Goal: Task Accomplishment & Management: Manage account settings

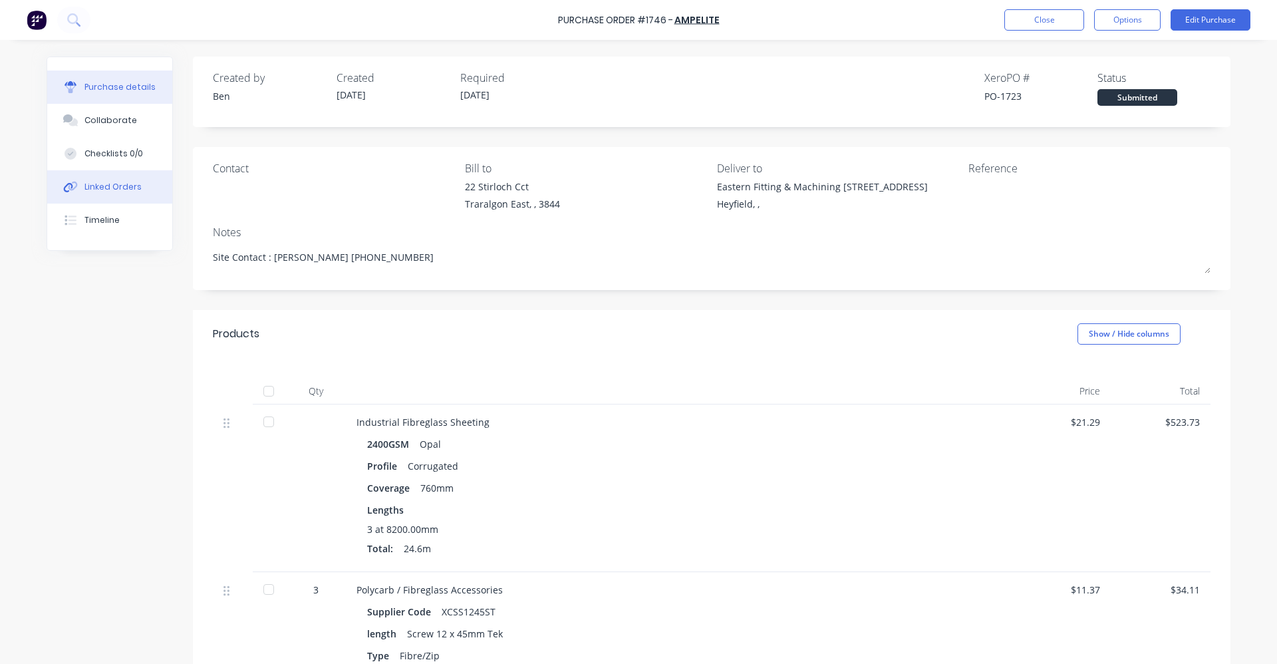
click at [100, 183] on div "Linked Orders" at bounding box center [112, 187] width 57 height 12
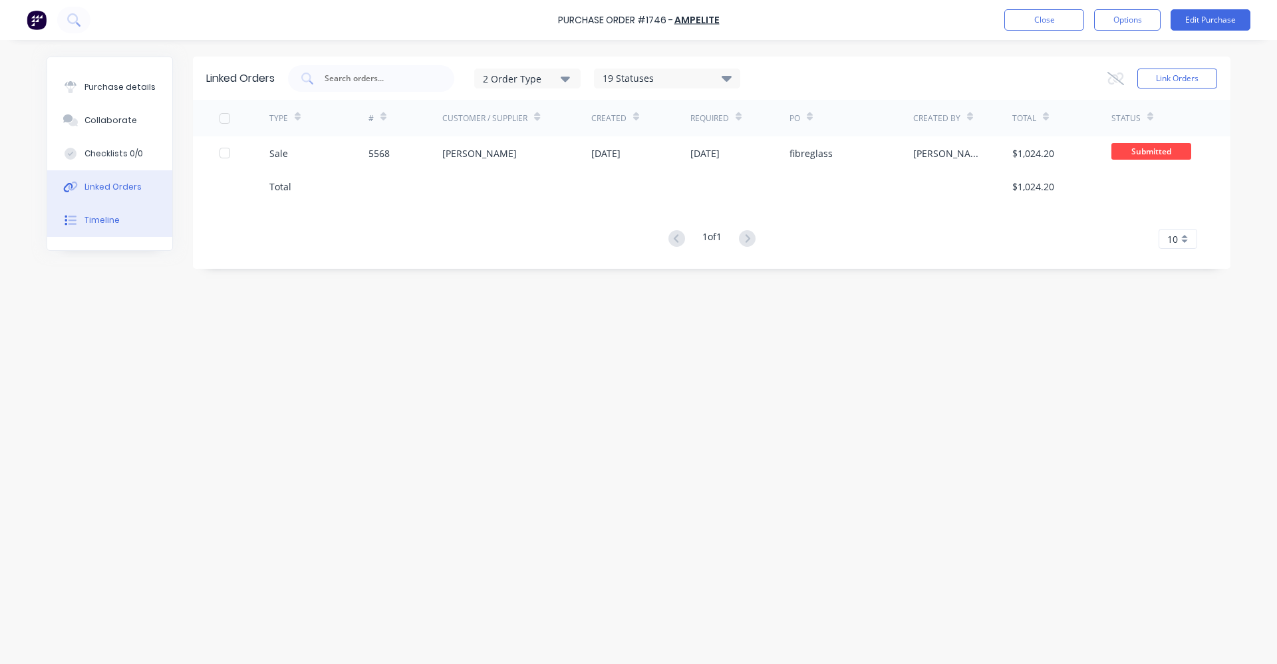
click at [109, 224] on div "Timeline" at bounding box center [101, 220] width 35 height 12
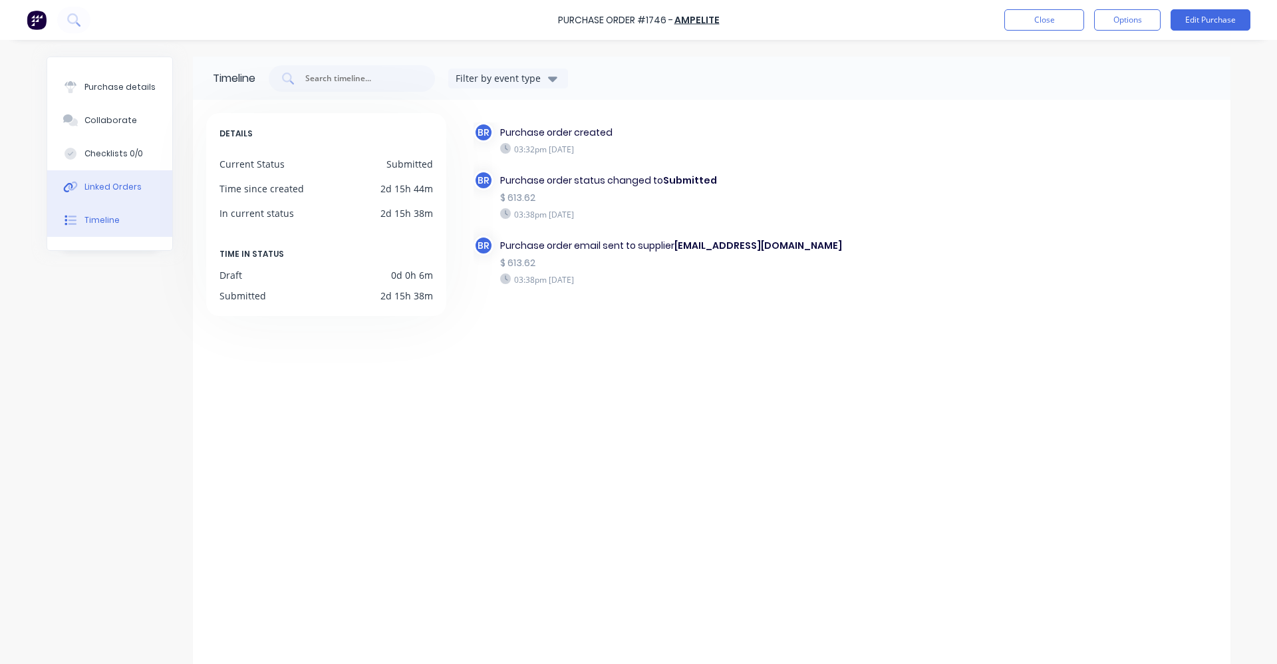
click at [119, 190] on div "Linked Orders" at bounding box center [112, 187] width 57 height 12
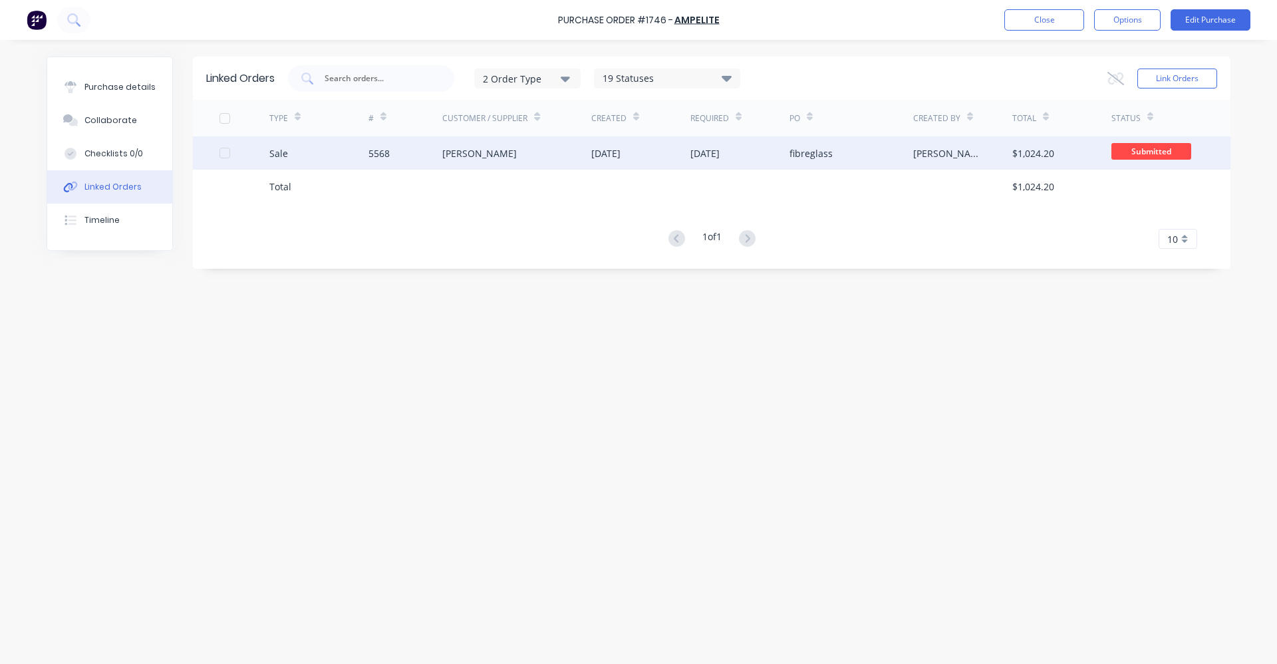
click at [491, 152] on div "[PERSON_NAME]" at bounding box center [479, 153] width 75 height 14
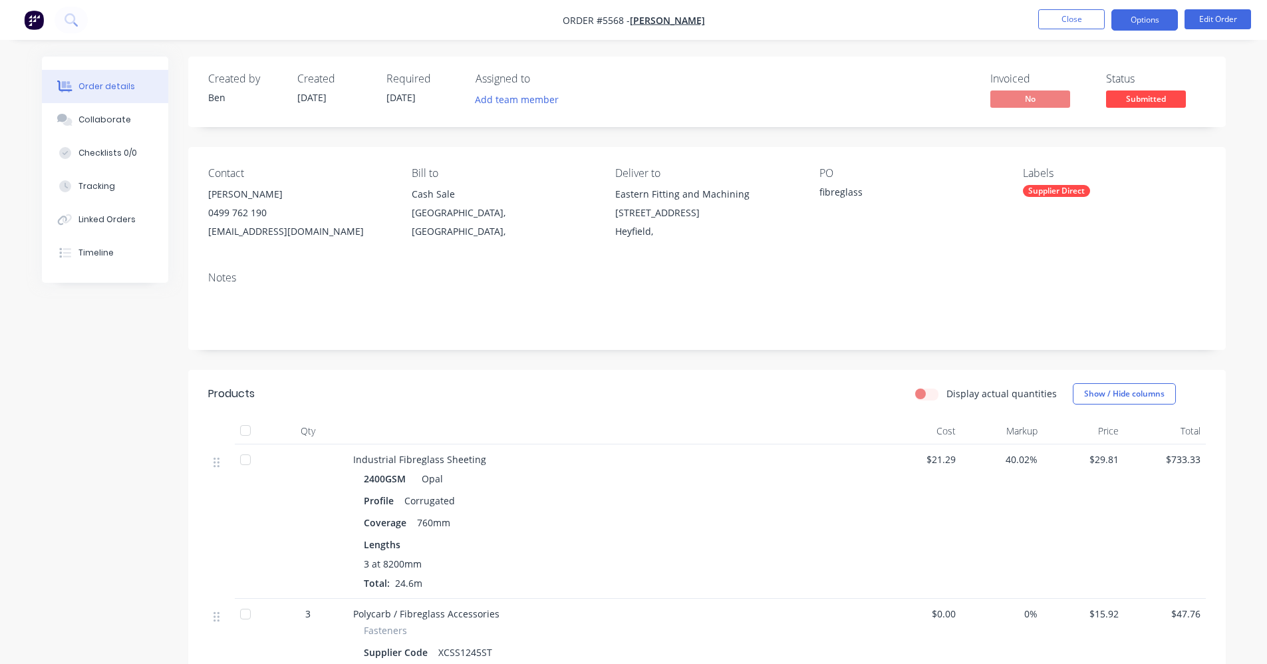
click at [1159, 13] on button "Options" at bounding box center [1145, 19] width 67 height 21
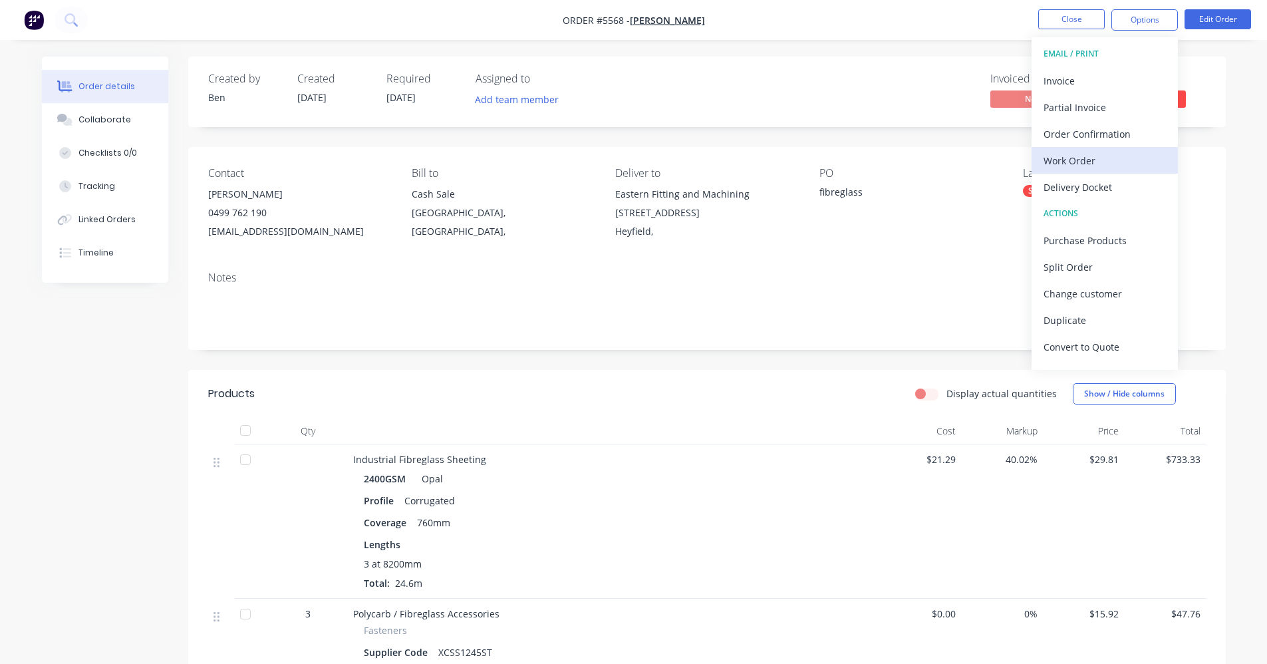
click at [1068, 157] on div "Work Order" at bounding box center [1105, 160] width 122 height 19
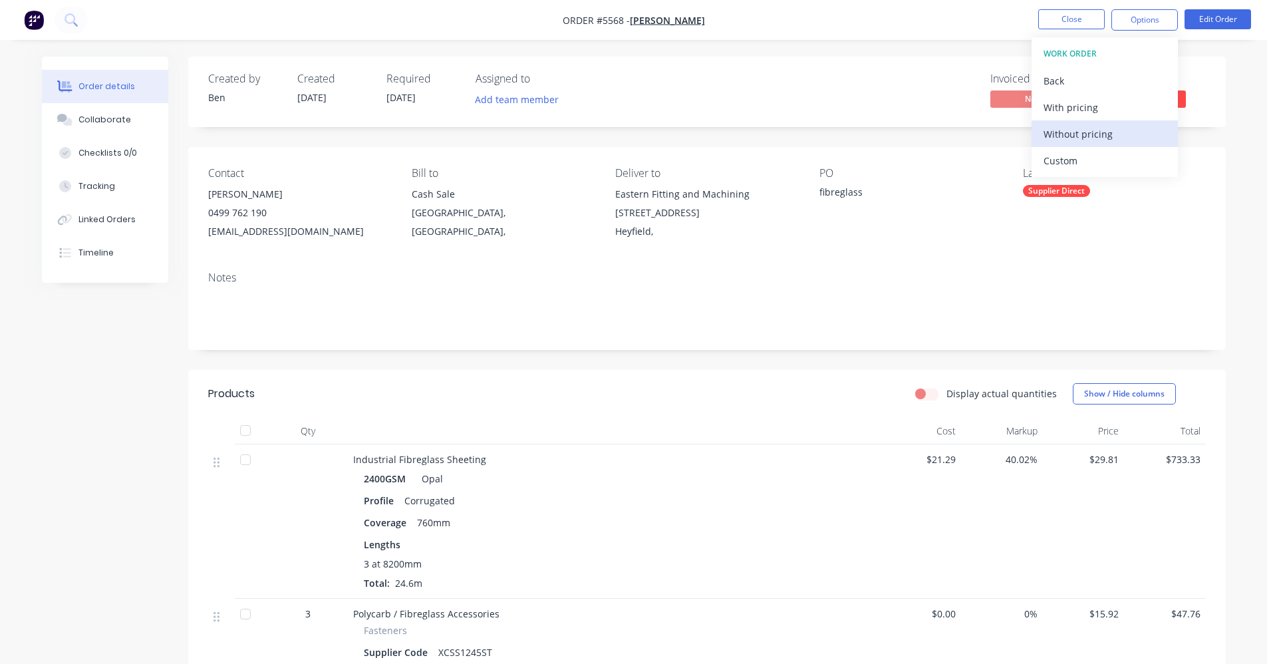
click at [1075, 132] on div "Without pricing" at bounding box center [1105, 133] width 122 height 19
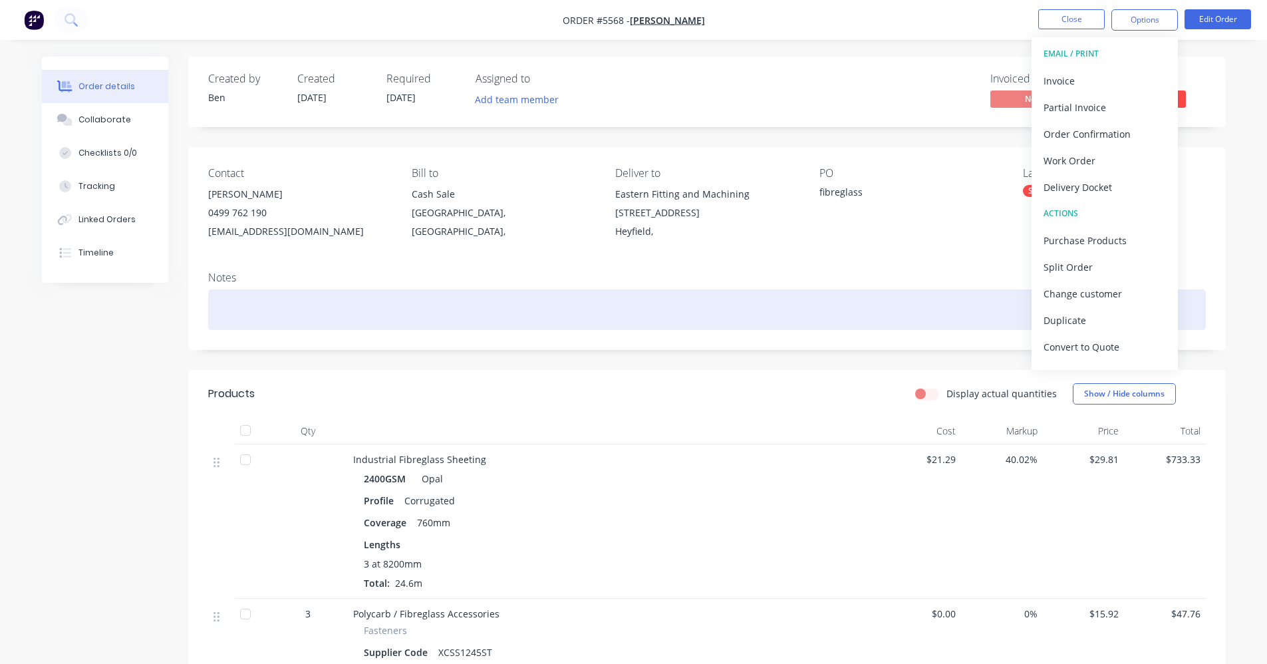
drag, startPoint x: 553, startPoint y: 314, endPoint x: 577, endPoint y: 314, distance: 23.9
click at [555, 314] on div at bounding box center [707, 309] width 998 height 41
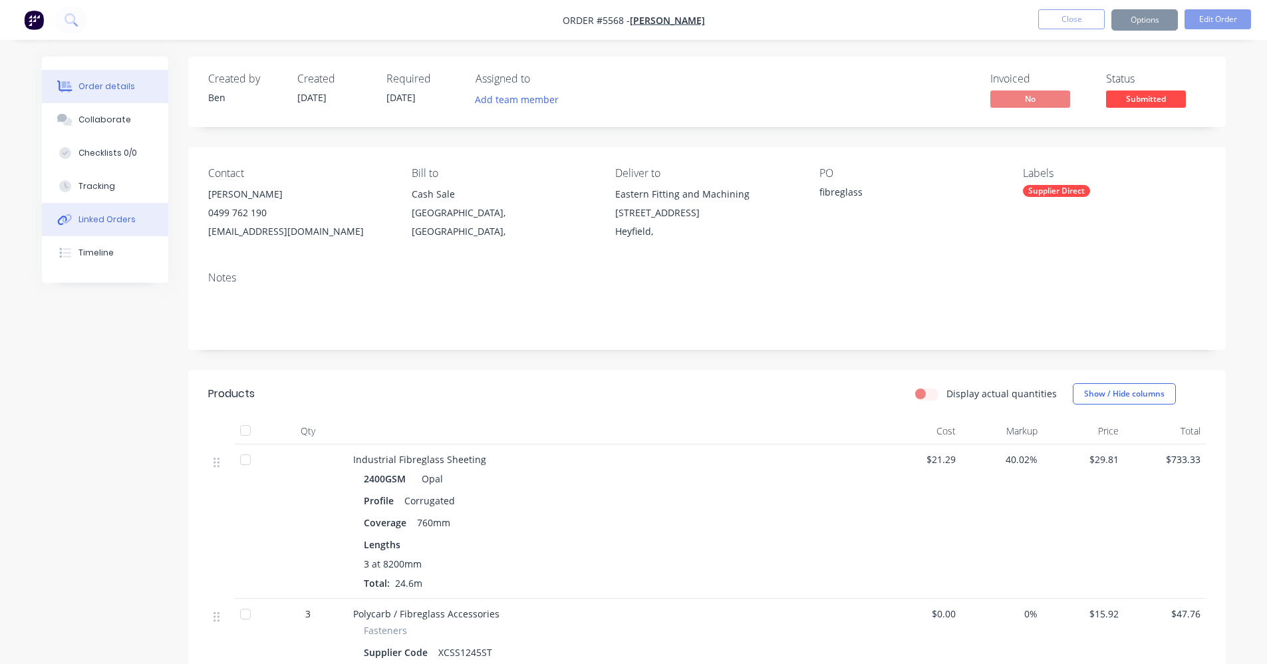
click at [131, 218] on div "Linked Orders" at bounding box center [106, 220] width 57 height 12
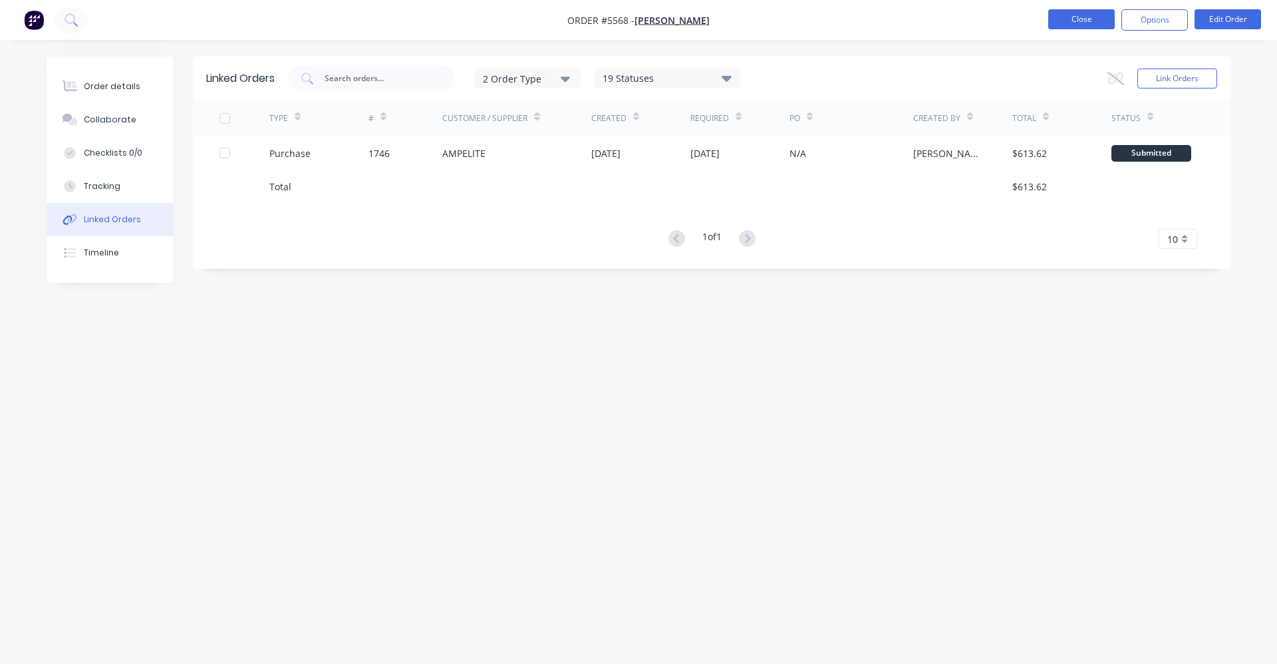
click at [1082, 20] on button "Close" at bounding box center [1081, 19] width 67 height 20
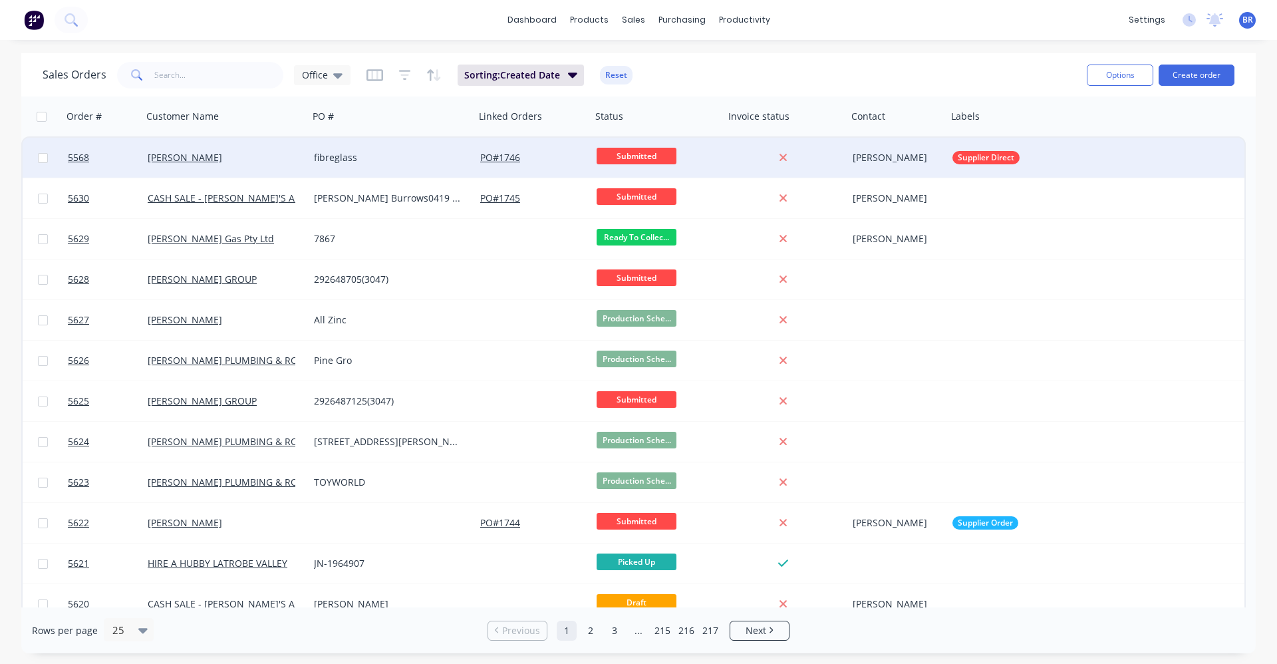
click at [249, 164] on div "[PERSON_NAME]" at bounding box center [225, 158] width 166 height 40
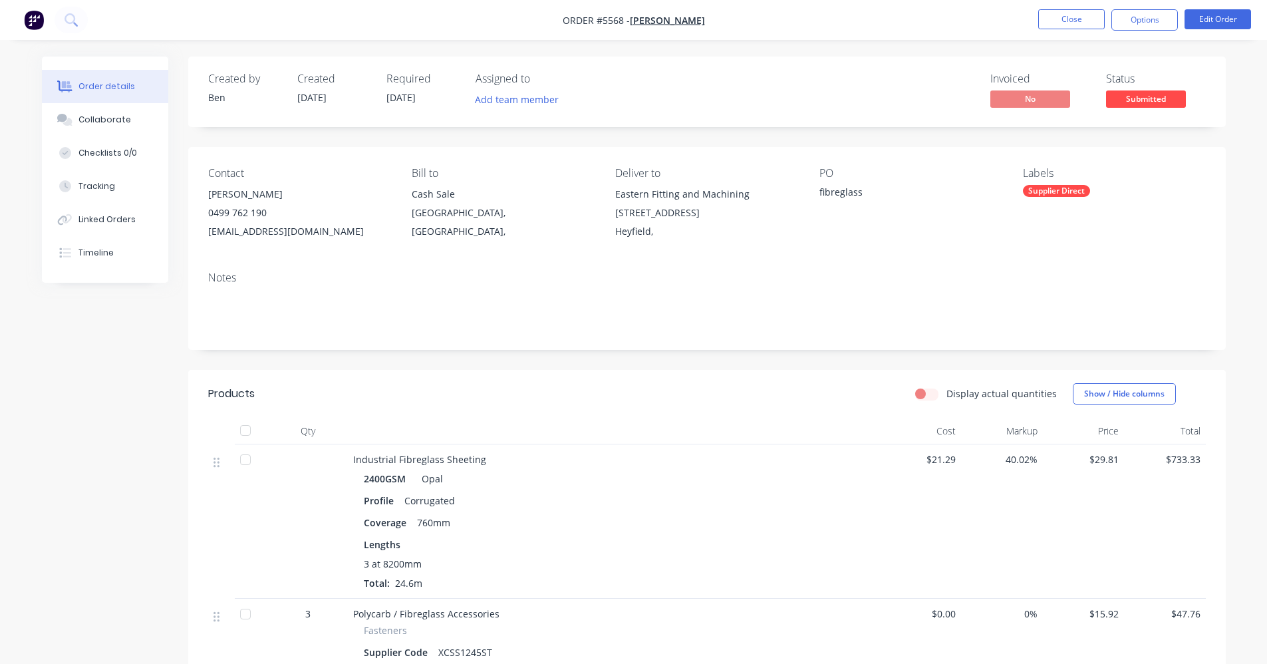
click at [1143, 104] on span "Submitted" at bounding box center [1146, 98] width 80 height 17
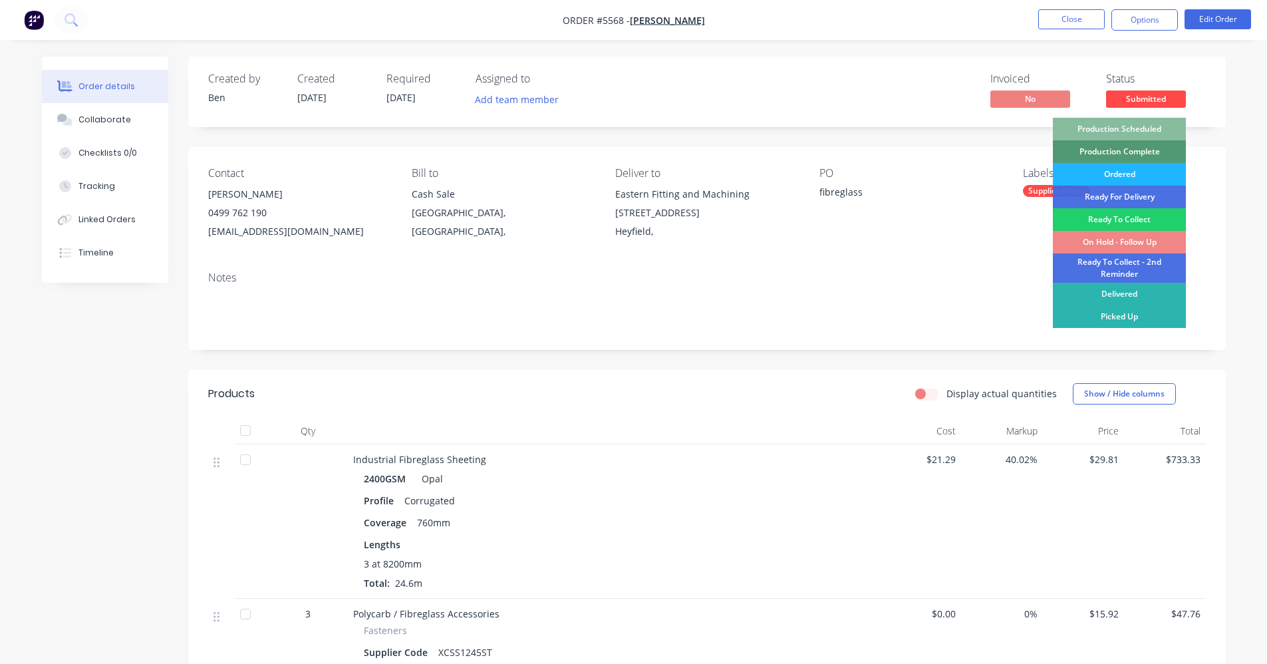
click at [1139, 172] on div "Ordered" at bounding box center [1119, 174] width 133 height 23
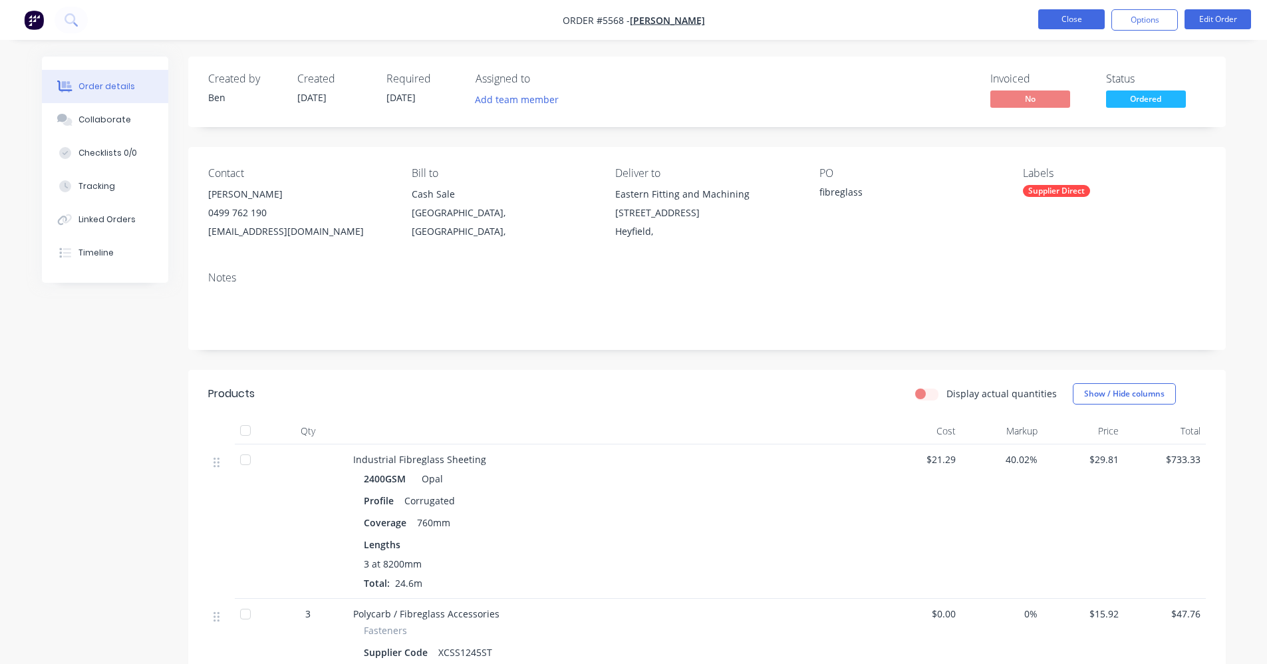
click at [1057, 15] on button "Close" at bounding box center [1071, 19] width 67 height 20
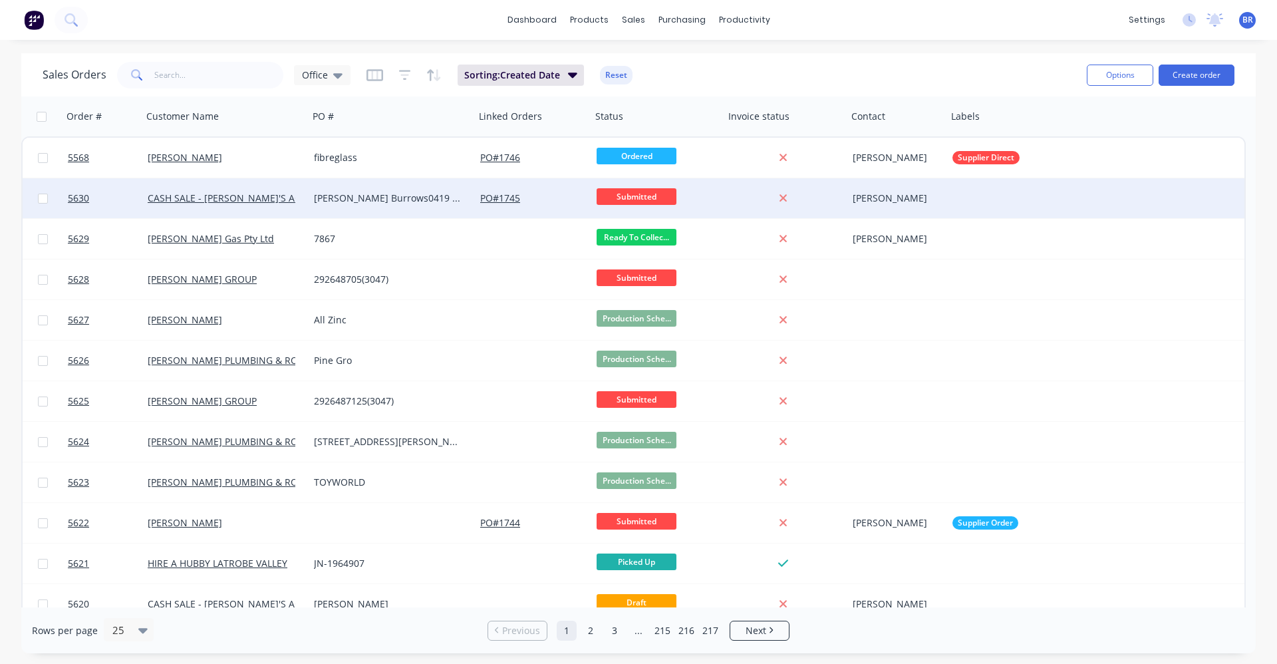
click at [384, 199] on div "[PERSON_NAME] Burrows0419 874 410" at bounding box center [388, 198] width 148 height 13
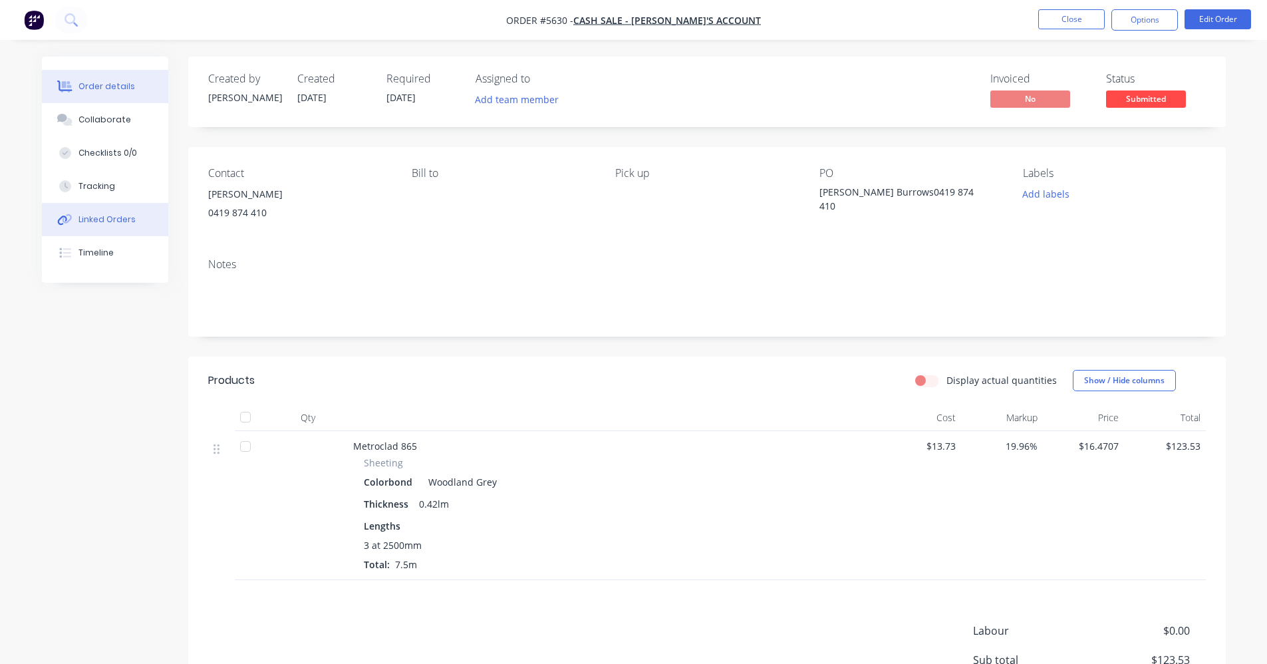
drag, startPoint x: 118, startPoint y: 228, endPoint x: 131, endPoint y: 226, distance: 12.8
click at [119, 227] on button "Linked Orders" at bounding box center [105, 219] width 126 height 33
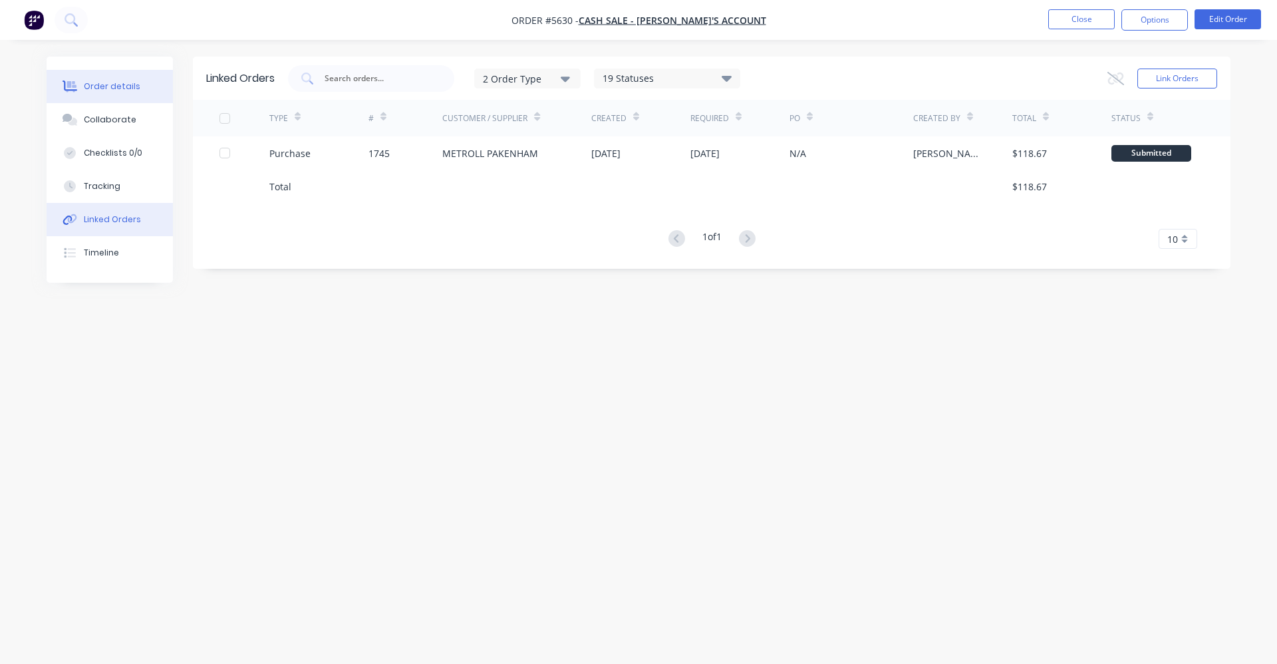
click at [125, 84] on div "Order details" at bounding box center [112, 86] width 57 height 12
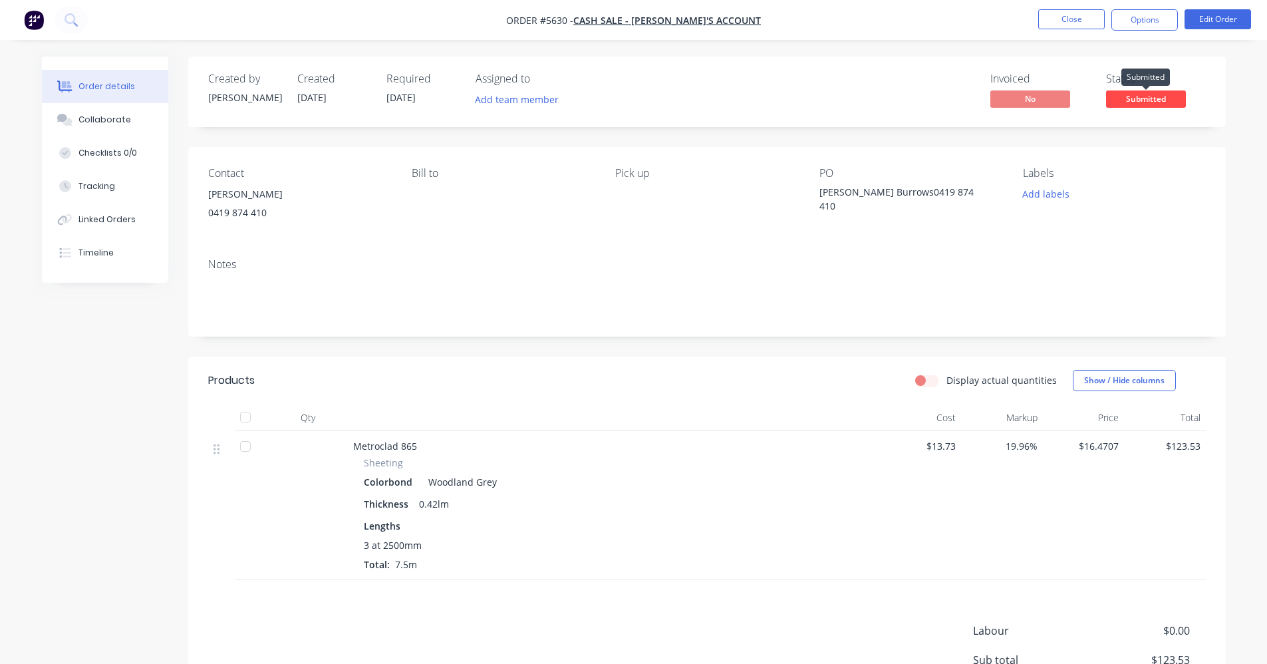
click at [1139, 102] on span "Submitted" at bounding box center [1146, 98] width 80 height 17
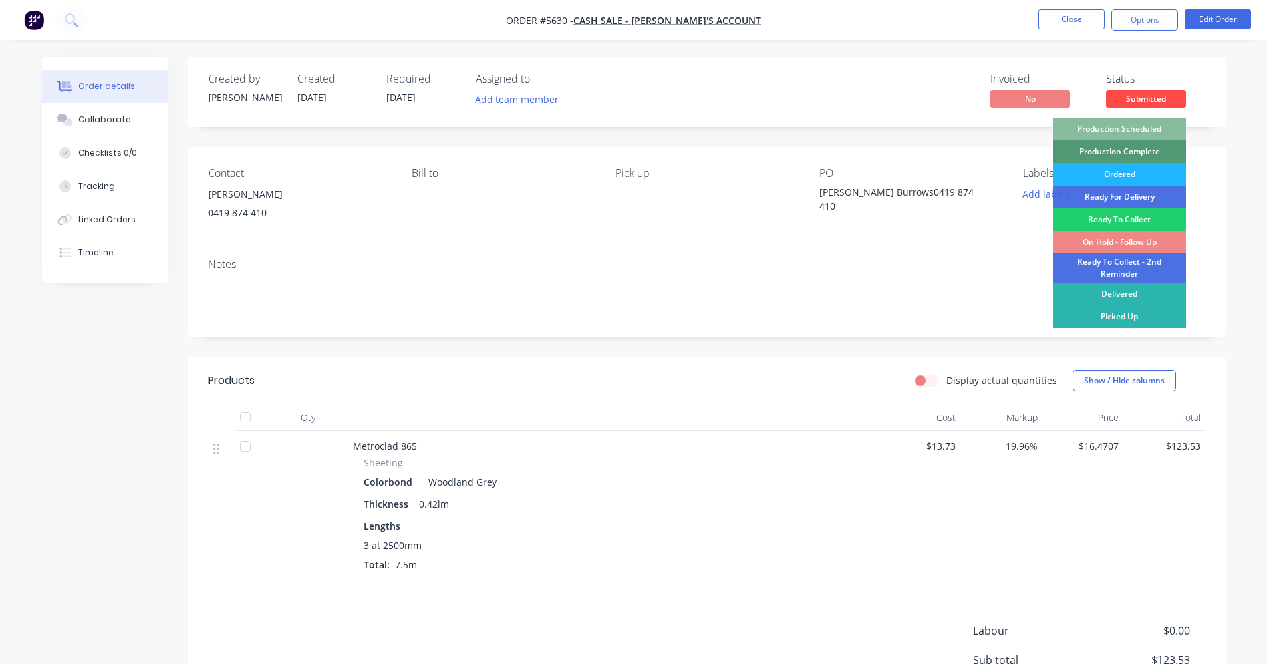
click at [1135, 173] on div "Ordered" at bounding box center [1119, 174] width 133 height 23
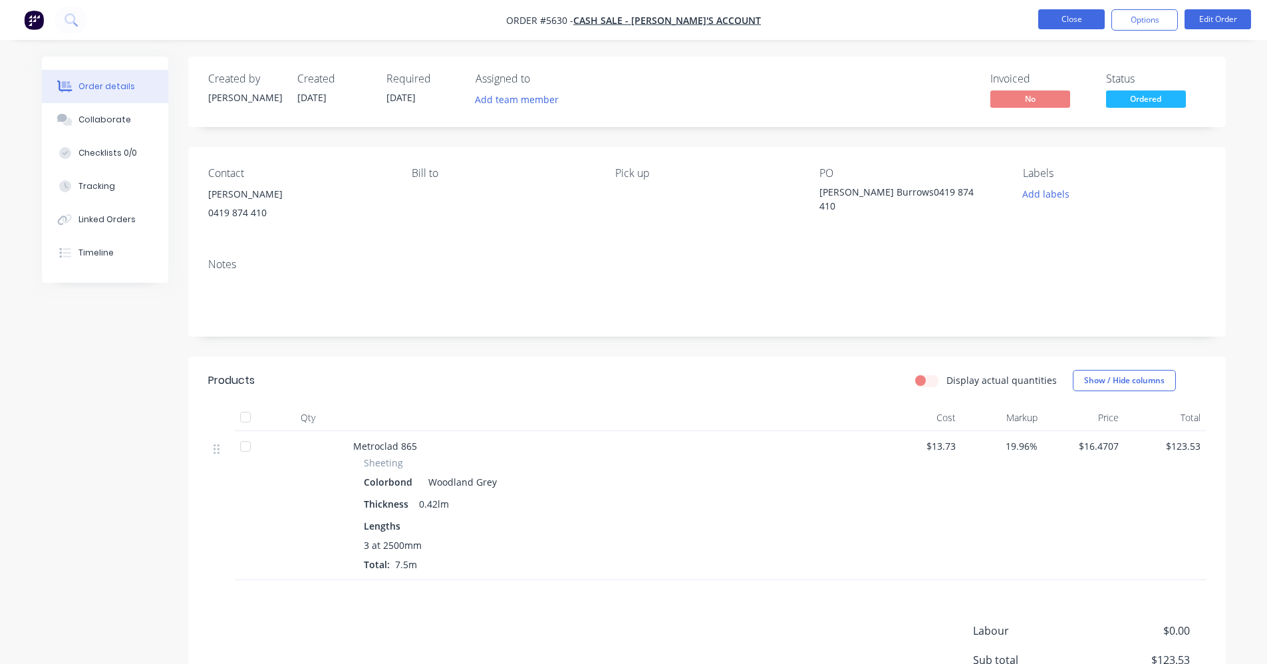
click at [1088, 26] on button "Close" at bounding box center [1071, 19] width 67 height 20
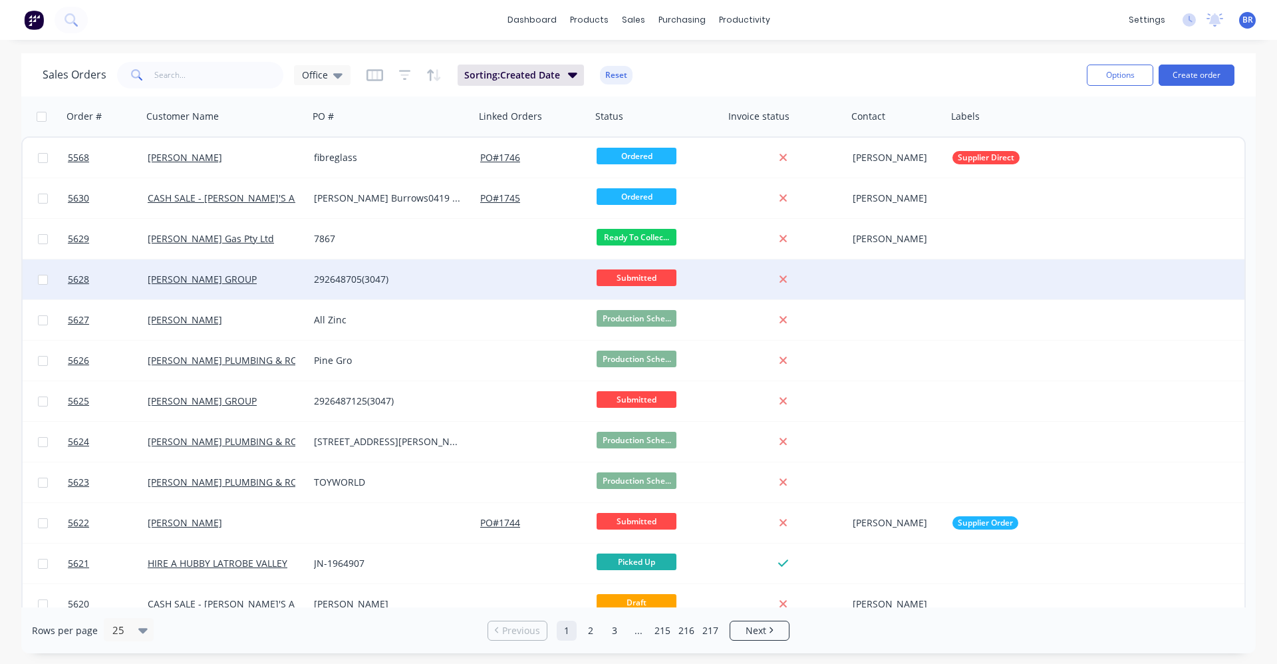
click at [435, 278] on div "292648705(3047)" at bounding box center [388, 279] width 148 height 13
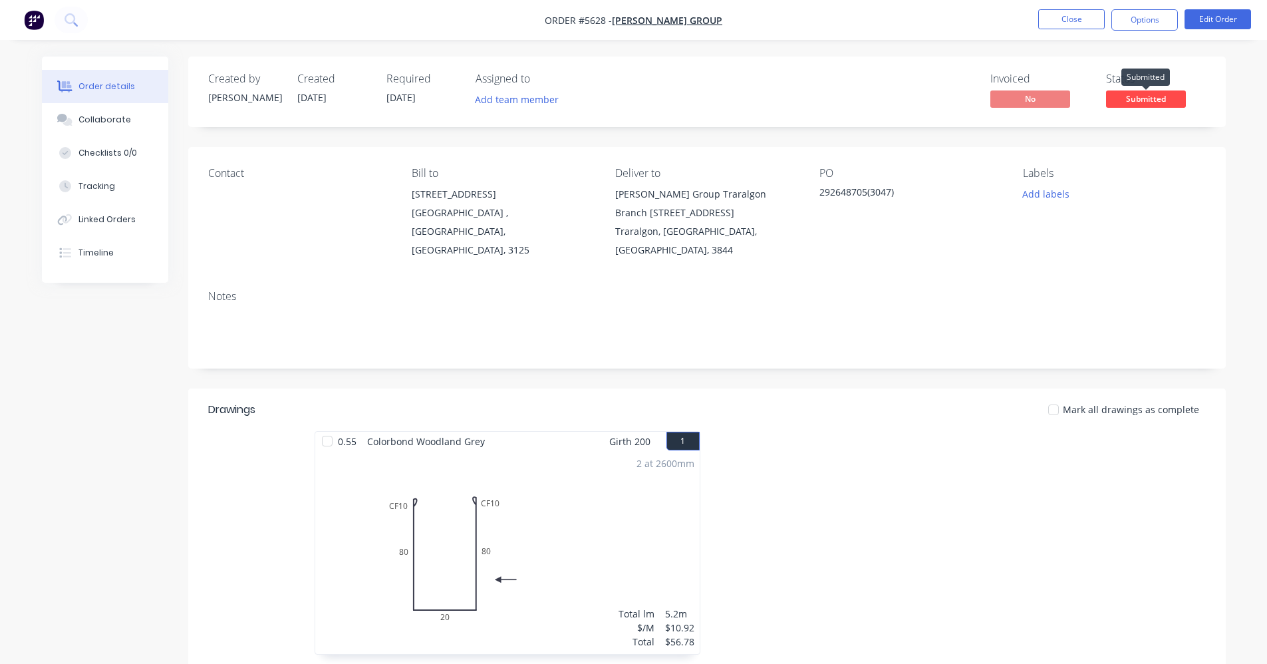
click at [1149, 98] on span "Submitted" at bounding box center [1146, 98] width 80 height 17
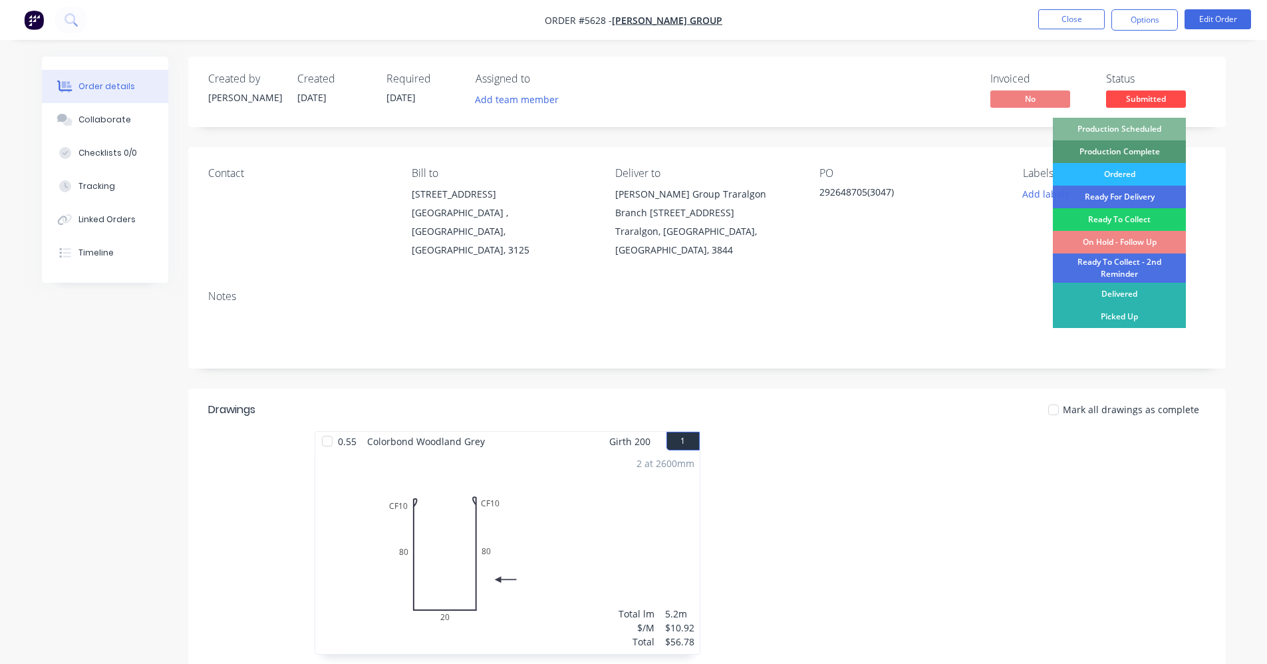
click at [1122, 129] on div "Production Scheduled" at bounding box center [1119, 129] width 133 height 23
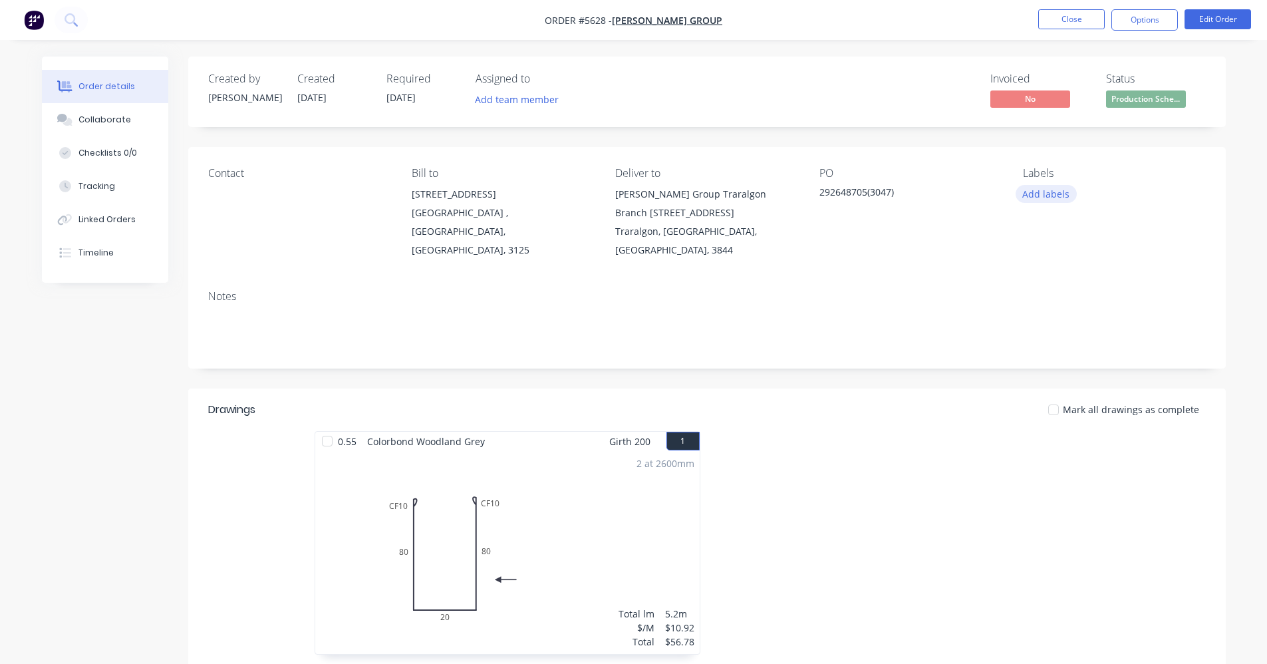
click at [1048, 192] on button "Add labels" at bounding box center [1046, 194] width 61 height 18
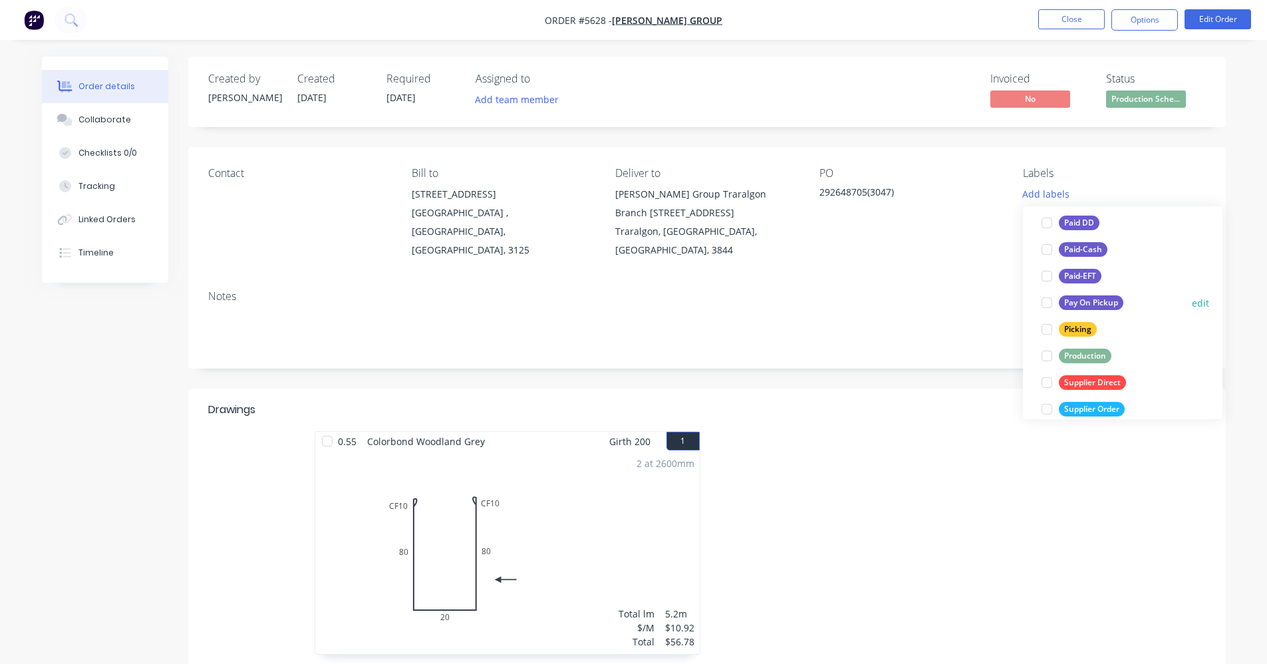
scroll to position [200, 0]
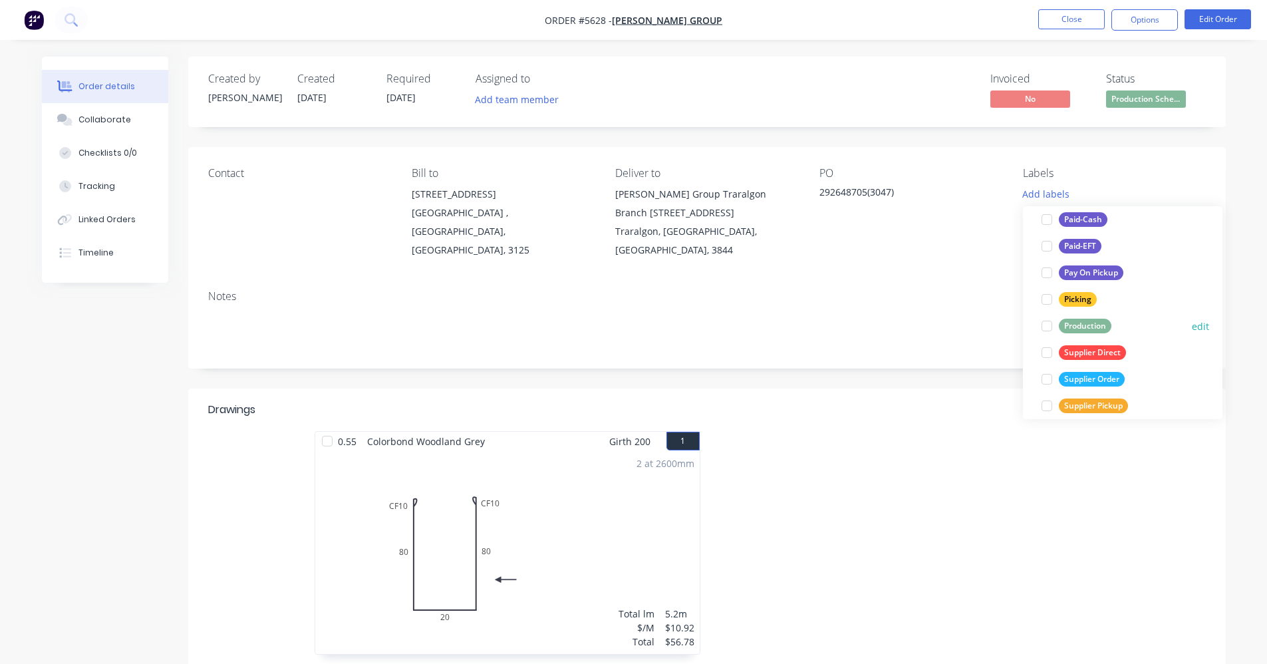
click at [1074, 330] on div "Production" at bounding box center [1085, 326] width 53 height 15
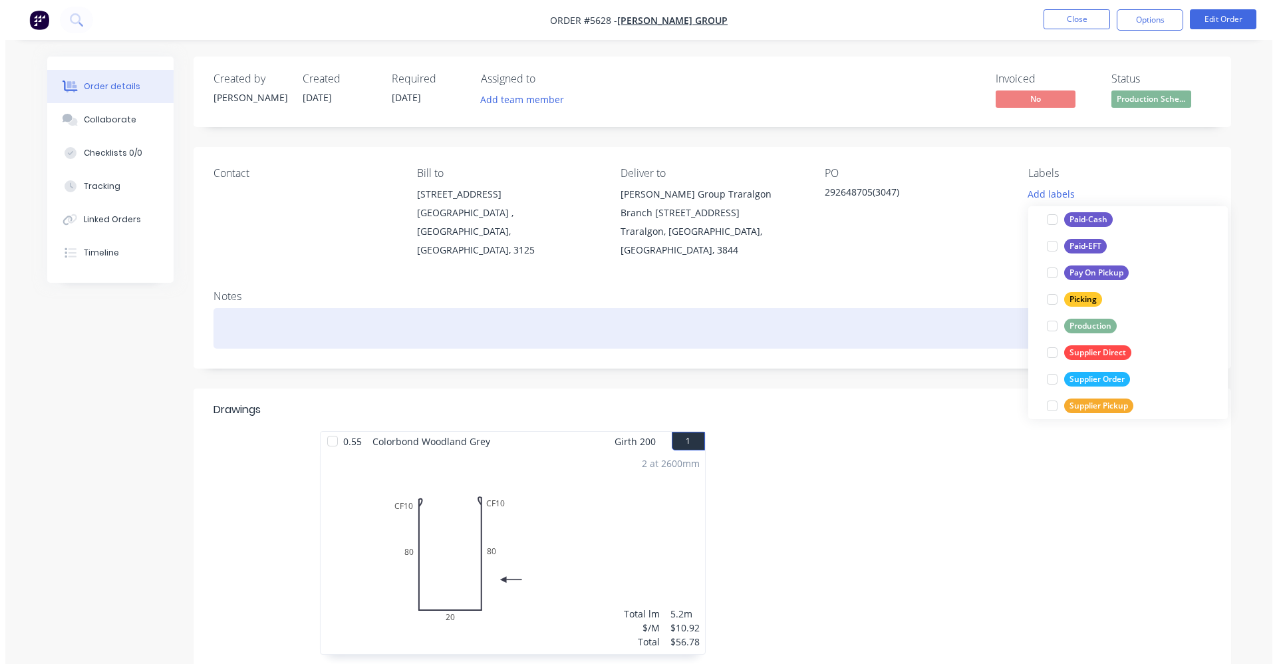
scroll to position [0, 0]
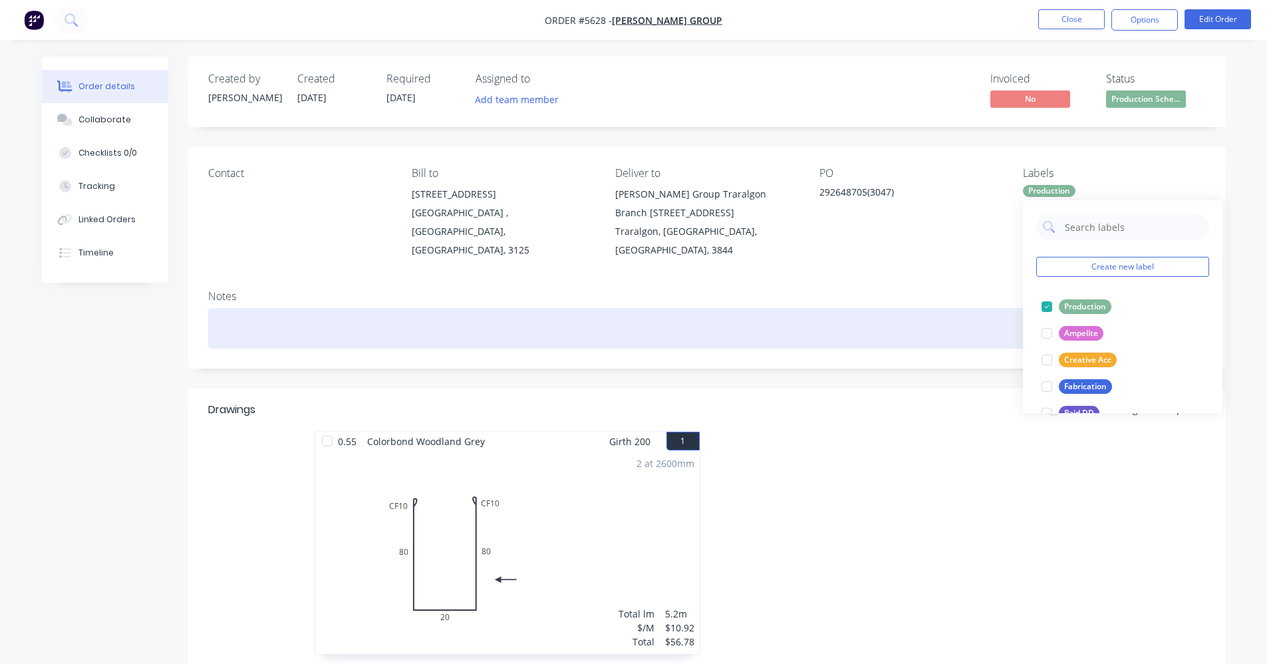
click at [940, 325] on div at bounding box center [707, 328] width 998 height 41
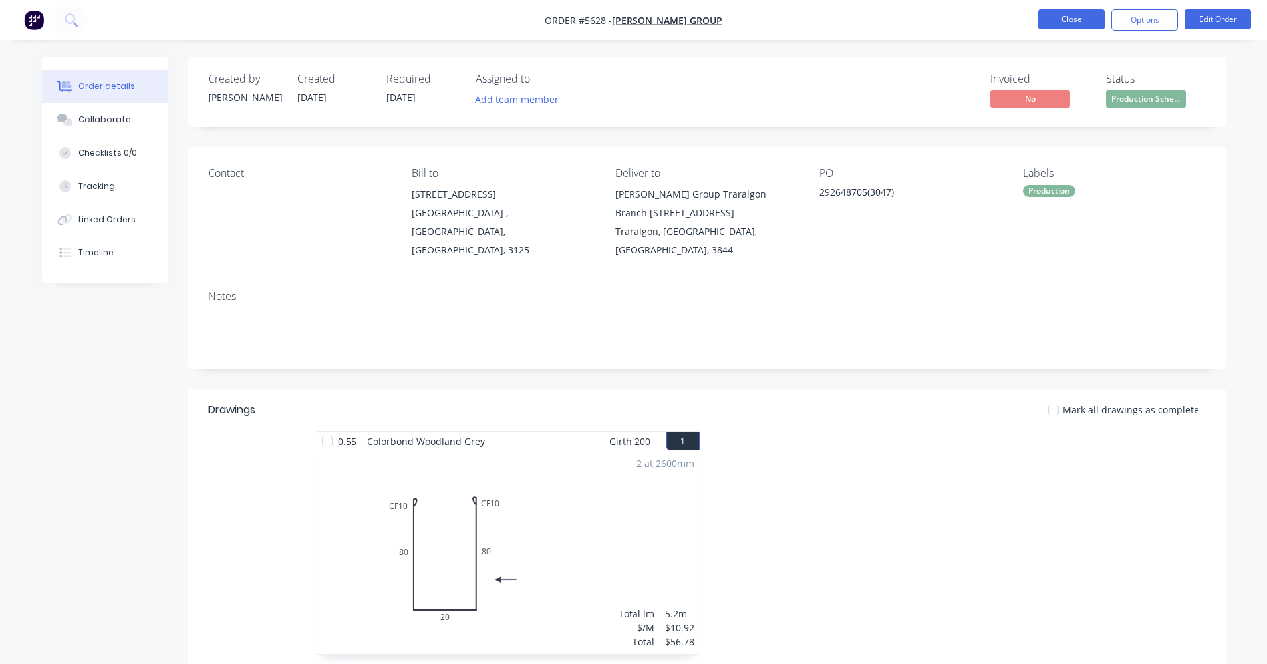
click at [1053, 23] on button "Close" at bounding box center [1071, 19] width 67 height 20
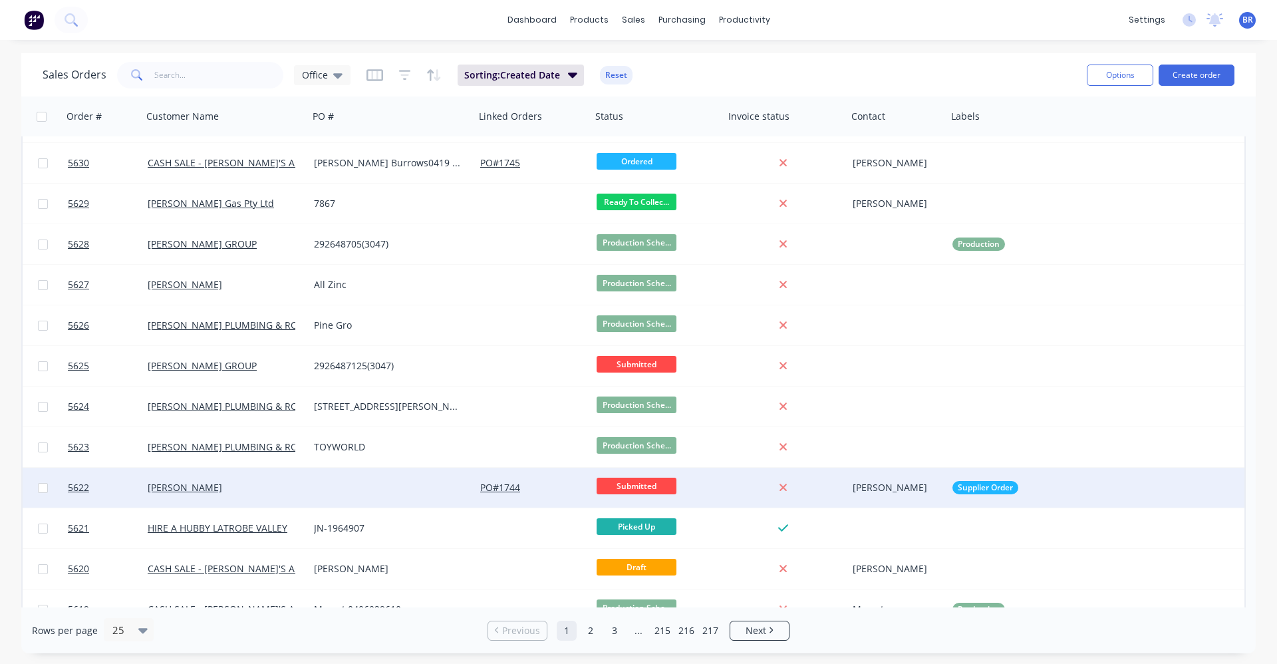
scroll to position [67, 0]
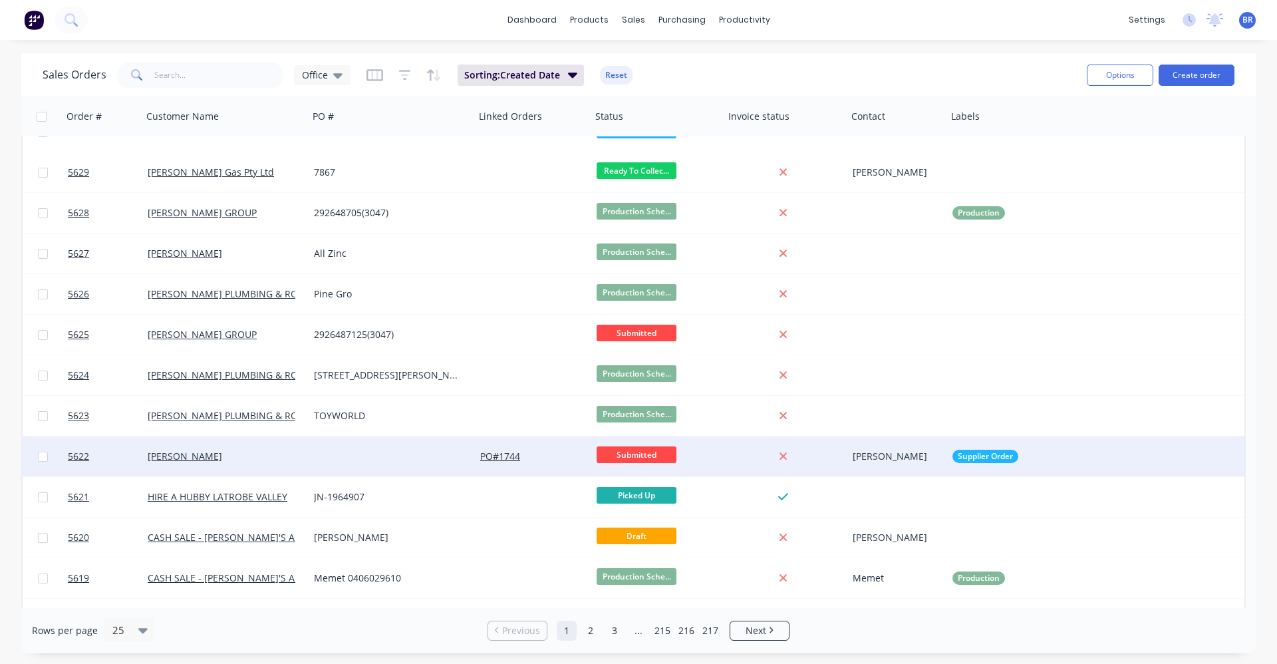
click at [566, 457] on div "PO # 1744" at bounding box center [533, 456] width 106 height 13
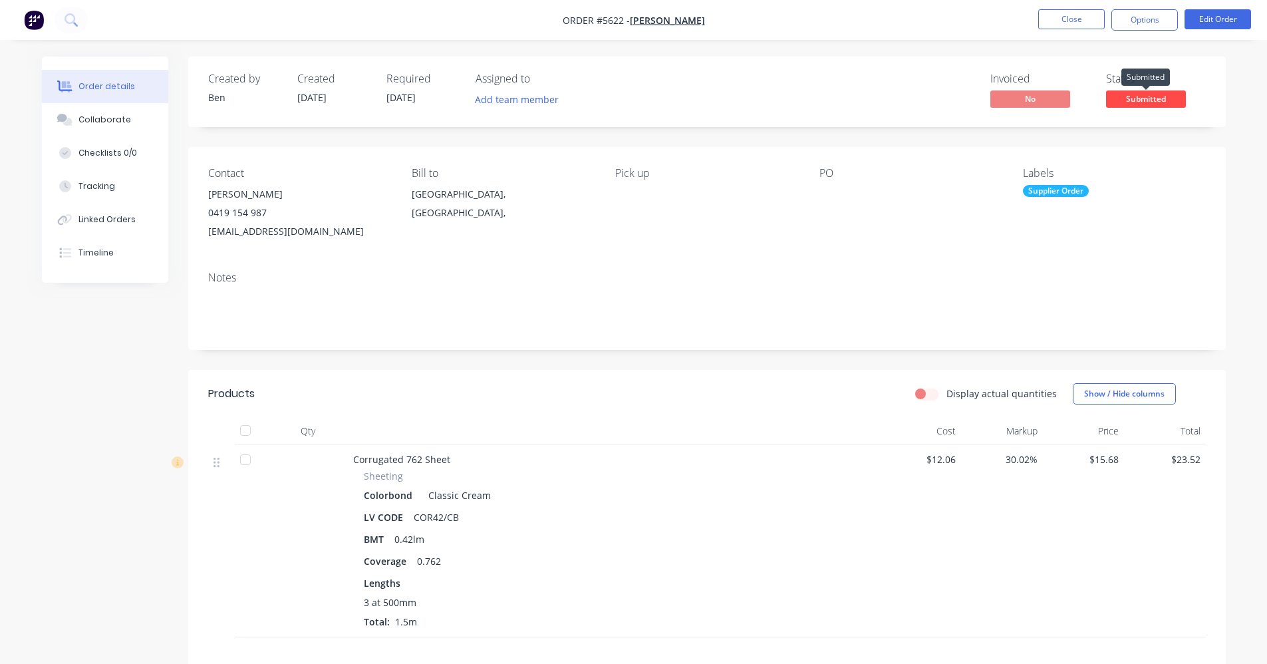
click at [1139, 101] on span "Submitted" at bounding box center [1146, 98] width 80 height 17
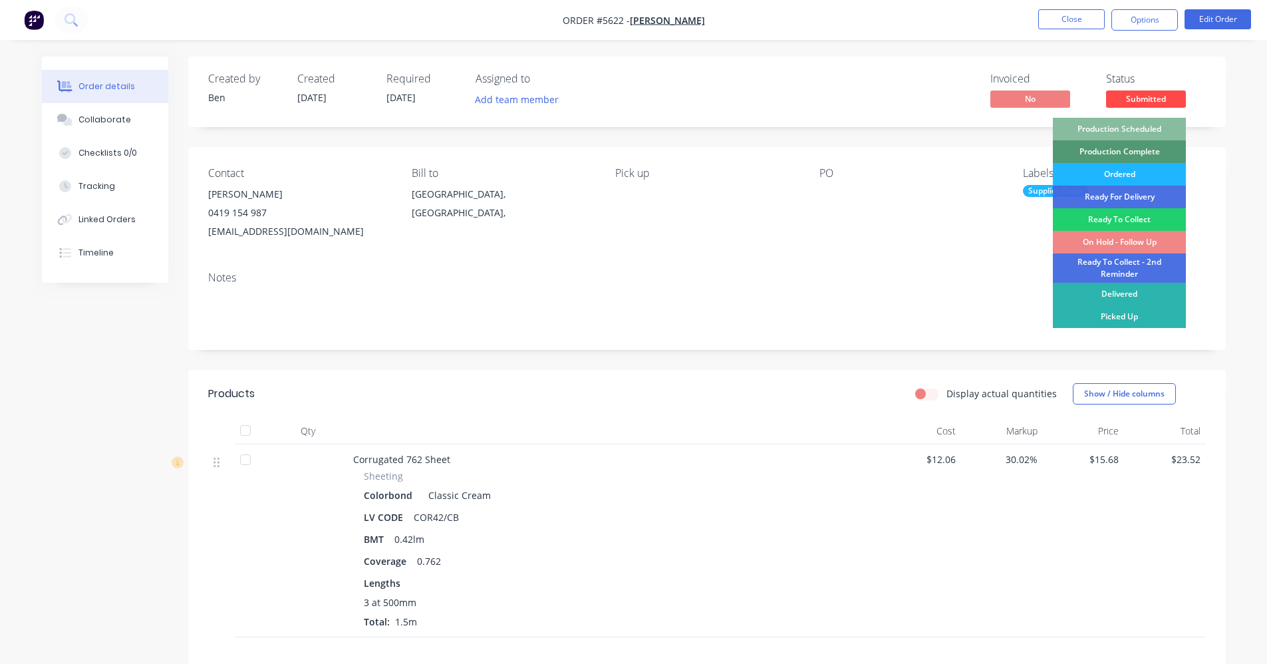
click at [1139, 173] on div "Ordered" at bounding box center [1119, 174] width 133 height 23
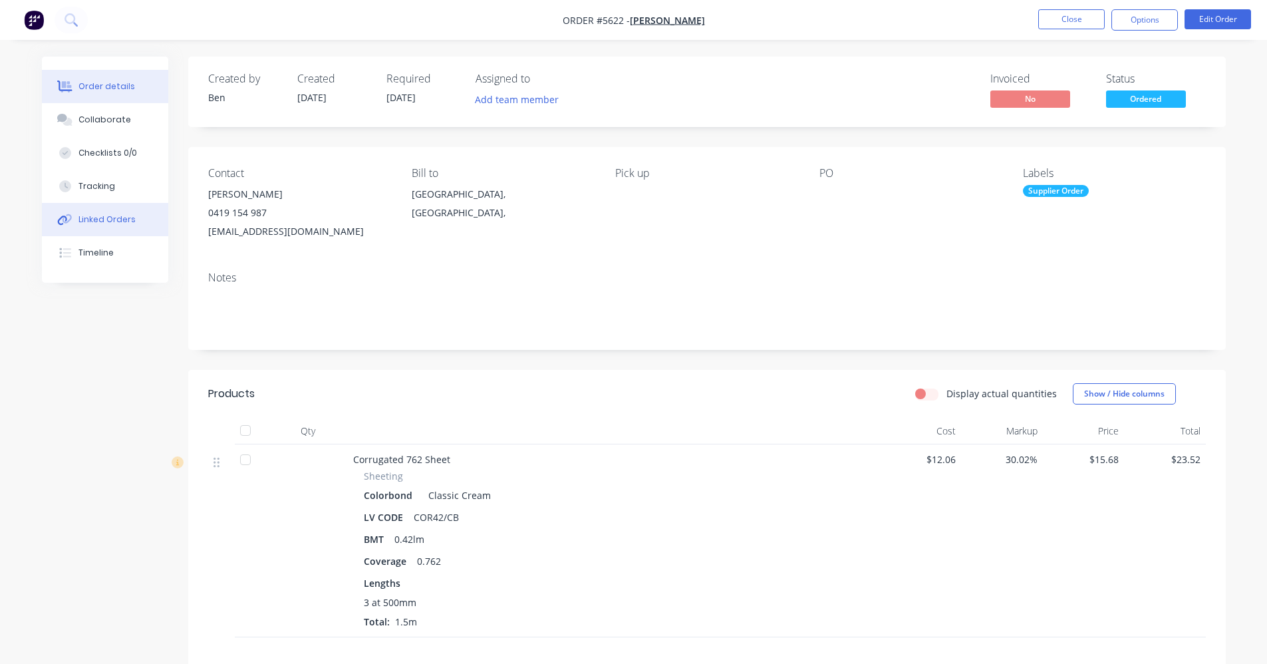
drag, startPoint x: 123, startPoint y: 225, endPoint x: 136, endPoint y: 224, distance: 13.4
click at [126, 225] on div "Linked Orders" at bounding box center [106, 220] width 57 height 12
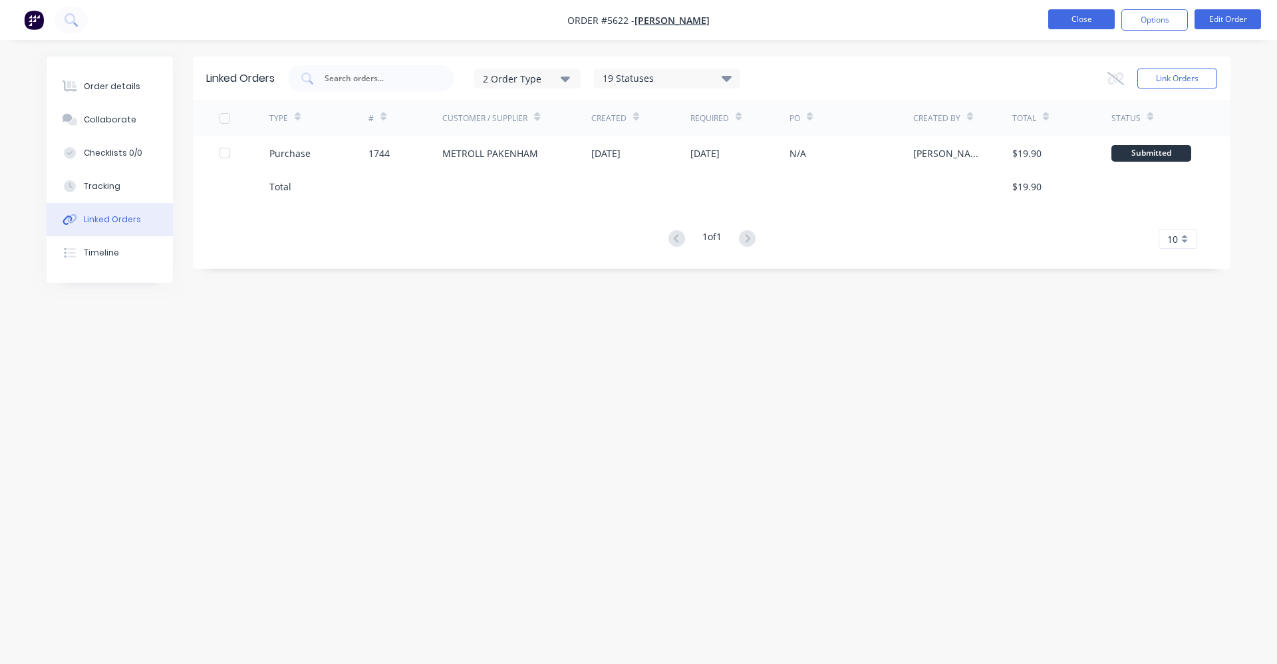
click at [1073, 16] on button "Close" at bounding box center [1081, 19] width 67 height 20
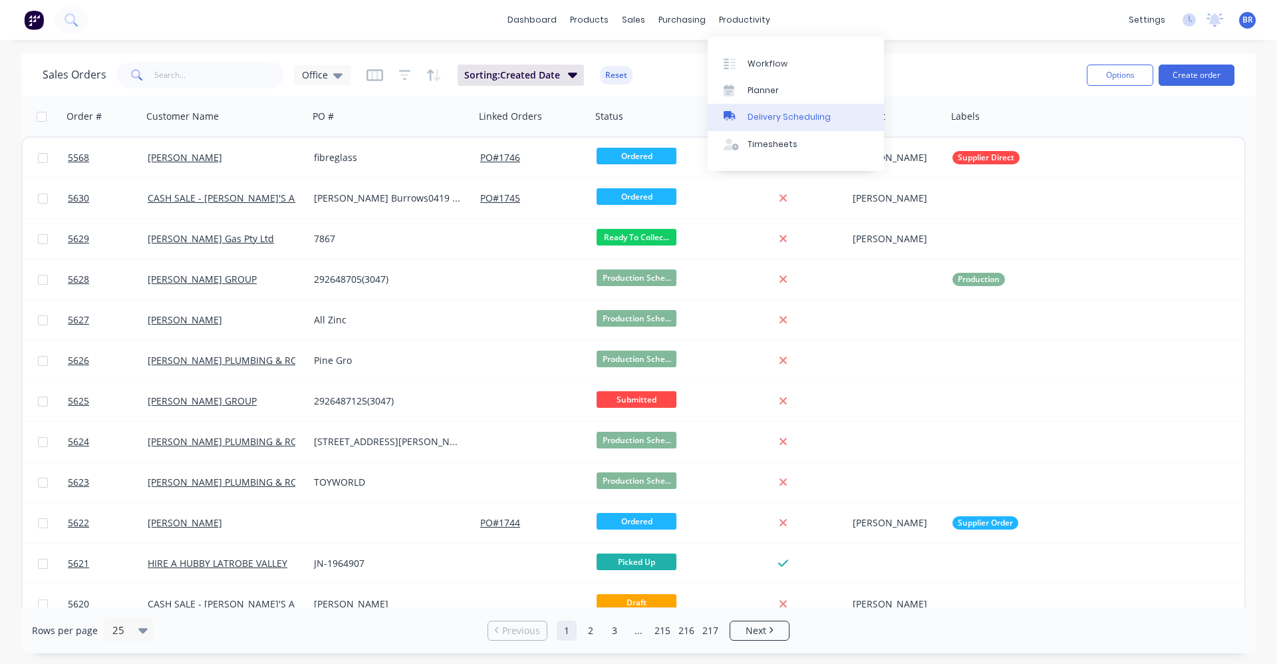
drag, startPoint x: 746, startPoint y: 17, endPoint x: 761, endPoint y: 112, distance: 96.2
click at [746, 29] on div "productivity" at bounding box center [744, 20] width 65 height 20
click at [766, 120] on div "Delivery Scheduling" at bounding box center [789, 117] width 83 height 12
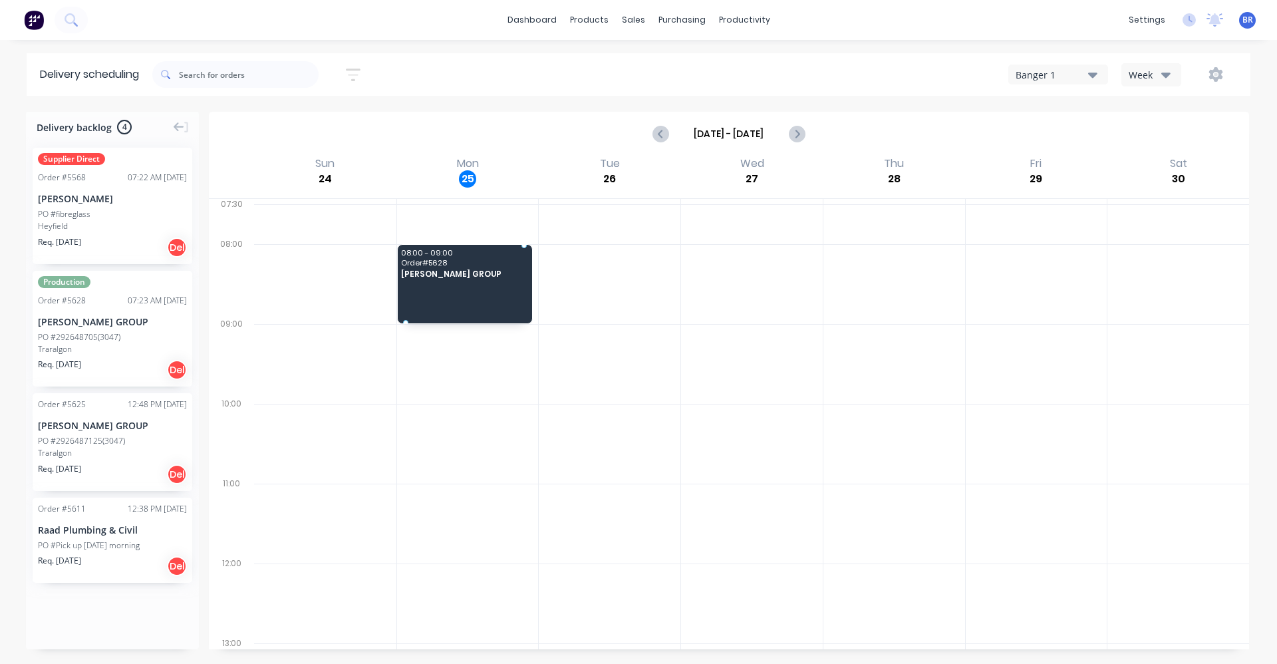
drag, startPoint x: 96, startPoint y: 339, endPoint x: 418, endPoint y: 275, distance: 327.6
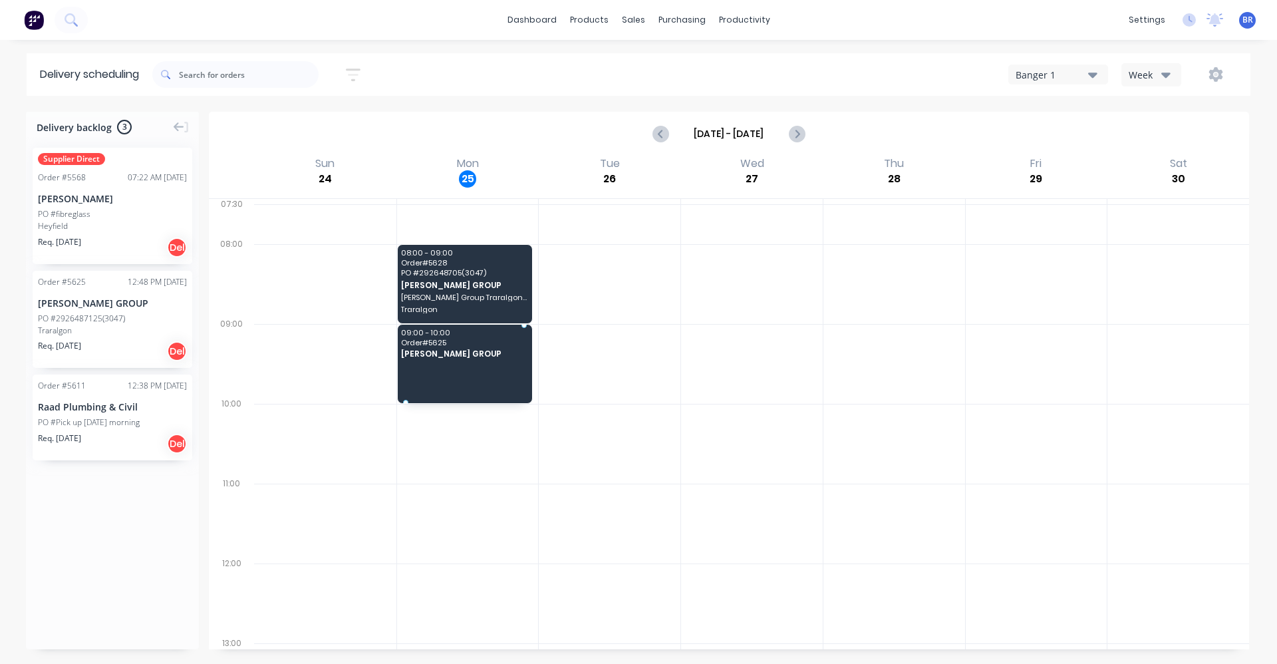
drag, startPoint x: 61, startPoint y: 325, endPoint x: 441, endPoint y: 339, distance: 380.1
click at [98, 323] on div "PO #Pick up [DATE] morning" at bounding box center [89, 319] width 102 height 12
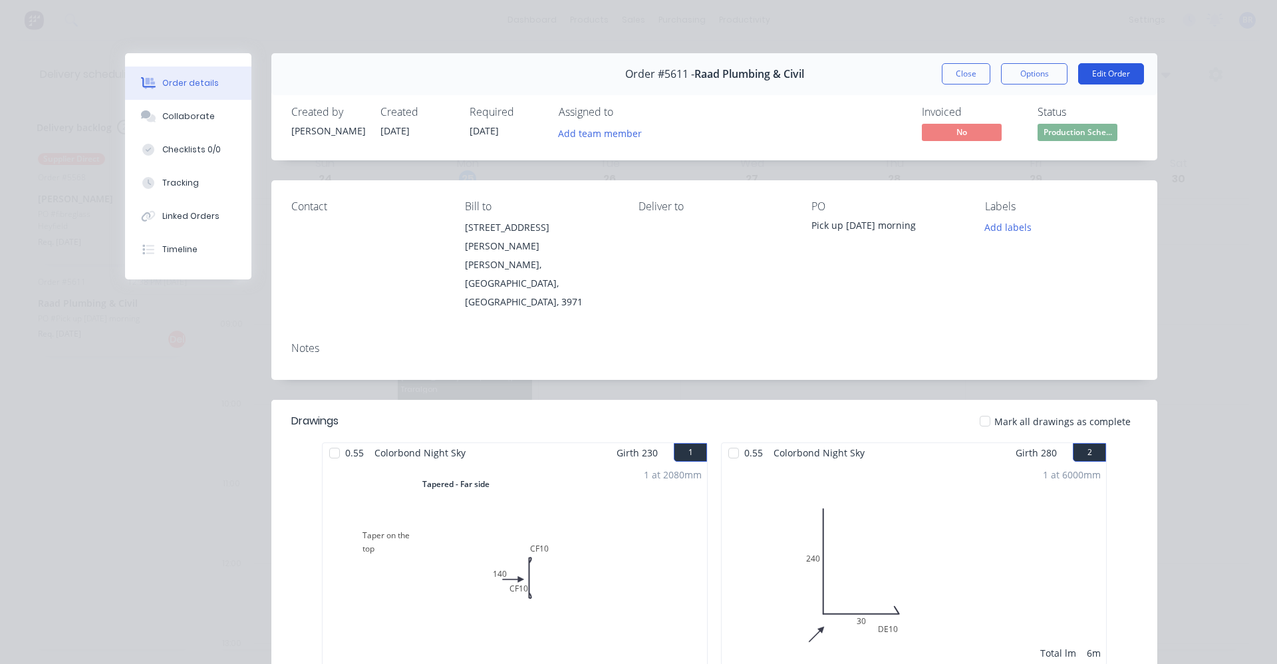
click at [1111, 71] on button "Edit Order" at bounding box center [1111, 73] width 66 height 21
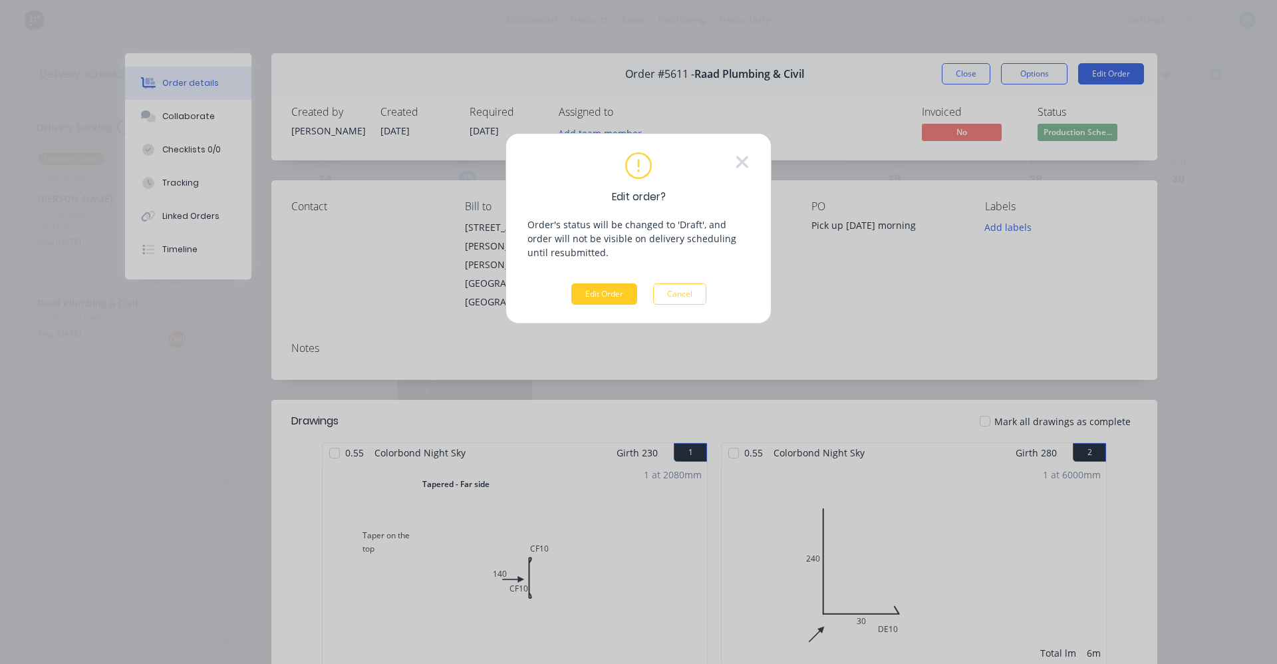
click at [616, 290] on button "Edit Order" at bounding box center [604, 293] width 66 height 21
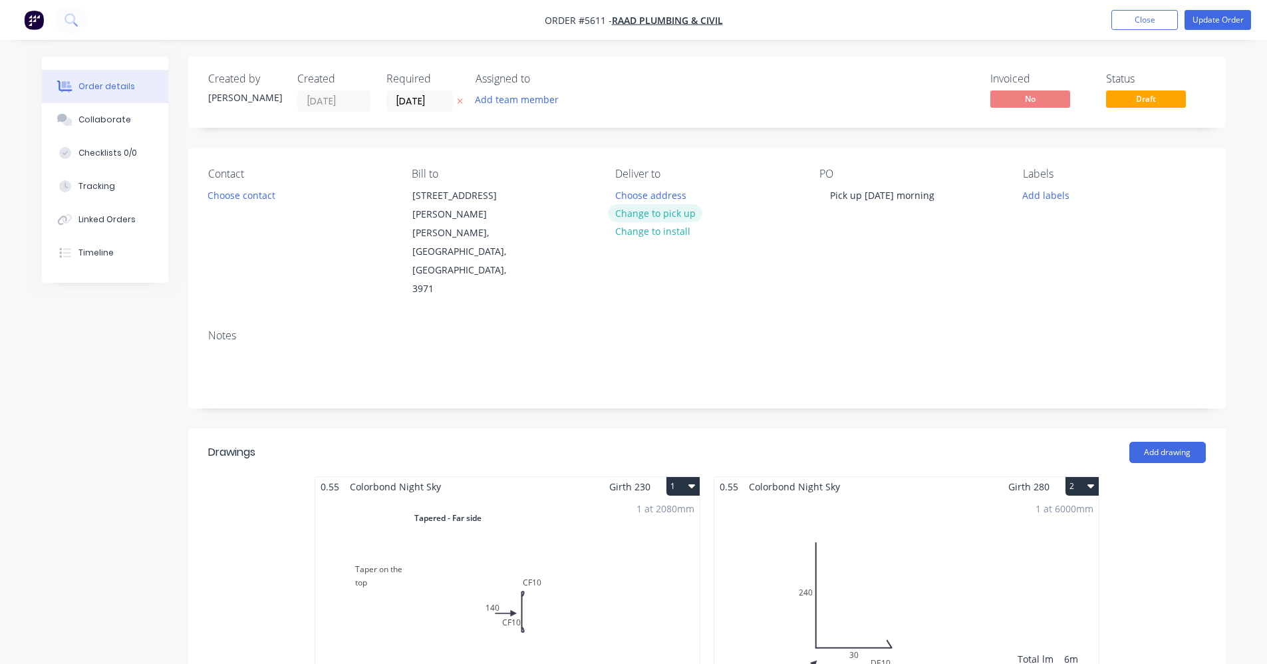
click at [662, 217] on button "Change to pick up" at bounding box center [655, 213] width 94 height 18
click at [1128, 27] on button "Close" at bounding box center [1145, 20] width 67 height 20
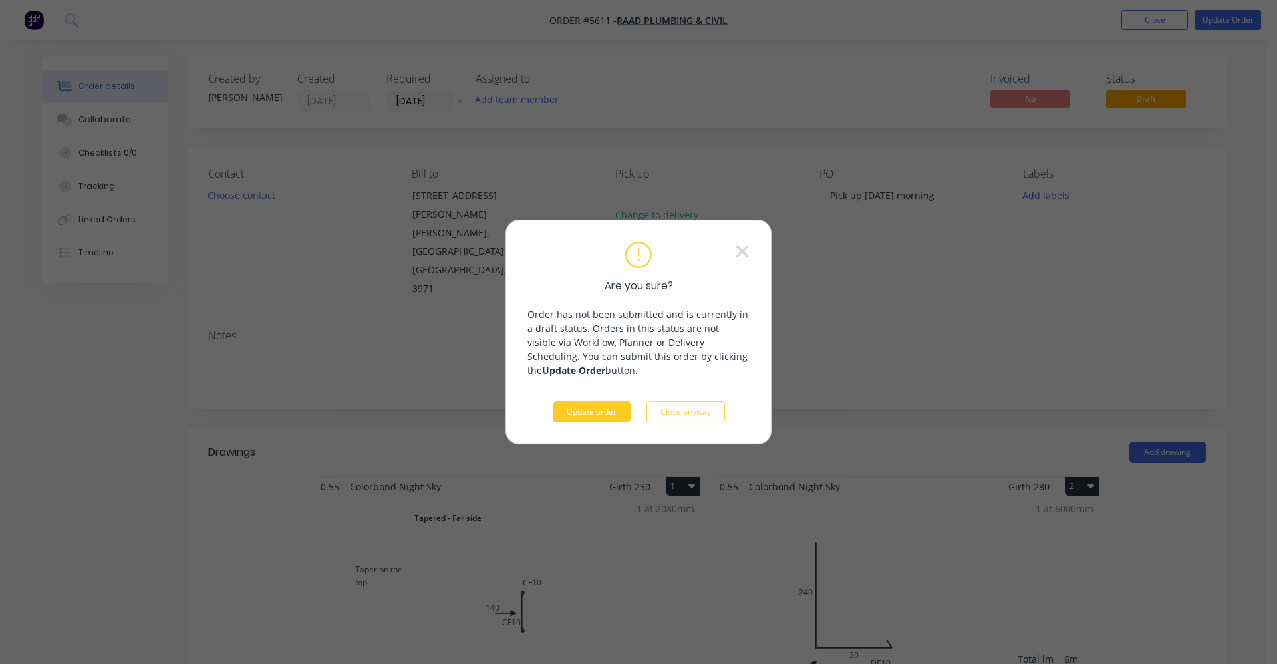
click at [603, 412] on button "Update order" at bounding box center [592, 411] width 78 height 21
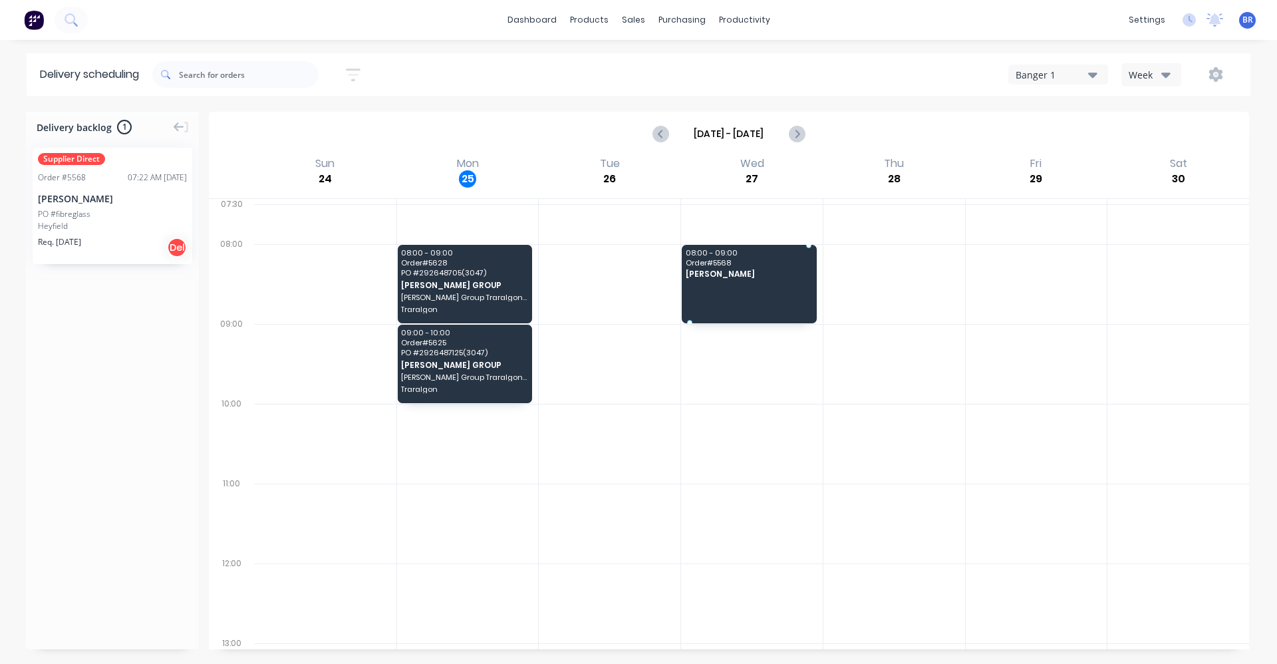
drag, startPoint x: 111, startPoint y: 203, endPoint x: 737, endPoint y: 266, distance: 629.1
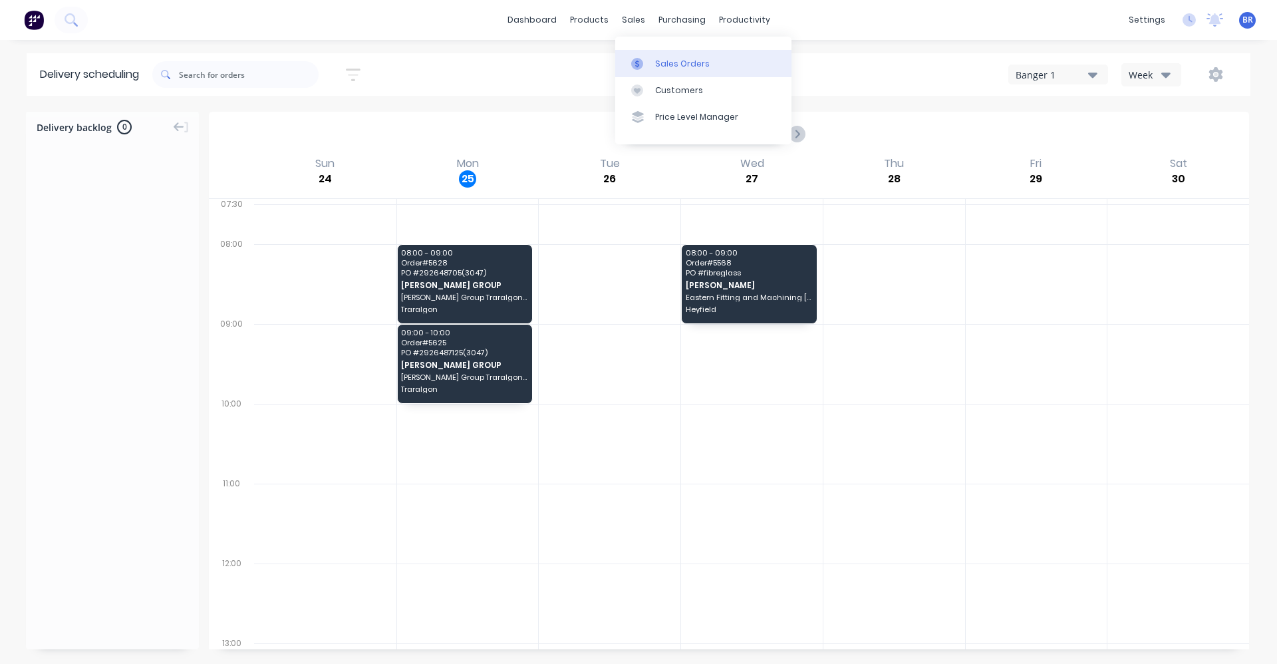
click at [656, 54] on link "Sales Orders" at bounding box center [703, 63] width 176 height 27
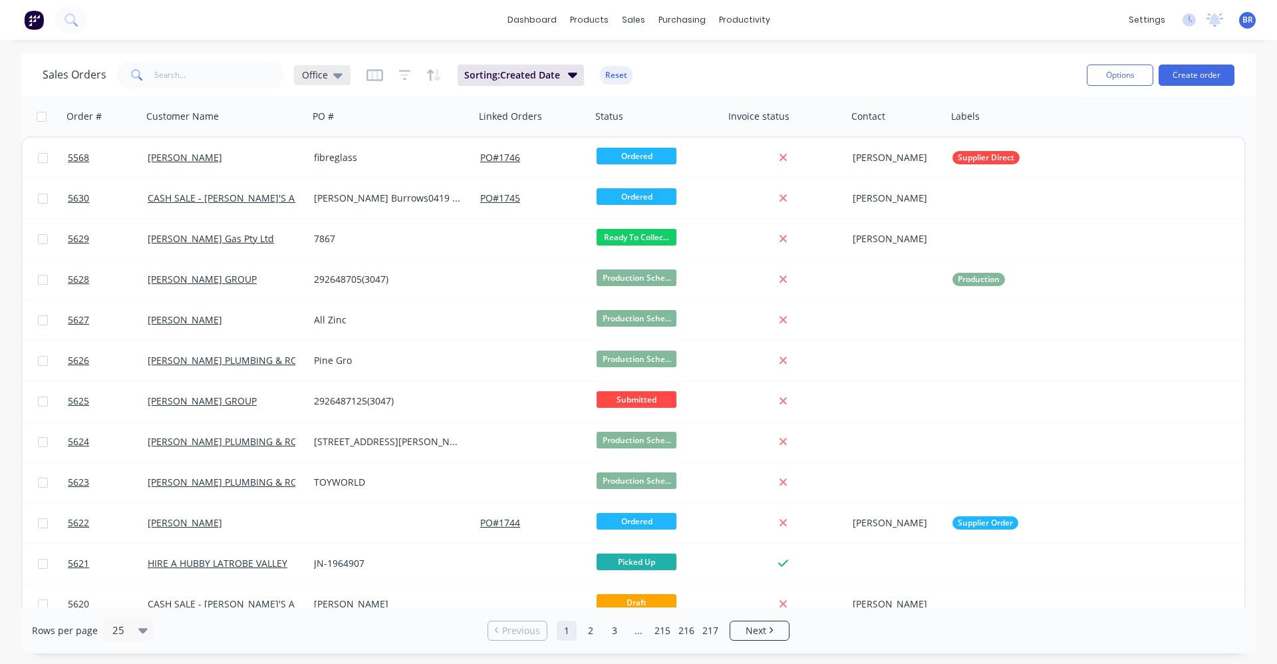
click at [325, 71] on span "Office" at bounding box center [315, 75] width 26 height 14
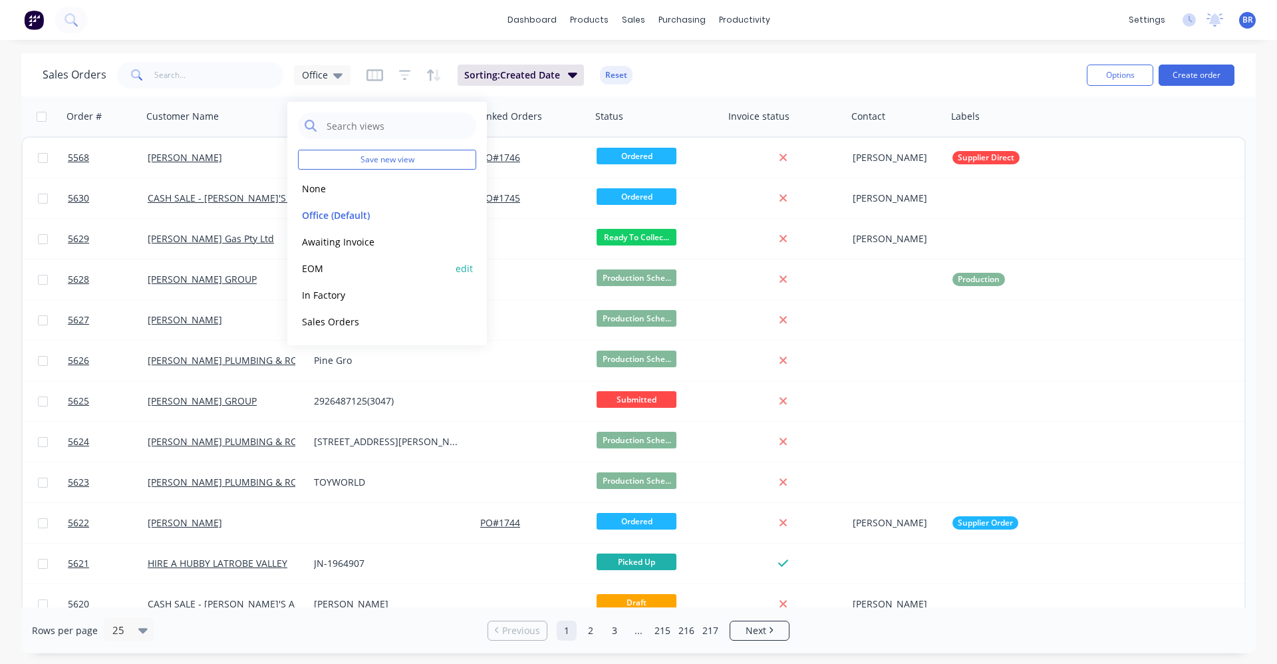
click at [323, 265] on button "EOM" at bounding box center [374, 268] width 152 height 15
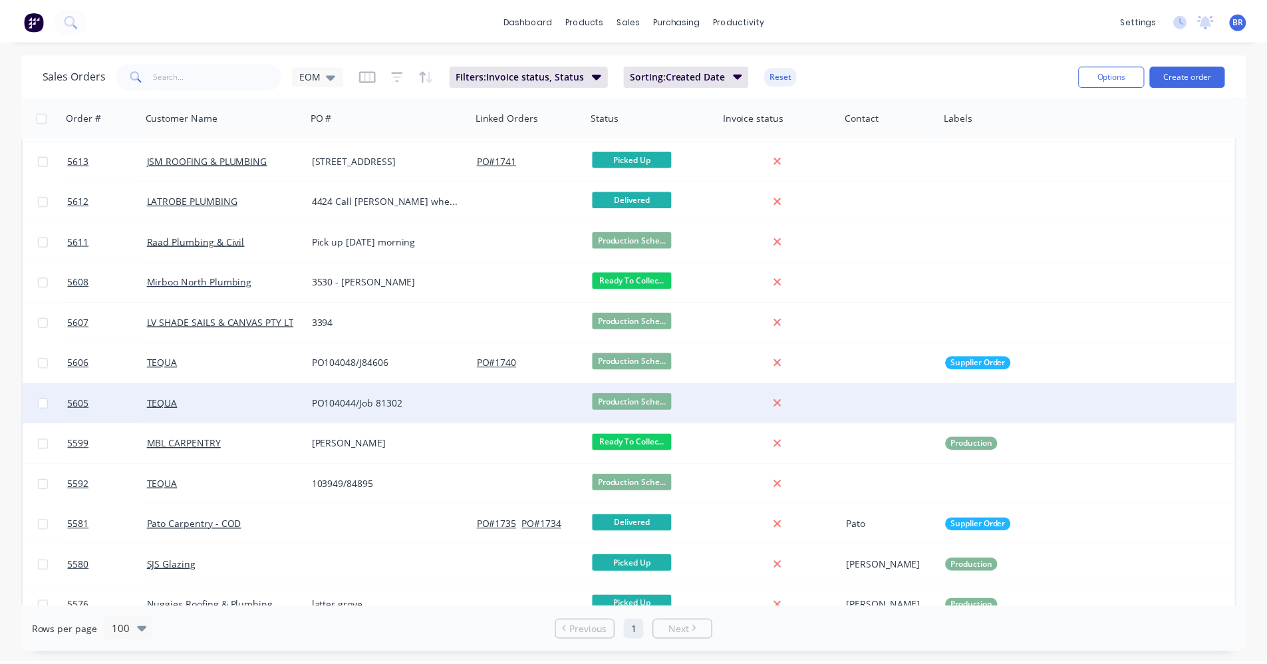
scroll to position [706, 0]
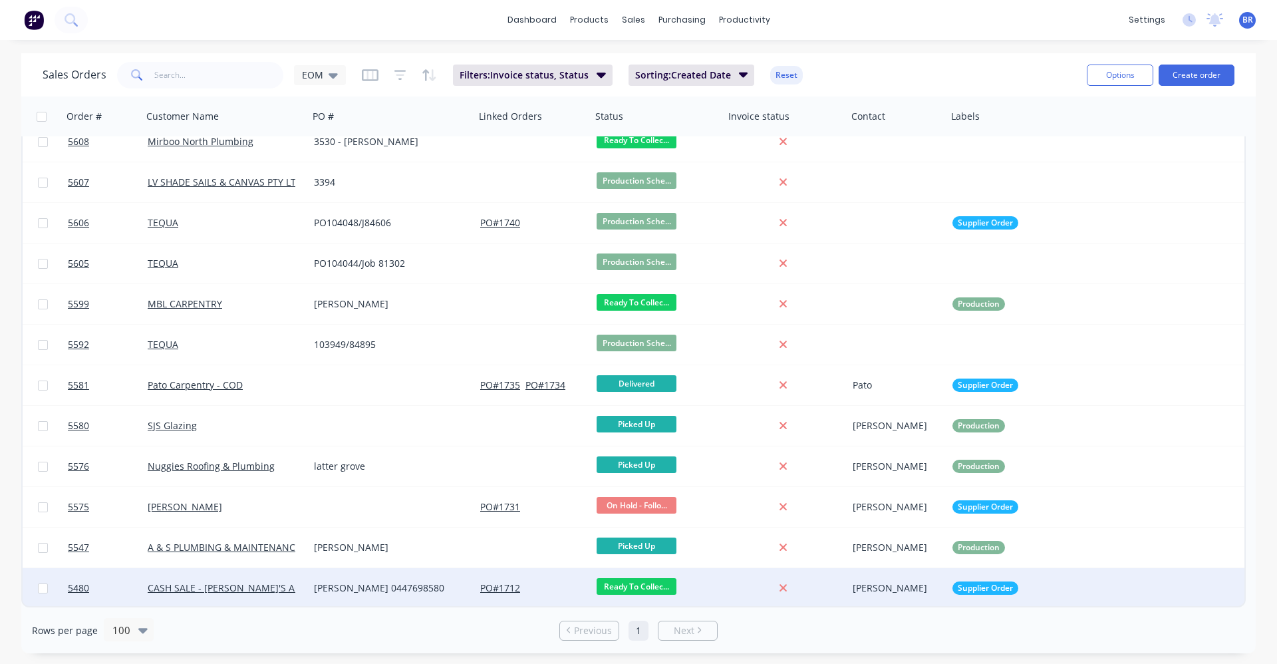
click at [396, 585] on div "Corey 0447698580" at bounding box center [388, 587] width 148 height 13
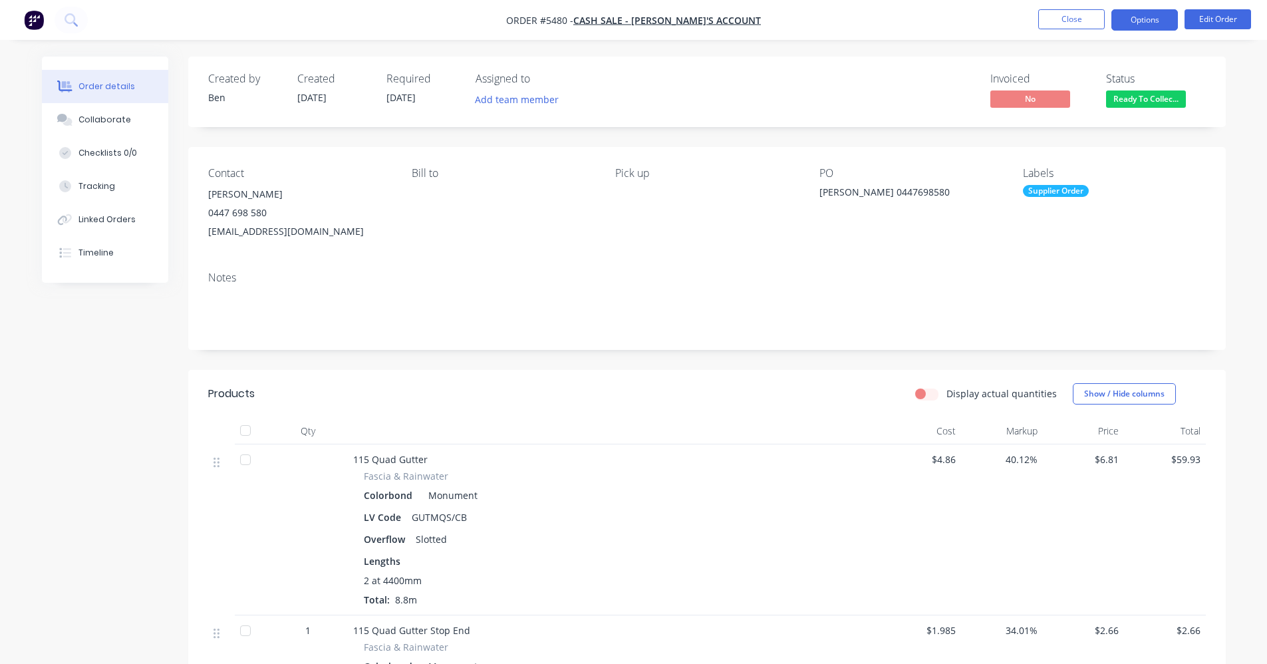
click at [1151, 19] on button "Options" at bounding box center [1145, 19] width 67 height 21
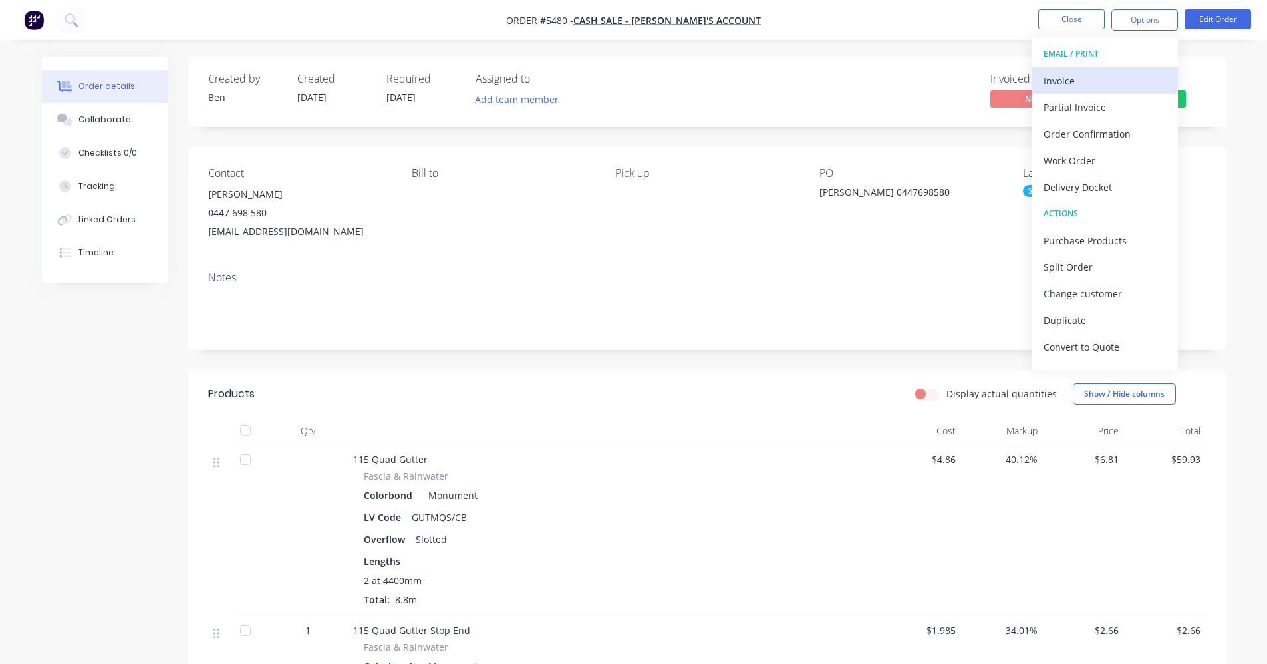
click at [1066, 80] on div "Invoice" at bounding box center [1105, 80] width 122 height 19
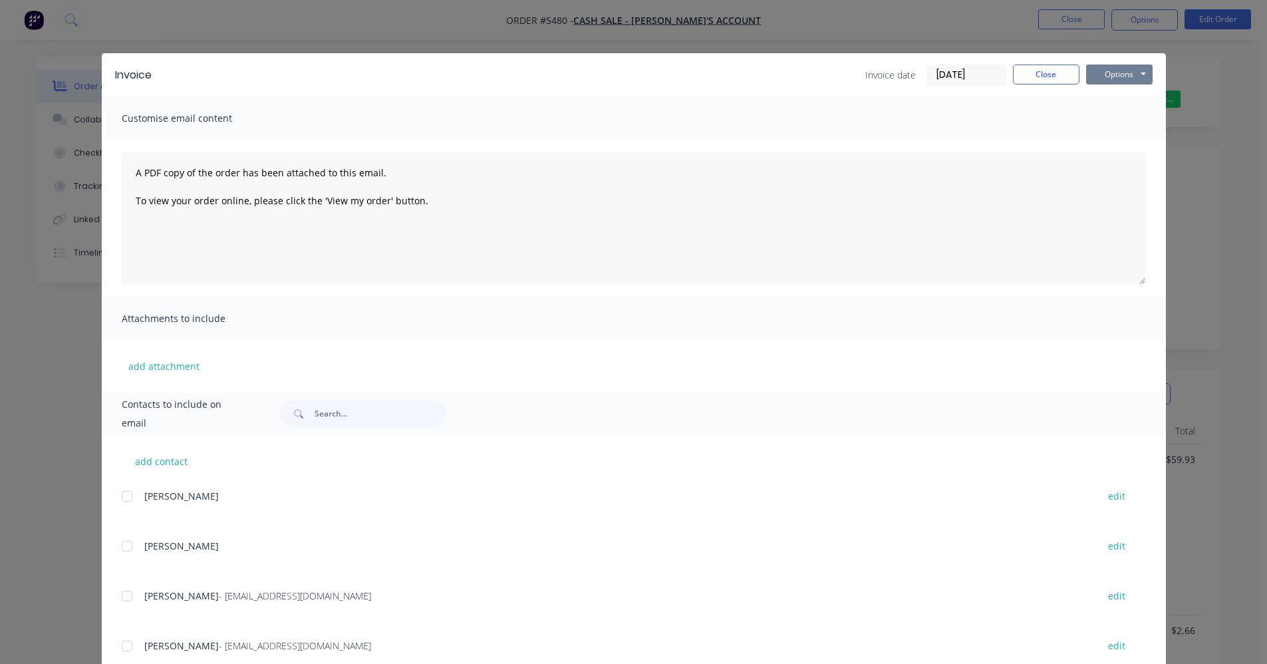
click at [1132, 72] on button "Options" at bounding box center [1119, 75] width 67 height 20
click at [361, 413] on input "text" at bounding box center [381, 413] width 132 height 27
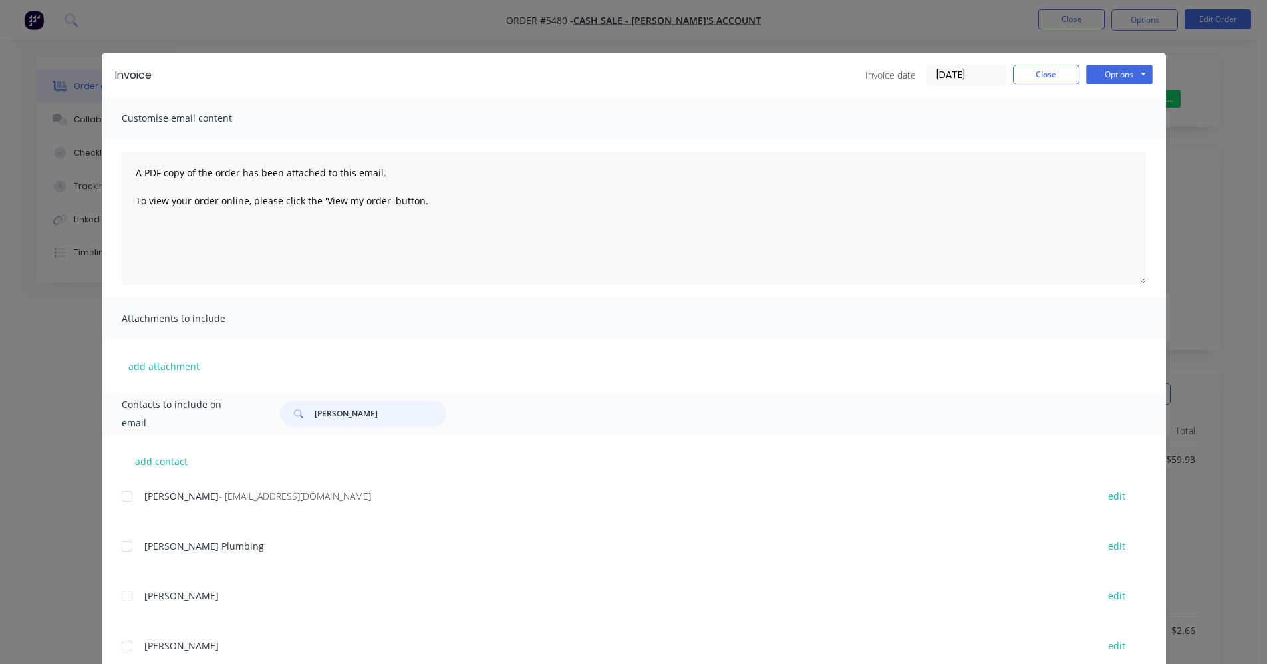
click at [120, 498] on div at bounding box center [127, 496] width 27 height 27
type input "corey"
click at [1137, 71] on button "Options" at bounding box center [1119, 75] width 67 height 20
click at [1118, 138] on button "Email" at bounding box center [1128, 142] width 85 height 22
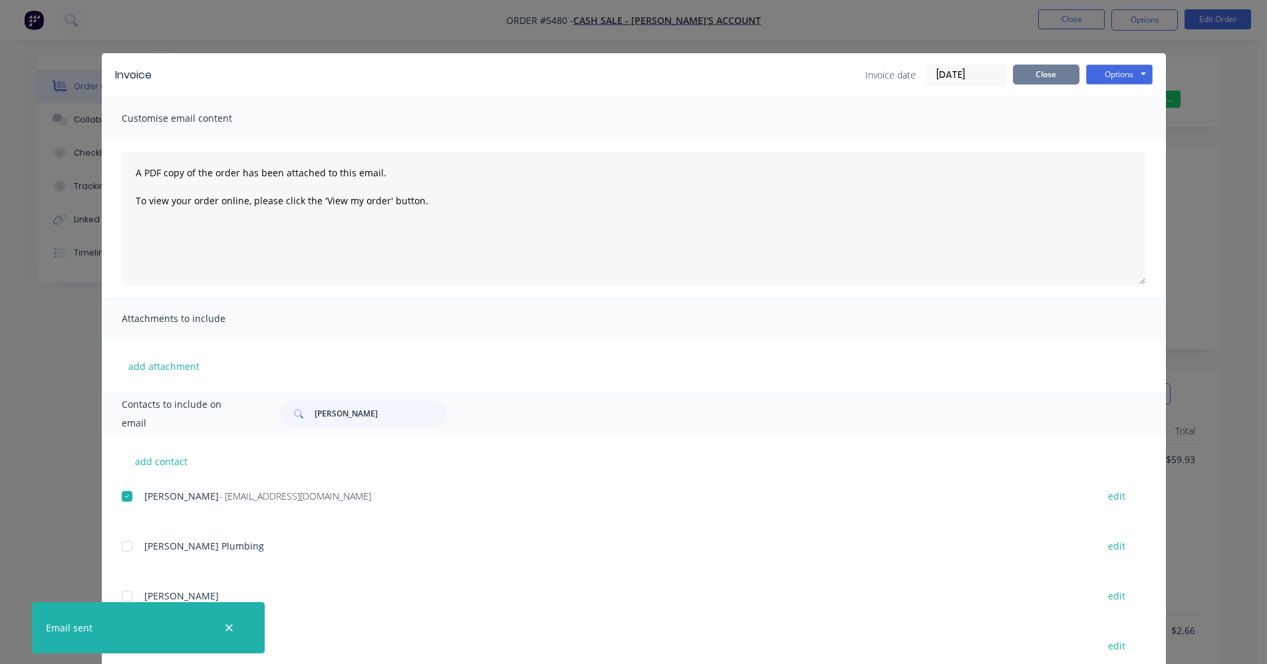
click at [1048, 75] on button "Close" at bounding box center [1046, 75] width 67 height 20
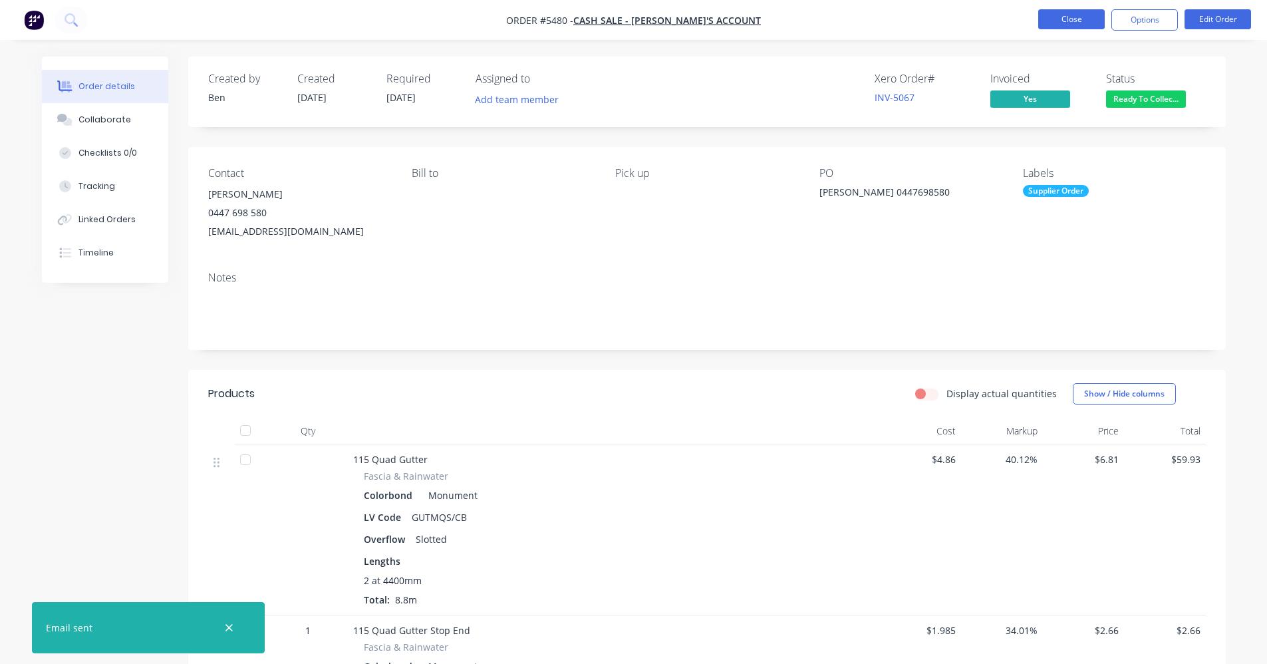
click at [1082, 21] on button "Close" at bounding box center [1071, 19] width 67 height 20
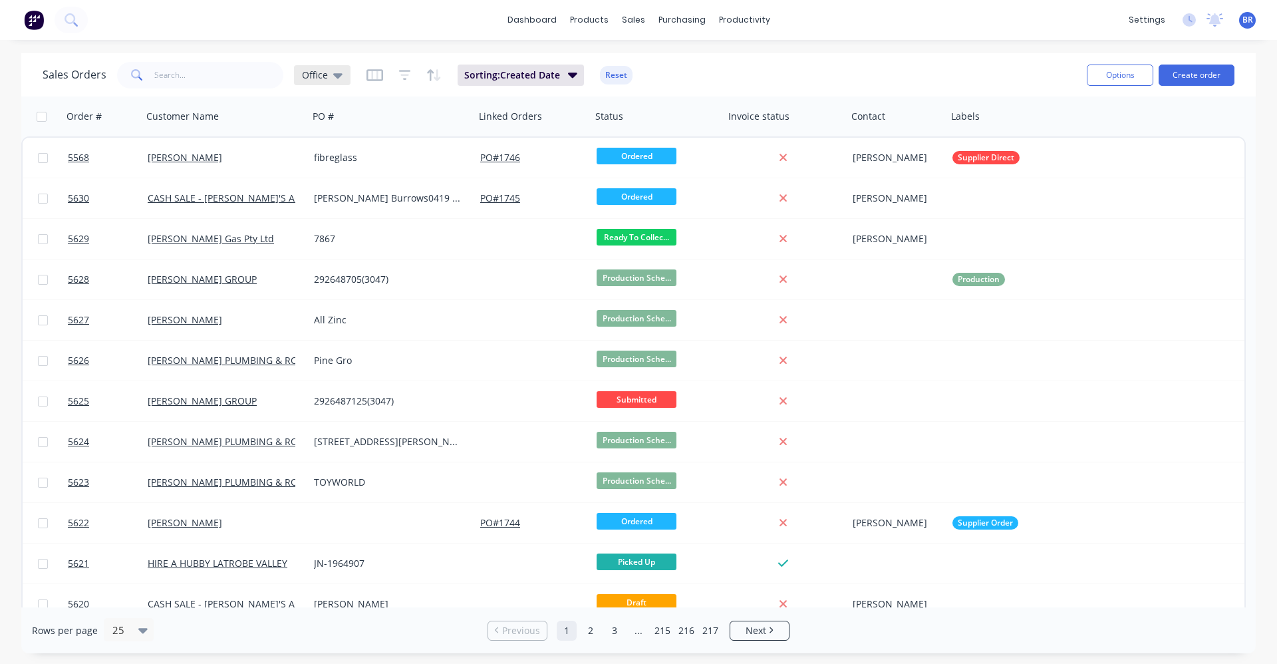
click at [328, 77] on div "Office" at bounding box center [322, 75] width 41 height 12
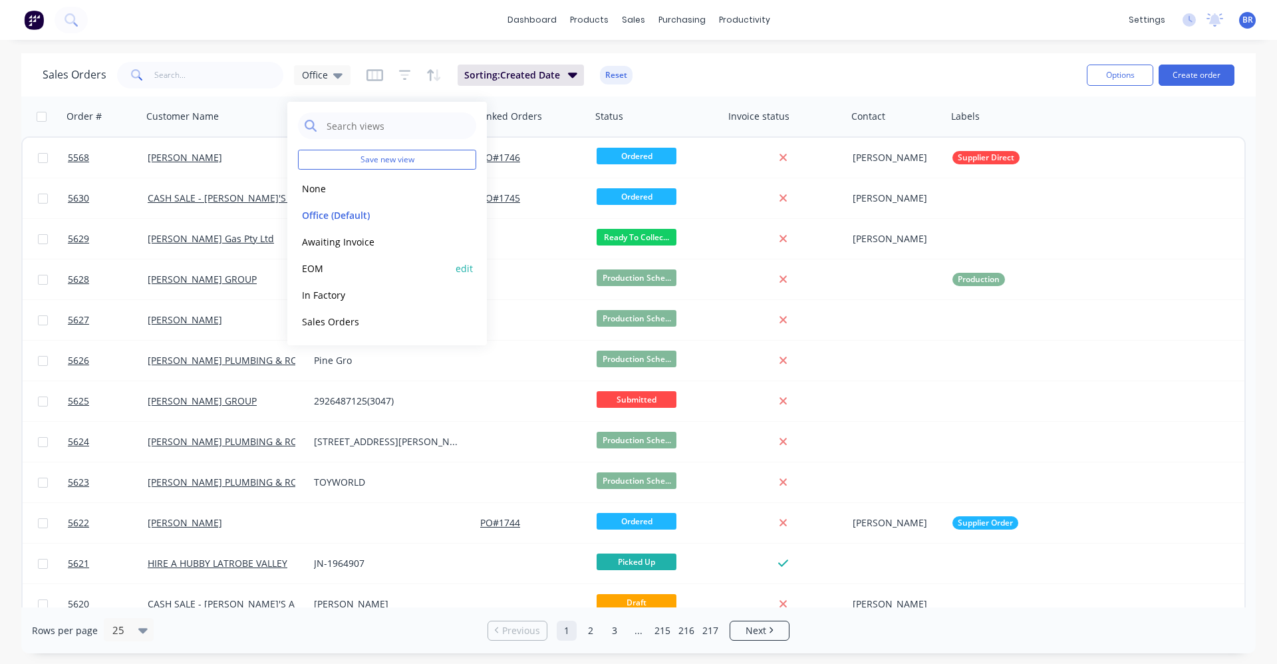
click at [335, 275] on button "EOM" at bounding box center [374, 268] width 152 height 15
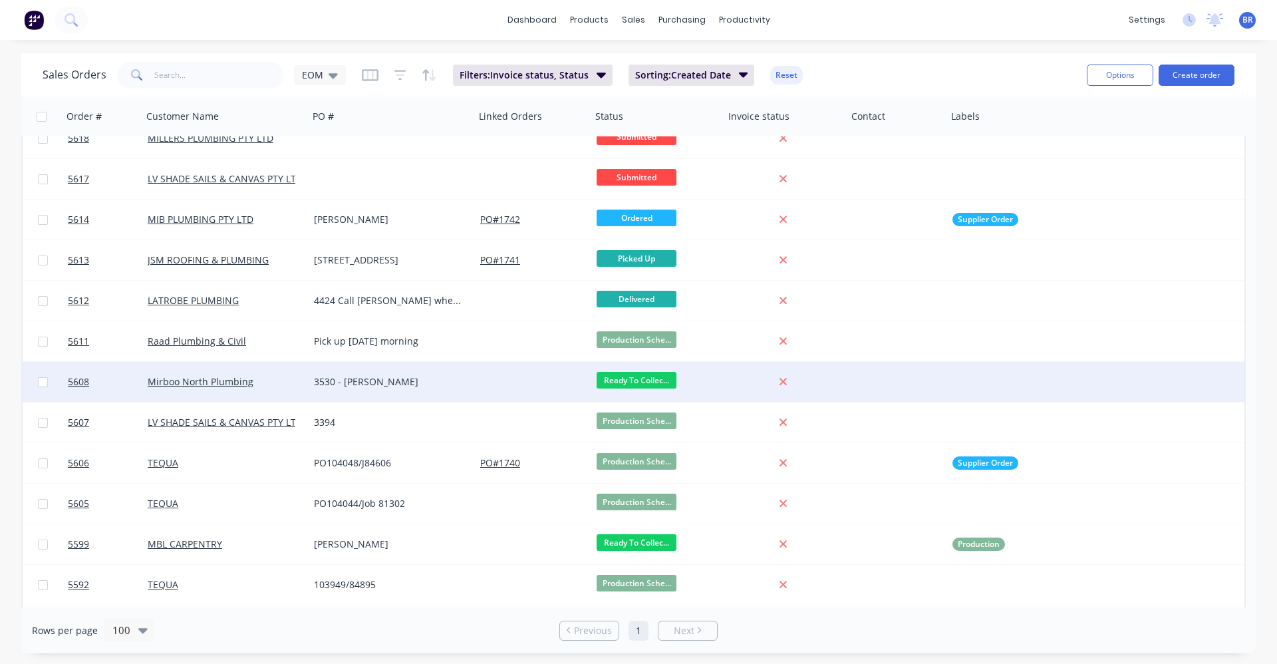
scroll to position [665, 0]
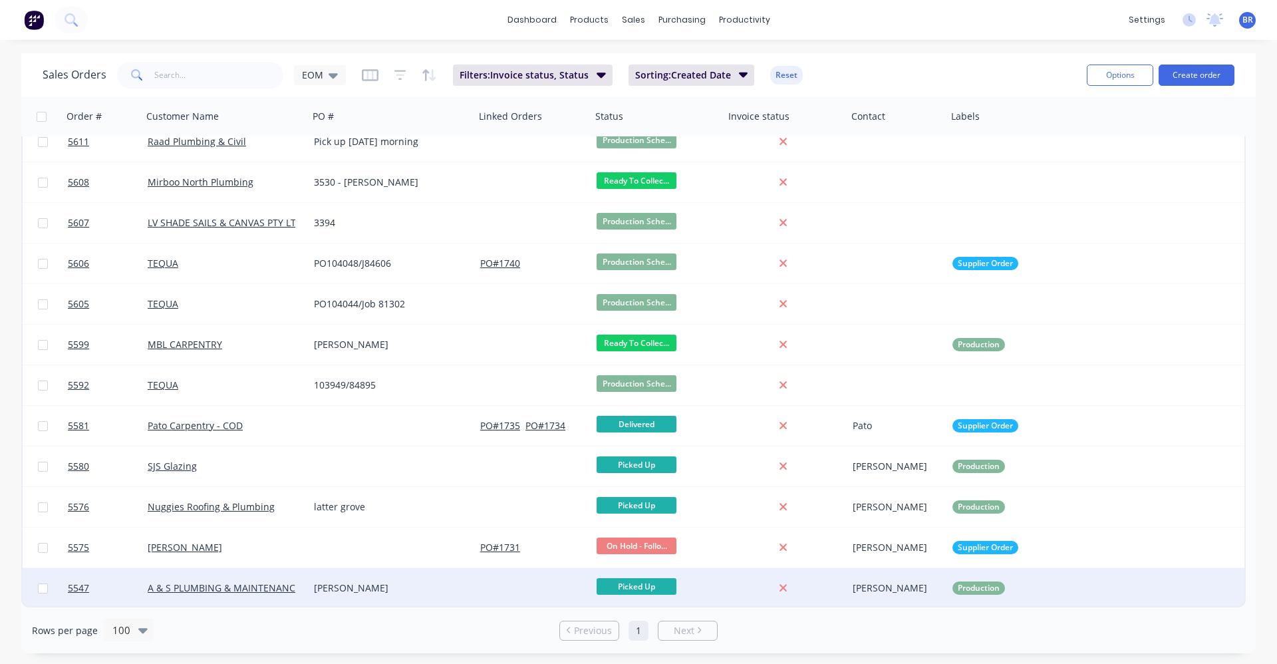
click at [396, 585] on div "Mable" at bounding box center [388, 587] width 148 height 13
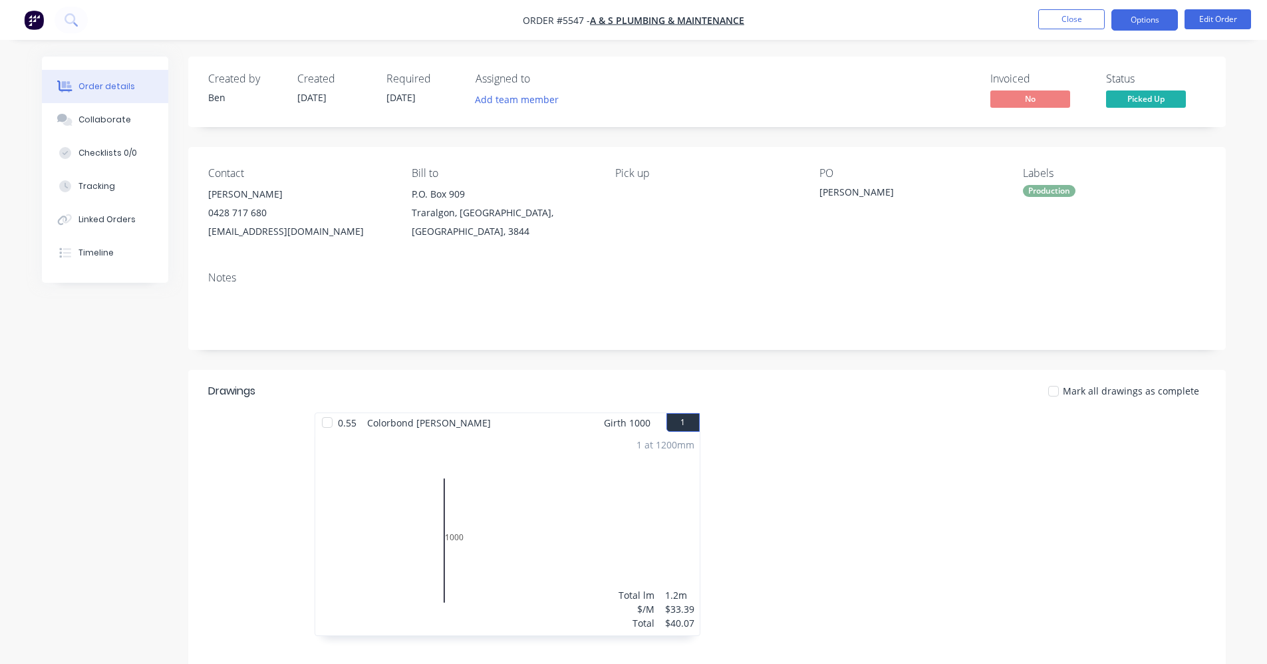
click at [1151, 23] on button "Options" at bounding box center [1145, 19] width 67 height 21
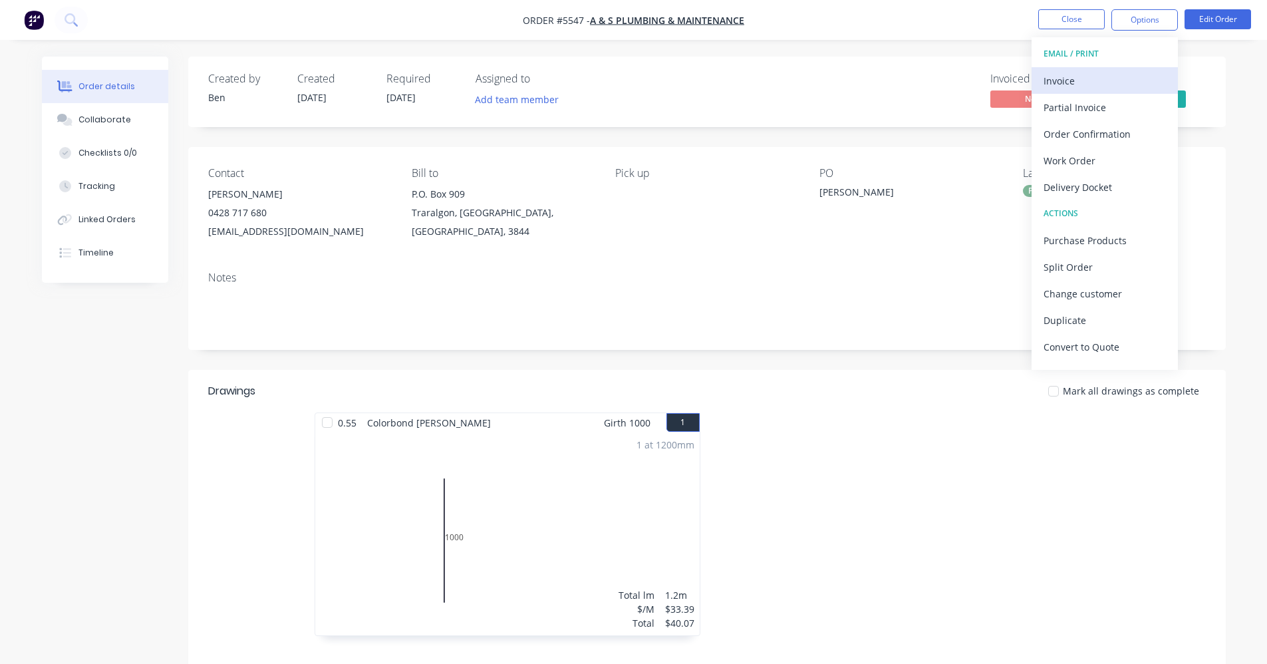
click at [1072, 75] on div "Invoice" at bounding box center [1105, 80] width 122 height 19
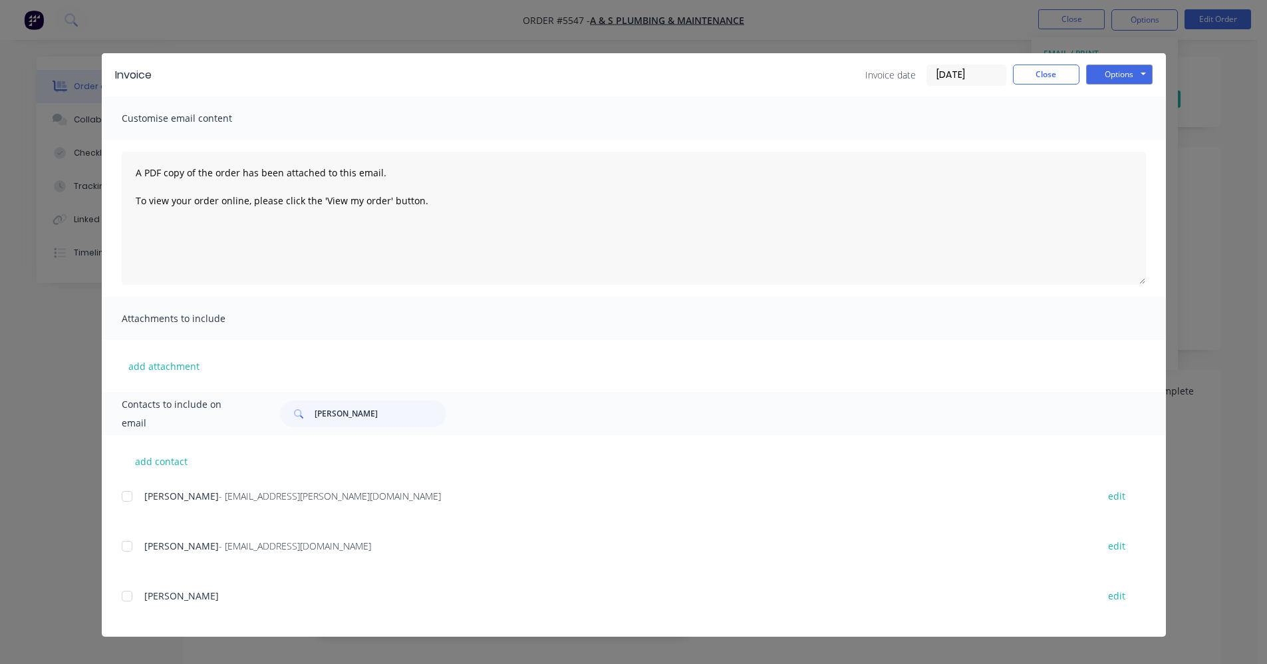
drag, startPoint x: 131, startPoint y: 498, endPoint x: 257, endPoint y: 503, distance: 126.5
click at [132, 499] on div at bounding box center [127, 496] width 27 height 27
click at [1135, 66] on div "Invoice Invoice date 25/08/25 Close Options Preview Print Email" at bounding box center [634, 74] width 1064 height 43
click at [1132, 73] on button "Options" at bounding box center [1119, 75] width 67 height 20
click at [1105, 140] on button "Email" at bounding box center [1128, 142] width 85 height 22
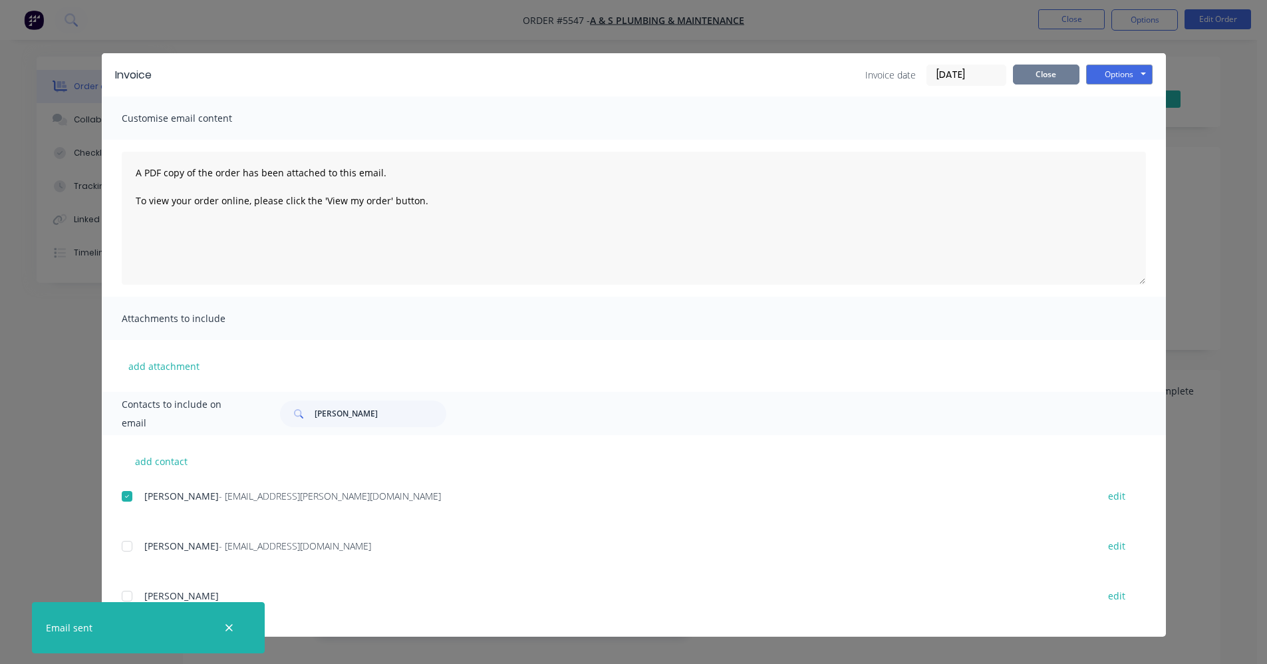
click at [1044, 80] on button "Close" at bounding box center [1046, 75] width 67 height 20
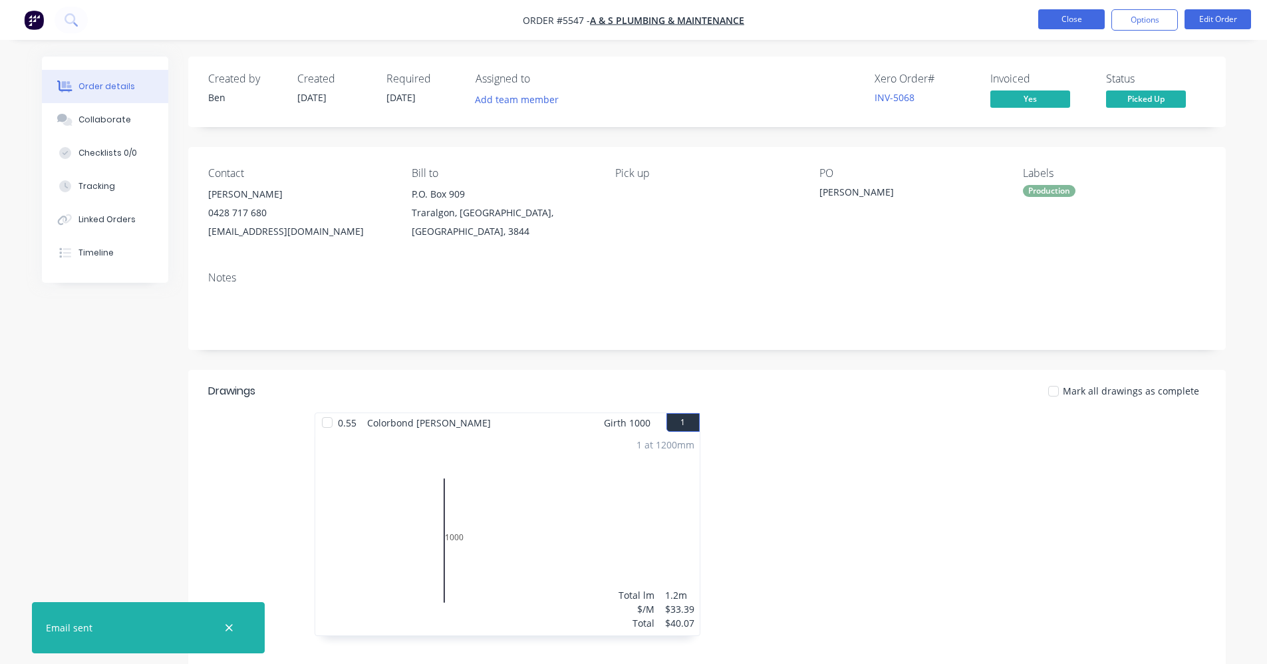
click at [1063, 27] on button "Close" at bounding box center [1071, 19] width 67 height 20
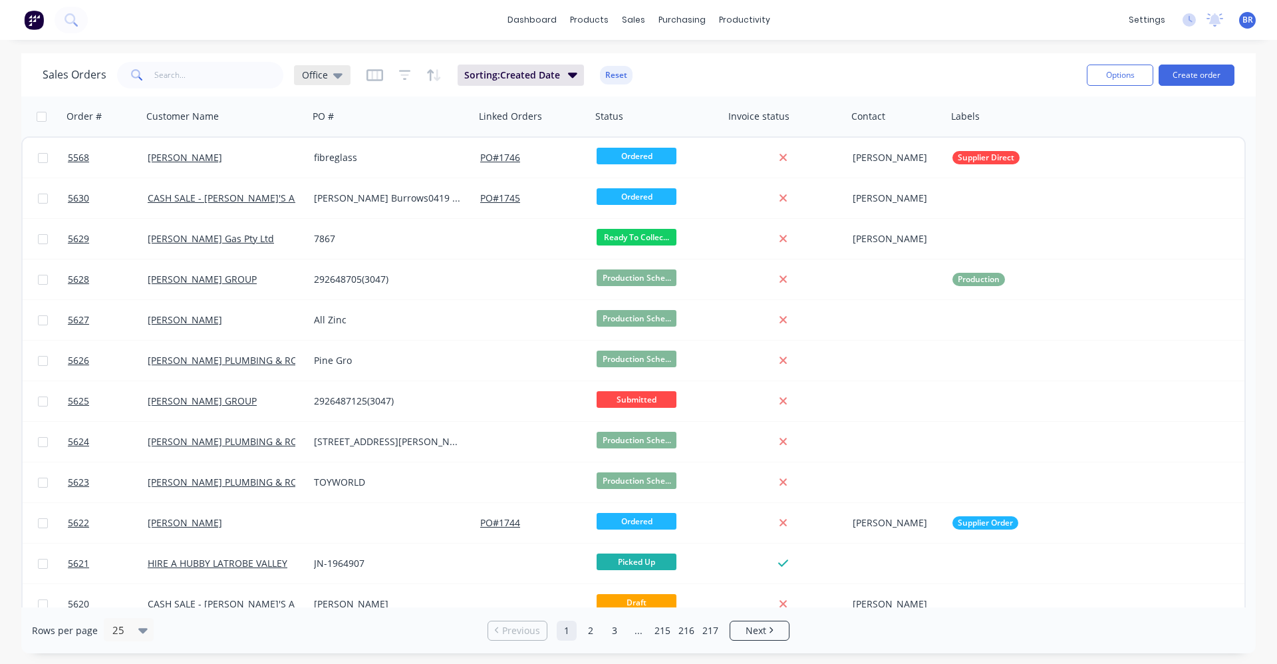
click at [335, 72] on icon at bounding box center [337, 75] width 9 height 15
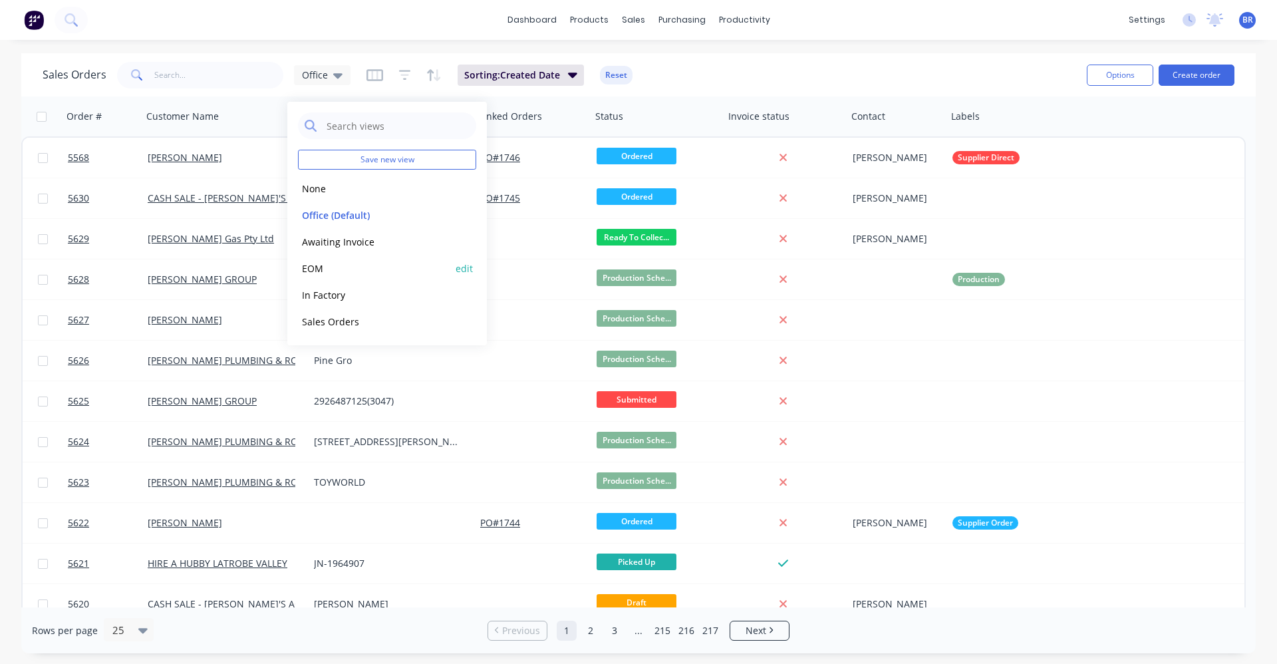
click at [312, 266] on button "EOM" at bounding box center [374, 268] width 152 height 15
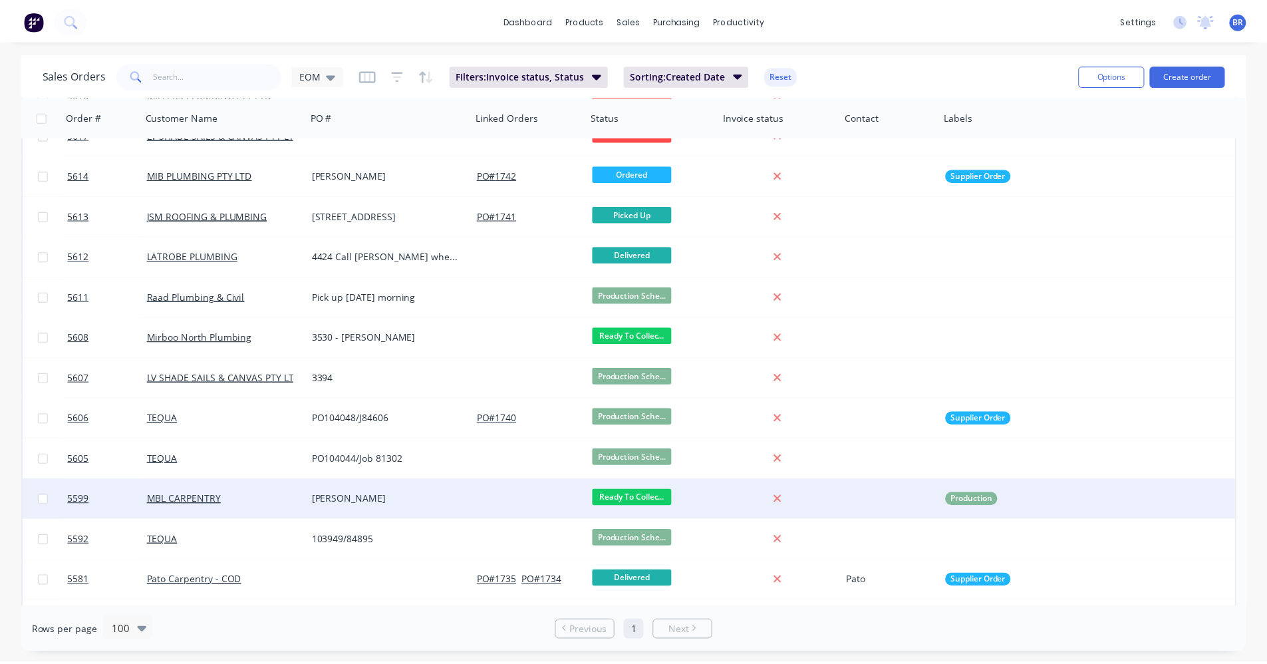
scroll to position [625, 0]
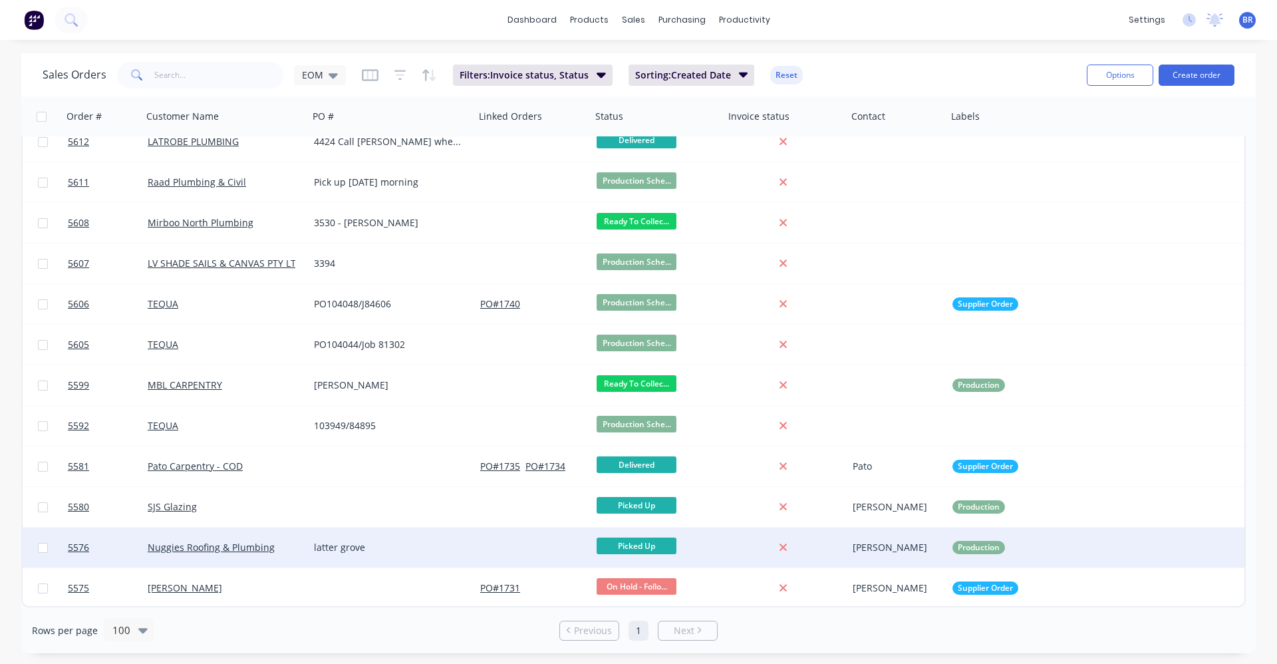
click at [426, 549] on div "latter grove" at bounding box center [388, 547] width 148 height 13
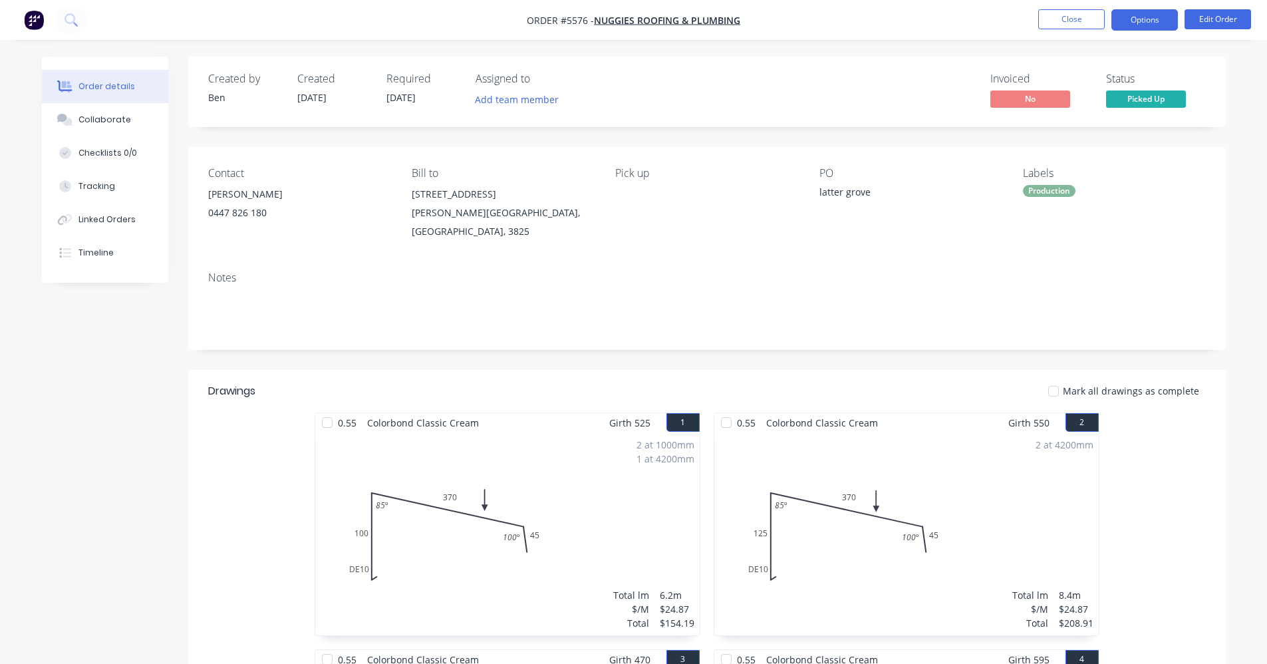
click at [1141, 17] on button "Options" at bounding box center [1145, 19] width 67 height 21
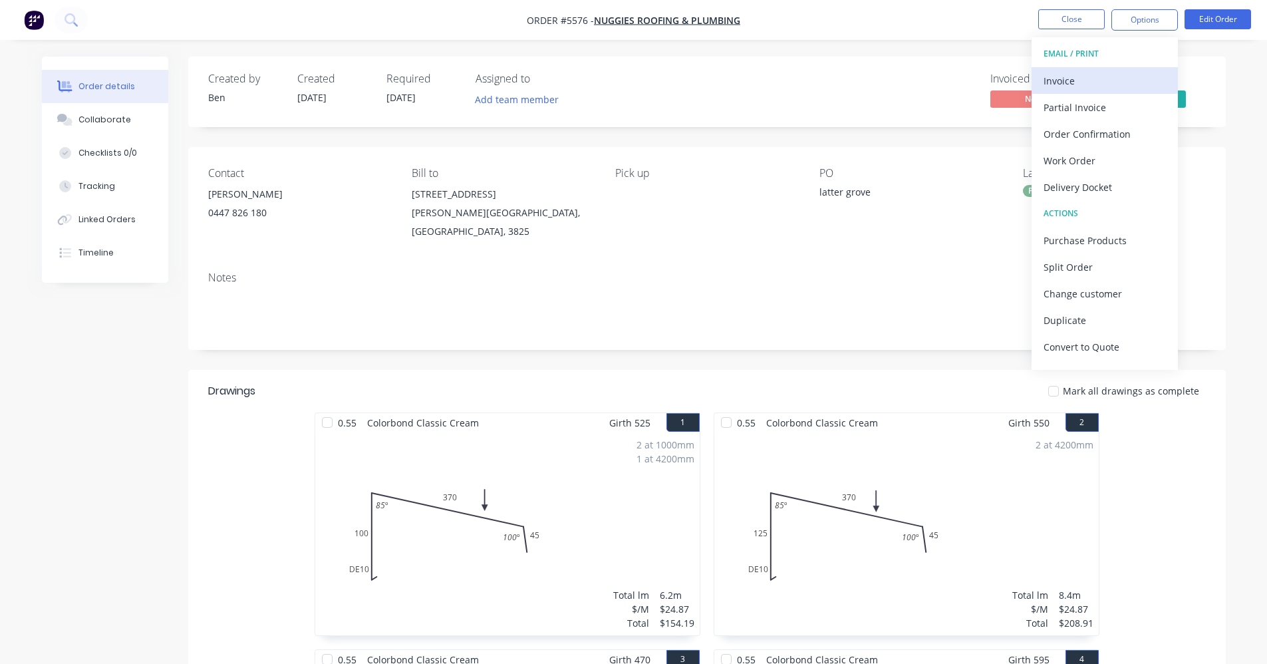
click at [1068, 75] on div "Invoice" at bounding box center [1105, 80] width 122 height 19
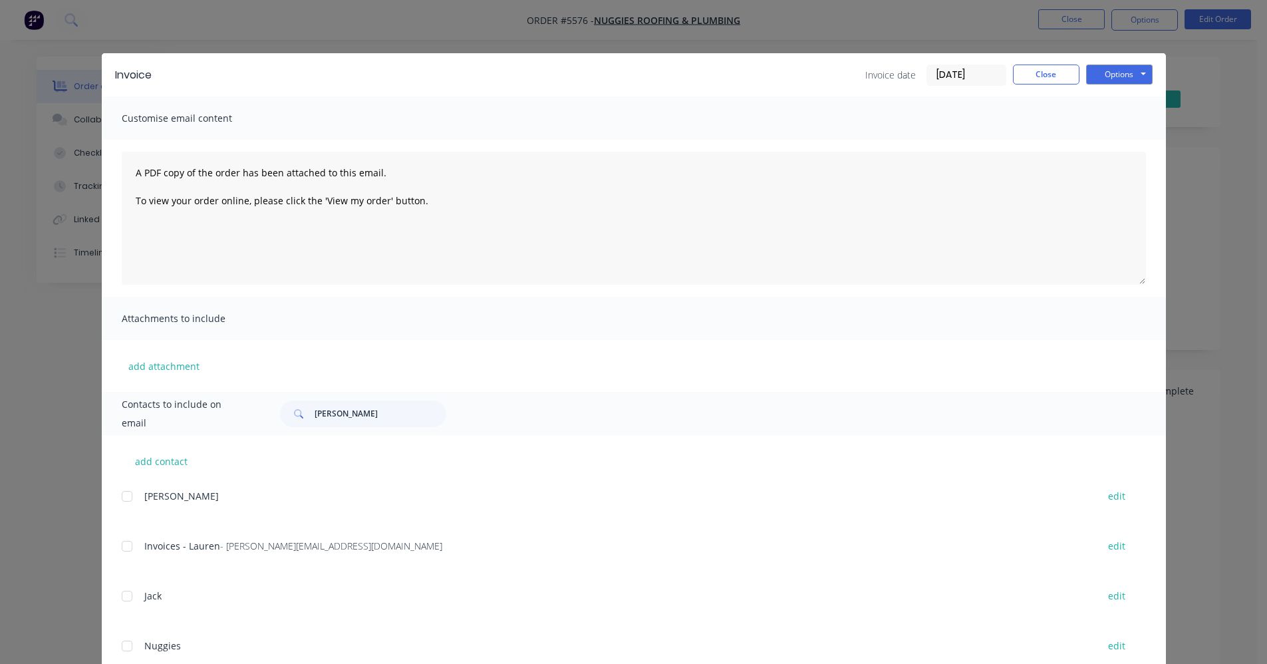
click at [120, 548] on div at bounding box center [127, 546] width 27 height 27
click at [1132, 78] on button "Options" at bounding box center [1119, 75] width 67 height 20
click at [1119, 142] on button "Email" at bounding box center [1128, 142] width 85 height 22
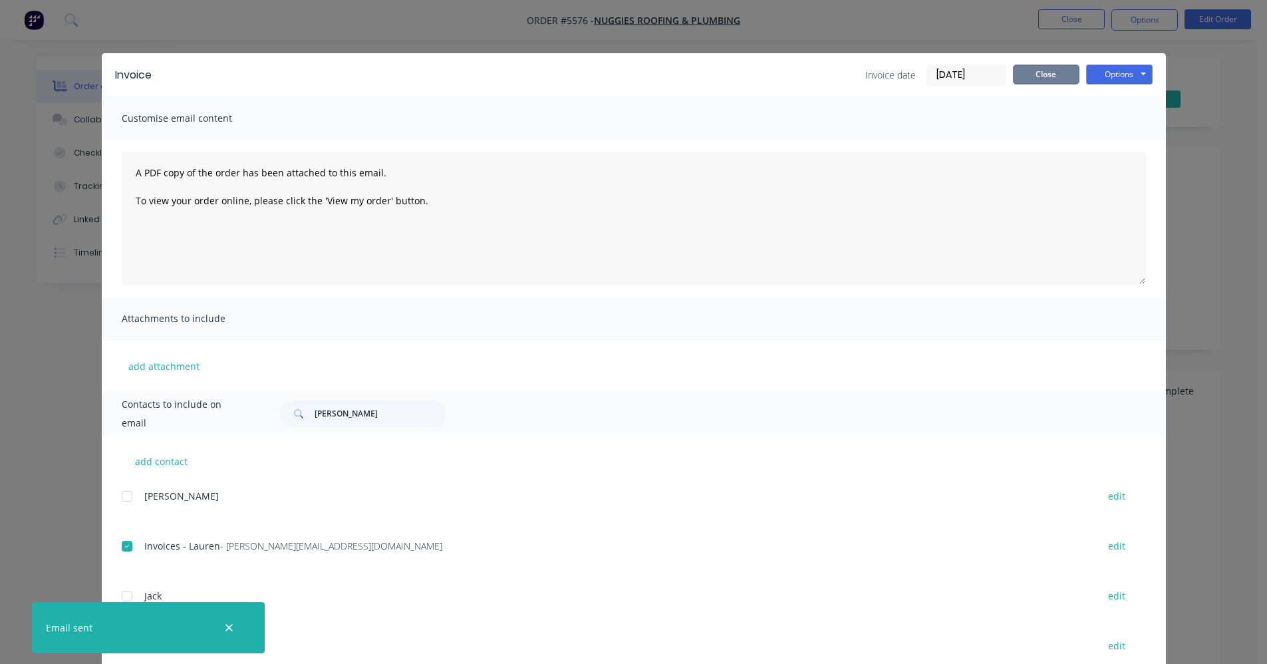
click at [1040, 71] on button "Close" at bounding box center [1046, 75] width 67 height 20
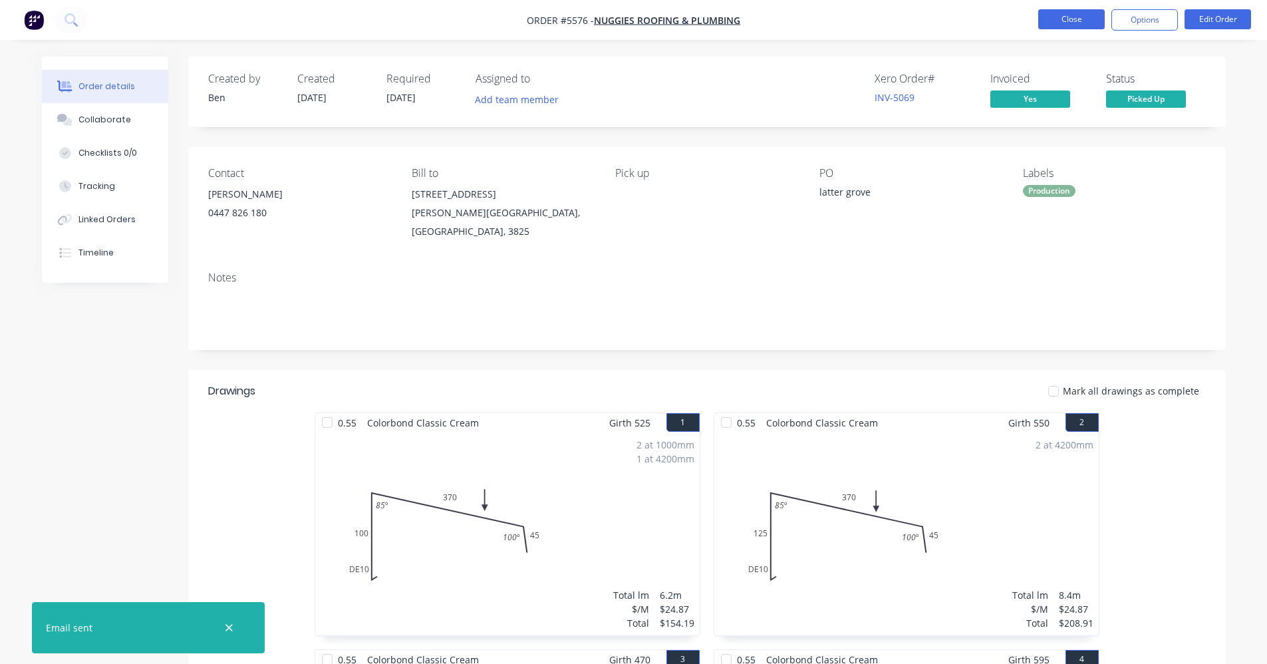
click at [1066, 19] on button "Close" at bounding box center [1071, 19] width 67 height 20
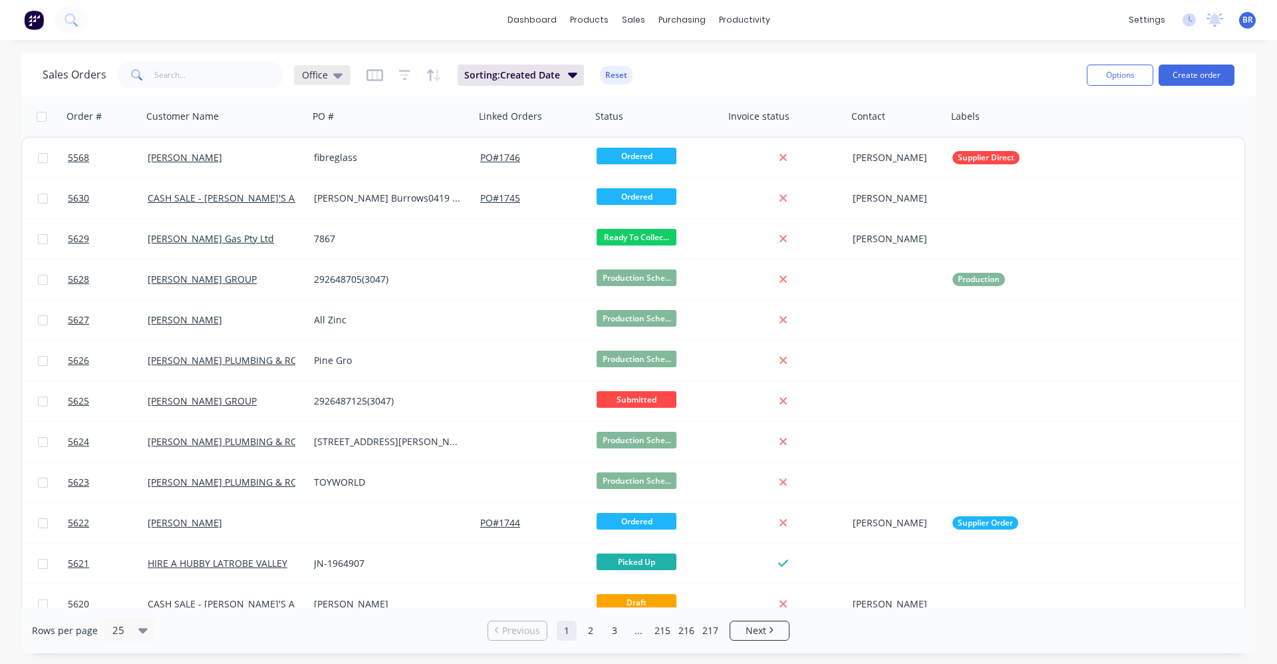
click at [339, 78] on icon at bounding box center [337, 75] width 9 height 15
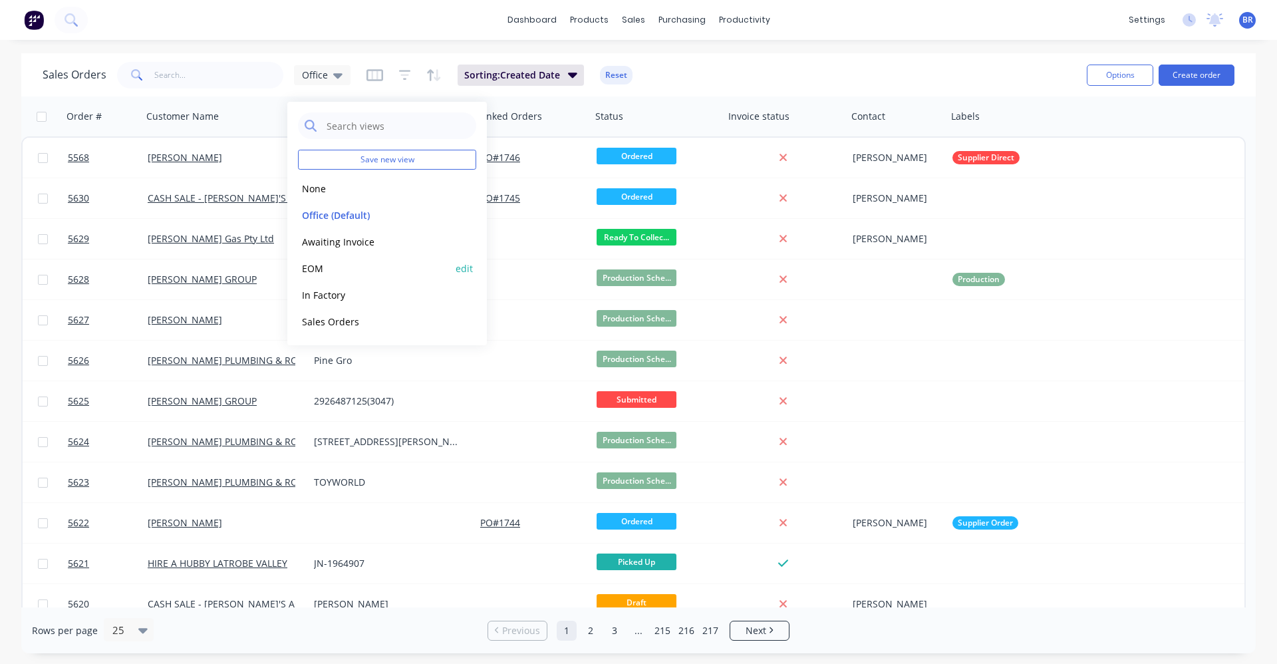
click at [330, 270] on button "EOM" at bounding box center [374, 268] width 152 height 15
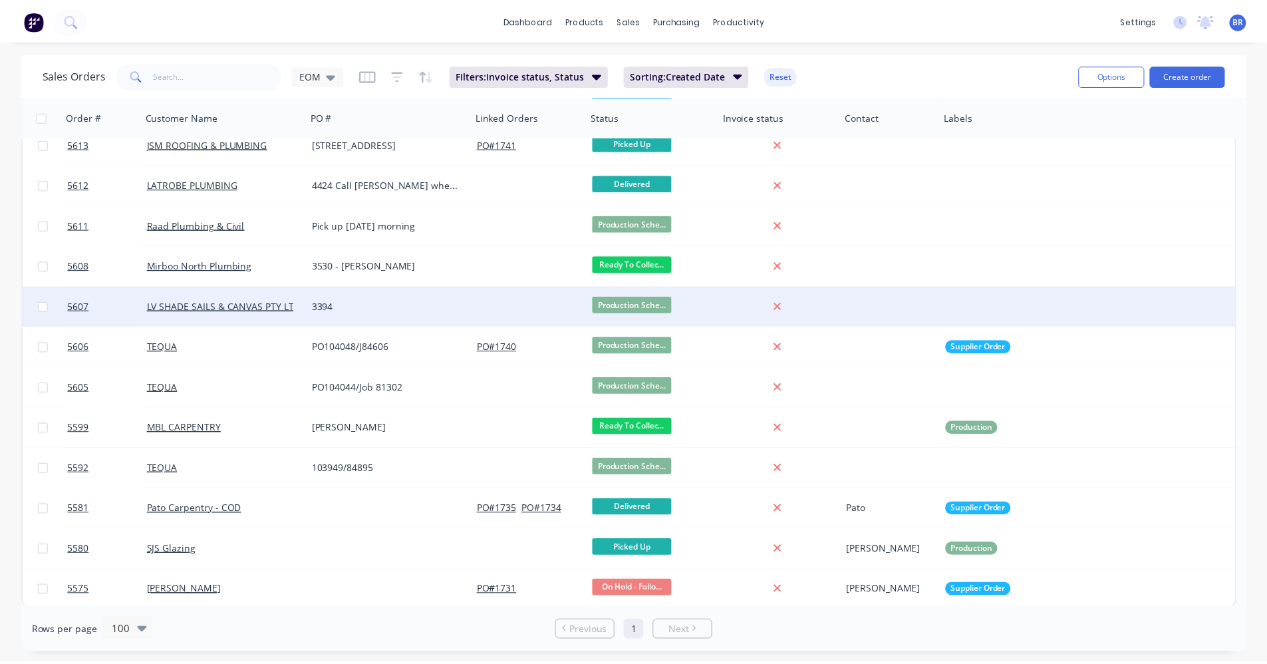
scroll to position [584, 0]
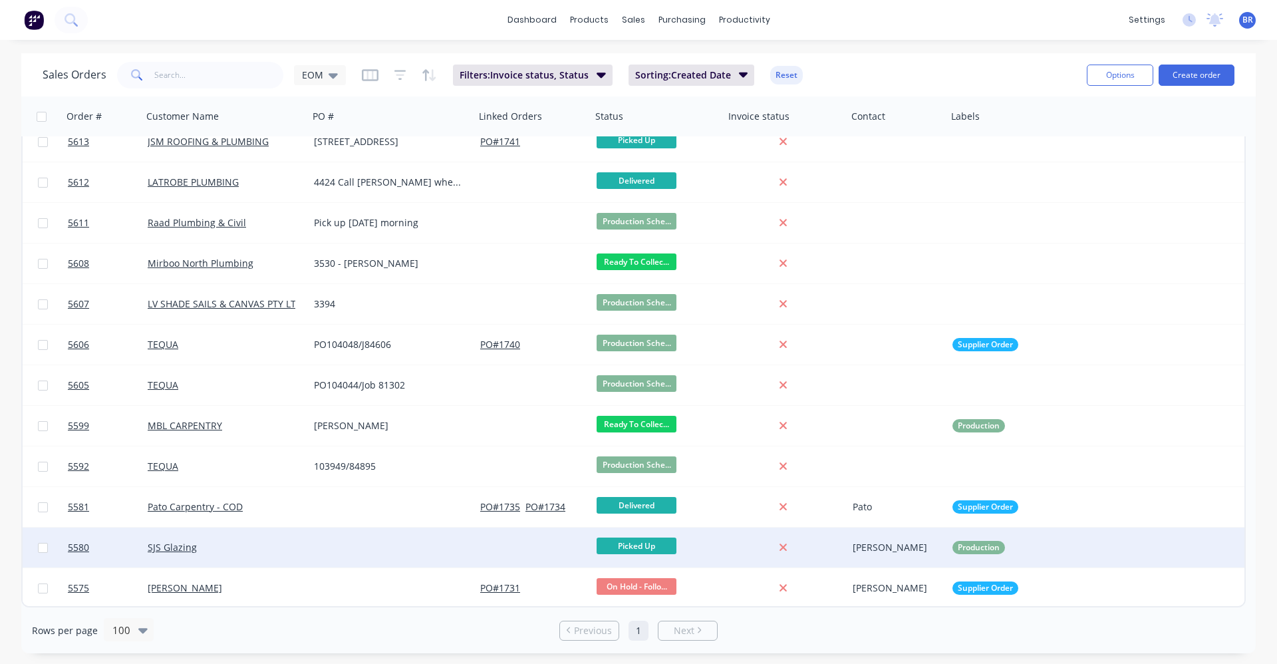
click at [237, 542] on div "SJS Glazing" at bounding box center [222, 547] width 148 height 13
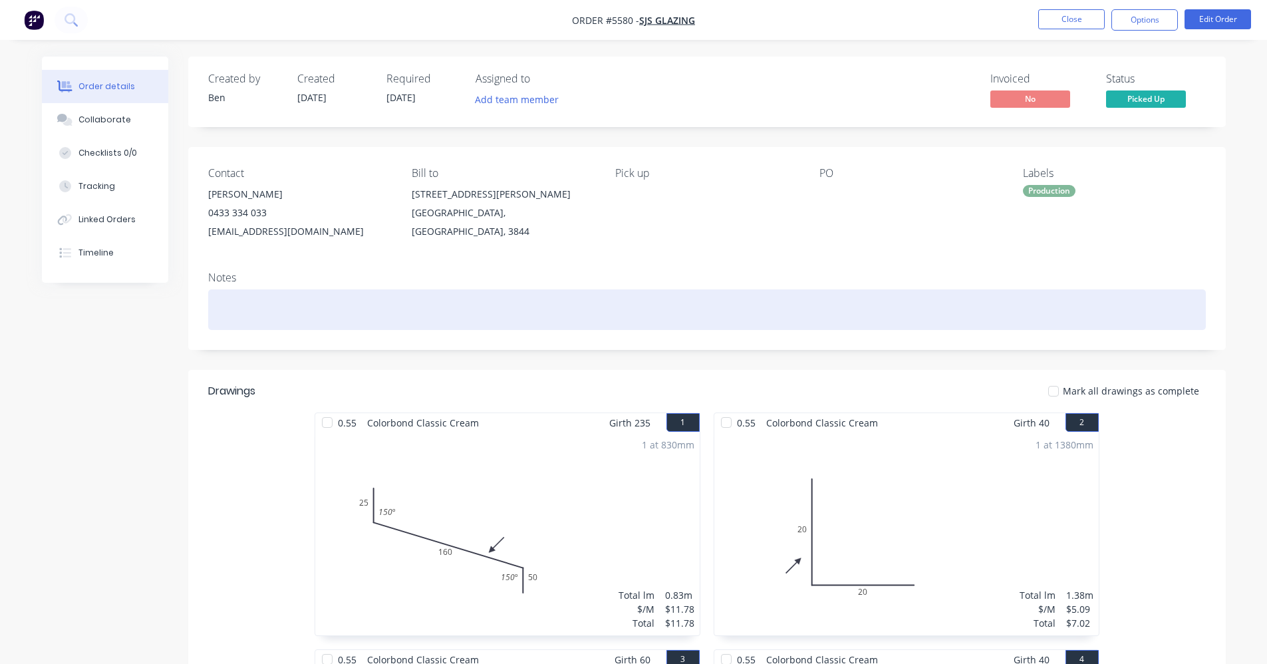
click at [919, 309] on div at bounding box center [707, 309] width 998 height 41
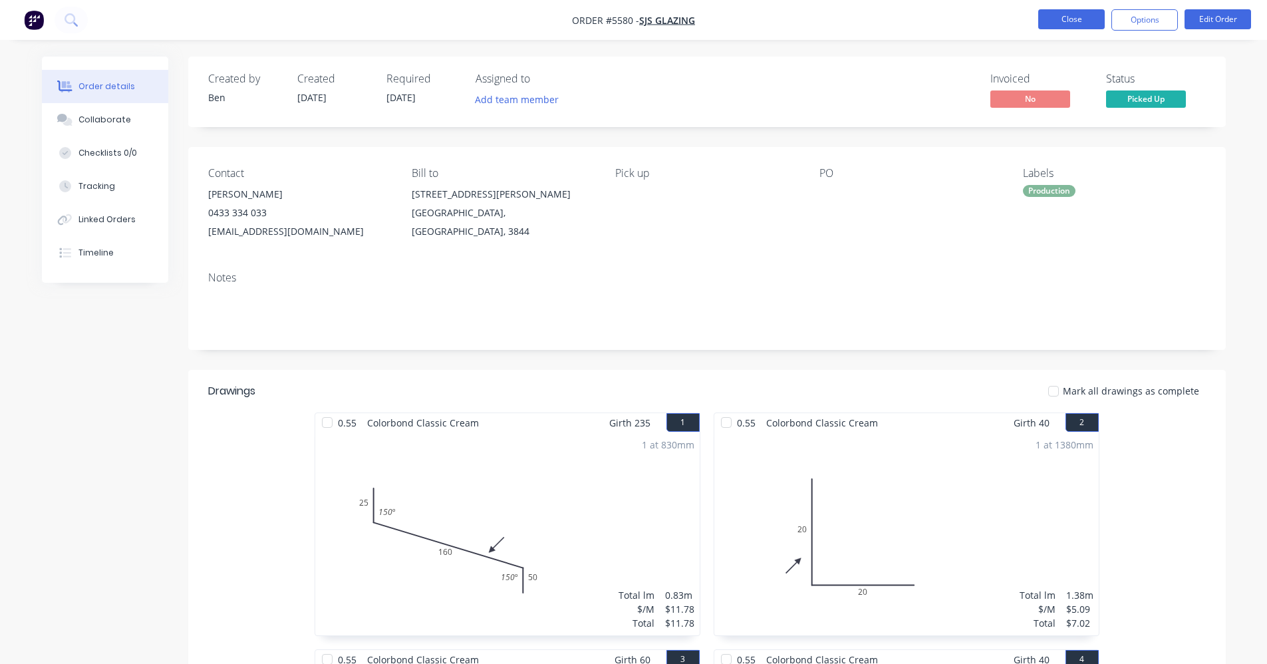
click at [1081, 20] on button "Close" at bounding box center [1071, 19] width 67 height 20
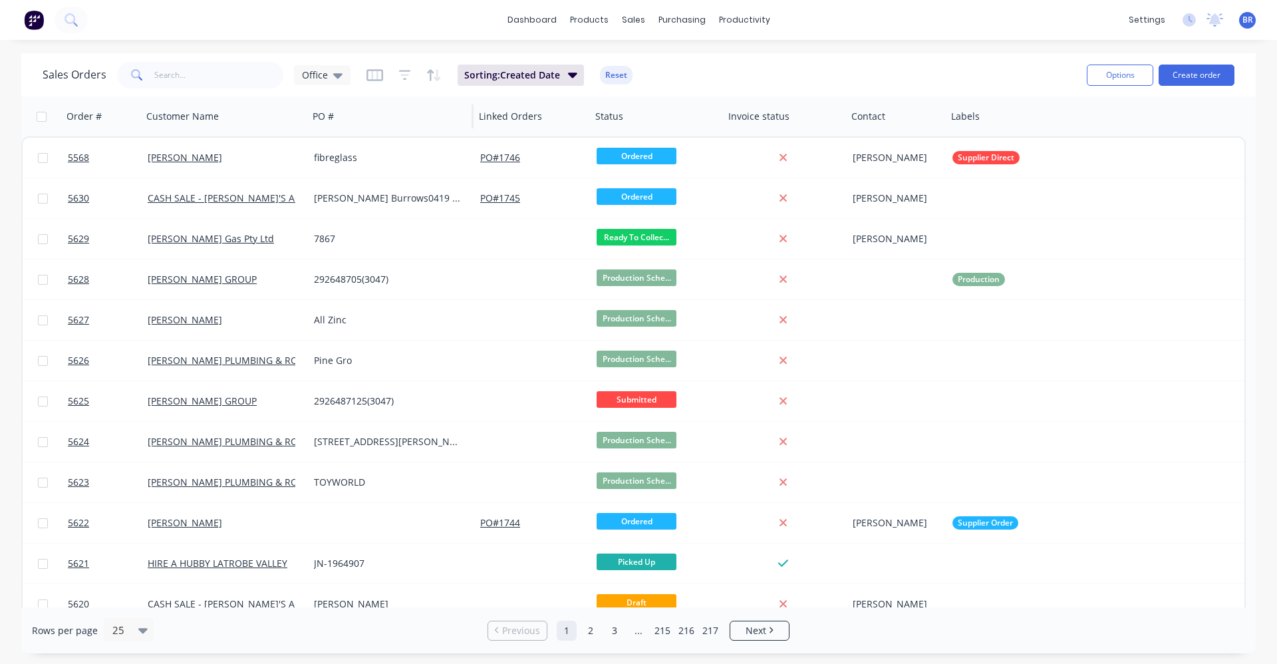
drag, startPoint x: 332, startPoint y: 72, endPoint x: 326, endPoint y: 98, distance: 26.6
click at [333, 75] on icon at bounding box center [337, 75] width 9 height 15
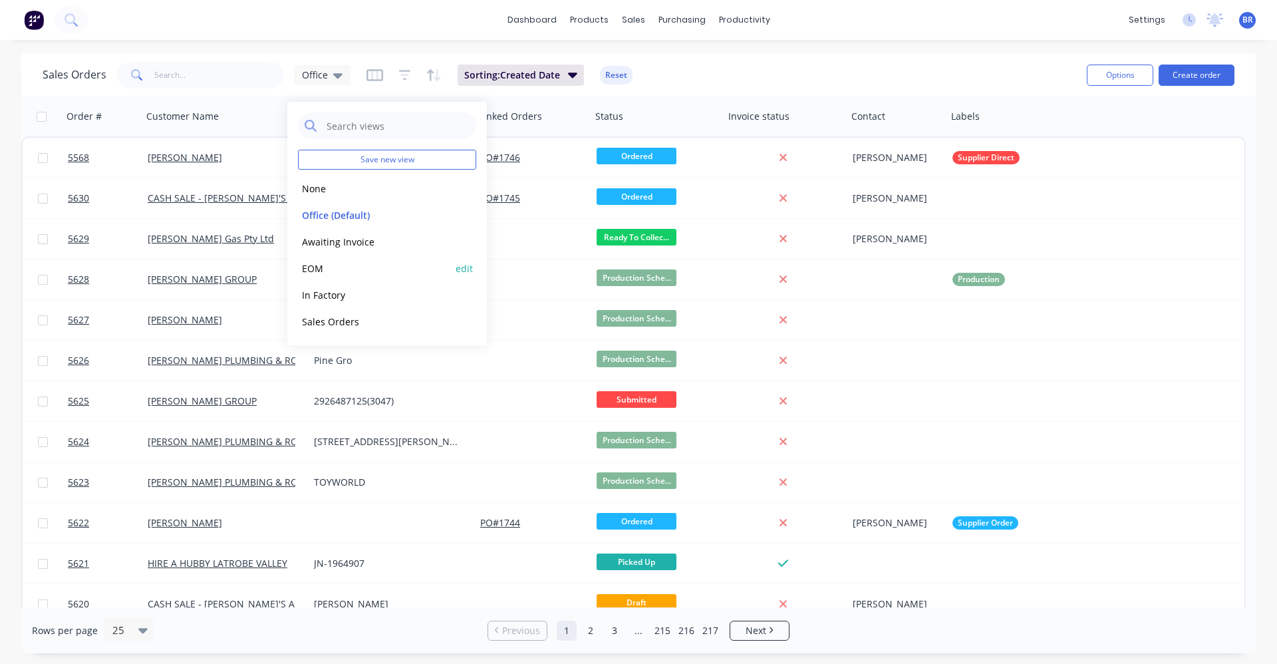
click at [319, 272] on button "EOM" at bounding box center [374, 268] width 152 height 15
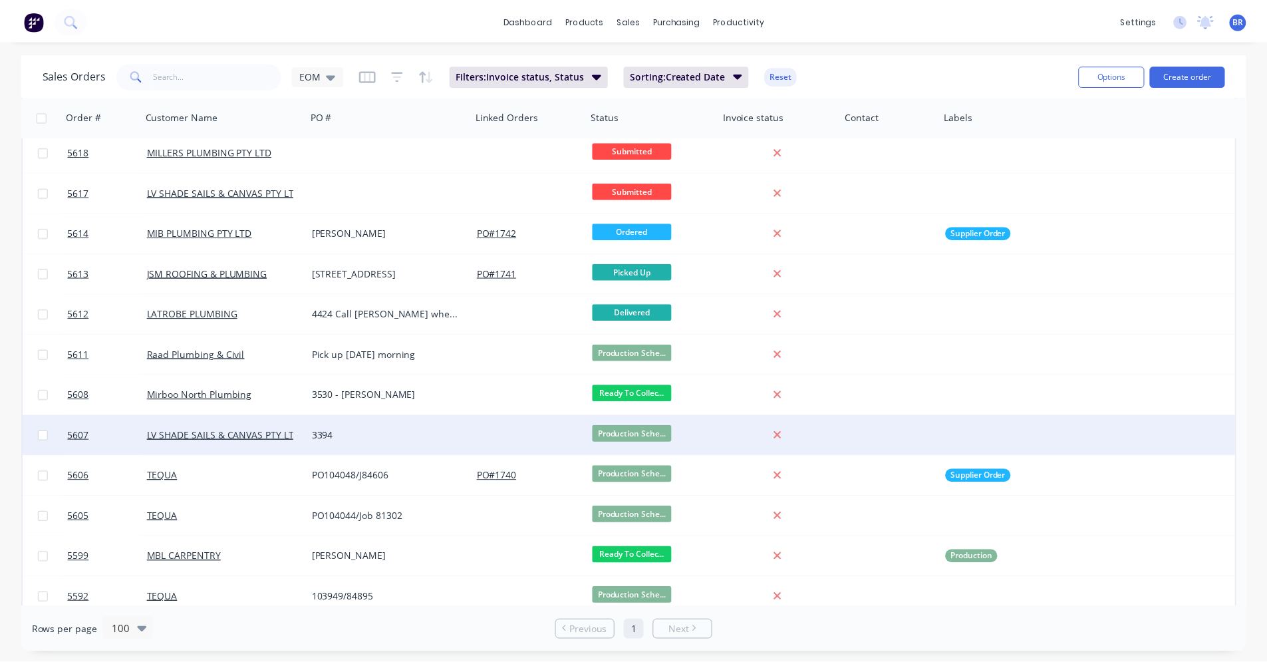
scroll to position [584, 0]
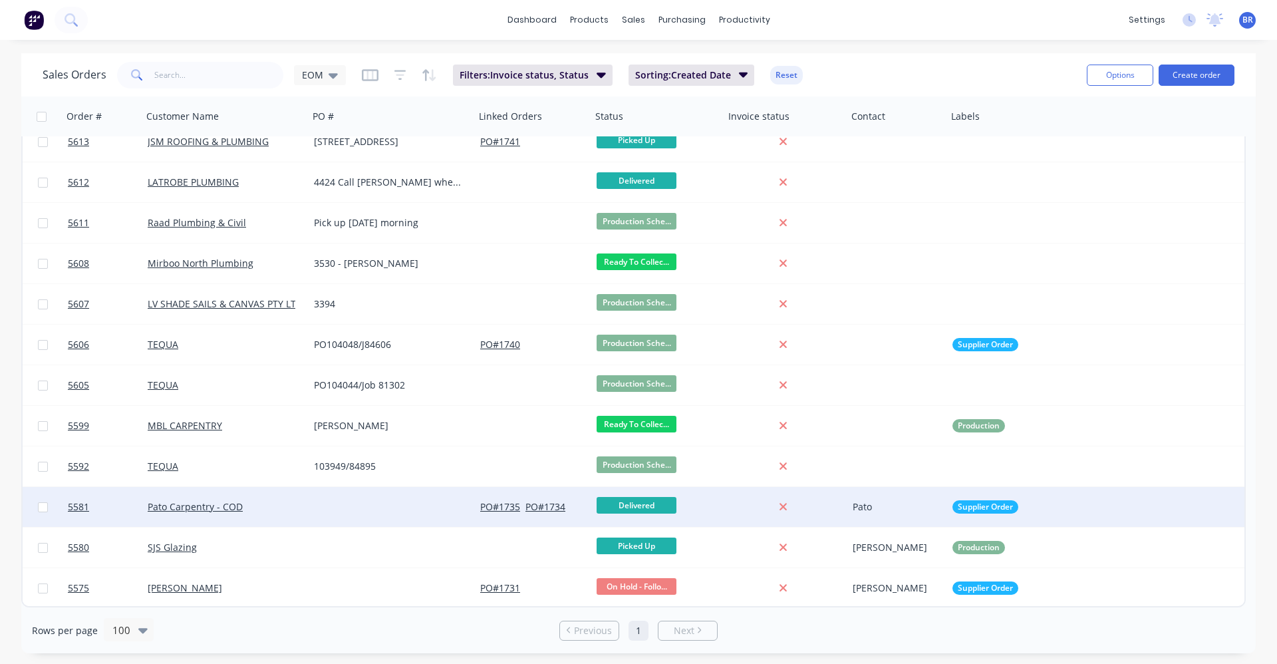
click at [305, 509] on div "Pato Carpentry - COD" at bounding box center [225, 507] width 166 height 40
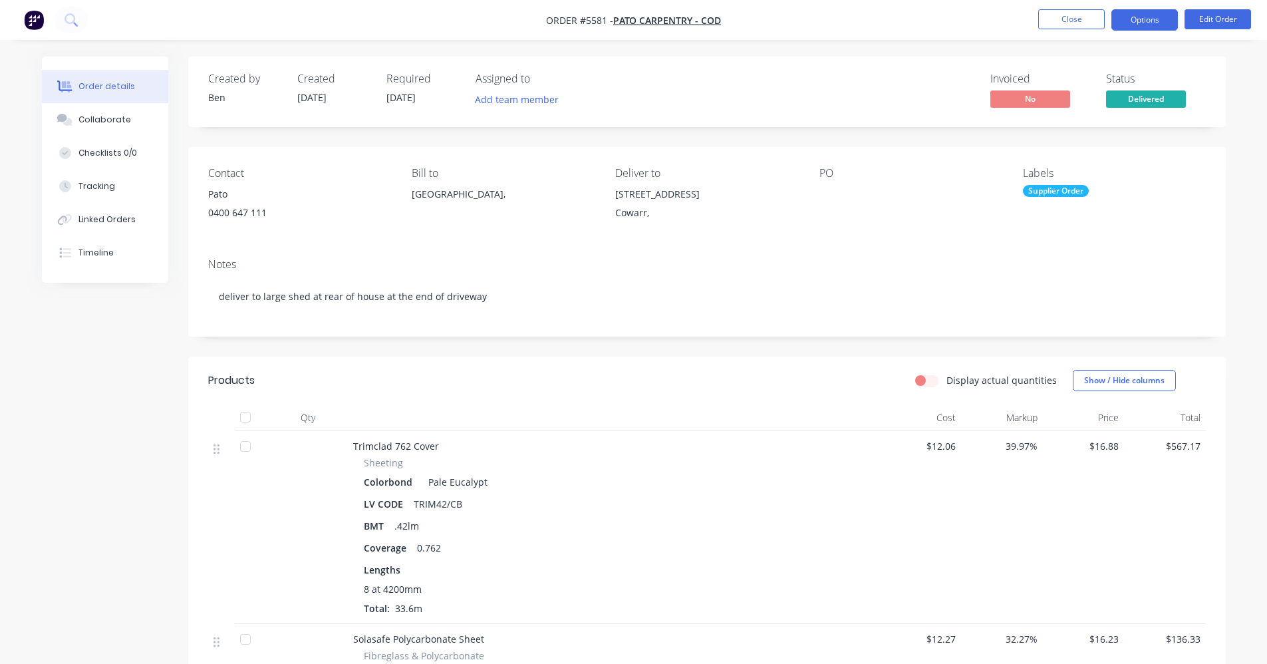
click at [1150, 19] on button "Options" at bounding box center [1145, 19] width 67 height 21
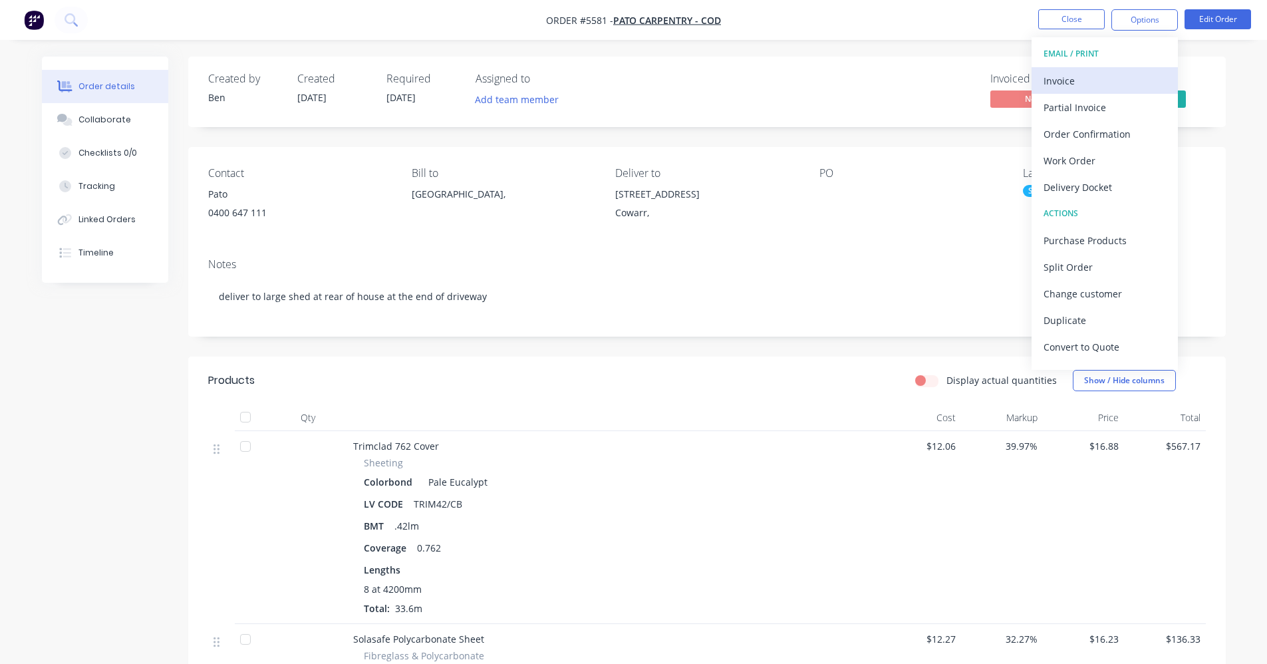
click at [1074, 69] on button "Invoice" at bounding box center [1105, 80] width 146 height 27
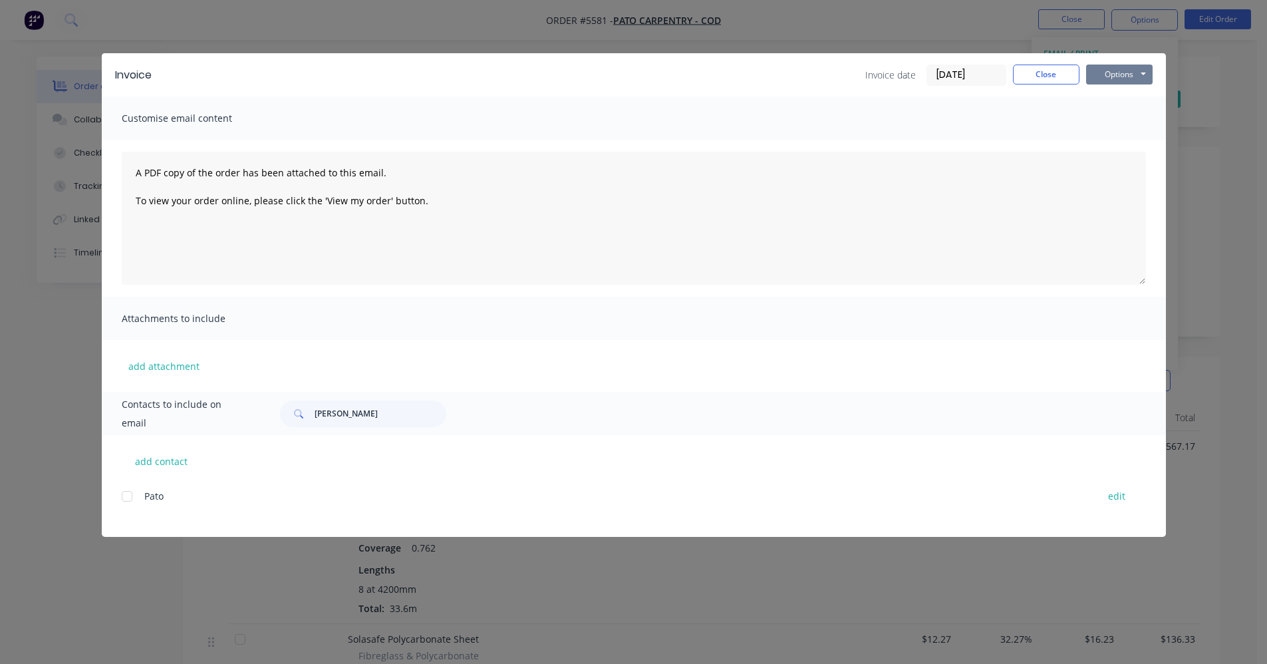
click at [1141, 75] on button "Options" at bounding box center [1119, 75] width 67 height 20
click at [1122, 119] on button "Print" at bounding box center [1128, 120] width 85 height 22
click at [1040, 80] on button "Close" at bounding box center [1046, 75] width 67 height 20
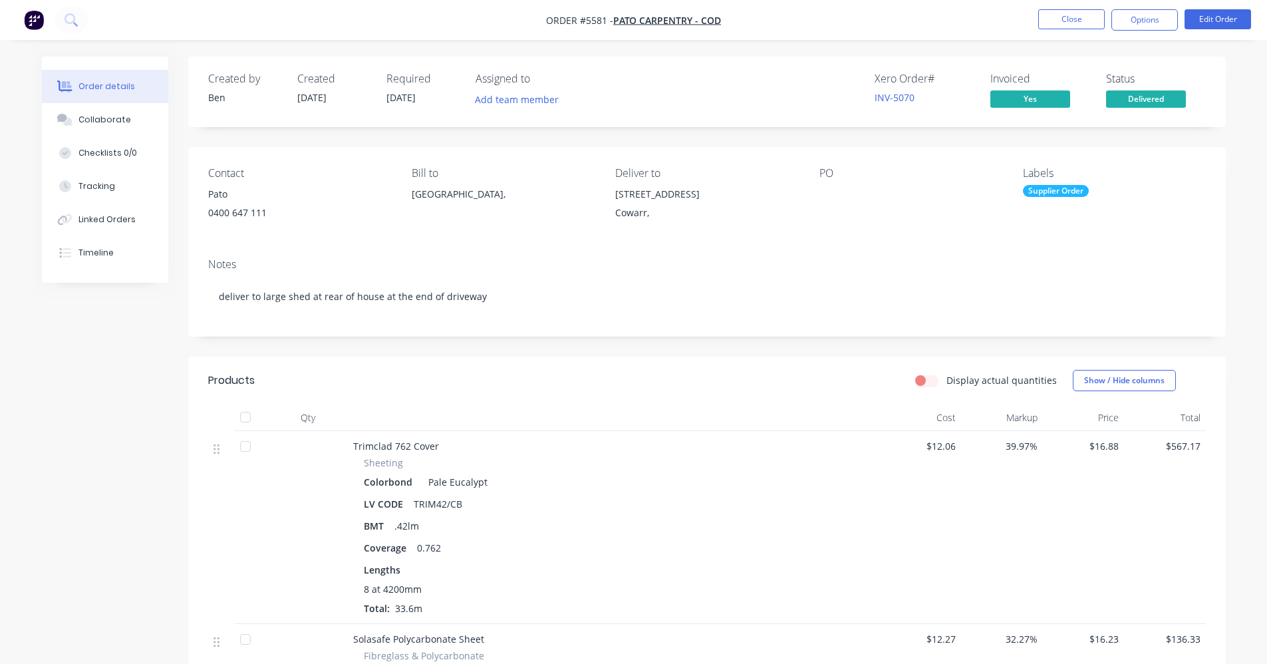
drag, startPoint x: 1057, startPoint y: 27, endPoint x: 1015, endPoint y: 41, distance: 44.2
click at [1056, 29] on li "Close" at bounding box center [1071, 19] width 67 height 21
click at [1075, 19] on button "Close" at bounding box center [1071, 19] width 67 height 20
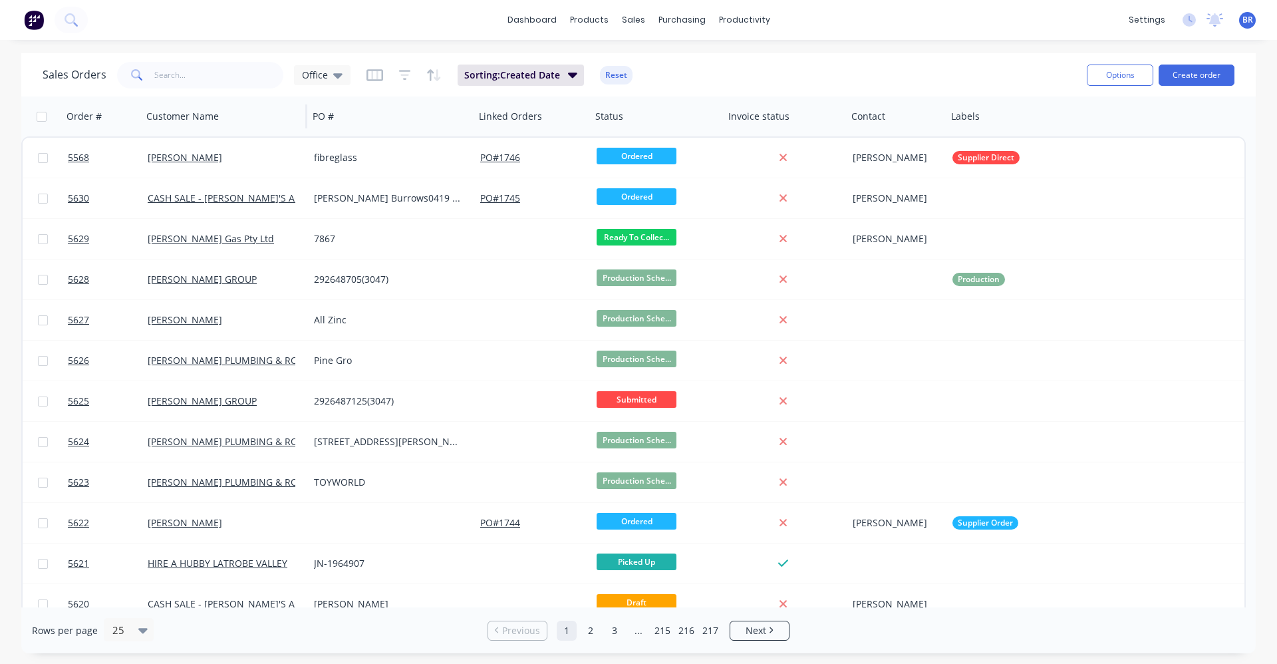
drag, startPoint x: 312, startPoint y: 76, endPoint x: 303, endPoint y: 101, distance: 26.7
click at [312, 77] on span "Office" at bounding box center [315, 75] width 26 height 14
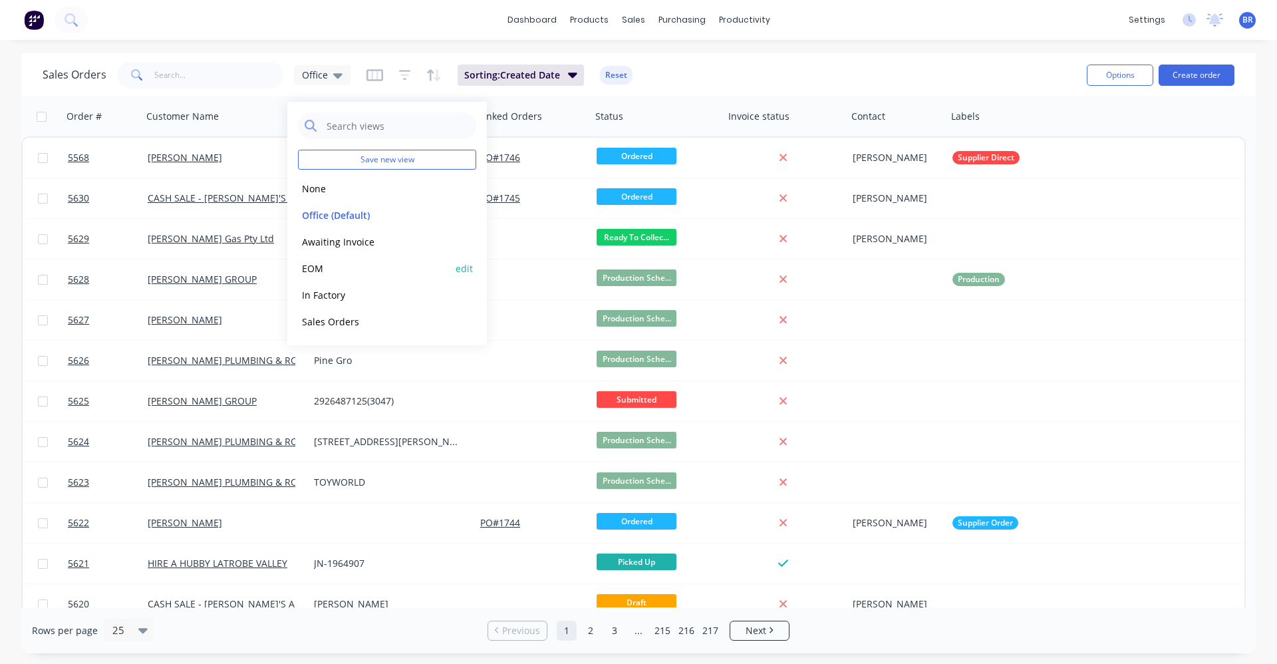
click at [313, 266] on button "EOM" at bounding box center [374, 268] width 152 height 15
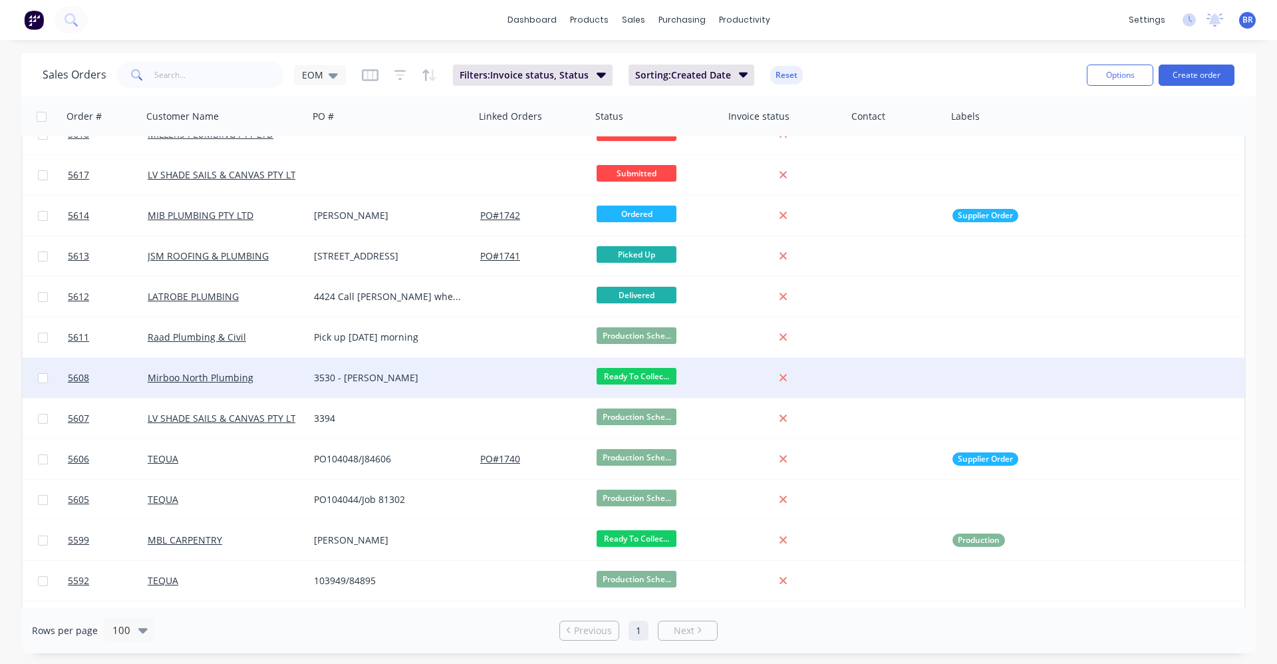
scroll to position [543, 0]
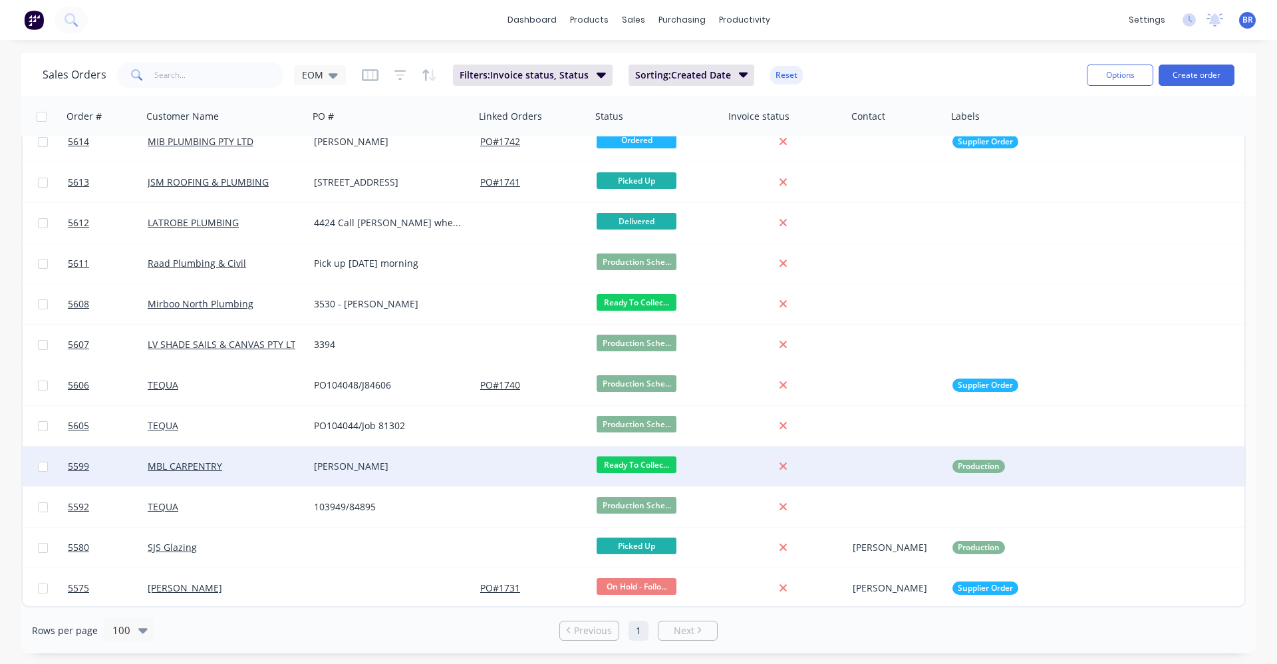
click at [258, 466] on div "MBL CARPENTRY" at bounding box center [222, 466] width 148 height 13
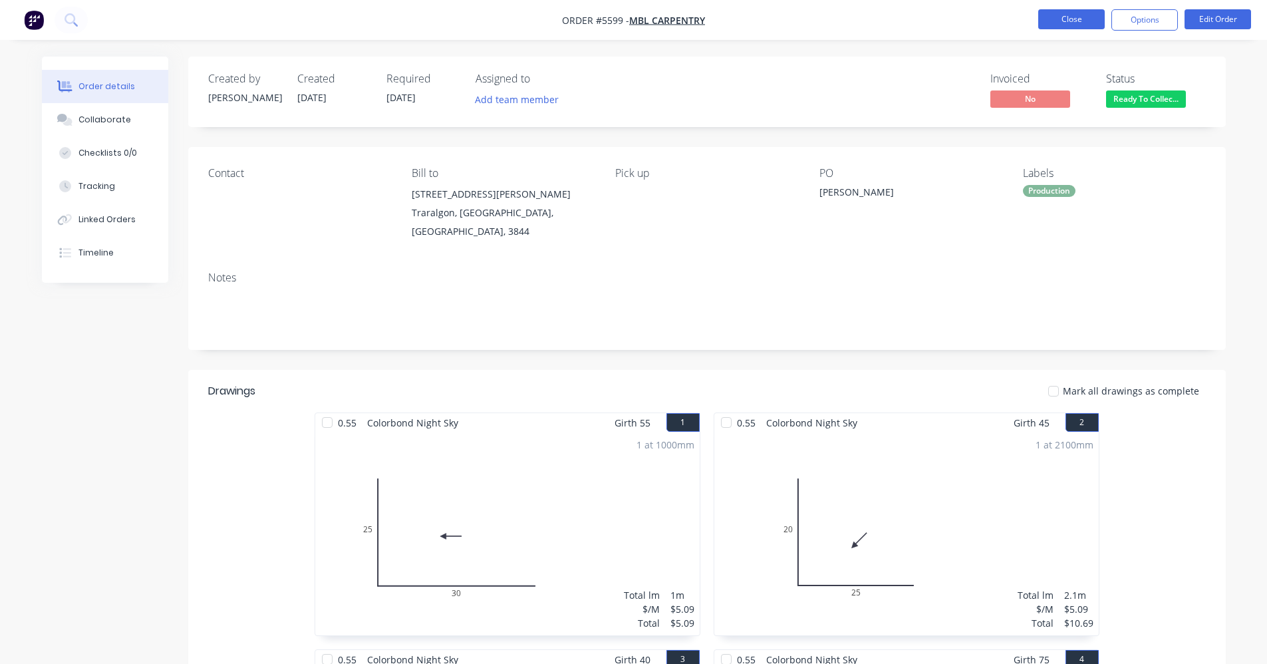
click at [1064, 17] on button "Close" at bounding box center [1071, 19] width 67 height 20
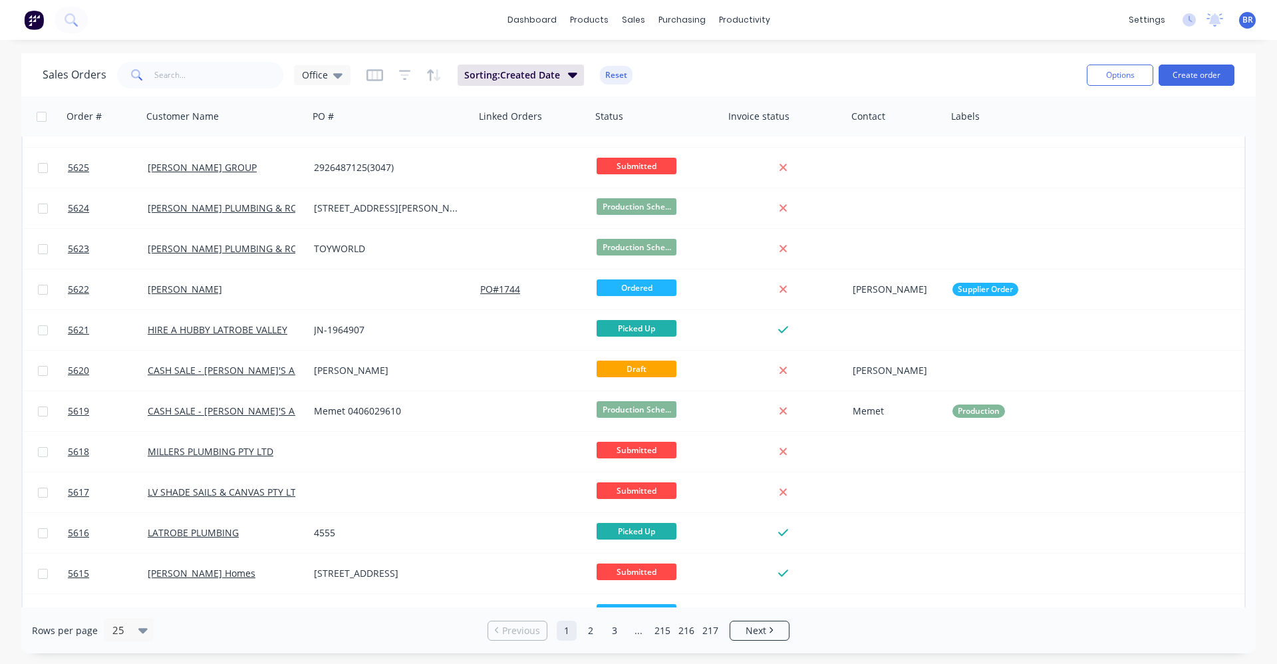
scroll to position [67, 0]
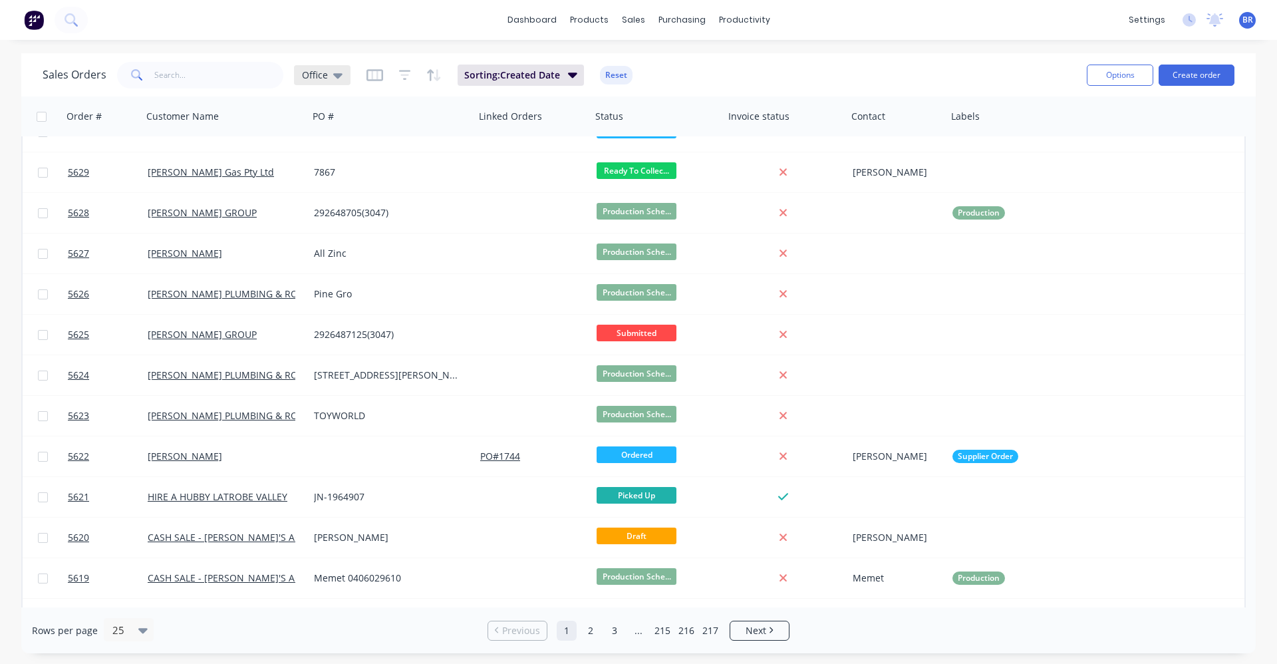
click at [321, 76] on span "Office" at bounding box center [315, 75] width 26 height 14
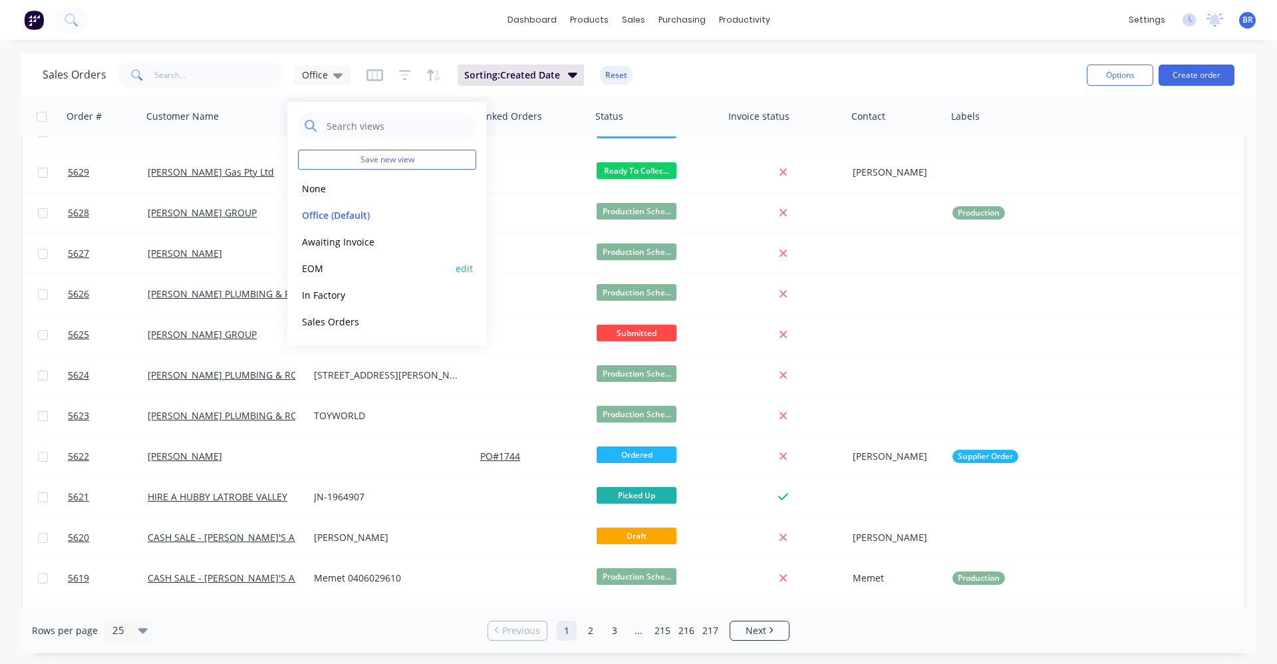
click at [321, 268] on button "EOM" at bounding box center [374, 268] width 152 height 15
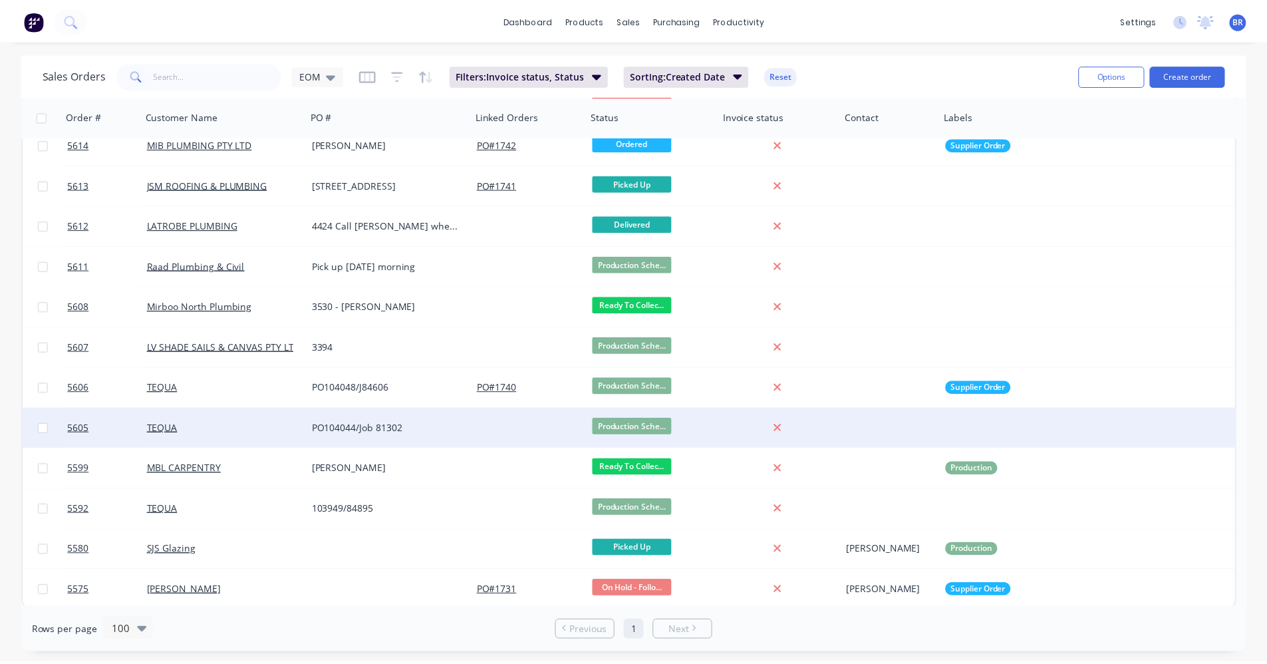
scroll to position [543, 0]
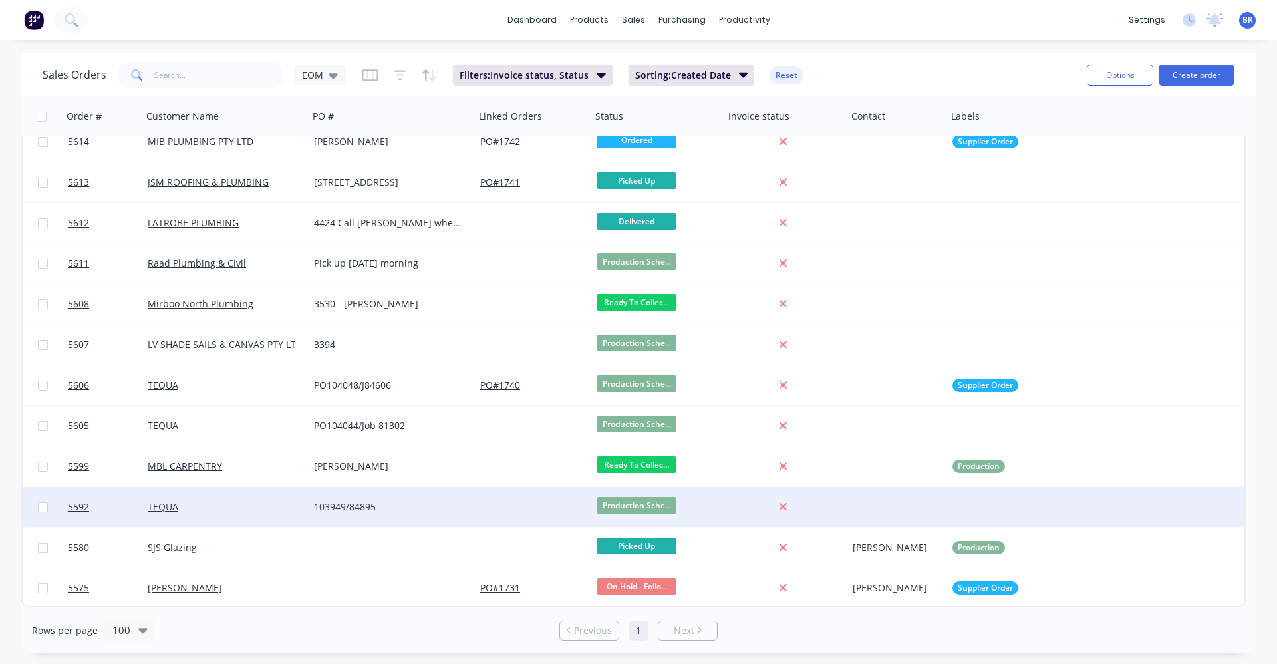
click at [413, 511] on div "103949/84895" at bounding box center [388, 506] width 148 height 13
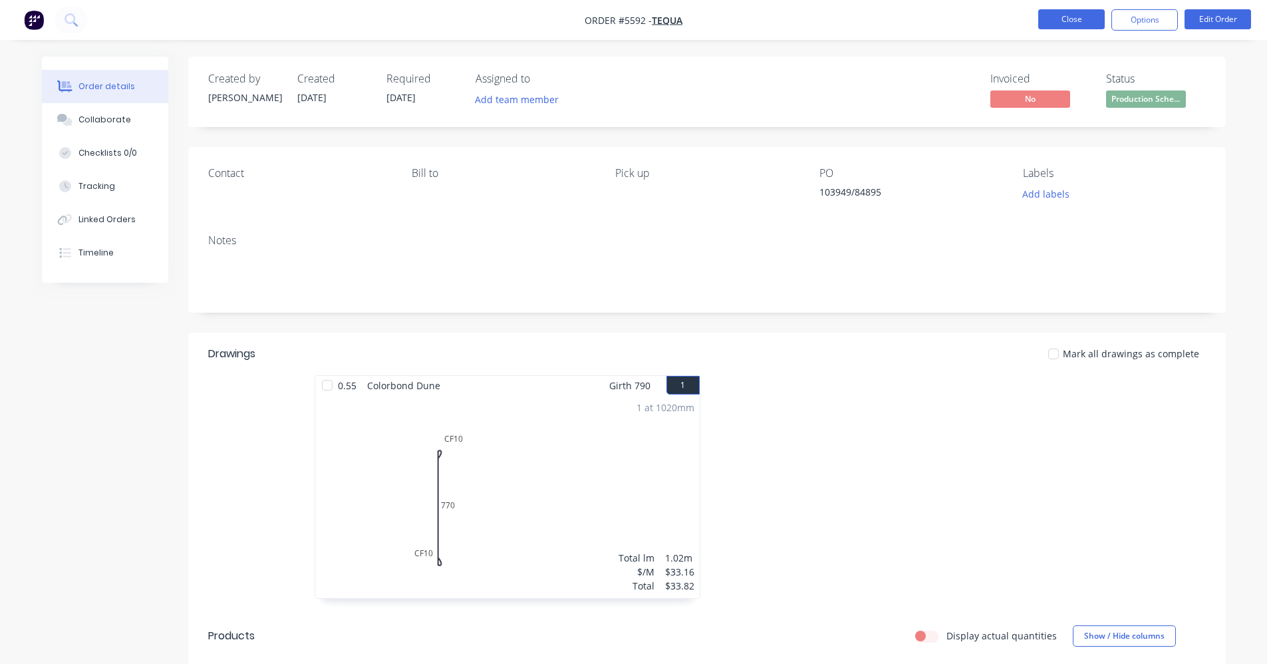
click at [1067, 20] on button "Close" at bounding box center [1071, 19] width 67 height 20
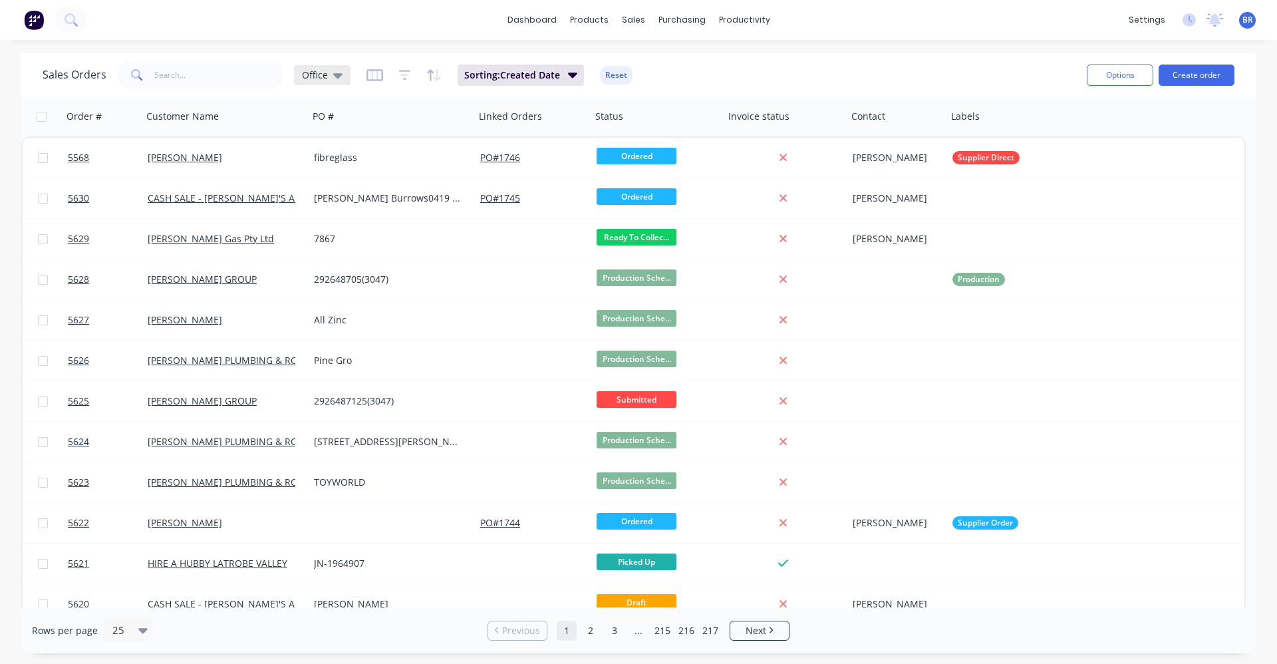
click at [329, 76] on div "Office" at bounding box center [322, 75] width 41 height 12
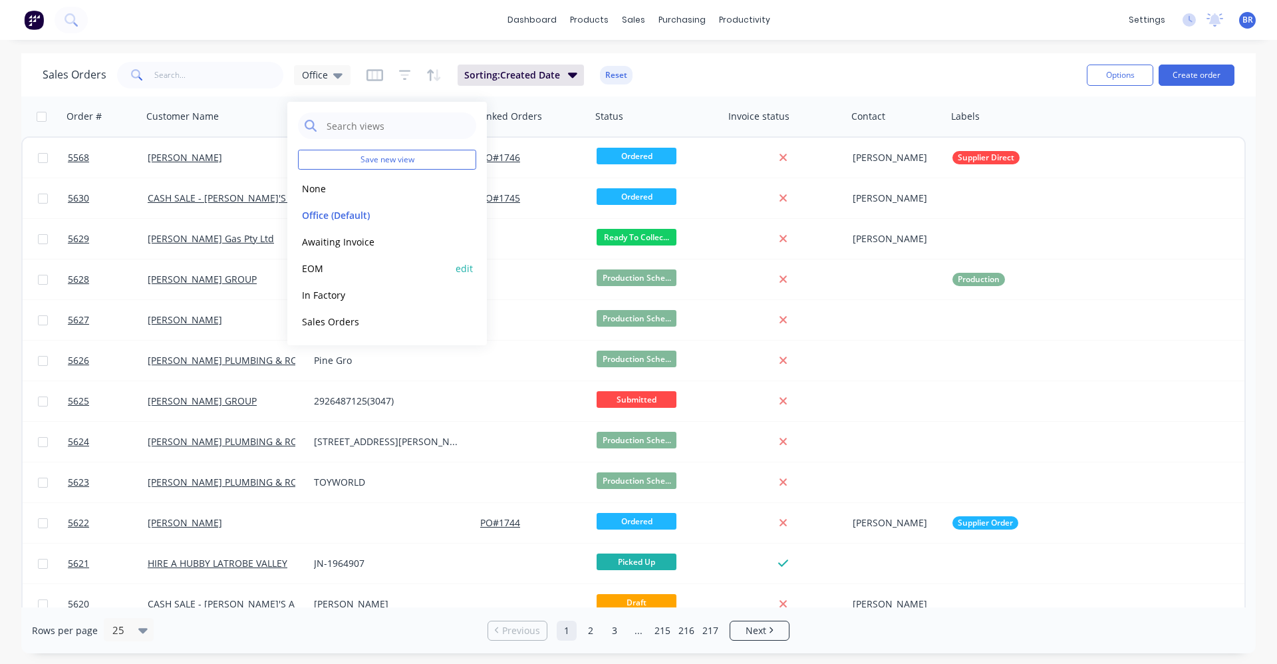
click at [317, 267] on button "EOM" at bounding box center [374, 268] width 152 height 15
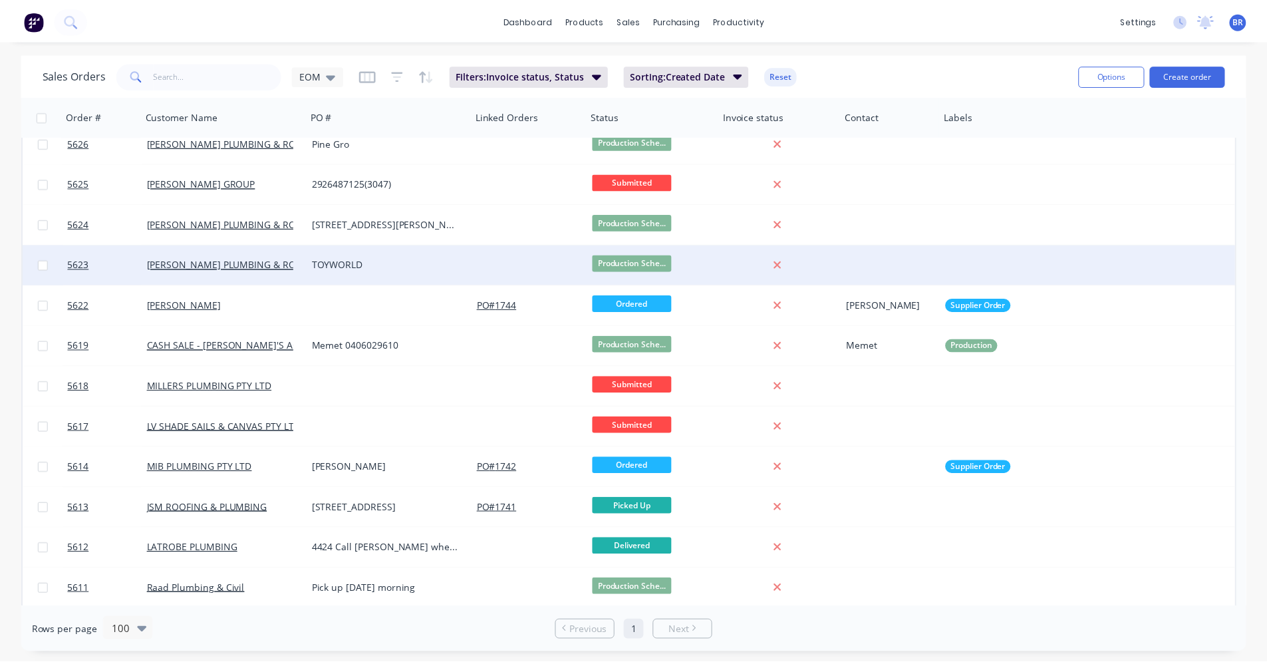
scroll to position [211, 0]
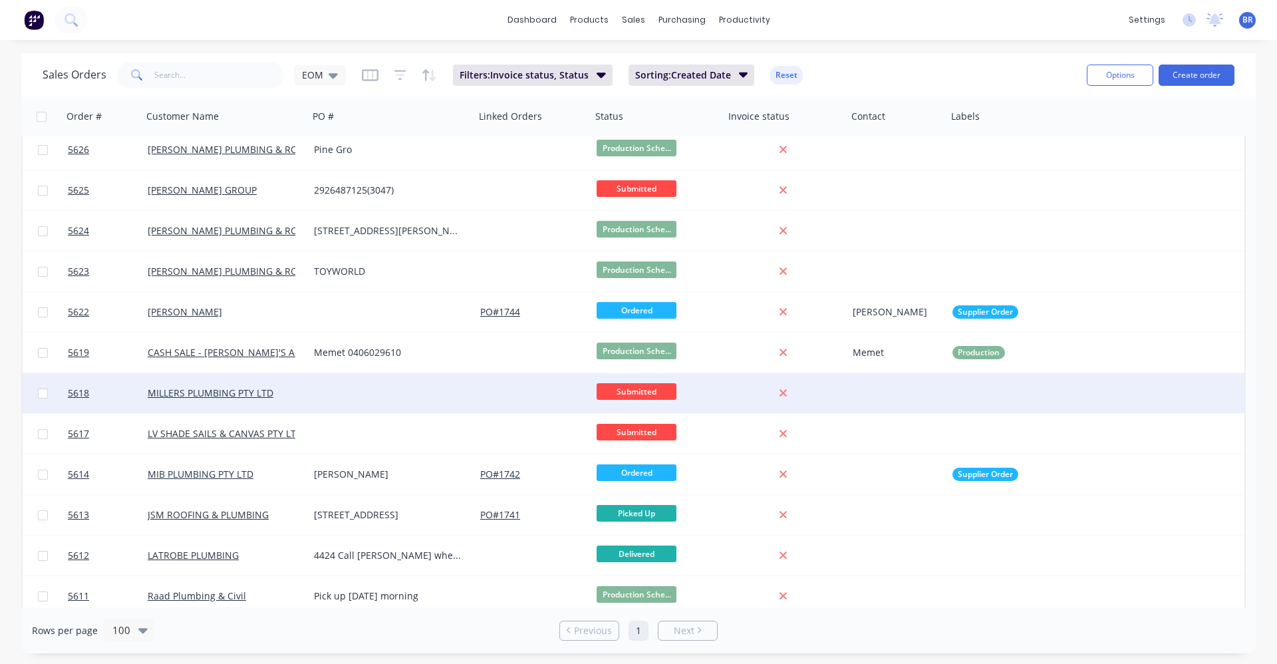
click at [355, 397] on div at bounding box center [392, 393] width 166 height 40
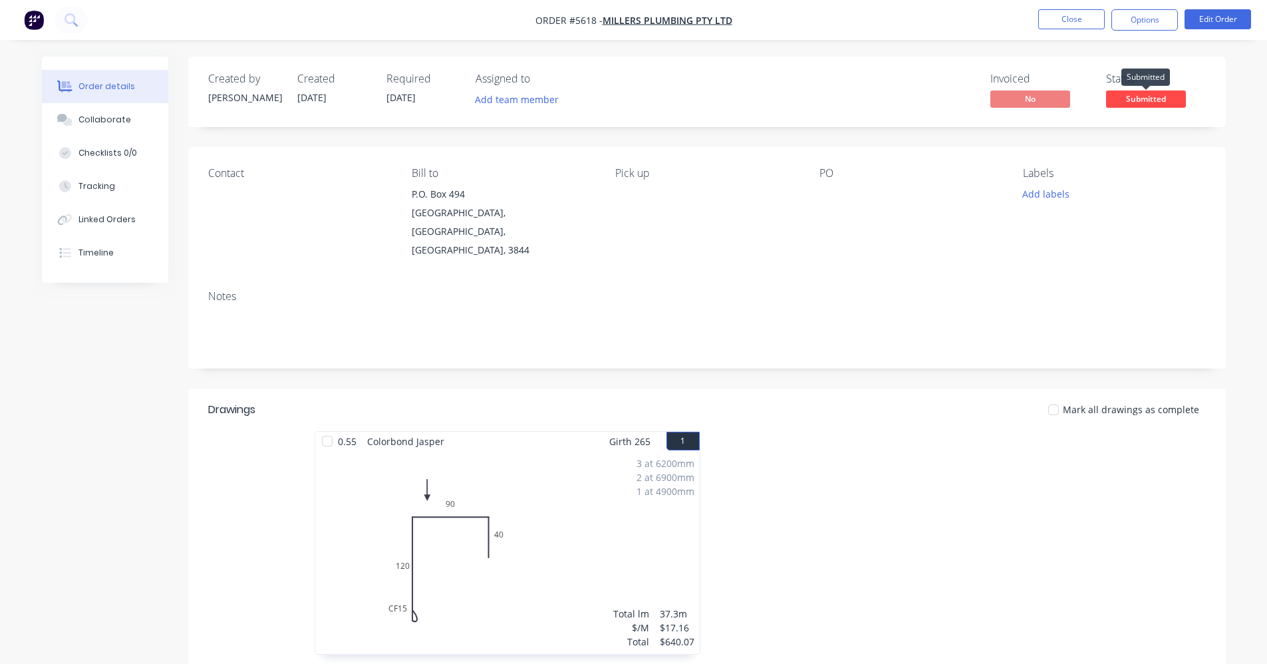
click at [1164, 99] on span "Submitted" at bounding box center [1146, 98] width 80 height 17
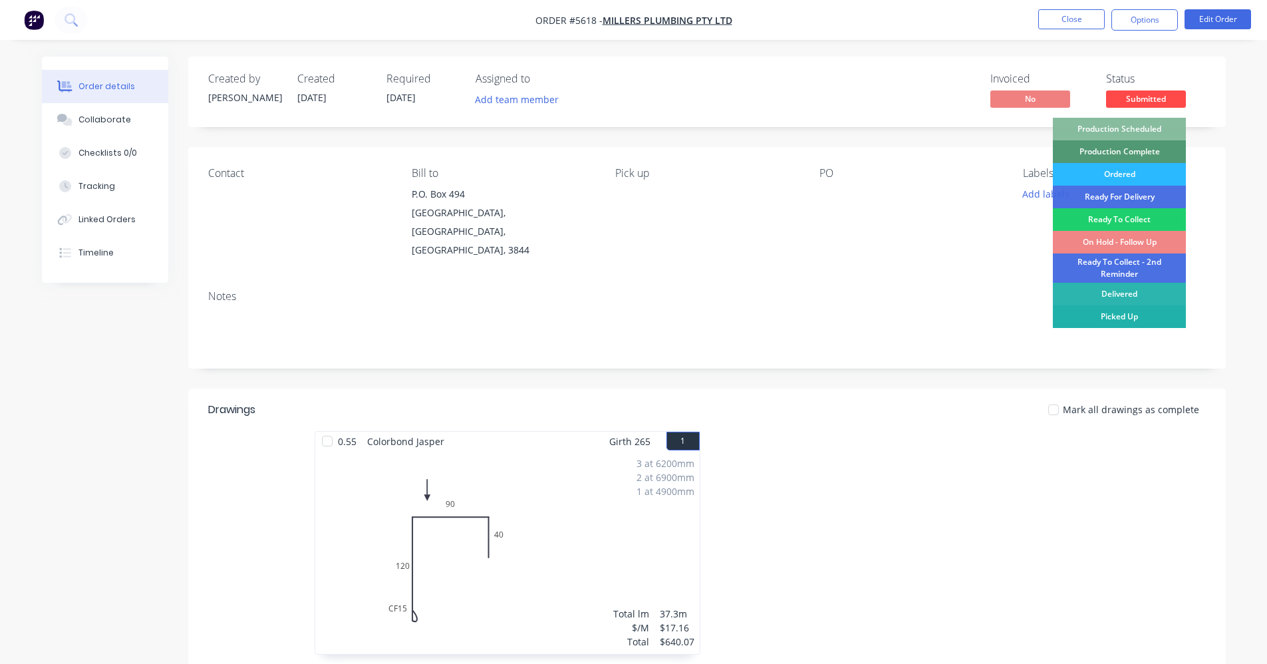
click at [1134, 314] on div "Picked Up" at bounding box center [1119, 316] width 133 height 23
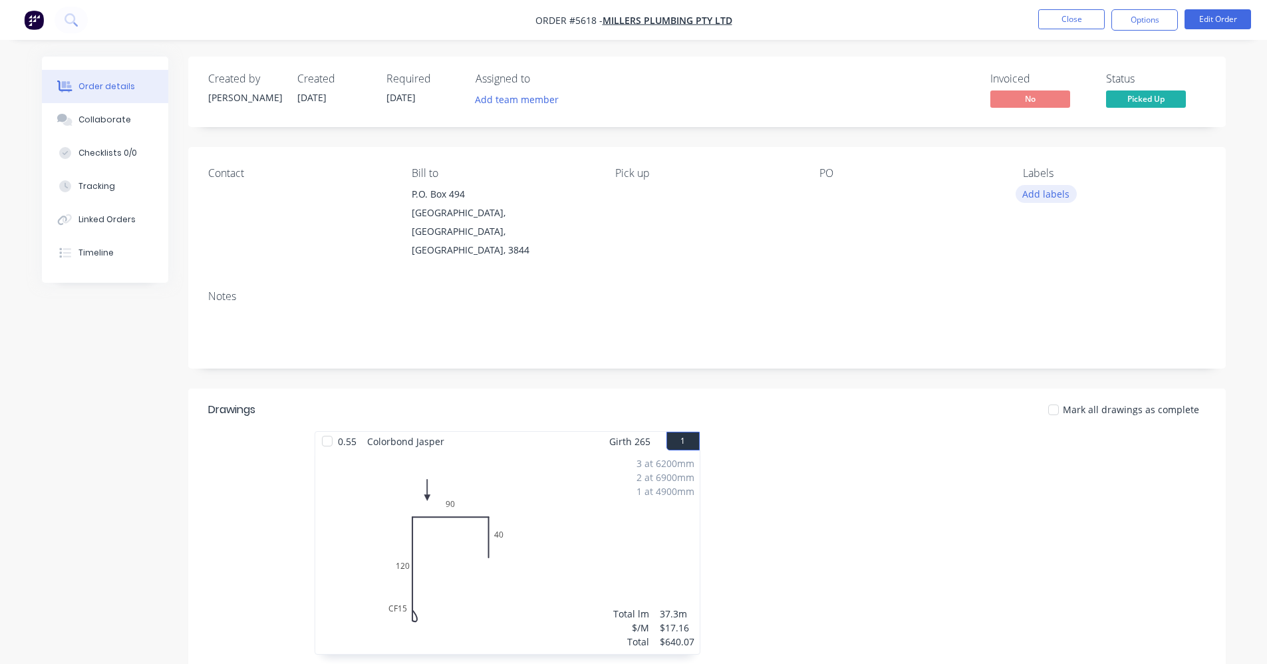
click at [1051, 193] on button "Add labels" at bounding box center [1046, 194] width 61 height 18
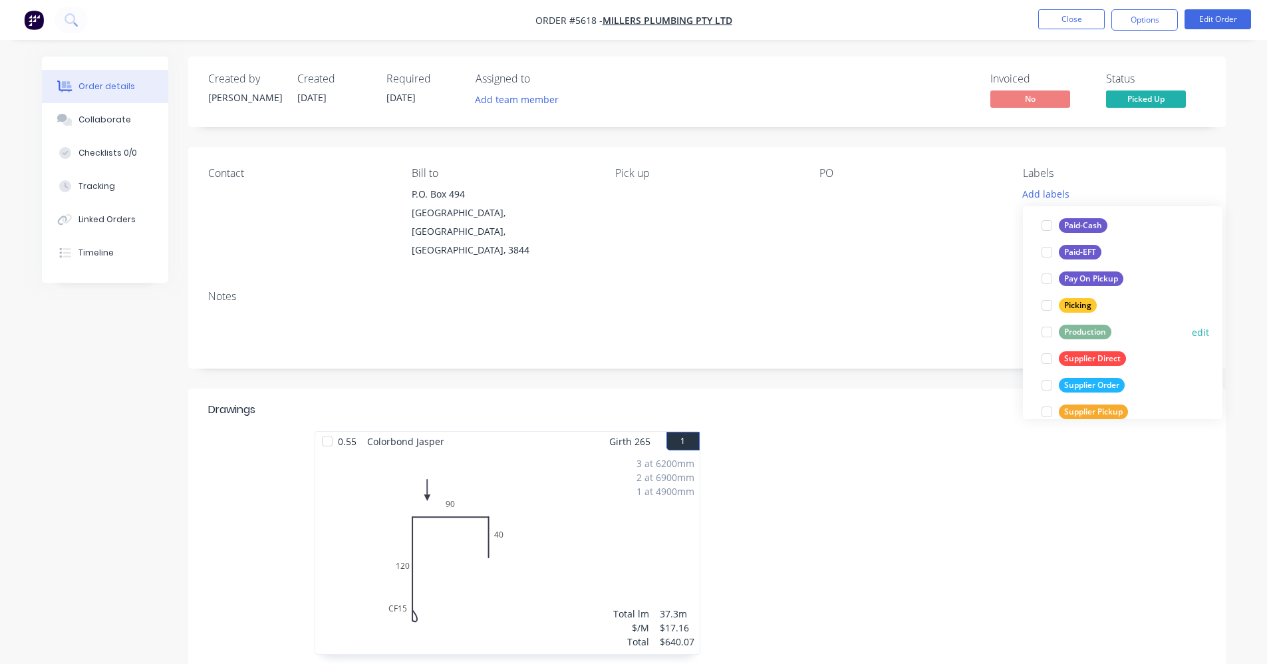
scroll to position [239, 0]
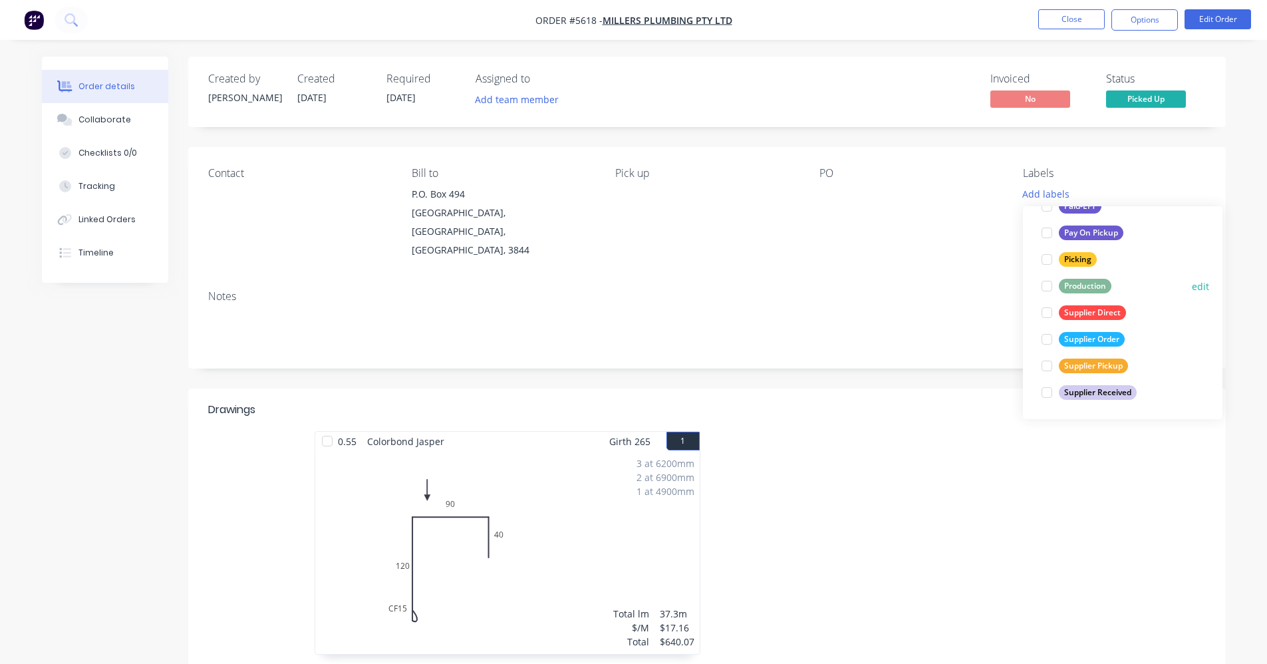
click at [1098, 284] on div "Production" at bounding box center [1085, 286] width 53 height 15
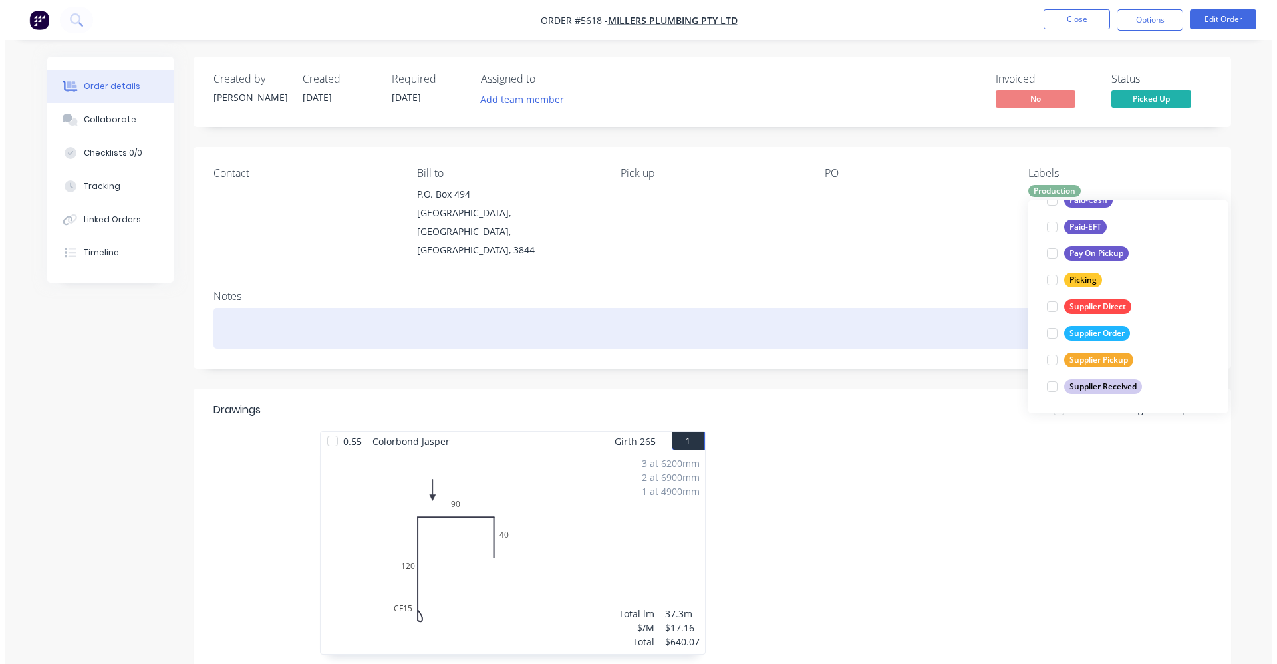
scroll to position [27, 0]
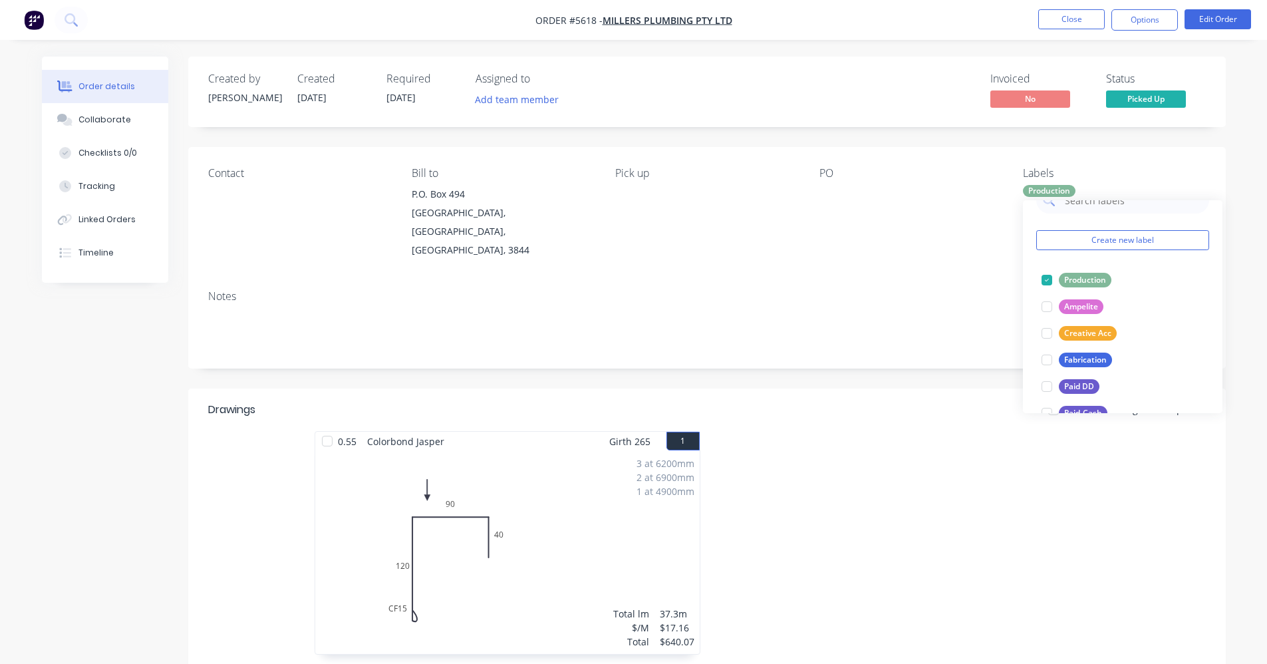
click at [833, 290] on div "Notes" at bounding box center [707, 296] width 998 height 13
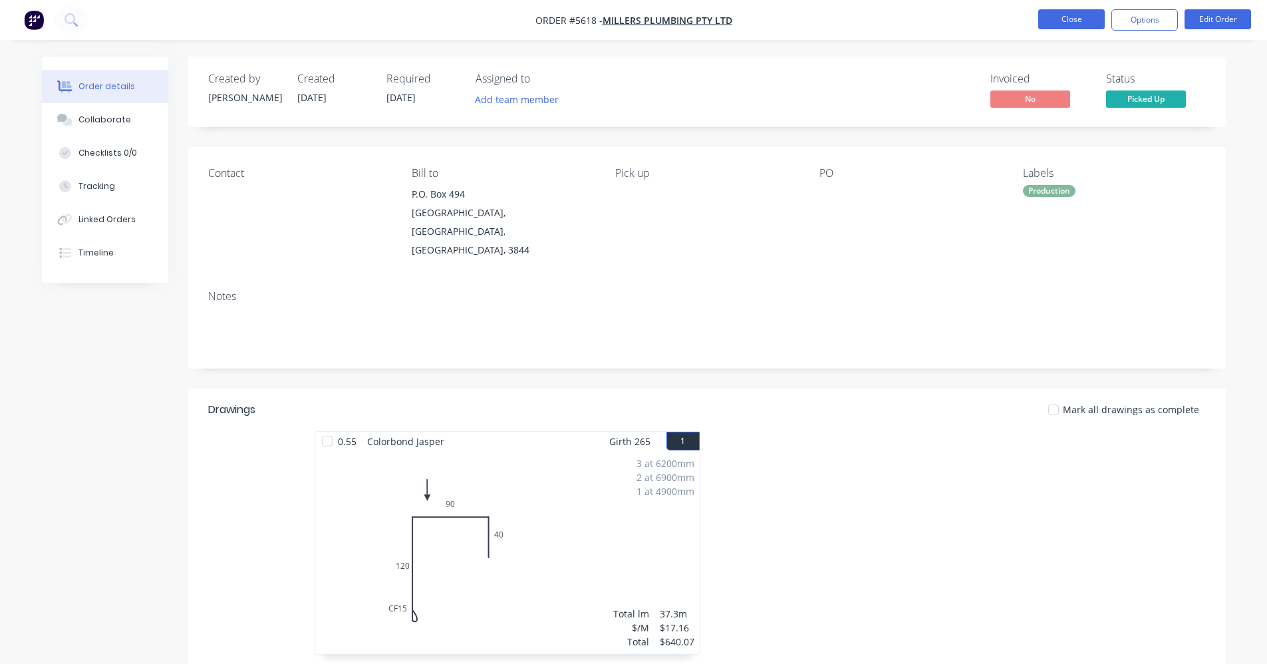
click at [1076, 24] on button "Close" at bounding box center [1071, 19] width 67 height 20
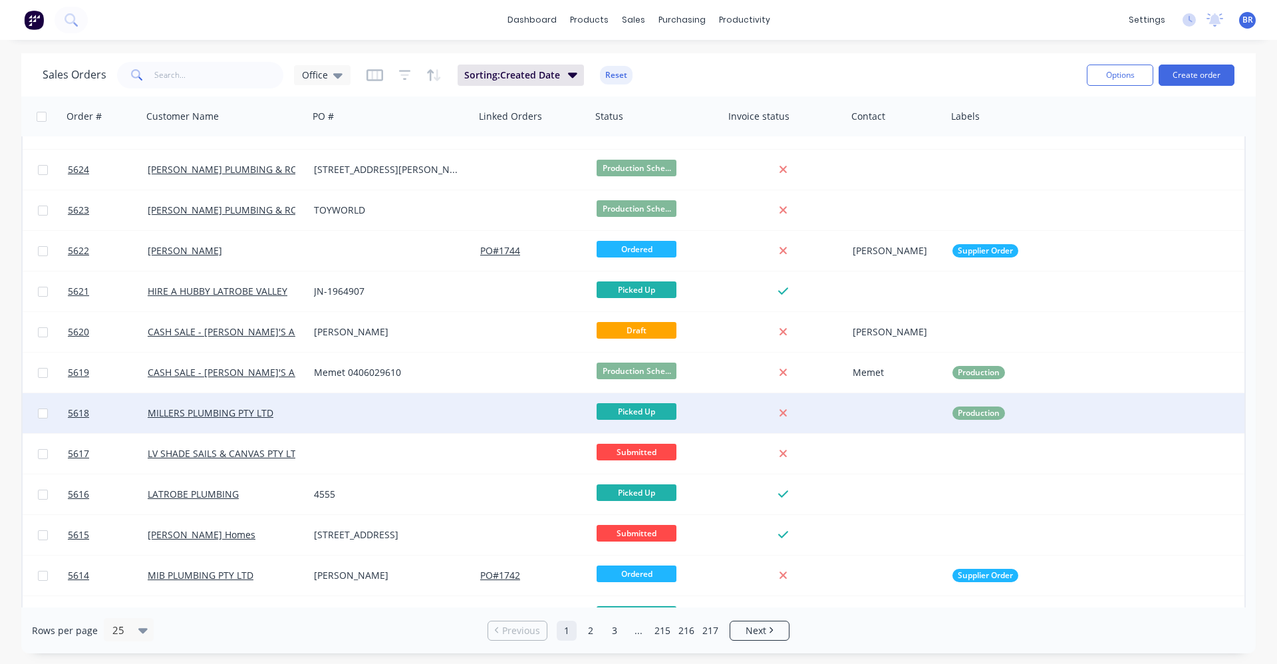
scroll to position [333, 0]
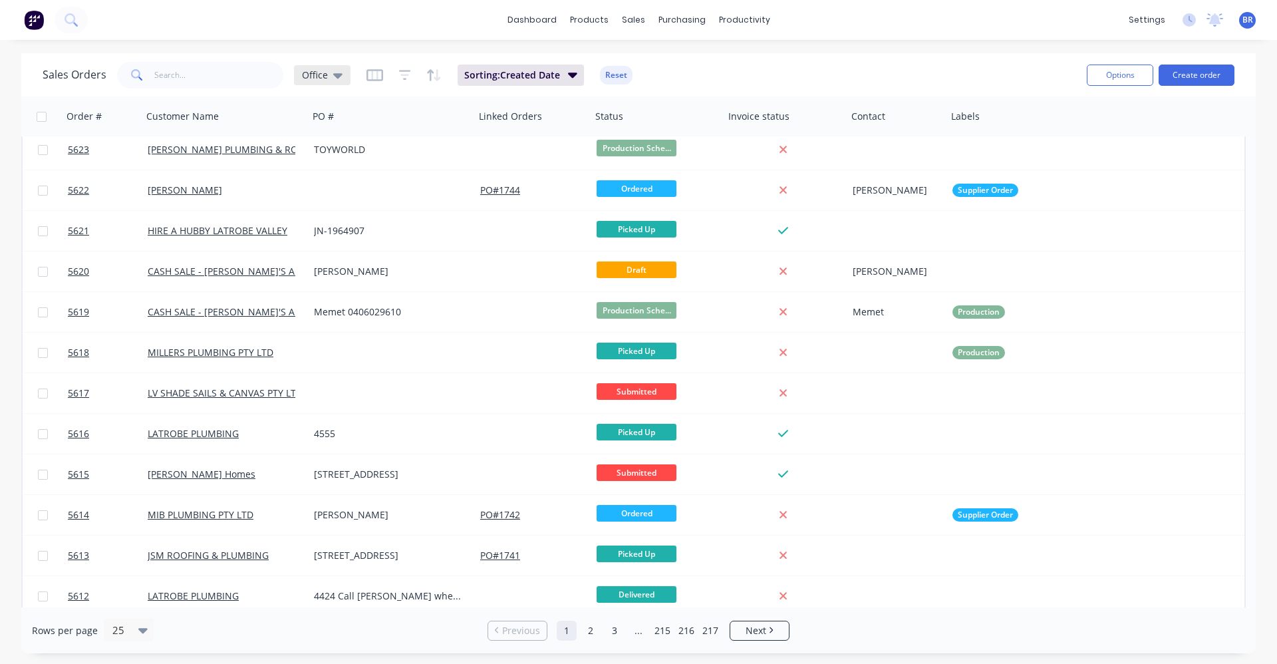
click at [330, 76] on div "Office" at bounding box center [322, 75] width 41 height 12
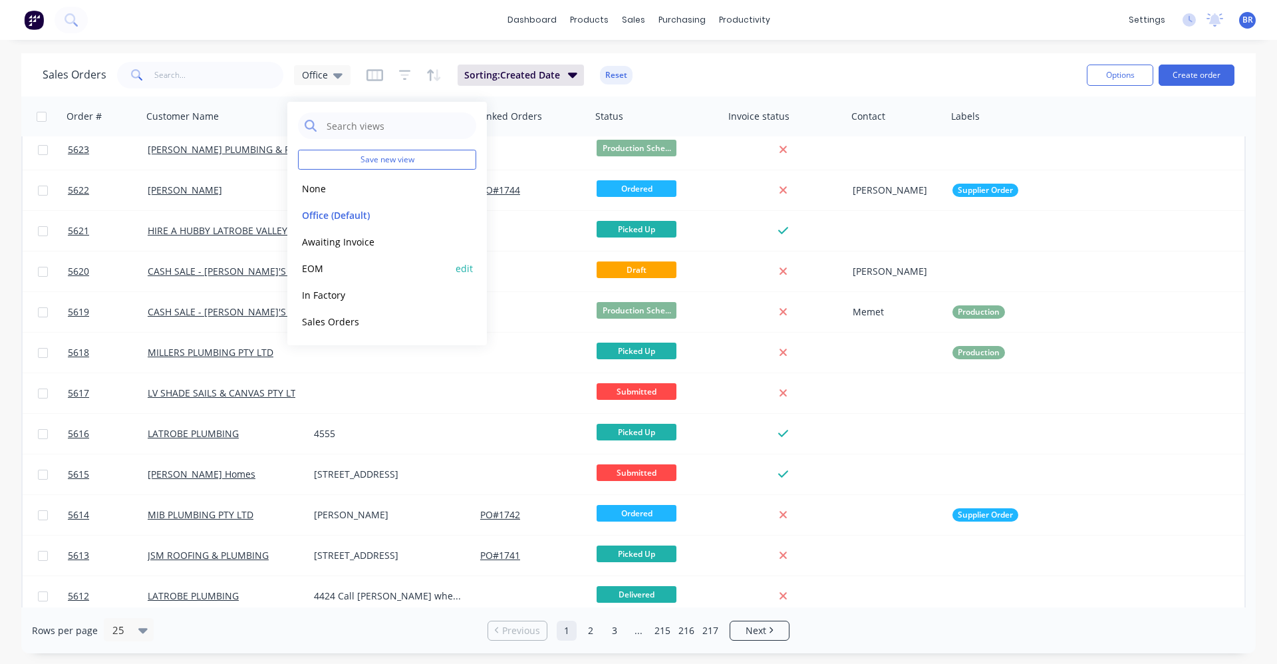
click at [330, 263] on button "EOM" at bounding box center [374, 268] width 152 height 15
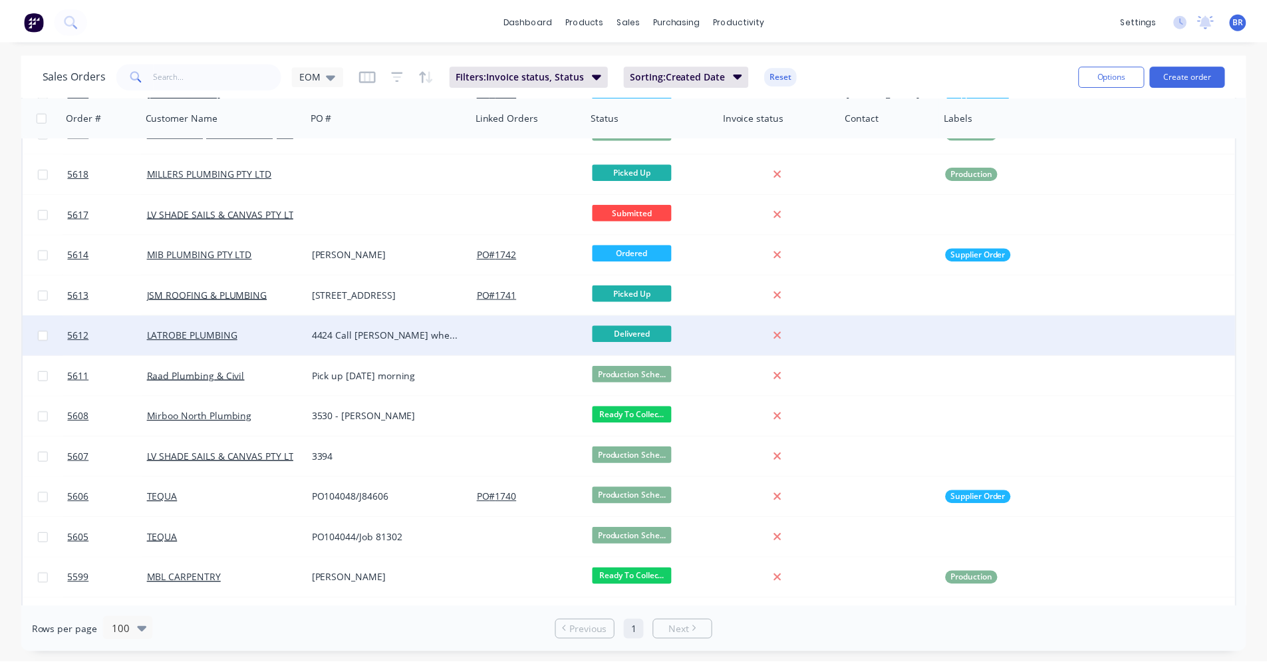
scroll to position [543, 0]
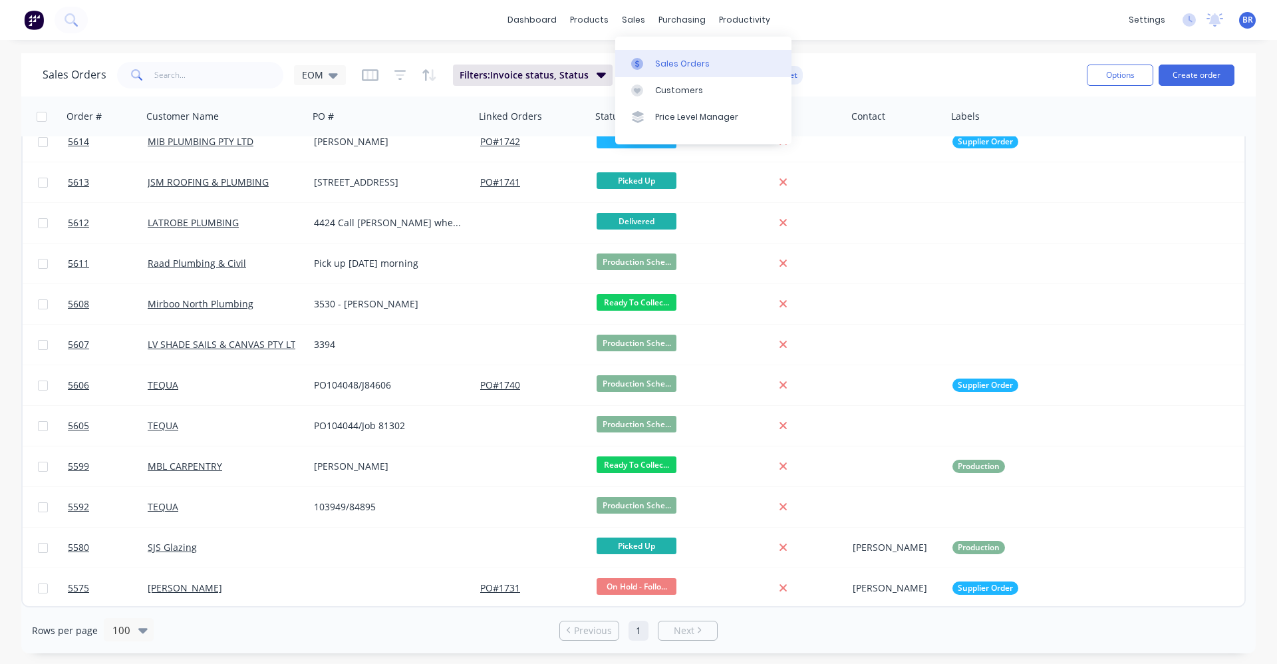
drag, startPoint x: 683, startPoint y: 62, endPoint x: 696, endPoint y: 62, distance: 12.6
click at [683, 62] on div "Sales Orders" at bounding box center [682, 64] width 55 height 12
click at [1191, 71] on button "Create order" at bounding box center [1197, 75] width 76 height 21
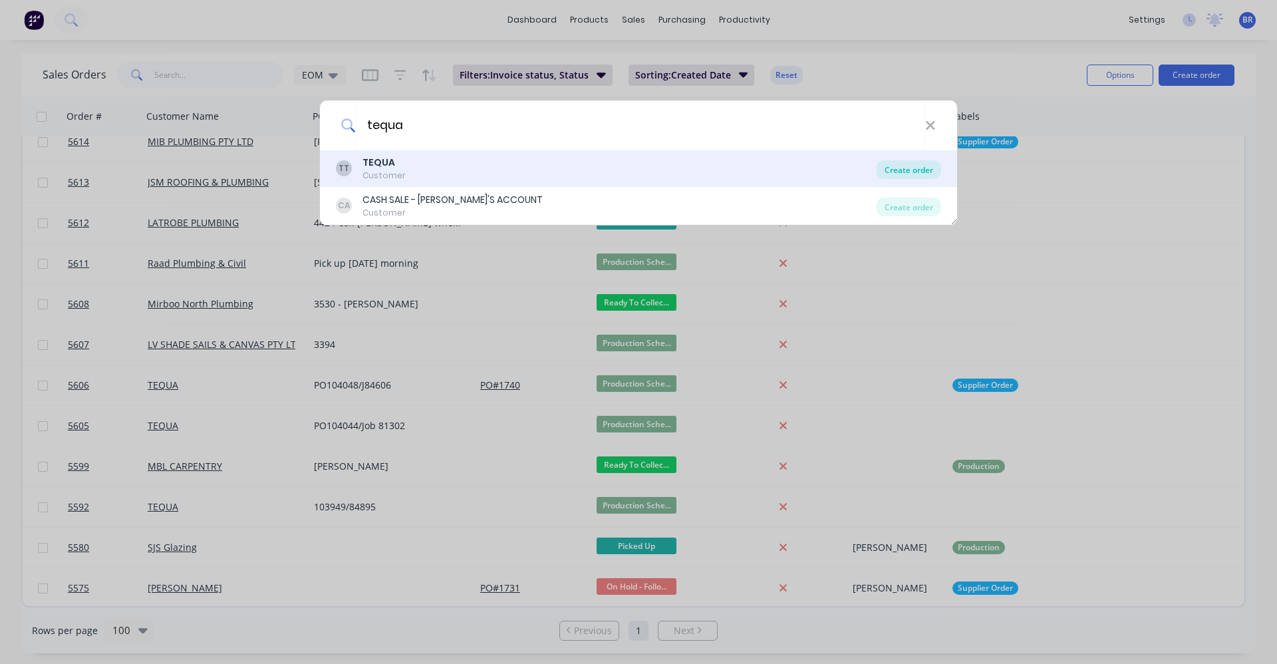
type input "tequa"
click at [911, 172] on div "Create order" at bounding box center [909, 169] width 65 height 19
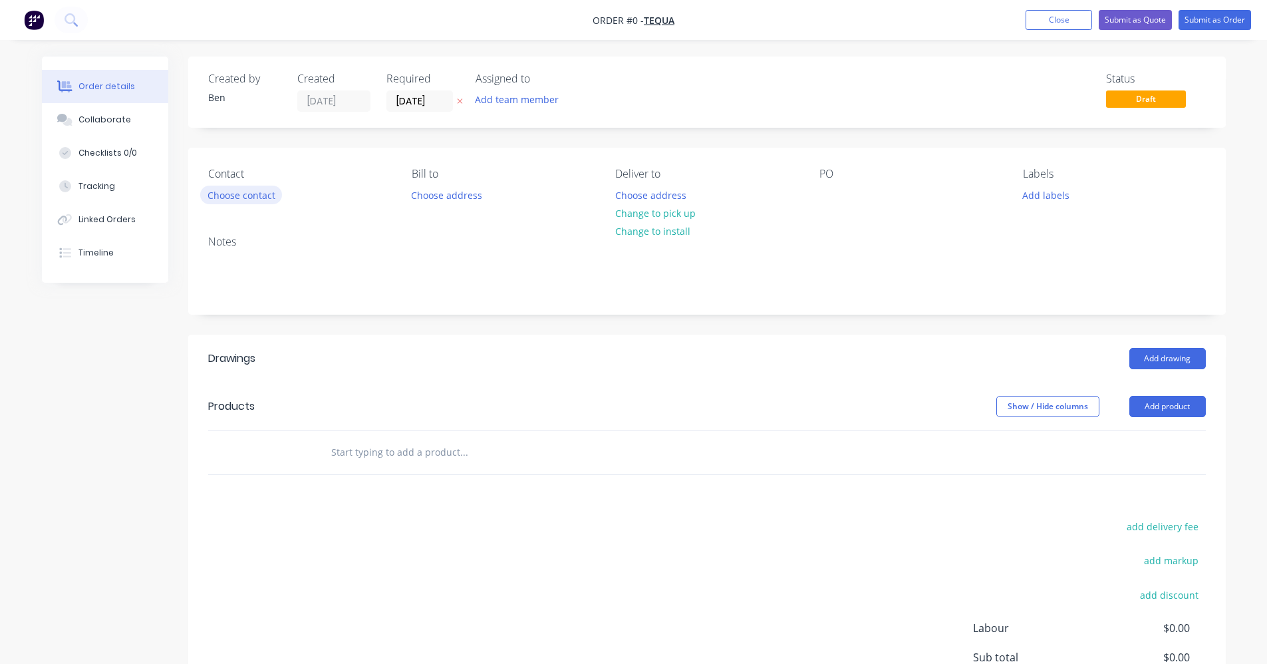
click at [220, 194] on button "Choose contact" at bounding box center [241, 195] width 82 height 18
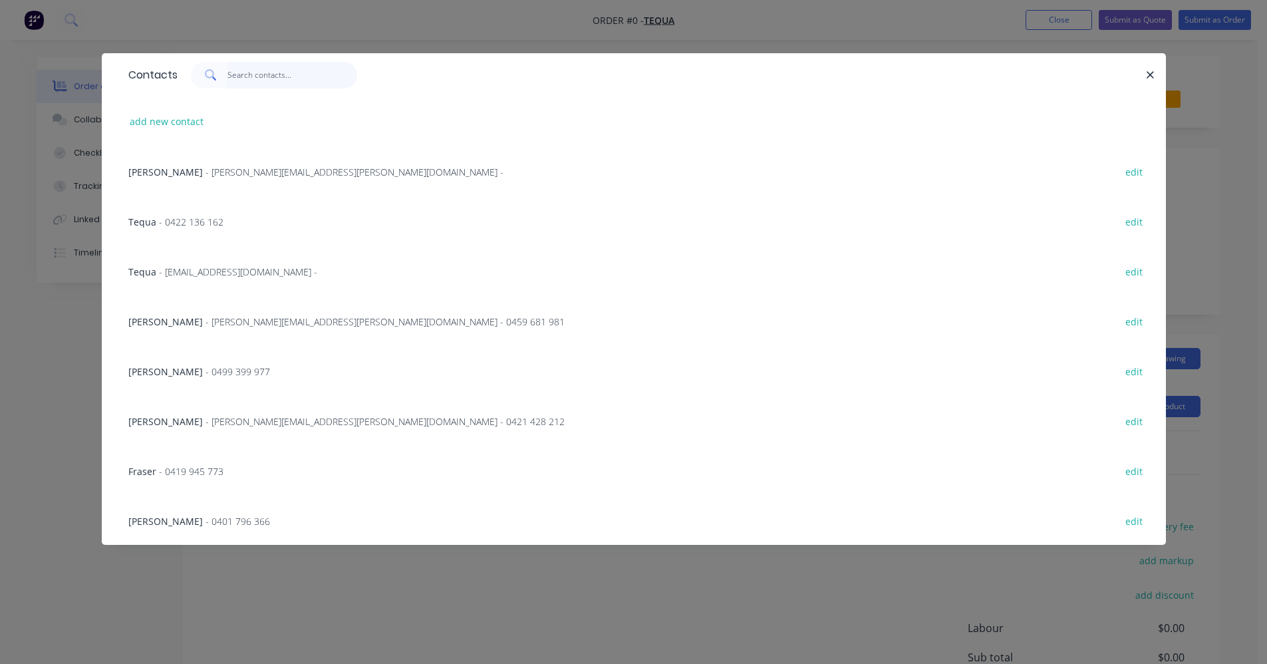
click at [258, 76] on input "text" at bounding box center [292, 75] width 130 height 27
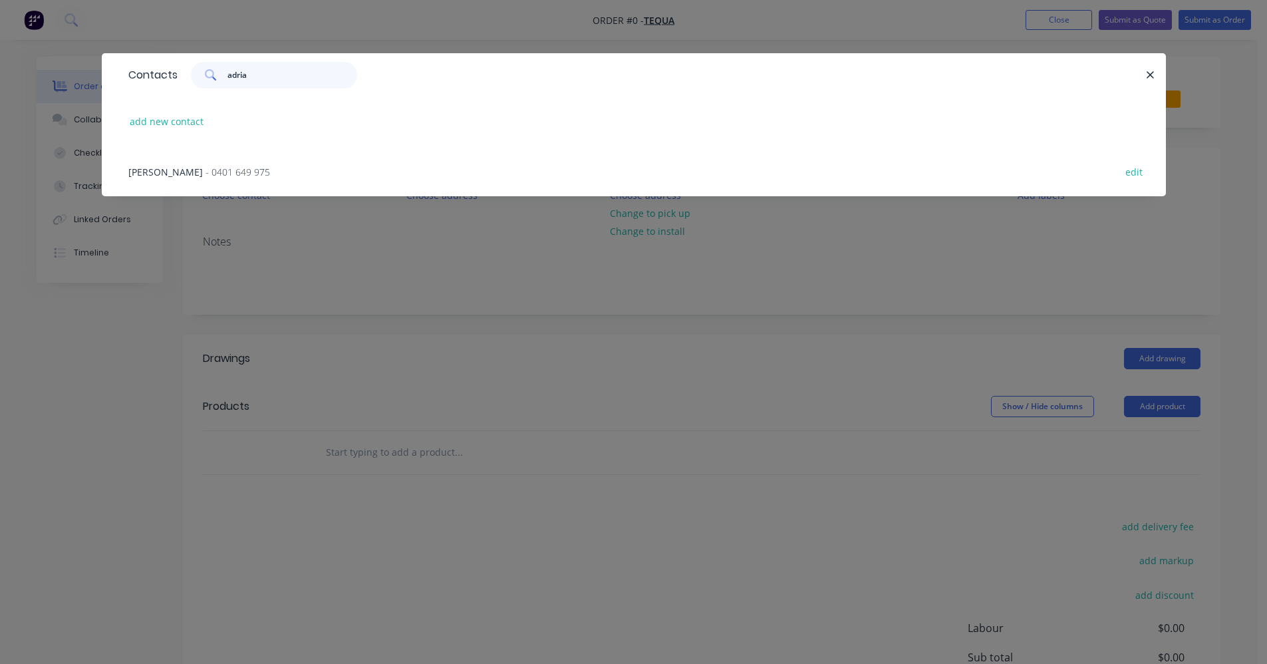
type input "adria"
click at [225, 172] on span "- 0401 649 975" at bounding box center [238, 172] width 65 height 13
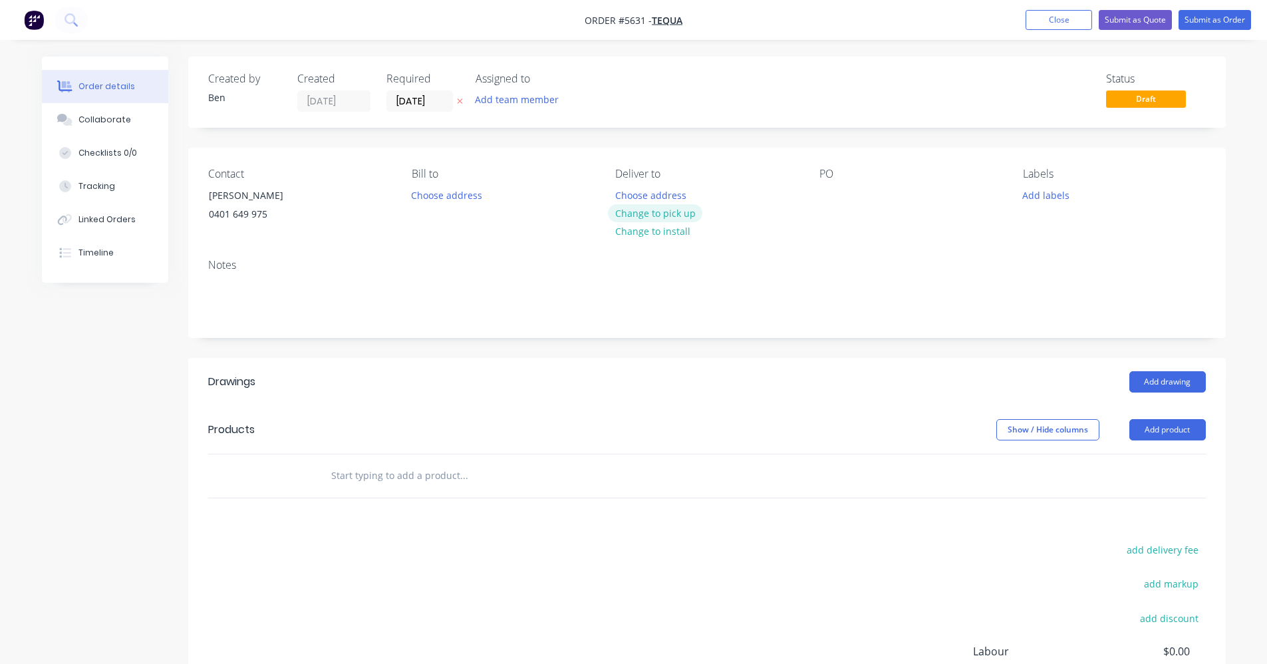
click at [651, 212] on button "Change to pick up" at bounding box center [655, 213] width 94 height 18
click at [829, 198] on div at bounding box center [830, 195] width 21 height 19
click at [1045, 194] on button "Add labels" at bounding box center [1046, 195] width 61 height 18
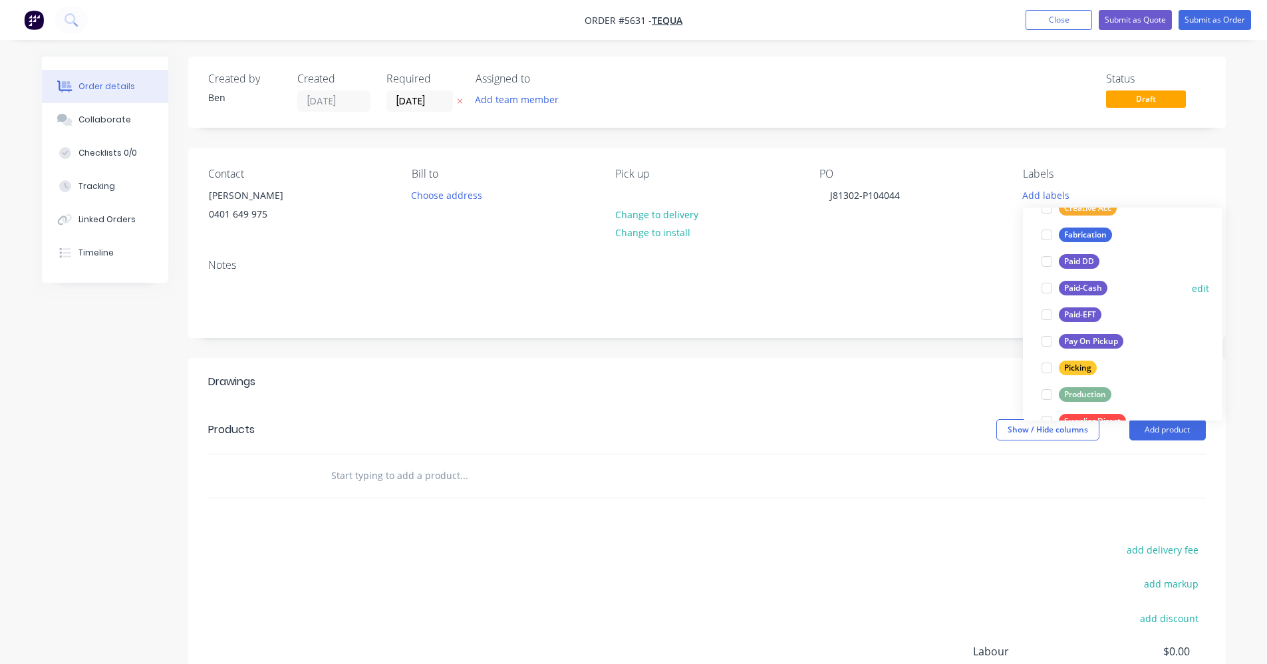
scroll to position [133, 0]
click at [1098, 393] on div "Production" at bounding box center [1085, 393] width 53 height 15
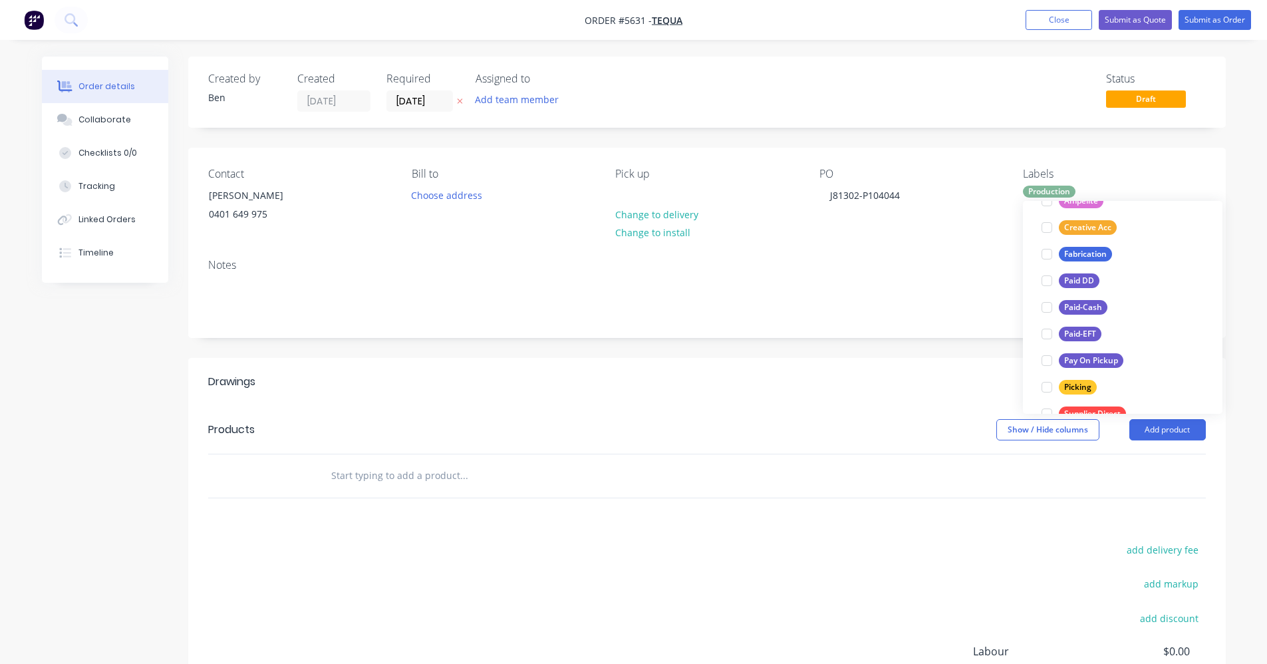
scroll to position [0, 0]
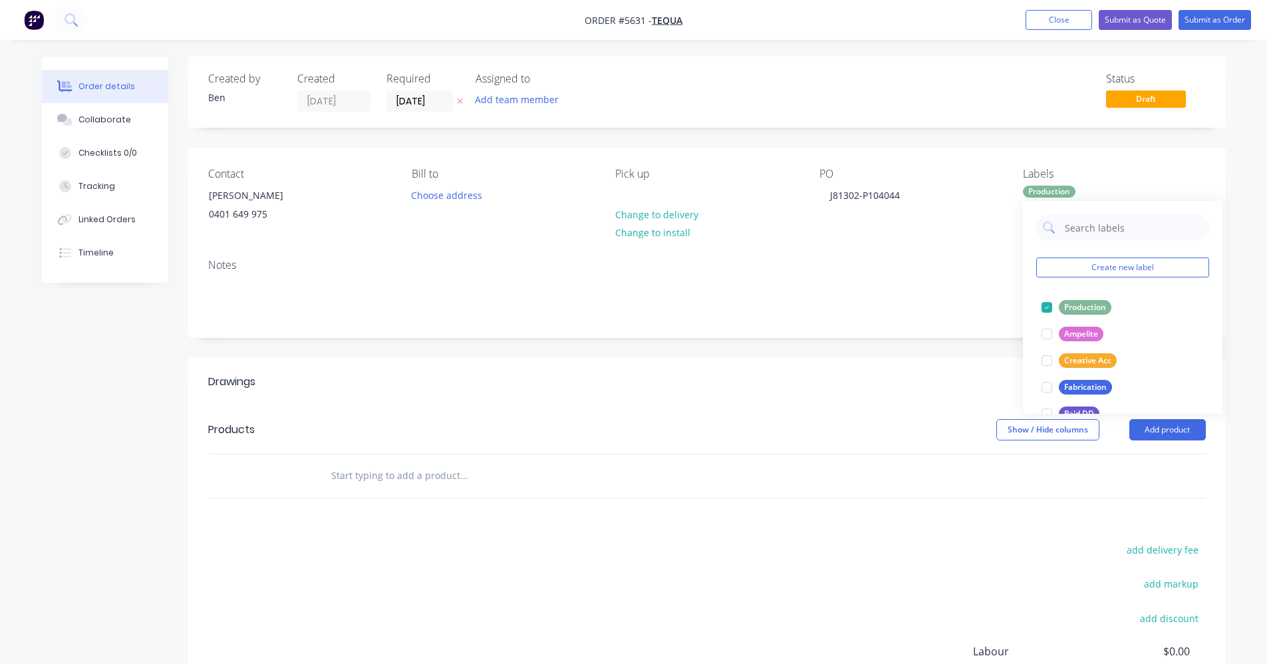
drag, startPoint x: 806, startPoint y: 346, endPoint x: 821, endPoint y: 361, distance: 21.2
click at [814, 355] on div "Created by Ben Created 25/08/25 Required 25/08/25 Assigned to Add team member S…" at bounding box center [707, 437] width 1038 height 761
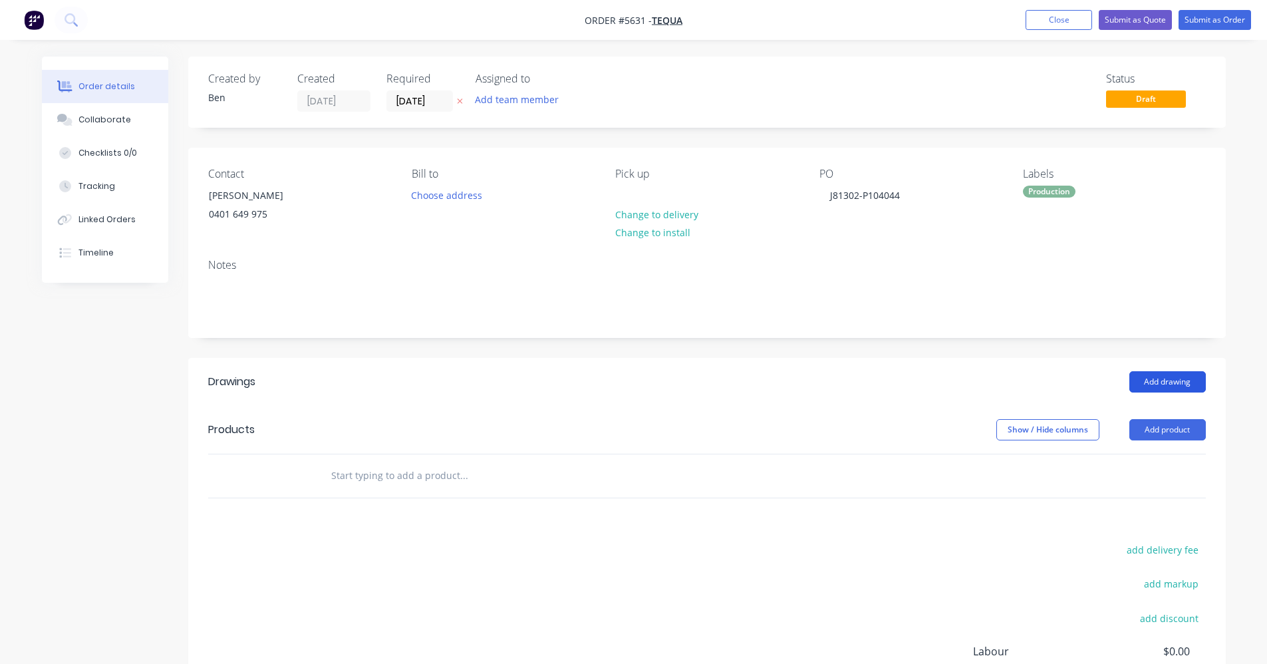
click at [1162, 384] on button "Add drawing" at bounding box center [1168, 381] width 76 height 21
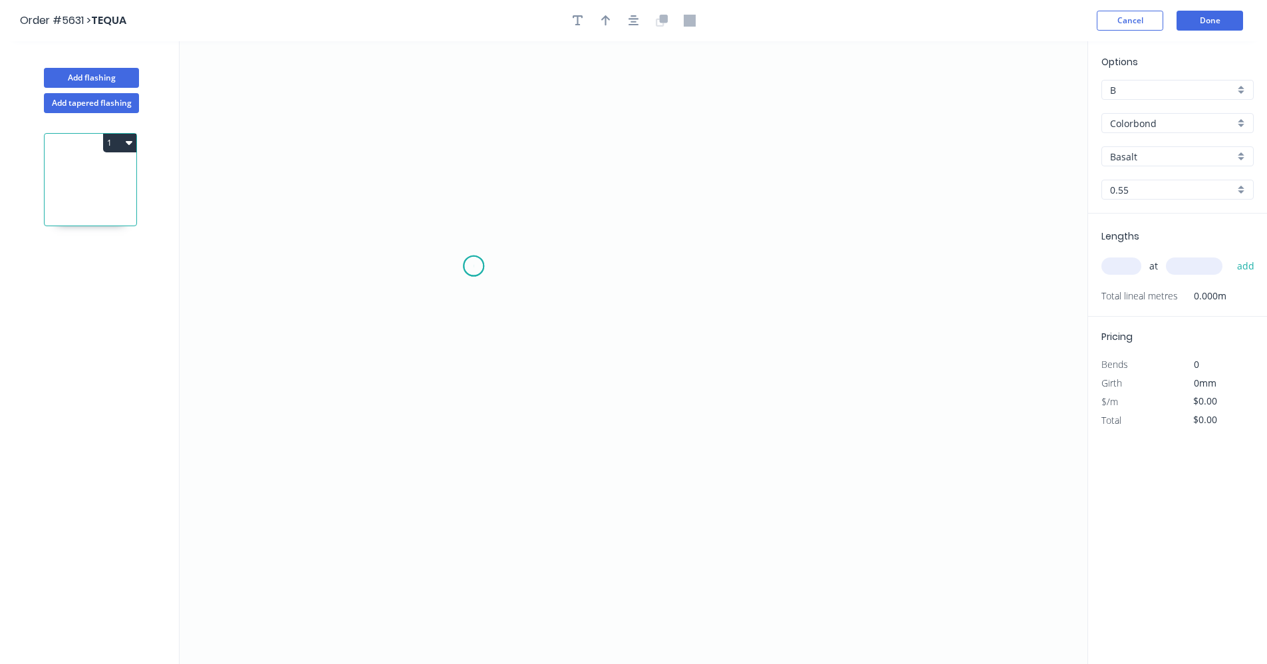
drag, startPoint x: 474, startPoint y: 266, endPoint x: 681, endPoint y: 304, distance: 211.0
click at [477, 265] on icon "0" at bounding box center [634, 352] width 908 height 623
drag, startPoint x: 808, startPoint y: 269, endPoint x: 1268, endPoint y: 371, distance: 471.4
click at [811, 269] on icon "0" at bounding box center [634, 352] width 908 height 623
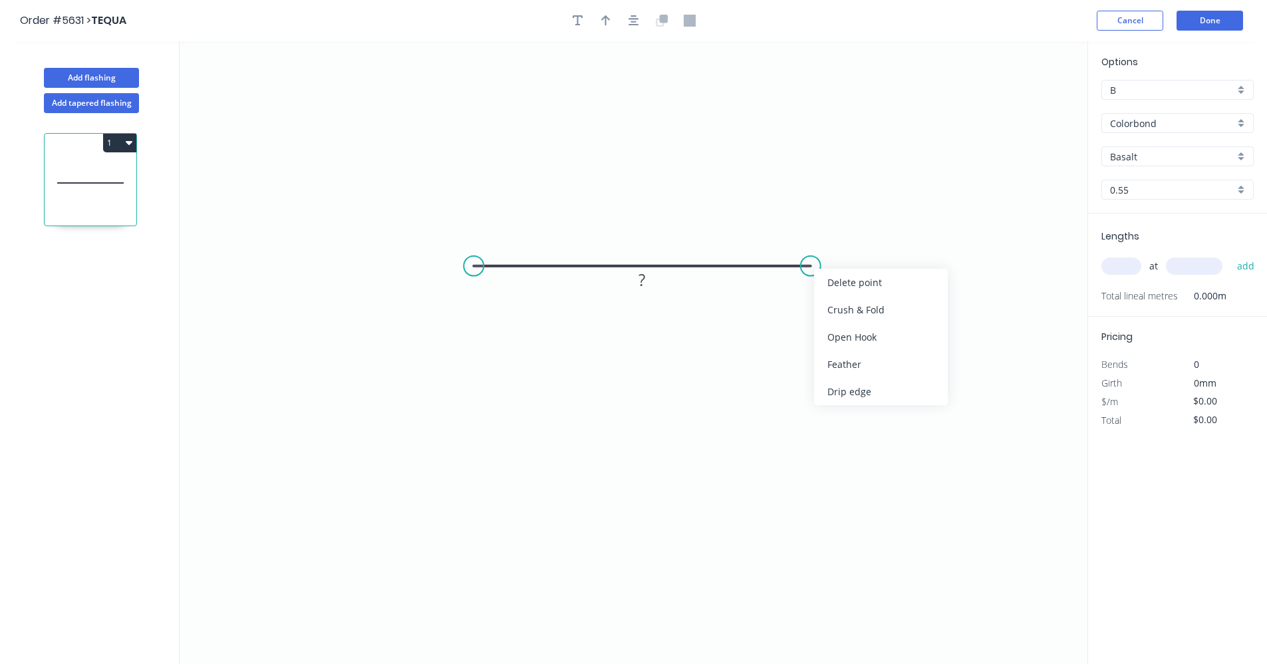
drag, startPoint x: 868, startPoint y: 359, endPoint x: 820, endPoint y: 349, distance: 48.8
click at [868, 359] on div "Feather" at bounding box center [881, 364] width 134 height 27
click at [496, 371] on div "Feather" at bounding box center [542, 371] width 134 height 27
drag, startPoint x: 522, startPoint y: 313, endPoint x: 504, endPoint y: 302, distance: 20.7
click at [522, 313] on div "Flip bend" at bounding box center [545, 310] width 134 height 27
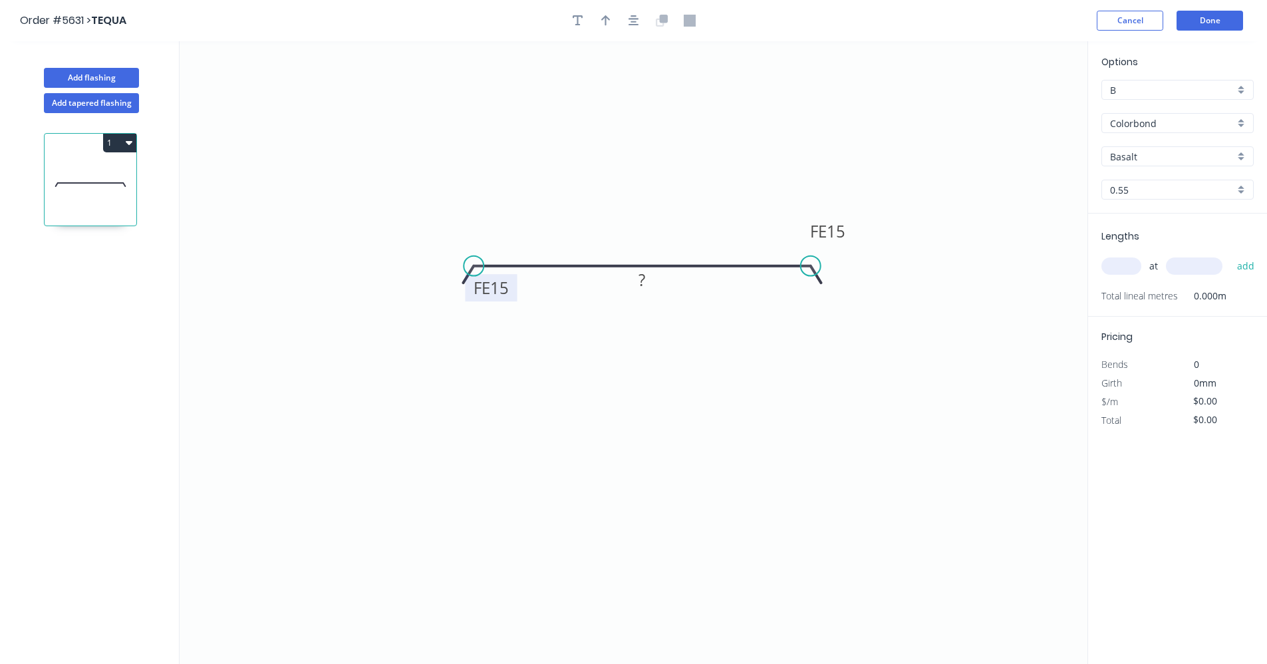
click at [500, 293] on tspan "15" at bounding box center [499, 288] width 19 height 22
type input "$22.98"
click at [1242, 121] on div "Colorbond" at bounding box center [1178, 123] width 152 height 20
click at [1156, 216] on div "Zincalume" at bounding box center [1177, 218] width 151 height 23
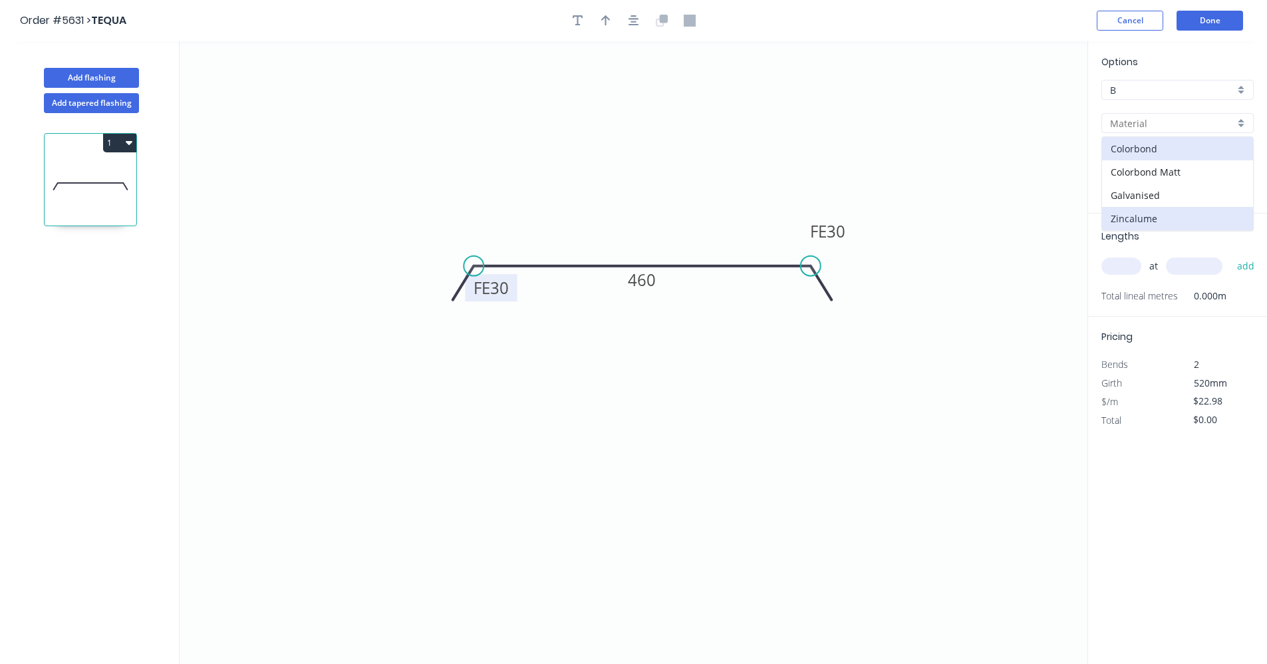
type input "Zincalume"
type input "$16.33"
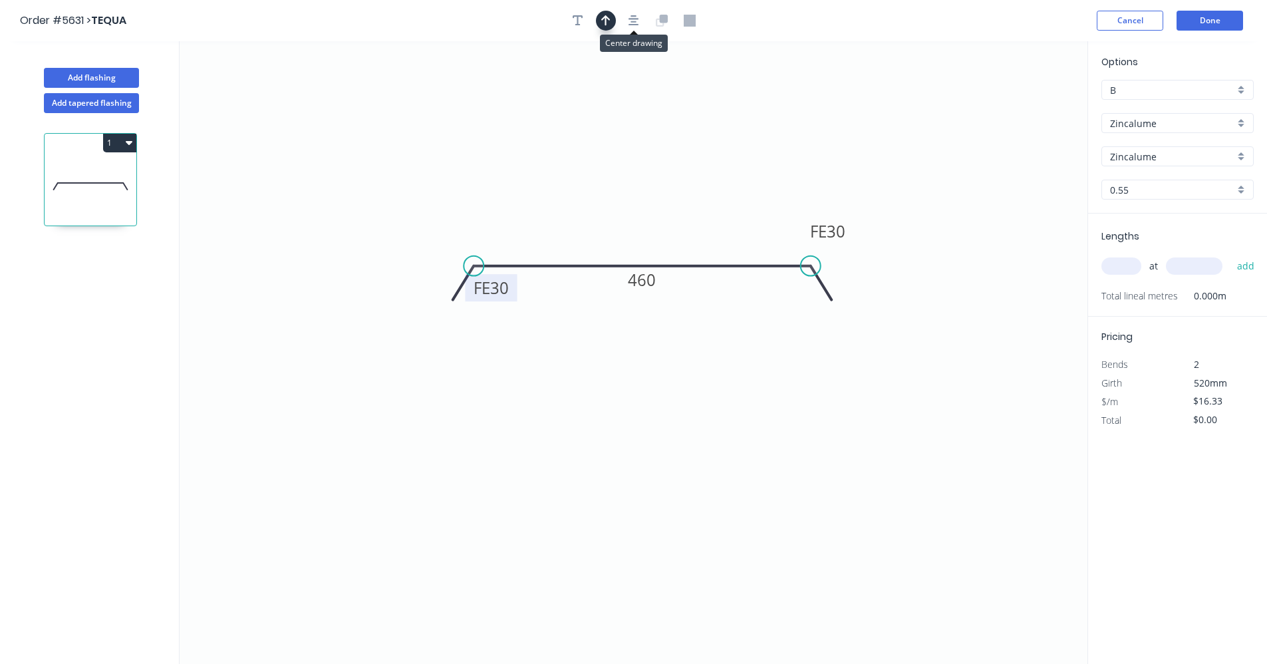
drag, startPoint x: 635, startPoint y: 19, endPoint x: 615, endPoint y: 19, distance: 20.0
click at [634, 19] on icon "button" at bounding box center [634, 20] width 11 height 11
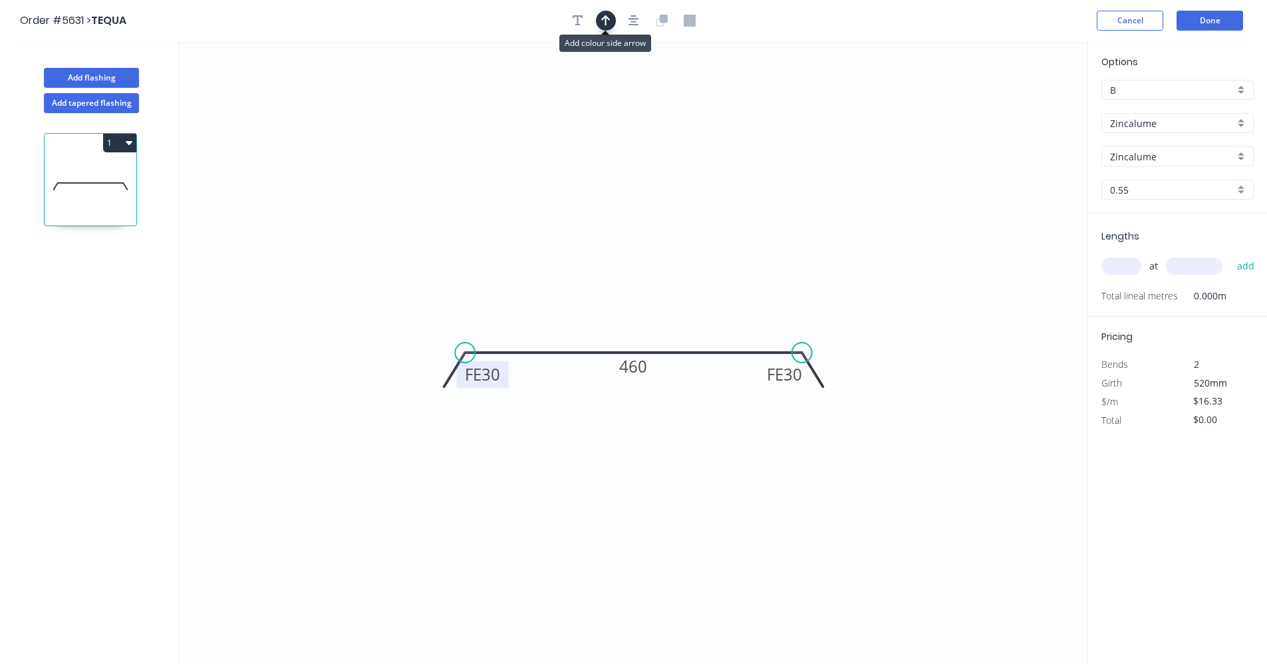
click at [608, 21] on icon "button" at bounding box center [605, 21] width 9 height 12
drag, startPoint x: 1015, startPoint y: 109, endPoint x: 678, endPoint y: 338, distance: 407.6
click at [678, 339] on icon at bounding box center [679, 324] width 12 height 43
click at [1132, 267] on input "text" at bounding box center [1122, 265] width 40 height 17
type input "1"
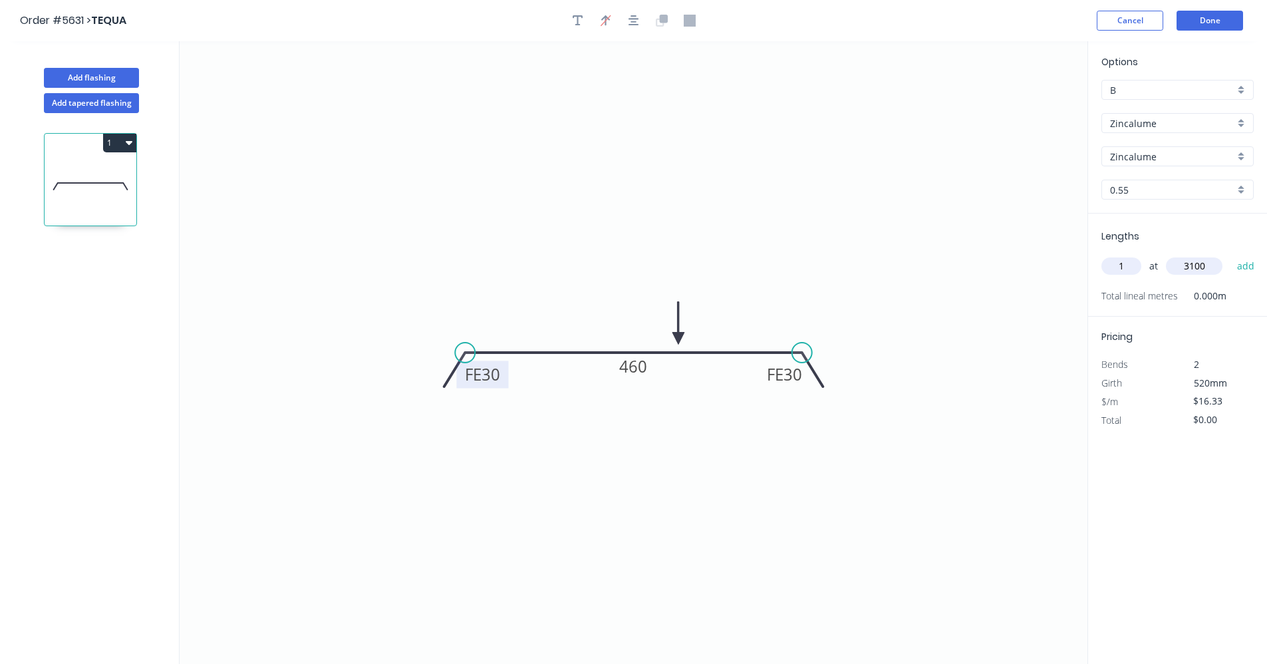
type input "3100"
click at [1231, 255] on button "add" at bounding box center [1246, 266] width 31 height 23
type input "$50.62"
click at [1216, 19] on button "Done" at bounding box center [1210, 21] width 67 height 20
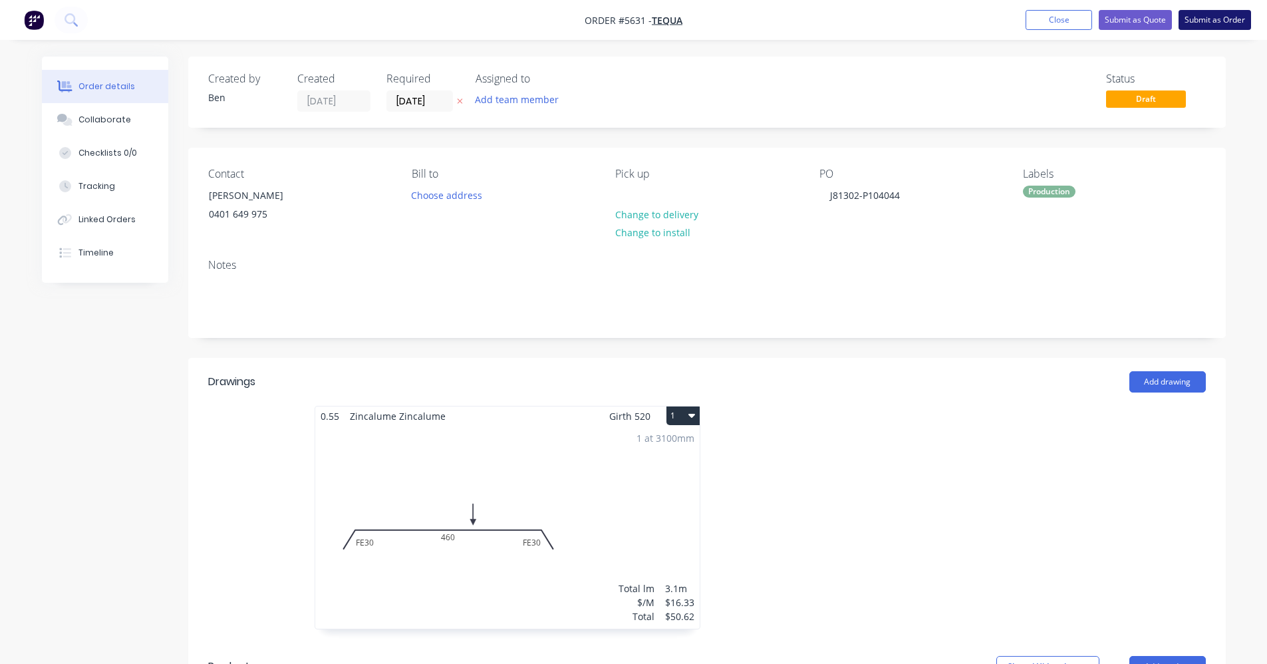
click at [1203, 21] on button "Submit as Order" at bounding box center [1215, 20] width 73 height 20
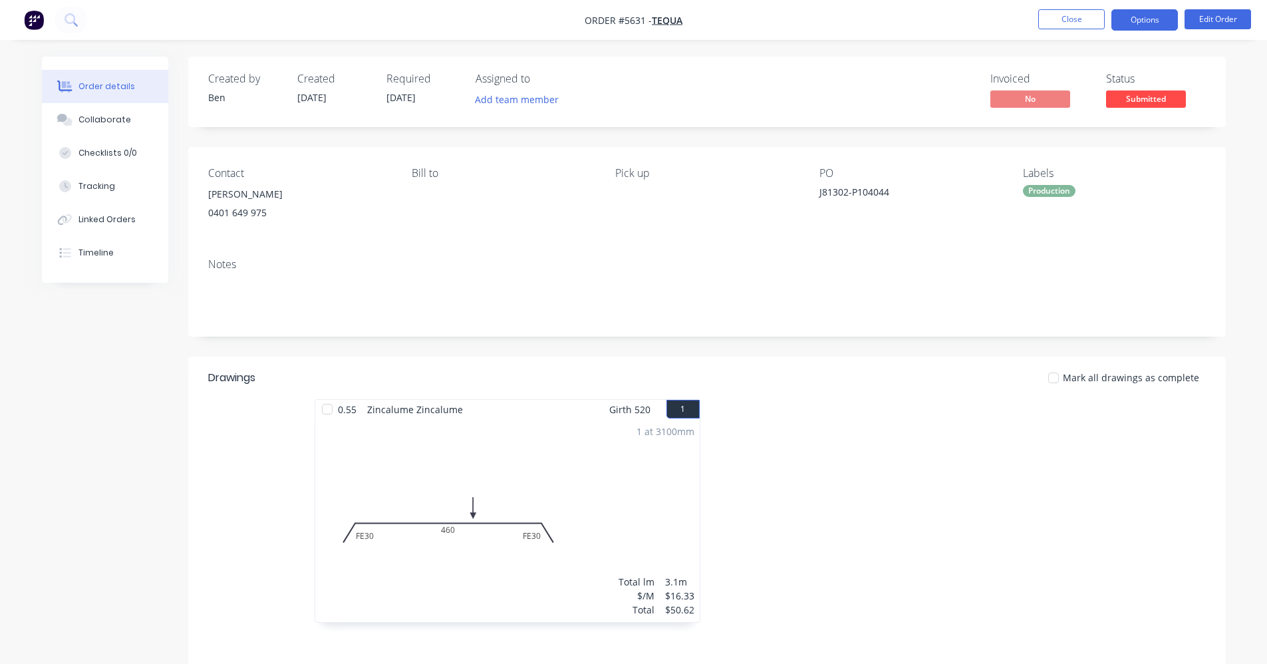
click at [1139, 22] on button "Options" at bounding box center [1145, 19] width 67 height 21
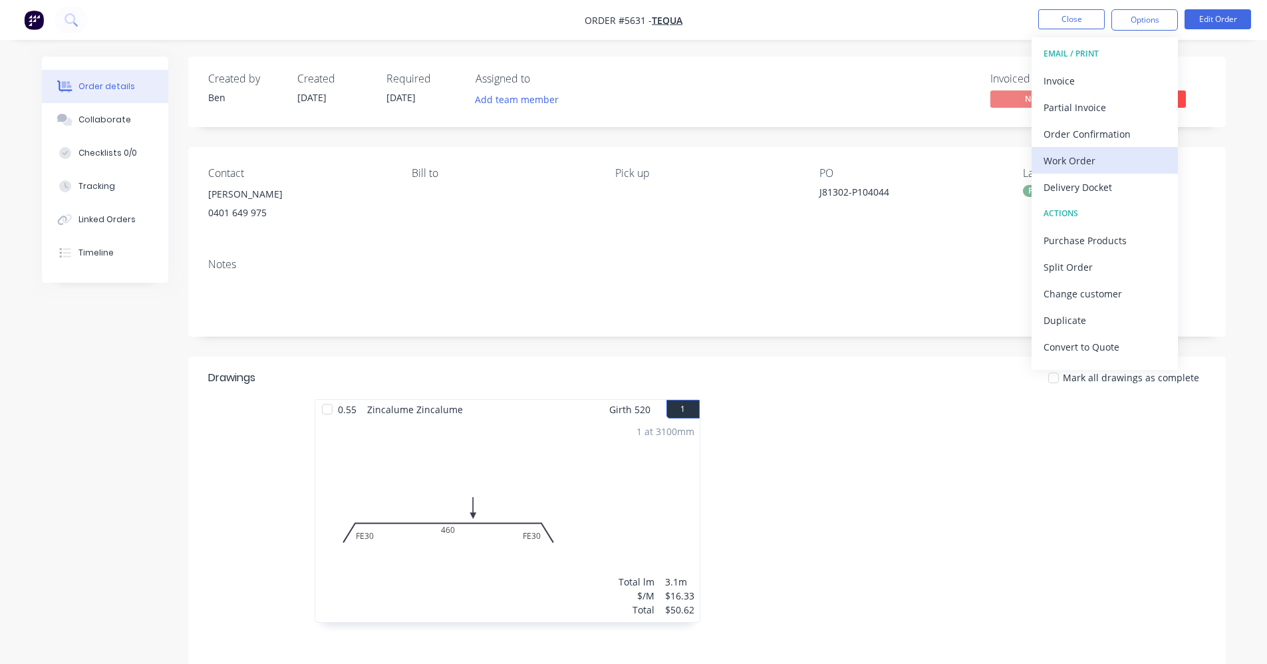
click at [1077, 161] on div "Work Order" at bounding box center [1105, 160] width 122 height 19
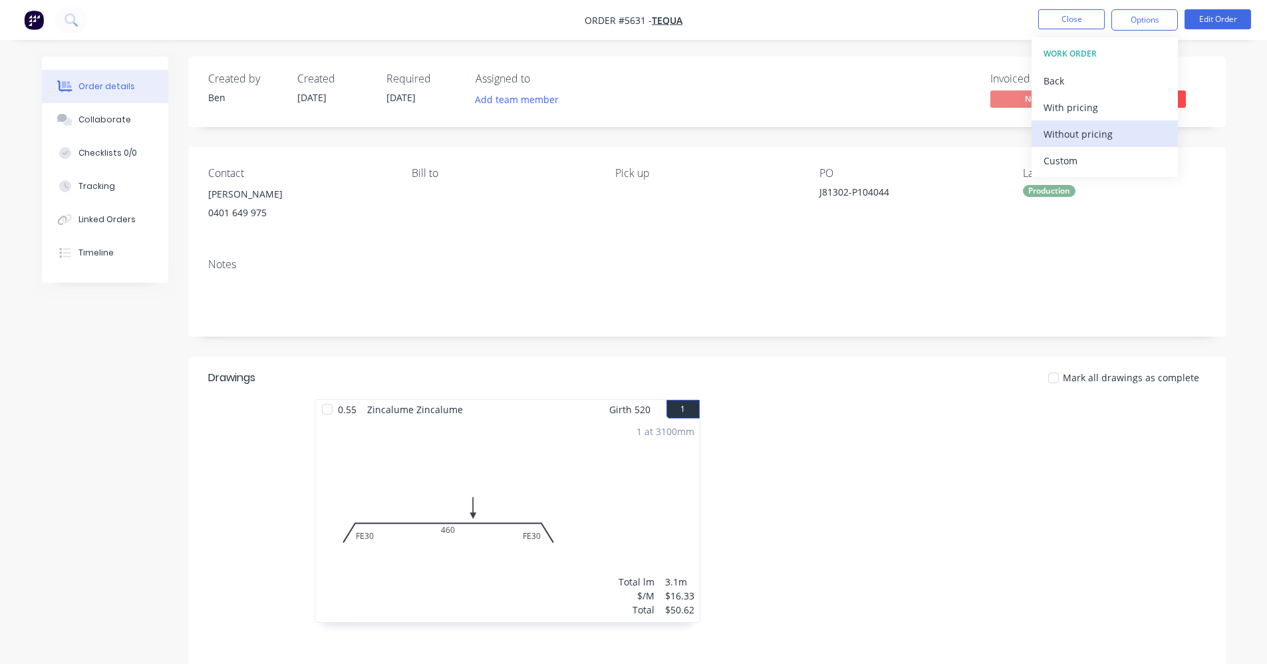
click at [1098, 140] on div "Without pricing" at bounding box center [1105, 133] width 122 height 19
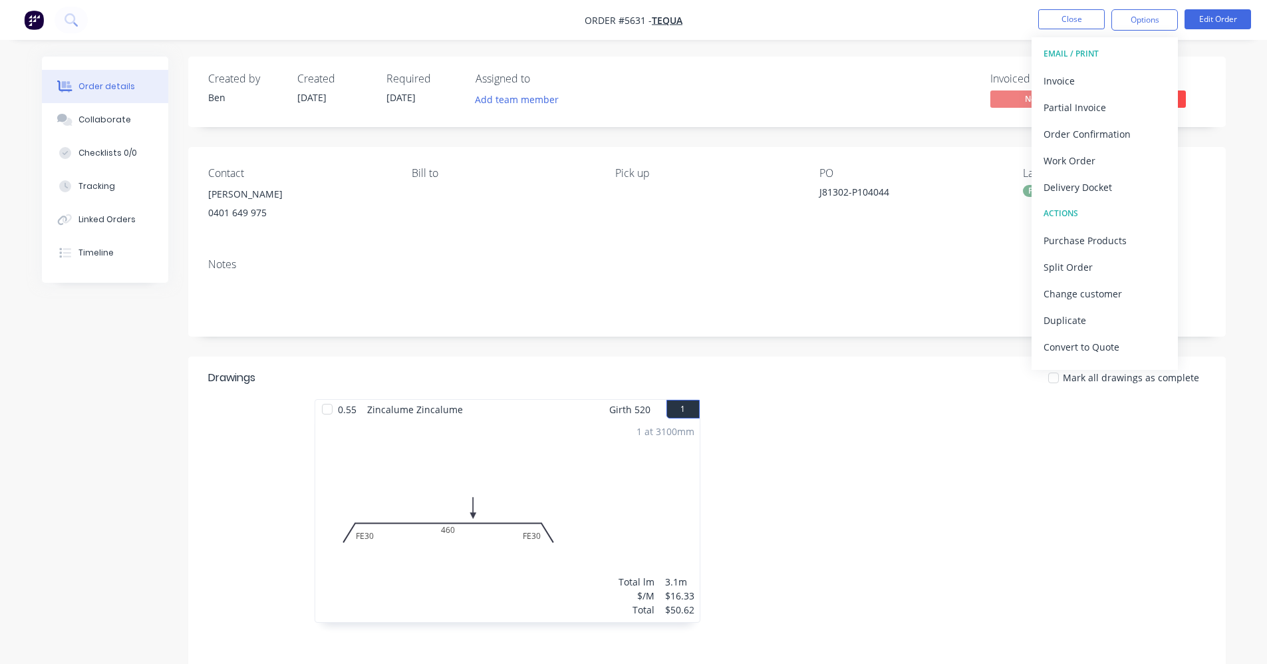
drag, startPoint x: 845, startPoint y: 336, endPoint x: 957, endPoint y: 156, distance: 211.2
click at [847, 331] on div "Notes" at bounding box center [707, 291] width 1038 height 89
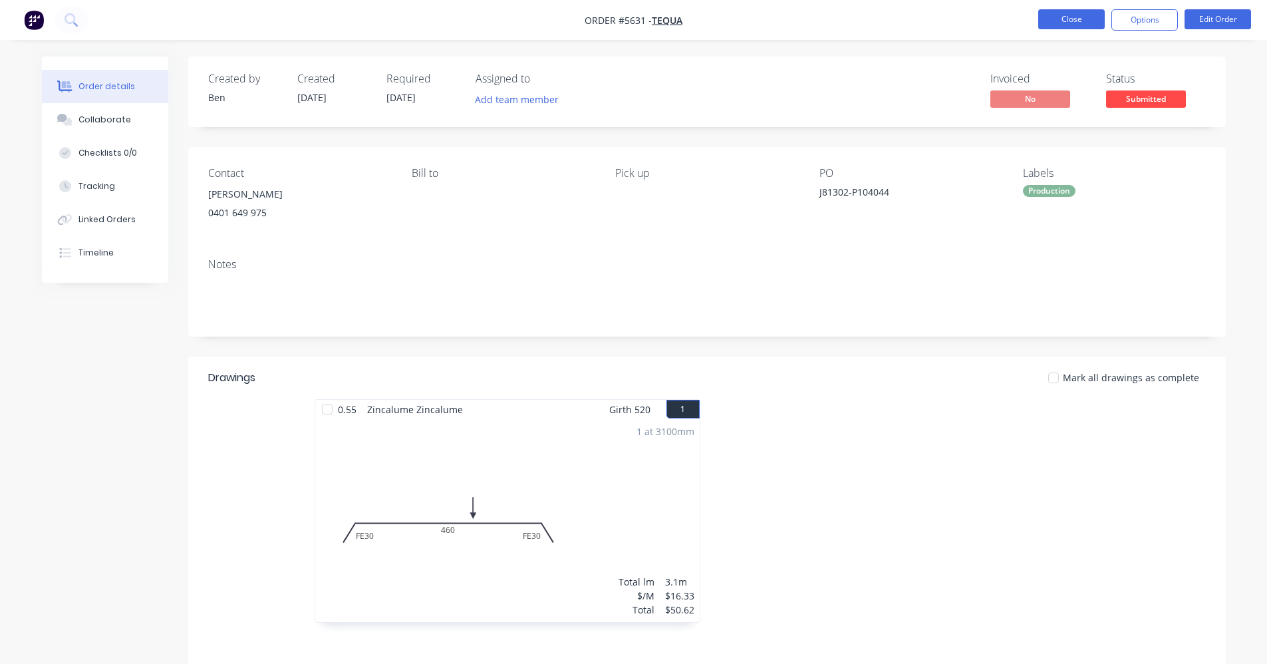
click at [1070, 18] on button "Close" at bounding box center [1071, 19] width 67 height 20
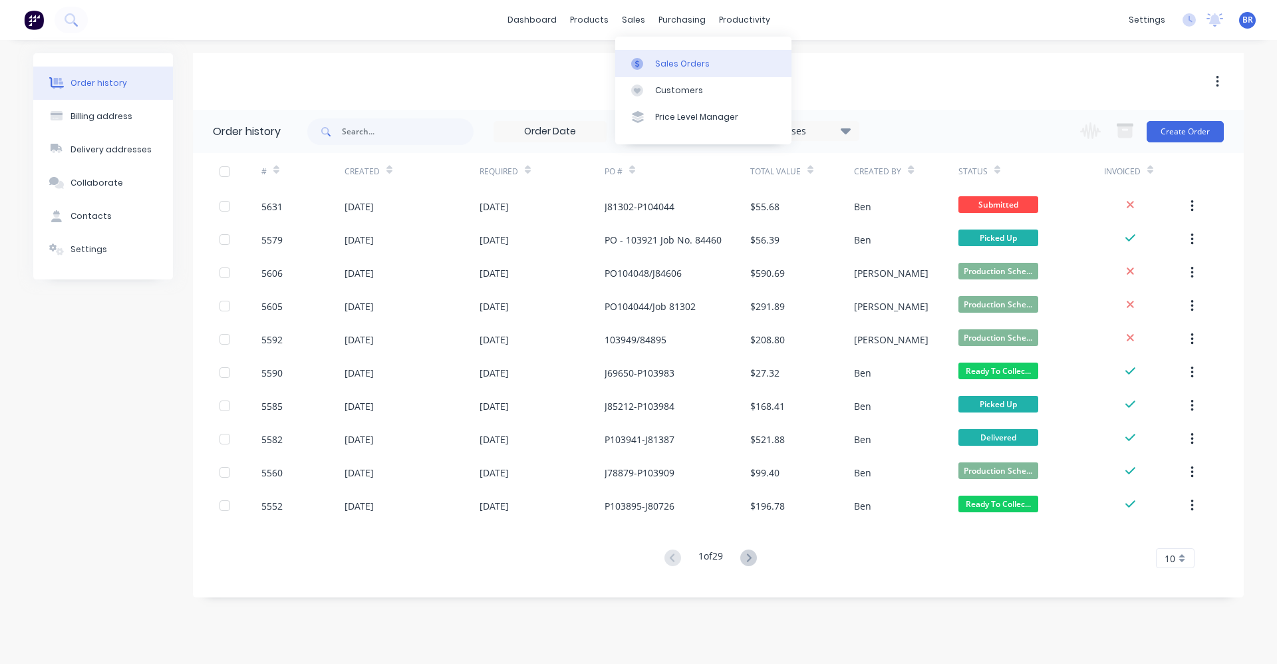
click at [661, 58] on div "Sales Orders" at bounding box center [682, 64] width 55 height 12
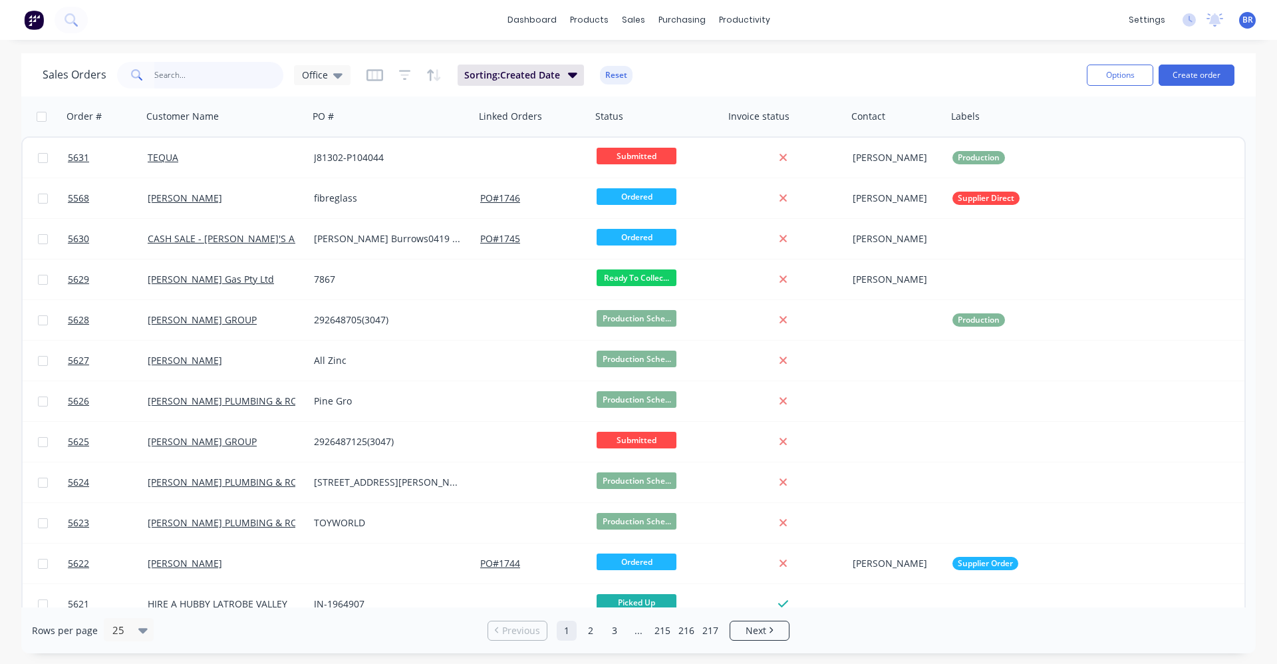
click at [218, 69] on input "text" at bounding box center [219, 75] width 130 height 27
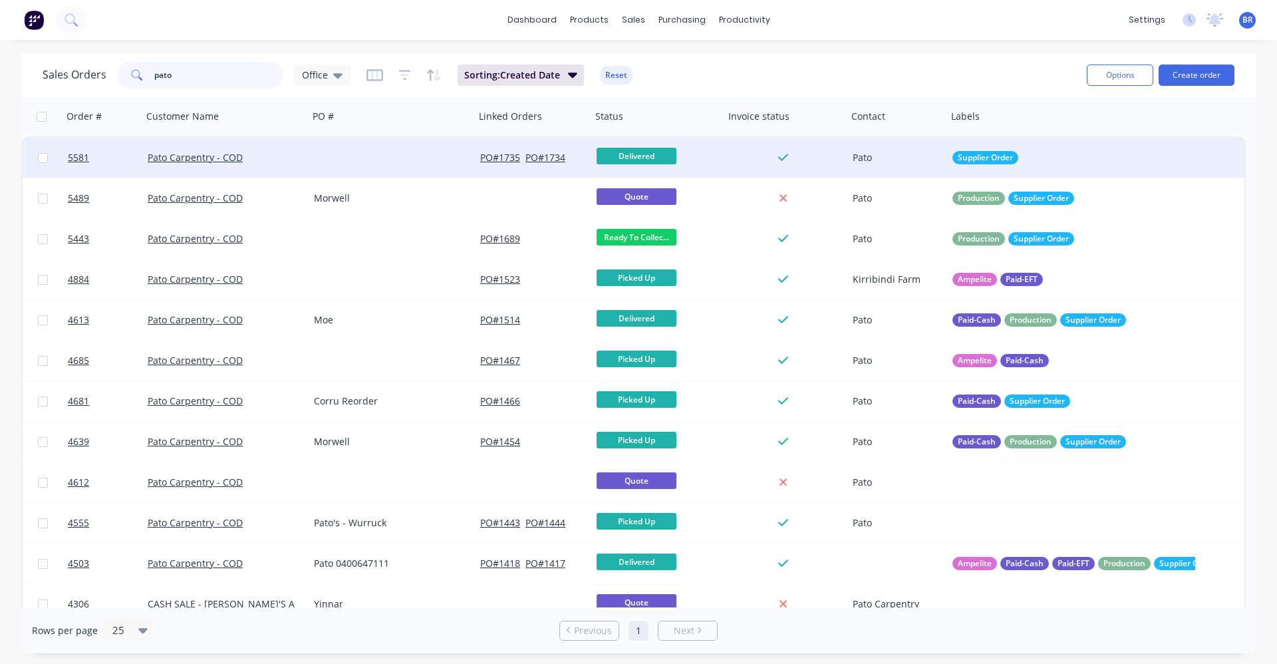
type input "pato"
click at [279, 152] on div "Pato Carpentry - COD" at bounding box center [222, 157] width 148 height 13
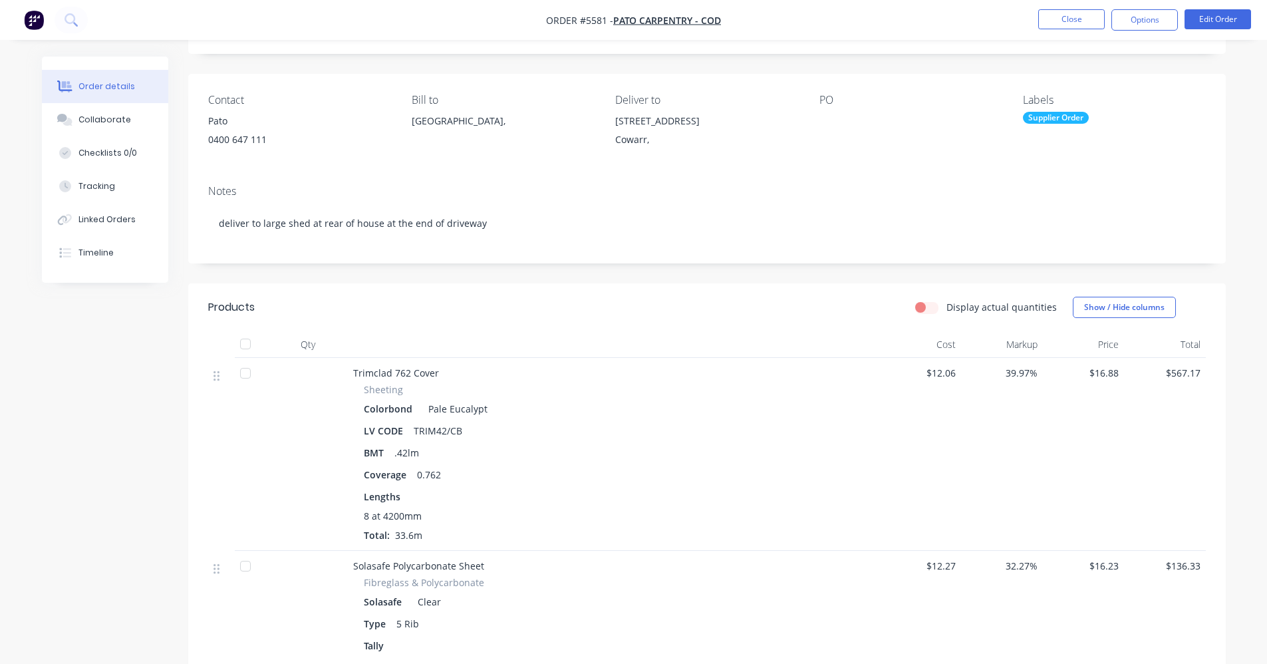
scroll to position [67, 0]
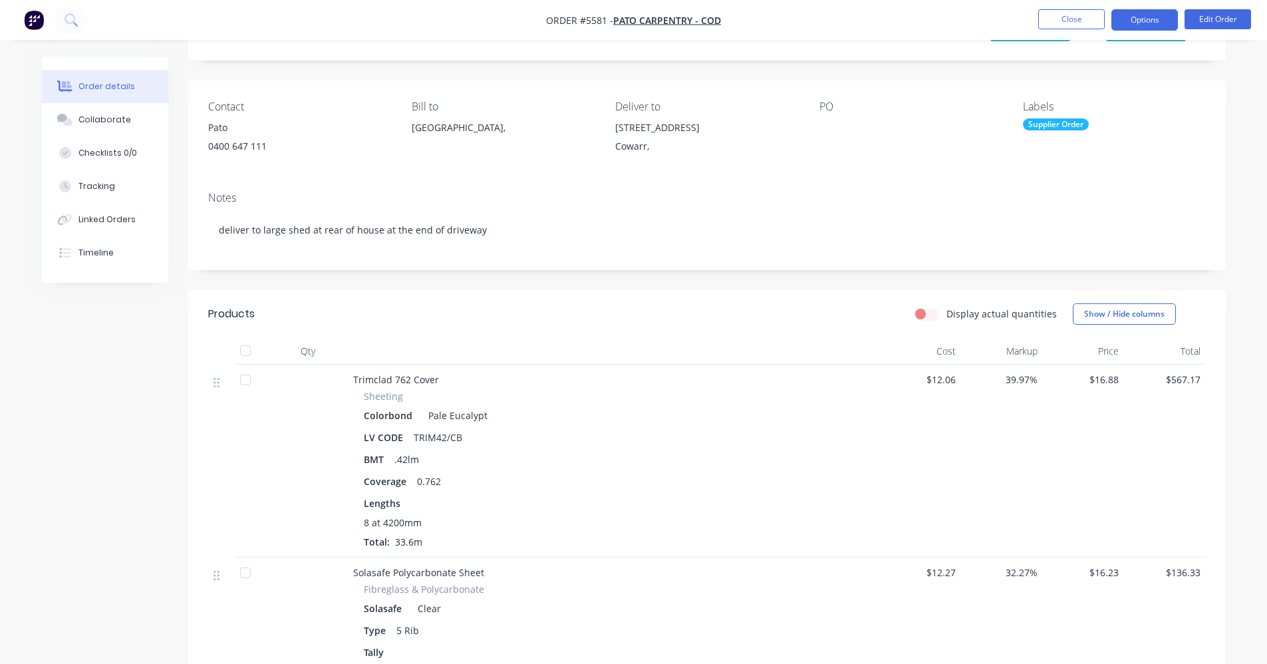
click at [1143, 17] on button "Options" at bounding box center [1145, 19] width 67 height 21
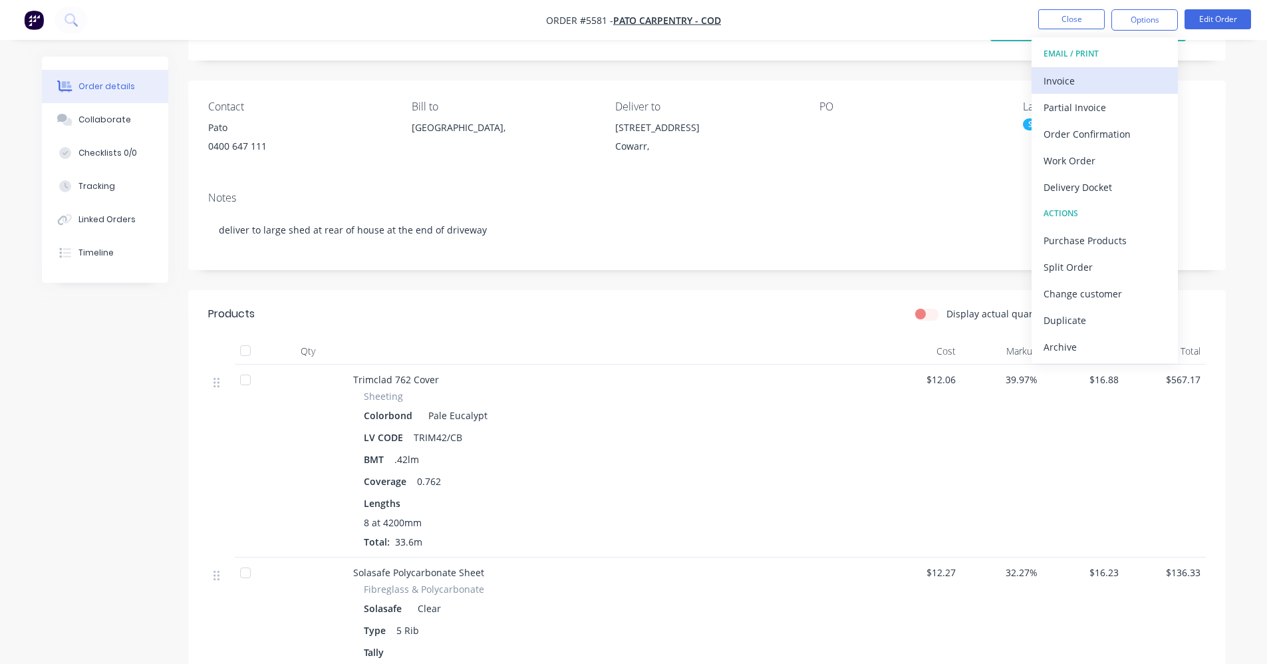
click at [1096, 75] on div "Invoice" at bounding box center [1105, 80] width 122 height 19
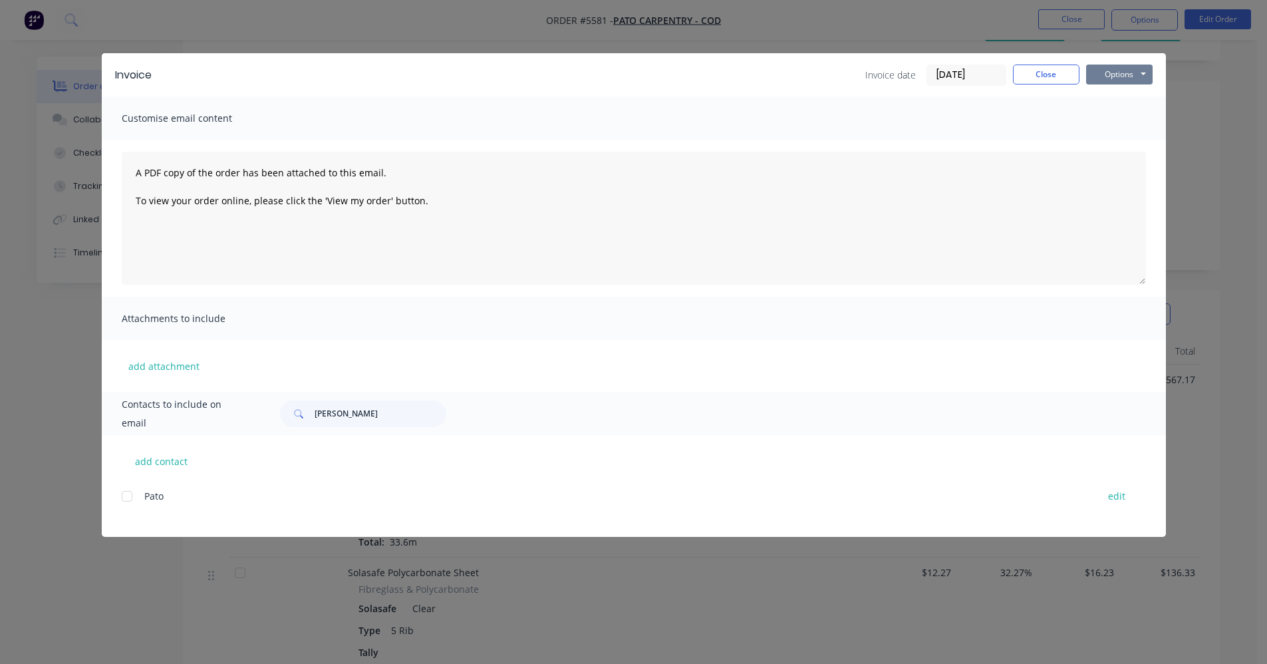
click at [1137, 67] on button "Options" at bounding box center [1119, 75] width 67 height 20
click at [1126, 119] on button "Print" at bounding box center [1128, 120] width 85 height 22
click at [1044, 76] on button "Close" at bounding box center [1046, 75] width 67 height 20
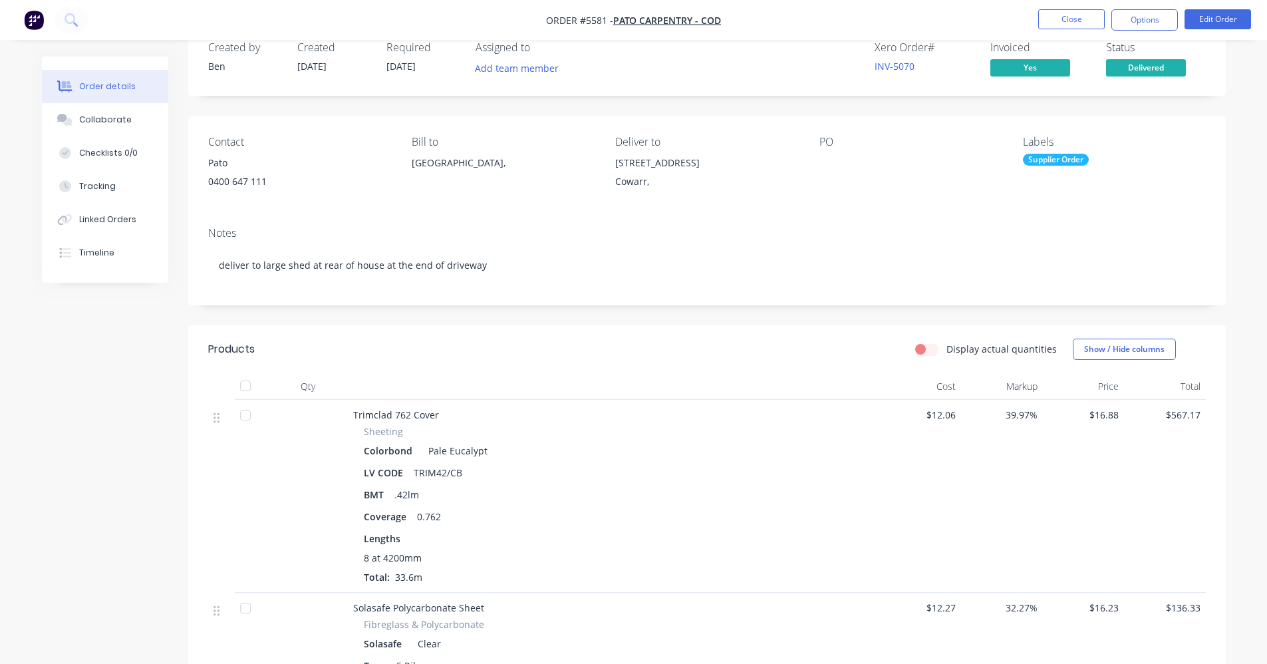
scroll to position [0, 0]
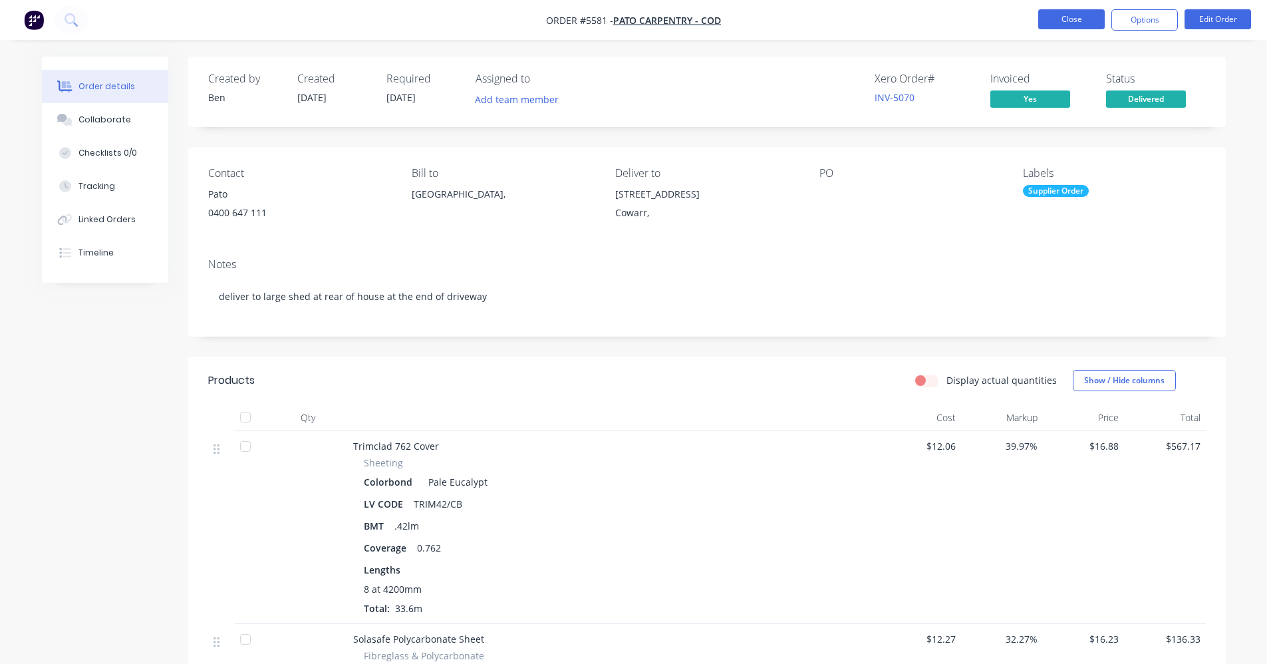
click at [1068, 15] on button "Close" at bounding box center [1071, 19] width 67 height 20
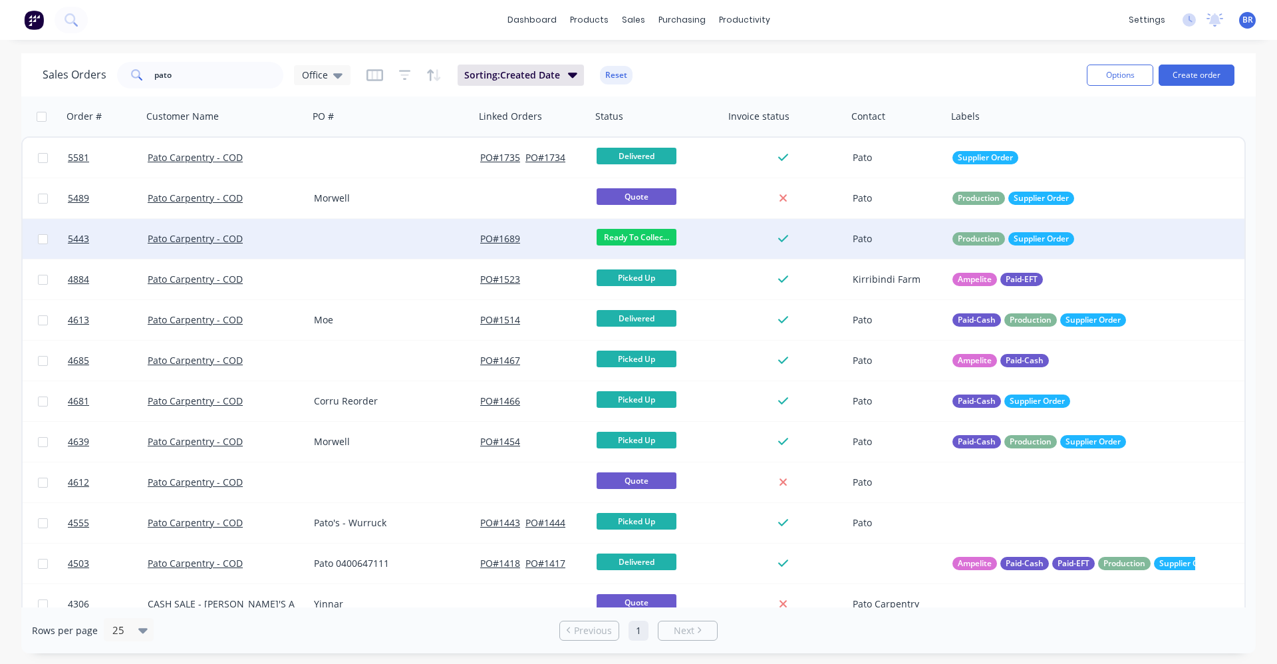
click at [364, 252] on div at bounding box center [392, 239] width 166 height 40
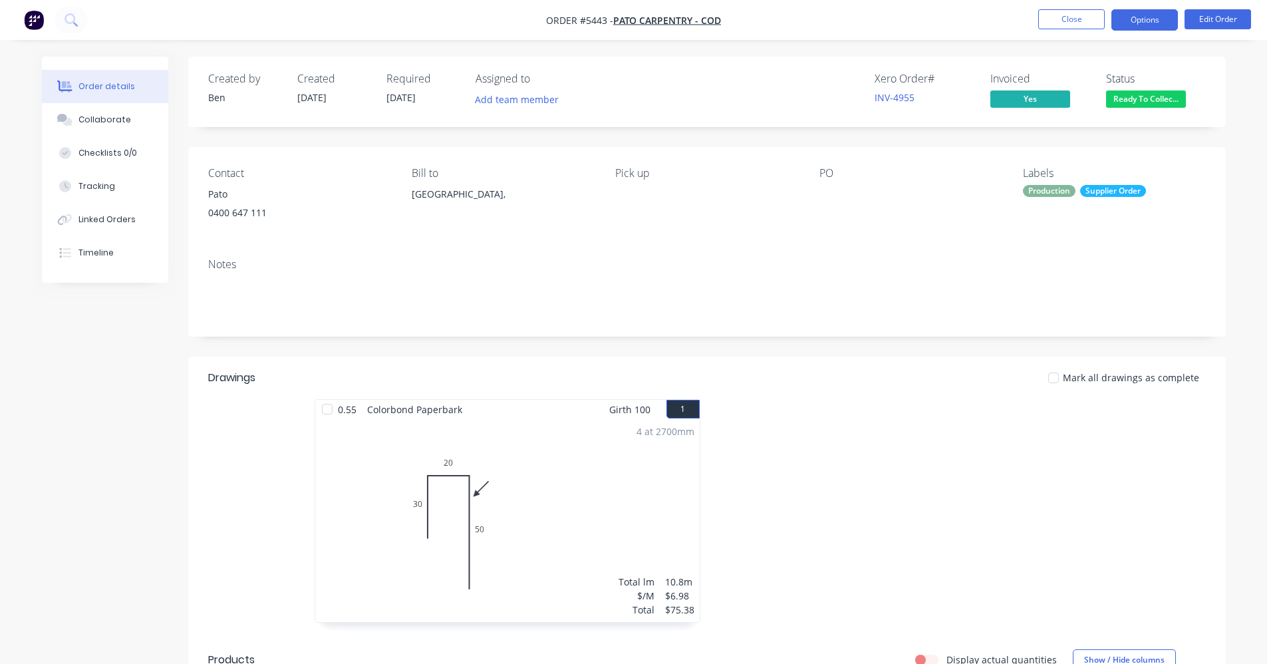
click at [1141, 27] on button "Options" at bounding box center [1145, 19] width 67 height 21
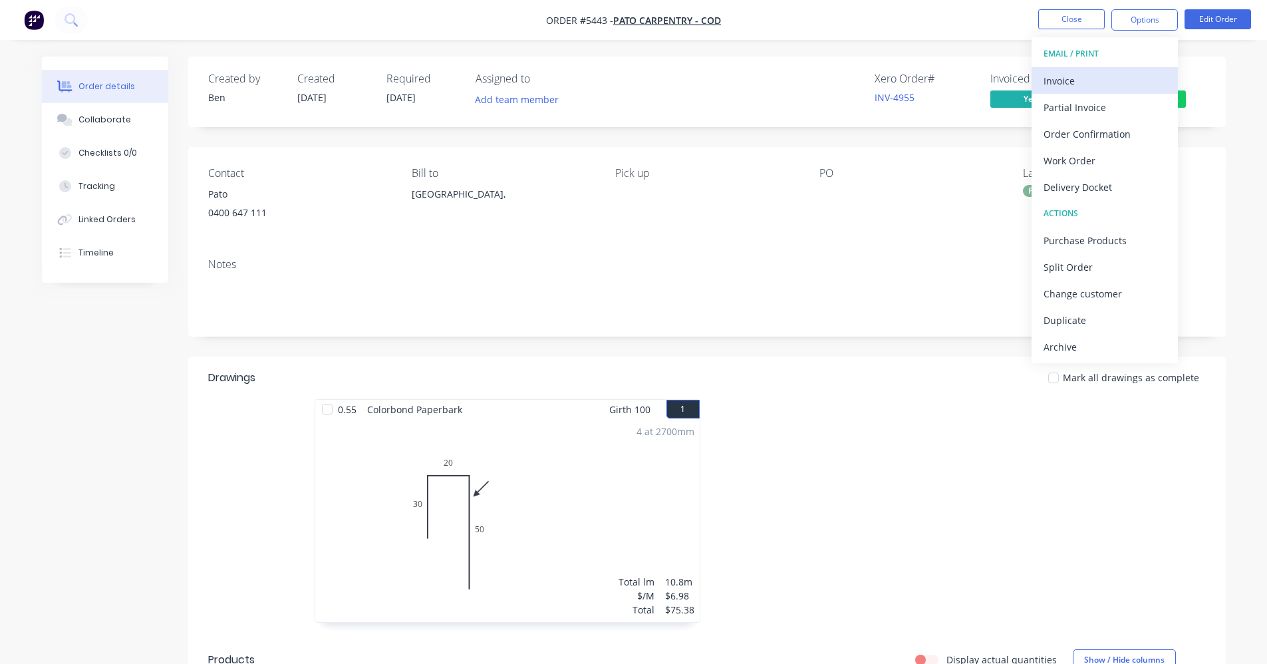
click at [1092, 78] on div "Invoice" at bounding box center [1105, 80] width 122 height 19
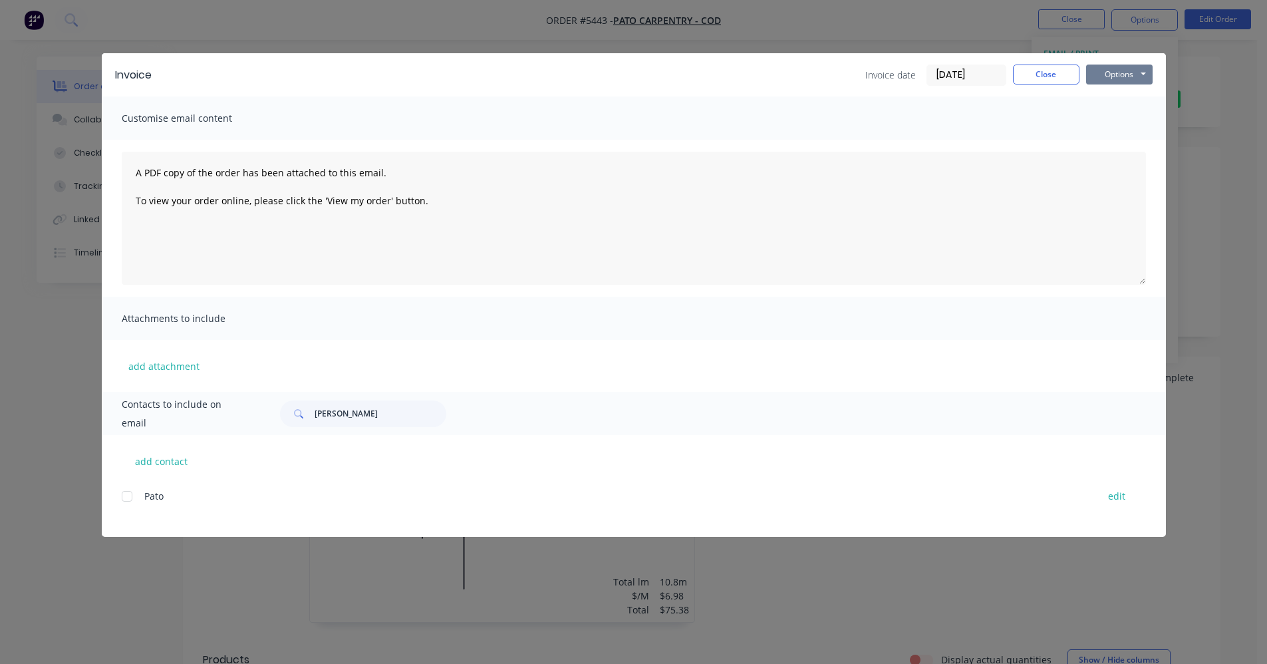
click at [1138, 76] on button "Options" at bounding box center [1119, 75] width 67 height 20
click at [1126, 119] on button "Print" at bounding box center [1128, 120] width 85 height 22
click at [1055, 74] on button "Close" at bounding box center [1046, 75] width 67 height 20
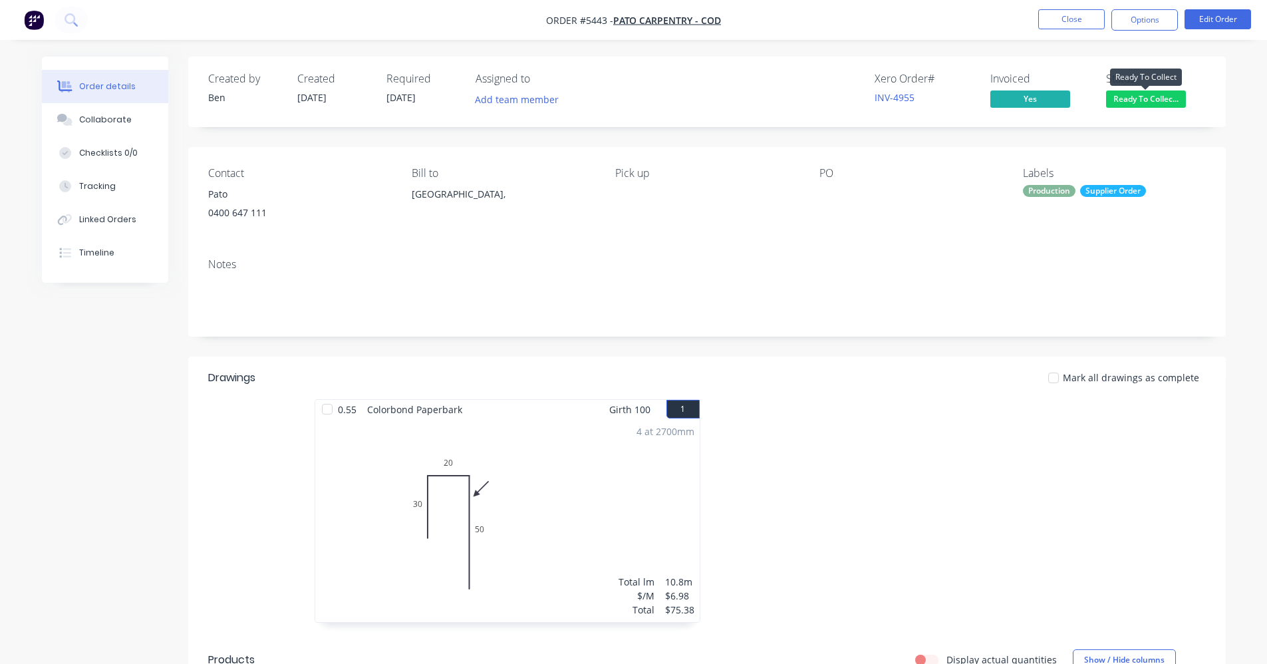
click at [1138, 98] on span "Ready To Collec..." at bounding box center [1146, 98] width 80 height 17
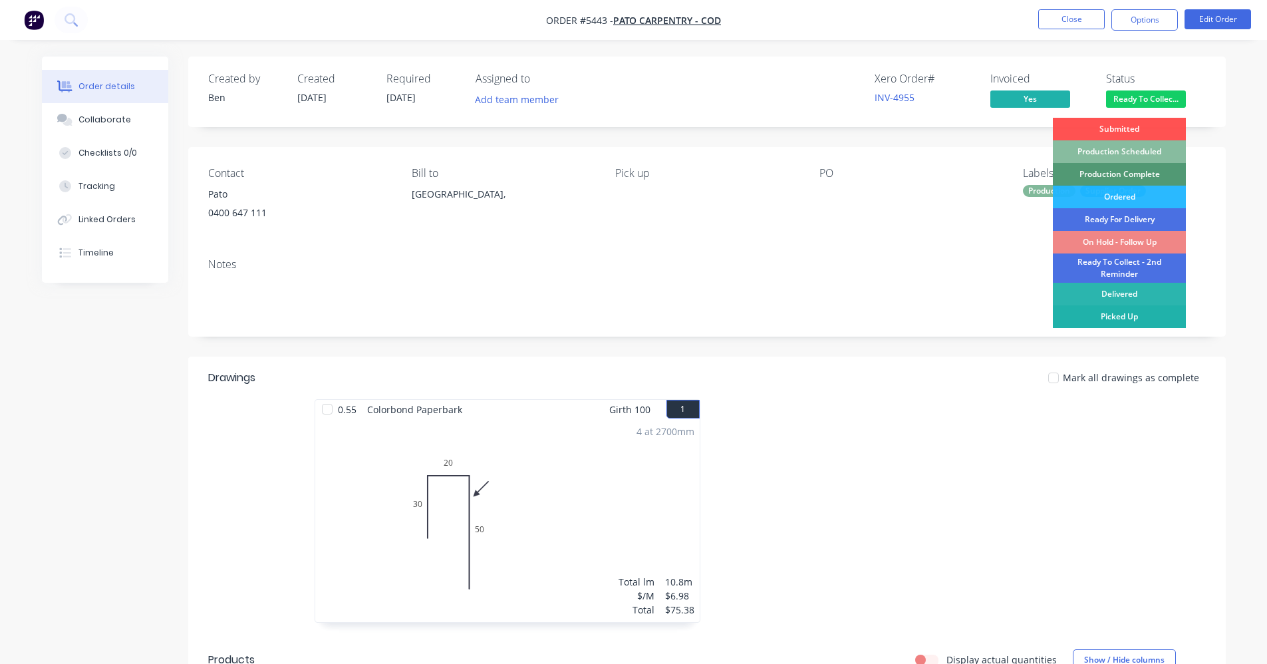
click at [1127, 316] on div "Picked Up" at bounding box center [1119, 316] width 133 height 23
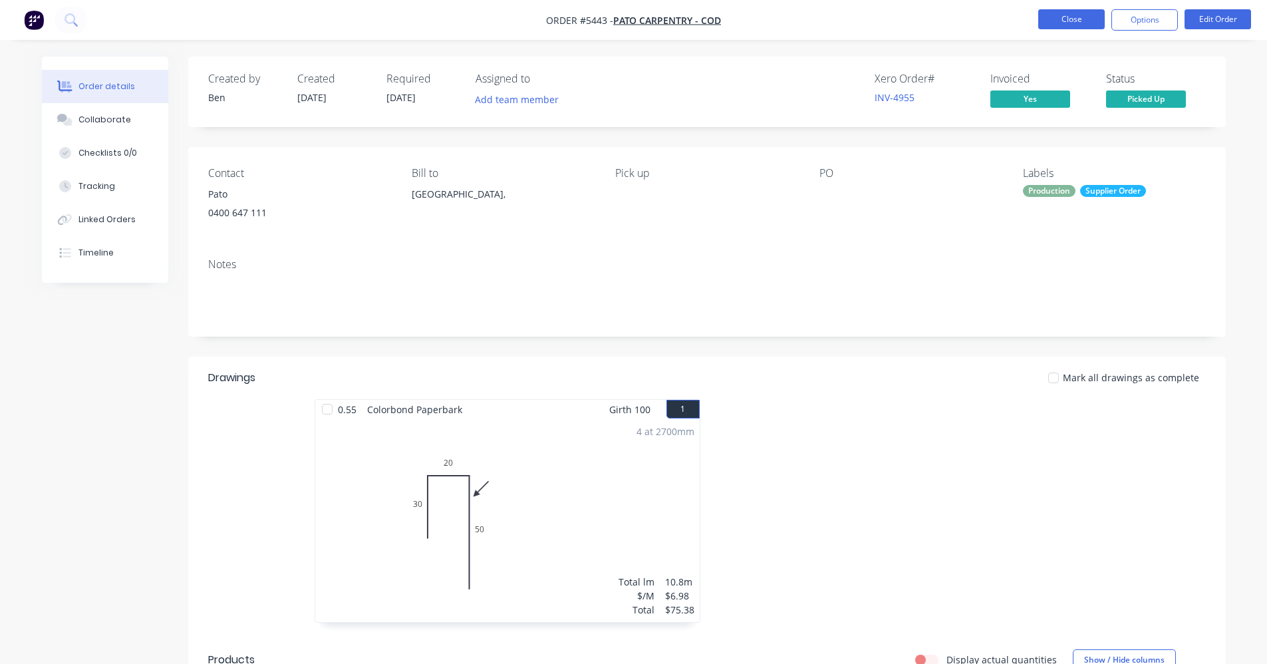
click at [1069, 27] on button "Close" at bounding box center [1071, 19] width 67 height 20
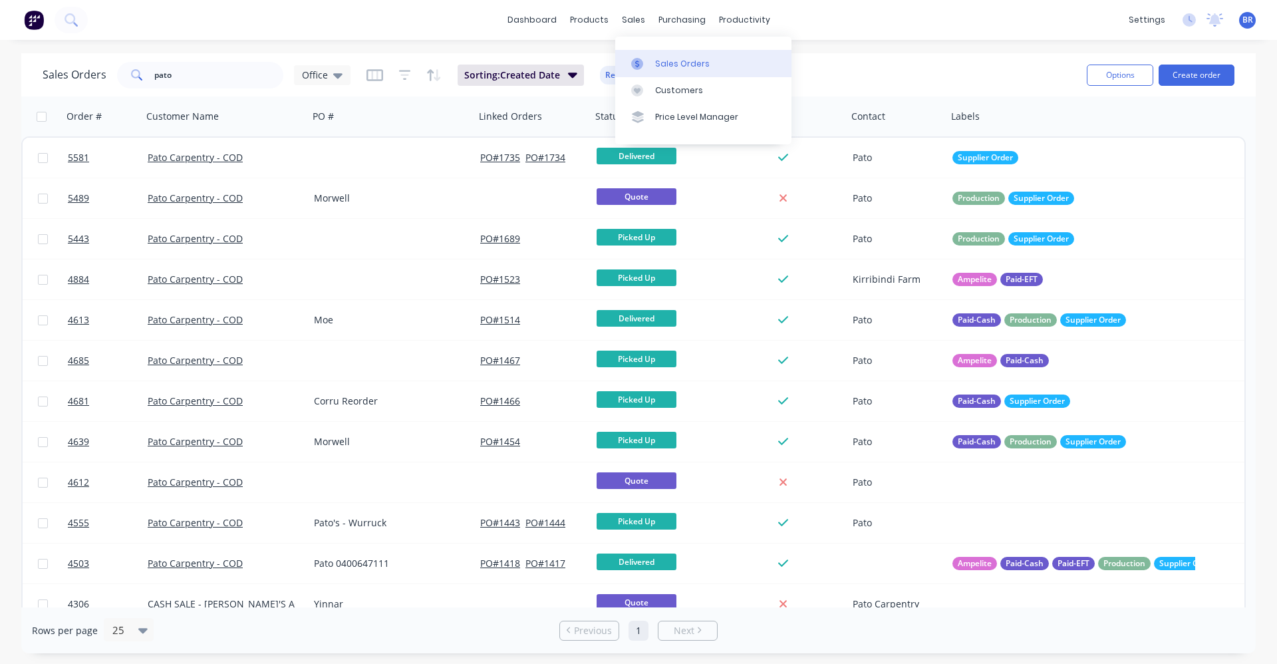
click at [655, 58] on div "Sales Orders" at bounding box center [682, 64] width 55 height 12
click at [682, 63] on div "Sales Orders" at bounding box center [682, 64] width 55 height 12
click at [1213, 74] on button "Create order" at bounding box center [1197, 75] width 76 height 21
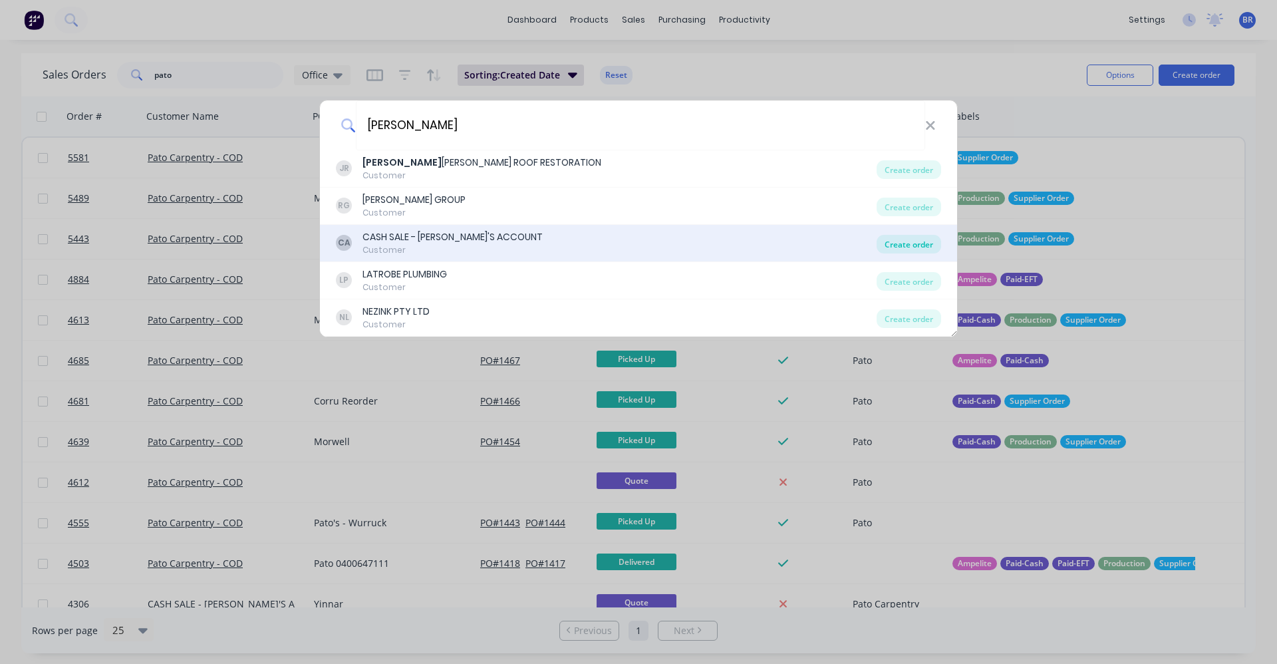
type input "james"
click at [886, 245] on div "Create order" at bounding box center [909, 244] width 65 height 19
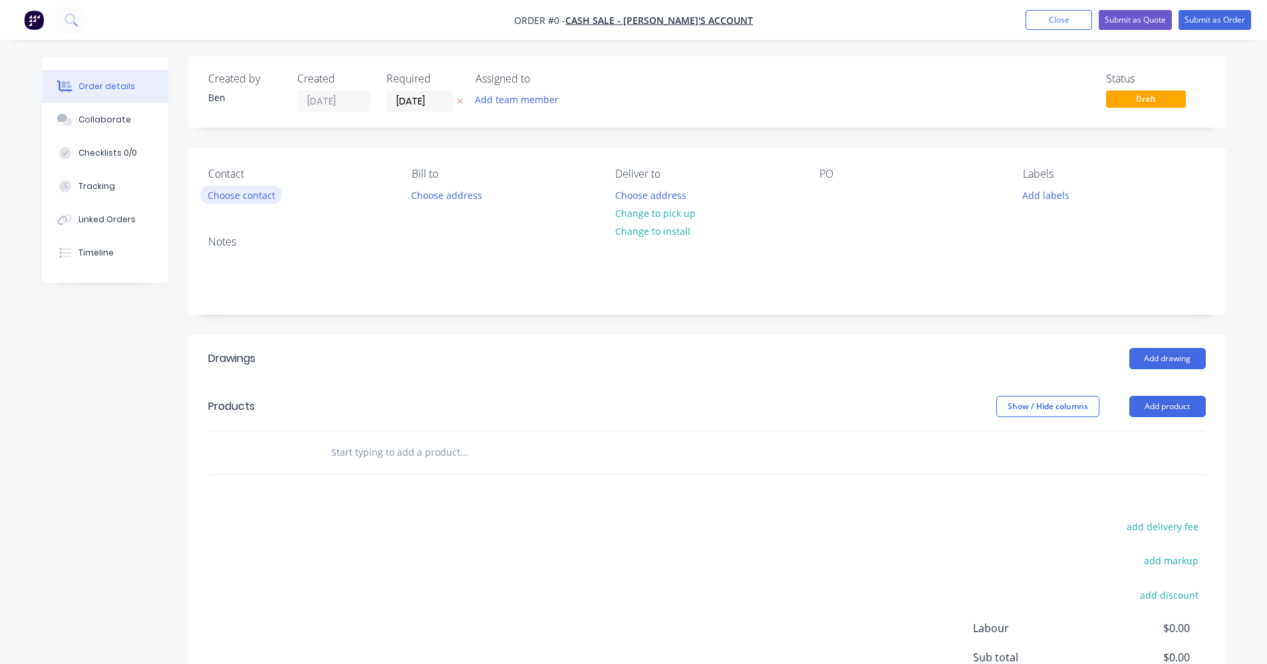
click at [267, 191] on button "Choose contact" at bounding box center [241, 195] width 82 height 18
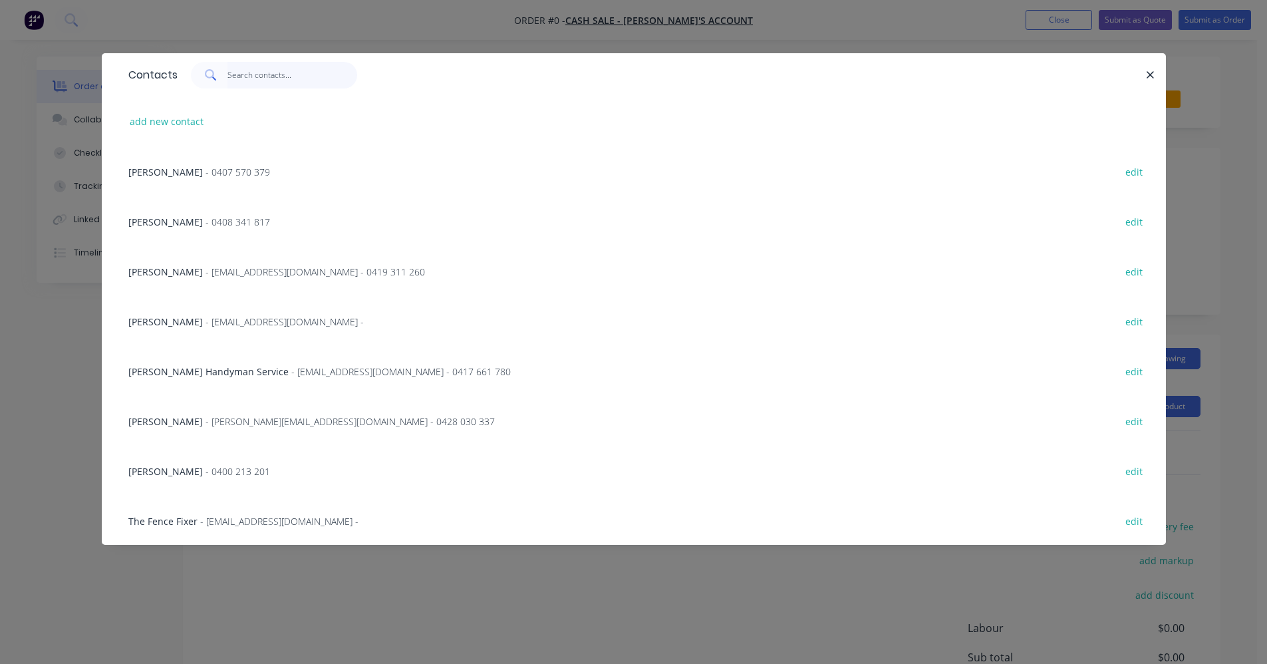
click at [262, 80] on input "text" at bounding box center [292, 75] width 130 height 27
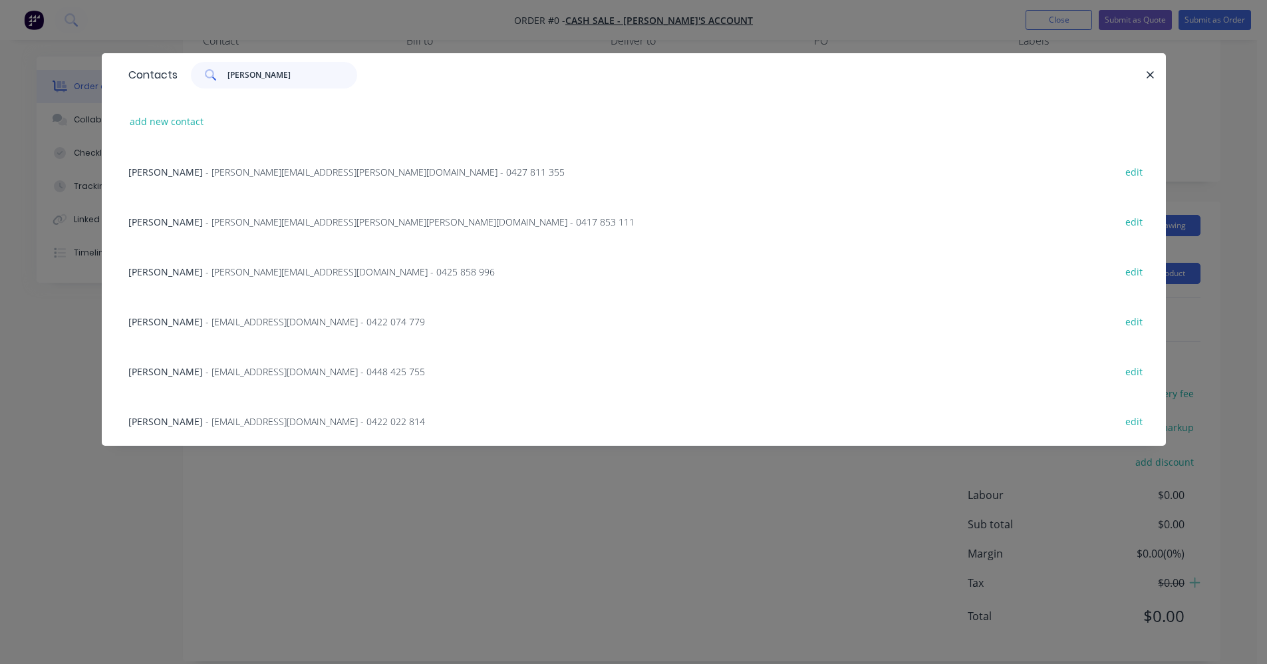
scroll to position [67, 0]
type input "james"
click at [269, 415] on span "- jamessmee55@hotmail.com - 0422 022 814" at bounding box center [316, 421] width 220 height 13
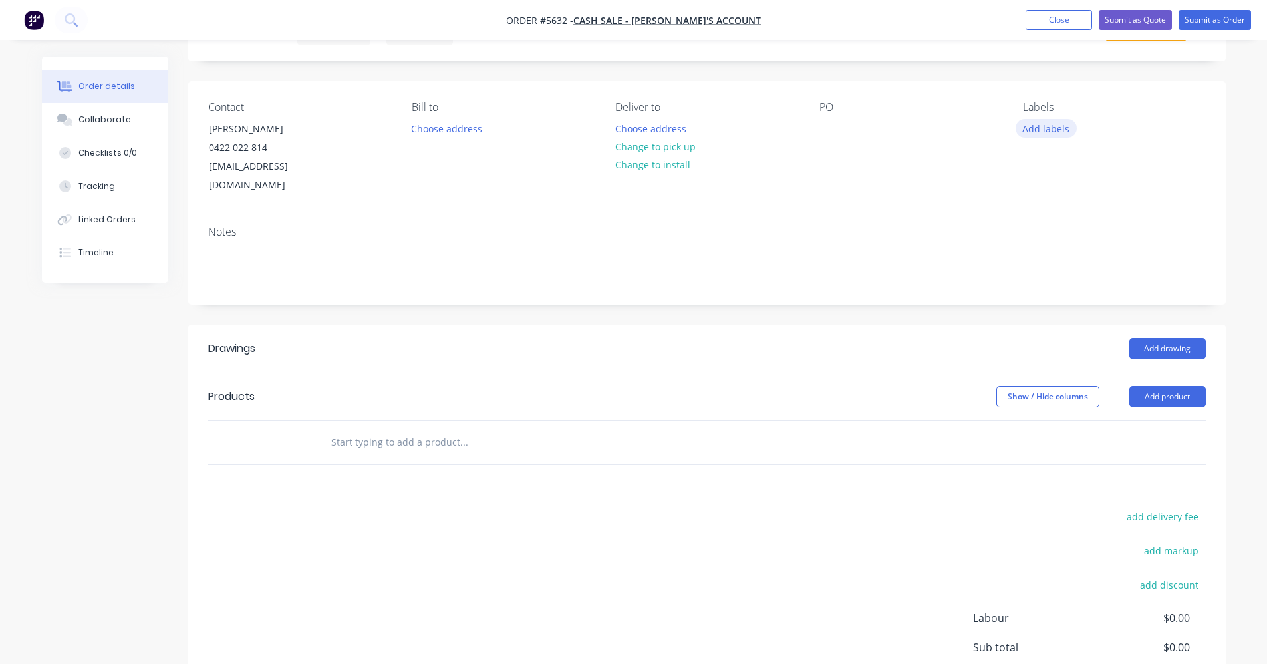
click at [1044, 131] on button "Add labels" at bounding box center [1046, 128] width 61 height 18
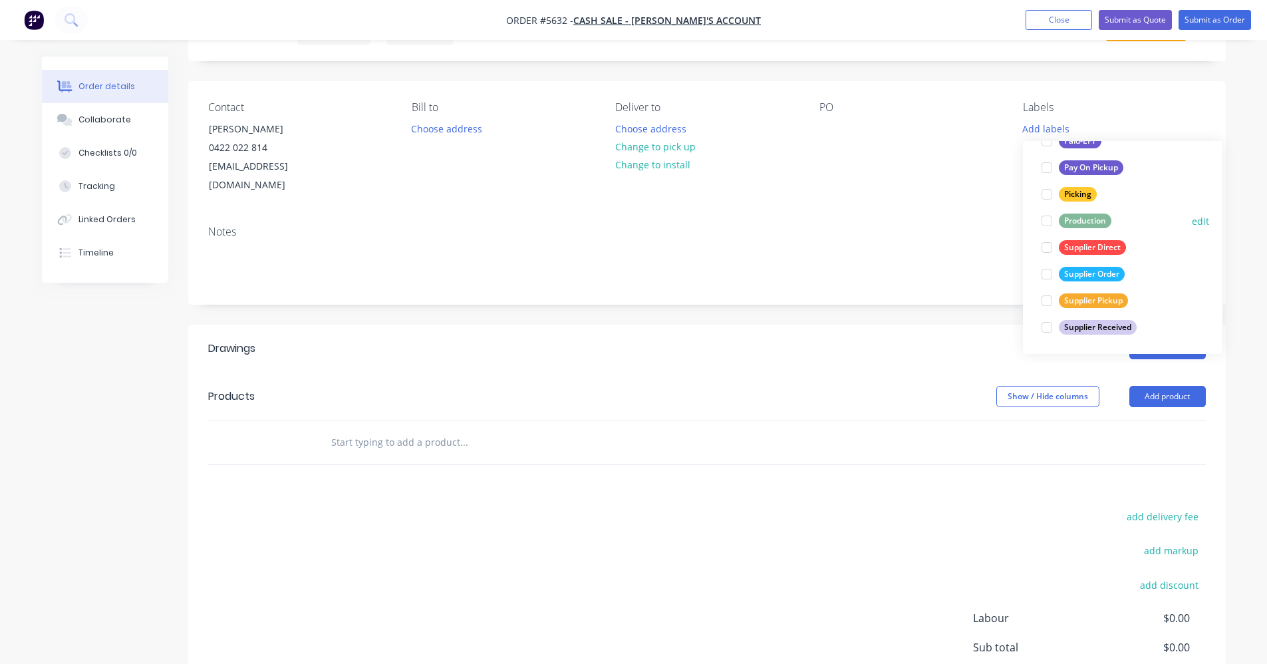
click at [1078, 222] on div "Production" at bounding box center [1085, 221] width 53 height 15
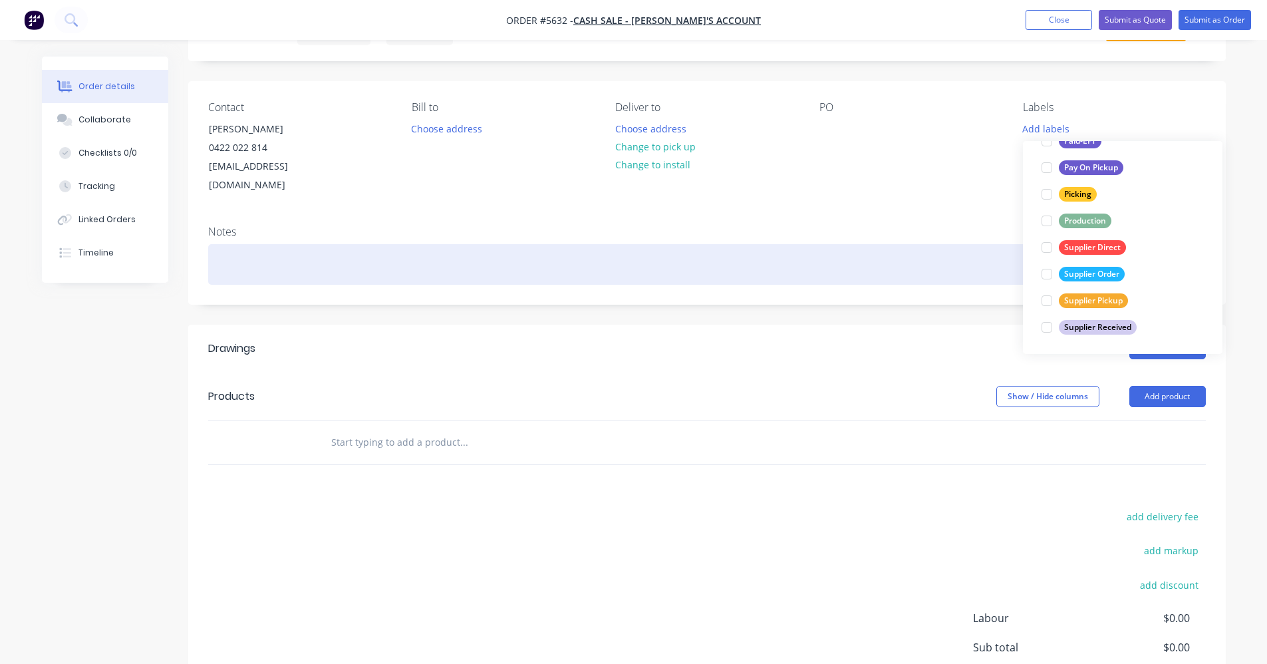
scroll to position [27, 0]
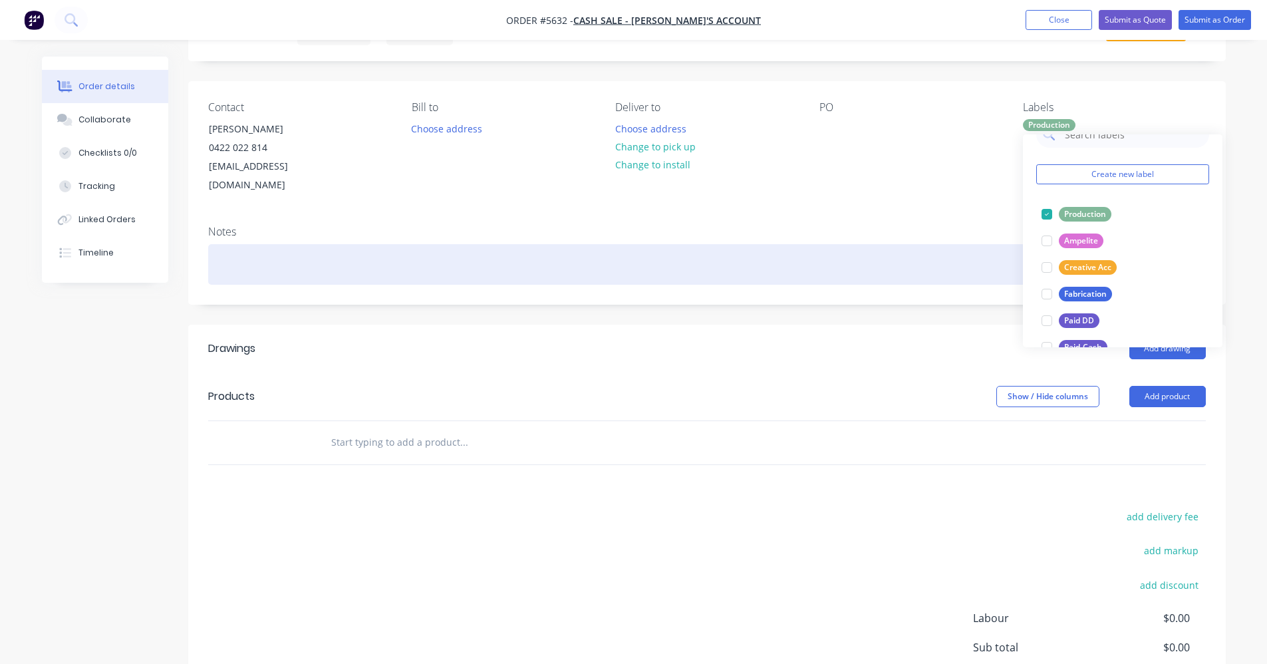
drag, startPoint x: 962, startPoint y: 241, endPoint x: 969, endPoint y: 243, distance: 6.8
click at [963, 244] on div at bounding box center [707, 264] width 998 height 41
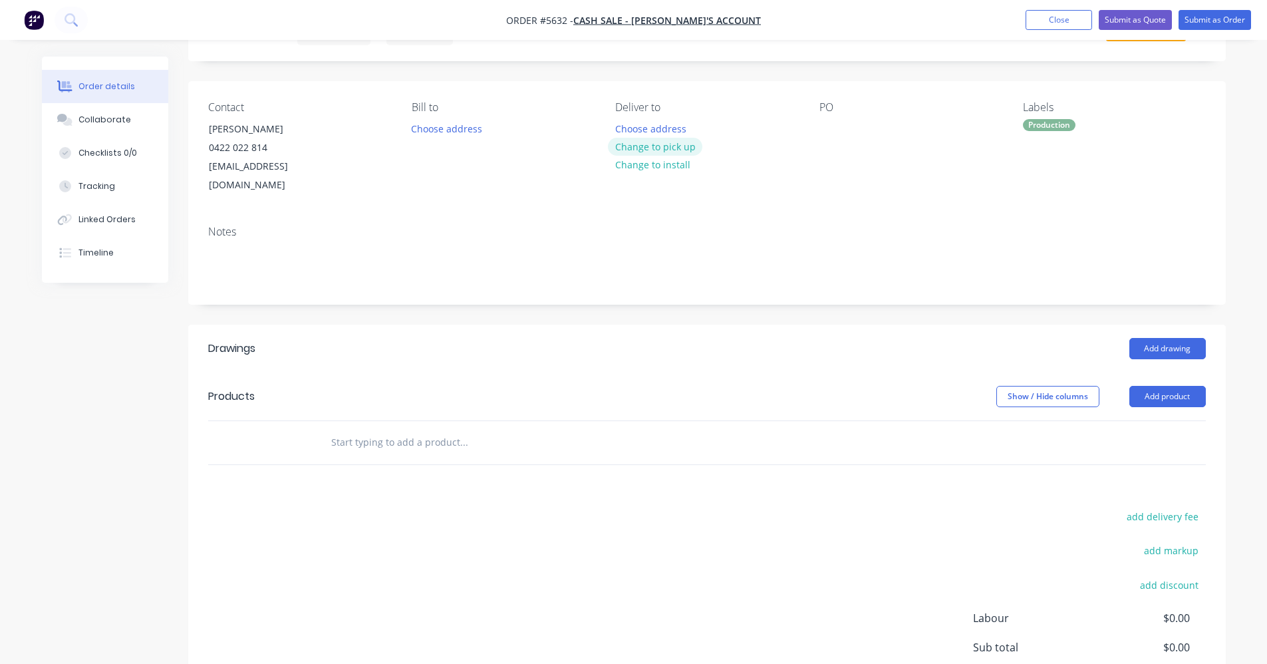
click at [633, 150] on button "Change to pick up" at bounding box center [655, 147] width 94 height 18
click at [1162, 338] on button "Add drawing" at bounding box center [1168, 348] width 76 height 21
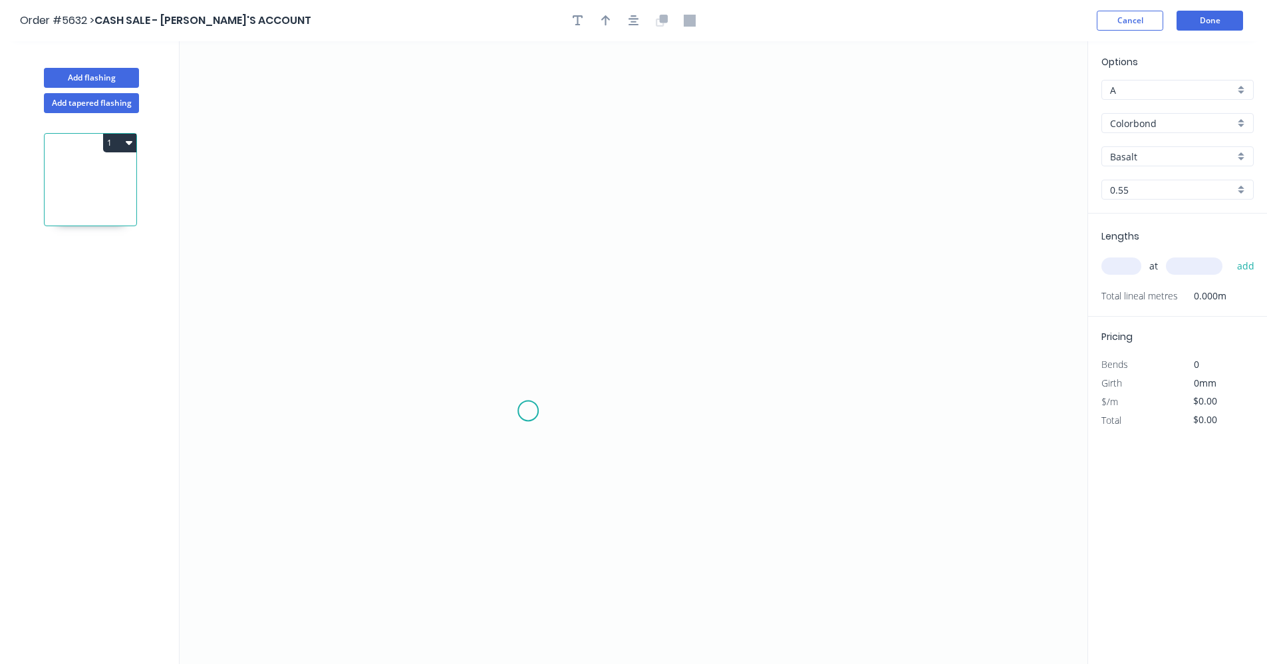
click at [528, 408] on icon "0" at bounding box center [634, 352] width 908 height 623
click at [523, 213] on icon "0" at bounding box center [634, 352] width 908 height 623
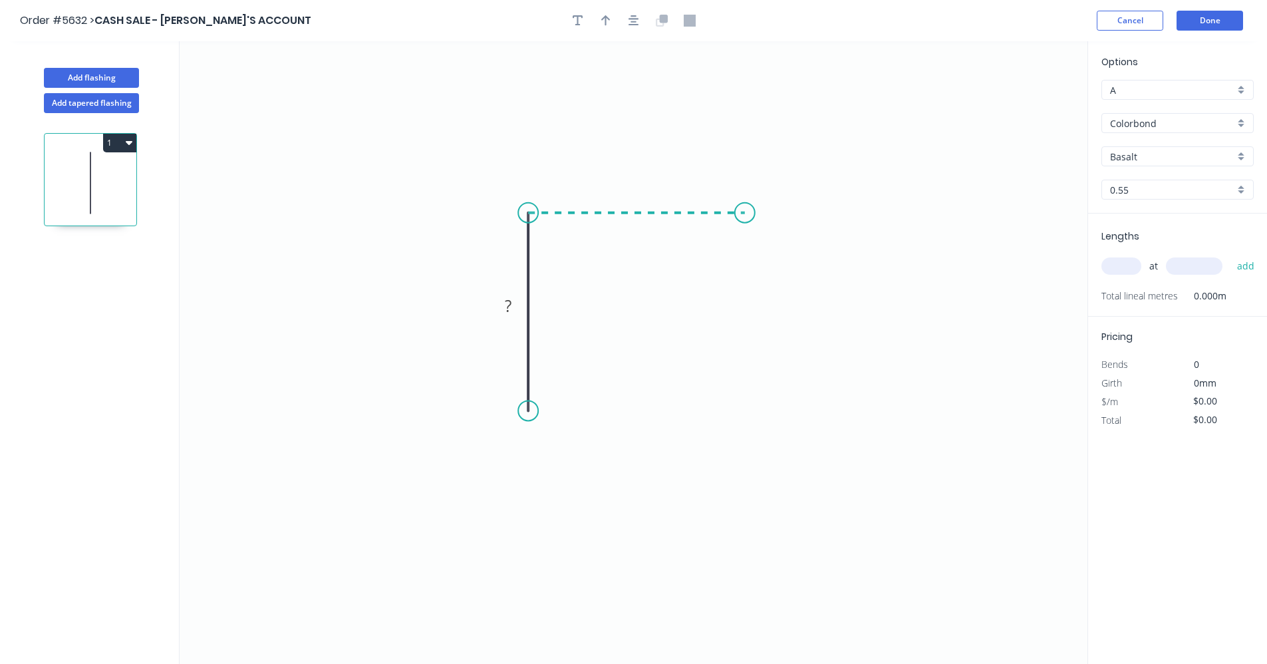
click at [745, 208] on icon "0 ?" at bounding box center [634, 352] width 908 height 623
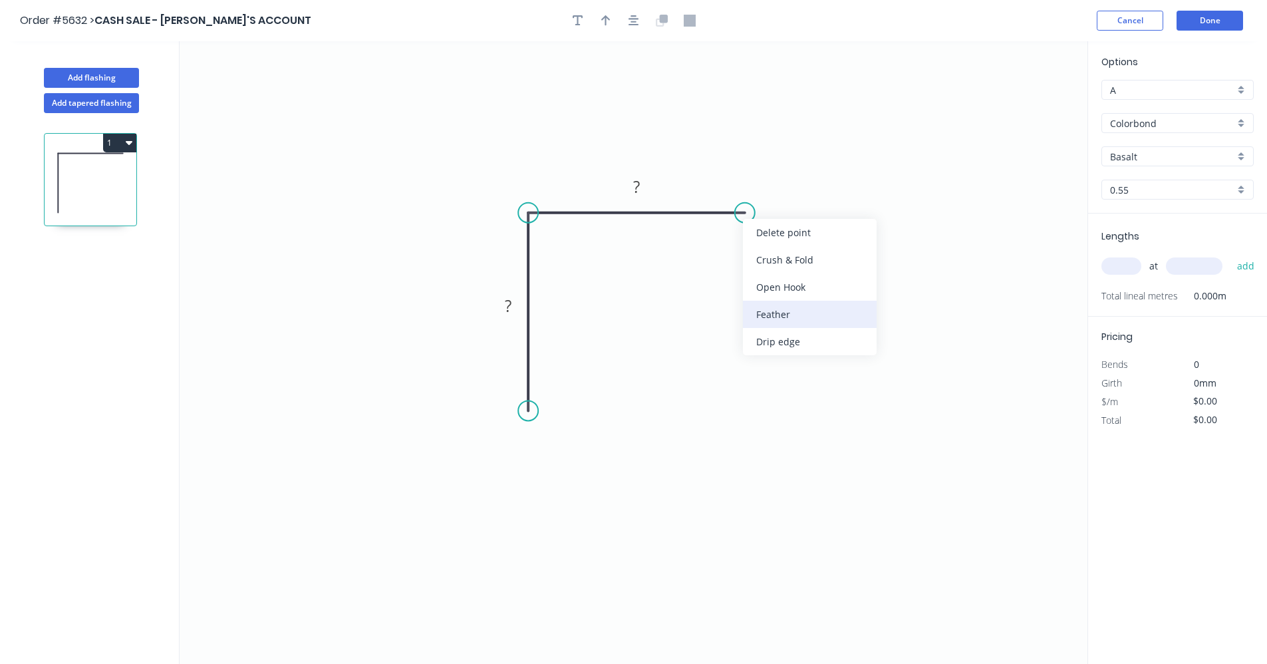
drag, startPoint x: 790, startPoint y: 319, endPoint x: 782, endPoint y: 323, distance: 8.9
click at [789, 319] on div "Feather" at bounding box center [810, 314] width 134 height 27
drag, startPoint x: 536, startPoint y: 415, endPoint x: 560, endPoint y: 459, distance: 50.0
drag, startPoint x: 522, startPoint y: 411, endPoint x: 532, endPoint y: 413, distance: 10.8
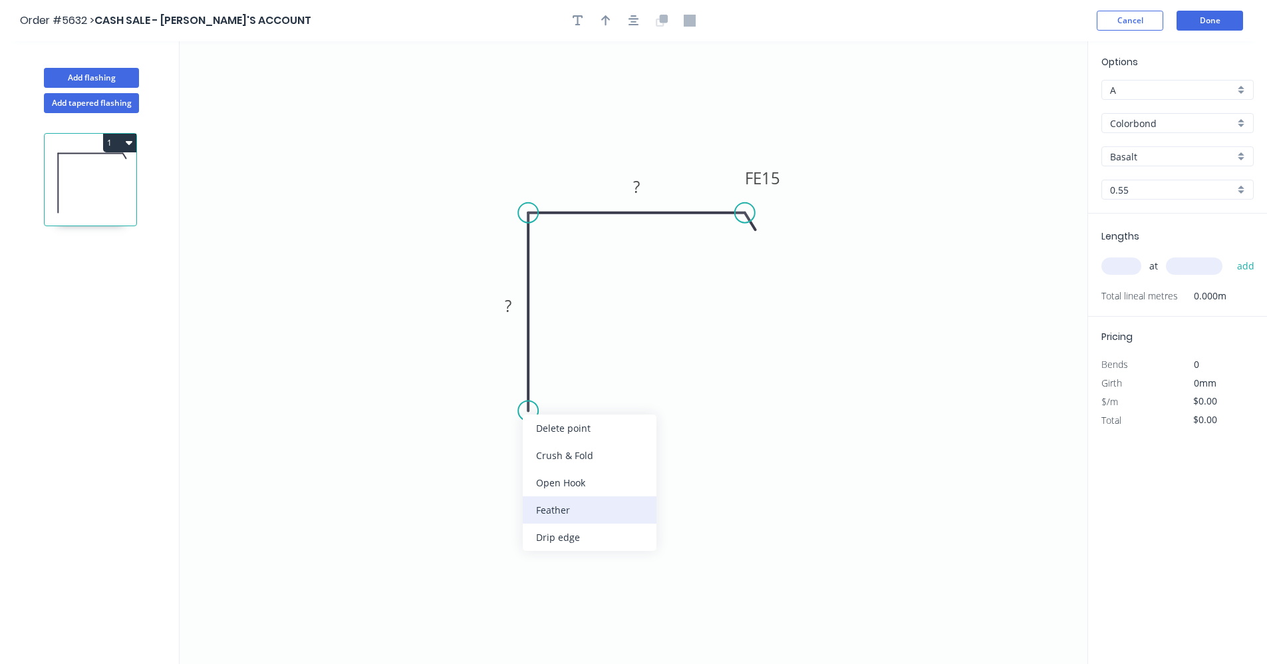
click at [567, 508] on div "Feather" at bounding box center [590, 509] width 134 height 27
click at [571, 468] on div "Delete bend" at bounding box center [597, 481] width 134 height 27
drag, startPoint x: 580, startPoint y: 506, endPoint x: 578, endPoint y: 499, distance: 7.6
click at [581, 506] on div "Feather" at bounding box center [598, 510] width 134 height 27
click at [587, 451] on div "Flip bend" at bounding box center [601, 452] width 134 height 27
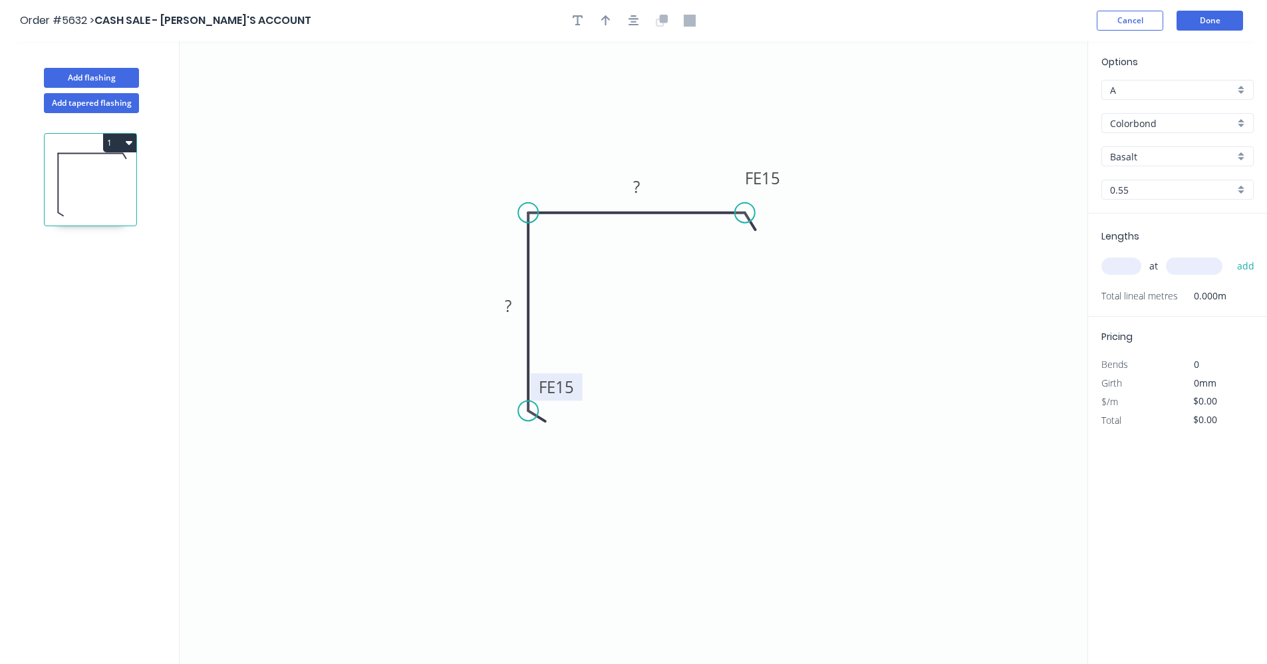
click at [565, 391] on tspan "15" at bounding box center [564, 387] width 19 height 22
type input "$11.63"
click at [1247, 157] on div "Basalt" at bounding box center [1178, 156] width 152 height 20
click at [1139, 200] on div "Monument" at bounding box center [1177, 195] width 151 height 23
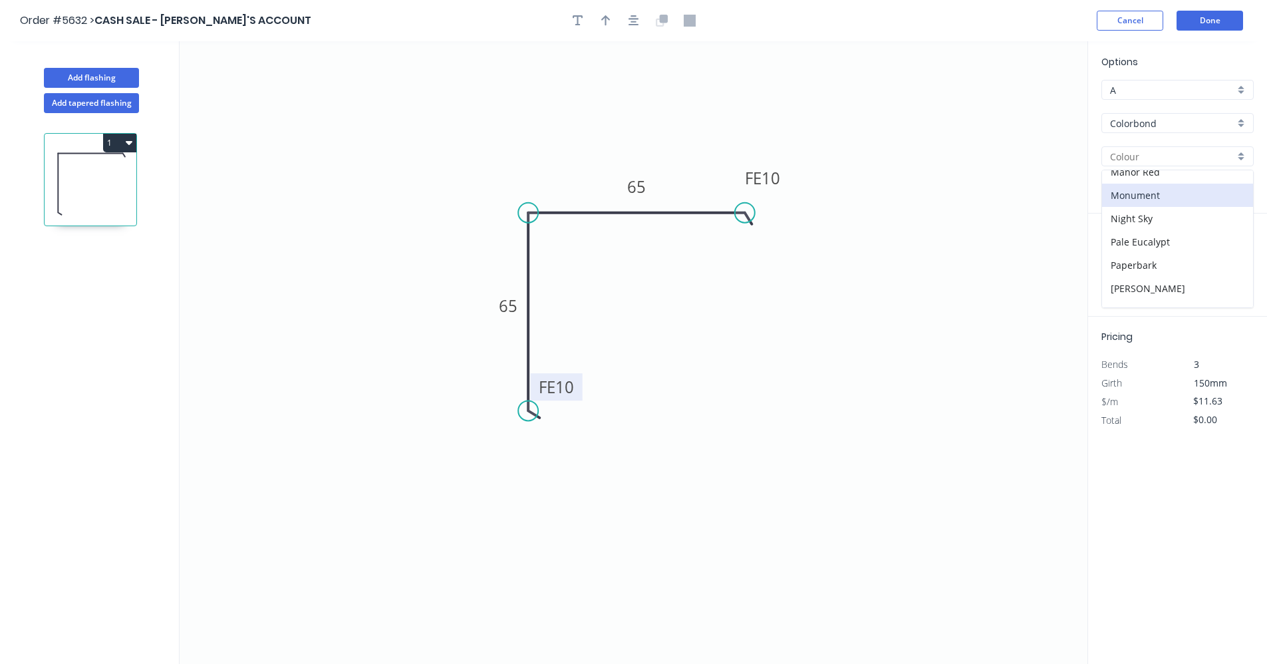
type input "Monument"
click at [1118, 263] on input "text" at bounding box center [1122, 265] width 40 height 17
type input "9"
type input "900"
click at [1231, 255] on button "add" at bounding box center [1246, 266] width 31 height 23
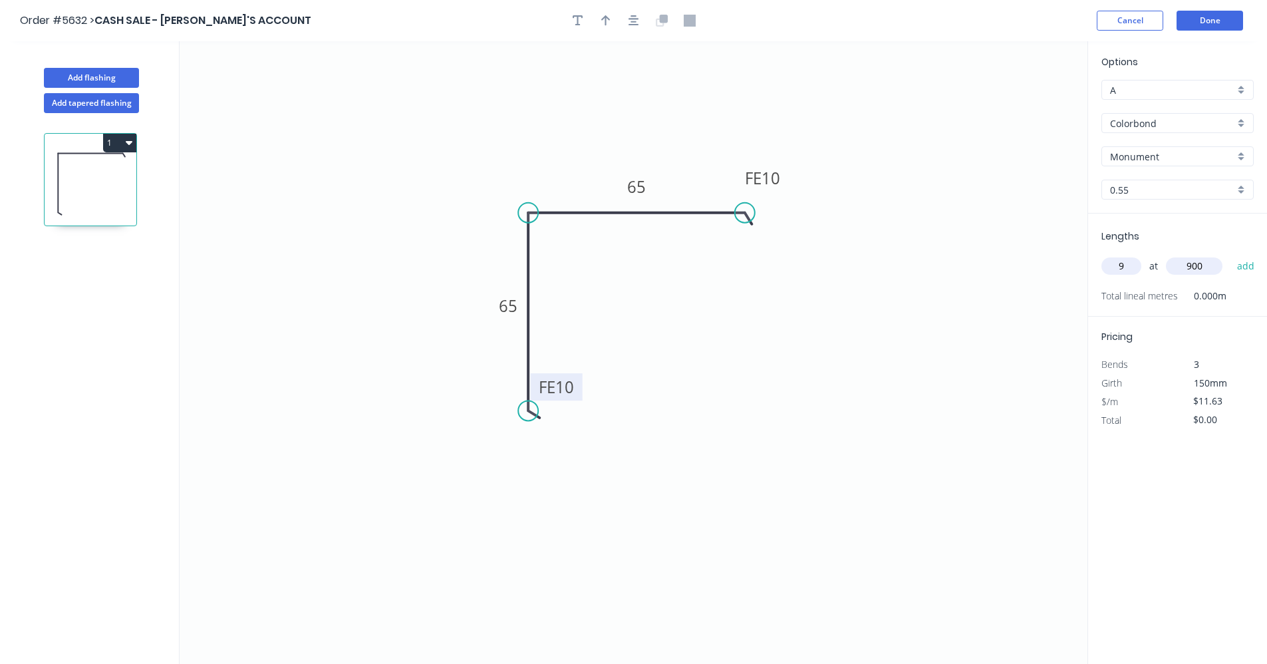
type input "$104.67"
click at [636, 21] on icon "button" at bounding box center [634, 20] width 11 height 11
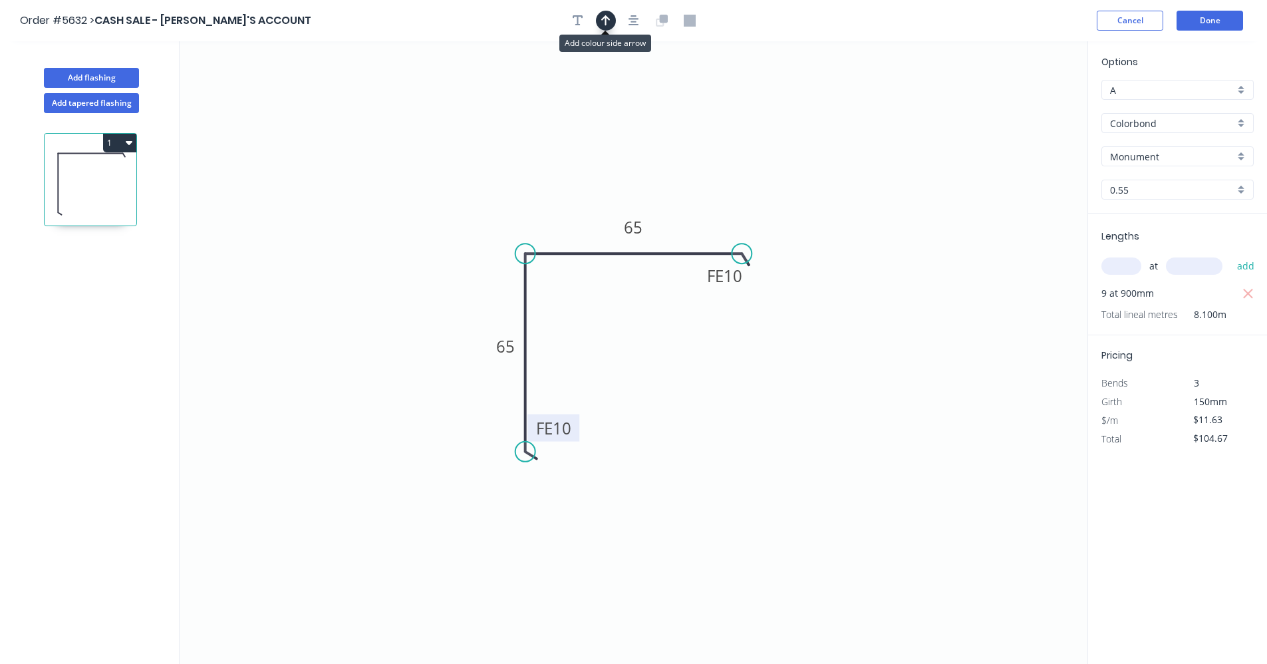
click at [601, 23] on button "button" at bounding box center [606, 21] width 20 height 20
drag, startPoint x: 1020, startPoint y: 105, endPoint x: 588, endPoint y: 233, distance: 451.0
click at [579, 240] on icon at bounding box center [579, 225] width 12 height 43
click at [1214, 21] on button "Done" at bounding box center [1210, 21] width 67 height 20
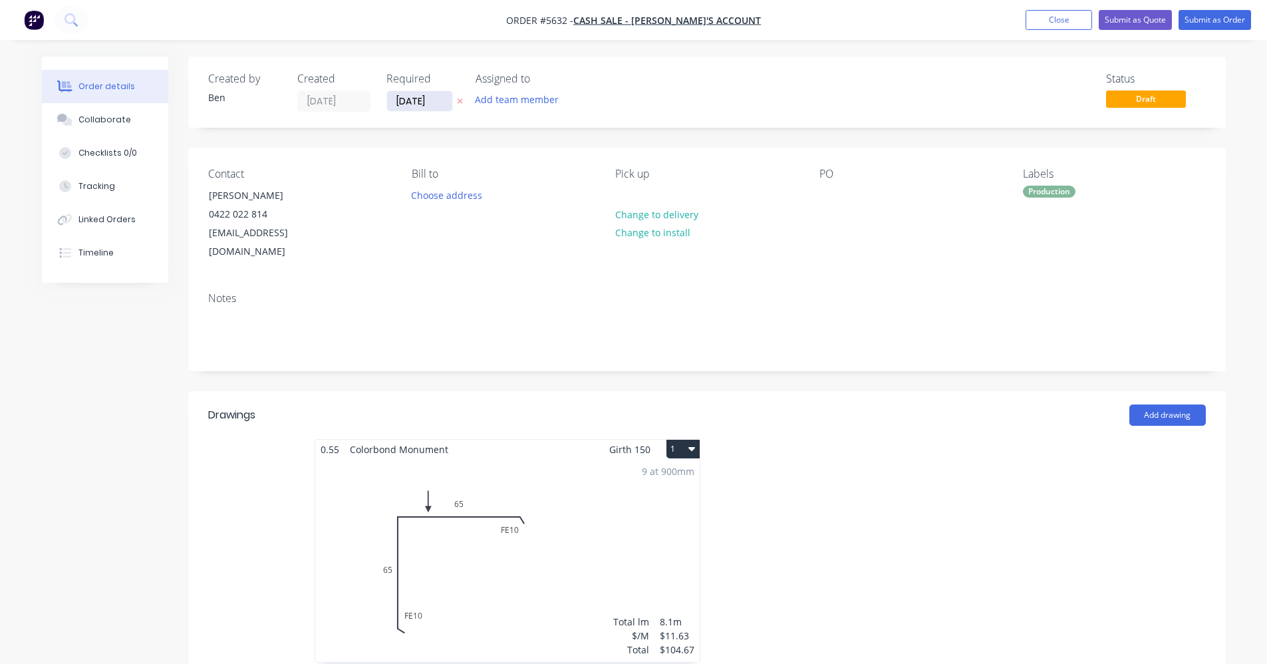
click at [410, 102] on input "[DATE]" at bounding box center [419, 101] width 65 height 20
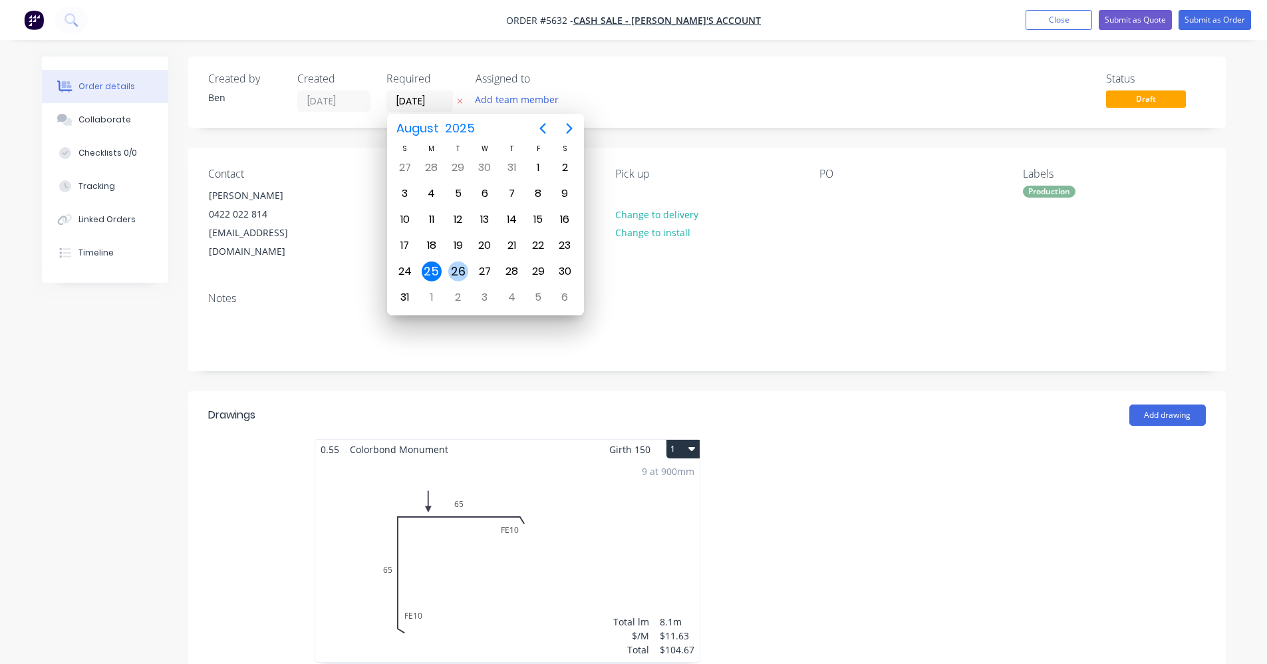
drag, startPoint x: 456, startPoint y: 265, endPoint x: 563, endPoint y: 225, distance: 114.3
click at [458, 263] on div "26" at bounding box center [458, 271] width 20 height 20
type input "[DATE]"
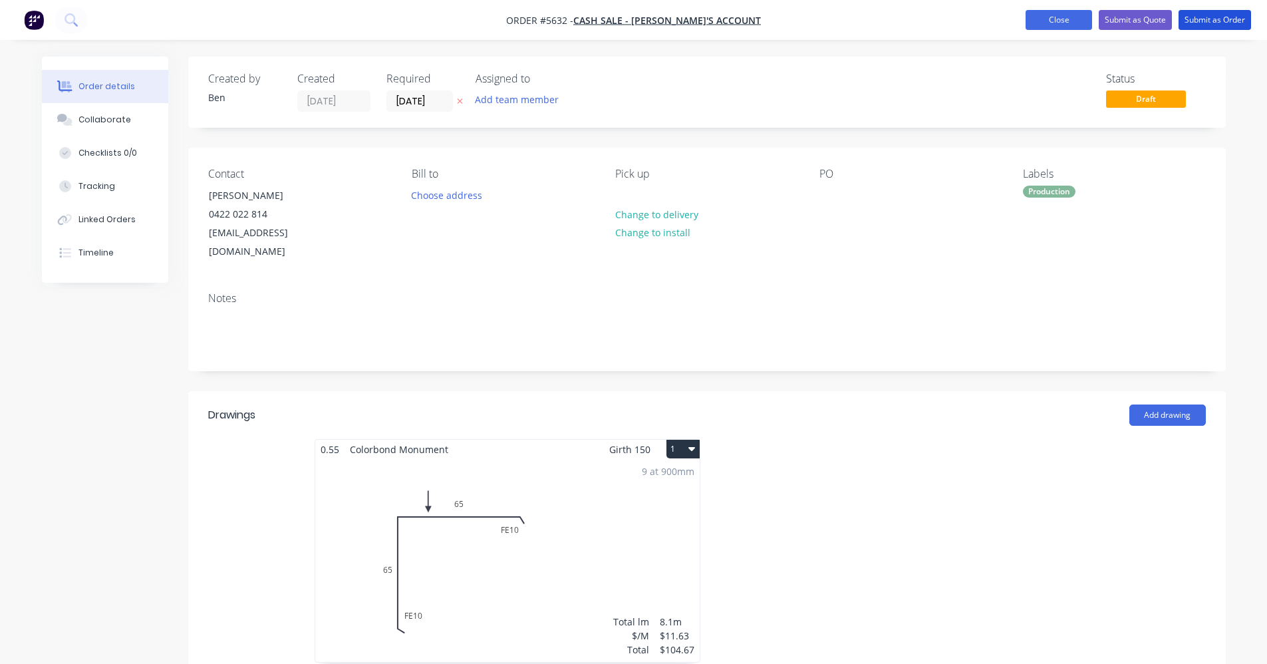
click at [1228, 23] on button "Submit as Order" at bounding box center [1215, 20] width 73 height 20
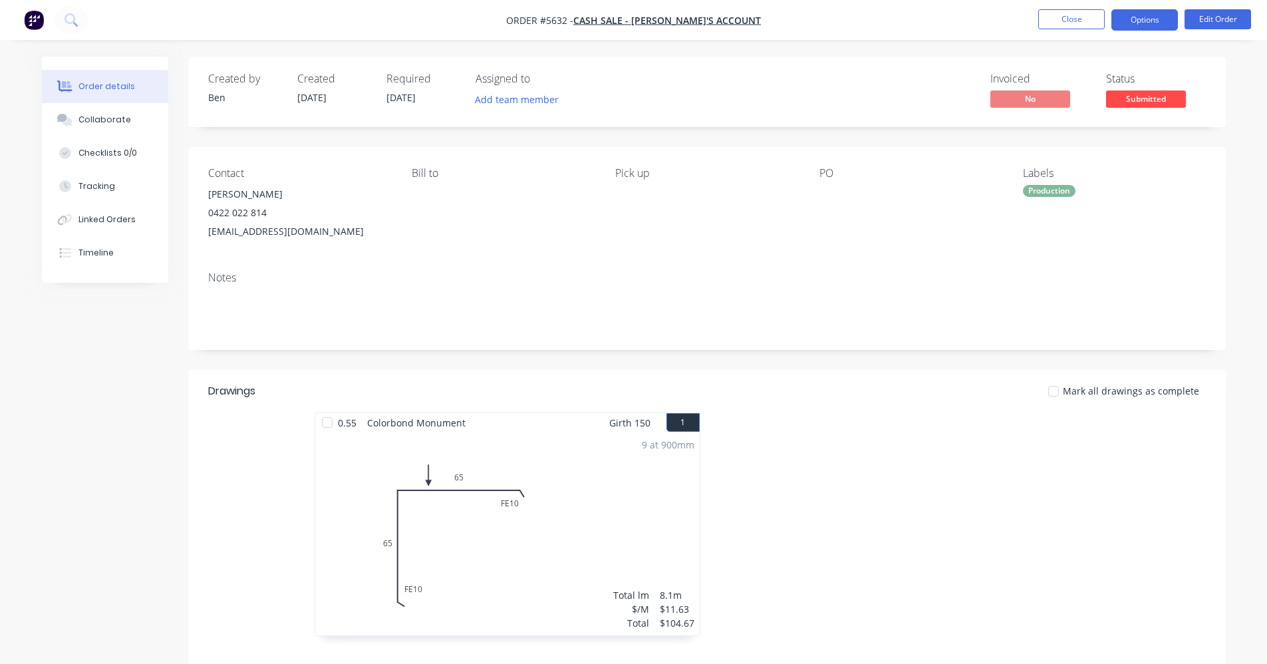
click at [1141, 26] on button "Options" at bounding box center [1145, 19] width 67 height 21
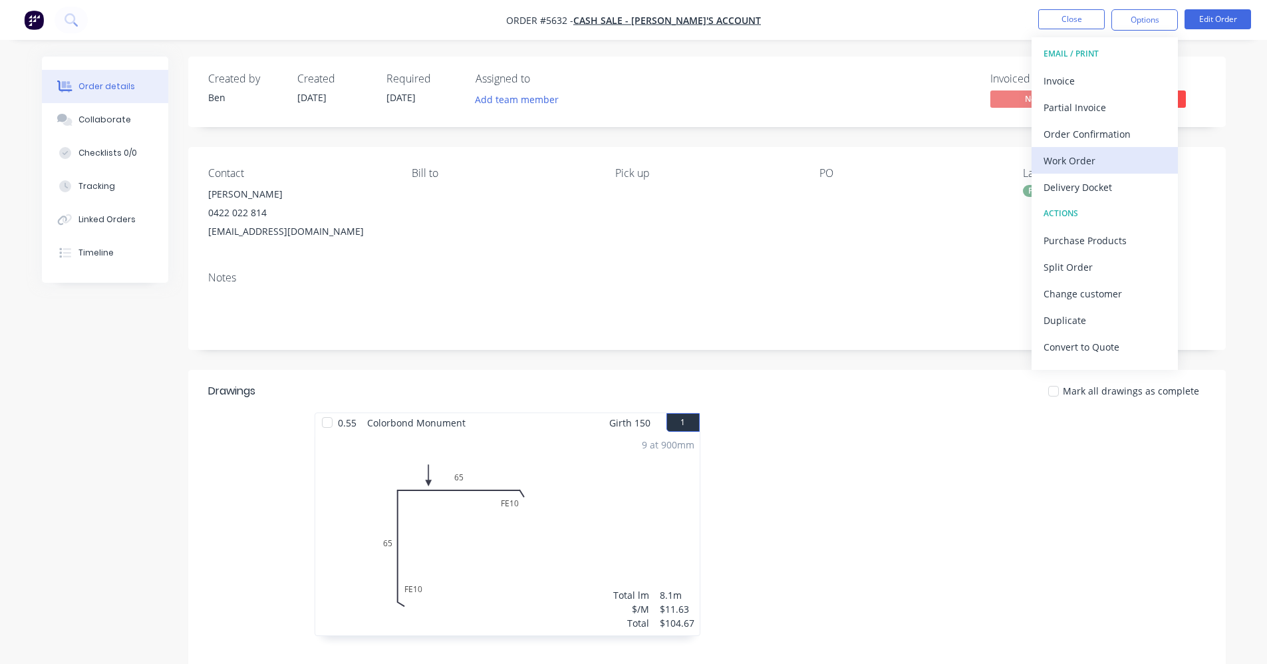
click at [1070, 156] on div "Work Order" at bounding box center [1105, 160] width 122 height 19
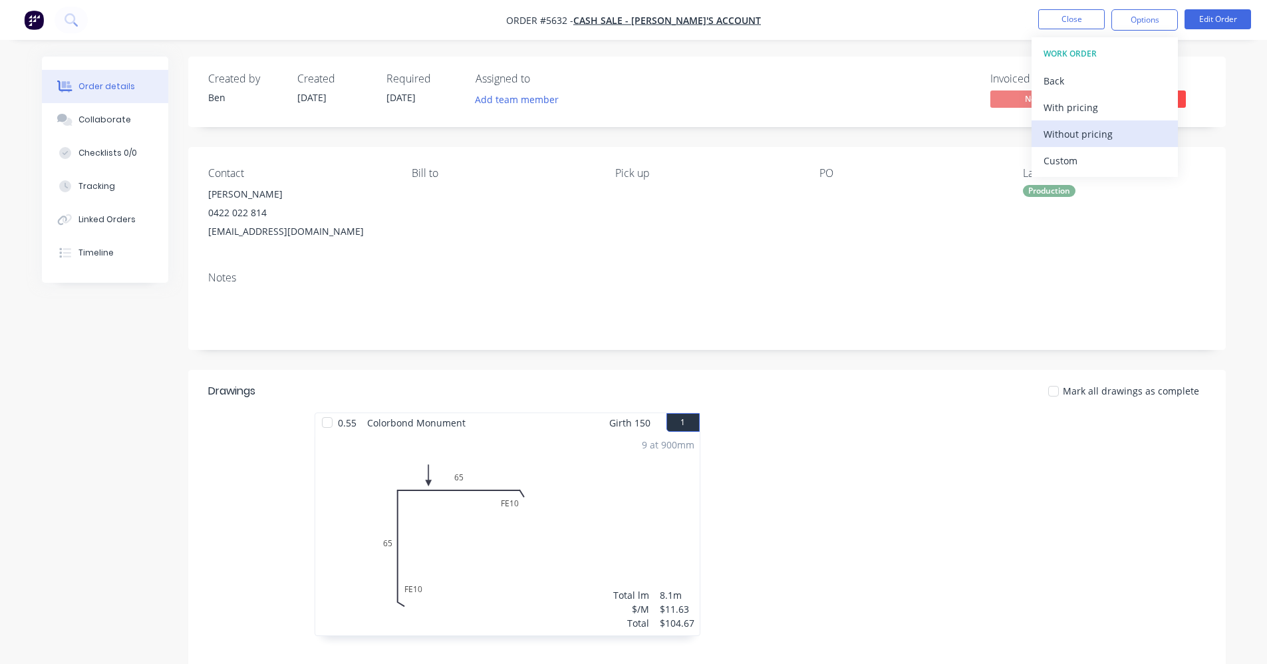
click at [1076, 132] on div "Without pricing" at bounding box center [1105, 133] width 122 height 19
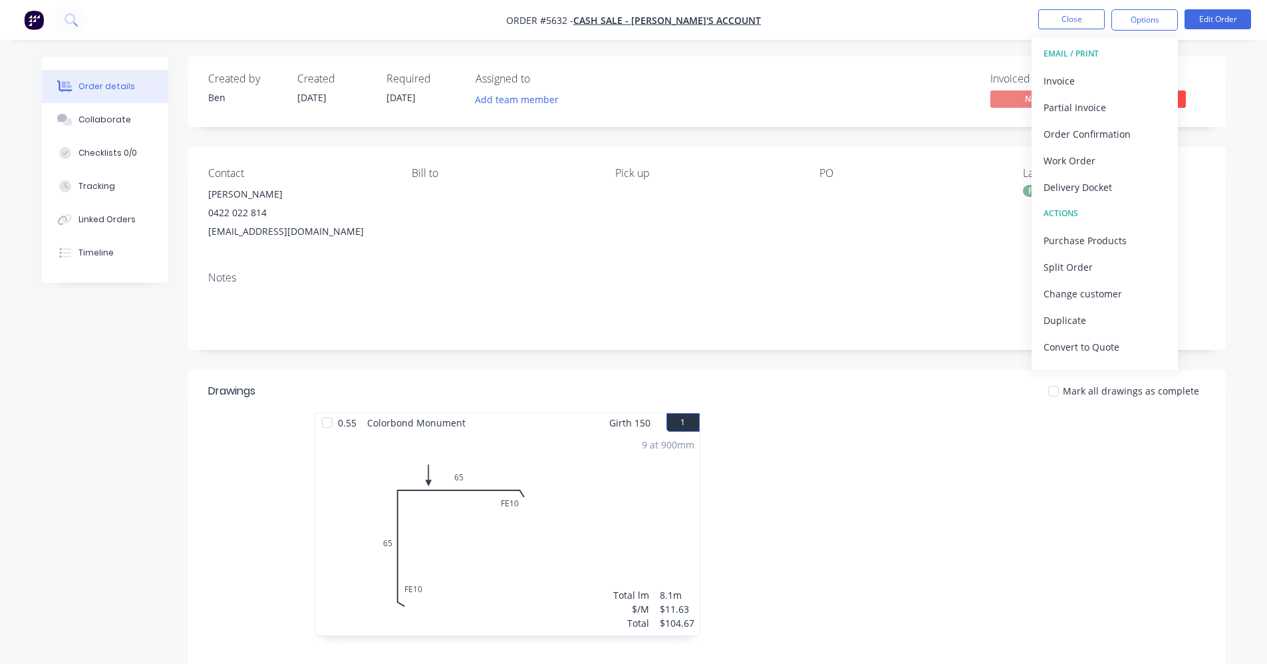
drag, startPoint x: 661, startPoint y: 249, endPoint x: 784, endPoint y: 212, distance: 127.7
click at [661, 249] on div "Contact James 0422 022 814 jamessmee55@hotmail.com Bill to Pick up PO Labels Pr…" at bounding box center [707, 204] width 1038 height 114
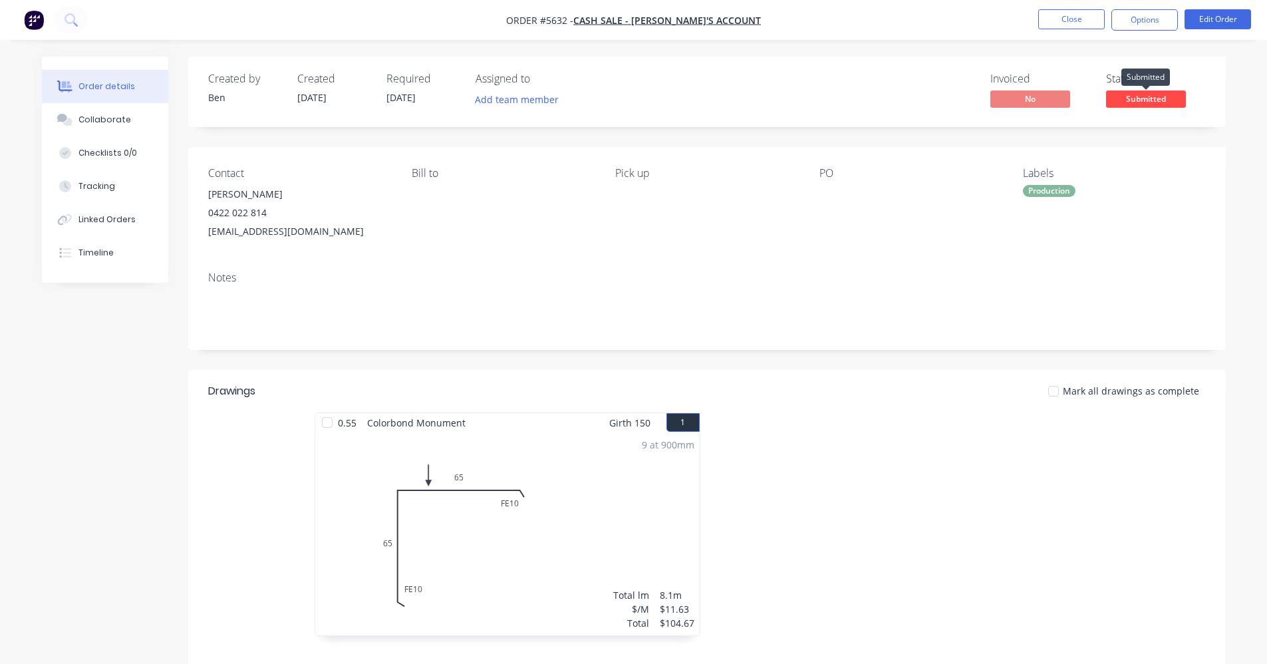
click at [1124, 100] on span "Submitted" at bounding box center [1146, 98] width 80 height 17
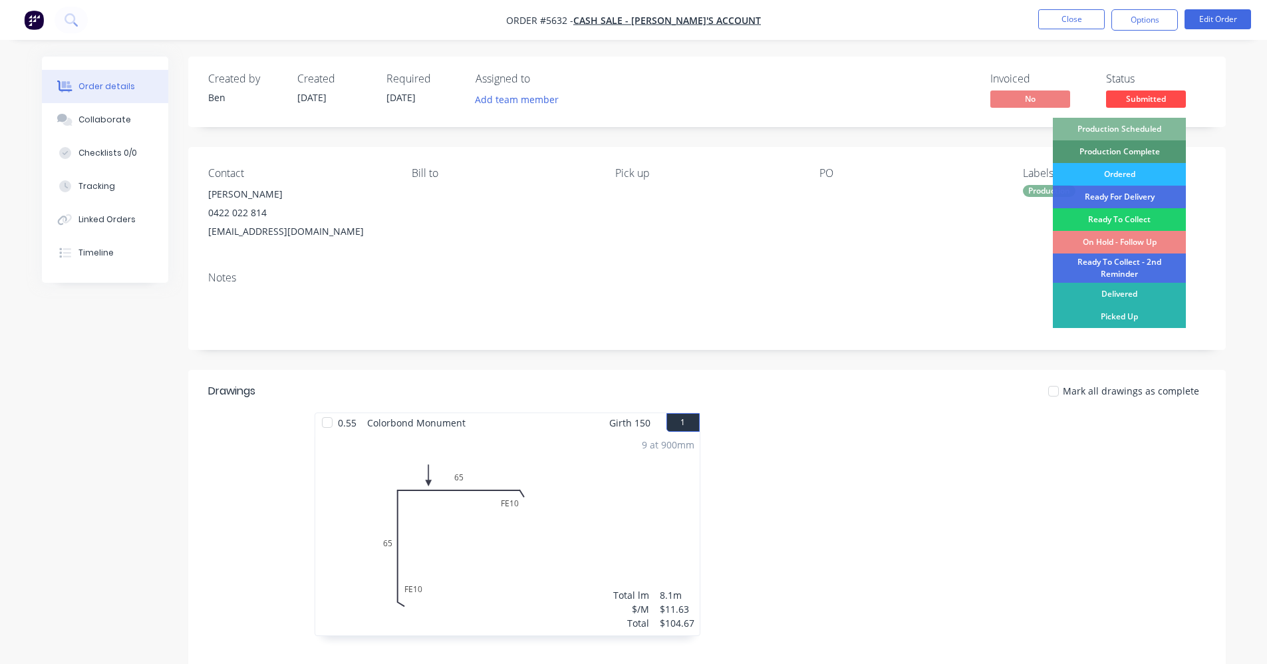
drag, startPoint x: 1139, startPoint y: 129, endPoint x: 1079, endPoint y: 80, distance: 77.5
click at [1138, 128] on div "Production Scheduled" at bounding box center [1119, 129] width 133 height 23
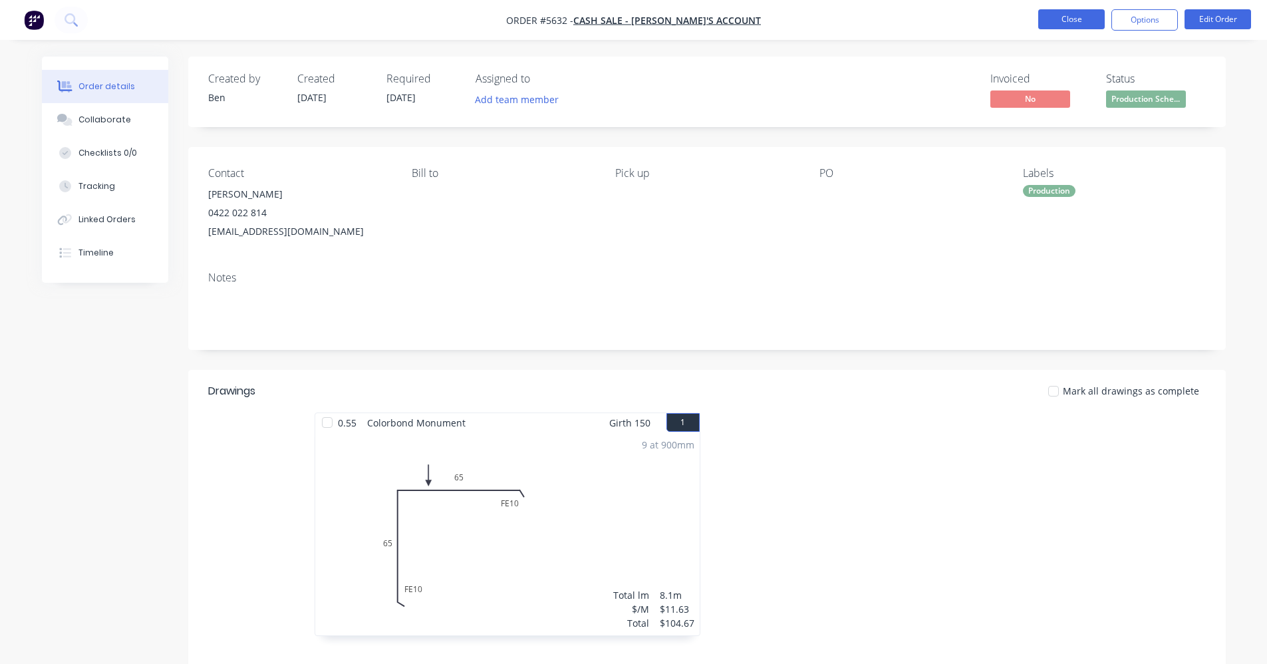
click at [1069, 15] on button "Close" at bounding box center [1071, 19] width 67 height 20
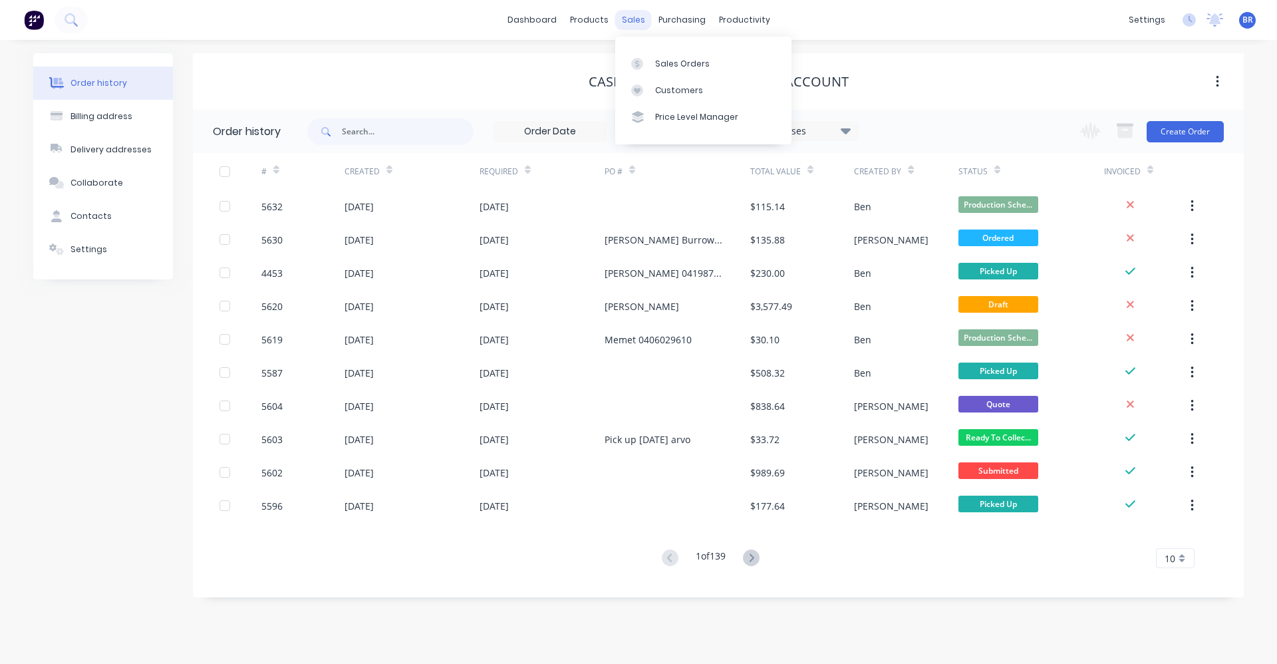
drag, startPoint x: 639, startPoint y: 19, endPoint x: 653, endPoint y: 35, distance: 21.7
click at [639, 19] on div "sales" at bounding box center [633, 20] width 37 height 20
click at [371, 132] on input "text" at bounding box center [408, 131] width 132 height 27
click at [664, 65] on div "Sales Orders" at bounding box center [682, 64] width 55 height 12
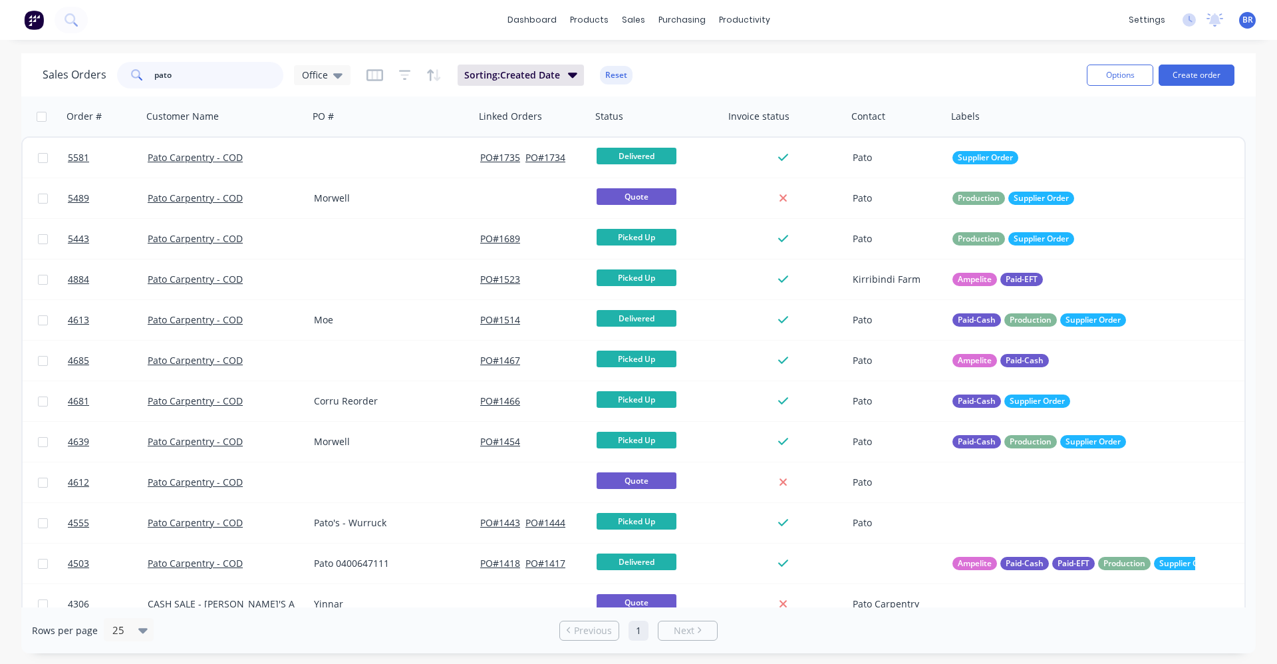
drag, startPoint x: 230, startPoint y: 79, endPoint x: 42, endPoint y: 78, distance: 188.3
click at [44, 79] on div "Sales Orders pato Office" at bounding box center [197, 75] width 308 height 27
type input "5595"
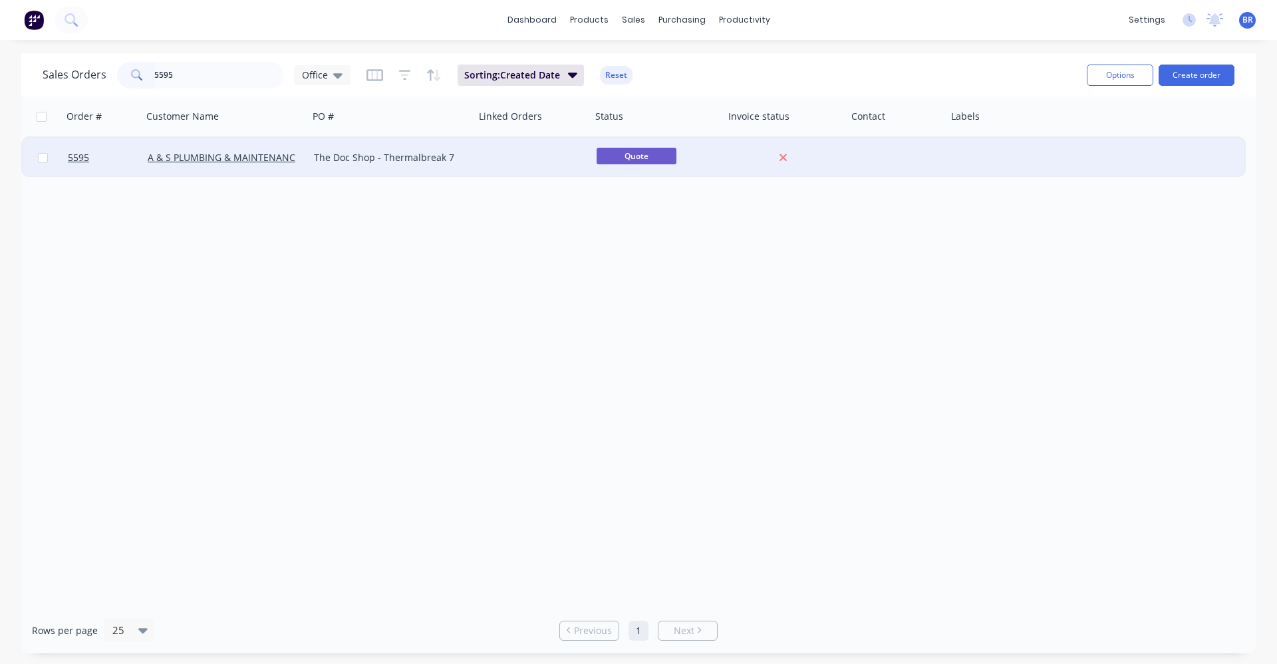
click at [507, 162] on div at bounding box center [533, 158] width 116 height 40
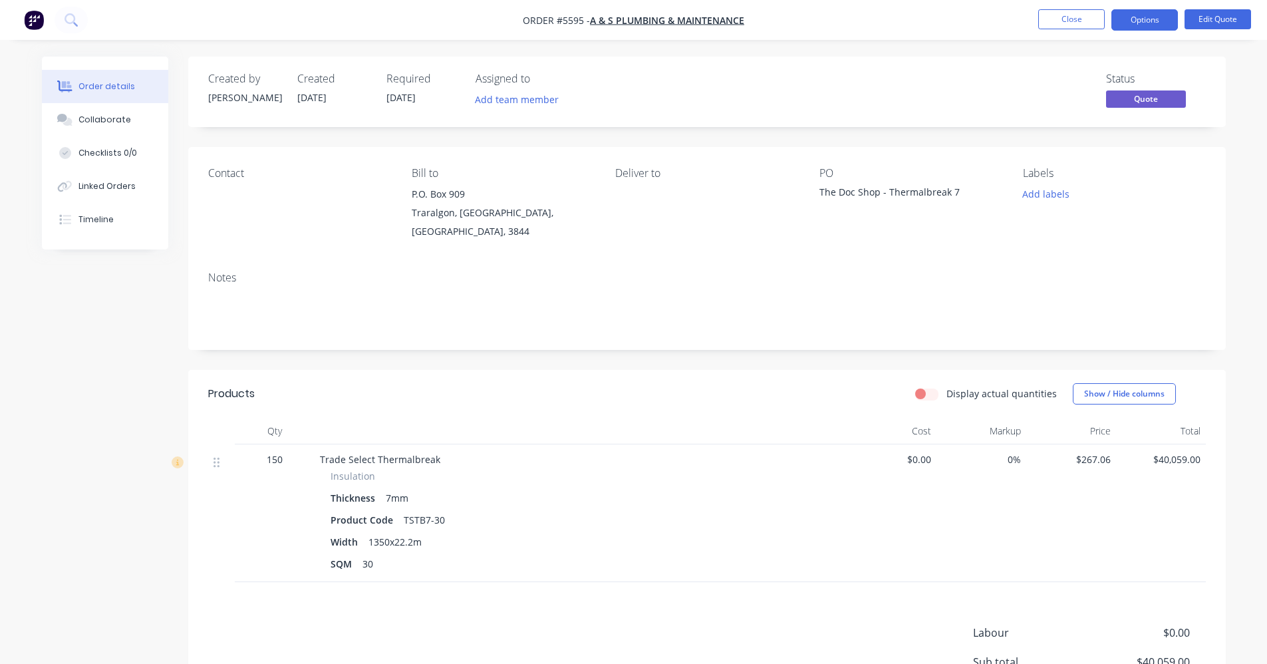
click at [932, 448] on div "$0.00" at bounding box center [892, 513] width 90 height 138
click at [925, 452] on span "$0.00" at bounding box center [891, 459] width 79 height 14
drag, startPoint x: 930, startPoint y: 446, endPoint x: 888, endPoint y: 445, distance: 41.9
click at [888, 452] on span "$0.00" at bounding box center [891, 459] width 79 height 14
click at [1213, 23] on button "Edit Quote" at bounding box center [1218, 19] width 67 height 20
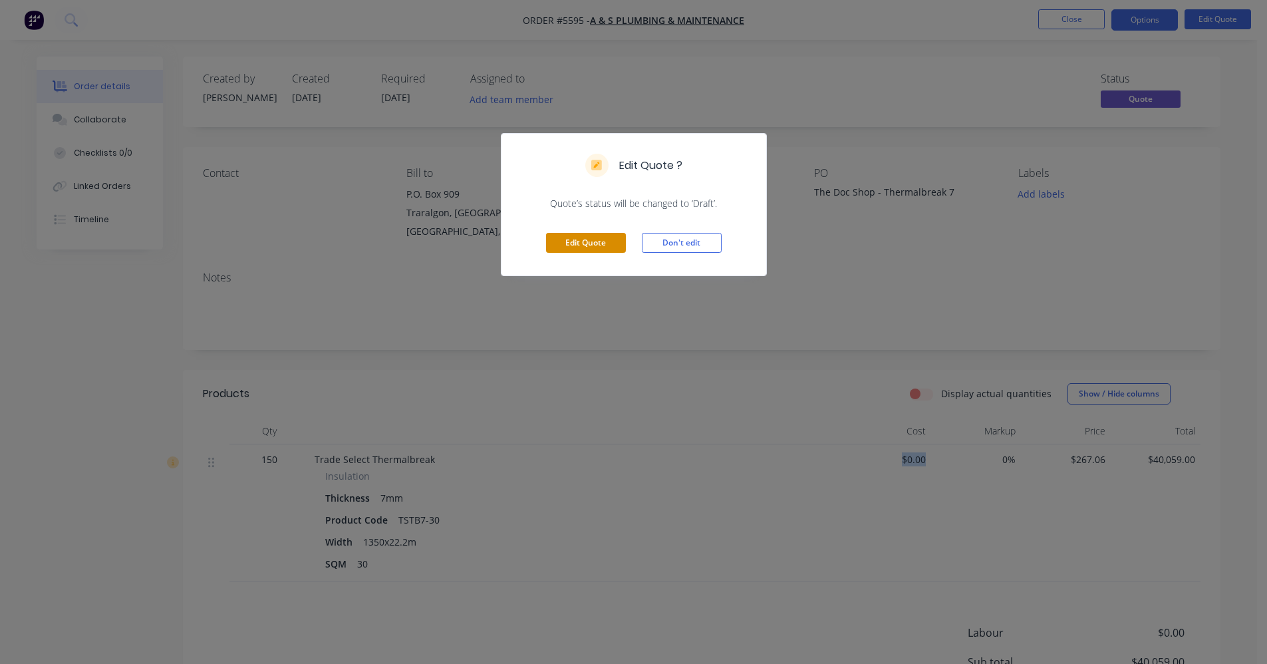
click at [591, 237] on button "Edit Quote" at bounding box center [586, 243] width 80 height 20
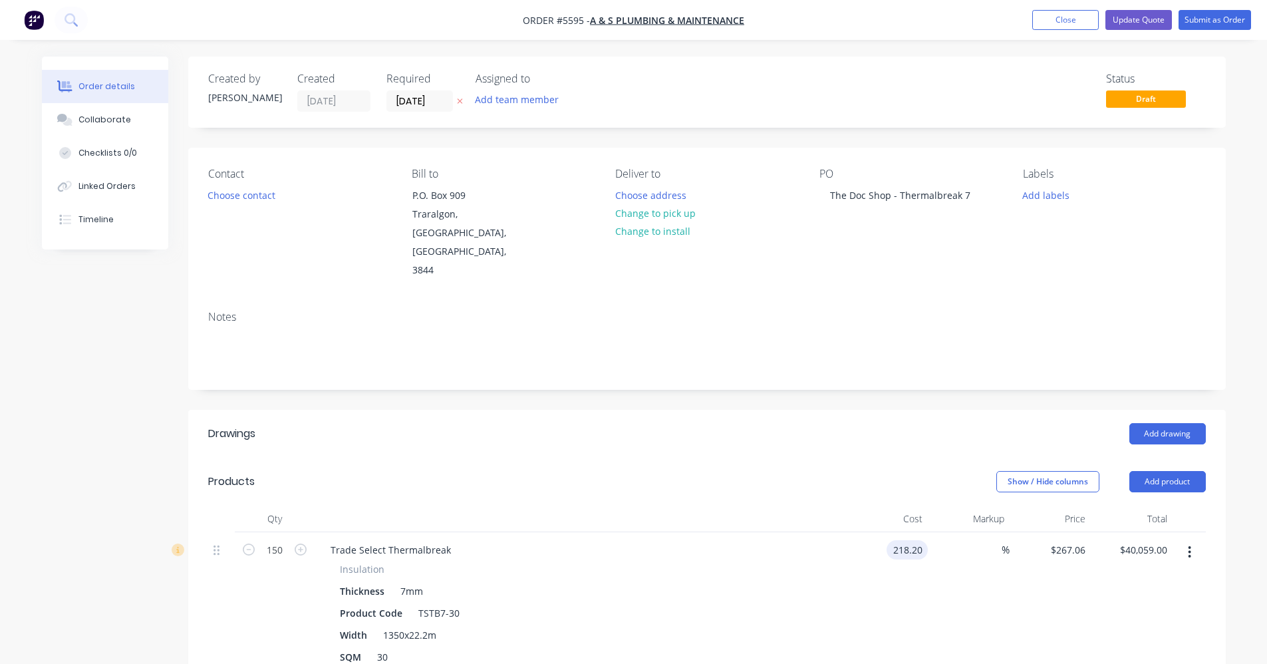
type input "$218.20"
type input "$32,730.00"
type input "15"
type input "250.93"
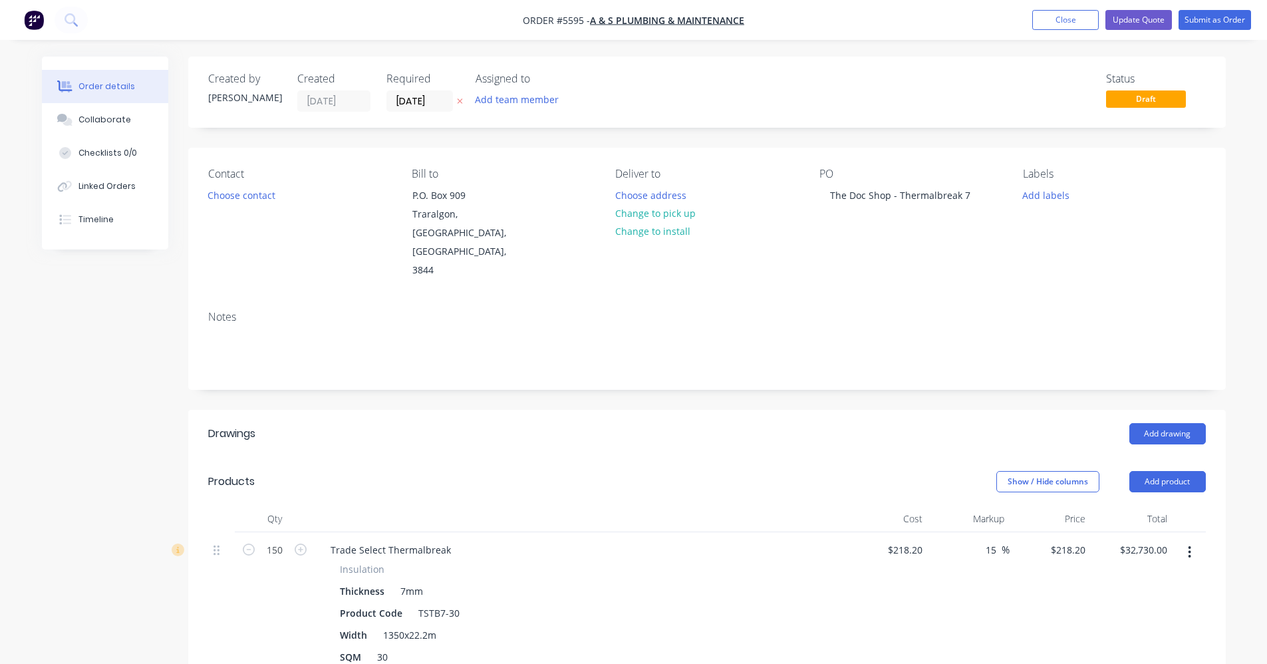
type input "$37,639.50"
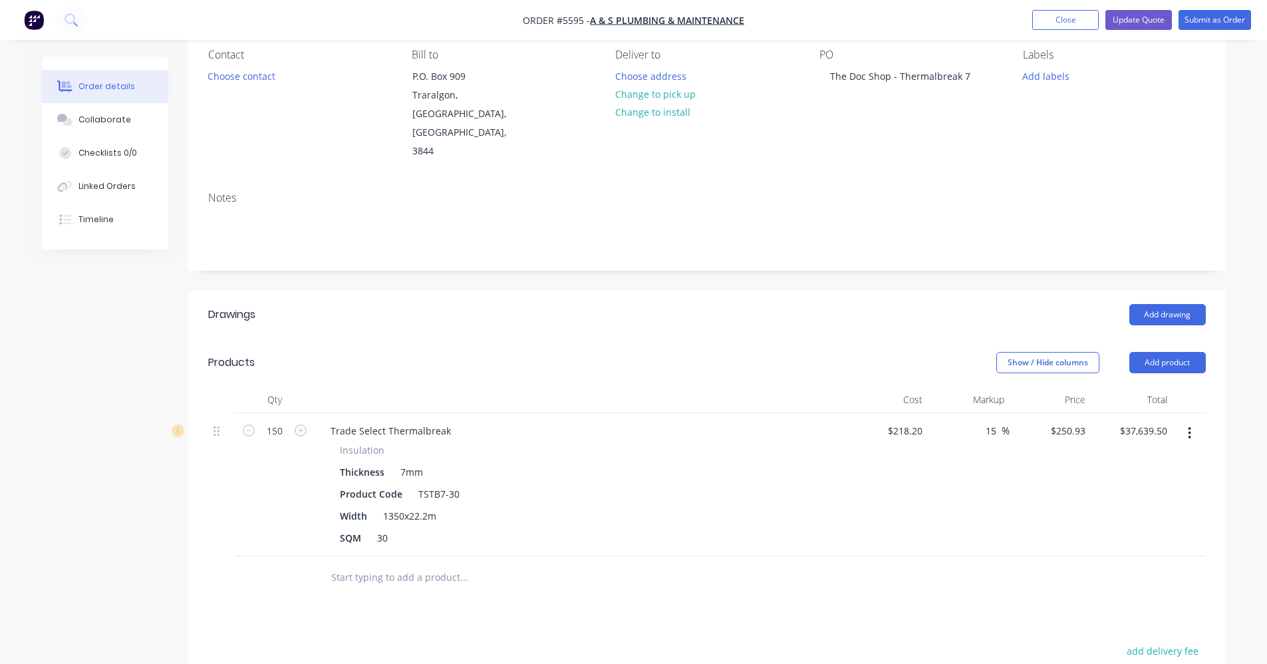
scroll to position [133, 0]
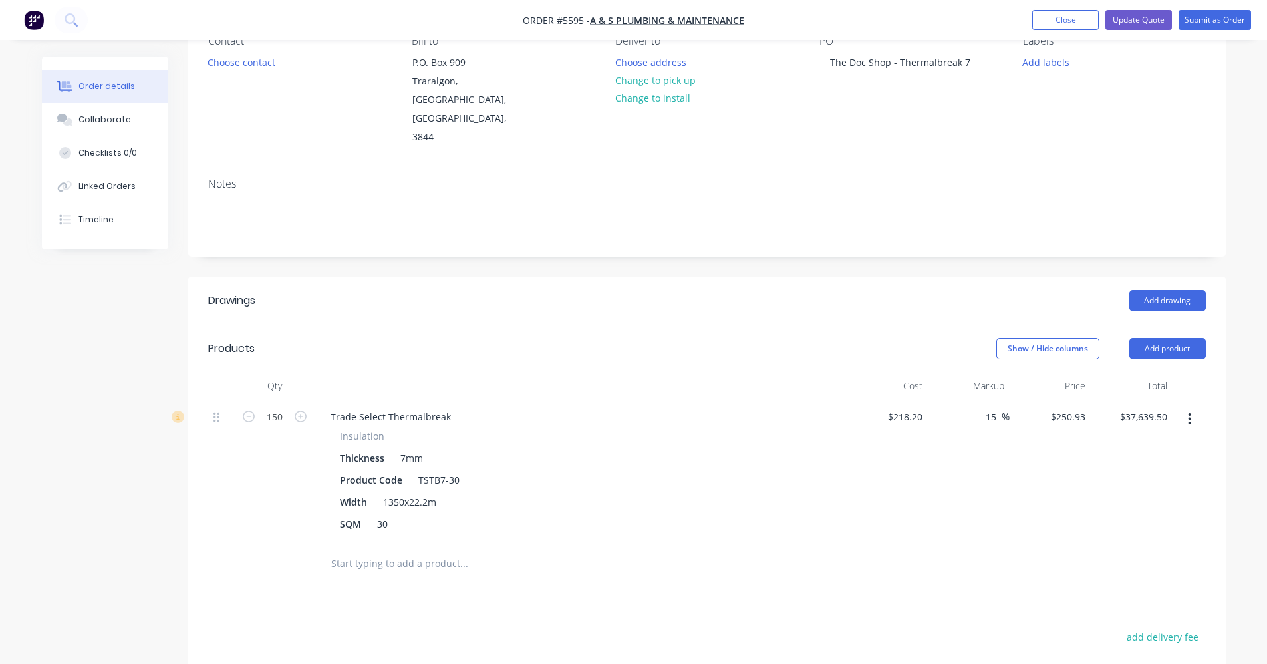
type input "$250.93"
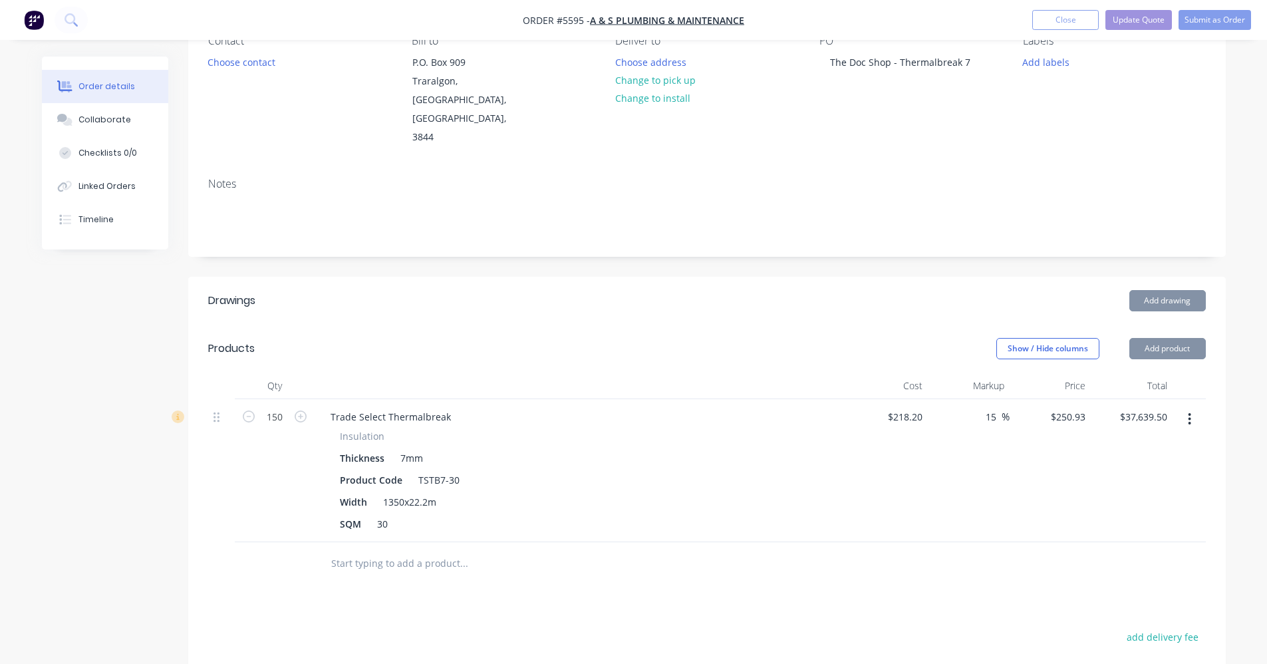
click at [980, 467] on div "15 15 %" at bounding box center [969, 470] width 82 height 143
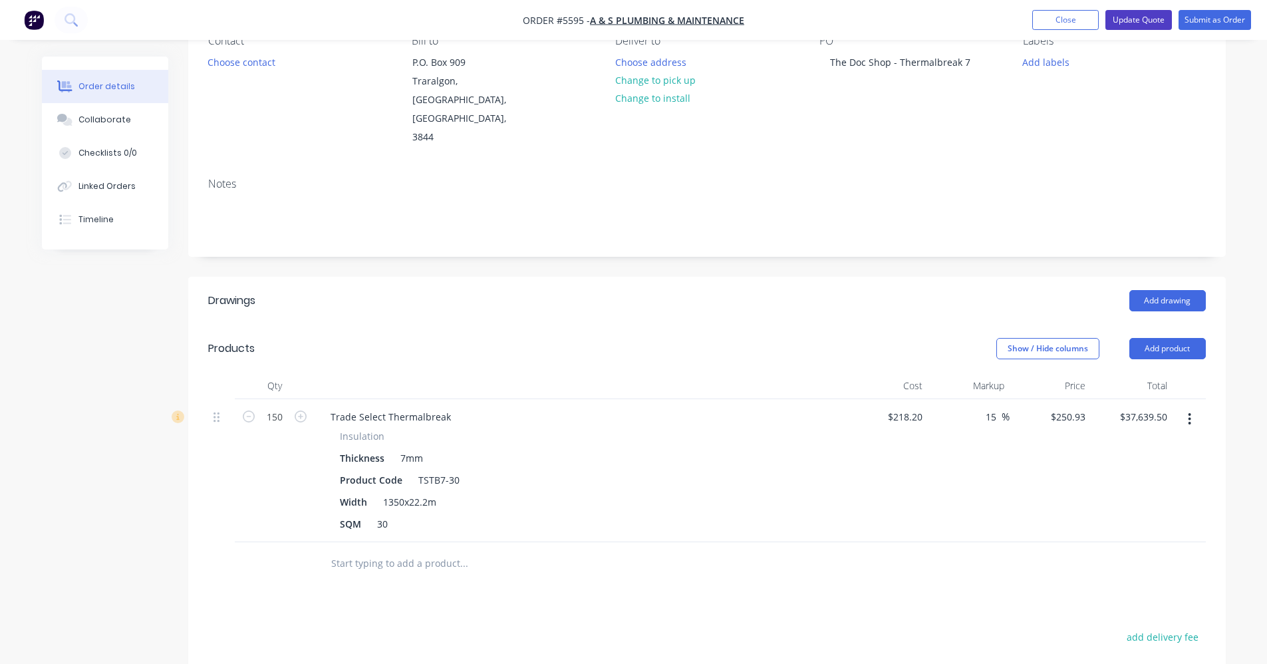
click at [1135, 15] on button "Update Quote" at bounding box center [1139, 20] width 67 height 20
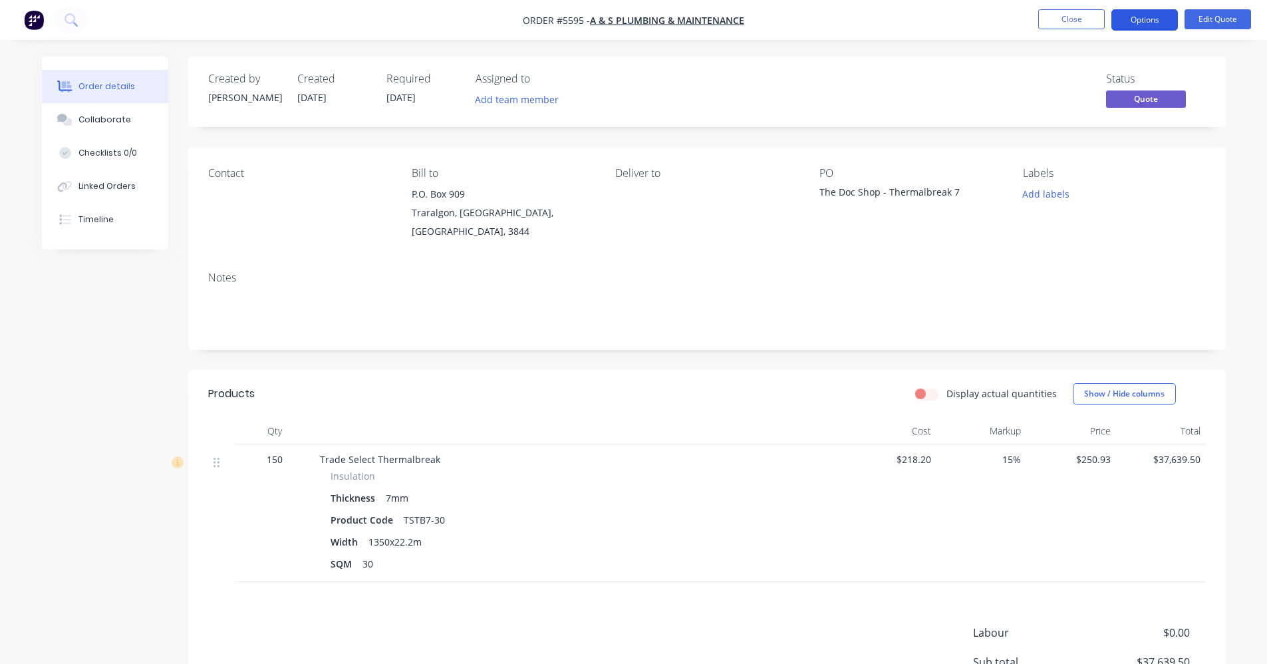
click at [1136, 15] on button "Options" at bounding box center [1145, 19] width 67 height 21
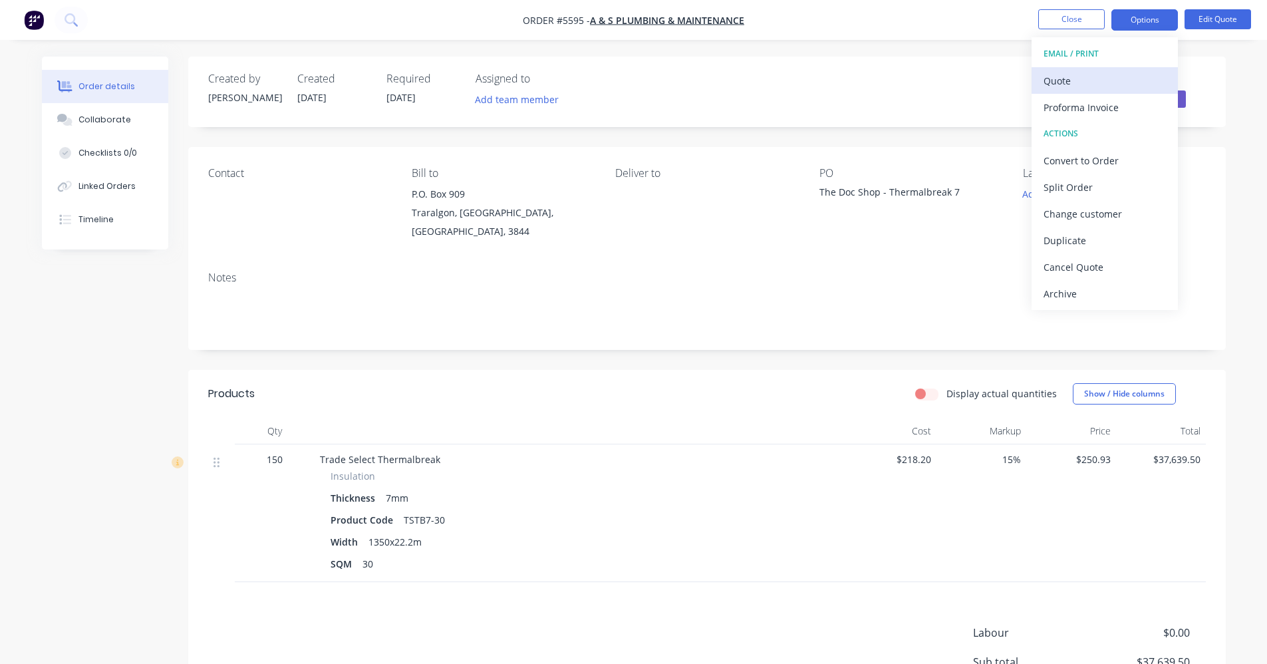
click at [1072, 76] on div "Quote" at bounding box center [1105, 80] width 122 height 19
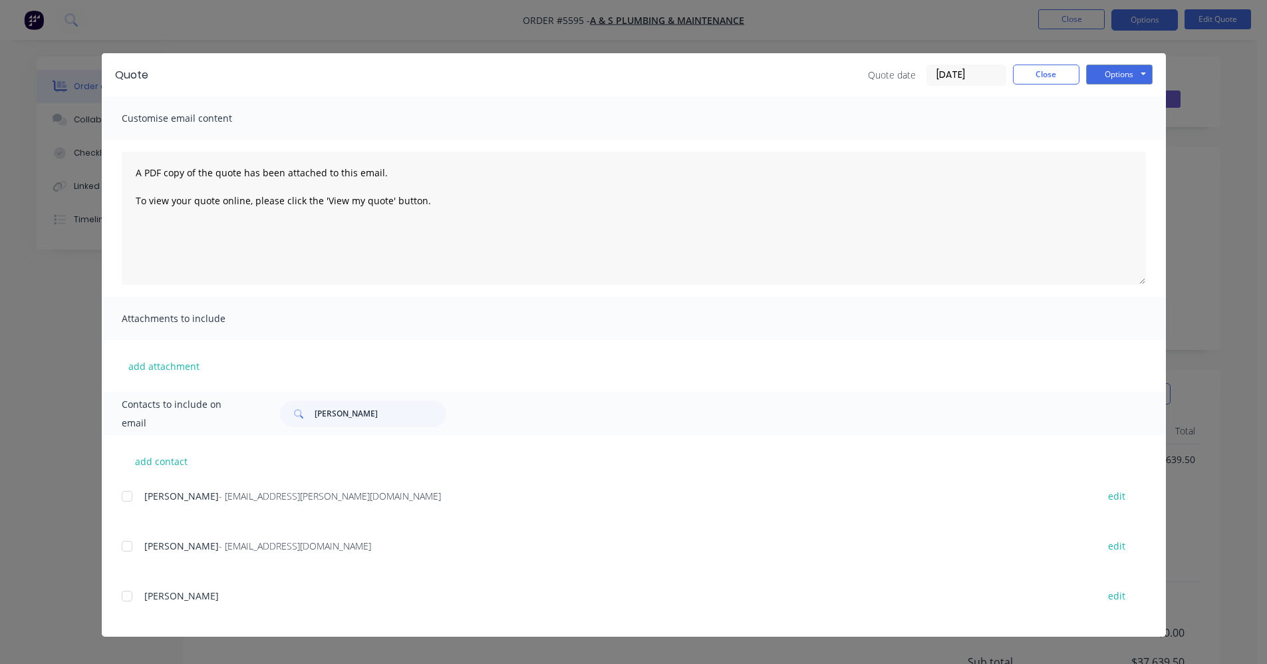
click at [127, 494] on div at bounding box center [127, 496] width 27 height 27
click at [1112, 75] on button "Options" at bounding box center [1119, 75] width 67 height 20
click at [1125, 139] on button "Email" at bounding box center [1128, 142] width 85 height 22
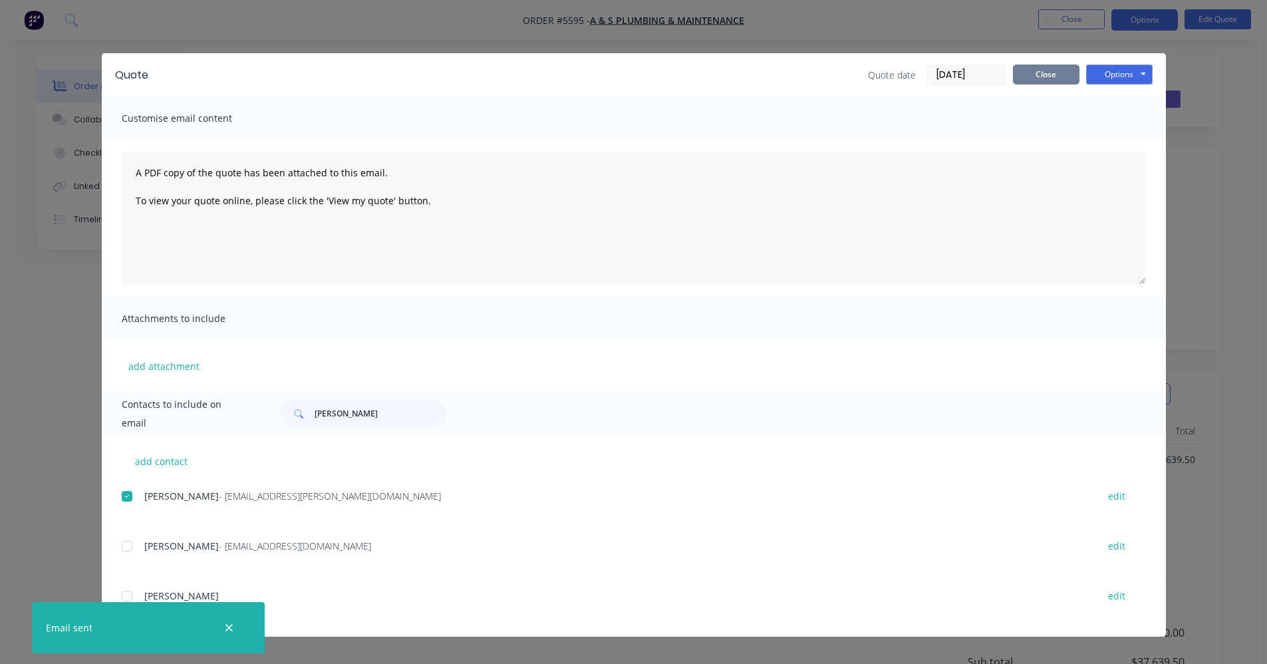
click at [1046, 76] on button "Close" at bounding box center [1046, 75] width 67 height 20
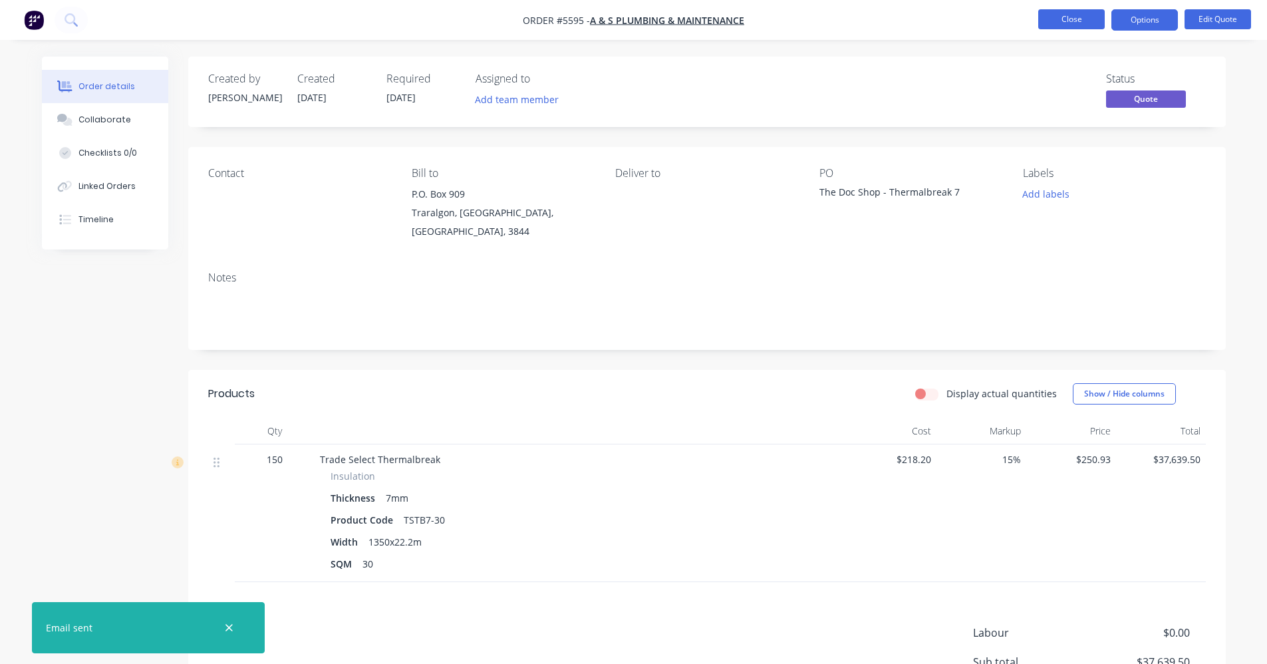
click at [1068, 22] on button "Close" at bounding box center [1071, 19] width 67 height 20
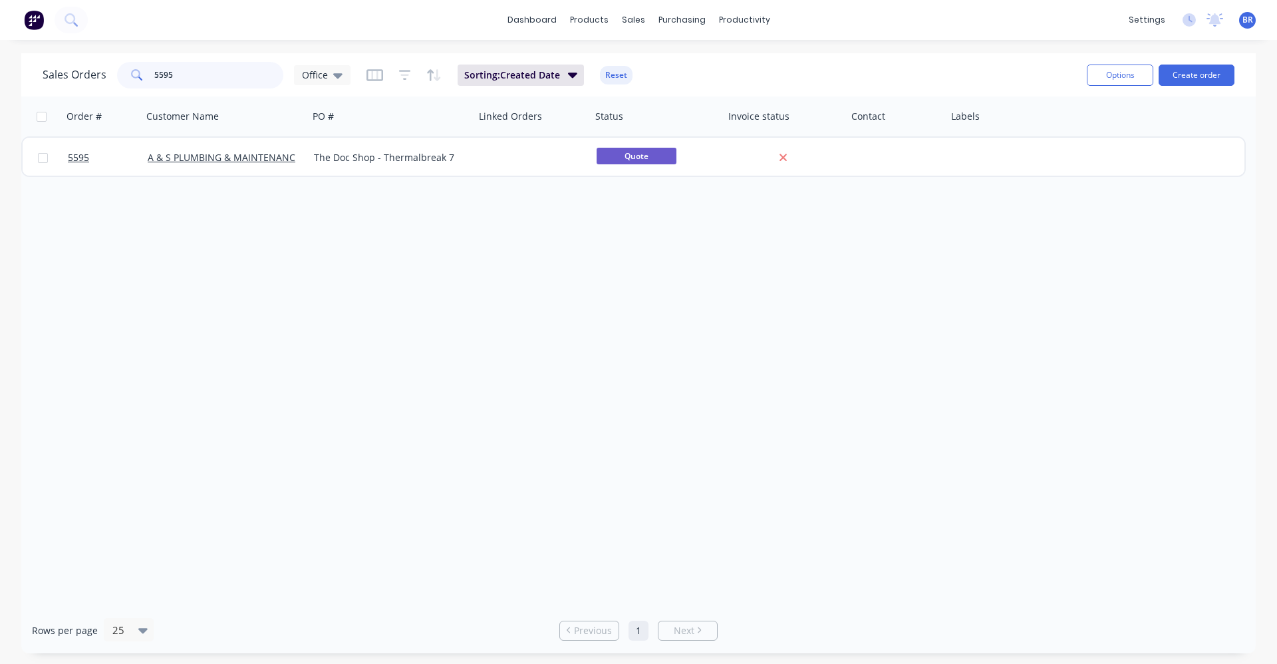
drag, startPoint x: 166, startPoint y: 76, endPoint x: 57, endPoint y: 63, distance: 110.0
click at [57, 63] on div "Sales Orders 5595 Office" at bounding box center [197, 75] width 308 height 27
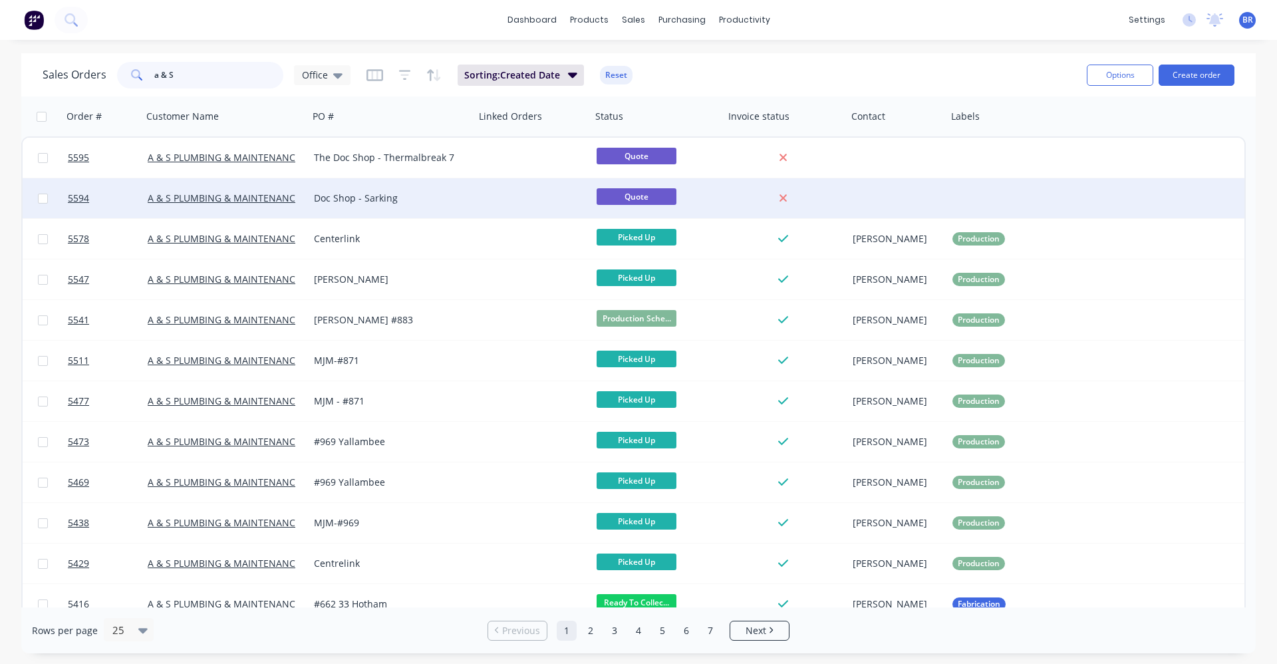
type input "a & S"
click at [466, 200] on div "Doc Shop - Sarking" at bounding box center [392, 198] width 156 height 13
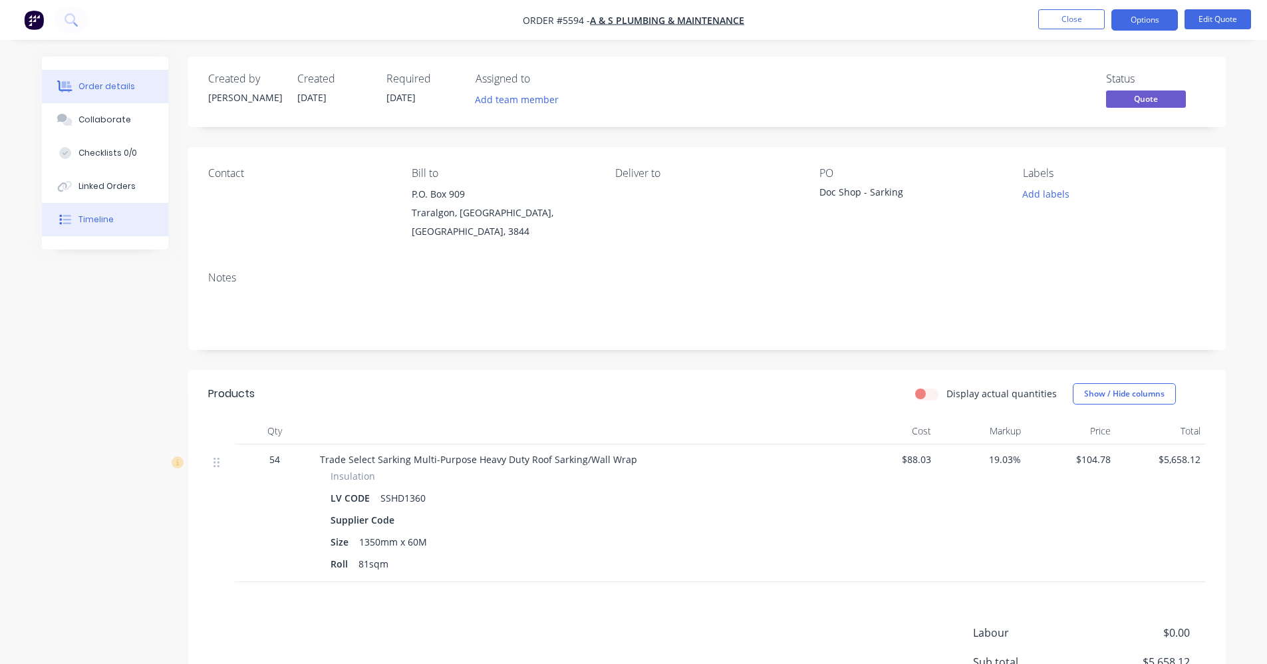
click at [114, 223] on button "Timeline" at bounding box center [105, 219] width 126 height 33
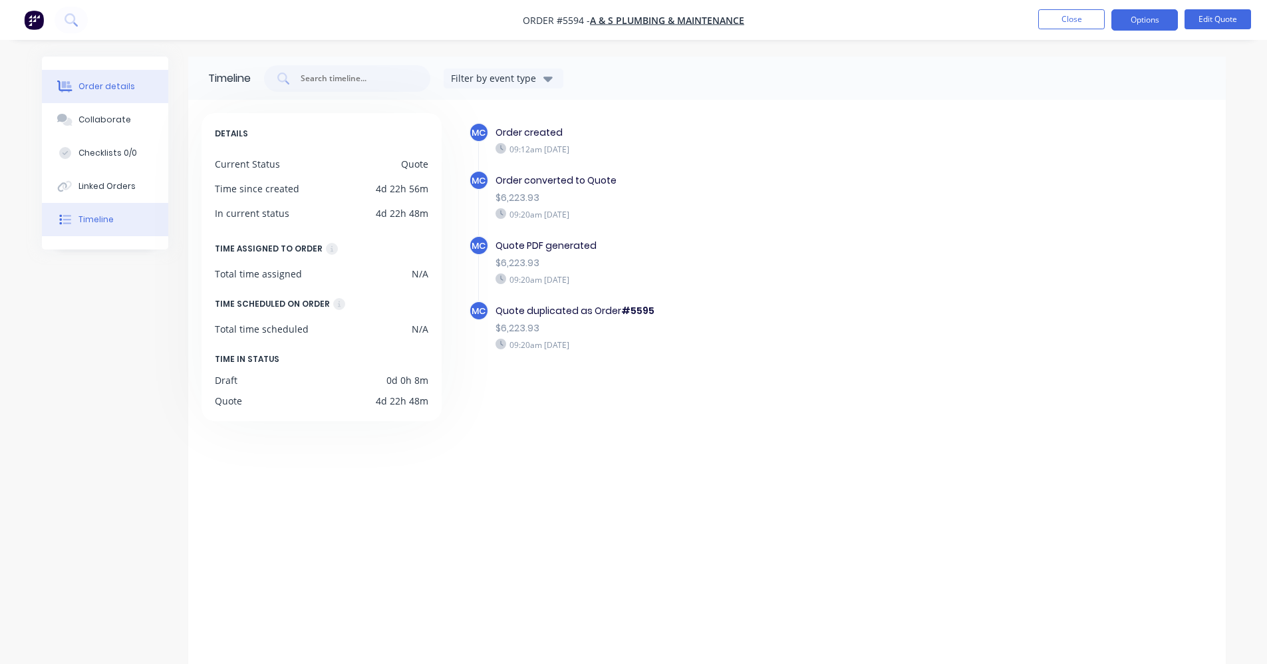
click at [111, 87] on div "Order details" at bounding box center [106, 86] width 57 height 12
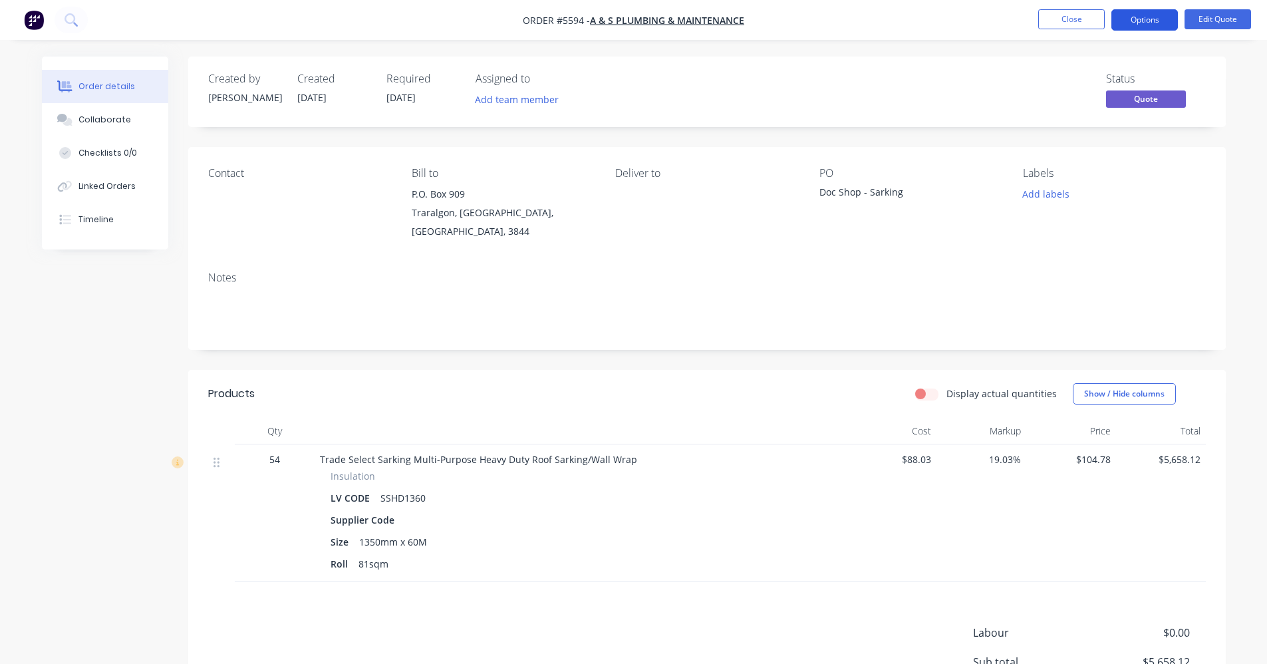
click at [1147, 19] on button "Options" at bounding box center [1145, 19] width 67 height 21
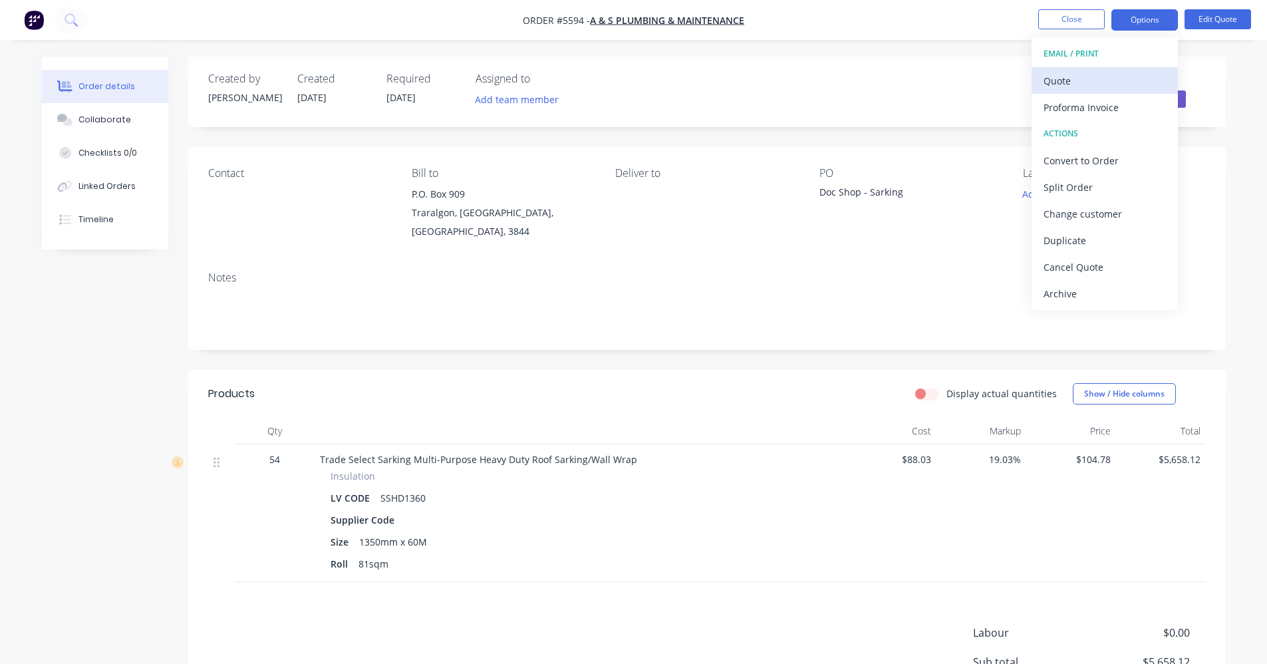
click at [1058, 72] on div "Quote" at bounding box center [1105, 80] width 122 height 19
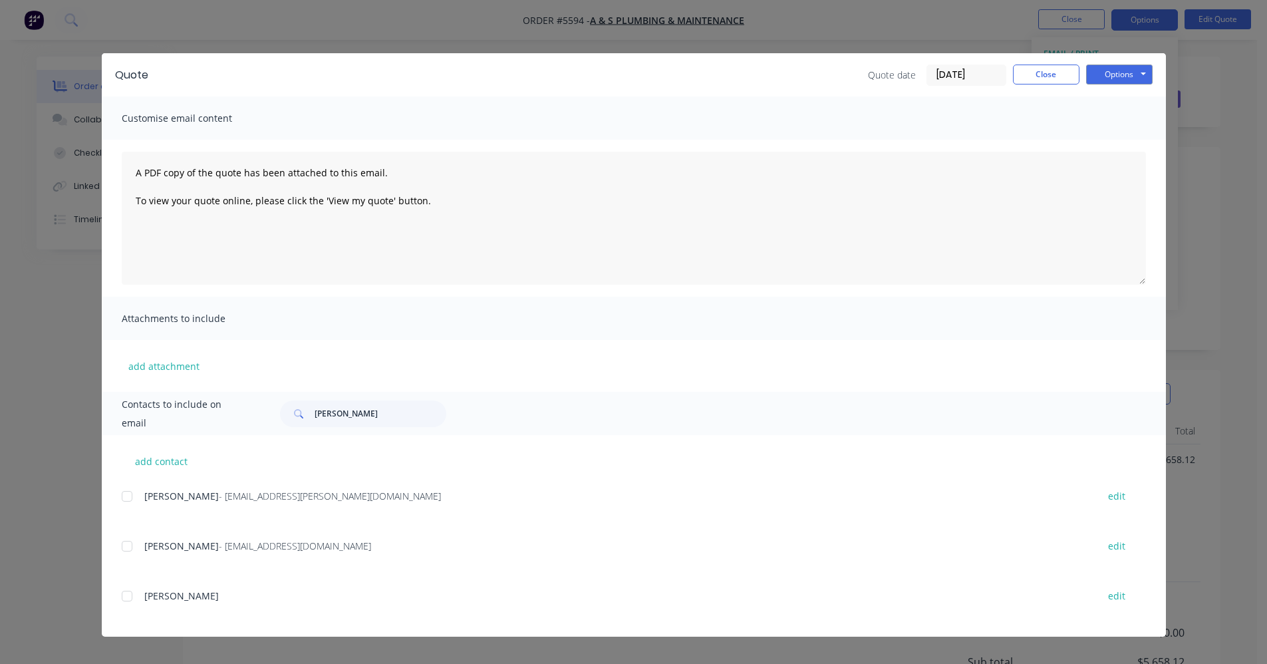
click at [126, 499] on div at bounding box center [127, 496] width 27 height 27
click at [1122, 76] on button "Options" at bounding box center [1119, 75] width 67 height 20
click at [1137, 143] on button "Email" at bounding box center [1128, 142] width 85 height 22
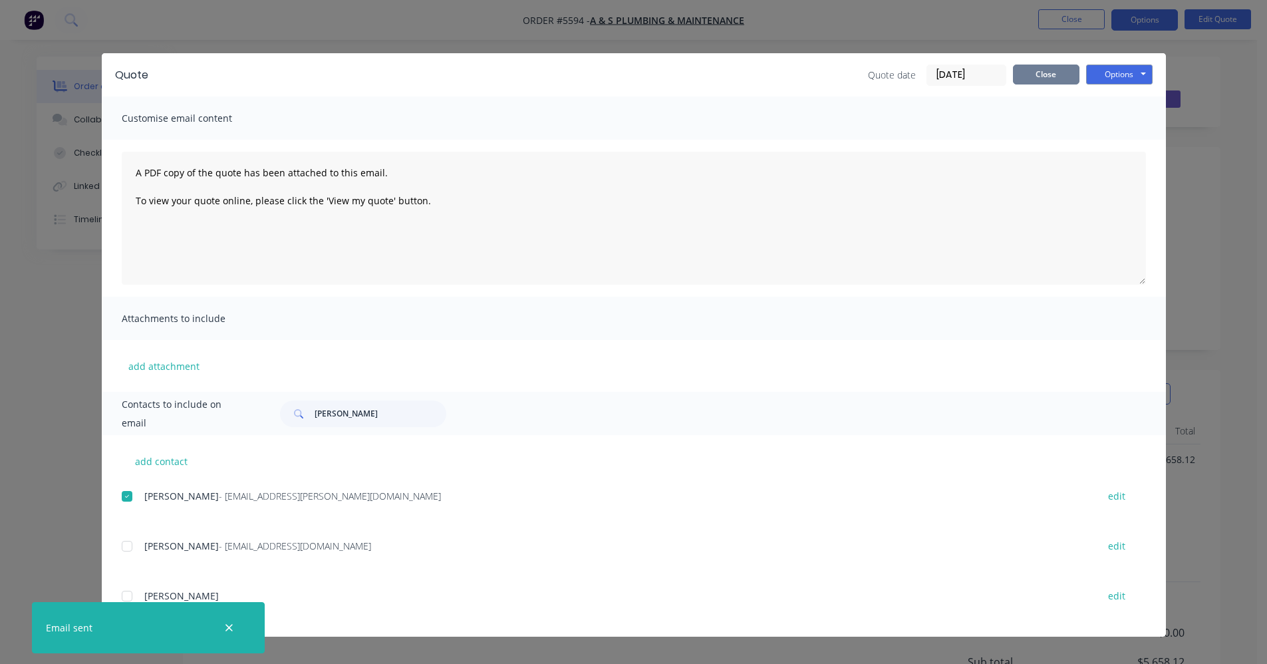
click at [1036, 76] on button "Close" at bounding box center [1046, 75] width 67 height 20
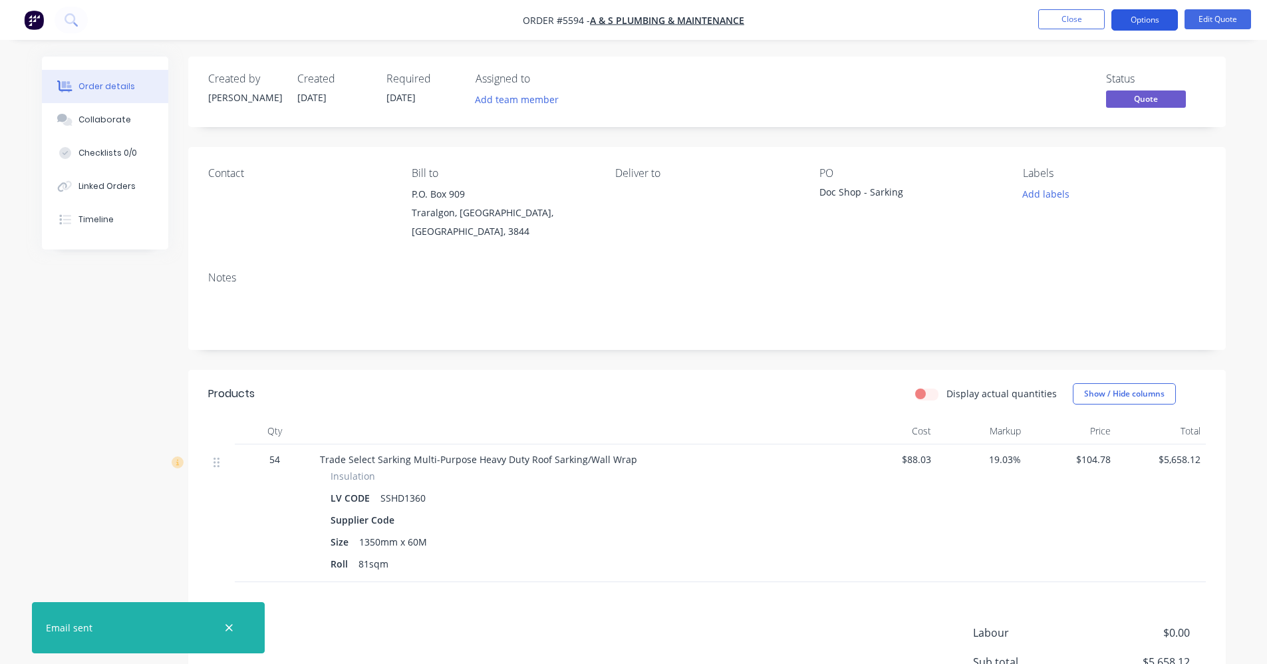
click at [1147, 18] on button "Options" at bounding box center [1145, 19] width 67 height 21
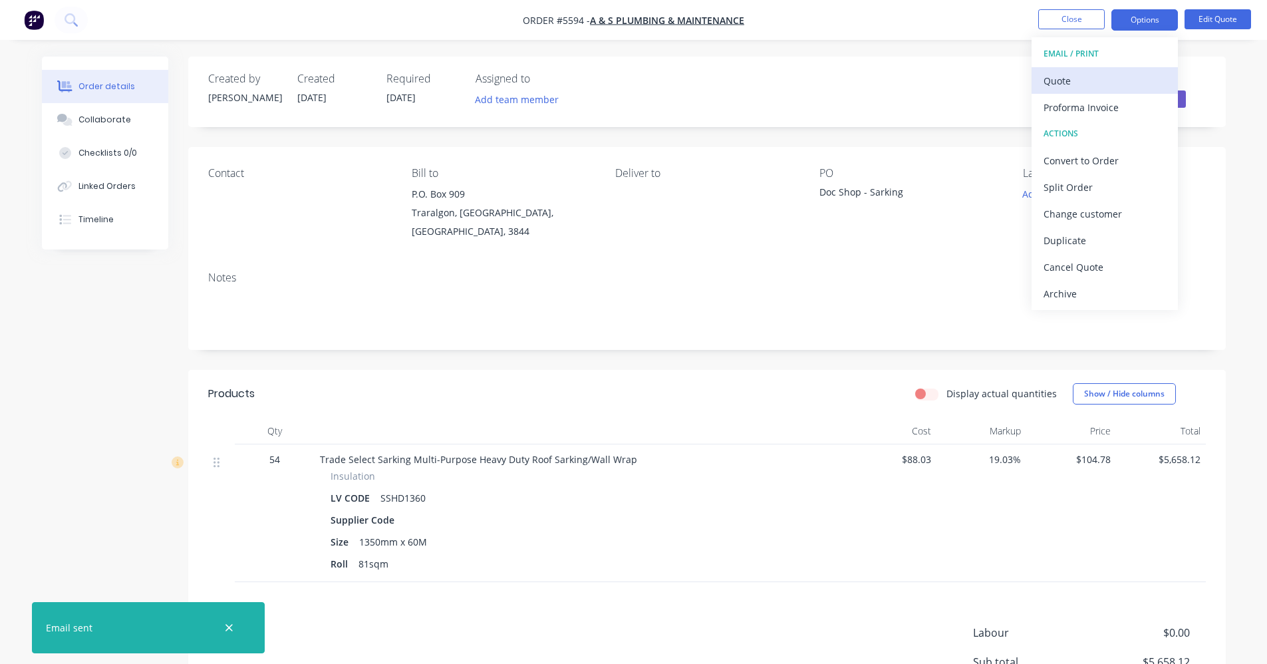
click at [1080, 77] on div "Quote" at bounding box center [1105, 80] width 122 height 19
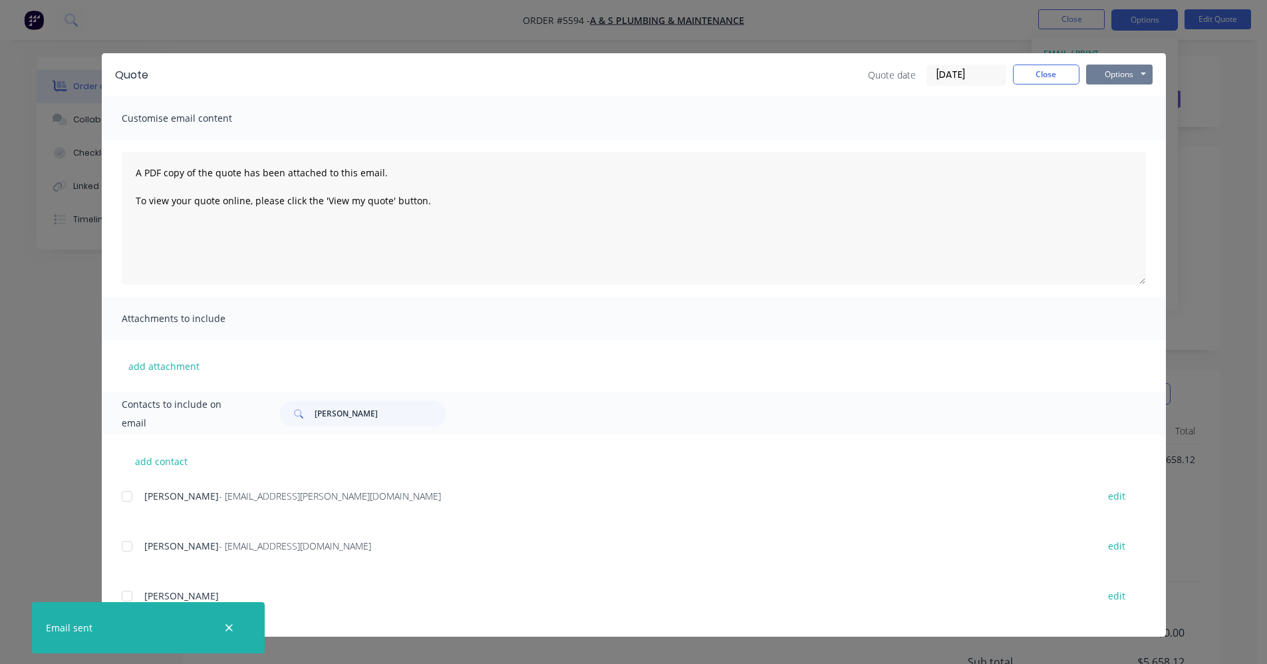
click at [1116, 70] on button "Options" at bounding box center [1119, 75] width 67 height 20
click at [1123, 118] on button "Print" at bounding box center [1128, 120] width 85 height 22
click at [1049, 77] on button "Close" at bounding box center [1046, 75] width 67 height 20
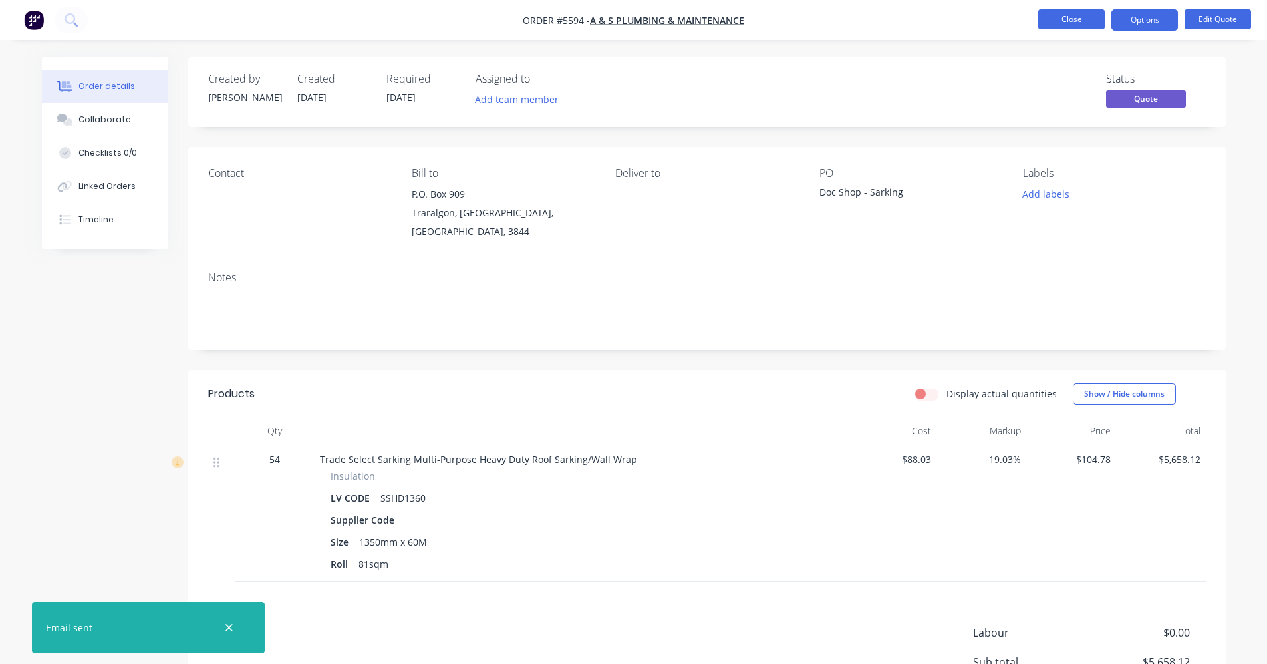
click at [1065, 23] on button "Close" at bounding box center [1071, 19] width 67 height 20
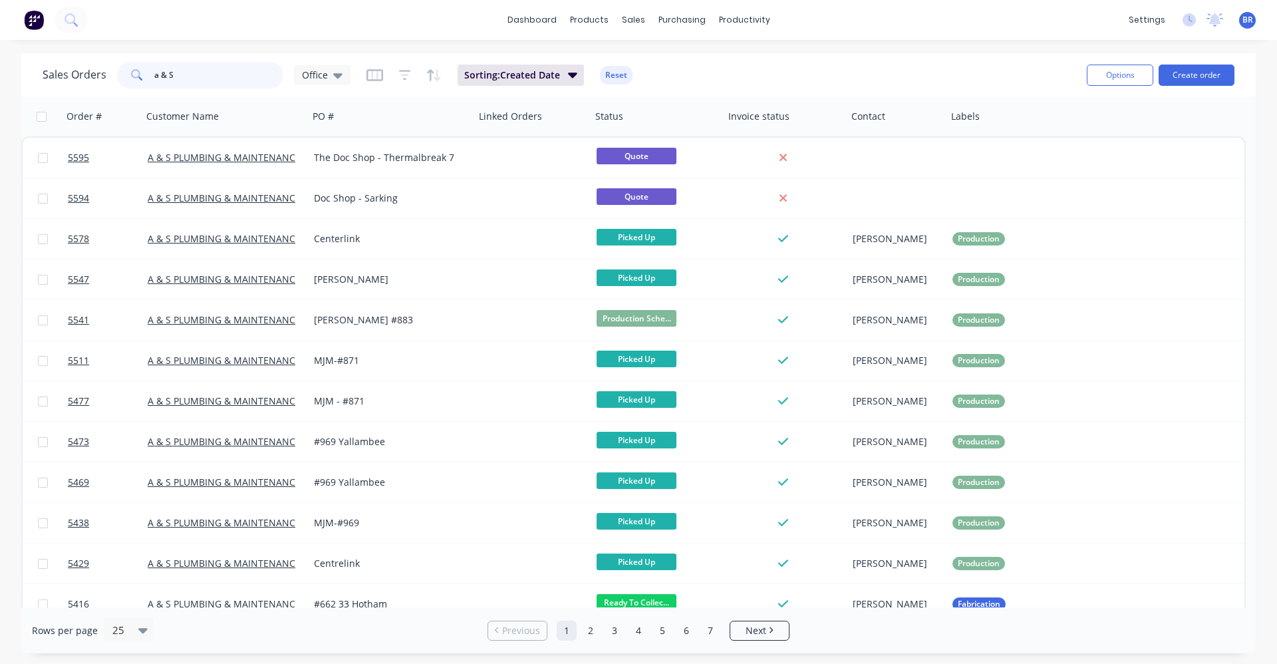
drag, startPoint x: 211, startPoint y: 76, endPoint x: 27, endPoint y: 77, distance: 183.6
click at [27, 77] on div "Sales Orders a & S Office Sorting: Created Date Reset Options Create order" at bounding box center [638, 74] width 1235 height 43
type input "5595"
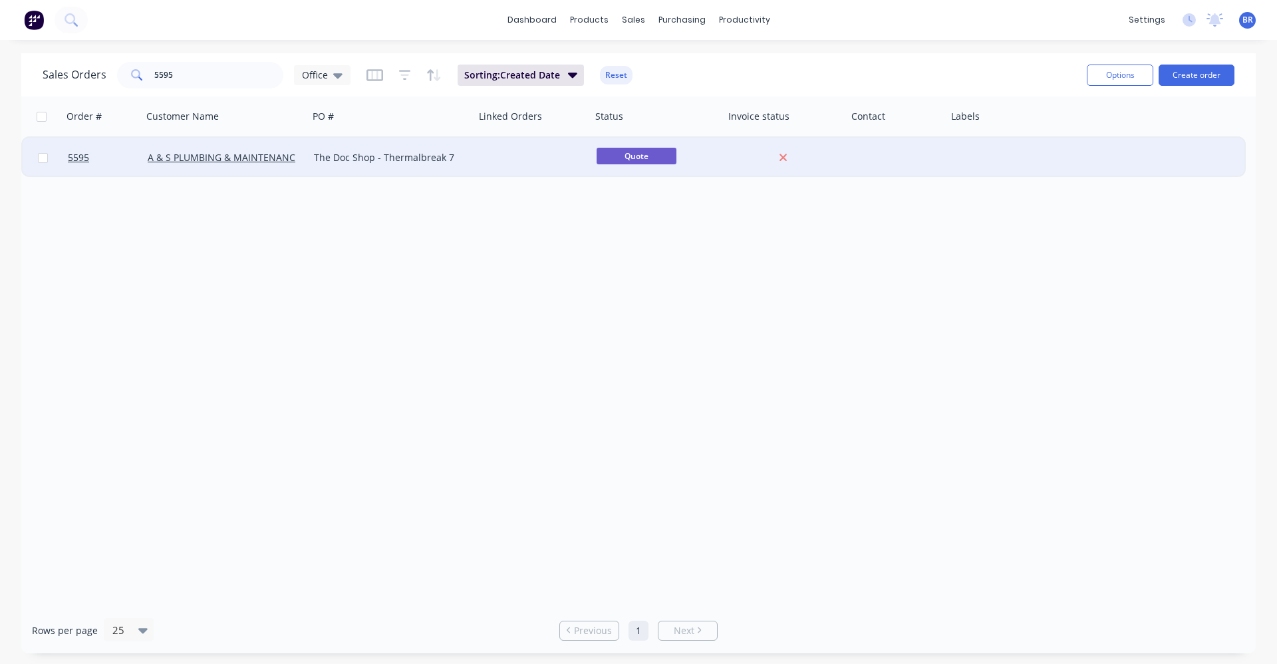
click at [519, 160] on div at bounding box center [533, 158] width 116 height 40
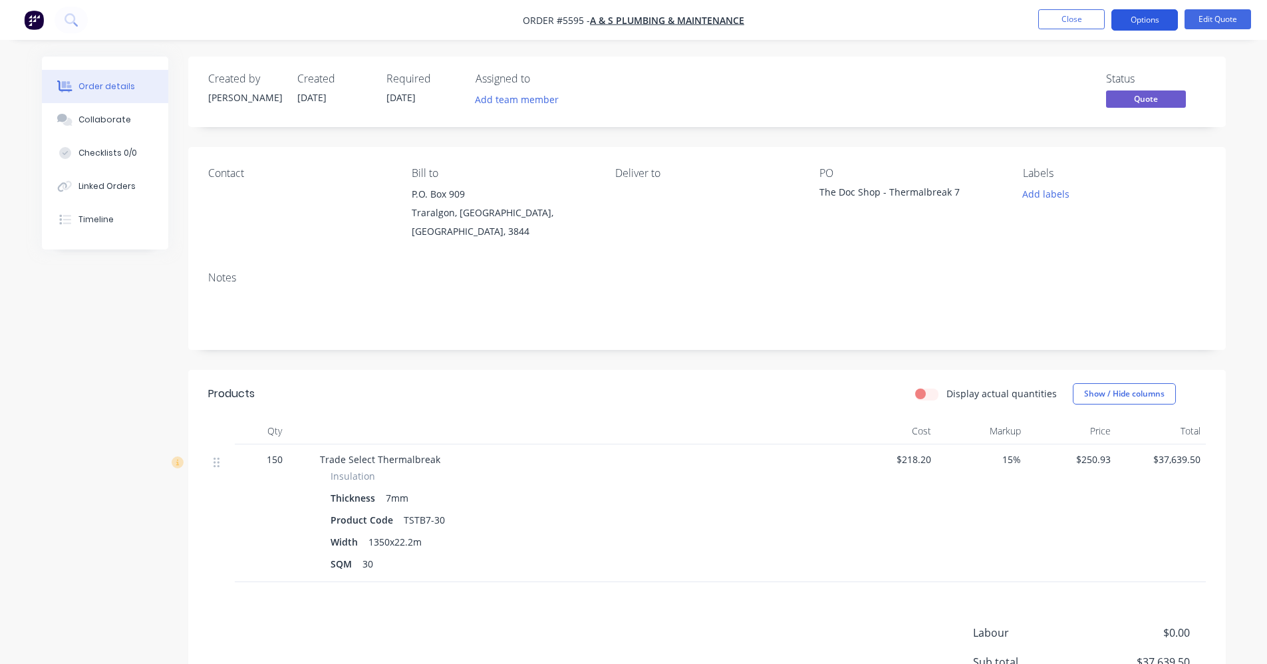
click at [1151, 21] on button "Options" at bounding box center [1145, 19] width 67 height 21
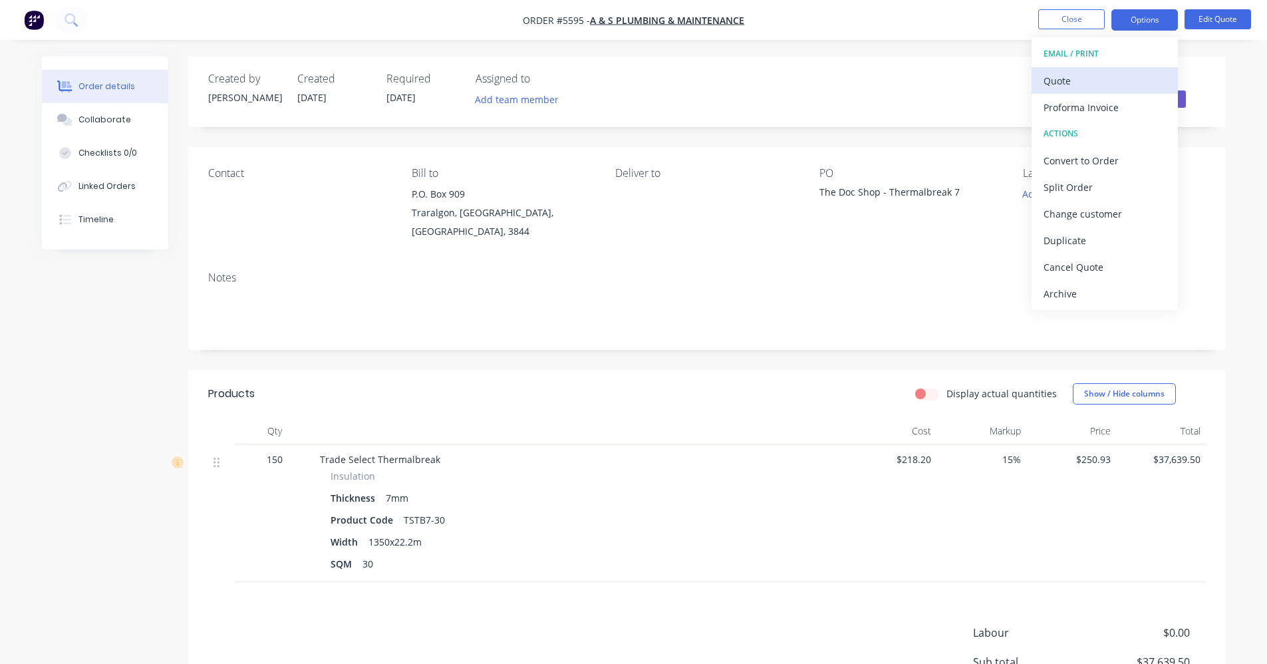
click at [1100, 83] on div "Quote" at bounding box center [1105, 80] width 122 height 19
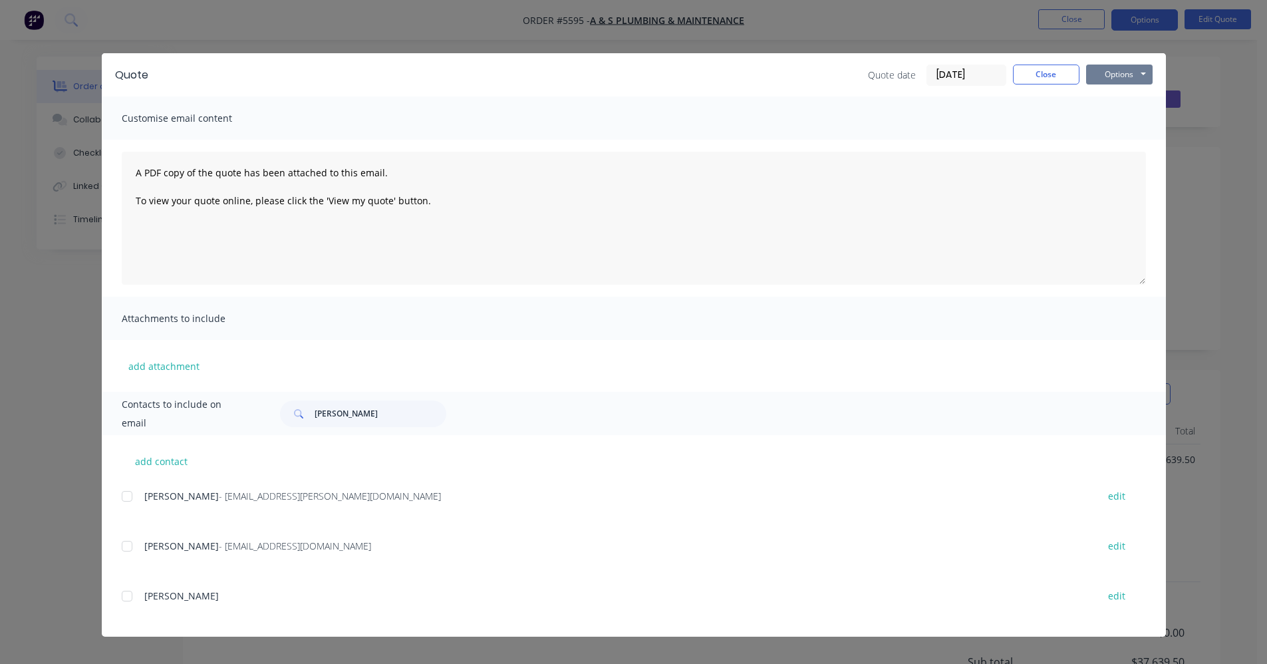
click at [1118, 75] on button "Options" at bounding box center [1119, 75] width 67 height 20
click at [1118, 122] on button "Print" at bounding box center [1128, 120] width 85 height 22
click at [1032, 75] on button "Close" at bounding box center [1046, 75] width 67 height 20
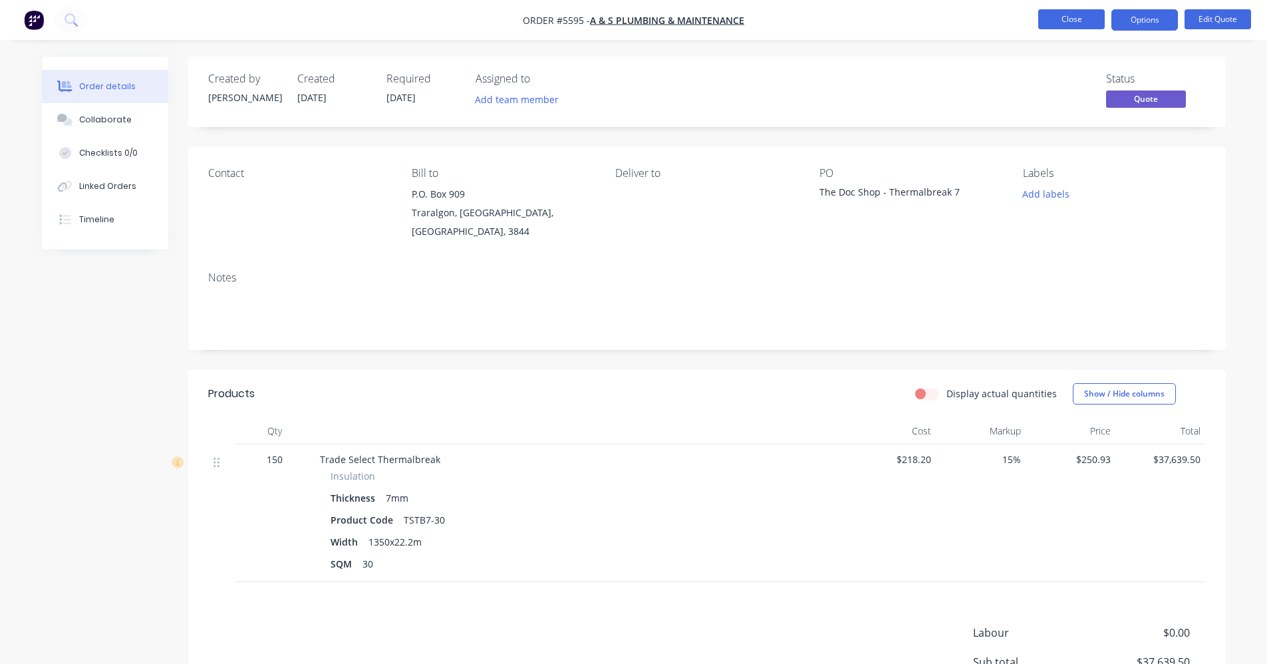
click at [1060, 14] on button "Close" at bounding box center [1071, 19] width 67 height 20
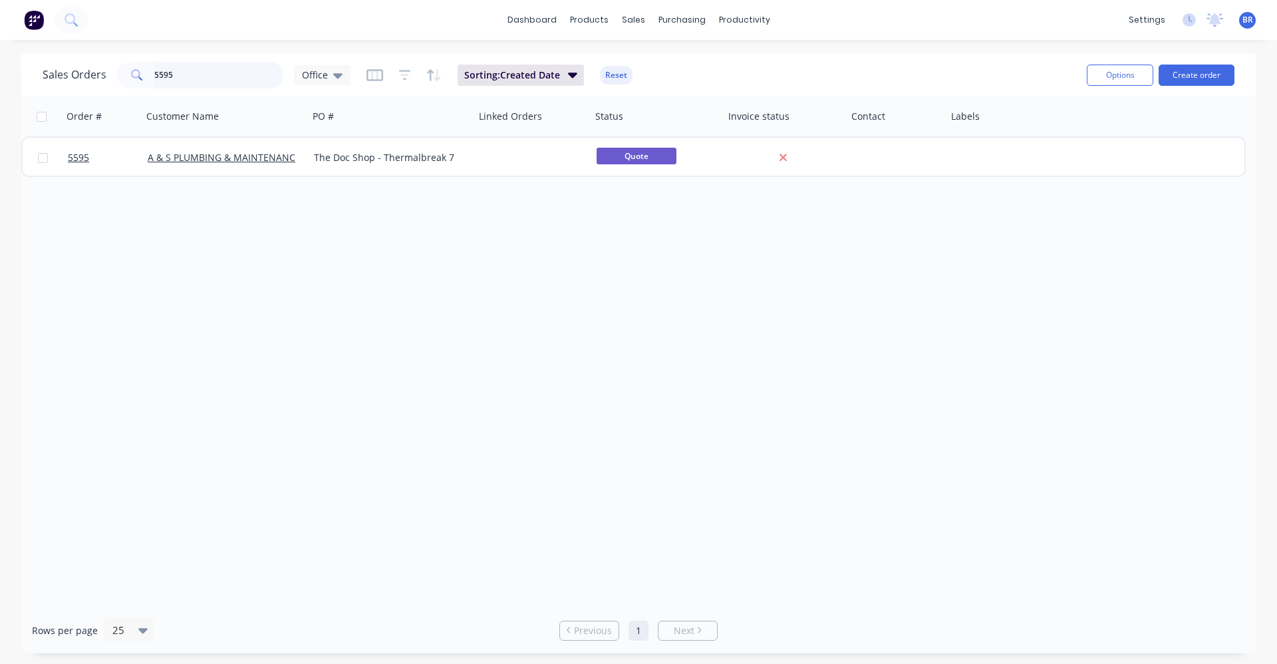
drag, startPoint x: 136, startPoint y: 77, endPoint x: 122, endPoint y: 71, distance: 14.6
click at [128, 77] on div "5595" at bounding box center [200, 75] width 166 height 27
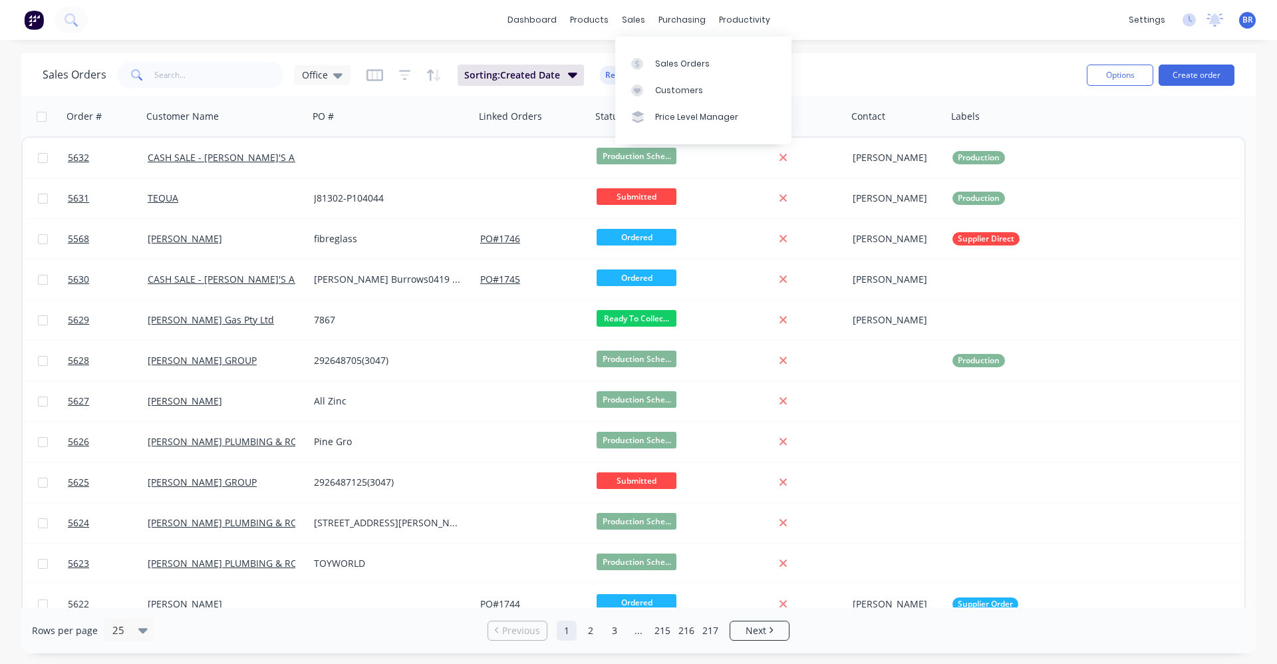
drag, startPoint x: 636, startPoint y: 22, endPoint x: 644, endPoint y: 33, distance: 13.8
click at [637, 23] on div "sales" at bounding box center [633, 20] width 37 height 20
copy div "e"
click at [631, 25] on div "sales" at bounding box center [633, 20] width 37 height 20
click at [656, 55] on link "Sales Orders" at bounding box center [703, 63] width 176 height 27
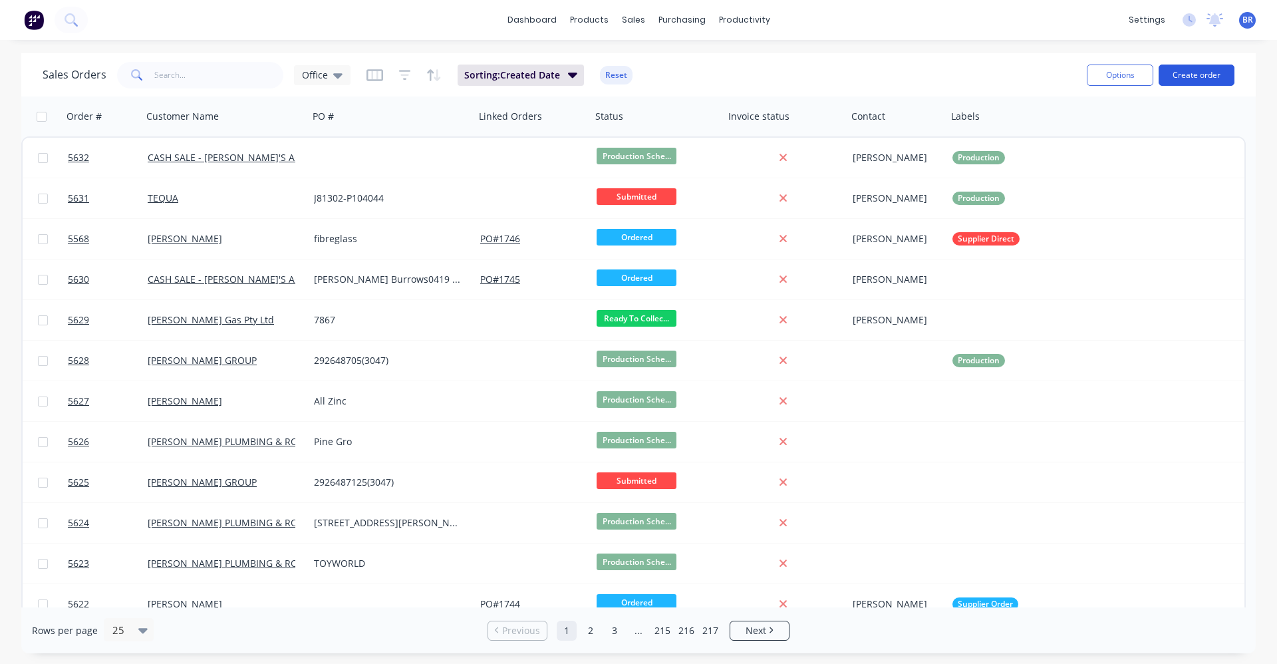
click at [1203, 73] on button "Create order" at bounding box center [1197, 75] width 76 height 21
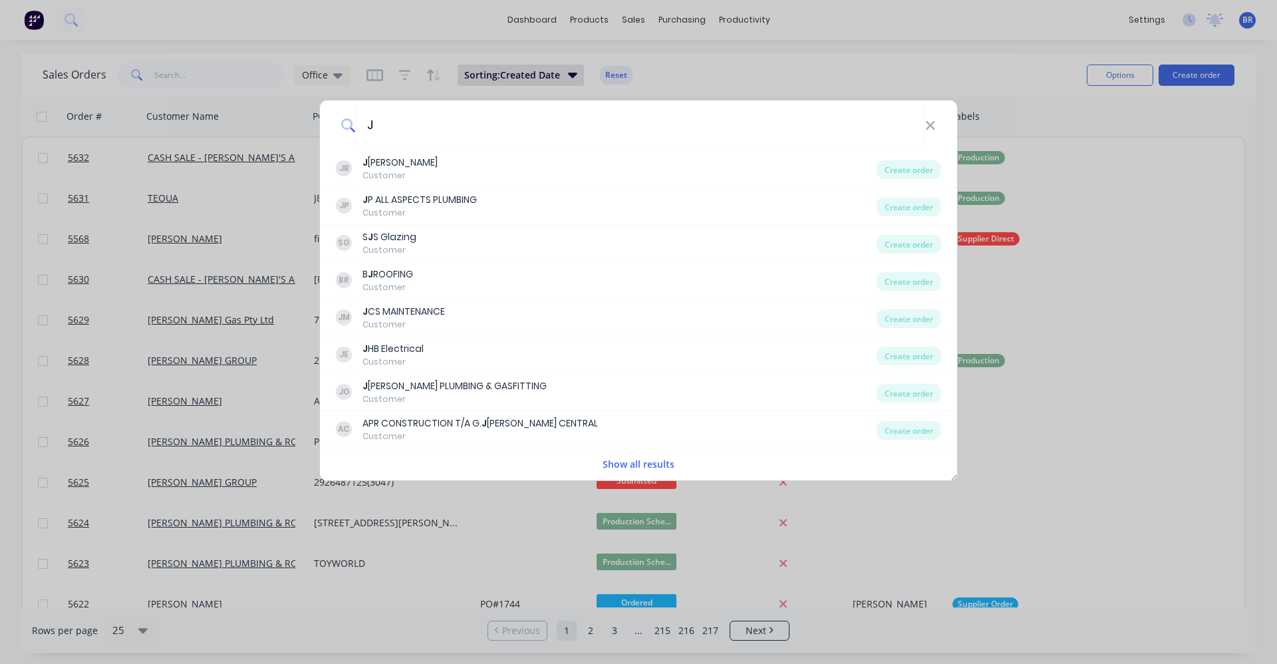
type input "J"
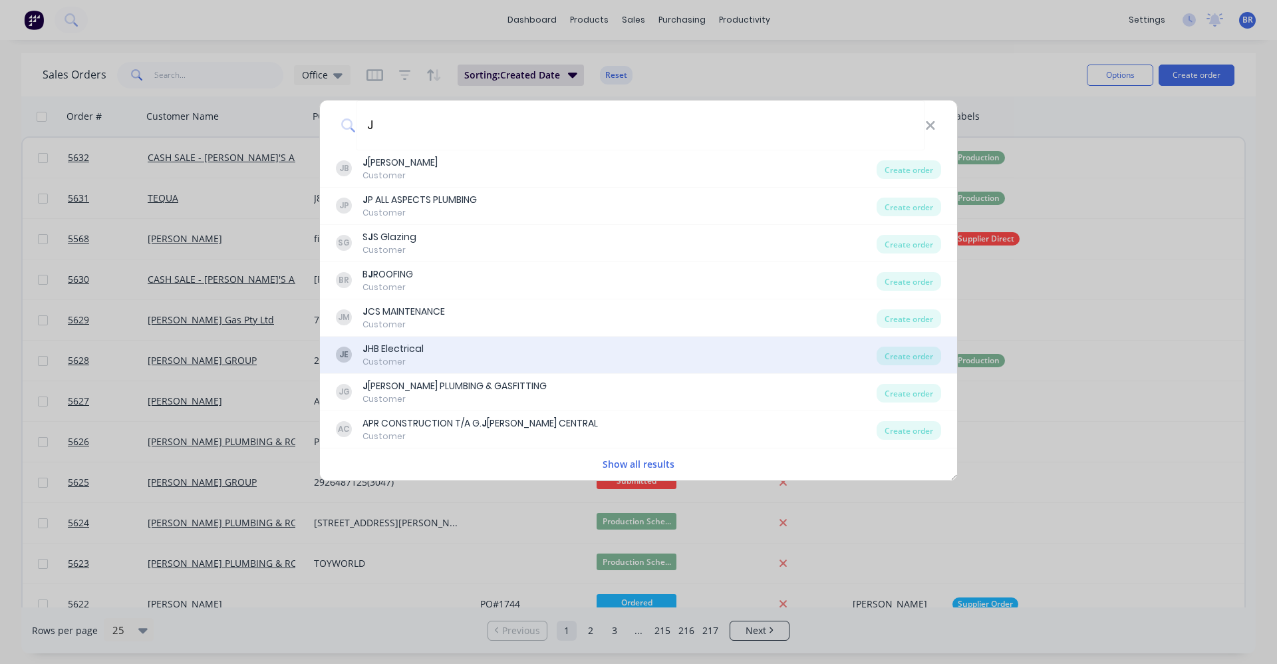
click at [404, 348] on div "J HB Electrical" at bounding box center [393, 349] width 61 height 14
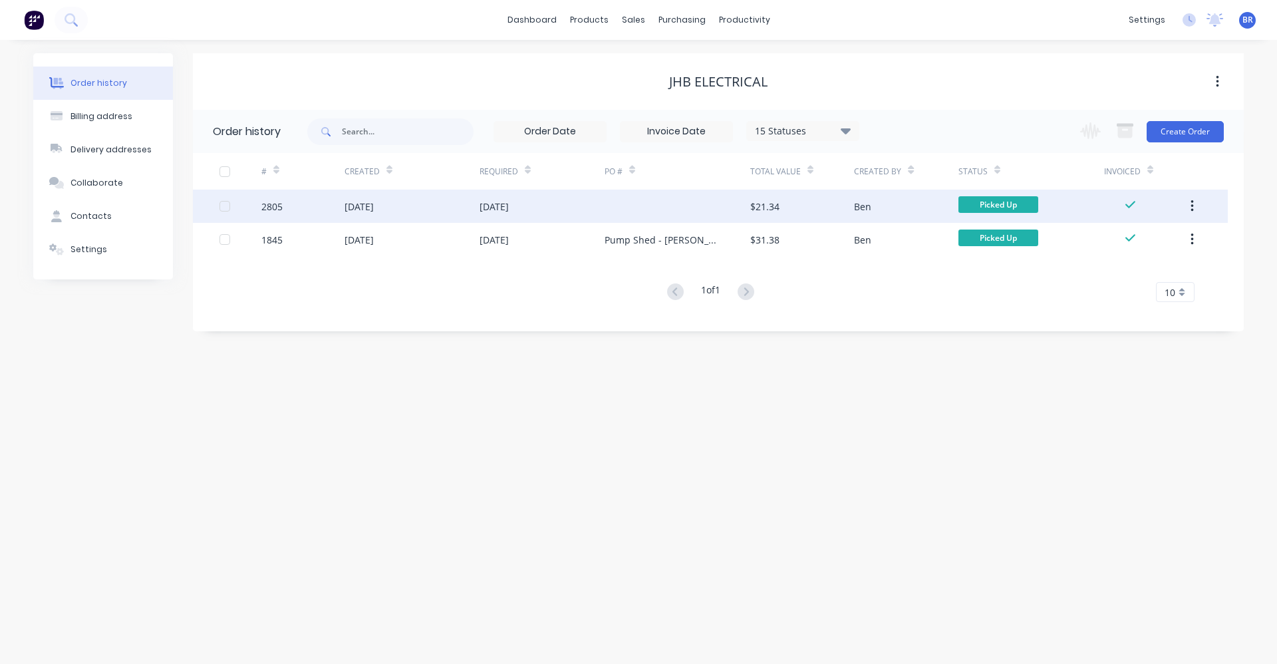
click at [616, 208] on div at bounding box center [678, 206] width 146 height 33
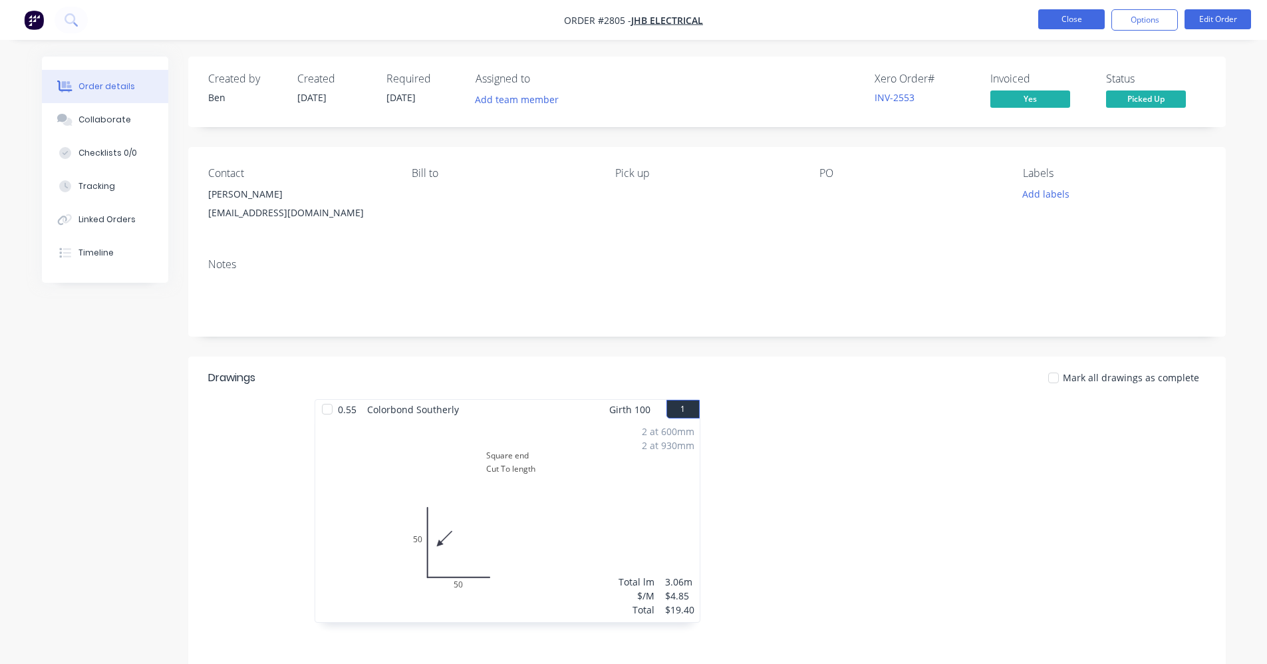
click at [1059, 13] on button "Close" at bounding box center [1071, 19] width 67 height 20
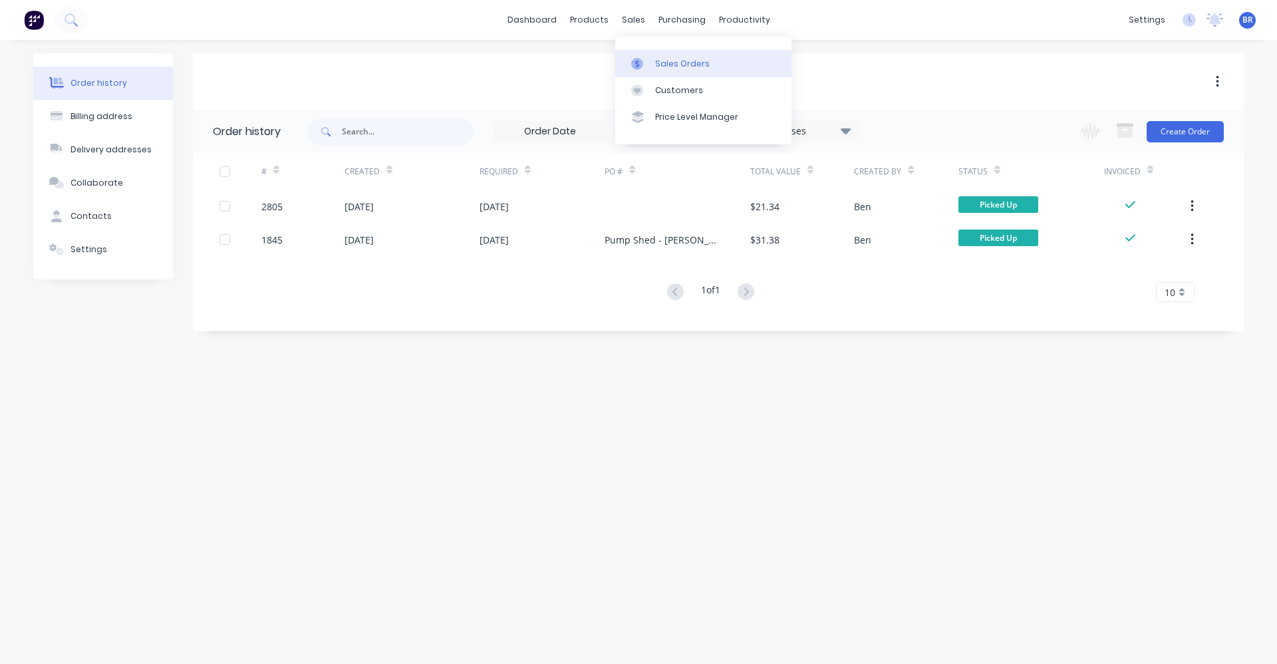
click at [662, 59] on div "Sales Orders" at bounding box center [682, 64] width 55 height 12
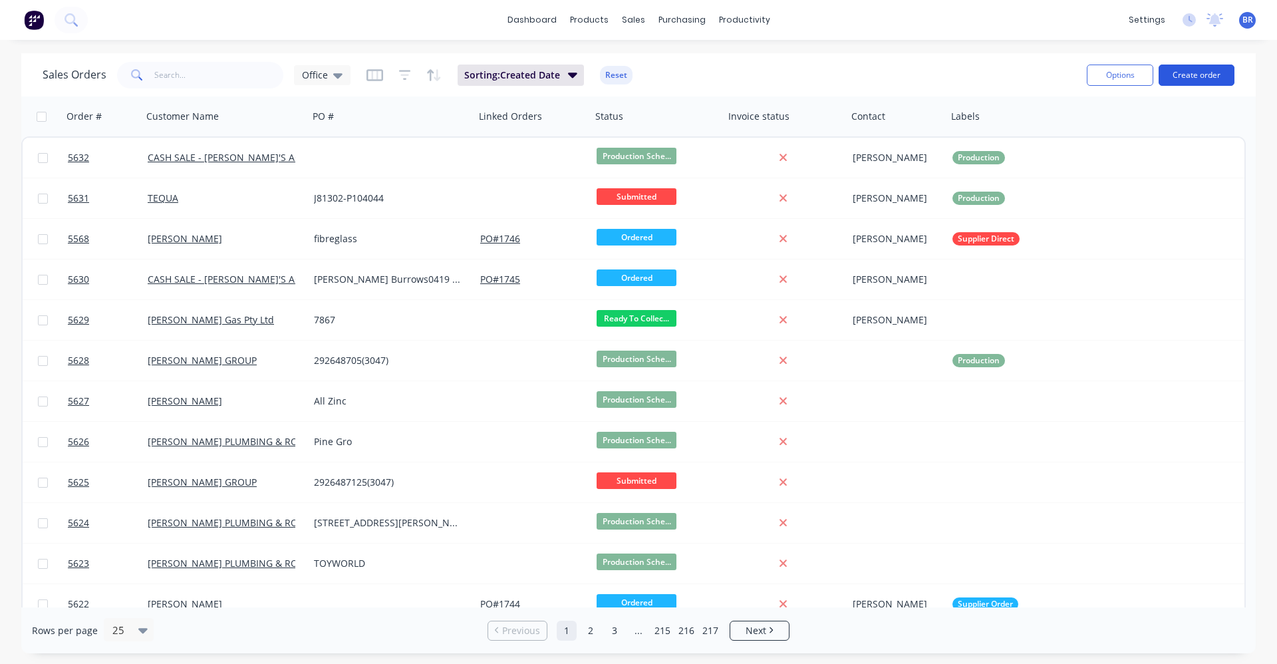
click at [1191, 71] on button "Create order" at bounding box center [1197, 75] width 76 height 21
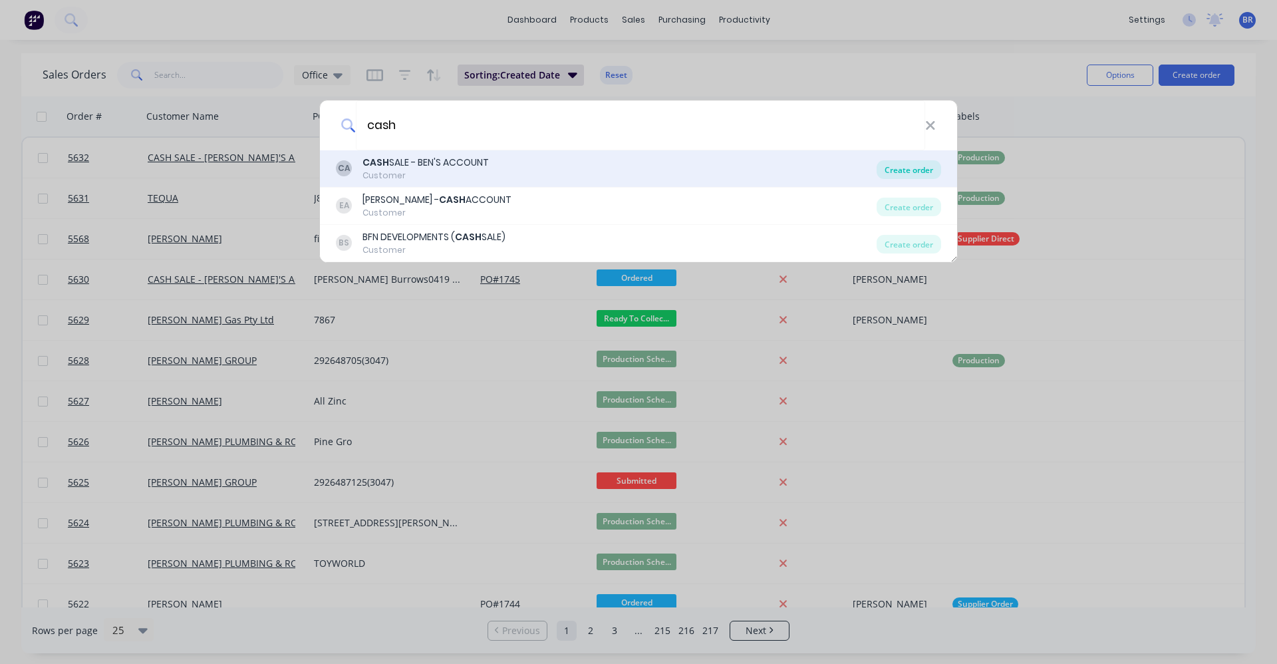
type input "cash"
click at [913, 170] on div "Create order" at bounding box center [909, 169] width 65 height 19
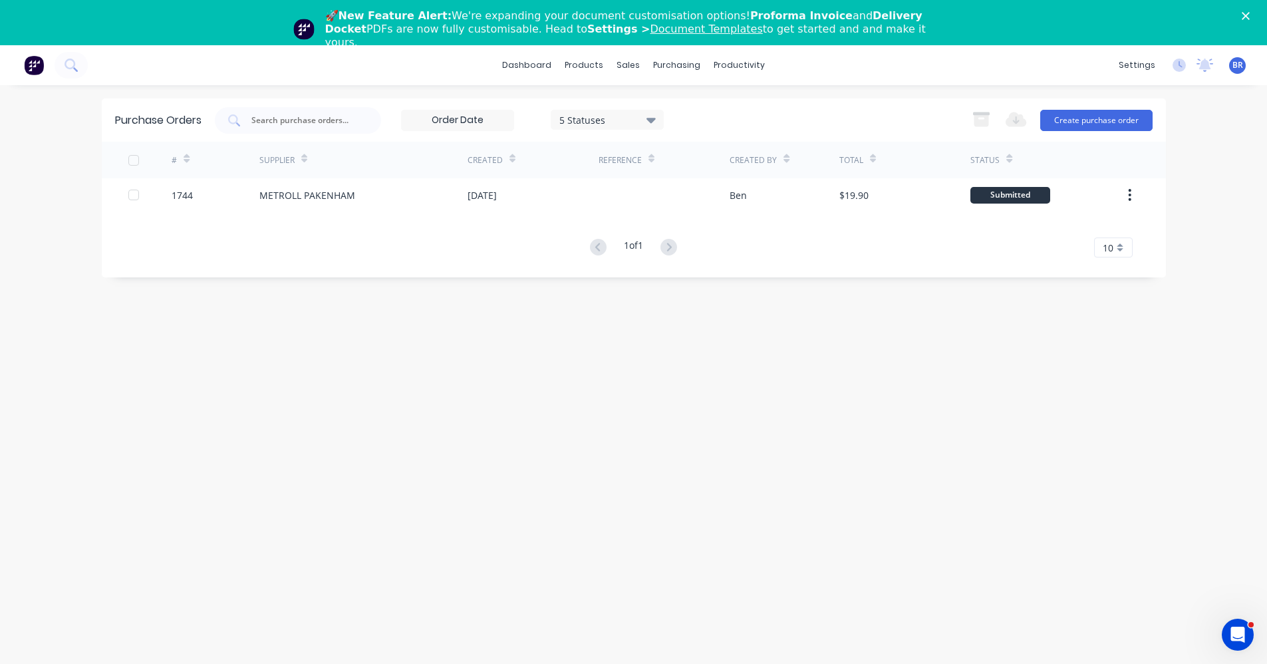
click at [1250, 15] on polygon "Close" at bounding box center [1246, 16] width 8 height 8
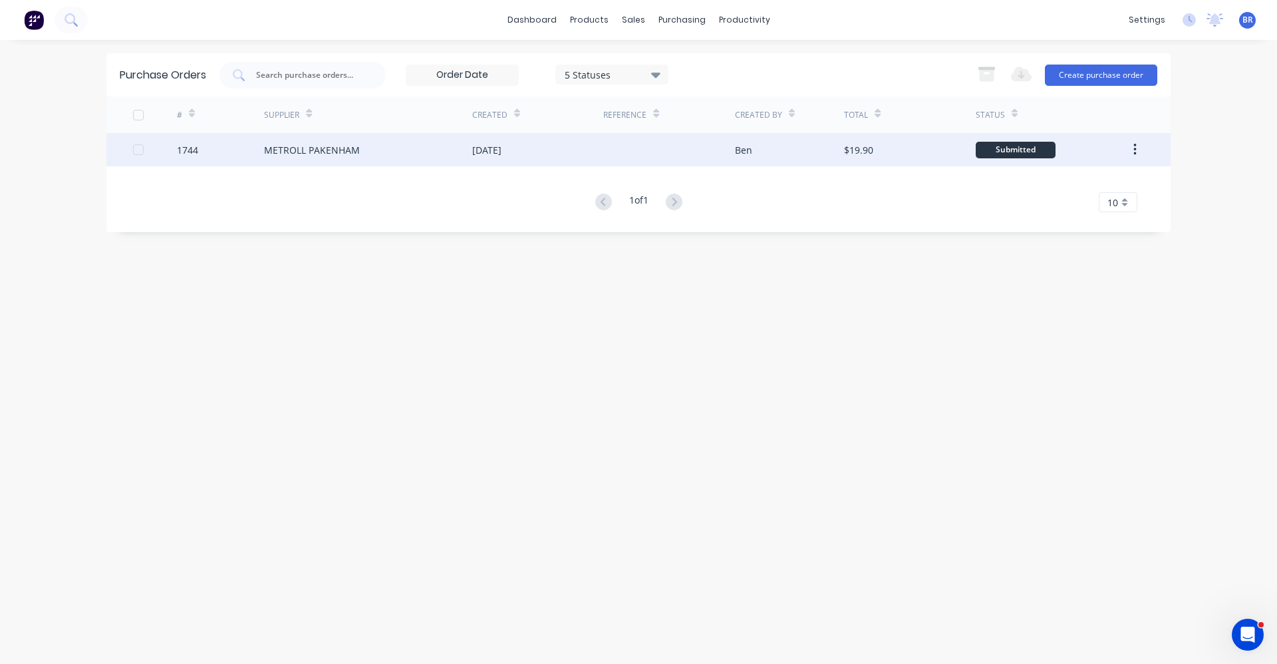
click at [345, 151] on div "METROLL PAKENHAM" at bounding box center [312, 150] width 96 height 14
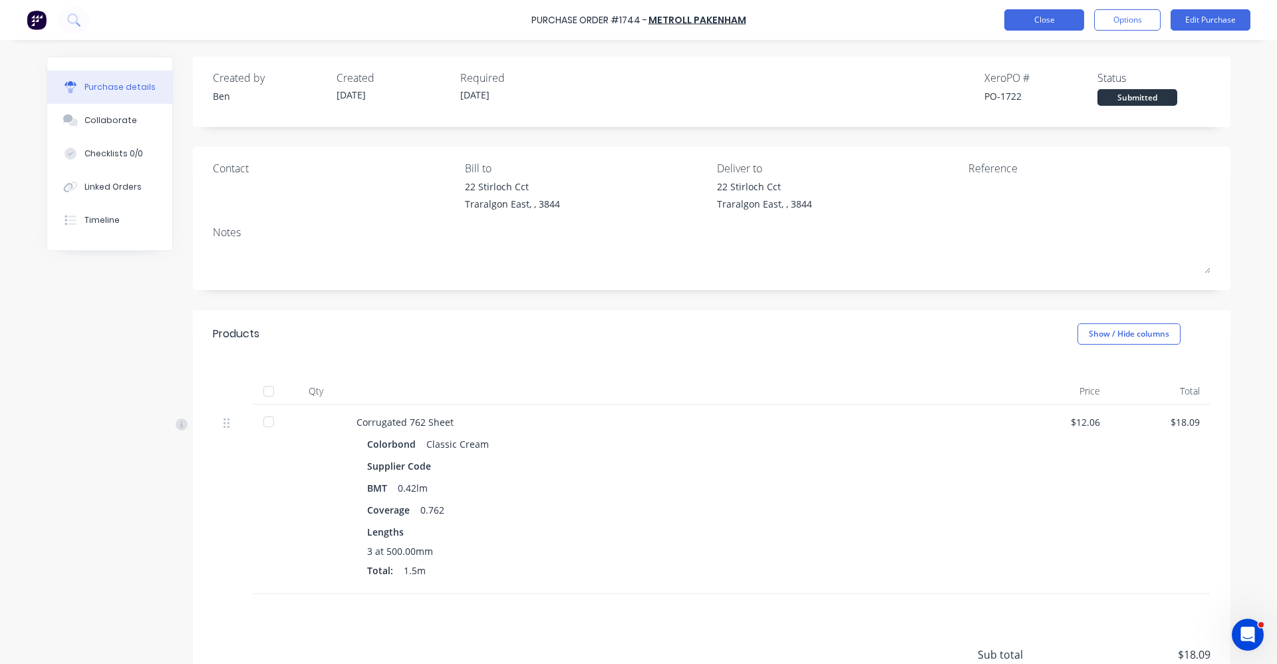
click at [1054, 29] on button "Close" at bounding box center [1044, 19] width 80 height 21
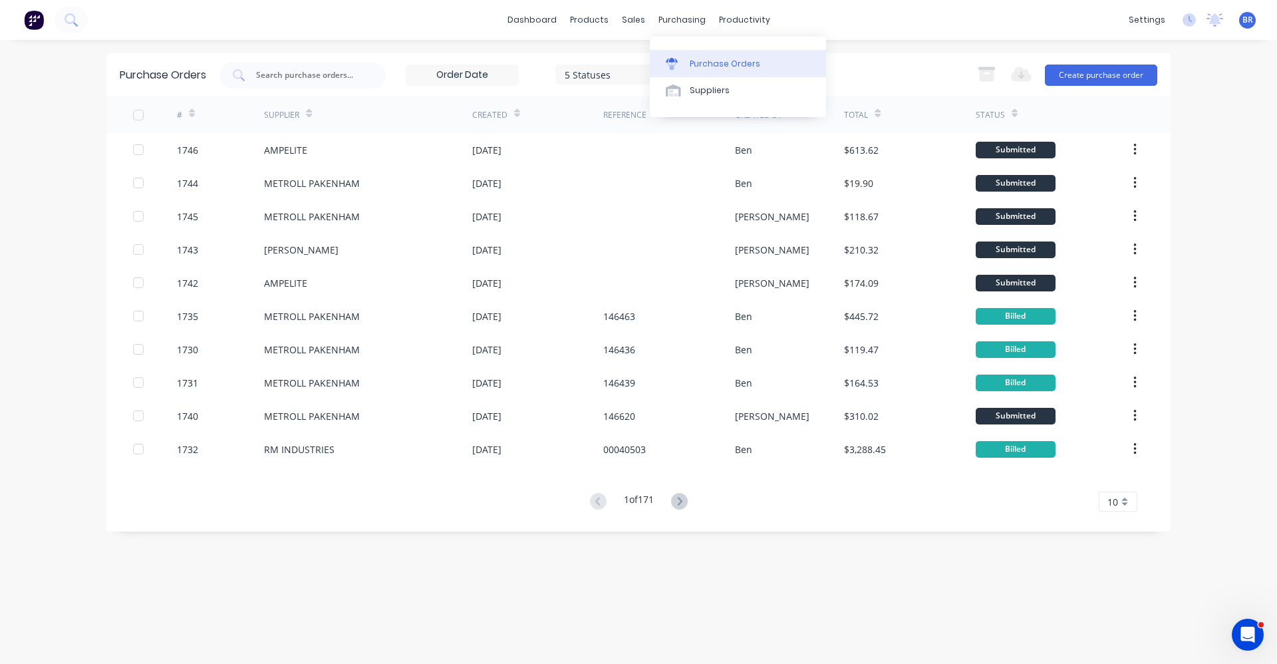
click at [712, 62] on div "Purchase Orders" at bounding box center [725, 64] width 71 height 12
click at [705, 67] on div "Purchase Orders" at bounding box center [725, 64] width 71 height 12
click at [734, 63] on div "Purchase Orders" at bounding box center [725, 64] width 71 height 12
click at [294, 76] on input "text" at bounding box center [310, 75] width 110 height 13
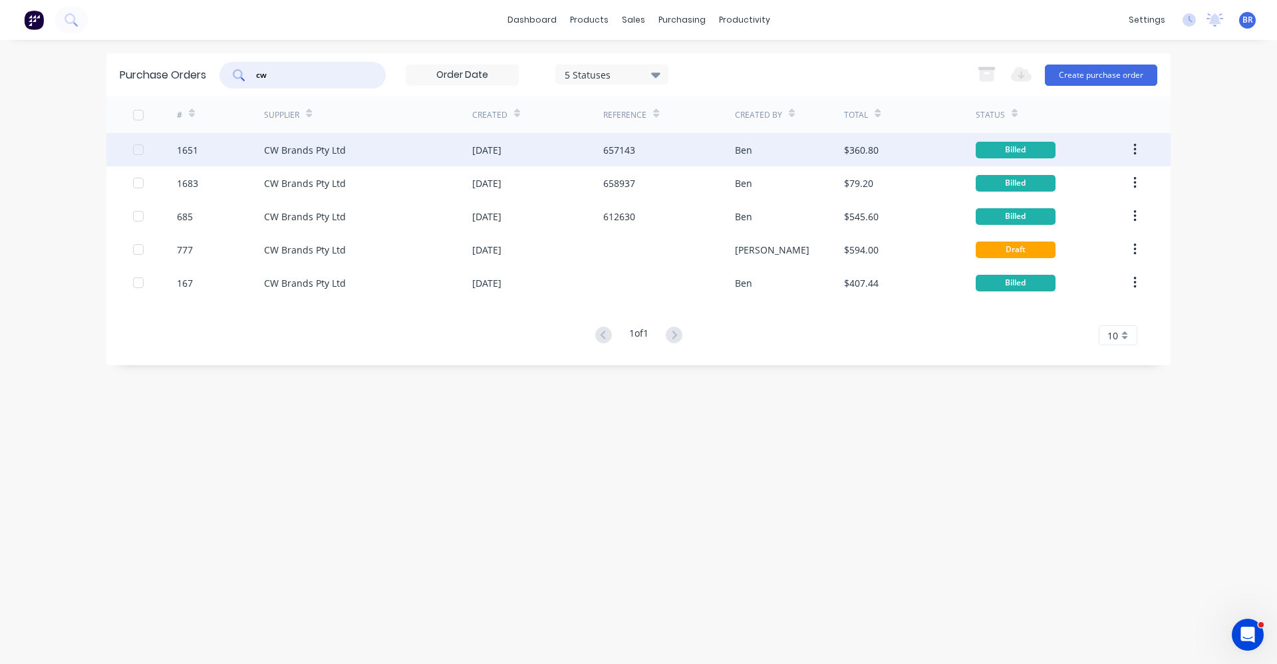
type input "cw"
click at [407, 156] on div "CW Brands Pty Ltd" at bounding box center [368, 149] width 208 height 33
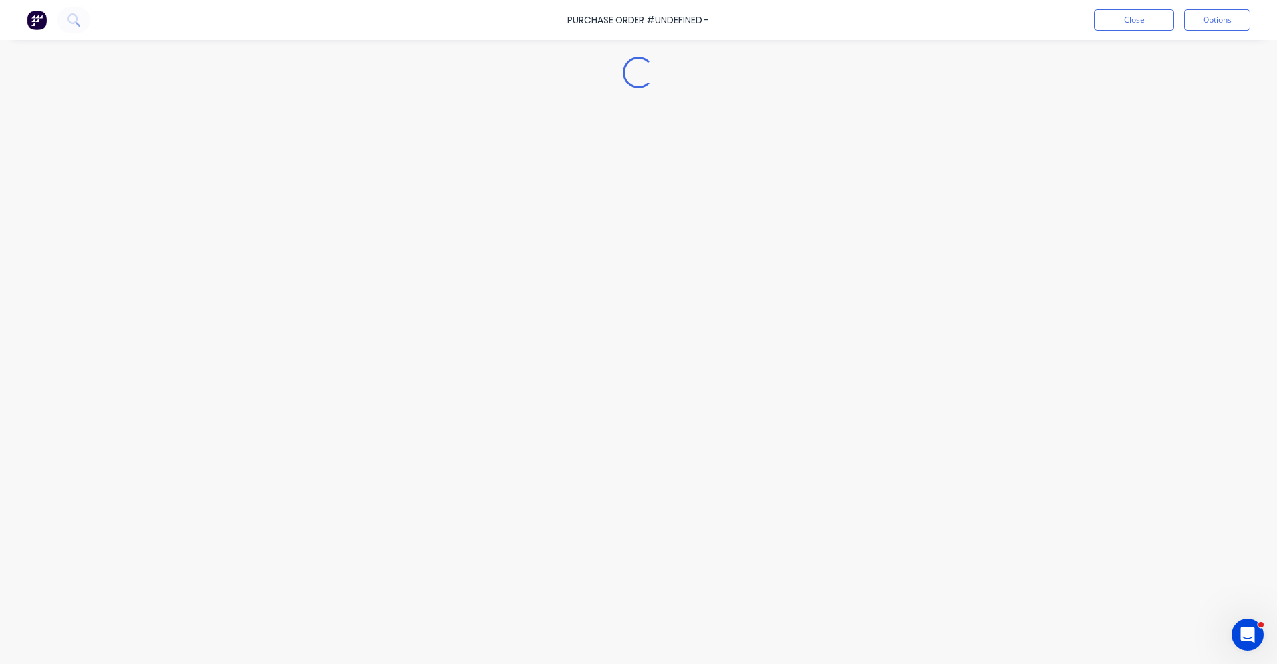
type textarea "x"
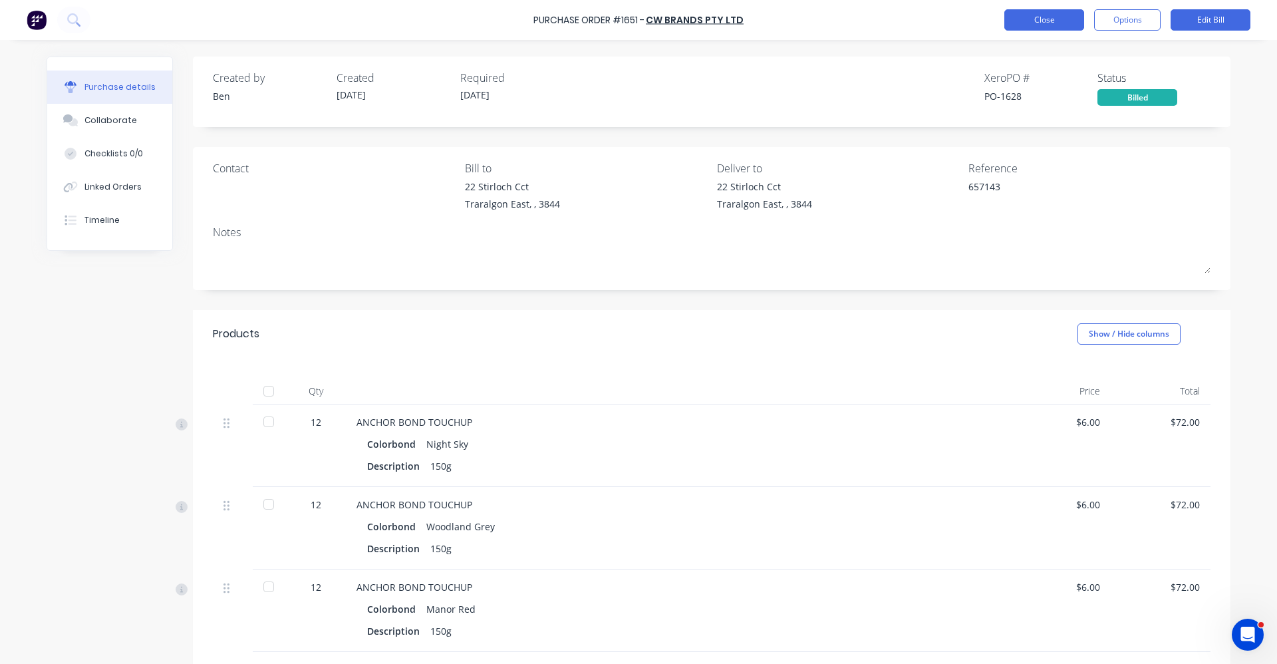
click at [1064, 19] on button "Close" at bounding box center [1044, 19] width 80 height 21
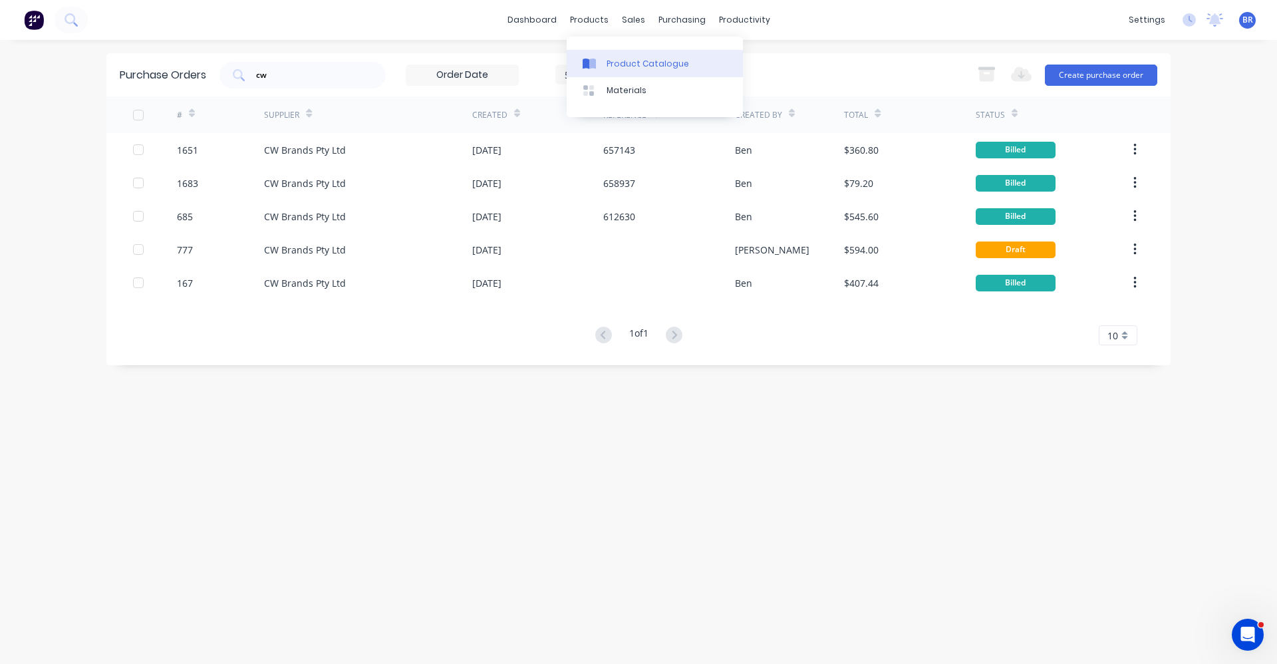
click at [609, 63] on div "Product Catalogue" at bounding box center [648, 64] width 82 height 12
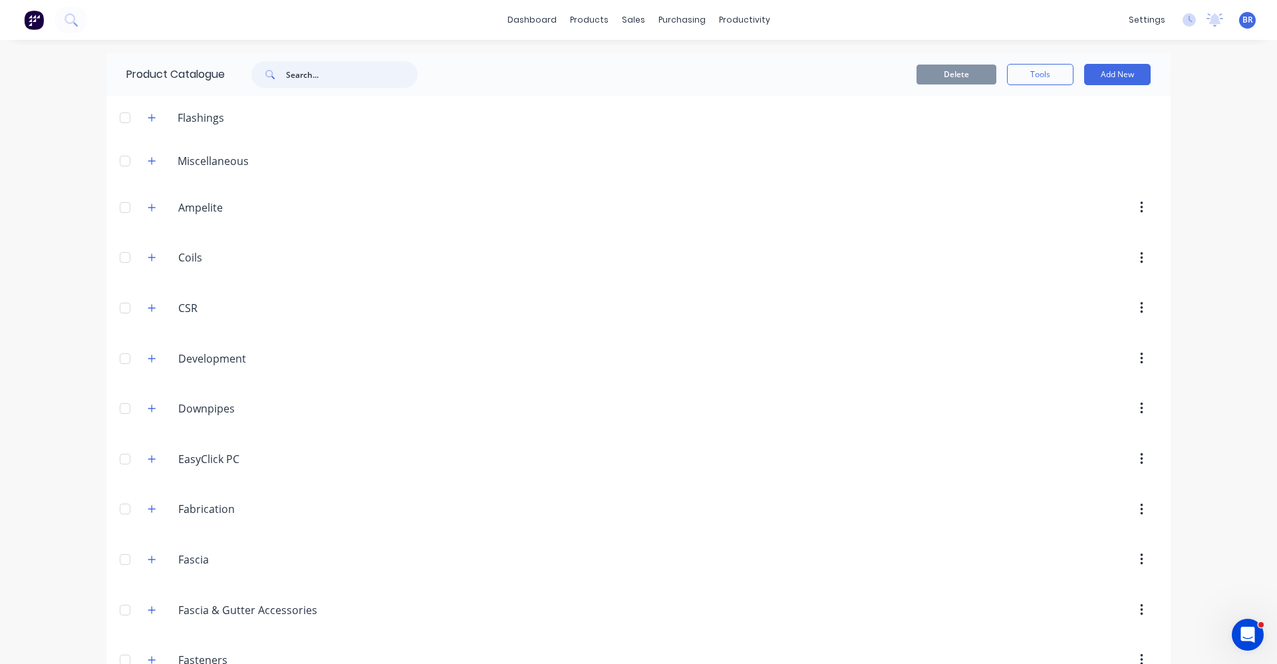
click at [329, 76] on input "text" at bounding box center [352, 74] width 132 height 27
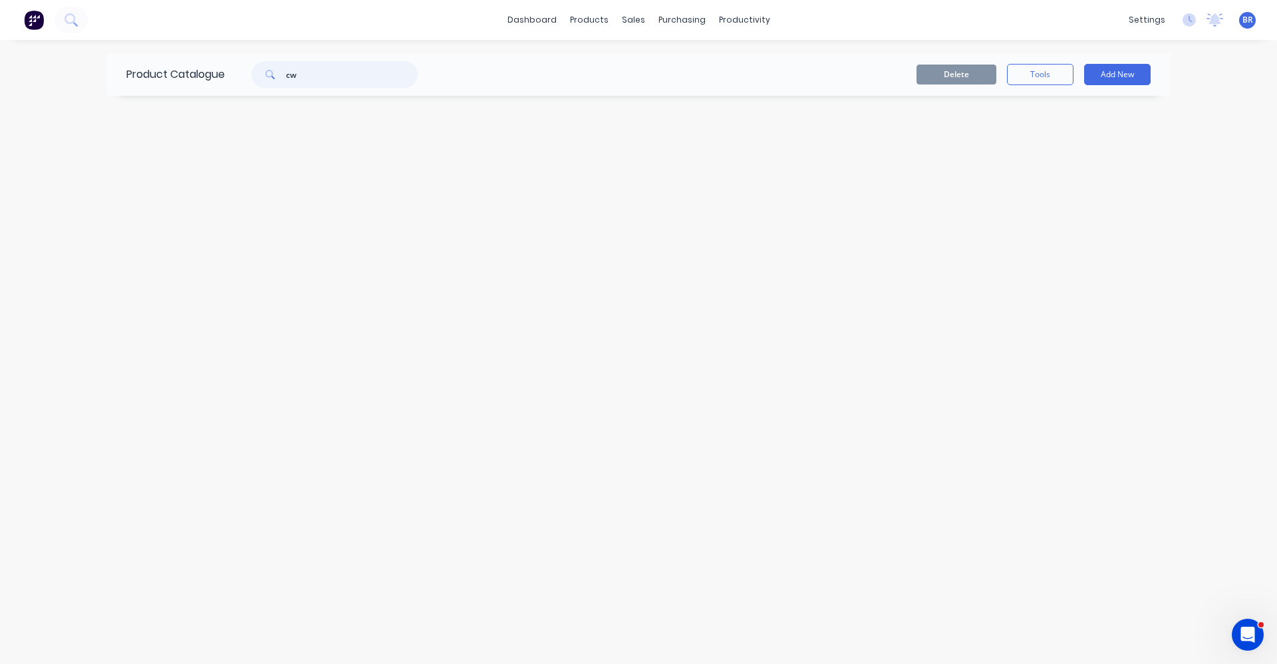
type input "c"
type input "t"
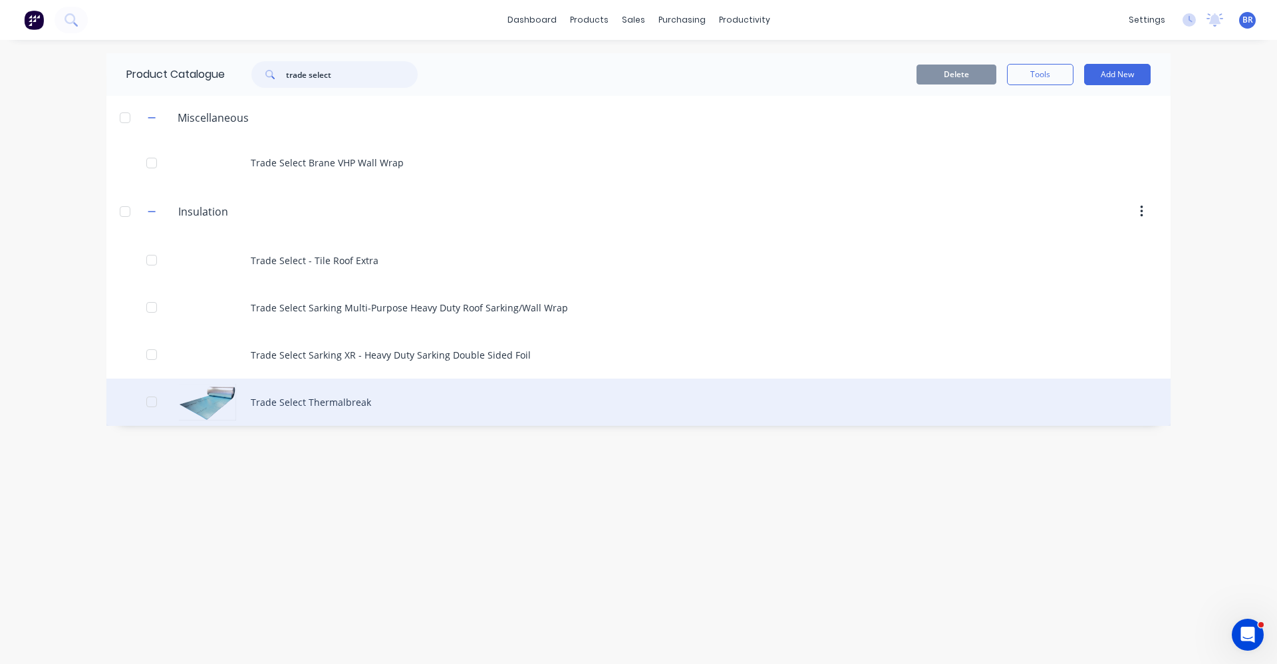
type input "trade select"
click at [353, 405] on div "Trade Select Thermalbreak" at bounding box center [638, 401] width 1064 height 47
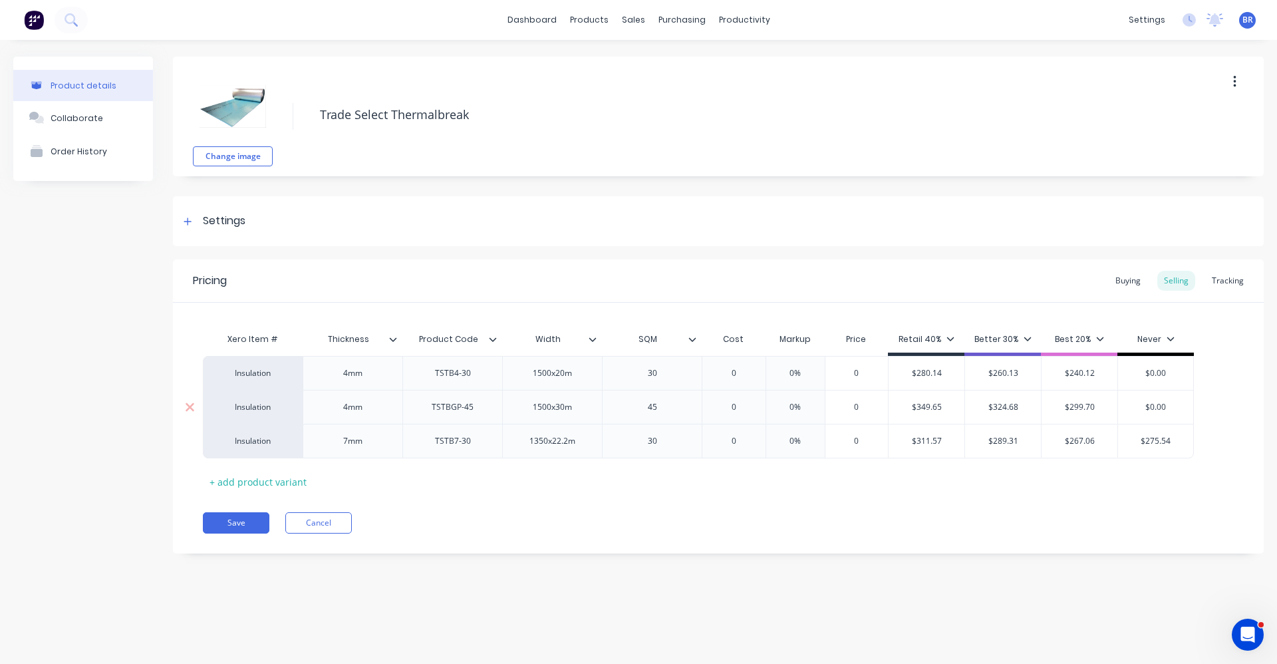
type textarea "x"
click at [1125, 285] on div "Buying" at bounding box center [1128, 281] width 39 height 20
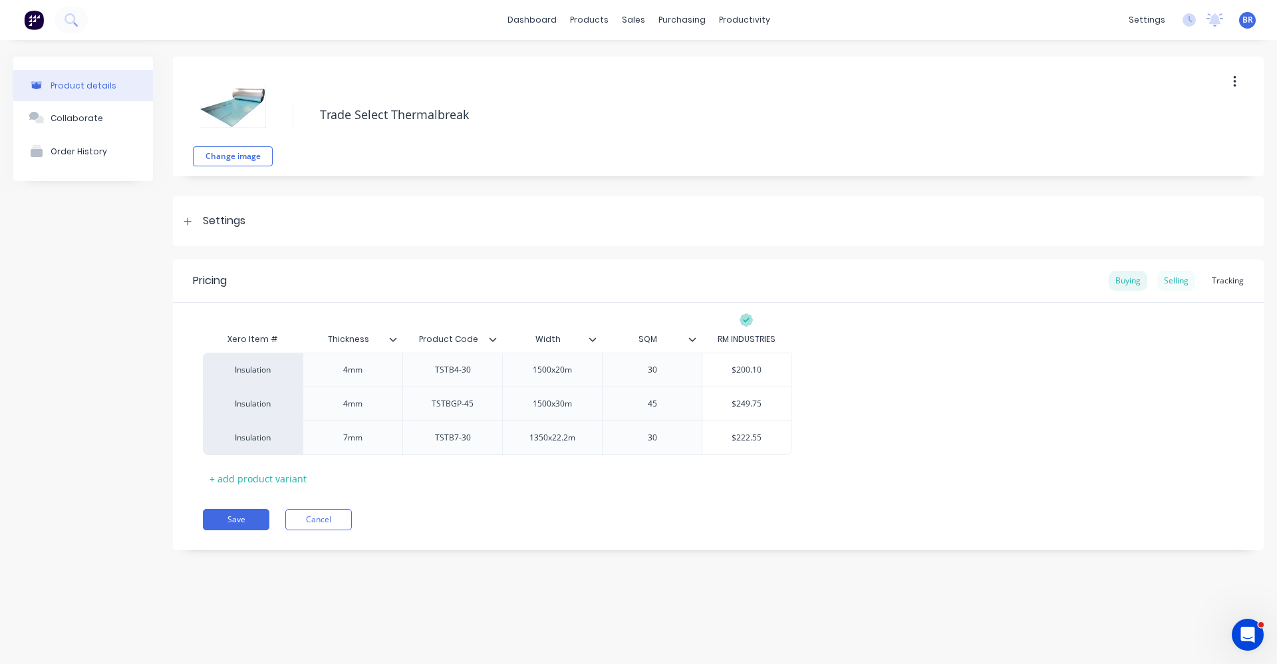
click at [1181, 281] on div "Selling" at bounding box center [1176, 281] width 38 height 20
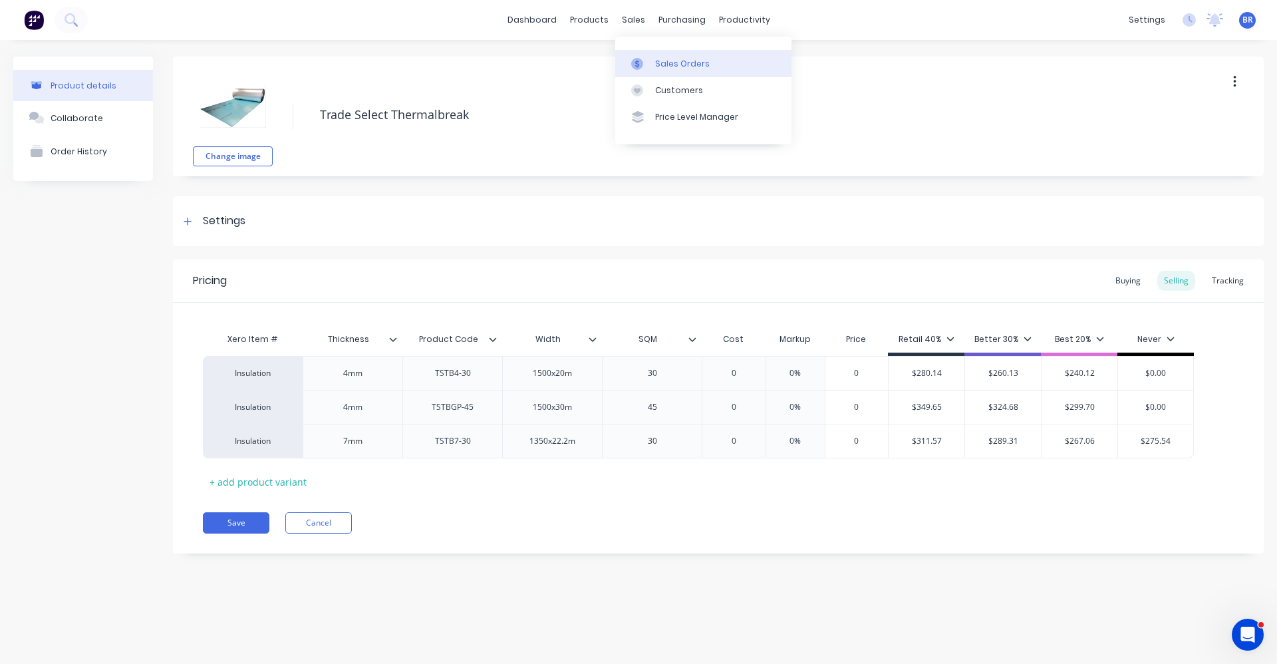
click at [663, 58] on div "Sales Orders" at bounding box center [682, 64] width 55 height 12
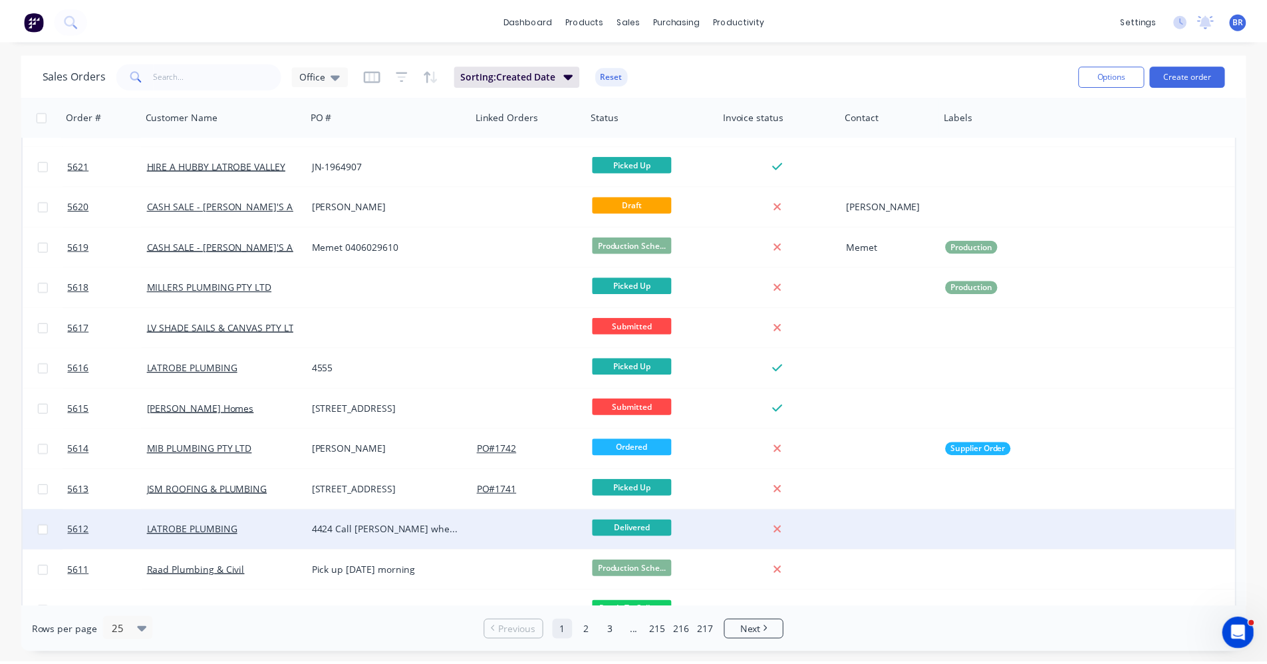
scroll to position [543, 0]
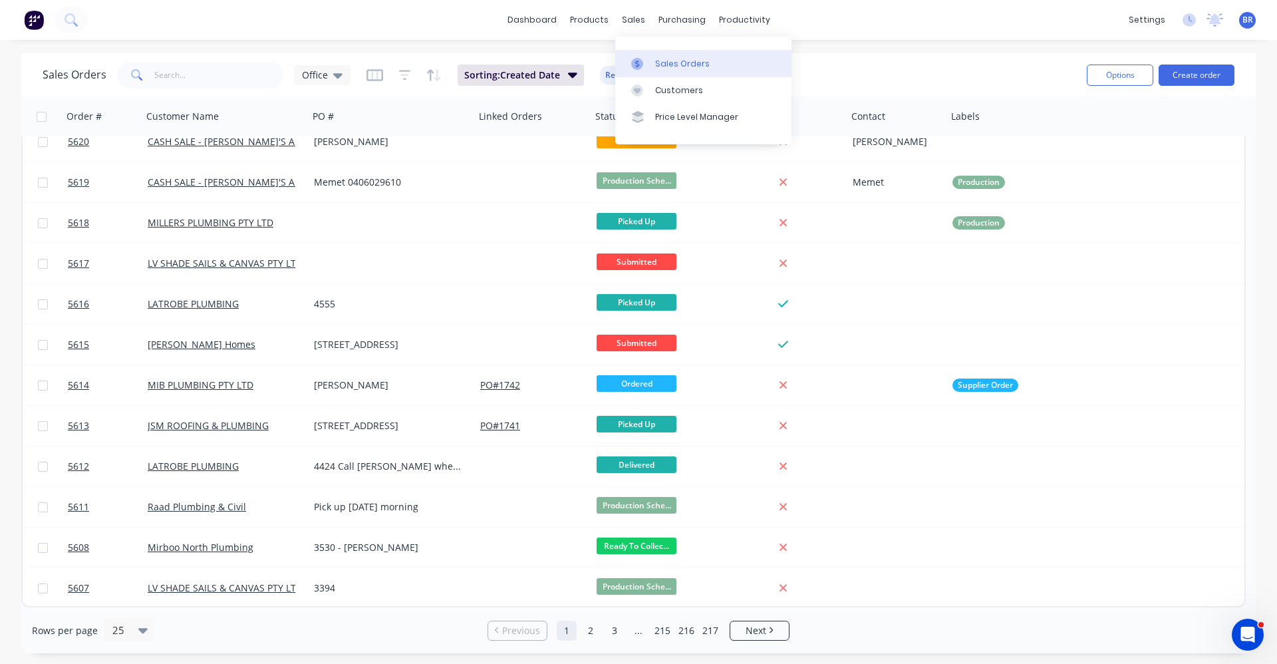
click at [673, 63] on div "Sales Orders" at bounding box center [682, 64] width 55 height 12
drag, startPoint x: 643, startPoint y: 19, endPoint x: 647, endPoint y: 31, distance: 12.6
click at [644, 22] on div "sales" at bounding box center [633, 20] width 37 height 20
click at [652, 51] on link "Sales Orders" at bounding box center [703, 63] width 176 height 27
drag, startPoint x: 190, startPoint y: 65, endPoint x: 188, endPoint y: 72, distance: 6.9
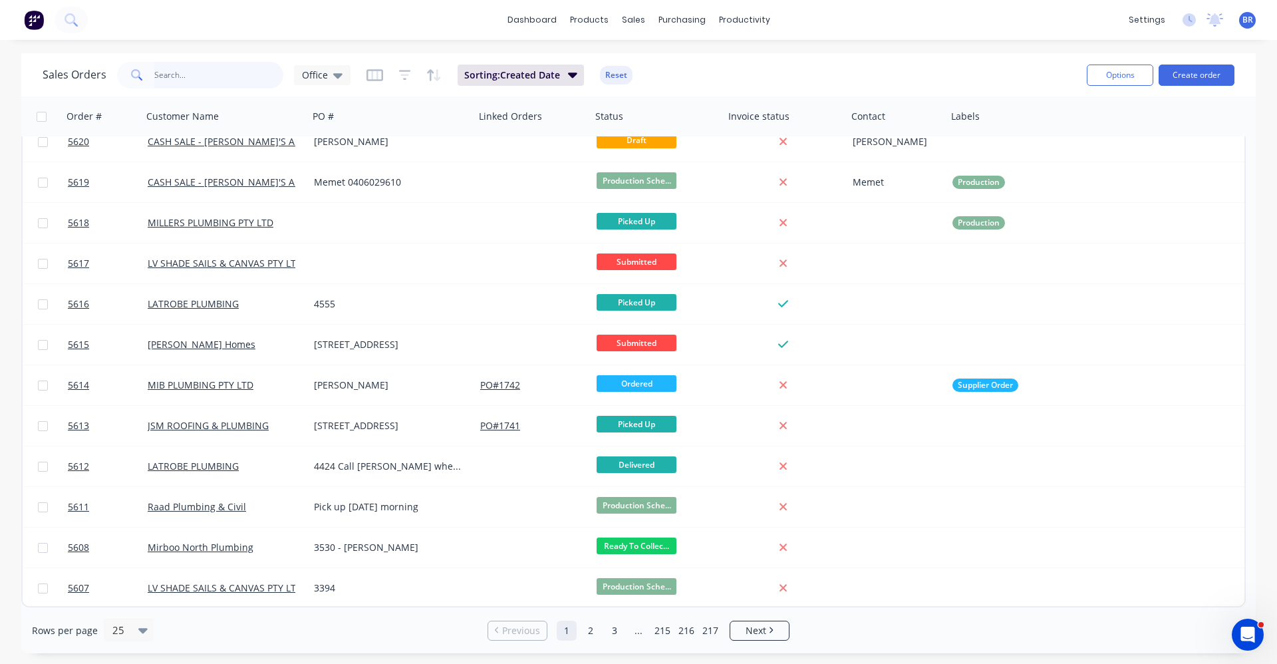
click at [188, 67] on input "text" at bounding box center [219, 75] width 130 height 27
click at [1204, 75] on button "Create order" at bounding box center [1197, 75] width 76 height 21
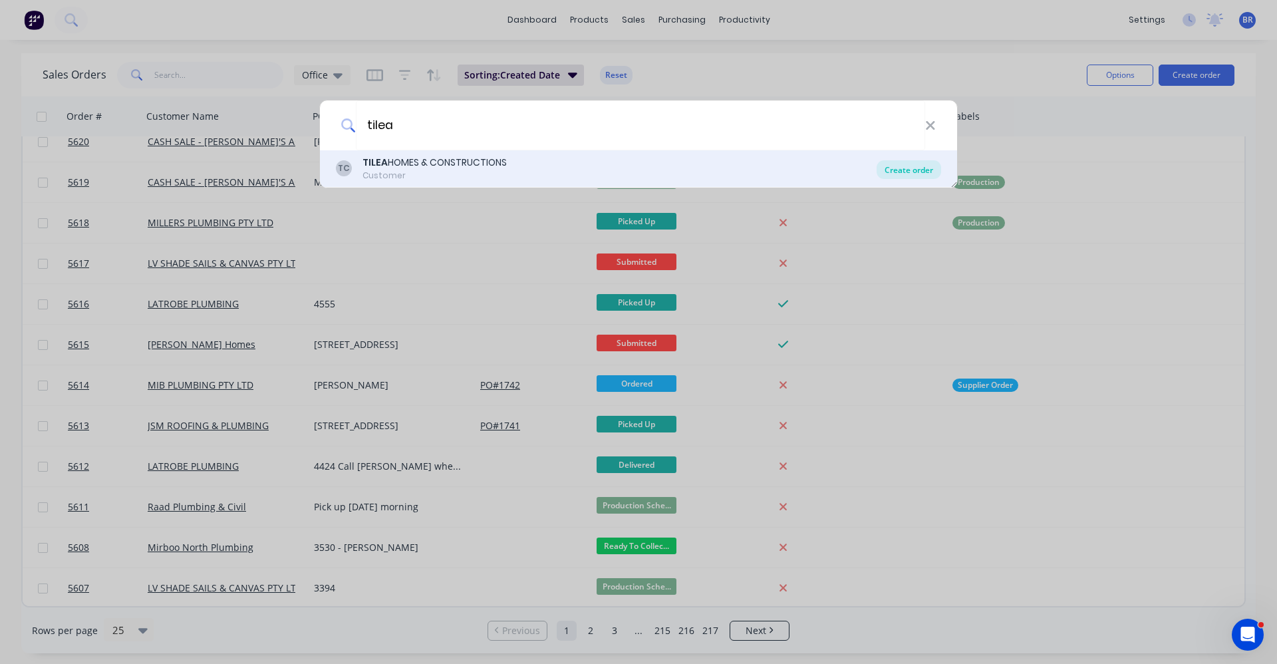
type input "tilea"
click at [924, 172] on div "Create order" at bounding box center [909, 169] width 65 height 19
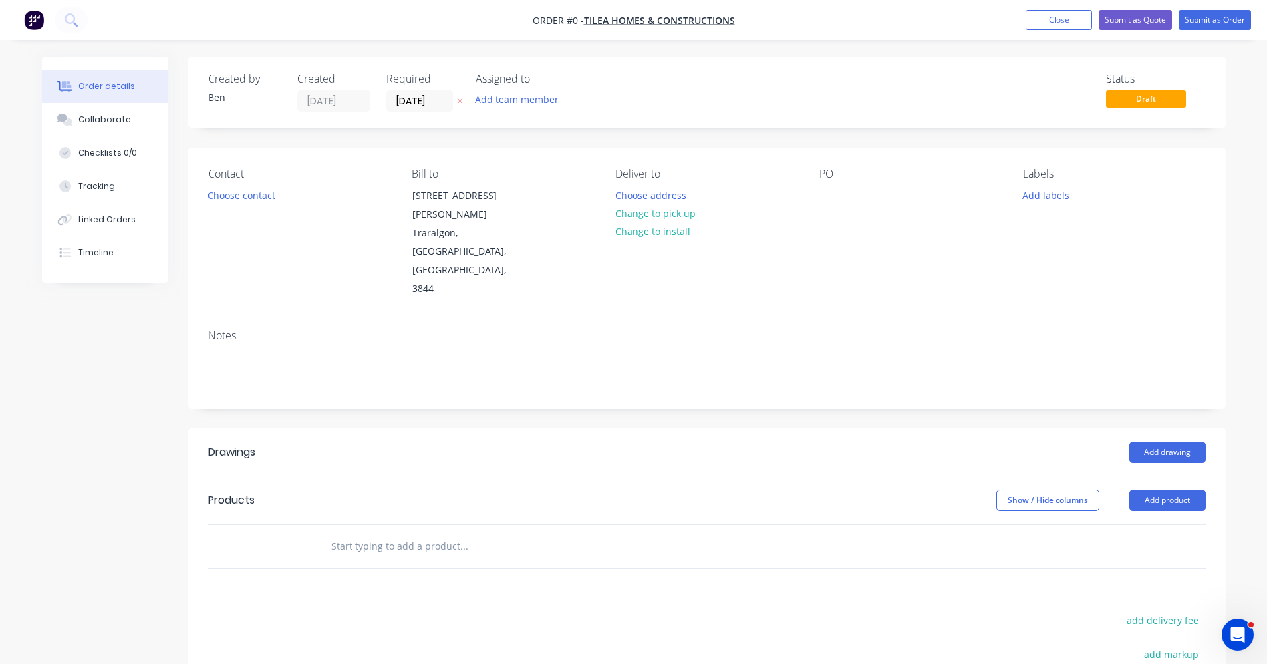
click at [408, 110] on label "[DATE]" at bounding box center [419, 100] width 67 height 21
click at [408, 110] on input "[DATE]" at bounding box center [419, 101] width 65 height 20
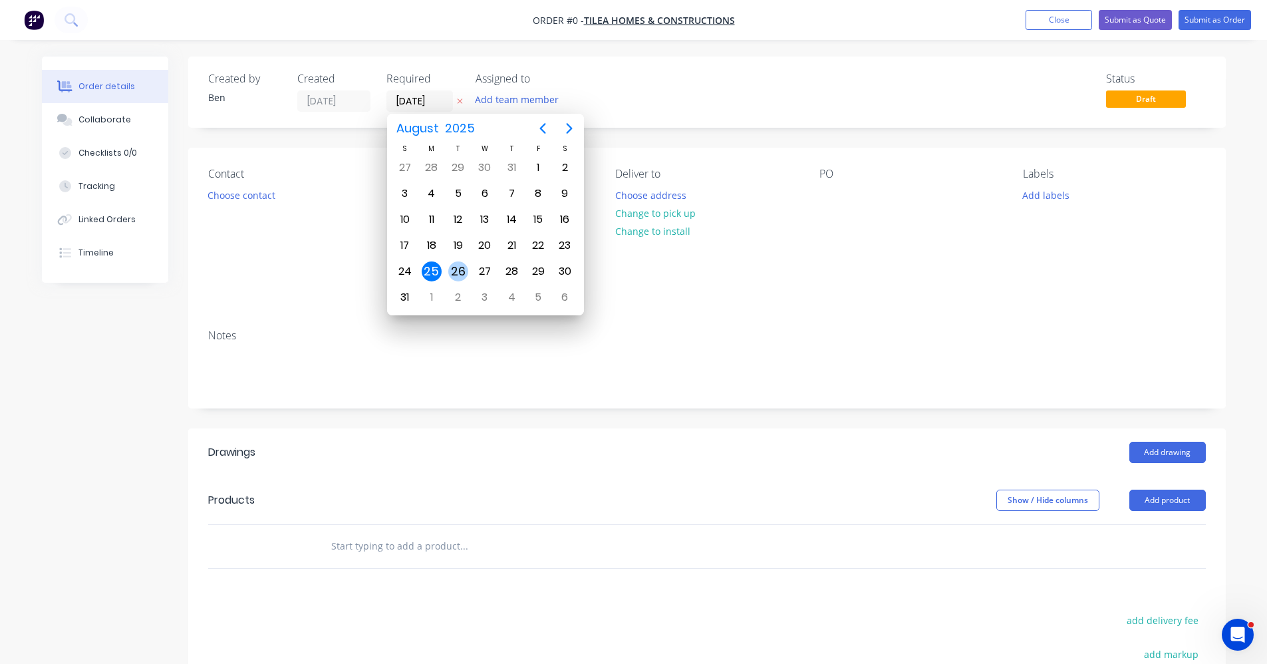
click at [460, 275] on div "26" at bounding box center [458, 271] width 20 height 20
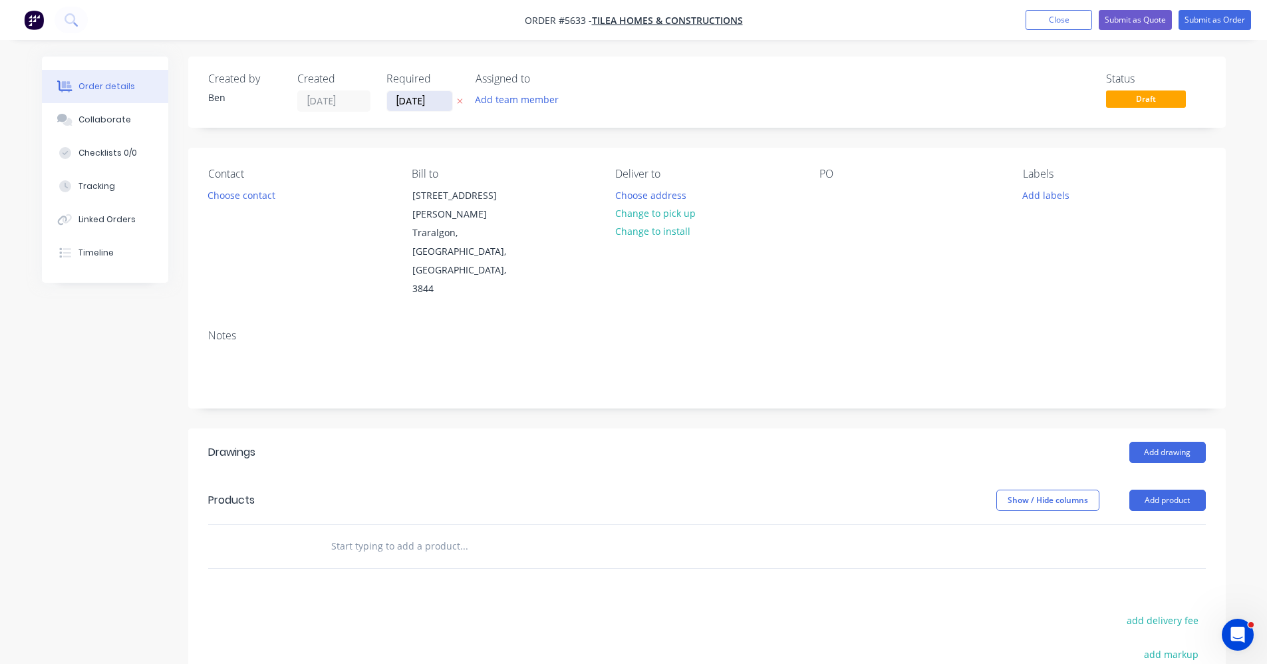
click at [422, 104] on input "[DATE]" at bounding box center [419, 101] width 65 height 20
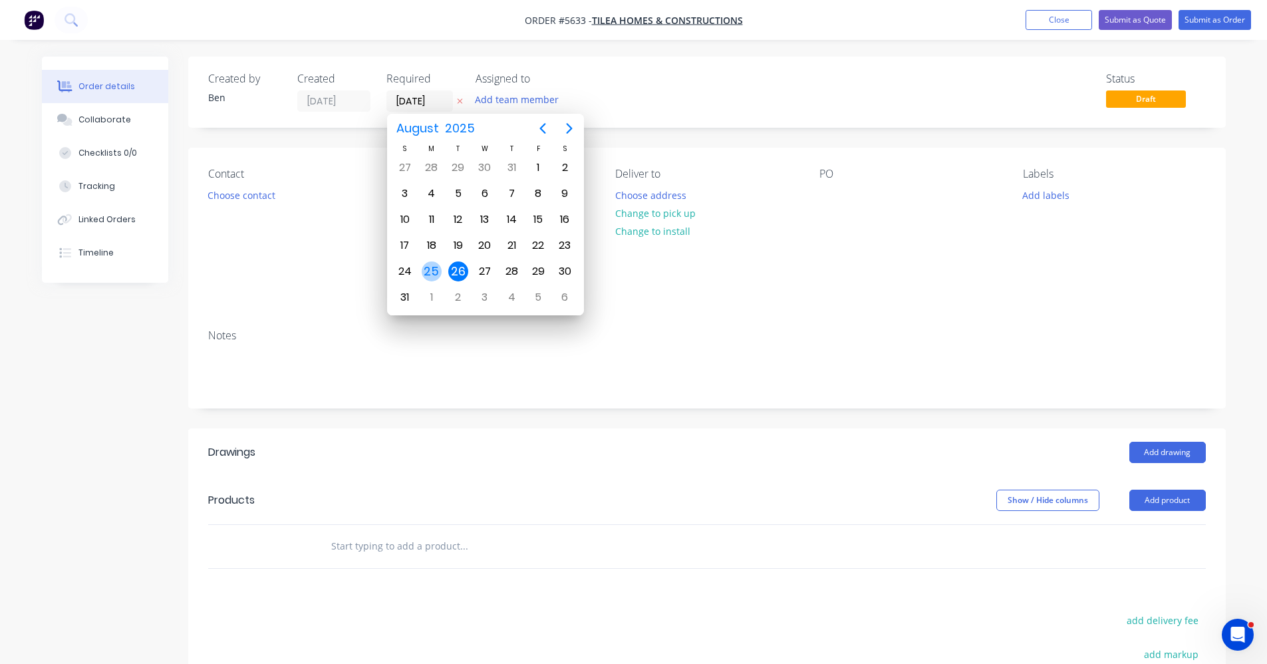
click at [440, 268] on div "25" at bounding box center [432, 271] width 20 height 20
type input "[DATE]"
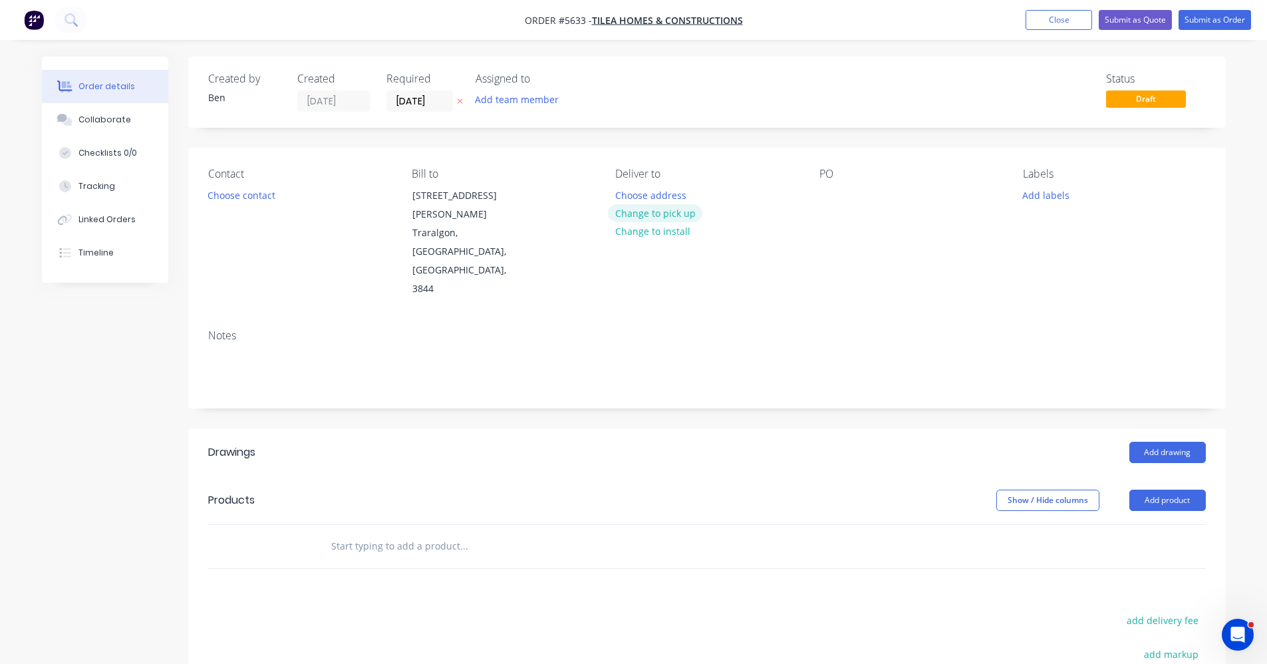
click at [649, 220] on button "Change to pick up" at bounding box center [655, 213] width 94 height 18
click at [835, 194] on div at bounding box center [830, 195] width 21 height 19
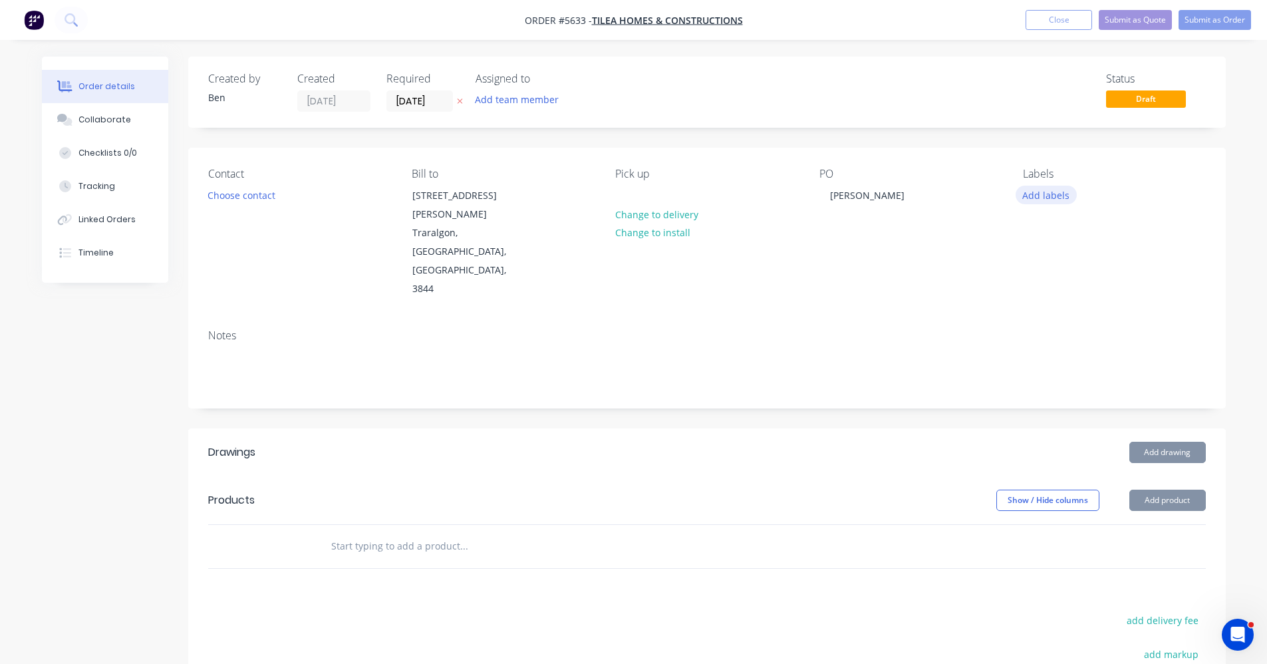
click at [1054, 192] on button "Add labels" at bounding box center [1046, 195] width 61 height 18
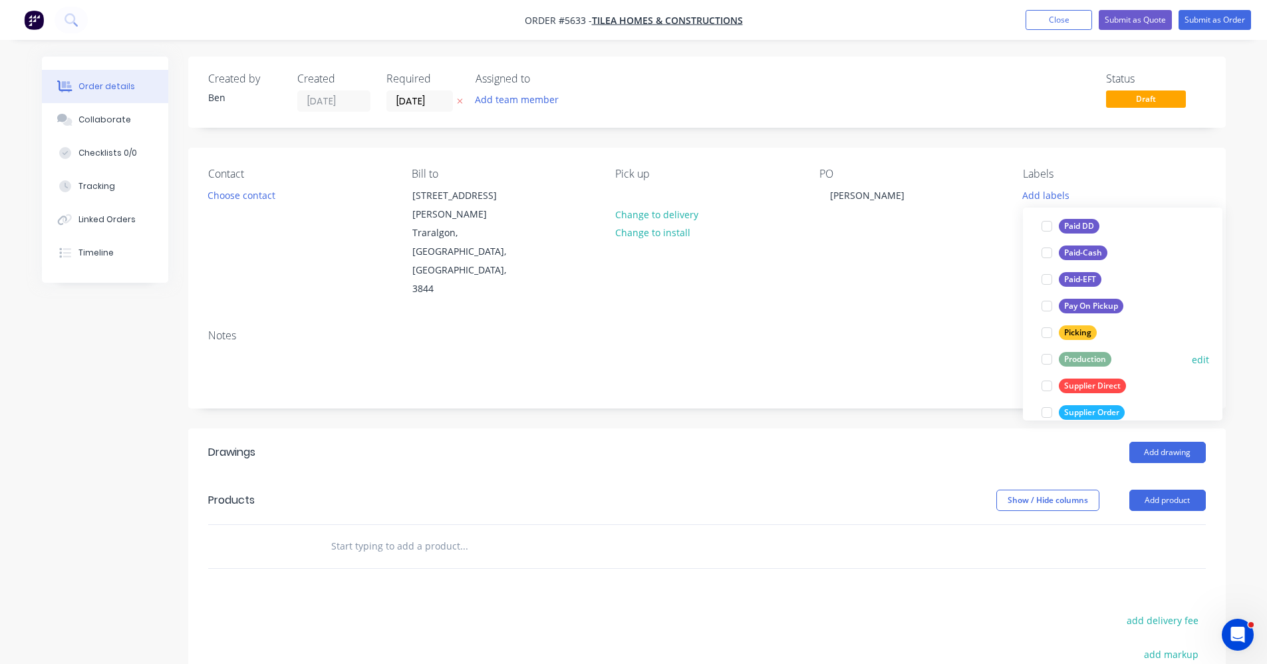
scroll to position [200, 0]
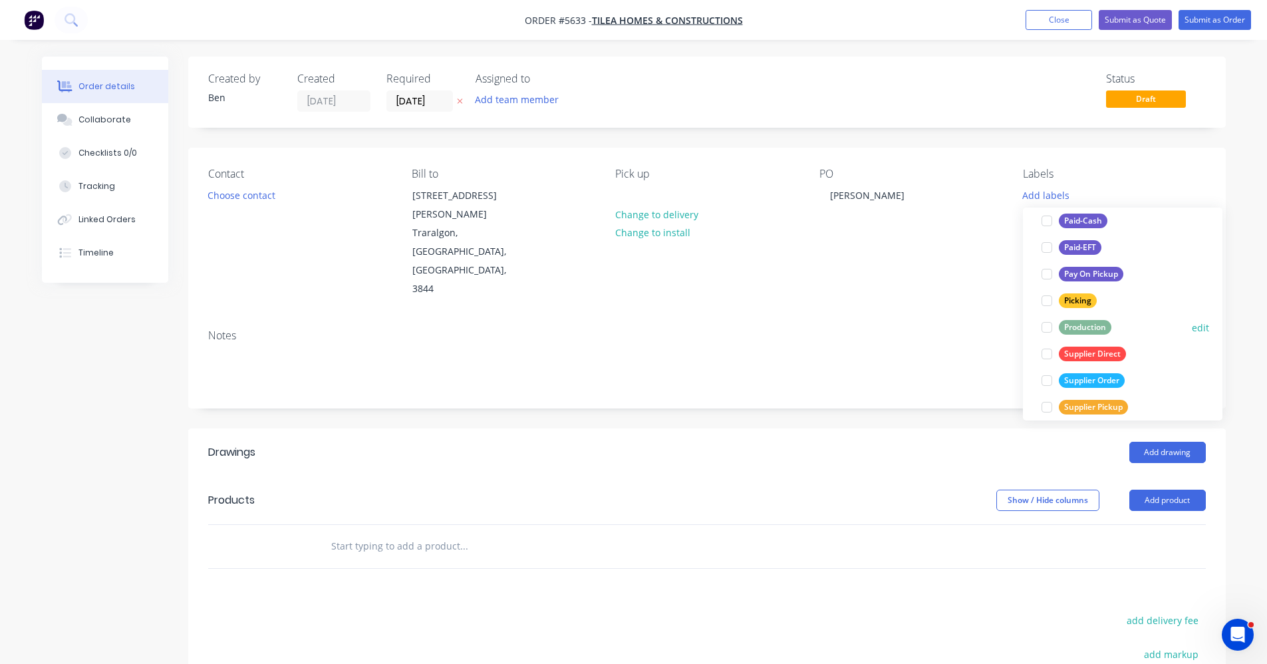
click at [1081, 331] on div "Production" at bounding box center [1085, 327] width 53 height 15
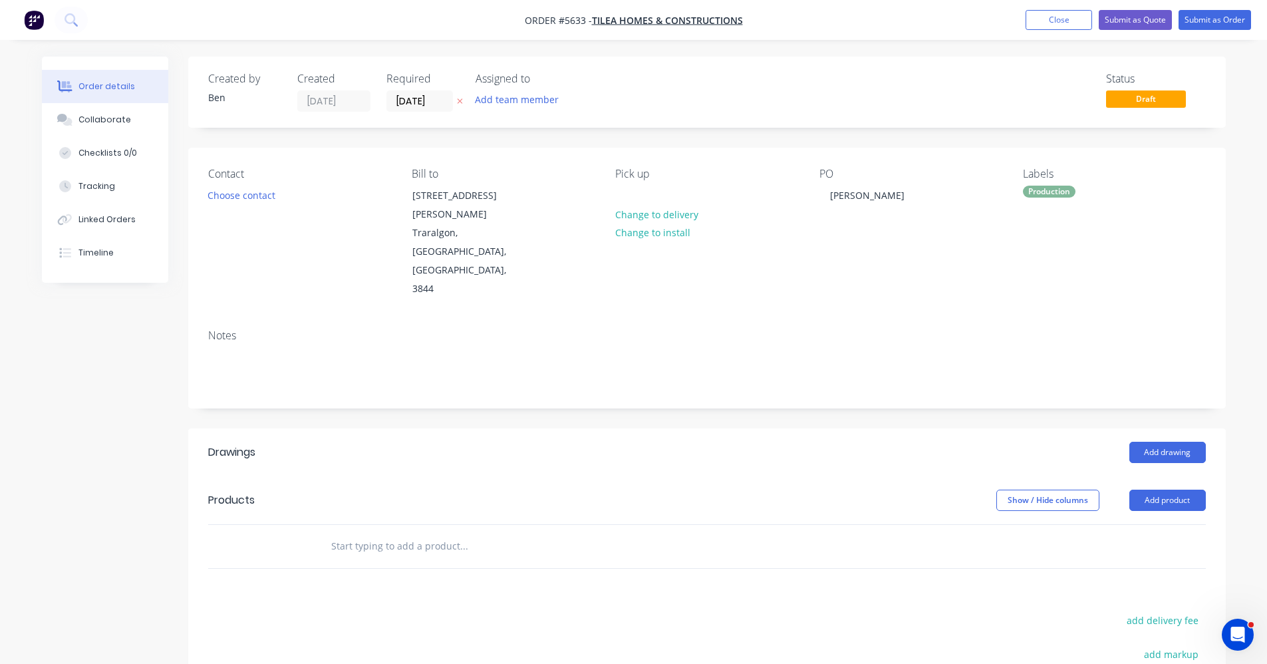
drag, startPoint x: 531, startPoint y: 453, endPoint x: 547, endPoint y: 456, distance: 15.7
click at [537, 490] on div "Show / Hide columns Add product" at bounding box center [813, 500] width 786 height 21
click at [1160, 442] on button "Add drawing" at bounding box center [1168, 452] width 76 height 21
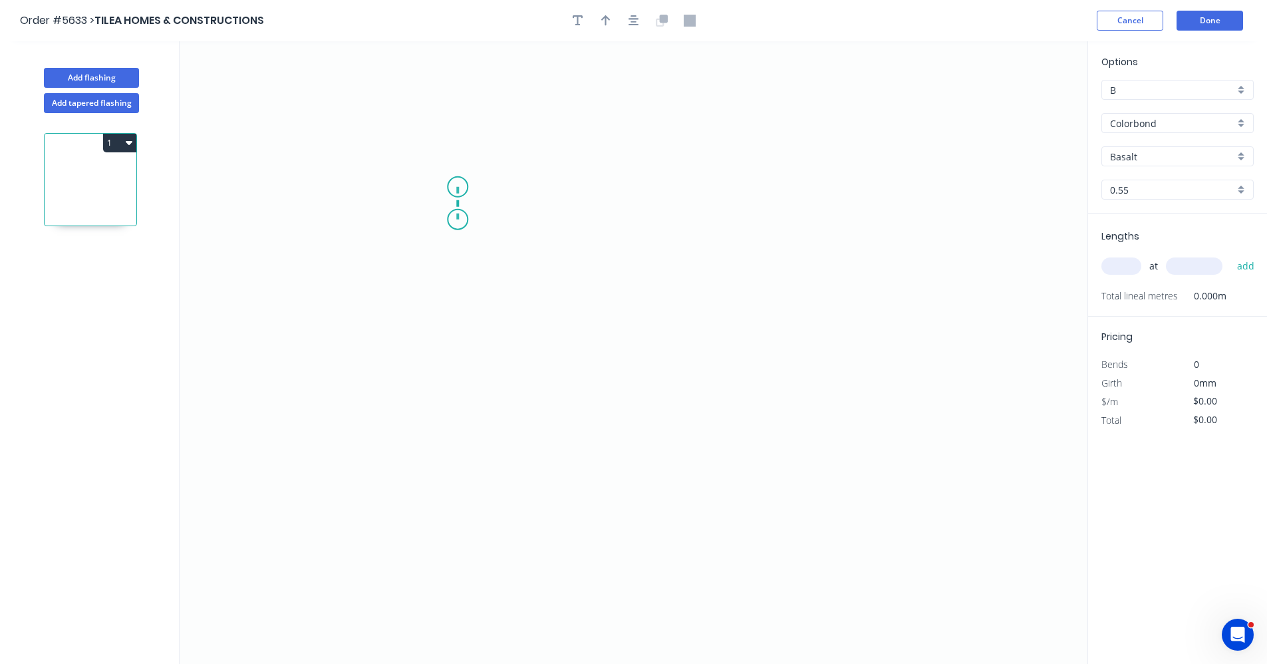
drag, startPoint x: 458, startPoint y: 187, endPoint x: 460, endPoint y: 263, distance: 75.9
click at [460, 226] on icon "0" at bounding box center [634, 352] width 908 height 623
drag, startPoint x: 583, startPoint y: 229, endPoint x: 583, endPoint y: 277, distance: 47.9
click at [583, 229] on icon "0 ?" at bounding box center [634, 352] width 908 height 623
click at [580, 270] on icon "0 ? ?" at bounding box center [634, 352] width 908 height 623
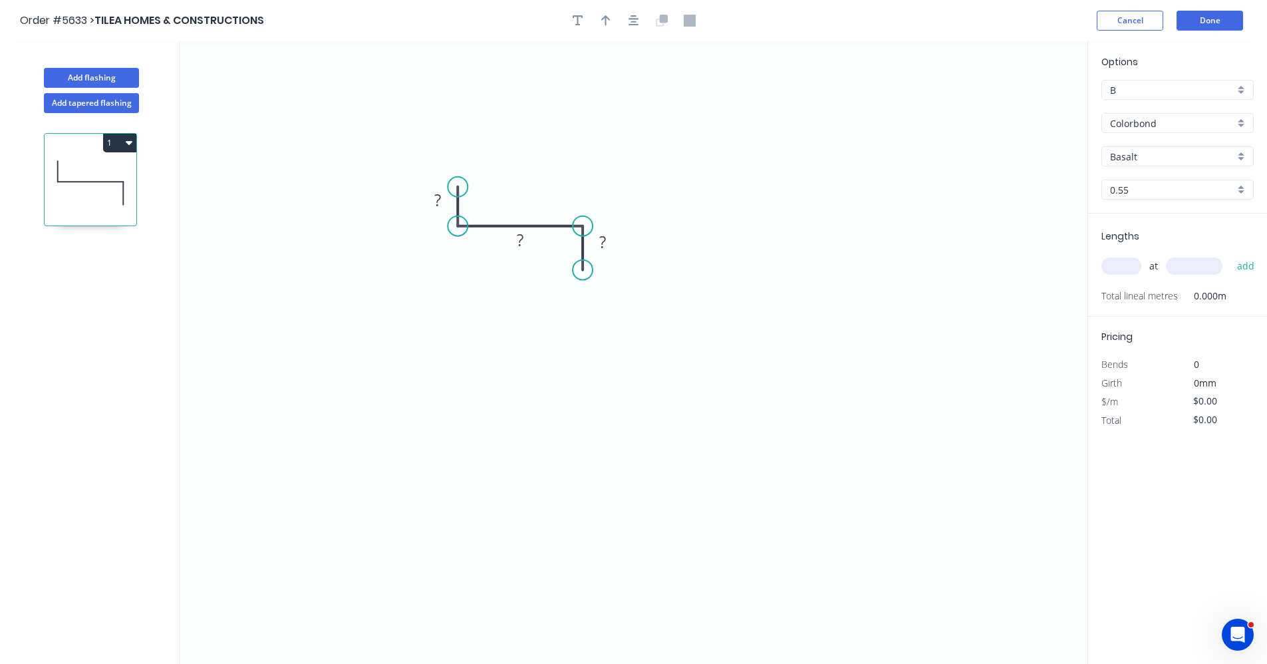
drag, startPoint x: 581, startPoint y: 273, endPoint x: 589, endPoint y: 284, distance: 14.2
drag, startPoint x: 615, startPoint y: 321, endPoint x: 593, endPoint y: 305, distance: 27.7
click at [615, 320] on div "Crush & Fold" at bounding box center [645, 316] width 134 height 27
drag, startPoint x: 601, startPoint y: 311, endPoint x: 515, endPoint y: 255, distance: 102.6
click at [599, 309] on div "Flip bend" at bounding box center [650, 314] width 134 height 27
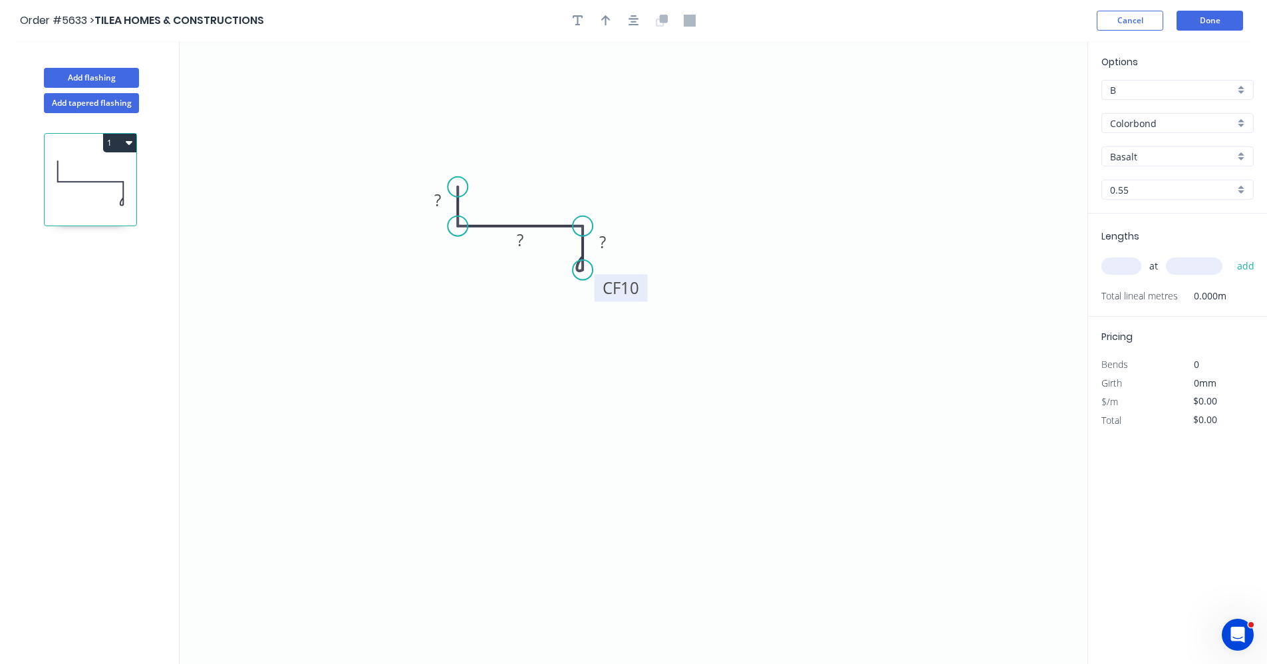
drag, startPoint x: 633, startPoint y: 252, endPoint x: 633, endPoint y: 283, distance: 31.3
click at [641, 290] on rect at bounding box center [621, 287] width 53 height 27
drag, startPoint x: 456, startPoint y: 181, endPoint x: 467, endPoint y: 128, distance: 53.8
click at [461, 129] on circle at bounding box center [458, 131] width 20 height 20
click at [630, 16] on icon "button" at bounding box center [634, 21] width 11 height 12
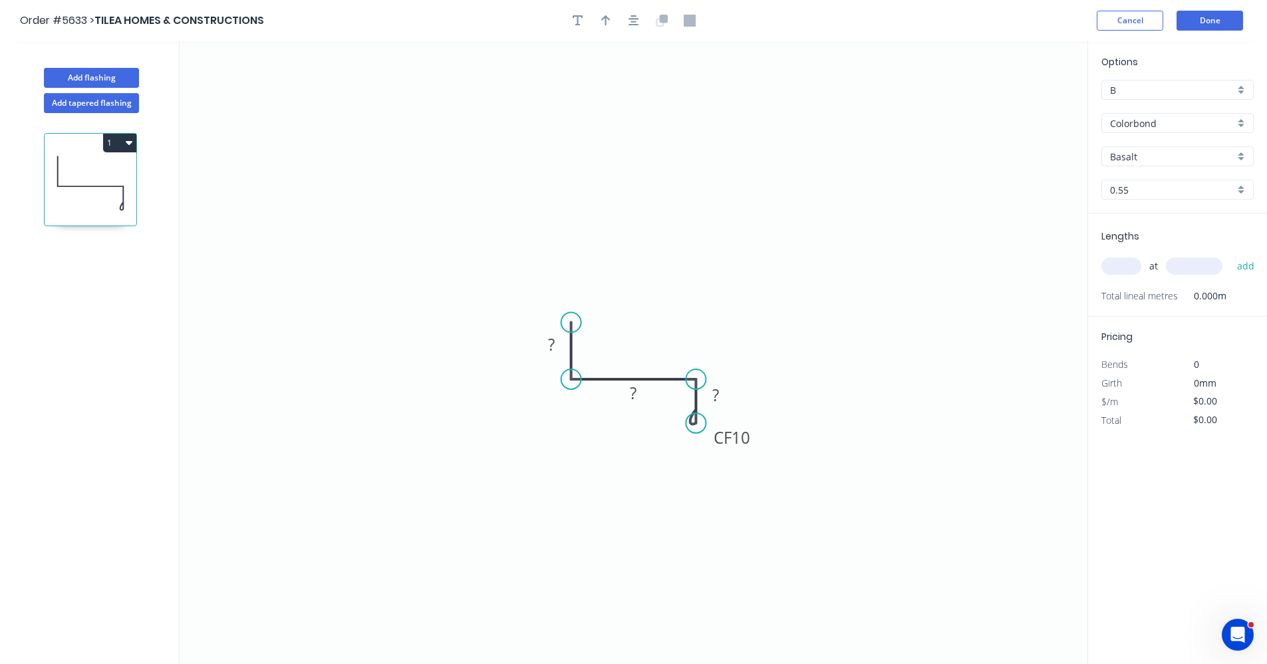
drag, startPoint x: 569, startPoint y: 287, endPoint x: 574, endPoint y: 323, distance: 36.2
click at [574, 323] on circle at bounding box center [571, 323] width 20 height 20
drag, startPoint x: 571, startPoint y: 320, endPoint x: 562, endPoint y: 322, distance: 8.9
click at [571, 307] on circle at bounding box center [571, 307] width 20 height 20
drag, startPoint x: 557, startPoint y: 331, endPoint x: 557, endPoint y: 321, distance: 10.6
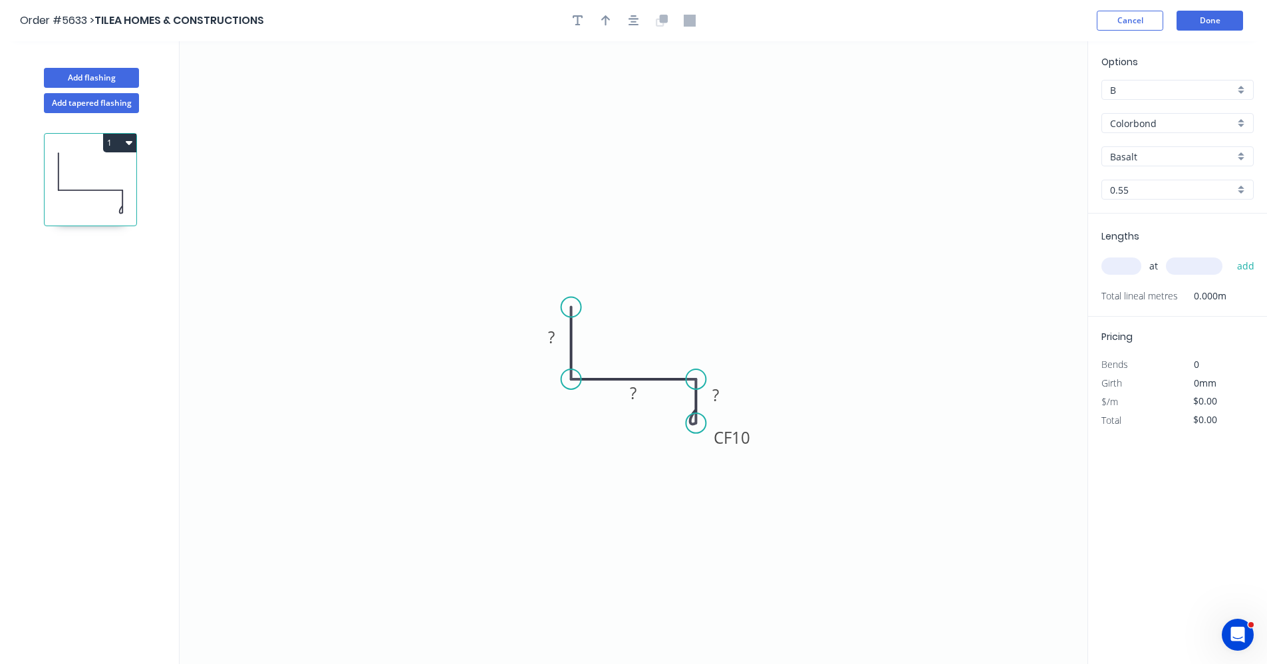
click at [557, 331] on rect at bounding box center [551, 338] width 27 height 19
type input "$12.36"
click at [637, 22] on icon "button" at bounding box center [634, 21] width 11 height 12
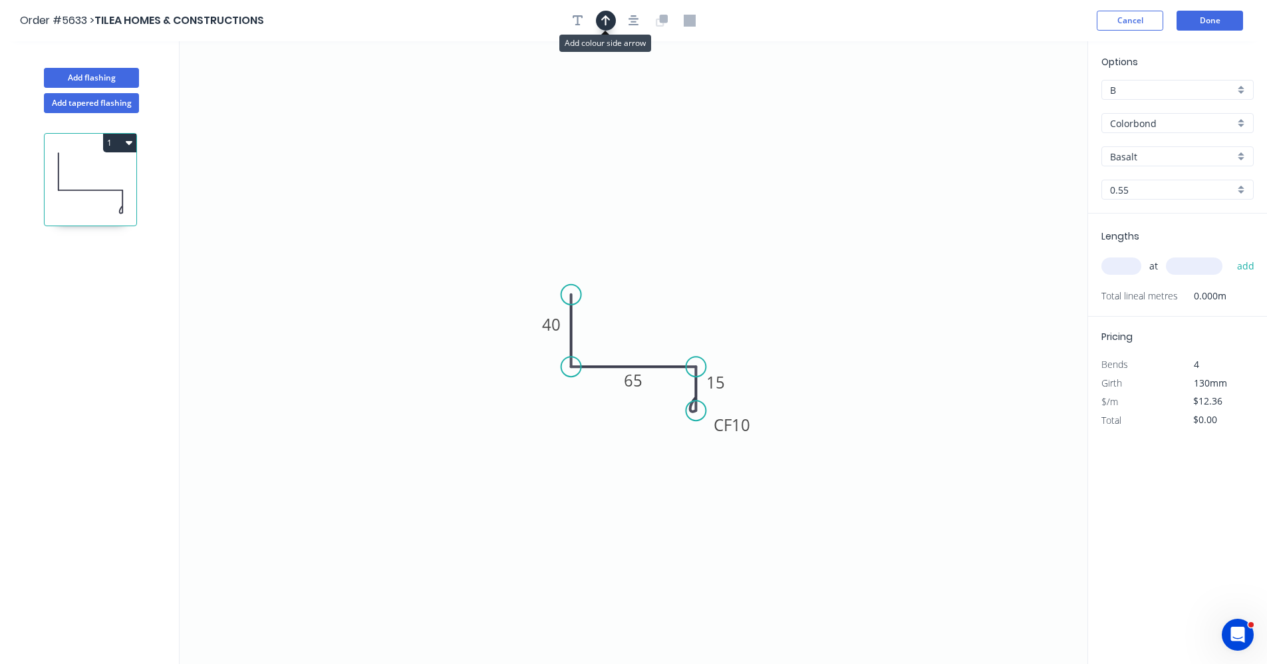
click at [605, 23] on icon "button" at bounding box center [605, 21] width 9 height 12
click at [1021, 108] on icon at bounding box center [1020, 92] width 12 height 43
drag, startPoint x: 1021, startPoint y: 108, endPoint x: 753, endPoint y: 346, distance: 358.1
click at [669, 350] on icon at bounding box center [679, 338] width 39 height 39
click at [1151, 154] on input "Basalt" at bounding box center [1172, 157] width 124 height 14
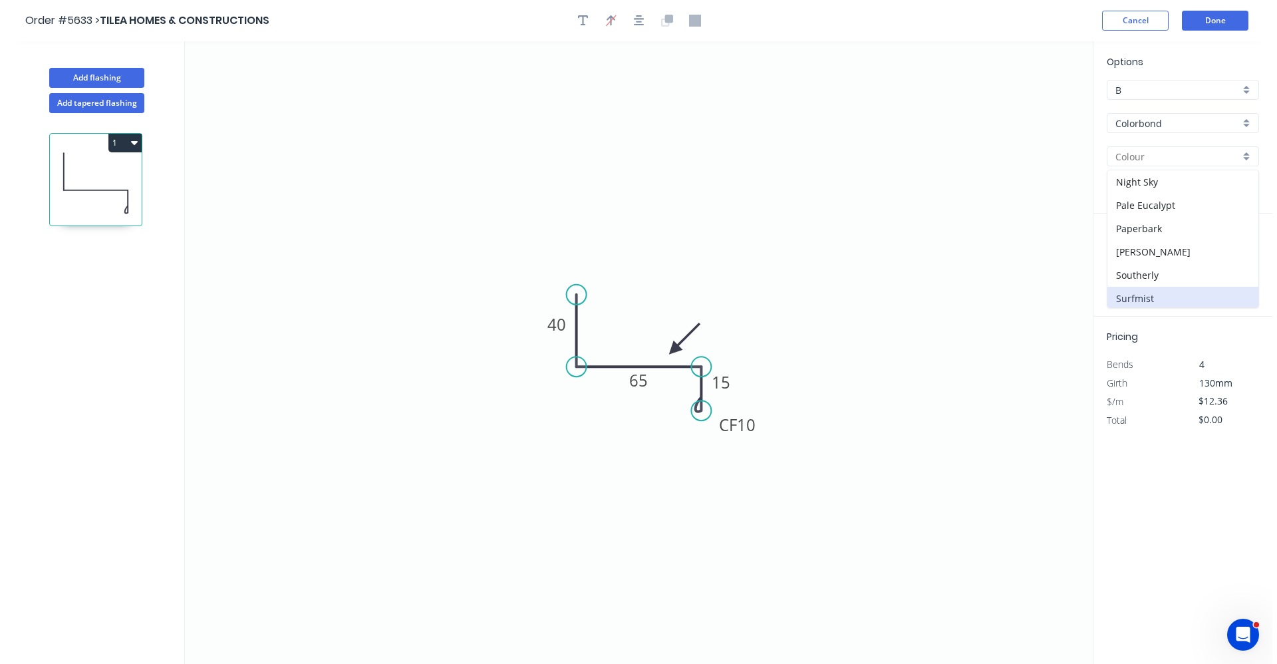
scroll to position [333, 0]
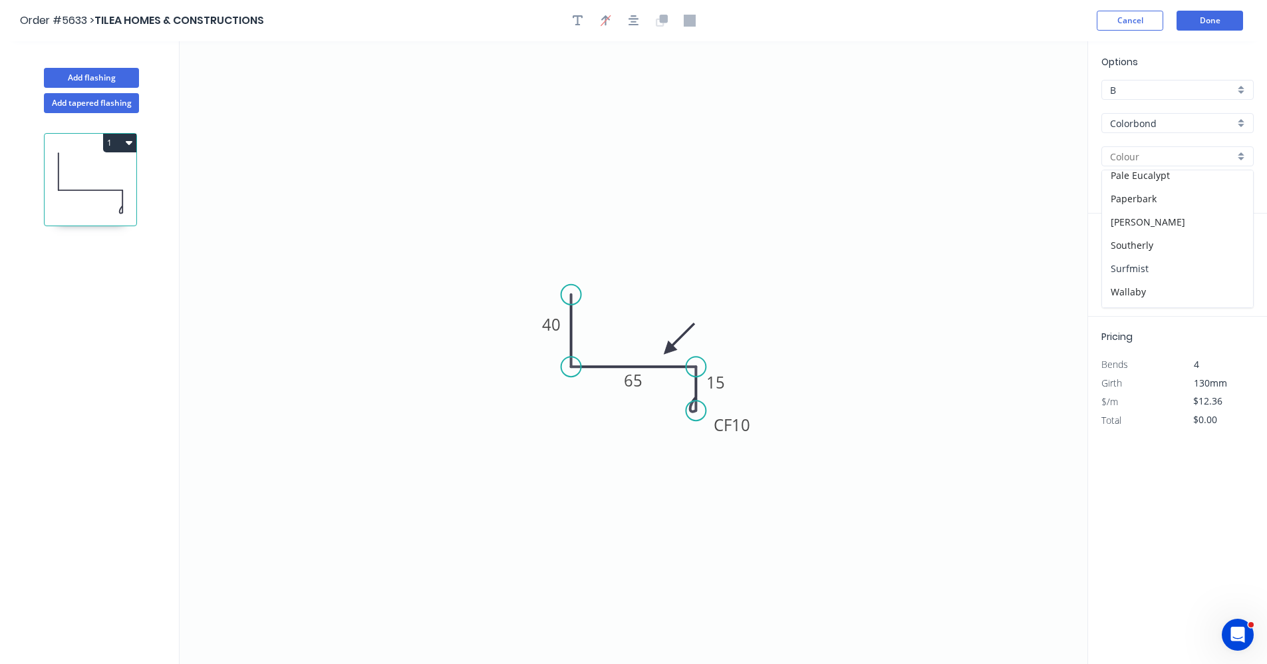
click at [1140, 266] on div "Surfmist" at bounding box center [1177, 268] width 151 height 23
type input "Surfmist"
click at [1131, 268] on input "text" at bounding box center [1122, 265] width 40 height 17
type input "1"
type input "3400"
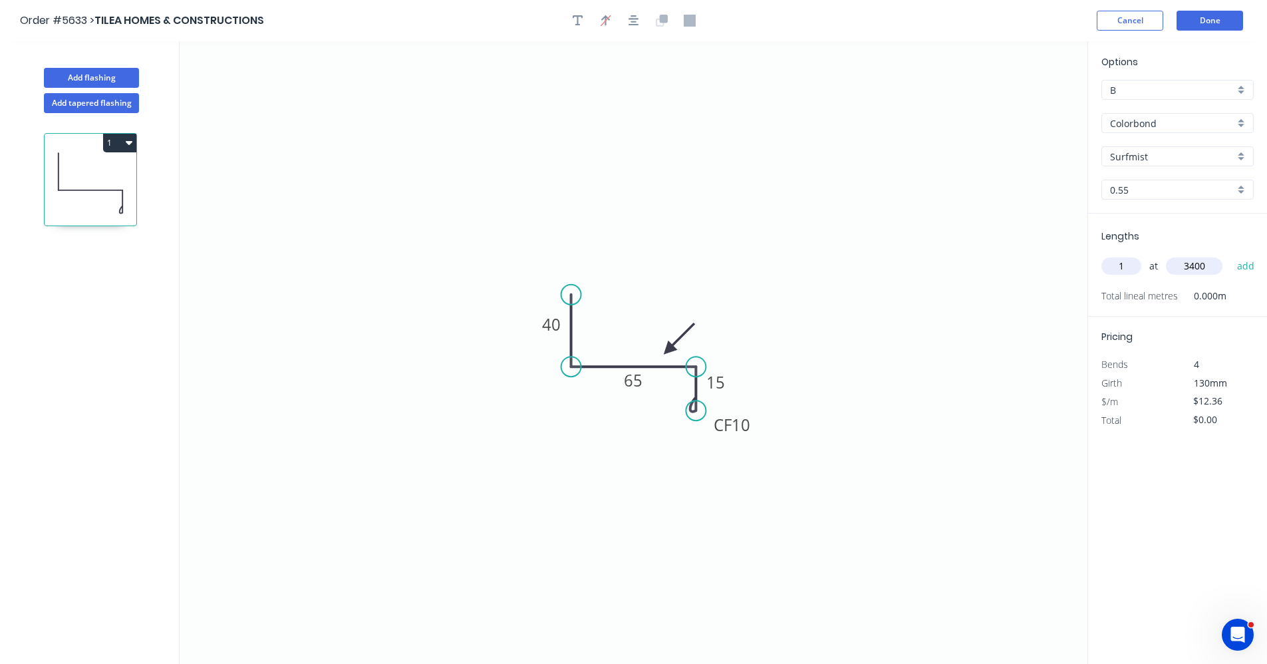
click at [1231, 255] on button "add" at bounding box center [1246, 266] width 31 height 23
type input "$42.02"
click at [1215, 27] on button "Done" at bounding box center [1210, 21] width 67 height 20
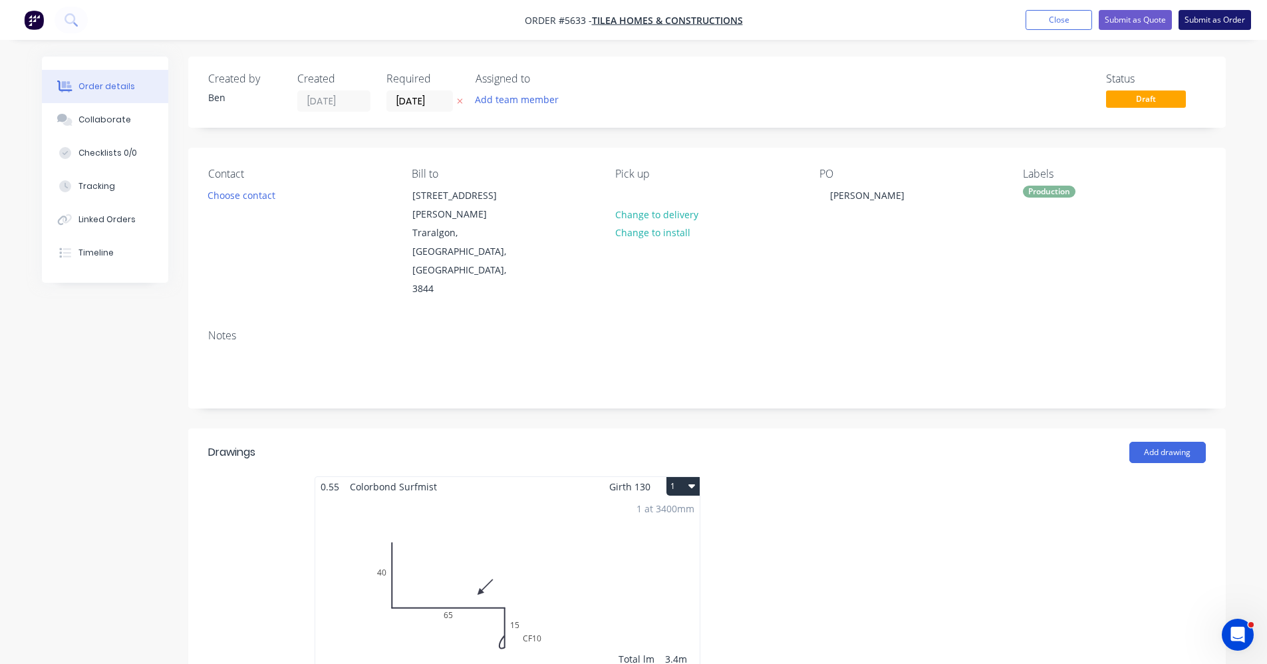
click at [1207, 19] on button "Submit as Order" at bounding box center [1215, 20] width 73 height 20
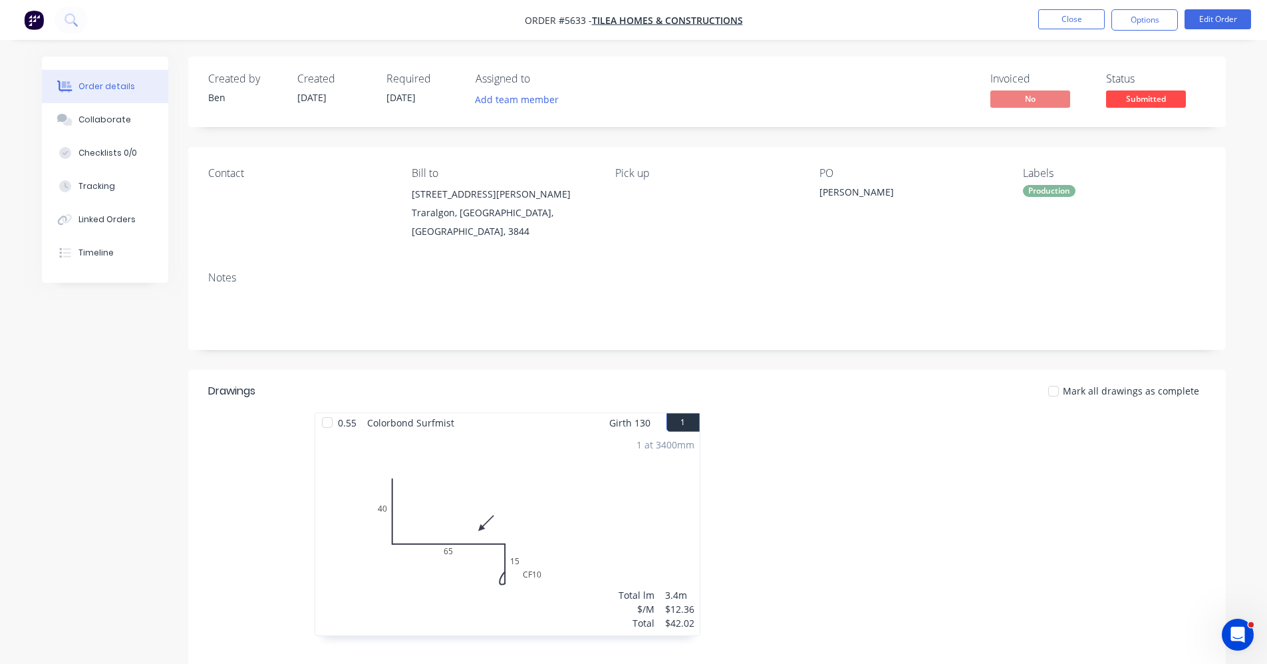
drag, startPoint x: 1155, startPoint y: 19, endPoint x: 1156, endPoint y: 33, distance: 14.7
click at [1154, 20] on button "Options" at bounding box center [1145, 19] width 67 height 21
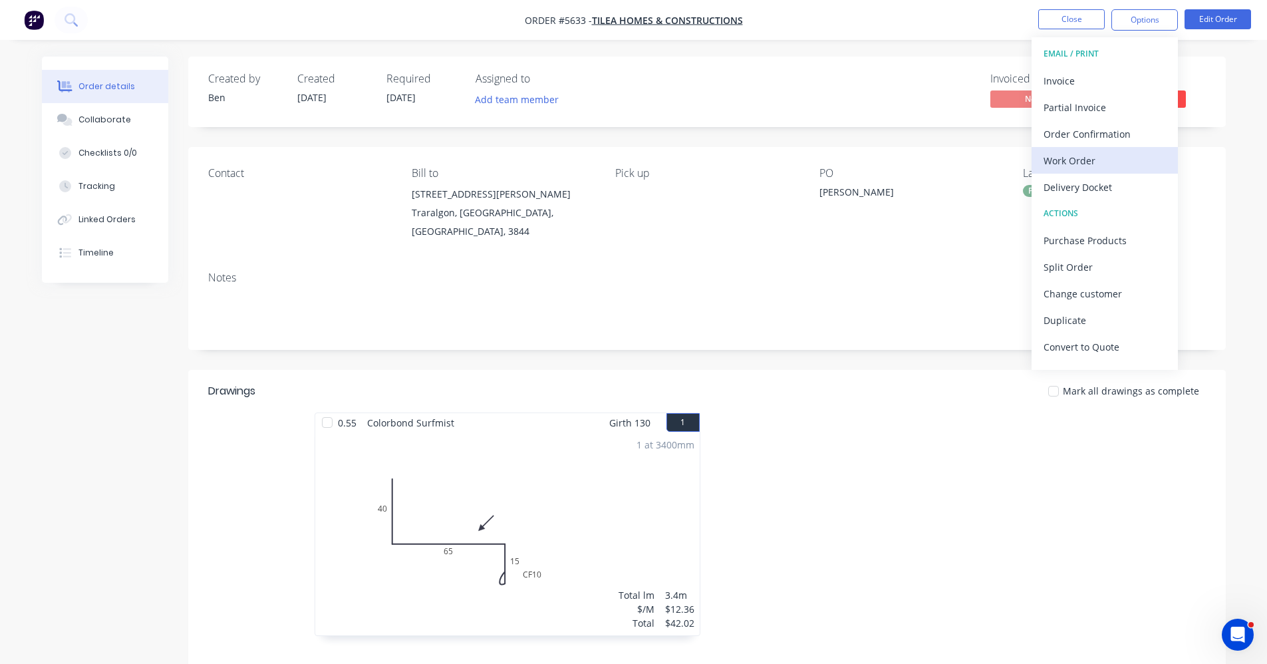
click at [1080, 158] on div "Work Order" at bounding box center [1105, 160] width 122 height 19
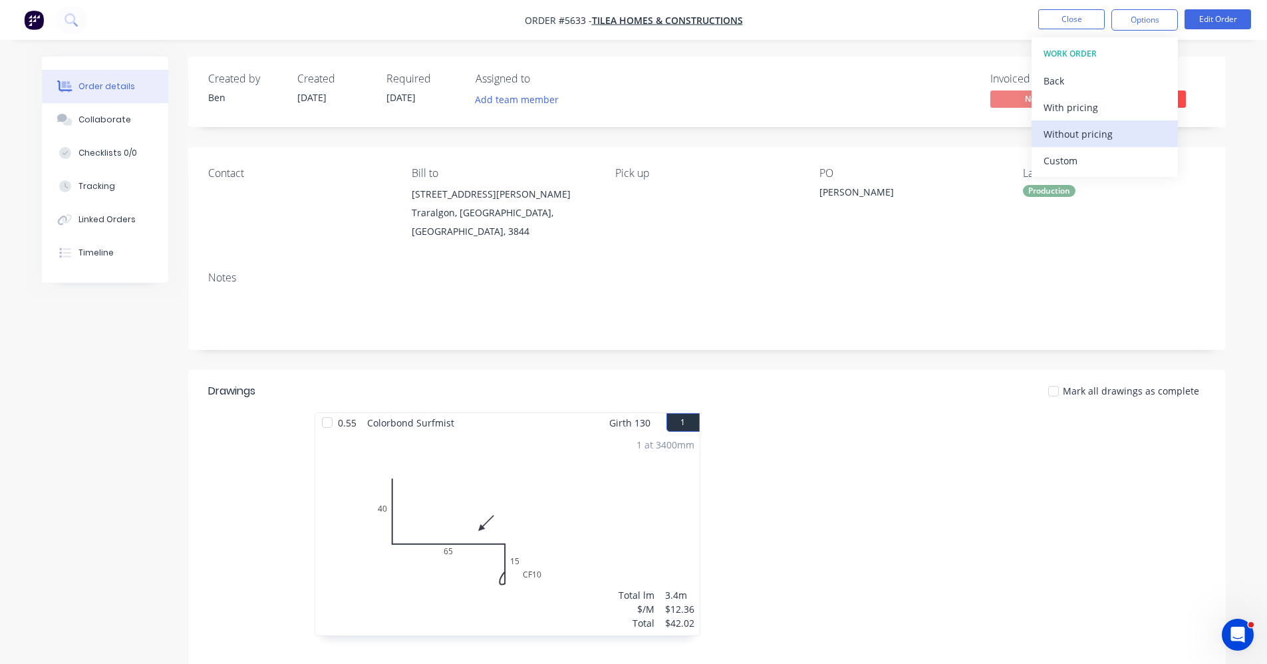
click at [1102, 130] on div "Without pricing" at bounding box center [1105, 133] width 122 height 19
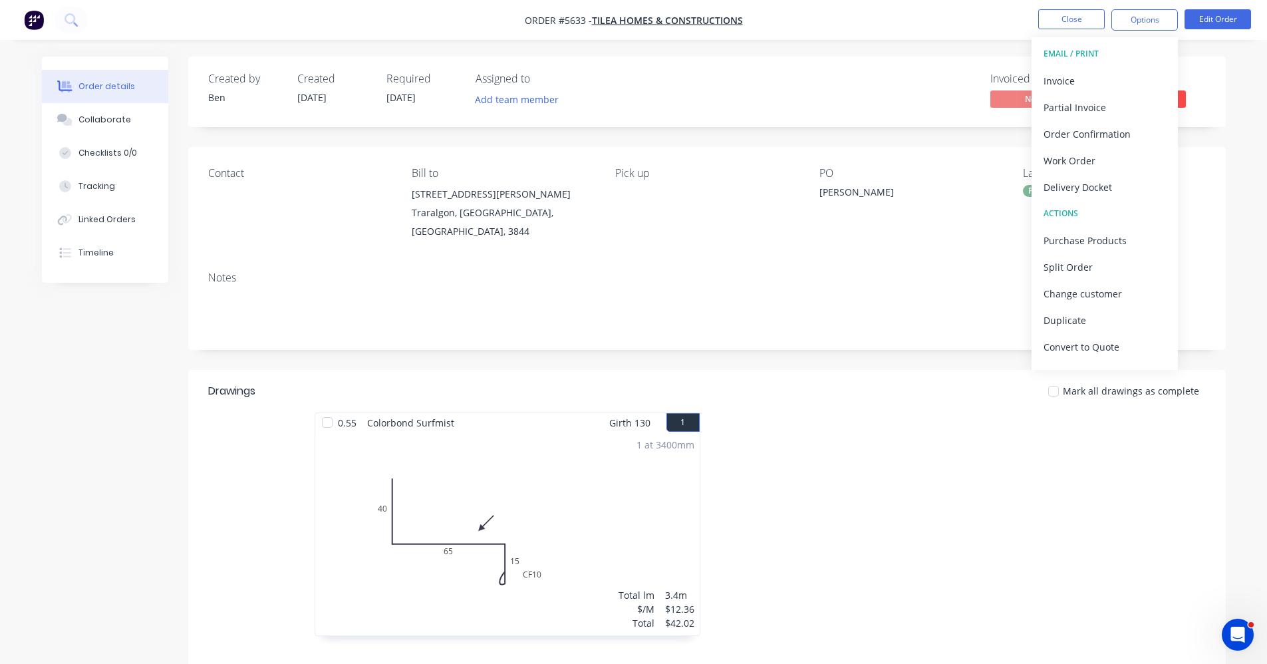
drag, startPoint x: 871, startPoint y: 265, endPoint x: 1106, endPoint y: 152, distance: 260.0
click at [874, 271] on div "Notes" at bounding box center [707, 277] width 998 height 13
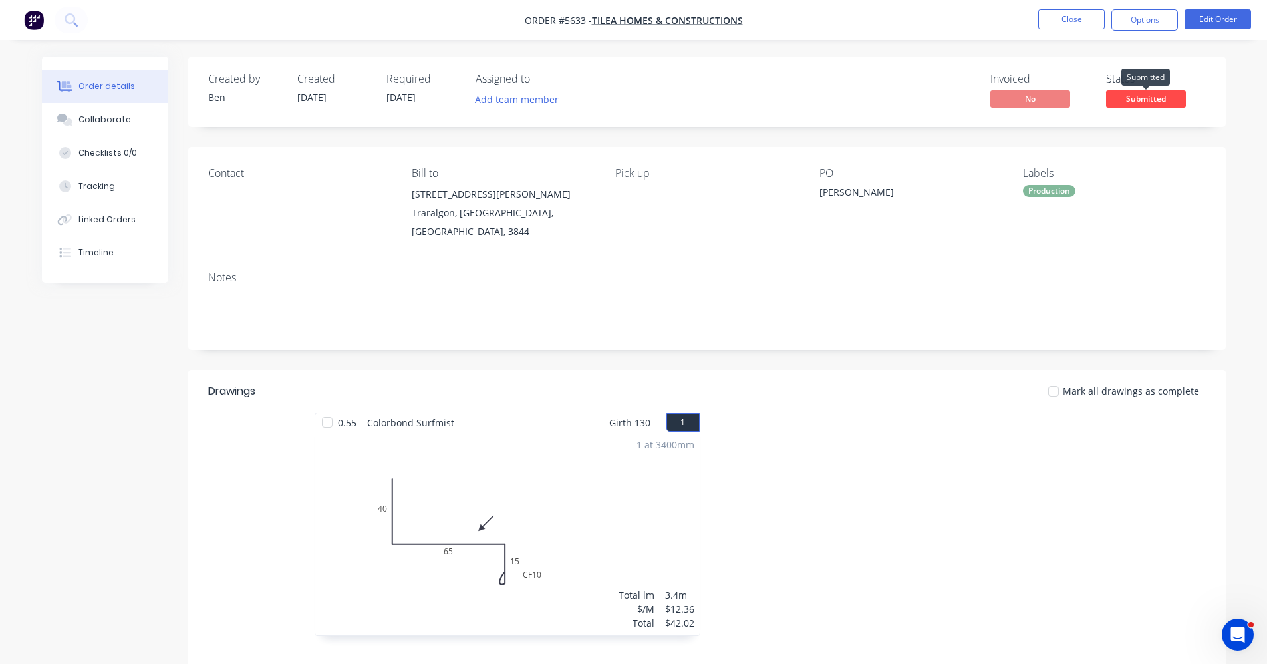
click at [1140, 102] on span "Submitted" at bounding box center [1146, 98] width 80 height 17
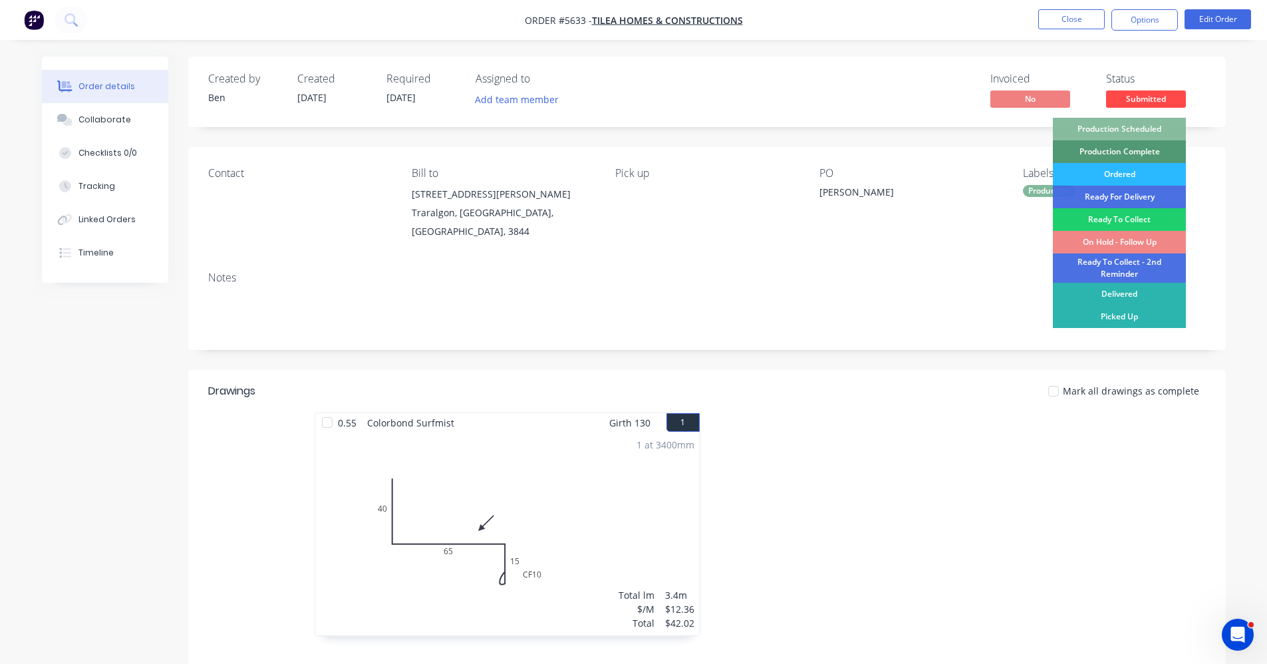
click at [1120, 128] on div "Production Scheduled" at bounding box center [1119, 129] width 133 height 23
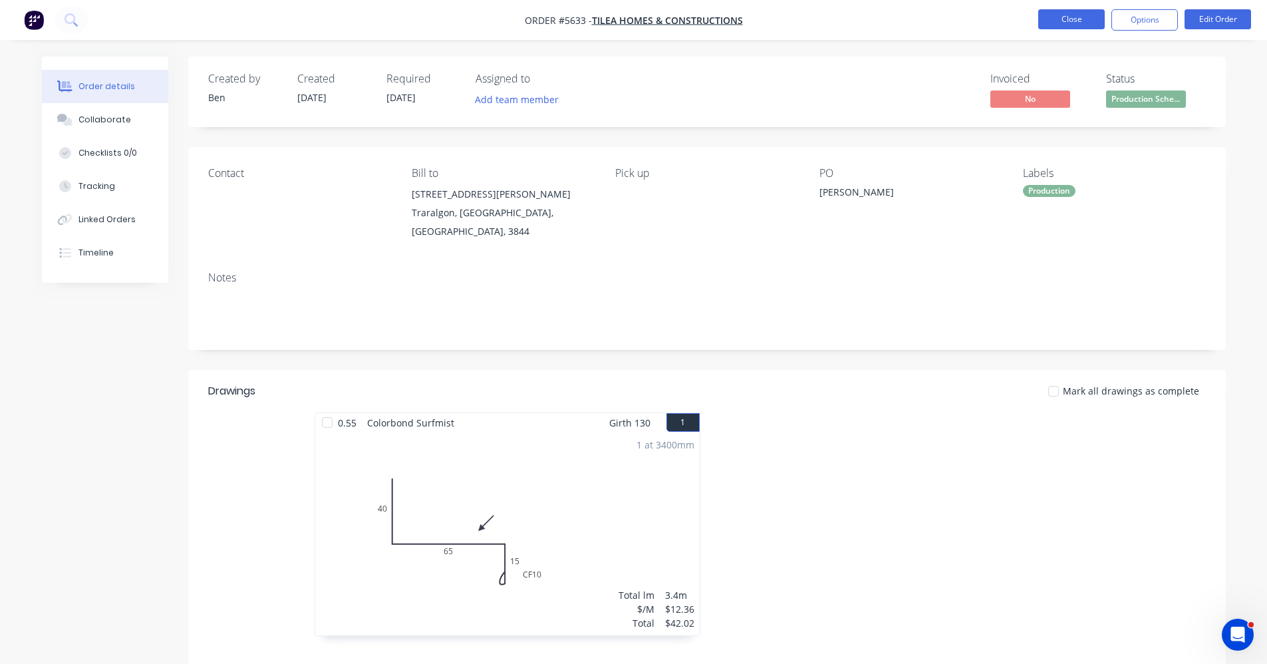
click at [1065, 23] on button "Close" at bounding box center [1071, 19] width 67 height 20
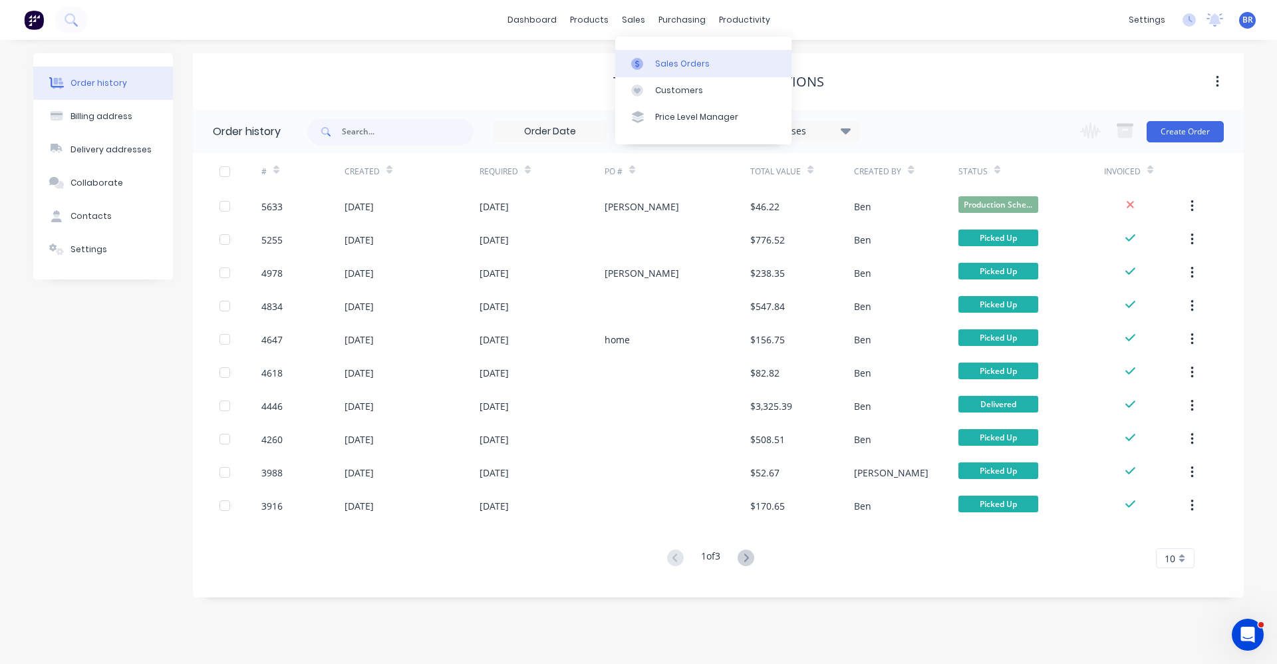
click at [659, 59] on div "Sales Orders" at bounding box center [682, 64] width 55 height 12
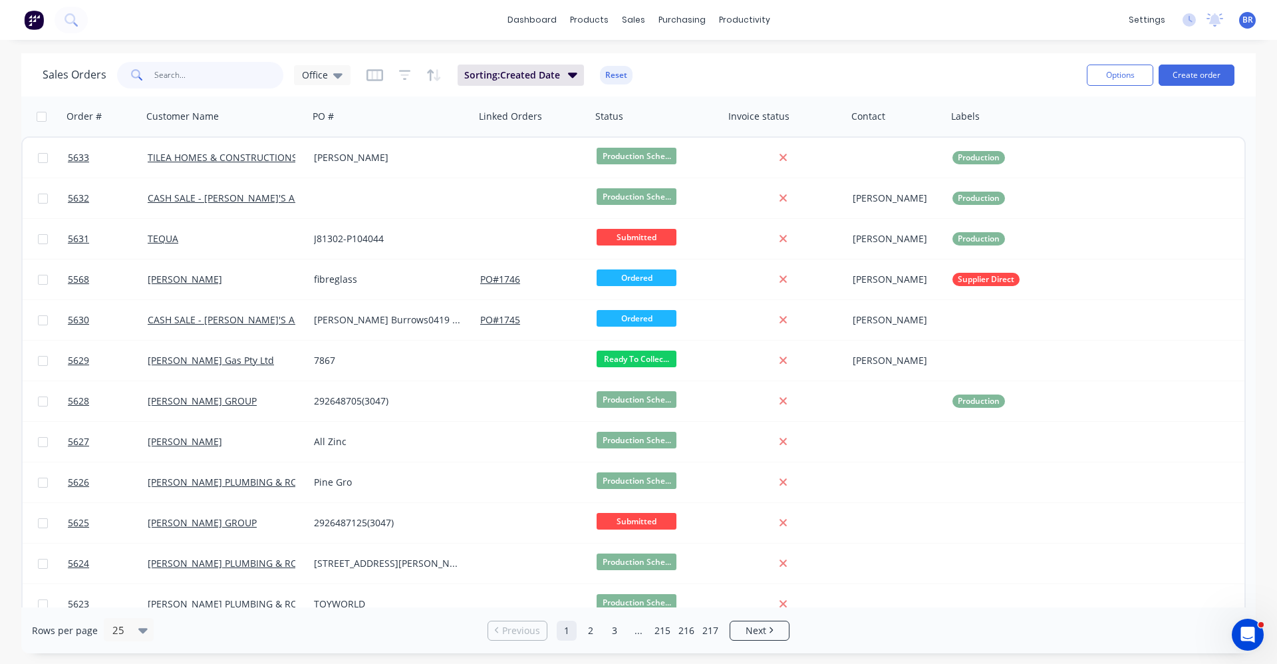
click at [216, 68] on input "text" at bounding box center [219, 75] width 130 height 27
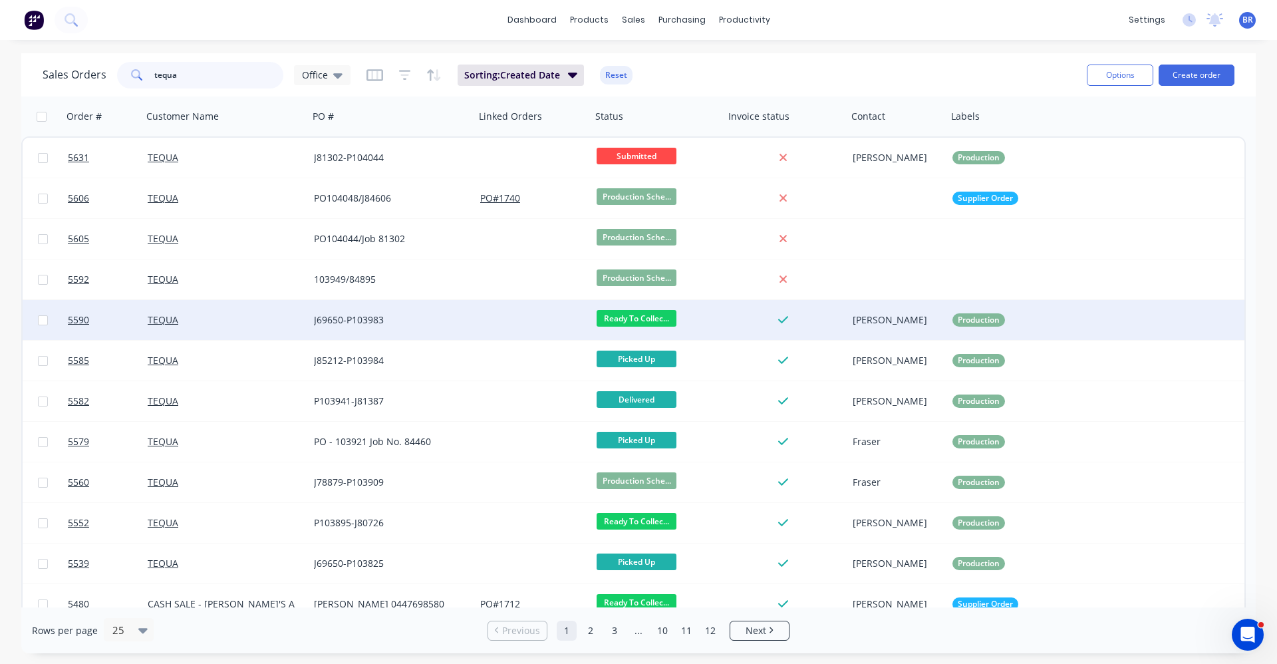
type input "tequa"
click at [443, 321] on div "J69650-P103983" at bounding box center [388, 319] width 148 height 13
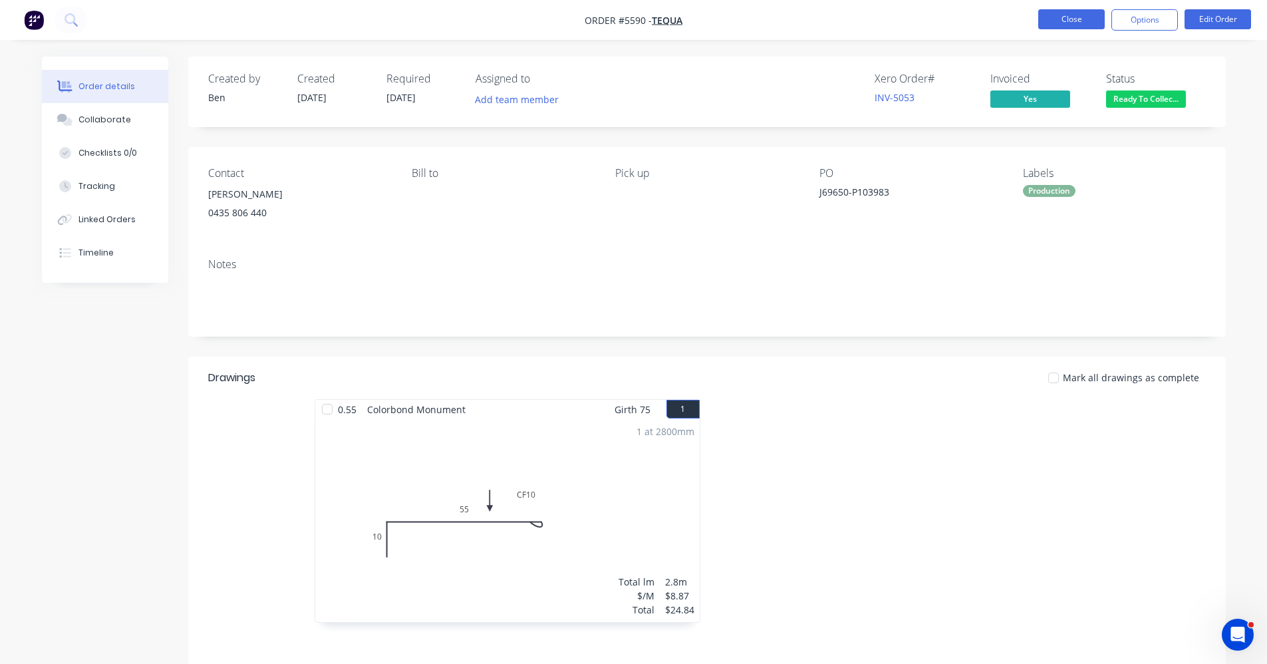
click at [1072, 23] on button "Close" at bounding box center [1071, 19] width 67 height 20
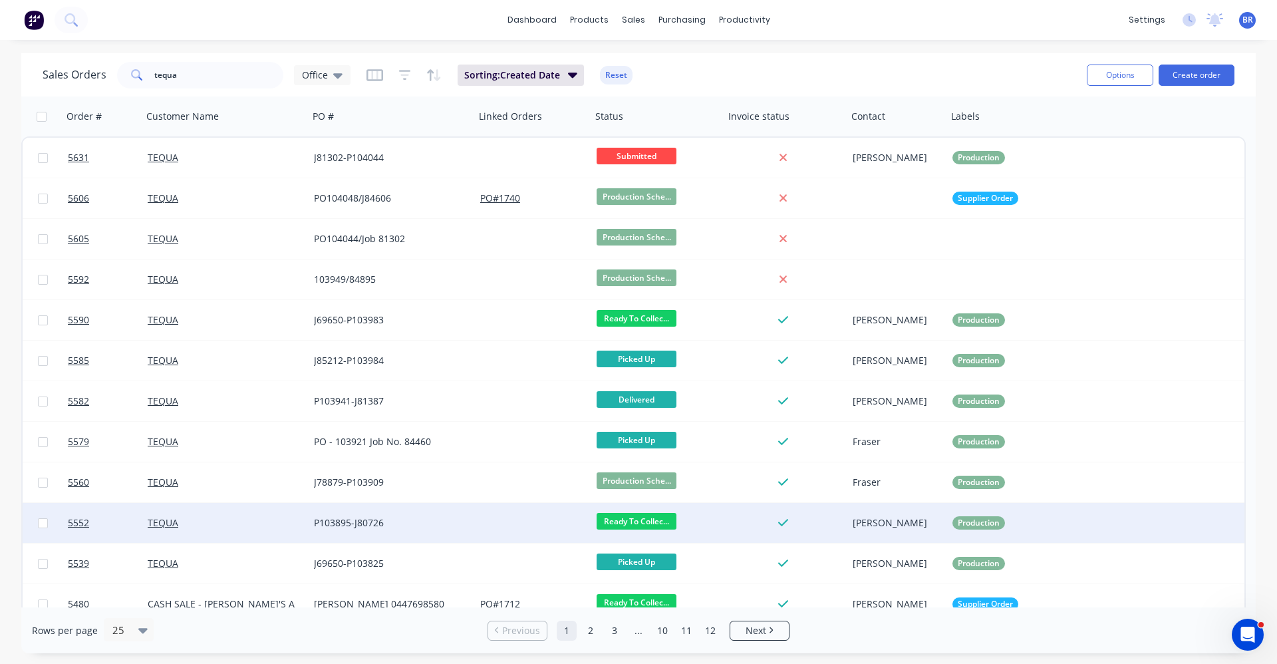
click at [443, 524] on div "P103895-J80726" at bounding box center [388, 522] width 148 height 13
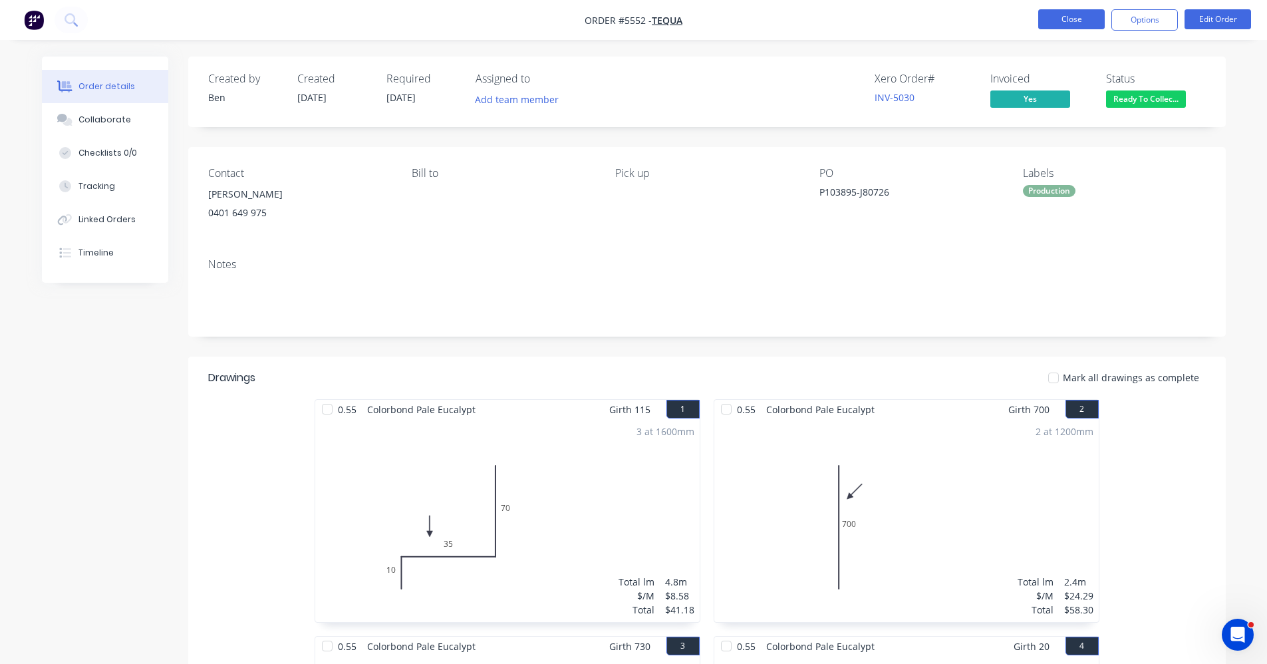
click at [1061, 23] on button "Close" at bounding box center [1071, 19] width 67 height 20
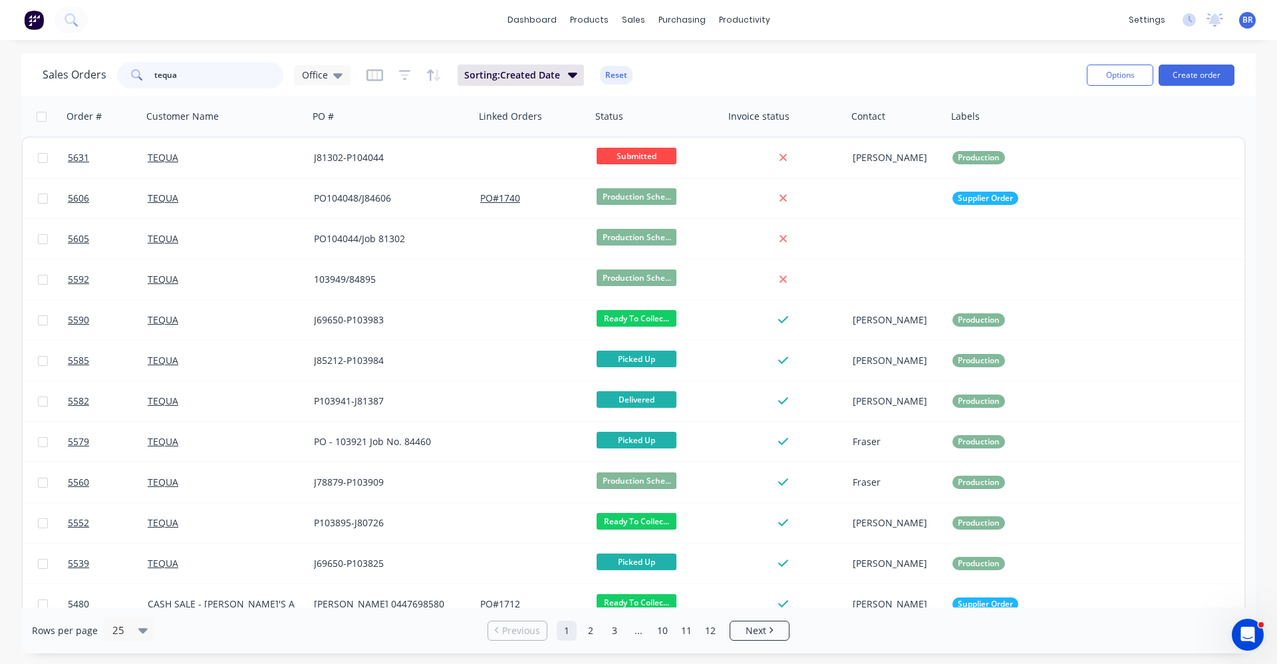
drag, startPoint x: 202, startPoint y: 74, endPoint x: 11, endPoint y: 65, distance: 190.4
click at [11, 67] on div "Sales Orders tequa Office Sorting: Created Date Reset Options Create order Orde…" at bounding box center [638, 353] width 1277 height 600
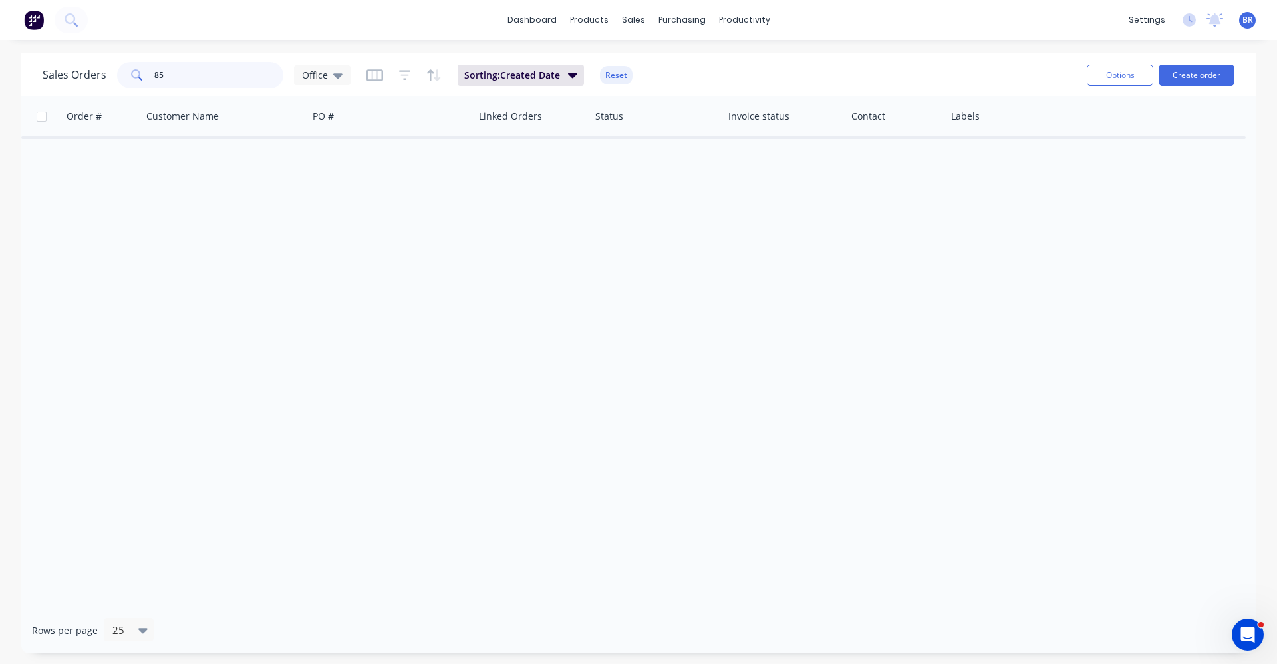
type input "8"
drag, startPoint x: 198, startPoint y: 77, endPoint x: 76, endPoint y: 67, distance: 122.2
click at [76, 67] on div "Sales Orders 103741 Office" at bounding box center [197, 75] width 308 height 27
type input "tequa"
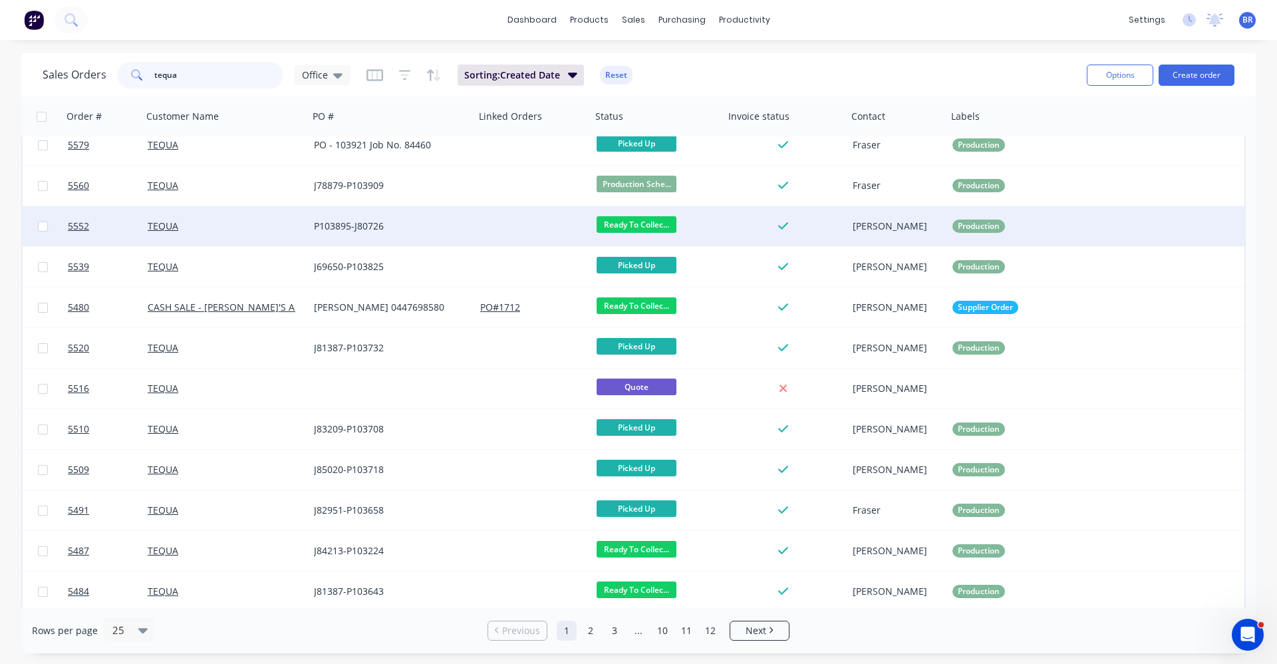
scroll to position [333, 0]
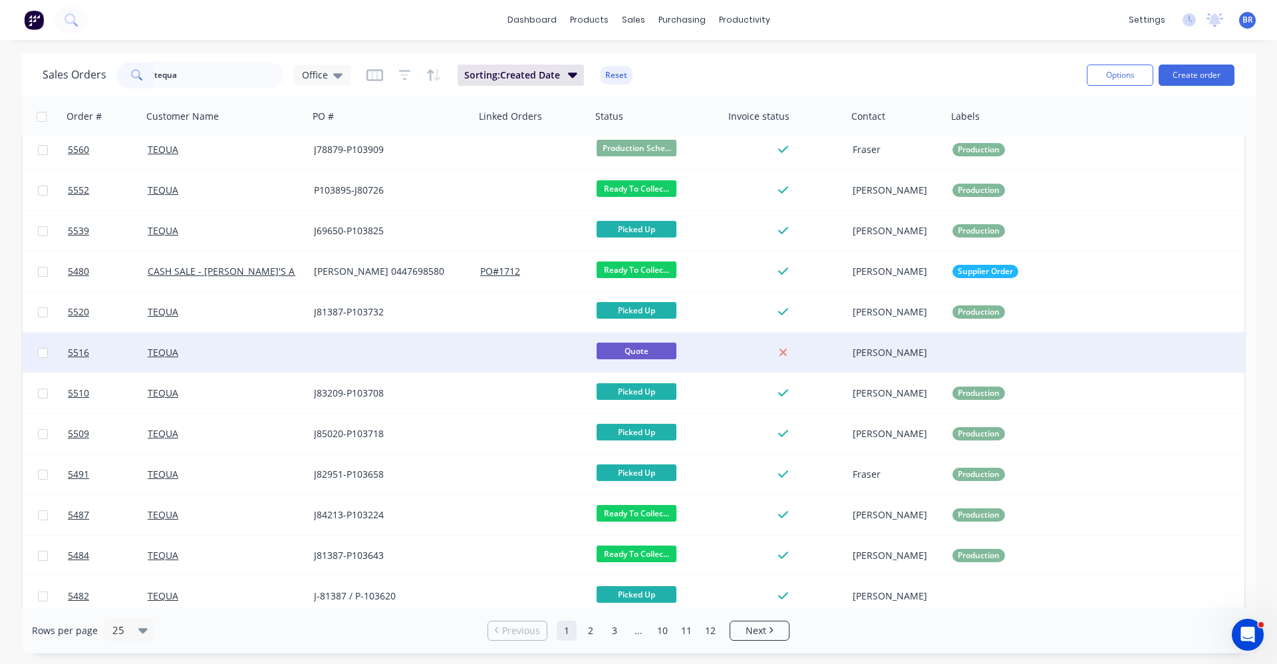
click at [325, 353] on div at bounding box center [392, 353] width 166 height 40
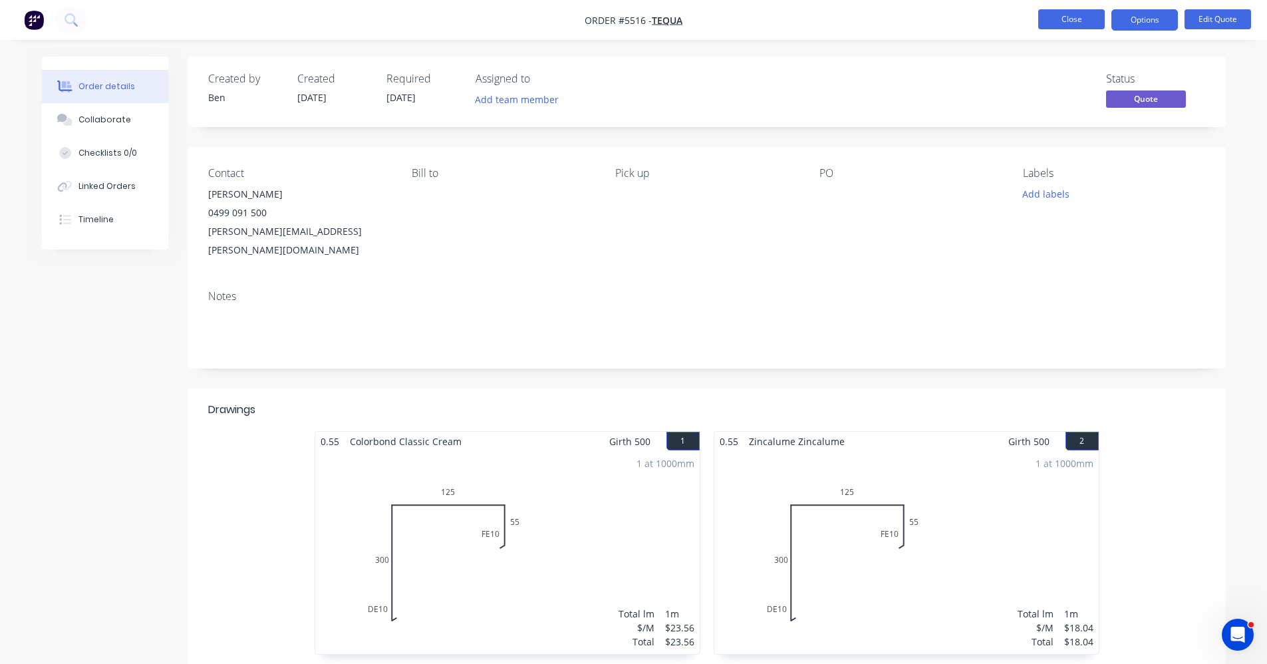
click at [1066, 21] on button "Close" at bounding box center [1071, 19] width 67 height 20
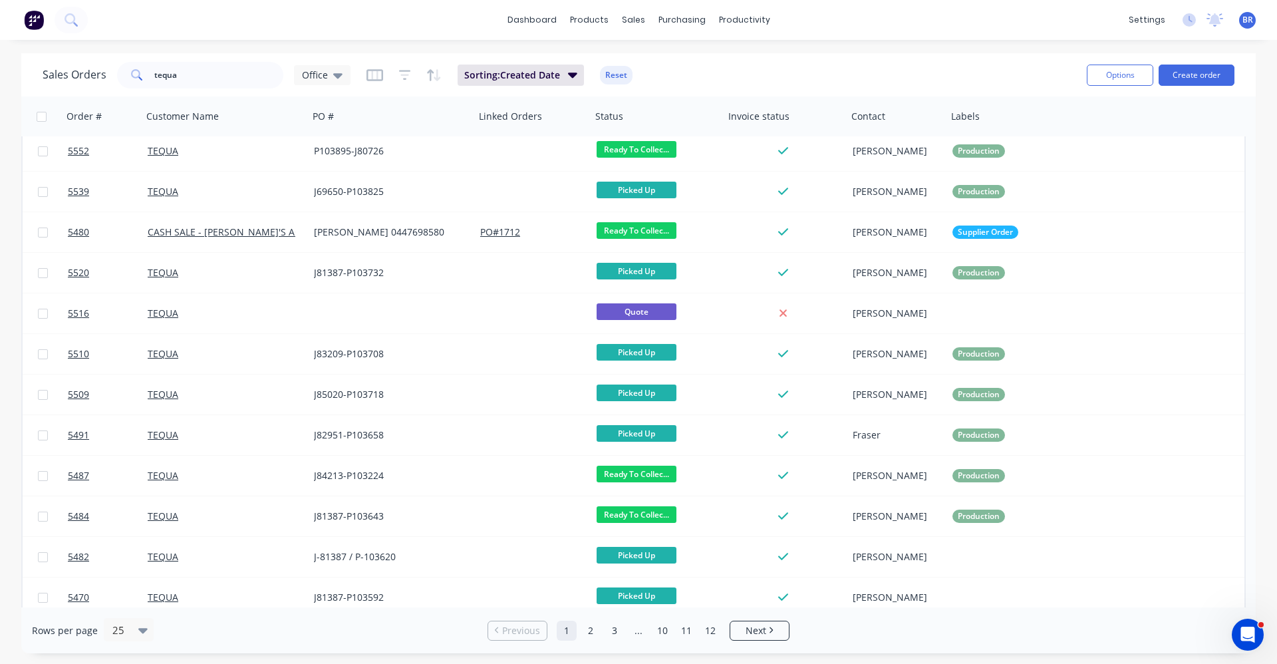
scroll to position [333, 0]
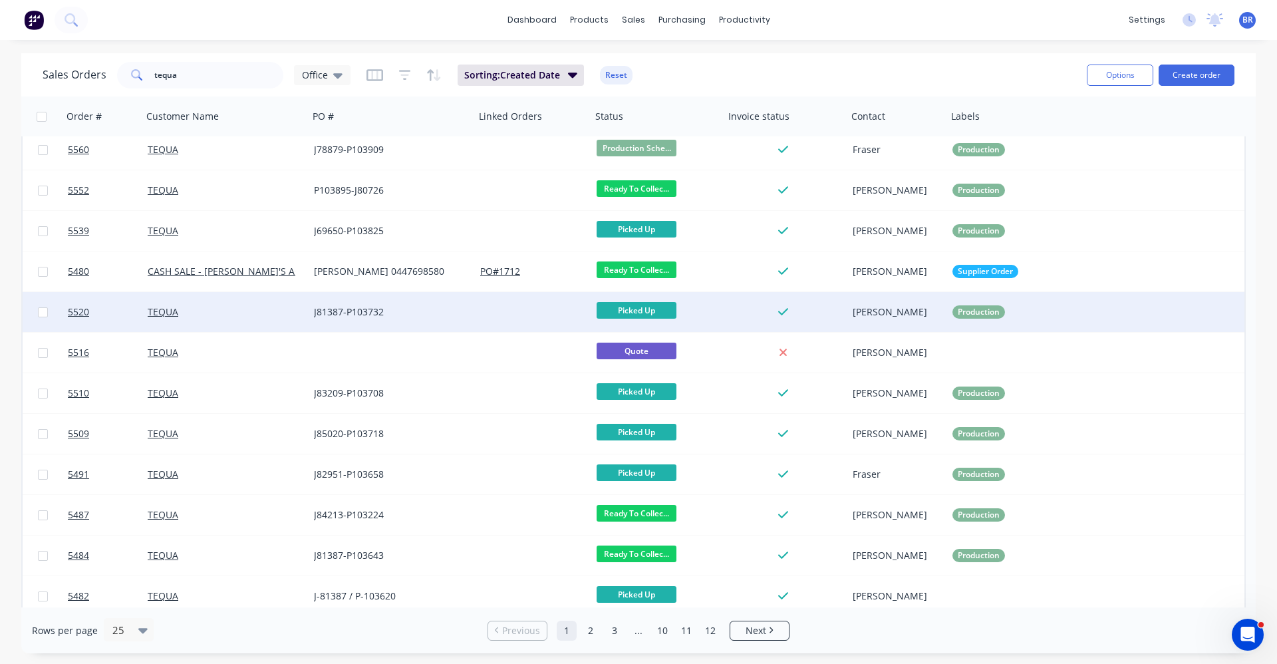
click at [432, 312] on div "J81387-P103732" at bounding box center [388, 311] width 148 height 13
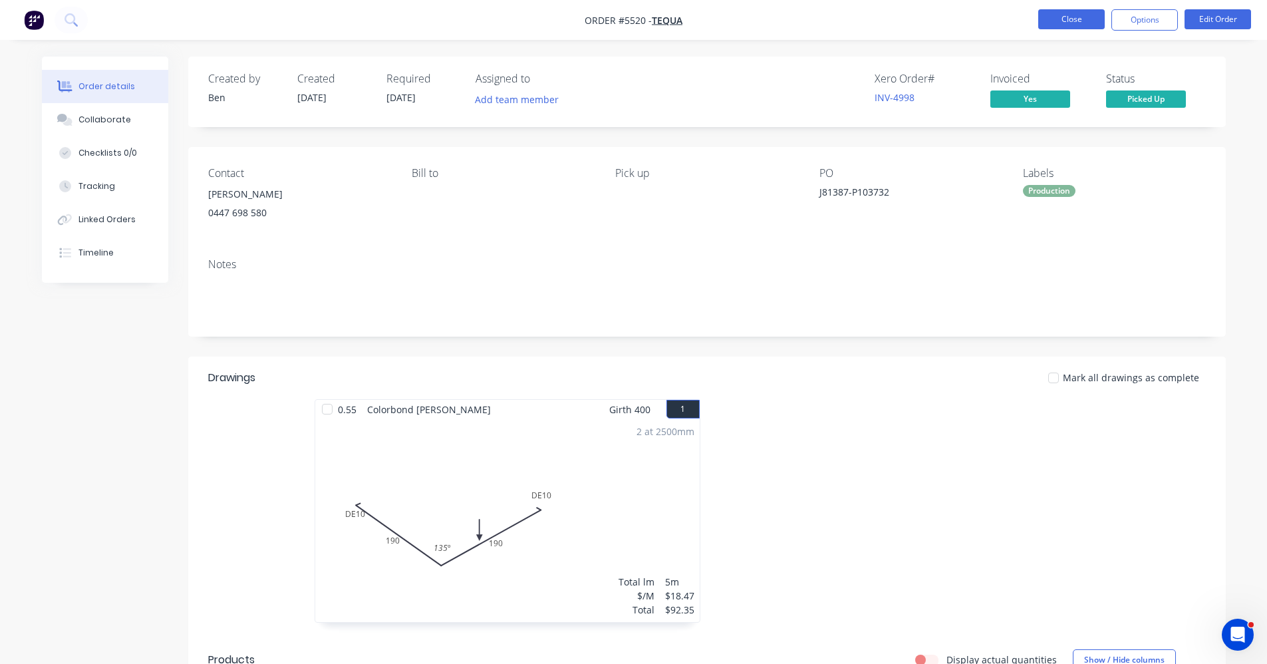
click at [1058, 17] on button "Close" at bounding box center [1071, 19] width 67 height 20
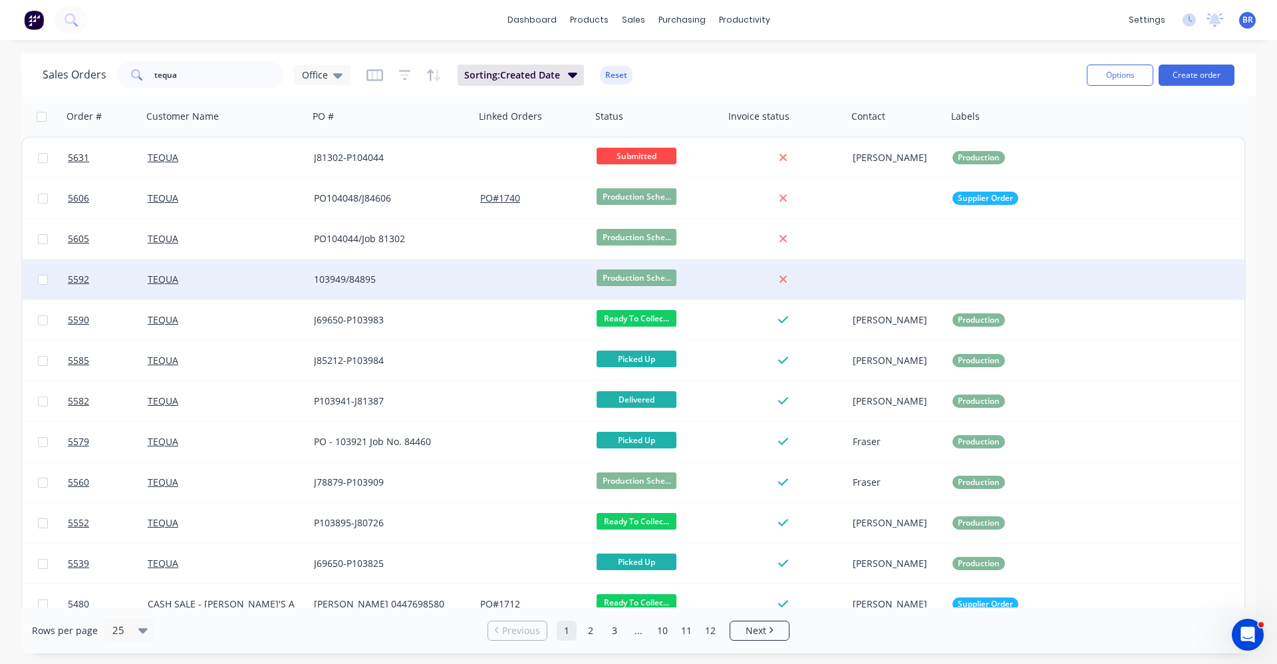
click at [530, 288] on div at bounding box center [533, 279] width 116 height 40
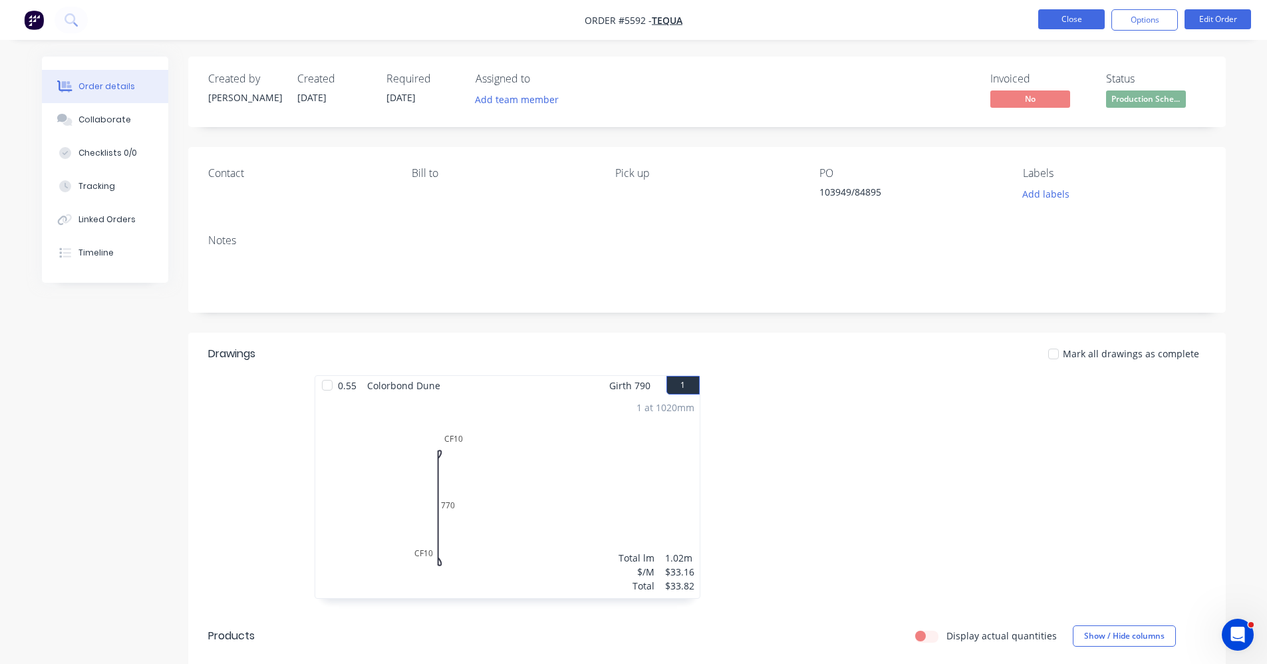
click at [1054, 23] on button "Close" at bounding box center [1071, 19] width 67 height 20
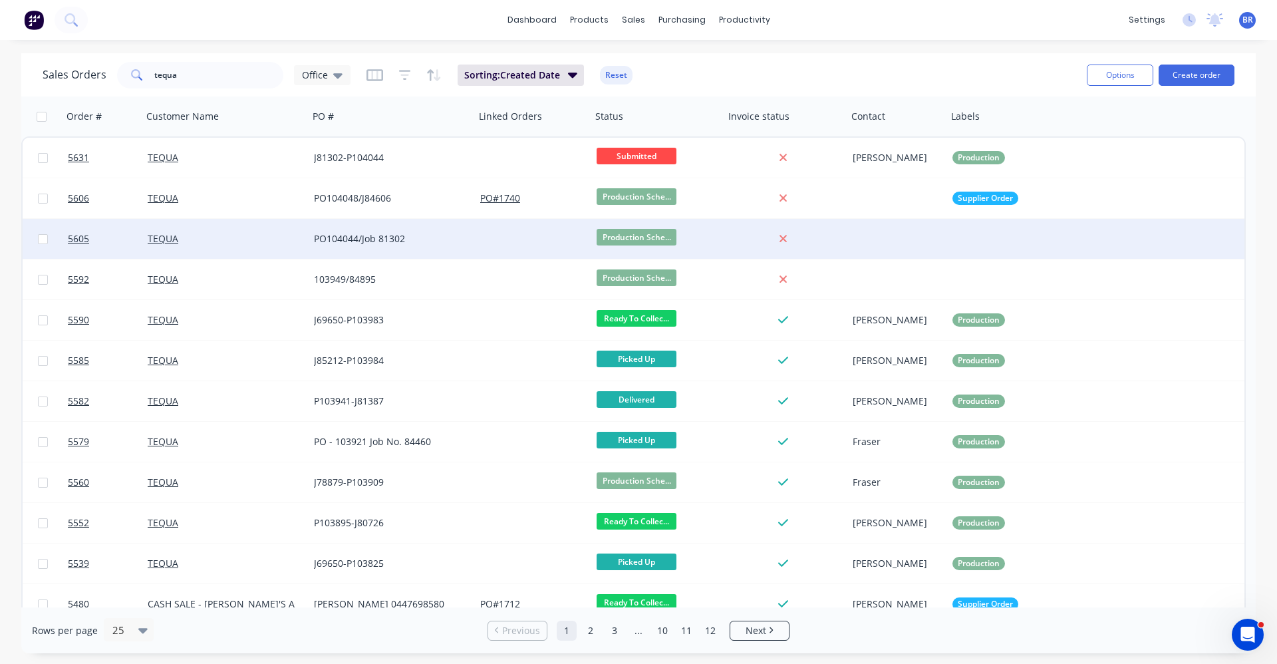
click at [453, 243] on div "PO104044/Job 81302" at bounding box center [388, 238] width 148 height 13
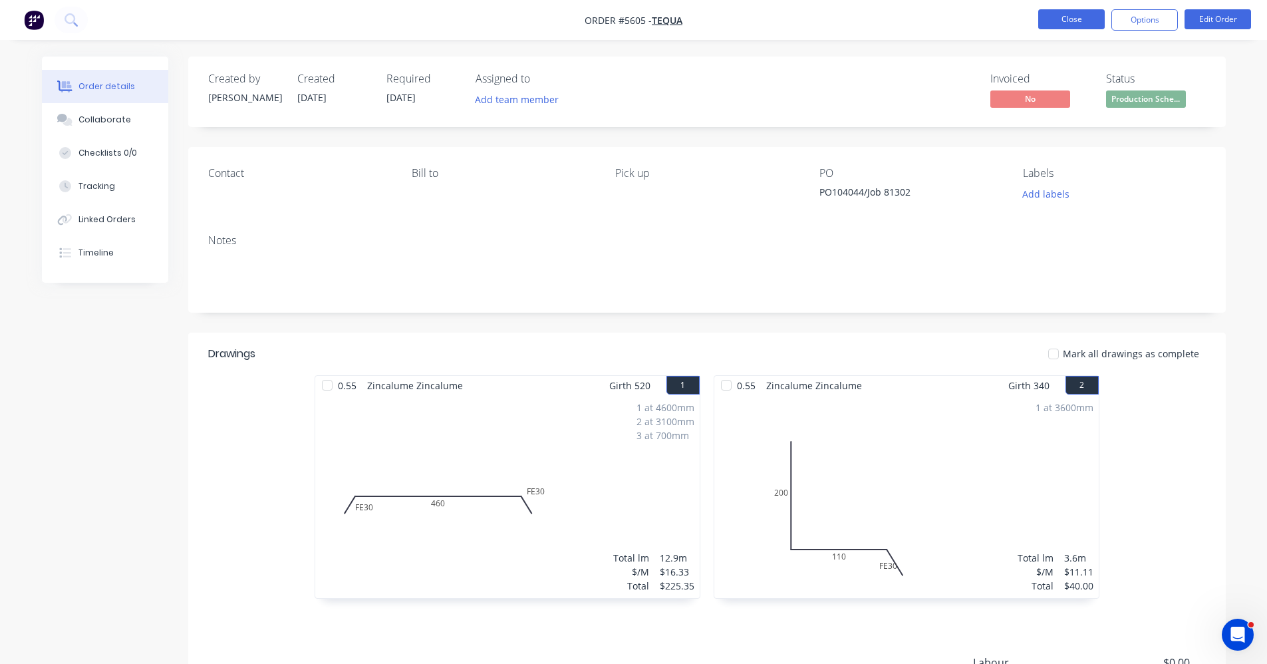
click at [1080, 16] on button "Close" at bounding box center [1071, 19] width 67 height 20
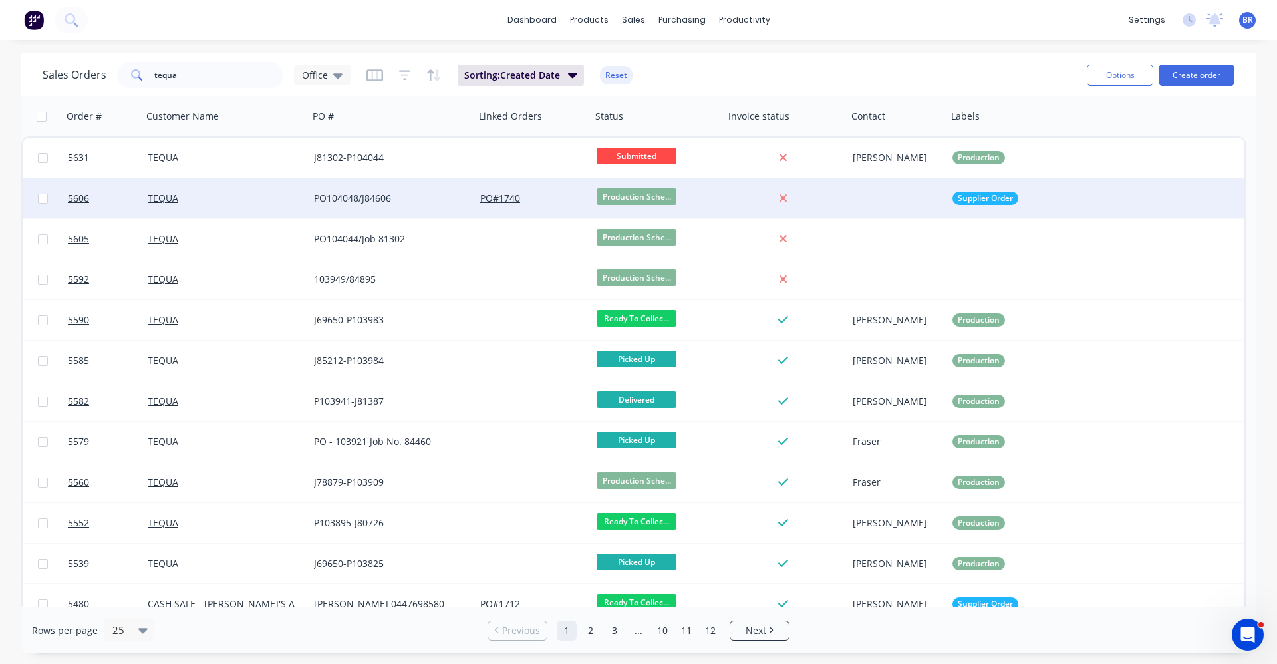
click at [448, 208] on div "PO104048/J84606" at bounding box center [392, 198] width 166 height 40
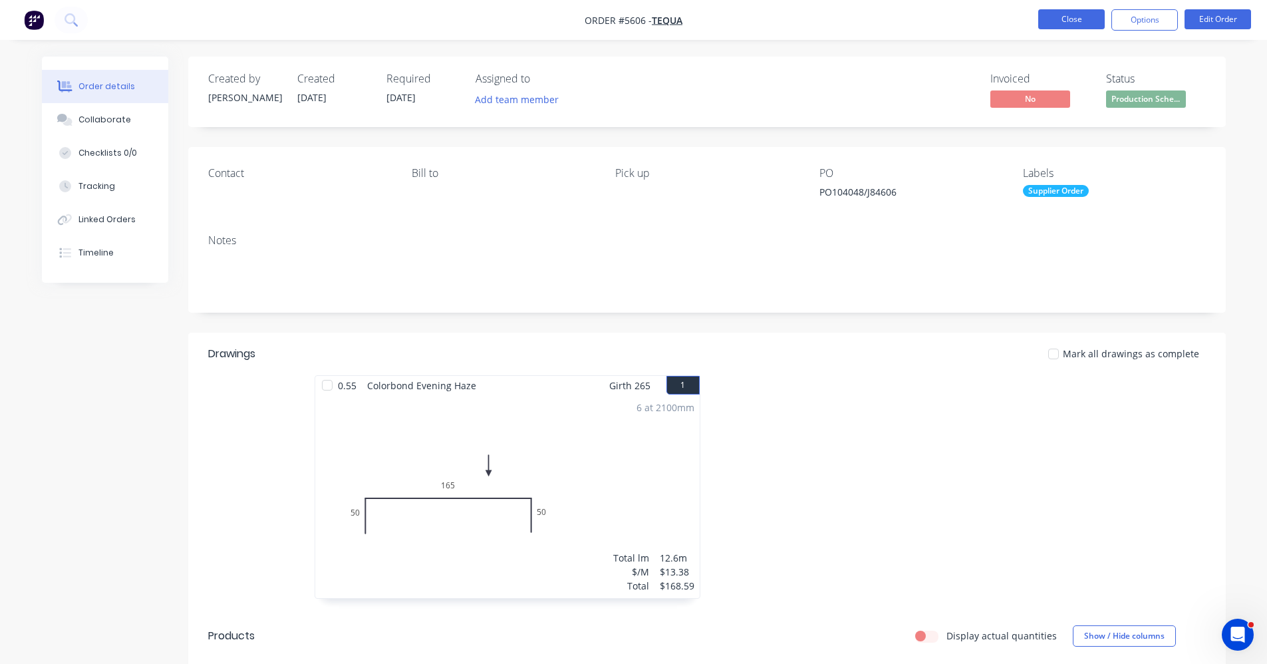
click at [1062, 17] on button "Close" at bounding box center [1071, 19] width 67 height 20
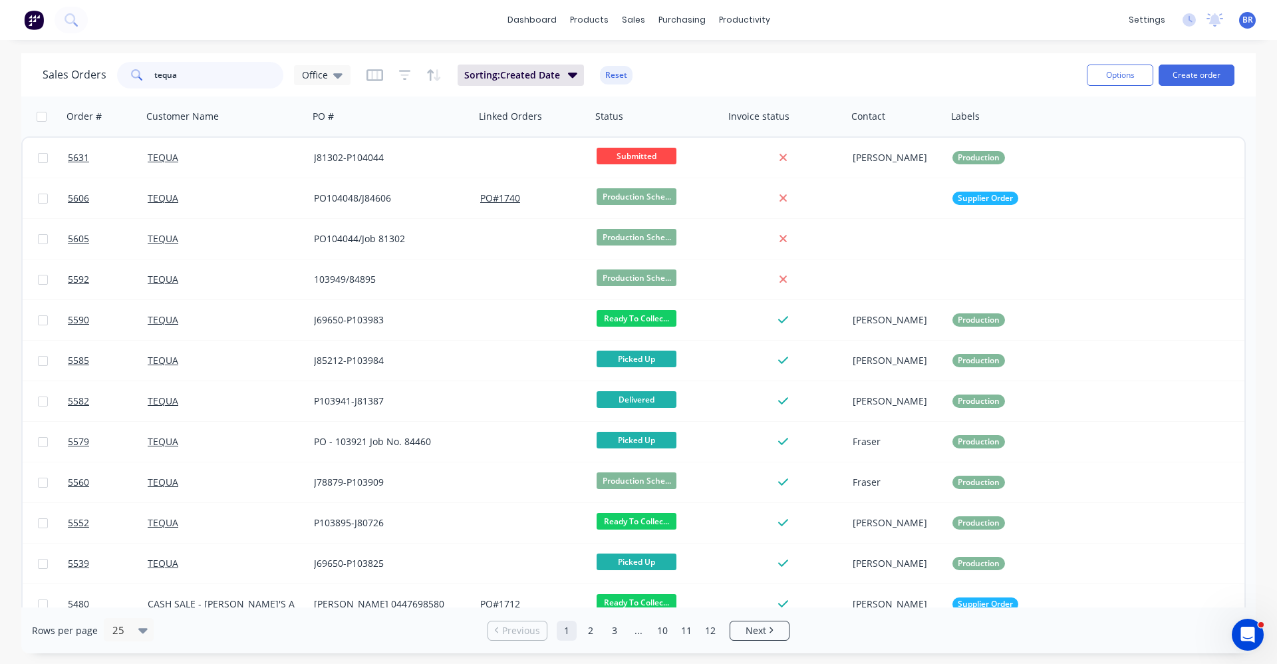
drag, startPoint x: 210, startPoint y: 73, endPoint x: 2, endPoint y: 23, distance: 214.1
click at [0, 24] on div "dashboard products sales purchasing productivity dashboard products Product Cat…" at bounding box center [638, 332] width 1277 height 664
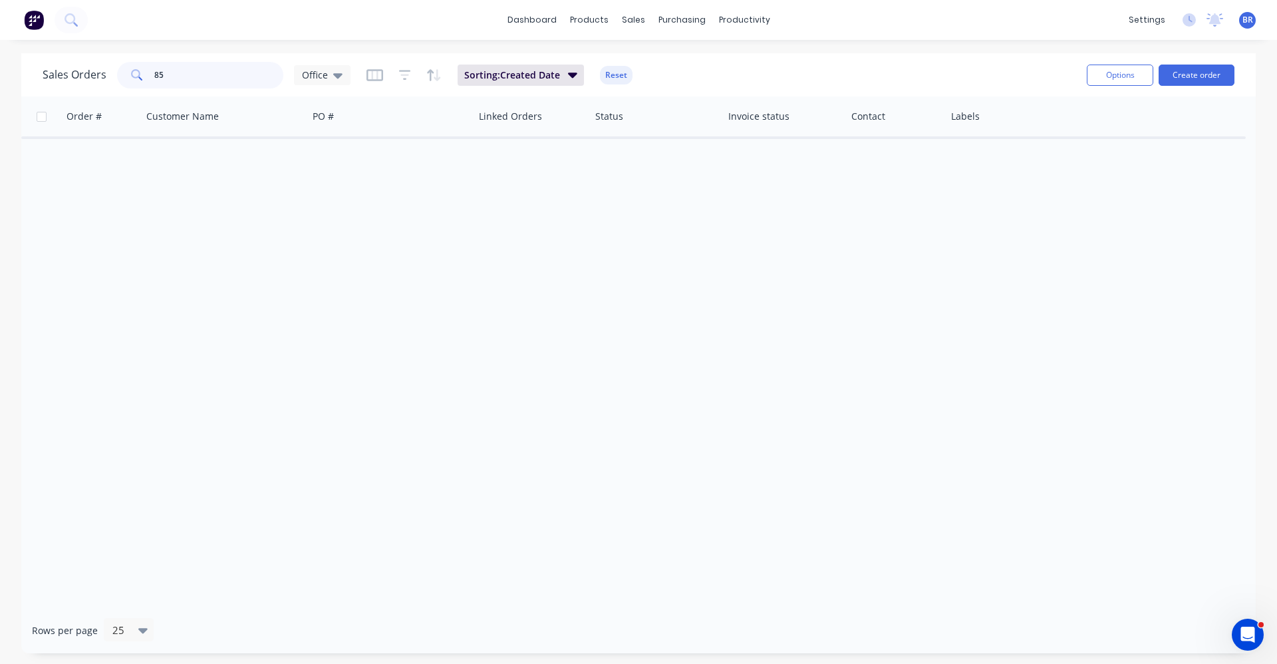
type input "8"
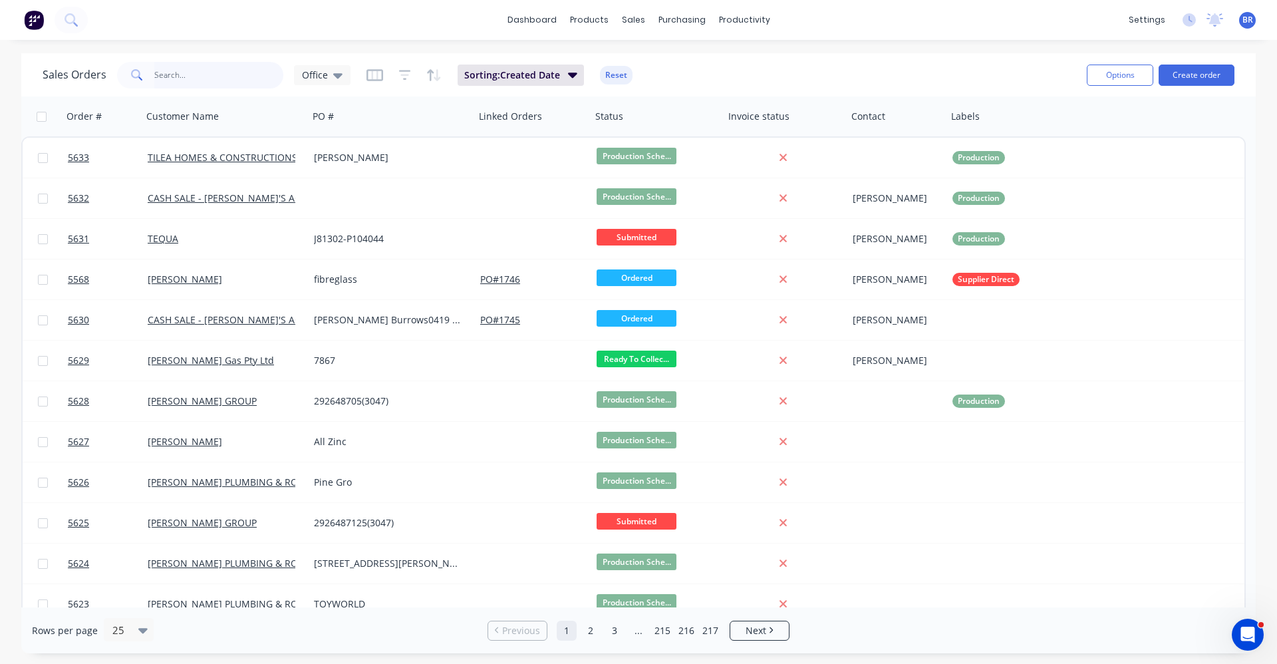
click at [202, 79] on input "text" at bounding box center [219, 75] width 130 height 27
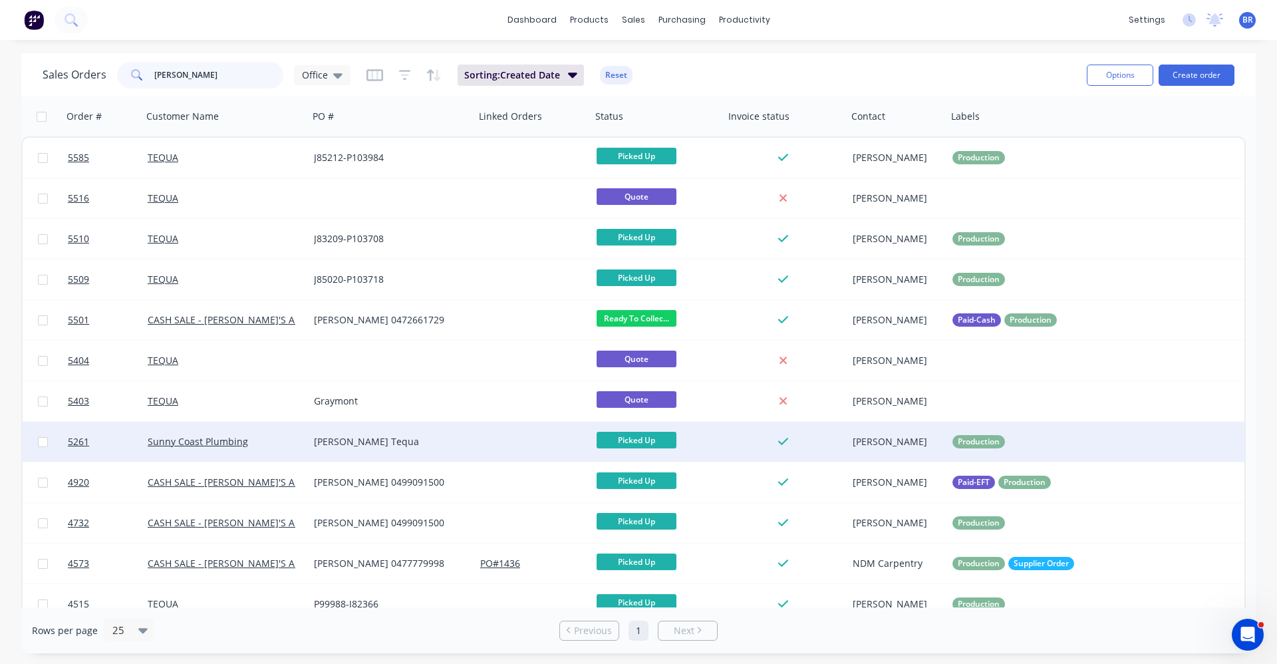
type input "nathan"
click at [484, 445] on div at bounding box center [533, 442] width 116 height 40
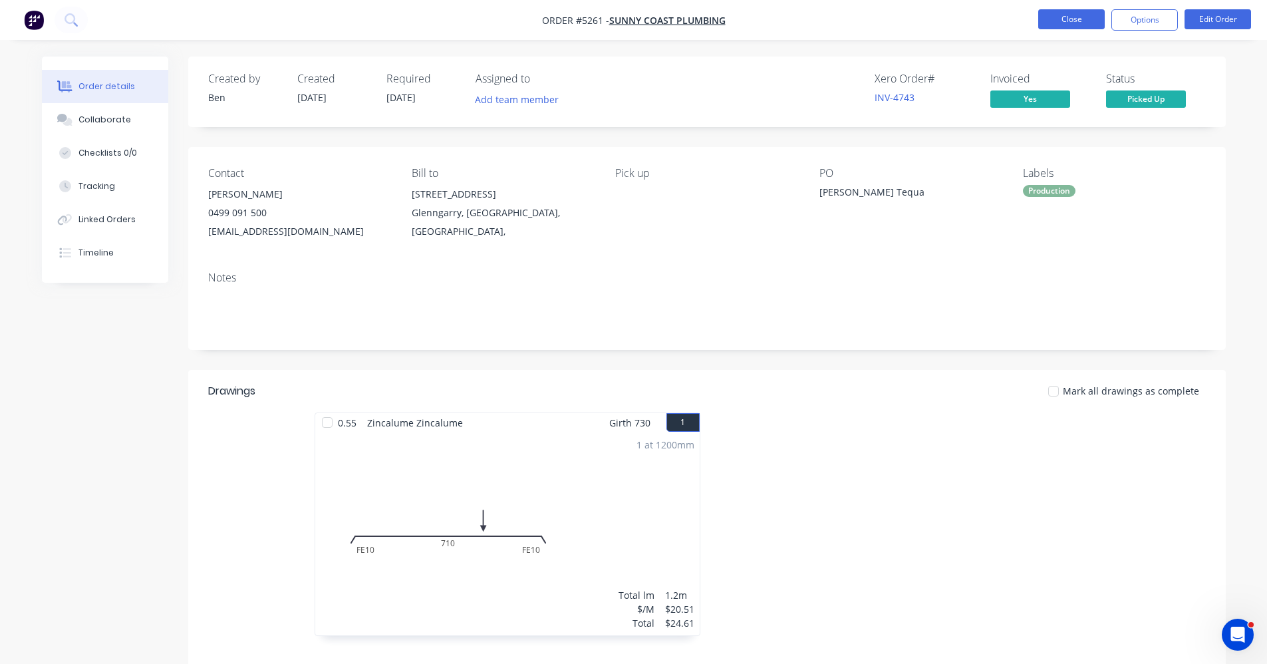
click at [1068, 15] on button "Close" at bounding box center [1071, 19] width 67 height 20
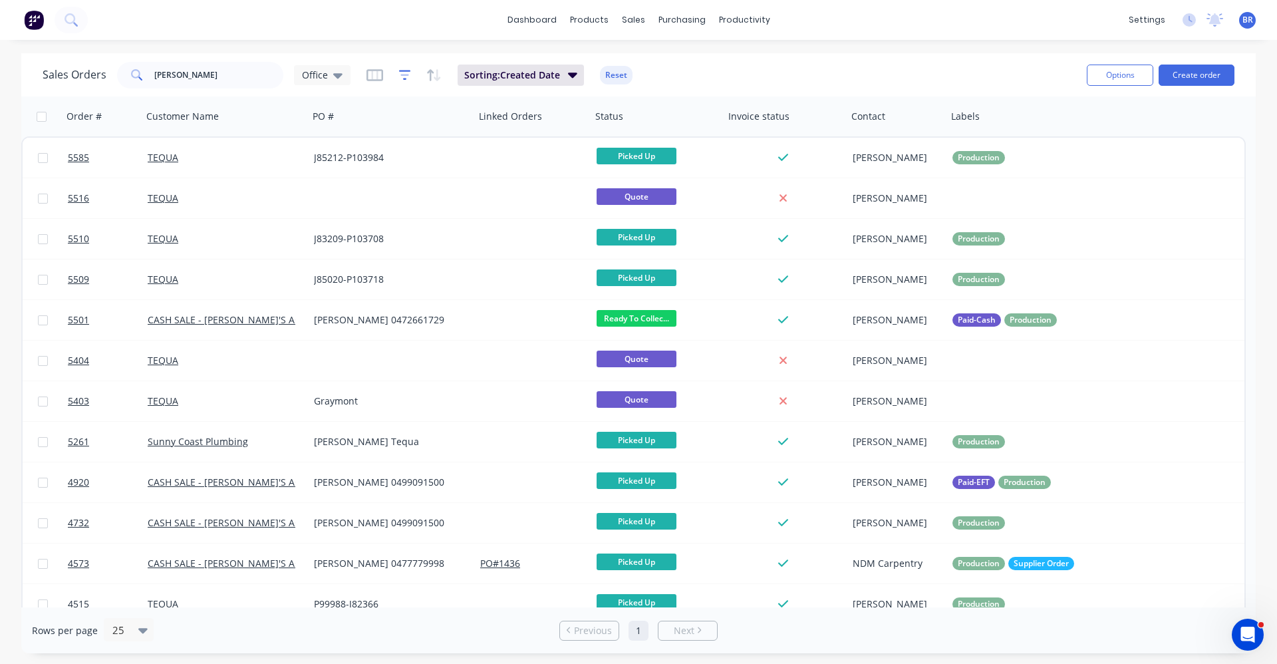
click at [404, 75] on icon "button" at bounding box center [404, 75] width 9 height 2
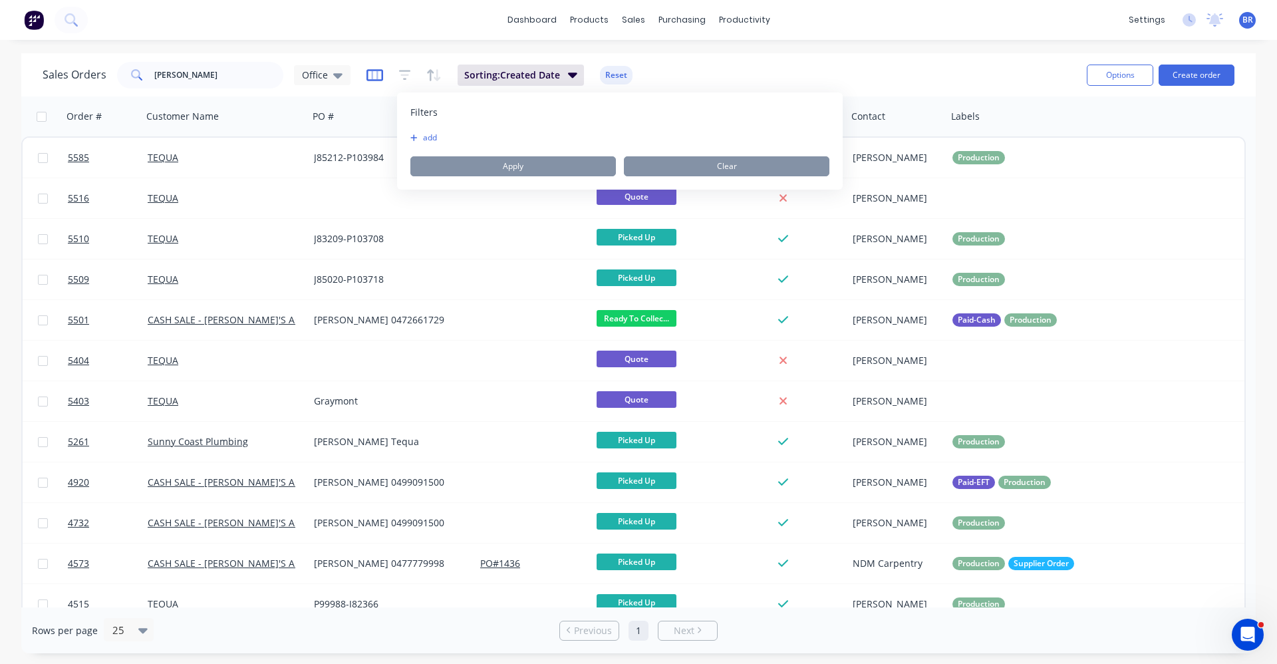
click at [373, 71] on icon "button" at bounding box center [375, 75] width 17 height 13
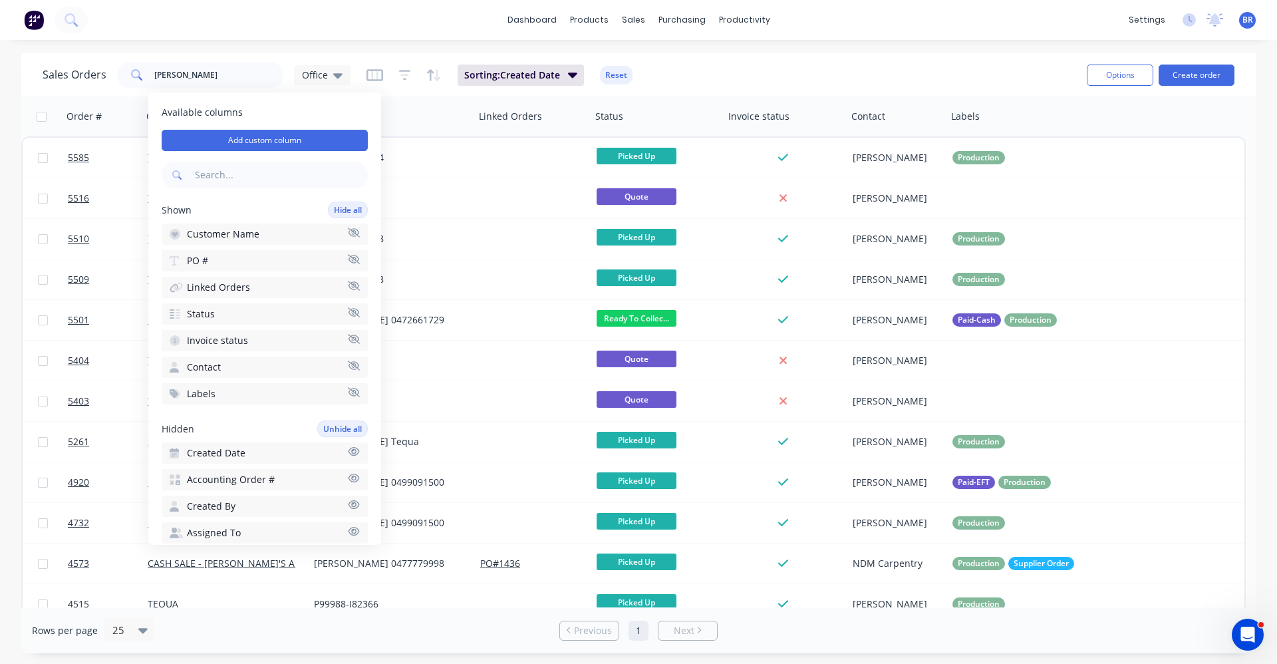
click at [319, 455] on button "Created Date" at bounding box center [265, 452] width 206 height 21
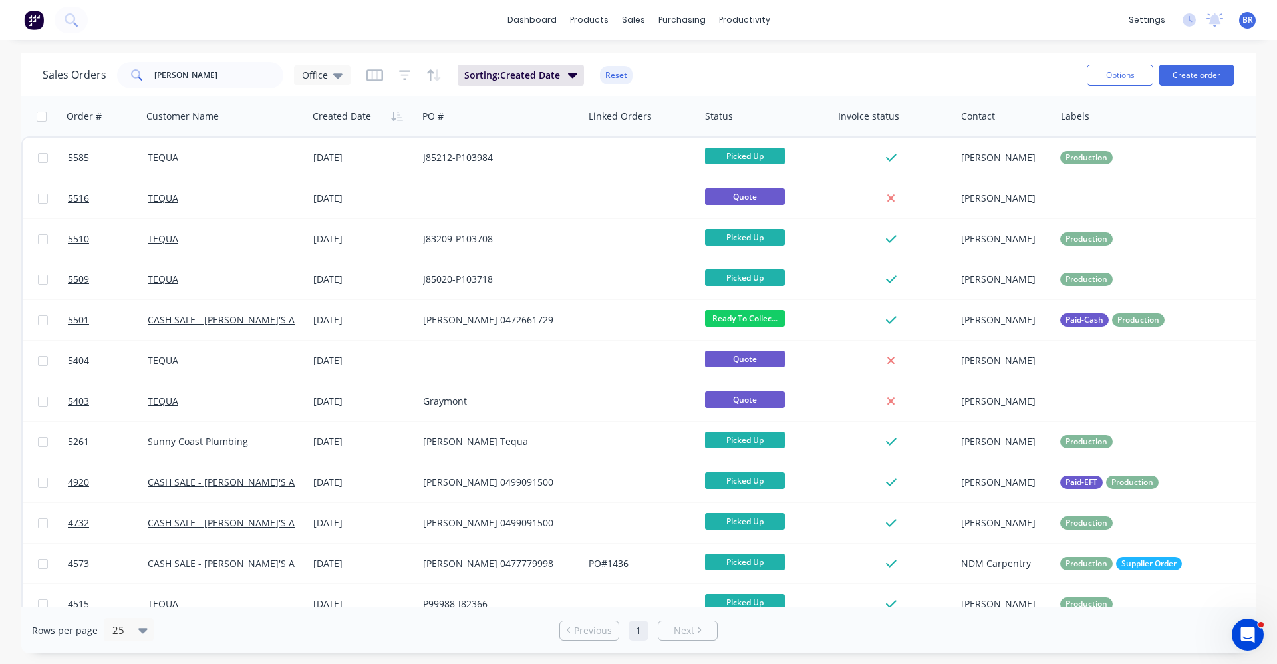
click at [402, 5] on div "dashboard products sales purchasing productivity dashboard products Product Cat…" at bounding box center [638, 20] width 1277 height 40
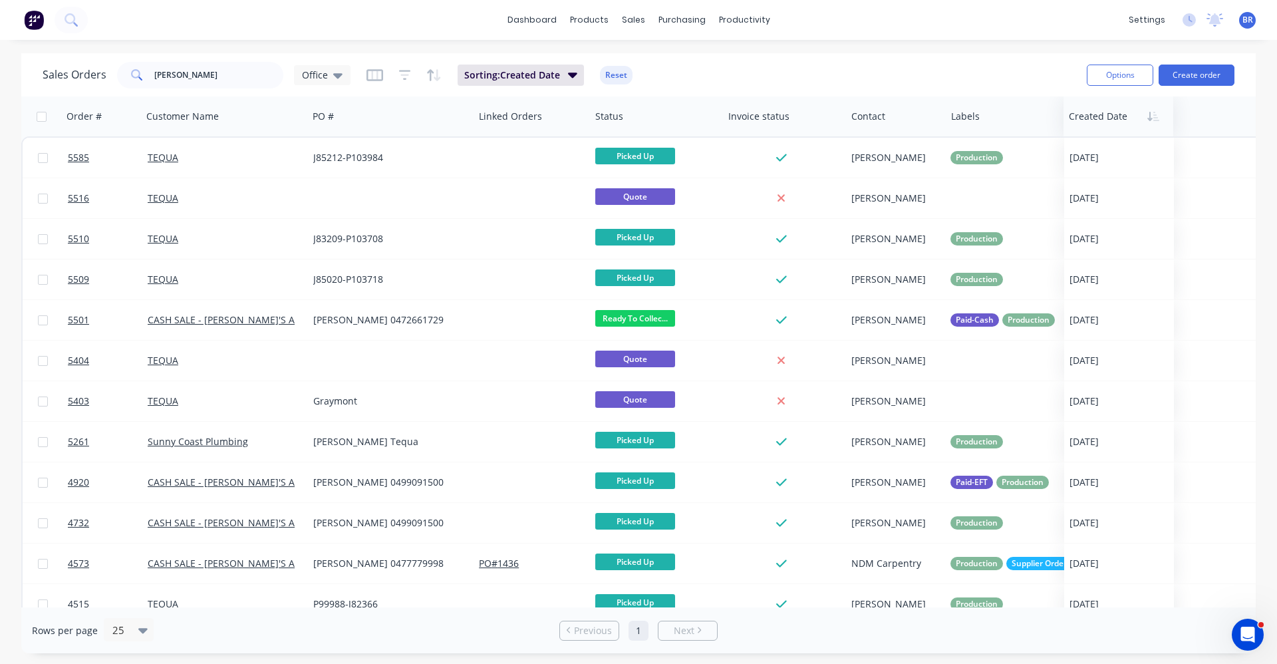
drag, startPoint x: 347, startPoint y: 128, endPoint x: 1103, endPoint y: 128, distance: 756.3
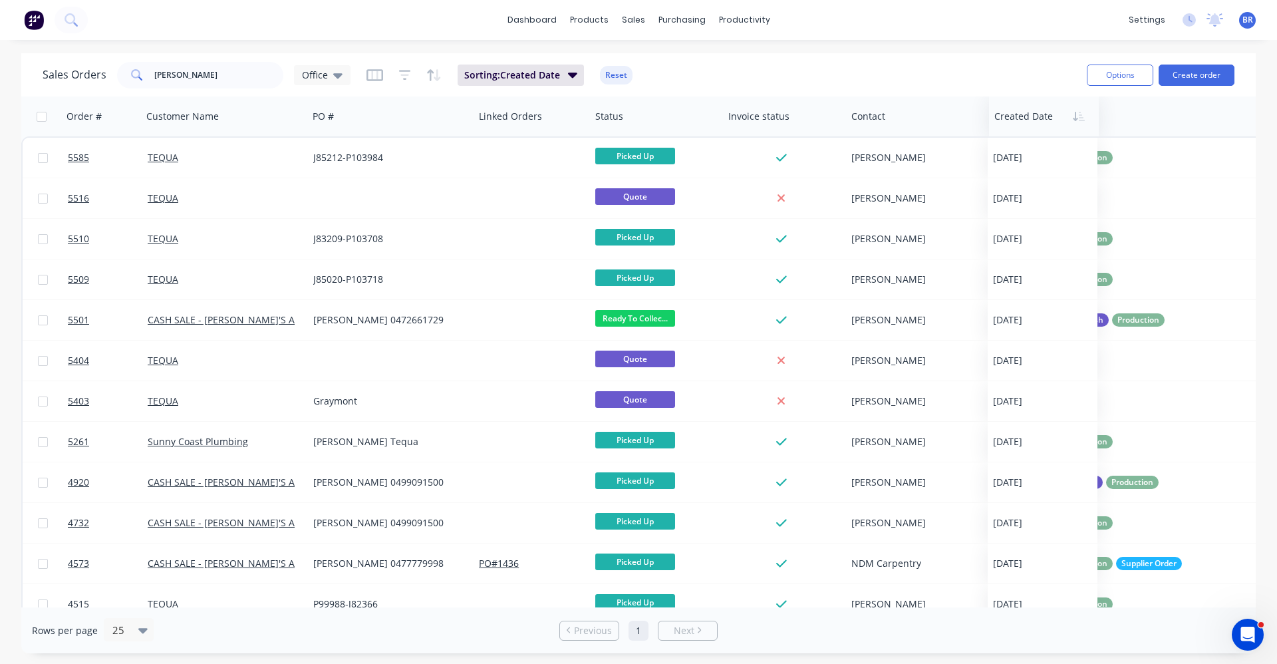
drag, startPoint x: 1230, startPoint y: 117, endPoint x: 1006, endPoint y: 122, distance: 224.2
click at [1006, 122] on div at bounding box center [1041, 116] width 94 height 27
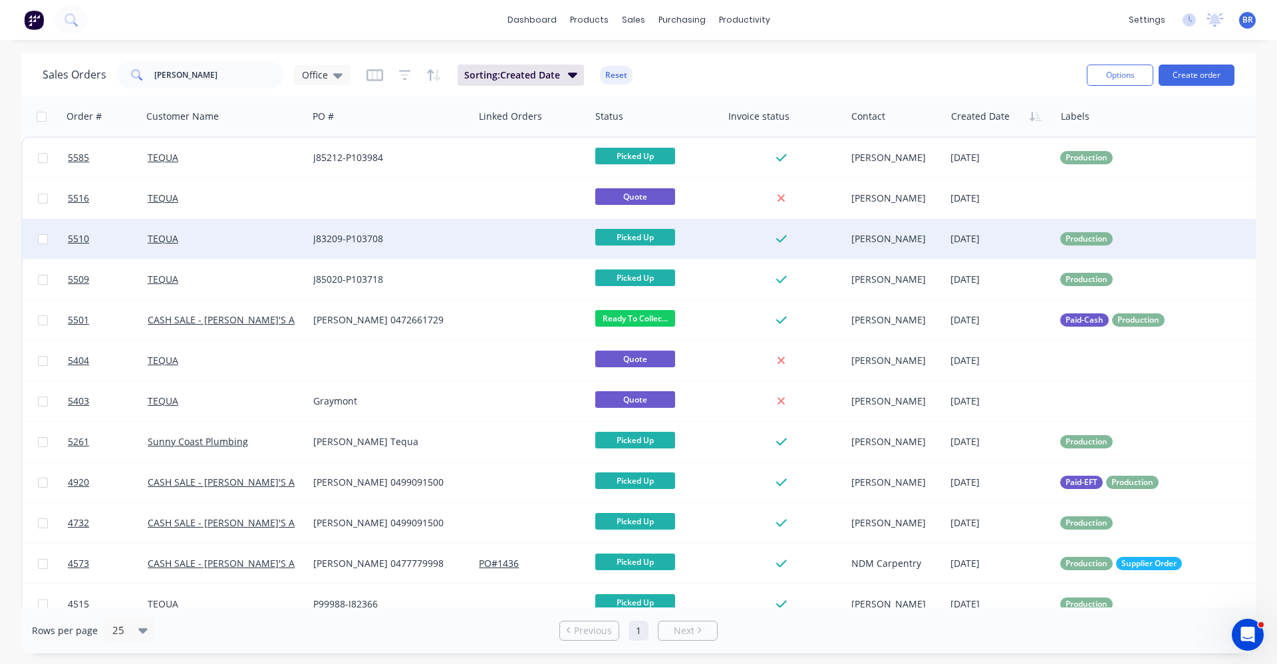
click at [460, 244] on div "J83209-P103708" at bounding box center [387, 238] width 148 height 13
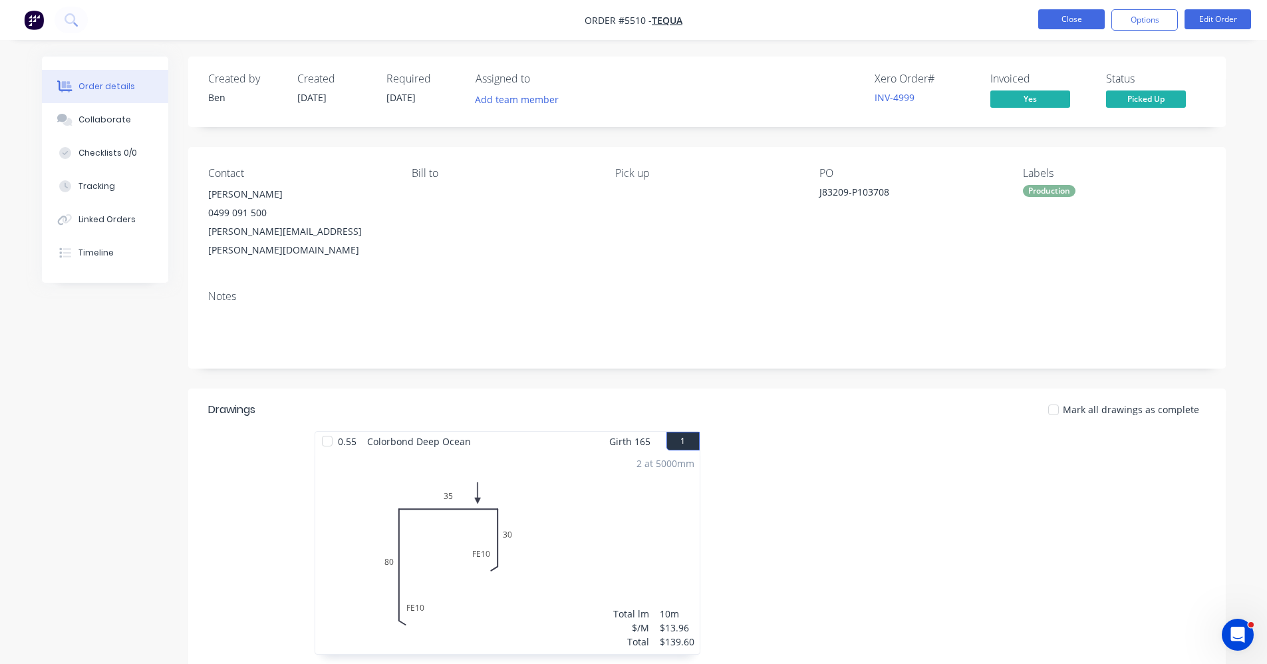
click at [1061, 21] on button "Close" at bounding box center [1071, 19] width 67 height 20
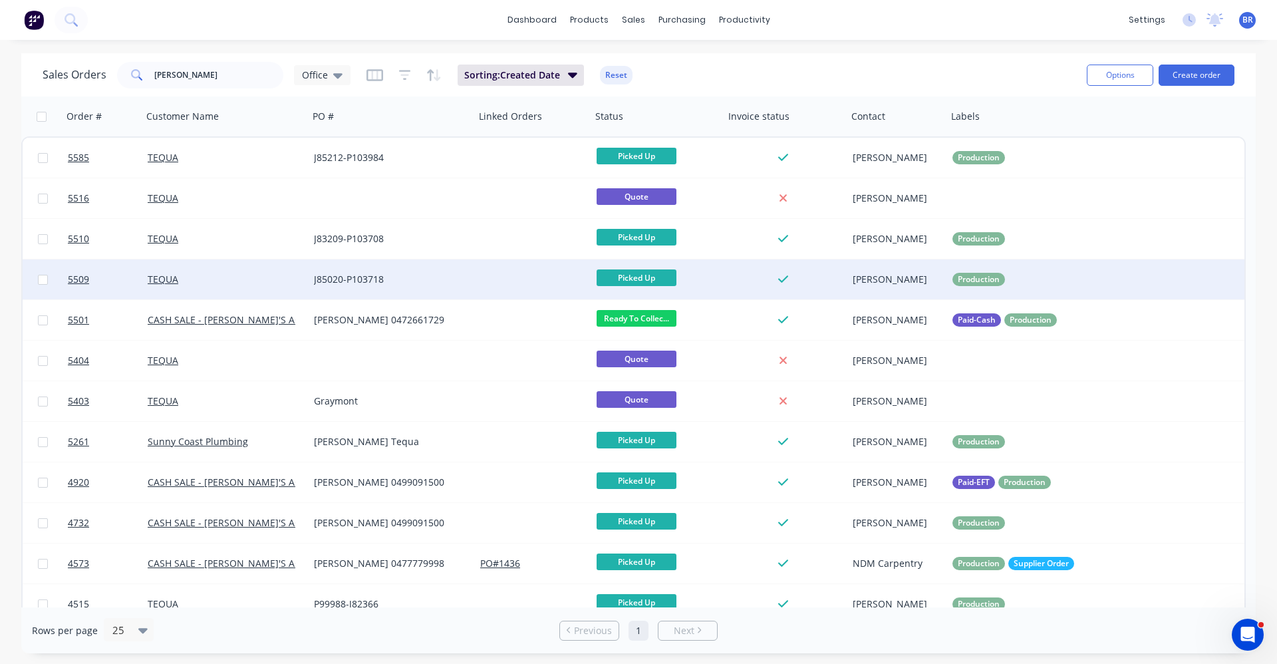
click at [410, 277] on div "J85020-P103718" at bounding box center [388, 279] width 148 height 13
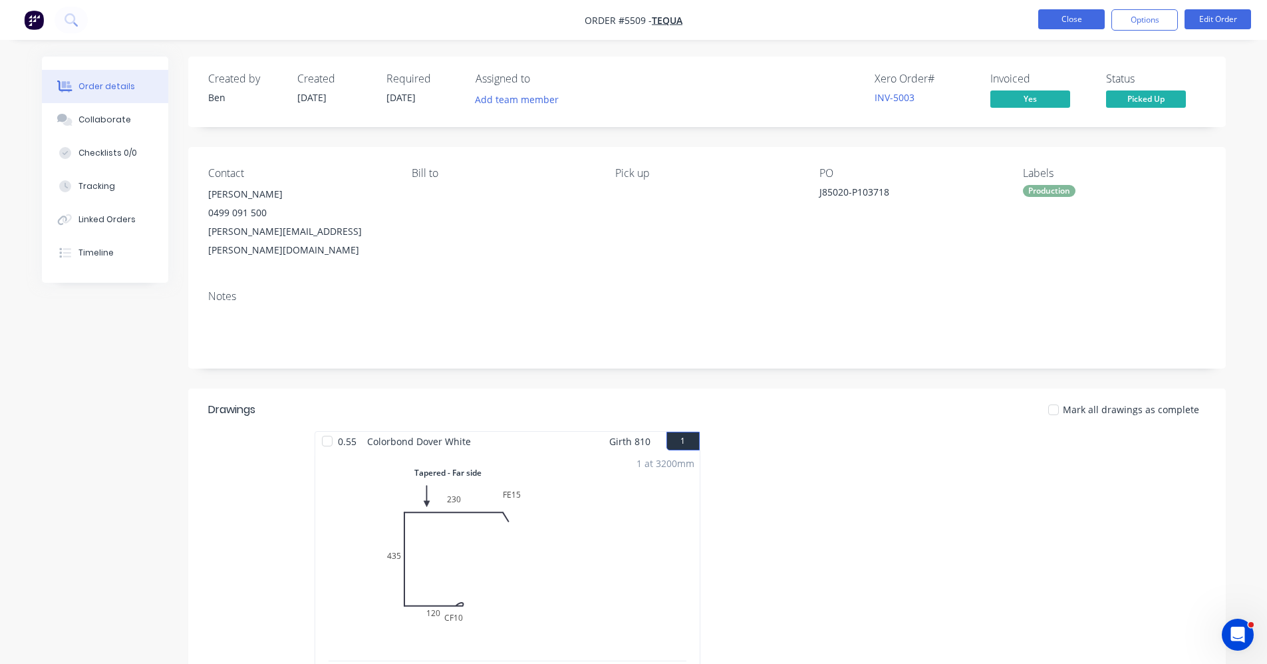
click at [1062, 16] on button "Close" at bounding box center [1071, 19] width 67 height 20
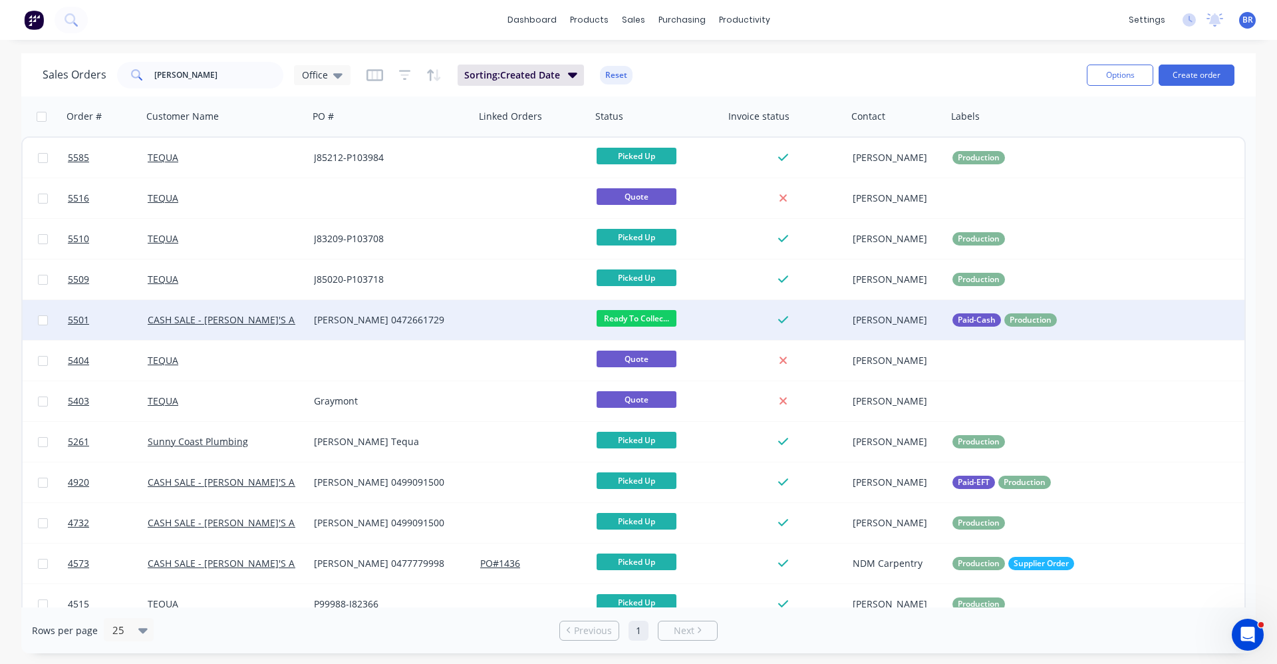
click at [436, 316] on div "Nathan 0472661729" at bounding box center [388, 319] width 148 height 13
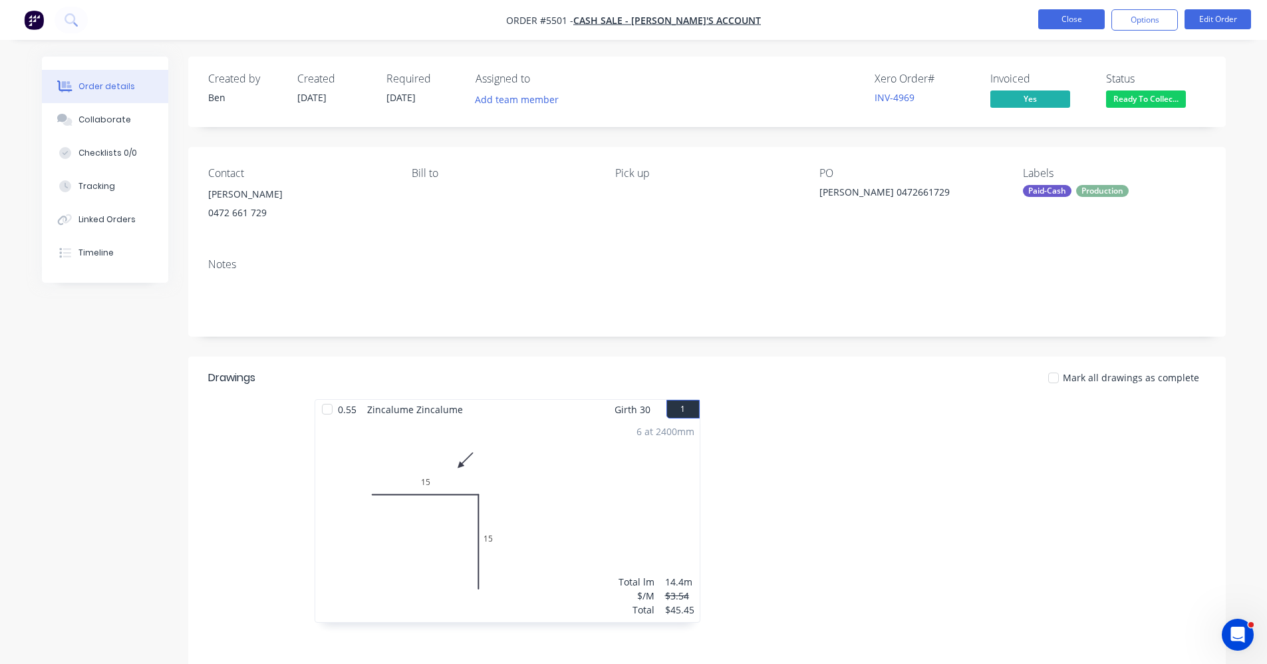
click at [1064, 19] on button "Close" at bounding box center [1071, 19] width 67 height 20
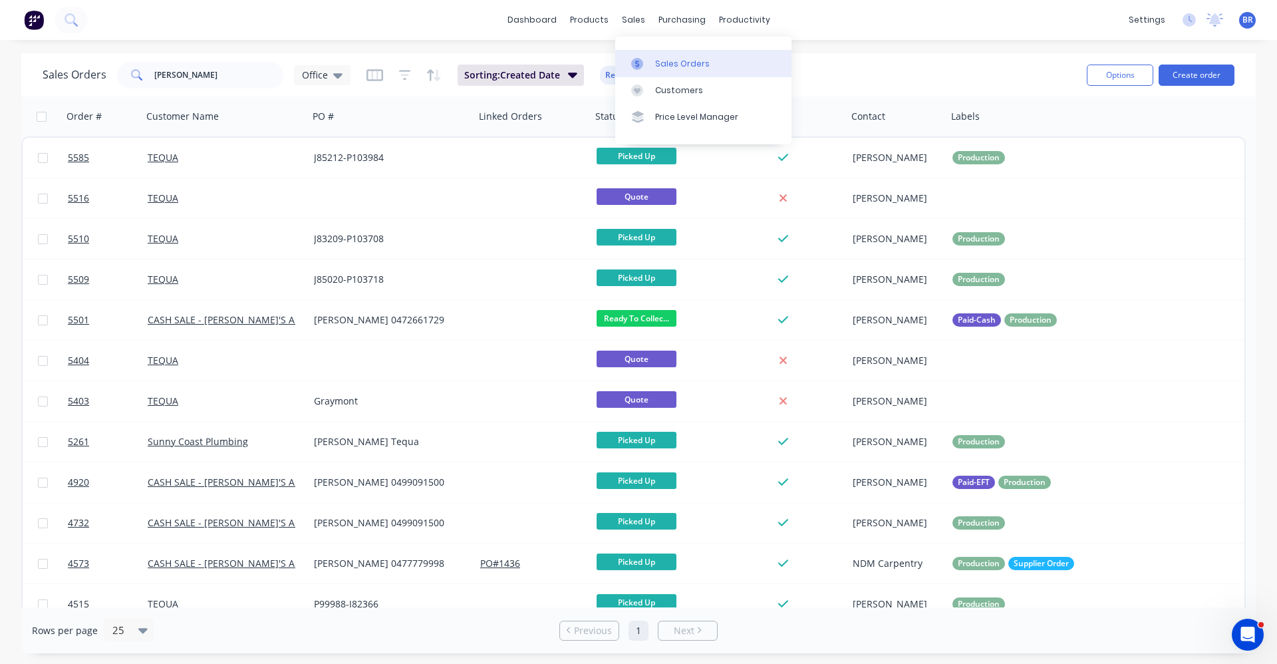
click at [659, 58] on div "Sales Orders" at bounding box center [682, 64] width 55 height 12
drag, startPoint x: 152, startPoint y: 74, endPoint x: 33, endPoint y: 49, distance: 121.7
click at [31, 48] on div "dashboard products sales purchasing productivity dashboard products Product Cat…" at bounding box center [638, 332] width 1277 height 664
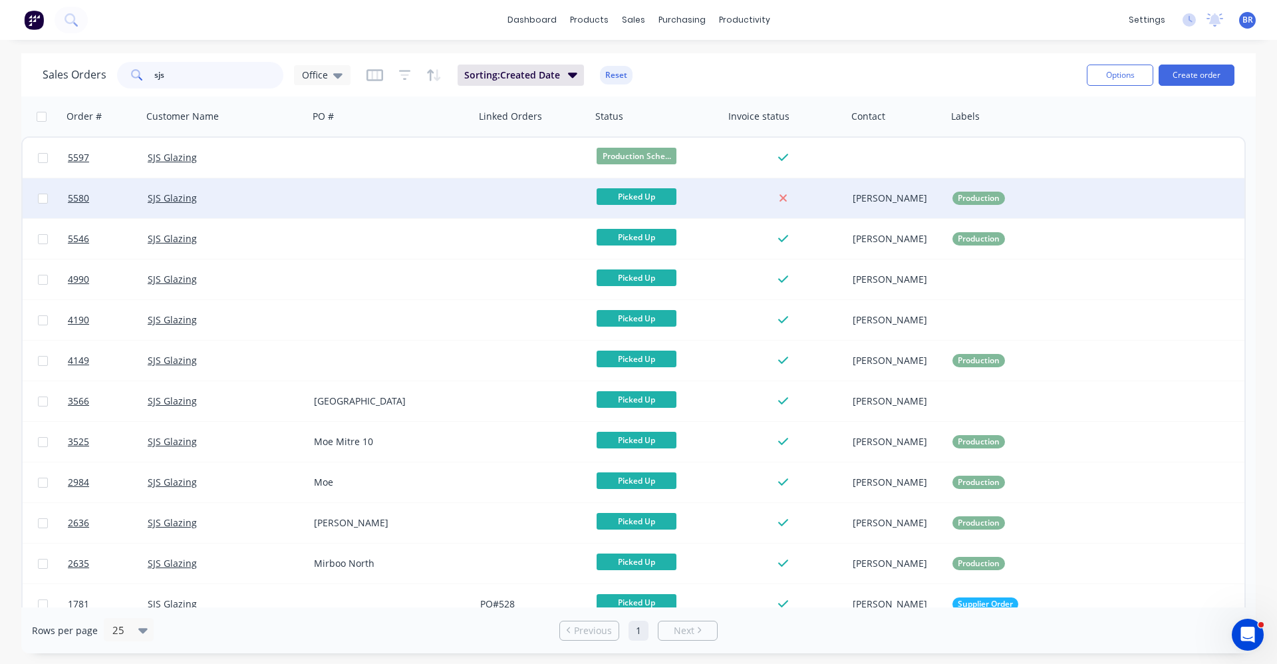
type input "sjs"
click at [359, 186] on div at bounding box center [392, 198] width 166 height 40
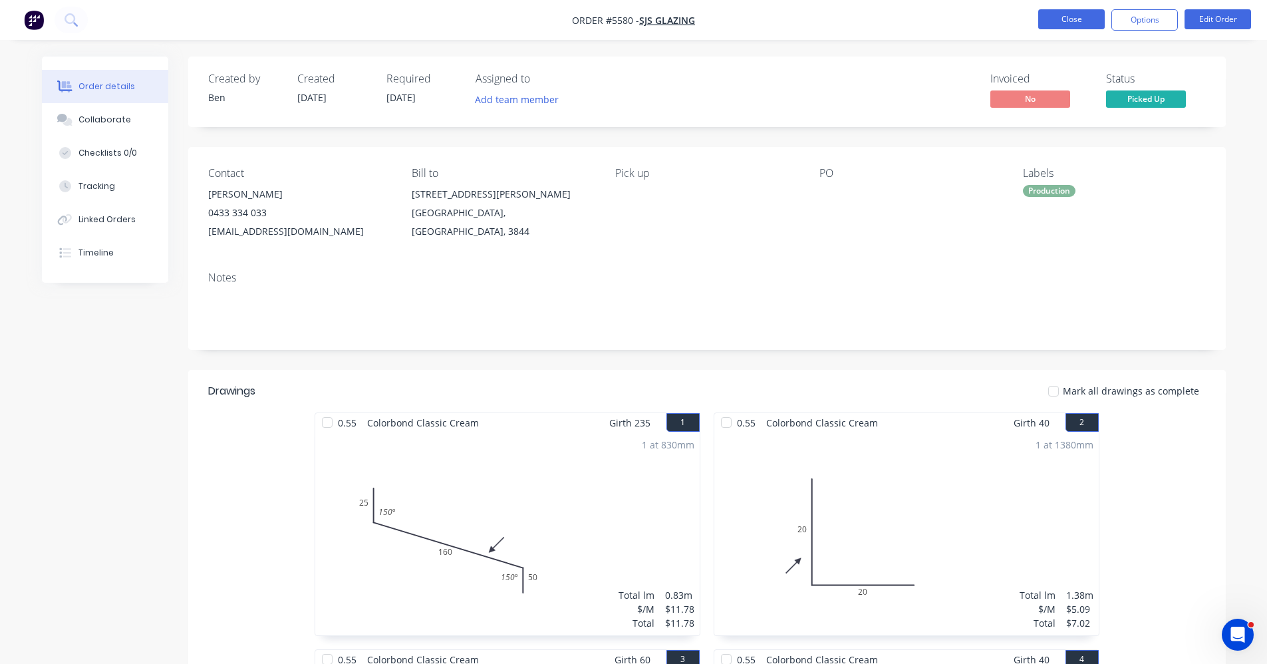
click at [1063, 21] on button "Close" at bounding box center [1071, 19] width 67 height 20
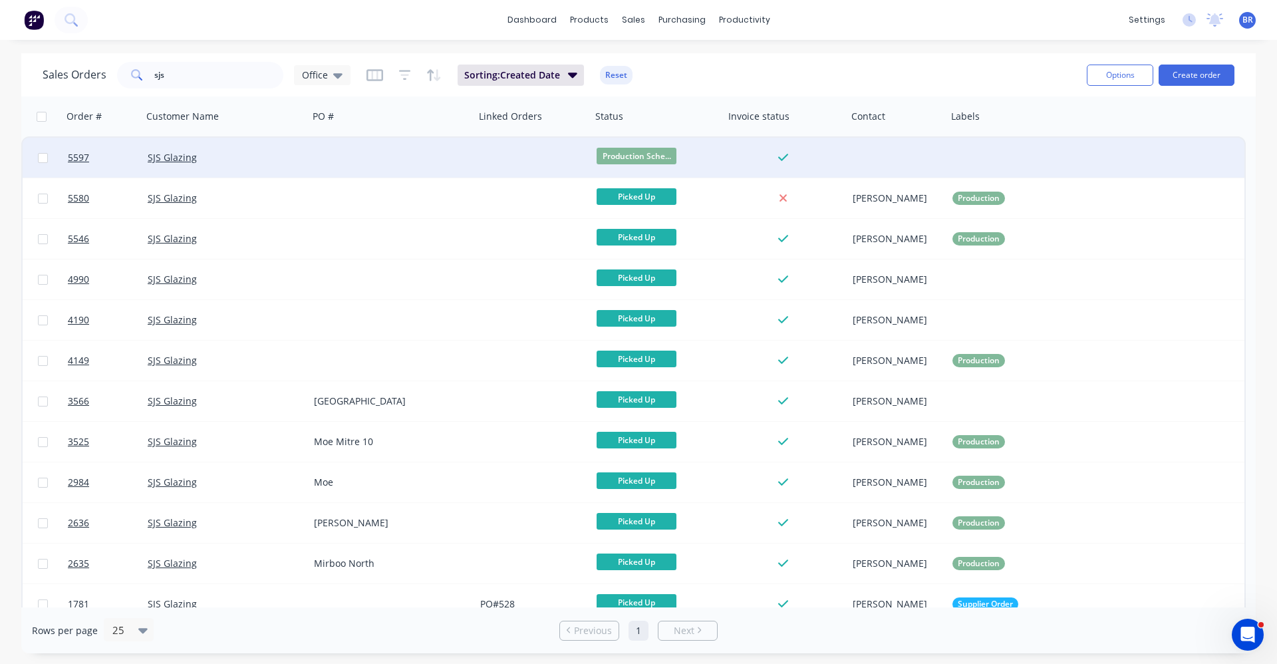
click at [422, 146] on div at bounding box center [392, 158] width 166 height 40
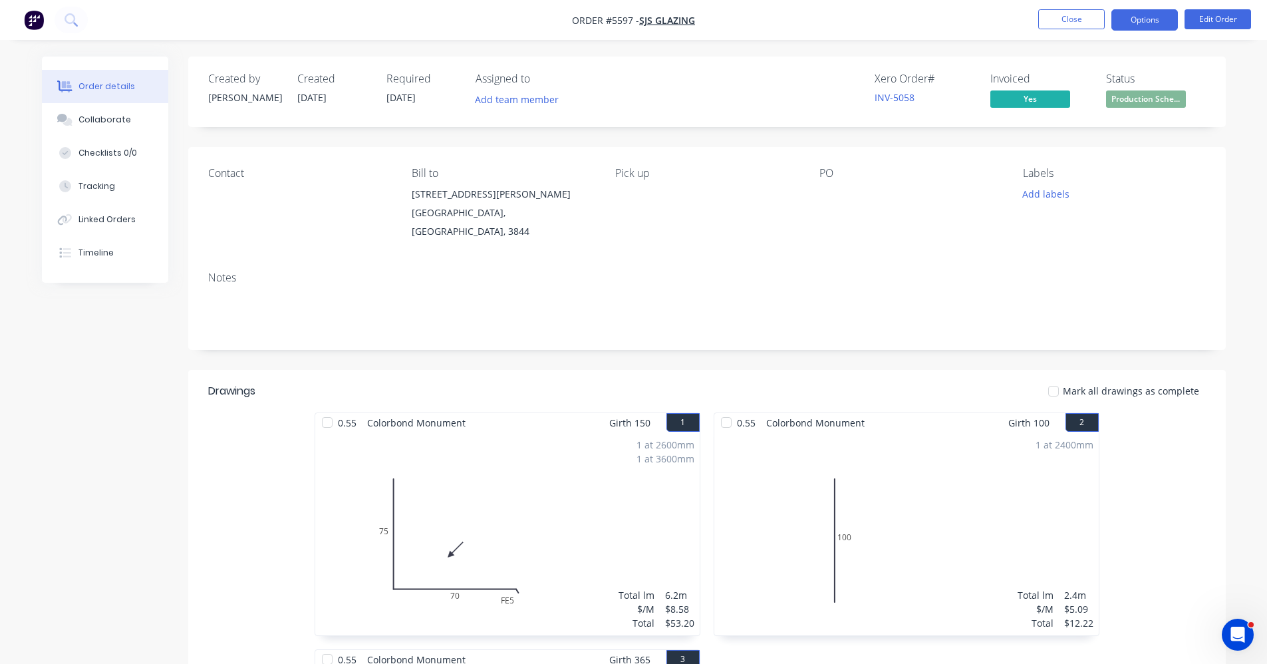
click at [1143, 18] on button "Options" at bounding box center [1145, 19] width 67 height 21
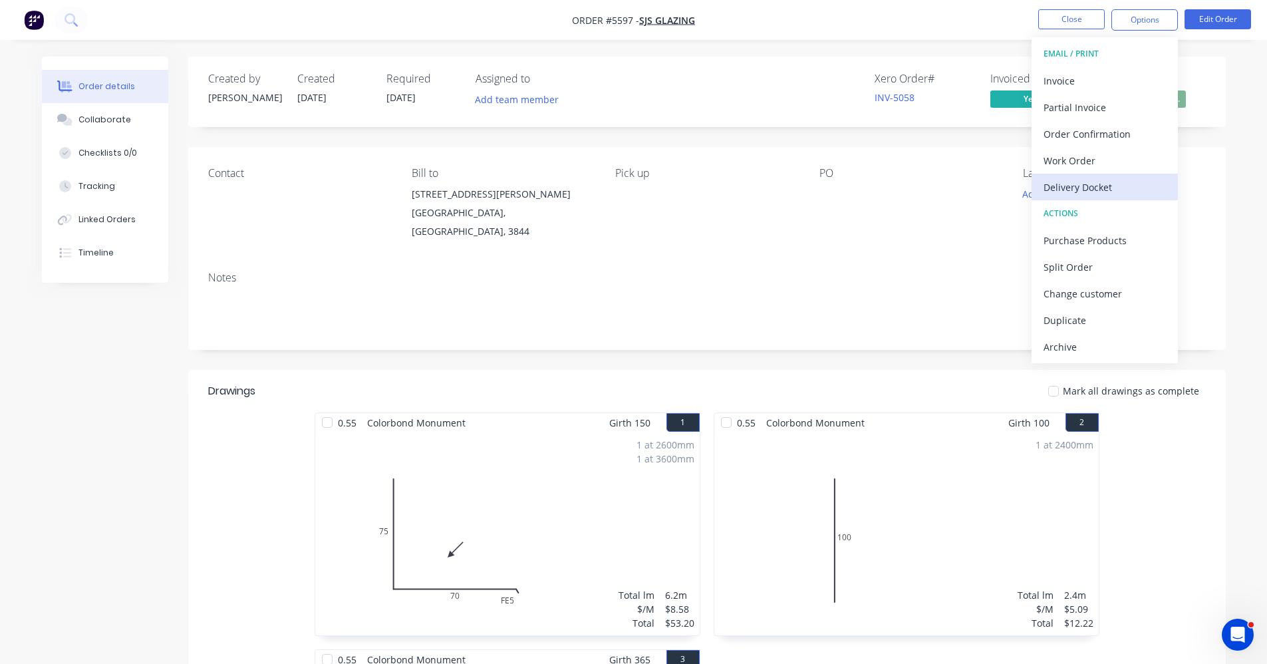
click at [1091, 187] on div "Delivery Docket" at bounding box center [1105, 187] width 122 height 19
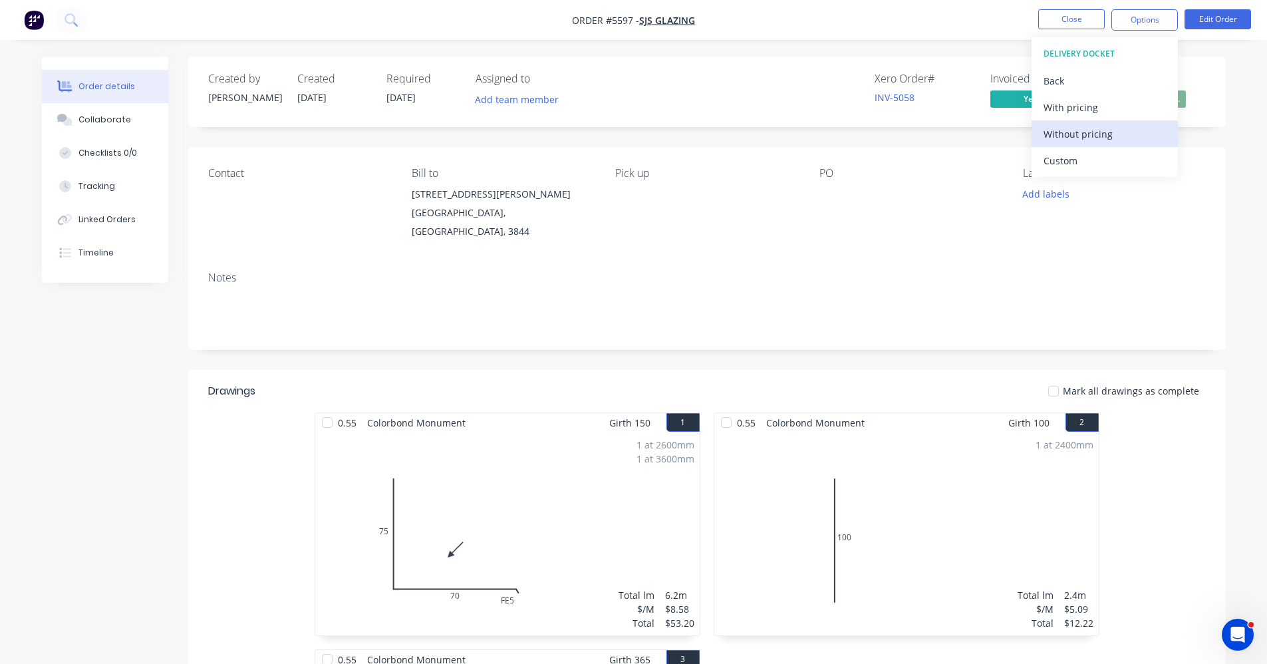
click at [1080, 133] on div "Without pricing" at bounding box center [1105, 133] width 122 height 19
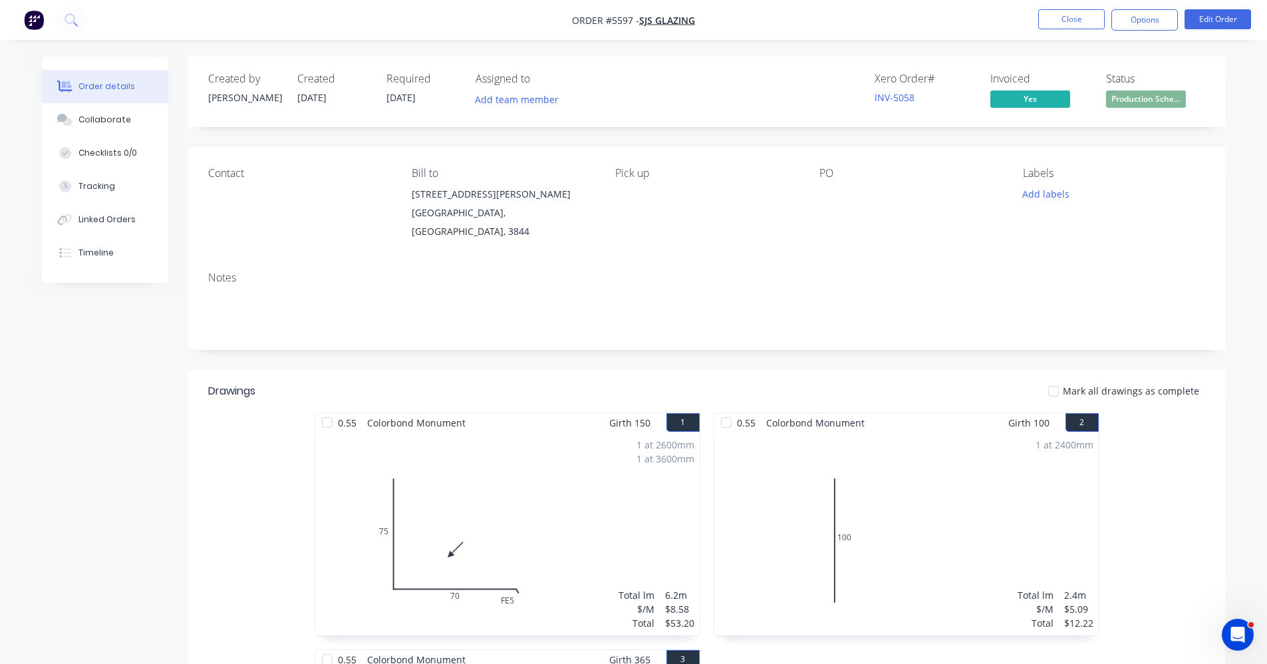
click at [764, 99] on div "Xero Order # INV-5058 Invoiced Yes Status Production Sche..." at bounding box center [907, 92] width 597 height 39
click at [1147, 97] on span "Production Sche..." at bounding box center [1146, 98] width 80 height 17
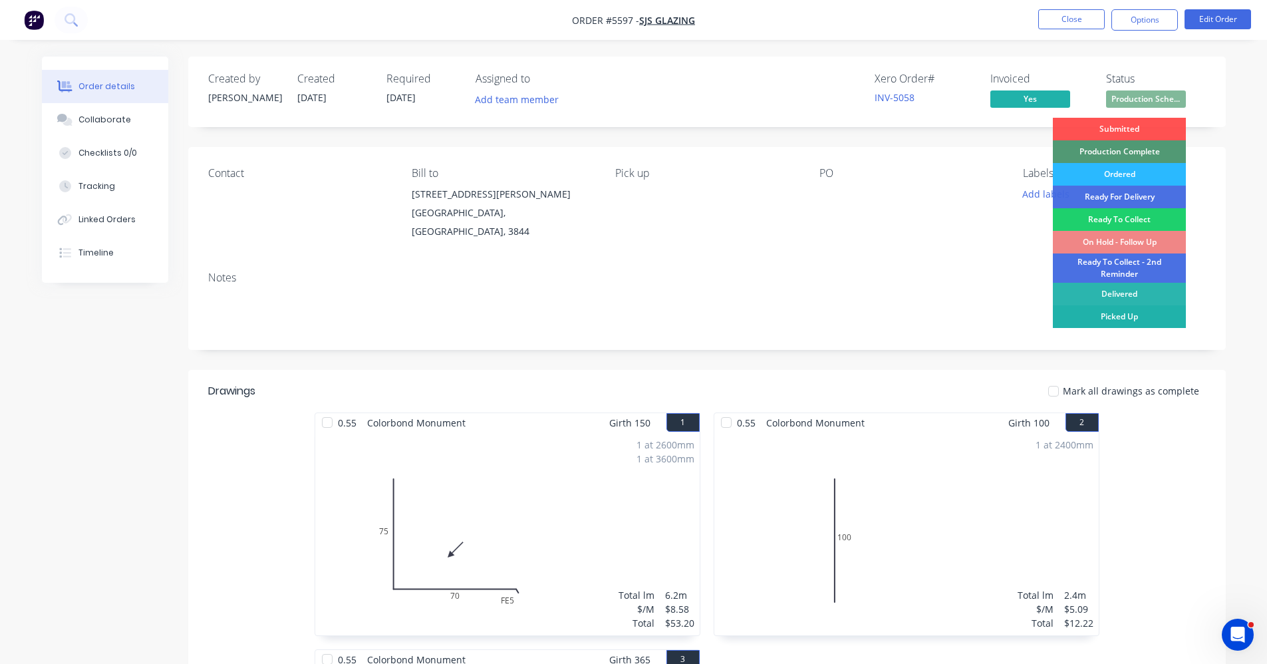
click at [1135, 311] on div "Picked Up" at bounding box center [1119, 316] width 133 height 23
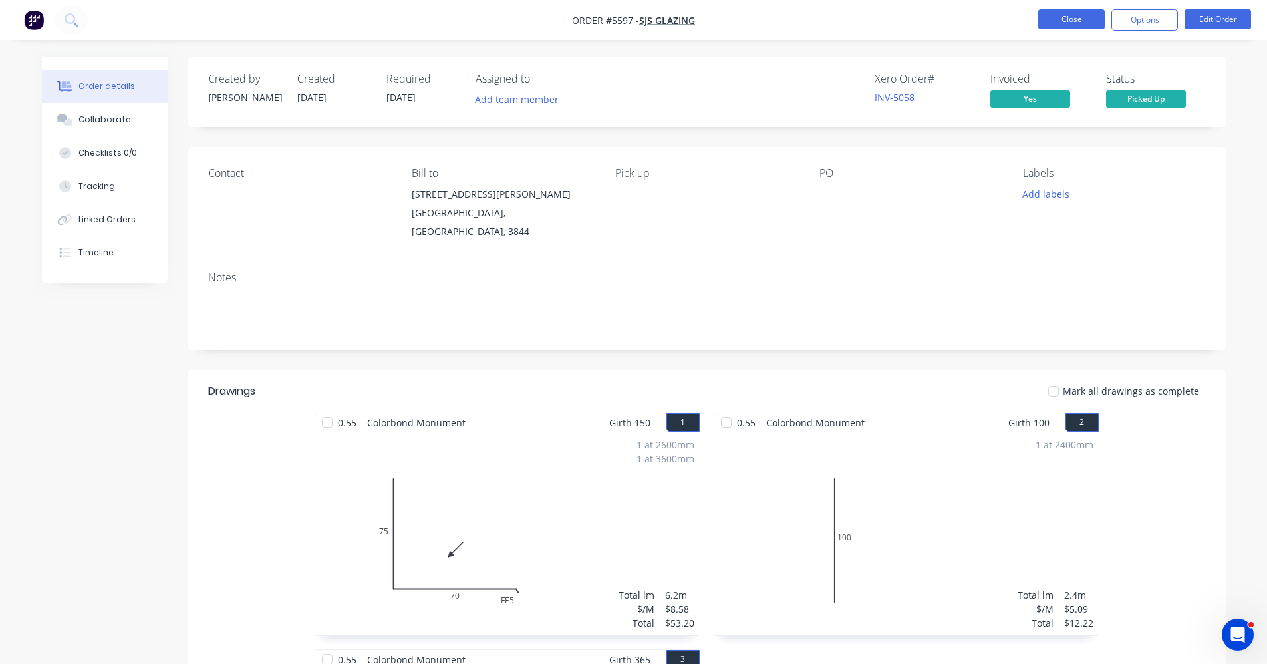
click at [1078, 18] on button "Close" at bounding box center [1071, 19] width 67 height 20
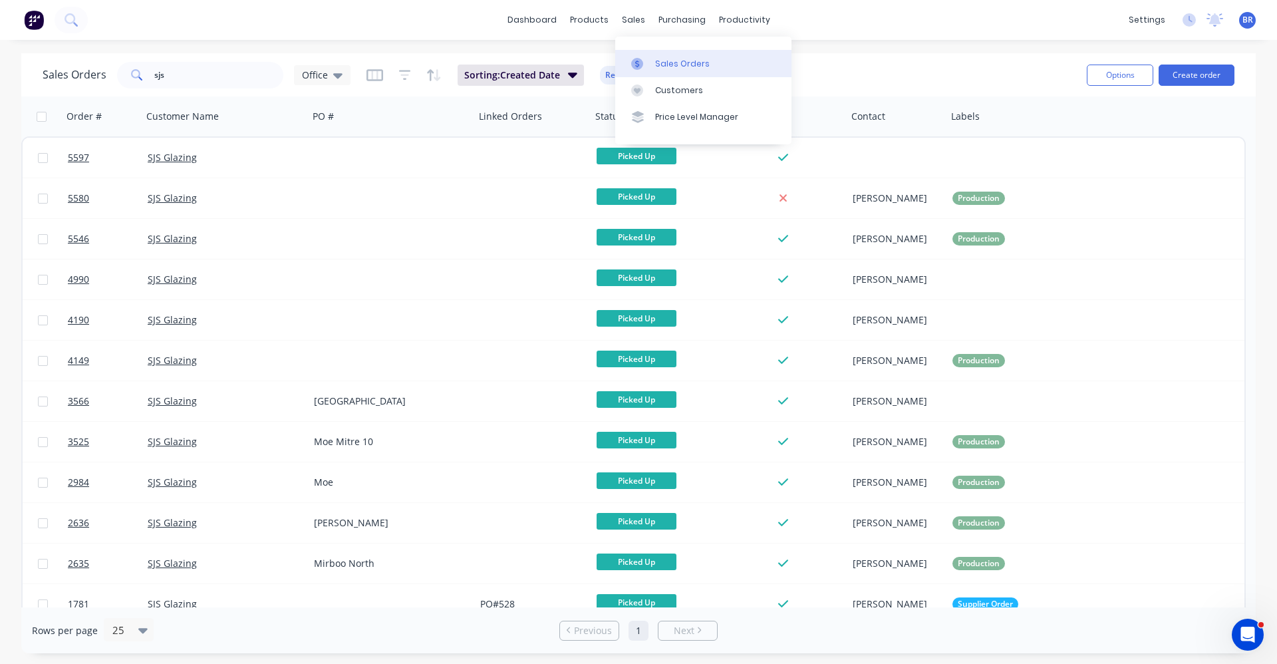
drag, startPoint x: 655, startPoint y: 62, endPoint x: 683, endPoint y: 62, distance: 27.9
click at [656, 62] on div "Sales Orders" at bounding box center [682, 64] width 55 height 12
click at [1197, 78] on button "Create order" at bounding box center [1197, 75] width 76 height 21
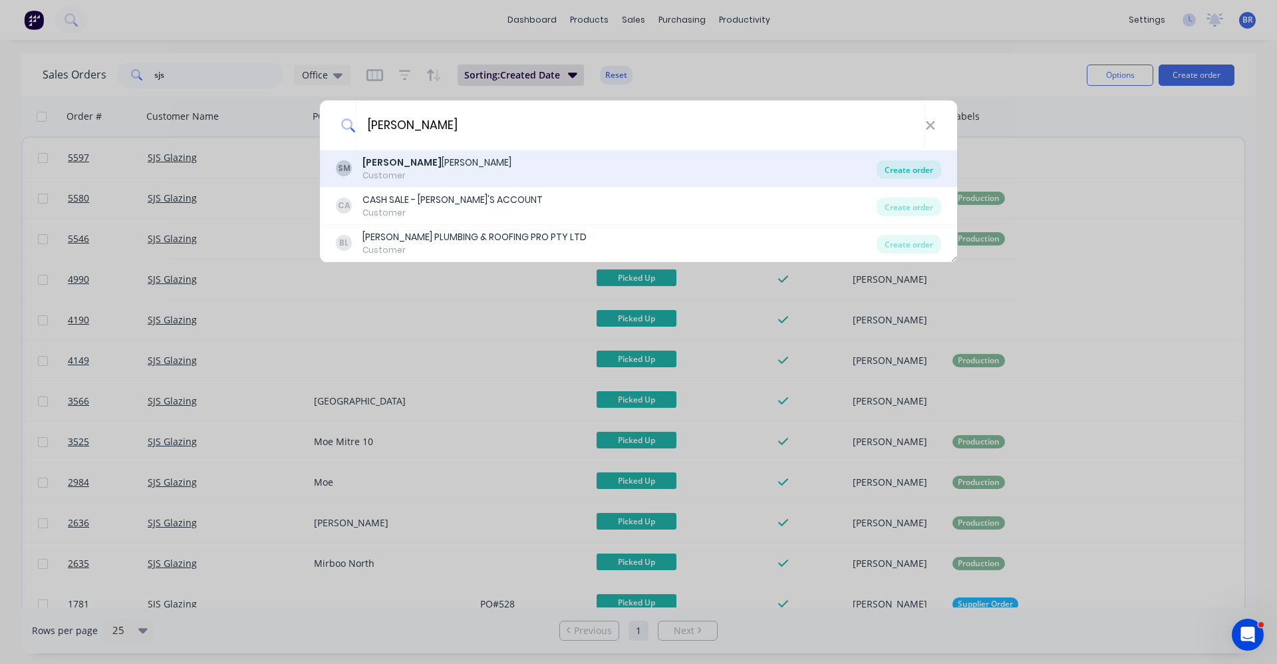
type input "shaun"
click at [912, 168] on div "Create order" at bounding box center [909, 169] width 65 height 19
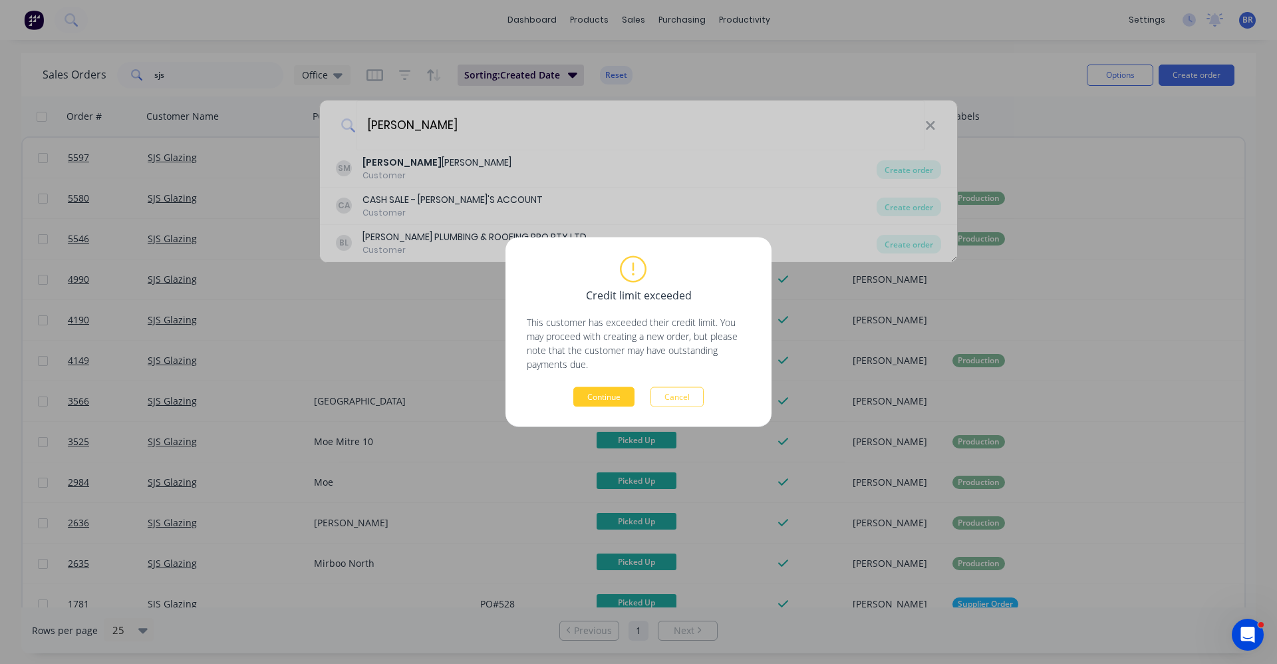
click at [609, 396] on button "Continue" at bounding box center [603, 397] width 61 height 20
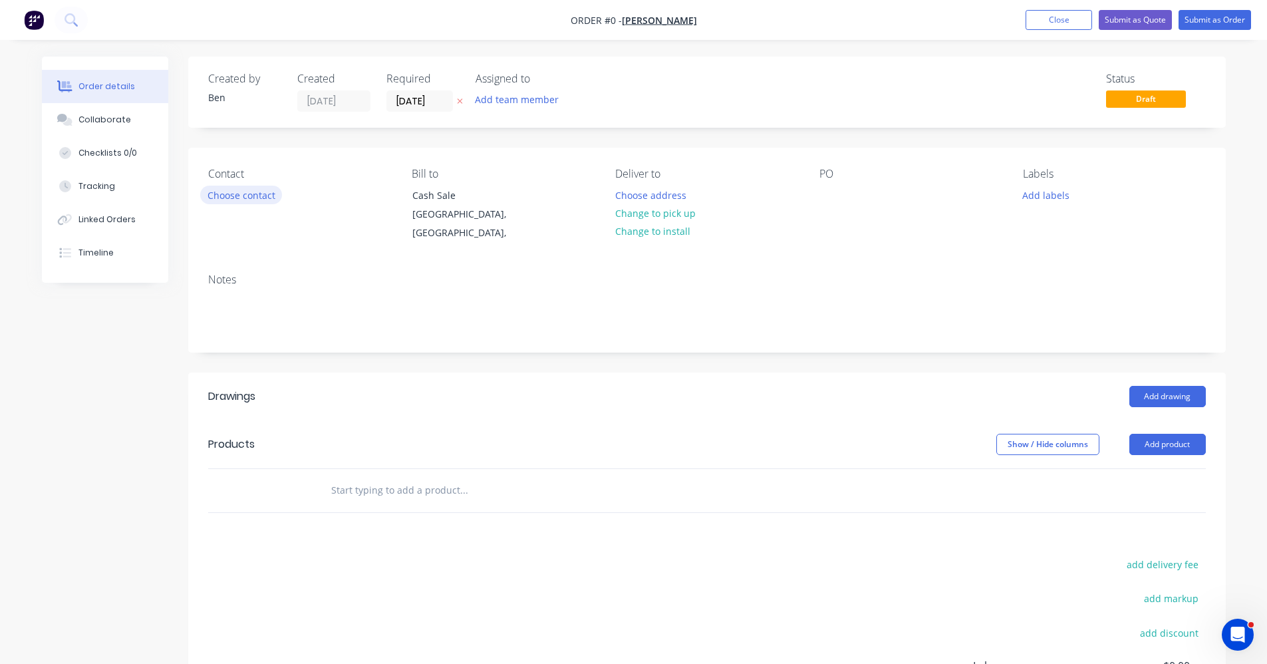
click at [235, 196] on button "Choose contact" at bounding box center [241, 195] width 82 height 18
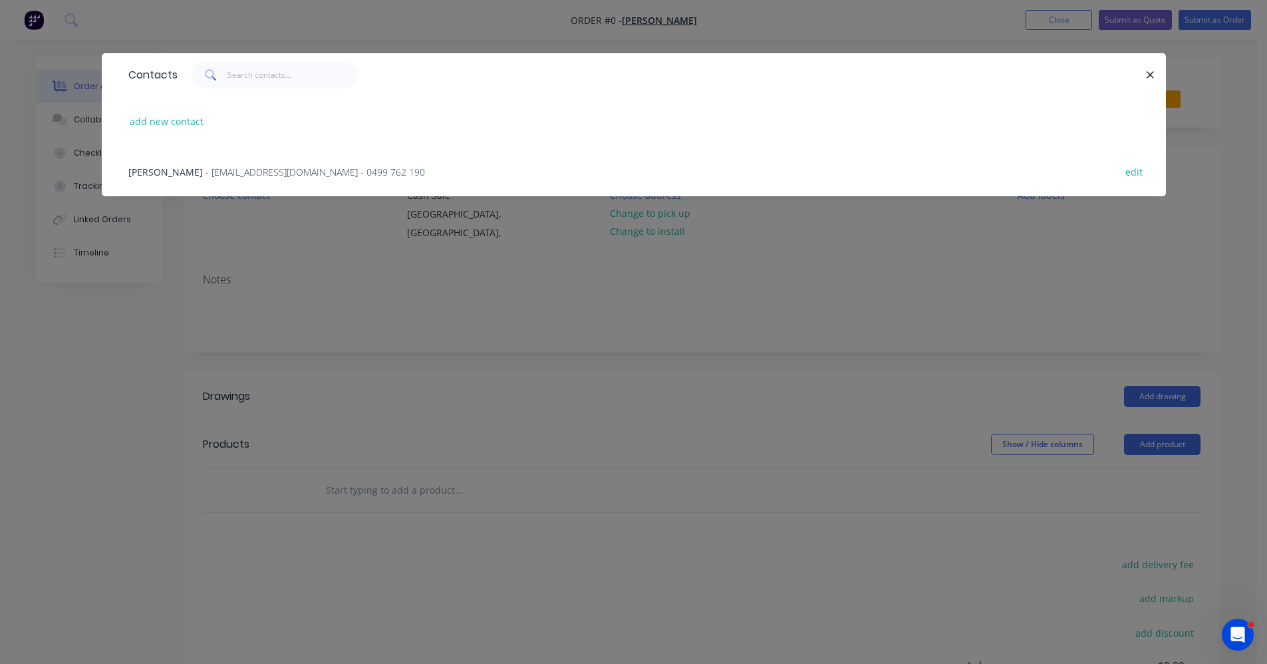
click at [261, 177] on span "- gandoe2016@gmail.com - 0499 762 190" at bounding box center [316, 172] width 220 height 13
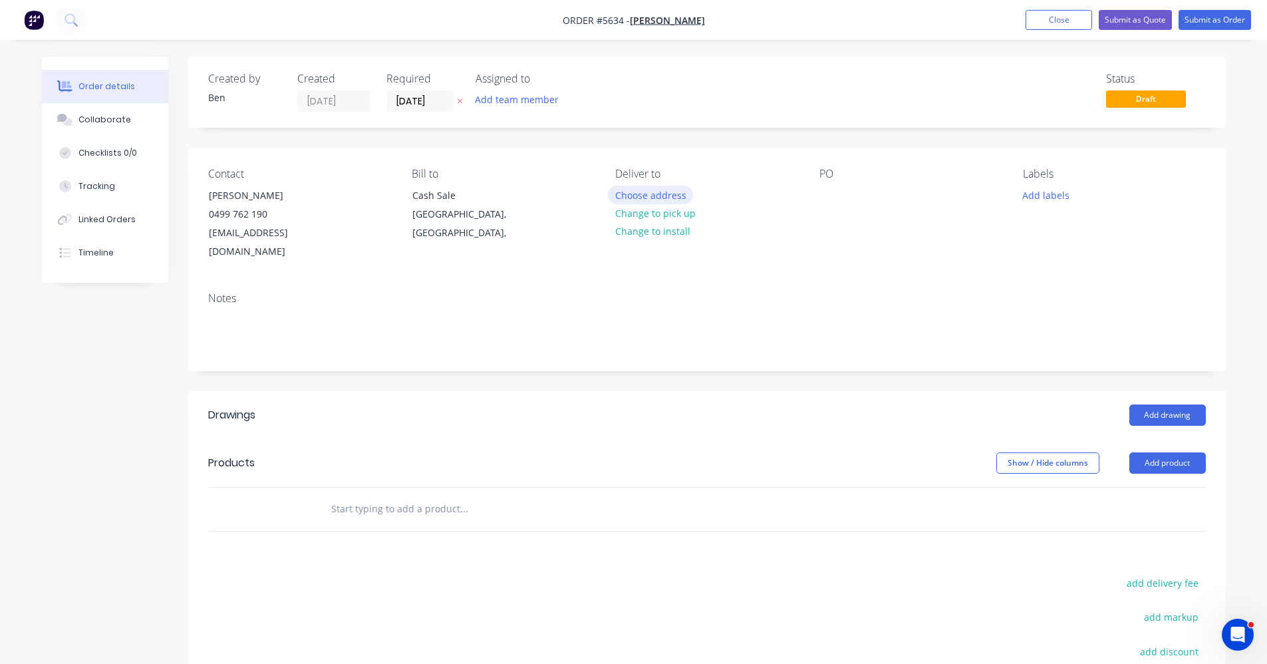
click at [649, 194] on button "Choose address" at bounding box center [650, 195] width 85 height 18
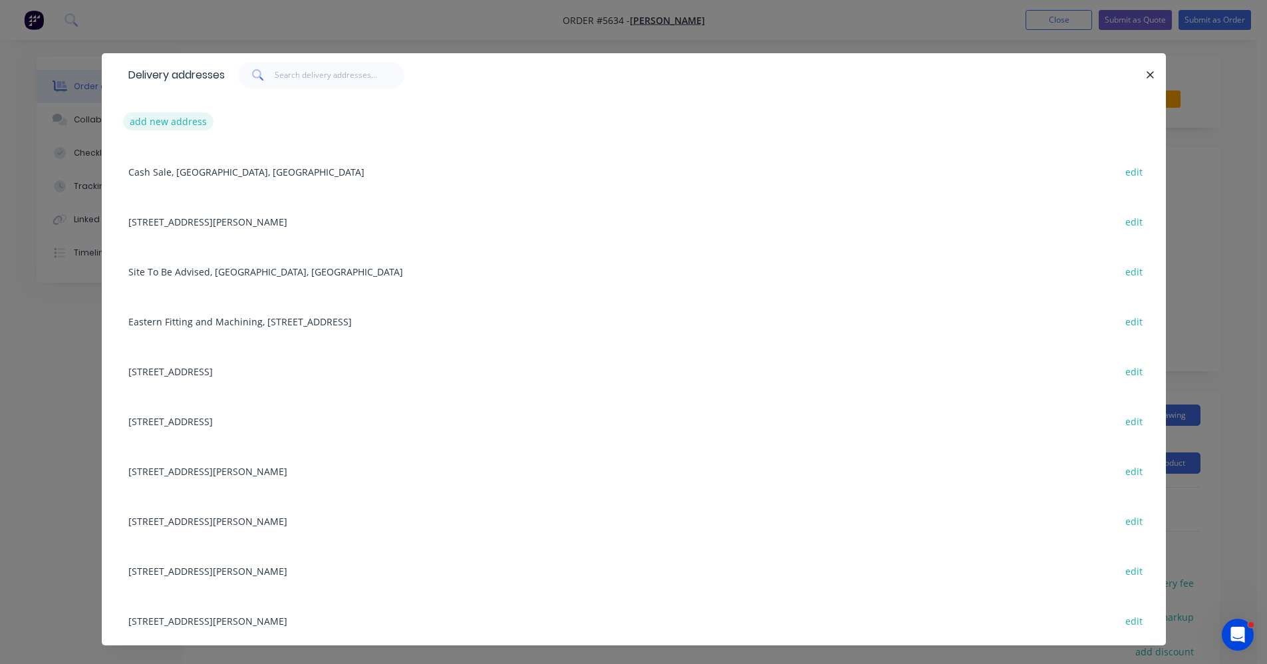
click at [176, 126] on button "add new address" at bounding box center [168, 121] width 91 height 18
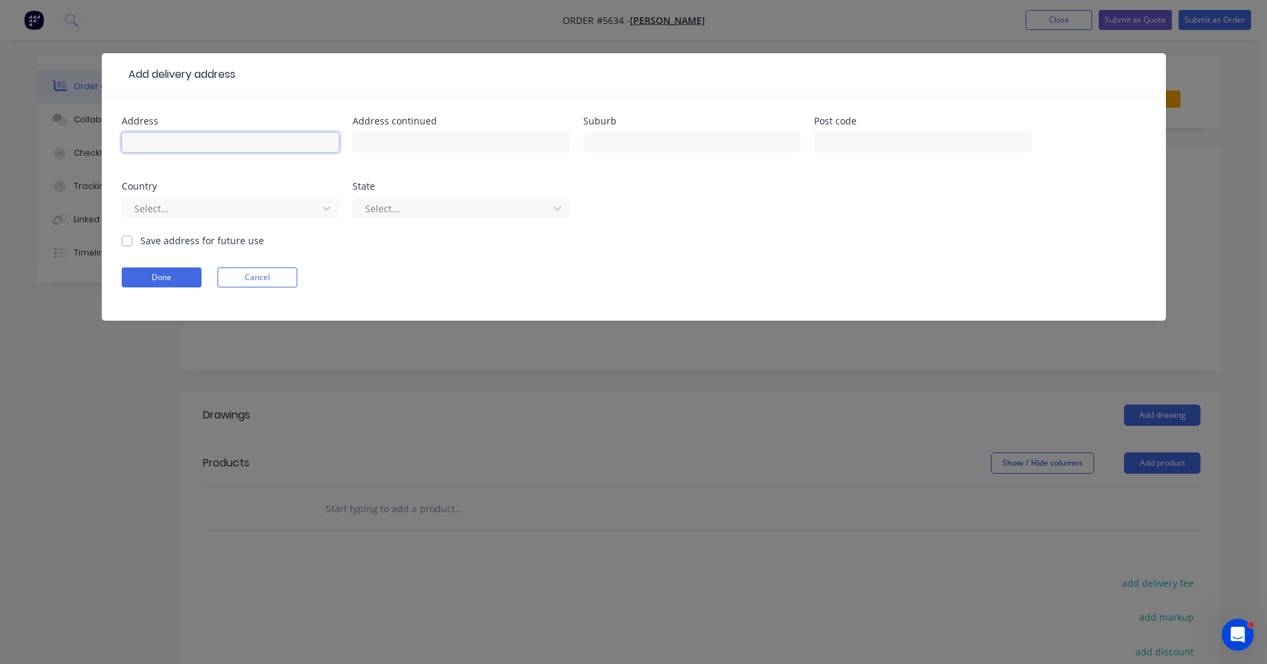
click at [219, 139] on input "text" at bounding box center [231, 142] width 218 height 20
type input "4 Bolger Street"
type input "Morwell"
click at [163, 273] on button "Done" at bounding box center [162, 277] width 80 height 20
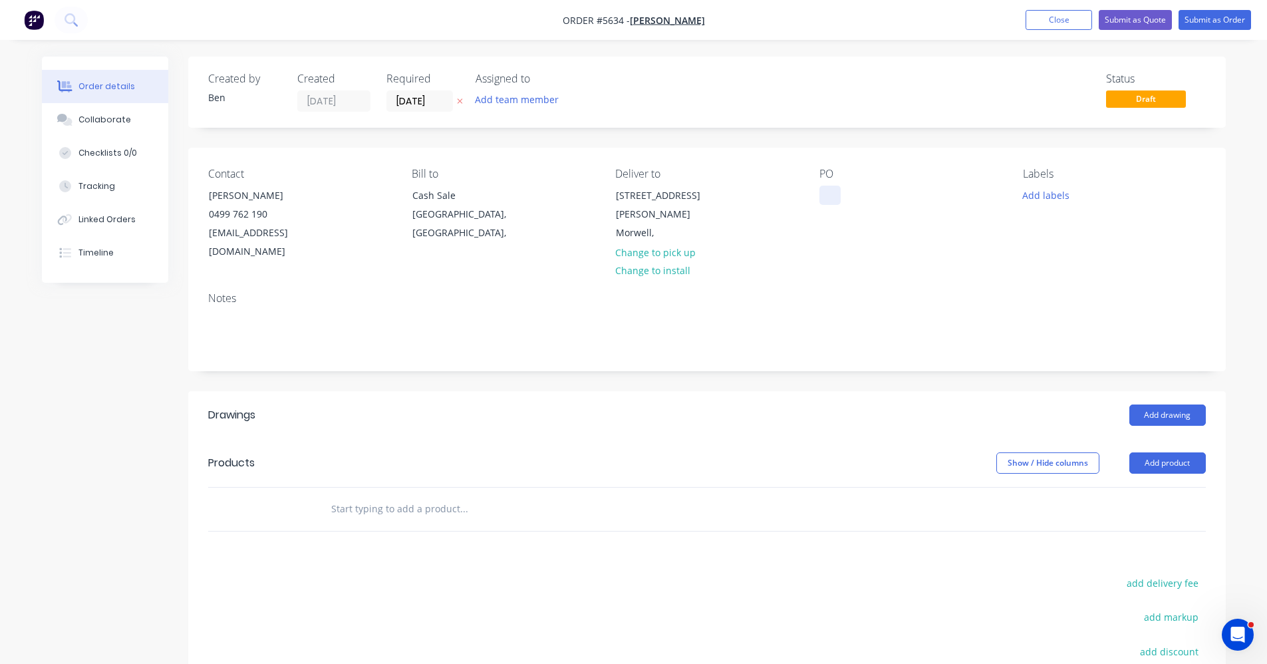
click at [829, 192] on div at bounding box center [830, 195] width 21 height 19
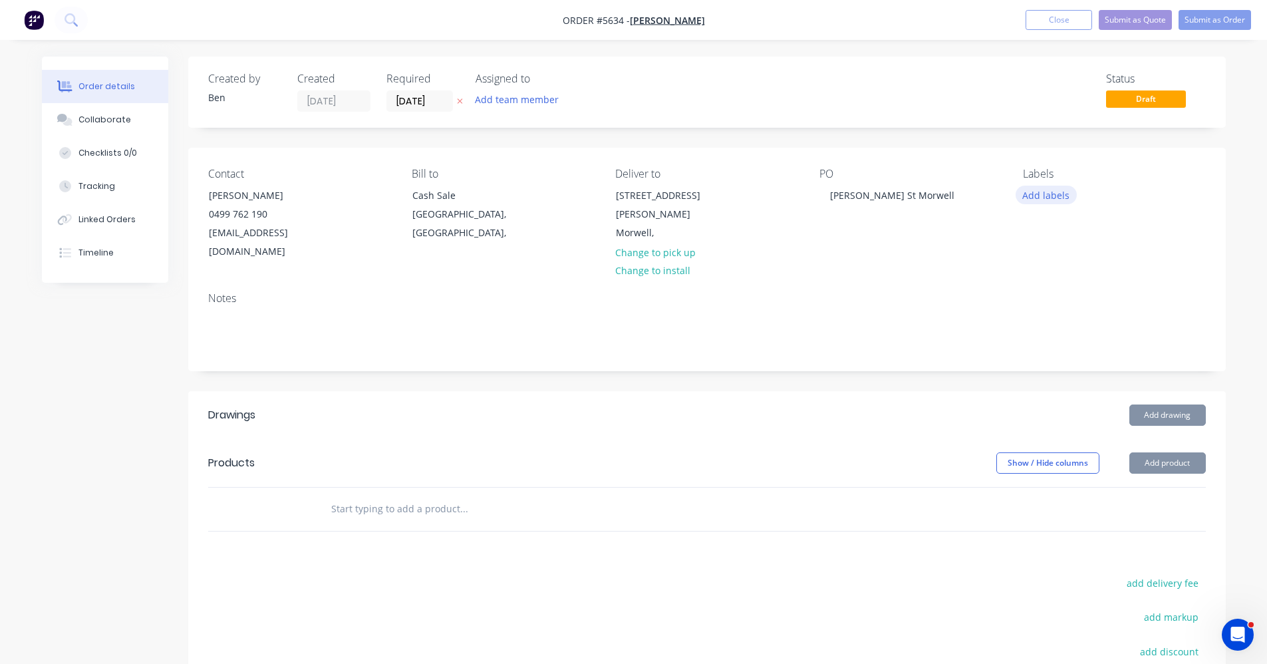
click at [1047, 196] on button "Add labels" at bounding box center [1046, 195] width 61 height 18
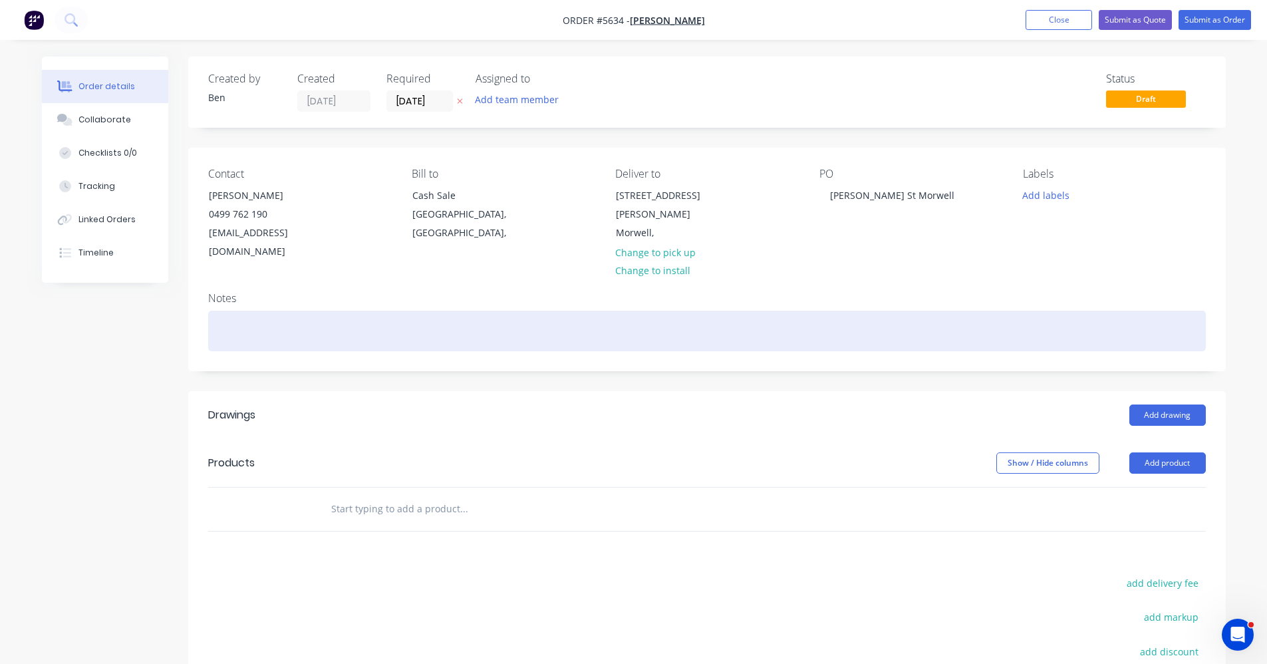
drag, startPoint x: 908, startPoint y: 283, endPoint x: 916, endPoint y: 297, distance: 16.1
click at [909, 292] on div "Notes" at bounding box center [707, 298] width 998 height 13
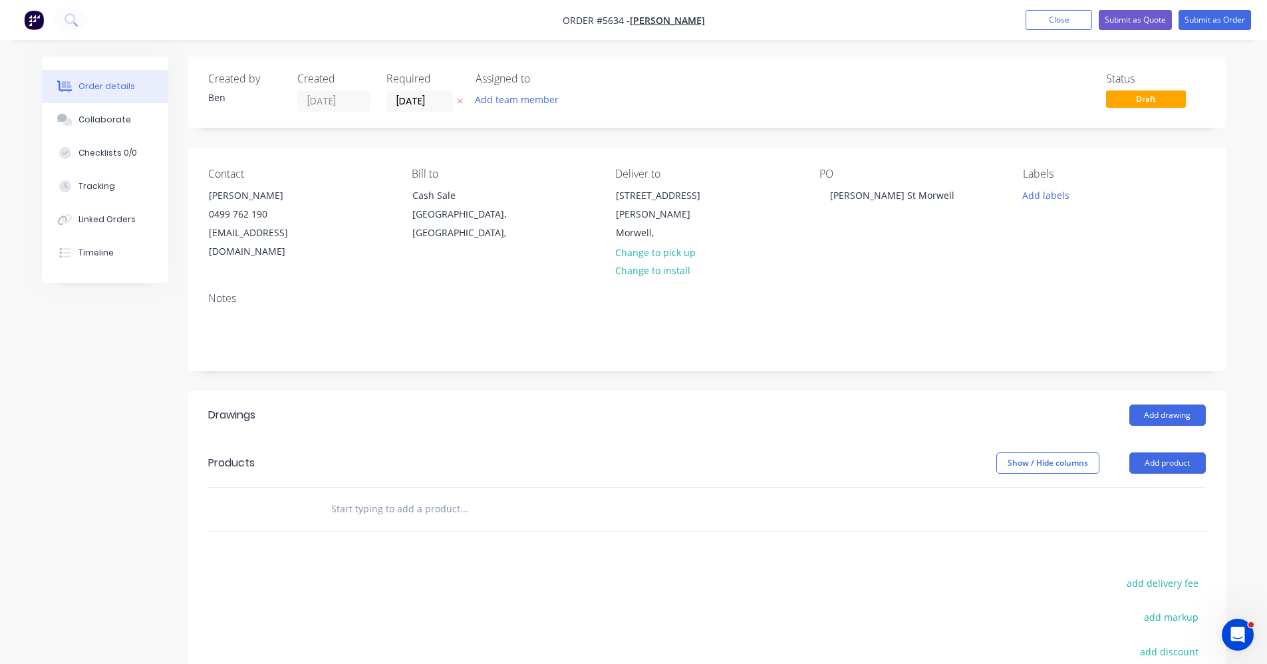
click at [465, 496] on input "text" at bounding box center [464, 509] width 266 height 27
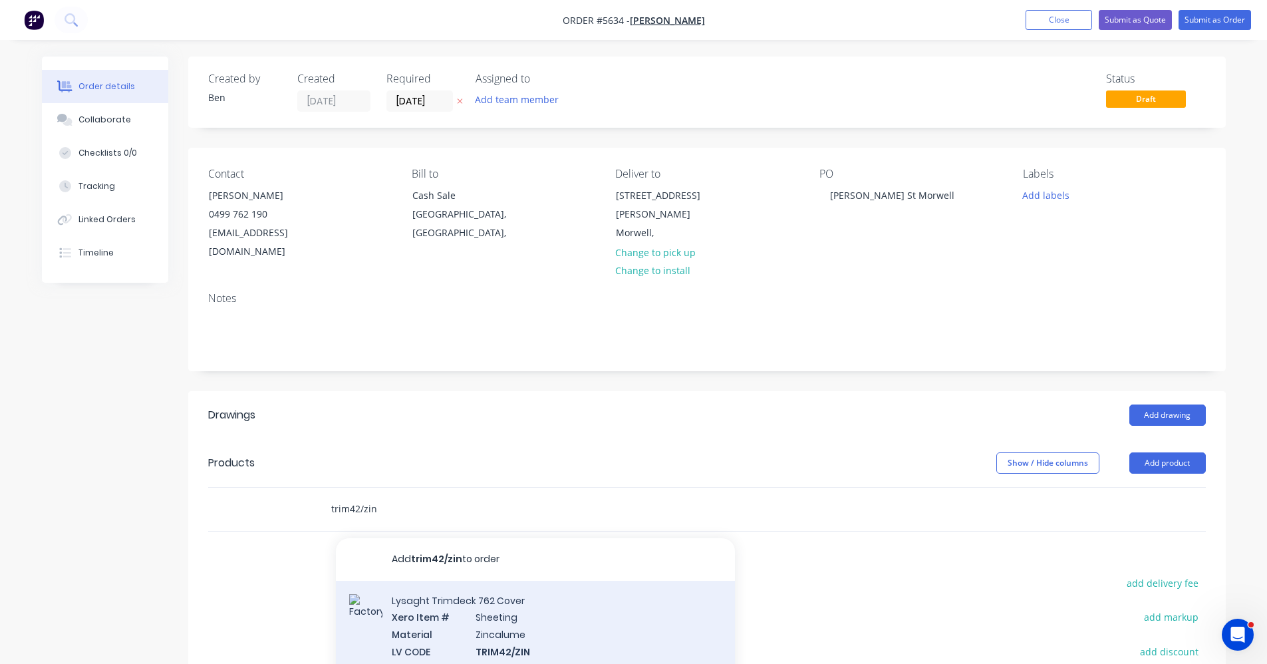
type input "trim42/zin"
click at [481, 588] on div "Lysaght Trimdeck 762 Cover Xero Item # Sheeting Material Zincalume LV CODE TRIM…" at bounding box center [535, 660] width 399 height 159
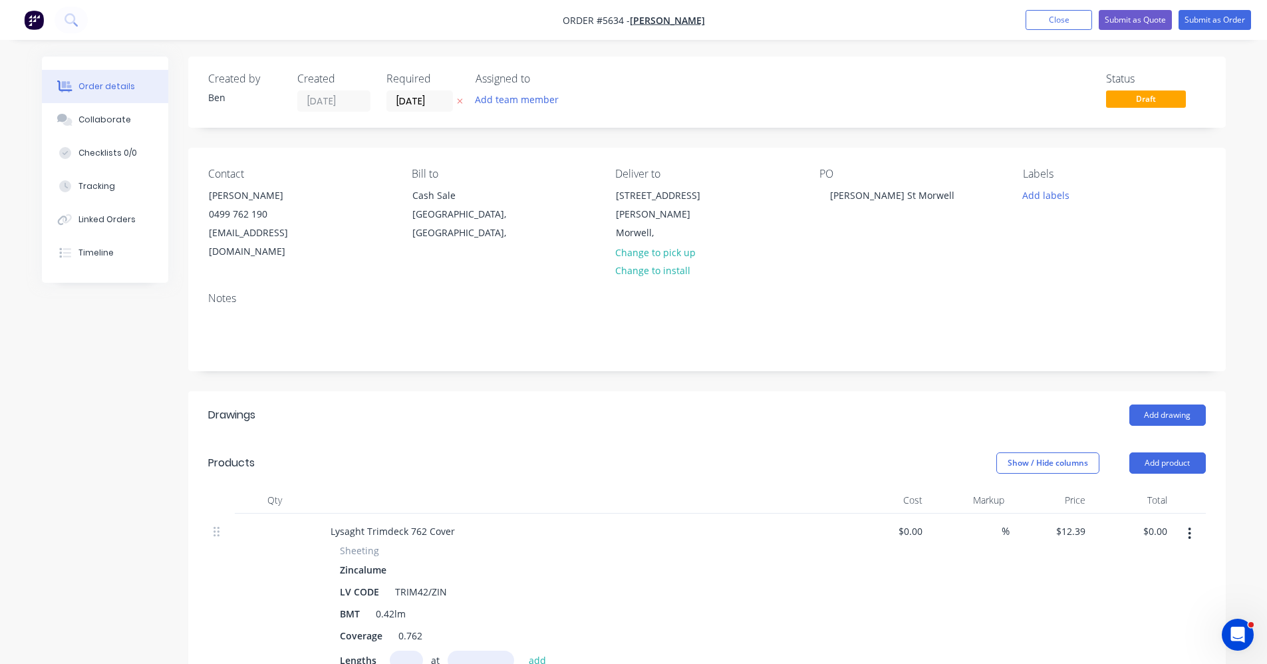
click at [1193, 522] on button "button" at bounding box center [1189, 534] width 31 height 24
click at [1113, 639] on div "Delete" at bounding box center [1143, 648] width 102 height 19
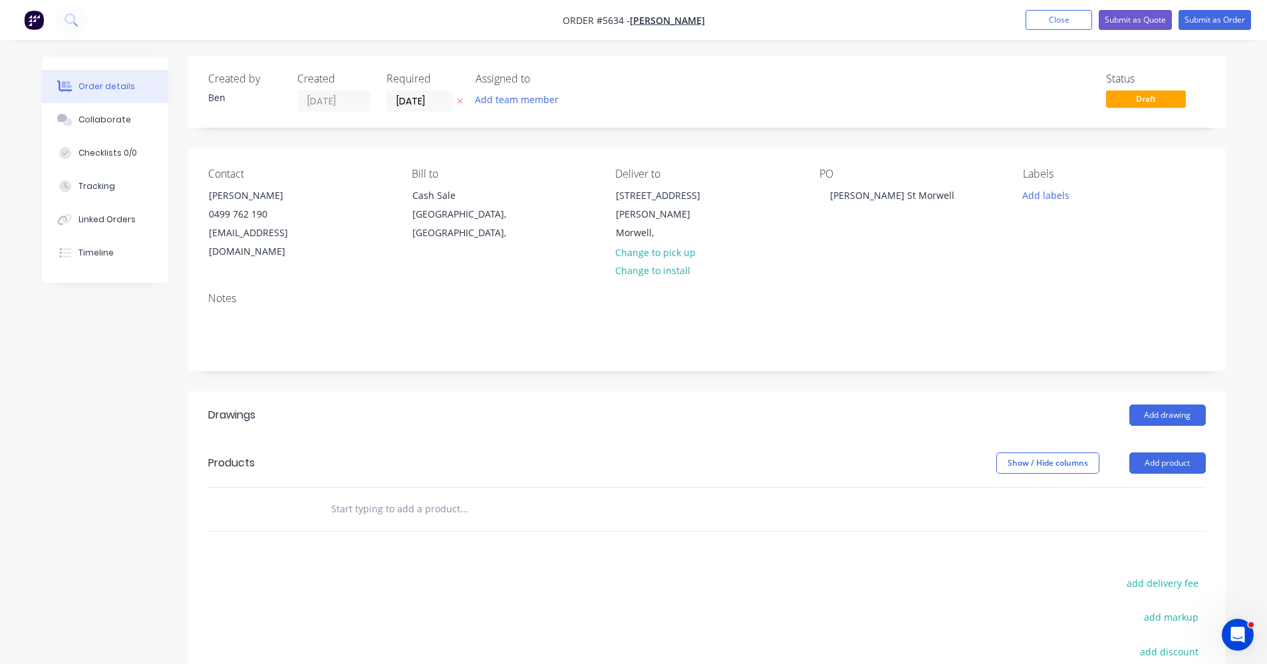
click at [384, 502] on input "text" at bounding box center [464, 509] width 266 height 27
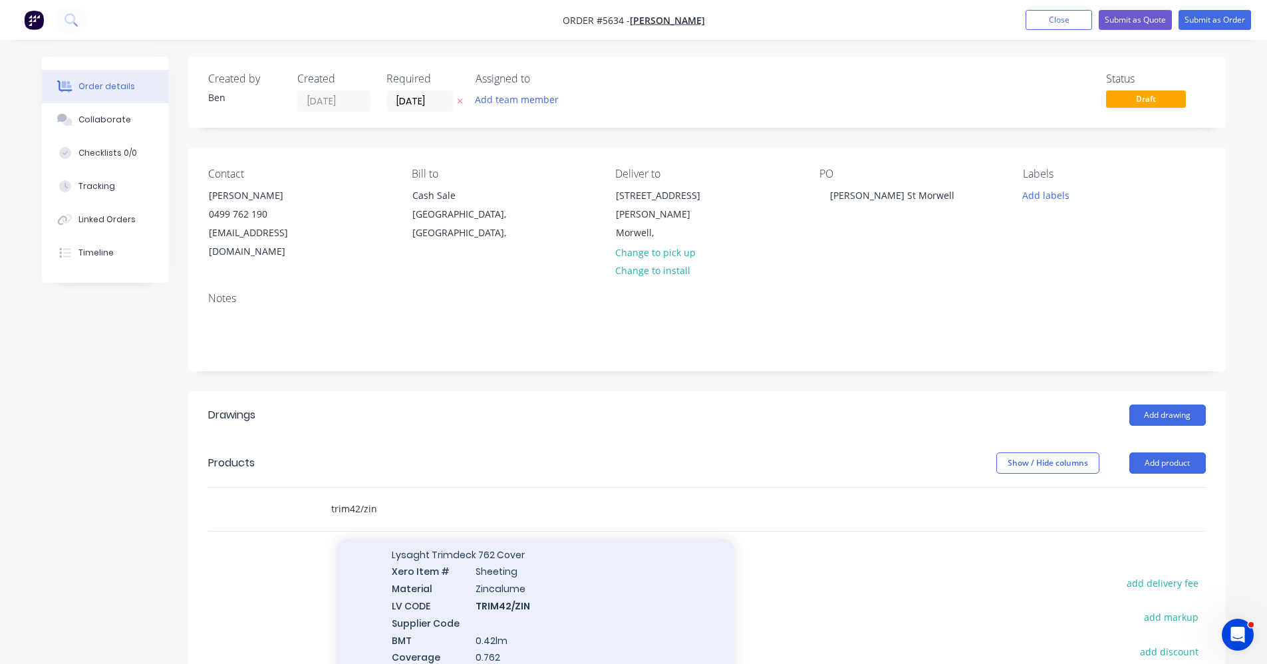
scroll to position [133, 0]
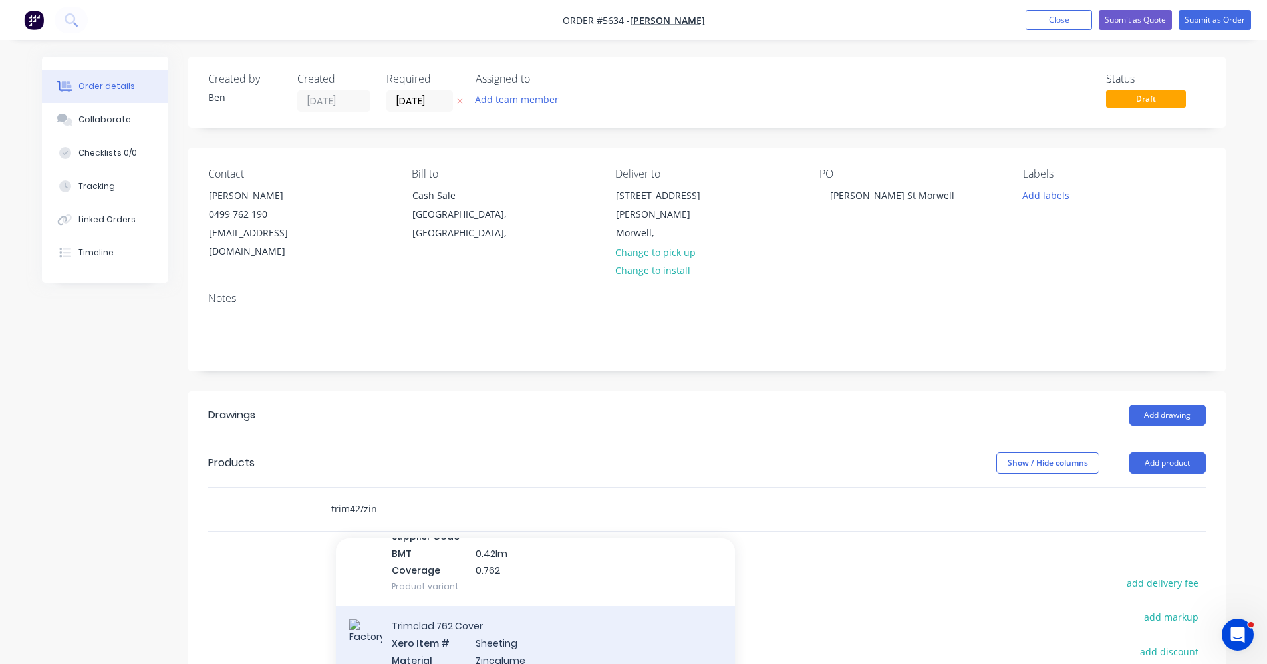
type input "trim42/zin"
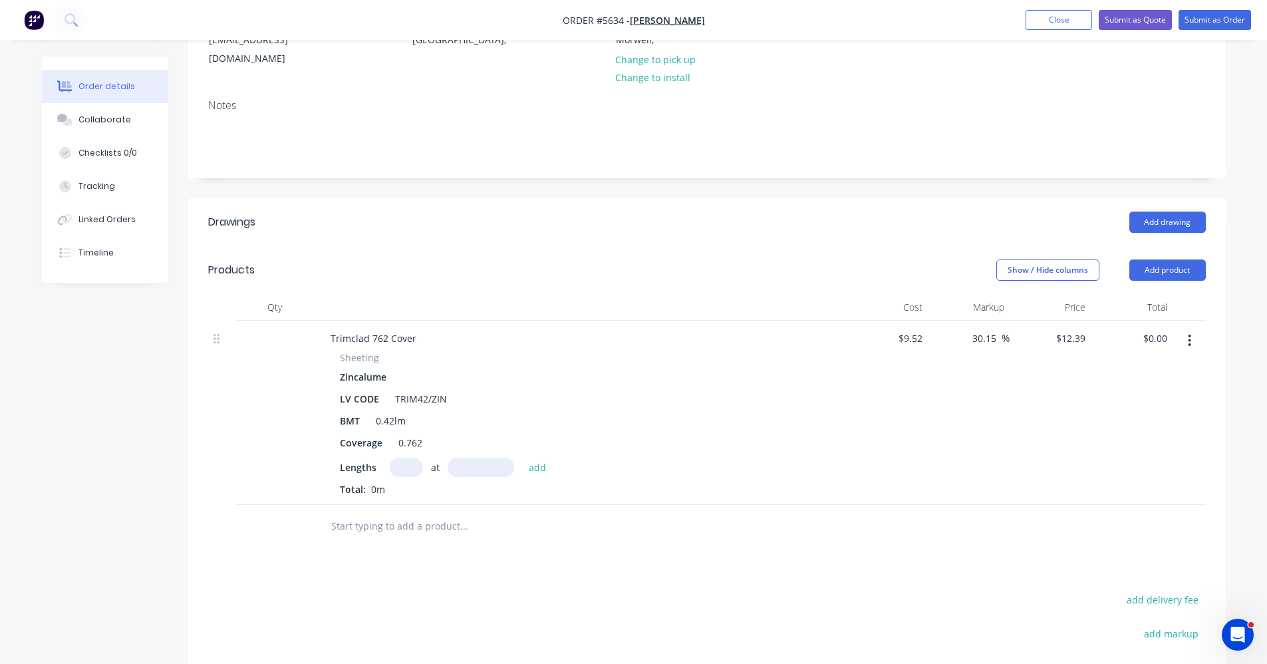
scroll to position [200, 0]
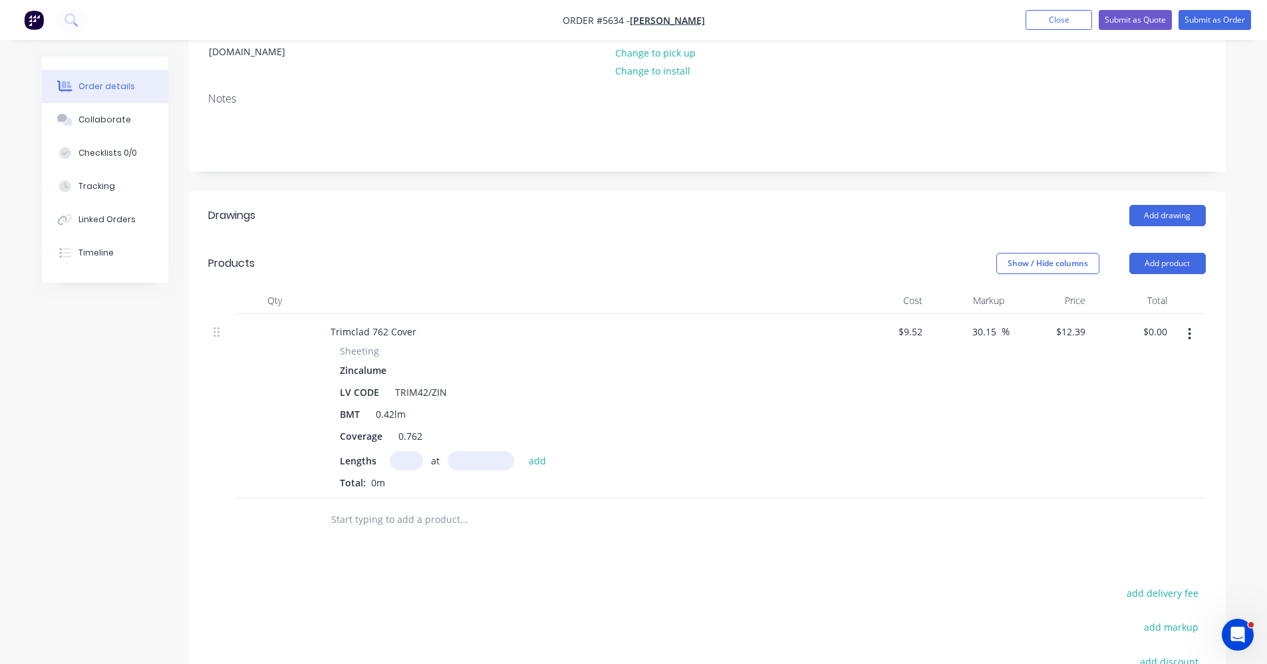
click at [400, 451] on input "text" at bounding box center [406, 460] width 33 height 19
type input "13"
type input "10650"
click at [522, 451] on button "add" at bounding box center [537, 460] width 31 height 18
type input "$1,715.40"
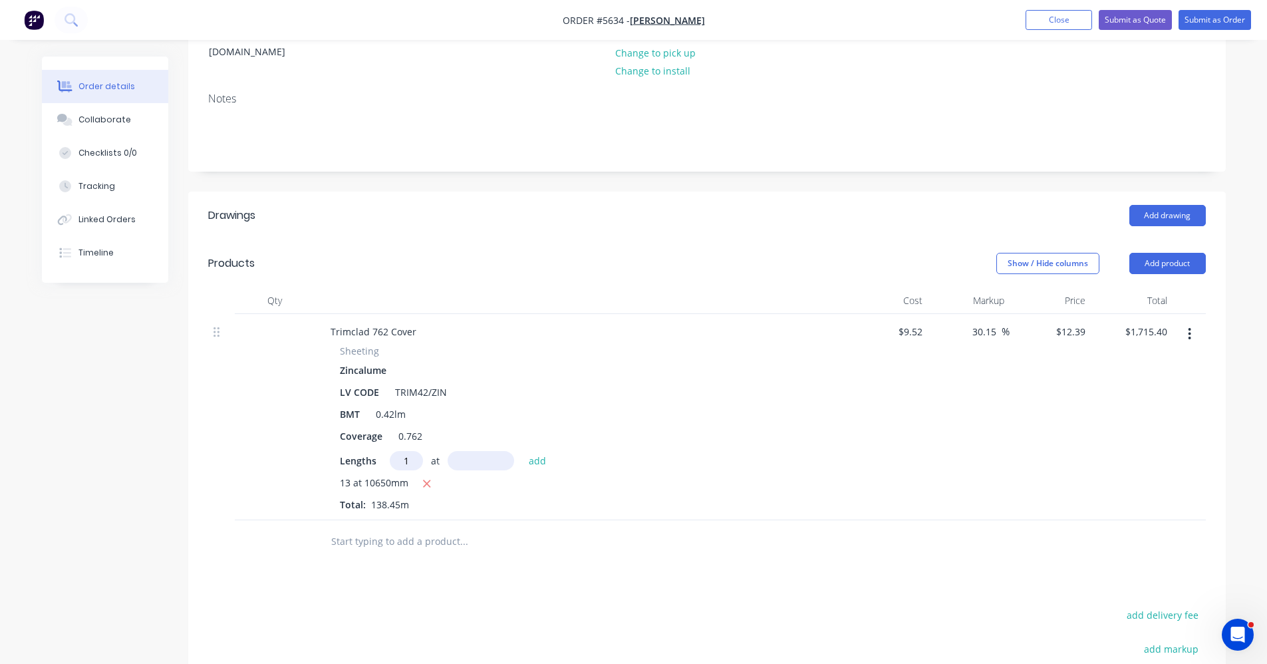
type input "1"
type input "4880"
click at [522, 451] on button "add" at bounding box center [537, 460] width 31 height 18
type input "$1,775.86"
click at [373, 550] on input "text" at bounding box center [464, 563] width 266 height 27
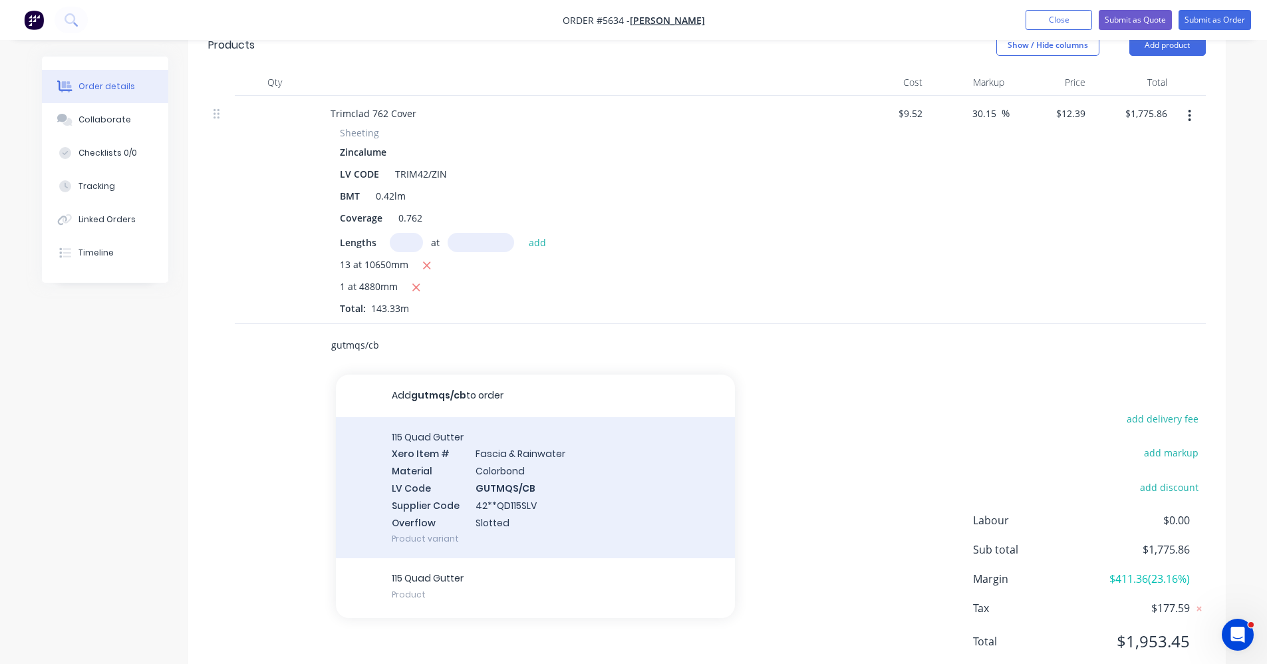
scroll to position [442, 0]
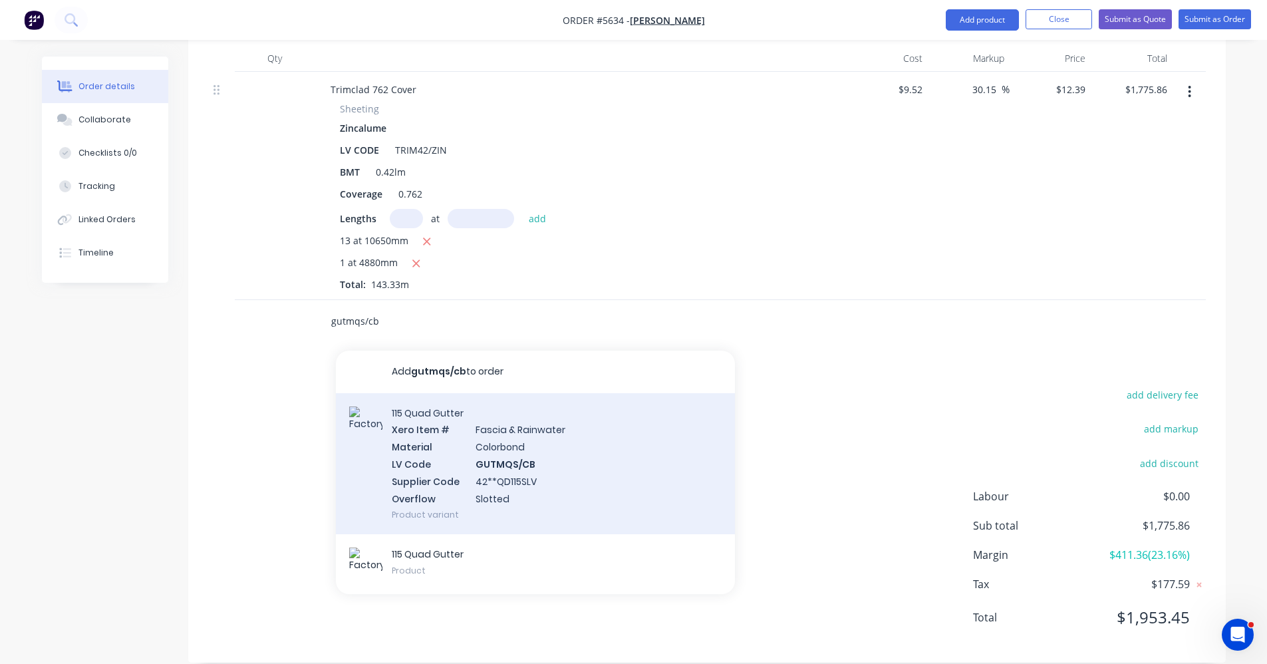
type input "gutmqs/cb"
click at [550, 443] on div "115 Quad Gutter Xero Item # Fascia & Rainwater Material Colorbond LV Code GUTMQ…" at bounding box center [535, 464] width 399 height 142
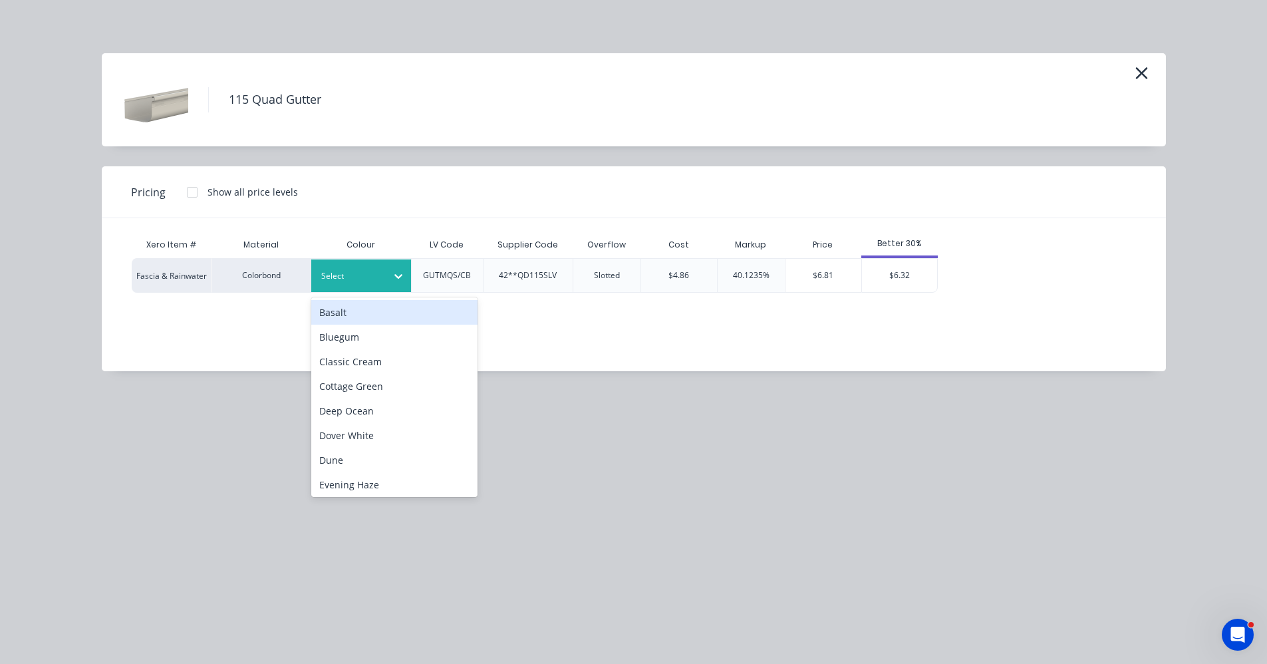
click at [380, 284] on div "Select" at bounding box center [349, 275] width 75 height 17
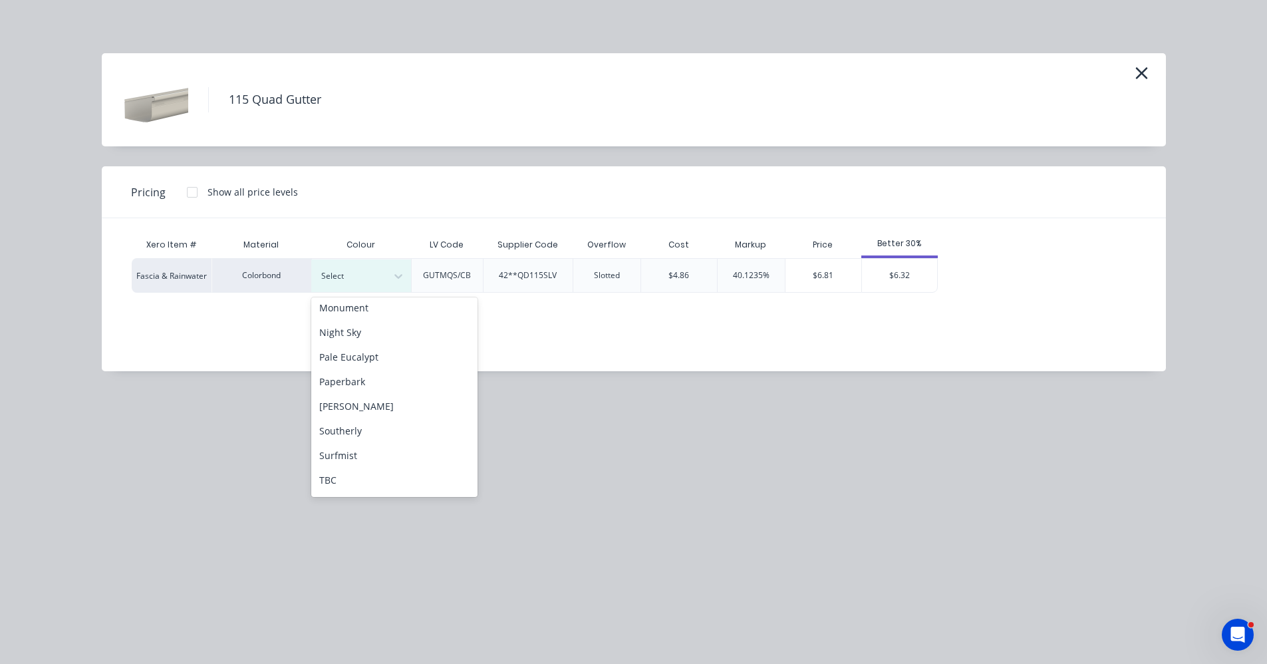
scroll to position [333, 0]
drag, startPoint x: 355, startPoint y: 325, endPoint x: 363, endPoint y: 325, distance: 8.0
click at [361, 325] on div "Pale Eucalypt" at bounding box center [394, 324] width 166 height 25
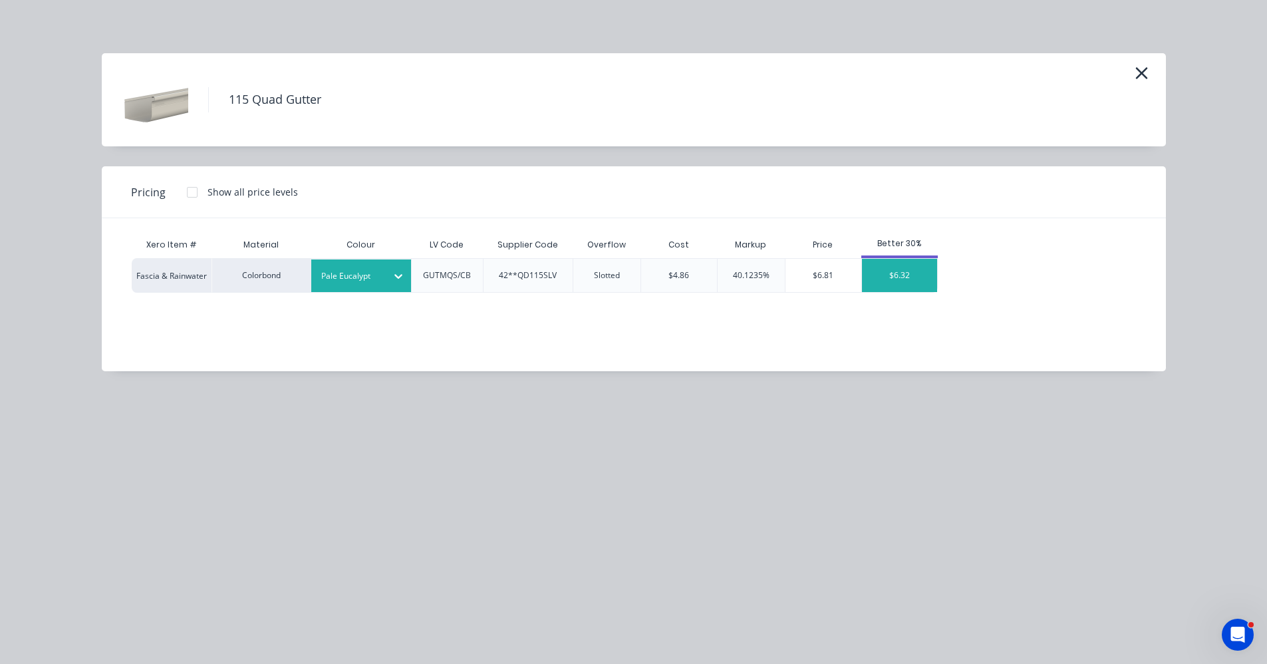
click at [897, 273] on div "$6.32" at bounding box center [899, 275] width 75 height 33
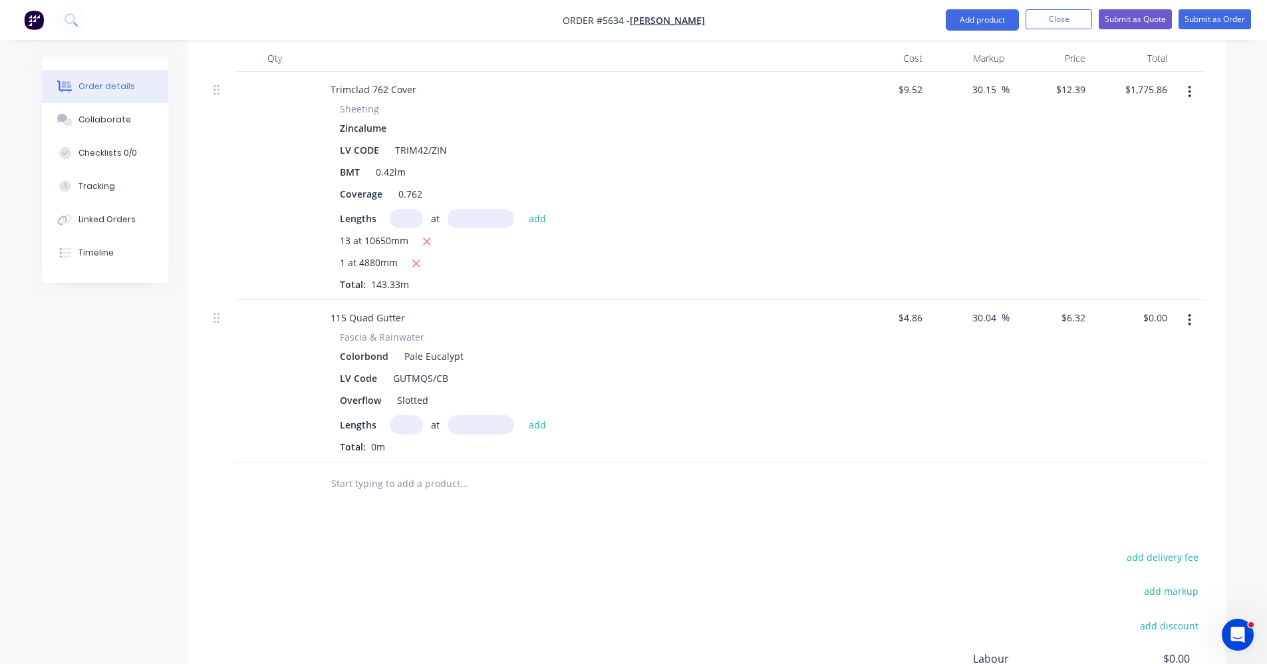
click at [403, 415] on input "text" at bounding box center [406, 424] width 33 height 19
type input "2"
type input "6400"
click at [522, 415] on button "add" at bounding box center [537, 424] width 31 height 18
type input "$80.90"
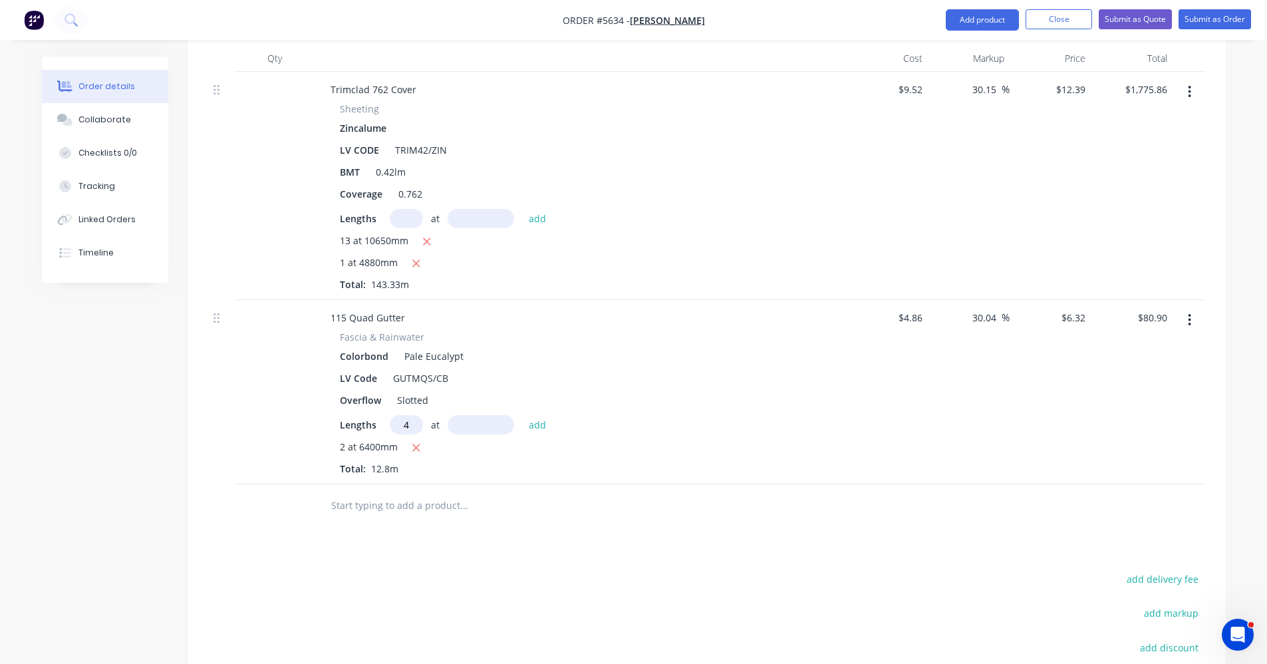
type input "4"
type input "5700"
click at [522, 415] on button "add" at bounding box center [537, 424] width 31 height 18
type input "$224.99"
type input "2"
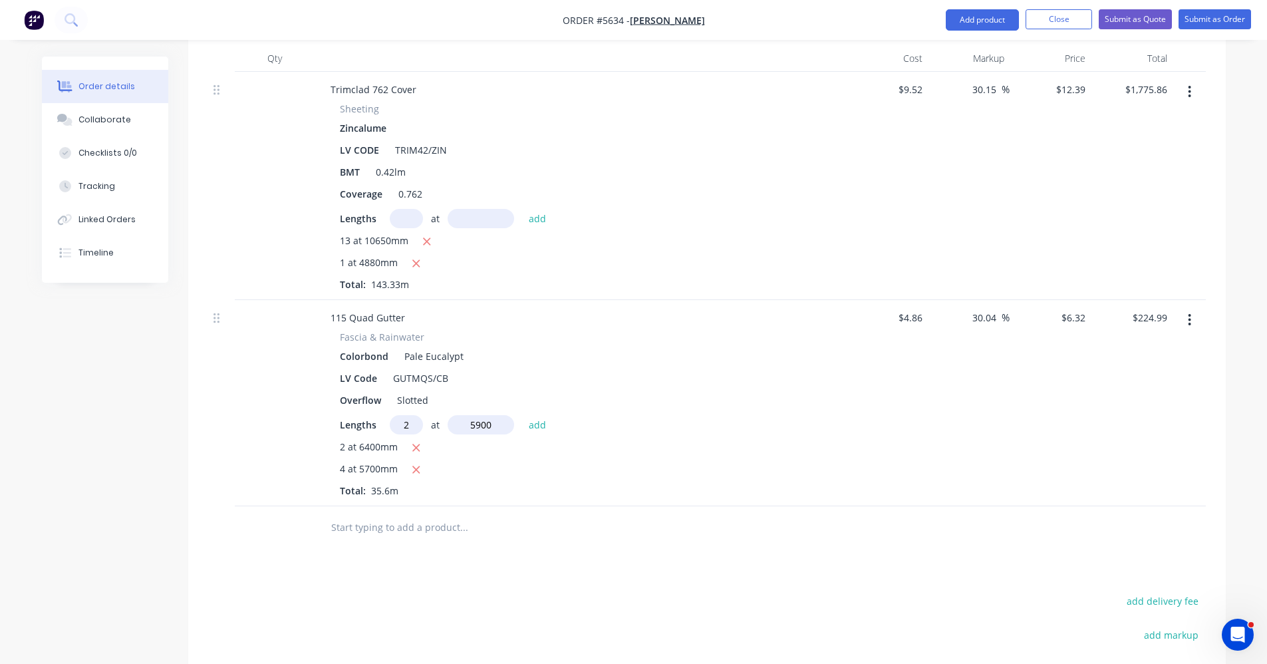
type input "5900"
click at [522, 415] on button "add" at bounding box center [537, 424] width 31 height 18
type input "$299.57"
type input "1"
type input "2000"
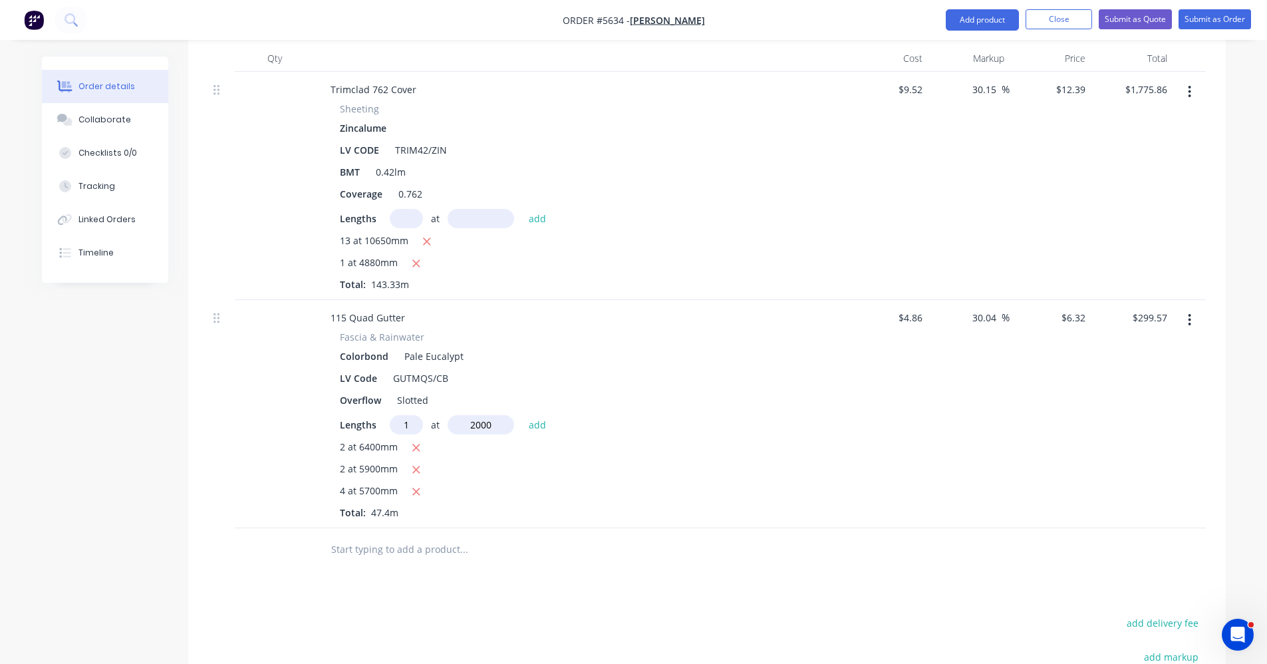
click at [522, 415] on button "add" at bounding box center [537, 424] width 31 height 18
type input "$312.21"
type input "1"
type input "1000"
click at [522, 415] on button "add" at bounding box center [537, 424] width 31 height 18
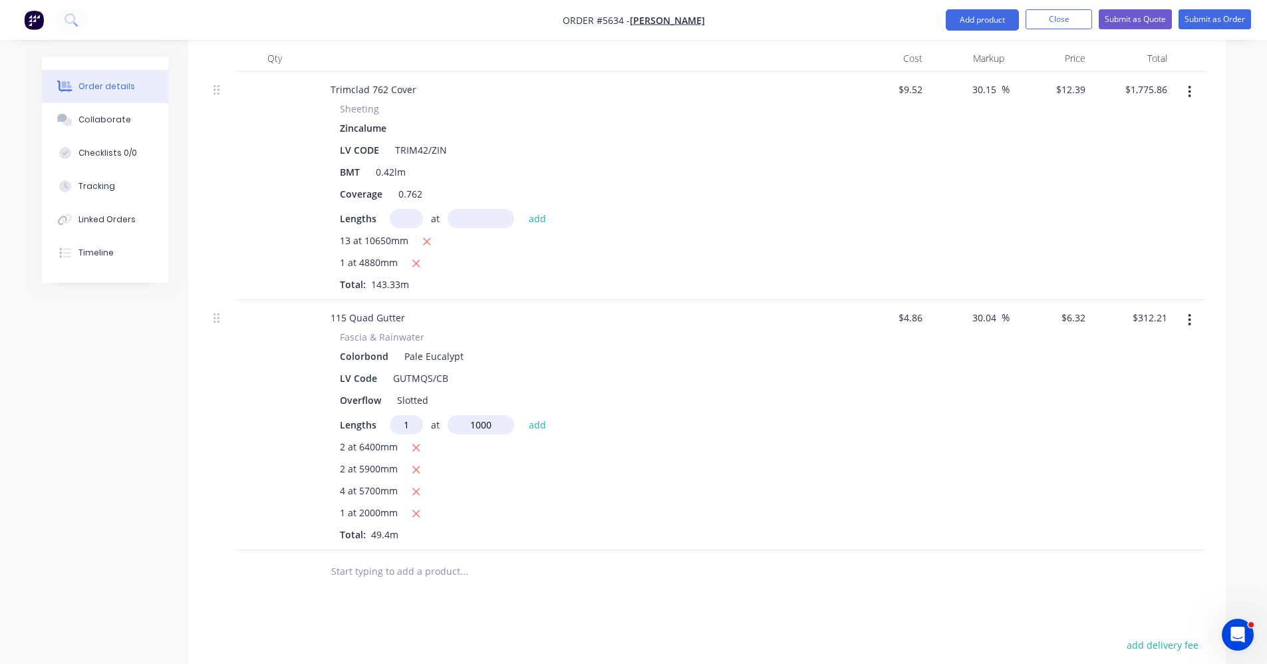
type input "$318.53"
click at [365, 580] on input "text" at bounding box center [464, 593] width 266 height 27
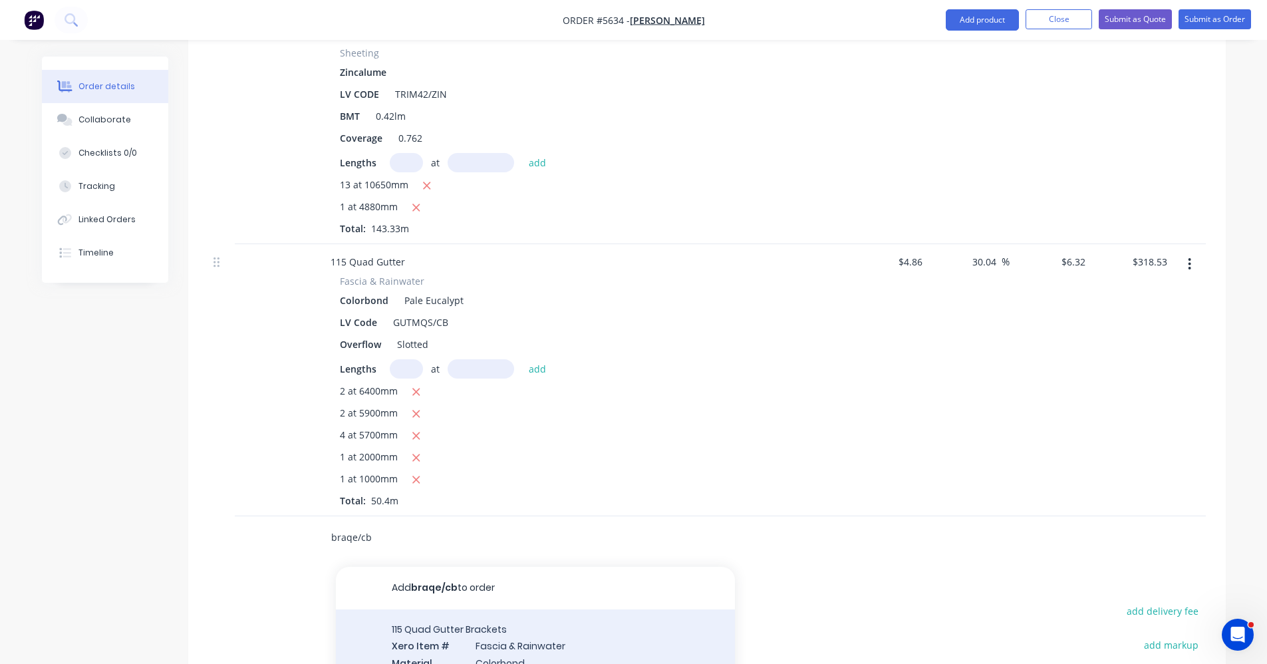
scroll to position [575, 0]
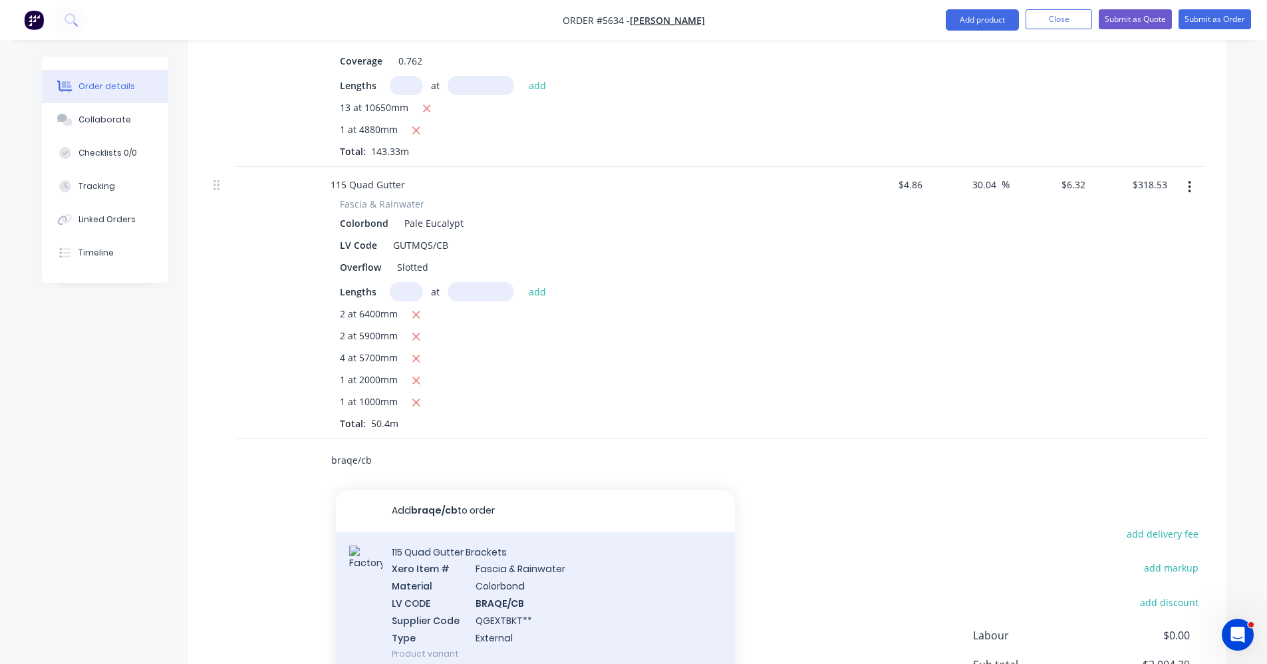
type input "braqe/cb"
click at [536, 574] on div "115 Quad Gutter Brackets Xero Item # Fascia & Rainwater Material Colorbond LV C…" at bounding box center [535, 603] width 399 height 142
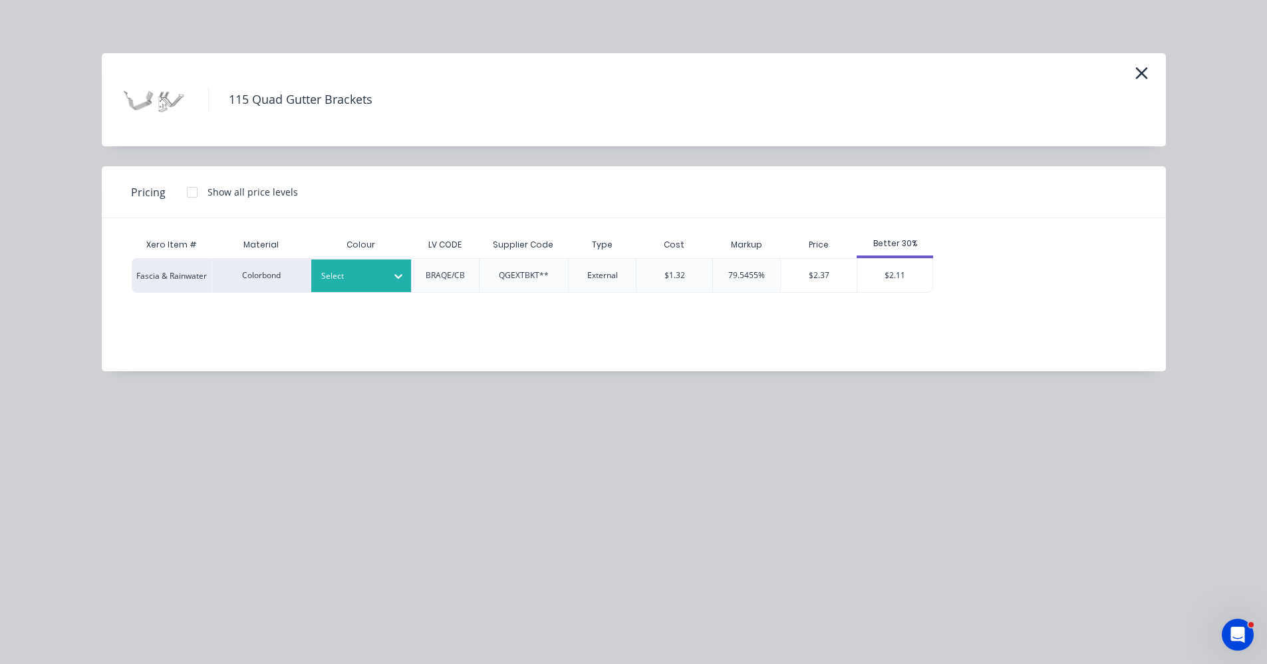
click at [384, 283] on div "Select" at bounding box center [349, 275] width 75 height 17
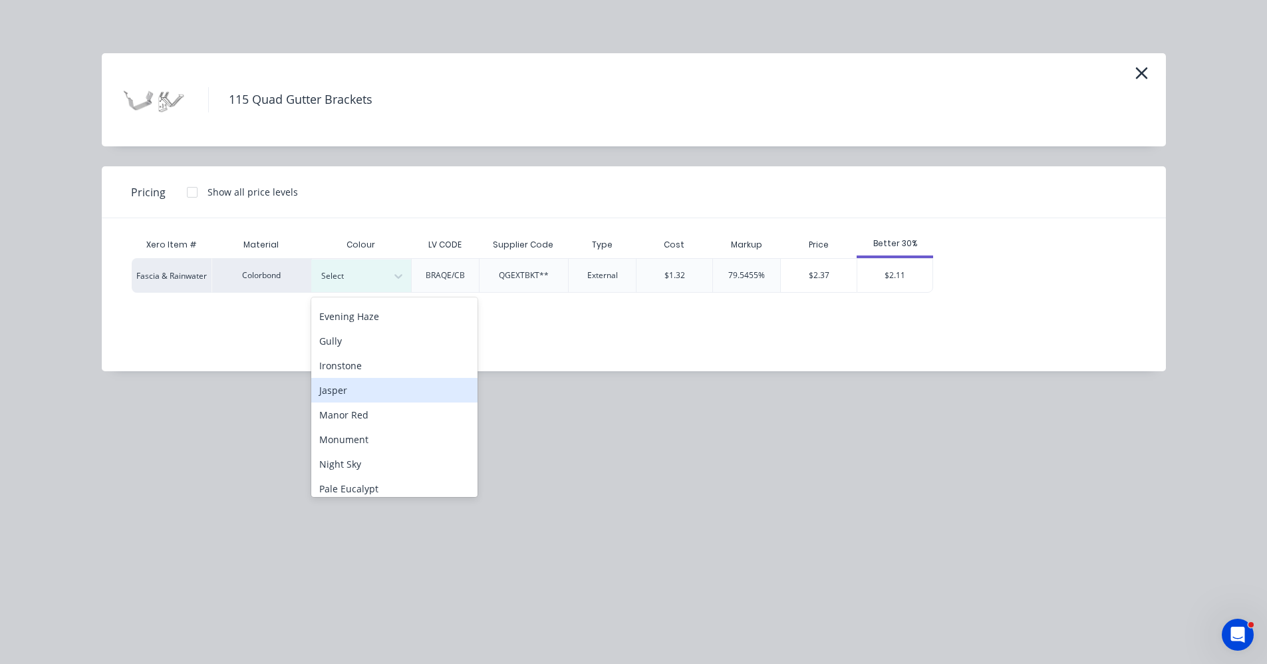
scroll to position [200, 0]
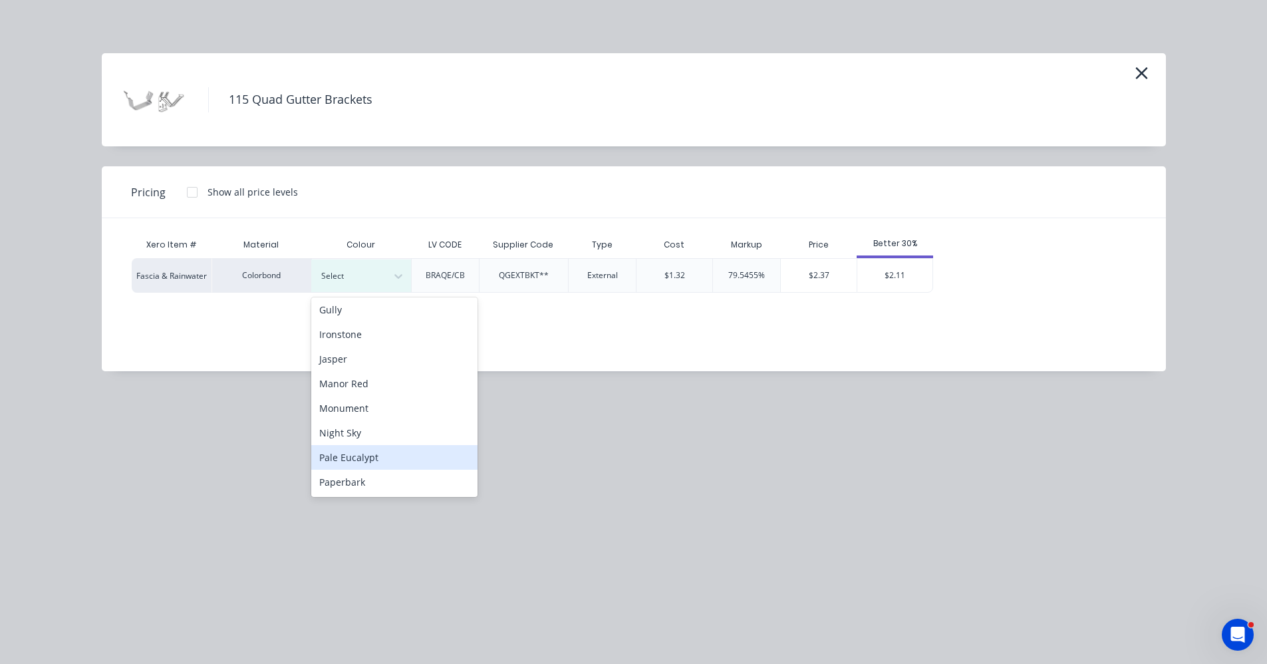
drag, startPoint x: 367, startPoint y: 452, endPoint x: 374, endPoint y: 450, distance: 7.6
click at [368, 452] on div "Pale Eucalypt" at bounding box center [394, 457] width 166 height 25
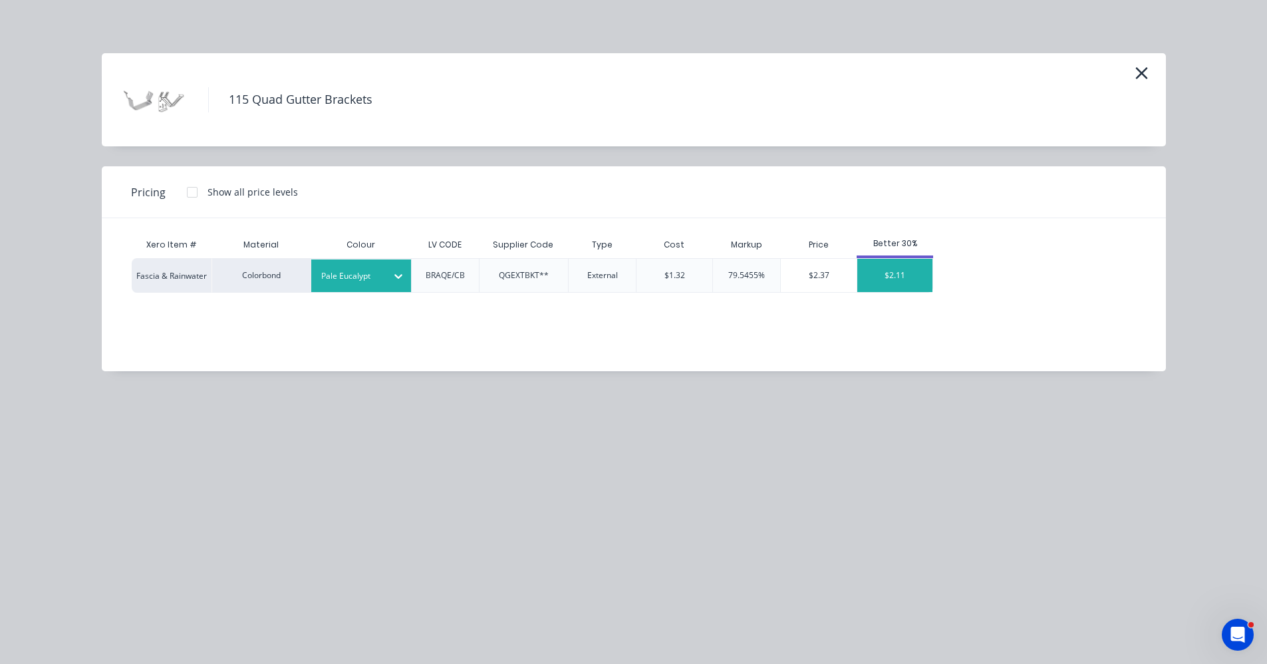
click at [901, 281] on div "$2.11" at bounding box center [894, 275] width 75 height 33
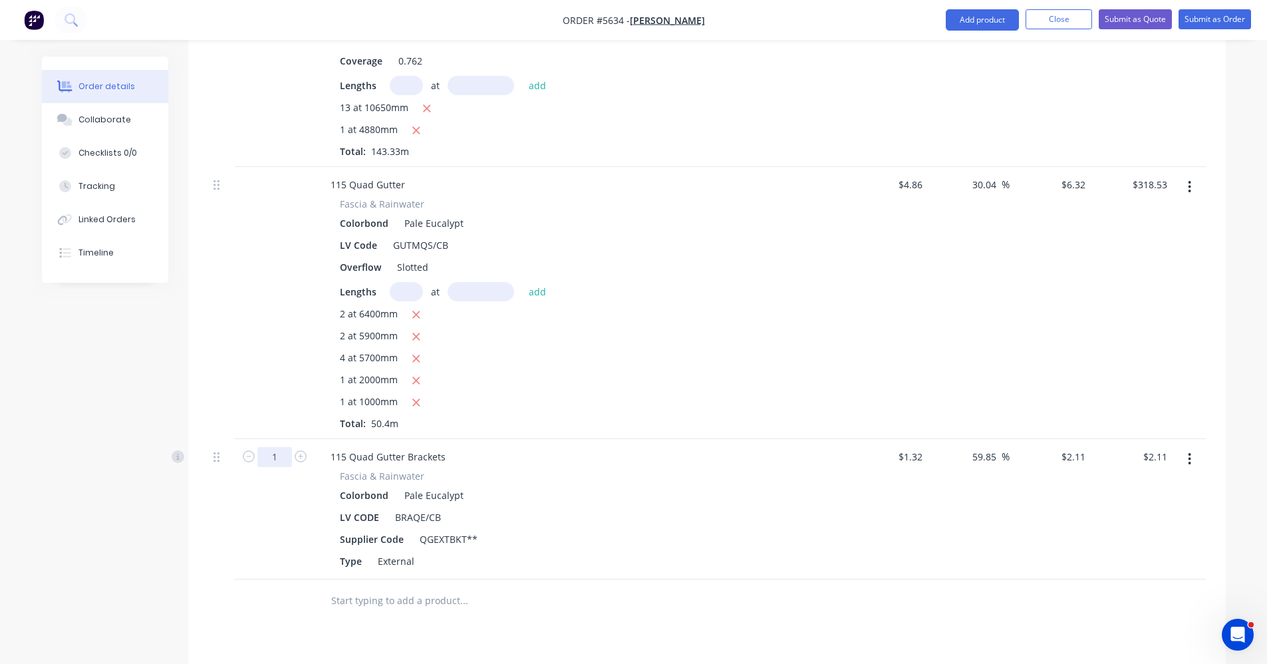
click at [284, 447] on input "1" at bounding box center [274, 457] width 35 height 20
type input "48"
type input "$101.28"
click at [510, 589] on input "text" at bounding box center [464, 600] width 266 height 27
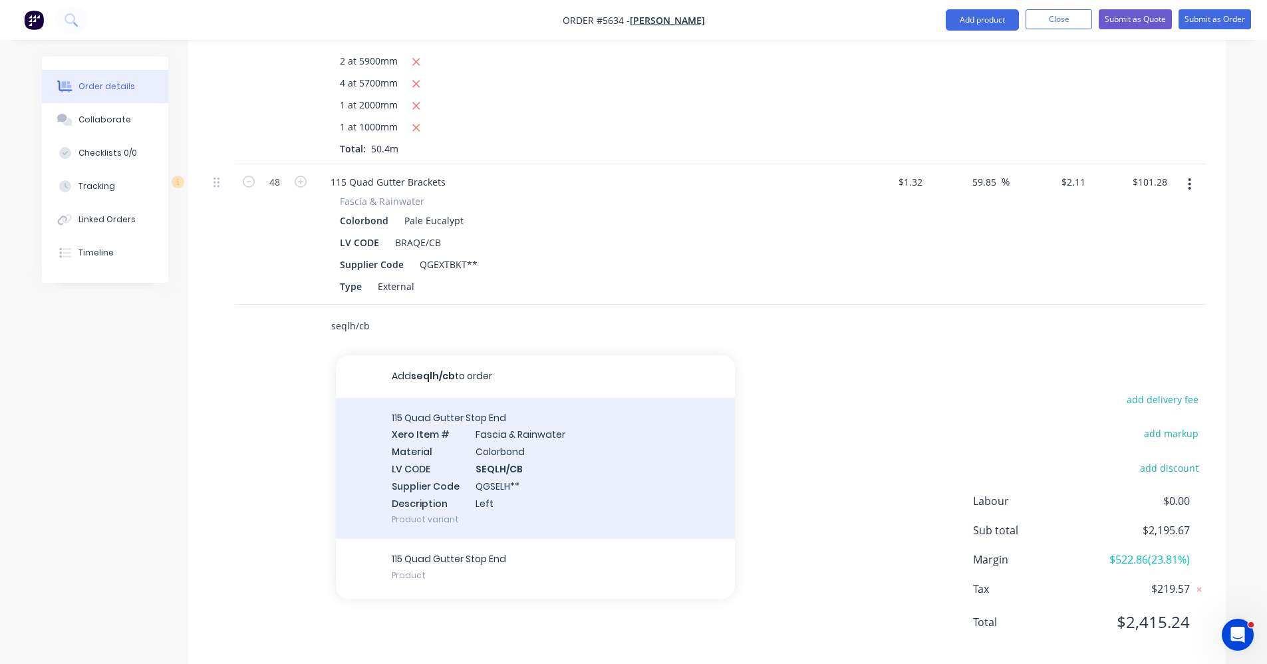
scroll to position [854, 0]
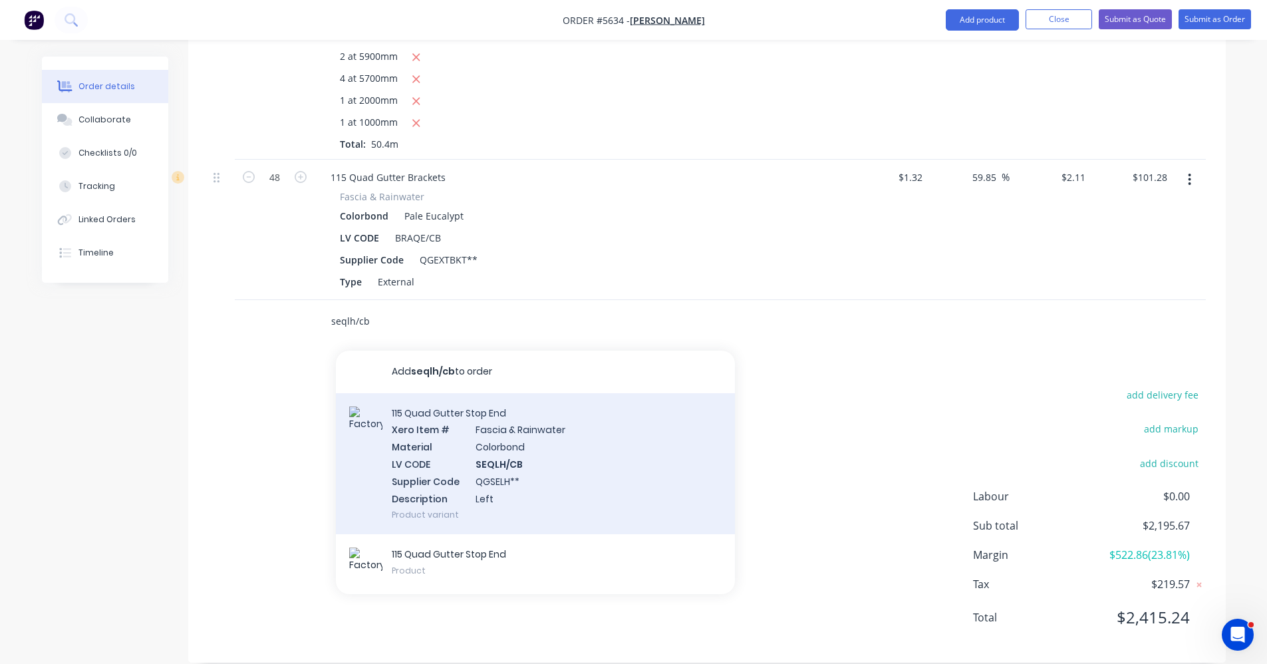
type input "seqlh/cb"
click at [490, 447] on div "115 Quad Gutter Stop End Xero Item # Fascia & Rainwater Material Colorbond LV C…" at bounding box center [535, 464] width 399 height 142
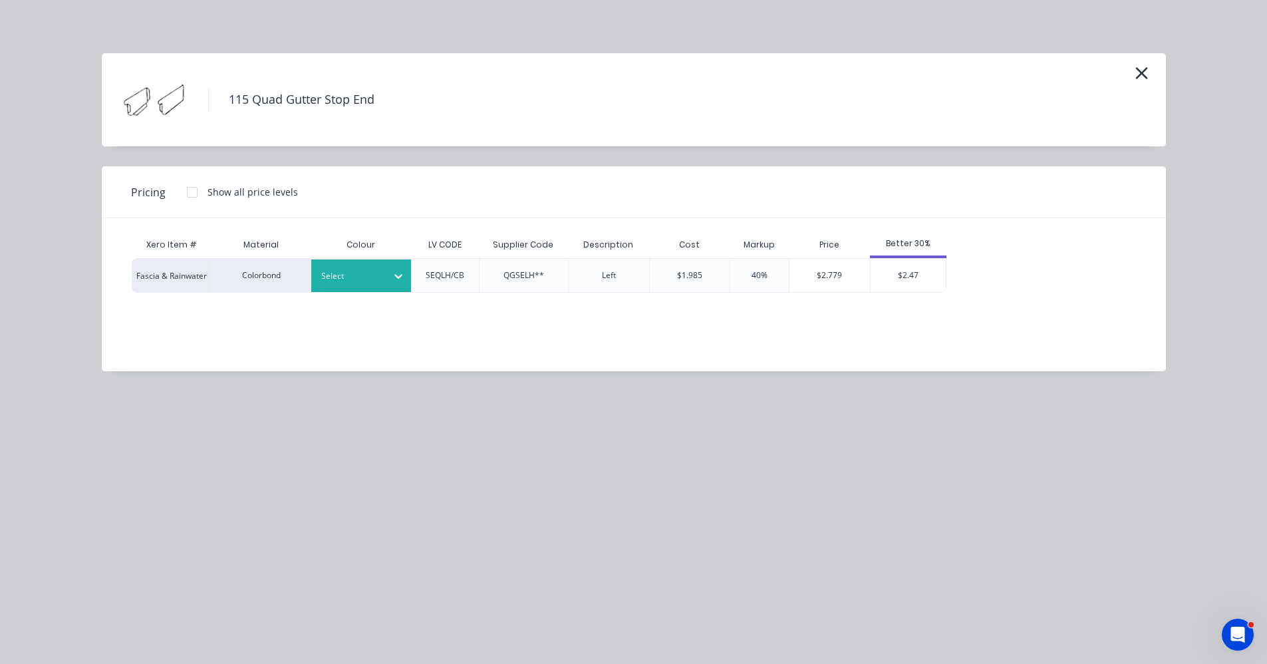
drag, startPoint x: 387, startPoint y: 280, endPoint x: 377, endPoint y: 283, distance: 11.2
click at [385, 280] on div "Select" at bounding box center [361, 275] width 100 height 33
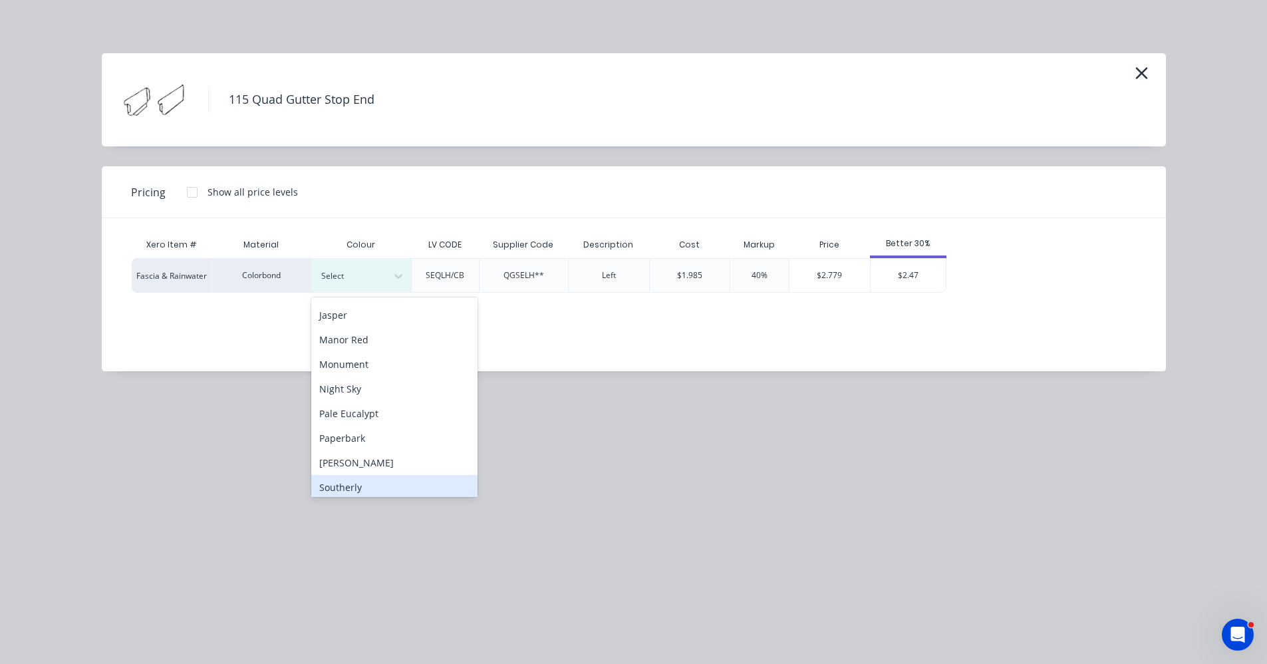
scroll to position [266, 0]
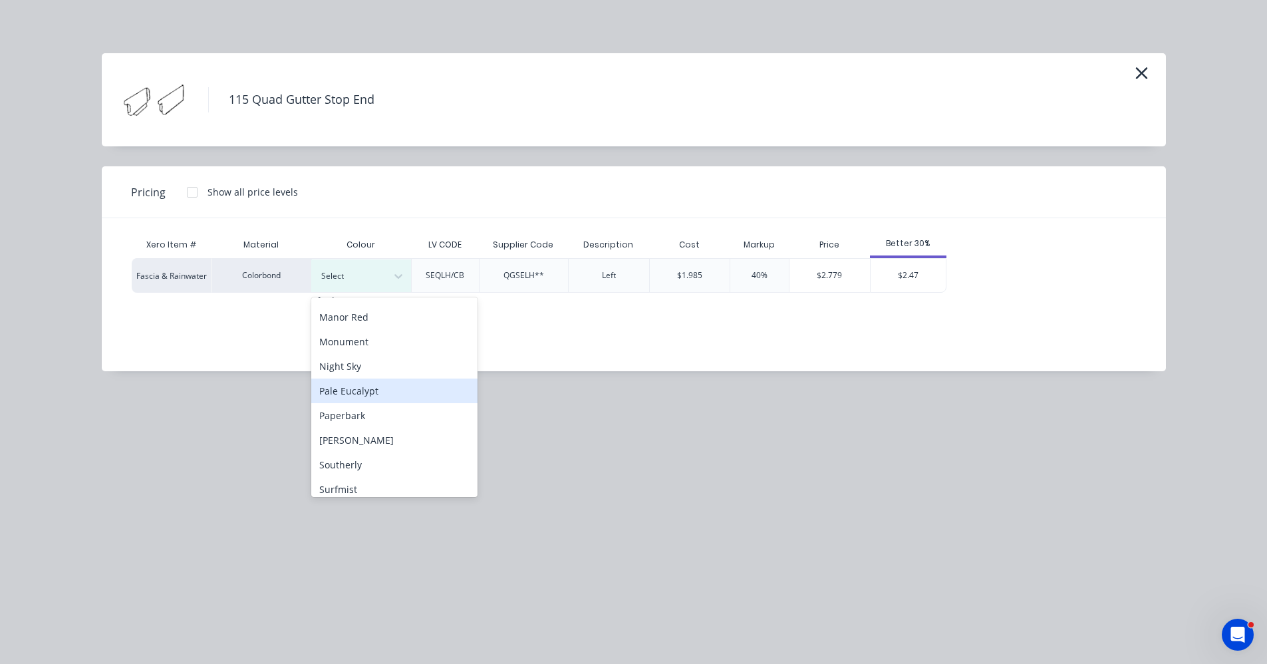
click at [360, 394] on div "Pale Eucalypt" at bounding box center [394, 390] width 166 height 25
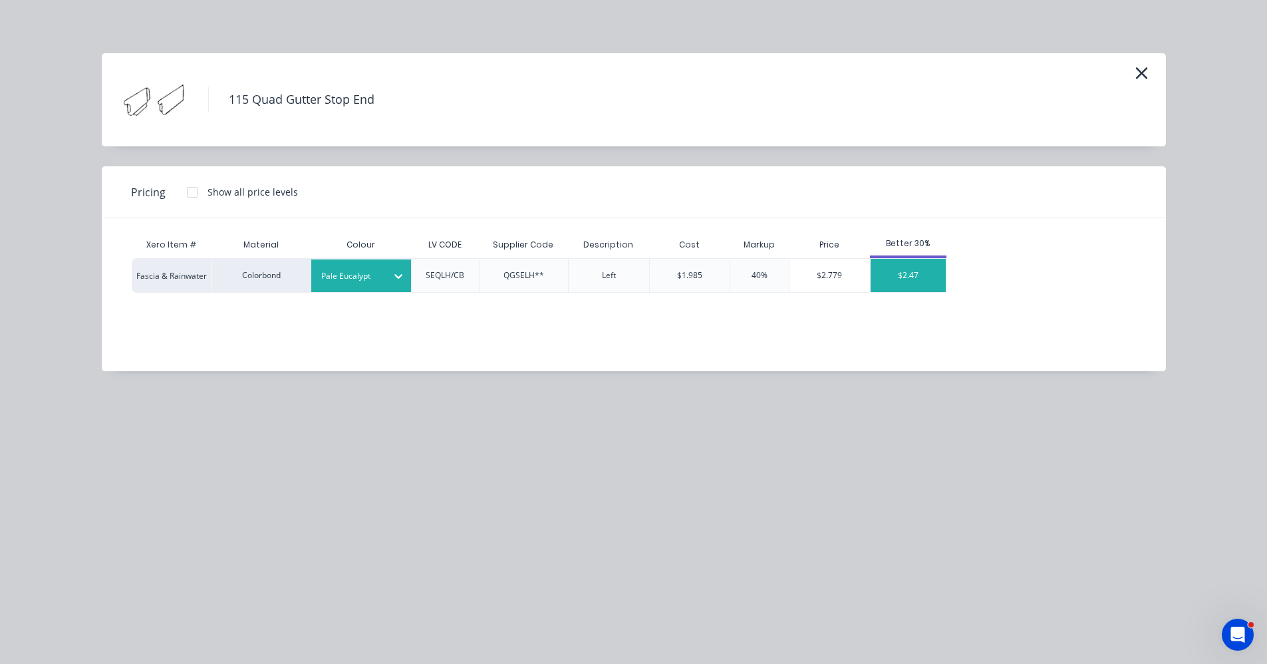
click at [911, 272] on div "$2.47" at bounding box center [908, 275] width 75 height 33
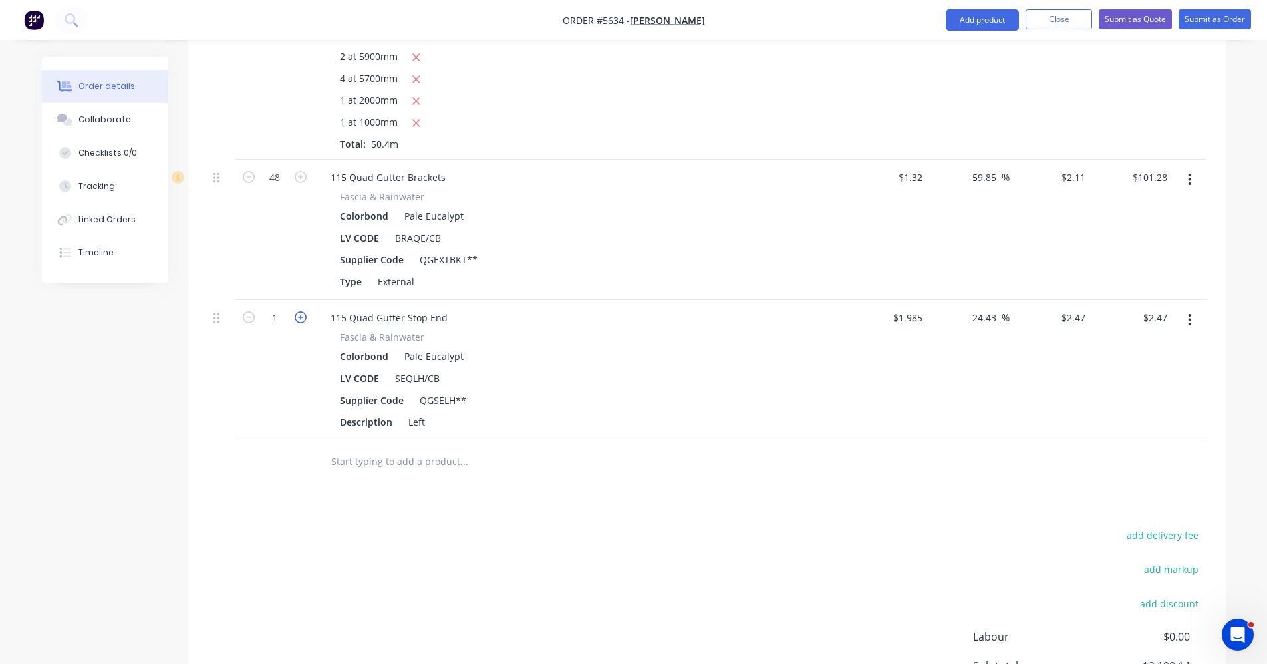
click at [302, 311] on icon "button" at bounding box center [301, 317] width 12 height 12
type input "2"
type input "$4.94"
click at [386, 448] on input "text" at bounding box center [464, 461] width 266 height 27
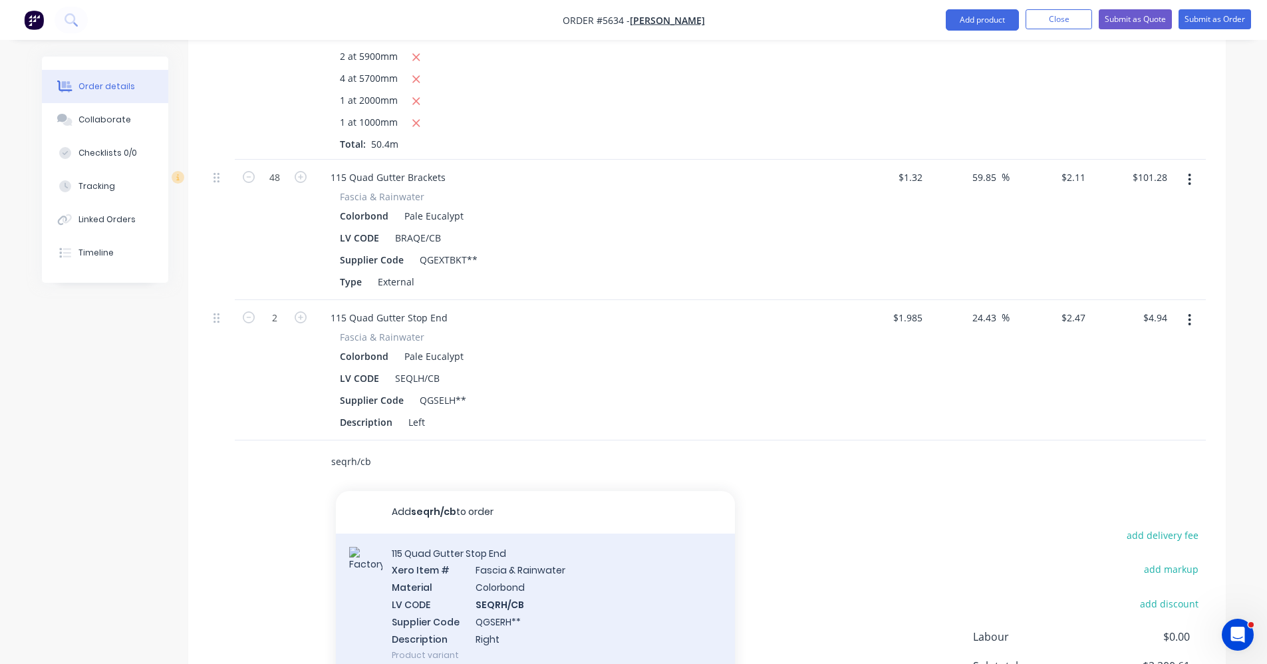
type input "seqrh/cb"
click at [524, 571] on div "115 Quad Gutter Stop End Xero Item # Fascia & Rainwater Material Colorbond LV C…" at bounding box center [535, 604] width 399 height 142
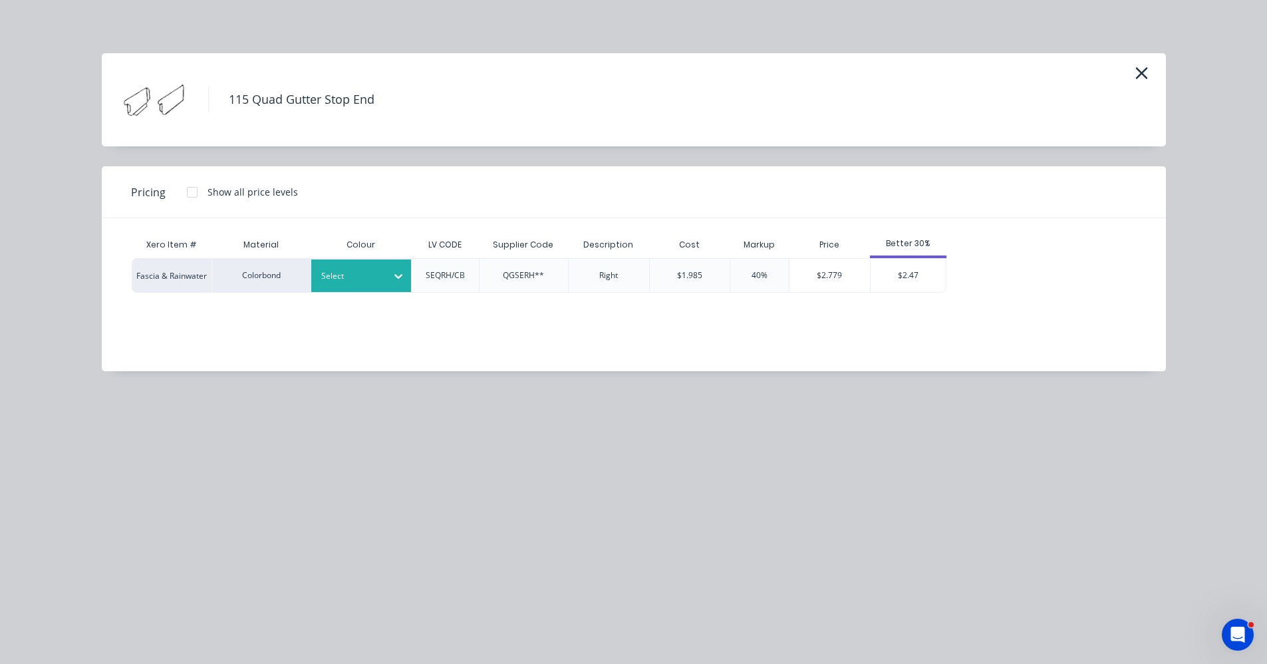
click at [357, 275] on div at bounding box center [351, 276] width 60 height 15
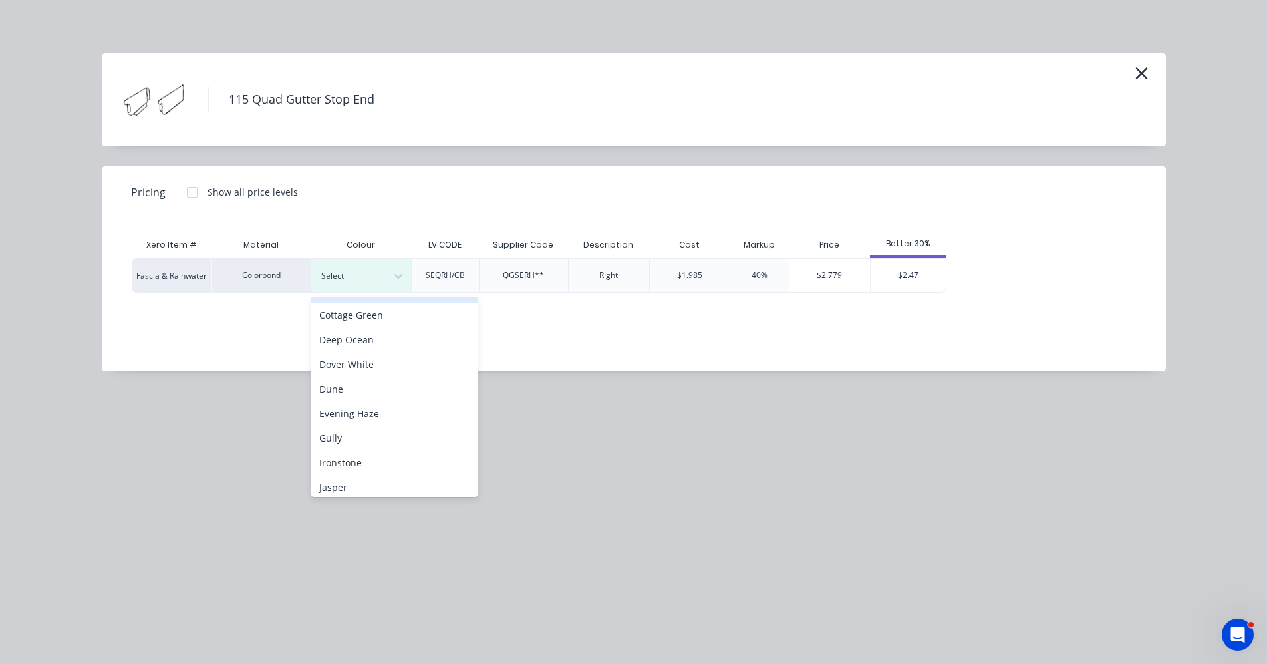
scroll to position [200, 0]
drag, startPoint x: 346, startPoint y: 462, endPoint x: 577, endPoint y: 415, distance: 236.1
click at [348, 461] on div "Pale Eucalypt" at bounding box center [394, 457] width 166 height 25
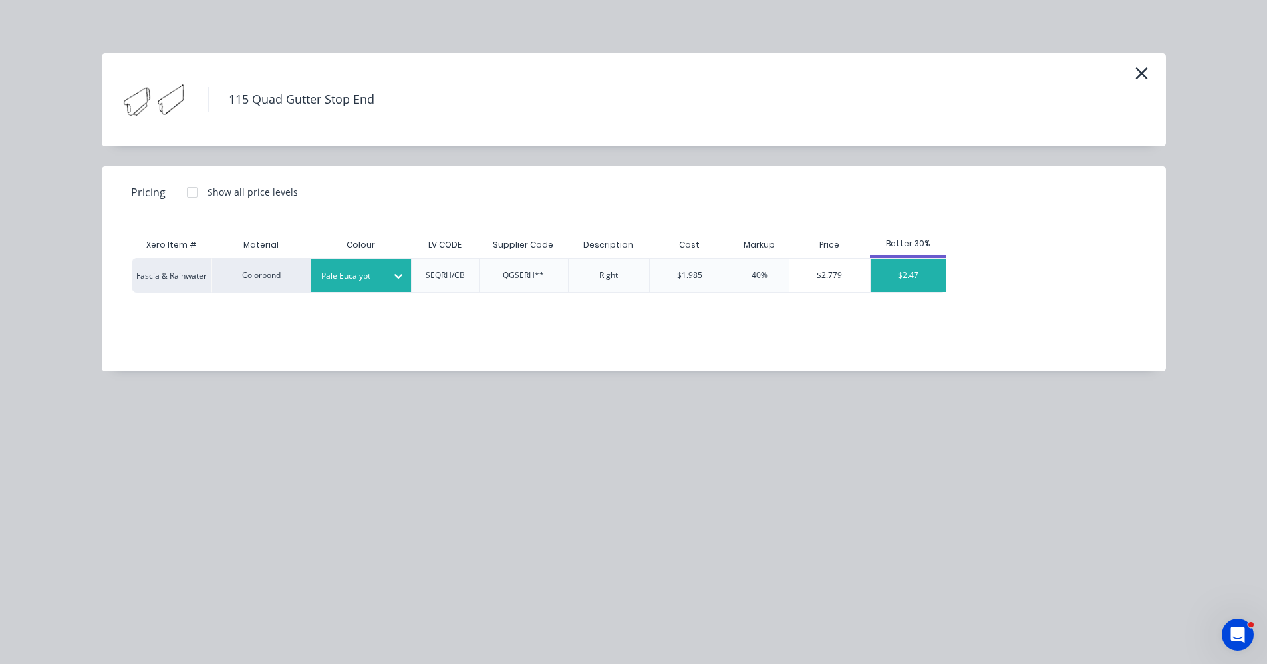
click at [923, 279] on div "$2.47" at bounding box center [908, 275] width 75 height 33
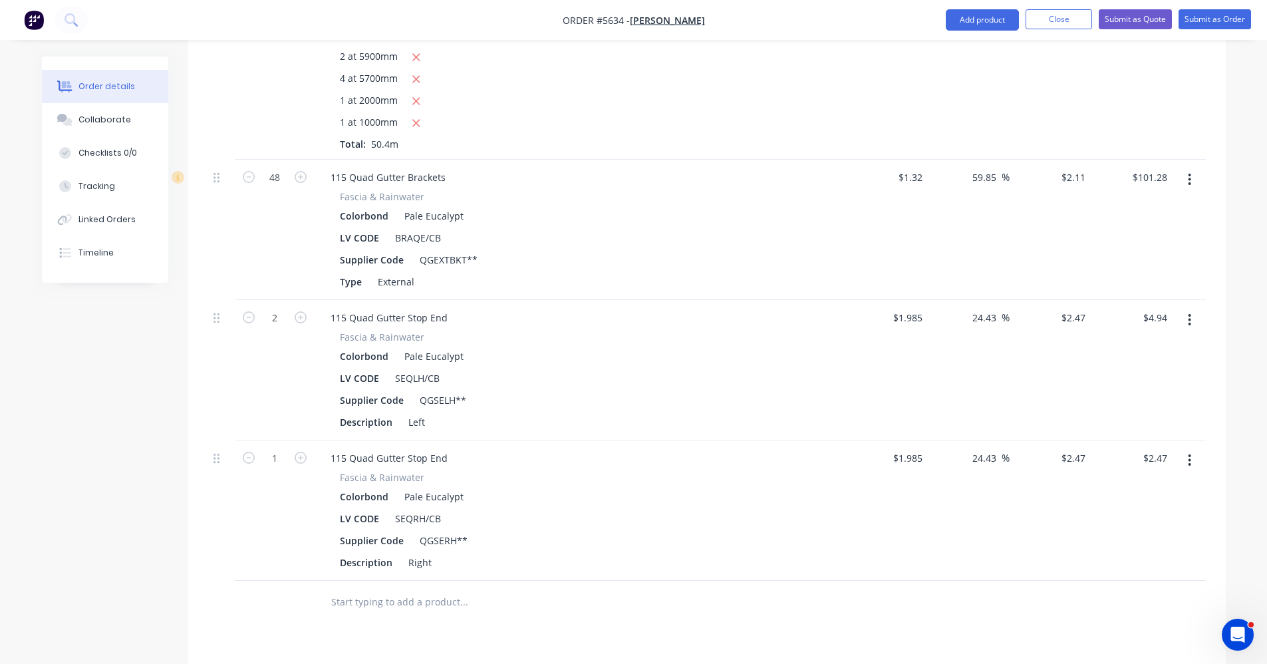
click at [307, 450] on button "button" at bounding box center [300, 457] width 17 height 14
type input "2"
type input "$4.94"
click at [361, 589] on input "text" at bounding box center [464, 602] width 266 height 27
click at [339, 590] on input "text" at bounding box center [464, 602] width 266 height 27
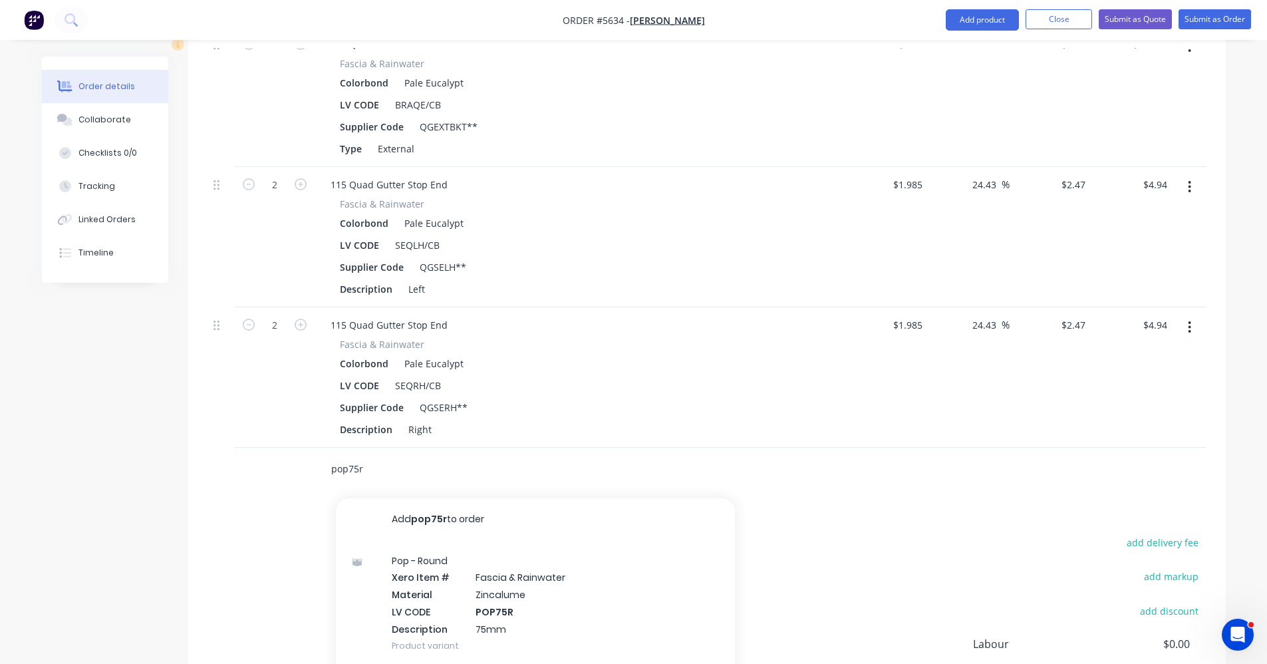
scroll to position [1135, 0]
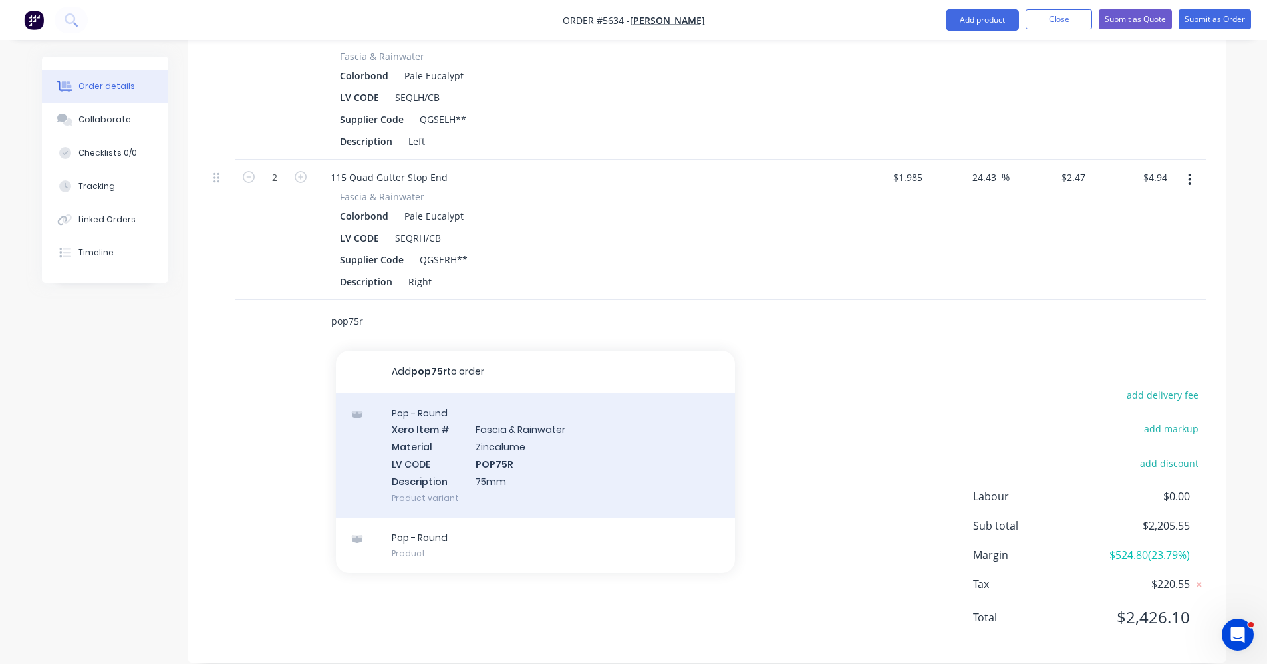
type input "pop75r"
click at [520, 438] on div "Pop - Round Xero Item # Fascia & Rainwater Material Zincalume LV CODE POP75R De…" at bounding box center [535, 455] width 399 height 124
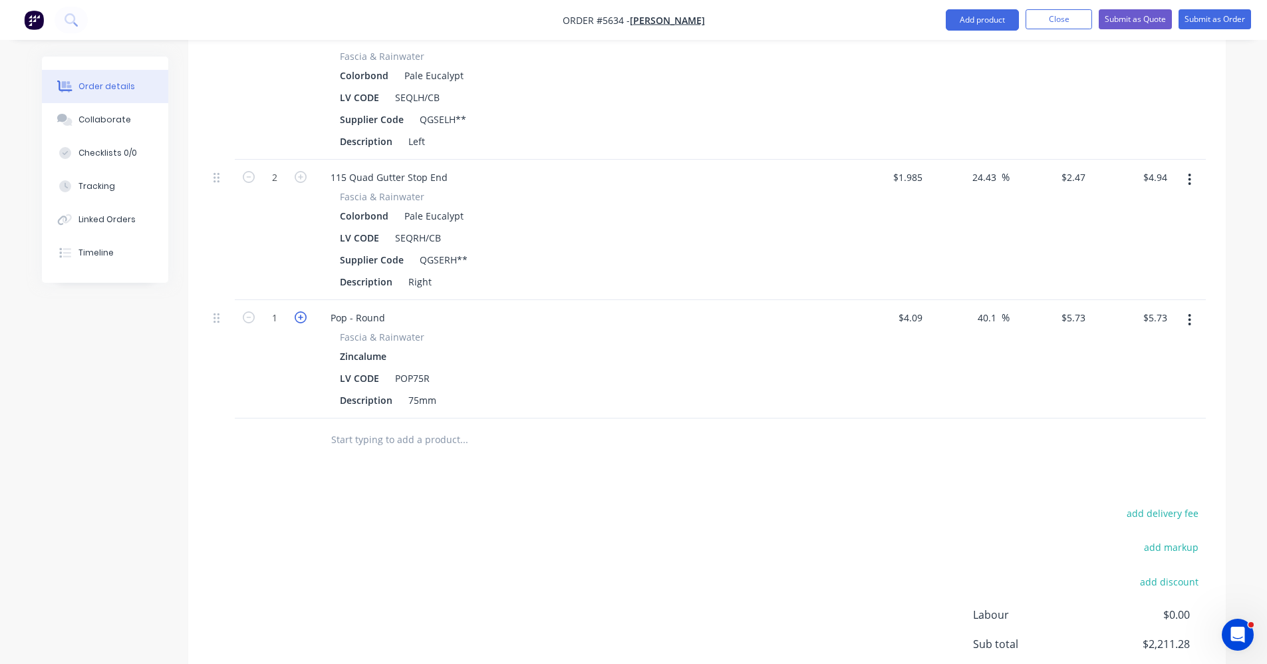
click at [304, 311] on icon "button" at bounding box center [301, 317] width 12 height 12
type input "2"
type input "$11.46"
click at [304, 311] on icon "button" at bounding box center [301, 317] width 12 height 12
type input "3"
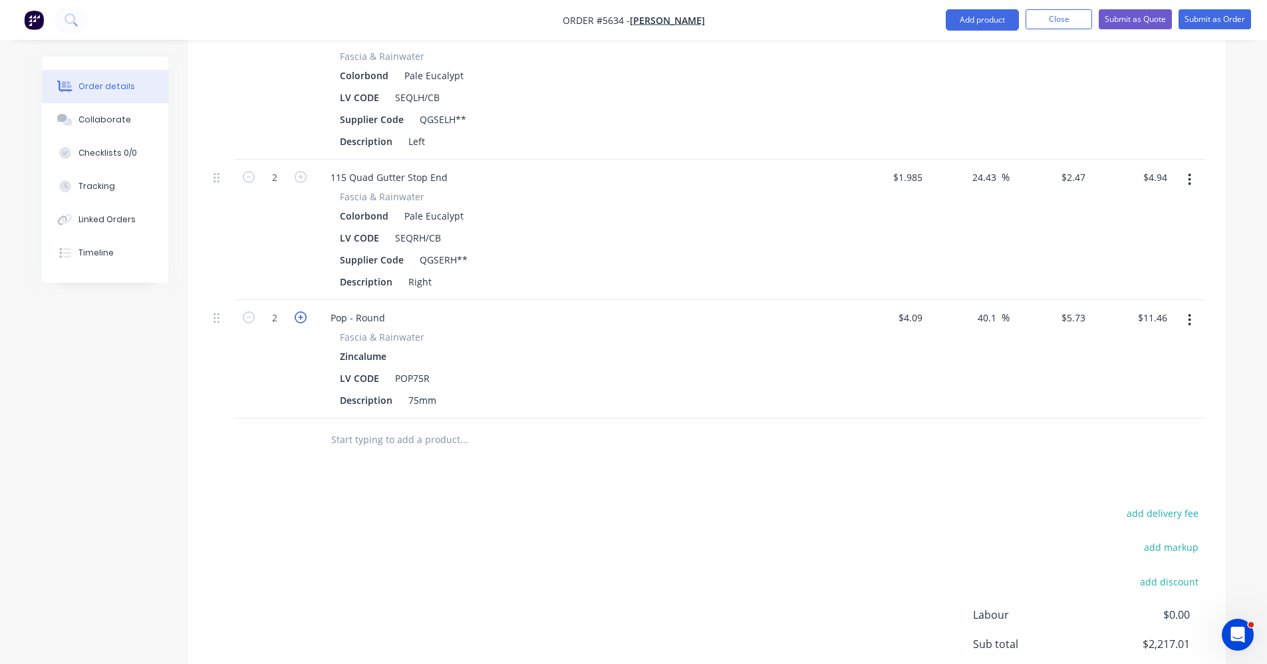
type input "$17.19"
click at [375, 426] on input "text" at bounding box center [464, 439] width 266 height 27
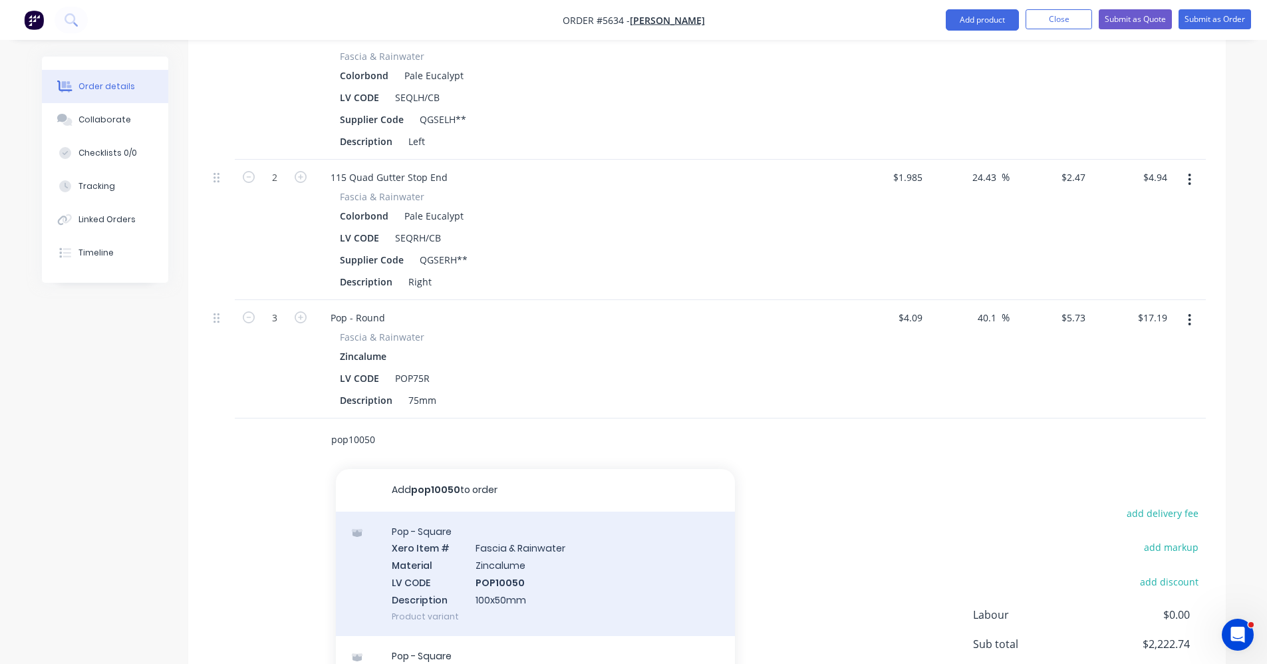
type input "pop10050"
click at [500, 571] on div "Pop - Square Xero Item # Fascia & Rainwater Material Zincalume LV CODE POP10050…" at bounding box center [535, 574] width 399 height 124
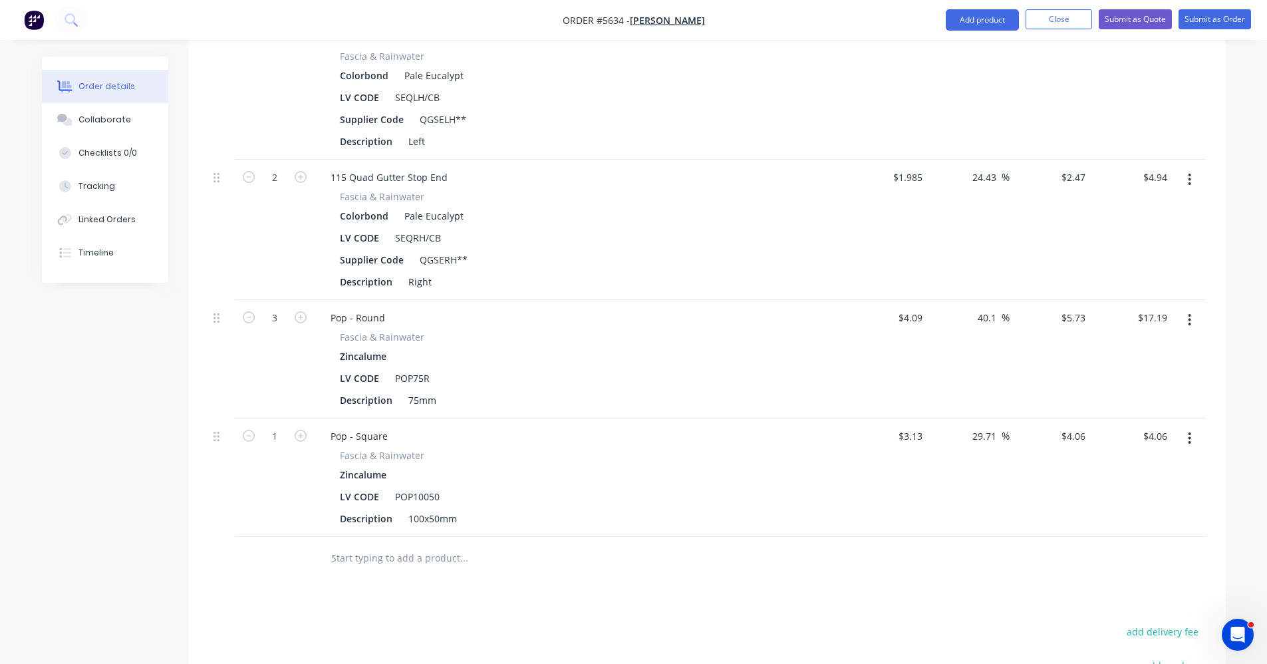
click at [364, 545] on input "text" at bounding box center [464, 558] width 266 height 27
type input "dp10050"
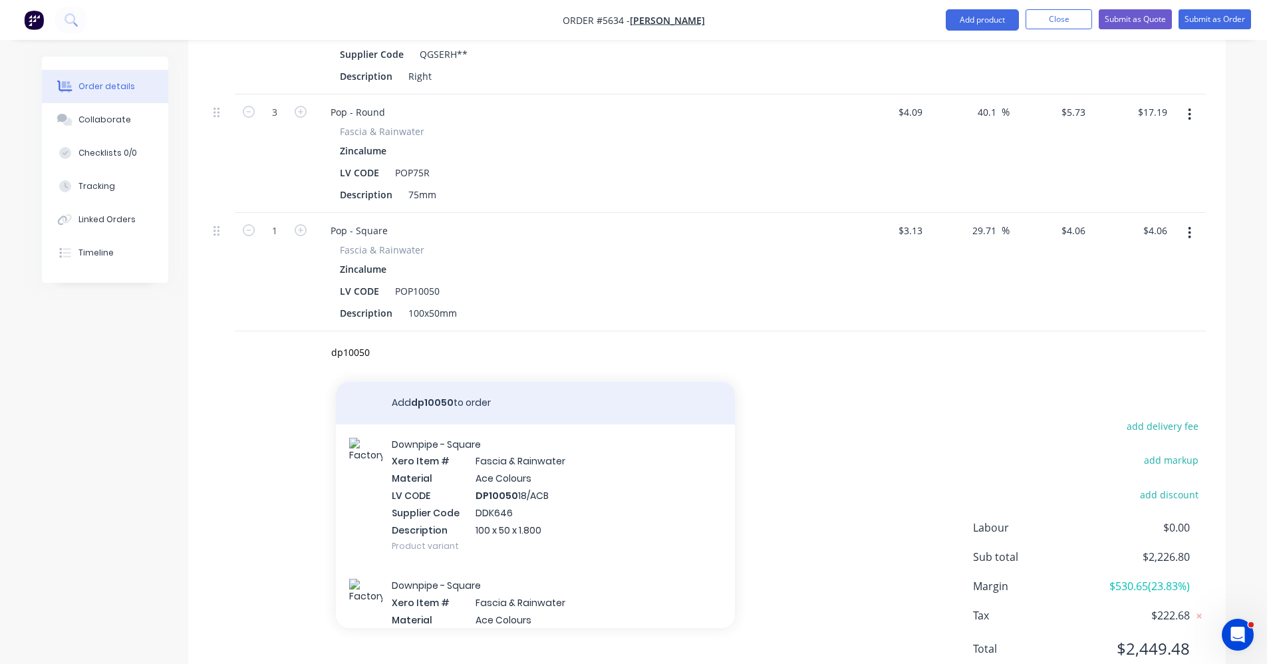
scroll to position [1372, 0]
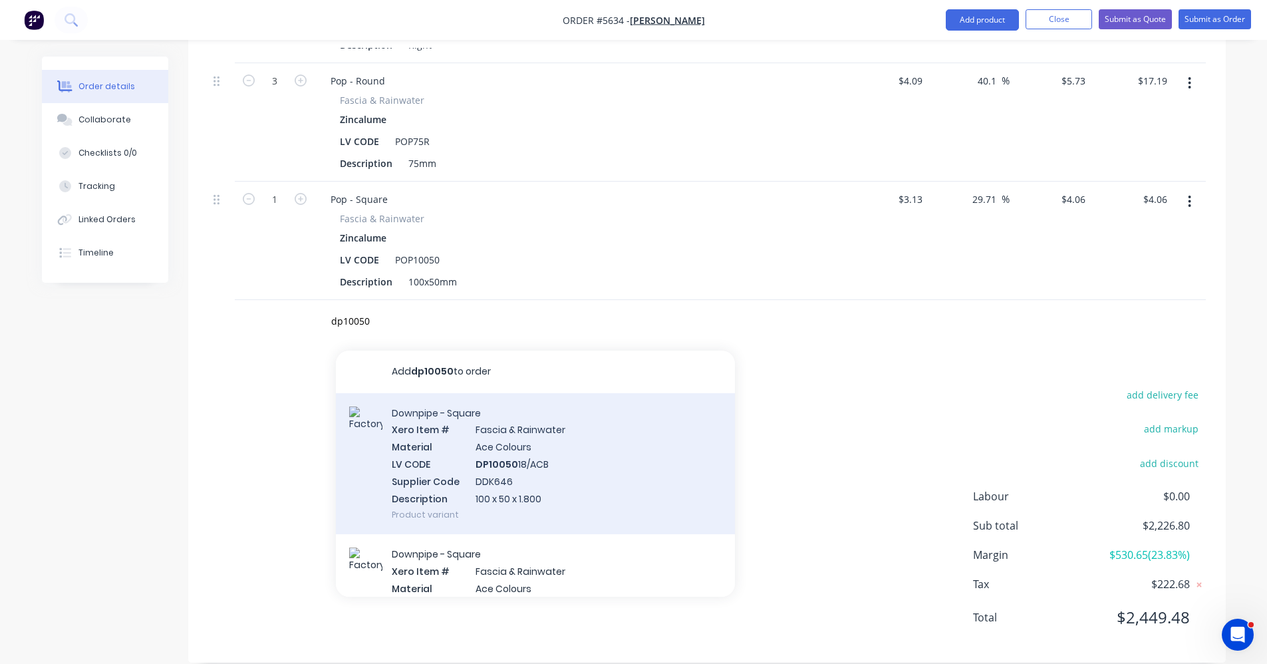
click at [540, 467] on div "Downpipe - Square Xero Item # Fascia & Rainwater Material Ace Colours LV CODE D…" at bounding box center [535, 464] width 399 height 142
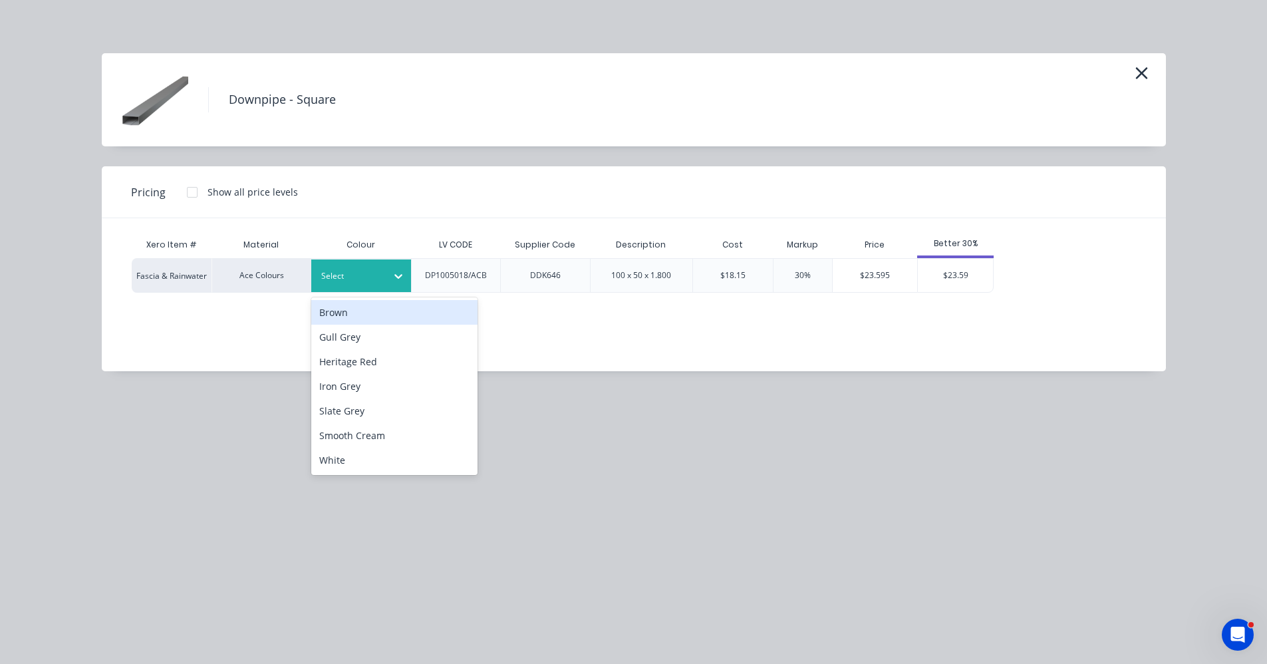
click at [389, 279] on div at bounding box center [398, 275] width 24 height 21
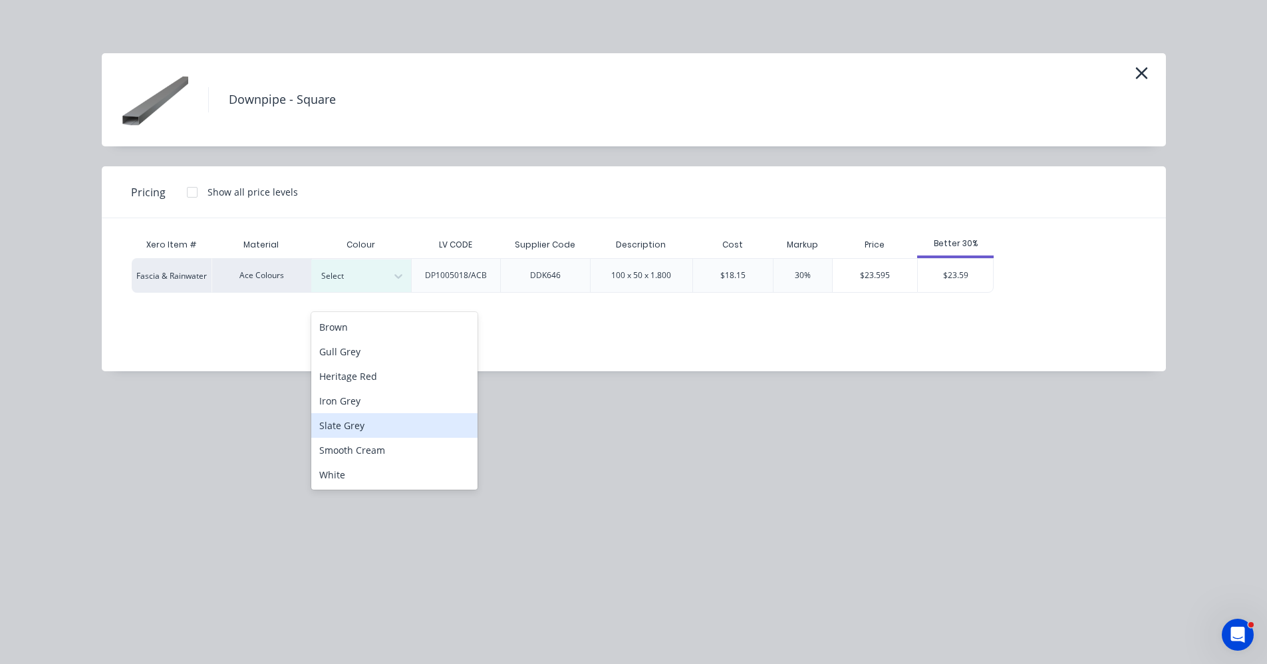
scroll to position [1191, 0]
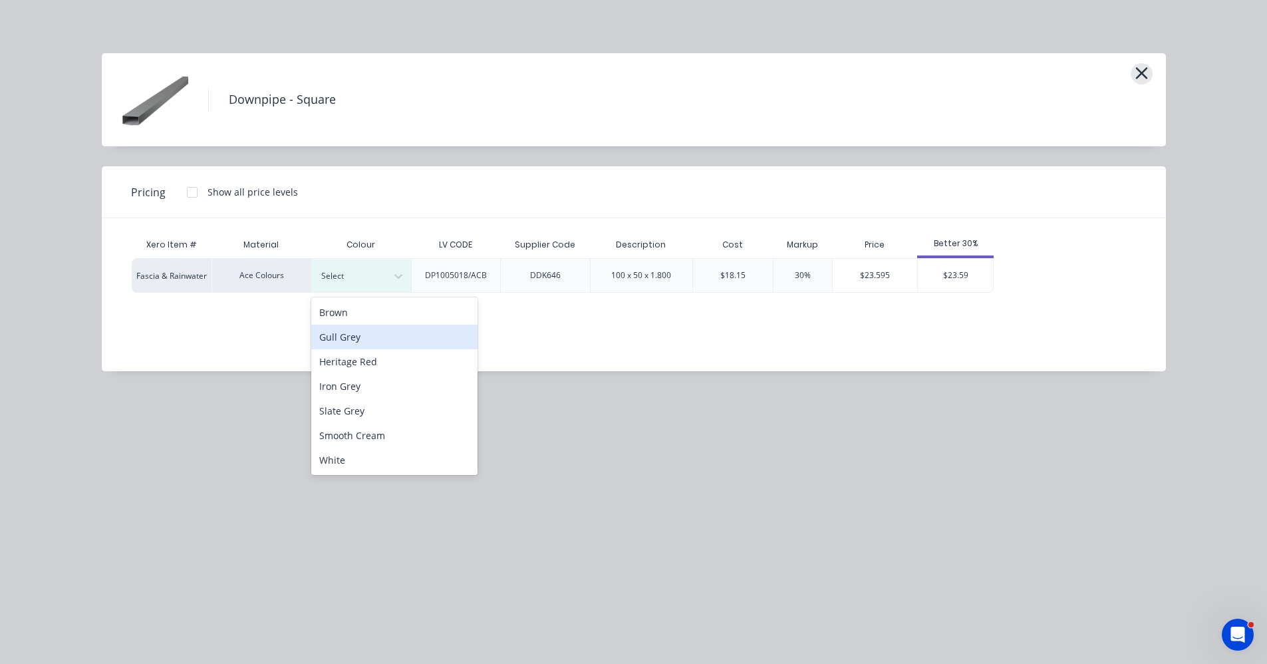
click at [1139, 77] on icon "button" at bounding box center [1141, 73] width 12 height 12
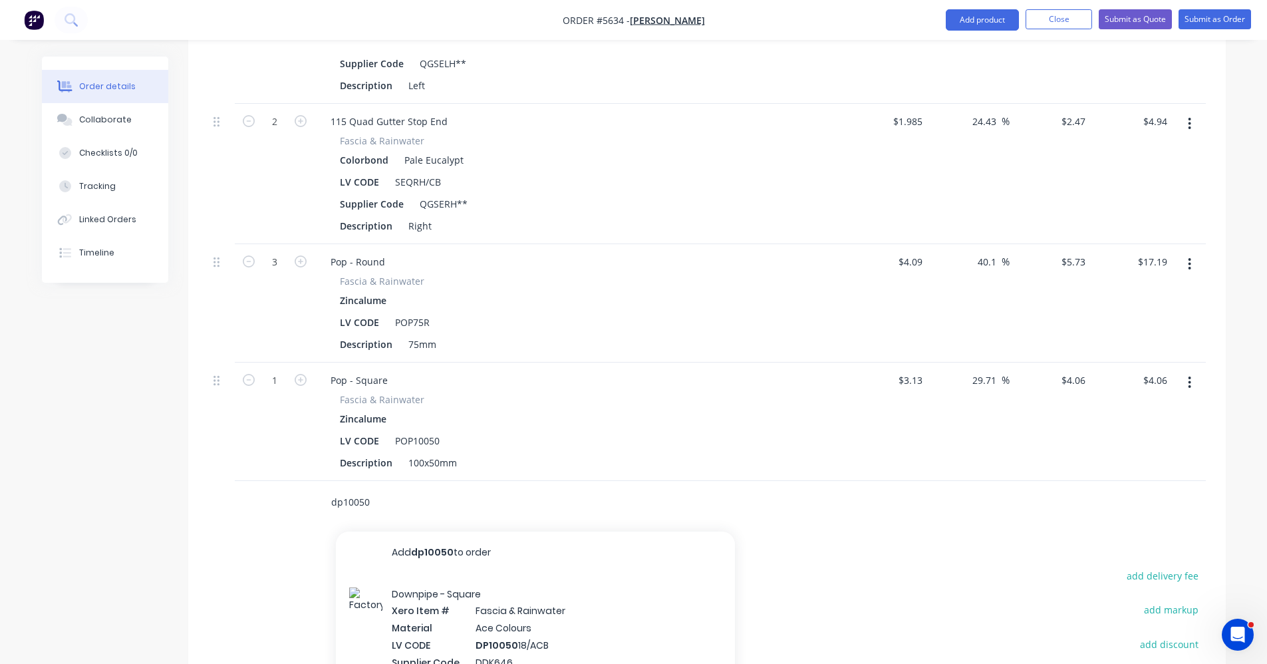
click at [398, 489] on input "dp10050" at bounding box center [464, 502] width 266 height 27
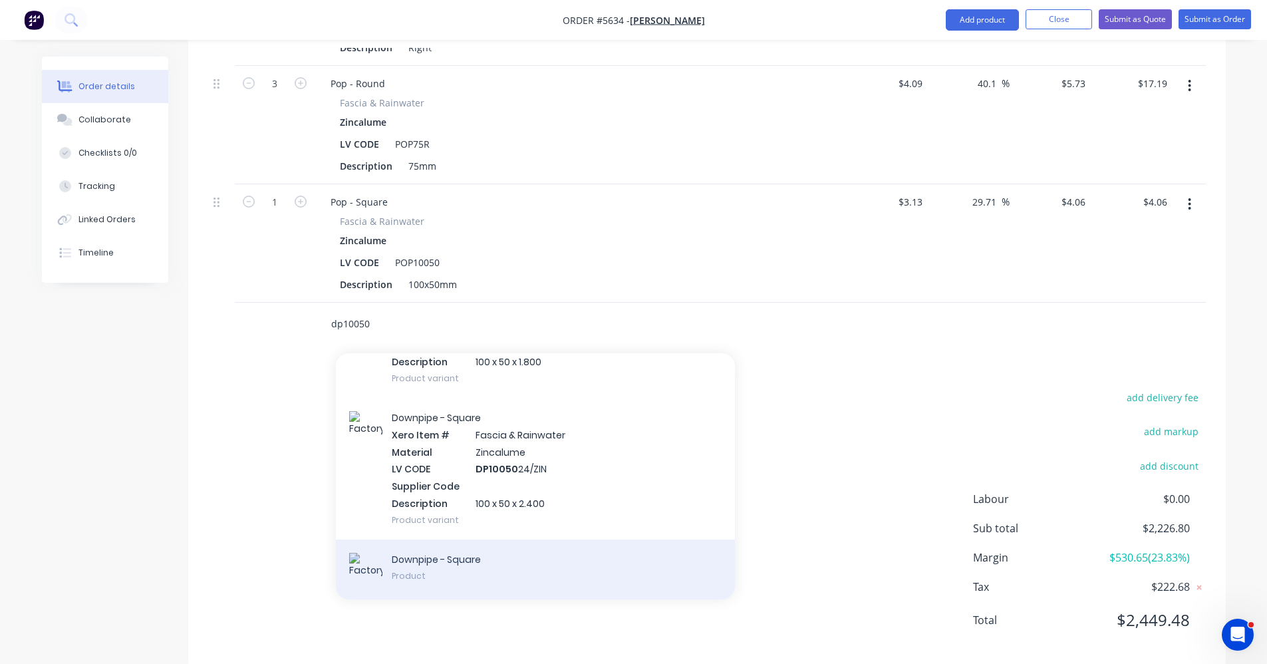
scroll to position [1372, 0]
click at [478, 560] on div "Downpipe - Square Product" at bounding box center [535, 567] width 399 height 60
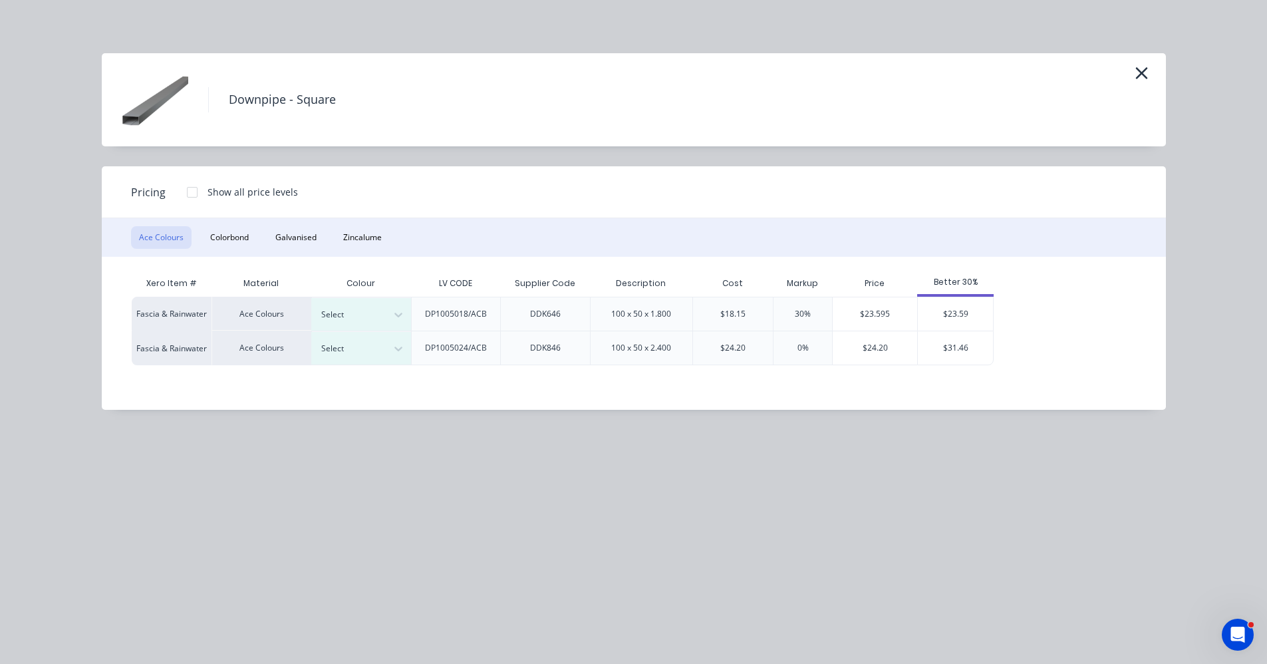
drag, startPoint x: 188, startPoint y: 233, endPoint x: 198, endPoint y: 237, distance: 10.7
click at [198, 237] on div "Ace Colours Colorbond Galvanised Zincalume" at bounding box center [634, 237] width 1064 height 39
drag, startPoint x: 220, startPoint y: 237, endPoint x: 273, endPoint y: 265, distance: 60.7
click at [223, 237] on button "Colorbond" at bounding box center [229, 237] width 55 height 23
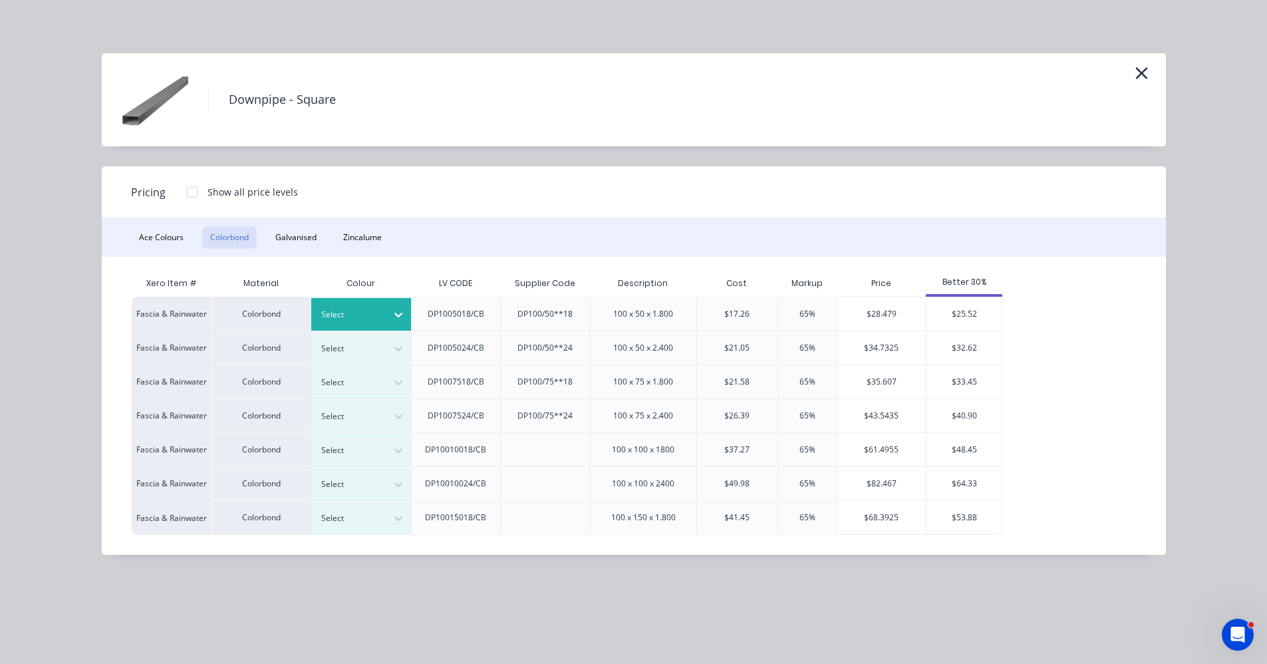
click at [378, 314] on div at bounding box center [351, 314] width 60 height 15
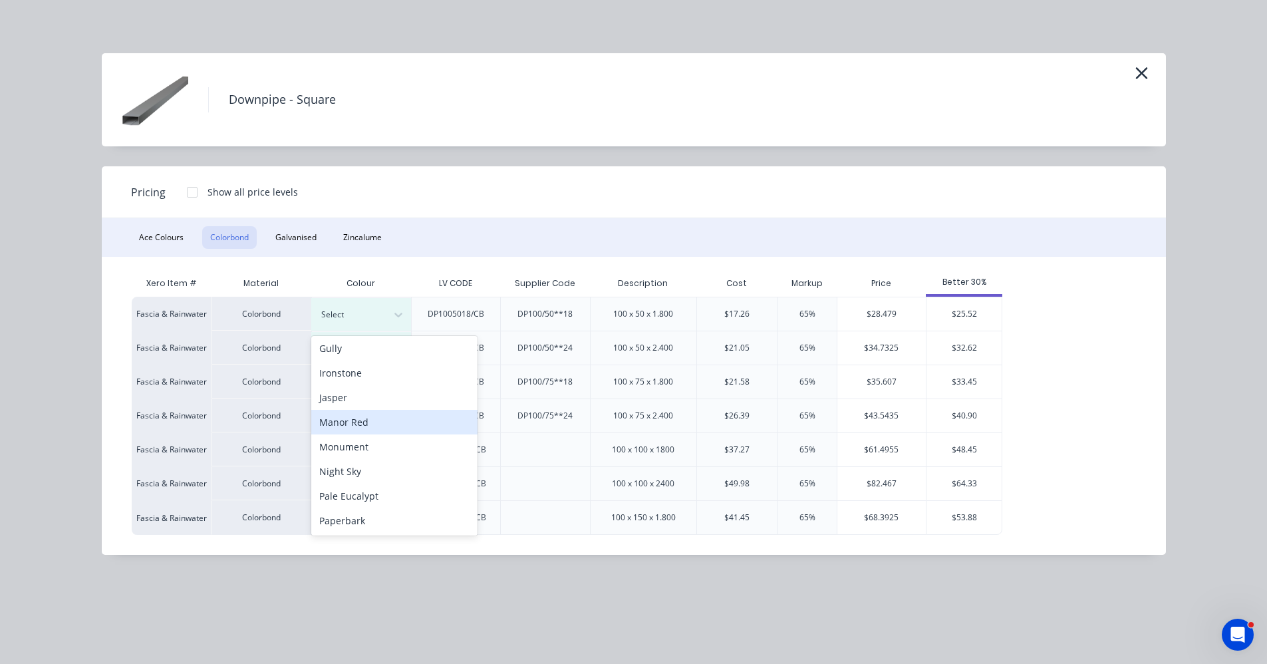
scroll to position [266, 0]
click at [388, 435] on div "Pale Eucalypt" at bounding box center [394, 429] width 166 height 25
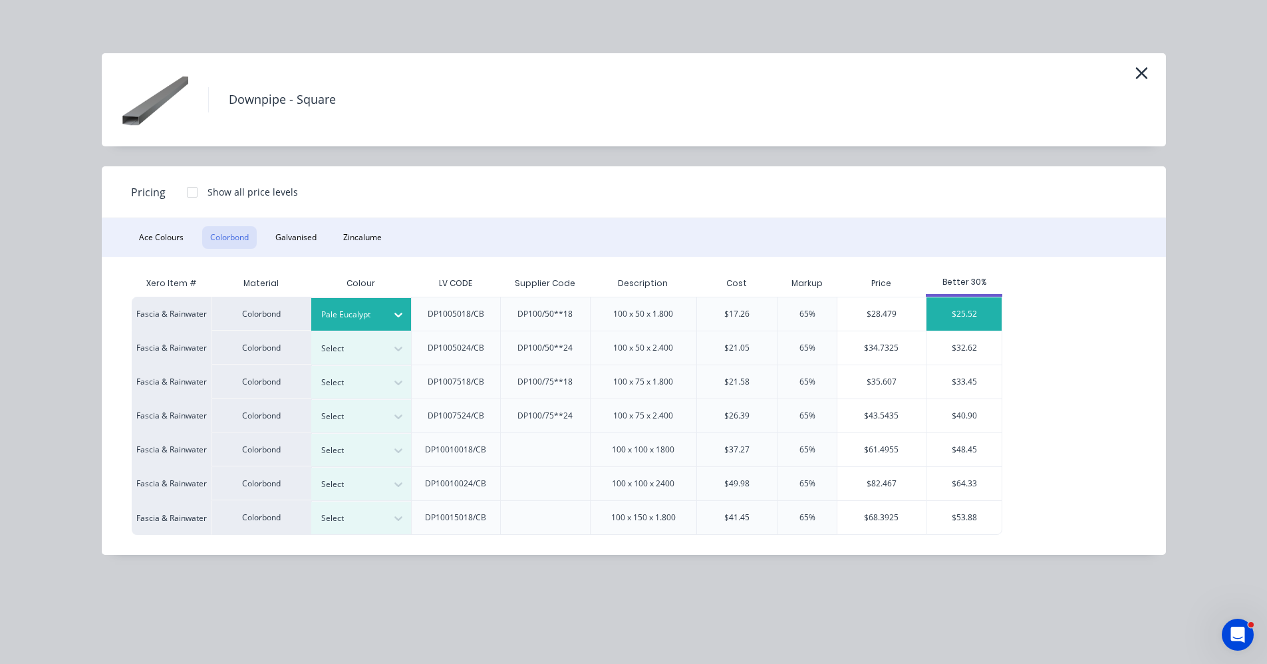
click at [944, 313] on div "$25.52" at bounding box center [964, 313] width 75 height 33
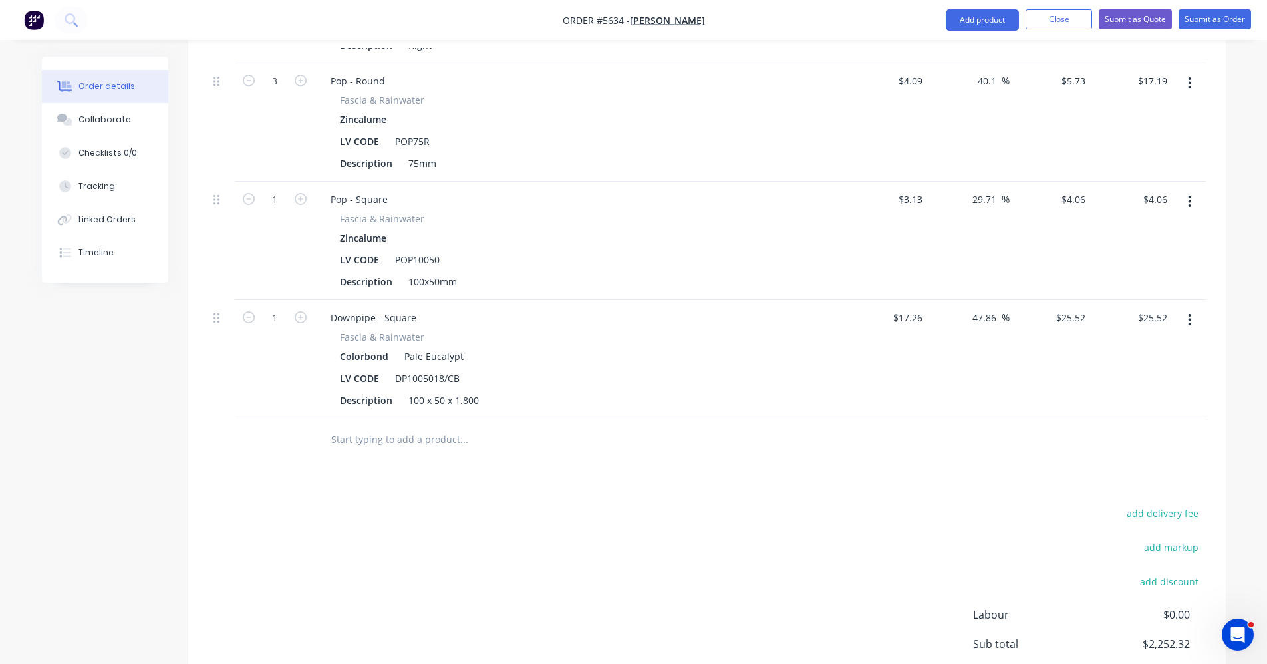
drag, startPoint x: 301, startPoint y: 296, endPoint x: 324, endPoint y: 363, distance: 70.5
click at [301, 311] on icon "button" at bounding box center [301, 317] width 12 height 12
type input "2"
type input "$51.04"
click at [360, 426] on input "text" at bounding box center [464, 439] width 266 height 27
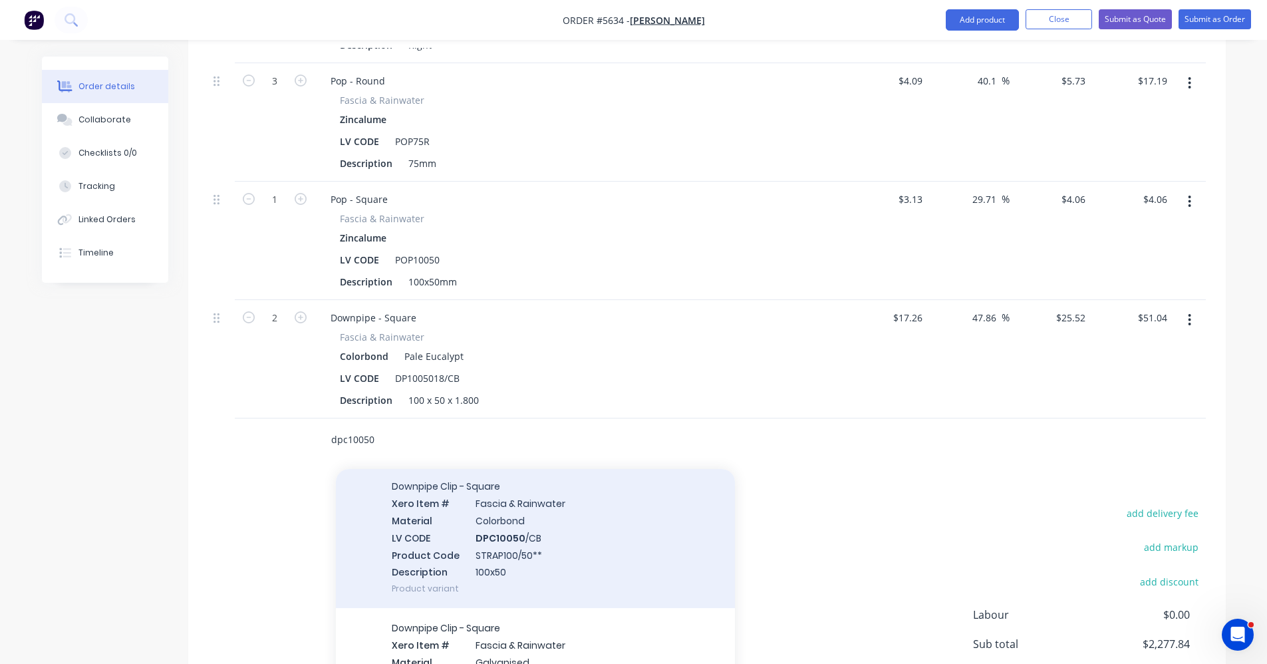
scroll to position [200, 0]
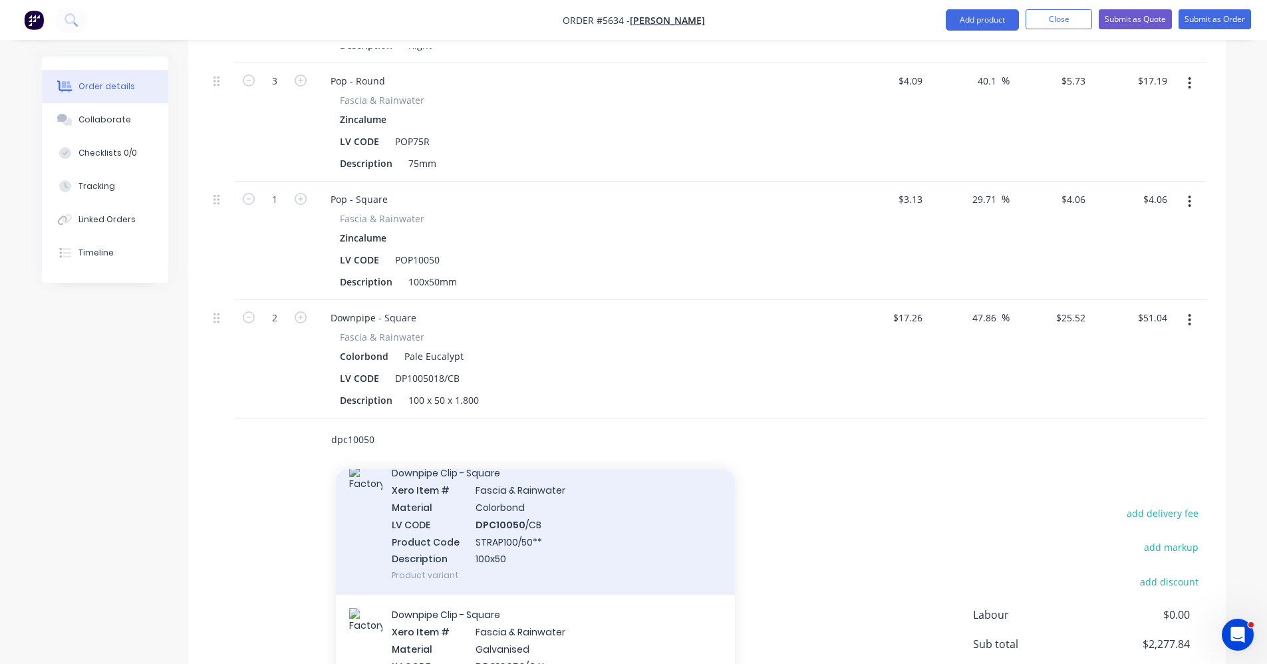
type input "dpc10050"
click at [497, 522] on div "Downpipe Clip - Square Xero Item # Fascia & Rainwater Material Colorbond LV COD…" at bounding box center [535, 524] width 399 height 142
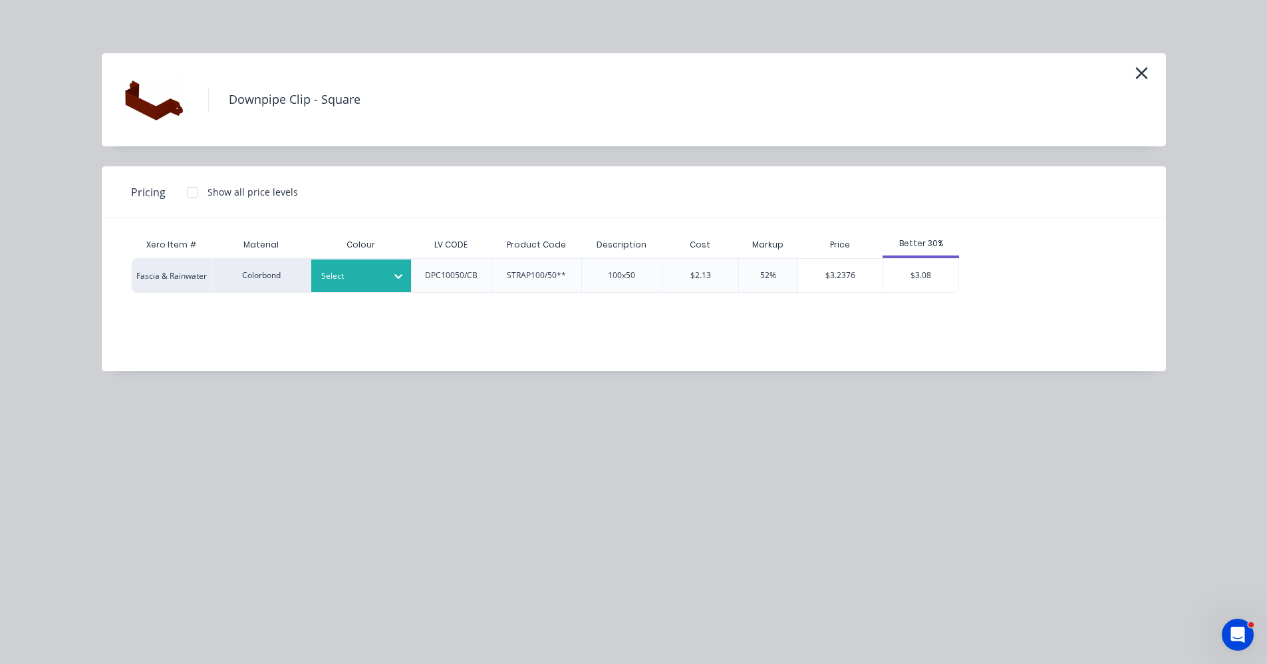
click at [372, 282] on div at bounding box center [351, 276] width 60 height 15
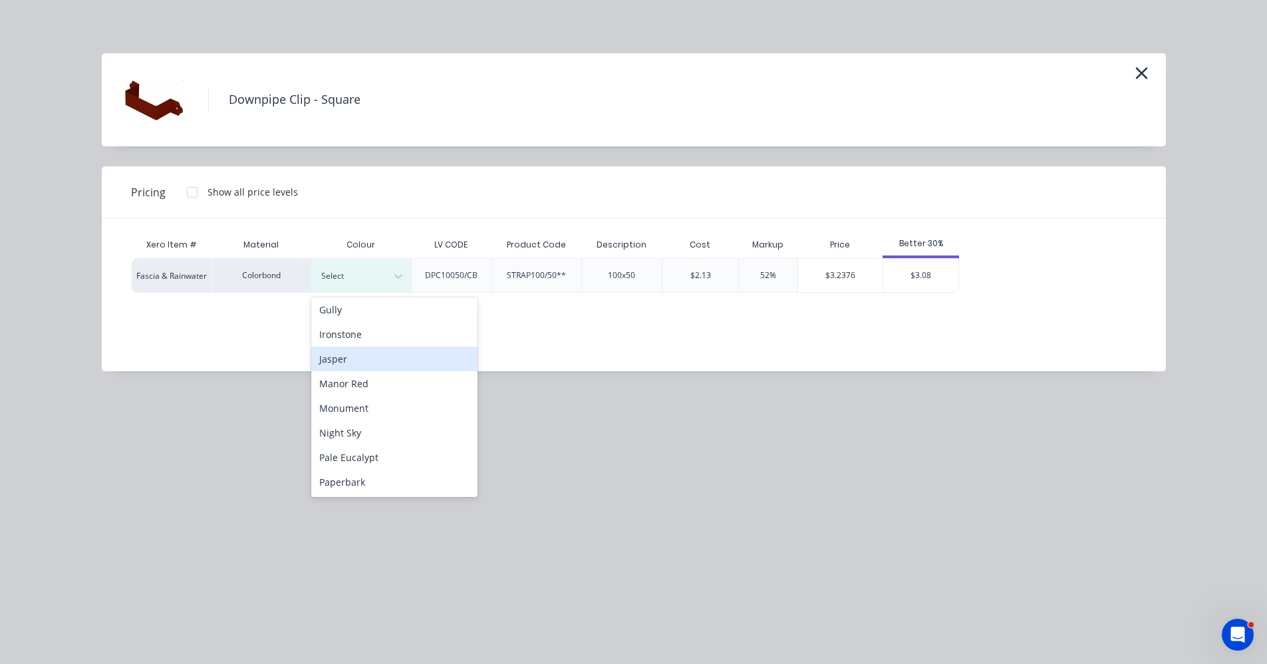
scroll to position [266, 0]
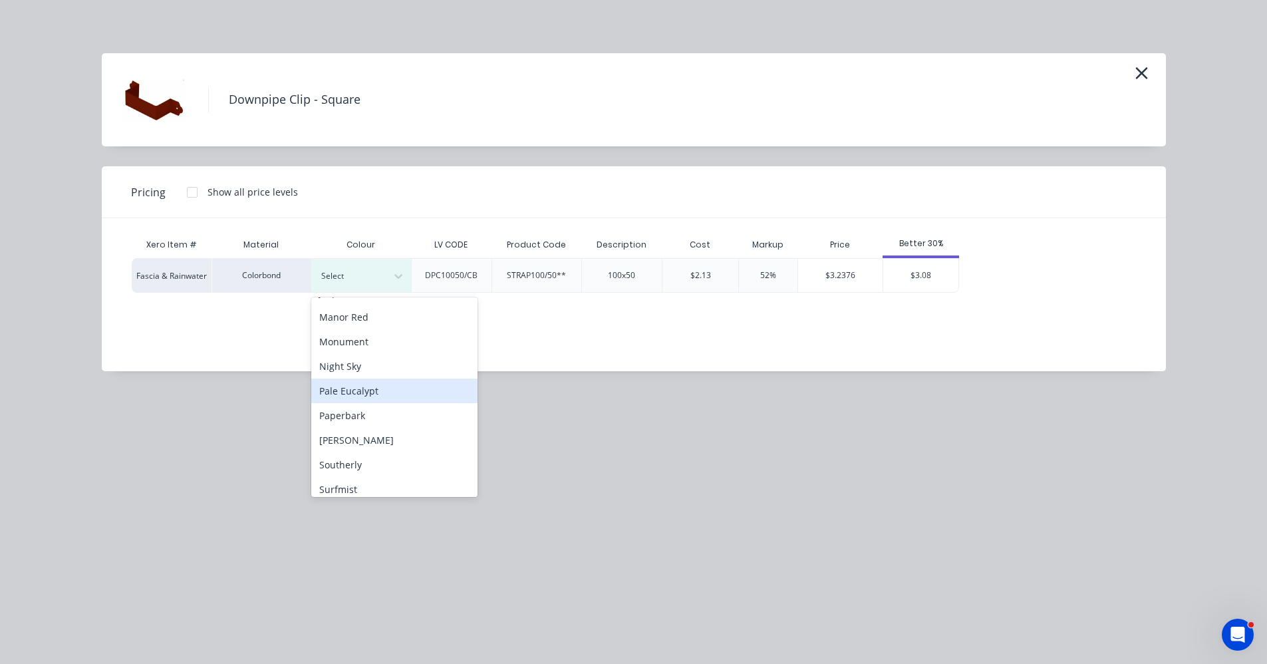
click at [369, 392] on div "Pale Eucalypt" at bounding box center [394, 390] width 166 height 25
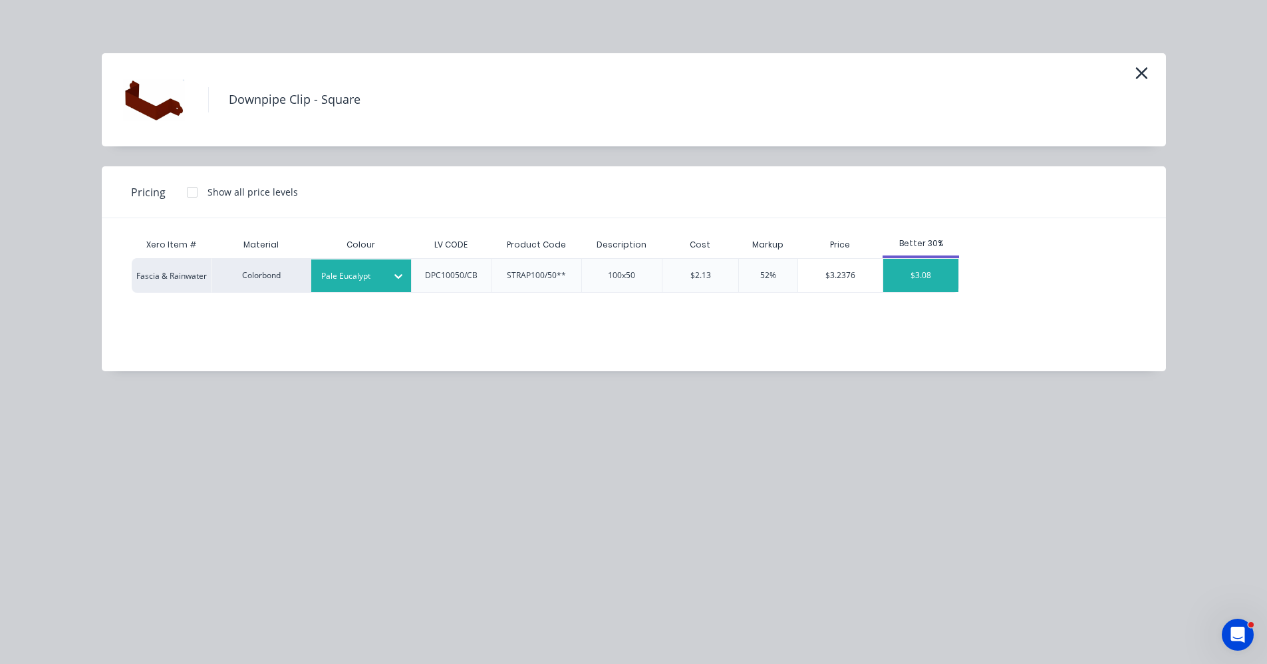
click at [918, 283] on div "$3.08" at bounding box center [920, 275] width 75 height 33
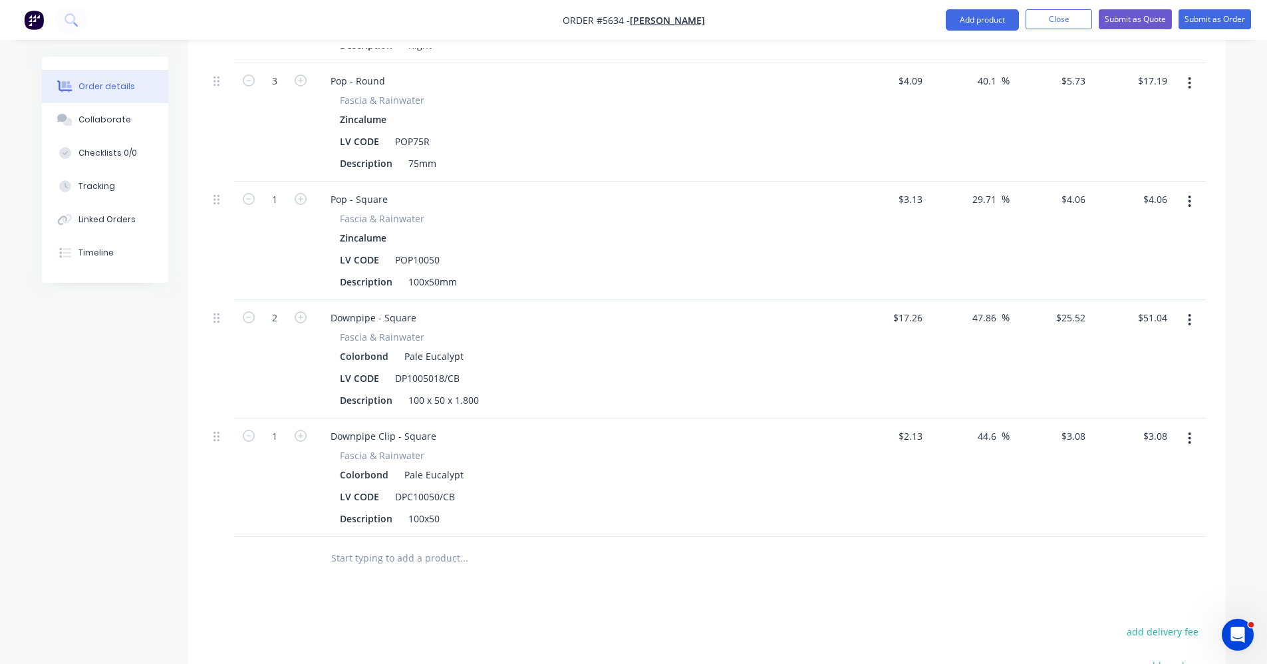
drag, startPoint x: 301, startPoint y: 414, endPoint x: 609, endPoint y: 486, distance: 315.8
click at [305, 430] on icon "button" at bounding box center [301, 436] width 12 height 12
type input "2"
type input "$6.16"
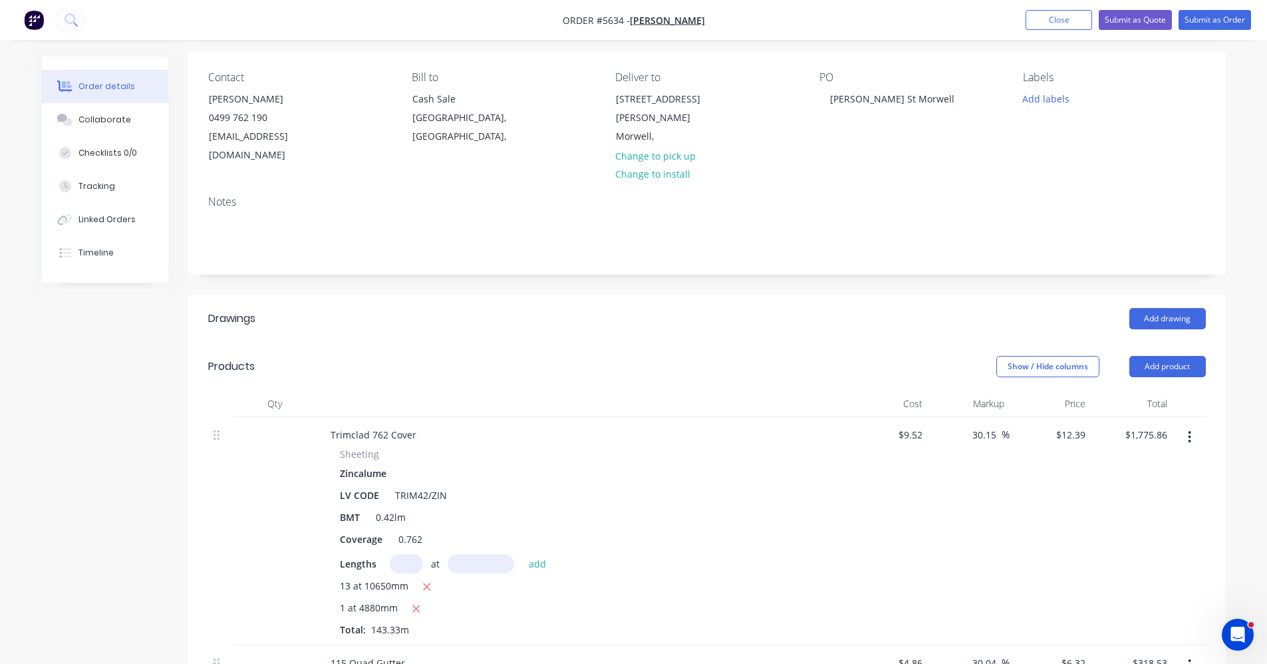
scroll to position [0, 0]
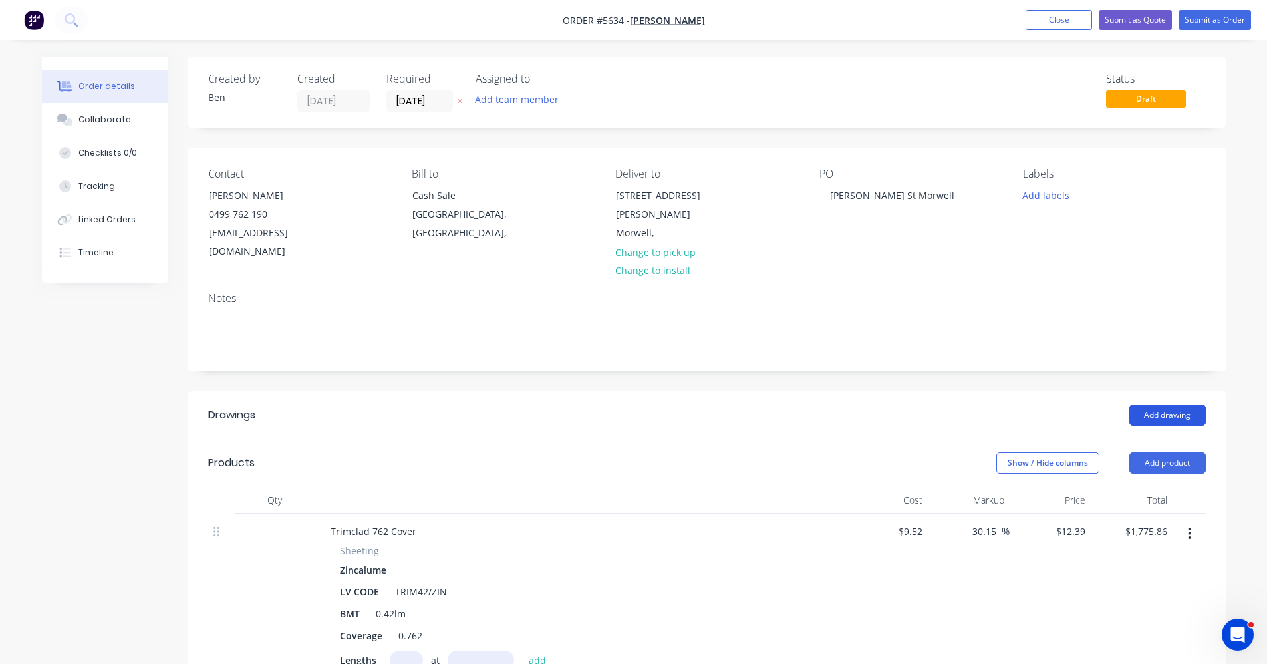
click at [1171, 404] on button "Add drawing" at bounding box center [1168, 414] width 76 height 21
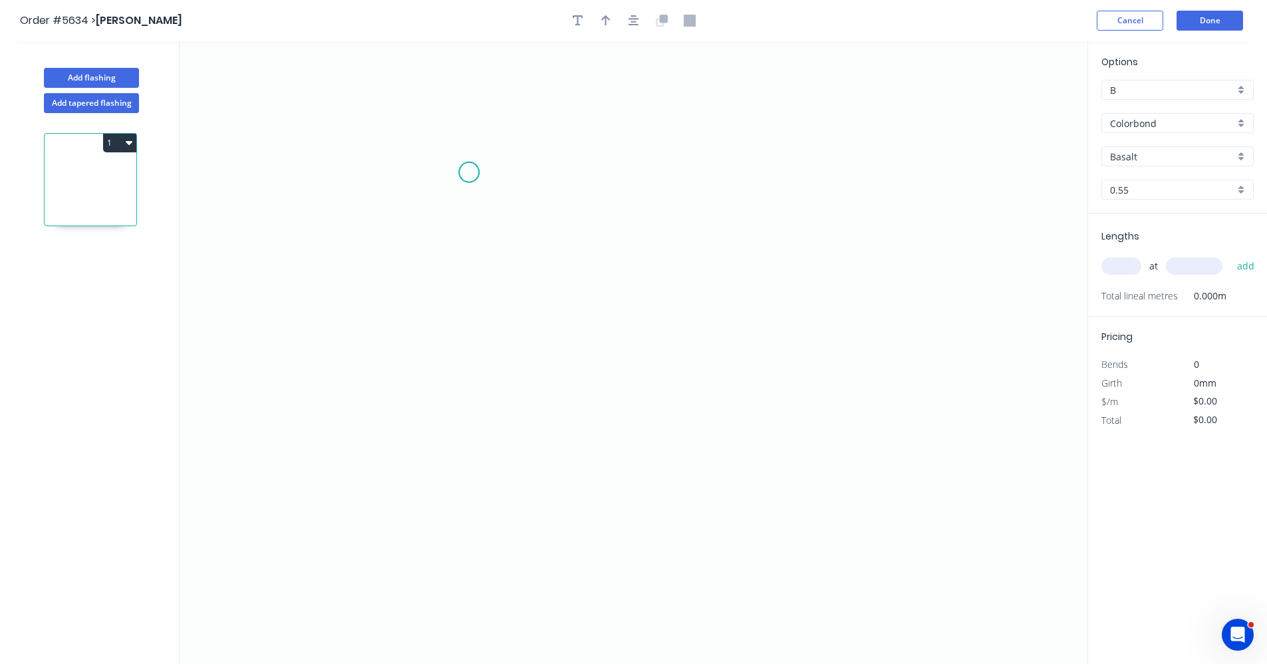
click at [470, 173] on icon "0" at bounding box center [634, 352] width 908 height 623
click at [464, 472] on icon "0" at bounding box center [634, 352] width 908 height 623
click at [725, 466] on icon "0 ?" at bounding box center [634, 352] width 908 height 623
drag, startPoint x: 720, startPoint y: 474, endPoint x: 732, endPoint y: 484, distance: 16.0
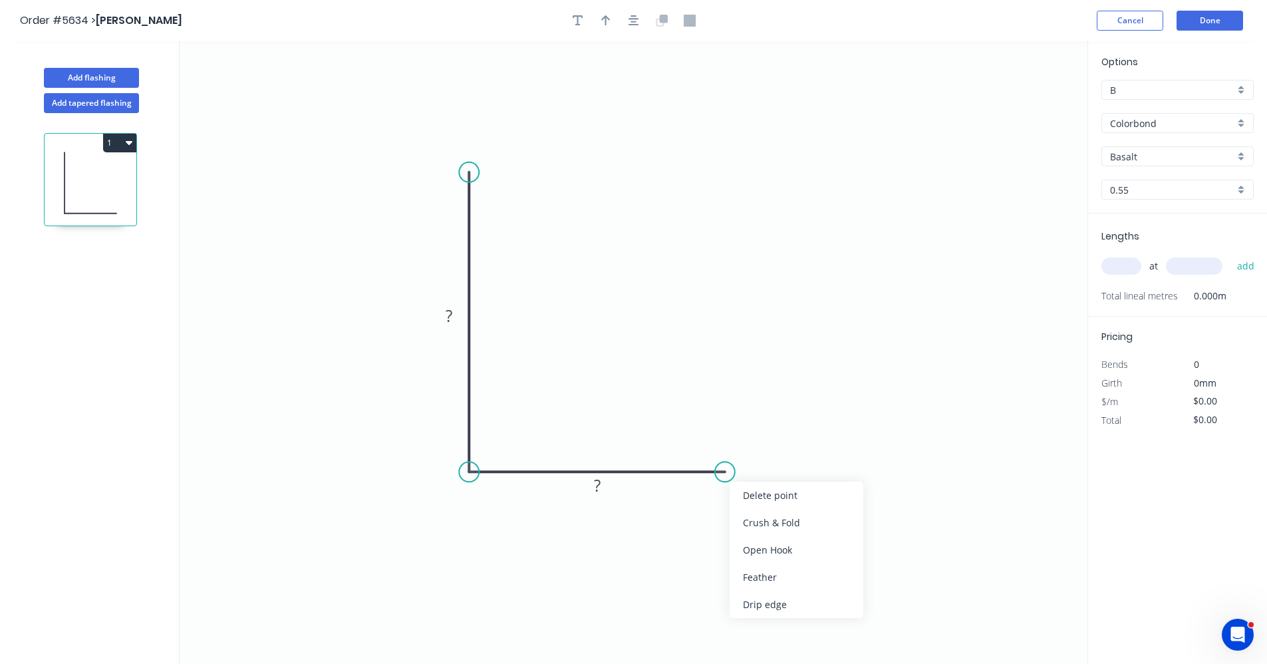
drag, startPoint x: 768, startPoint y: 582, endPoint x: 755, endPoint y: 562, distance: 24.0
click at [768, 580] on div "Feather" at bounding box center [797, 576] width 134 height 27
click at [451, 311] on tspan "?" at bounding box center [449, 316] width 7 height 22
type input "$32.58"
click at [1123, 259] on input "text" at bounding box center [1122, 265] width 40 height 17
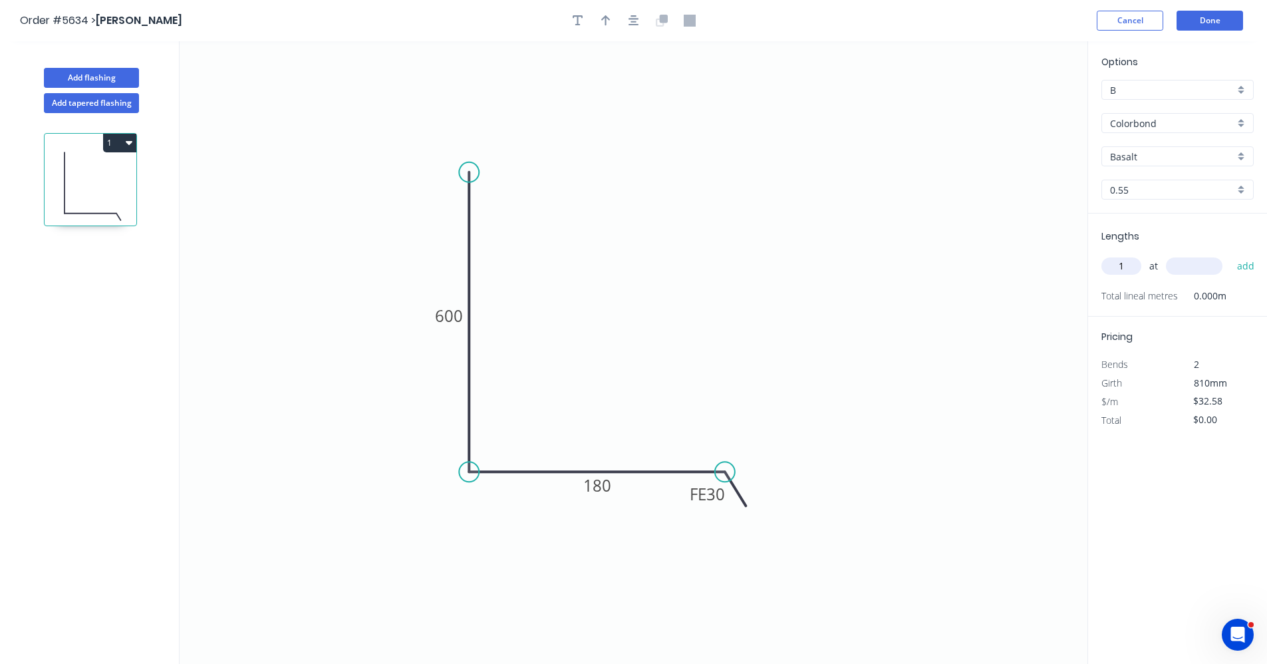
type input "1"
type input "6200"
click at [1231, 255] on button "add" at bounding box center [1246, 266] width 31 height 23
type input "$202.00"
click at [639, 23] on icon "button" at bounding box center [634, 21] width 11 height 12
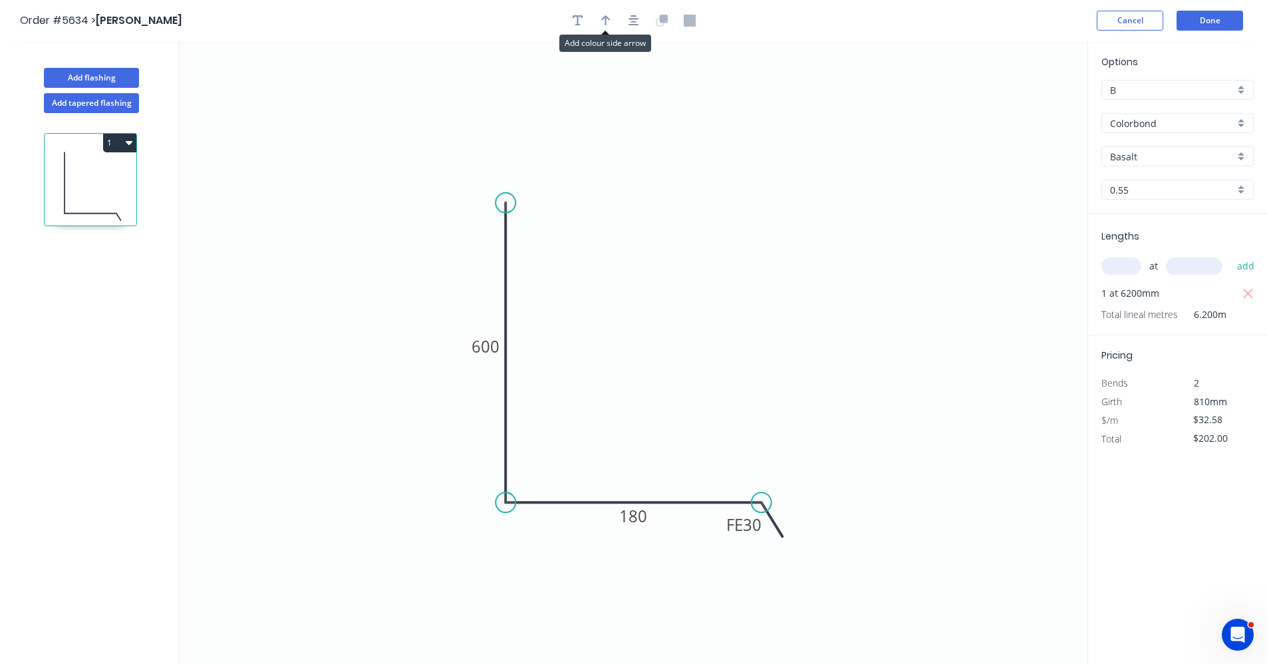
drag, startPoint x: 607, startPoint y: 21, endPoint x: 772, endPoint y: 226, distance: 263.0
click at [631, 35] on body "Order #5634 > Shaun Muller Cancel Done Add flashing Add tapered flashing 1 0 60…" at bounding box center [633, 344] width 1267 height 688
drag, startPoint x: 608, startPoint y: 25, endPoint x: 624, endPoint y: 29, distance: 16.5
click at [614, 26] on button "button" at bounding box center [606, 21] width 20 height 20
drag, startPoint x: 1016, startPoint y: 104, endPoint x: 624, endPoint y: 488, distance: 548.9
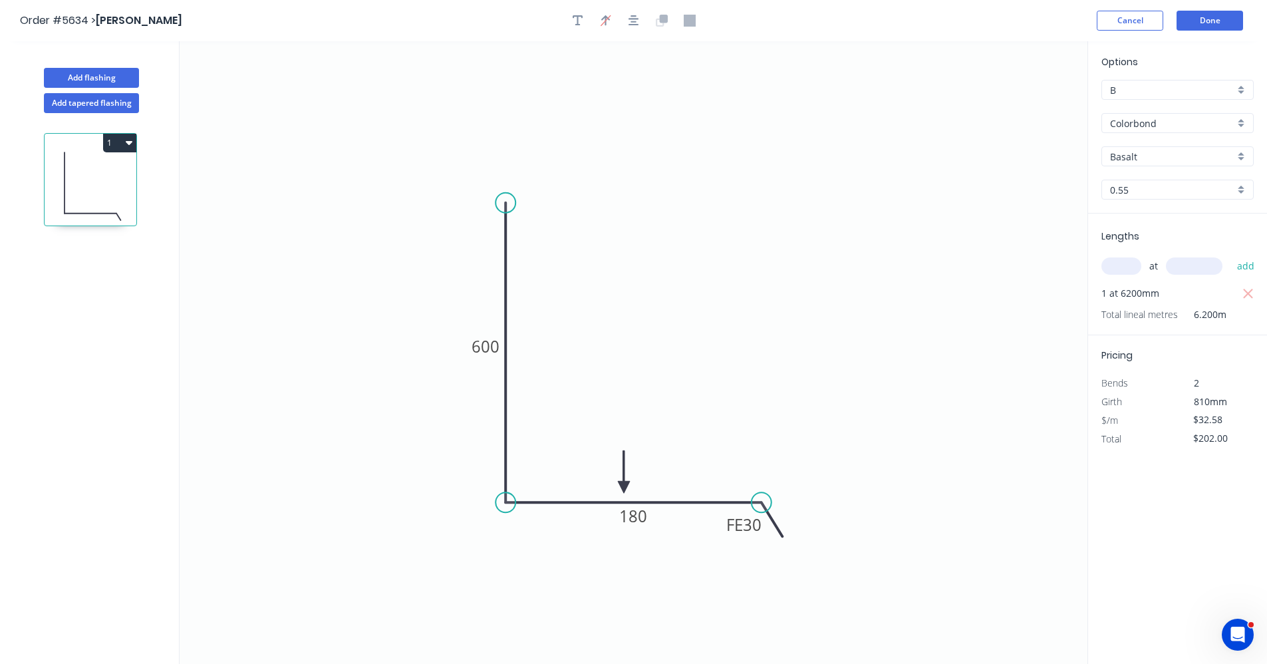
click at [624, 488] on icon at bounding box center [624, 471] width 12 height 43
click at [1243, 122] on div "Colorbond" at bounding box center [1178, 123] width 152 height 20
click at [1151, 219] on div "Zincalume" at bounding box center [1177, 218] width 151 height 23
type input "Zincalume"
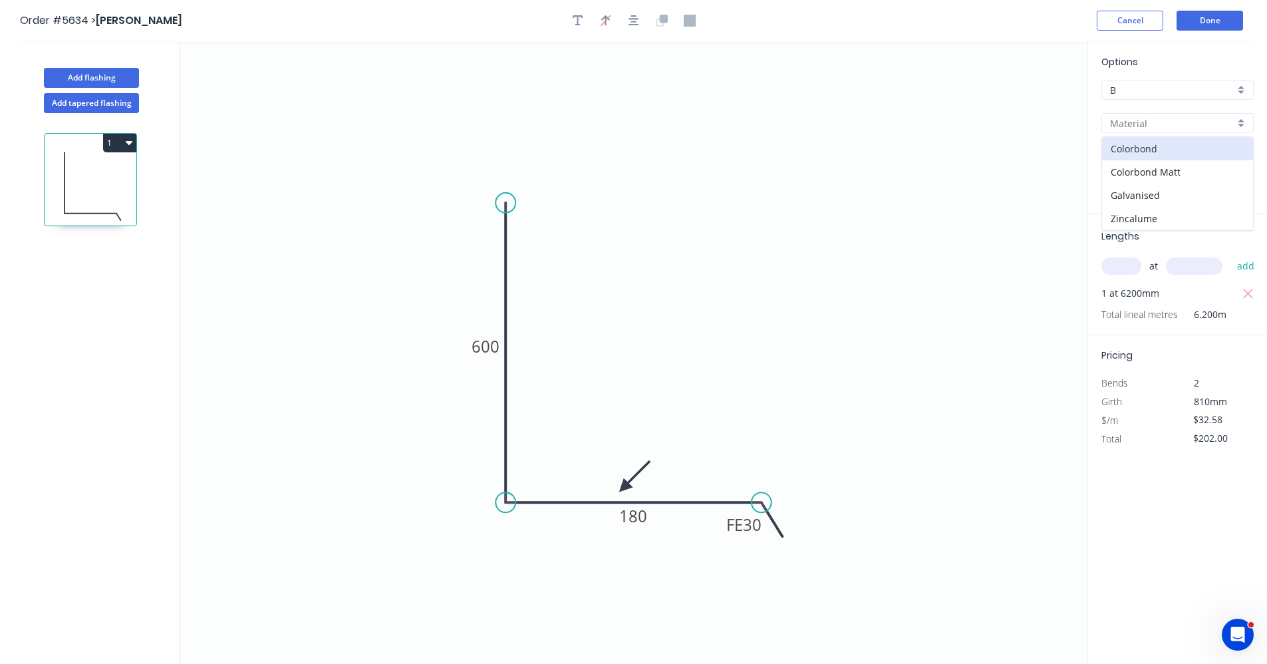
type input "Zincalume"
type input "$22.59"
type input "$140.06"
click at [1209, 27] on button "Done" at bounding box center [1210, 21] width 67 height 20
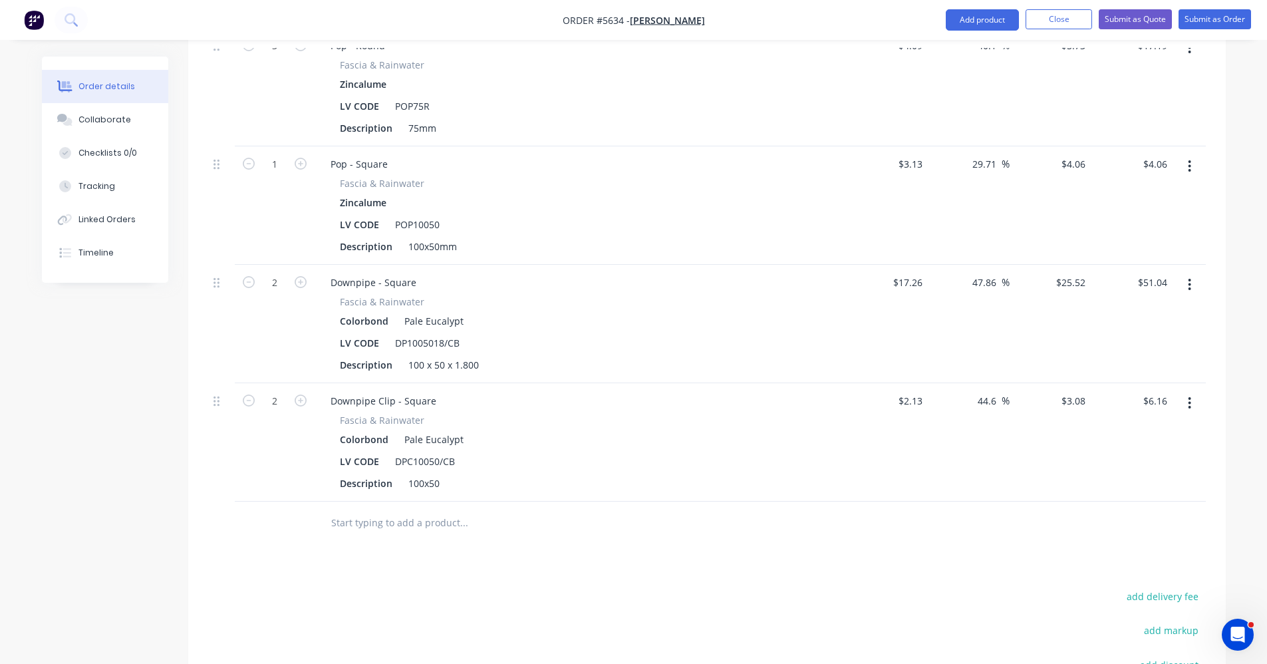
scroll to position [1845, 0]
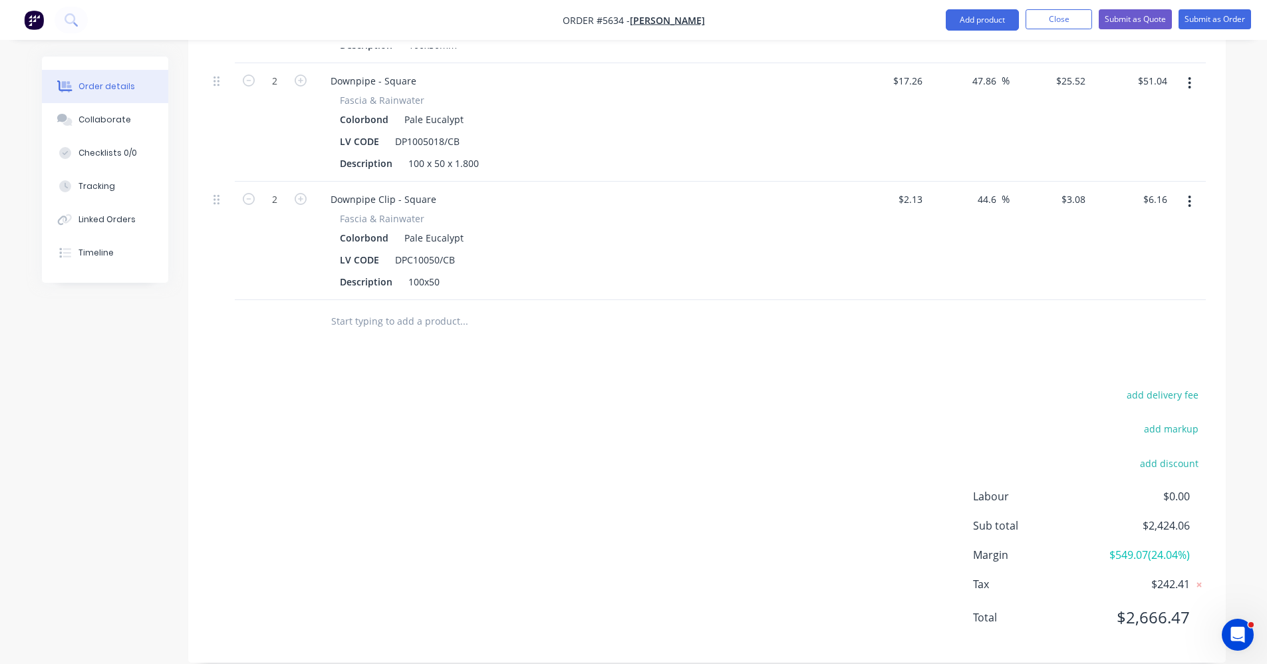
click at [450, 308] on input "text" at bounding box center [464, 321] width 266 height 27
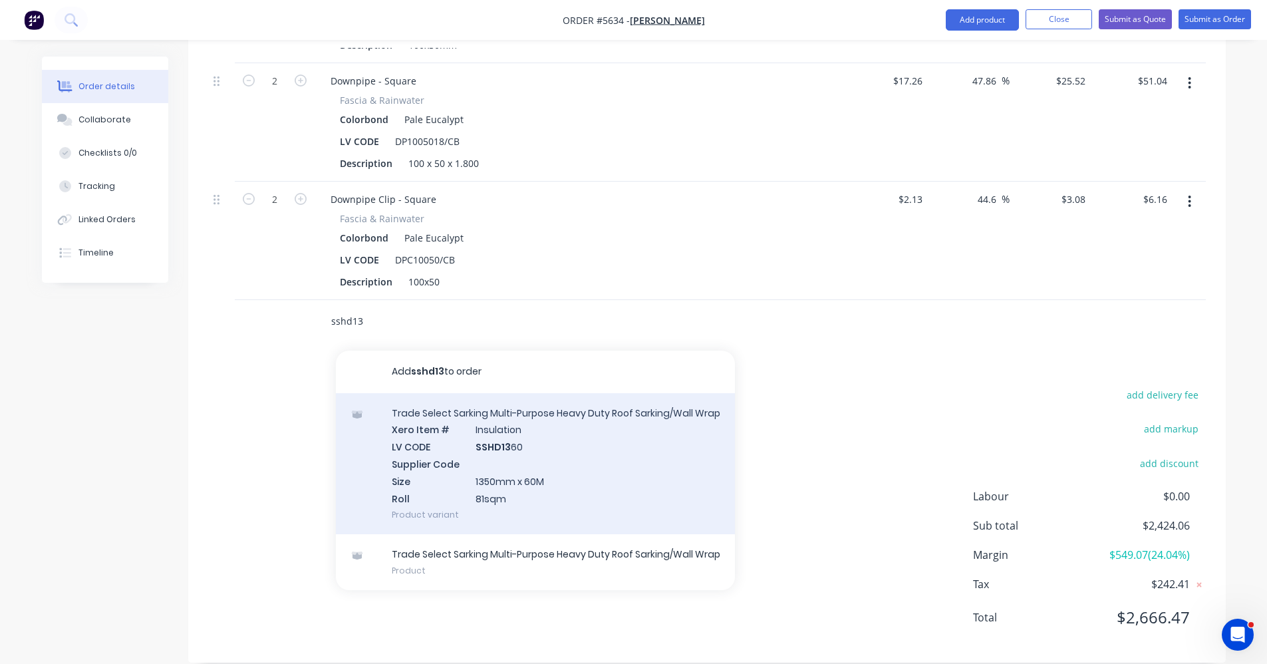
type input "sshd13"
click at [488, 448] on div "Trade Select Sarking Multi-Purpose Heavy Duty Roof Sarking/Wall Wrap Xero Item …" at bounding box center [535, 464] width 399 height 142
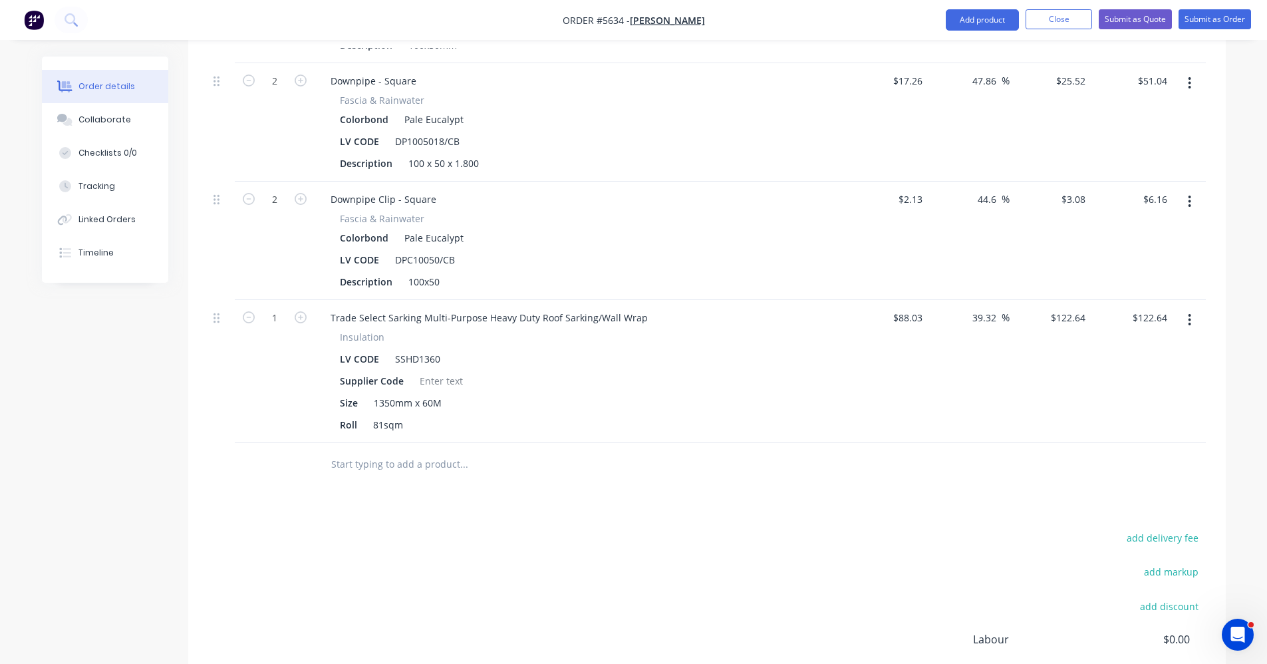
click at [380, 451] on input "text" at bounding box center [464, 464] width 266 height 27
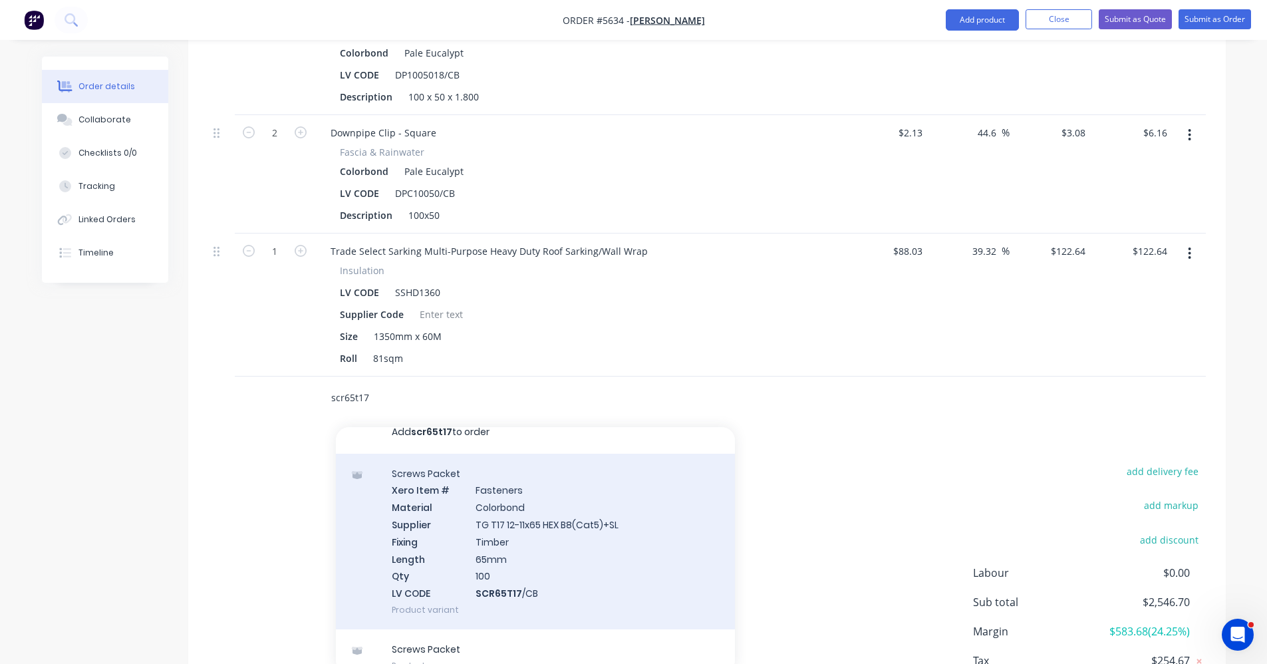
scroll to position [28, 0]
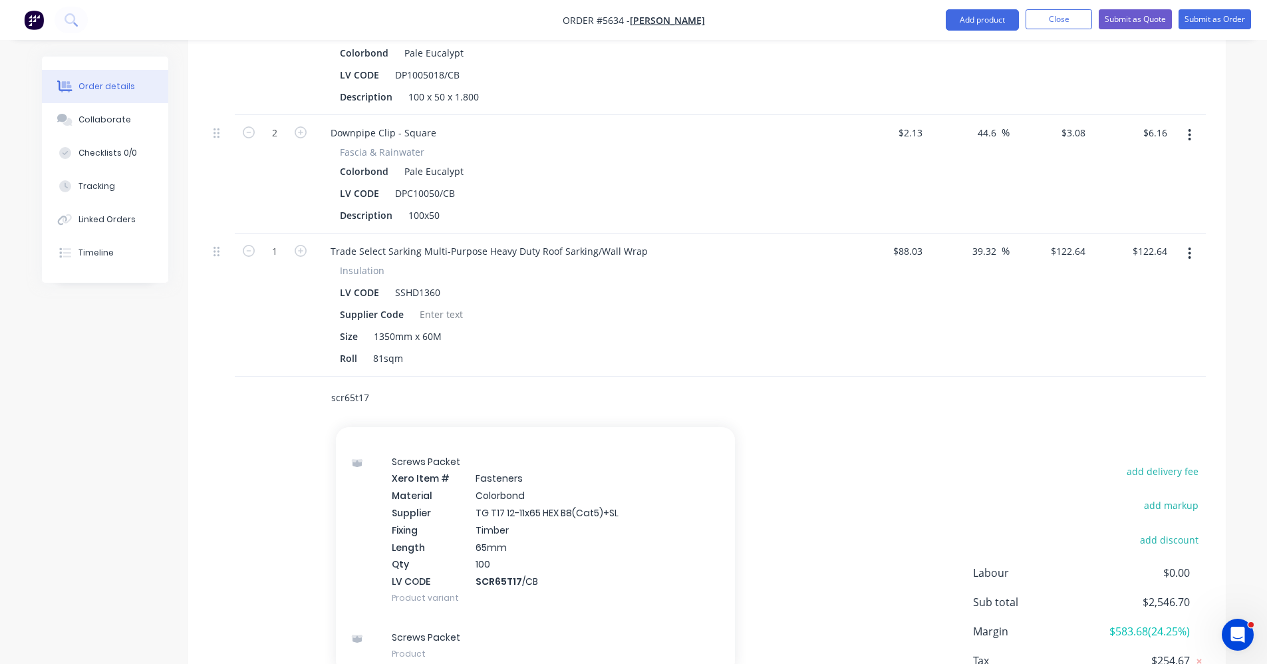
click at [408, 384] on input "scr65t17" at bounding box center [464, 397] width 266 height 27
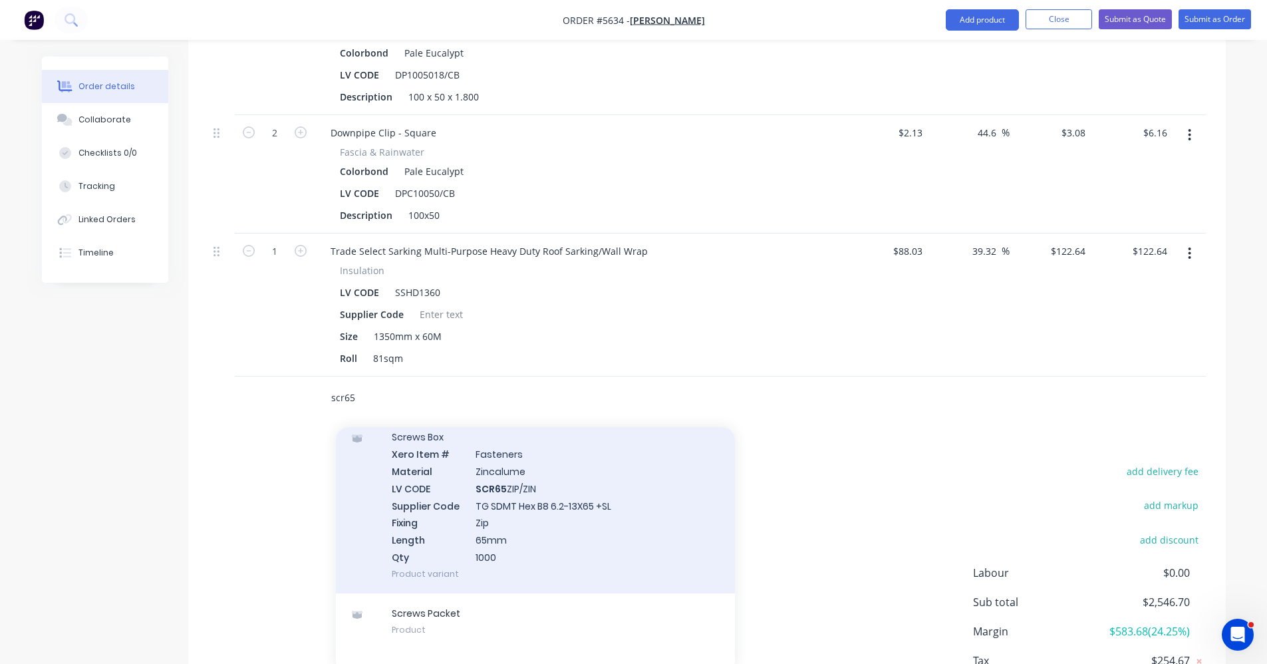
scroll to position [963, 0]
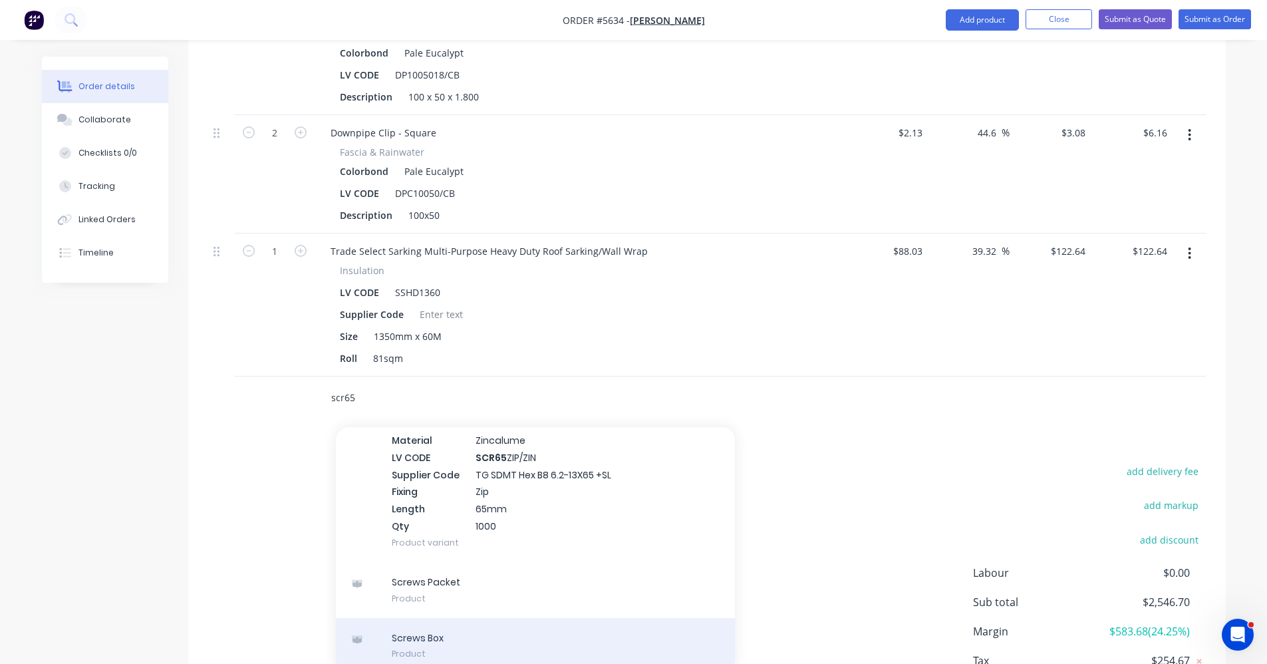
type input "scr65"
click at [424, 624] on div "Screws Box Product" at bounding box center [535, 646] width 399 height 56
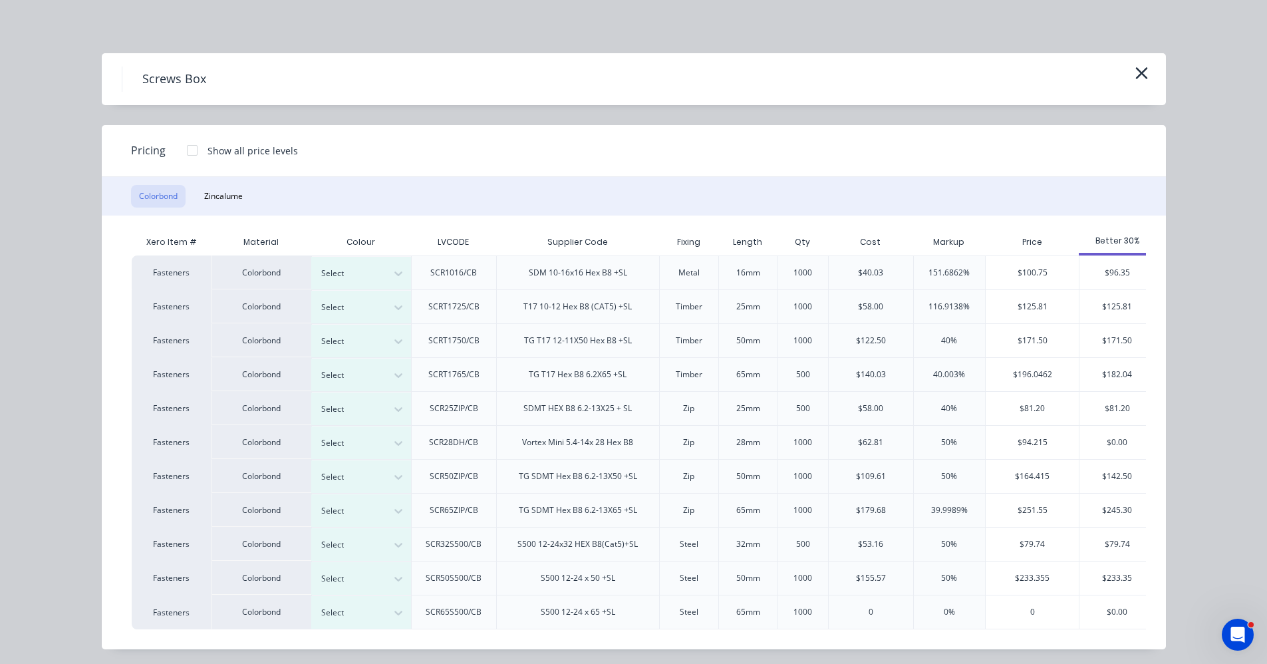
drag, startPoint x: 220, startPoint y: 195, endPoint x: 239, endPoint y: 215, distance: 28.2
click at [219, 195] on button "Zincalume" at bounding box center [223, 196] width 55 height 23
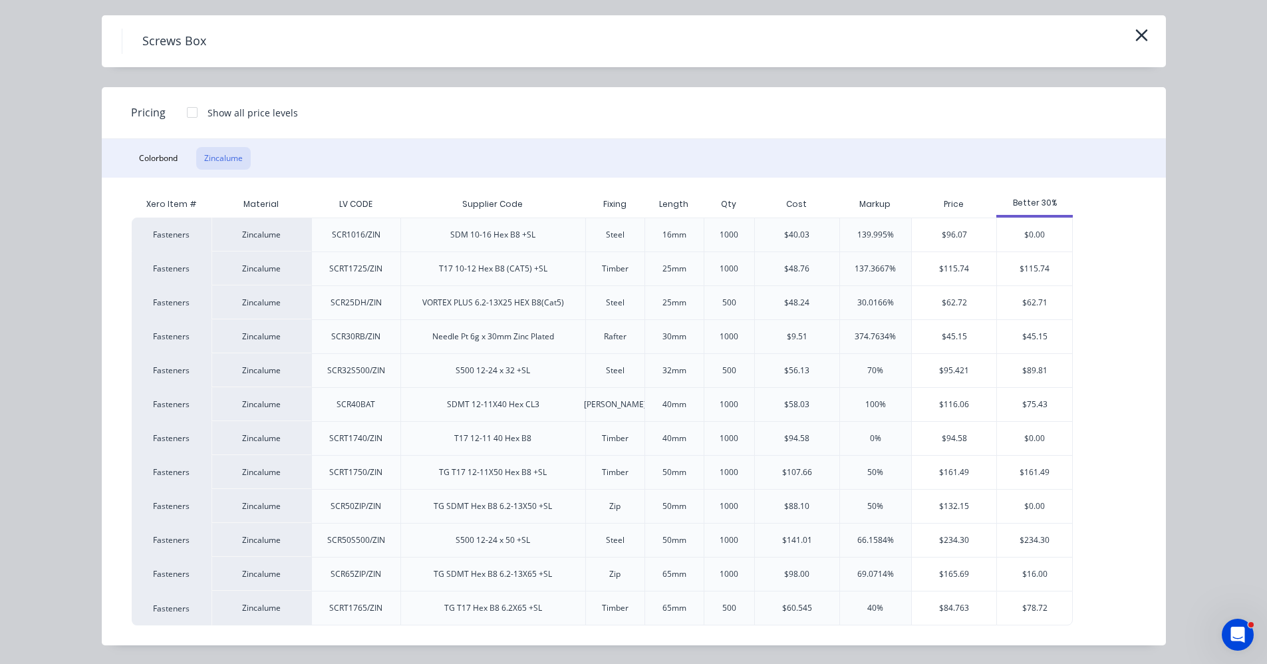
scroll to position [1978, 0]
click at [1041, 607] on div "$78.72" at bounding box center [1034, 607] width 75 height 33
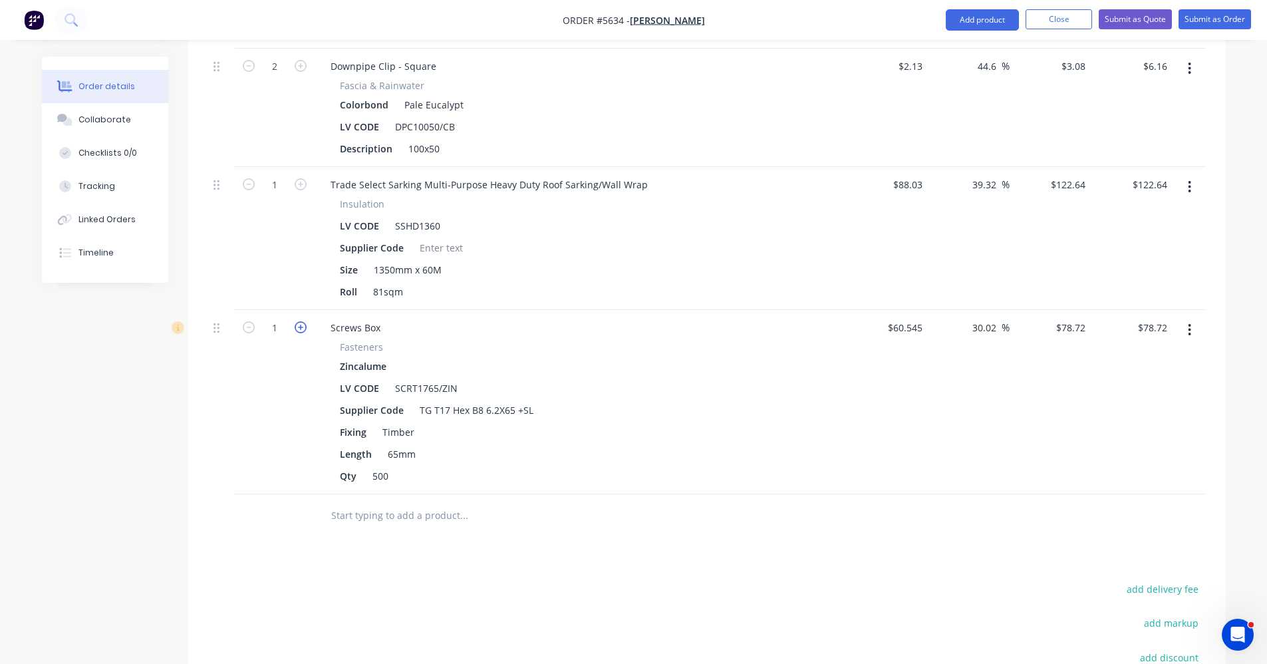
click at [296, 321] on icon "button" at bounding box center [301, 327] width 12 height 12
type input "2"
type input "$157.44"
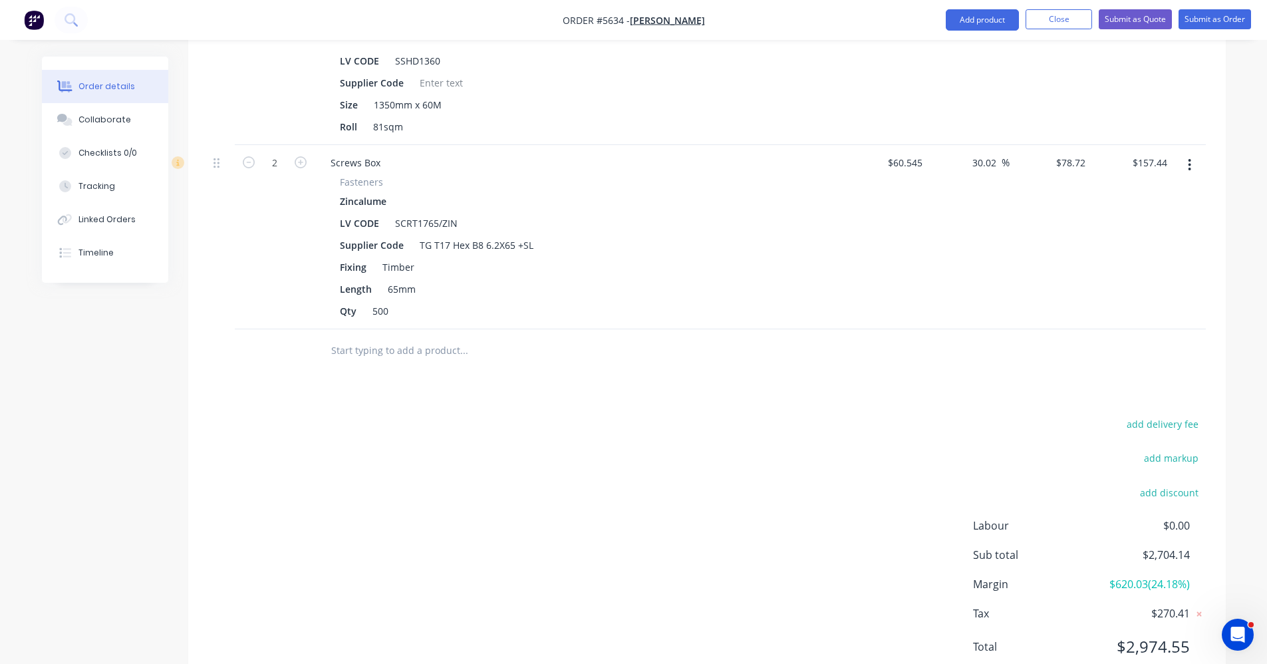
scroll to position [2173, 0]
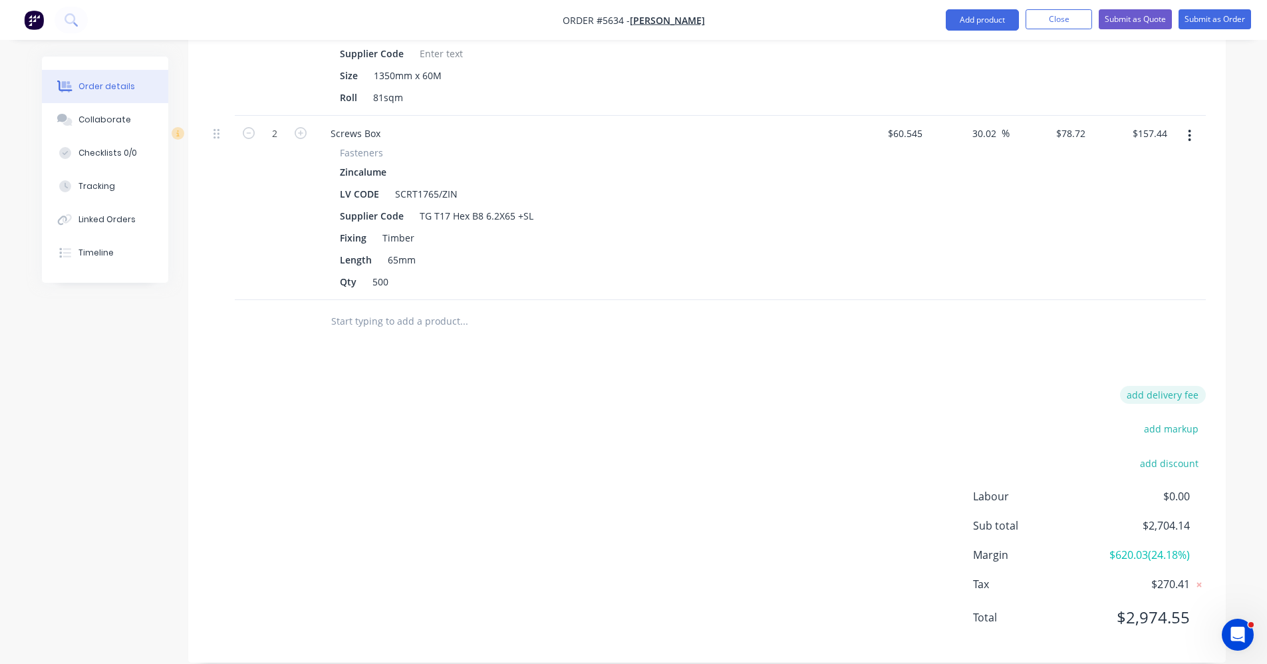
click at [1180, 386] on button "add delivery fee" at bounding box center [1163, 395] width 86 height 18
type input "150"
click input "submit" at bounding box center [0, 0] width 0 height 0
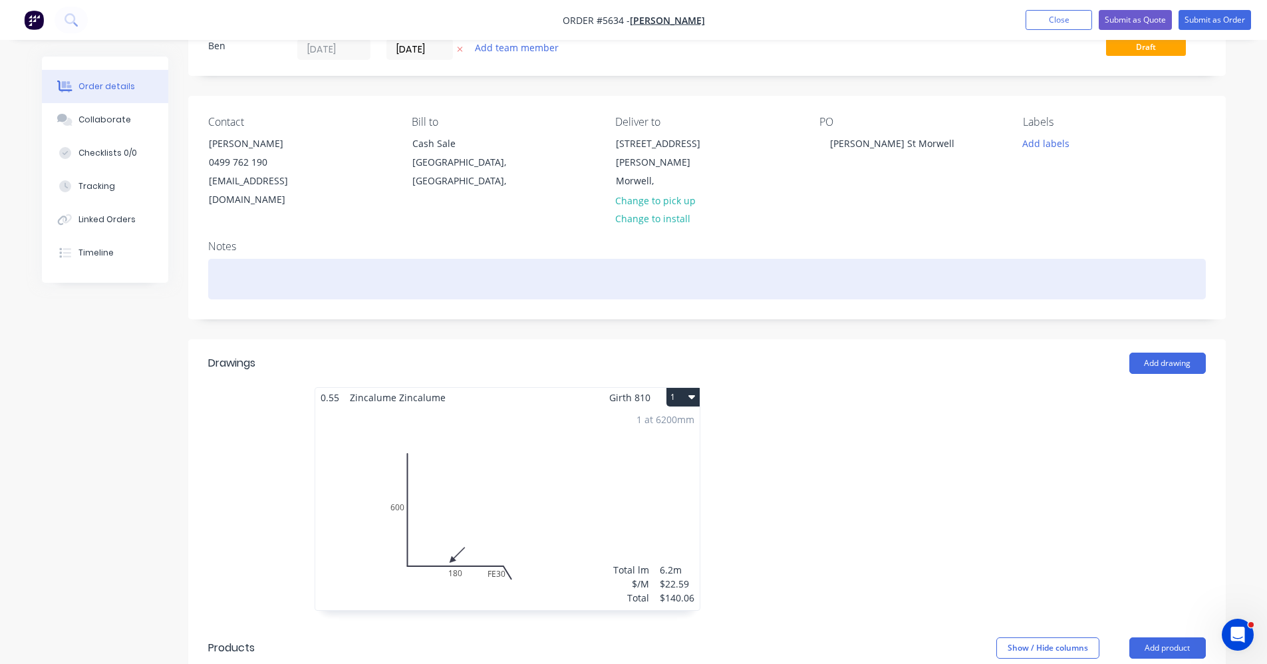
scroll to position [0, 0]
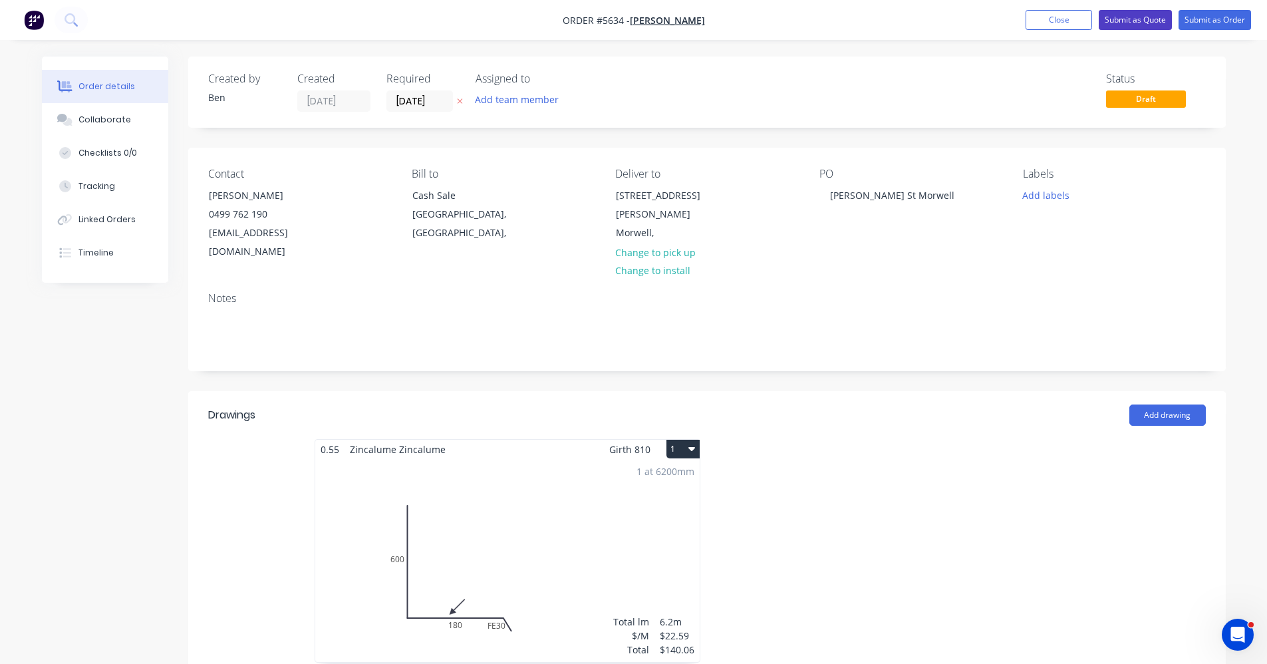
click at [1126, 23] on button "Submit as Quote" at bounding box center [1135, 20] width 73 height 20
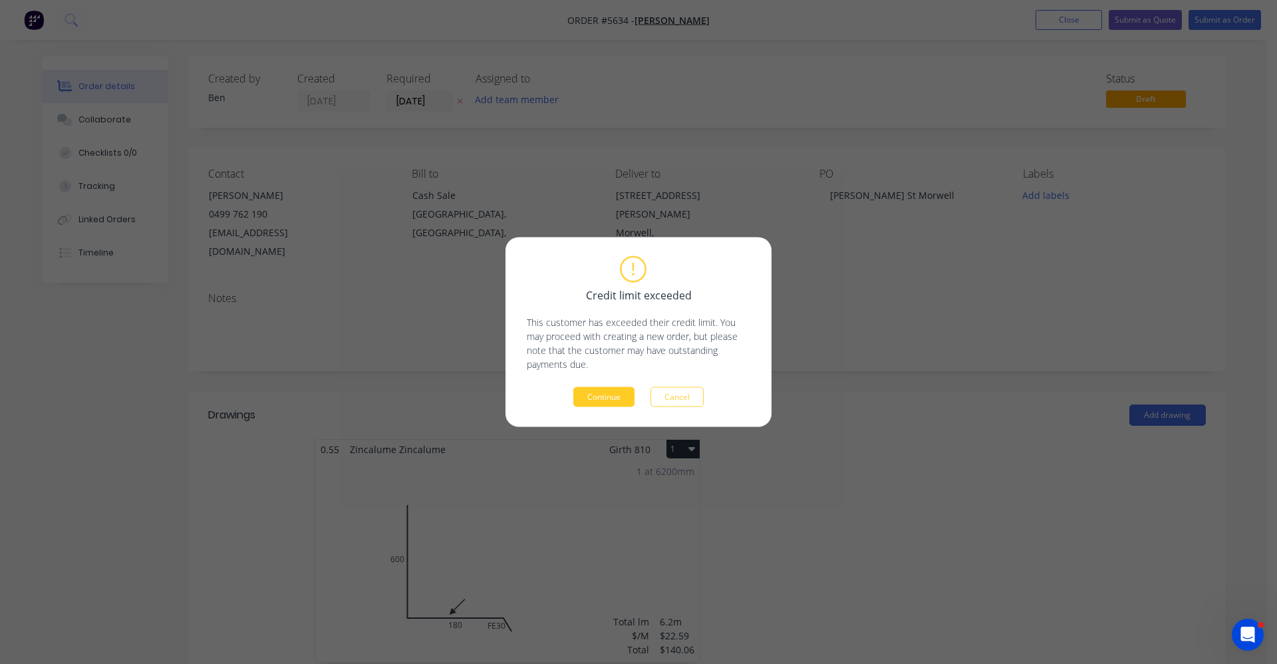
click at [619, 404] on button "Continue" at bounding box center [603, 397] width 61 height 20
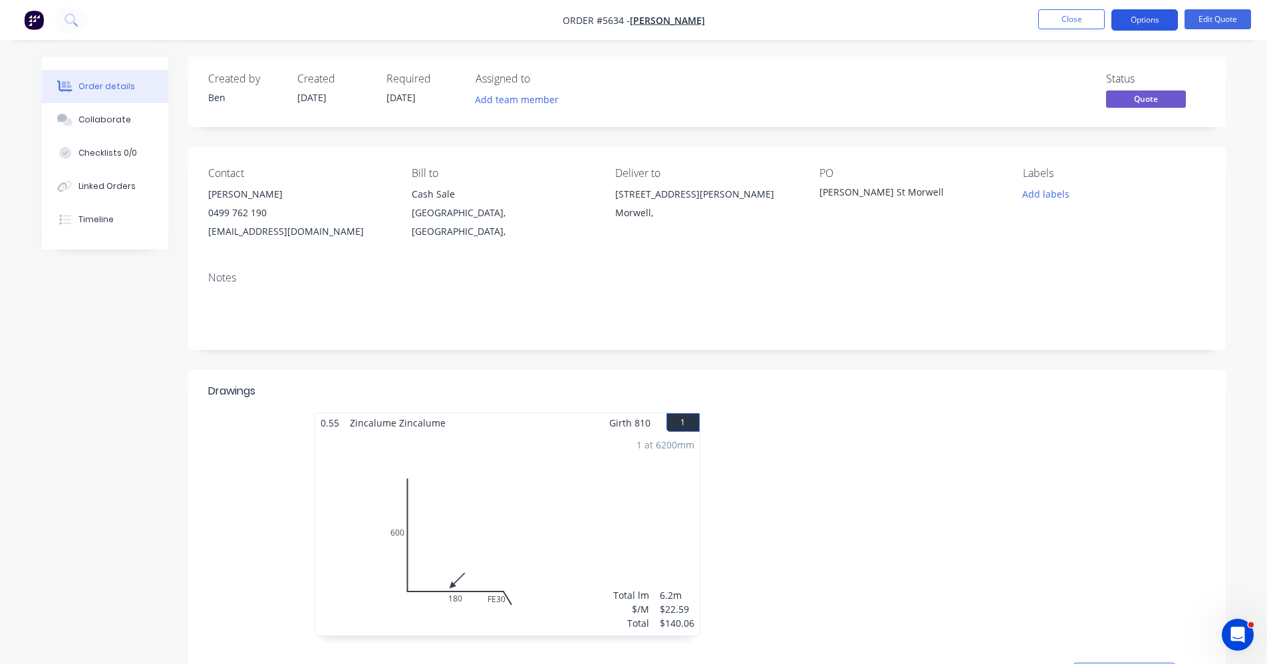
click at [1154, 15] on button "Options" at bounding box center [1145, 19] width 67 height 21
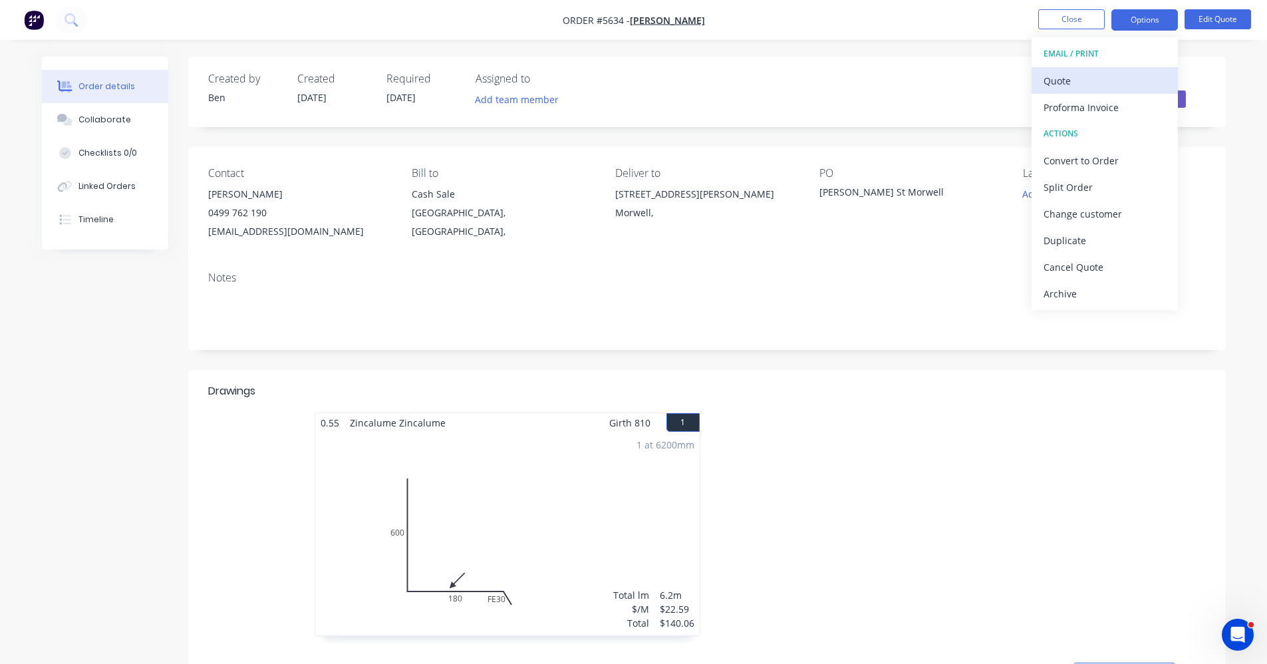
click at [1074, 80] on div "Quote" at bounding box center [1105, 80] width 122 height 19
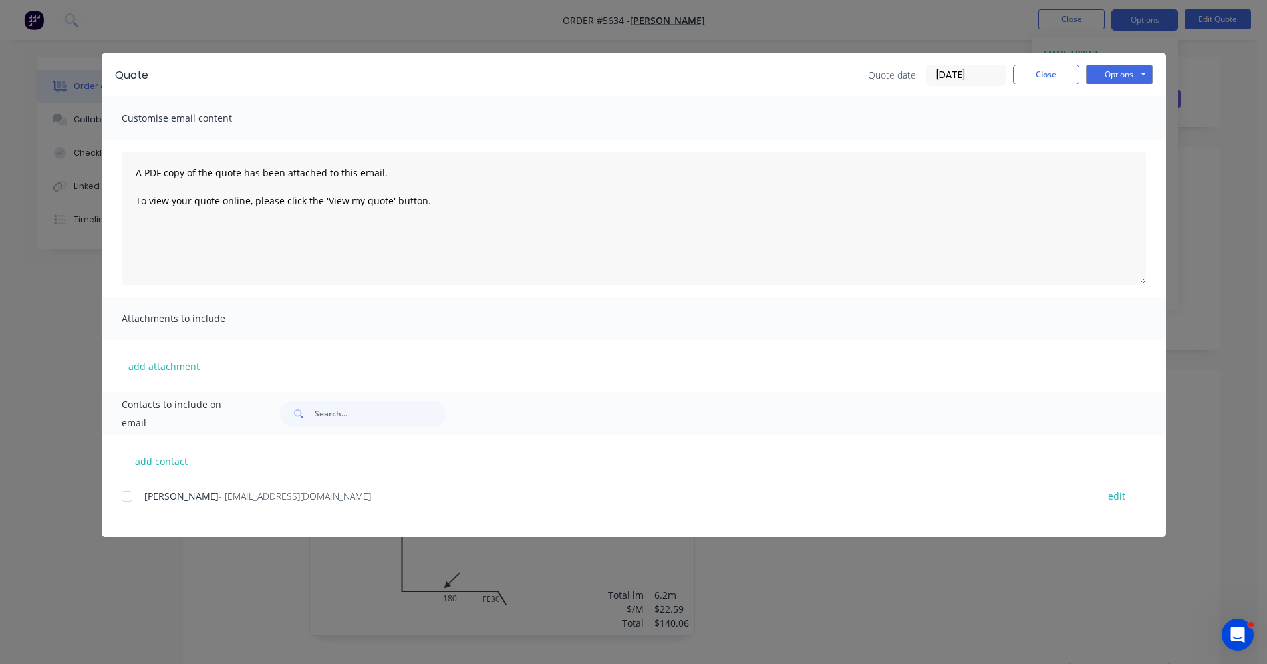
click at [123, 496] on div at bounding box center [127, 496] width 27 height 27
click at [1109, 78] on button "Options" at bounding box center [1119, 75] width 67 height 20
click at [1133, 146] on button "Email" at bounding box center [1128, 142] width 85 height 22
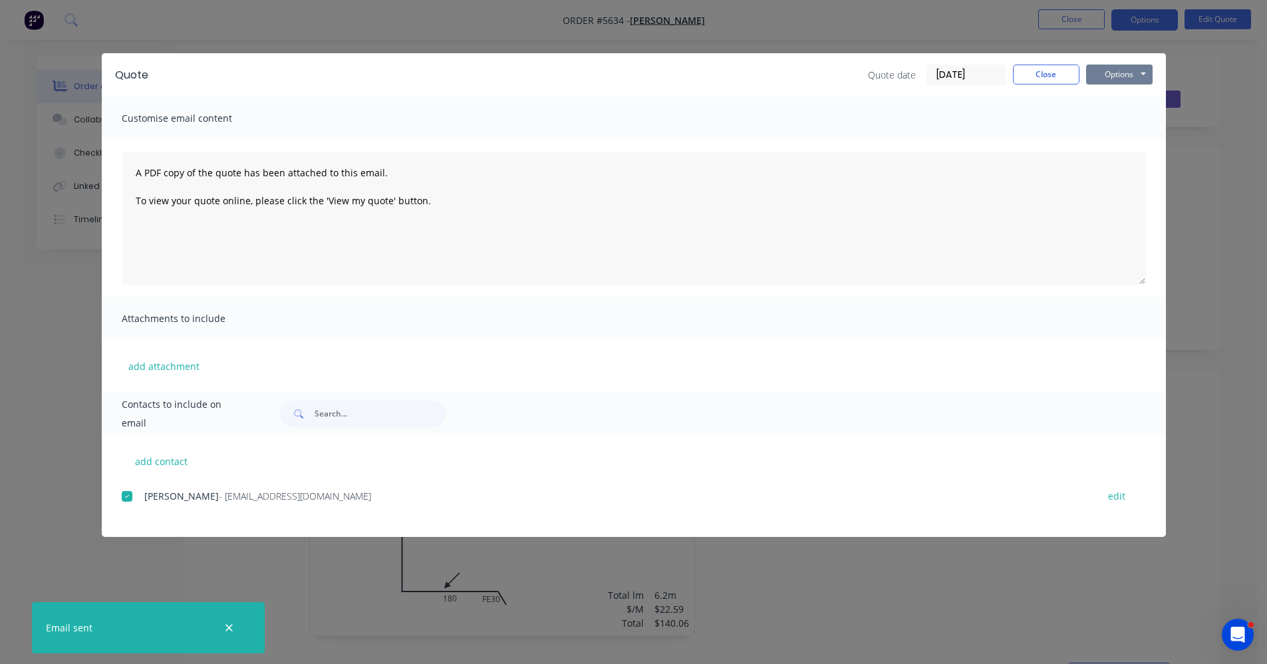
click at [1134, 73] on button "Options" at bounding box center [1119, 75] width 67 height 20
click at [1124, 120] on button "Print" at bounding box center [1128, 120] width 85 height 22
click at [1046, 78] on button "Close" at bounding box center [1046, 75] width 67 height 20
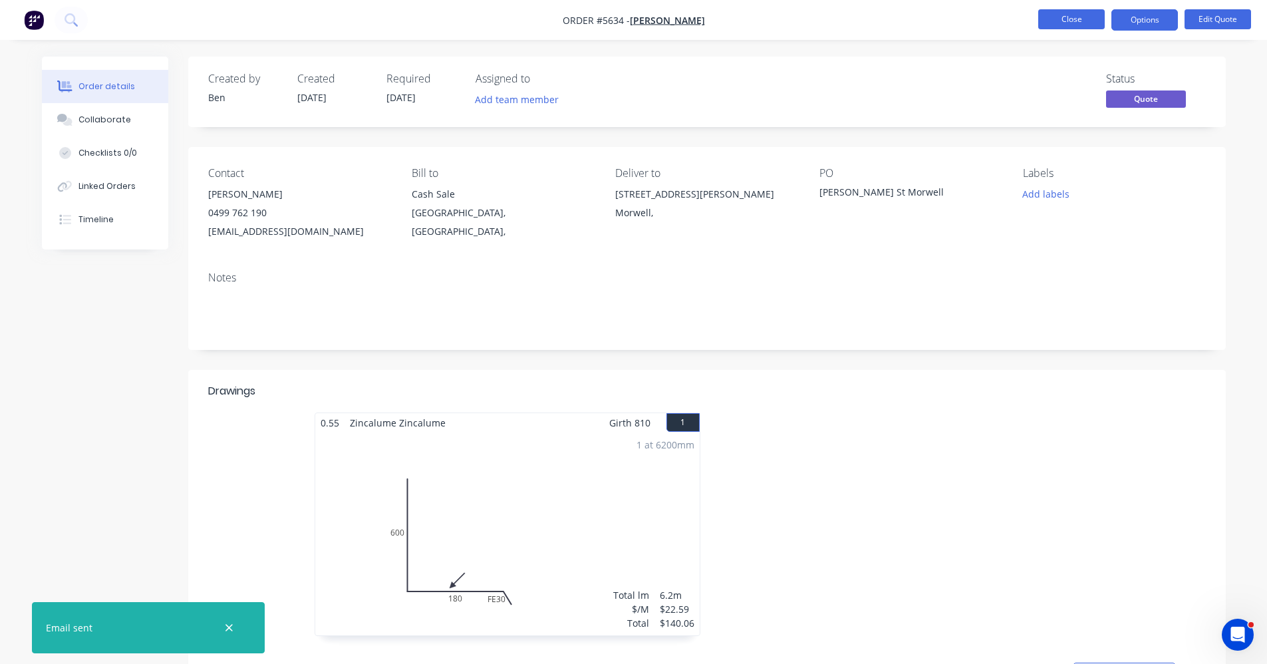
click at [1071, 23] on button "Close" at bounding box center [1071, 19] width 67 height 20
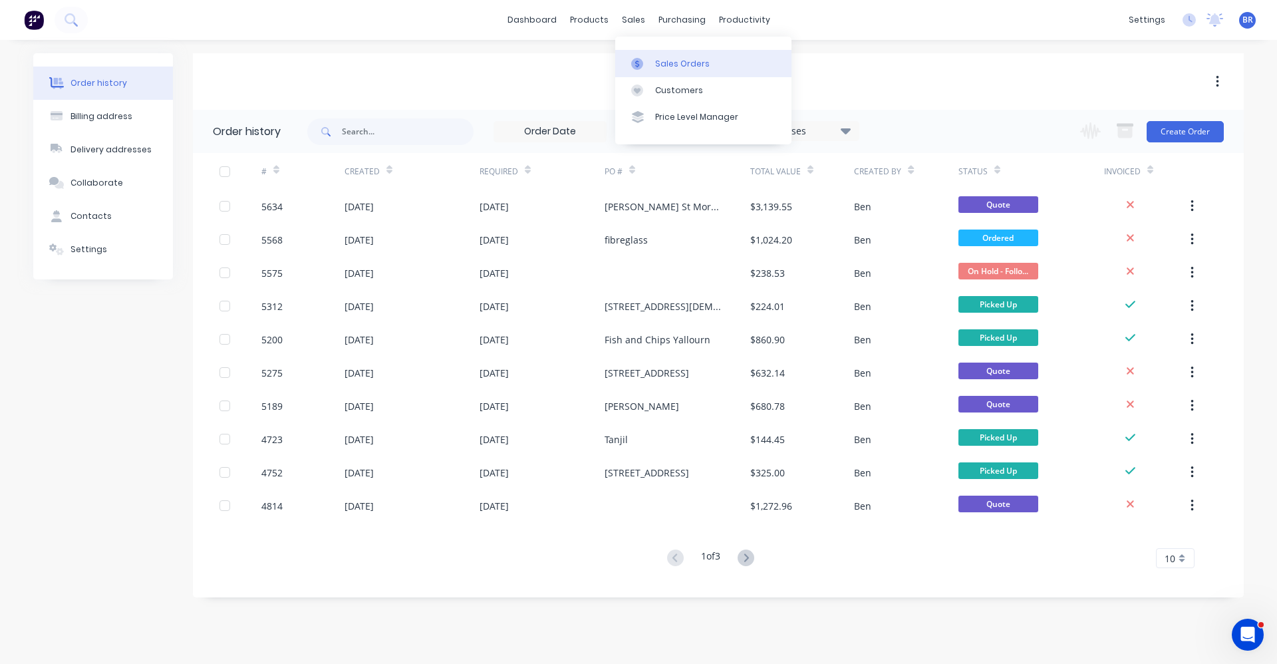
click at [663, 61] on div "Sales Orders" at bounding box center [682, 64] width 55 height 12
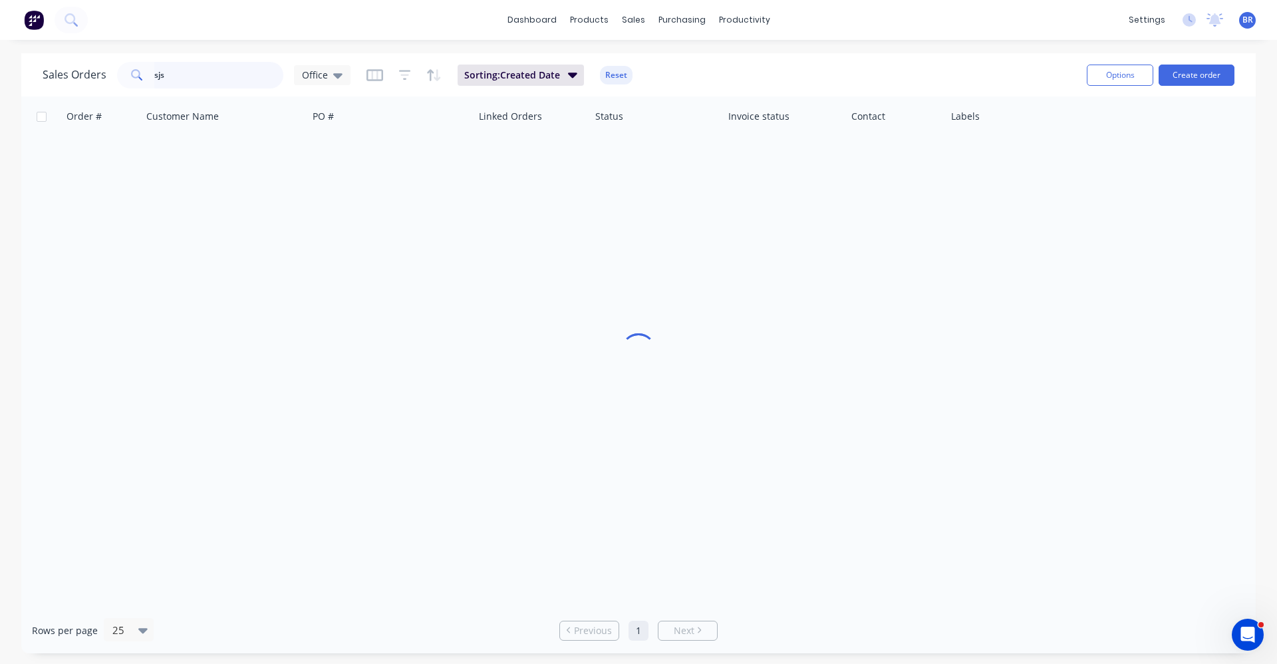
click at [65, 48] on div "dashboard products sales purchasing productivity dashboard products Product Cat…" at bounding box center [638, 332] width 1277 height 664
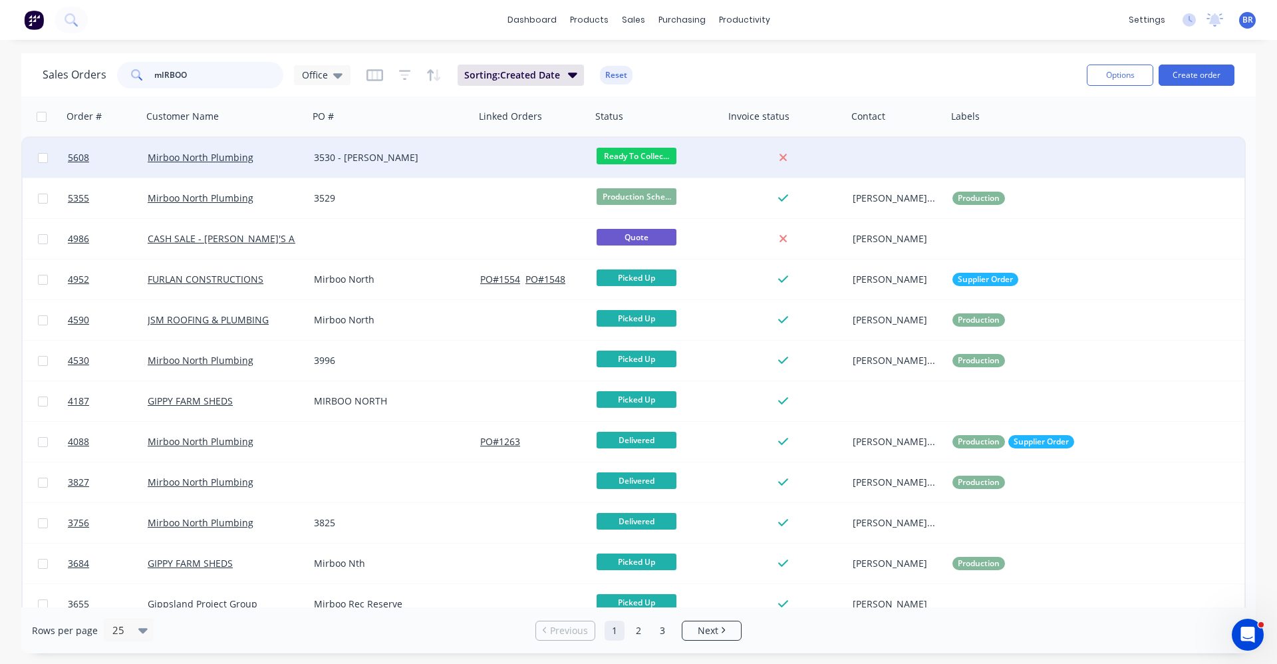
type input "mIRBOO"
click at [436, 164] on div "3530 - David Caldwell" at bounding box center [388, 157] width 148 height 13
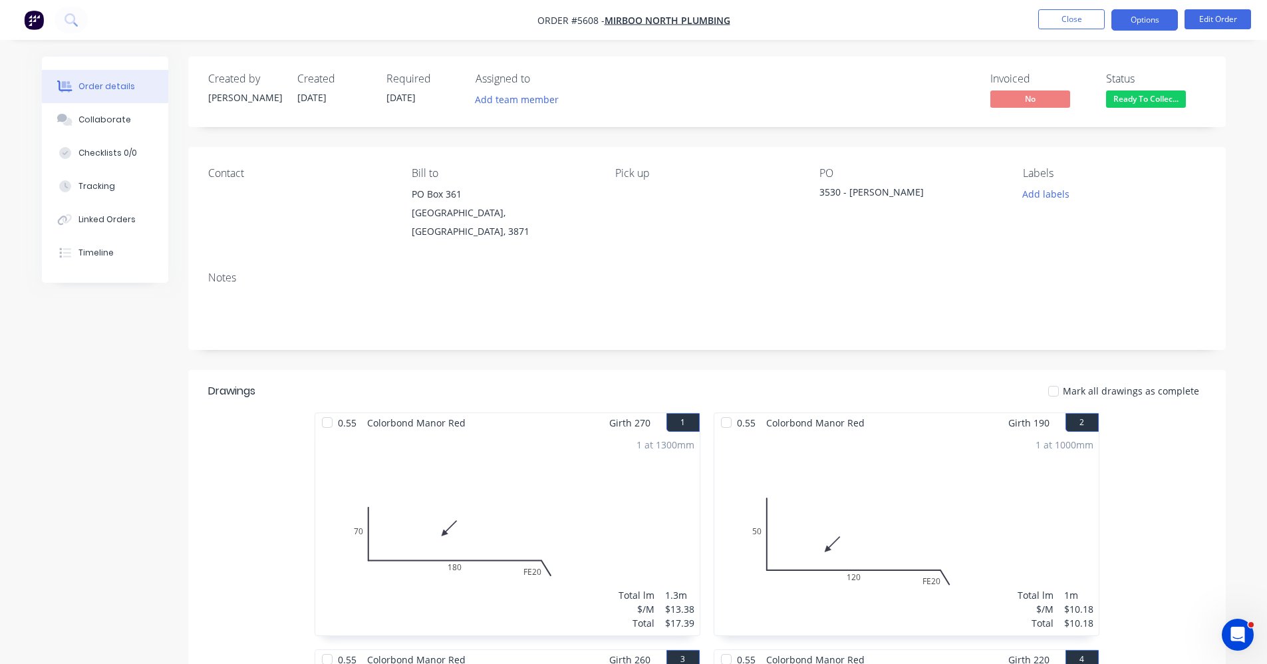
click at [1146, 16] on button "Options" at bounding box center [1145, 19] width 67 height 21
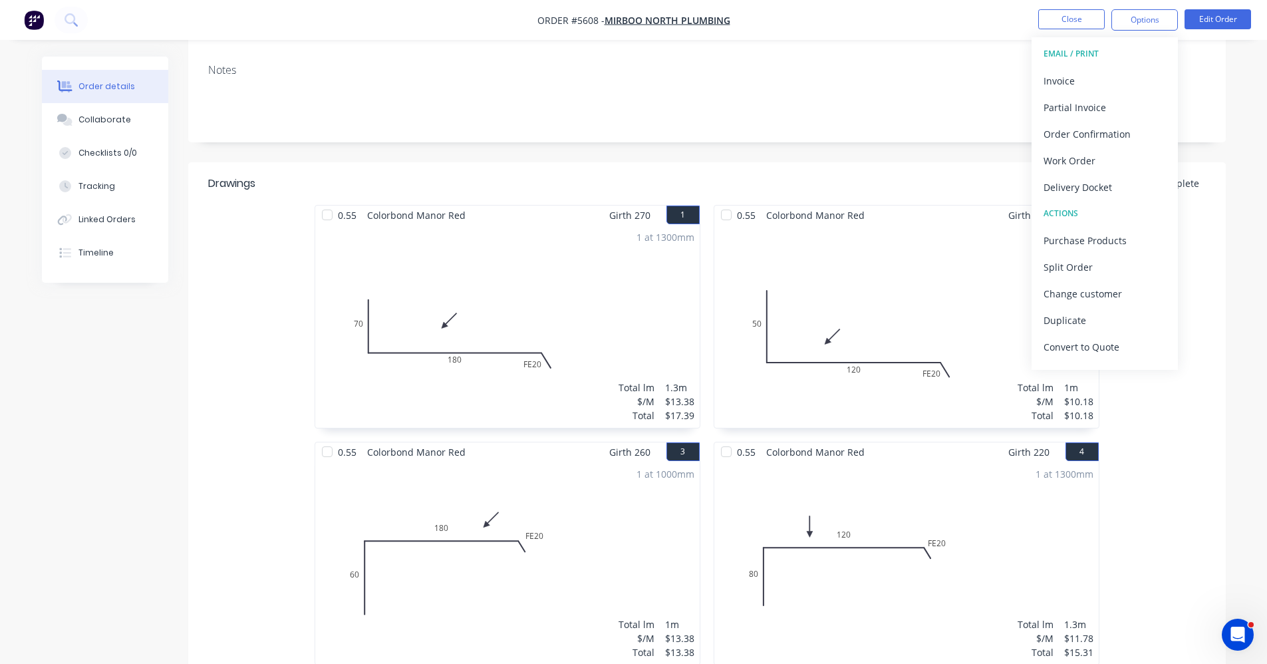
scroll to position [180, 0]
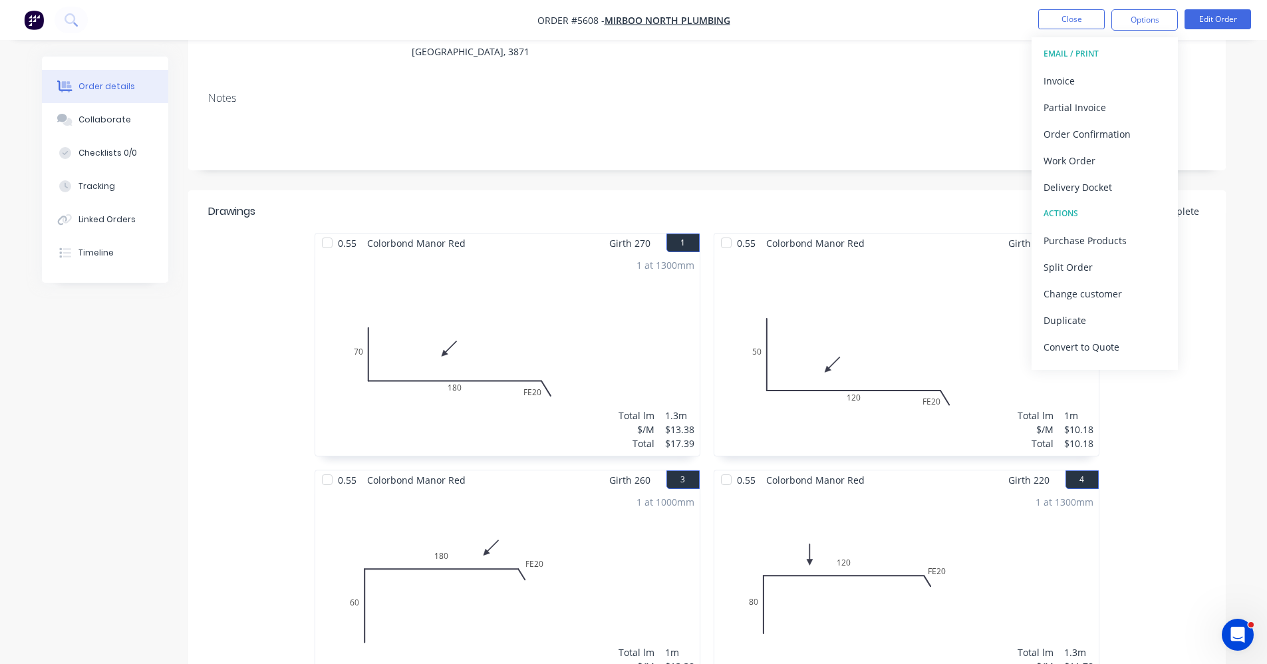
click at [947, 153] on div "Notes" at bounding box center [707, 125] width 1038 height 89
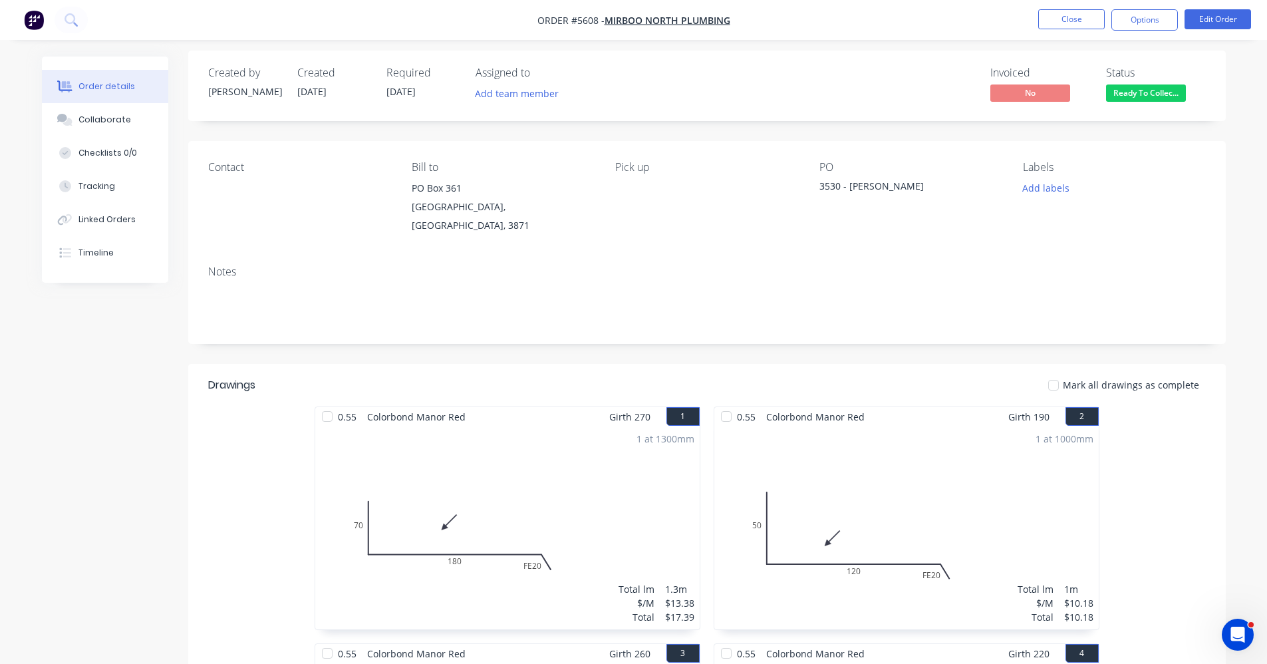
scroll to position [0, 0]
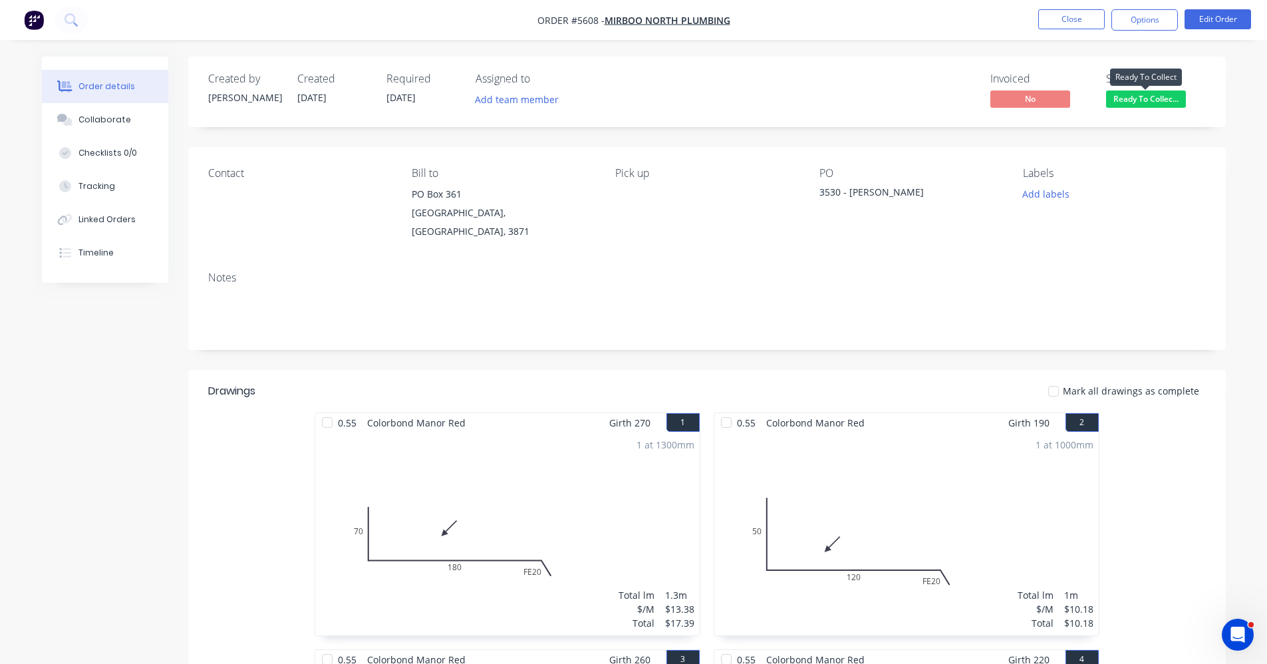
click at [1149, 102] on span "Ready To Collec..." at bounding box center [1146, 98] width 80 height 17
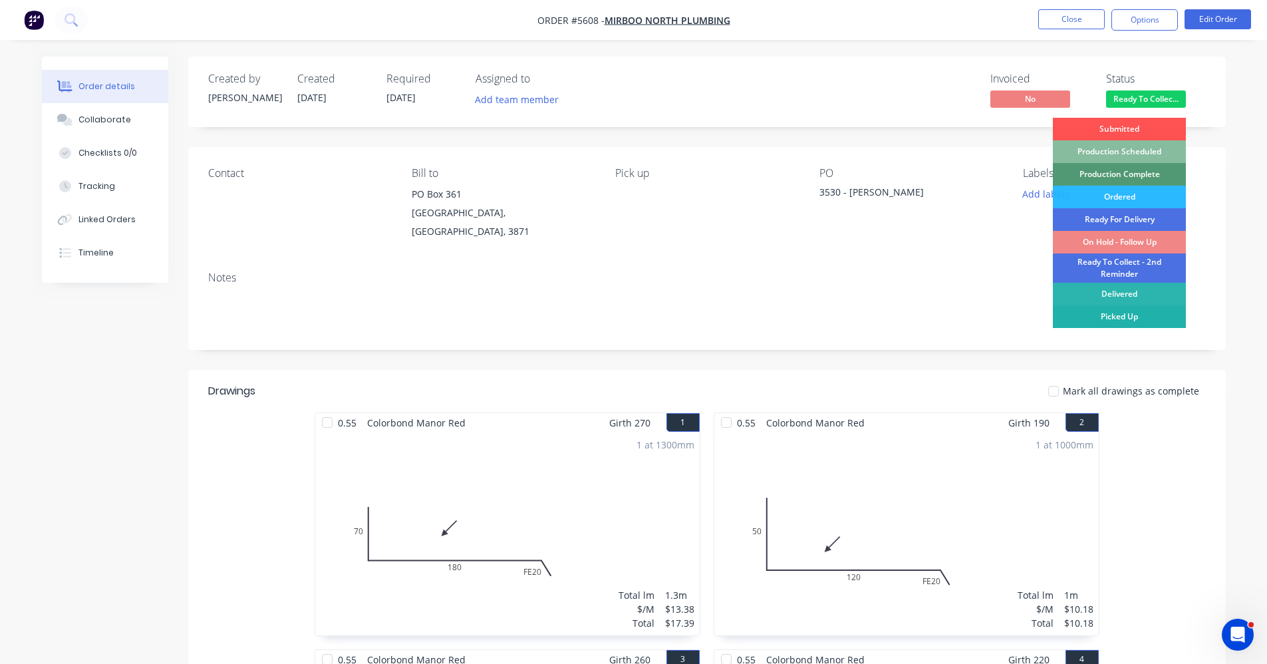
click at [1153, 315] on div "Picked Up" at bounding box center [1119, 316] width 133 height 23
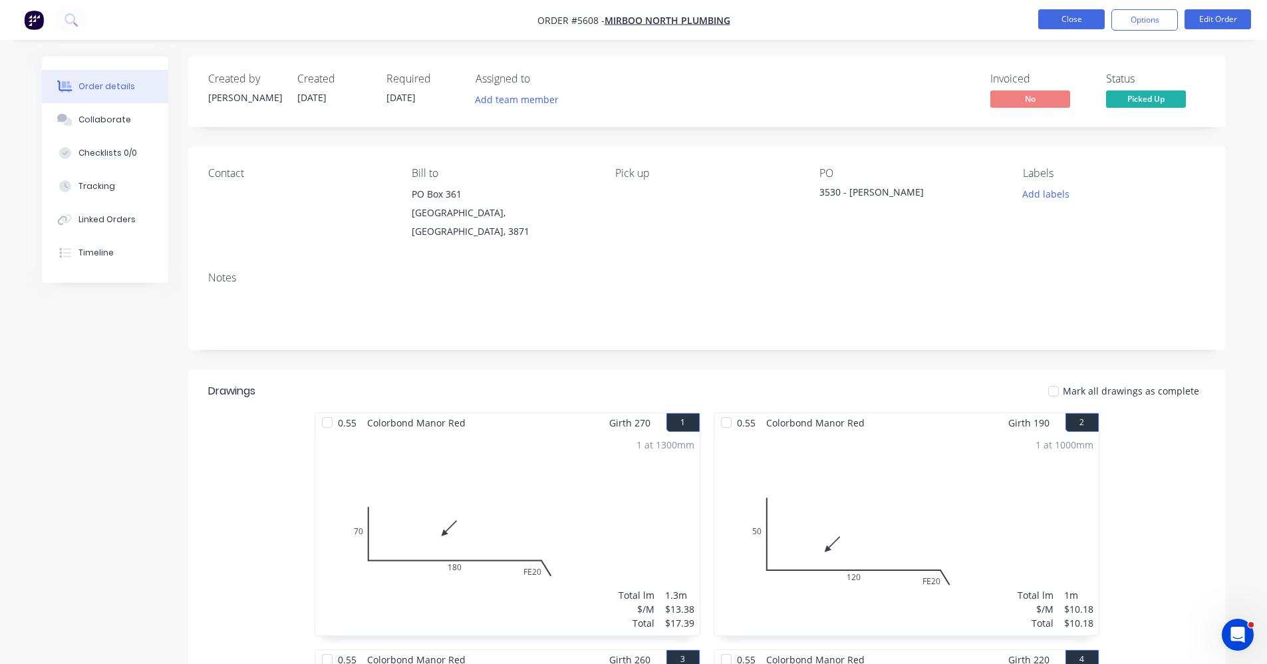
click at [1082, 17] on button "Close" at bounding box center [1071, 19] width 67 height 20
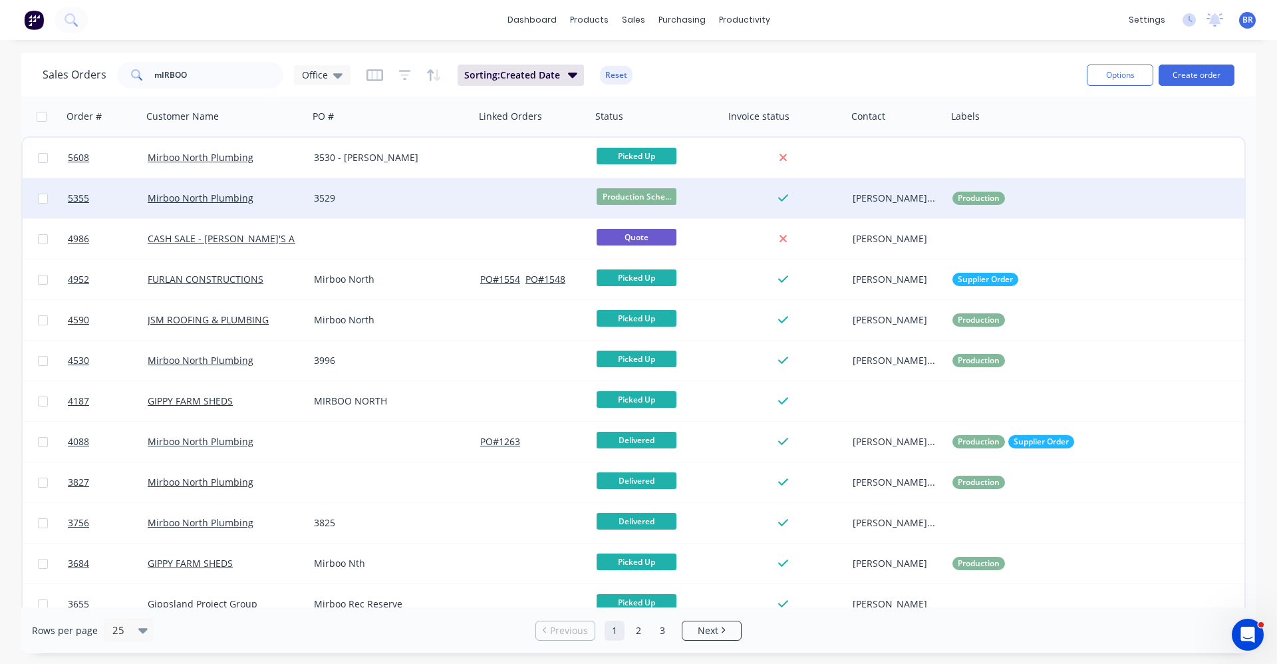
click at [413, 200] on div "3529" at bounding box center [388, 198] width 148 height 13
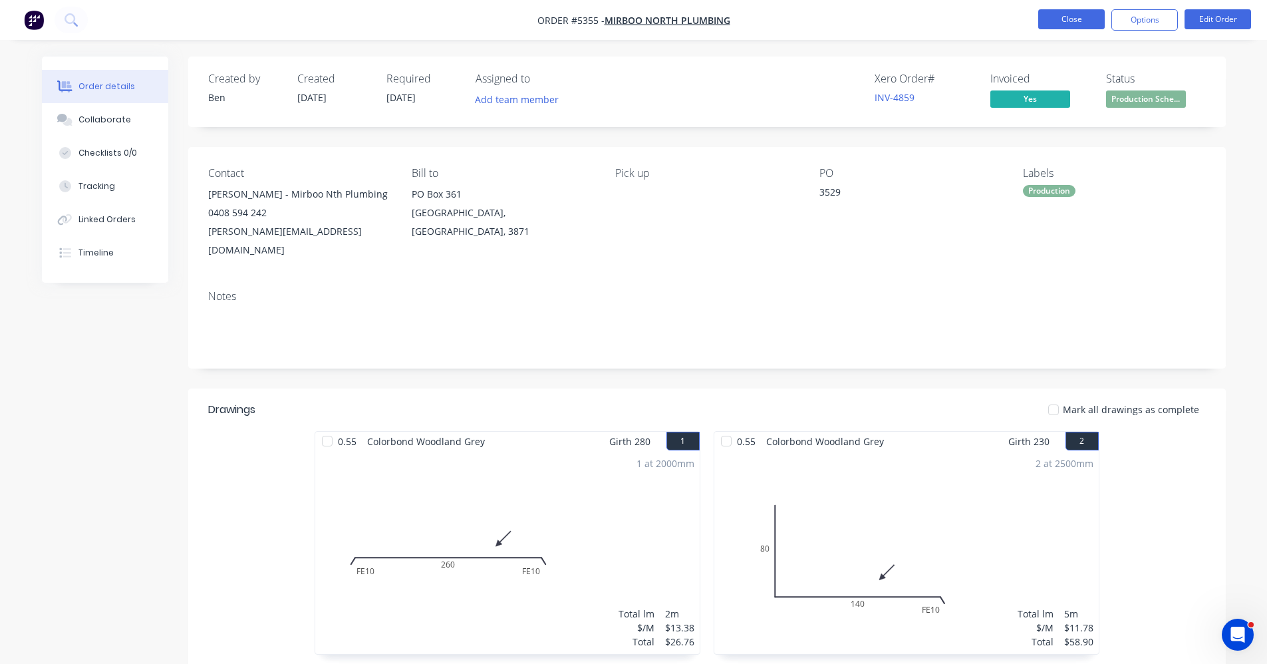
click at [1074, 17] on button "Close" at bounding box center [1071, 19] width 67 height 20
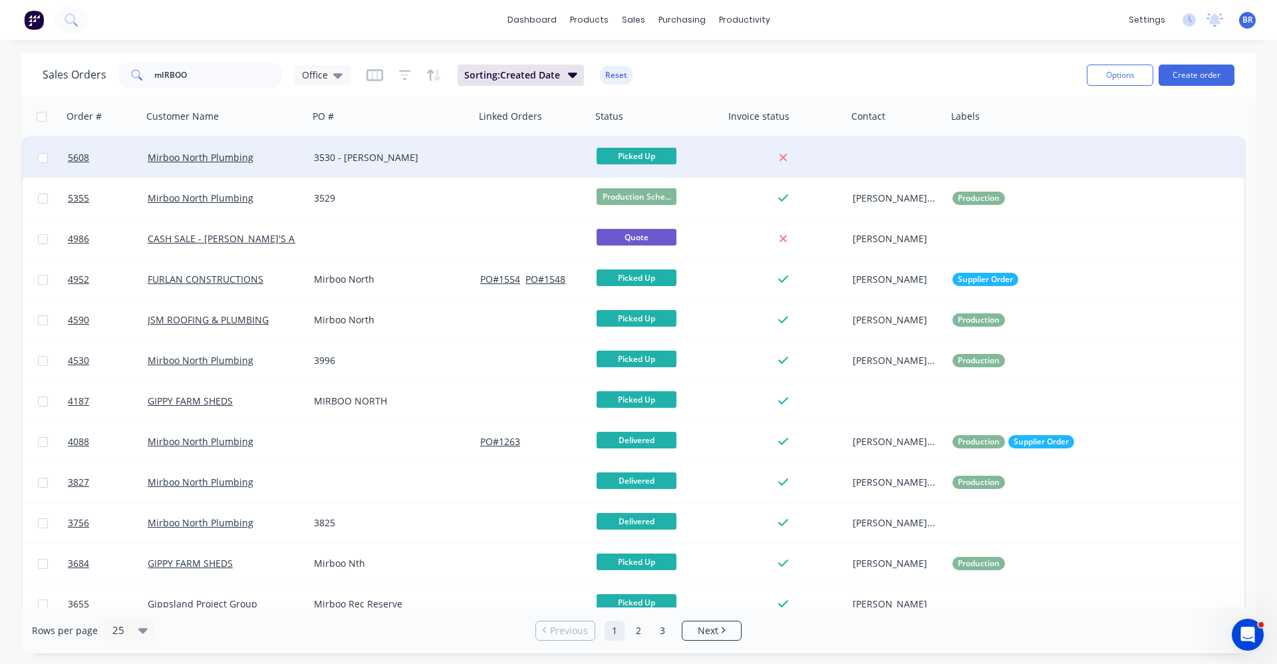
click at [444, 163] on div "3530 - David Caldwell" at bounding box center [388, 157] width 148 height 13
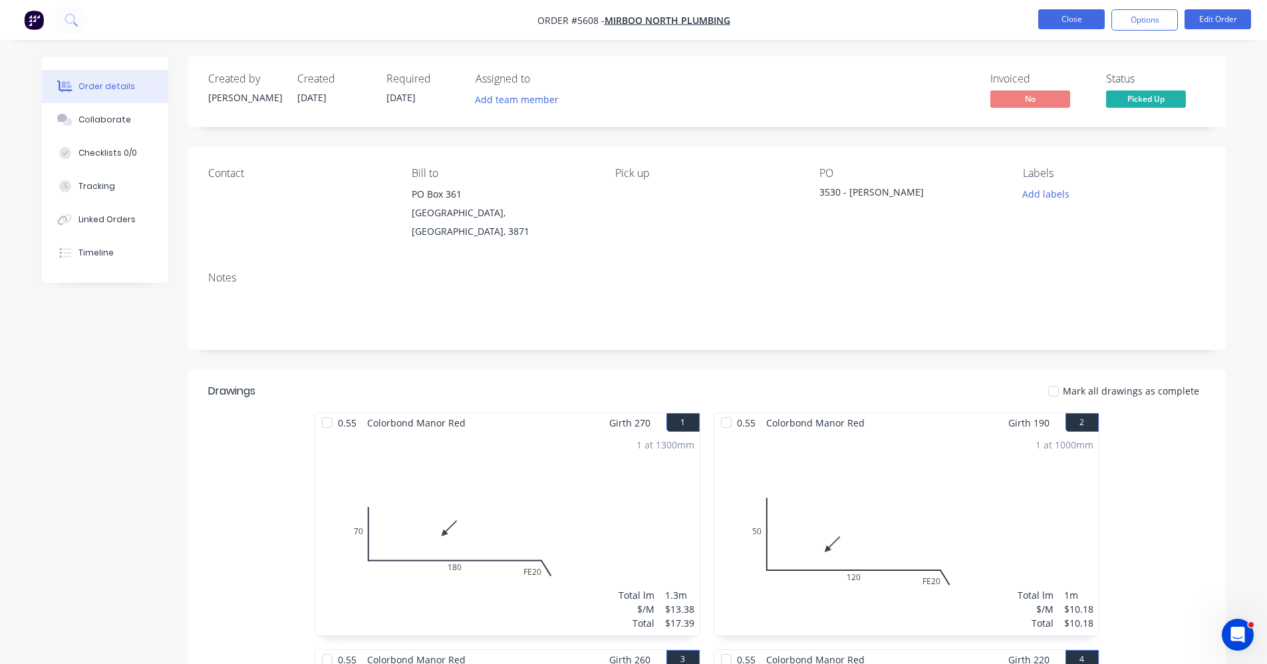
click at [1060, 26] on button "Close" at bounding box center [1071, 19] width 67 height 20
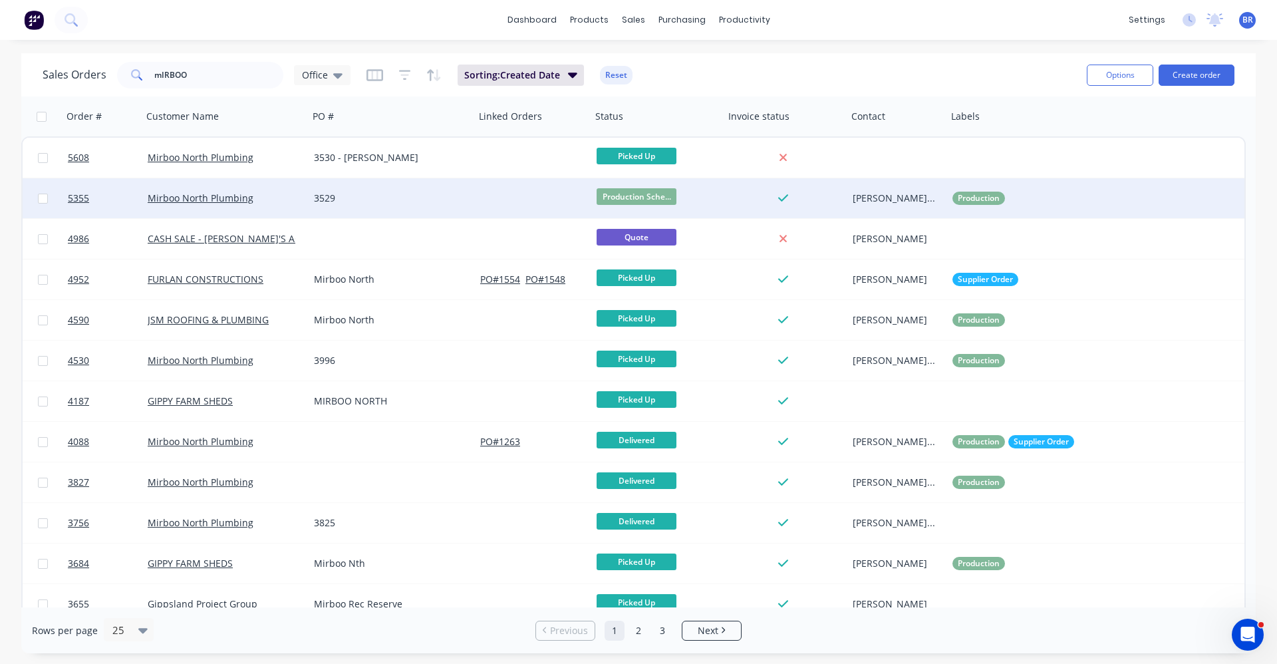
click at [401, 201] on div "3529" at bounding box center [388, 198] width 148 height 13
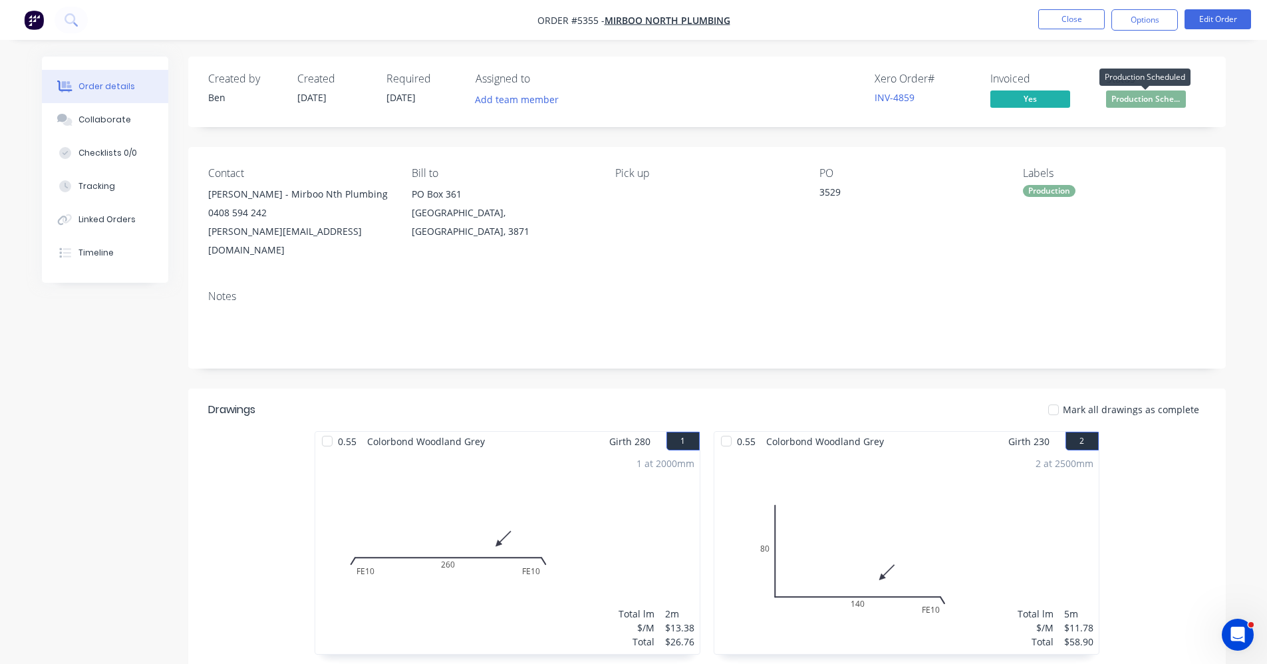
drag, startPoint x: 1151, startPoint y: 100, endPoint x: 1145, endPoint y: 110, distance: 11.3
click at [1150, 102] on span "Production Sche..." at bounding box center [1146, 98] width 80 height 17
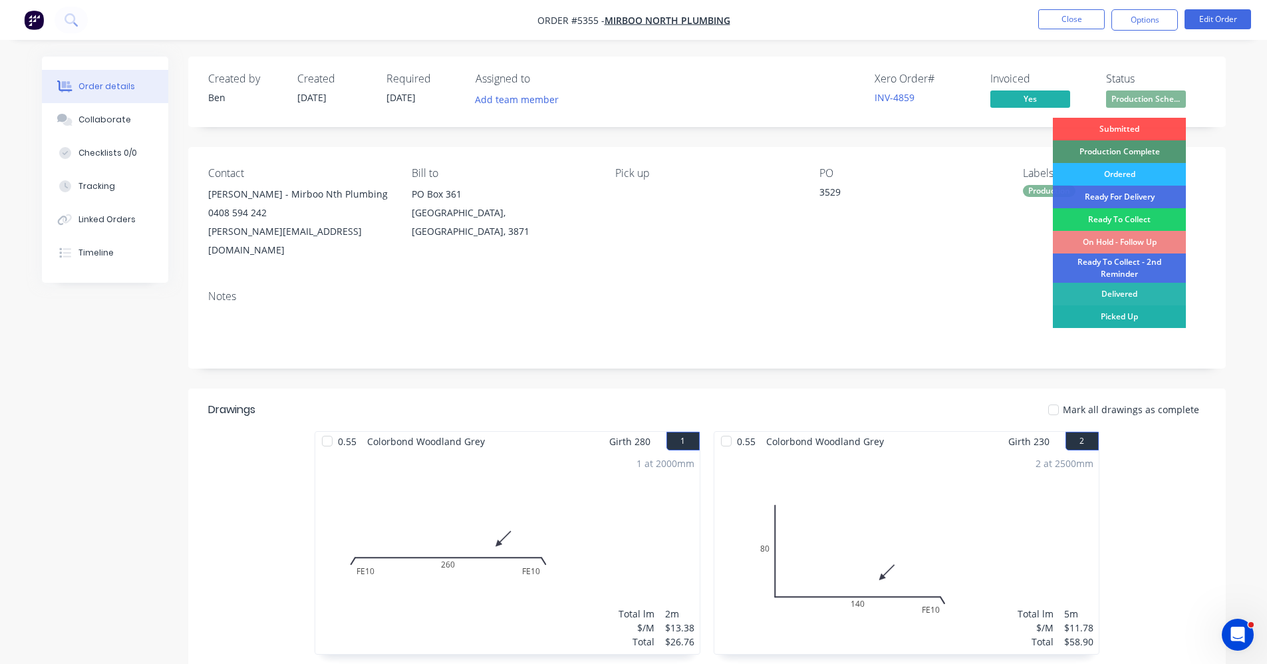
click at [1108, 315] on div "Picked Up" at bounding box center [1119, 316] width 133 height 23
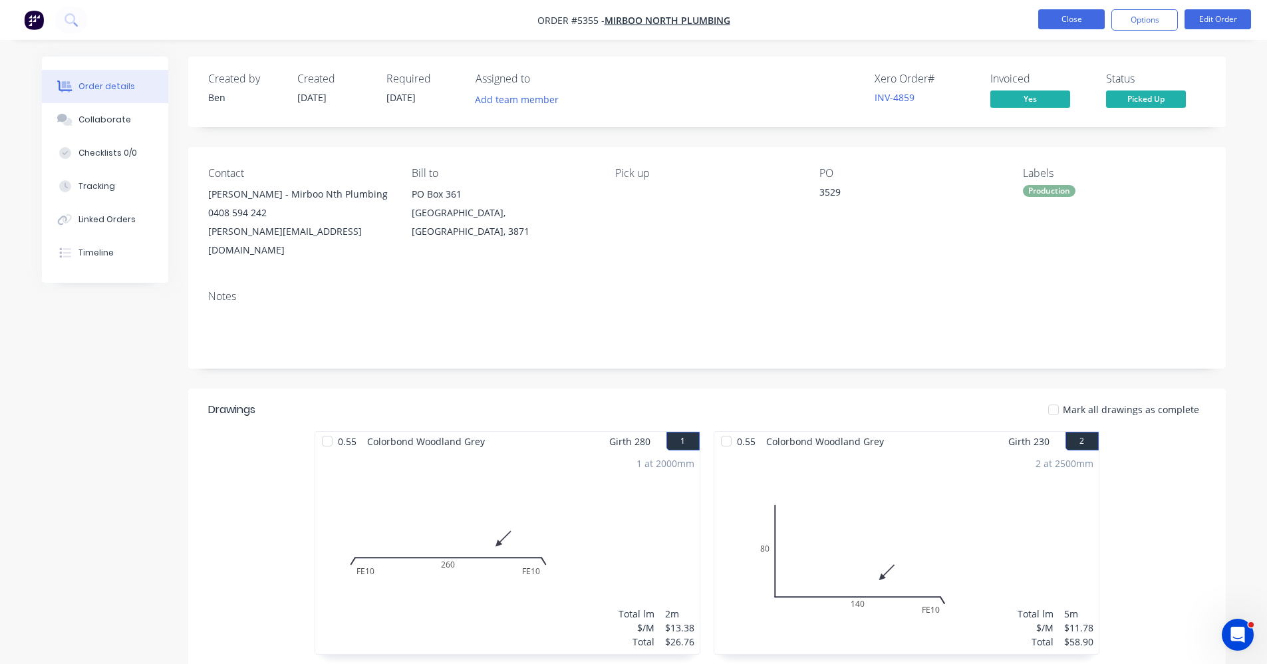
click at [1060, 27] on li "Close" at bounding box center [1071, 19] width 67 height 21
click at [1059, 20] on button "Close" at bounding box center [1071, 19] width 67 height 20
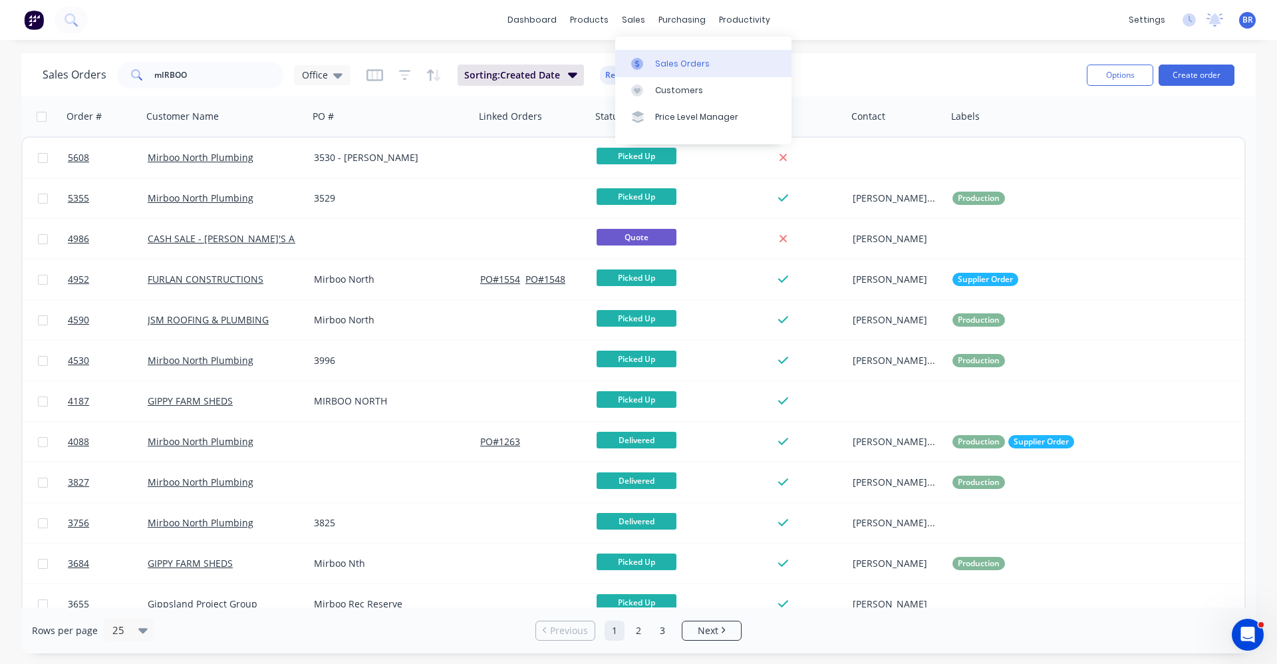
click at [676, 61] on div "Sales Orders" at bounding box center [682, 64] width 55 height 12
drag, startPoint x: 0, startPoint y: 21, endPoint x: 0, endPoint y: -22, distance: 42.6
click at [0, 0] on html "dashboard products sales purchasing productivity dashboard products Product Cat…" at bounding box center [638, 332] width 1277 height 664
click at [635, 60] on div "Product Catalogue" at bounding box center [648, 64] width 82 height 12
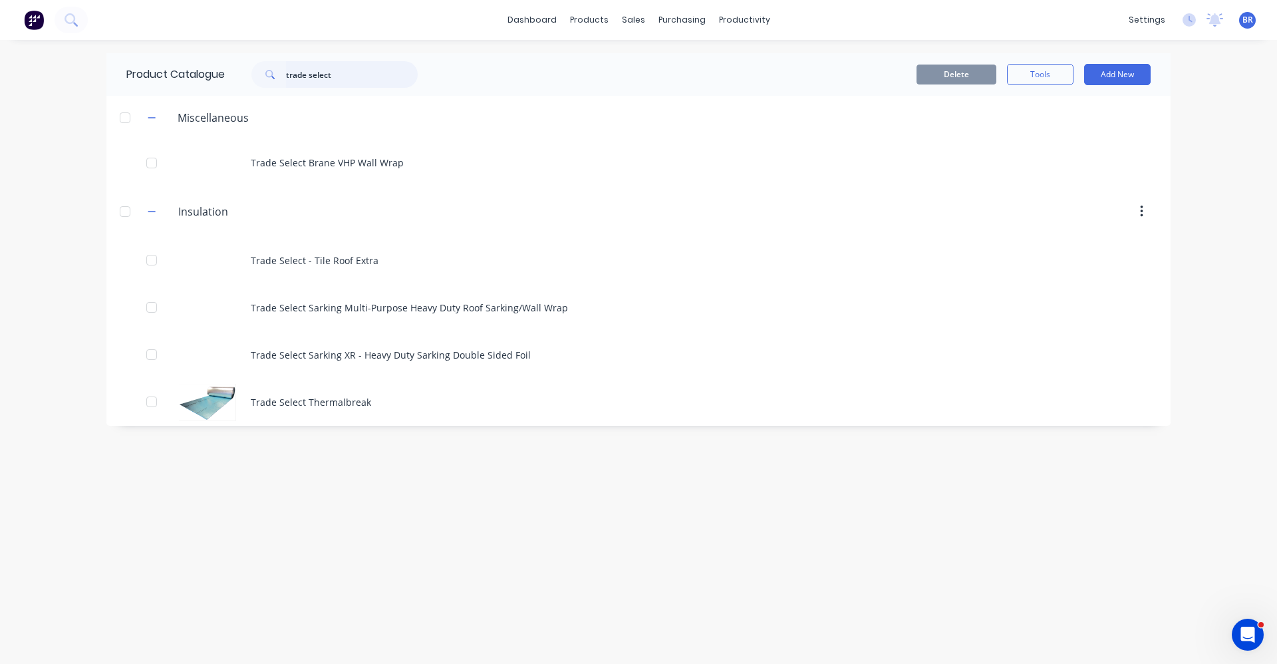
drag, startPoint x: 366, startPoint y: 69, endPoint x: 0, endPoint y: 2, distance: 371.9
click at [6, 19] on div "dashboard products sales purchasing productivity dashboard products Product Cat…" at bounding box center [638, 332] width 1277 height 664
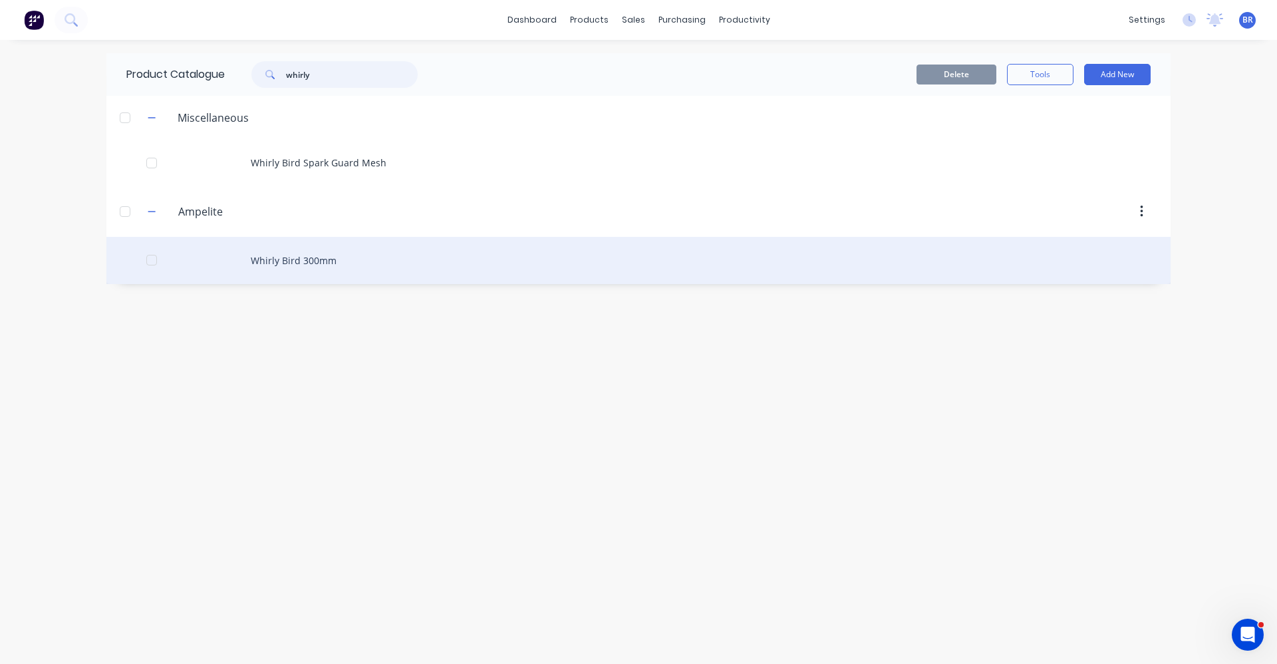
type input "whirly"
click at [321, 259] on div "Whirly Bird 300mm" at bounding box center [638, 260] width 1064 height 47
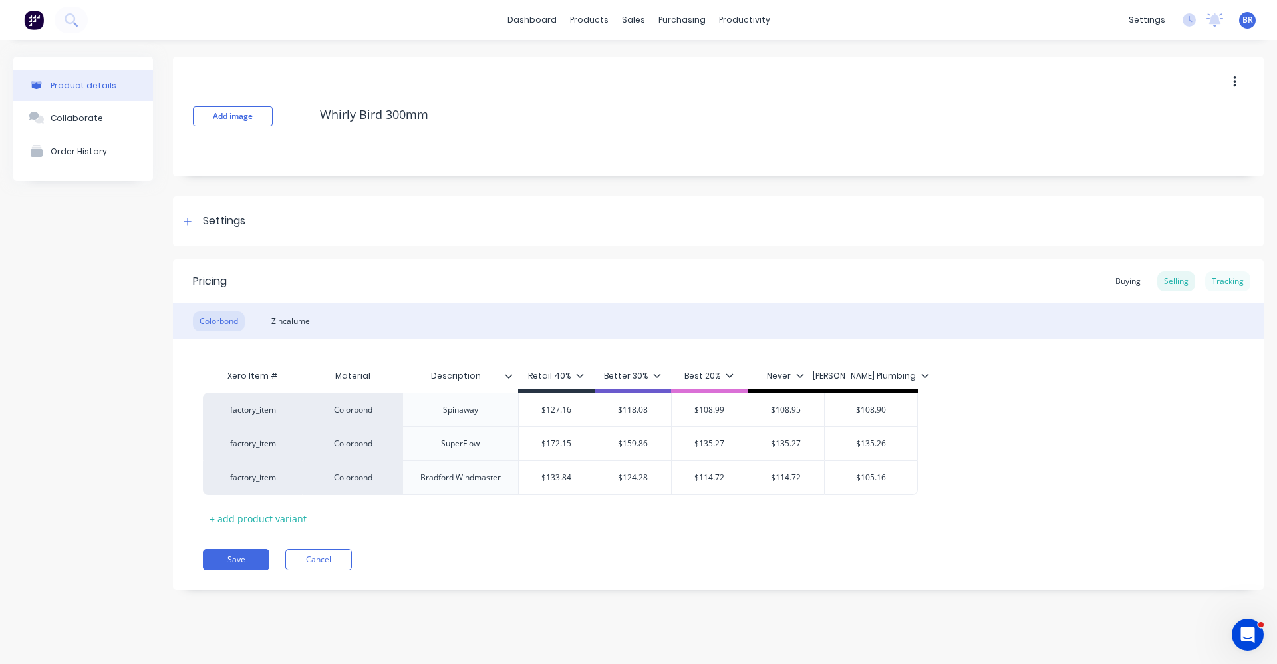
click at [1229, 281] on div "Tracking" at bounding box center [1227, 281] width 45 height 20
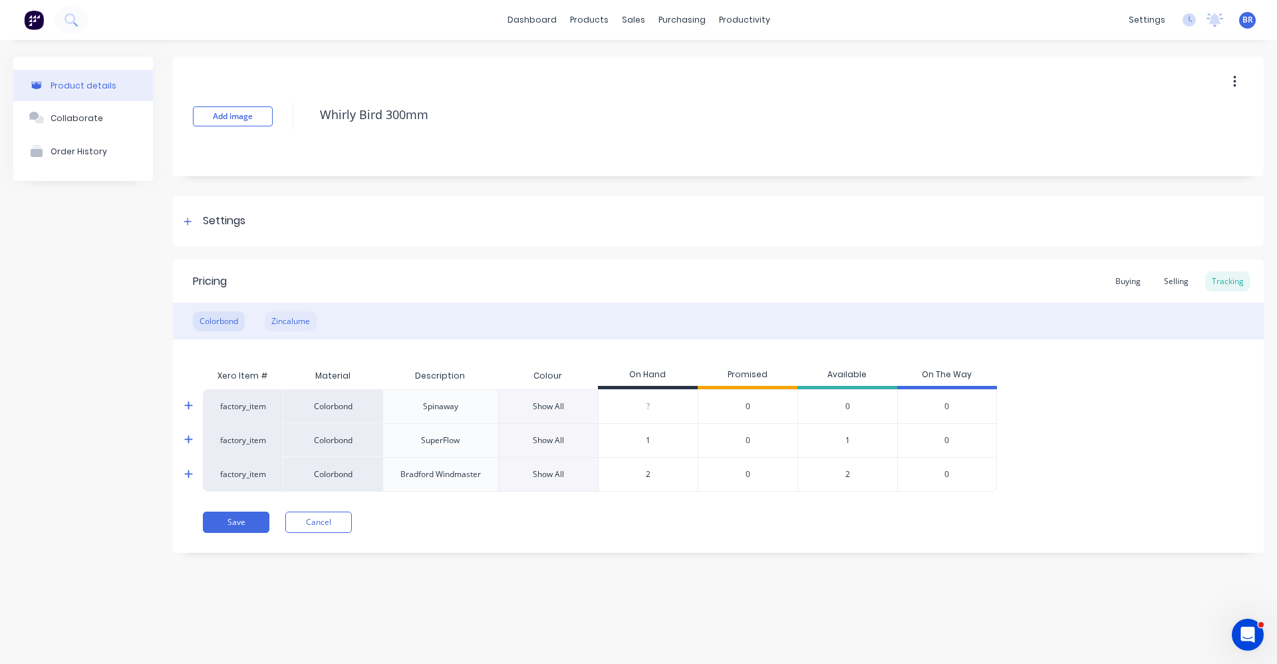
drag, startPoint x: 281, startPoint y: 314, endPoint x: 291, endPoint y: 323, distance: 13.2
click at [281, 315] on div "Zincalume" at bounding box center [291, 321] width 52 height 20
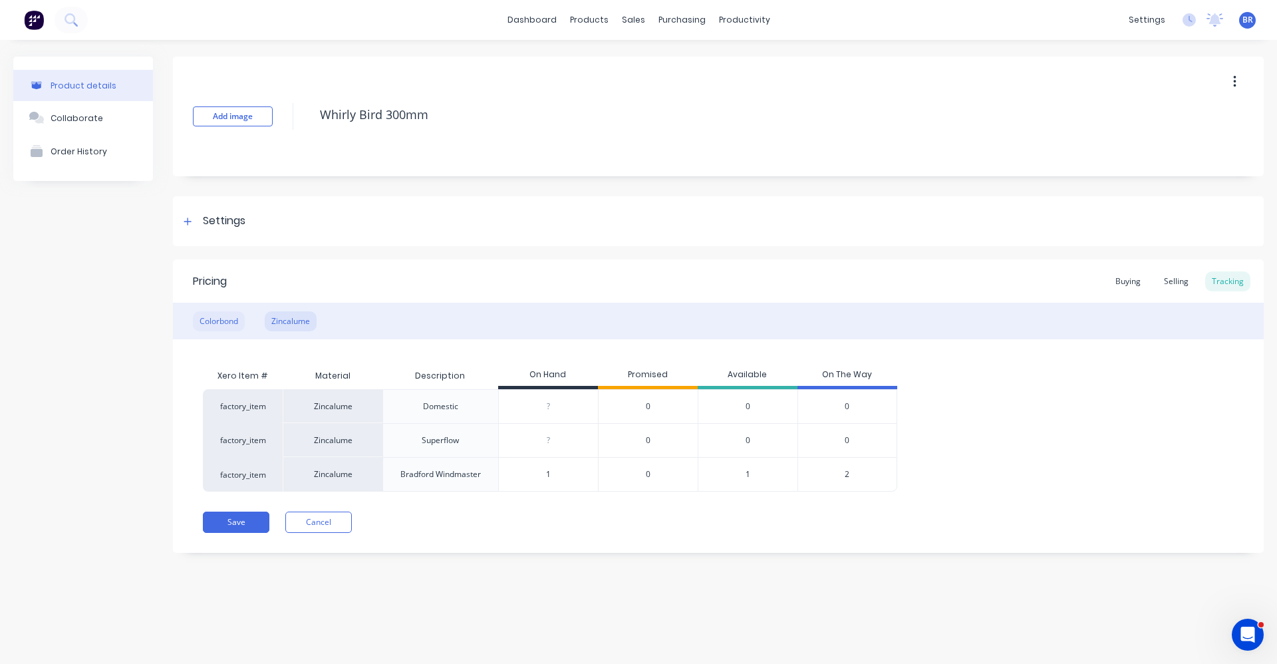
click at [221, 323] on div "Colorbond" at bounding box center [219, 321] width 52 height 20
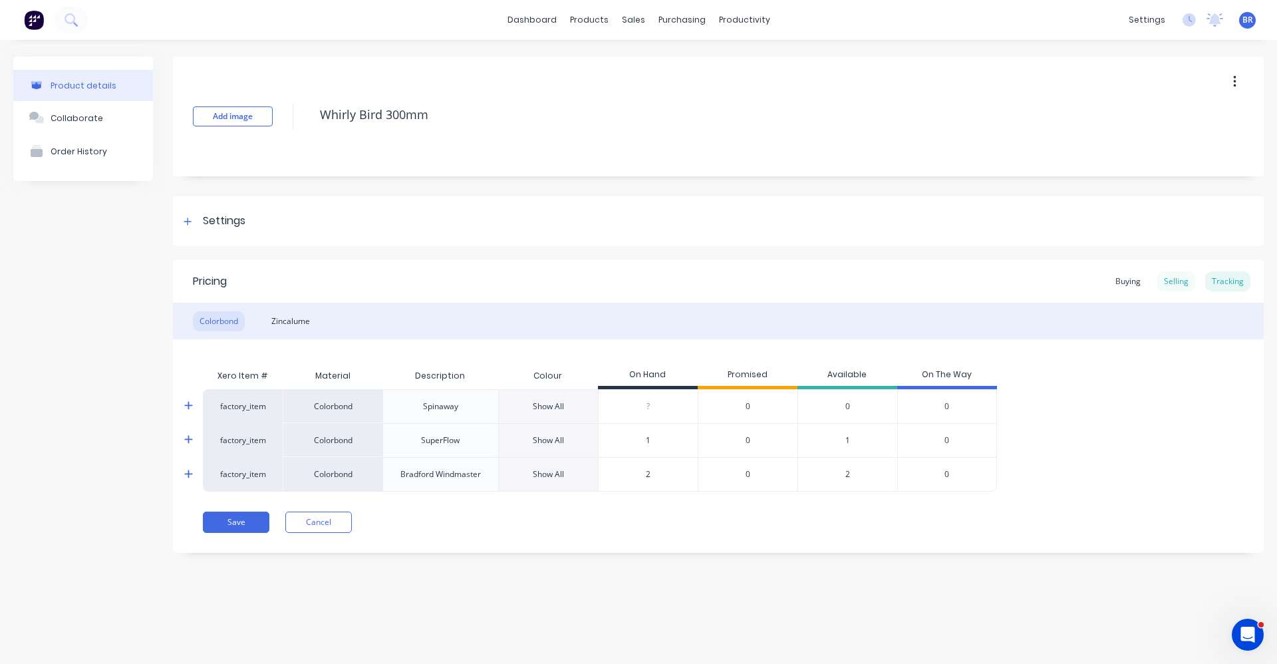
click at [1169, 281] on div "Selling" at bounding box center [1176, 281] width 38 height 20
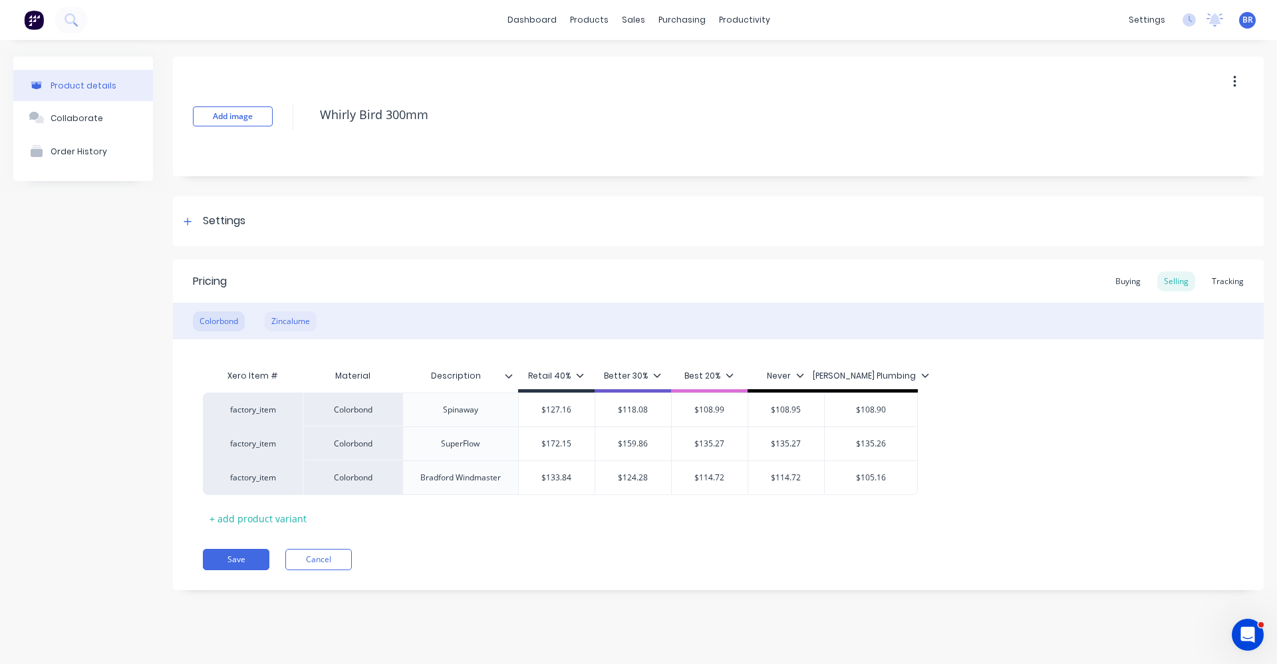
drag, startPoint x: 302, startPoint y: 315, endPoint x: 317, endPoint y: 326, distance: 18.6
click at [301, 315] on div "Zincalume" at bounding box center [291, 321] width 52 height 20
click at [632, 17] on div "sales" at bounding box center [633, 20] width 37 height 20
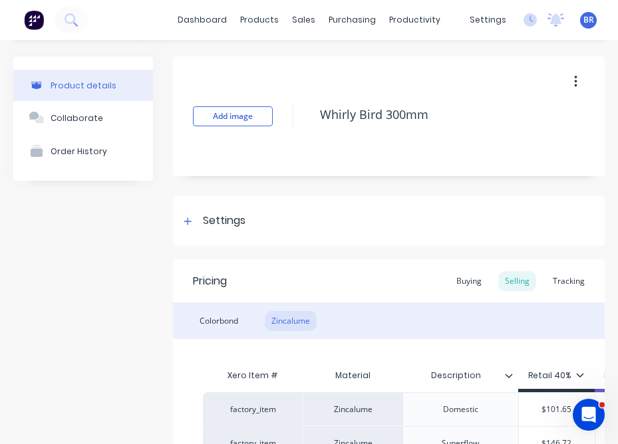
type textarea "x"
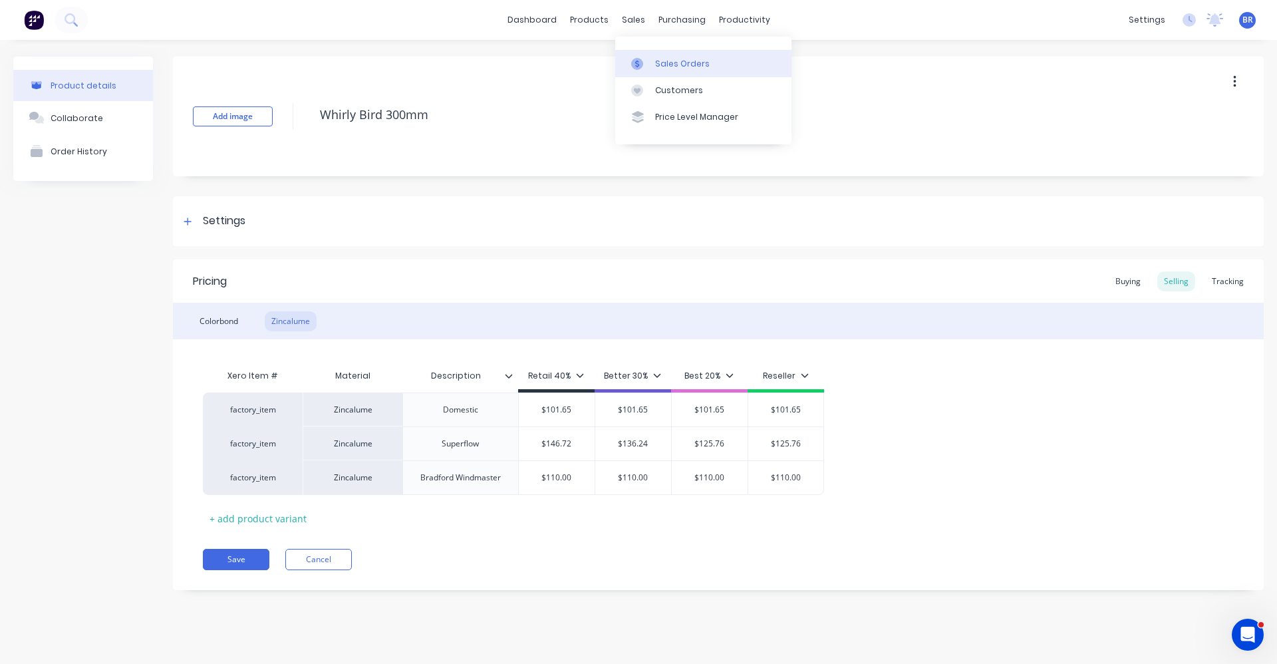
click at [686, 59] on div "Sales Orders" at bounding box center [682, 64] width 55 height 12
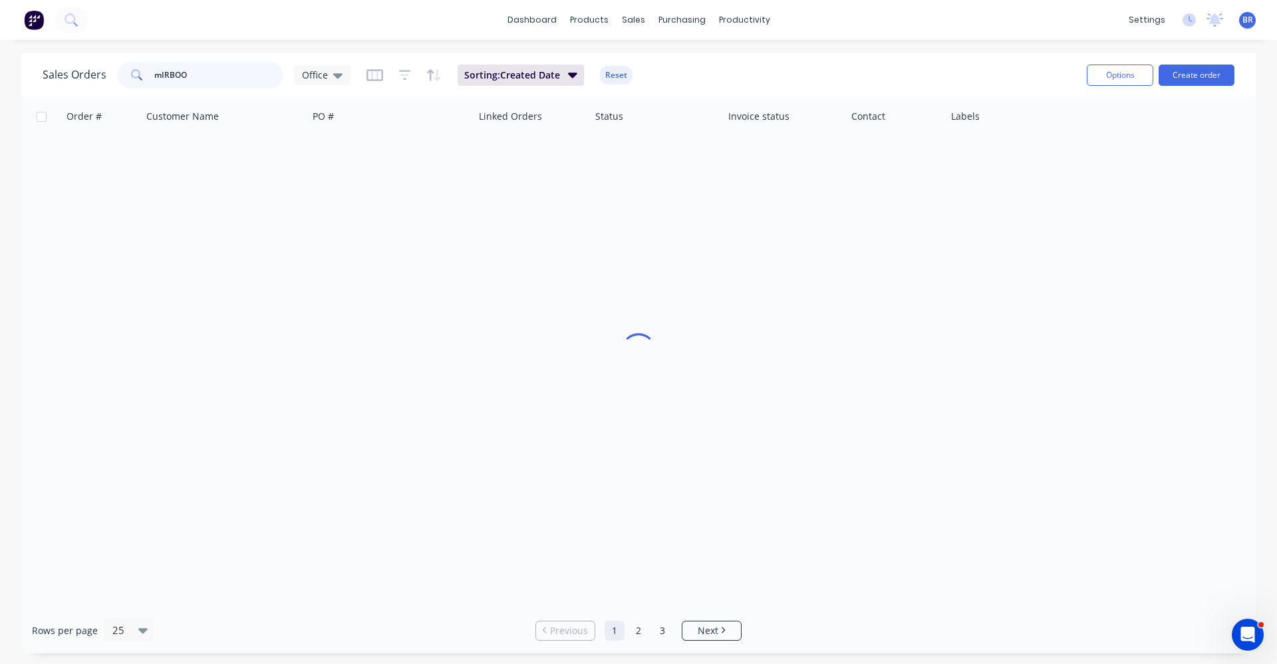
drag, startPoint x: 194, startPoint y: 69, endPoint x: 0, endPoint y: 57, distance: 194.6
click at [0, 61] on div "Sales Orders mIRBOO Office Sorting: Created Date Reset Options Create order Ord…" at bounding box center [638, 353] width 1277 height 600
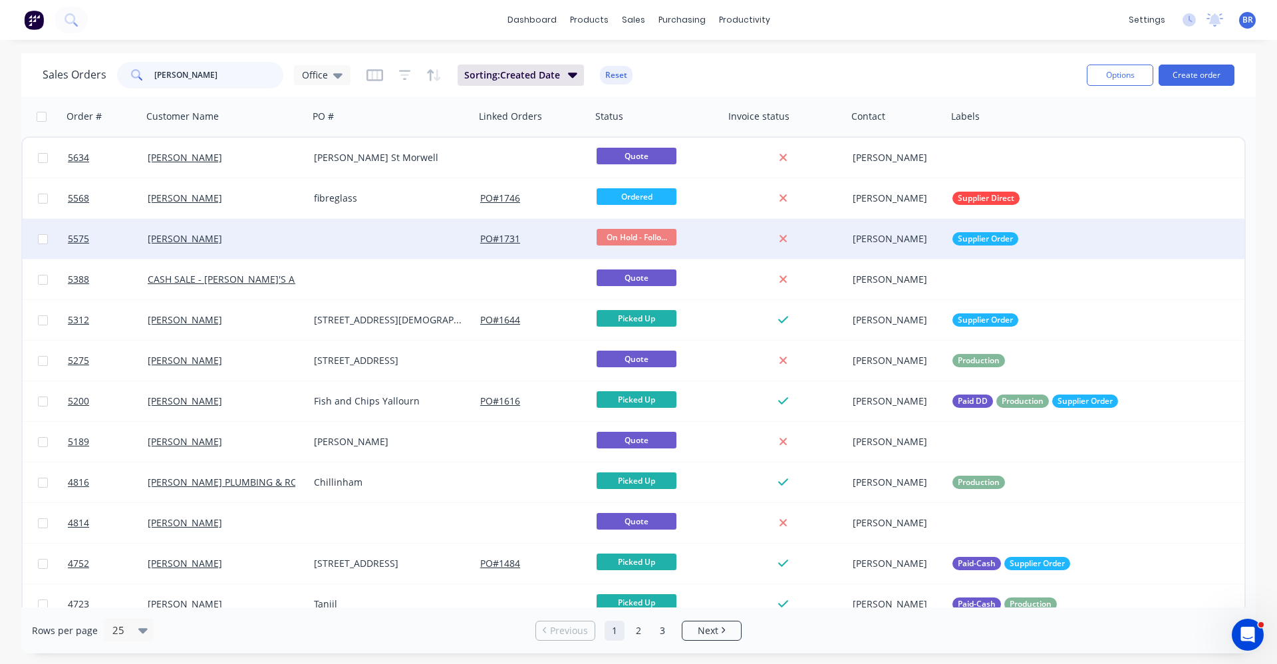
type input "shaun"
click at [386, 240] on div at bounding box center [392, 239] width 166 height 40
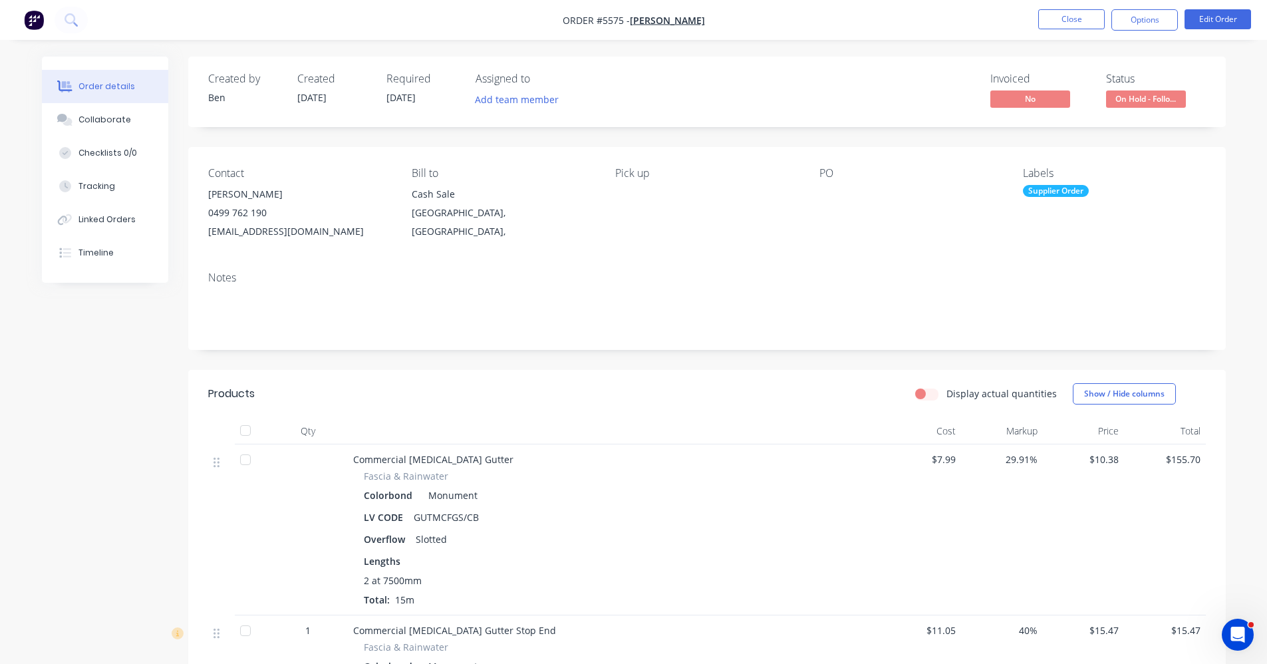
click at [1058, 191] on div "Supplier Order" at bounding box center [1056, 191] width 66 height 12
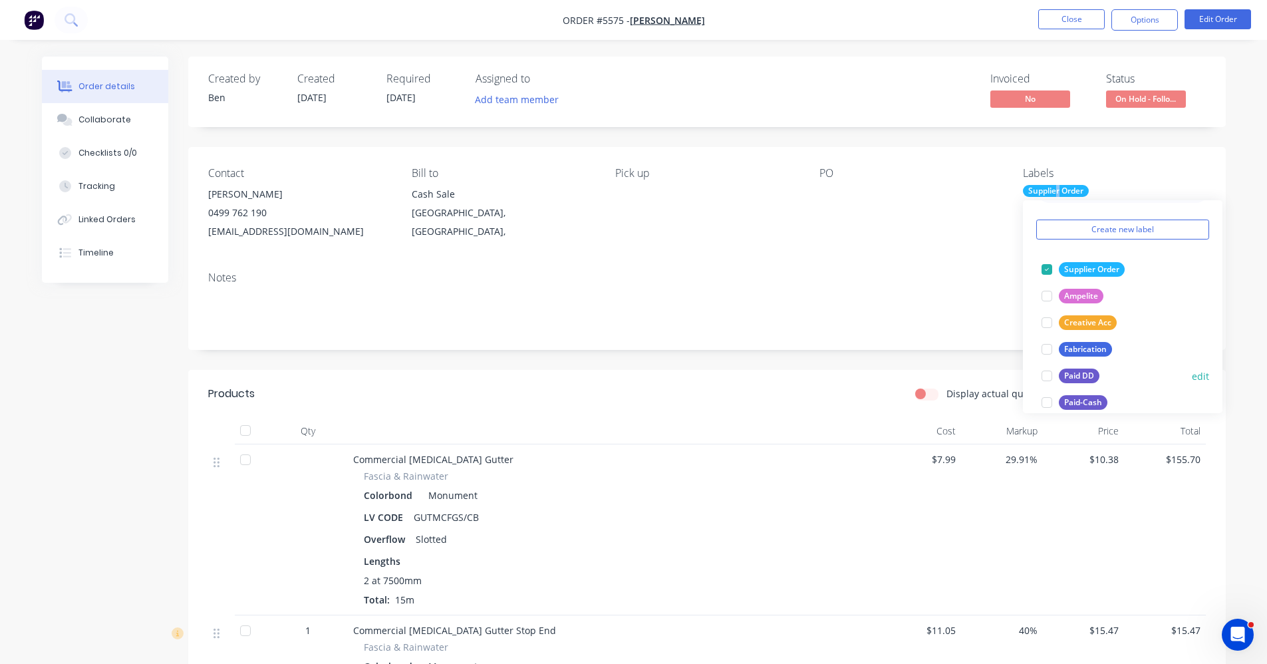
scroll to position [67, 0]
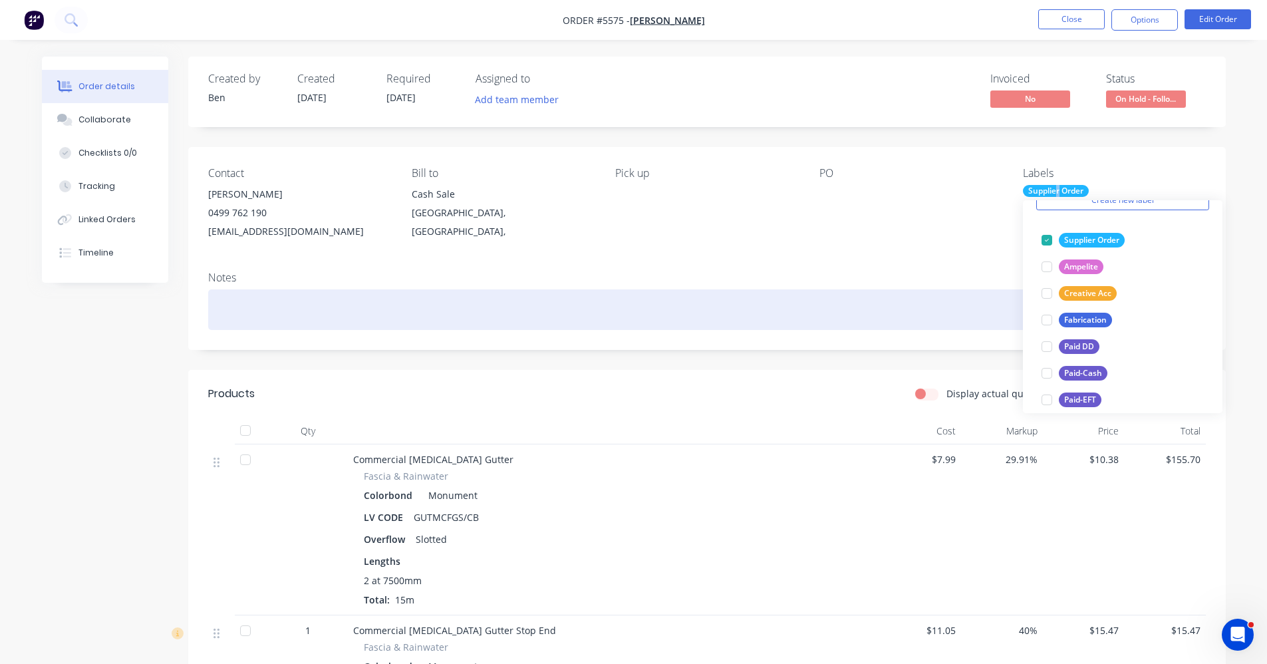
drag, startPoint x: 1082, startPoint y: 295, endPoint x: 927, endPoint y: 303, distance: 155.2
click at [1075, 296] on div "Creative Acc" at bounding box center [1088, 293] width 58 height 15
drag, startPoint x: 883, startPoint y: 299, endPoint x: 891, endPoint y: 298, distance: 7.4
click at [885, 299] on div at bounding box center [707, 309] width 998 height 41
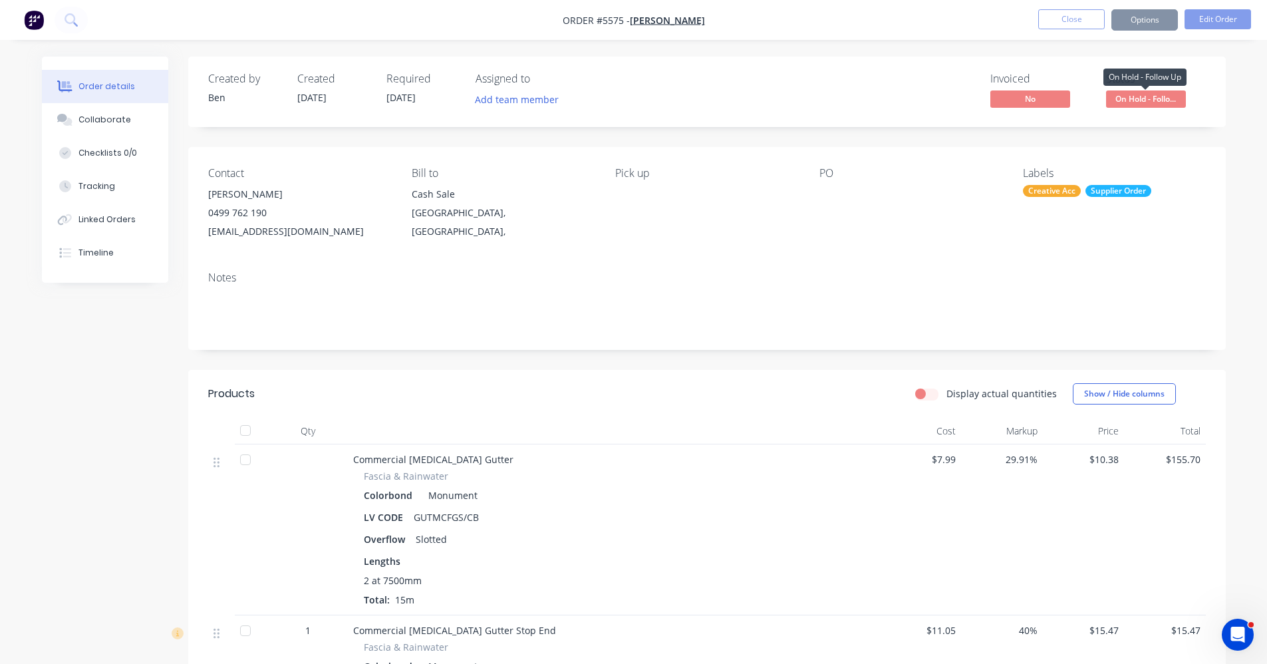
click at [1147, 102] on span "On Hold - Follo..." at bounding box center [1146, 98] width 80 height 17
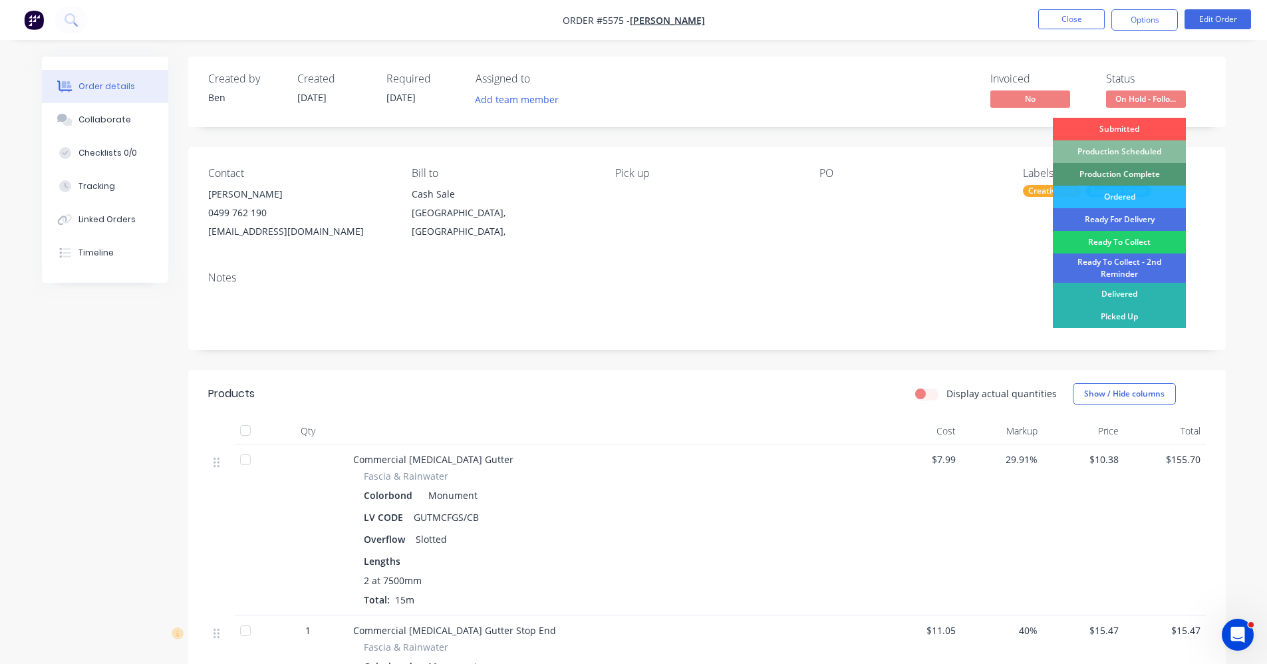
drag, startPoint x: 861, startPoint y: 73, endPoint x: 1033, endPoint y: 52, distance: 173.5
click at [871, 72] on div "Created by Ben Created 19/08/25 Required 19/08/25 Assigned to Add team member I…" at bounding box center [707, 92] width 1038 height 71
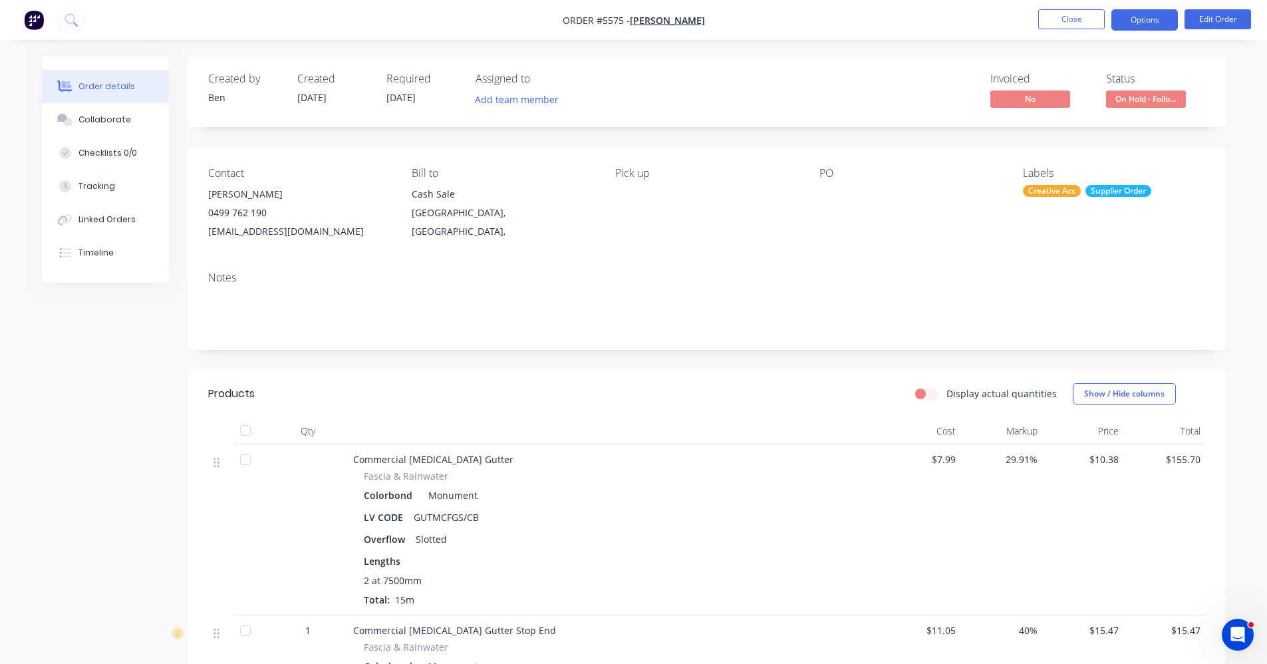
click at [1148, 22] on button "Options" at bounding box center [1145, 19] width 67 height 21
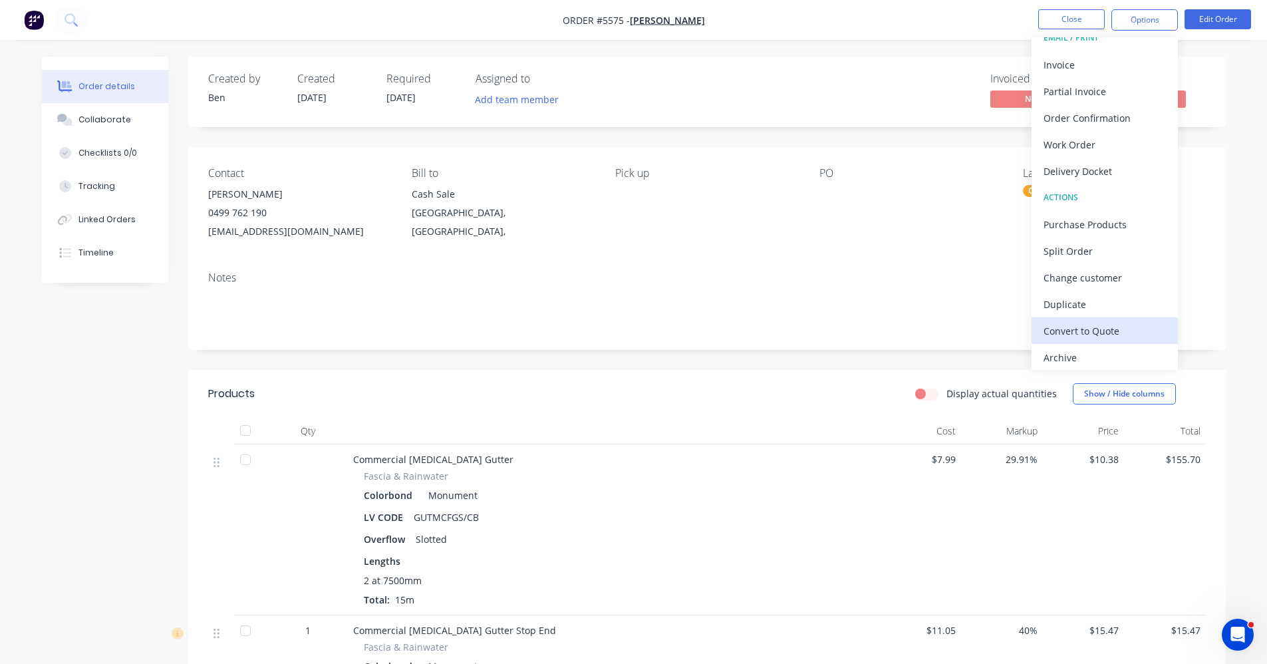
scroll to position [20, 0]
click at [1073, 354] on div "Archive" at bounding box center [1105, 353] width 122 height 19
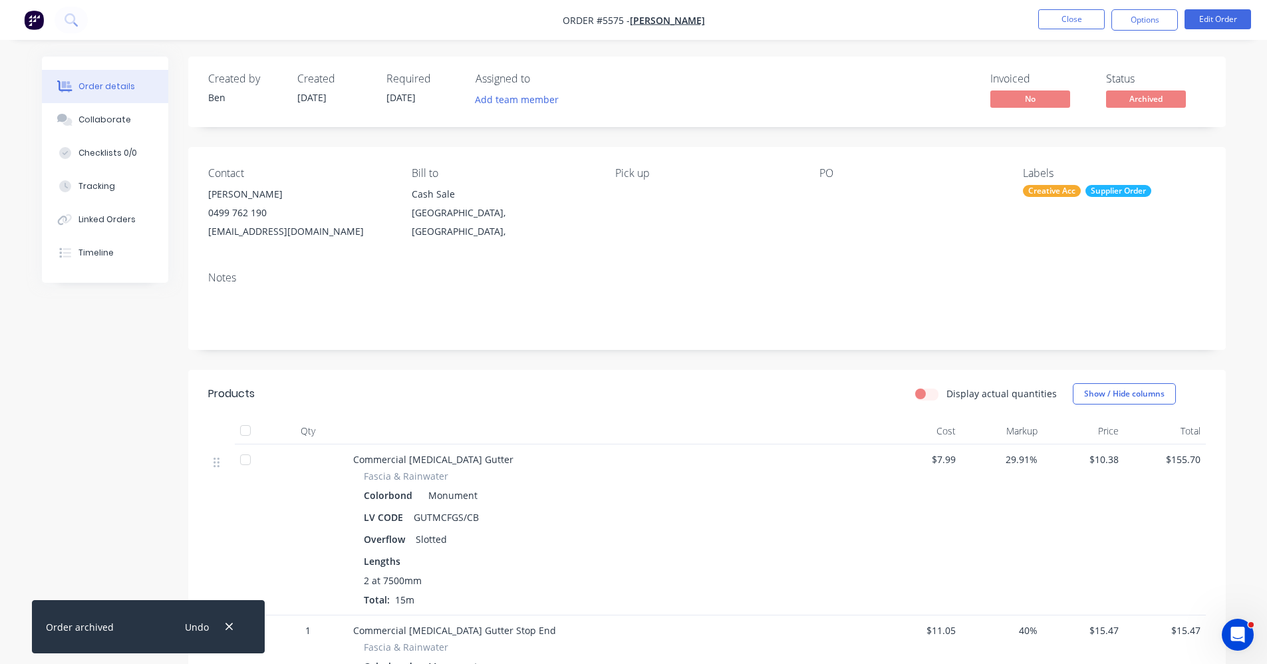
drag, startPoint x: 870, startPoint y: 282, endPoint x: 893, endPoint y: 280, distance: 23.4
click at [870, 281] on div "Notes" at bounding box center [707, 277] width 998 height 13
click at [1075, 25] on button "Close" at bounding box center [1071, 19] width 67 height 20
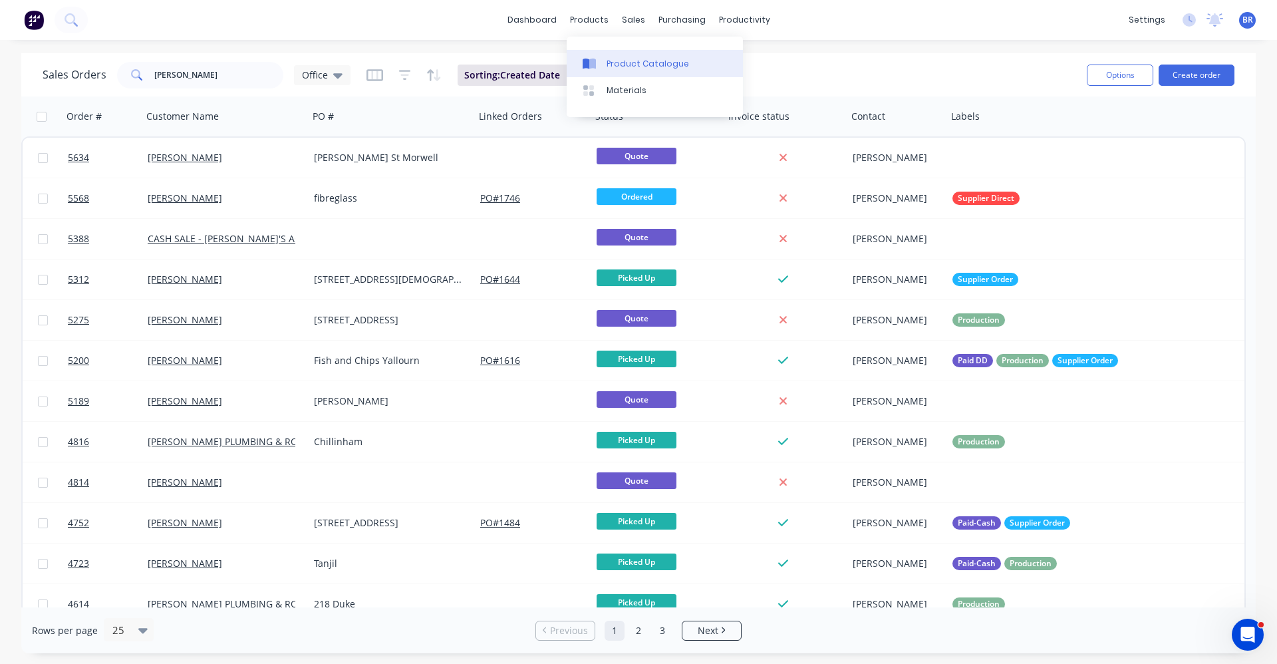
click at [613, 65] on div "Product Catalogue" at bounding box center [648, 64] width 82 height 12
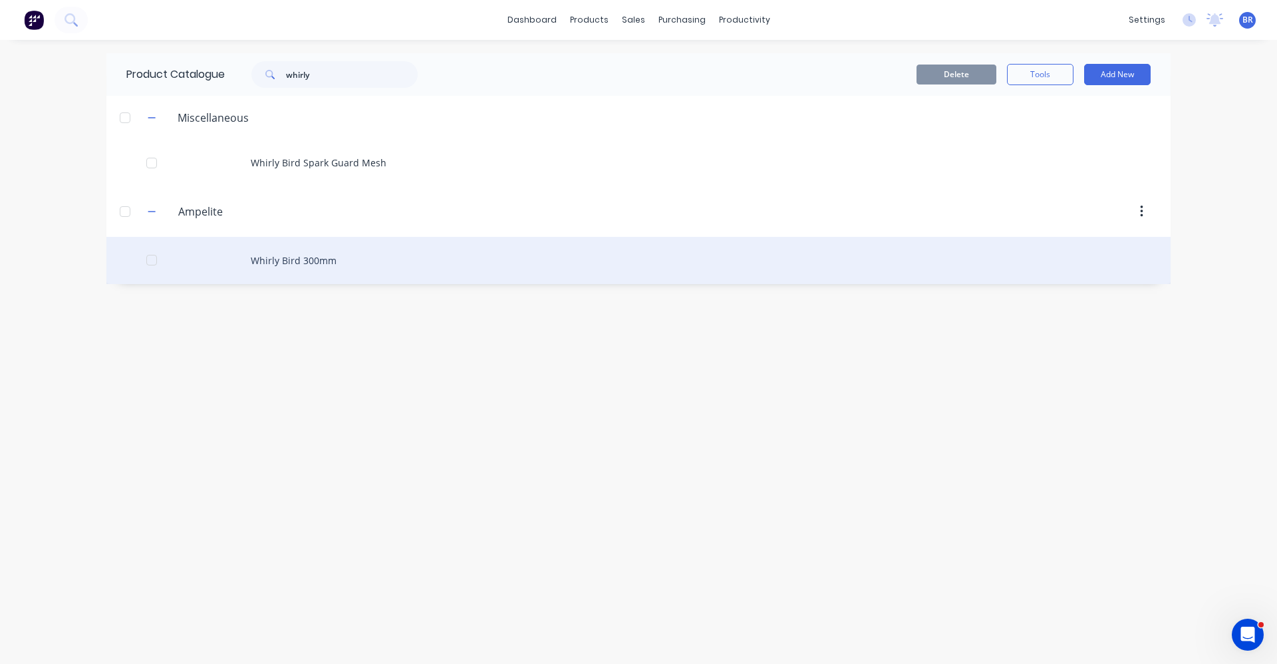
click at [299, 261] on div "Whirly Bird 300mm" at bounding box center [638, 260] width 1064 height 47
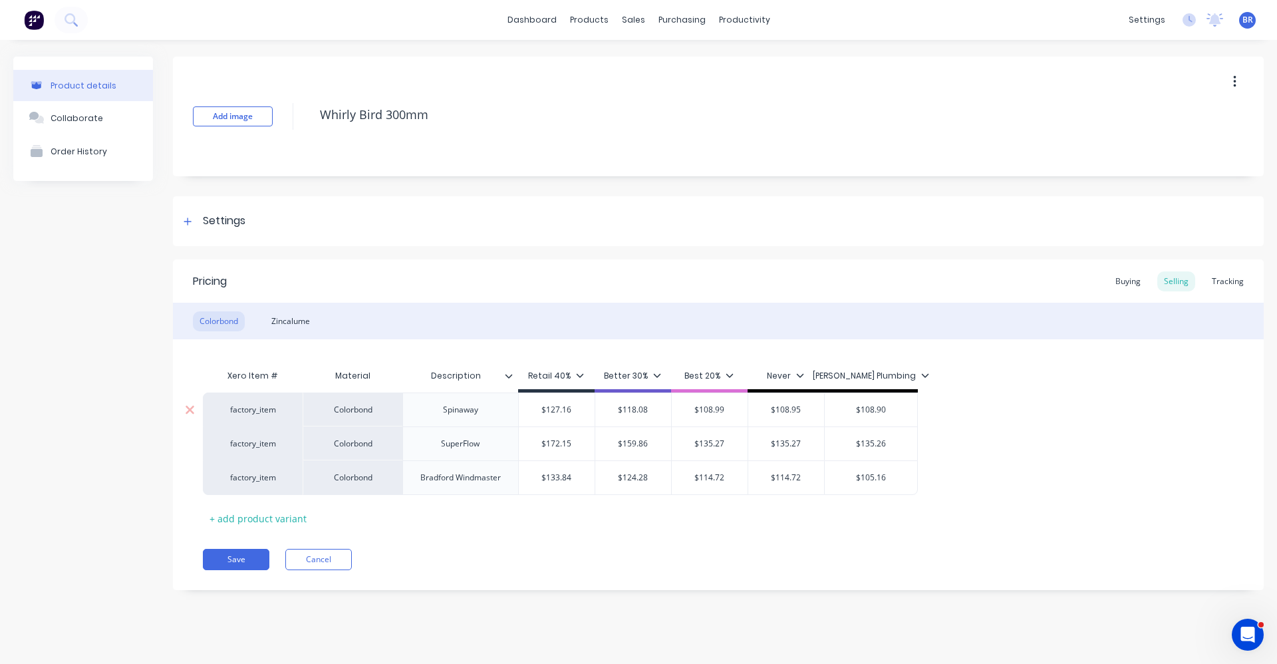
type textarea "x"
click at [671, 62] on div "Sales Orders" at bounding box center [682, 64] width 55 height 12
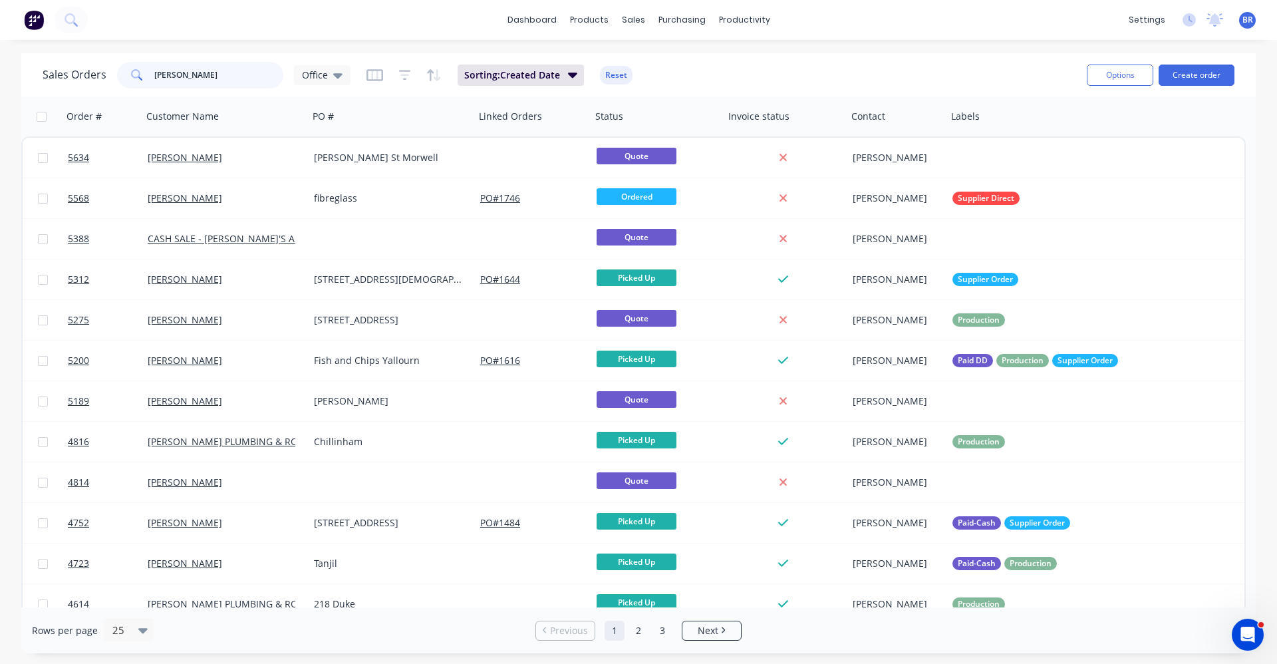
drag, startPoint x: 202, startPoint y: 78, endPoint x: 112, endPoint y: 65, distance: 91.4
click at [102, 65] on div "Sales Orders shaun Office" at bounding box center [197, 75] width 308 height 27
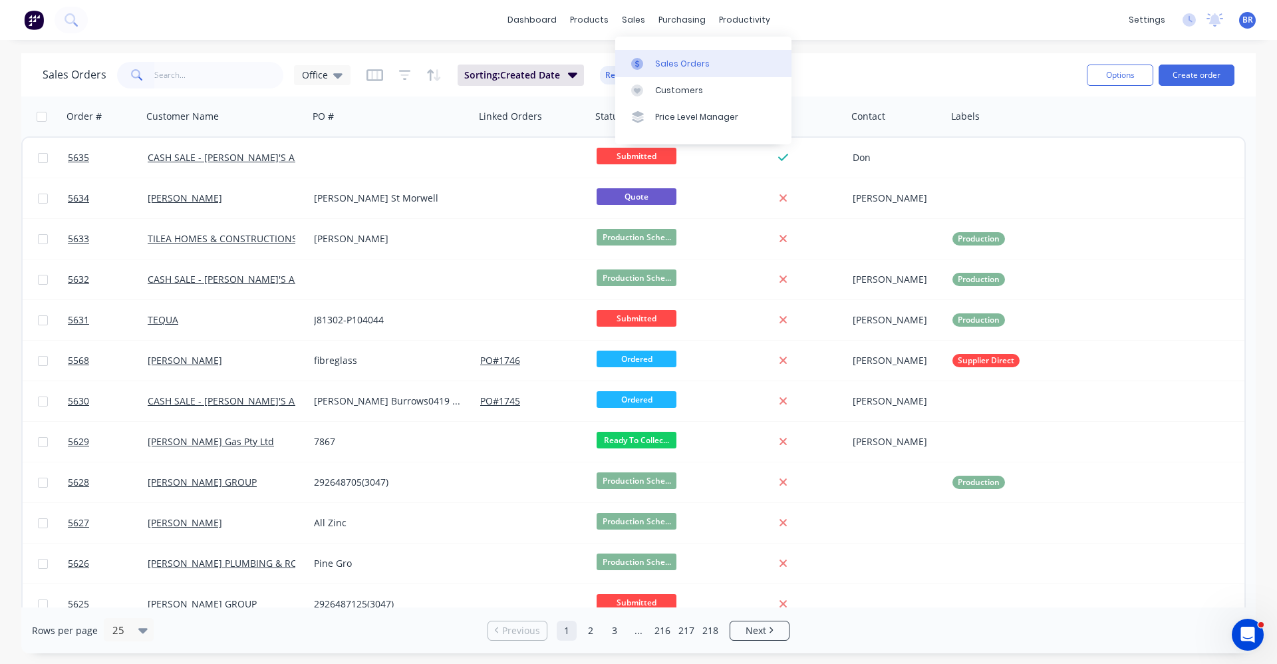
click at [677, 61] on div "Sales Orders" at bounding box center [682, 64] width 55 height 12
click at [1215, 71] on button "Create order" at bounding box center [1197, 75] width 76 height 21
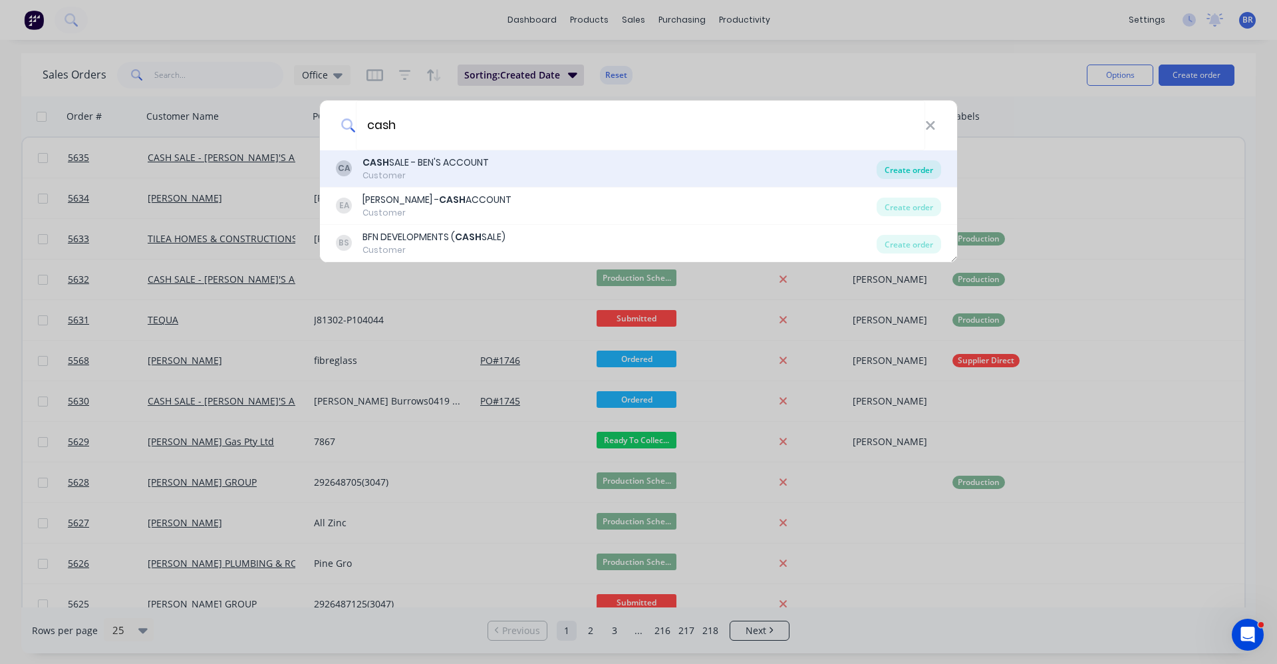
type input "cash"
click at [915, 167] on div "Create order" at bounding box center [909, 169] width 65 height 19
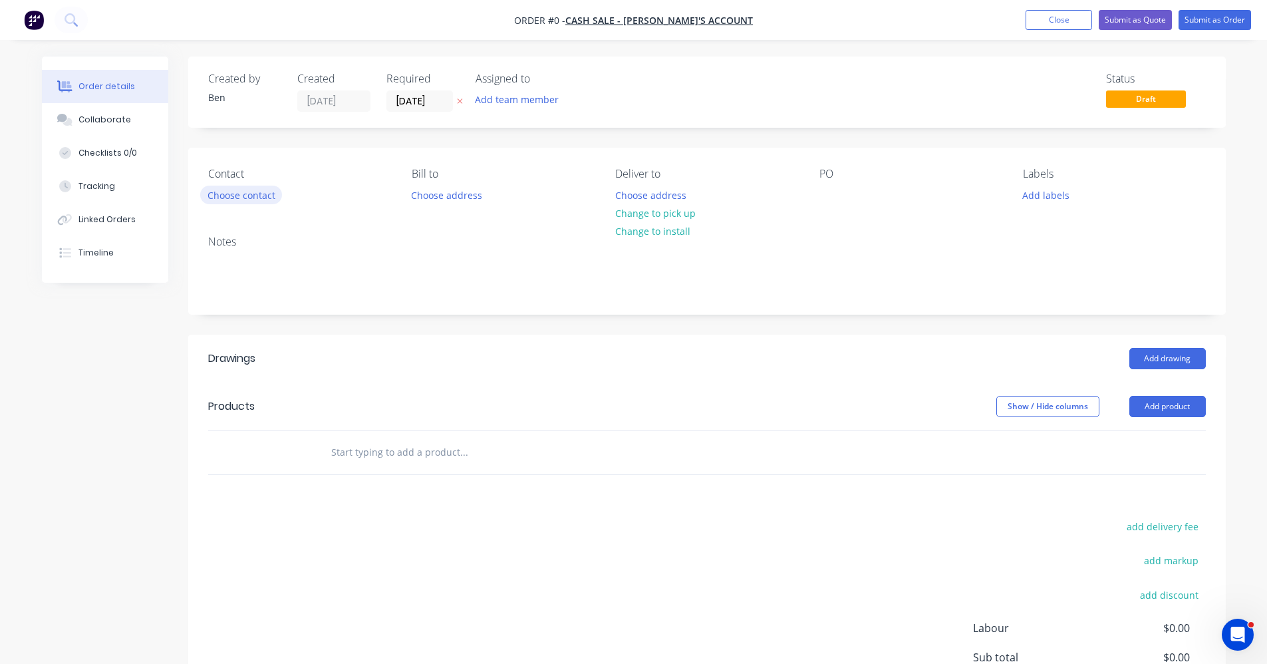
click at [240, 200] on button "Choose contact" at bounding box center [241, 195] width 82 height 18
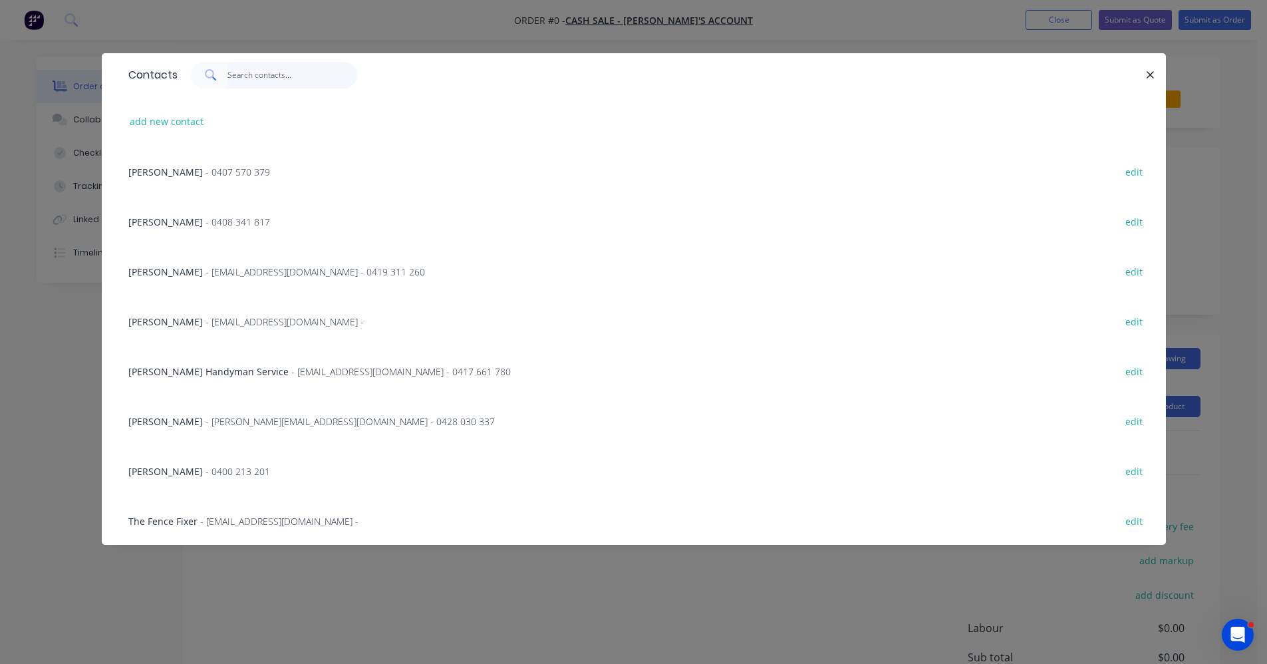
click at [251, 73] on input "text" at bounding box center [292, 75] width 130 height 27
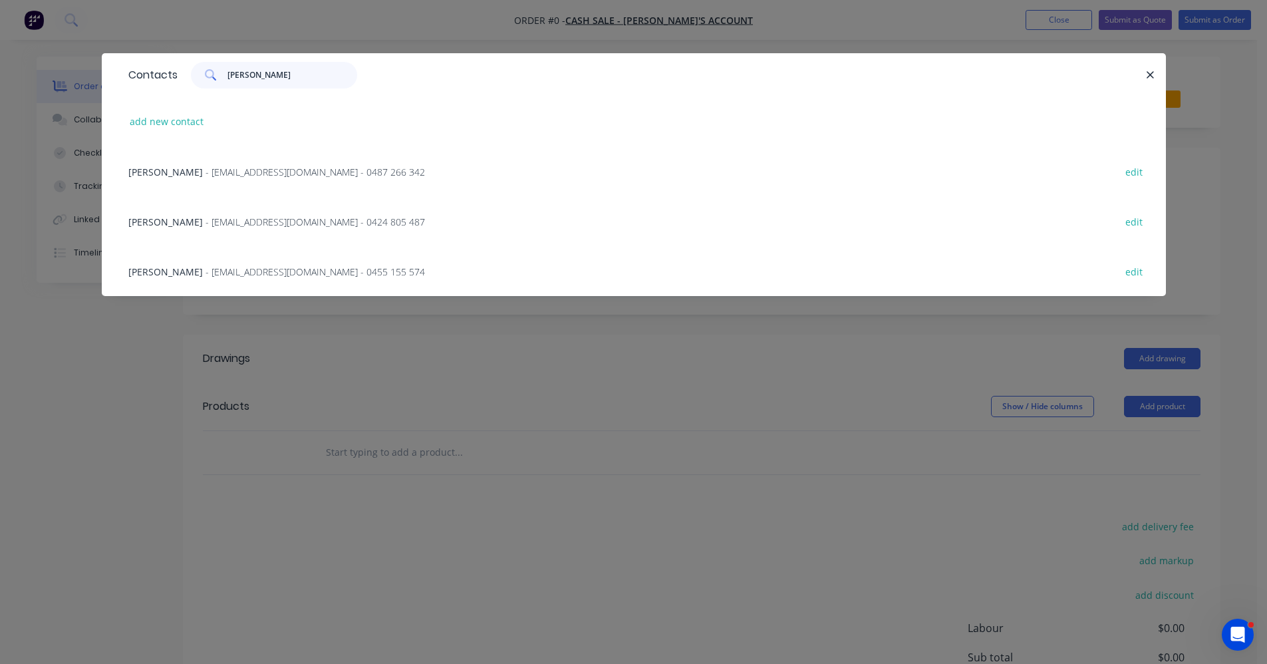
type input "jesse"
click at [224, 273] on span "- info@gippslec.com - 0455 155 574" at bounding box center [316, 271] width 220 height 13
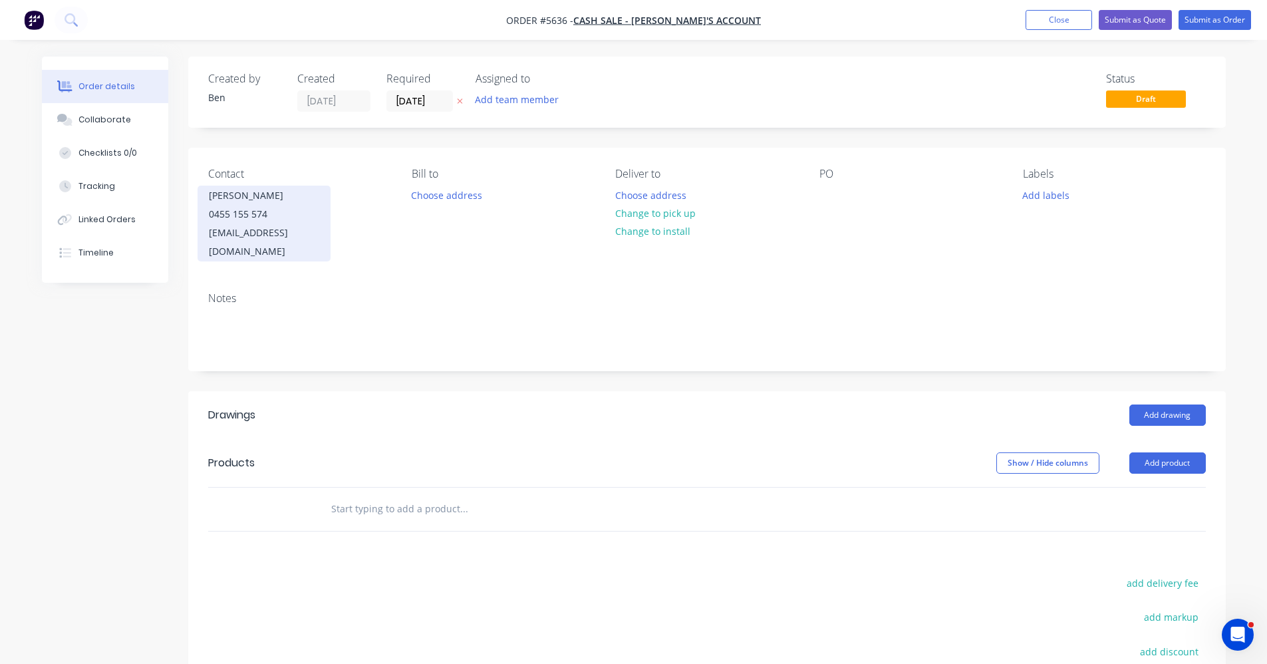
click at [244, 212] on div "0455 155 574" at bounding box center [264, 214] width 110 height 19
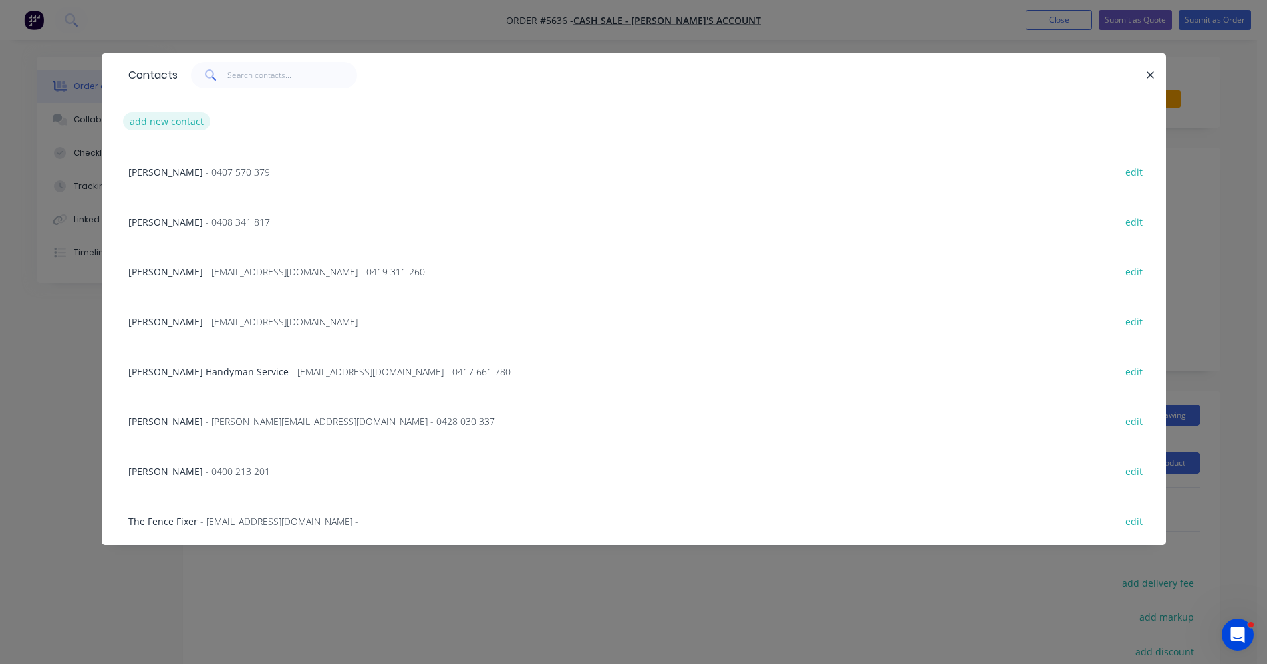
click at [158, 120] on button "add new contact" at bounding box center [167, 121] width 88 height 18
select select "AU"
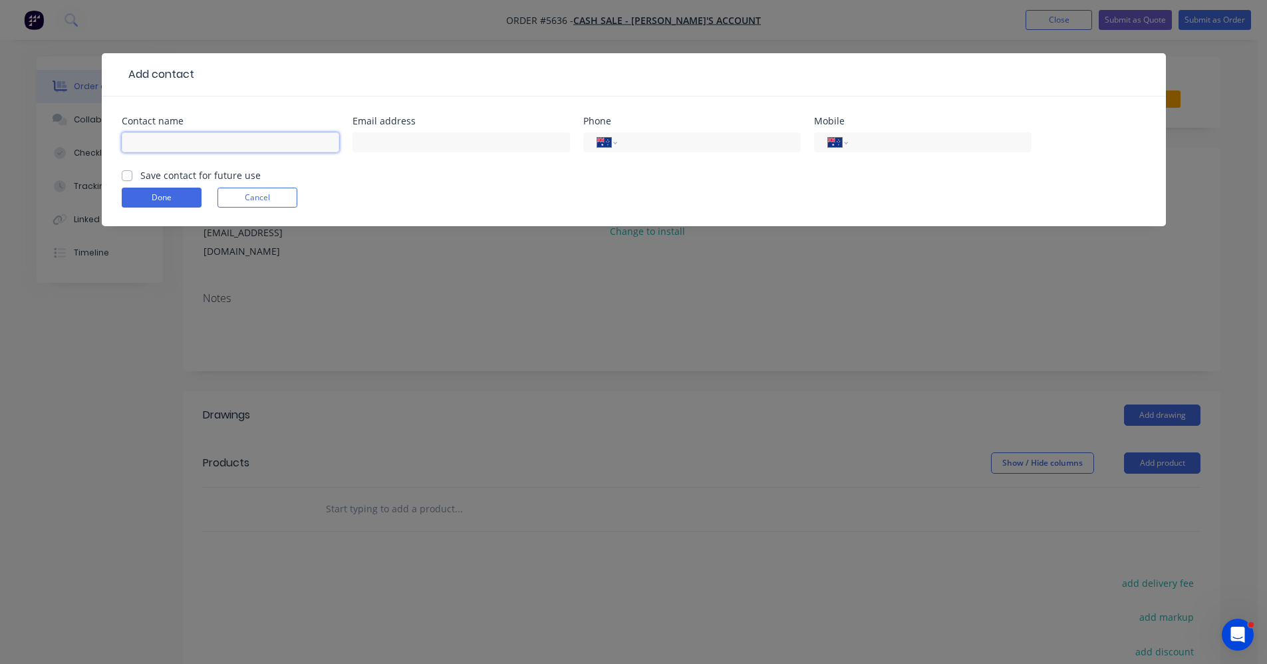
click at [172, 140] on input "text" at bounding box center [231, 142] width 218 height 20
type input "Jesse O'Keefe"
click at [380, 140] on input "text" at bounding box center [462, 142] width 218 height 20
click at [415, 141] on input "text" at bounding box center [462, 142] width 218 height 20
paste input "jesse_jjelectrical@outlook.com"
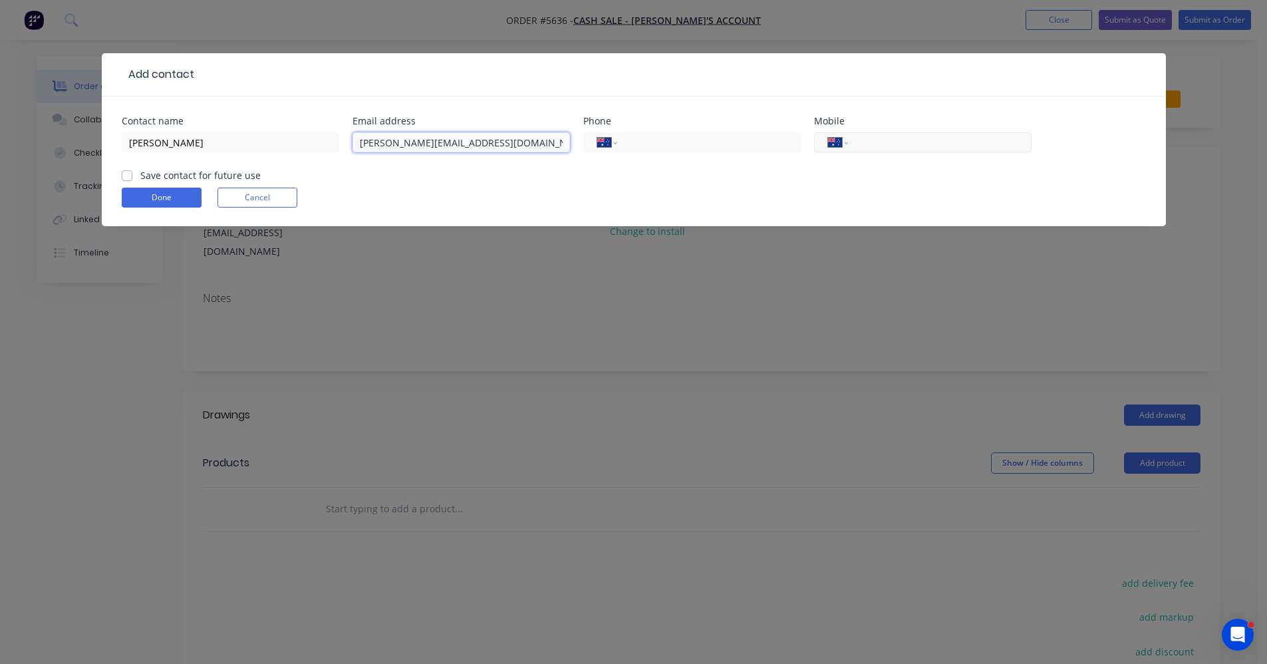
type input "jesse_jjelectrical@outlook.com"
click at [925, 144] on input "tel" at bounding box center [937, 142] width 160 height 15
type input "0429 588 962"
drag, startPoint x: 124, startPoint y: 174, endPoint x: 134, endPoint y: 191, distance: 19.4
click at [140, 175] on label "Save contact for future use" at bounding box center [200, 175] width 120 height 14
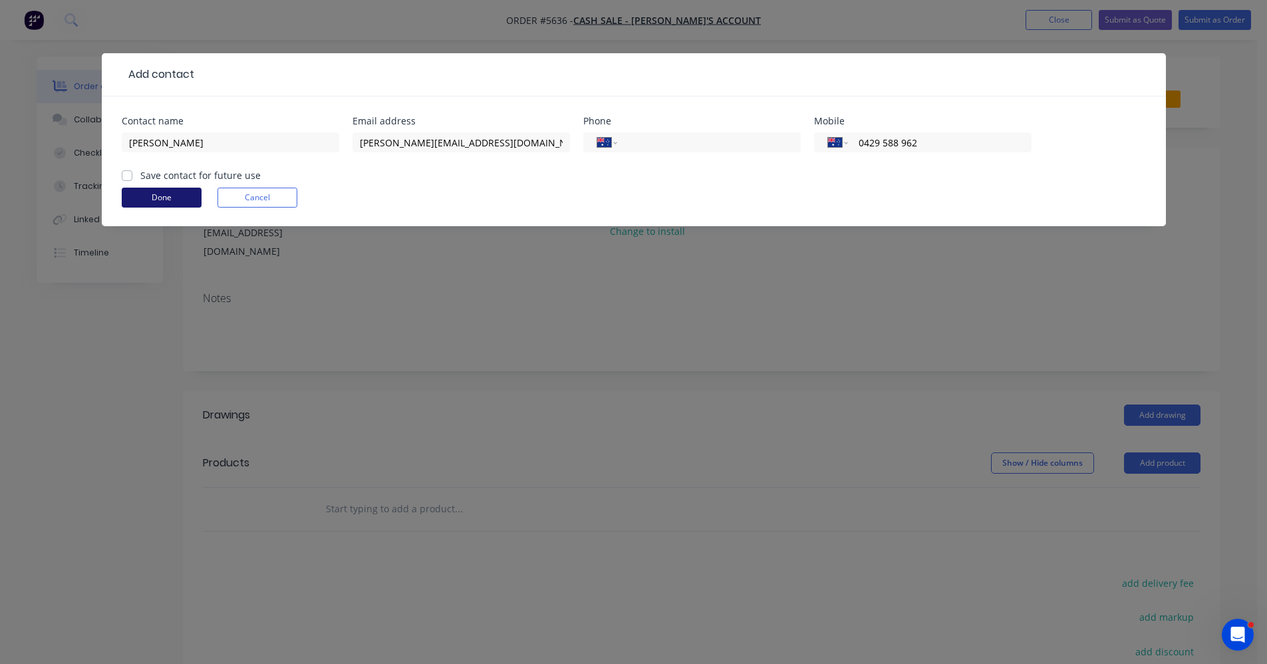
click at [124, 175] on input "Save contact for future use" at bounding box center [127, 174] width 11 height 13
checkbox input "true"
drag, startPoint x: 142, startPoint y: 199, endPoint x: 347, endPoint y: 209, distance: 205.8
click at [145, 200] on button "Done" at bounding box center [162, 198] width 80 height 20
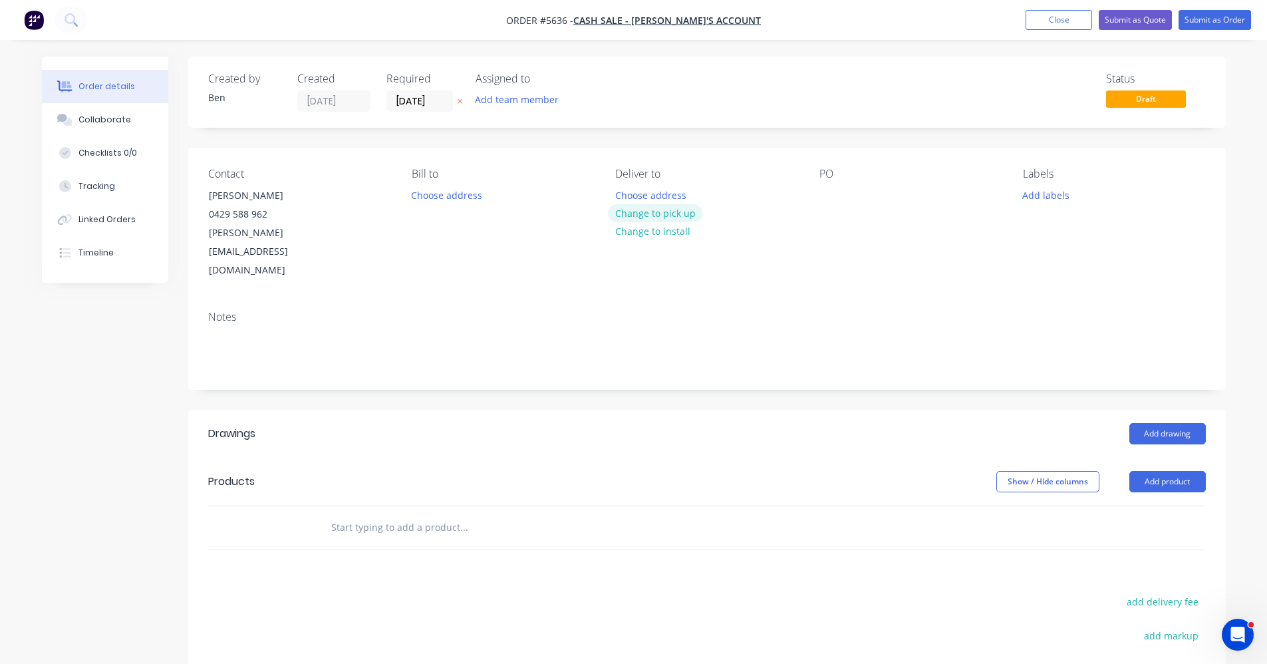
click at [667, 214] on button "Change to pick up" at bounding box center [655, 213] width 94 height 18
click at [831, 196] on div at bounding box center [830, 195] width 21 height 19
click at [1045, 194] on button "Add labels" at bounding box center [1046, 195] width 61 height 18
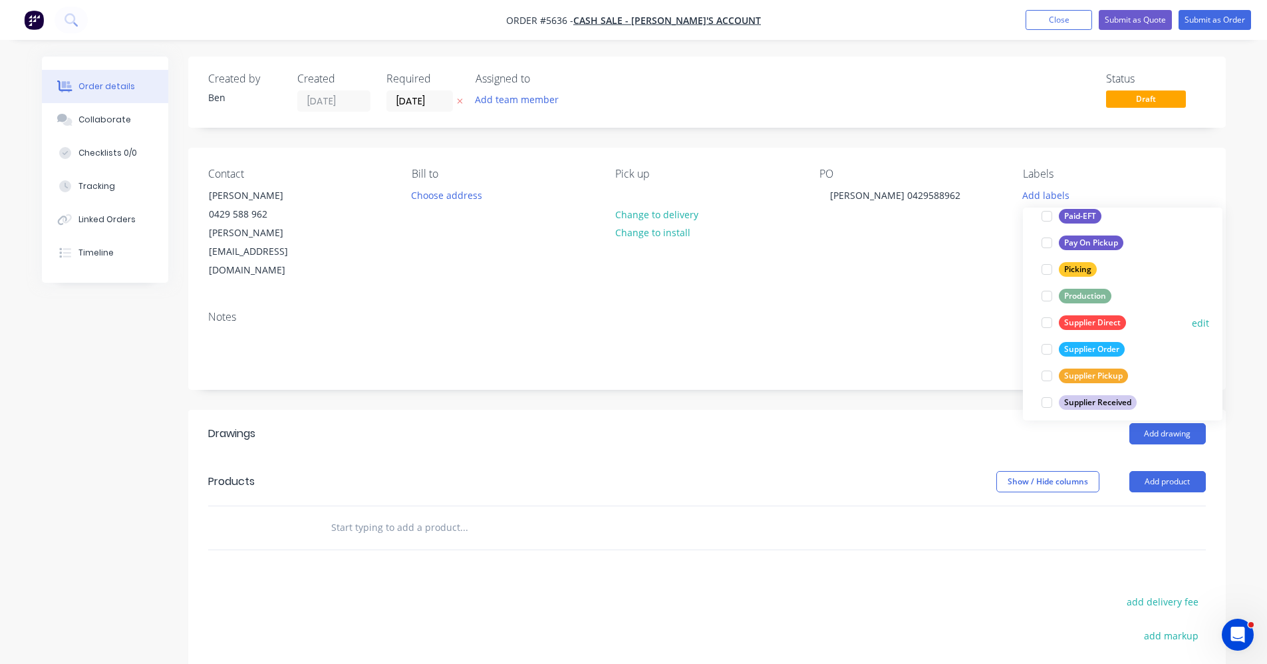
scroll to position [239, 0]
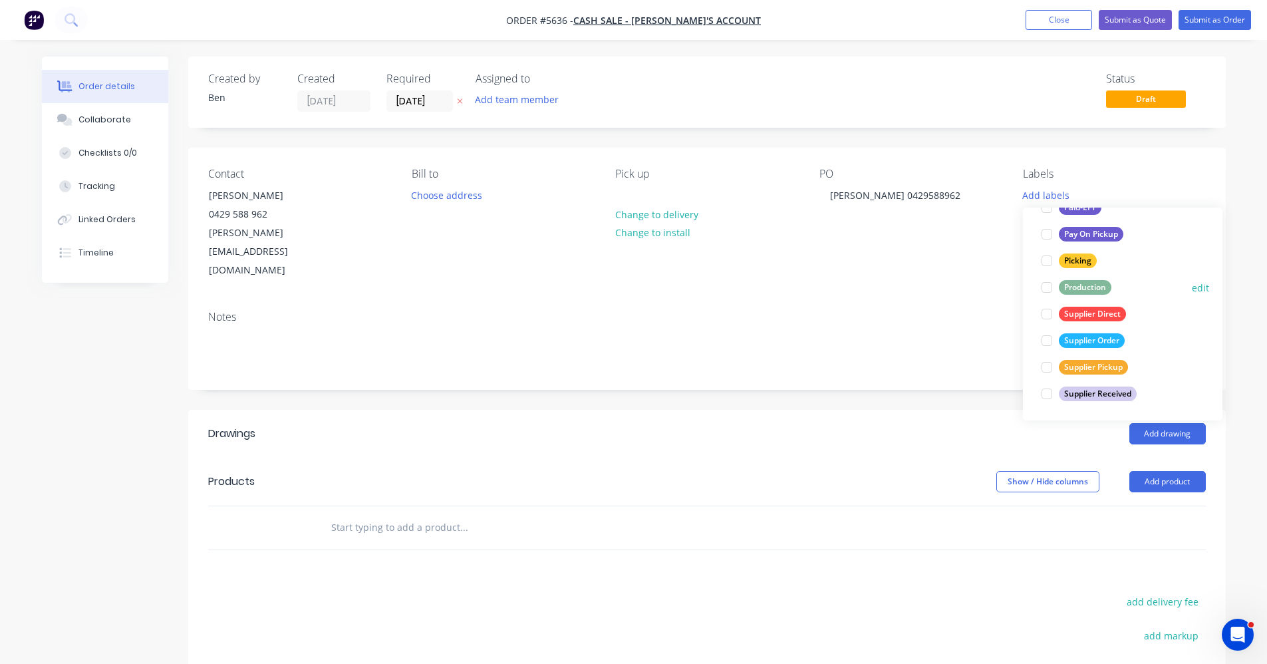
click at [1078, 288] on div "Production" at bounding box center [1085, 287] width 53 height 15
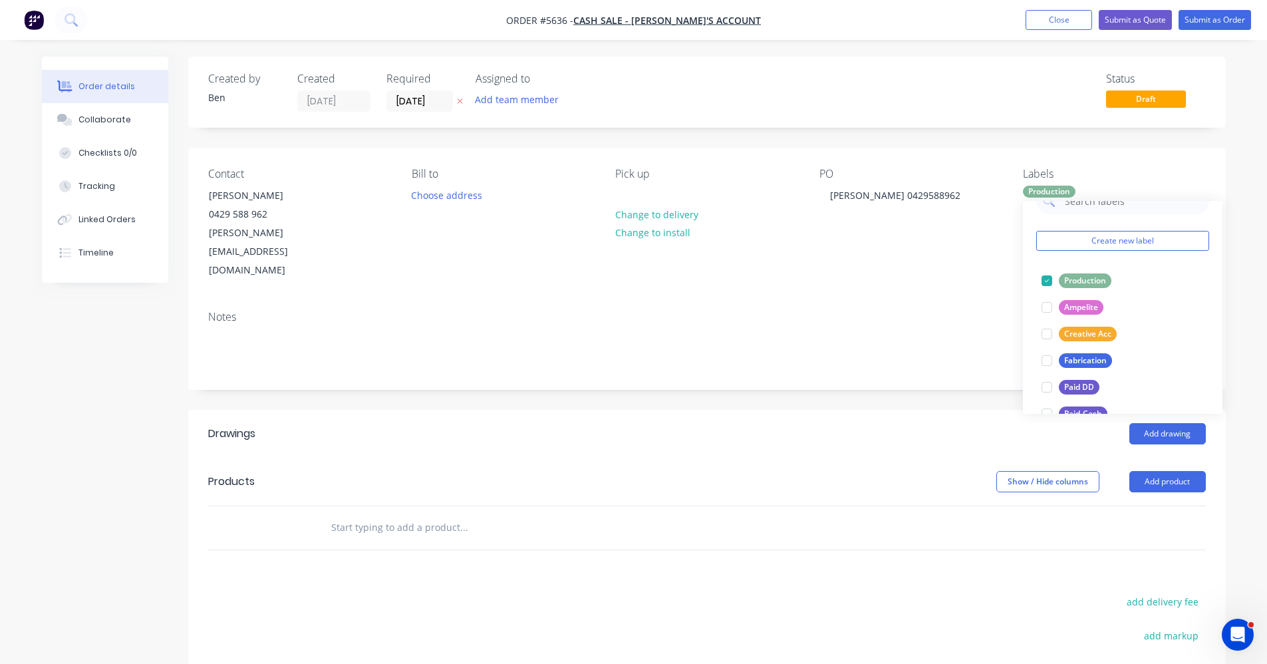
click at [868, 338] on div "Notes" at bounding box center [707, 344] width 1038 height 89
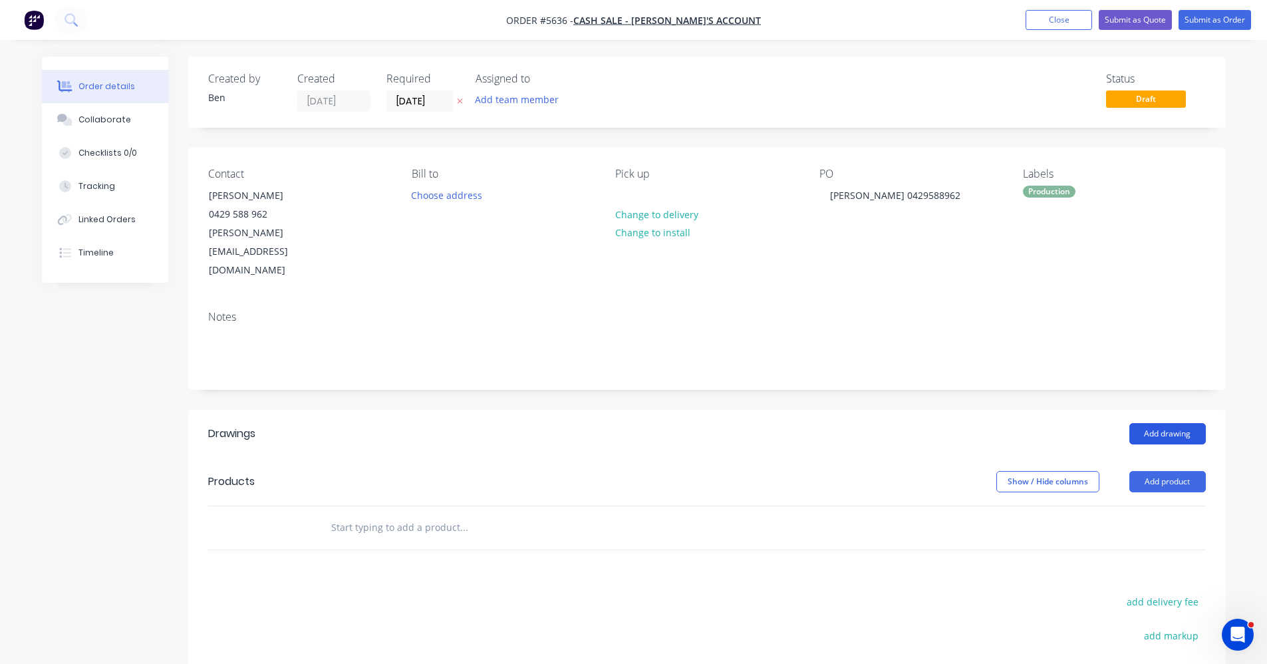
click at [1161, 423] on button "Add drawing" at bounding box center [1168, 433] width 76 height 21
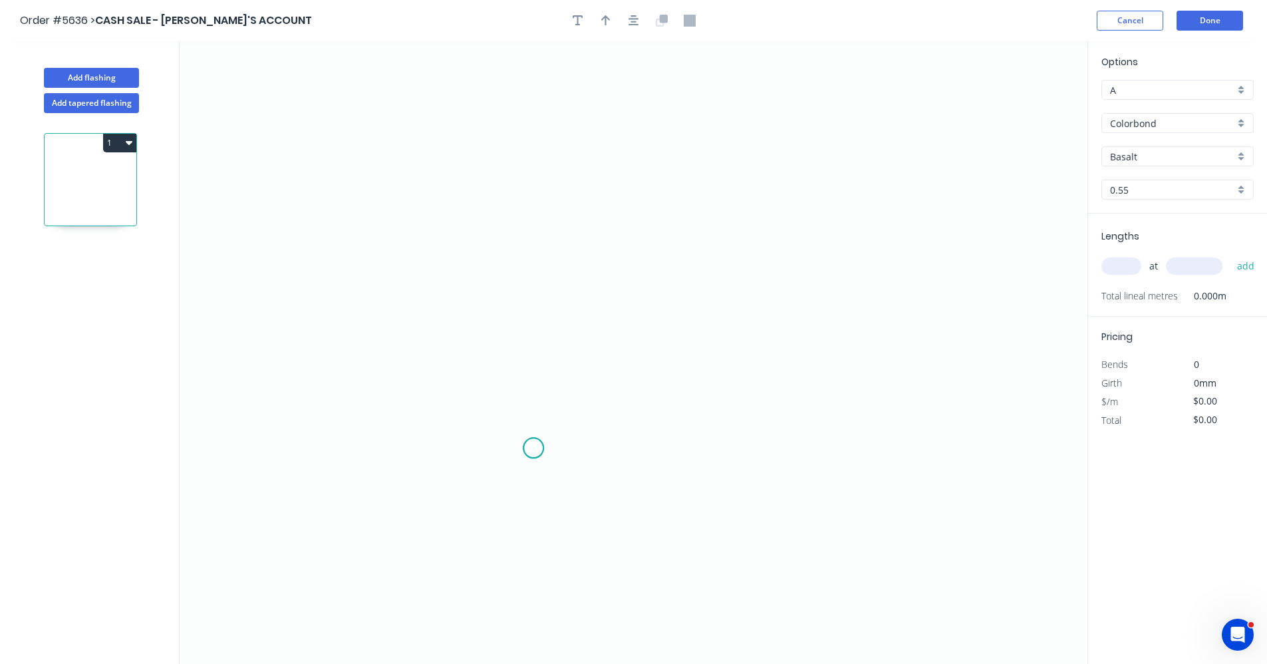
drag, startPoint x: 533, startPoint y: 448, endPoint x: 529, endPoint y: 414, distance: 34.9
click at [533, 444] on icon "0" at bounding box center [634, 352] width 908 height 623
click at [541, 257] on icon "0" at bounding box center [634, 352] width 908 height 623
click at [770, 253] on icon "0 ?" at bounding box center [634, 352] width 908 height 623
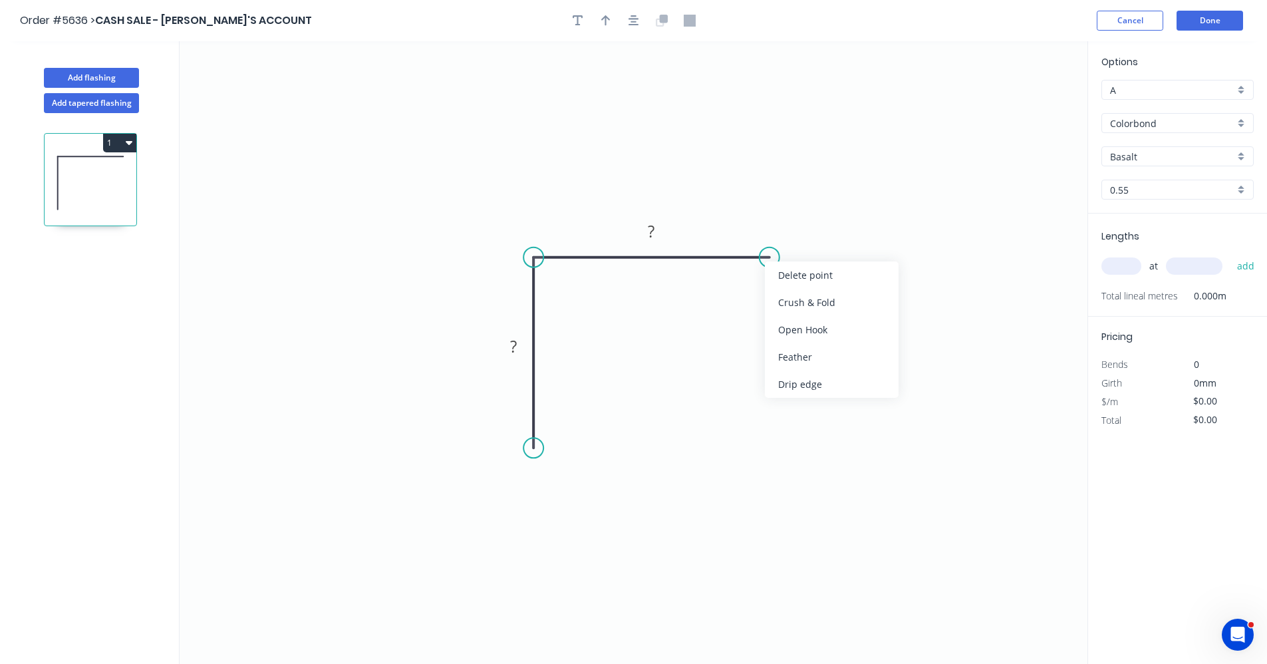
drag, startPoint x: 807, startPoint y: 355, endPoint x: 591, endPoint y: 439, distance: 231.9
click at [804, 357] on div "Feather" at bounding box center [832, 356] width 134 height 27
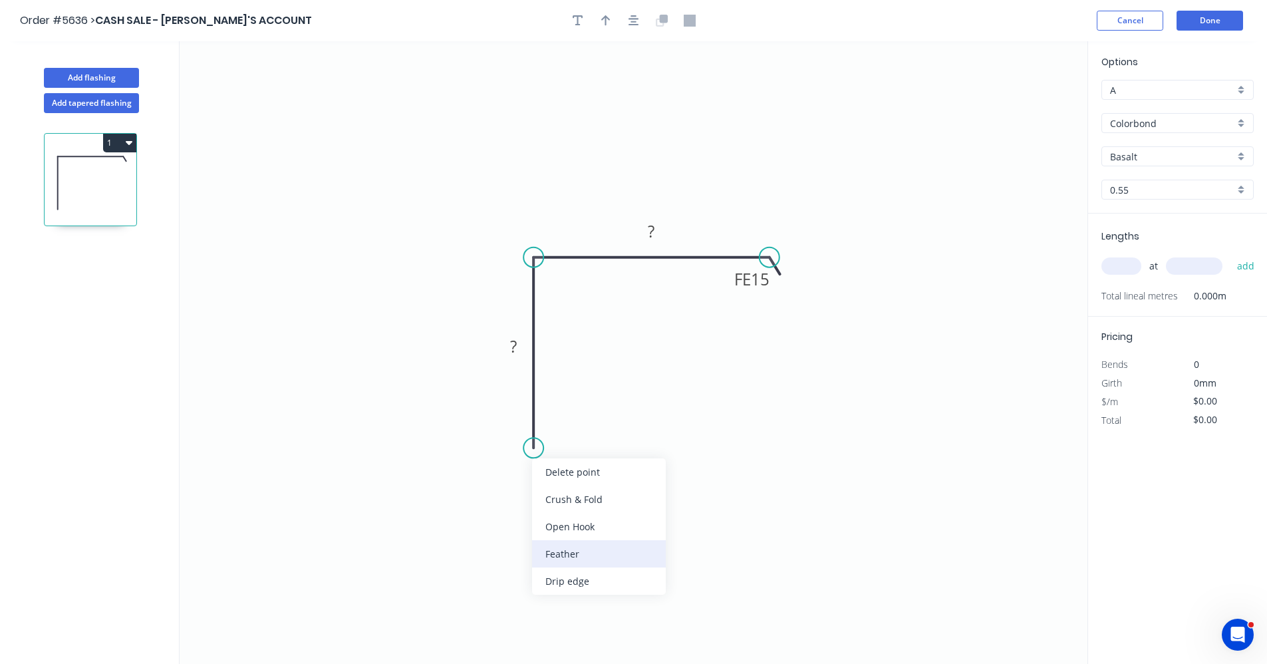
click at [577, 556] on div "Feather" at bounding box center [599, 553] width 134 height 27
click at [584, 499] on div "Flip bend" at bounding box center [602, 494] width 134 height 27
click at [578, 426] on tspan "15" at bounding box center [570, 424] width 19 height 22
type input "$15.19"
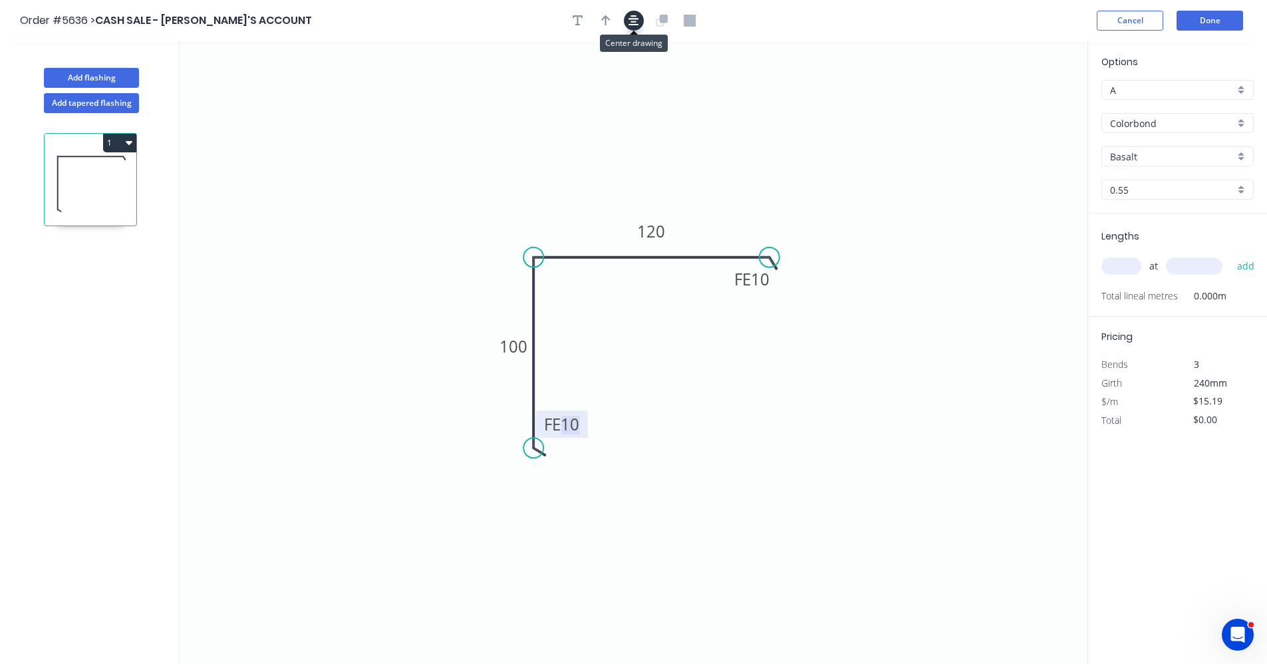
click at [631, 22] on icon "button" at bounding box center [634, 20] width 11 height 11
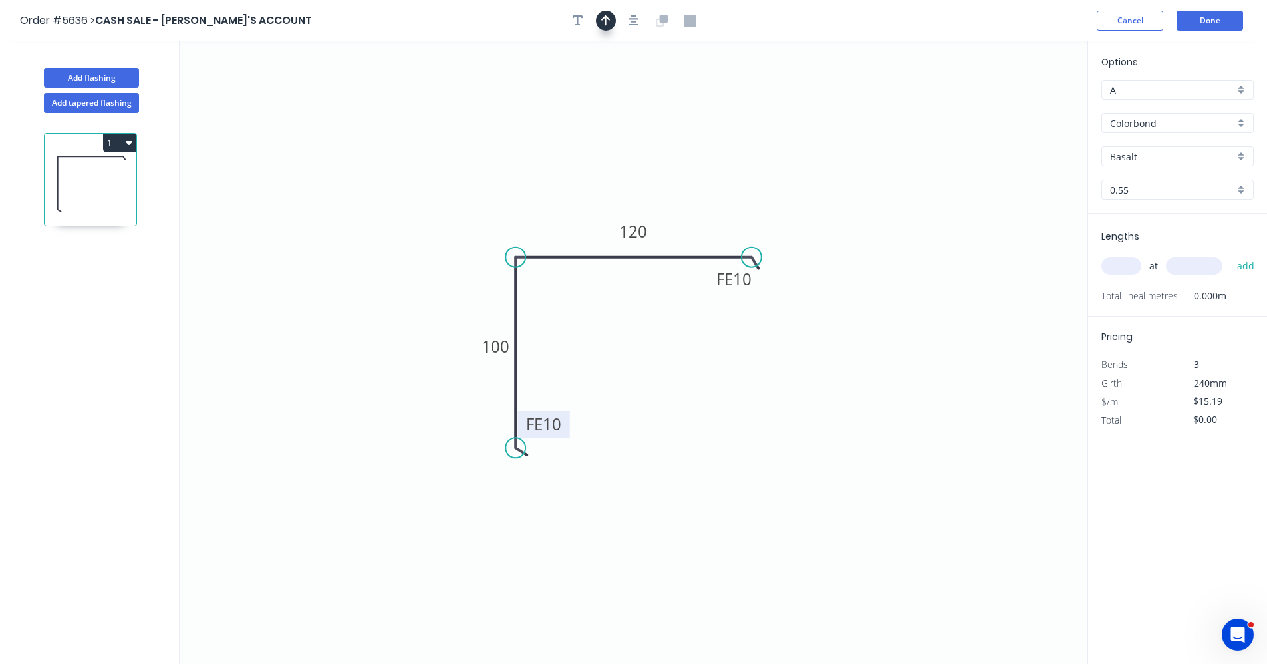
click at [616, 23] on div at bounding box center [634, 21] width 140 height 20
click at [613, 23] on button "button" at bounding box center [606, 21] width 20 height 20
drag, startPoint x: 1018, startPoint y: 104, endPoint x: 809, endPoint y: 262, distance: 262.2
click at [682, 242] on icon at bounding box center [682, 228] width 12 height 43
click at [1238, 126] on div "Colorbond" at bounding box center [1178, 123] width 152 height 20
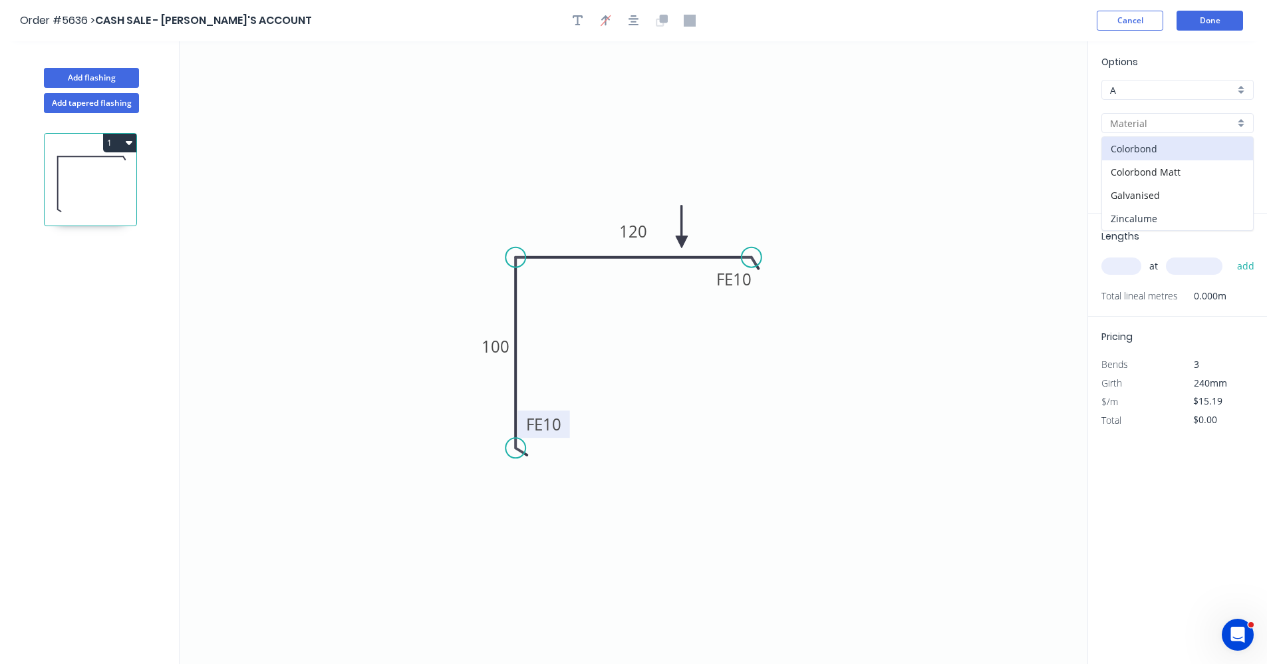
click at [1147, 217] on div "Zincalume" at bounding box center [1177, 218] width 151 height 23
type input "Zincalume"
type input "$12.61"
click at [1124, 259] on input "text" at bounding box center [1122, 265] width 40 height 17
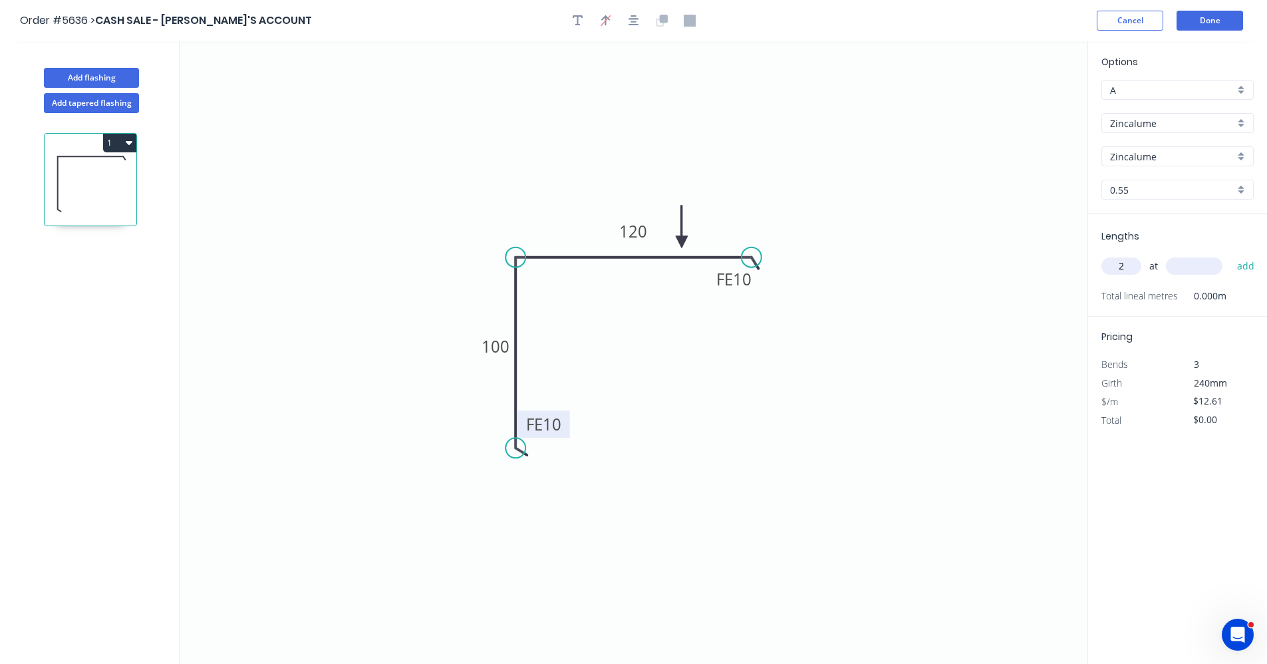
type input "2"
type input "3900"
click at [1231, 255] on button "add" at bounding box center [1246, 266] width 31 height 23
type input "$98.36"
click at [116, 79] on button "Add flashing" at bounding box center [91, 78] width 95 height 20
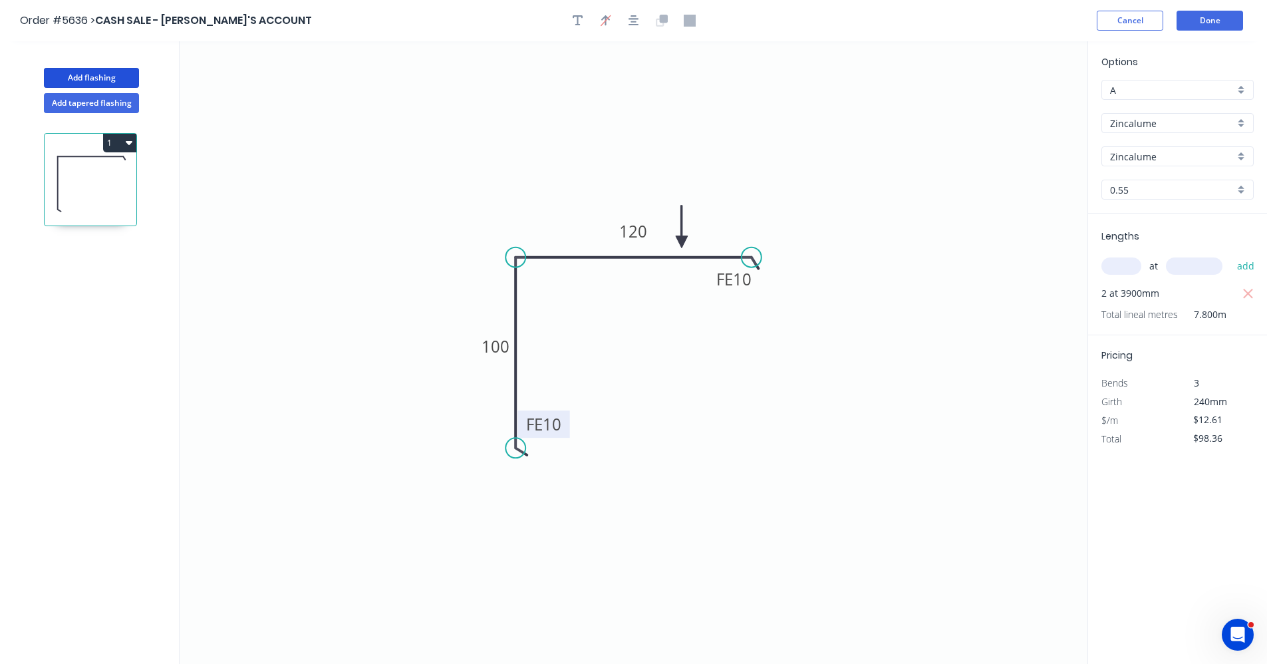
type input "$0.00"
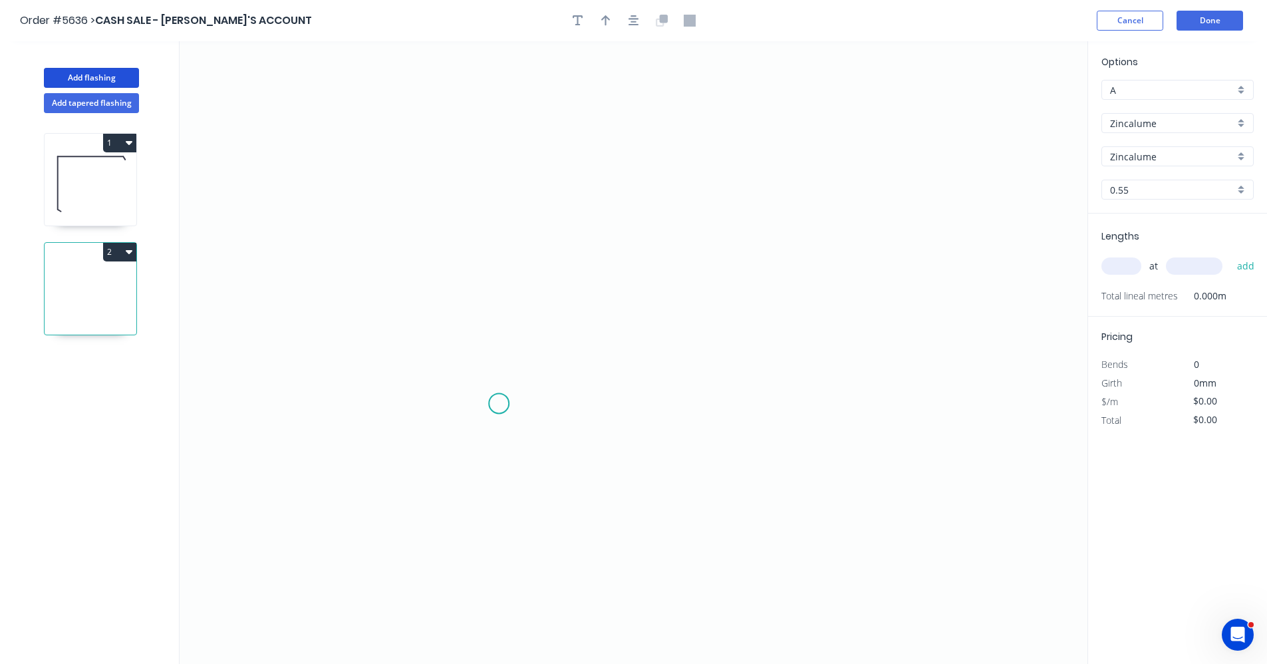
click at [498, 392] on icon "0" at bounding box center [634, 352] width 908 height 623
click at [497, 327] on icon "0 ?" at bounding box center [634, 352] width 908 height 623
click at [776, 317] on icon "0 ? ? ? º" at bounding box center [634, 352] width 908 height 623
drag, startPoint x: 498, startPoint y: 409, endPoint x: 513, endPoint y: 412, distance: 15.0
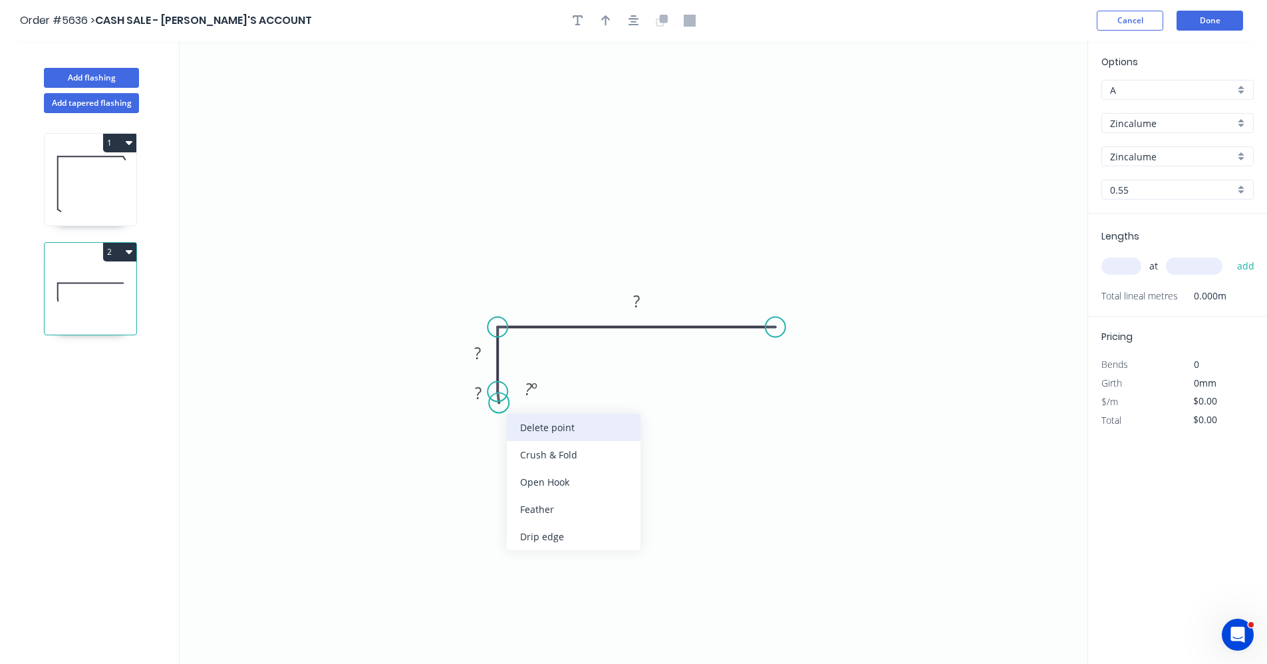
click at [551, 429] on div "Delete point" at bounding box center [574, 427] width 134 height 27
drag, startPoint x: 782, startPoint y: 332, endPoint x: 781, endPoint y: 349, distance: 17.3
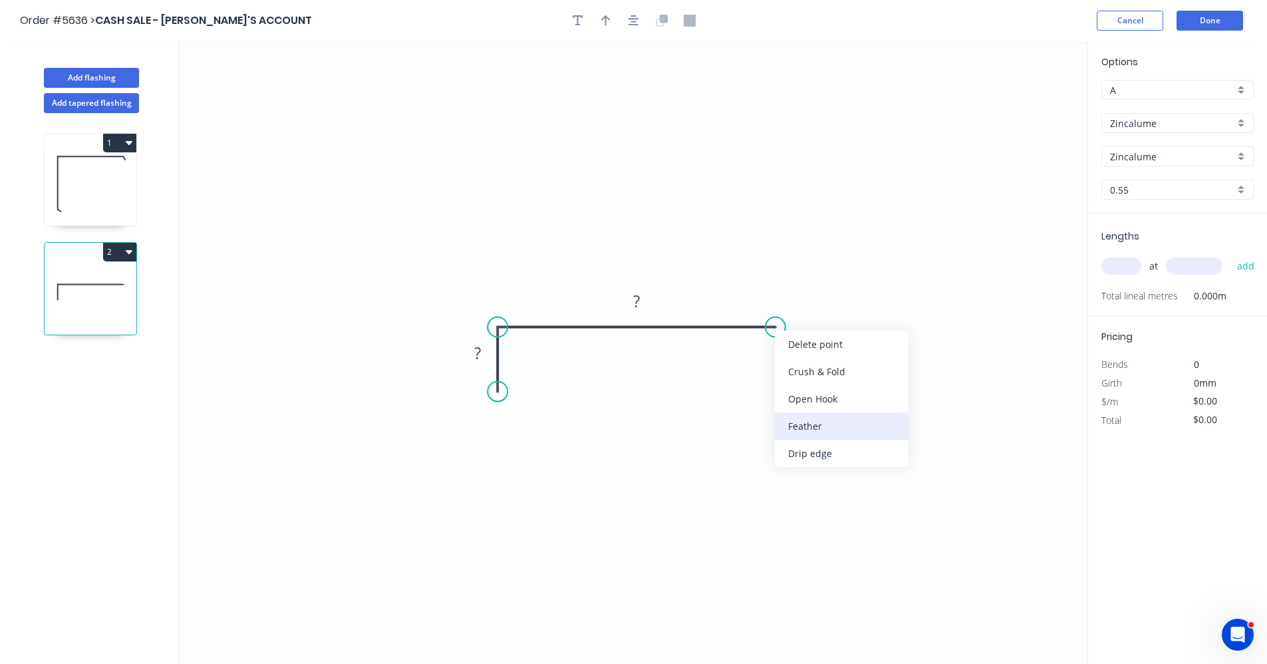
click at [814, 422] on div "Feather" at bounding box center [842, 425] width 134 height 27
click at [484, 355] on rect at bounding box center [477, 354] width 27 height 19
type input "$8.02"
click at [1121, 261] on input "text" at bounding box center [1122, 265] width 40 height 17
type input "1"
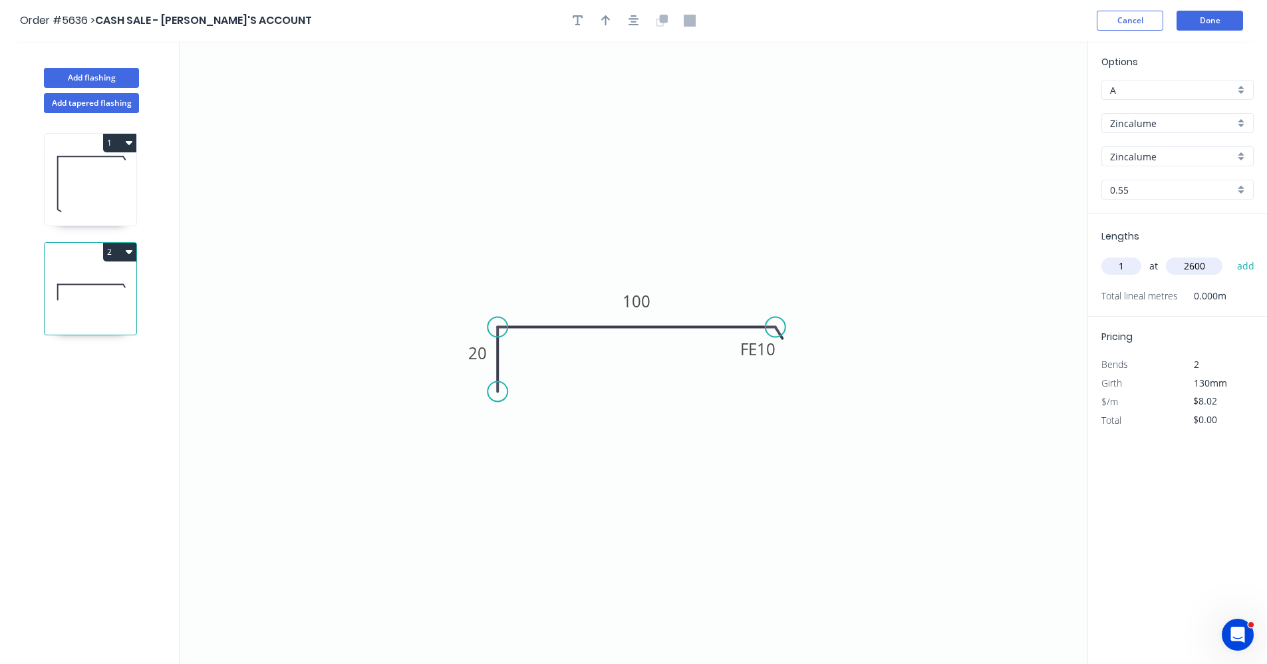
type input "2600"
click at [1231, 255] on button "add" at bounding box center [1246, 266] width 31 height 23
type input "$20.85"
click at [629, 25] on icon "button" at bounding box center [634, 20] width 11 height 11
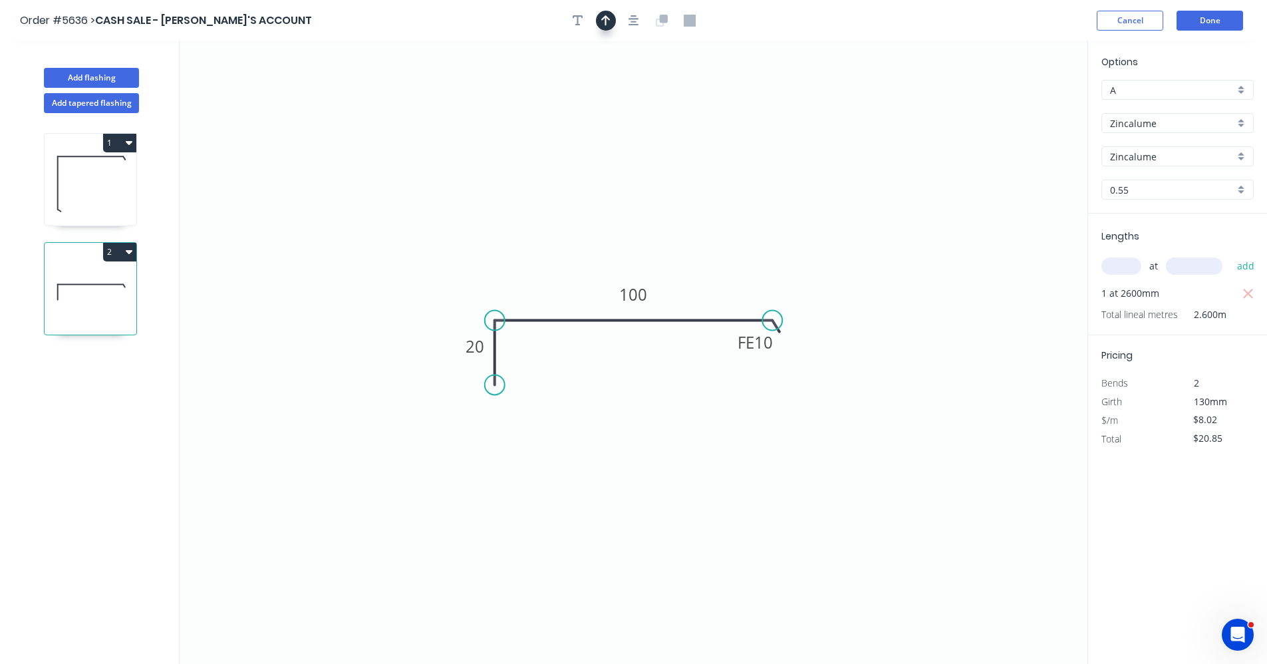
click at [608, 20] on icon "button" at bounding box center [605, 21] width 9 height 12
drag, startPoint x: 1018, startPoint y: 106, endPoint x: 683, endPoint y: 305, distance: 388.9
click at [683, 305] on icon at bounding box center [683, 289] width 12 height 43
click at [124, 143] on button "1" at bounding box center [119, 143] width 33 height 19
drag, startPoint x: 98, startPoint y: 176, endPoint x: 172, endPoint y: 245, distance: 100.2
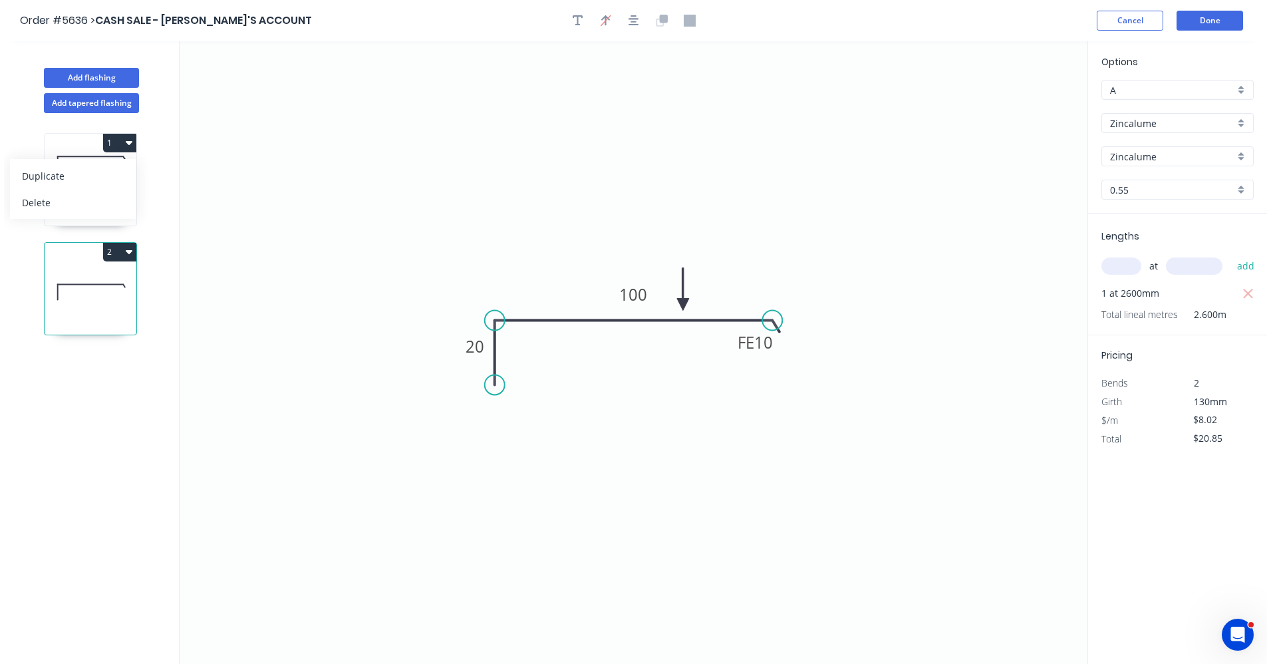
click at [98, 177] on div "Duplicate" at bounding box center [73, 175] width 102 height 19
type input "$12.61"
type input "$0.00"
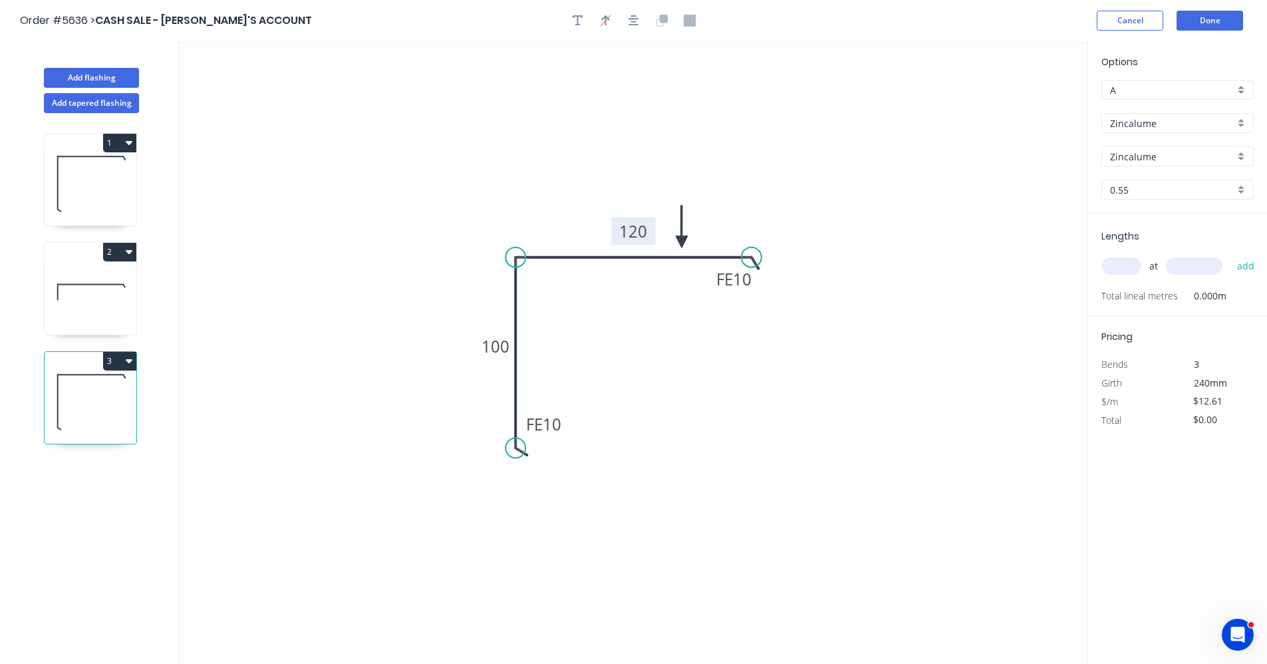
click at [633, 231] on tspan "120" at bounding box center [634, 231] width 28 height 22
type input "$13.78"
click at [1133, 271] on input "text" at bounding box center [1122, 265] width 40 height 17
type input "2"
type input "3900"
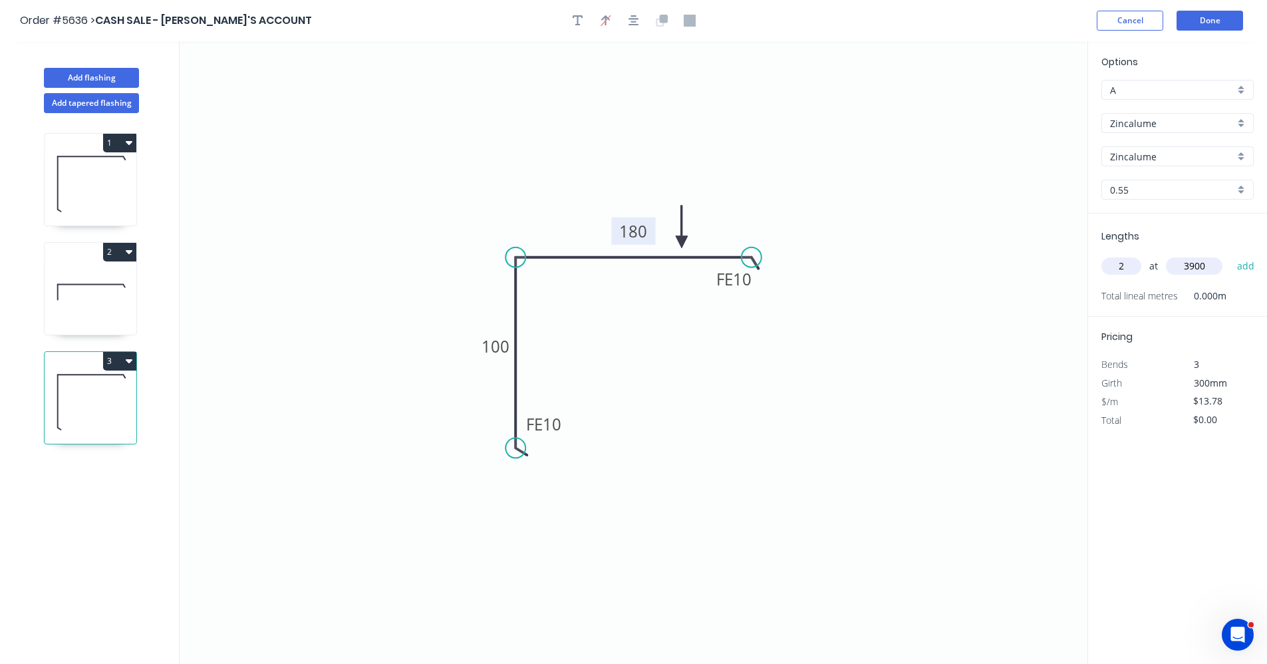
click at [1231, 255] on button "add" at bounding box center [1246, 266] width 31 height 23
type input "$107.48"
click at [104, 80] on button "Add flashing" at bounding box center [91, 78] width 95 height 20
type input "$0.00"
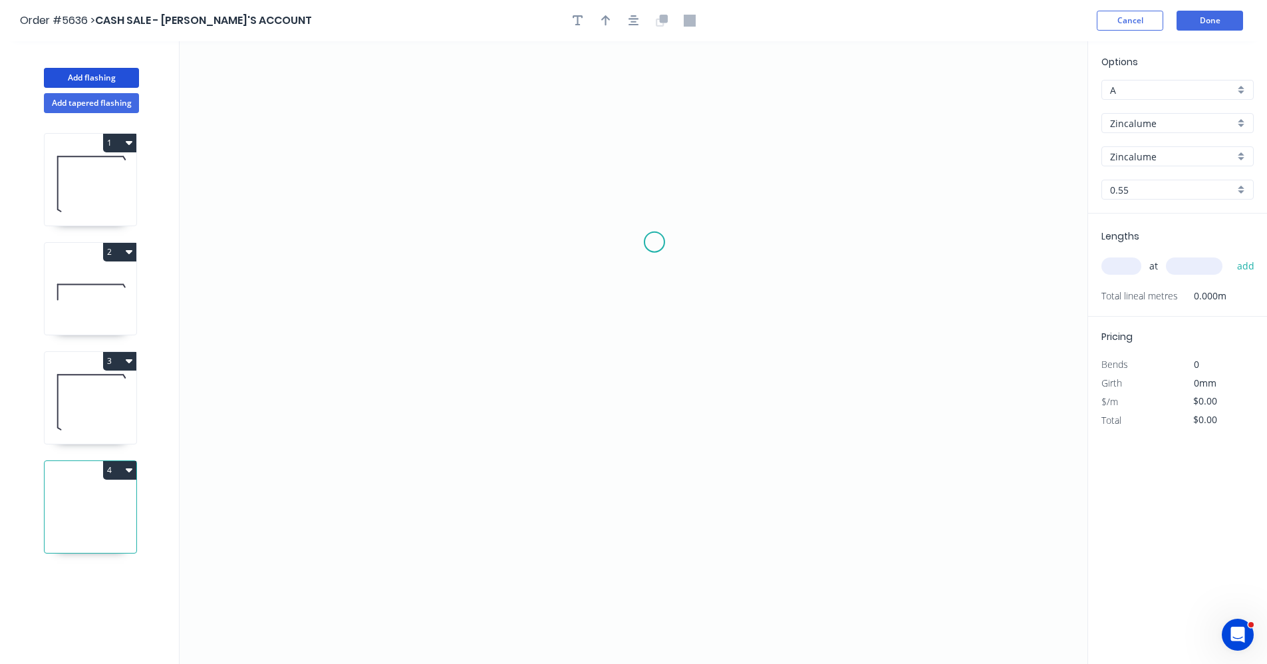
click at [653, 243] on icon "0" at bounding box center [634, 352] width 908 height 623
click at [667, 470] on icon "0" at bounding box center [634, 352] width 908 height 623
click at [589, 472] on icon "0 ?" at bounding box center [634, 352] width 908 height 623
click at [625, 490] on tspan "?" at bounding box center [622, 483] width 7 height 22
type input "$5.56"
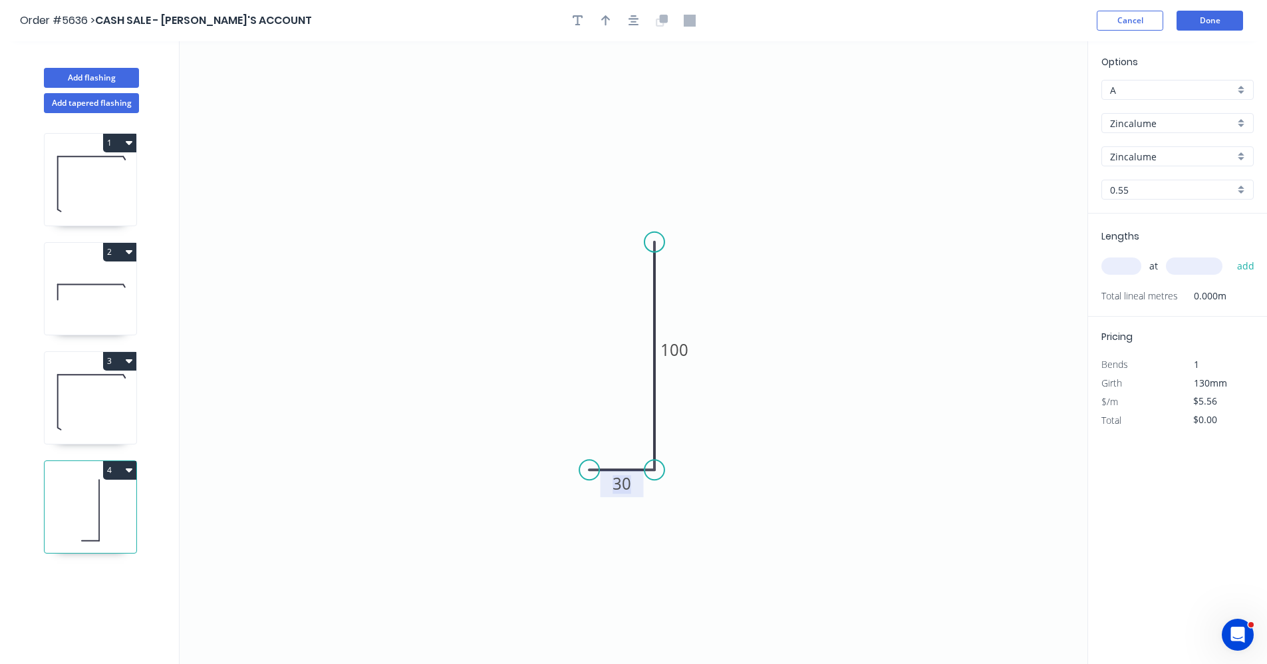
click at [1124, 265] on input "text" at bounding box center [1122, 265] width 40 height 17
type input "1"
type input "2600"
click at [1231, 255] on button "add" at bounding box center [1246, 266] width 31 height 23
type input "$14.46"
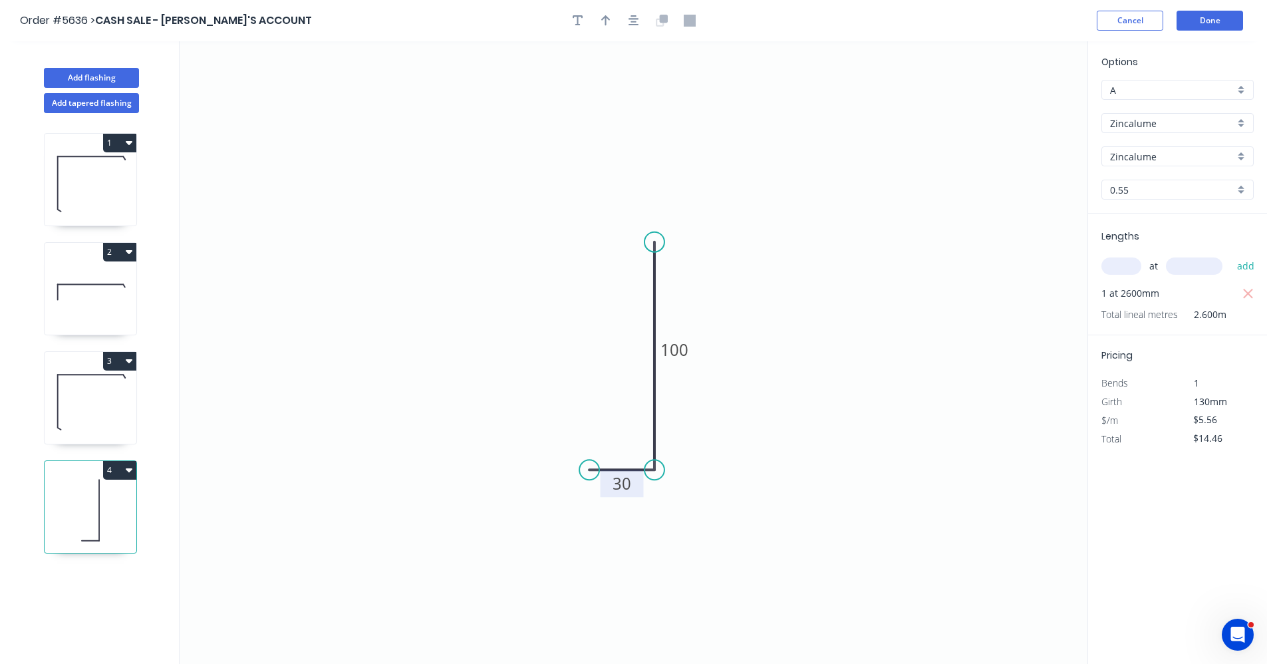
click at [132, 145] on icon "button" at bounding box center [129, 142] width 7 height 11
click at [83, 170] on div "Duplicate" at bounding box center [73, 175] width 102 height 19
type input "$12.61"
type input "$0.00"
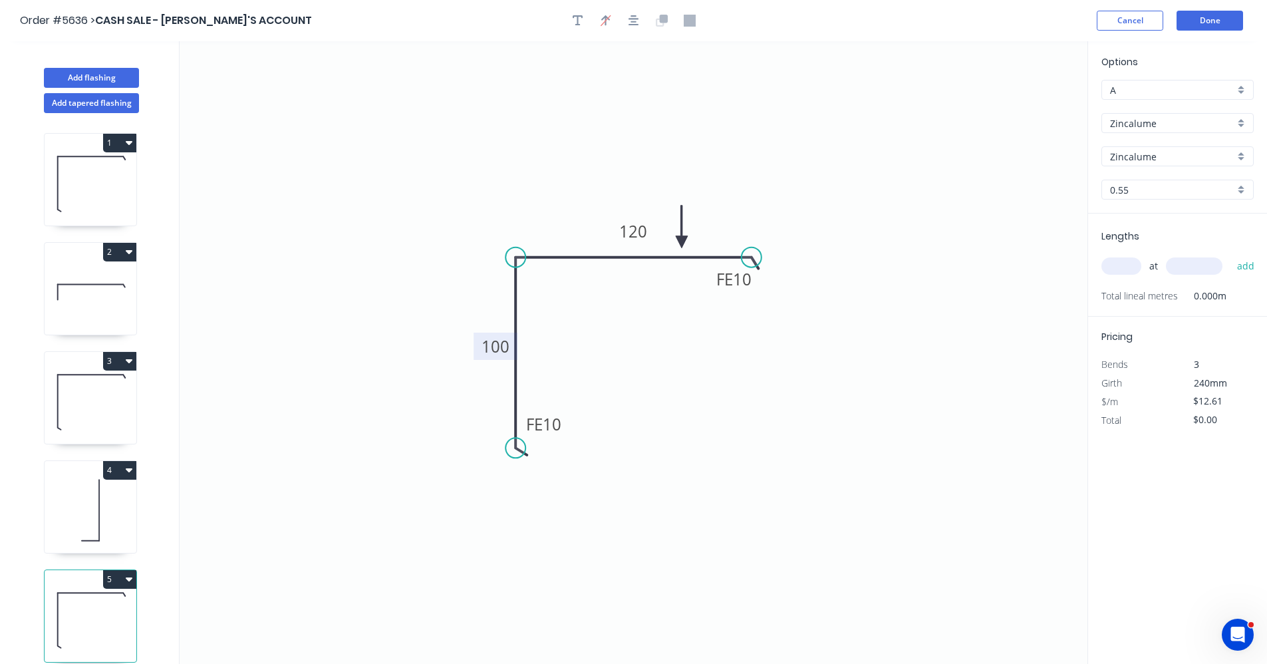
click at [500, 344] on tspan "100" at bounding box center [496, 346] width 28 height 22
type input "$16.13"
click at [1123, 265] on input "text" at bounding box center [1122, 265] width 40 height 17
type input "1"
type input "6100"
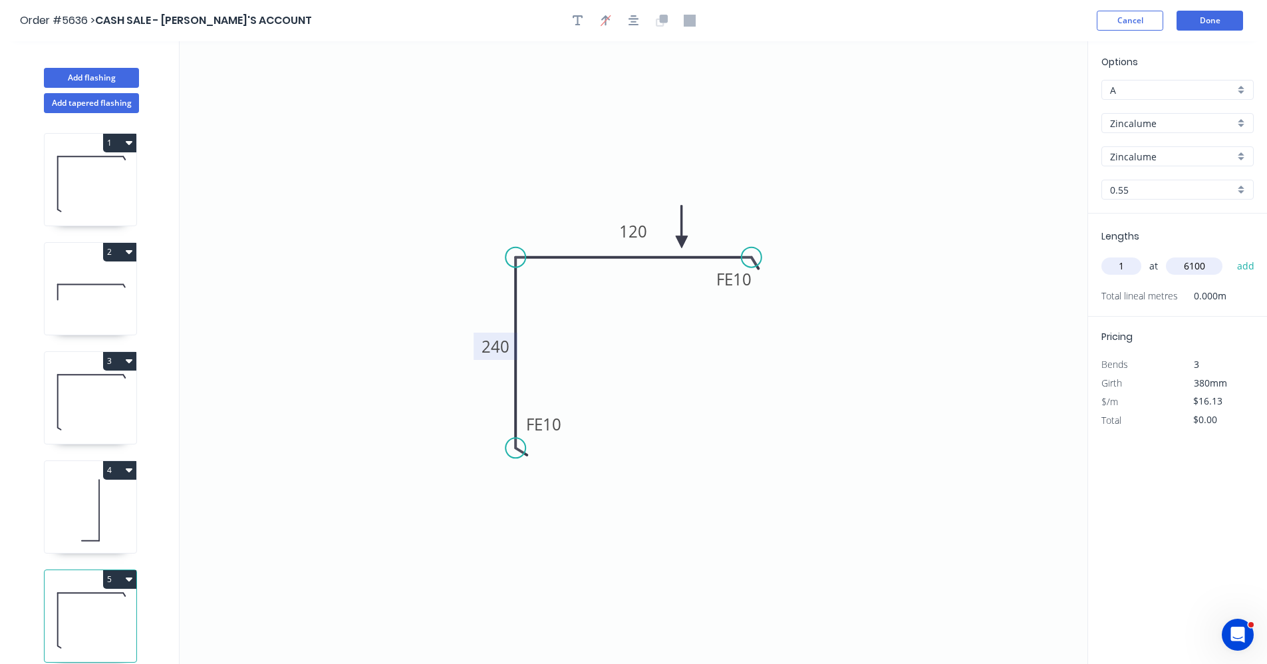
click at [1231, 255] on button "add" at bounding box center [1246, 266] width 31 height 23
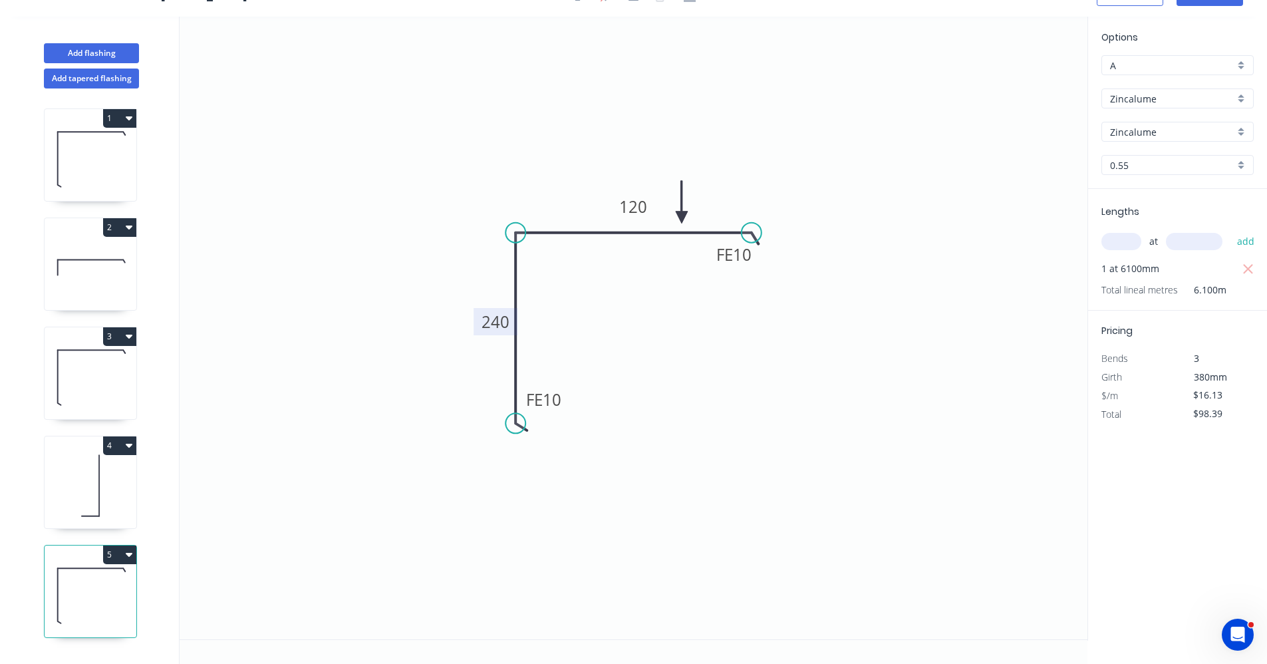
click at [130, 552] on icon "button" at bounding box center [129, 554] width 7 height 11
click at [72, 582] on div "Duplicate" at bounding box center [73, 587] width 102 height 19
type input "$0.00"
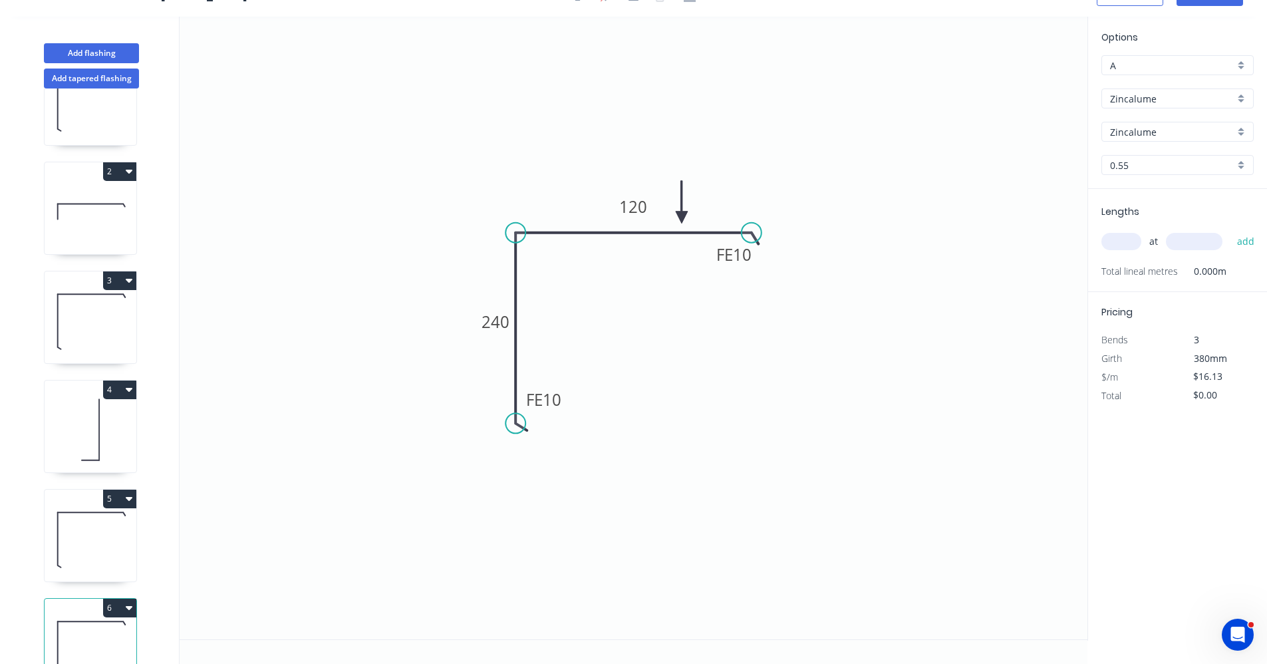
scroll to position [109, 0]
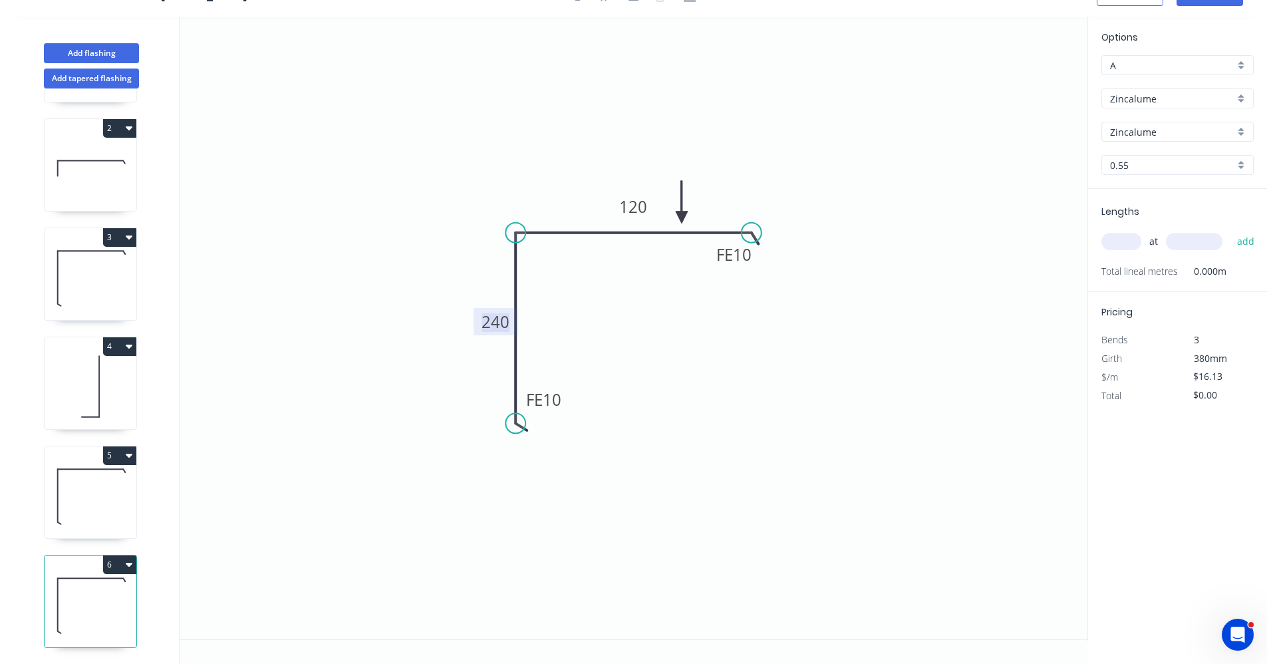
click at [491, 320] on tspan "240" at bounding box center [496, 322] width 28 height 22
type input "$13.78"
click at [1126, 242] on input "text" at bounding box center [1122, 241] width 40 height 17
type input "1"
type input "4000"
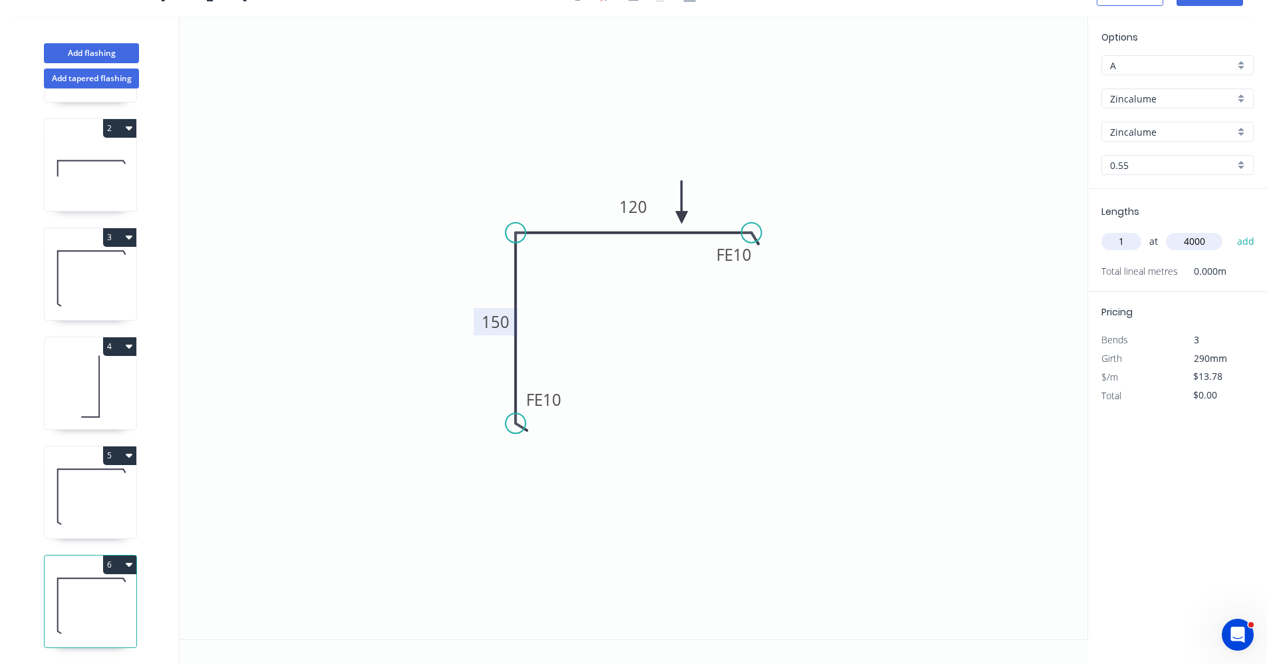
click at [1231, 230] on button "add" at bounding box center [1246, 241] width 31 height 23
type input "$55.12"
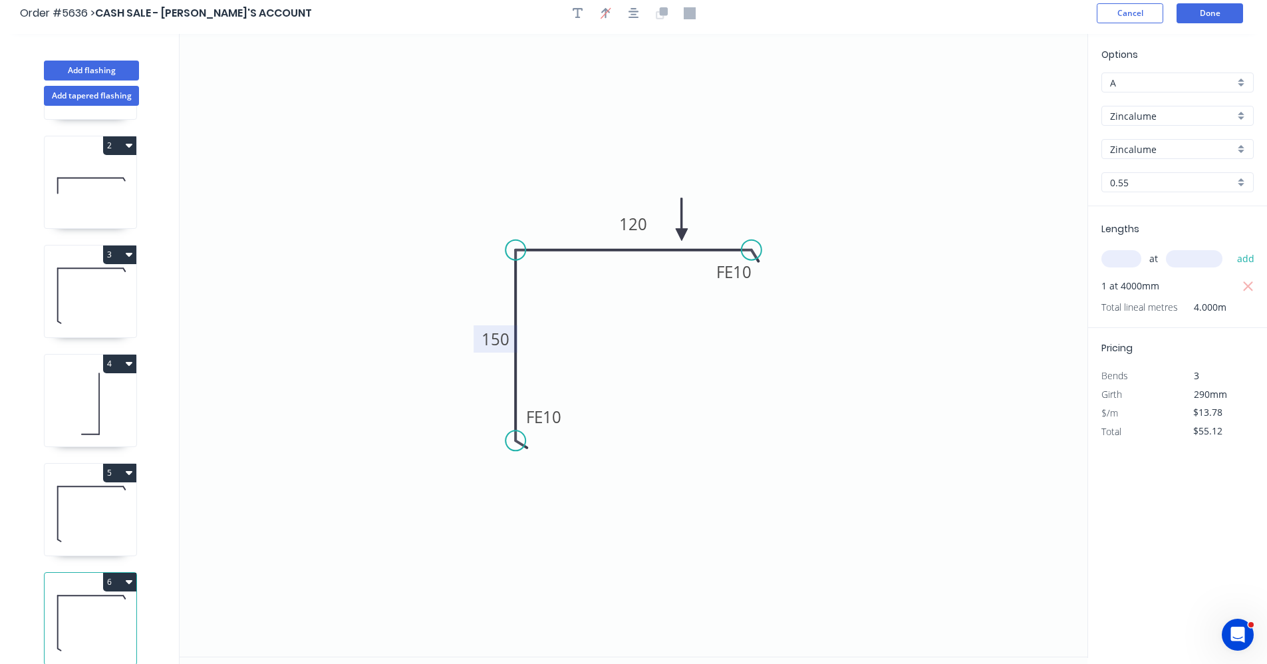
scroll to position [0, 0]
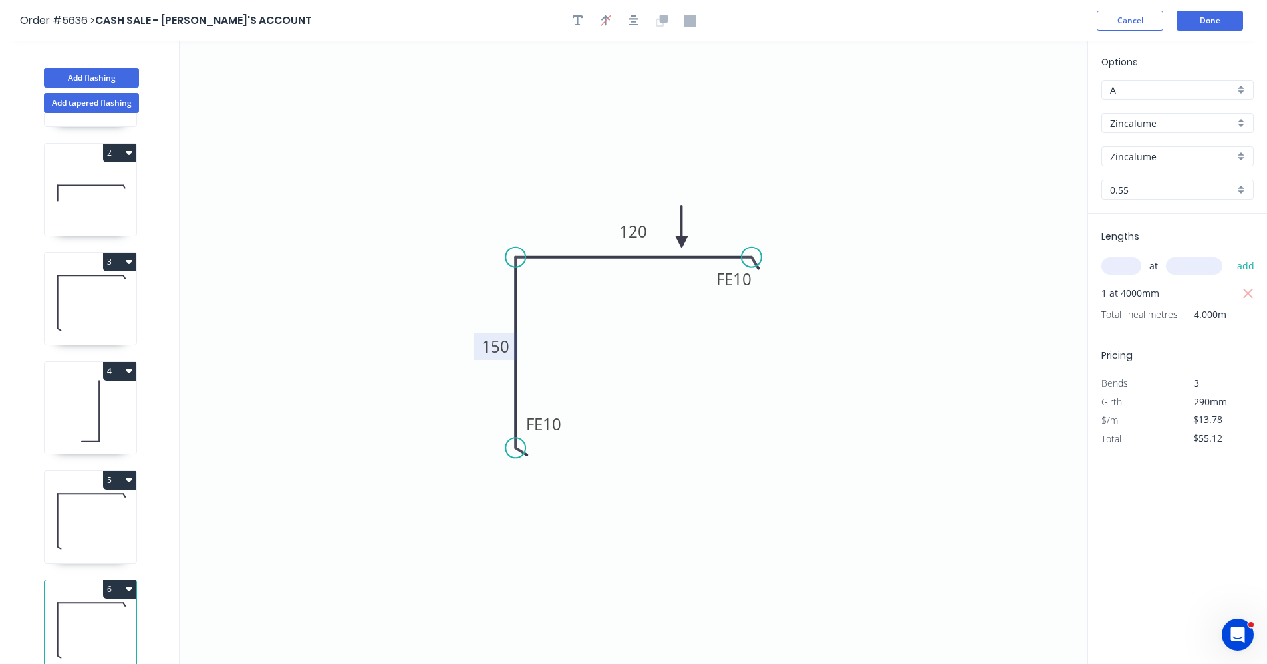
drag, startPoint x: 104, startPoint y: 199, endPoint x: 96, endPoint y: 210, distance: 13.3
click at [103, 200] on icon at bounding box center [91, 192] width 92 height 85
type input "$8.02"
type input "$20.85"
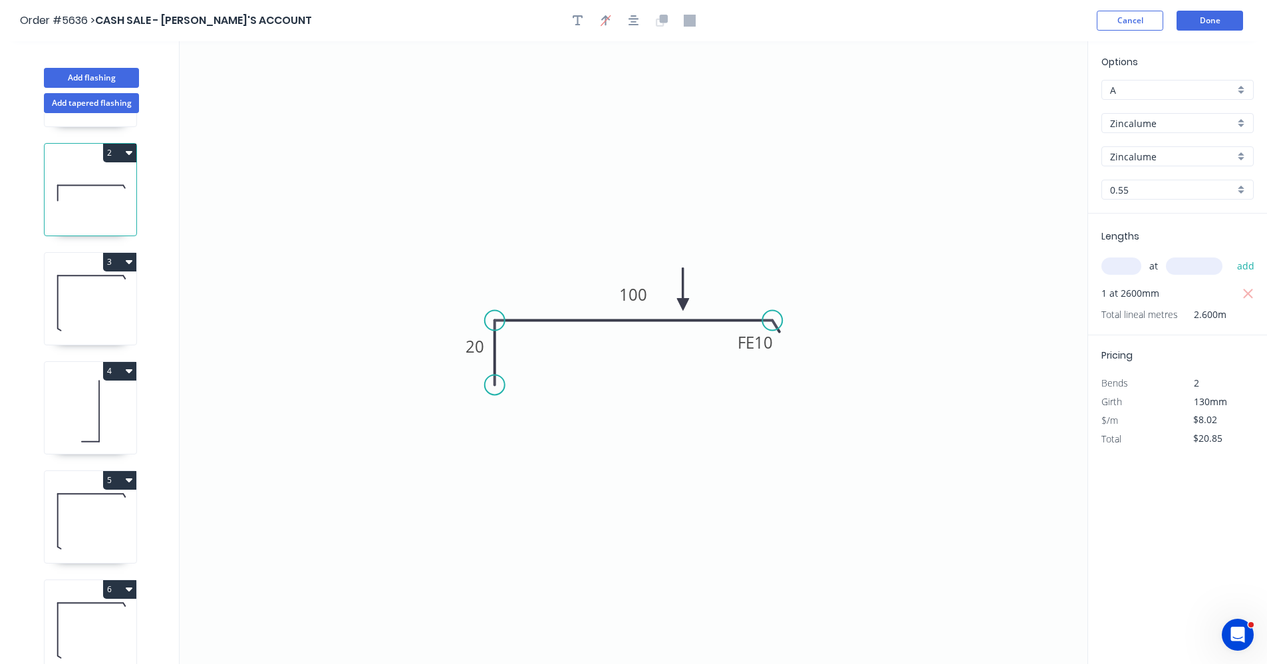
click at [62, 285] on icon at bounding box center [91, 301] width 92 height 85
type input "$13.78"
type input "$107.48"
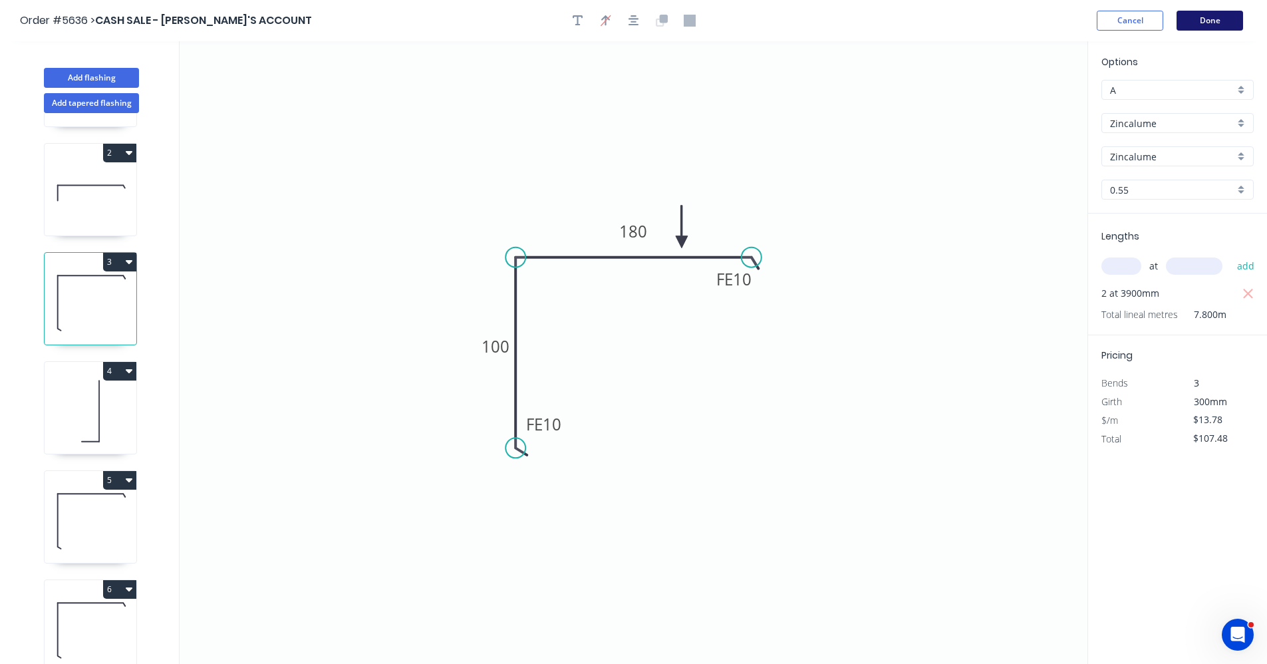
click at [1200, 26] on button "Done" at bounding box center [1210, 21] width 67 height 20
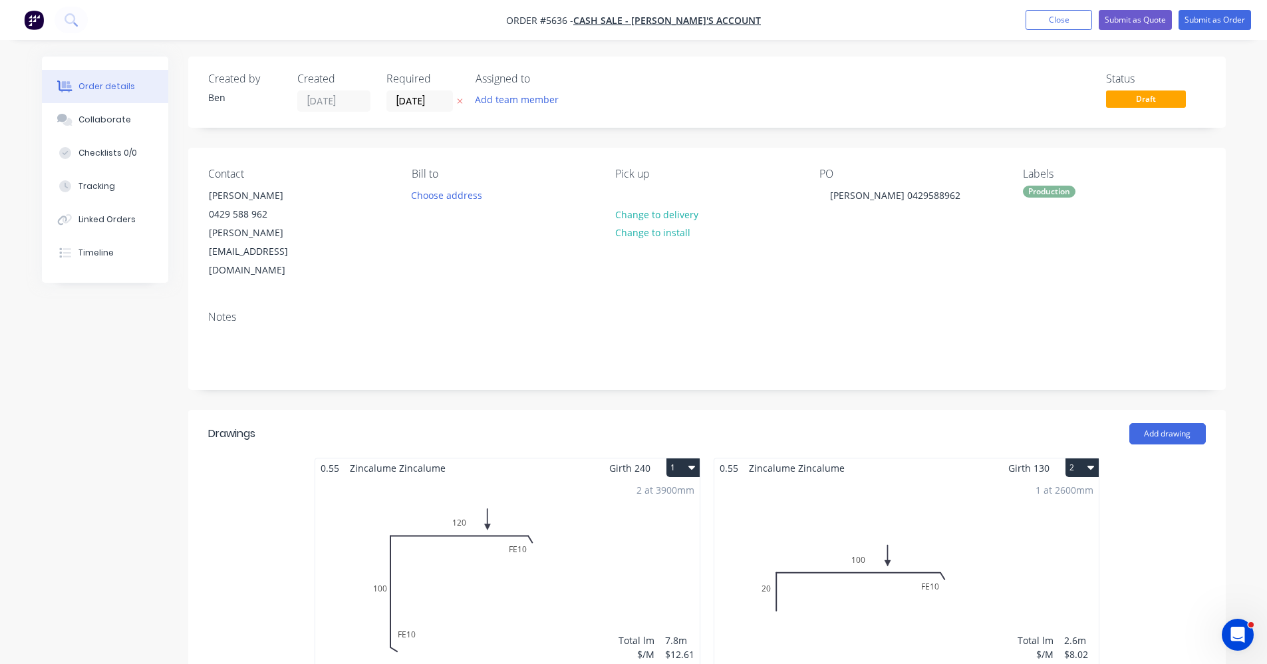
drag, startPoint x: 1047, startPoint y: 23, endPoint x: 698, endPoint y: 104, distance: 357.9
click at [1131, 21] on button "Submit as Quote" at bounding box center [1135, 20] width 73 height 20
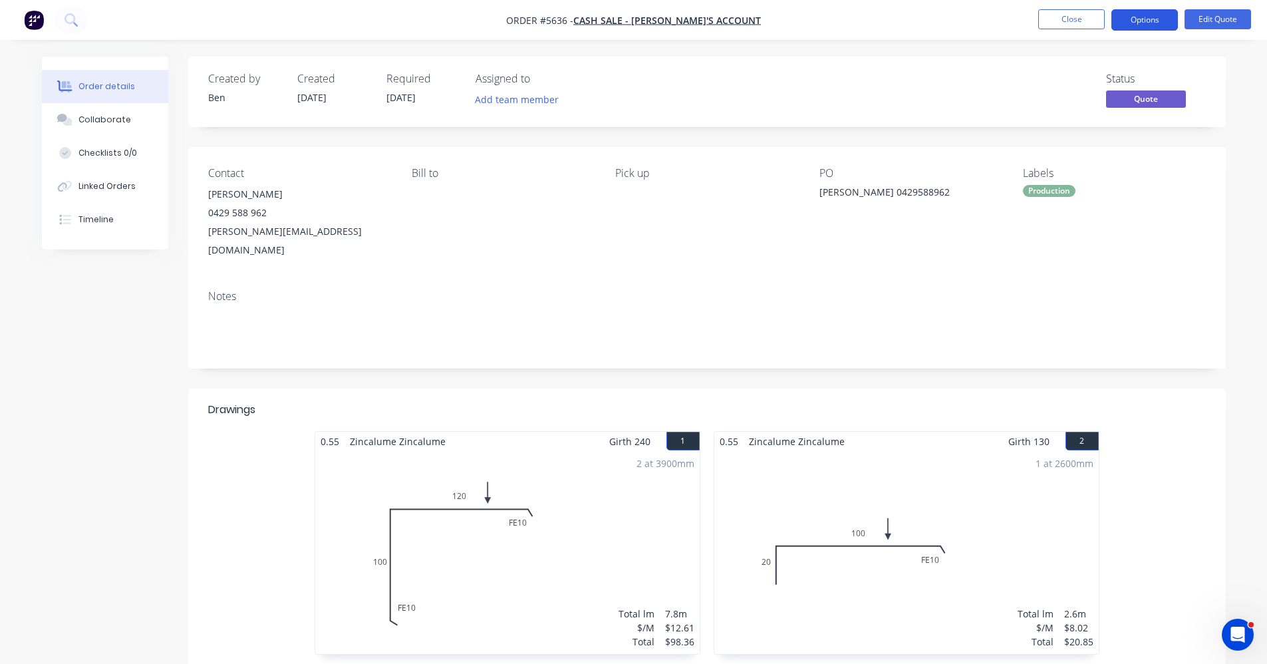
click at [1143, 24] on button "Options" at bounding box center [1145, 19] width 67 height 21
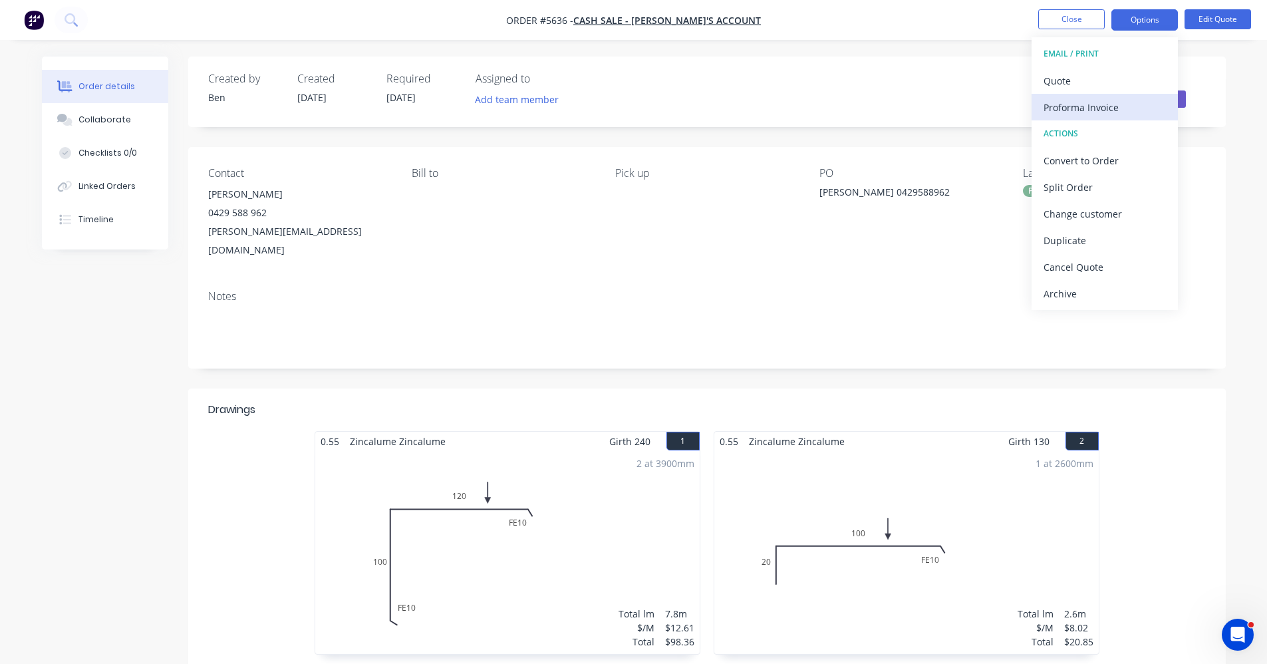
click at [1100, 102] on div "Proforma Invoice" at bounding box center [1105, 107] width 122 height 19
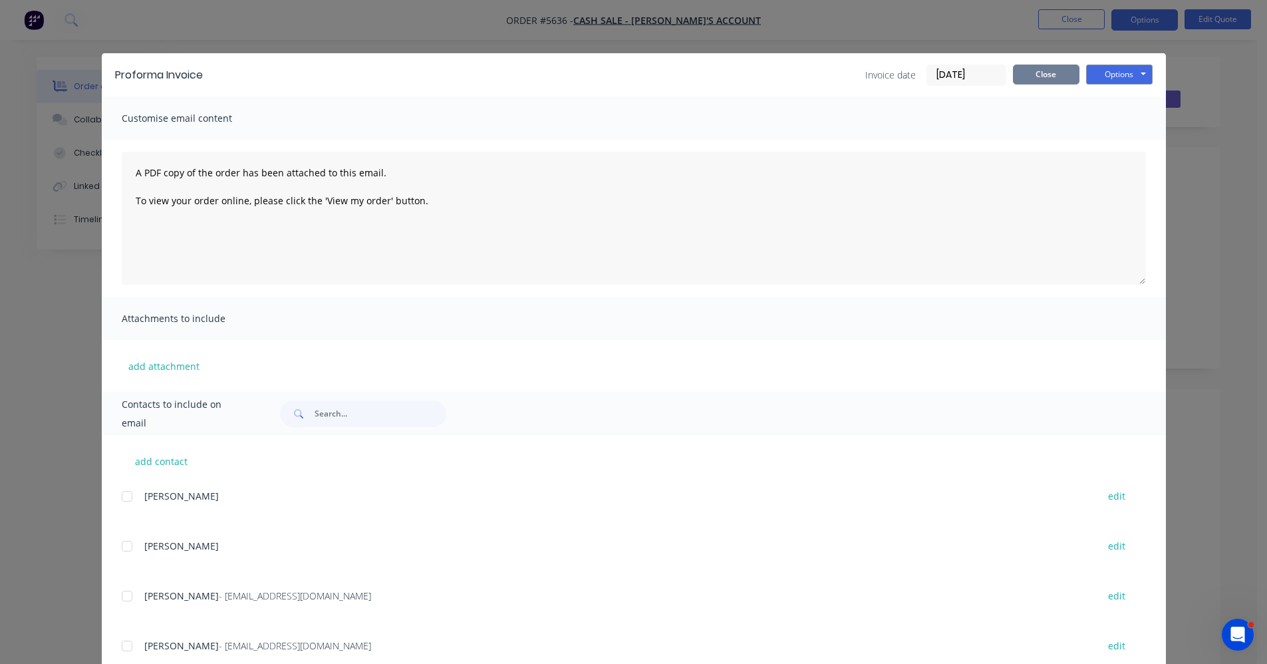
click at [1033, 81] on button "Close" at bounding box center [1046, 75] width 67 height 20
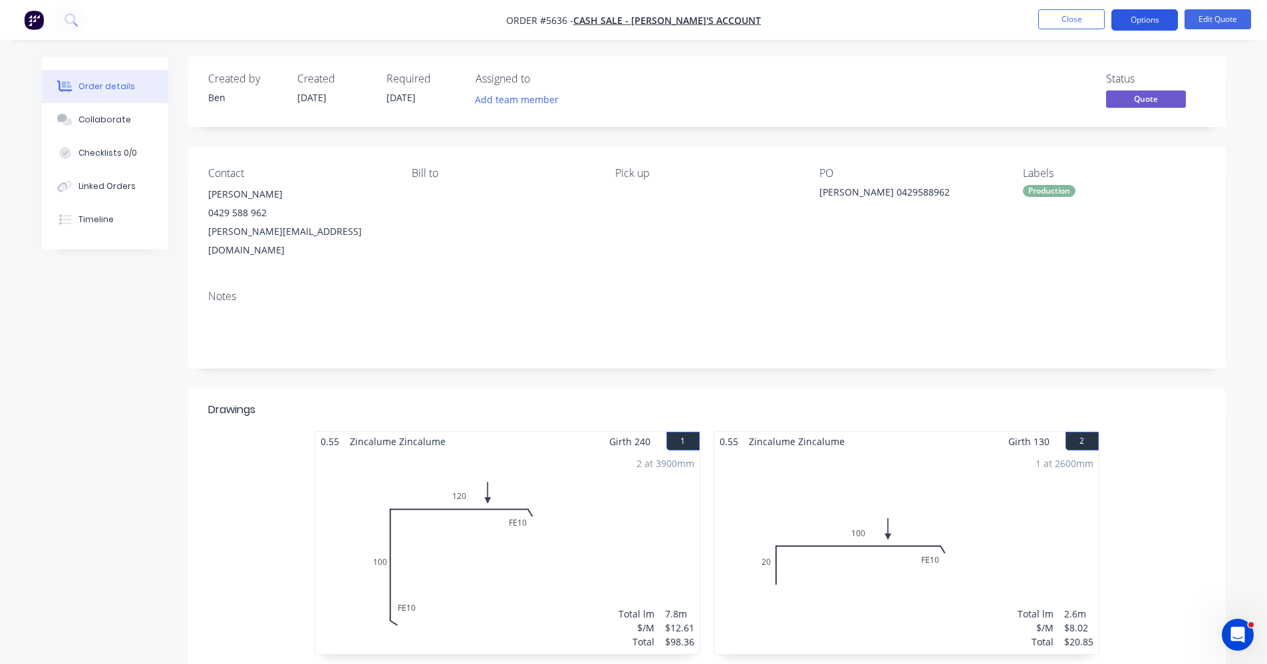
click at [1150, 22] on button "Options" at bounding box center [1145, 19] width 67 height 21
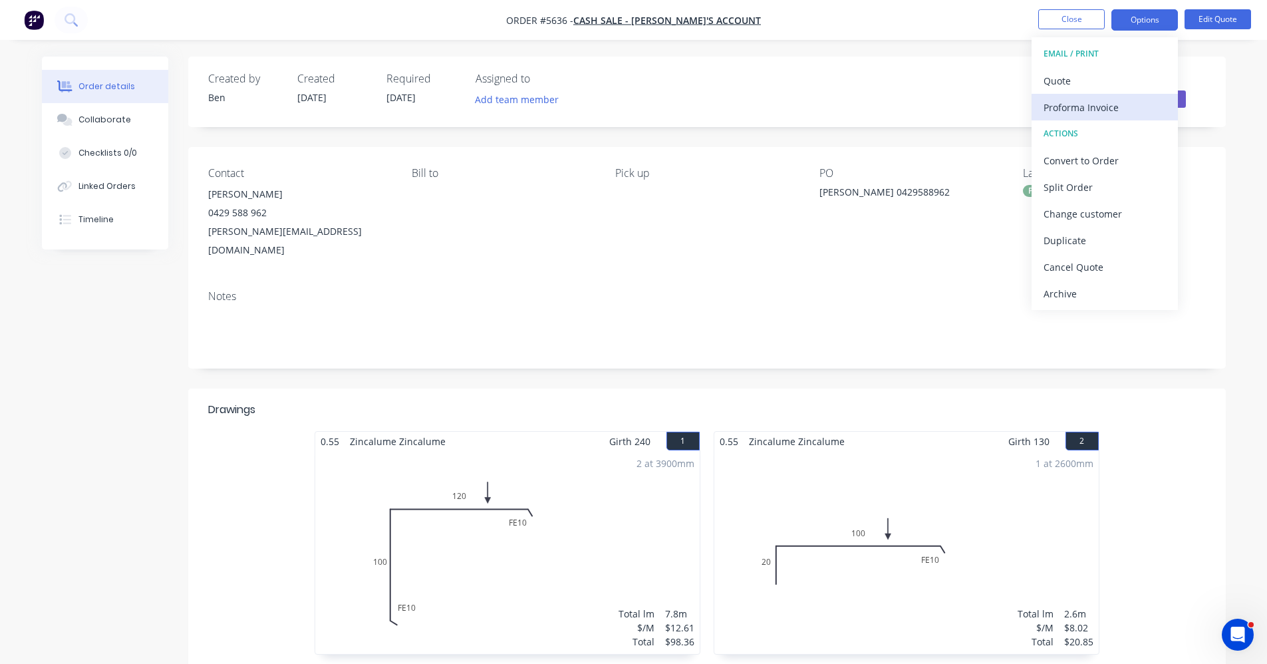
click at [1071, 104] on div "Proforma Invoice" at bounding box center [1105, 107] width 122 height 19
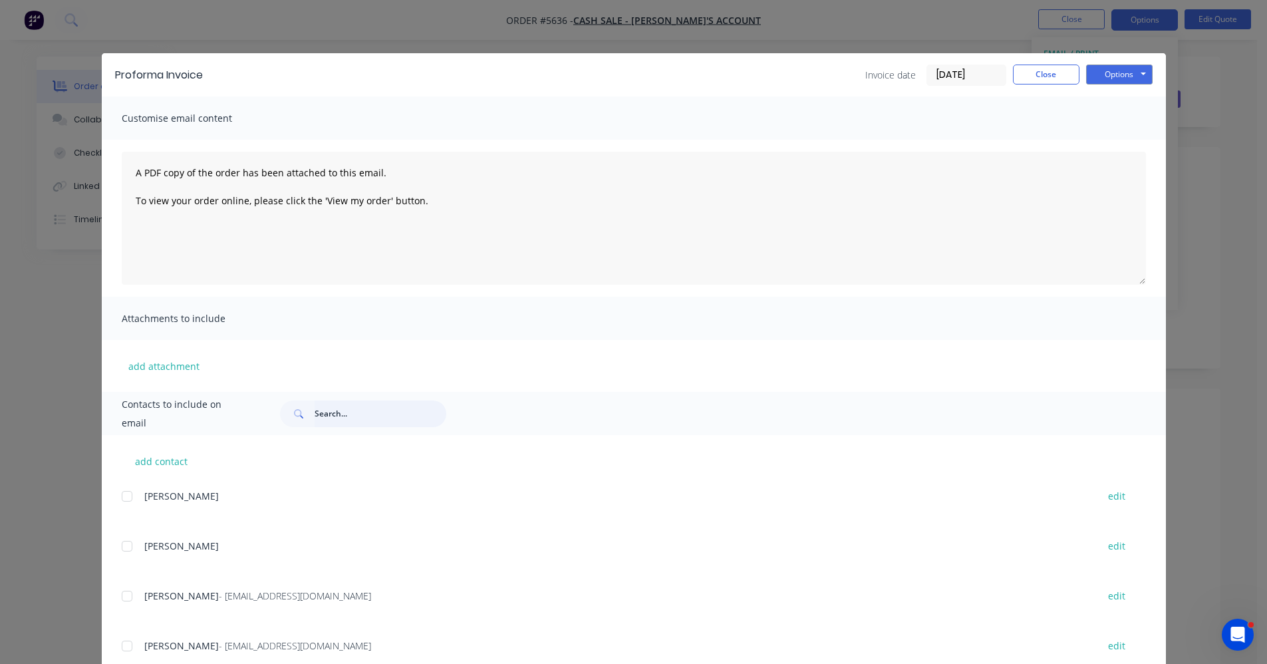
click at [332, 406] on input "text" at bounding box center [381, 413] width 132 height 27
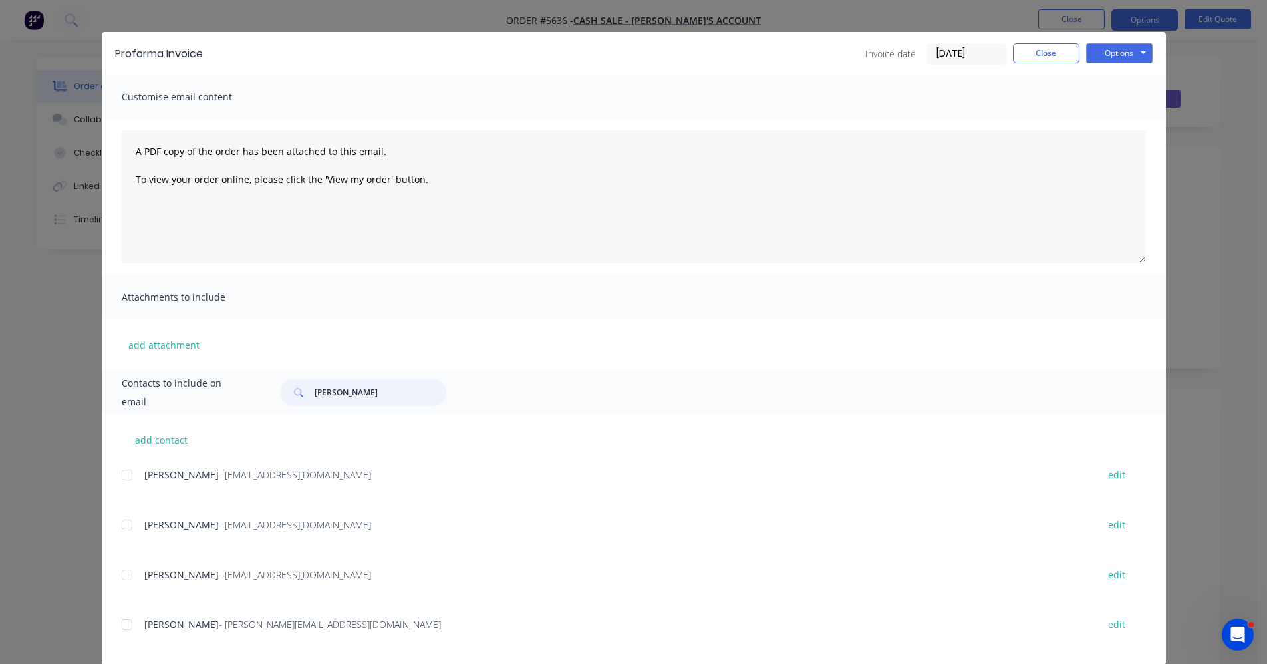
scroll to position [41, 0]
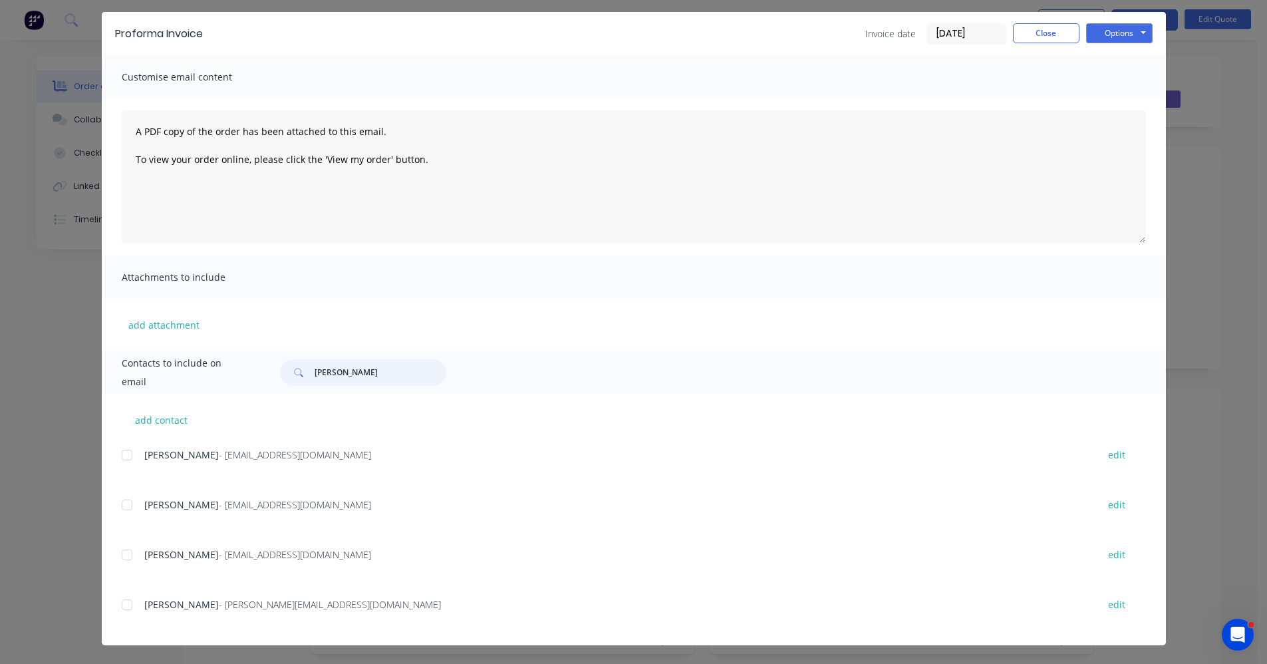
drag, startPoint x: 118, startPoint y: 605, endPoint x: 147, endPoint y: 607, distance: 28.7
click at [119, 605] on div at bounding box center [127, 604] width 27 height 27
type input "jesse"
click at [1129, 31] on button "Options" at bounding box center [1119, 33] width 67 height 20
click at [1112, 98] on button "Email" at bounding box center [1128, 101] width 85 height 22
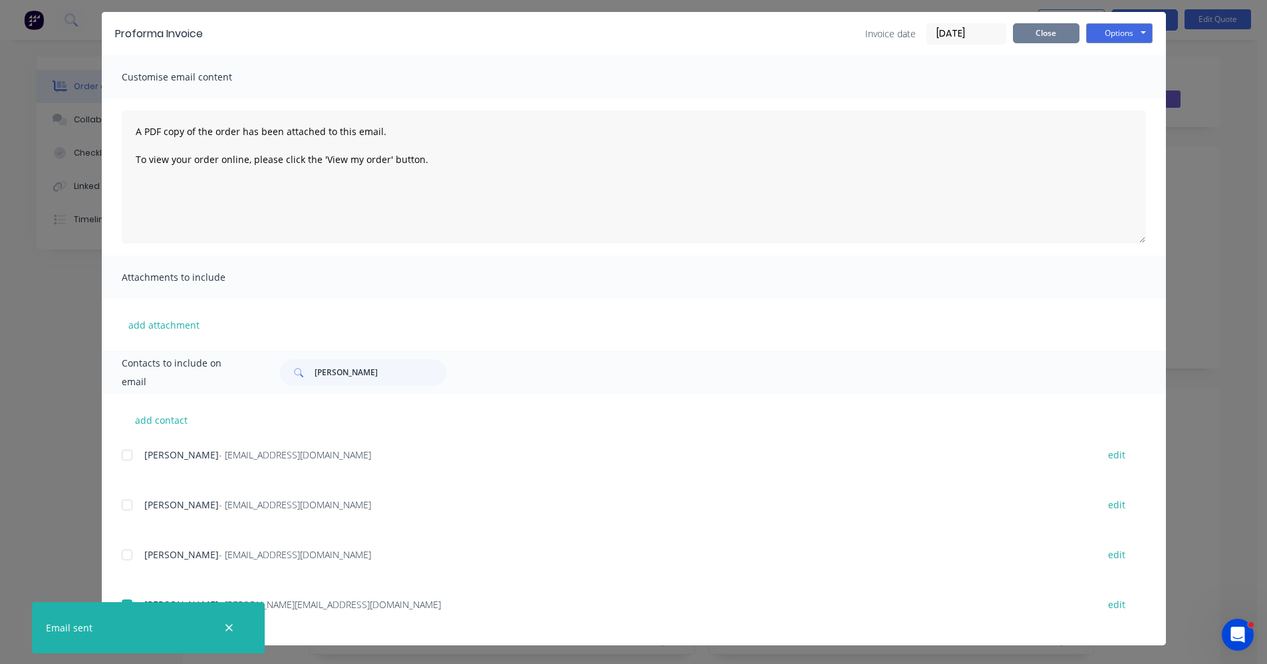
click at [1036, 34] on button "Close" at bounding box center [1046, 33] width 67 height 20
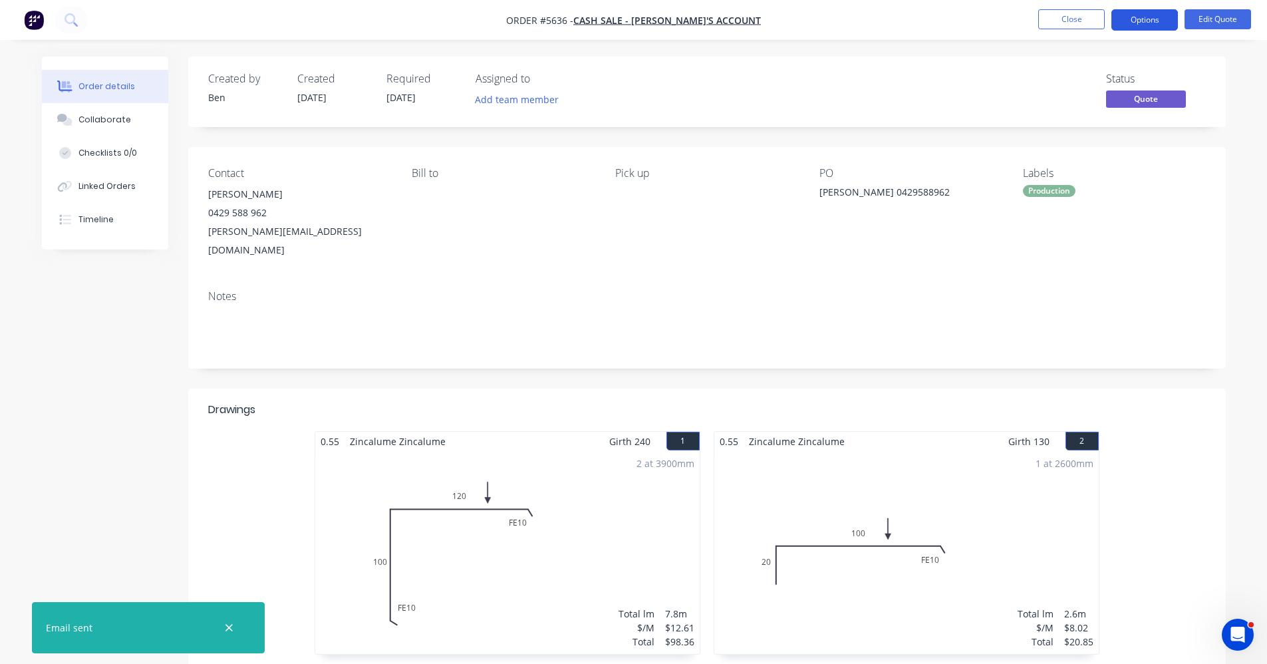
drag, startPoint x: 1151, startPoint y: 16, endPoint x: 1143, endPoint y: 22, distance: 10.0
click at [1151, 16] on button "Options" at bounding box center [1145, 19] width 67 height 21
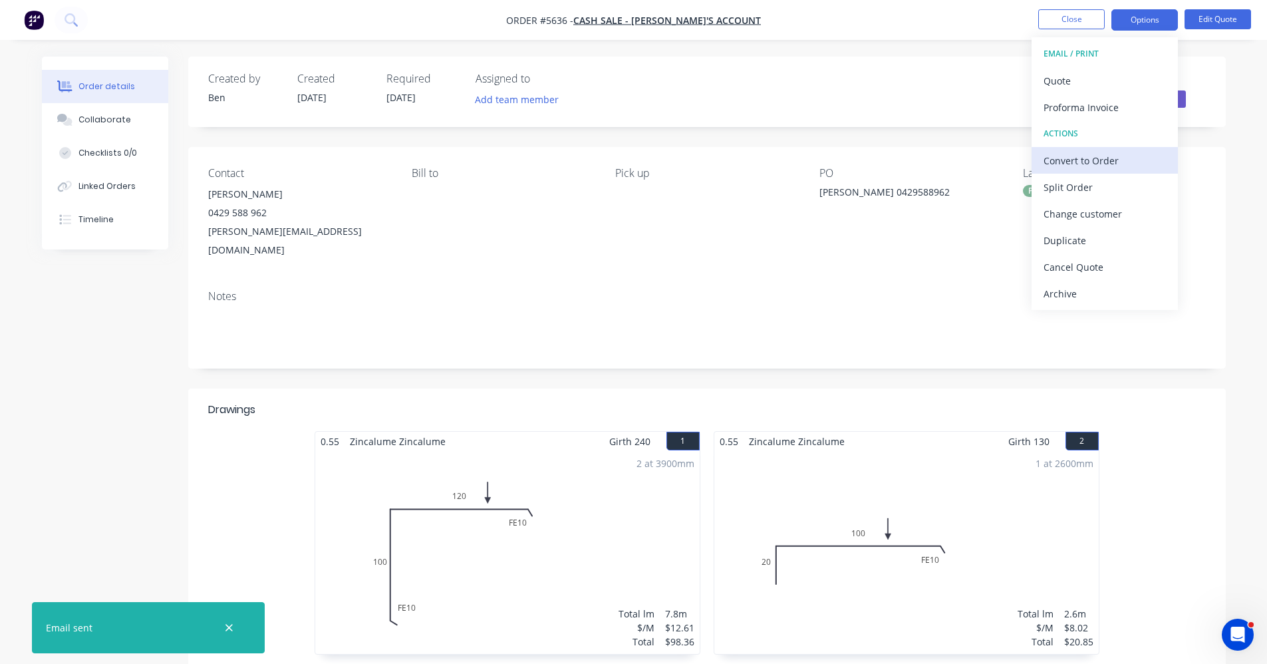
click at [1086, 164] on div "Convert to Order" at bounding box center [1105, 160] width 122 height 19
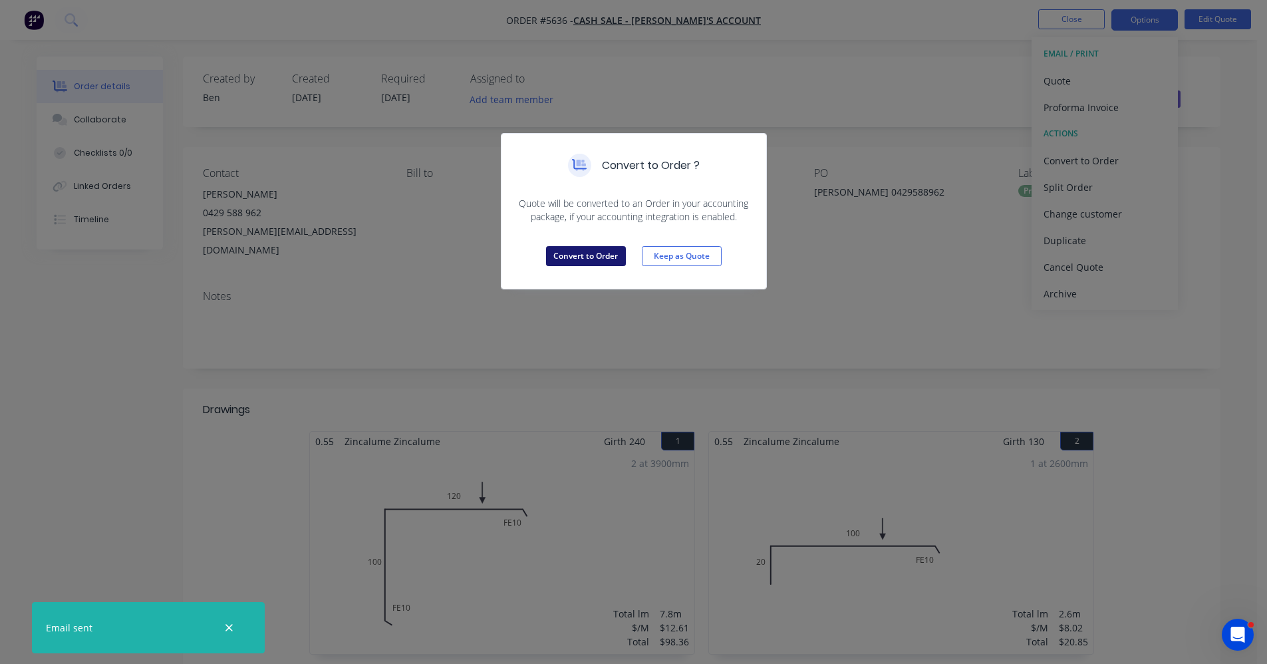
click at [587, 257] on button "Convert to Order" at bounding box center [586, 256] width 80 height 20
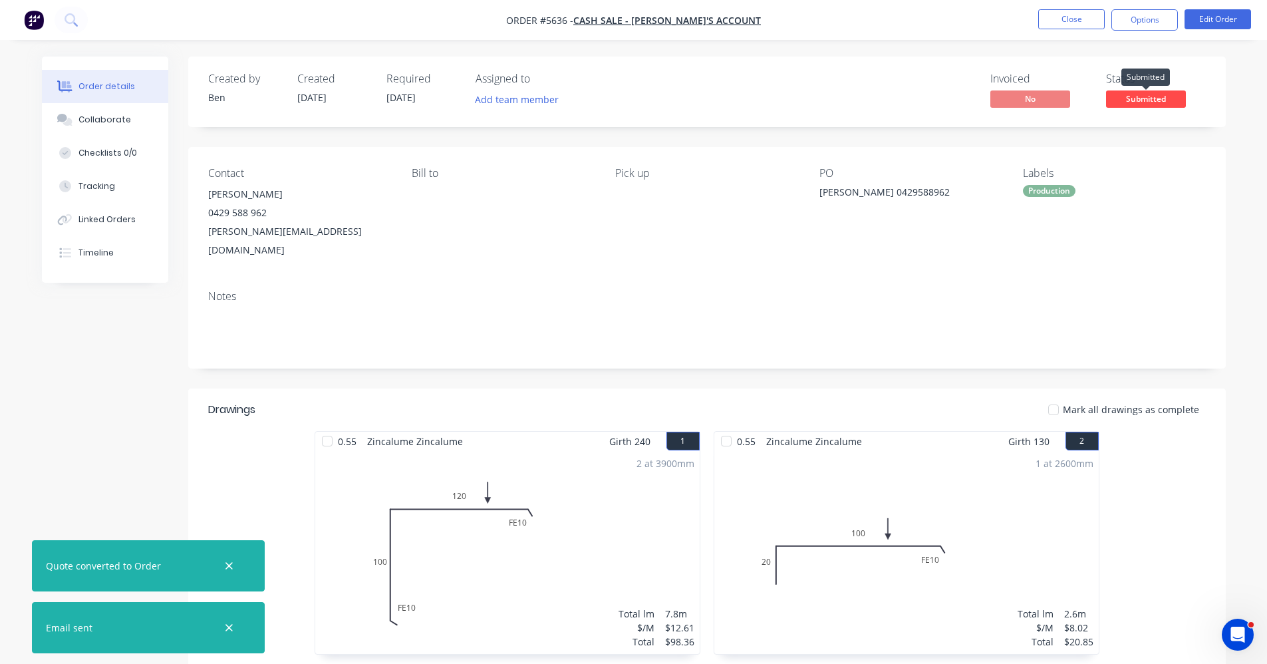
click at [1151, 102] on span "Submitted" at bounding box center [1146, 98] width 80 height 17
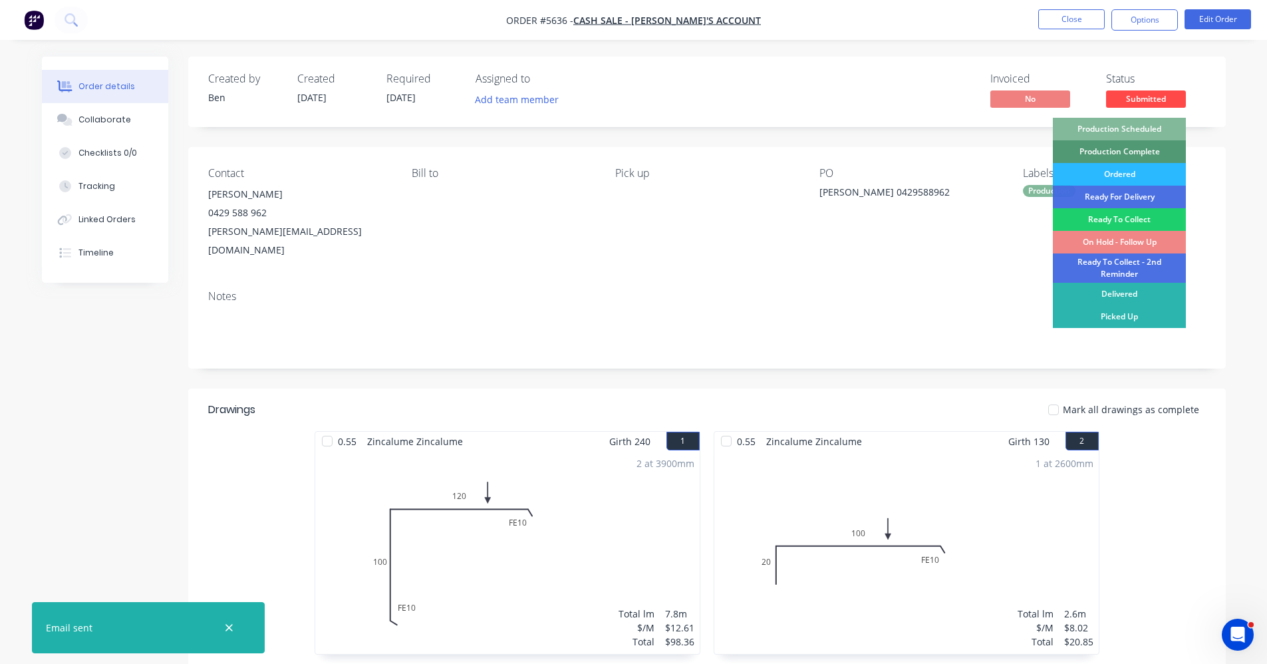
click at [1125, 124] on div "Production Scheduled" at bounding box center [1119, 129] width 133 height 23
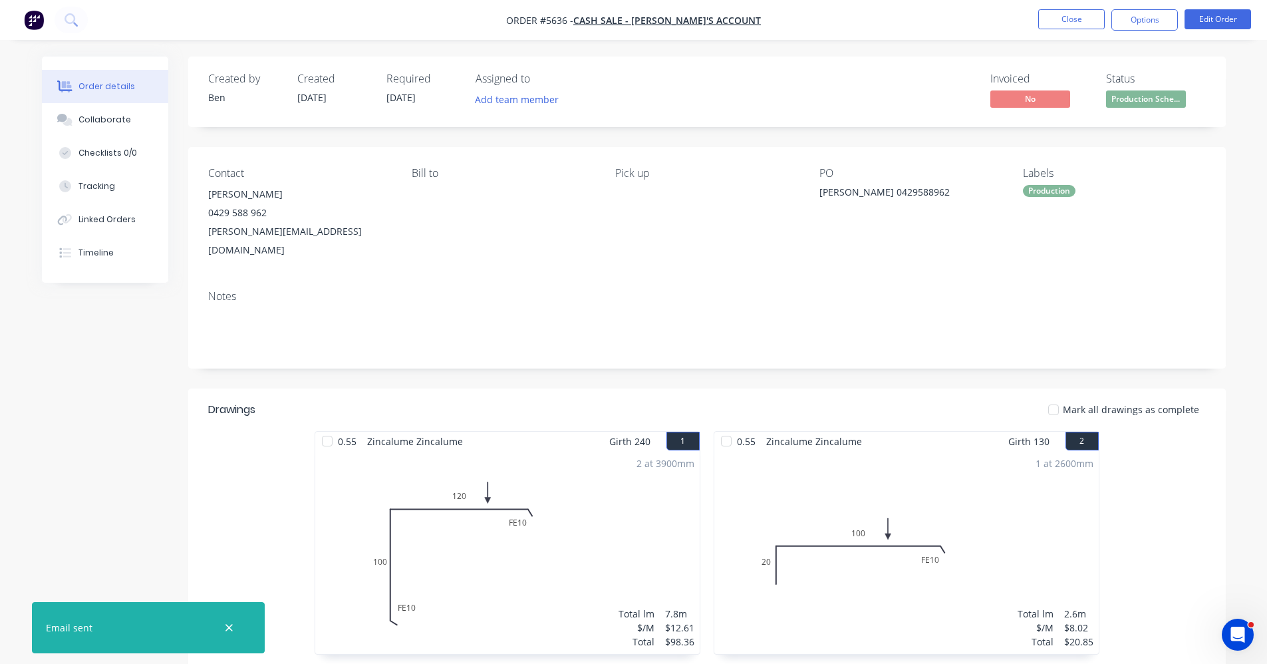
drag, startPoint x: 1146, startPoint y: 34, endPoint x: 1135, endPoint y: 26, distance: 13.3
click at [1145, 32] on nav "Order #5636 - CASH SALE - BEN'S ACCOUNT Close Options Edit Order" at bounding box center [633, 20] width 1267 height 40
click at [1135, 25] on button "Options" at bounding box center [1145, 19] width 67 height 21
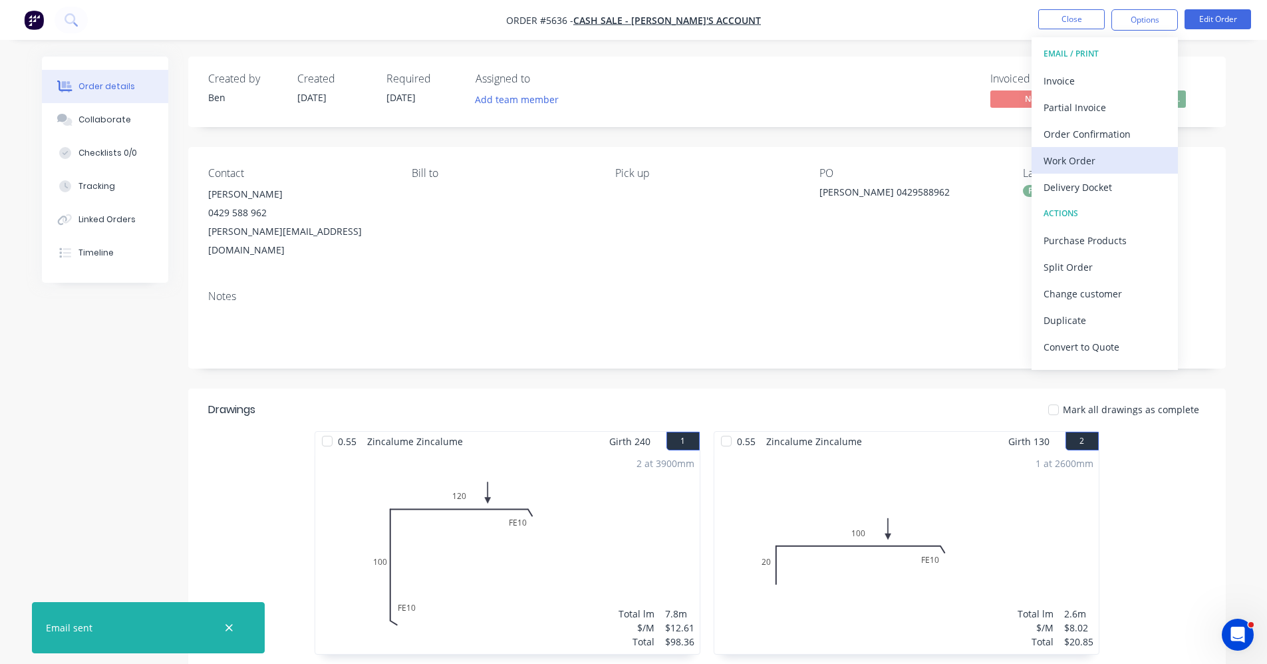
click at [1069, 161] on div "Work Order" at bounding box center [1105, 160] width 122 height 19
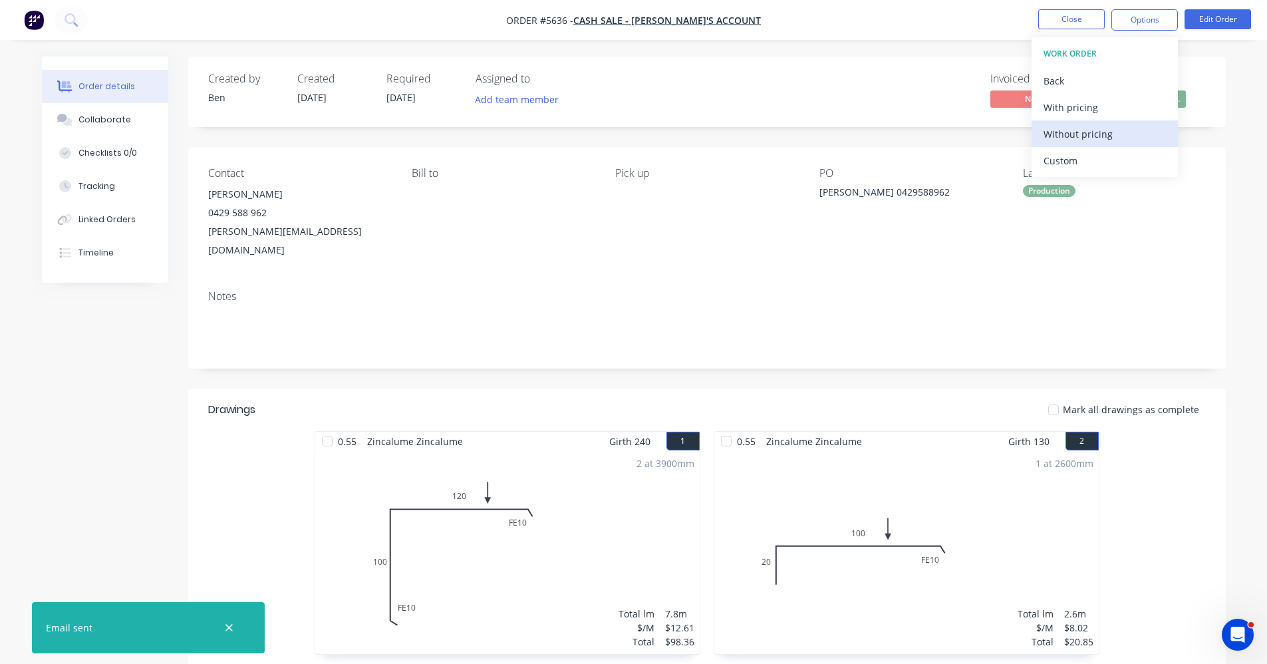
click at [1072, 138] on div "Without pricing" at bounding box center [1105, 133] width 122 height 19
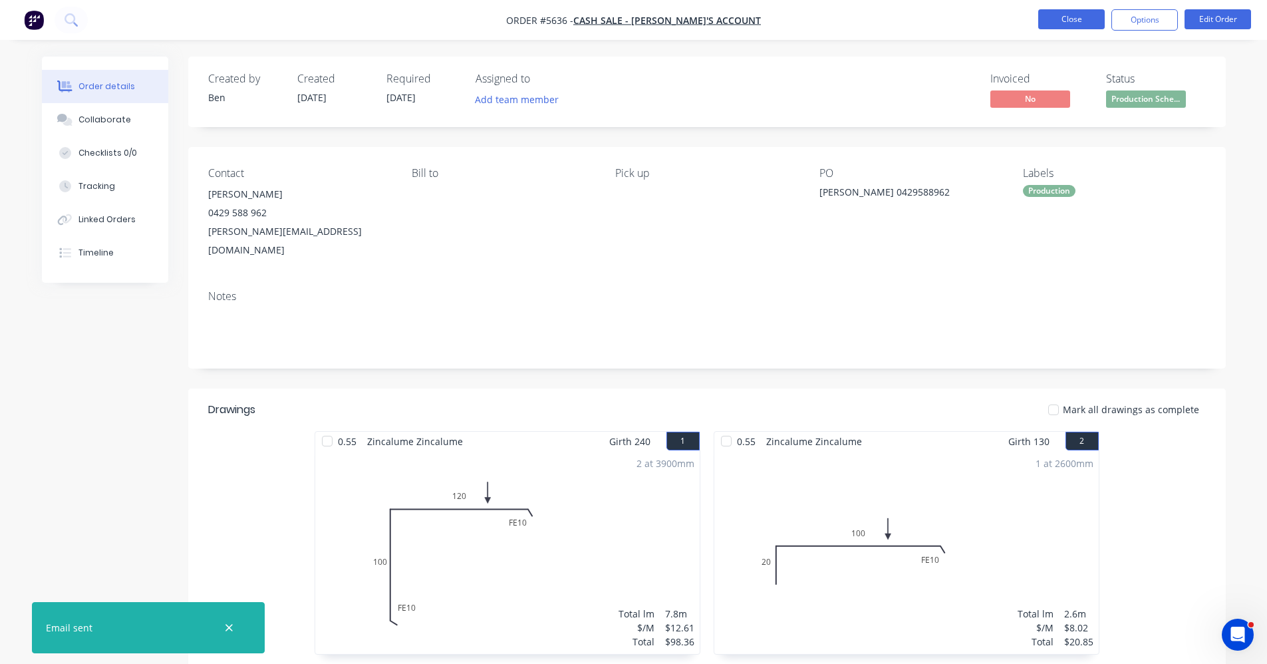
click at [1044, 17] on button "Close" at bounding box center [1071, 19] width 67 height 20
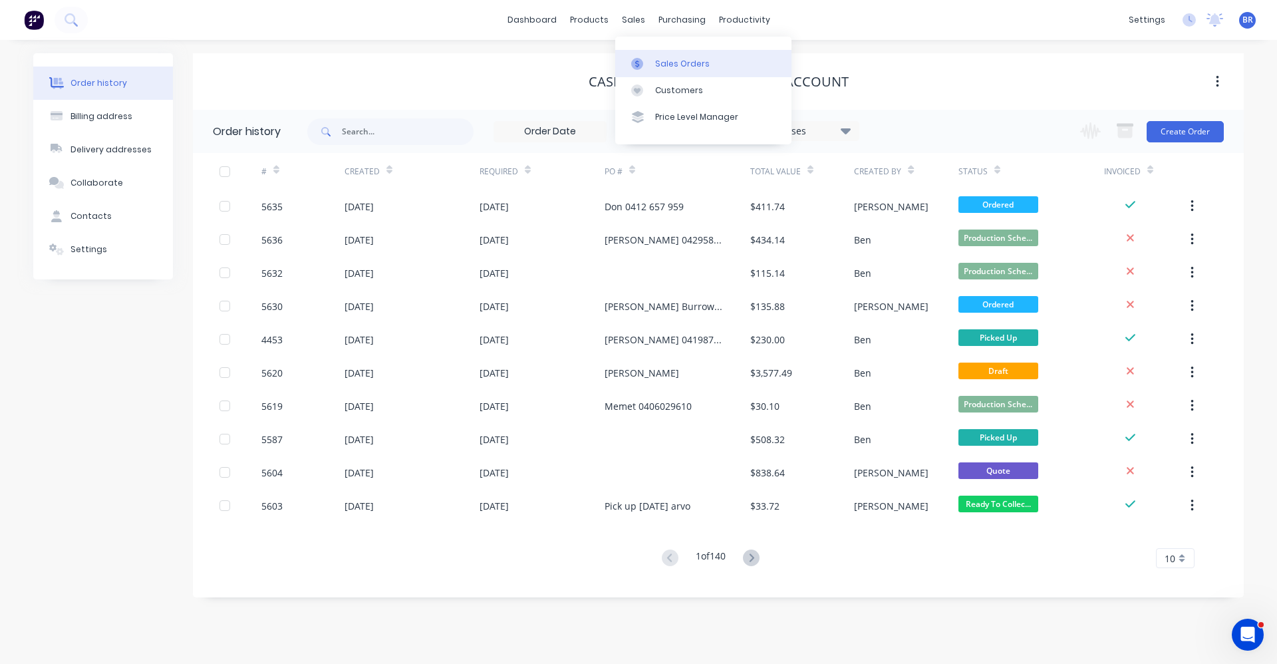
drag, startPoint x: 630, startPoint y: 23, endPoint x: 677, endPoint y: 53, distance: 56.3
click at [631, 23] on div "sales" at bounding box center [633, 20] width 37 height 20
click at [681, 58] on div "Sales Orders" at bounding box center [682, 64] width 55 height 12
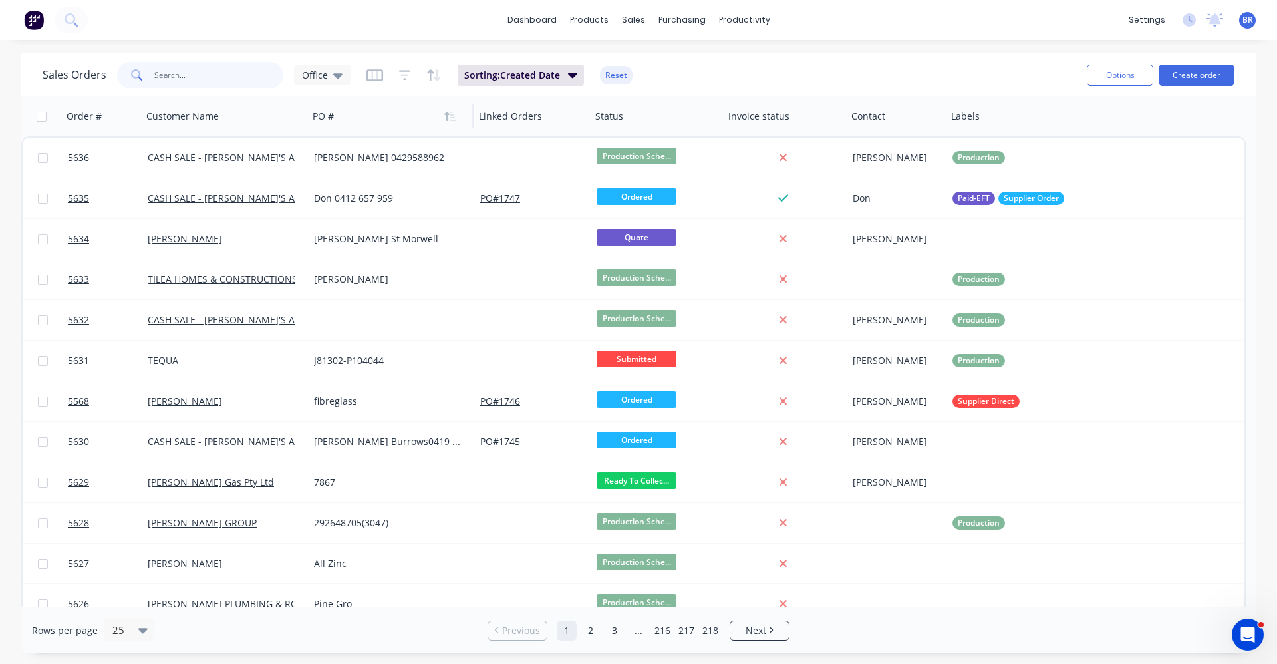
drag, startPoint x: 198, startPoint y: 68, endPoint x: 414, endPoint y: 127, distance: 224.1
click at [197, 69] on input "text" at bounding box center [219, 75] width 130 height 27
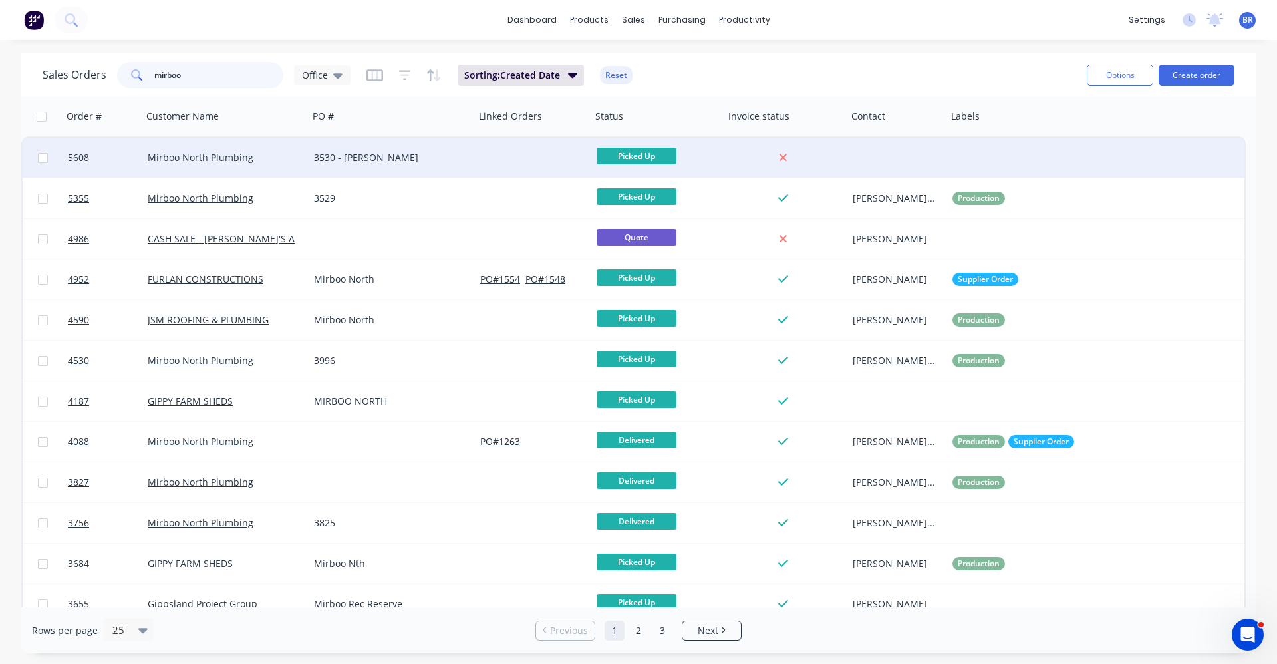
type input "mirboo"
click at [433, 158] on div "3530 - David Caldwell" at bounding box center [388, 157] width 148 height 13
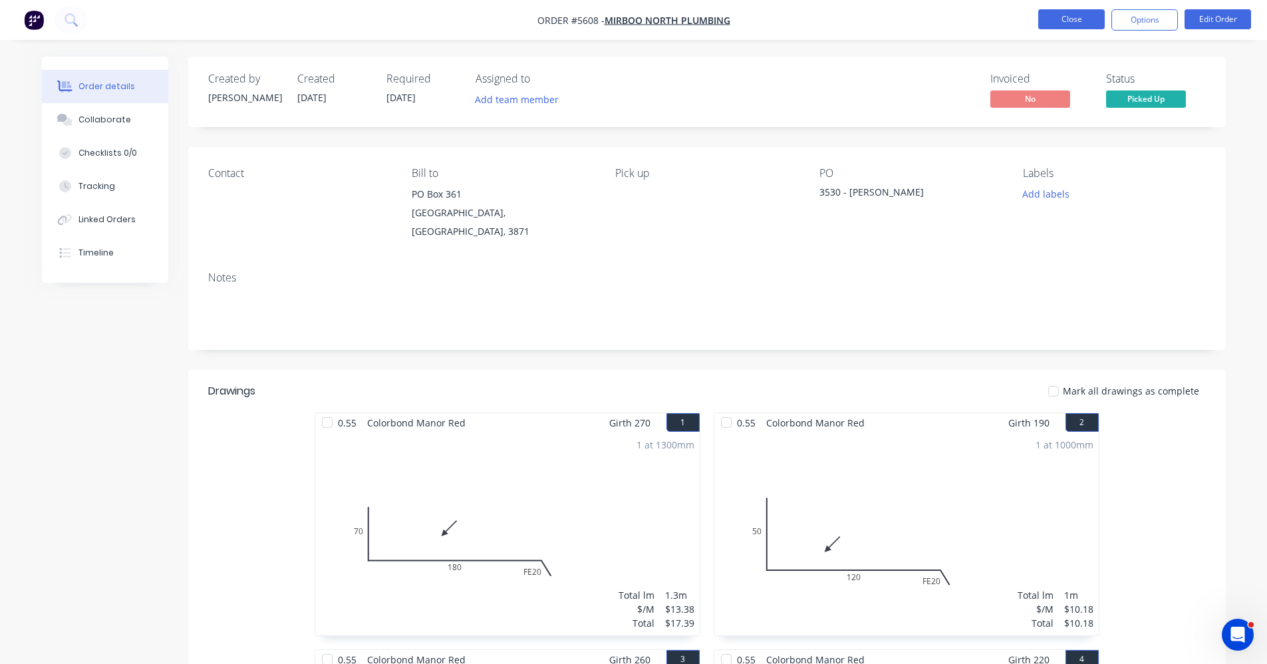
click at [1066, 21] on button "Close" at bounding box center [1071, 19] width 67 height 20
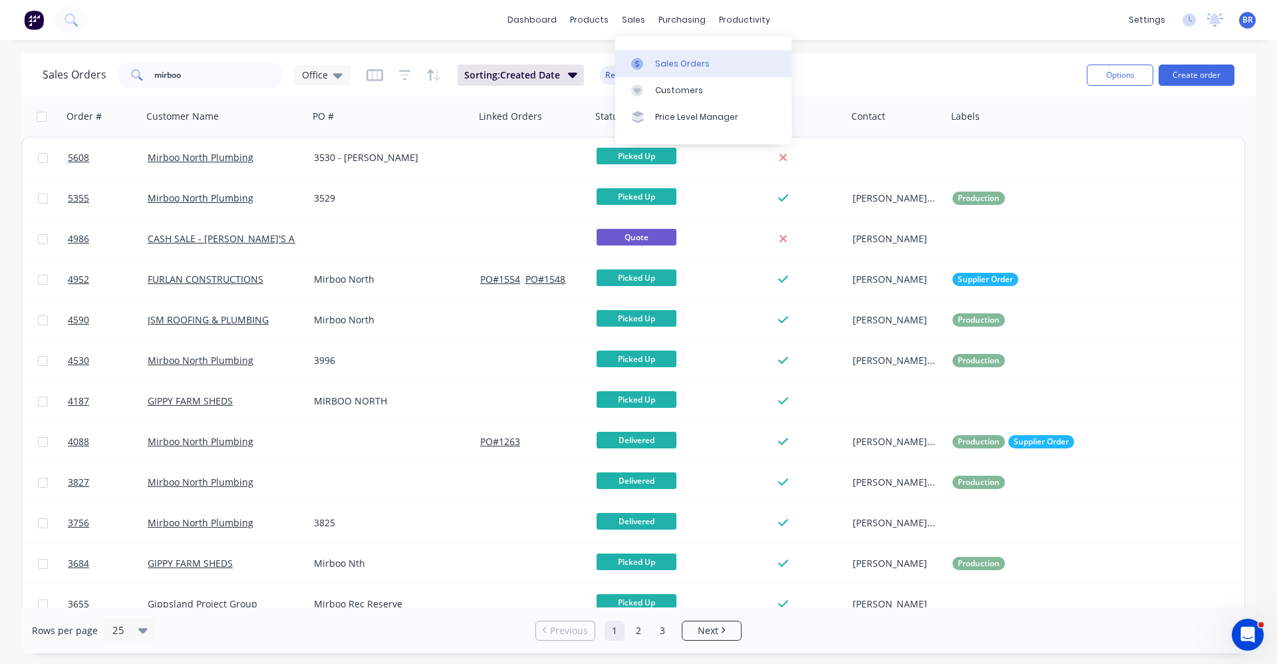
click at [659, 58] on div "Sales Orders" at bounding box center [682, 64] width 55 height 12
click at [1200, 68] on button "Create order" at bounding box center [1197, 75] width 76 height 21
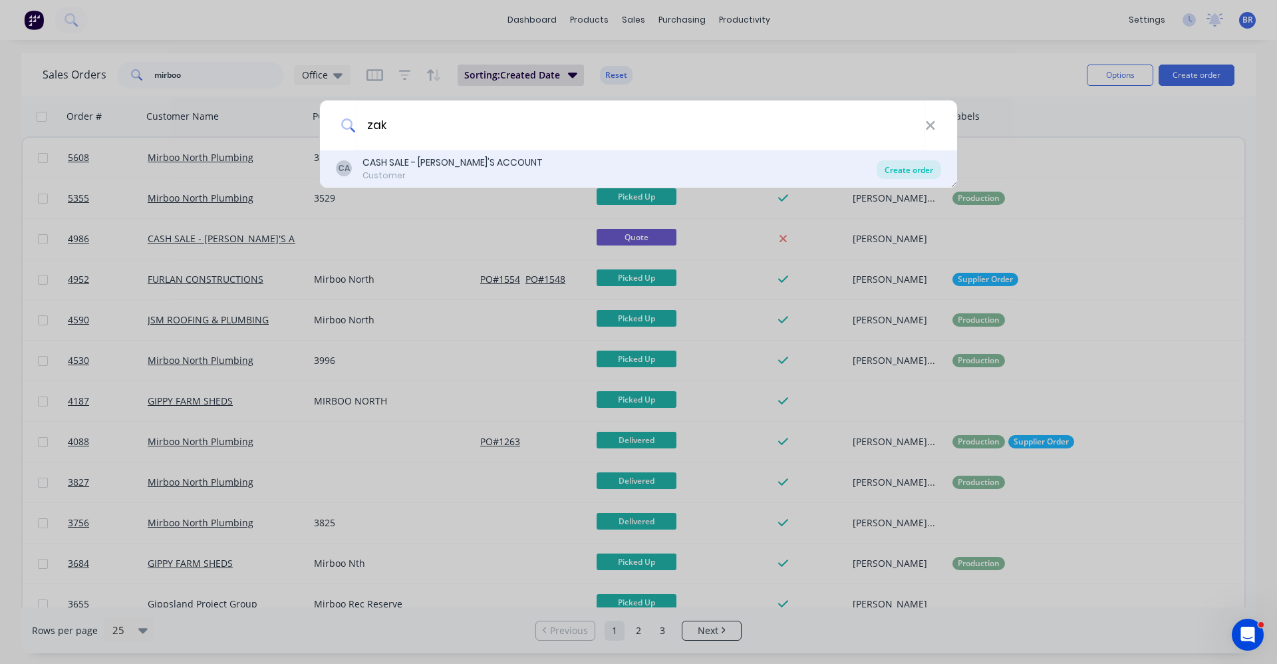
type input "zak"
click at [901, 166] on div "Create order" at bounding box center [909, 169] width 65 height 19
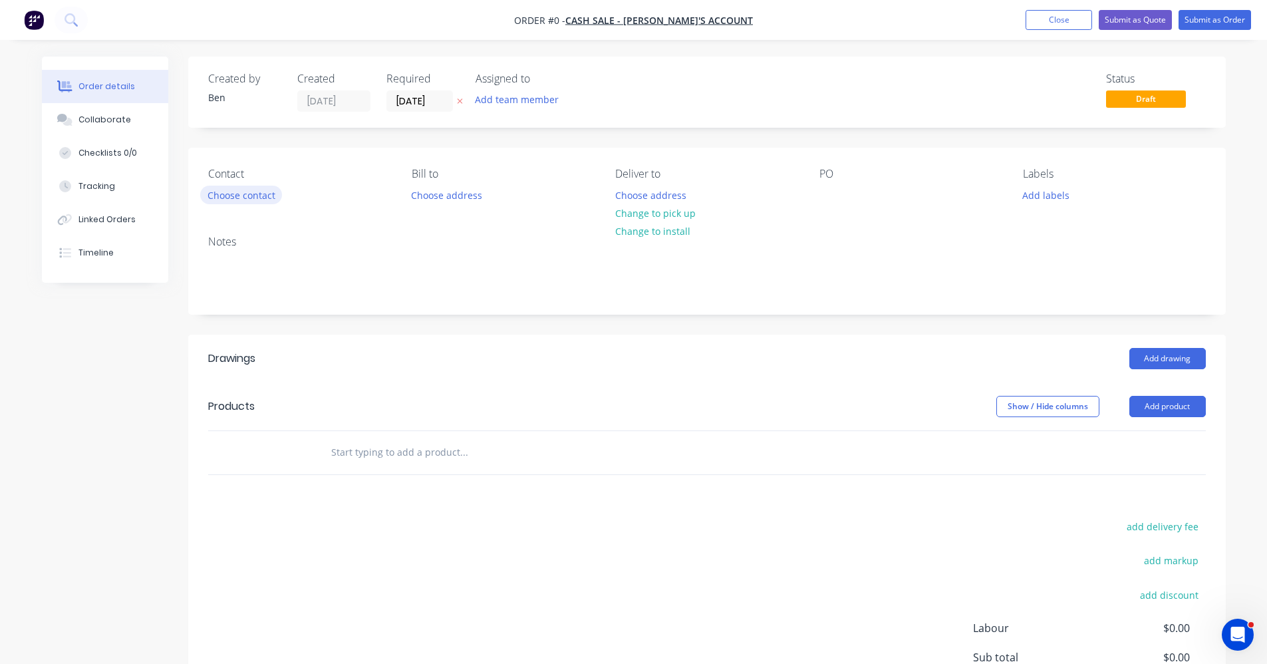
click at [259, 197] on button "Choose contact" at bounding box center [241, 195] width 82 height 18
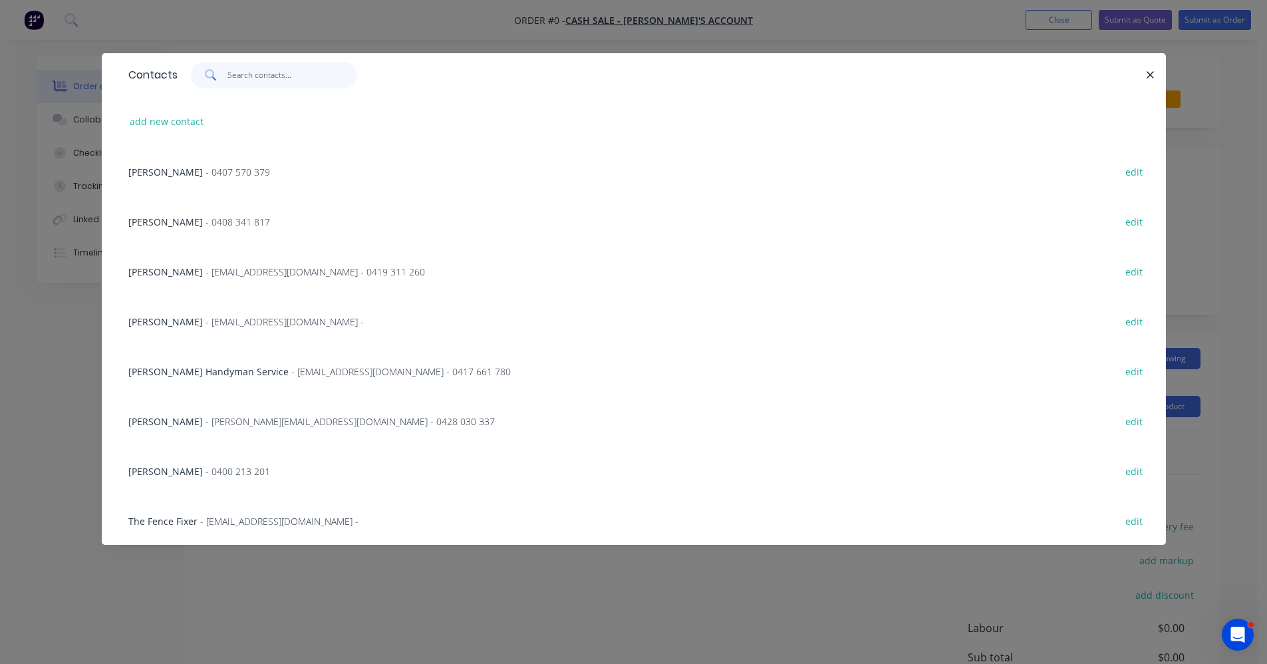
click at [261, 70] on input "text" at bounding box center [292, 75] width 130 height 27
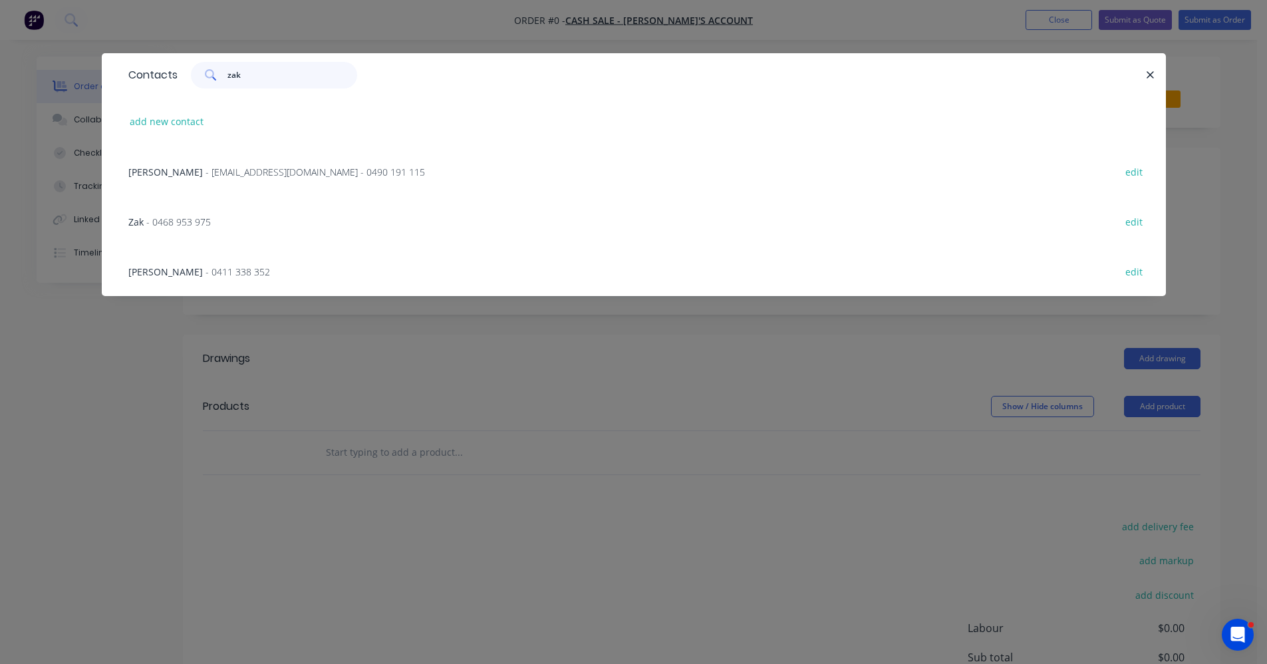
type input "zak"
click at [283, 170] on span "- zak@structuredsteel.com.au - 0490 191 115" at bounding box center [316, 172] width 220 height 13
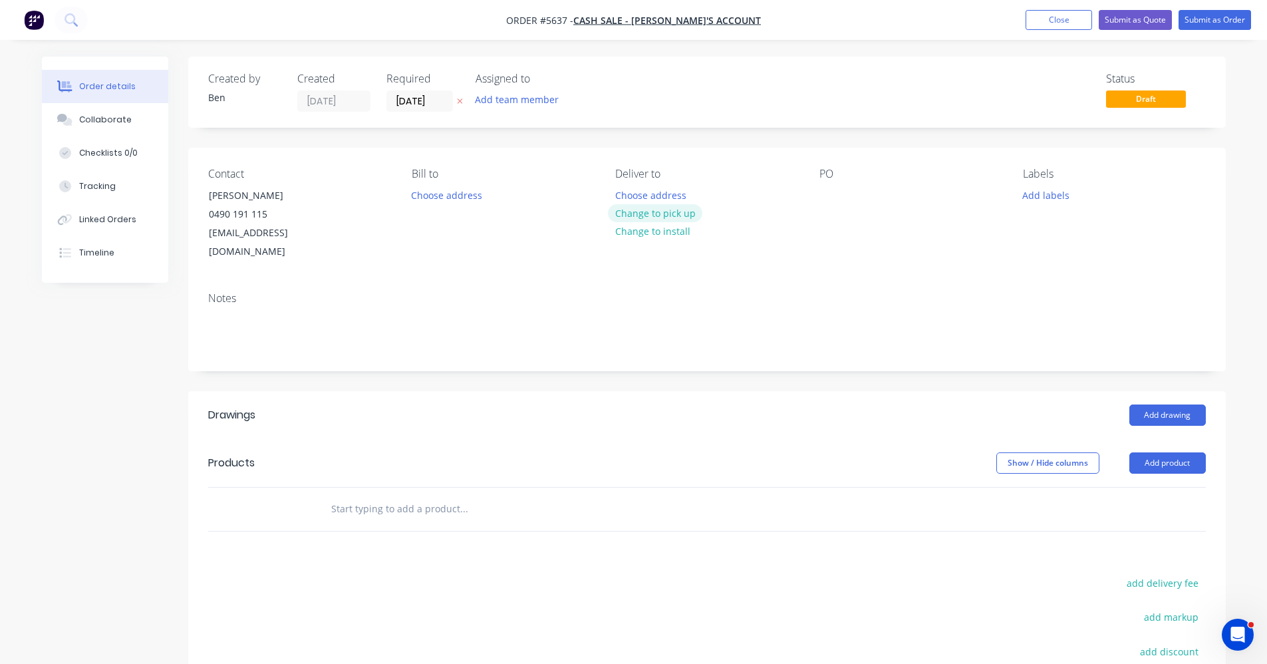
click at [645, 210] on button "Change to pick up" at bounding box center [655, 213] width 94 height 18
click at [408, 100] on input "[DATE]" at bounding box center [419, 101] width 65 height 20
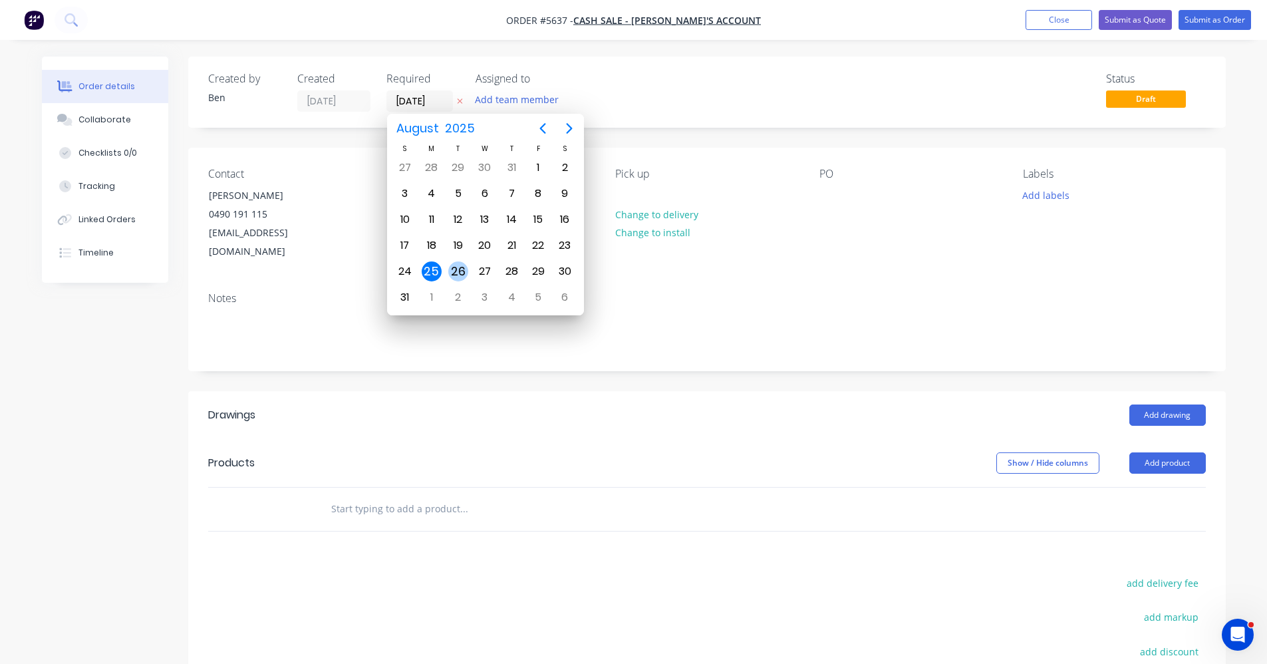
click at [458, 273] on div "26" at bounding box center [458, 271] width 20 height 20
type input "[DATE]"
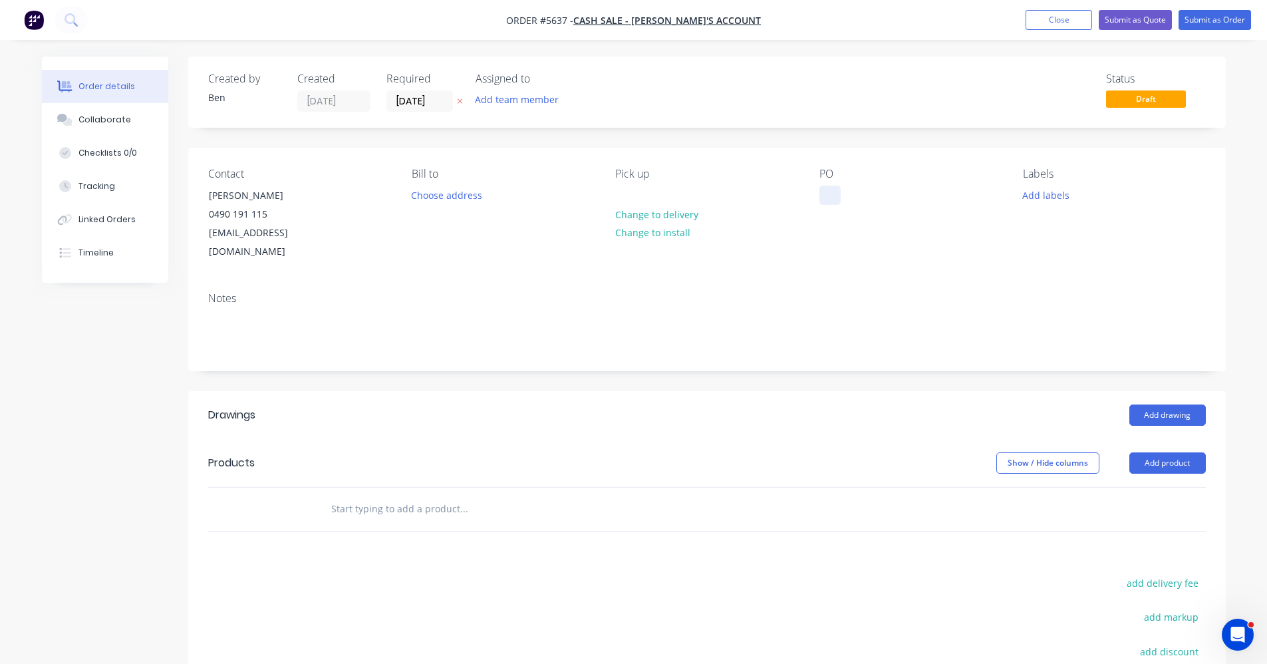
click at [837, 196] on div at bounding box center [830, 195] width 21 height 19
click at [1046, 198] on button "Add labels" at bounding box center [1046, 195] width 61 height 18
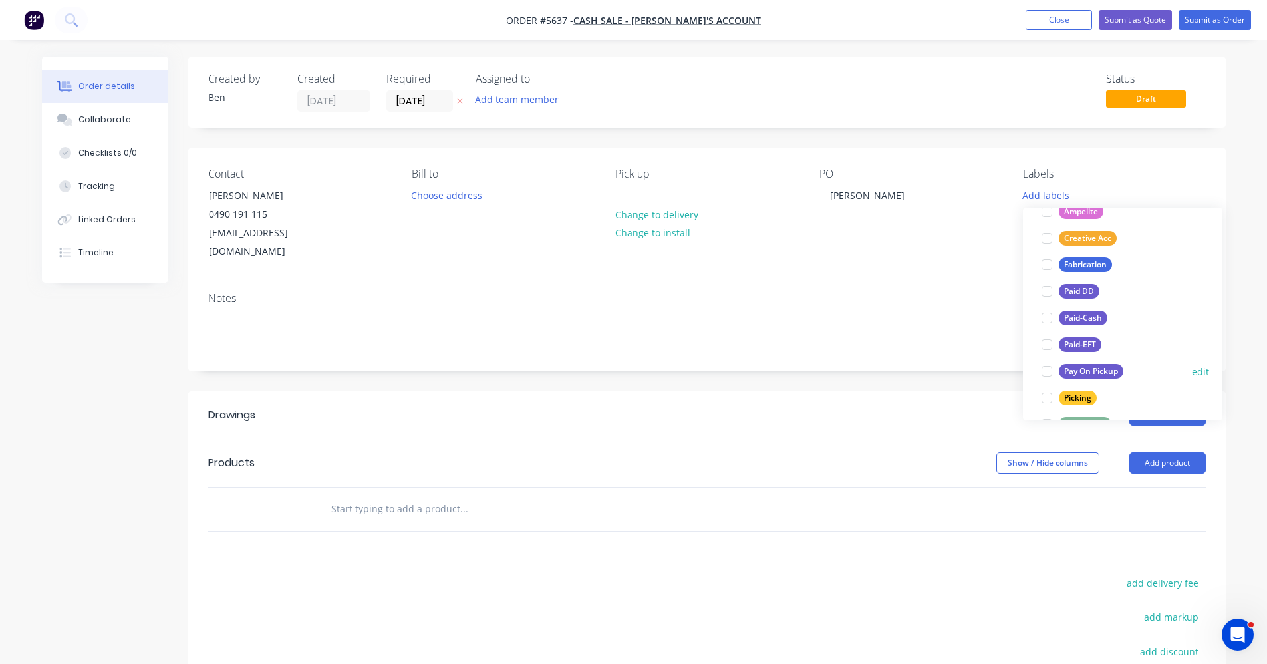
scroll to position [133, 0]
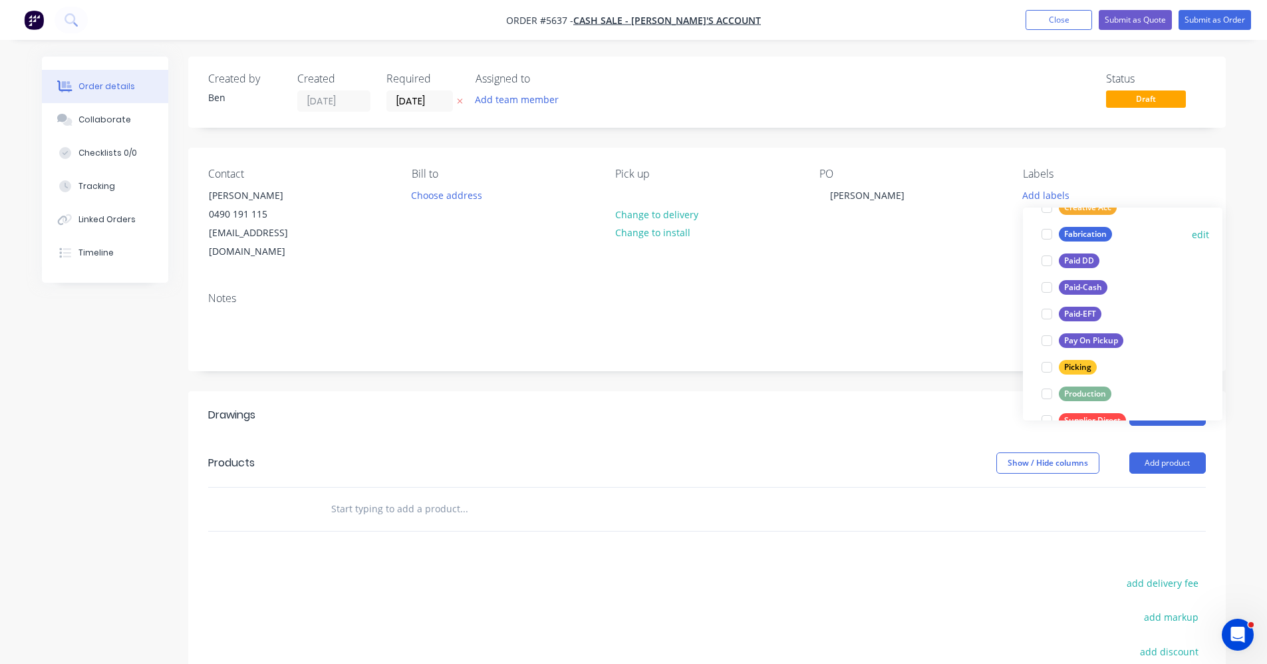
click at [1083, 391] on div "Production" at bounding box center [1085, 393] width 53 height 15
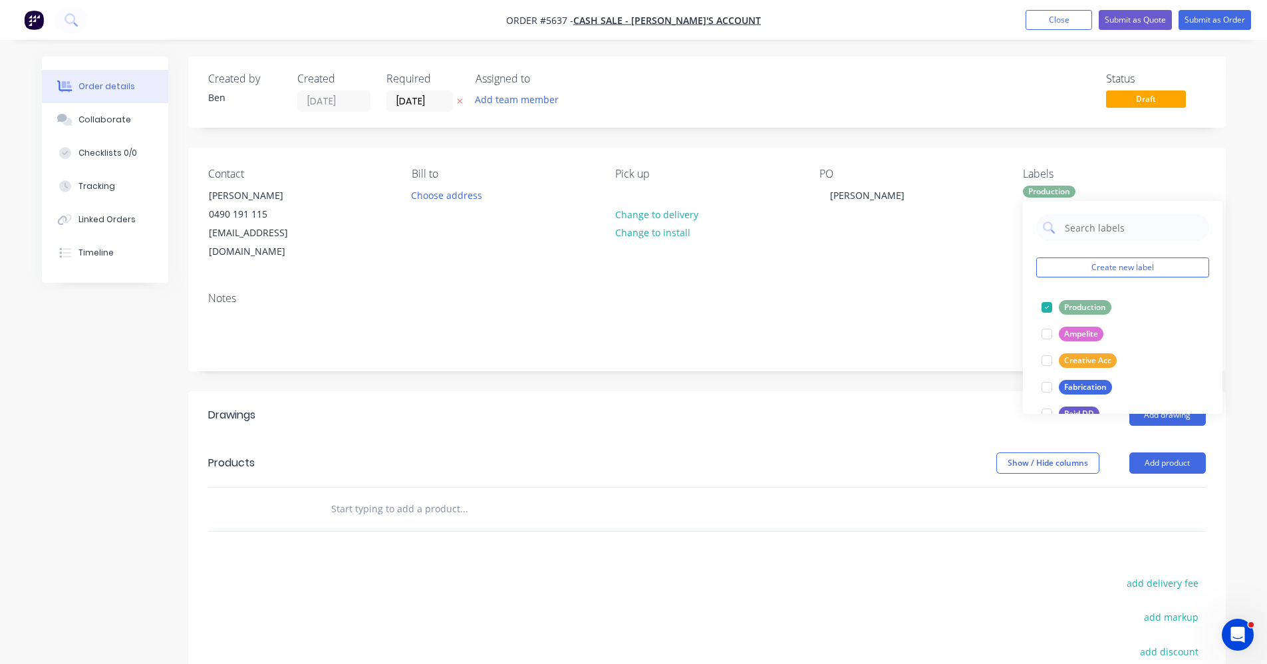
click at [784, 404] on div "Add drawing" at bounding box center [813, 414] width 786 height 21
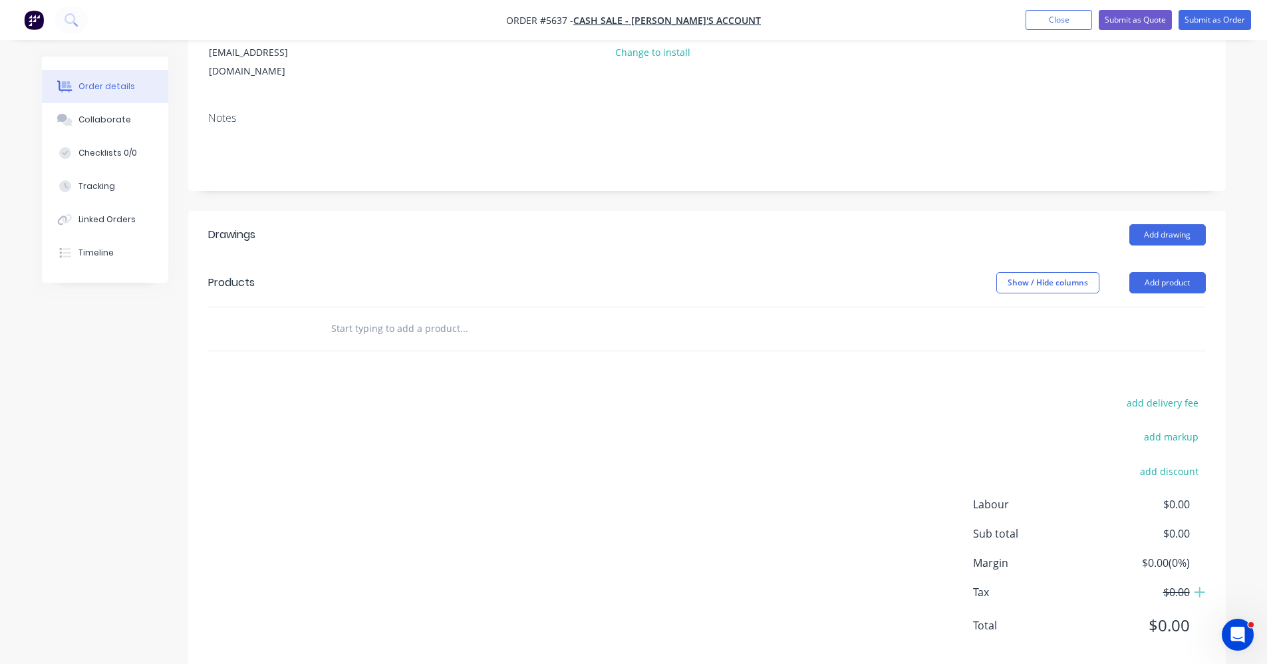
scroll to position [188, 0]
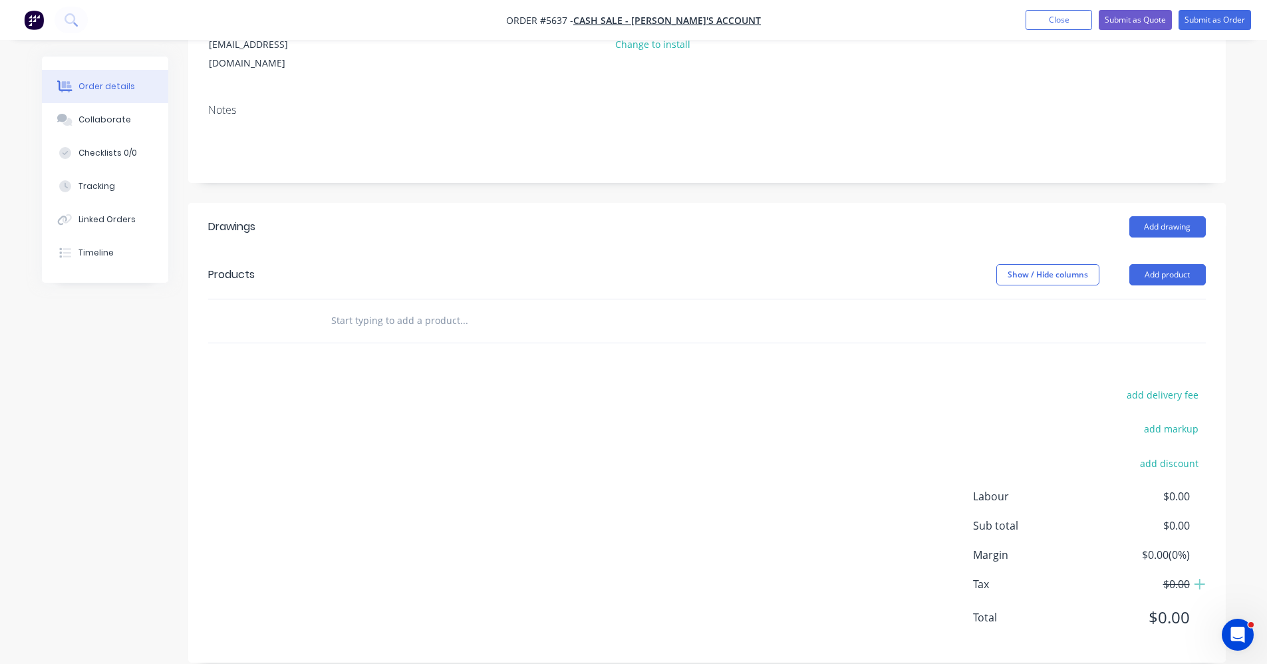
click at [350, 307] on input "text" at bounding box center [464, 320] width 266 height 27
click at [1179, 216] on button "Add drawing" at bounding box center [1168, 226] width 76 height 21
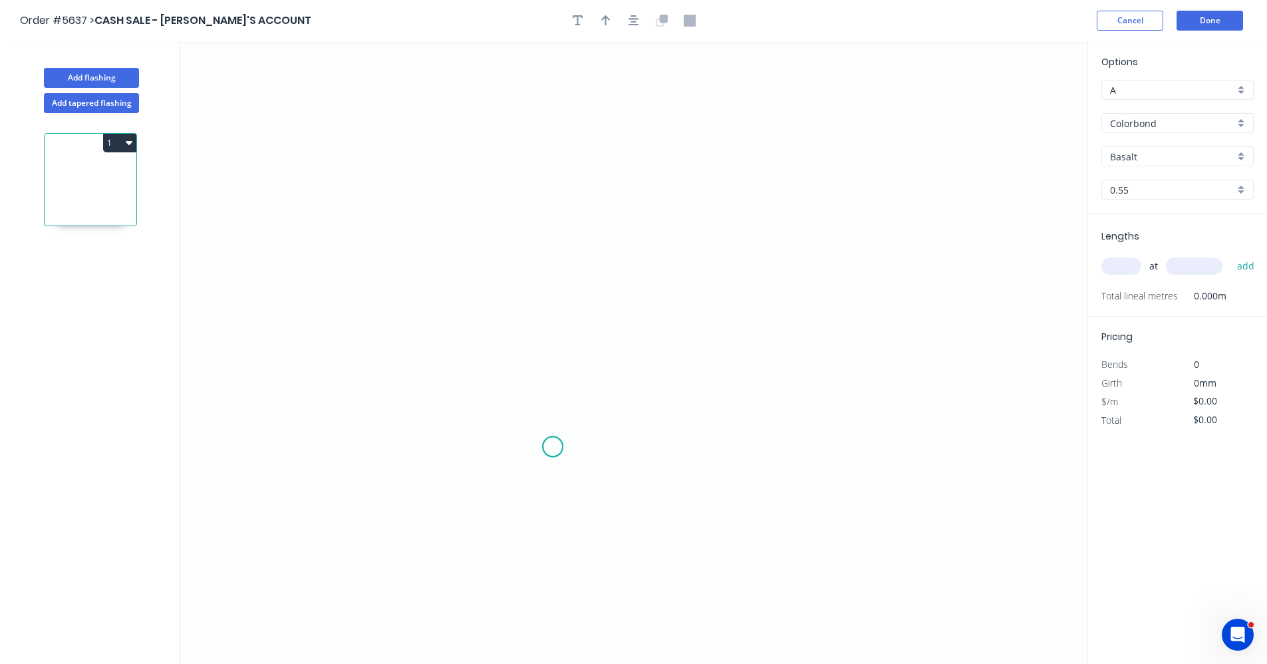
click at [553, 447] on icon "0" at bounding box center [634, 352] width 908 height 623
drag, startPoint x: 553, startPoint y: 412, endPoint x: 517, endPoint y: 408, distance: 36.8
click at [553, 412] on icon "0" at bounding box center [634, 352] width 908 height 623
click at [508, 410] on icon "0 ?" at bounding box center [634, 352] width 908 height 623
drag, startPoint x: 512, startPoint y: 197, endPoint x: 583, endPoint y: 196, distance: 71.2
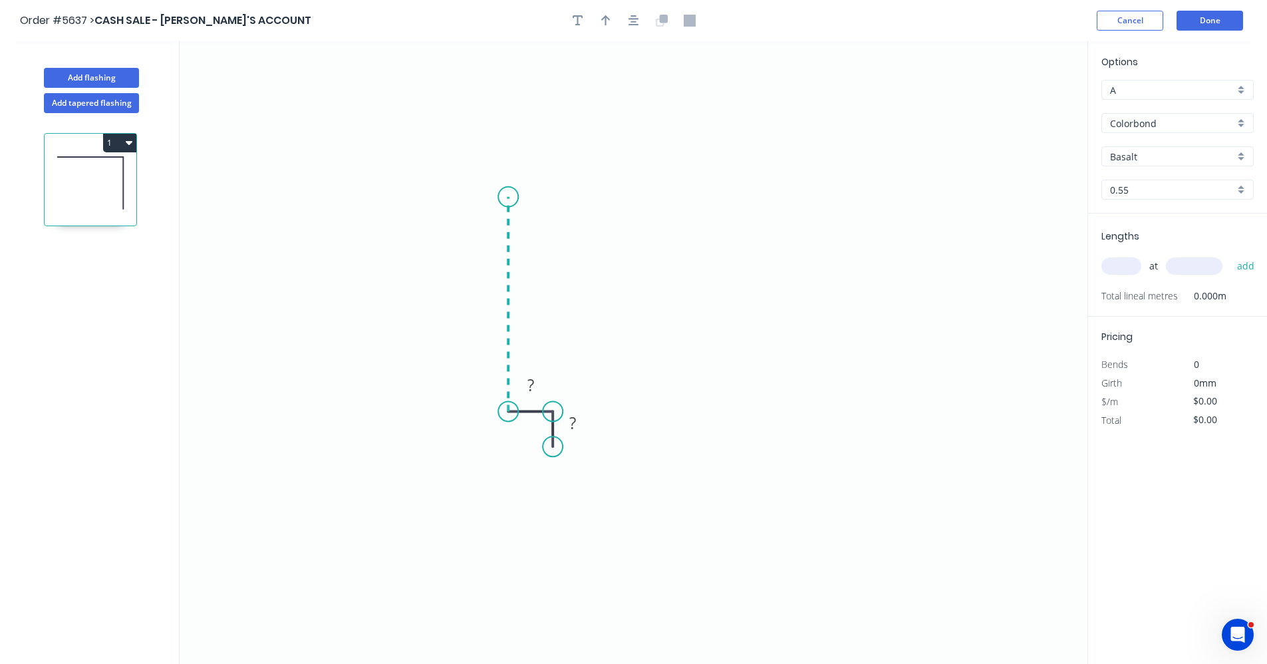
click at [512, 196] on icon "0 ? ?" at bounding box center [634, 352] width 908 height 623
click at [909, 209] on icon "0 ? ? ?" at bounding box center [634, 352] width 908 height 623
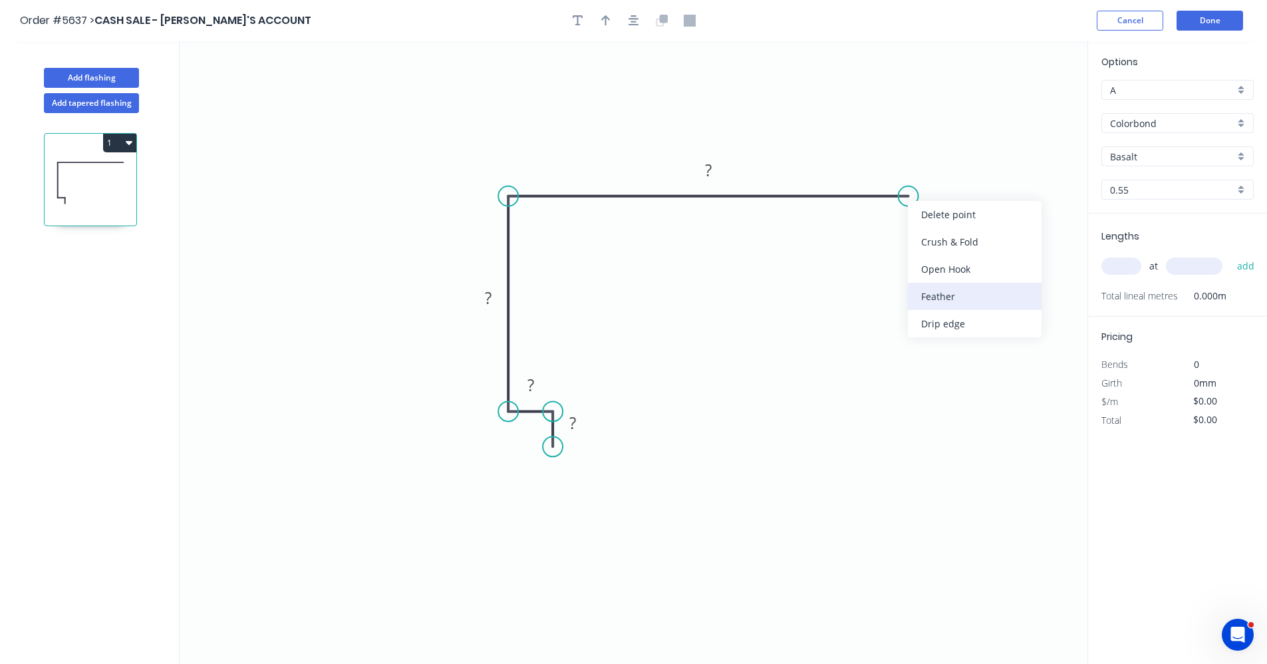
click at [943, 296] on div "Feather" at bounding box center [975, 296] width 134 height 27
click at [574, 423] on tspan "?" at bounding box center [572, 423] width 7 height 22
type input "$20.84"
click at [1242, 124] on div "Colorbond" at bounding box center [1178, 123] width 152 height 20
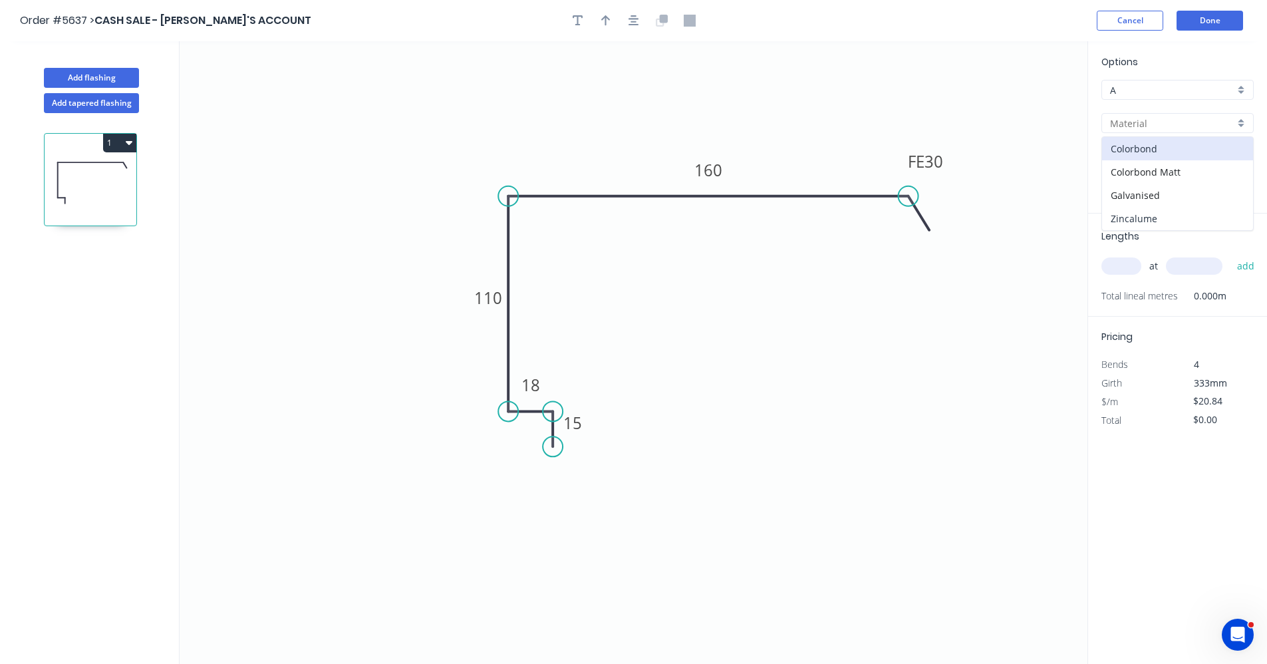
click at [1150, 220] on div "Zincalume" at bounding box center [1177, 218] width 151 height 23
type input "Zincalume"
type input "$17.20"
click at [1126, 274] on input "text" at bounding box center [1122, 265] width 40 height 17
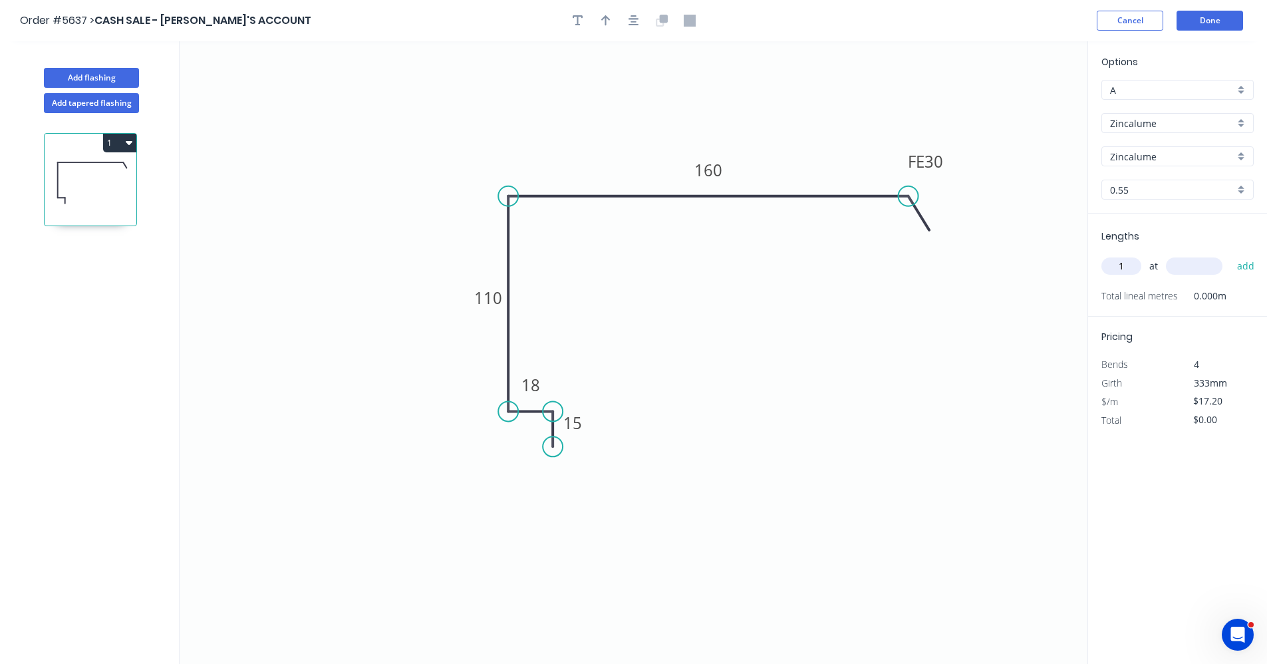
type input "1"
type input "1500"
click at [1231, 255] on button "add" at bounding box center [1246, 266] width 31 height 23
click at [128, 147] on icon "button" at bounding box center [129, 142] width 7 height 11
click at [86, 180] on div "Duplicate" at bounding box center [73, 175] width 102 height 19
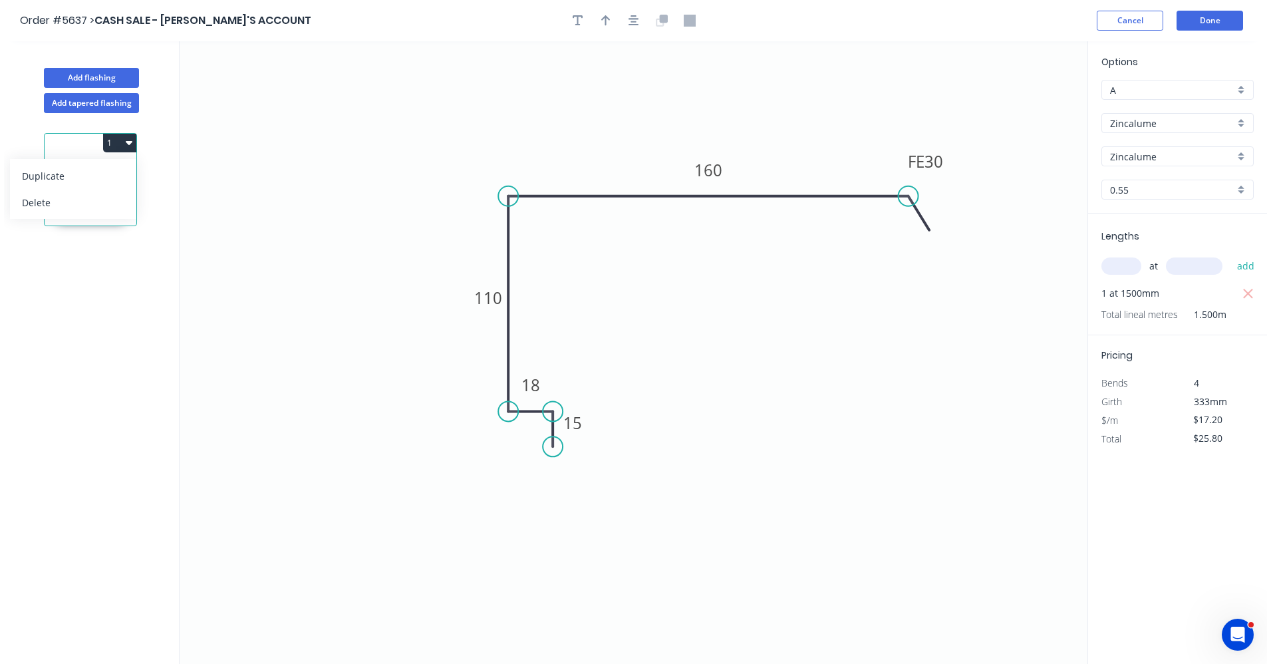
type input "$0.00"
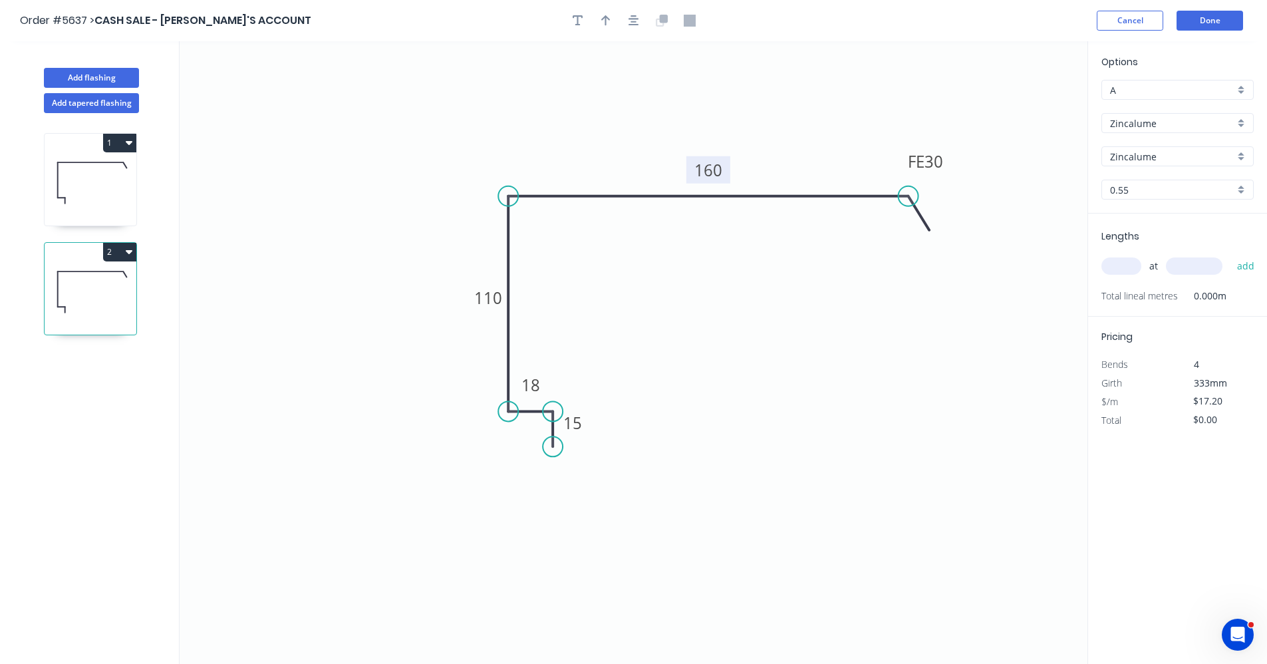
click at [720, 169] on tspan "160" at bounding box center [708, 170] width 28 height 22
type input "$18.38"
click at [1120, 270] on input "text" at bounding box center [1122, 265] width 40 height 17
type input "1"
type input "1500"
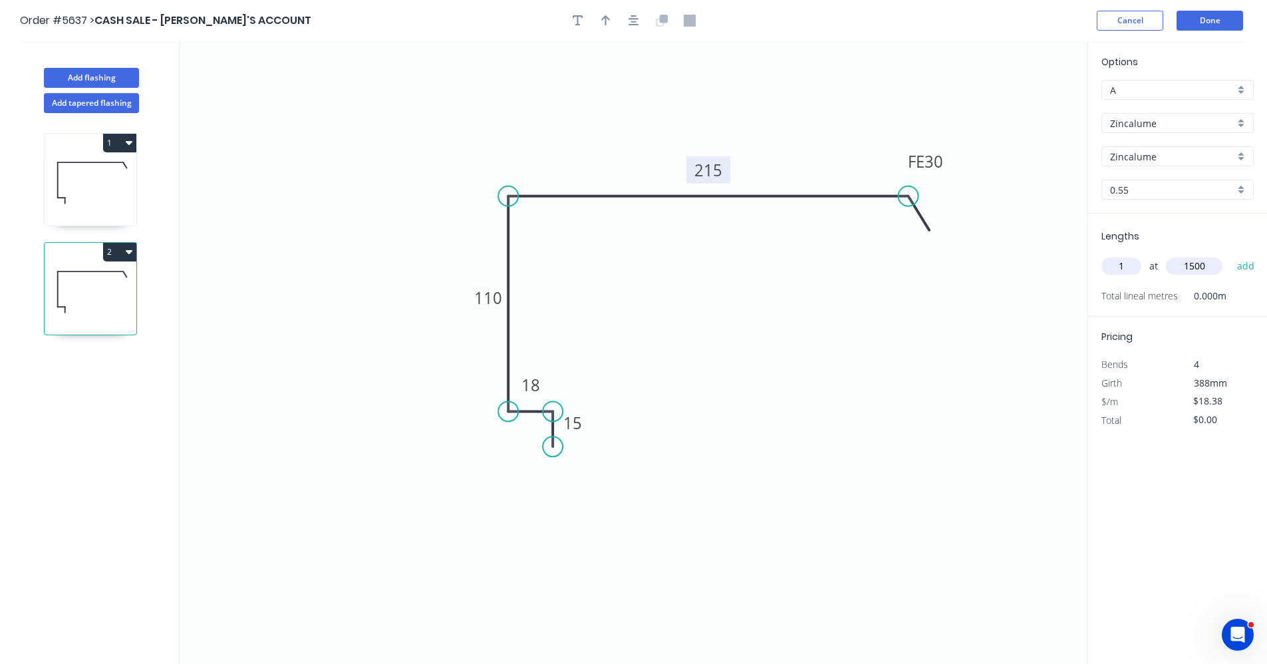
click at [1231, 255] on button "add" at bounding box center [1246, 266] width 31 height 23
type input "$27.57"
click at [631, 23] on icon "button" at bounding box center [634, 21] width 11 height 12
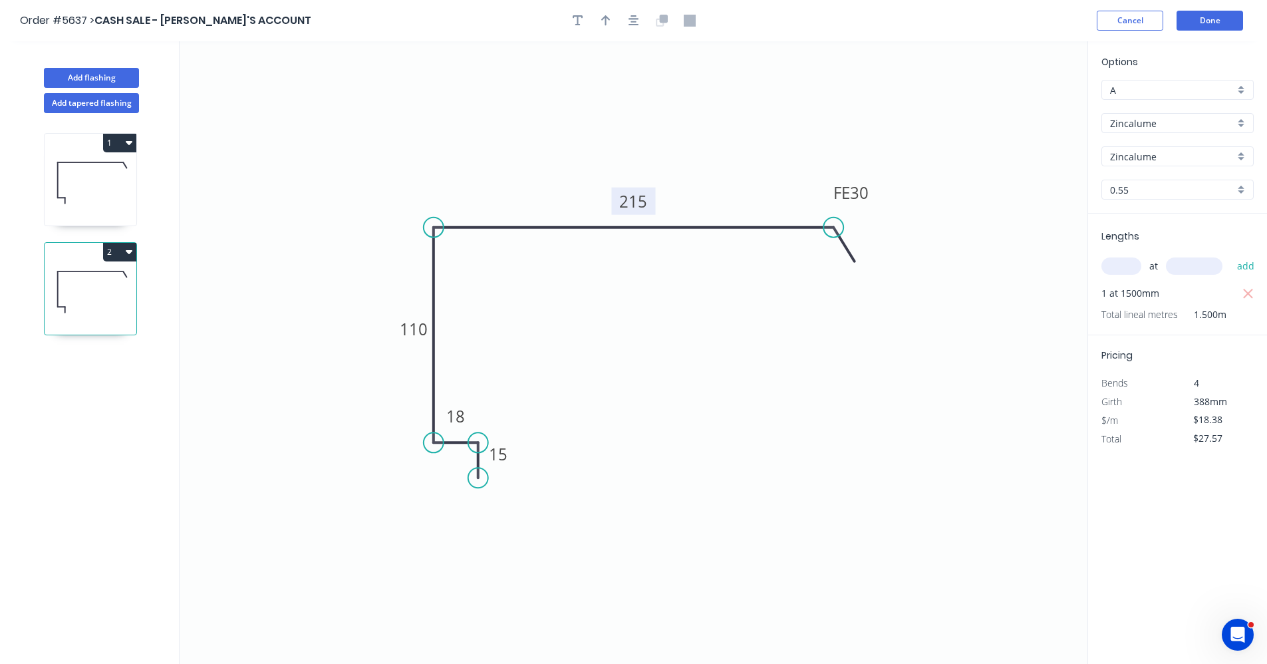
click at [616, 23] on div at bounding box center [634, 21] width 140 height 20
click at [609, 22] on icon "button" at bounding box center [605, 21] width 9 height 12
drag, startPoint x: 1018, startPoint y: 110, endPoint x: 711, endPoint y: 209, distance: 322.9
click at [713, 210] on icon at bounding box center [718, 197] width 12 height 43
click at [87, 177] on icon at bounding box center [91, 182] width 92 height 85
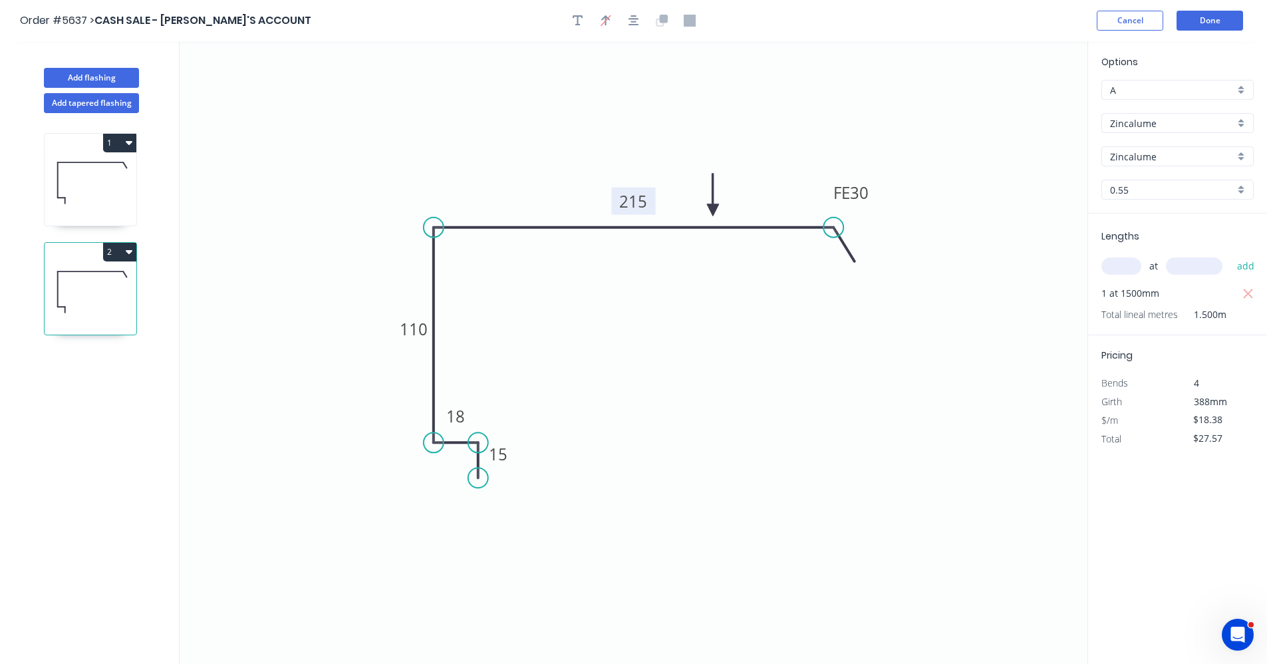
type input "$17.20"
type input "$25.80"
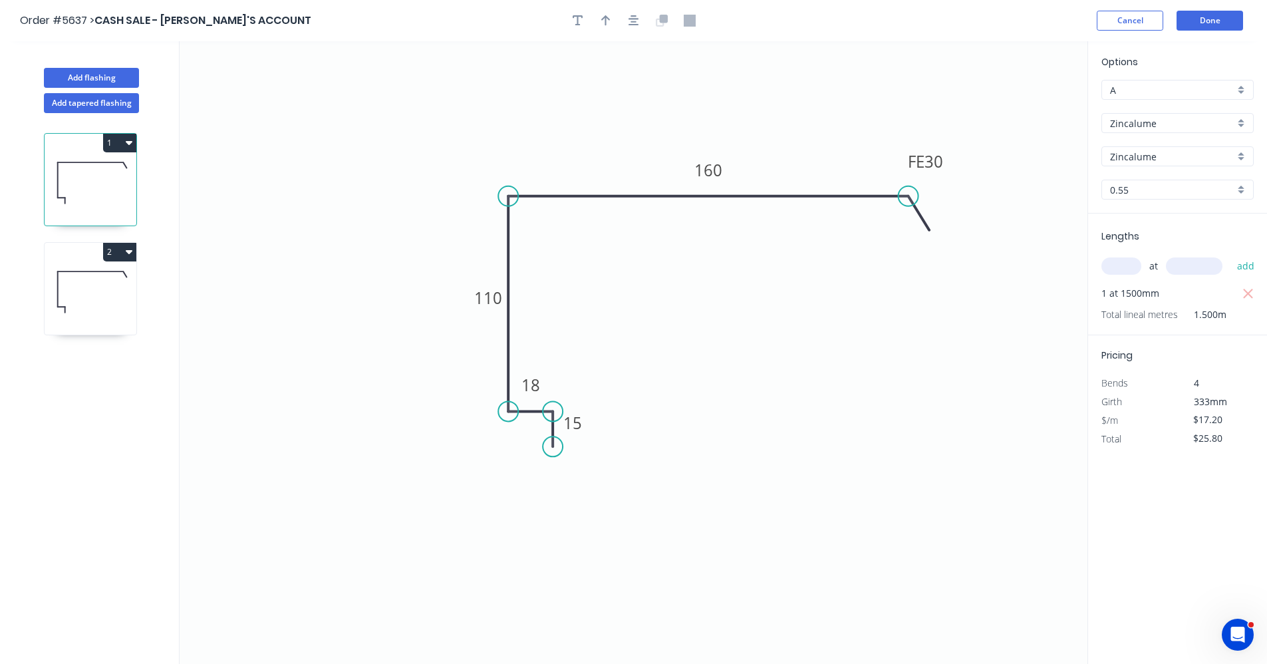
click at [629, 17] on icon "button" at bounding box center [634, 21] width 11 height 12
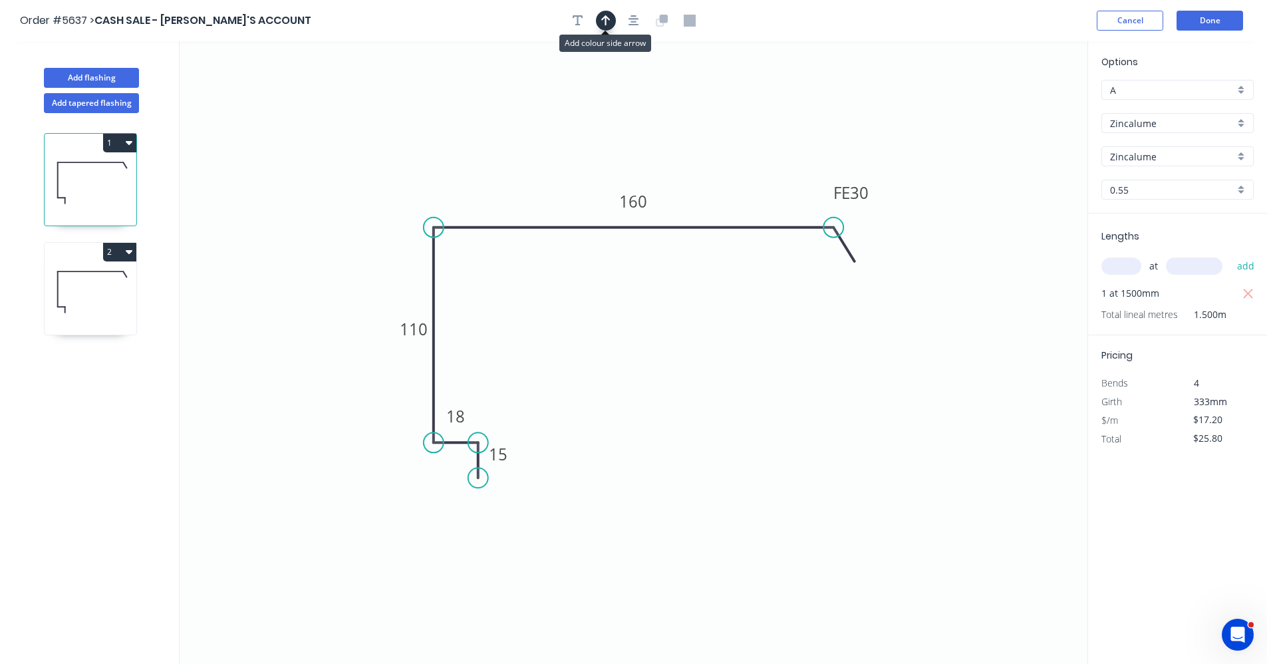
click at [598, 20] on button "button" at bounding box center [606, 21] width 20 height 20
drag, startPoint x: 1017, startPoint y: 110, endPoint x: 1001, endPoint y: 118, distance: 17.8
click at [877, 145] on icon "0 15 18 110 FE 30 160" at bounding box center [634, 352] width 908 height 623
drag, startPoint x: 1024, startPoint y: 106, endPoint x: 707, endPoint y: 215, distance: 334.7
click at [708, 216] on icon at bounding box center [710, 201] width 12 height 43
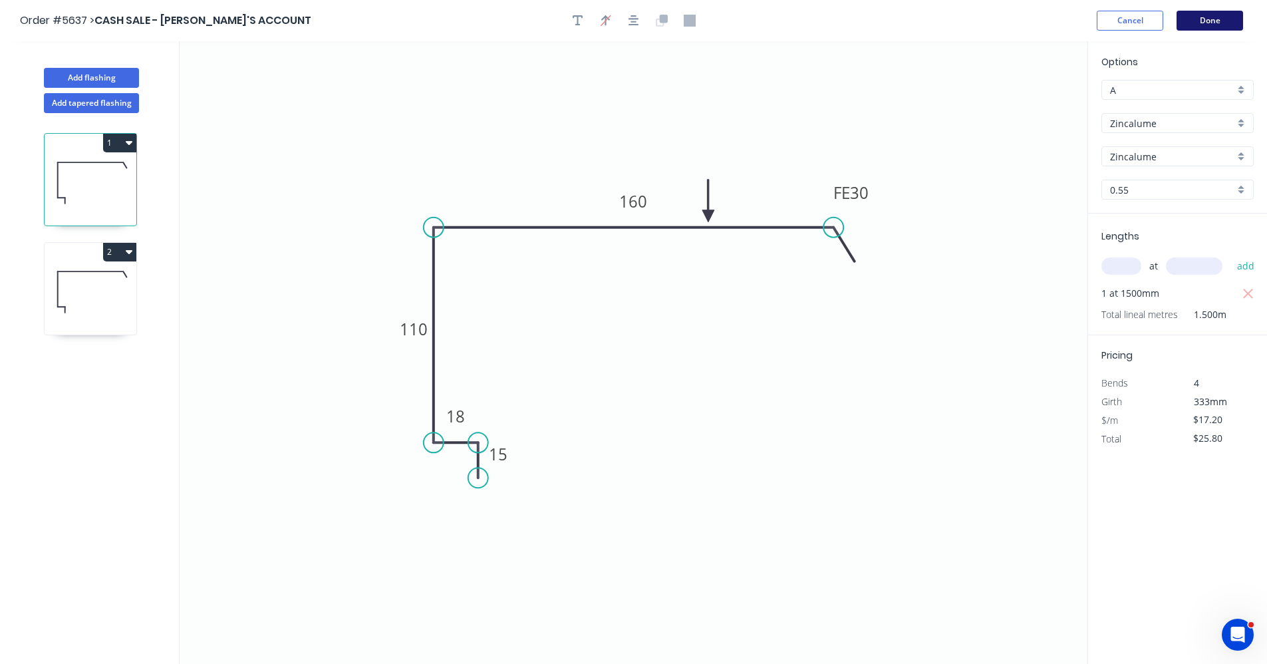
click at [1213, 25] on button "Done" at bounding box center [1210, 21] width 67 height 20
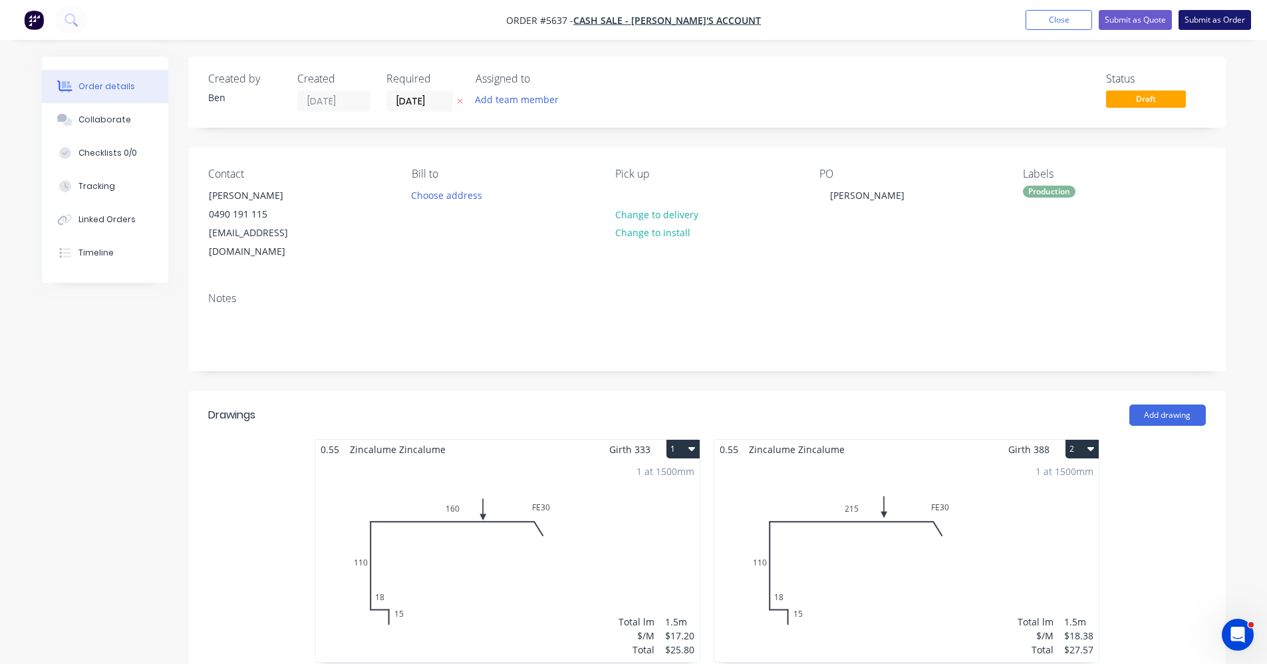
click at [1200, 19] on button "Submit as Order" at bounding box center [1215, 20] width 73 height 20
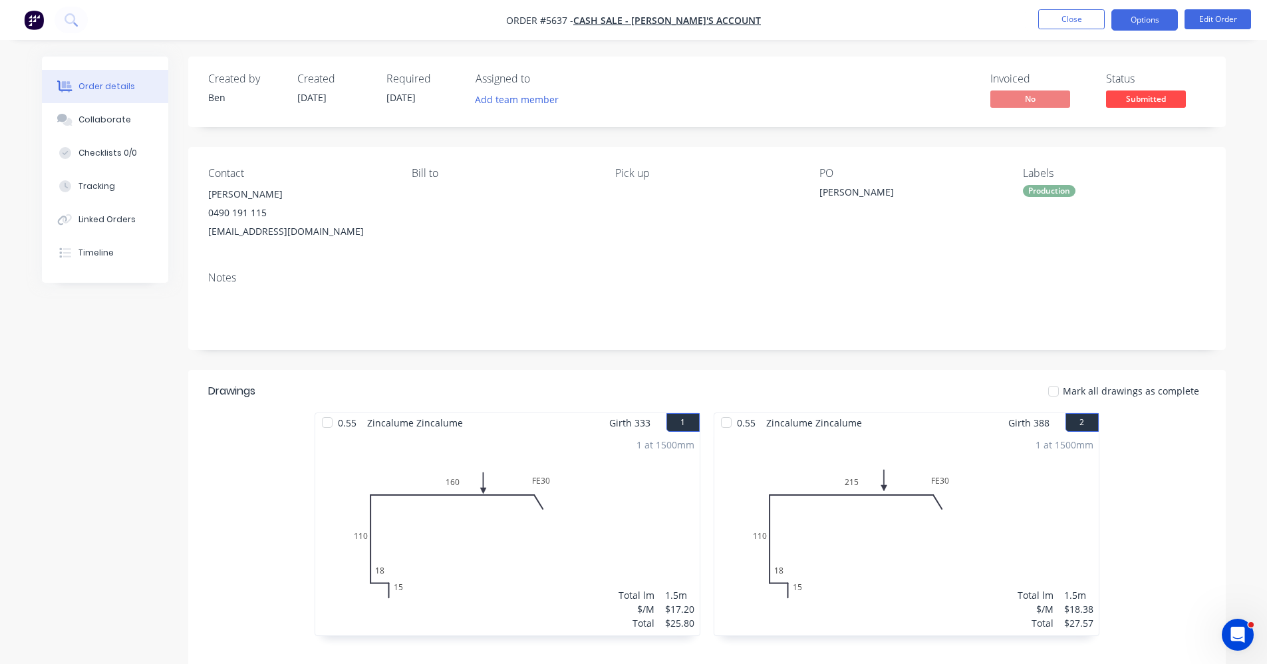
click at [1141, 22] on button "Options" at bounding box center [1145, 19] width 67 height 21
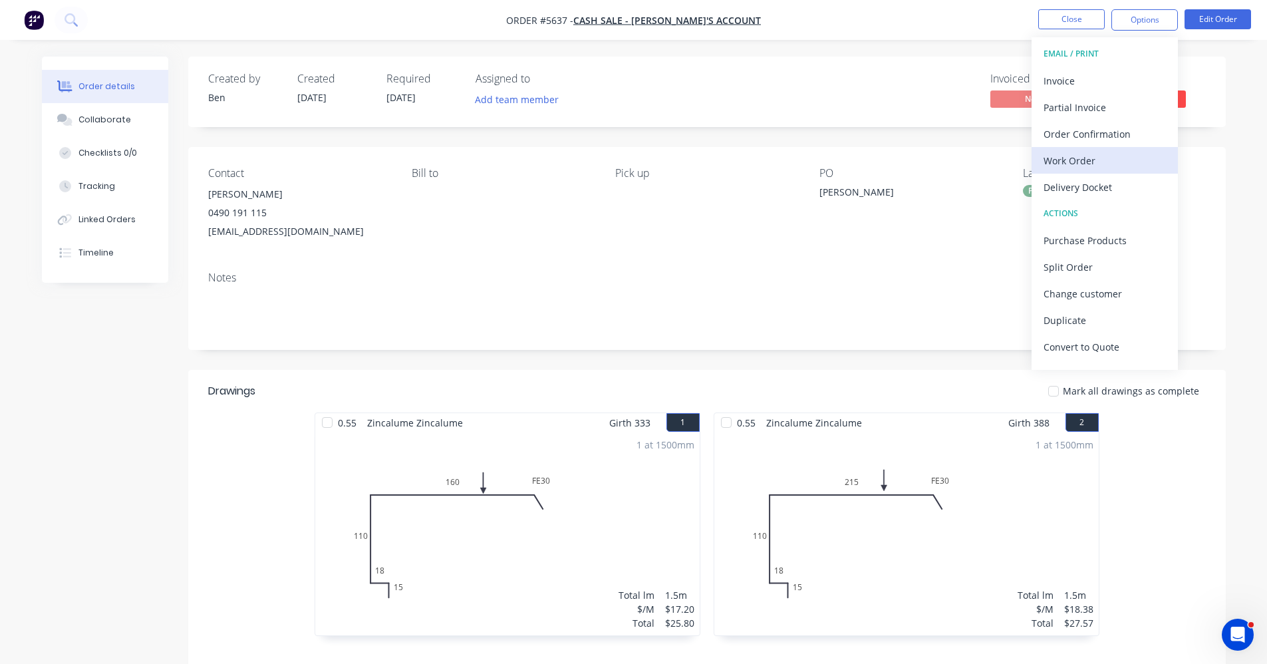
click at [1052, 156] on div "Work Order" at bounding box center [1105, 160] width 122 height 19
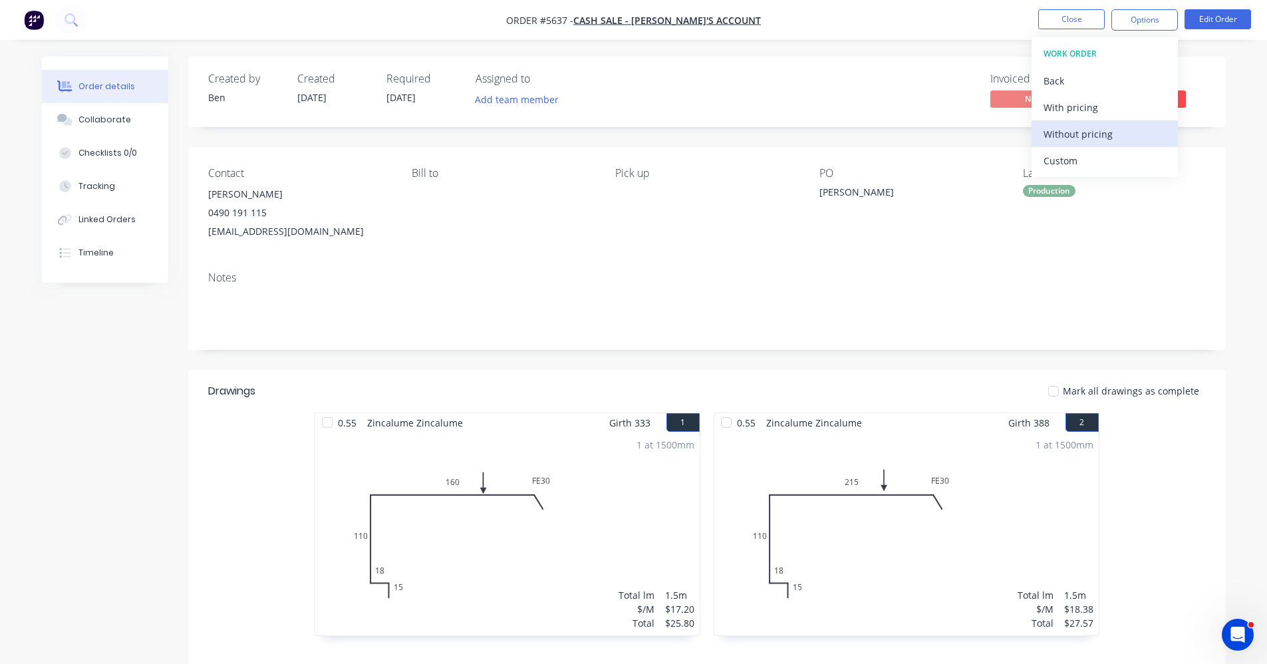
click at [1059, 132] on div "Without pricing" at bounding box center [1105, 133] width 122 height 19
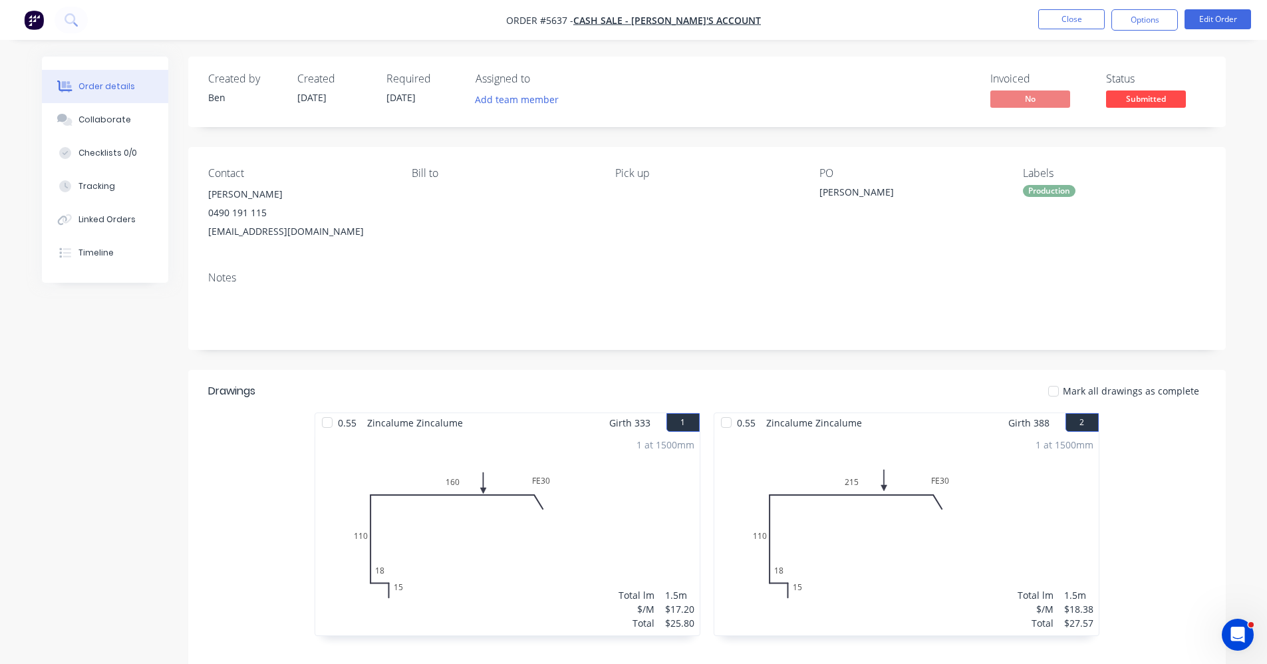
drag, startPoint x: 739, startPoint y: 259, endPoint x: 980, endPoint y: 212, distance: 246.2
click at [746, 257] on div "Contact Zak Shaw 0490 191 115 zak@structuredsteel.com.au Bill to Pick up PO Fly…" at bounding box center [707, 204] width 1038 height 114
click at [1130, 97] on span "Submitted" at bounding box center [1146, 98] width 80 height 17
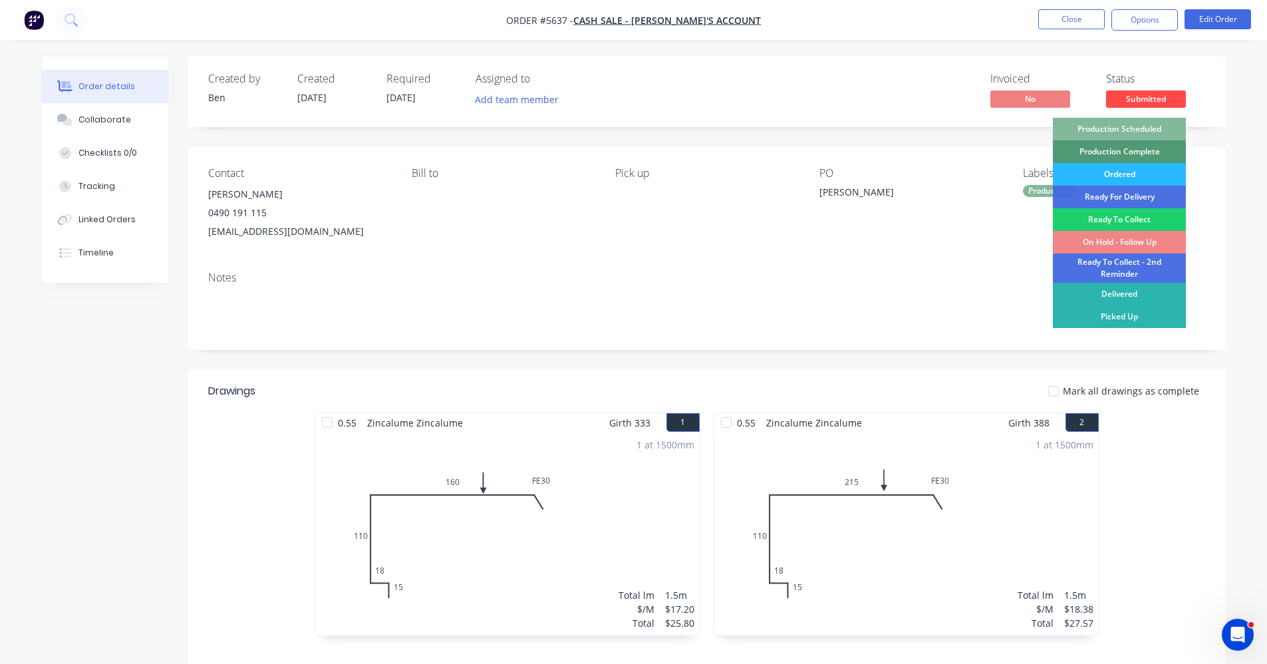
click at [1131, 120] on div "Production Scheduled" at bounding box center [1119, 129] width 133 height 23
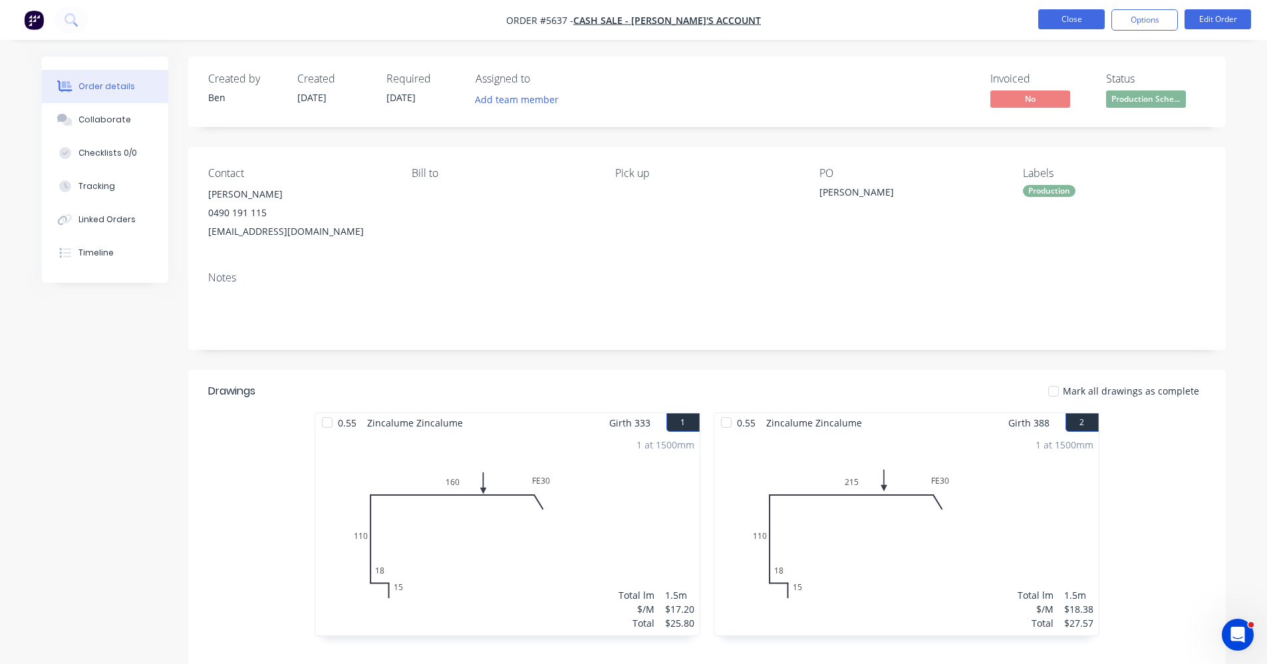
click at [1079, 22] on button "Close" at bounding box center [1071, 19] width 67 height 20
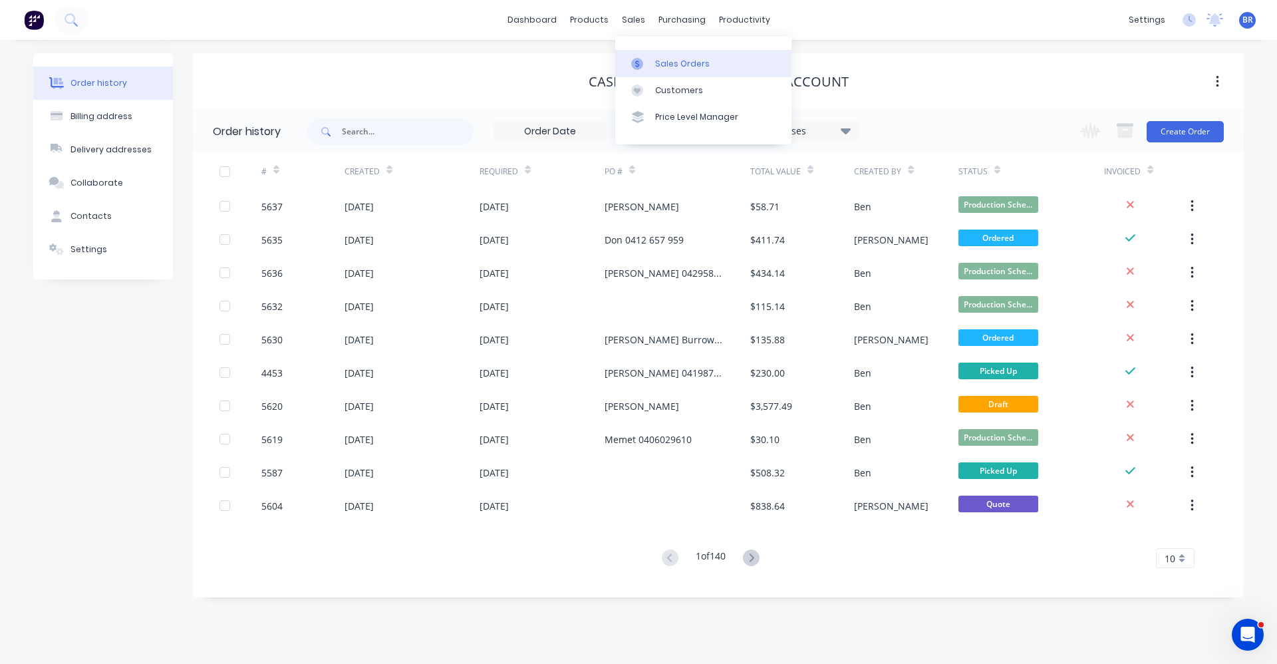
click at [661, 75] on div "Sales Orders Customers Price Level Manager" at bounding box center [703, 90] width 176 height 107
click at [660, 66] on div "Sales Orders" at bounding box center [682, 64] width 55 height 12
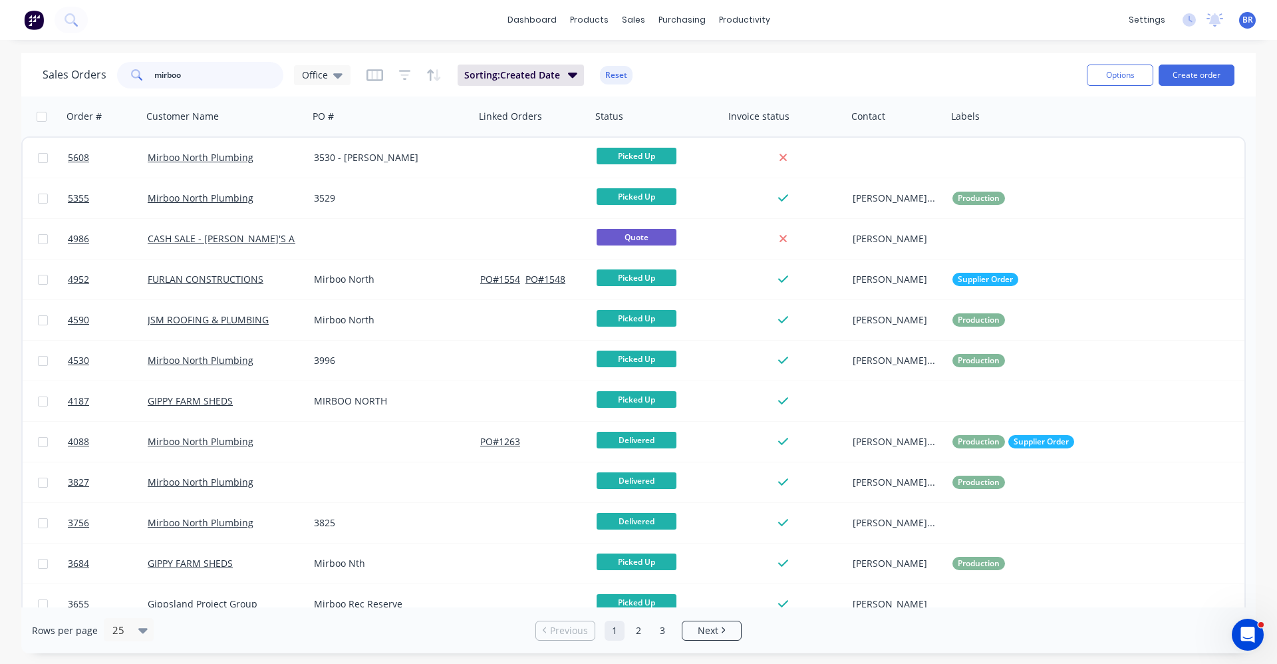
drag, startPoint x: 208, startPoint y: 75, endPoint x: 0, endPoint y: 35, distance: 212.1
click at [0, 45] on div "dashboard products sales purchasing productivity dashboard products Product Cat…" at bounding box center [638, 332] width 1277 height 664
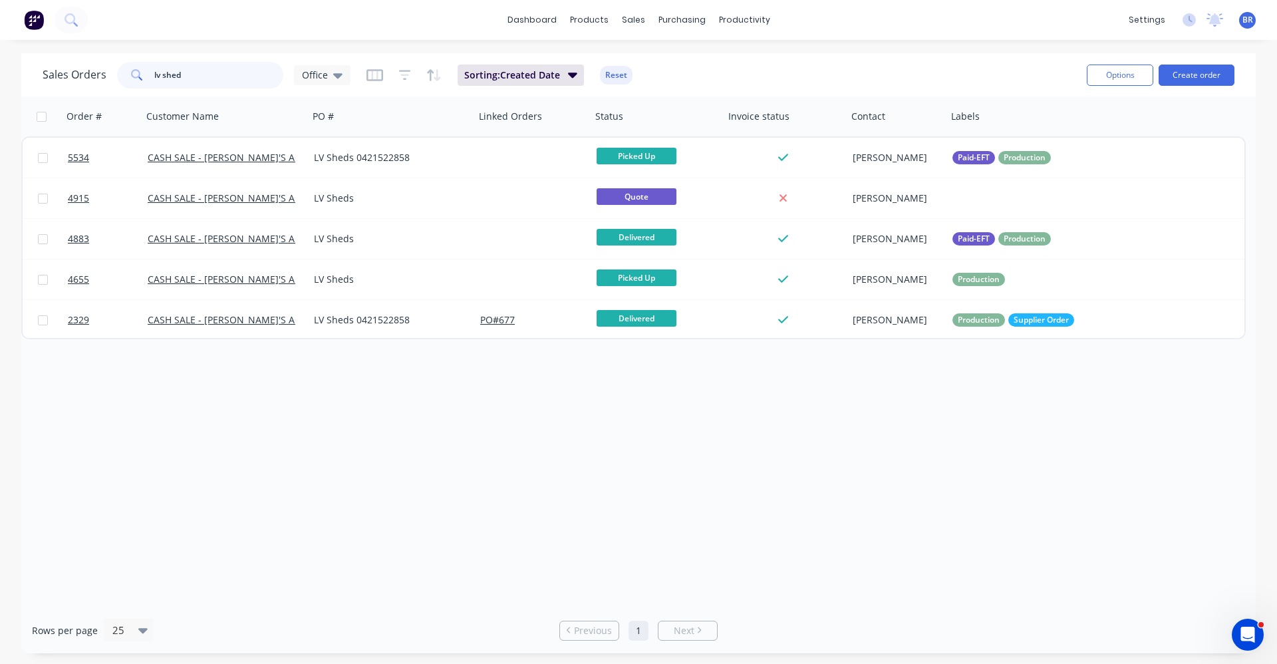
drag, startPoint x: 112, startPoint y: 79, endPoint x: 0, endPoint y: 56, distance: 114.2
click at [0, 59] on div "Sales Orders lv shed Office Sorting: Created Date Reset Options Create order Or…" at bounding box center [638, 353] width 1277 height 600
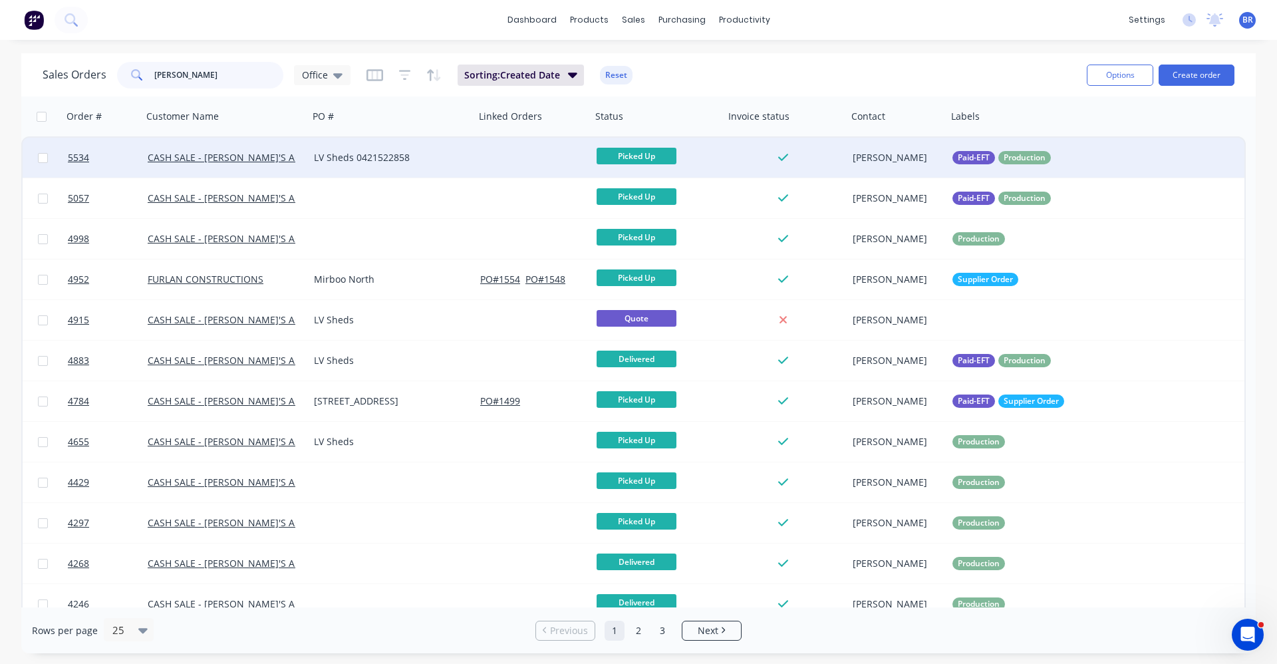
type input "lee"
click at [438, 167] on div "LV Sheds 0421522858" at bounding box center [392, 158] width 166 height 40
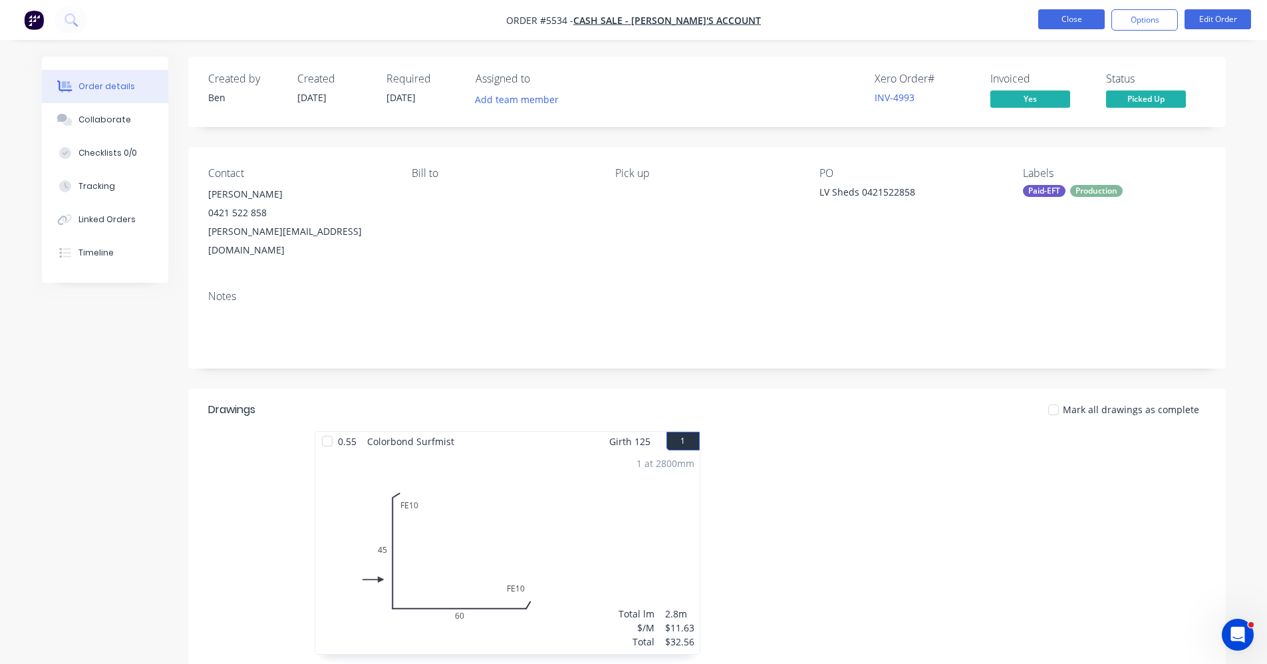
click at [1056, 23] on button "Close" at bounding box center [1071, 19] width 67 height 20
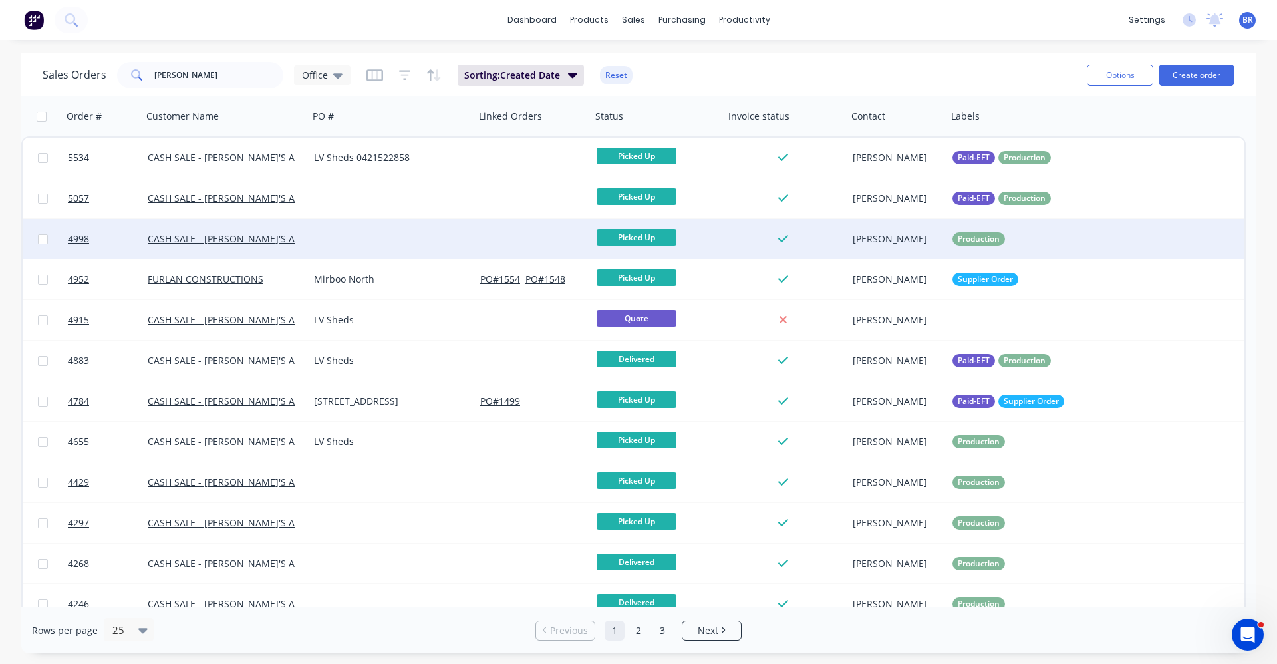
click at [369, 237] on div at bounding box center [392, 239] width 166 height 40
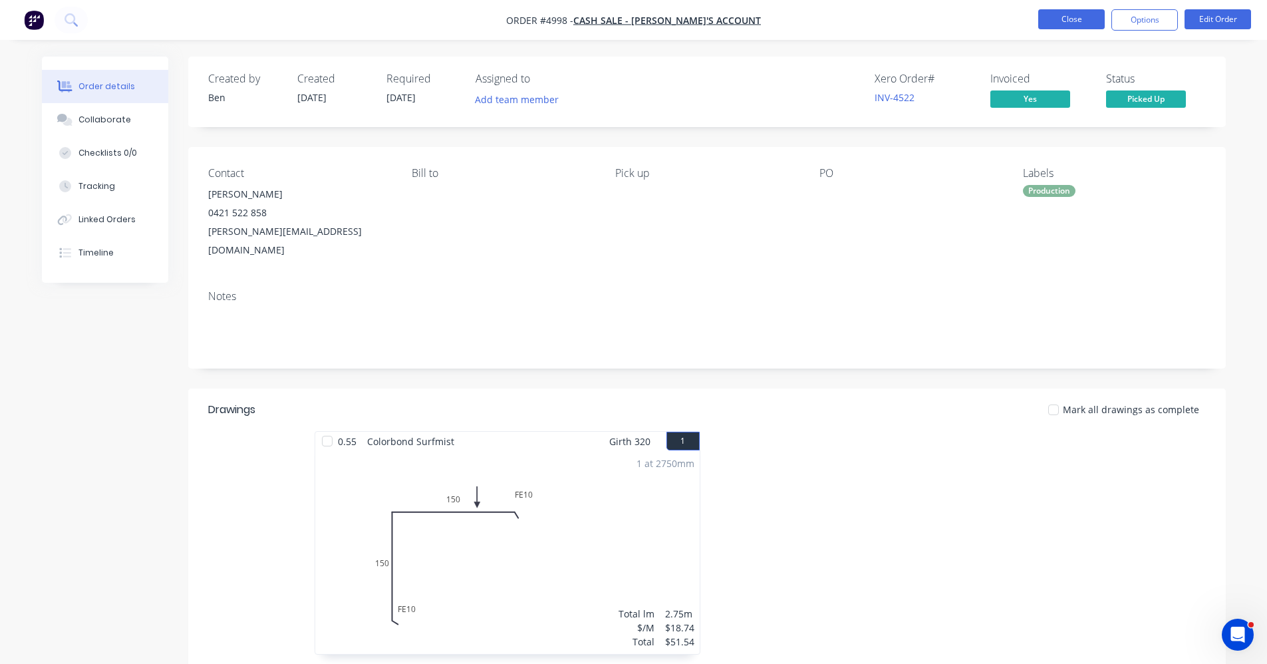
click at [1054, 18] on button "Close" at bounding box center [1071, 19] width 67 height 20
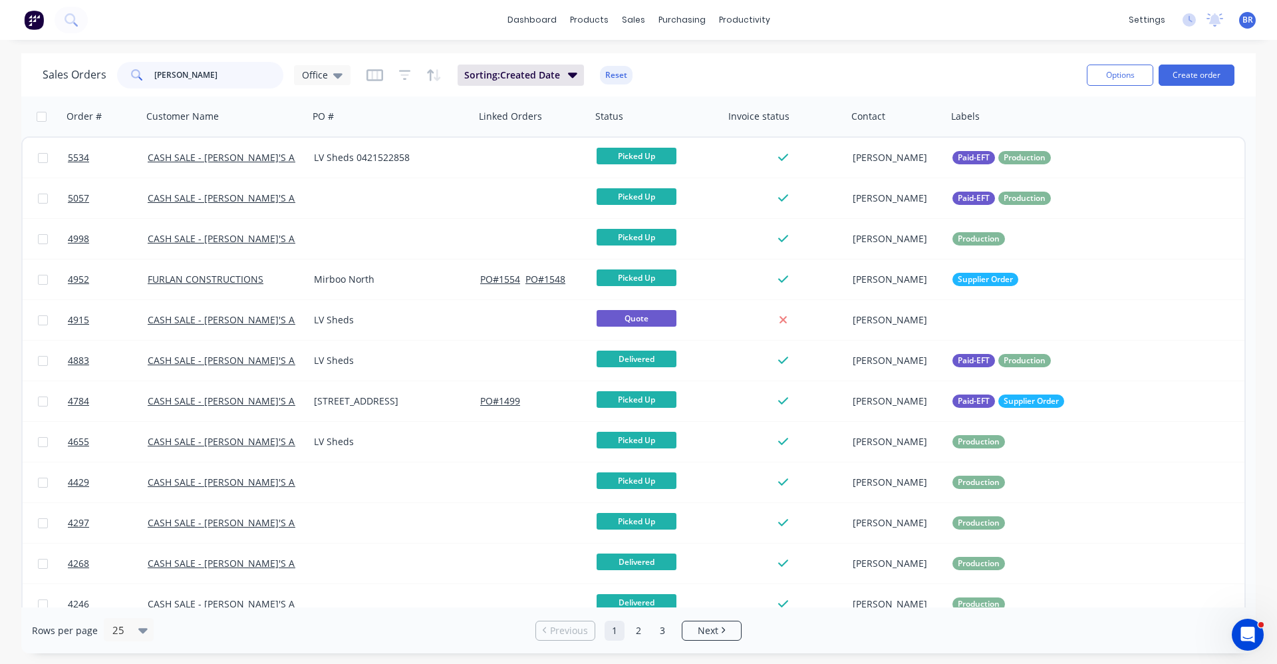
drag, startPoint x: 121, startPoint y: 78, endPoint x: 65, endPoint y: 77, distance: 56.5
click at [65, 77] on div "Sales Orders lee Office" at bounding box center [197, 75] width 308 height 27
drag, startPoint x: 677, startPoint y: 71, endPoint x: 647, endPoint y: 71, distance: 30.6
click at [677, 71] on link "Sales Orders" at bounding box center [703, 63] width 176 height 27
click at [614, 63] on div "Product Catalogue" at bounding box center [648, 64] width 82 height 12
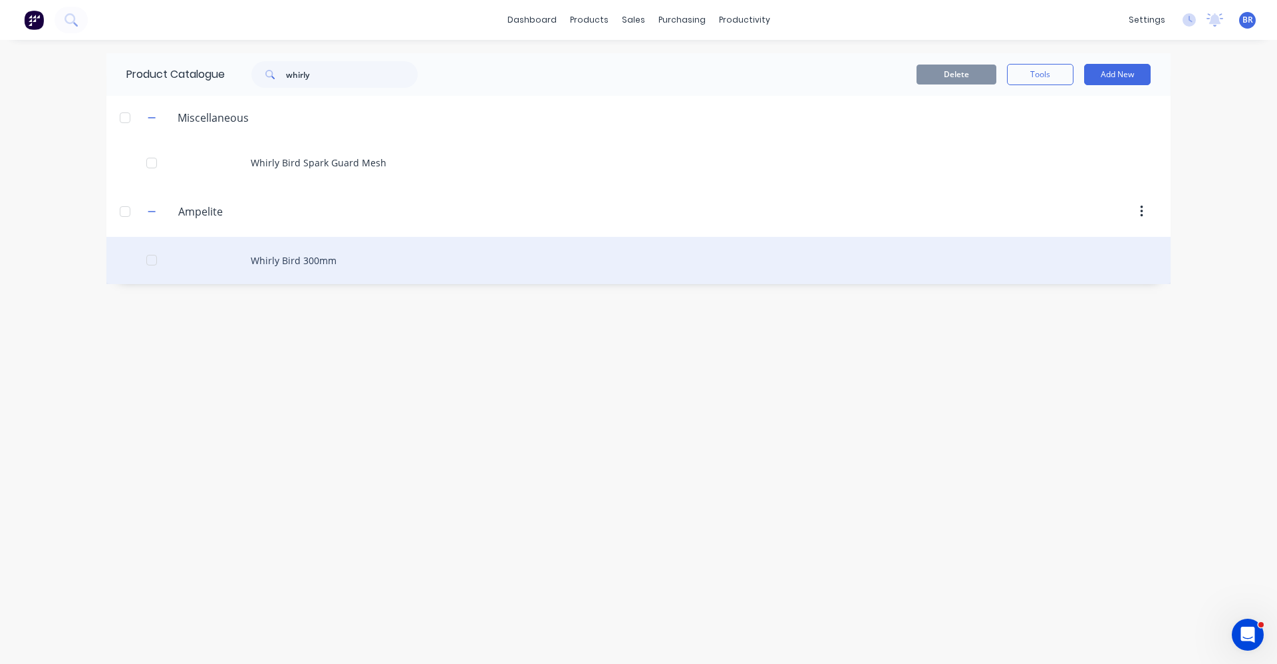
click at [283, 263] on div "Whirly Bird 300mm" at bounding box center [638, 260] width 1064 height 47
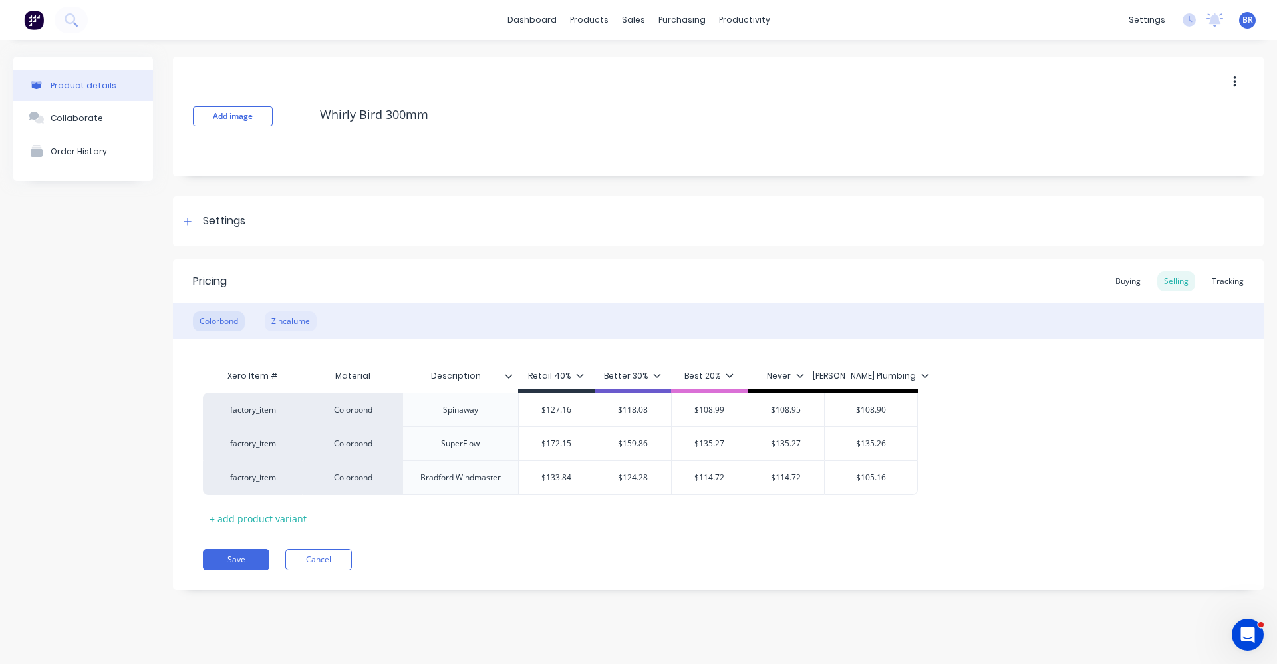
drag, startPoint x: 293, startPoint y: 318, endPoint x: 307, endPoint y: 325, distance: 15.5
click at [301, 322] on div "Zincalume" at bounding box center [291, 321] width 52 height 20
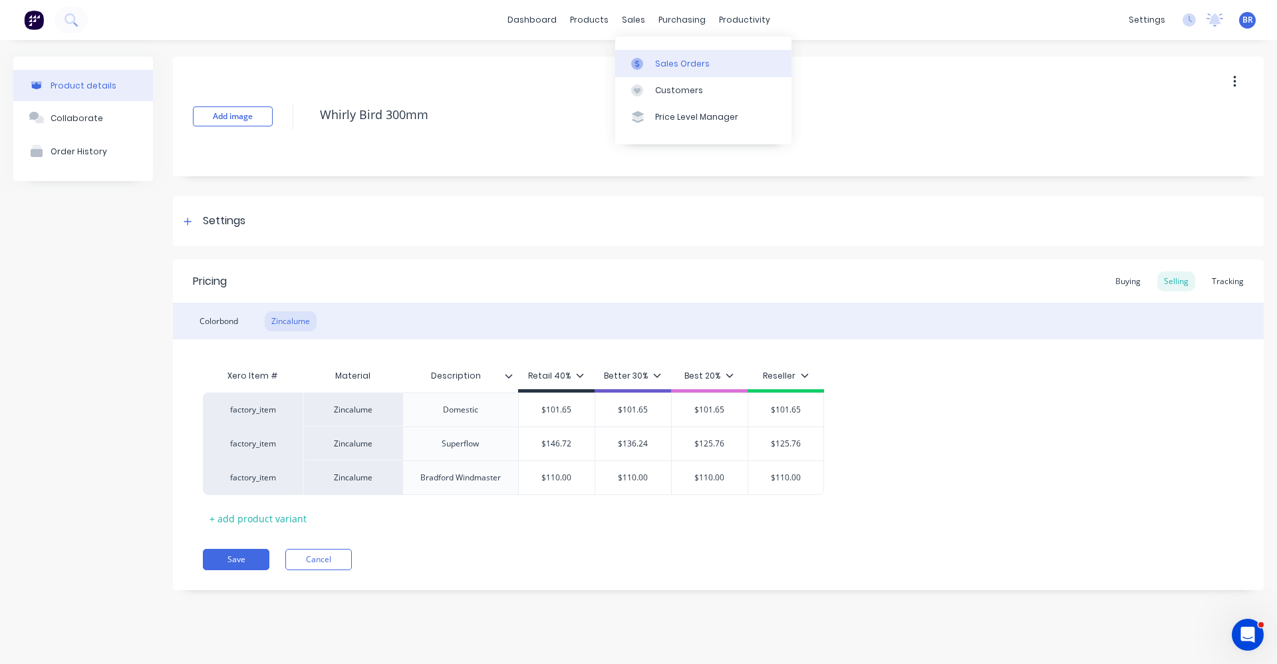
drag, startPoint x: 652, startPoint y: 49, endPoint x: 661, endPoint y: 67, distance: 19.9
click at [653, 53] on div "Sales Orders Customers Price Level Manager" at bounding box center [703, 90] width 176 height 107
click at [661, 67] on div "Sales Orders" at bounding box center [682, 64] width 55 height 12
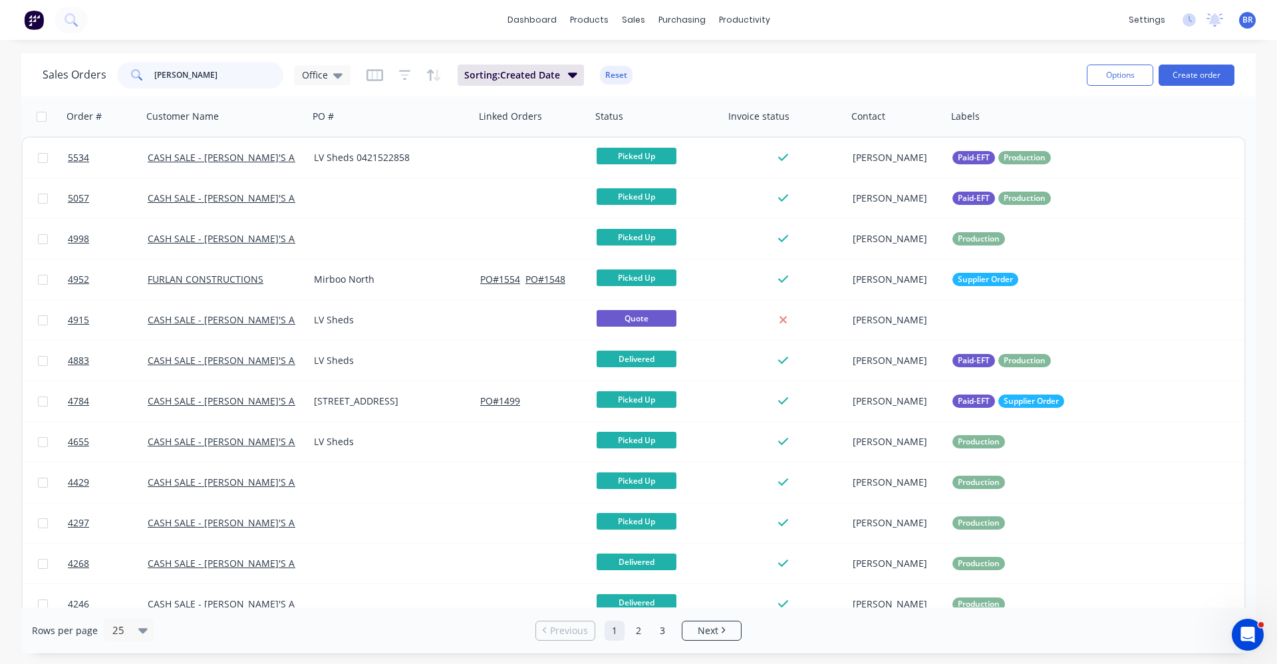
drag, startPoint x: 190, startPoint y: 71, endPoint x: 64, endPoint y: 59, distance: 126.3
click at [68, 59] on div "Sales Orders lee Office Sorting: Created Date Reset" at bounding box center [560, 75] width 1034 height 33
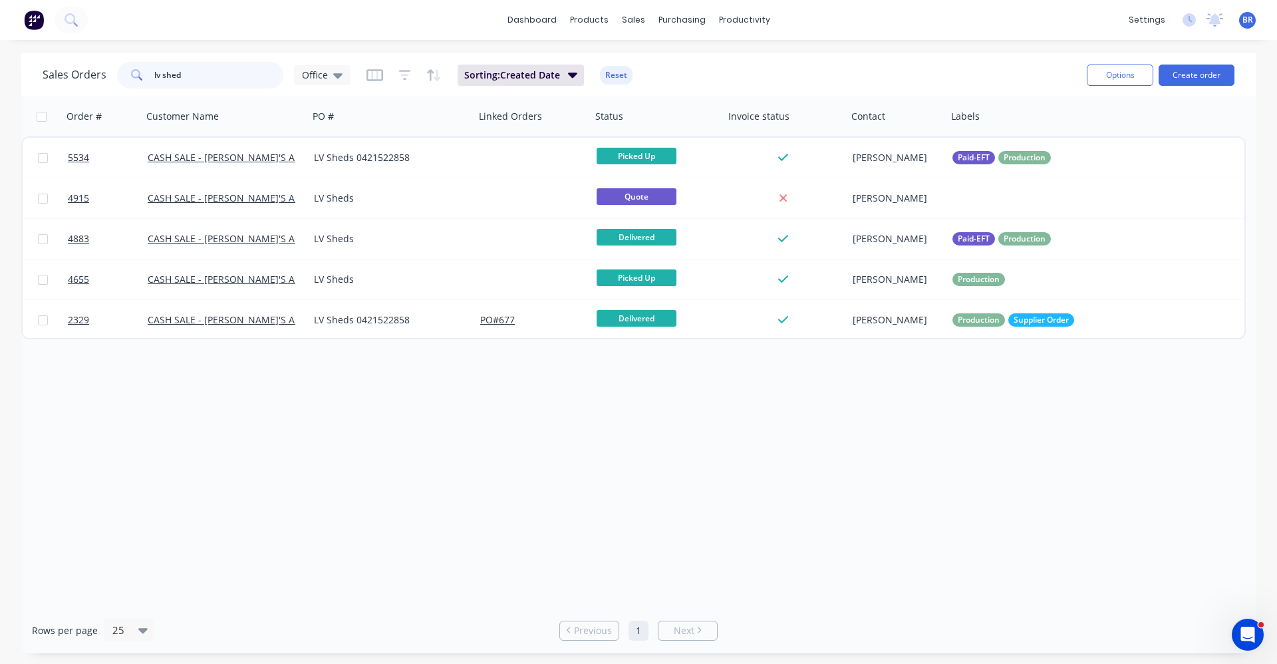
drag, startPoint x: 192, startPoint y: 74, endPoint x: 170, endPoint y: 78, distance: 22.3
click at [170, 78] on input "lv shed" at bounding box center [219, 75] width 130 height 27
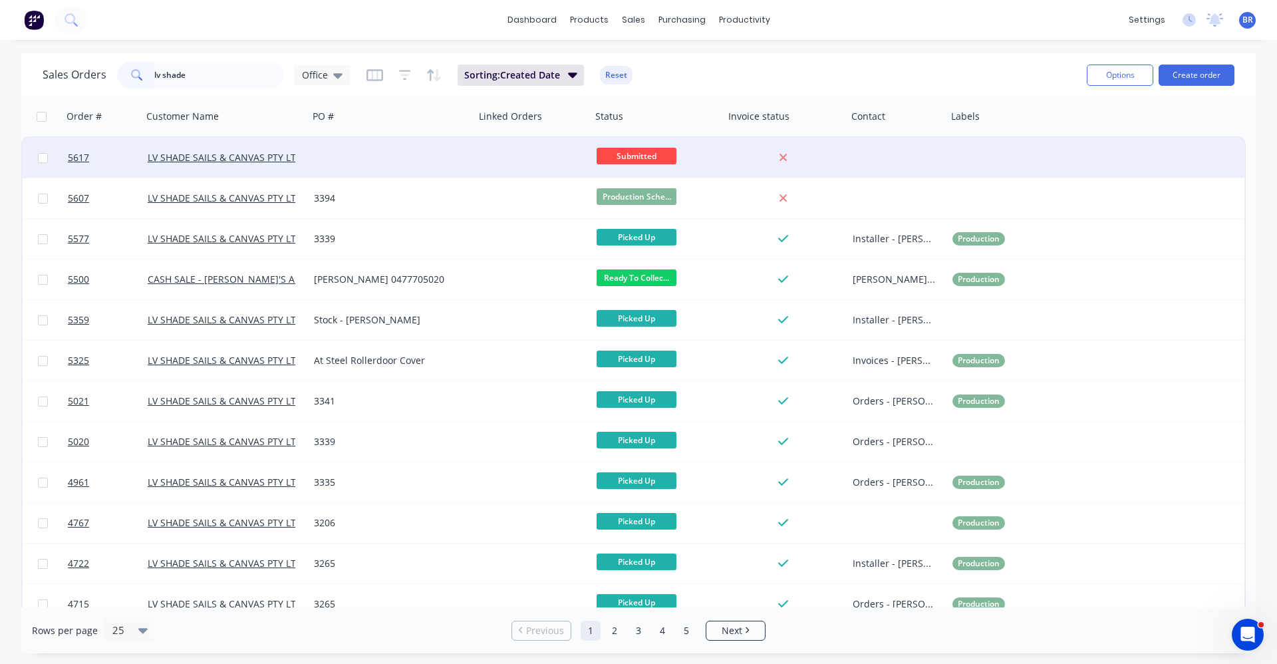
click at [350, 157] on div at bounding box center [392, 158] width 166 height 40
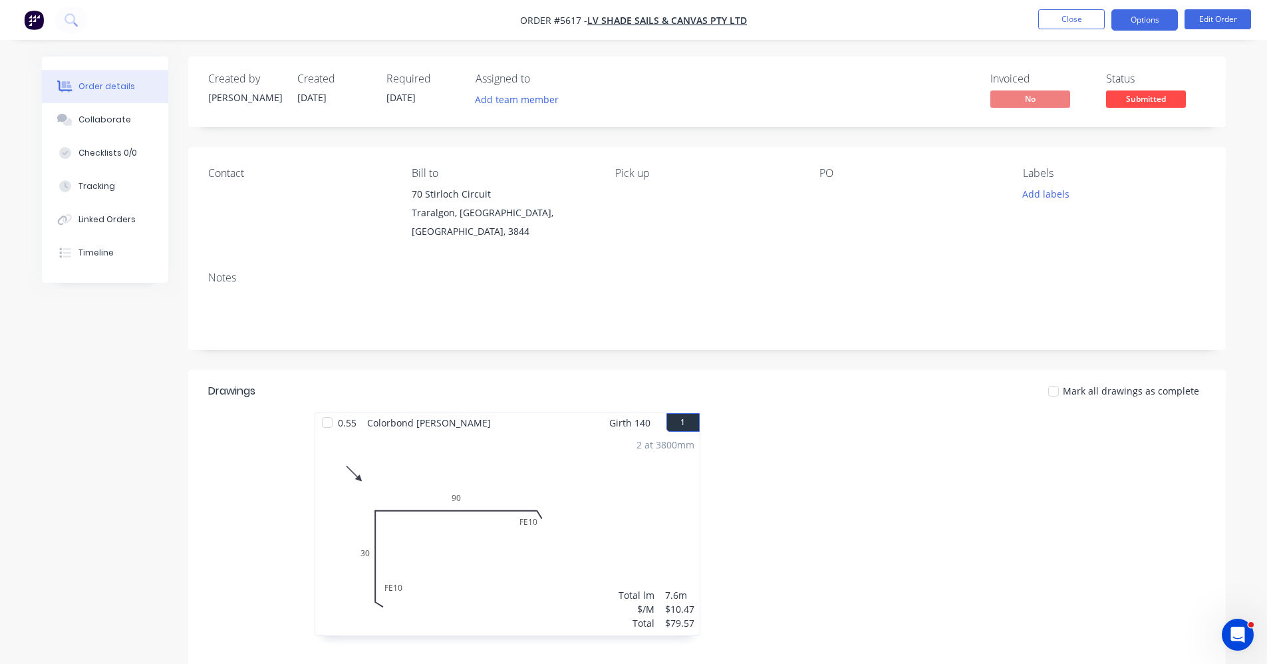
click at [1133, 18] on button "Options" at bounding box center [1145, 19] width 67 height 21
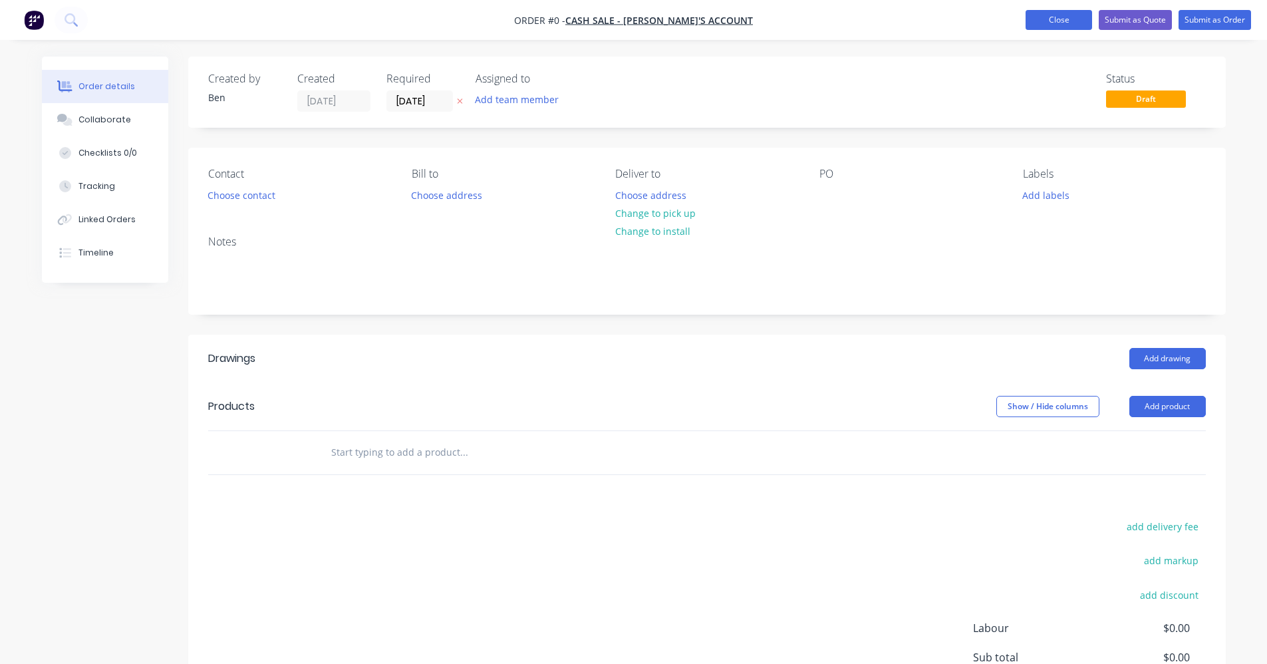
click at [1046, 25] on button "Close" at bounding box center [1059, 20] width 67 height 20
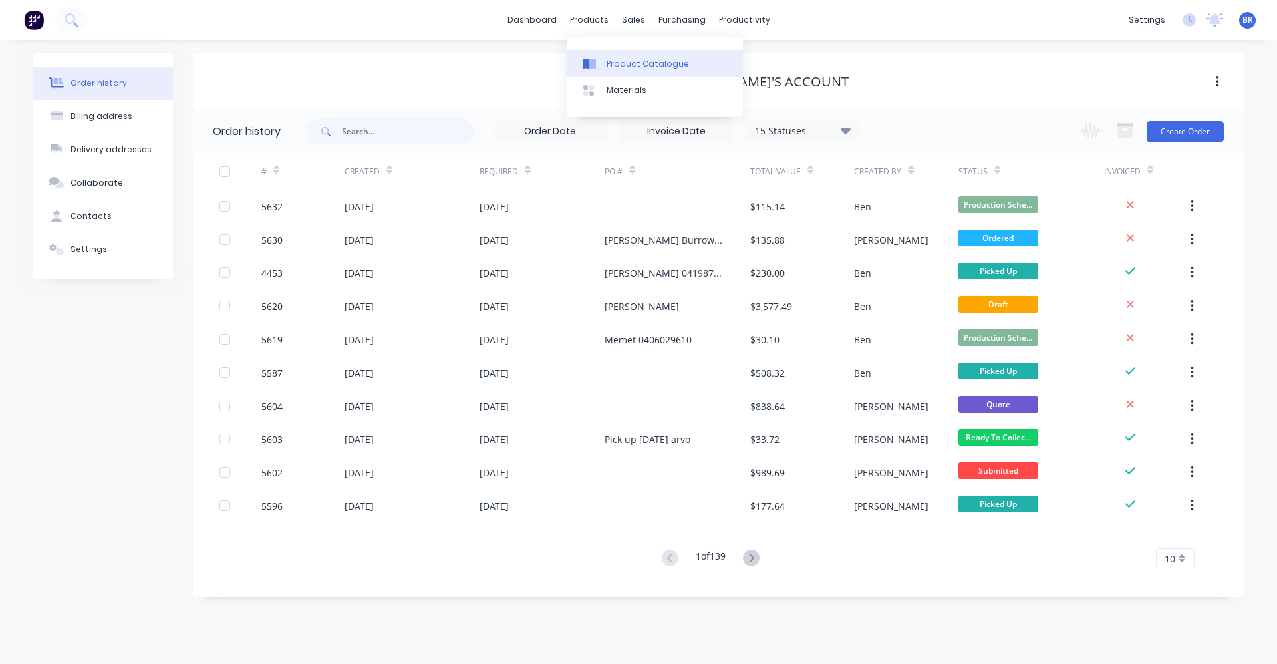
click at [629, 58] on div "Product Catalogue" at bounding box center [648, 64] width 82 height 12
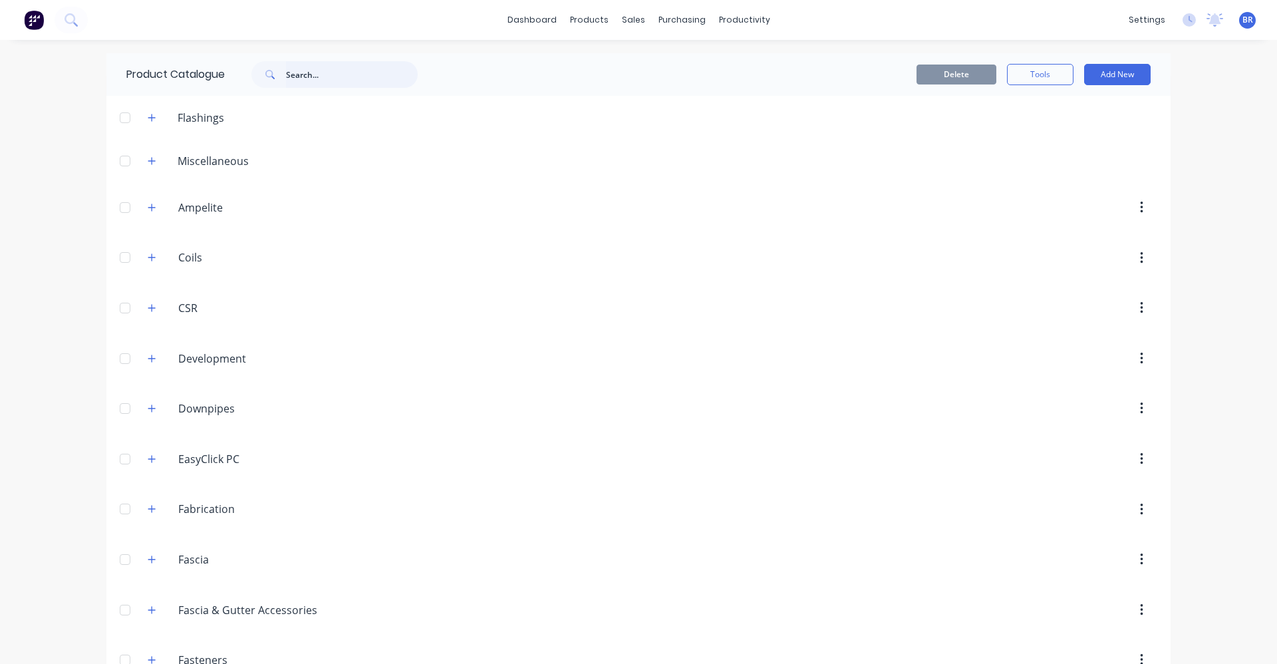
click at [299, 77] on input "text" at bounding box center [352, 74] width 132 height 27
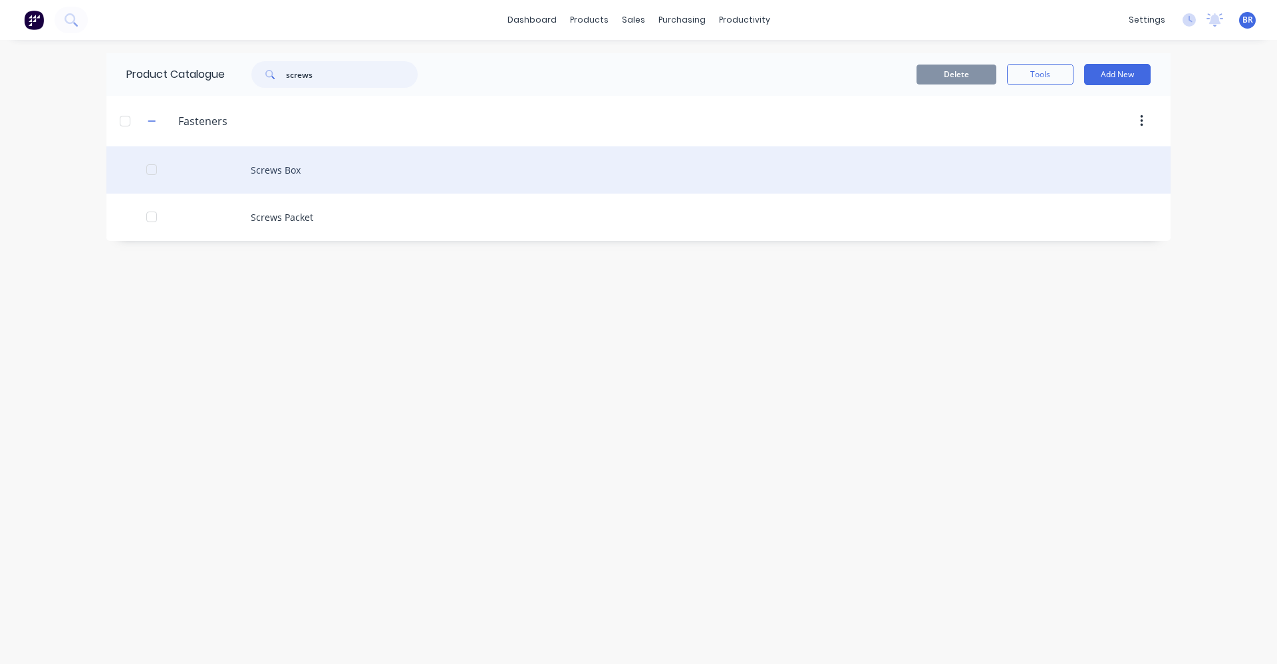
type input "screws"
click at [283, 175] on div "Screws Box" at bounding box center [638, 169] width 1064 height 47
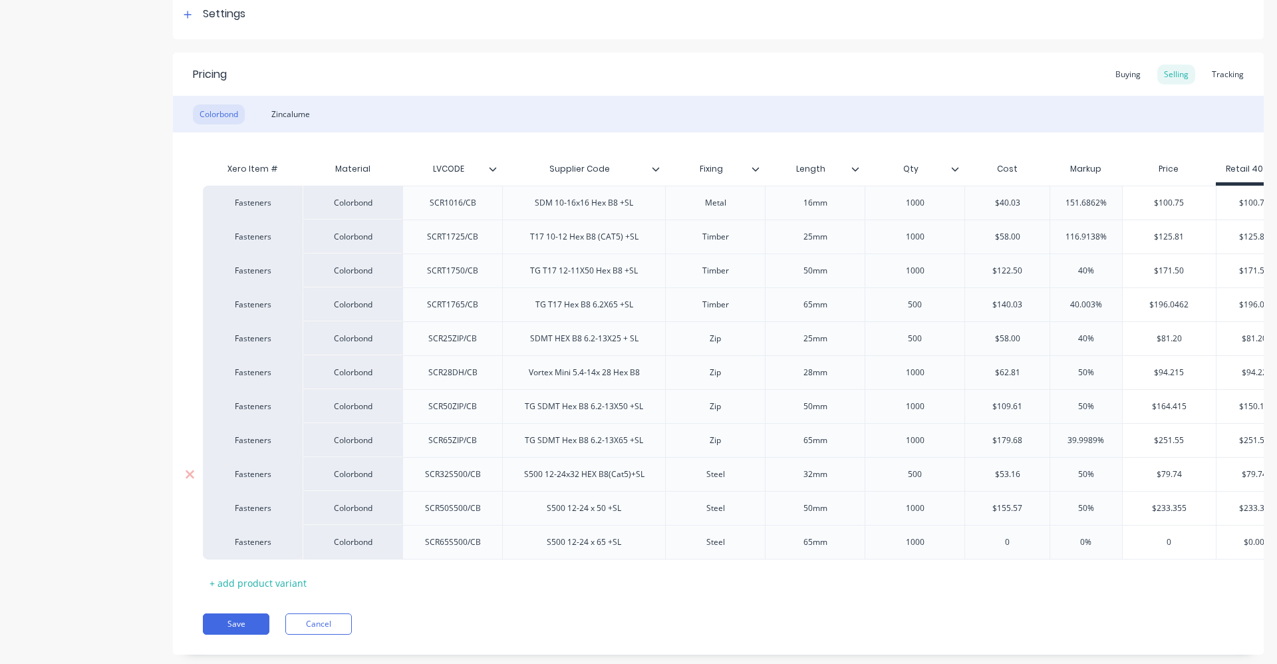
scroll to position [244, 0]
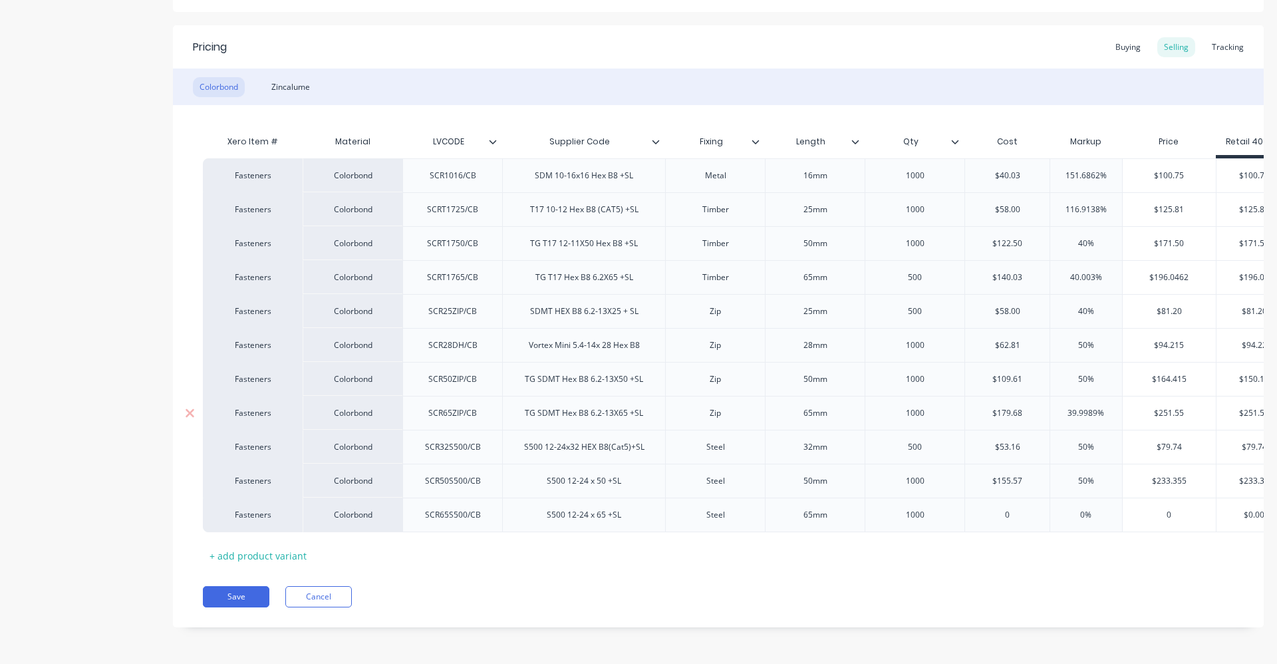
type textarea "x"
click at [293, 69] on div "Colorbond Zincalume" at bounding box center [718, 87] width 1091 height 37
click at [293, 77] on div "Zincalume" at bounding box center [291, 87] width 52 height 20
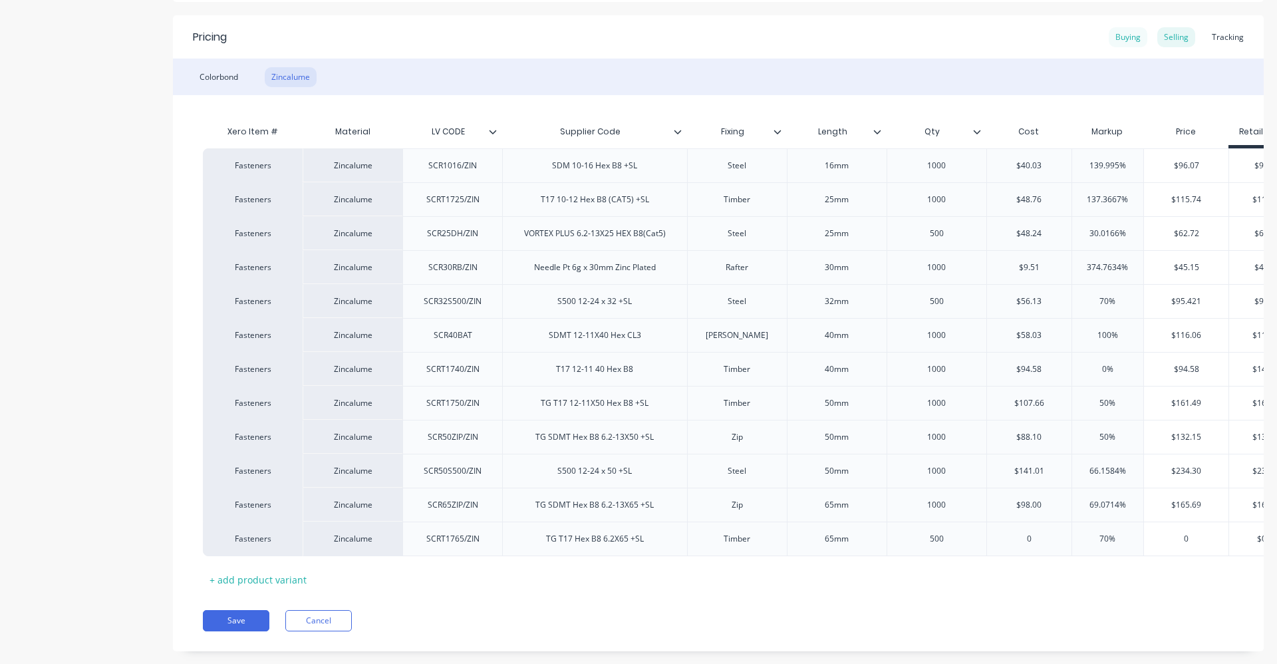
click at [1121, 39] on div "Buying" at bounding box center [1128, 37] width 39 height 20
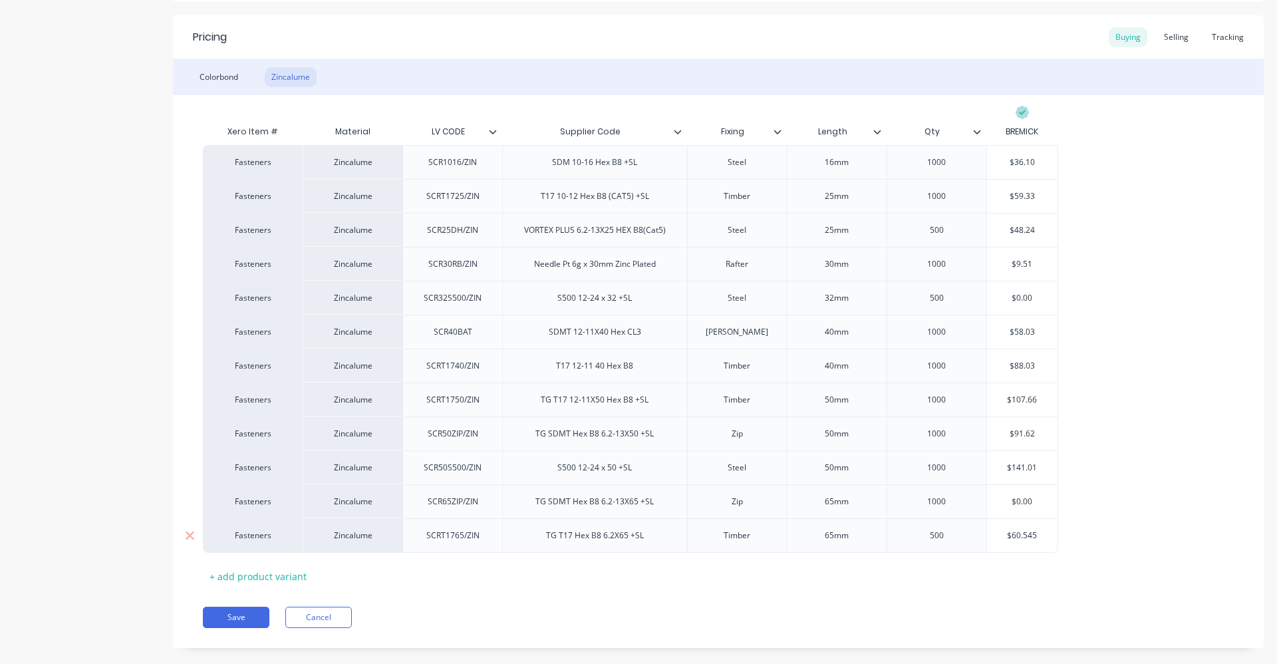
type input "$60.545"
drag, startPoint x: 1040, startPoint y: 537, endPoint x: 1003, endPoint y: 534, distance: 37.4
click at [1004, 535] on input "$60.545" at bounding box center [1022, 535] width 71 height 12
click at [1166, 37] on div "Selling" at bounding box center [1176, 37] width 38 height 20
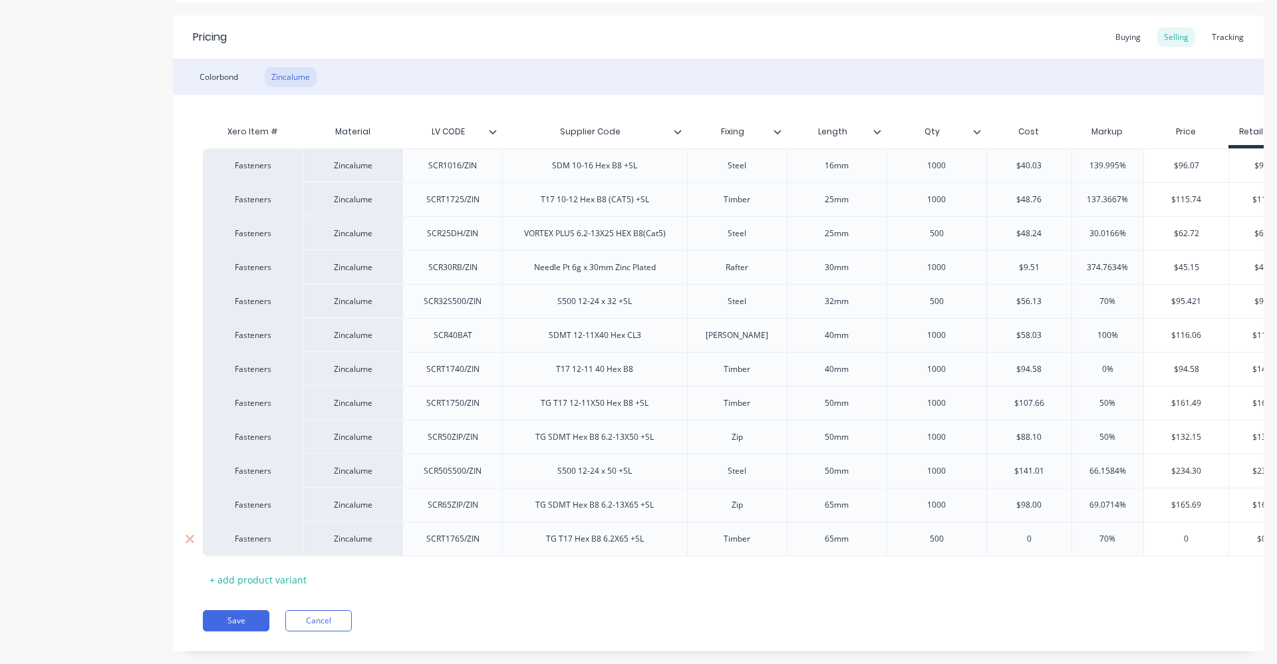
type input "0"
drag, startPoint x: 1036, startPoint y: 535, endPoint x: 999, endPoint y: 533, distance: 36.6
click at [999, 533] on input "0" at bounding box center [1029, 539] width 84 height 12
paste input "$60.545"
type textarea "x"
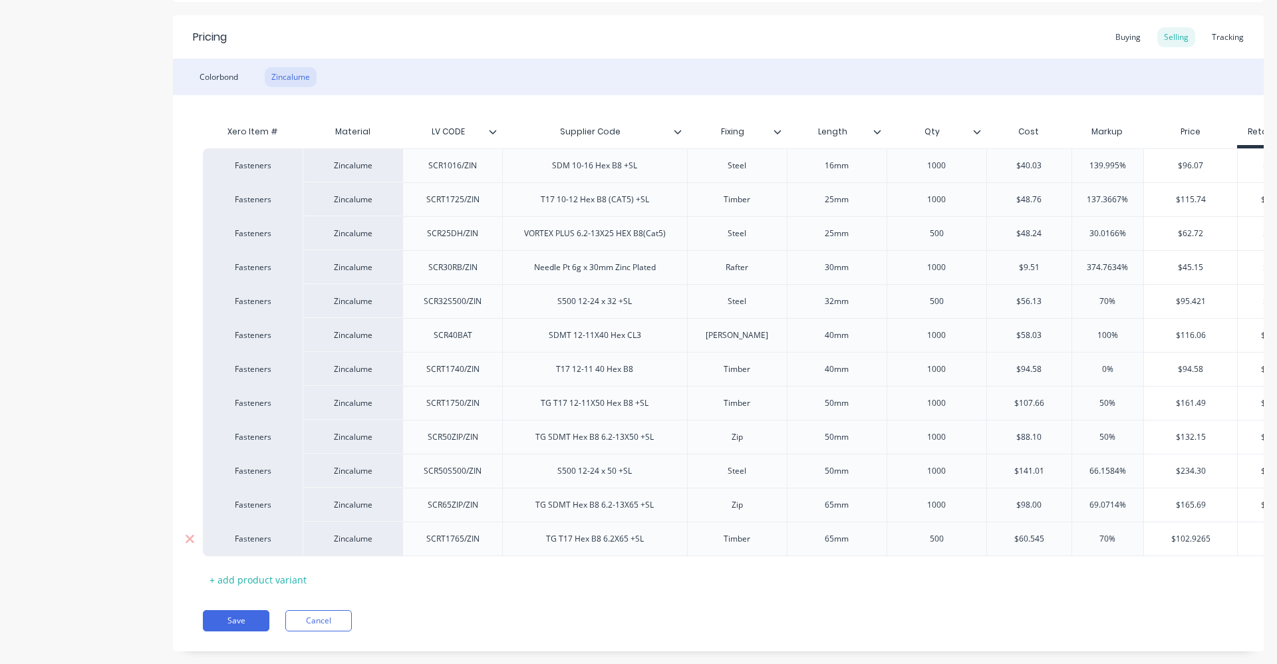
type input "$60.545"
type input "70%"
drag, startPoint x: 1117, startPoint y: 537, endPoint x: 1076, endPoint y: 534, distance: 41.4
click at [1095, 534] on input "70%" at bounding box center [1108, 539] width 72 height 12
type textarea "x"
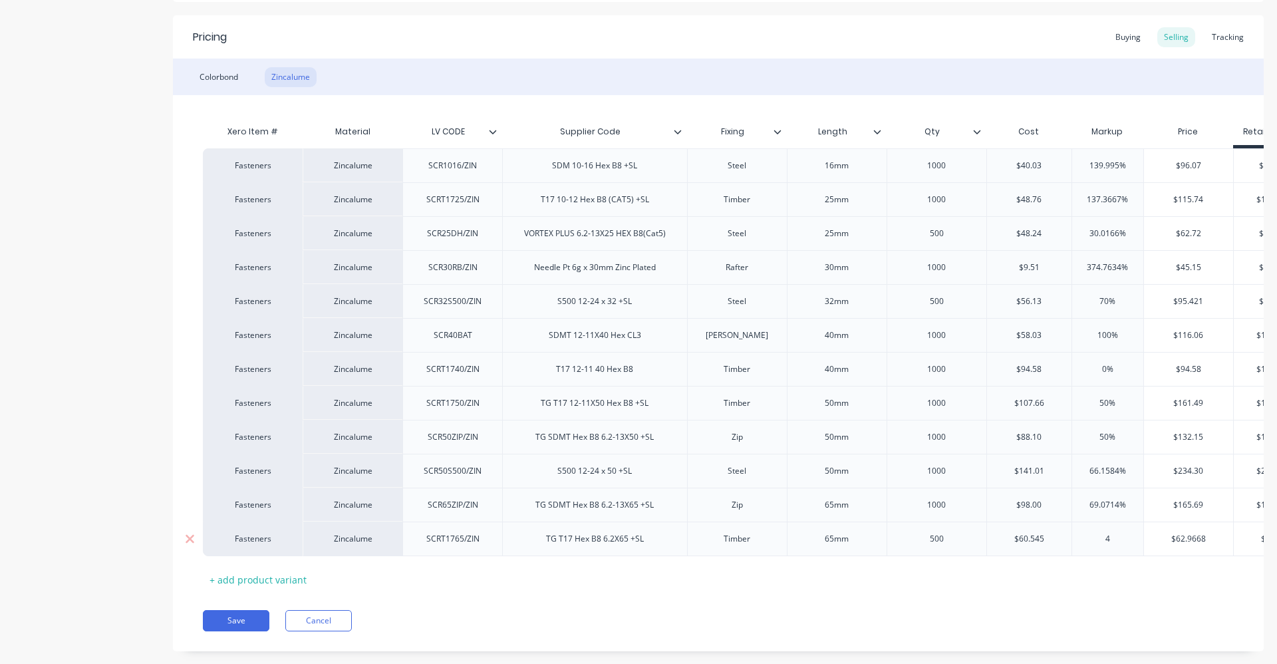
type input "40"
type textarea "x"
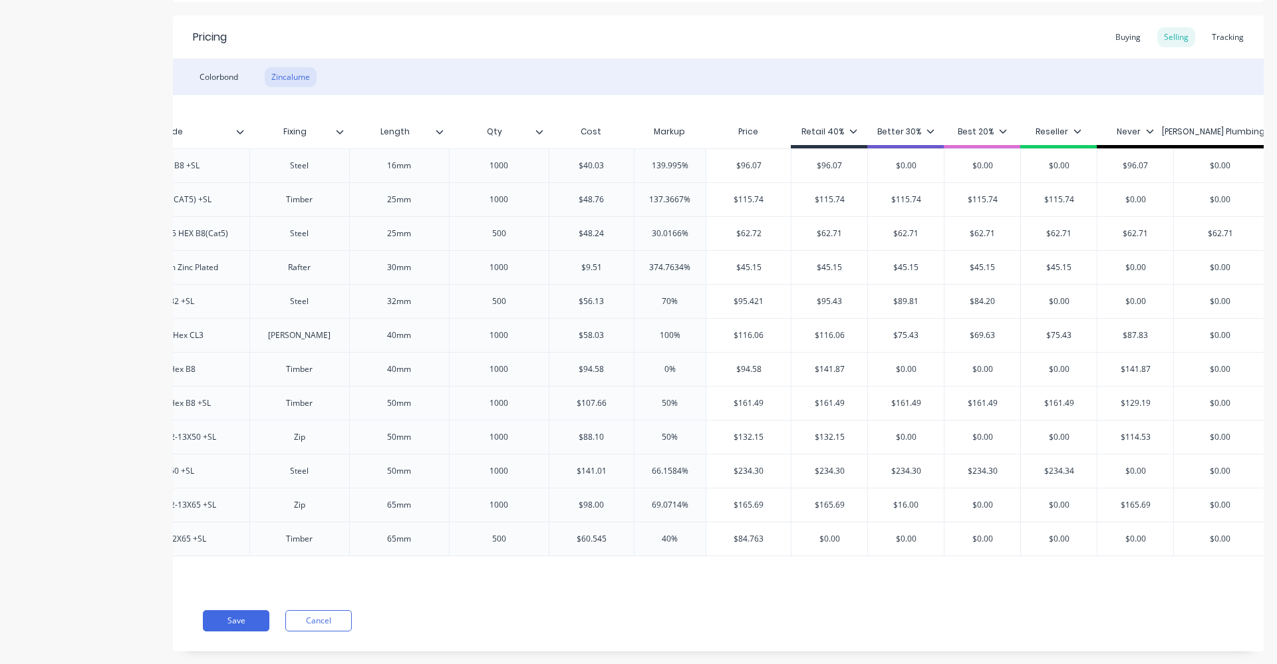
scroll to position [0, 451]
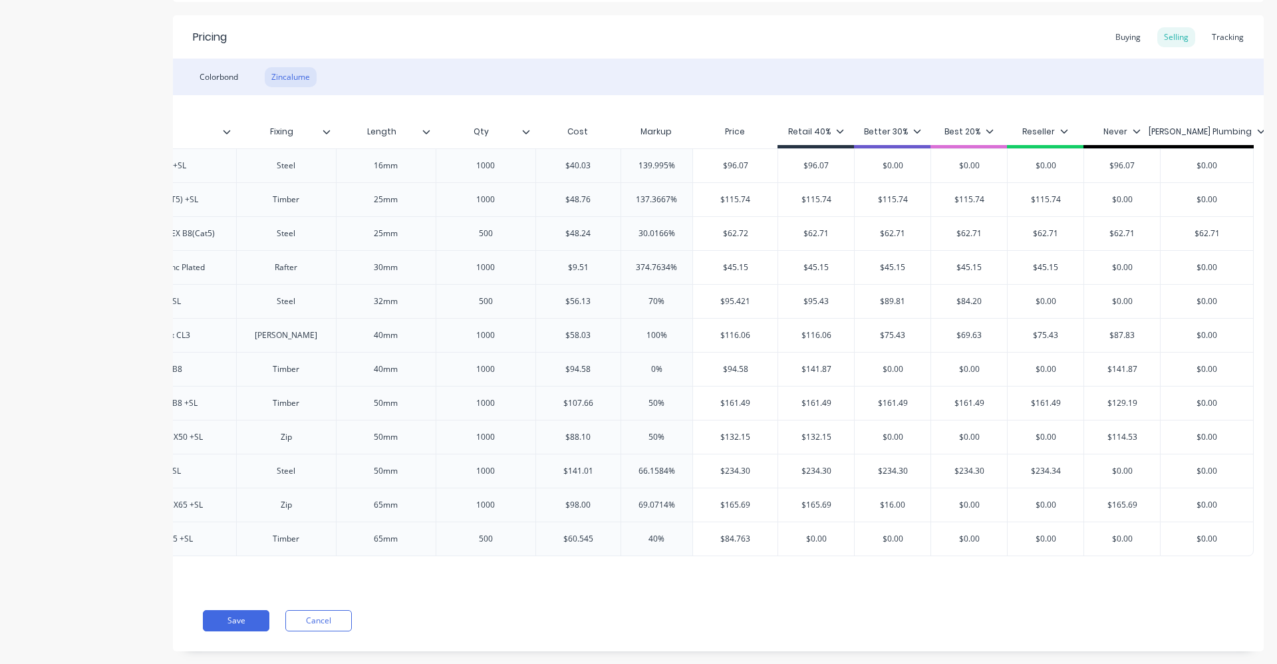
type input "40"
type input "$0.00"
drag, startPoint x: 827, startPoint y: 540, endPoint x: 798, endPoint y: 540, distance: 28.6
click at [798, 540] on input "$0.00" at bounding box center [816, 539] width 76 height 12
type textarea "x"
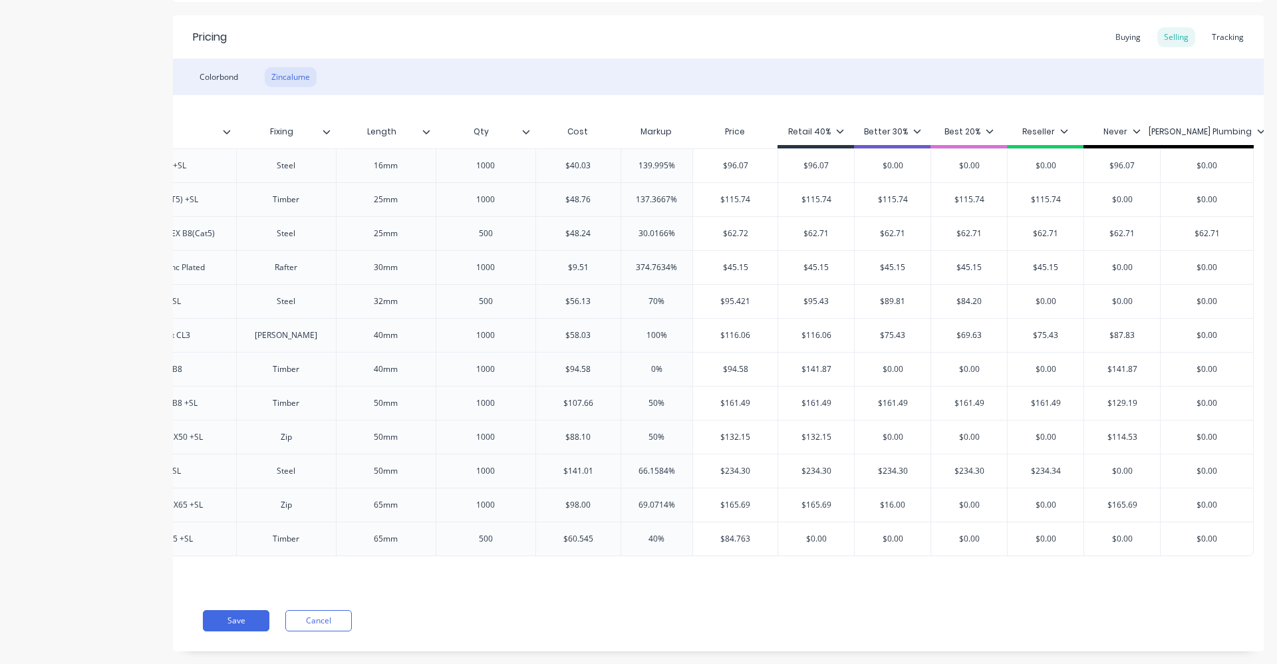
type input "8"
type textarea "x"
type input "84"
type textarea "x"
type input "84."
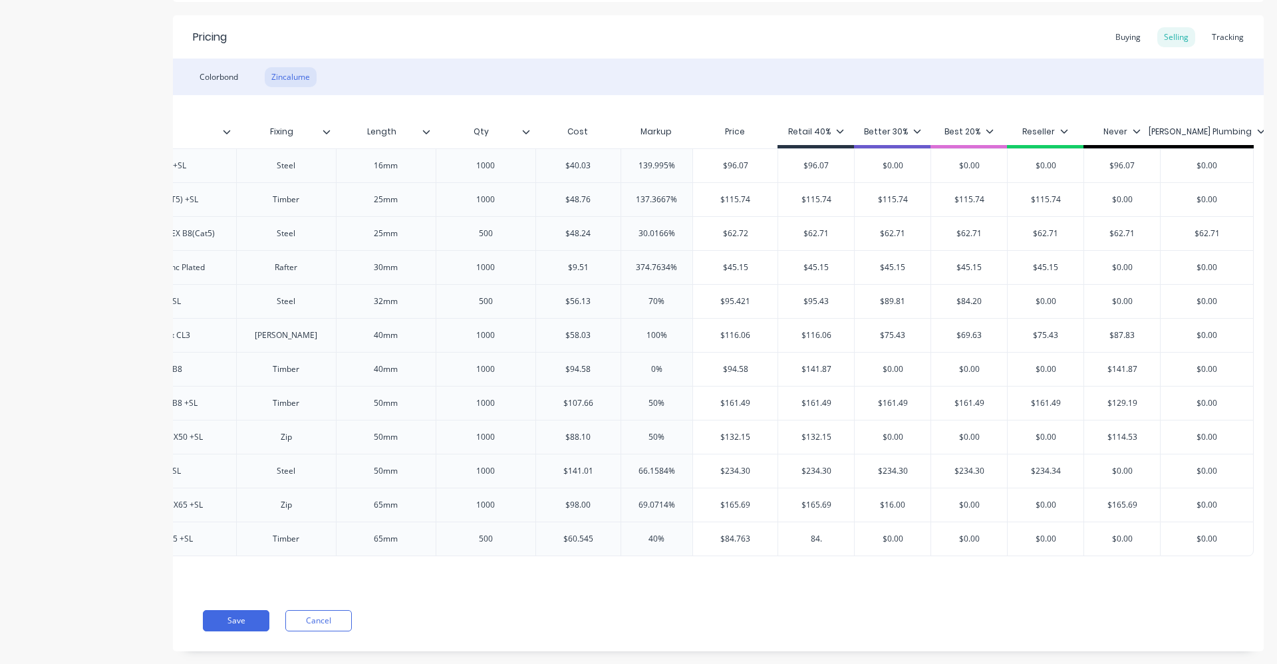
type textarea "x"
type input "84.7"
type textarea "x"
type input "84.76"
type input "$0.00"
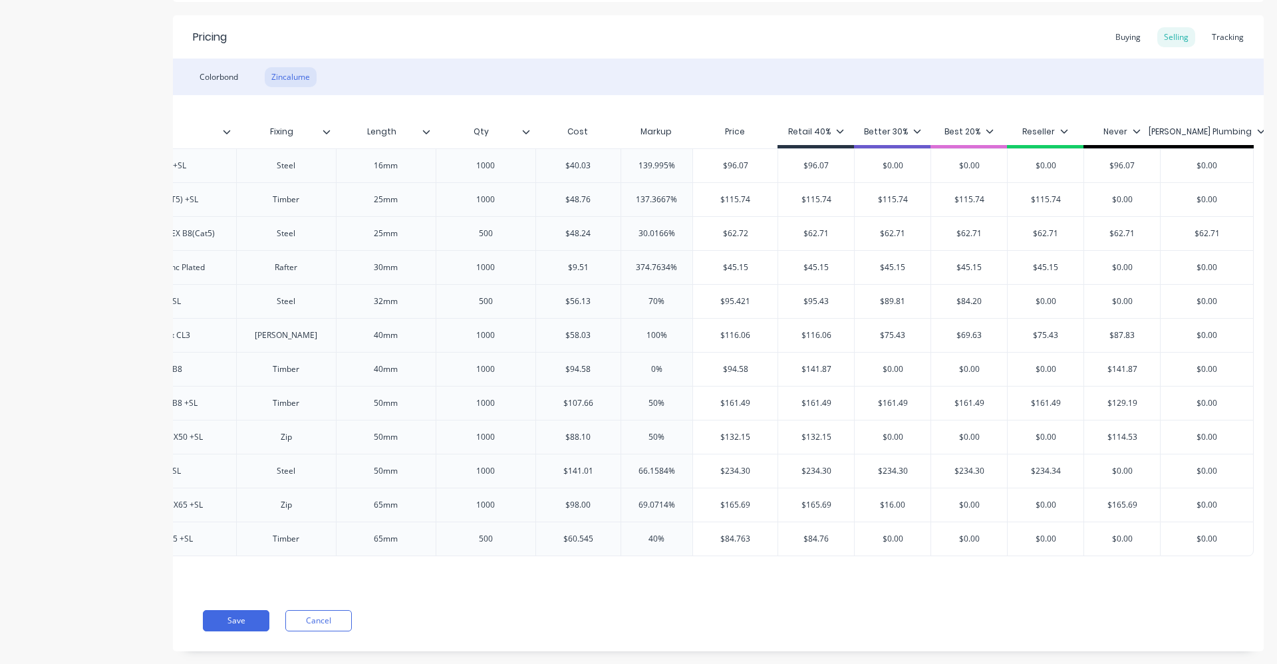
type textarea "x"
type input "7"
type textarea "x"
type input "78"
type textarea "x"
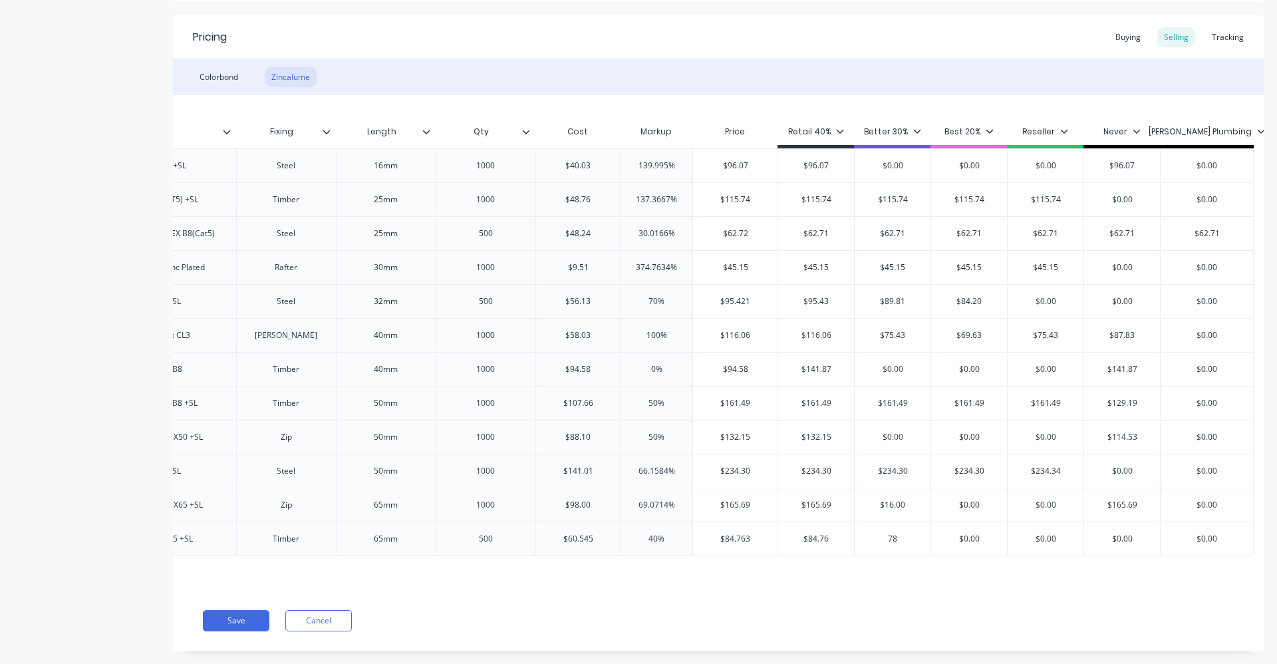
type input "78."
type textarea "x"
type input "78.7"
type textarea "x"
type input "78.72"
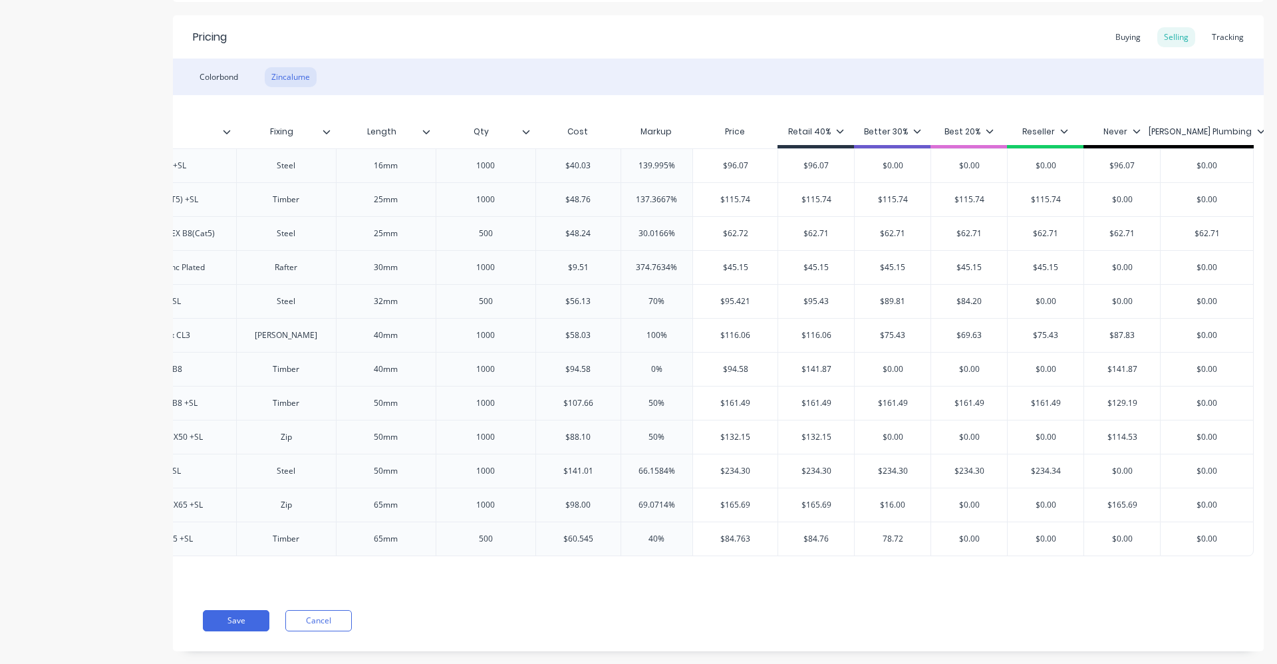
type input "$0.00"
type textarea "x"
type input "7"
type textarea "x"
type input "72"
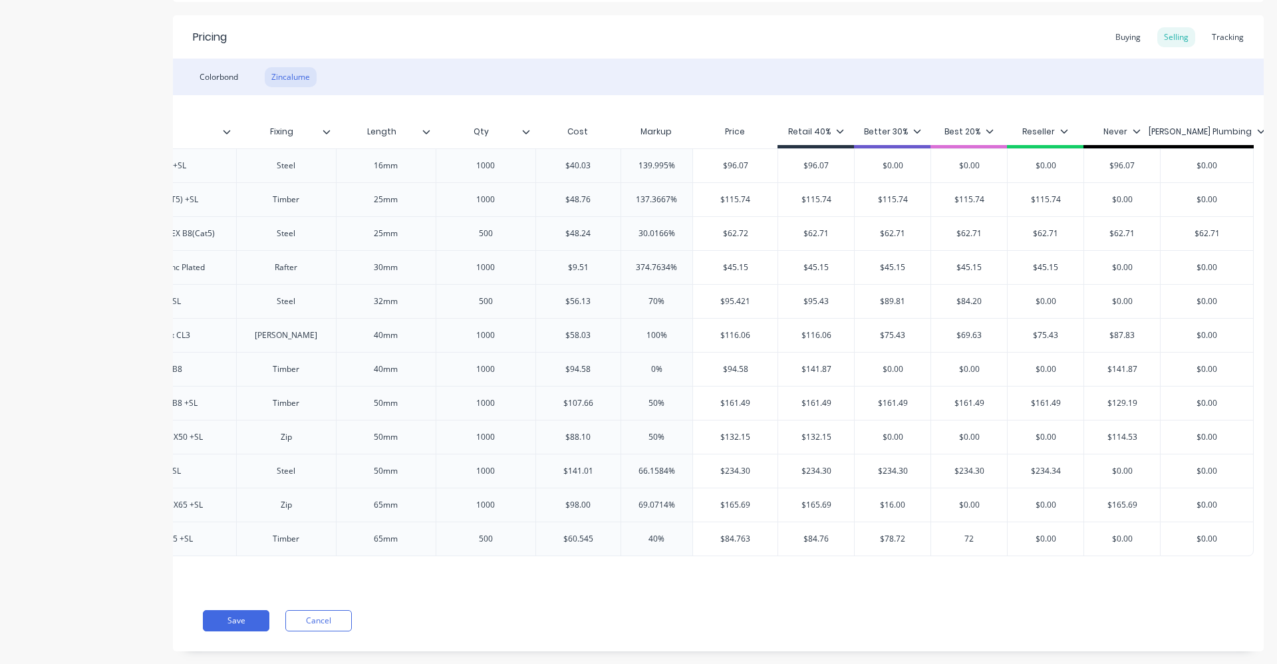
type textarea "x"
type input "72."
type textarea "x"
type input "72.7"
type textarea "x"
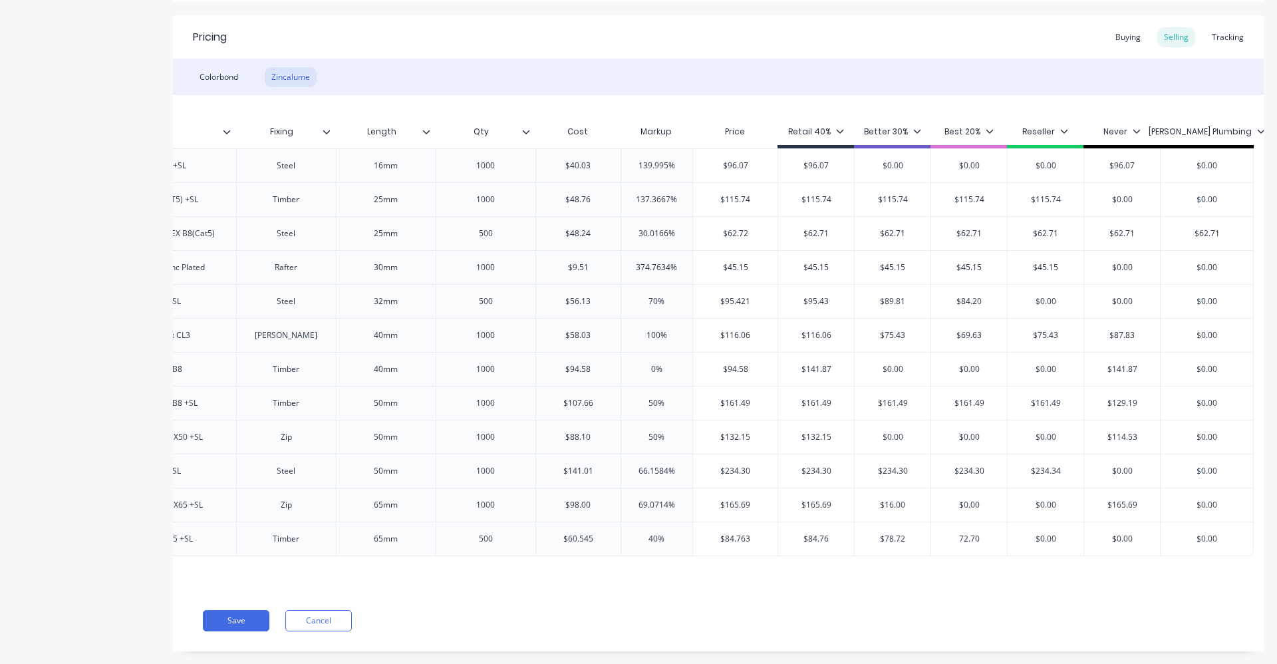
type input "72.70"
type input "$0.00"
type input "7"
type textarea "x"
type input "72"
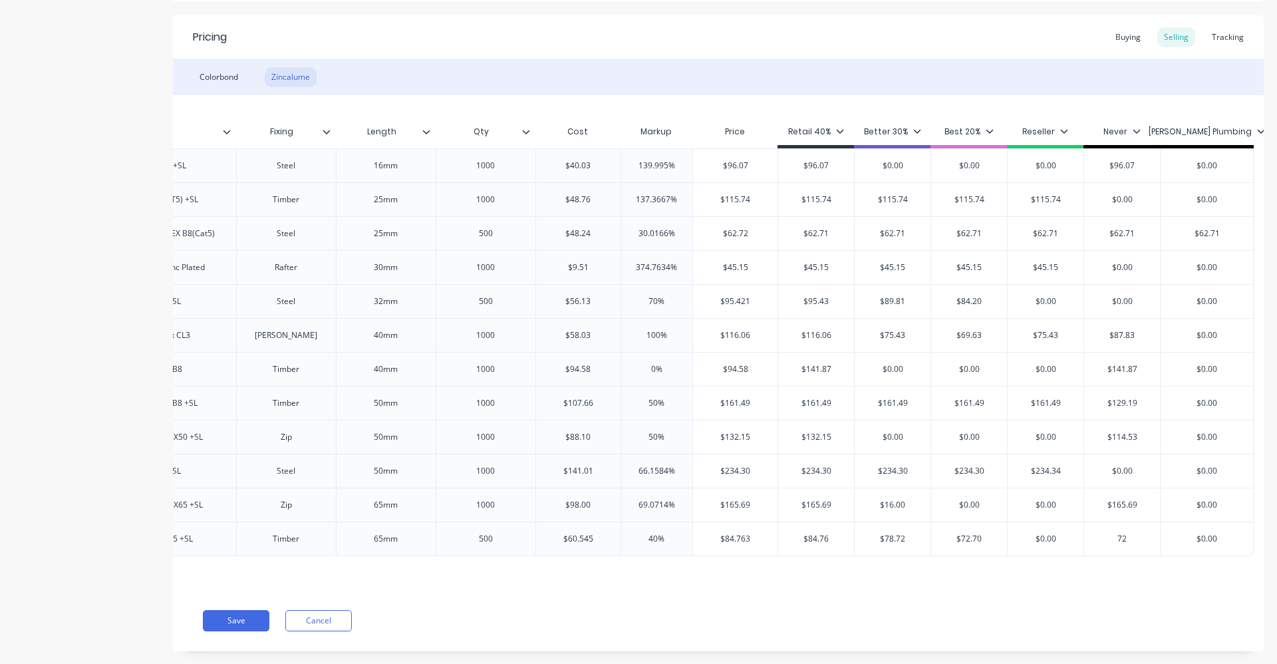
type textarea "x"
type input "72."
type textarea "x"
type input "72.7"
type textarea "x"
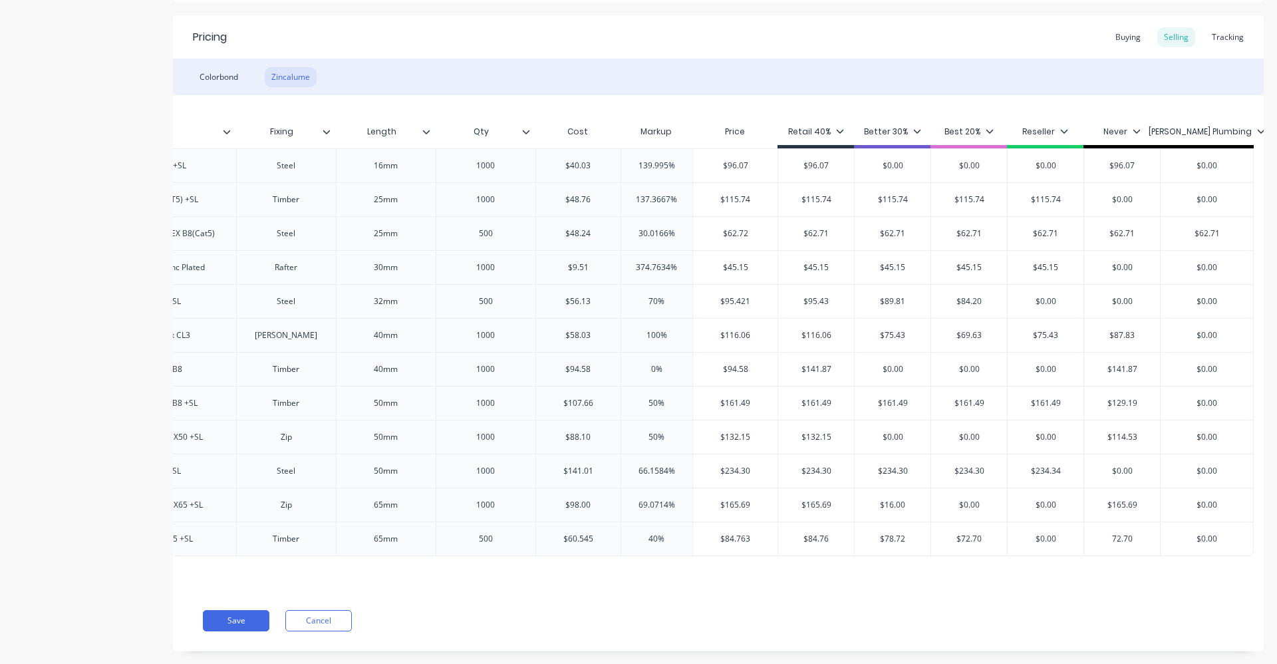
type input "72.70"
type input "$0.00"
click at [233, 631] on button "Save" at bounding box center [236, 620] width 67 height 21
type textarea "x"
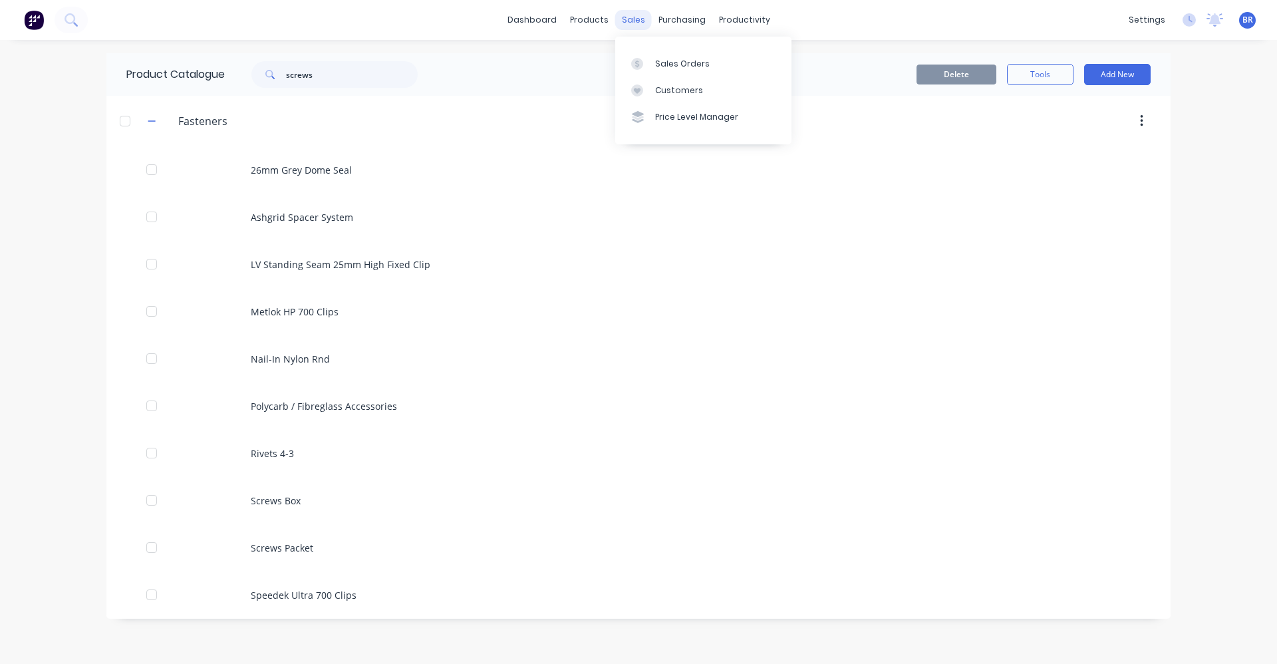
click at [637, 24] on div "sales" at bounding box center [633, 20] width 37 height 20
drag, startPoint x: 687, startPoint y: 49, endPoint x: 659, endPoint y: 39, distance: 29.7
click at [685, 49] on div "Purchase Orders Suppliers" at bounding box center [738, 77] width 176 height 80
click at [710, 89] on div "Suppliers" at bounding box center [710, 90] width 40 height 12
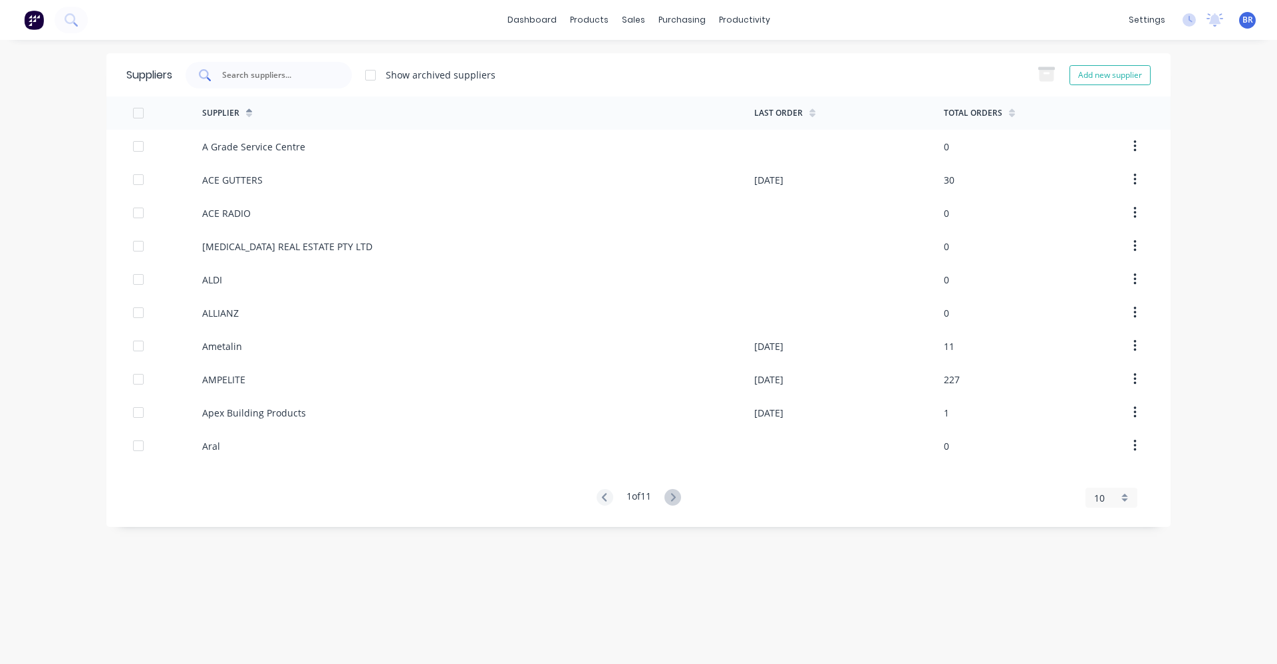
click at [273, 78] on input "text" at bounding box center [276, 75] width 110 height 13
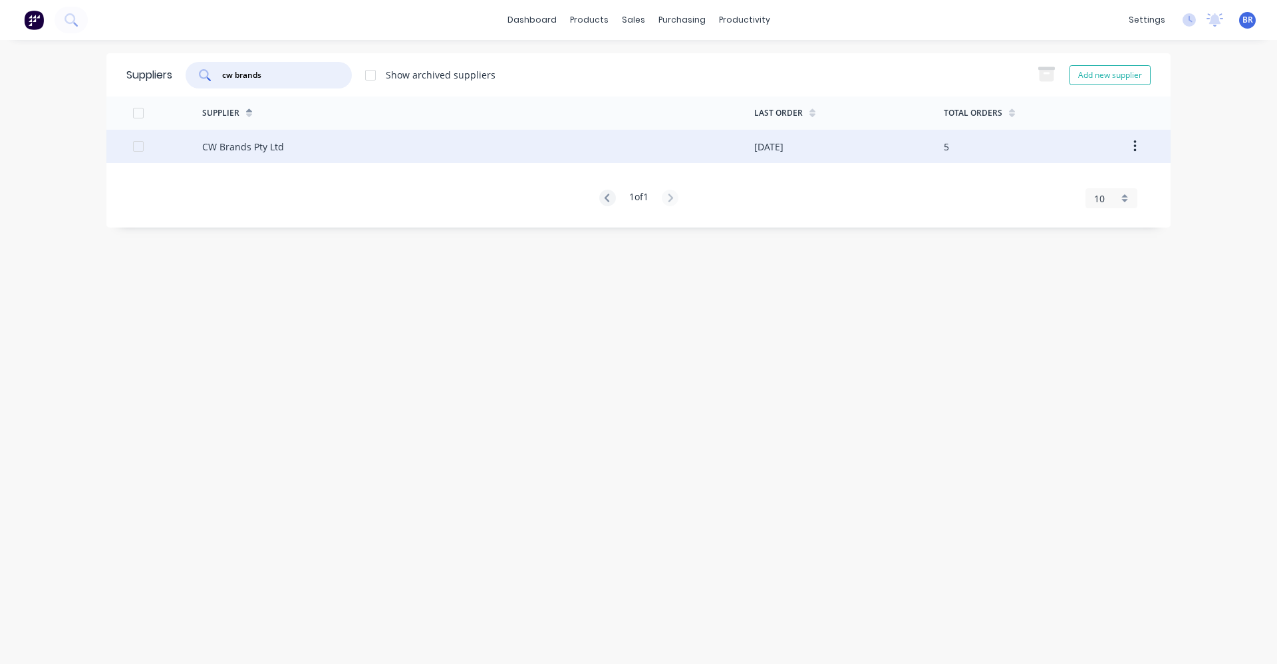
type input "cw brands"
click at [237, 154] on div "CW Brands Pty Ltd" at bounding box center [478, 146] width 552 height 33
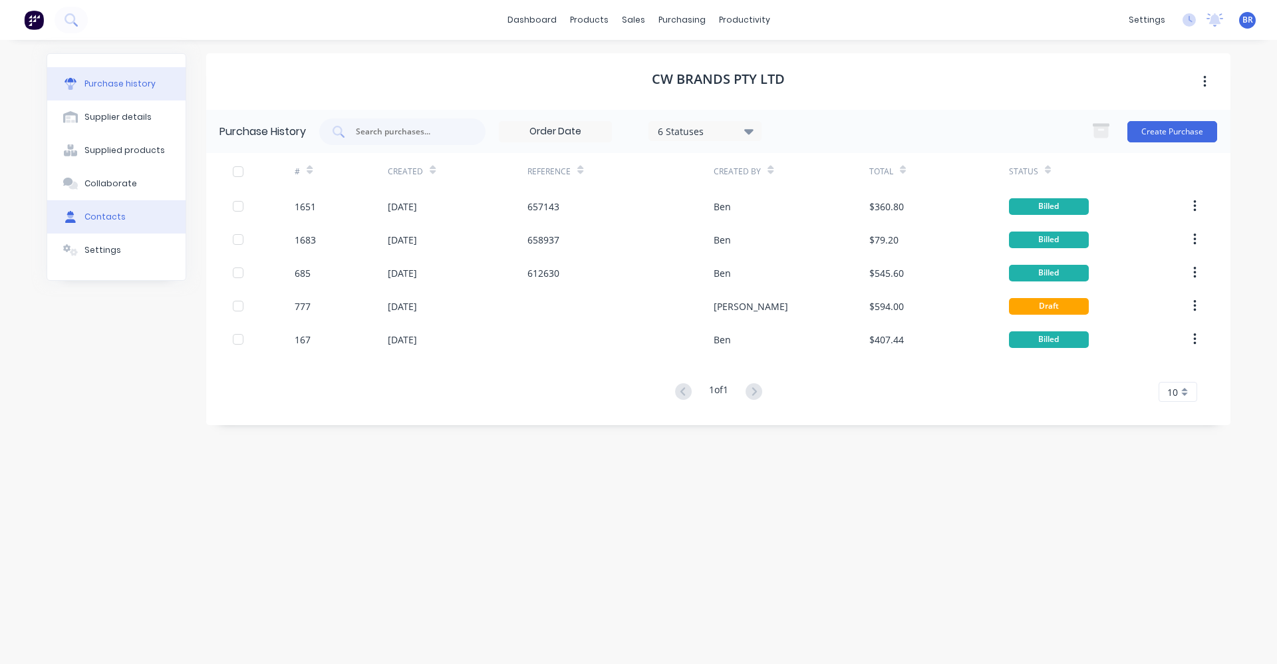
click at [110, 223] on button "Contacts" at bounding box center [116, 216] width 138 height 33
select select "AU"
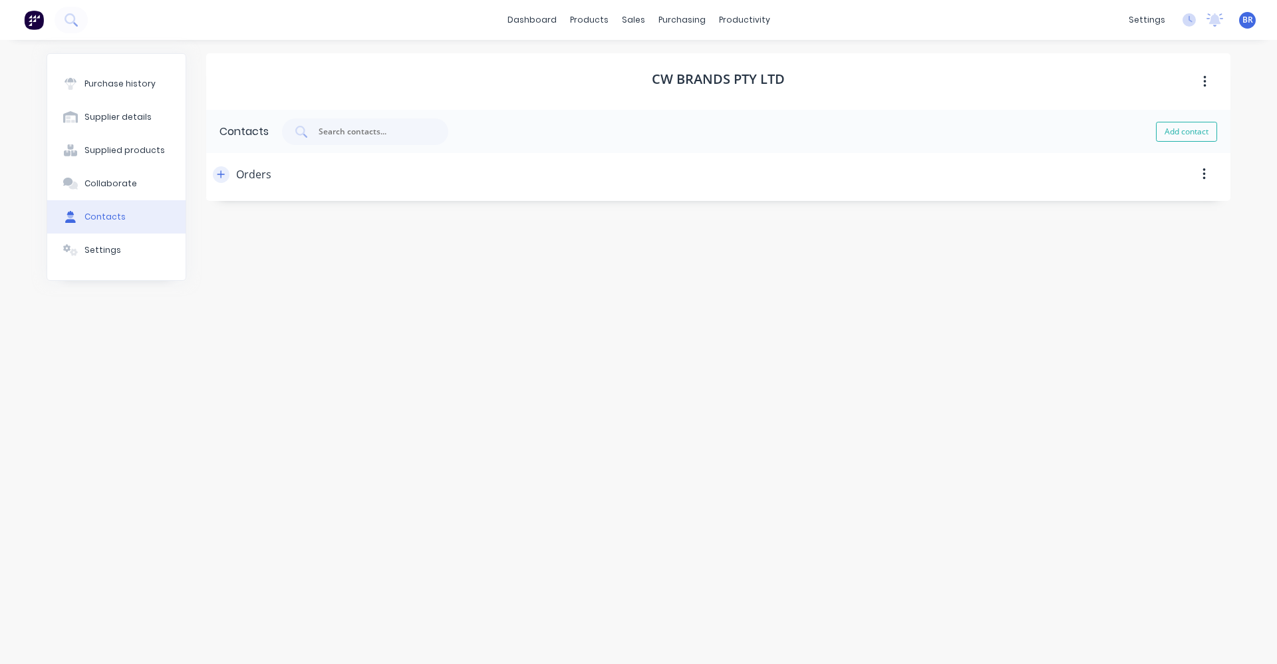
click at [223, 173] on icon "button" at bounding box center [221, 174] width 8 height 9
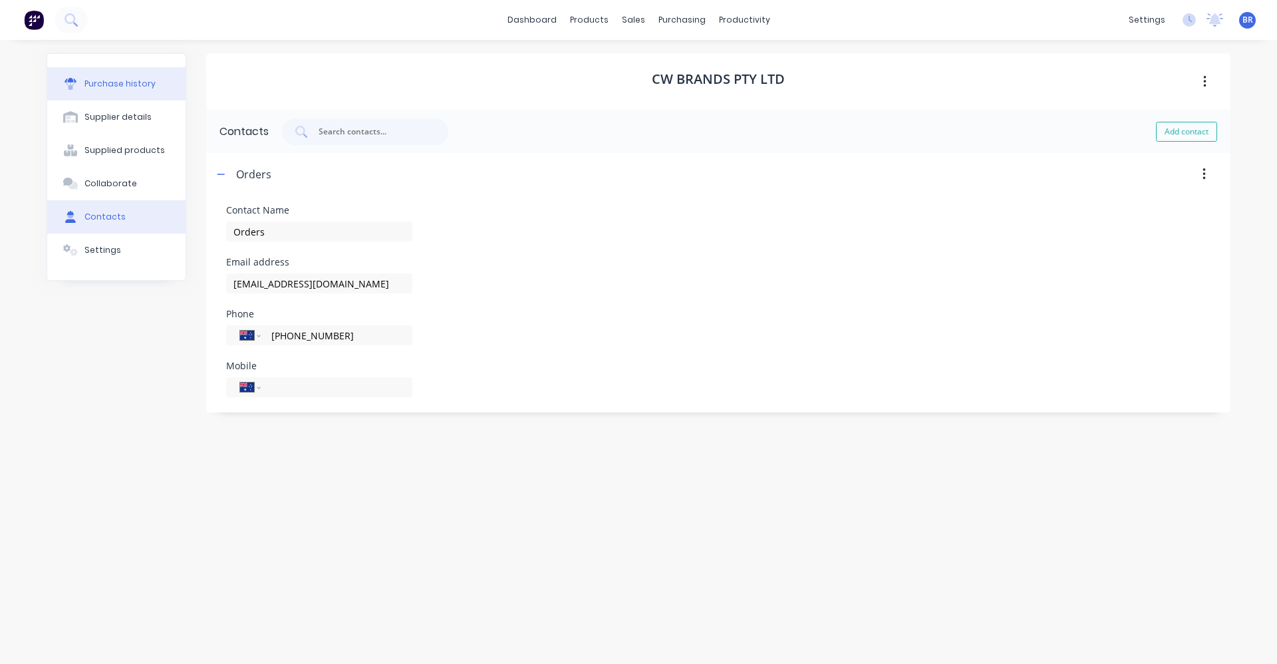
click at [104, 85] on div "Purchase history" at bounding box center [119, 84] width 71 height 12
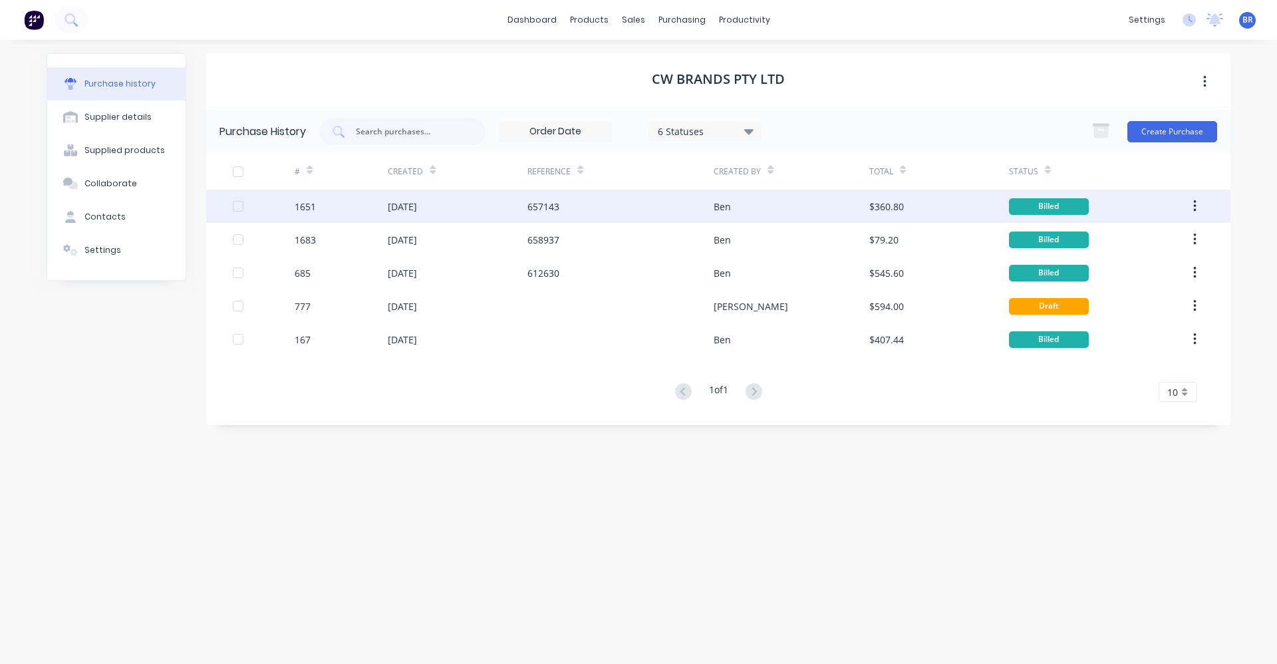
click at [327, 206] on div "1651" at bounding box center [341, 206] width 93 height 33
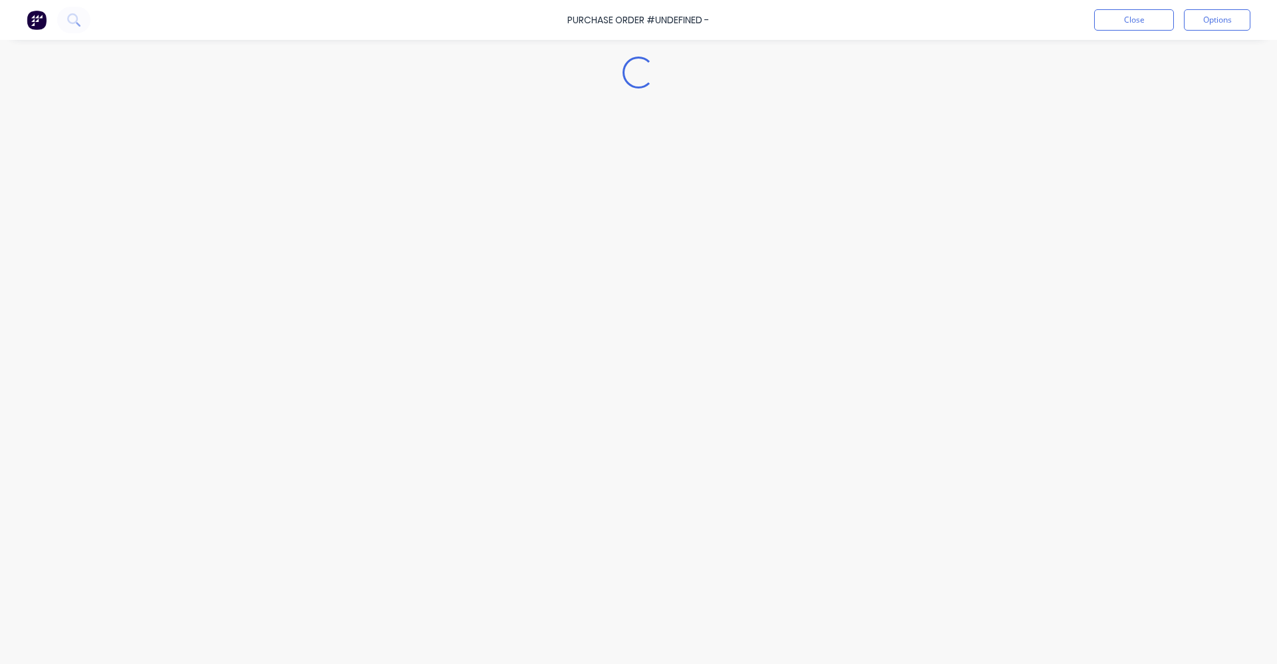
type textarea "x"
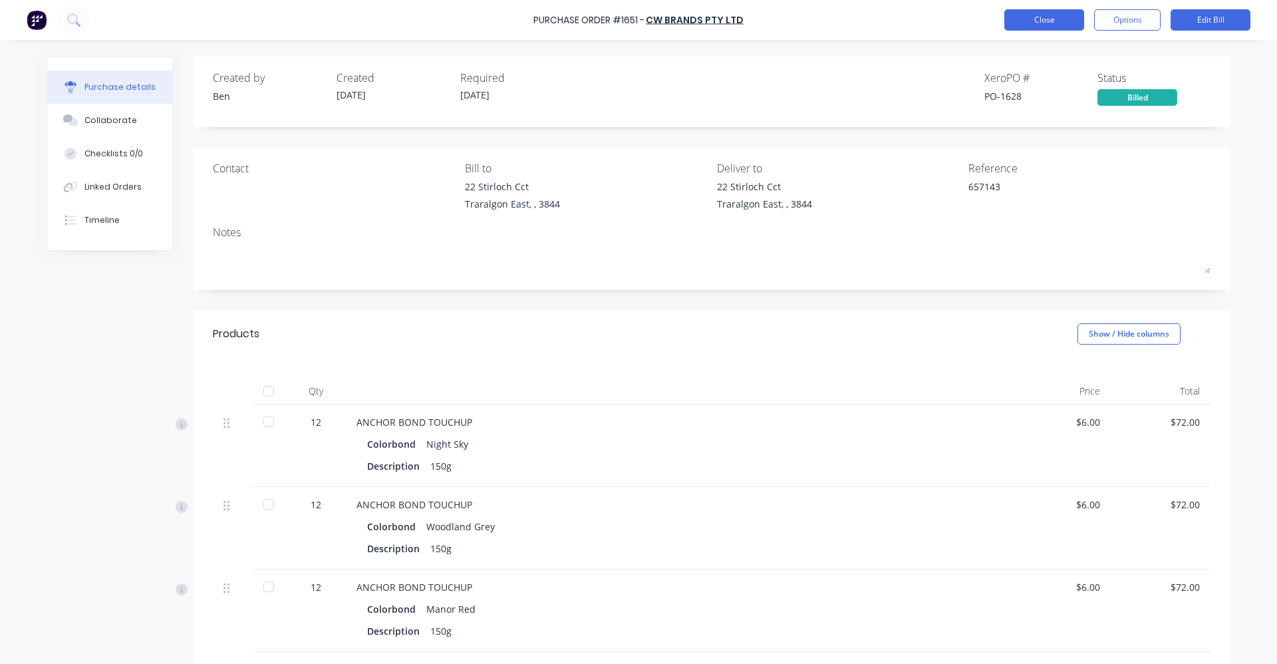
click at [1028, 21] on button "Close" at bounding box center [1044, 19] width 80 height 21
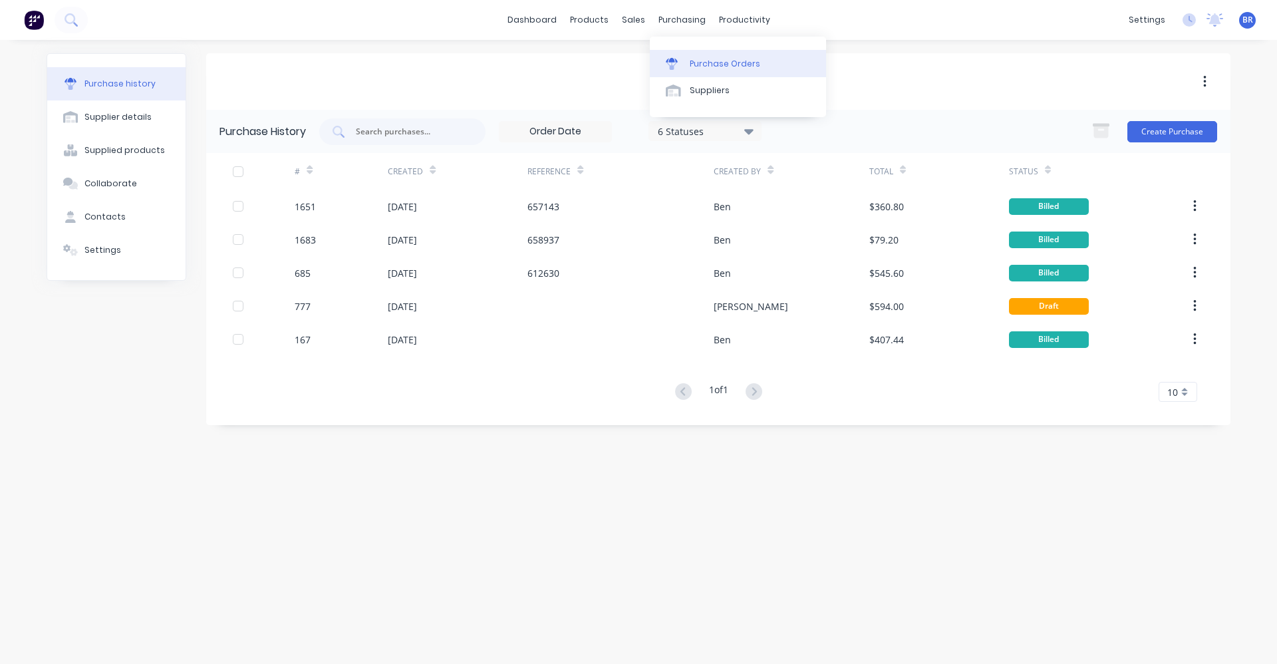
click at [701, 65] on div "Purchase Orders" at bounding box center [725, 64] width 71 height 12
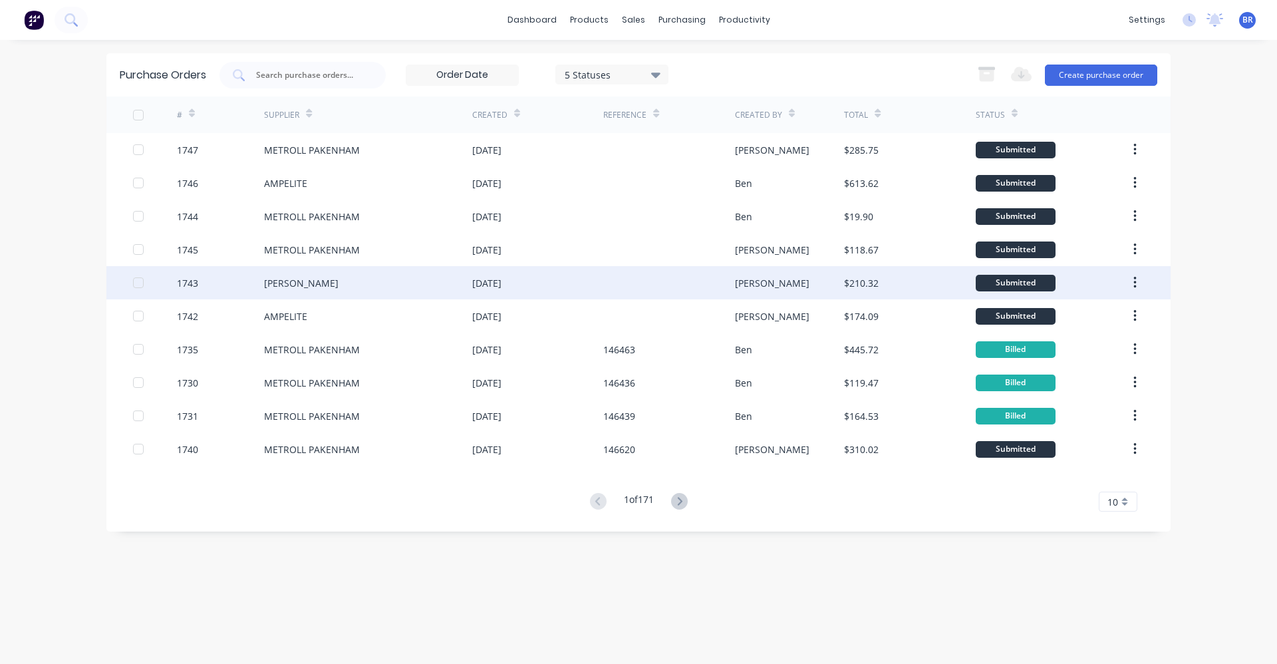
click at [314, 288] on div "[PERSON_NAME]" at bounding box center [301, 283] width 75 height 14
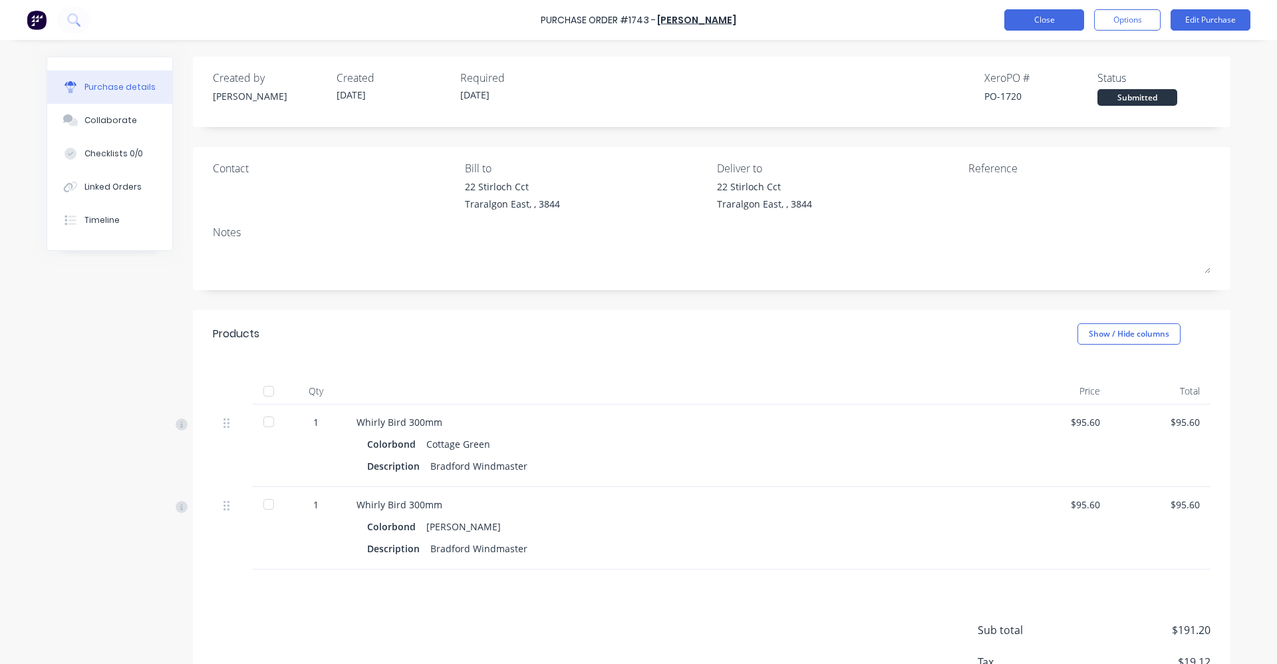
click at [1020, 22] on button "Close" at bounding box center [1044, 19] width 80 height 21
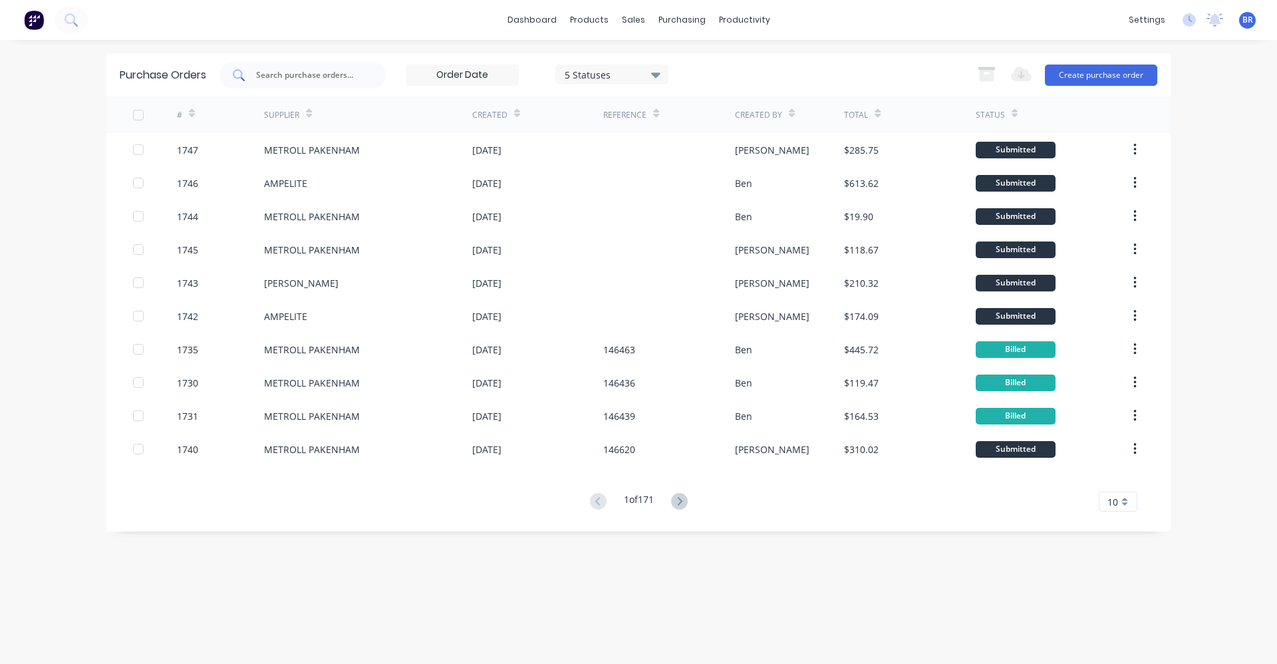
click at [318, 81] on input "text" at bounding box center [310, 75] width 110 height 13
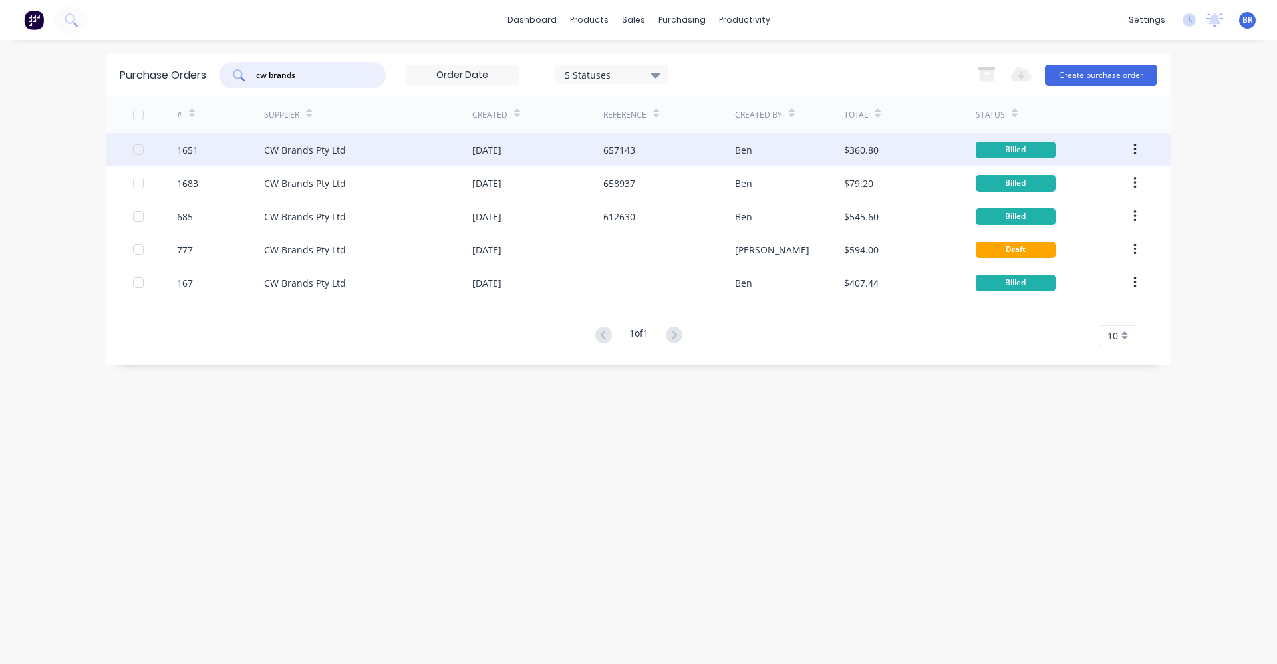
type input "cw brands"
click at [583, 152] on div "[DATE]" at bounding box center [537, 149] width 131 height 33
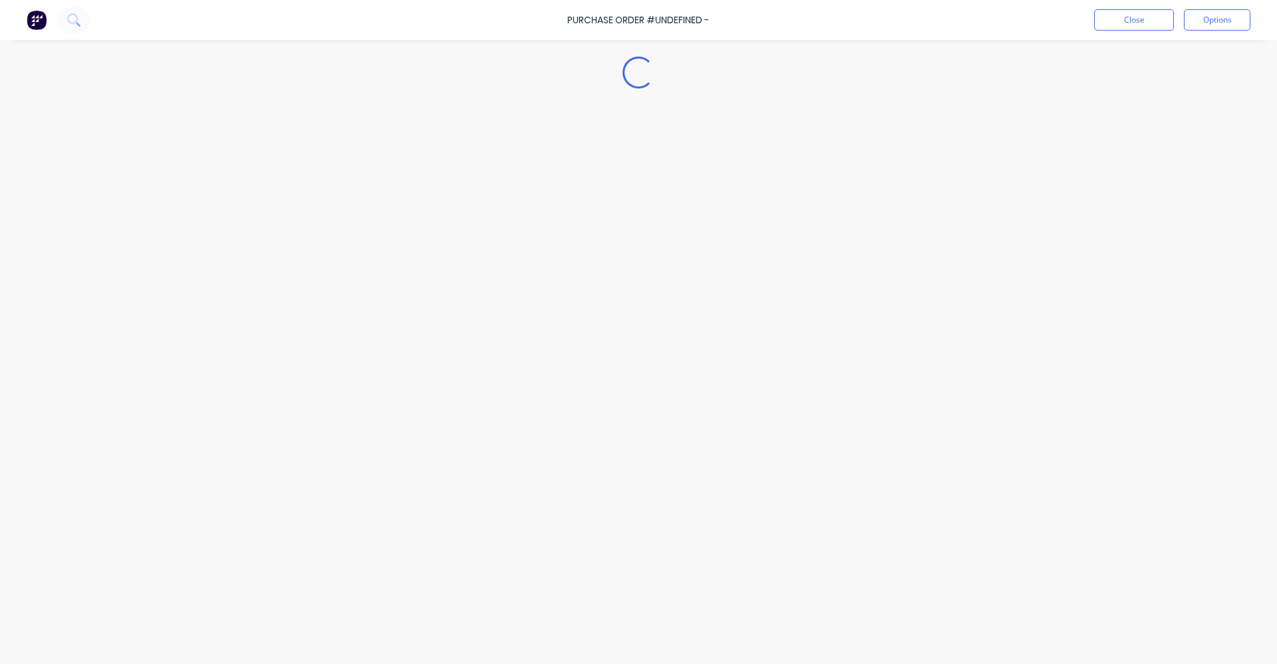
type textarea "x"
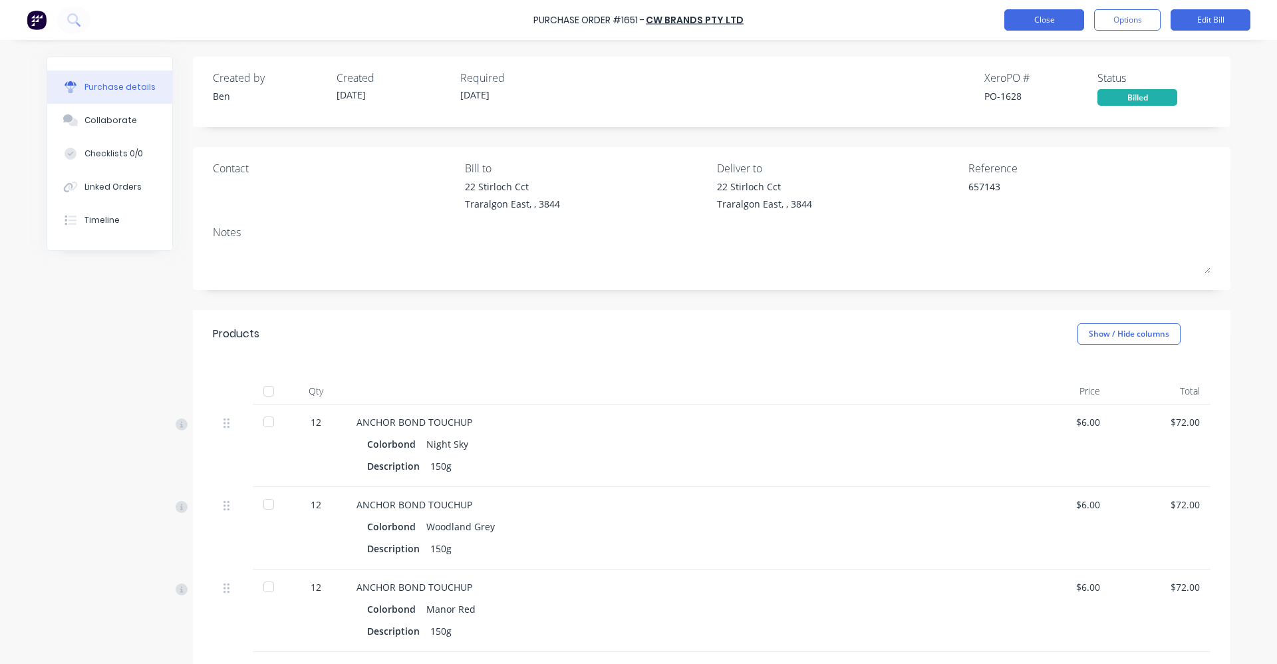
click at [1027, 21] on button "Close" at bounding box center [1044, 19] width 80 height 21
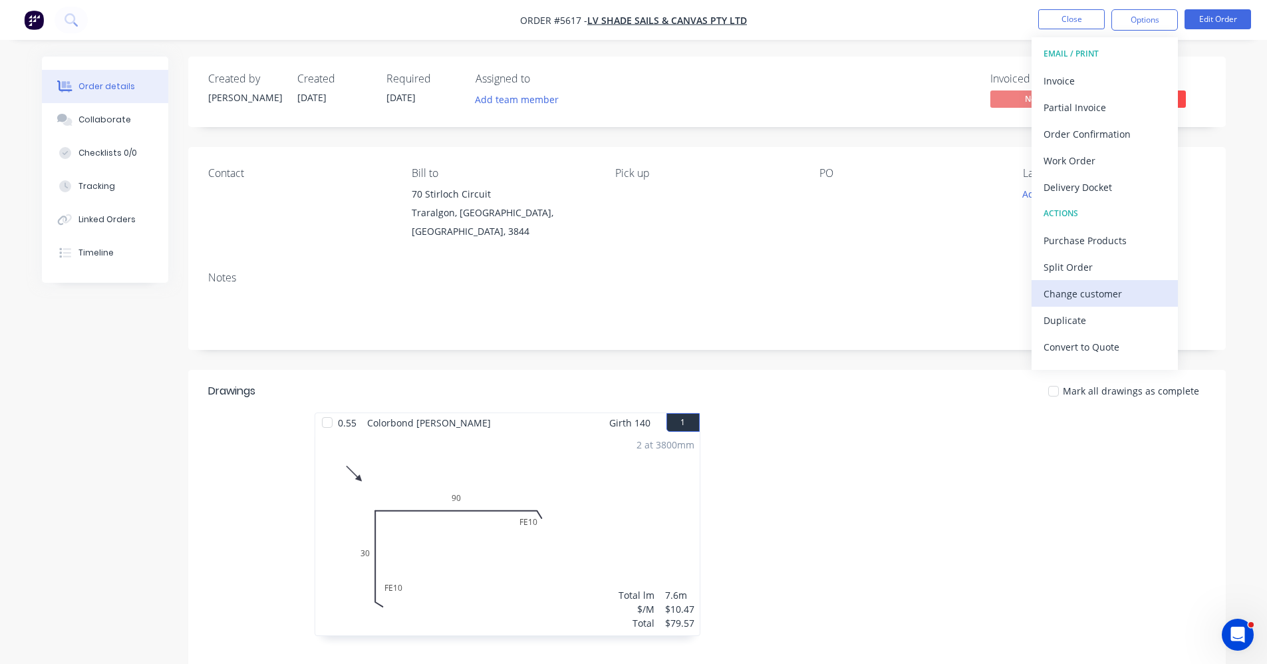
click at [1106, 291] on div "Change customer" at bounding box center [1105, 293] width 122 height 19
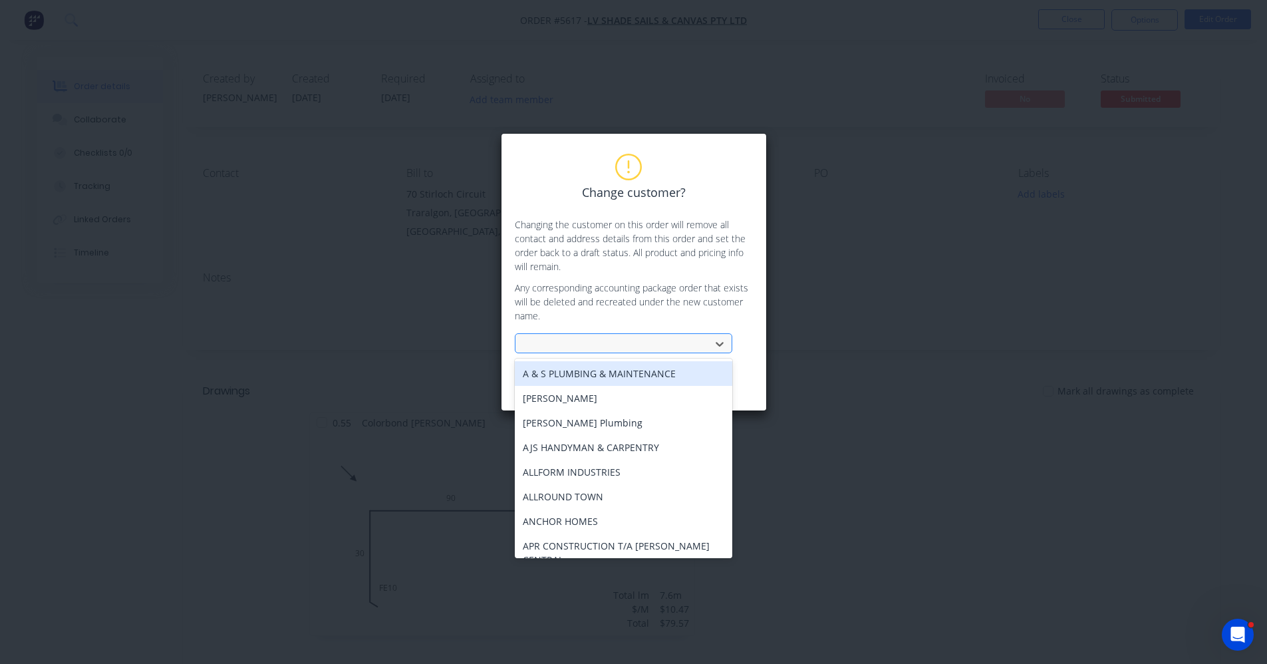
click at [592, 339] on div at bounding box center [615, 344] width 178 height 17
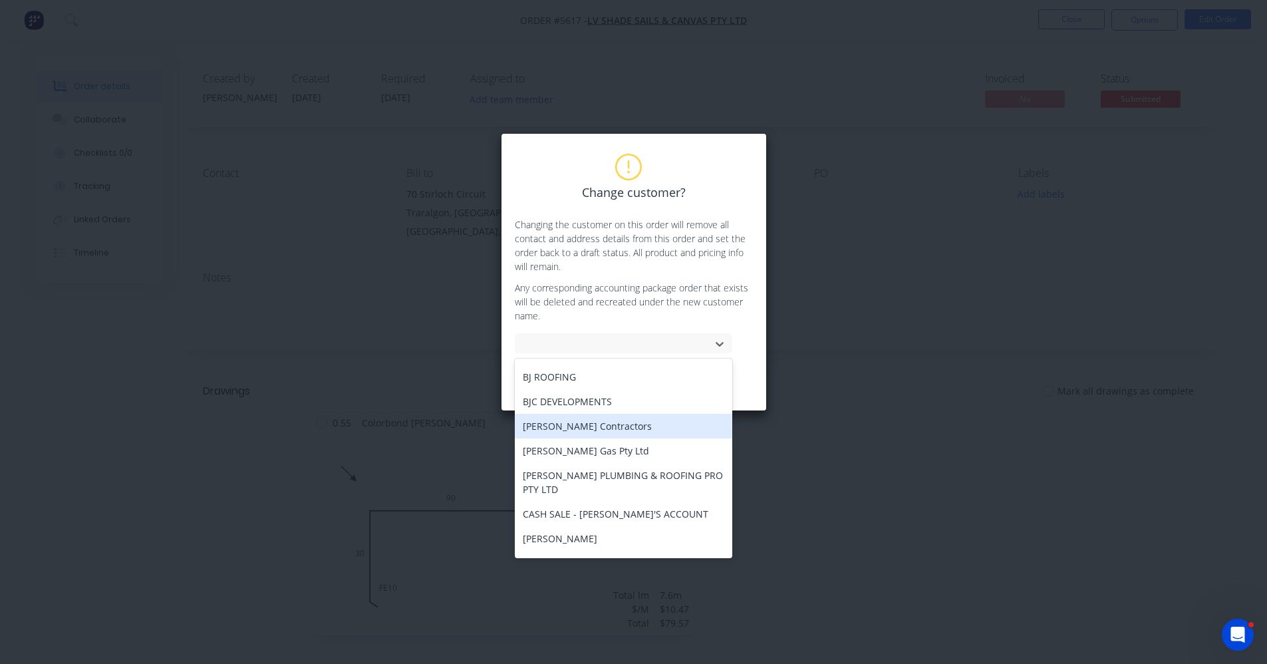
scroll to position [399, 0]
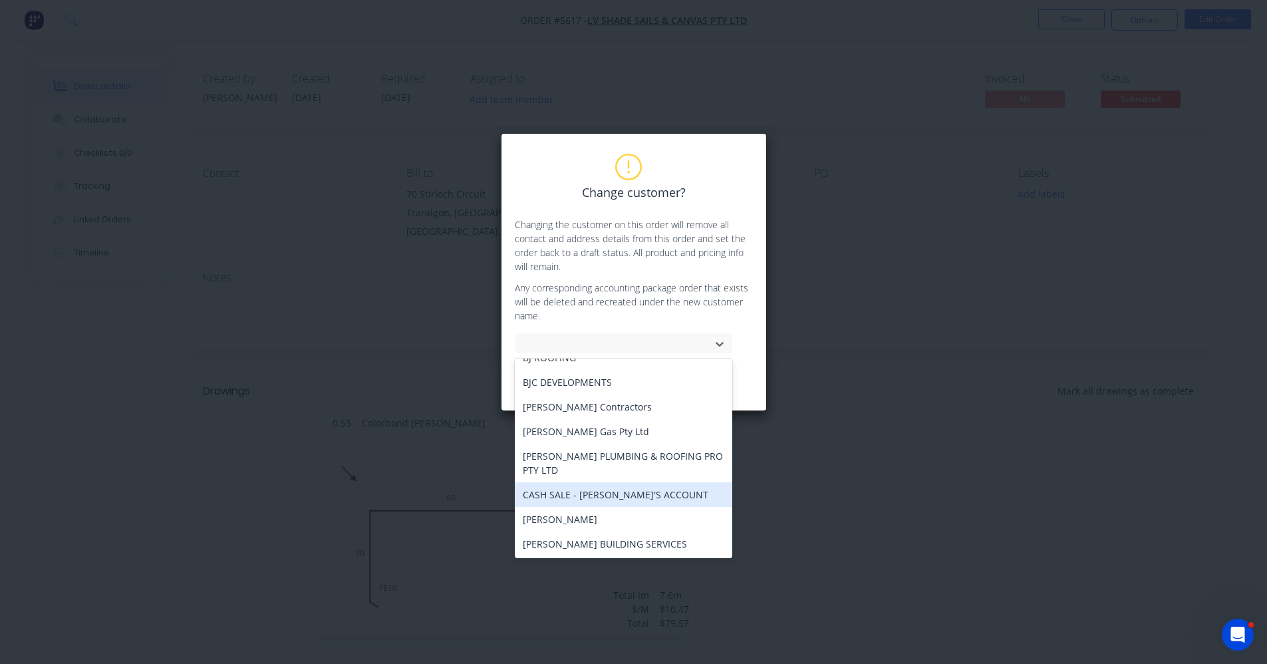
click at [613, 486] on div "CASH SALE - [PERSON_NAME]'S ACCOUNT" at bounding box center [624, 494] width 218 height 25
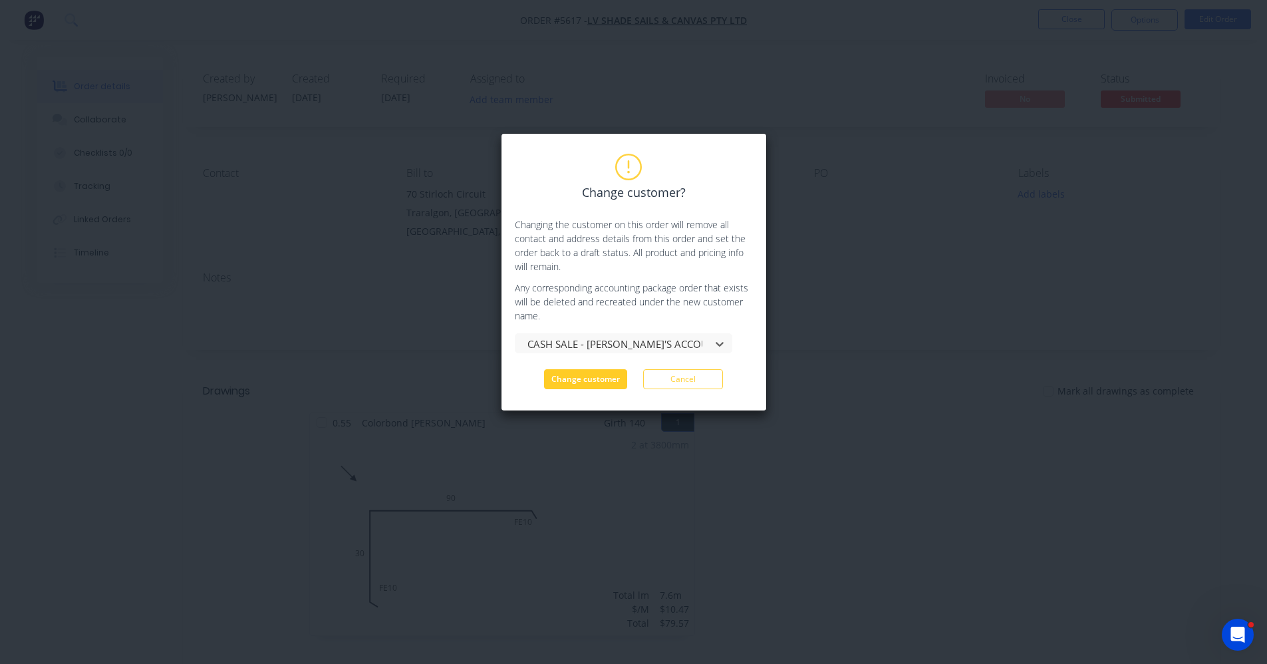
click at [584, 380] on button "Change customer" at bounding box center [585, 379] width 83 height 20
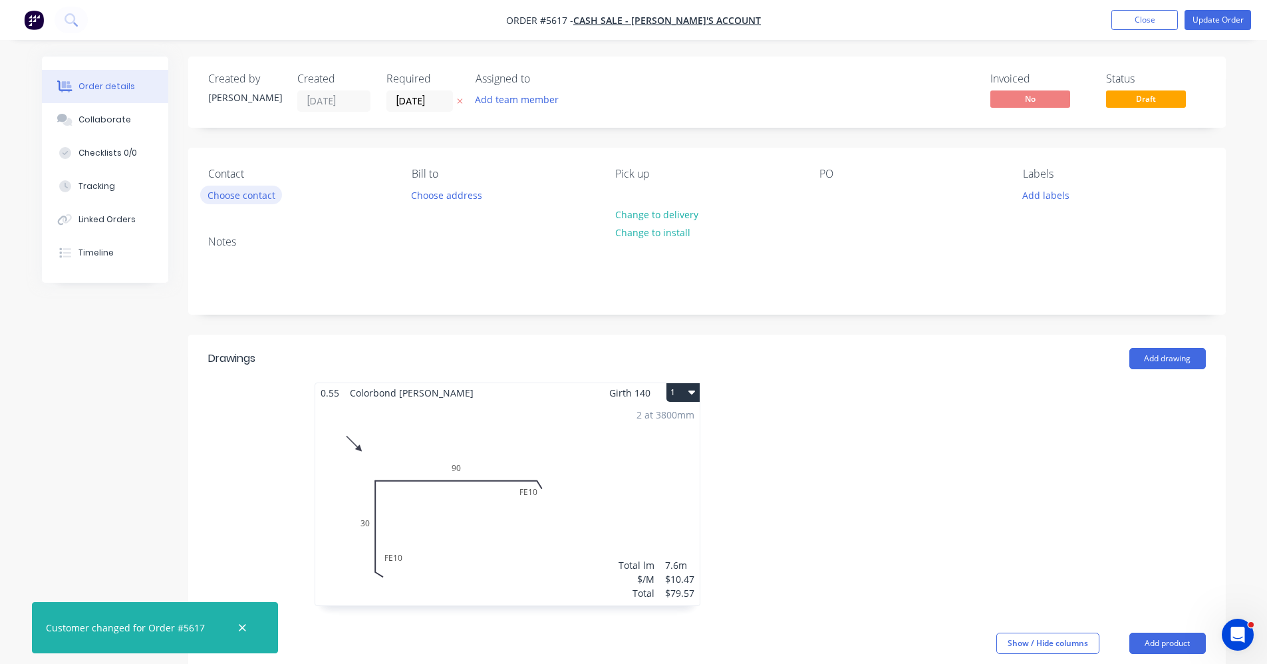
click at [269, 198] on button "Choose contact" at bounding box center [241, 195] width 82 height 18
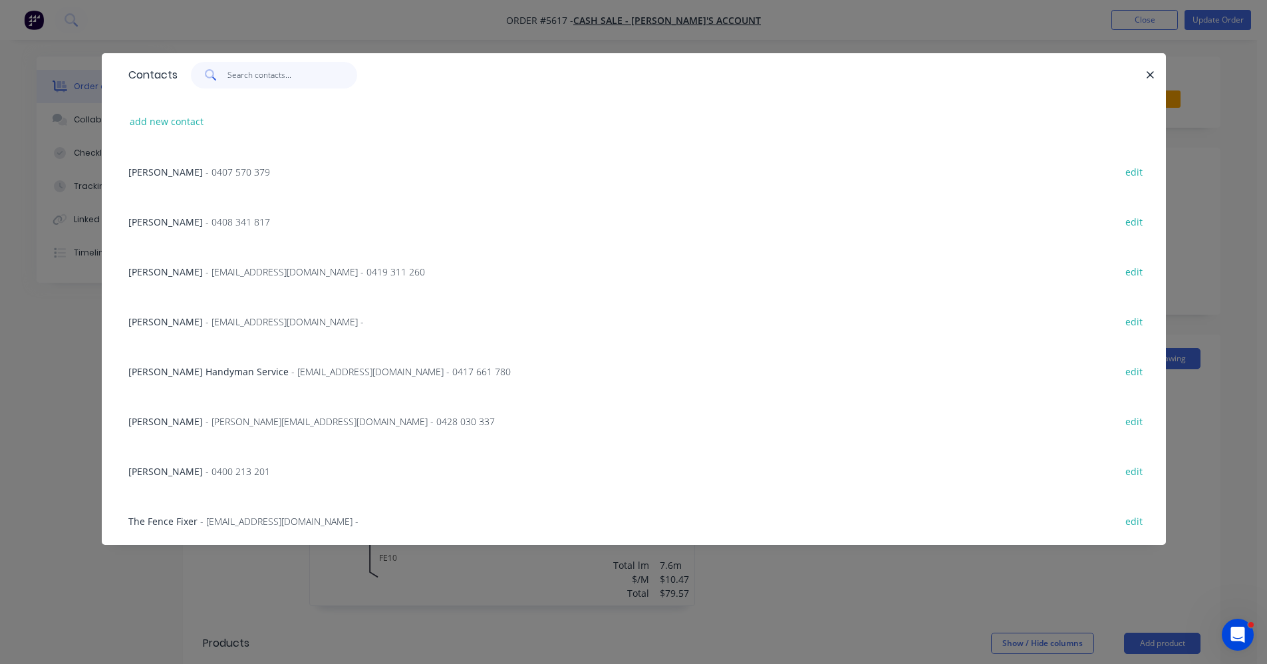
click at [243, 83] on input "text" at bounding box center [292, 75] width 130 height 27
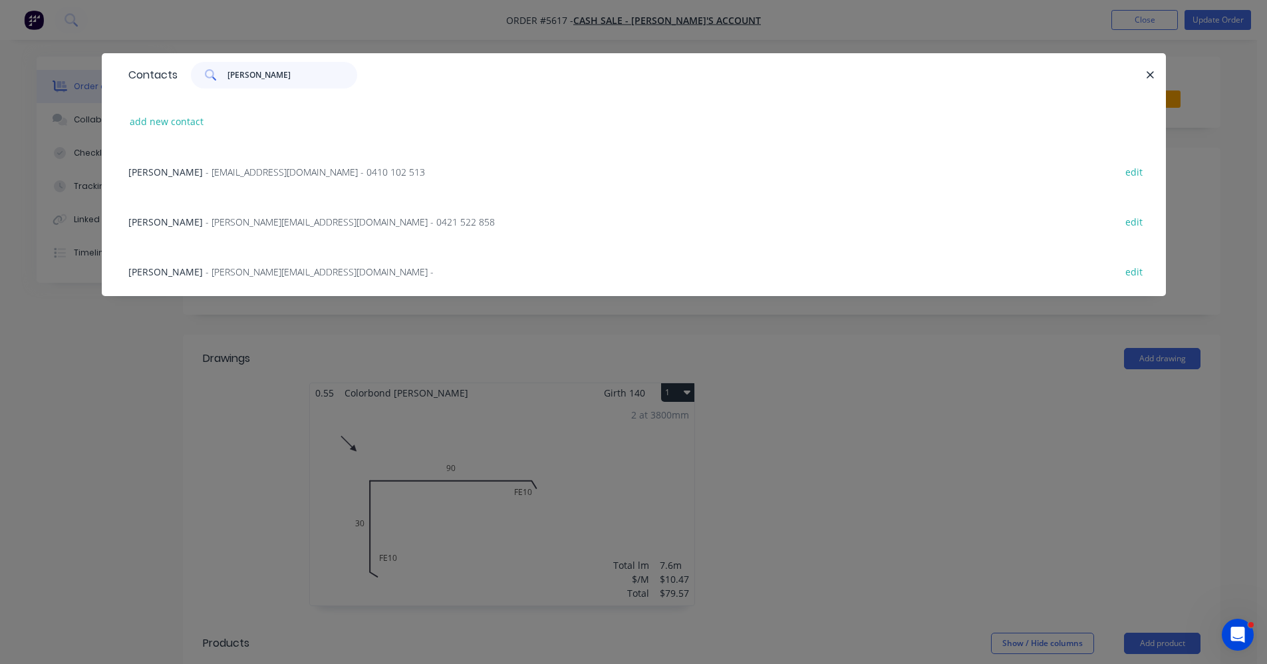
type input "lee"
click at [230, 220] on span "- lee.lvsheds@gmail.com - 0421 522 858" at bounding box center [350, 222] width 289 height 13
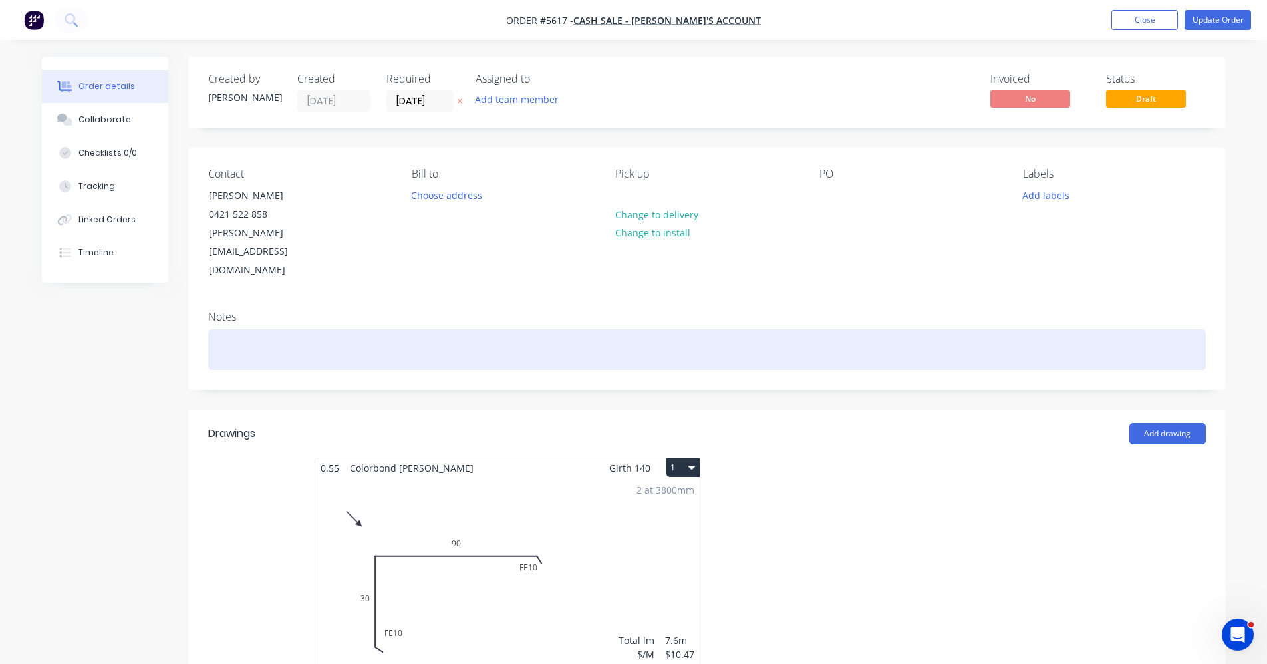
click at [299, 329] on div at bounding box center [707, 349] width 998 height 41
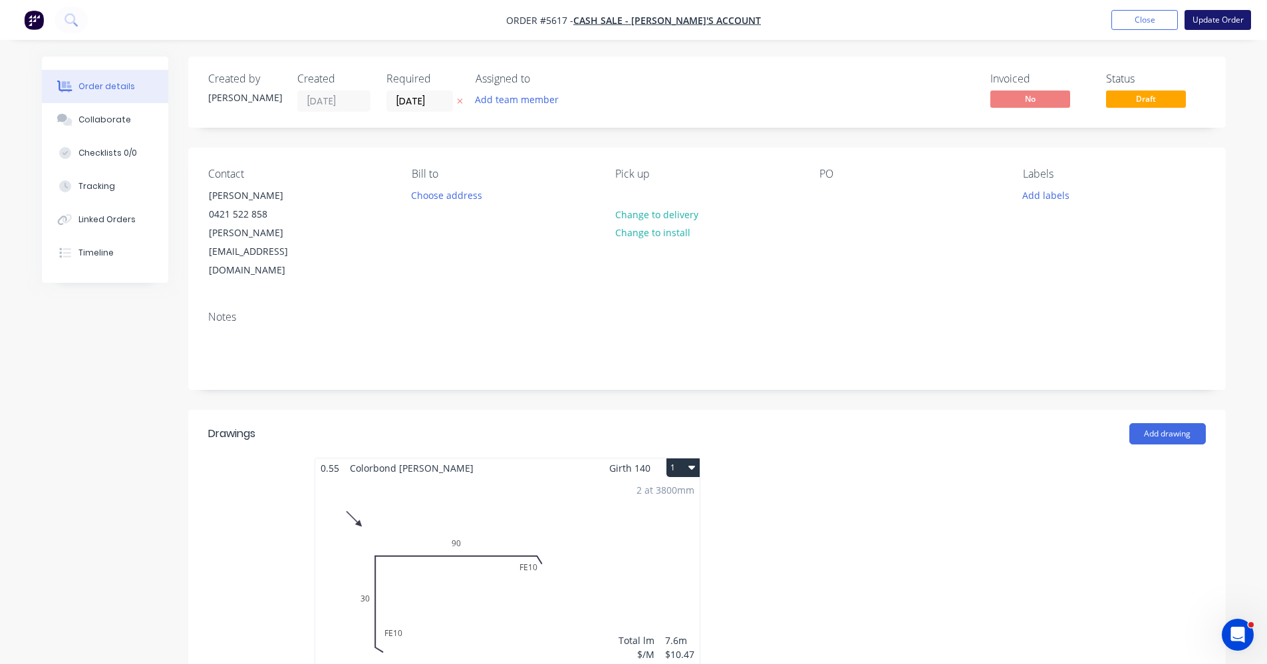
click at [1217, 19] on button "Update Order" at bounding box center [1218, 20] width 67 height 20
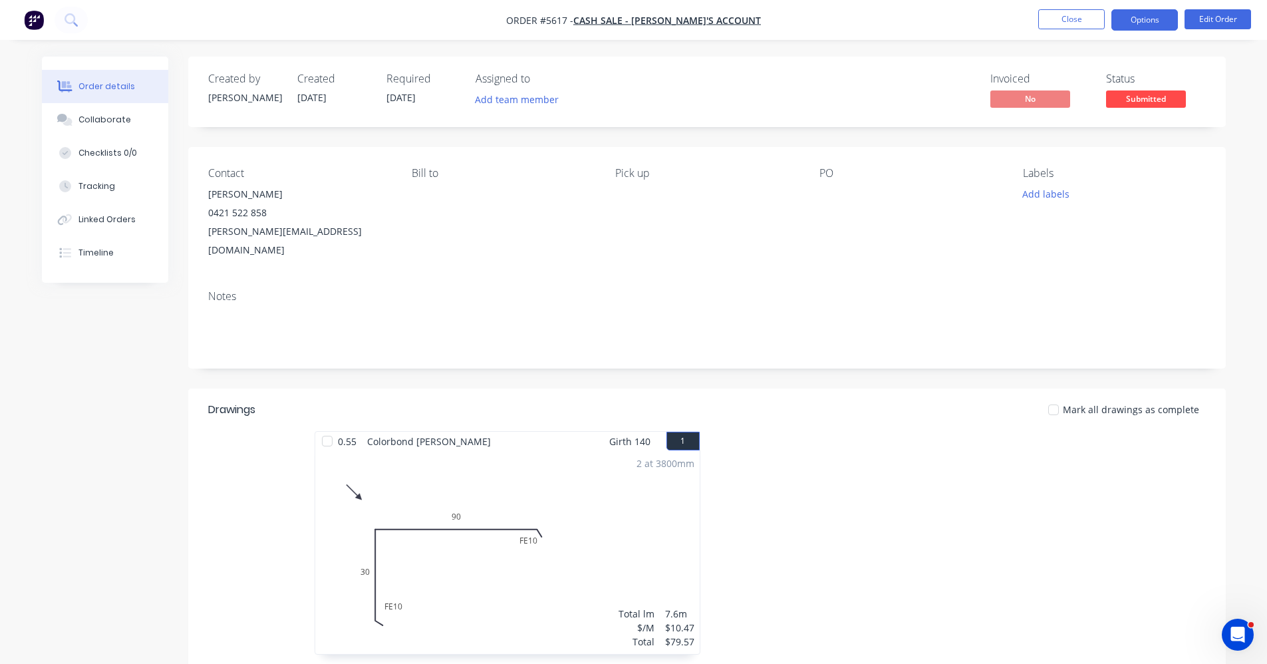
click at [1141, 11] on button "Options" at bounding box center [1145, 19] width 67 height 21
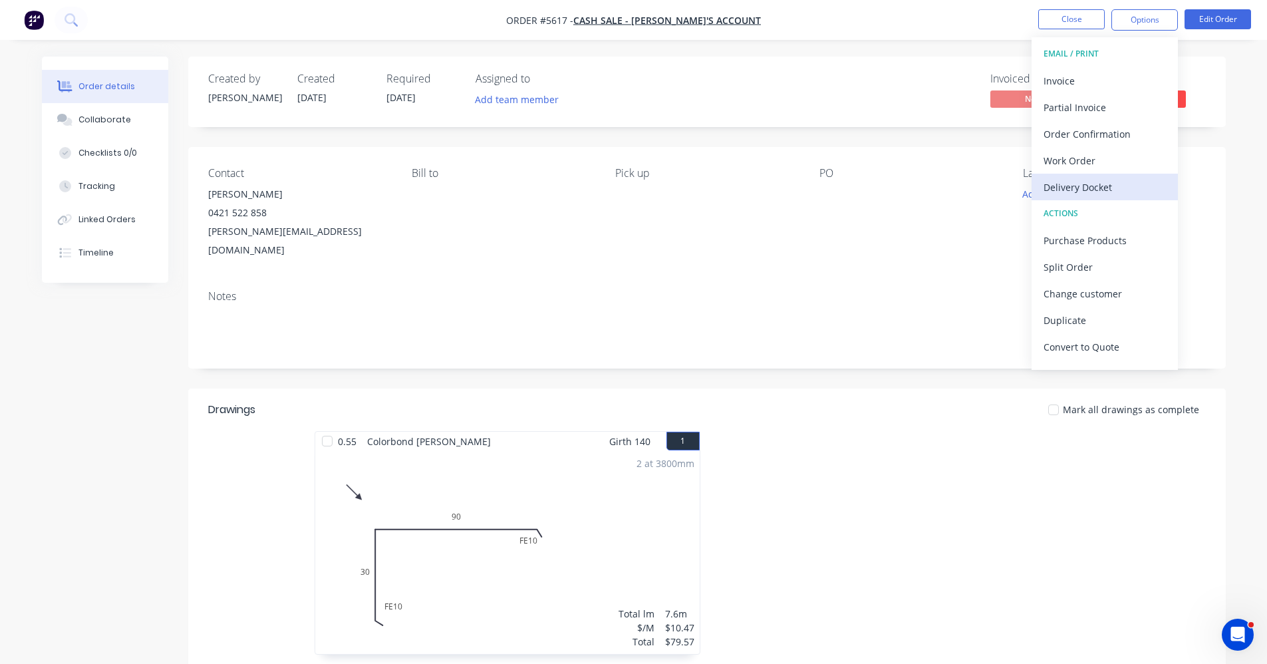
click at [1076, 186] on div "Delivery Docket" at bounding box center [1105, 187] width 122 height 19
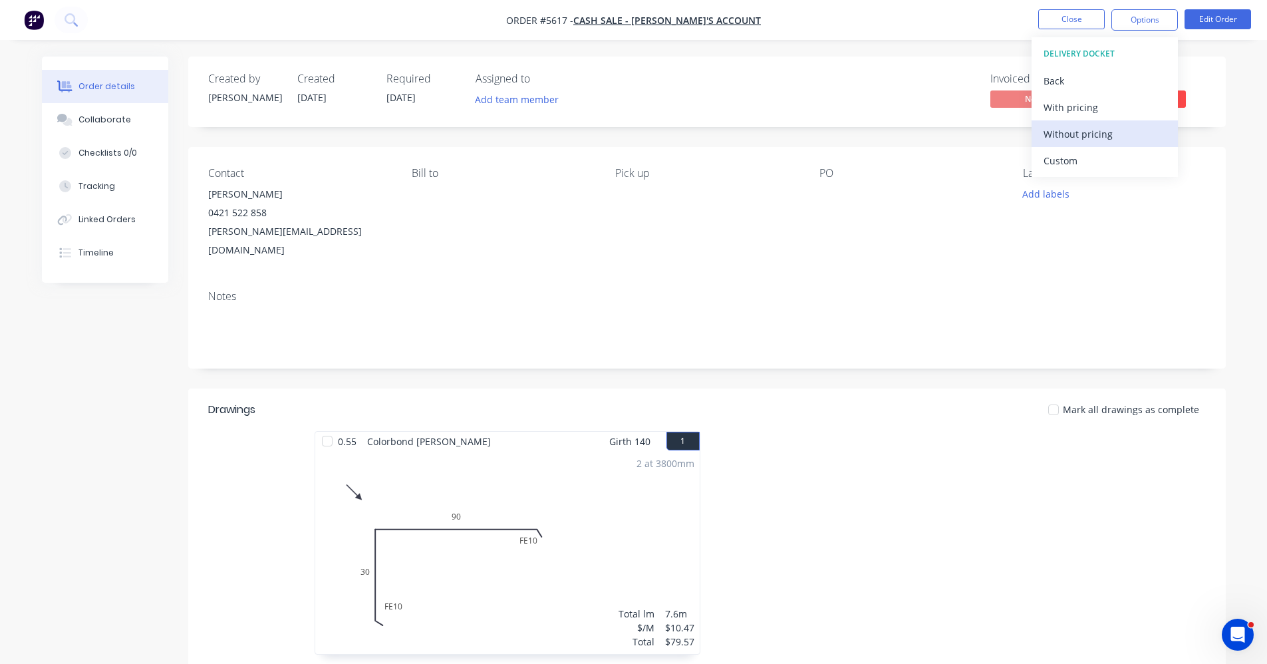
click at [1076, 137] on div "Without pricing" at bounding box center [1105, 133] width 122 height 19
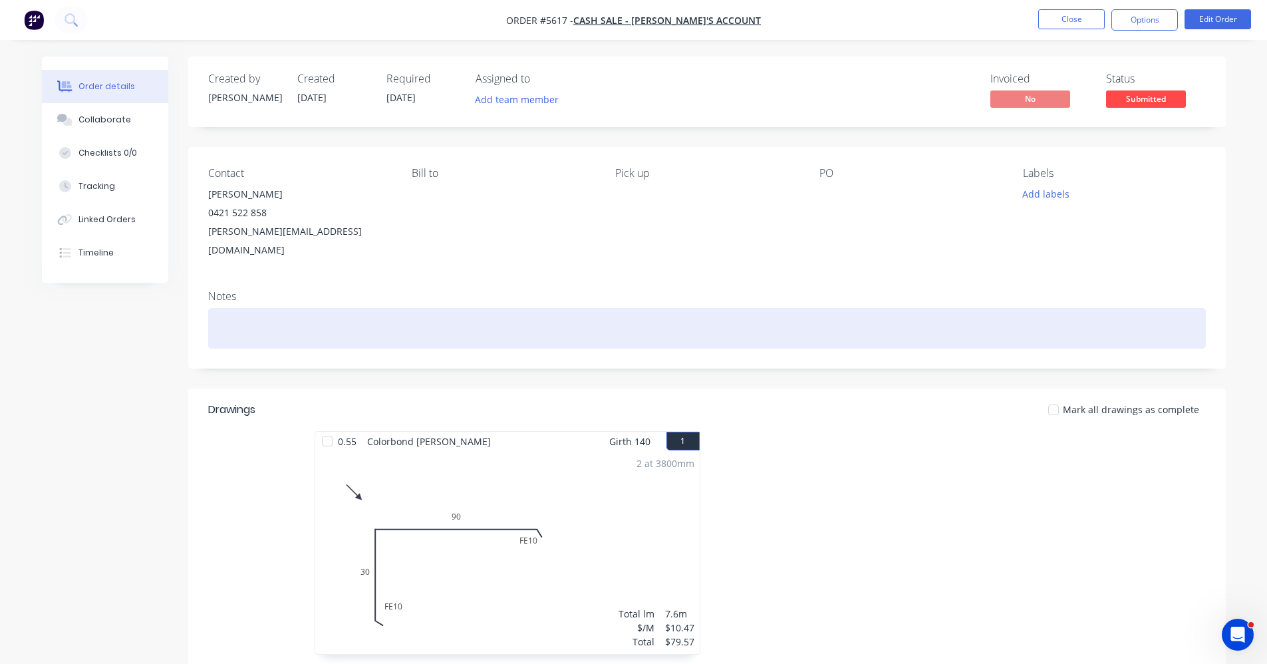
click at [337, 309] on div at bounding box center [707, 328] width 998 height 41
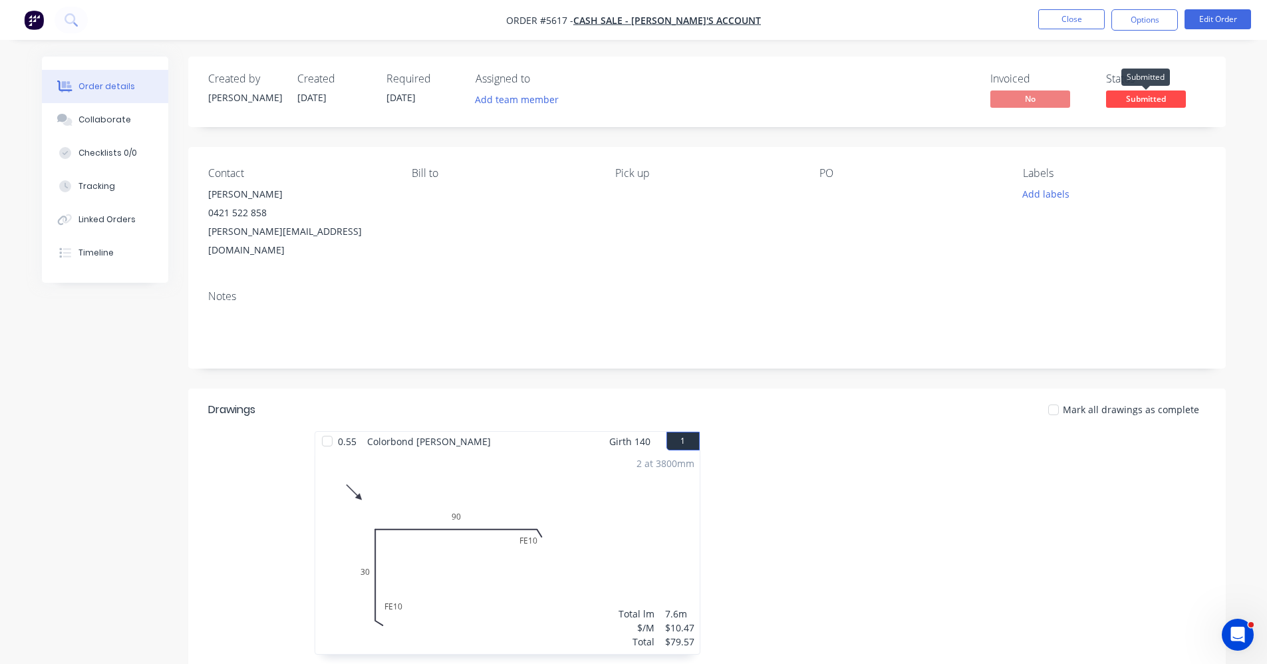
drag, startPoint x: 1149, startPoint y: 98, endPoint x: 1155, endPoint y: 116, distance: 19.2
click at [1149, 102] on span "Submitted" at bounding box center [1146, 98] width 80 height 17
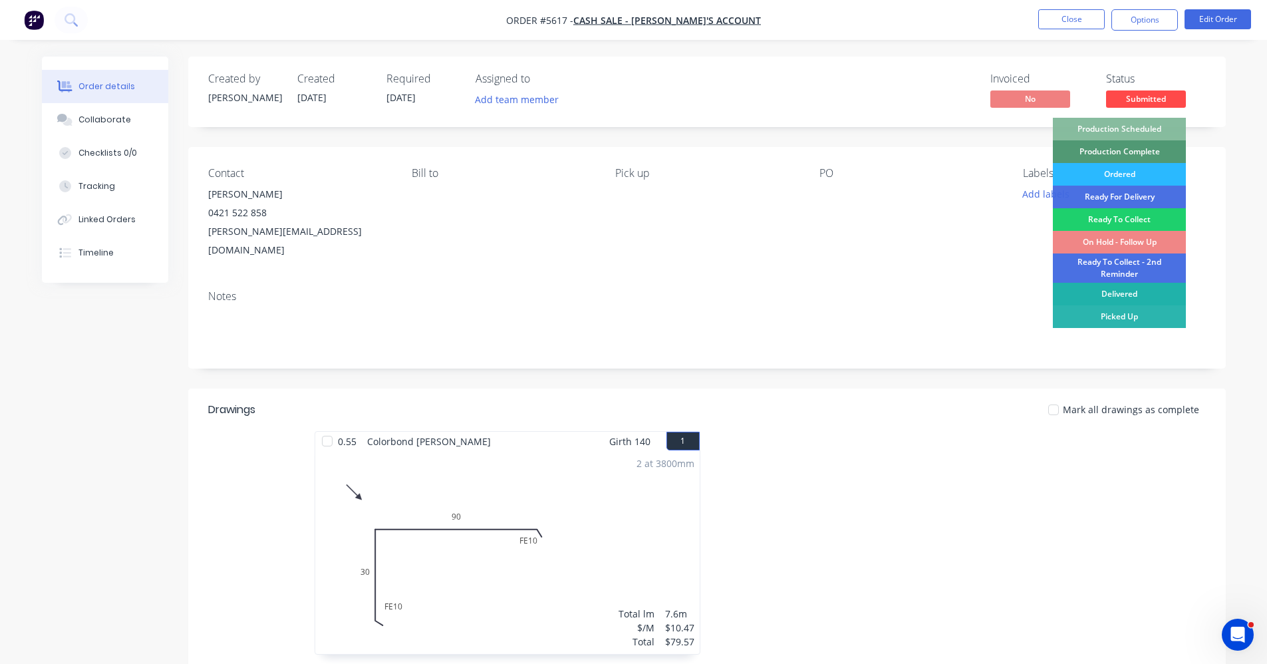
click at [1112, 298] on div "Delivered" at bounding box center [1119, 294] width 133 height 23
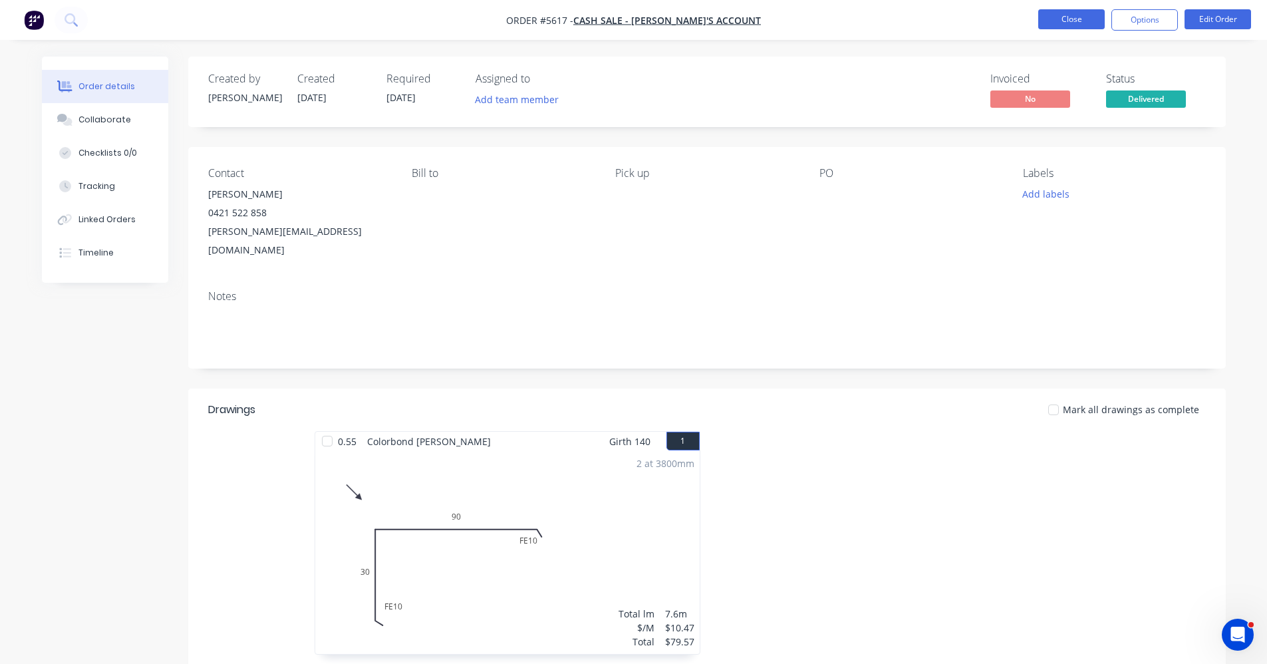
click at [1078, 25] on button "Close" at bounding box center [1071, 19] width 67 height 20
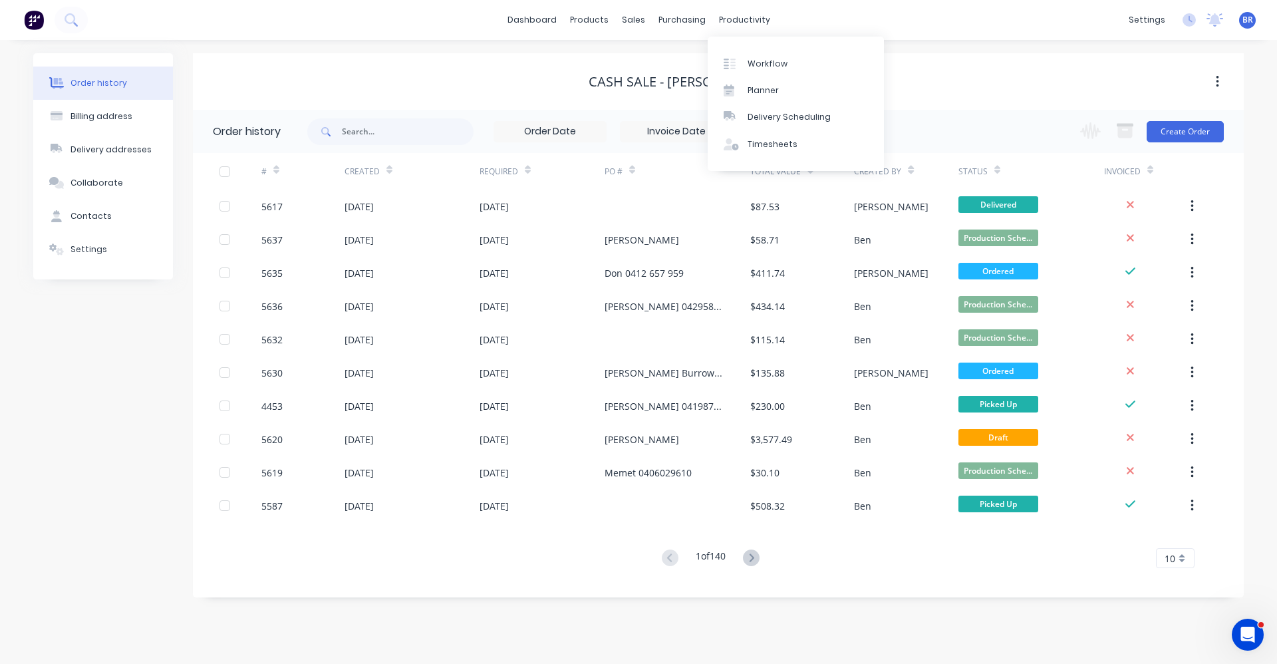
drag, startPoint x: 736, startPoint y: 27, endPoint x: 755, endPoint y: 40, distance: 23.4
click at [738, 29] on div "productivity" at bounding box center [744, 20] width 65 height 20
click at [776, 112] on div "Delivery Scheduling" at bounding box center [789, 117] width 83 height 12
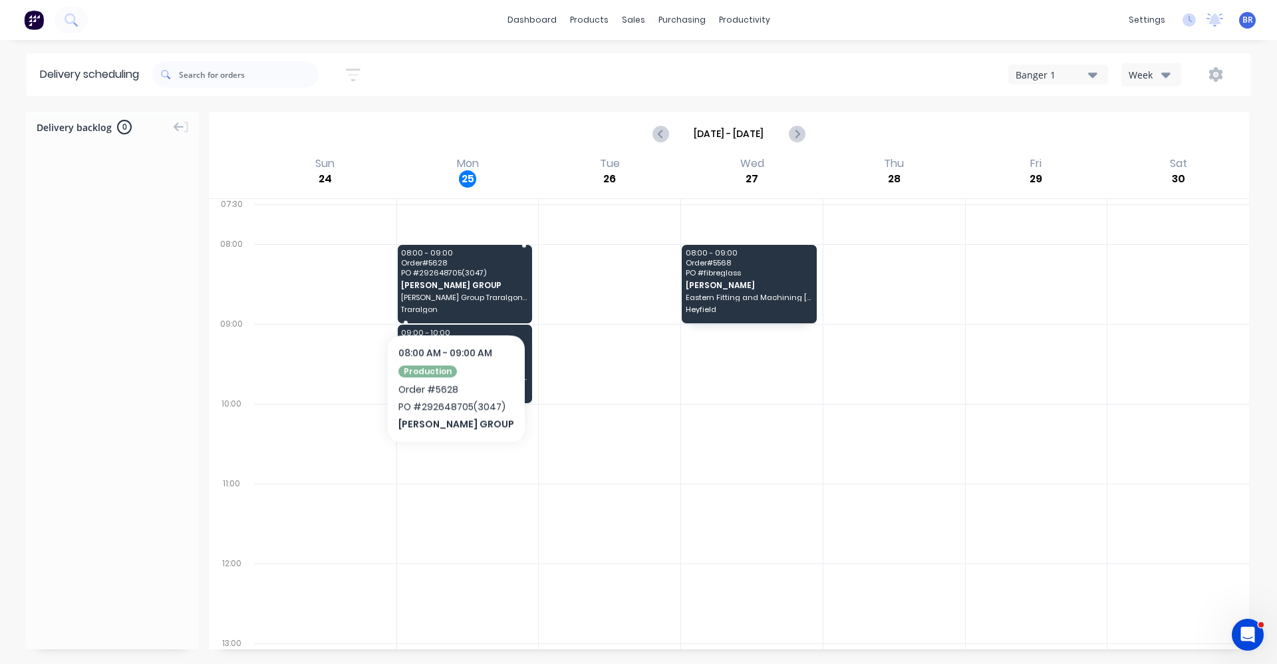
drag, startPoint x: 449, startPoint y: 293, endPoint x: 460, endPoint y: 293, distance: 11.3
click at [450, 293] on span "Reece Group Traralgon Branch 3047 132 Argyle Street" at bounding box center [464, 297] width 126 height 8
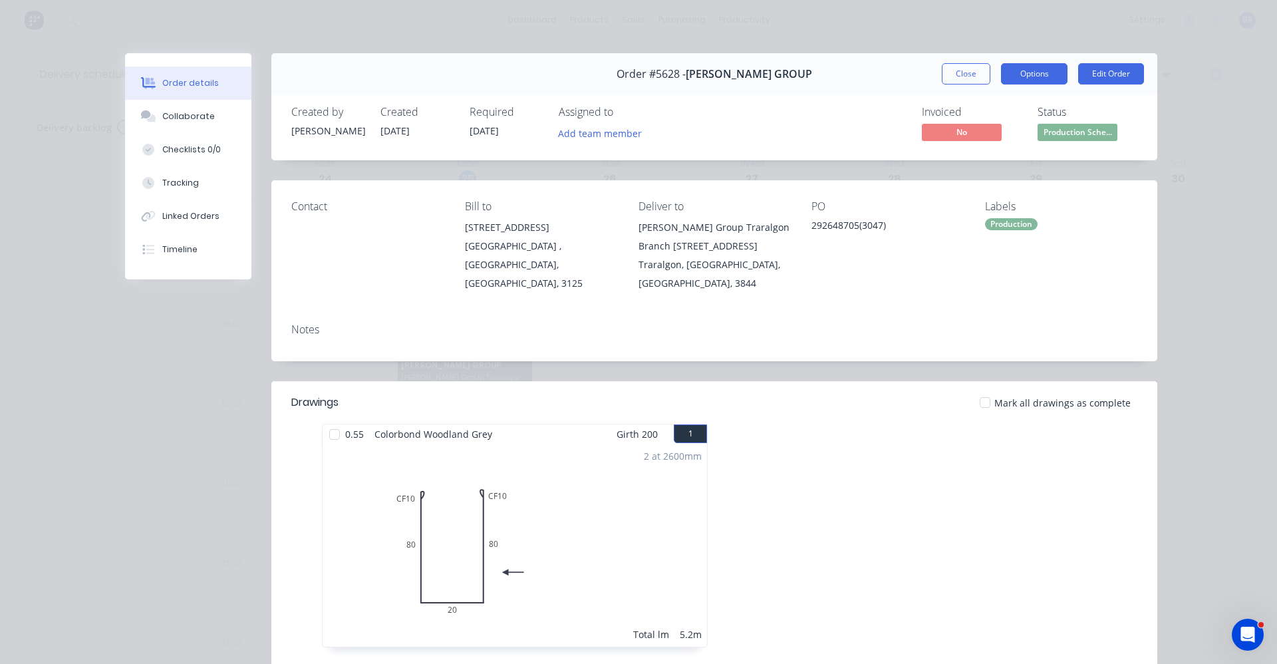
drag, startPoint x: 1024, startPoint y: 78, endPoint x: 1022, endPoint y: 88, distance: 10.2
click at [1024, 78] on button "Options" at bounding box center [1034, 73] width 67 height 21
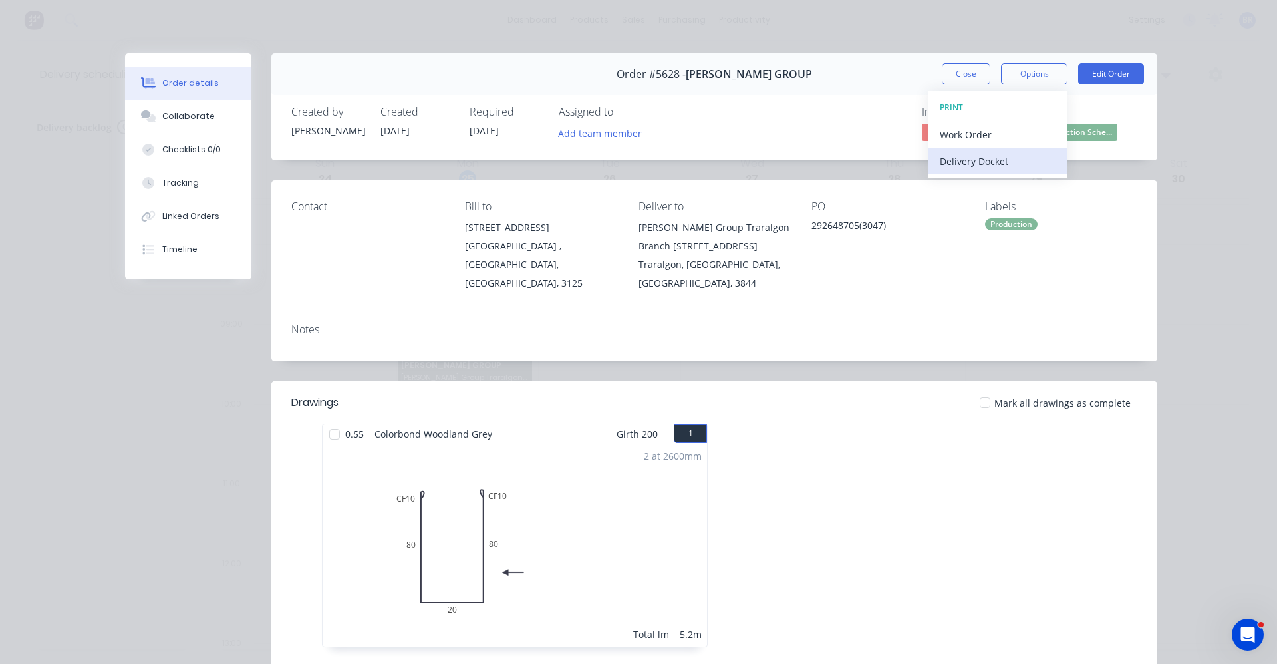
click at [988, 163] on div "Delivery Docket" at bounding box center [998, 161] width 116 height 19
click at [967, 164] on div "Standard" at bounding box center [998, 161] width 116 height 19
drag, startPoint x: 806, startPoint y: 133, endPoint x: 823, endPoint y: 134, distance: 16.6
click at [810, 134] on div "Invoiced No Status Production Sche..." at bounding box center [915, 125] width 446 height 39
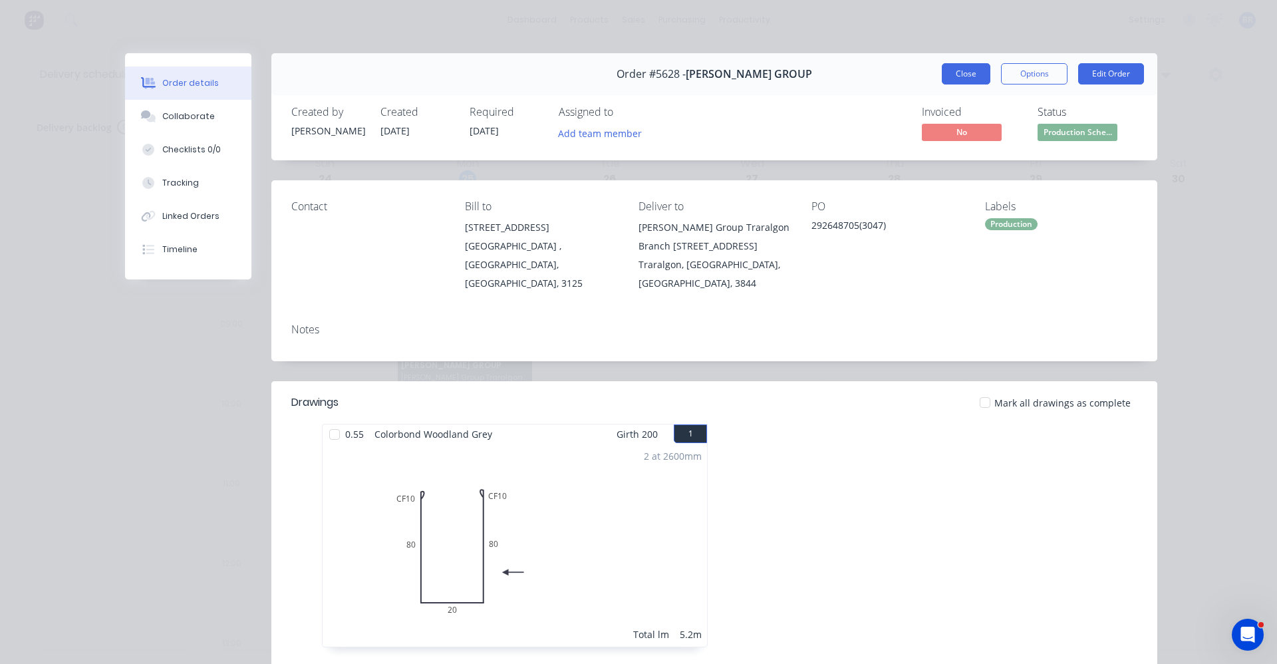
click at [958, 76] on button "Close" at bounding box center [966, 73] width 49 height 21
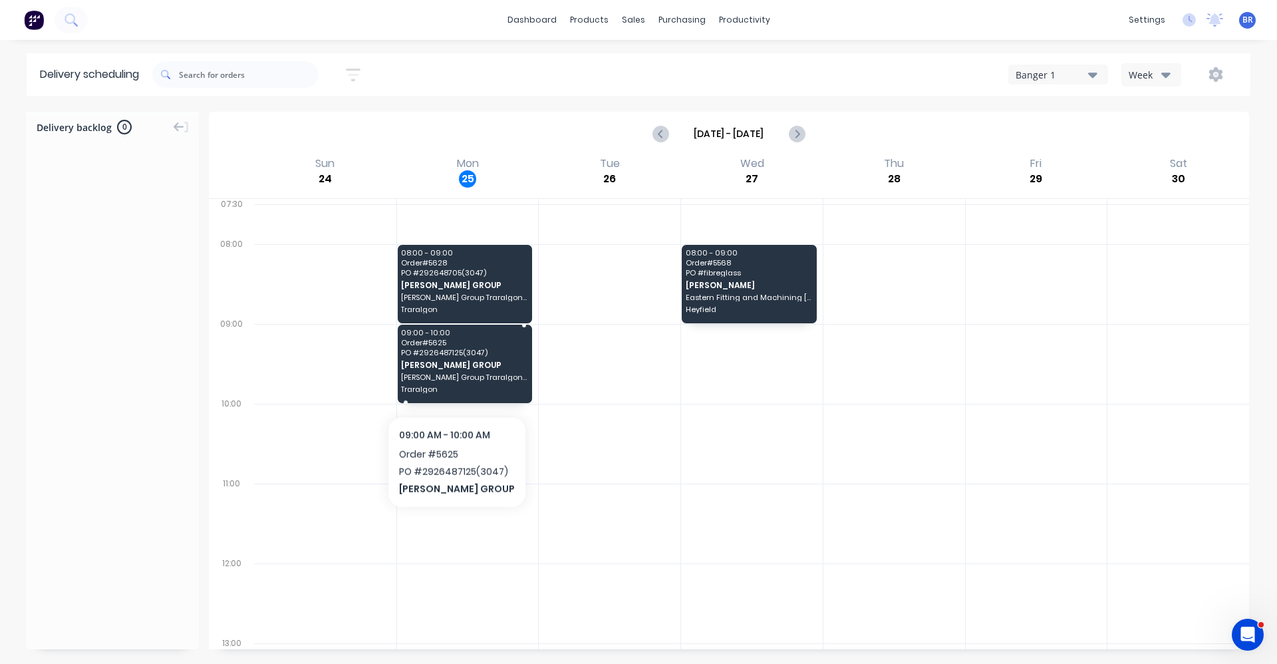
click at [453, 377] on span "Reece Group Traralgon Branch 3047 132 Argyle Street" at bounding box center [464, 377] width 126 height 8
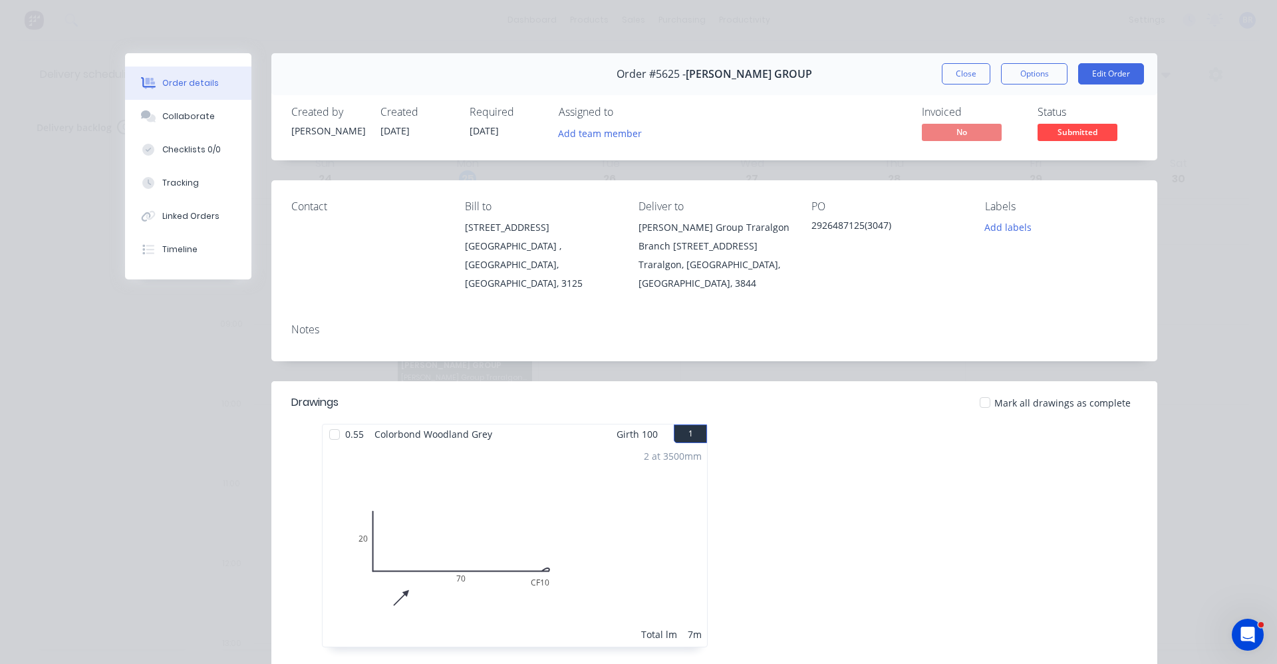
drag, startPoint x: 1029, startPoint y: 66, endPoint x: 1036, endPoint y: 88, distance: 23.6
click at [1029, 69] on button "Options" at bounding box center [1034, 73] width 67 height 21
click at [960, 166] on div "Delivery Docket" at bounding box center [998, 161] width 116 height 19
click at [980, 165] on div "Standard" at bounding box center [998, 161] width 116 height 19
click at [807, 154] on div "Created by Michelle Created 22/08/25 Required 25/08/25 Assigned to Add team mem…" at bounding box center [714, 125] width 886 height 71
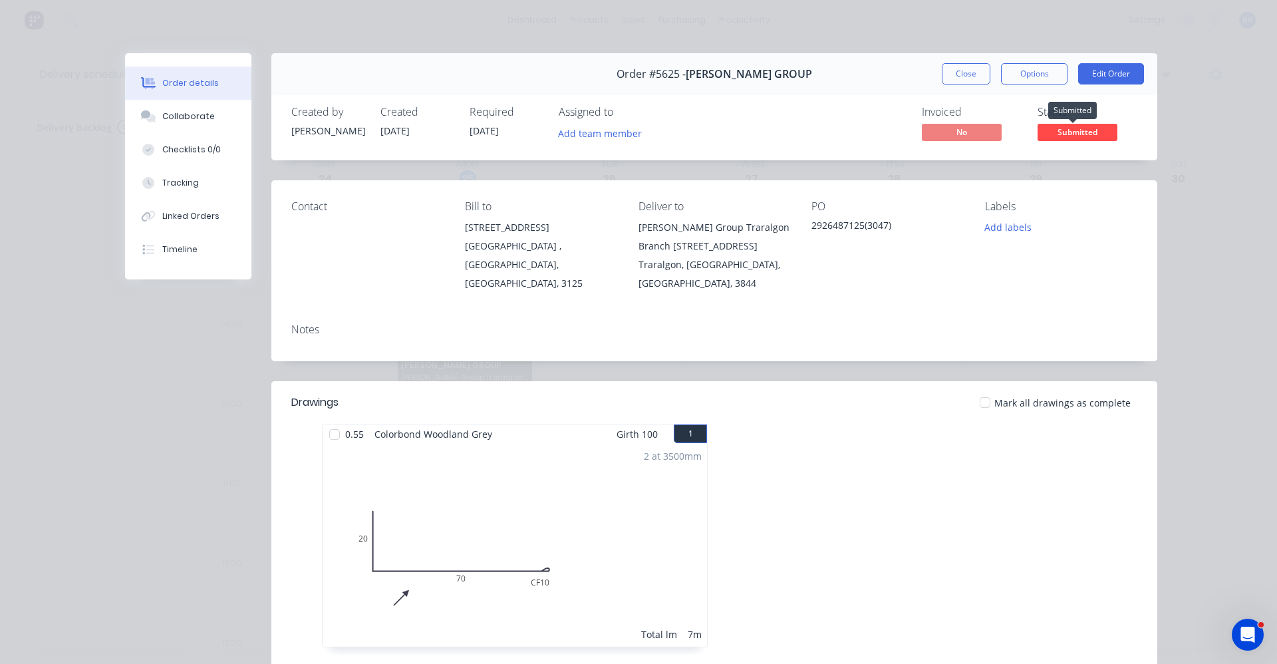
click at [1064, 128] on span "Submitted" at bounding box center [1078, 132] width 80 height 17
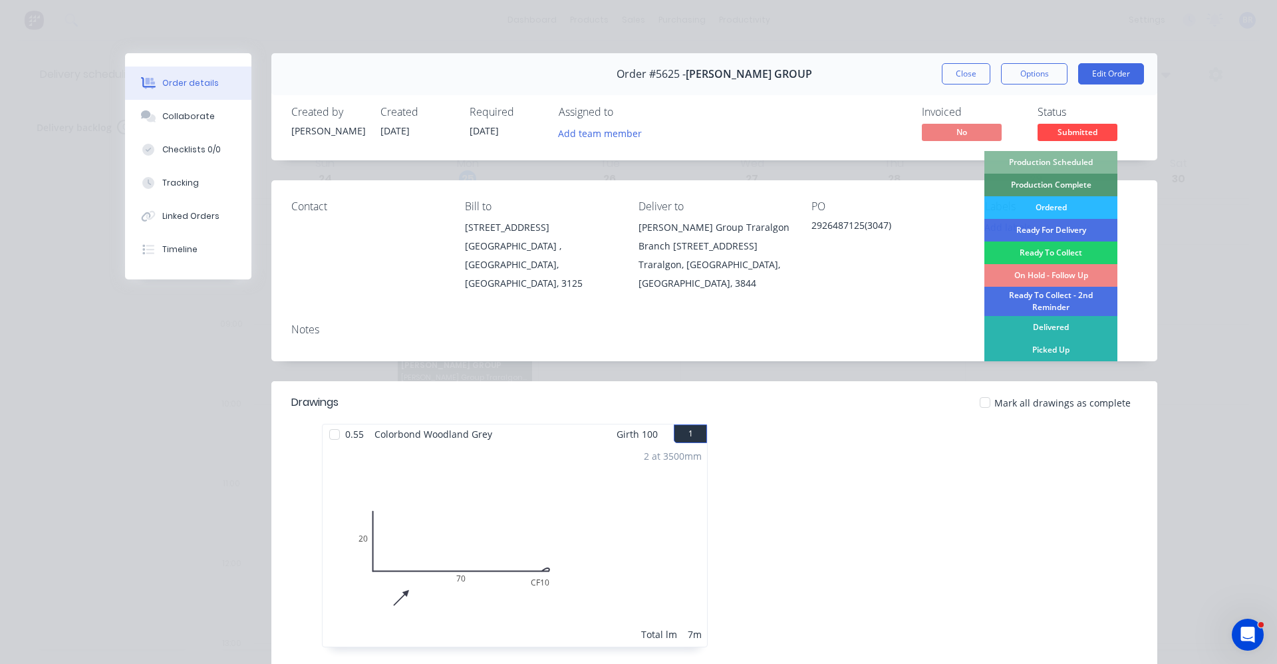
click at [1063, 332] on div "Delivered" at bounding box center [1050, 327] width 133 height 23
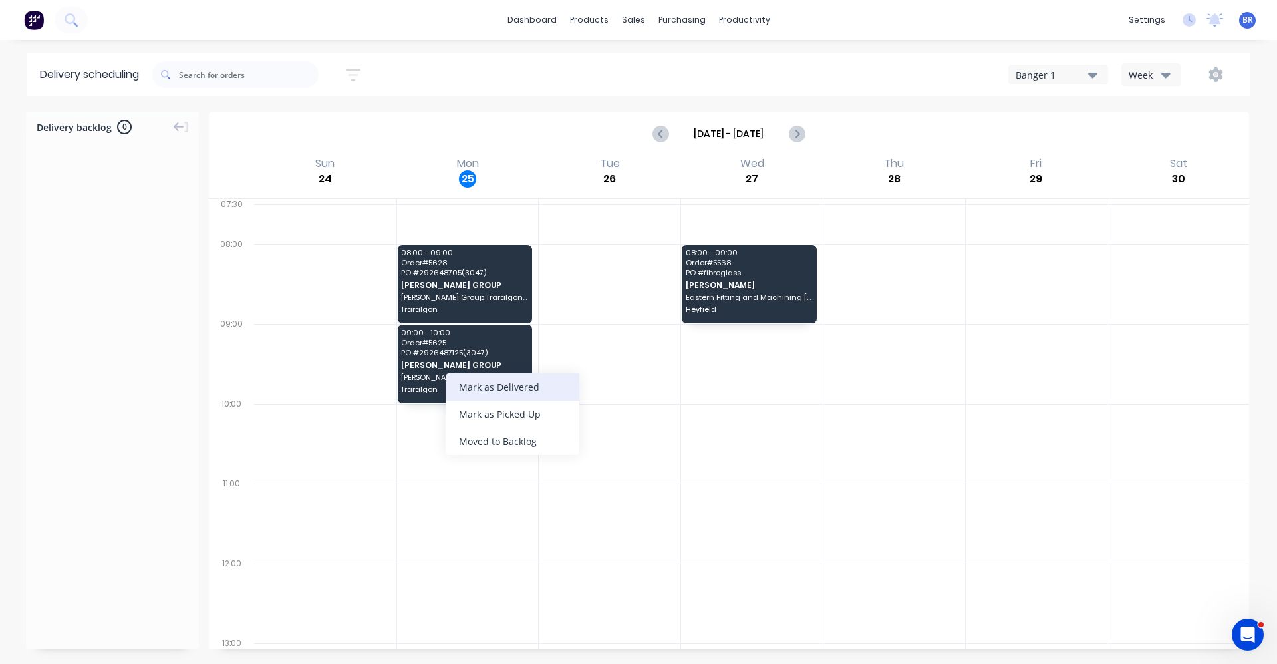
click at [494, 386] on div "Mark as Delivered" at bounding box center [513, 386] width 134 height 27
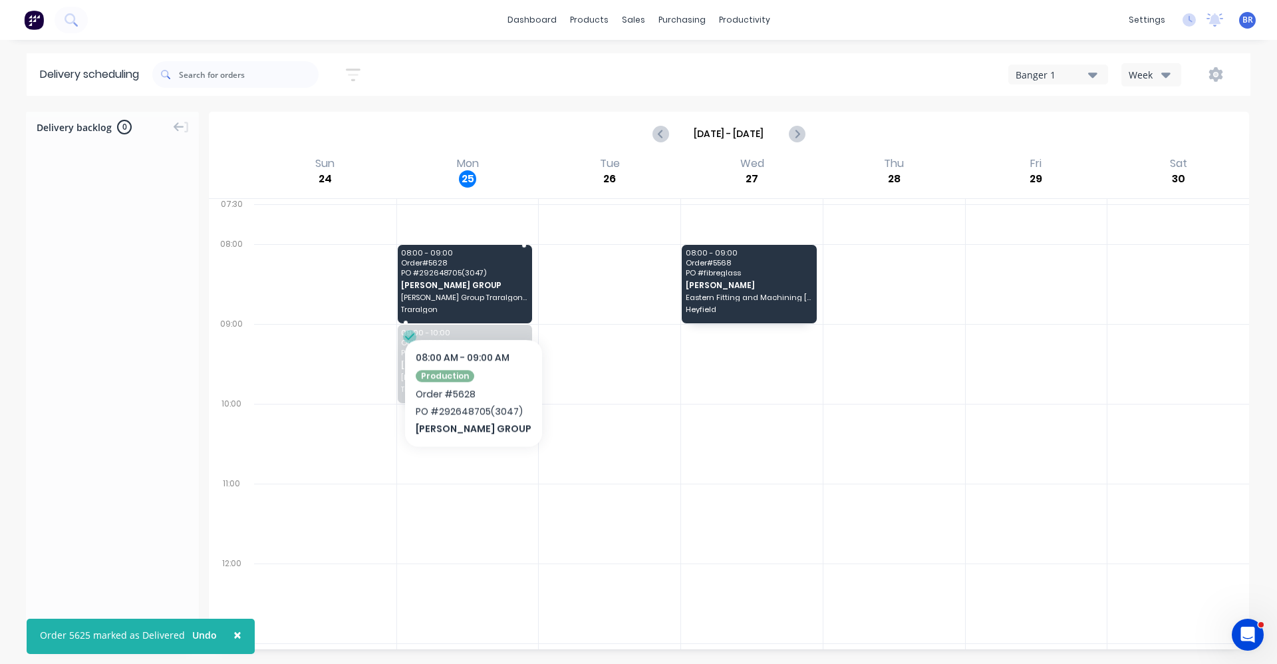
drag, startPoint x: 465, startPoint y: 297, endPoint x: 500, endPoint y: 330, distance: 48.0
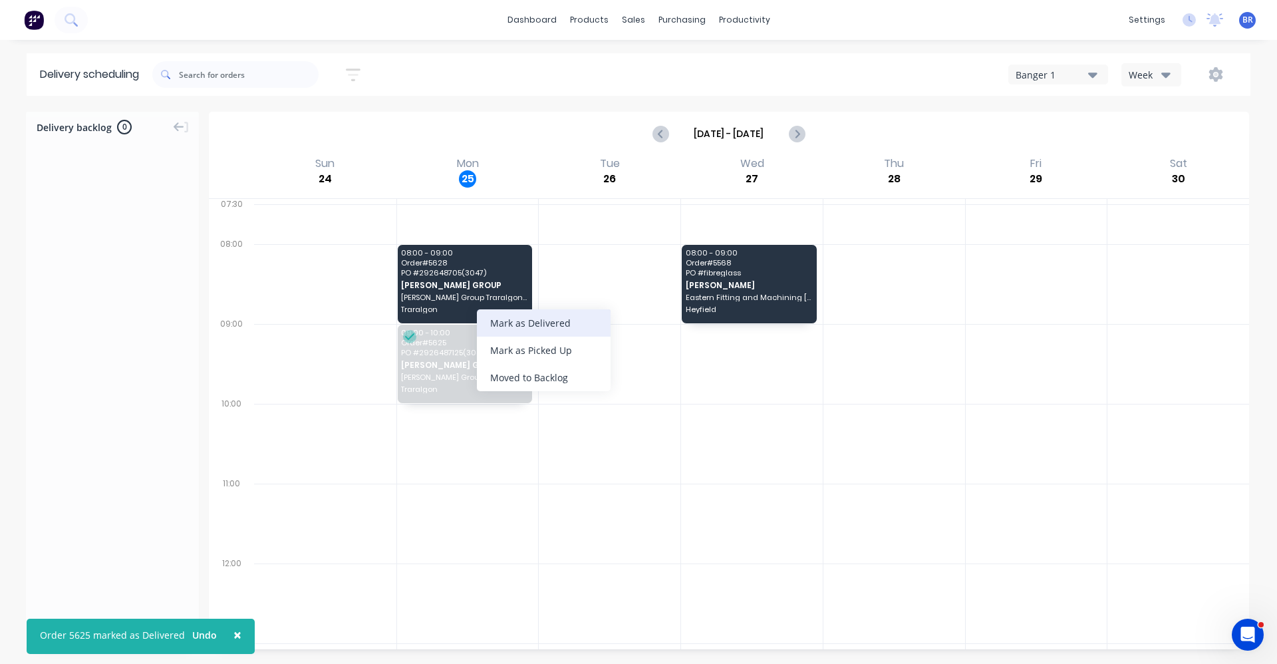
click at [518, 322] on div "Mark as Delivered" at bounding box center [544, 322] width 134 height 27
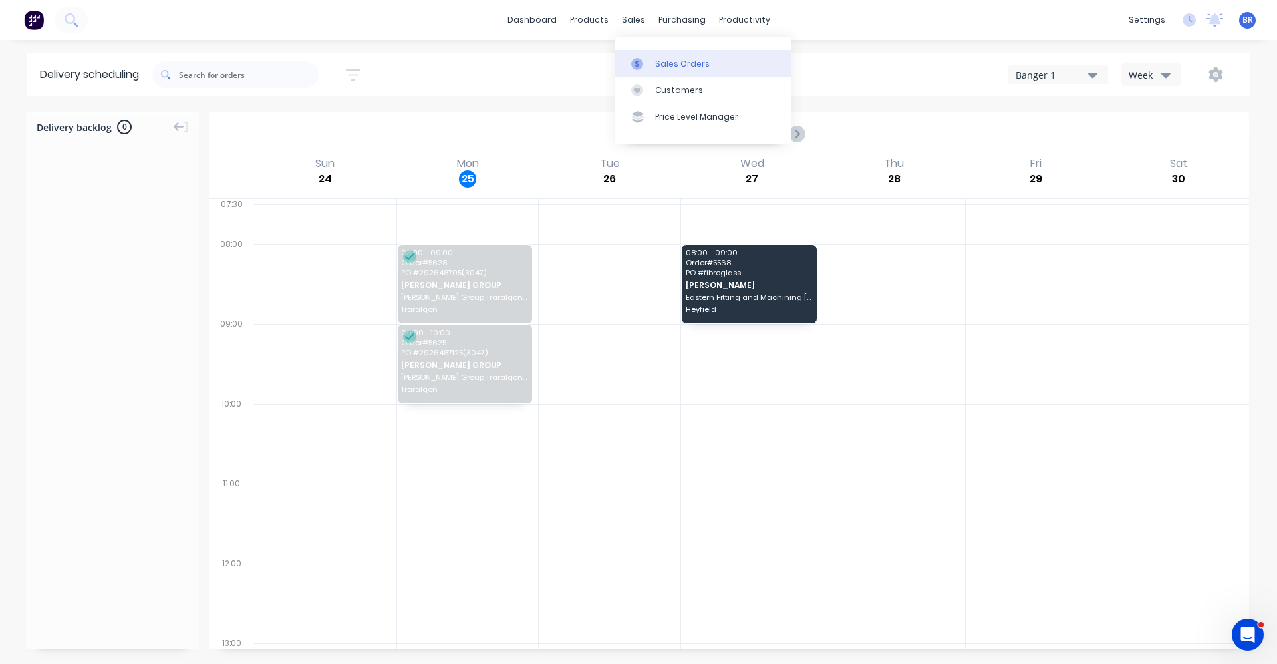
click at [669, 64] on div "Sales Orders" at bounding box center [682, 64] width 55 height 12
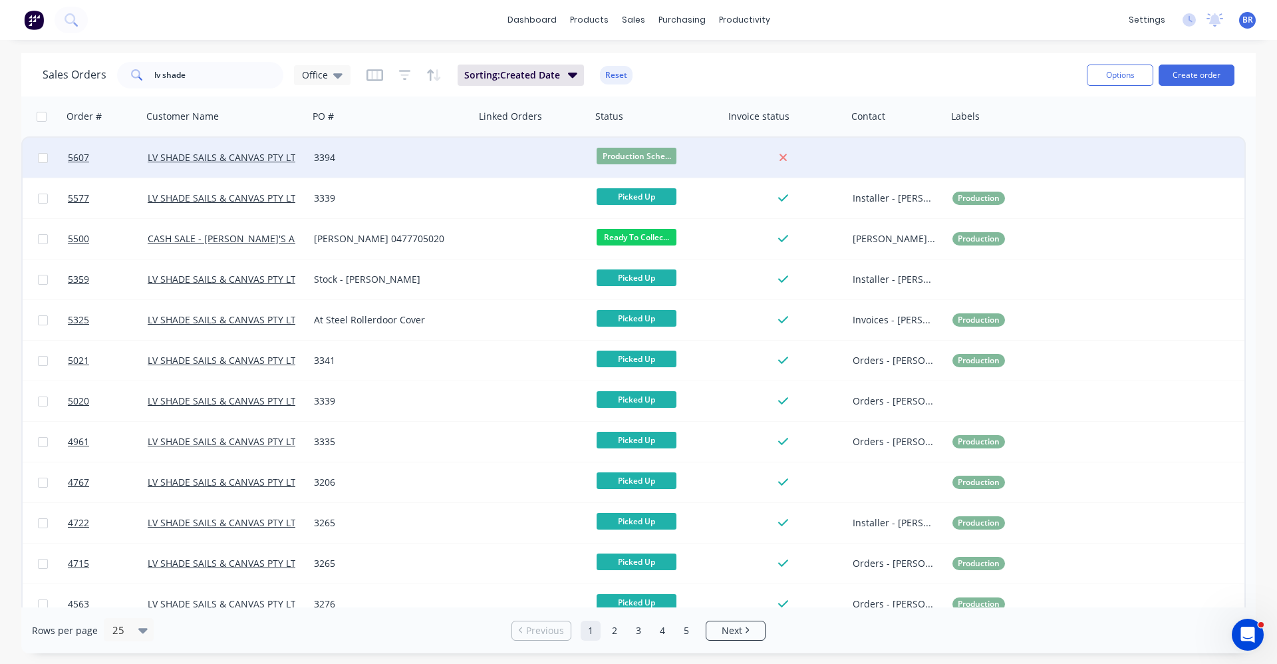
click at [490, 167] on div at bounding box center [533, 158] width 116 height 40
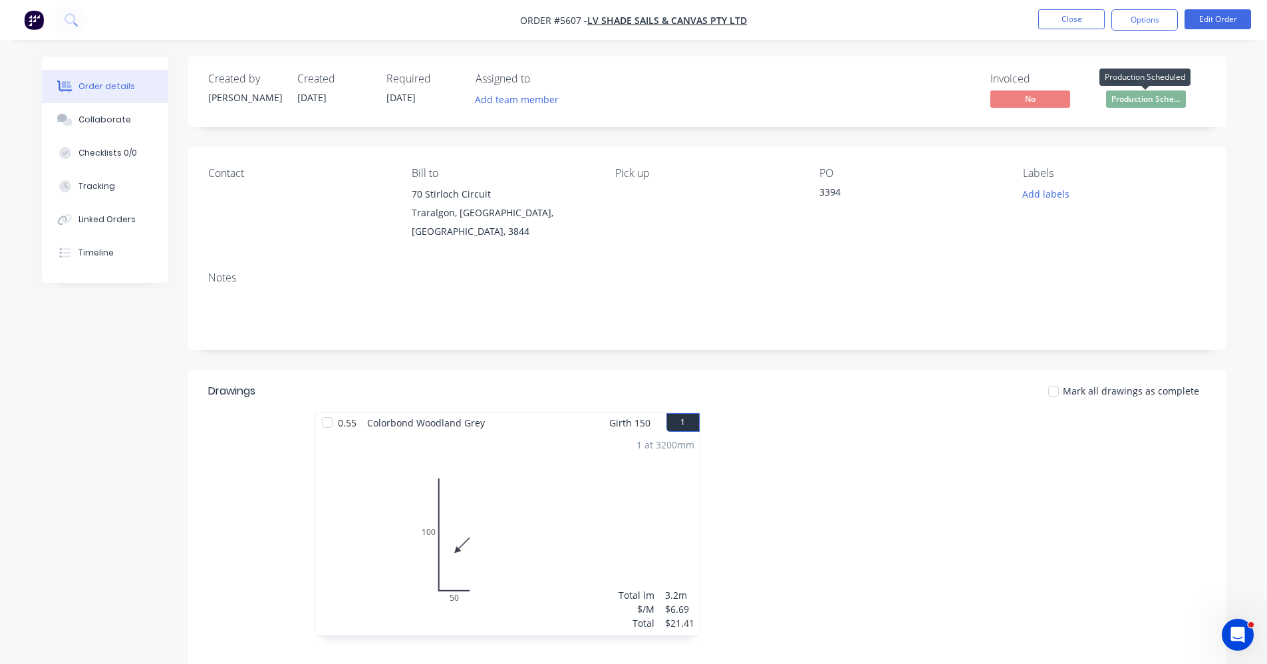
drag, startPoint x: 1147, startPoint y: 95, endPoint x: 1145, endPoint y: 114, distance: 18.8
click at [1148, 95] on span "Production Sche..." at bounding box center [1146, 98] width 80 height 17
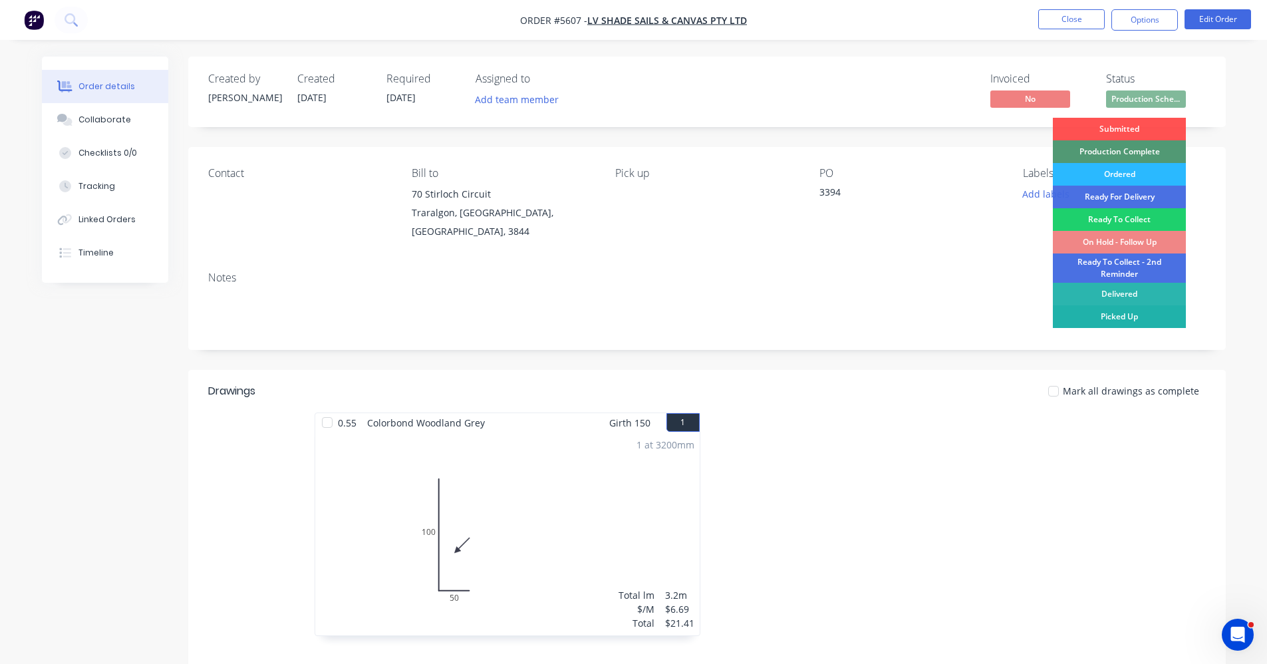
click at [1122, 317] on div "Picked Up" at bounding box center [1119, 316] width 133 height 23
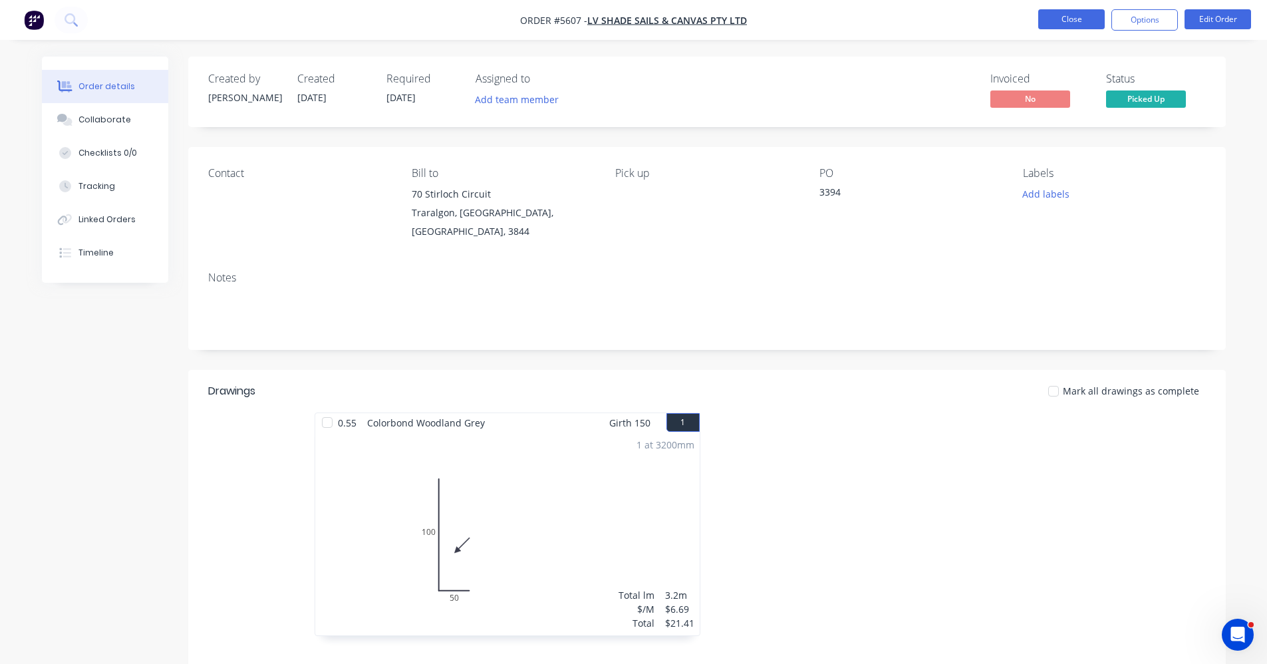
click at [1063, 21] on button "Close" at bounding box center [1071, 19] width 67 height 20
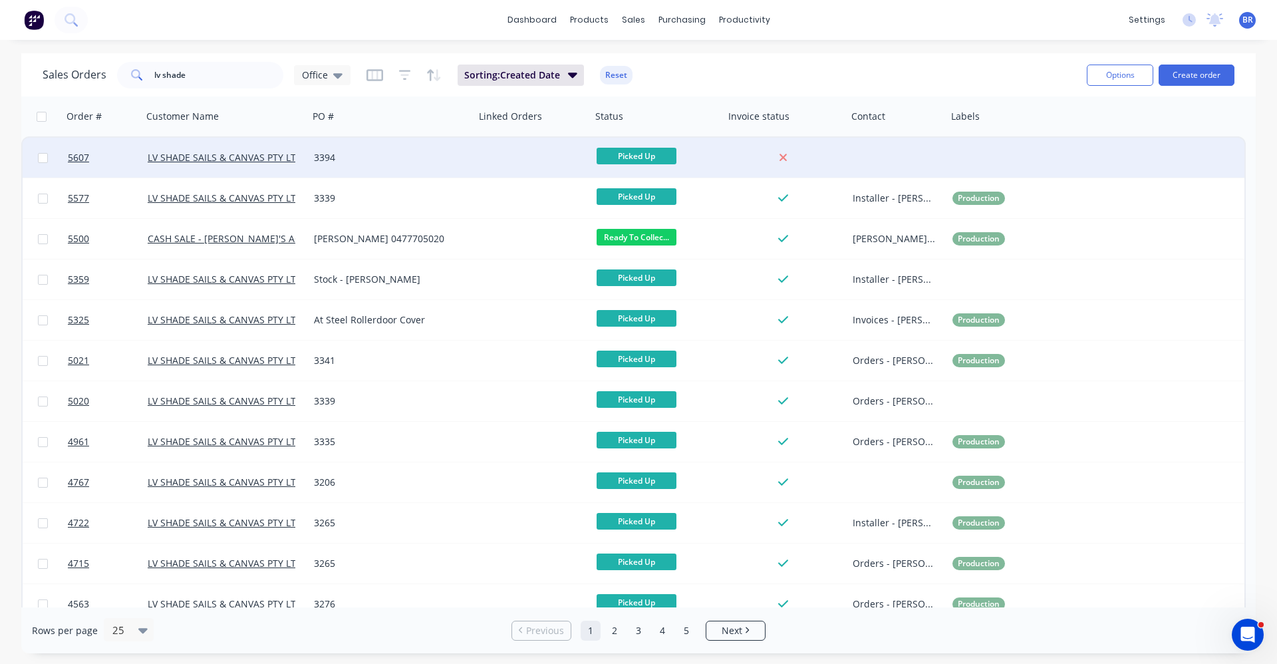
click at [454, 157] on div "3394" at bounding box center [388, 157] width 148 height 13
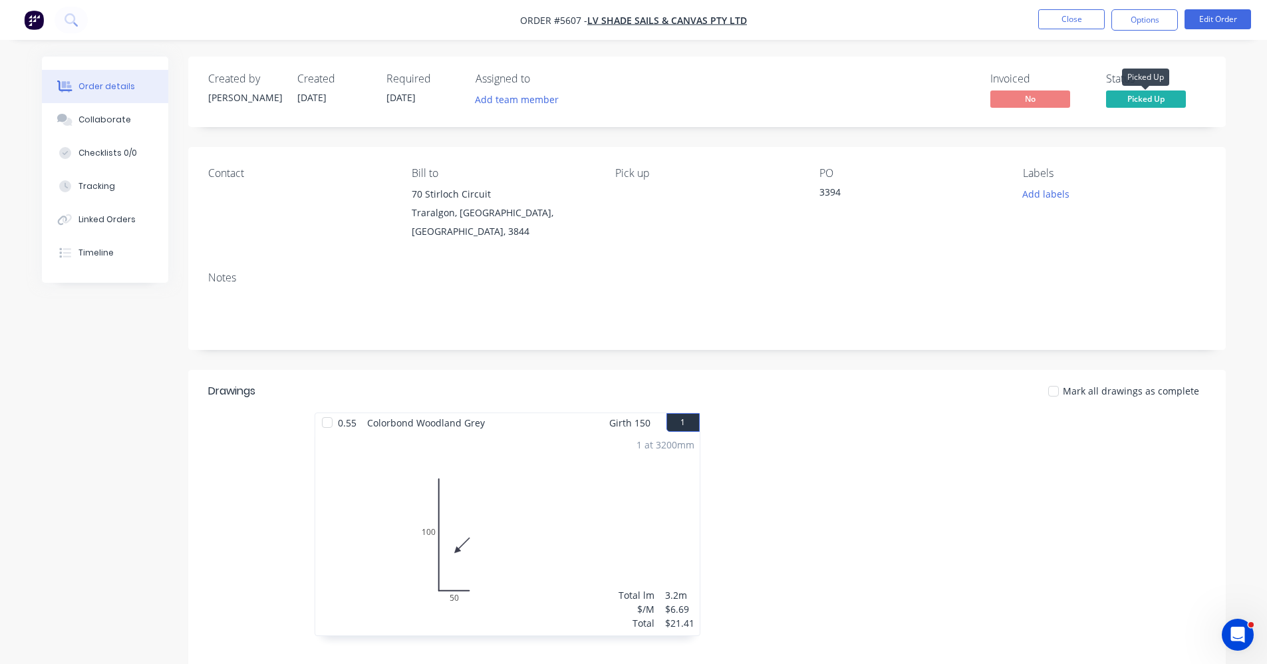
click at [1137, 104] on span "Picked Up" at bounding box center [1146, 98] width 80 height 17
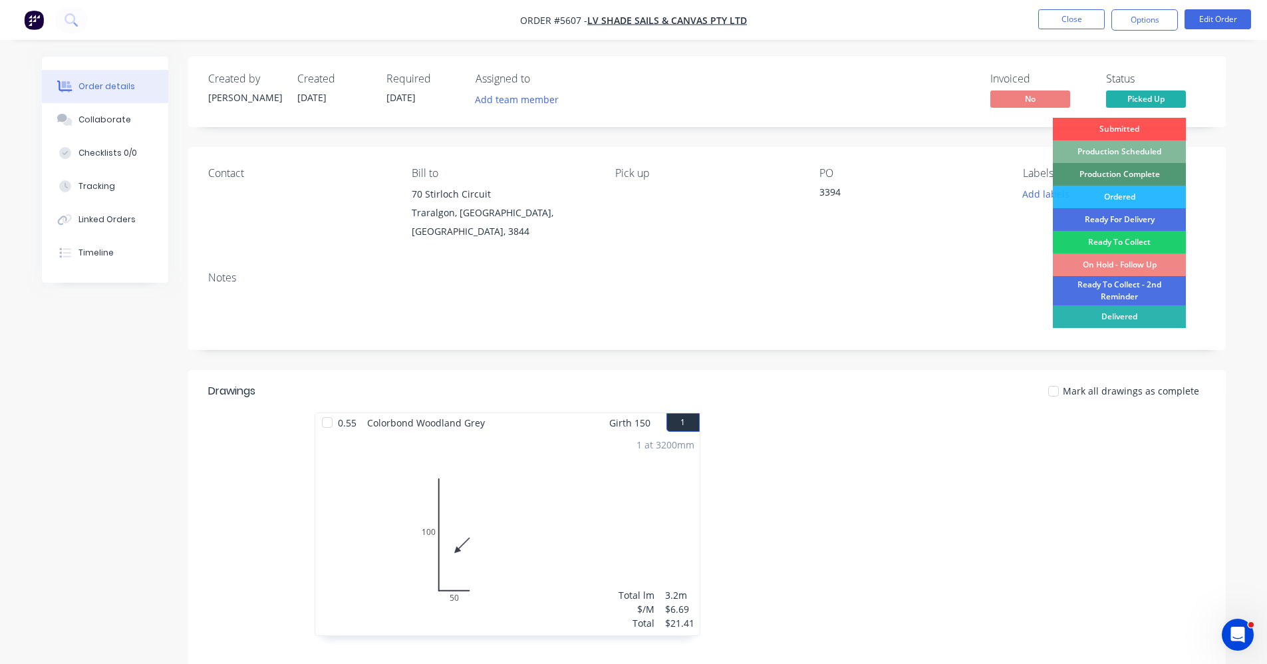
click at [1153, 152] on div "Production Scheduled" at bounding box center [1119, 151] width 133 height 23
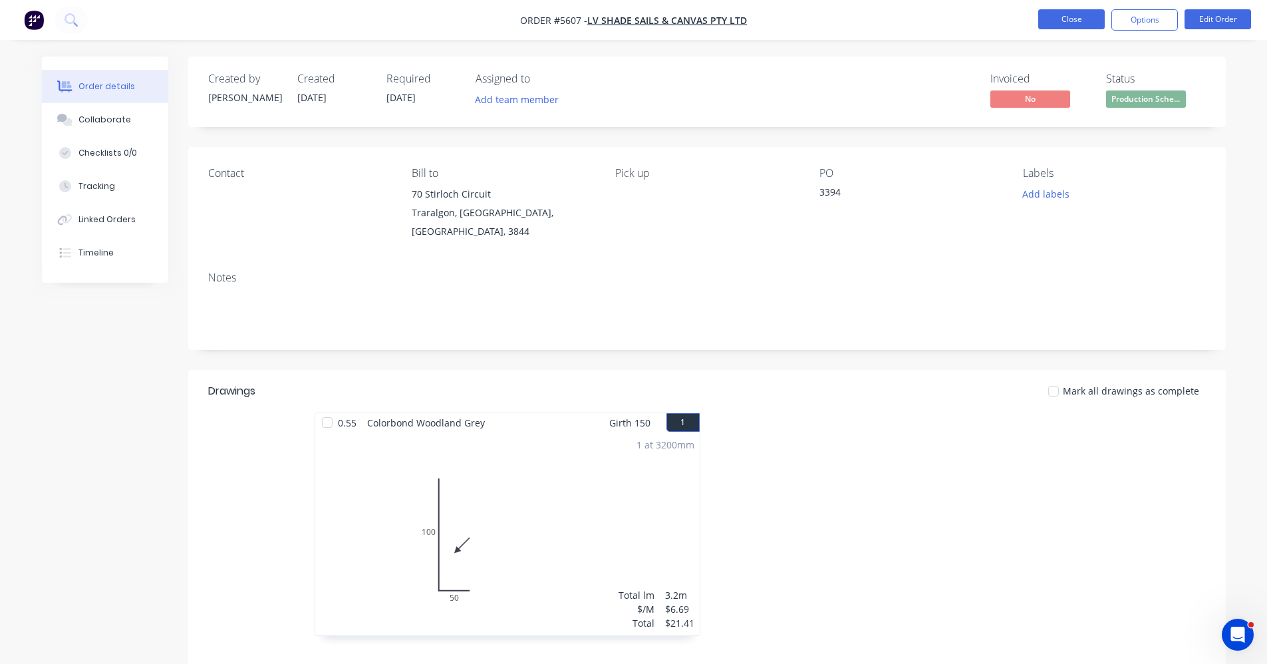
click at [1078, 27] on button "Close" at bounding box center [1071, 19] width 67 height 20
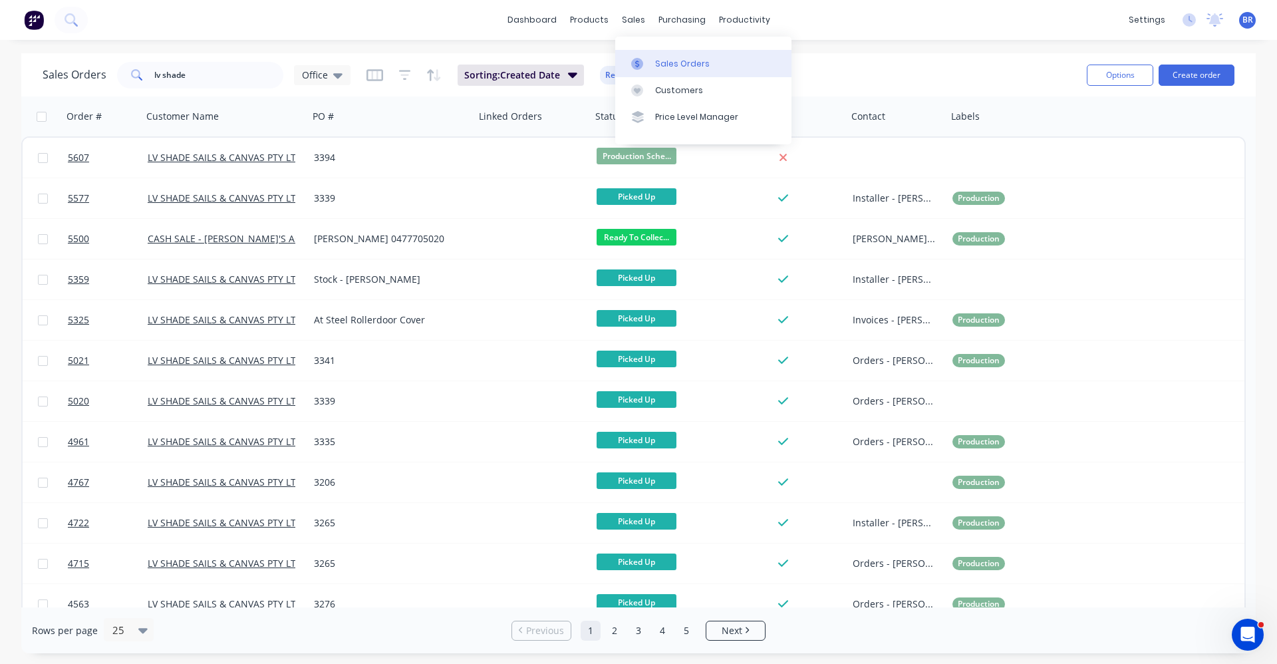
click at [667, 62] on div "Sales Orders" at bounding box center [682, 64] width 55 height 12
drag, startPoint x: 134, startPoint y: 77, endPoint x: 53, endPoint y: 75, distance: 80.5
click at [55, 75] on div "Sales Orders lv shade Office" at bounding box center [197, 75] width 308 height 27
click at [656, 61] on div "Sales Orders" at bounding box center [682, 64] width 55 height 12
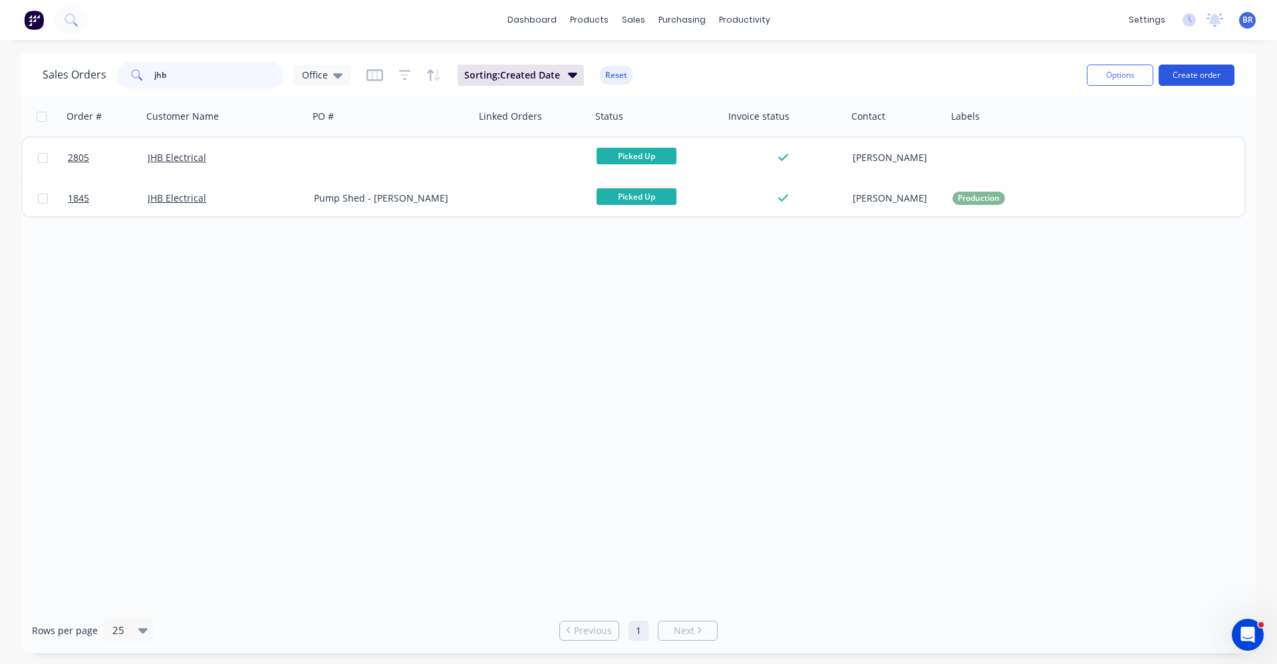
type input "jhb"
click at [1203, 71] on button "Create order" at bounding box center [1197, 75] width 76 height 21
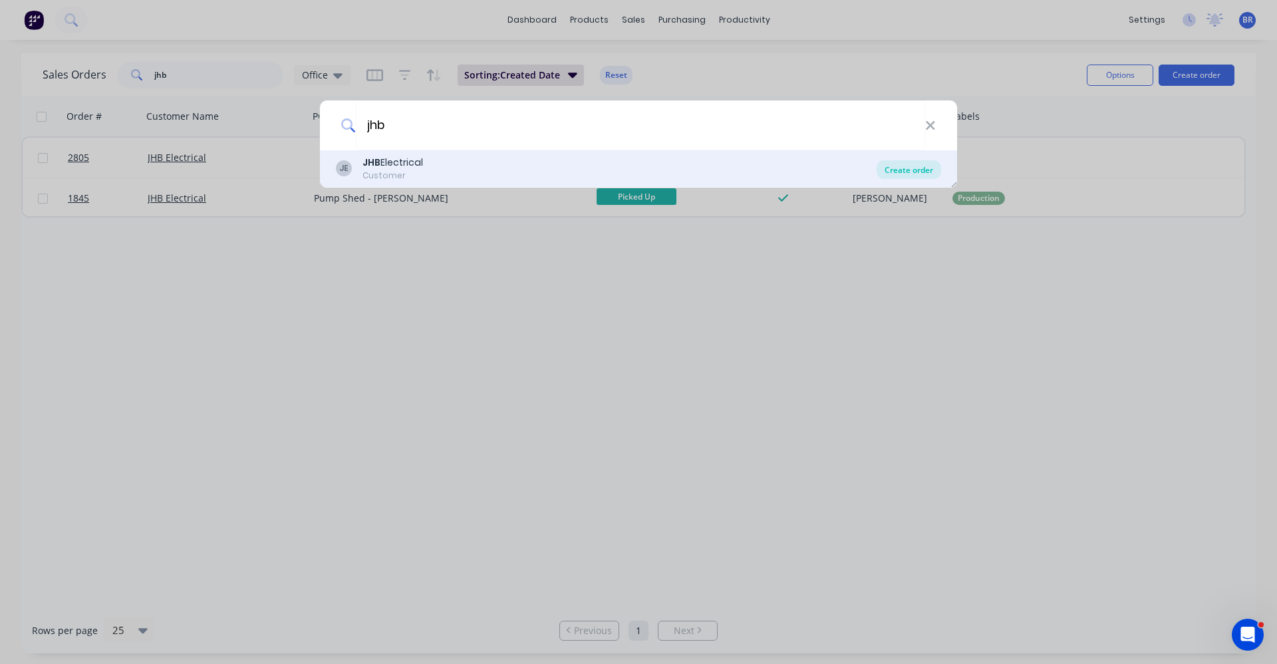
type input "jhb"
click at [907, 173] on div "Create order" at bounding box center [909, 169] width 65 height 19
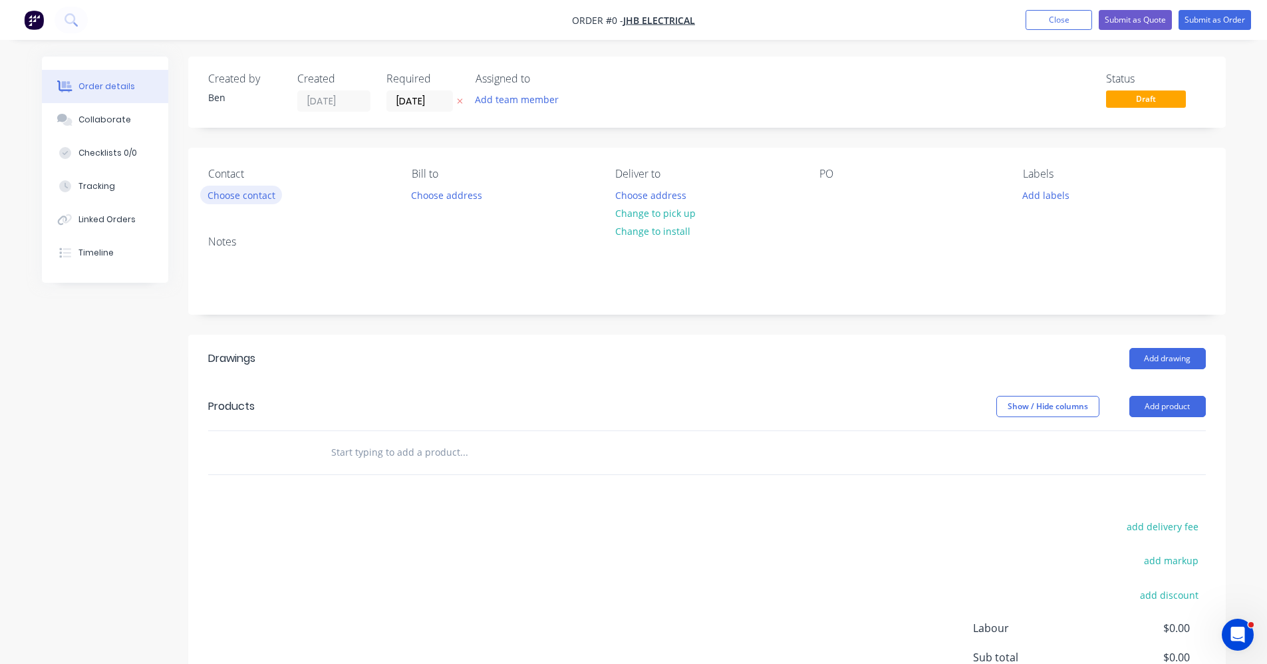
click at [259, 201] on button "Choose contact" at bounding box center [241, 195] width 82 height 18
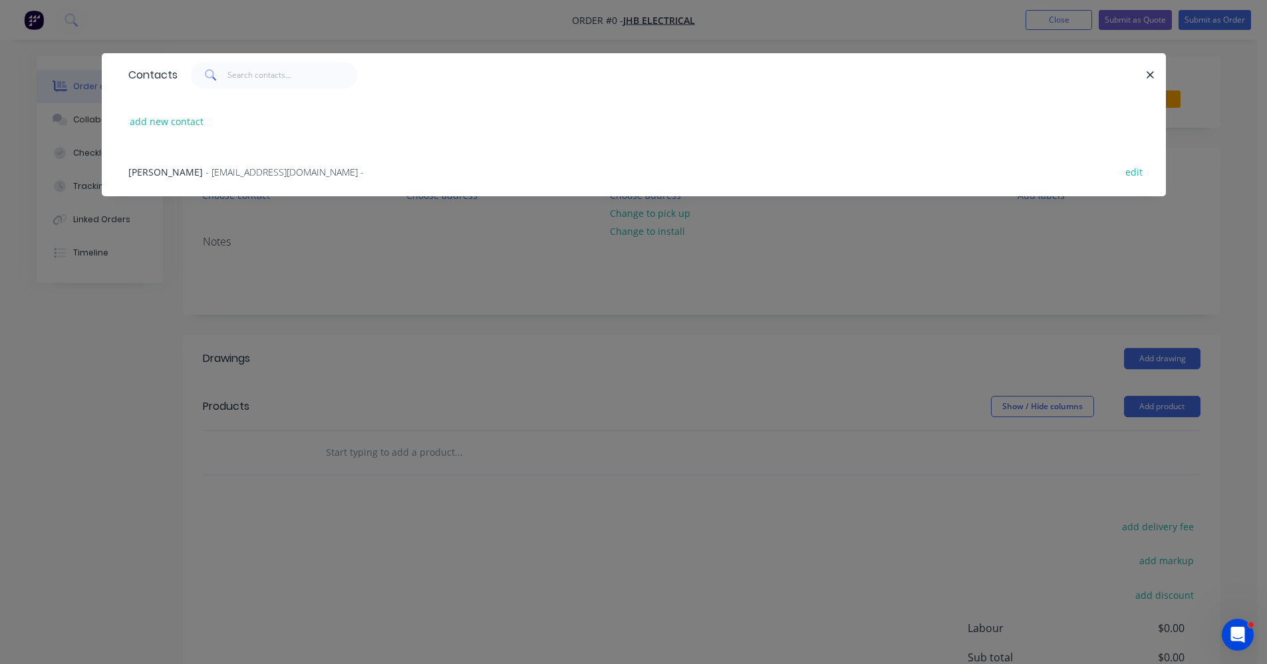
click at [233, 184] on div "Jess Bird - accounts@jhbelectrical.com.au - edit" at bounding box center [634, 171] width 1024 height 50
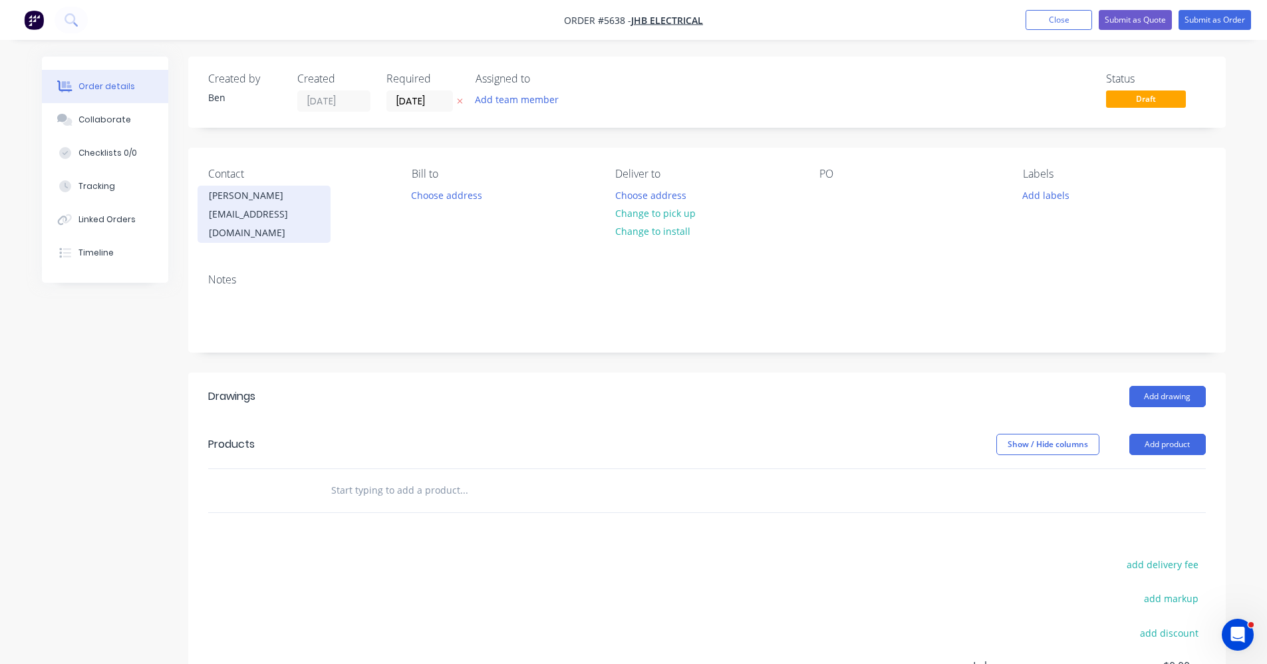
click at [242, 198] on div "Jess Bird" at bounding box center [264, 195] width 110 height 19
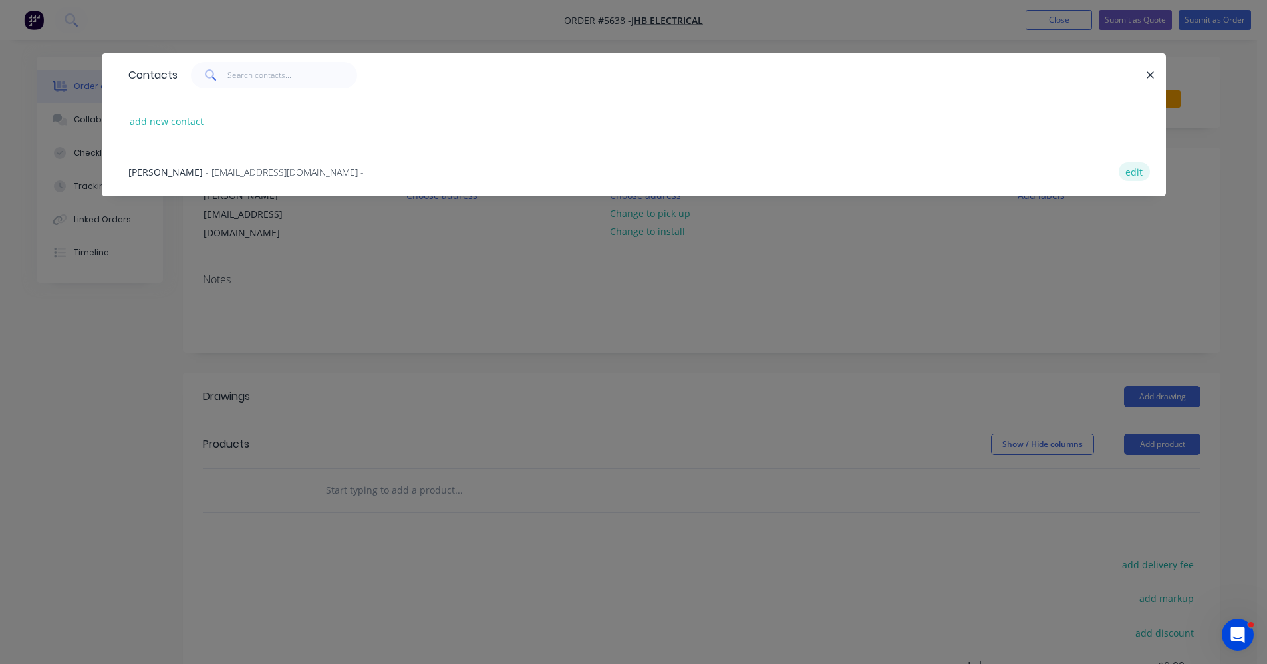
click at [1137, 172] on button "edit" at bounding box center [1134, 171] width 31 height 18
select select "AU"
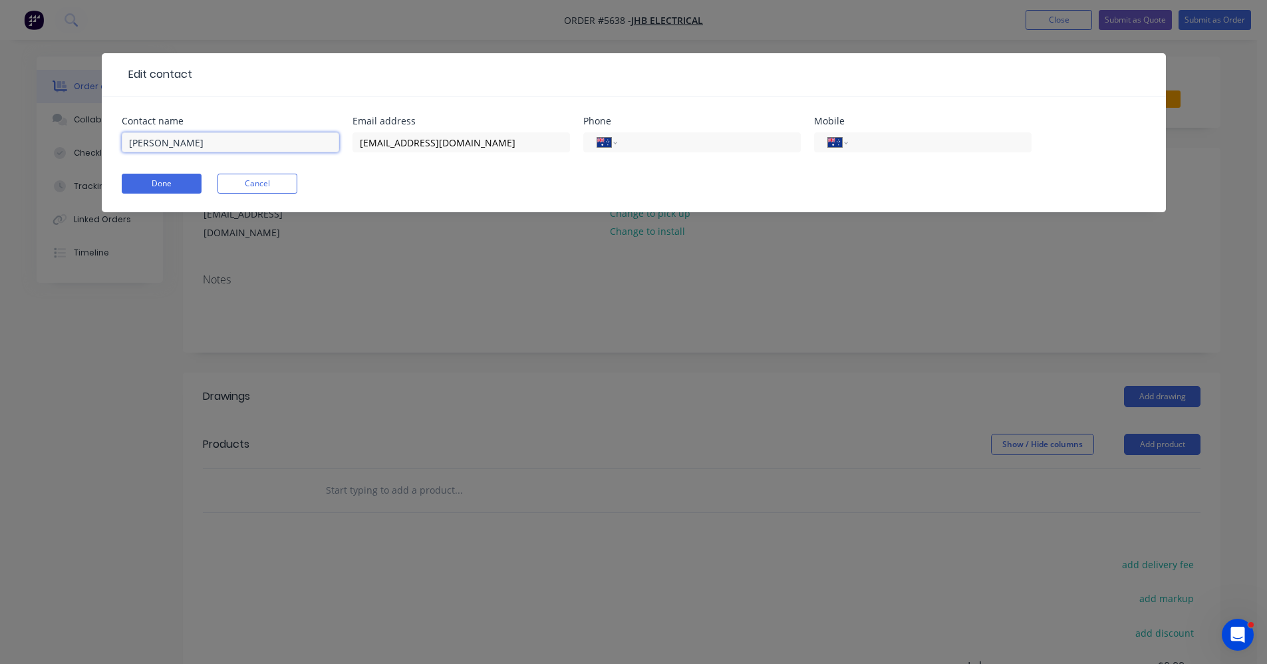
click at [143, 143] on input "Jess Bird" at bounding box center [231, 142] width 218 height 20
type input "Jessie Bird"
click at [155, 173] on form "Contact name Jessie Bird Email address accounts@jhbelectrical.com.au Phone Inte…" at bounding box center [634, 164] width 1024 height 96
click at [164, 186] on button "Done" at bounding box center [162, 184] width 80 height 20
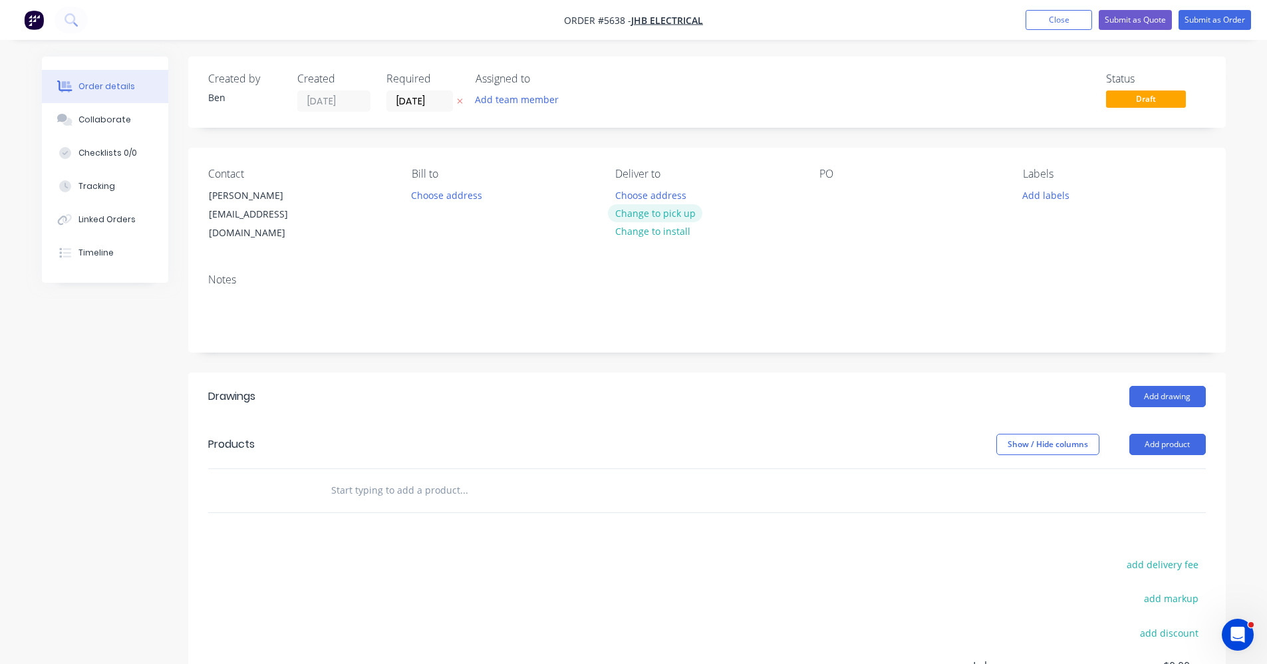
click at [652, 208] on button "Change to pick up" at bounding box center [655, 213] width 94 height 18
click at [828, 189] on div at bounding box center [830, 195] width 21 height 19
click at [1050, 197] on button "Add labels" at bounding box center [1046, 195] width 61 height 18
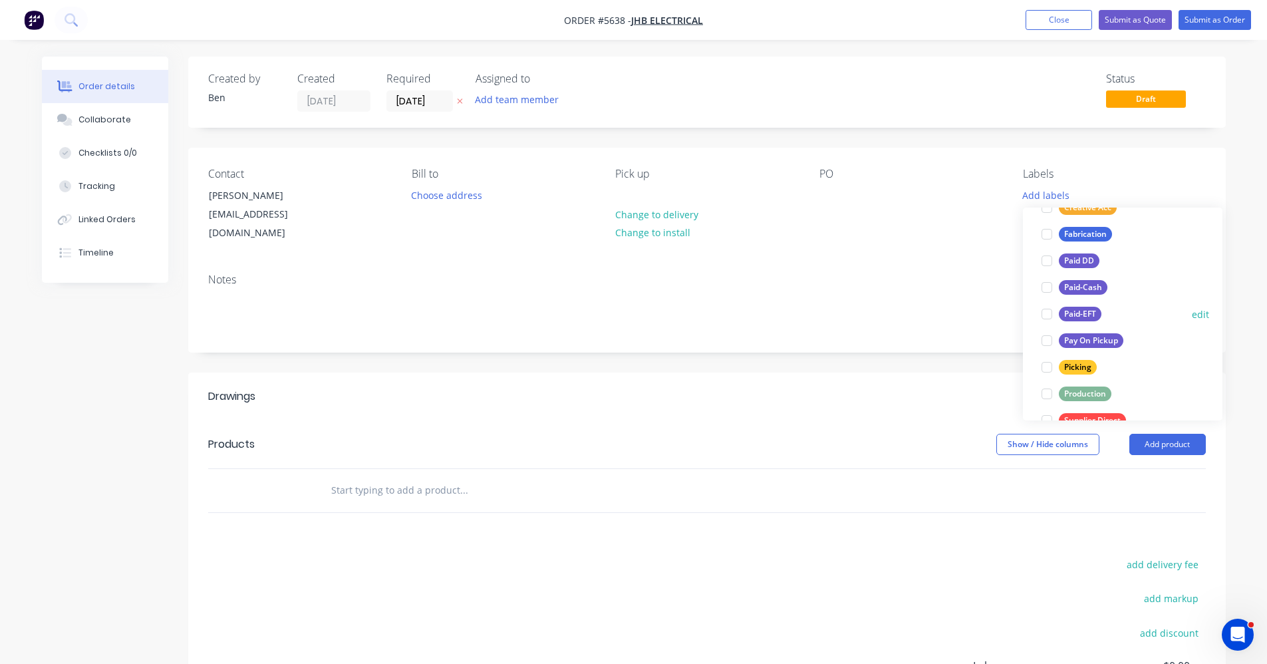
scroll to position [200, 0]
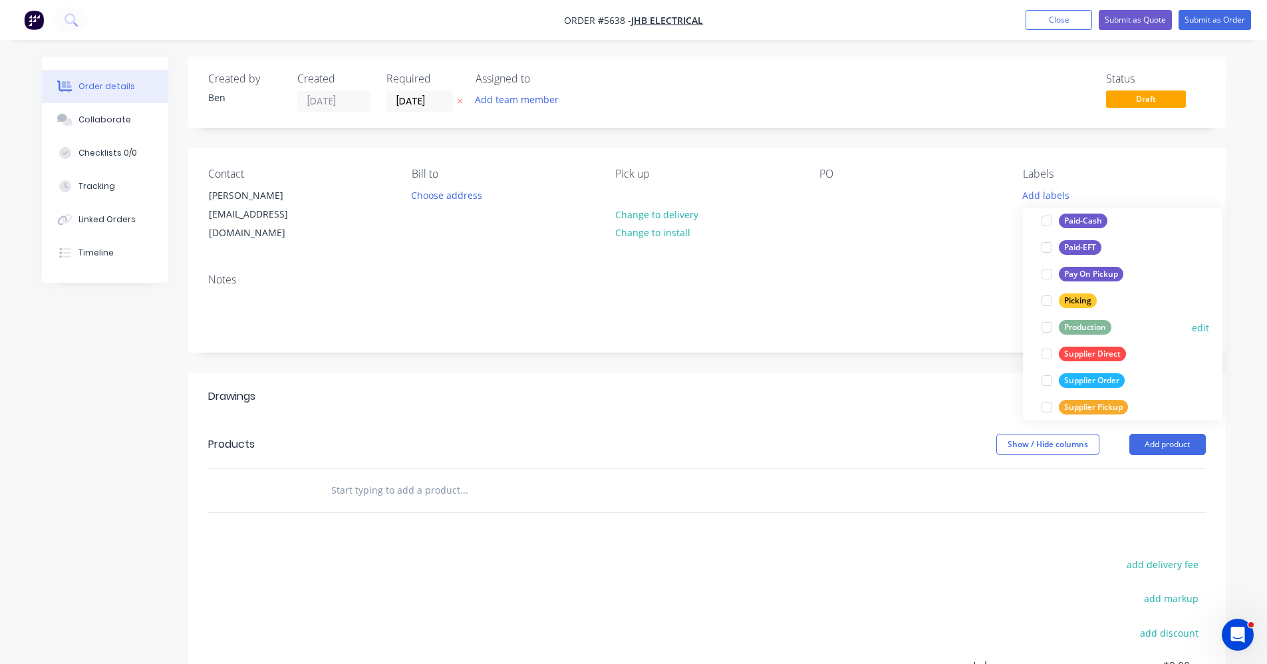
click at [1070, 321] on div "Production" at bounding box center [1085, 327] width 53 height 15
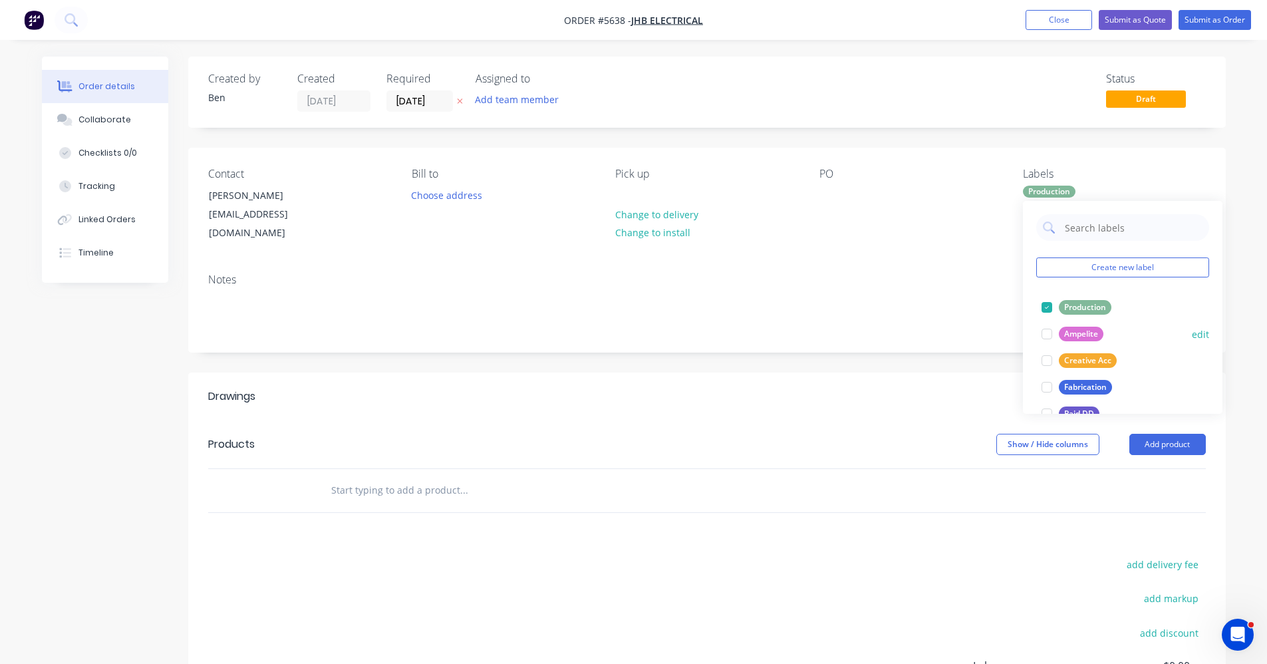
scroll to position [67, 0]
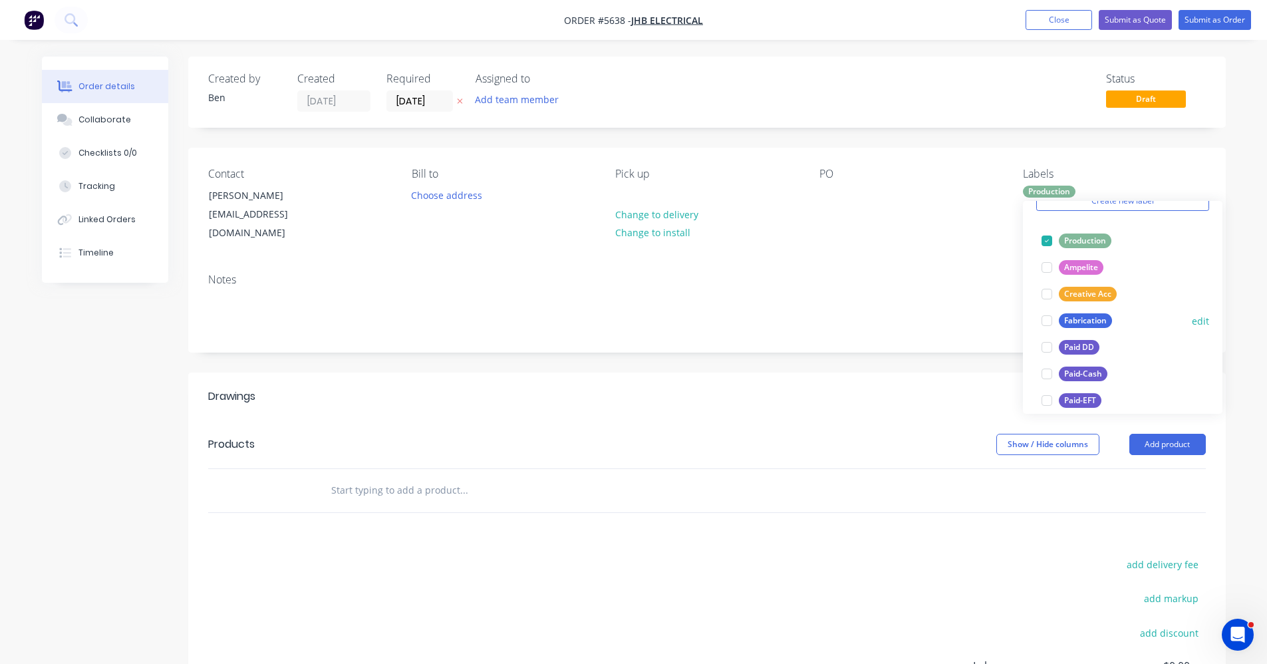
click at [1072, 318] on div "Fabrication" at bounding box center [1085, 320] width 53 height 15
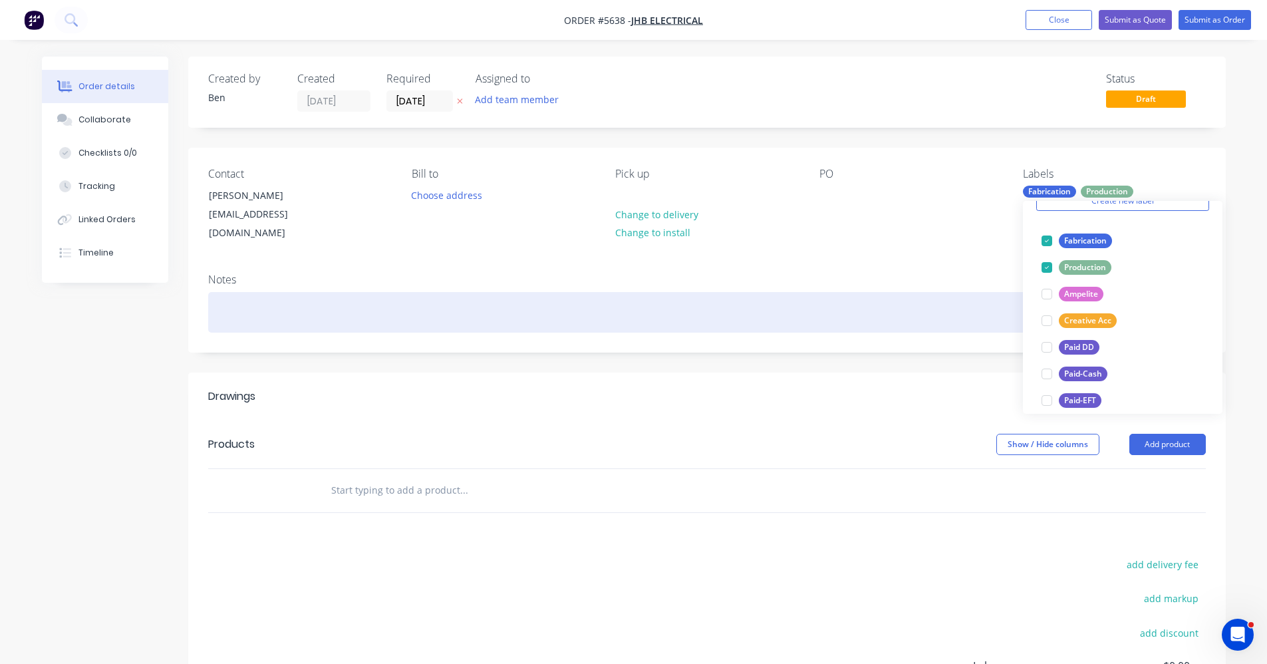
drag, startPoint x: 905, startPoint y: 312, endPoint x: 961, endPoint y: 324, distance: 57.1
click at [907, 312] on div at bounding box center [707, 312] width 998 height 41
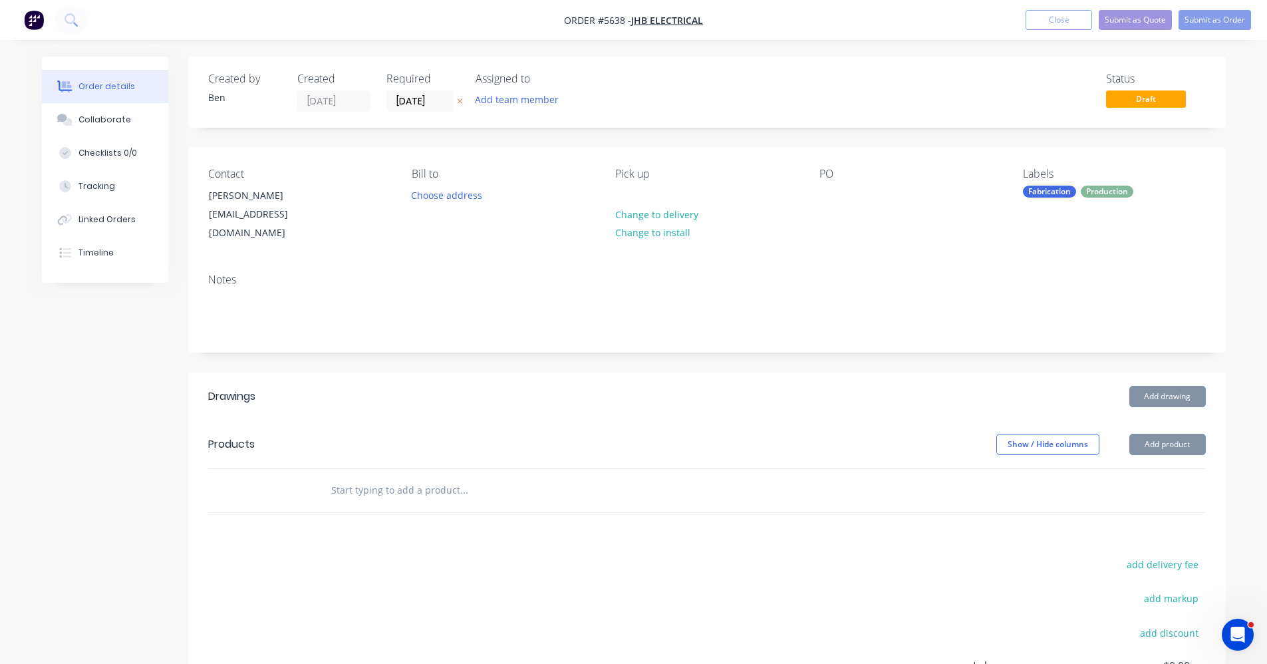
click at [1175, 434] on button "Add product" at bounding box center [1168, 444] width 76 height 21
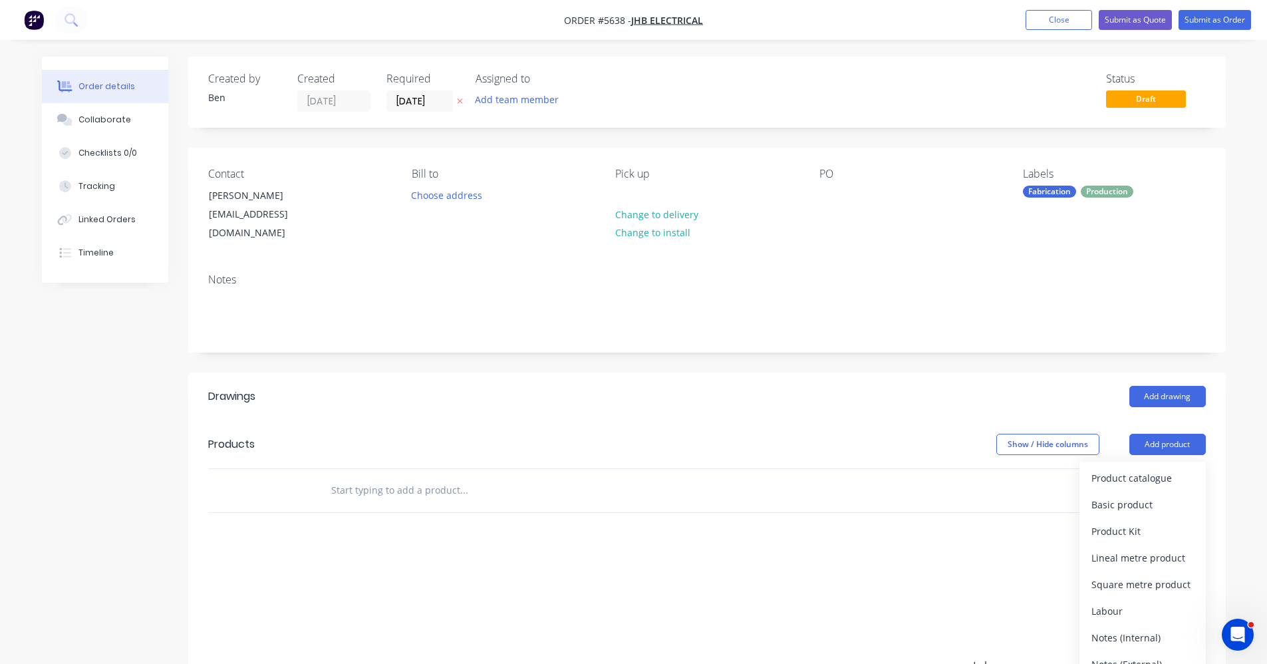
drag, startPoint x: 1034, startPoint y: 365, endPoint x: 1050, endPoint y: 372, distance: 17.0
click at [1041, 373] on header "Drawings Add drawing" at bounding box center [707, 397] width 1038 height 48
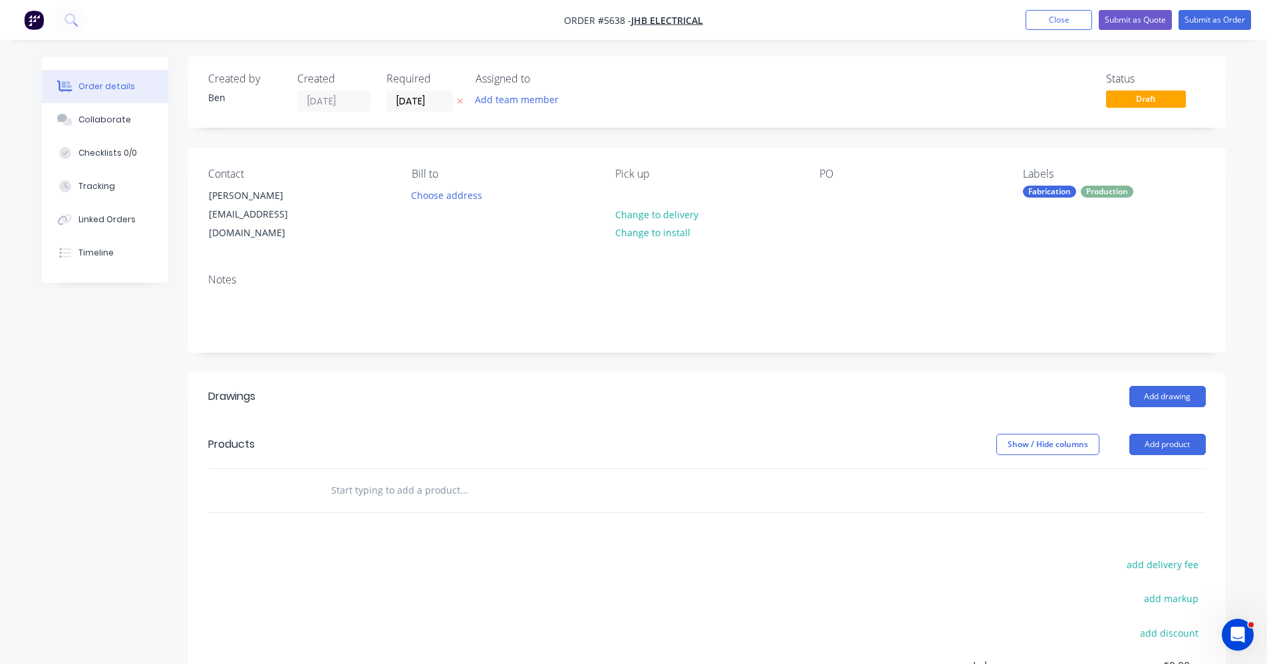
click at [1164, 373] on header "Drawings Add drawing" at bounding box center [707, 397] width 1038 height 48
click at [1161, 386] on button "Add drawing" at bounding box center [1168, 396] width 76 height 21
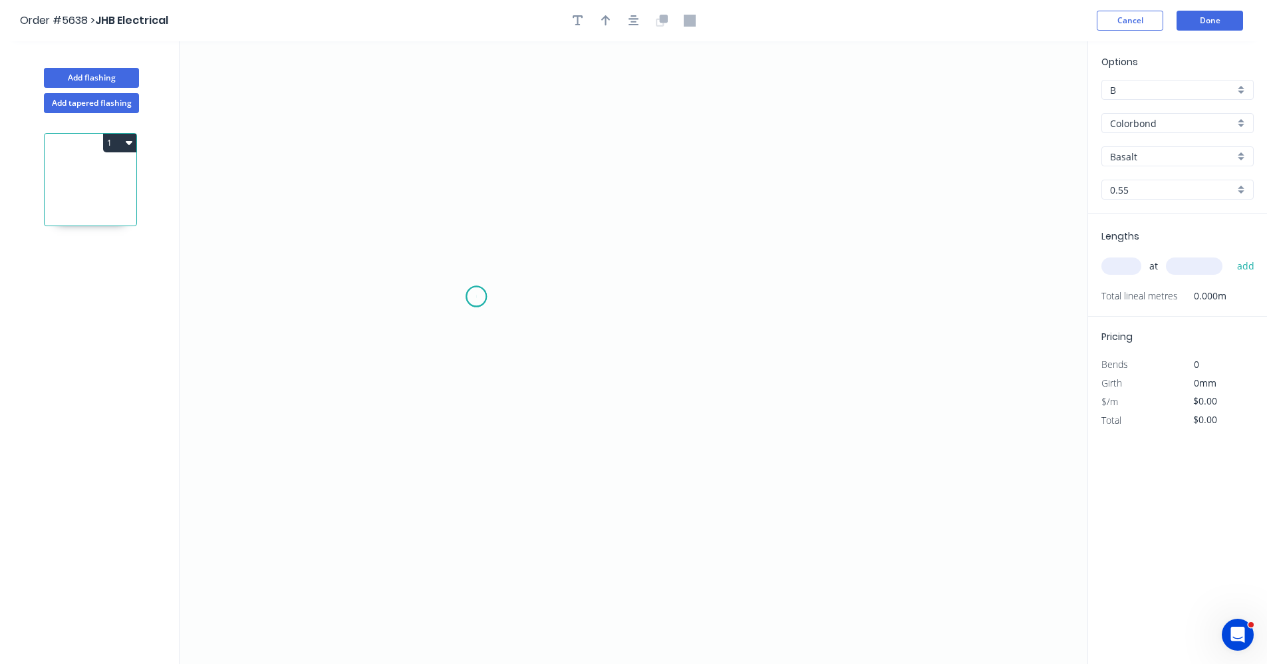
click at [480, 297] on icon "0" at bounding box center [634, 352] width 908 height 623
click at [804, 309] on icon "0" at bounding box center [634, 352] width 908 height 623
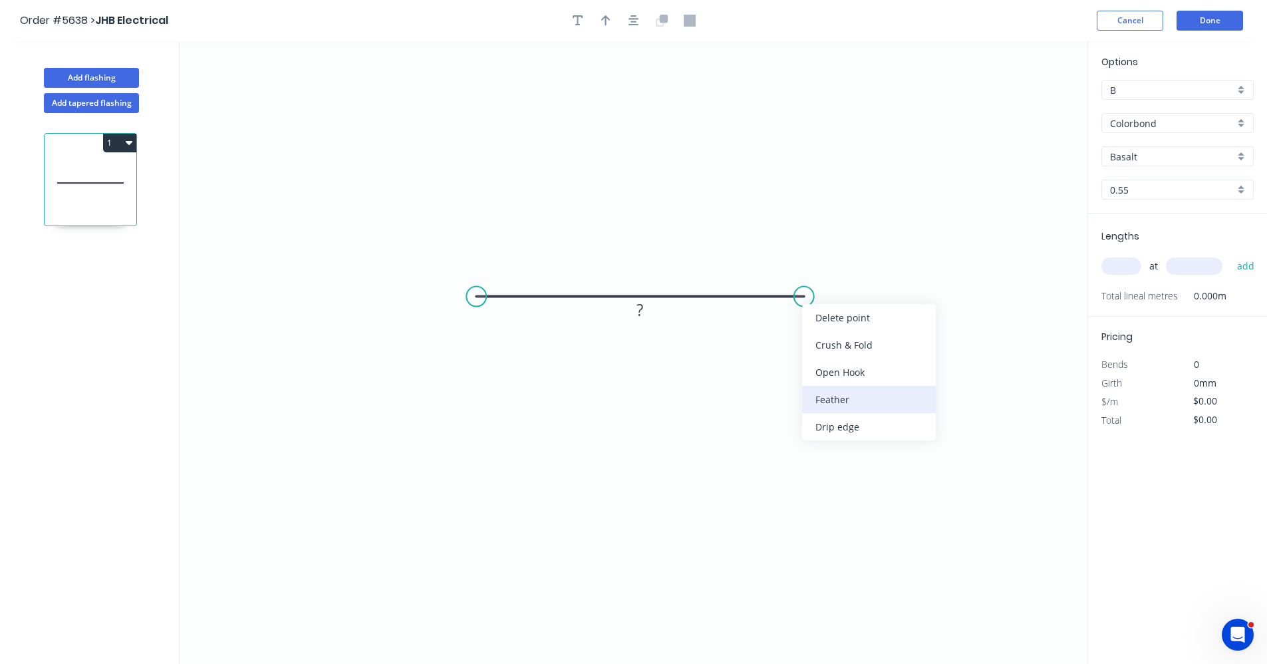
click at [826, 396] on div "Feather" at bounding box center [869, 399] width 134 height 27
drag, startPoint x: 468, startPoint y: 295, endPoint x: 478, endPoint y: 301, distance: 11.9
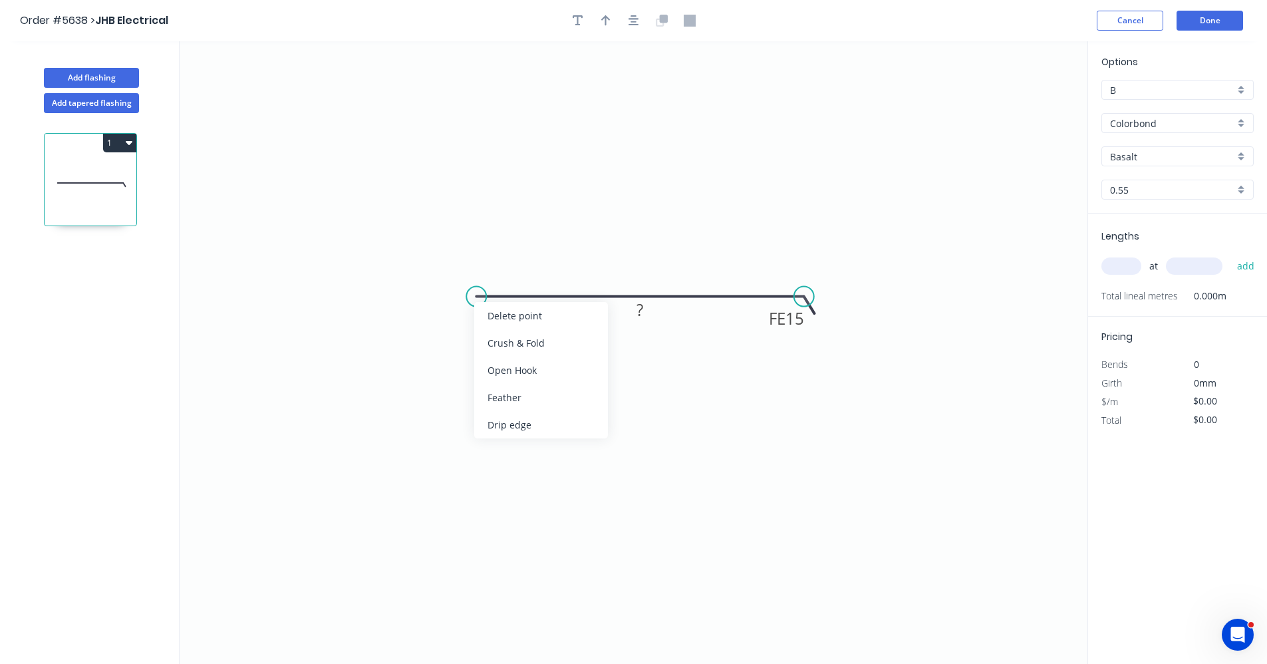
click at [507, 396] on div "Feather" at bounding box center [541, 397] width 134 height 27
click at [532, 346] on div "Flip bend" at bounding box center [547, 341] width 134 height 27
click at [514, 317] on rect at bounding box center [494, 318] width 52 height 27
click at [504, 317] on tspan "15" at bounding box center [502, 318] width 19 height 22
type input "$29.38"
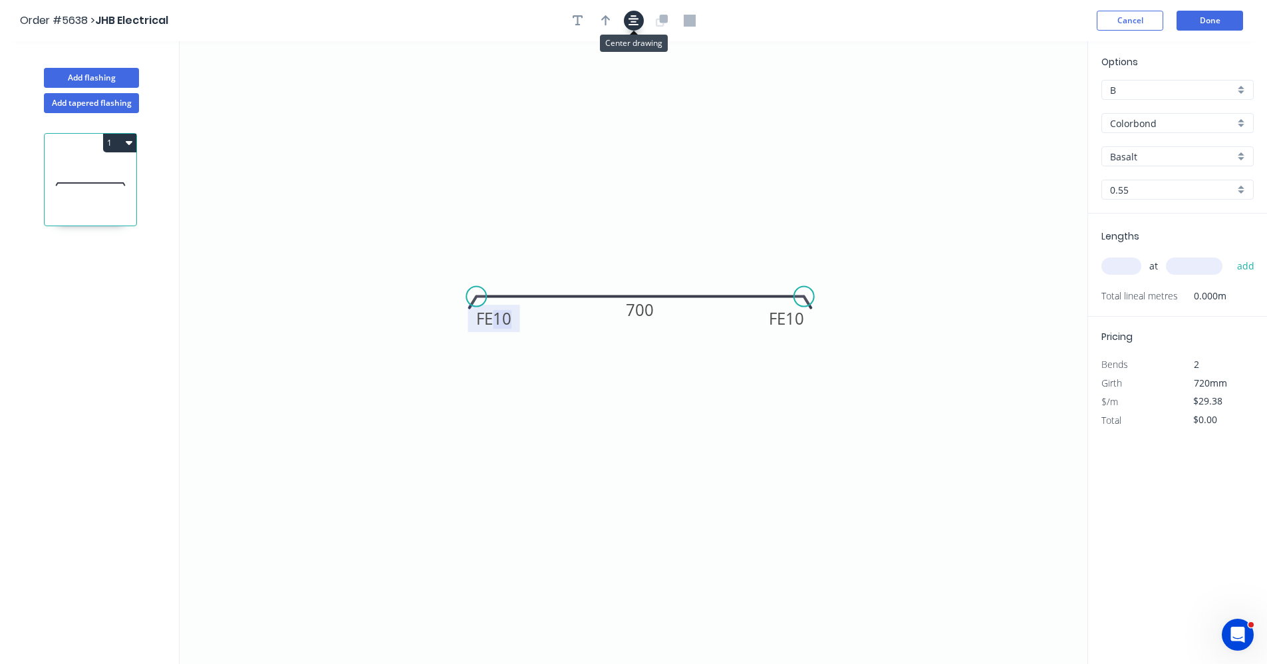
click at [628, 21] on button "button" at bounding box center [634, 21] width 20 height 20
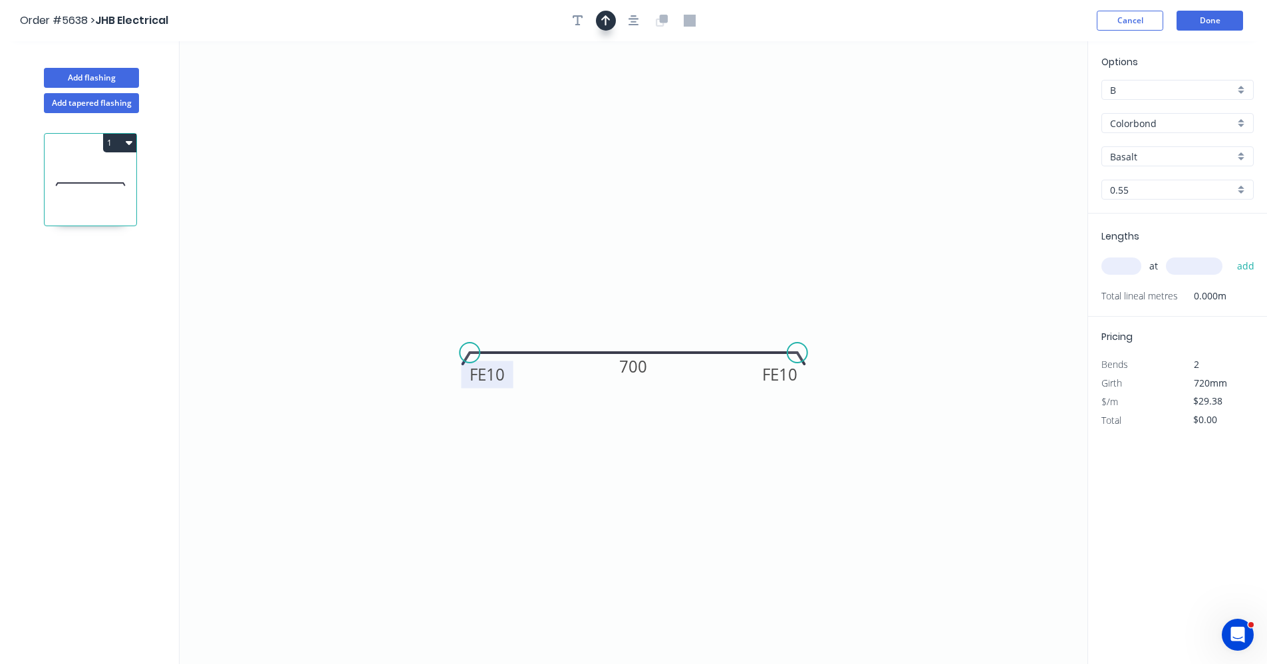
click at [611, 23] on button "button" at bounding box center [606, 21] width 20 height 20
drag, startPoint x: 1022, startPoint y: 105, endPoint x: 722, endPoint y: 332, distance: 376.6
click at [698, 339] on icon at bounding box center [699, 325] width 12 height 43
click at [1203, 156] on input "Basalt" at bounding box center [1172, 157] width 124 height 14
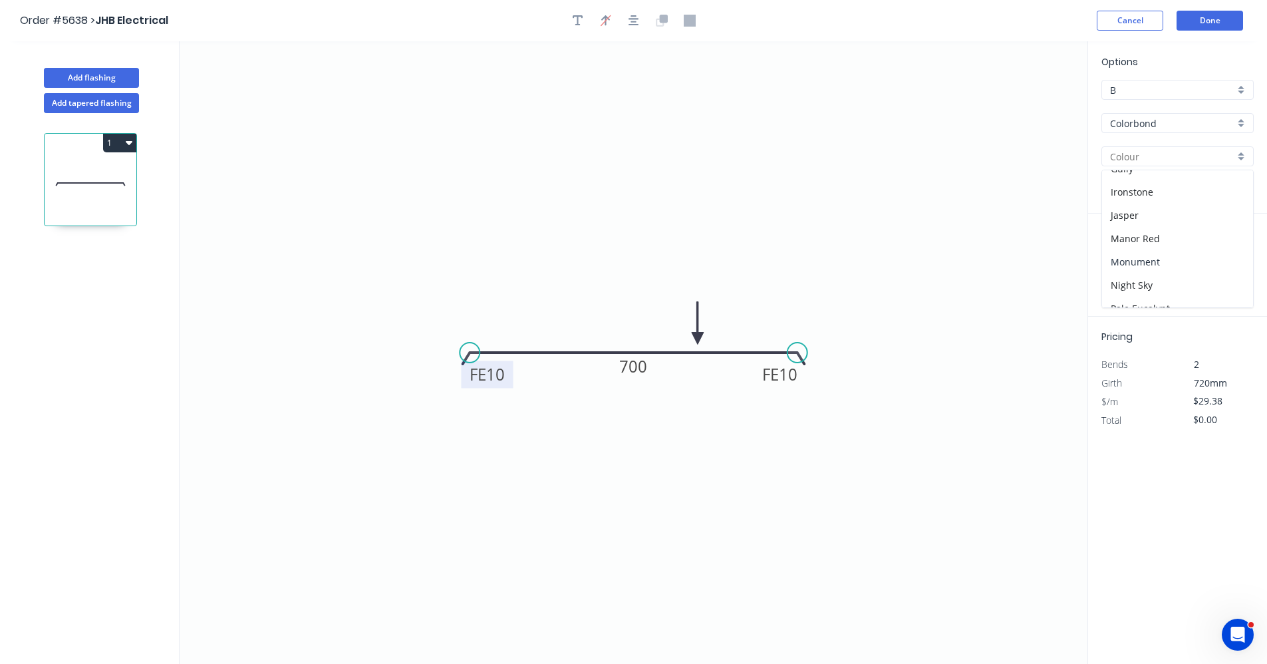
click at [1143, 259] on div "Monument" at bounding box center [1177, 261] width 151 height 23
type input "Monument"
click at [1114, 276] on div "at add" at bounding box center [1179, 266] width 155 height 23
click at [1112, 269] on input "text" at bounding box center [1122, 265] width 40 height 17
type input "2"
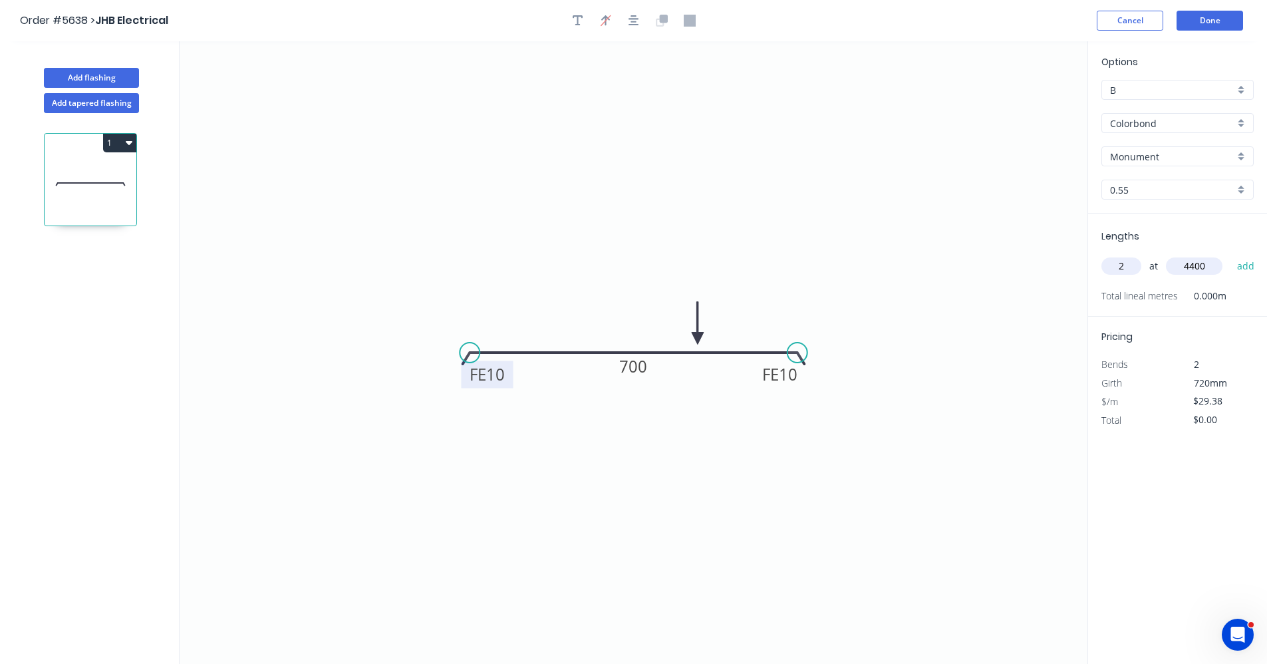
type input "4400"
click at [1231, 255] on button "add" at bounding box center [1246, 266] width 31 height 23
type input "$258.54"
click at [90, 76] on button "Add flashing" at bounding box center [91, 78] width 95 height 20
type input "$0.00"
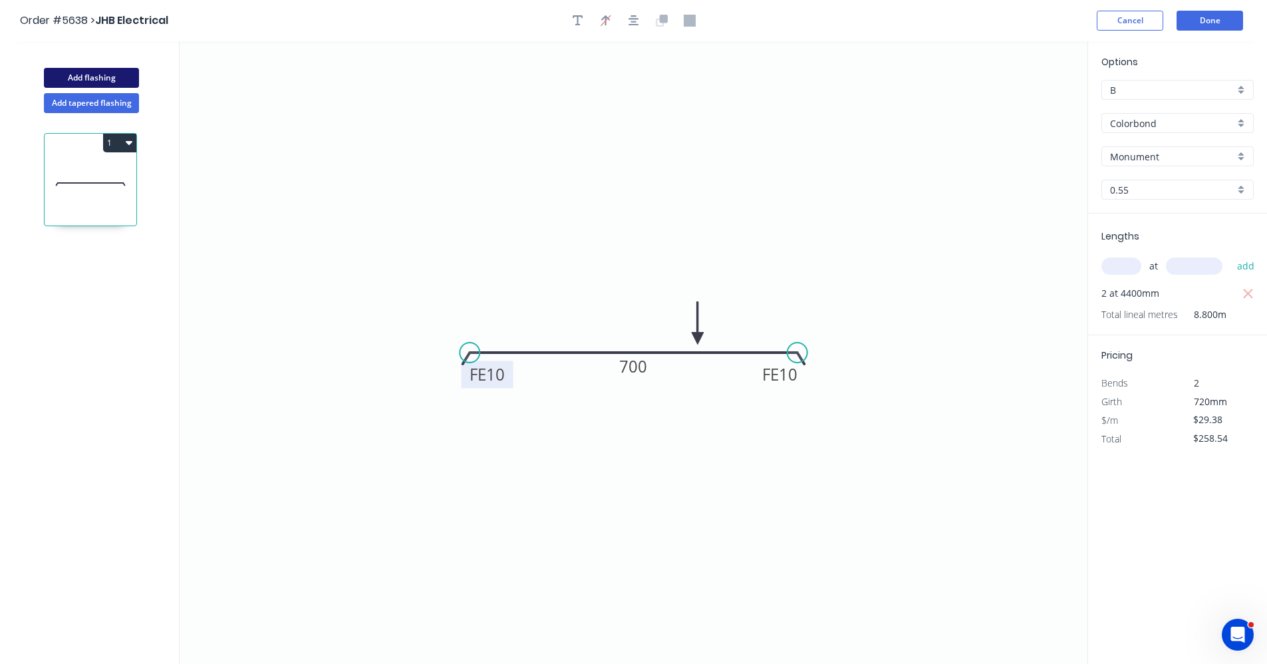
type input "$0.00"
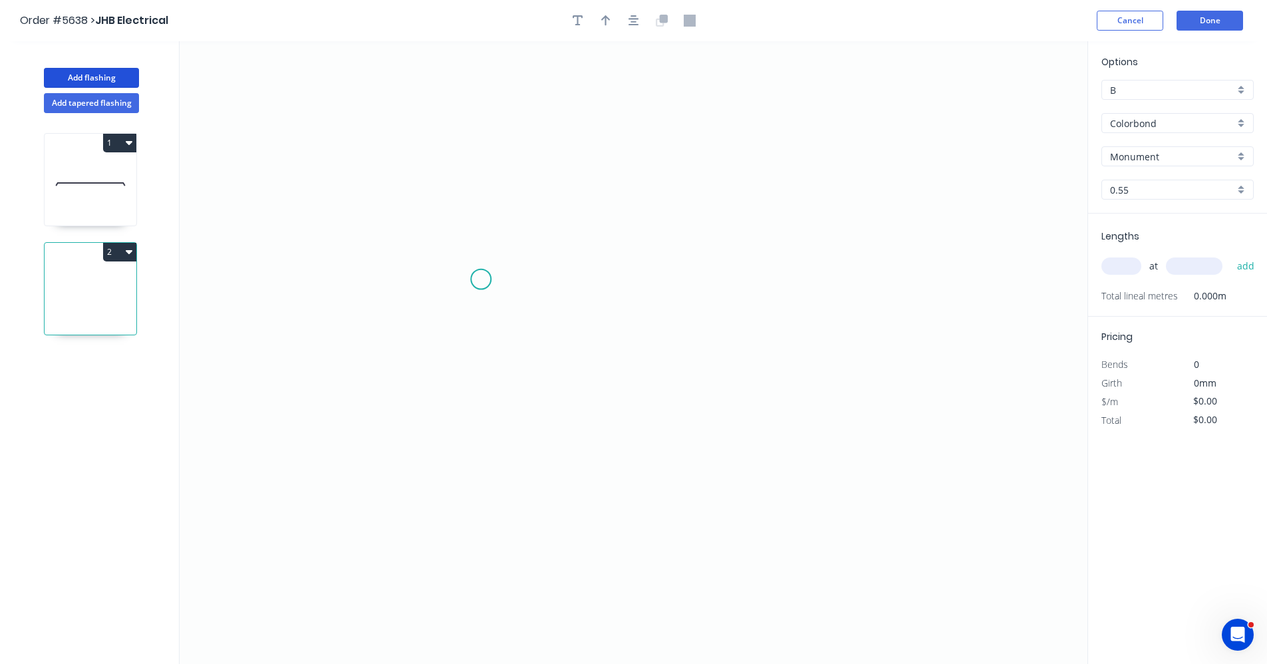
click at [480, 285] on icon "0" at bounding box center [634, 352] width 908 height 623
drag, startPoint x: 473, startPoint y: 401, endPoint x: 497, endPoint y: 405, distance: 24.3
click at [485, 403] on icon "0" at bounding box center [634, 352] width 908 height 623
click at [789, 412] on icon "0 ?" at bounding box center [634, 352] width 908 height 623
click at [789, 268] on icon at bounding box center [789, 335] width 0 height 135
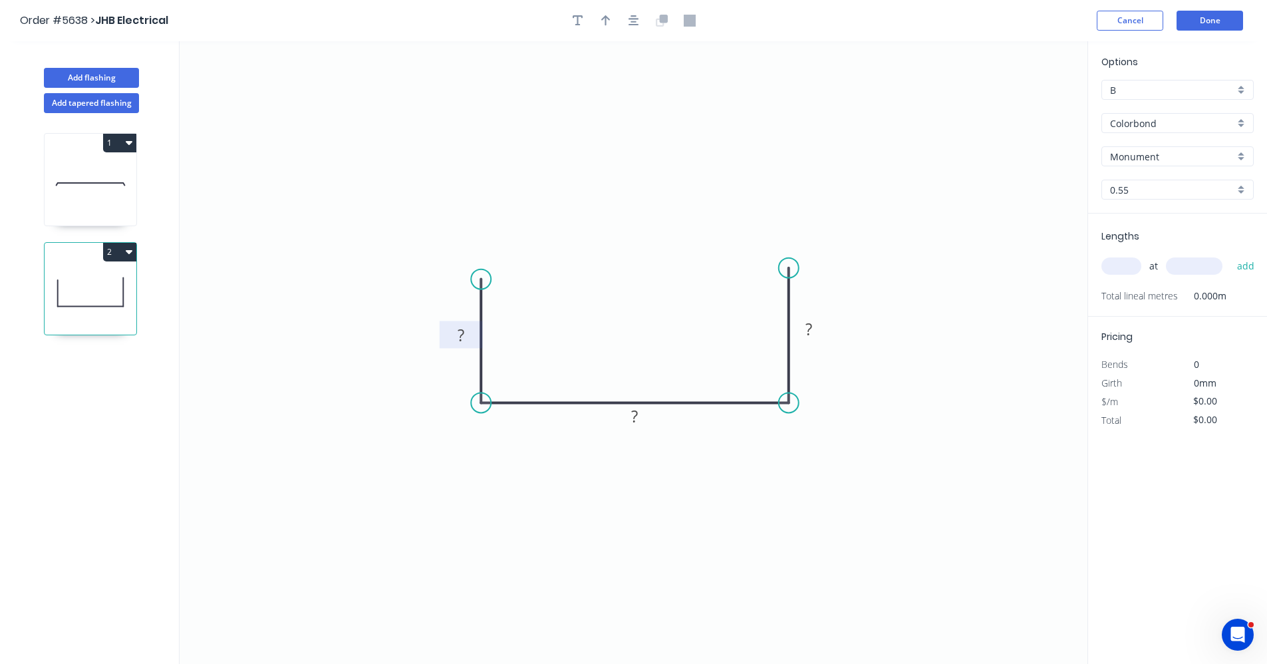
click at [460, 332] on tspan "?" at bounding box center [461, 335] width 7 height 22
type input "$22.98"
drag, startPoint x: 480, startPoint y: 280, endPoint x: 480, endPoint y: 271, distance: 9.3
click at [480, 271] on circle at bounding box center [481, 271] width 20 height 20
drag, startPoint x: 633, startPoint y: 20, endPoint x: 606, endPoint y: 19, distance: 27.3
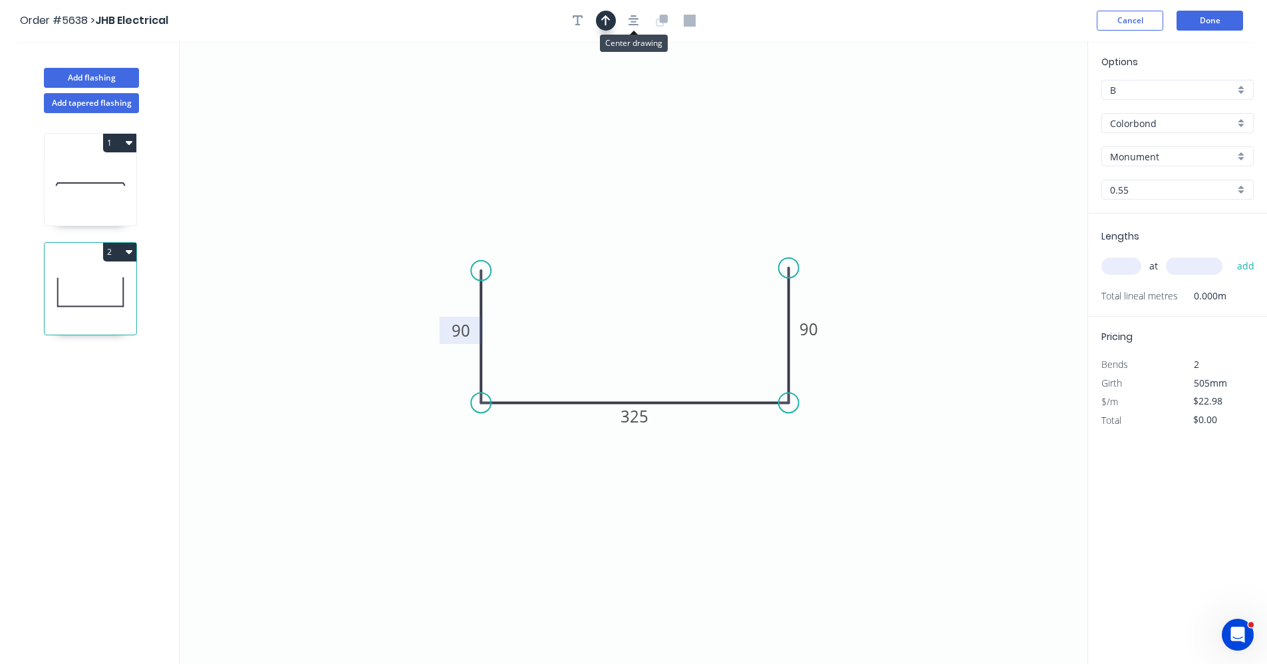
click at [633, 19] on icon "button" at bounding box center [634, 21] width 11 height 12
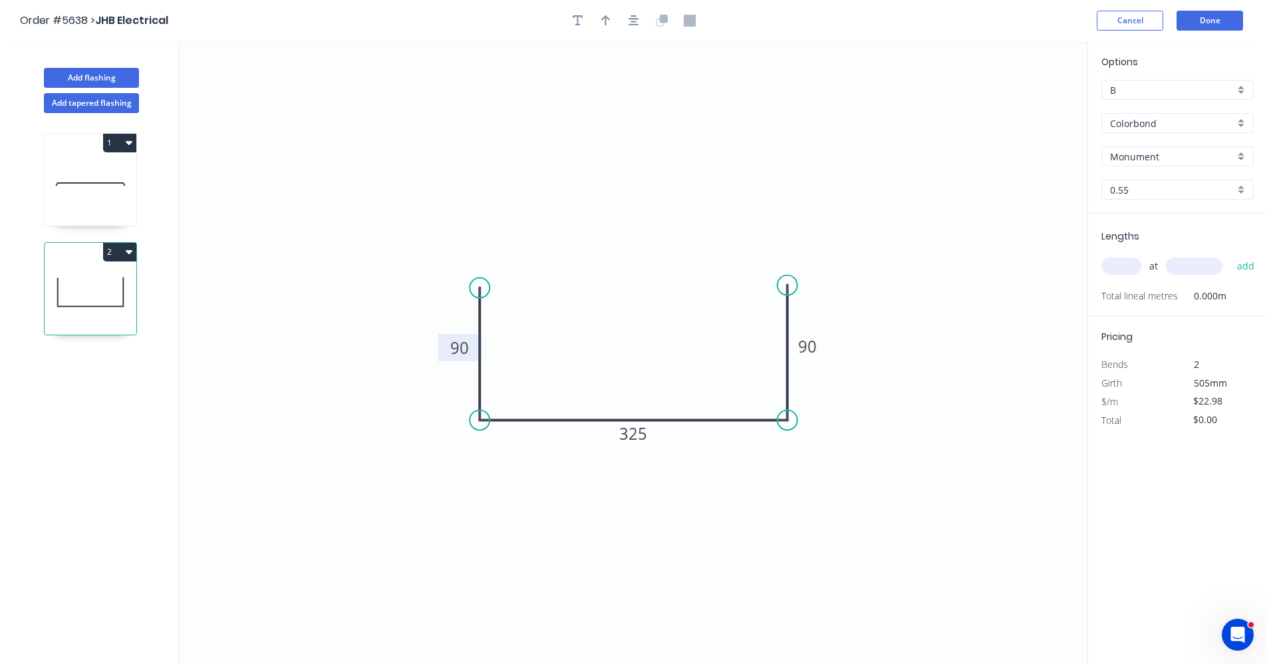
drag, startPoint x: 606, startPoint y: 19, endPoint x: 625, endPoint y: 30, distance: 21.5
click at [608, 21] on icon "button" at bounding box center [605, 21] width 9 height 12
click at [1020, 106] on icon at bounding box center [1020, 92] width 12 height 43
click at [1020, 106] on icon at bounding box center [1031, 97] width 39 height 39
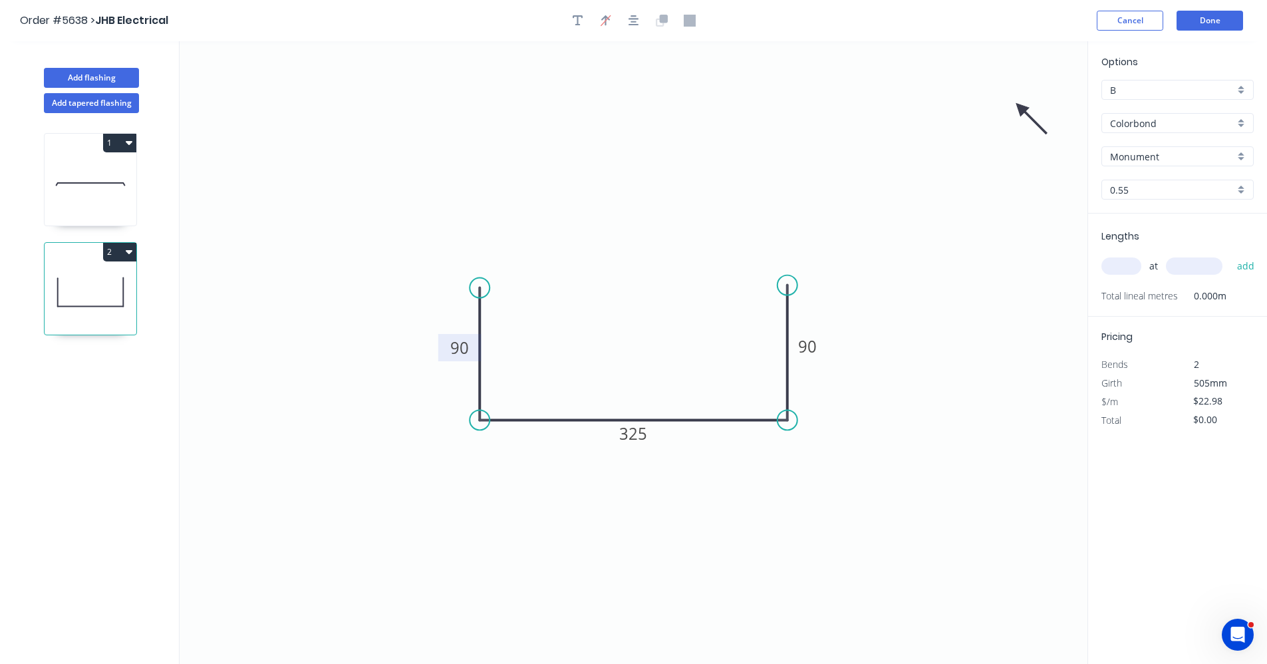
click at [1020, 106] on icon at bounding box center [1031, 118] width 39 height 39
drag, startPoint x: 1020, startPoint y: 106, endPoint x: 761, endPoint y: 434, distance: 417.7
click at [744, 435] on icon at bounding box center [745, 449] width 12 height 43
click at [1132, 267] on input "text" at bounding box center [1122, 265] width 40 height 17
type input "1"
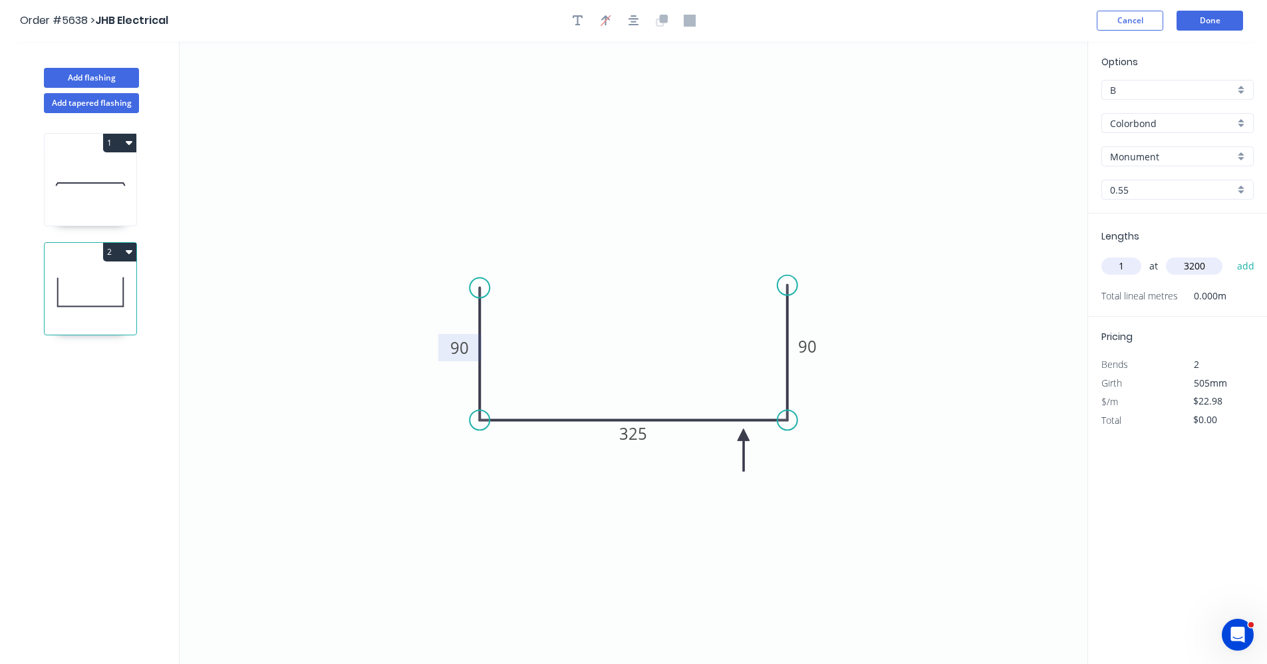
type input "3200"
click at [1231, 255] on button "add" at bounding box center [1246, 266] width 31 height 23
type input "$73.54"
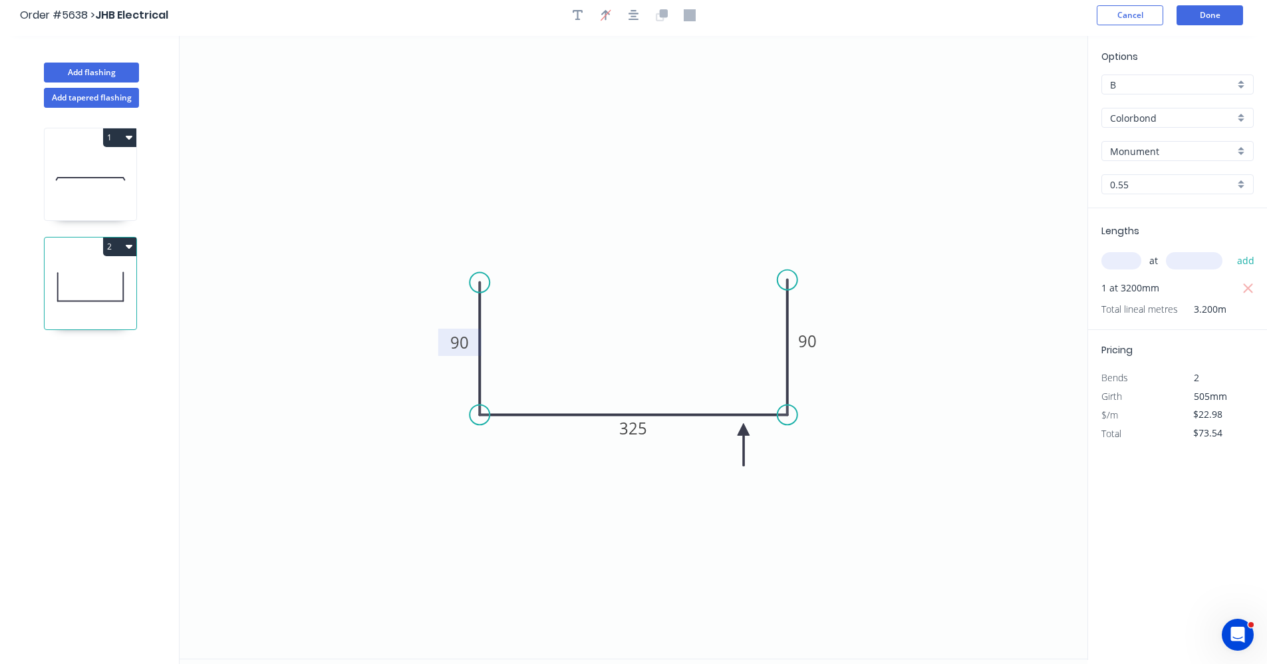
scroll to position [0, 0]
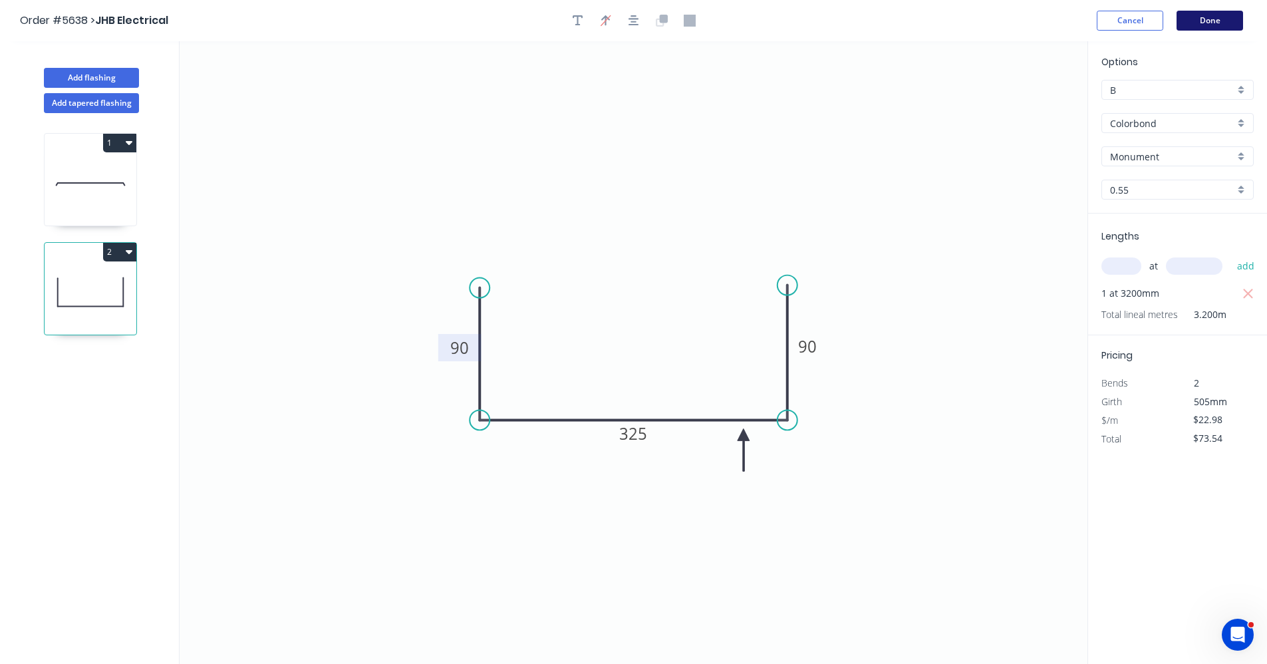
click at [1193, 27] on button "Done" at bounding box center [1210, 21] width 67 height 20
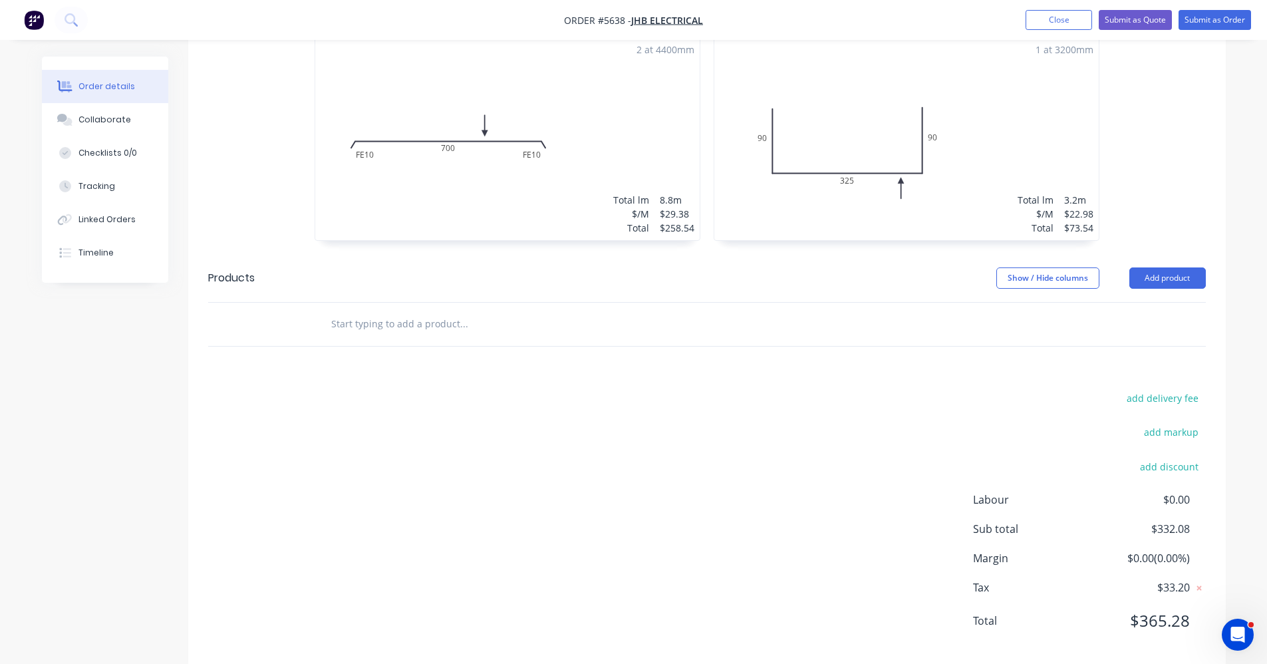
scroll to position [410, 0]
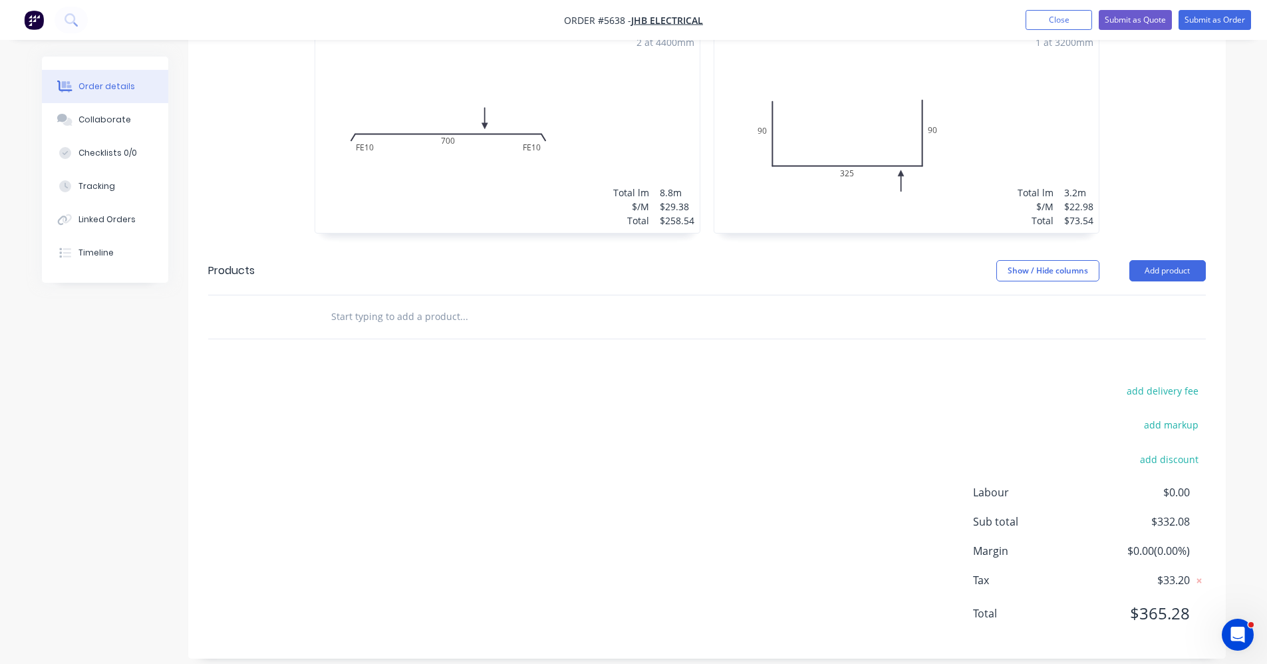
click at [464, 305] on input "text" at bounding box center [464, 316] width 266 height 27
click at [384, 303] on input "text" at bounding box center [464, 316] width 266 height 27
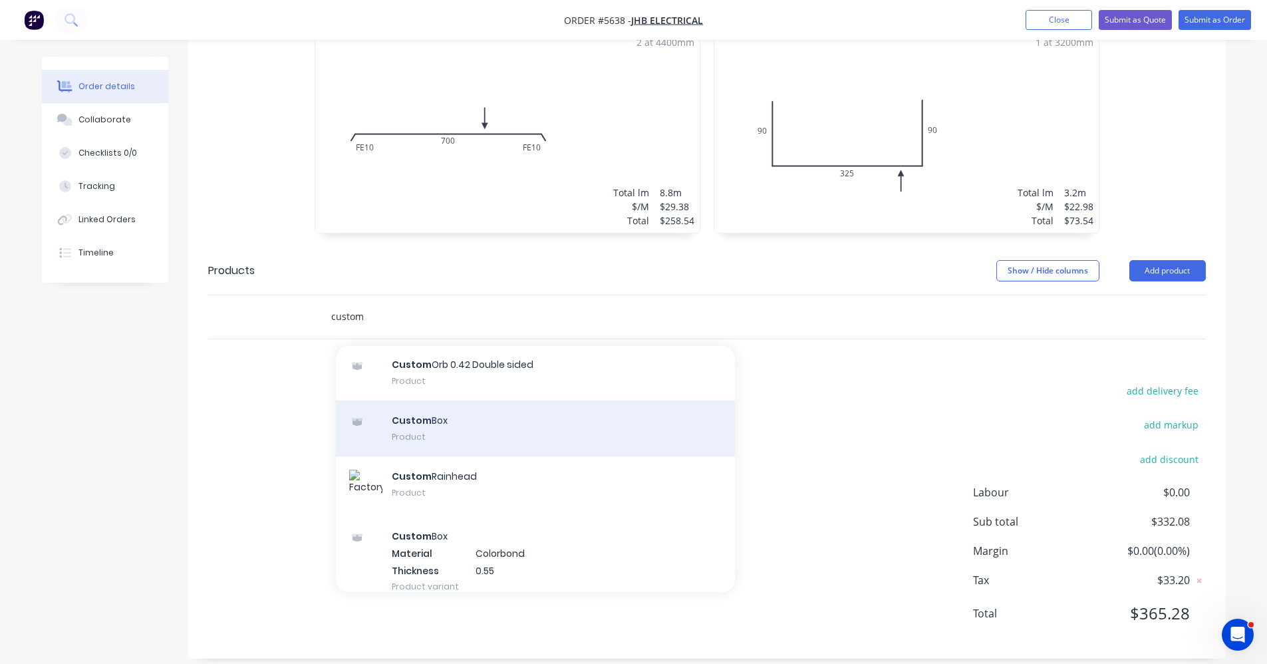
type input "custom"
click at [427, 412] on div "Custom Box Product" at bounding box center [535, 428] width 399 height 56
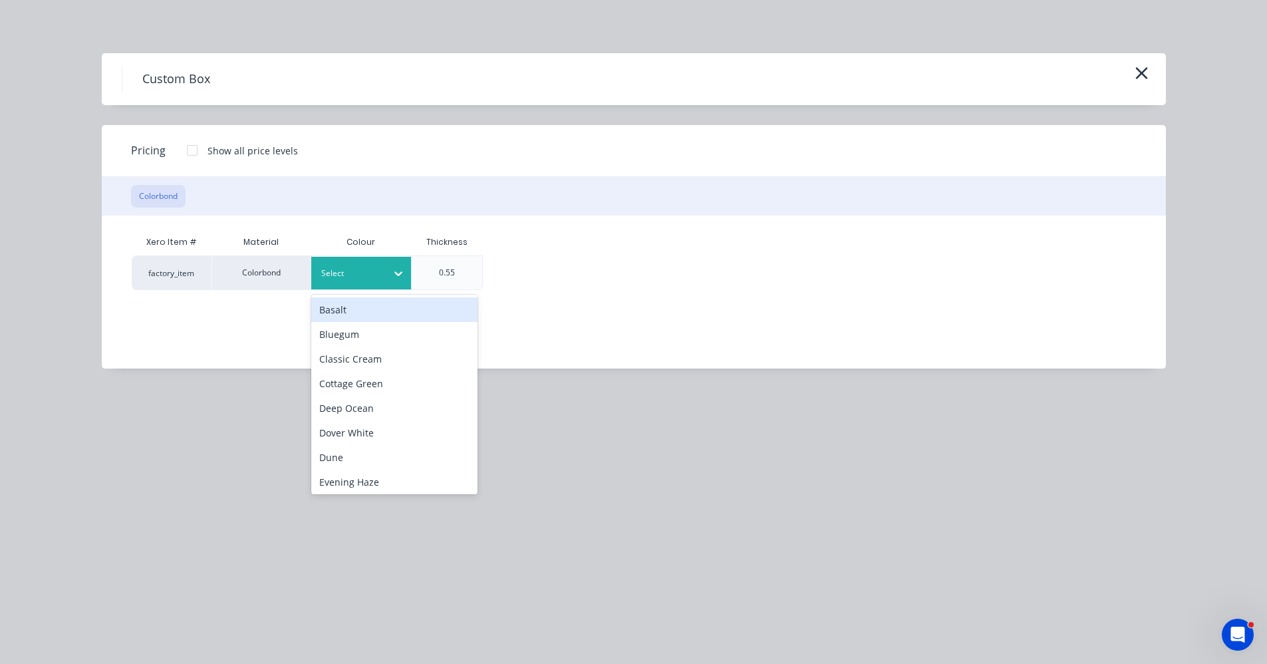
click at [355, 280] on div at bounding box center [351, 273] width 60 height 15
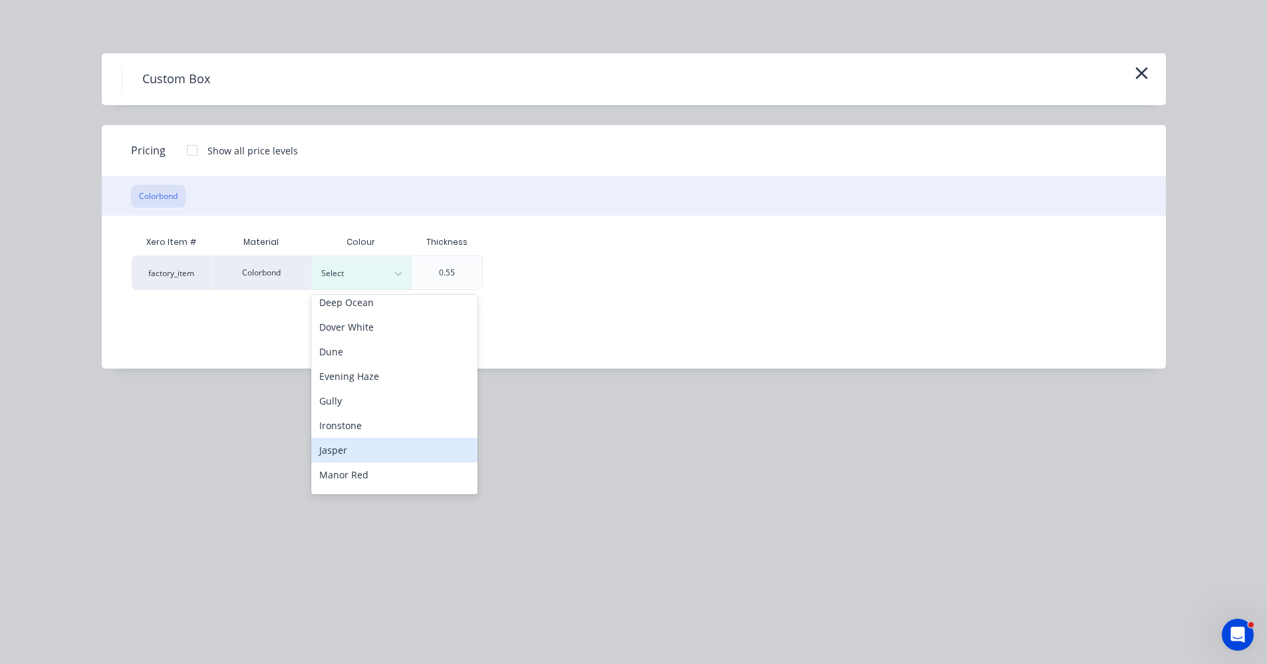
scroll to position [172, 0]
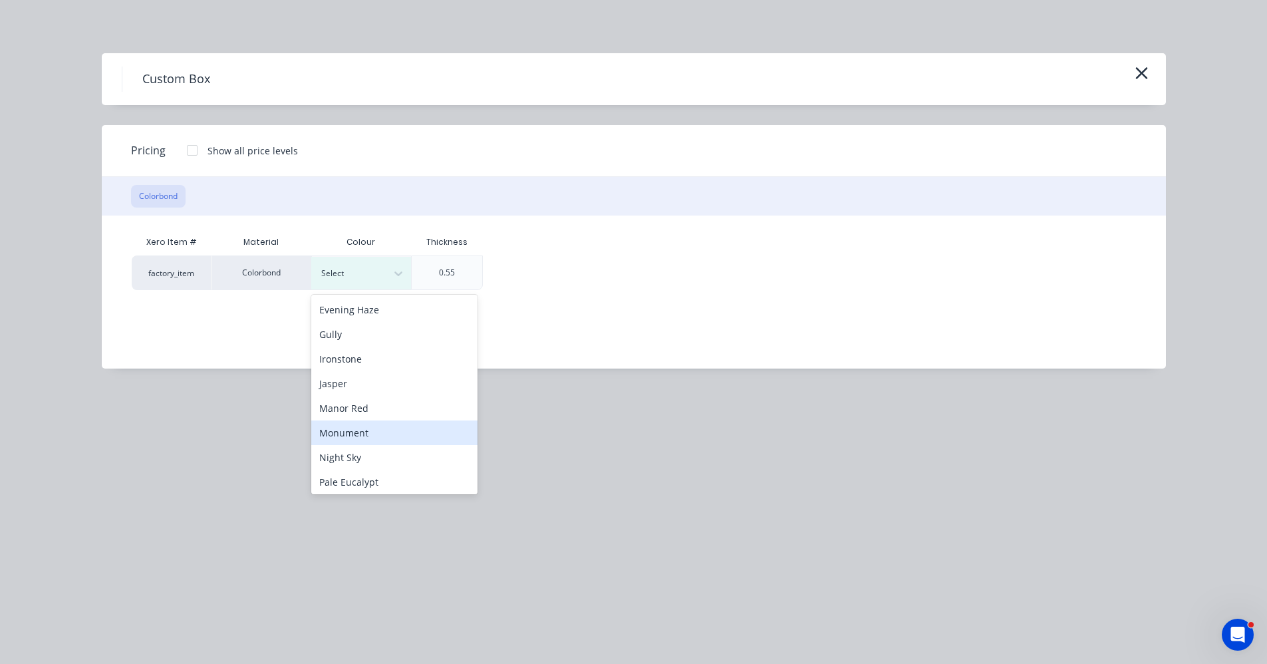
click at [362, 434] on div "Monument" at bounding box center [394, 432] width 166 height 25
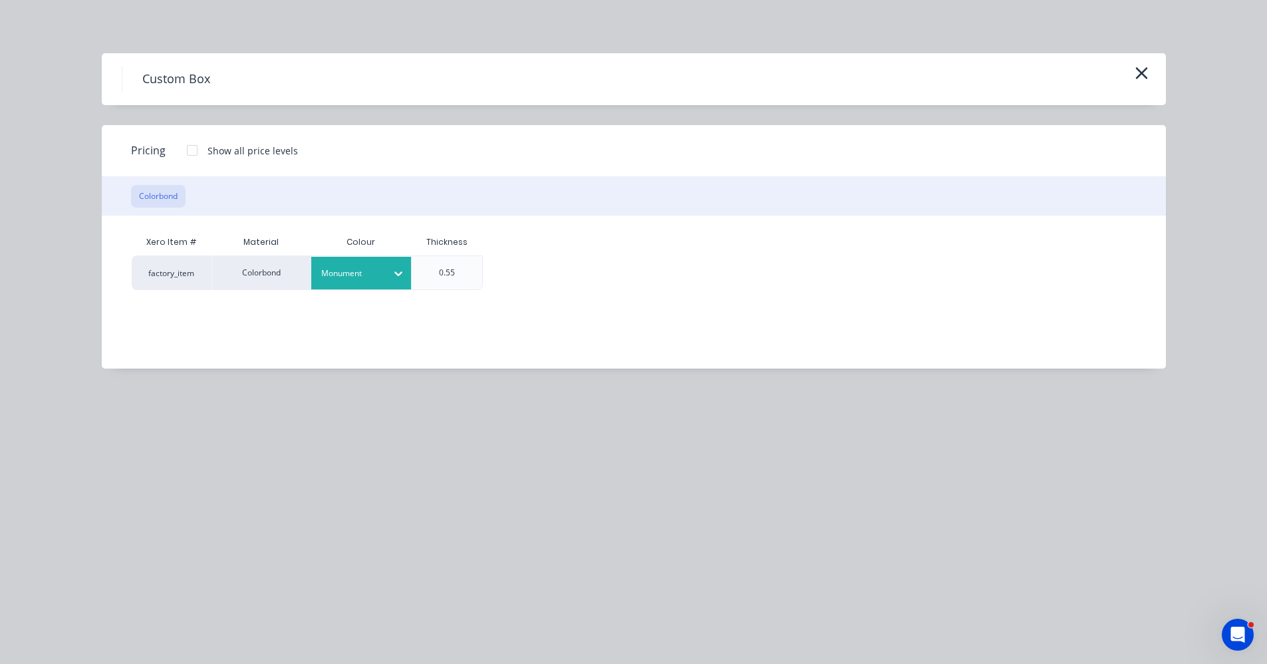
click at [200, 149] on div at bounding box center [192, 150] width 27 height 27
click at [522, 277] on div "$50.00" at bounding box center [521, 272] width 75 height 33
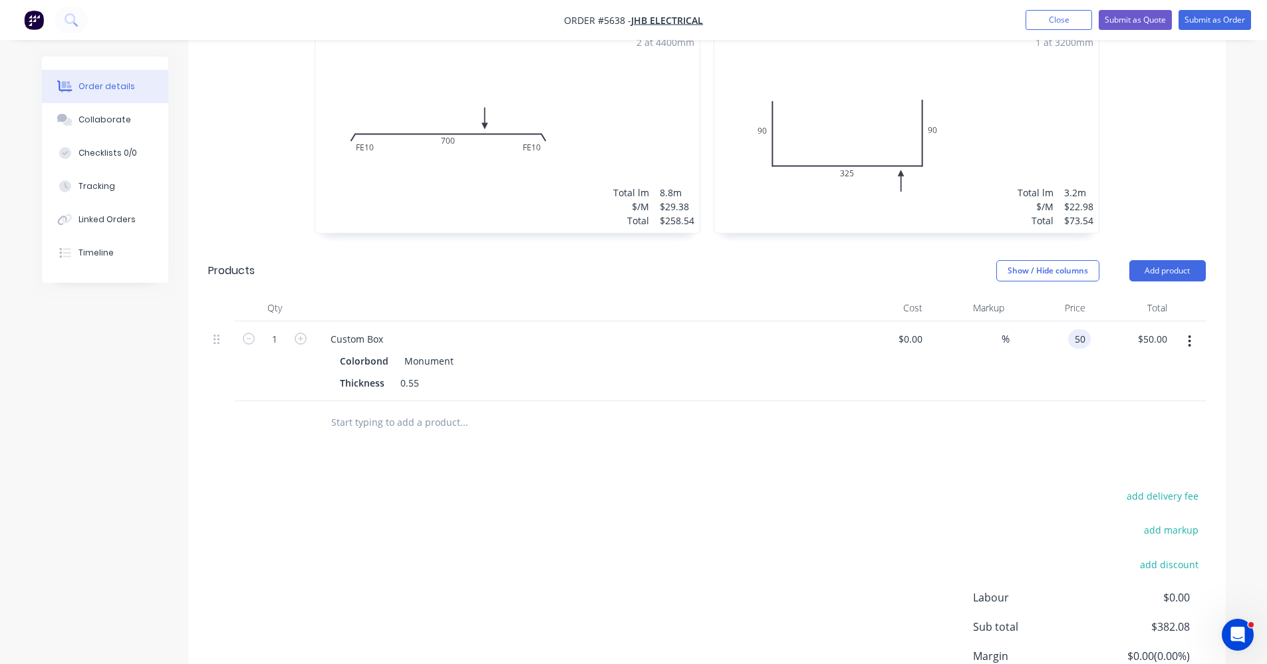
click at [1086, 329] on input "50" at bounding box center [1082, 338] width 17 height 19
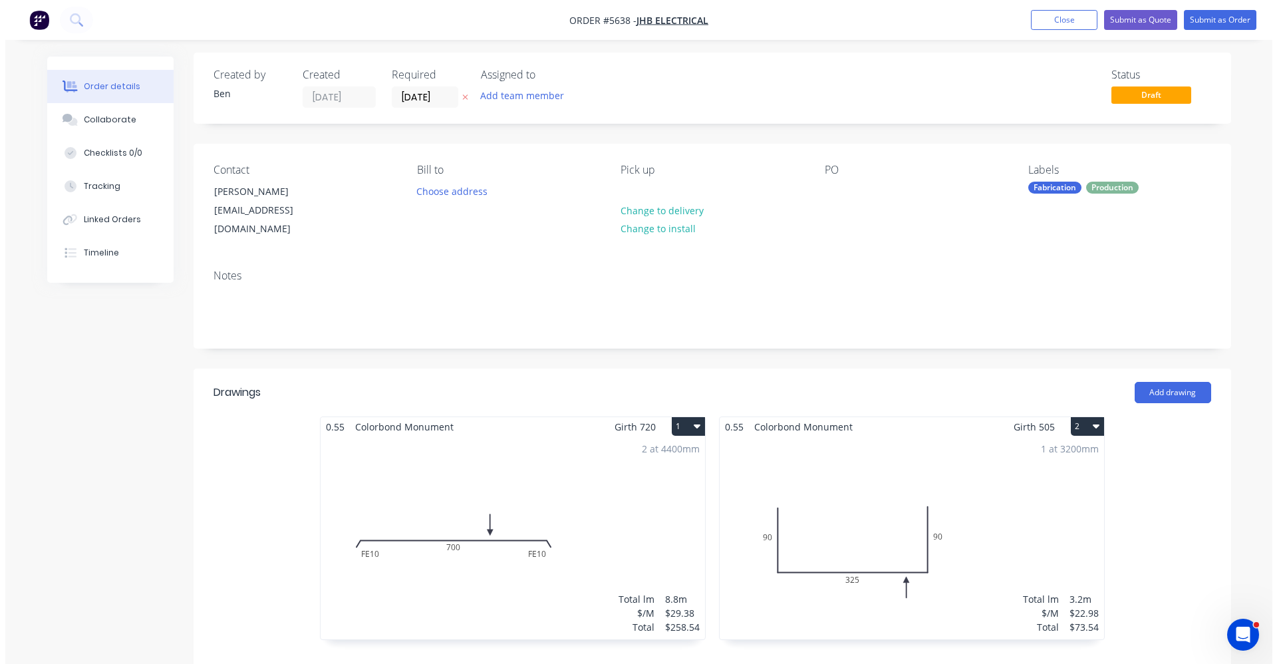
scroll to position [0, 0]
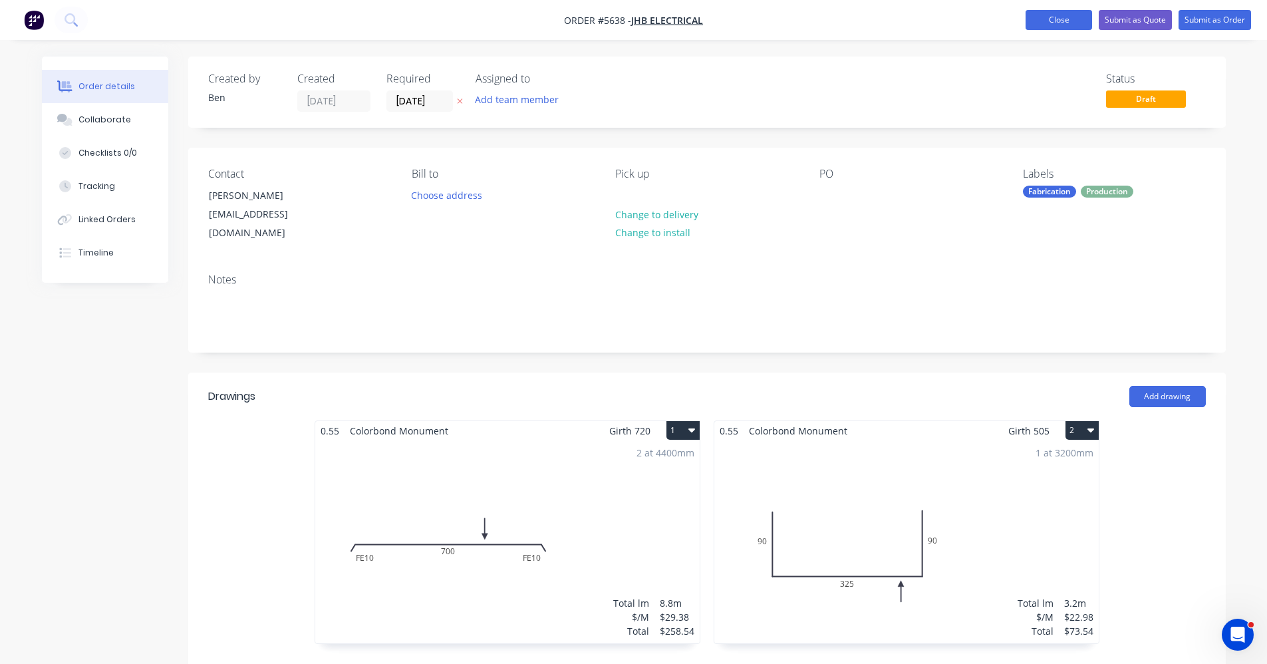
type input "50"
click at [1026, 24] on button "Close" at bounding box center [1059, 20] width 67 height 20
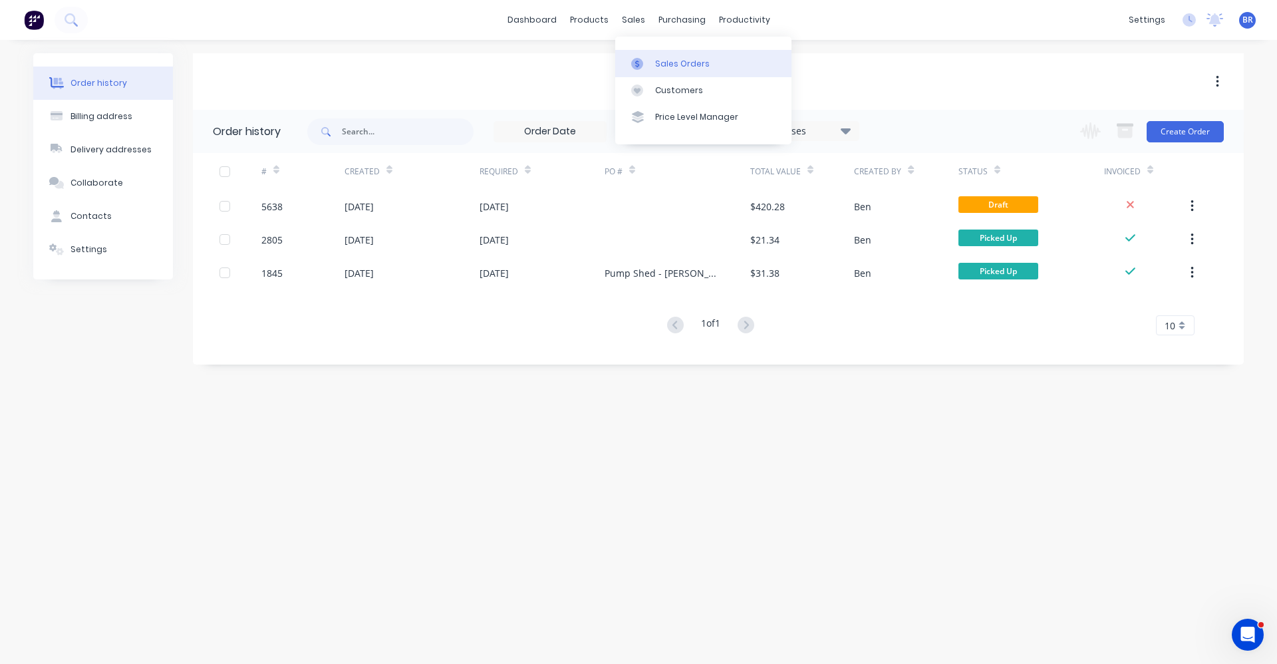
click at [667, 67] on div "Sales Orders" at bounding box center [682, 64] width 55 height 12
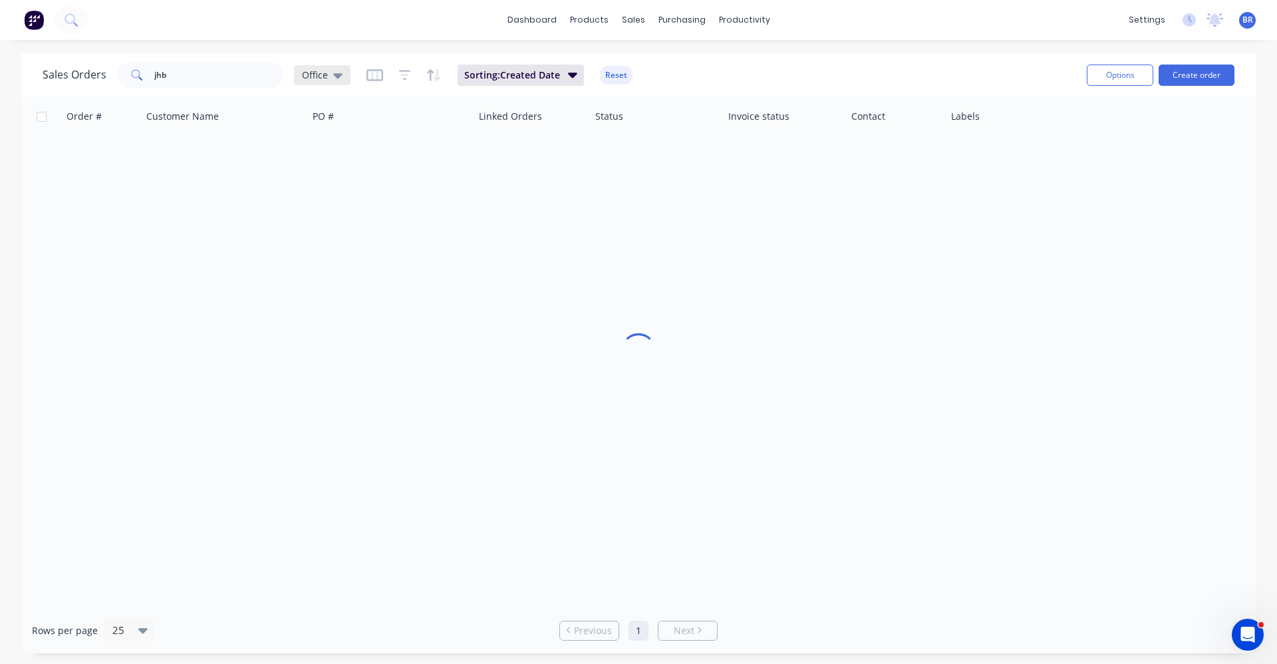
click at [337, 71] on icon at bounding box center [337, 75] width 9 height 15
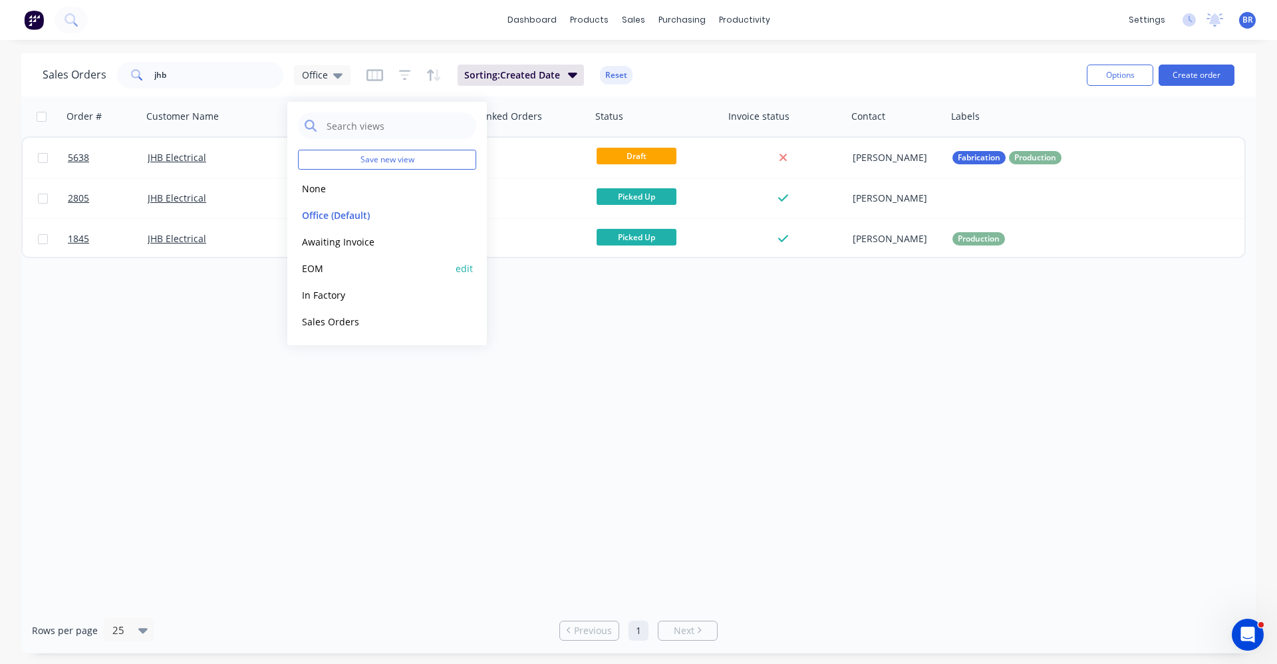
click at [316, 267] on button "EOM" at bounding box center [374, 268] width 152 height 15
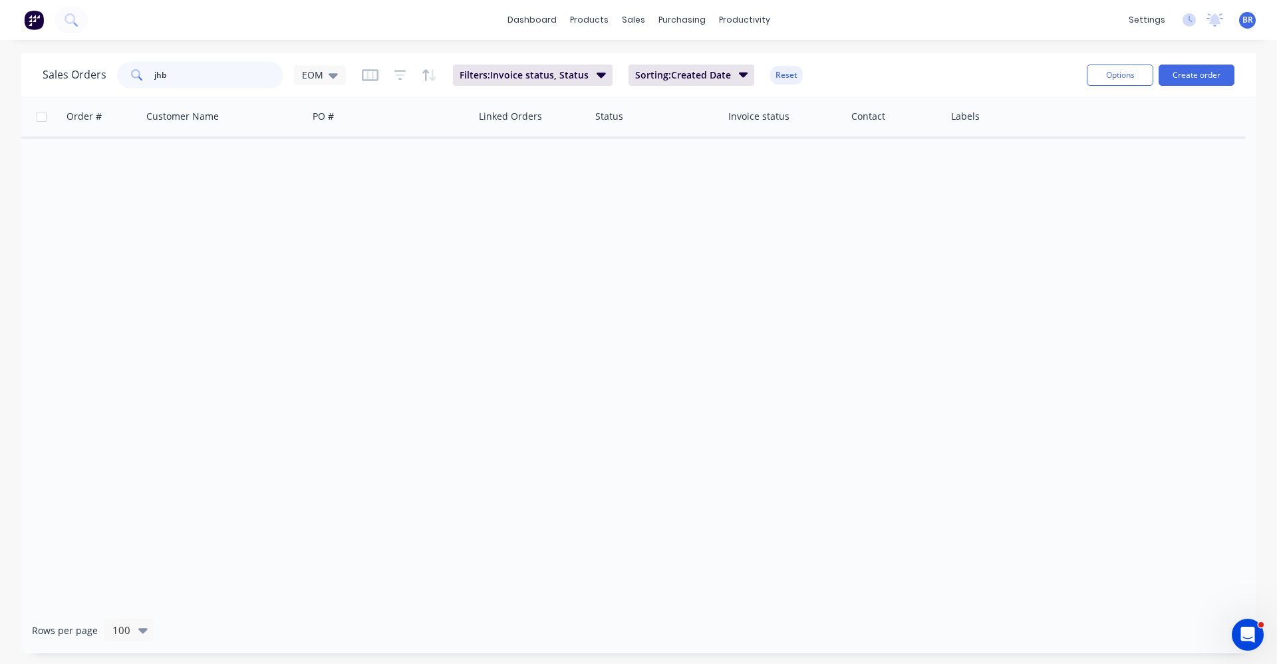
drag, startPoint x: 198, startPoint y: 72, endPoint x: 25, endPoint y: 75, distance: 173.0
click at [25, 75] on div "Sales Orders jhb EOM Filters: Invoice status, Status Sorting: Created Date Rese…" at bounding box center [638, 74] width 1235 height 43
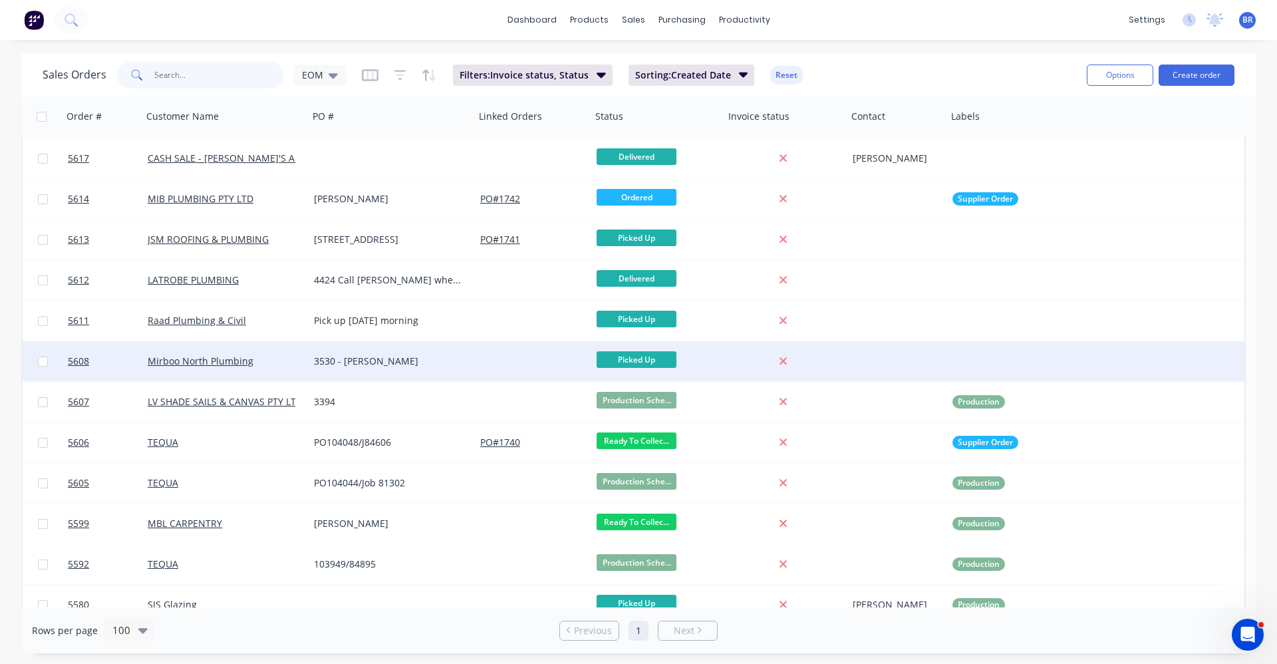
scroll to position [706, 0]
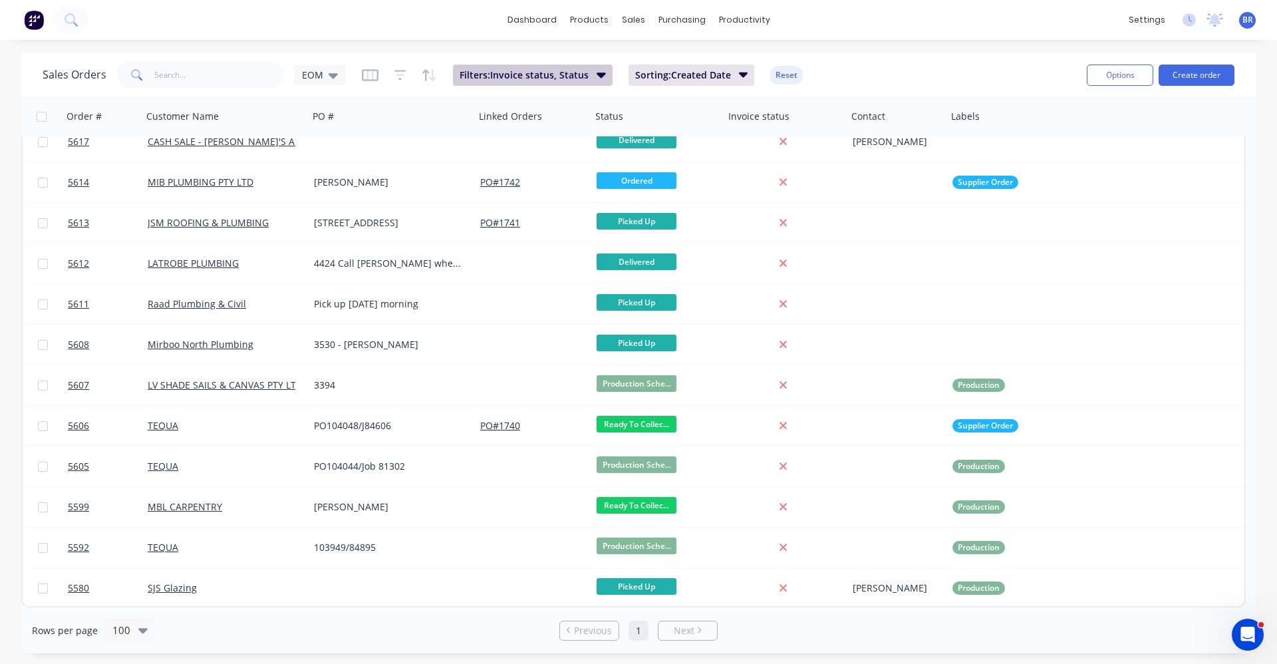
click at [605, 76] on button "Filters: Invoice status, Status" at bounding box center [533, 75] width 160 height 21
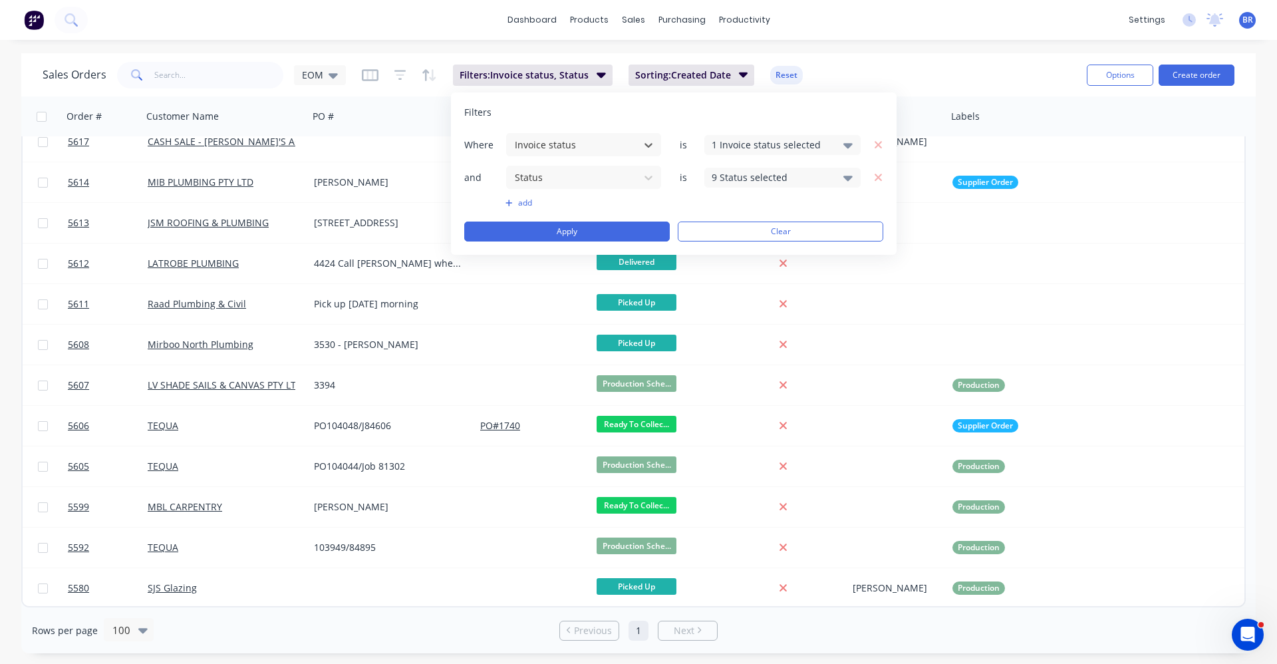
click at [846, 176] on icon at bounding box center [847, 178] width 9 height 5
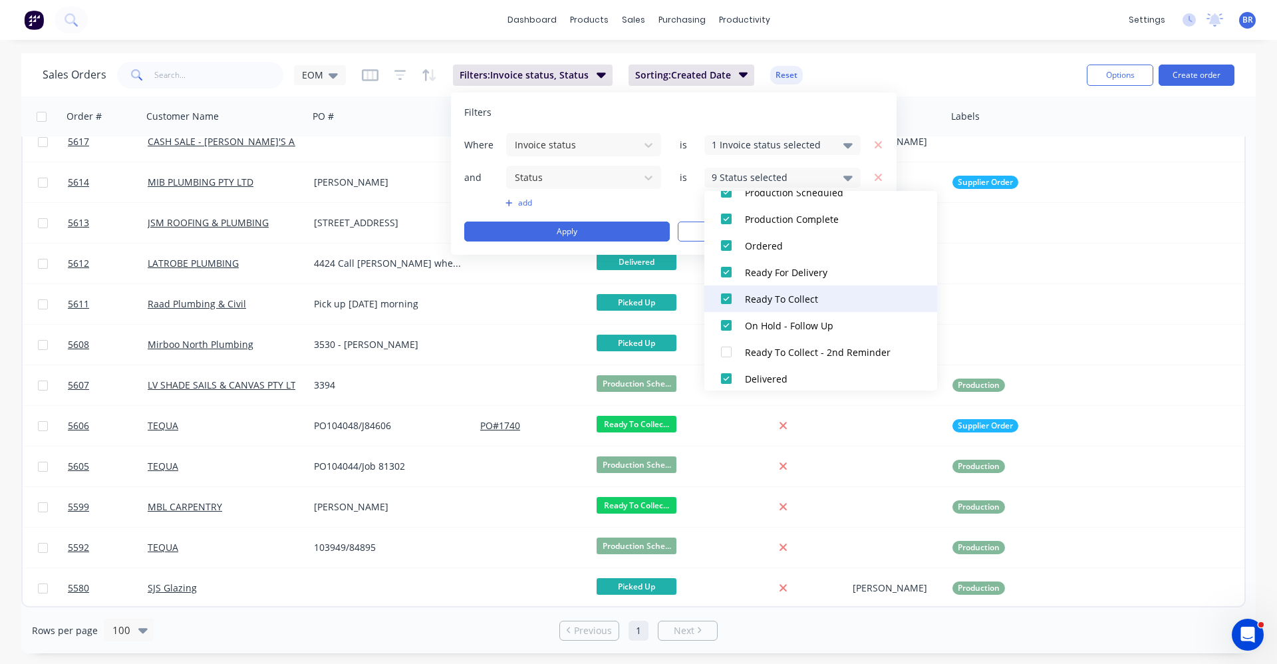
scroll to position [226, 0]
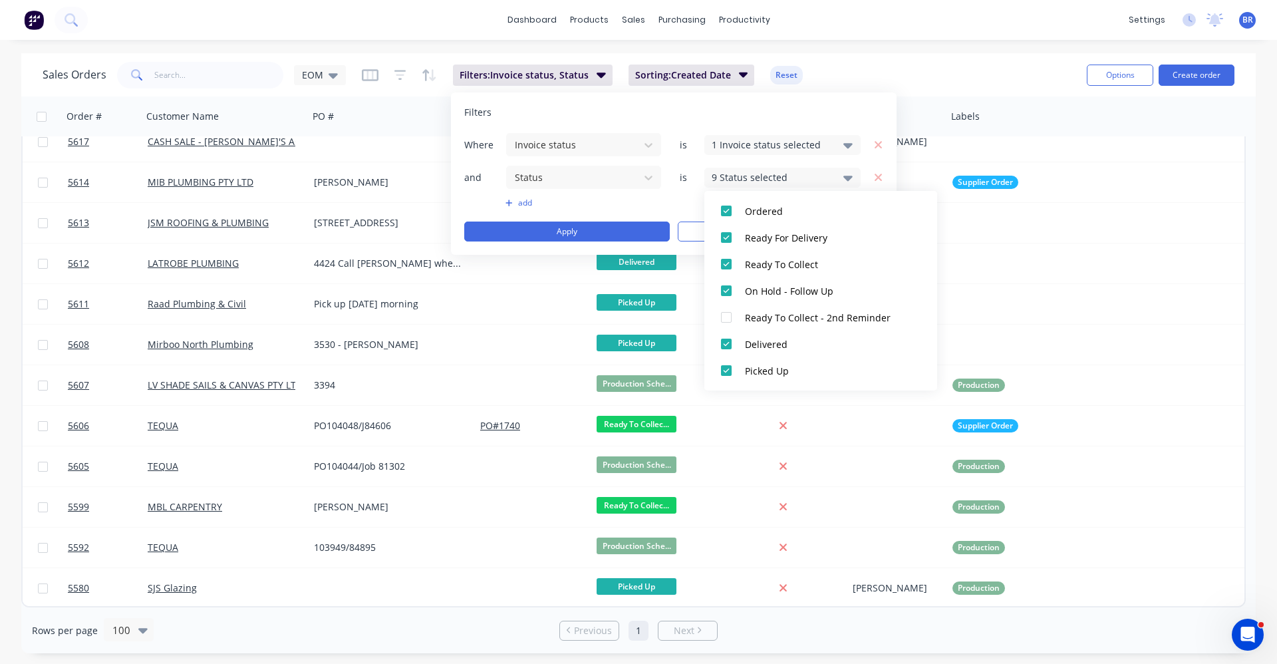
click at [839, 110] on div "Filters" at bounding box center [673, 112] width 419 height 13
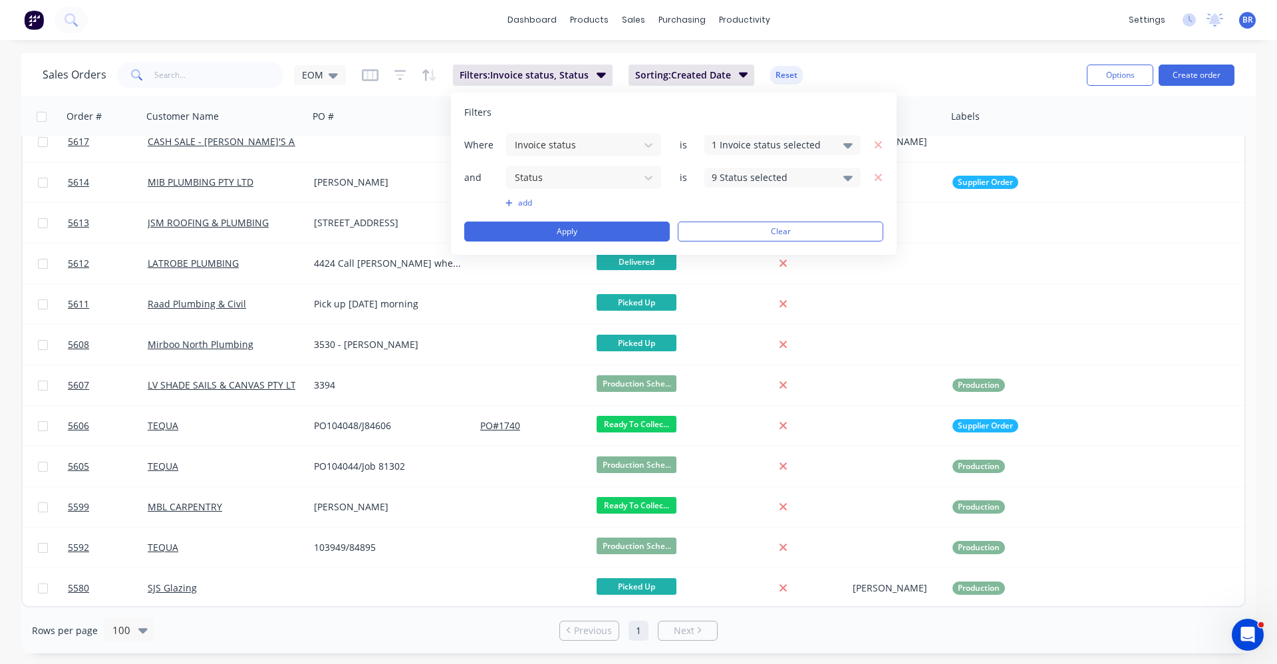
click at [846, 176] on icon at bounding box center [847, 178] width 9 height 5
drag, startPoint x: 848, startPoint y: 116, endPoint x: 835, endPoint y: 100, distance: 20.9
click at [845, 115] on div "Filters" at bounding box center [673, 112] width 419 height 13
click at [623, 22] on div "sales" at bounding box center [633, 20] width 37 height 20
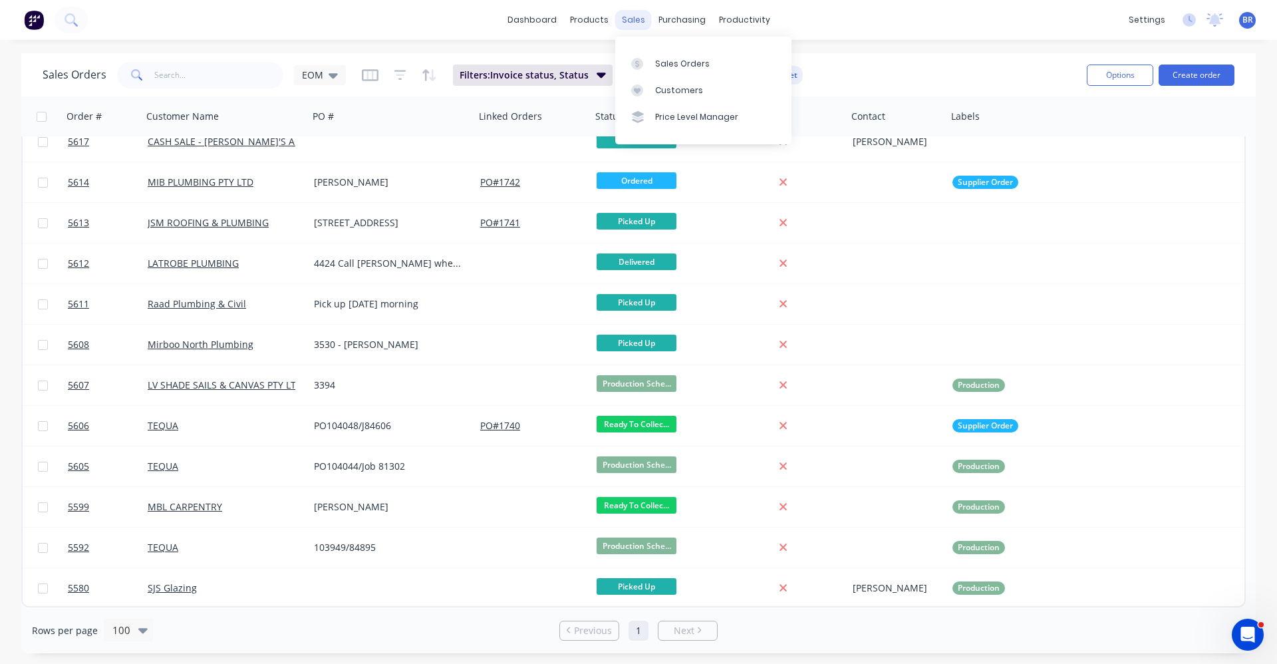
drag, startPoint x: 611, startPoint y: 8, endPoint x: 630, endPoint y: 23, distance: 24.1
click at [611, 9] on div "dashboard products sales purchasing productivity dashboard products Product Cat…" at bounding box center [638, 20] width 1277 height 40
click at [659, 56] on link "Sales Orders" at bounding box center [703, 63] width 176 height 27
drag, startPoint x: 641, startPoint y: 23, endPoint x: 649, endPoint y: 29, distance: 10.0
click at [649, 29] on div "sales" at bounding box center [633, 20] width 37 height 20
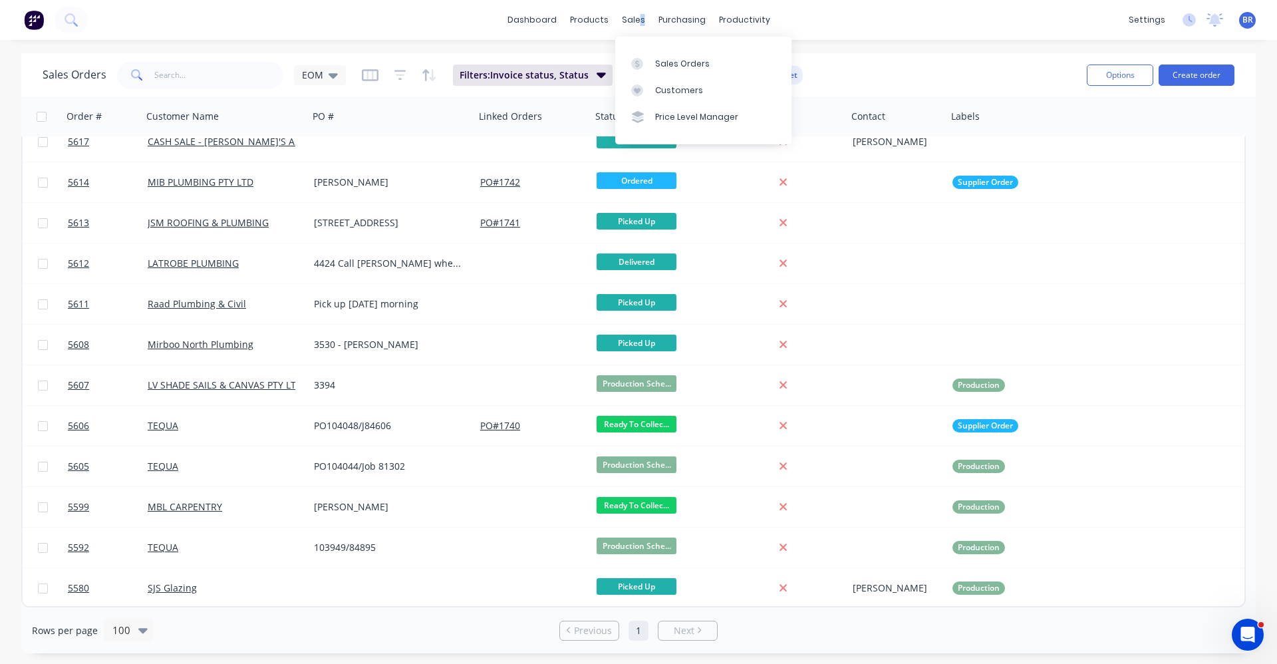
copy div "s"
click at [670, 64] on div "Sales Orders" at bounding box center [682, 64] width 55 height 12
click at [1186, 77] on button "Create order" at bounding box center [1197, 75] width 76 height 21
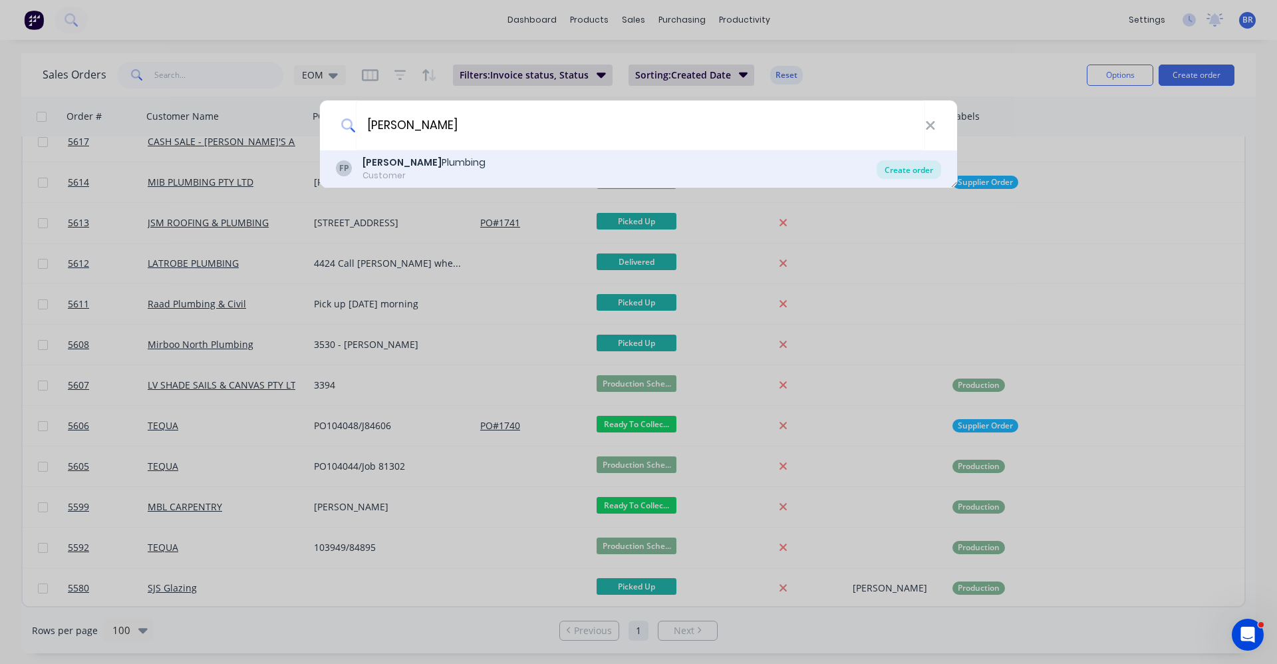
type input "francis"
click at [901, 173] on div "Create order" at bounding box center [909, 169] width 65 height 19
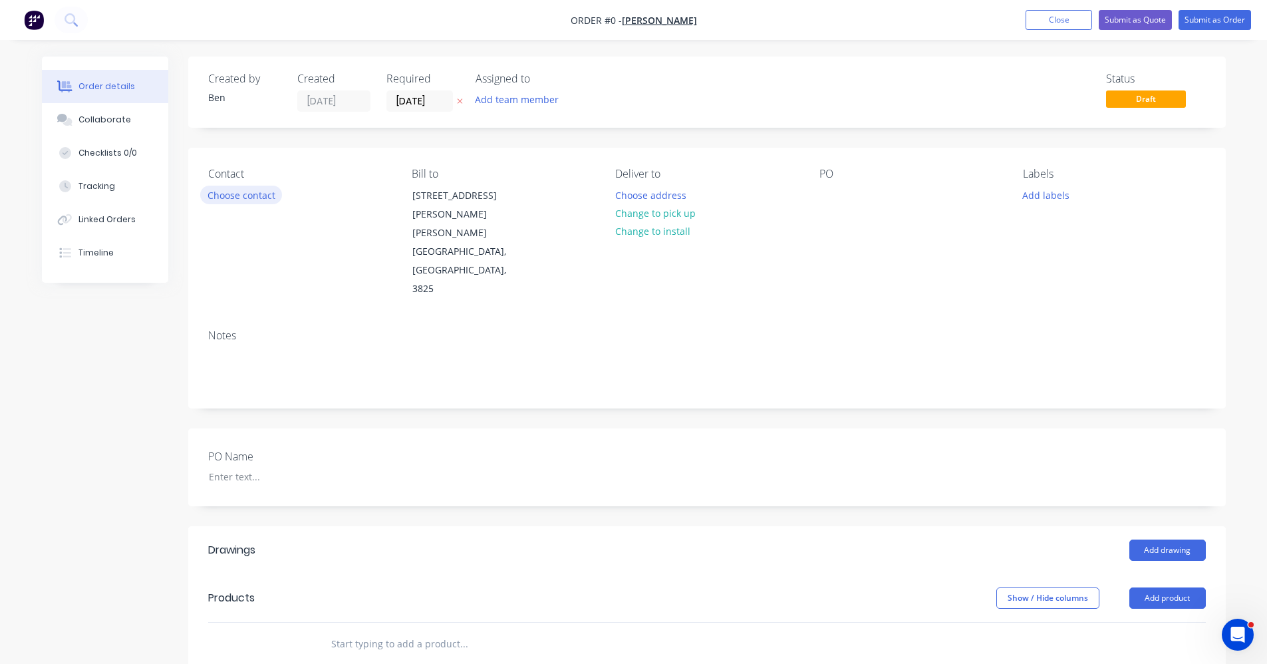
click at [236, 196] on button "Choose contact" at bounding box center [241, 195] width 82 height 18
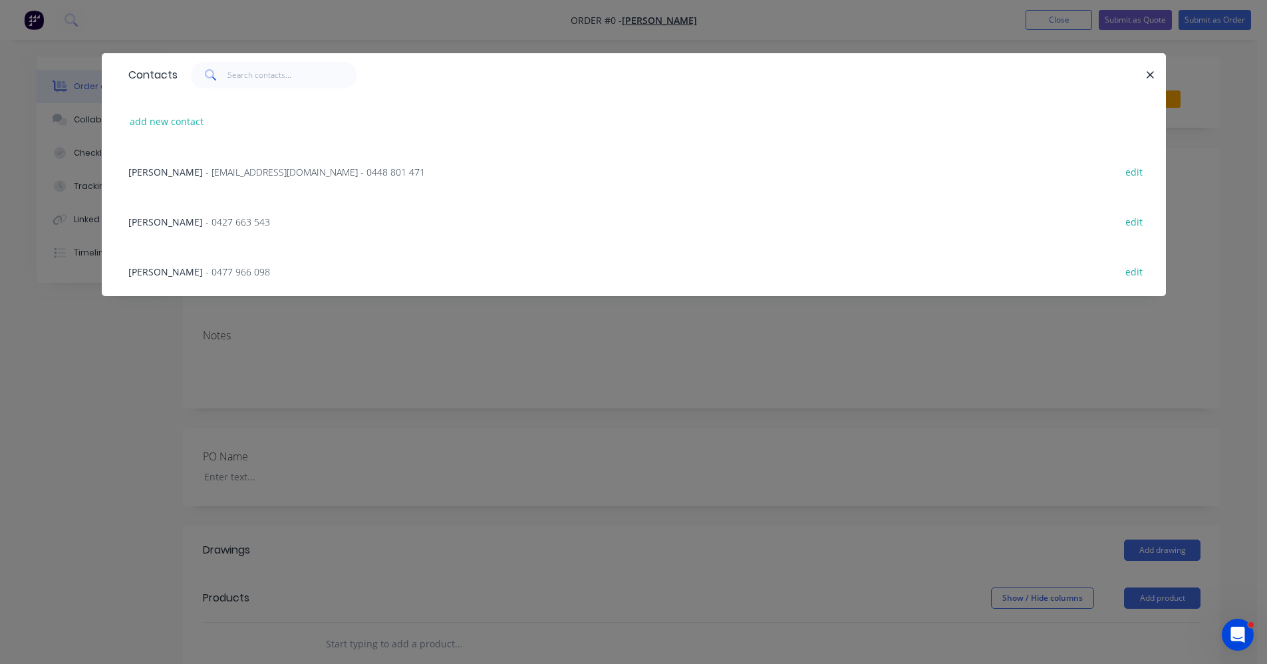
drag, startPoint x: 257, startPoint y: 175, endPoint x: 272, endPoint y: 177, distance: 14.8
click at [267, 176] on span "- francisplumbing@hotmail.com - 0448 801 471" at bounding box center [316, 172] width 220 height 13
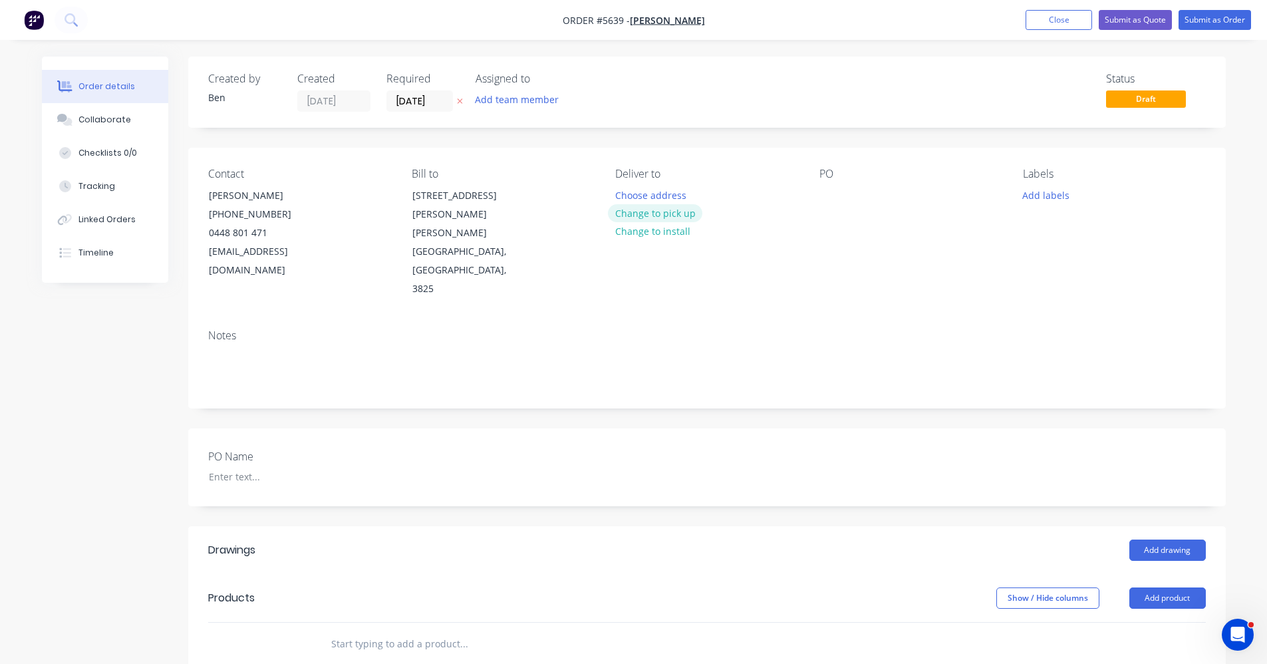
click at [658, 208] on button "Change to pick up" at bounding box center [655, 213] width 94 height 18
click at [834, 186] on div at bounding box center [830, 195] width 21 height 19
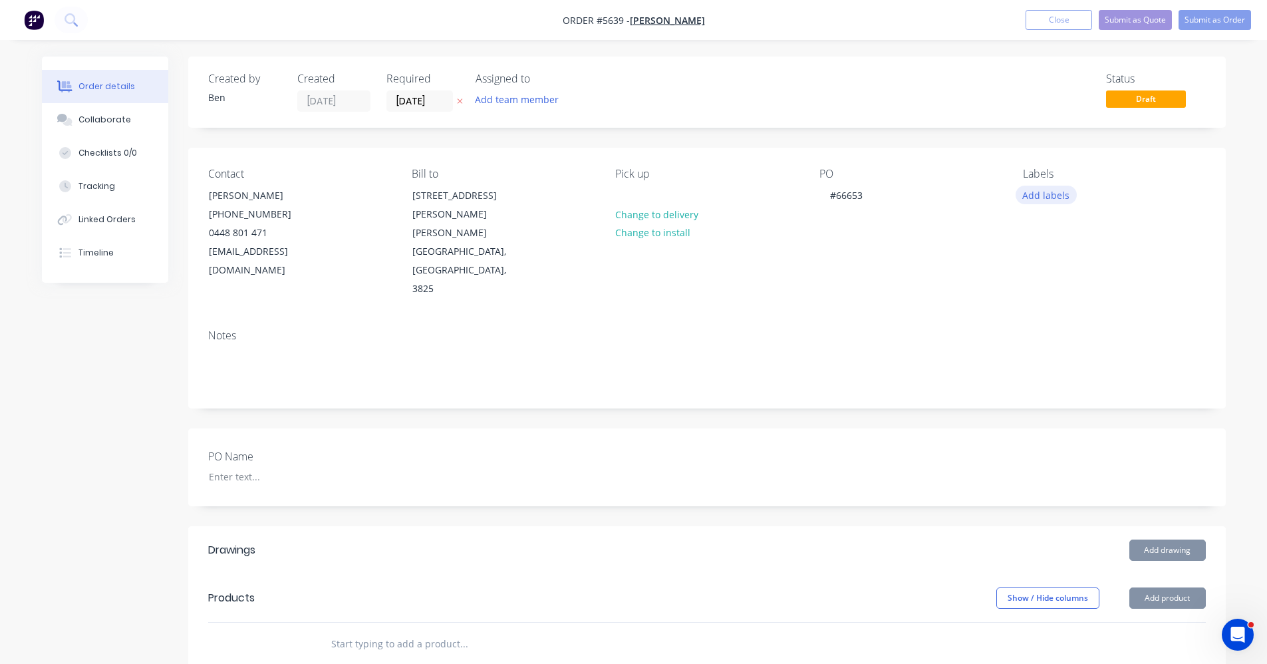
click at [1048, 198] on button "Add labels" at bounding box center [1046, 195] width 61 height 18
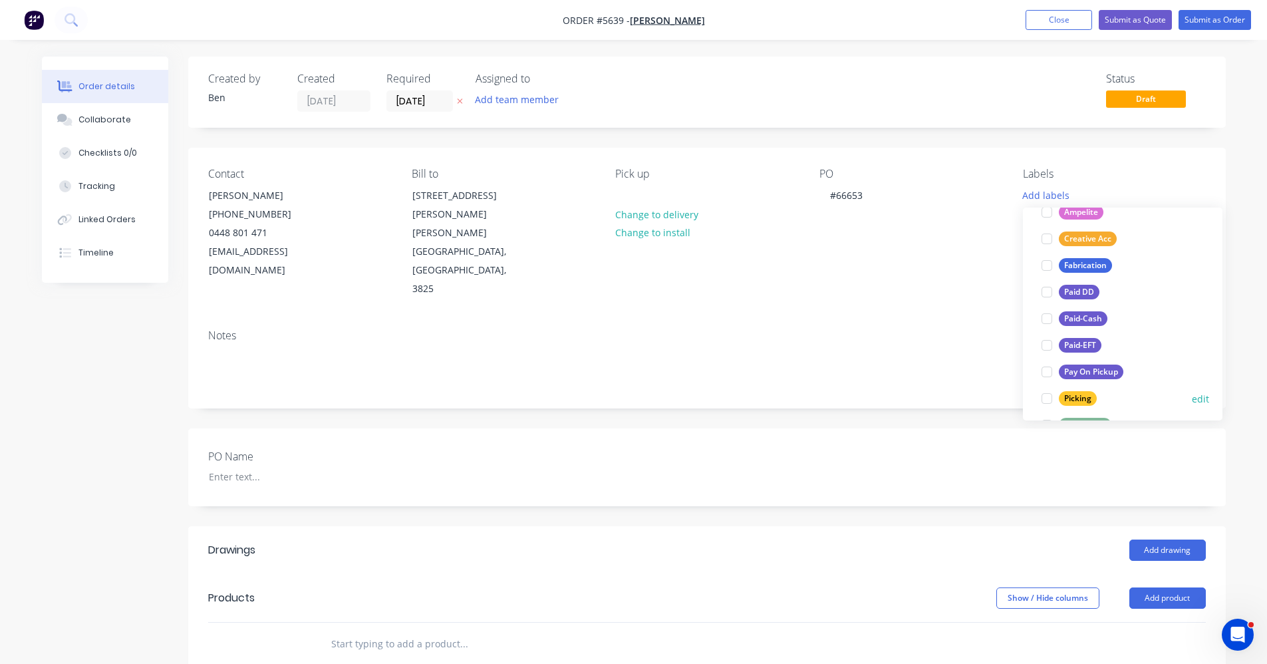
scroll to position [133, 0]
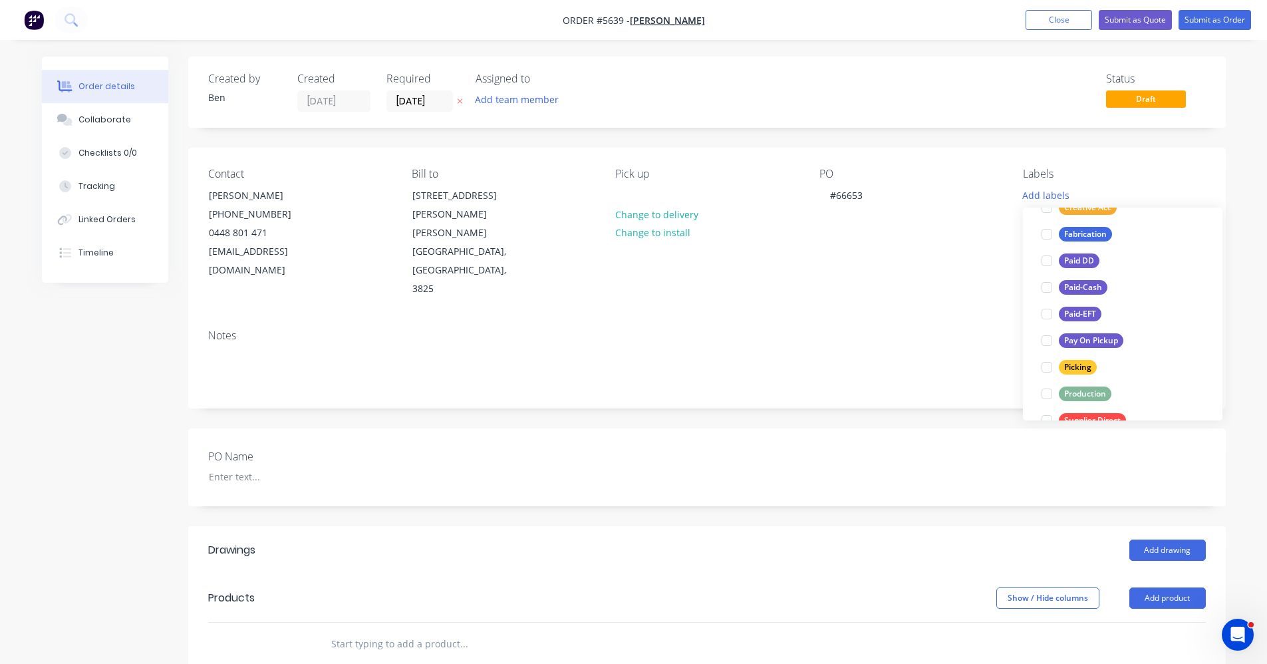
drag, startPoint x: 1101, startPoint y: 392, endPoint x: 875, endPoint y: 395, distance: 225.5
click at [1100, 393] on div "Production" at bounding box center [1085, 393] width 53 height 15
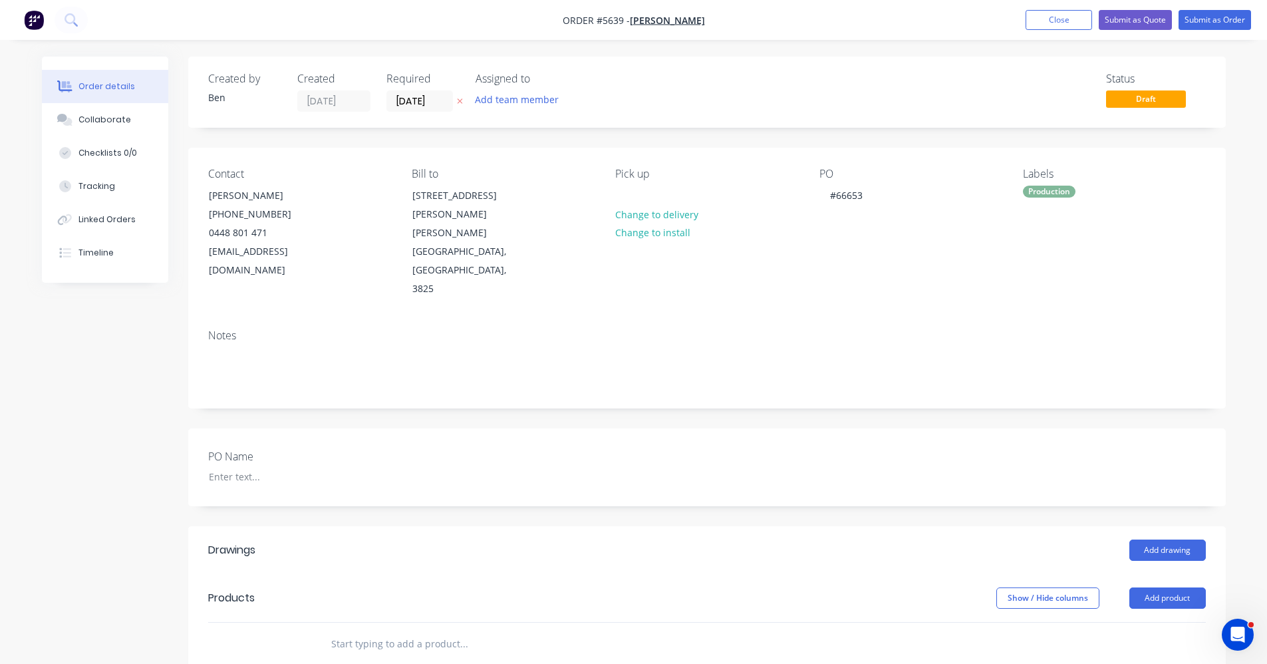
drag, startPoint x: 790, startPoint y: 390, endPoint x: 865, endPoint y: 412, distance: 77.9
click at [792, 390] on div "Created by Ben Created 25/08/25 Required 25/08/25 Assigned to Add team member S…" at bounding box center [707, 521] width 1038 height 929
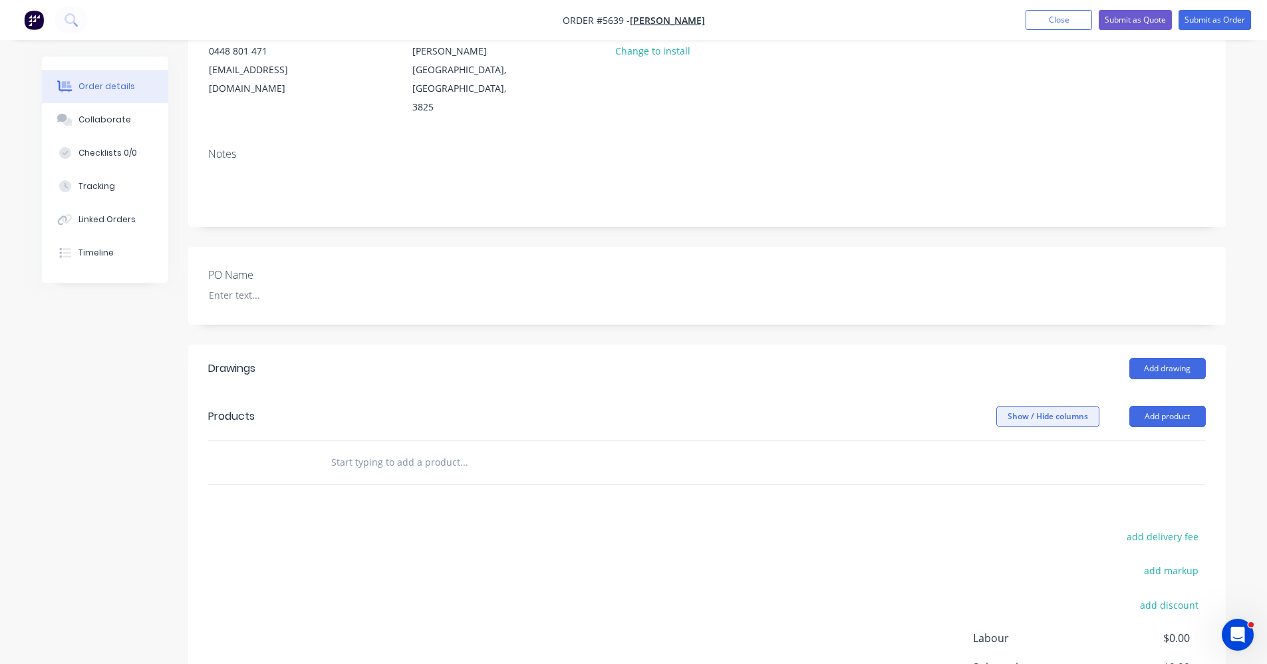
scroll to position [200, 0]
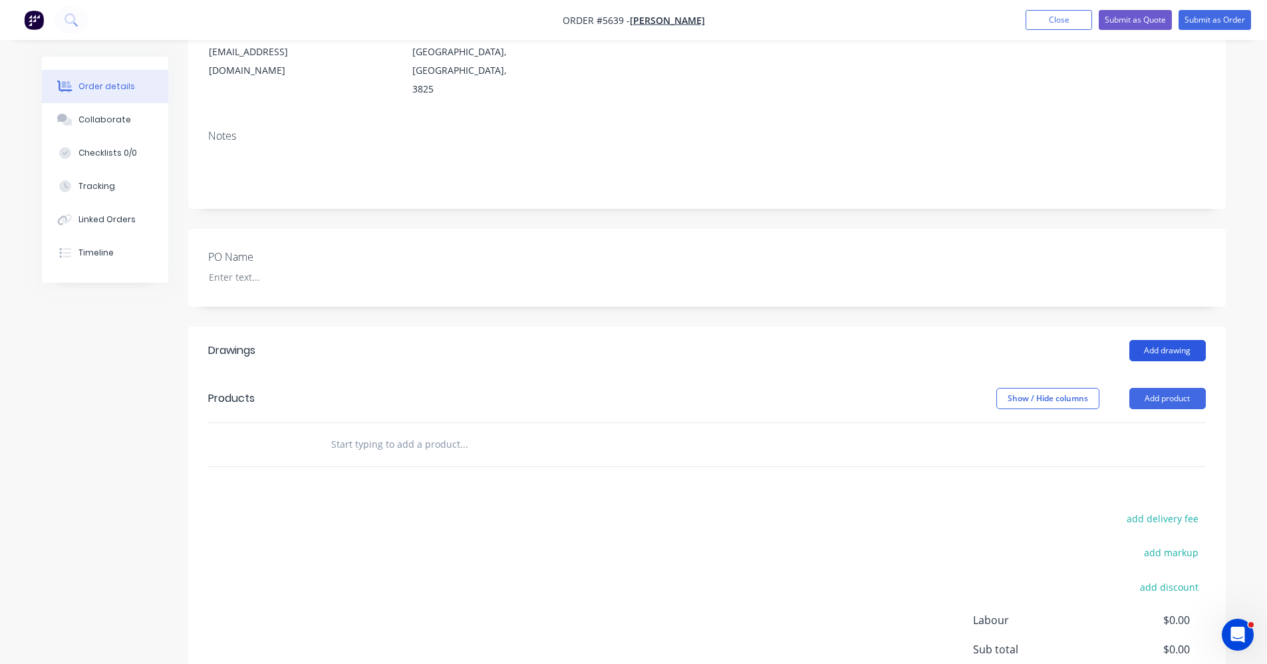
click at [1169, 340] on button "Add drawing" at bounding box center [1168, 350] width 76 height 21
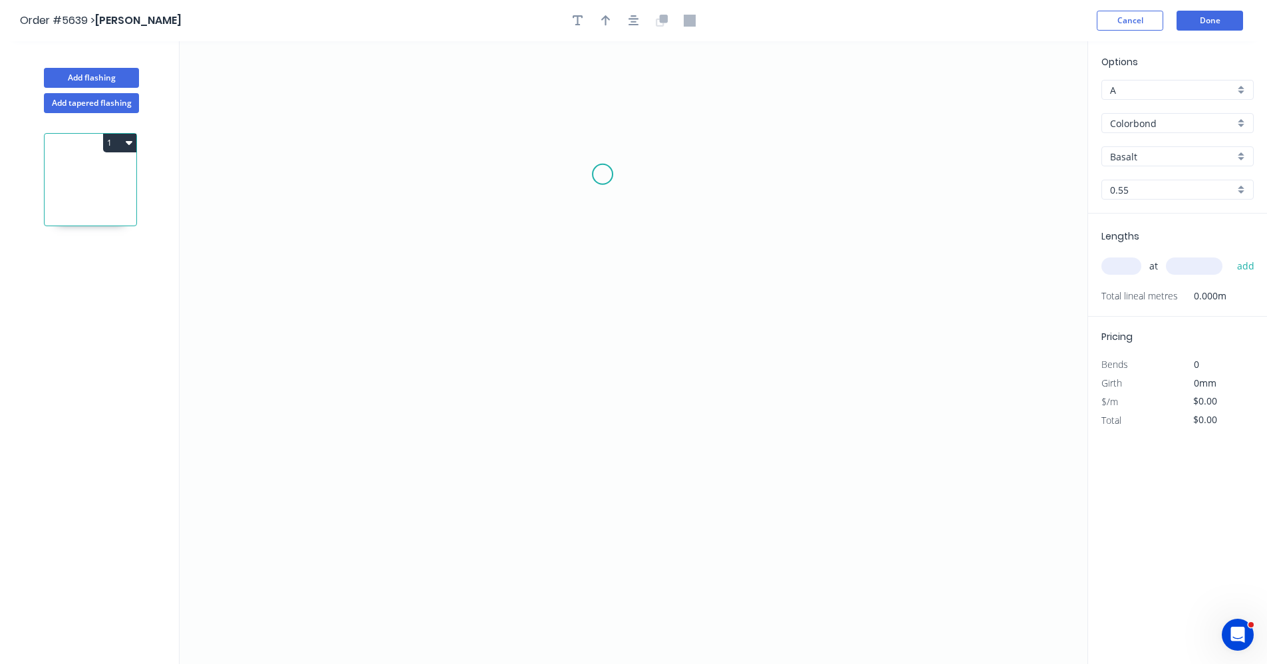
click at [601, 178] on icon "0" at bounding box center [634, 352] width 908 height 623
click at [597, 442] on icon "0" at bounding box center [634, 352] width 908 height 623
click at [626, 302] on rect at bounding box center [620, 302] width 27 height 19
click at [1233, 160] on input "Basalt" at bounding box center [1172, 157] width 124 height 14
type input "$14.54"
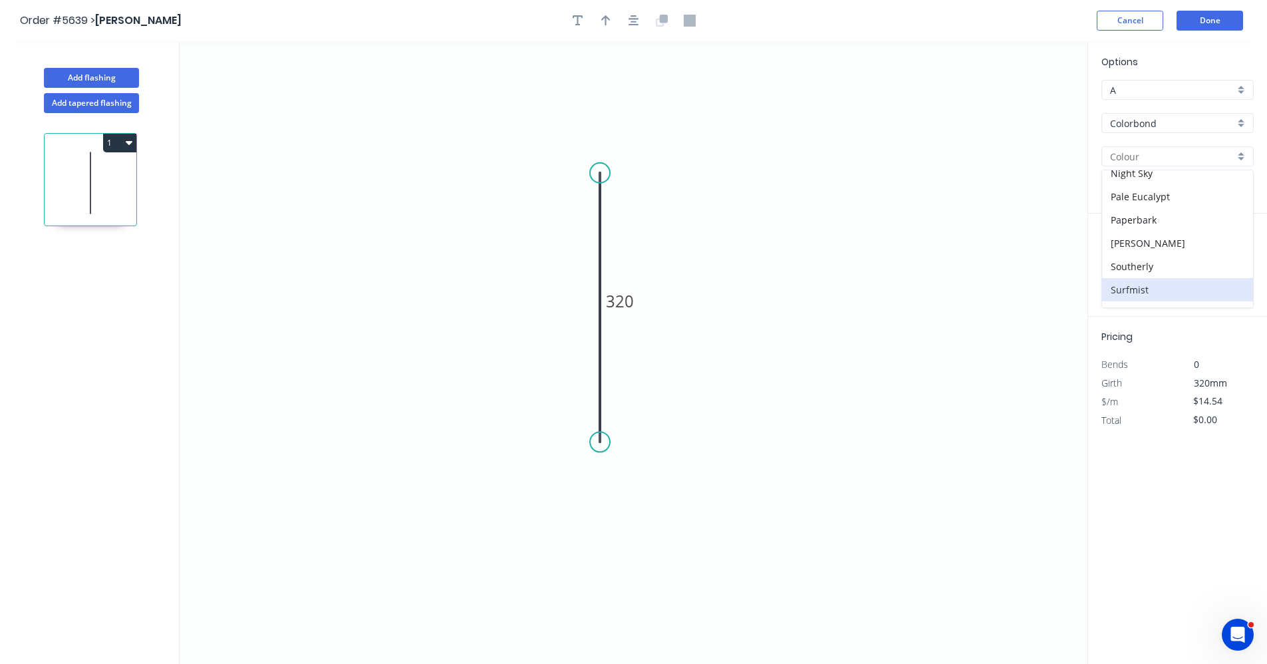
scroll to position [333, 0]
click at [1143, 267] on div "Surfmist" at bounding box center [1177, 268] width 151 height 23
type input "Surfmist"
click at [1125, 265] on input "text" at bounding box center [1122, 265] width 40 height 17
type input "1"
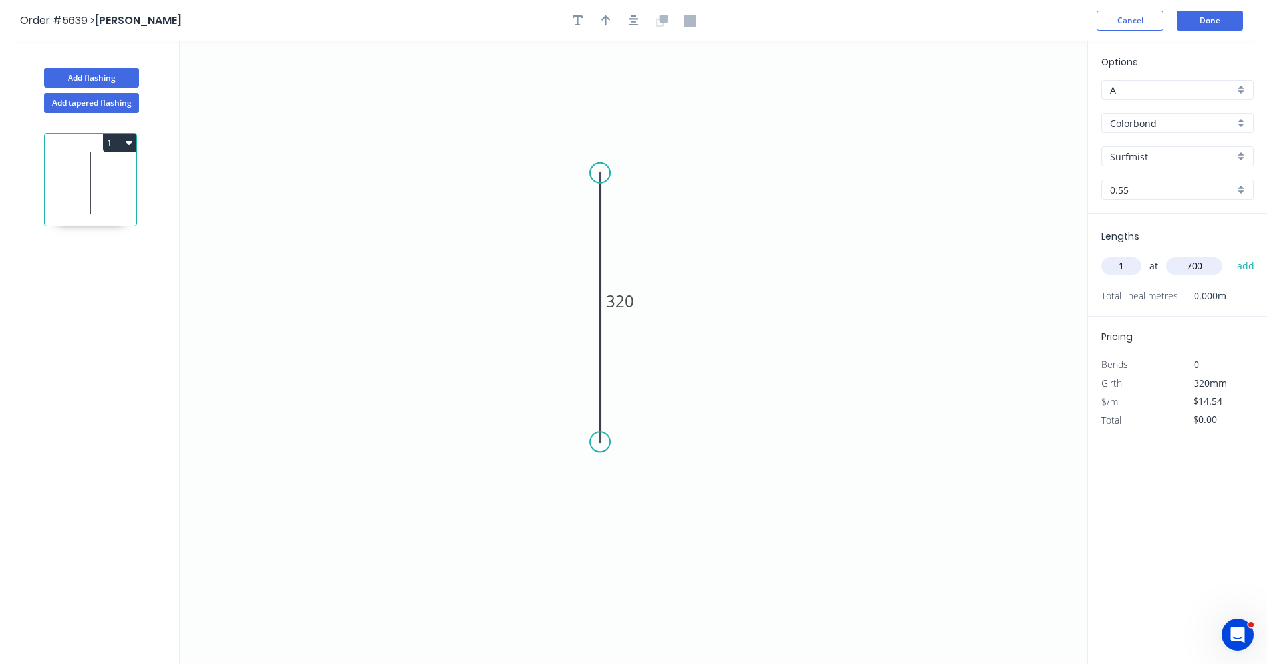
type input "700"
click at [1231, 255] on button "add" at bounding box center [1246, 266] width 31 height 23
type input "$14.54"
drag, startPoint x: 101, startPoint y: 76, endPoint x: 131, endPoint y: 92, distance: 33.9
click at [102, 76] on button "Add flashing" at bounding box center [91, 78] width 95 height 20
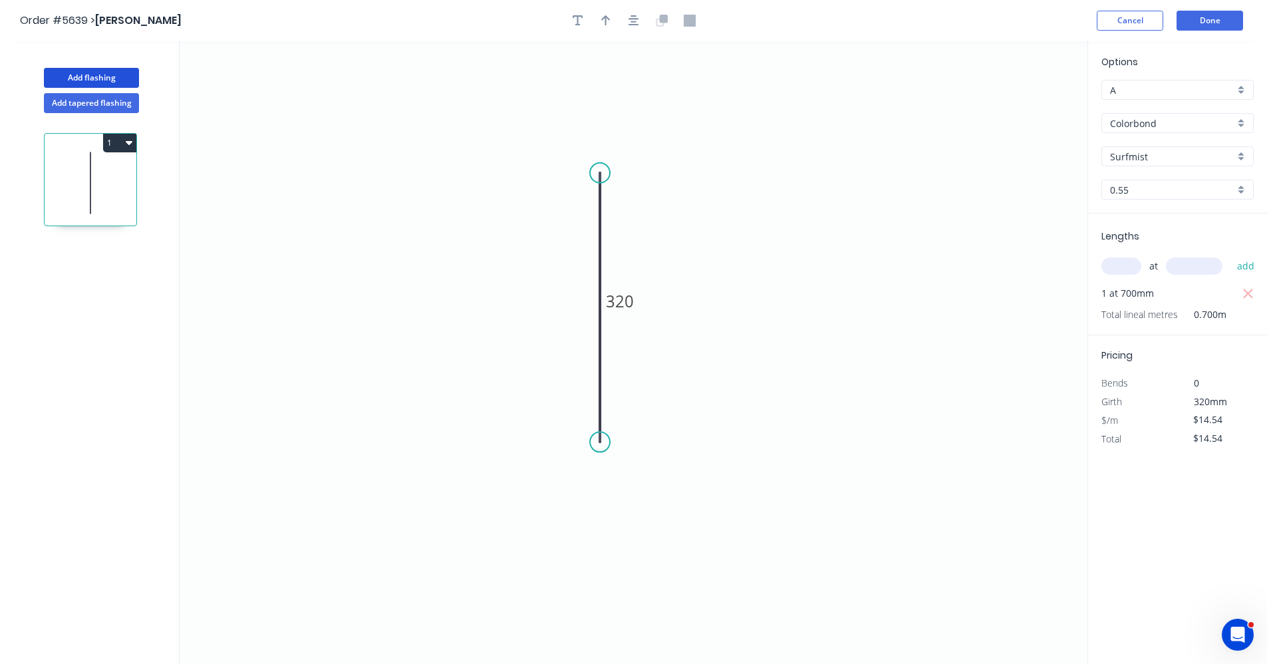
type input "$0.00"
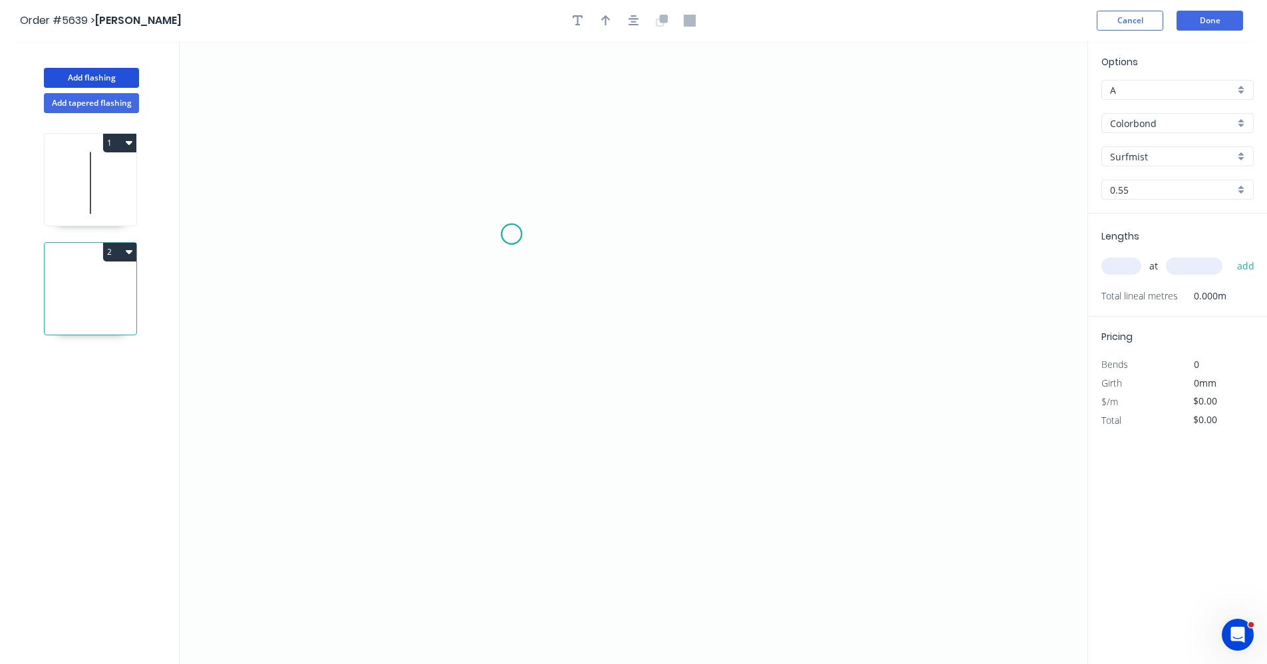
drag, startPoint x: 512, startPoint y: 234, endPoint x: 526, endPoint y: 302, distance: 69.4
click at [518, 245] on icon "0" at bounding box center [634, 352] width 908 height 623
drag, startPoint x: 512, startPoint y: 404, endPoint x: 574, endPoint y: 404, distance: 62.5
click at [512, 404] on icon "0 ?" at bounding box center [634, 352] width 908 height 623
click at [658, 401] on icon "0 ? ? ? º" at bounding box center [634, 352] width 908 height 623
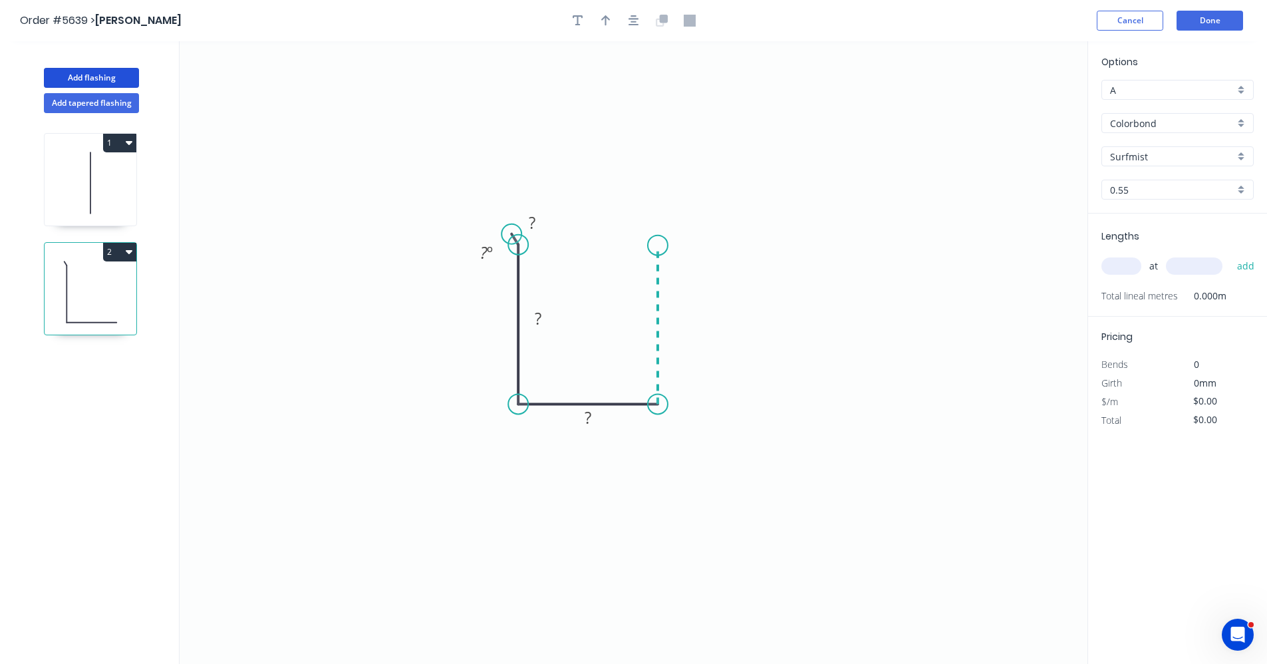
click at [652, 245] on icon "0 ? ? ? ? º" at bounding box center [634, 352] width 908 height 623
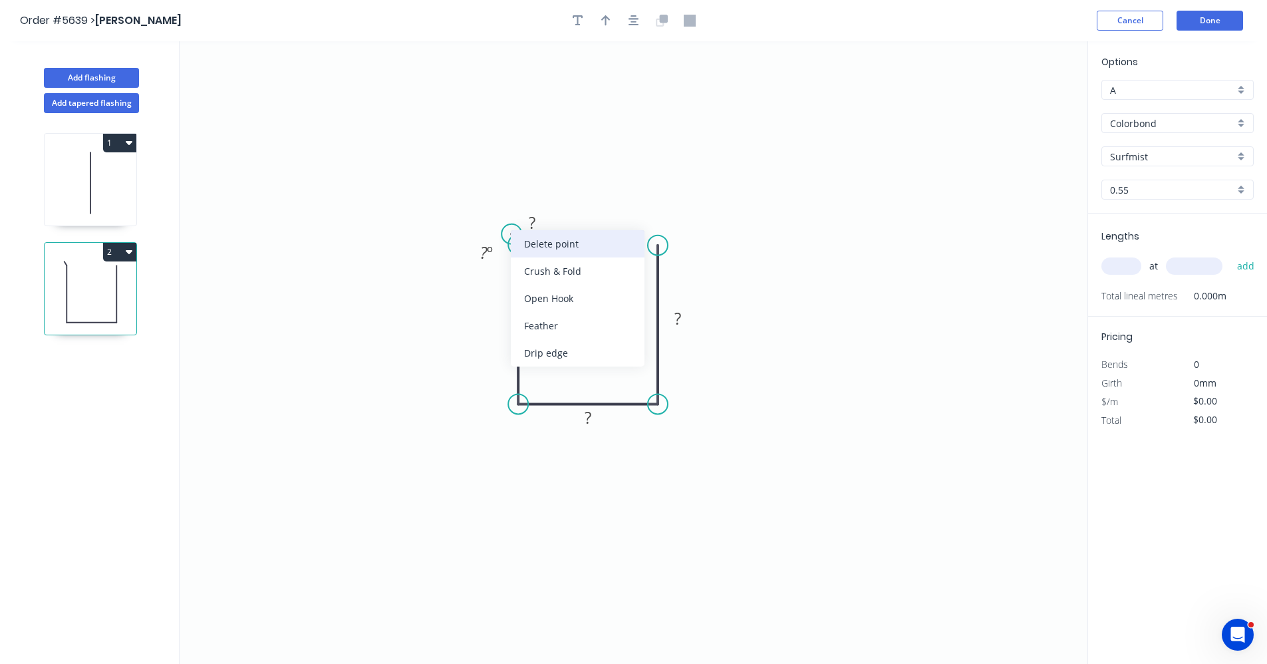
click at [559, 248] on div "Delete point" at bounding box center [578, 243] width 134 height 27
click at [498, 320] on tspan "?" at bounding box center [498, 318] width 7 height 22
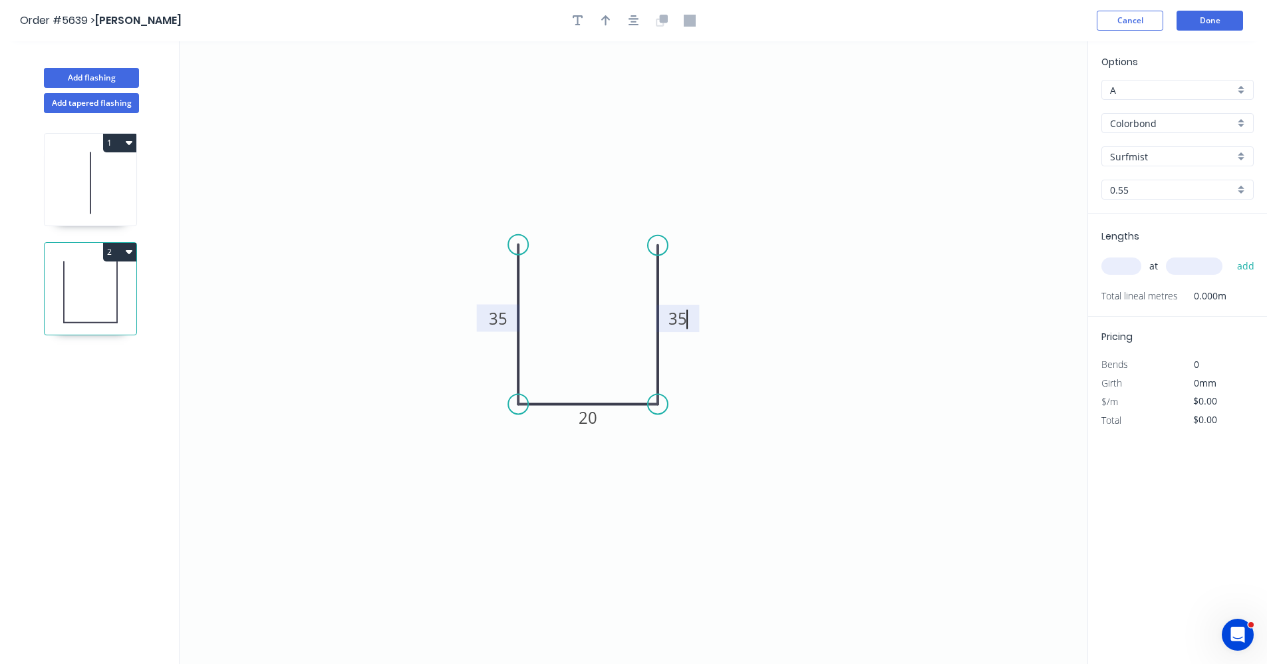
type input "$7.76"
click at [1119, 267] on input "text" at bounding box center [1122, 265] width 40 height 17
type input "1"
type input "800"
click at [1231, 255] on button "add" at bounding box center [1246, 266] width 31 height 23
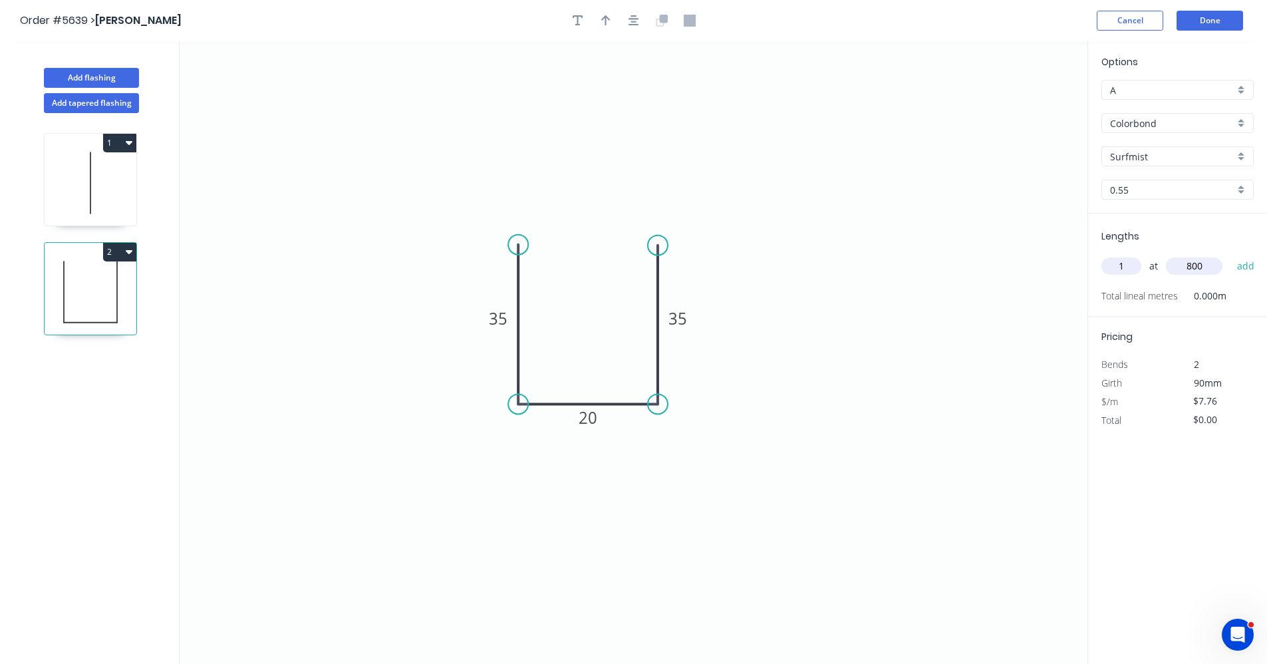
type input "$7.76"
click at [1209, 20] on button "Done" at bounding box center [1210, 21] width 67 height 20
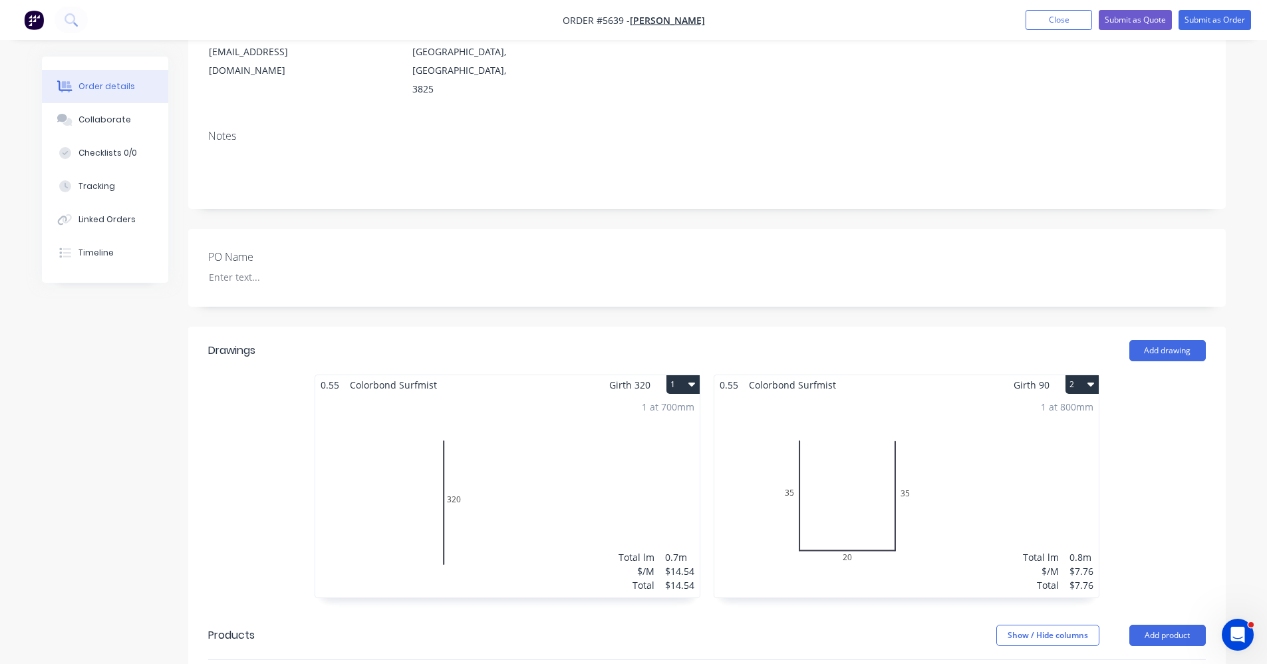
click at [908, 480] on div "1 at 800mm Total lm $/M Total 0.8m $7.76 $7.76" at bounding box center [906, 495] width 384 height 203
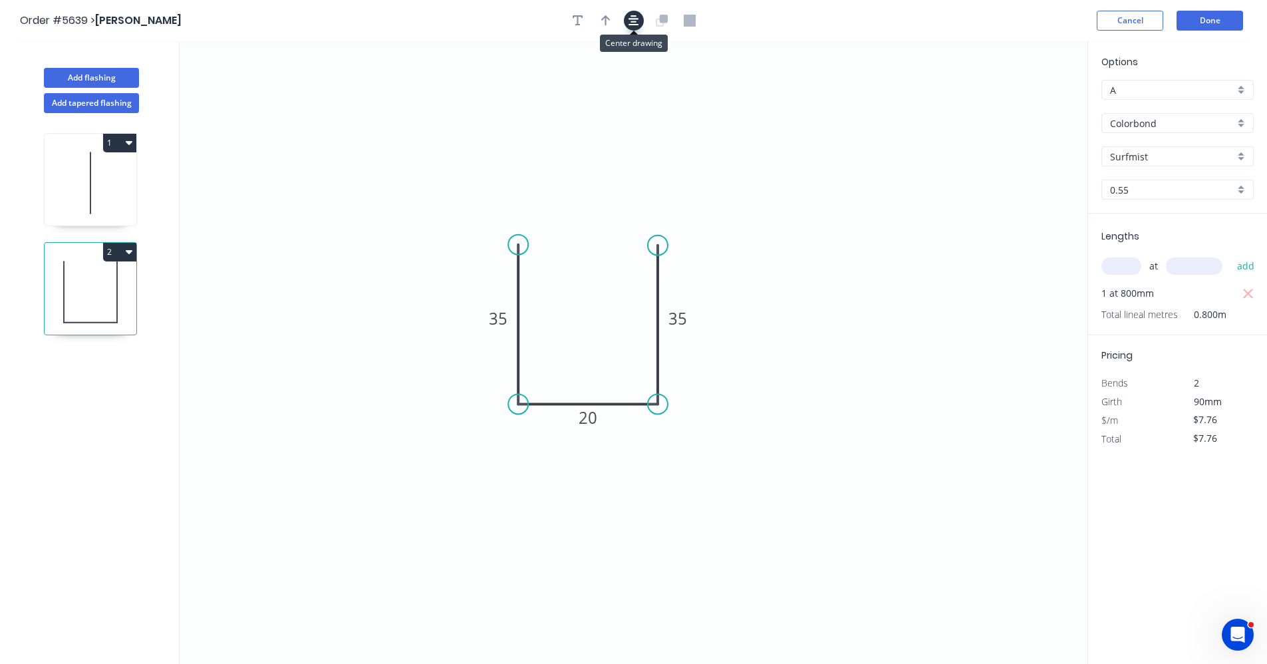
click at [628, 13] on button "button" at bounding box center [634, 21] width 20 height 20
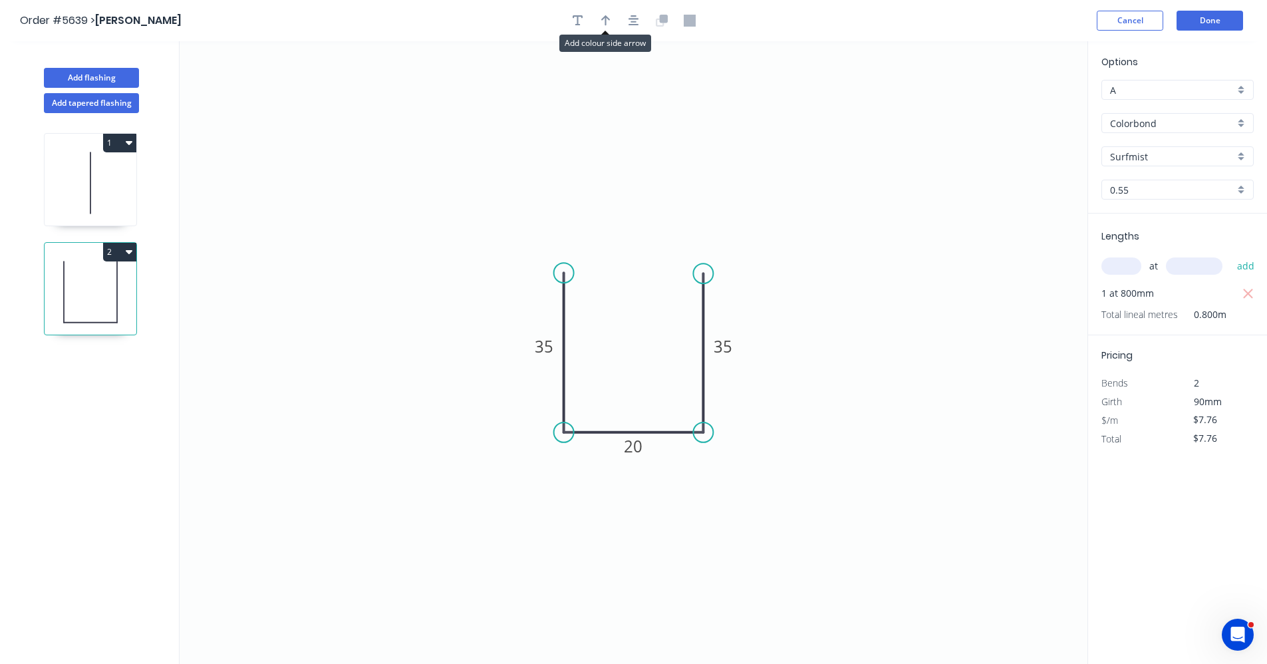
drag, startPoint x: 603, startPoint y: 23, endPoint x: 713, endPoint y: 94, distance: 130.8
click at [609, 25] on icon "button" at bounding box center [605, 21] width 9 height 12
click at [1018, 105] on icon at bounding box center [1020, 92] width 12 height 43
drag, startPoint x: 996, startPoint y: 125, endPoint x: 995, endPoint y: 203, distance: 77.8
click at [901, 213] on icon "0 35 20 35" at bounding box center [634, 352] width 908 height 623
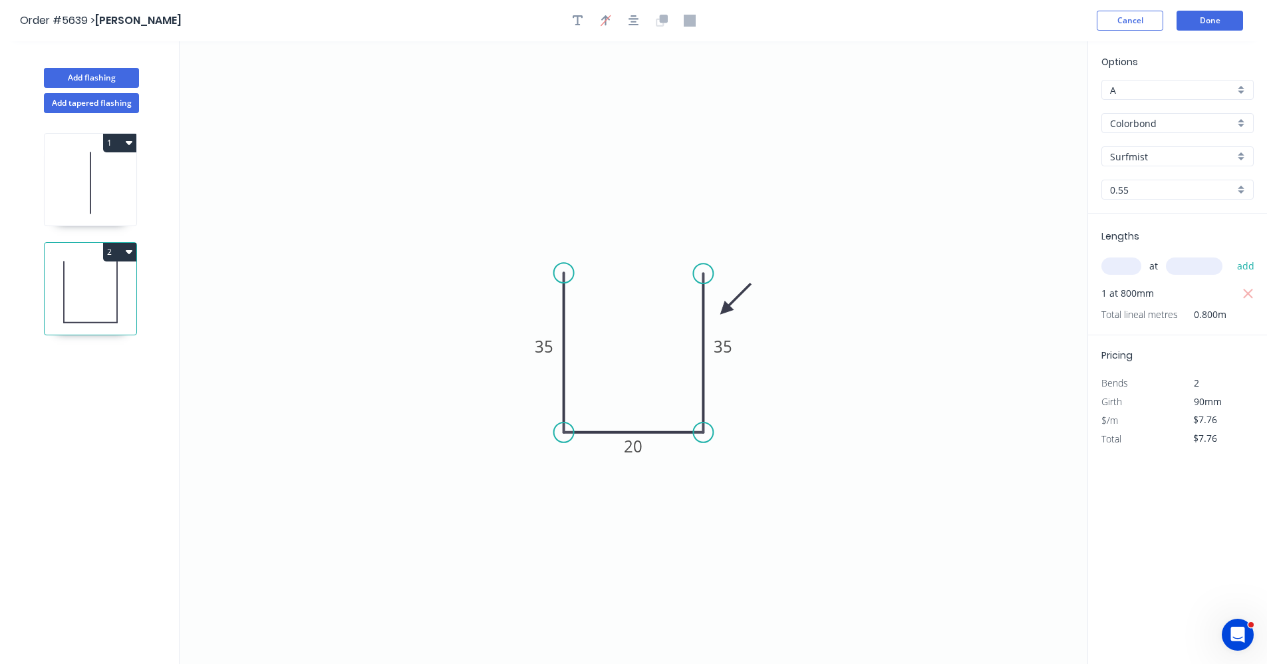
drag, startPoint x: 1022, startPoint y: 102, endPoint x: 652, endPoint y: 313, distance: 425.7
click at [716, 316] on icon at bounding box center [735, 298] width 39 height 39
drag, startPoint x: 706, startPoint y: 315, endPoint x: 718, endPoint y: 311, distance: 13.1
click at [718, 311] on icon at bounding box center [729, 300] width 39 height 39
click at [114, 179] on icon at bounding box center [91, 182] width 92 height 85
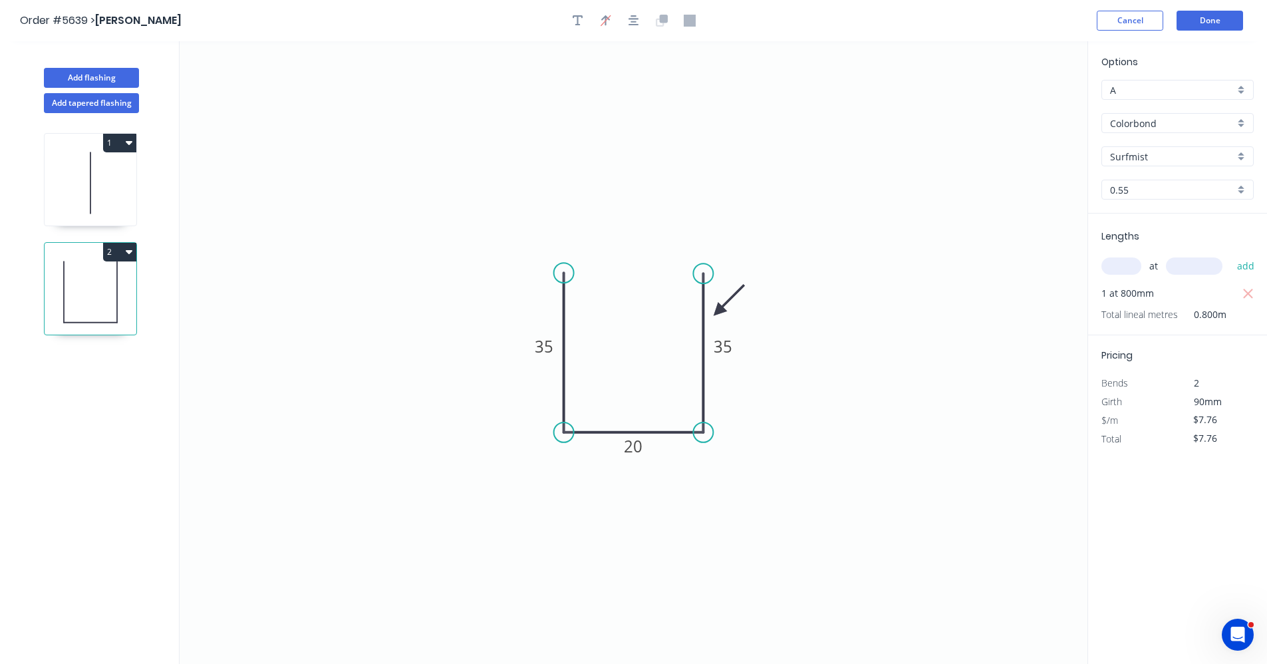
type input "$14.54"
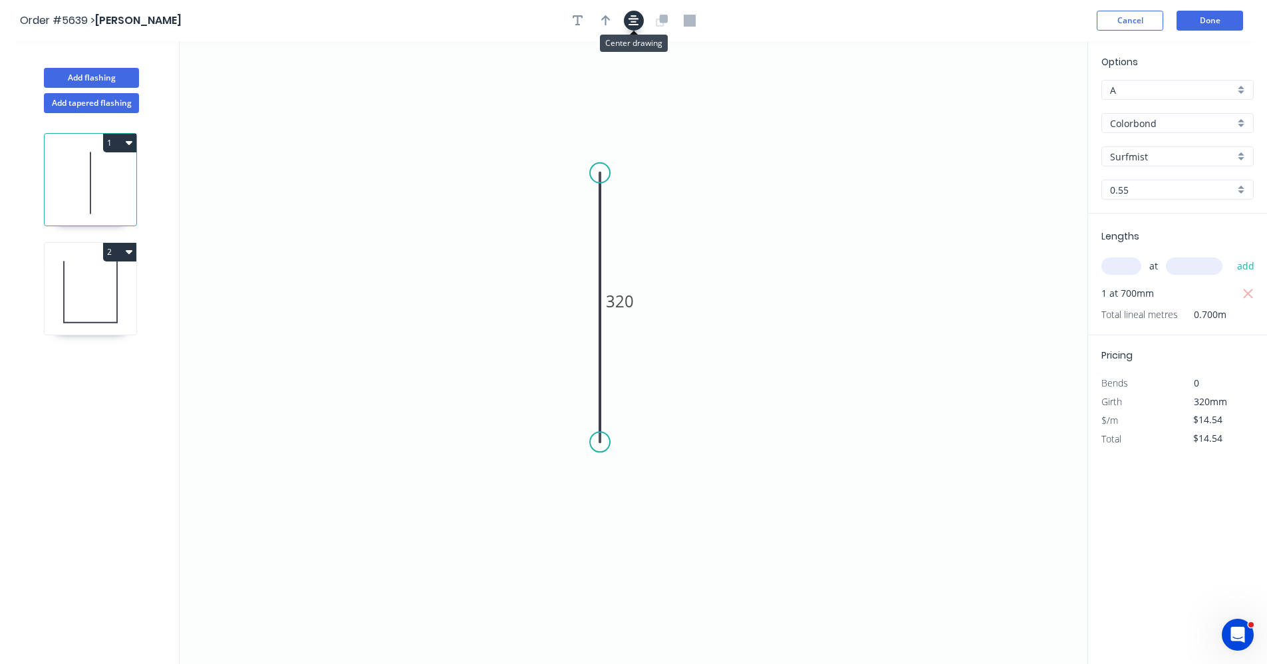
click at [633, 19] on icon "button" at bounding box center [634, 20] width 11 height 11
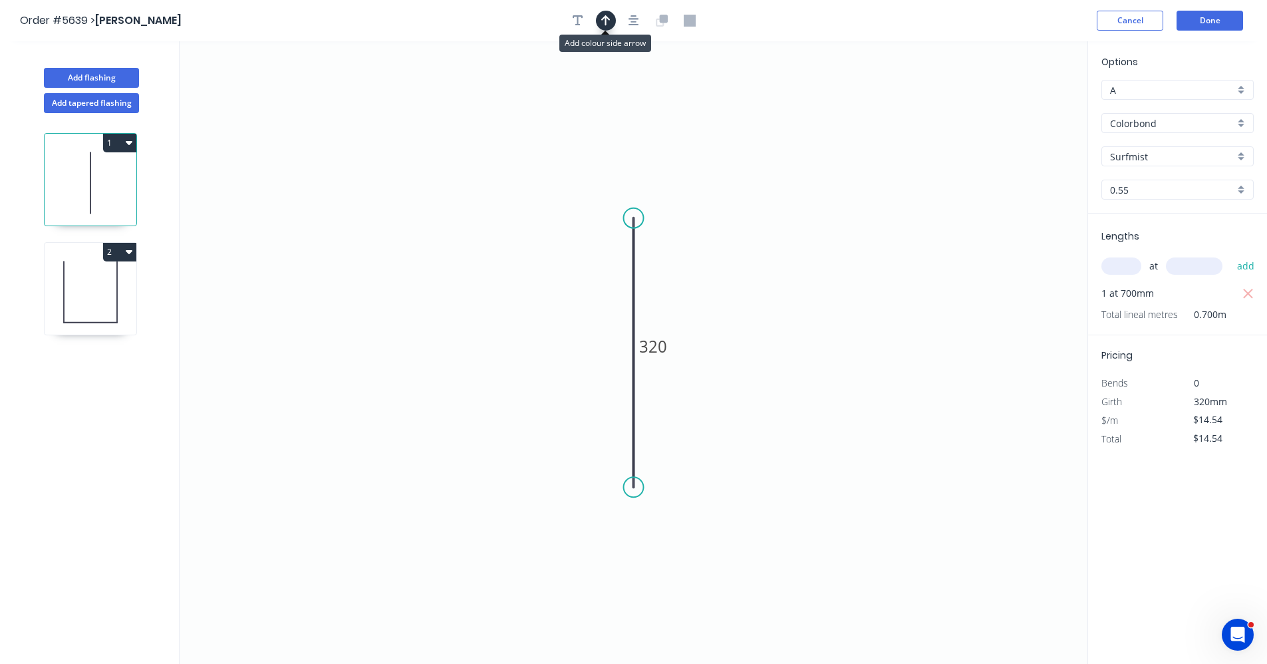
click at [613, 19] on button "button" at bounding box center [606, 21] width 20 height 20
click at [1022, 106] on icon at bounding box center [1022, 90] width 12 height 43
click at [1023, 106] on icon at bounding box center [1022, 90] width 12 height 43
drag, startPoint x: 1023, startPoint y: 106, endPoint x: 661, endPoint y: 283, distance: 403.1
click at [655, 283] on icon at bounding box center [663, 272] width 39 height 39
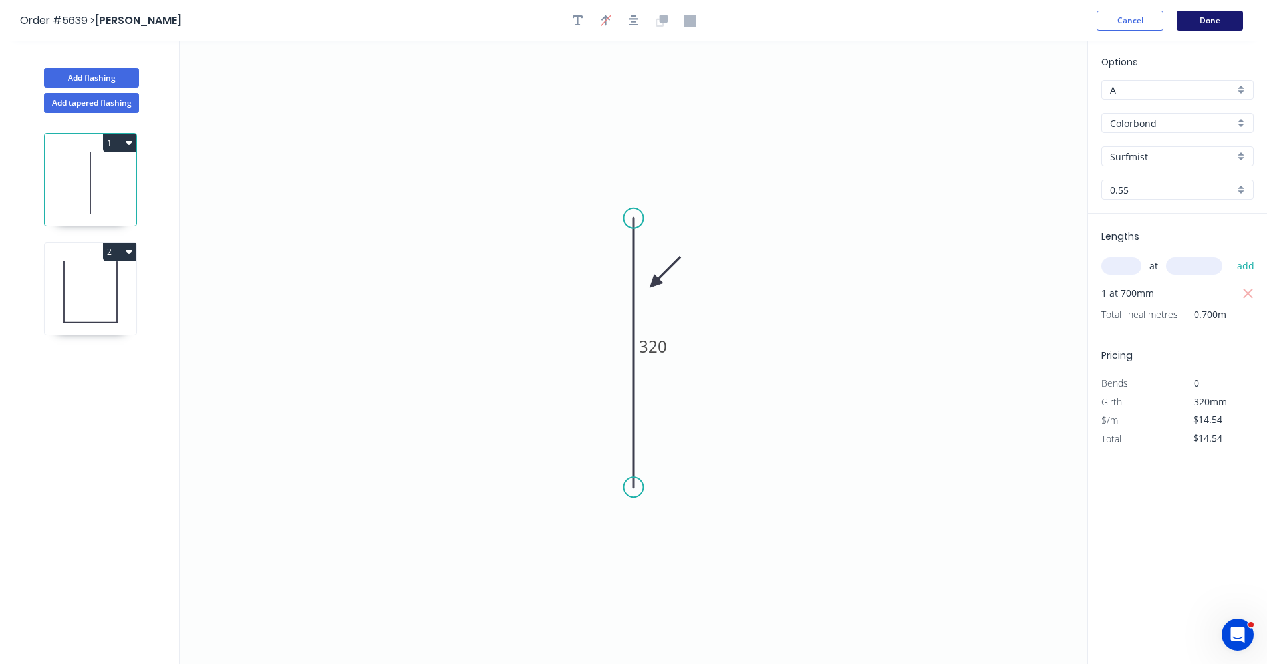
click at [1195, 19] on button "Done" at bounding box center [1210, 21] width 67 height 20
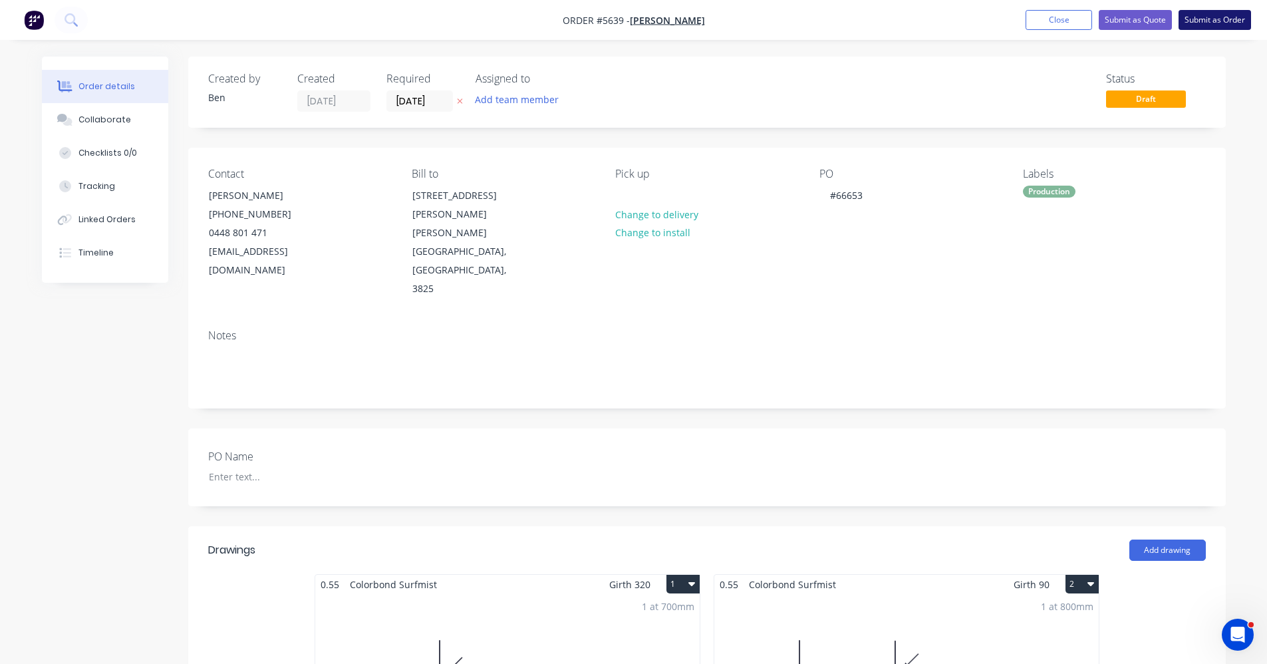
click at [1223, 19] on button "Submit as Order" at bounding box center [1215, 20] width 73 height 20
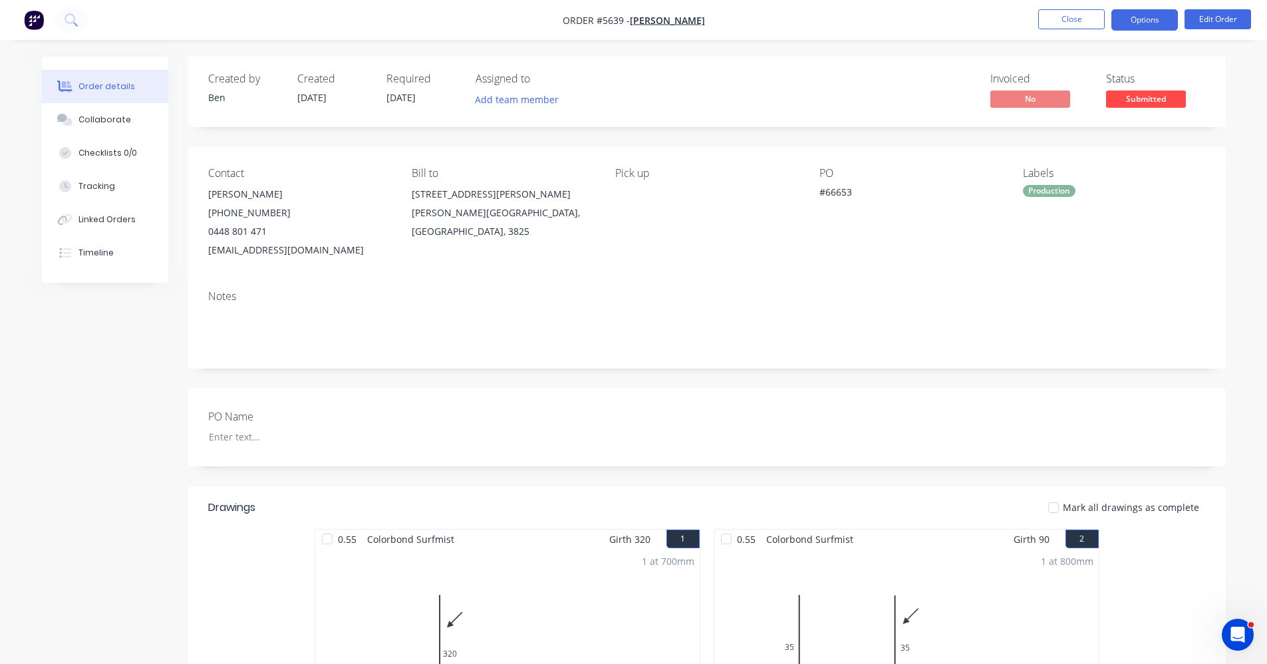
click at [1161, 22] on button "Options" at bounding box center [1145, 19] width 67 height 21
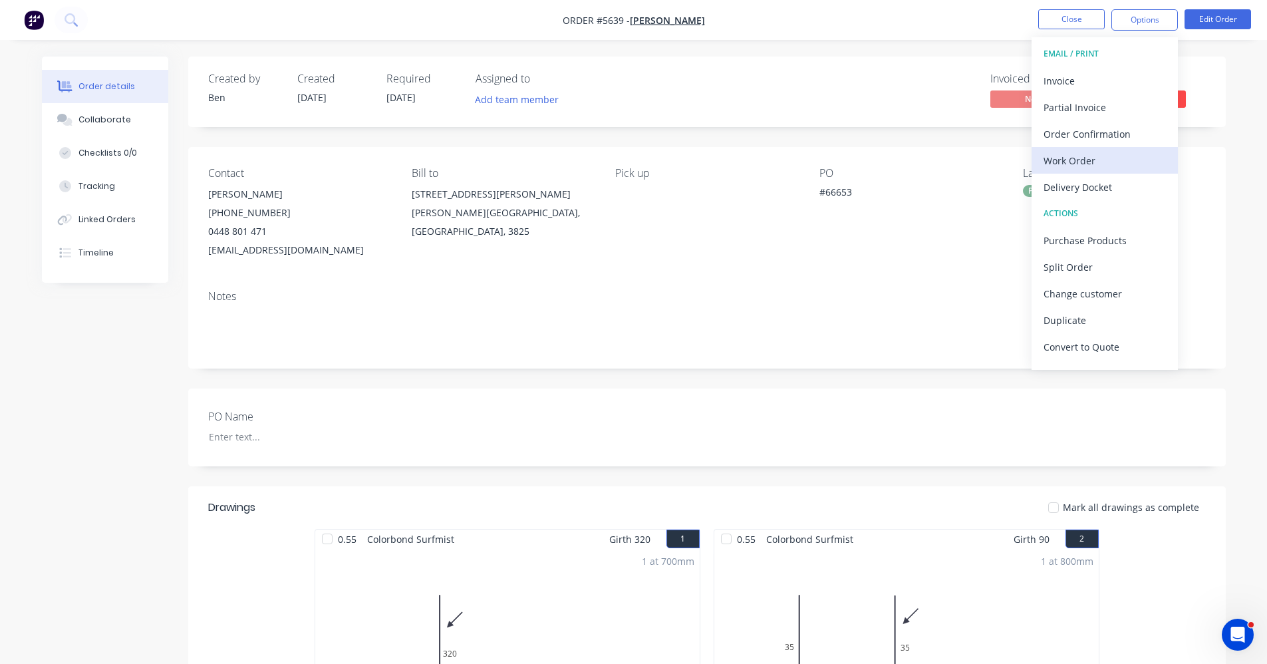
click at [1065, 164] on div "Work Order" at bounding box center [1105, 160] width 122 height 19
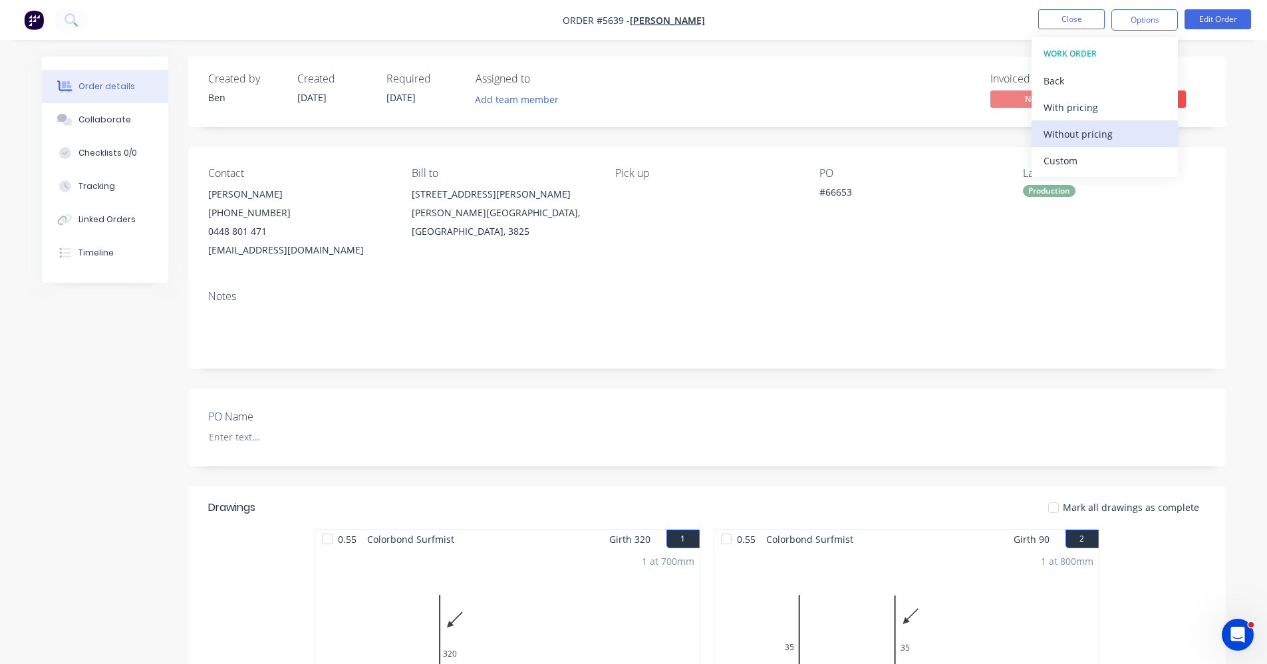
click at [1100, 145] on button "Without pricing" at bounding box center [1105, 133] width 146 height 27
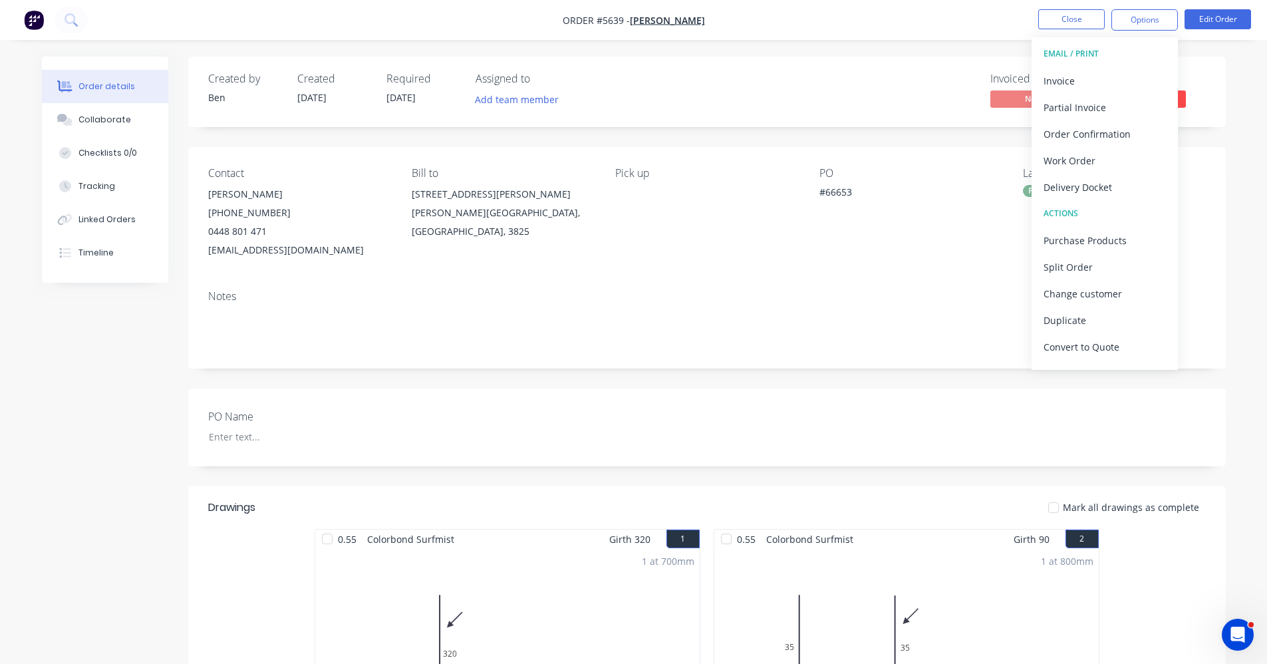
click at [890, 303] on div "Notes" at bounding box center [707, 323] width 1038 height 89
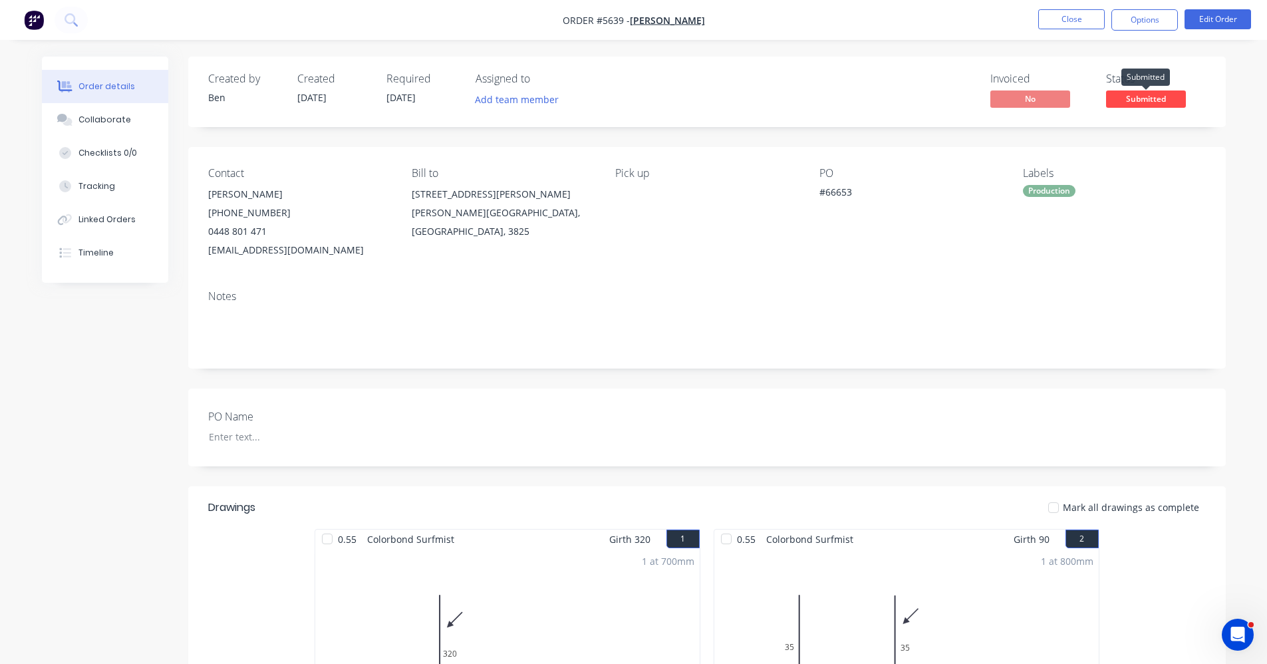
click at [1147, 101] on span "Submitted" at bounding box center [1146, 98] width 80 height 17
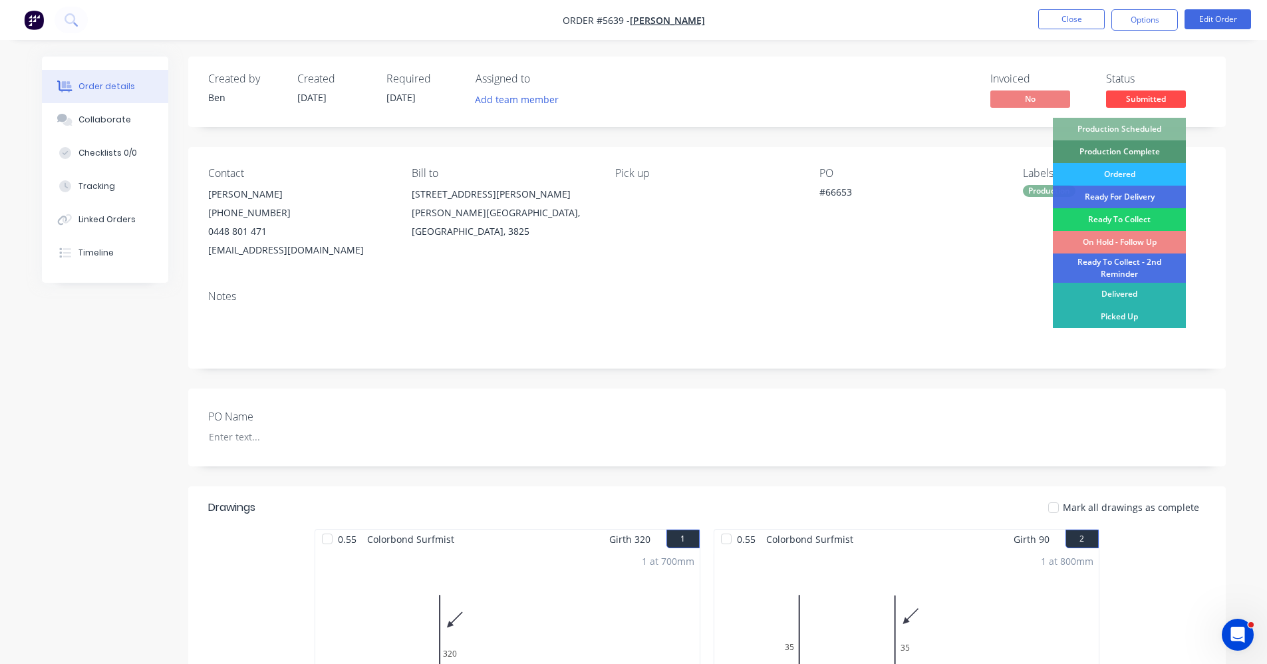
click at [1153, 122] on div "Production Scheduled" at bounding box center [1119, 129] width 133 height 23
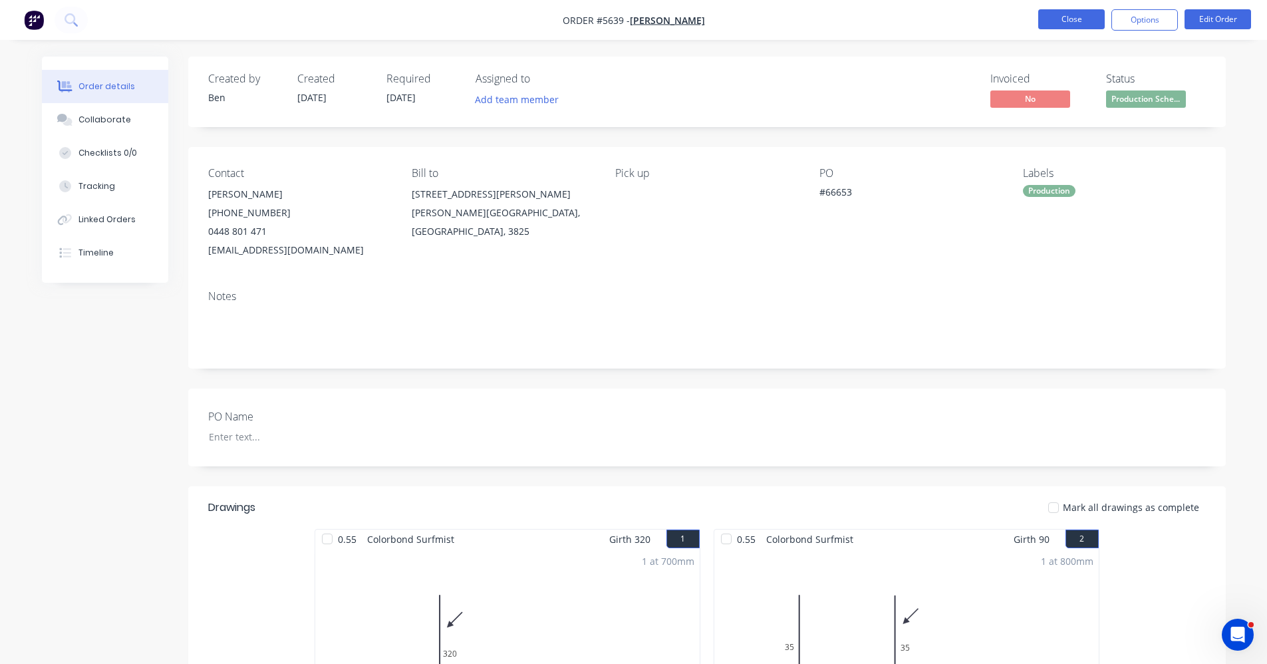
click at [1077, 25] on button "Close" at bounding box center [1071, 19] width 67 height 20
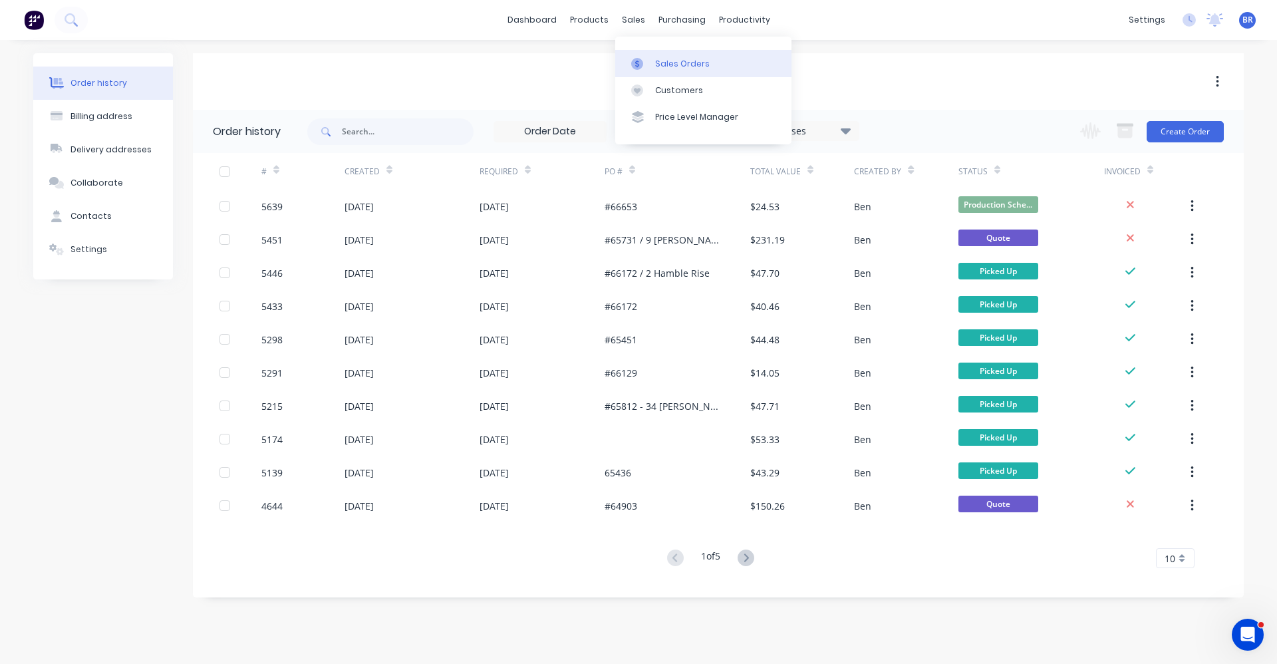
click at [689, 64] on div "Sales Orders" at bounding box center [682, 64] width 55 height 12
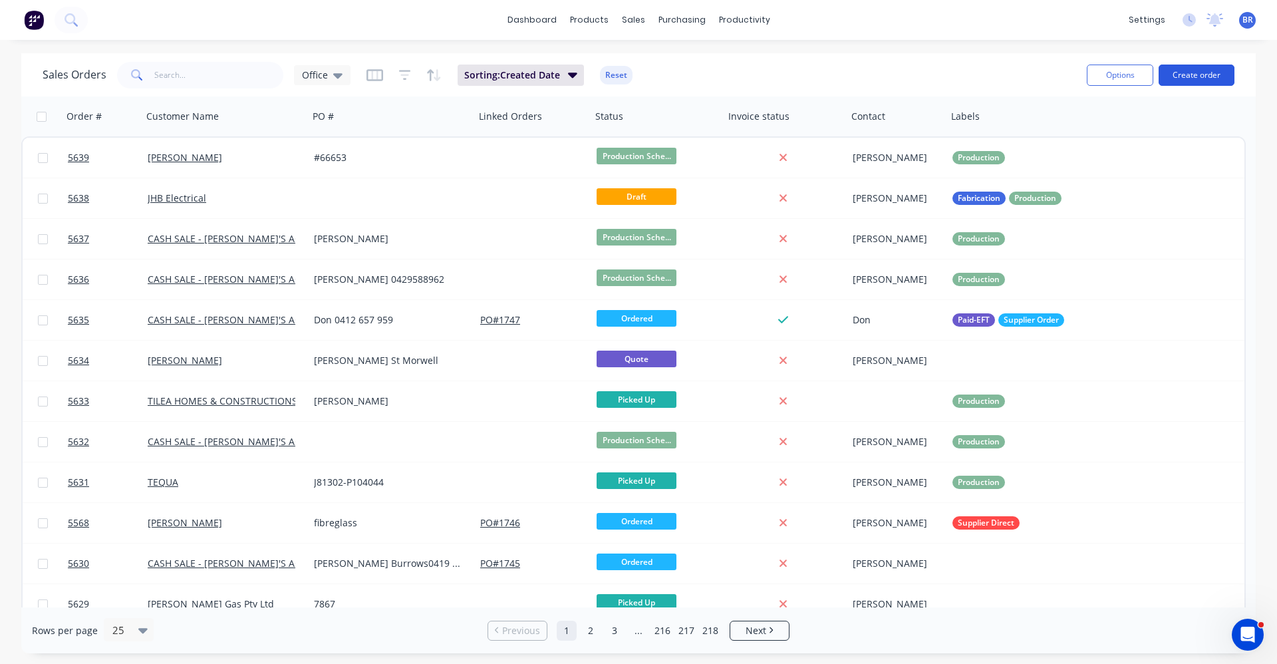
click at [1183, 72] on button "Create order" at bounding box center [1197, 75] width 76 height 21
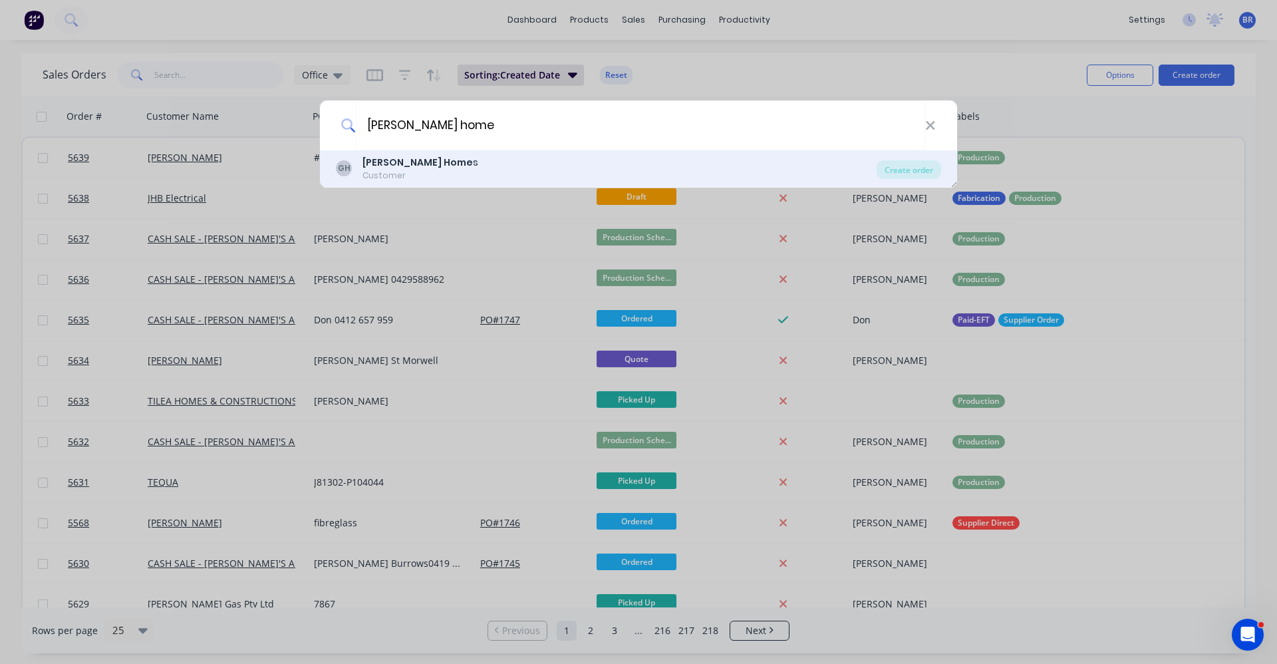
type input "garron home"
click at [527, 164] on div "GH Garron Home s Customer" at bounding box center [606, 169] width 541 height 26
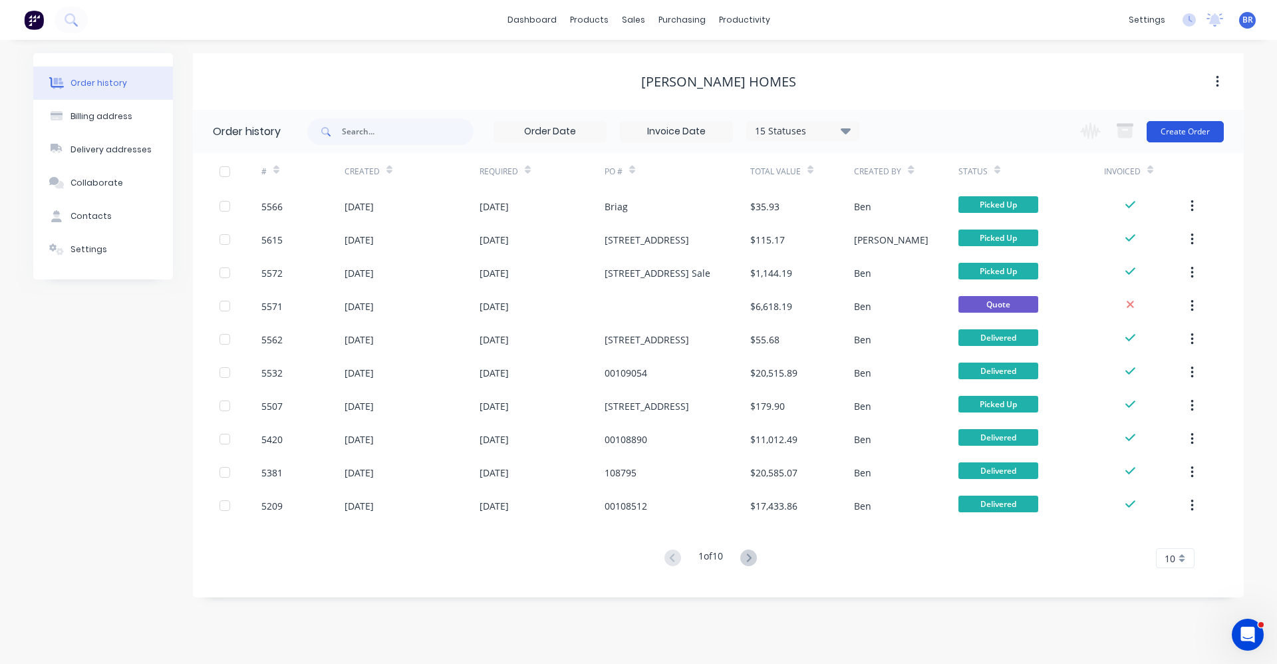
click at [1196, 133] on button "Create Order" at bounding box center [1185, 131] width 77 height 21
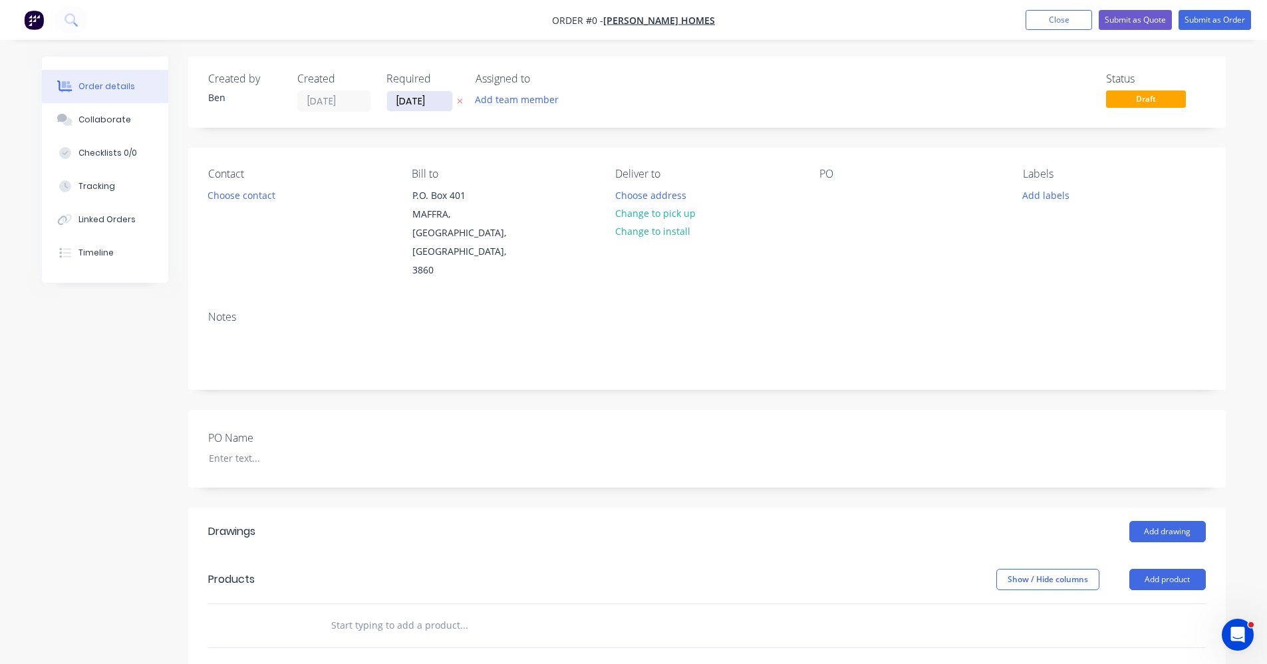
click at [416, 106] on input "[DATE]" at bounding box center [419, 101] width 65 height 20
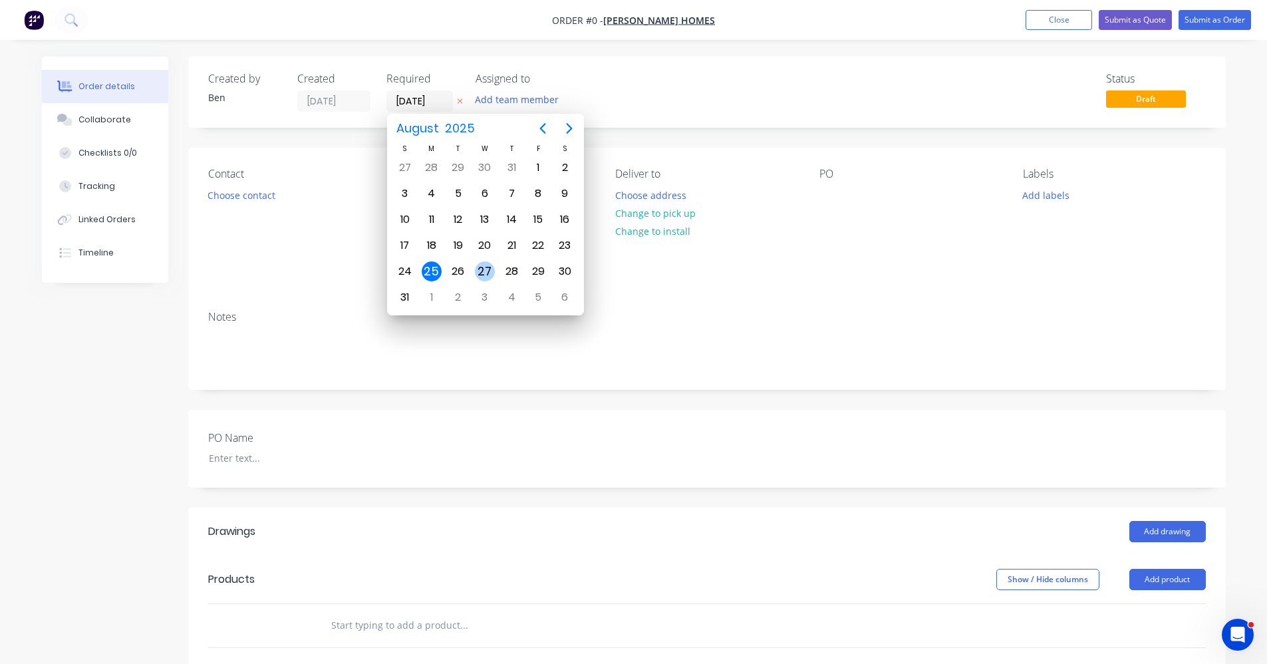
click at [481, 275] on div "27" at bounding box center [485, 271] width 20 height 20
type input "[DATE]"
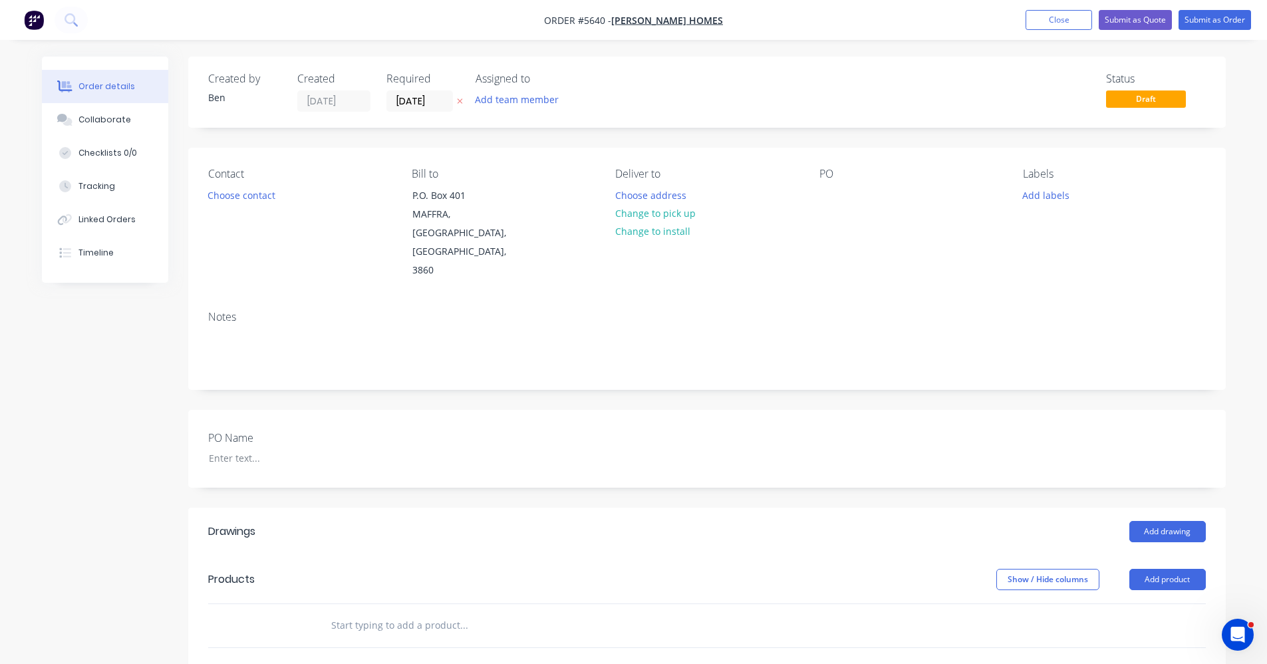
click at [384, 612] on input "text" at bounding box center [464, 625] width 266 height 27
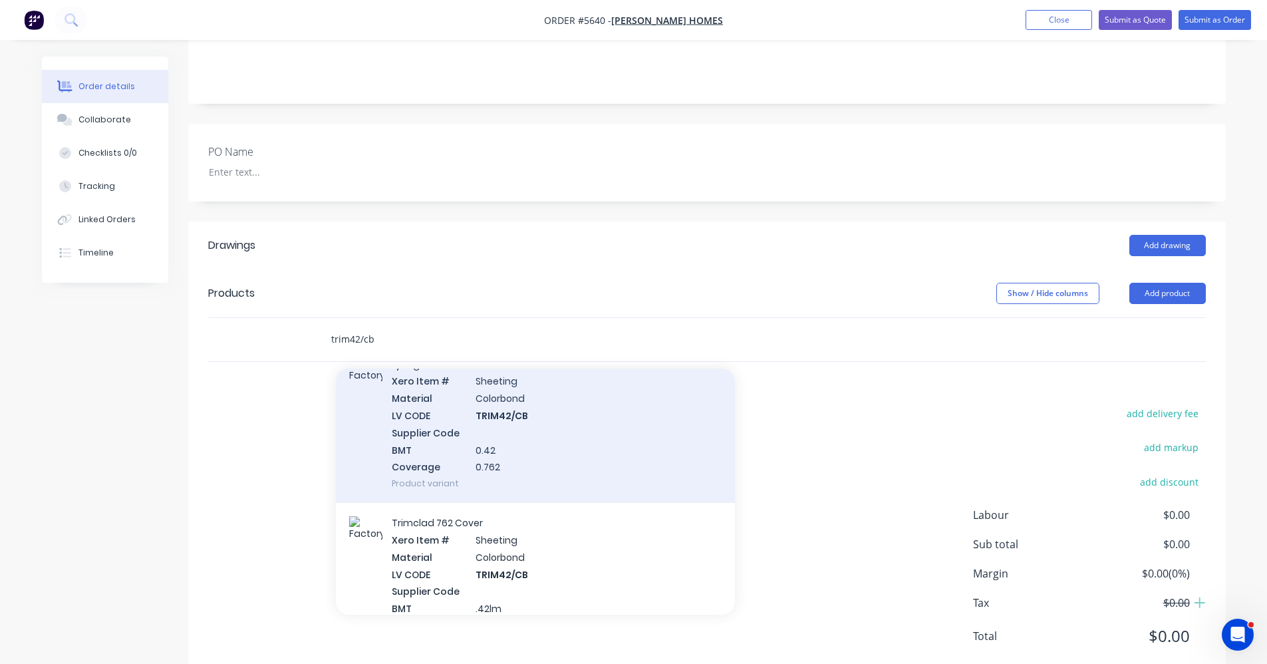
scroll to position [133, 0]
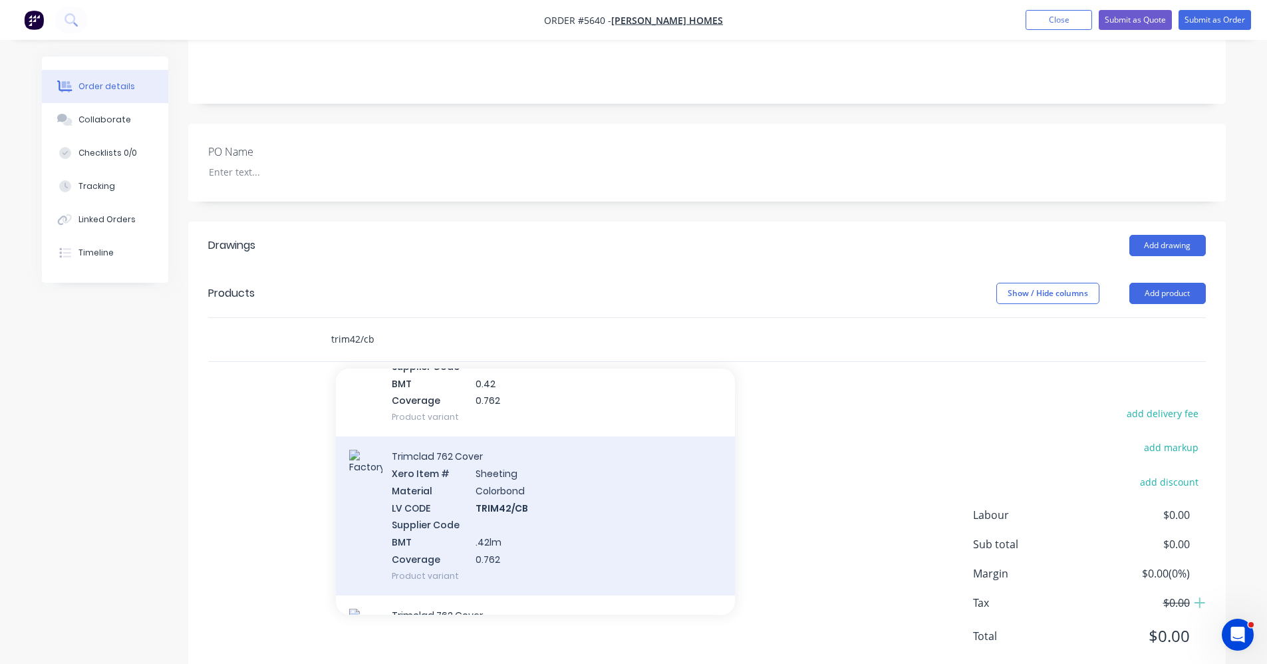
type input "trim42/cb"
click at [476, 476] on div "Trimclad 762 Cover Xero Item # Sheeting Material Colorbond LV CODE TRIM42/CB Su…" at bounding box center [535, 515] width 399 height 159
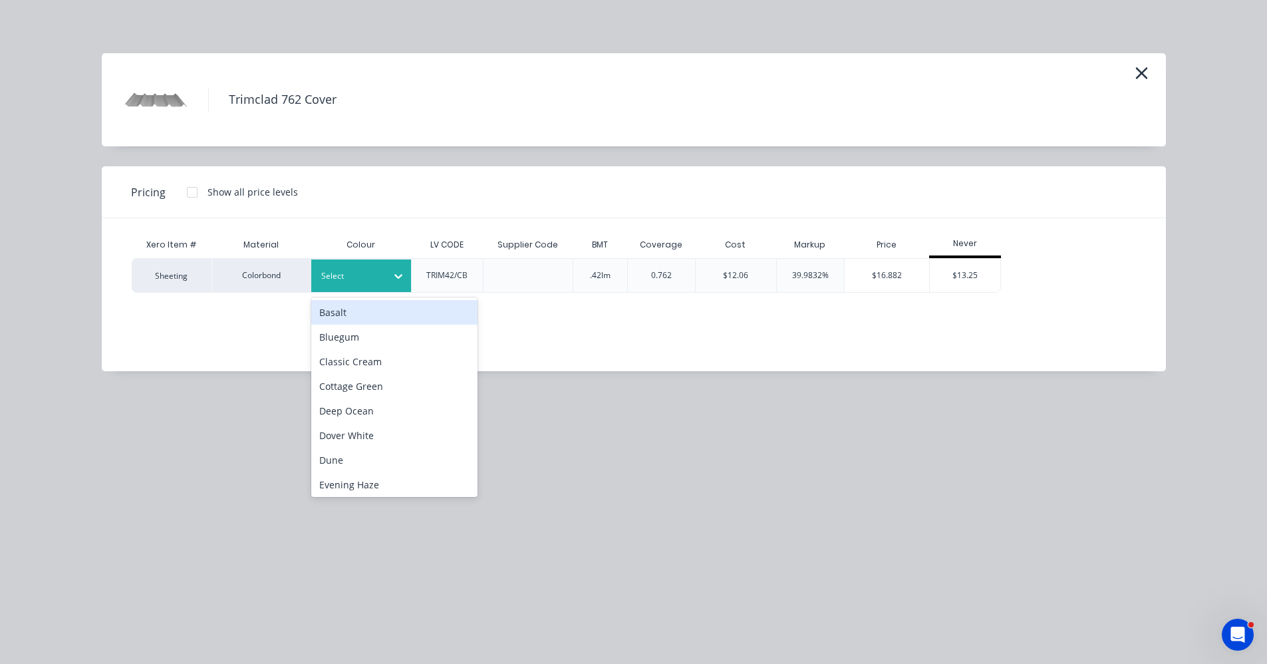
click at [373, 275] on div at bounding box center [351, 276] width 60 height 15
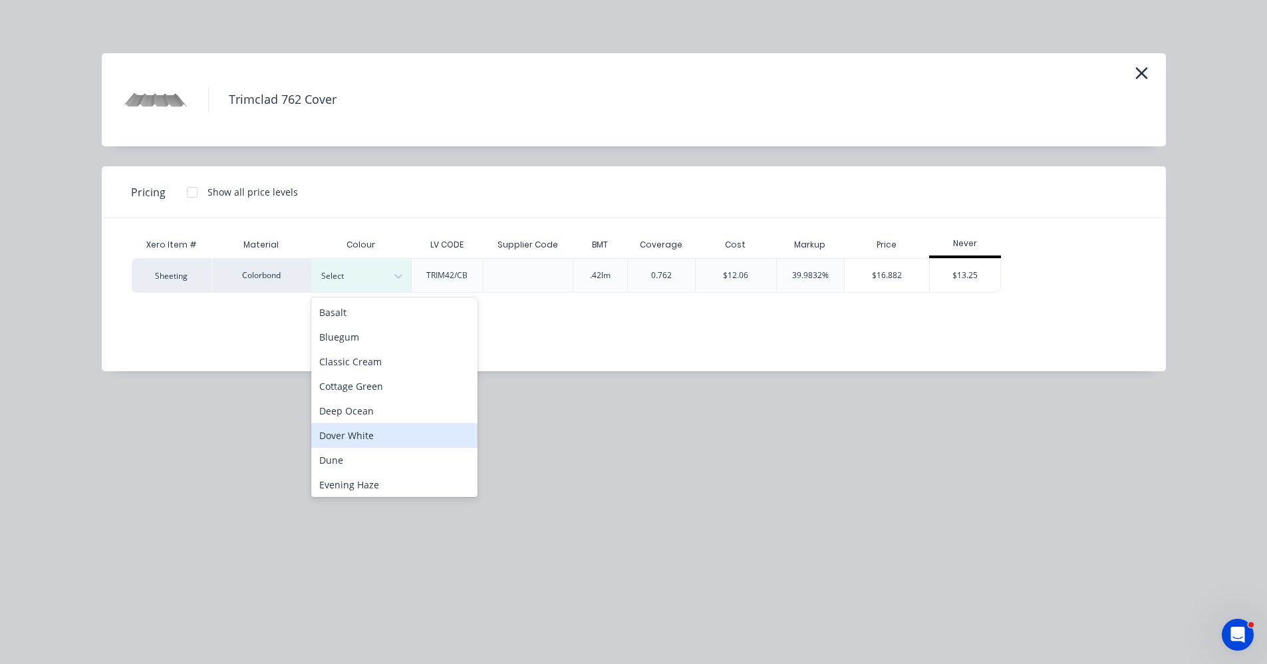
click at [348, 440] on div "Dover White" at bounding box center [394, 435] width 166 height 25
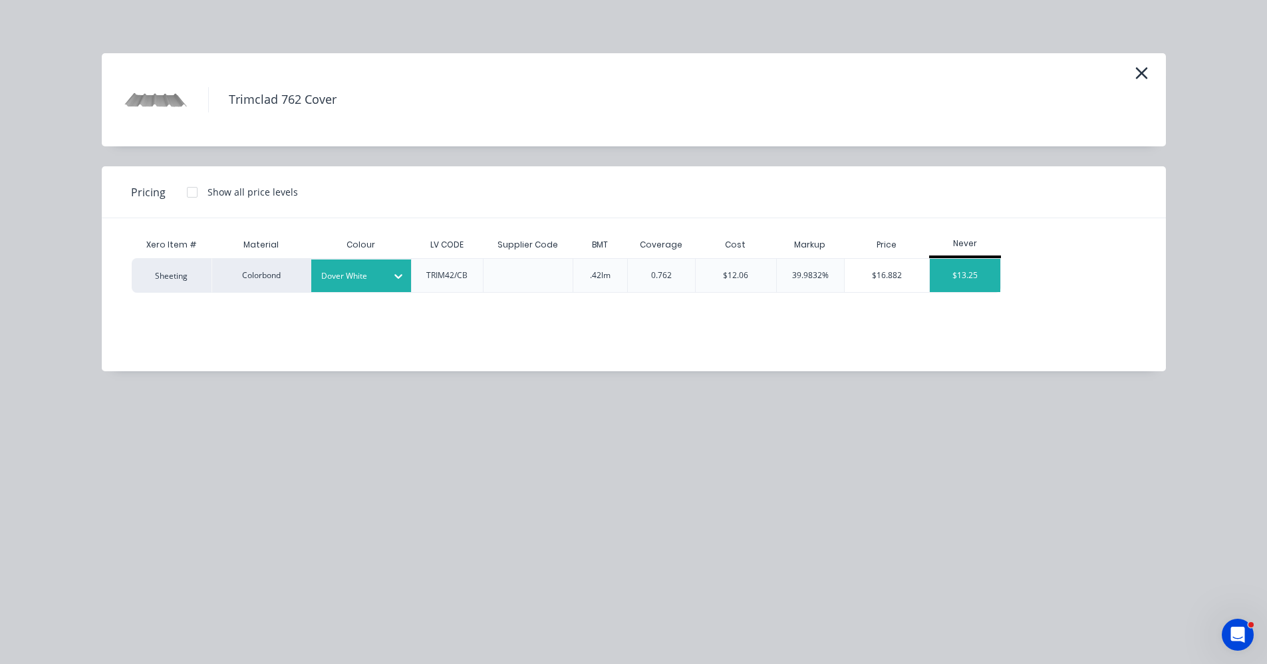
click at [957, 279] on div "$13.25" at bounding box center [965, 275] width 71 height 33
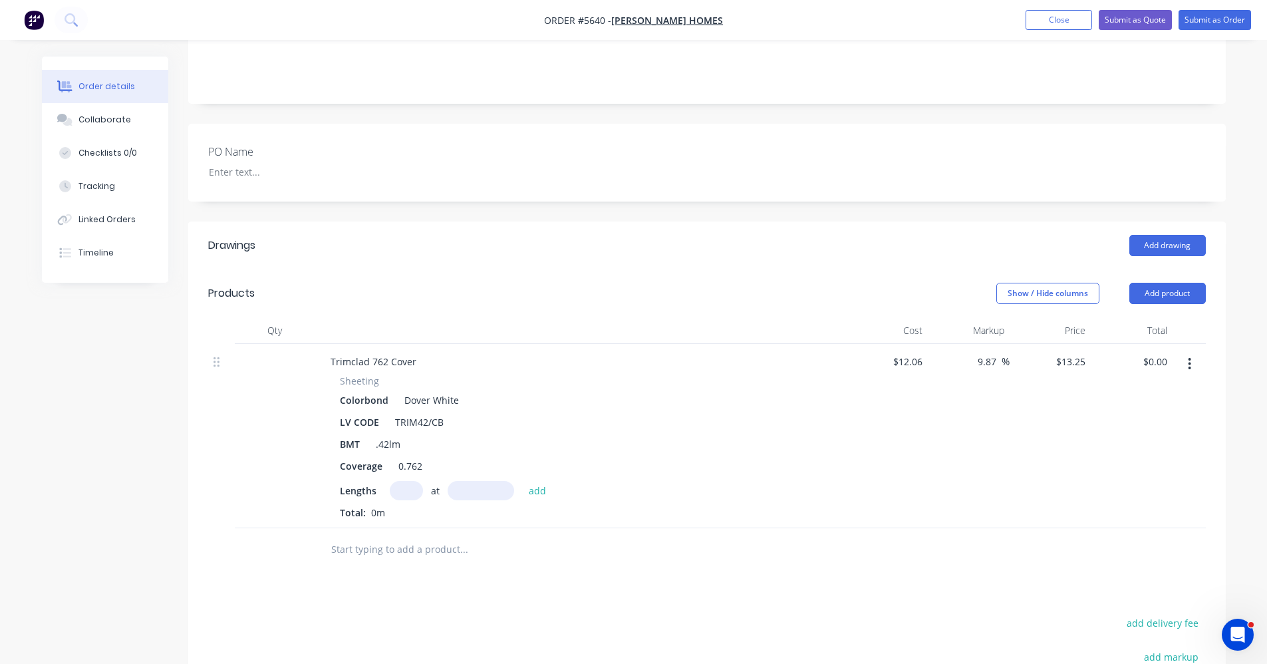
click at [413, 481] on input "text" at bounding box center [406, 490] width 33 height 19
type input "14"
type input "1100"
click at [522, 481] on button "add" at bounding box center [537, 490] width 31 height 18
type input "$204.05"
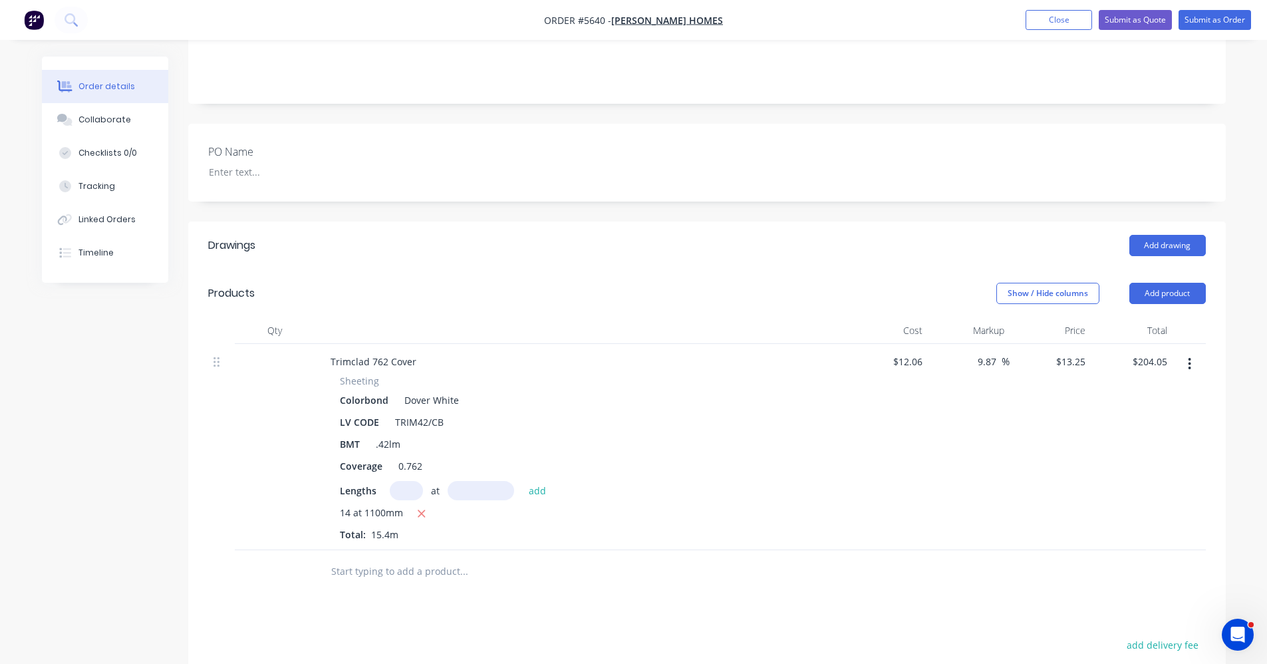
click at [361, 558] on input "text" at bounding box center [464, 571] width 266 height 27
type input "1"
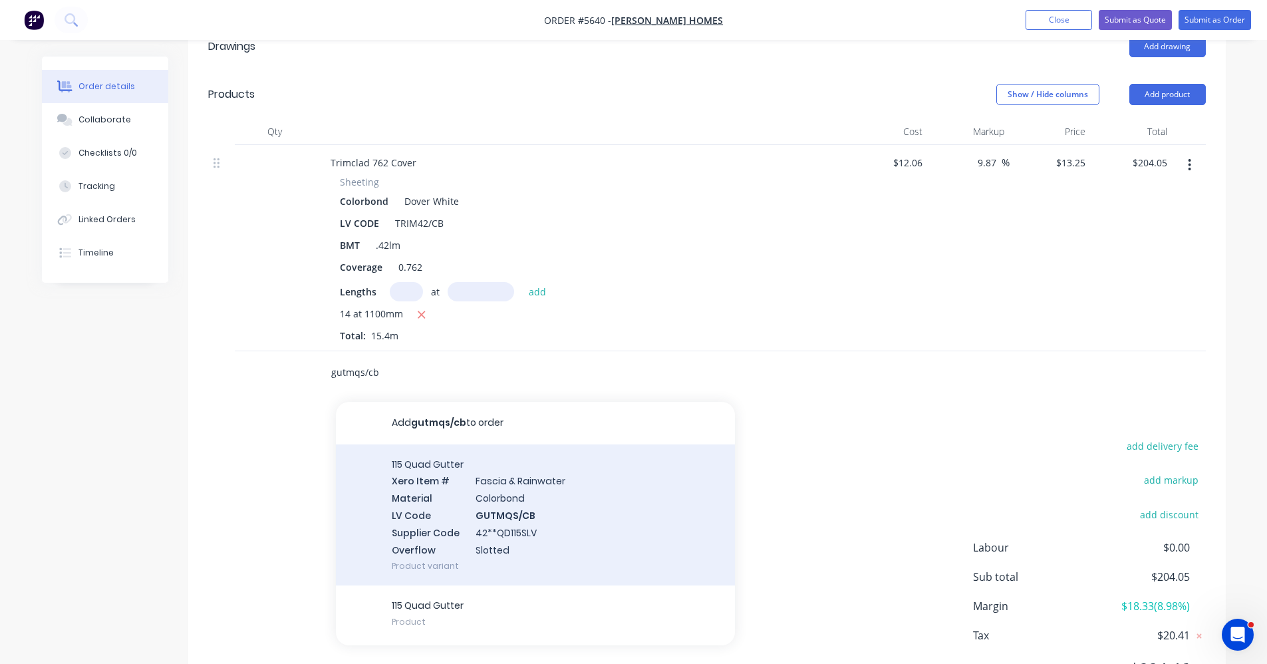
scroll to position [486, 0]
type input "gutmqs/cb"
click at [533, 470] on div "115 Quad Gutter Xero Item # Fascia & Rainwater Material Colorbond LV Code GUTMQ…" at bounding box center [535, 515] width 399 height 142
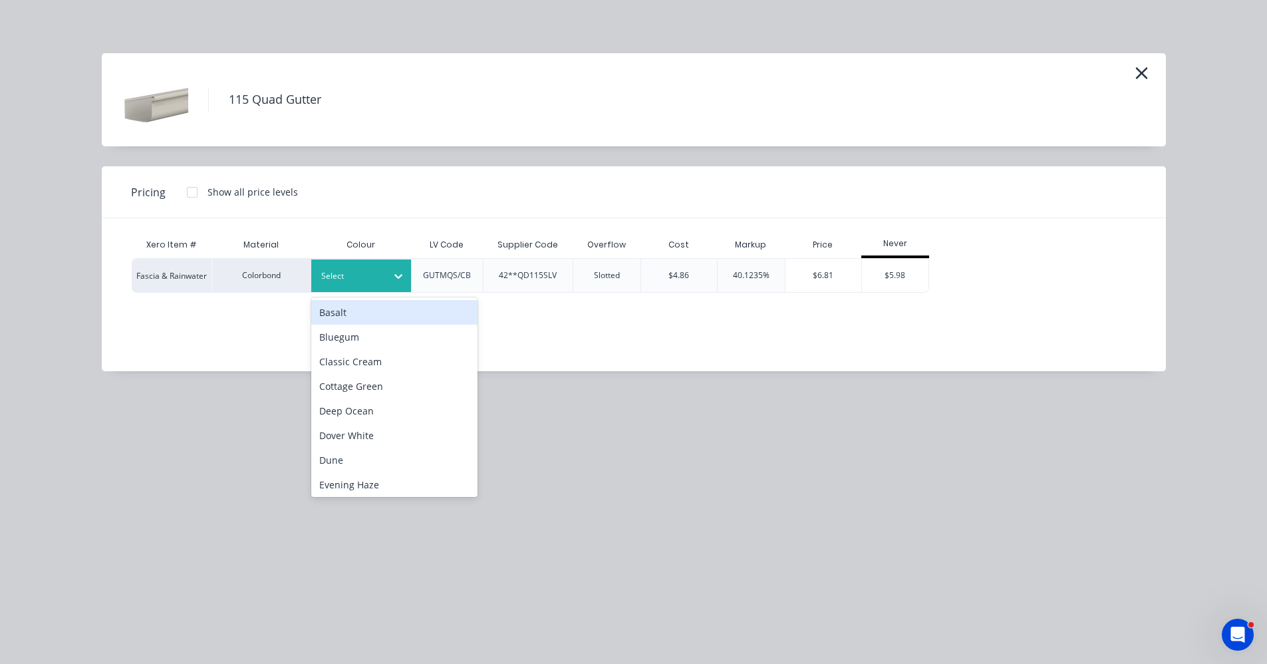
click at [336, 289] on div "Select" at bounding box center [361, 275] width 100 height 33
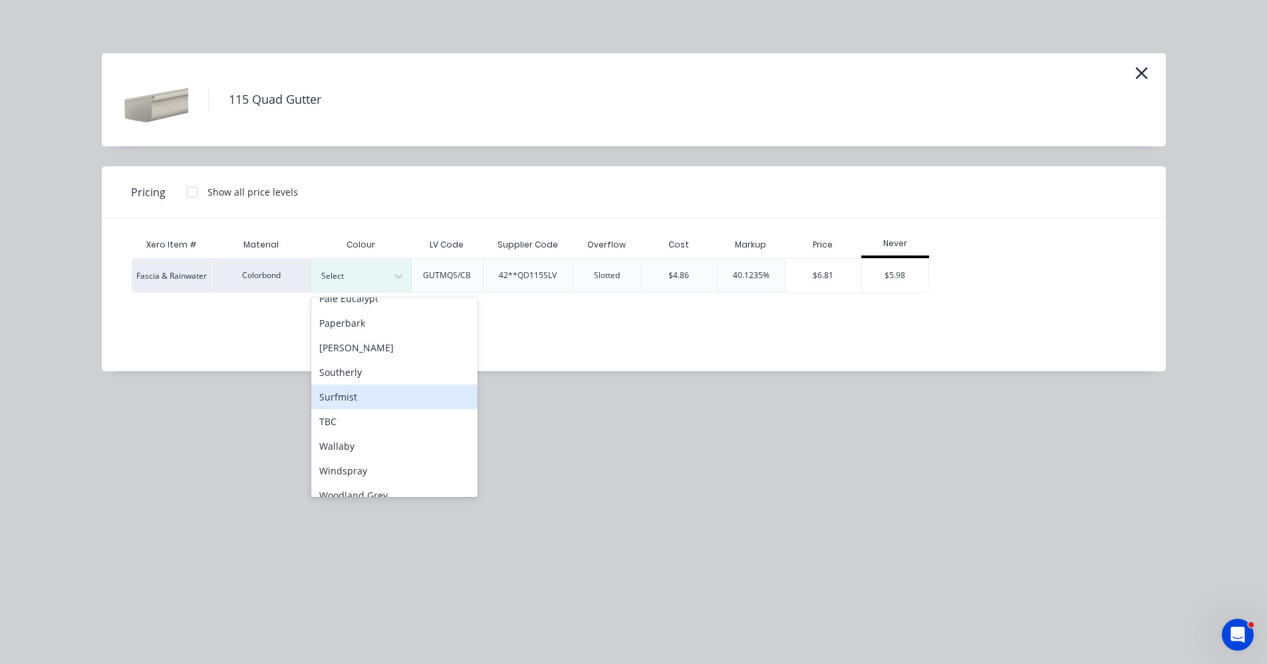
scroll to position [372, 0]
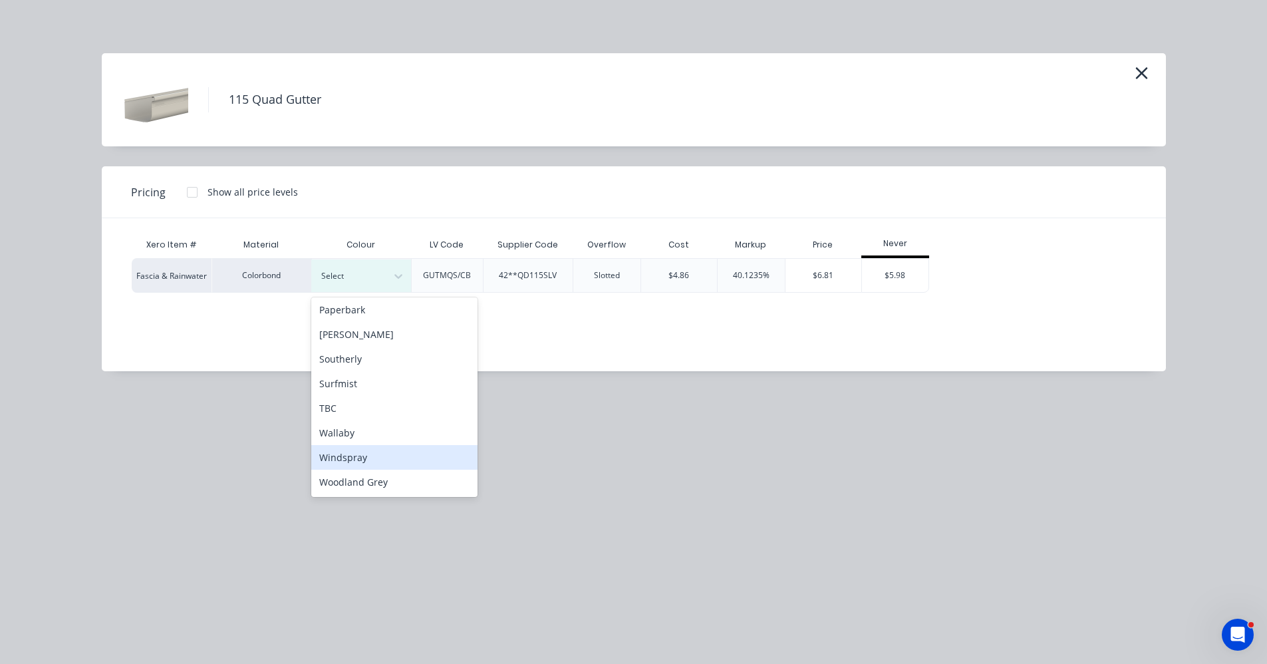
click at [363, 455] on div "Windspray" at bounding box center [394, 457] width 166 height 25
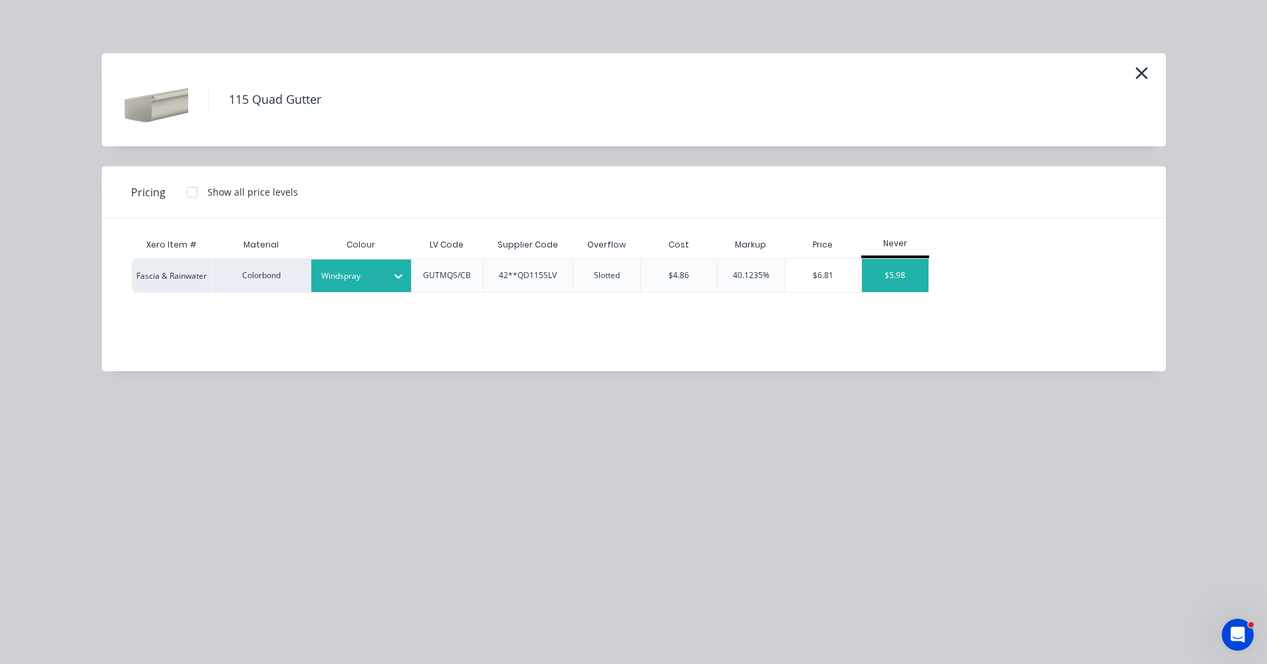
click at [909, 272] on div "$5.98" at bounding box center [895, 275] width 67 height 33
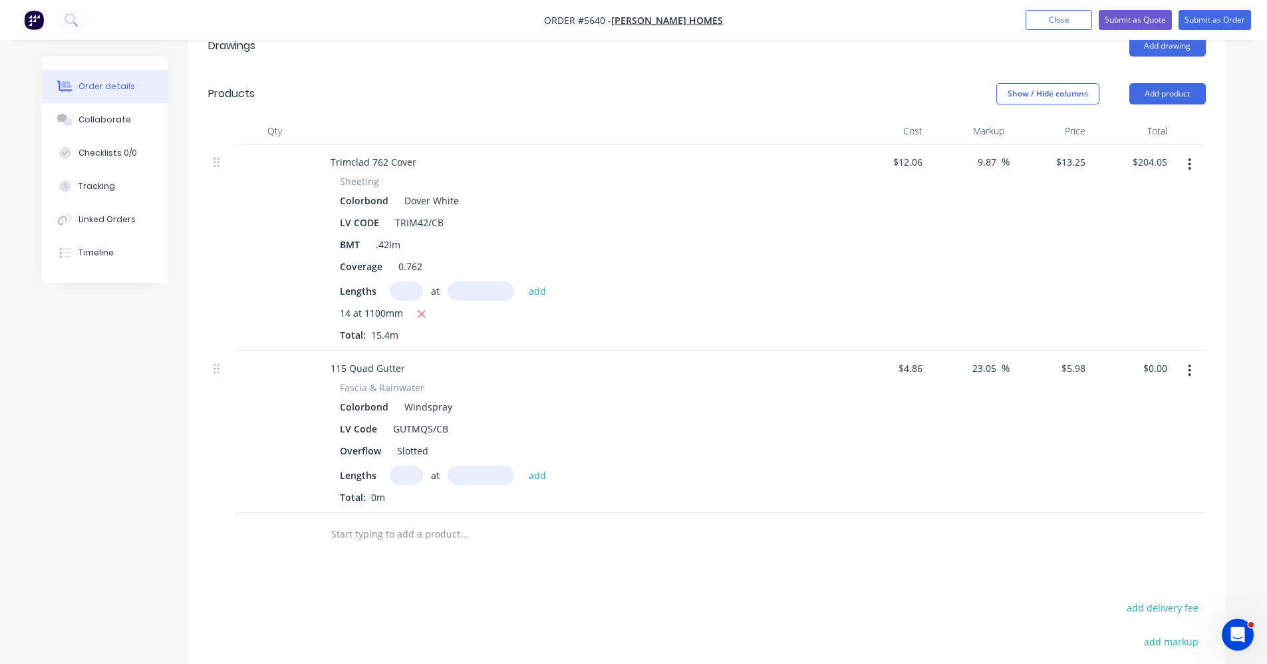
click at [406, 466] on input "text" at bounding box center [406, 475] width 33 height 19
type input "1"
type input "5200"
click at [522, 466] on button "add" at bounding box center [537, 475] width 31 height 18
type input "$31.10"
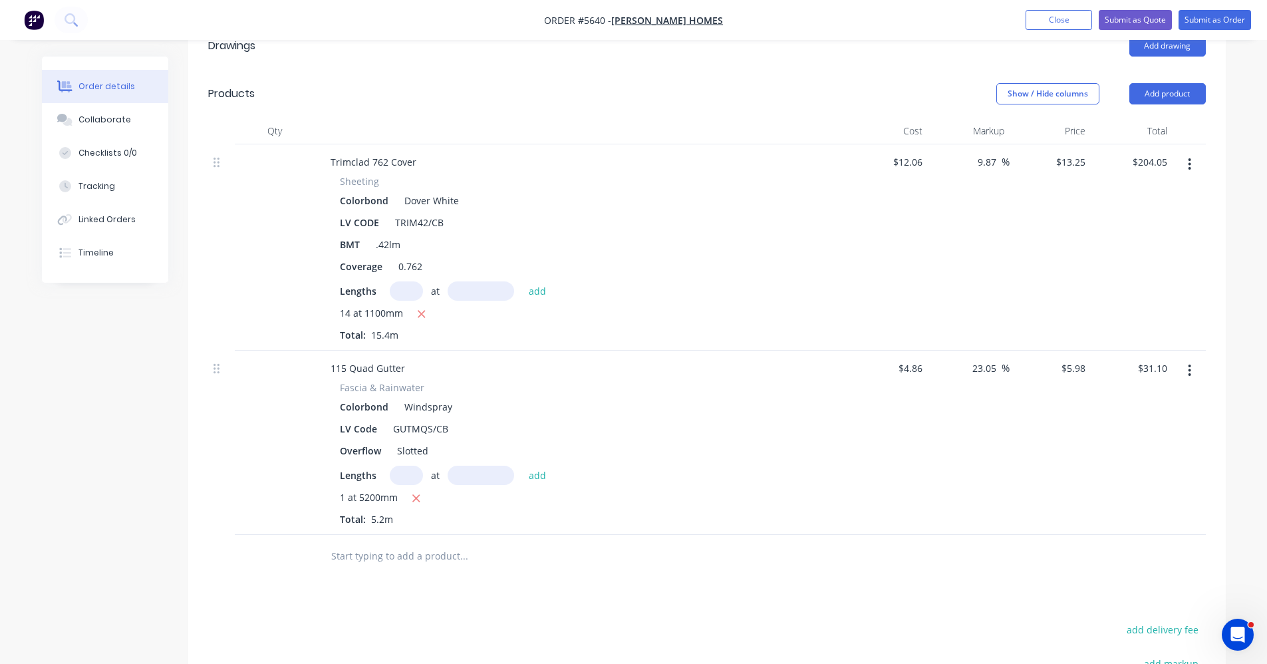
click at [339, 543] on input "text" at bounding box center [464, 556] width 266 height 27
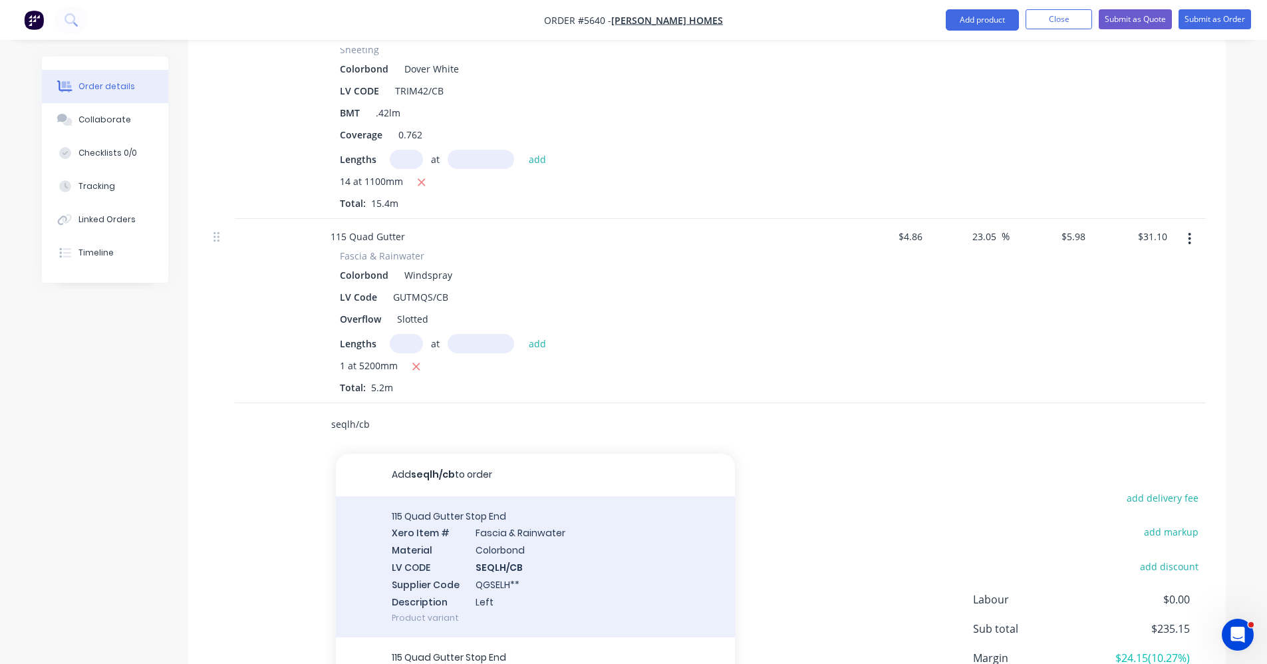
scroll to position [619, 0]
type input "seqlh/cb"
click at [512, 524] on div "115 Quad Gutter Stop End Xero Item # Fascia & Rainwater Material Colorbond LV C…" at bounding box center [535, 566] width 399 height 142
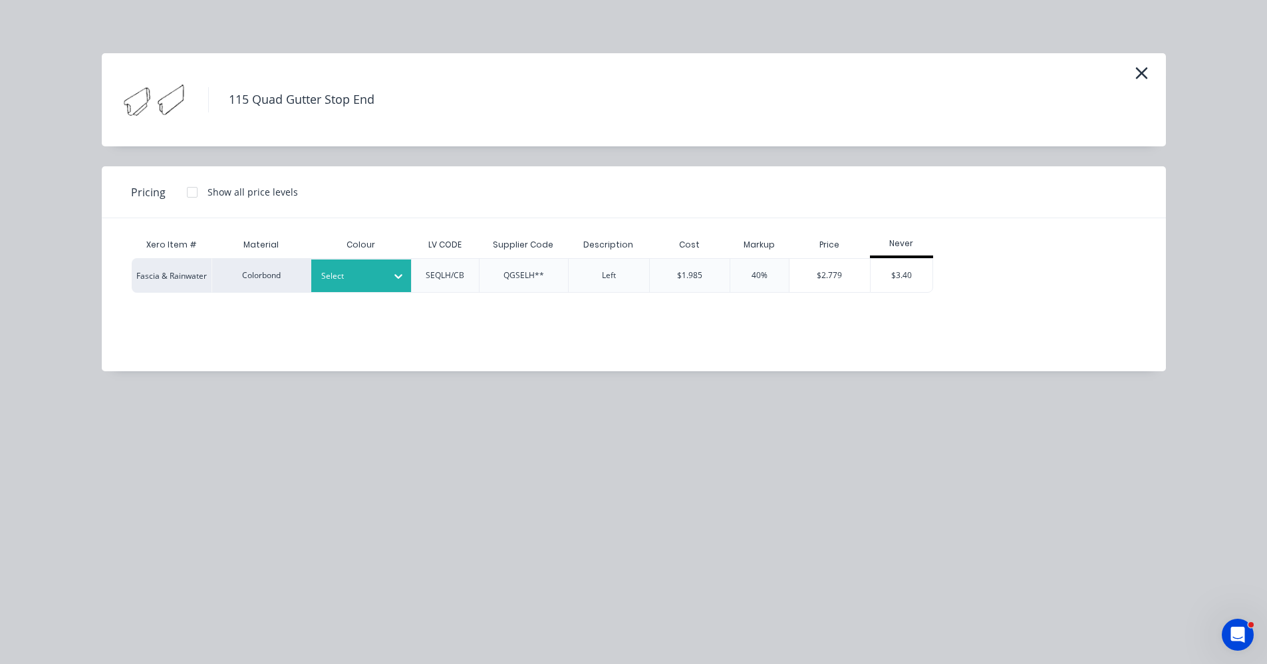
click at [365, 277] on div at bounding box center [351, 276] width 60 height 15
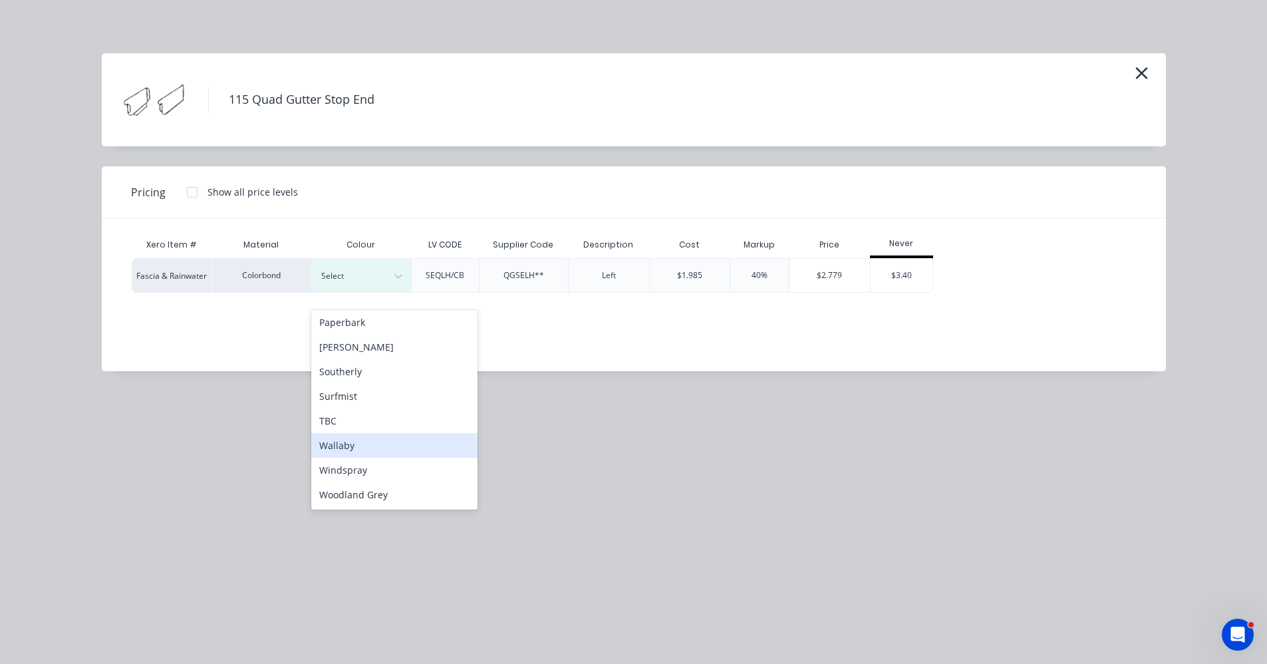
scroll to position [720, 0]
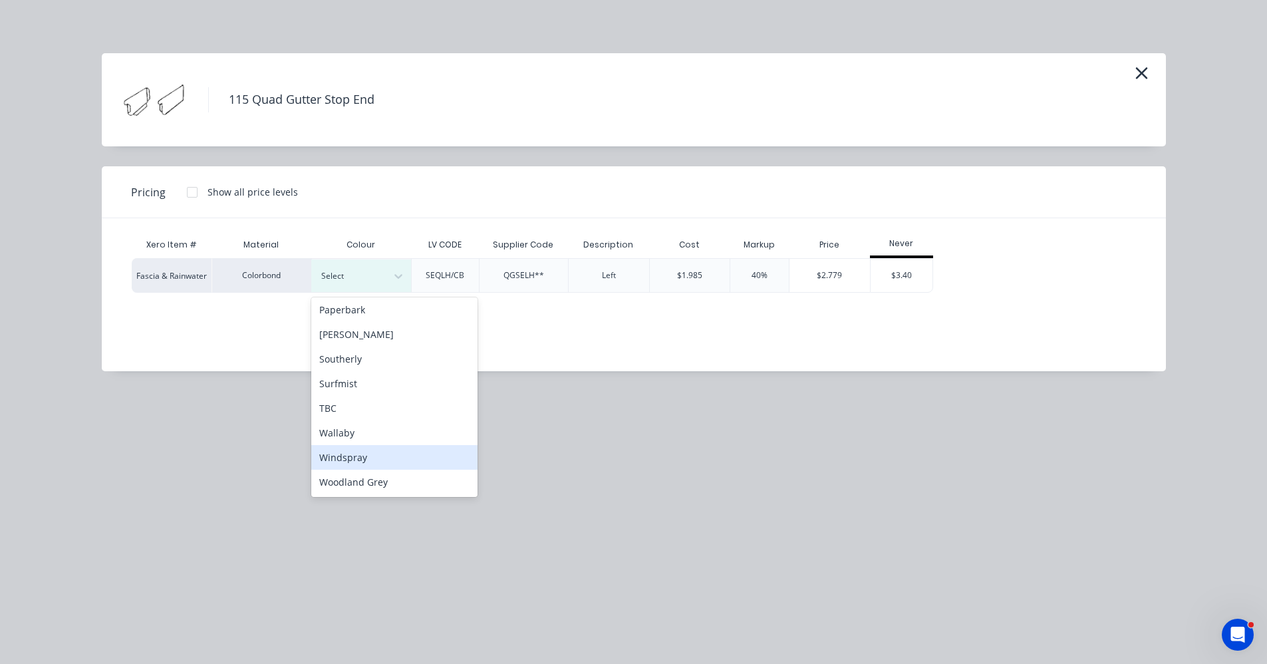
drag, startPoint x: 364, startPoint y: 460, endPoint x: 524, endPoint y: 463, distance: 160.3
click at [365, 460] on div "Windspray" at bounding box center [394, 457] width 166 height 25
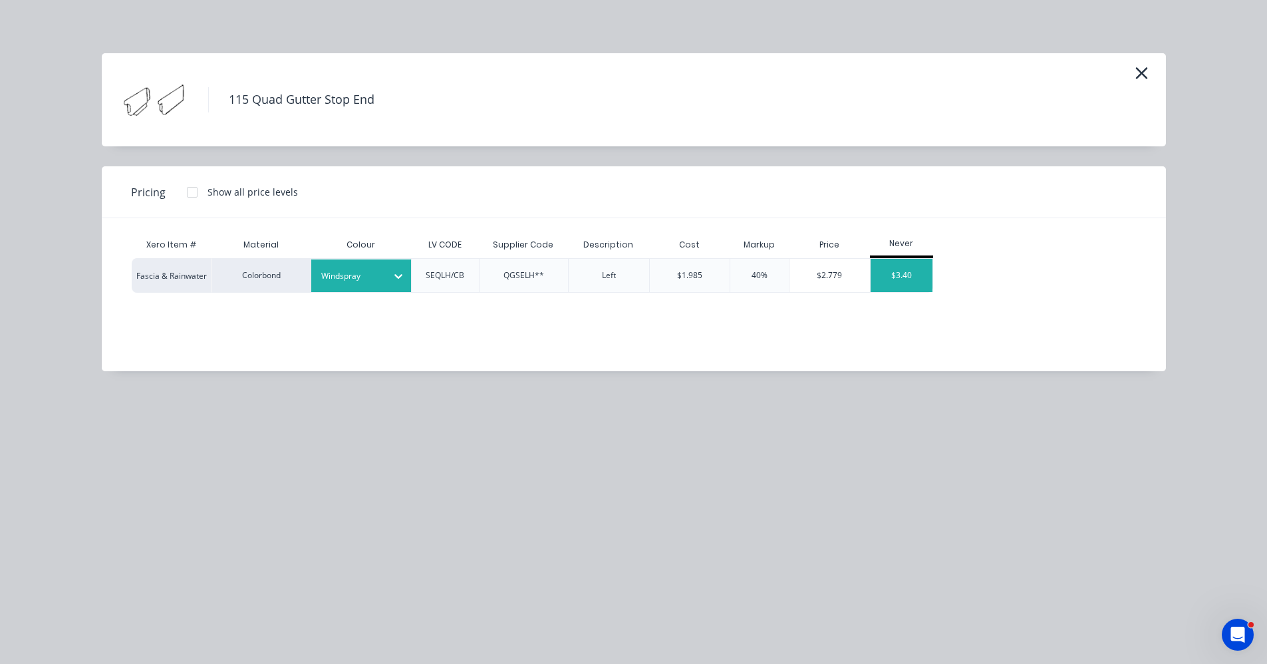
click at [904, 274] on div "$3.40" at bounding box center [902, 275] width 63 height 33
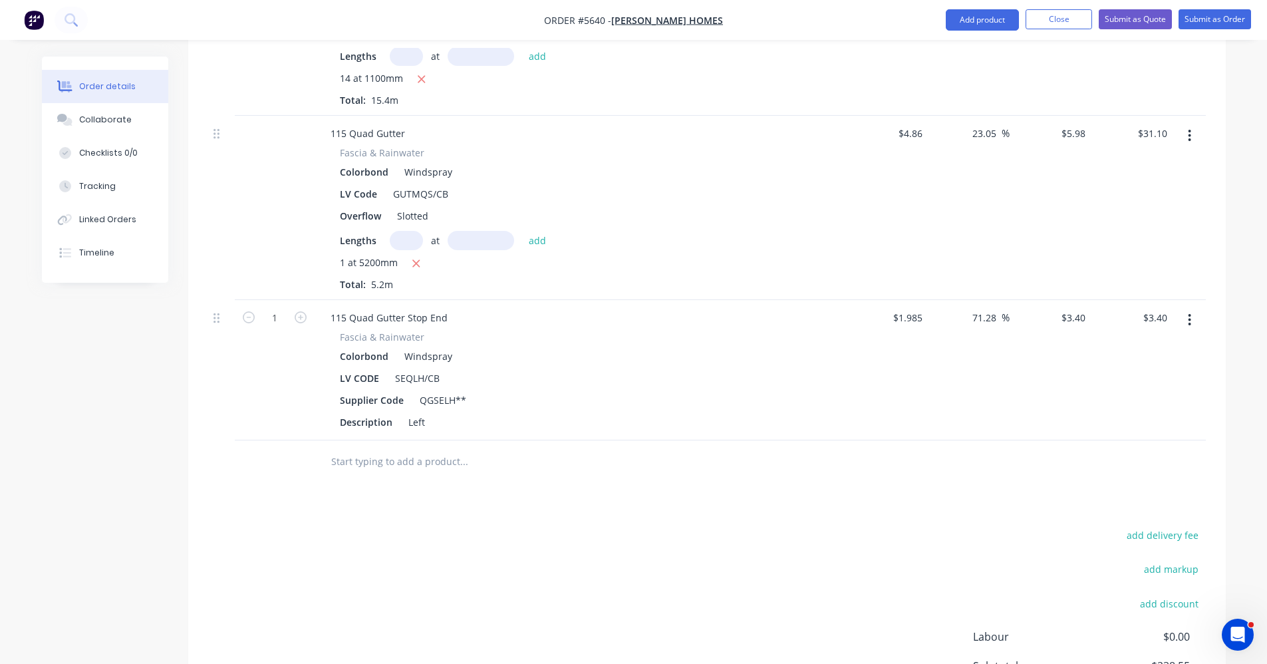
click at [412, 448] on input "text" at bounding box center [464, 461] width 266 height 27
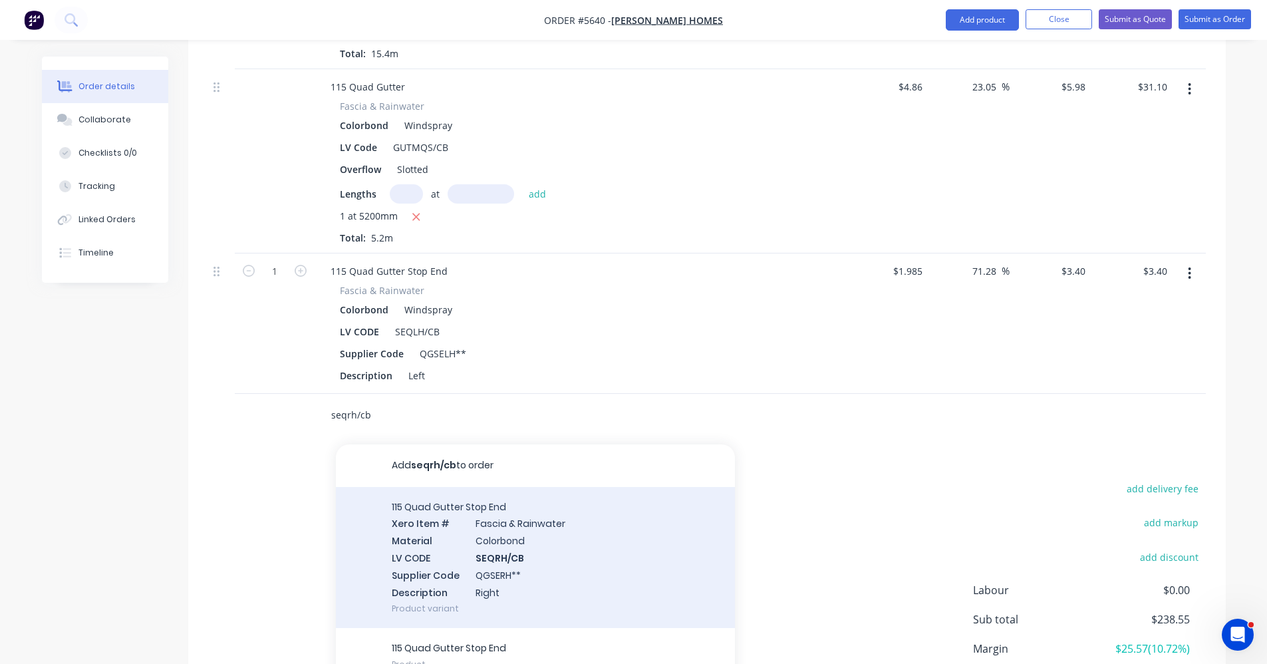
scroll to position [842, 0]
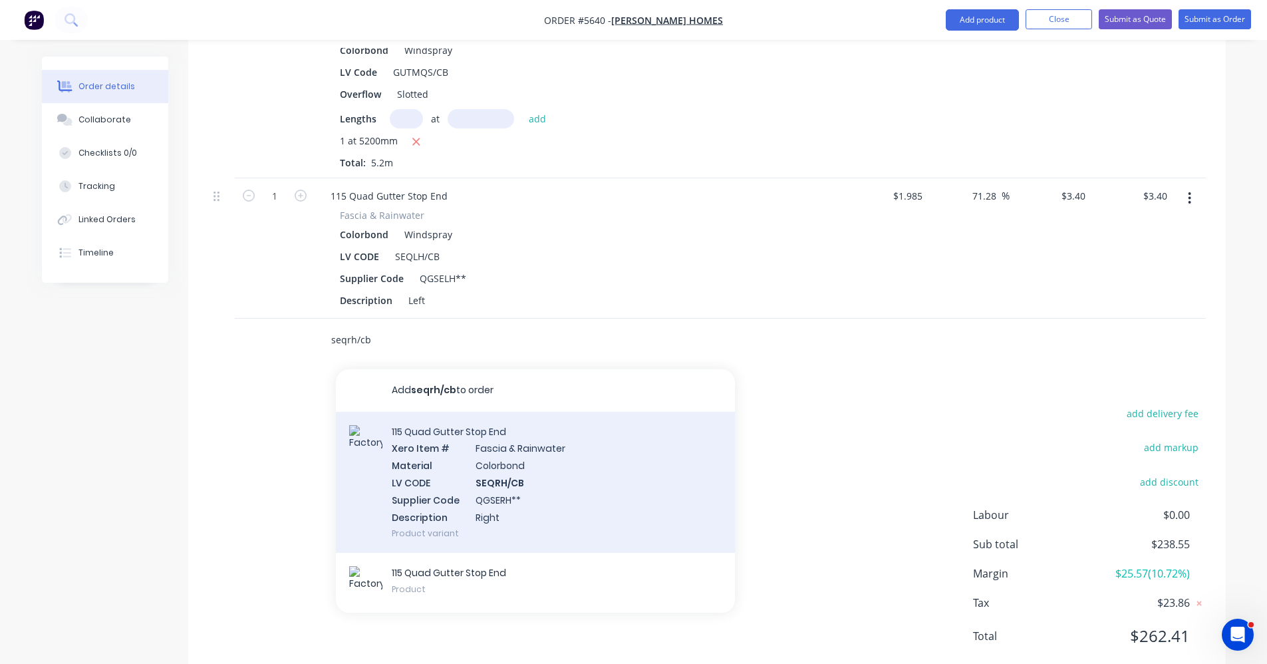
type input "seqrh/cb"
click at [504, 455] on div "115 Quad Gutter Stop End Xero Item # Fascia & Rainwater Material Colorbond LV C…" at bounding box center [535, 483] width 399 height 142
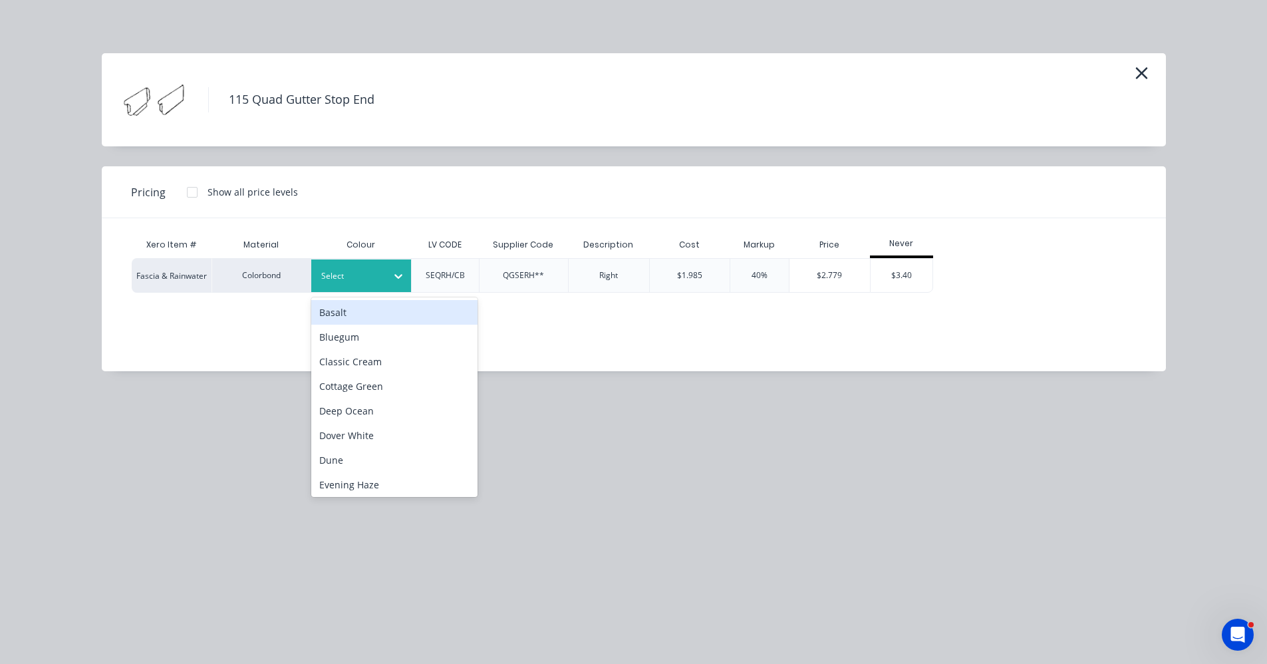
click at [366, 275] on div at bounding box center [351, 276] width 60 height 15
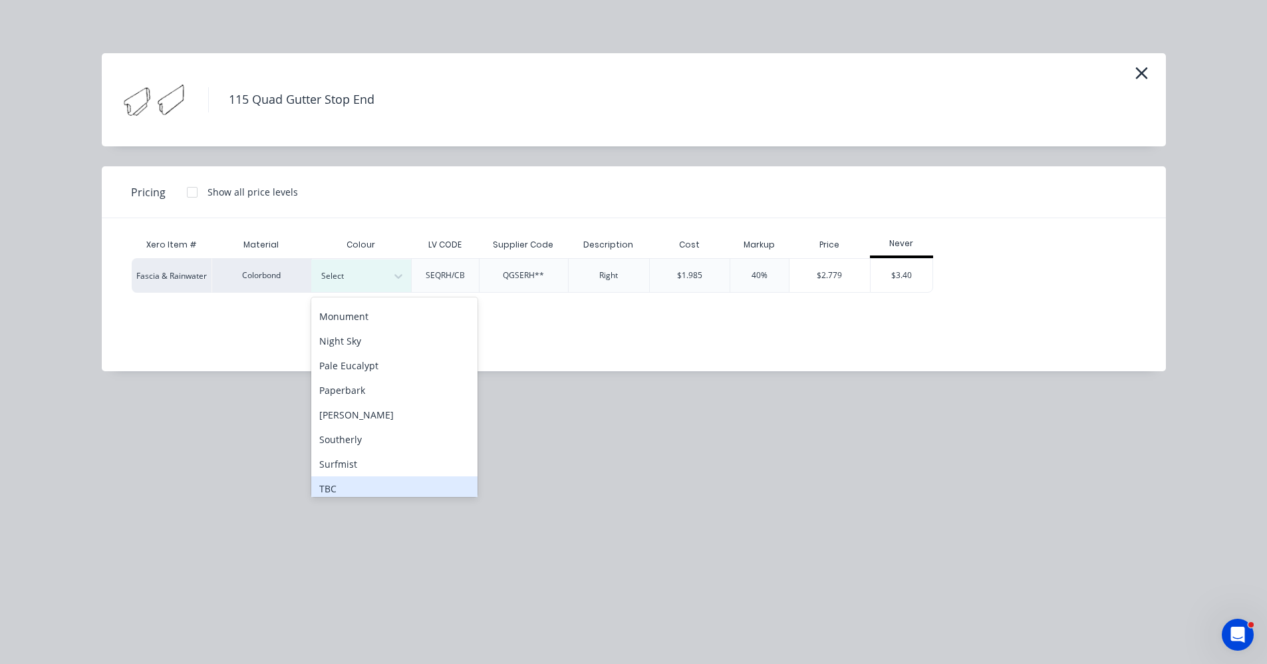
scroll to position [372, 0]
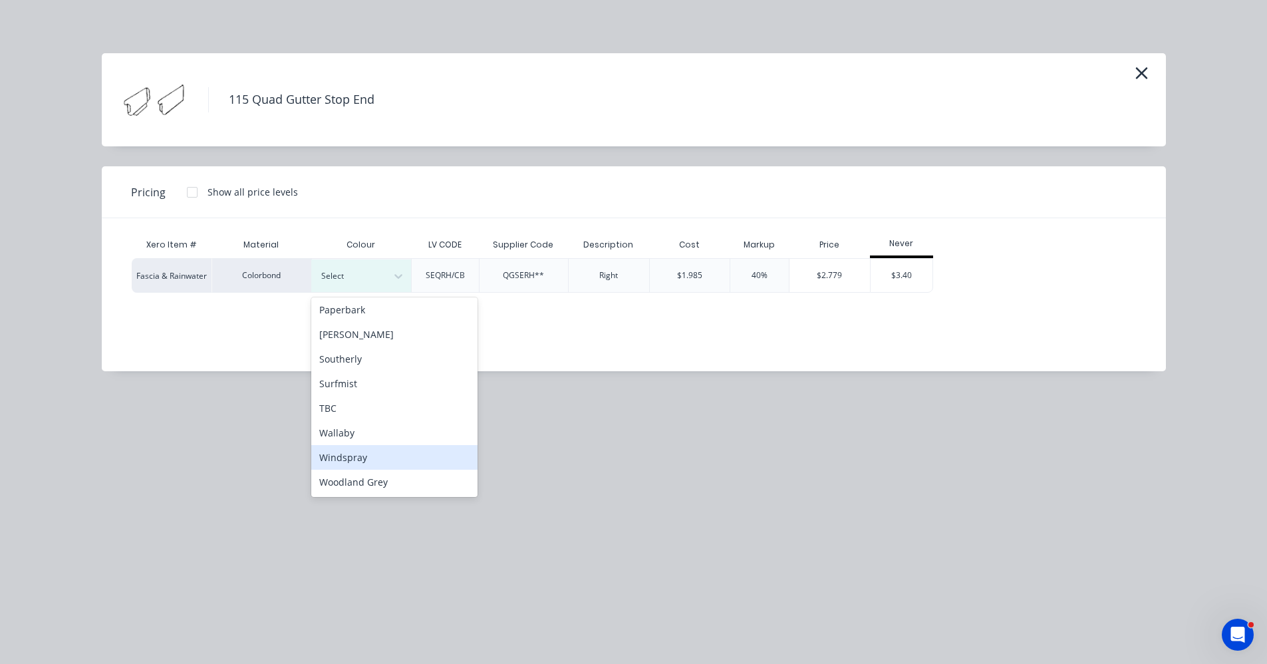
click at [378, 452] on div "Windspray" at bounding box center [394, 457] width 166 height 25
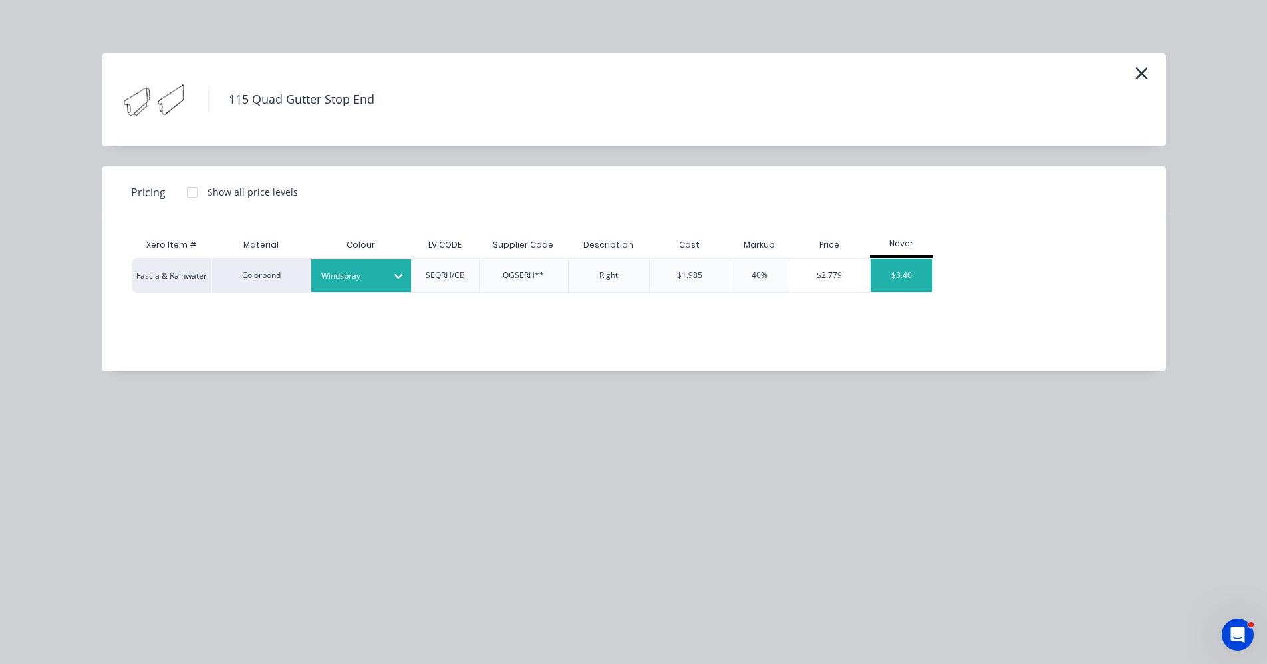
click at [917, 276] on div "$3.40" at bounding box center [902, 275] width 63 height 33
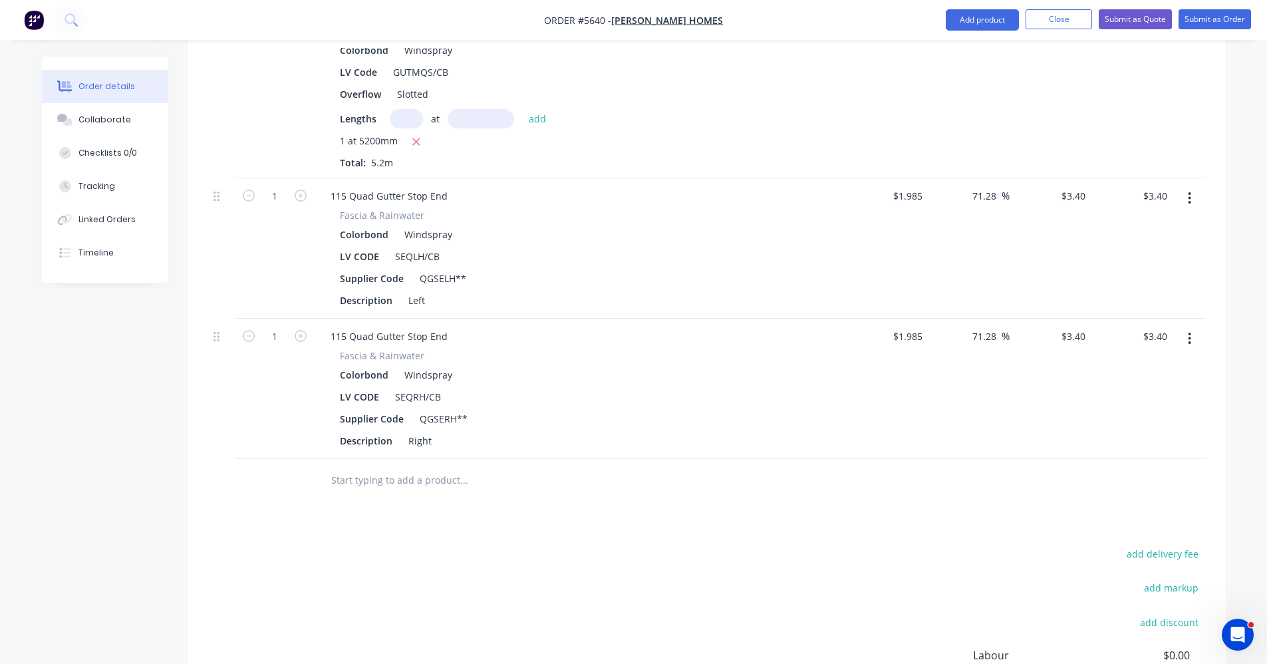
click at [402, 467] on input "text" at bounding box center [464, 480] width 266 height 27
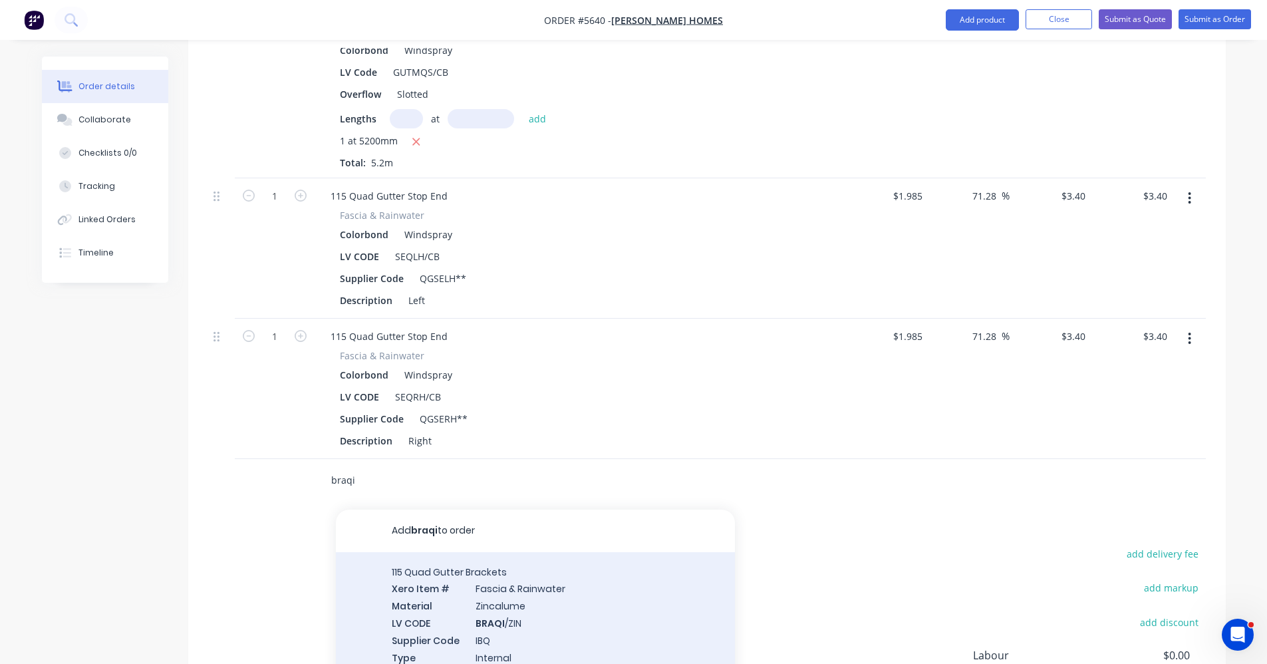
type input "braqi"
click at [493, 552] on div "115 Quad Gutter Brackets Xero Item # Fascia & Rainwater Material Zincalume LV C…" at bounding box center [535, 623] width 399 height 142
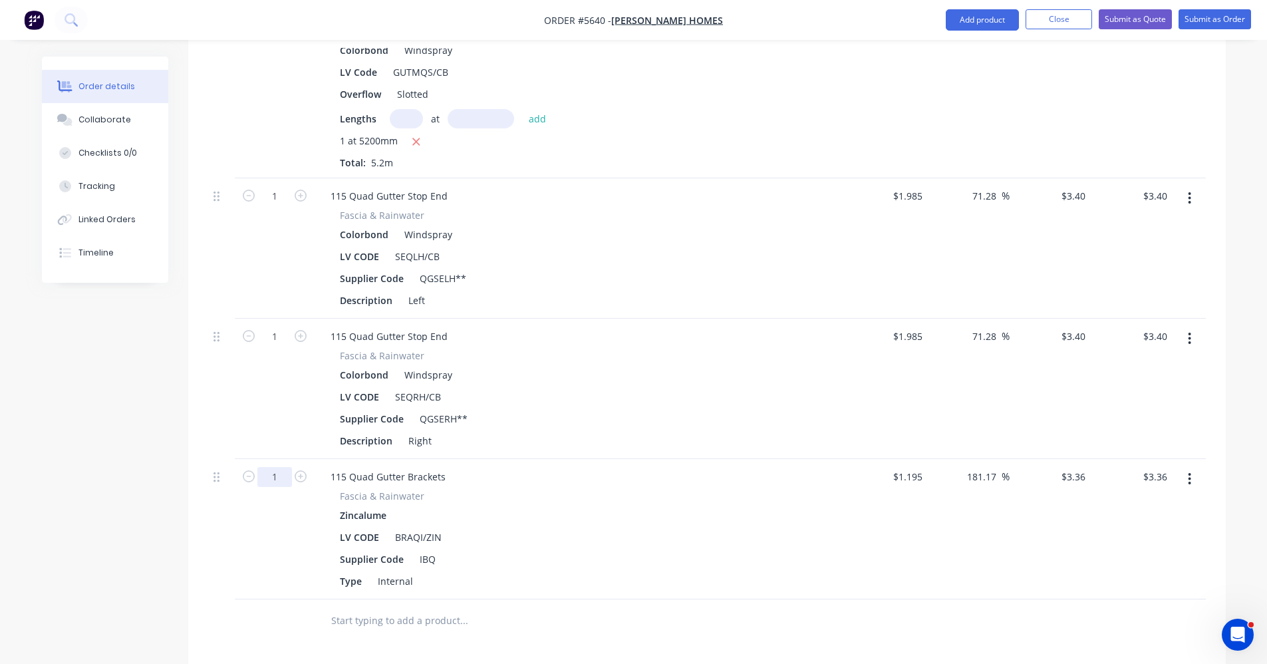
click at [287, 206] on input "1" at bounding box center [274, 196] width 35 height 20
type input "6"
type input "$20.16"
click at [719, 549] on div "Supplier Code IBQ" at bounding box center [578, 558] width 487 height 19
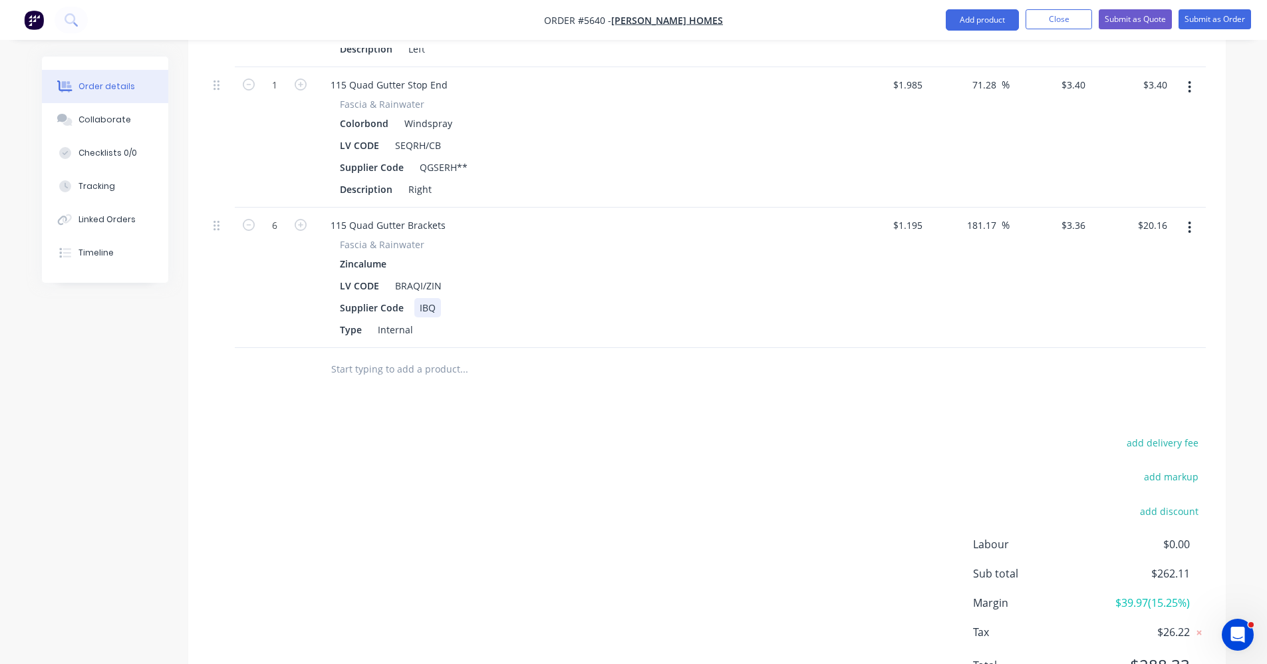
scroll to position [1123, 0]
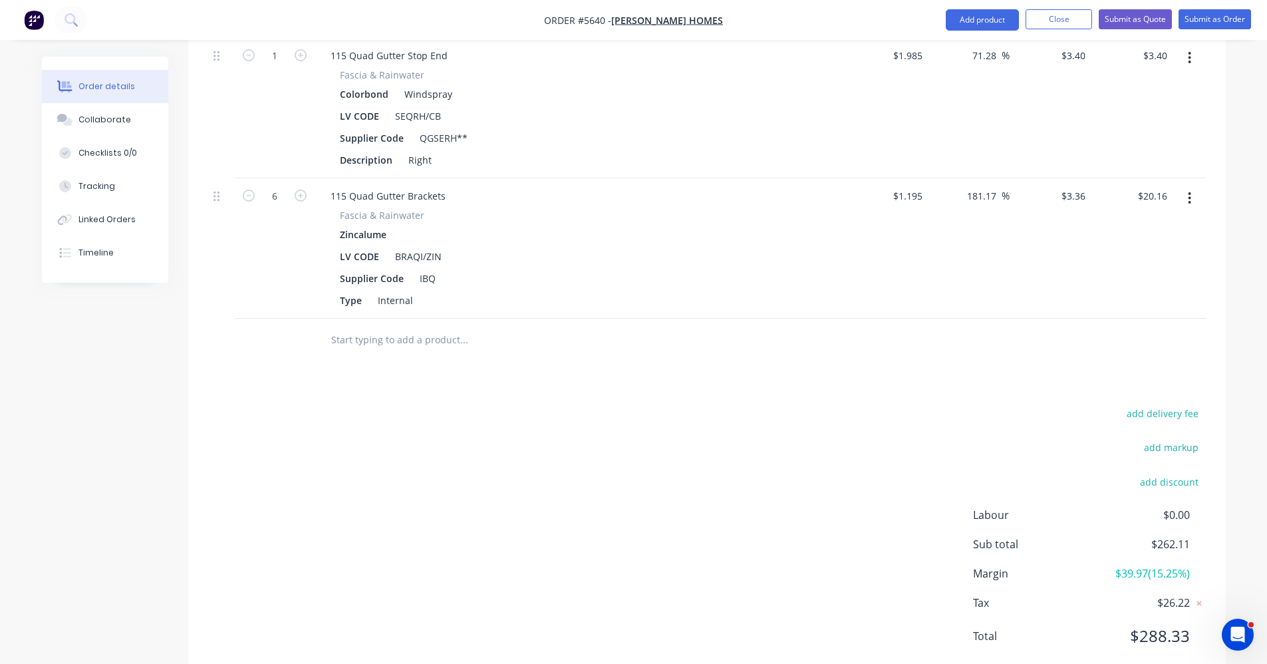
click at [437, 327] on input "text" at bounding box center [464, 340] width 266 height 27
click at [377, 327] on input "text" at bounding box center [464, 340] width 266 height 27
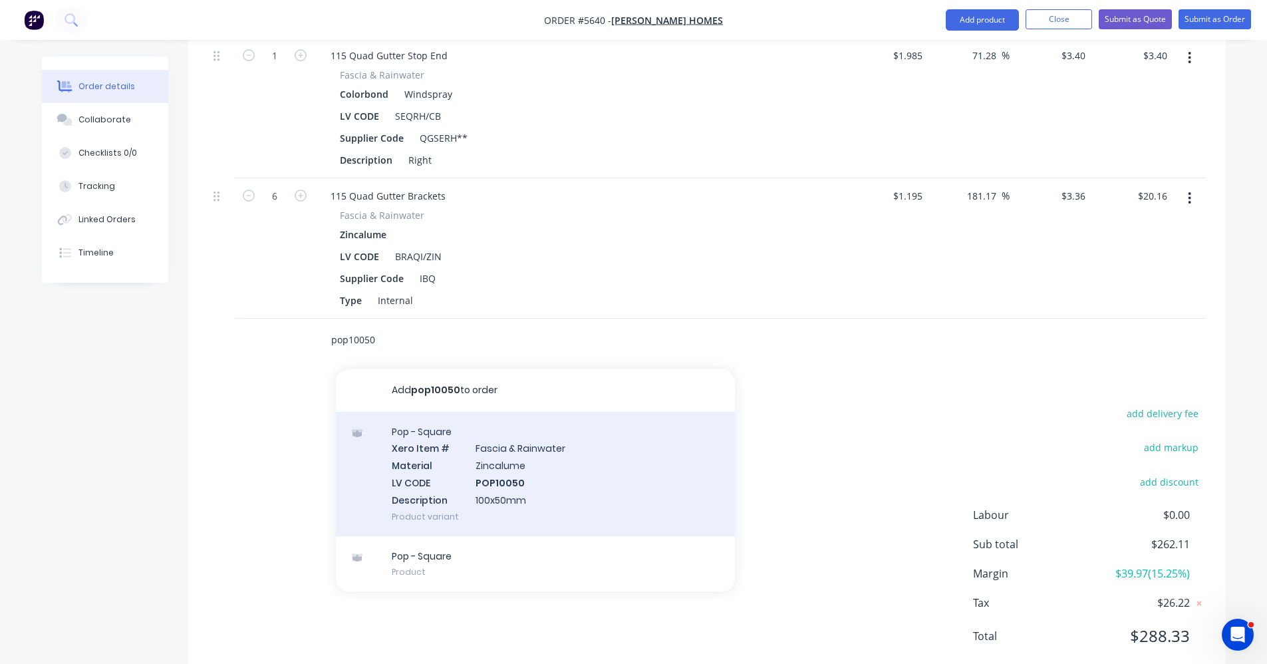
type input "pop10050"
click at [448, 424] on div "Pop - Square Xero Item # Fascia & Rainwater Material Zincalume LV CODE POP10050…" at bounding box center [535, 474] width 399 height 124
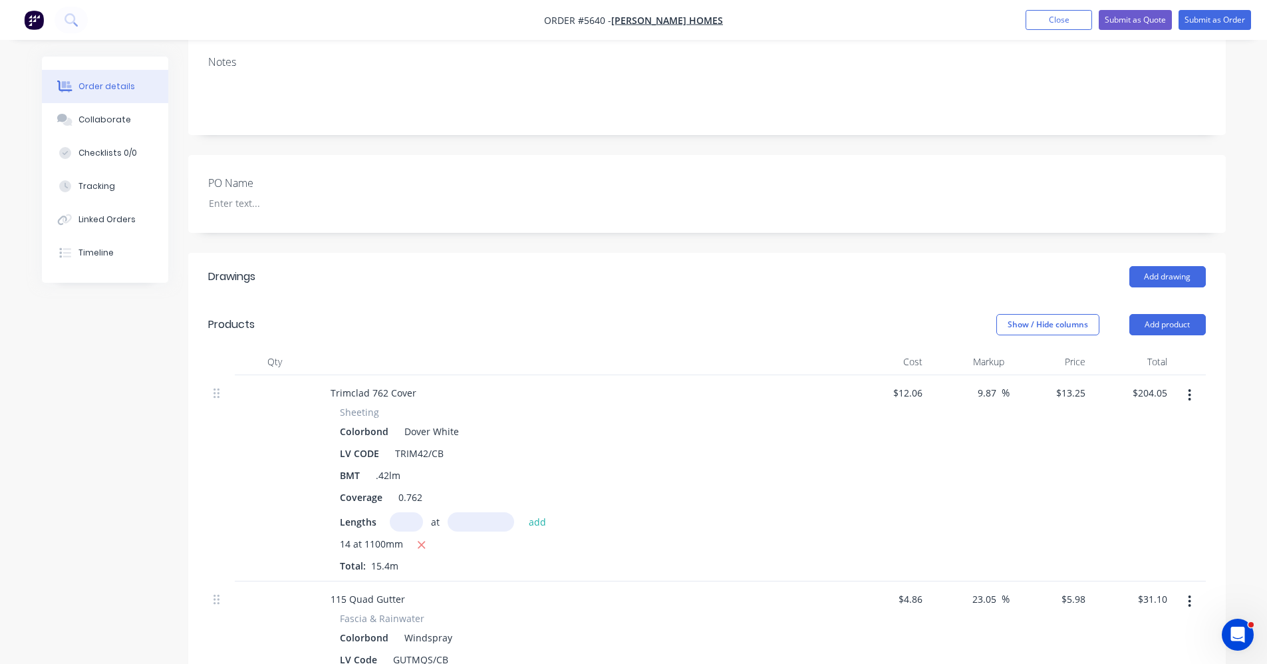
scroll to position [59, 0]
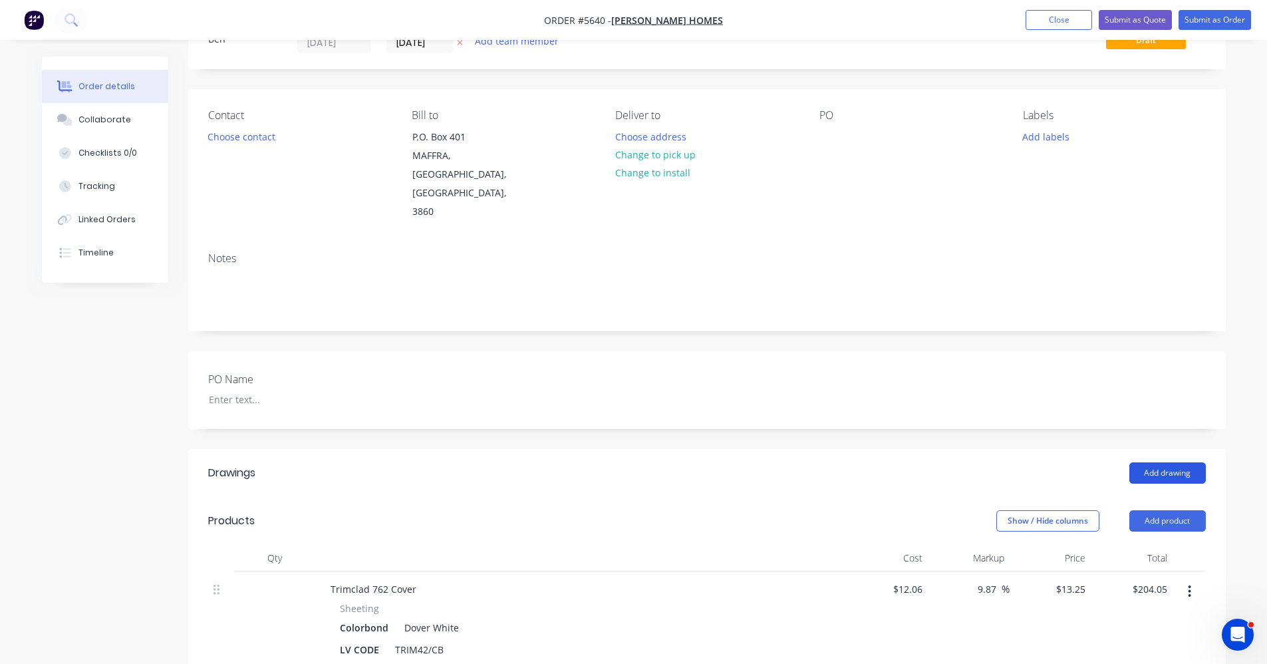
click at [1165, 462] on button "Add drawing" at bounding box center [1168, 472] width 76 height 21
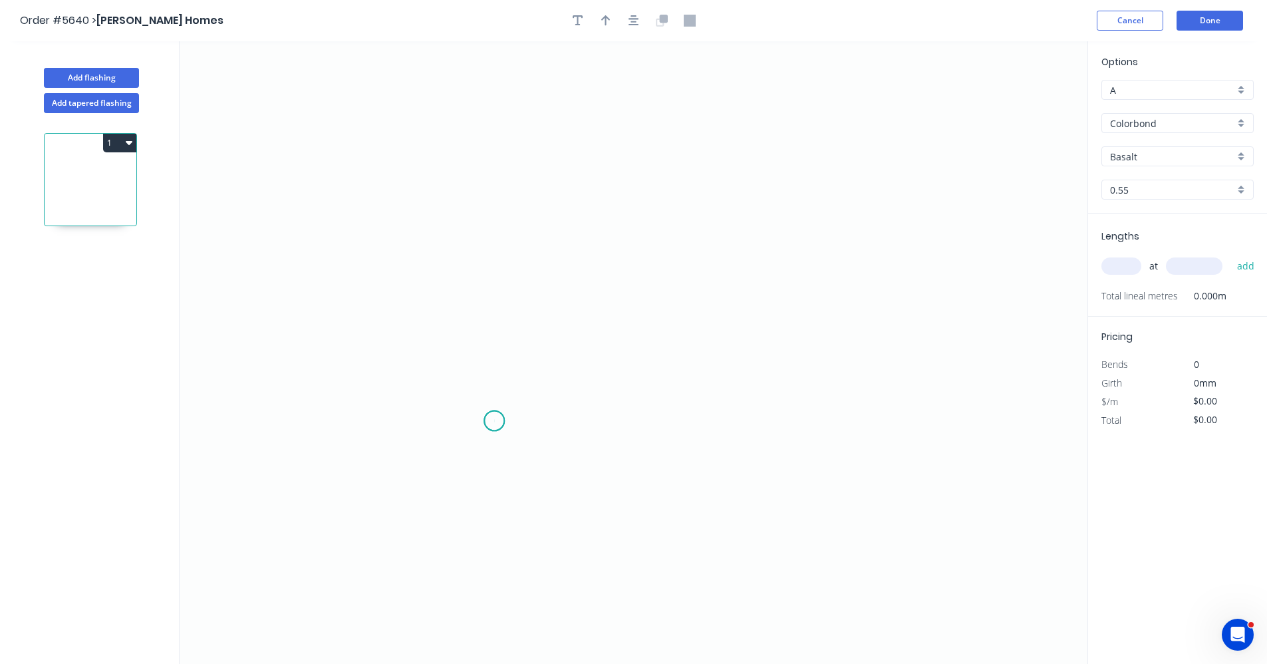
drag, startPoint x: 494, startPoint y: 421, endPoint x: 508, endPoint y: 381, distance: 42.1
click at [495, 419] on icon "0" at bounding box center [634, 352] width 908 height 623
click at [494, 249] on icon "0" at bounding box center [634, 352] width 908 height 623
drag, startPoint x: 764, startPoint y: 260, endPoint x: 758, endPoint y: 289, distance: 29.1
click at [764, 260] on icon "0 ?" at bounding box center [634, 352] width 908 height 623
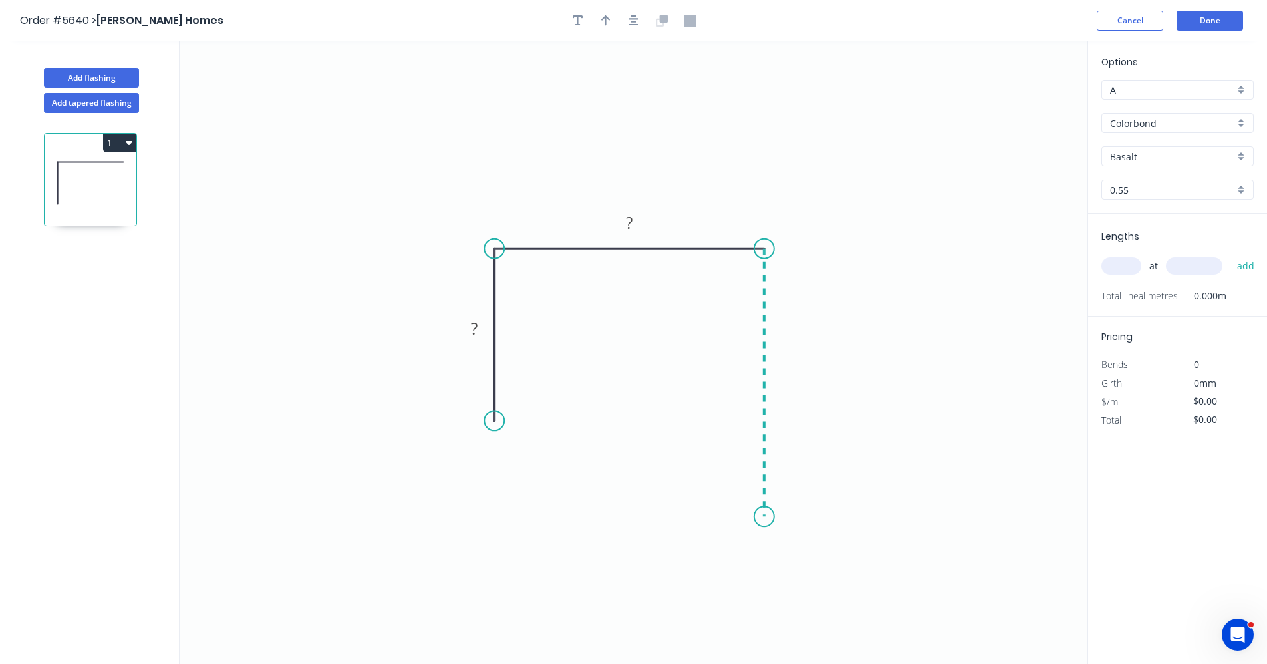
click at [781, 517] on icon "0 ? ?" at bounding box center [634, 352] width 908 height 623
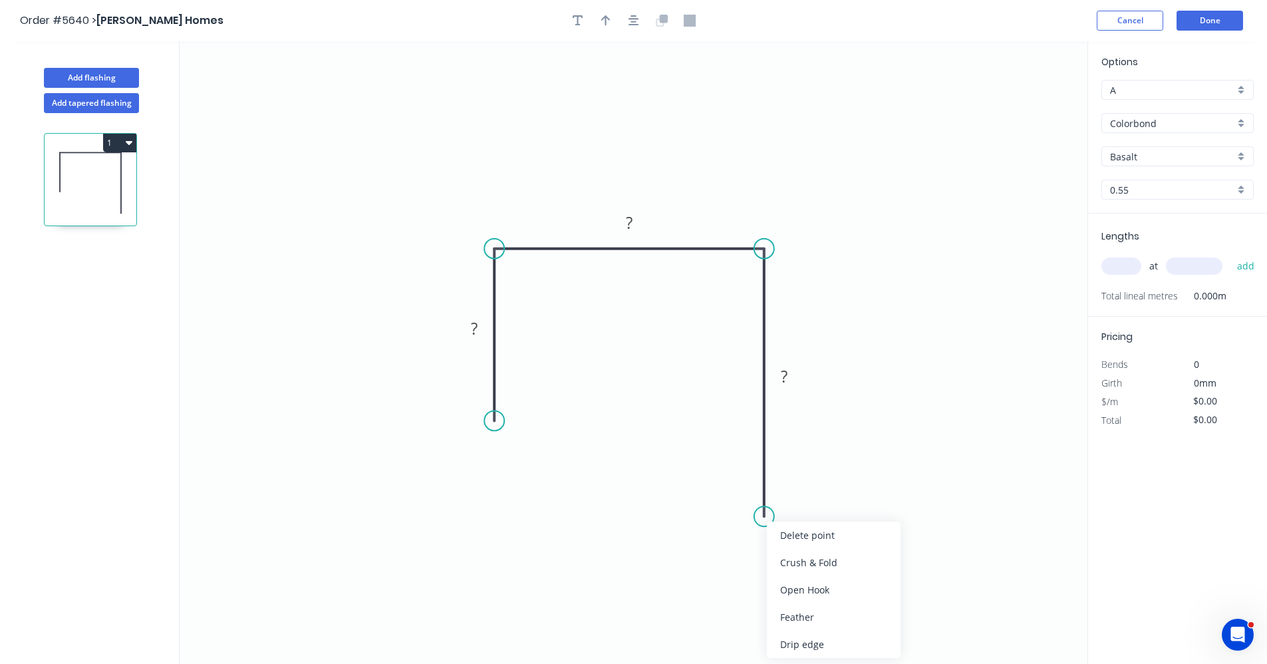
click at [808, 618] on div "Feather" at bounding box center [834, 616] width 134 height 27
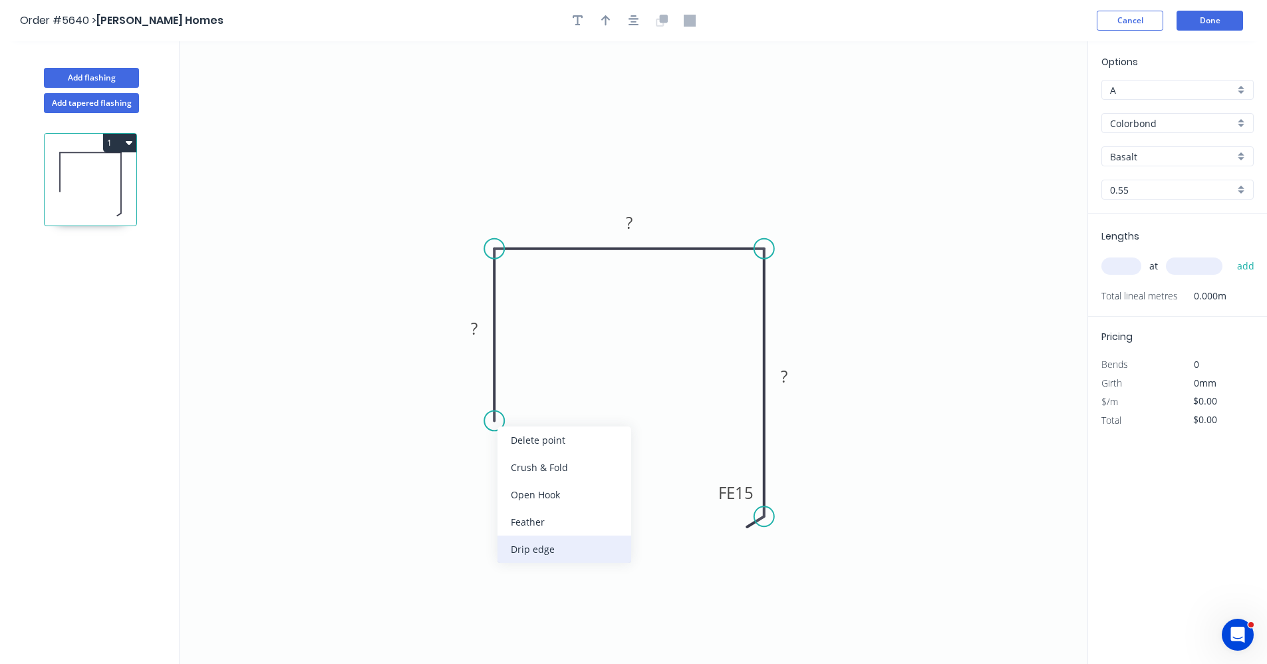
click at [537, 544] on div "Drip edge" at bounding box center [565, 548] width 134 height 27
click at [484, 337] on rect at bounding box center [474, 329] width 27 height 19
type input "$26.18"
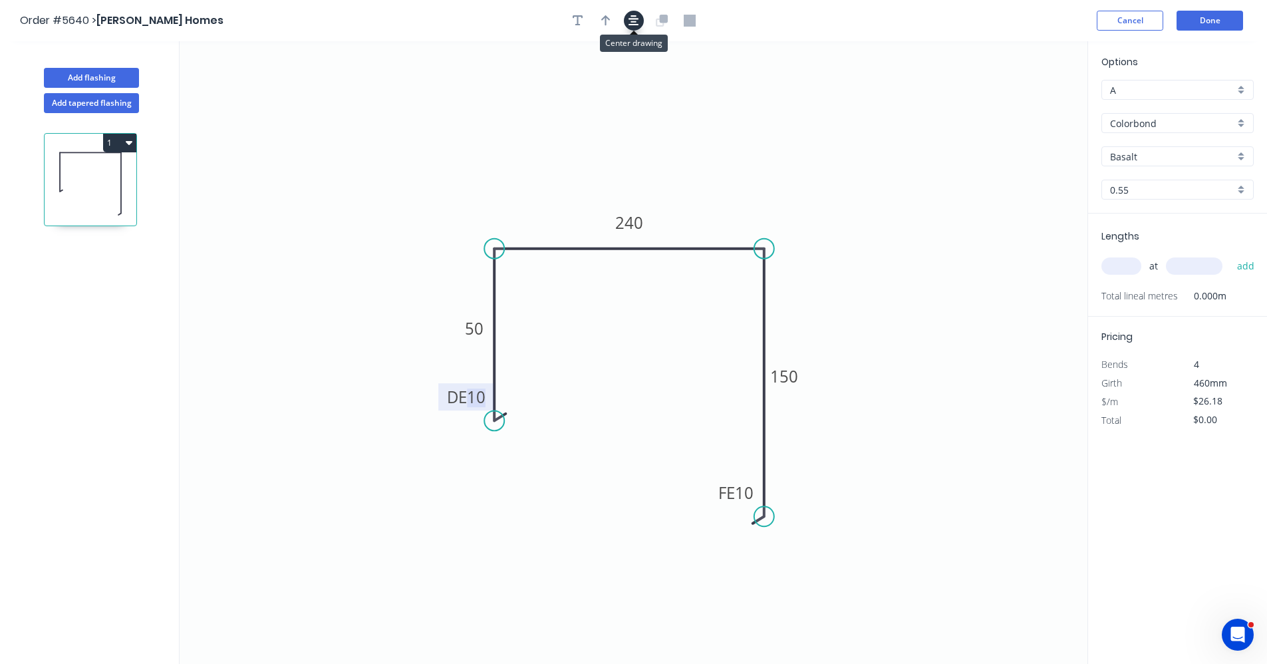
click at [634, 23] on icon "button" at bounding box center [634, 21] width 11 height 12
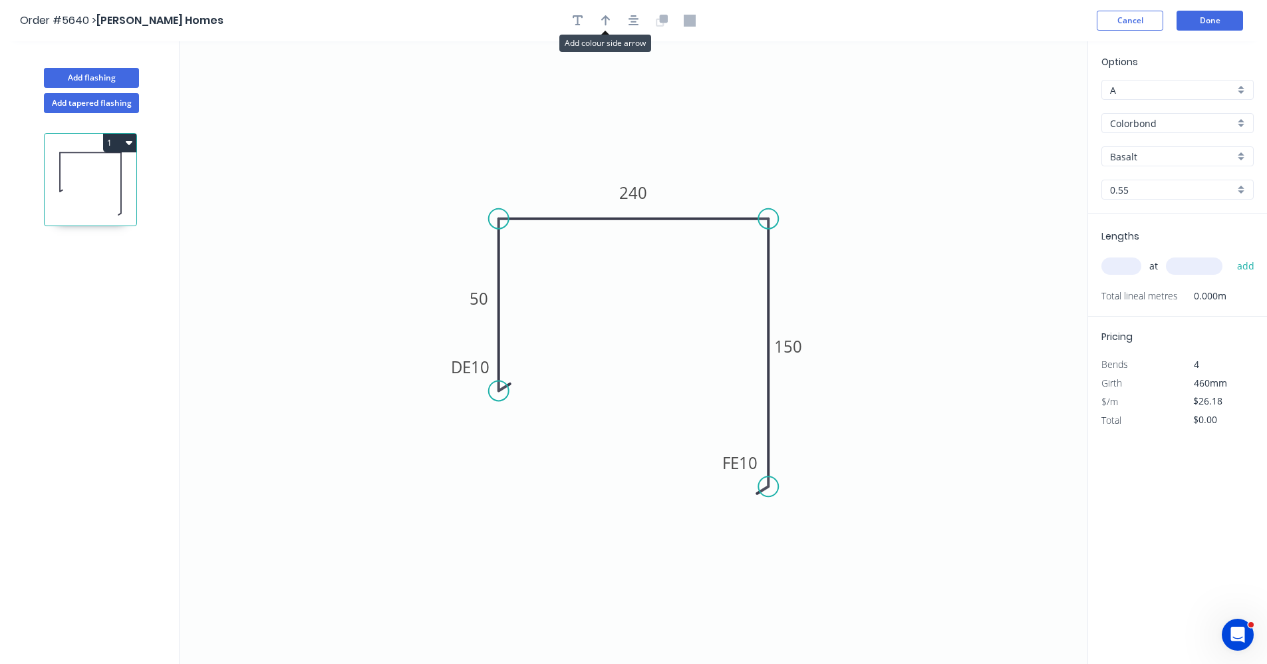
drag, startPoint x: 605, startPoint y: 25, endPoint x: 629, endPoint y: 31, distance: 25.5
click at [605, 25] on icon "button" at bounding box center [605, 21] width 9 height 12
drag, startPoint x: 1020, startPoint y: 108, endPoint x: 926, endPoint y: 209, distance: 138.4
click at [720, 204] on icon at bounding box center [718, 188] width 12 height 43
click at [1158, 155] on input "Basalt" at bounding box center [1172, 157] width 124 height 14
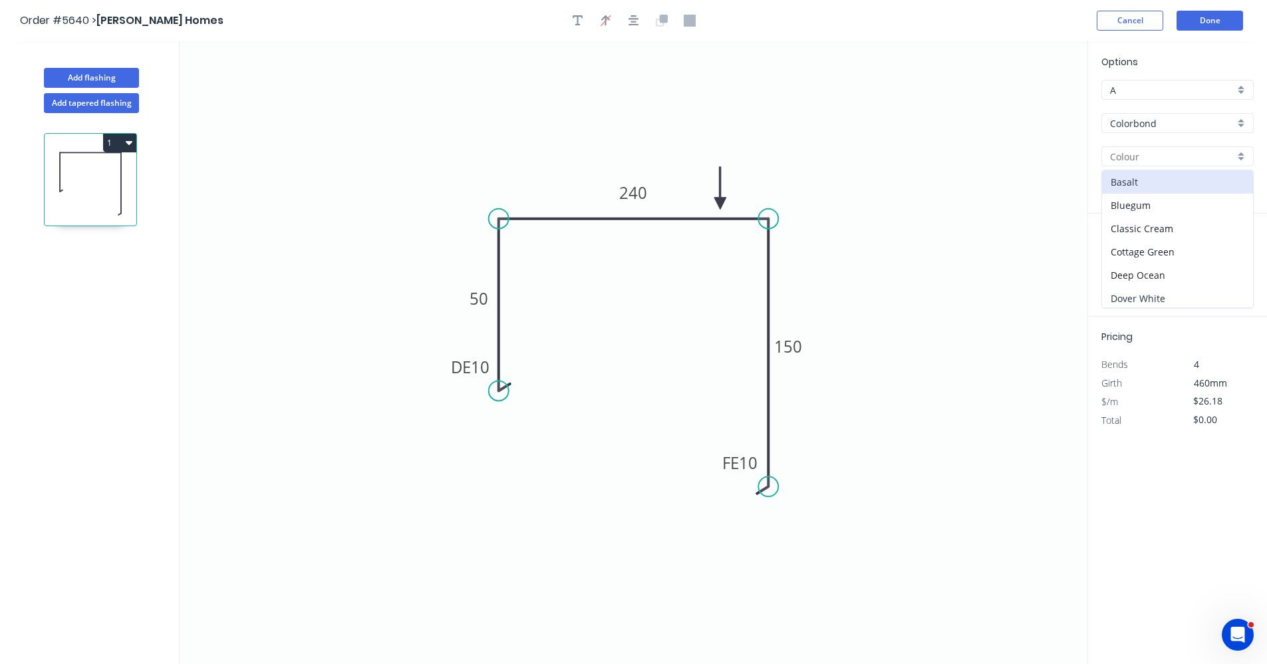
click at [1146, 298] on div "Dover White" at bounding box center [1177, 298] width 151 height 23
type input "Dover White"
click at [1127, 268] on input "text" at bounding box center [1122, 265] width 40 height 17
type input "1"
type input "1100"
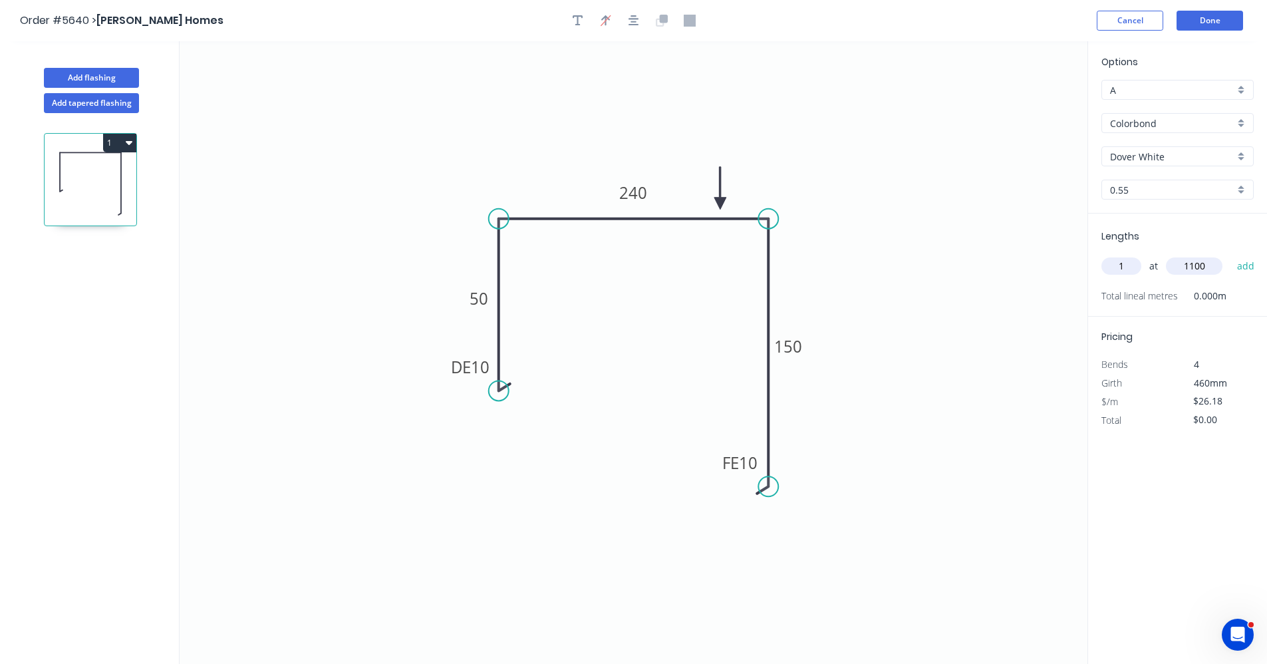
click at [1231, 255] on button "add" at bounding box center [1246, 266] width 31 height 23
click at [130, 145] on icon "button" at bounding box center [129, 142] width 7 height 11
click at [57, 179] on div "Duplicate" at bounding box center [73, 175] width 102 height 19
type input "$0.00"
click at [639, 192] on tspan "240" at bounding box center [634, 193] width 28 height 22
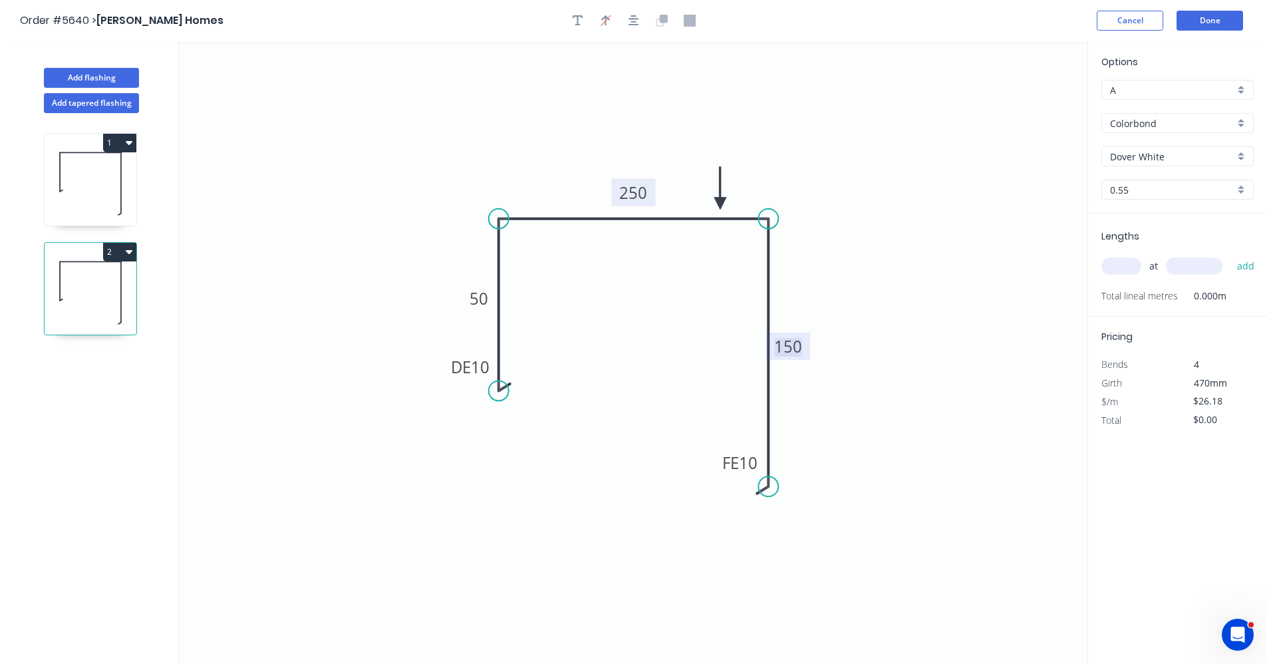
drag, startPoint x: 129, startPoint y: 249, endPoint x: 122, endPoint y: 252, distance: 7.2
click at [128, 249] on icon "button" at bounding box center [129, 251] width 7 height 11
click at [70, 279] on div "Duplicate" at bounding box center [73, 284] width 102 height 19
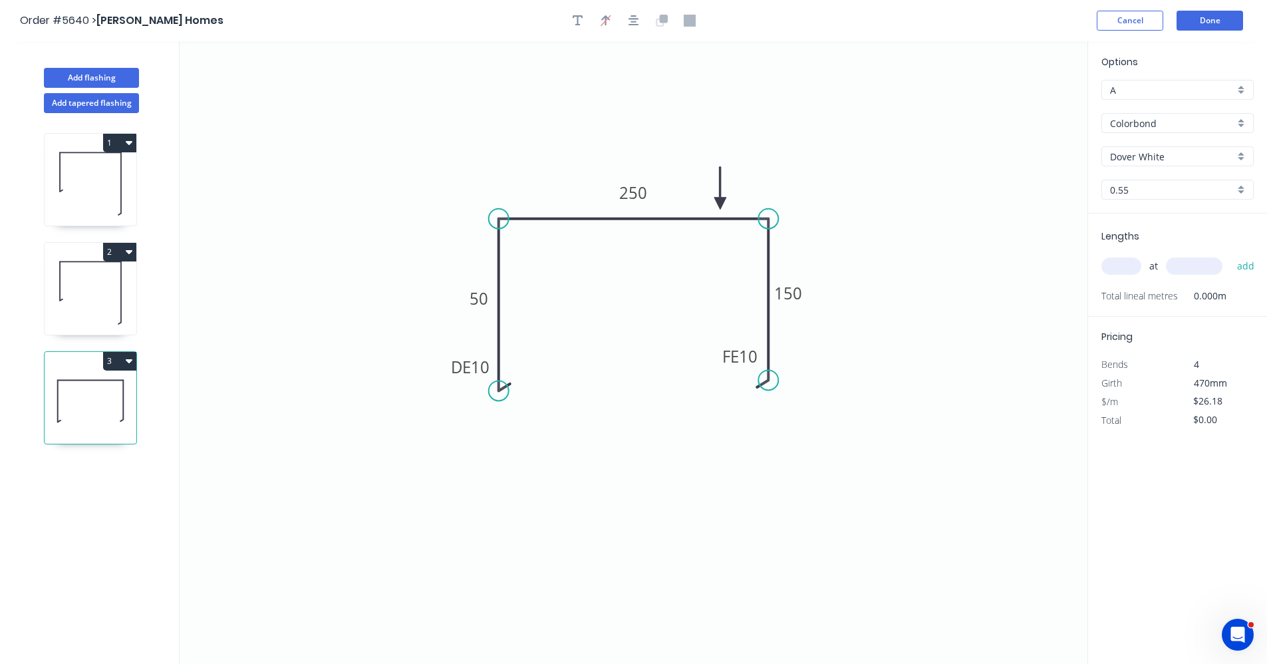
drag, startPoint x: 774, startPoint y: 486, endPoint x: 786, endPoint y: 324, distance: 162.7
click at [764, 380] on circle at bounding box center [768, 380] width 20 height 20
click at [798, 288] on tspan "150" at bounding box center [788, 293] width 28 height 22
click at [643, 190] on tspan "250" at bounding box center [634, 193] width 28 height 22
drag, startPoint x: 799, startPoint y: 454, endPoint x: 796, endPoint y: 436, distance: 18.8
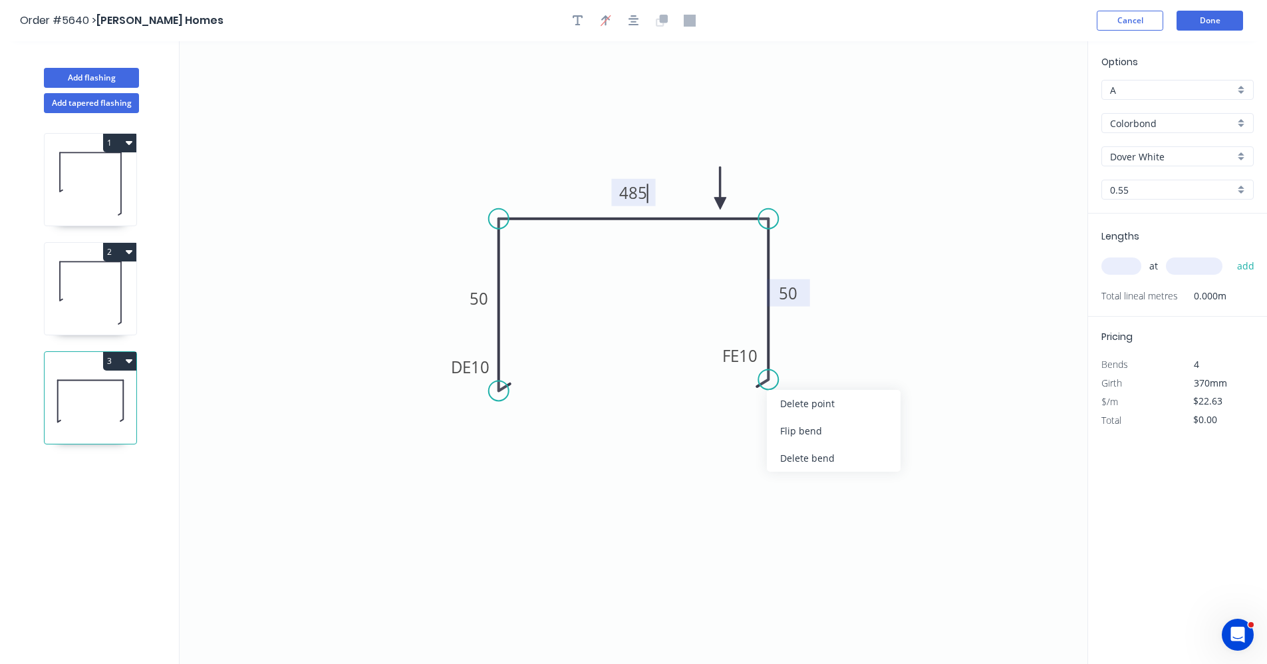
click at [799, 452] on div "Delete bend" at bounding box center [834, 457] width 134 height 27
click at [808, 505] on div "Drip edge" at bounding box center [838, 507] width 134 height 27
type input "$33.29"
click at [795, 425] on div "Flip bend" at bounding box center [830, 429] width 134 height 27
click at [1112, 263] on input "text" at bounding box center [1122, 265] width 40 height 17
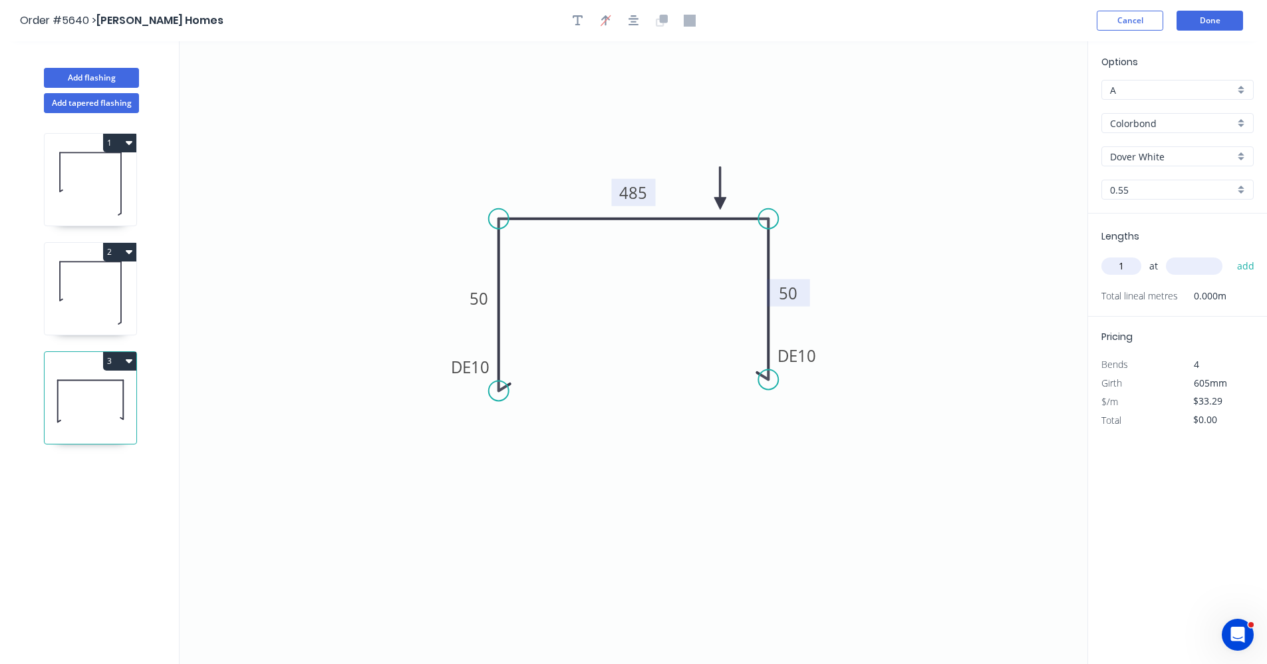
type input "1"
type input "1200"
click at [1231, 255] on button "add" at bounding box center [1246, 266] width 31 height 23
type input "$39.95"
click at [86, 78] on button "Add flashing" at bounding box center [91, 78] width 95 height 20
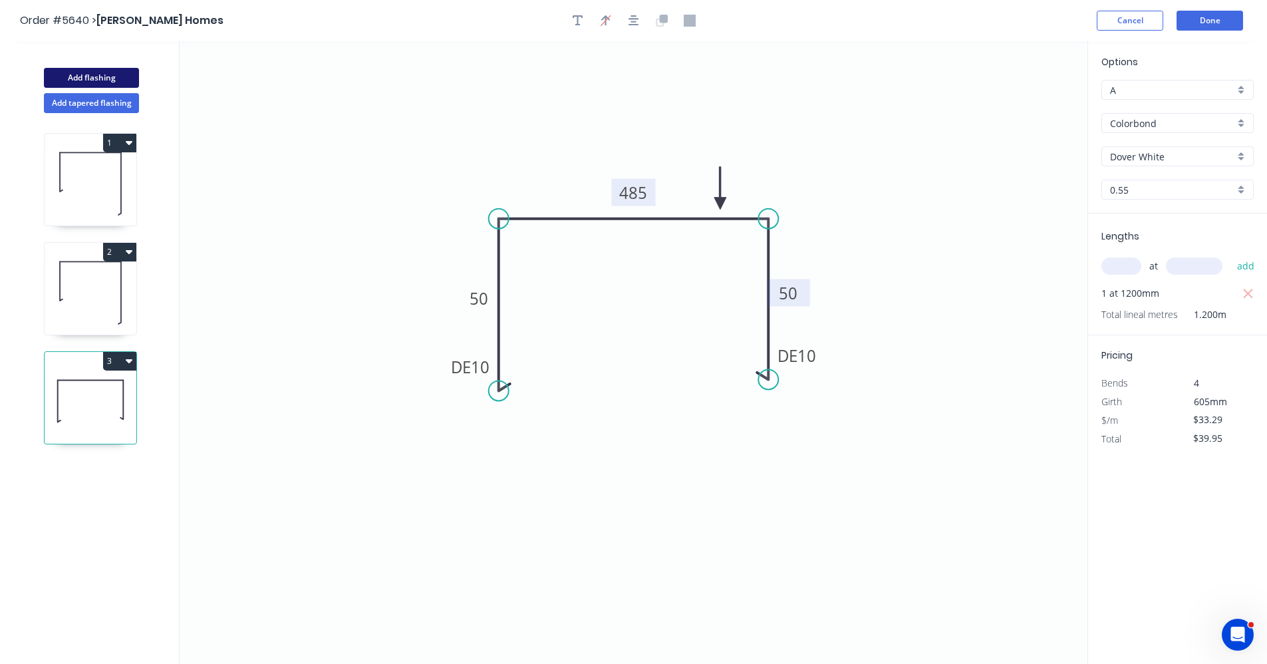
type input "$0.00"
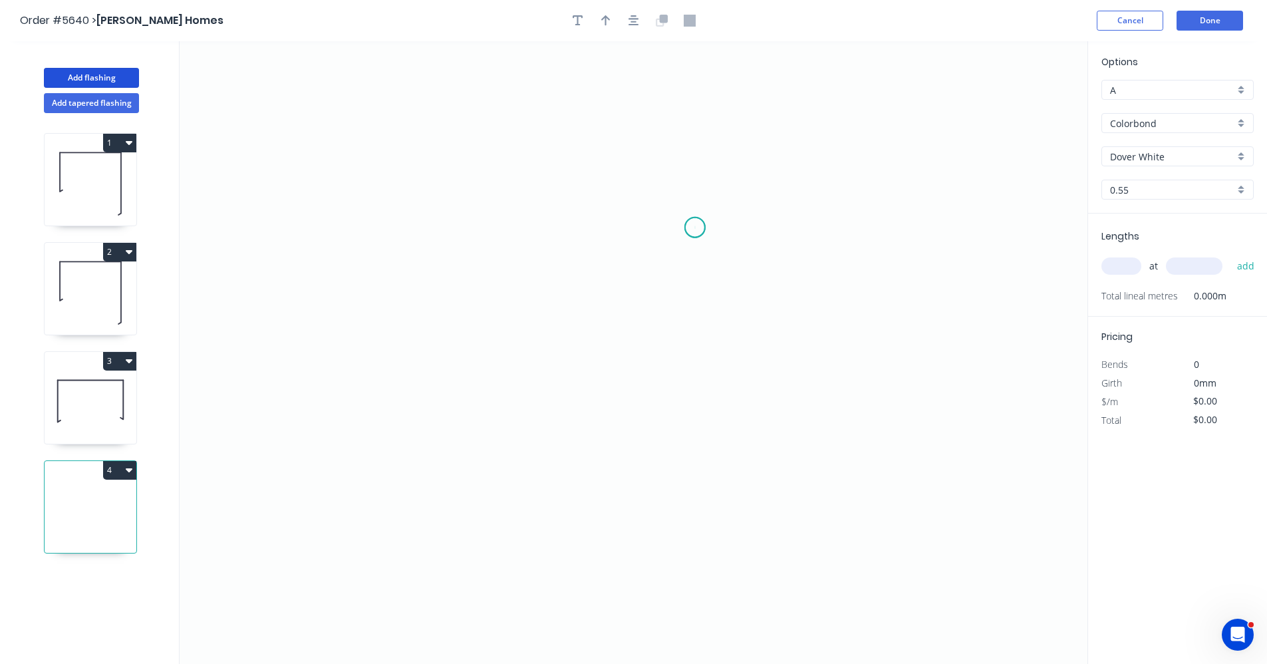
drag, startPoint x: 695, startPoint y: 227, endPoint x: 638, endPoint y: 227, distance: 57.2
click at [695, 227] on icon "0" at bounding box center [634, 352] width 908 height 623
click at [599, 229] on icon "0" at bounding box center [634, 352] width 908 height 623
click at [599, 382] on icon "0 ?" at bounding box center [634, 352] width 908 height 623
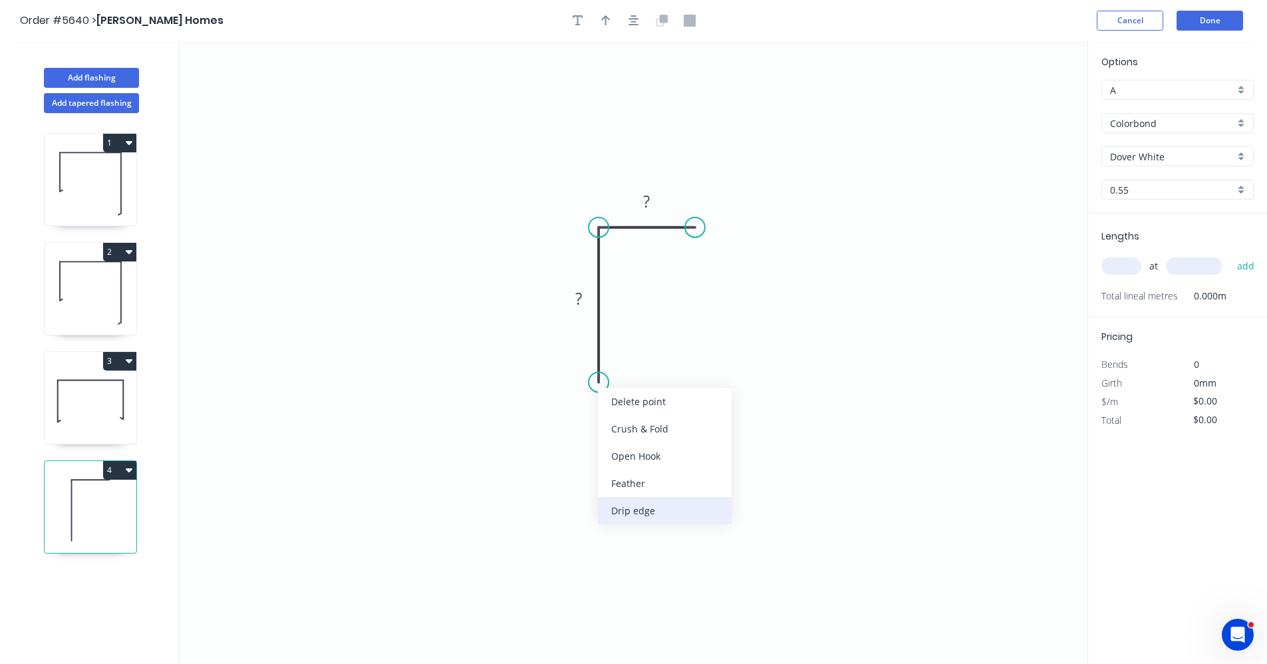
click at [639, 511] on div "Drip edge" at bounding box center [665, 510] width 134 height 27
click at [587, 300] on rect at bounding box center [578, 299] width 27 height 19
type input "$7.76"
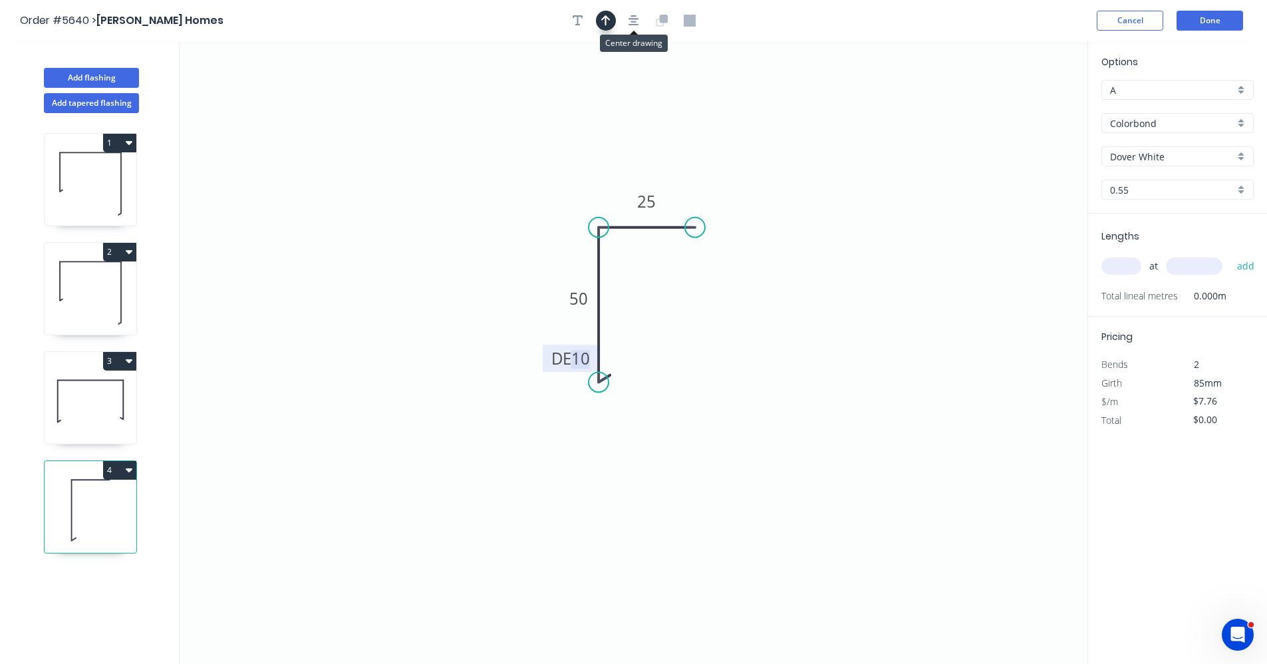
drag, startPoint x: 633, startPoint y: 21, endPoint x: 613, endPoint y: 15, distance: 21.3
click at [633, 20] on icon "button" at bounding box center [634, 21] width 11 height 12
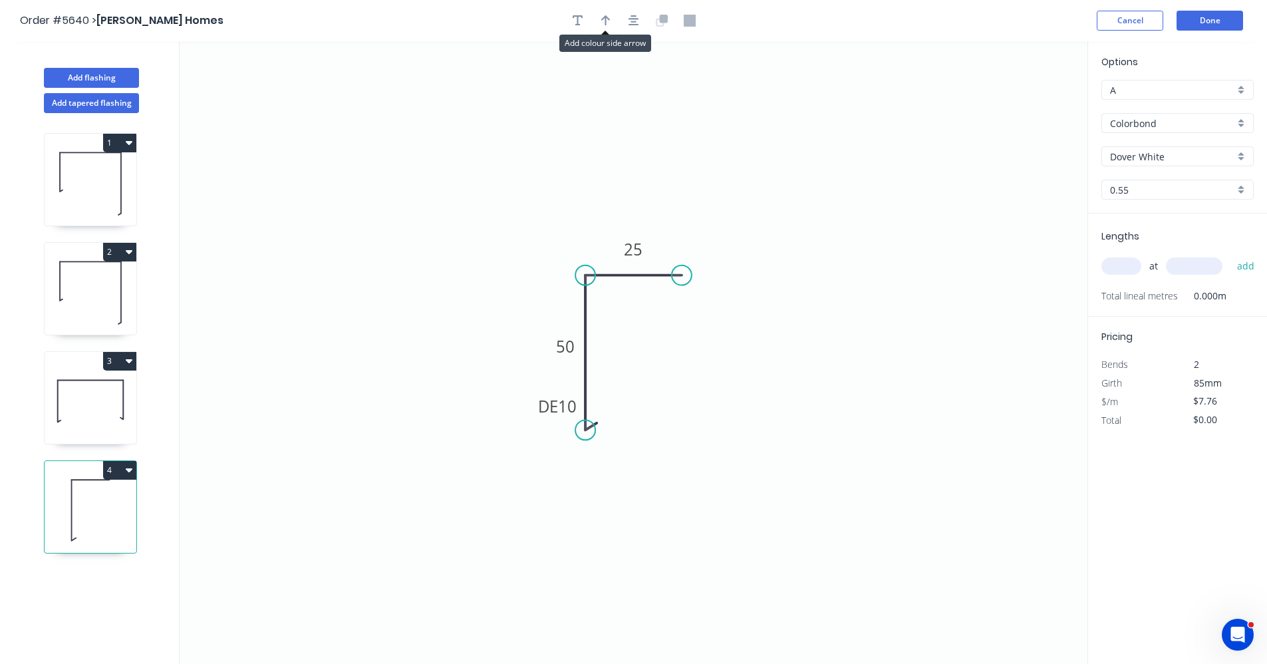
drag, startPoint x: 603, startPoint y: 17, endPoint x: 693, endPoint y: 45, distance: 94.0
click at [605, 17] on icon "button" at bounding box center [605, 20] width 9 height 11
drag, startPoint x: 1020, startPoint y: 106, endPoint x: 599, endPoint y: 253, distance: 445.8
click at [599, 254] on icon at bounding box center [601, 246] width 12 height 43
drag, startPoint x: 1130, startPoint y: 263, endPoint x: 1126, endPoint y: 245, distance: 18.4
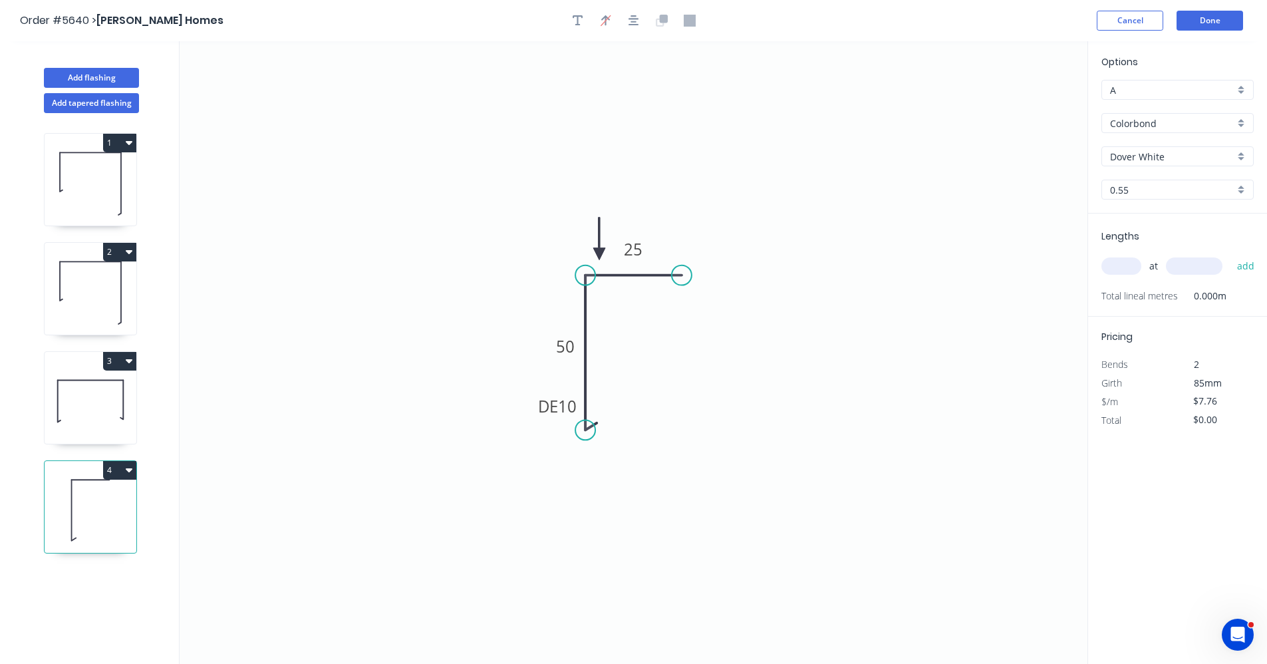
click at [1129, 263] on input "text" at bounding box center [1122, 265] width 40 height 17
type input "1"
type input "600"
click at [1231, 255] on button "add" at bounding box center [1246, 266] width 31 height 23
type input "$7.76"
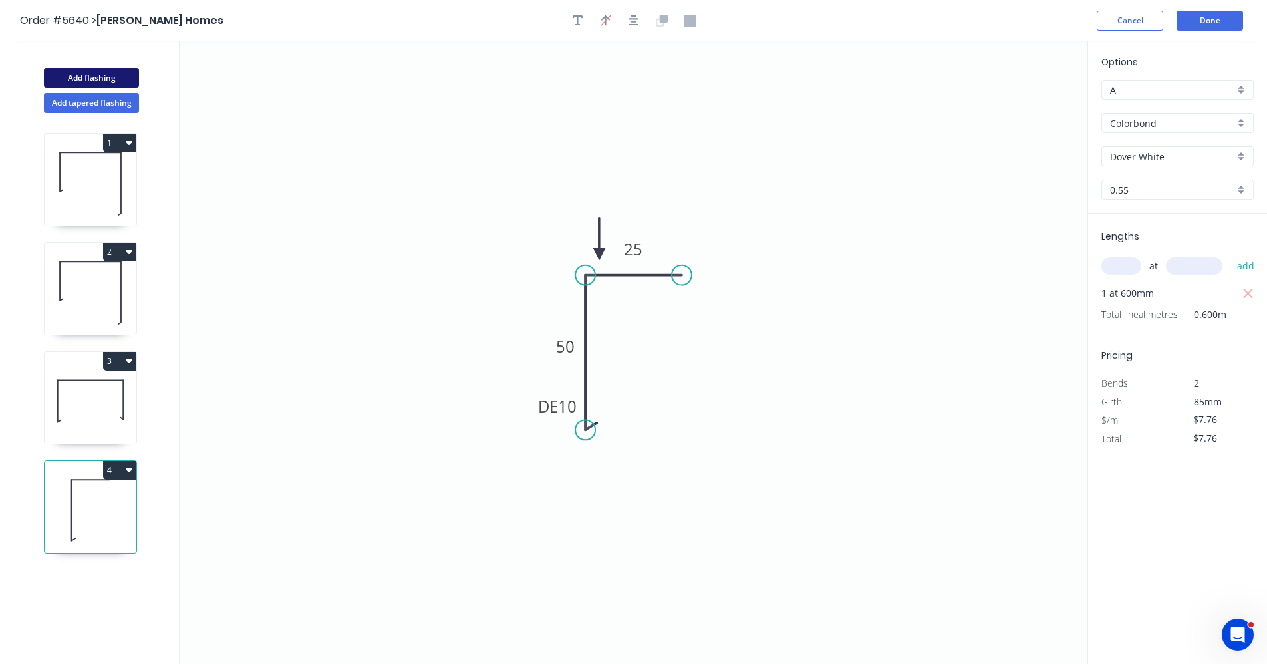
click at [103, 76] on button "Add flashing" at bounding box center [91, 78] width 95 height 20
type input "$0.00"
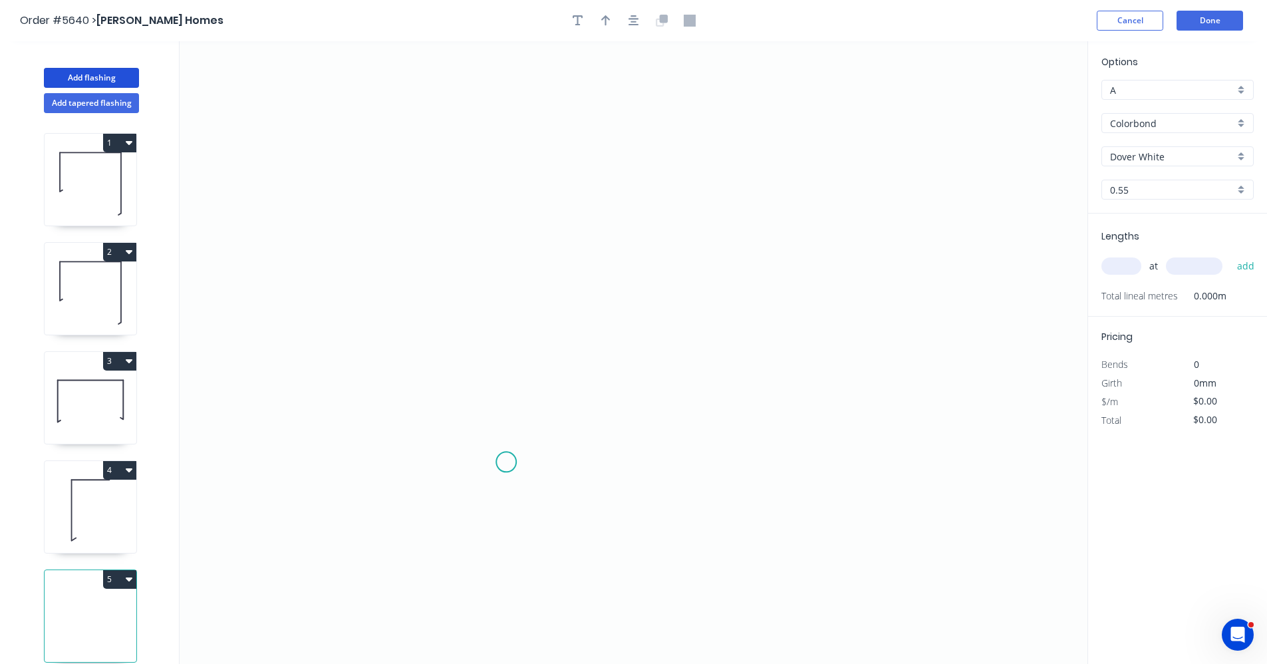
click at [510, 459] on icon "0" at bounding box center [634, 352] width 908 height 623
drag, startPoint x: 506, startPoint y: 279, endPoint x: 517, endPoint y: 275, distance: 12.0
click at [506, 278] on icon "0" at bounding box center [634, 352] width 908 height 623
click at [760, 267] on icon "0 ?" at bounding box center [634, 352] width 908 height 623
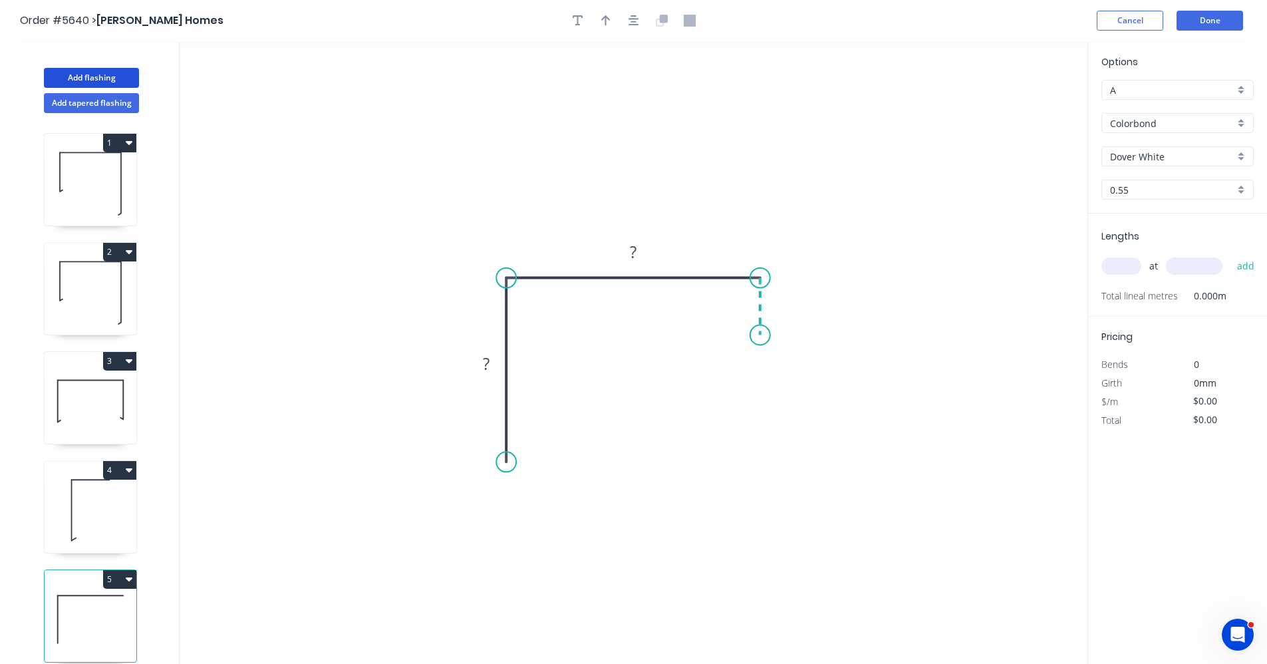
click at [756, 335] on icon "0 ? ?" at bounding box center [634, 352] width 908 height 623
drag, startPoint x: 754, startPoint y: 343, endPoint x: 761, endPoint y: 340, distance: 7.4
click at [782, 438] on div "Feather" at bounding box center [828, 439] width 134 height 27
drag, startPoint x: 558, startPoint y: 508, endPoint x: 553, endPoint y: 500, distance: 8.7
click at [558, 507] on div "Crush & Fold" at bounding box center [576, 508] width 134 height 27
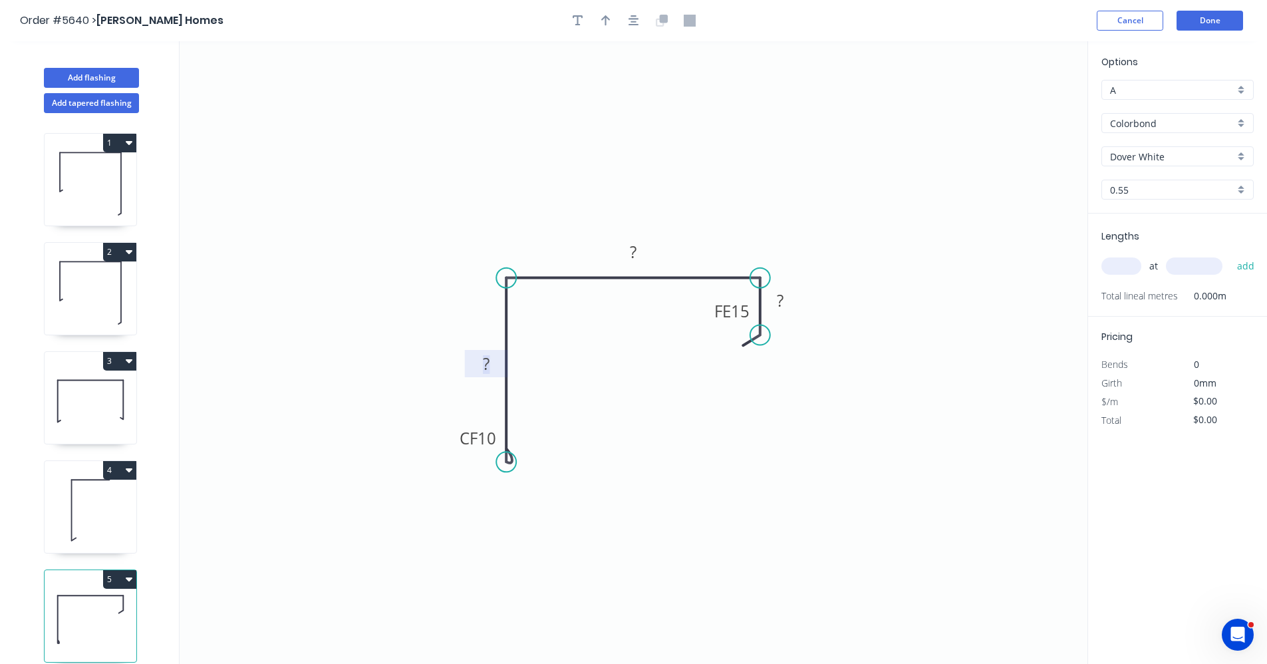
click at [496, 369] on rect at bounding box center [486, 364] width 27 height 19
click at [90, 77] on button "Add flashing" at bounding box center [91, 78] width 95 height 20
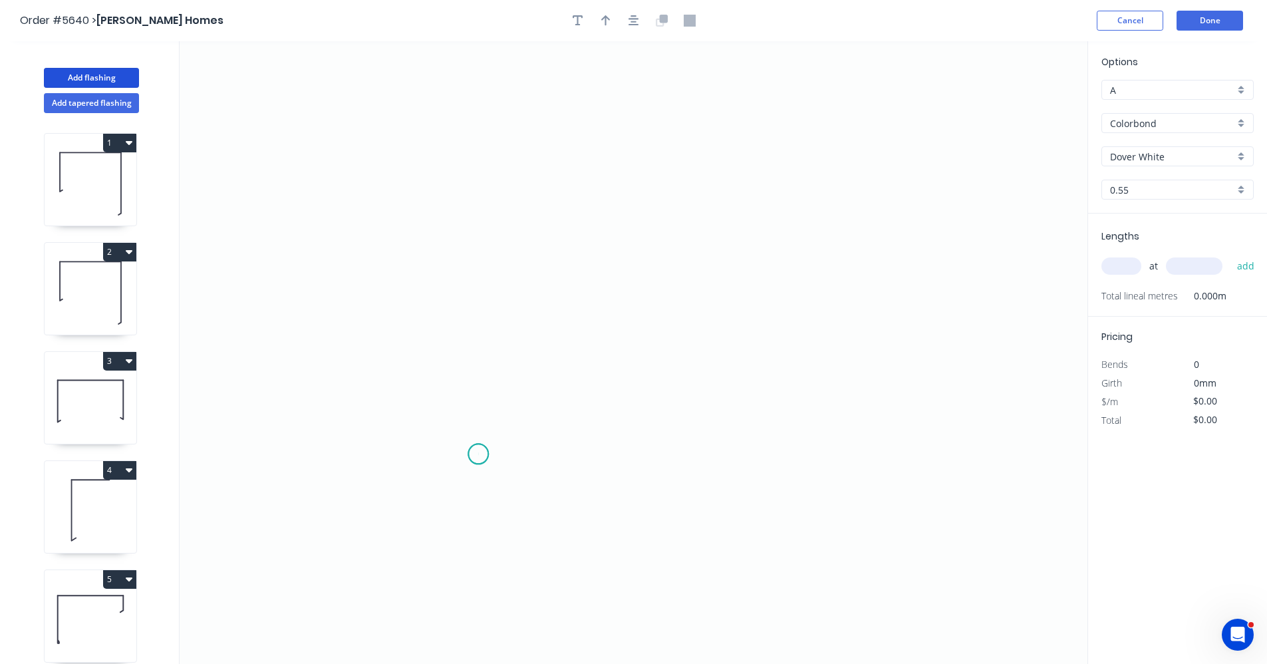
click at [478, 451] on icon "0" at bounding box center [634, 352] width 908 height 623
drag, startPoint x: 468, startPoint y: 261, endPoint x: 513, endPoint y: 255, distance: 45.7
click at [468, 261] on icon "0" at bounding box center [634, 352] width 908 height 623
click at [691, 253] on icon "0 ?" at bounding box center [634, 352] width 908 height 623
click at [691, 307] on icon "0 ? ?" at bounding box center [634, 352] width 908 height 623
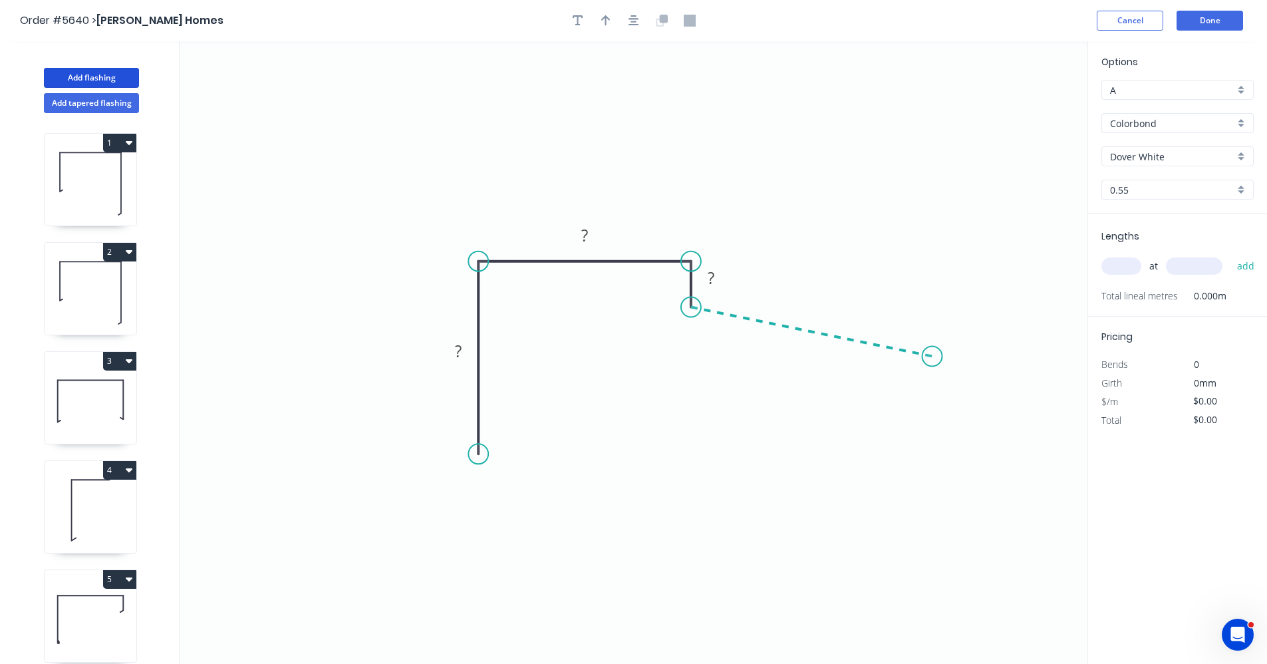
click at [933, 357] on icon "0 ? ? ?" at bounding box center [634, 352] width 908 height 623
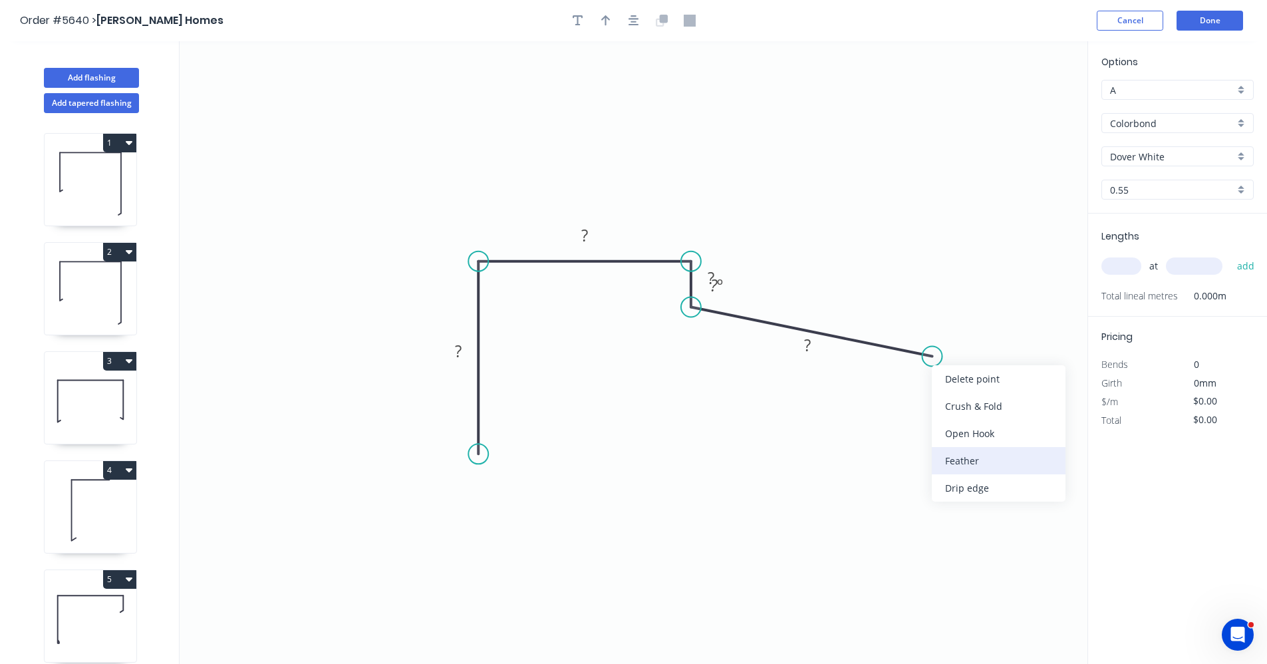
click at [958, 460] on div "Feather" at bounding box center [999, 460] width 134 height 27
drag, startPoint x: 478, startPoint y: 453, endPoint x: 482, endPoint y: 359, distance: 94.5
click at [482, 359] on circle at bounding box center [478, 359] width 20 height 20
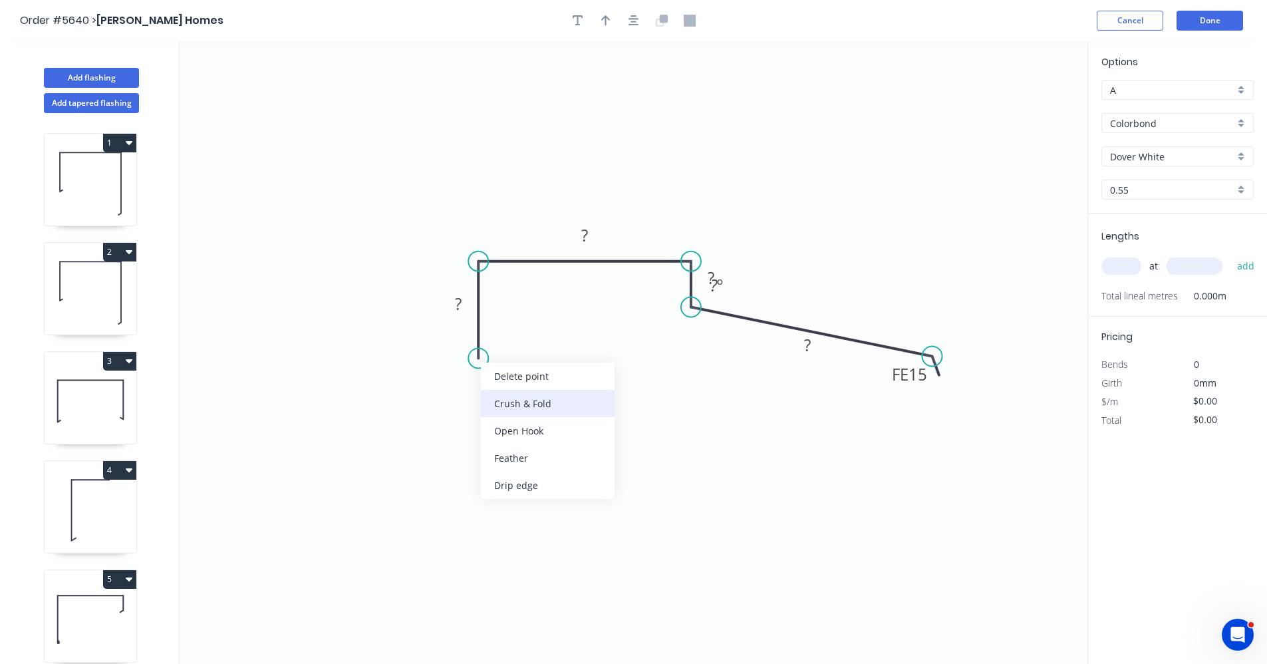
click at [502, 396] on div "Crush & Fold" at bounding box center [548, 403] width 134 height 27
click at [468, 318] on icon "0 CF 10 ? ? ? FE 15 ? ? º" at bounding box center [634, 352] width 908 height 623
click at [463, 309] on rect at bounding box center [458, 304] width 27 height 19
type input "$30.38"
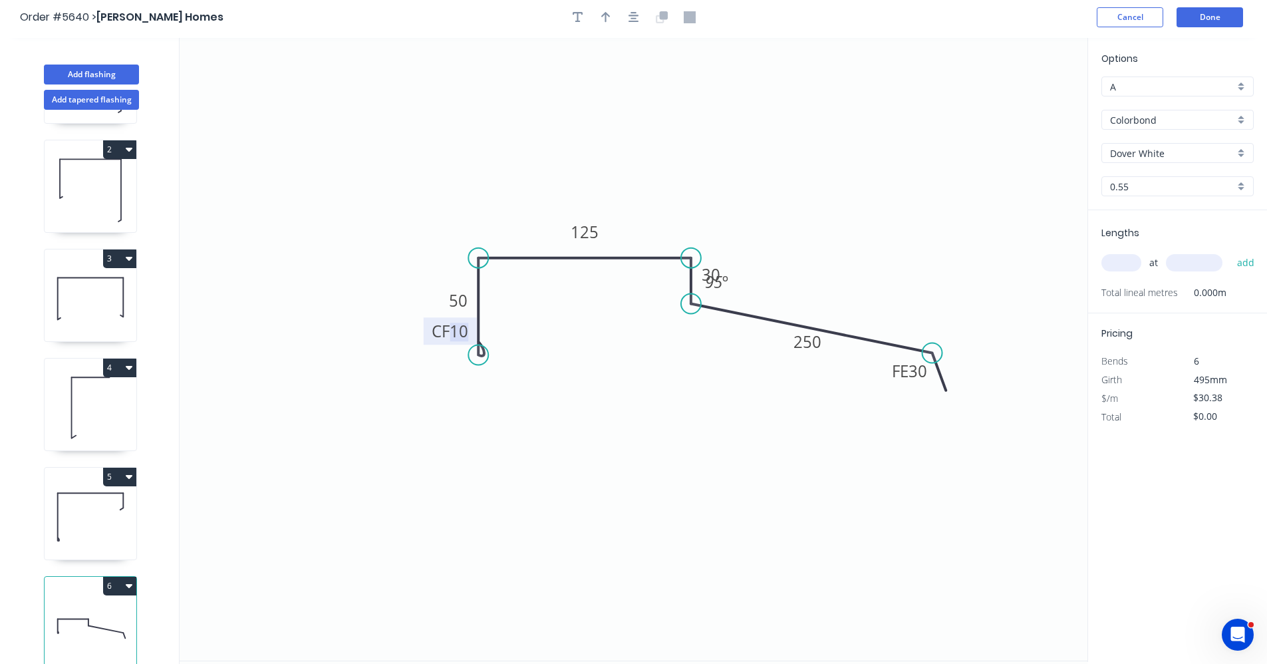
scroll to position [25, 0]
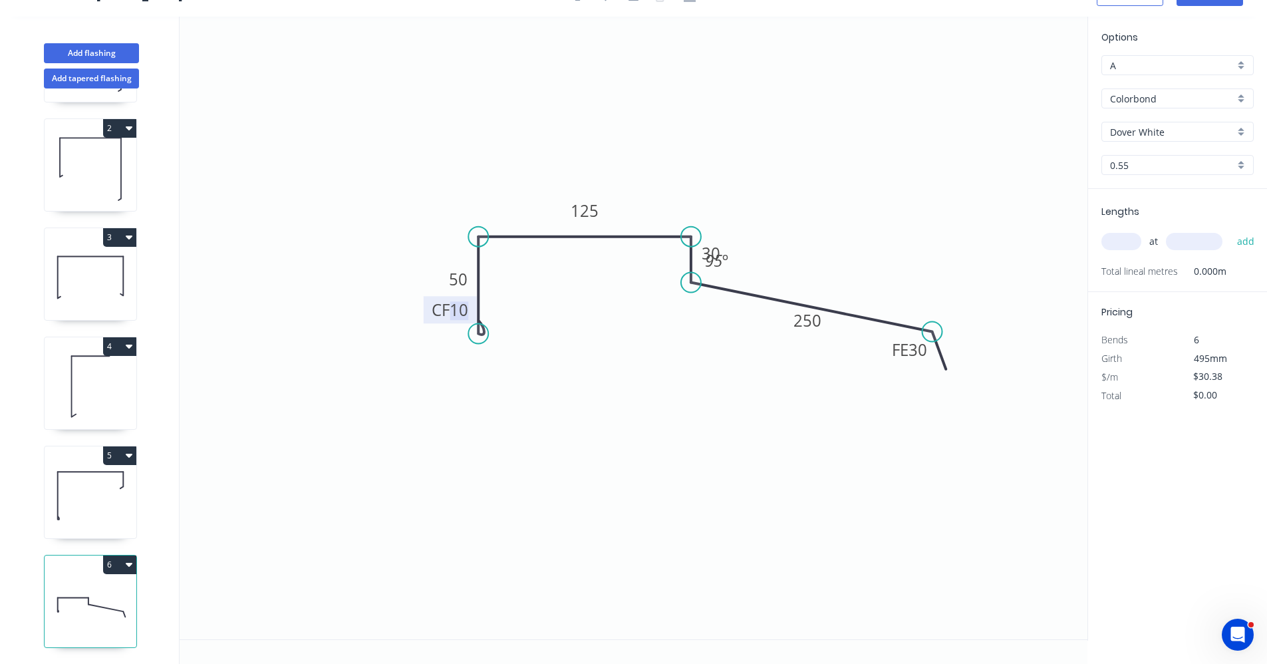
click at [1116, 243] on input "text" at bounding box center [1122, 241] width 40 height 17
type input "1"
type input "5100"
click at [1231, 230] on button "add" at bounding box center [1246, 241] width 31 height 23
type input "$154.94"
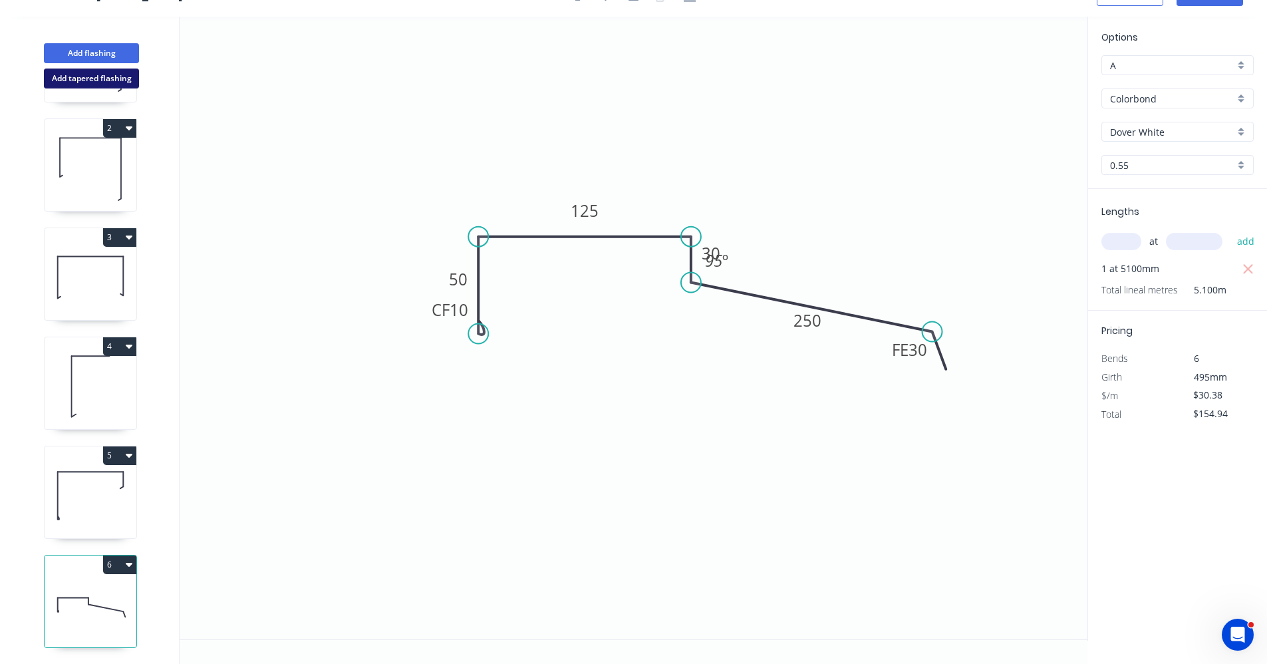
click at [67, 80] on button "Add tapered flashing" at bounding box center [91, 79] width 95 height 20
type input "$0.00"
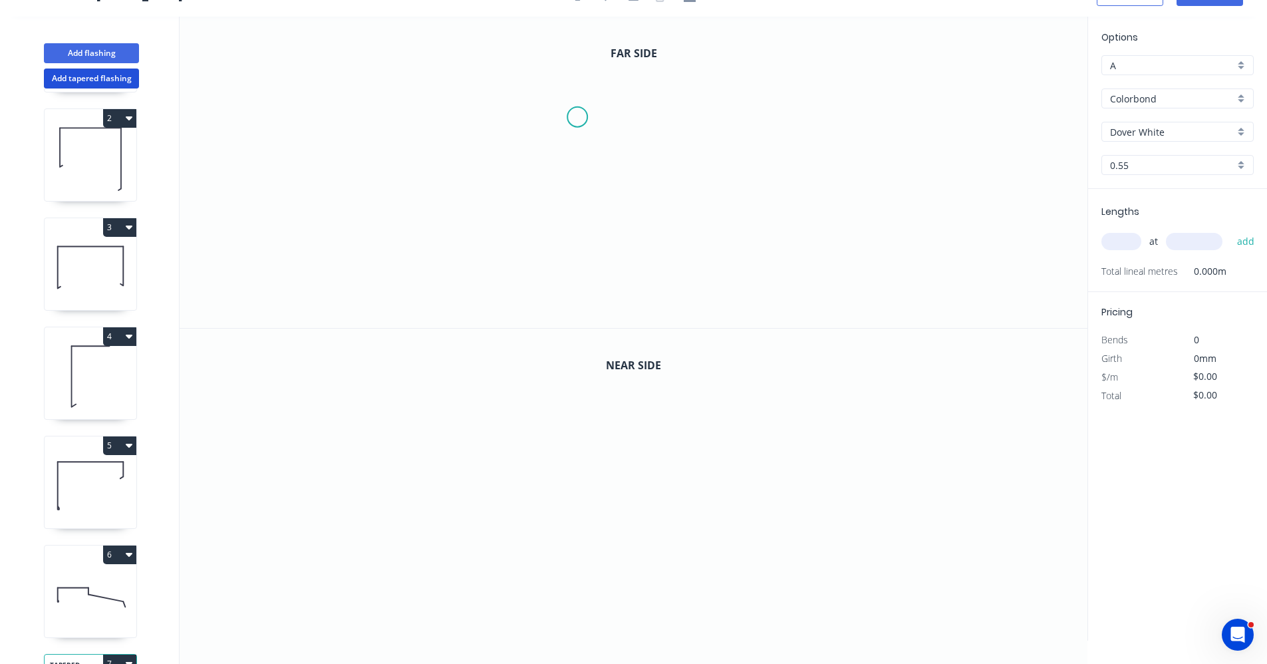
click at [577, 116] on icon "0" at bounding box center [634, 172] width 908 height 311
click at [573, 182] on icon "0" at bounding box center [634, 172] width 908 height 311
drag, startPoint x: 796, startPoint y: 180, endPoint x: 813, endPoint y: 178, distance: 17.5
click at [798, 180] on icon "0 ?" at bounding box center [634, 172] width 908 height 311
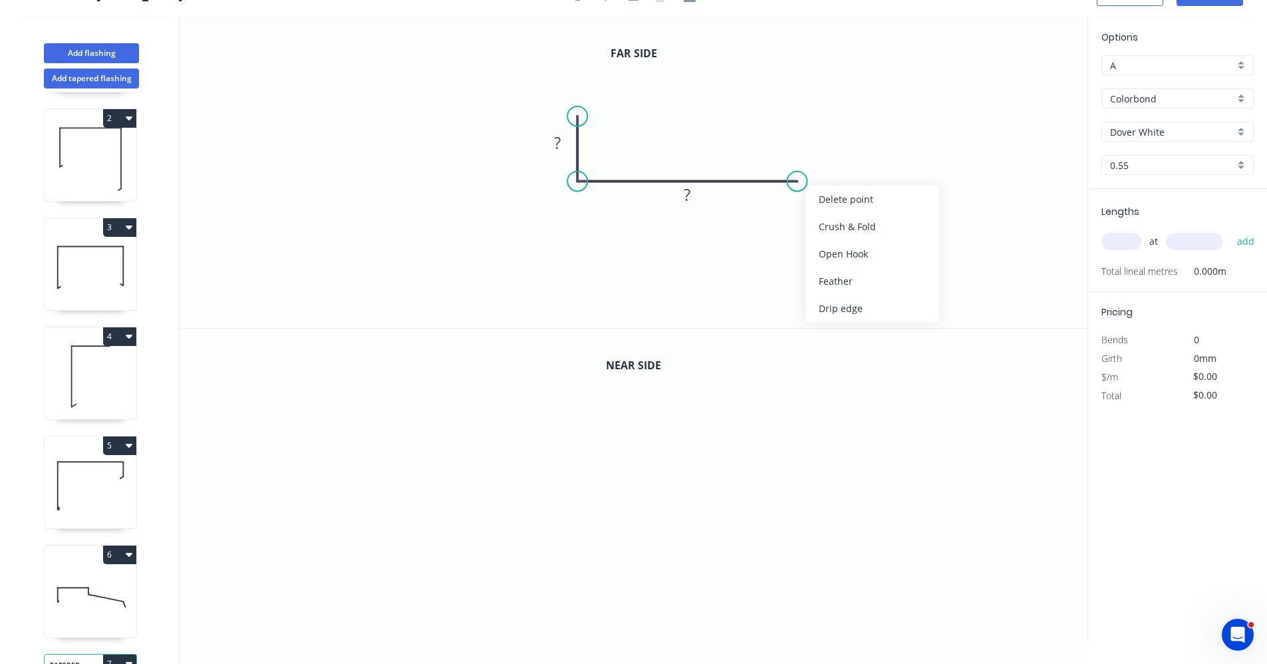
drag, startPoint x: 836, startPoint y: 277, endPoint x: 790, endPoint y: 259, distance: 49.3
click at [836, 277] on div "Feather" at bounding box center [873, 280] width 134 height 27
click at [563, 143] on rect at bounding box center [557, 143] width 27 height 19
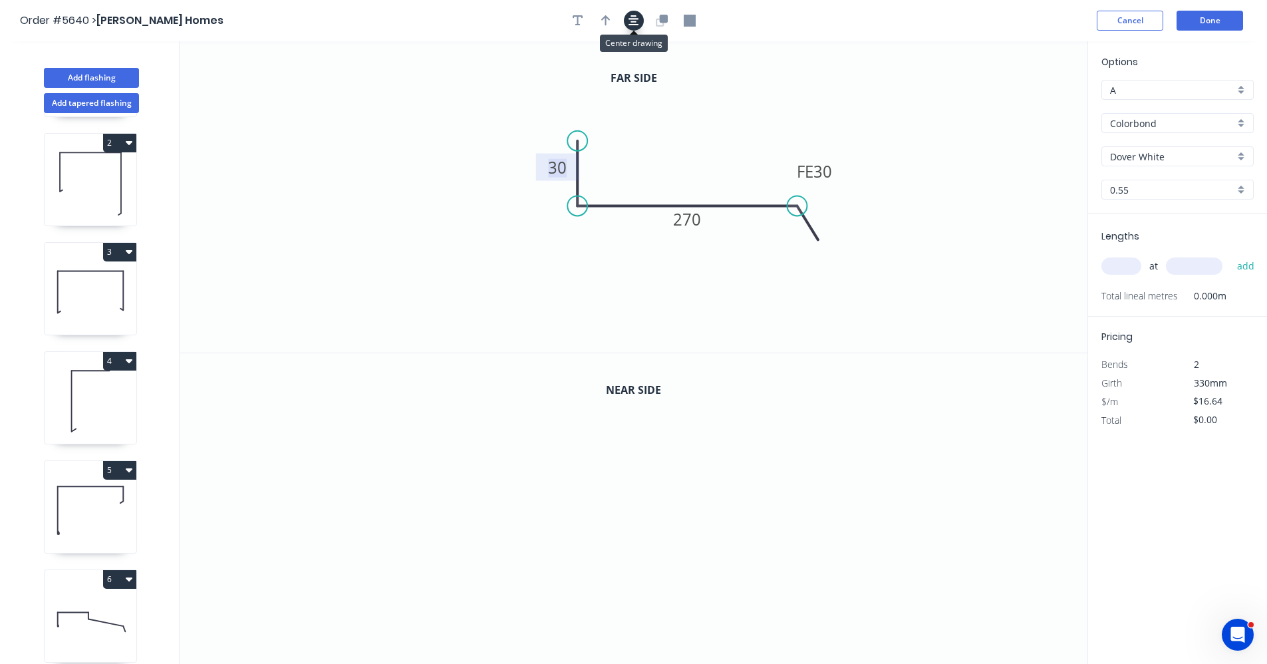
click at [638, 23] on icon "button" at bounding box center [634, 21] width 11 height 12
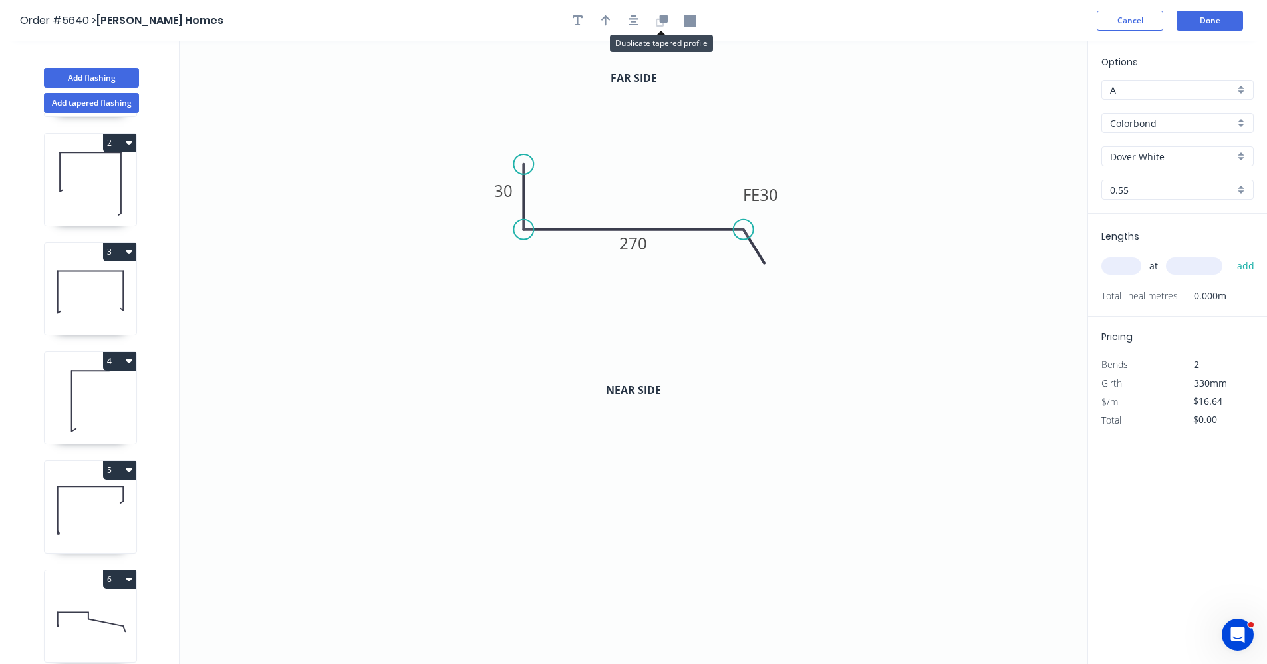
drag, startPoint x: 663, startPoint y: 23, endPoint x: 661, endPoint y: 35, distance: 12.1
click at [662, 23] on icon "button" at bounding box center [663, 19] width 8 height 8
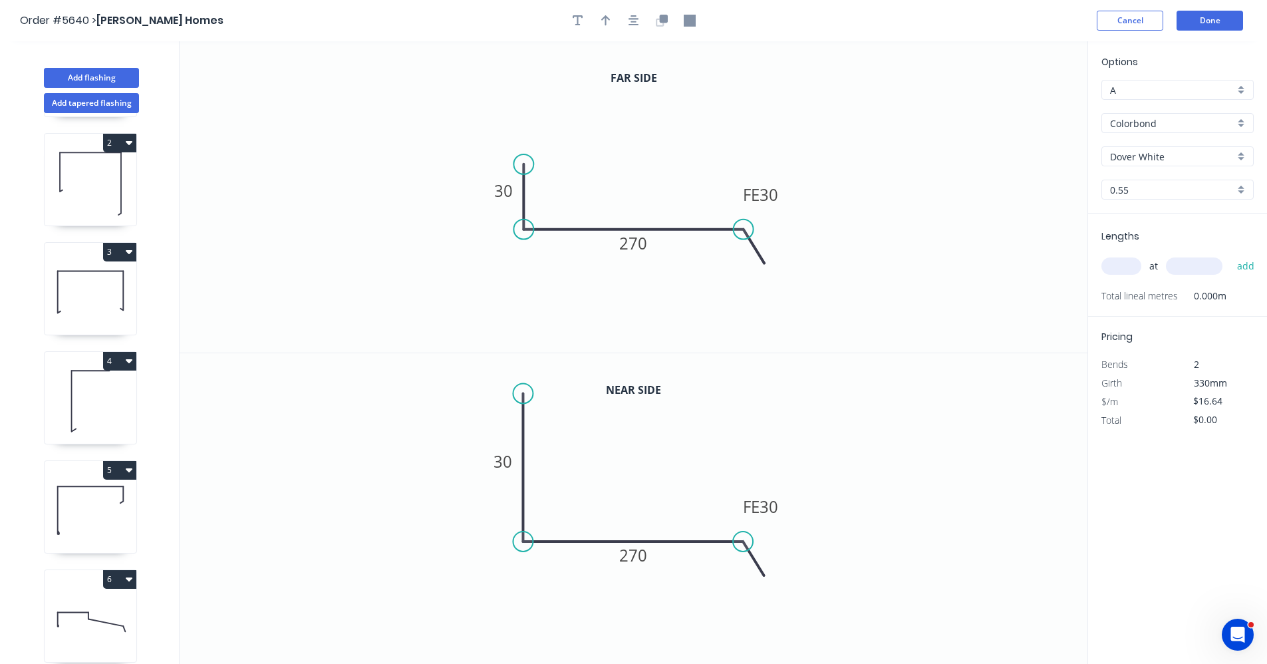
drag, startPoint x: 529, startPoint y: 476, endPoint x: 534, endPoint y: 389, distance: 87.3
click at [533, 389] on circle at bounding box center [524, 393] width 20 height 20
click at [504, 461] on tspan "30" at bounding box center [503, 459] width 19 height 22
click at [636, 19] on icon "button" at bounding box center [634, 20] width 11 height 11
type input "$22.98"
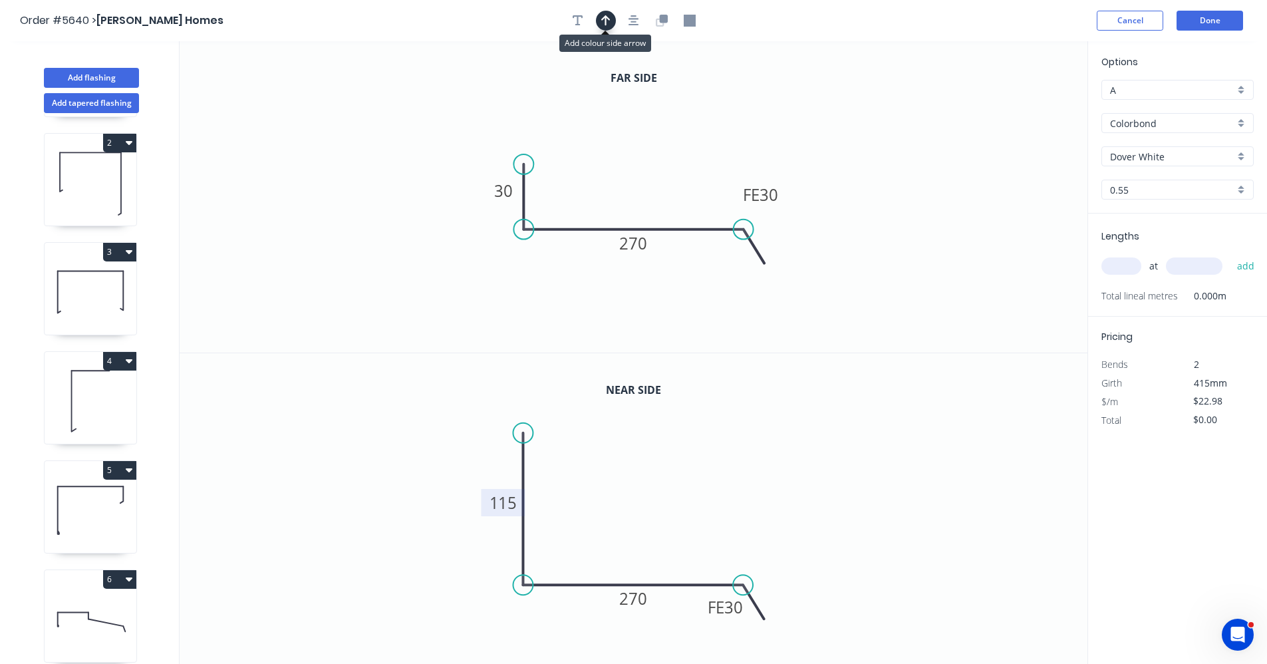
click at [602, 19] on icon "button" at bounding box center [605, 20] width 9 height 11
drag, startPoint x: 1022, startPoint y: 104, endPoint x: 695, endPoint y: 211, distance: 343.5
click at [695, 212] on icon at bounding box center [697, 201] width 12 height 43
click at [1121, 267] on input "text" at bounding box center [1122, 265] width 40 height 17
type input "1"
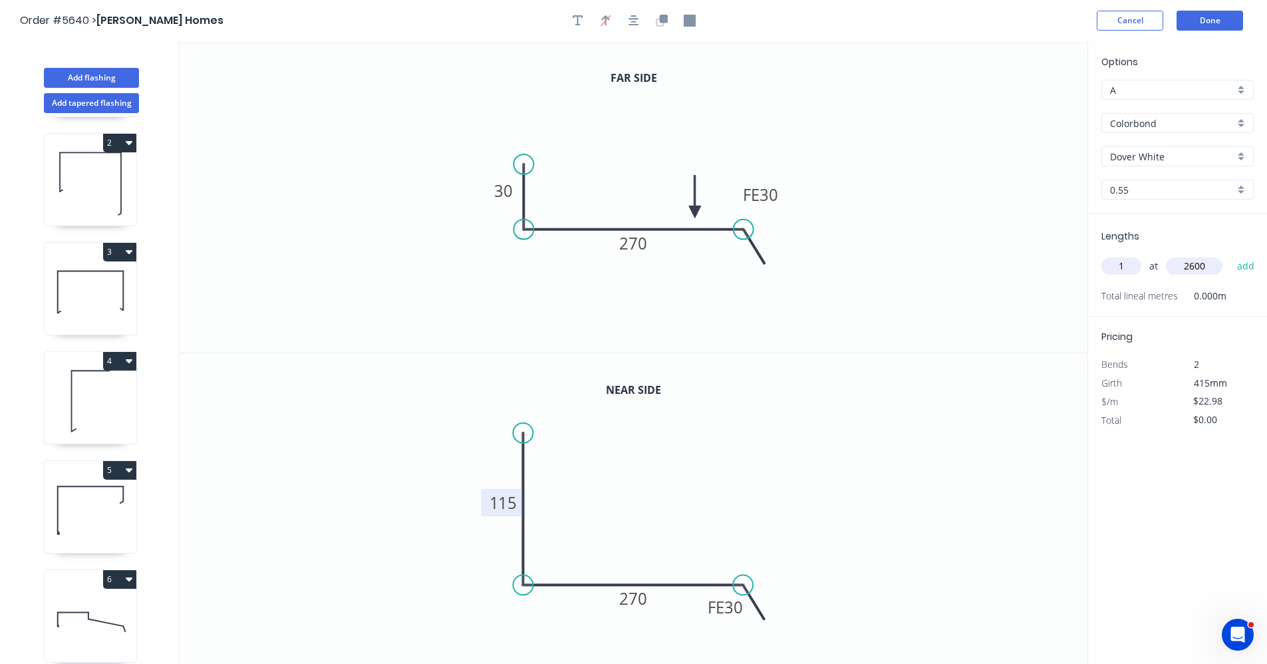
type input "2600"
click at [1231, 255] on button "add" at bounding box center [1246, 266] width 31 height 23
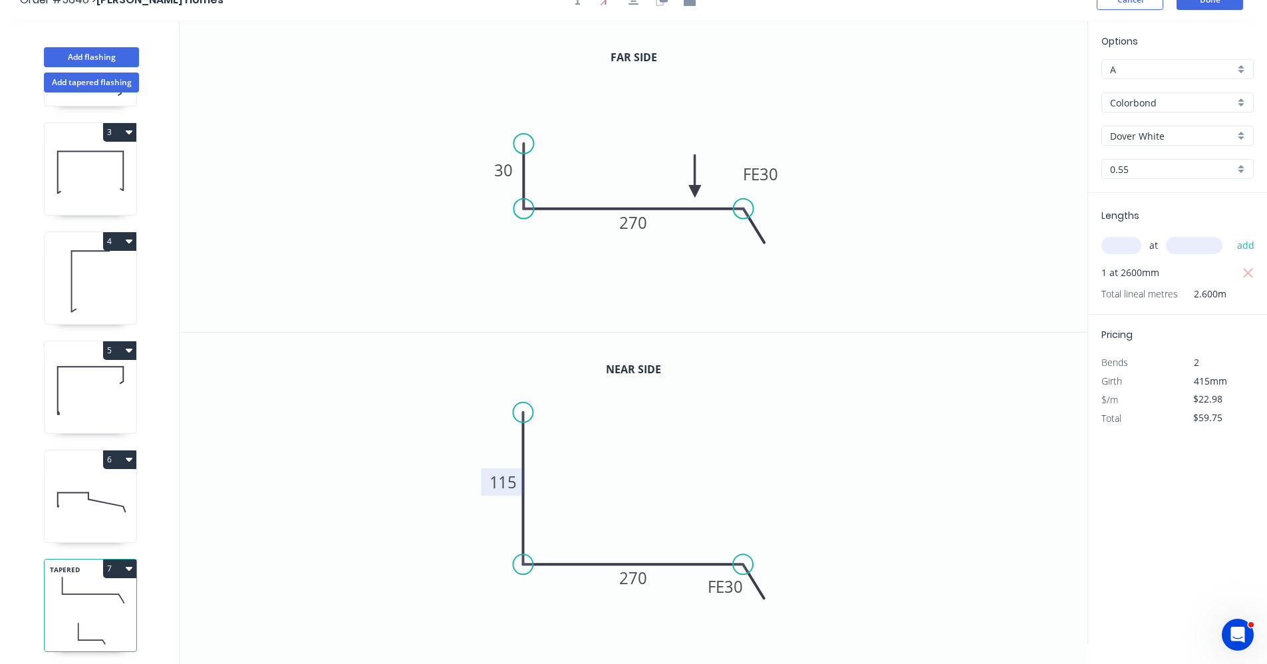
scroll to position [25, 0]
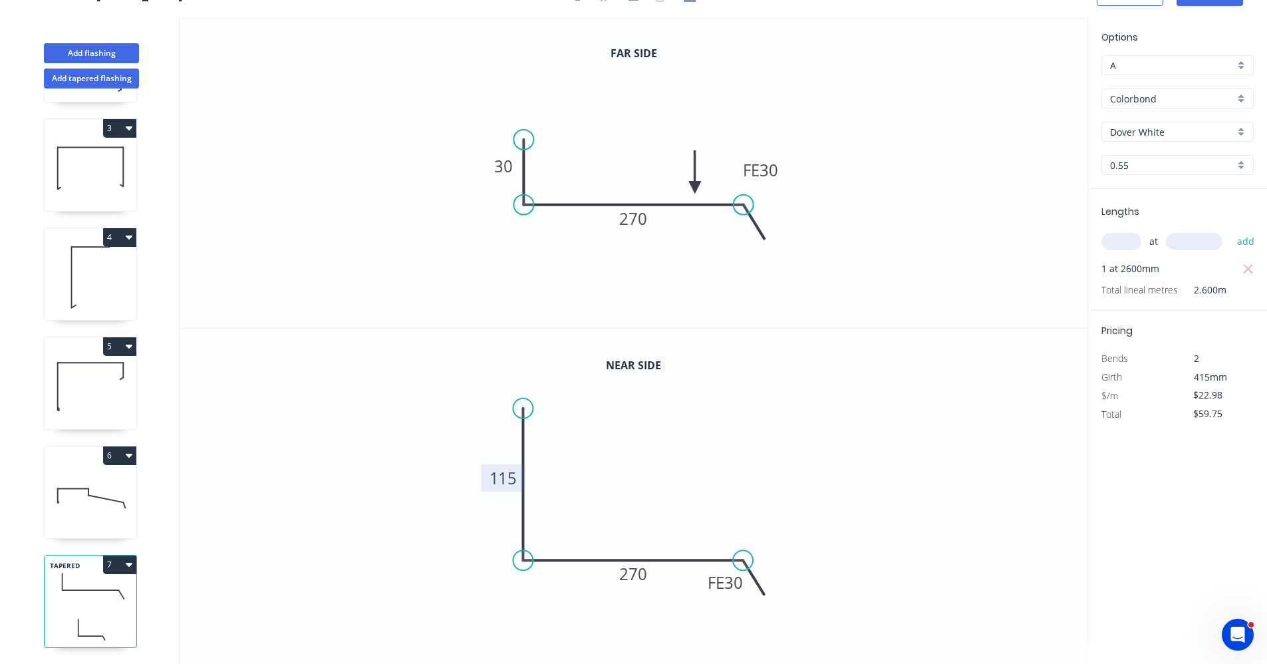
click at [128, 563] on icon "button" at bounding box center [129, 565] width 7 height 4
click at [68, 588] on div "Duplicate" at bounding box center [73, 597] width 102 height 19
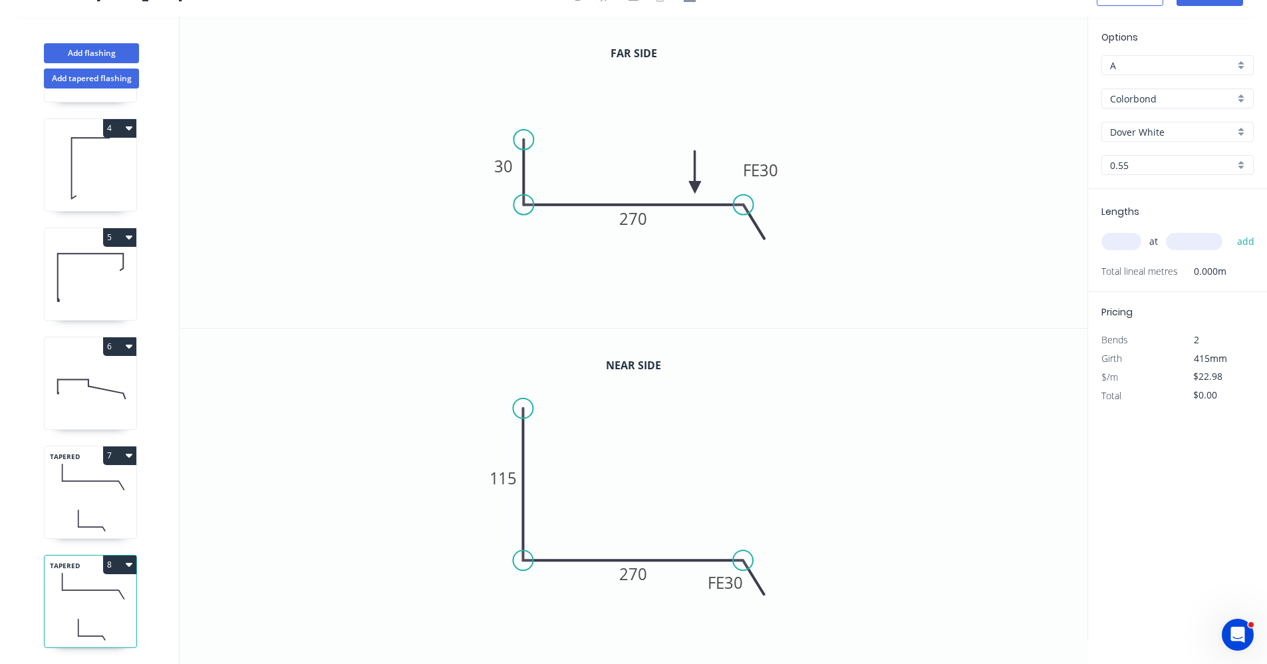
scroll to position [327, 0]
drag, startPoint x: 527, startPoint y: 138, endPoint x: 528, endPoint y: 124, distance: 14.0
click at [528, 124] on circle at bounding box center [524, 124] width 20 height 20
click at [129, 559] on button "8" at bounding box center [119, 564] width 33 height 19
click at [55, 622] on div "Delete" at bounding box center [73, 624] width 102 height 19
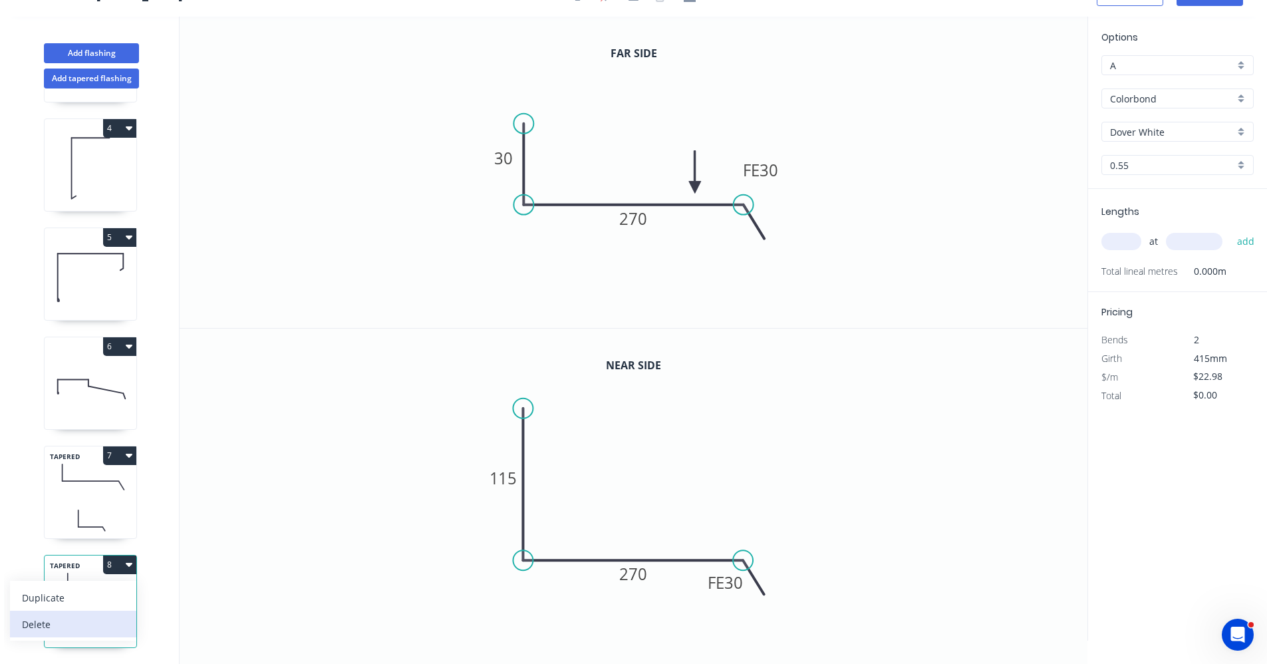
type input "$59.75"
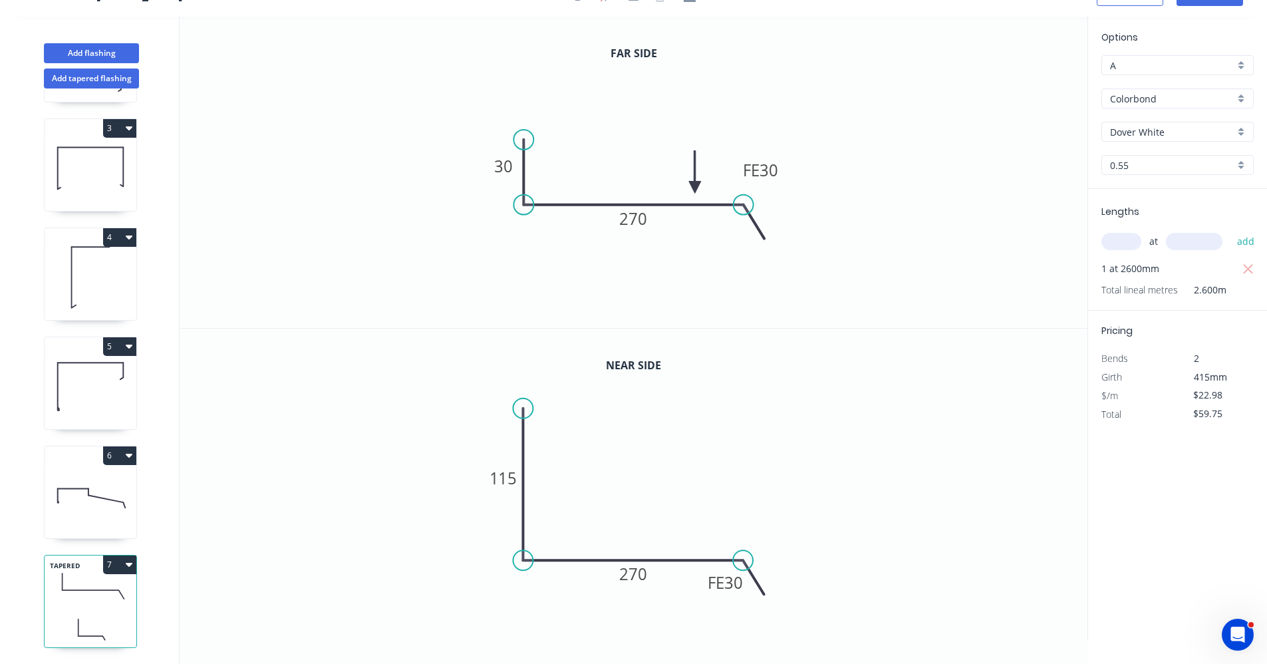
scroll to position [218, 0]
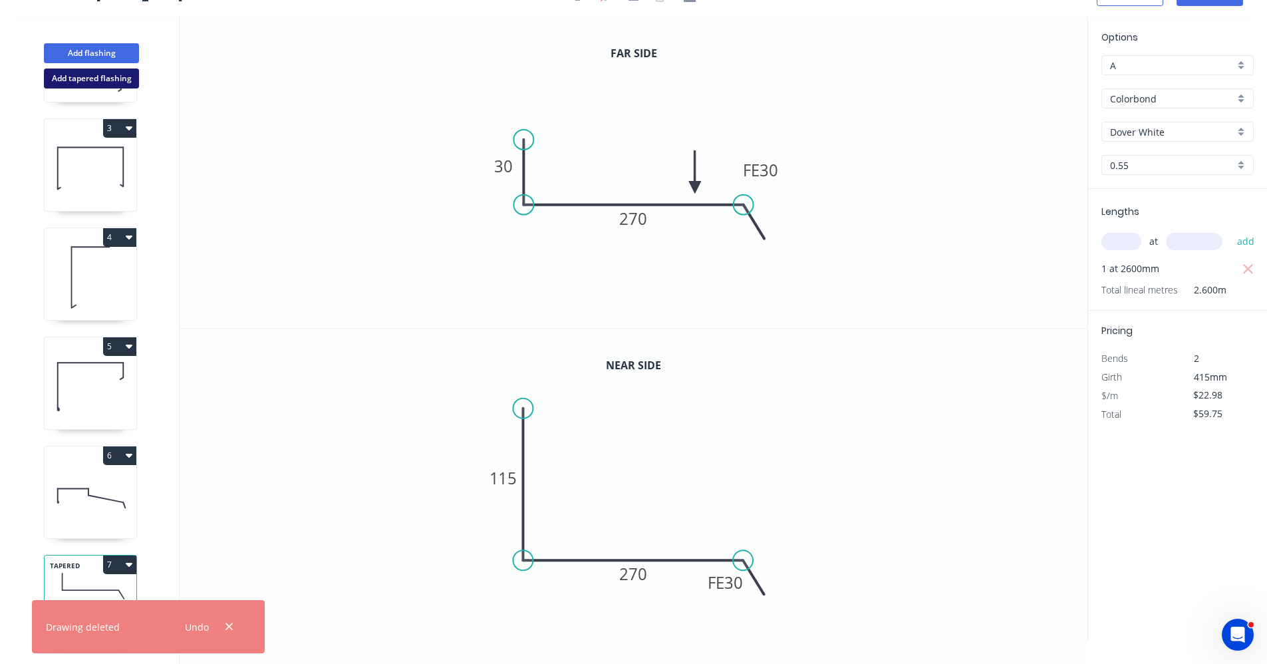
click at [103, 82] on button "Add tapered flashing" at bounding box center [91, 79] width 95 height 20
type input "$0.00"
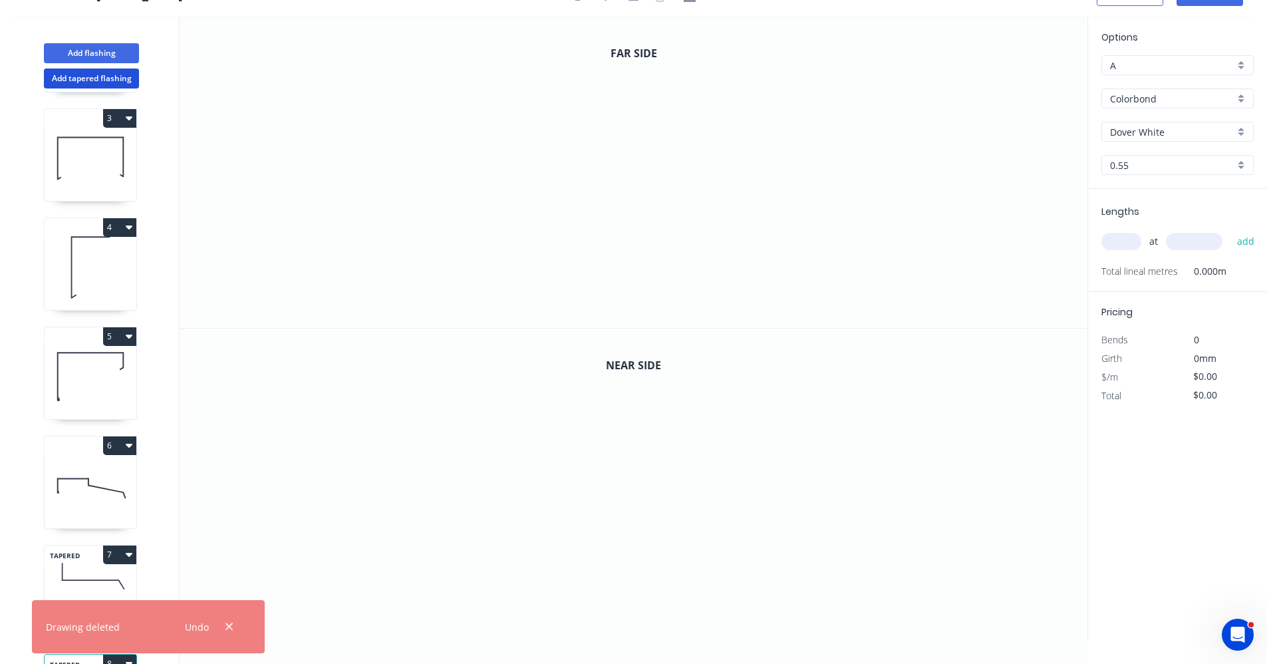
scroll to position [327, 0]
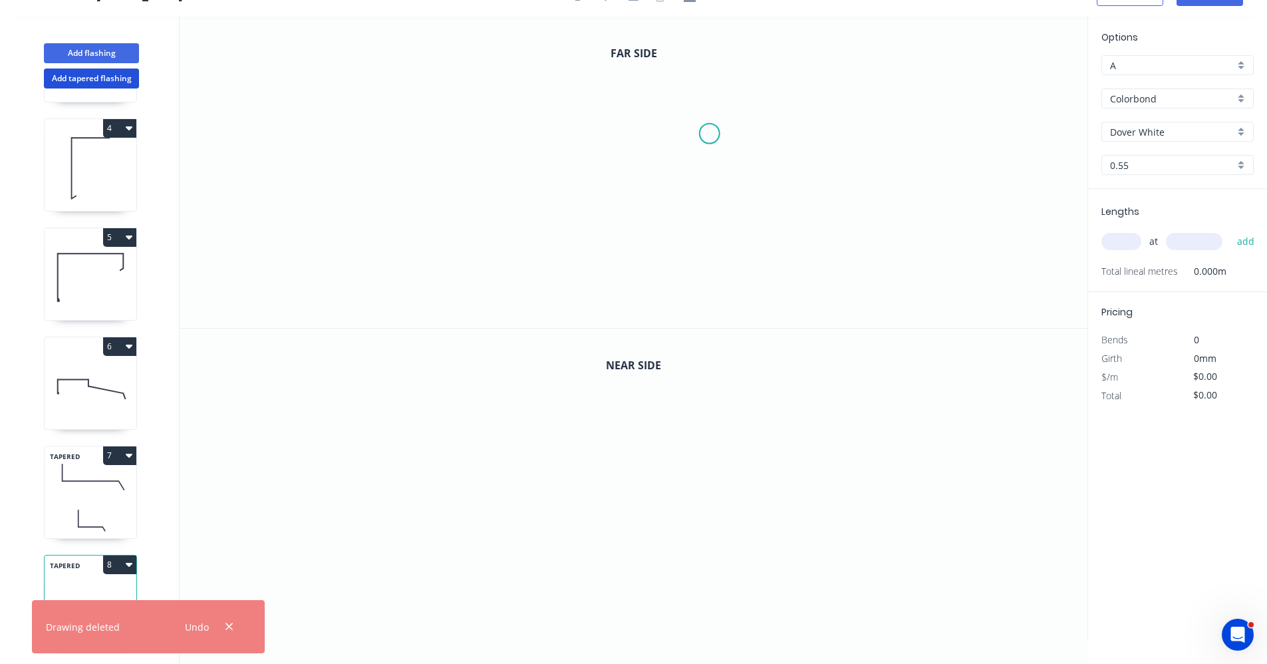
click at [710, 134] on icon "0" at bounding box center [634, 172] width 908 height 311
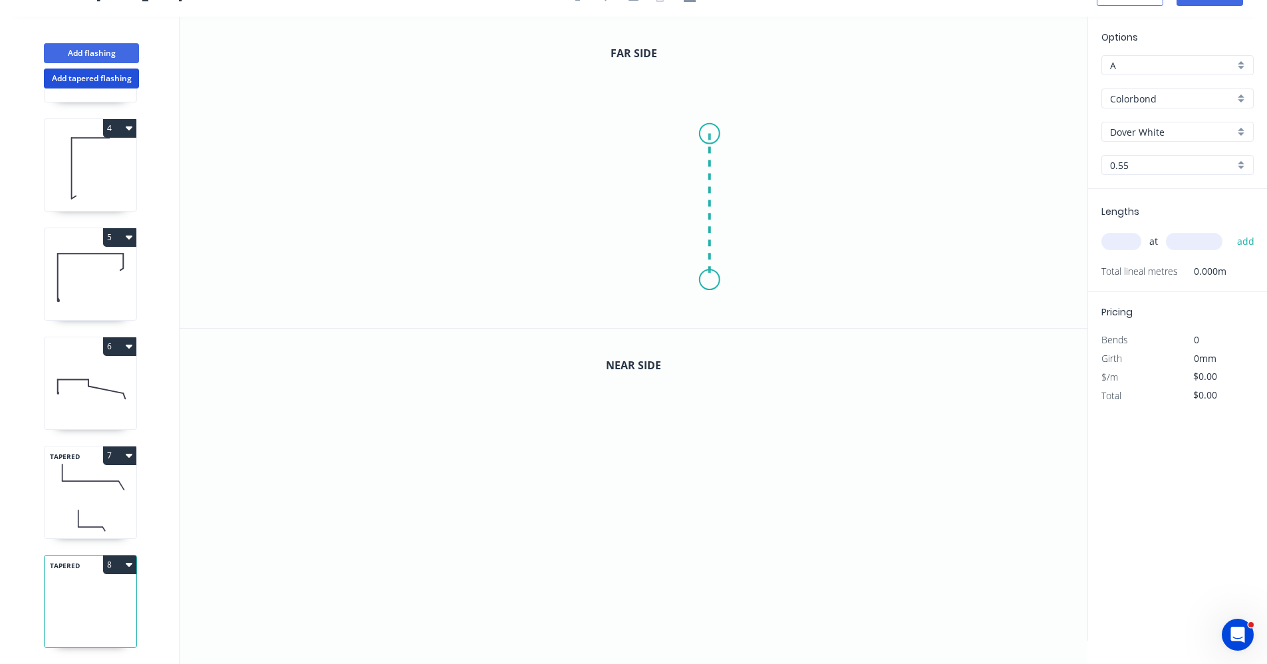
click at [708, 280] on icon "0" at bounding box center [634, 172] width 908 height 311
click at [480, 273] on icon "0 ?" at bounding box center [634, 172] width 908 height 311
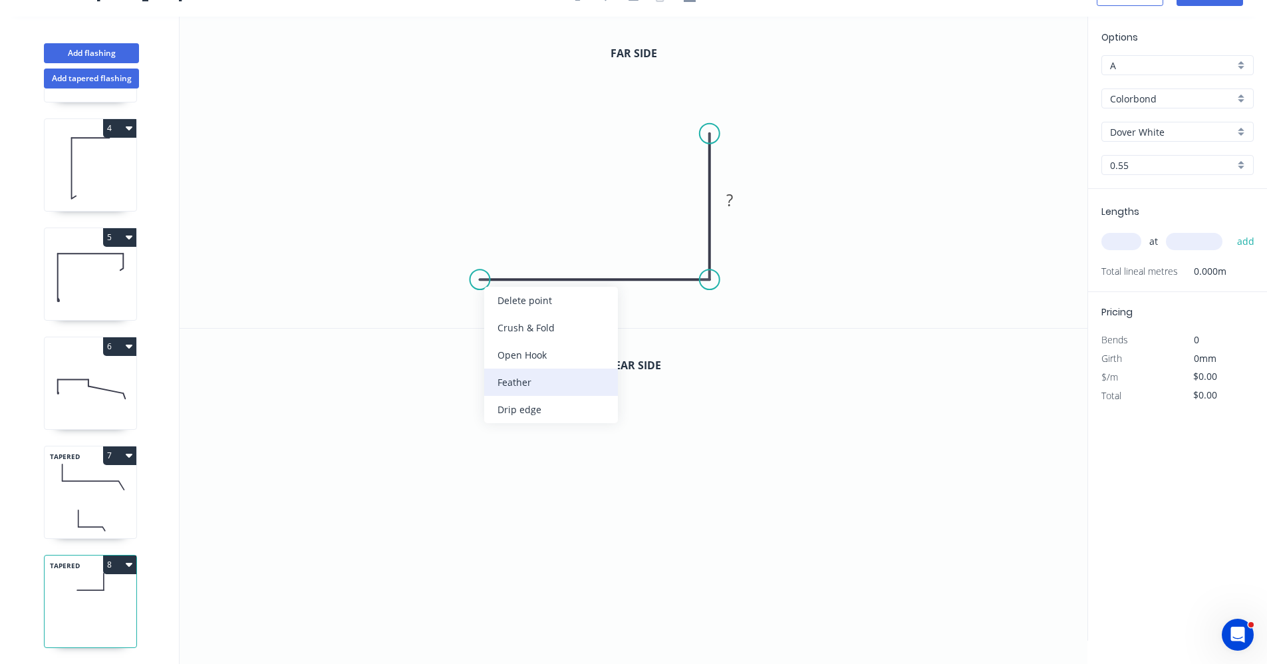
click at [506, 380] on div "Feather" at bounding box center [551, 382] width 134 height 27
click at [496, 324] on div "Flip bend" at bounding box center [545, 323] width 134 height 27
click at [507, 303] on tspan "15" at bounding box center [505, 302] width 19 height 22
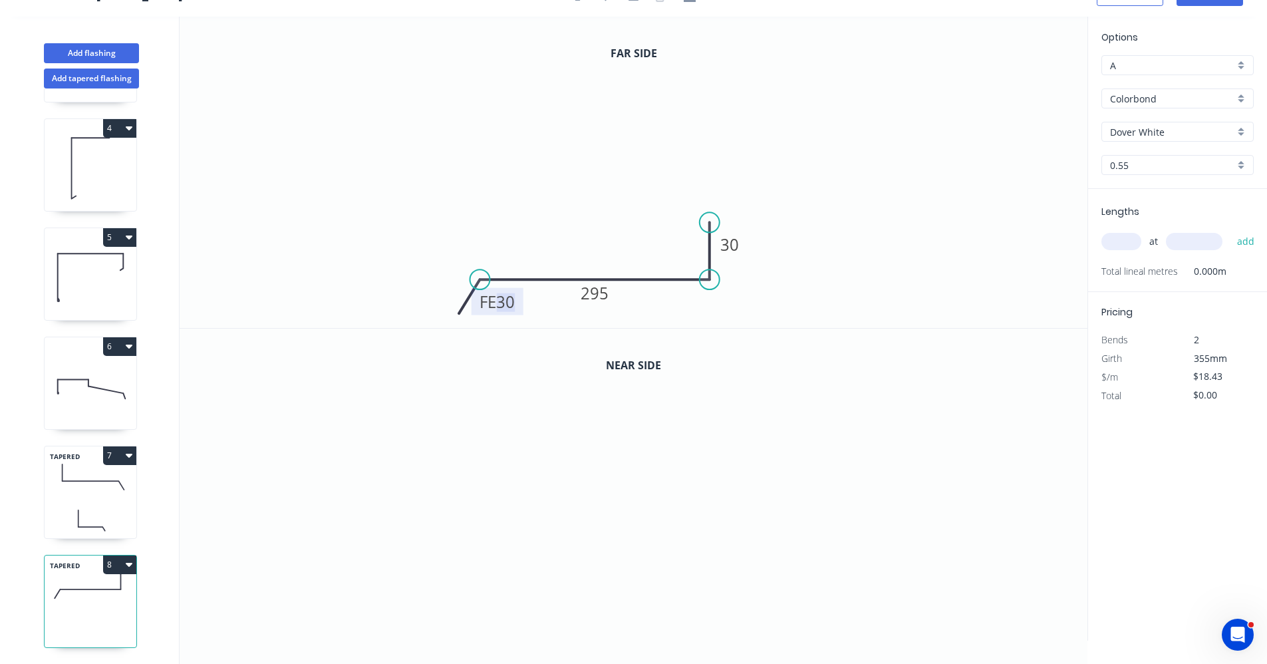
drag, startPoint x: 713, startPoint y: 134, endPoint x: 711, endPoint y: 224, distance: 89.2
click at [711, 224] on circle at bounding box center [710, 222] width 20 height 20
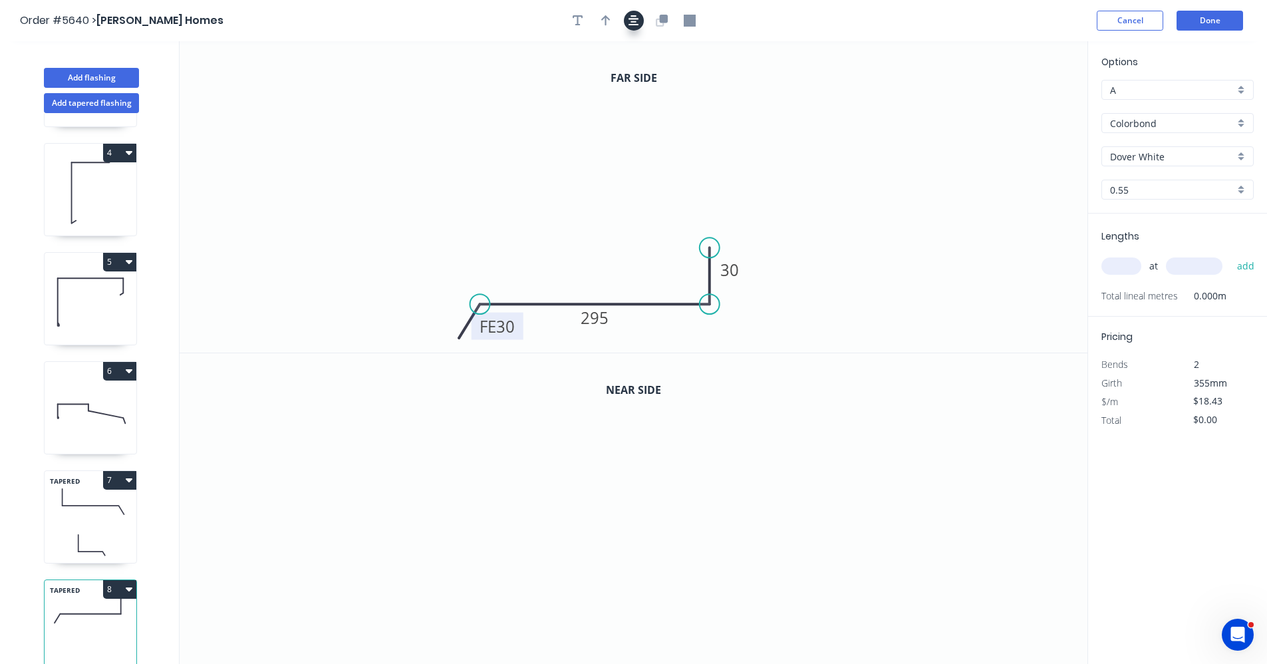
click at [631, 25] on icon "button" at bounding box center [634, 20] width 11 height 11
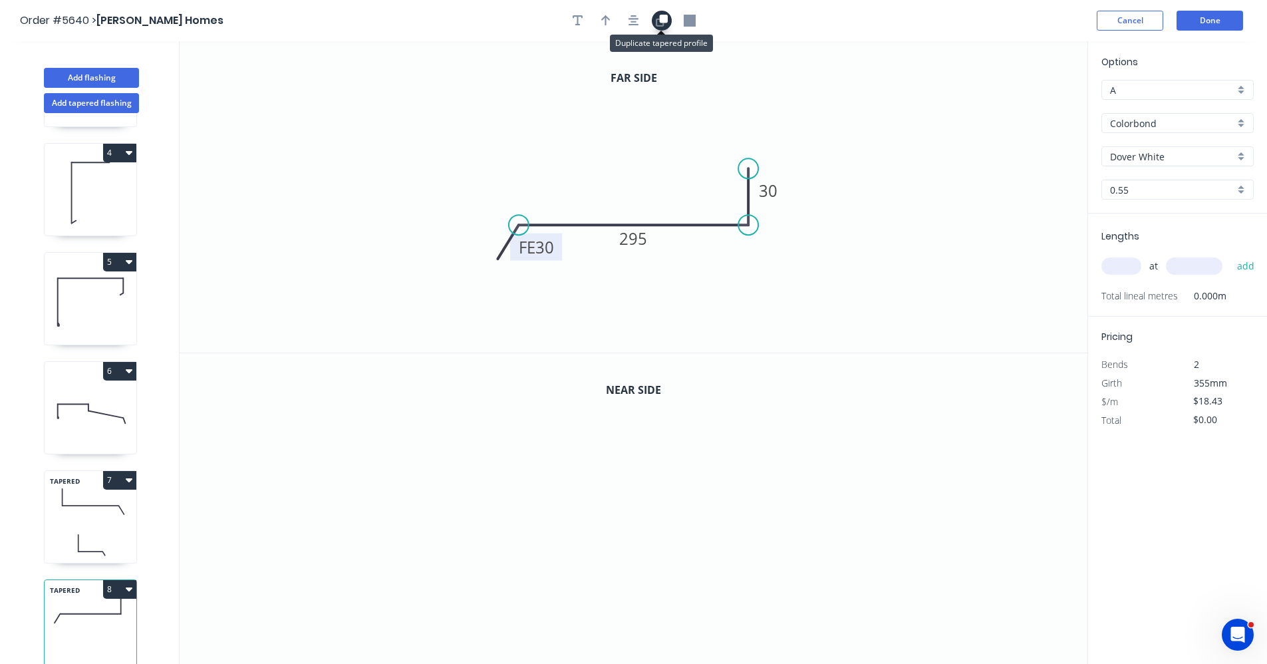
click at [663, 20] on icon "button" at bounding box center [663, 19] width 8 height 8
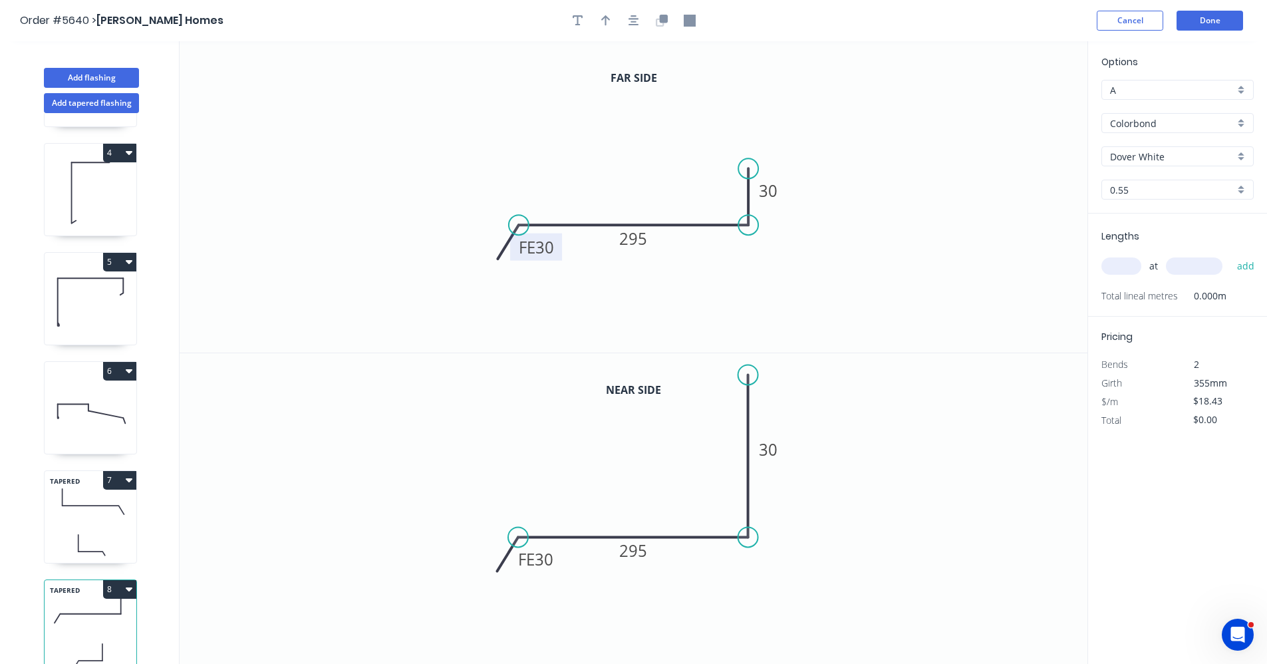
drag, startPoint x: 745, startPoint y: 474, endPoint x: 746, endPoint y: 375, distance: 99.8
click at [746, 375] on circle at bounding box center [749, 375] width 20 height 20
click at [636, 21] on icon "button" at bounding box center [634, 21] width 11 height 12
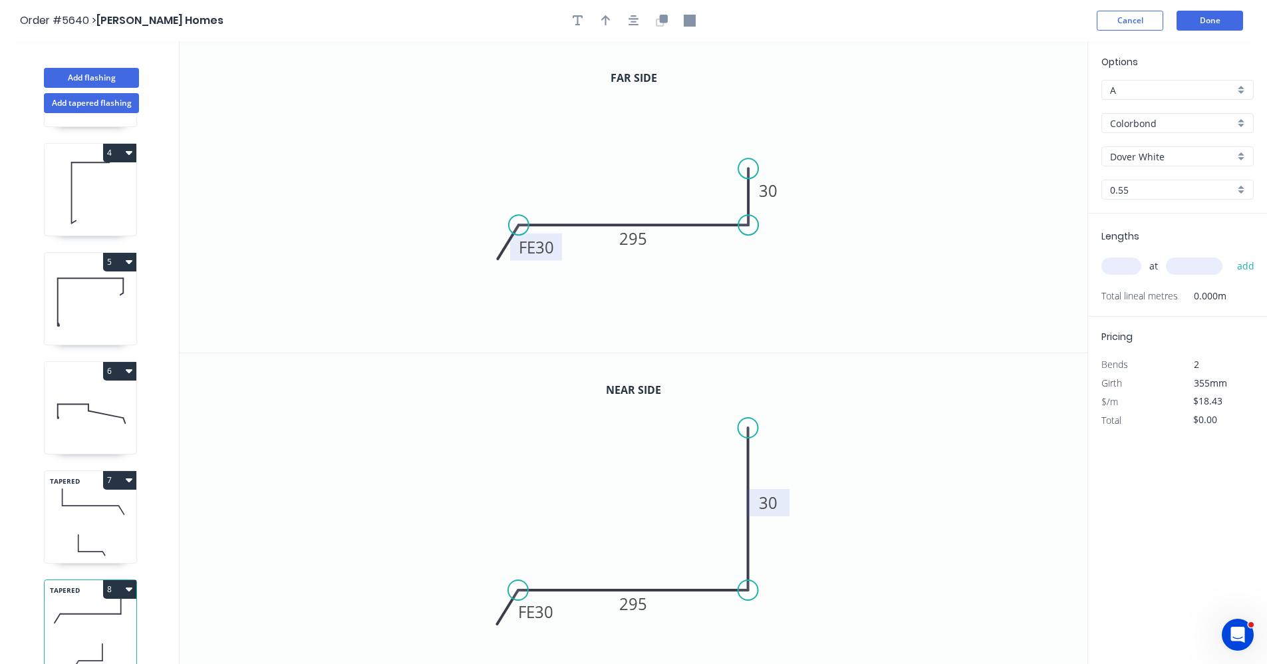
click at [770, 507] on tspan "30" at bounding box center [769, 503] width 19 height 22
click at [442, 474] on icon "0 FE 30 295 115" at bounding box center [634, 509] width 908 height 312
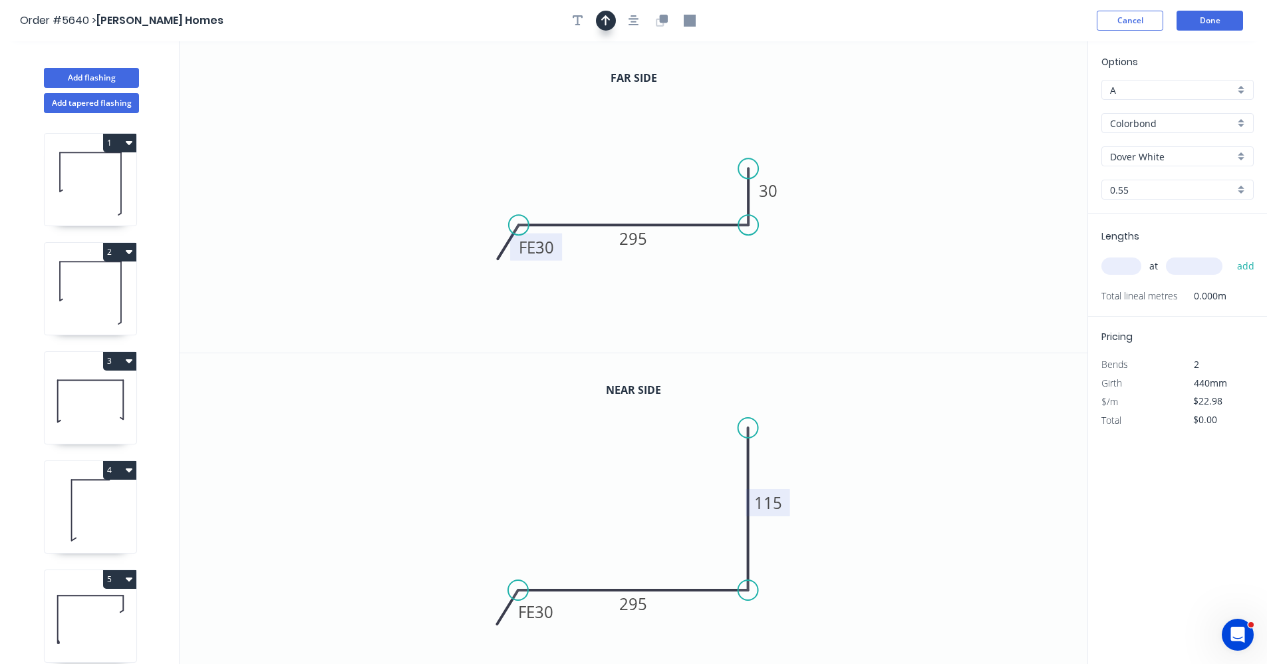
click at [605, 20] on icon "button" at bounding box center [605, 20] width 9 height 11
drag, startPoint x: 1018, startPoint y: 106, endPoint x: 639, endPoint y: 212, distance: 393.6
click at [639, 212] on icon at bounding box center [639, 197] width 12 height 43
click at [100, 71] on button "Add flashing" at bounding box center [91, 78] width 95 height 20
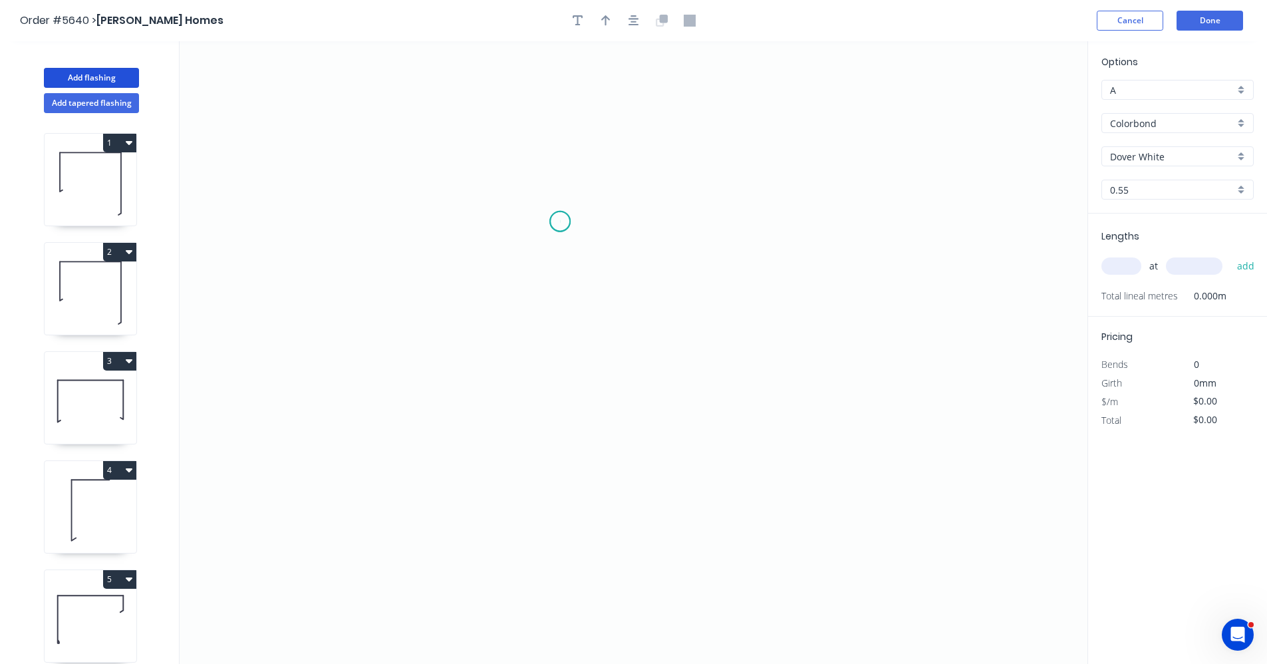
drag, startPoint x: 560, startPoint y: 222, endPoint x: 560, endPoint y: 230, distance: 8.6
click at [560, 222] on icon "0" at bounding box center [634, 352] width 908 height 623
drag, startPoint x: 558, startPoint y: 419, endPoint x: 613, endPoint y: 424, distance: 54.8
click at [563, 420] on icon "0" at bounding box center [634, 352] width 908 height 623
click at [754, 426] on icon "0 ?" at bounding box center [634, 352] width 908 height 623
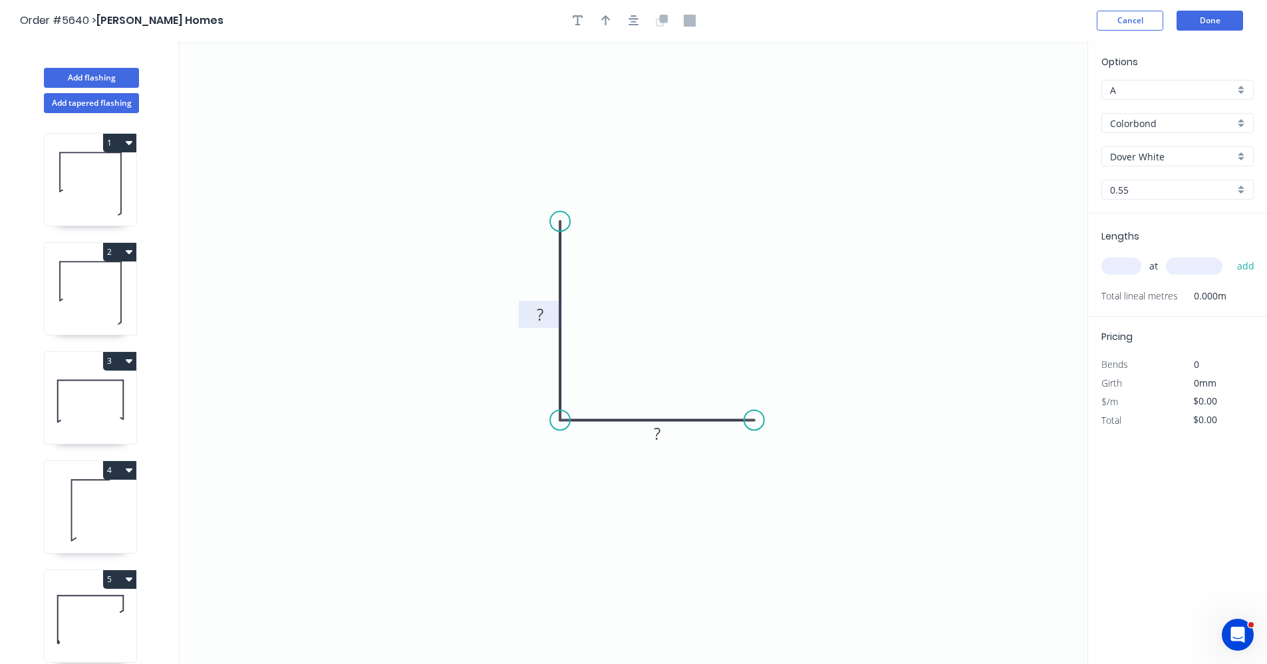
click at [540, 313] on tspan "?" at bounding box center [540, 314] width 7 height 22
click at [1128, 269] on input "text" at bounding box center [1122, 265] width 40 height 17
type input "$5.66"
type input "1"
type input "1300"
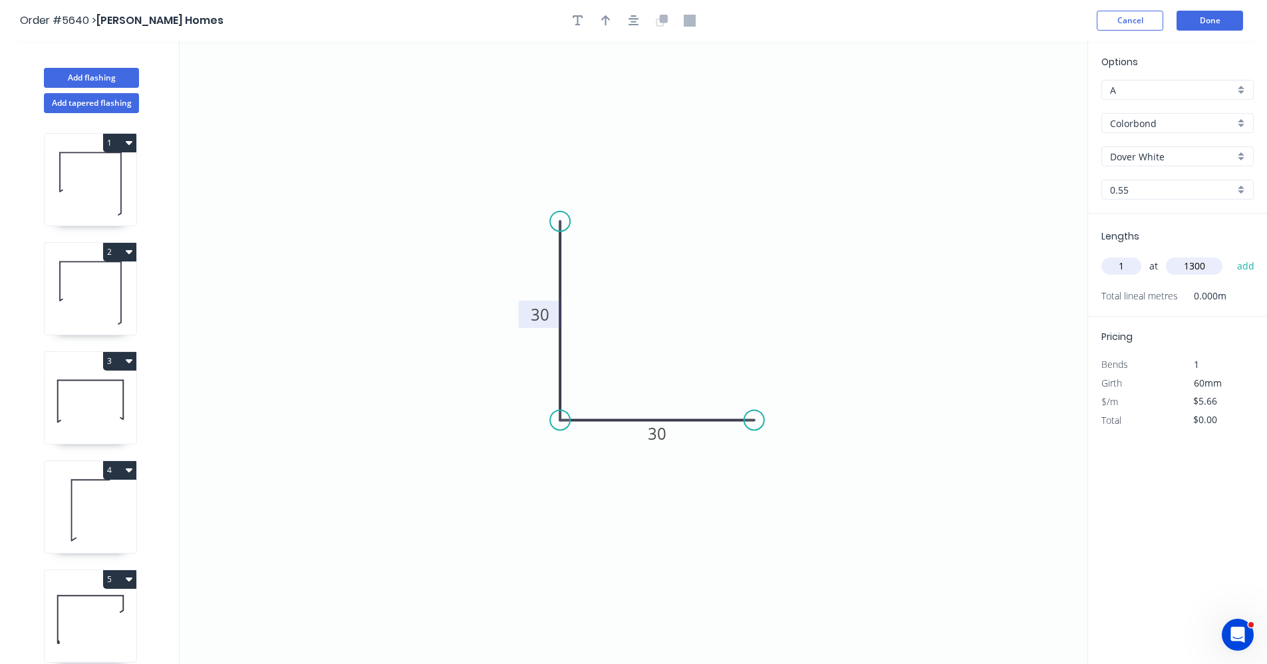
click at [1231, 255] on button "add" at bounding box center [1246, 266] width 31 height 23
type input "$7.36"
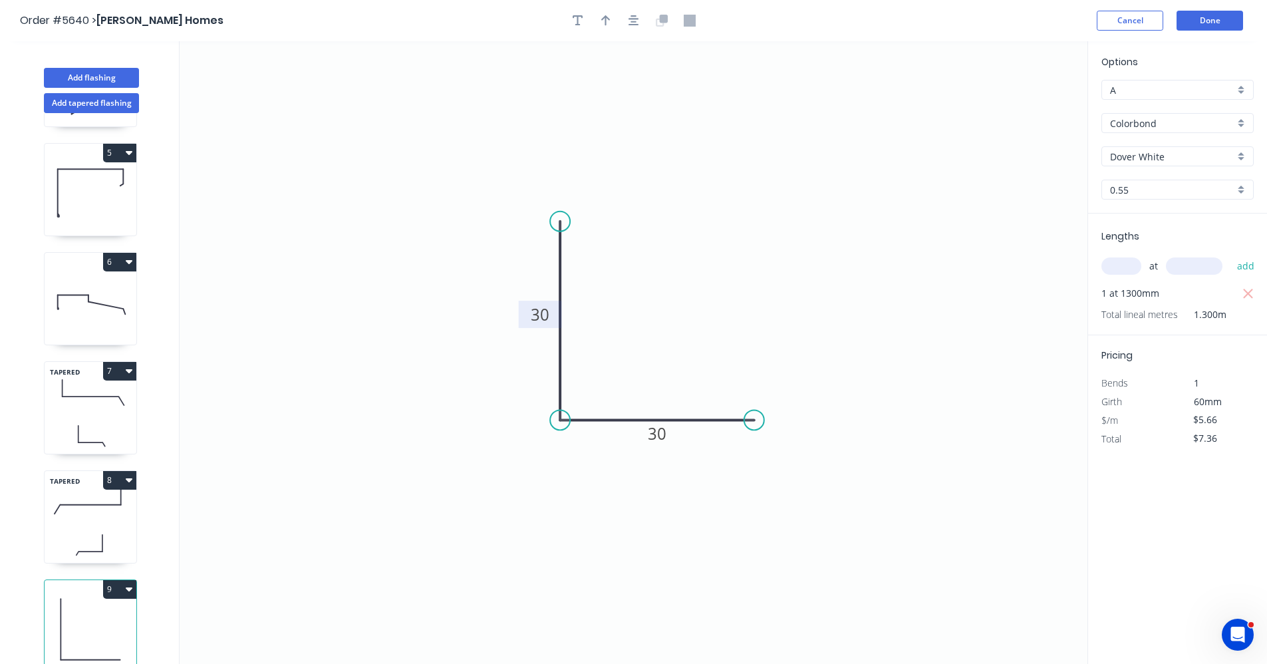
scroll to position [25, 0]
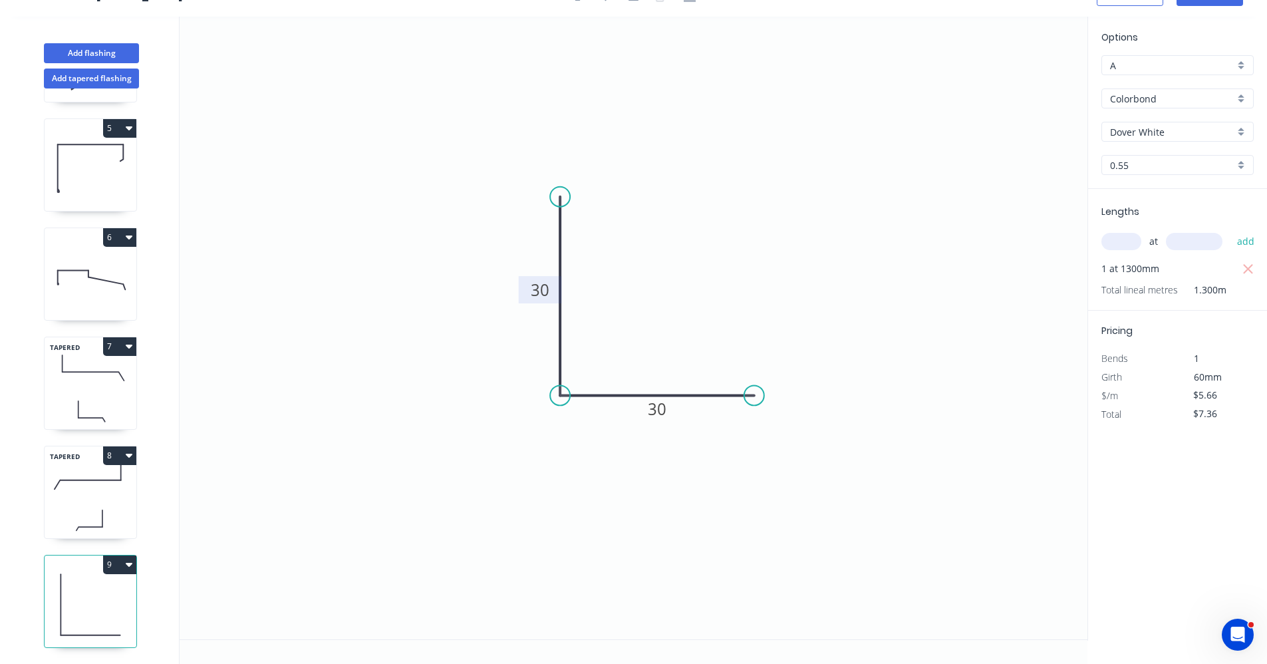
click at [108, 500] on icon at bounding box center [91, 518] width 92 height 39
type input "$22.98"
type input "$0.00"
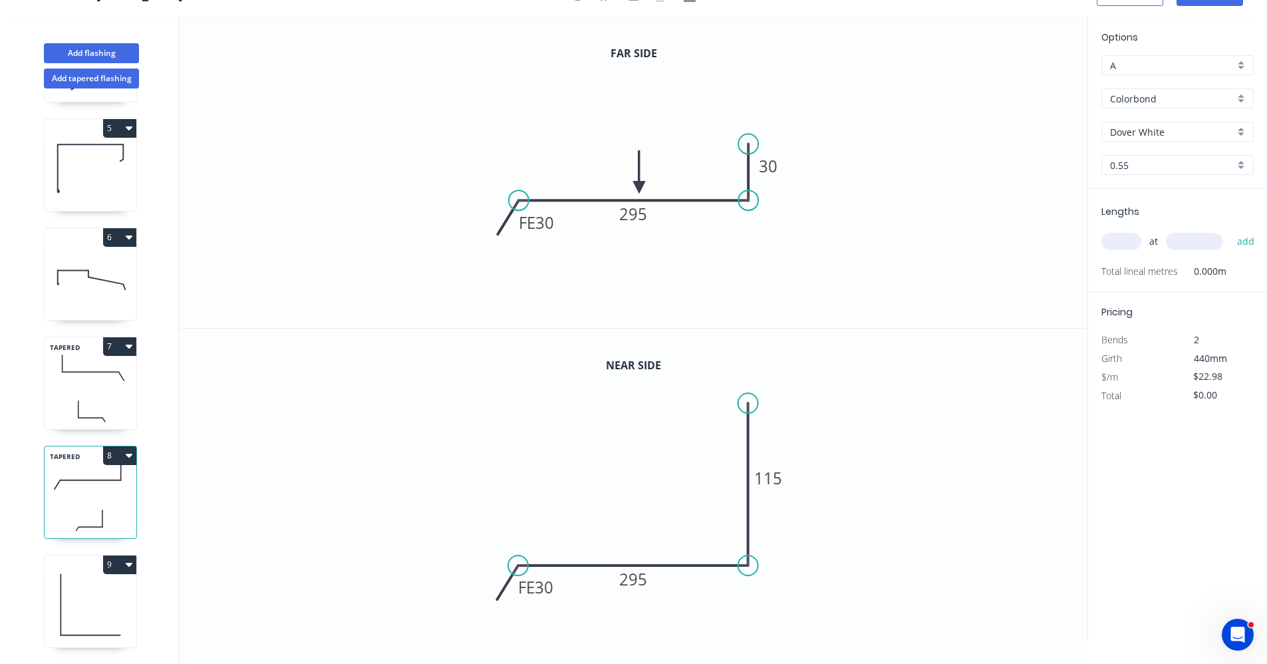
click at [1133, 241] on input "text" at bounding box center [1122, 241] width 40 height 17
type input "1"
type input "2600"
click at [1231, 230] on button "add" at bounding box center [1246, 241] width 31 height 23
type input "$59.75"
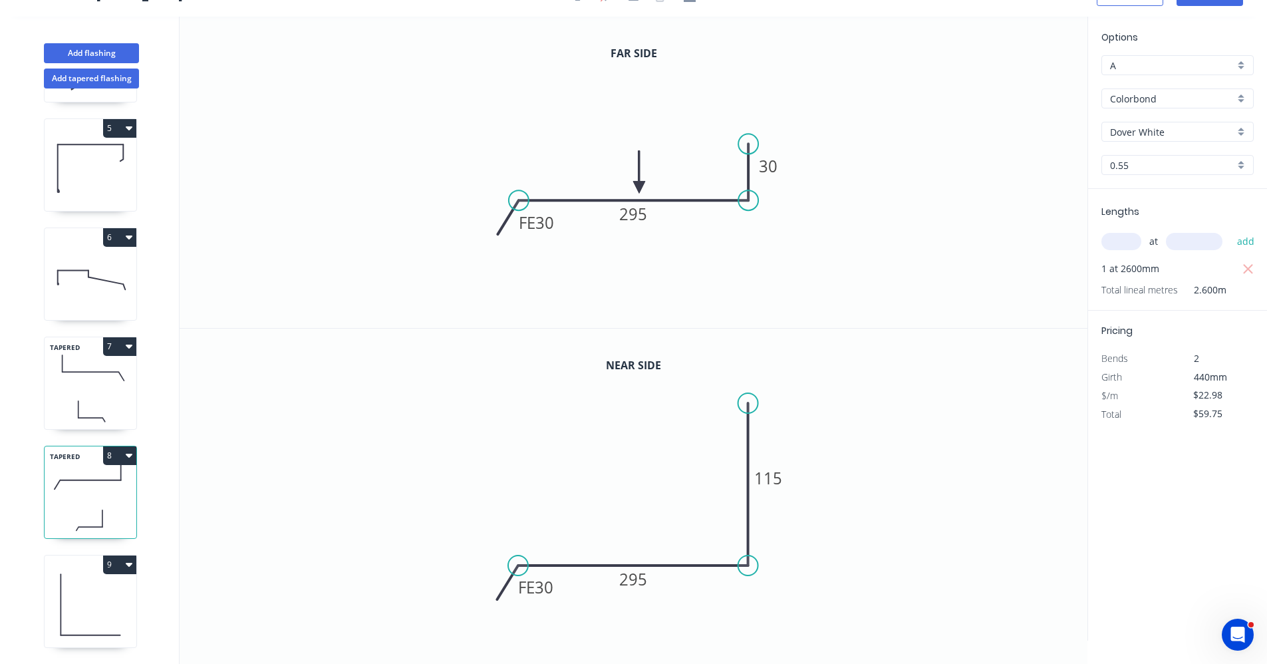
click at [90, 396] on icon at bounding box center [91, 409] width 92 height 39
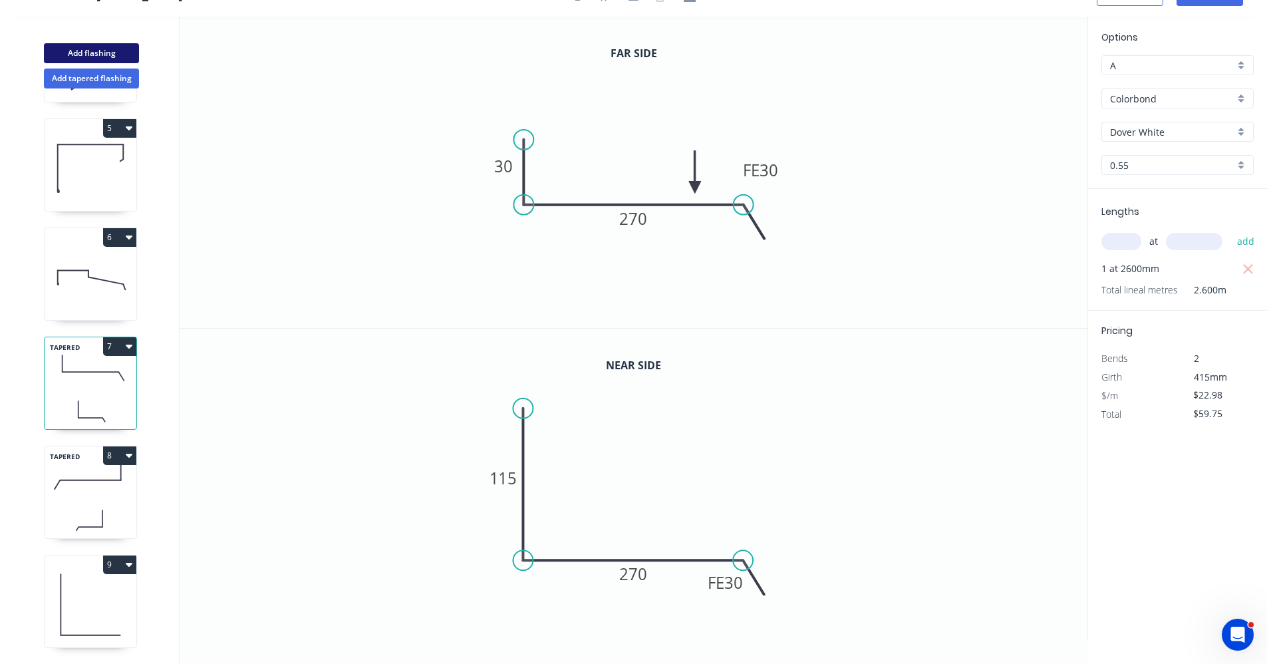
click at [114, 51] on button "Add flashing" at bounding box center [91, 53] width 95 height 20
type input "$0.00"
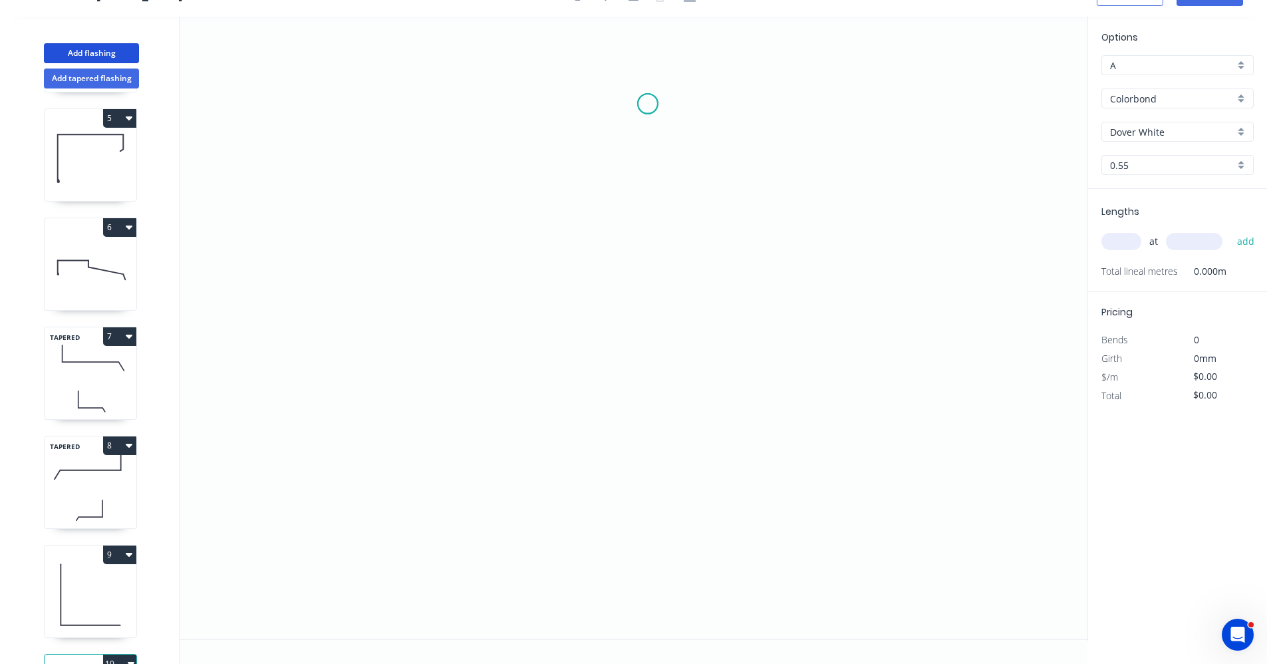
click at [648, 104] on icon "0" at bounding box center [634, 328] width 908 height 623
click at [651, 430] on icon "0" at bounding box center [634, 328] width 908 height 623
click at [1130, 241] on input "text" at bounding box center [1122, 241] width 40 height 17
type input "1"
type input "10"
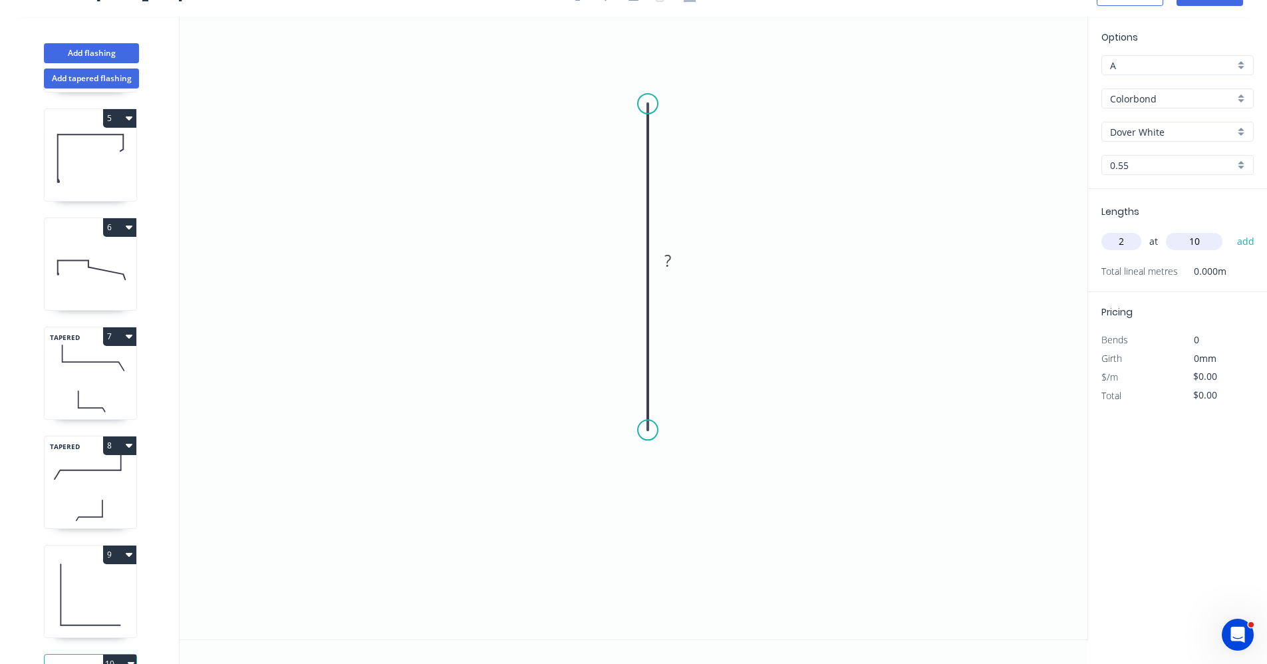
type input "2"
type input "1000"
click at [1231, 230] on button "add" at bounding box center [1246, 241] width 31 height 23
click at [675, 251] on rect at bounding box center [667, 260] width 43 height 27
click at [672, 261] on rect at bounding box center [668, 261] width 27 height 19
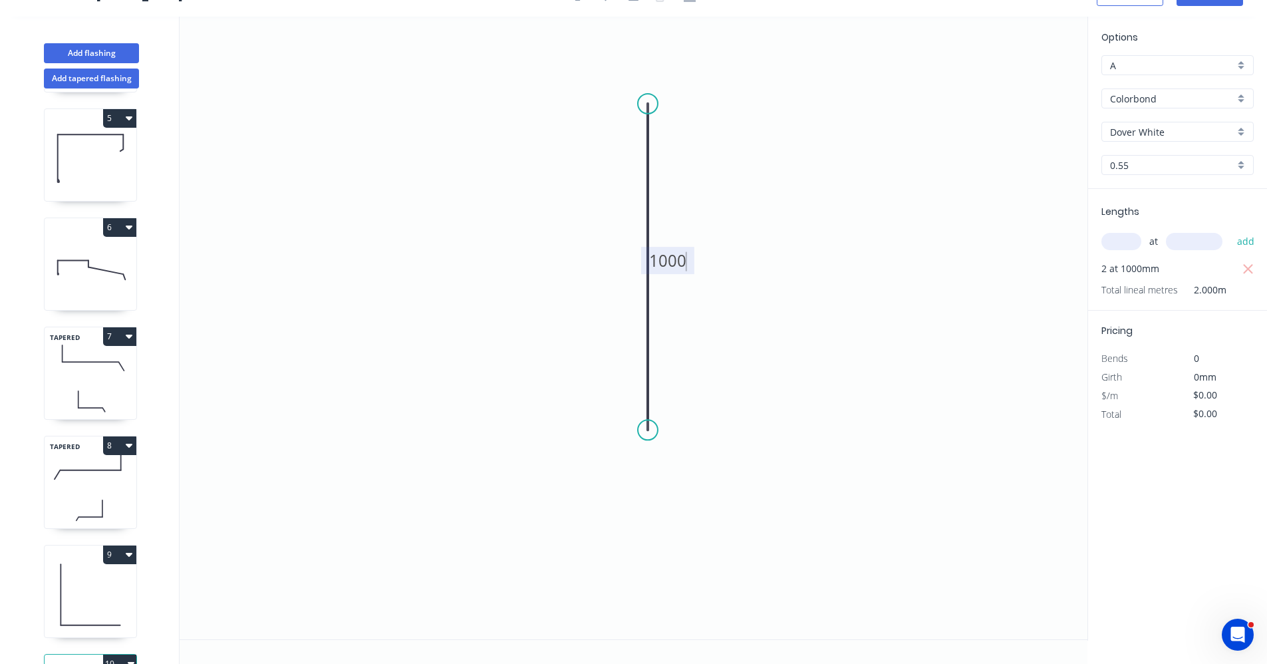
type input "$37.65"
type input "$75.30"
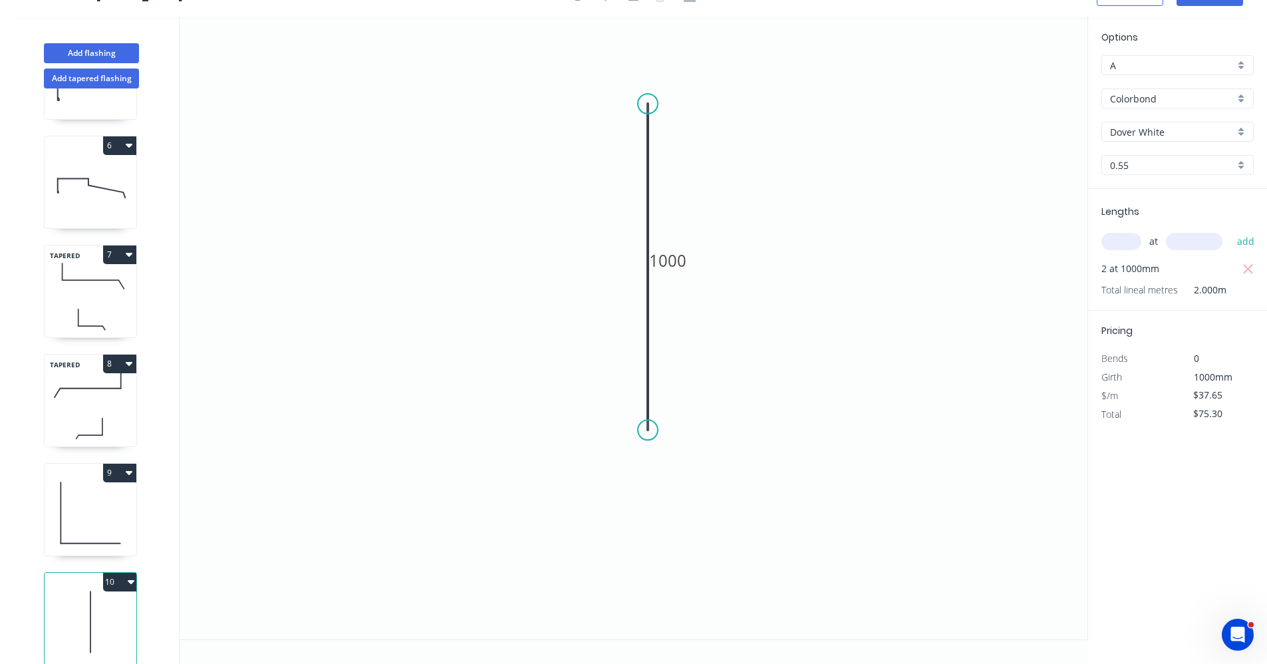
scroll to position [545, 0]
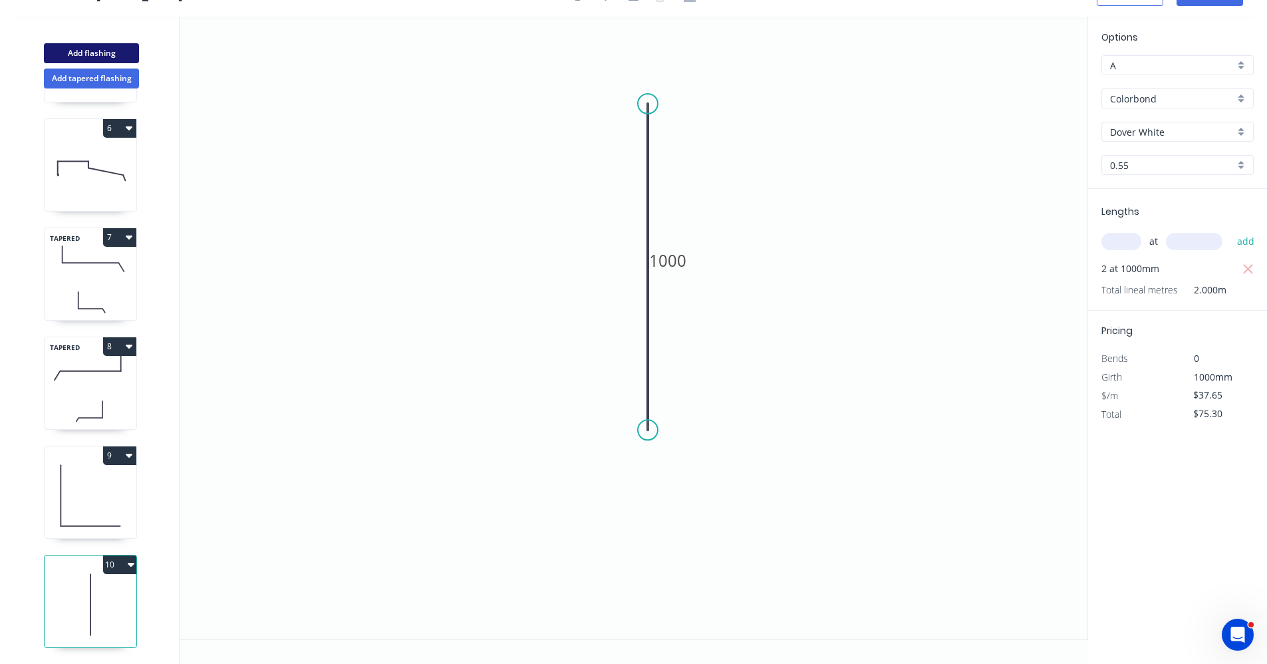
click at [98, 52] on button "Add flashing" at bounding box center [91, 53] width 95 height 20
type input "$0.00"
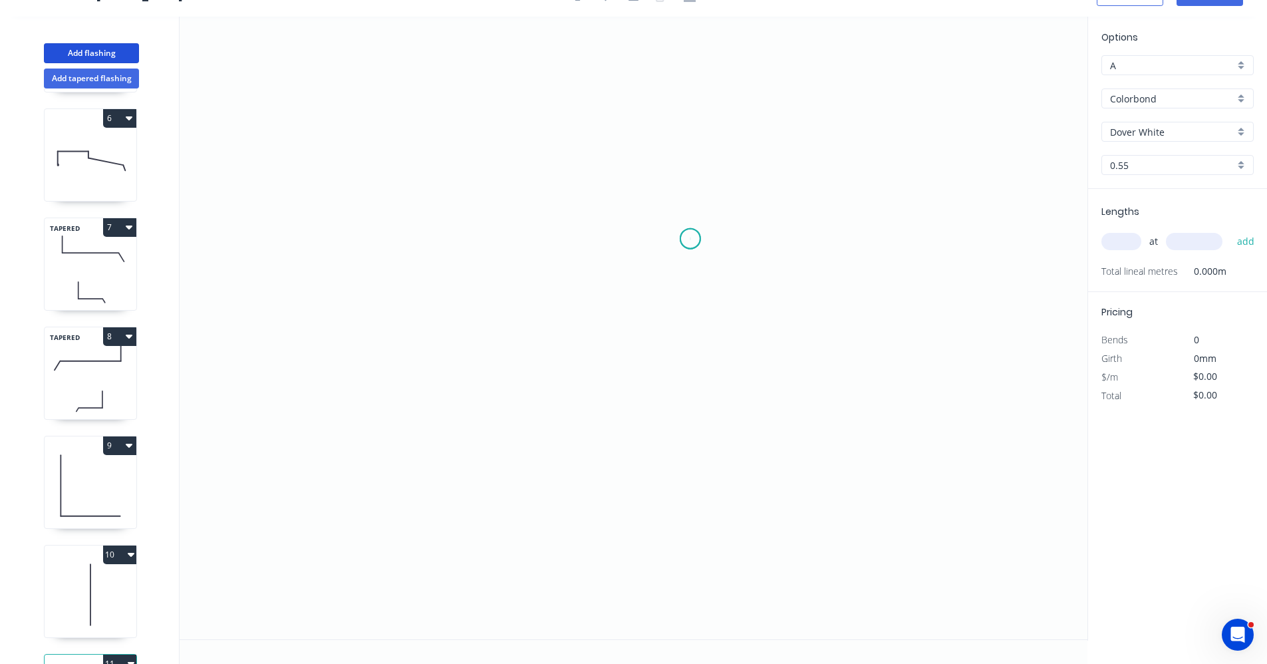
drag, startPoint x: 690, startPoint y: 239, endPoint x: 597, endPoint y: 238, distance: 93.1
click at [688, 238] on icon "0" at bounding box center [634, 328] width 908 height 623
drag, startPoint x: 549, startPoint y: 238, endPoint x: 537, endPoint y: 279, distance: 42.3
click at [549, 239] on icon "0" at bounding box center [634, 328] width 908 height 623
click at [552, 379] on icon "0 ?" at bounding box center [634, 328] width 908 height 623
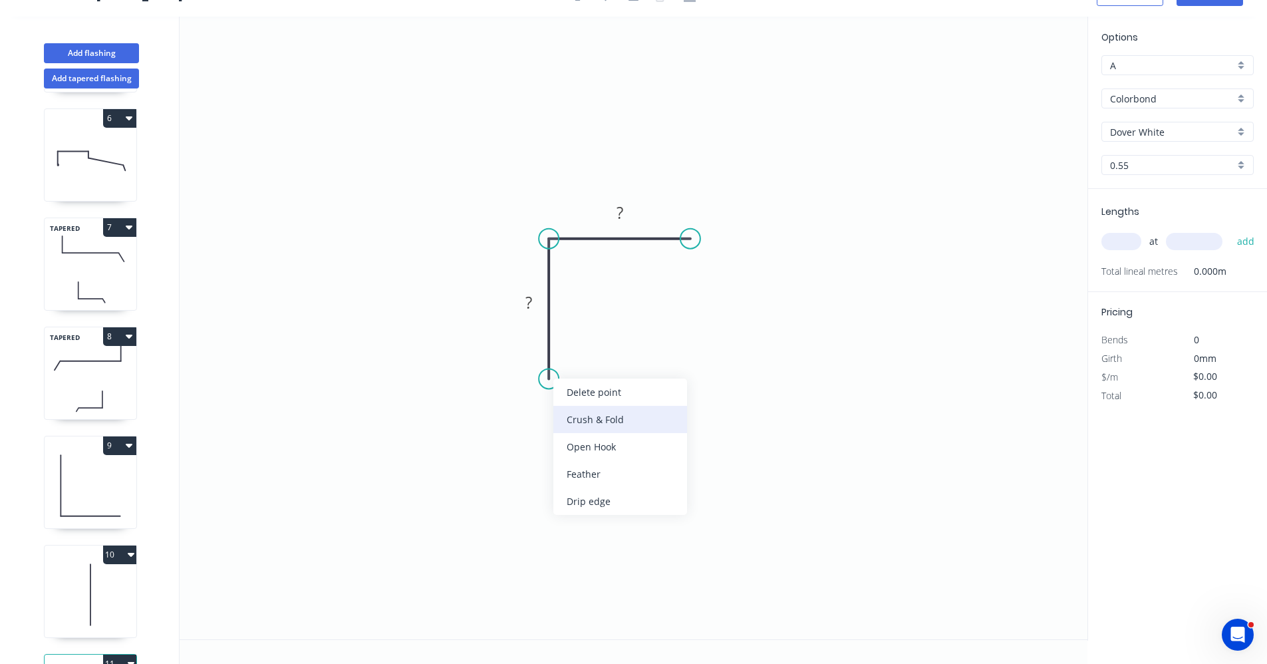
click at [587, 422] on div "Crush & Fold" at bounding box center [620, 419] width 134 height 27
click at [534, 301] on rect at bounding box center [529, 303] width 27 height 19
type input "$11.63"
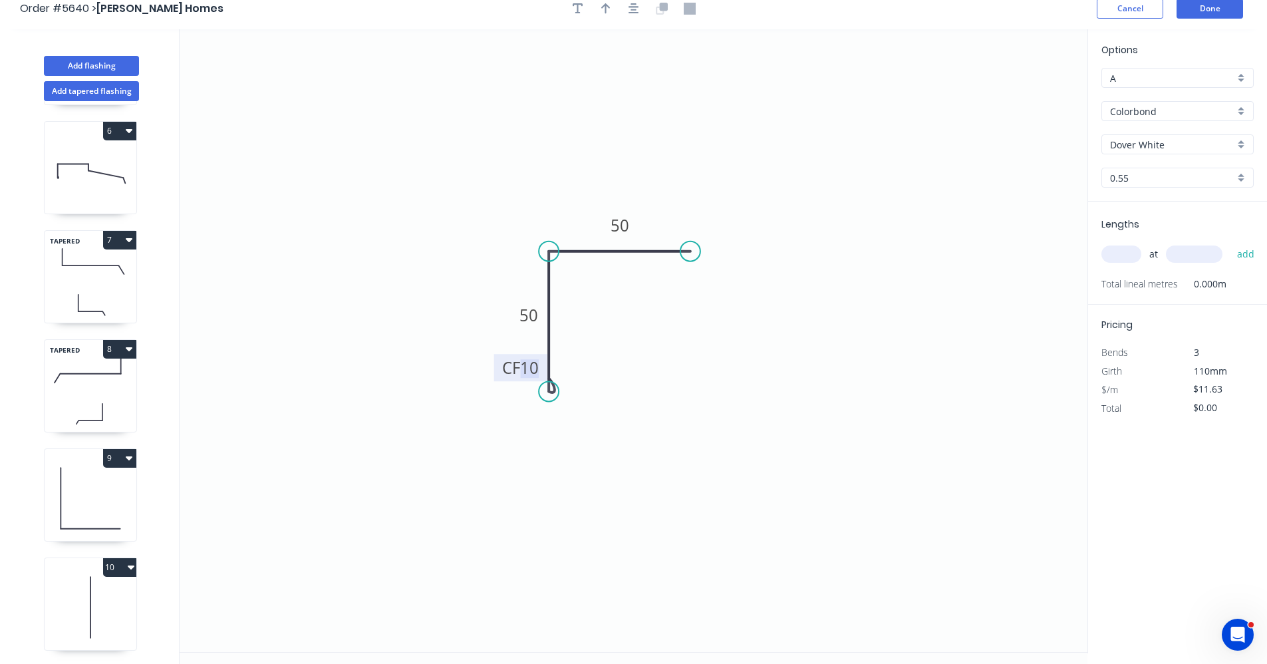
scroll to position [0, 0]
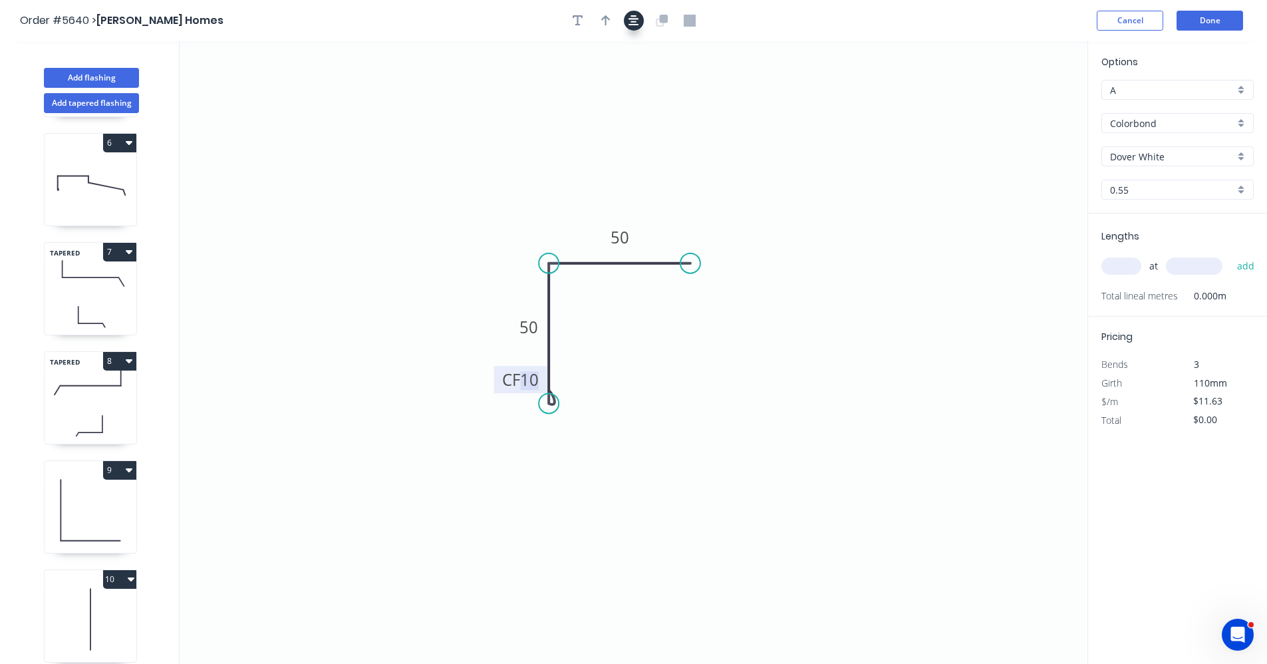
click at [625, 25] on button "button" at bounding box center [634, 21] width 20 height 20
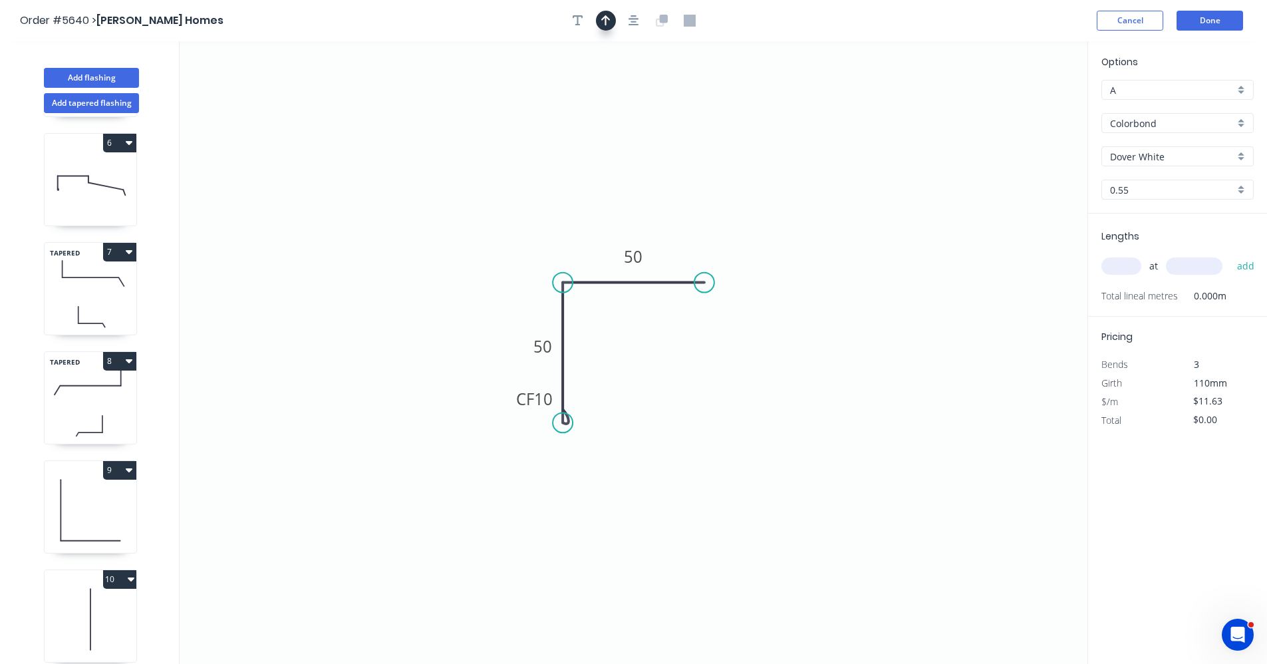
click at [610, 21] on icon "button" at bounding box center [605, 21] width 9 height 12
drag, startPoint x: 1019, startPoint y: 104, endPoint x: 599, endPoint y: 267, distance: 450.5
click at [599, 267] on icon at bounding box center [599, 252] width 12 height 43
click at [1120, 268] on input "text" at bounding box center [1122, 265] width 40 height 17
type input "1"
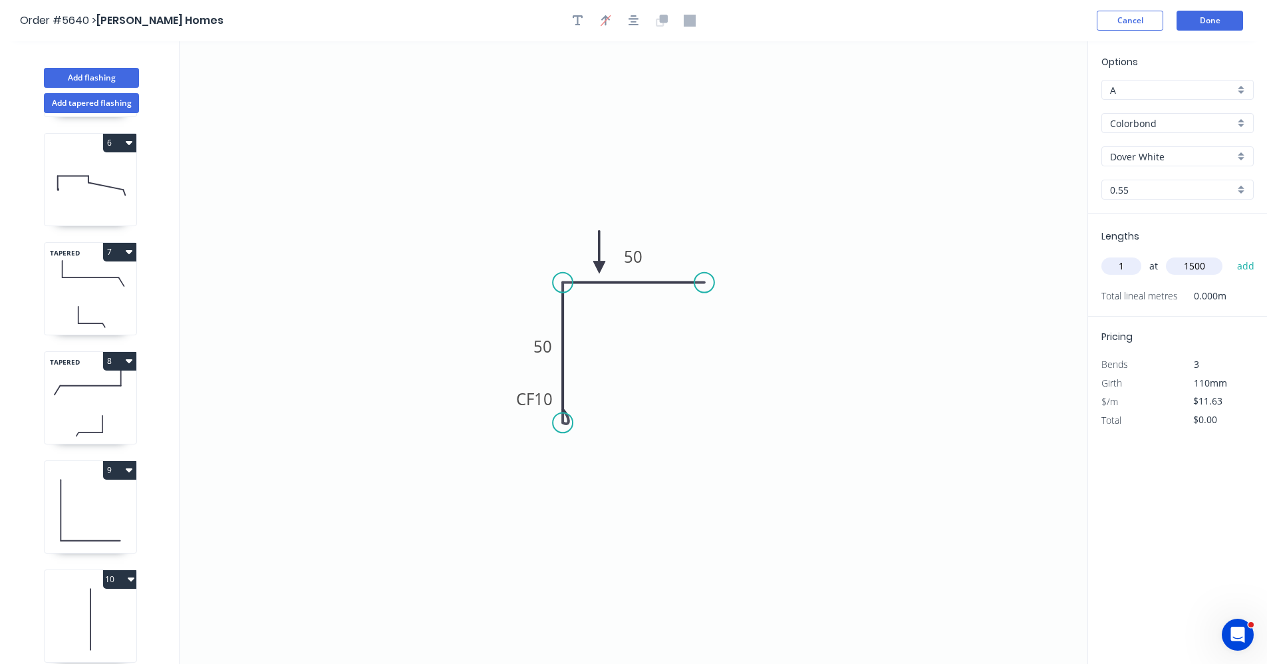
type input "1500"
click at [1231, 255] on button "add" at bounding box center [1246, 266] width 31 height 23
type input "$17.45"
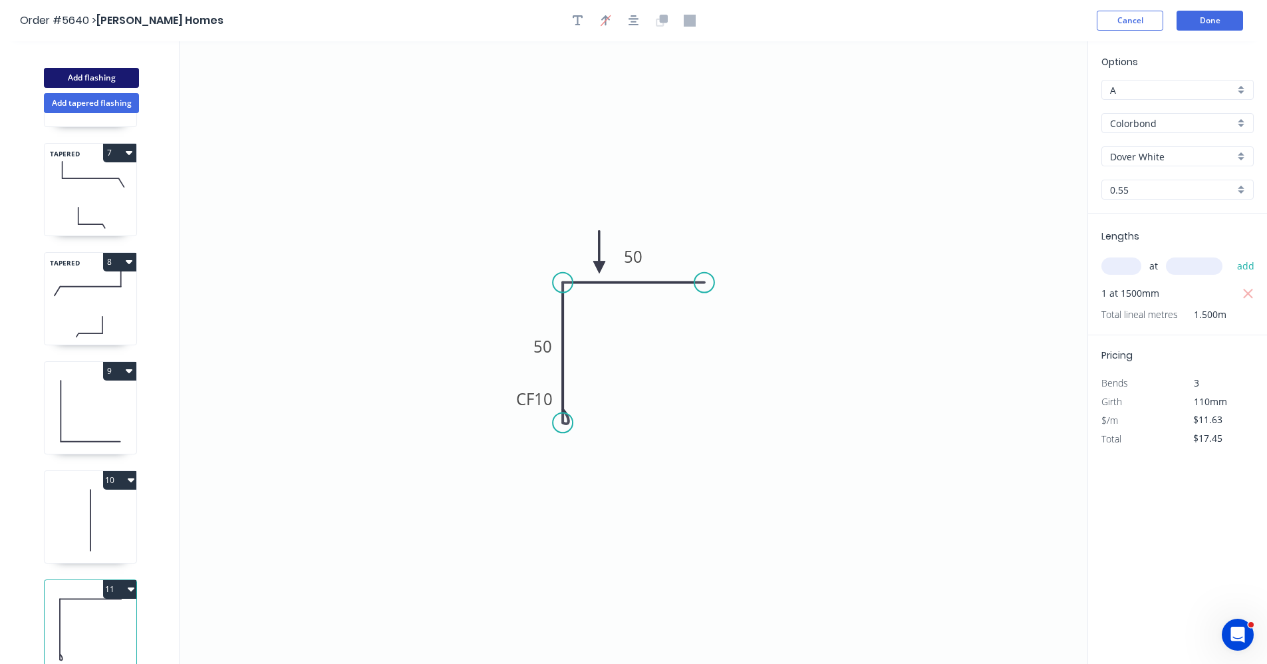
click at [100, 72] on button "Add flashing" at bounding box center [91, 78] width 95 height 20
type input "$0.00"
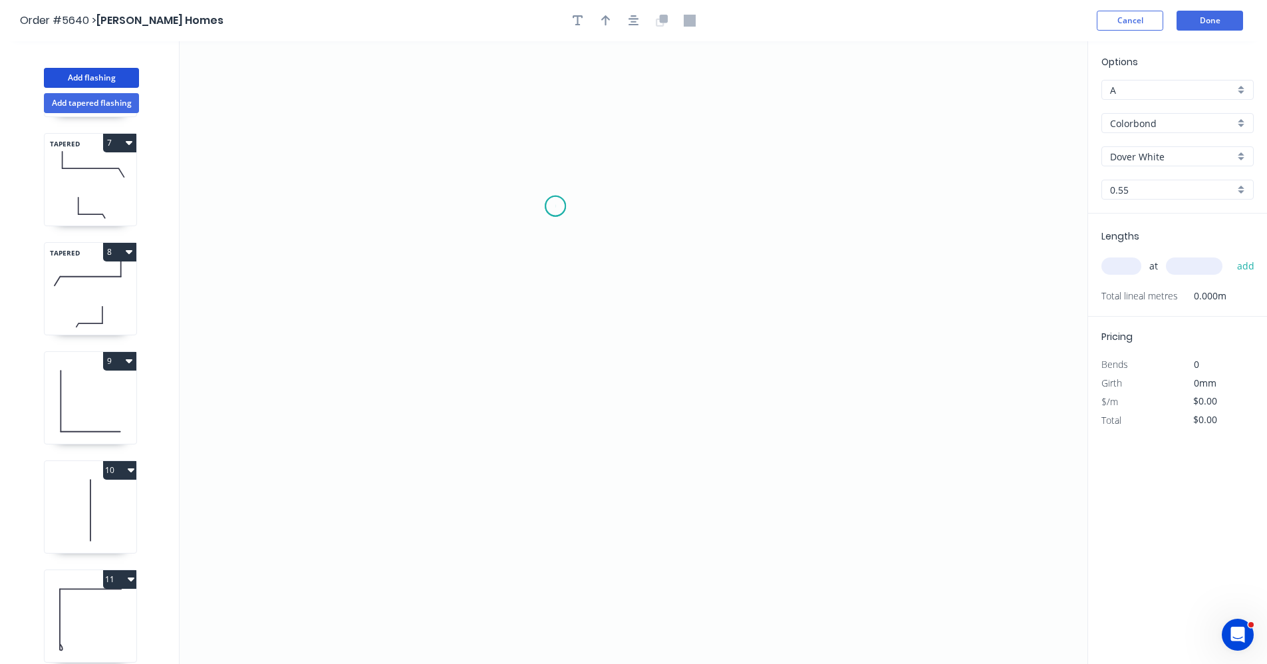
drag, startPoint x: 555, startPoint y: 206, endPoint x: 543, endPoint y: 291, distance: 85.4
click at [553, 213] on icon "0" at bounding box center [634, 352] width 908 height 623
drag, startPoint x: 539, startPoint y: 467, endPoint x: 591, endPoint y: 470, distance: 51.3
click at [539, 468] on icon "0" at bounding box center [634, 352] width 908 height 623
click at [667, 470] on icon "0 ?" at bounding box center [634, 352] width 908 height 623
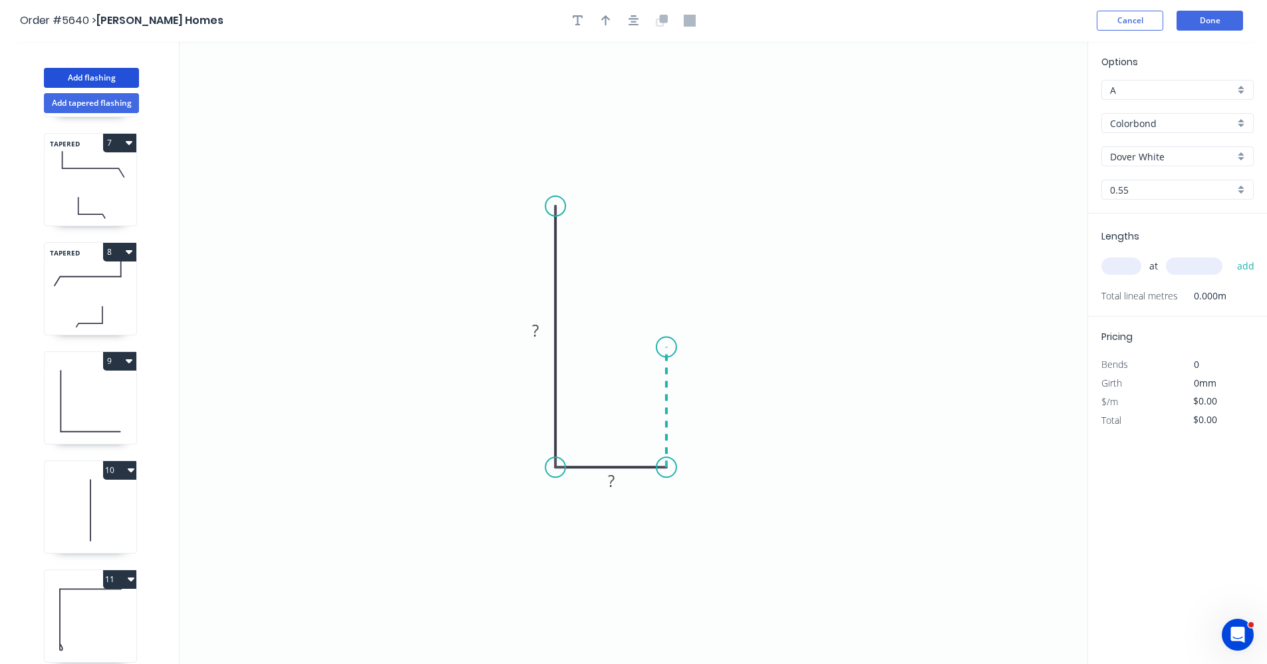
click at [671, 347] on icon "0 ? ?" at bounding box center [634, 352] width 908 height 623
click at [545, 331] on rect at bounding box center [535, 331] width 27 height 19
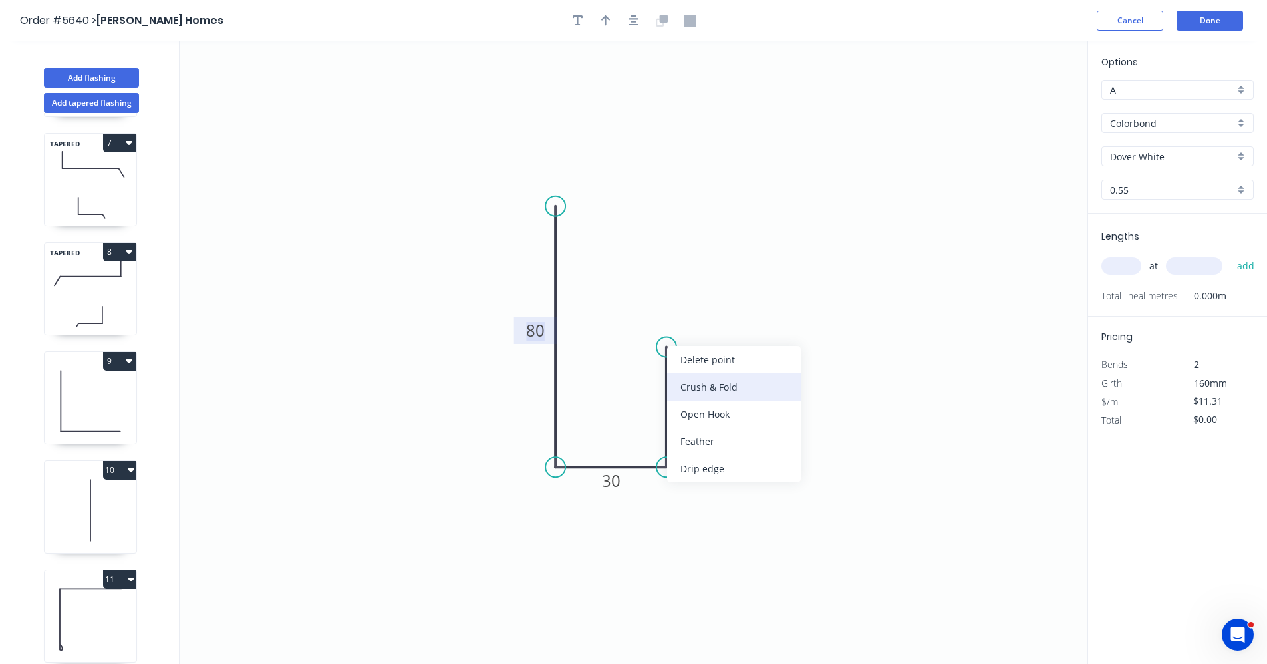
click at [719, 392] on div "Crush & Fold" at bounding box center [734, 386] width 134 height 27
type input "$15.51"
click at [1120, 272] on input "text" at bounding box center [1122, 265] width 40 height 17
type input "2"
type input "1200"
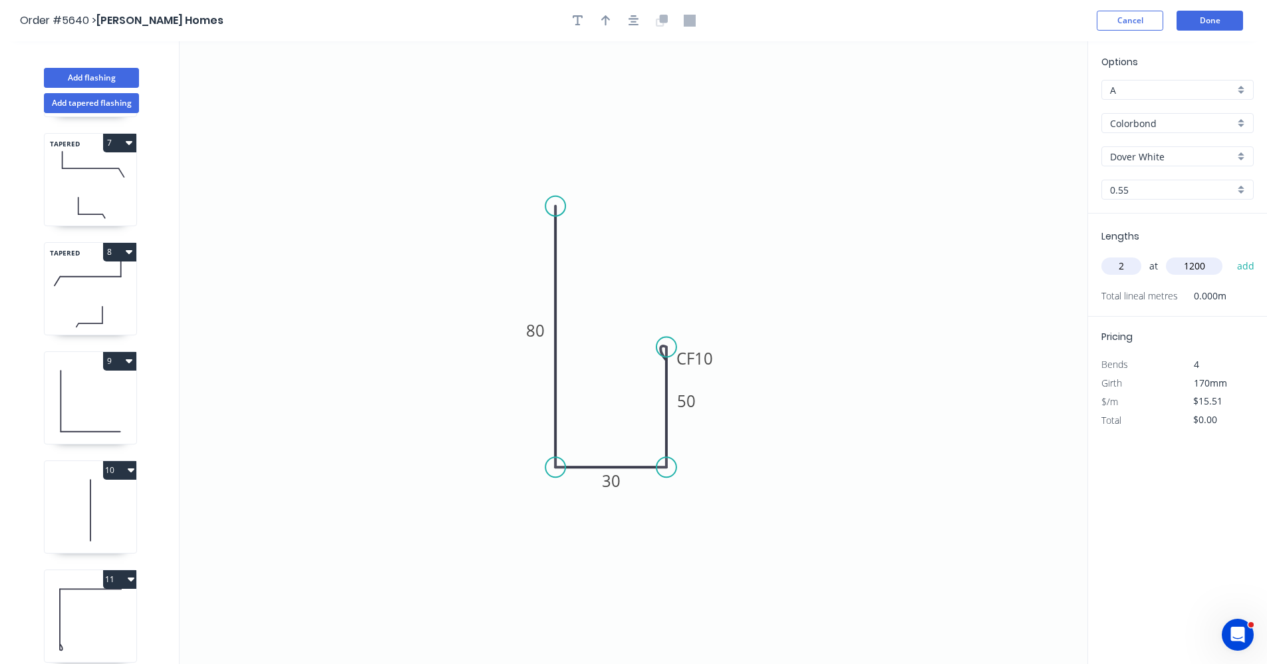
click at [1231, 255] on button "add" at bounding box center [1246, 266] width 31 height 23
type input "$37.22"
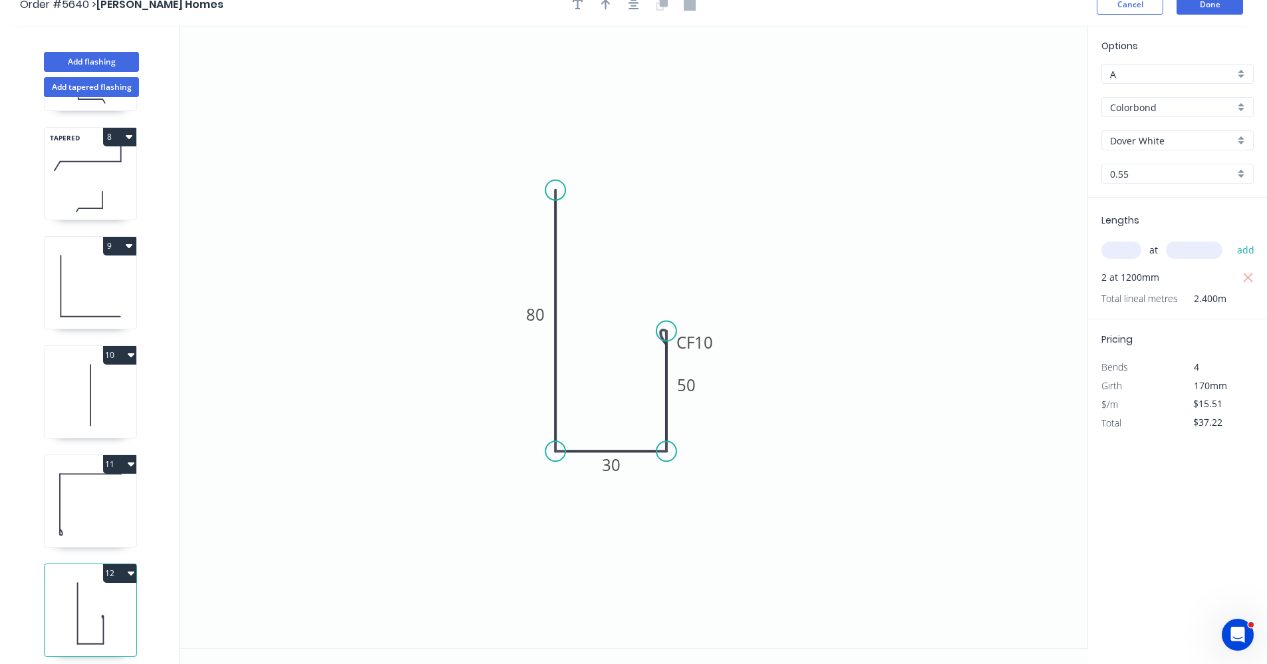
scroll to position [25, 0]
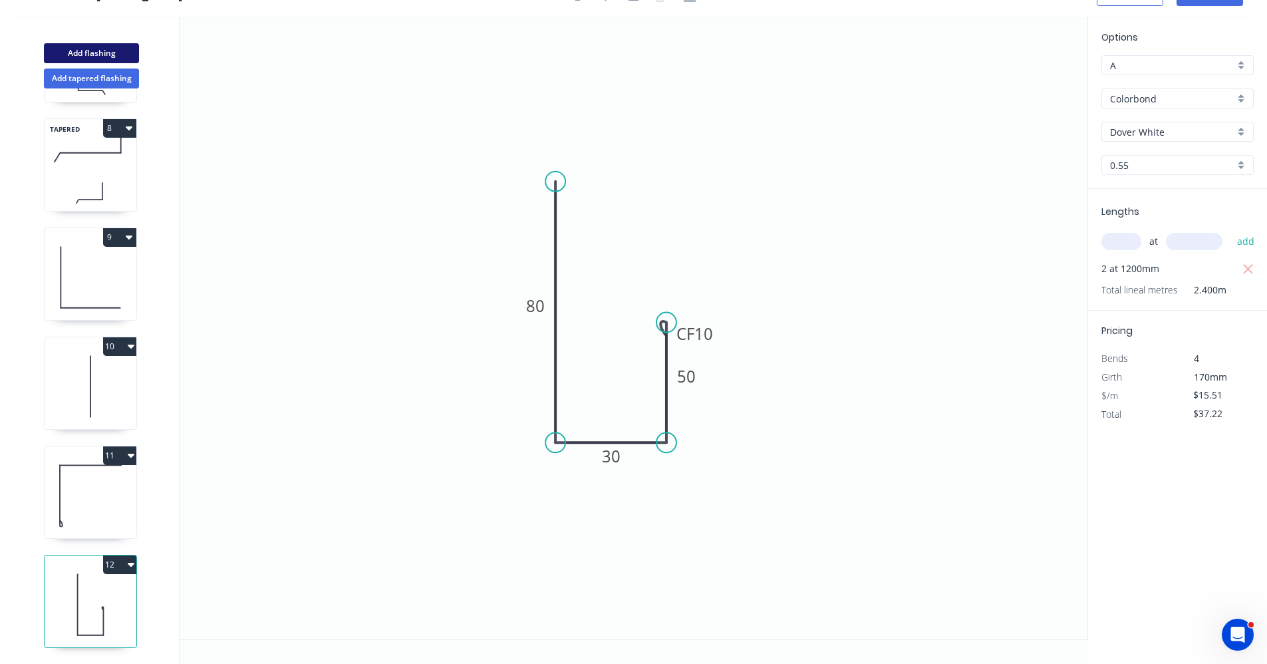
click at [94, 55] on button "Add flashing" at bounding box center [91, 53] width 95 height 20
type input "$0.00"
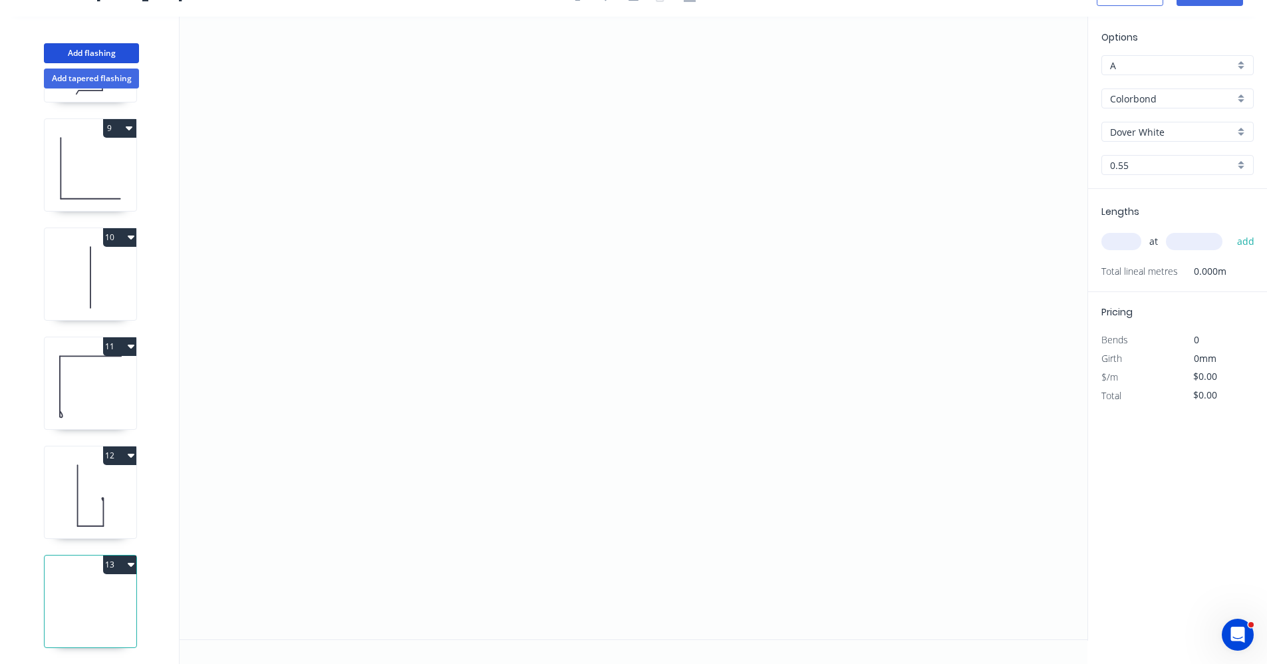
scroll to position [873, 0]
click at [561, 178] on icon "0" at bounding box center [634, 328] width 908 height 623
click at [549, 412] on icon "0" at bounding box center [634, 328] width 908 height 623
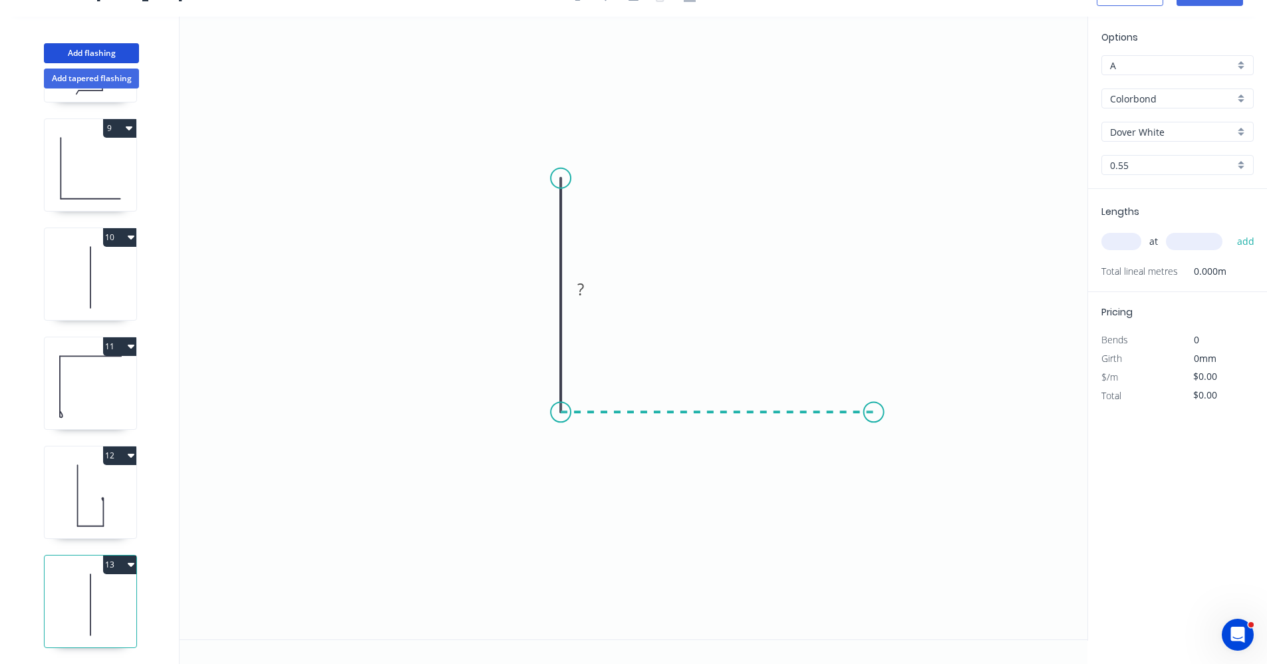
click at [874, 422] on icon "0 ?" at bounding box center [634, 328] width 908 height 623
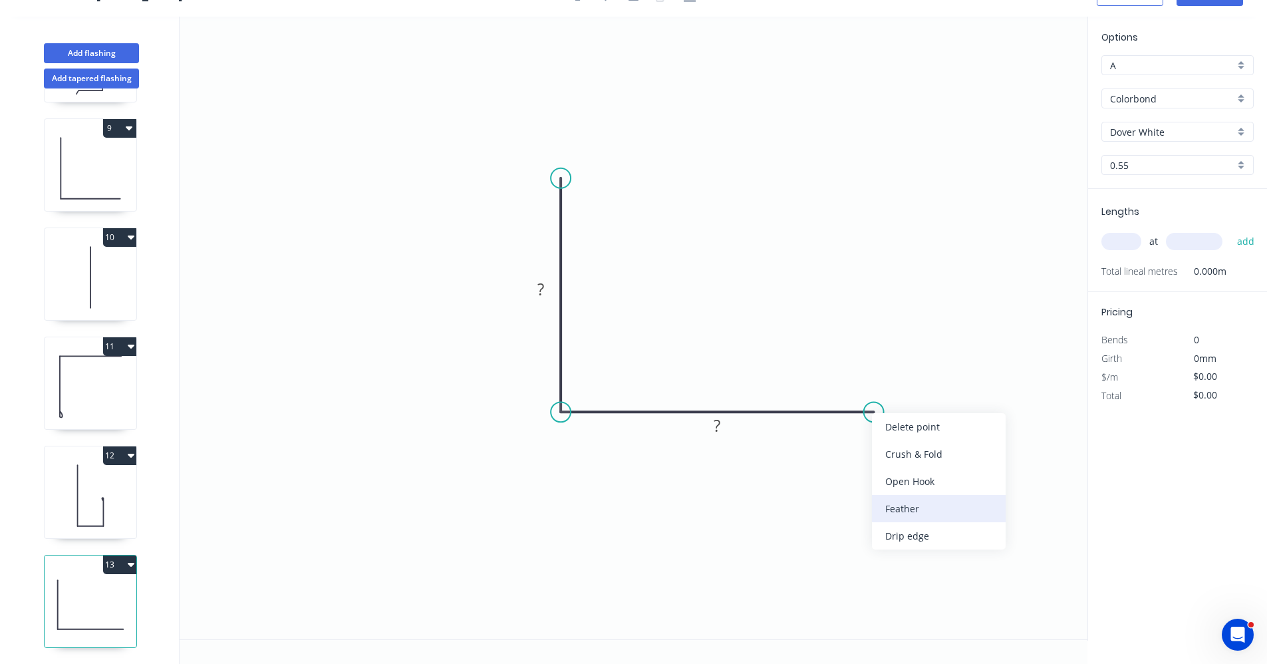
click at [909, 508] on div "Feather" at bounding box center [939, 508] width 134 height 27
click at [881, 460] on div "Flip bend" at bounding box center [934, 457] width 134 height 27
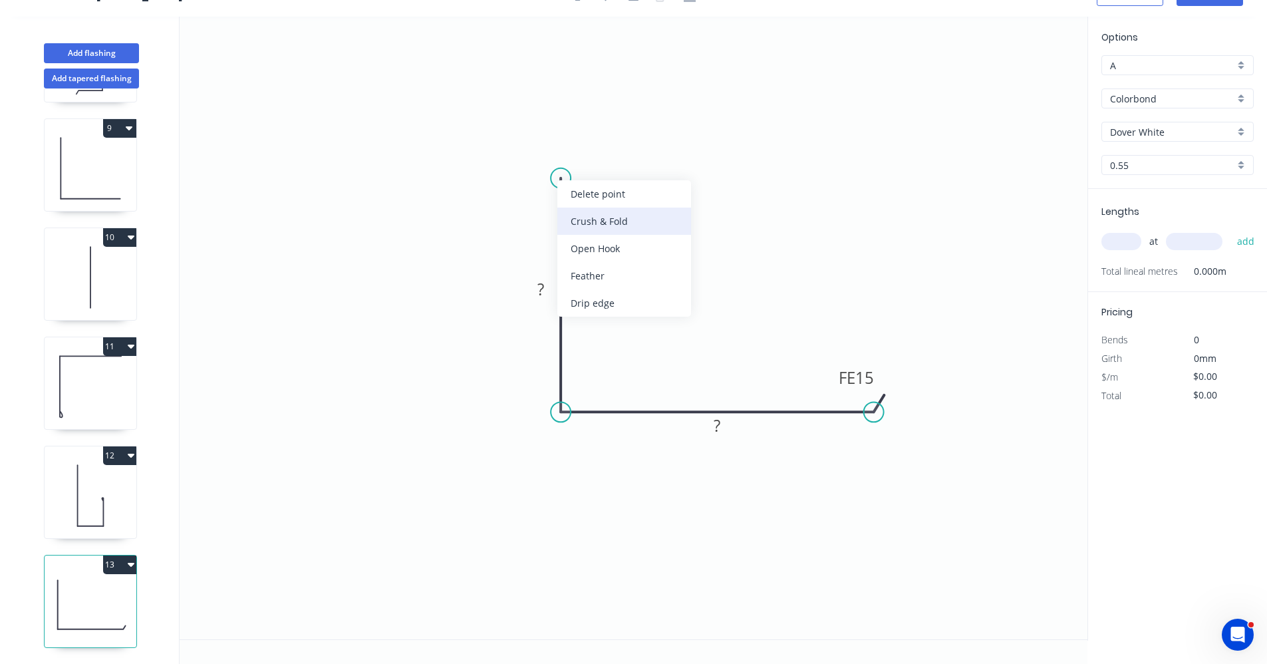
click at [627, 224] on div "Crush & Fold" at bounding box center [624, 221] width 134 height 27
click at [589, 220] on div "Flip bend" at bounding box center [630, 221] width 134 height 27
click at [546, 281] on rect at bounding box center [540, 290] width 27 height 19
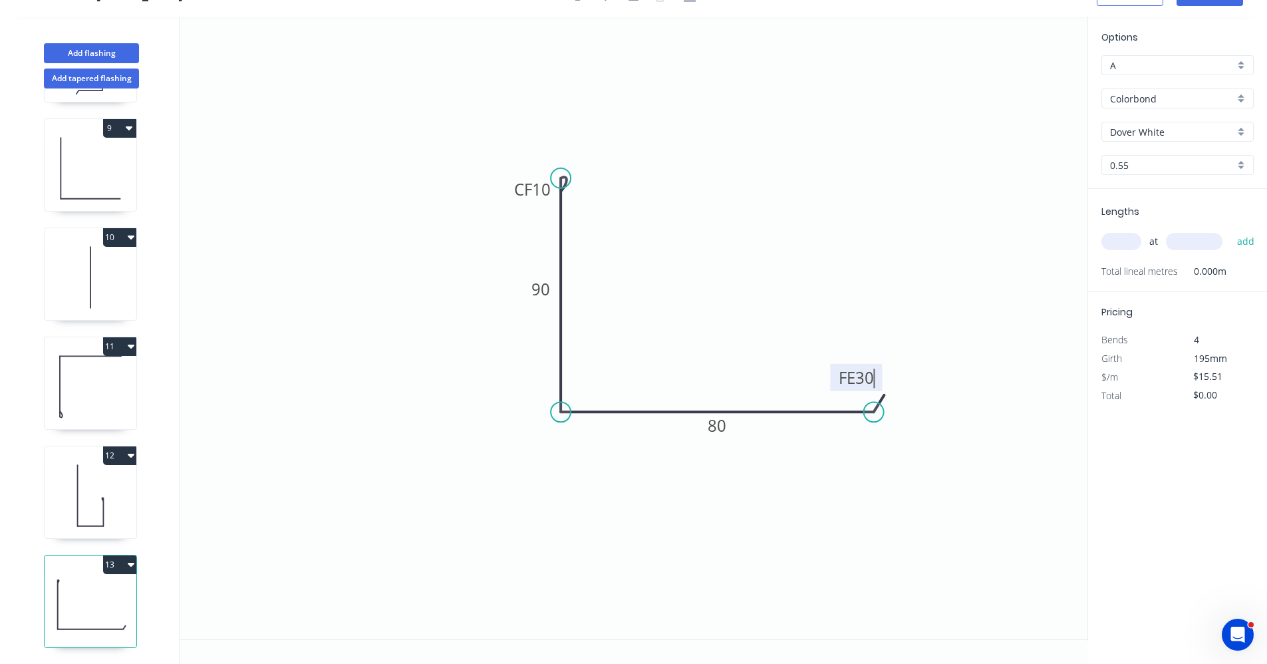
click at [763, 243] on icon "0 CF 10 90 FE 30 80" at bounding box center [634, 328] width 908 height 623
type input "$17.29"
click at [1132, 242] on input "text" at bounding box center [1122, 241] width 40 height 17
type input "1"
type input "800"
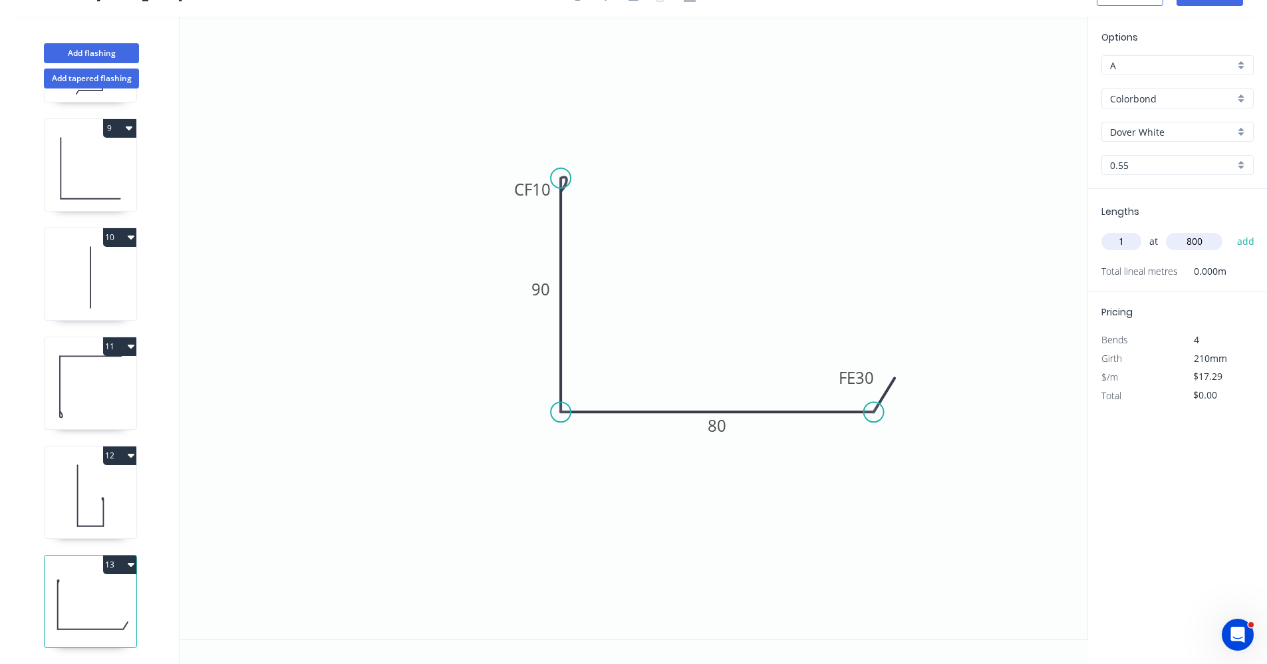
click at [1231, 230] on button "add" at bounding box center [1246, 241] width 31 height 23
type input "$17.29"
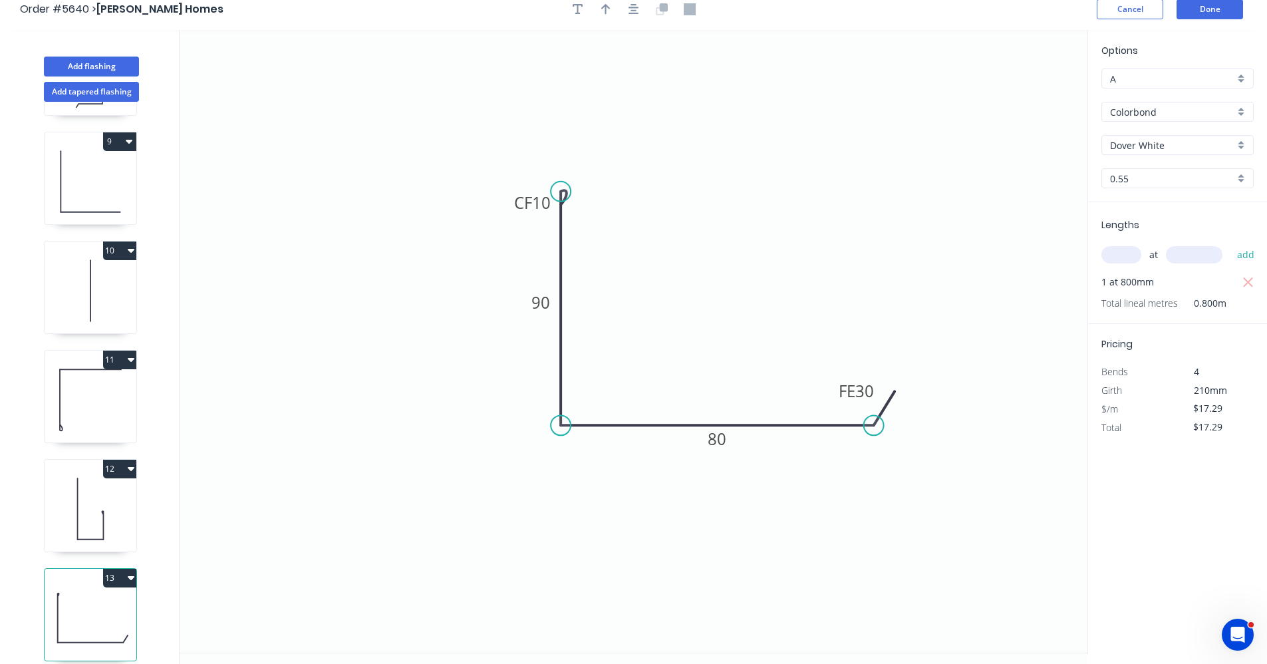
scroll to position [0, 0]
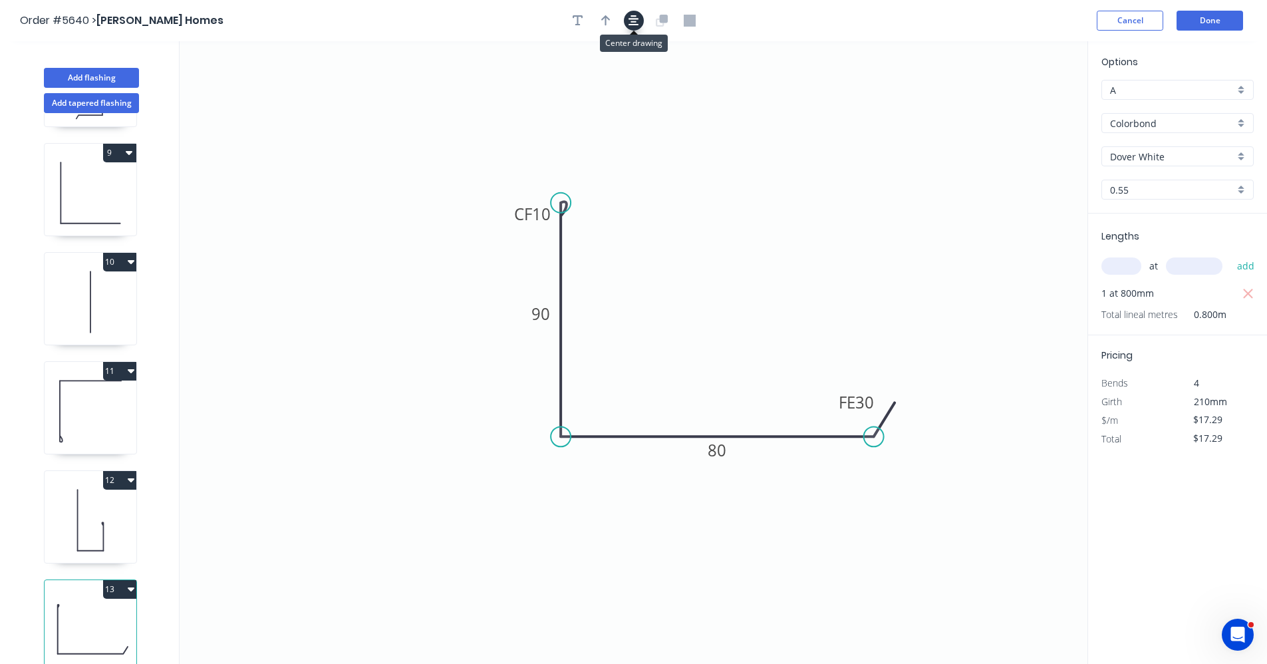
click at [634, 19] on icon "button" at bounding box center [634, 20] width 11 height 11
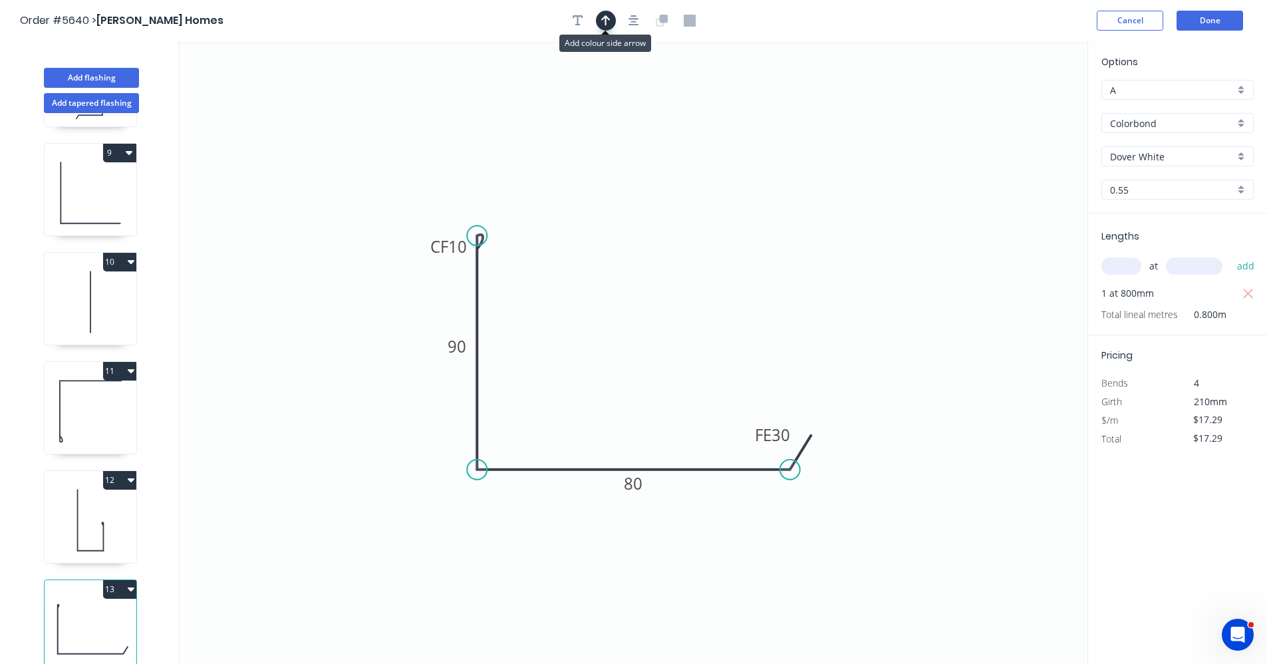
click at [611, 22] on button "button" at bounding box center [606, 21] width 20 height 20
click at [1020, 107] on icon at bounding box center [1020, 92] width 12 height 43
click at [1020, 106] on icon at bounding box center [1031, 97] width 39 height 39
click at [1020, 106] on icon at bounding box center [1035, 108] width 43 height 12
click at [1019, 106] on icon at bounding box center [1031, 118] width 39 height 39
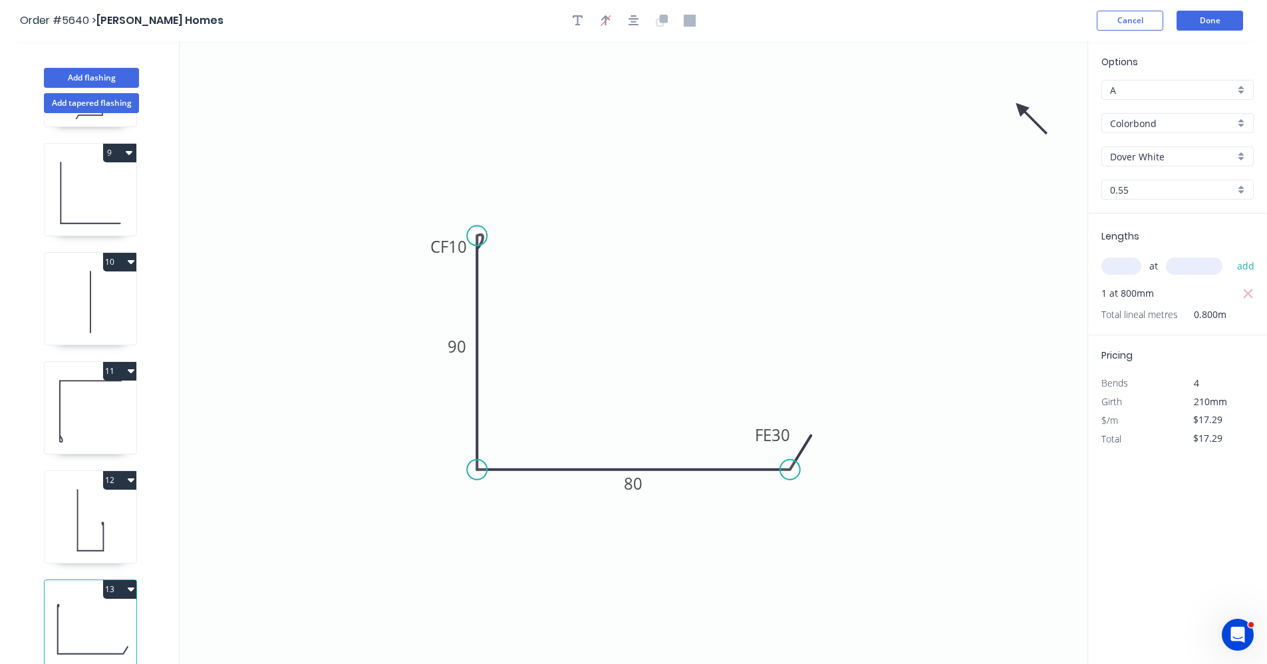
click at [1019, 106] on icon at bounding box center [1031, 118] width 39 height 39
click at [1018, 107] on icon at bounding box center [1020, 123] width 12 height 43
click at [1018, 108] on icon at bounding box center [1009, 118] width 39 height 39
drag, startPoint x: 1018, startPoint y: 108, endPoint x: 460, endPoint y: 410, distance: 634.0
click at [462, 406] on icon at bounding box center [447, 405] width 43 height 12
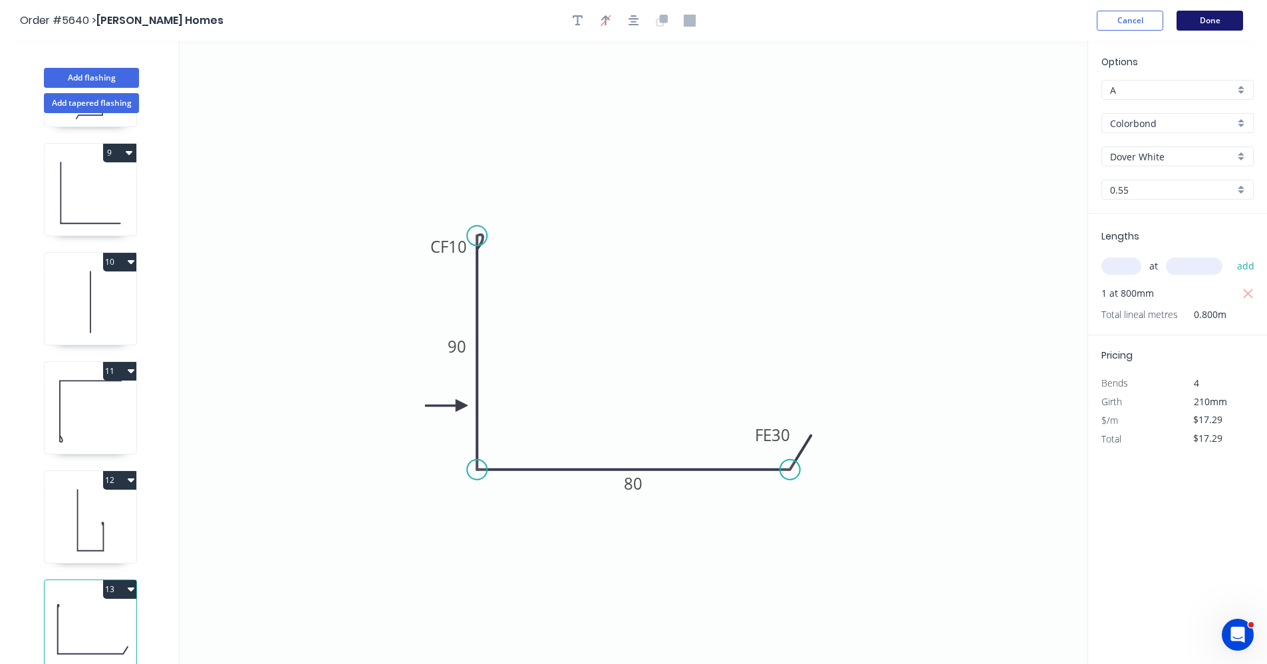
click at [1199, 23] on button "Done" at bounding box center [1210, 21] width 67 height 20
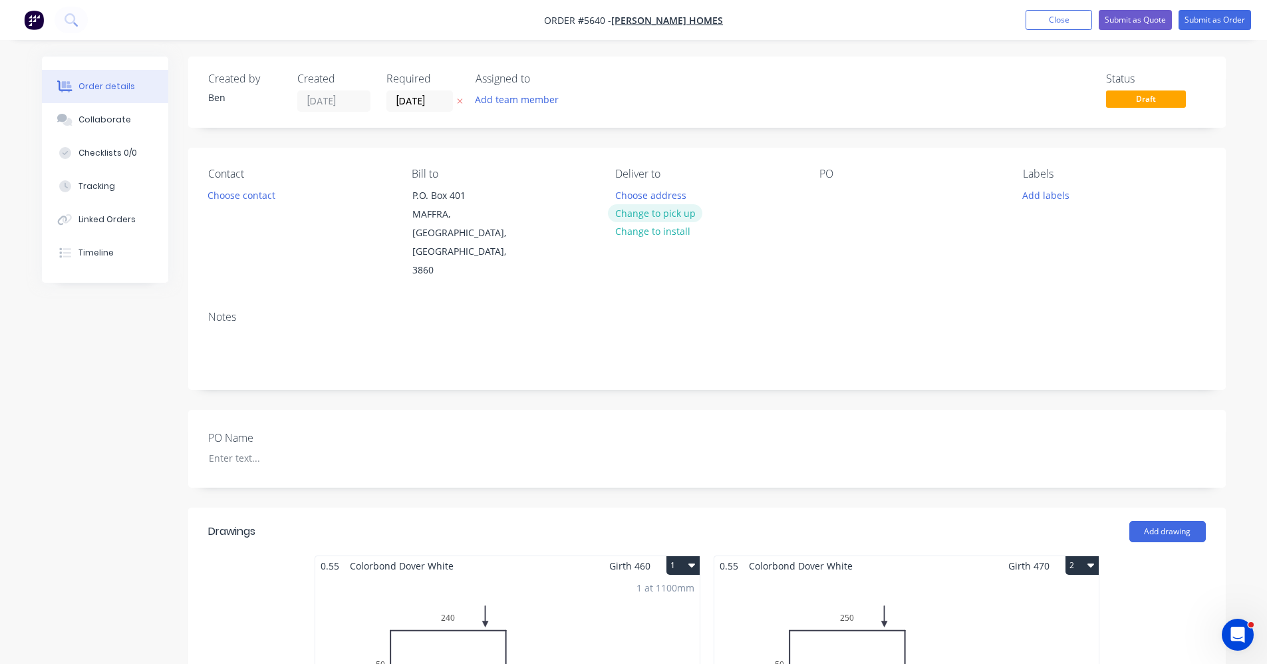
click at [649, 216] on button "Change to pick up" at bounding box center [655, 213] width 94 height 18
click at [245, 196] on button "Choose contact" at bounding box center [241, 195] width 82 height 18
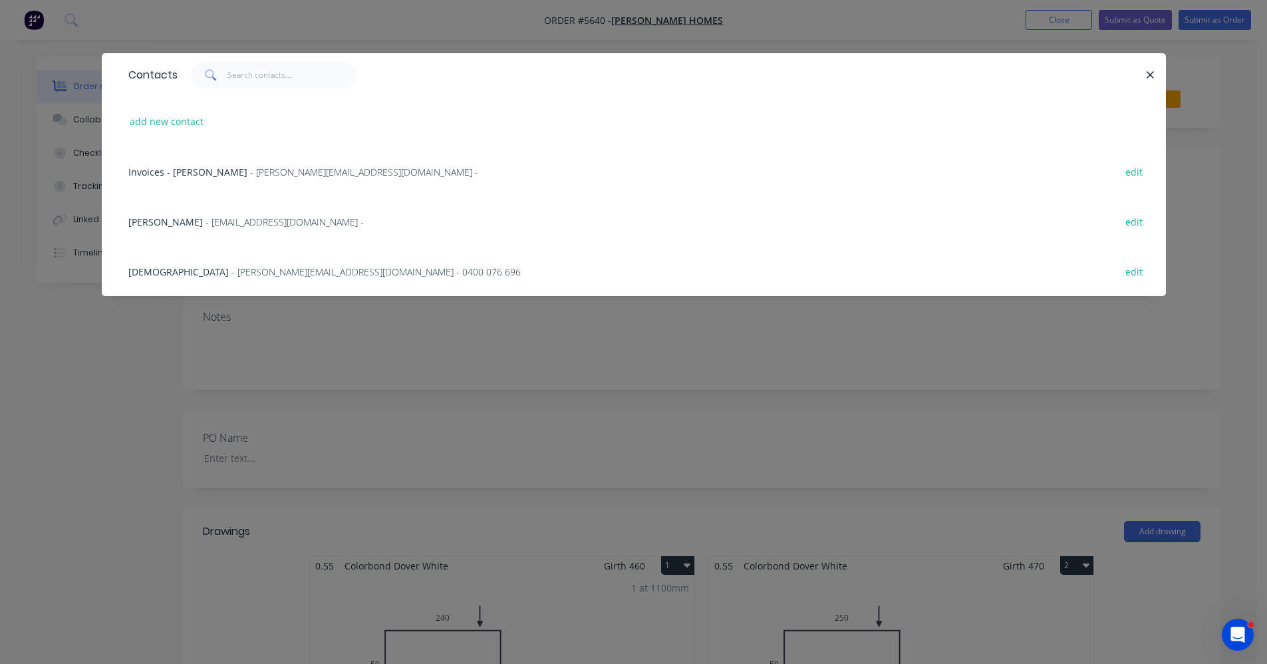
click at [236, 223] on span "- norm@garronhomes.com.au -" at bounding box center [285, 222] width 158 height 13
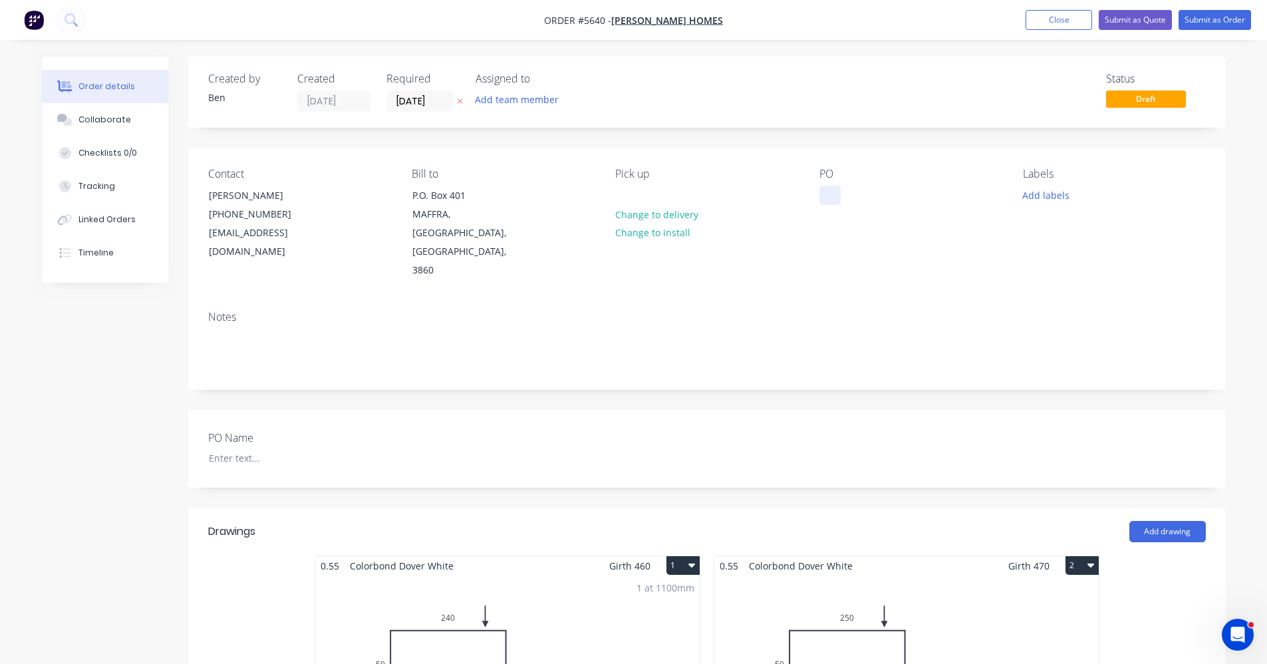
click at [829, 199] on div at bounding box center [830, 195] width 21 height 19
click at [1056, 196] on button "Add labels" at bounding box center [1046, 195] width 61 height 18
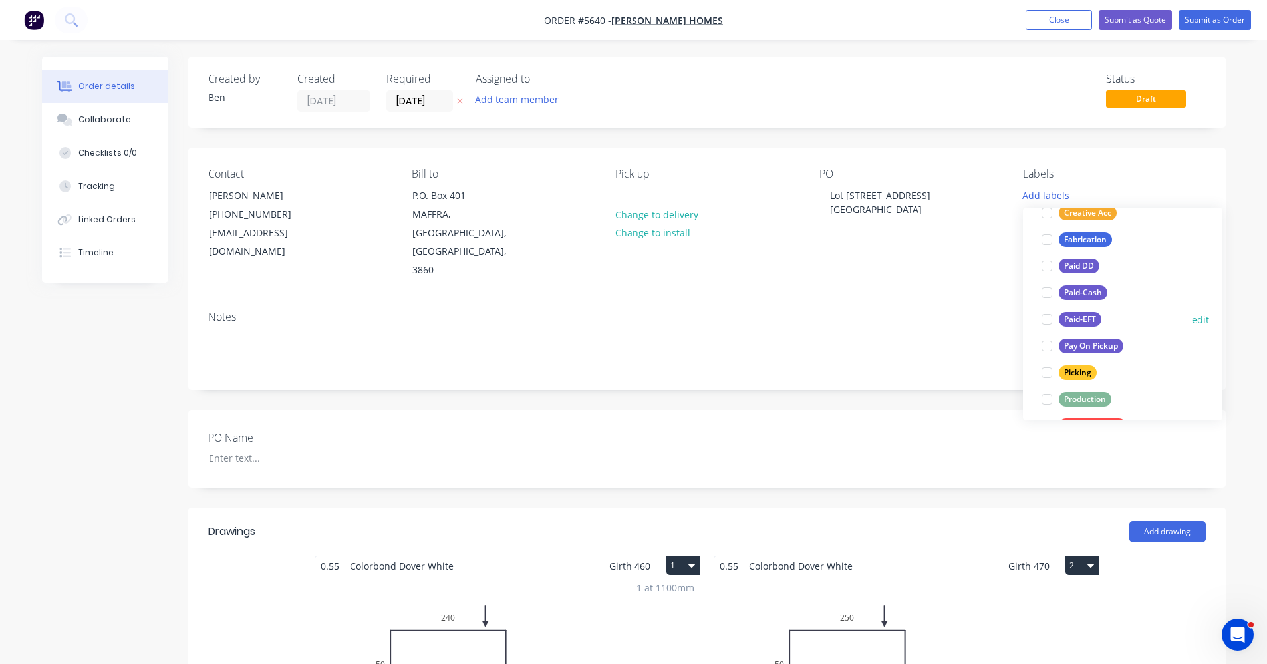
scroll to position [133, 0]
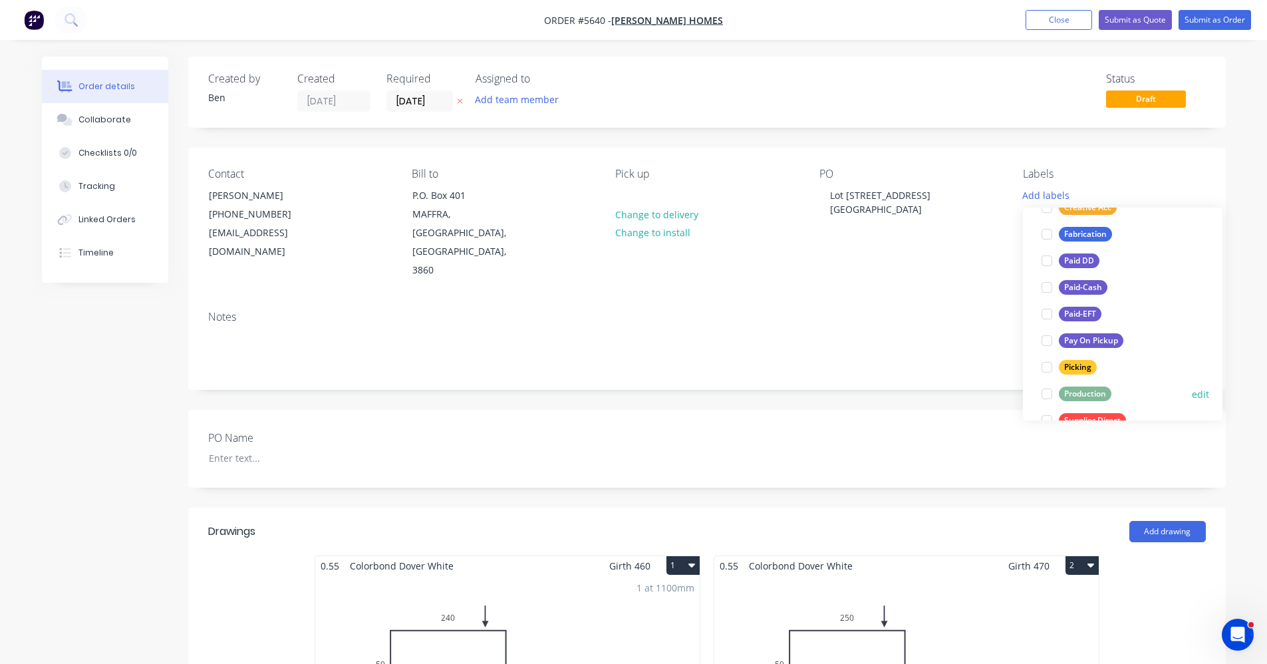
click at [1091, 393] on div "Production" at bounding box center [1085, 393] width 53 height 15
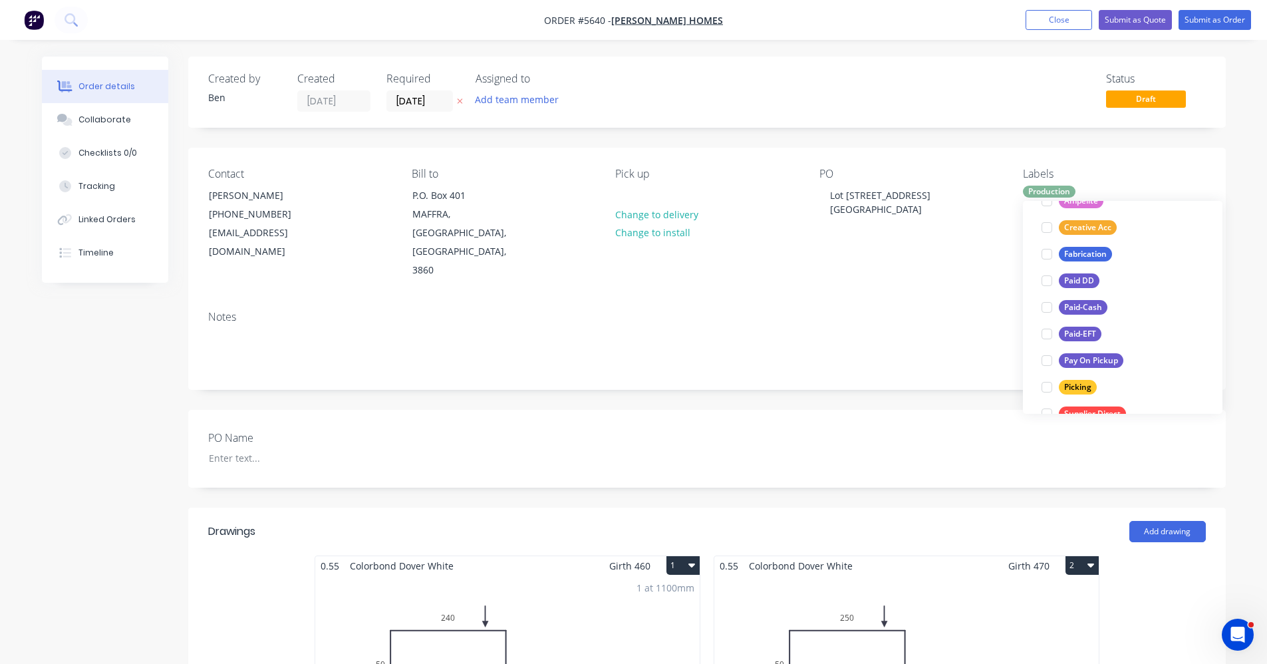
scroll to position [0, 0]
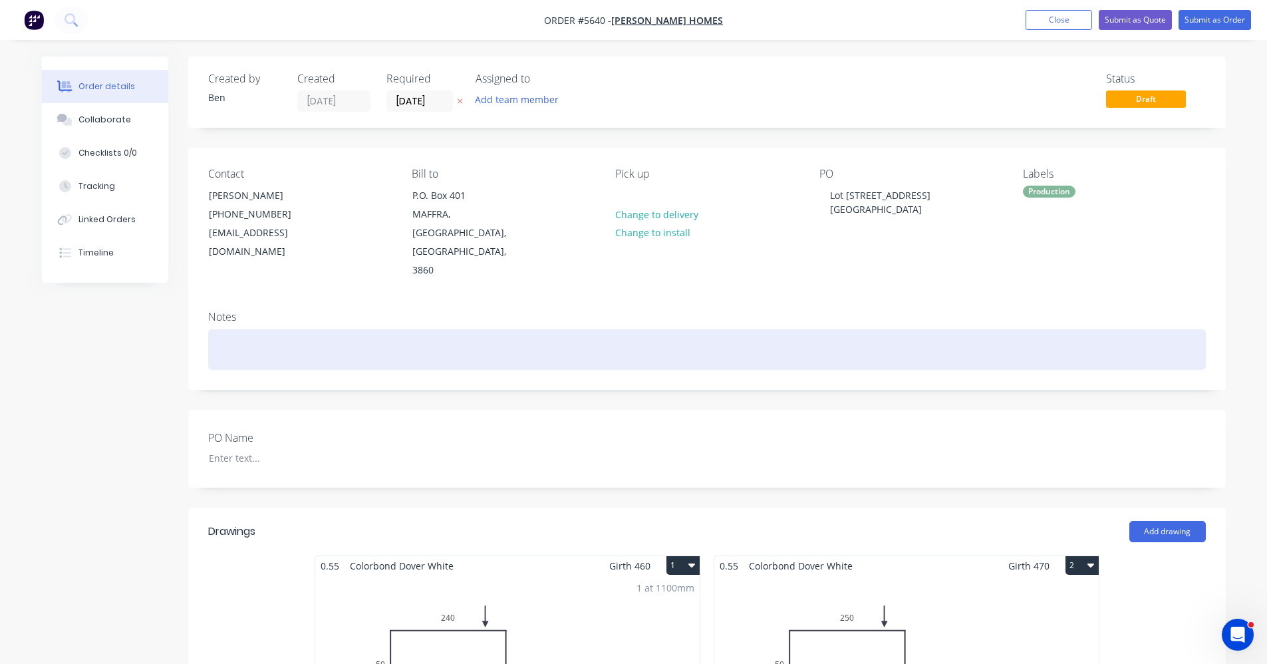
drag, startPoint x: 883, startPoint y: 320, endPoint x: 1005, endPoint y: 301, distance: 123.8
click at [897, 329] on div at bounding box center [707, 349] width 998 height 41
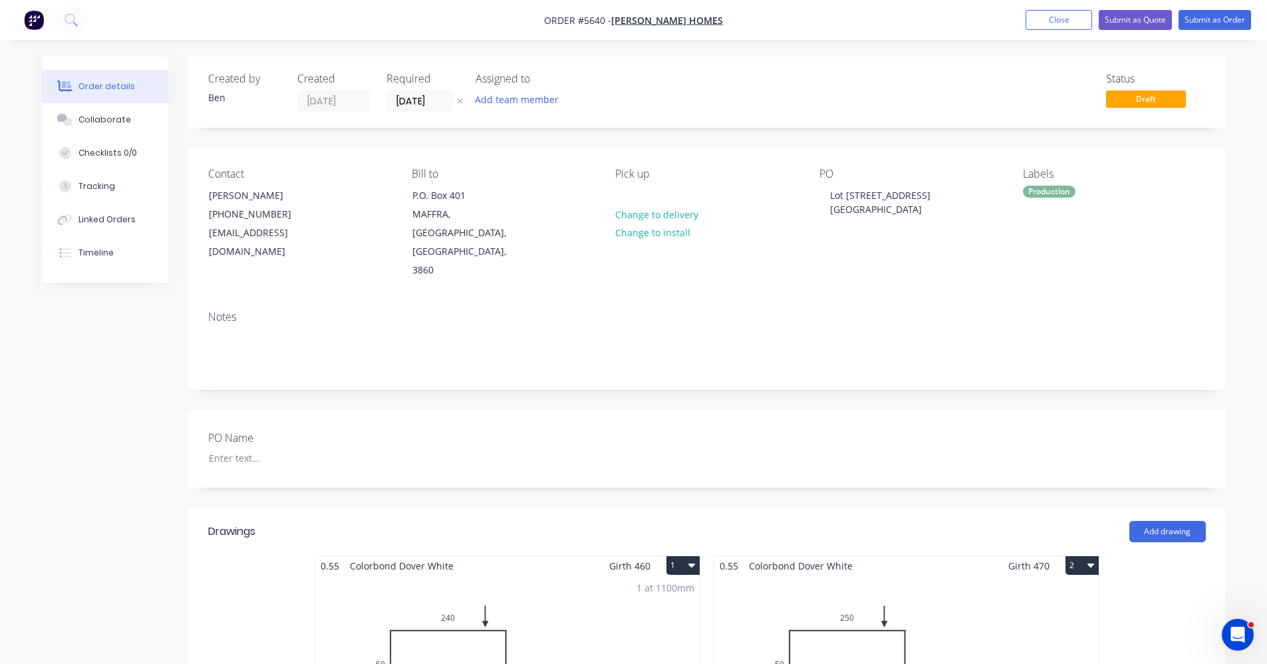
click at [1054, 194] on div "Production" at bounding box center [1049, 192] width 53 height 12
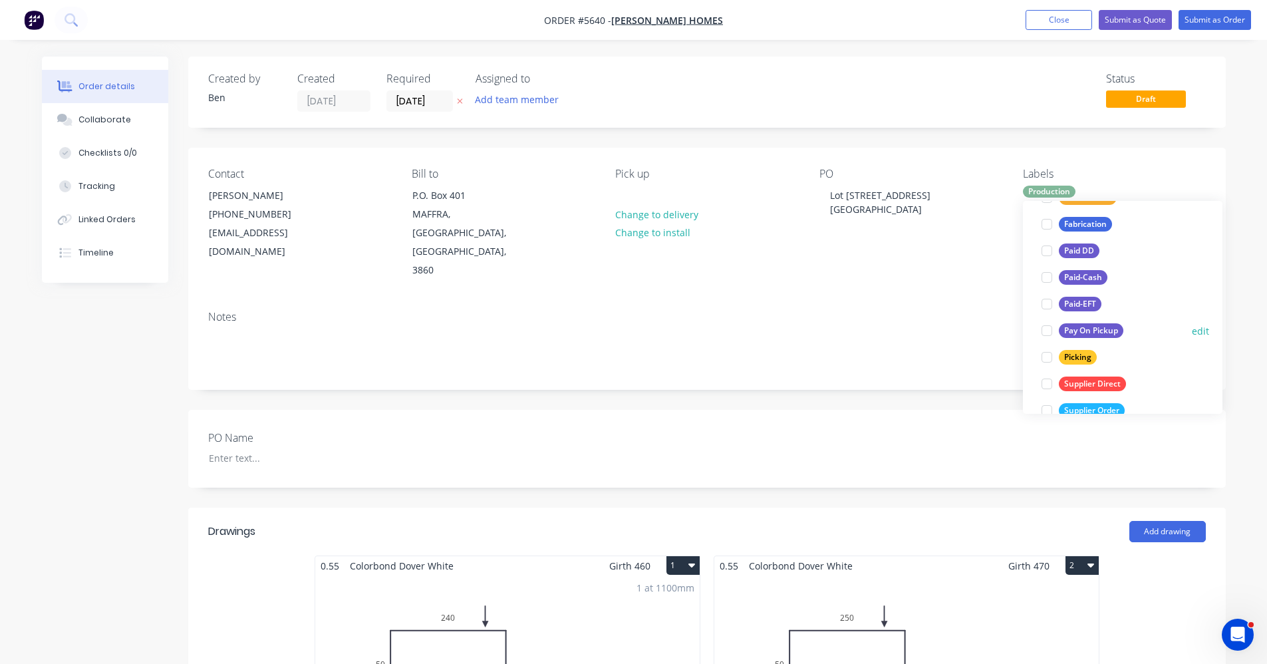
scroll to position [200, 0]
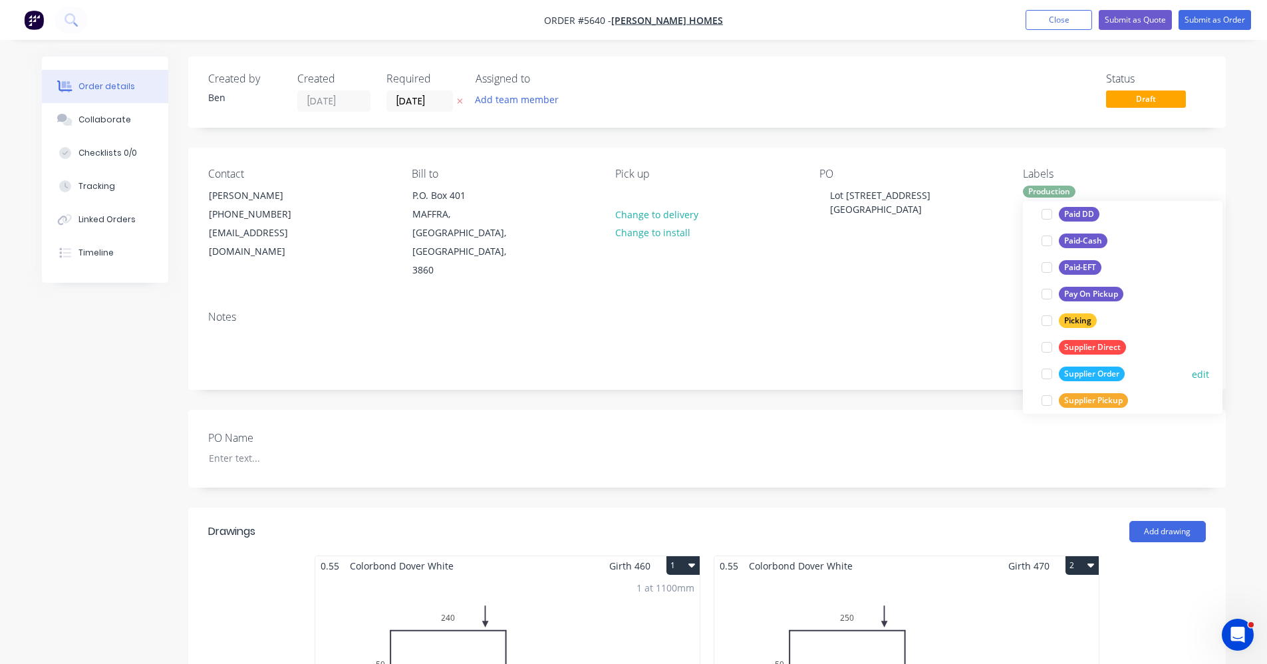
click at [1090, 375] on div "Supplier Order" at bounding box center [1092, 374] width 66 height 15
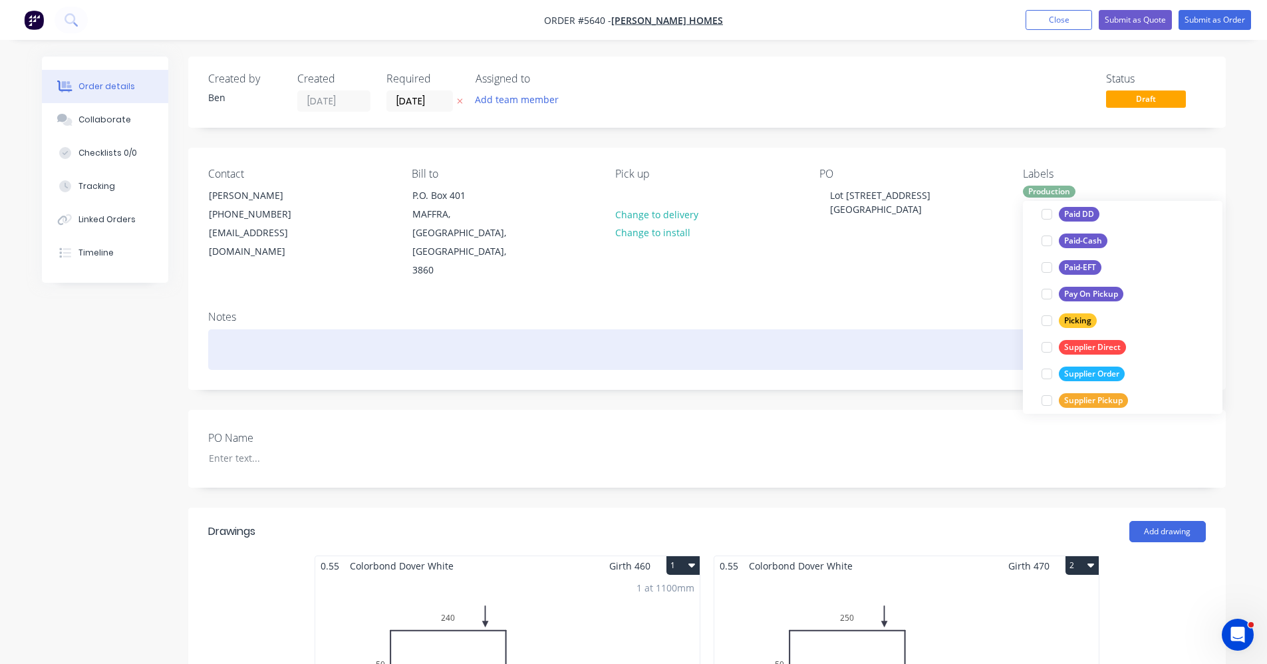
scroll to position [0, 0]
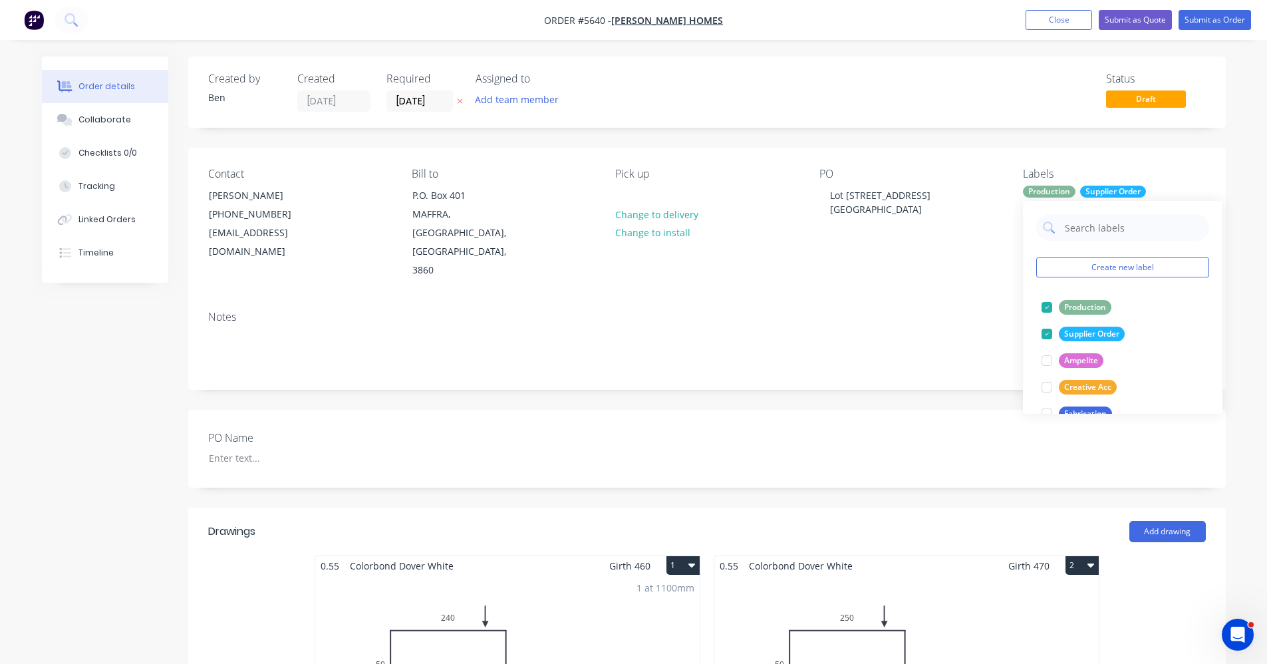
drag, startPoint x: 899, startPoint y: 289, endPoint x: 953, endPoint y: 259, distance: 62.5
click at [904, 300] on div "Notes" at bounding box center [707, 344] width 1038 height 89
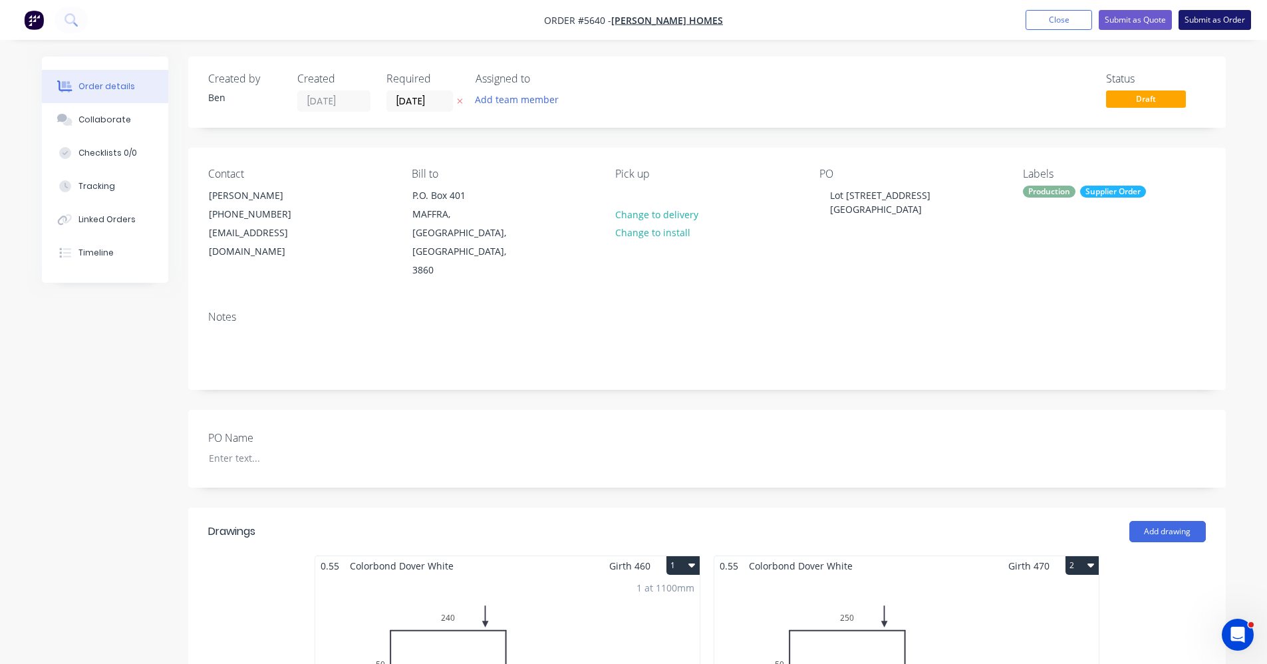
click at [1224, 20] on button "Submit as Order" at bounding box center [1215, 20] width 73 height 20
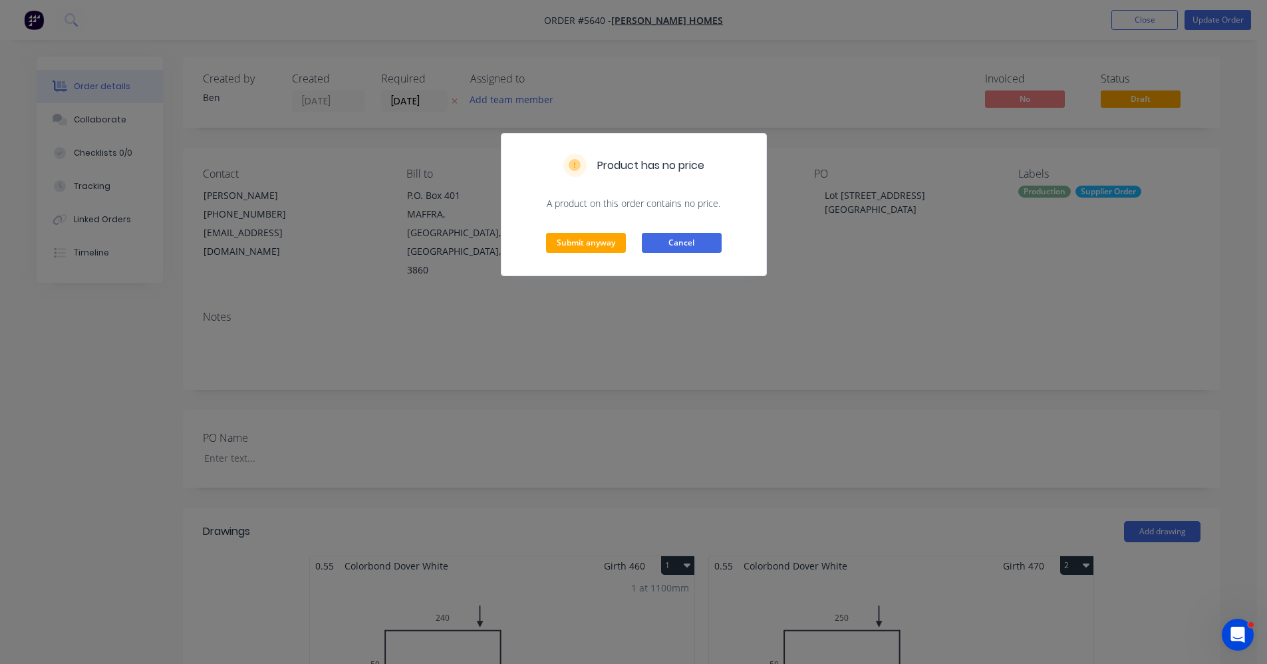
click at [678, 238] on button "Cancel" at bounding box center [682, 243] width 80 height 20
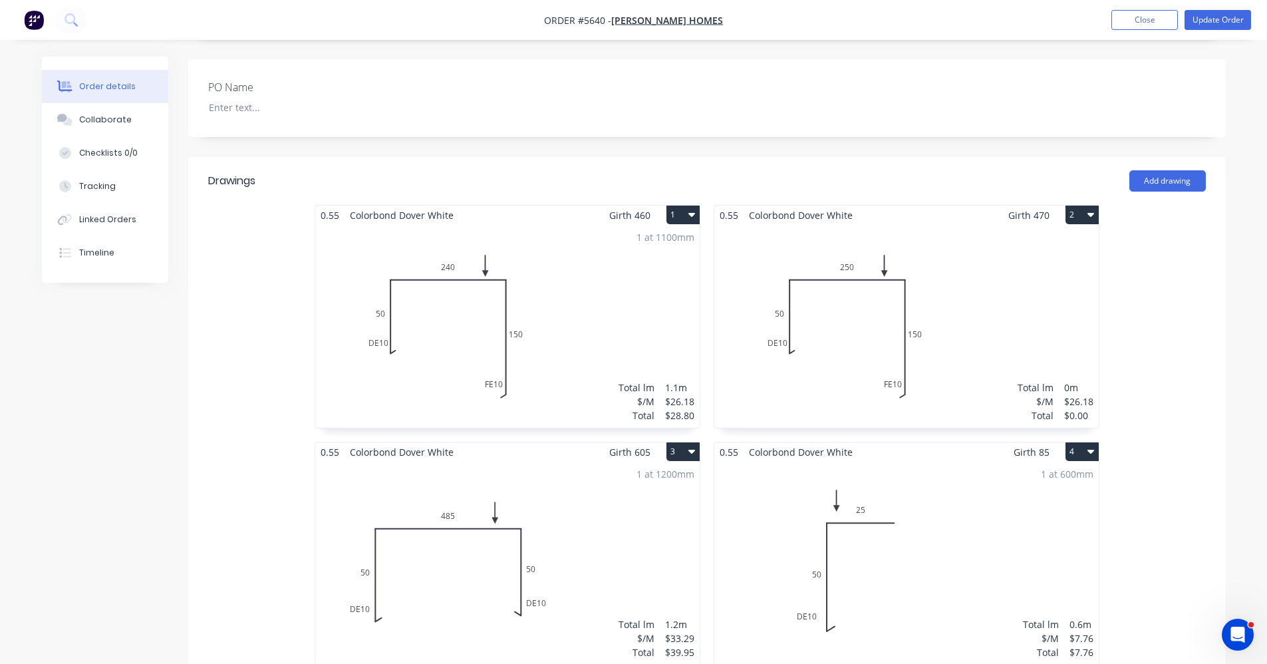
scroll to position [466, 0]
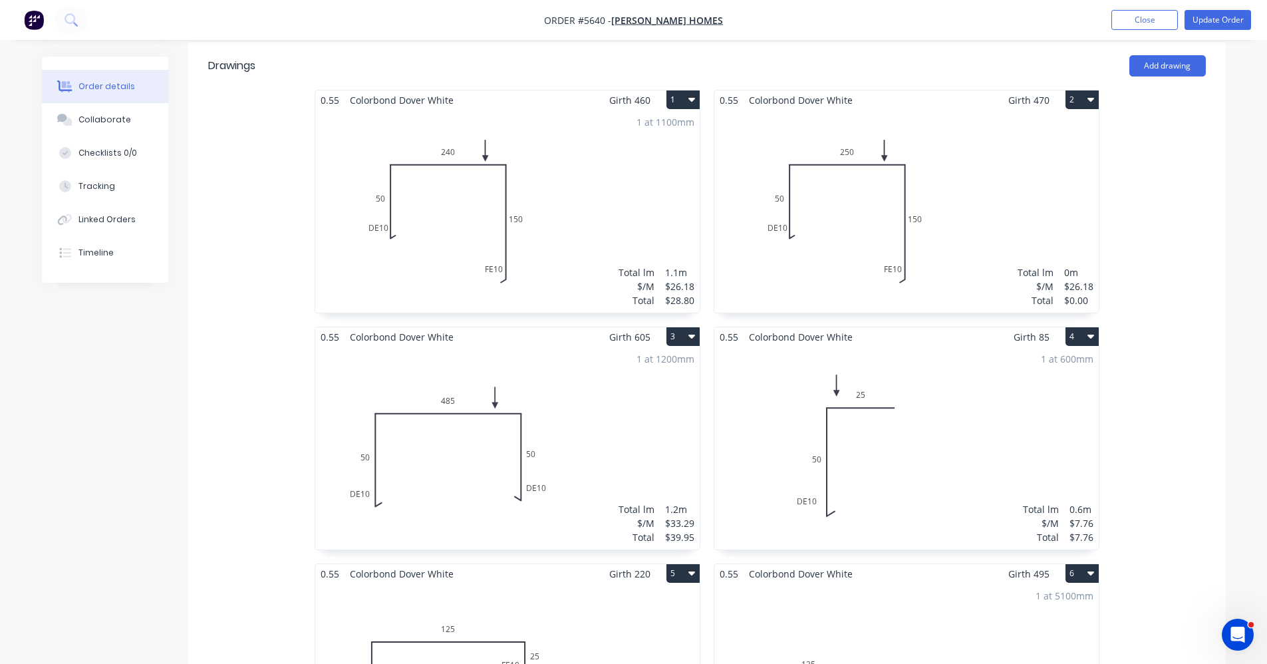
click at [1017, 200] on div "Total lm $/M Total 0m $26.18 $0.00" at bounding box center [906, 211] width 384 height 203
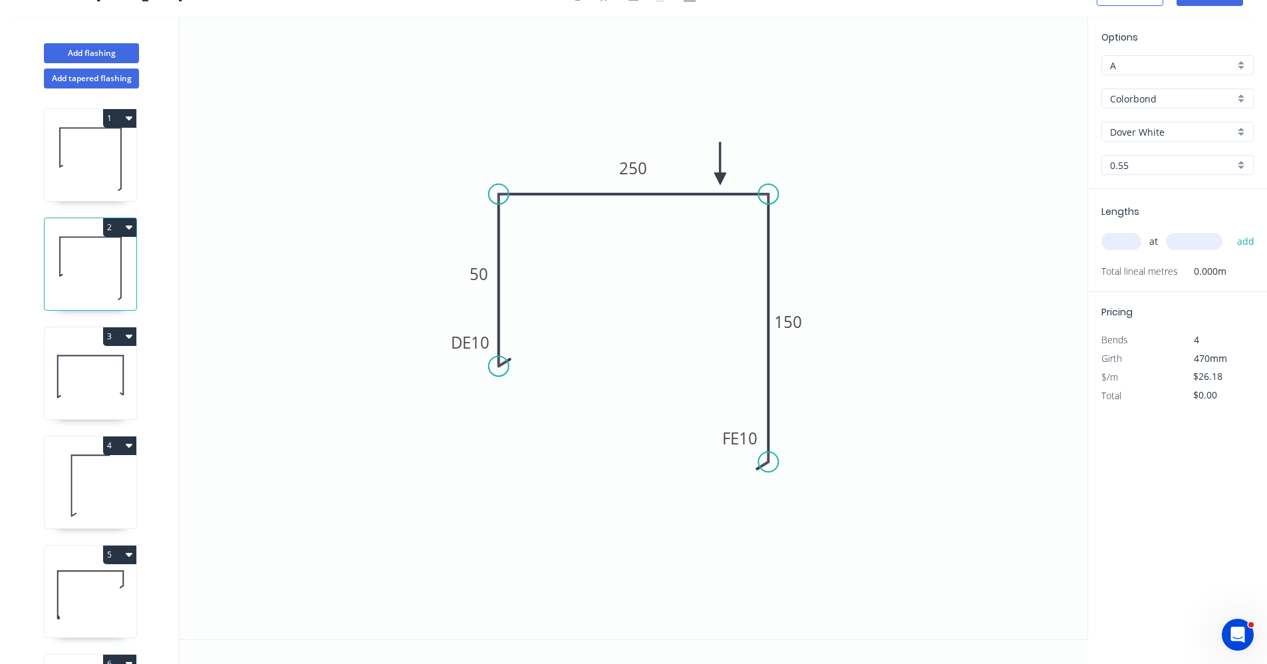
scroll to position [25, 0]
click at [1114, 245] on input "text" at bounding box center [1122, 241] width 40 height 17
type input "1"
type input "2600"
click at [1231, 230] on button "add" at bounding box center [1246, 241] width 31 height 23
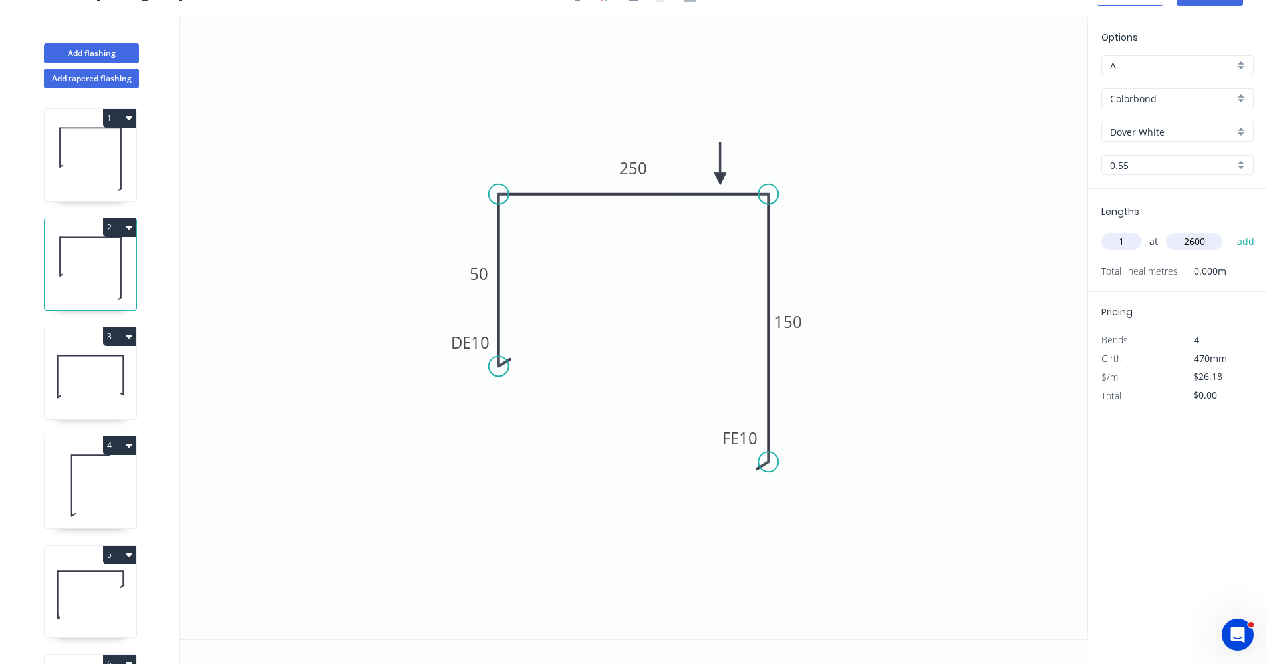
type input "$68.07"
click at [110, 369] on icon at bounding box center [91, 376] width 92 height 85
type input "$33.29"
type input "$39.95"
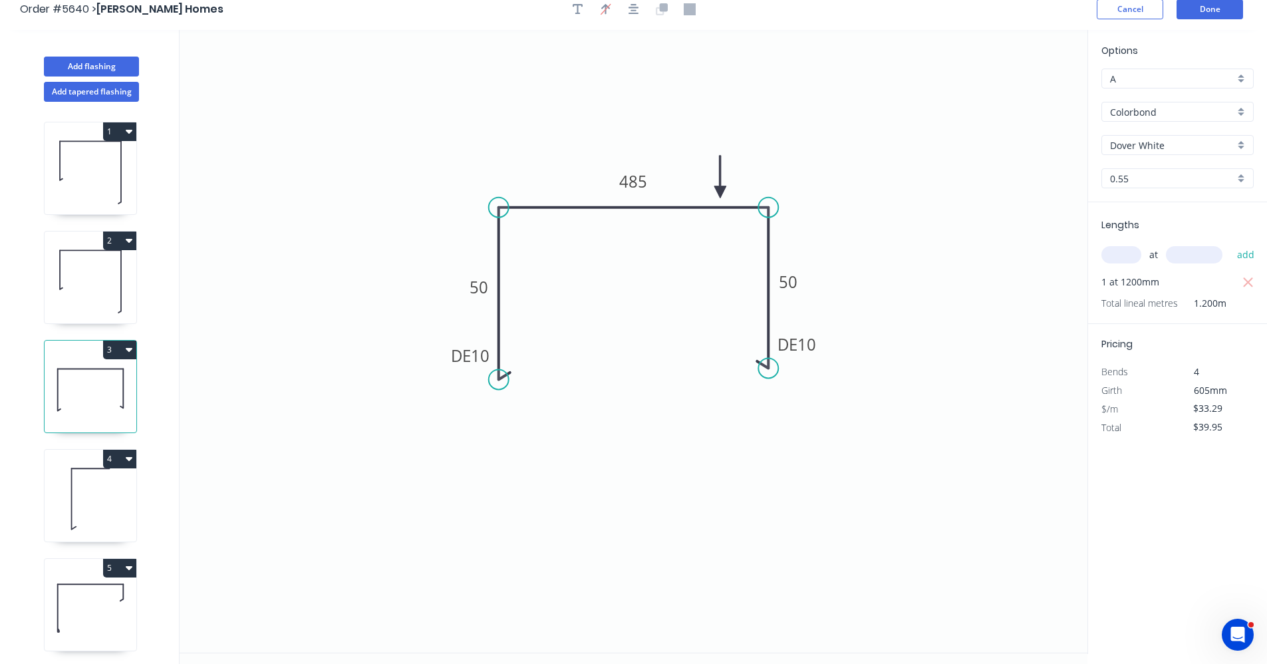
scroll to position [0, 0]
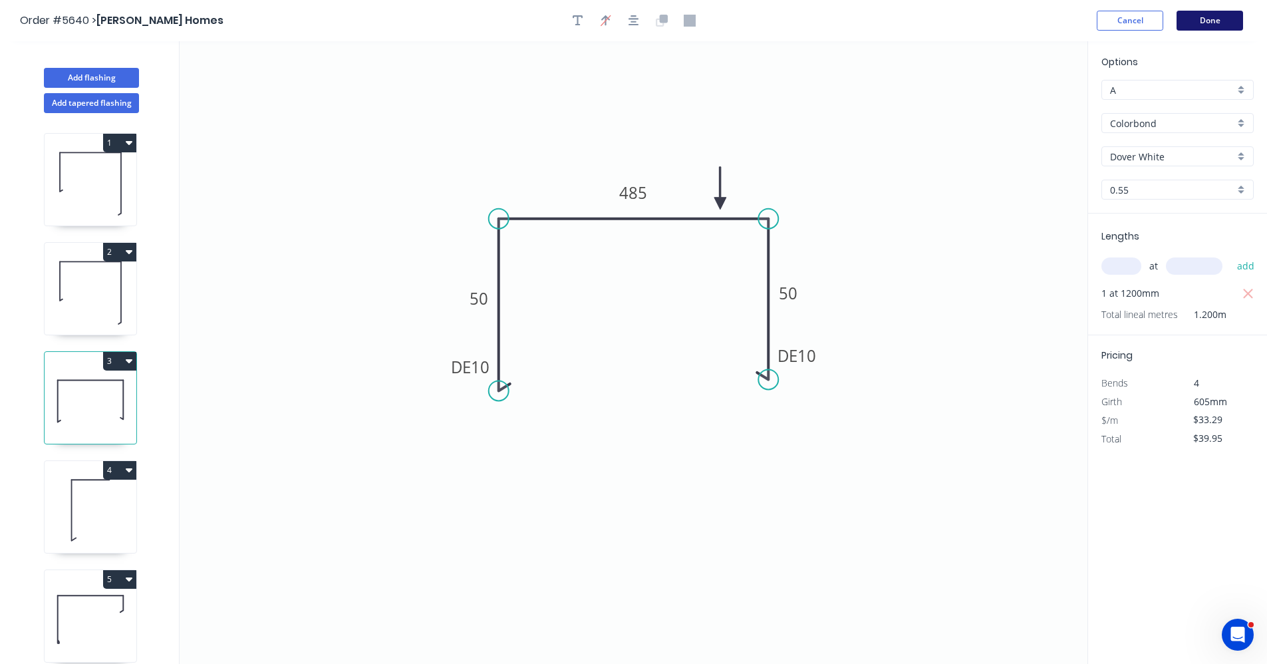
click at [1218, 25] on button "Done" at bounding box center [1210, 21] width 67 height 20
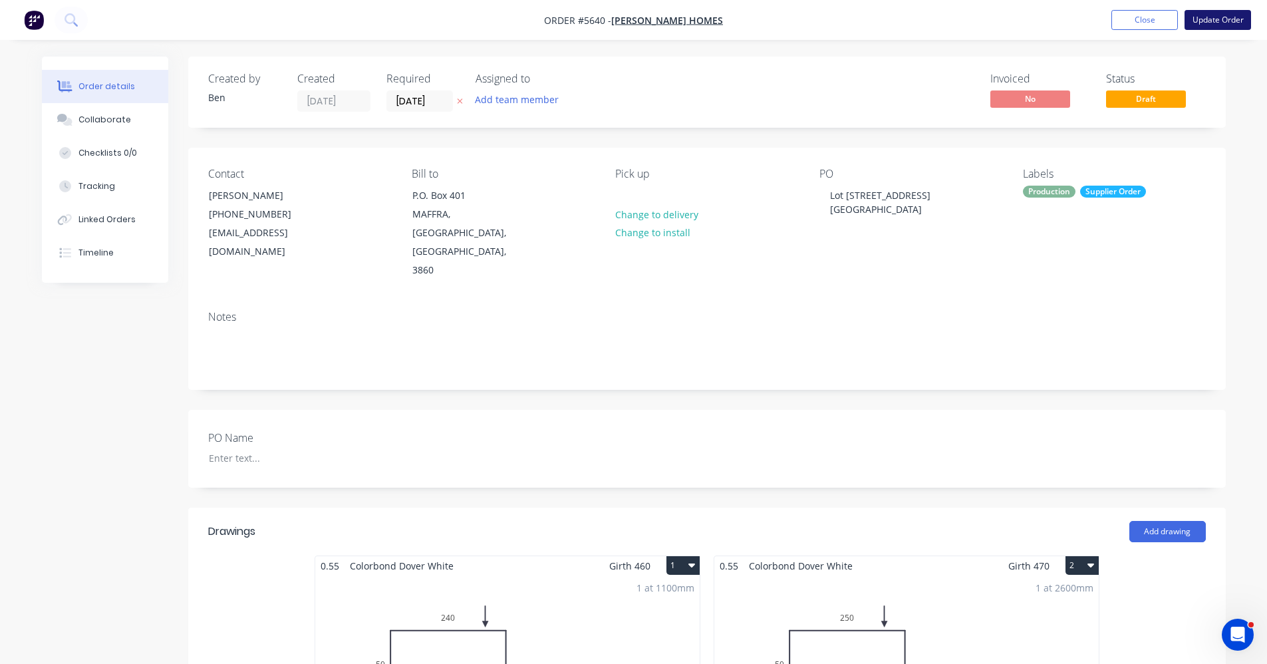
click at [1217, 21] on button "Update Order" at bounding box center [1218, 20] width 67 height 20
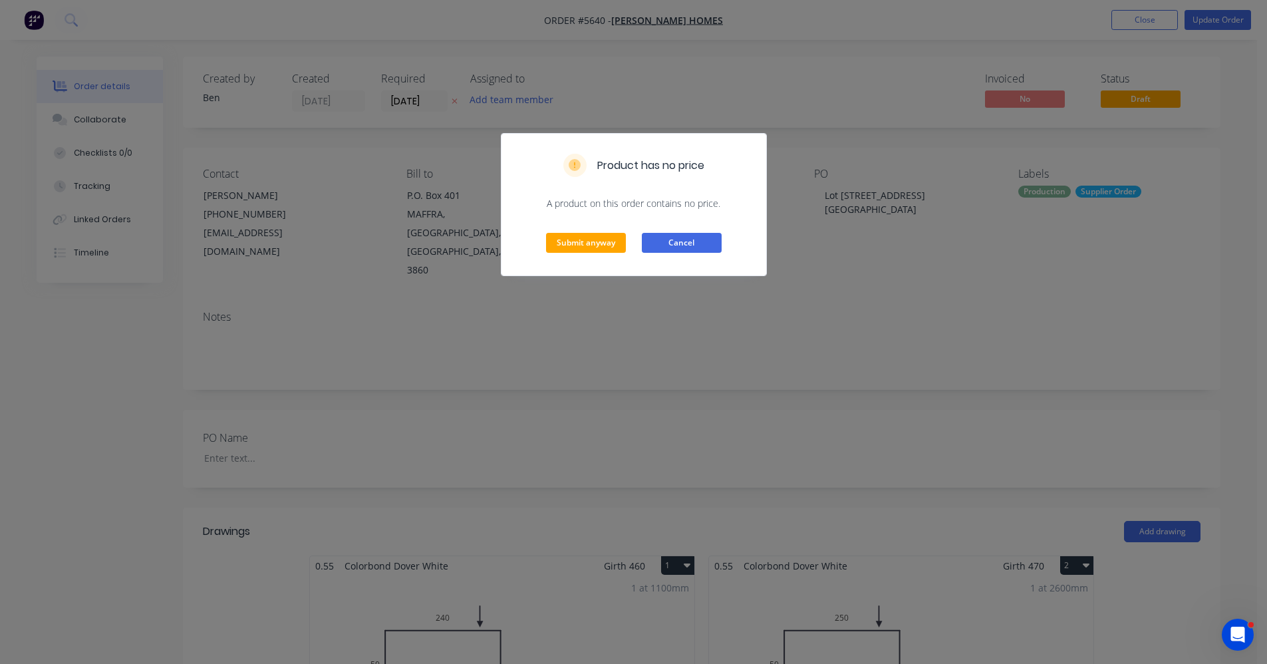
click at [688, 241] on button "Cancel" at bounding box center [682, 243] width 80 height 20
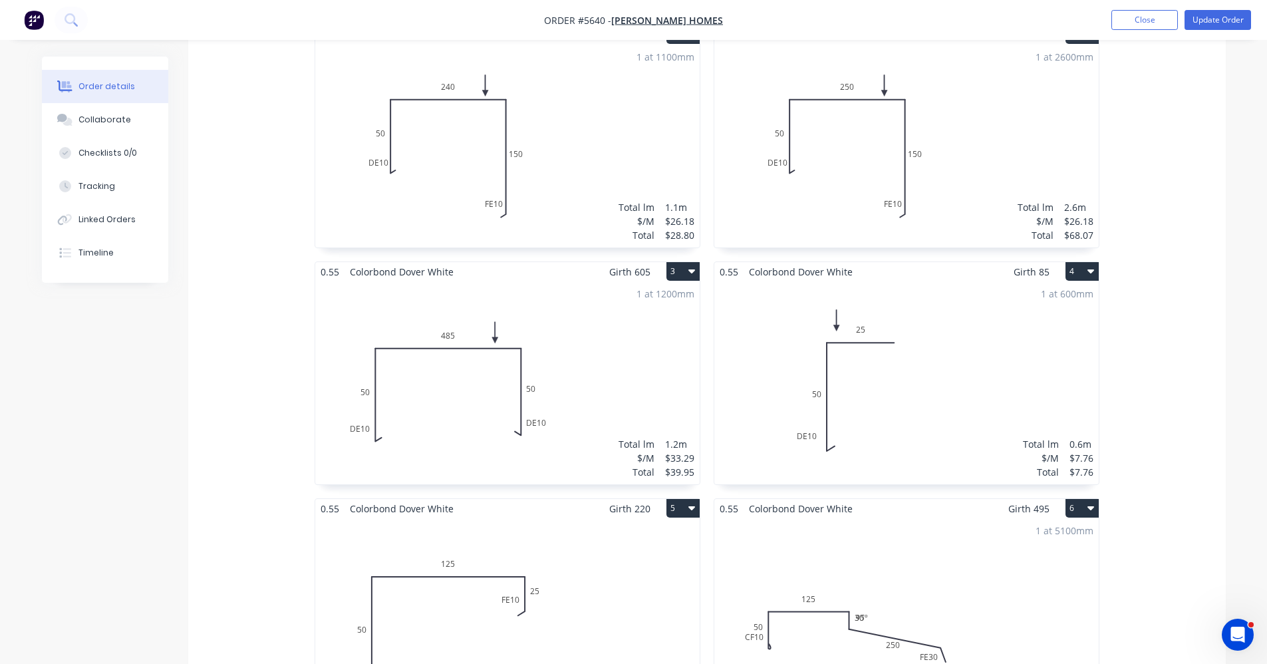
scroll to position [732, 0]
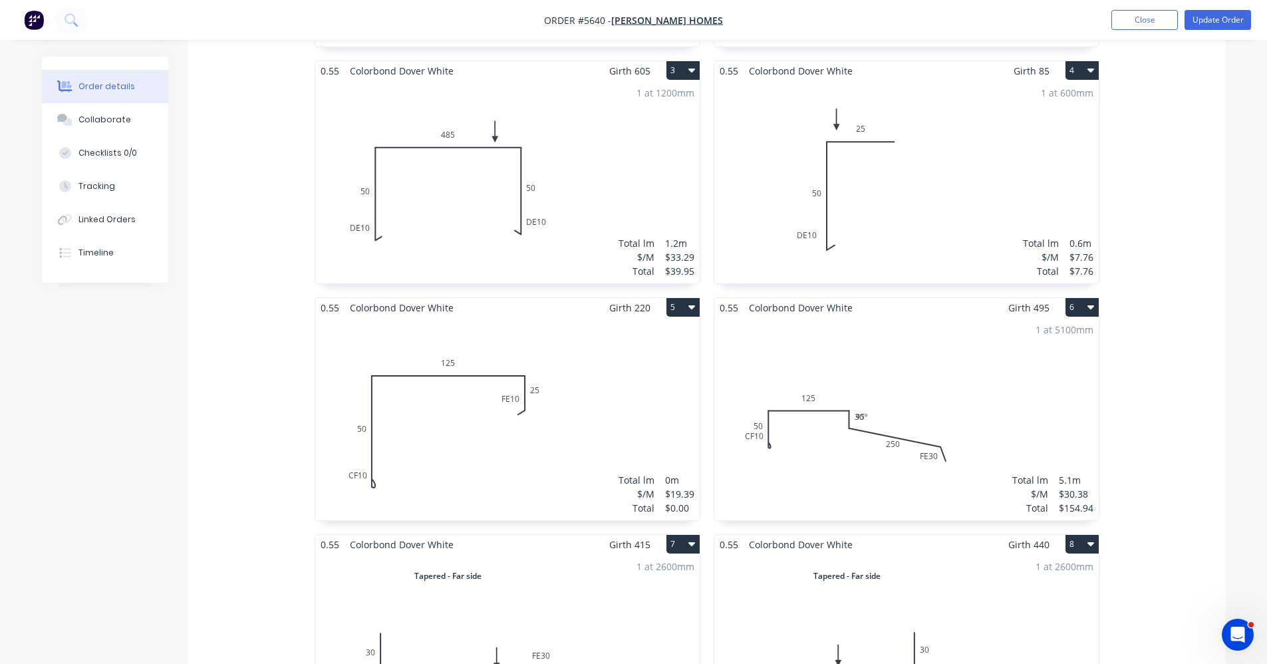
click at [655, 343] on div "Total lm $/M Total 0m $19.39 $0.00" at bounding box center [507, 418] width 384 height 203
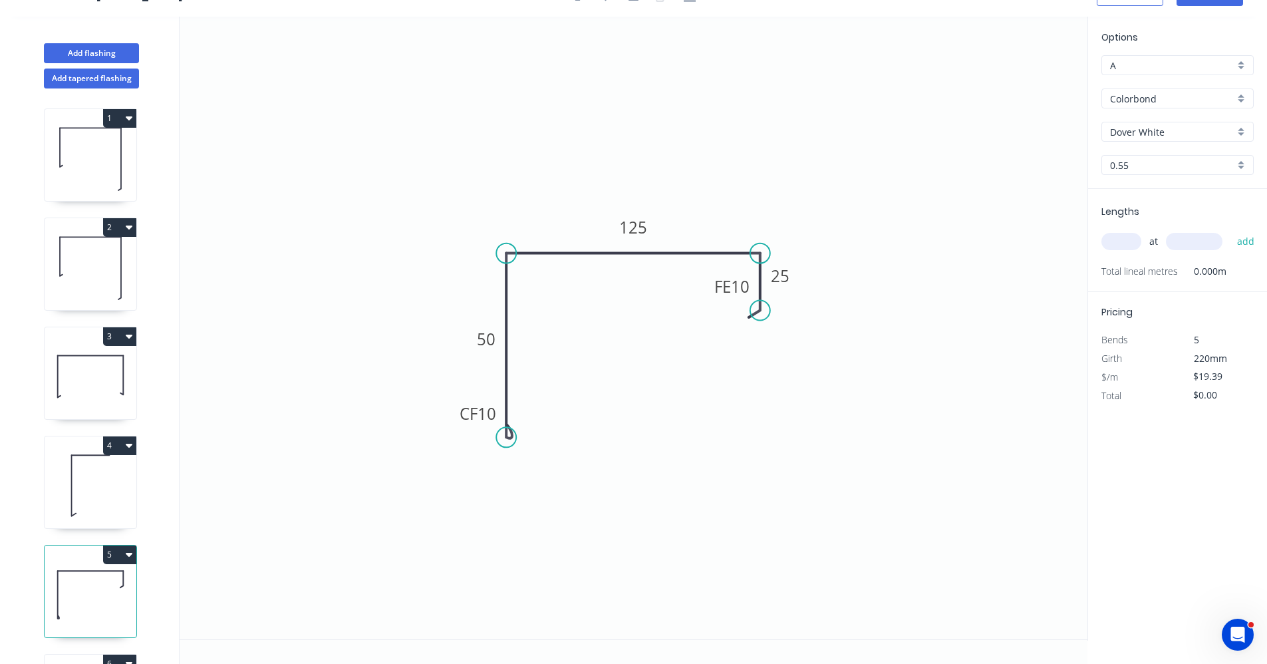
click at [1126, 241] on input "text" at bounding box center [1122, 241] width 40 height 17
type input "2"
type input "2800"
click at [1231, 230] on button "add" at bounding box center [1246, 241] width 31 height 23
type input "$108.58"
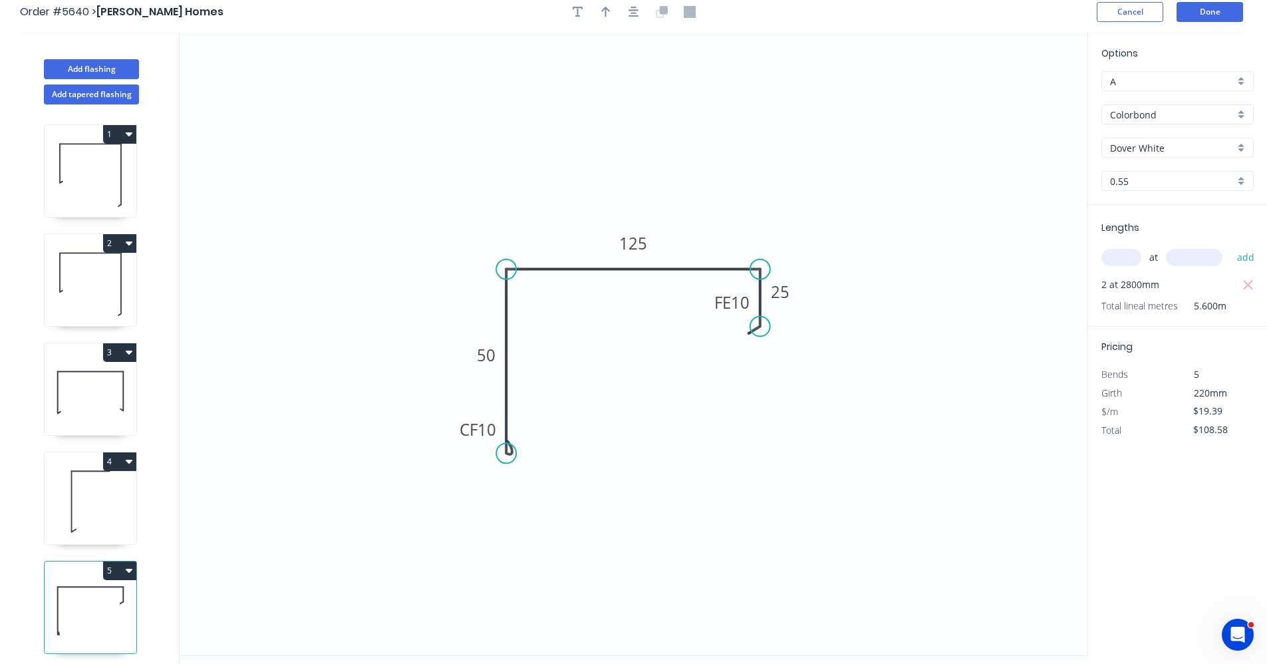
scroll to position [0, 0]
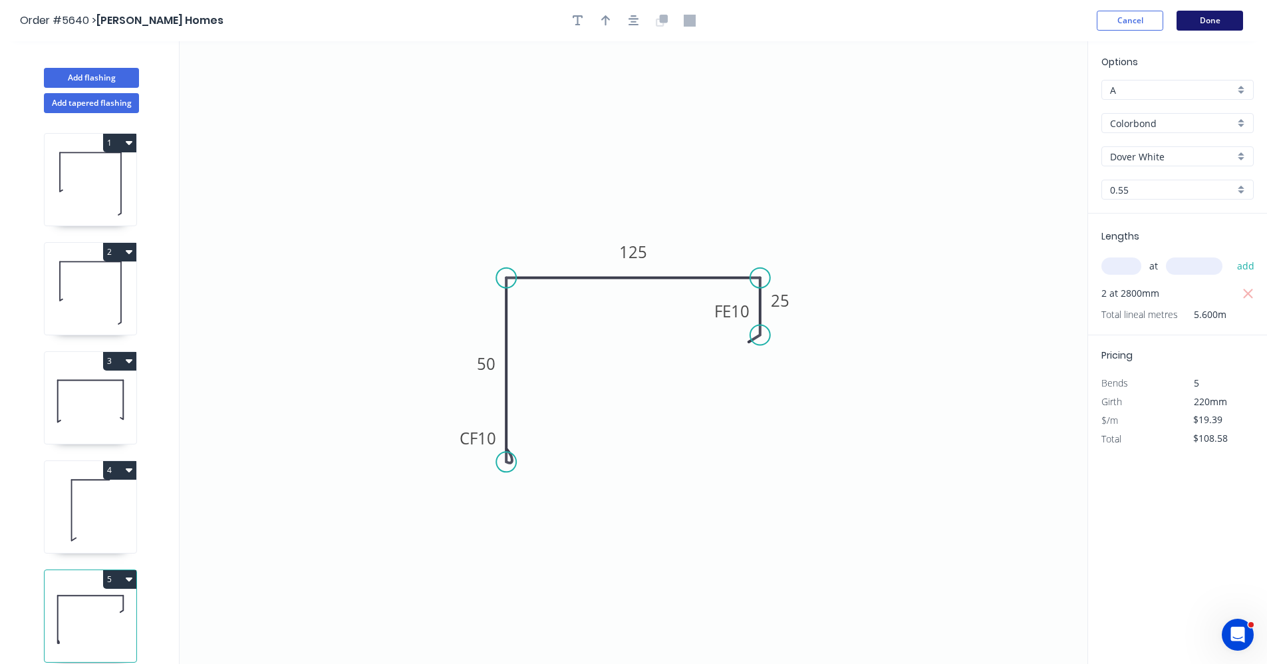
click at [1209, 24] on button "Done" at bounding box center [1210, 21] width 67 height 20
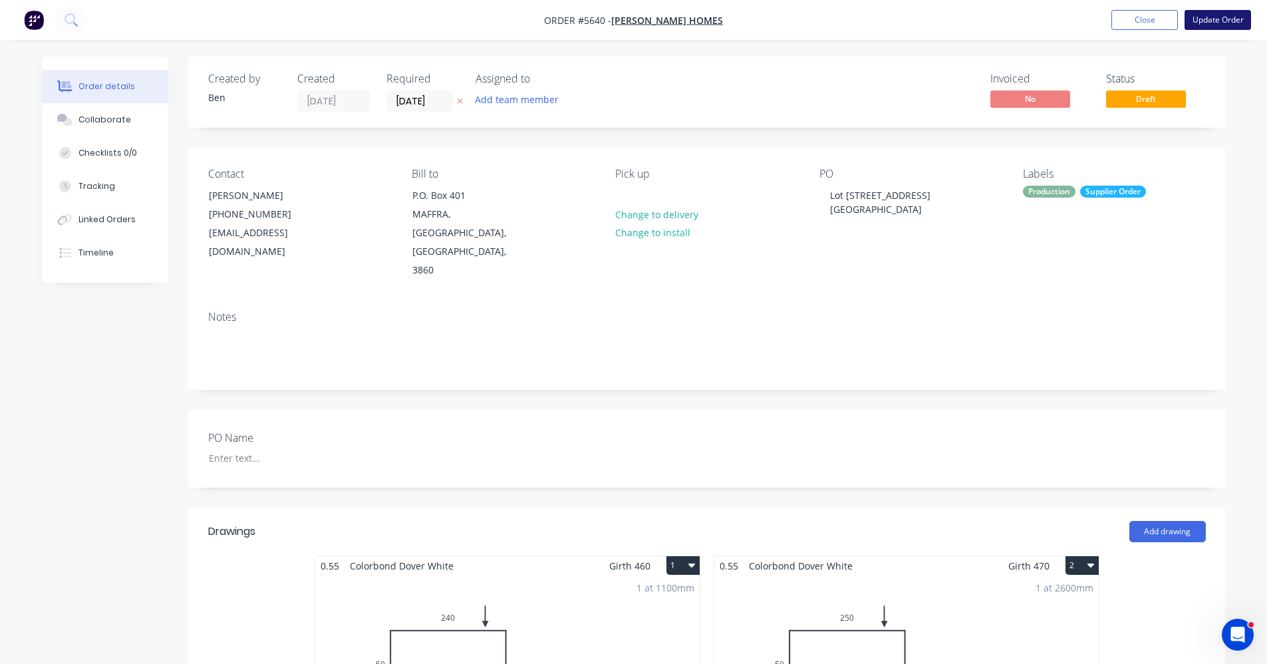
click at [1221, 17] on button "Update Order" at bounding box center [1218, 20] width 67 height 20
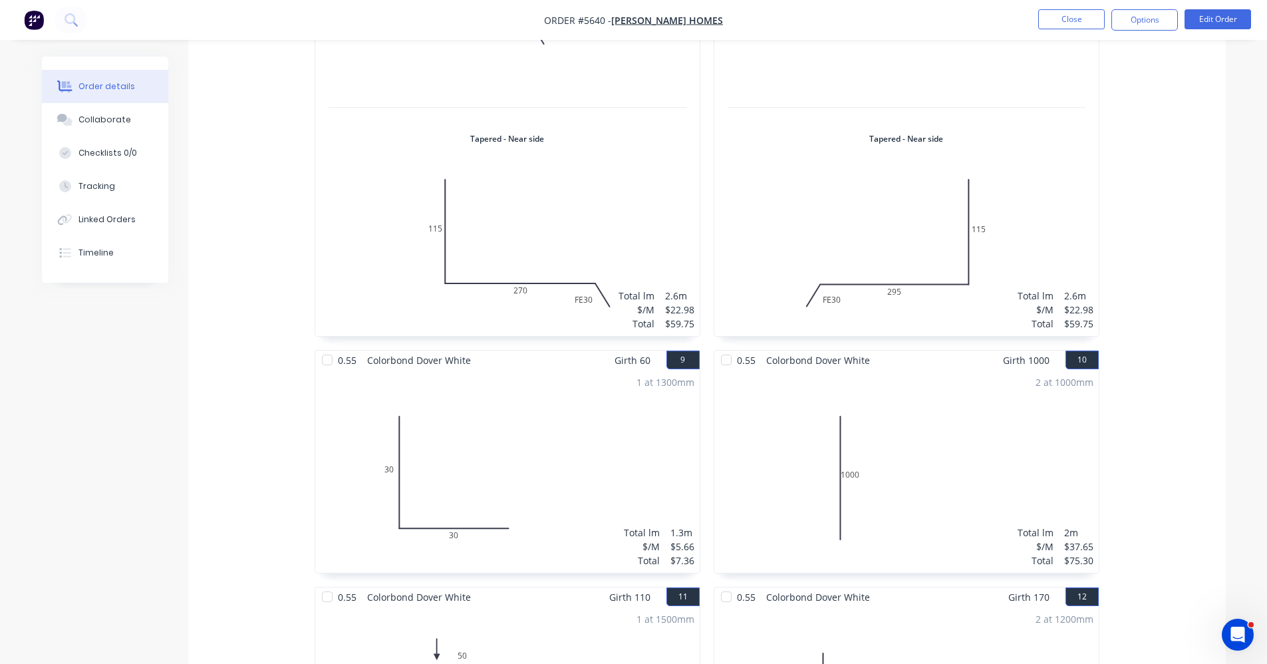
scroll to position [1137, 0]
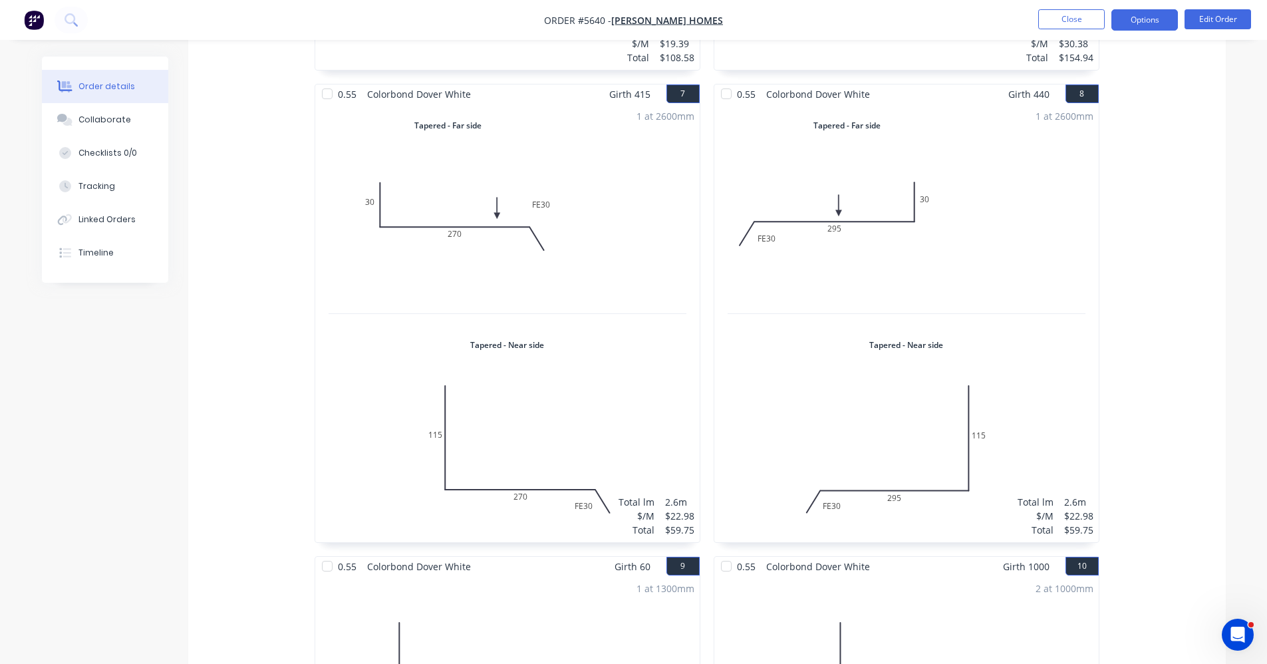
click at [1134, 21] on button "Options" at bounding box center [1145, 19] width 67 height 21
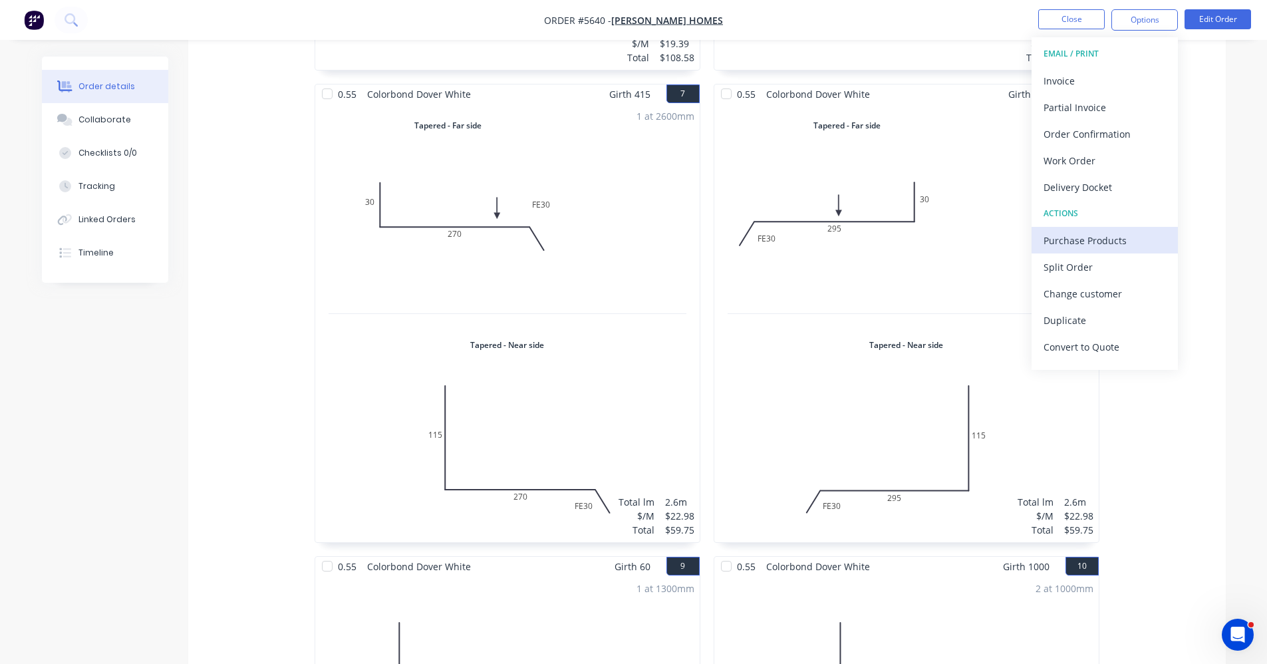
click at [1091, 237] on div "Purchase Products" at bounding box center [1105, 240] width 122 height 19
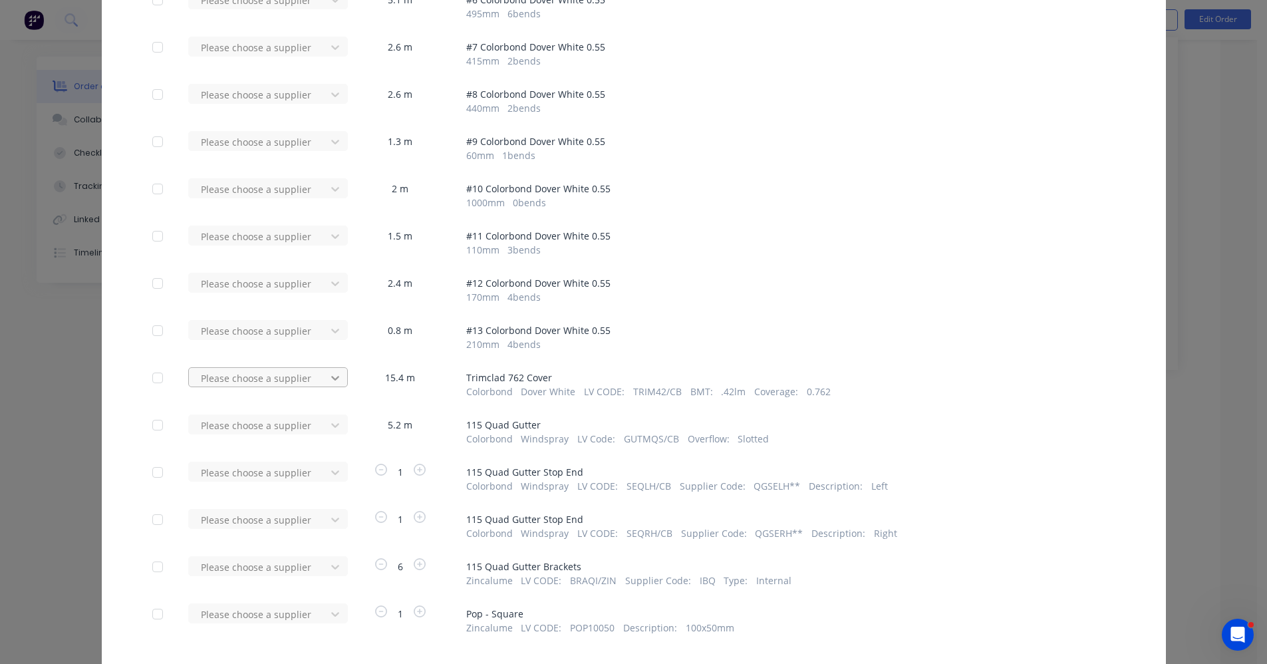
scroll to position [399, 0]
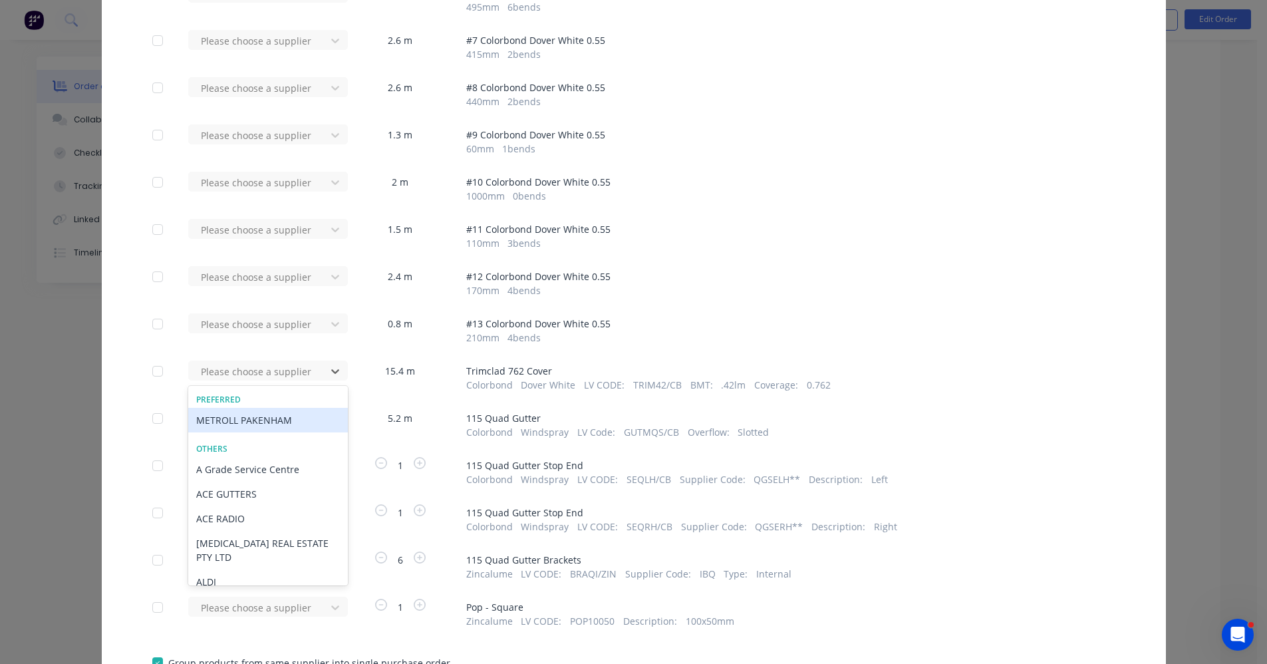
click at [243, 416] on div "METROLL PAKENHAM" at bounding box center [268, 420] width 160 height 25
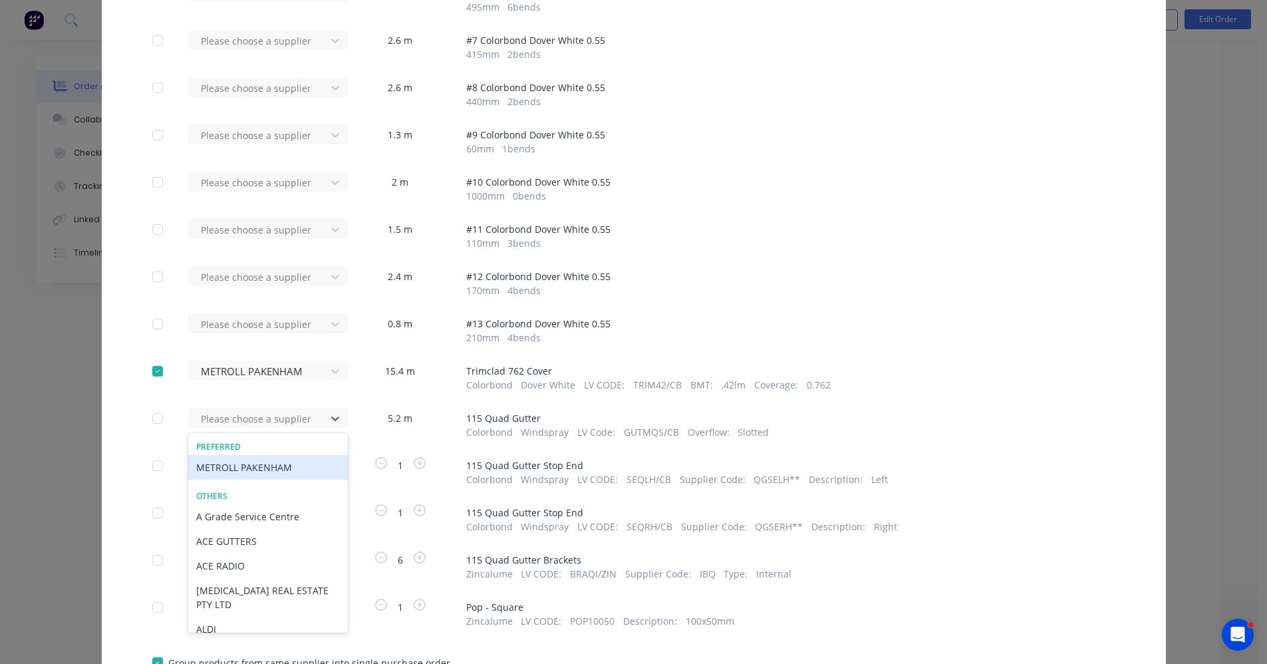
click at [235, 470] on div "METROLL PAKENHAM" at bounding box center [268, 467] width 160 height 25
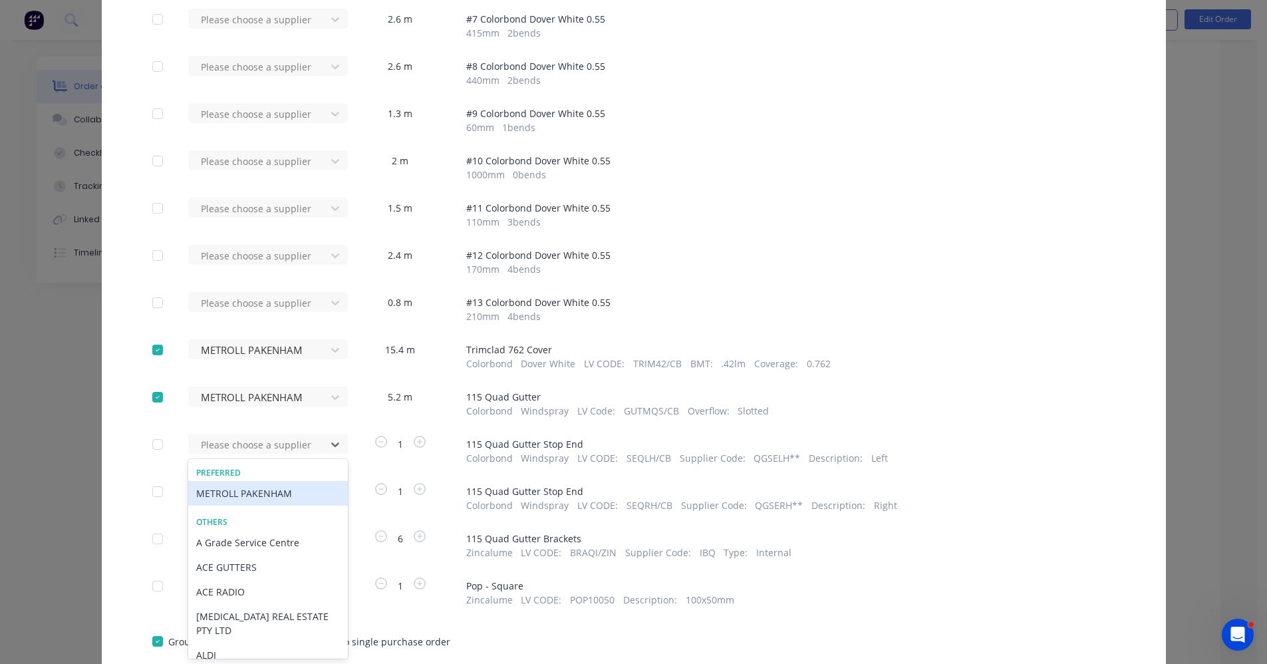
click at [237, 497] on div "METROLL PAKENHAM" at bounding box center [268, 493] width 160 height 25
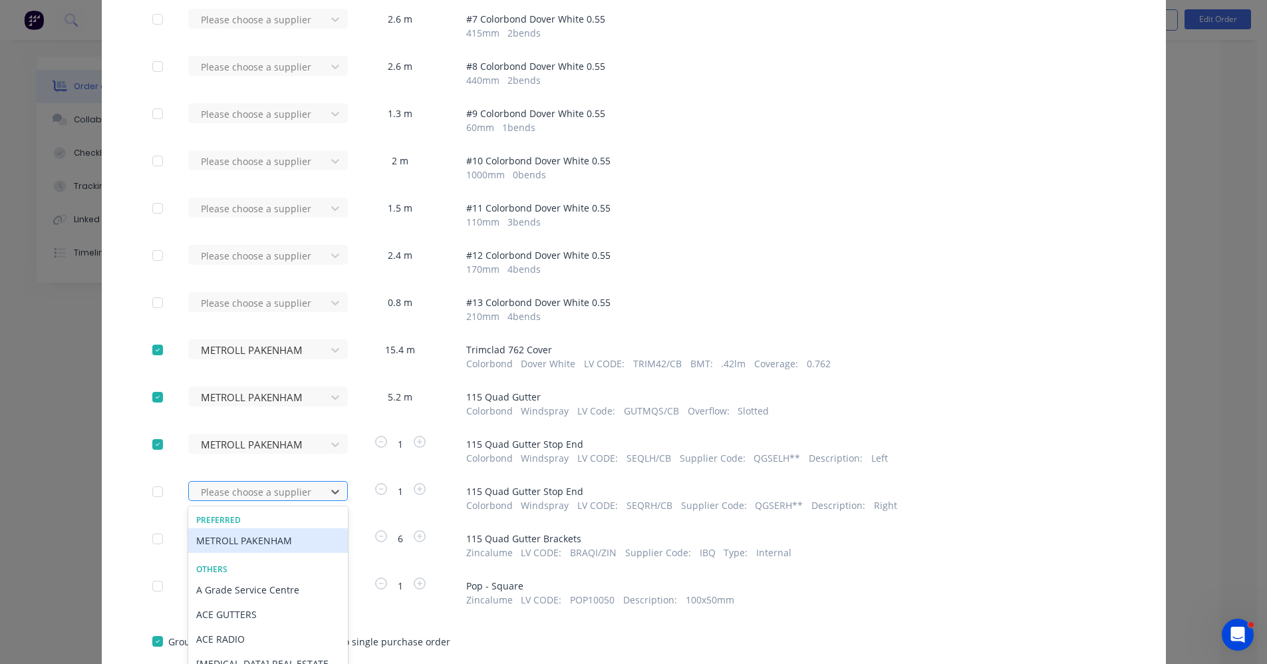
scroll to position [468, 0]
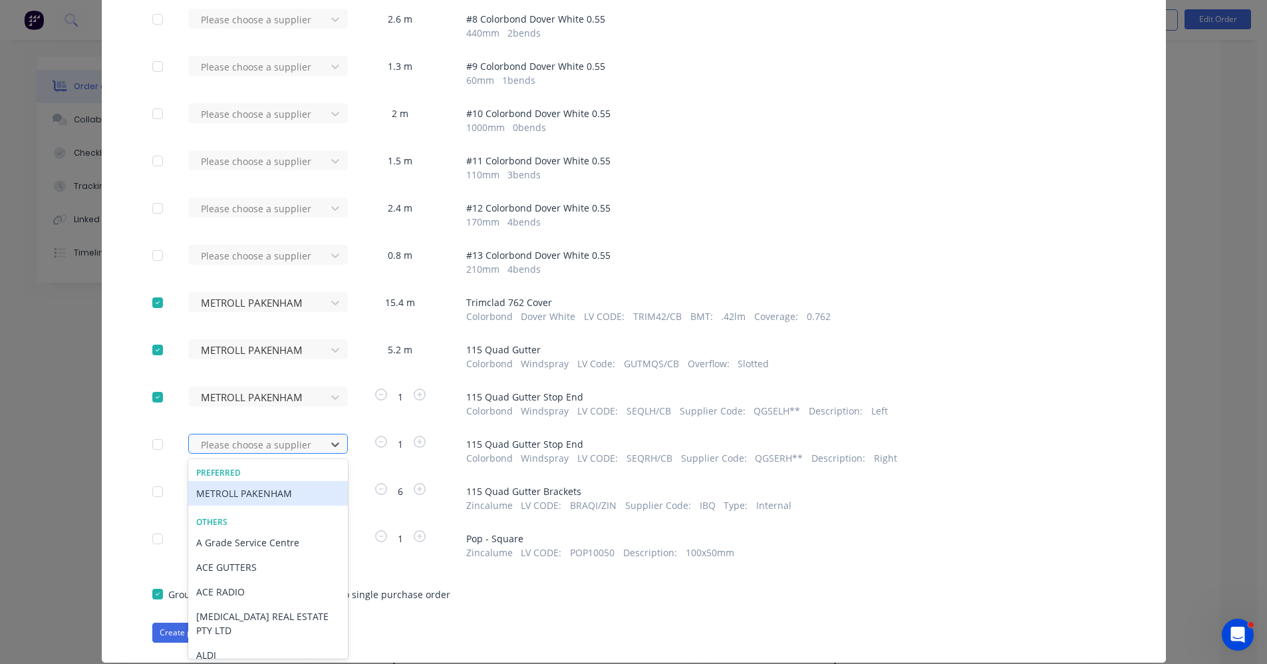
click at [230, 488] on div "METROLL PAKENHAM" at bounding box center [268, 493] width 160 height 25
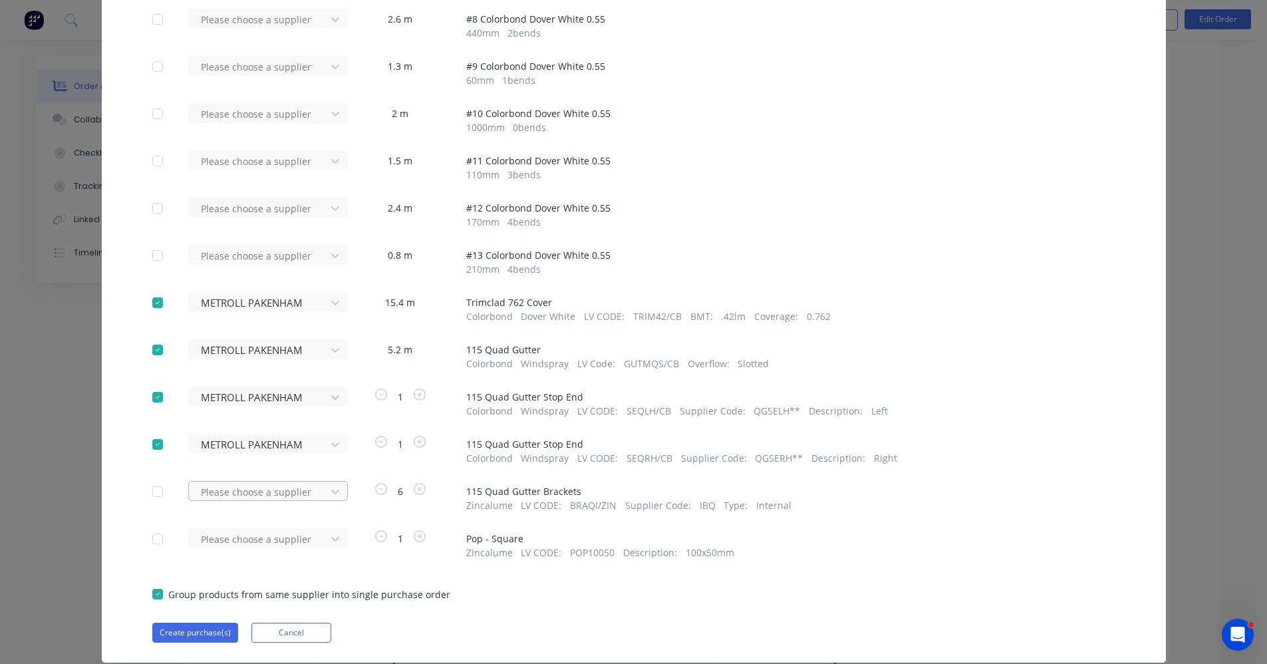
scroll to position [510, 0]
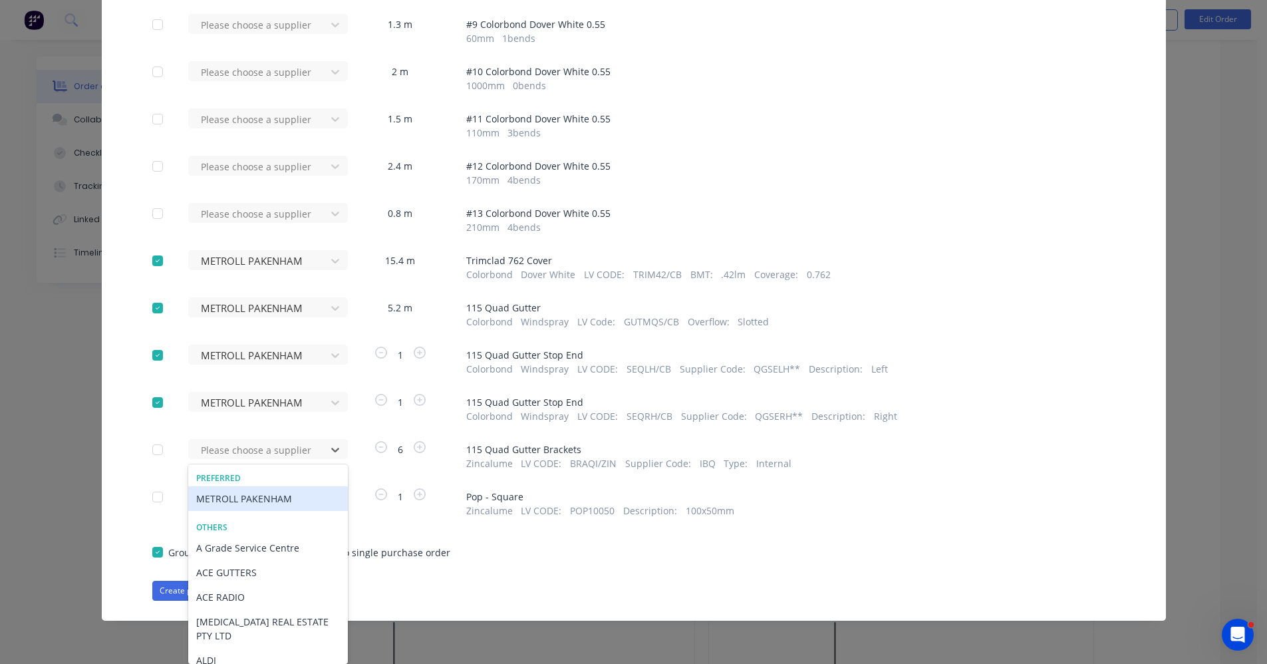
click at [249, 499] on div "METROLL PAKENHAM" at bounding box center [268, 498] width 160 height 25
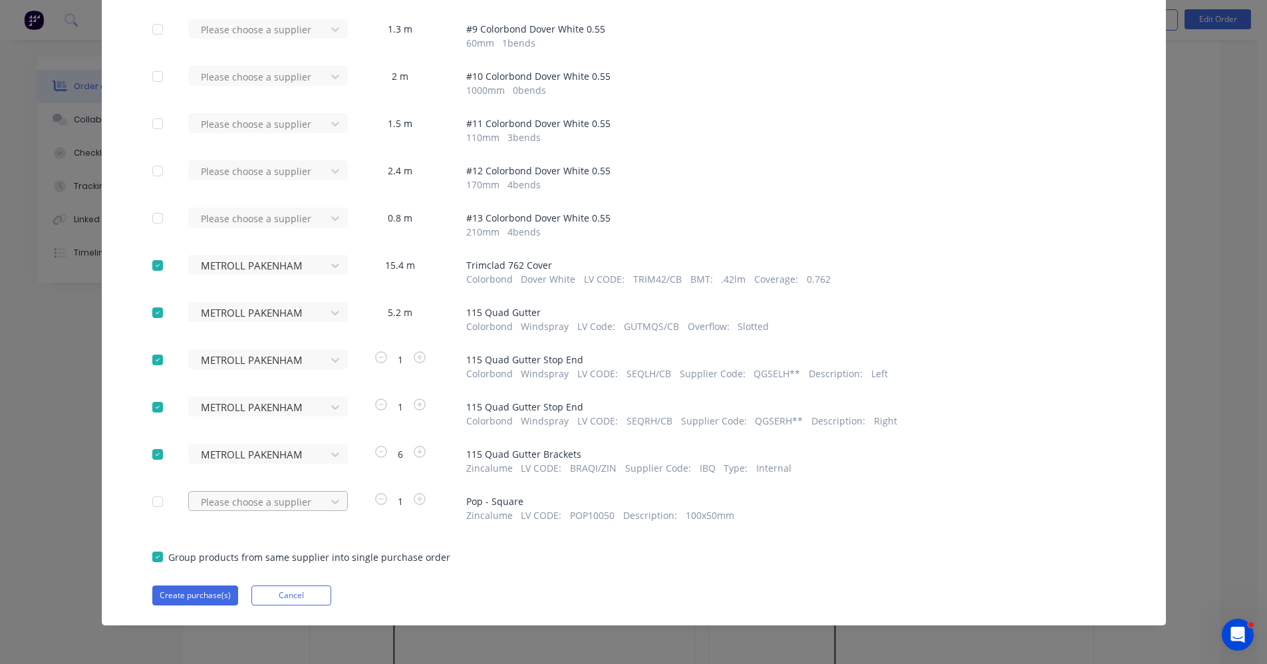
scroll to position [505, 0]
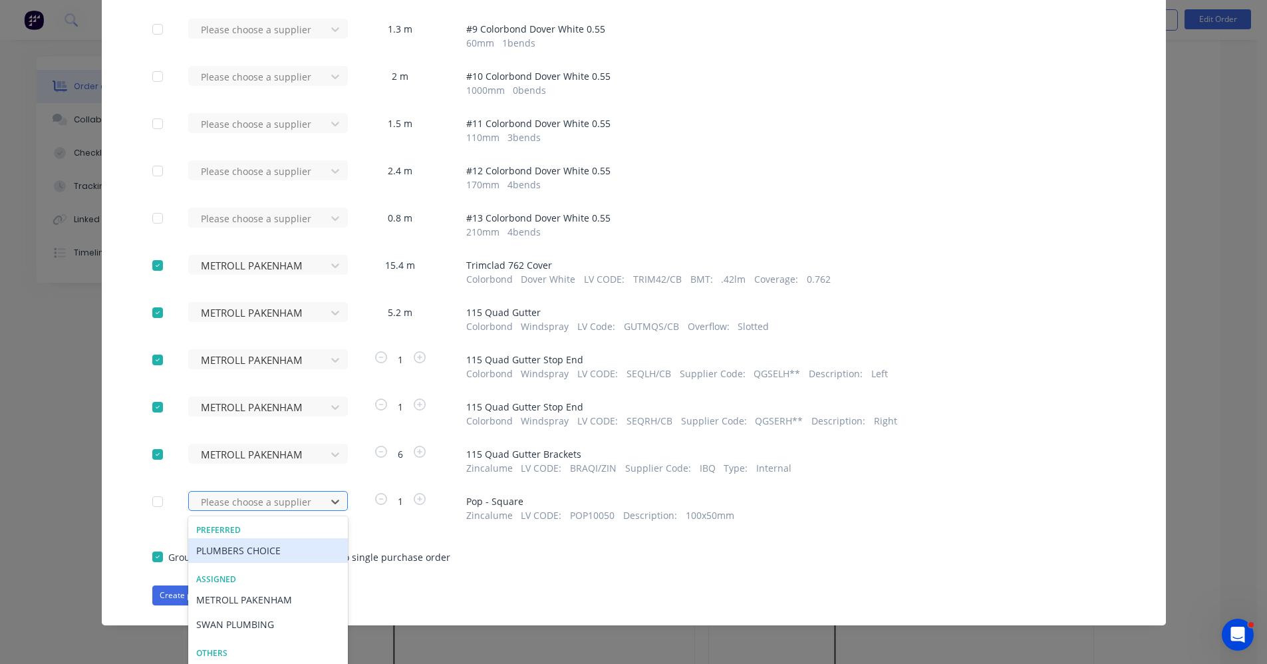
scroll to position [557, 0]
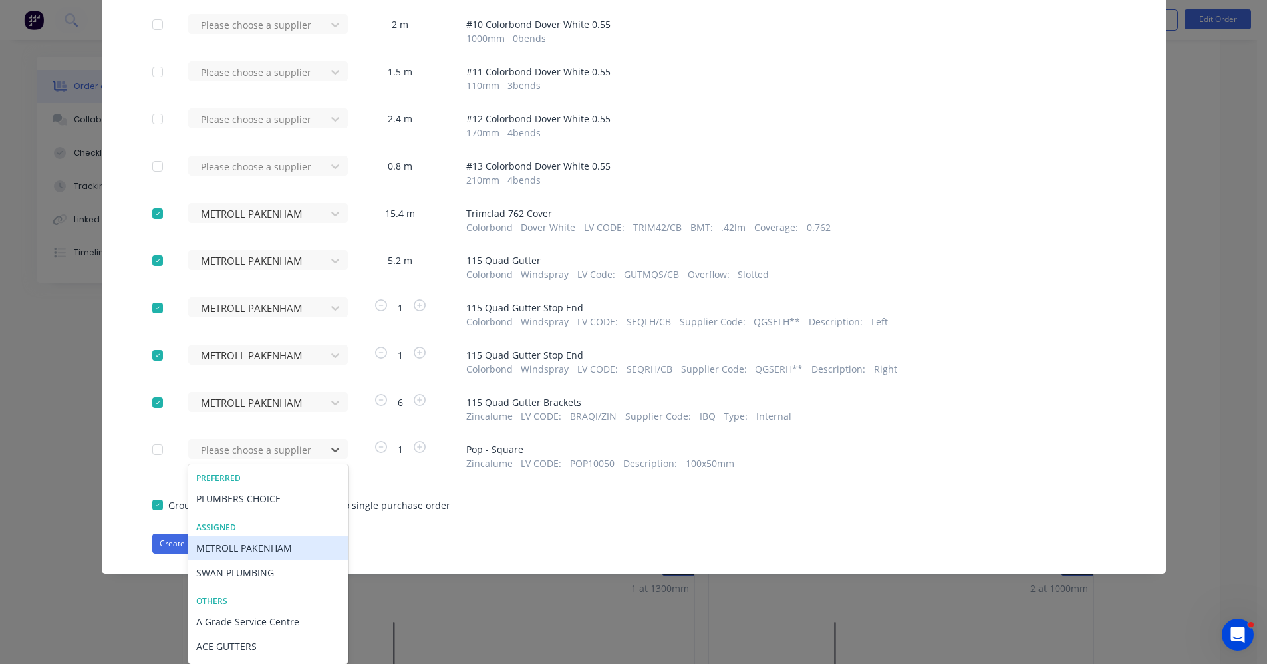
click at [270, 552] on div "METROLL PAKENHAM" at bounding box center [268, 547] width 160 height 25
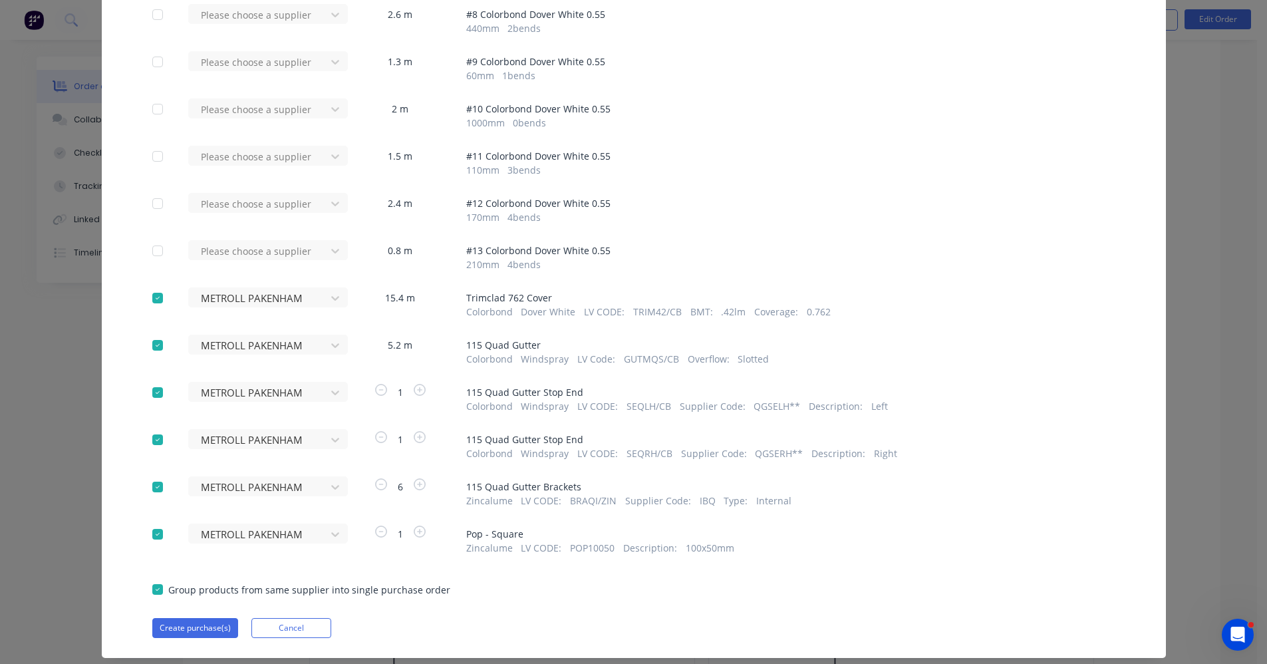
scroll to position [505, 0]
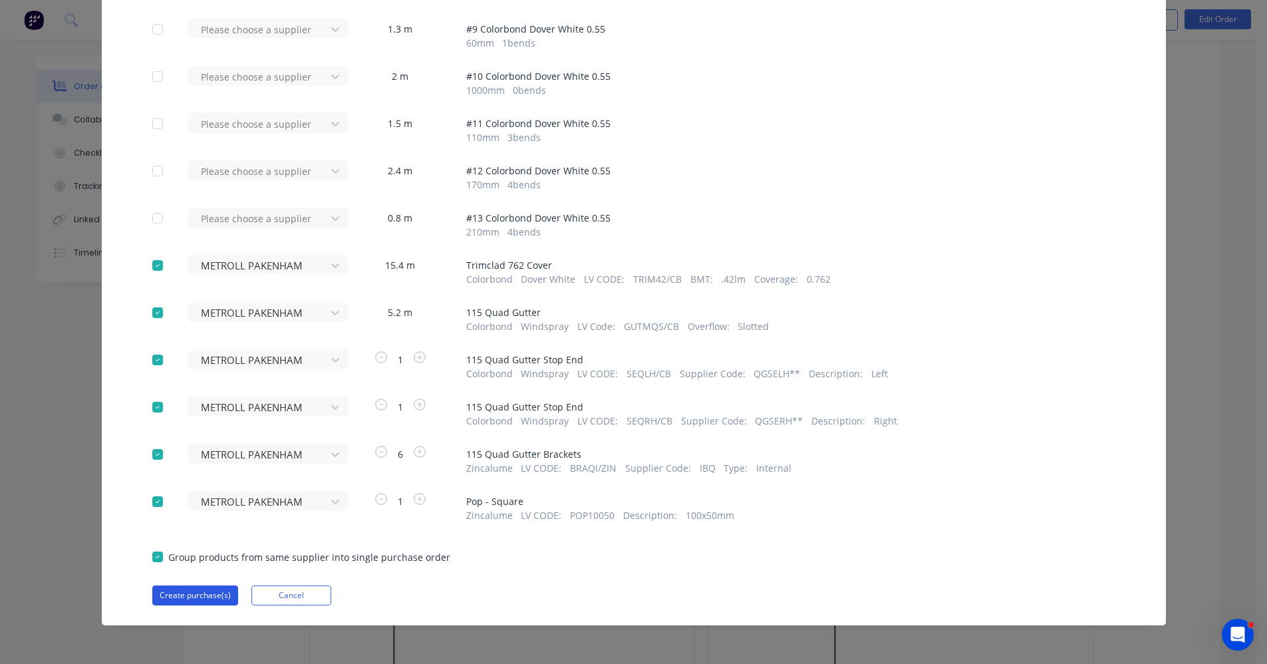
click at [200, 597] on button "Create purchase(s)" at bounding box center [195, 595] width 86 height 20
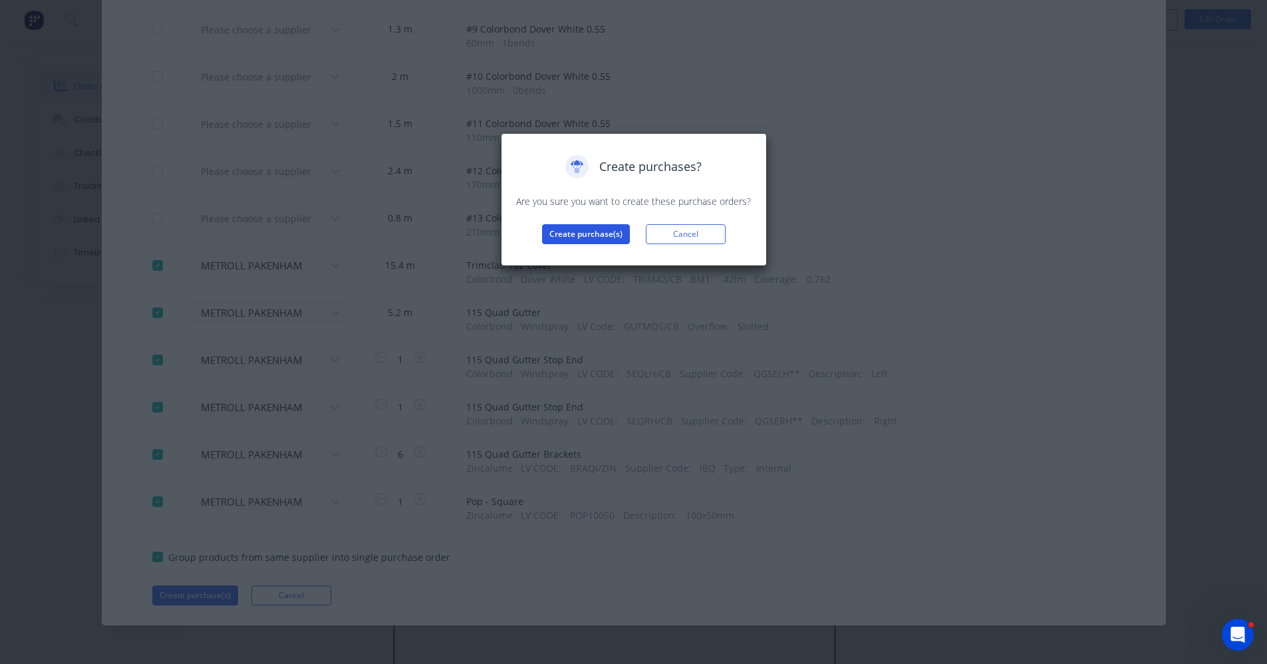
click at [589, 229] on button "Create purchase(s)" at bounding box center [586, 234] width 88 height 20
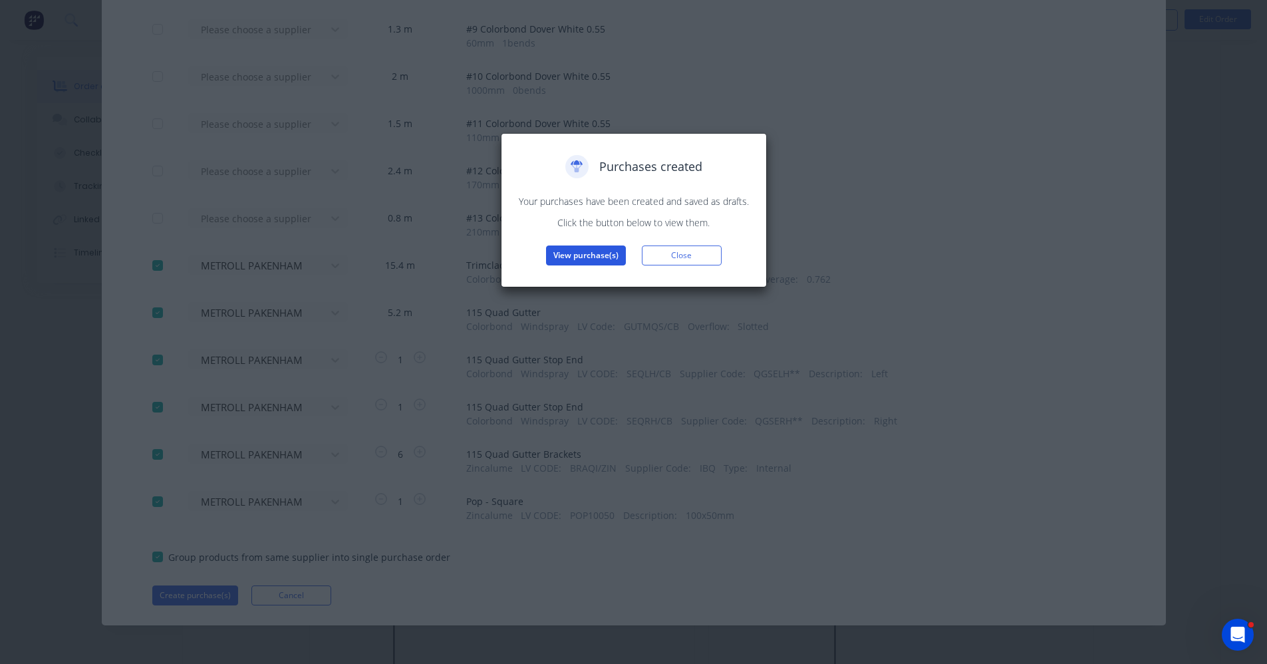
click at [589, 253] on button "View purchase(s)" at bounding box center [586, 255] width 80 height 20
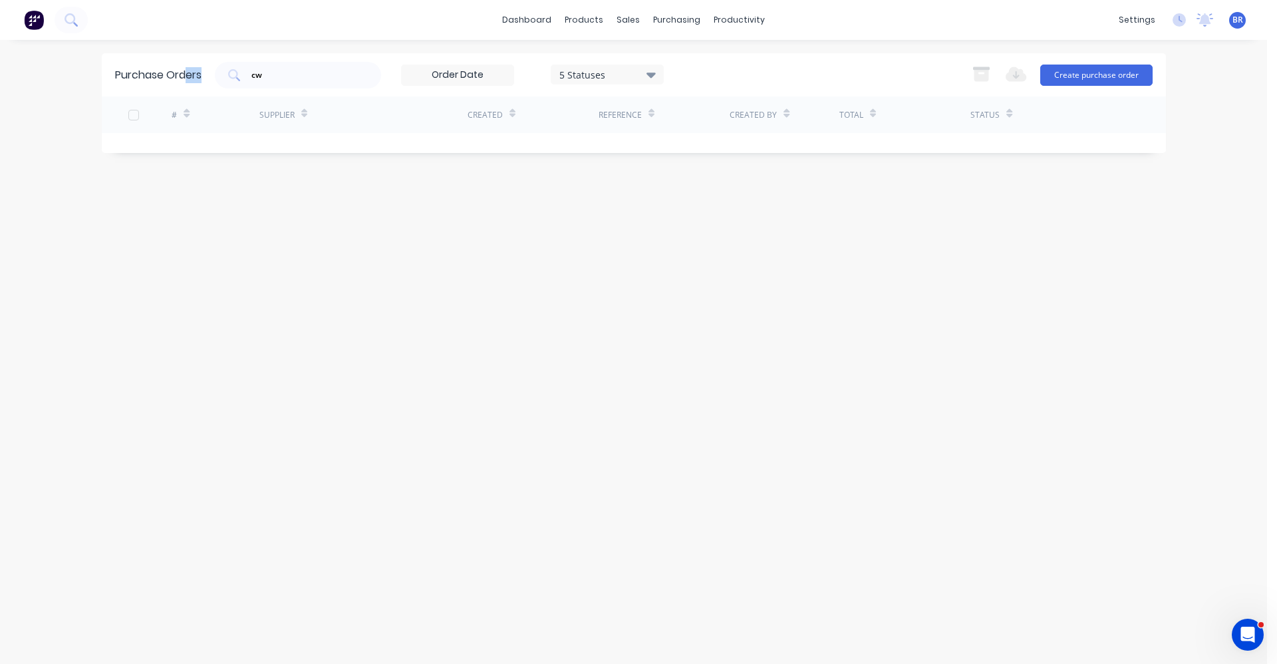
drag, startPoint x: 257, startPoint y: 84, endPoint x: 184, endPoint y: 80, distance: 73.3
click at [184, 80] on div "Purchase Orders cw 5 Statuses 5 Statuses Export to Excel (XLSX) Create purchase…" at bounding box center [634, 74] width 1064 height 43
drag, startPoint x: 184, startPoint y: 80, endPoint x: 338, endPoint y: 82, distance: 153.7
click at [338, 82] on div "cw" at bounding box center [298, 75] width 166 height 27
drag, startPoint x: 284, startPoint y: 76, endPoint x: 203, endPoint y: 73, distance: 81.3
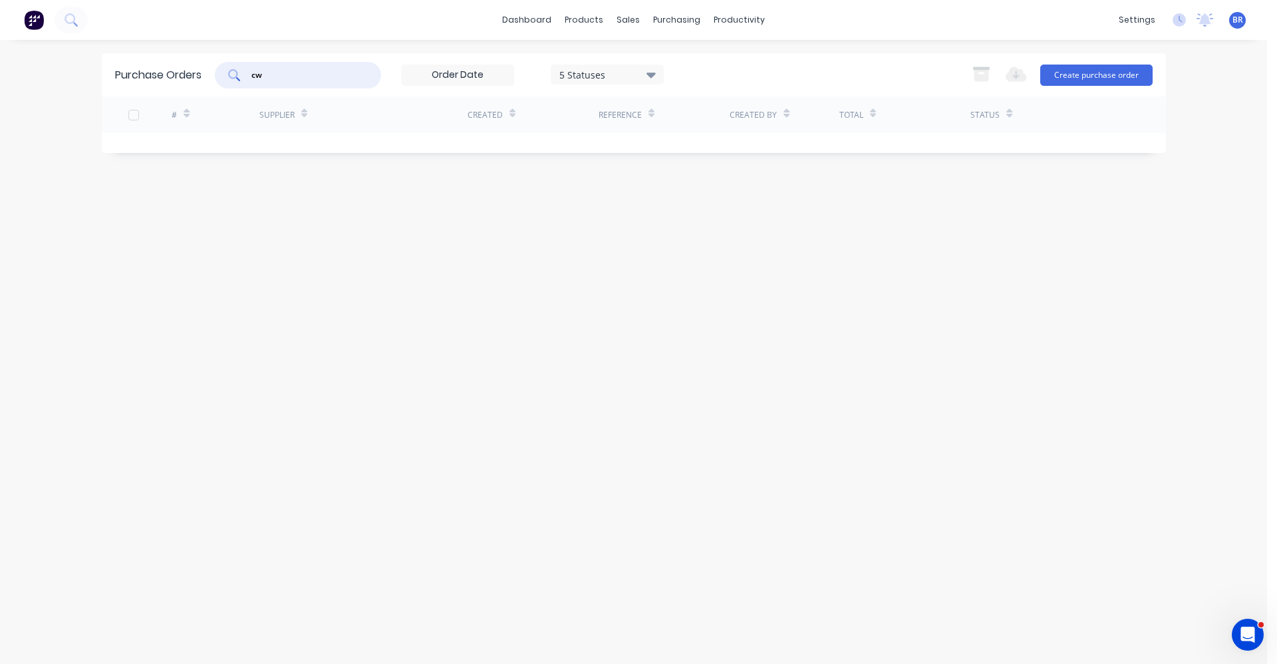
click at [204, 73] on div "Purchase Orders cw 5 Statuses 5 Statuses Export to Excel (XLSX) Create purchase…" at bounding box center [634, 74] width 1064 height 43
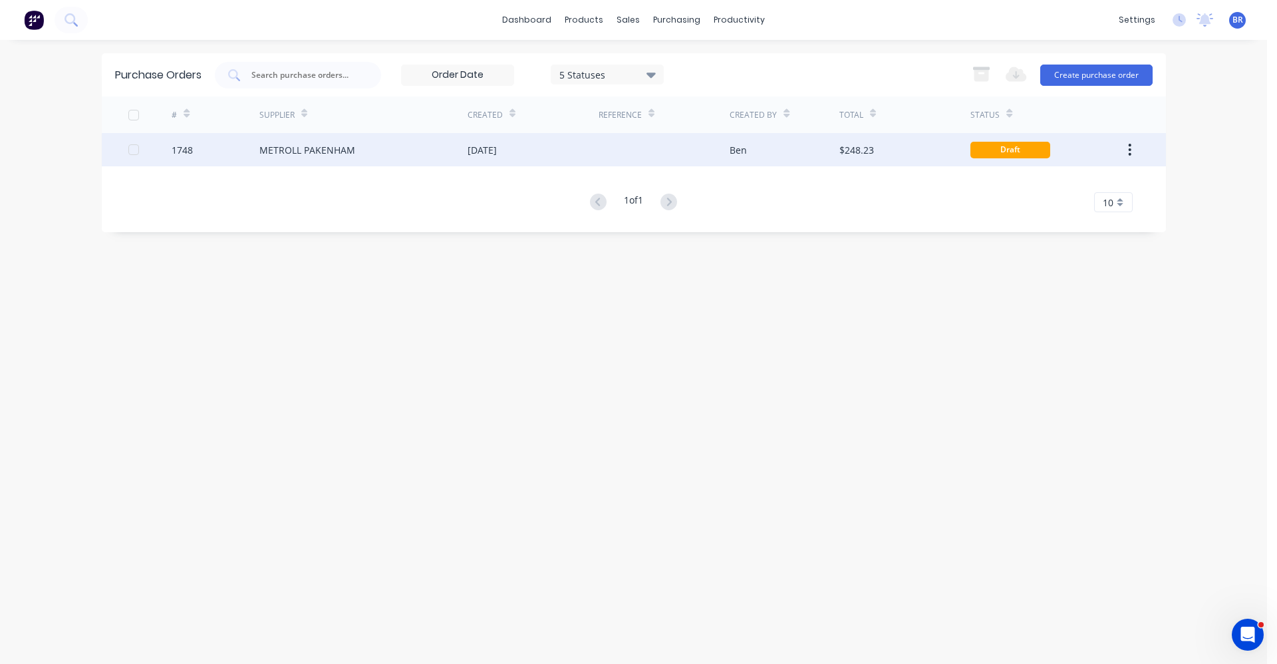
click at [385, 150] on div "METROLL PAKENHAM" at bounding box center [363, 149] width 208 height 33
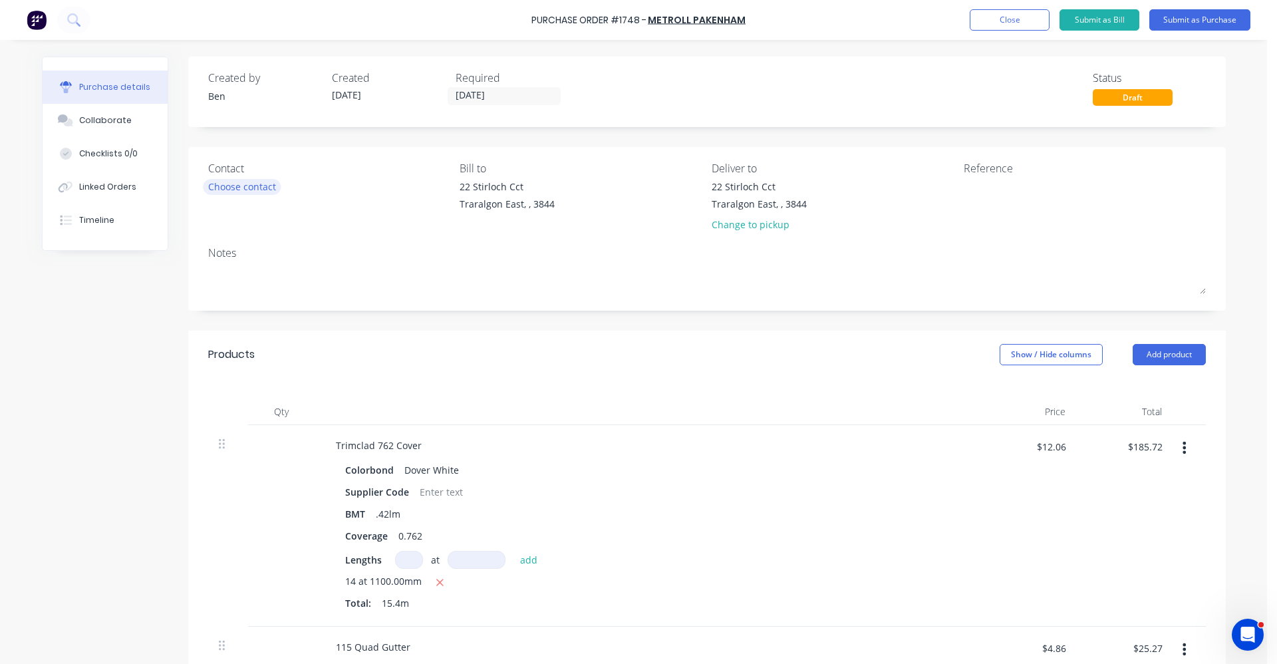
click at [242, 188] on div "Choose contact" at bounding box center [242, 187] width 68 height 14
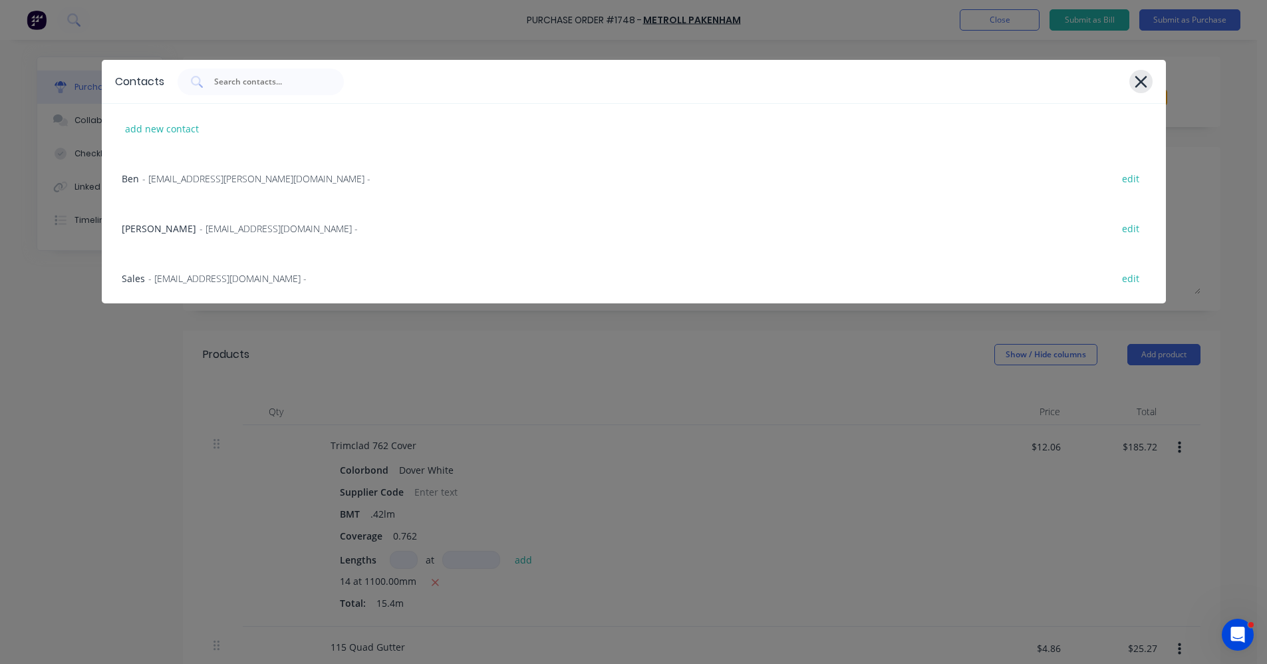
click at [1138, 79] on icon at bounding box center [1141, 82] width 12 height 12
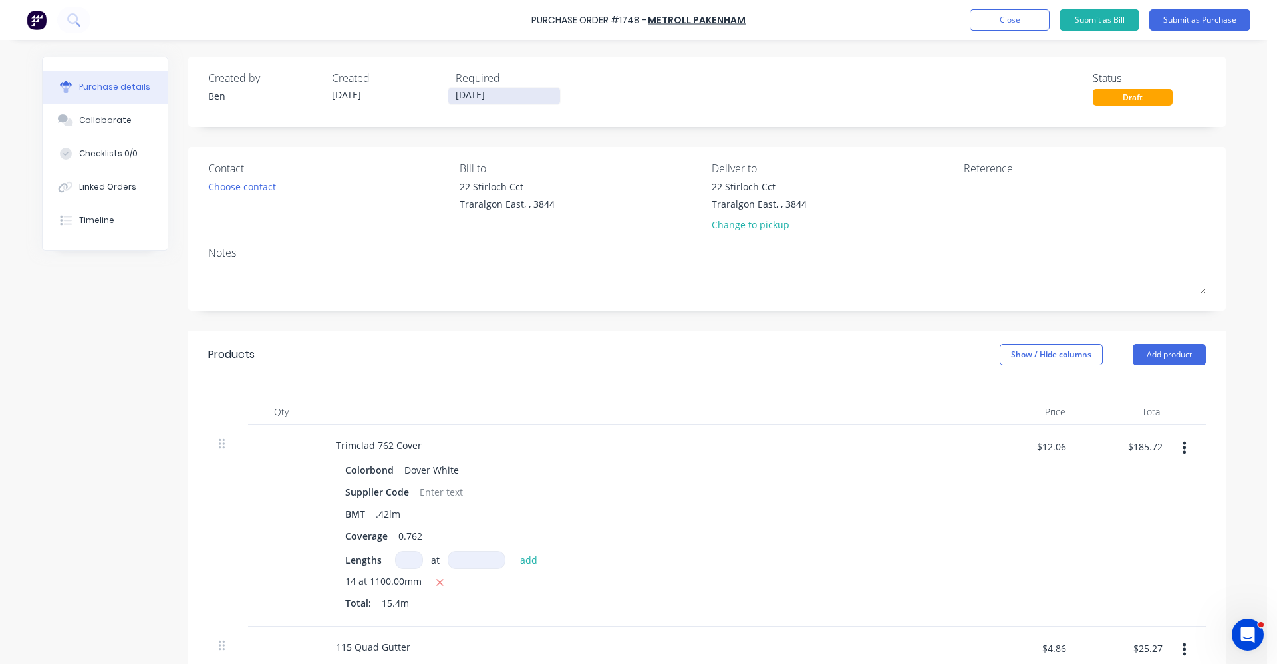
click at [487, 88] on label "[DATE]" at bounding box center [504, 96] width 113 height 18
click at [487, 88] on input "[DATE]" at bounding box center [504, 96] width 112 height 17
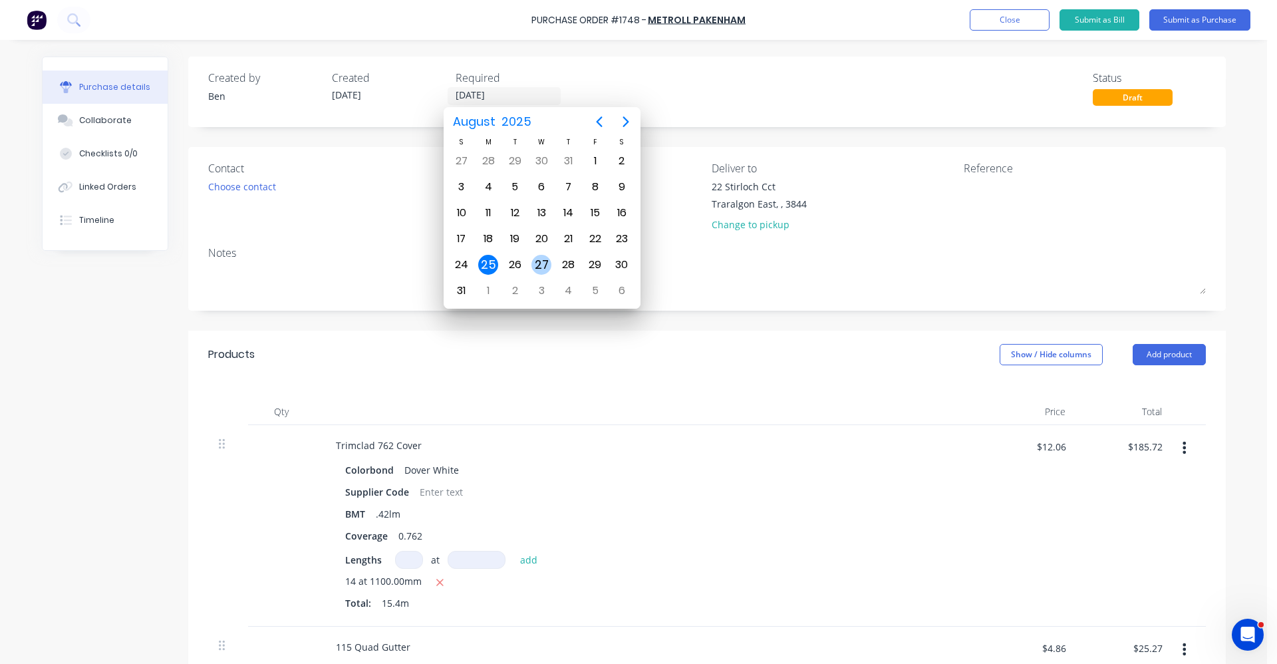
click at [547, 267] on div "27" at bounding box center [541, 265] width 20 height 20
type input "[DATE]"
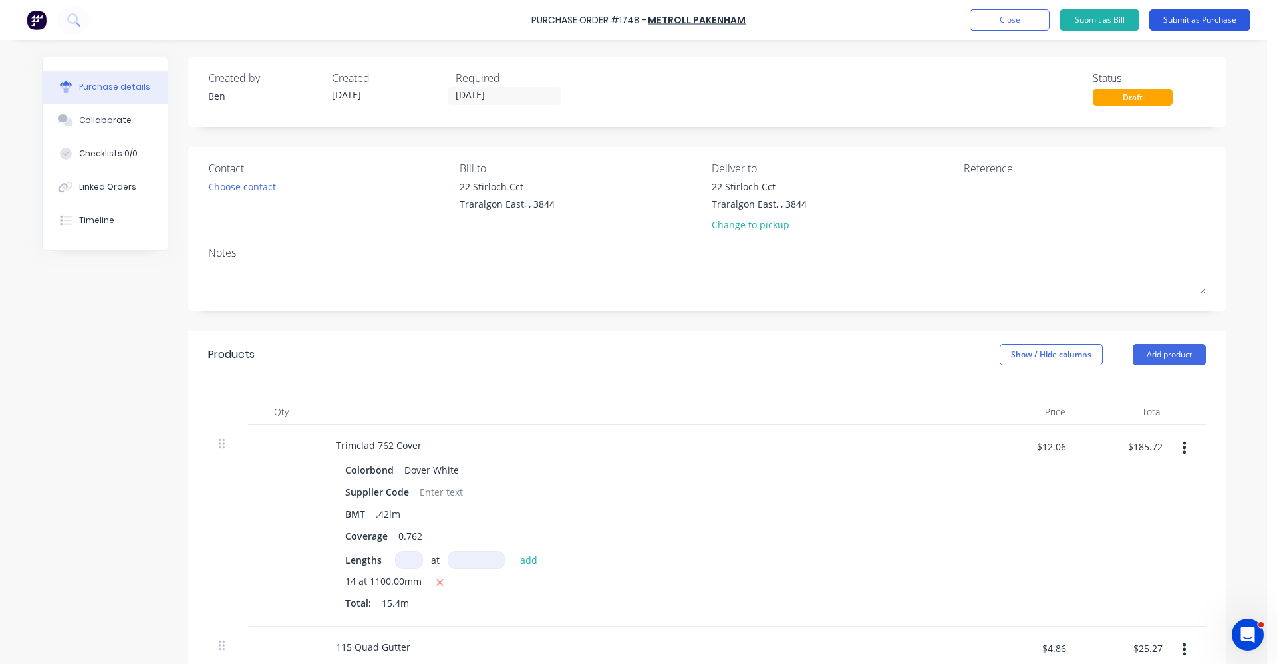
click at [1185, 27] on button "Submit as Purchase" at bounding box center [1199, 19] width 101 height 21
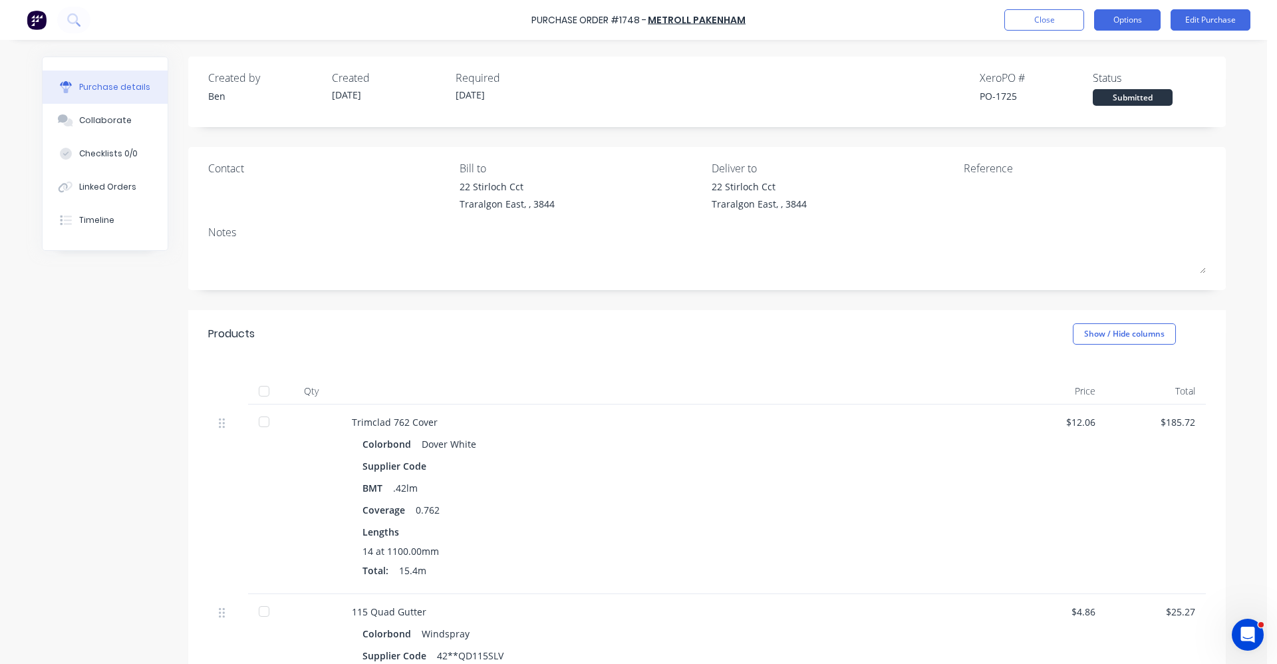
click at [1116, 15] on button "Options" at bounding box center [1127, 19] width 67 height 21
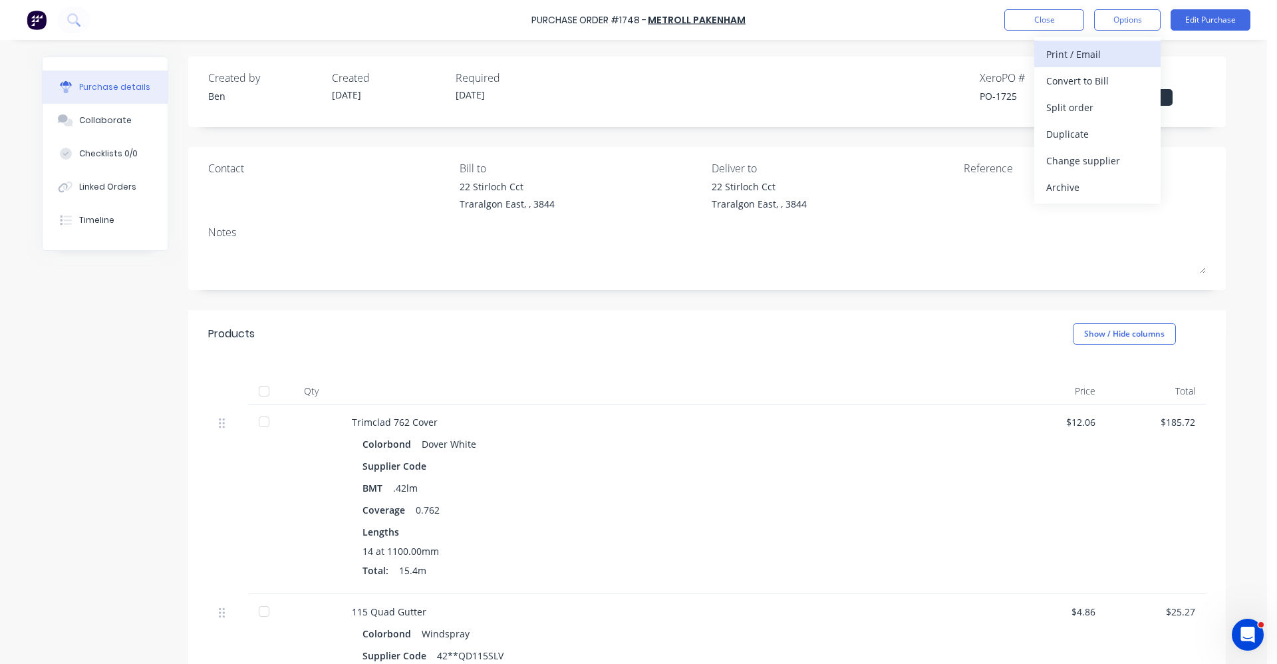
click at [1104, 50] on div "Print / Email" at bounding box center [1097, 54] width 102 height 19
click at [1084, 84] on div "With pricing" at bounding box center [1097, 80] width 102 height 19
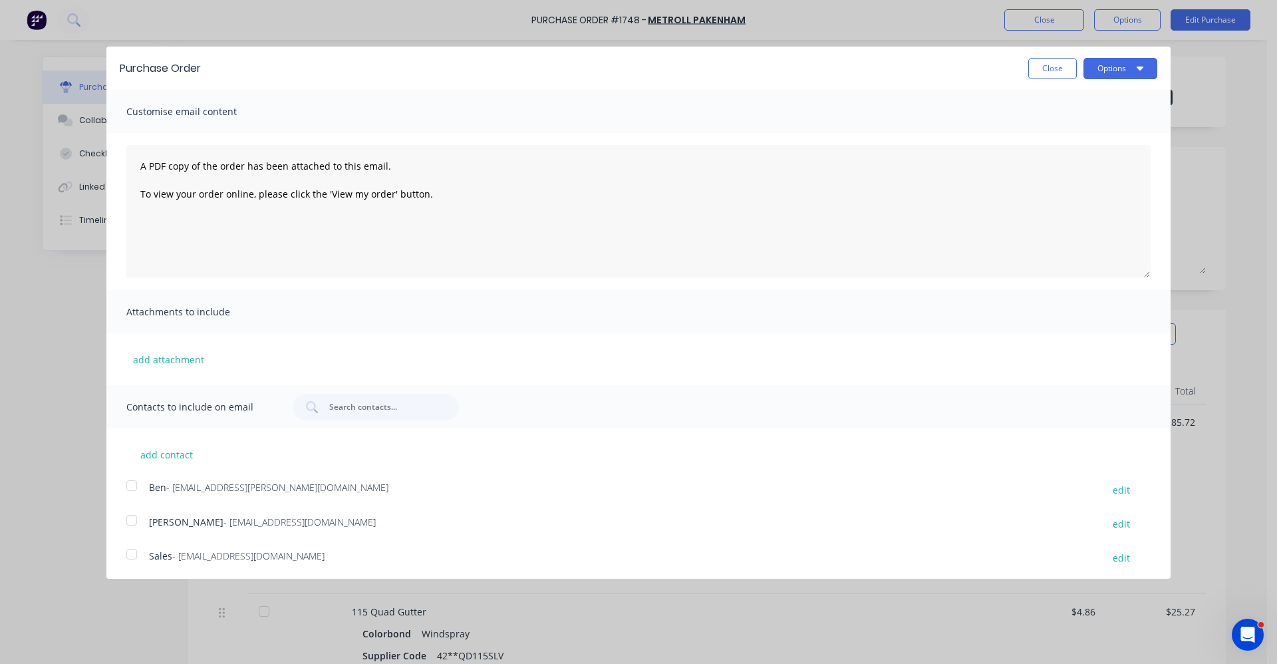
click at [127, 555] on div at bounding box center [131, 554] width 27 height 27
click at [1141, 69] on button "Options" at bounding box center [1121, 68] width 74 height 21
click at [1078, 126] on div "Email" at bounding box center [1094, 128] width 102 height 19
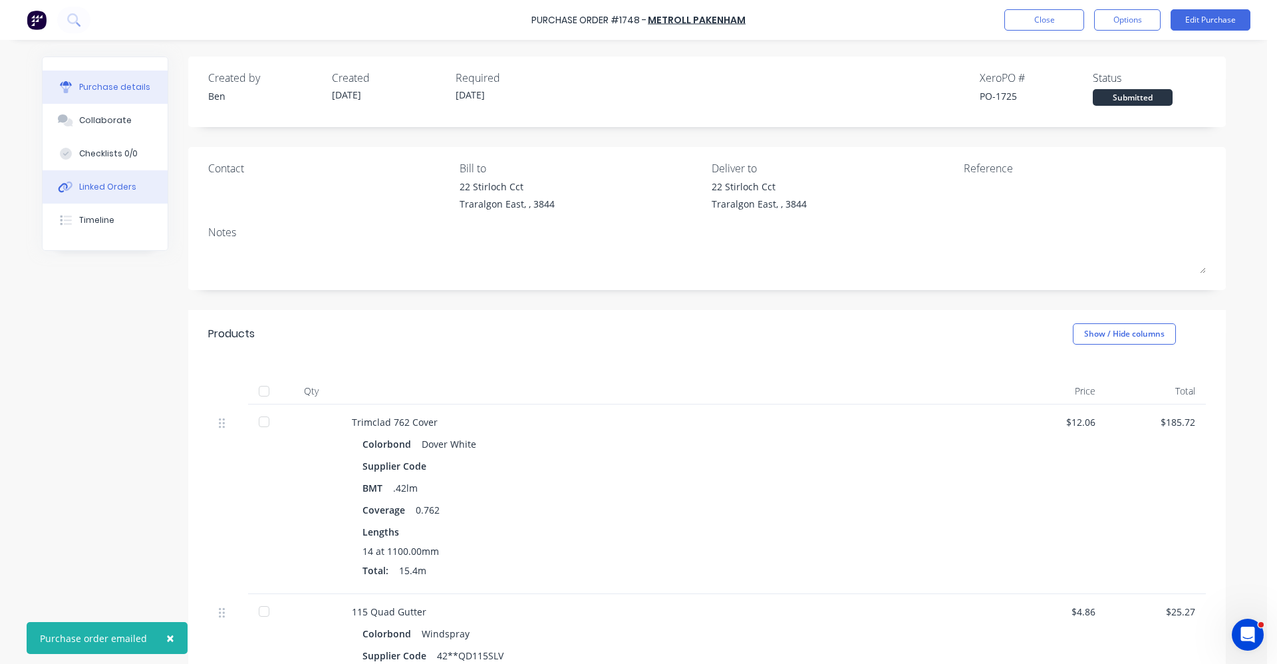
click at [102, 193] on button "Linked Orders" at bounding box center [105, 186] width 125 height 33
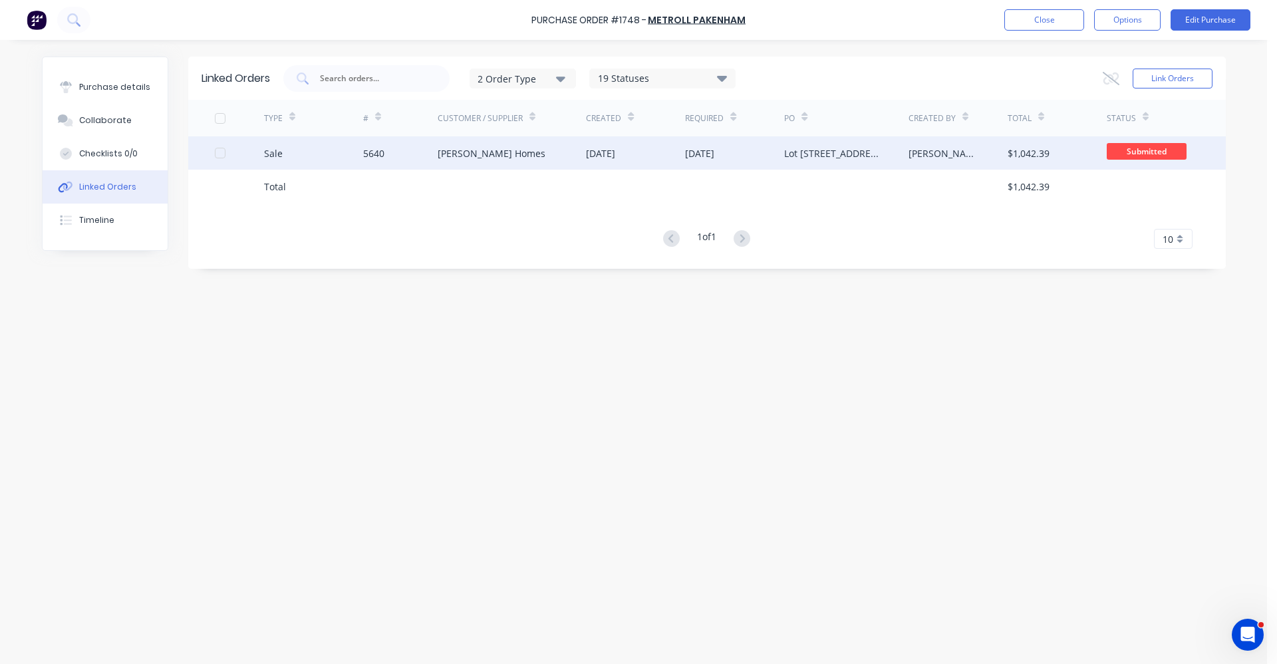
click at [472, 164] on div "[PERSON_NAME] Homes" at bounding box center [512, 152] width 149 height 33
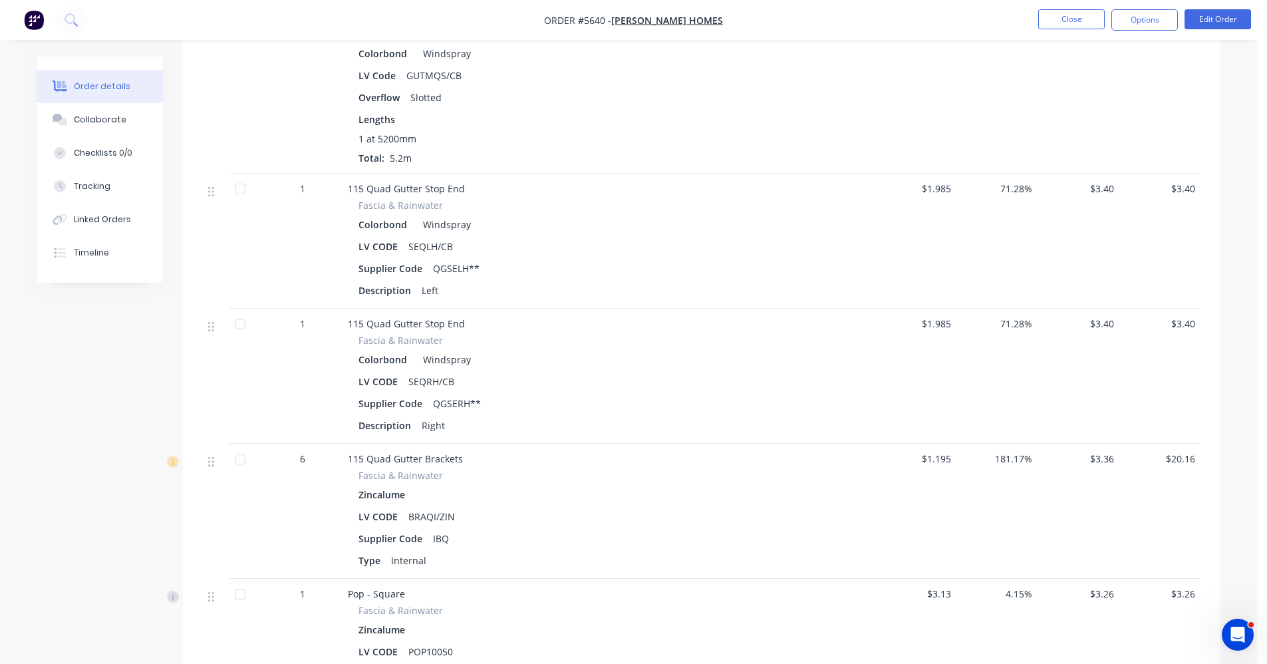
scroll to position [2667, 0]
click at [1215, 23] on button "Edit Order" at bounding box center [1218, 19] width 67 height 20
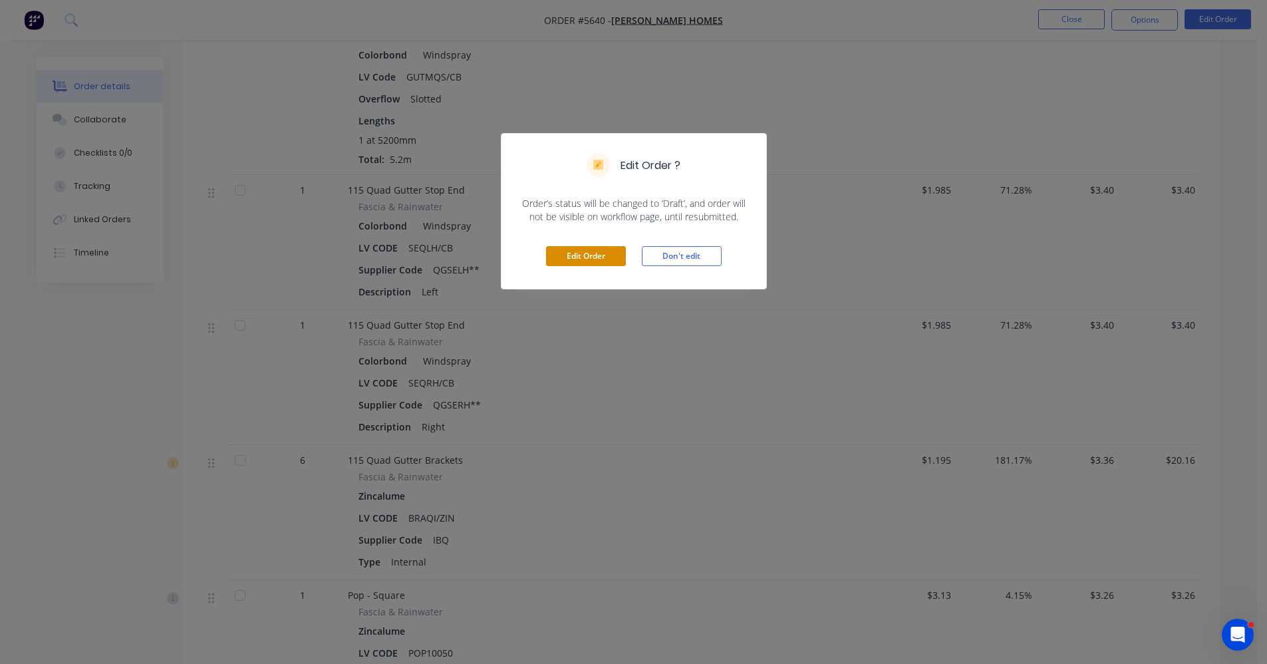
click at [566, 253] on button "Edit Order" at bounding box center [586, 256] width 80 height 20
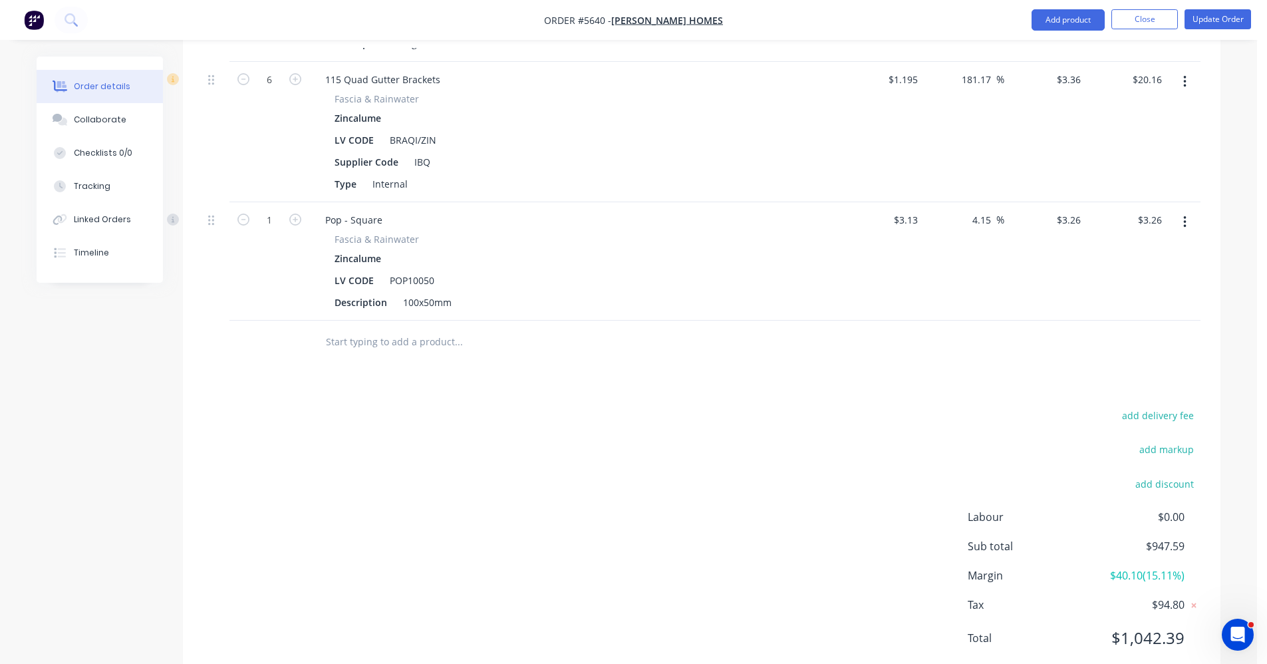
scroll to position [3134, 0]
click at [410, 327] on input "text" at bounding box center [458, 340] width 266 height 27
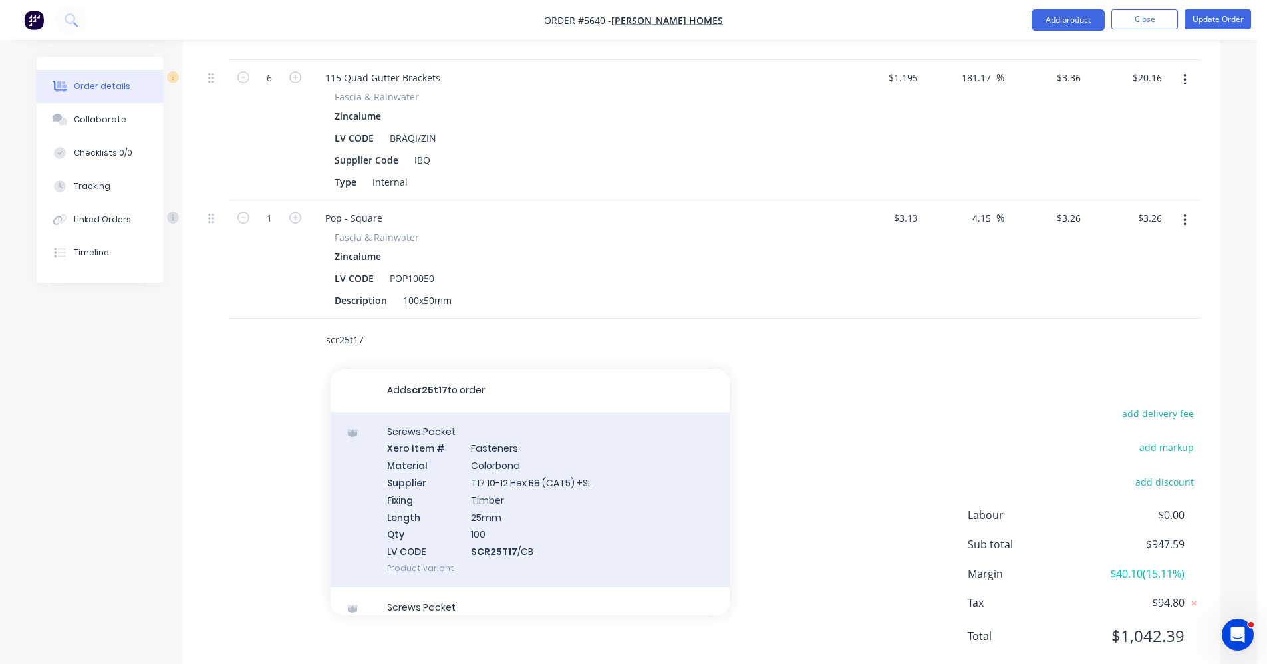
type input "scr25t17"
click at [514, 452] on div "Screws Packet Xero Item # Fasteners Material Colorbond Supplier T17 10-12 Hex B…" at bounding box center [530, 500] width 399 height 176
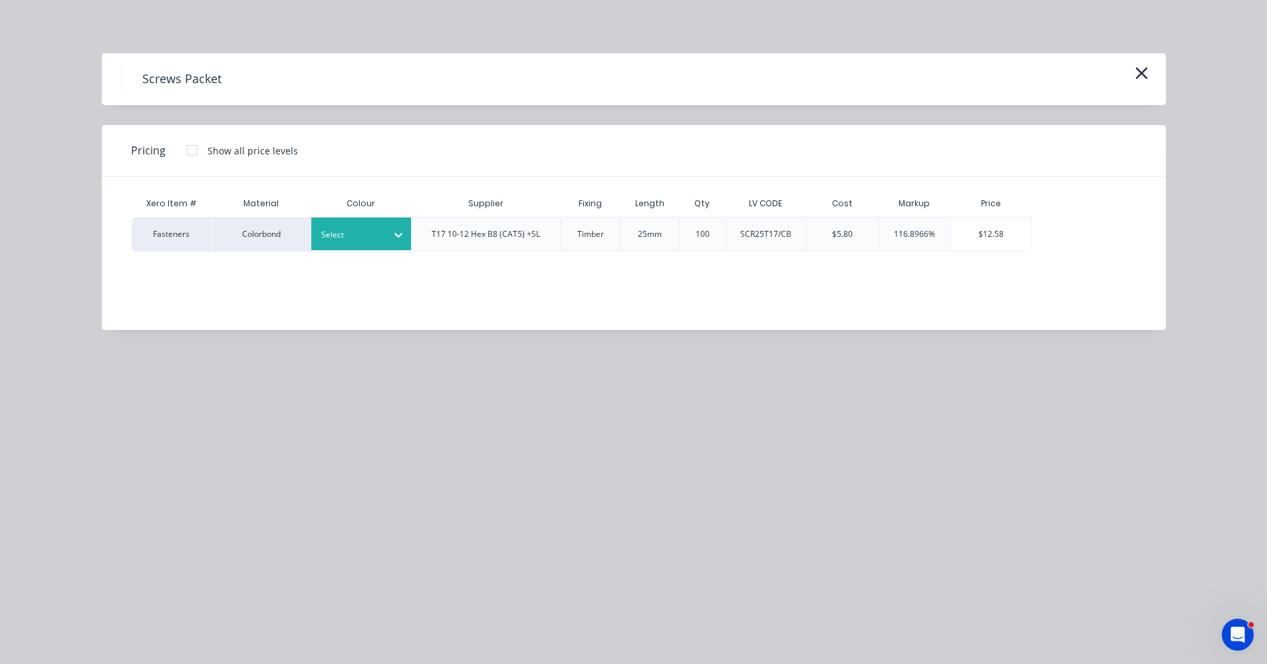
click at [386, 235] on div at bounding box center [398, 234] width 24 height 21
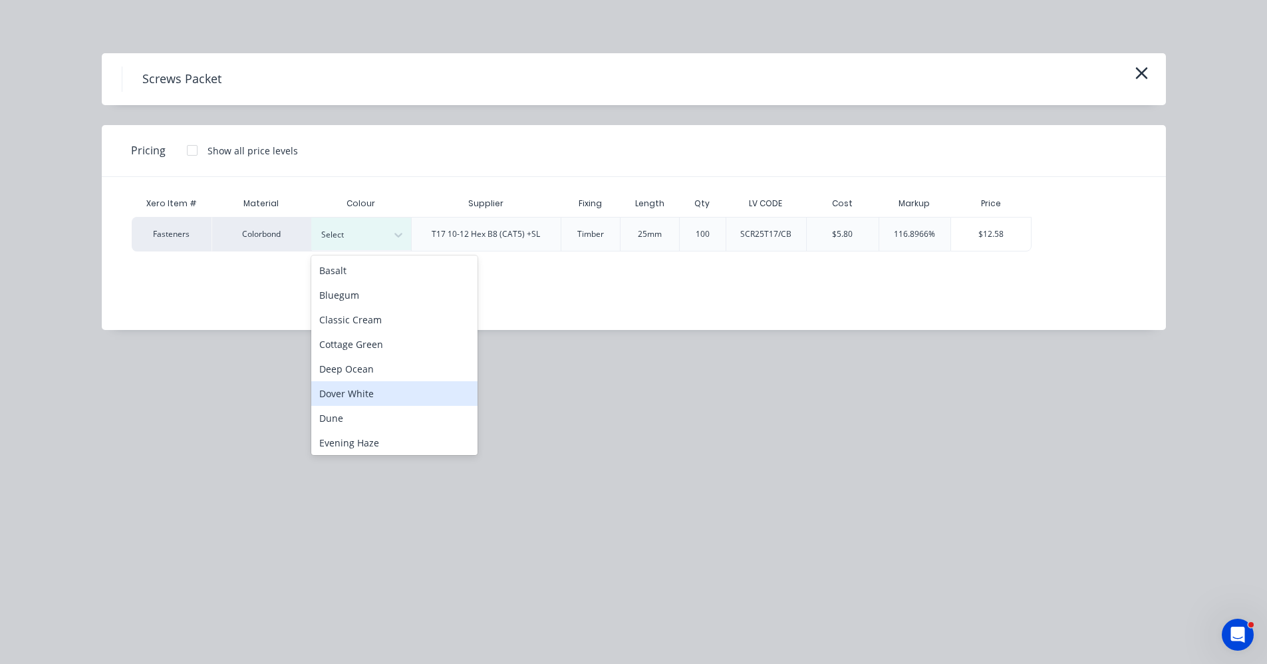
click at [356, 392] on div "Dover White" at bounding box center [394, 393] width 166 height 25
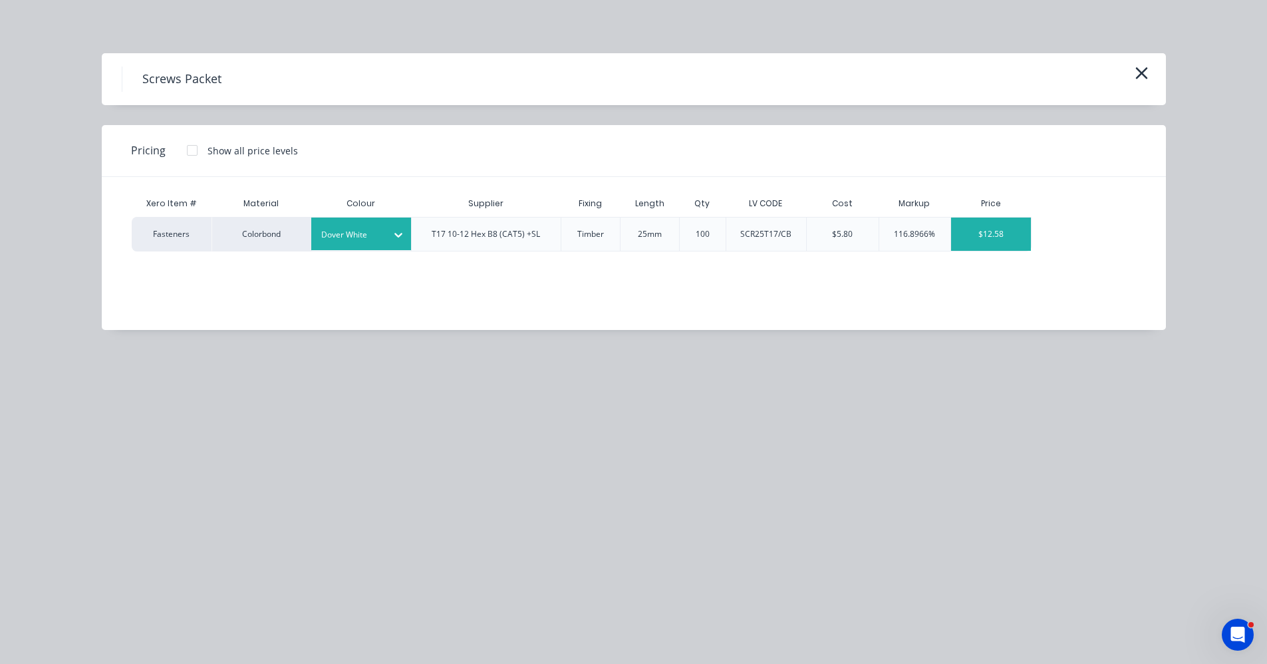
click at [979, 226] on div "$12.58" at bounding box center [991, 234] width 80 height 33
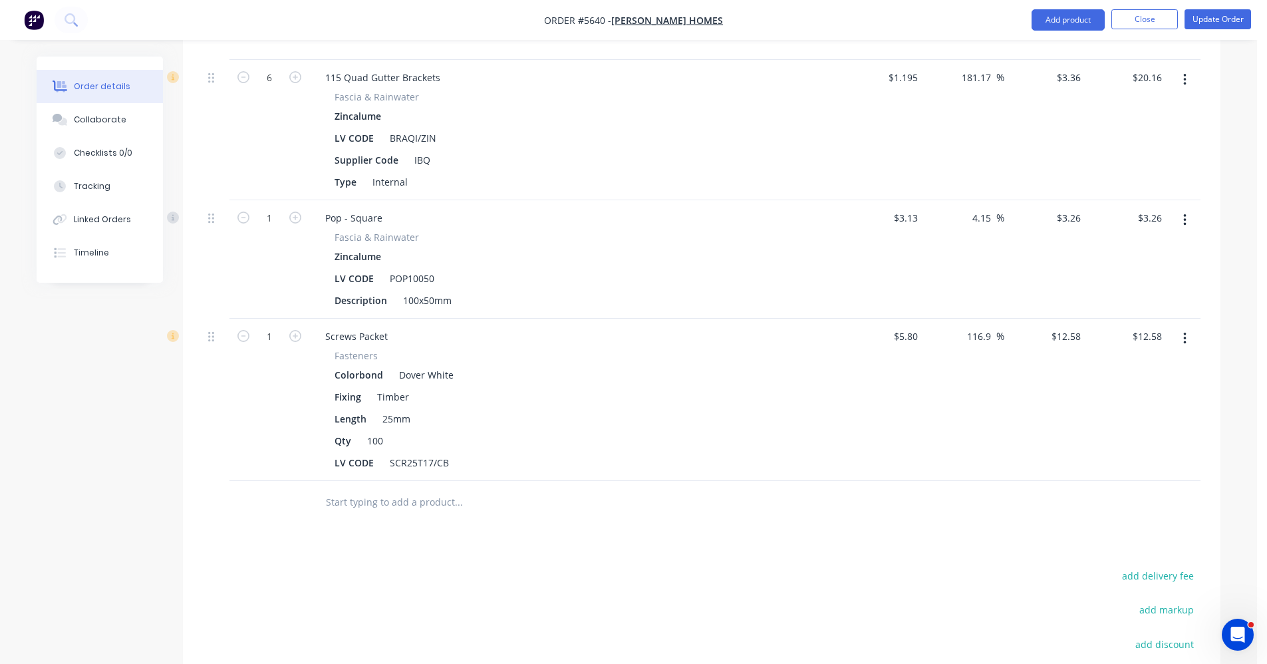
click at [288, 328] on button "button" at bounding box center [295, 335] width 17 height 14
type input "2"
type input "$25.16"
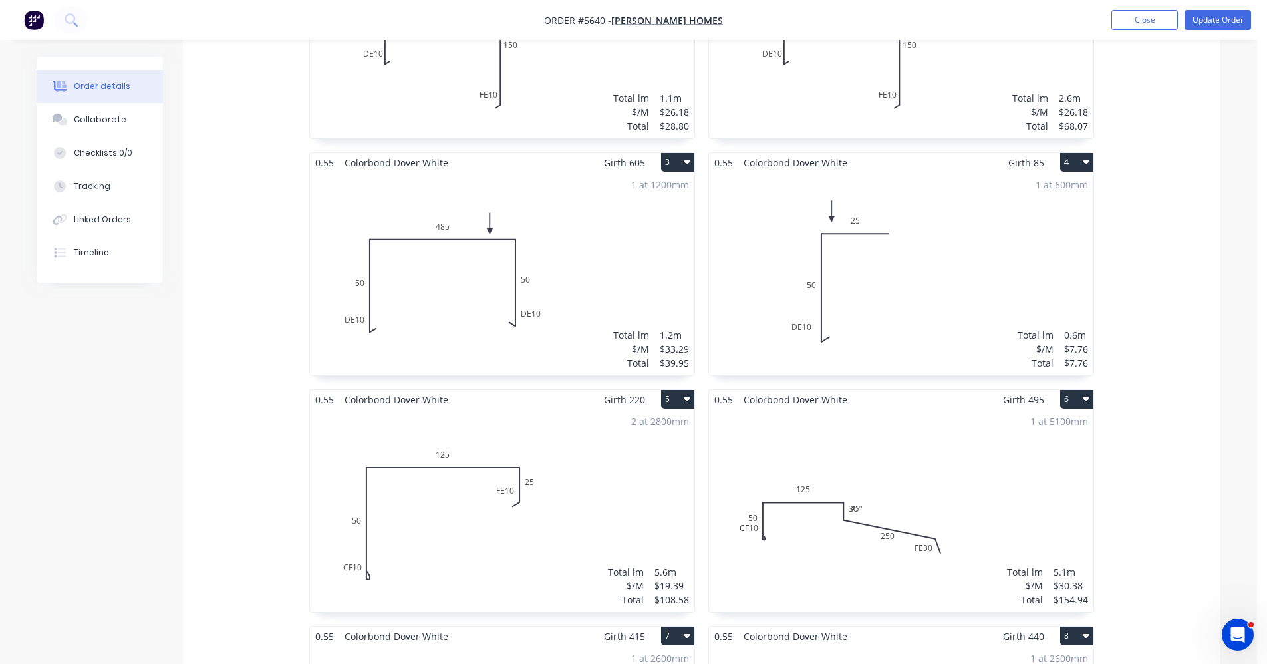
scroll to position [636, 0]
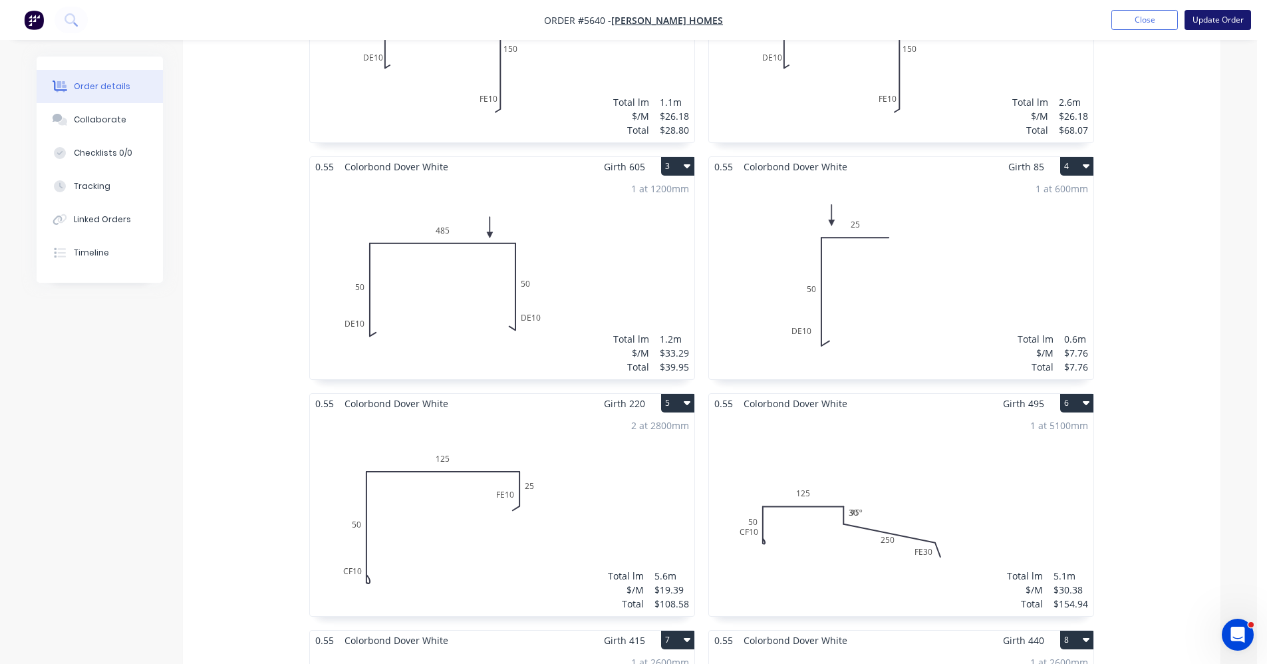
click at [1220, 24] on button "Update Order" at bounding box center [1218, 20] width 67 height 20
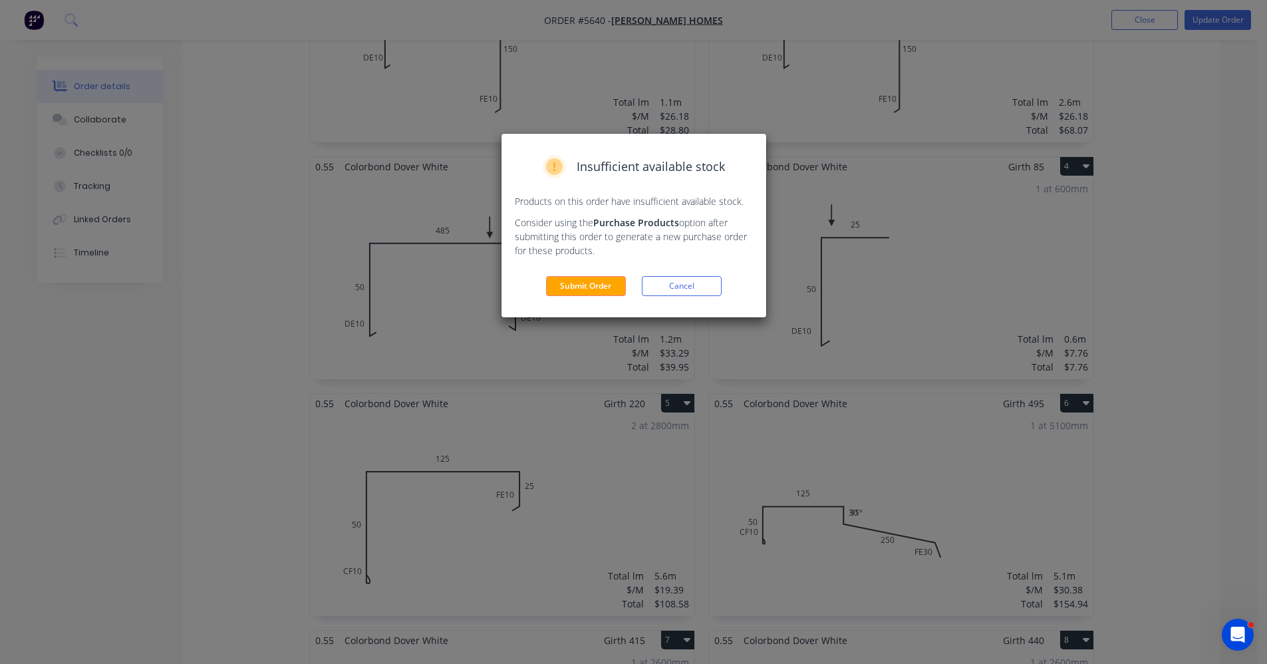
click at [587, 289] on button "Submit Order" at bounding box center [586, 286] width 80 height 20
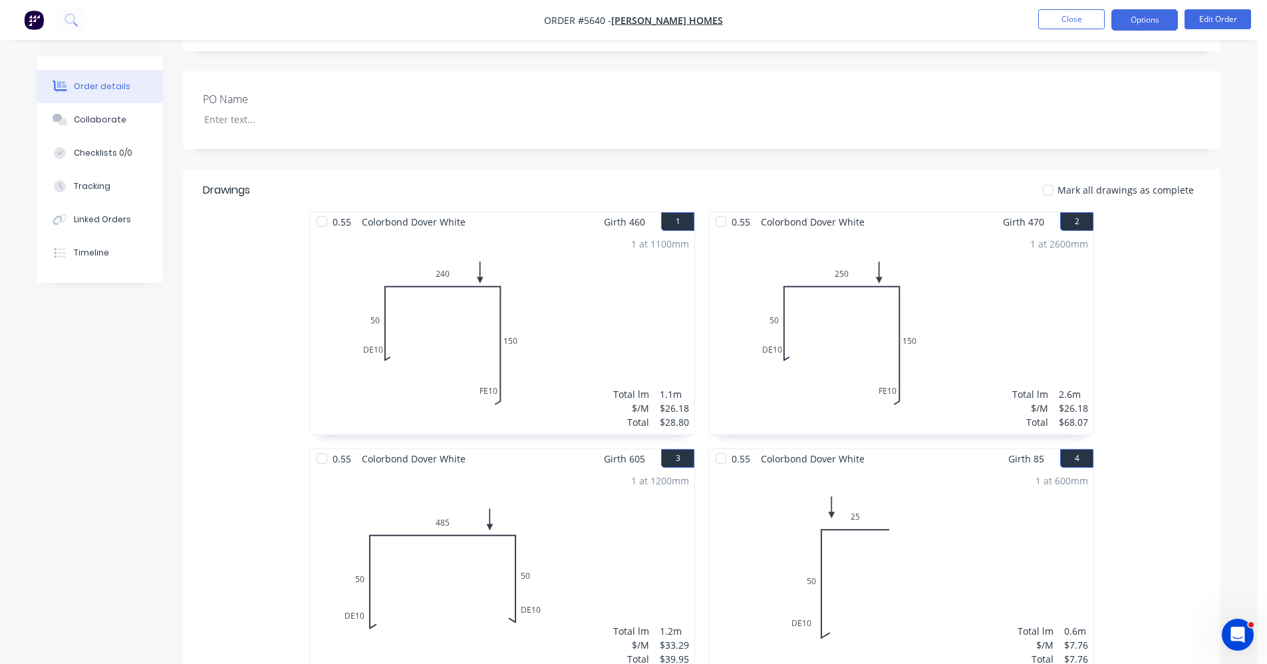
scroll to position [296, 0]
click at [1138, 13] on button "Options" at bounding box center [1145, 19] width 67 height 21
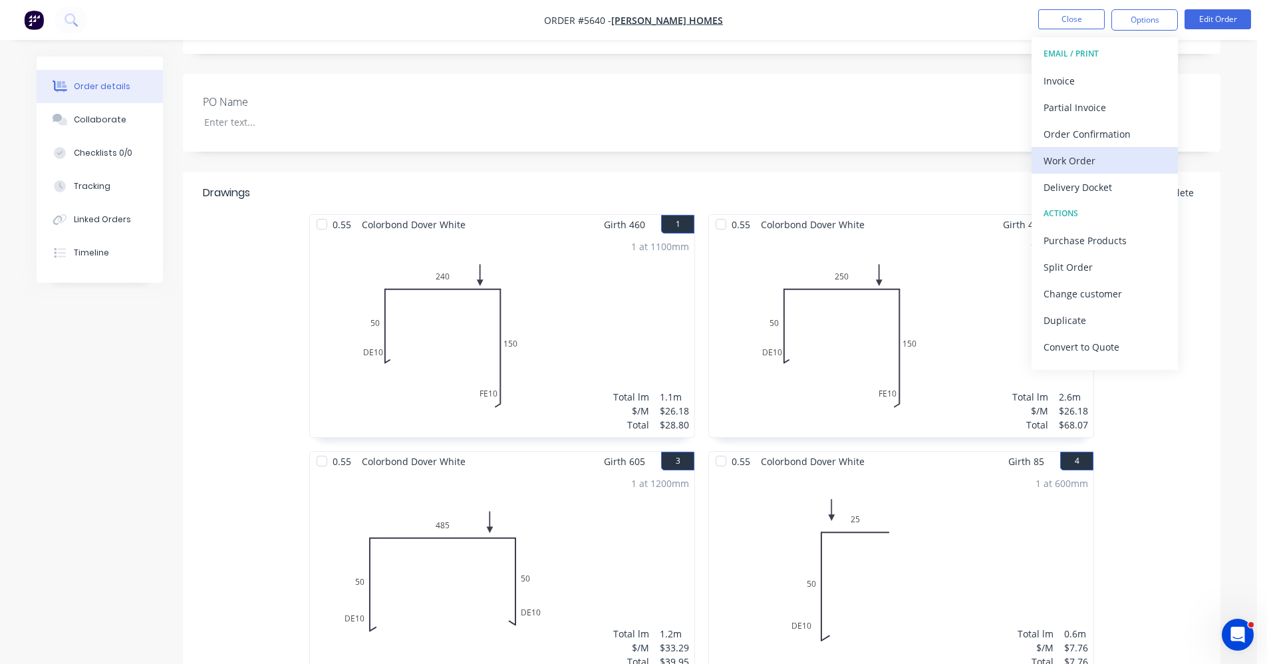
click at [1084, 162] on div "Work Order" at bounding box center [1105, 160] width 122 height 19
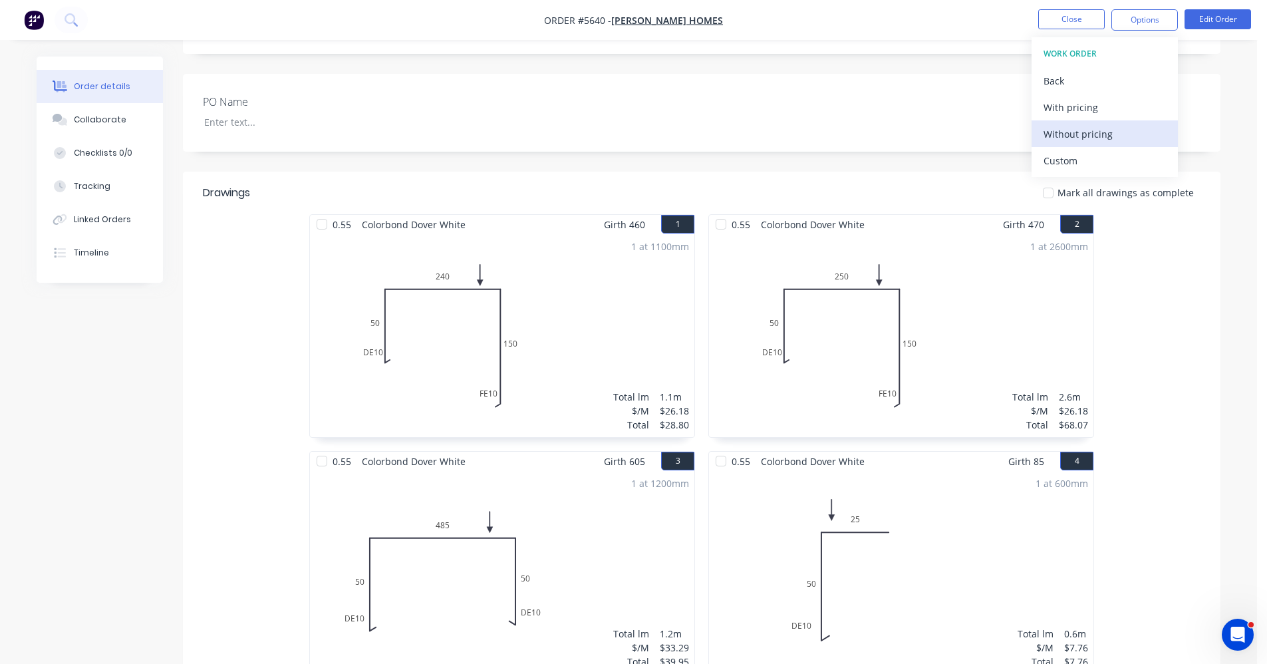
click at [1080, 139] on div "Without pricing" at bounding box center [1105, 133] width 122 height 19
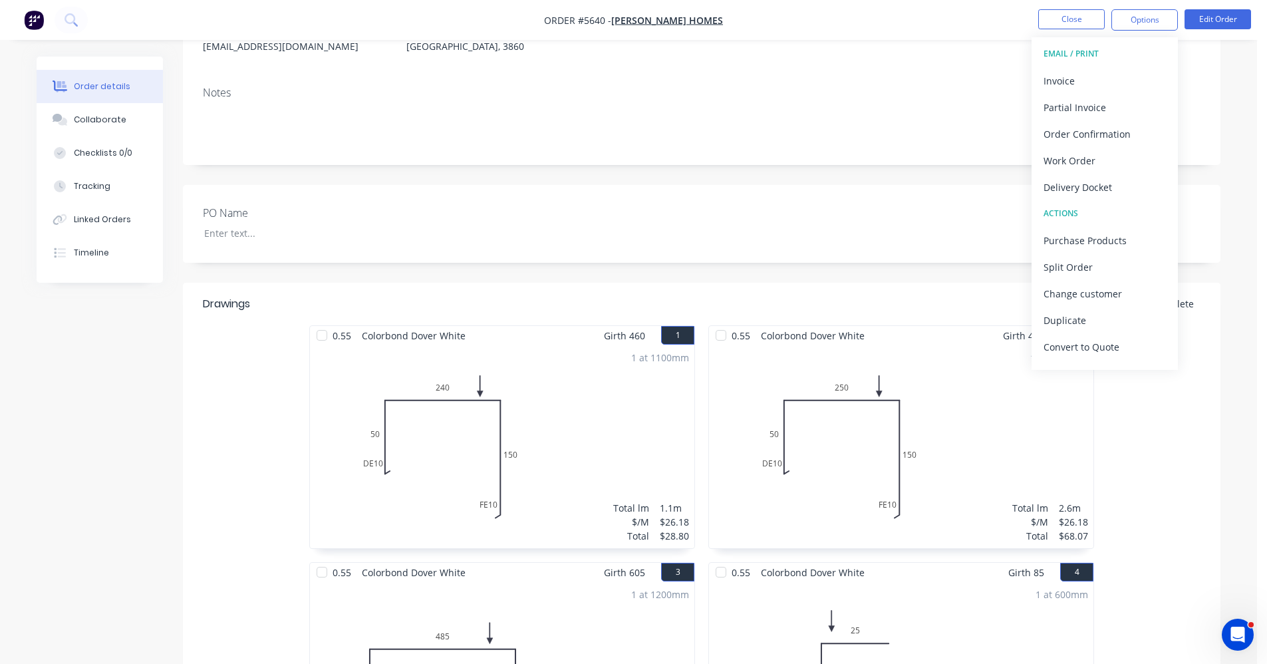
scroll to position [0, 0]
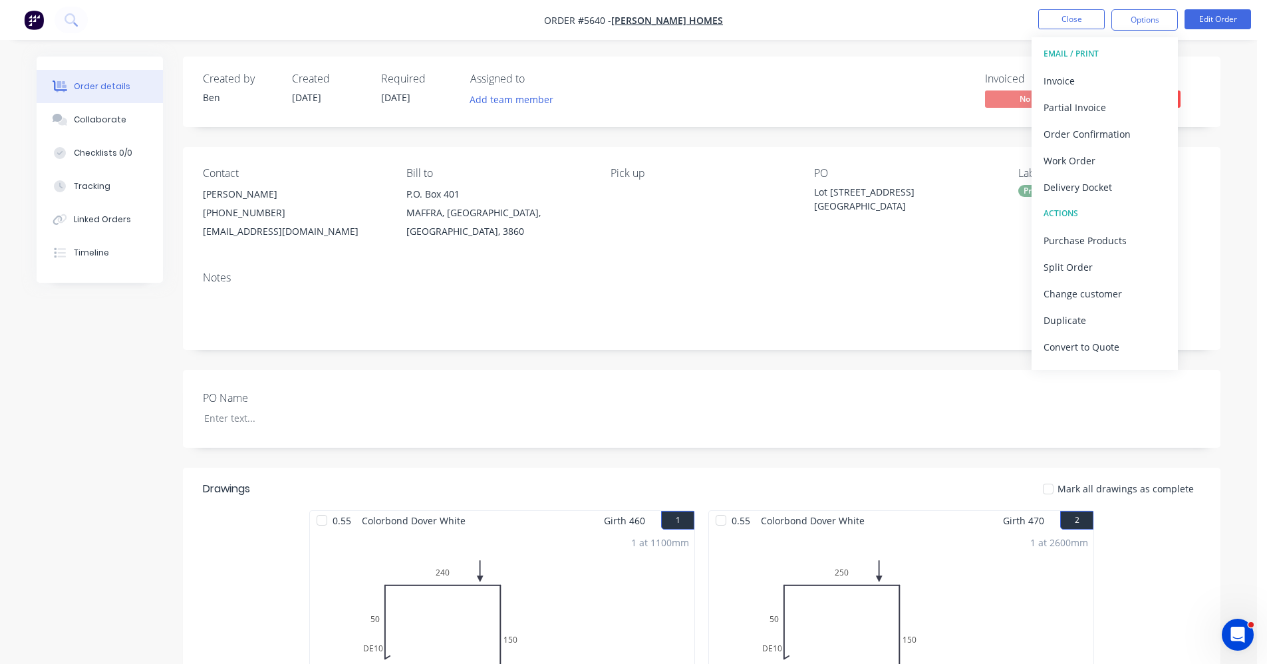
click at [803, 86] on div "Invoiced No Status Submitted" at bounding box center [901, 92] width 597 height 39
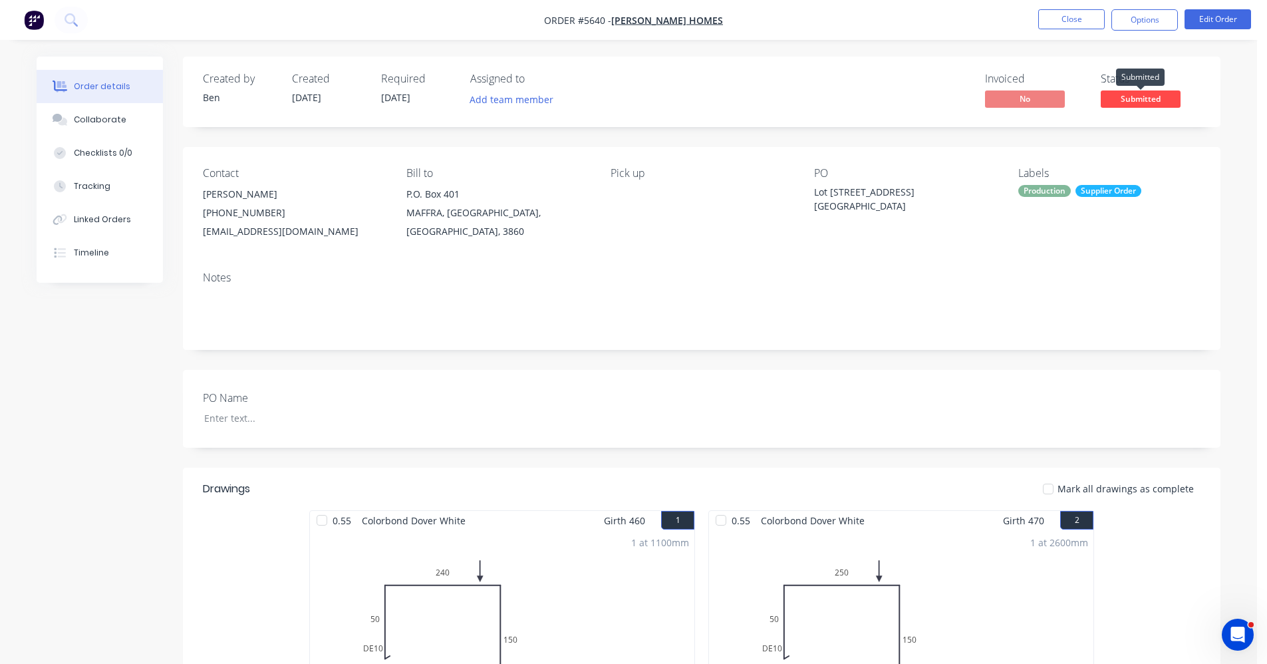
click at [1139, 94] on span "Submitted" at bounding box center [1141, 98] width 80 height 17
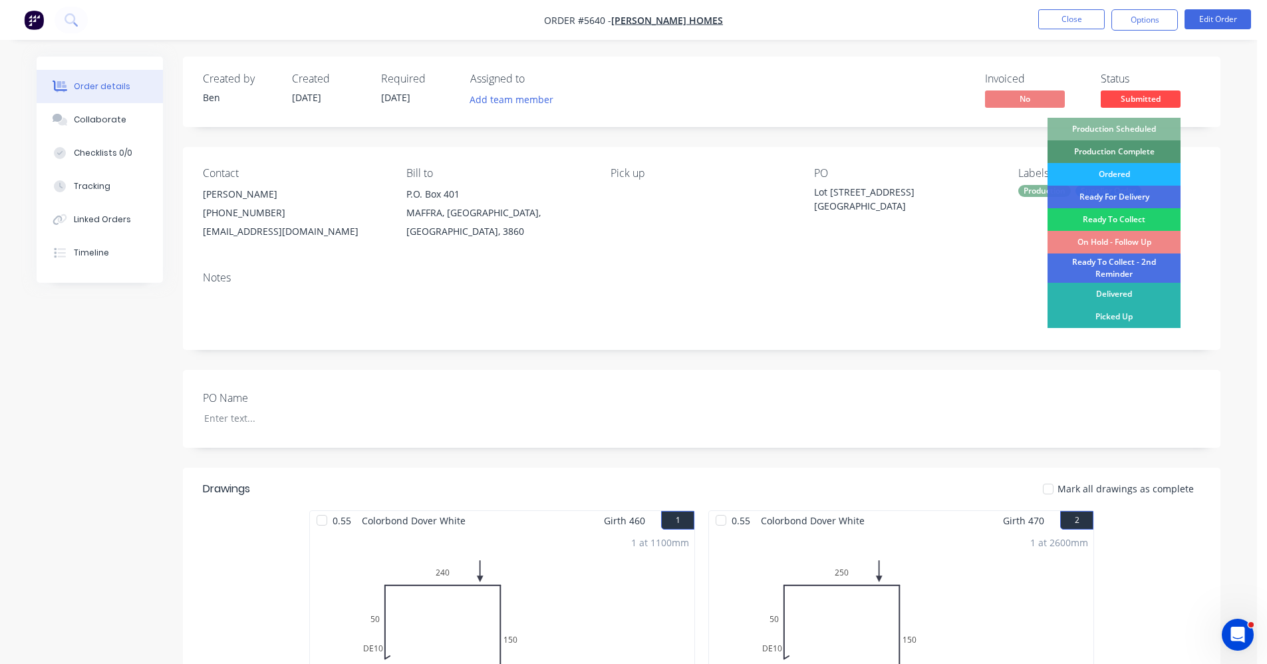
drag, startPoint x: 1106, startPoint y: 176, endPoint x: 1076, endPoint y: 247, distance: 78.1
click at [1106, 178] on div "Ordered" at bounding box center [1114, 174] width 133 height 23
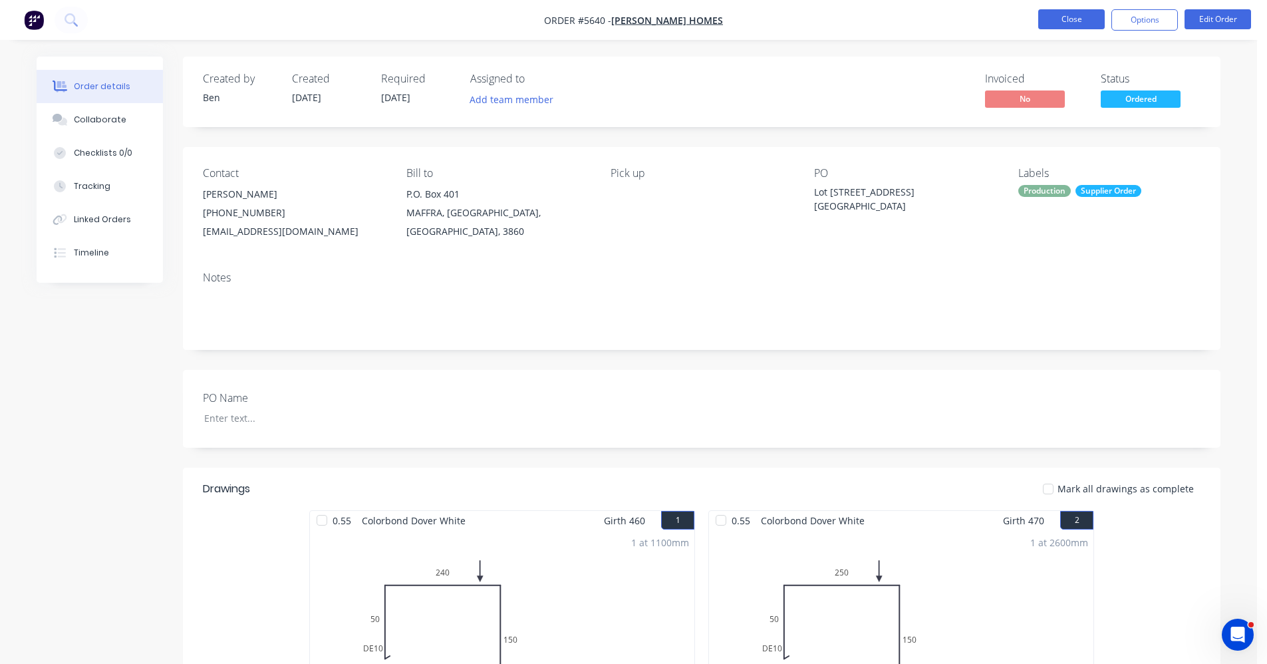
click at [1069, 15] on button "Close" at bounding box center [1071, 19] width 67 height 20
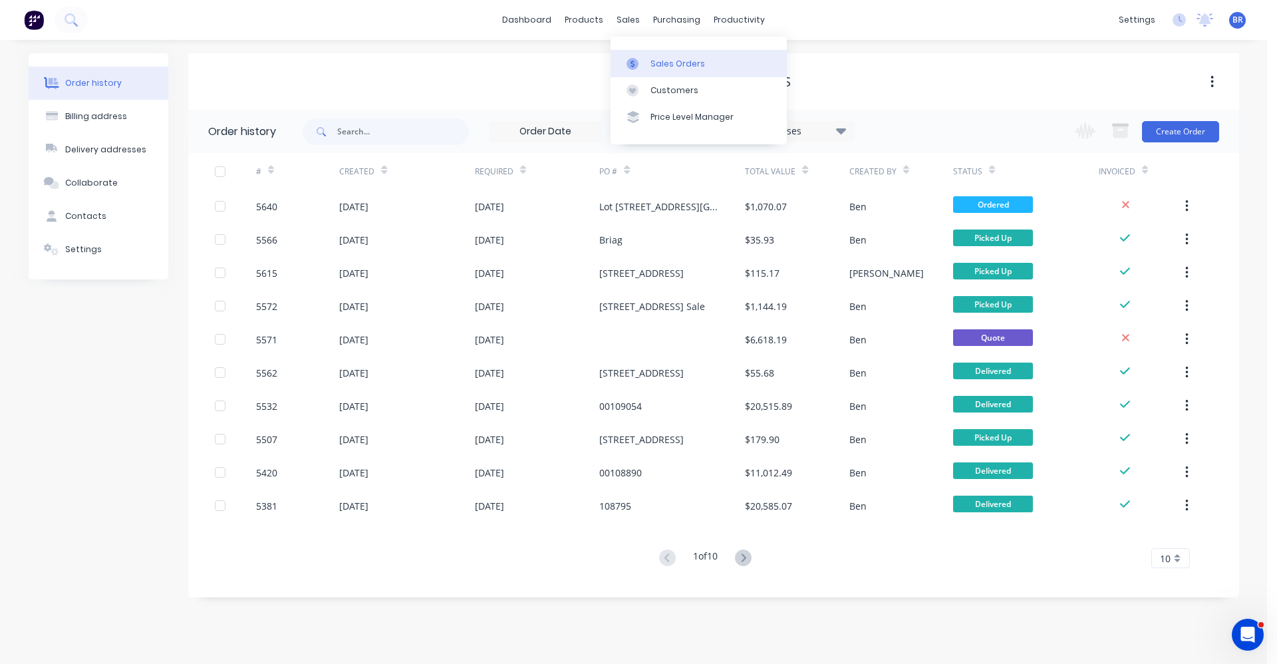
click at [650, 53] on link "Sales Orders" at bounding box center [699, 63] width 176 height 27
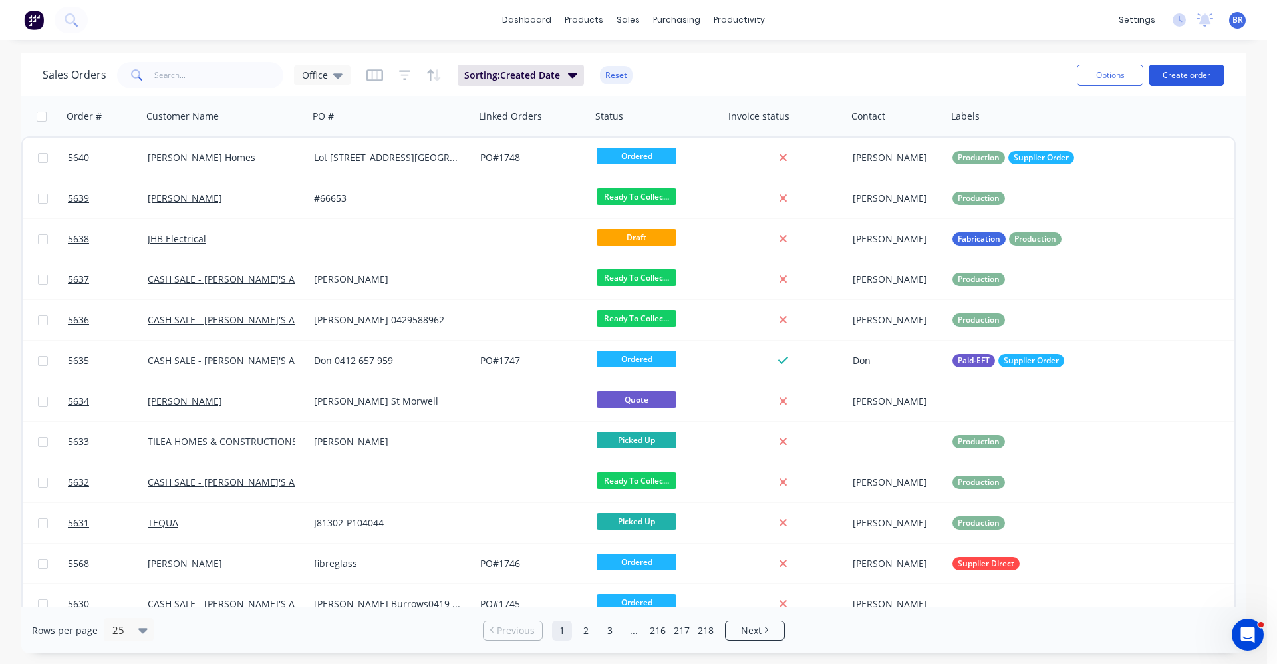
click at [1185, 76] on button "Create order" at bounding box center [1187, 75] width 76 height 21
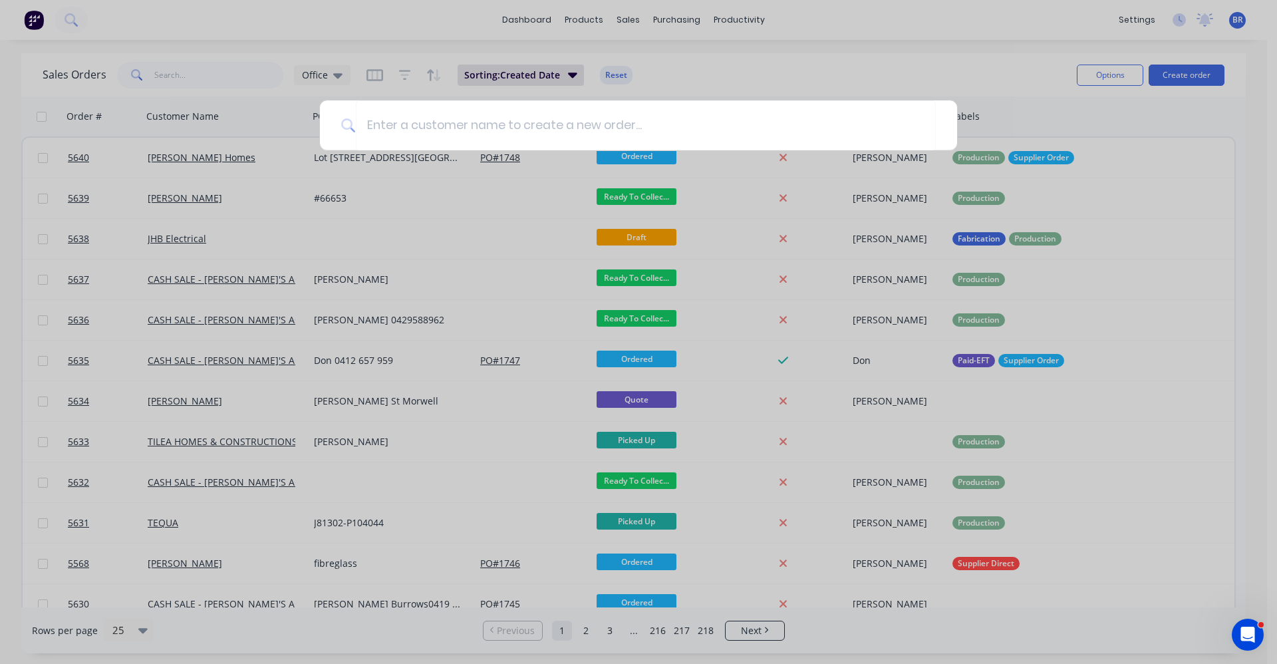
drag, startPoint x: 396, startPoint y: 5, endPoint x: 406, endPoint y: 15, distance: 14.1
click at [396, 4] on div at bounding box center [638, 332] width 1277 height 664
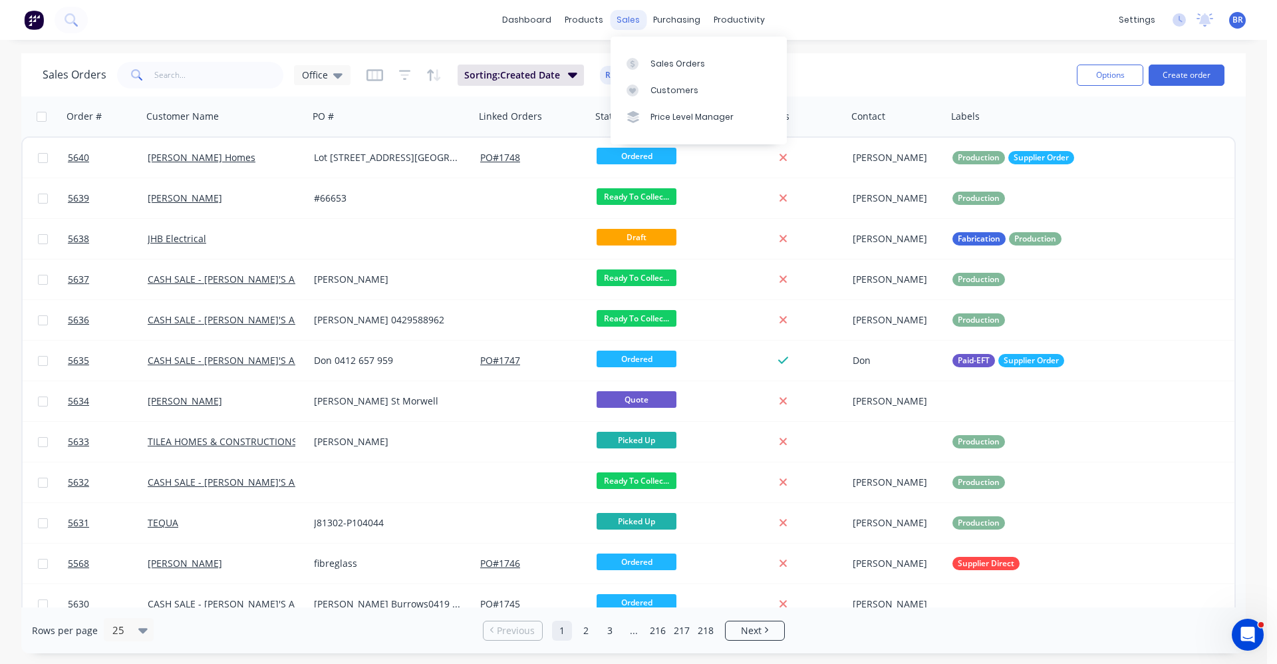
click at [619, 27] on div "sales" at bounding box center [628, 20] width 37 height 20
click at [665, 65] on div "Sales Orders" at bounding box center [678, 64] width 55 height 12
click at [1201, 81] on button "Create order" at bounding box center [1187, 75] width 76 height 21
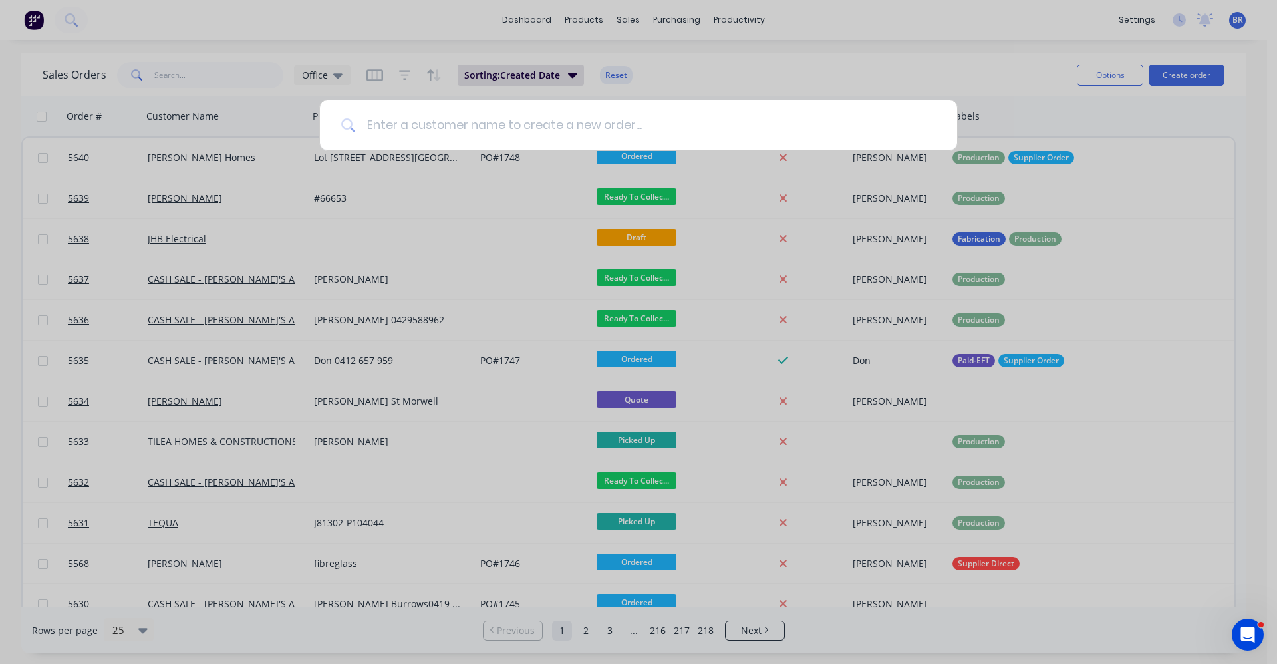
click at [406, 121] on input at bounding box center [646, 125] width 580 height 50
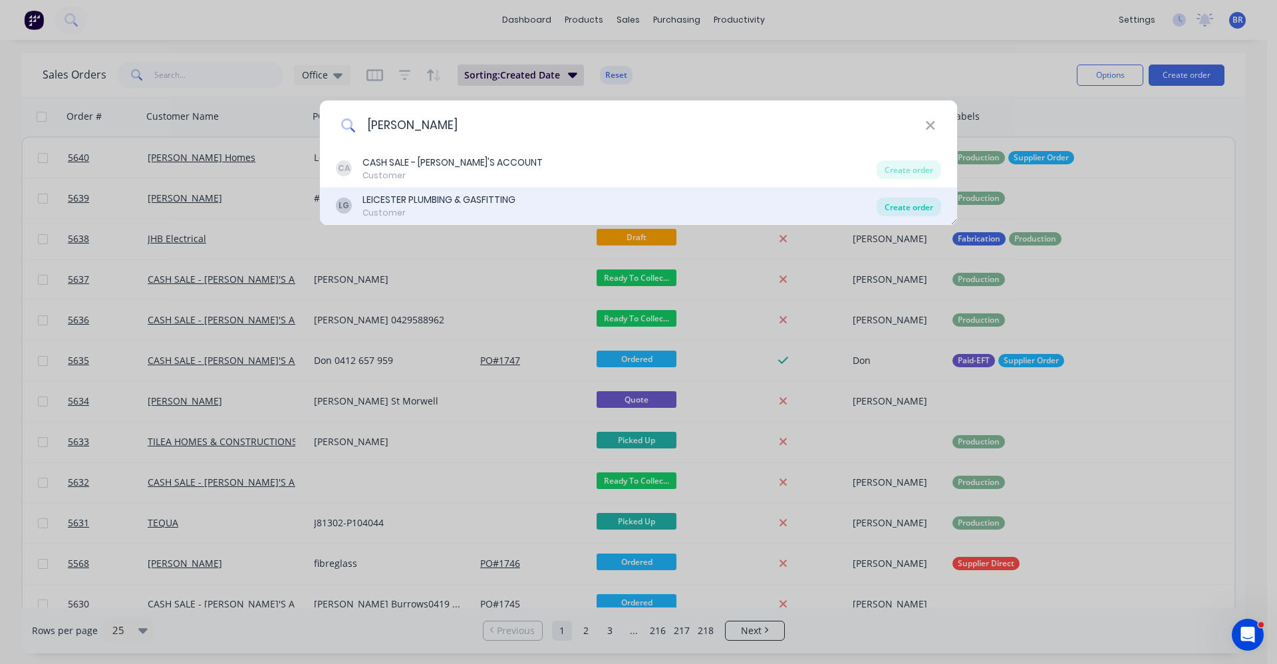
type input "kevin"
click at [915, 207] on div "Create order" at bounding box center [909, 207] width 65 height 19
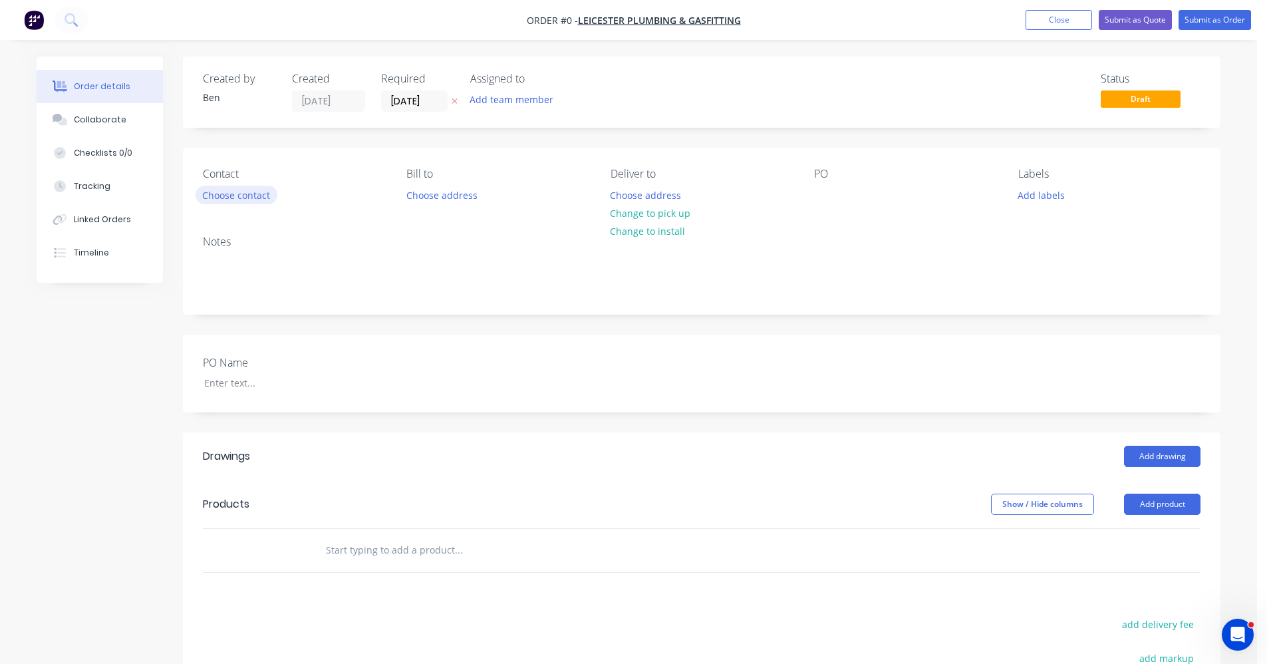
click at [238, 198] on button "Choose contact" at bounding box center [237, 195] width 82 height 18
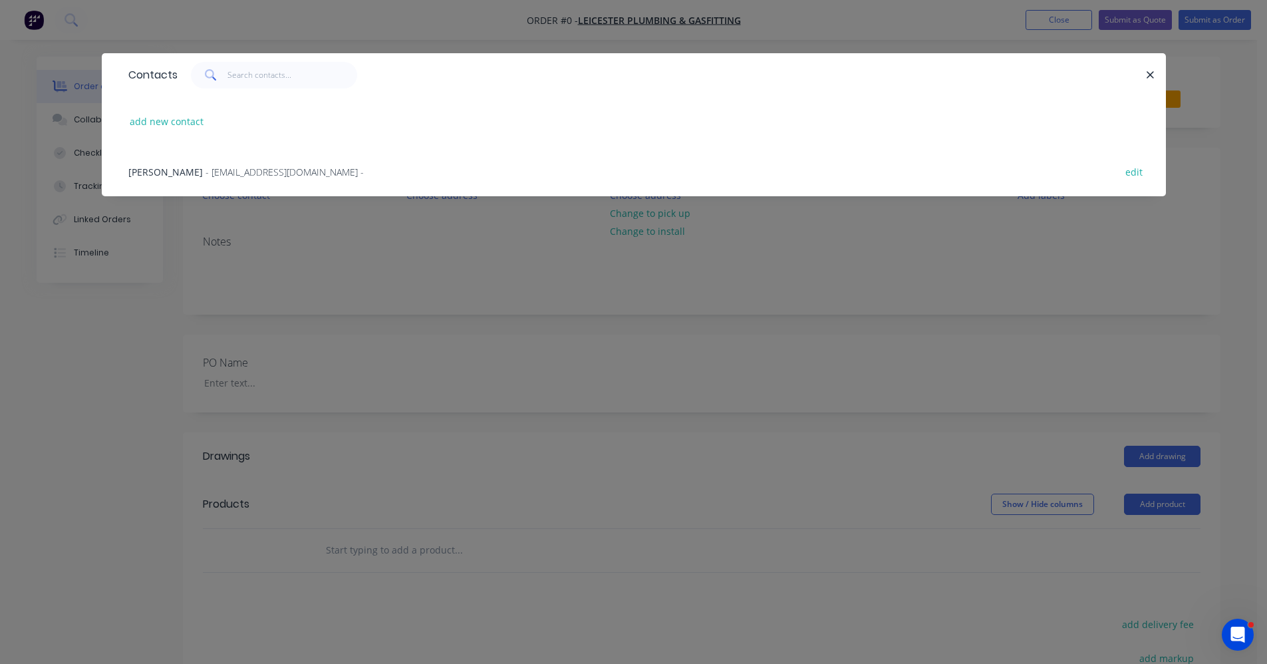
click at [237, 173] on span "- info@leicesterplumbing.com.au -" at bounding box center [285, 172] width 158 height 13
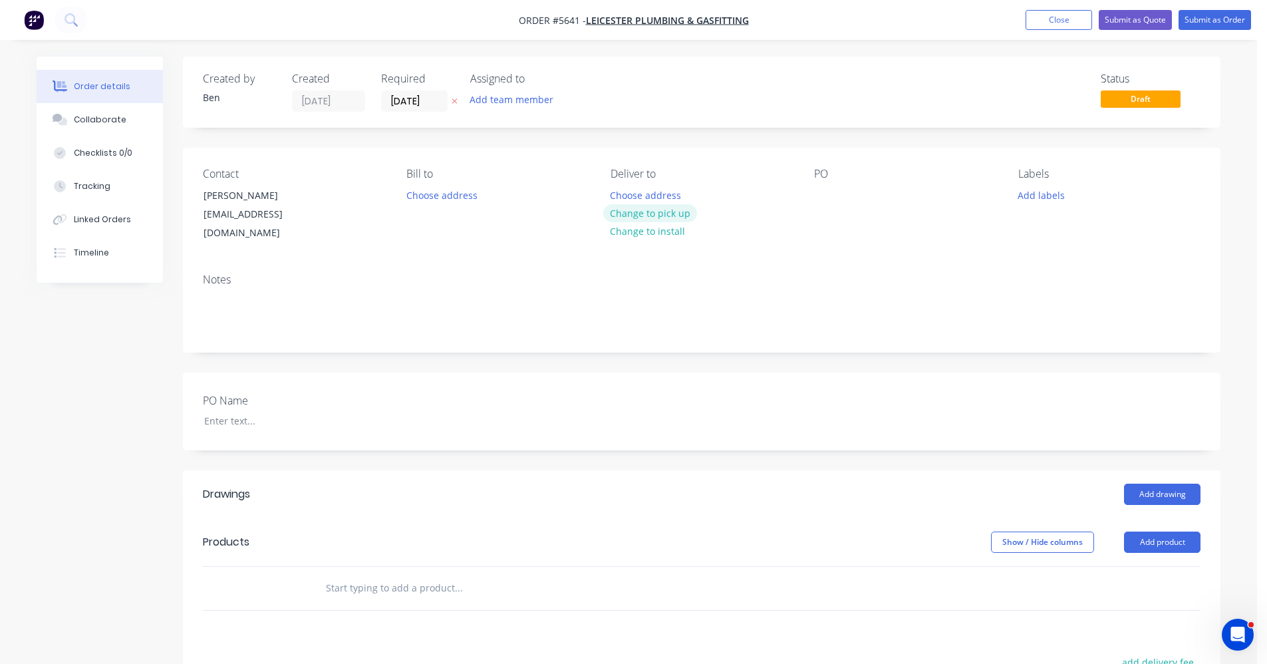
click at [641, 215] on button "Change to pick up" at bounding box center [650, 213] width 94 height 18
click at [1043, 196] on button "Add labels" at bounding box center [1040, 195] width 61 height 18
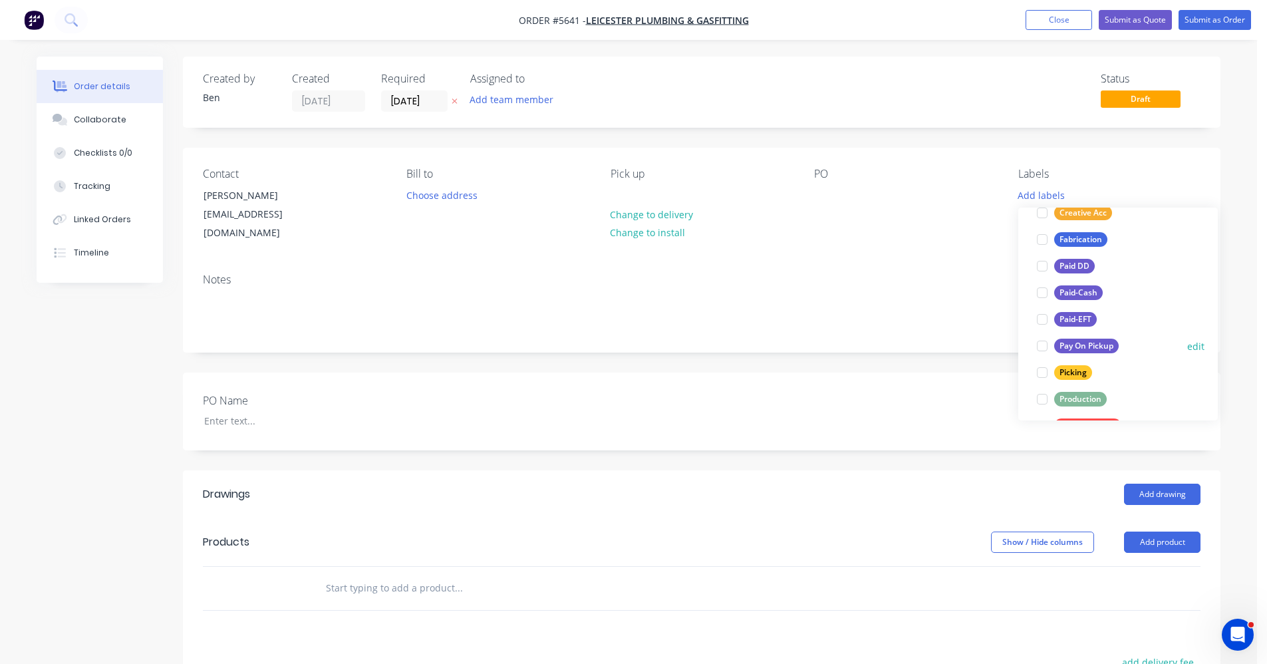
scroll to position [133, 0]
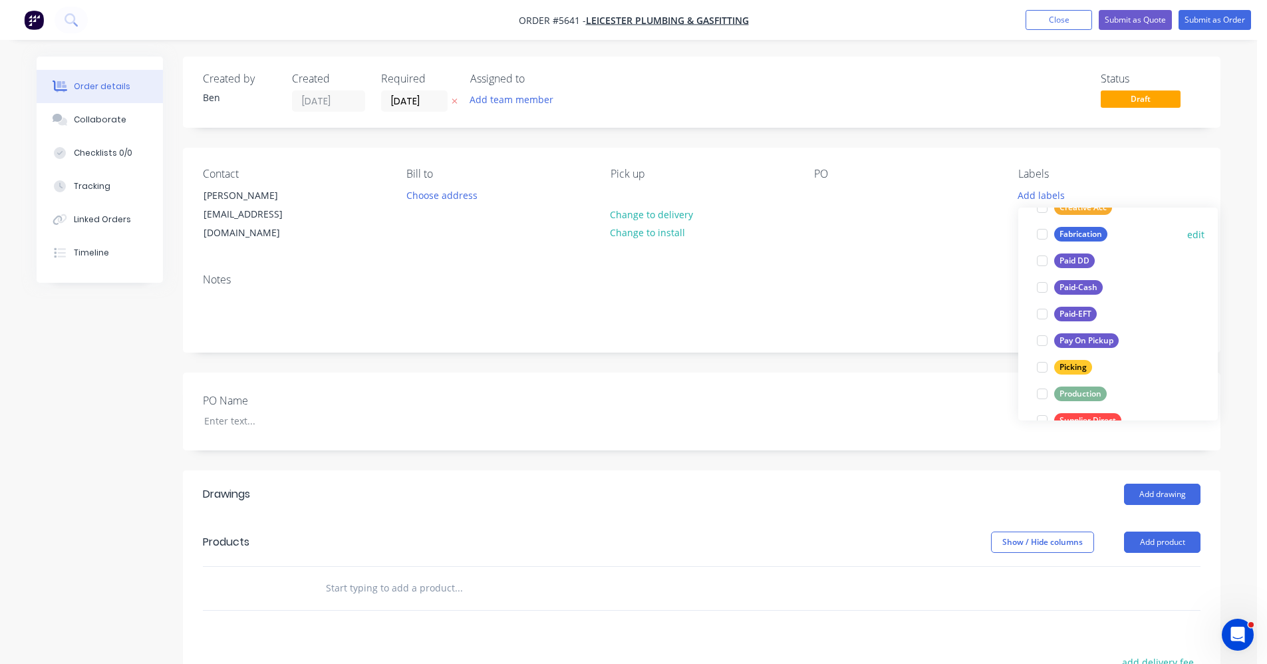
drag, startPoint x: 1095, startPoint y: 394, endPoint x: 1048, endPoint y: 386, distance: 47.8
click at [1093, 393] on div "Production" at bounding box center [1080, 393] width 53 height 15
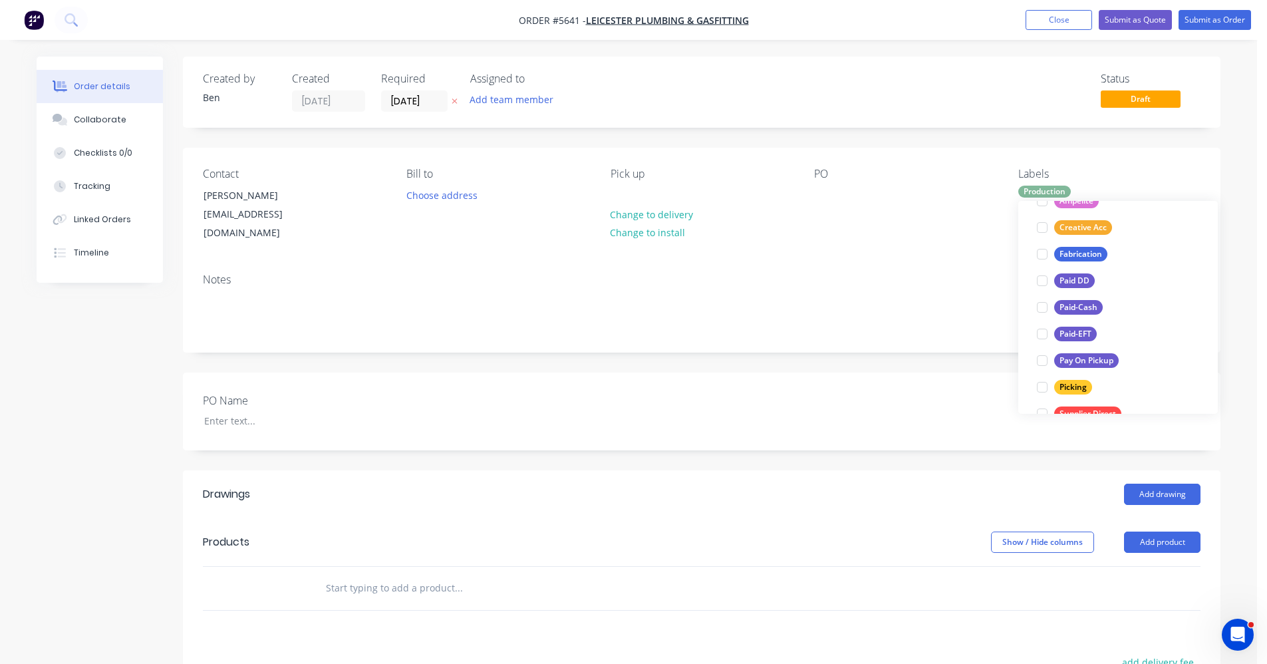
scroll to position [0, 0]
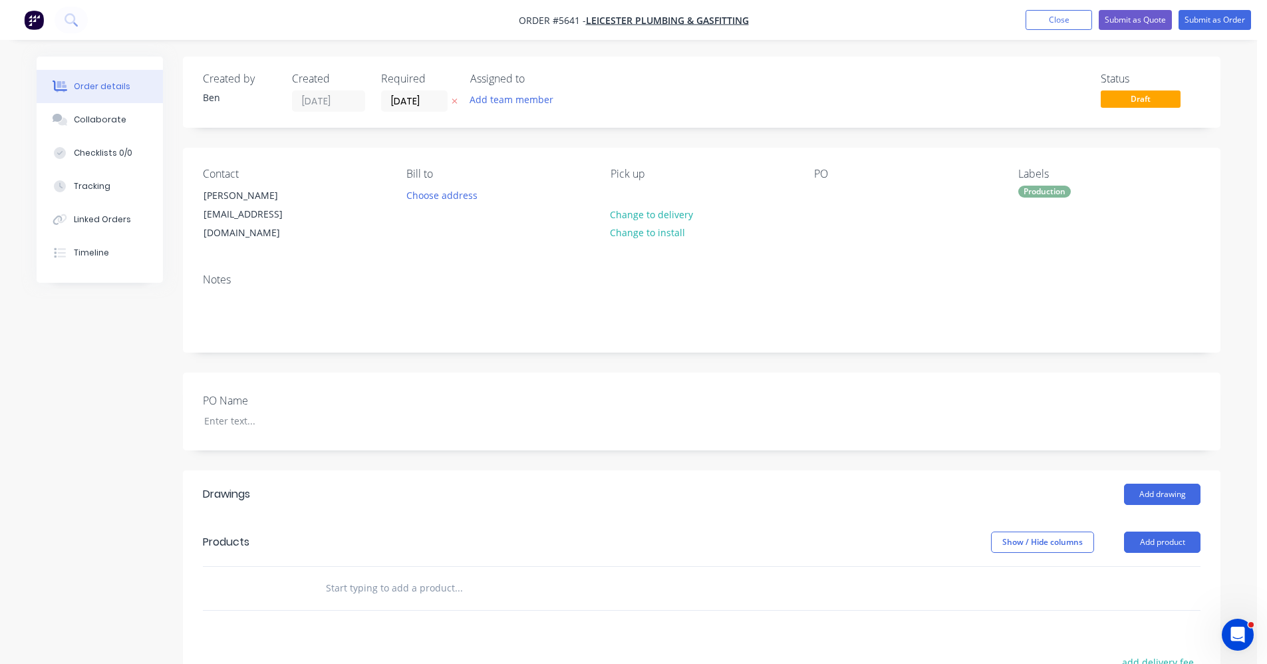
click at [919, 341] on div "Created by Ben Created 25/08/25 Required 25/08/25 Assigned to Add team member S…" at bounding box center [702, 493] width 1038 height 873
click at [416, 576] on input "text" at bounding box center [458, 588] width 266 height 27
click at [1158, 488] on button "Add drawing" at bounding box center [1162, 494] width 76 height 21
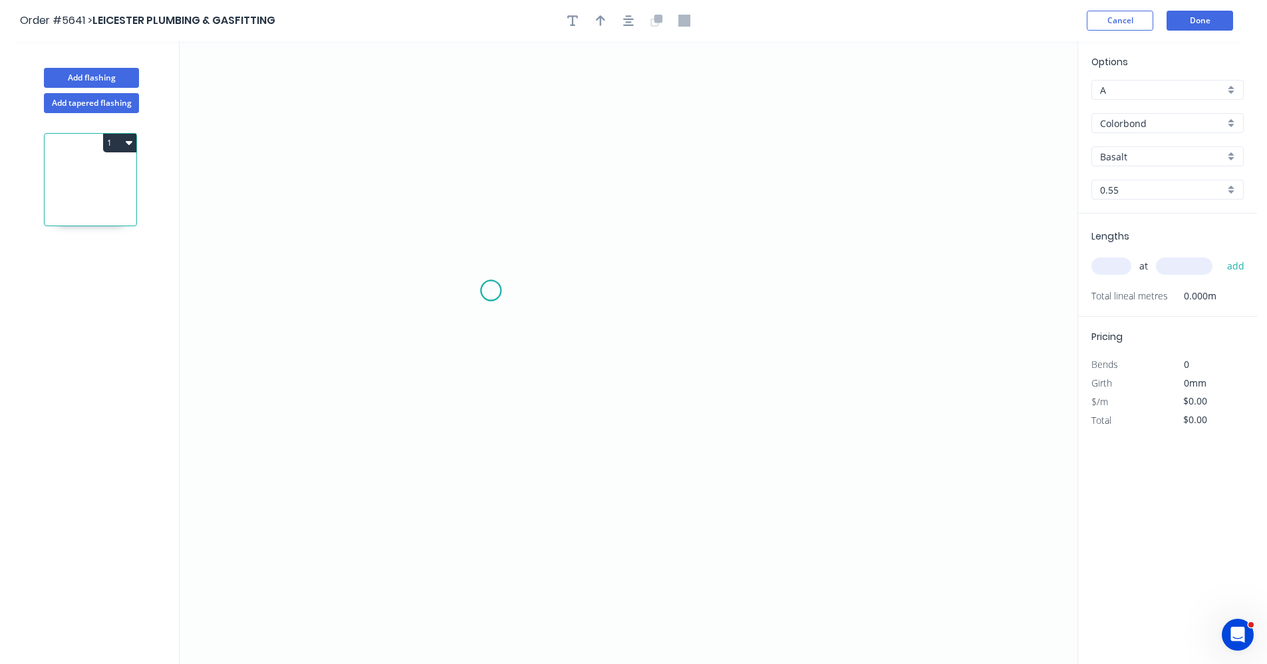
drag, startPoint x: 491, startPoint y: 291, endPoint x: 514, endPoint y: 295, distance: 23.6
click at [492, 290] on icon "0" at bounding box center [629, 352] width 898 height 623
click at [856, 294] on icon "0" at bounding box center [629, 352] width 898 height 623
drag, startPoint x: 849, startPoint y: 289, endPoint x: 868, endPoint y: 296, distance: 20.4
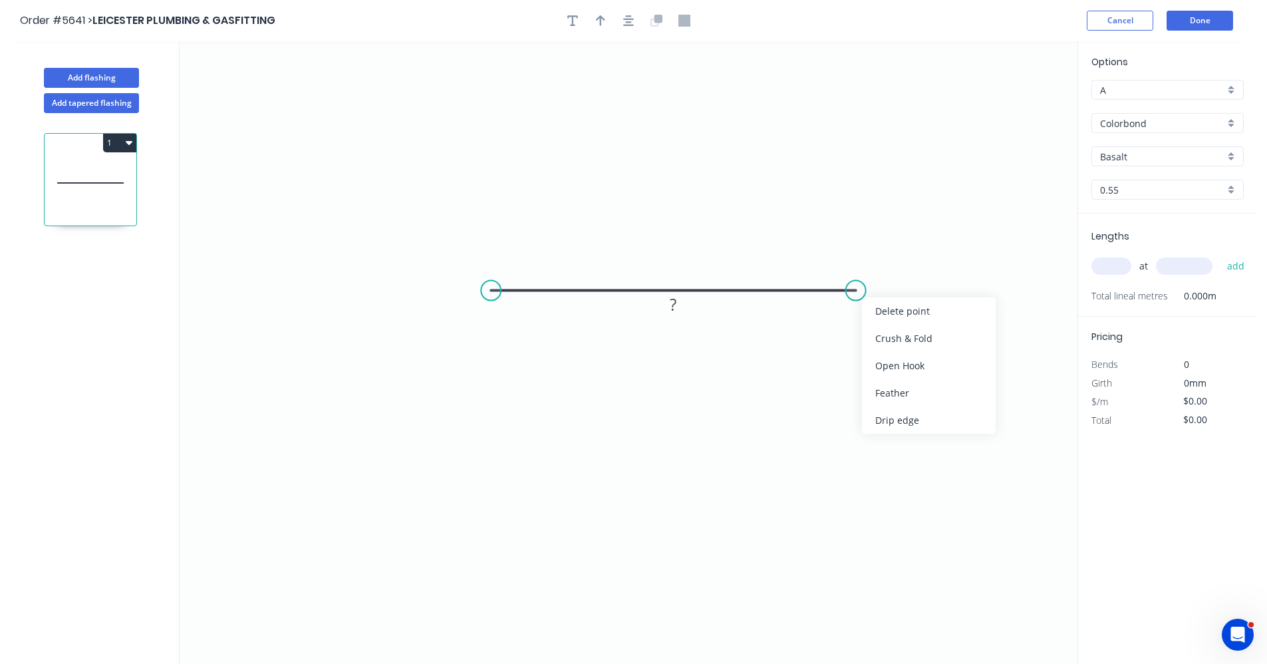
drag, startPoint x: 907, startPoint y: 390, endPoint x: 760, endPoint y: 322, distance: 162.8
click at [905, 390] on div "Feather" at bounding box center [929, 392] width 134 height 27
click at [522, 392] on div "Feather" at bounding box center [557, 391] width 134 height 27
click at [513, 336] on div "Flip bend" at bounding box center [557, 337] width 134 height 27
click at [522, 314] on tspan "15" at bounding box center [517, 312] width 19 height 22
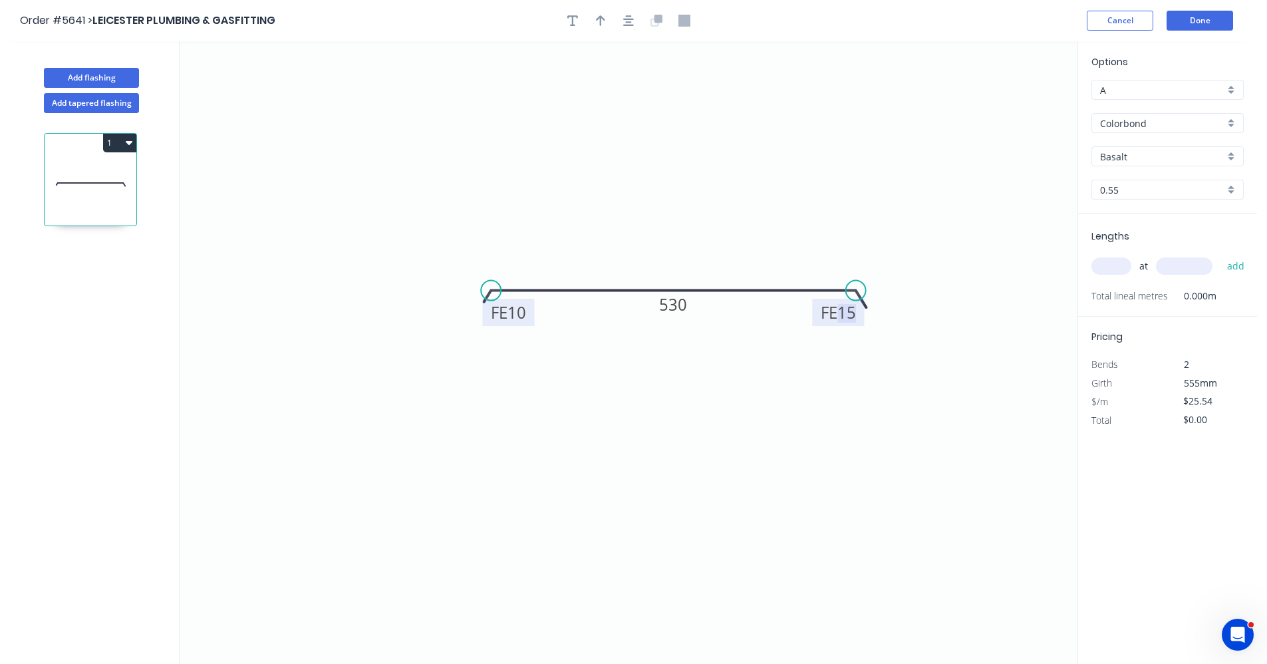
type input "$25.54"
drag, startPoint x: 631, startPoint y: 21, endPoint x: 603, endPoint y: 21, distance: 27.9
click at [628, 21] on icon "button" at bounding box center [628, 21] width 11 height 12
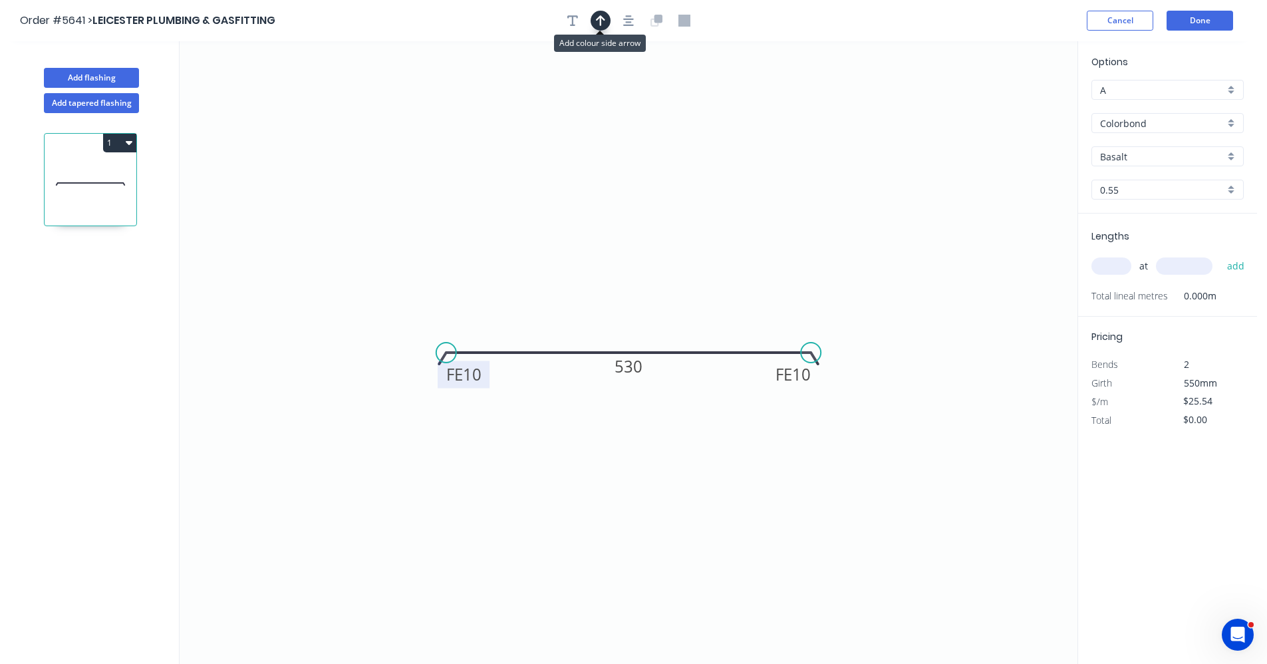
click at [603, 21] on icon "button" at bounding box center [600, 21] width 9 height 12
drag, startPoint x: 1008, startPoint y: 106, endPoint x: 631, endPoint y: 342, distance: 444.4
click at [630, 341] on icon at bounding box center [625, 319] width 12 height 43
click at [1239, 162] on div "Basalt" at bounding box center [1168, 156] width 152 height 20
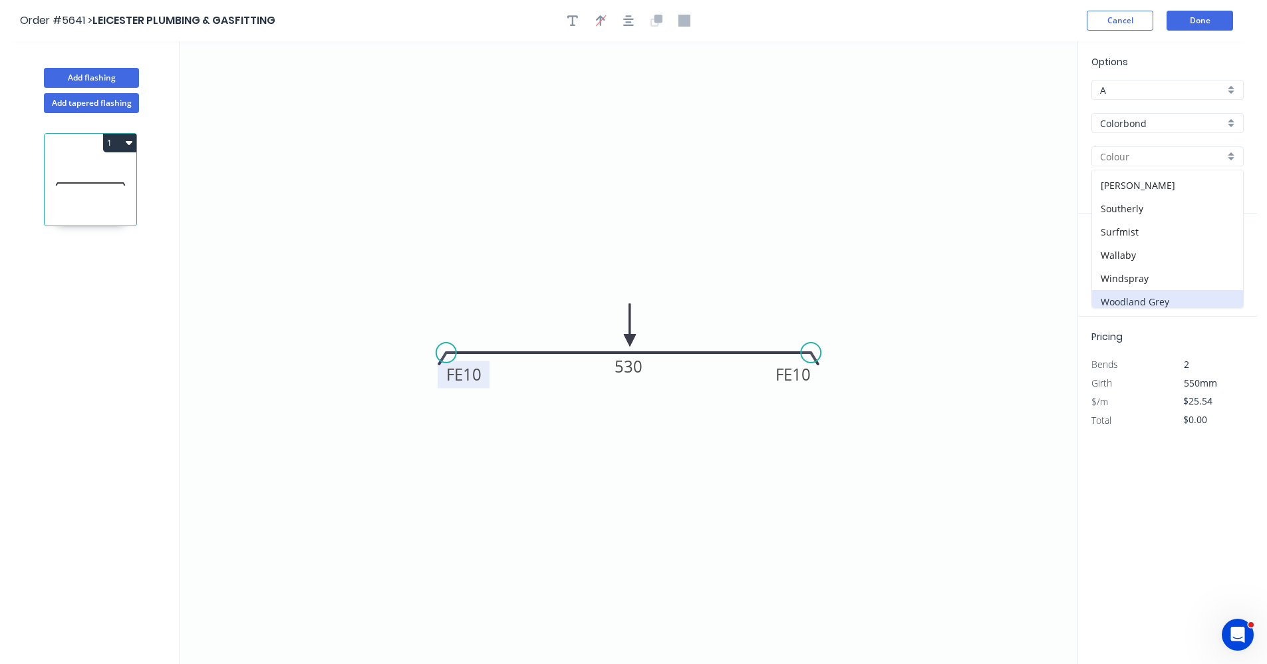
scroll to position [375, 0]
click at [1131, 226] on div "Surfmist" at bounding box center [1167, 225] width 151 height 23
type input "Surfmist"
click at [1116, 269] on input "text" at bounding box center [1112, 265] width 40 height 17
type input "1"
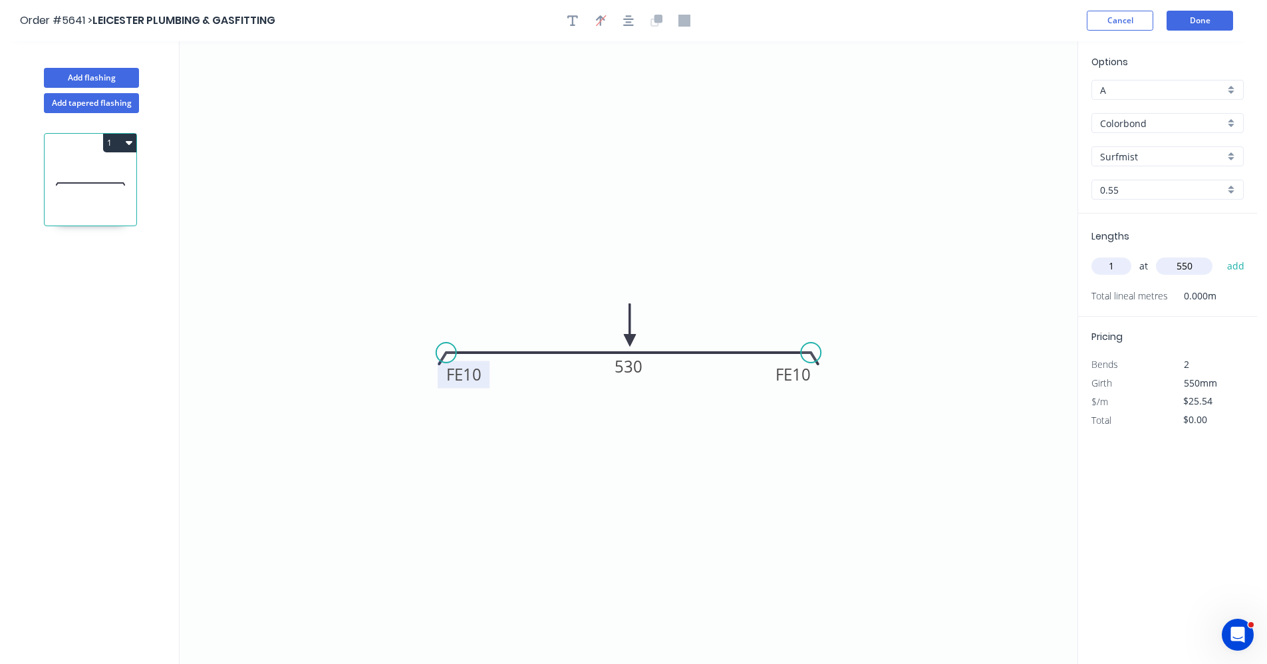
type input "550"
click at [1221, 255] on button "add" at bounding box center [1236, 266] width 31 height 23
type input "$25.54"
click at [1199, 23] on button "Done" at bounding box center [1200, 21] width 67 height 20
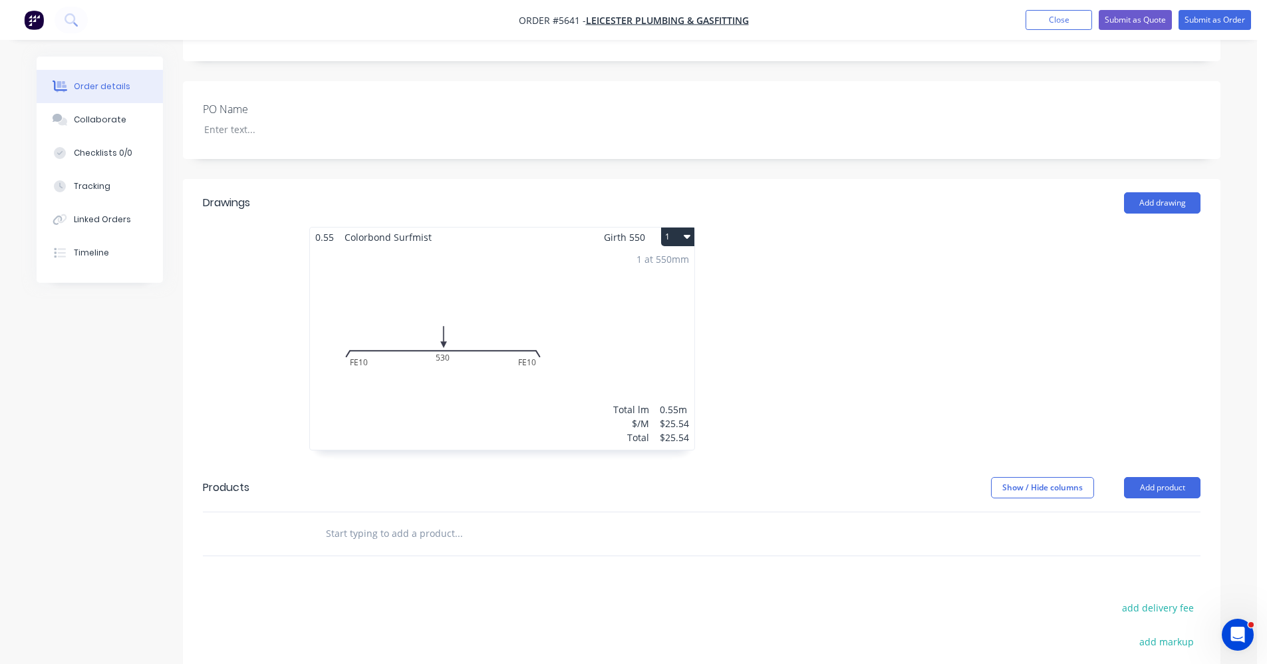
scroll to position [333, 0]
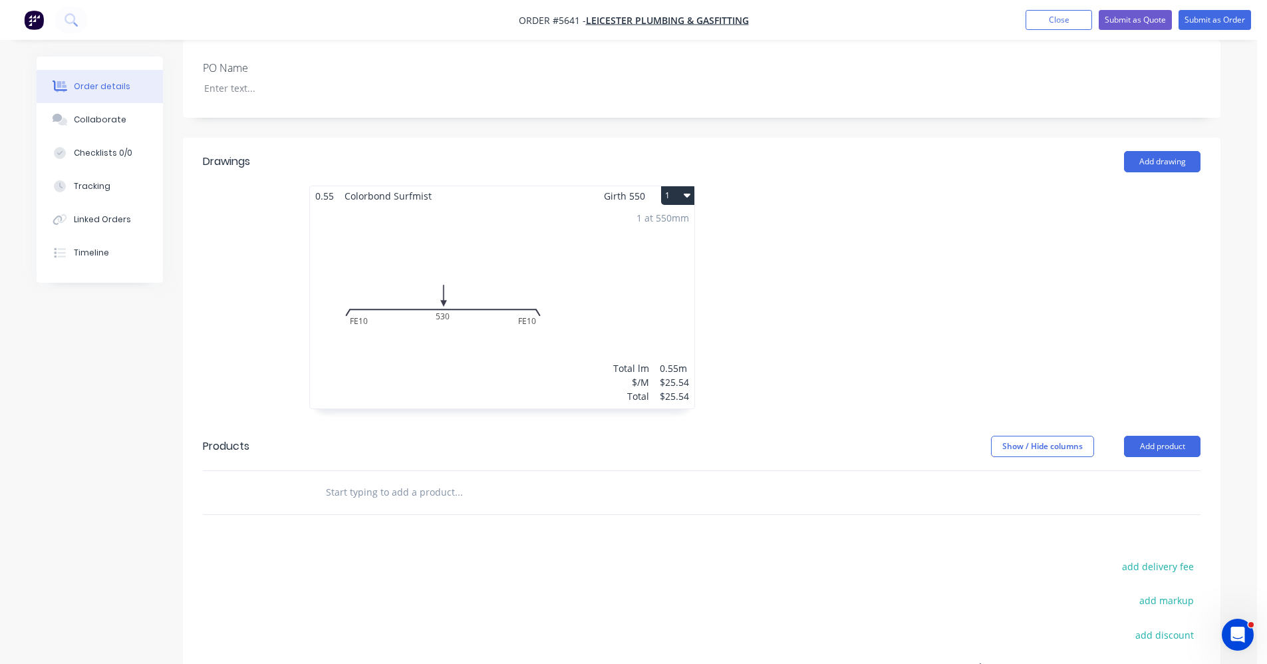
click at [360, 471] on div at bounding box center [548, 492] width 479 height 43
click at [356, 479] on input "text" at bounding box center [458, 492] width 266 height 27
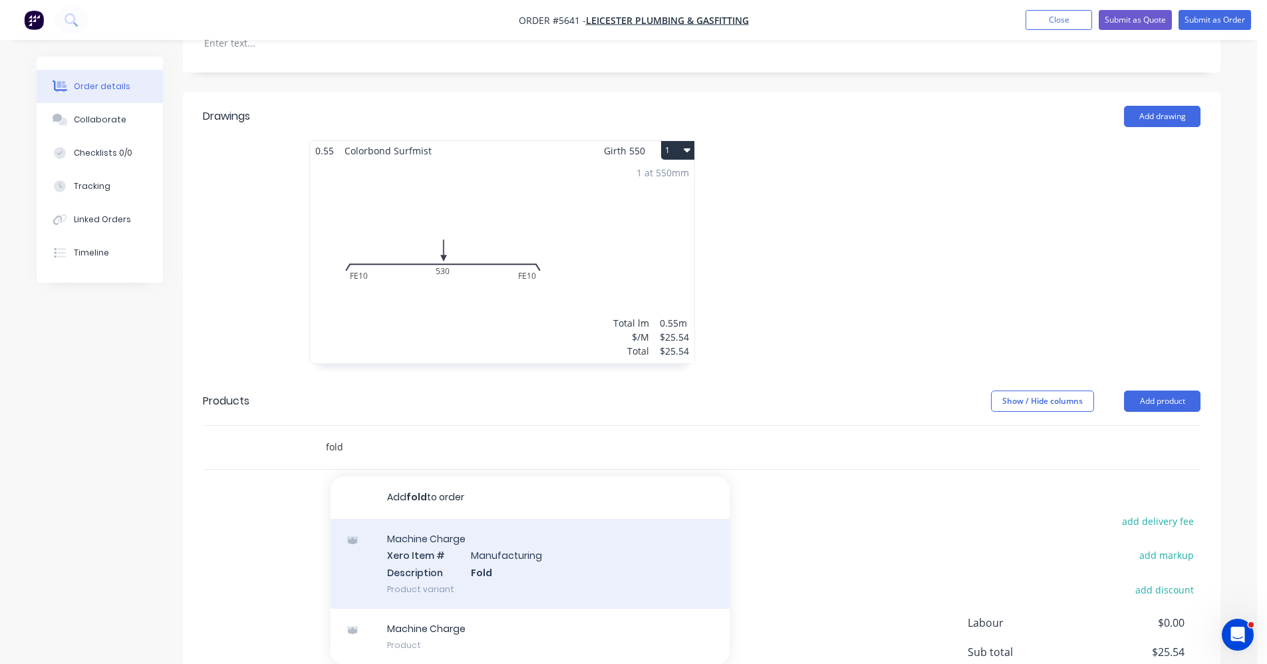
scroll to position [399, 0]
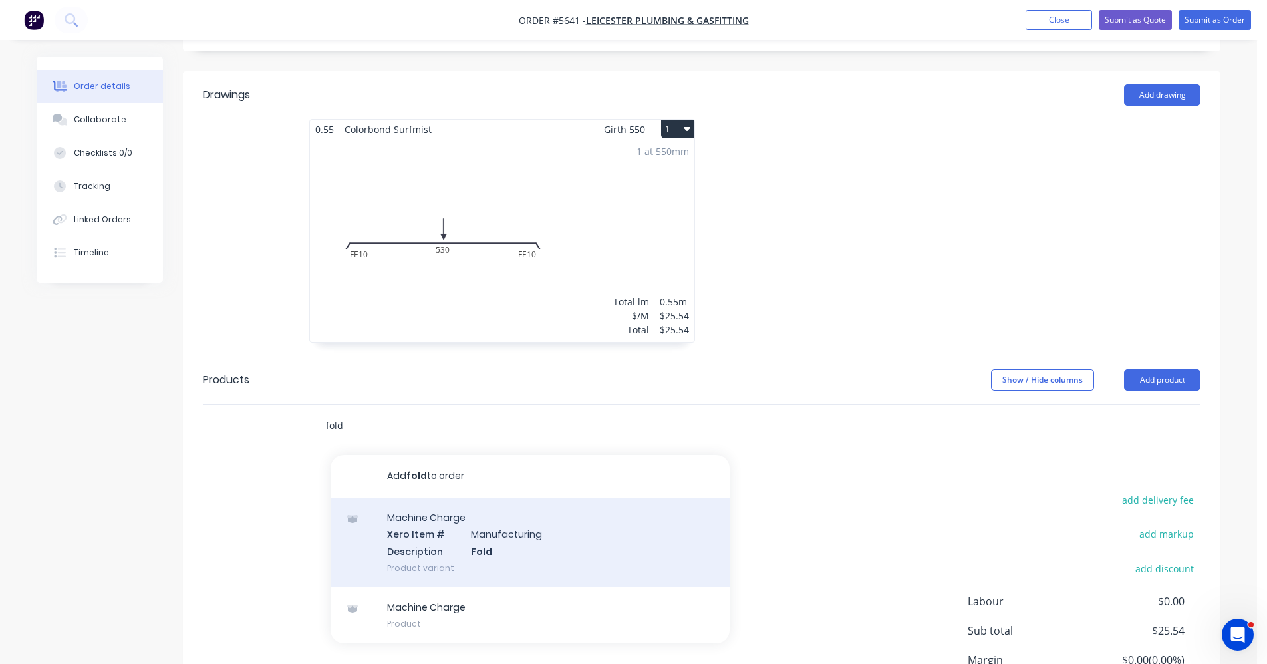
type input "fold"
click at [449, 533] on div "Machine Charge Xero Item # Manufacturing Description Fold Product variant" at bounding box center [530, 543] width 399 height 90
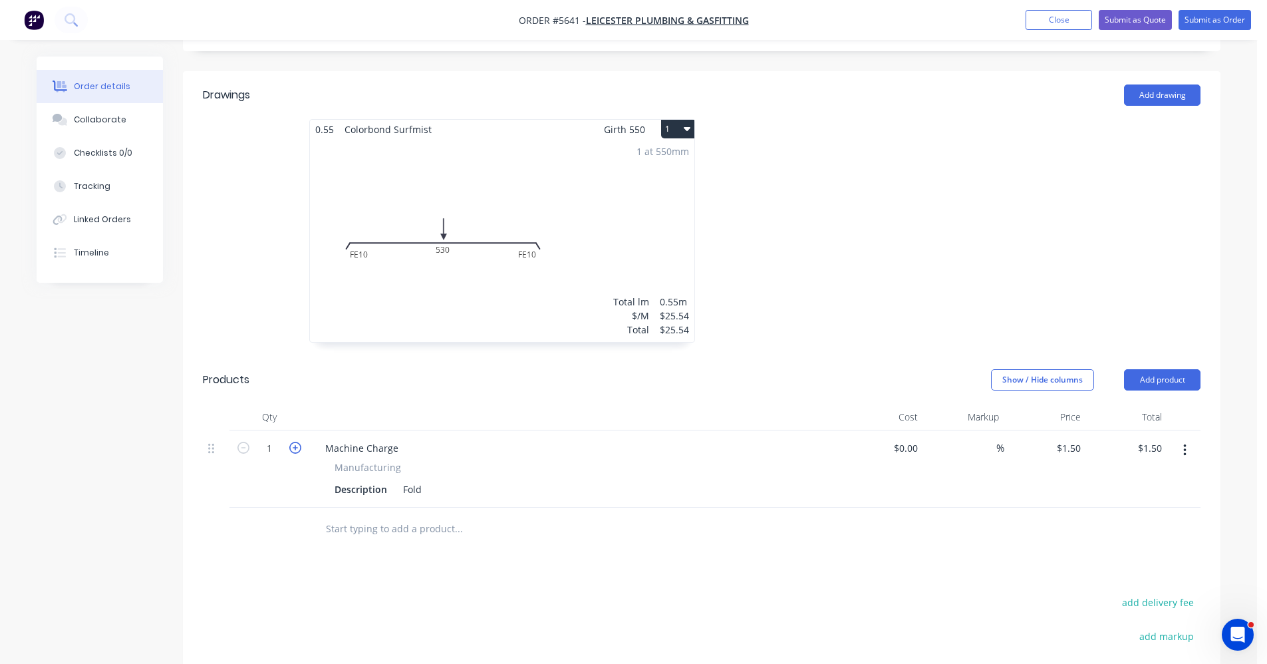
click at [298, 442] on icon "button" at bounding box center [295, 448] width 12 height 12
type input "2"
type input "$3.00"
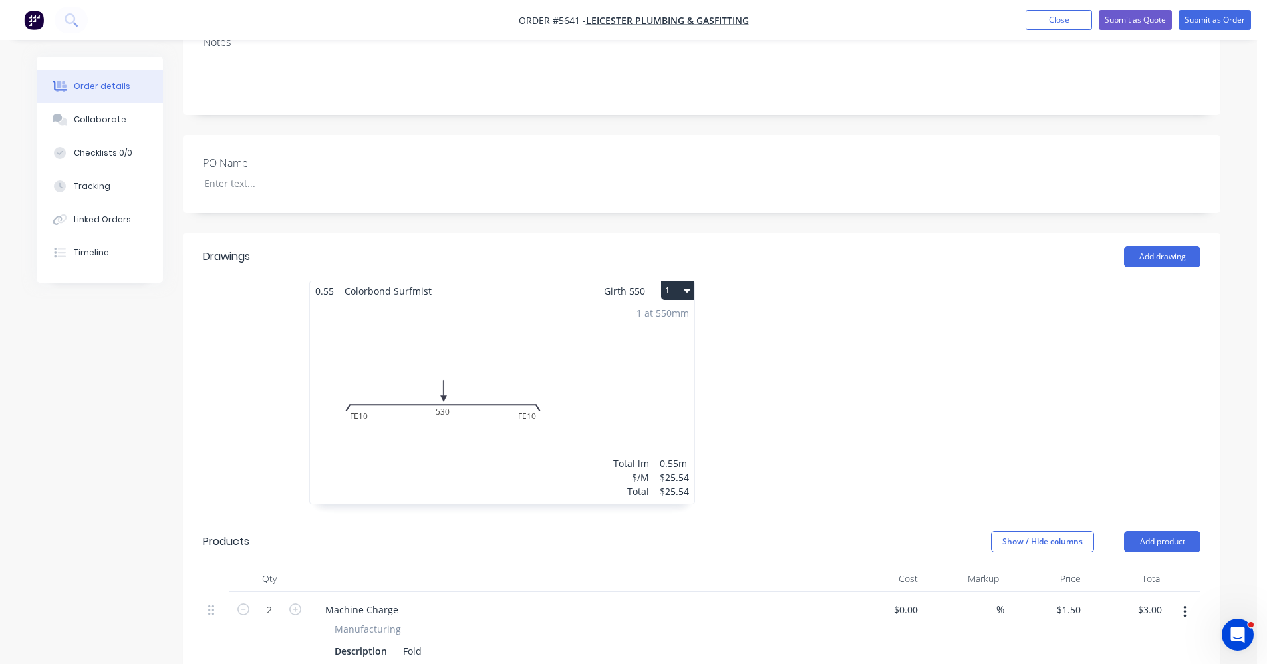
scroll to position [266, 0]
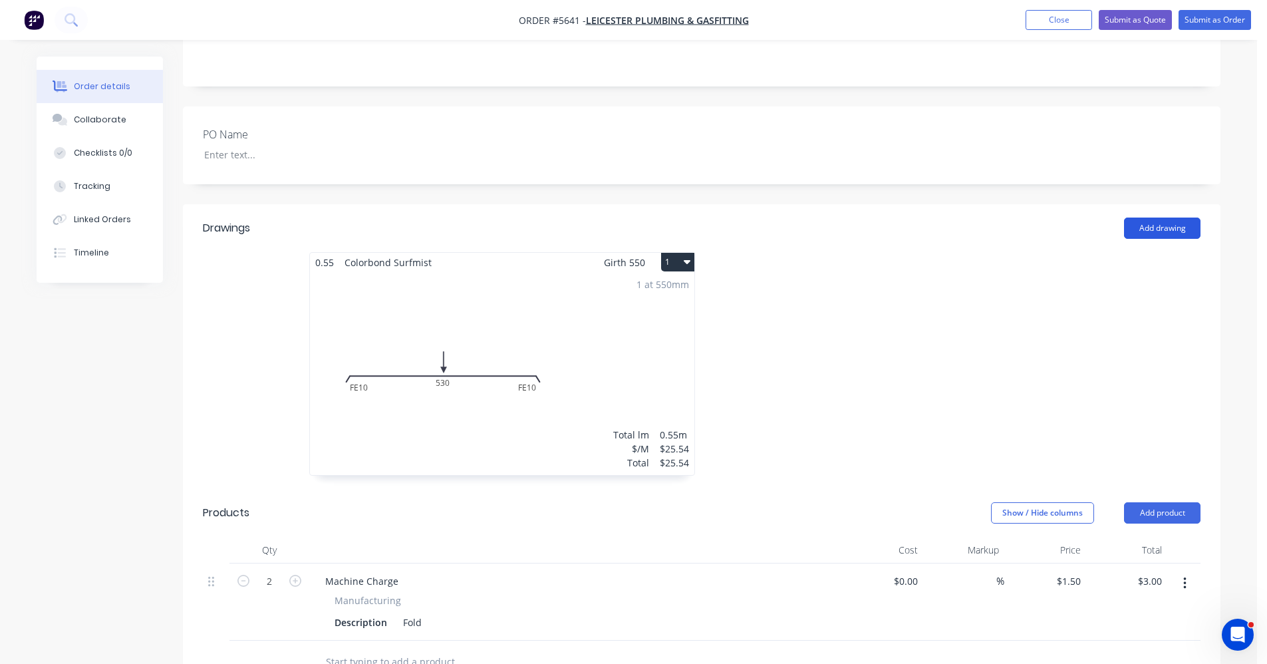
click at [1161, 218] on button "Add drawing" at bounding box center [1162, 228] width 76 height 21
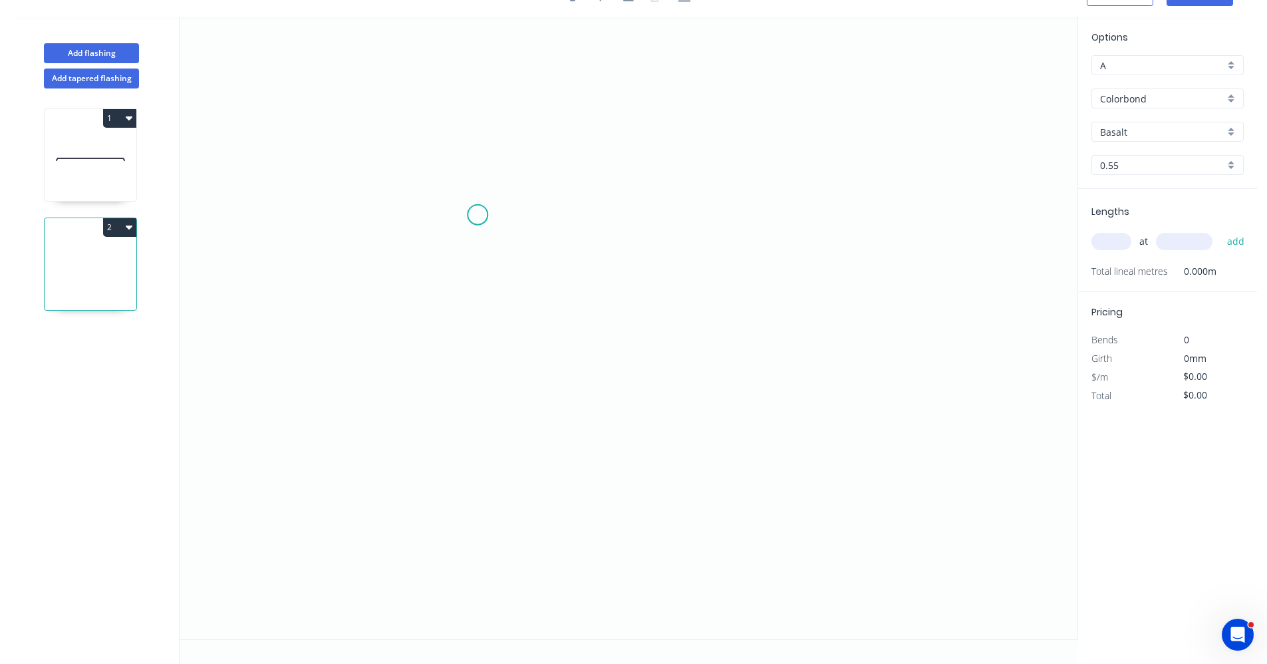
click at [478, 215] on icon "0" at bounding box center [629, 328] width 898 height 623
click at [663, 214] on icon "0" at bounding box center [629, 328] width 898 height 623
click at [666, 443] on icon "0 ?" at bounding box center [629, 328] width 898 height 623
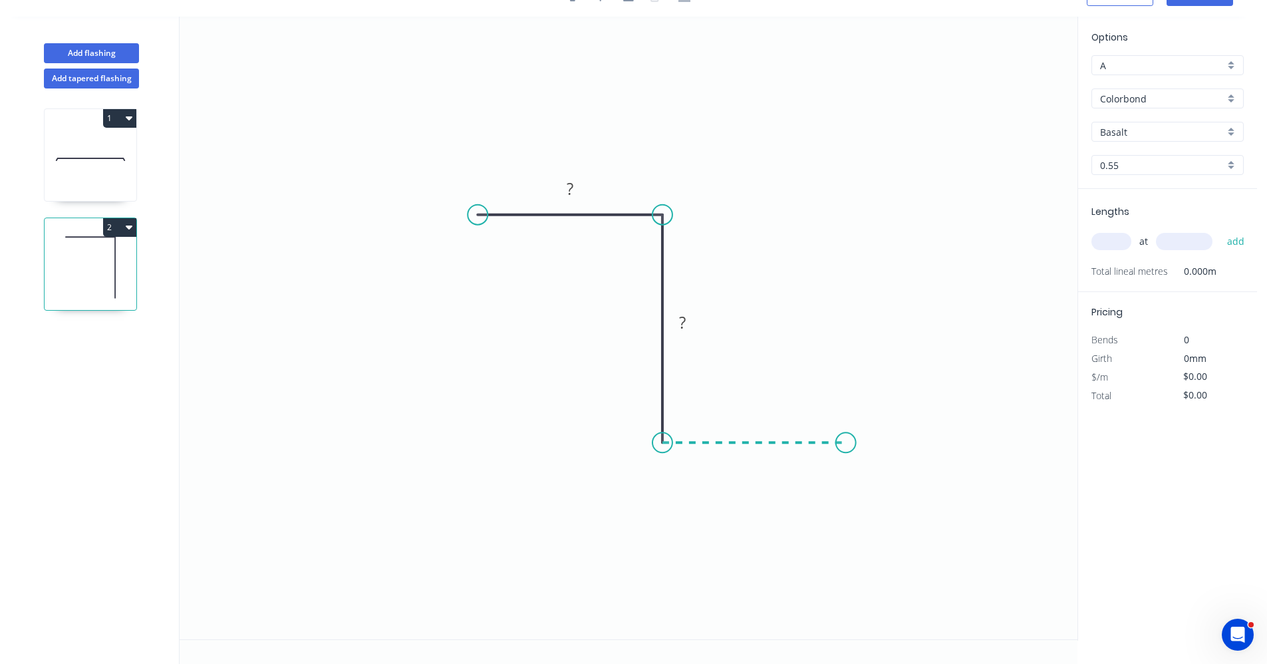
click at [846, 440] on icon "0 ? ?" at bounding box center [629, 328] width 898 height 623
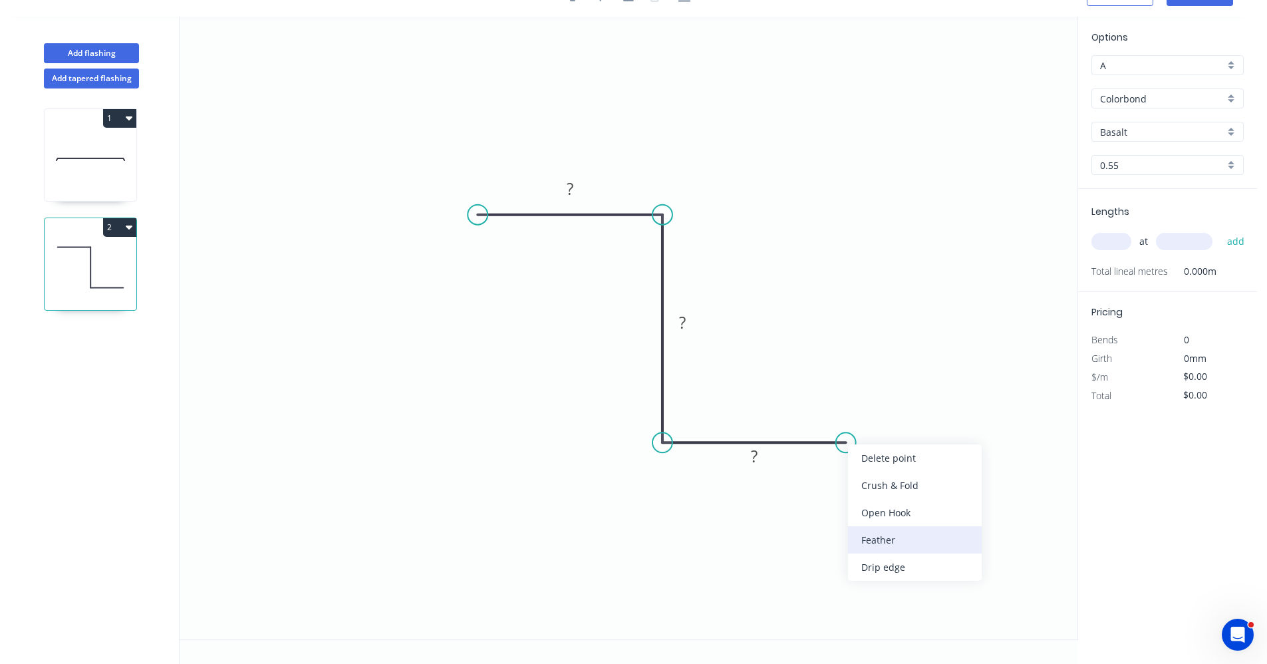
click at [888, 541] on div "Feather" at bounding box center [915, 539] width 134 height 27
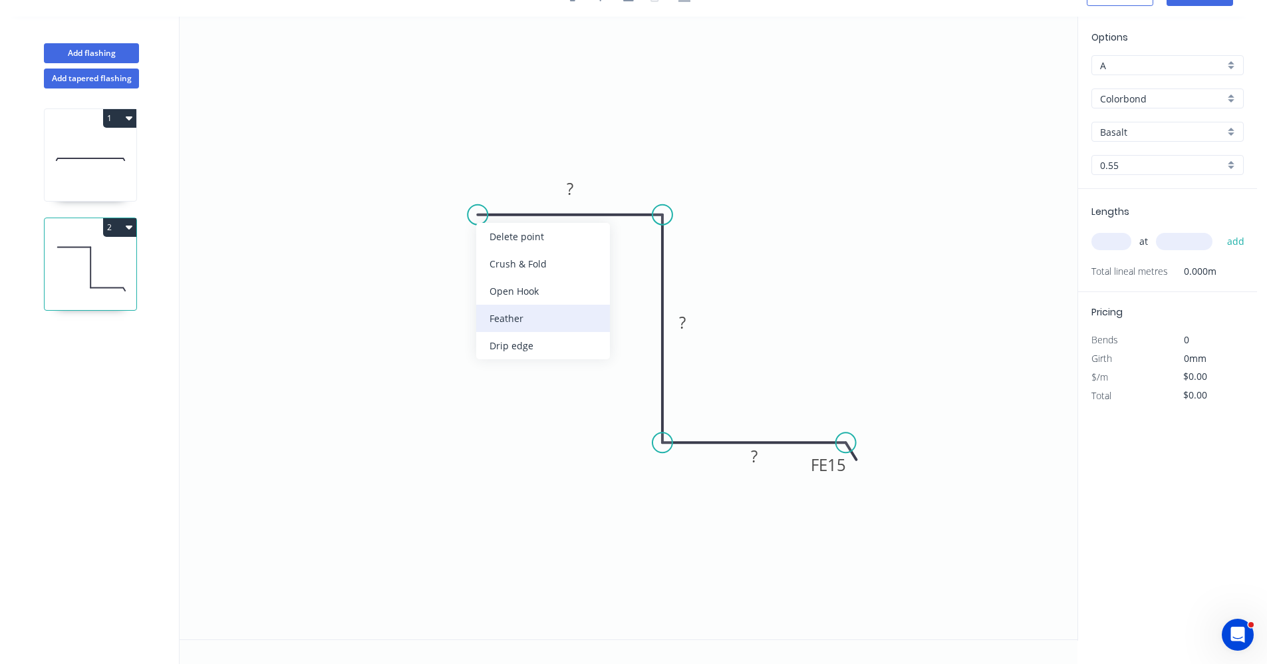
click at [506, 323] on div "Feather" at bounding box center [543, 318] width 134 height 27
click at [508, 263] on div "Flip bend" at bounding box center [549, 262] width 134 height 27
click at [511, 237] on tspan "15" at bounding box center [503, 237] width 19 height 22
type input "$26.18"
click at [1235, 102] on div "Colorbond" at bounding box center [1168, 98] width 152 height 20
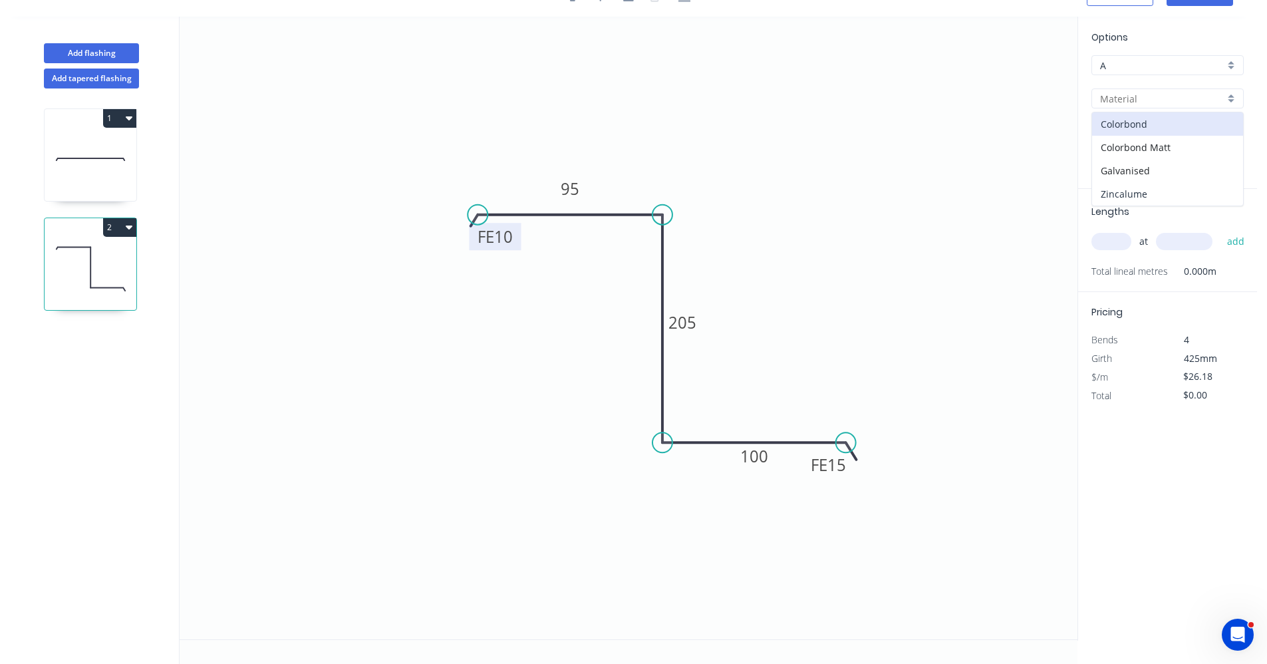
click at [1162, 191] on div "Zincalume" at bounding box center [1167, 193] width 151 height 23
type input "Zincalume"
type input "$20.72"
click at [1104, 245] on input "text" at bounding box center [1112, 241] width 40 height 17
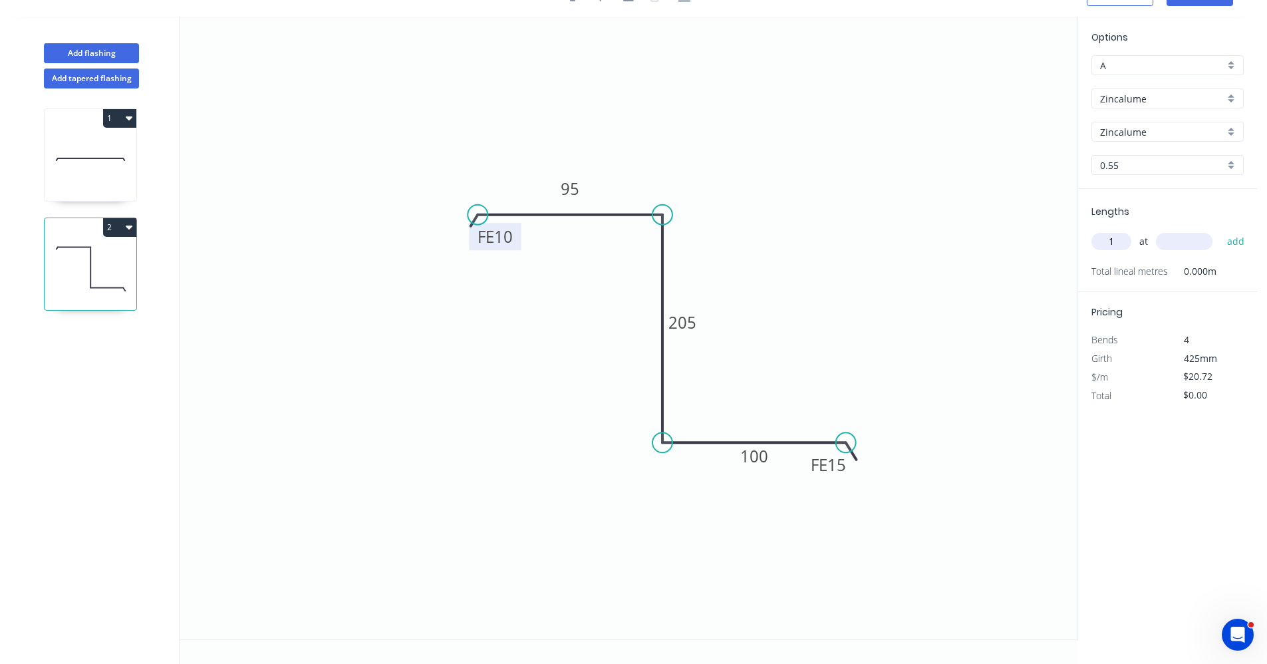
type input "1"
type input "500"
click at [1221, 230] on button "add" at bounding box center [1236, 241] width 31 height 23
type input "$20.72"
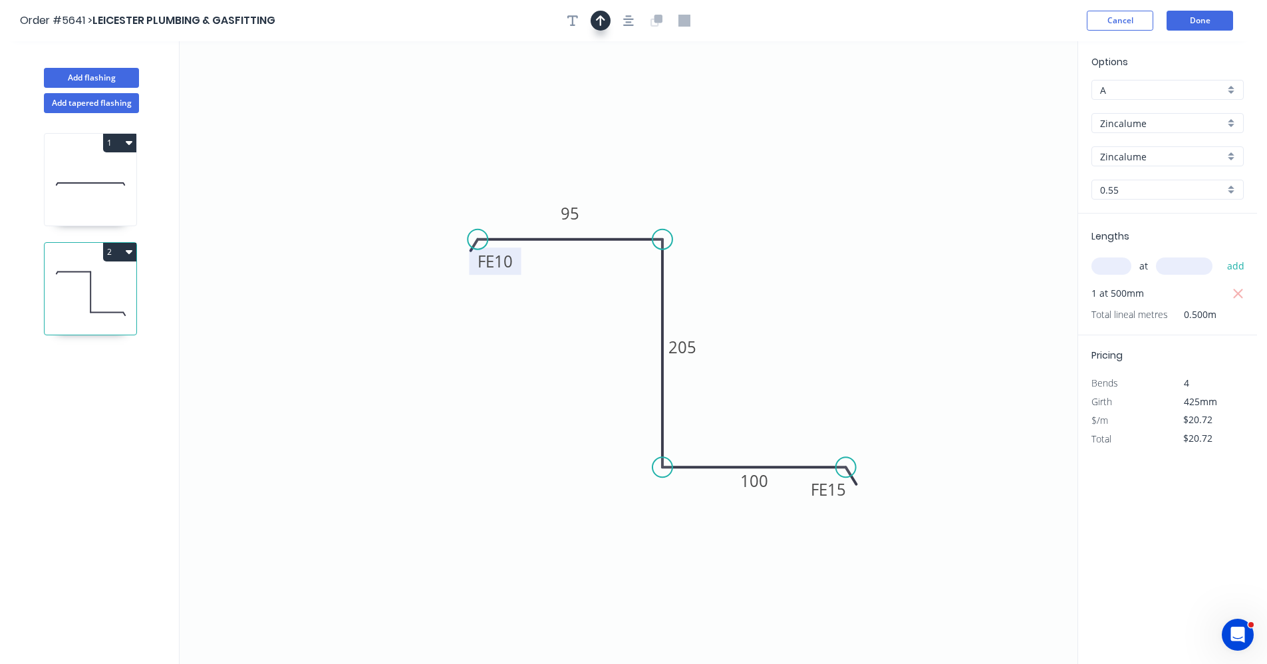
drag, startPoint x: 629, startPoint y: 14, endPoint x: 609, endPoint y: 19, distance: 20.7
click at [627, 15] on icon "button" at bounding box center [628, 21] width 11 height 12
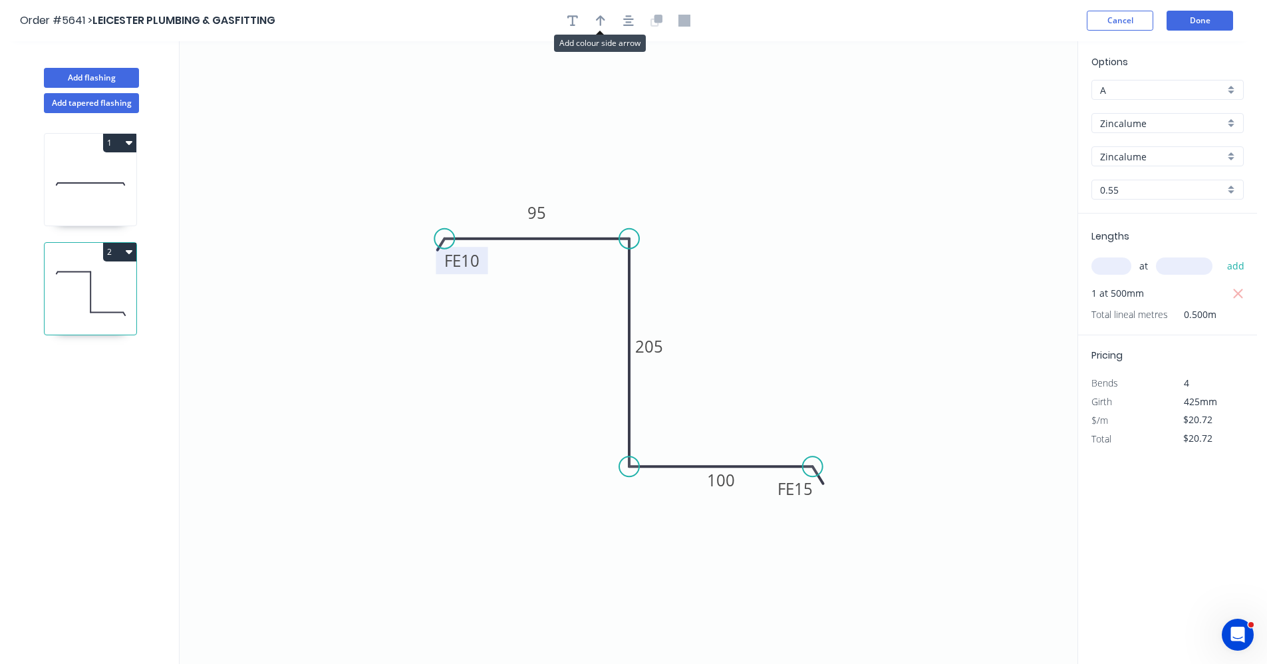
drag, startPoint x: 601, startPoint y: 21, endPoint x: 756, endPoint y: 133, distance: 191.5
click at [603, 25] on icon "button" at bounding box center [600, 21] width 9 height 12
click at [1012, 110] on icon at bounding box center [1010, 92] width 12 height 43
drag, startPoint x: 958, startPoint y: 138, endPoint x: 784, endPoint y: 225, distance: 194.9
click at [764, 229] on icon "0 FE 10 95 205 FE 15 100" at bounding box center [629, 352] width 898 height 623
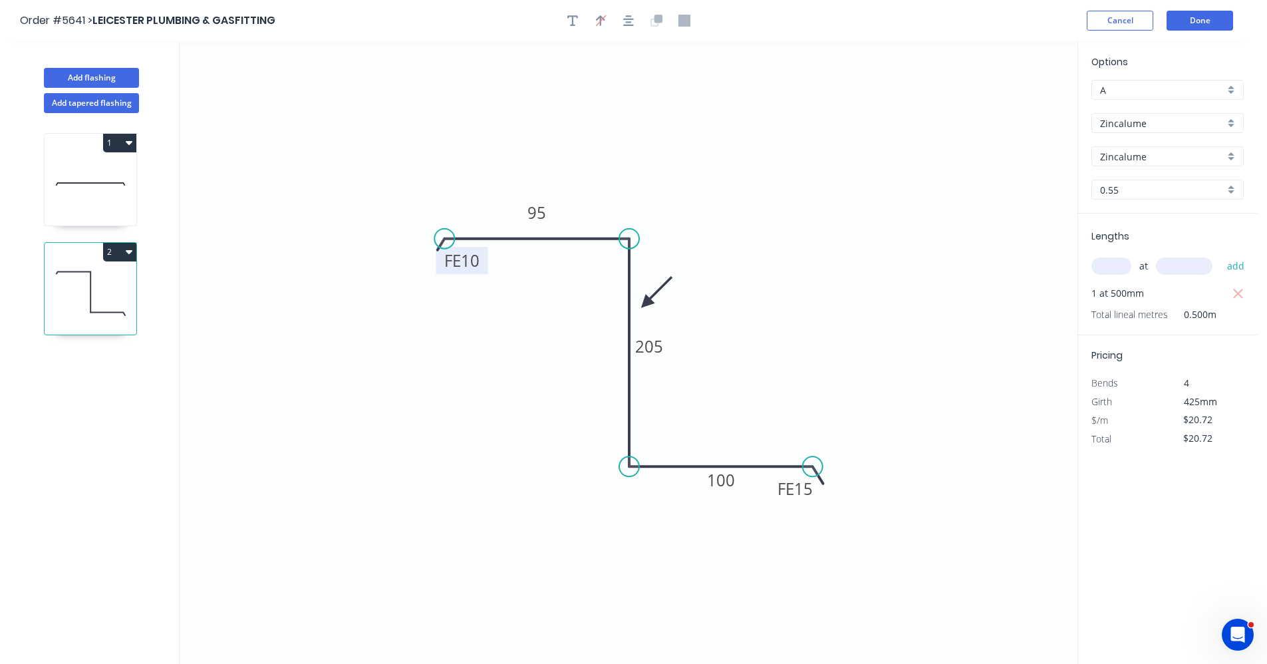
drag, startPoint x: 1014, startPoint y: 104, endPoint x: 646, endPoint y: 303, distance: 419.1
click at [646, 303] on icon at bounding box center [656, 292] width 39 height 39
click at [1212, 22] on button "Done" at bounding box center [1200, 21] width 67 height 20
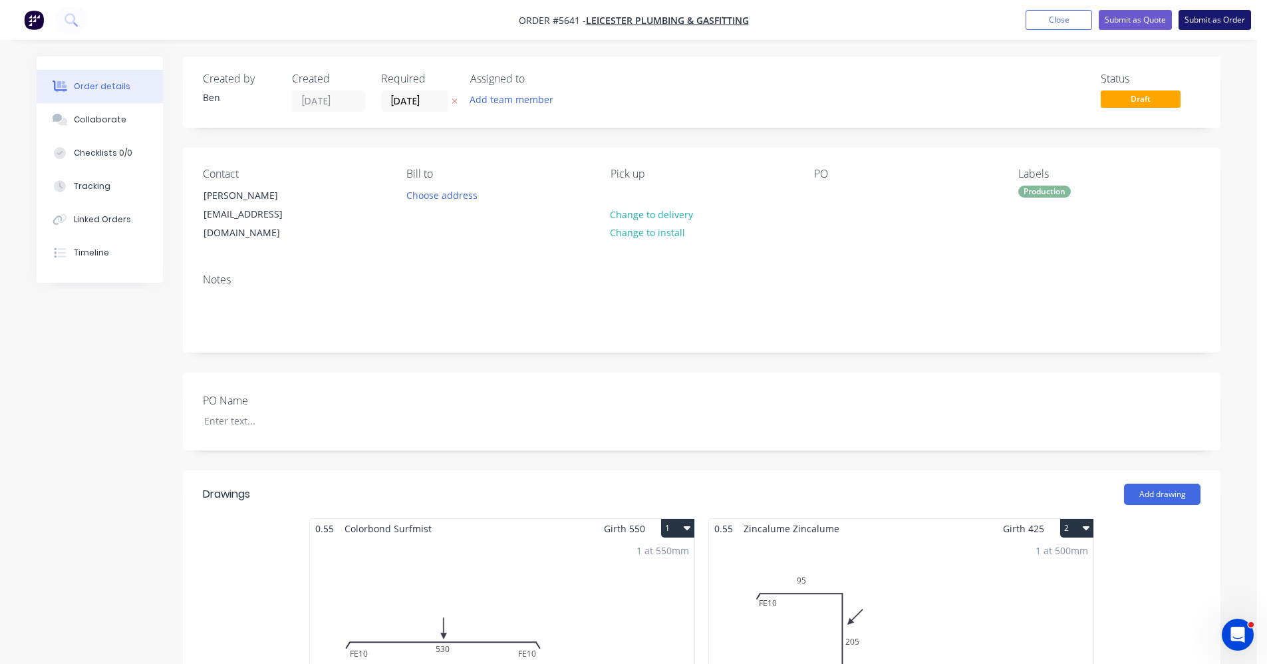
click at [1228, 17] on button "Submit as Order" at bounding box center [1215, 20] width 73 height 20
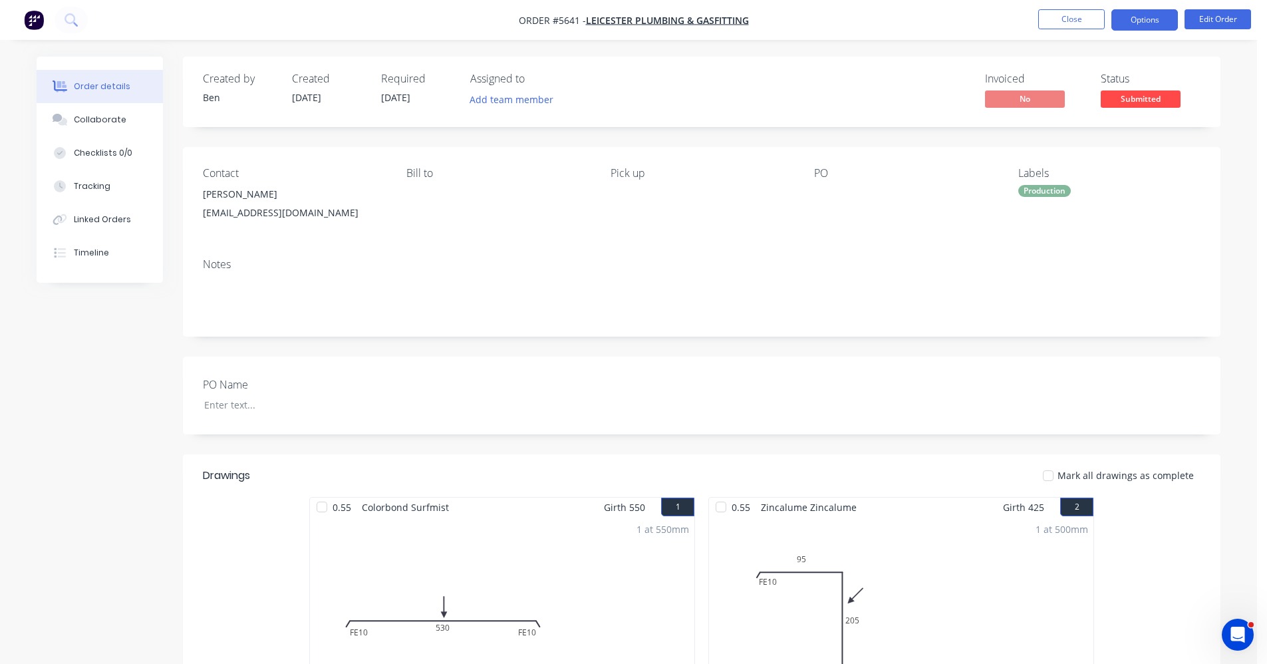
click at [1157, 19] on button "Options" at bounding box center [1145, 19] width 67 height 21
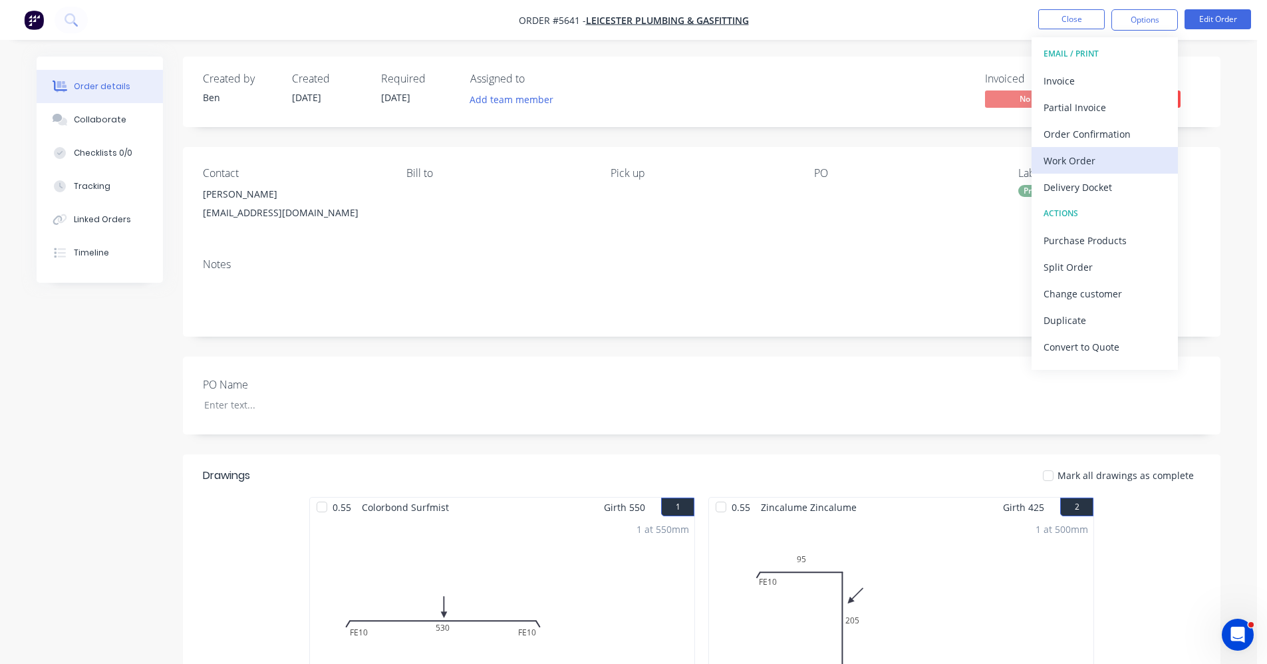
click at [1096, 168] on div "Work Order" at bounding box center [1105, 160] width 122 height 19
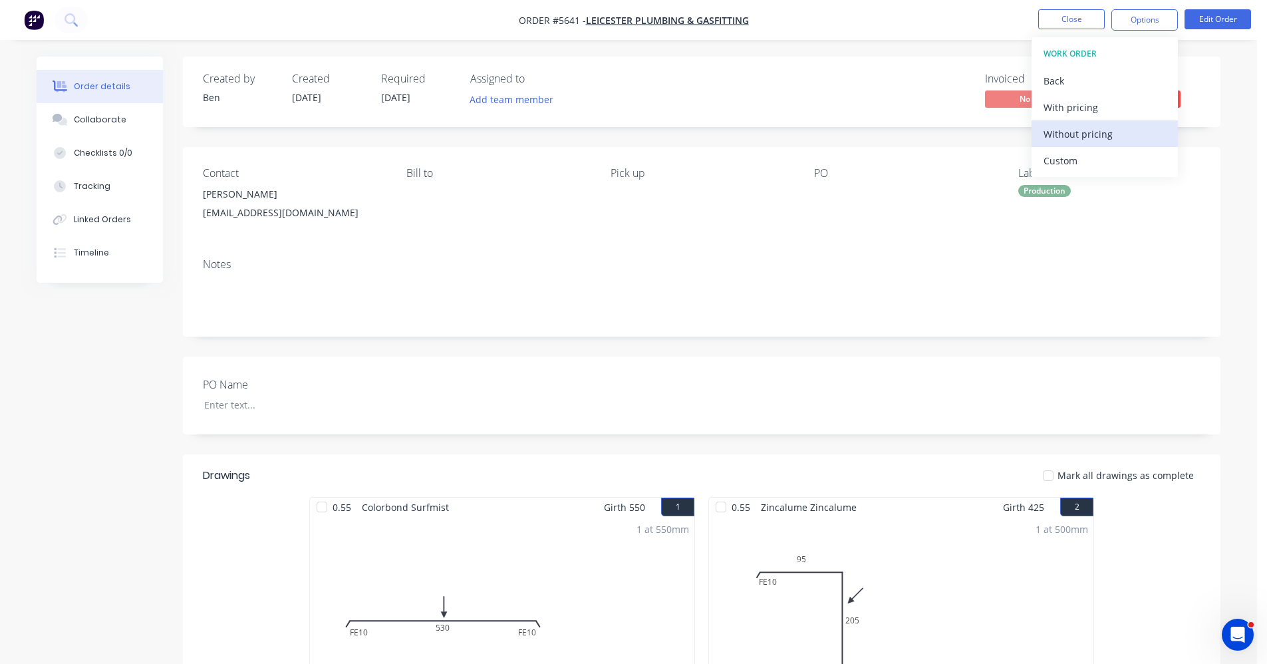
click at [1092, 140] on div "Without pricing" at bounding box center [1105, 133] width 122 height 19
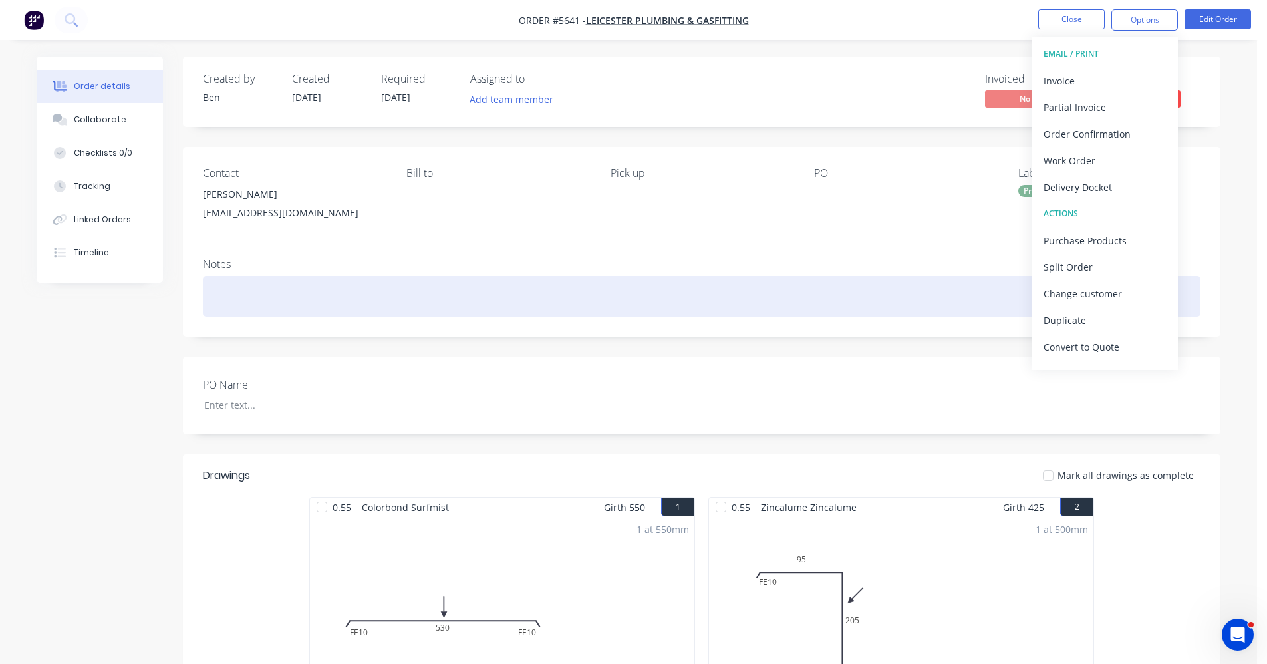
drag, startPoint x: 940, startPoint y: 280, endPoint x: 952, endPoint y: 274, distance: 13.4
click at [941, 280] on div at bounding box center [702, 296] width 998 height 41
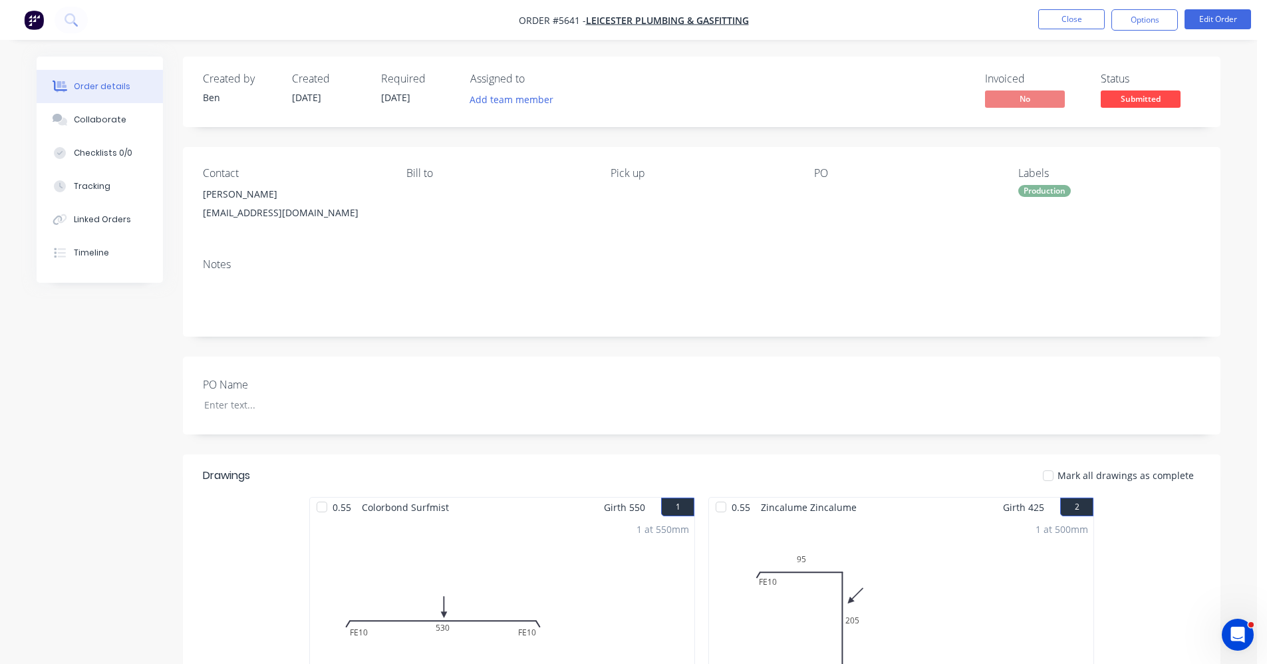
click at [1138, 96] on span "Submitted" at bounding box center [1141, 98] width 80 height 17
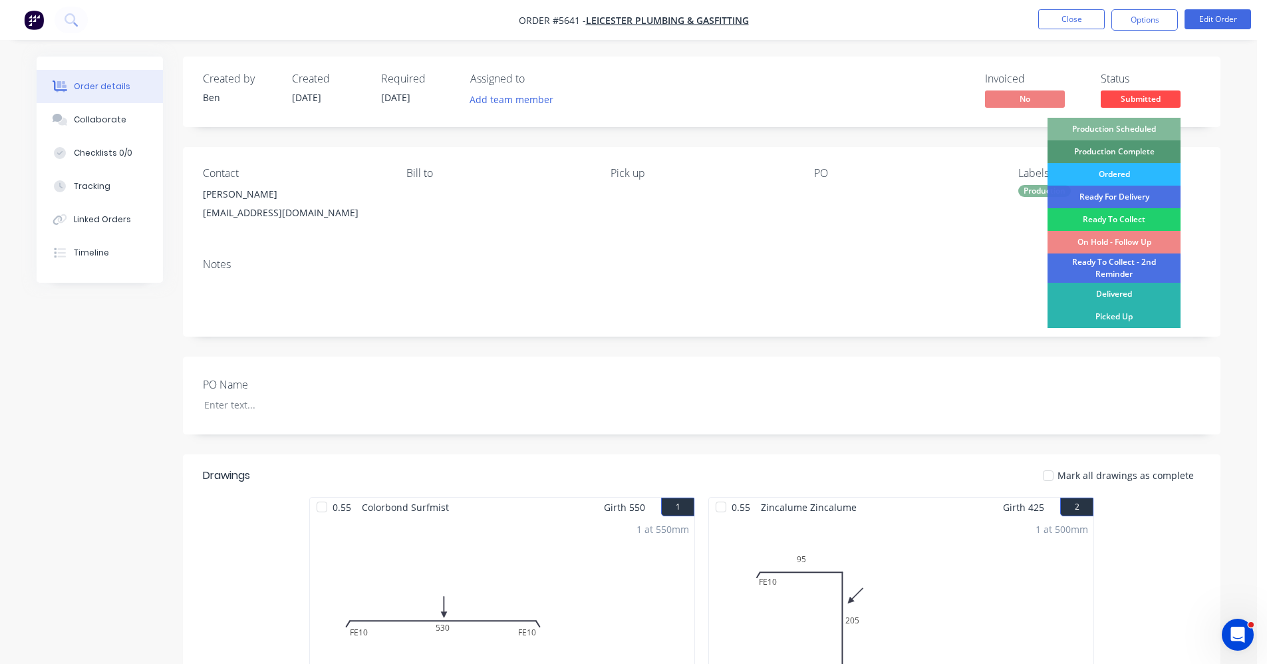
click at [1122, 125] on div "Production Scheduled" at bounding box center [1114, 129] width 133 height 23
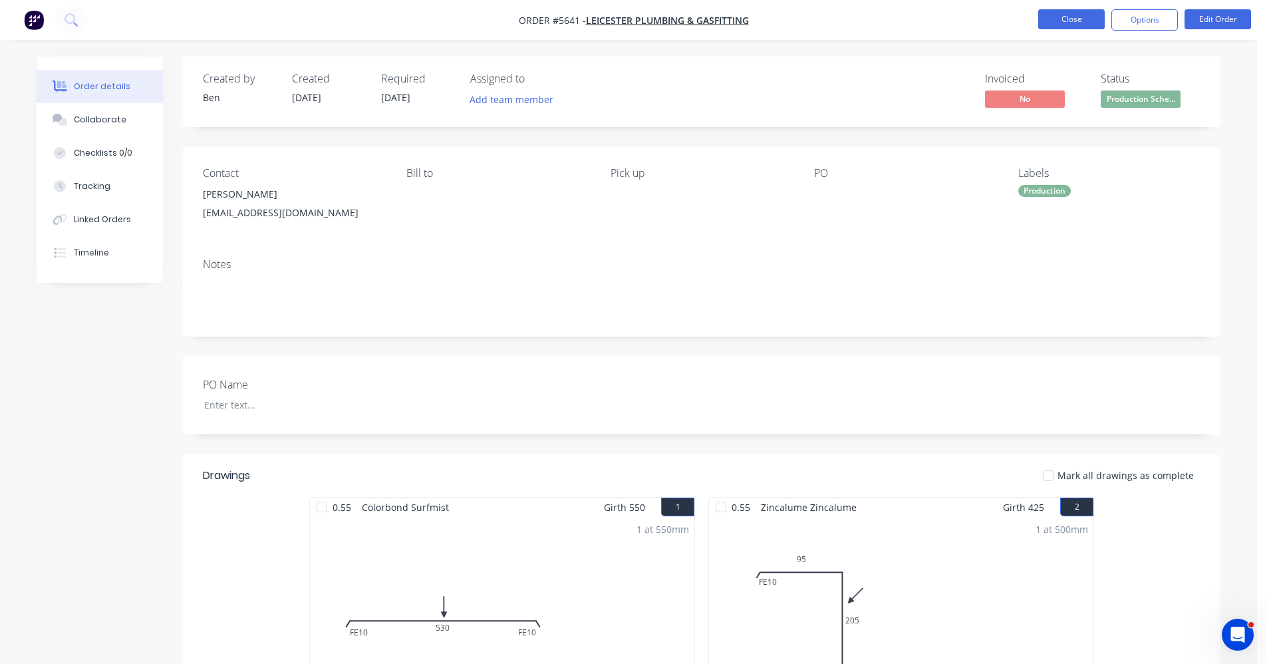
click at [1069, 21] on button "Close" at bounding box center [1071, 19] width 67 height 20
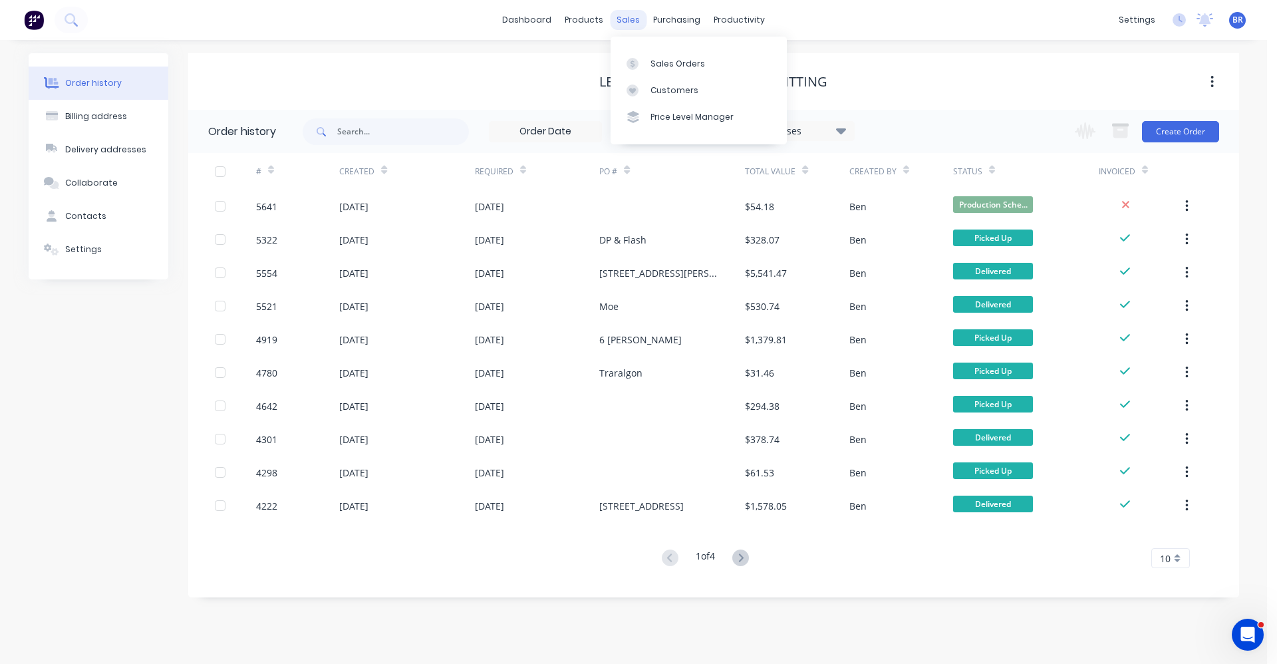
drag, startPoint x: 624, startPoint y: 17, endPoint x: 632, endPoint y: 23, distance: 10.0
click at [625, 17] on div "sales" at bounding box center [628, 20] width 37 height 20
drag, startPoint x: 371, startPoint y: 20, endPoint x: 494, endPoint y: 28, distance: 123.3
click at [387, 21] on div "dashboard products sales purchasing productivity dashboard products Product Cat…" at bounding box center [633, 20] width 1267 height 40
click at [645, 60] on div at bounding box center [637, 64] width 20 height 12
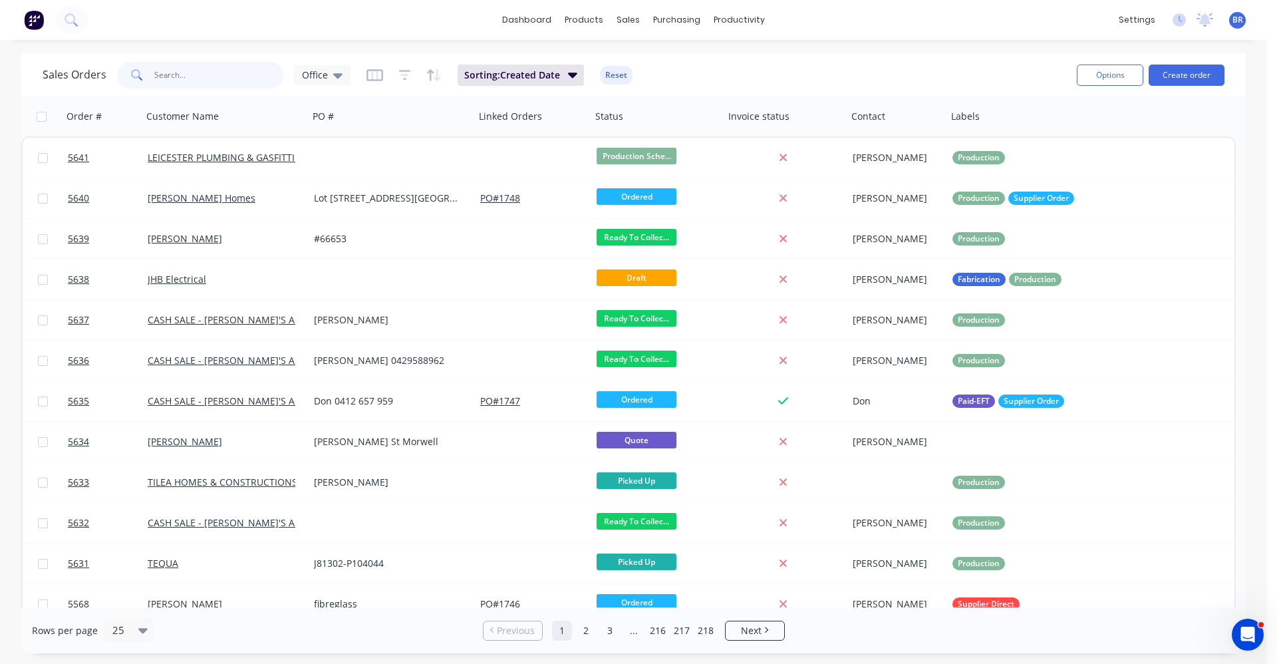
click at [190, 71] on input "text" at bounding box center [219, 75] width 130 height 27
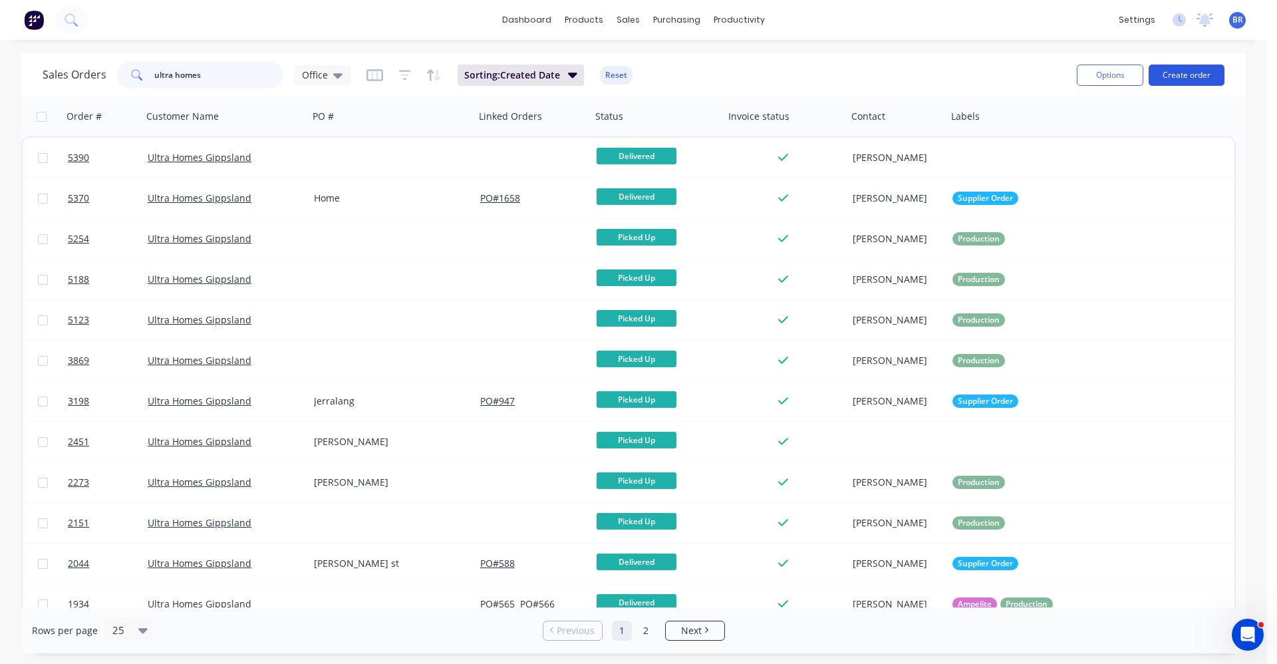
type input "ultra homes"
click at [1177, 73] on button "Create order" at bounding box center [1187, 75] width 76 height 21
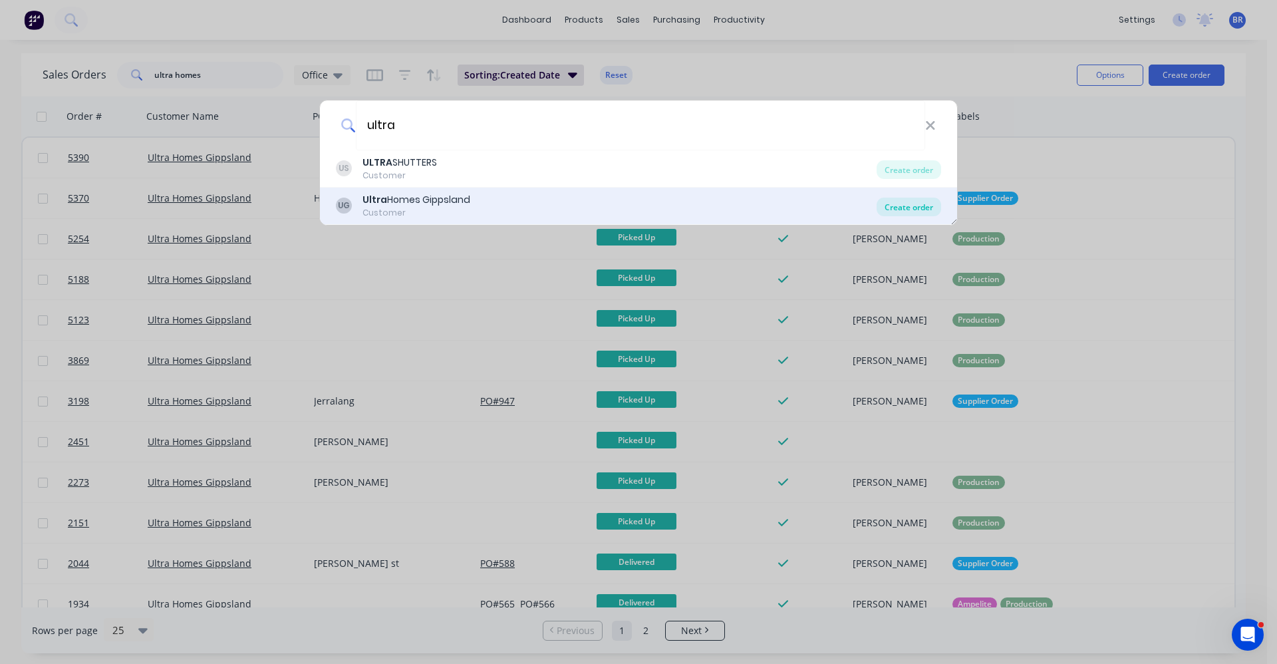
type input "ultra"
click at [905, 207] on div "Create order" at bounding box center [909, 207] width 65 height 19
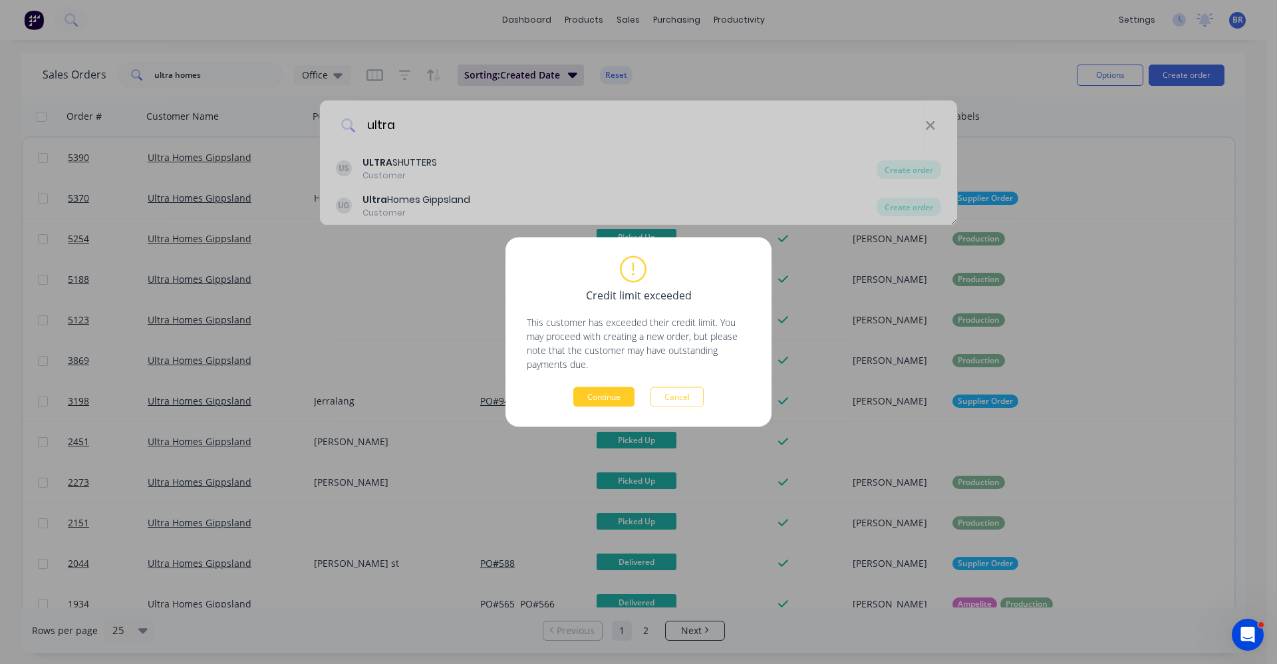
click at [616, 394] on button "Continue" at bounding box center [603, 397] width 61 height 20
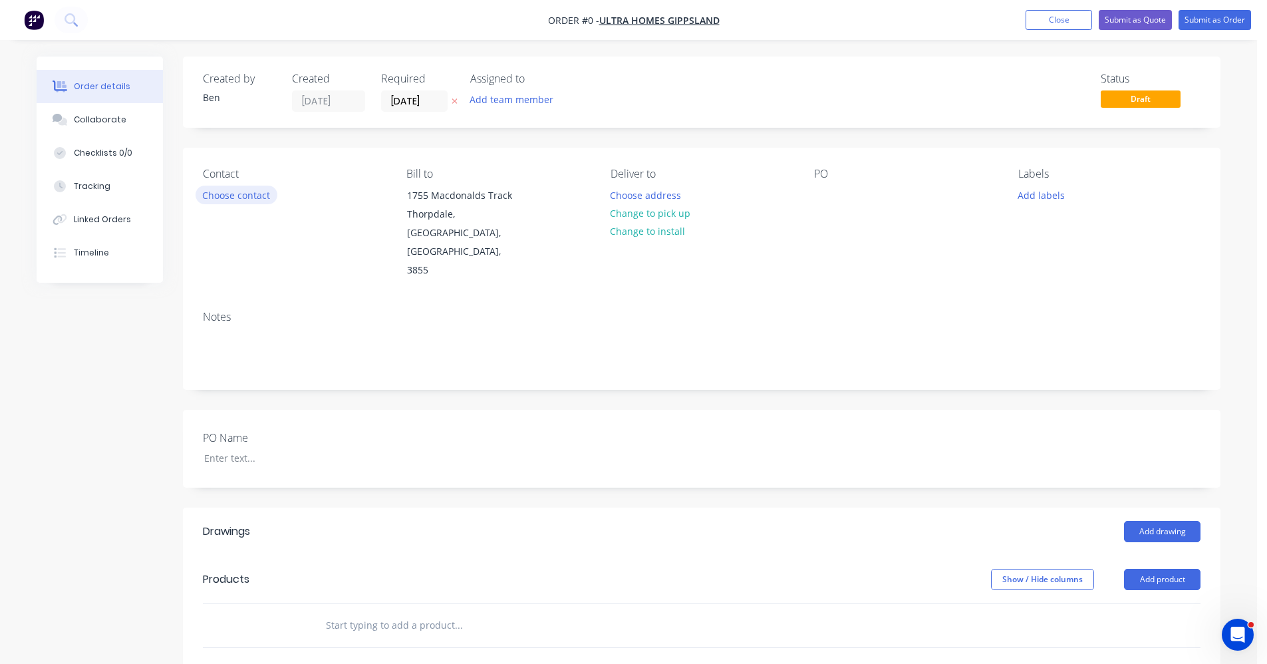
click at [249, 198] on button "Choose contact" at bounding box center [237, 195] width 82 height 18
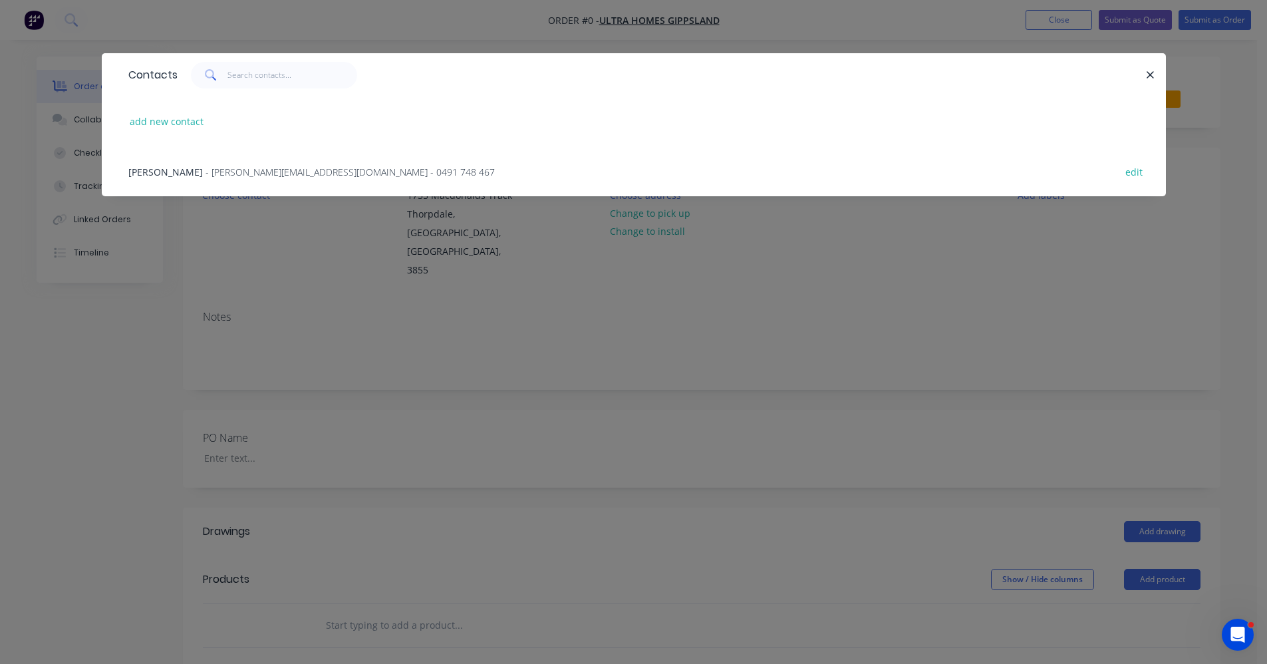
click at [230, 174] on span "- nick@ultrahomesgippsland.com - 0491 748 467" at bounding box center [350, 172] width 289 height 13
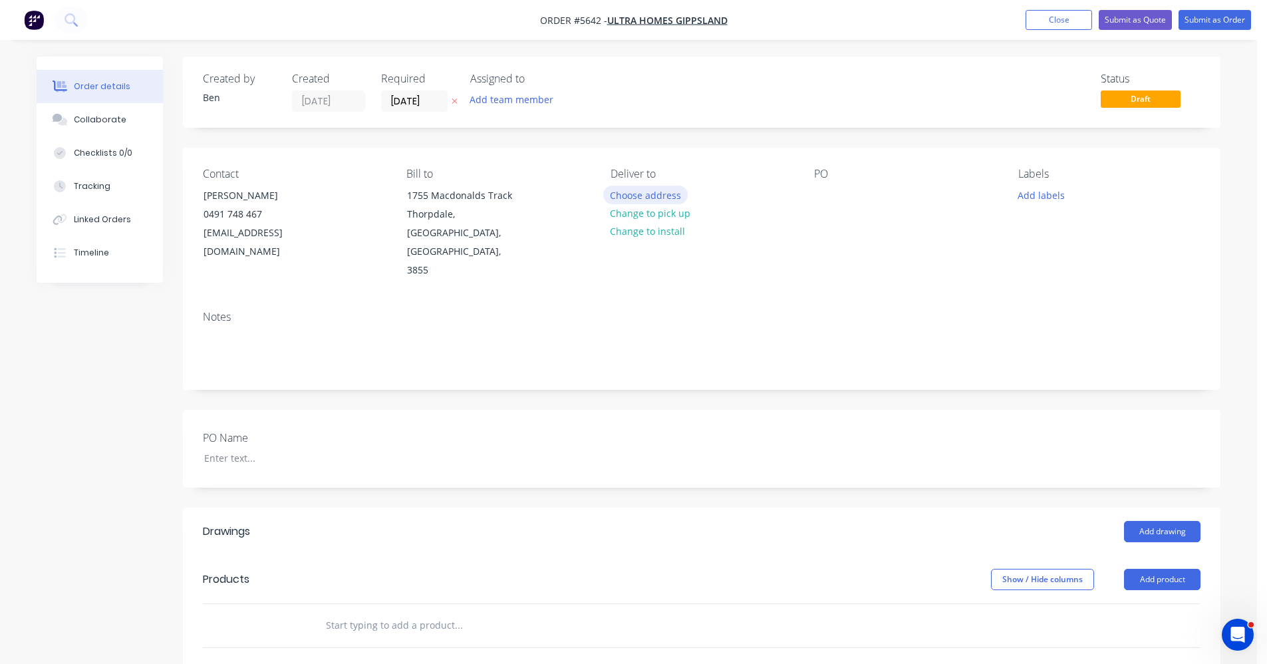
click at [649, 194] on button "Choose address" at bounding box center [645, 195] width 85 height 18
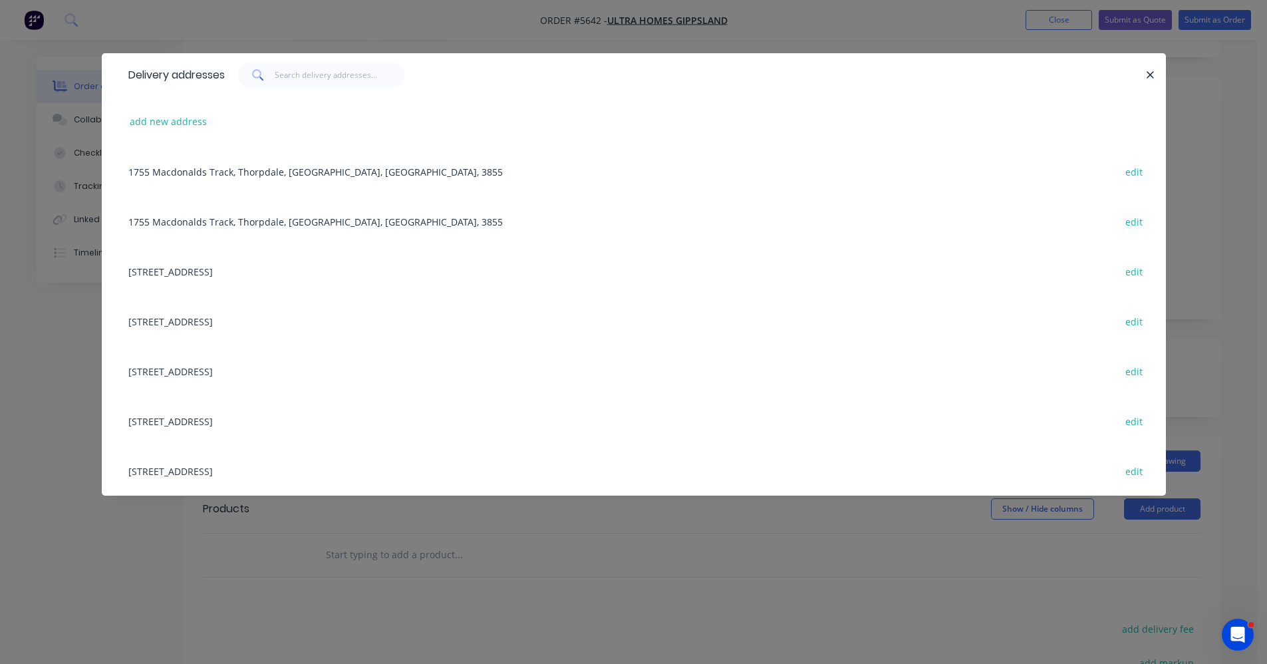
scroll to position [20, 0]
click at [307, 73] on input "text" at bounding box center [340, 75] width 130 height 27
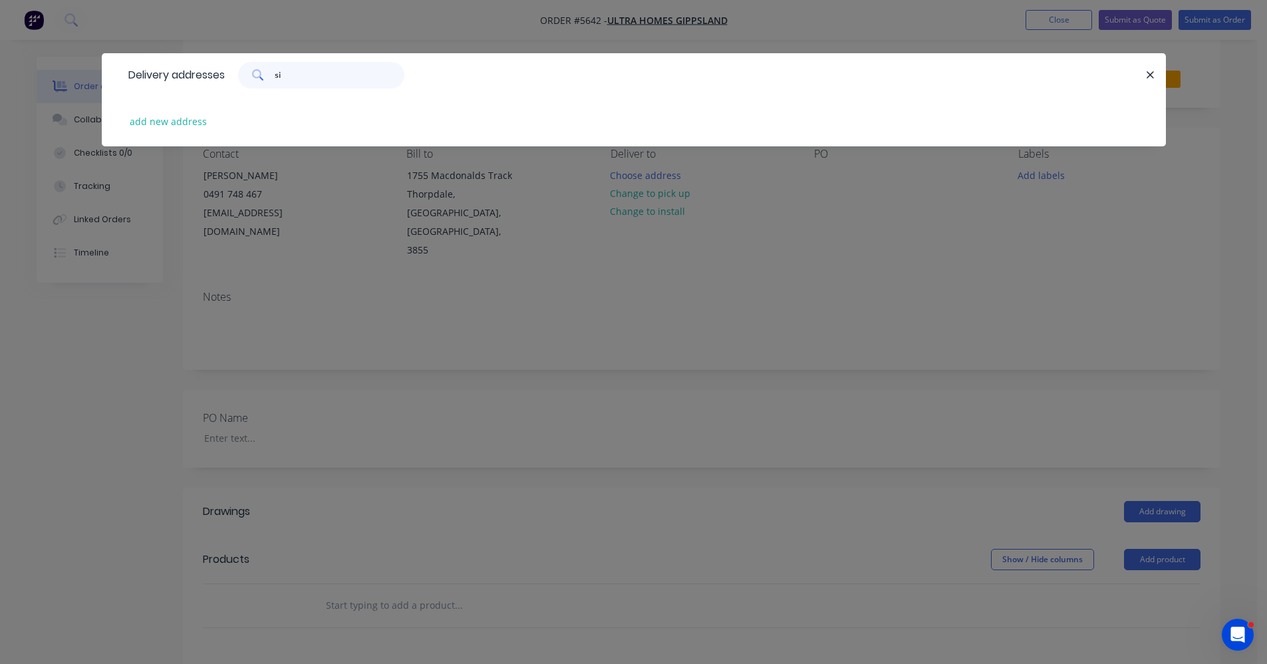
type input "s"
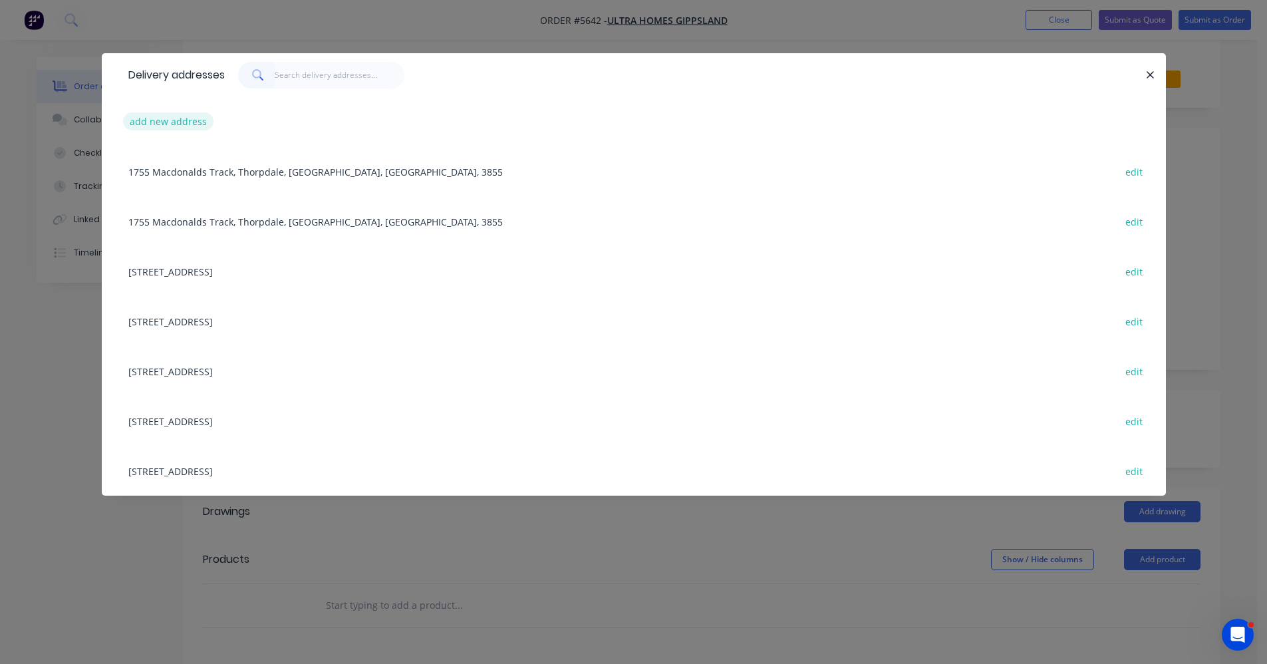
click at [182, 124] on button "add new address" at bounding box center [168, 121] width 91 height 18
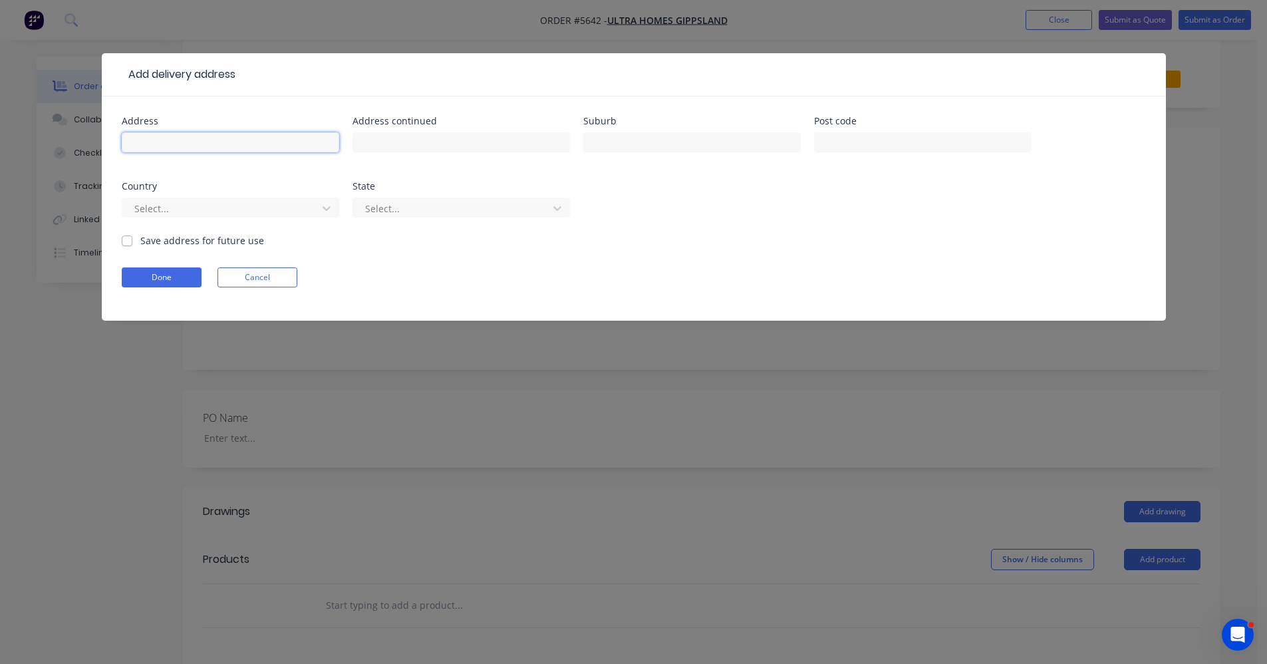
click at [162, 142] on input "text" at bounding box center [231, 142] width 218 height 20
click at [160, 278] on button "Done" at bounding box center [162, 277] width 80 height 20
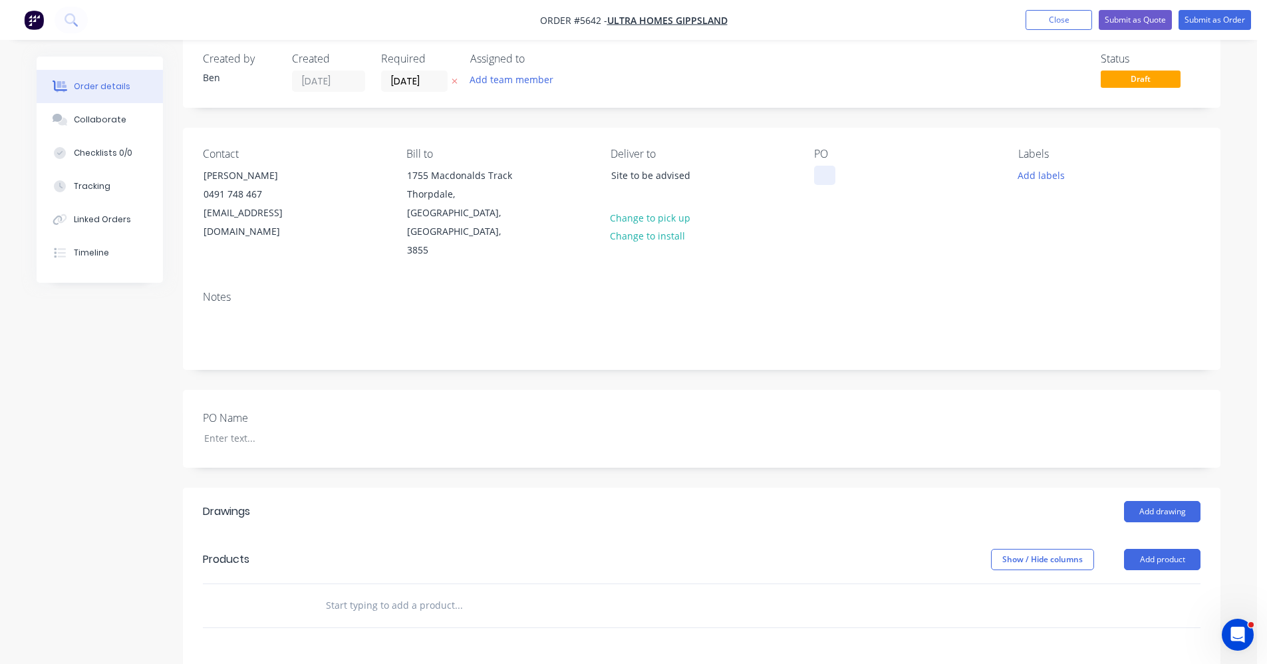
click at [824, 180] on div at bounding box center [824, 175] width 21 height 19
click at [357, 592] on input "text" at bounding box center [458, 605] width 266 height 27
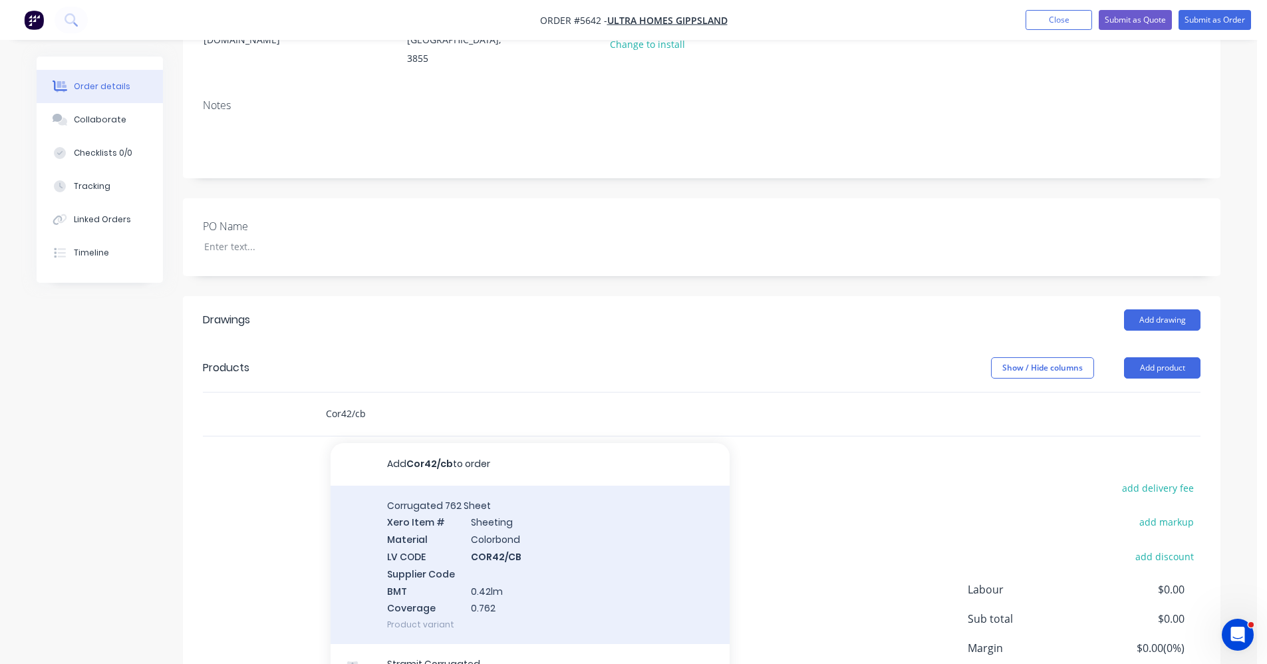
scroll to position [220, 0]
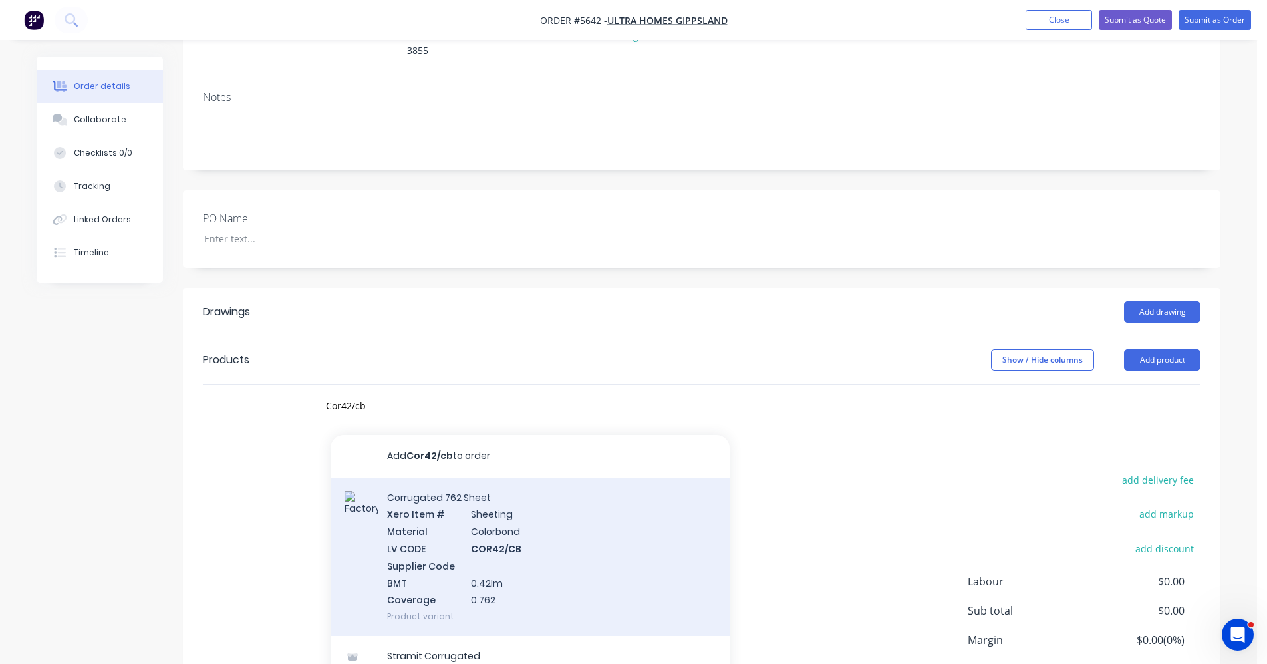
click at [551, 527] on div "Corrugated 762 Sheet Xero Item # Sheeting Material Colorbond LV CODE COR42/CB S…" at bounding box center [530, 557] width 399 height 159
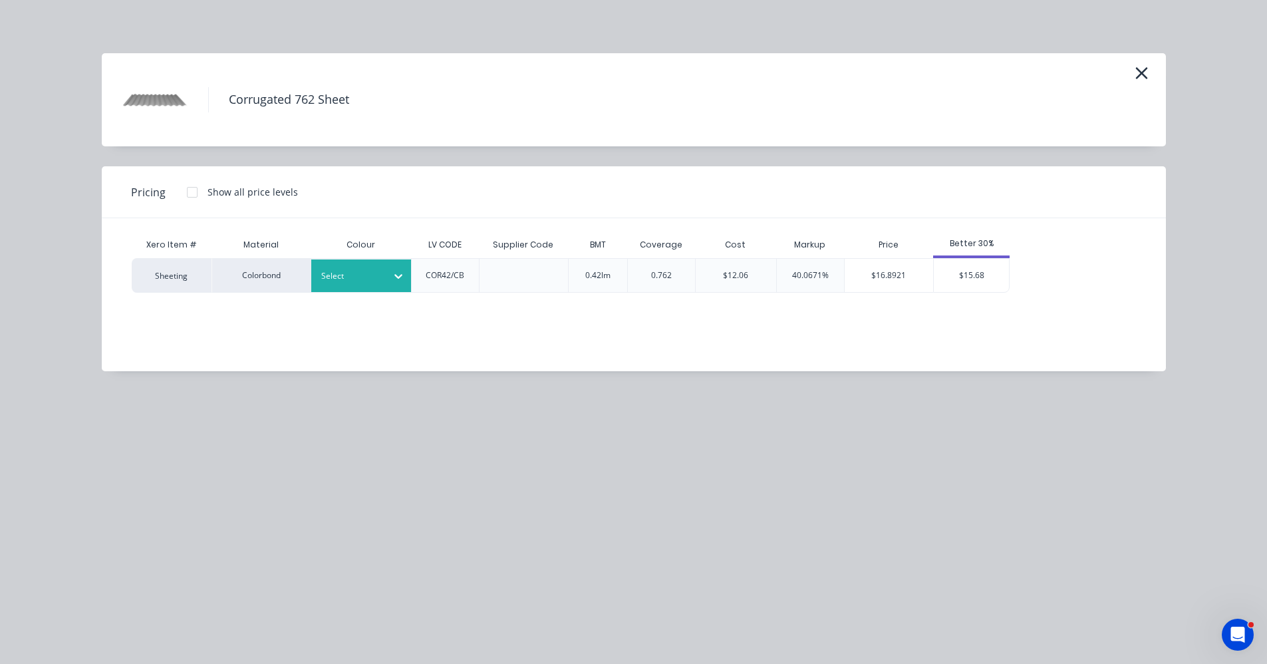
click at [343, 267] on div "Select" at bounding box center [349, 275] width 75 height 17
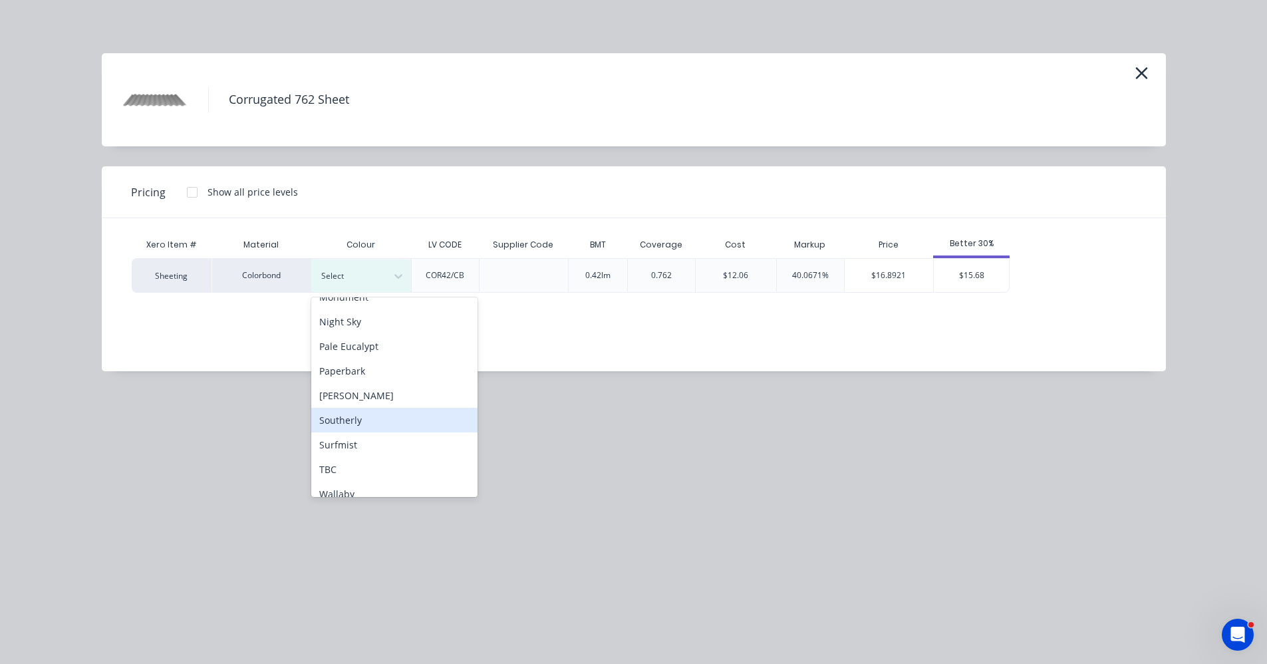
scroll to position [372, 0]
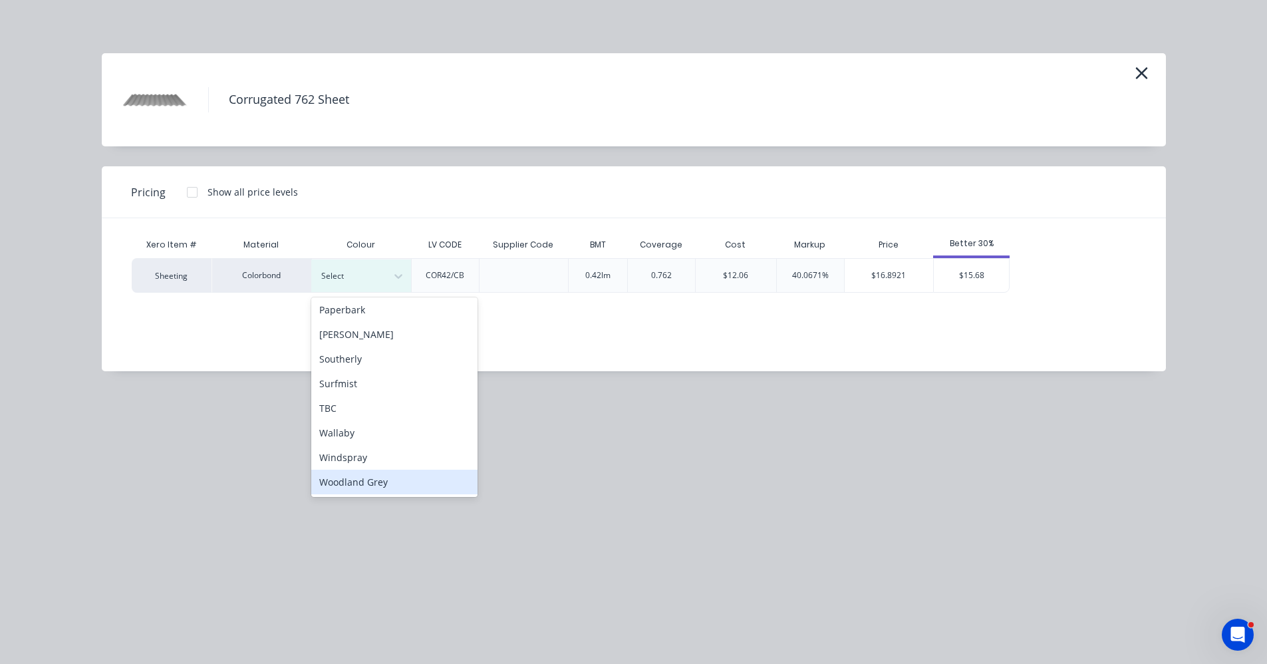
click at [364, 478] on div "Woodland Grey" at bounding box center [394, 482] width 166 height 25
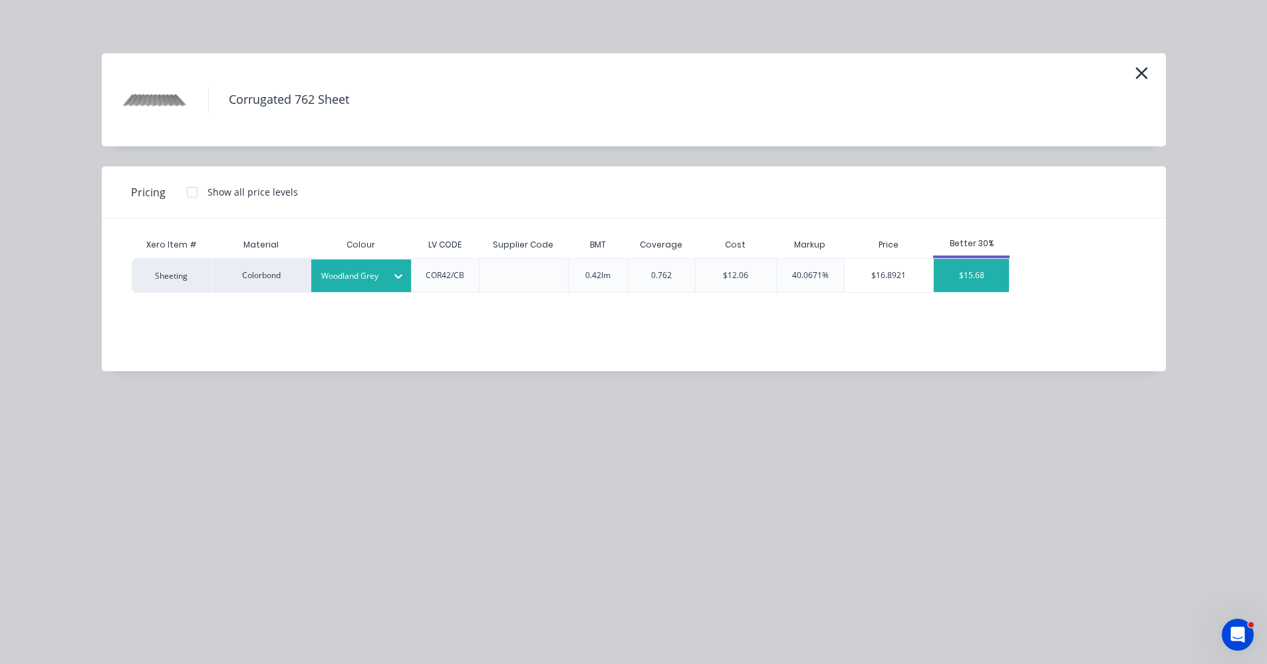
click at [965, 276] on div "$15.68" at bounding box center [971, 275] width 75 height 33
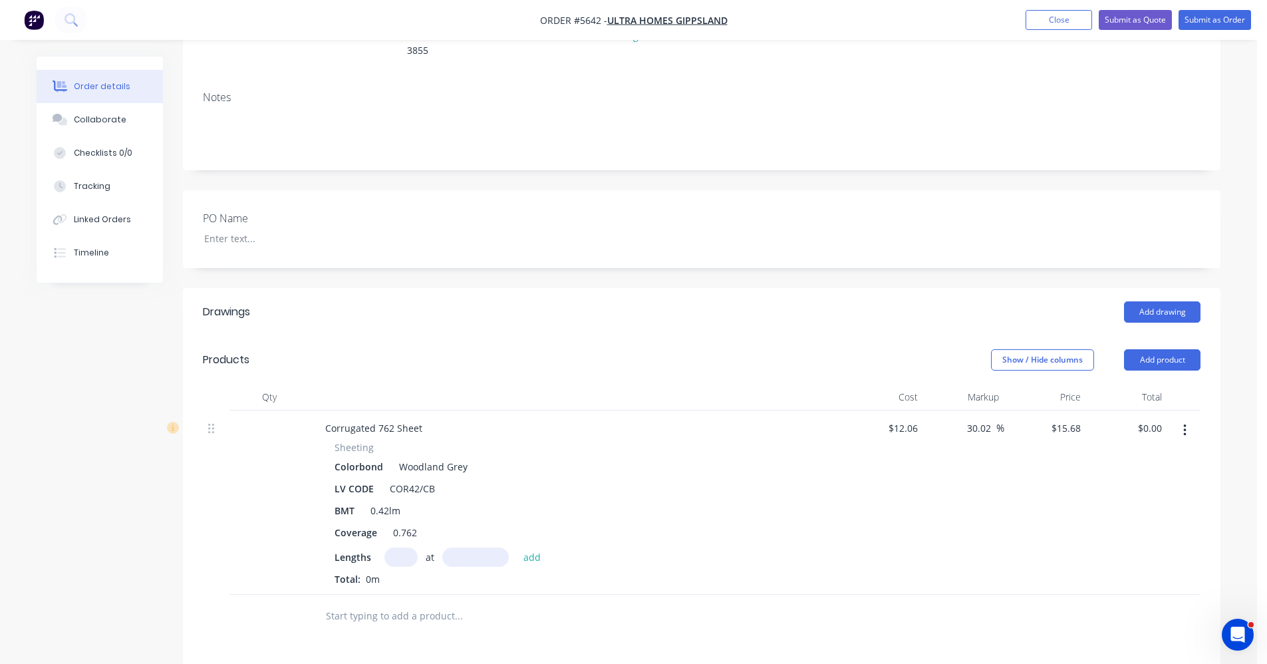
click at [401, 547] on input "text" at bounding box center [400, 556] width 33 height 19
click at [517, 547] on button "add" at bounding box center [532, 556] width 31 height 18
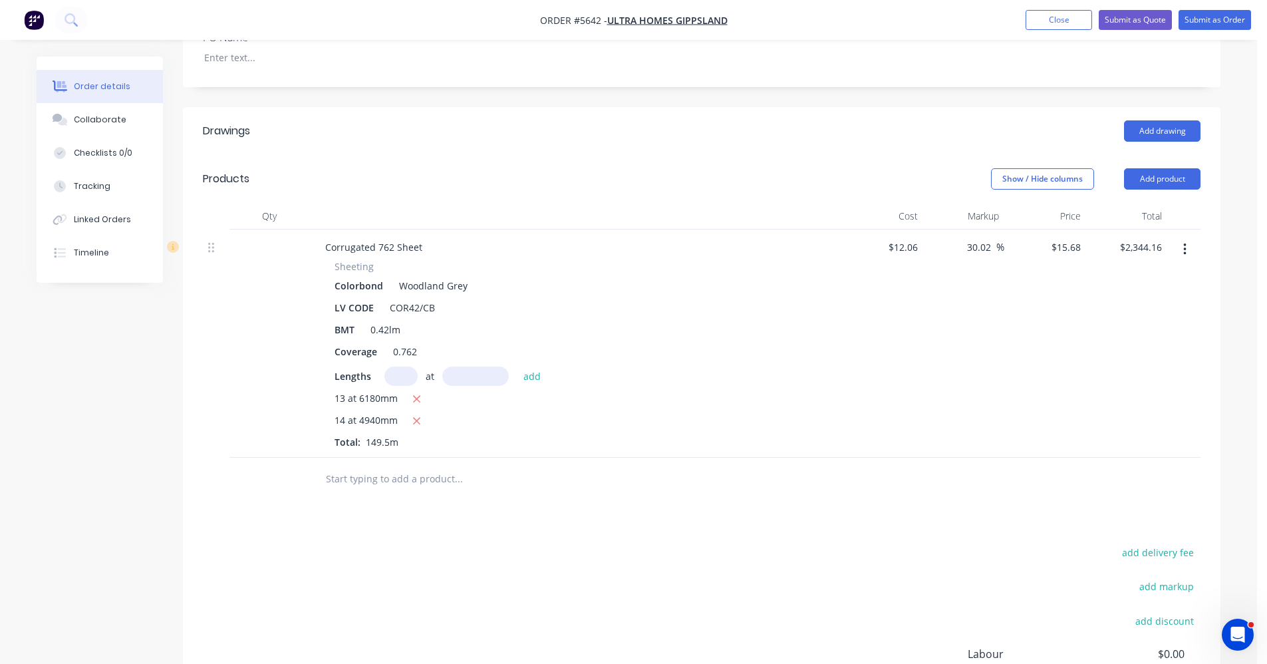
scroll to position [419, 0]
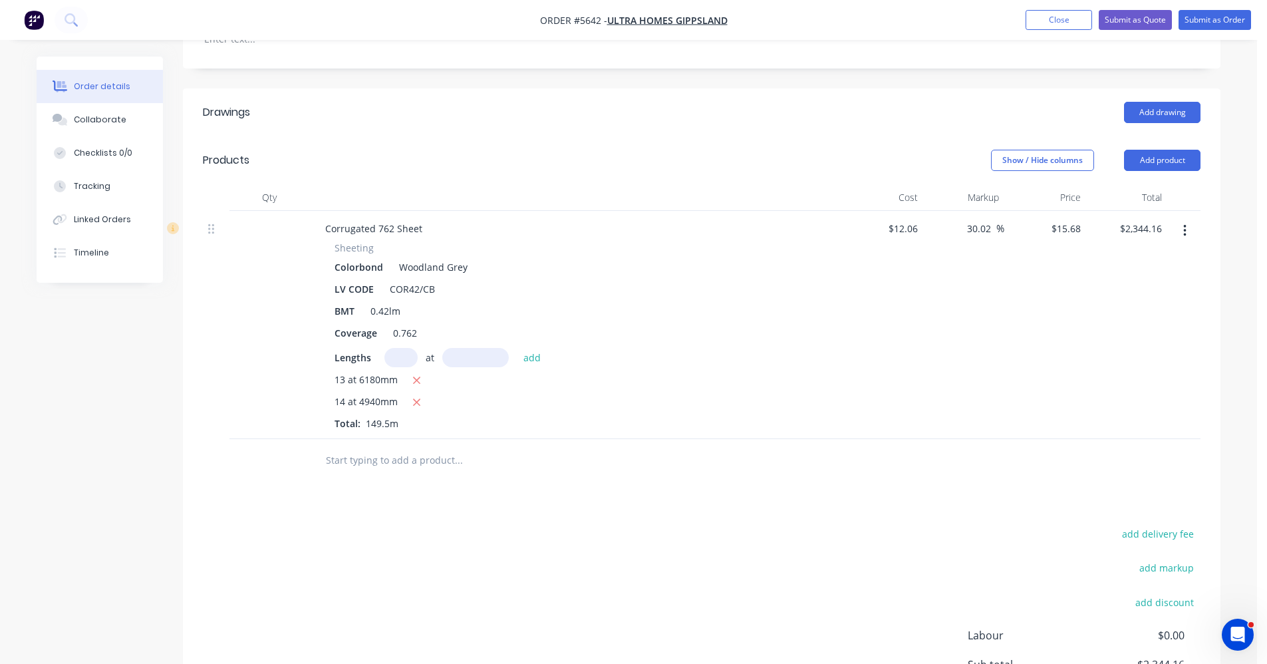
click at [362, 447] on input "text" at bounding box center [458, 460] width 266 height 27
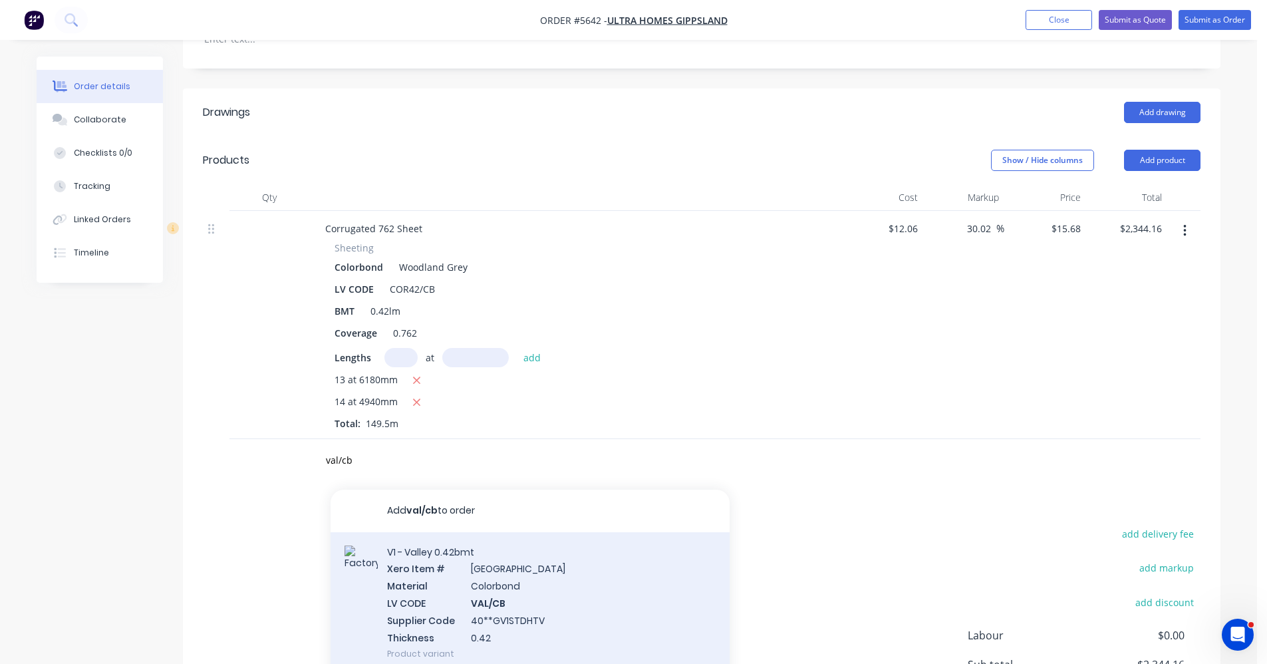
click at [523, 557] on div "V1 - Valley 0.42bmt Xero Item # Ridge & Valley Material Colorbond LV CODE VAL/C…" at bounding box center [530, 603] width 399 height 142
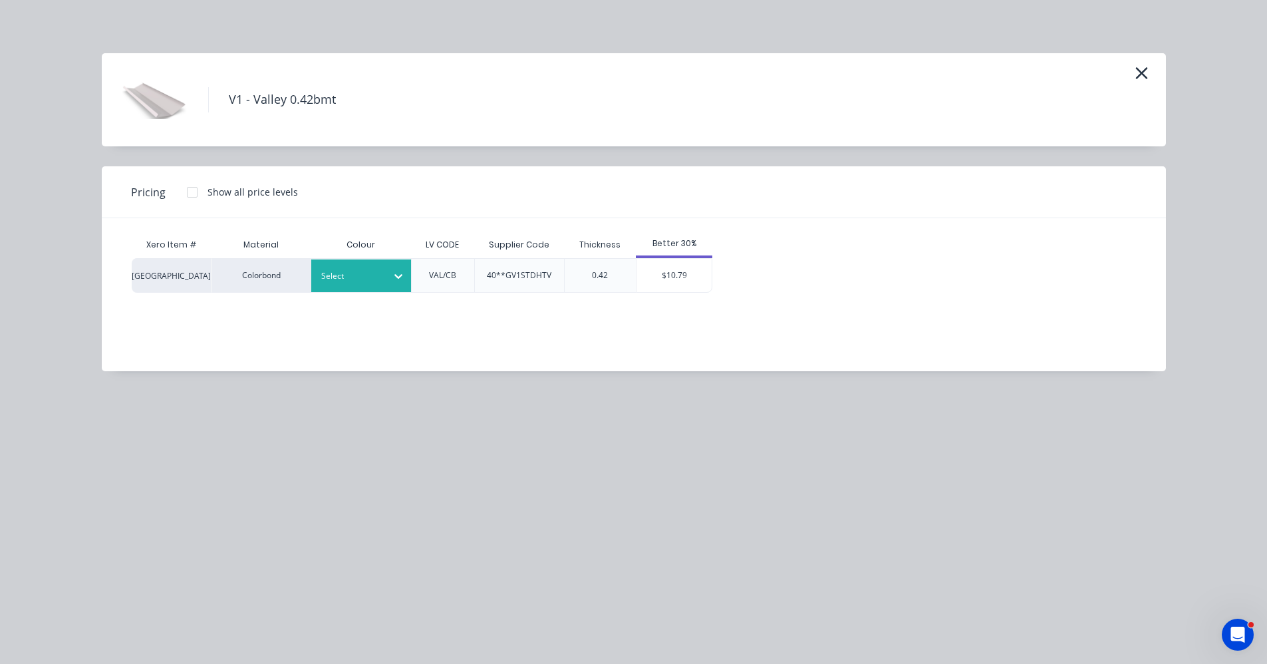
click at [373, 277] on div at bounding box center [351, 276] width 60 height 15
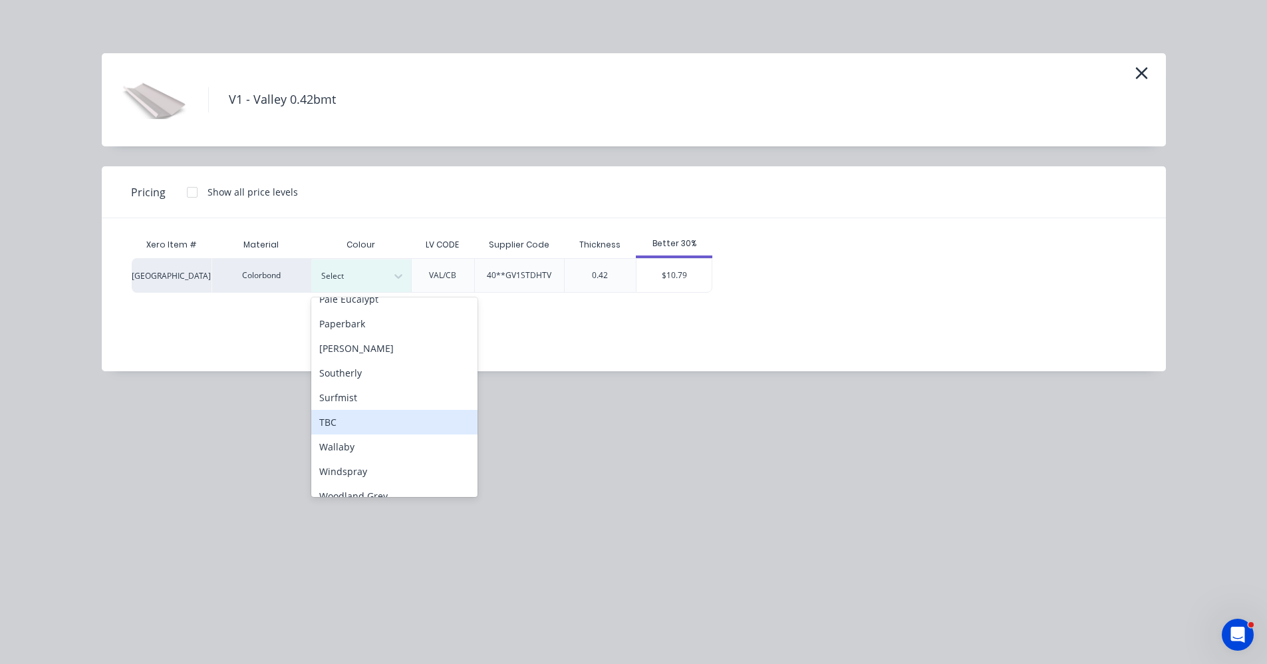
scroll to position [372, 0]
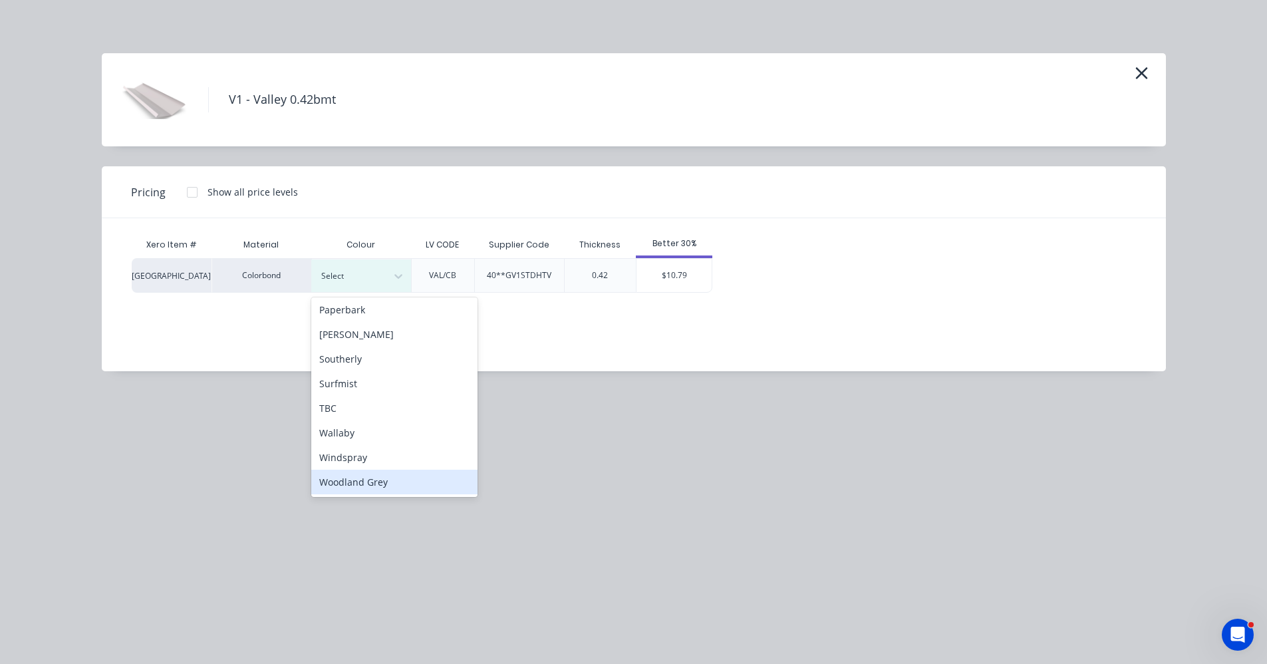
drag, startPoint x: 367, startPoint y: 490, endPoint x: 390, endPoint y: 485, distance: 23.9
click at [371, 488] on div "Woodland Grey" at bounding box center [394, 482] width 166 height 25
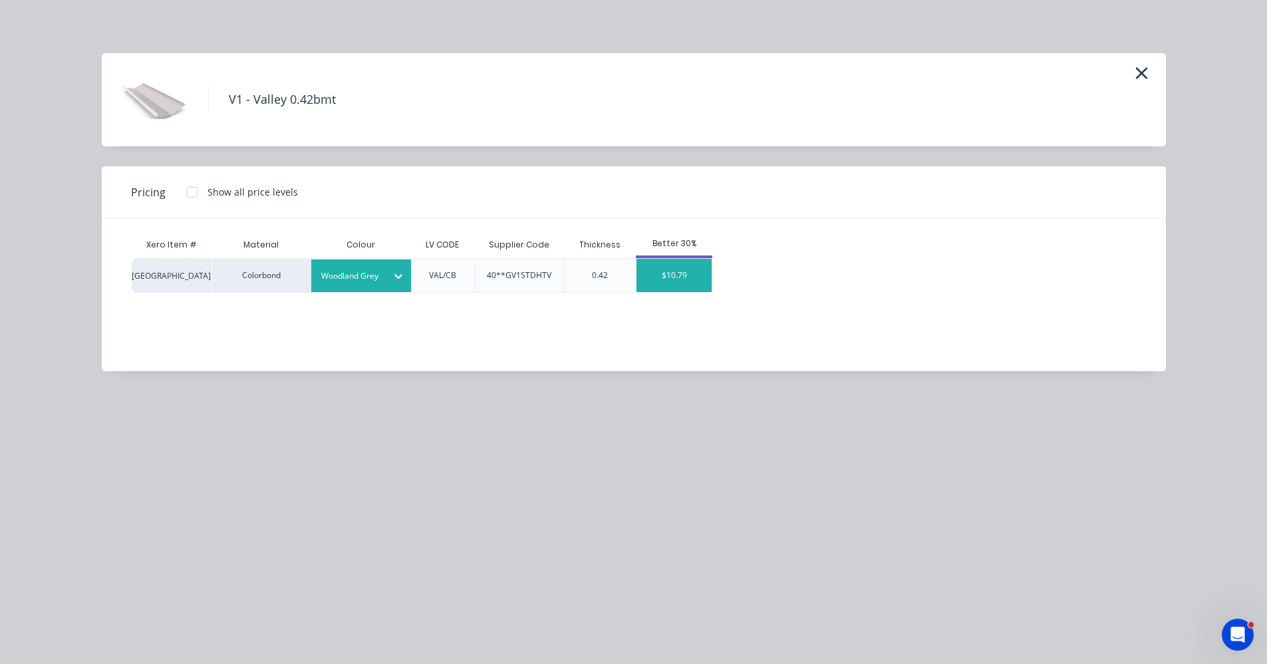
click at [684, 276] on div "$10.79" at bounding box center [674, 275] width 75 height 33
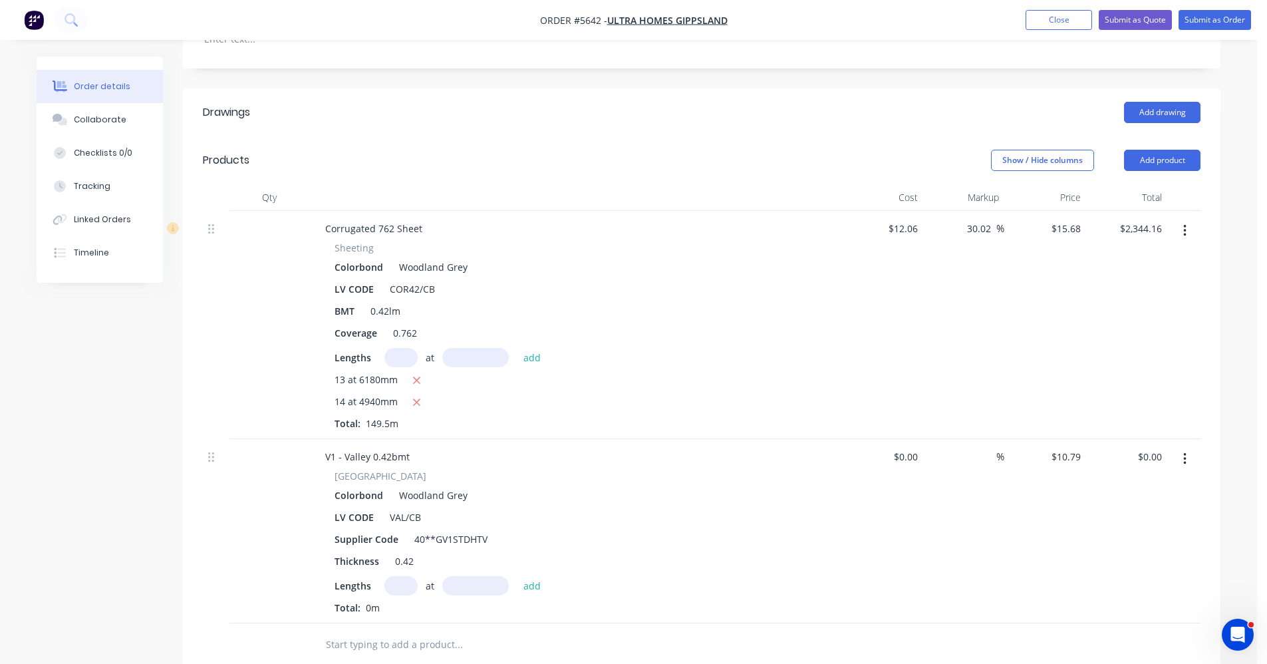
click at [404, 576] on input "text" at bounding box center [400, 585] width 33 height 19
click at [517, 576] on button "add" at bounding box center [532, 585] width 31 height 18
click at [375, 653] on input "text" at bounding box center [458, 666] width 266 height 27
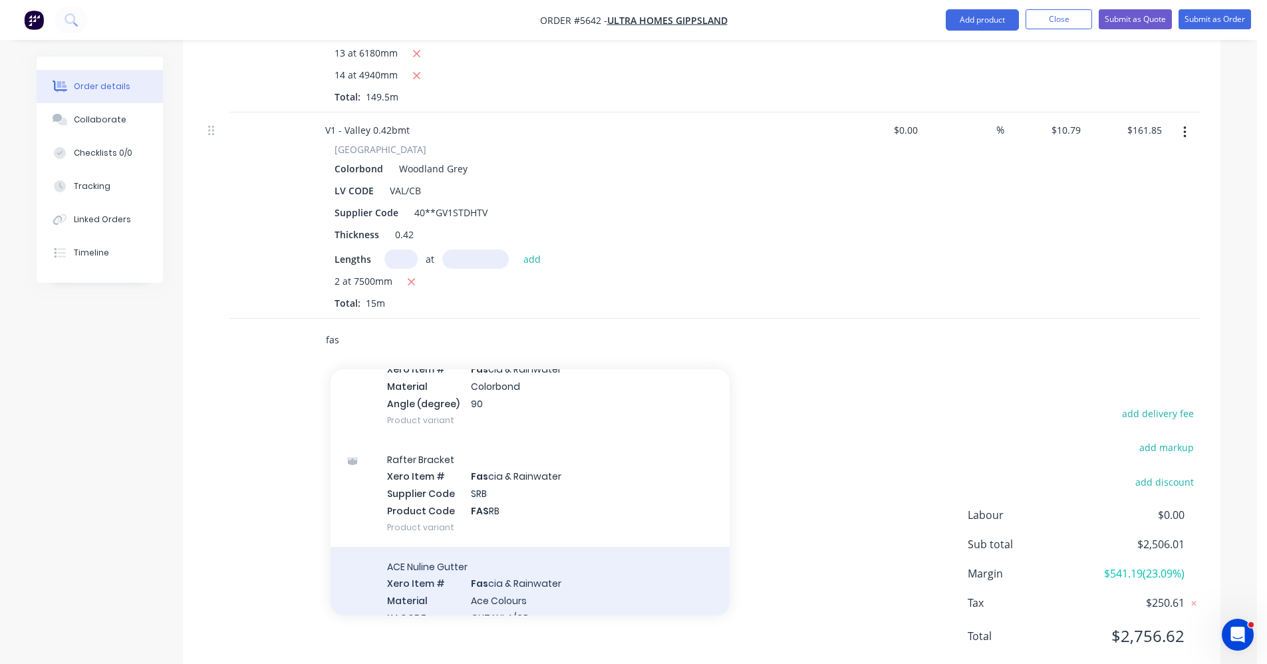
scroll to position [2195, 0]
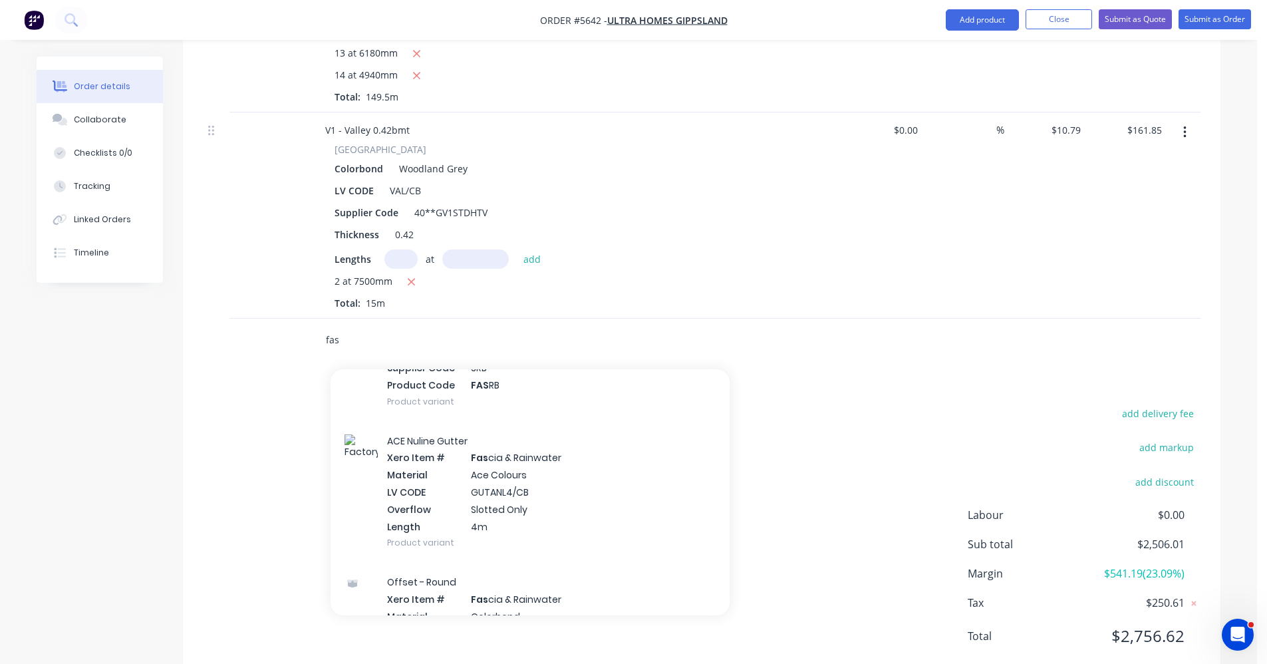
drag, startPoint x: 235, startPoint y: 291, endPoint x: 166, endPoint y: 290, distance: 68.5
click at [192, 289] on div "Qty Cost Markup Price Total Corrugated 762 Sheet Sheeting Colorbond Woodland Gr…" at bounding box center [702, 110] width 1038 height 504
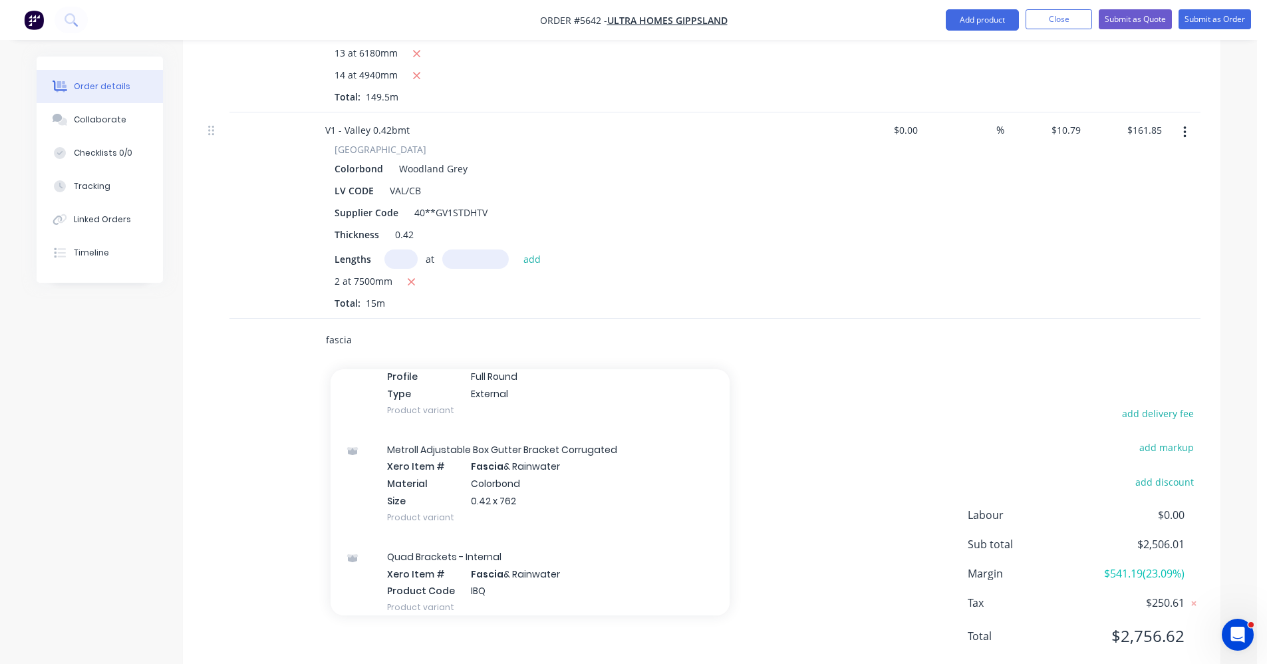
scroll to position [3725, 0]
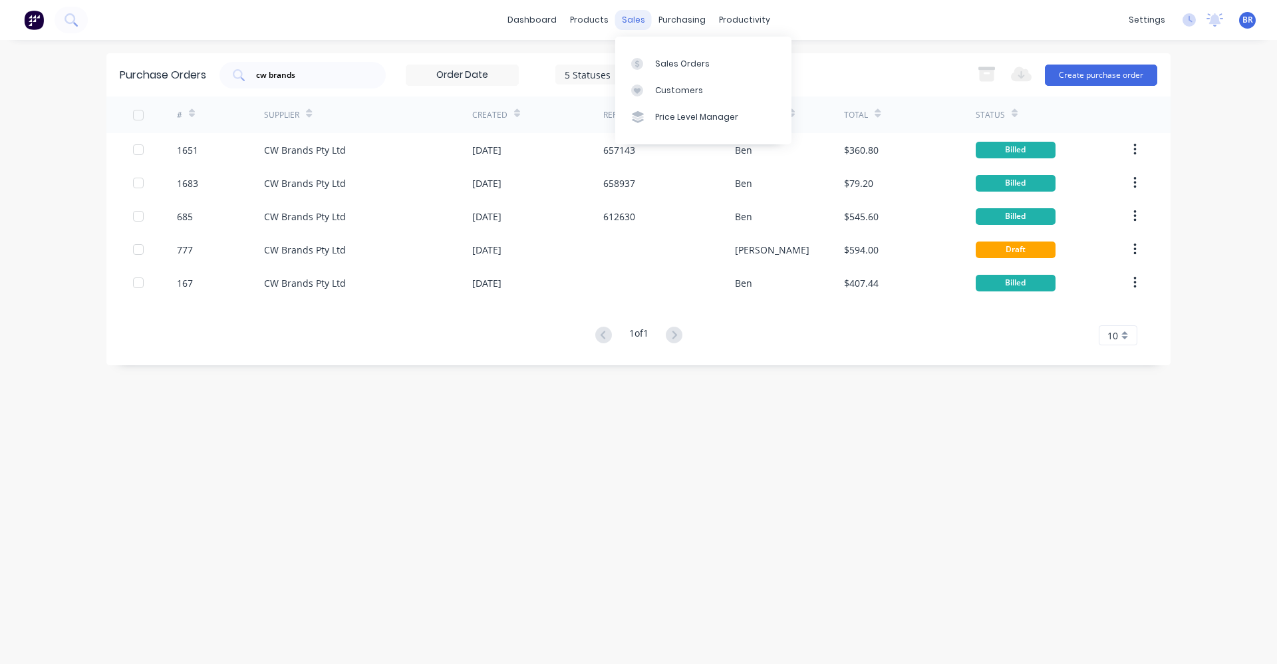
click at [638, 24] on div "sales" at bounding box center [633, 20] width 37 height 20
click at [657, 59] on div "Sales Orders" at bounding box center [682, 64] width 55 height 12
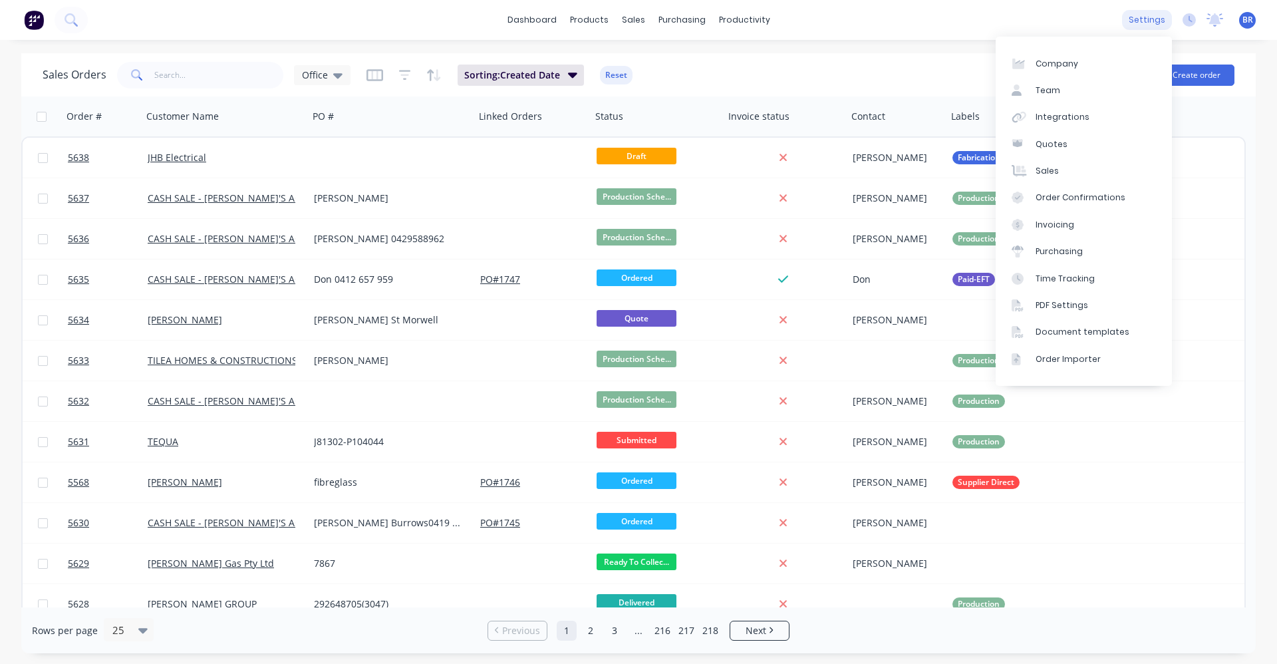
click at [1145, 19] on div "settings" at bounding box center [1147, 20] width 50 height 20
click at [1046, 90] on div "Team" at bounding box center [1048, 90] width 25 height 12
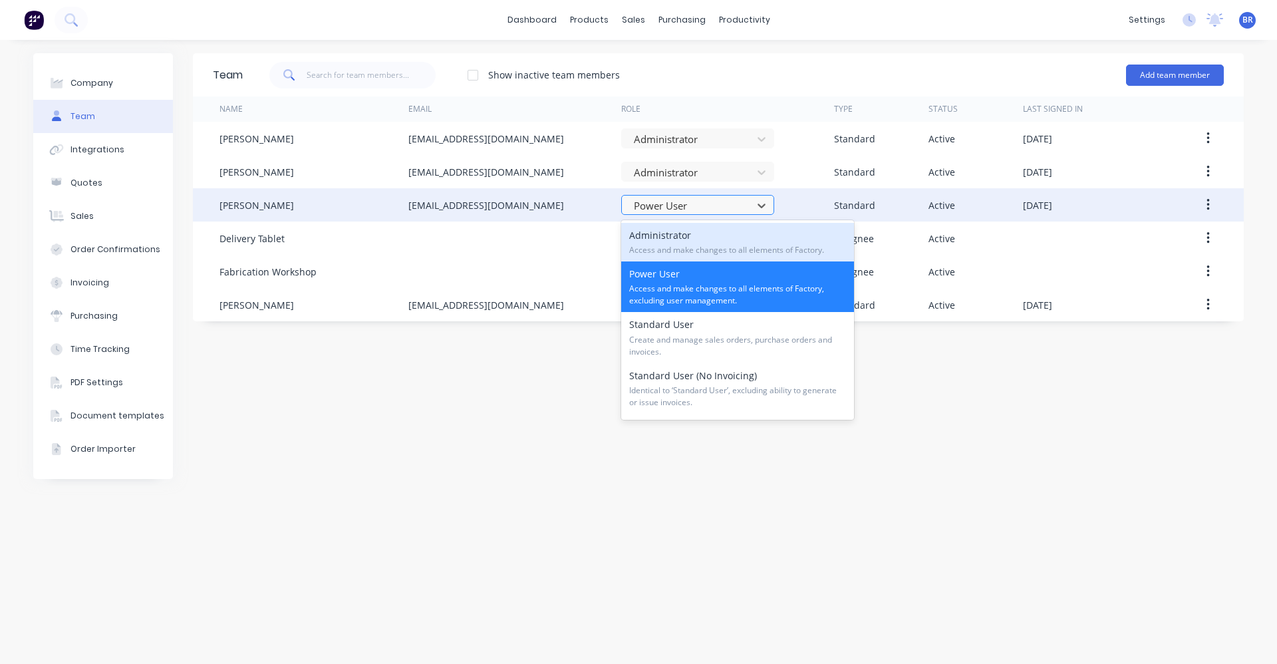
click at [746, 211] on div "Power User" at bounding box center [689, 206] width 121 height 20
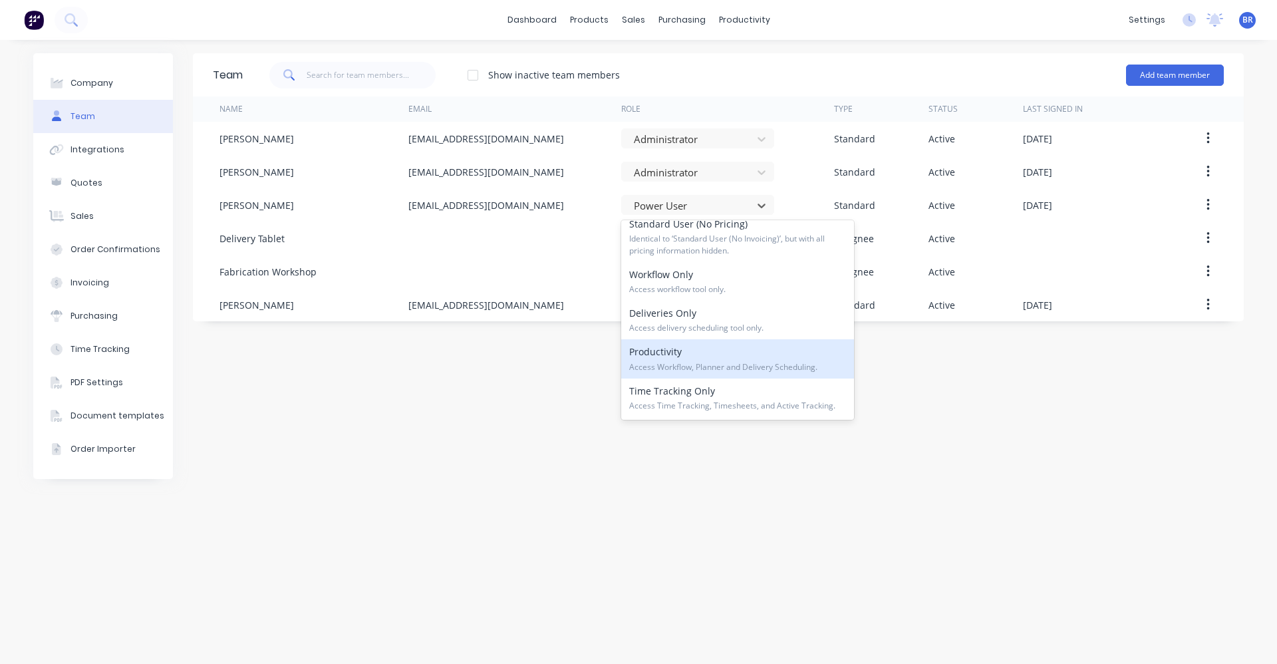
scroll to position [136, 0]
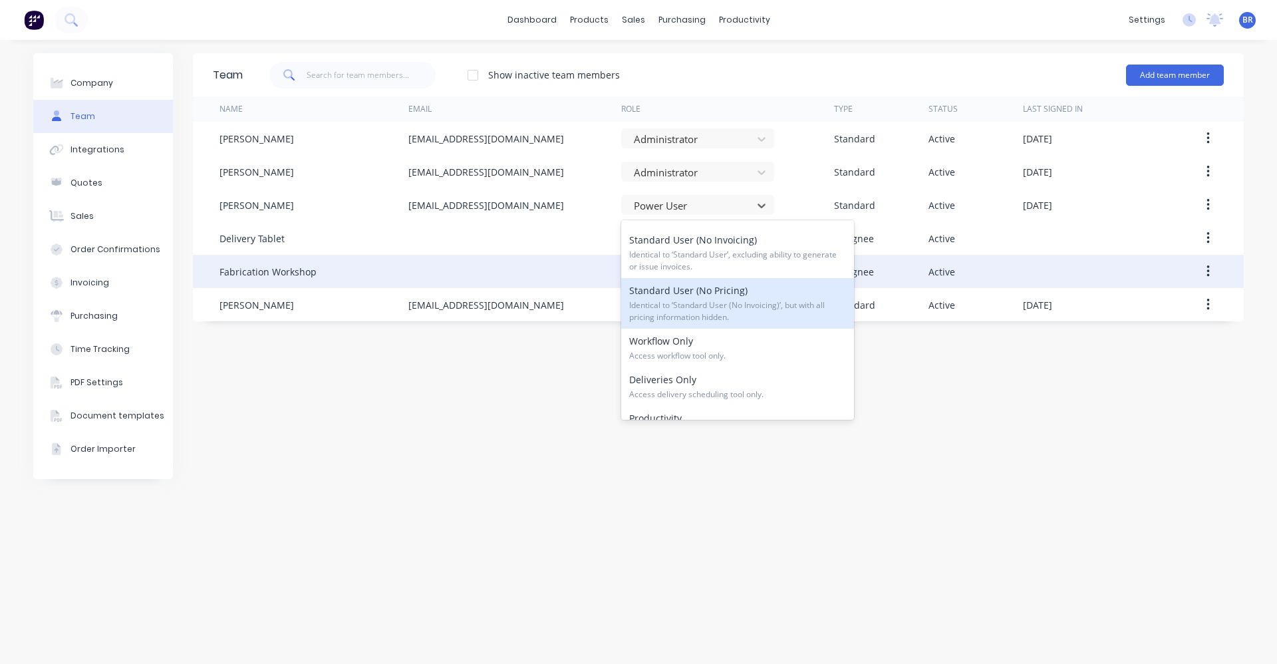
click at [571, 255] on div at bounding box center [514, 271] width 213 height 33
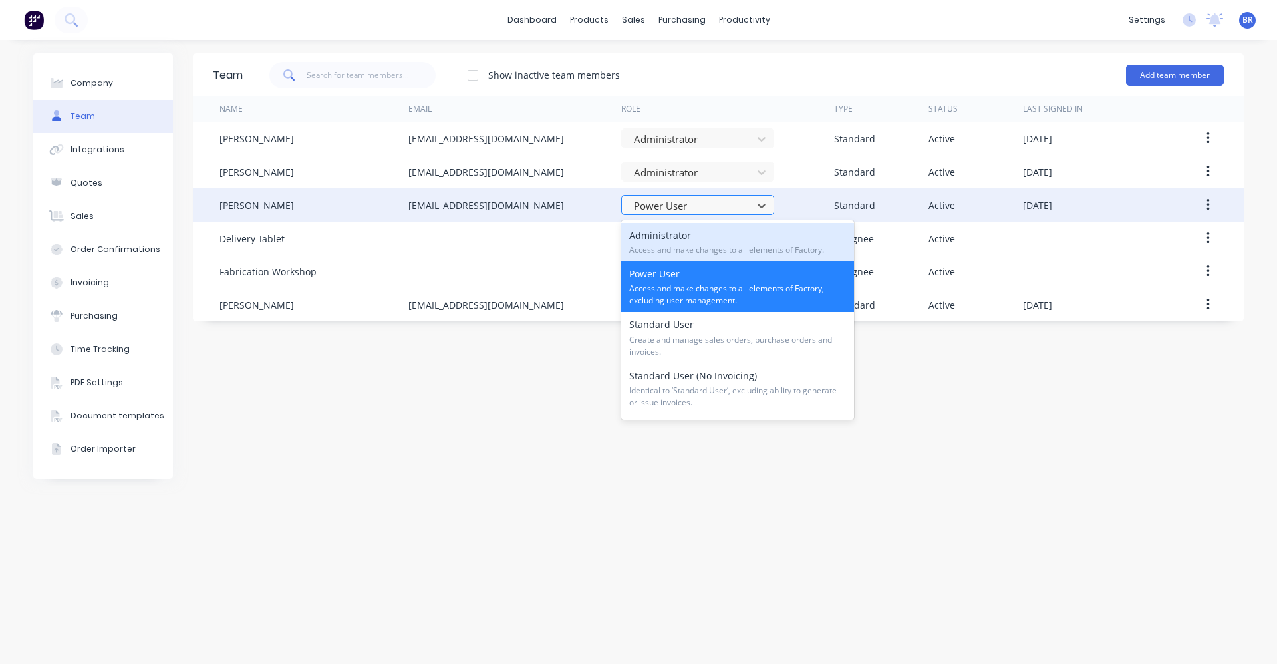
click at [731, 213] on div at bounding box center [689, 206] width 113 height 17
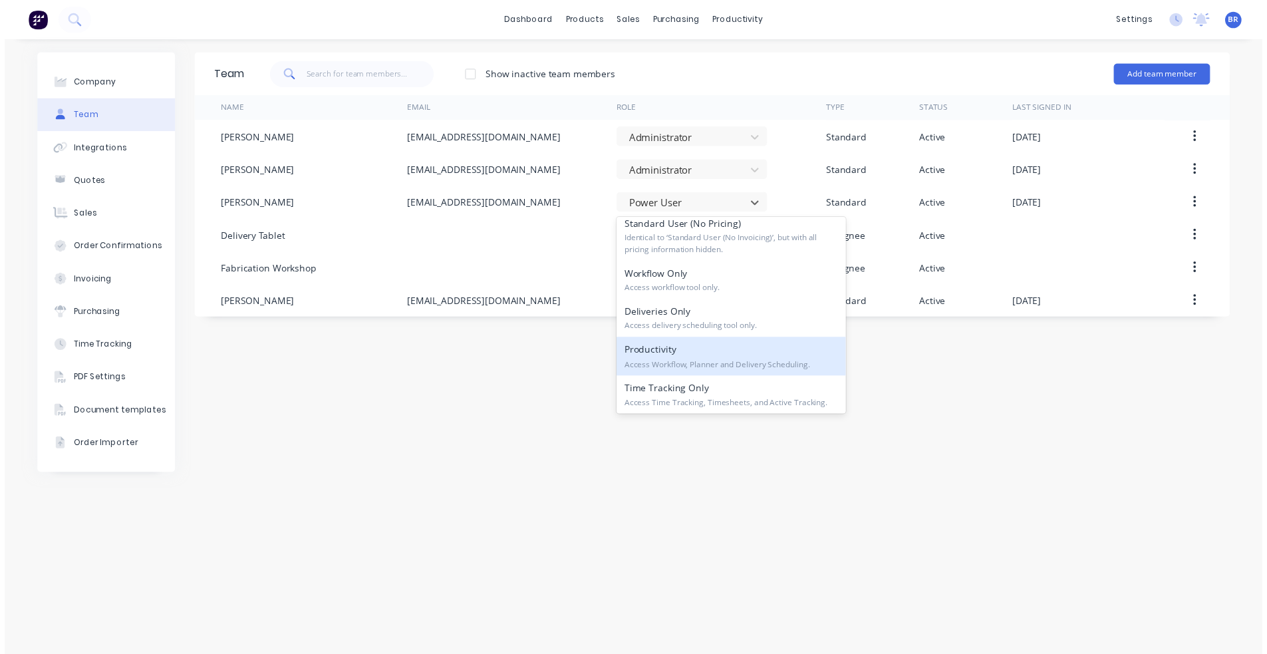
scroll to position [202, 0]
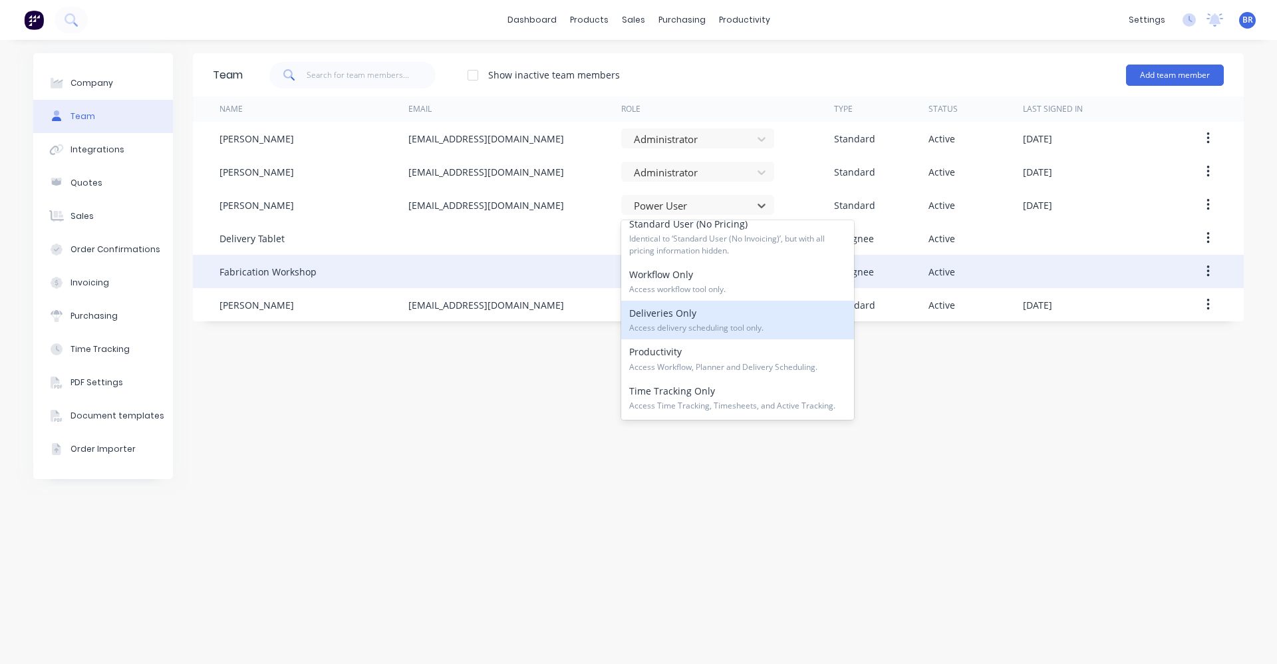
click at [538, 263] on div at bounding box center [514, 271] width 213 height 33
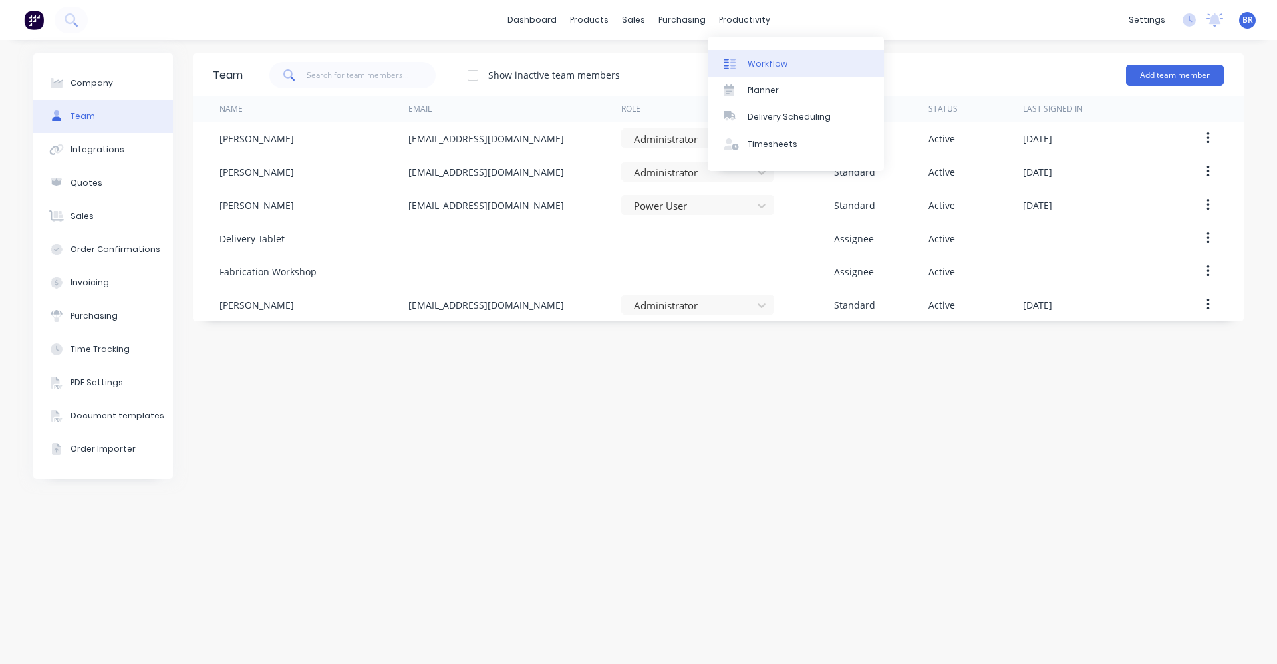
click at [762, 66] on div "Workflow" at bounding box center [768, 64] width 40 height 12
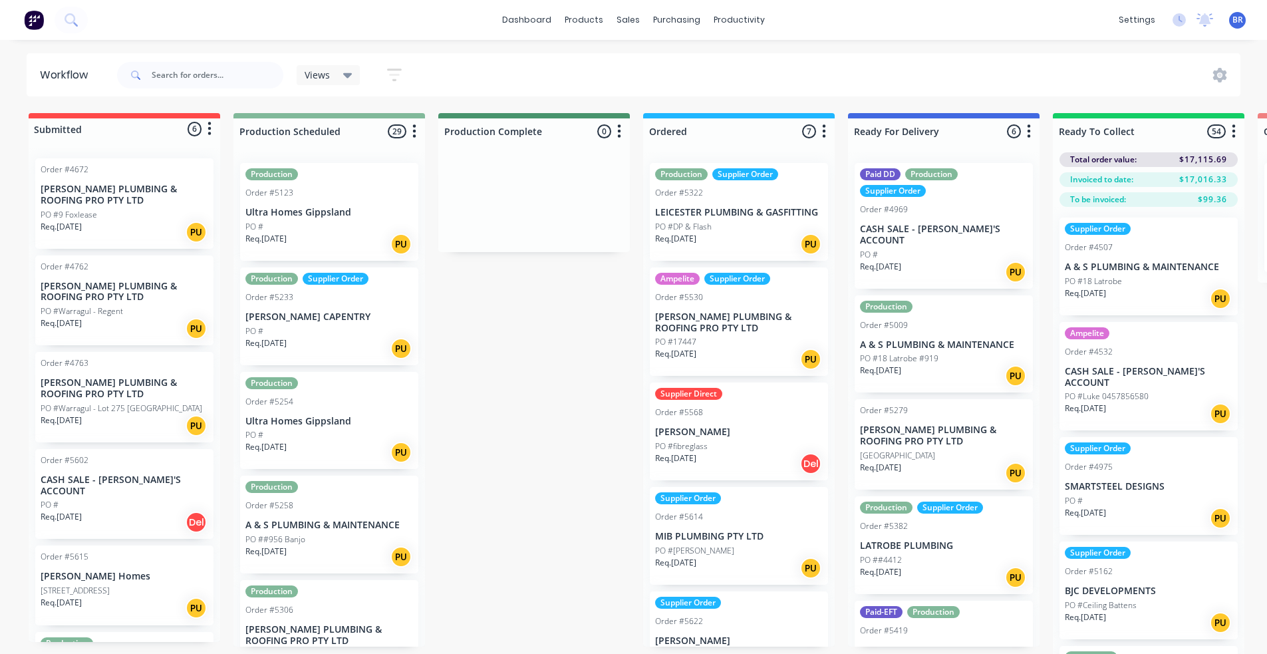
click at [299, 233] on div "Req. [DATE] PU" at bounding box center [329, 244] width 168 height 23
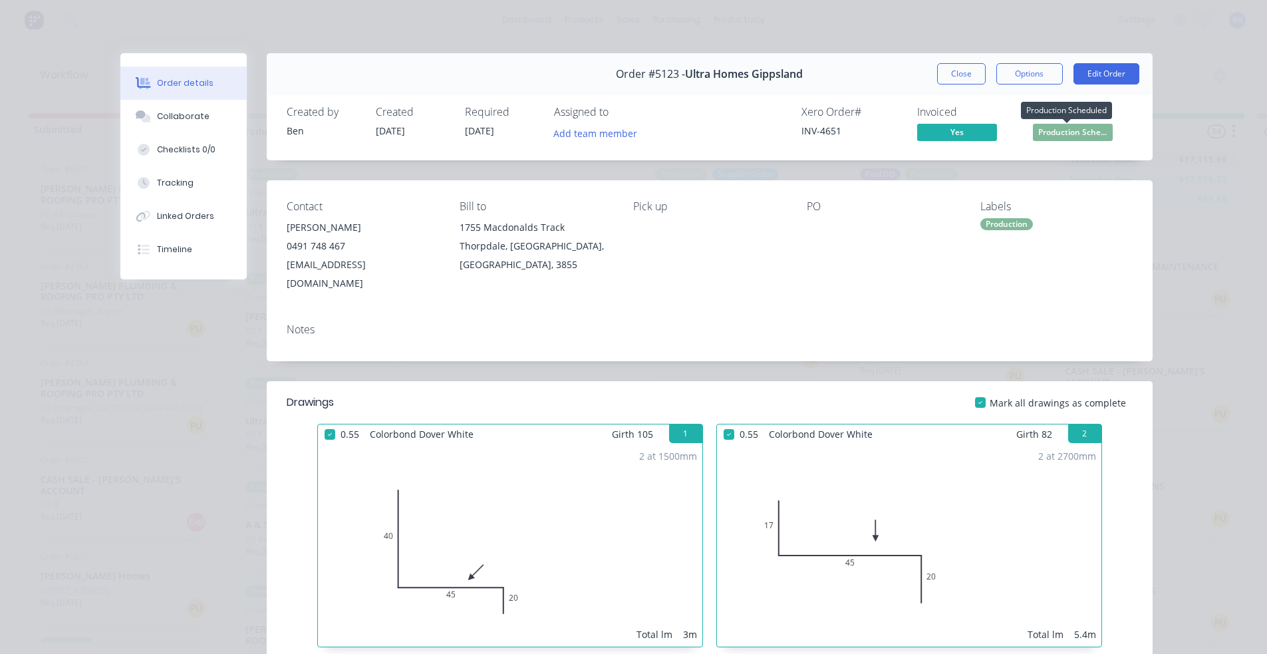
click at [1053, 134] on span "Production Sche..." at bounding box center [1073, 132] width 80 height 17
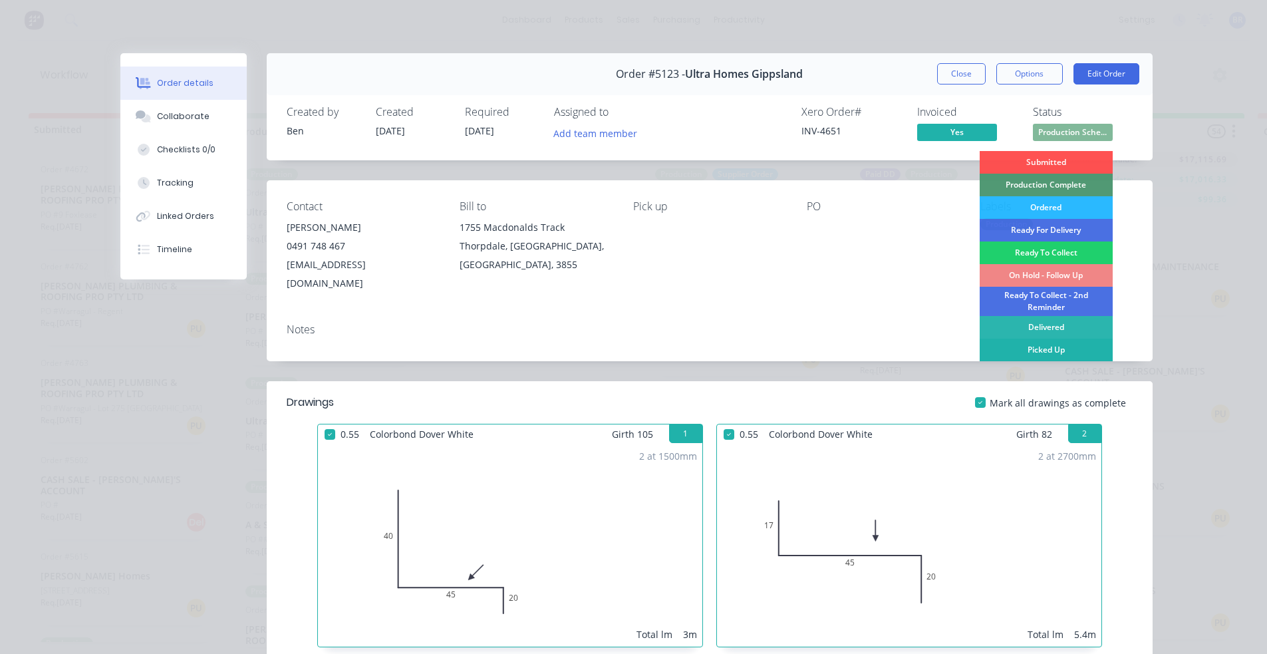
click at [1036, 355] on div "Picked Up" at bounding box center [1046, 350] width 133 height 23
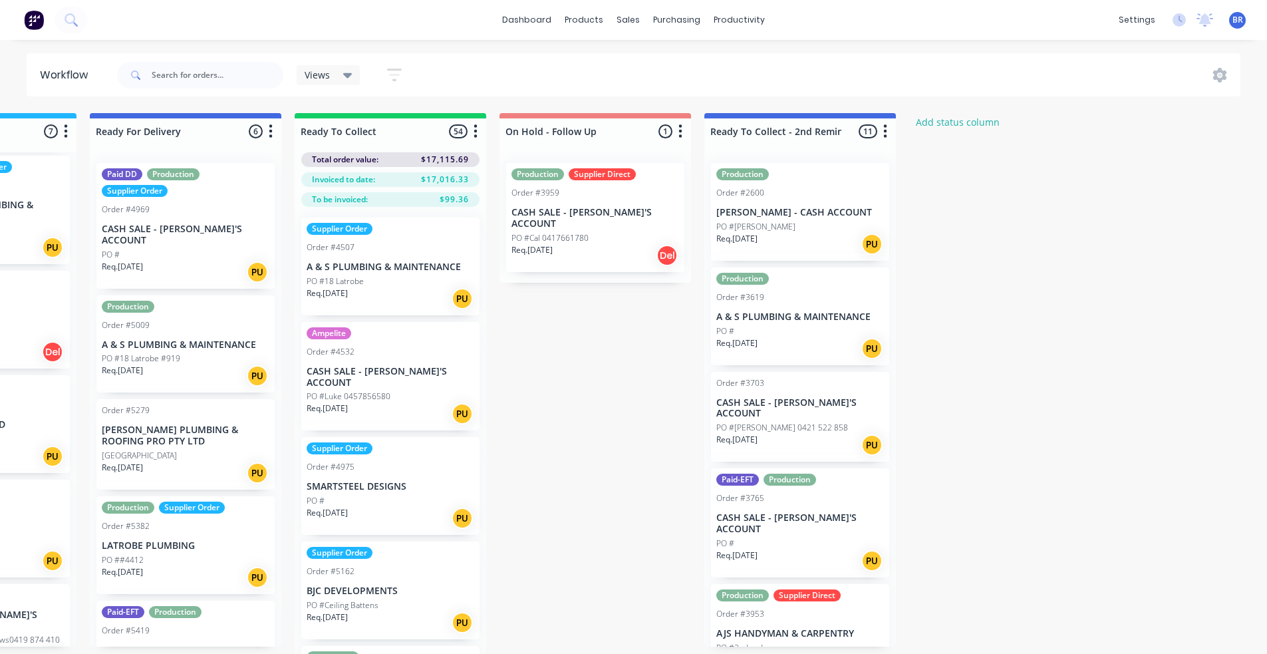
click at [778, 218] on div "Production Order #2600 [PERSON_NAME] - CASH ACCOUNT PO #[PERSON_NAME]. [DATE] PU" at bounding box center [800, 212] width 178 height 98
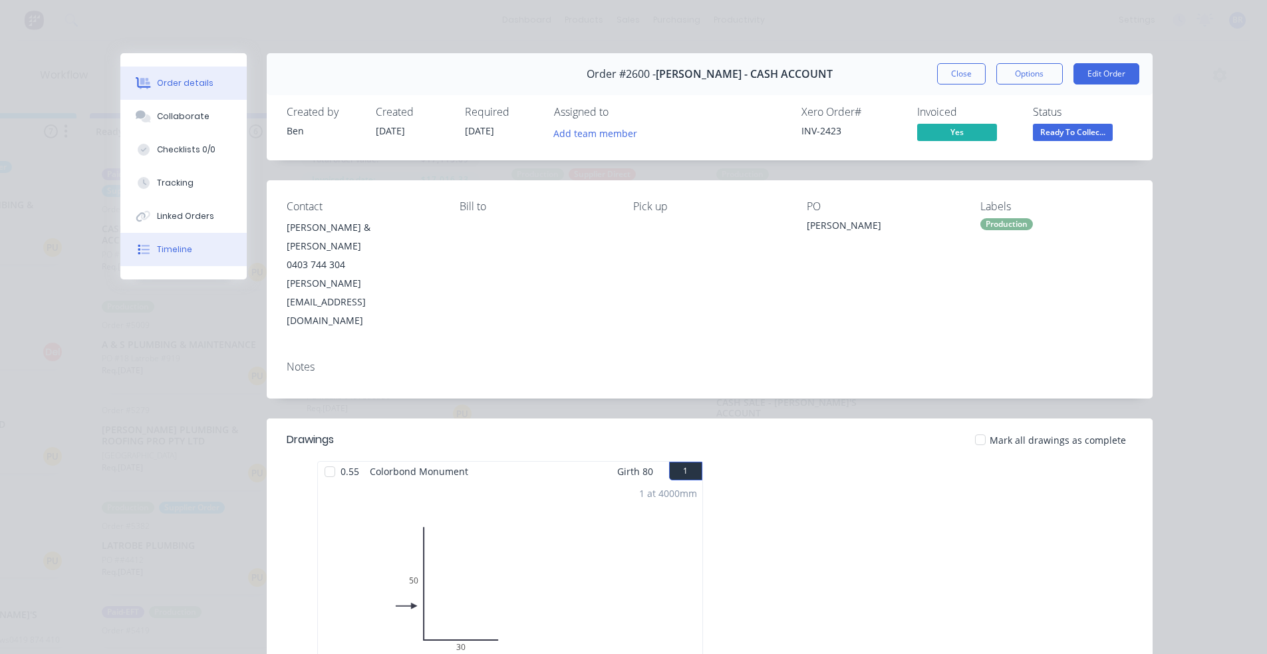
drag, startPoint x: 156, startPoint y: 254, endPoint x: 169, endPoint y: 256, distance: 12.8
click at [161, 254] on div "Timeline" at bounding box center [174, 249] width 35 height 12
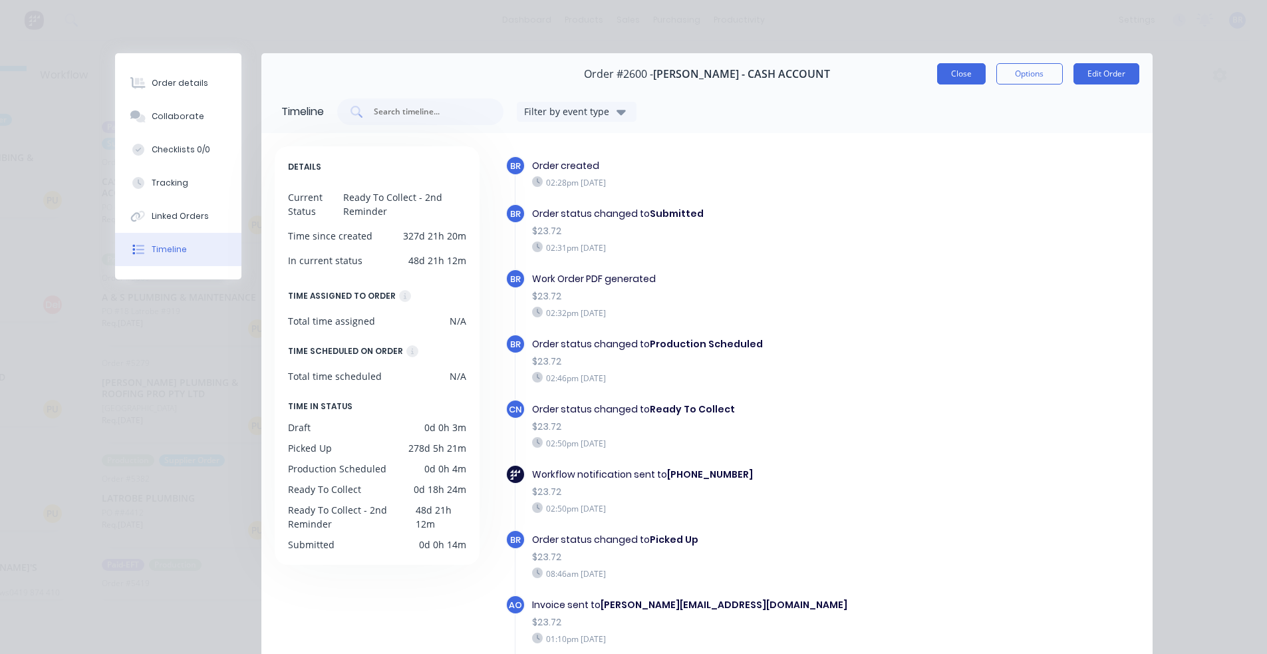
click at [956, 75] on button "Close" at bounding box center [961, 73] width 49 height 21
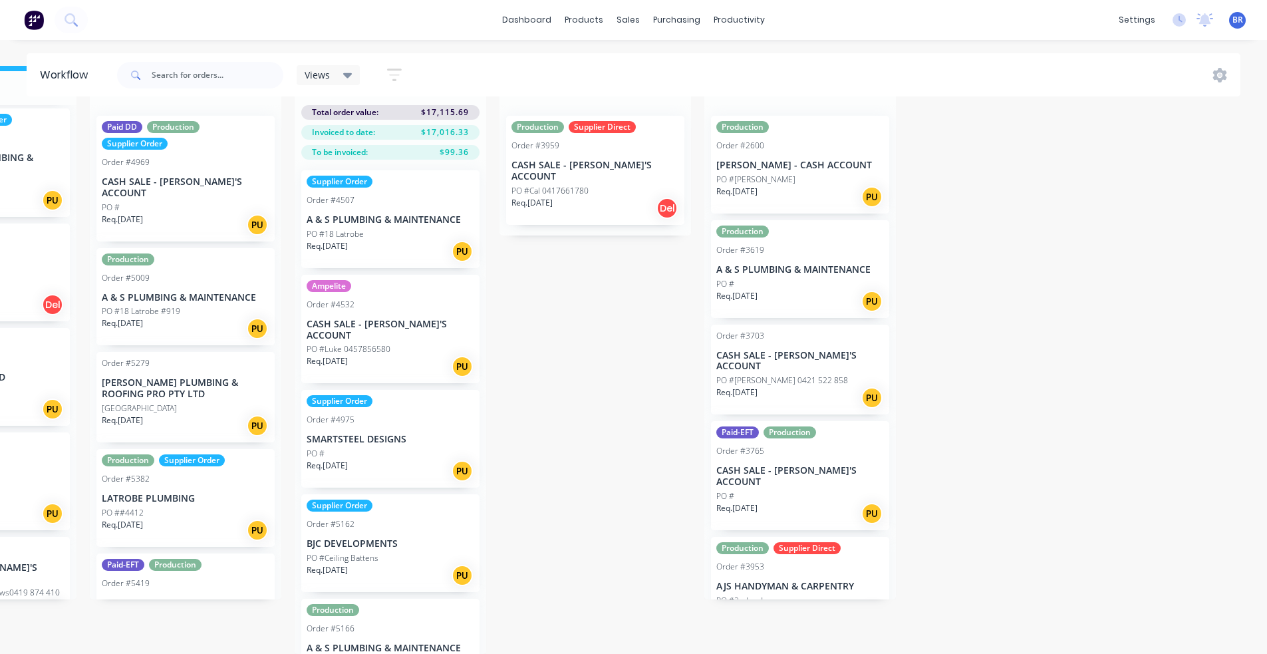
click at [781, 187] on div "Req. [DATE] PU" at bounding box center [800, 197] width 168 height 23
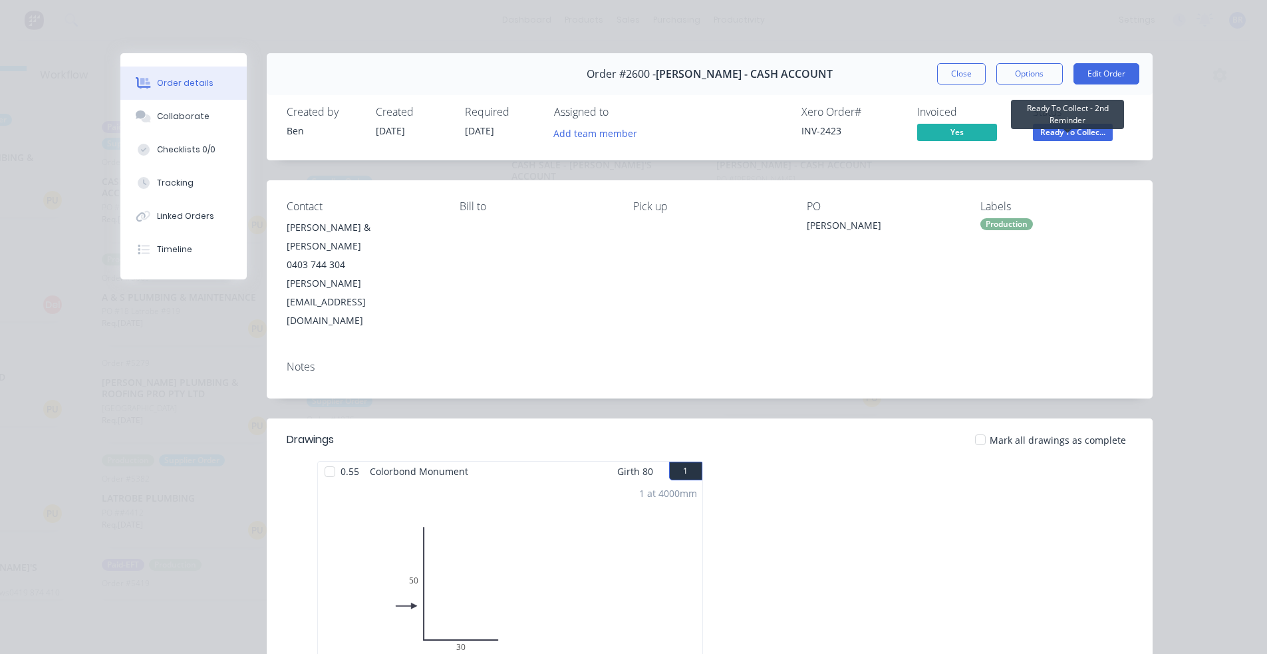
click at [1078, 136] on span "Ready To Collec..." at bounding box center [1073, 132] width 80 height 17
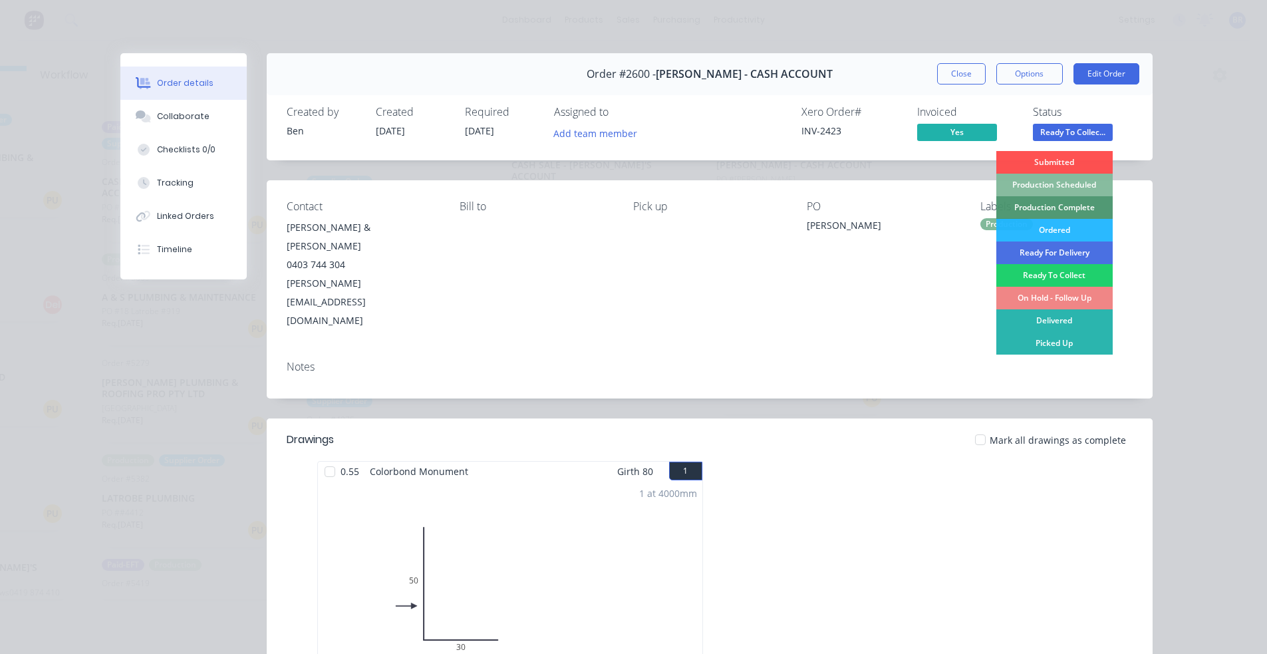
click at [1208, 291] on div "Order details Collaborate Checklists 0/0 Tracking Linked Orders Timeline Order …" at bounding box center [633, 327] width 1267 height 654
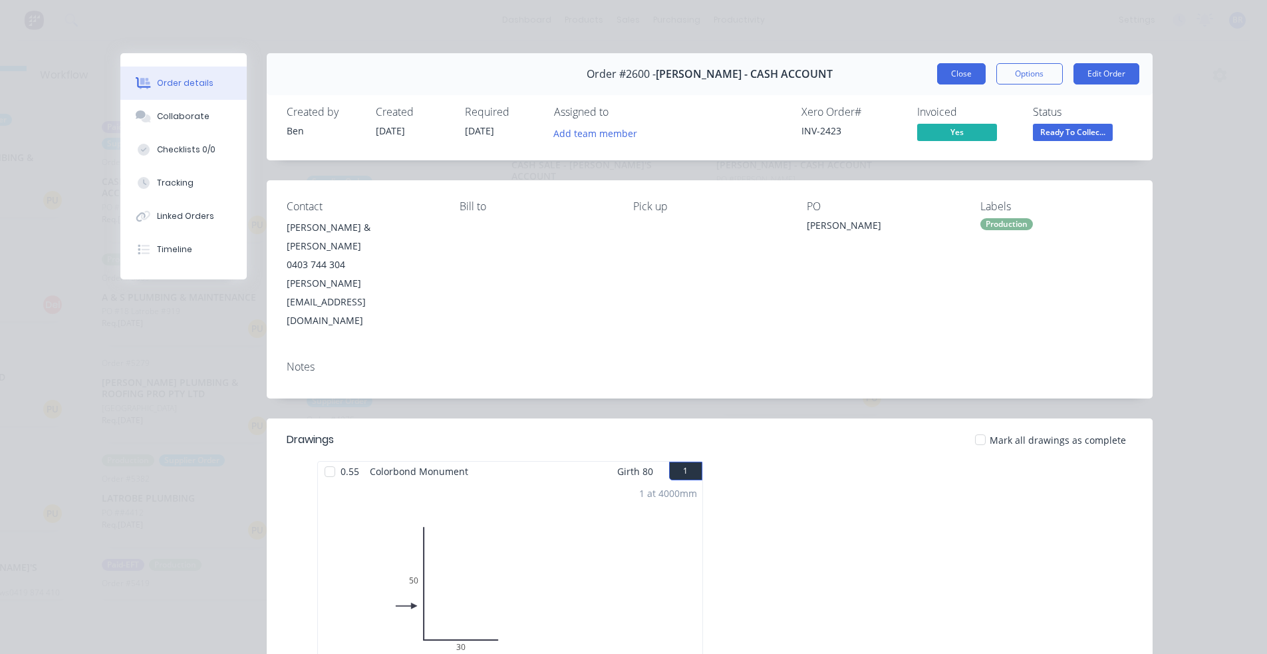
click at [955, 76] on button "Close" at bounding box center [961, 73] width 49 height 21
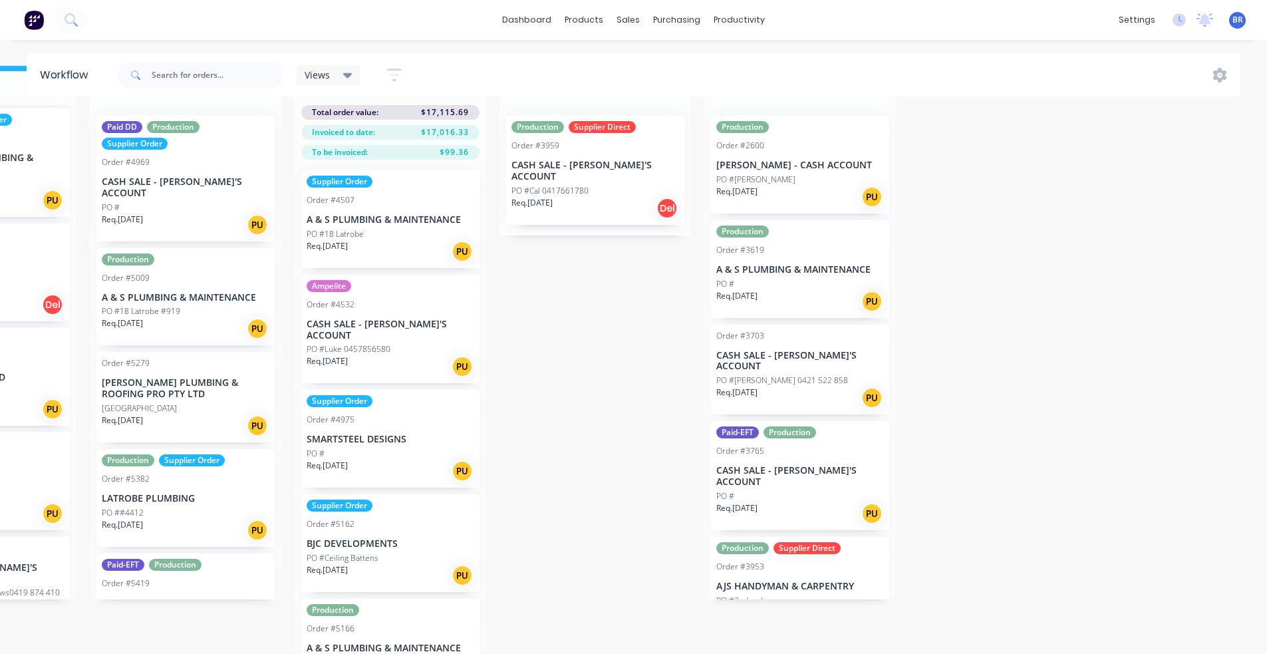
click at [794, 290] on div "Req. [DATE] PU" at bounding box center [800, 301] width 168 height 23
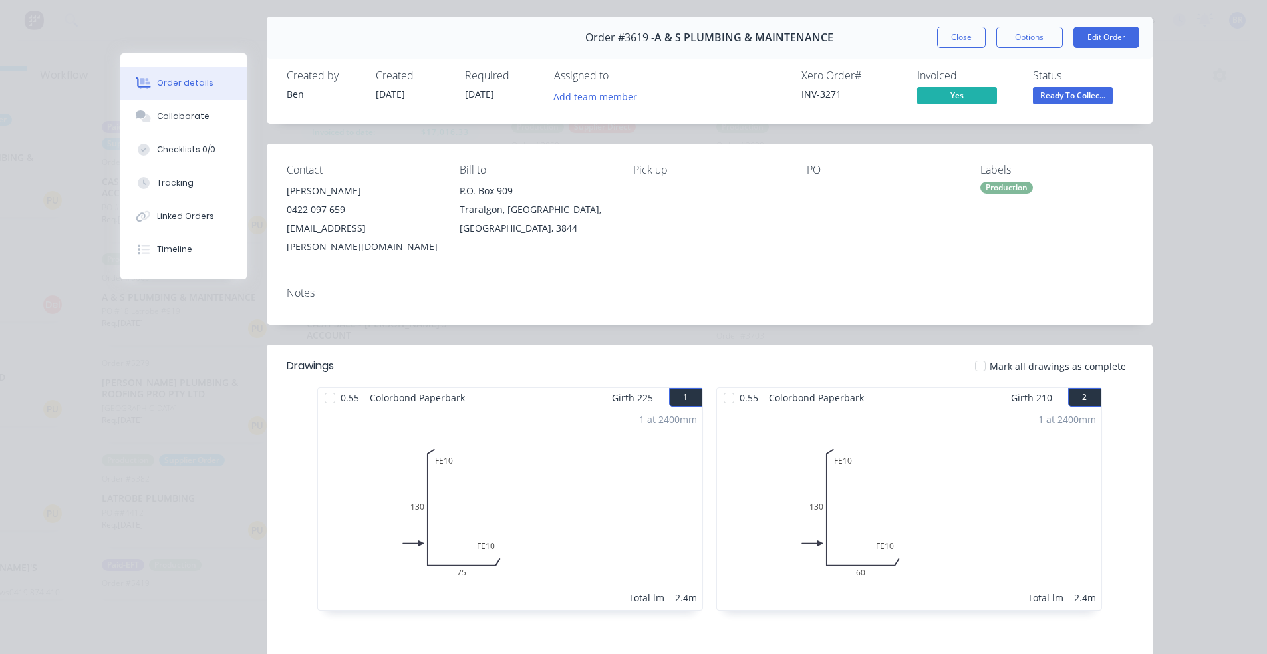
scroll to position [1, 0]
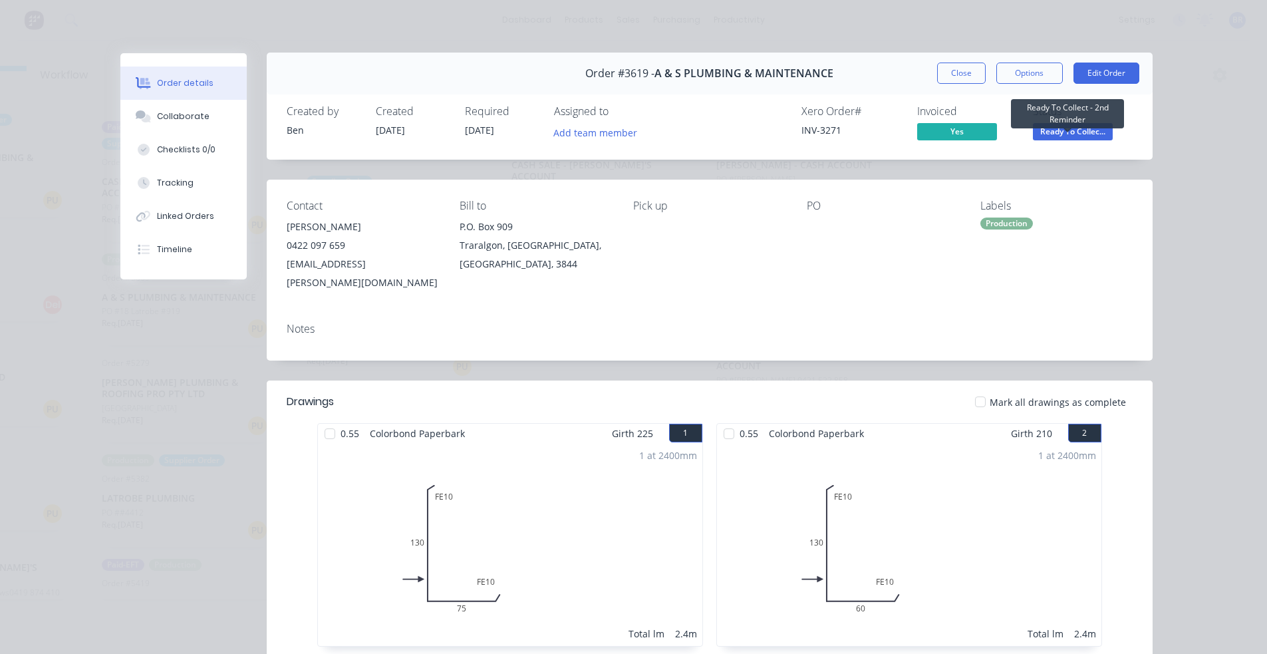
drag, startPoint x: 1070, startPoint y: 130, endPoint x: 1070, endPoint y: 148, distance: 18.0
click at [1068, 130] on span "Ready To Collec..." at bounding box center [1073, 131] width 80 height 17
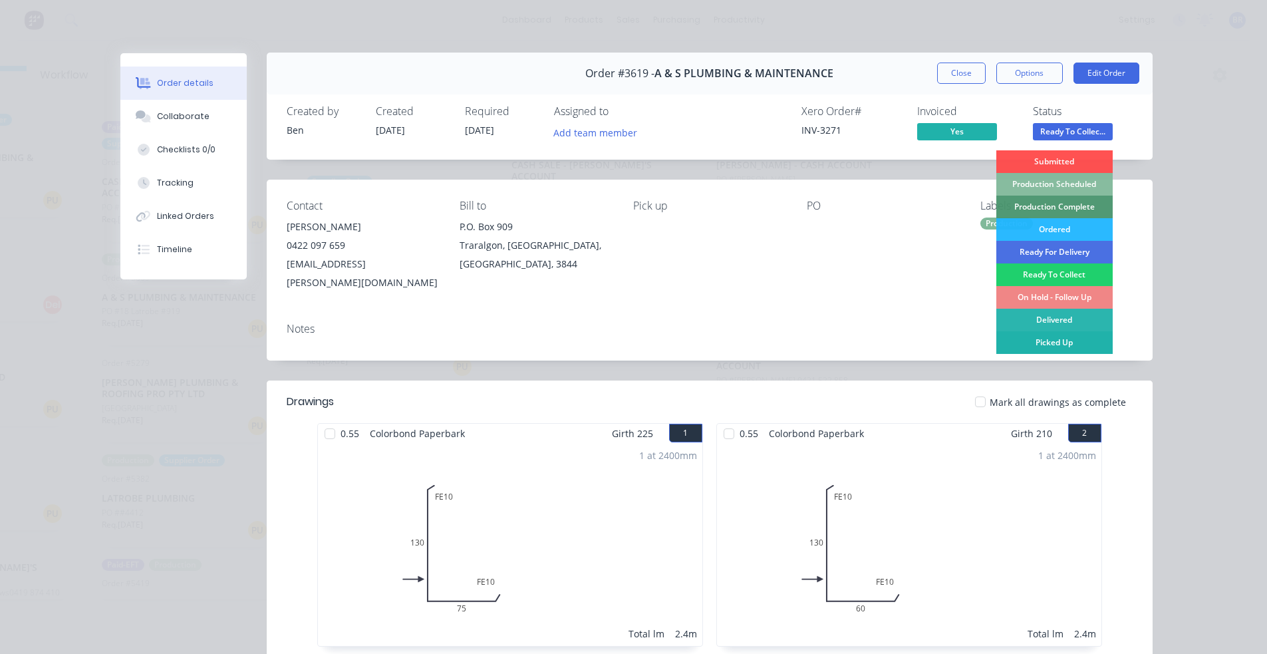
click at [1023, 345] on div "Picked Up" at bounding box center [1054, 342] width 116 height 23
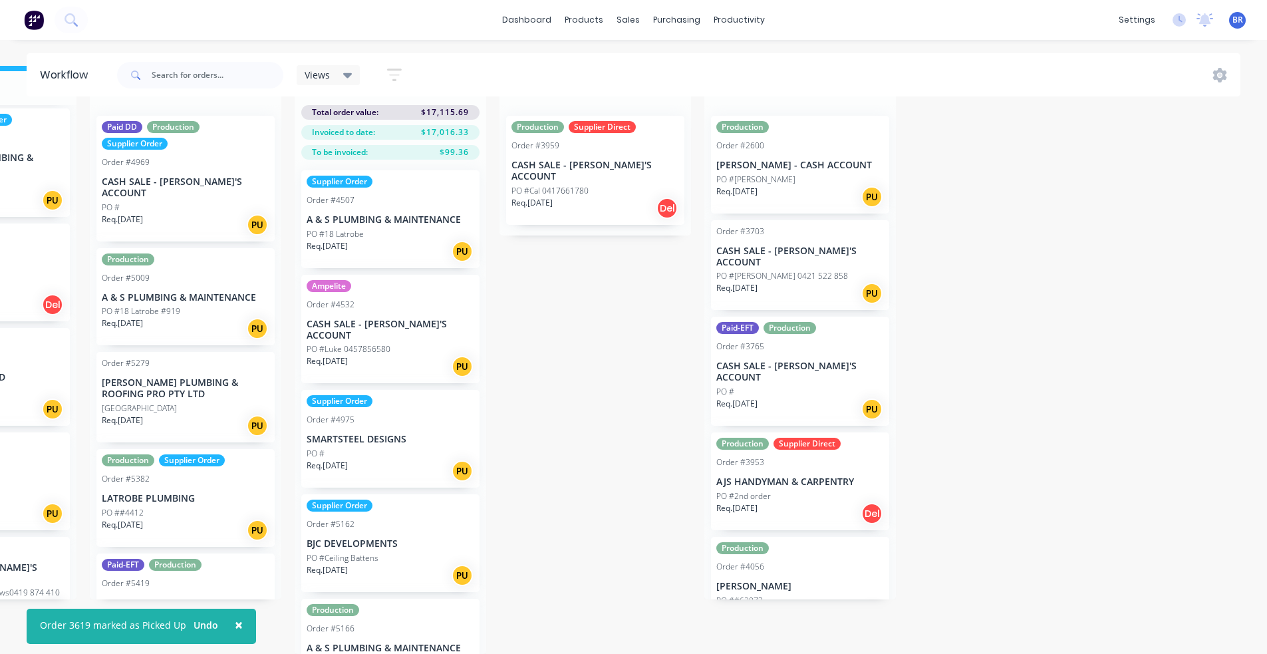
click at [780, 282] on div "Req. [DATE] PU" at bounding box center [800, 293] width 168 height 23
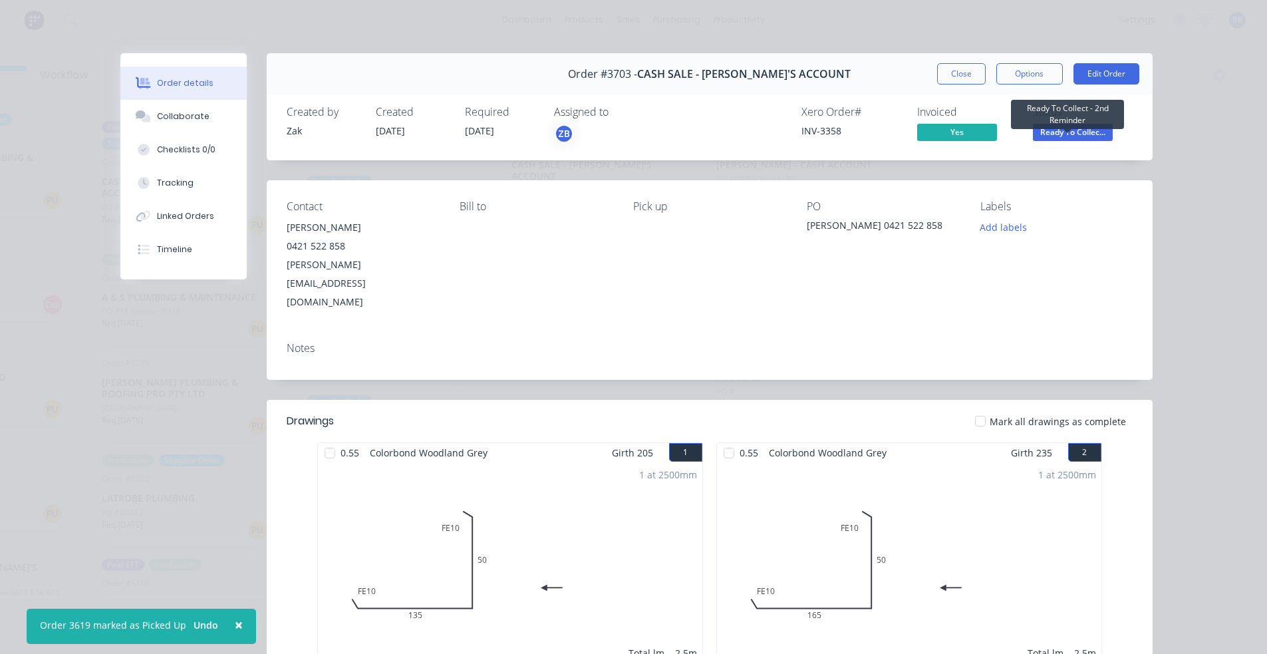
click at [1066, 134] on span "Ready To Collec..." at bounding box center [1073, 132] width 80 height 17
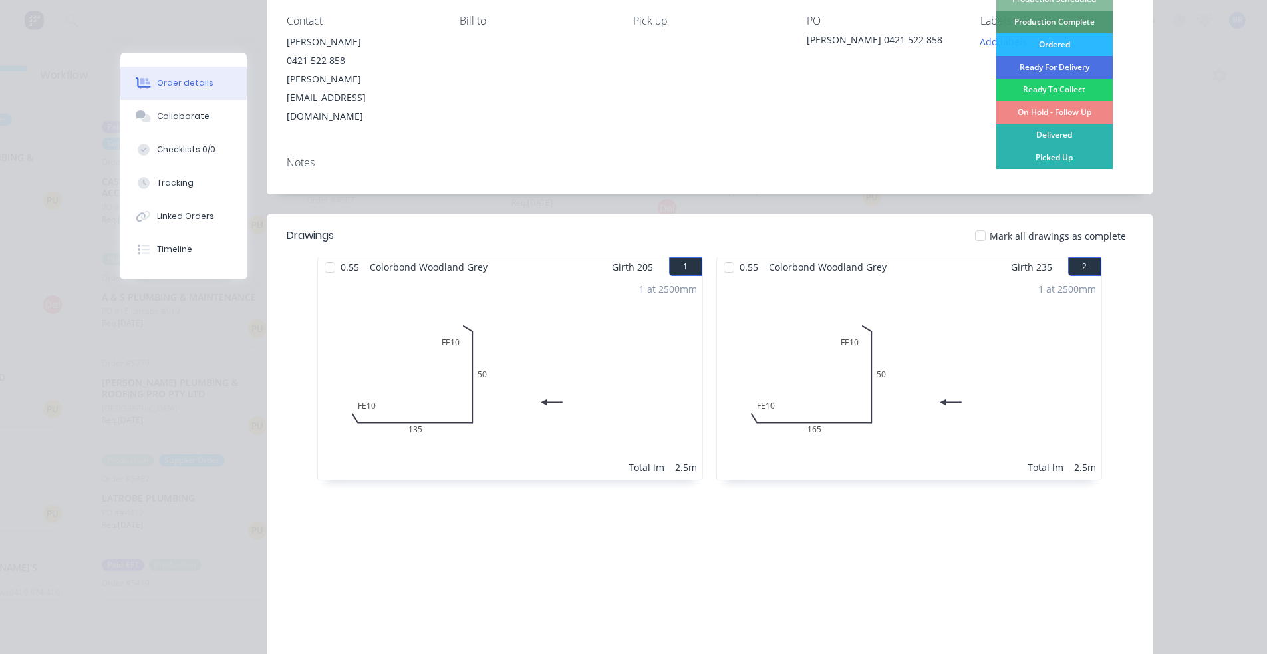
scroll to position [200, 0]
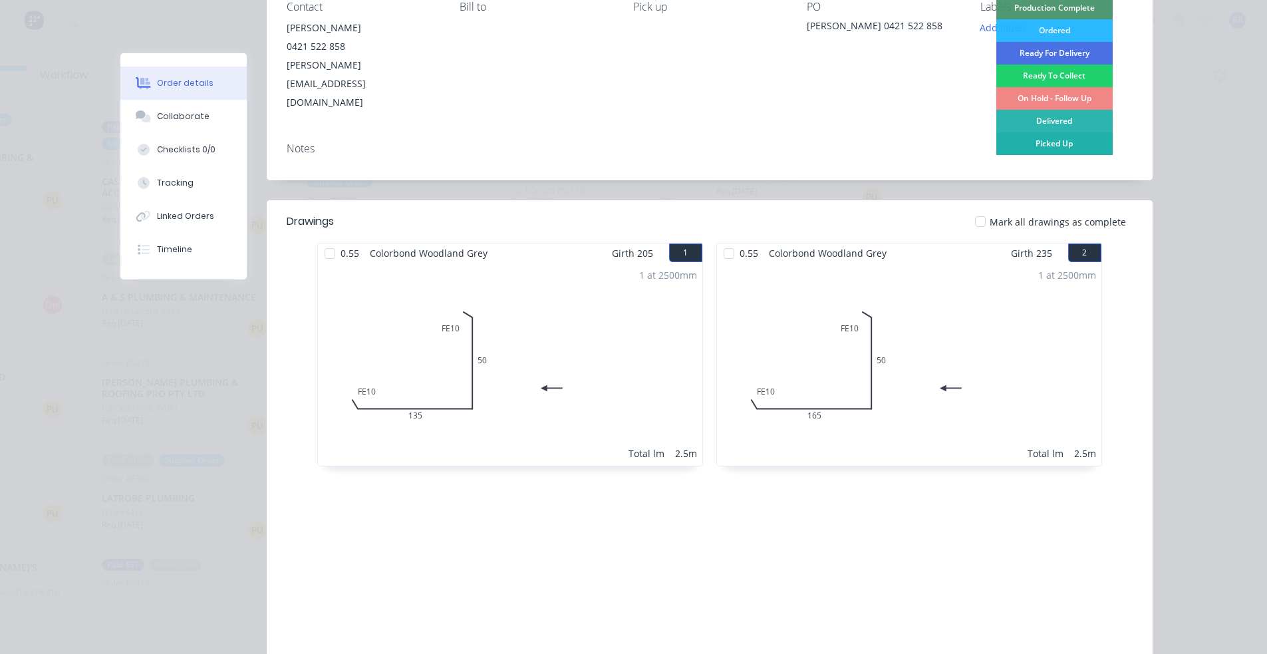
click at [1066, 144] on div "Picked Up" at bounding box center [1054, 143] width 116 height 23
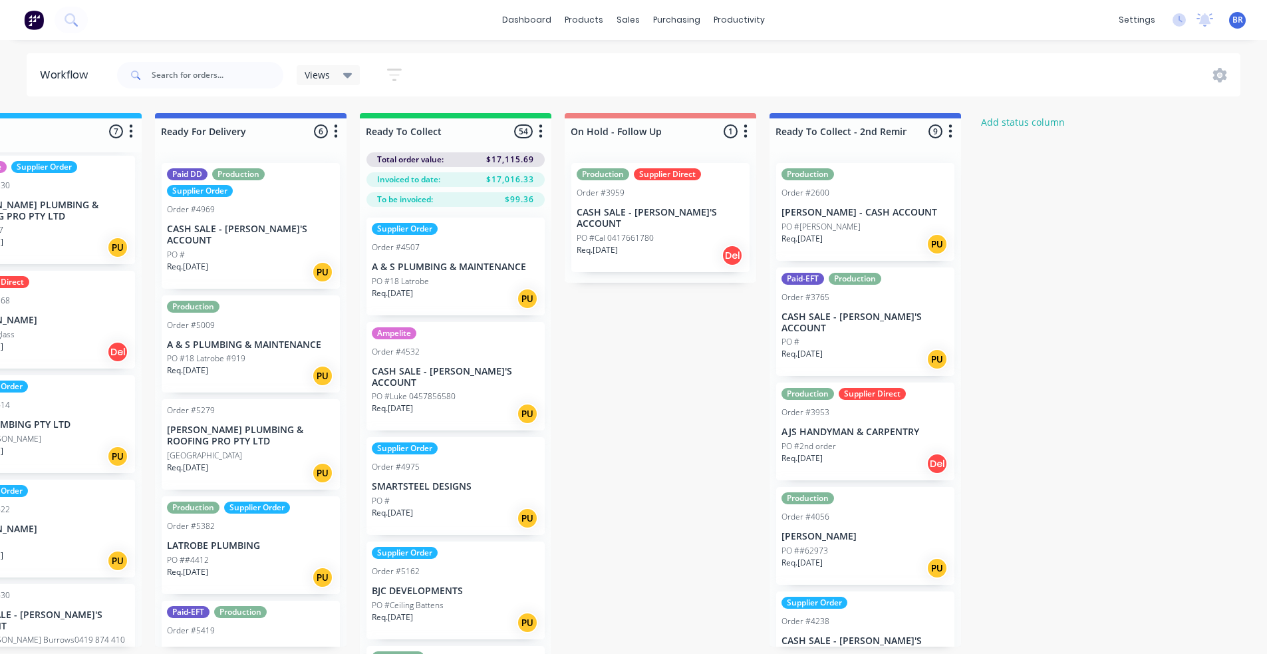
scroll to position [0, 758]
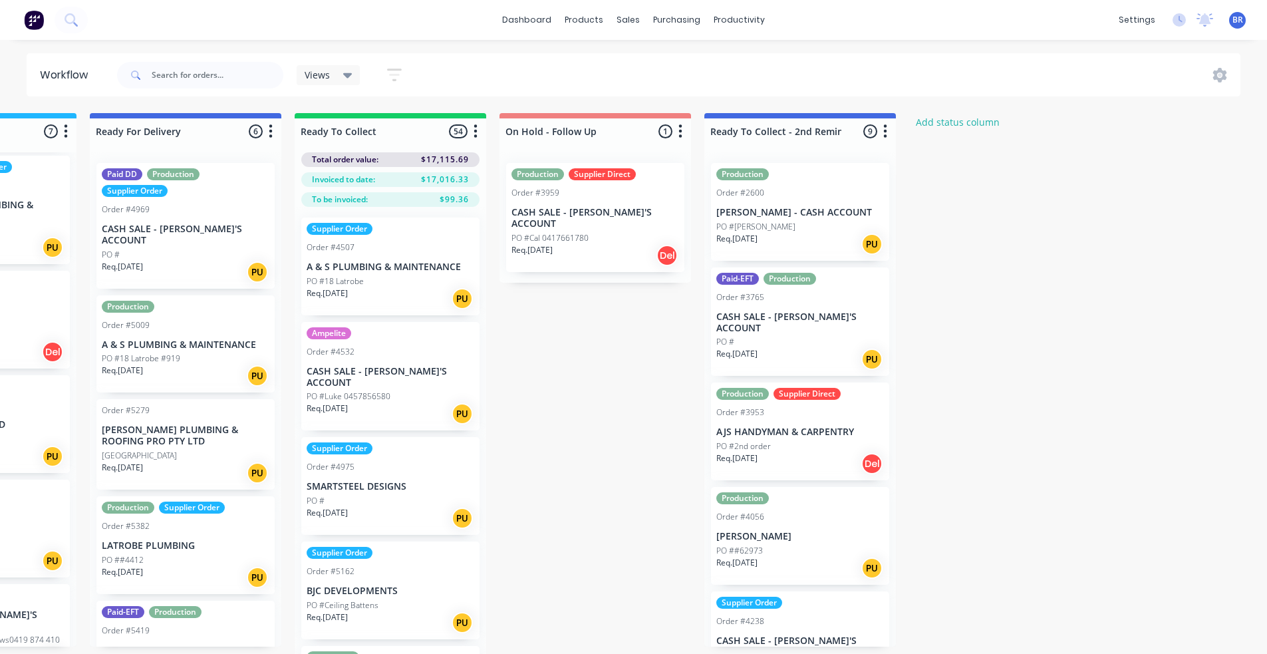
click at [804, 230] on div "PO #[PERSON_NAME]" at bounding box center [800, 227] width 168 height 12
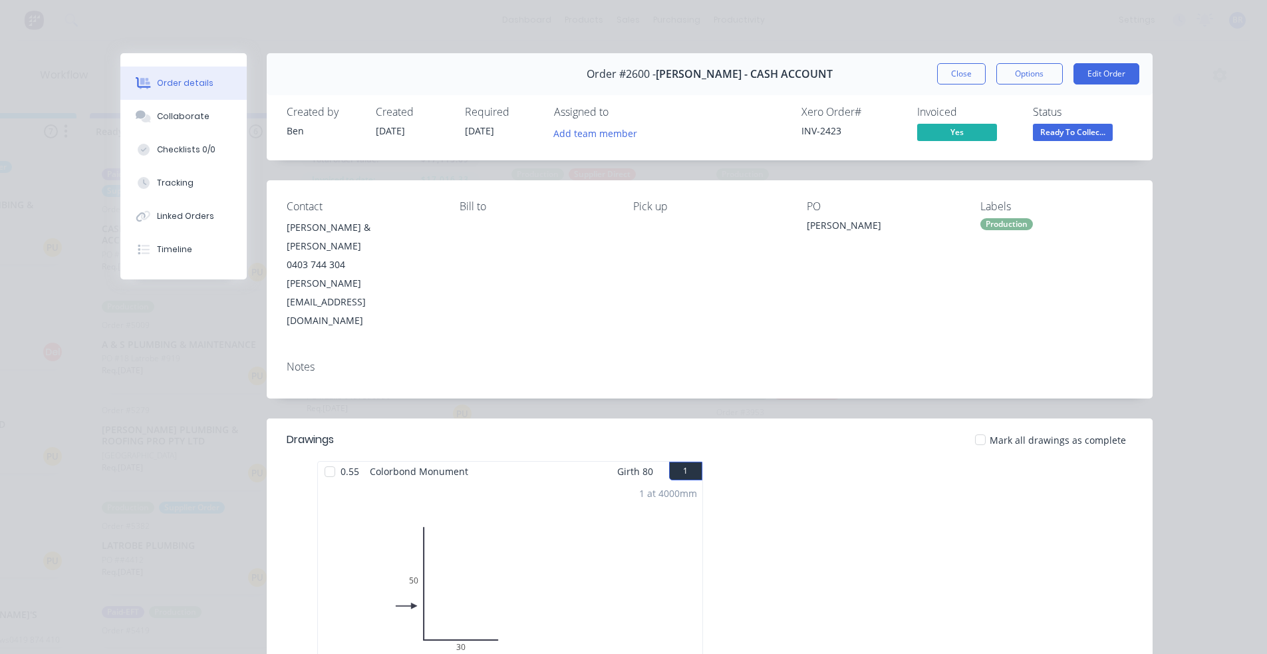
click at [1069, 131] on span "Ready To Collec..." at bounding box center [1073, 132] width 80 height 17
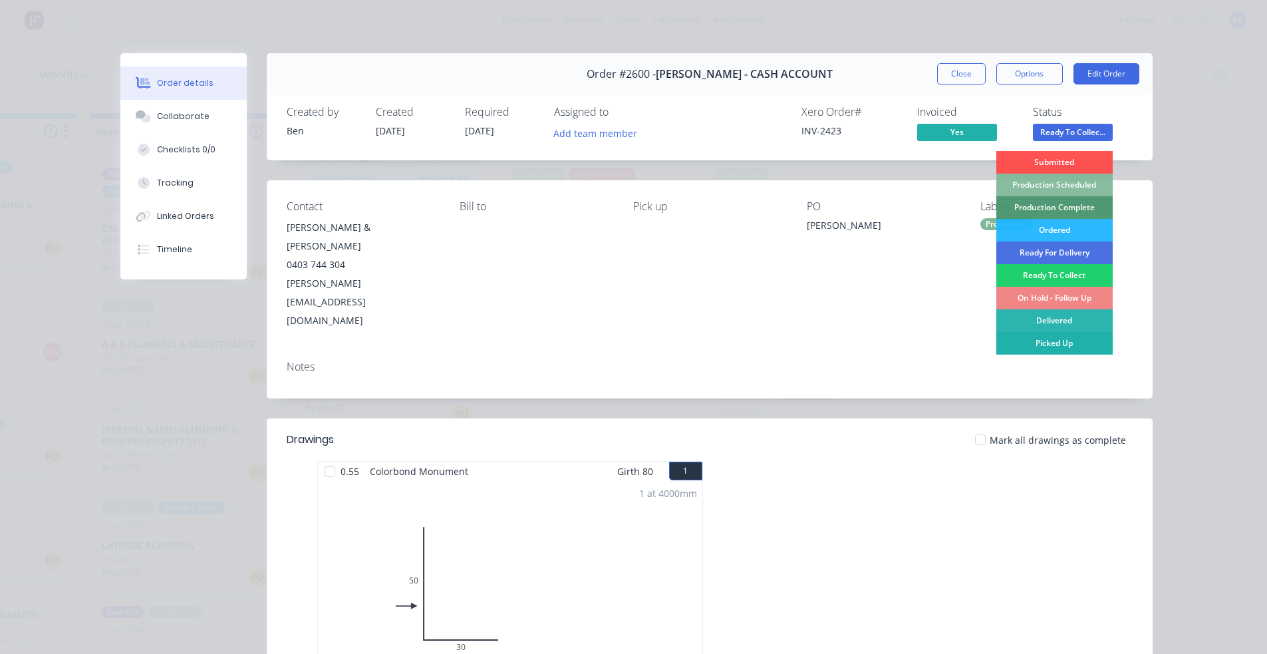
click at [1058, 341] on div "Picked Up" at bounding box center [1054, 343] width 116 height 23
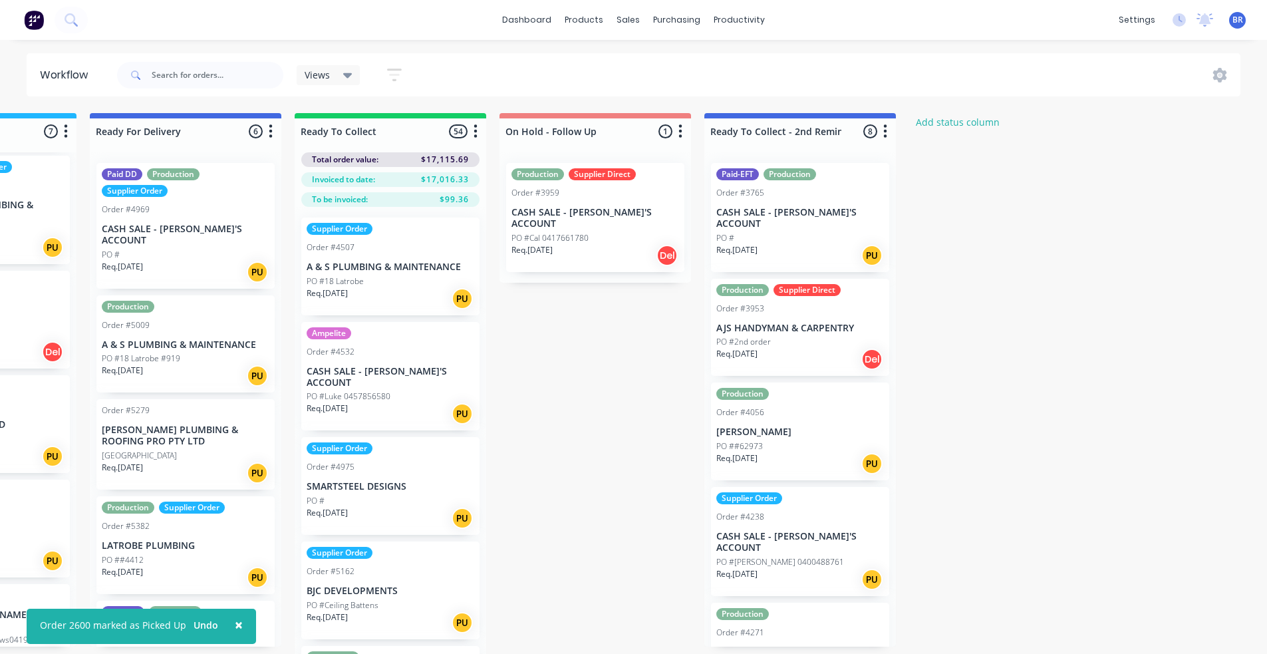
click at [782, 232] on div "PO #" at bounding box center [800, 238] width 168 height 12
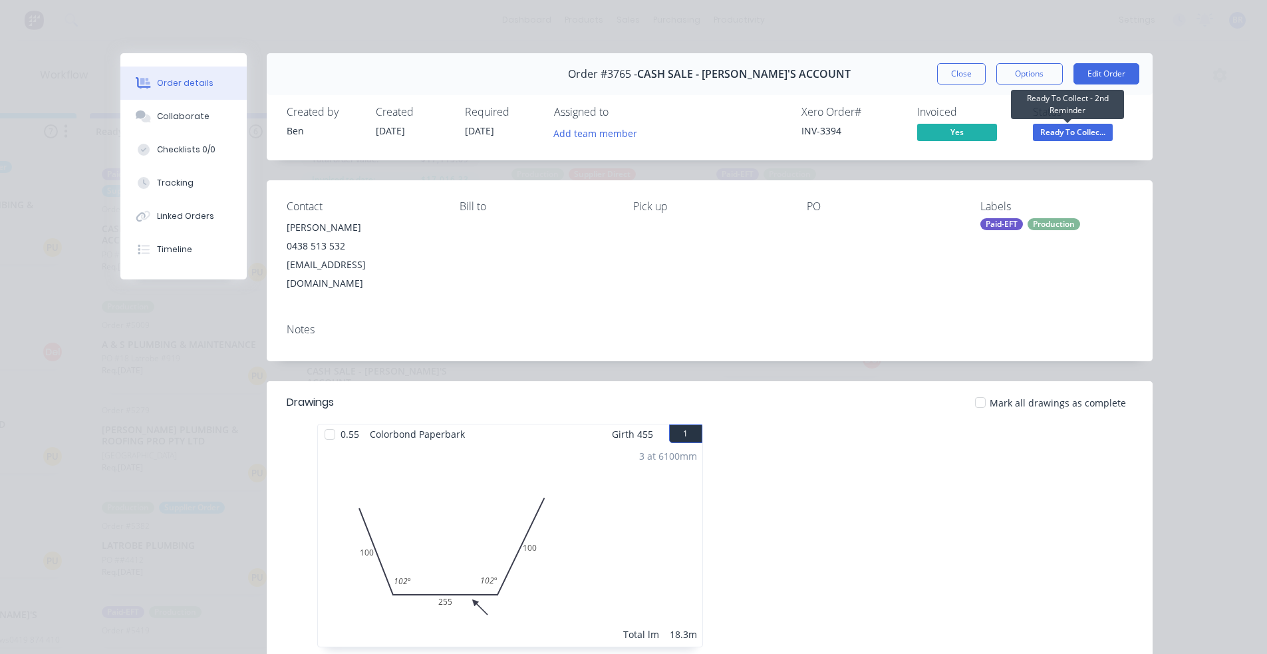
click at [1062, 135] on span "Ready To Collec..." at bounding box center [1073, 132] width 80 height 17
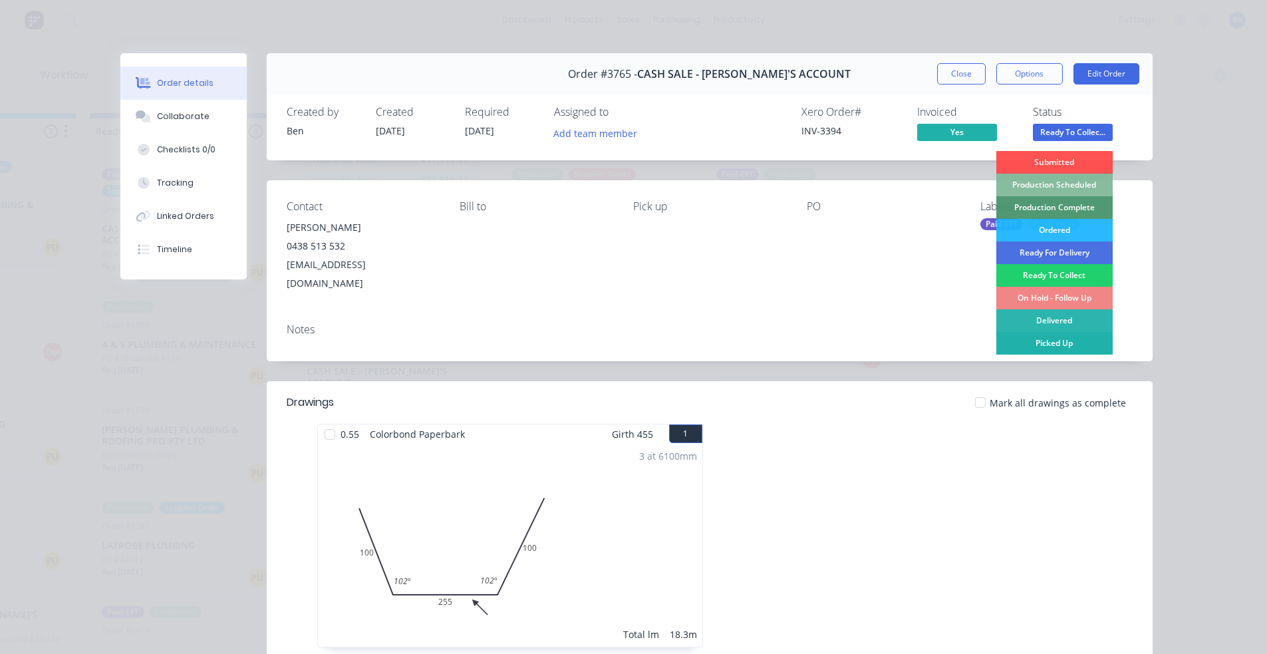
click at [1064, 343] on div "Picked Up" at bounding box center [1054, 343] width 116 height 23
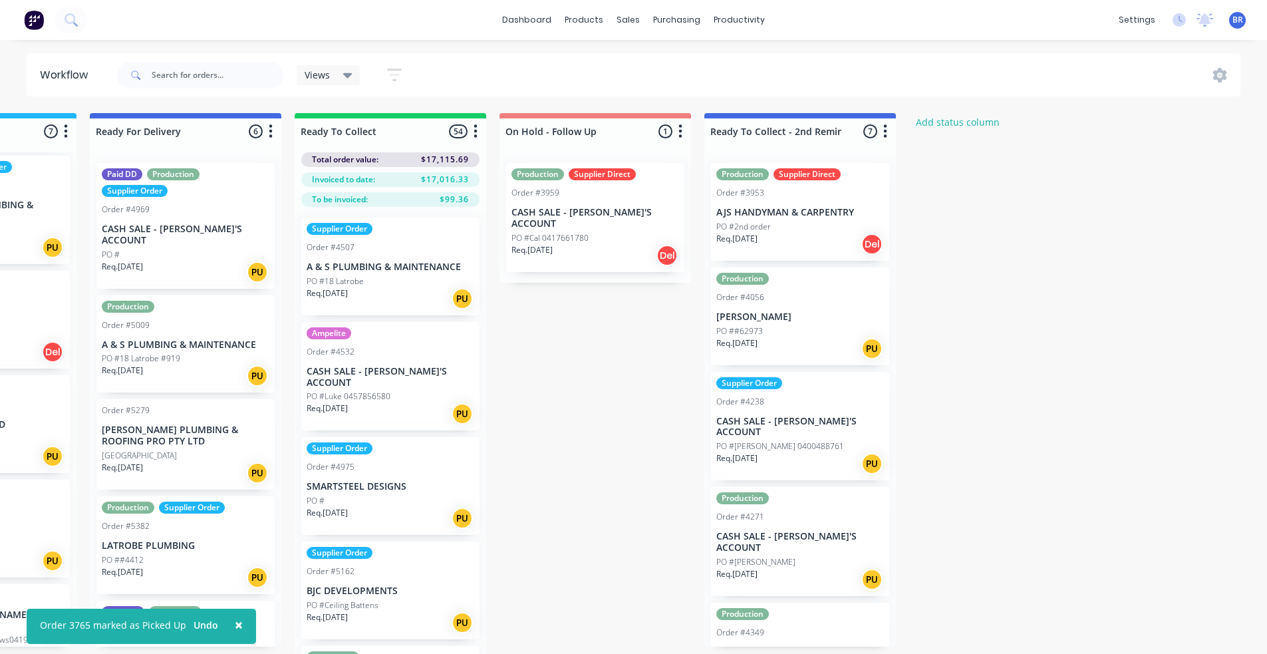
click at [787, 231] on div "PO #2nd order" at bounding box center [800, 227] width 168 height 12
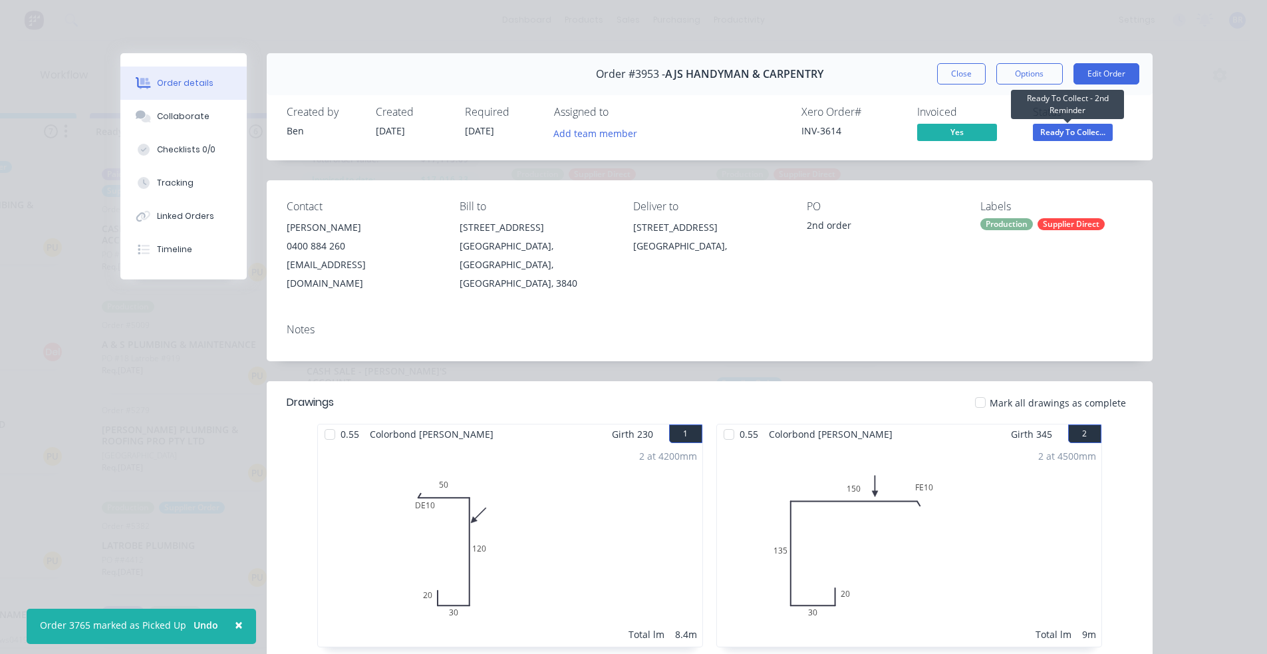
click at [1052, 128] on span "Ready To Collec..." at bounding box center [1073, 132] width 80 height 17
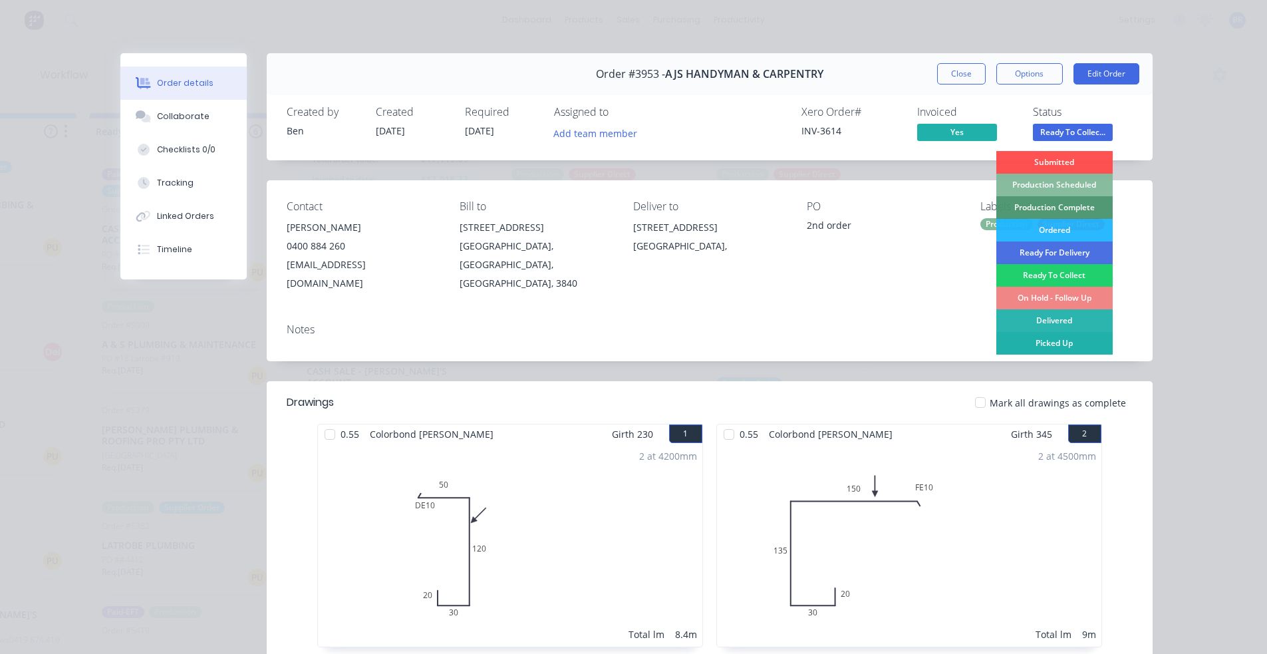
click at [1043, 341] on div "Picked Up" at bounding box center [1054, 343] width 116 height 23
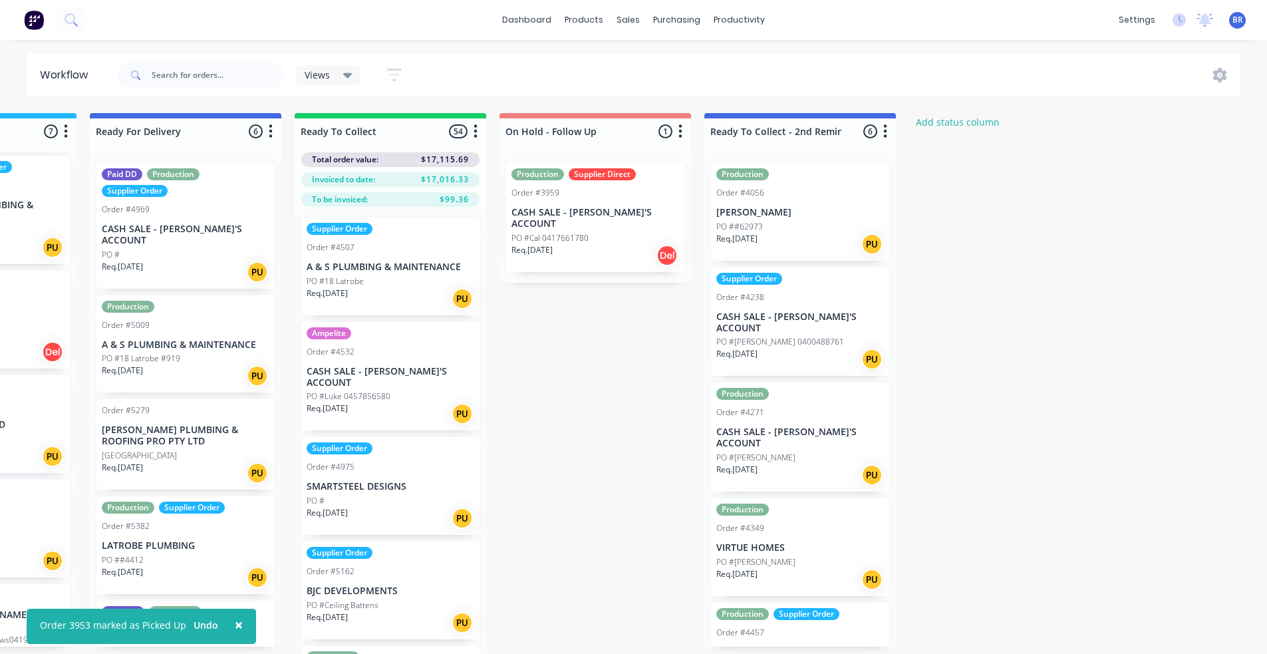
click at [794, 236] on div "Req. [DATE] PU" at bounding box center [800, 244] width 168 height 23
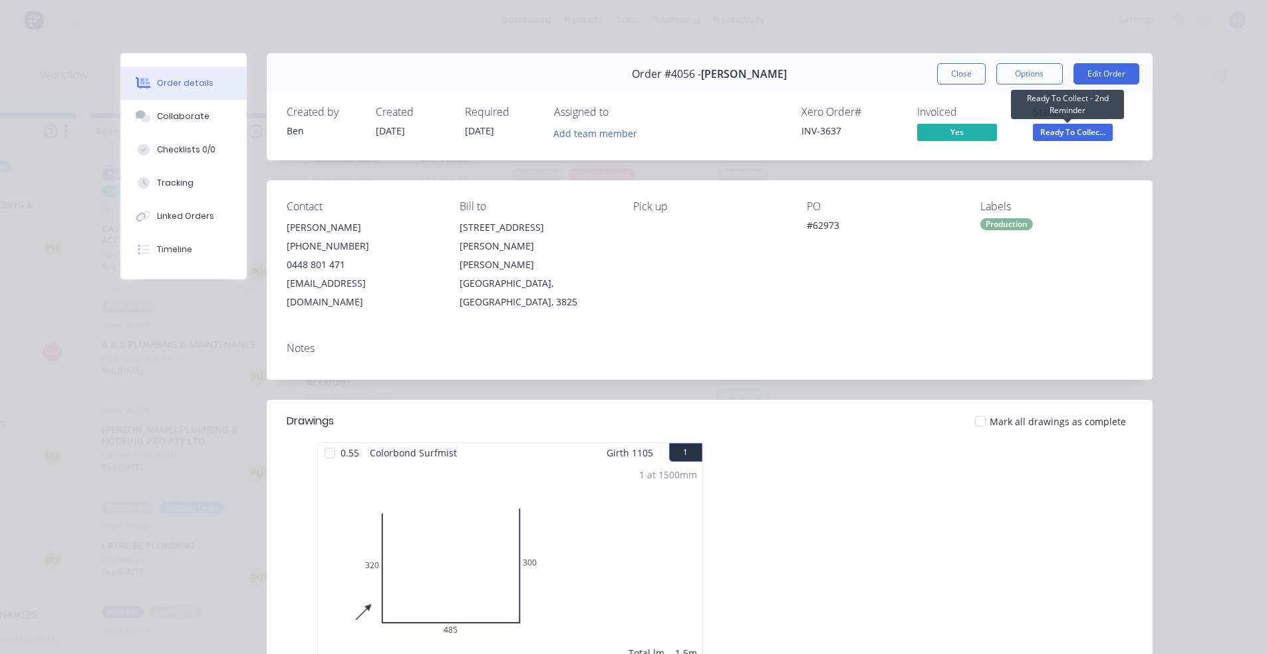
click at [1066, 132] on span "Ready To Collec..." at bounding box center [1073, 132] width 80 height 17
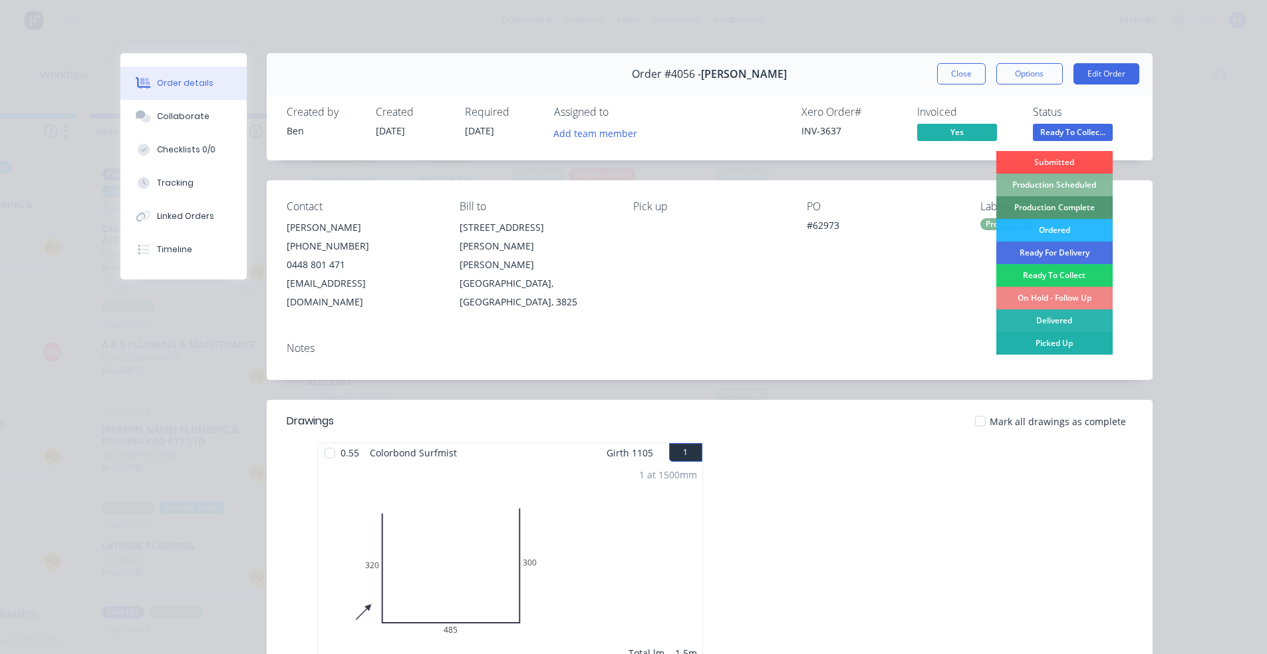
click at [1034, 338] on div "Picked Up" at bounding box center [1054, 343] width 116 height 23
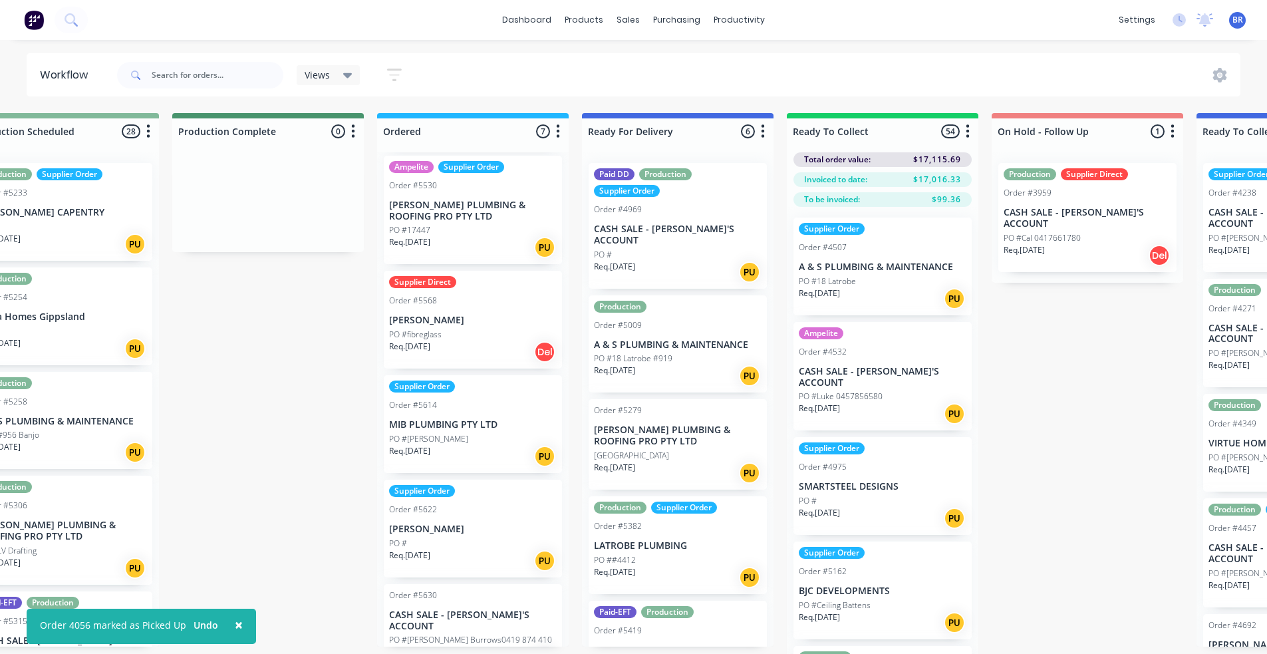
scroll to position [0, 0]
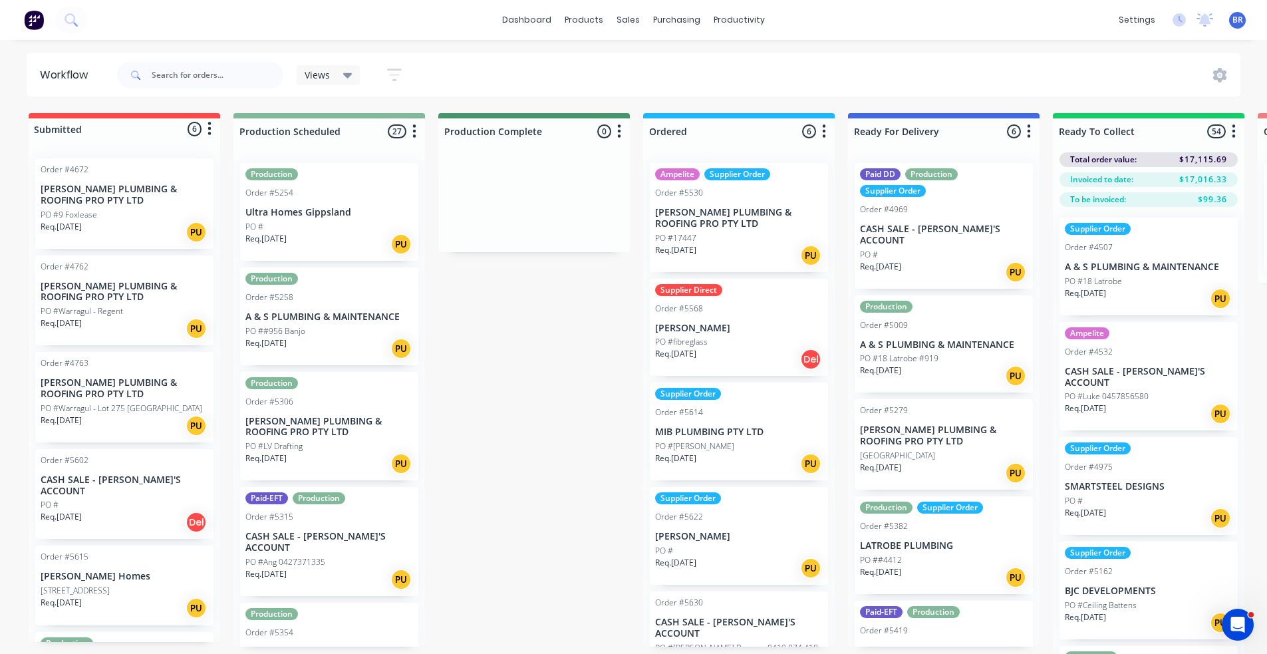
click at [314, 233] on div "Req. [DATE] PU" at bounding box center [329, 244] width 168 height 23
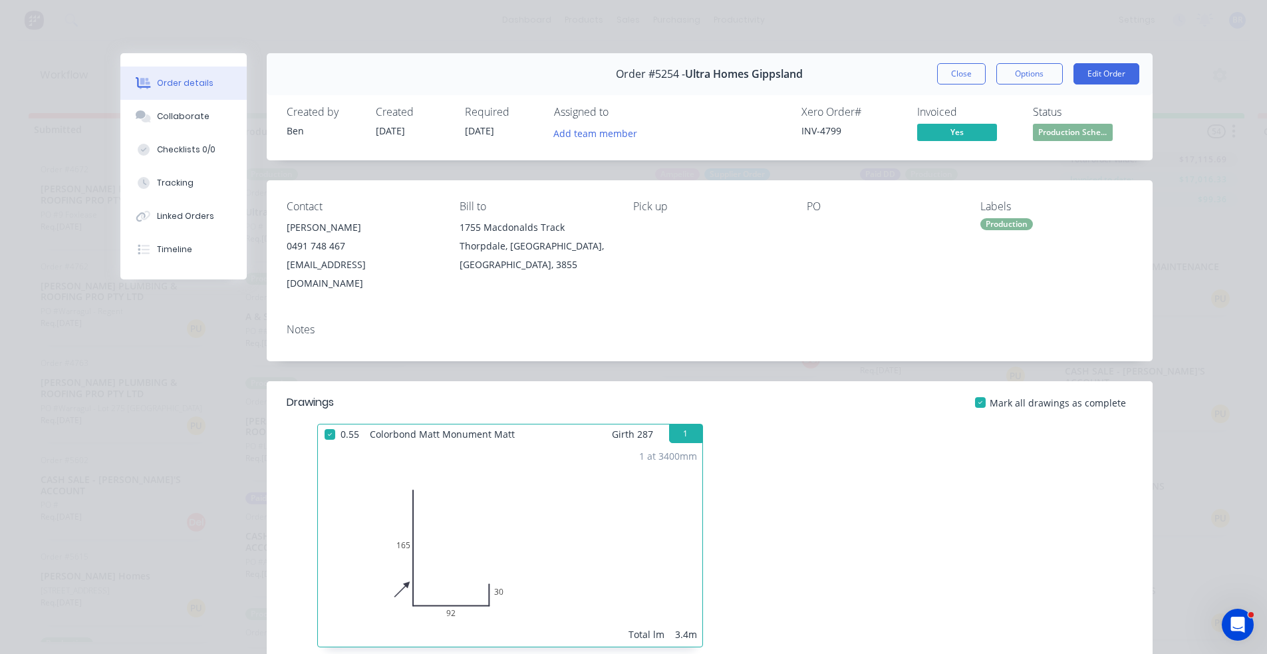
click at [963, 70] on button "Close" at bounding box center [961, 73] width 49 height 21
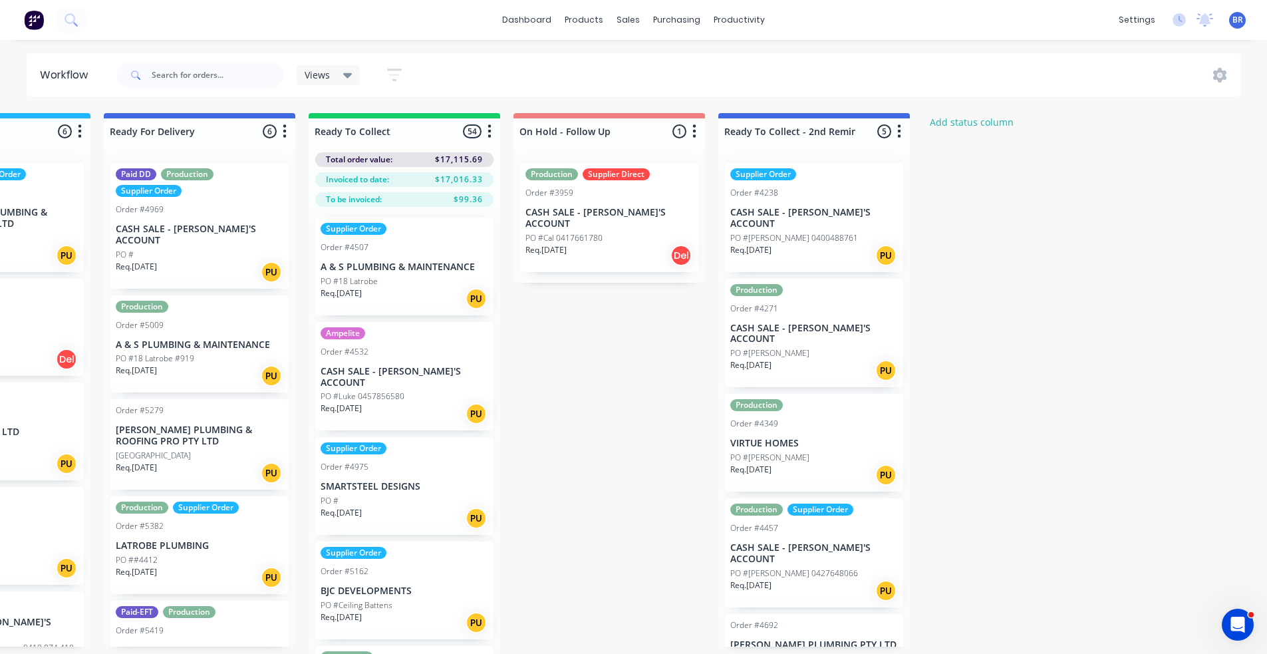
scroll to position [0, 758]
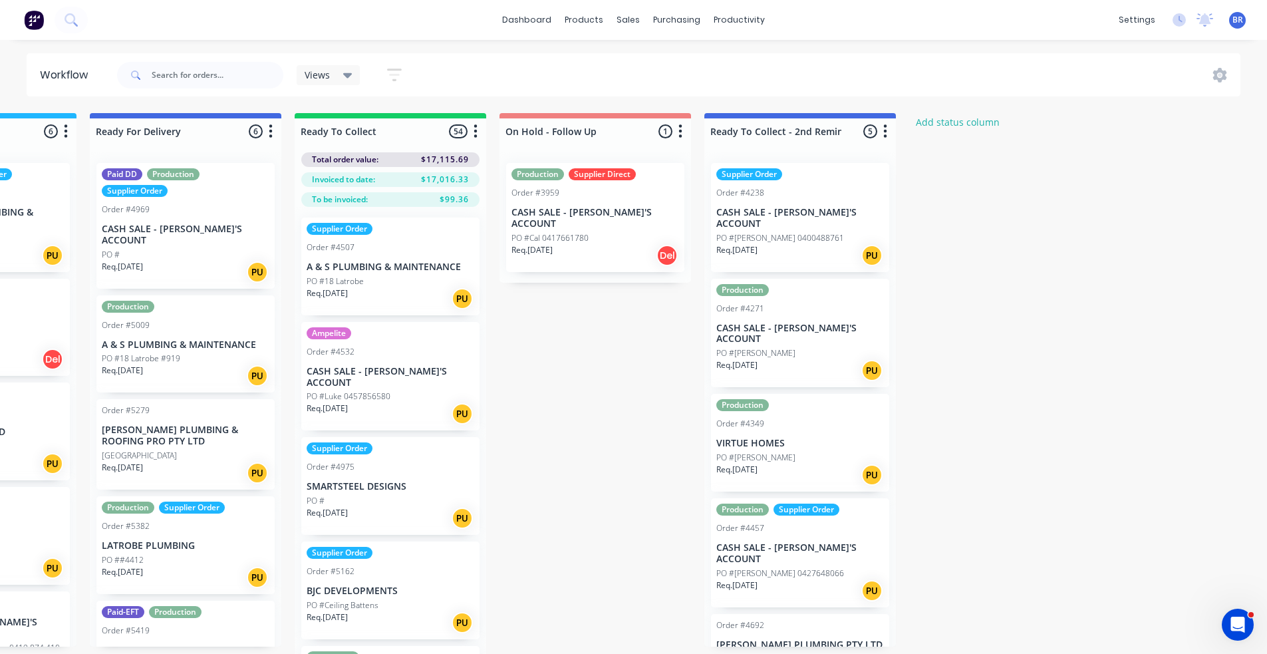
click at [828, 347] on div "PO #[PERSON_NAME]" at bounding box center [800, 353] width 168 height 12
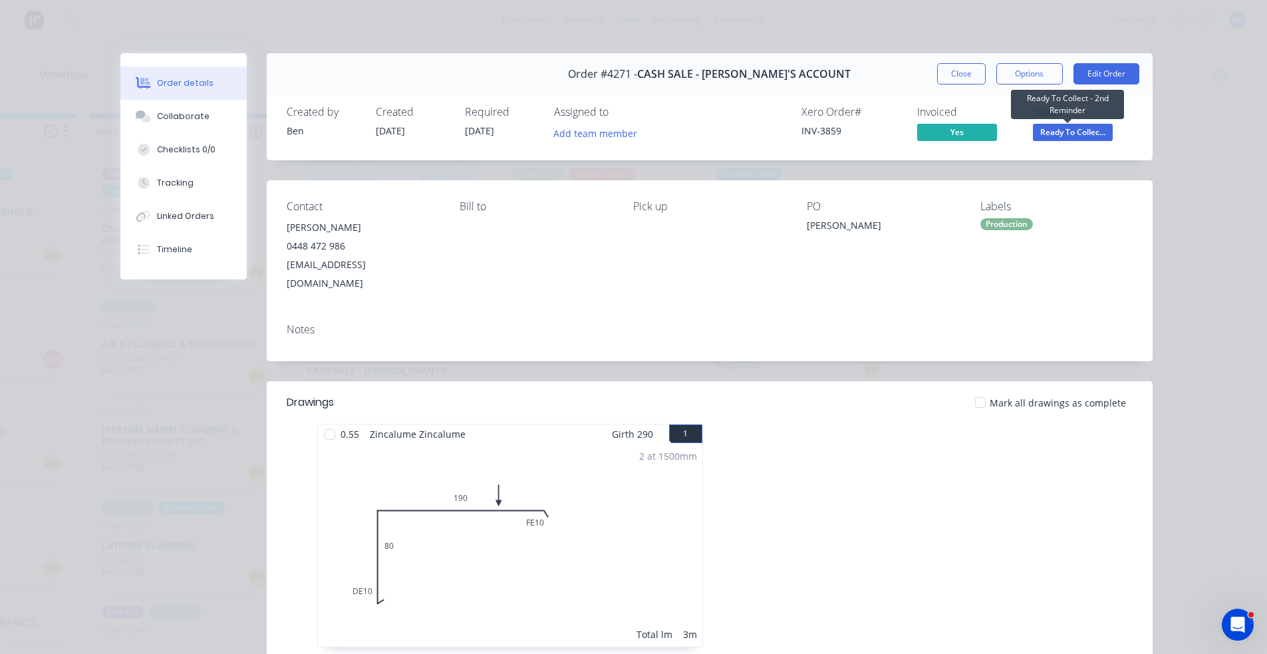
click at [1082, 137] on span "Ready To Collec..." at bounding box center [1073, 132] width 80 height 17
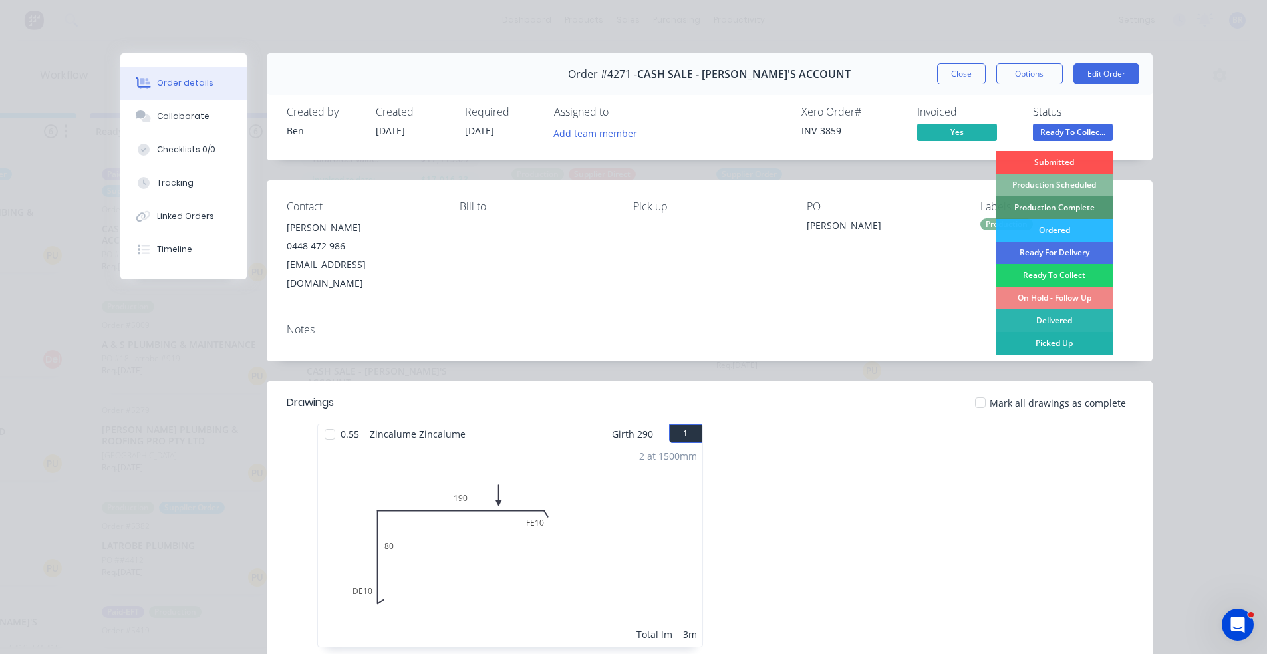
click at [1065, 343] on div "Picked Up" at bounding box center [1054, 343] width 116 height 23
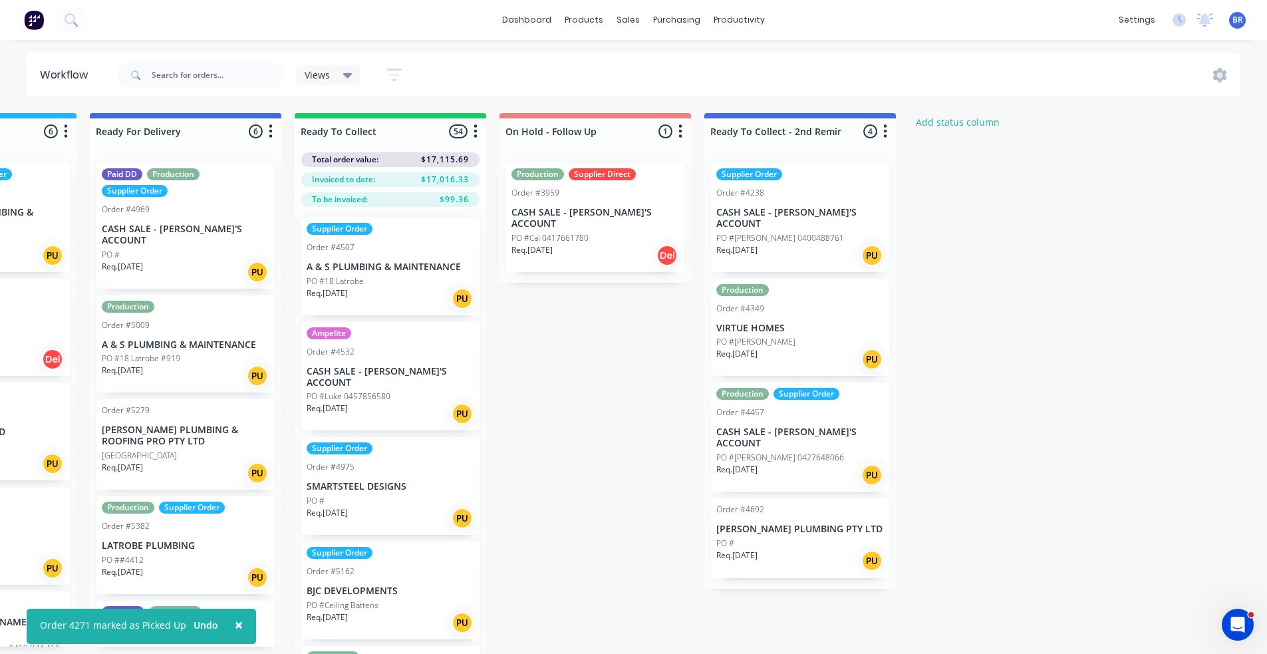
click at [826, 323] on p "VIRTUE HOMES" at bounding box center [800, 328] width 168 height 11
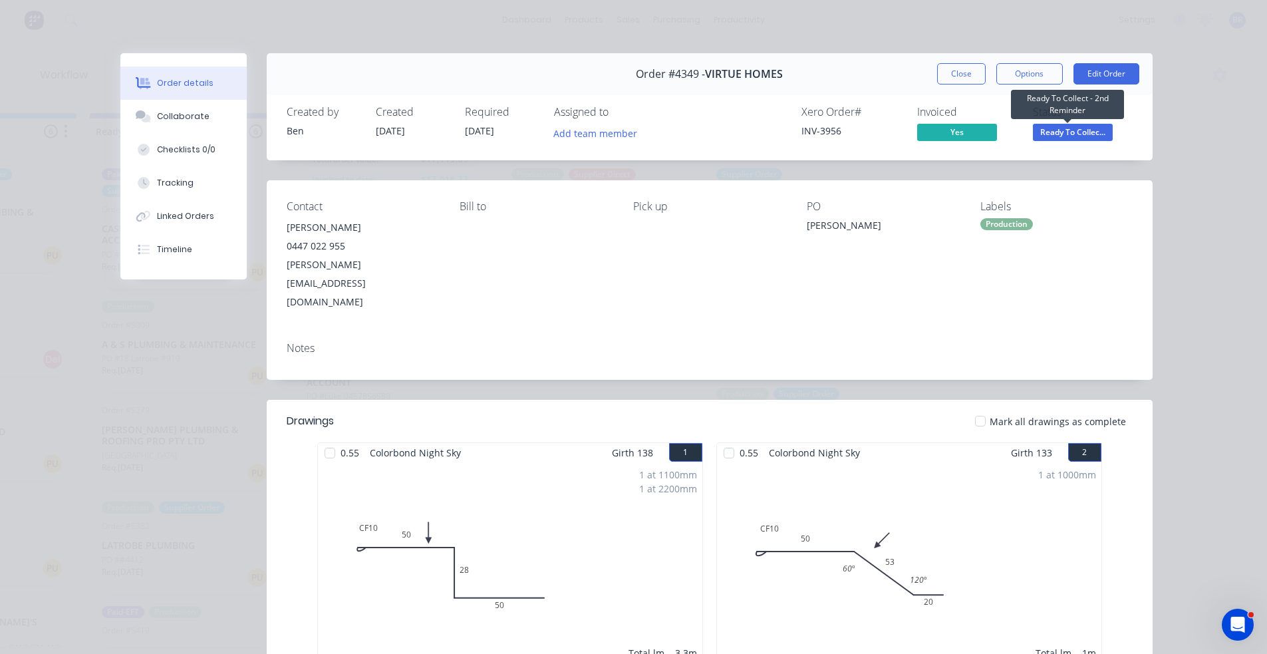
click at [1080, 126] on span "Ready To Collec..." at bounding box center [1073, 132] width 80 height 17
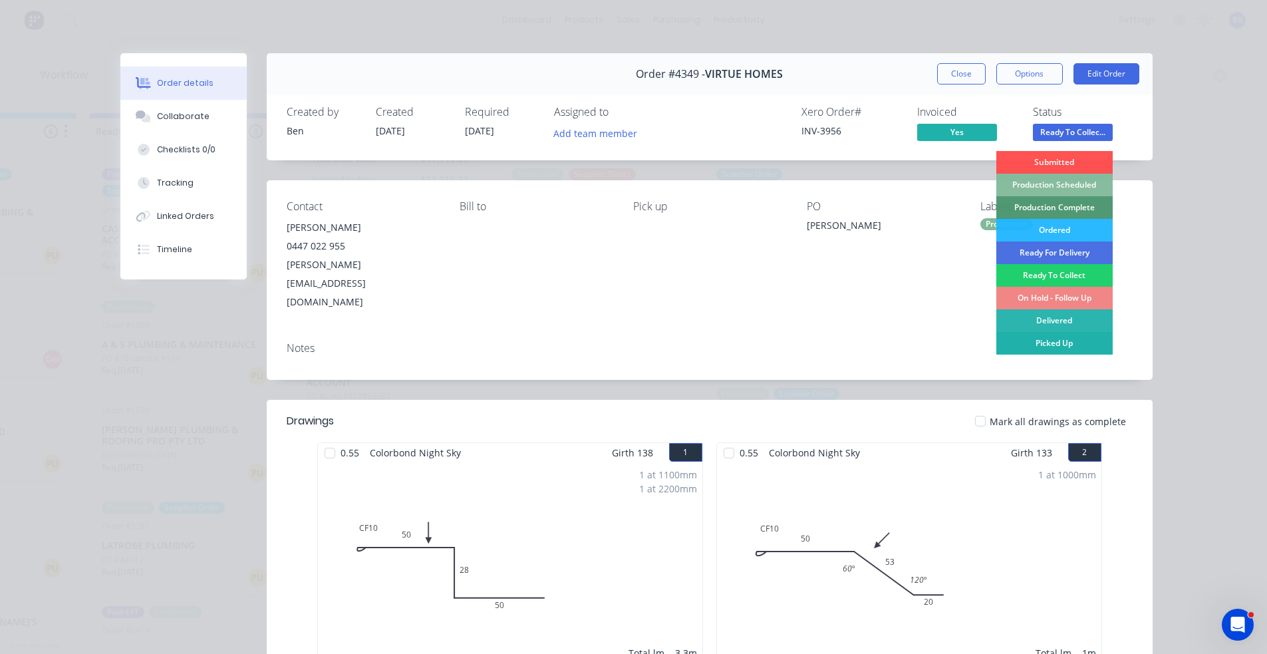
click at [1042, 341] on div "Picked Up" at bounding box center [1054, 343] width 116 height 23
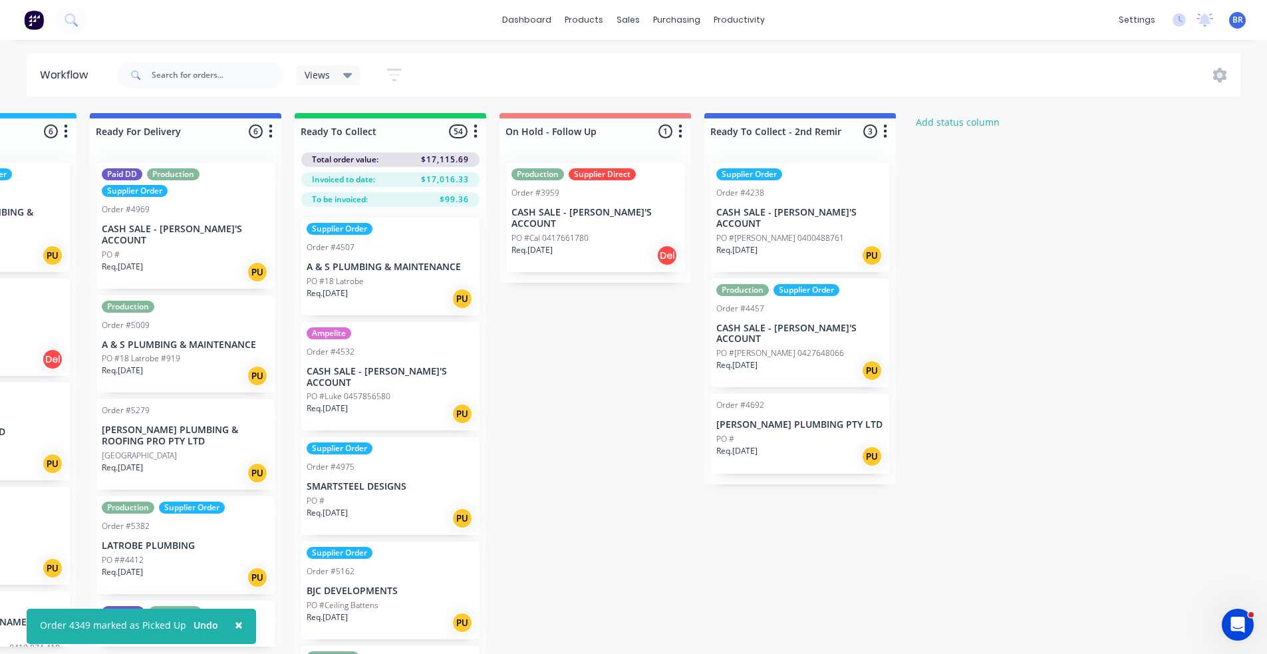
click at [825, 359] on div "Req. [DATE] PU" at bounding box center [800, 370] width 168 height 23
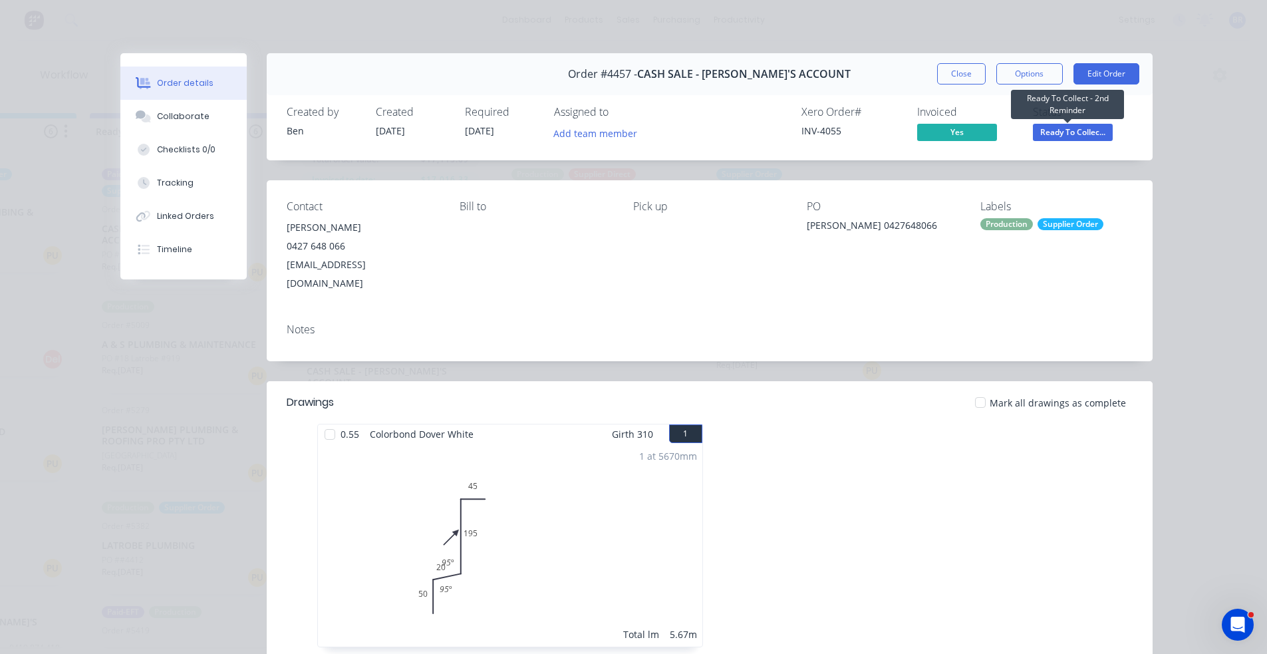
click at [1078, 131] on span "Ready To Collec..." at bounding box center [1073, 132] width 80 height 17
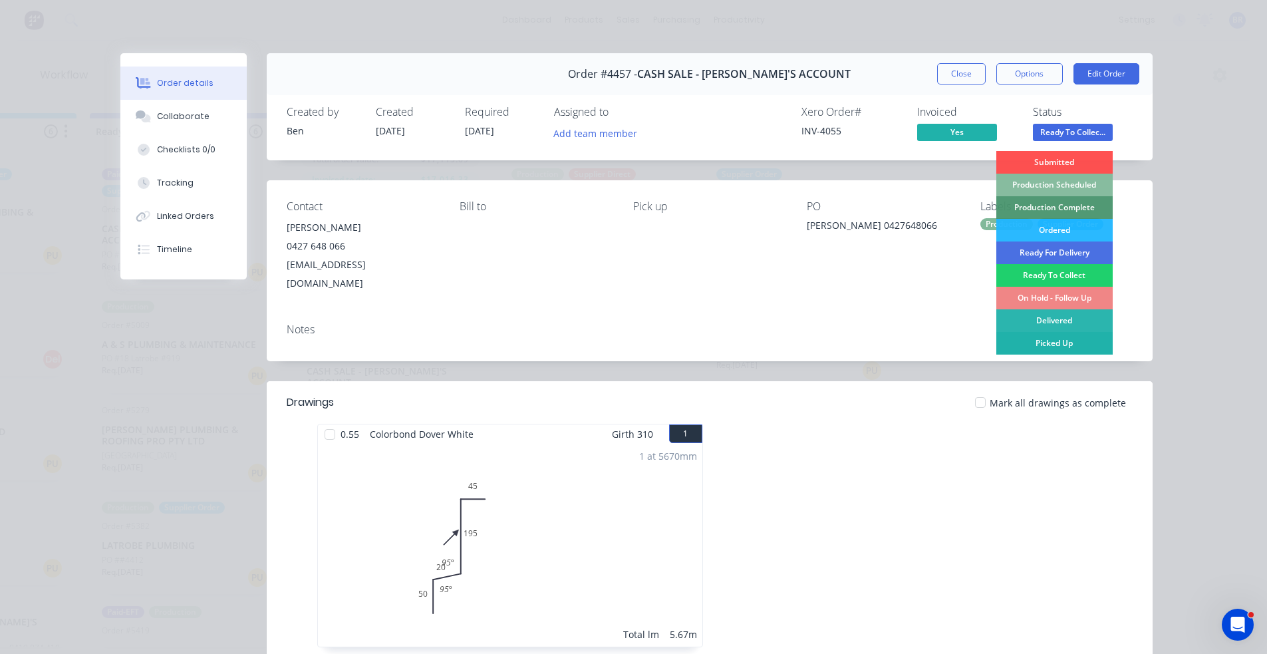
click at [1042, 343] on div "Picked Up" at bounding box center [1054, 343] width 116 height 23
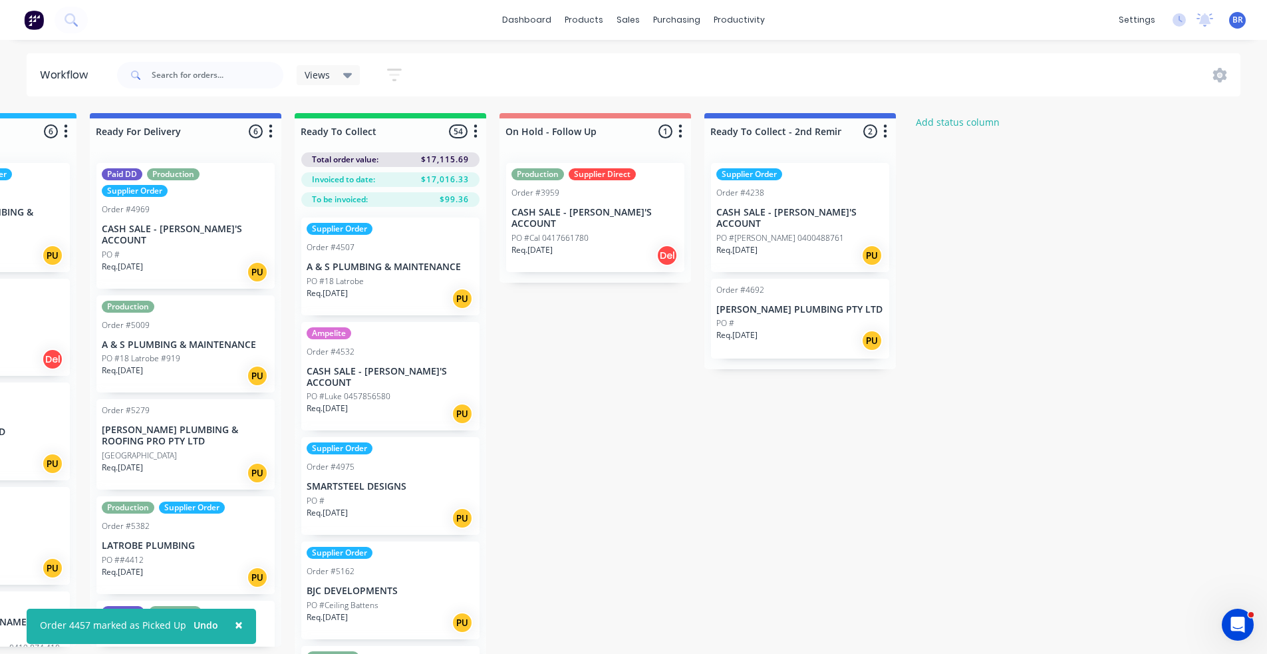
click at [810, 317] on div "PO #" at bounding box center [800, 323] width 168 height 12
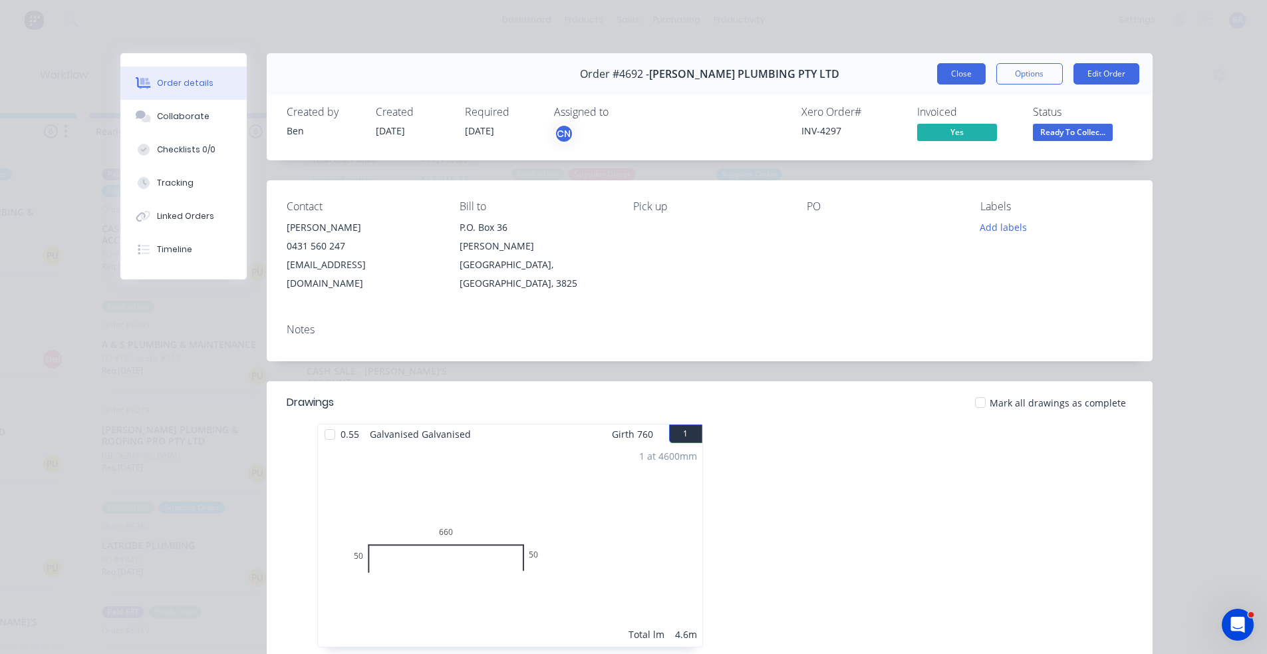
click at [950, 76] on button "Close" at bounding box center [961, 73] width 49 height 21
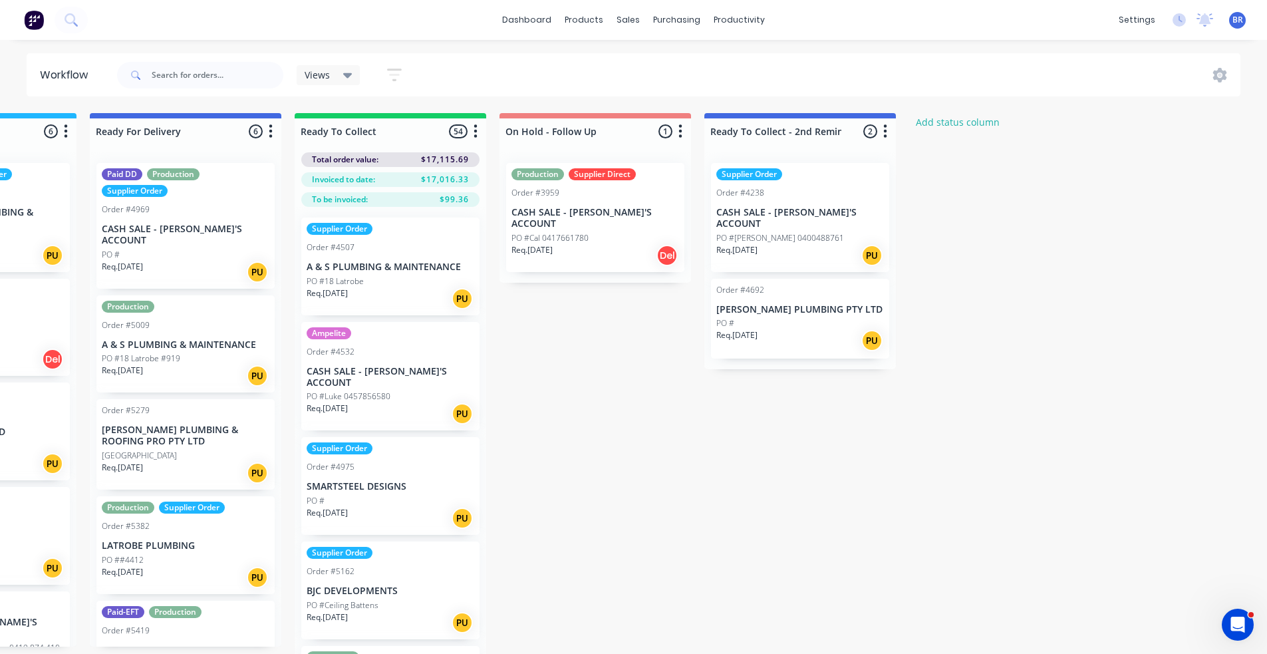
click at [786, 244] on div "Req. [DATE] PU" at bounding box center [800, 255] width 168 height 23
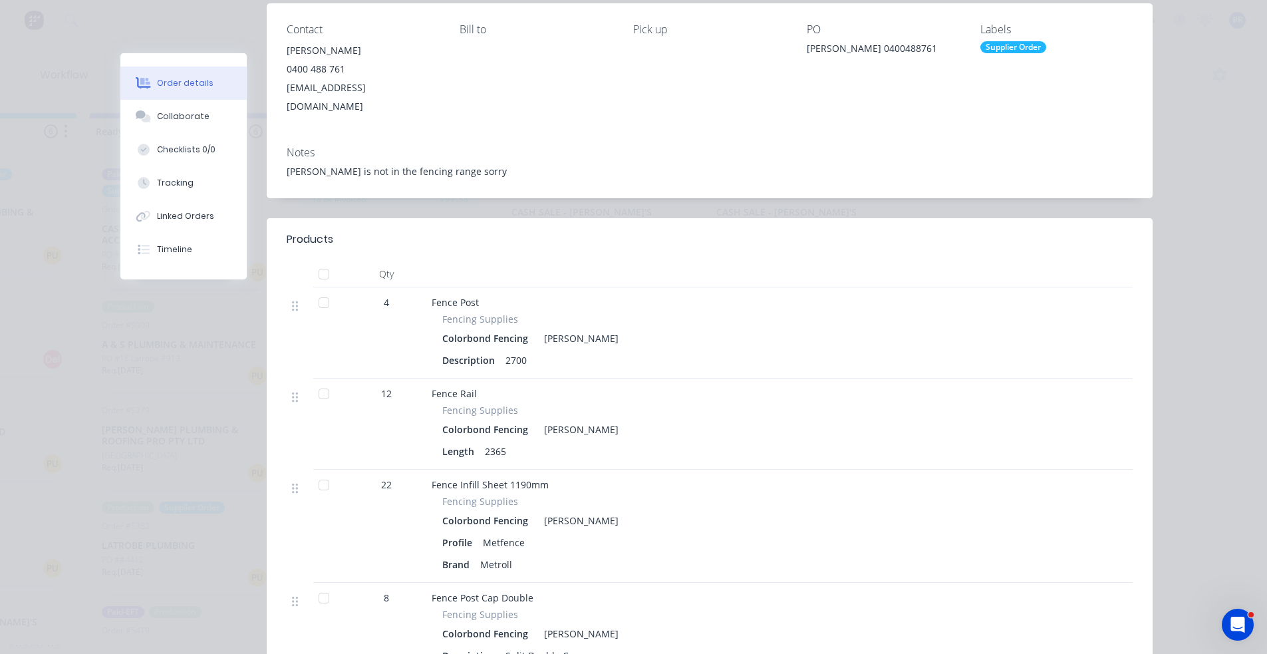
scroll to position [0, 0]
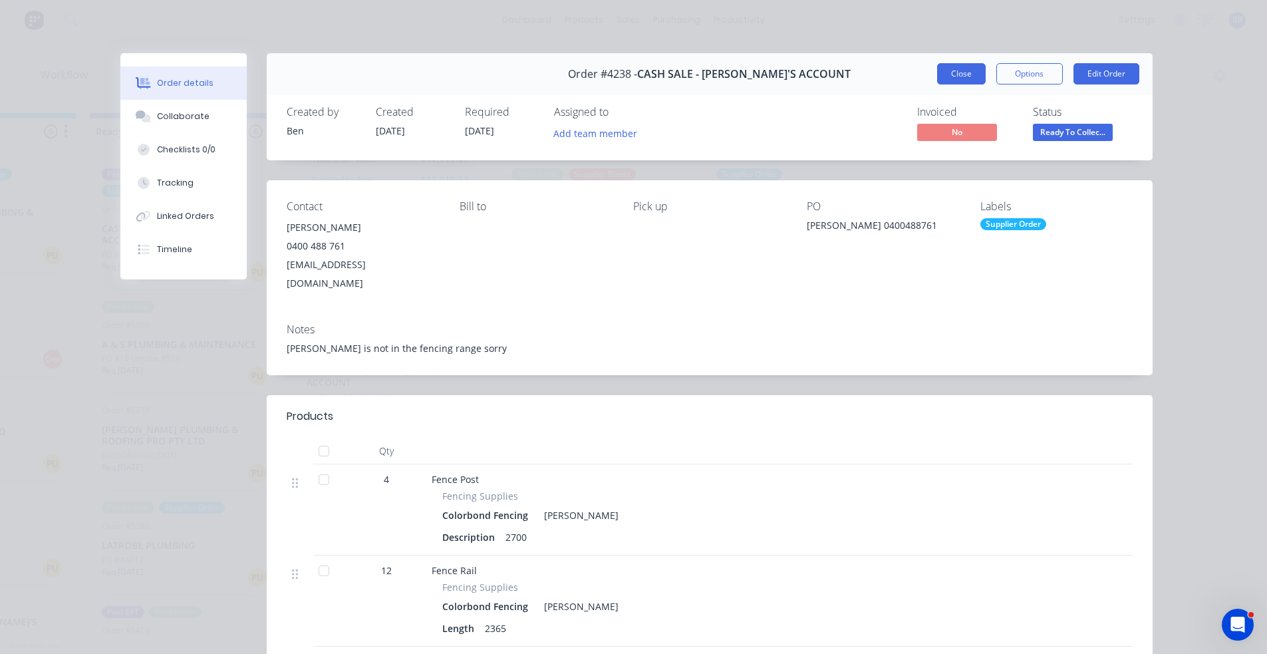
click at [955, 76] on button "Close" at bounding box center [961, 73] width 49 height 21
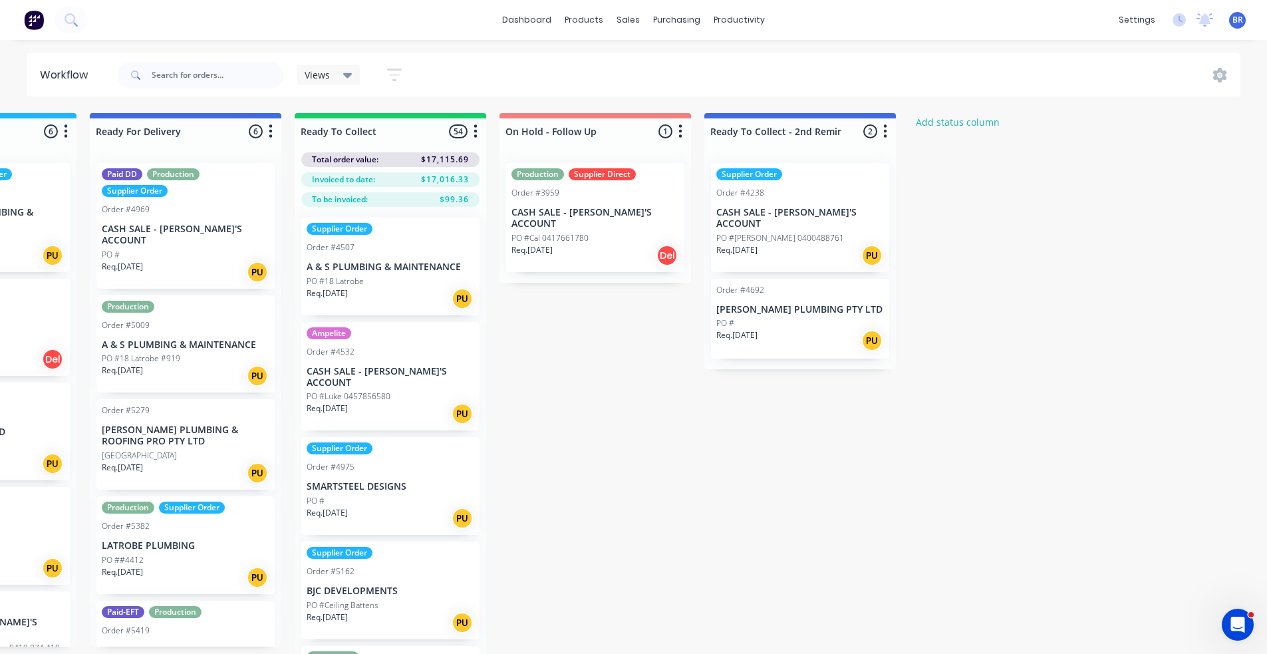
click at [605, 232] on div "PO #Cal 0417661780" at bounding box center [596, 238] width 168 height 12
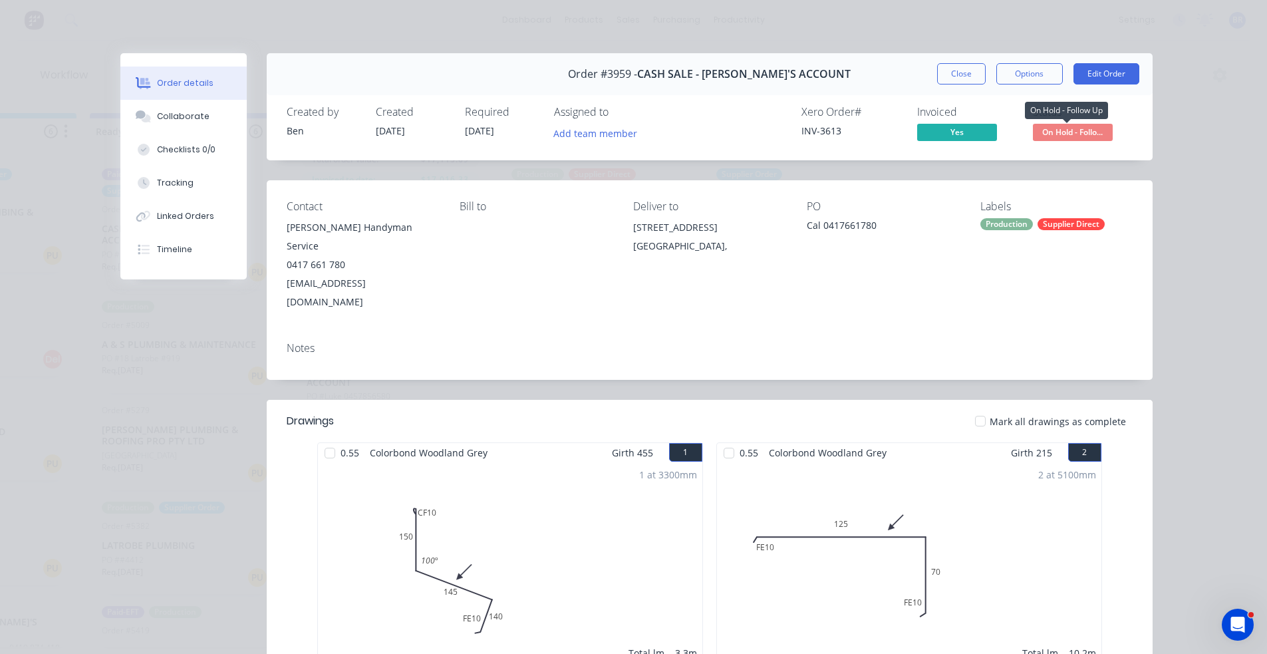
click at [1057, 136] on span "On Hold - Follo..." at bounding box center [1073, 132] width 80 height 17
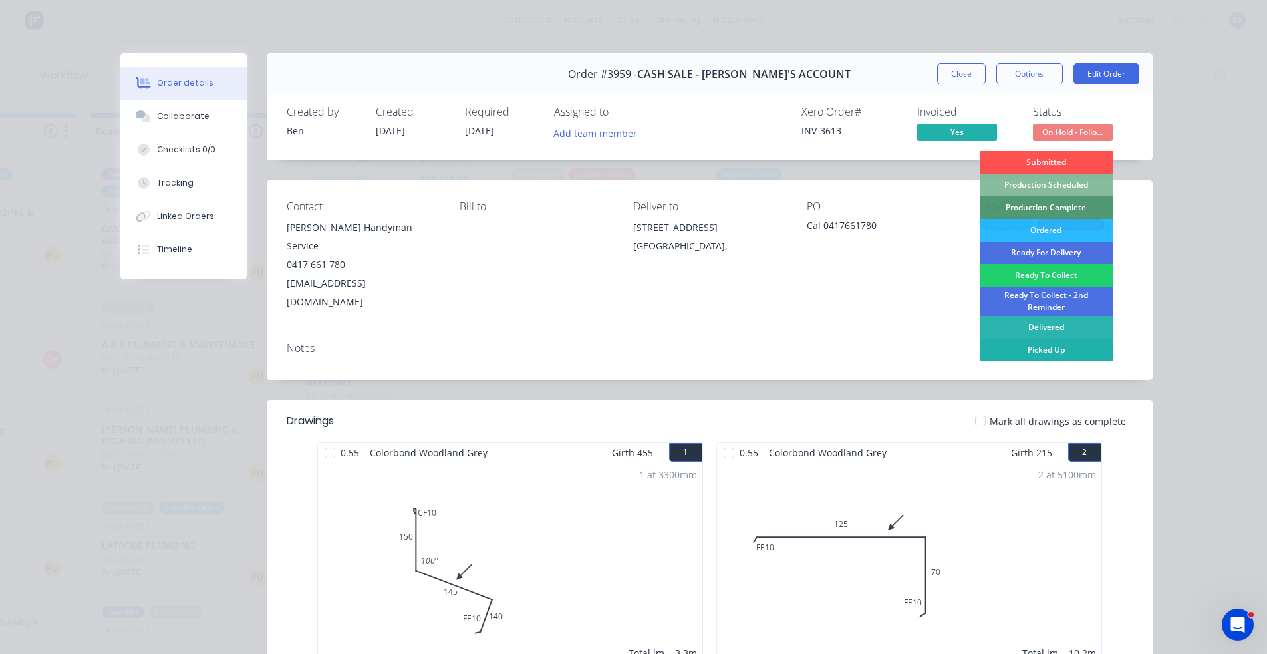
click at [1040, 346] on div "Picked Up" at bounding box center [1046, 350] width 133 height 23
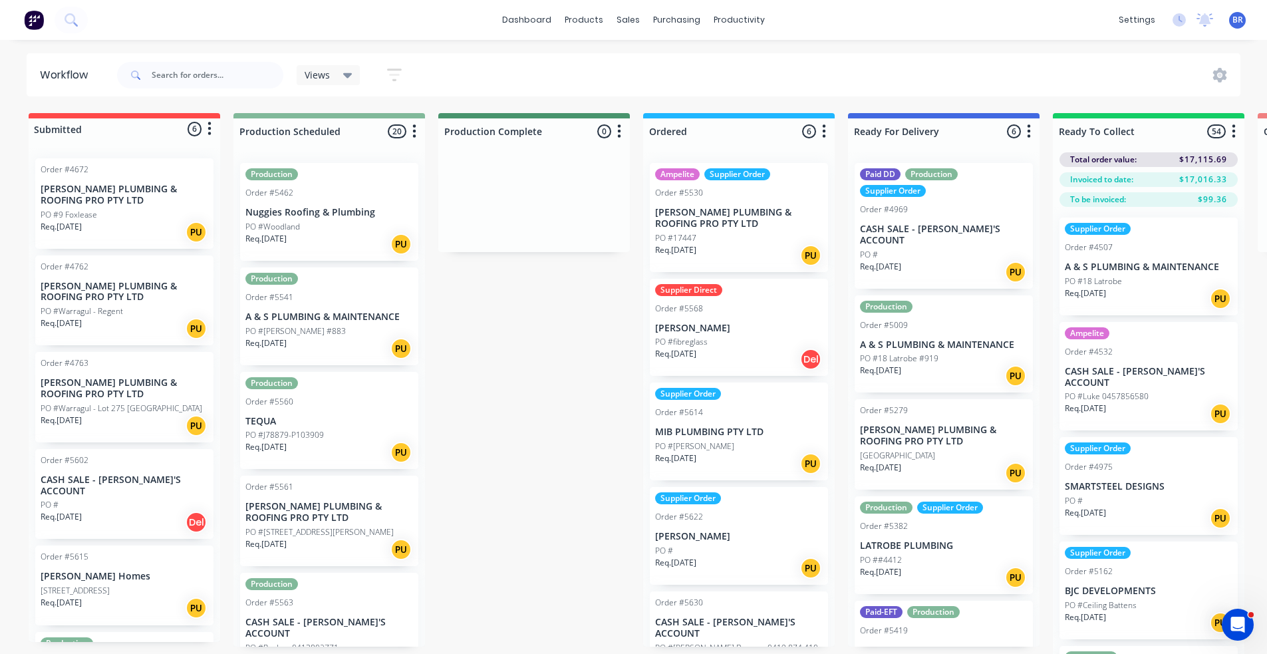
click at [416, 132] on icon "button" at bounding box center [414, 131] width 4 height 17
click at [353, 224] on button "Sort By" at bounding box center [355, 226] width 133 height 22
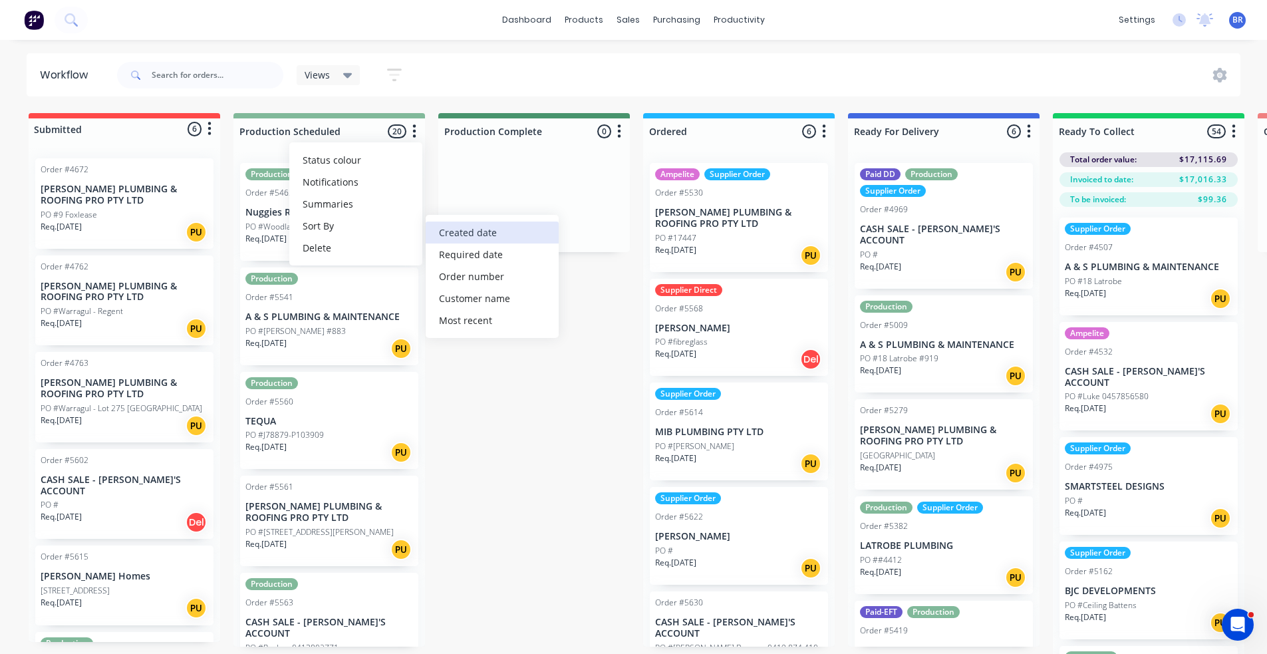
click at [484, 233] on date "Created date" at bounding box center [492, 233] width 133 height 22
click at [529, 444] on div "Submitted 6 Status colour #FF4949 hex #FF4949 Save Cancel Summaries Total order…" at bounding box center [1003, 407] width 2026 height 588
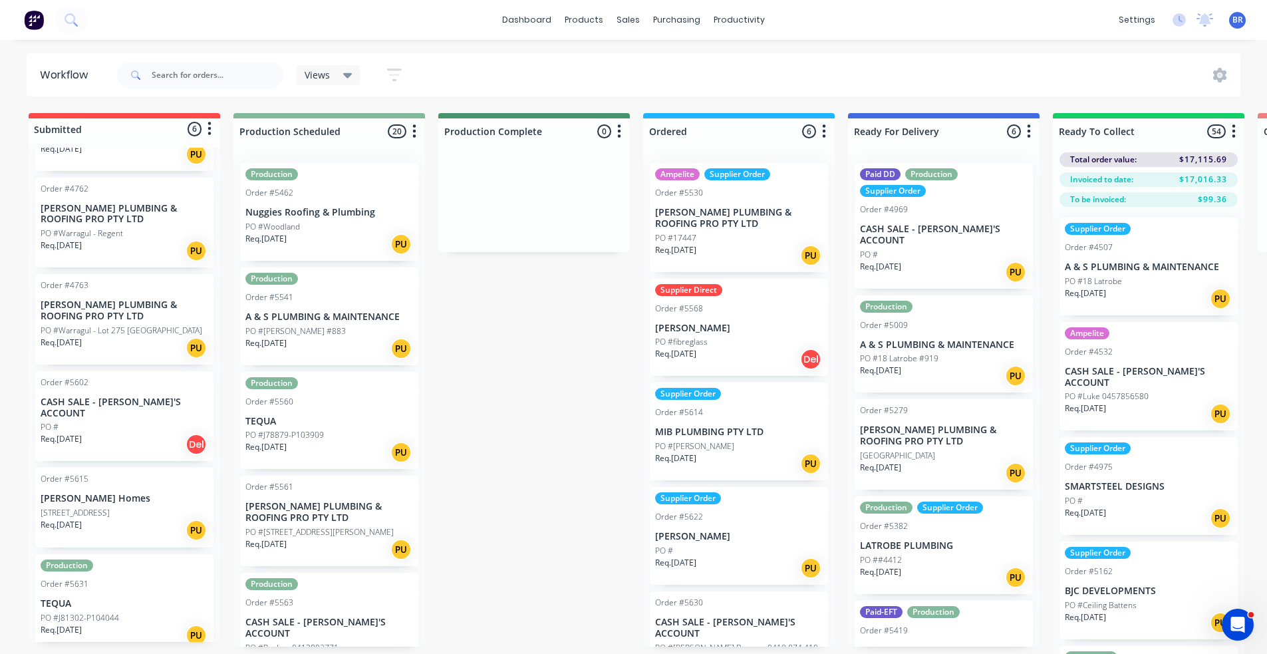
scroll to position [78, 0]
click at [337, 329] on div "PO #[PERSON_NAME] #883" at bounding box center [329, 331] width 168 height 12
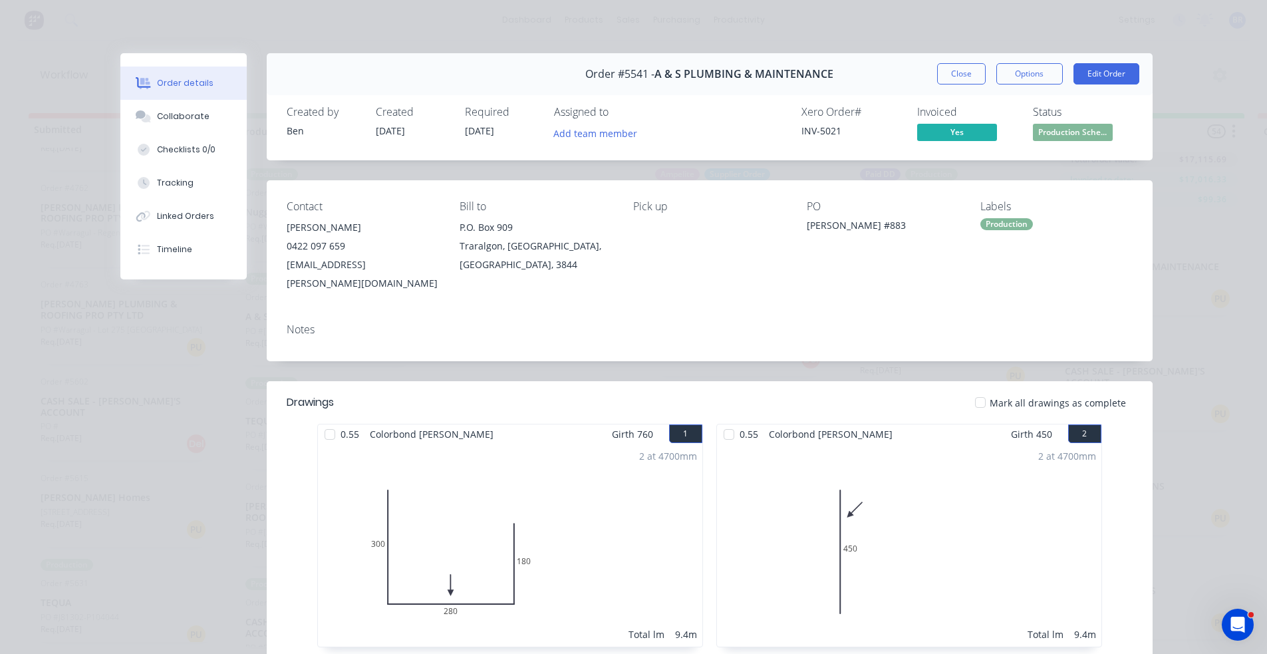
drag, startPoint x: 967, startPoint y: 72, endPoint x: 932, endPoint y: 92, distance: 40.5
click at [967, 71] on button "Close" at bounding box center [961, 73] width 49 height 21
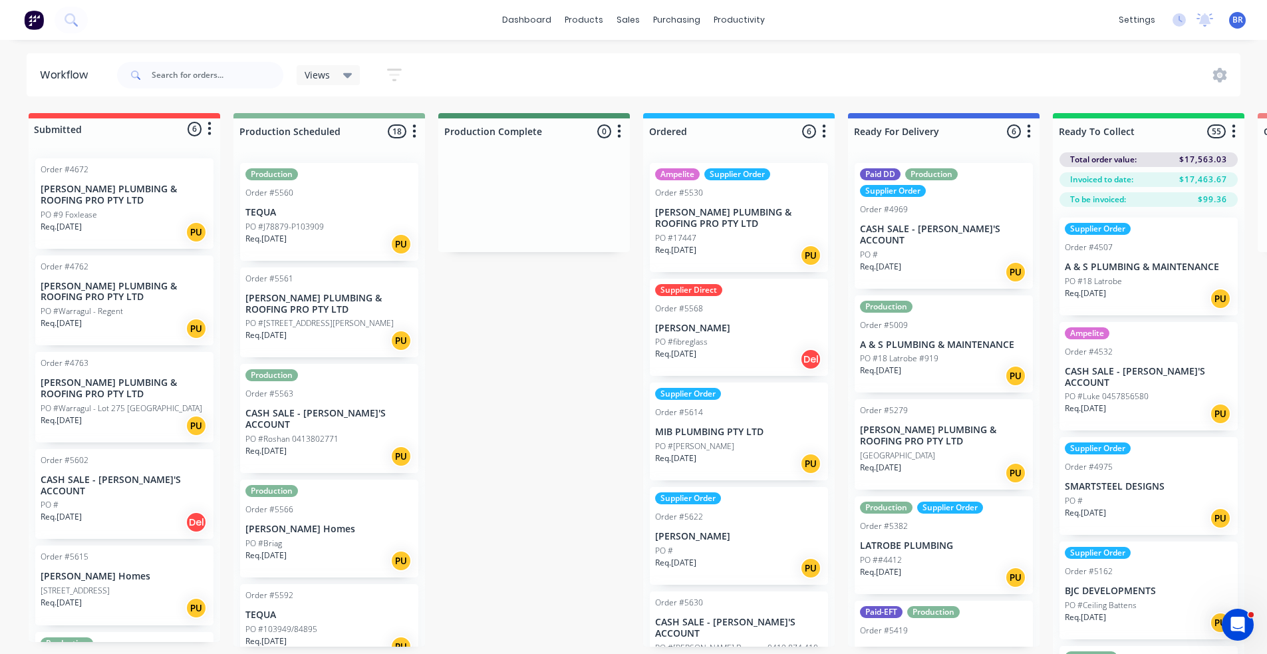
click at [336, 224] on div "PO #J78879-P103909" at bounding box center [329, 227] width 168 height 12
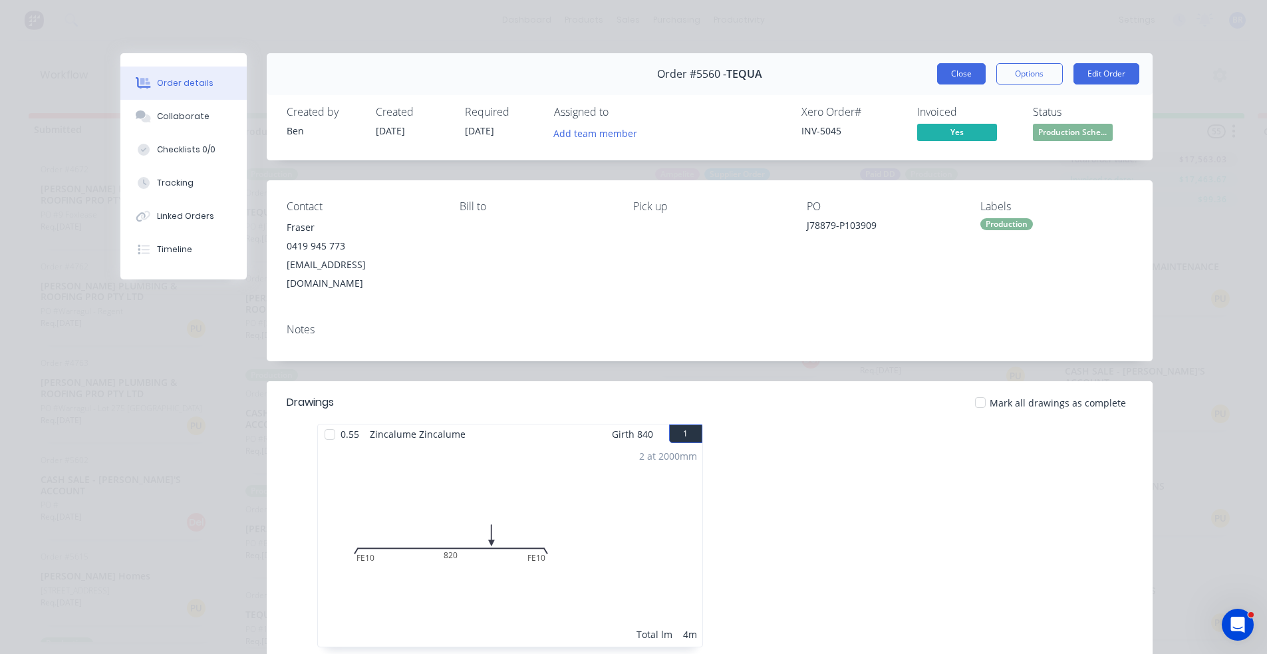
click at [942, 79] on button "Close" at bounding box center [961, 73] width 49 height 21
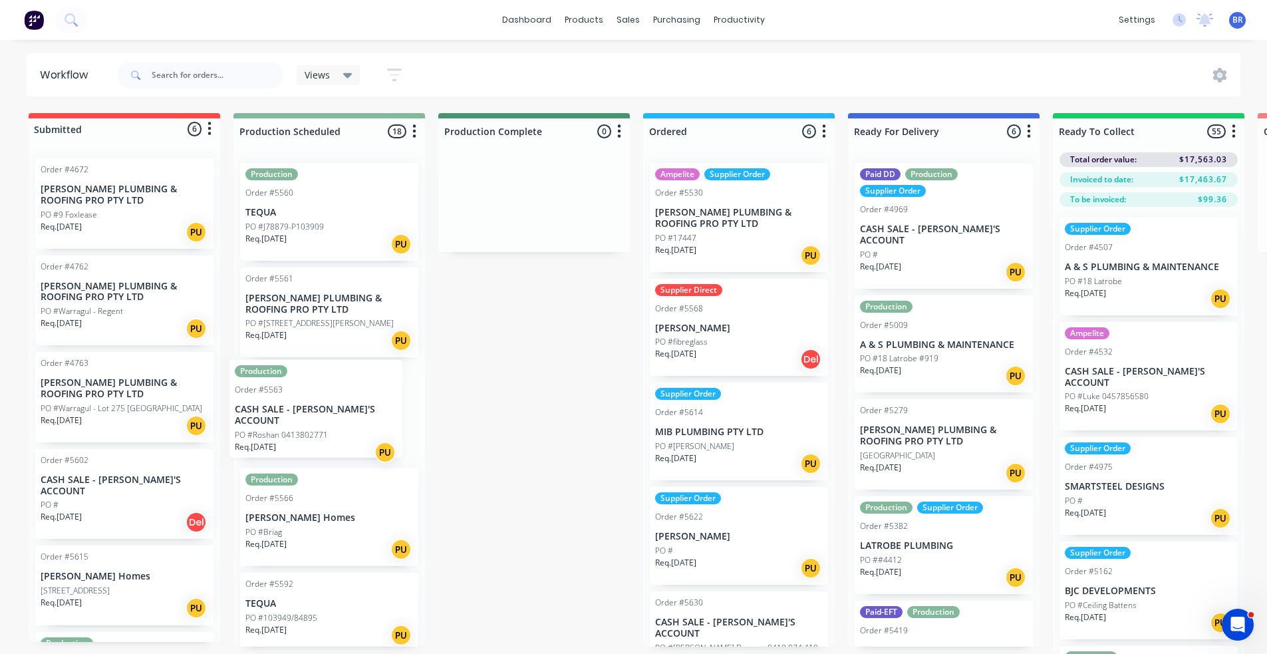
drag, startPoint x: 316, startPoint y: 420, endPoint x: 297, endPoint y: 412, distance: 20.0
click at [305, 414] on div "Production Order #5560 TEQUA PO #J78879-P103909 Req. [DATE] PU Order #5561 [PER…" at bounding box center [329, 399] width 192 height 494
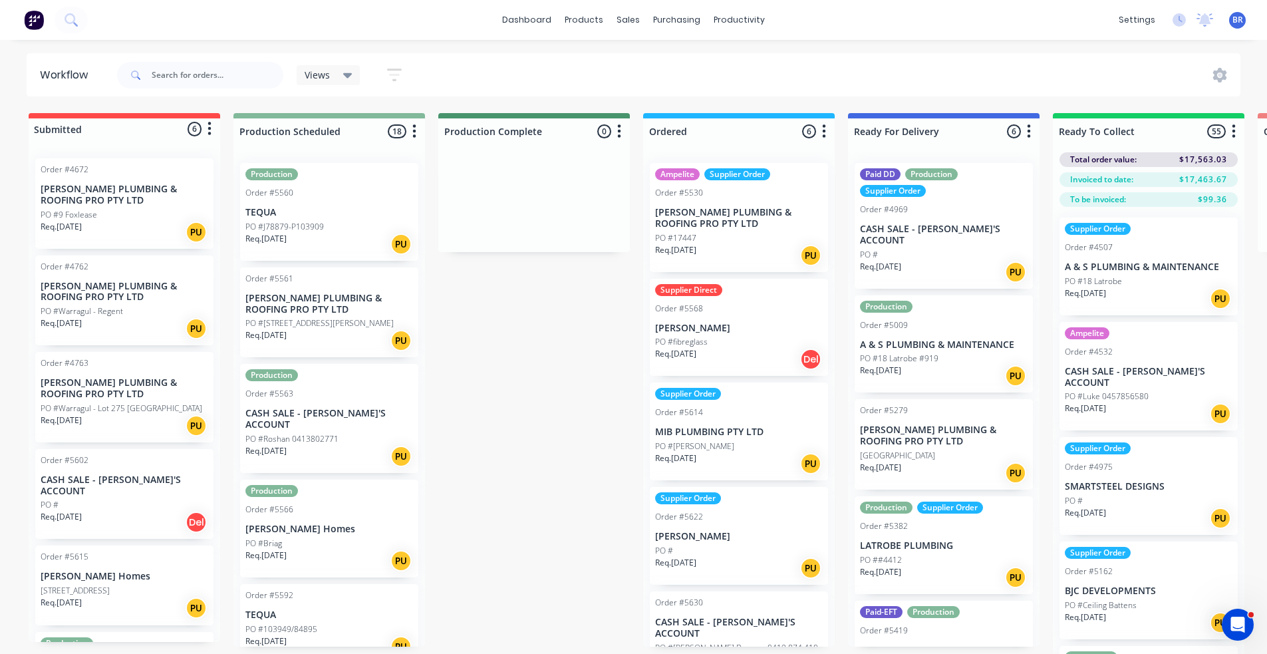
click at [514, 365] on div "Submitted 6 Status colour #FF4949 hex #FF4949 Save Cancel Summaries Total order…" at bounding box center [1003, 407] width 2026 height 588
click at [339, 408] on p "CASH SALE - [PERSON_NAME]'S ACCOUNT" at bounding box center [329, 419] width 168 height 23
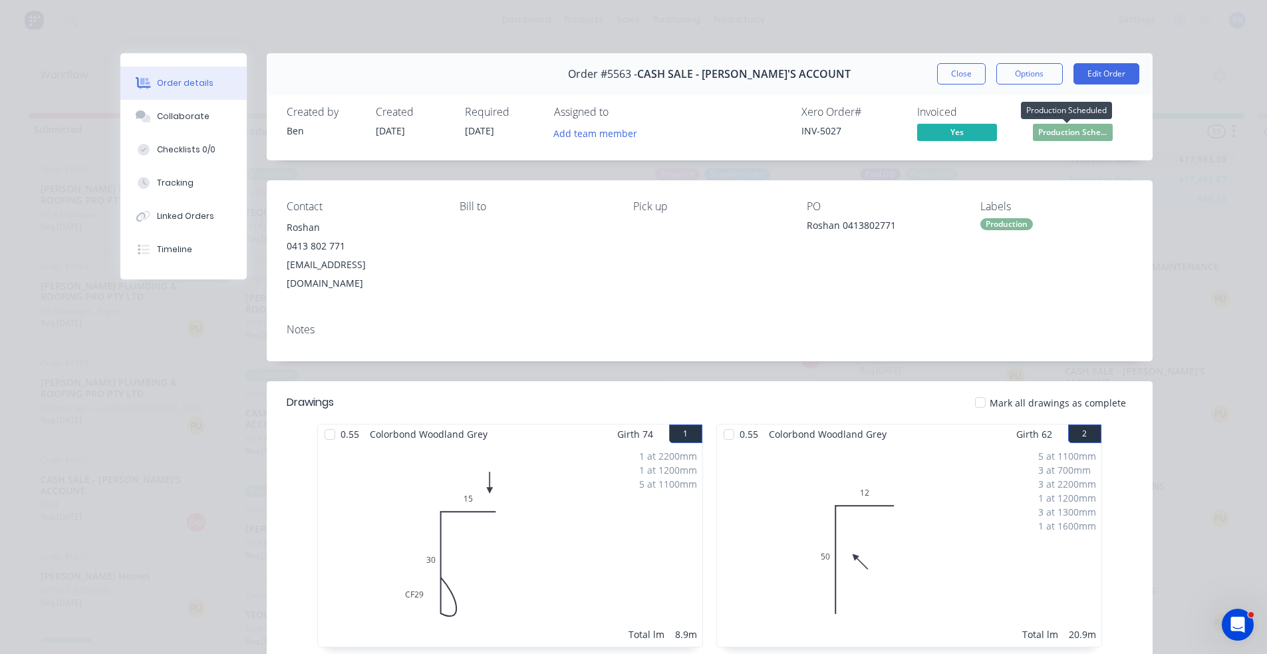
click at [1076, 132] on span "Production Sche..." at bounding box center [1073, 132] width 80 height 17
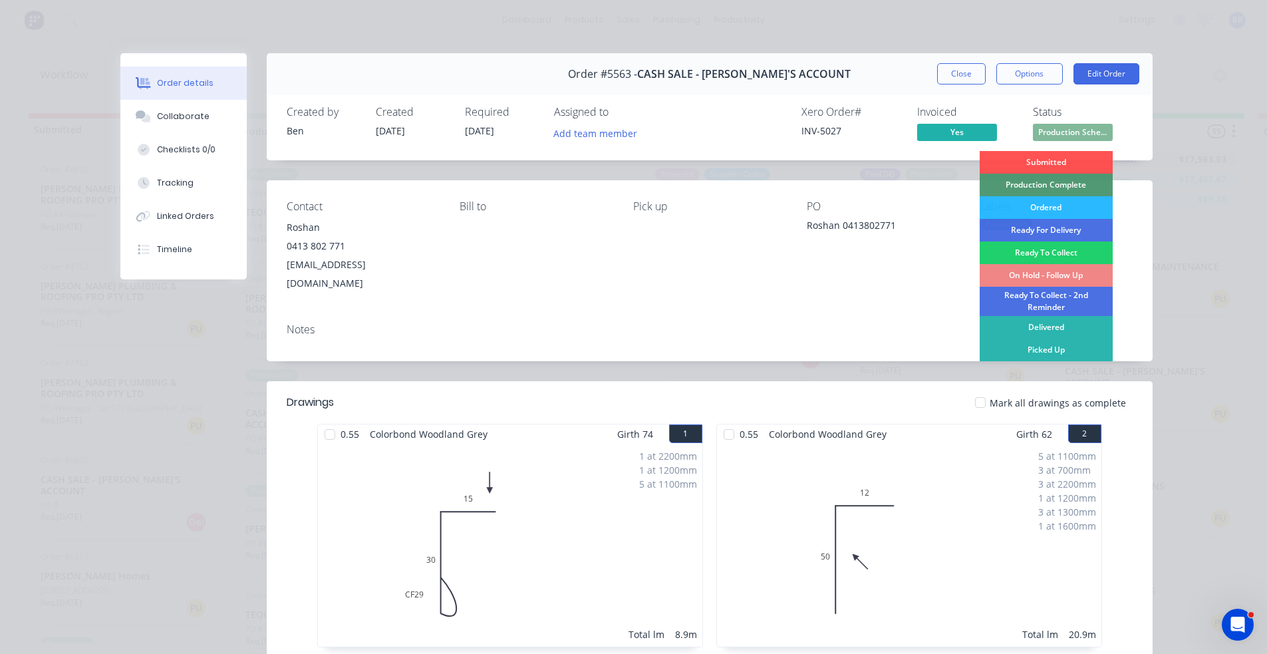
click at [1054, 347] on div "Picked Up" at bounding box center [1046, 350] width 133 height 23
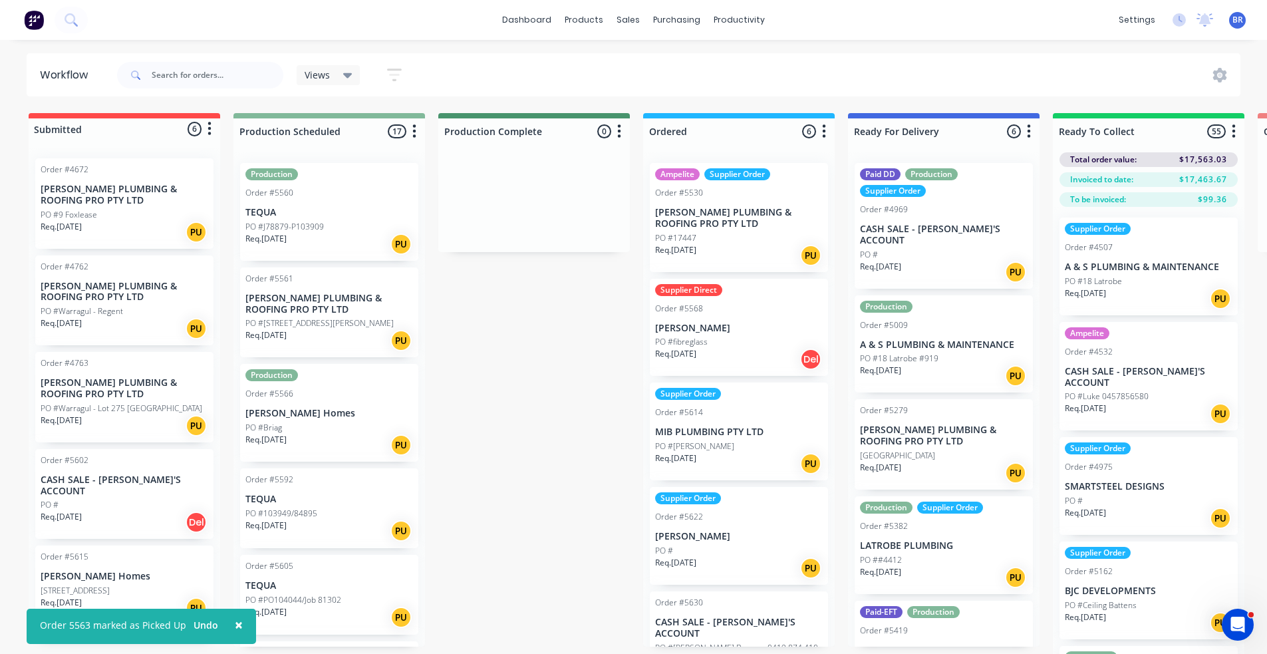
click at [526, 394] on div "Submitted 6 Status colour #FF4949 hex #FF4949 Save Cancel Summaries Total order…" at bounding box center [1003, 407] width 2026 height 588
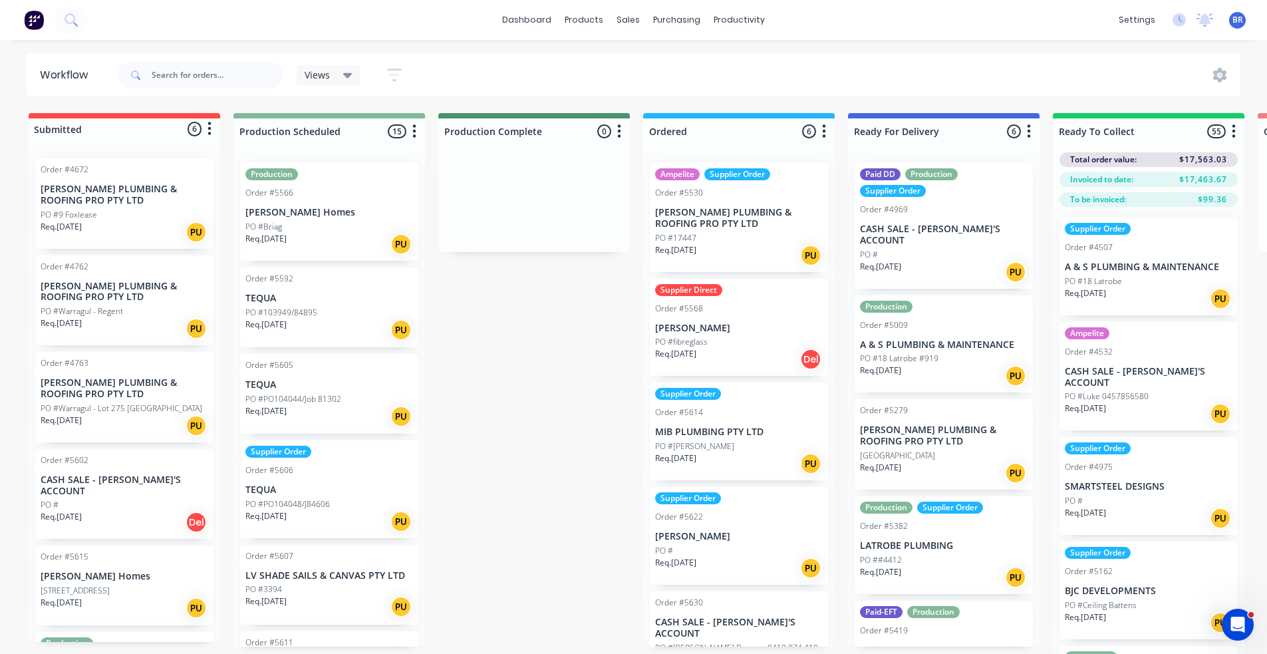
click at [332, 220] on div "Production Order #5566 [PERSON_NAME] Homes PO #Briag Req. [DATE] PU" at bounding box center [329, 212] width 178 height 98
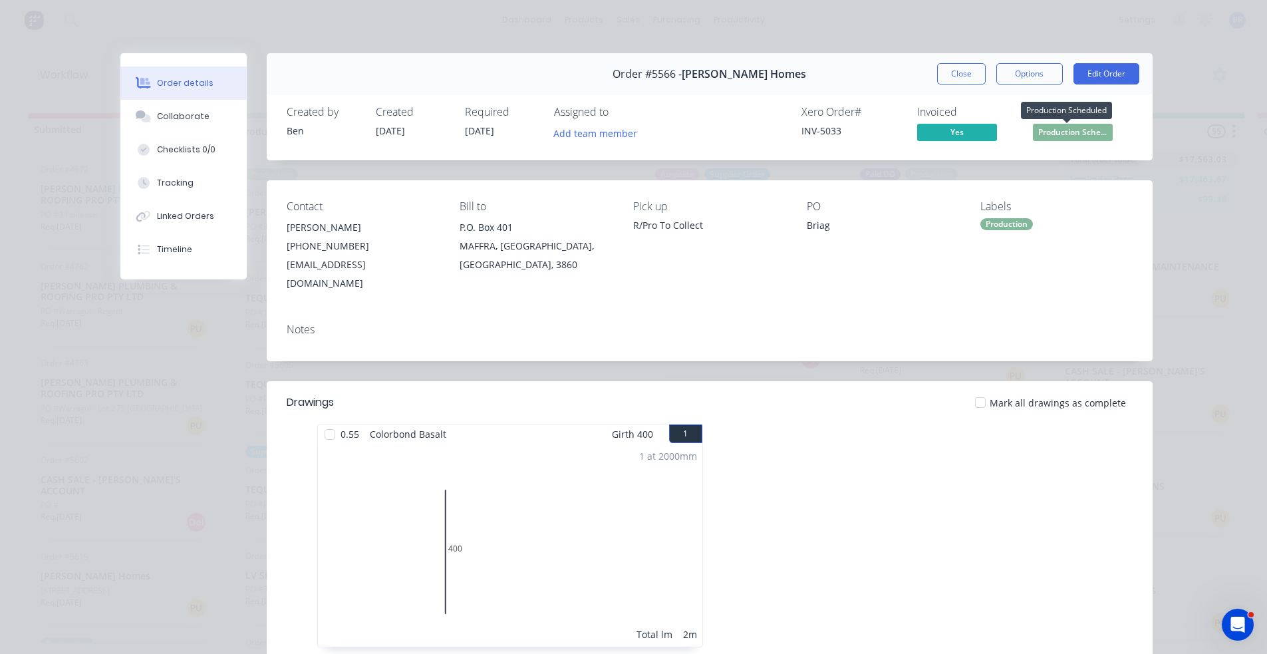
click at [1067, 131] on span "Production Sche..." at bounding box center [1073, 132] width 80 height 17
click at [941, 65] on button "Close" at bounding box center [961, 73] width 49 height 21
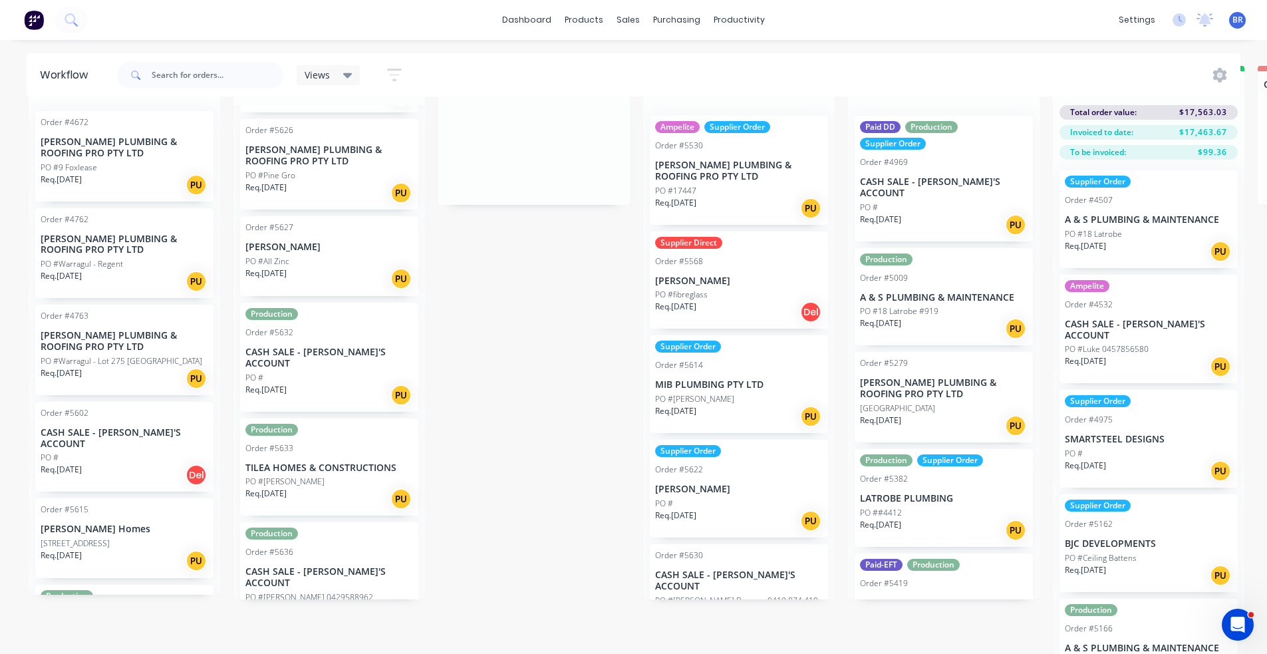
scroll to position [830, 0]
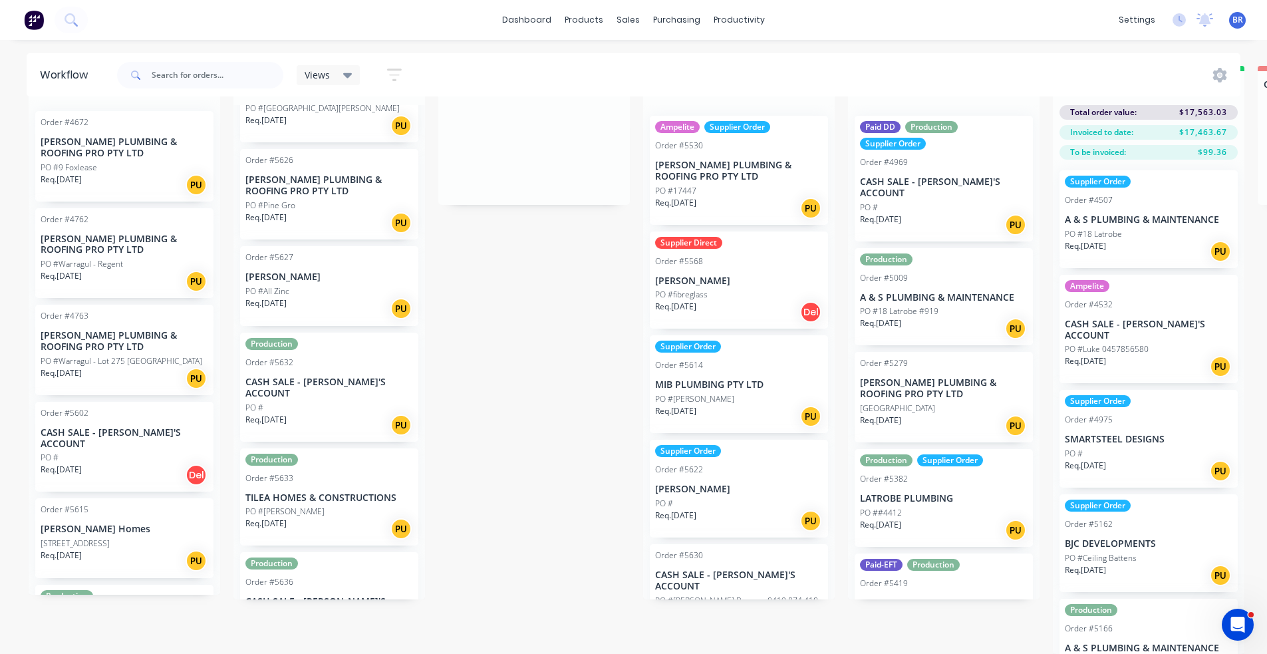
click at [320, 492] on p "TILEA HOMES & CONSTRUCTIONS" at bounding box center [329, 497] width 168 height 11
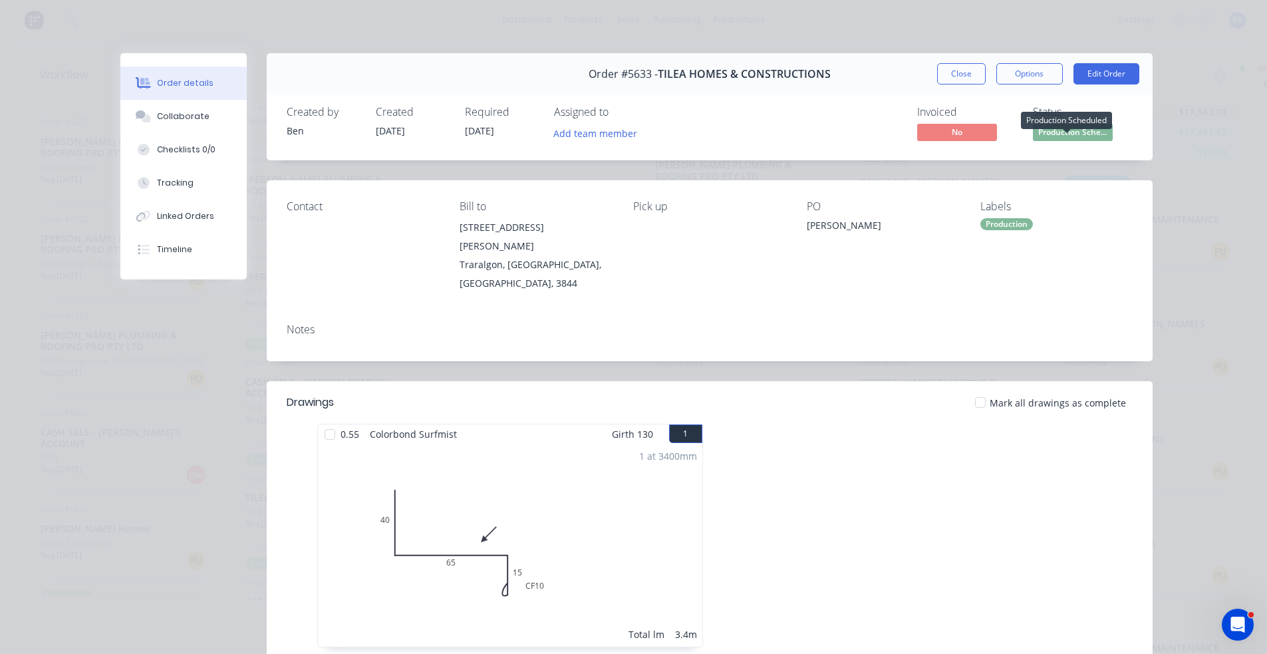
click at [1074, 124] on span "Production Sche..." at bounding box center [1073, 132] width 80 height 17
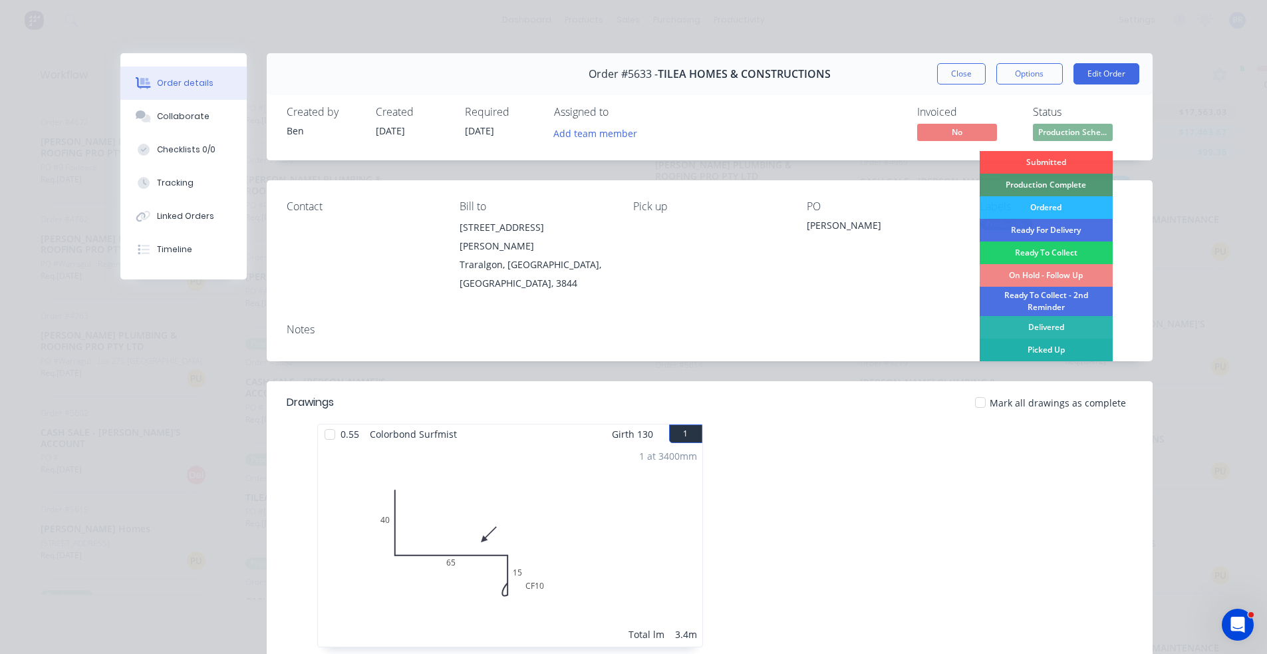
click at [1041, 347] on div "Picked Up" at bounding box center [1046, 350] width 133 height 23
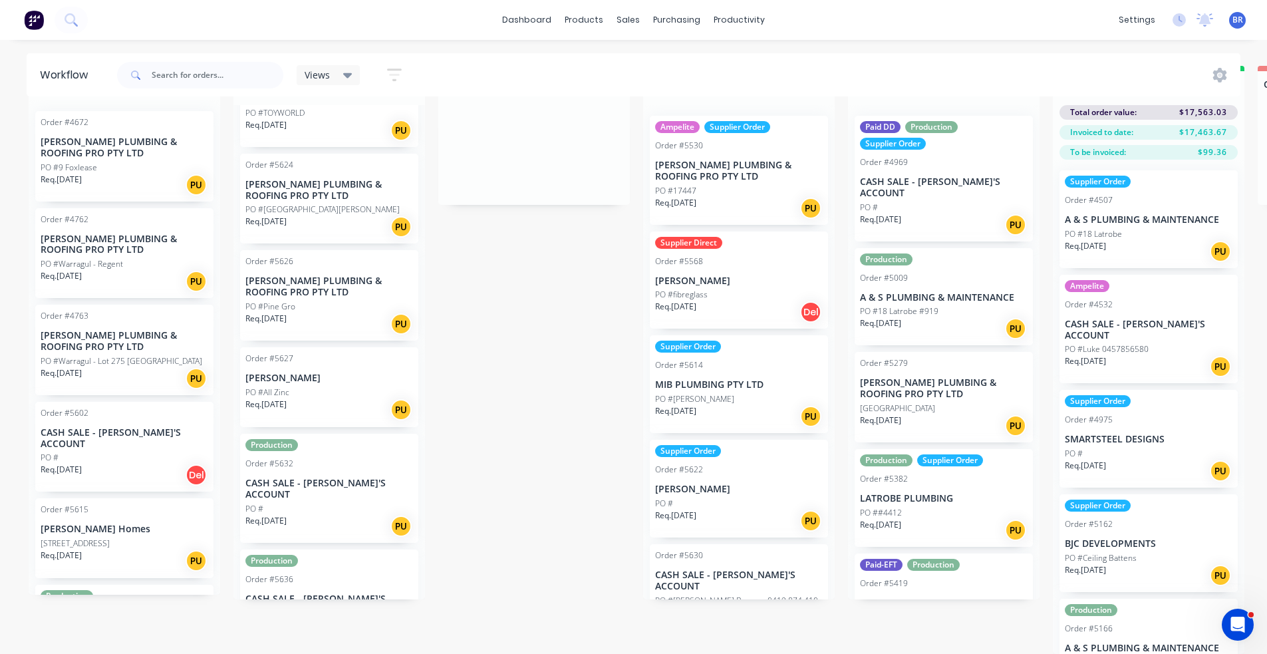
scroll to position [726, 0]
click at [309, 389] on div "PO #All Zinc" at bounding box center [329, 395] width 168 height 12
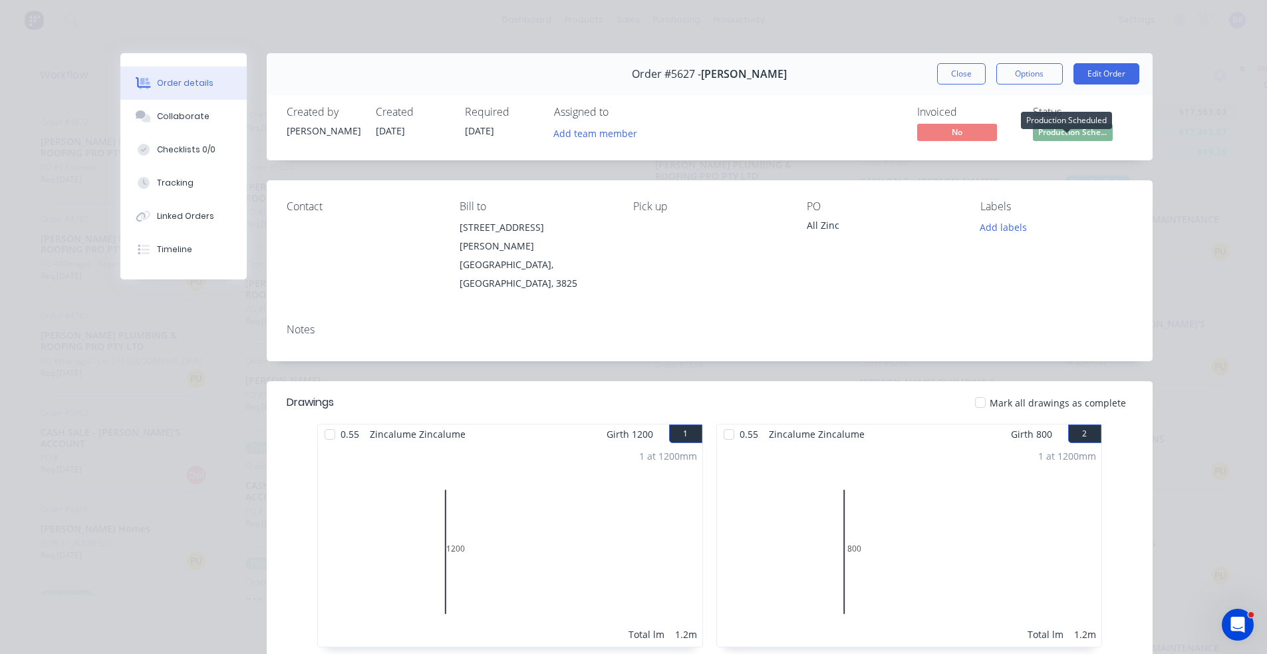
click at [1081, 133] on span "Production Sche..." at bounding box center [1073, 132] width 80 height 17
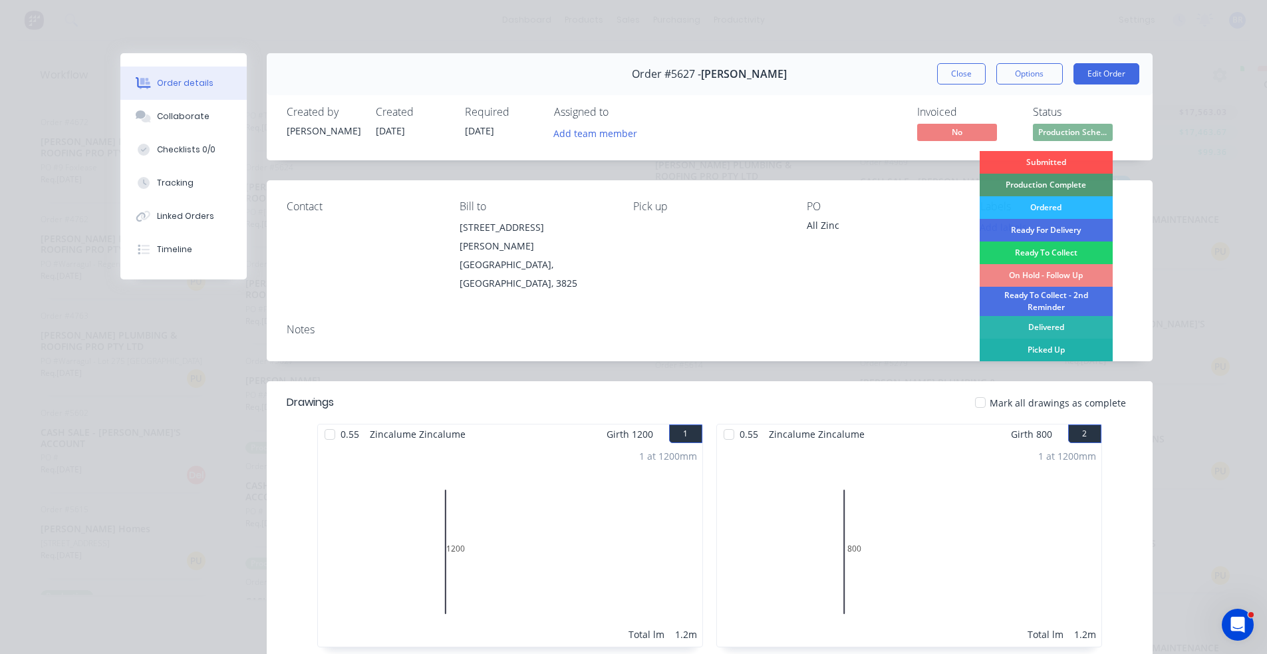
click at [1048, 349] on div "Picked Up" at bounding box center [1046, 350] width 133 height 23
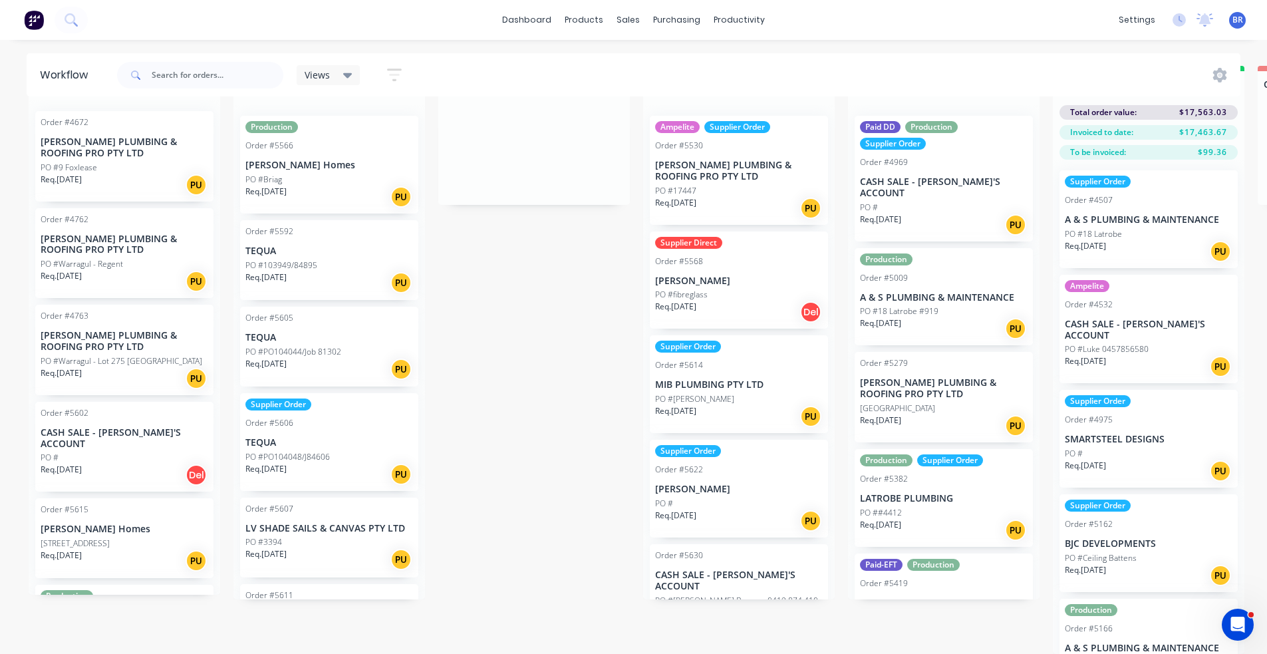
scroll to position [0, 0]
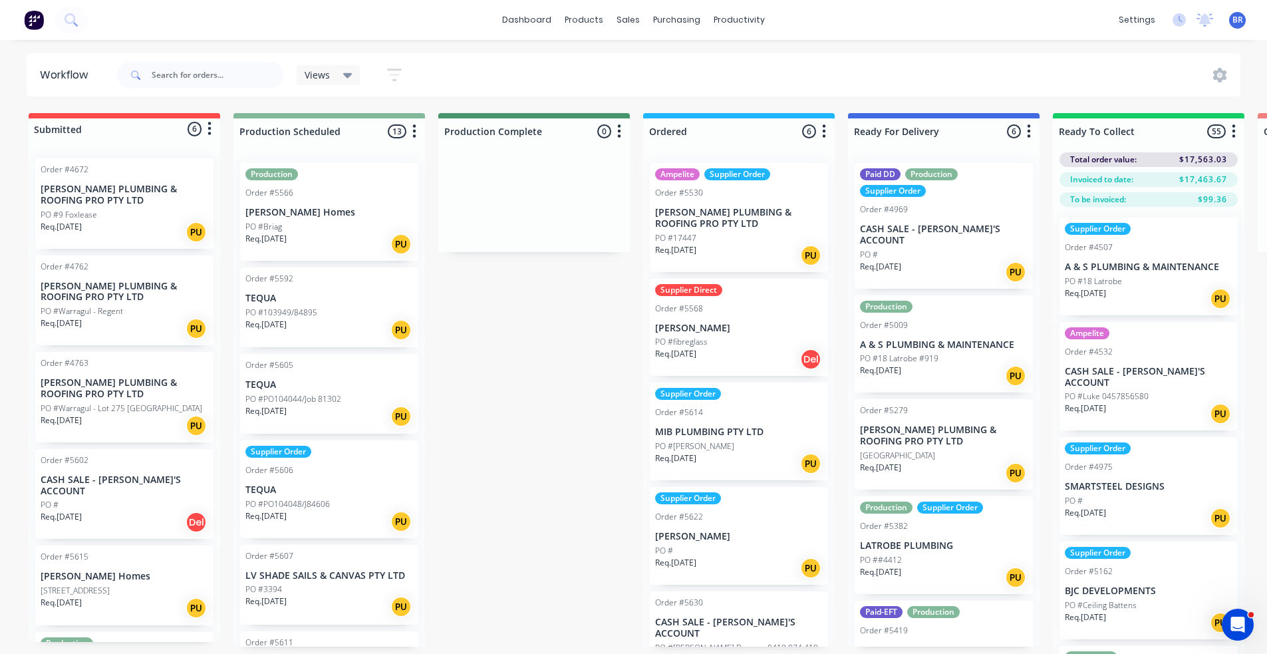
click at [309, 304] on div "Order #5592 TEQUA PO #103949/84895 Req. [DATE] PU" at bounding box center [329, 307] width 178 height 80
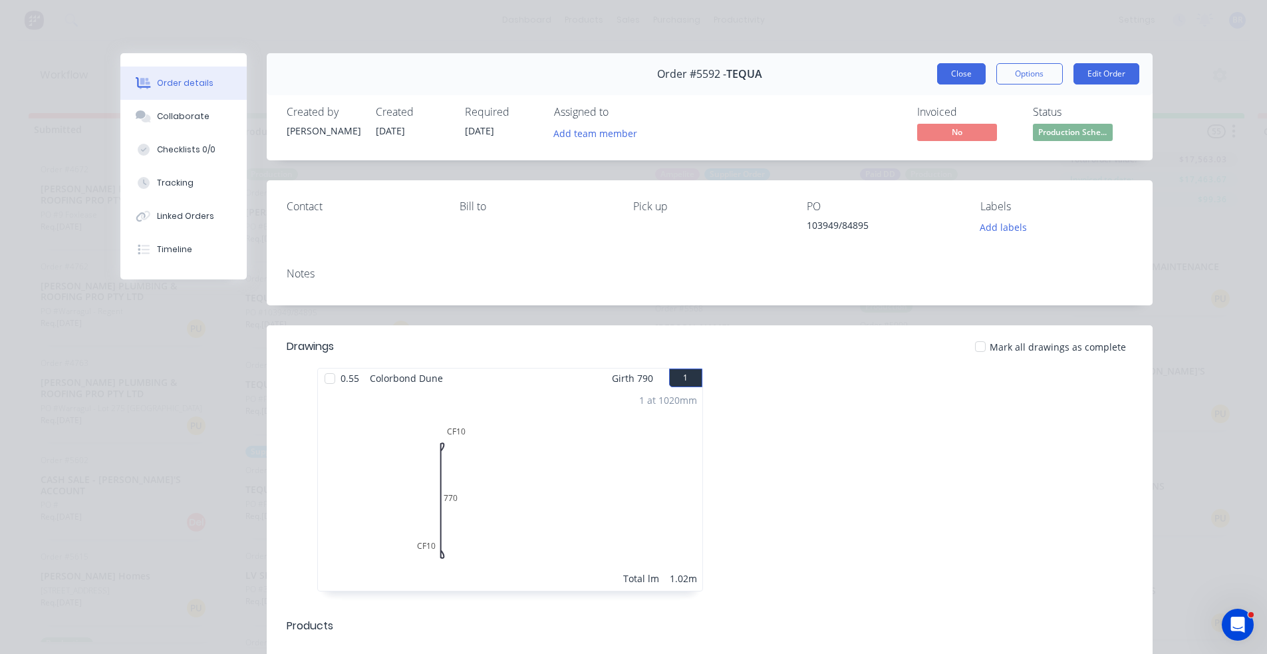
click at [955, 74] on button "Close" at bounding box center [961, 73] width 49 height 21
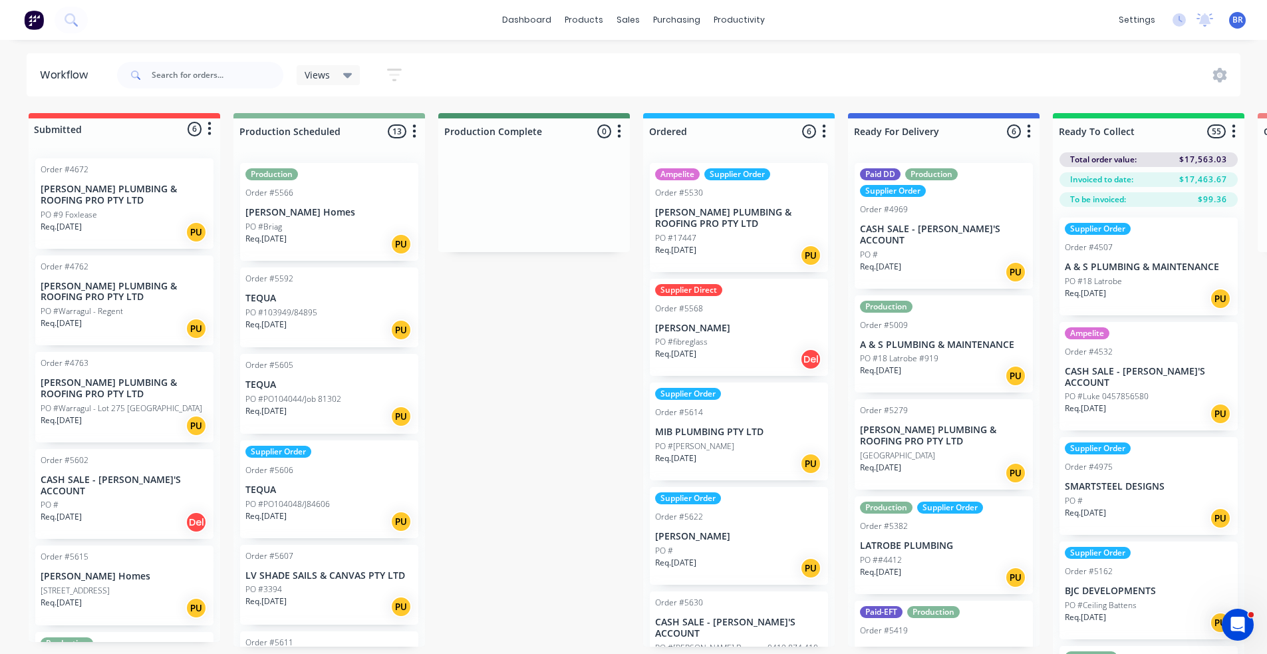
click at [299, 406] on div "Req. [DATE] PU" at bounding box center [329, 416] width 168 height 23
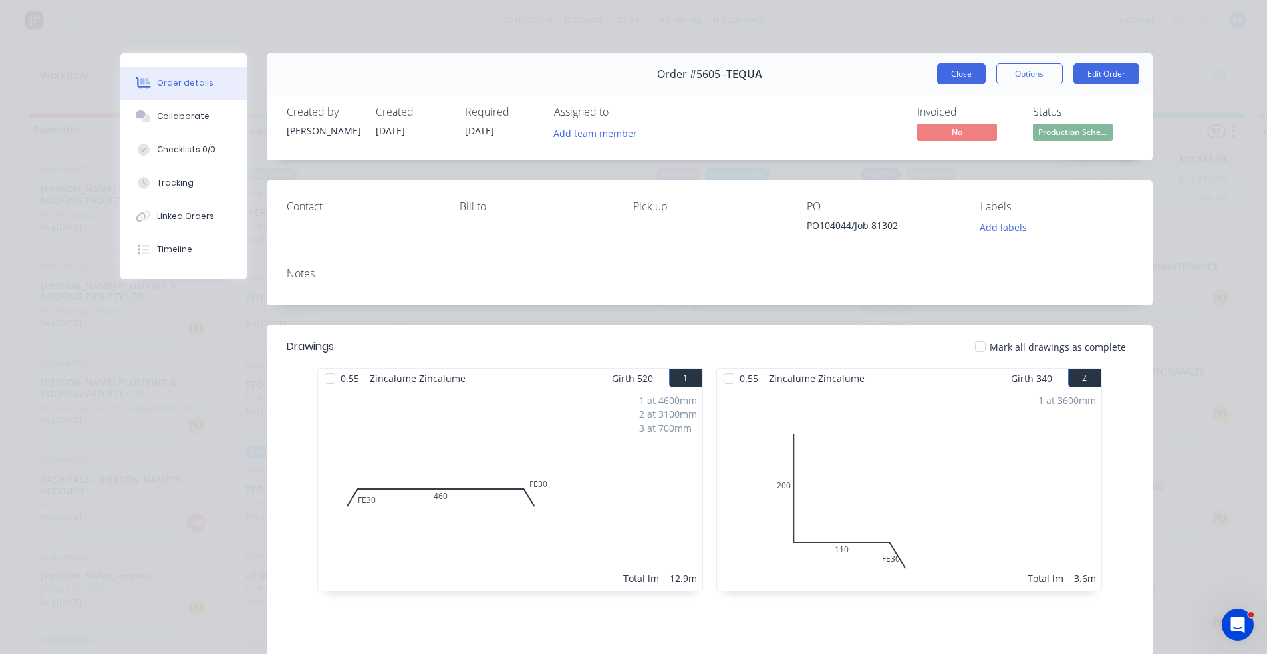
click at [949, 75] on button "Close" at bounding box center [961, 73] width 49 height 21
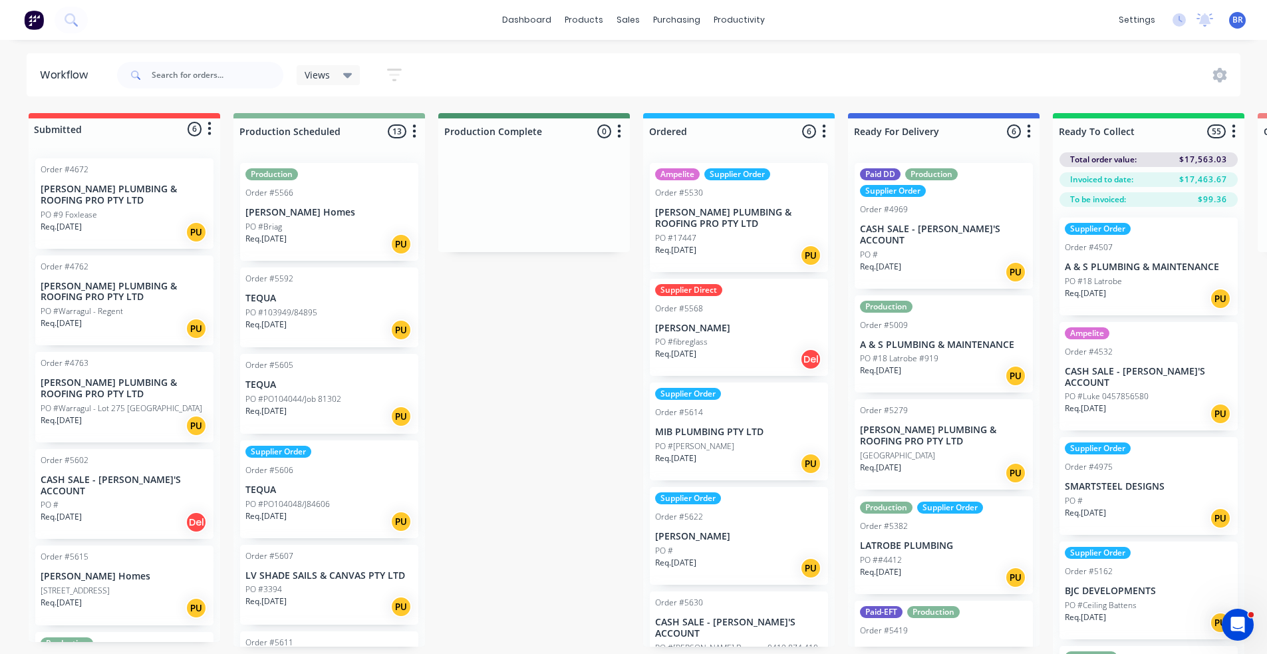
click at [313, 508] on p "PO #PO104048/J84606" at bounding box center [287, 504] width 84 height 12
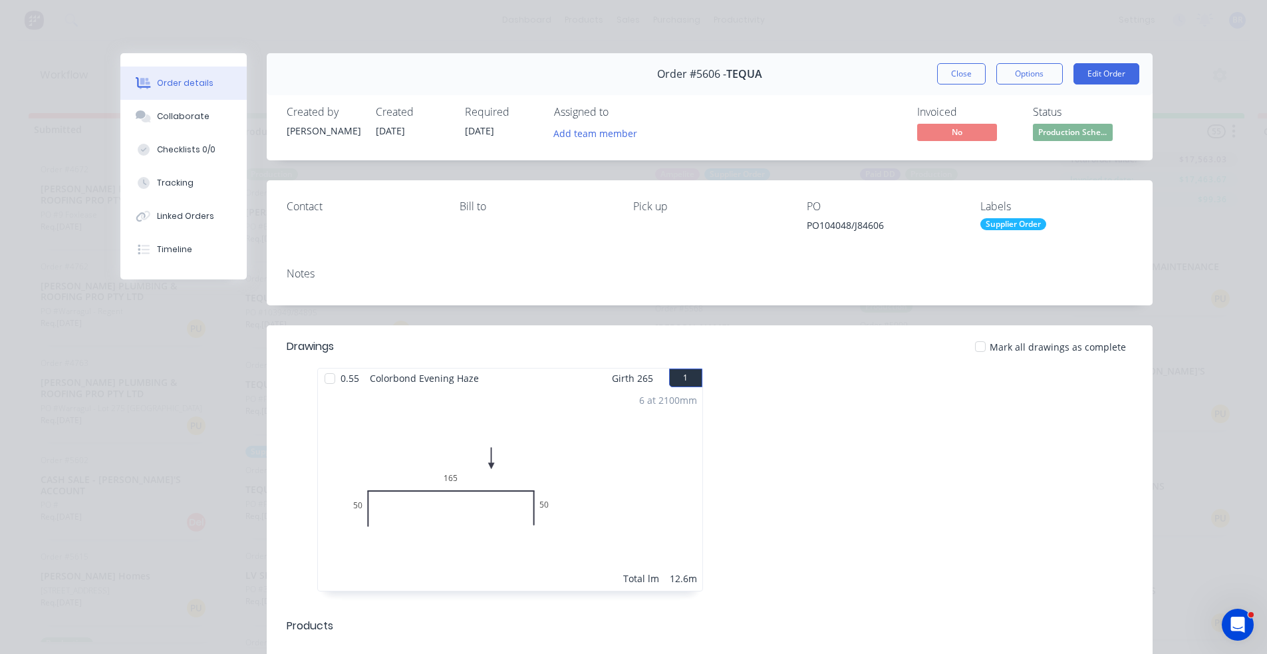
drag, startPoint x: 943, startPoint y: 70, endPoint x: 744, endPoint y: 144, distance: 211.5
click at [941, 70] on button "Close" at bounding box center [961, 73] width 49 height 21
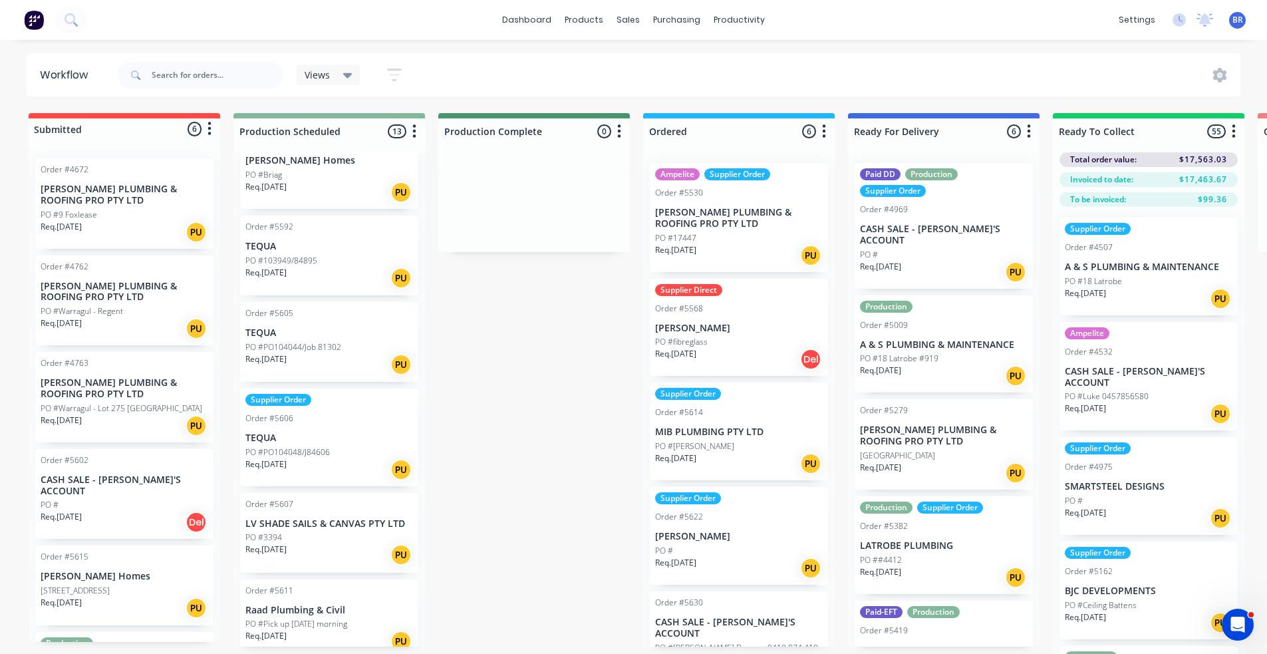
scroll to position [133, 0]
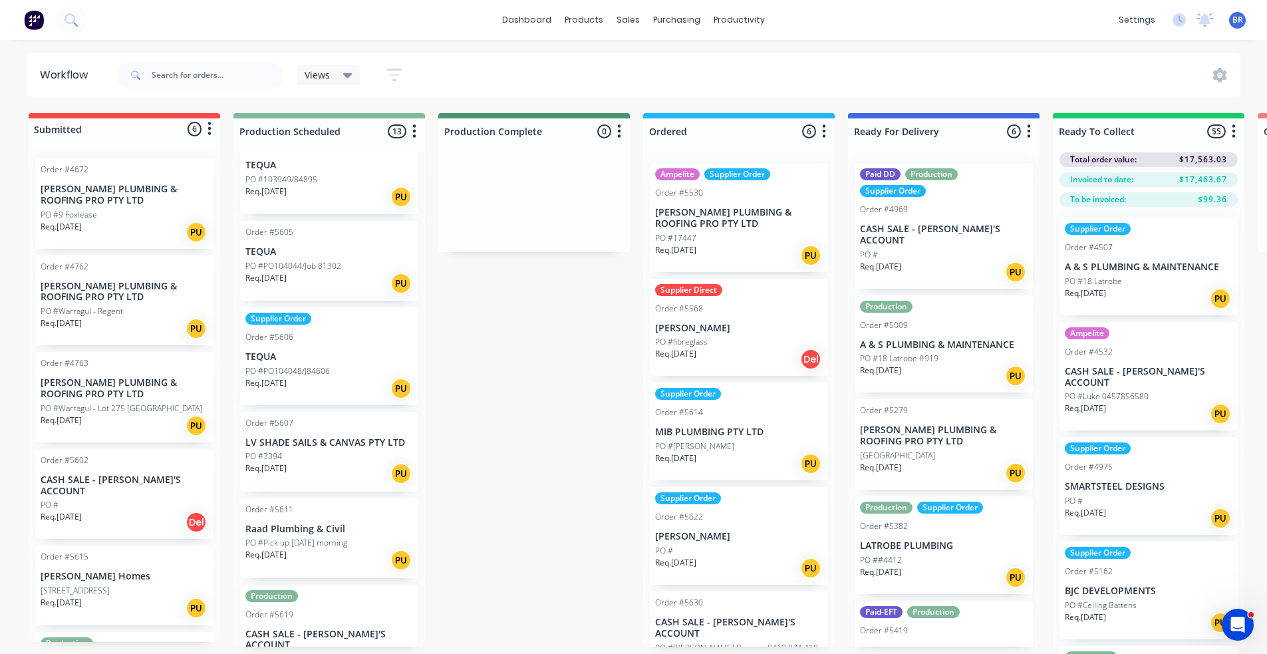
click at [314, 466] on div "Req. [DATE] PU" at bounding box center [329, 473] width 168 height 23
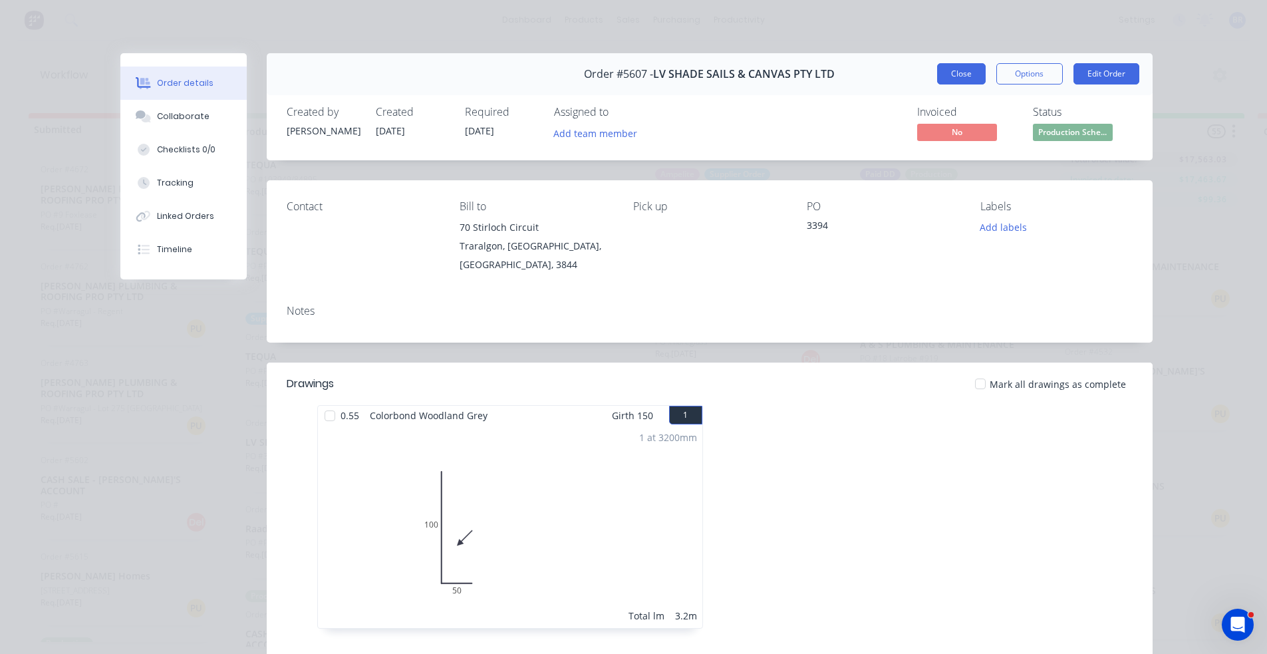
click at [950, 75] on button "Close" at bounding box center [961, 73] width 49 height 21
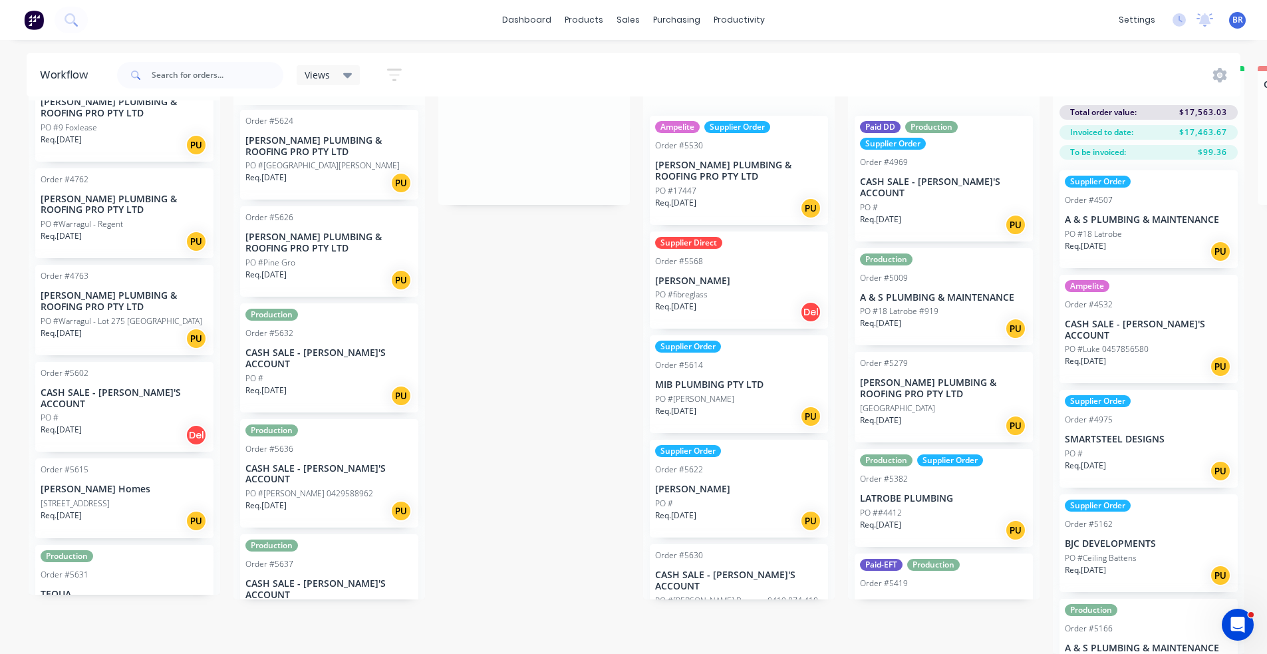
scroll to position [78, 0]
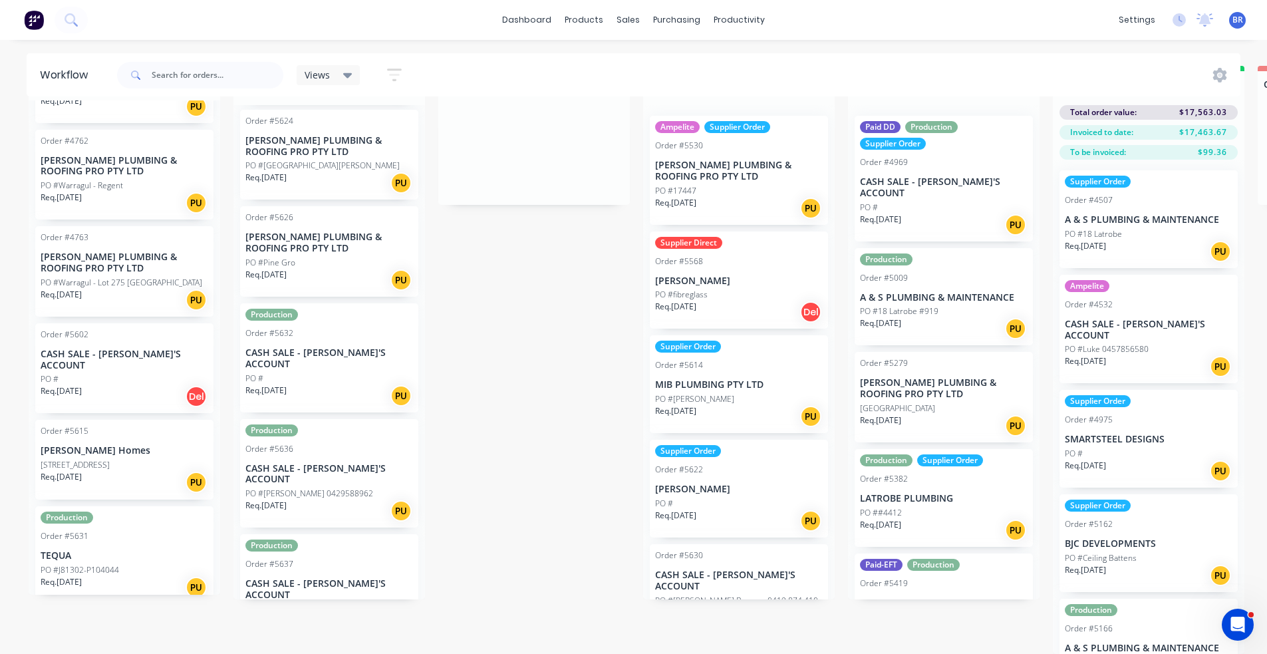
click at [134, 564] on div "PO #J81302-P104044" at bounding box center [125, 570] width 168 height 12
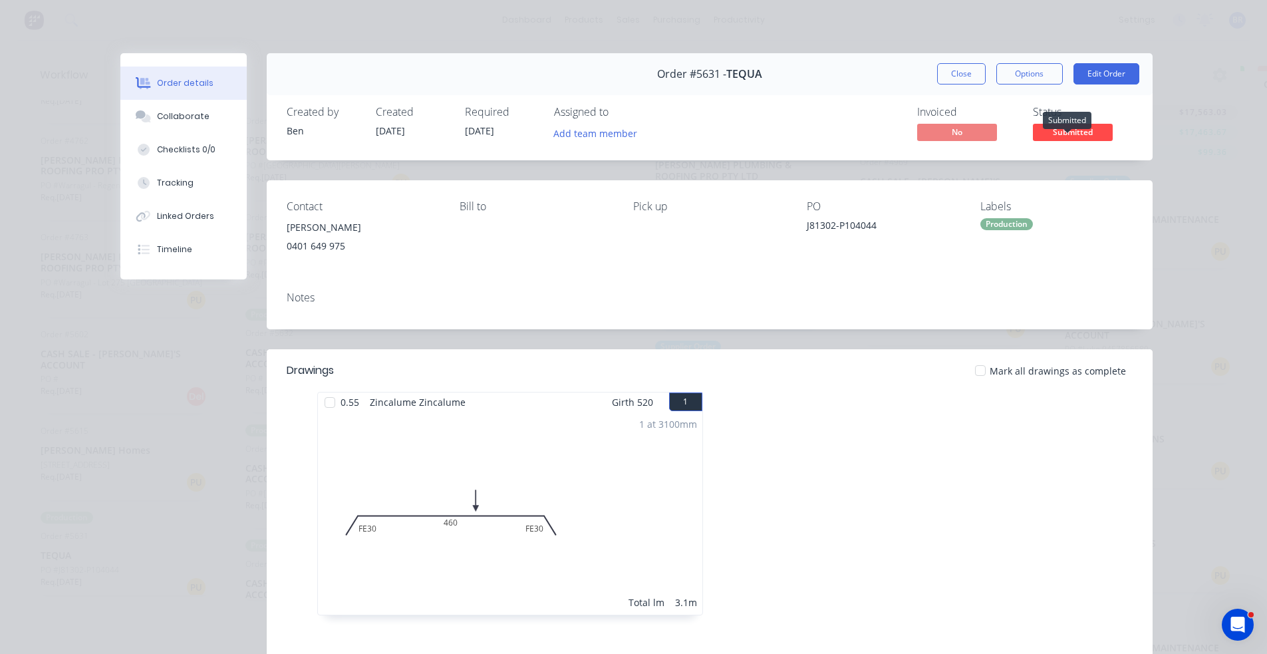
click at [1066, 135] on span "Submitted" at bounding box center [1073, 132] width 80 height 17
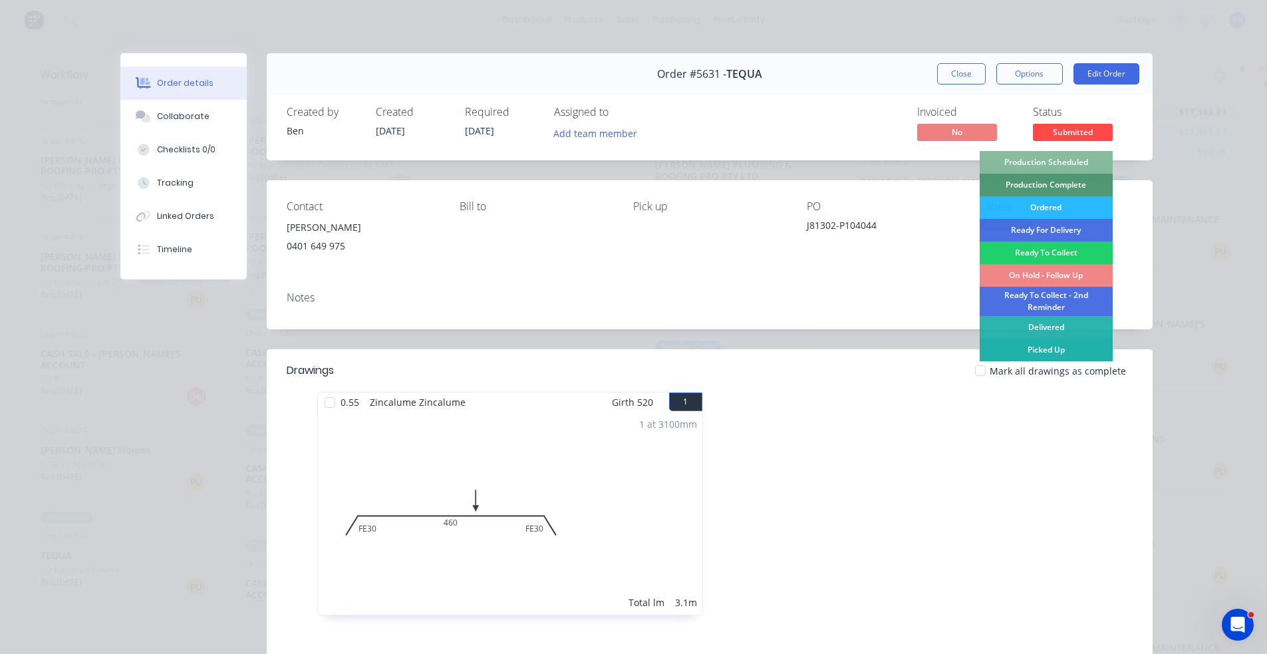
click at [1049, 353] on div "Picked Up" at bounding box center [1046, 350] width 133 height 23
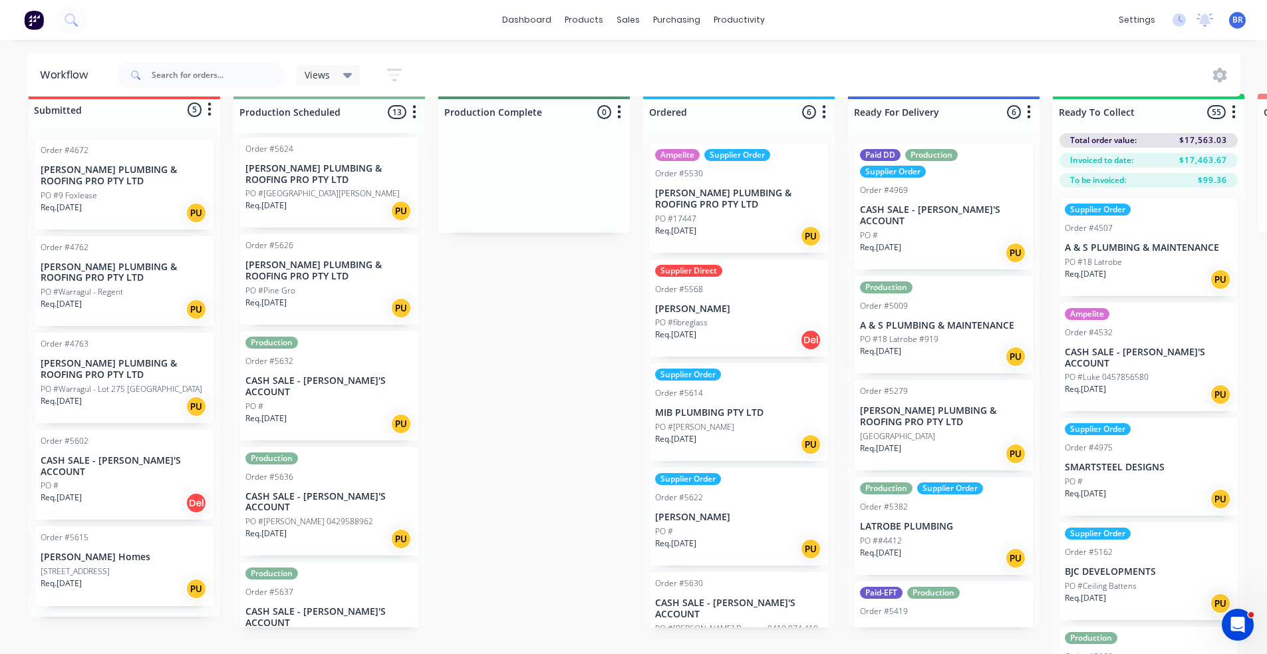
scroll to position [0, 0]
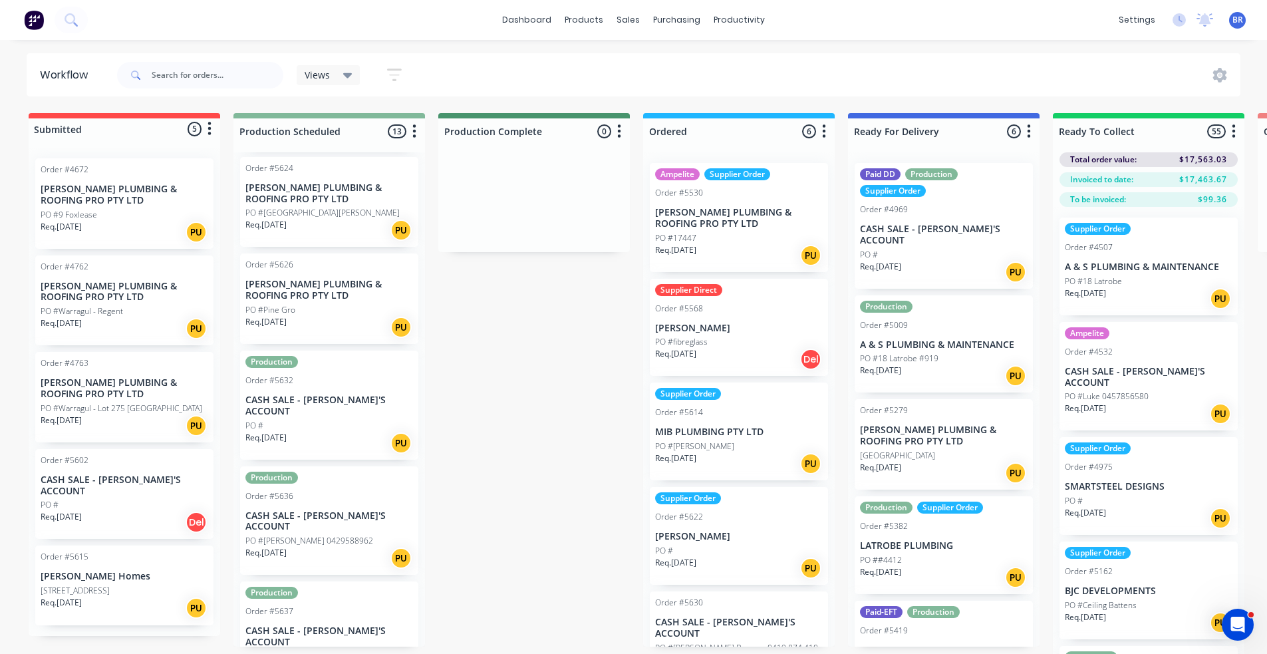
click at [128, 571] on p "[PERSON_NAME] Homes" at bounding box center [125, 576] width 168 height 11
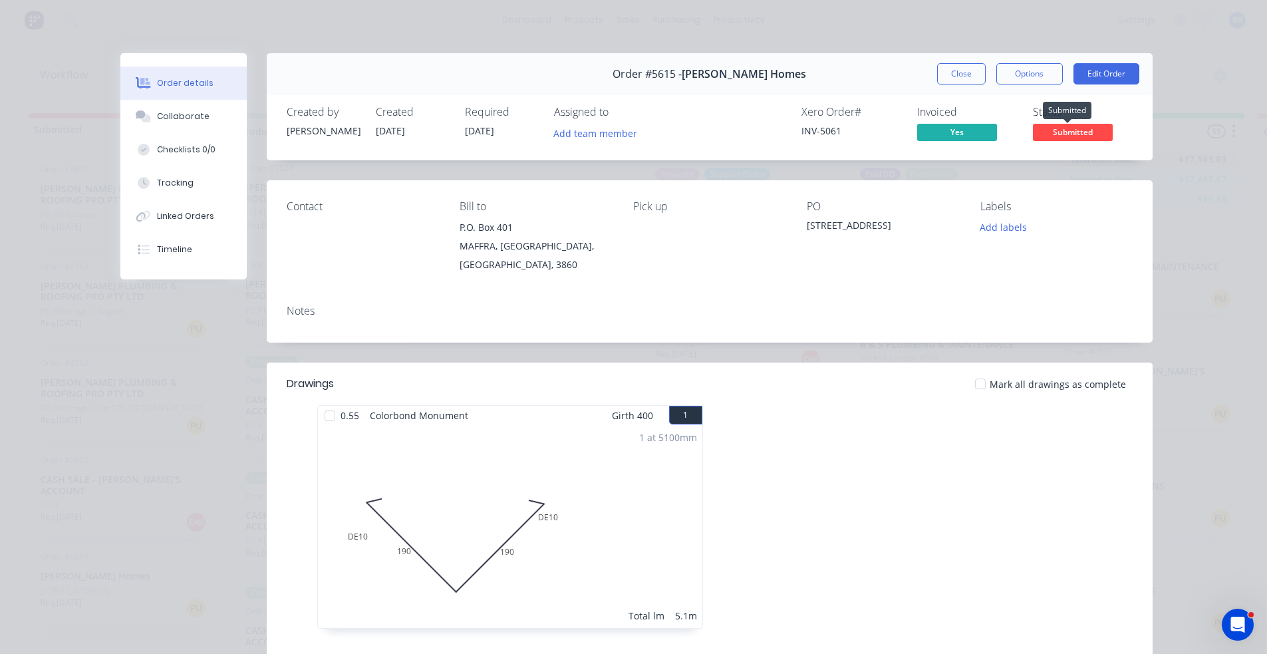
click at [1062, 134] on span "Submitted" at bounding box center [1073, 132] width 80 height 17
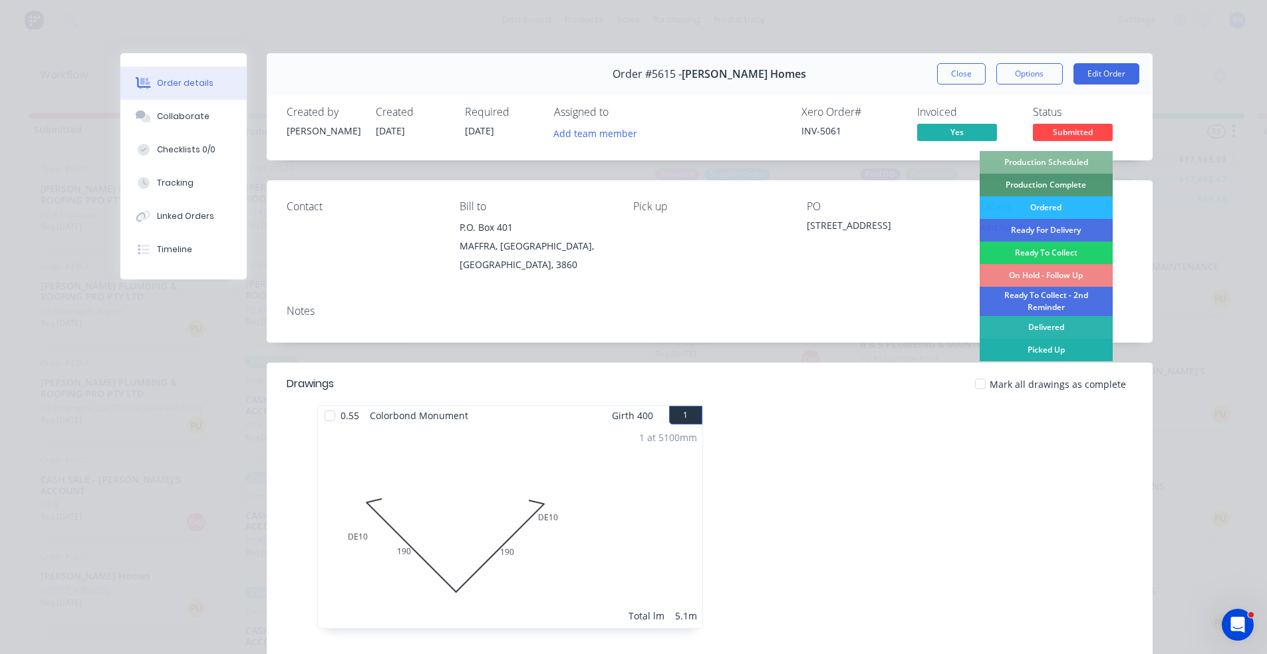
click at [1045, 349] on div "Picked Up" at bounding box center [1046, 350] width 133 height 23
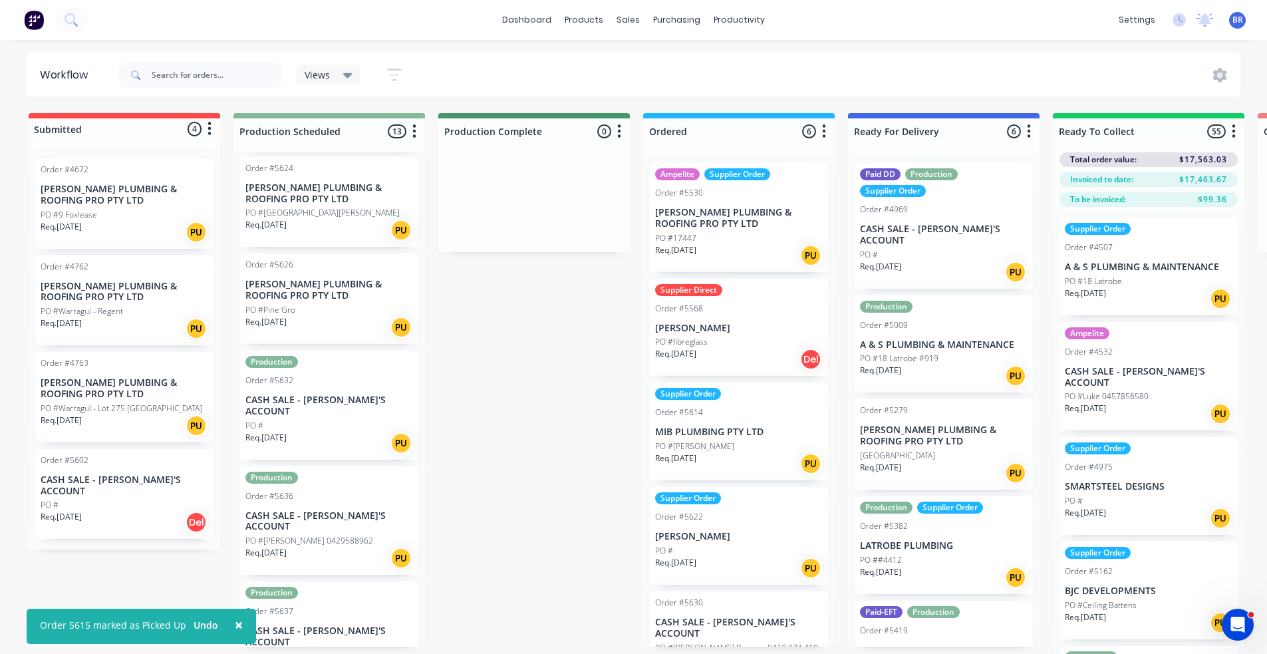
click at [108, 499] on div "PO #" at bounding box center [125, 505] width 168 height 12
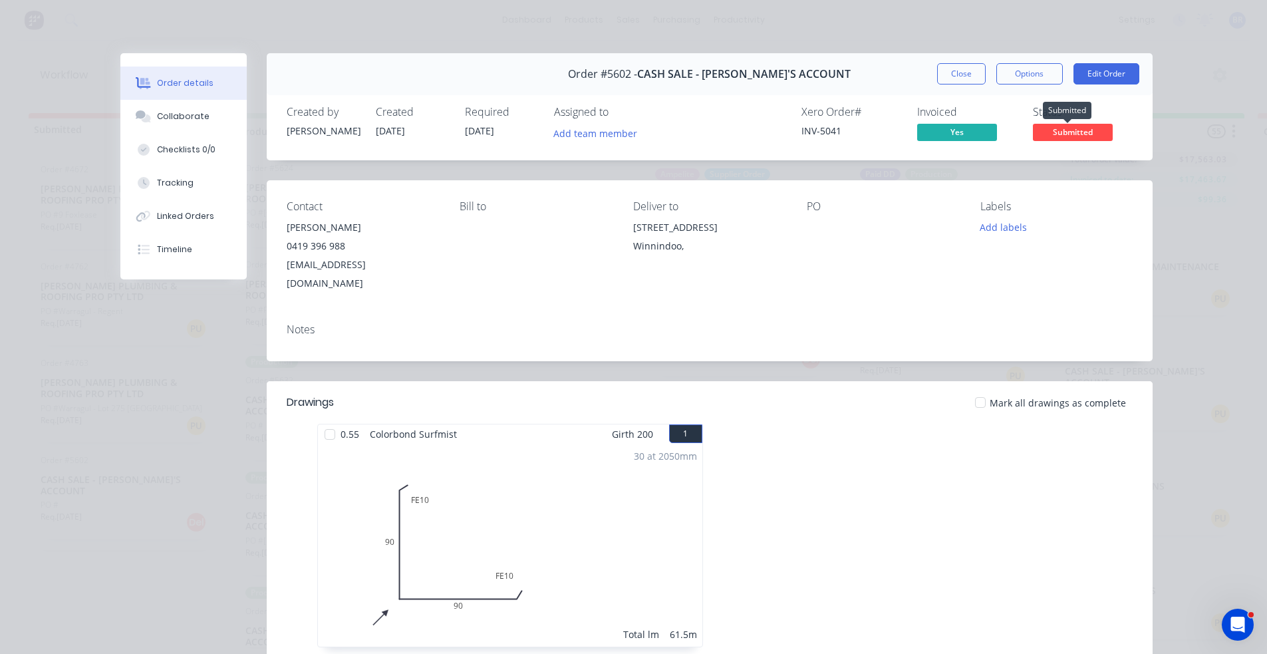
click at [1061, 135] on span "Submitted" at bounding box center [1073, 132] width 80 height 17
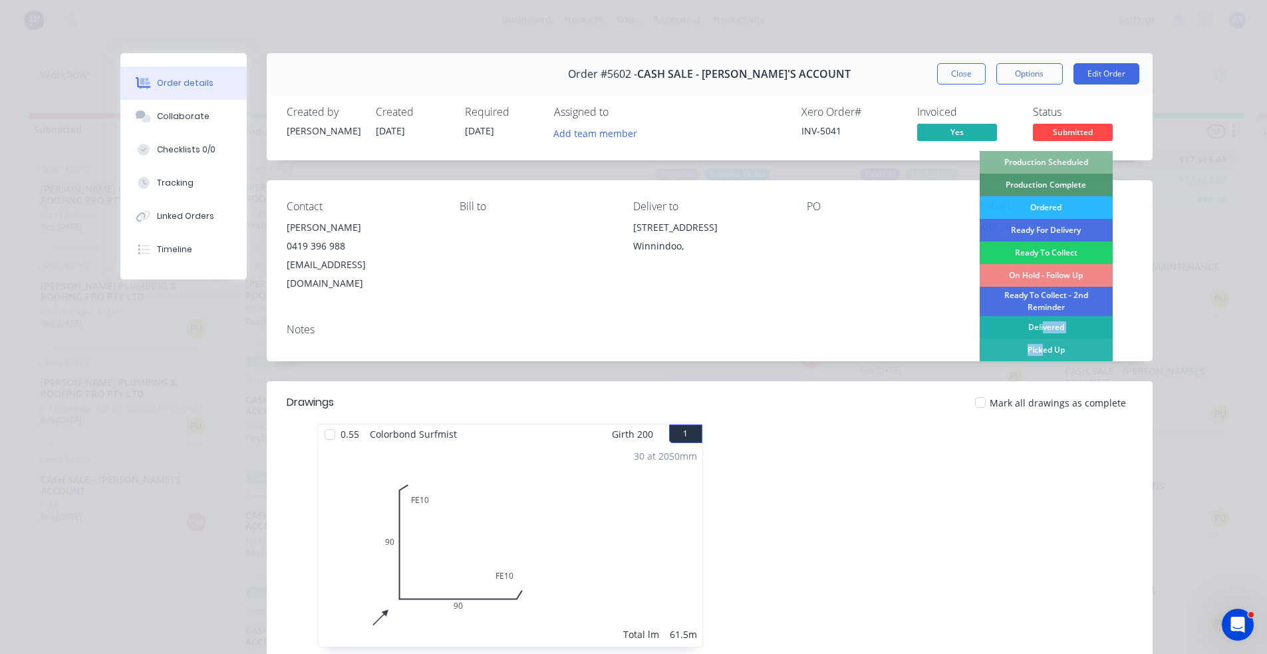
drag, startPoint x: 1038, startPoint y: 352, endPoint x: 1038, endPoint y: 328, distance: 23.9
click at [1038, 328] on div "Production Scheduled Production Complete Ordered Ready For Delivery Ready To Co…" at bounding box center [1046, 314] width 133 height 327
drag, startPoint x: 1038, startPoint y: 328, endPoint x: 1024, endPoint y: 327, distance: 13.3
click at [1024, 327] on div "Delivered" at bounding box center [1046, 327] width 133 height 23
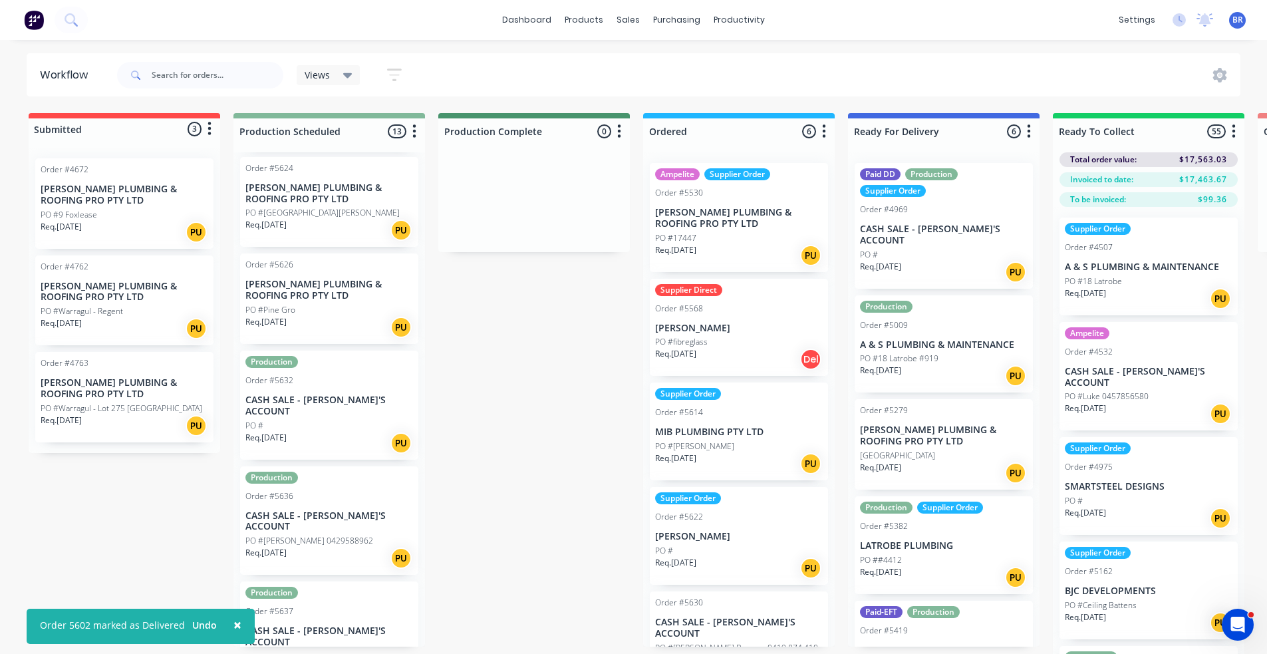
click at [105, 415] on div "Req. [DATE] PU" at bounding box center [125, 425] width 168 height 23
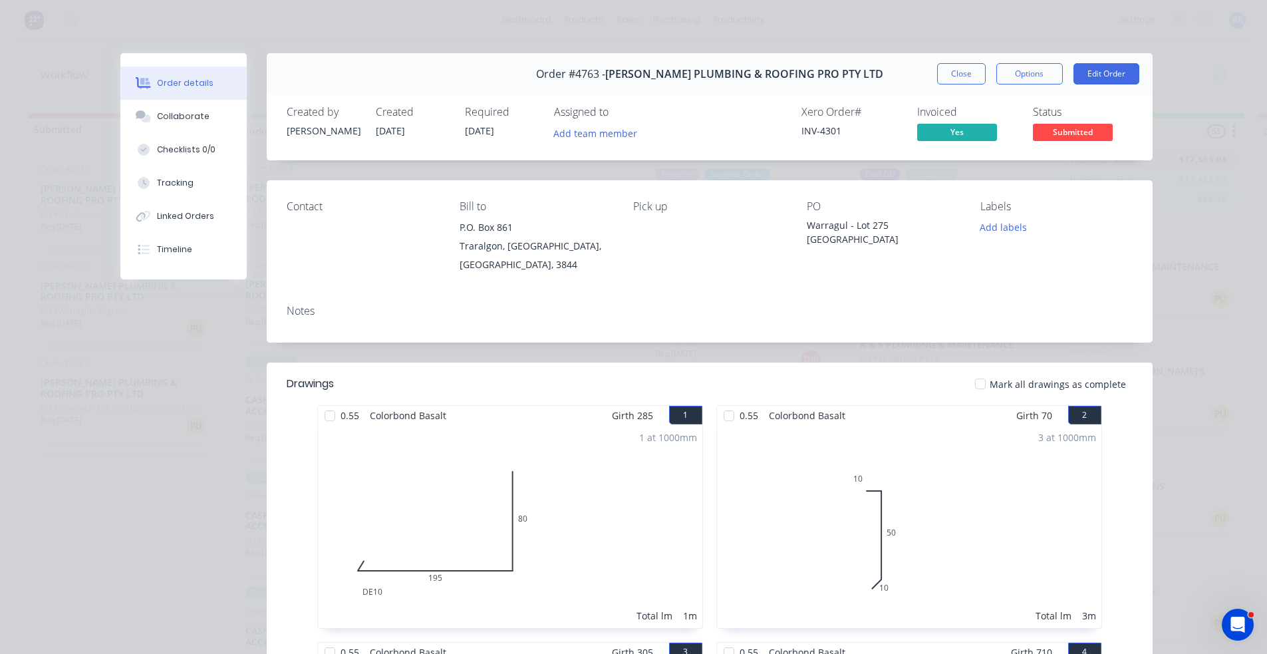
click at [1078, 136] on span "Submitted" at bounding box center [1073, 132] width 80 height 17
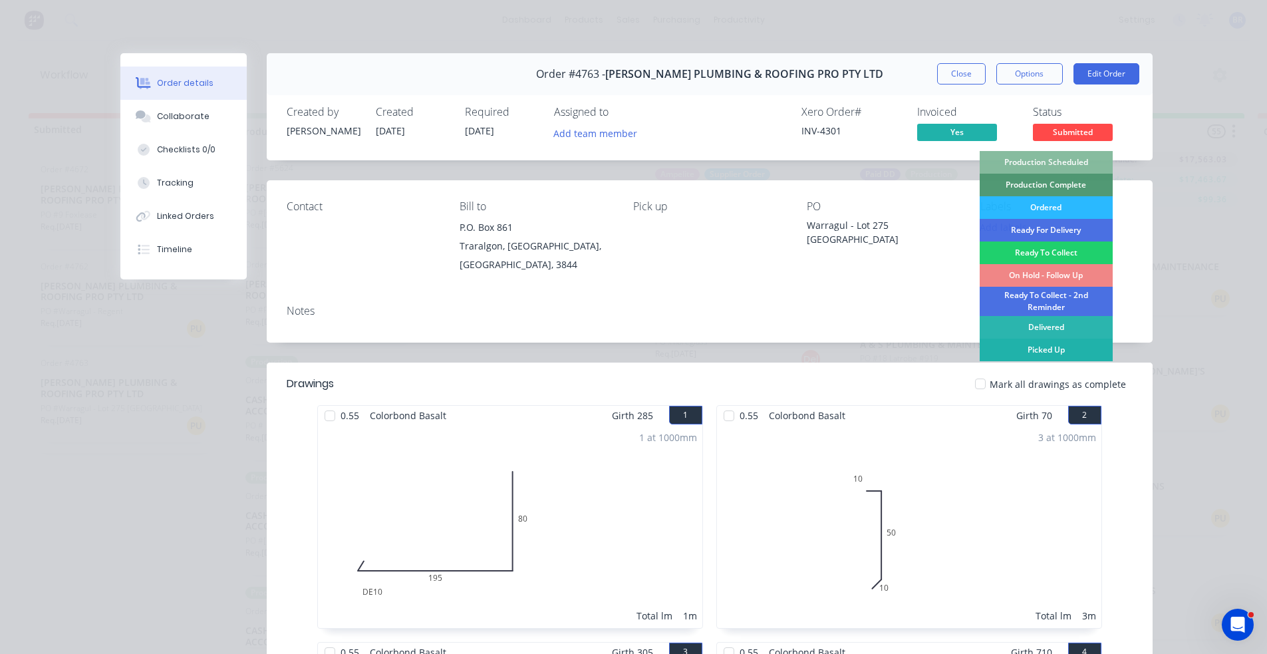
click at [1038, 353] on div "Picked Up" at bounding box center [1046, 350] width 133 height 23
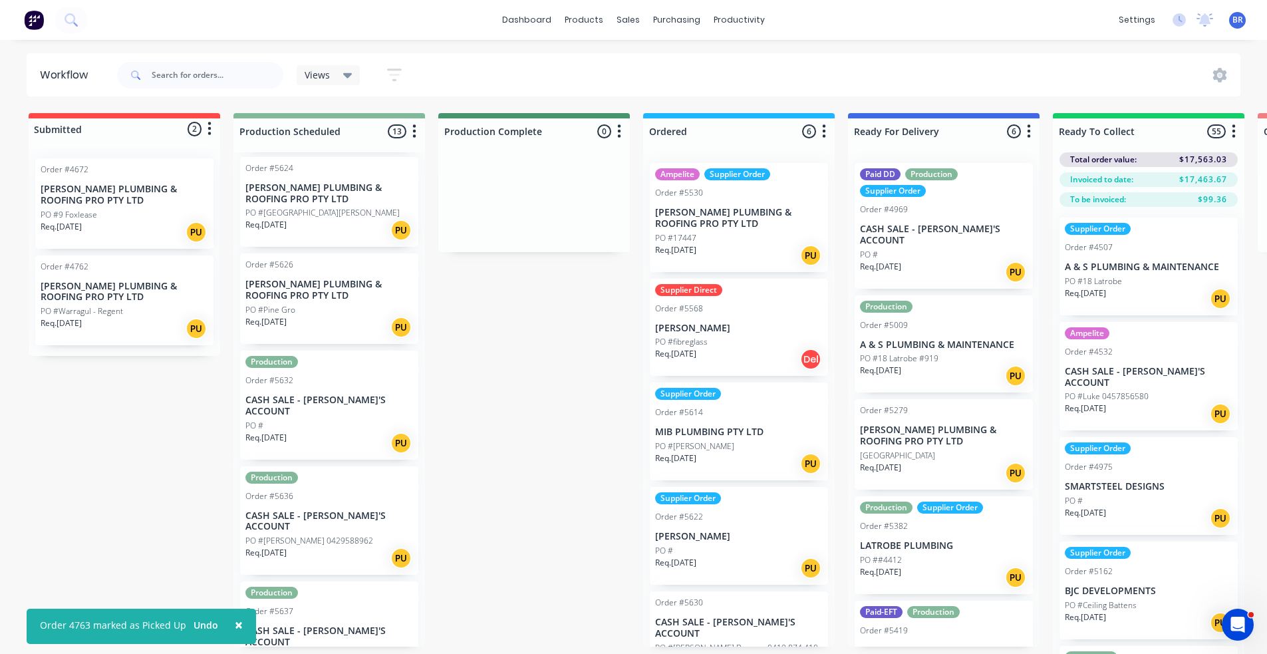
click at [126, 329] on div "Req. [DATE] PU" at bounding box center [125, 328] width 168 height 23
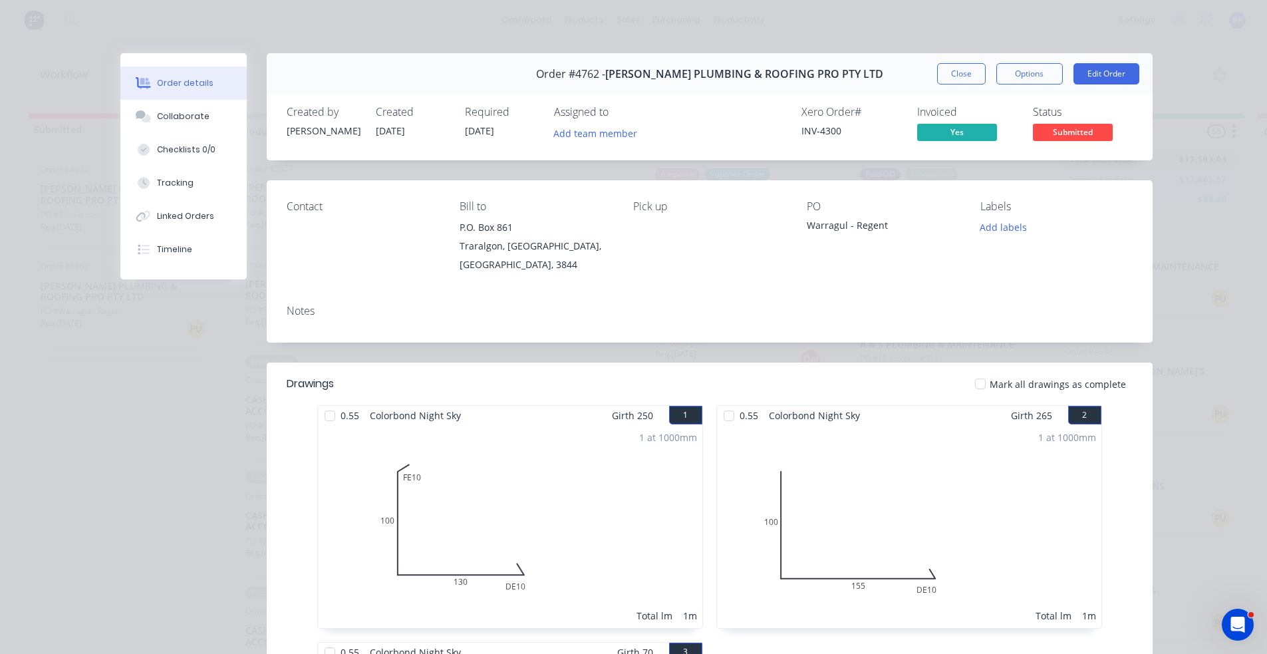
click at [1085, 135] on span "Submitted" at bounding box center [1073, 132] width 80 height 17
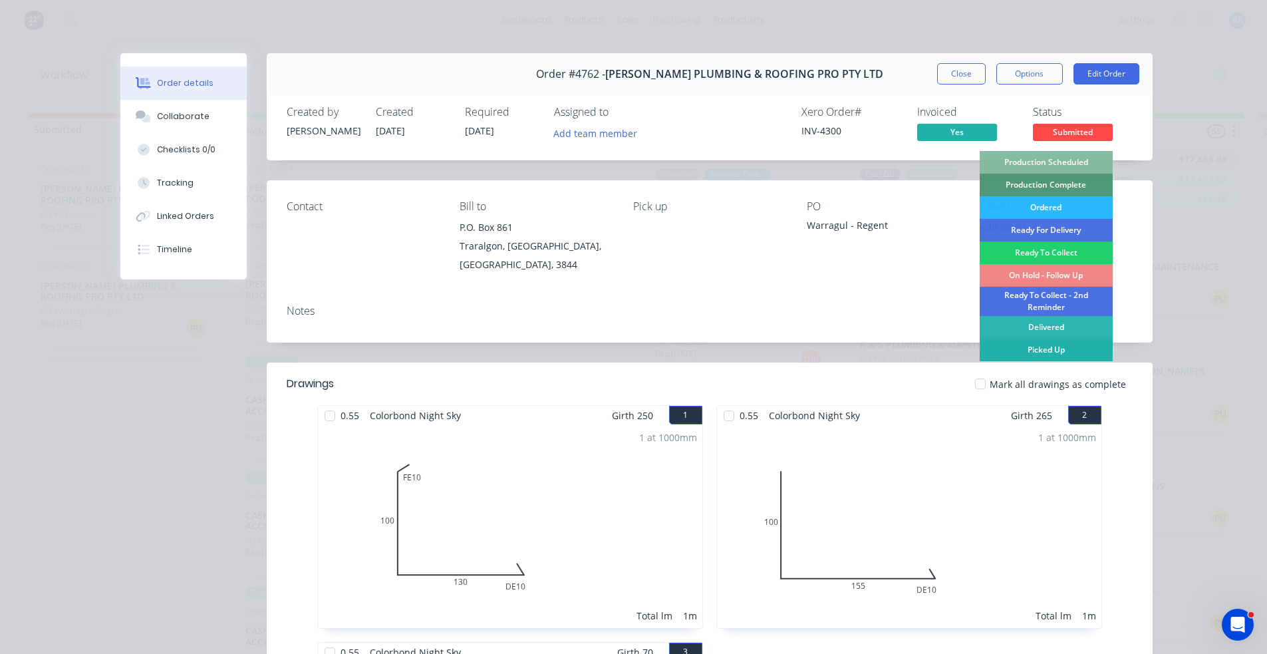
click at [1032, 351] on div "Picked Up" at bounding box center [1046, 350] width 133 height 23
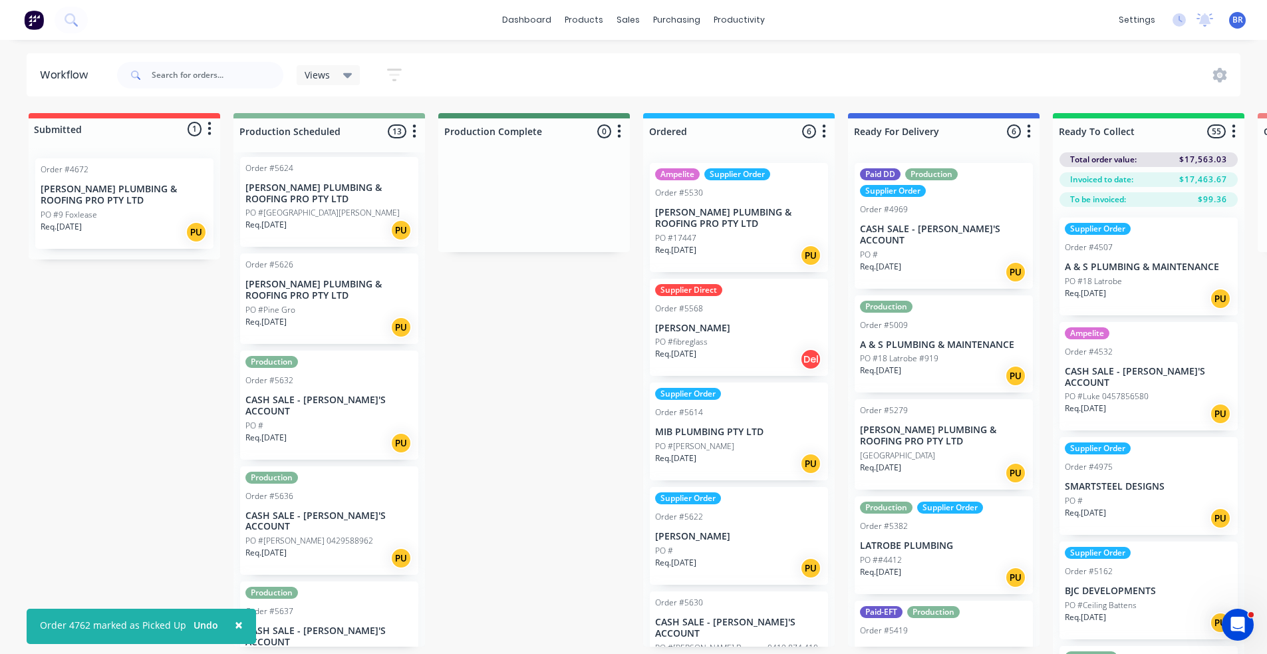
click at [109, 212] on div "PO #9 Foxlease" at bounding box center [125, 215] width 168 height 12
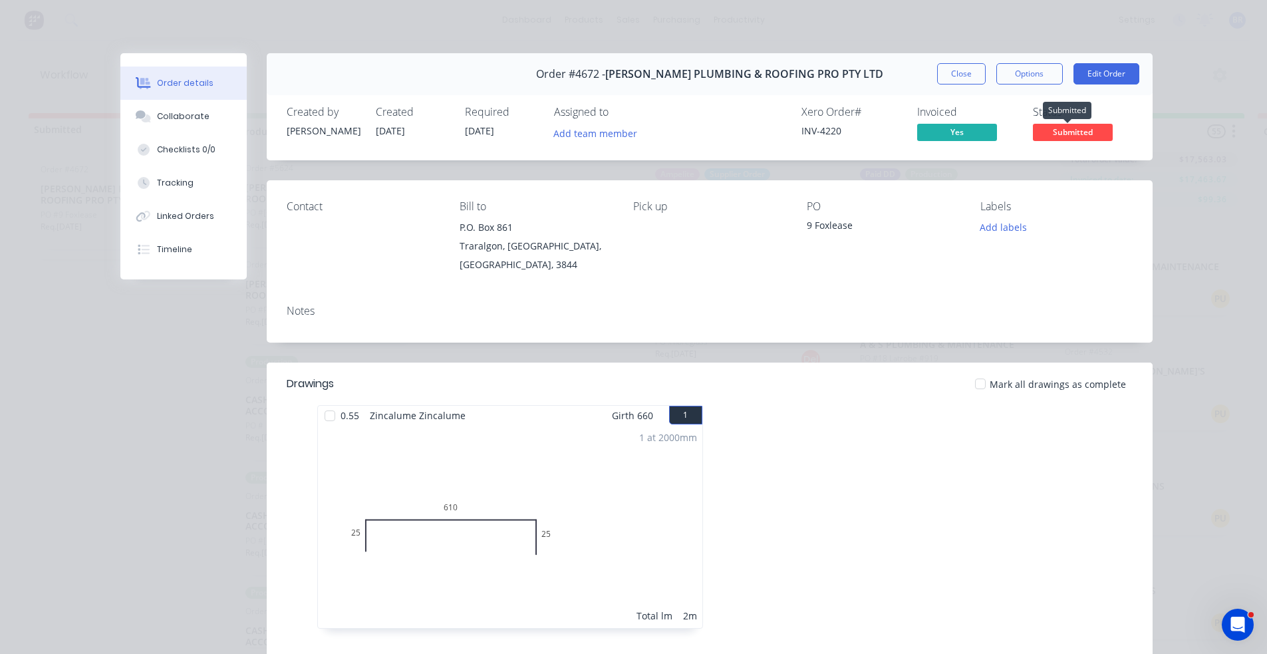
click at [1074, 128] on span "Submitted" at bounding box center [1073, 132] width 80 height 17
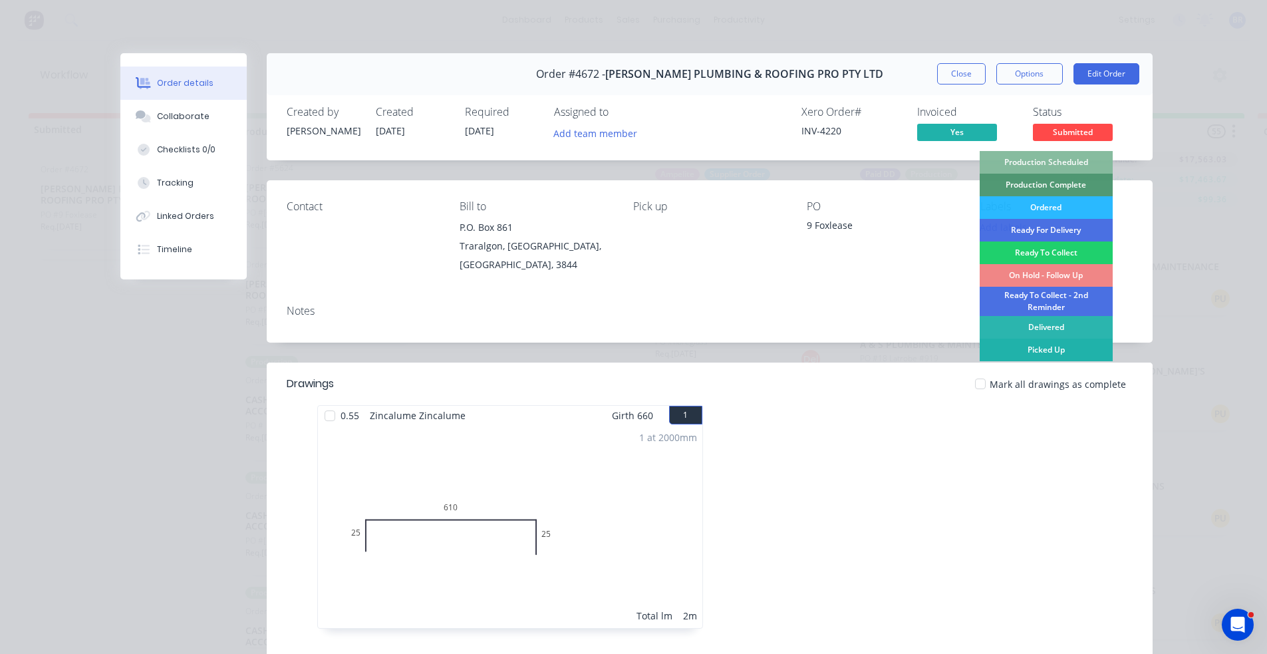
click at [1038, 347] on div "Picked Up" at bounding box center [1046, 350] width 133 height 23
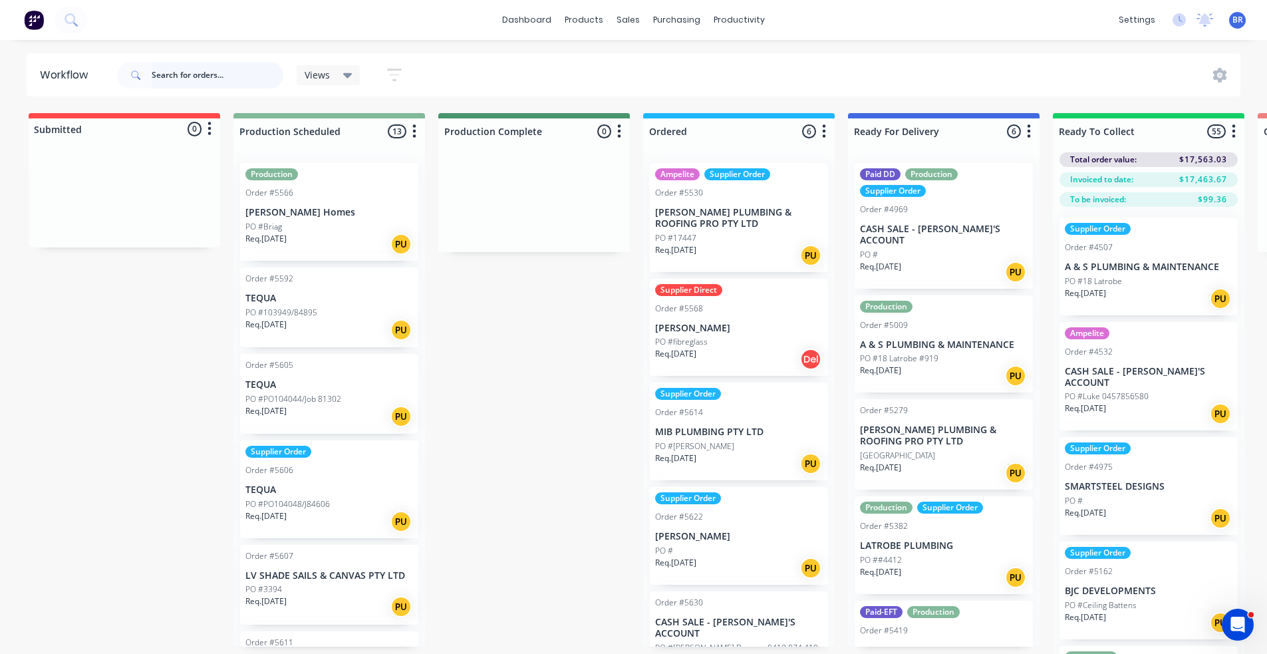
click at [190, 78] on input "text" at bounding box center [218, 75] width 132 height 27
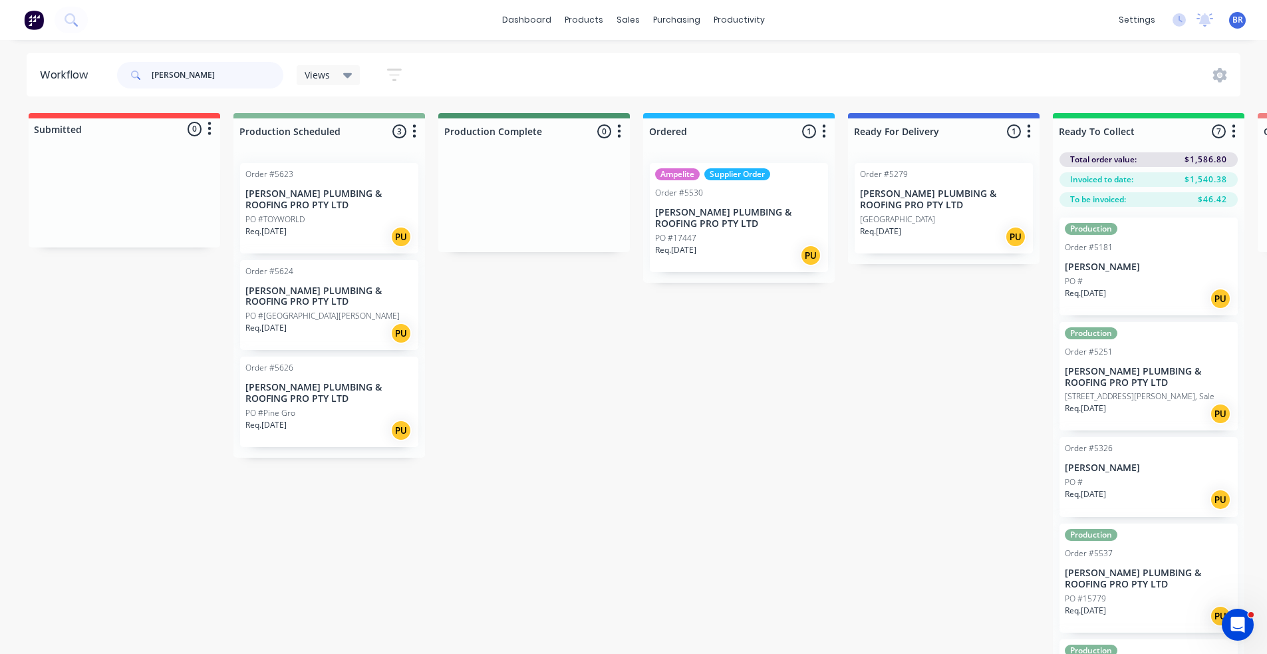
type input "[PERSON_NAME]"
click at [339, 220] on div "PO #TOYWORLD" at bounding box center [329, 220] width 168 height 12
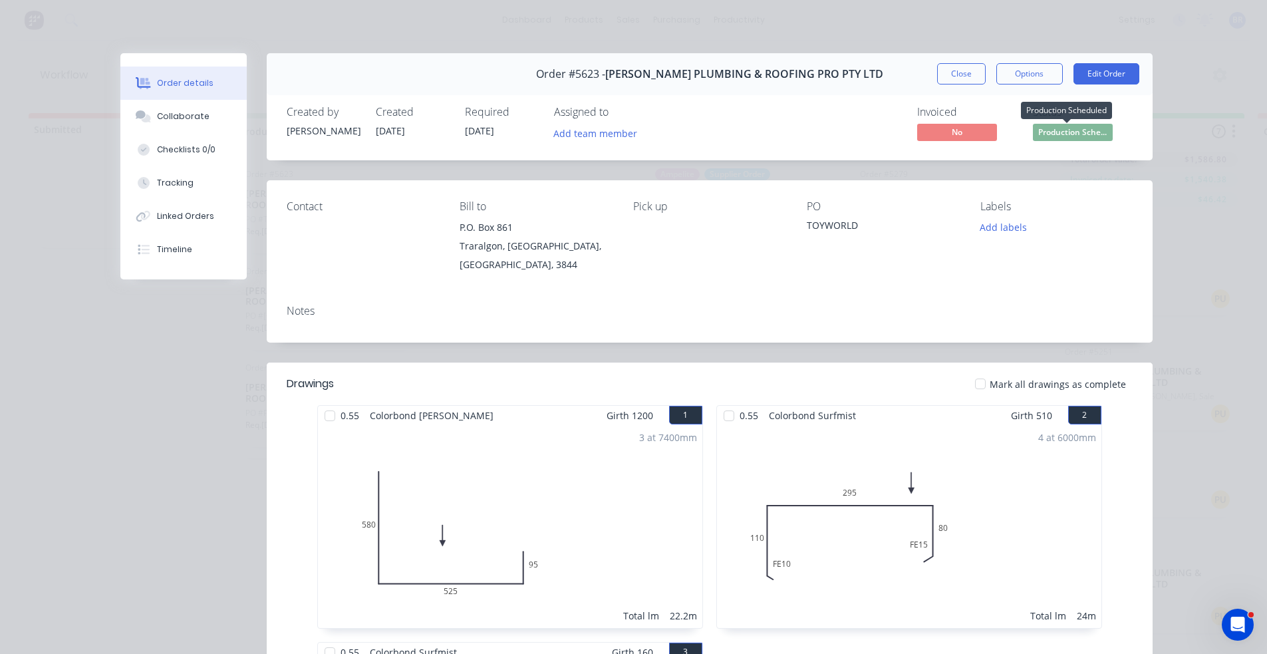
click at [1056, 133] on span "Production Sche..." at bounding box center [1073, 132] width 80 height 17
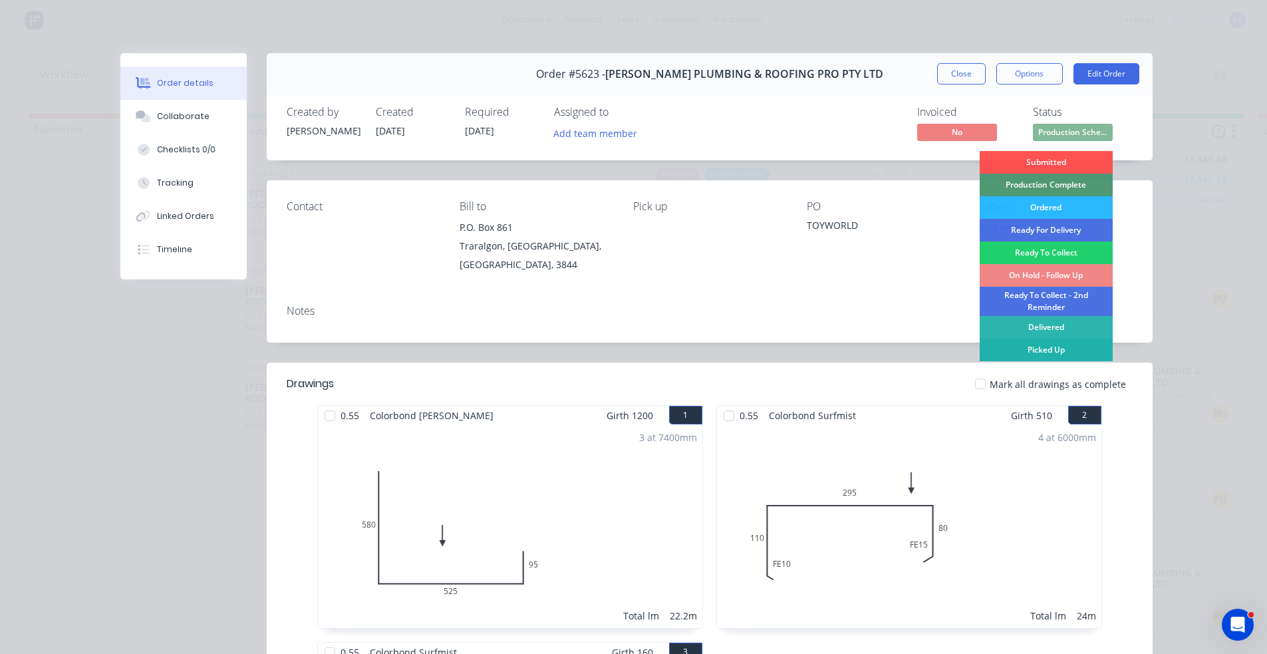
click at [1044, 350] on div "Picked Up" at bounding box center [1046, 350] width 133 height 23
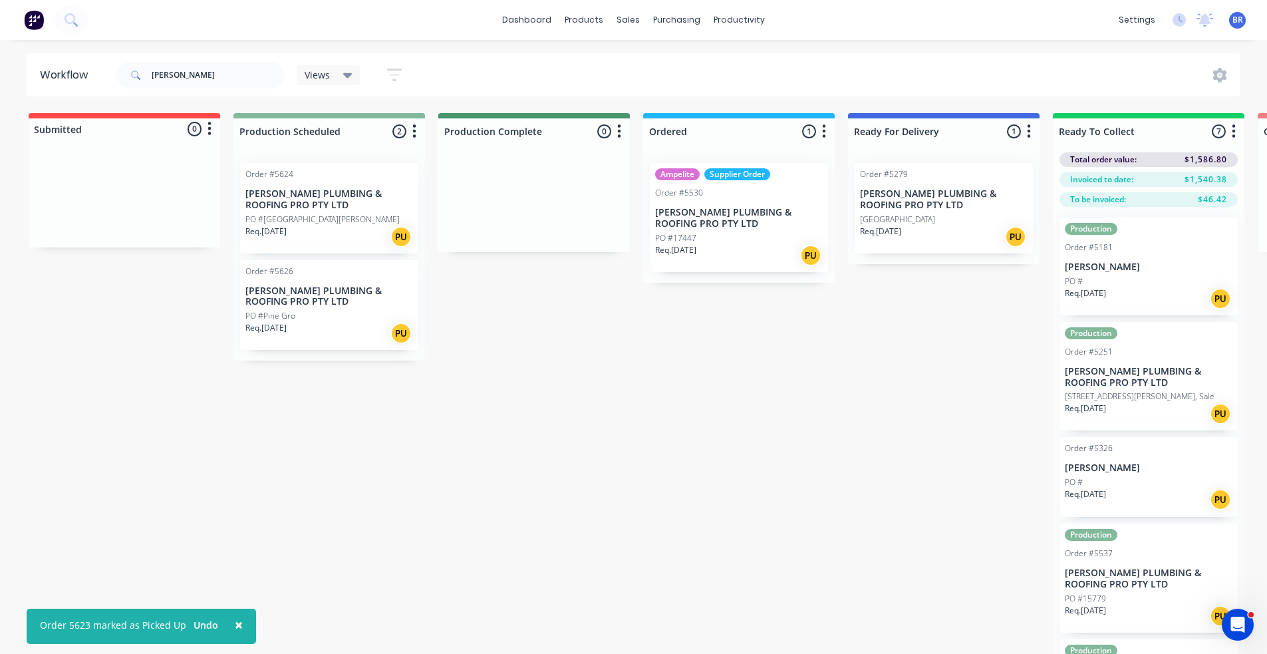
click at [323, 227] on div "Req. [DATE] PU" at bounding box center [329, 237] width 168 height 23
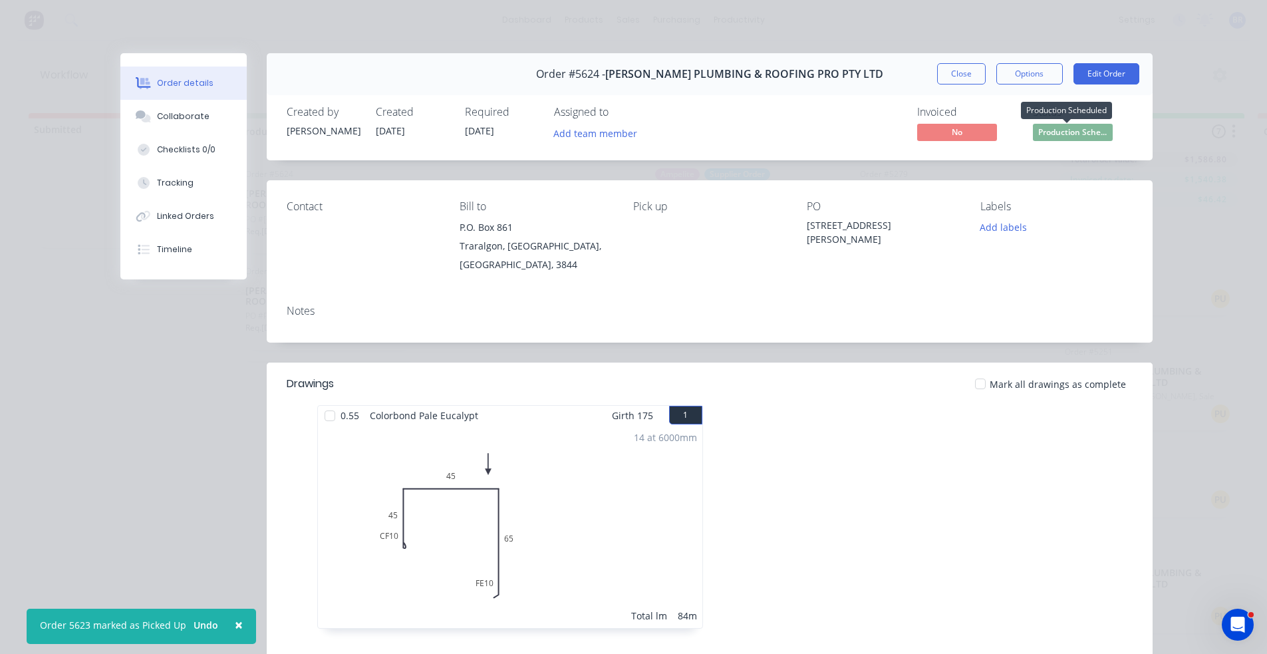
click at [1067, 132] on span "Production Sche..." at bounding box center [1073, 132] width 80 height 17
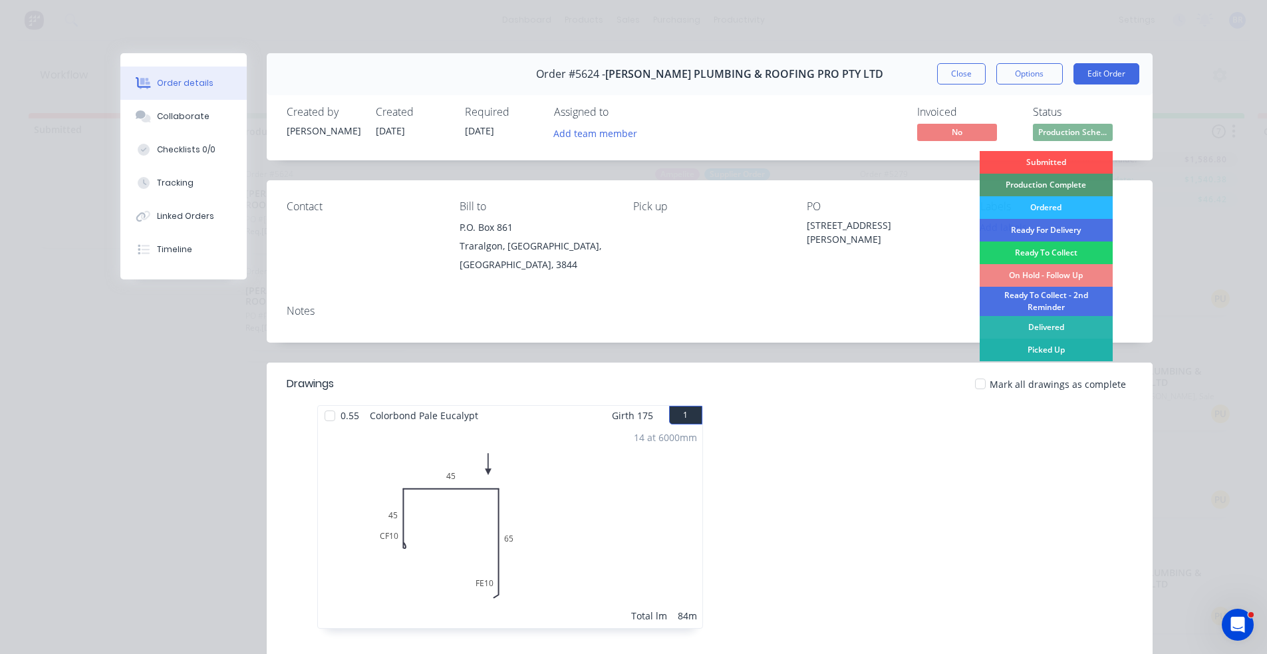
click at [1034, 355] on div "Picked Up" at bounding box center [1046, 350] width 133 height 23
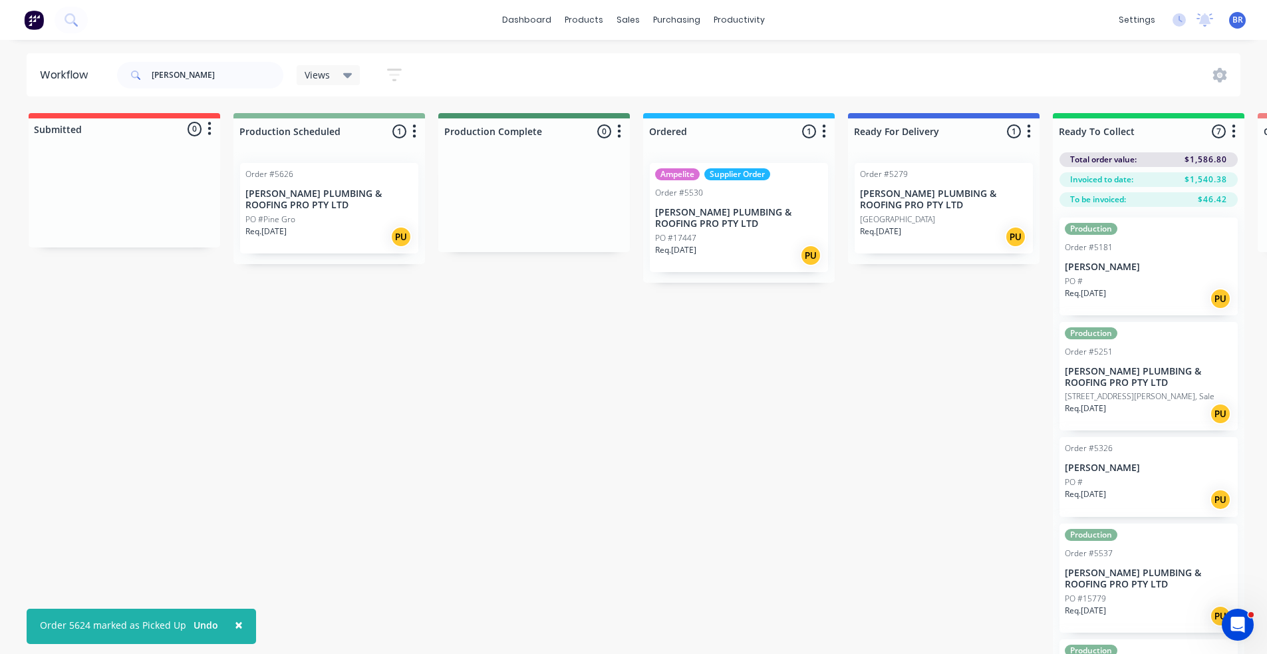
click at [305, 226] on div "Req. [DATE] PU" at bounding box center [329, 237] width 168 height 23
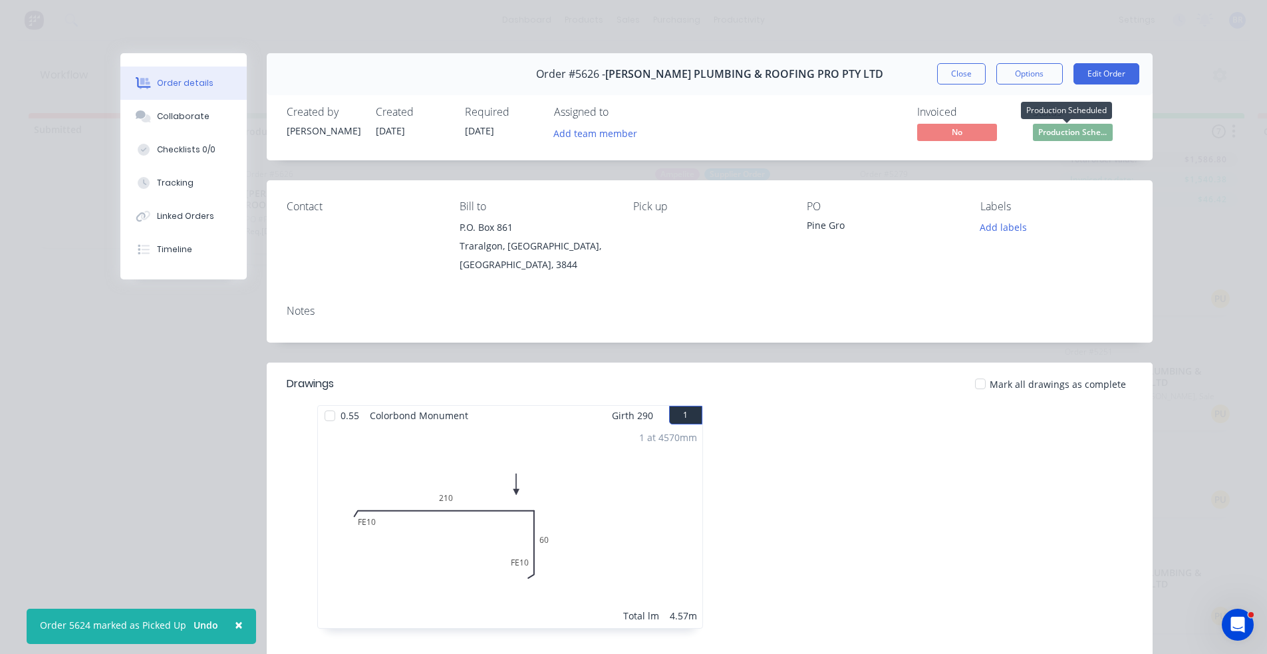
click at [1069, 136] on span "Production Sche..." at bounding box center [1073, 132] width 80 height 17
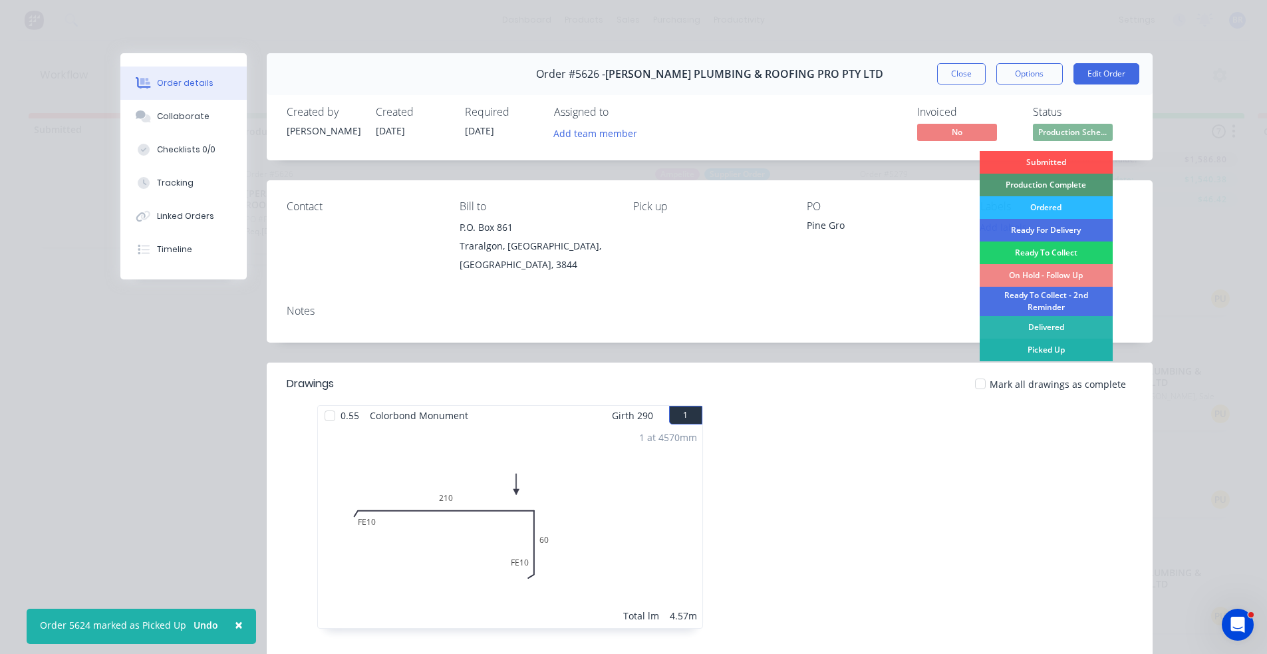
click at [1042, 349] on div "Picked Up" at bounding box center [1046, 350] width 133 height 23
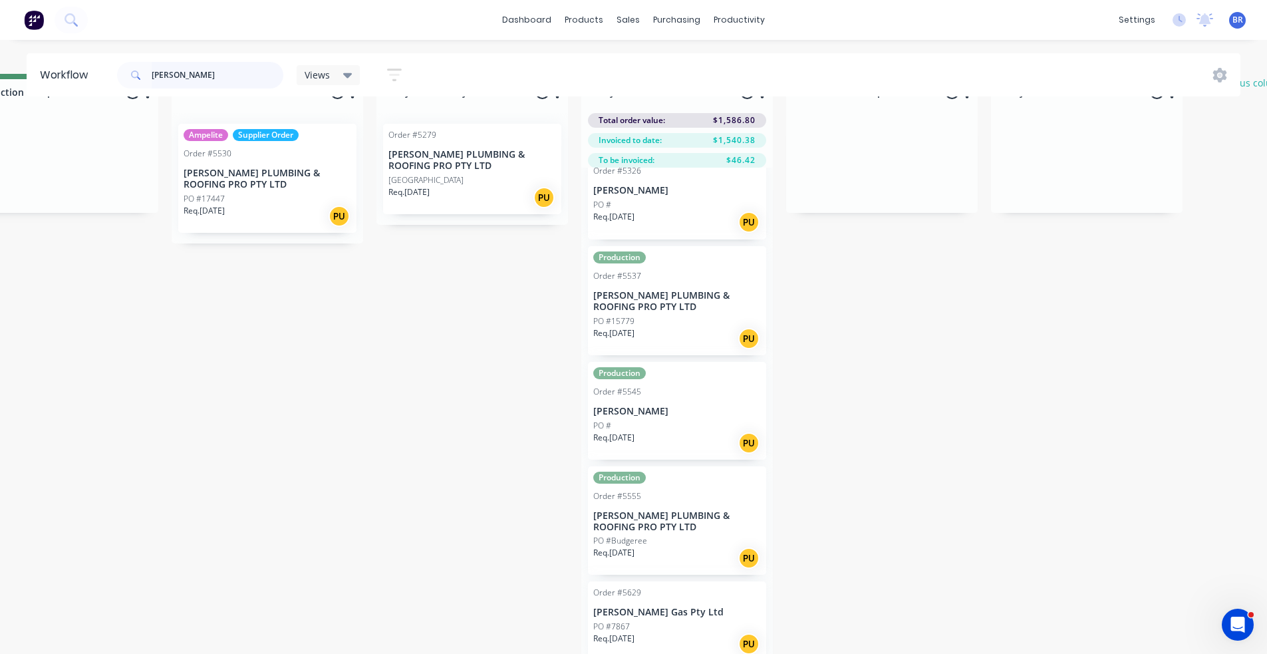
scroll to position [57, 472]
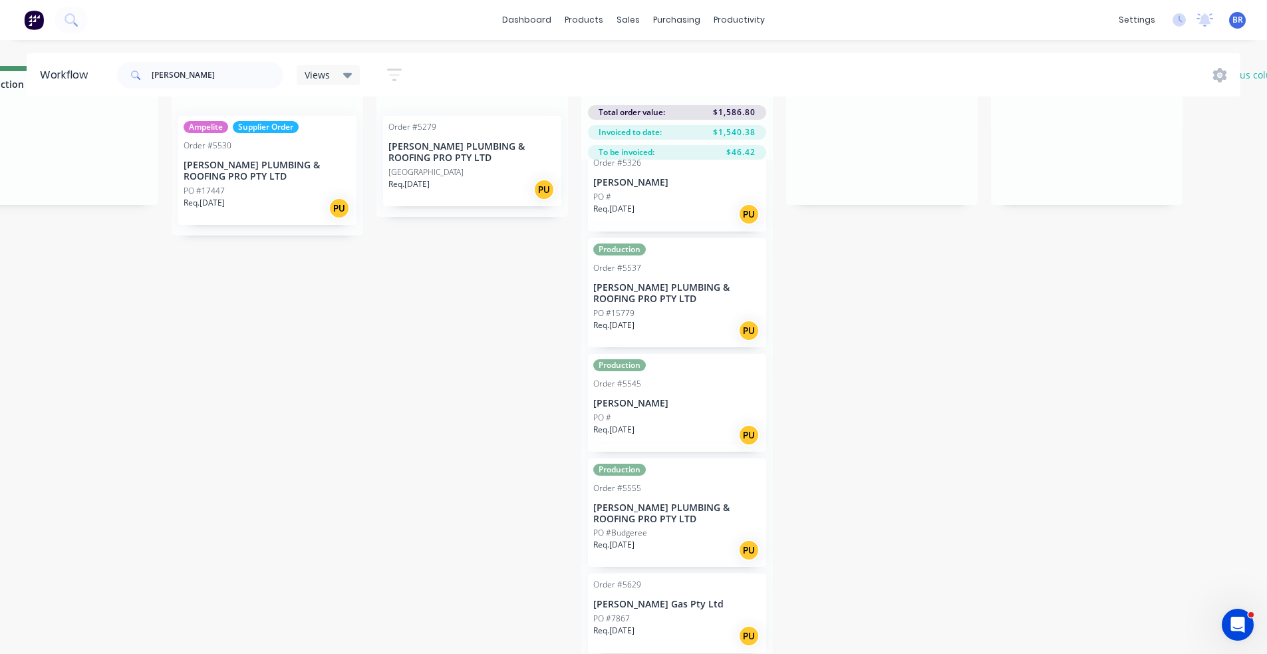
click at [686, 625] on div "Req. [DATE] PU" at bounding box center [677, 636] width 168 height 23
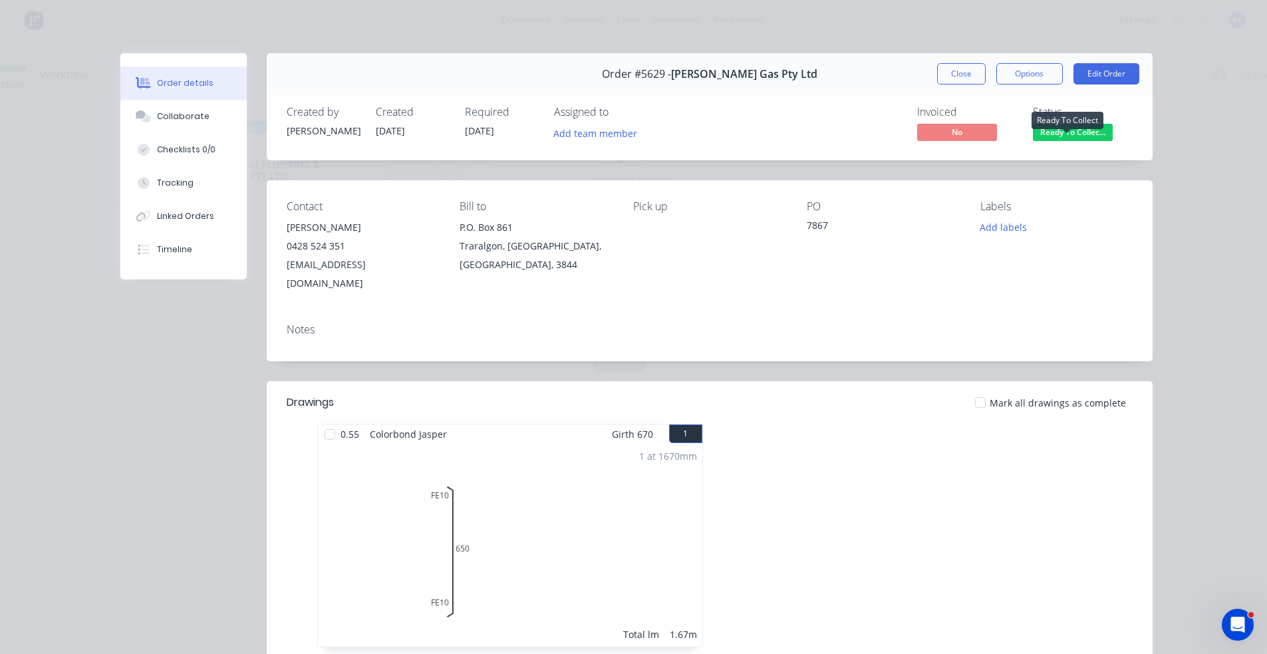
click at [1080, 135] on span "Ready To Collec..." at bounding box center [1073, 132] width 80 height 17
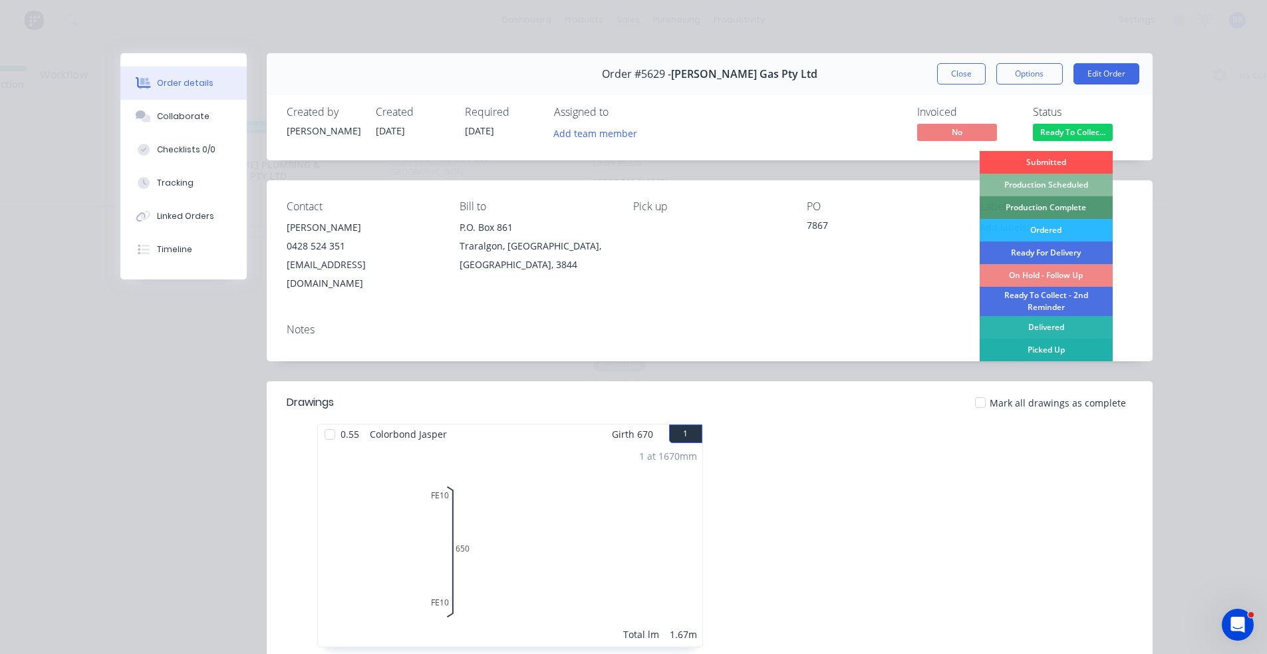
click at [1058, 350] on div "Picked Up" at bounding box center [1046, 350] width 133 height 23
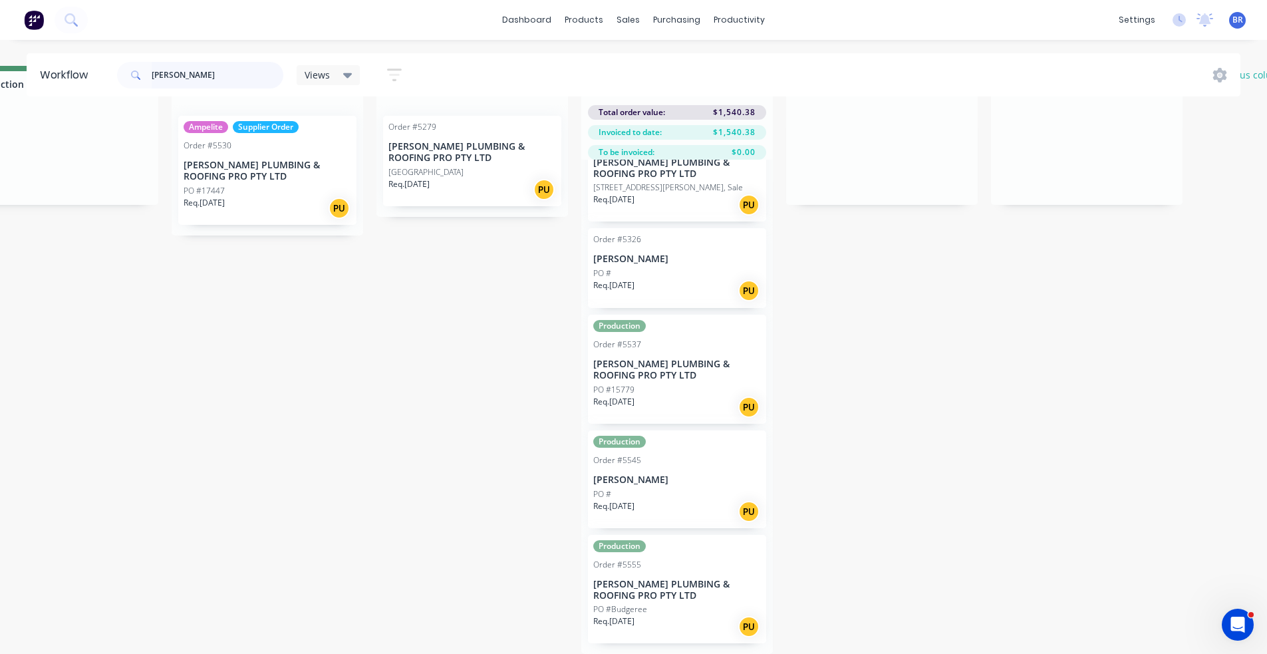
scroll to position [152, 0]
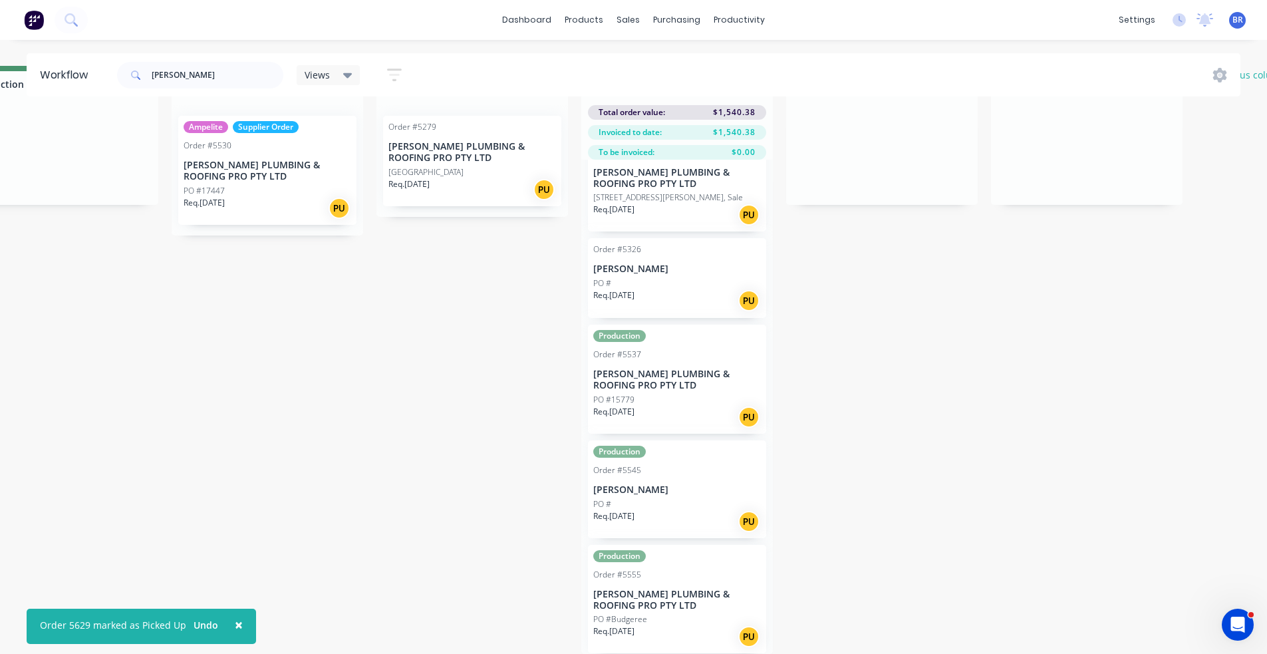
click at [671, 594] on p "[PERSON_NAME] PLUMBING & ROOFING PRO PTY LTD" at bounding box center [677, 600] width 168 height 23
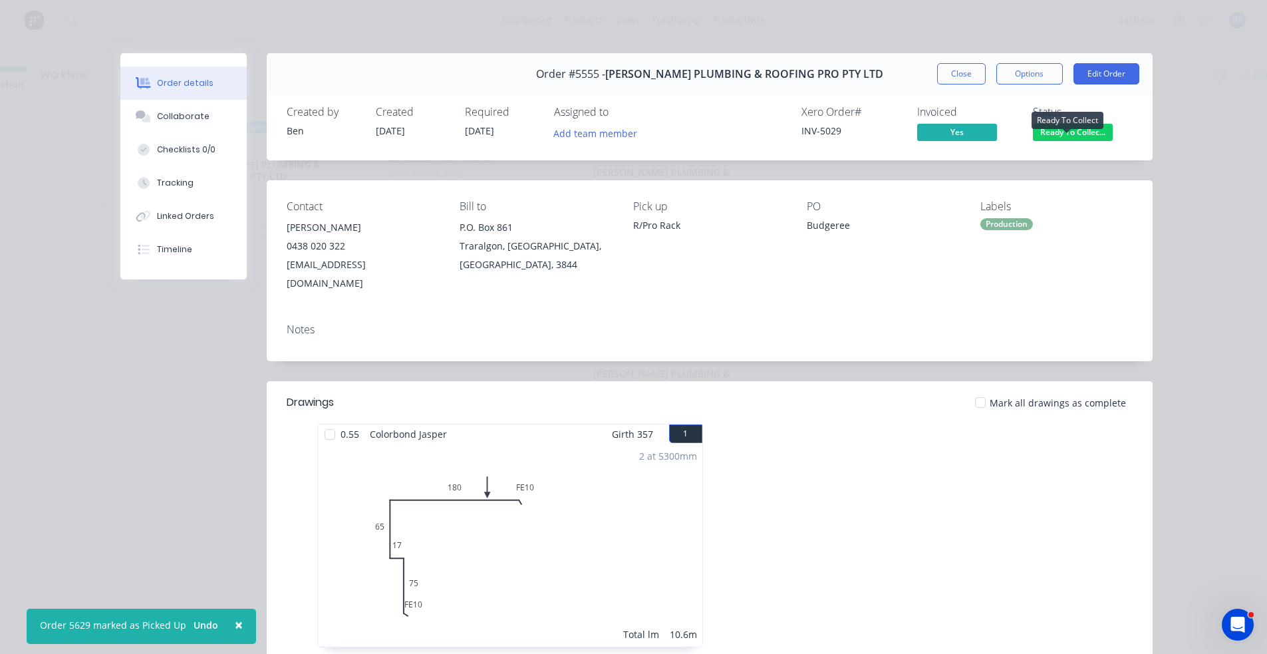
click at [1079, 132] on span "Ready To Collec..." at bounding box center [1073, 132] width 80 height 17
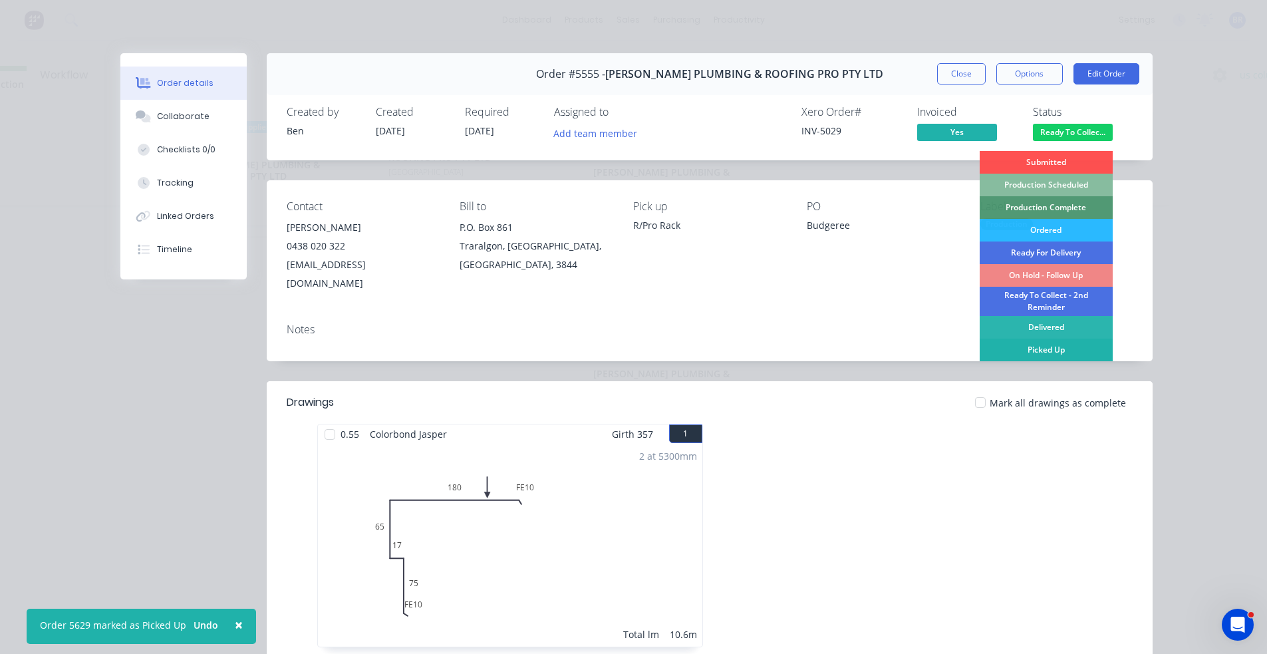
click at [1045, 352] on div "Picked Up" at bounding box center [1046, 350] width 133 height 23
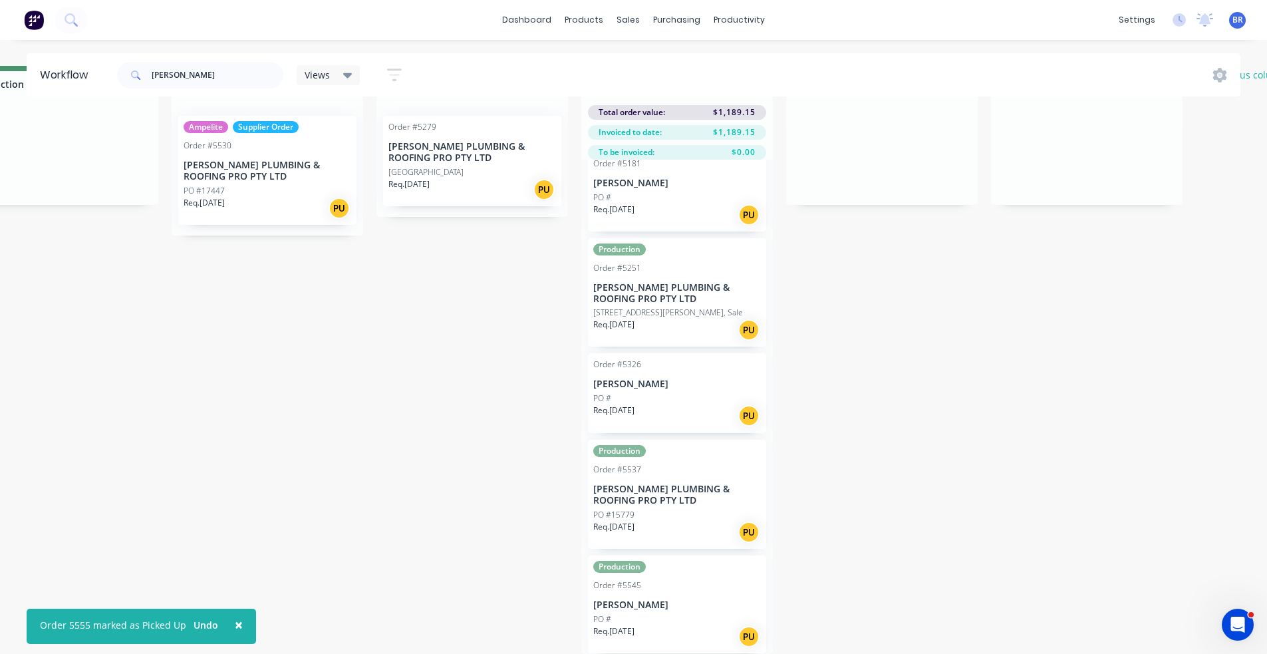
click at [680, 625] on div "Req. [DATE] PU" at bounding box center [677, 636] width 168 height 23
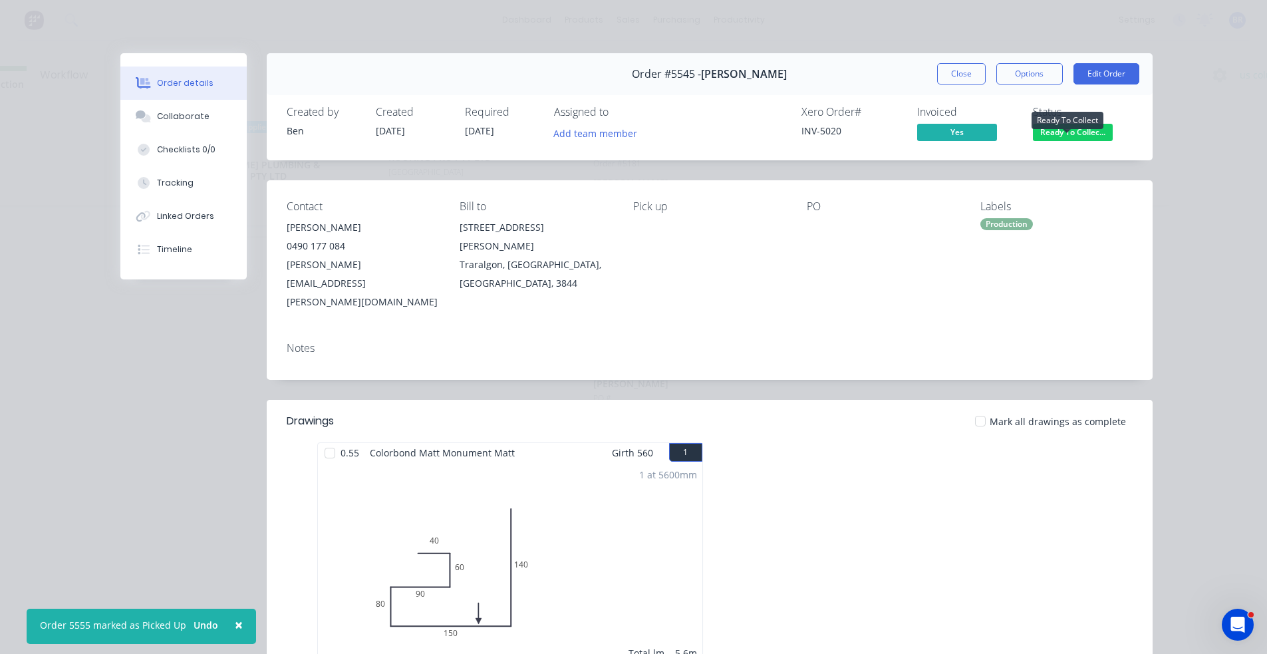
click at [1068, 132] on span "Ready To Collec..." at bounding box center [1073, 132] width 80 height 17
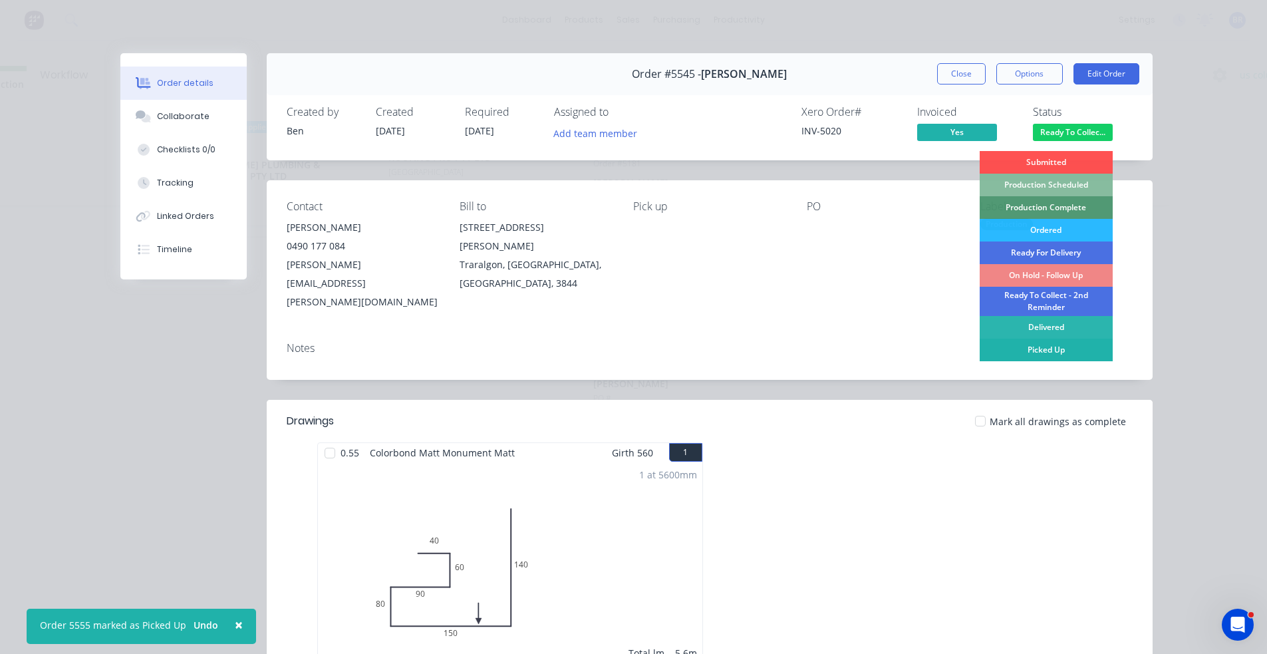
click at [1034, 345] on div "Picked Up" at bounding box center [1046, 350] width 133 height 23
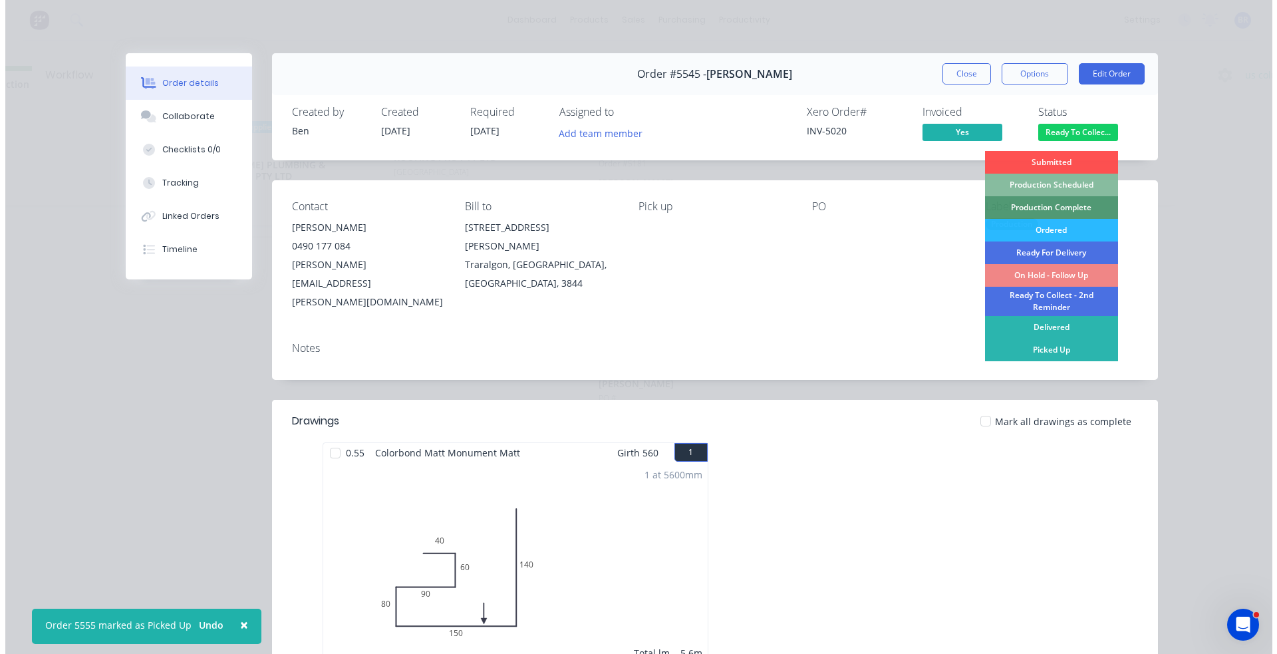
scroll to position [0, 0]
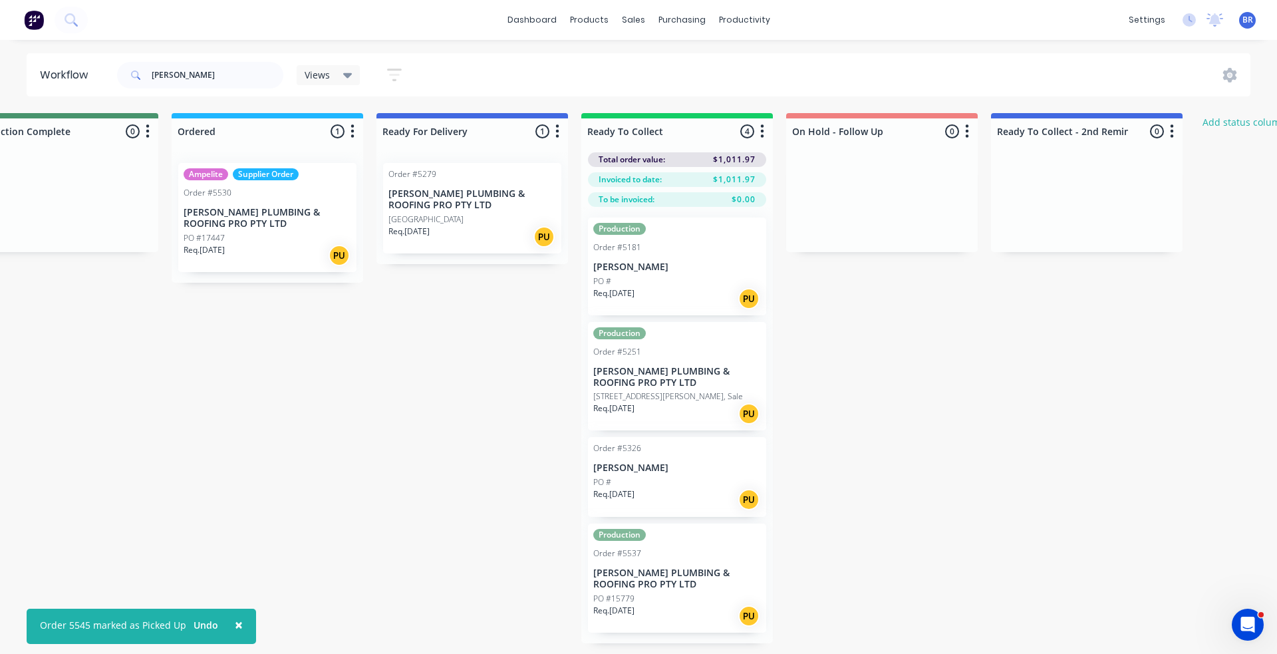
click at [703, 586] on p "[PERSON_NAME] PLUMBING & ROOFING PRO PTY LTD" at bounding box center [677, 578] width 168 height 23
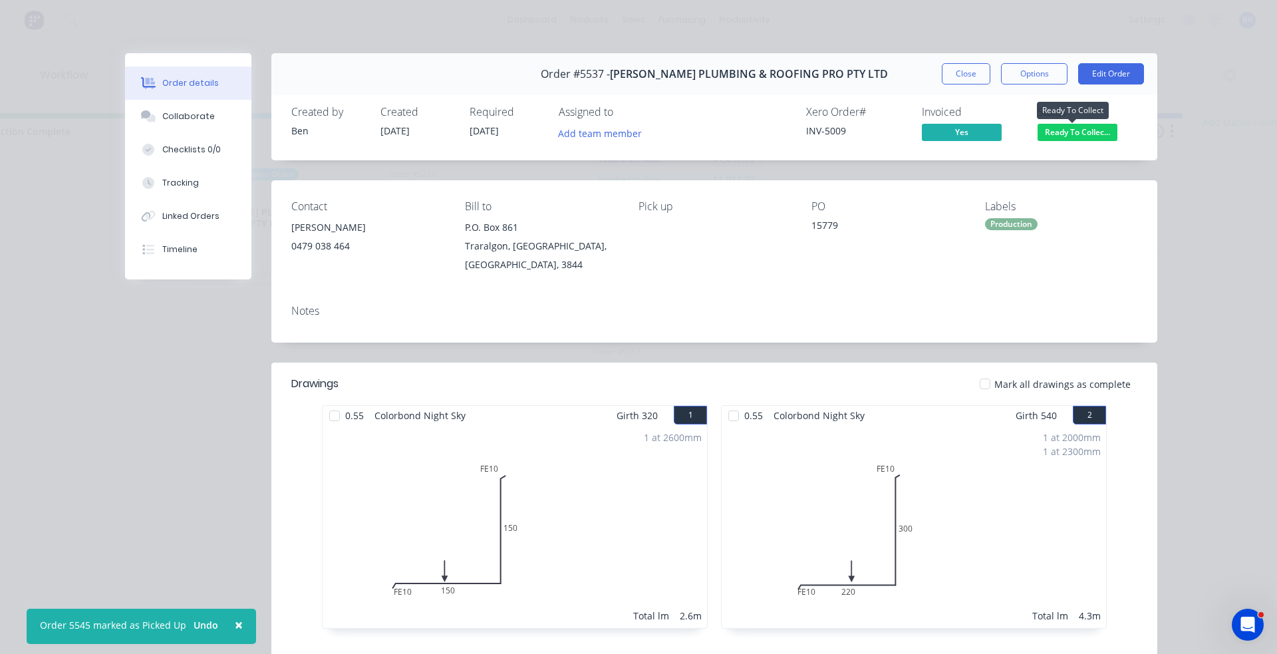
click at [1078, 136] on span "Ready To Collec..." at bounding box center [1078, 132] width 80 height 17
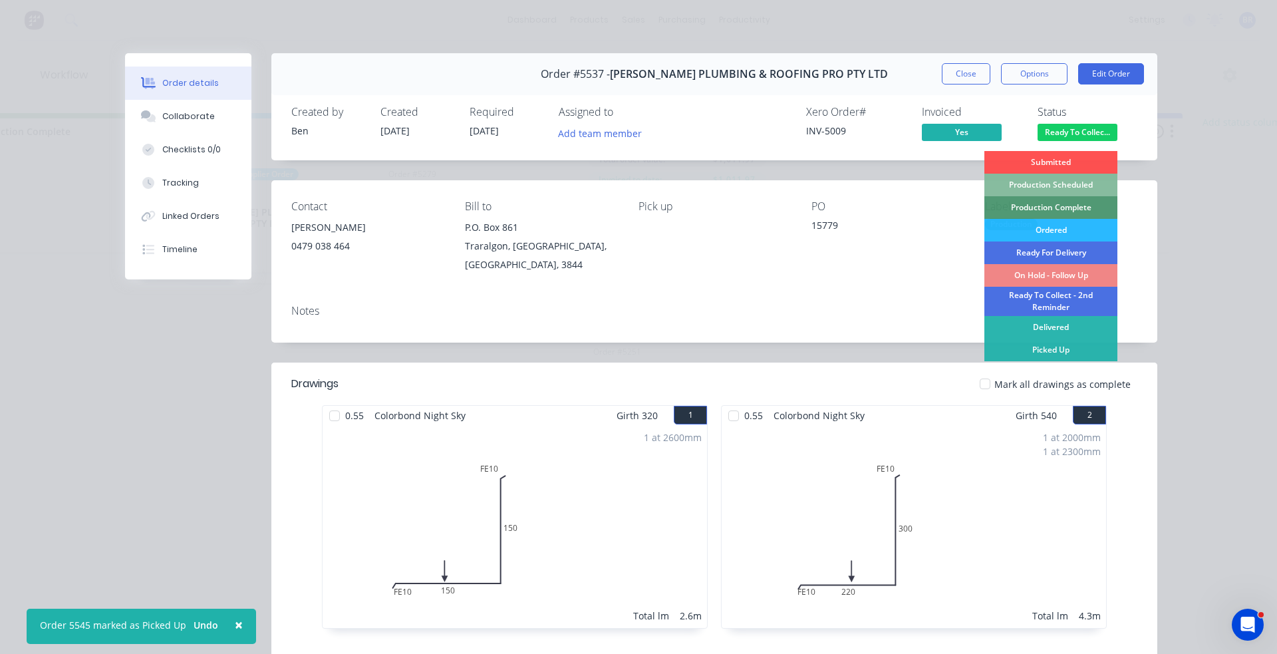
click at [1051, 347] on div "Picked Up" at bounding box center [1050, 350] width 133 height 23
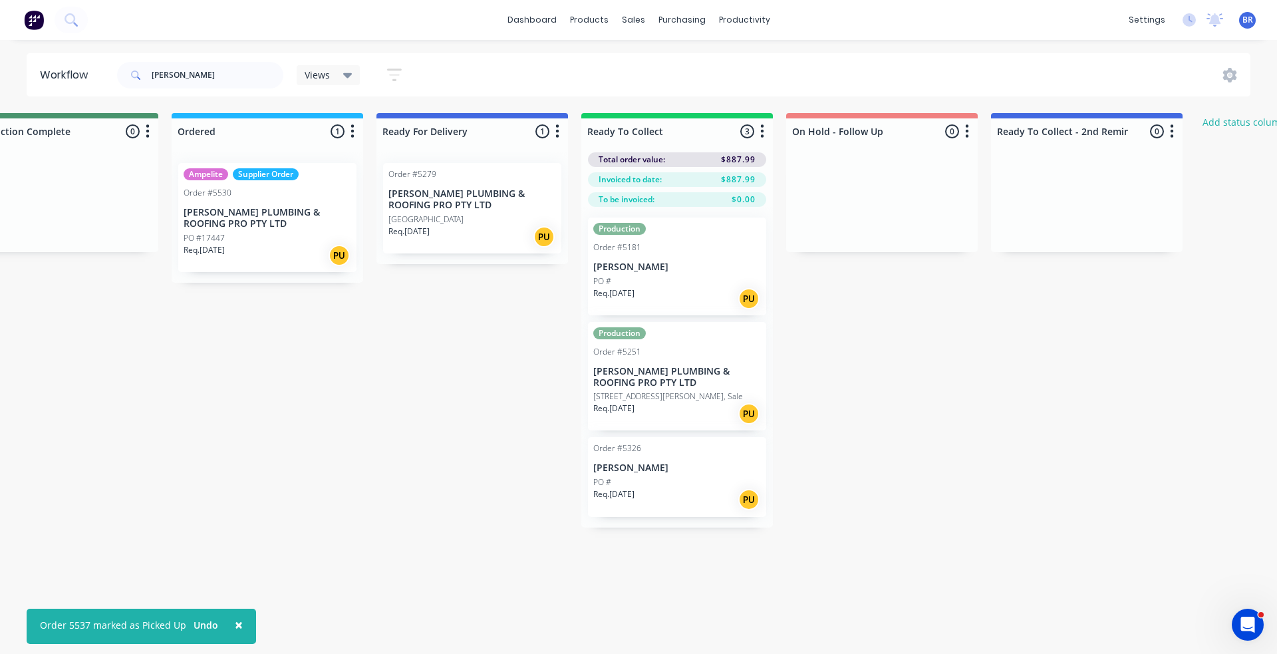
click at [681, 492] on div "Req. [DATE] PU" at bounding box center [677, 499] width 168 height 23
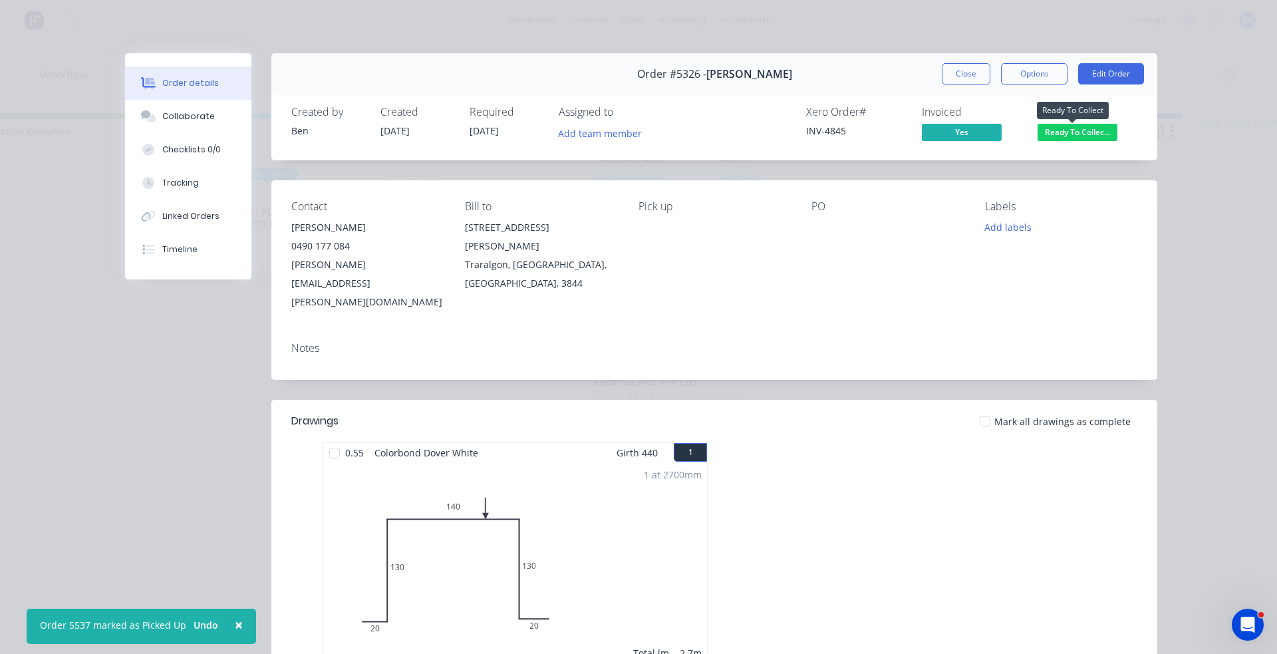
click at [1056, 129] on span "Ready To Collec..." at bounding box center [1078, 132] width 80 height 17
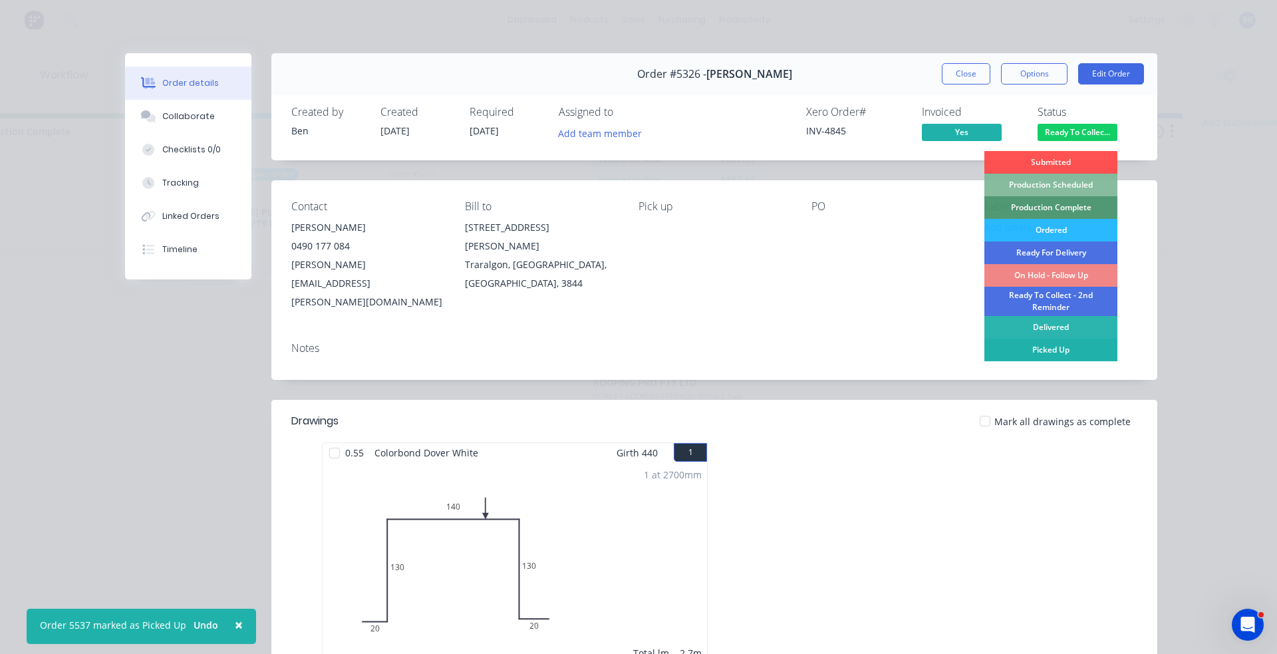
click at [1034, 349] on div "Picked Up" at bounding box center [1050, 350] width 133 height 23
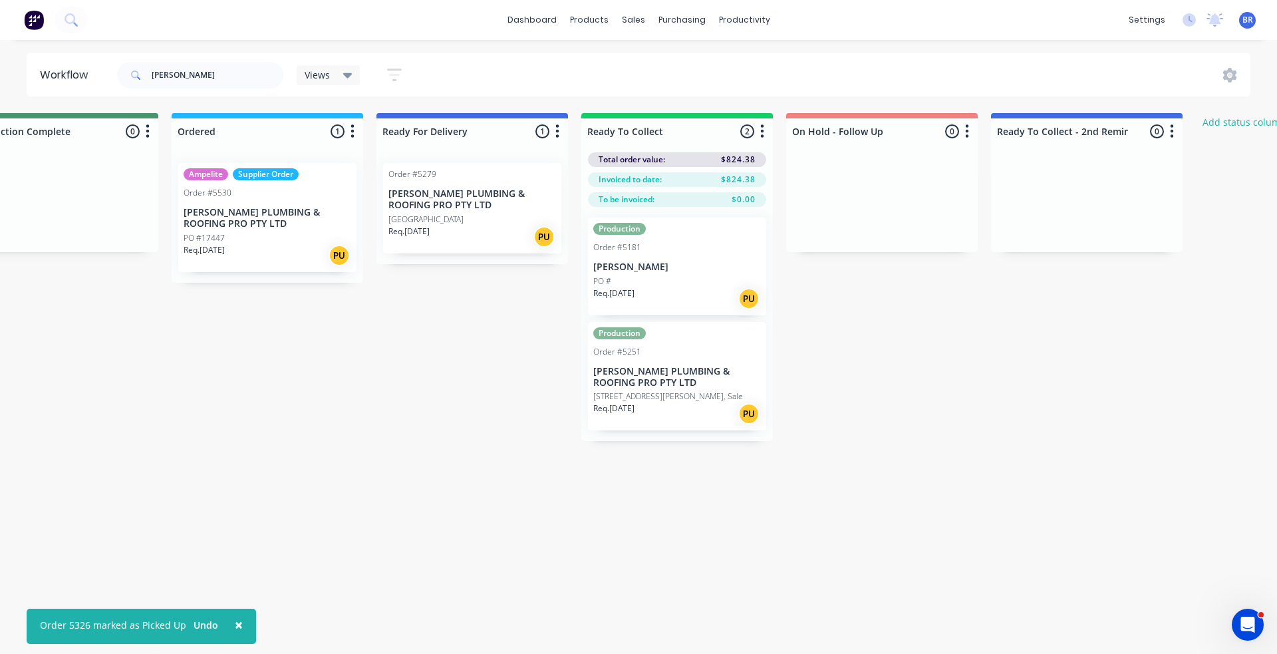
click at [667, 401] on p "[STREET_ADDRESS][PERSON_NAME], Sale" at bounding box center [668, 396] width 150 height 12
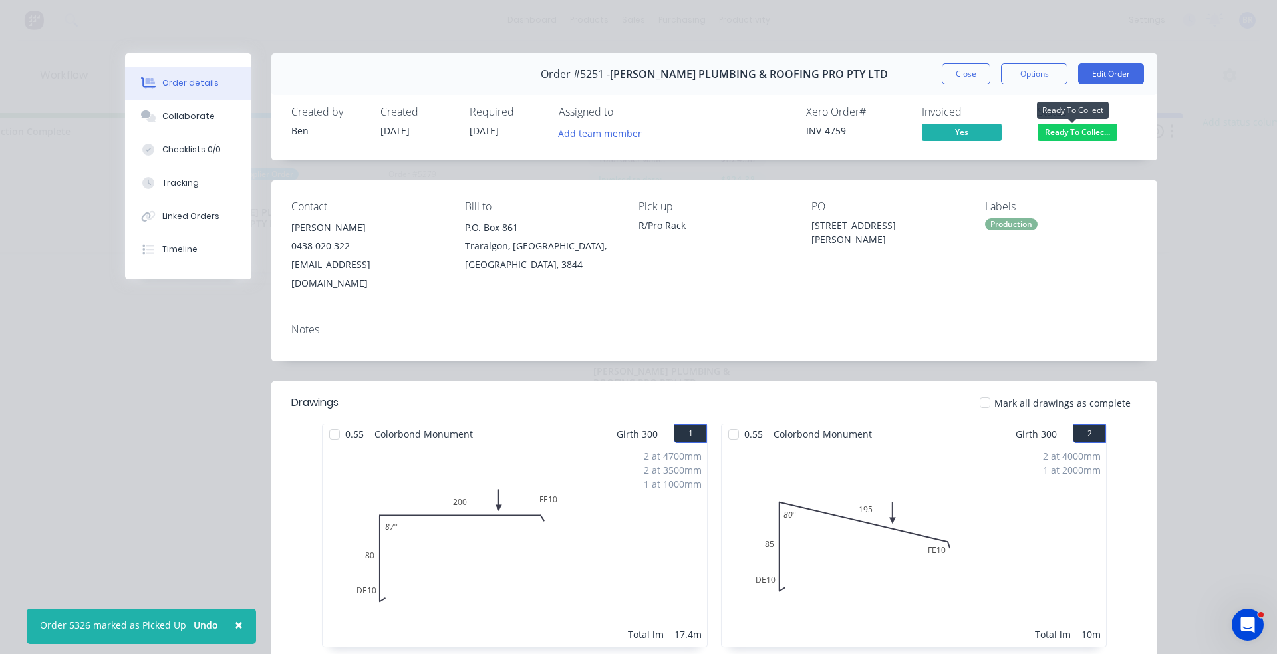
click at [1080, 130] on span "Ready To Collec..." at bounding box center [1078, 132] width 80 height 17
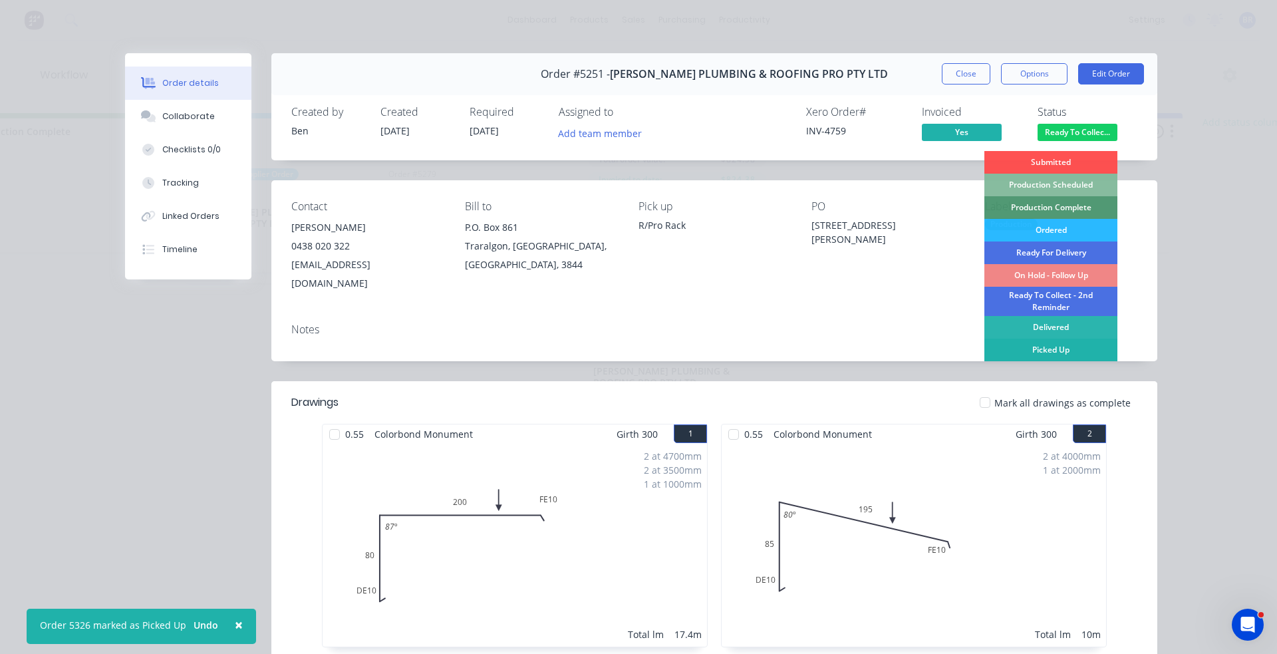
click at [1046, 348] on div "Picked Up" at bounding box center [1050, 350] width 133 height 23
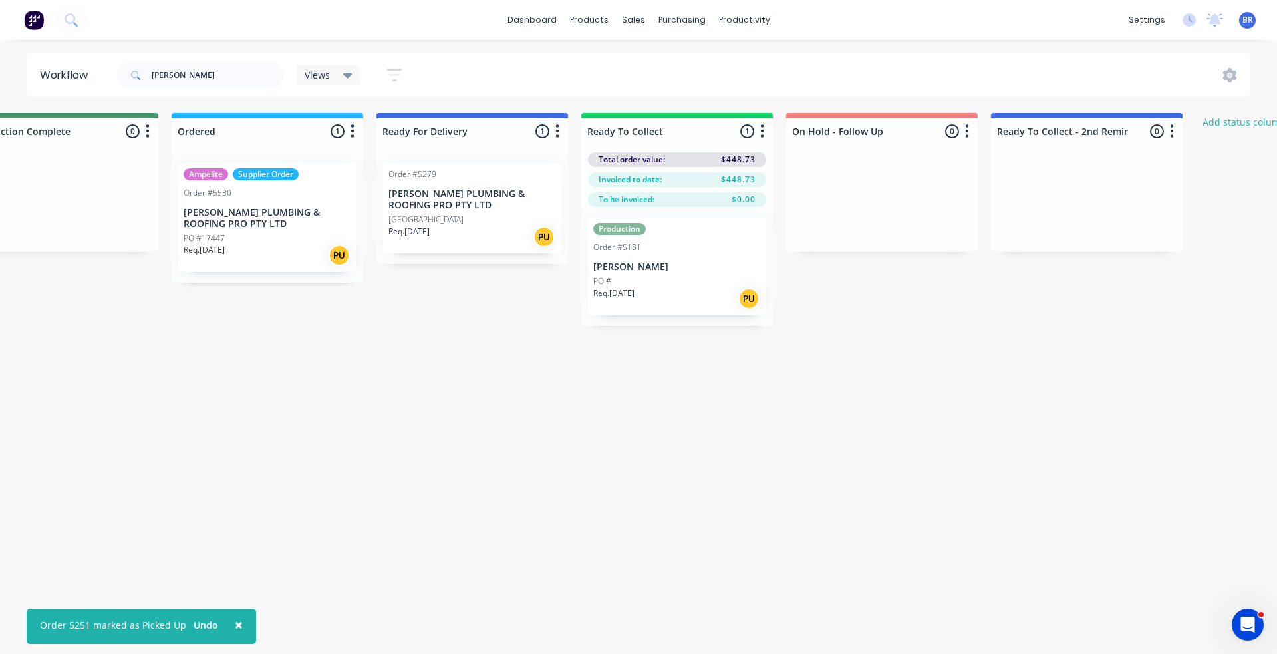
click at [652, 297] on div "Req. [DATE] PU" at bounding box center [677, 298] width 168 height 23
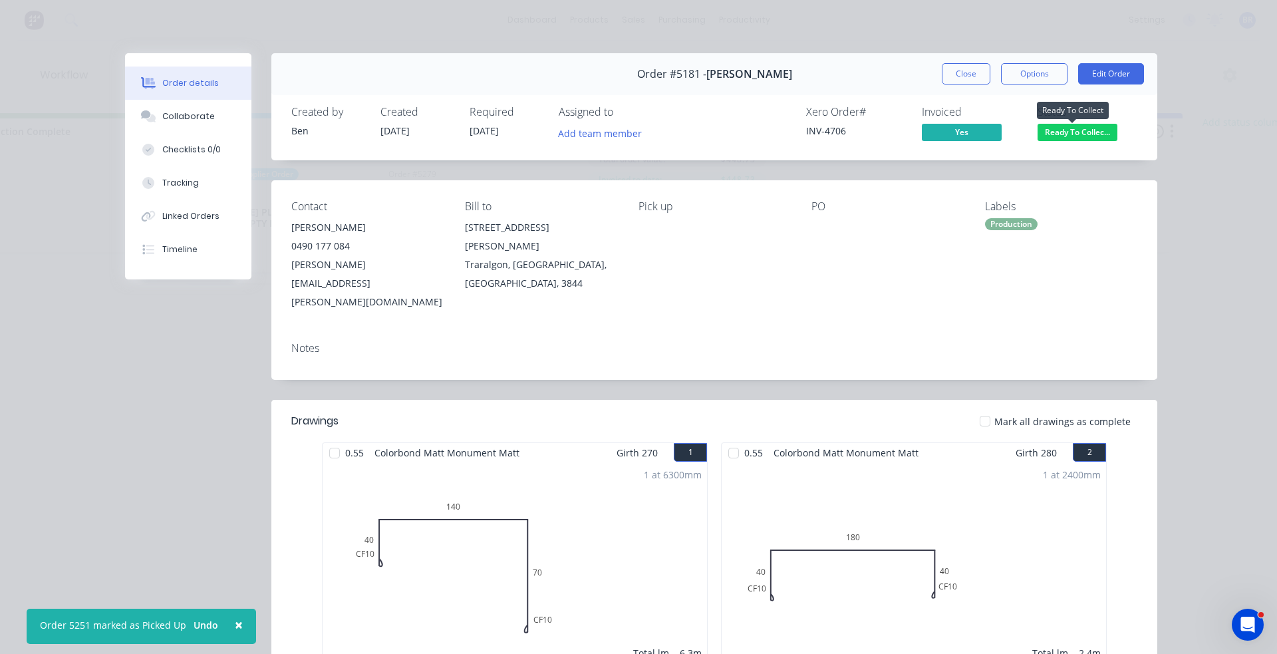
click at [1066, 134] on span "Ready To Collec..." at bounding box center [1078, 132] width 80 height 17
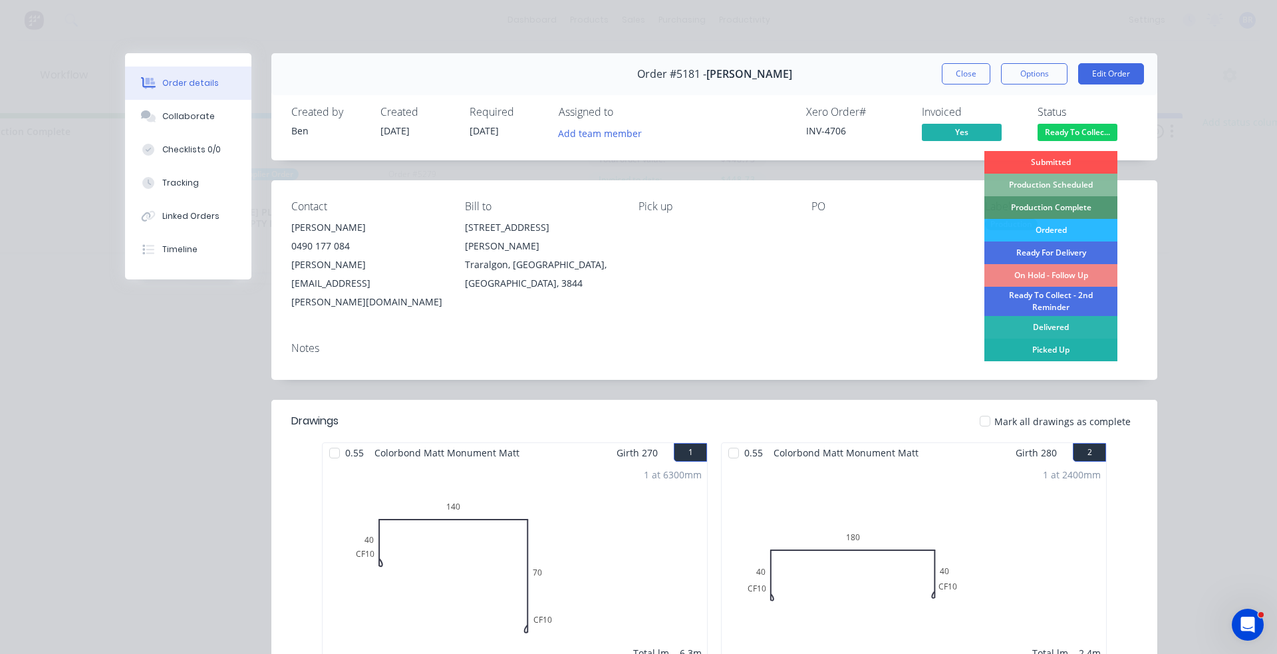
click at [1048, 349] on div "Picked Up" at bounding box center [1050, 350] width 133 height 23
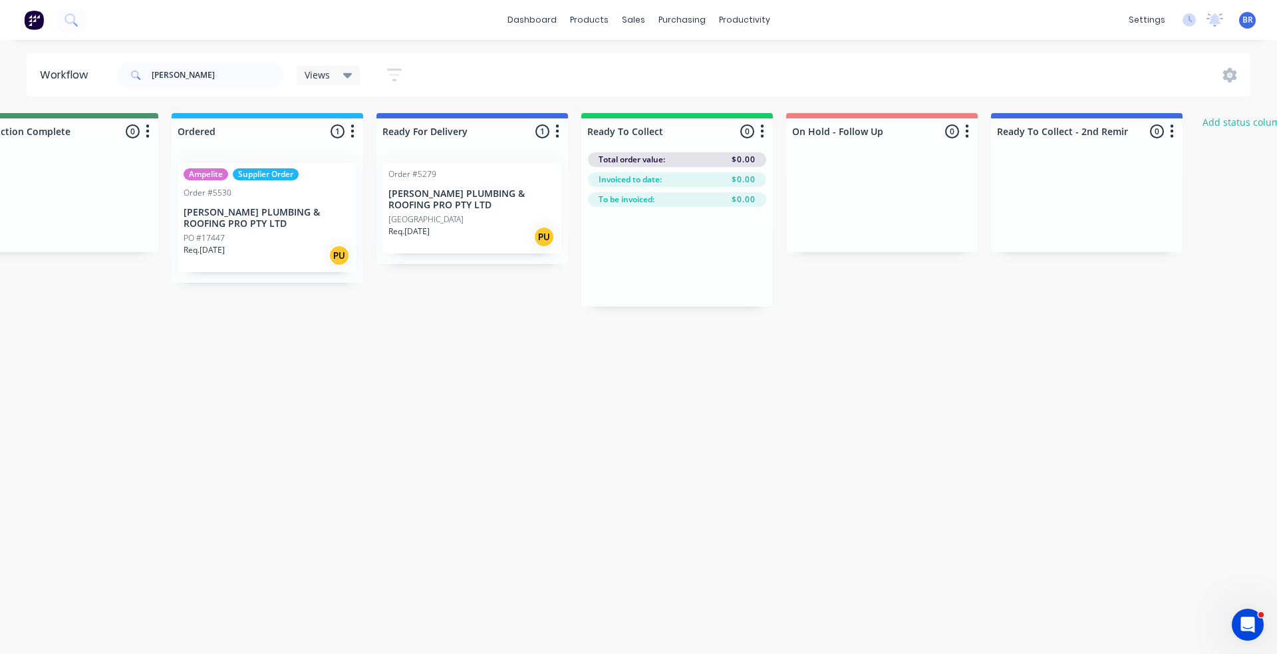
click at [458, 216] on p "[GEOGRAPHIC_DATA]" at bounding box center [425, 220] width 75 height 12
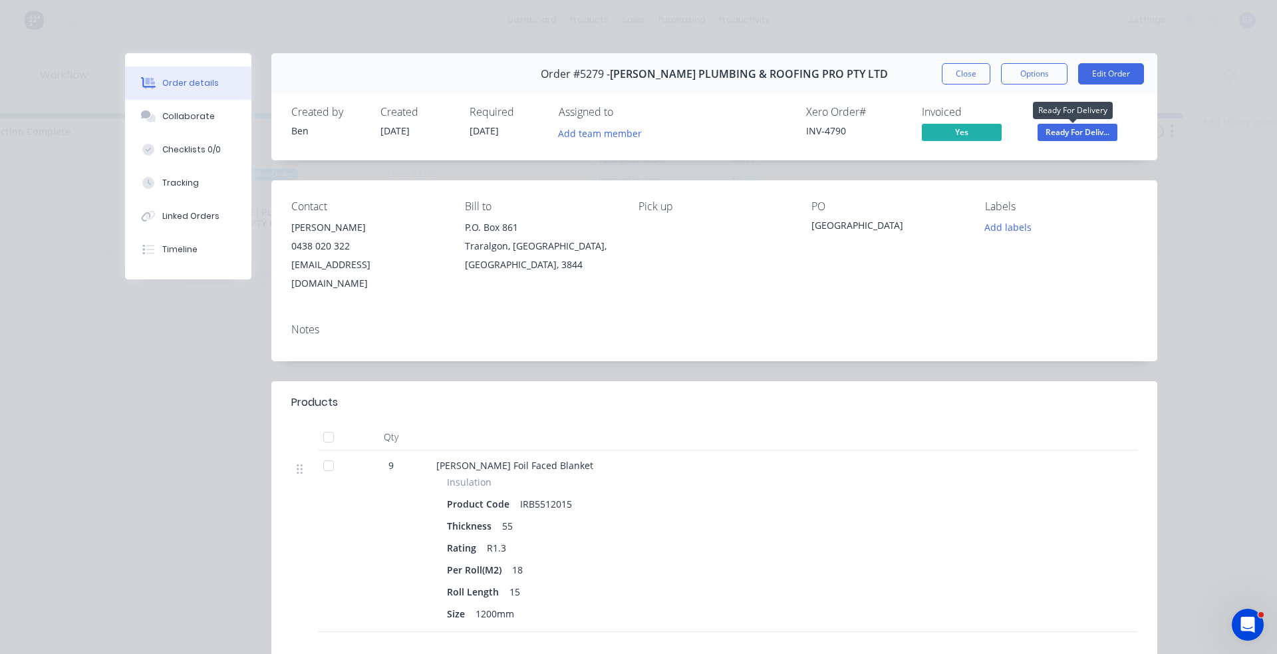
click at [1067, 132] on span "Ready For Deliv..." at bounding box center [1078, 132] width 80 height 17
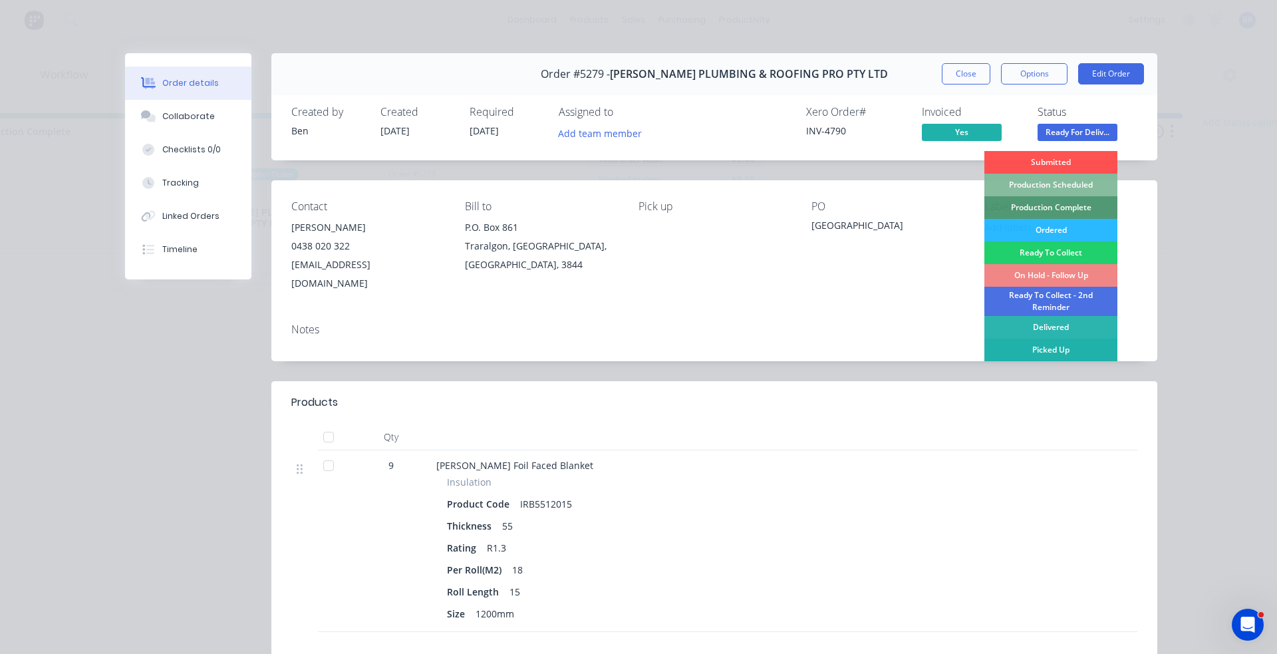
click at [1052, 349] on div "Picked Up" at bounding box center [1050, 350] width 133 height 23
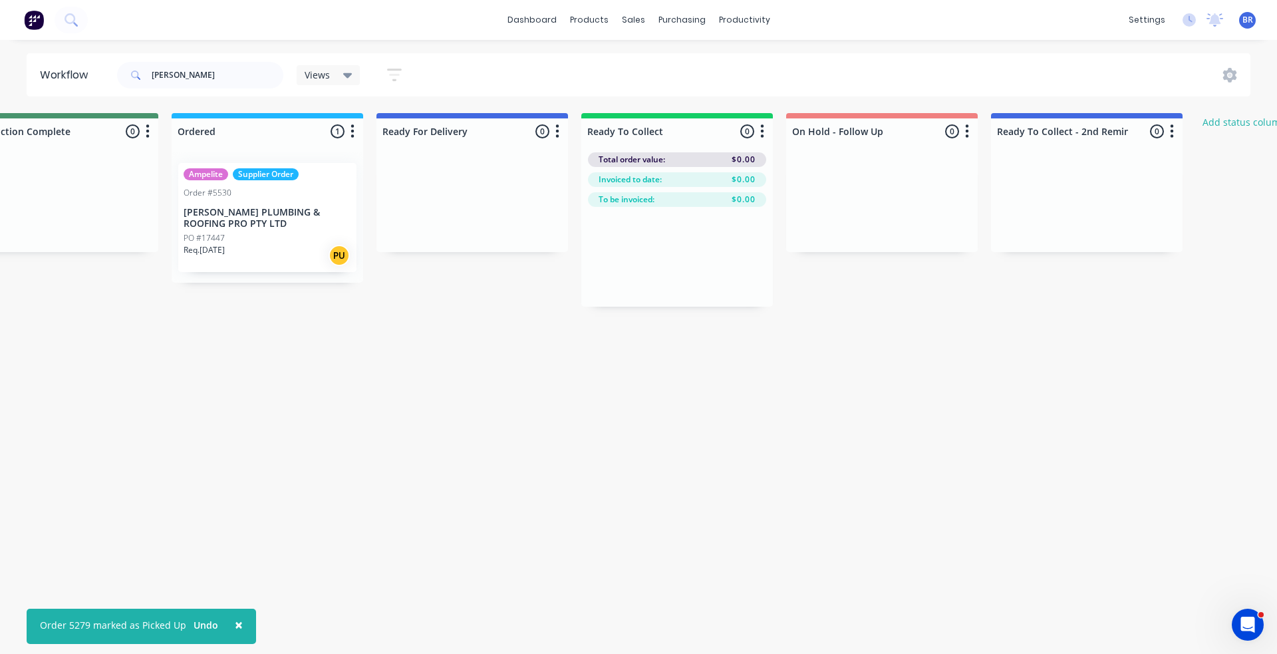
click at [258, 239] on div "PO #17447" at bounding box center [268, 238] width 168 height 12
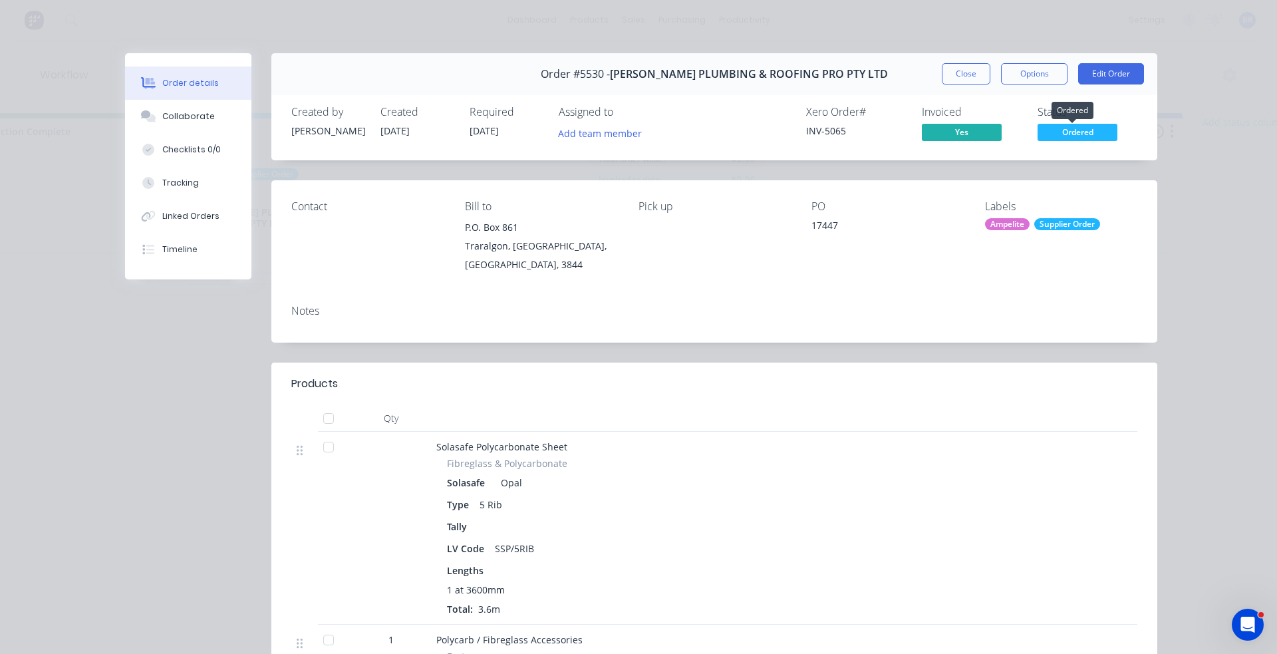
click at [1084, 133] on span "Ordered" at bounding box center [1078, 132] width 80 height 17
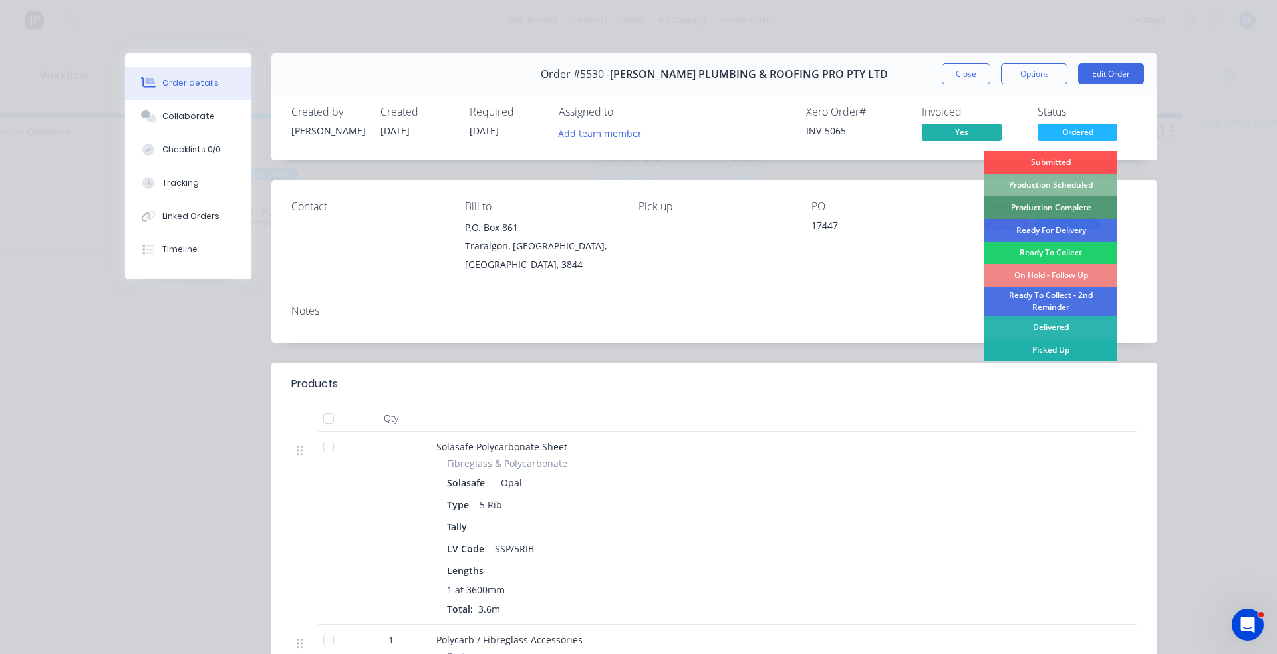
click at [1038, 347] on div "Picked Up" at bounding box center [1050, 350] width 133 height 23
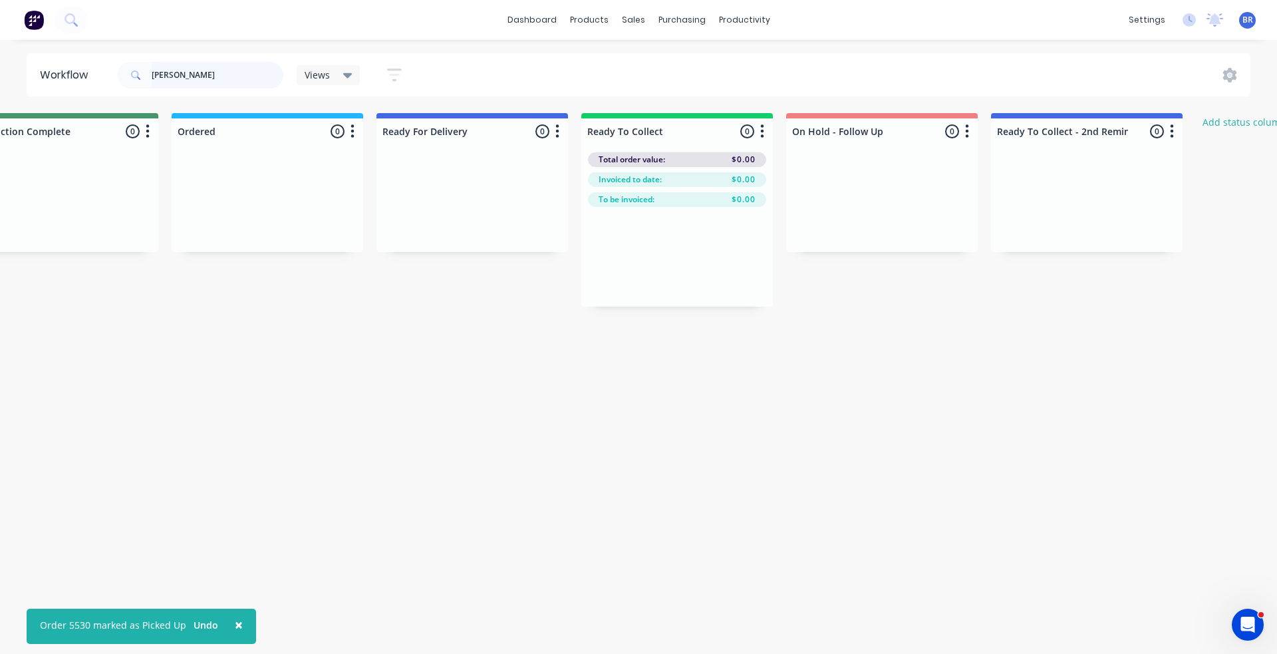
drag, startPoint x: 189, startPoint y: 76, endPoint x: 88, endPoint y: 63, distance: 101.3
click at [88, 63] on header "Workflow [PERSON_NAME] Views Save new view None (Default) edit Completed edit I…" at bounding box center [639, 74] width 1225 height 43
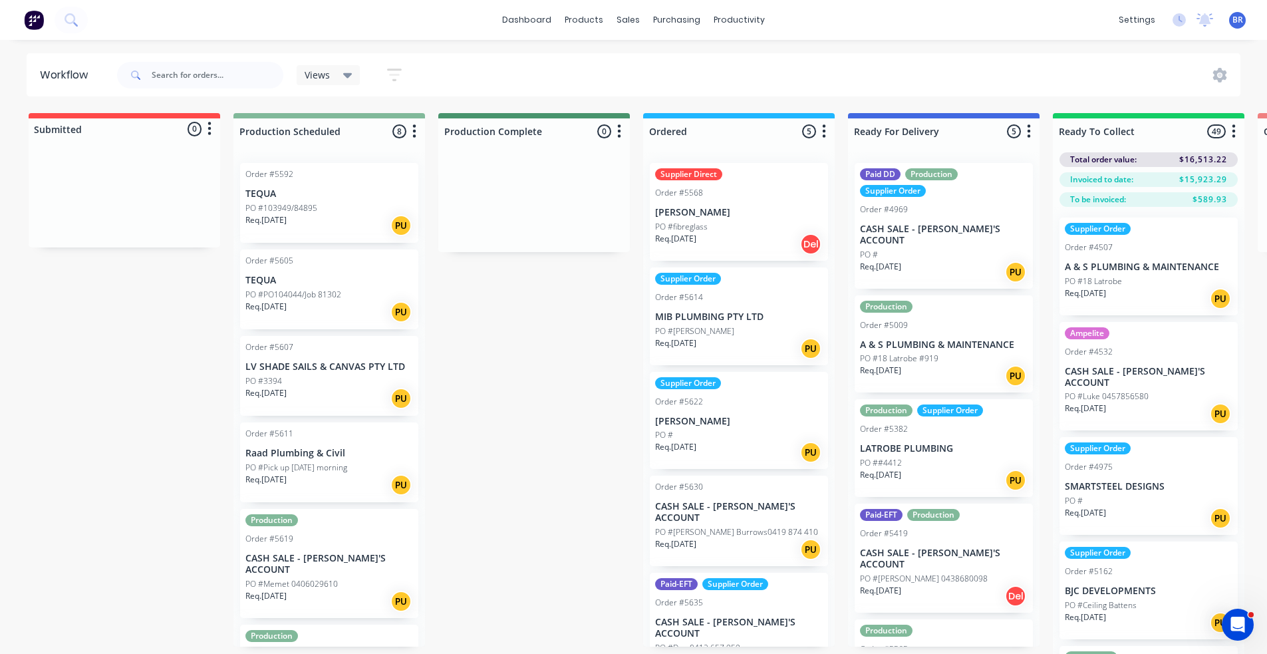
click at [319, 463] on p "PO #Pick up [DATE] morning" at bounding box center [296, 468] width 102 height 12
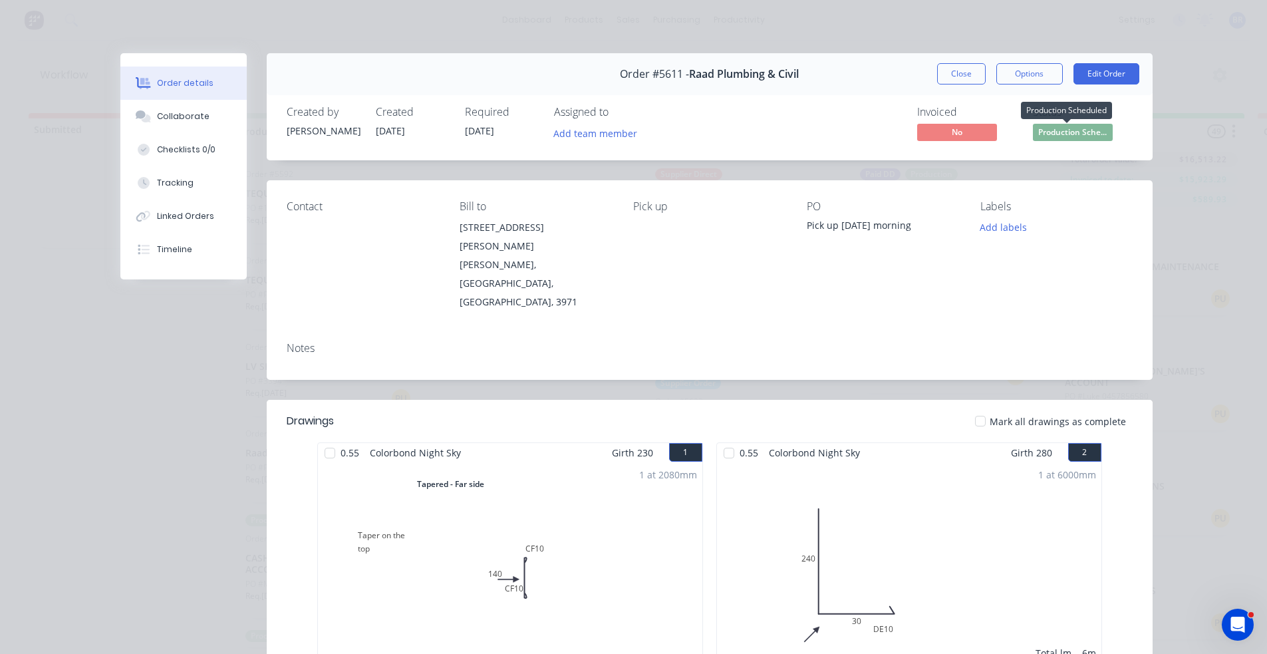
click at [1067, 132] on span "Production Sche..." at bounding box center [1073, 132] width 80 height 17
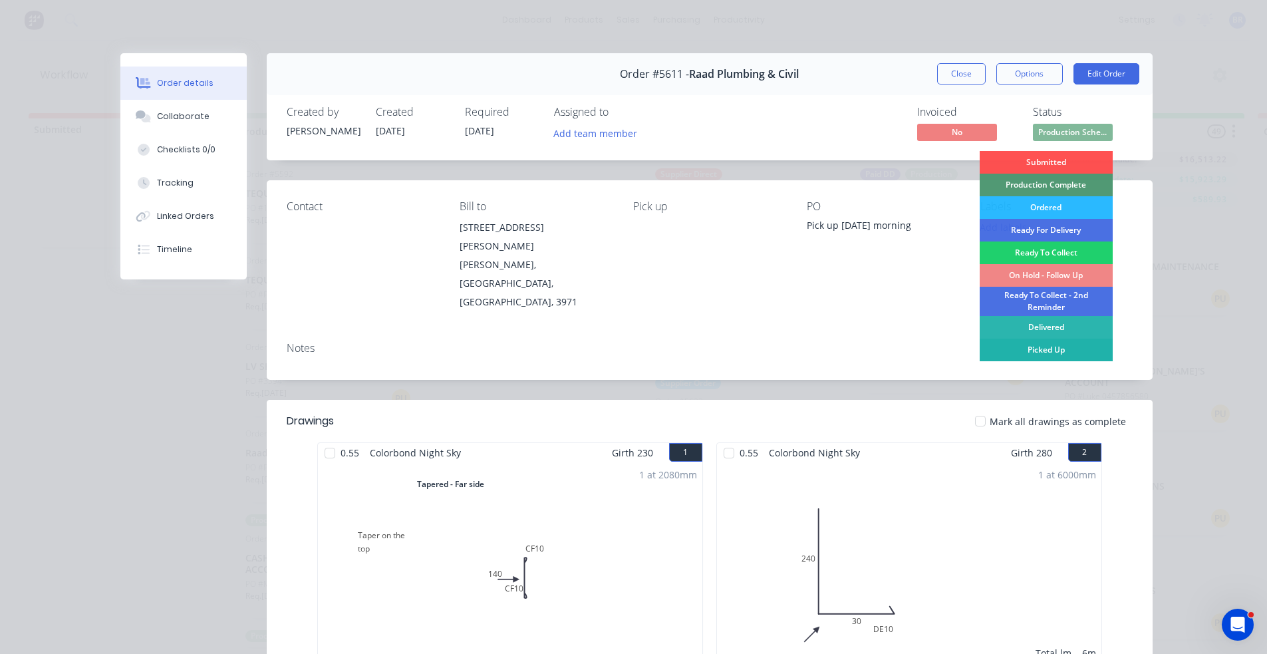
click at [1043, 348] on div "Picked Up" at bounding box center [1046, 350] width 133 height 23
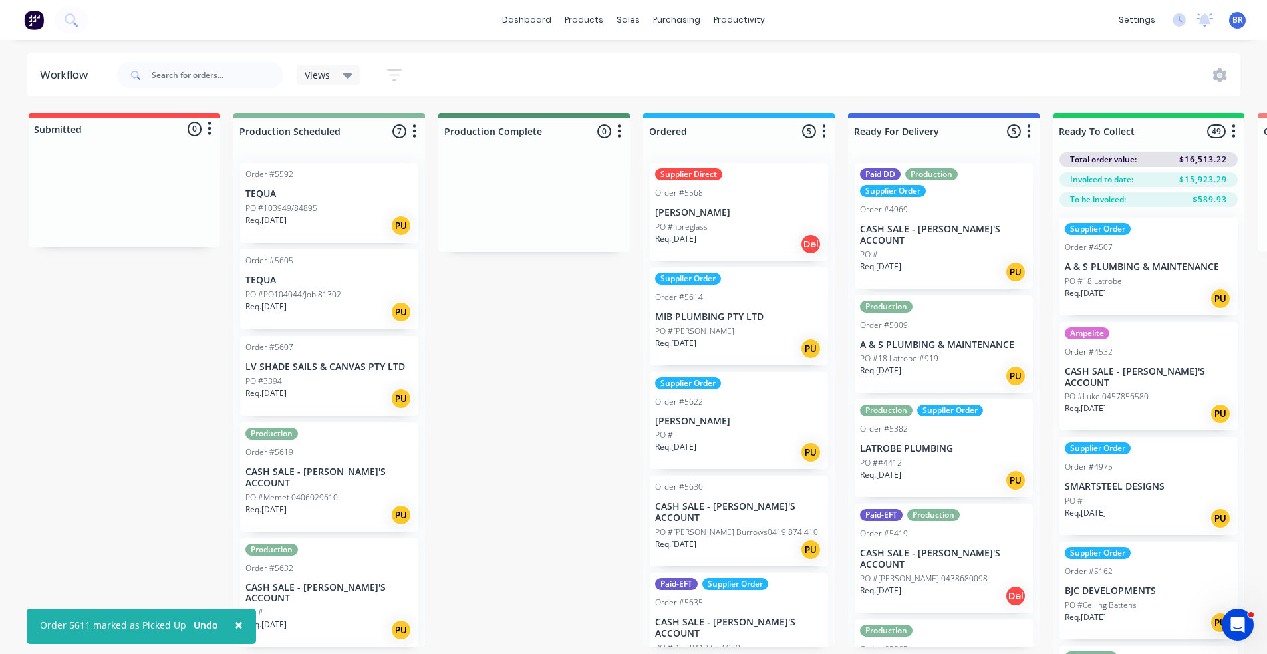
click at [931, 233] on p "CASH SALE - [PERSON_NAME]'S ACCOUNT" at bounding box center [944, 235] width 168 height 23
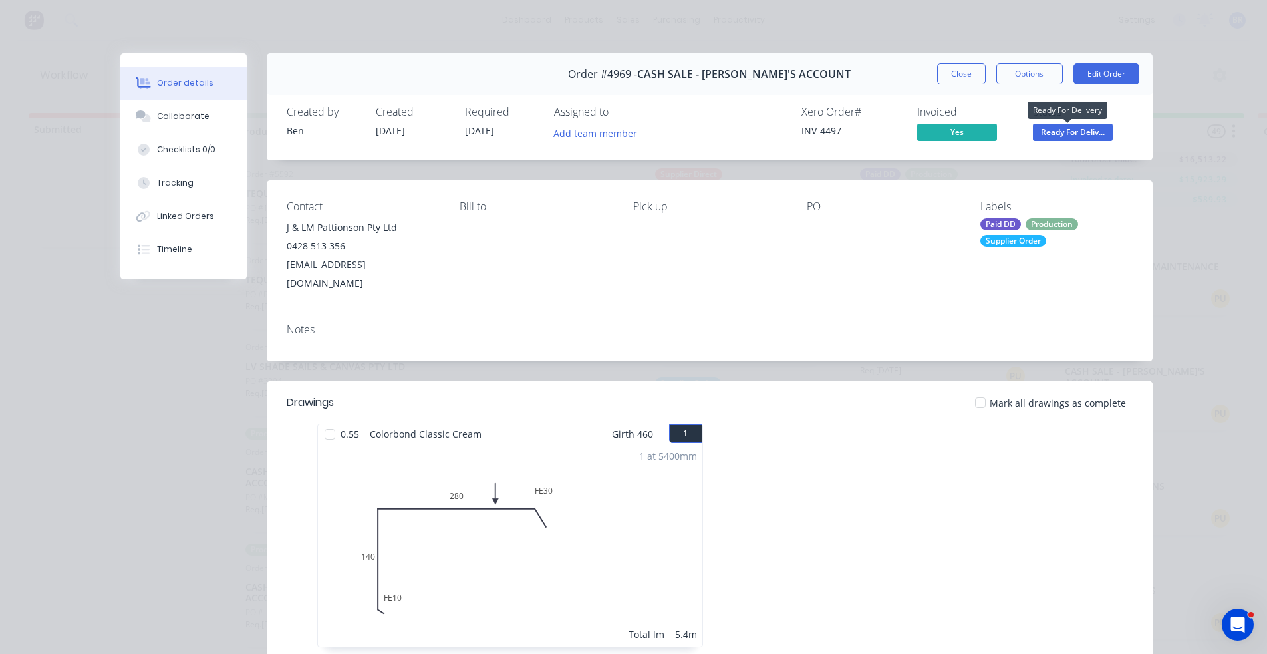
click at [1070, 138] on span "Ready For Deliv..." at bounding box center [1073, 132] width 80 height 17
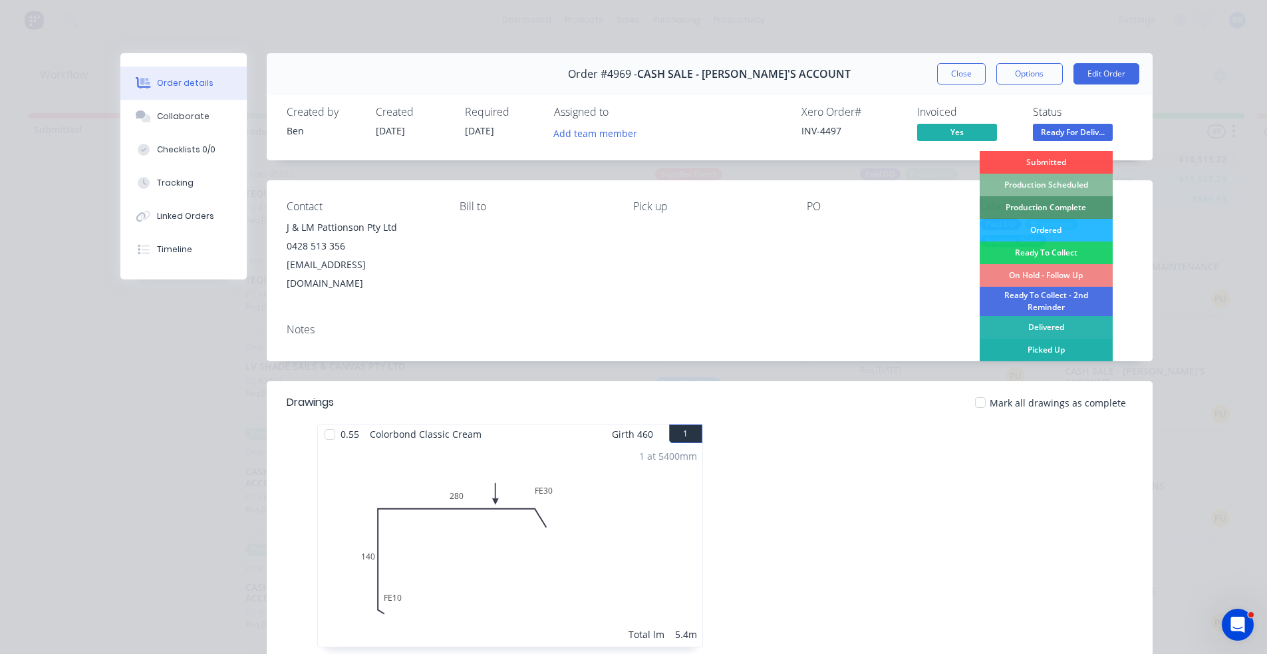
click at [1052, 352] on div "Picked Up" at bounding box center [1046, 350] width 133 height 23
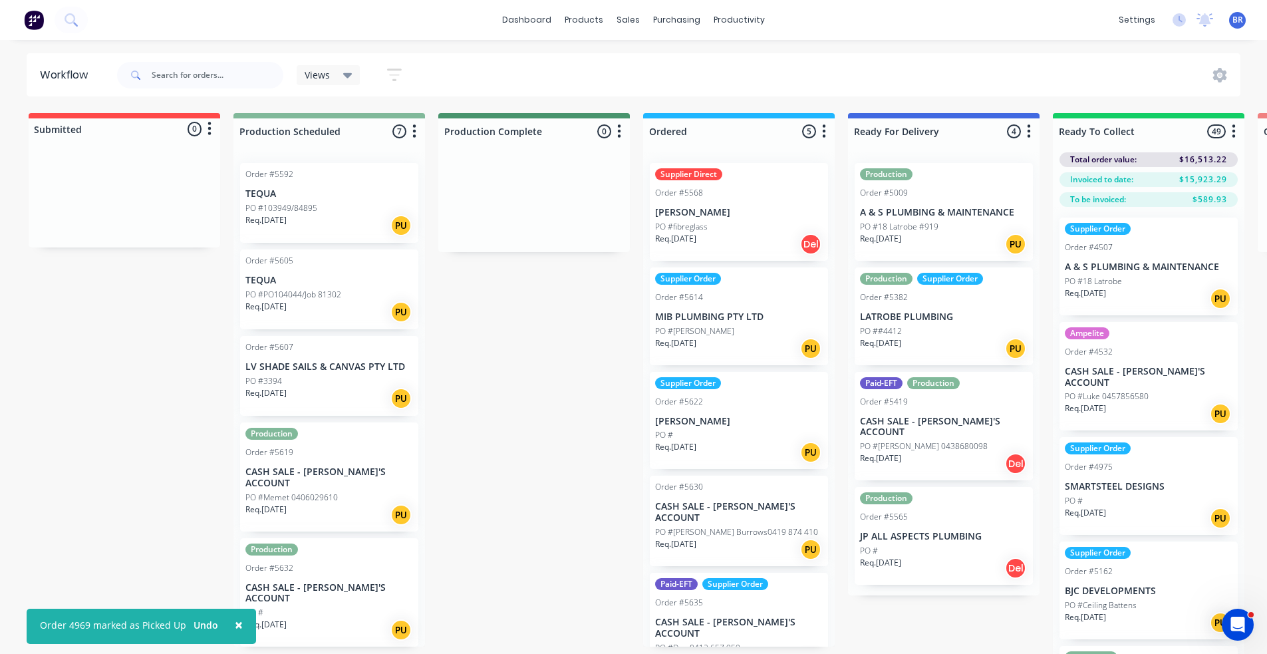
click at [947, 235] on div "Req. [DATE] PU" at bounding box center [944, 244] width 168 height 23
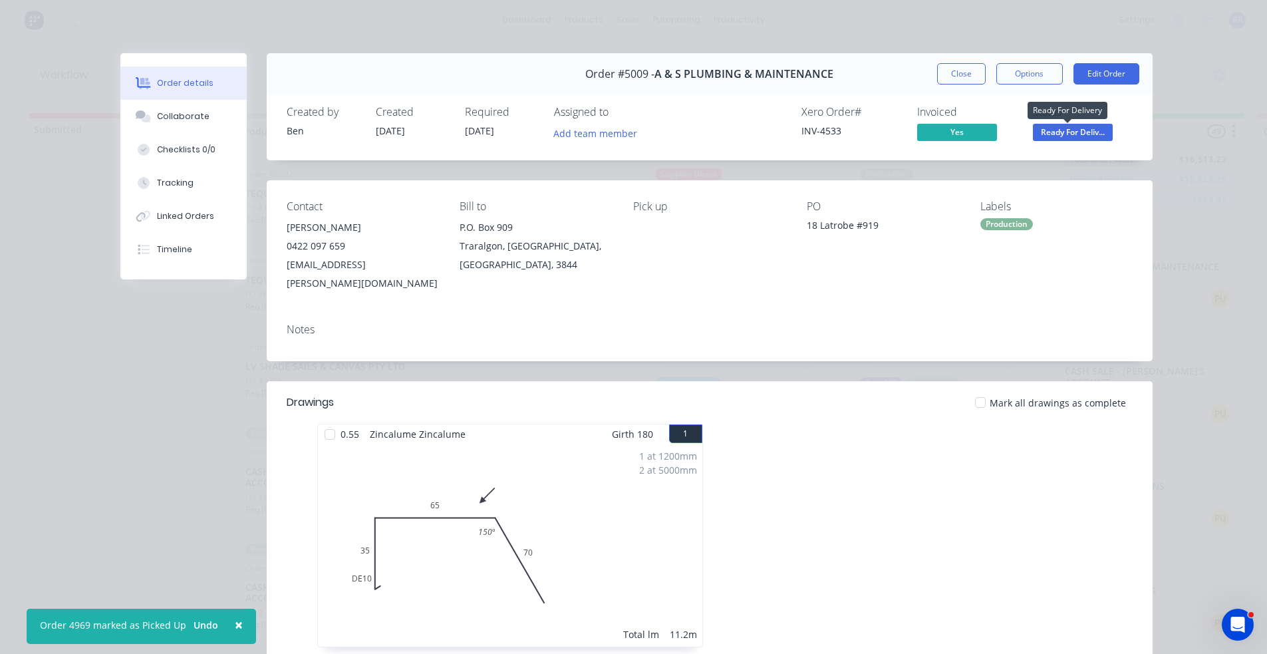
click at [1076, 136] on span "Ready For Deliv..." at bounding box center [1073, 132] width 80 height 17
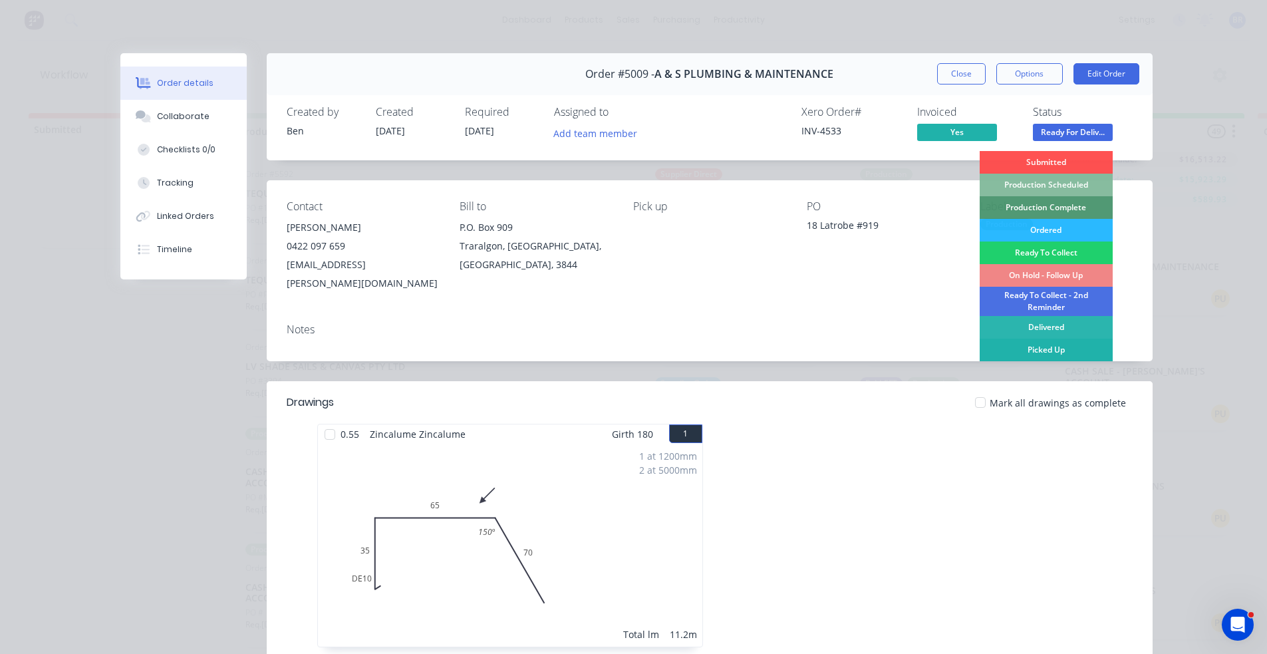
click at [1046, 349] on div "Picked Up" at bounding box center [1046, 350] width 133 height 23
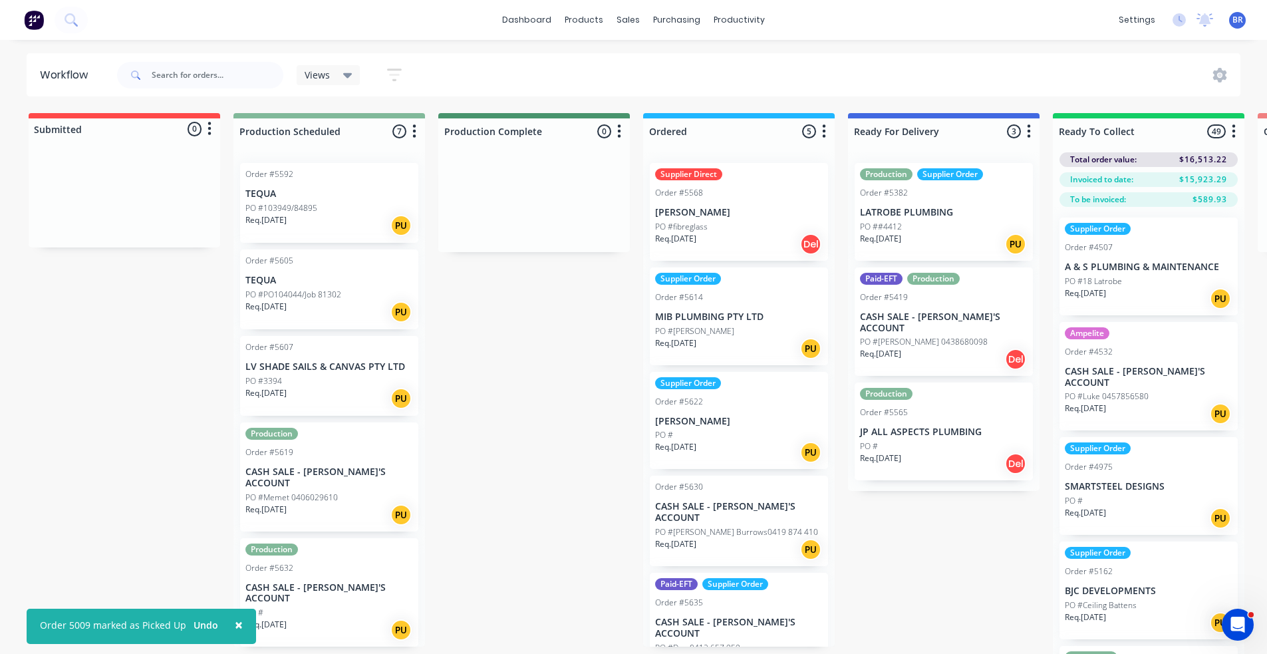
click at [945, 236] on div "Req. [DATE] PU" at bounding box center [944, 244] width 168 height 23
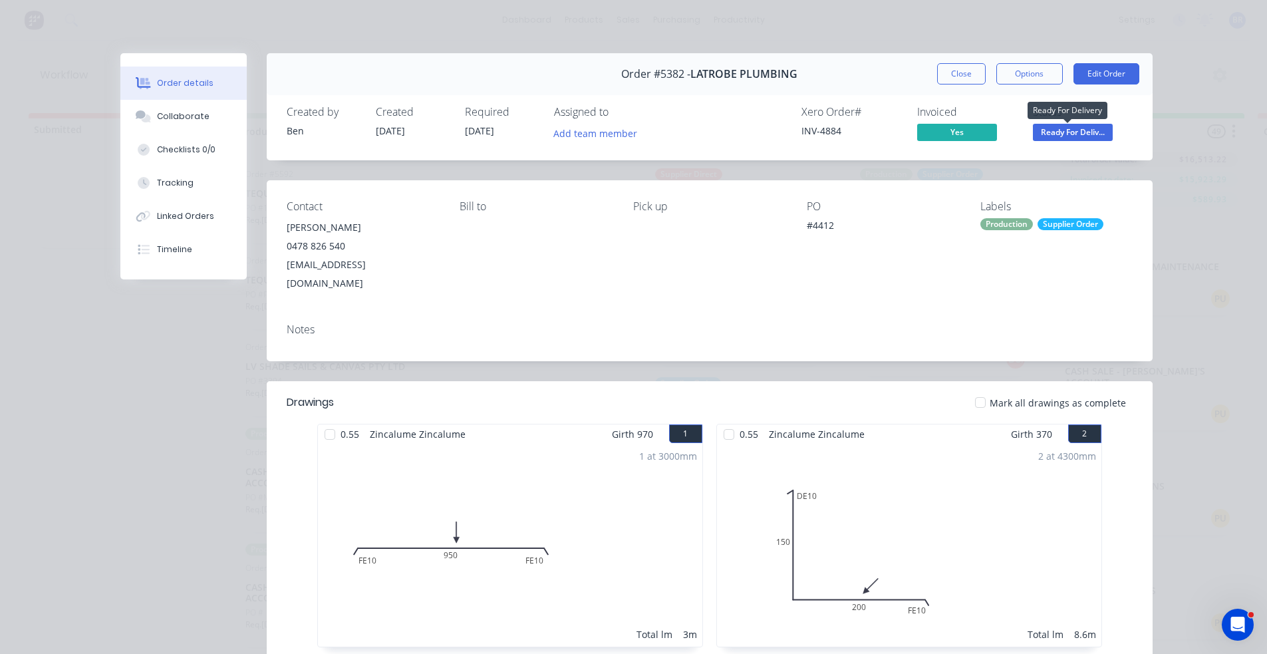
click at [1086, 135] on span "Ready For Deliv..." at bounding box center [1073, 132] width 80 height 17
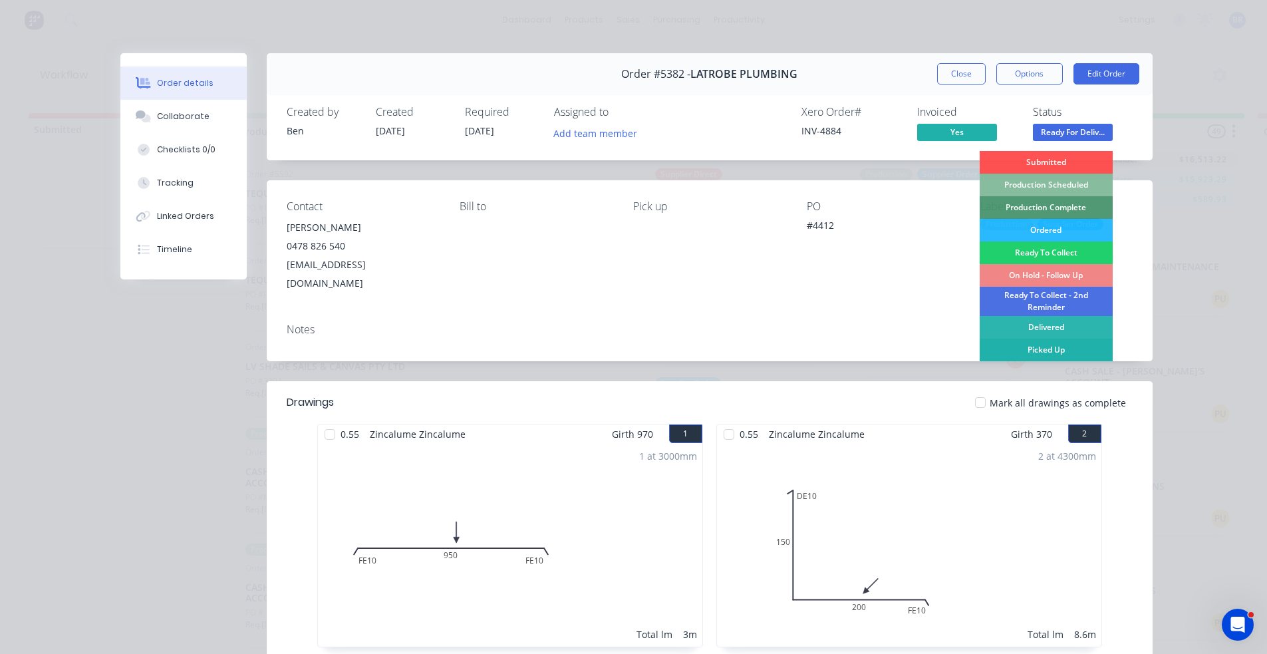
click at [1046, 353] on div "Picked Up" at bounding box center [1046, 350] width 133 height 23
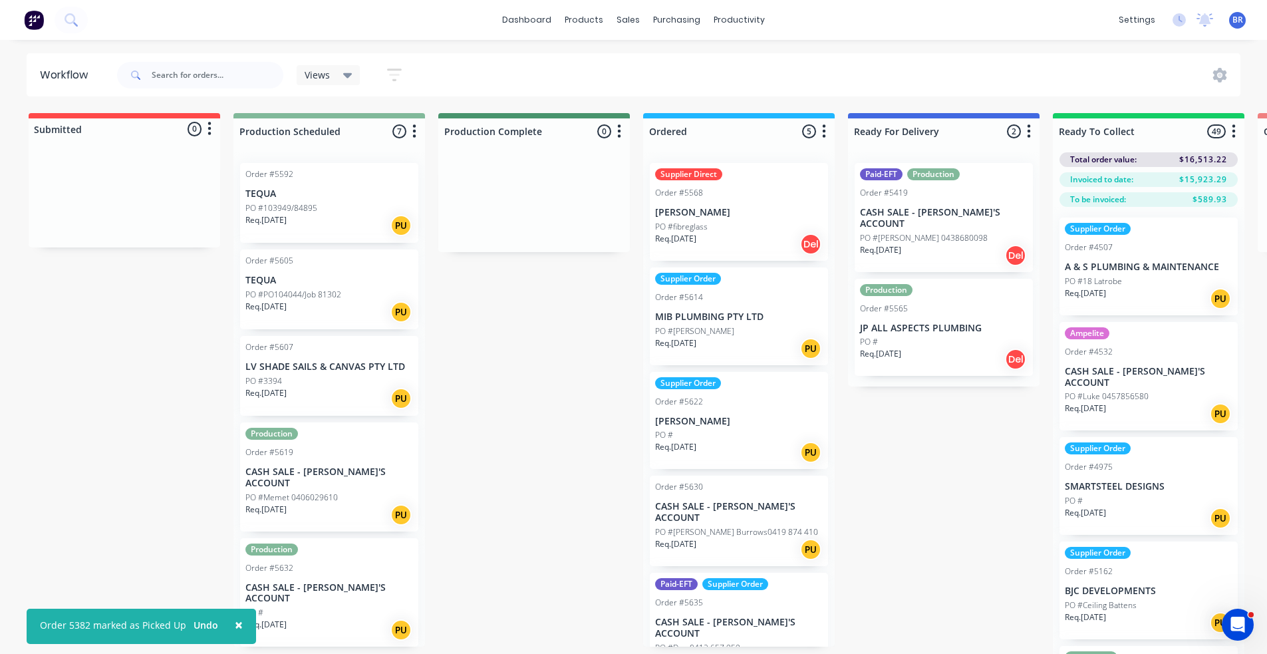
click at [954, 244] on div "Req. [DATE] Del" at bounding box center [944, 255] width 168 height 23
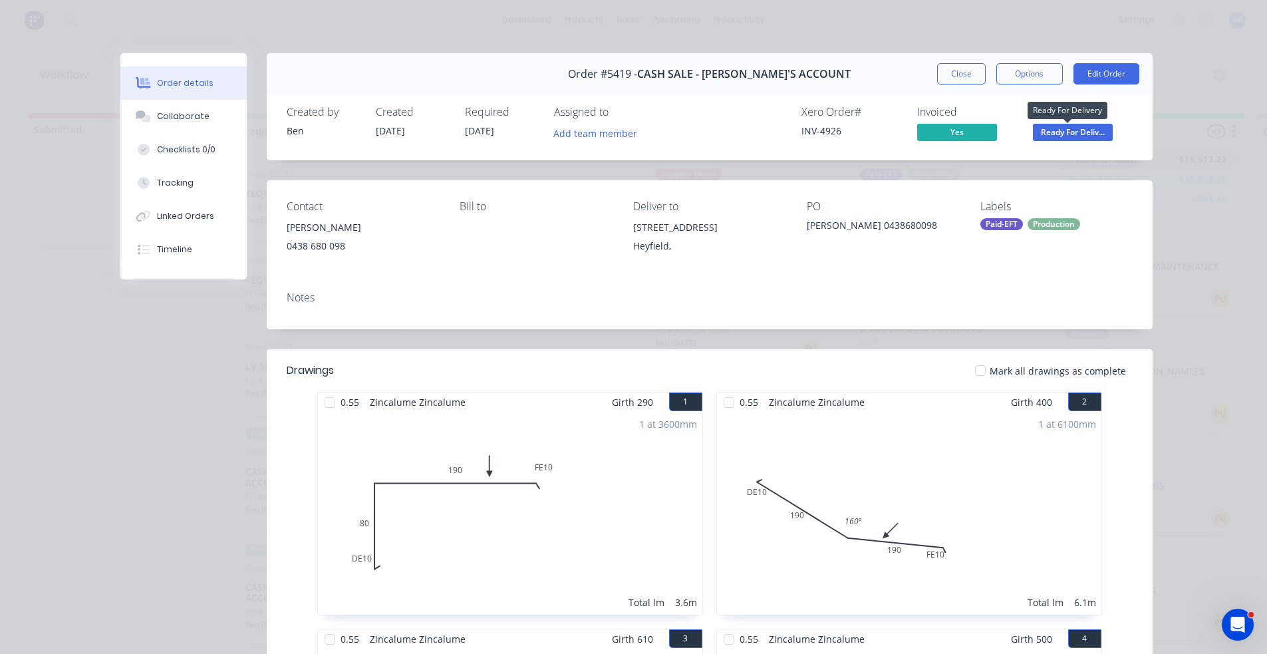
click at [1074, 133] on span "Ready For Deliv..." at bounding box center [1073, 132] width 80 height 17
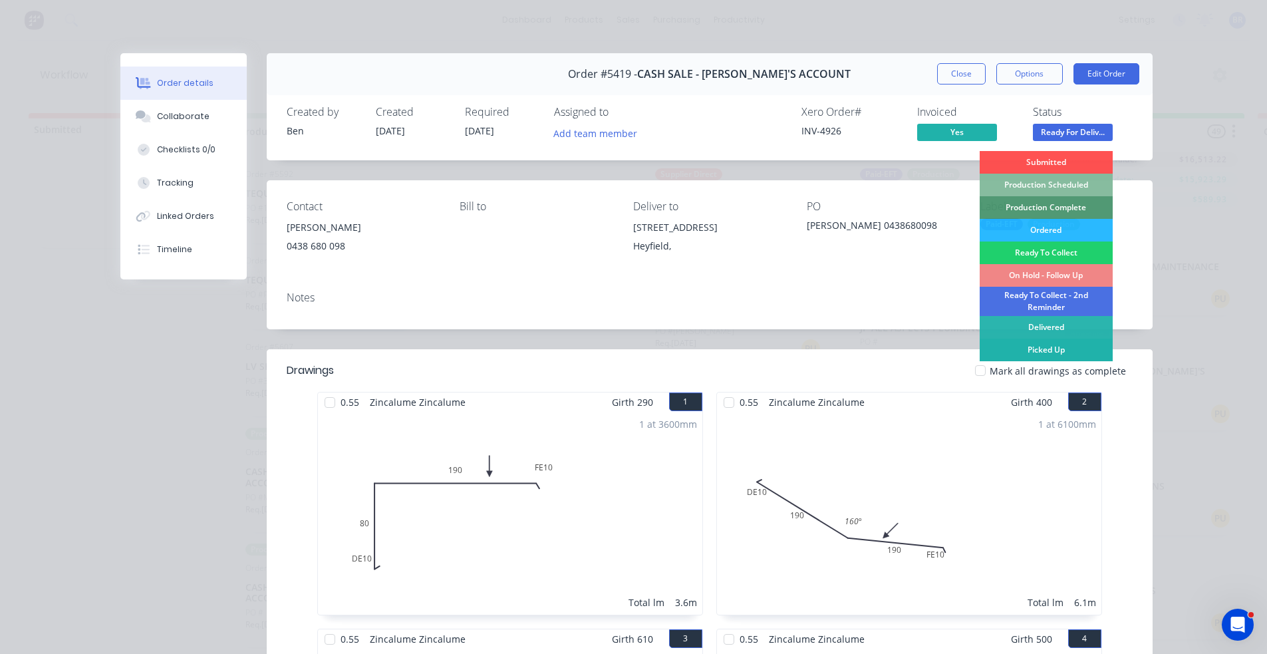
click at [1032, 351] on div "Picked Up" at bounding box center [1046, 350] width 133 height 23
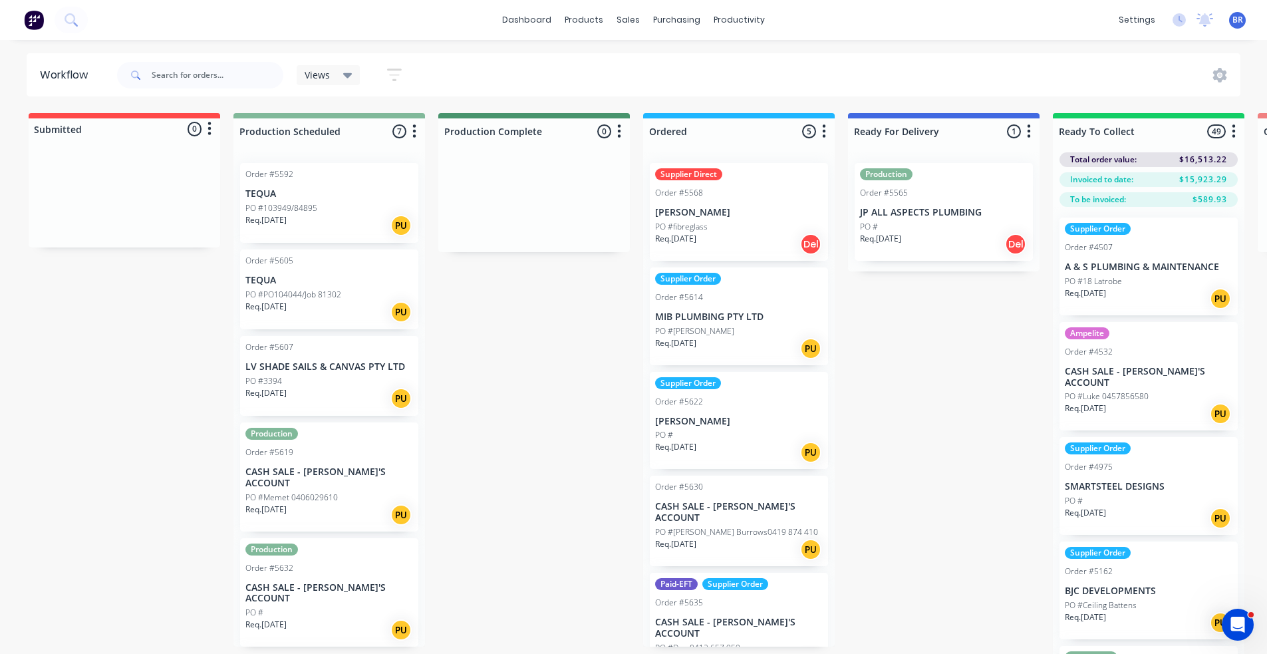
click at [883, 221] on div "PO #" at bounding box center [944, 227] width 168 height 12
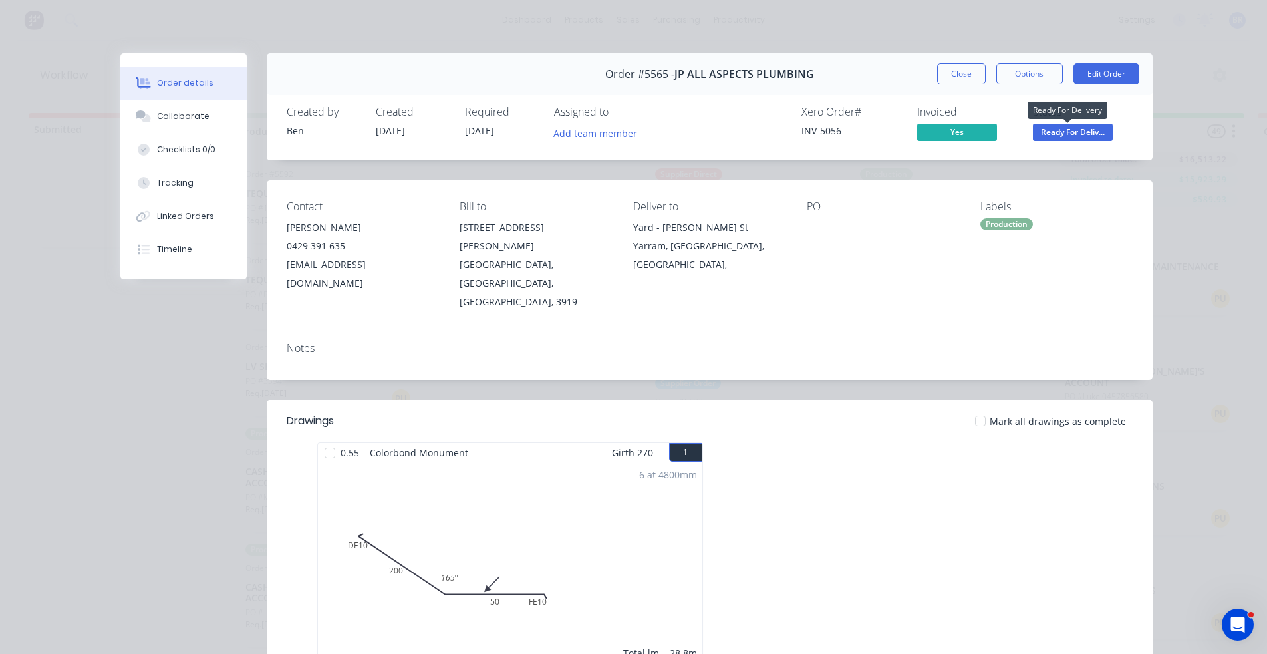
click at [1066, 140] on span "Ready For Deliv..." at bounding box center [1073, 132] width 80 height 17
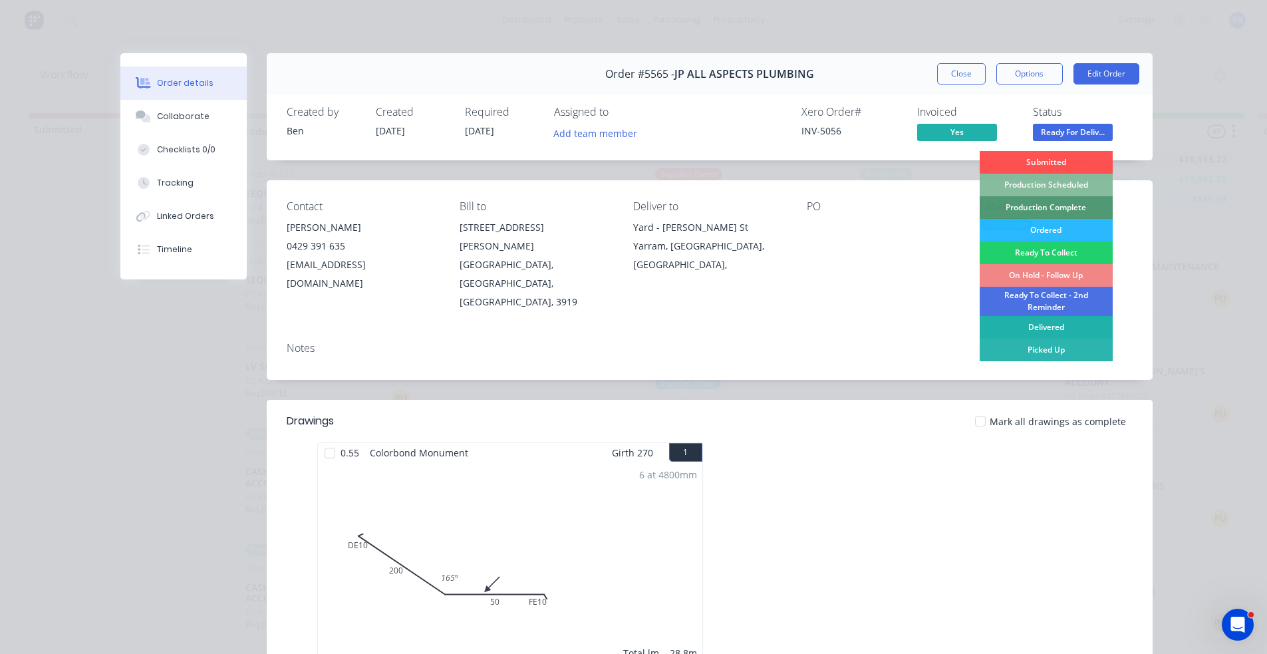
click at [1056, 325] on div "Delivered" at bounding box center [1046, 327] width 133 height 23
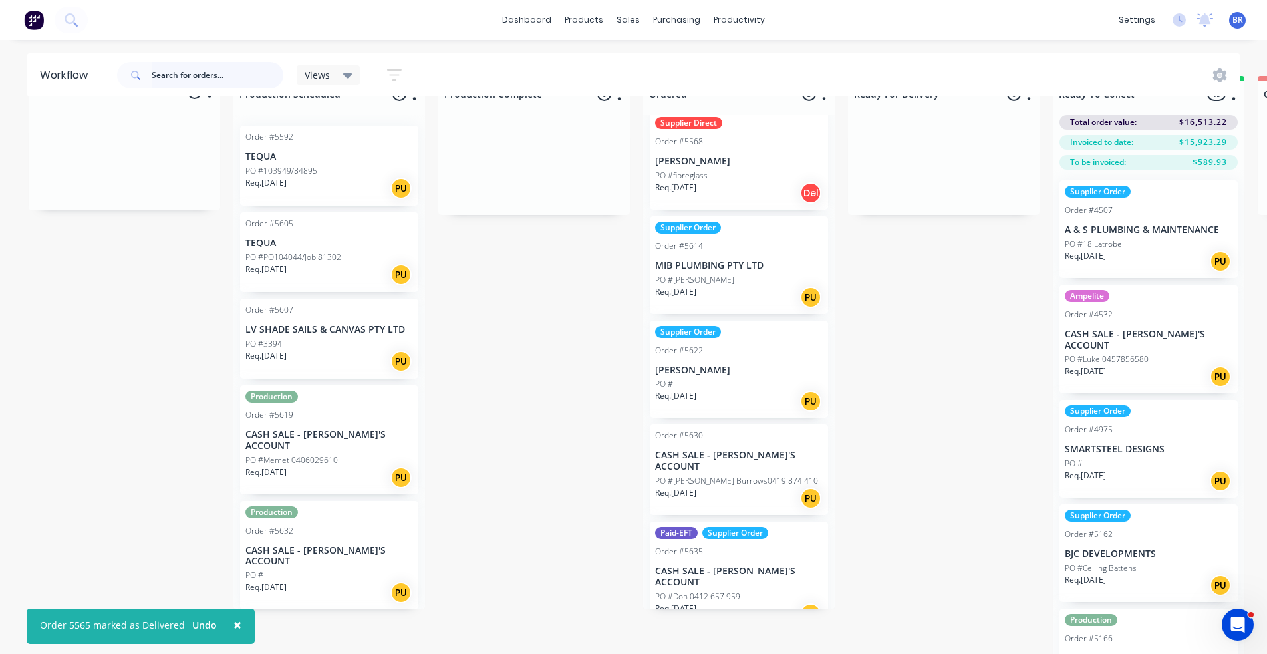
scroll to position [57, 0]
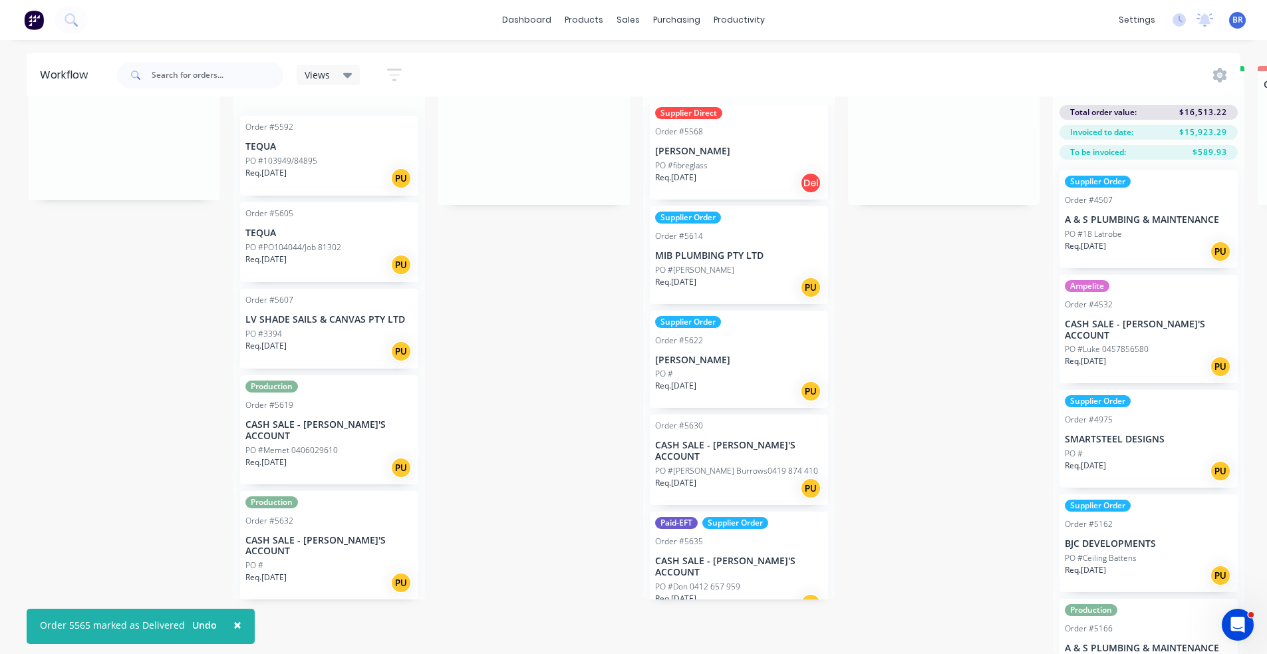
click at [720, 593] on div "Req. [DATE] PU" at bounding box center [739, 604] width 168 height 23
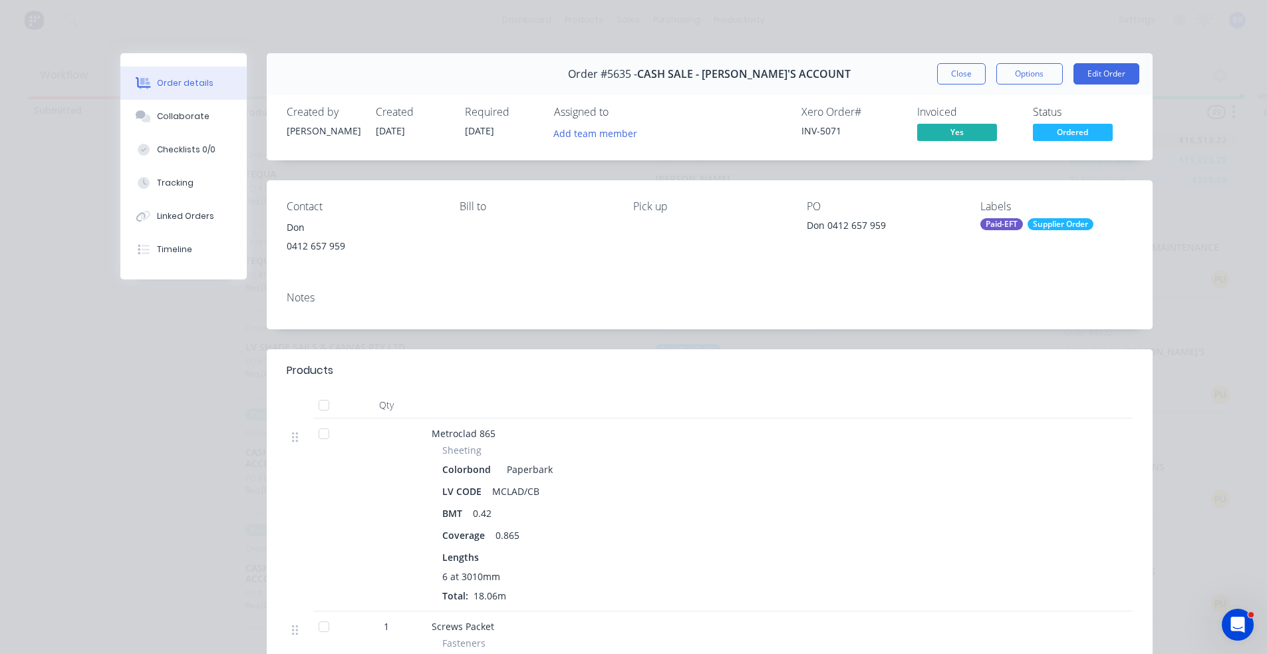
scroll to position [0, 0]
click at [961, 76] on button "Close" at bounding box center [961, 73] width 49 height 21
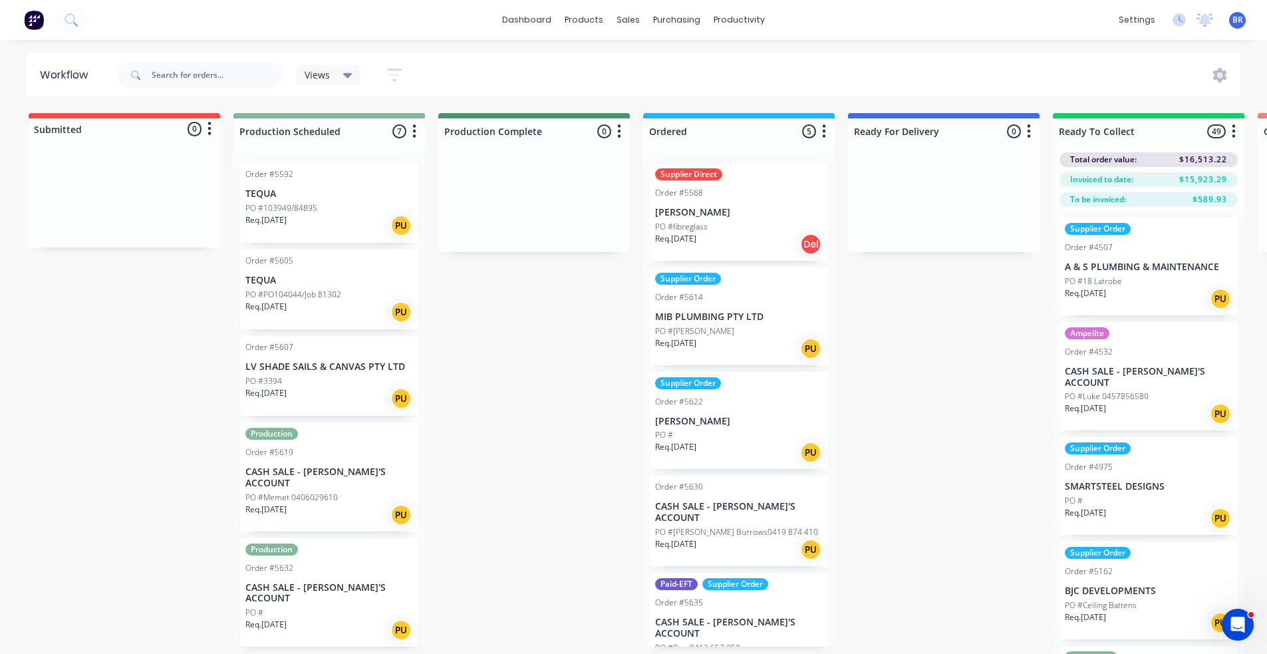
click at [744, 335] on div "PO #[PERSON_NAME]" at bounding box center [739, 331] width 168 height 12
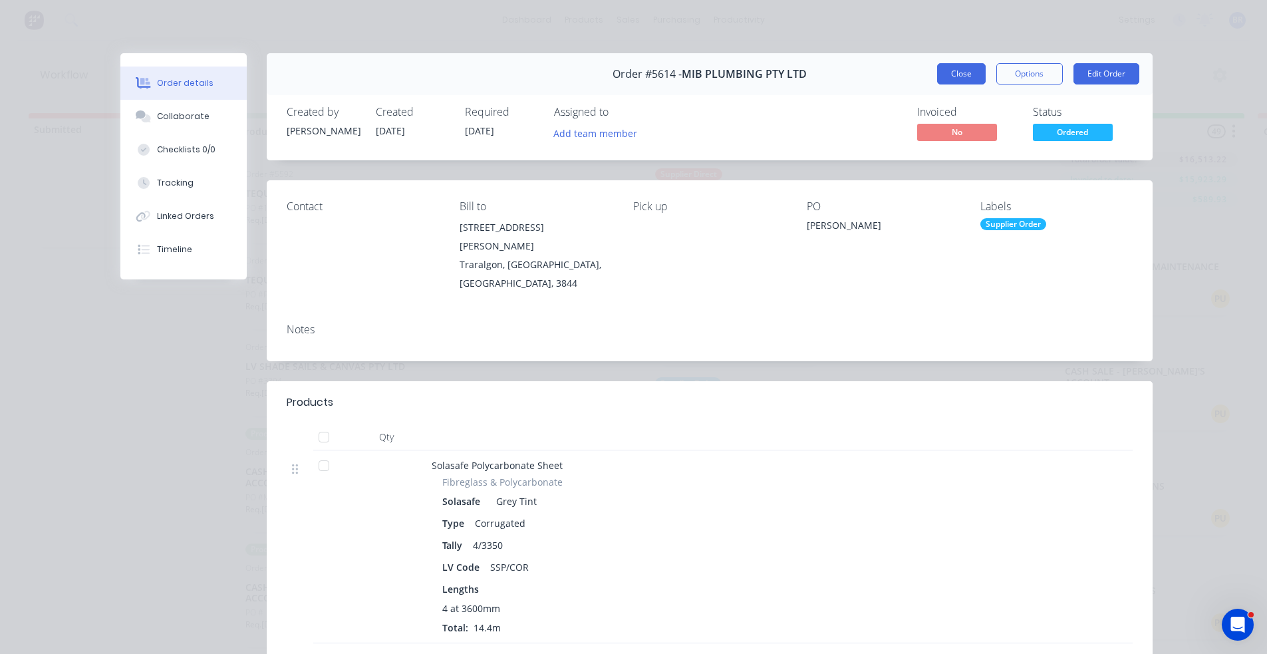
drag, startPoint x: 951, startPoint y: 77, endPoint x: 897, endPoint y: 178, distance: 114.9
click at [951, 78] on button "Close" at bounding box center [961, 73] width 49 height 21
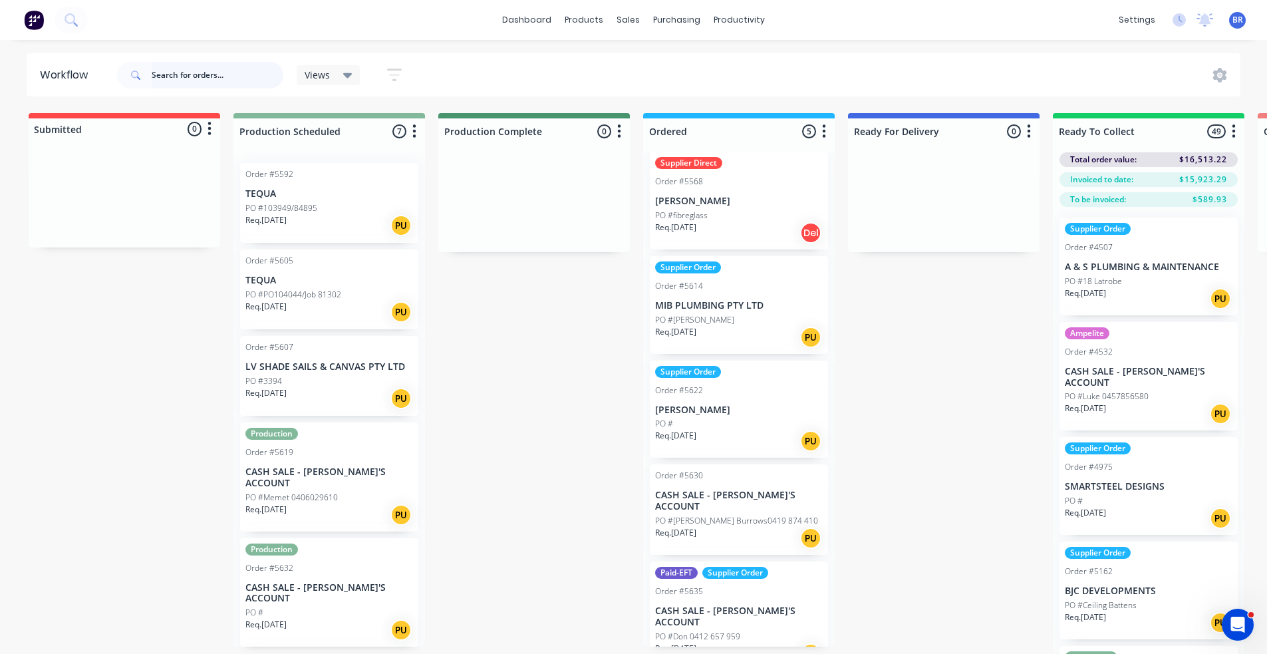
scroll to position [14, 0]
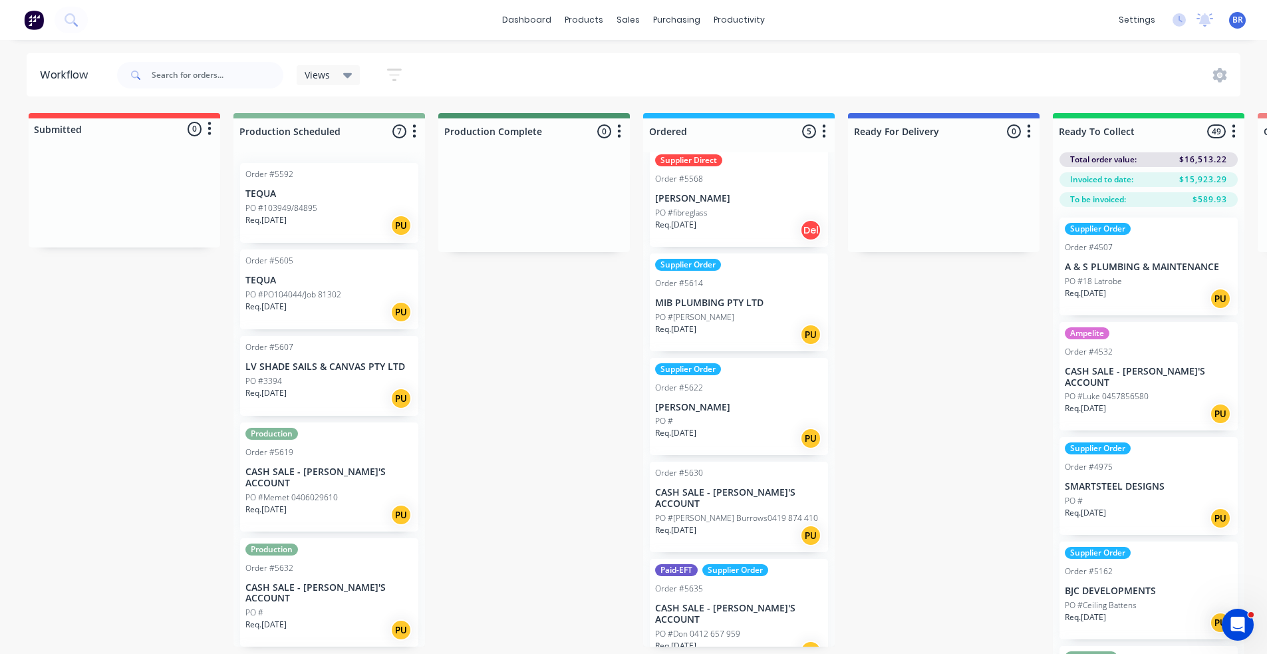
click at [729, 429] on div "Req. [DATE] PU" at bounding box center [739, 438] width 168 height 23
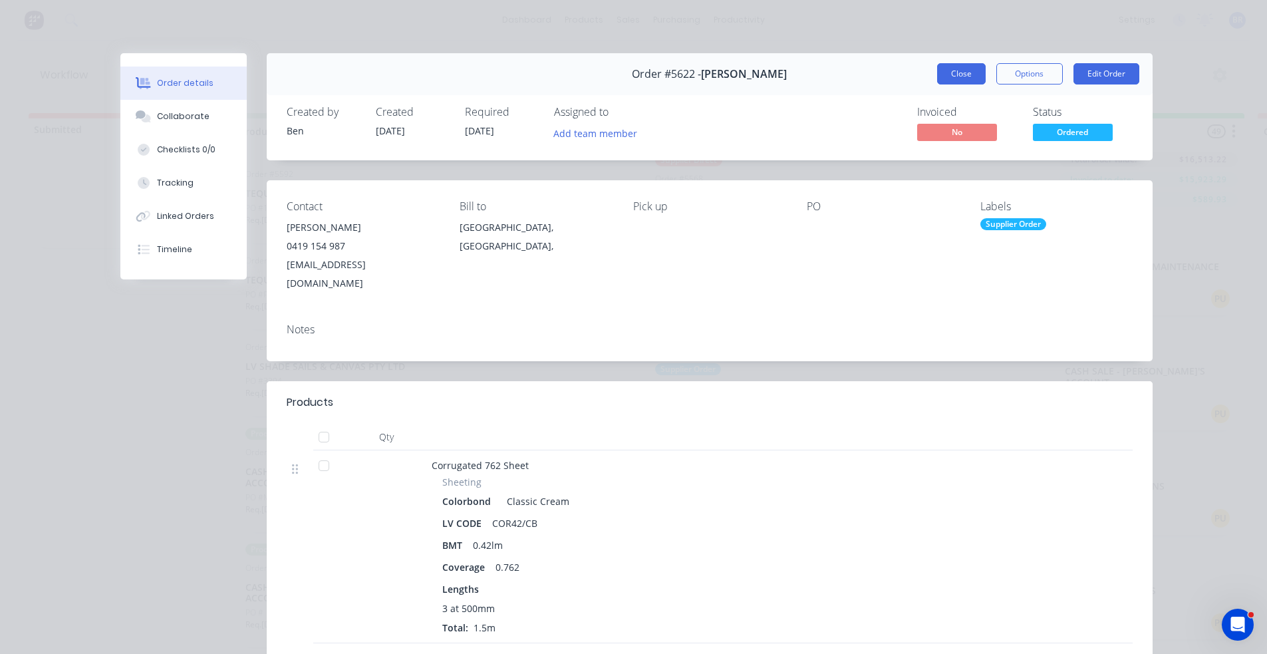
click at [964, 67] on button "Close" at bounding box center [961, 73] width 49 height 21
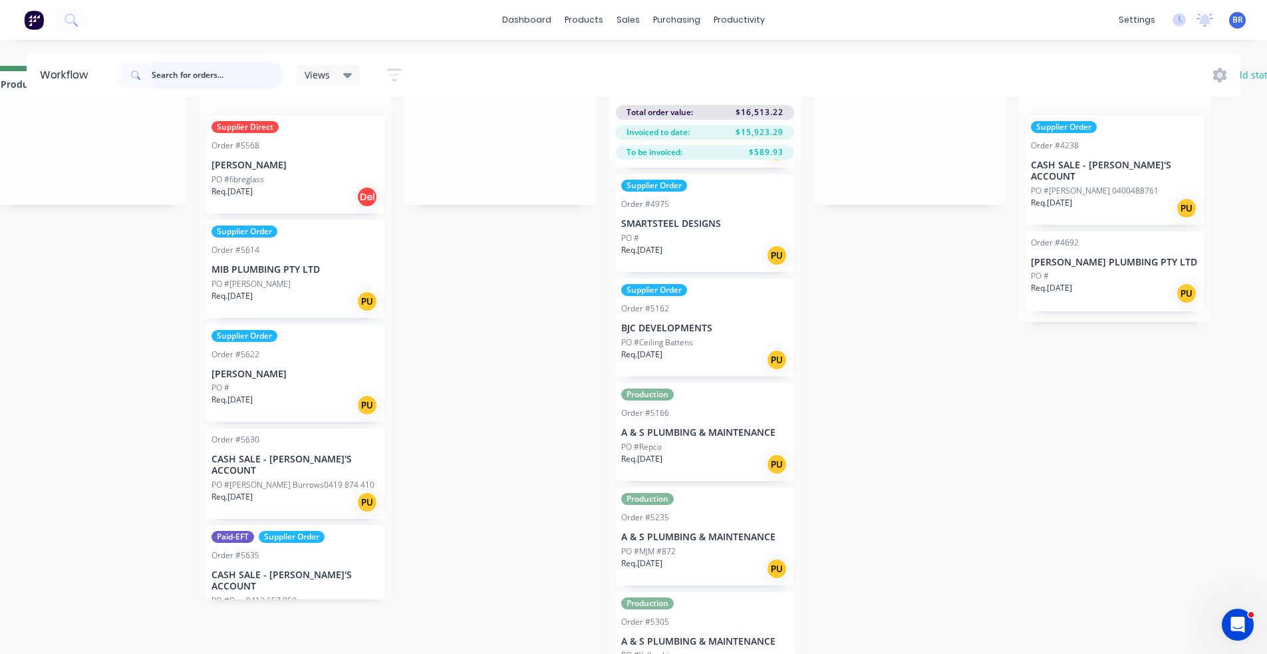
scroll to position [0, 0]
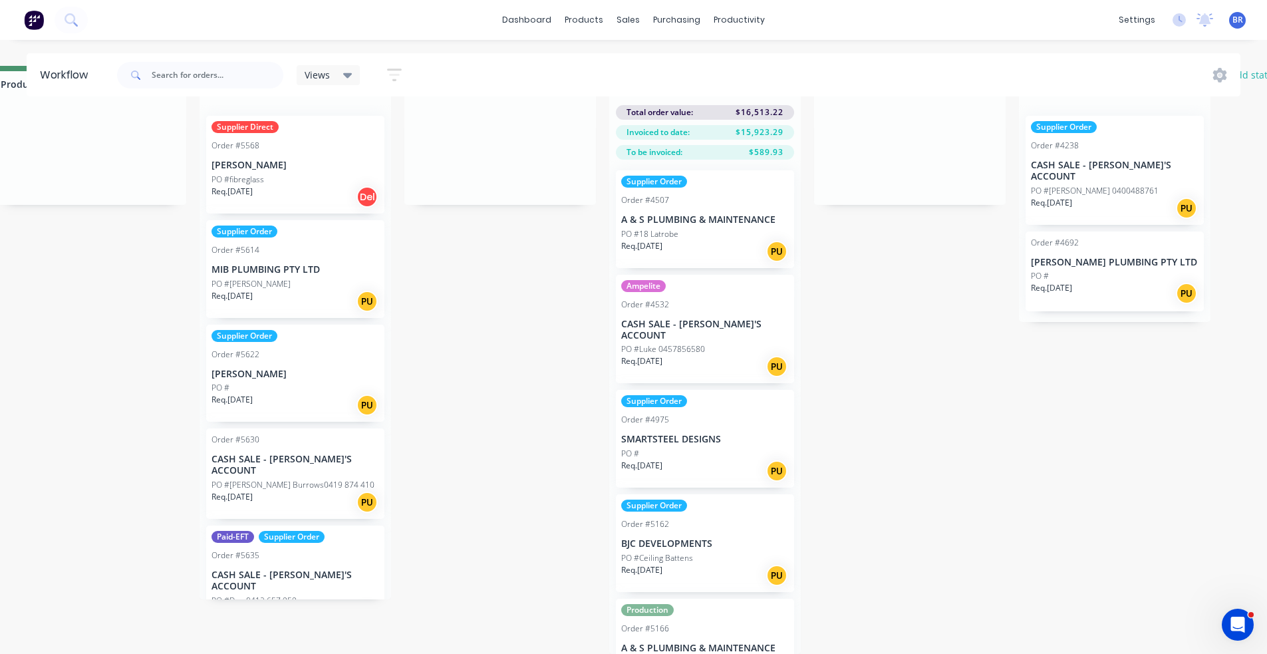
click at [708, 538] on p "BJC DEVELOPMENTS" at bounding box center [705, 543] width 168 height 11
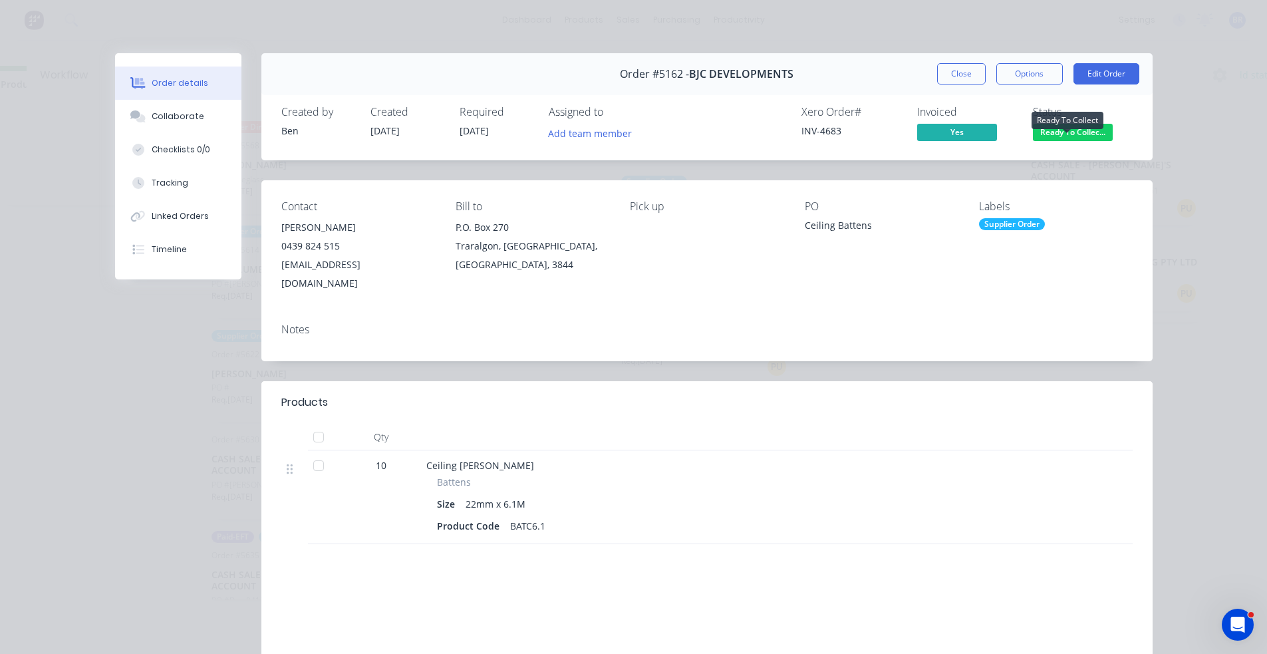
drag, startPoint x: 1060, startPoint y: 129, endPoint x: 1066, endPoint y: 141, distance: 13.1
click at [1061, 130] on span "Ready To Collec..." at bounding box center [1073, 132] width 80 height 17
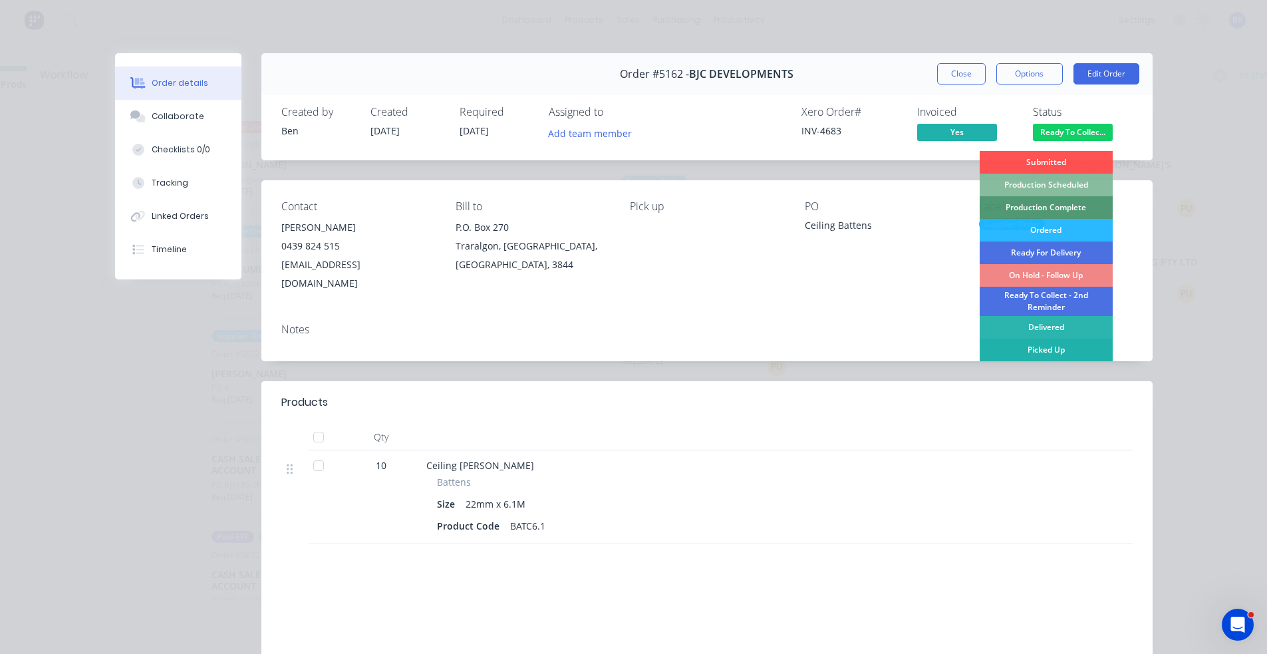
click at [1038, 352] on div "Picked Up" at bounding box center [1046, 350] width 133 height 23
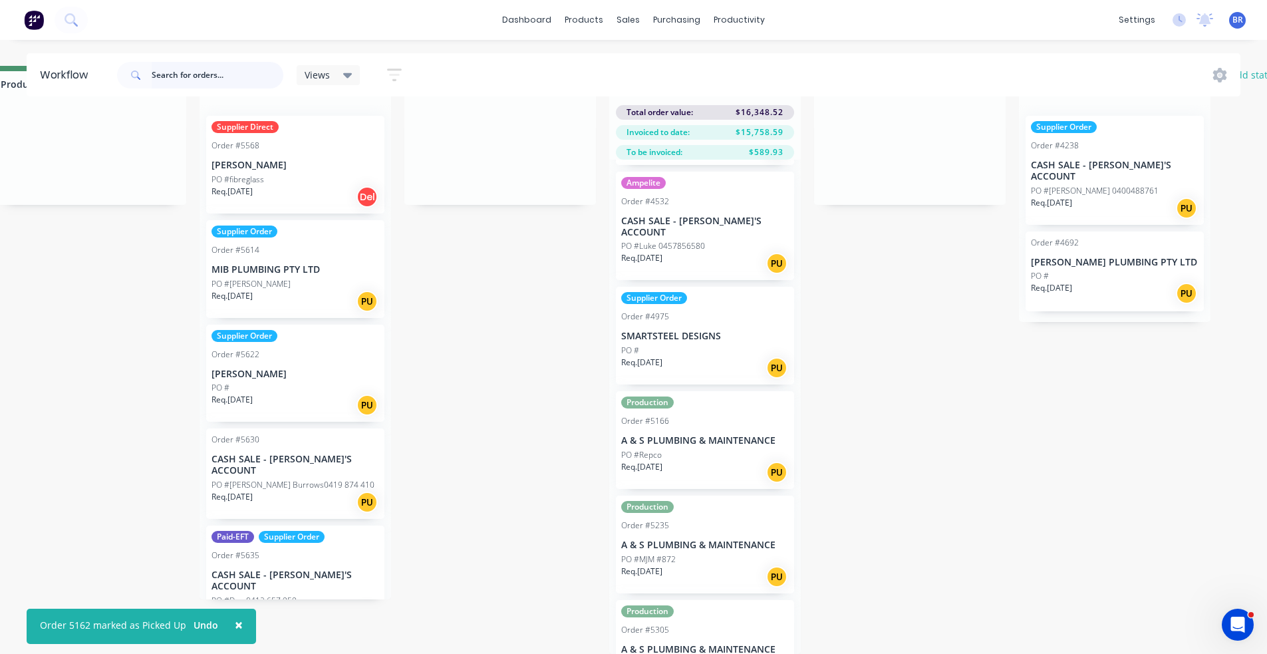
scroll to position [133, 0]
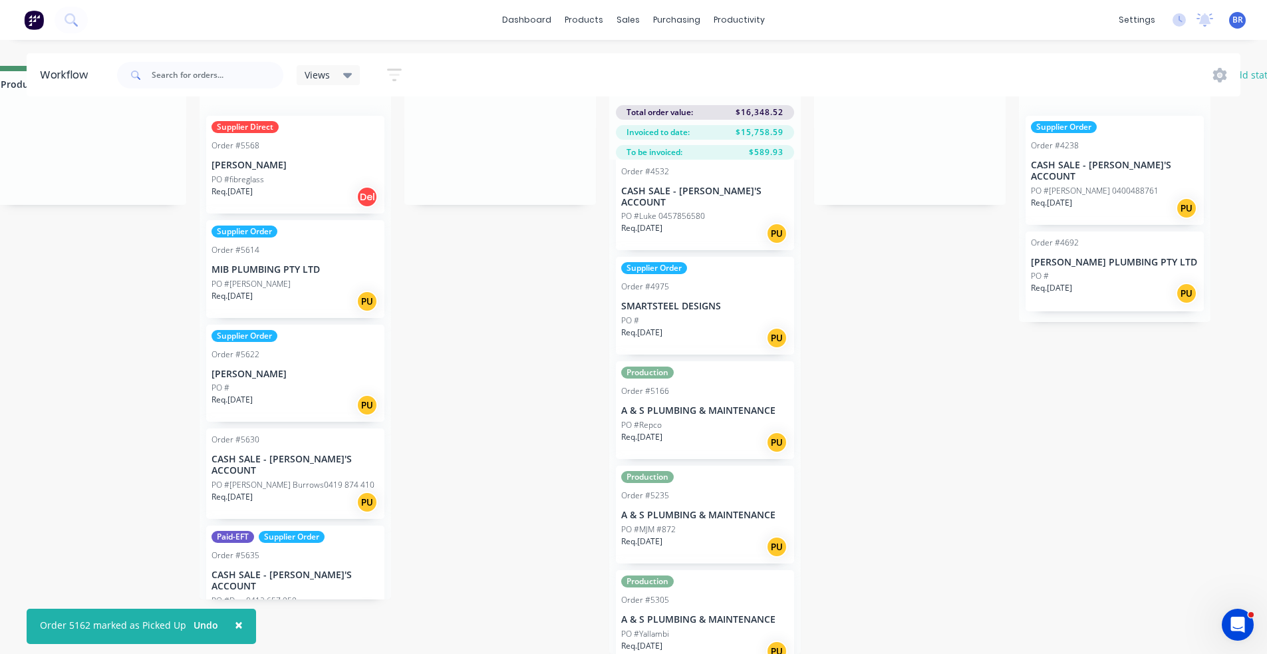
click at [706, 431] on div "Req. [DATE] PU" at bounding box center [705, 442] width 168 height 23
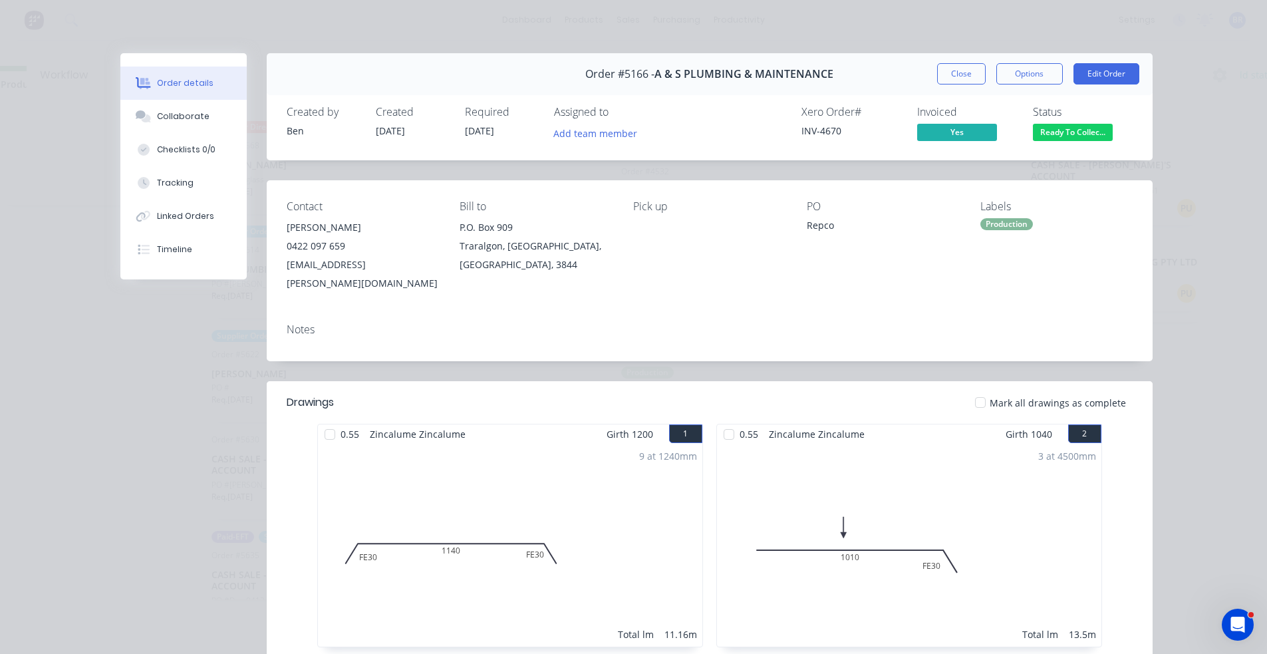
click at [1070, 132] on span "Ready To Collec..." at bounding box center [1073, 132] width 80 height 17
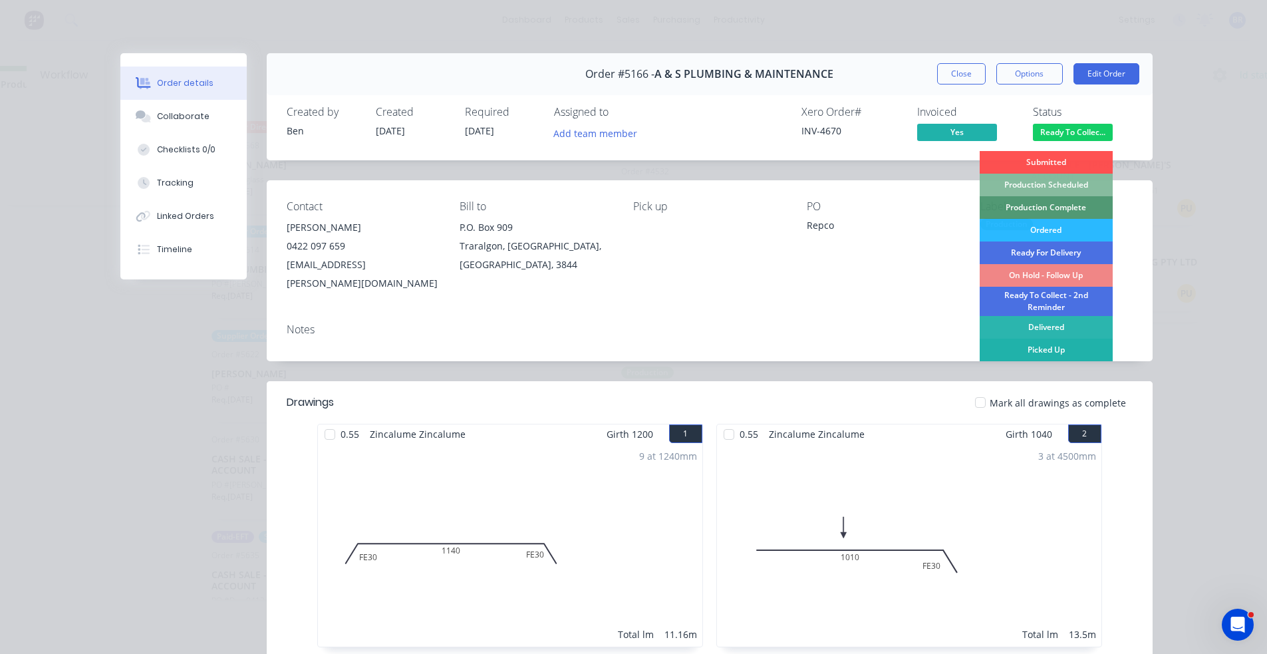
click at [1050, 347] on div "Picked Up" at bounding box center [1046, 350] width 133 height 23
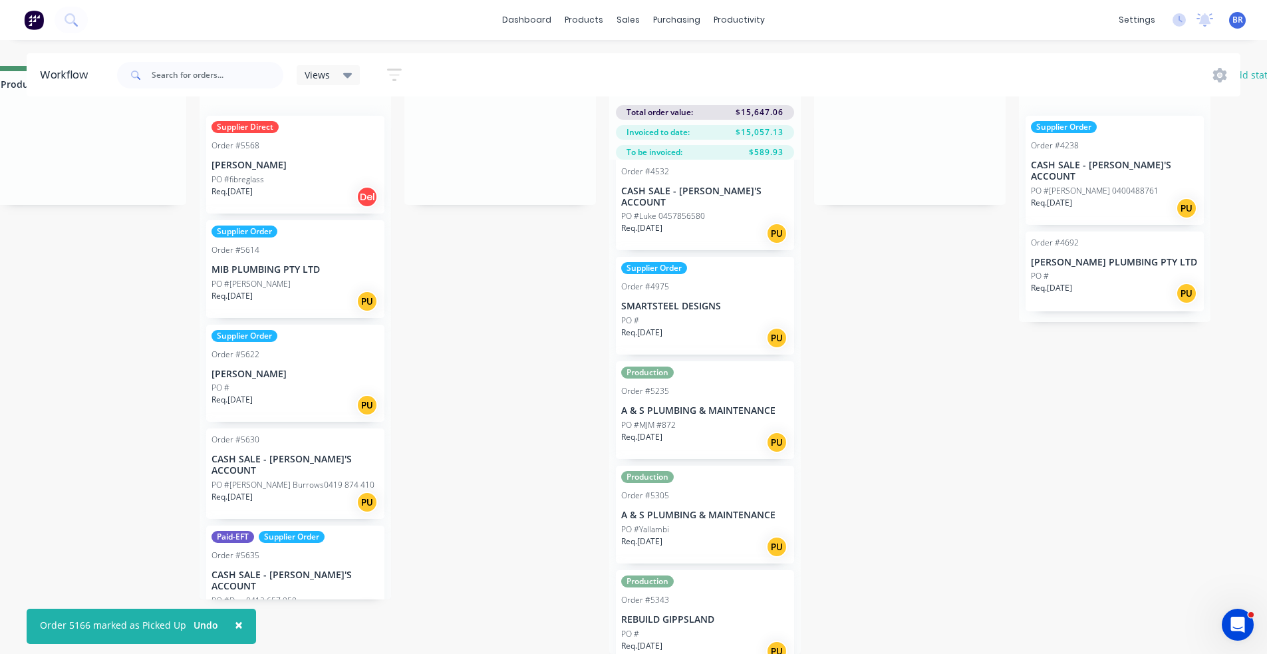
click at [697, 431] on div "Req. [DATE] PU" at bounding box center [705, 442] width 168 height 23
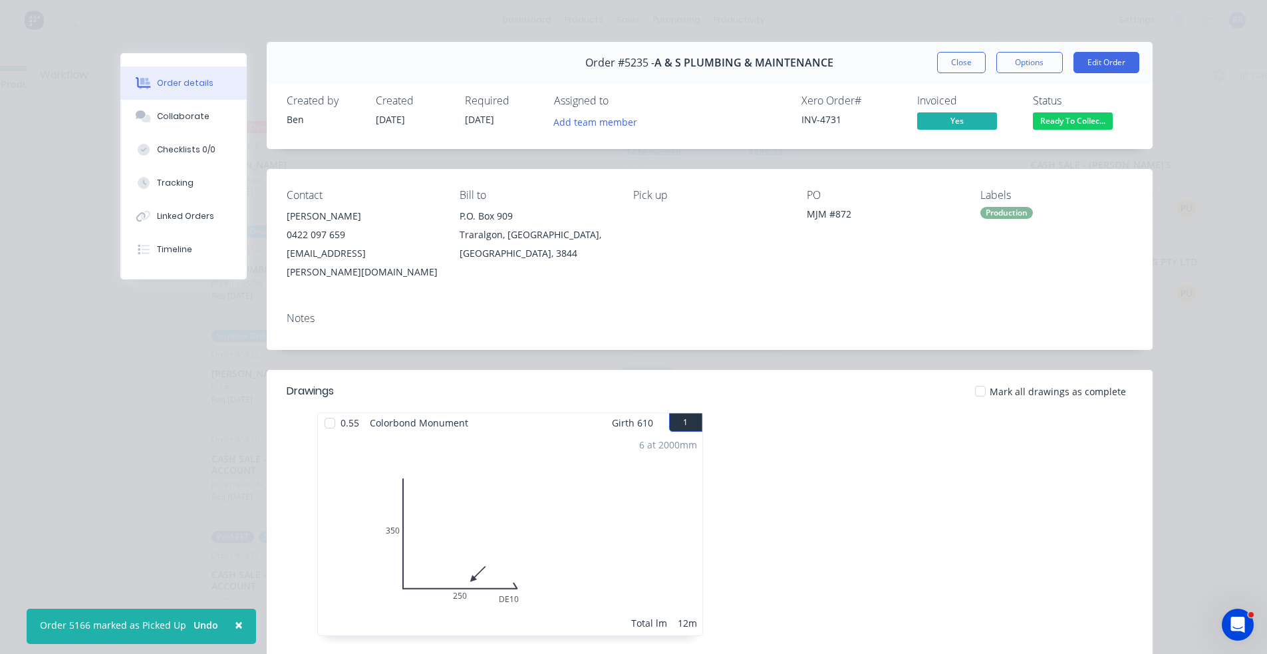
scroll to position [0, 0]
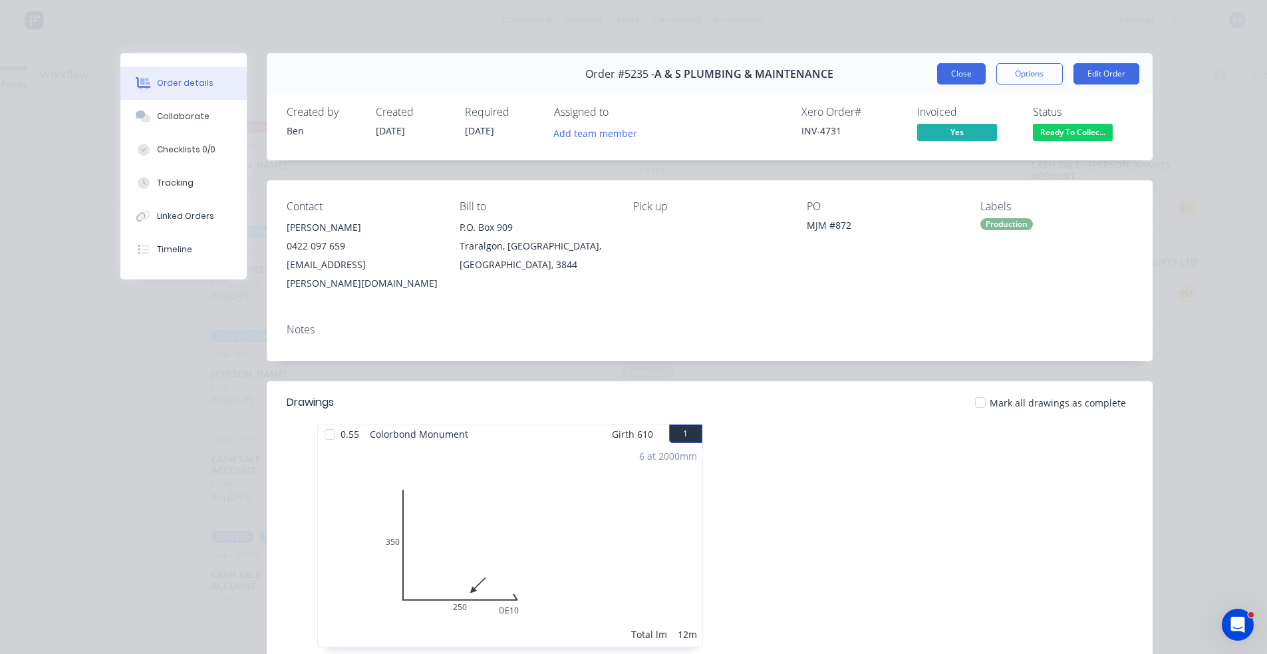
click at [945, 72] on button "Close" at bounding box center [961, 73] width 49 height 21
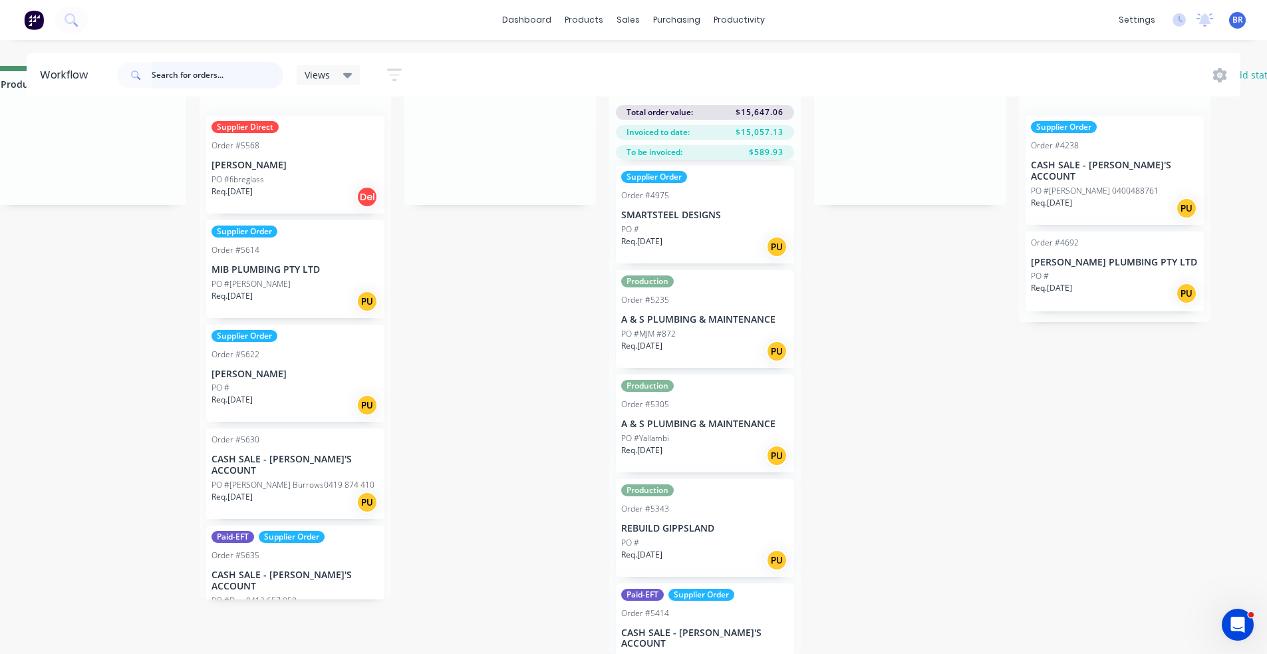
scroll to position [266, 0]
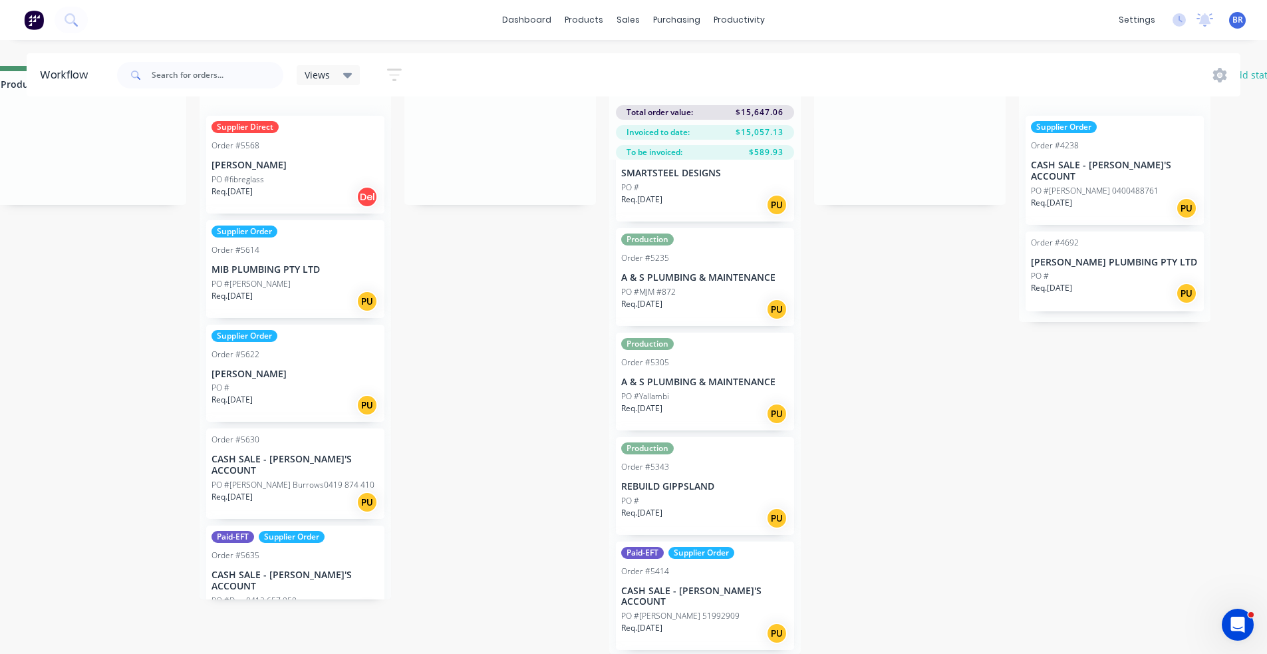
click at [711, 481] on p "REBUILD GIPPSLAND" at bounding box center [705, 486] width 168 height 11
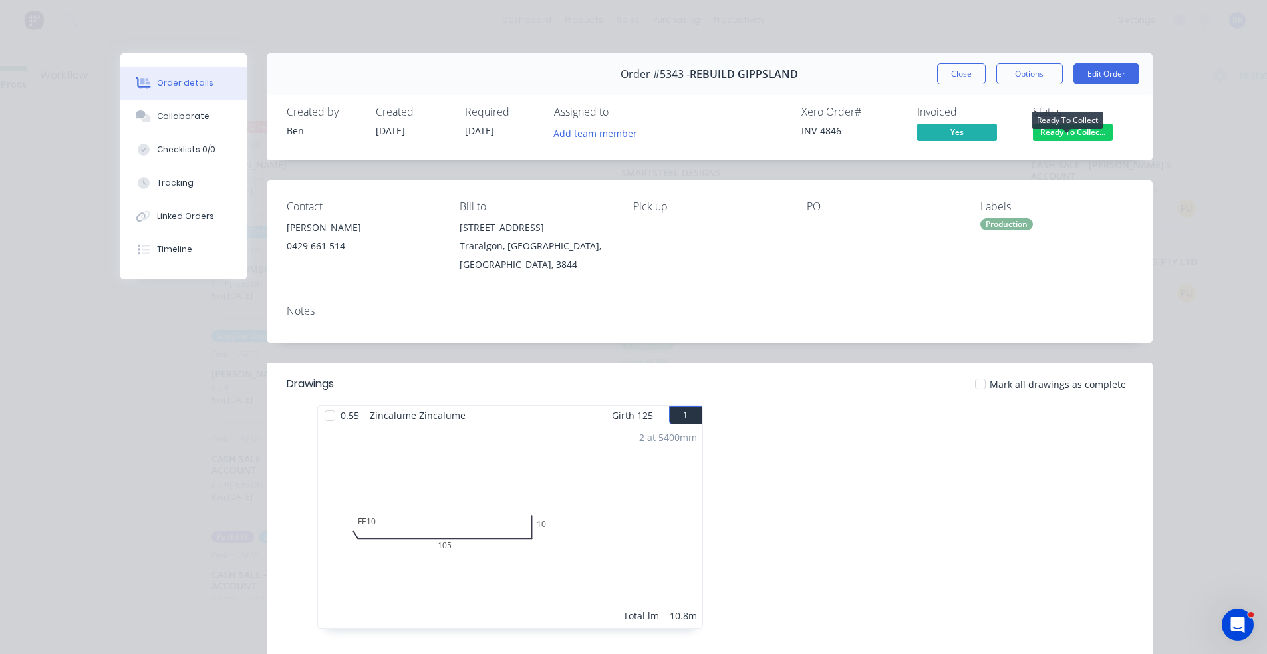
click at [1074, 133] on span "Ready To Collec..." at bounding box center [1073, 132] width 80 height 17
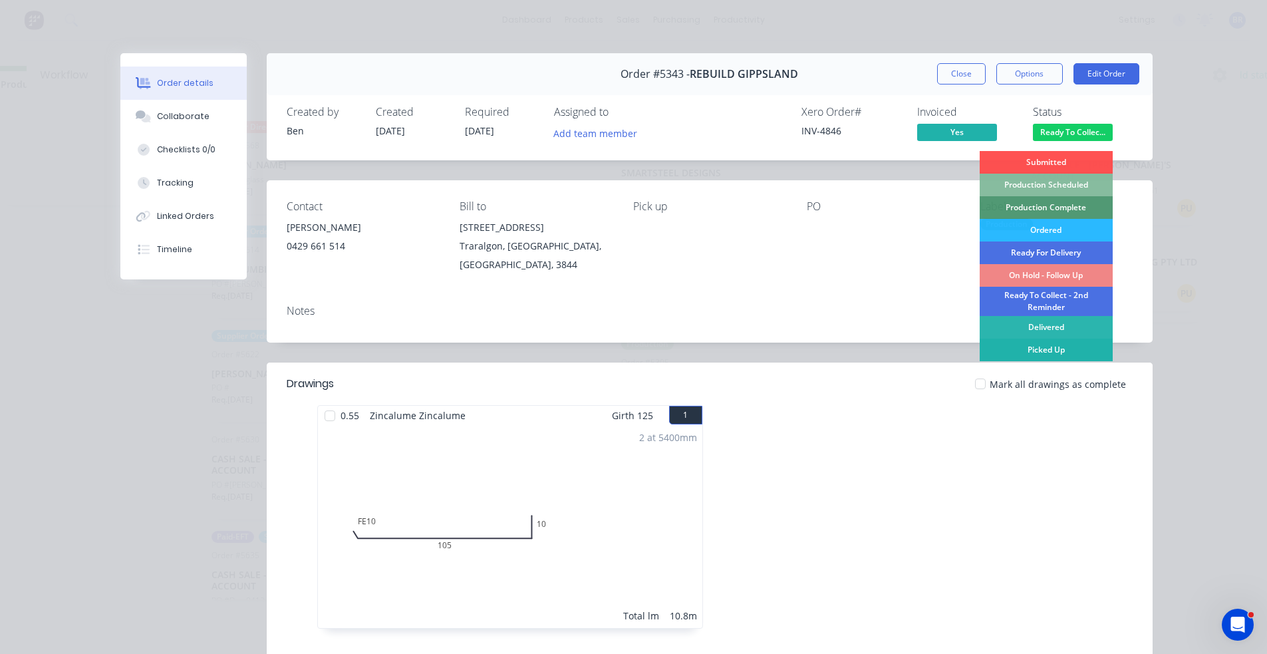
click at [1057, 351] on div "Picked Up" at bounding box center [1046, 350] width 133 height 23
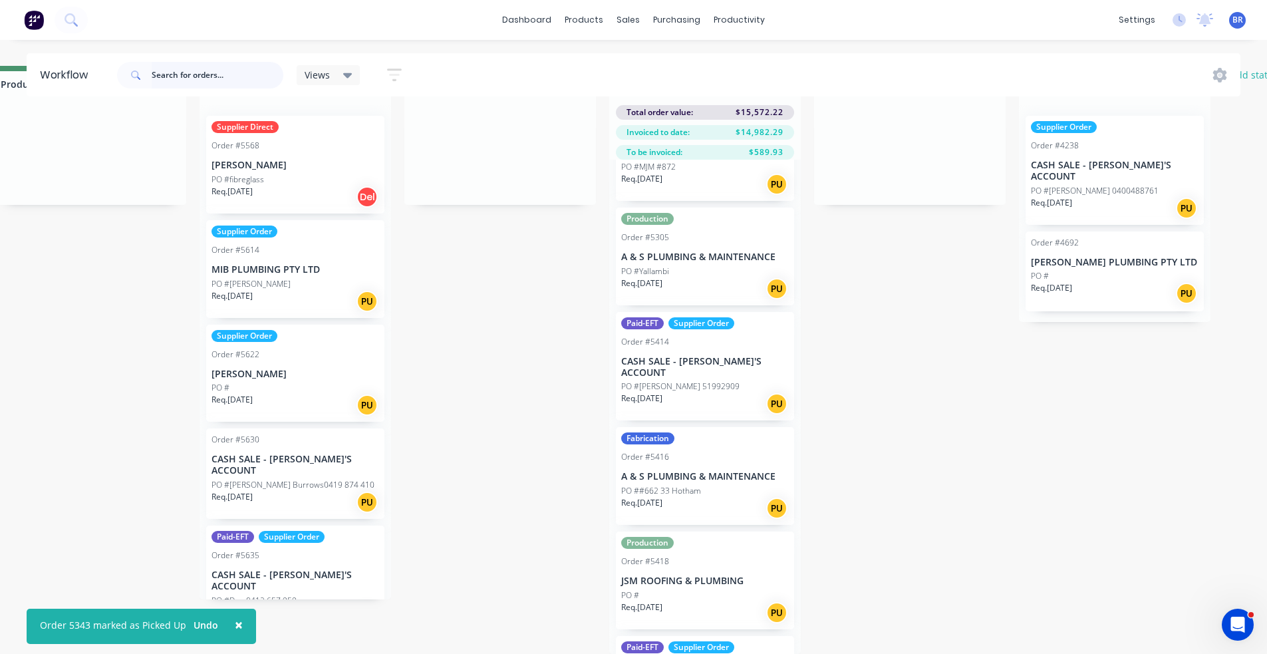
scroll to position [399, 0]
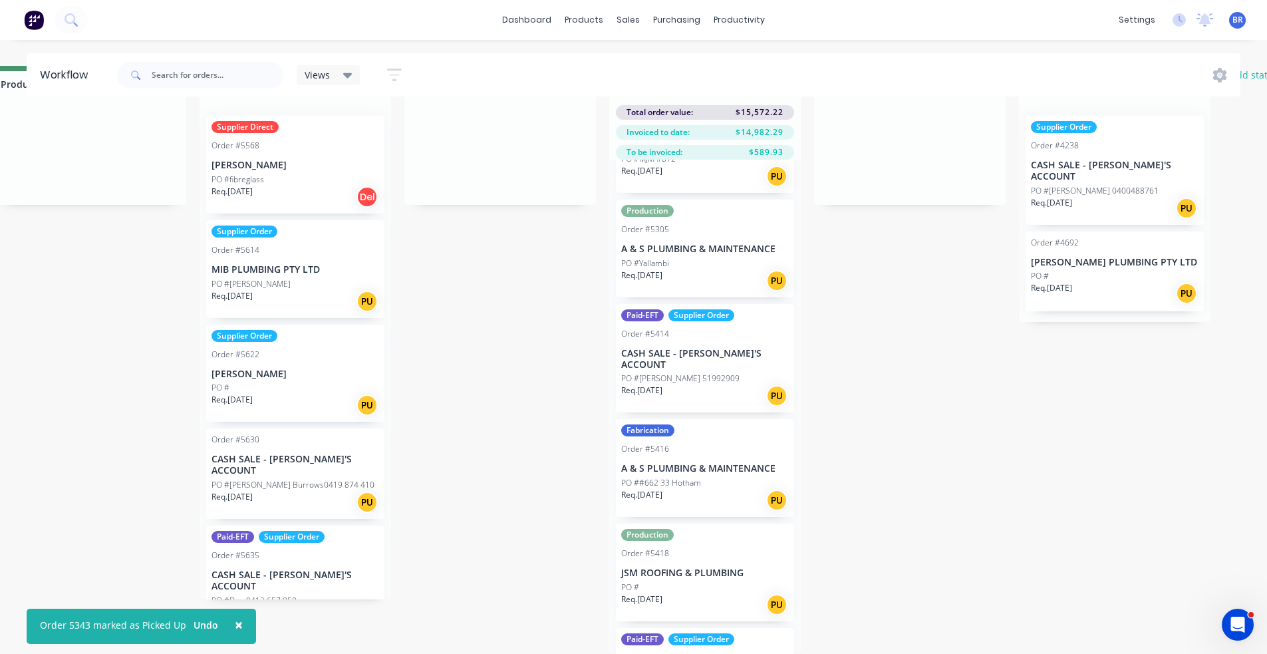
click at [718, 384] on div "Req. [DATE] PU" at bounding box center [705, 395] width 168 height 23
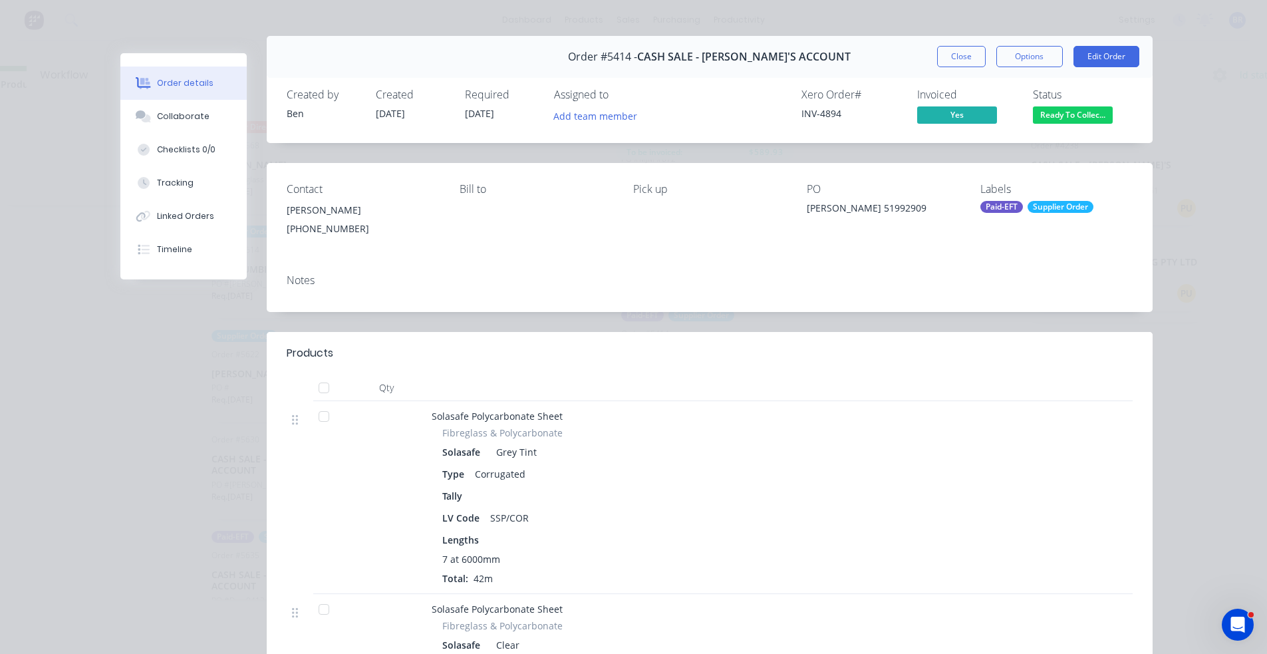
scroll to position [0, 0]
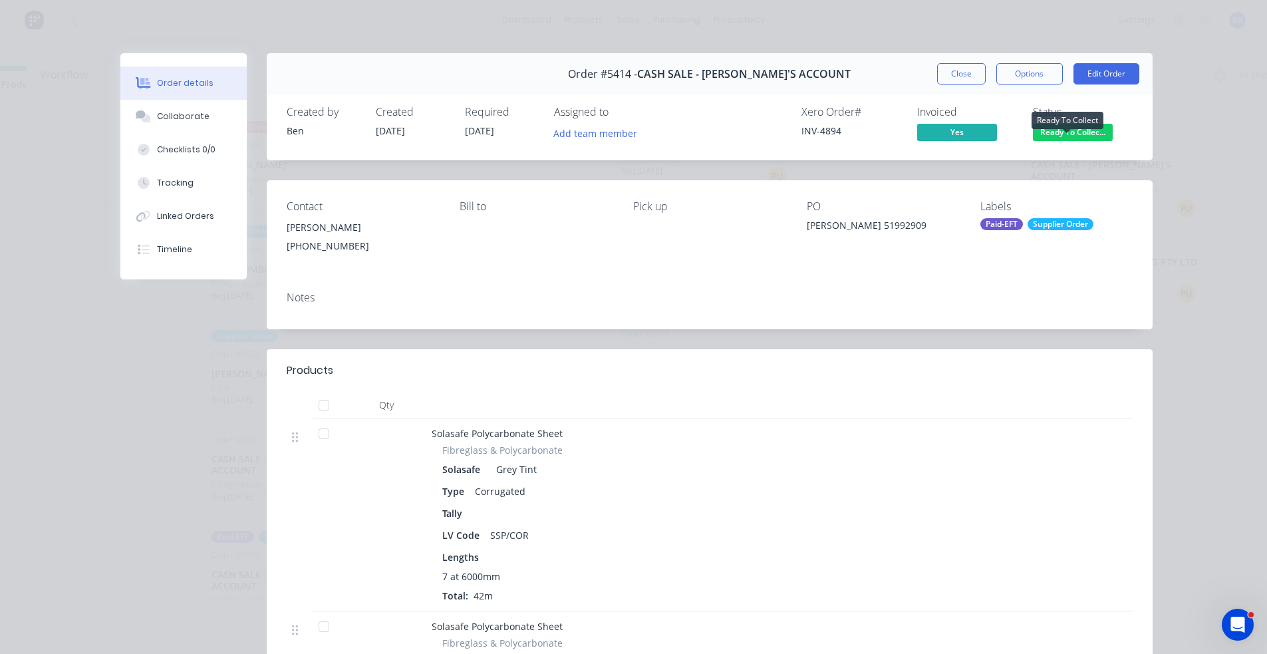
click at [1091, 128] on span "Ready To Collec..." at bounding box center [1073, 132] width 80 height 17
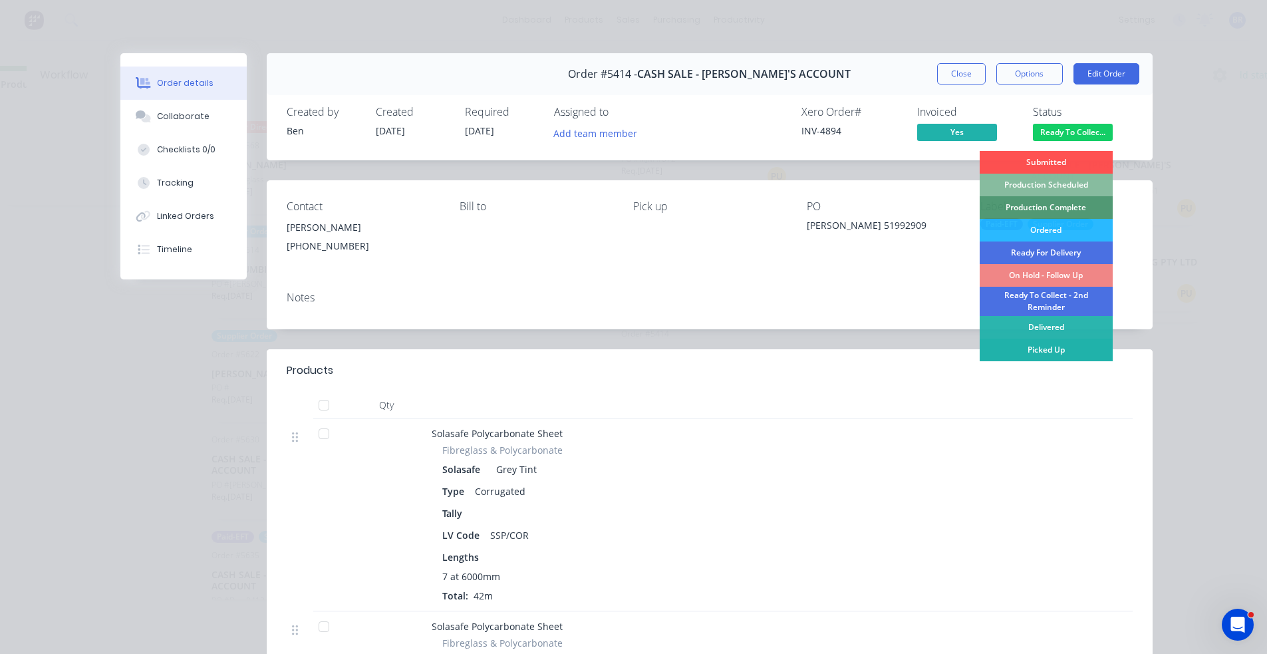
click at [1052, 345] on div "Picked Up" at bounding box center [1046, 350] width 133 height 23
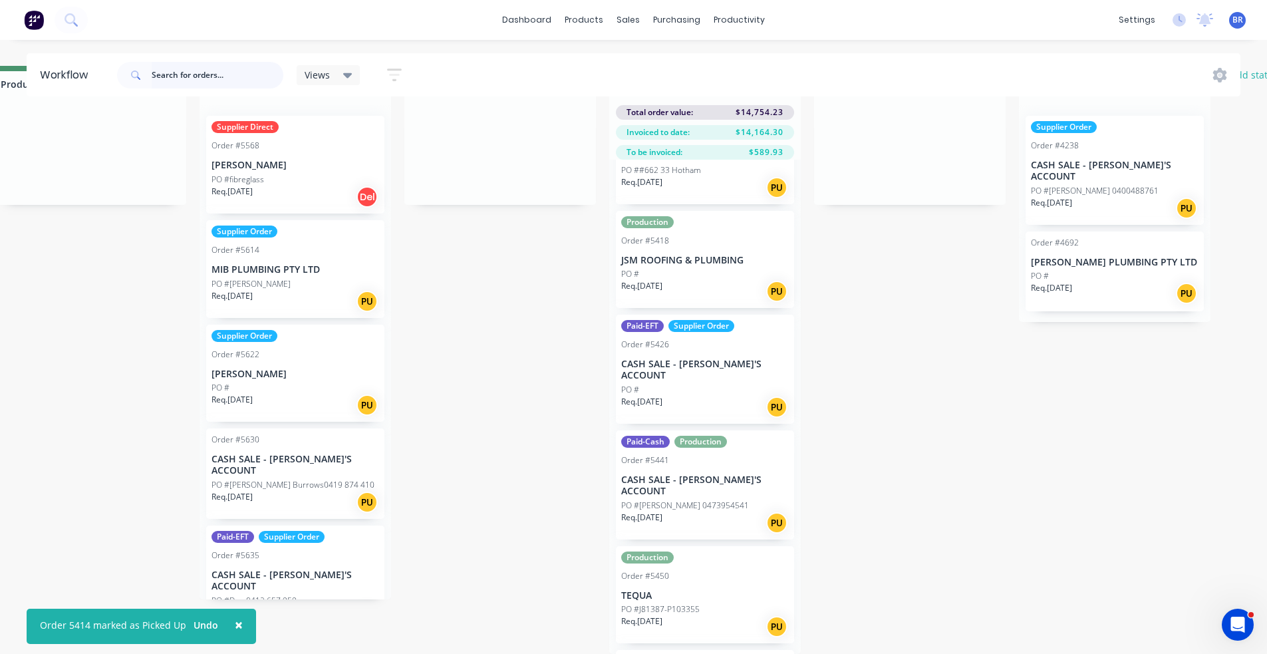
scroll to position [599, 0]
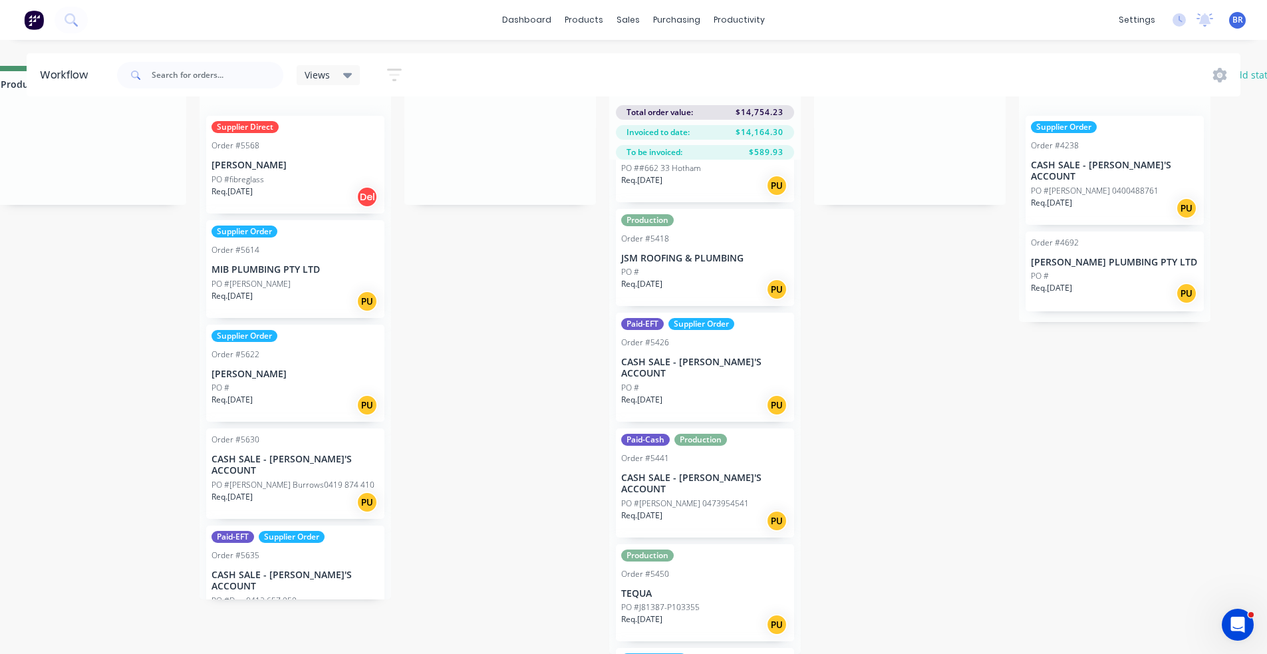
click at [712, 266] on div "PO #" at bounding box center [705, 272] width 168 height 12
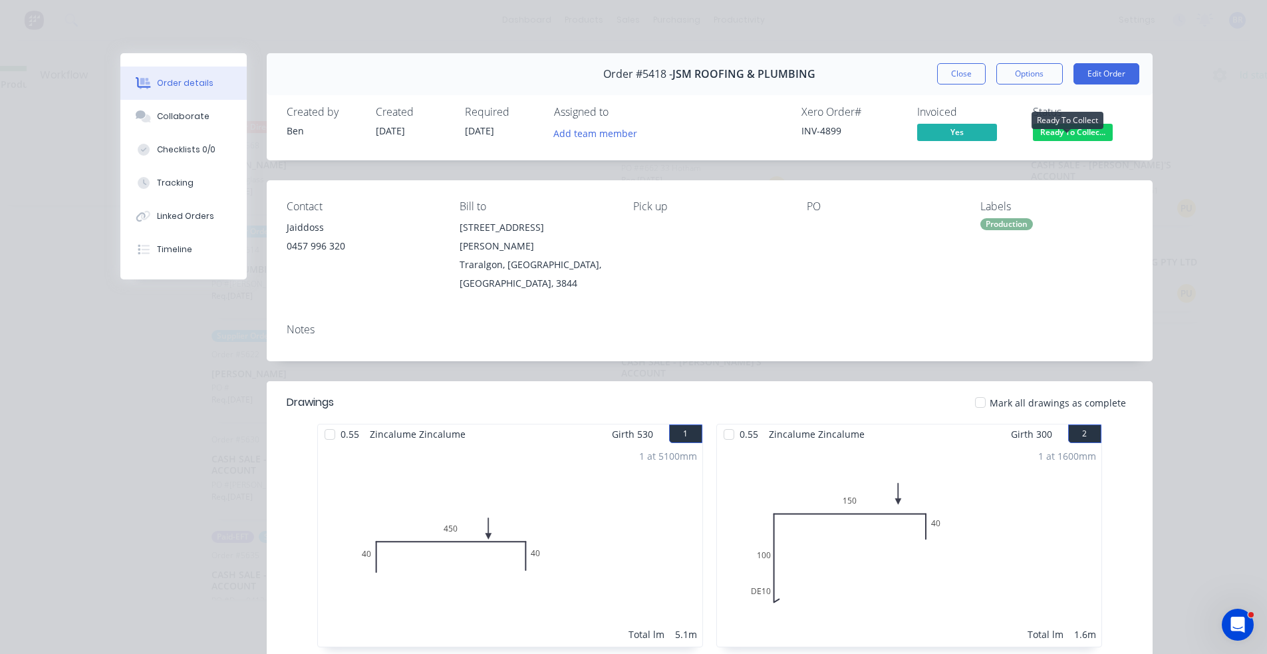
click at [1055, 136] on span "Ready To Collec..." at bounding box center [1073, 132] width 80 height 17
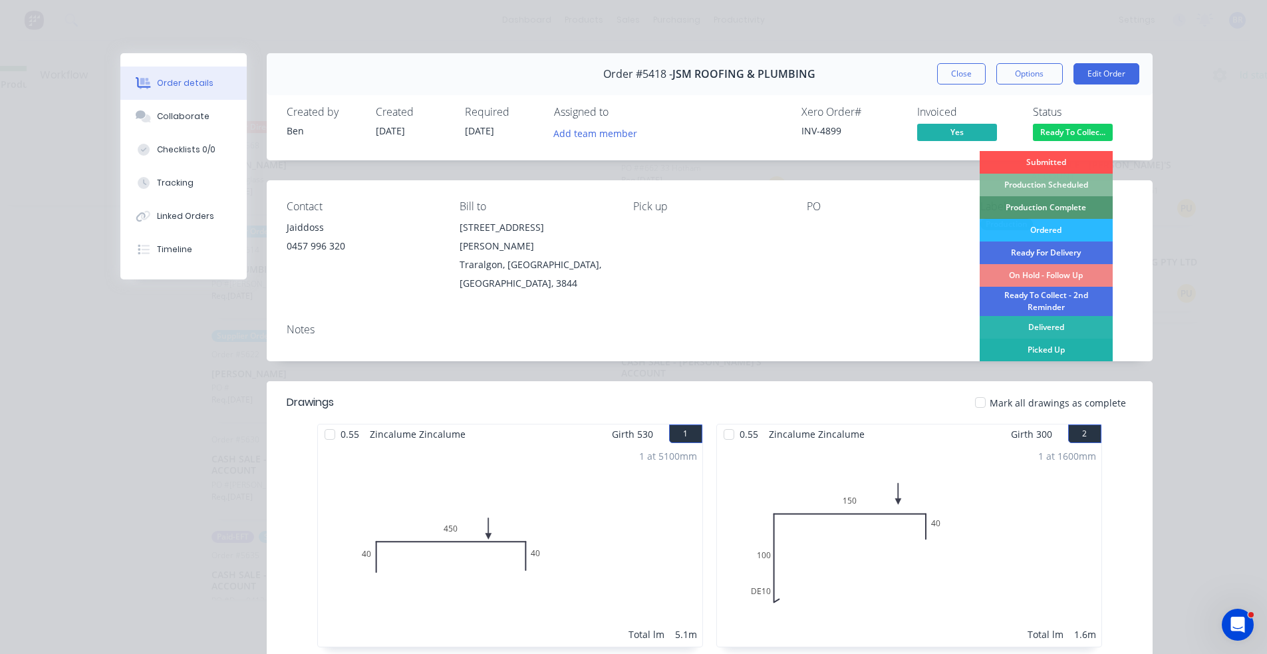
click at [1033, 348] on div "Picked Up" at bounding box center [1046, 350] width 133 height 23
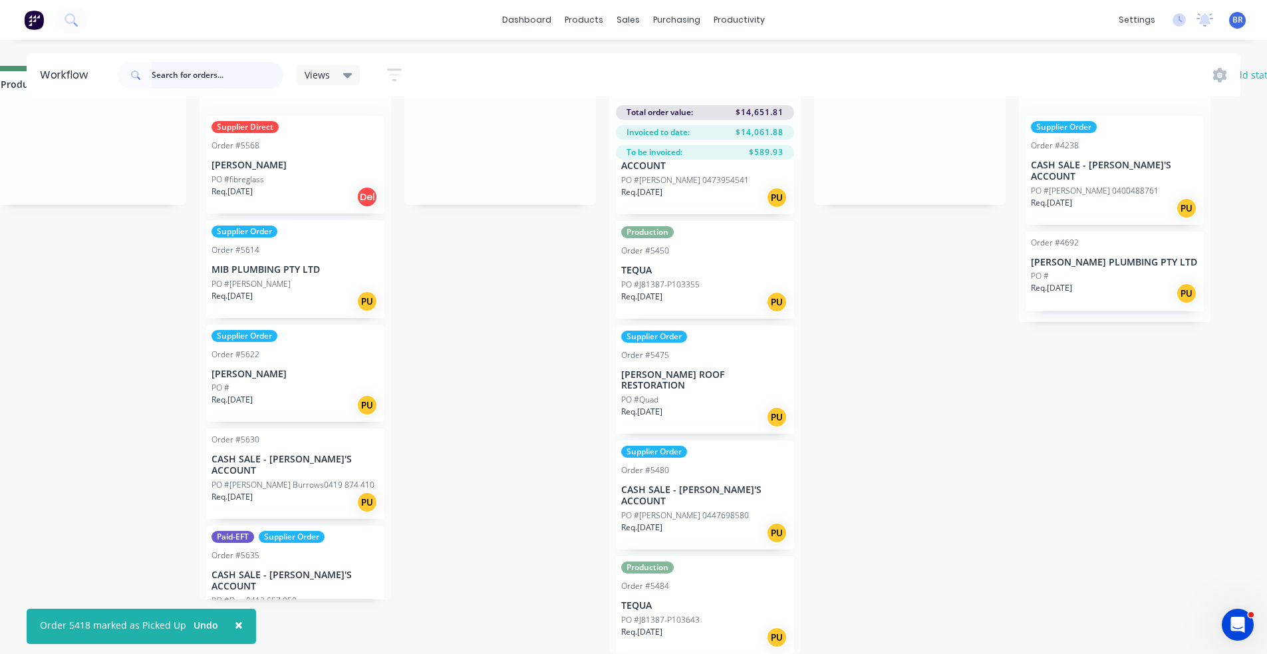
scroll to position [865, 0]
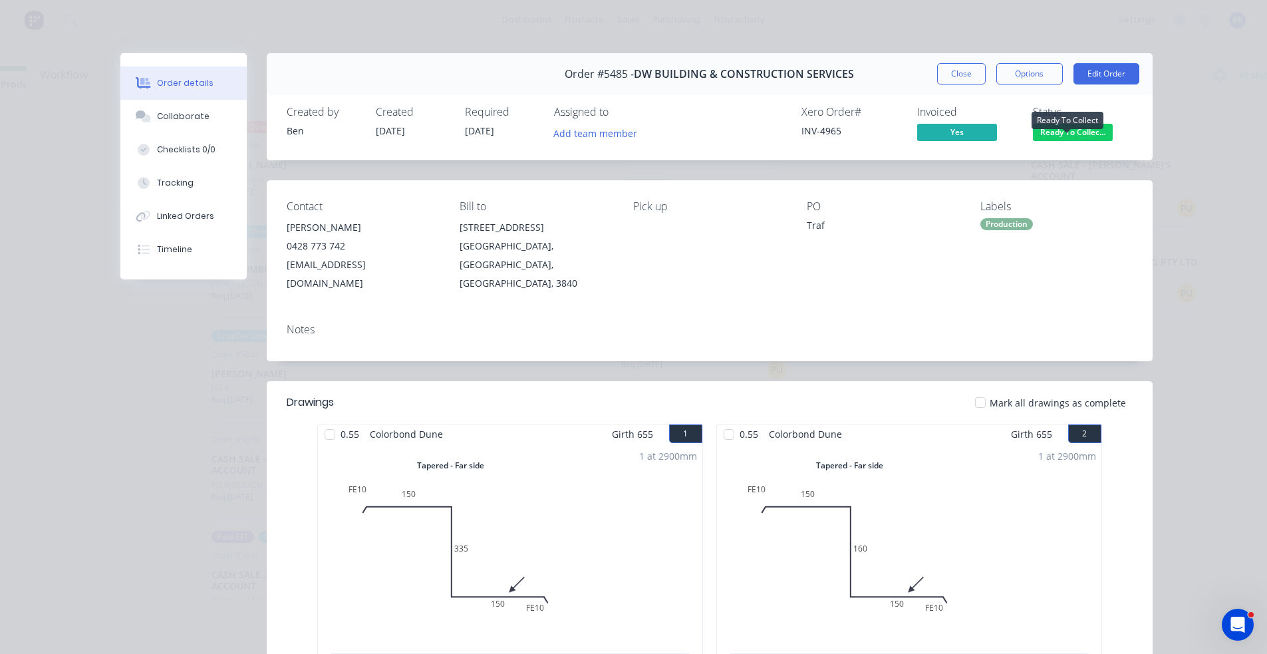
click at [1058, 134] on span "Ready To Collec..." at bounding box center [1073, 132] width 80 height 17
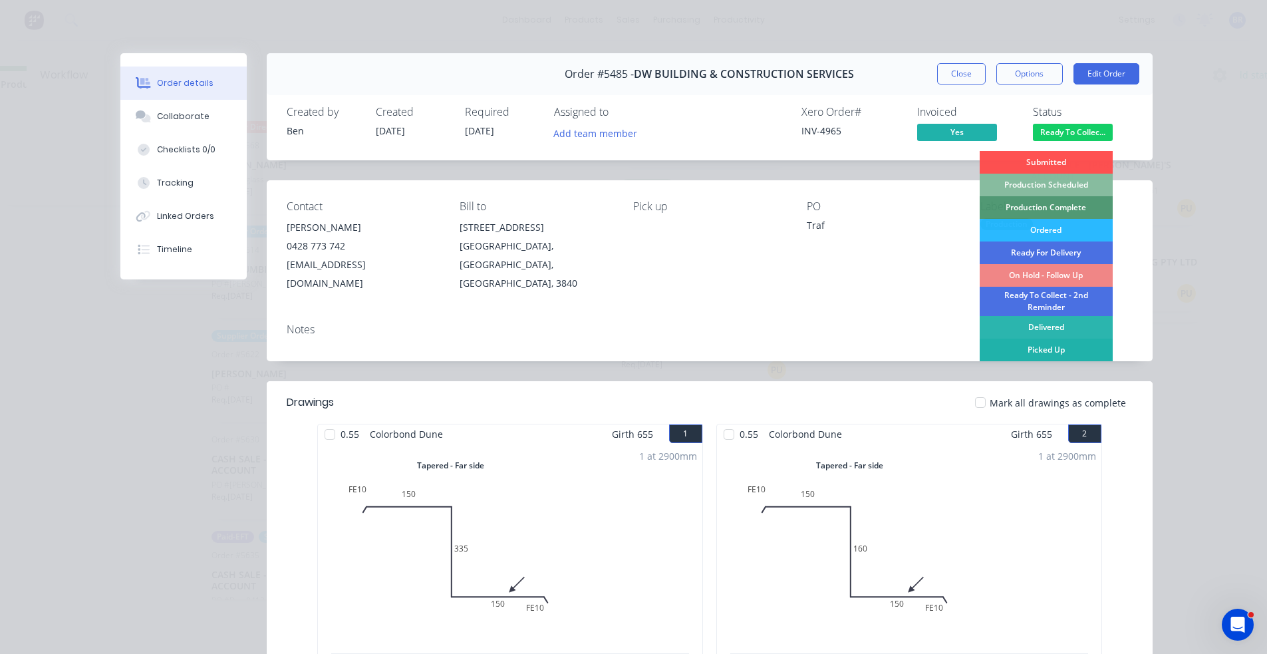
click at [1034, 351] on div "Picked Up" at bounding box center [1046, 350] width 133 height 23
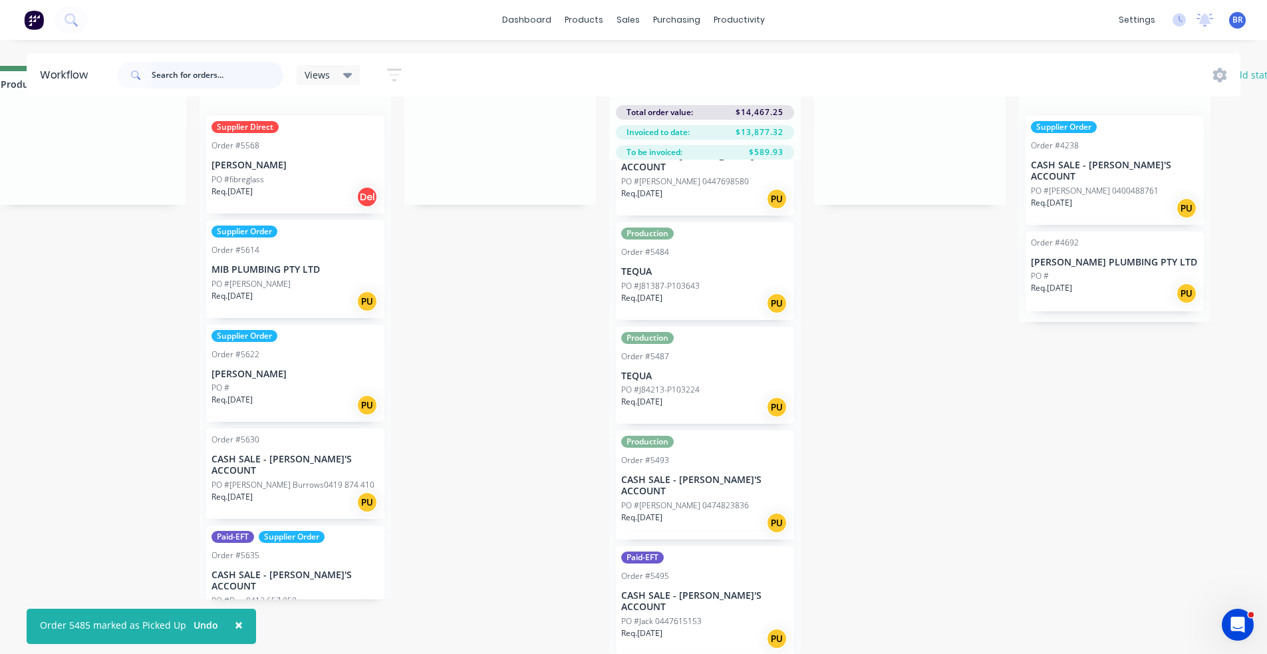
scroll to position [1197, 0]
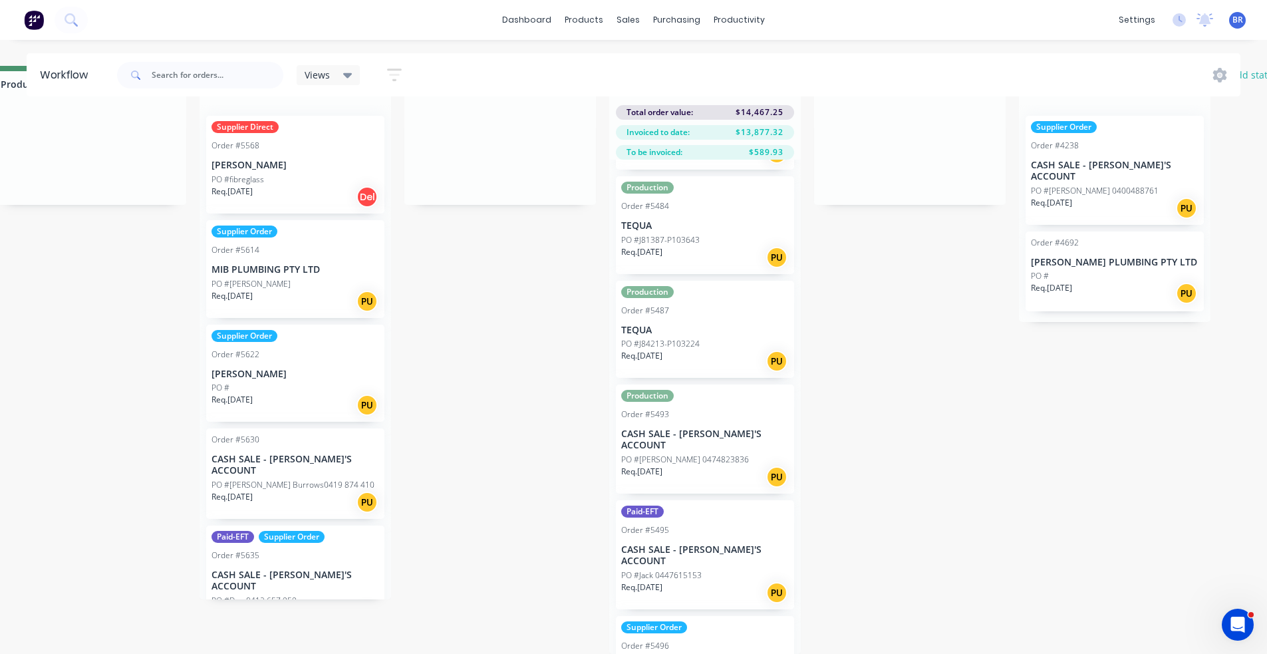
click at [708, 581] on div "Req. [DATE] PU" at bounding box center [705, 592] width 168 height 23
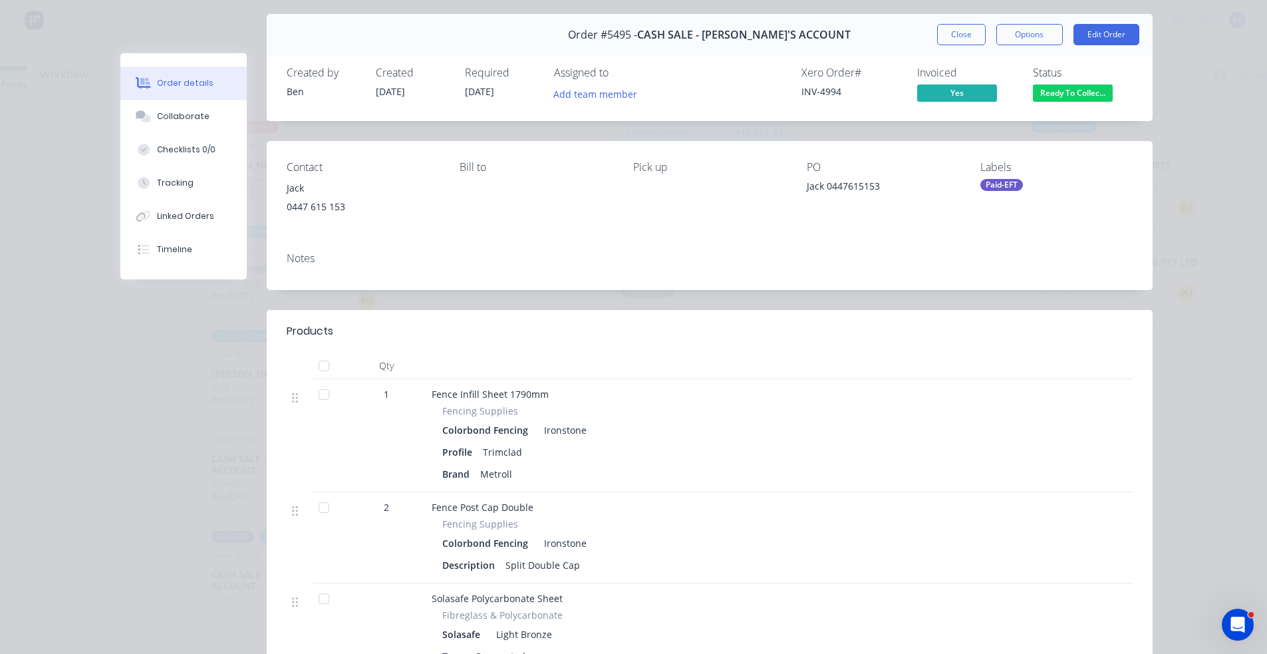
scroll to position [0, 0]
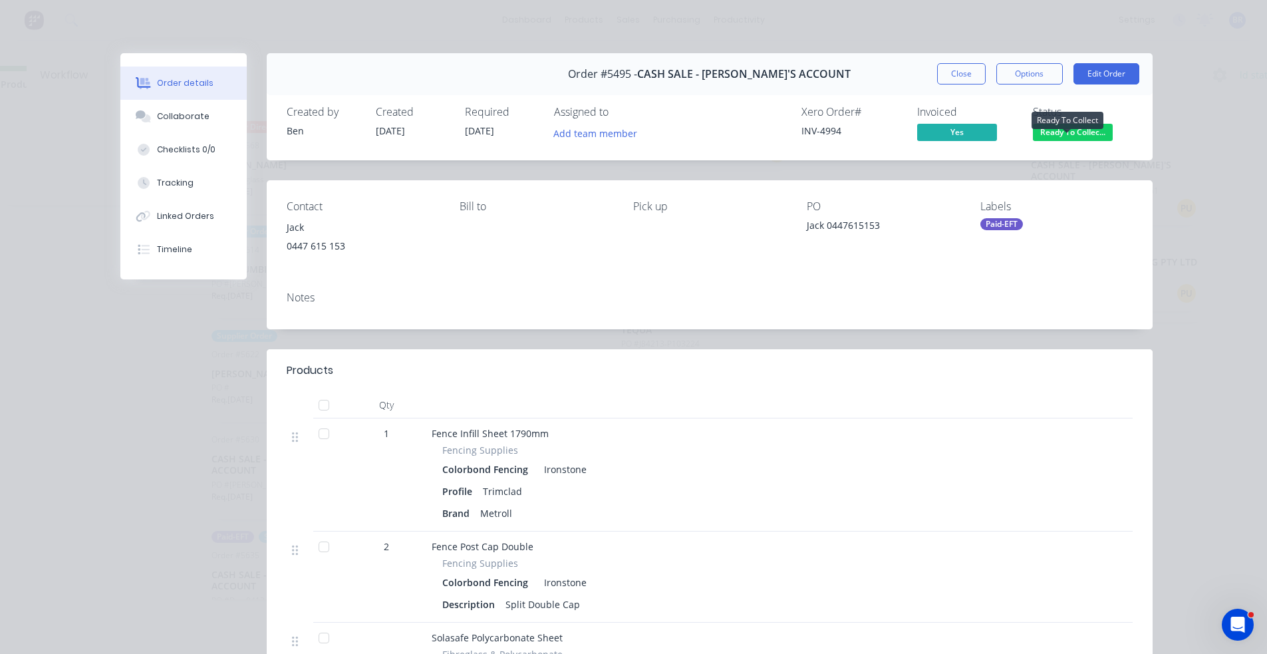
click at [1093, 128] on span "Ready To Collec..." at bounding box center [1073, 132] width 80 height 17
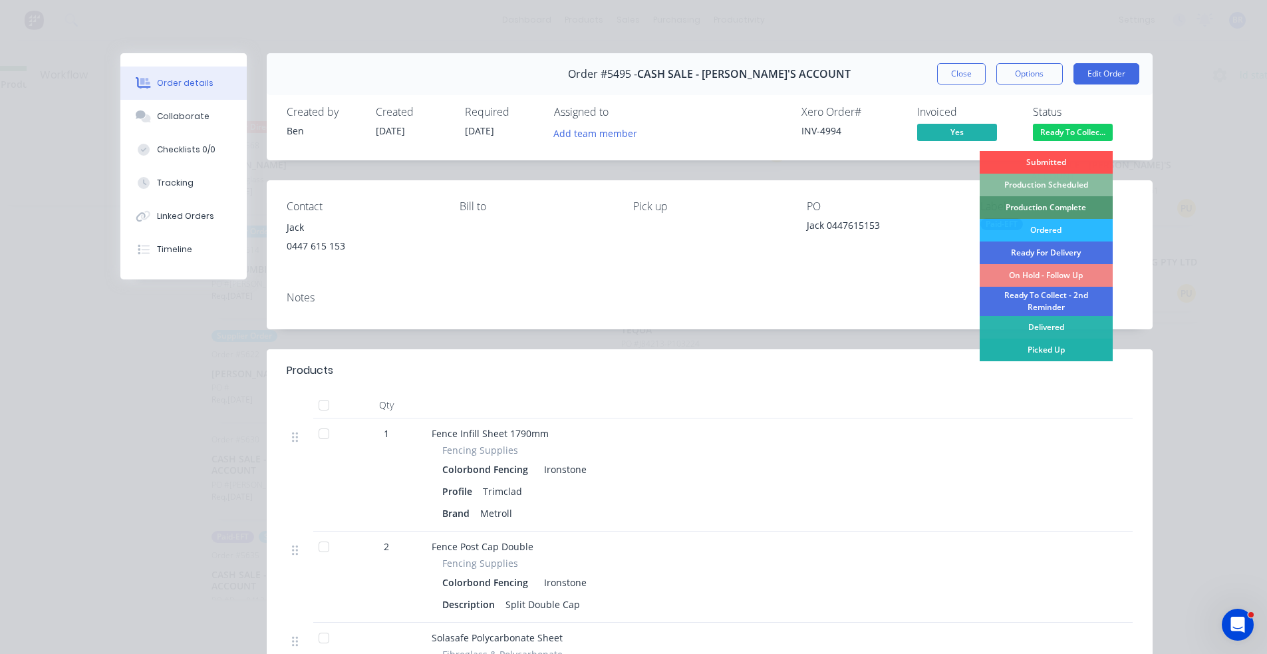
click at [1062, 348] on div "Picked Up" at bounding box center [1046, 350] width 133 height 23
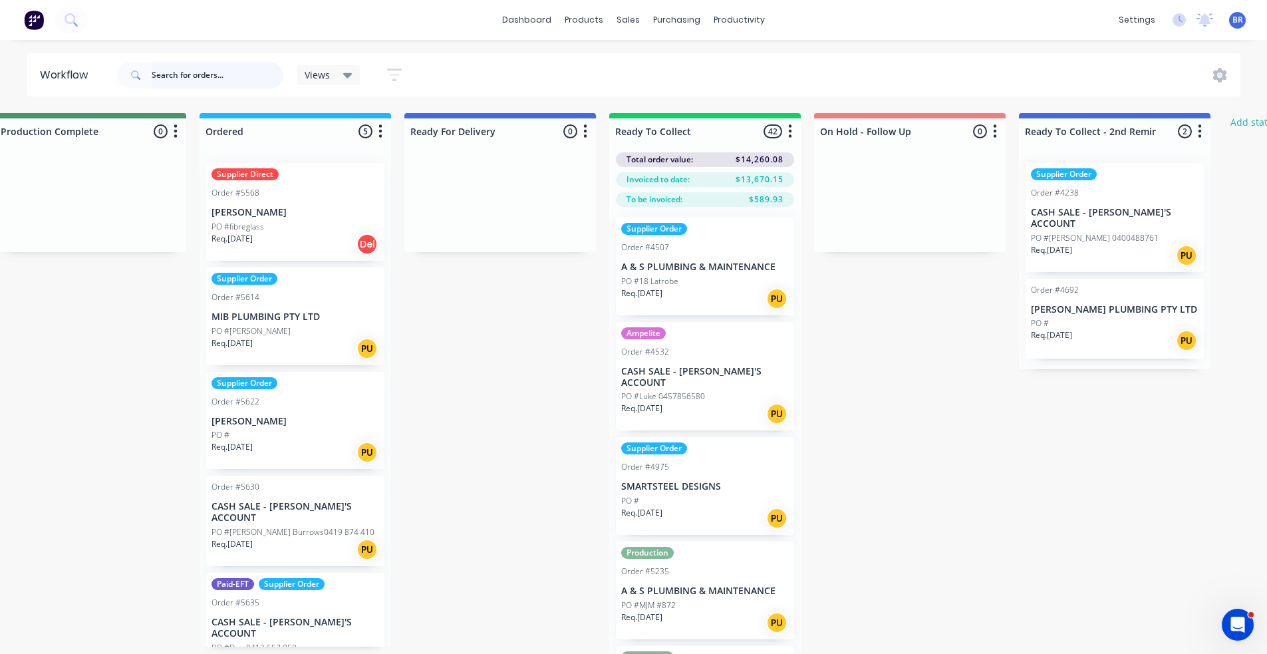
scroll to position [67, 0]
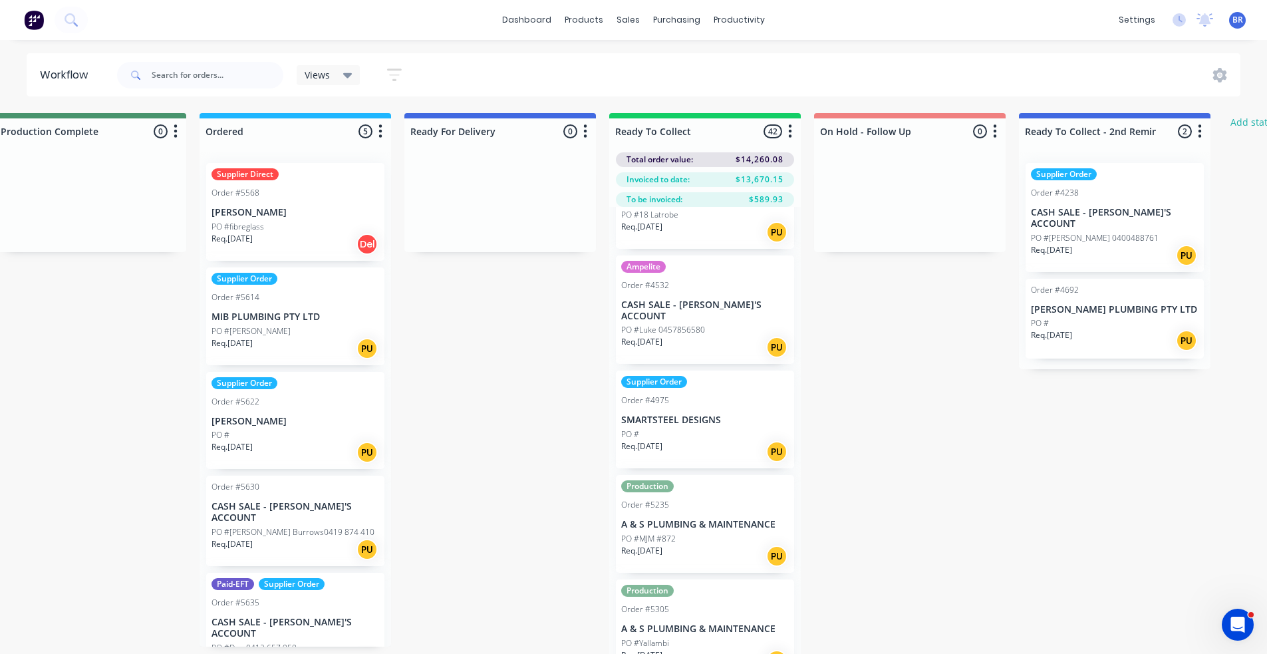
click at [705, 533] on div "PO #MJM #872" at bounding box center [705, 539] width 168 height 12
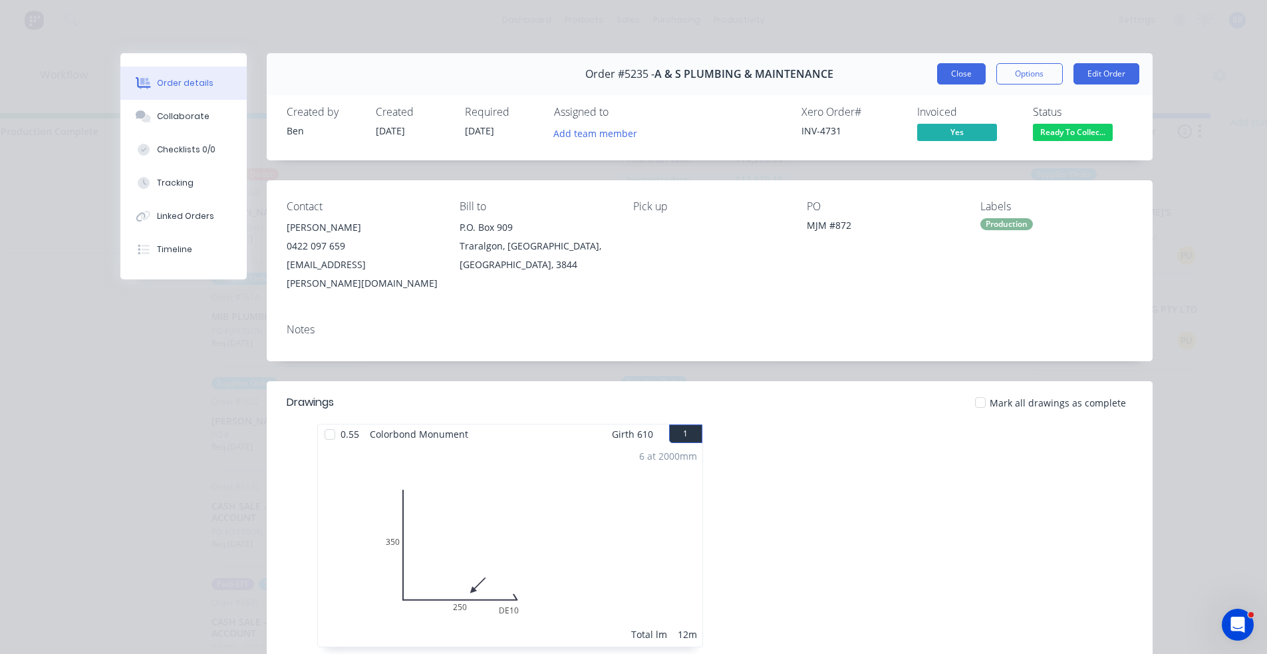
click at [960, 76] on button "Close" at bounding box center [961, 73] width 49 height 21
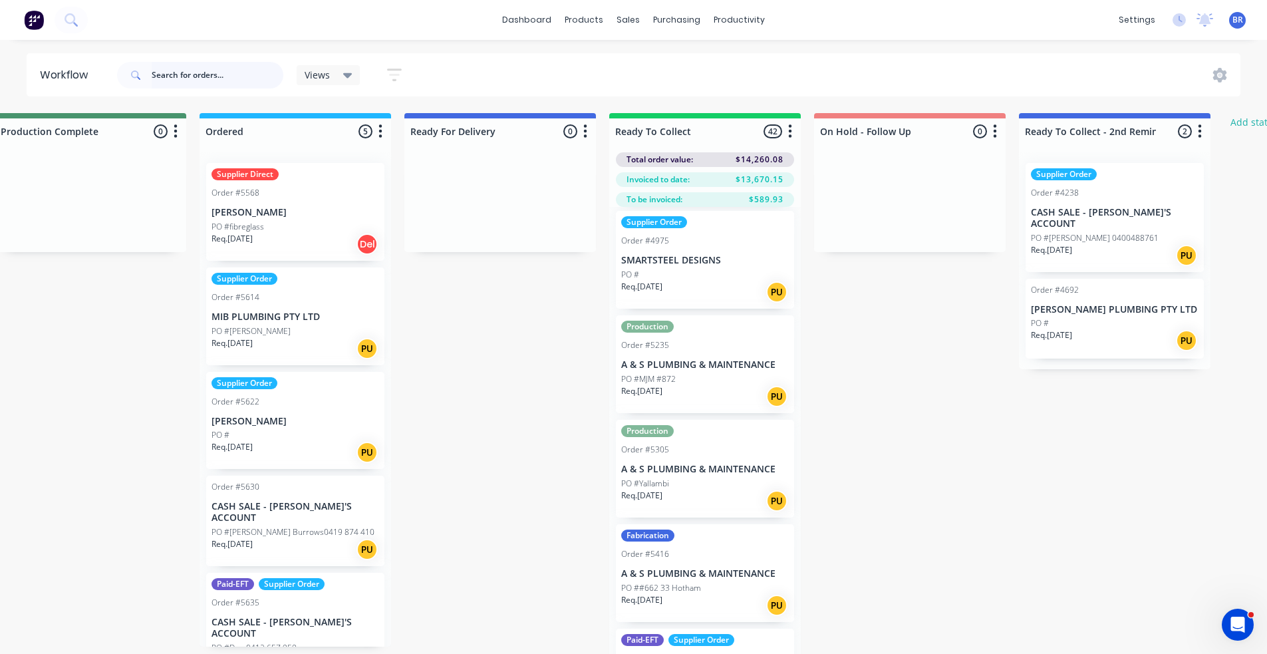
scroll to position [266, 0]
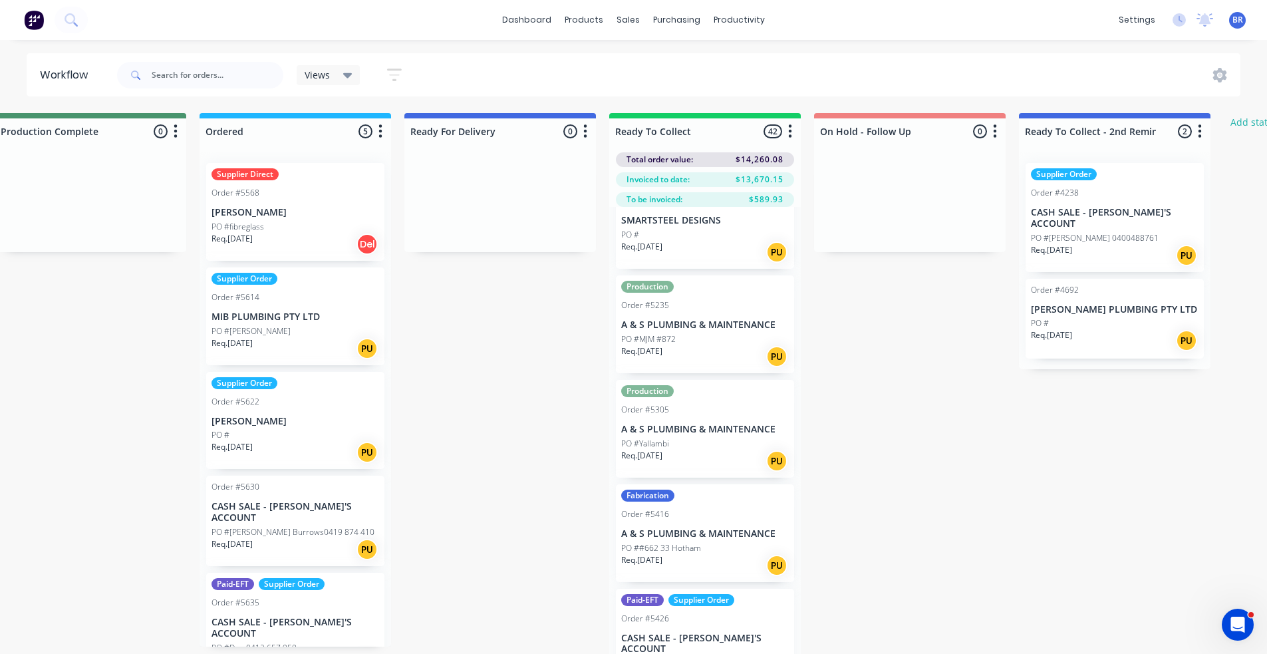
click at [710, 450] on div "Req. [DATE] PU" at bounding box center [705, 461] width 168 height 23
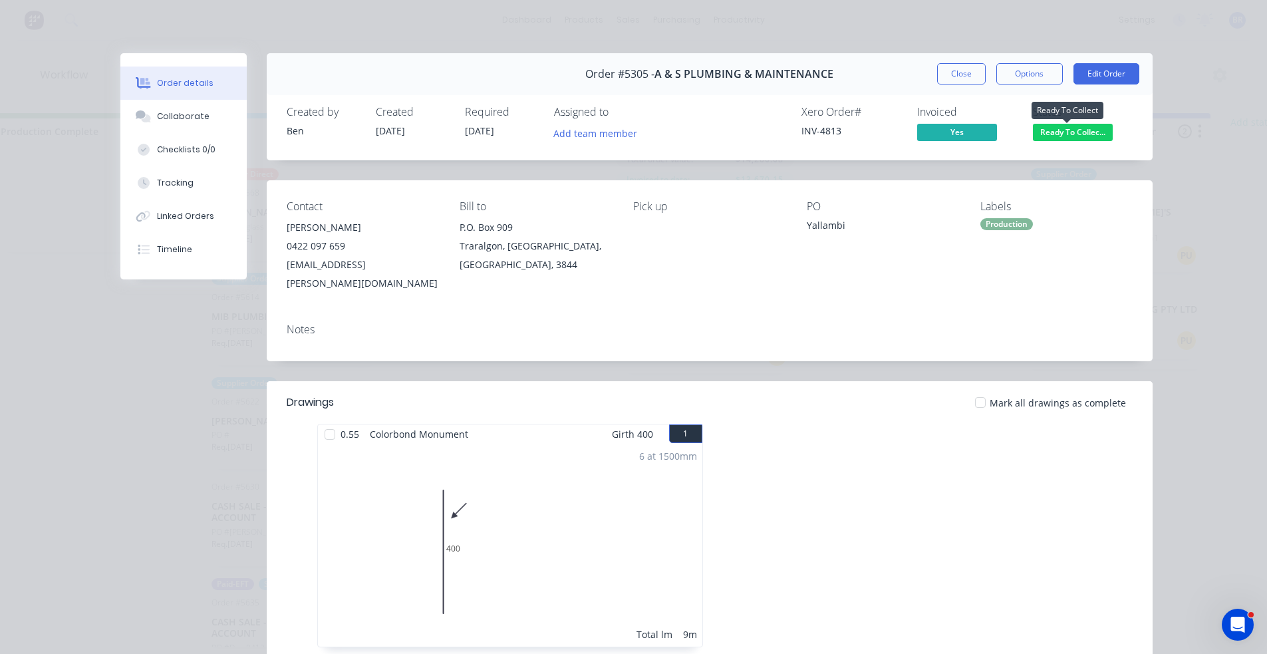
click at [1062, 135] on span "Ready To Collec..." at bounding box center [1073, 132] width 80 height 17
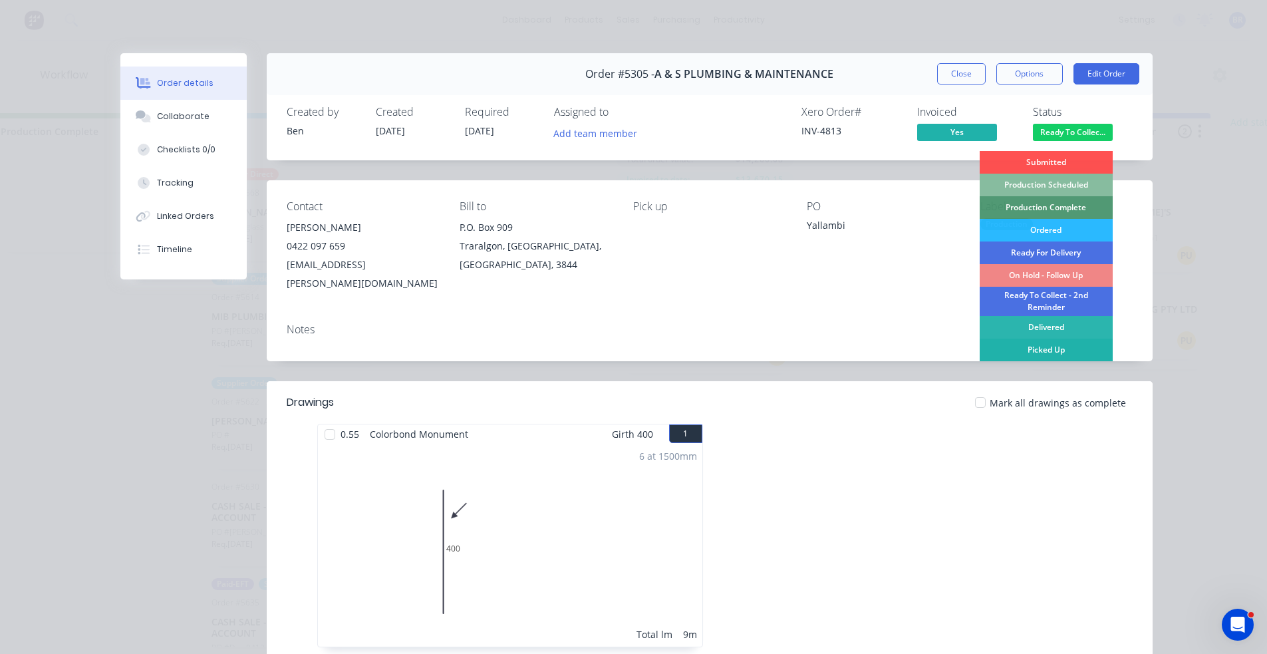
click at [1027, 349] on div "Picked Up" at bounding box center [1046, 350] width 133 height 23
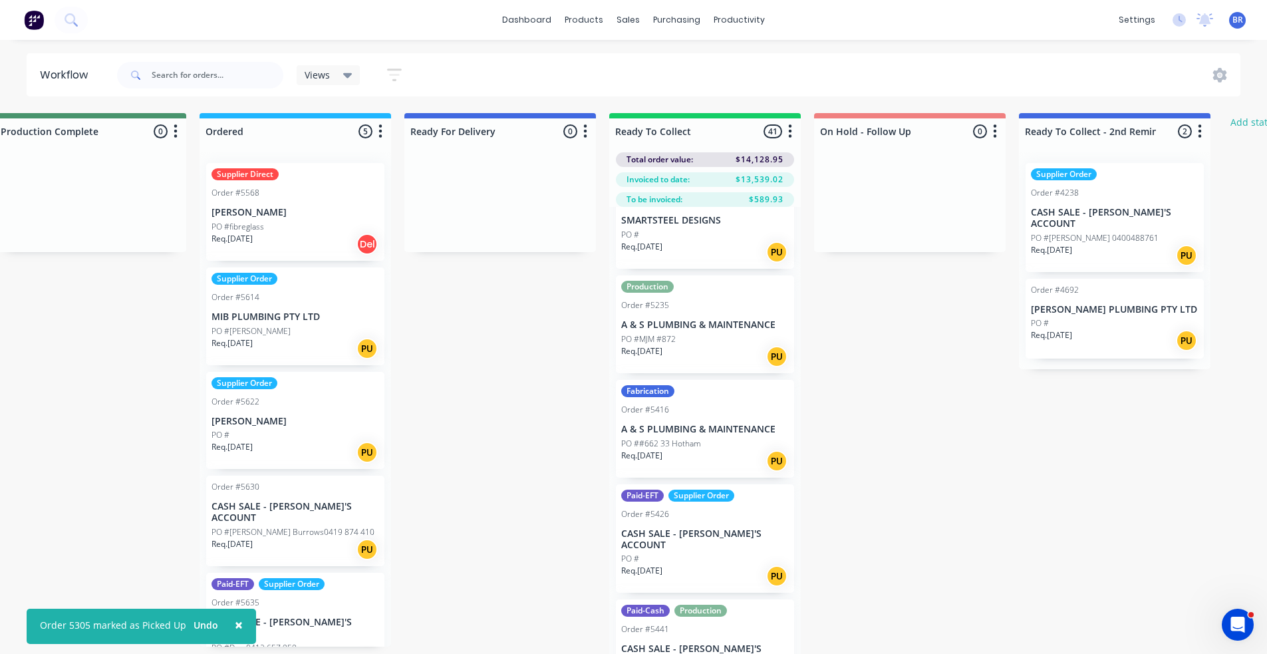
click at [722, 438] on div "PO ##662 33 Hotham" at bounding box center [705, 444] width 168 height 12
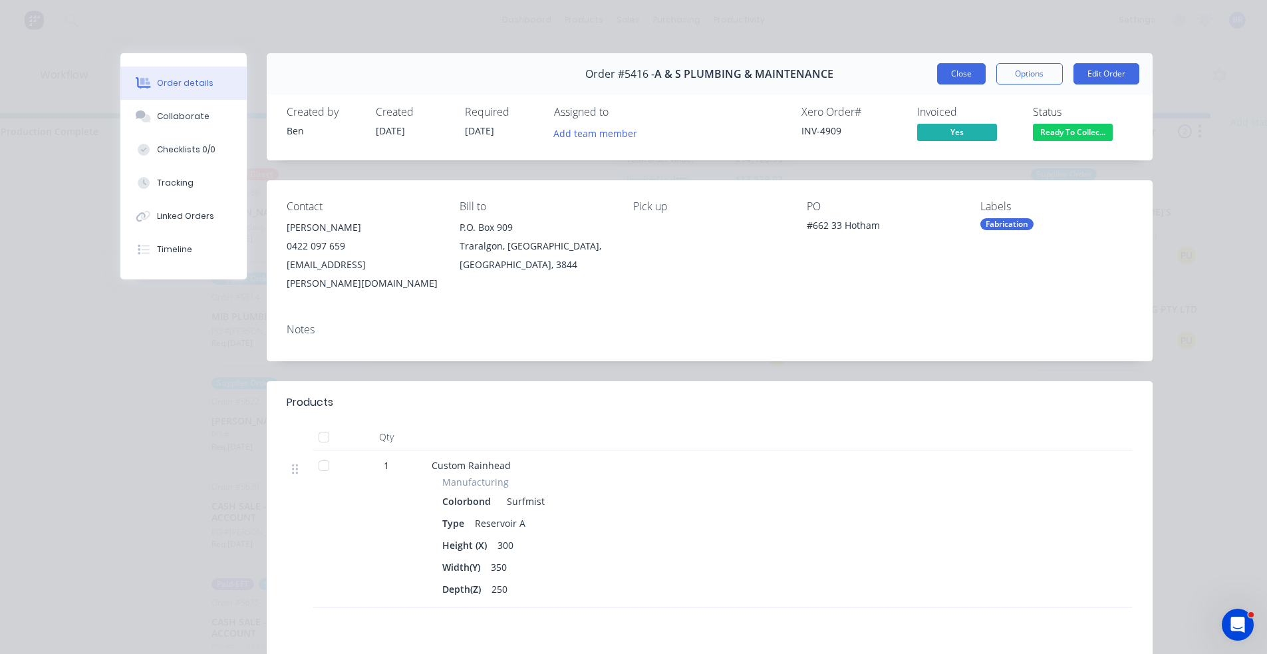
click at [959, 76] on button "Close" at bounding box center [961, 73] width 49 height 21
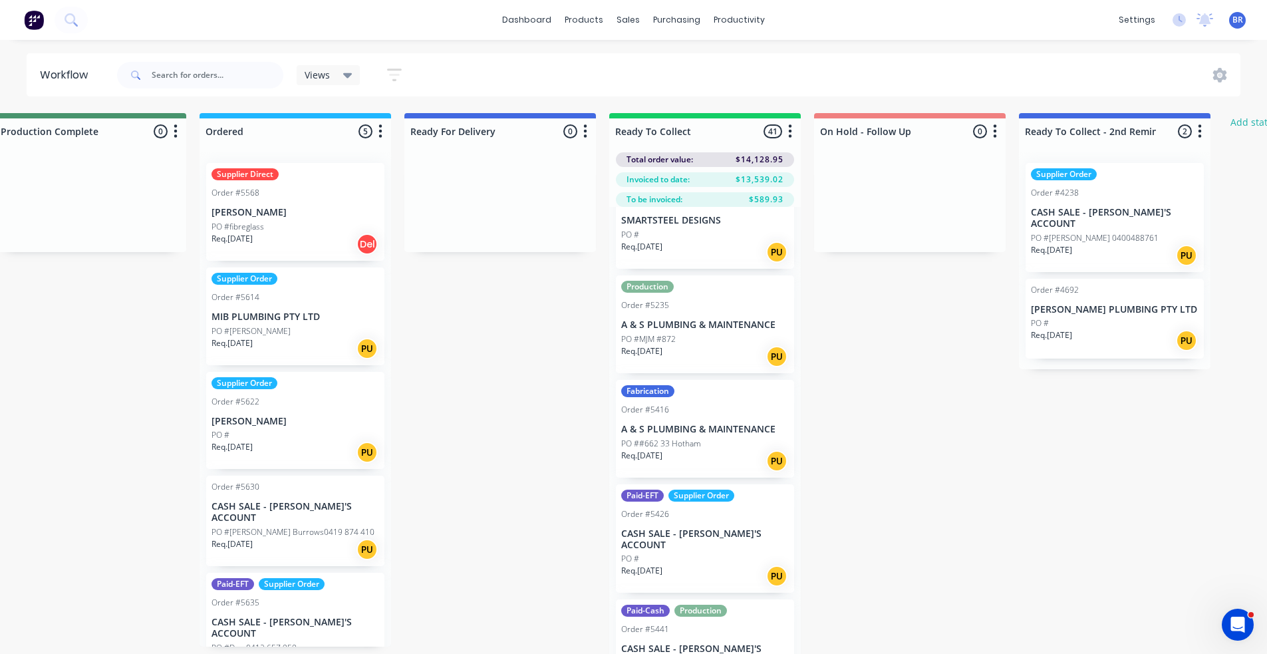
click at [735, 565] on div "Req. [DATE] PU" at bounding box center [705, 576] width 168 height 23
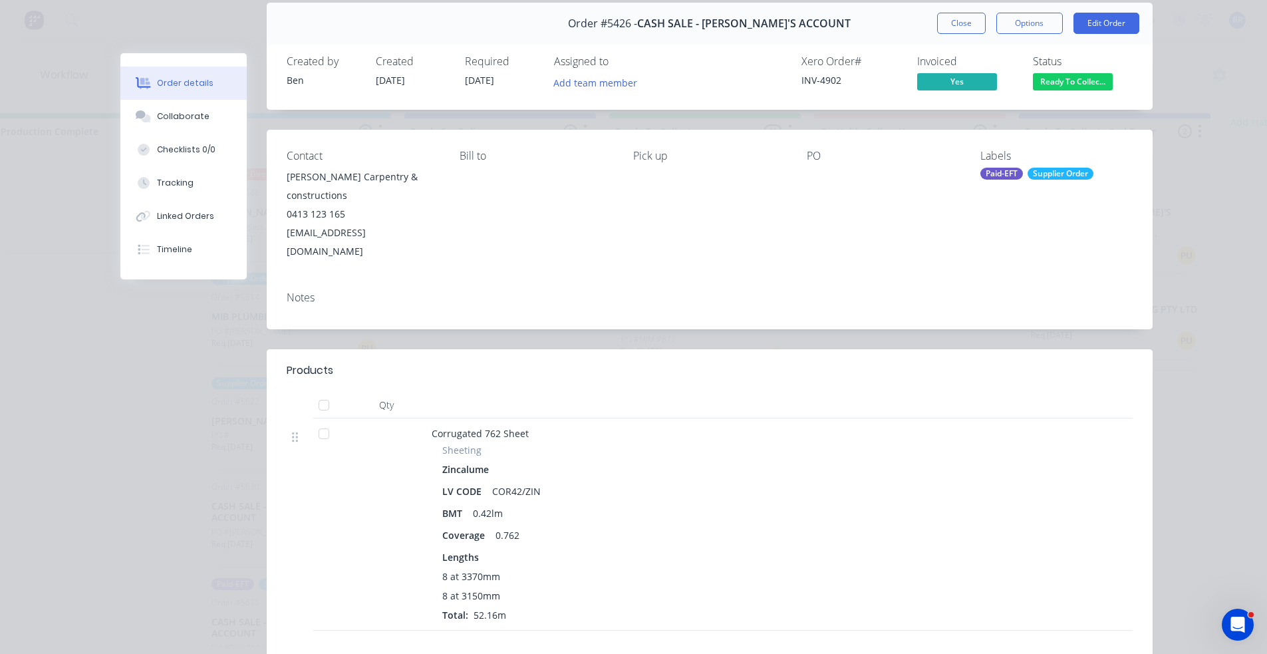
scroll to position [0, 0]
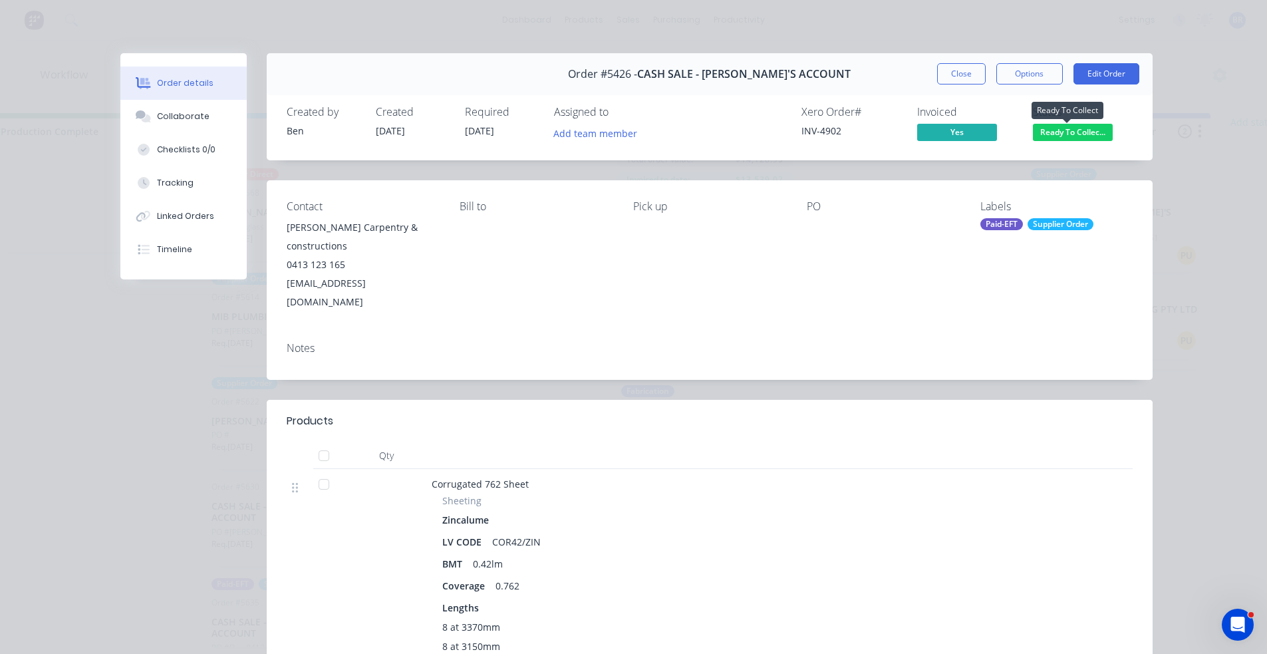
drag, startPoint x: 1078, startPoint y: 135, endPoint x: 1078, endPoint y: 148, distance: 12.6
click at [1078, 136] on span "Ready To Collec..." at bounding box center [1073, 132] width 80 height 17
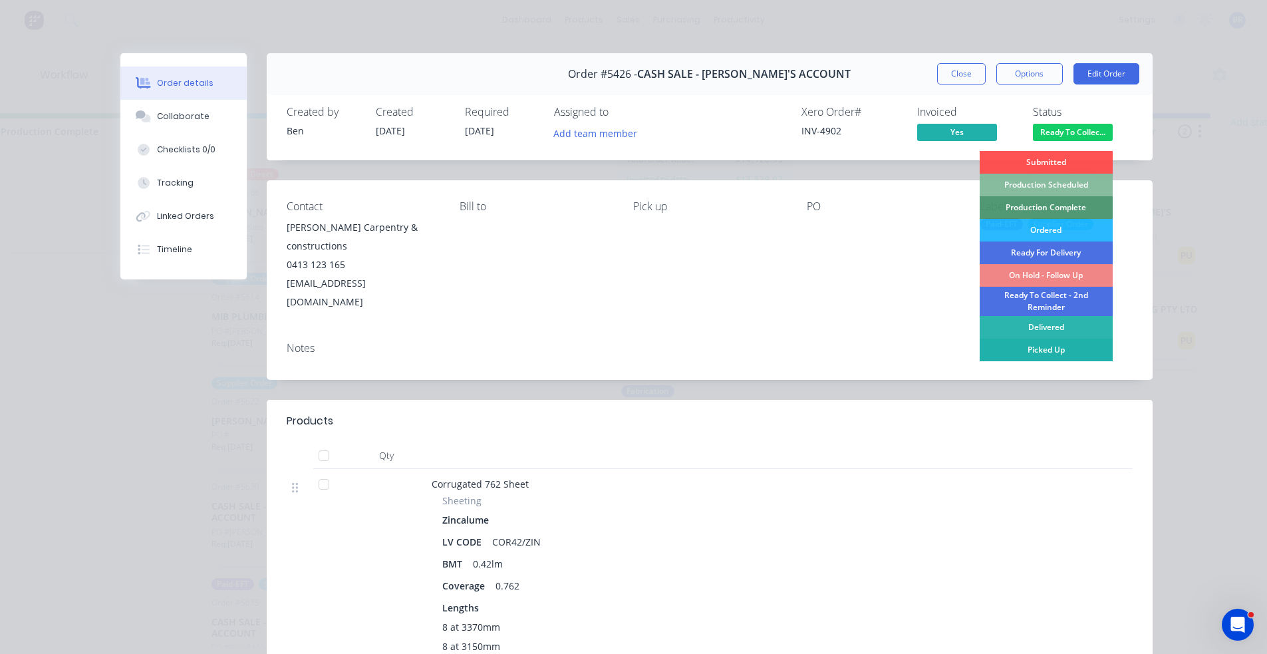
click at [1046, 349] on div "Picked Up" at bounding box center [1046, 350] width 133 height 23
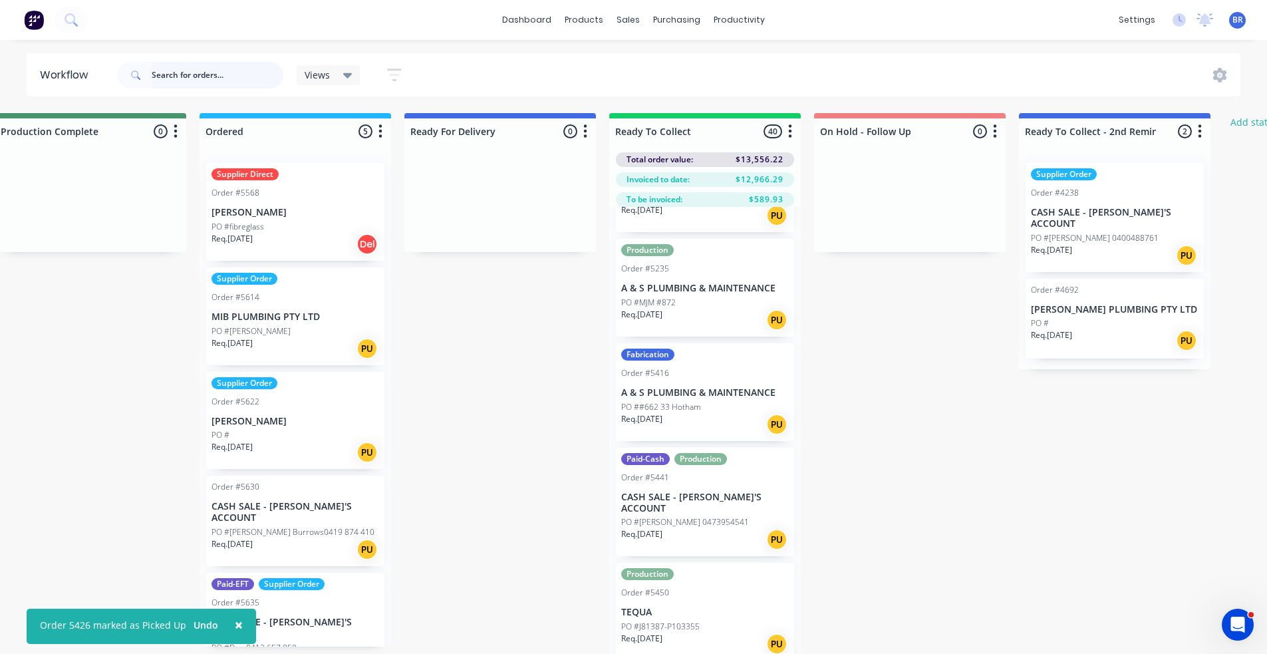
scroll to position [333, 0]
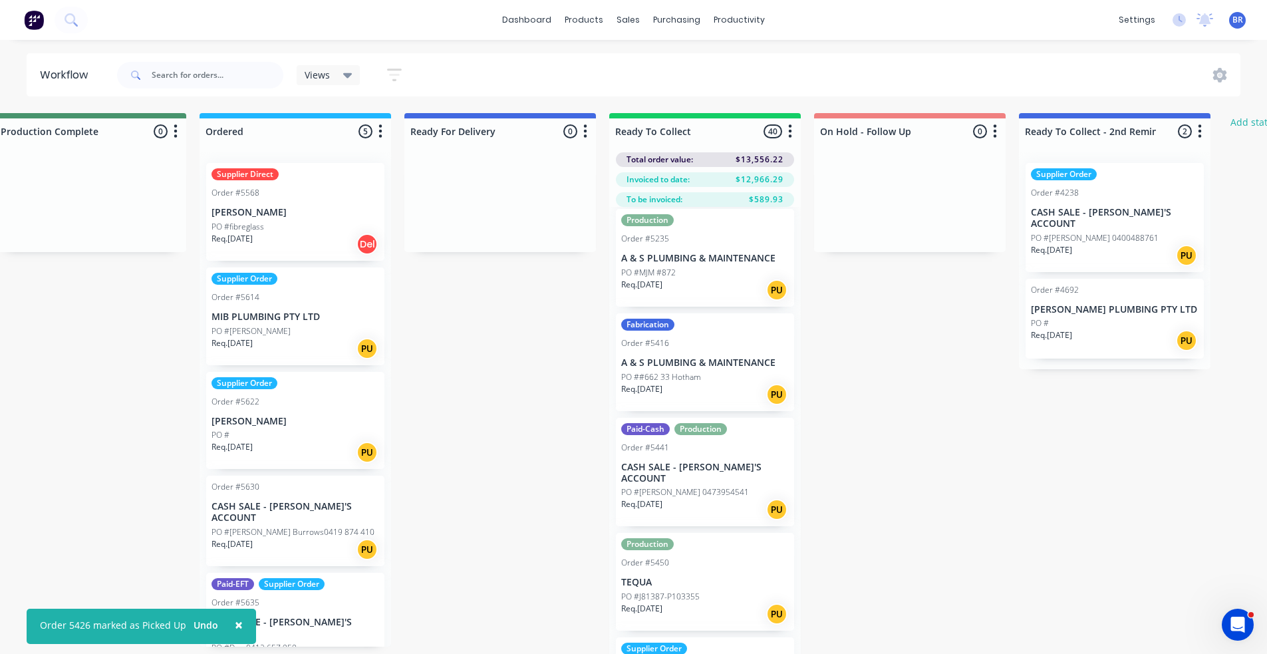
click at [699, 498] on div "Req. [DATE] PU" at bounding box center [705, 509] width 168 height 23
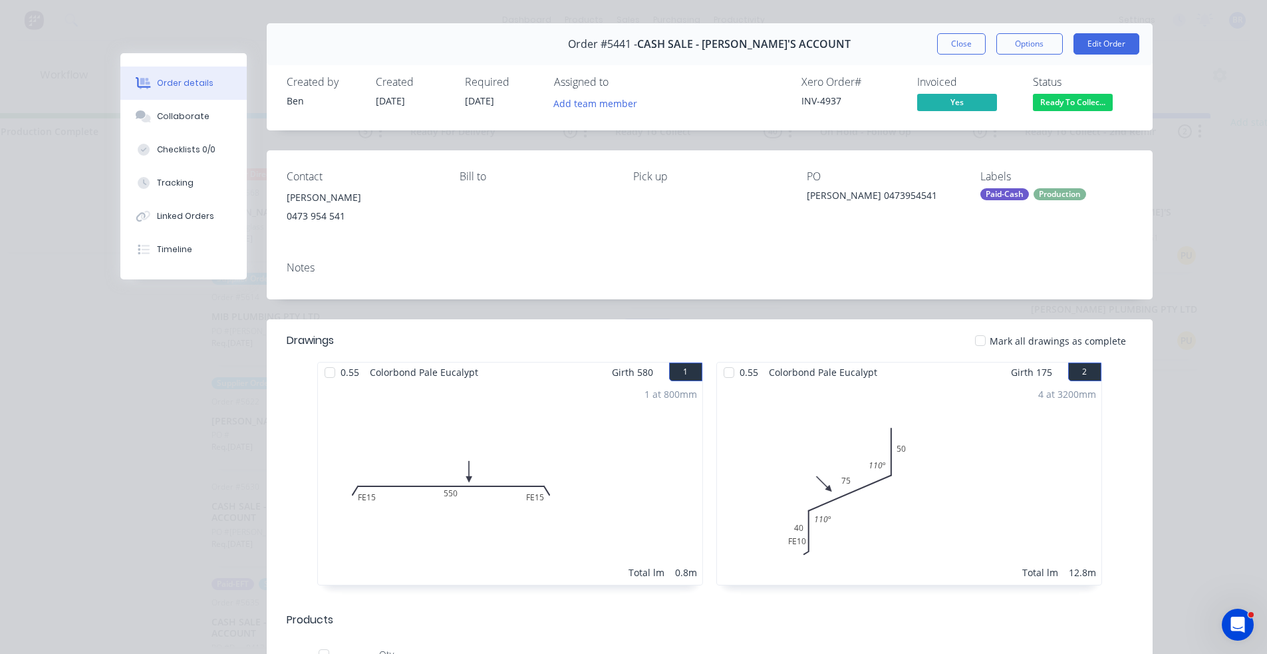
scroll to position [0, 0]
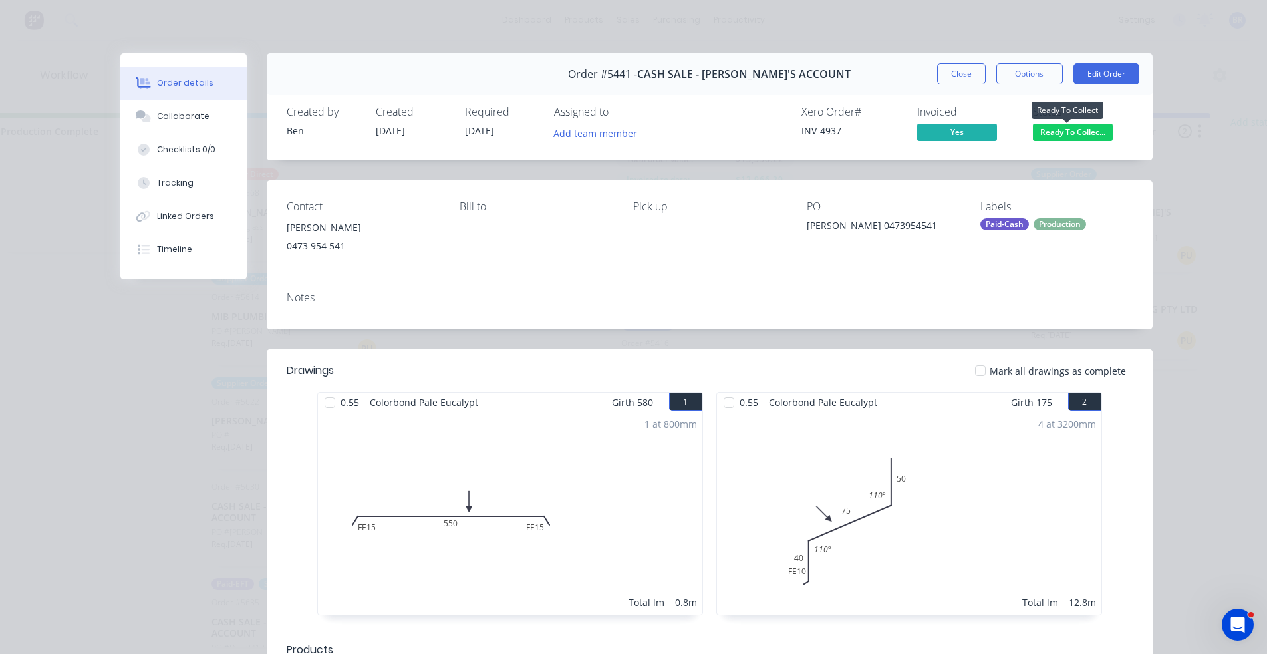
click at [1075, 140] on span "Ready To Collec..." at bounding box center [1073, 132] width 80 height 17
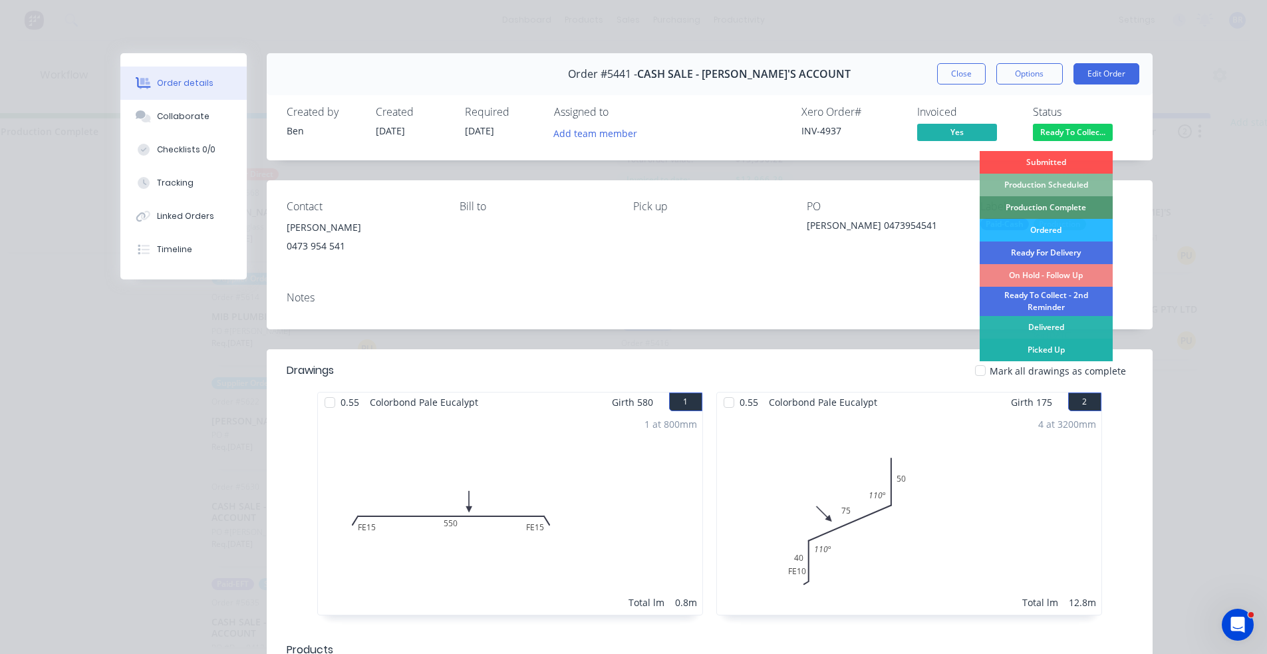
click at [1045, 351] on div "Picked Up" at bounding box center [1046, 350] width 133 height 23
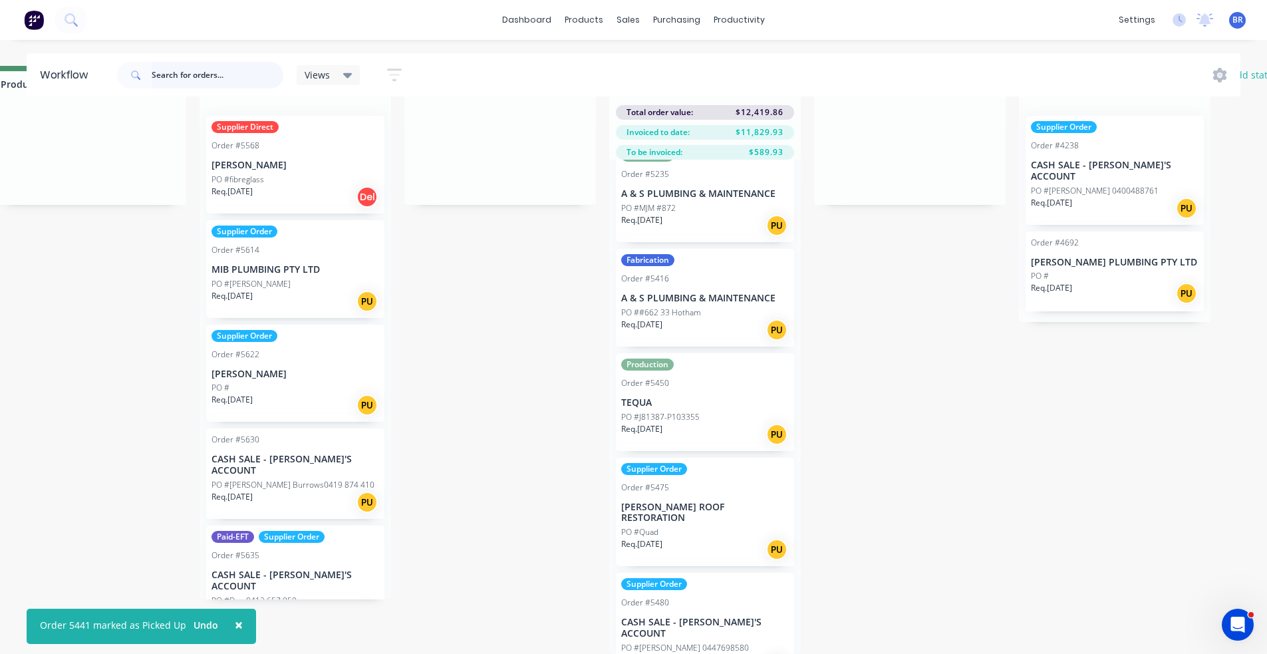
scroll to position [399, 0]
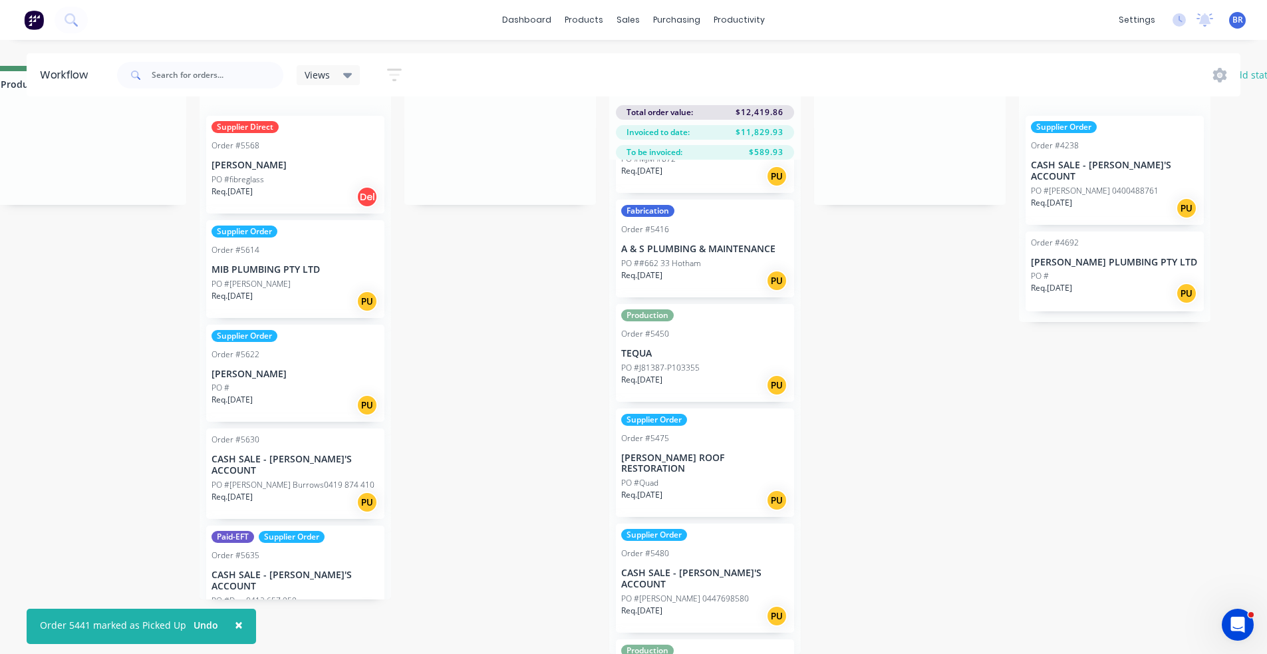
click at [701, 374] on div "Req. [DATE] PU" at bounding box center [705, 385] width 168 height 23
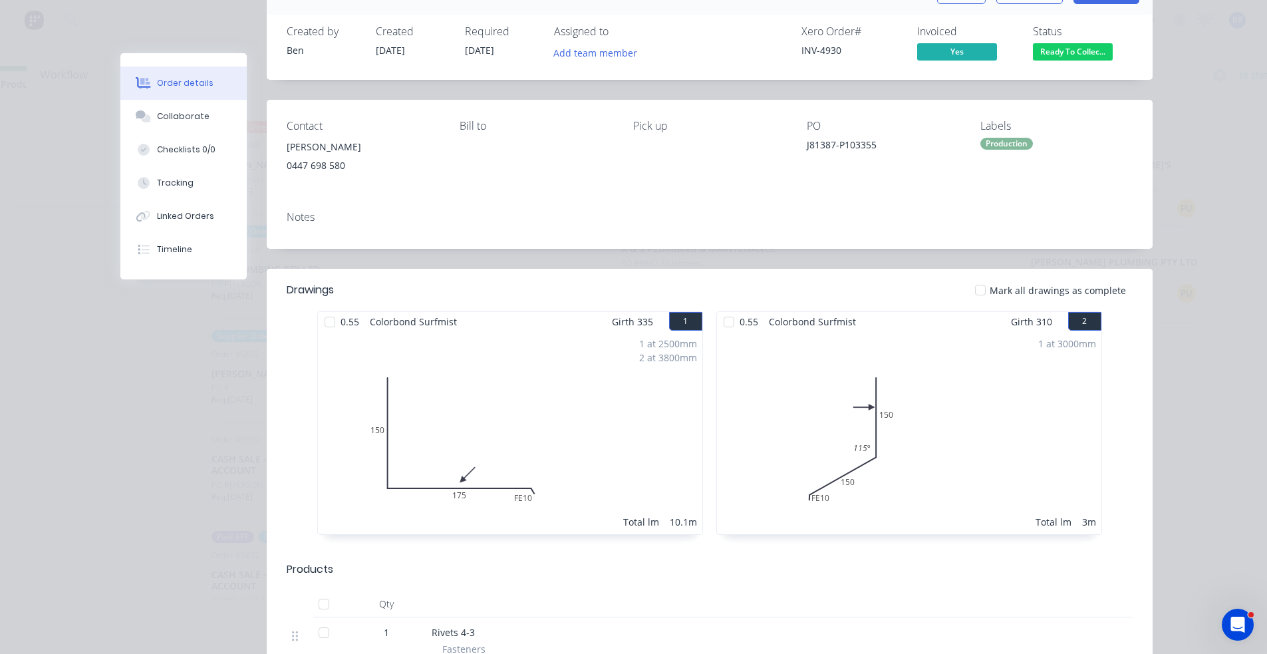
scroll to position [67, 0]
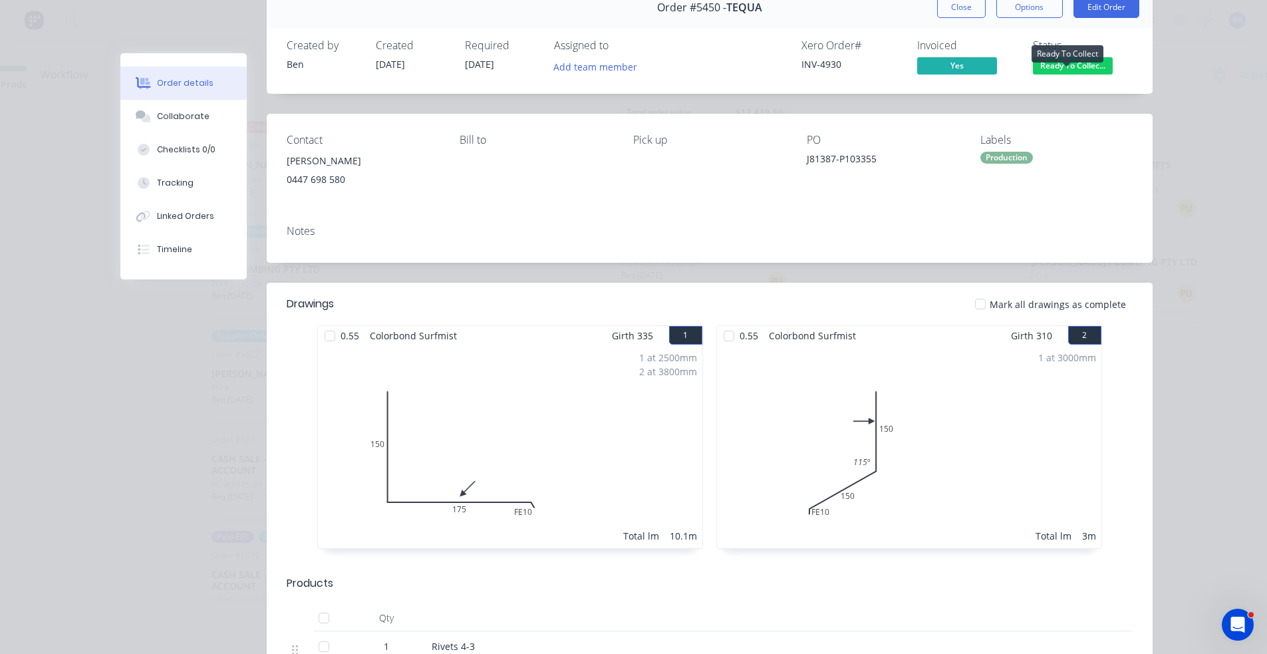
click at [1087, 63] on span "Ready To Collec..." at bounding box center [1073, 65] width 80 height 17
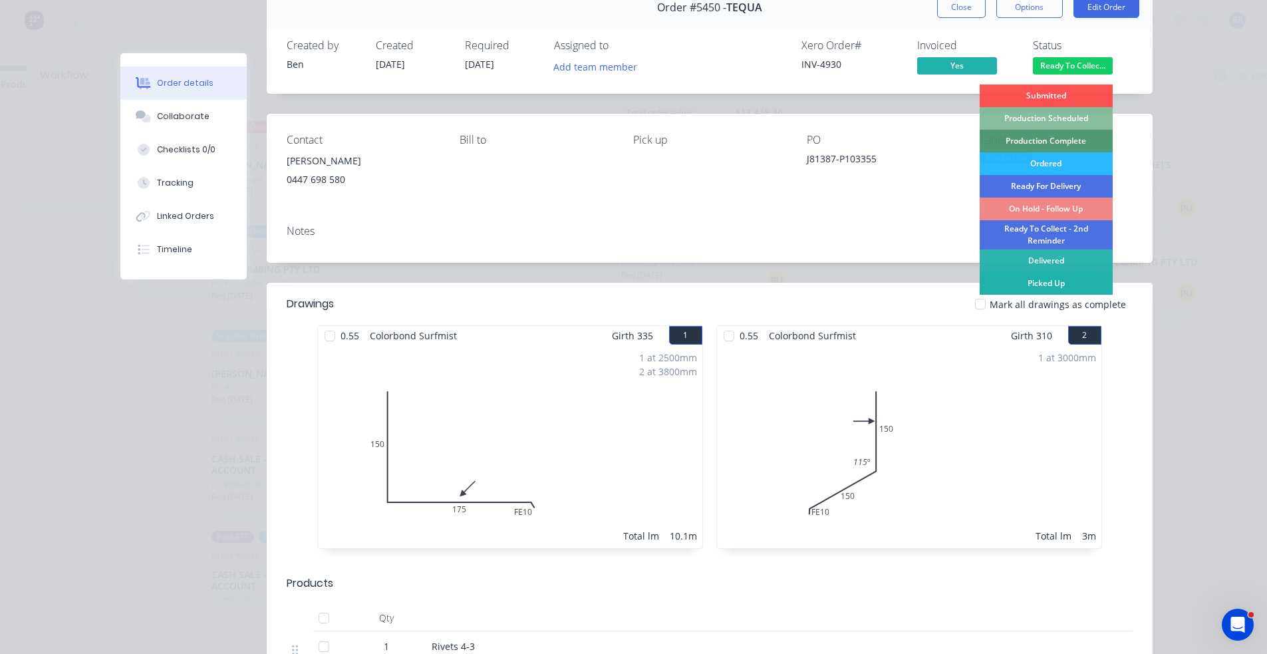
click at [1050, 287] on div "Picked Up" at bounding box center [1046, 283] width 133 height 23
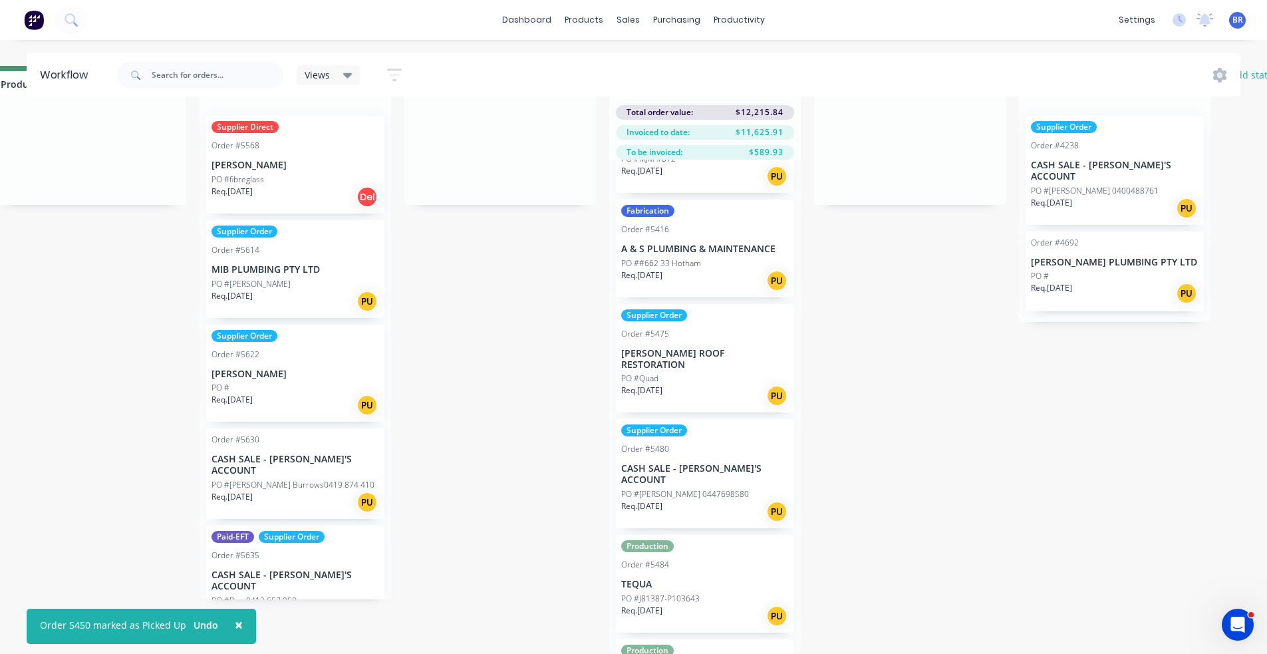
click at [724, 373] on div "PO #Quad" at bounding box center [705, 379] width 168 height 12
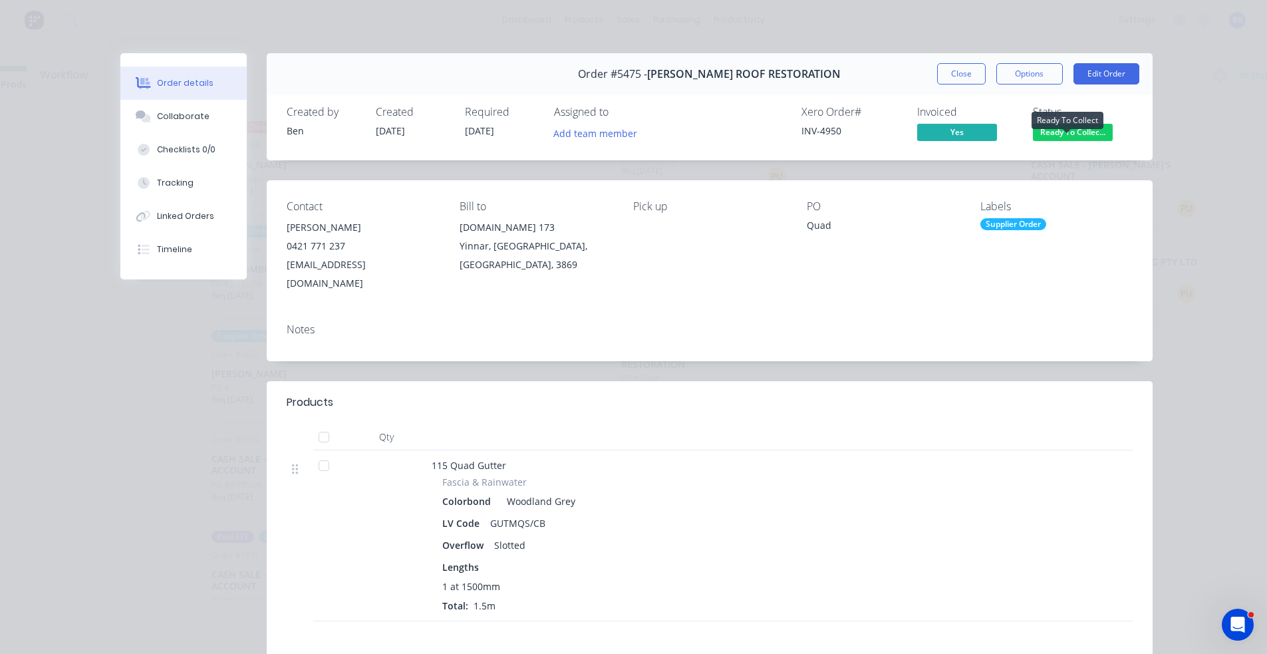
click at [1075, 127] on span "Ready To Collec..." at bounding box center [1073, 132] width 80 height 17
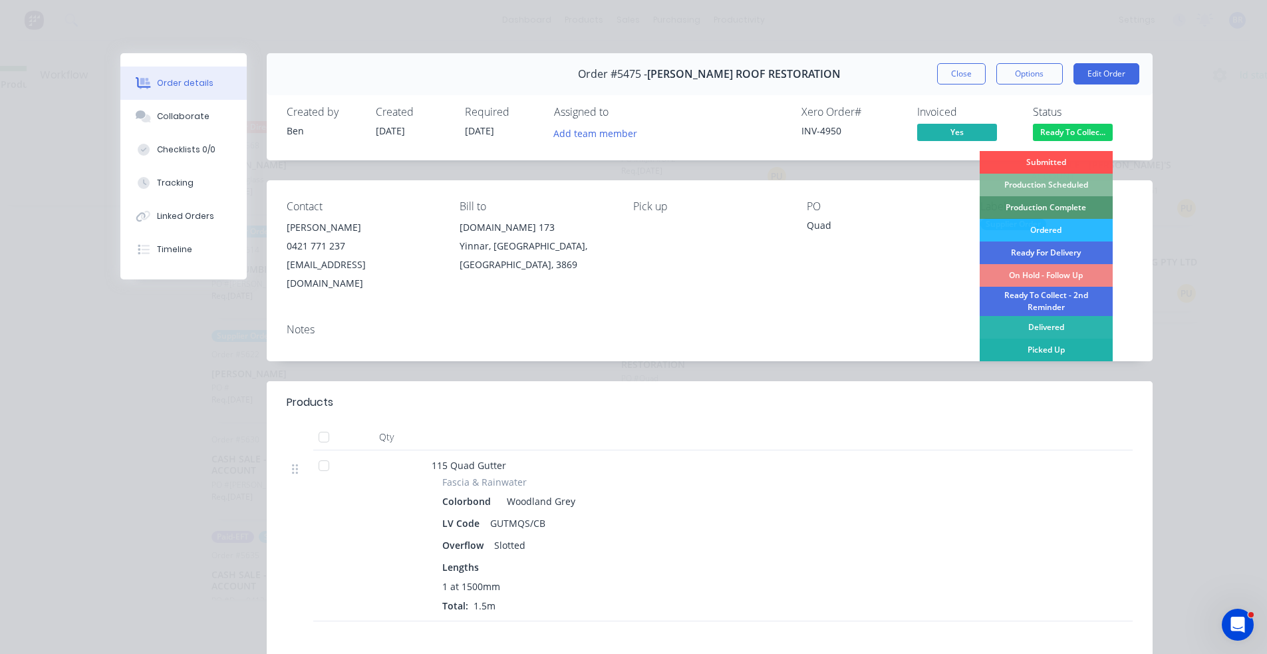
click at [1045, 347] on div "Picked Up" at bounding box center [1046, 350] width 133 height 23
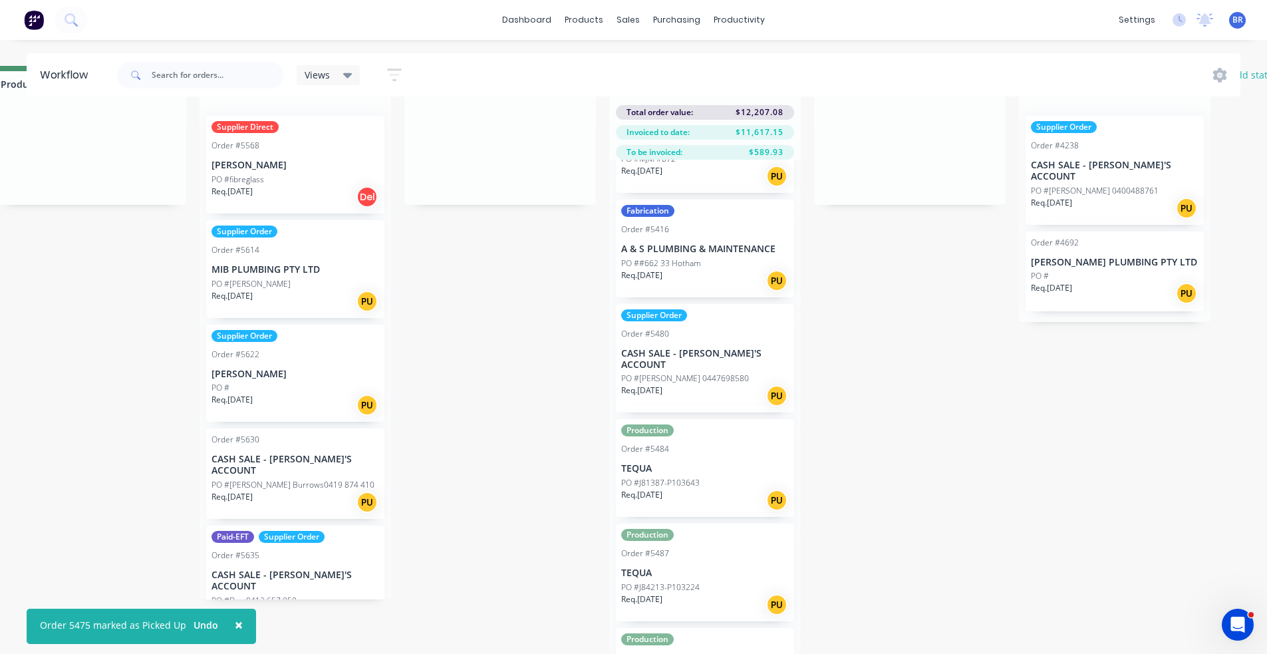
click at [700, 489] on div "Req. [DATE] PU" at bounding box center [705, 500] width 168 height 23
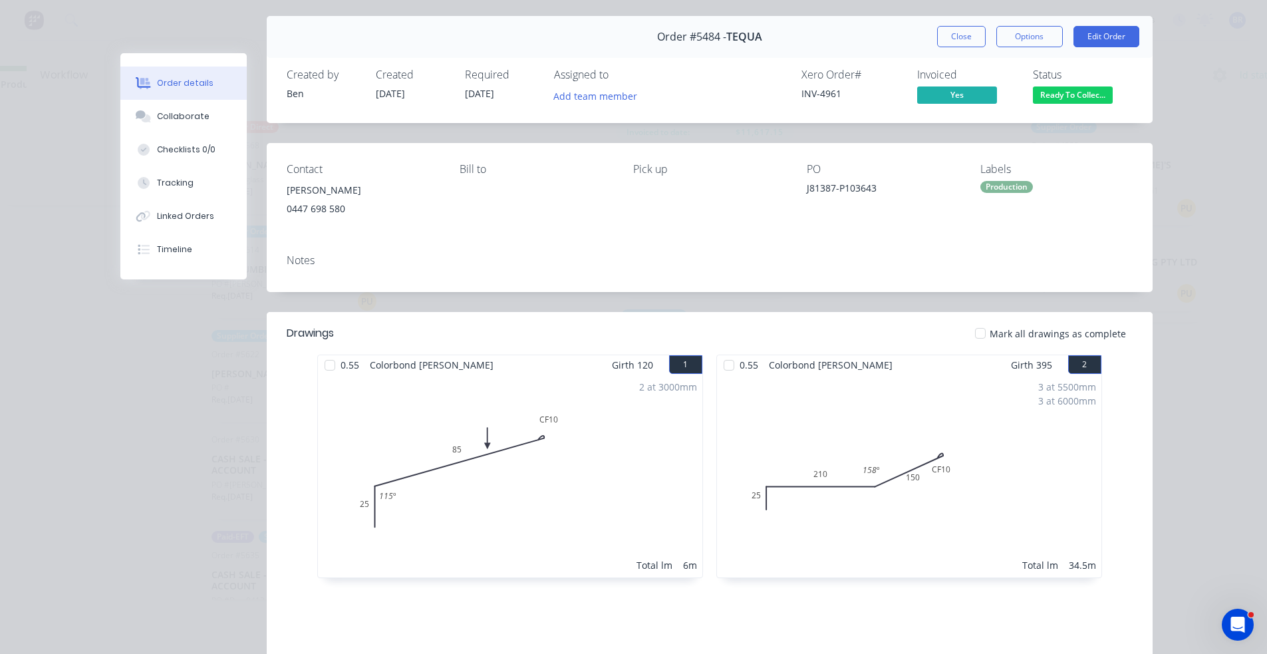
scroll to position [0, 0]
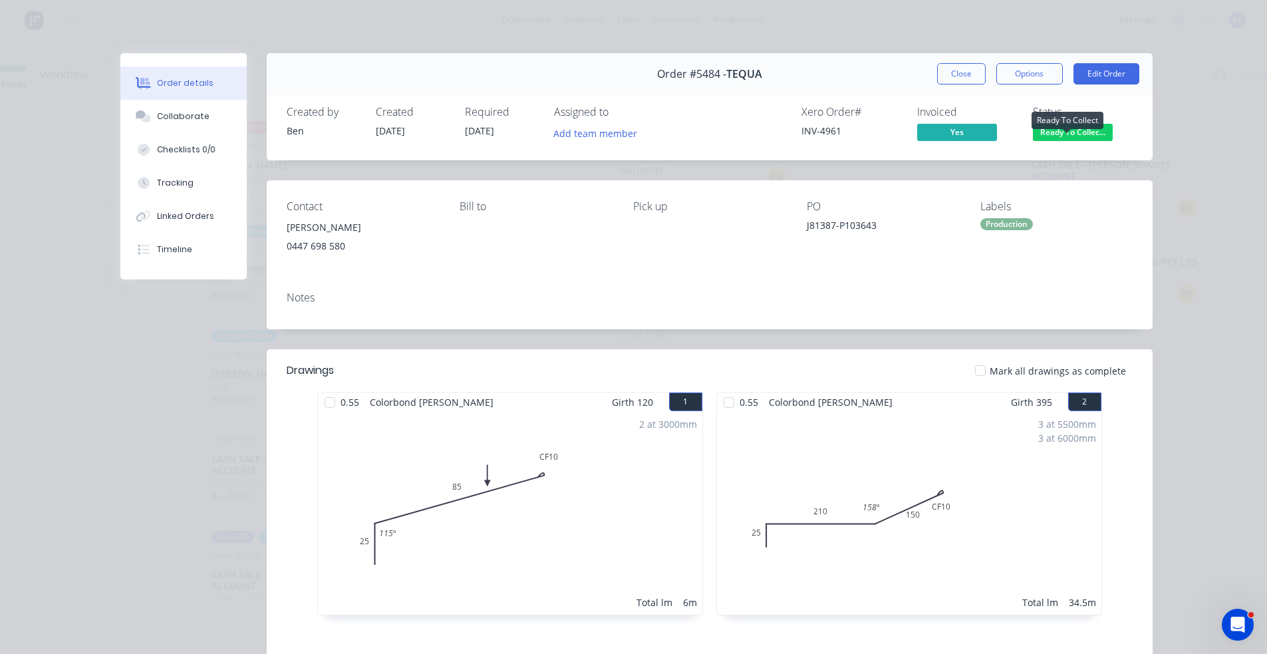
click at [1071, 136] on span "Ready To Collec..." at bounding box center [1073, 132] width 80 height 17
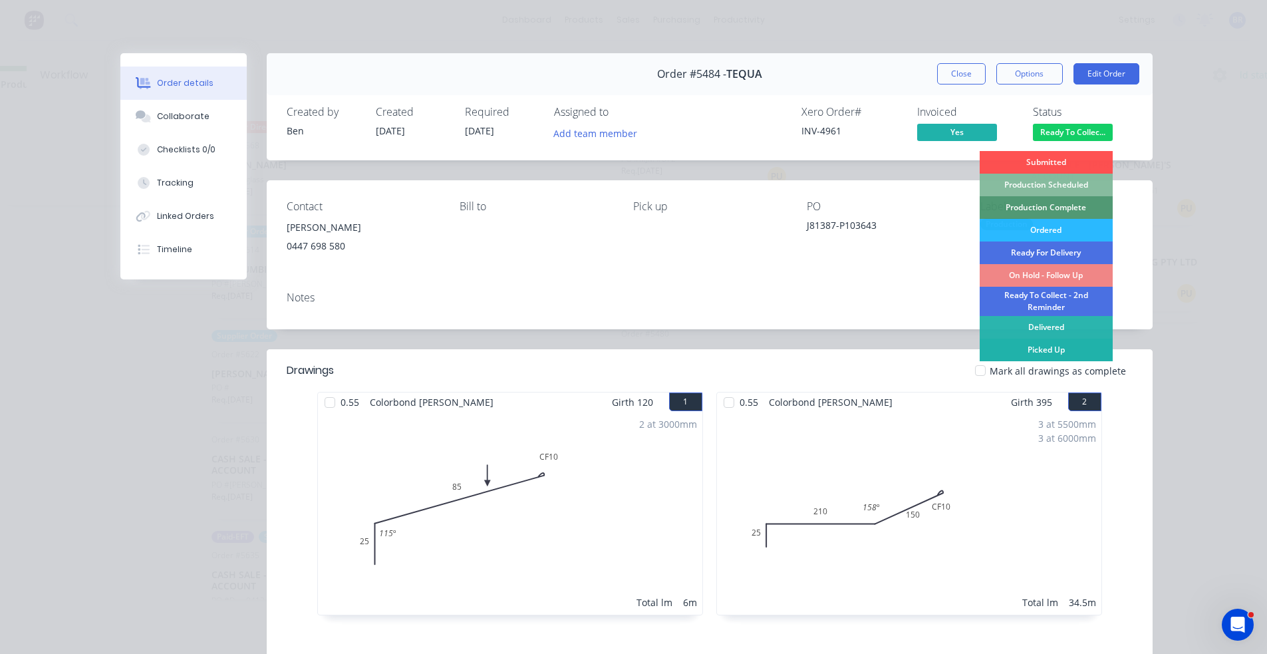
click at [1044, 347] on div "Picked Up" at bounding box center [1046, 350] width 133 height 23
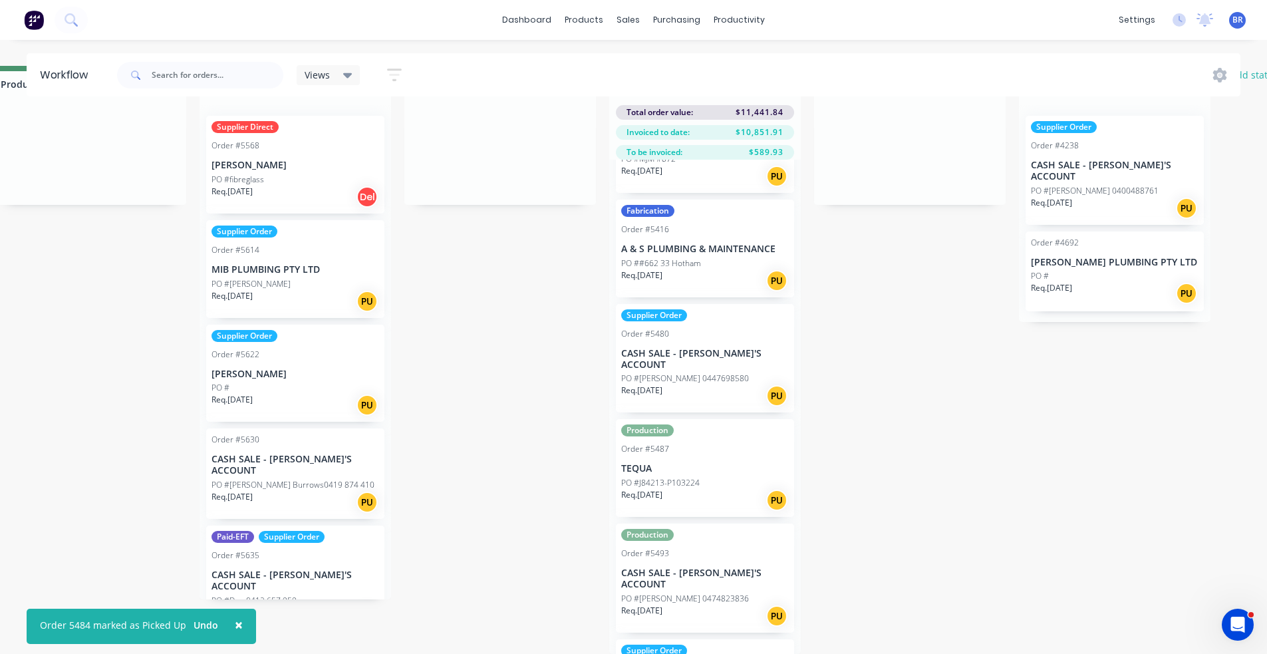
click at [716, 593] on p "PO #[PERSON_NAME] 0474823836" at bounding box center [685, 599] width 128 height 12
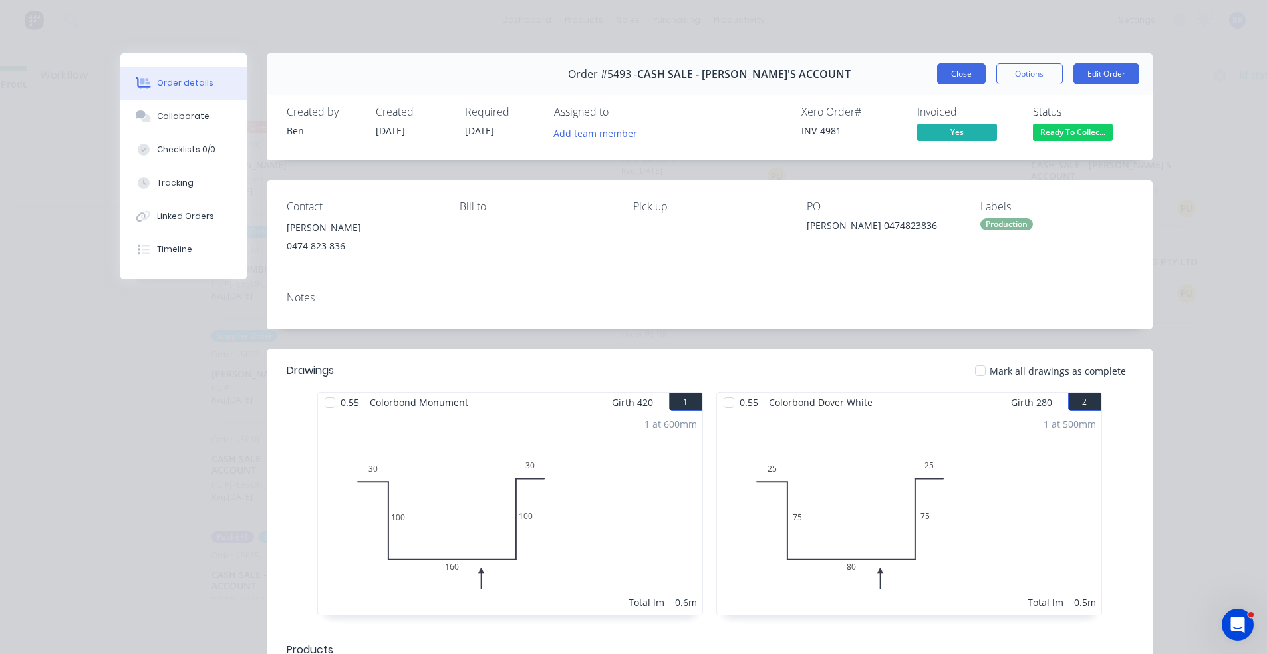
click at [959, 79] on button "Close" at bounding box center [961, 73] width 49 height 21
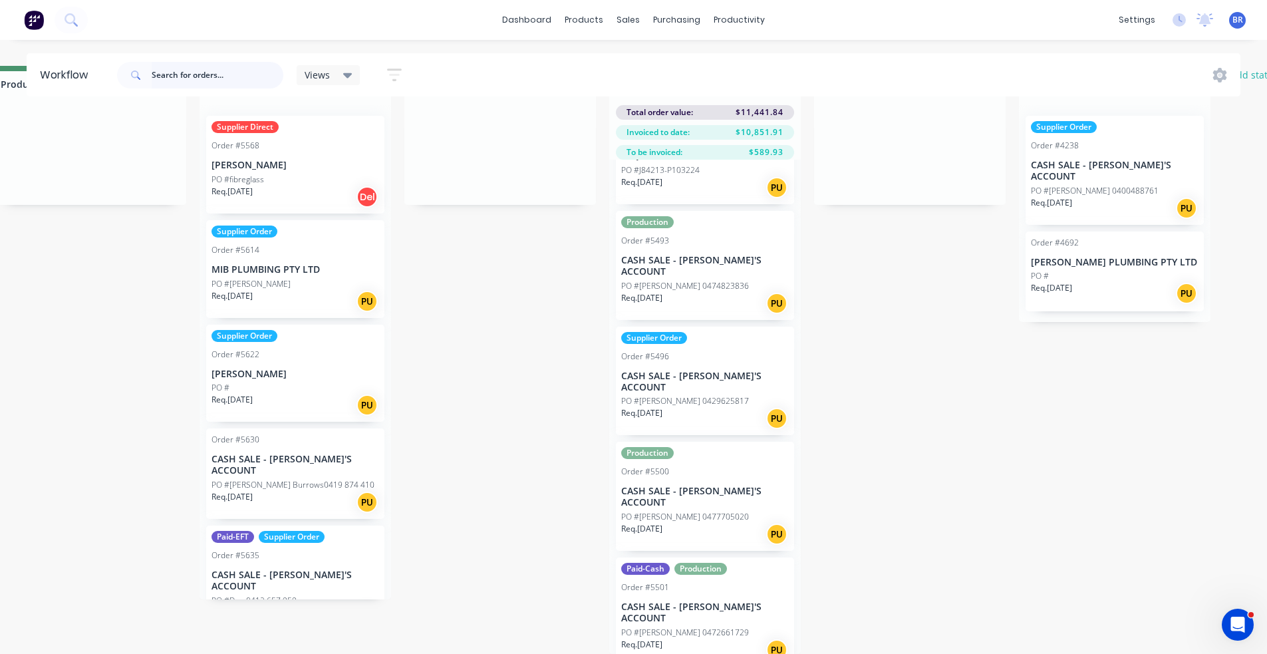
scroll to position [732, 0]
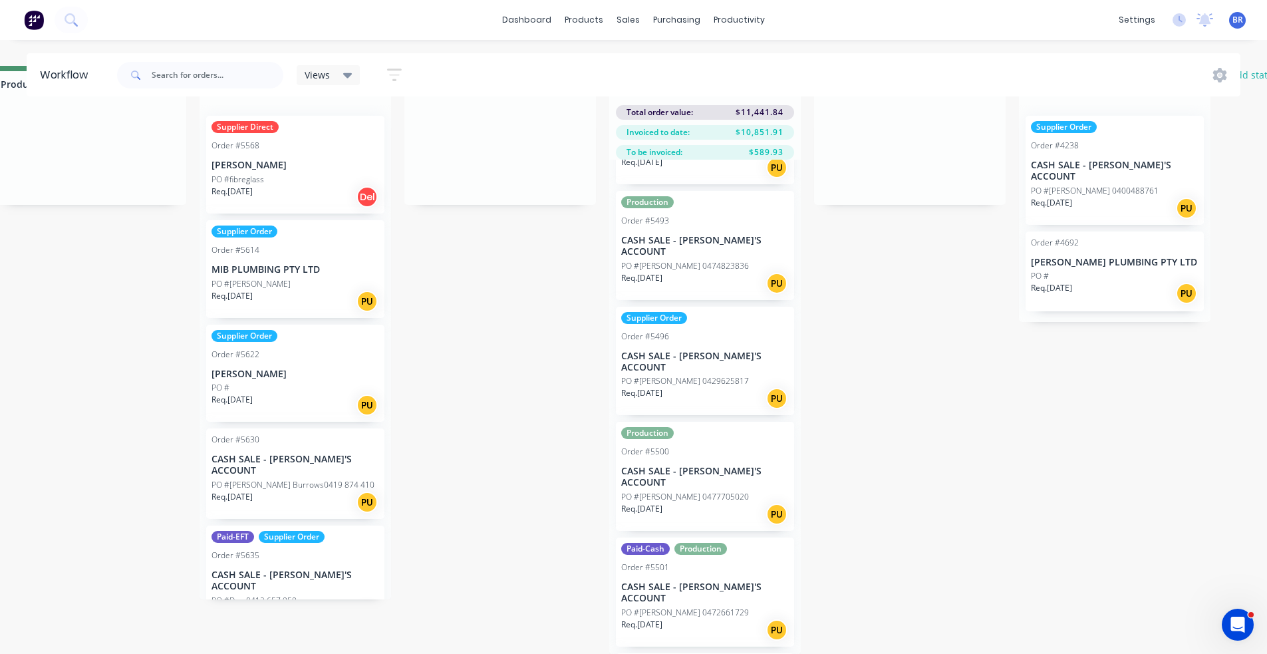
click at [726, 491] on div "PO #[PERSON_NAME] 0477705020" at bounding box center [705, 497] width 168 height 12
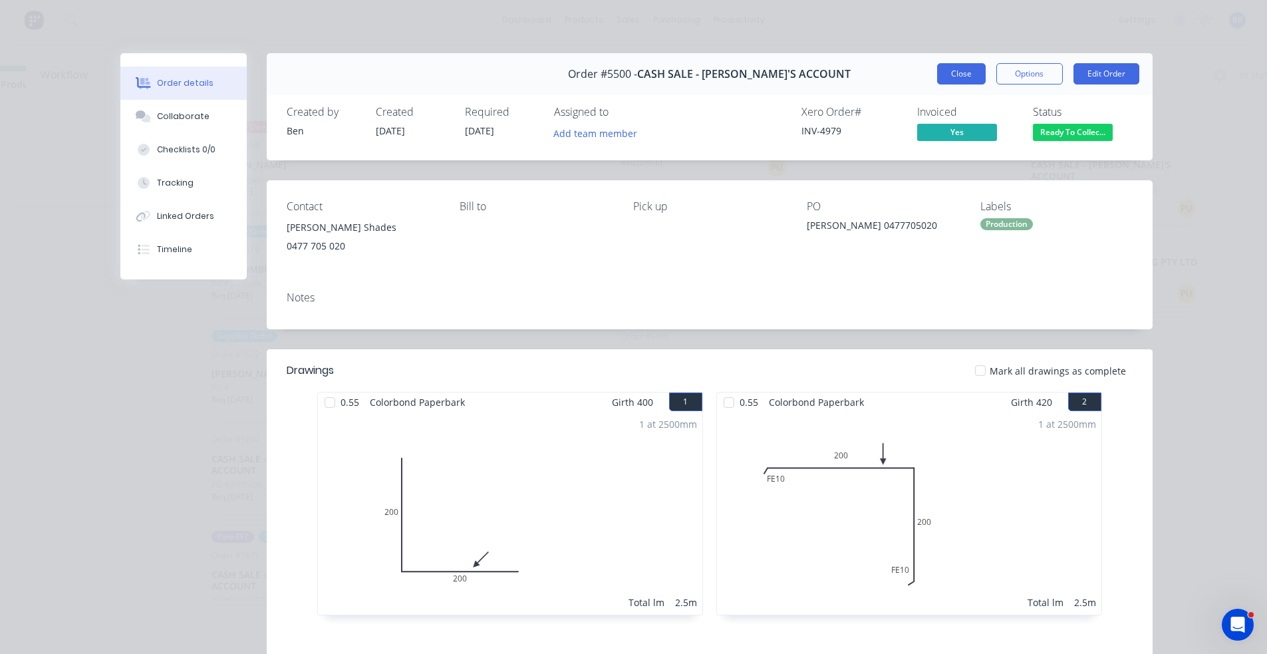
click at [956, 76] on button "Close" at bounding box center [961, 73] width 49 height 21
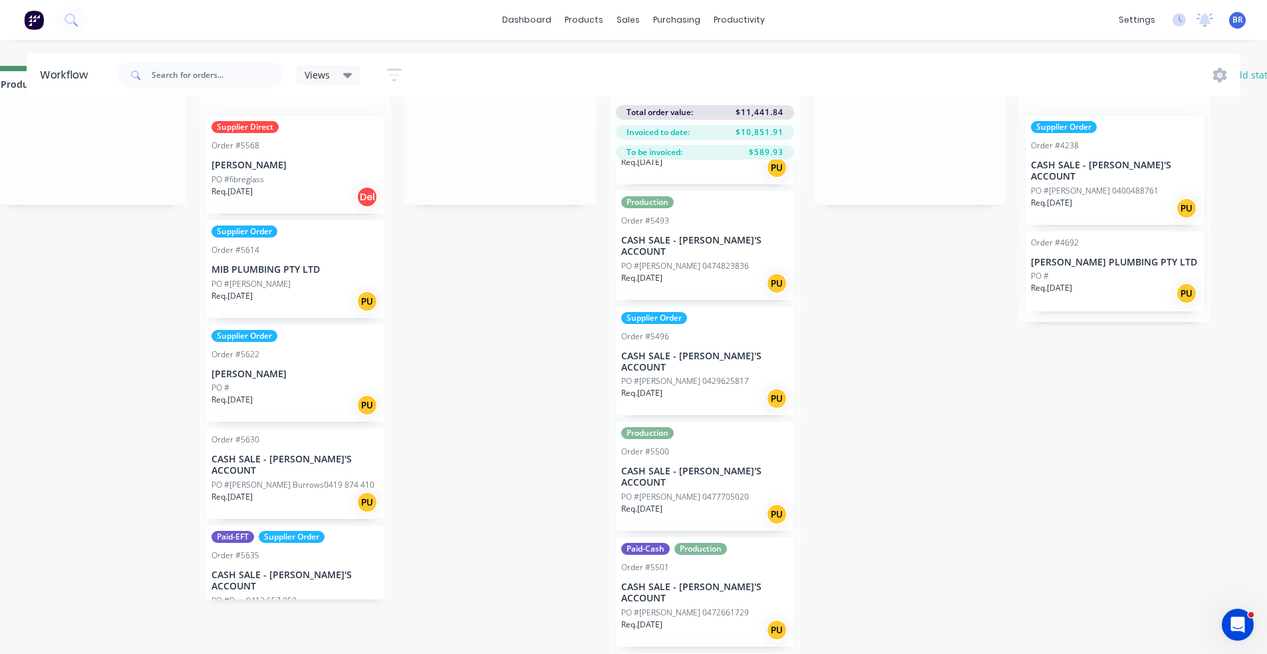
click at [699, 619] on div "Req. [DATE] PU" at bounding box center [705, 630] width 168 height 23
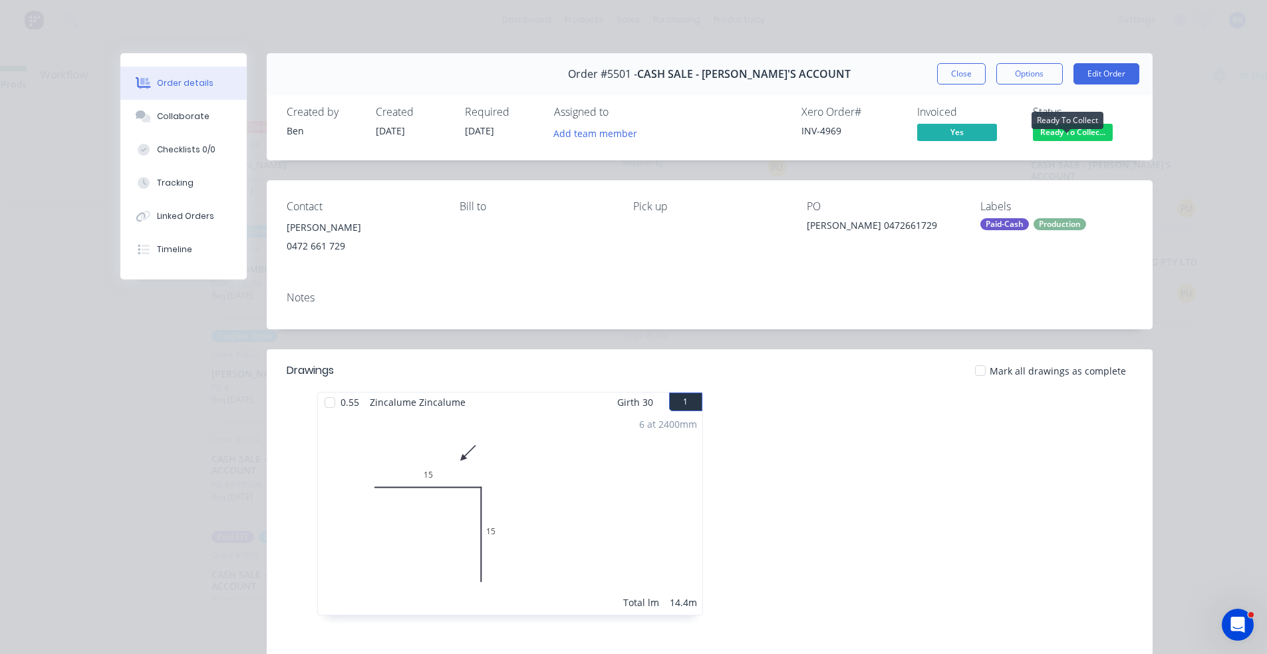
click at [1068, 134] on span "Ready To Collec..." at bounding box center [1073, 132] width 80 height 17
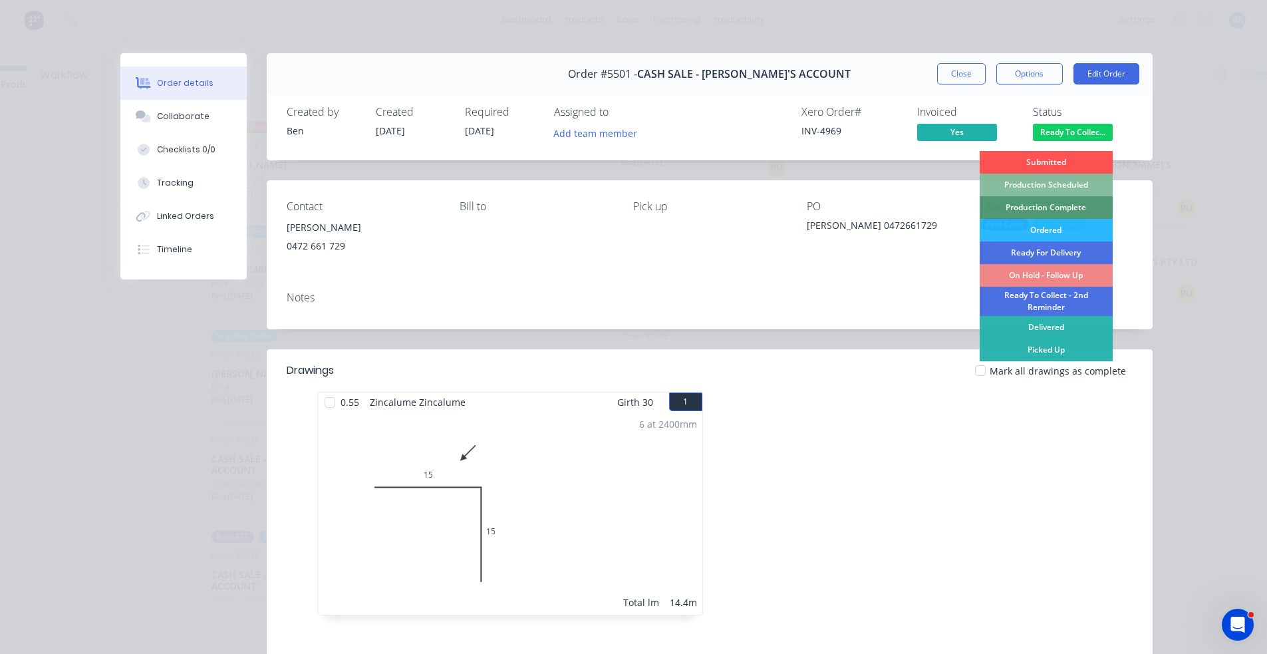
click at [1046, 355] on div "Picked Up" at bounding box center [1046, 350] width 133 height 23
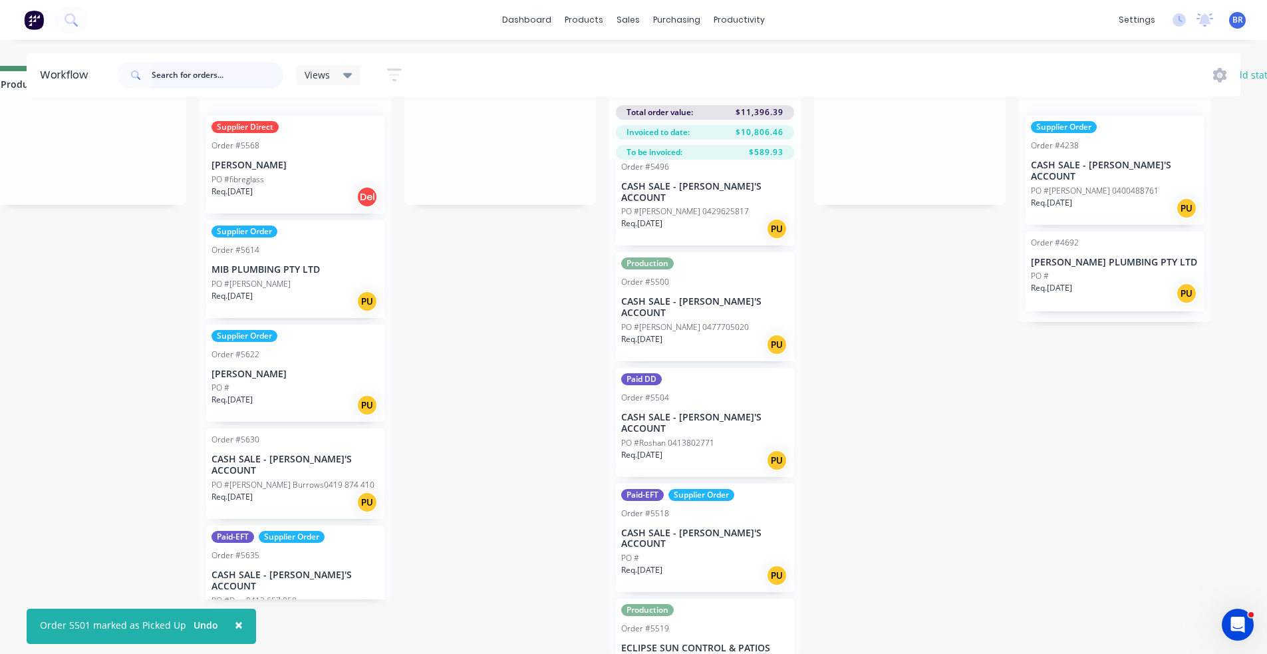
scroll to position [998, 0]
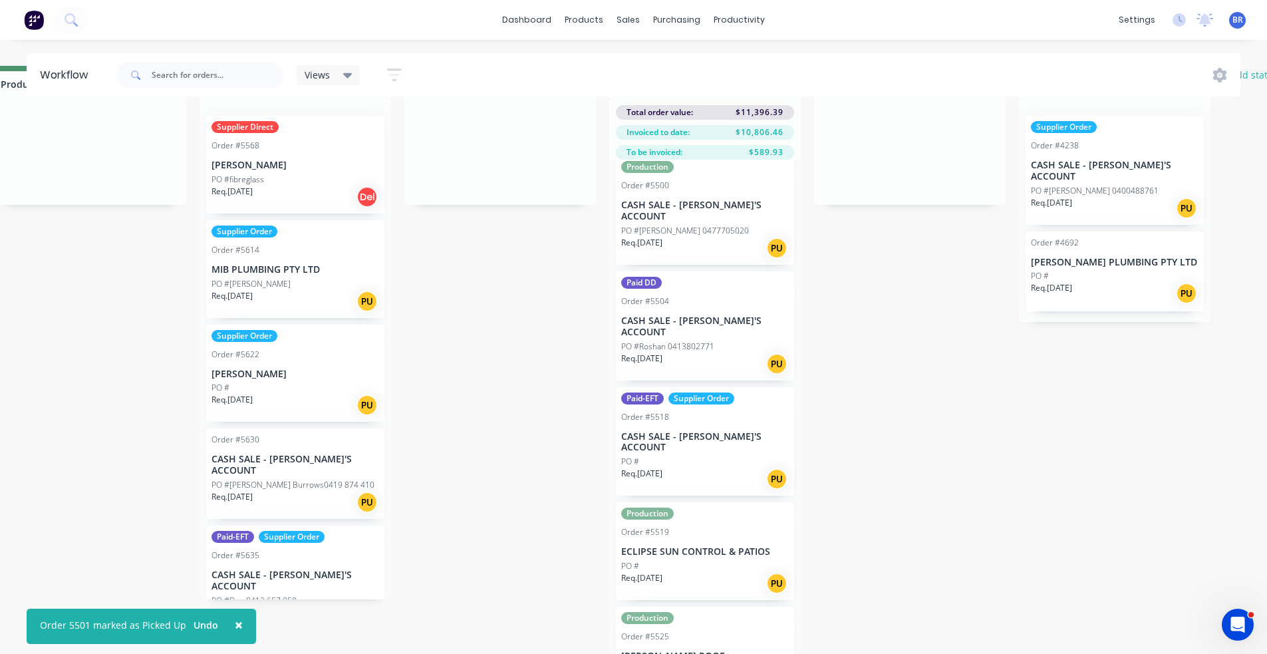
click at [710, 341] on p "PO #Roshan 0413802771" at bounding box center [667, 347] width 93 height 12
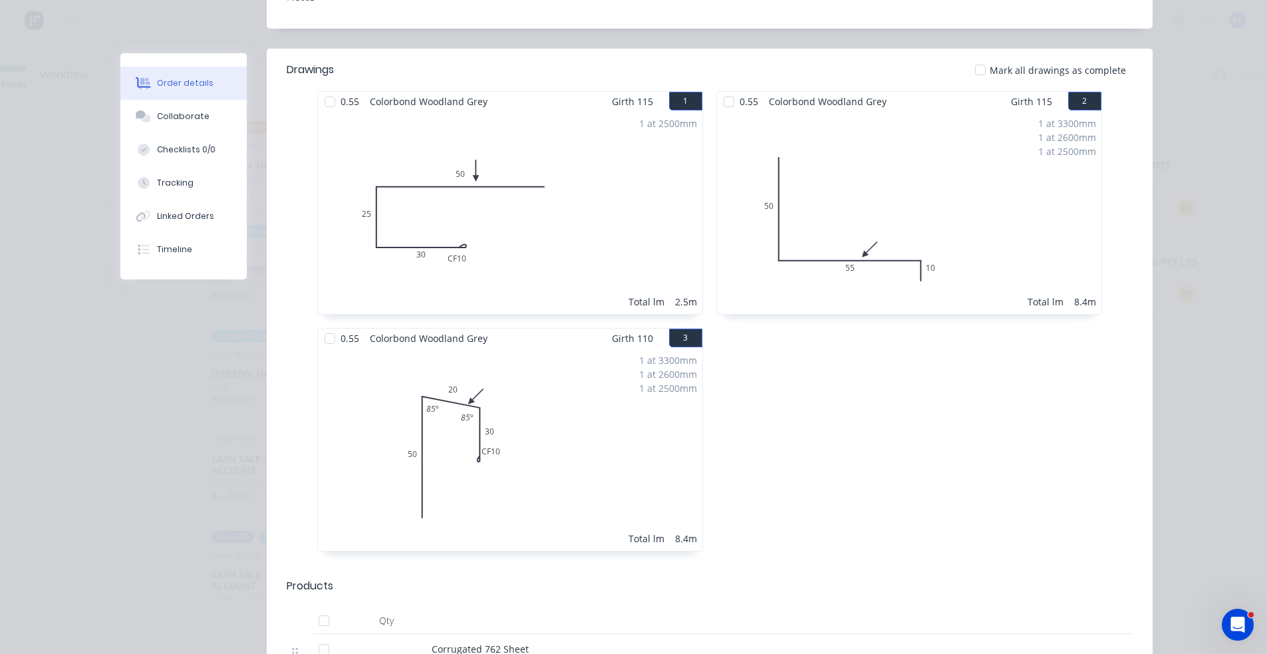
scroll to position [0, 0]
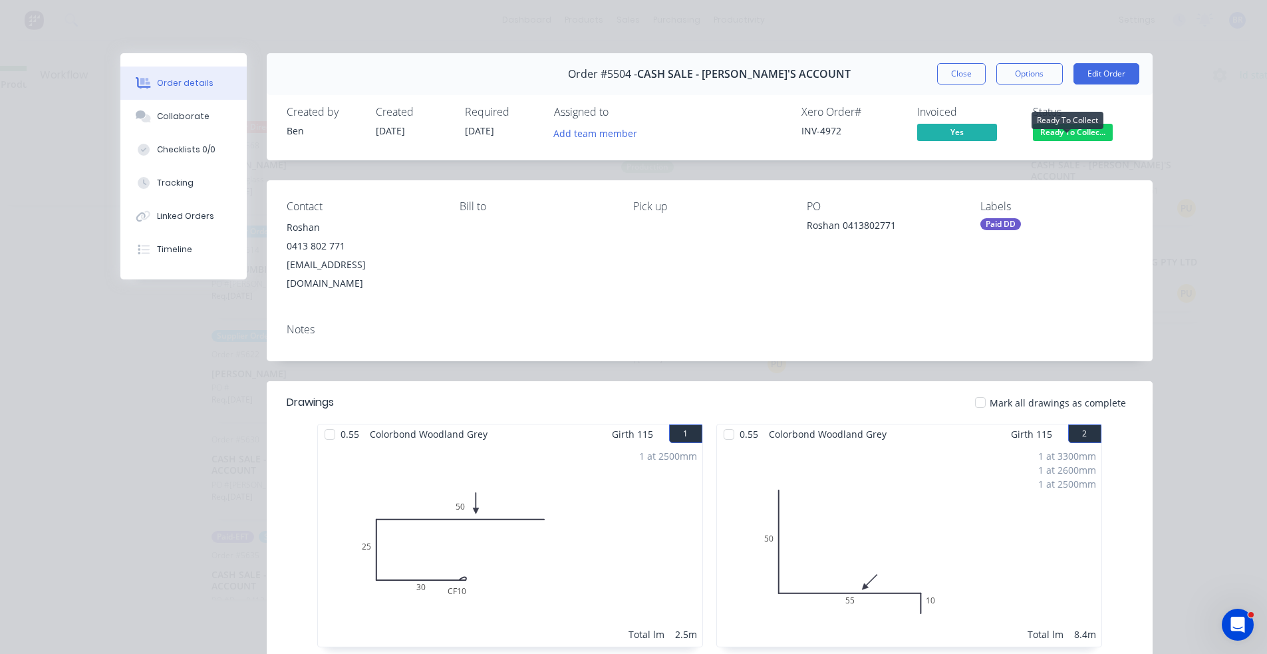
click at [1080, 128] on span "Ready To Collec..." at bounding box center [1073, 132] width 80 height 17
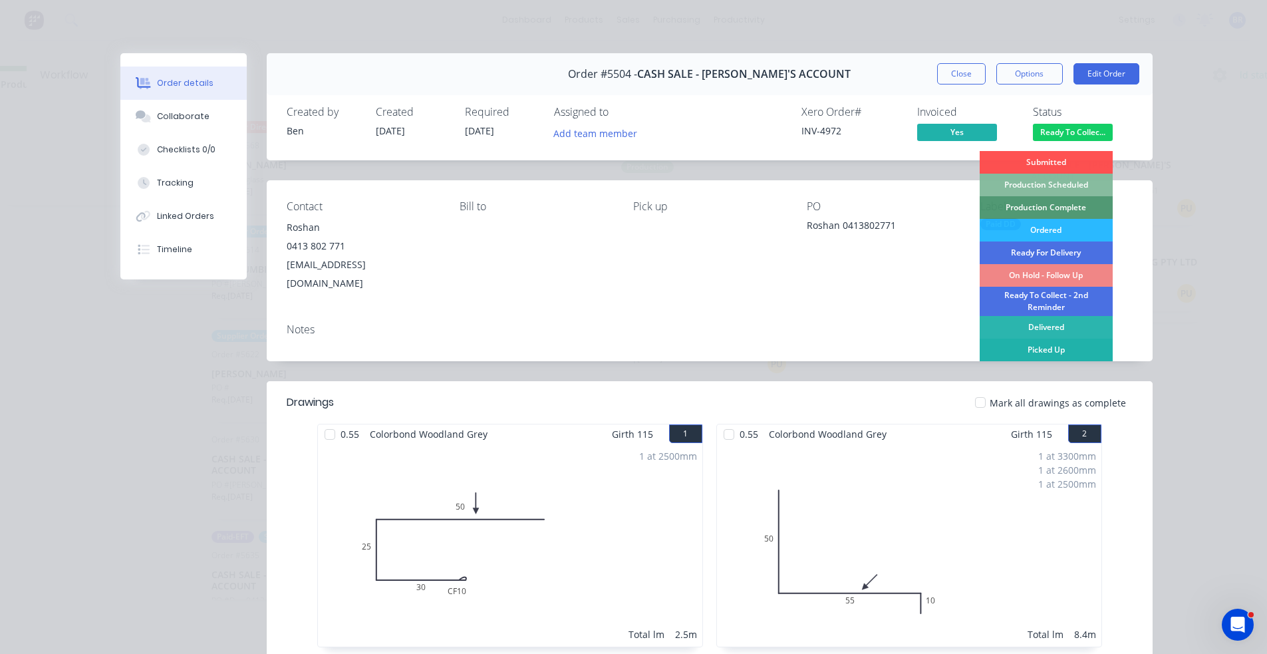
click at [1020, 344] on div "Picked Up" at bounding box center [1046, 350] width 133 height 23
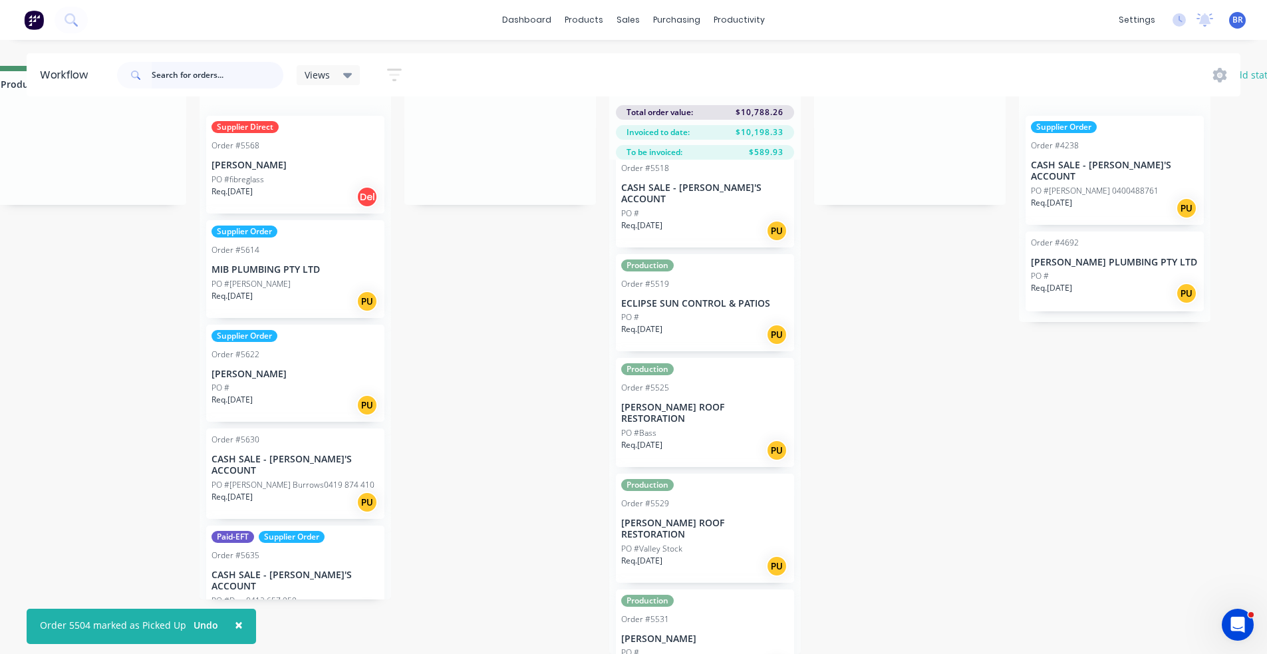
scroll to position [1197, 0]
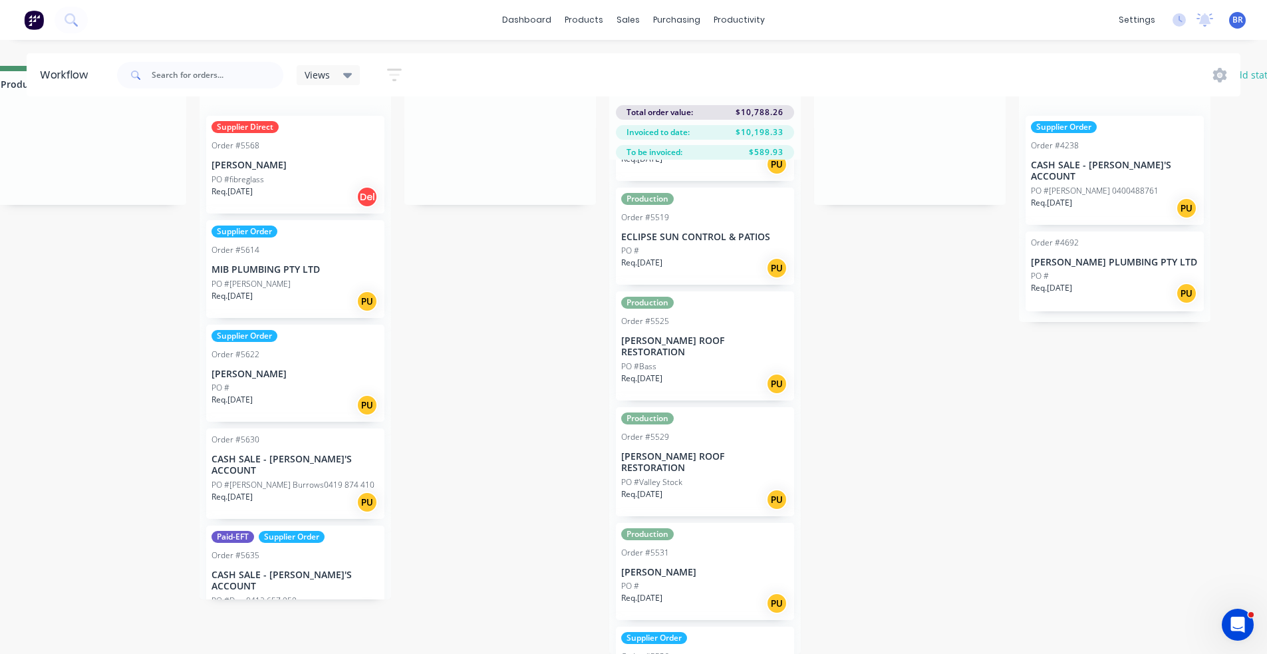
click at [714, 592] on div "Req. [DATE] PU" at bounding box center [705, 603] width 168 height 23
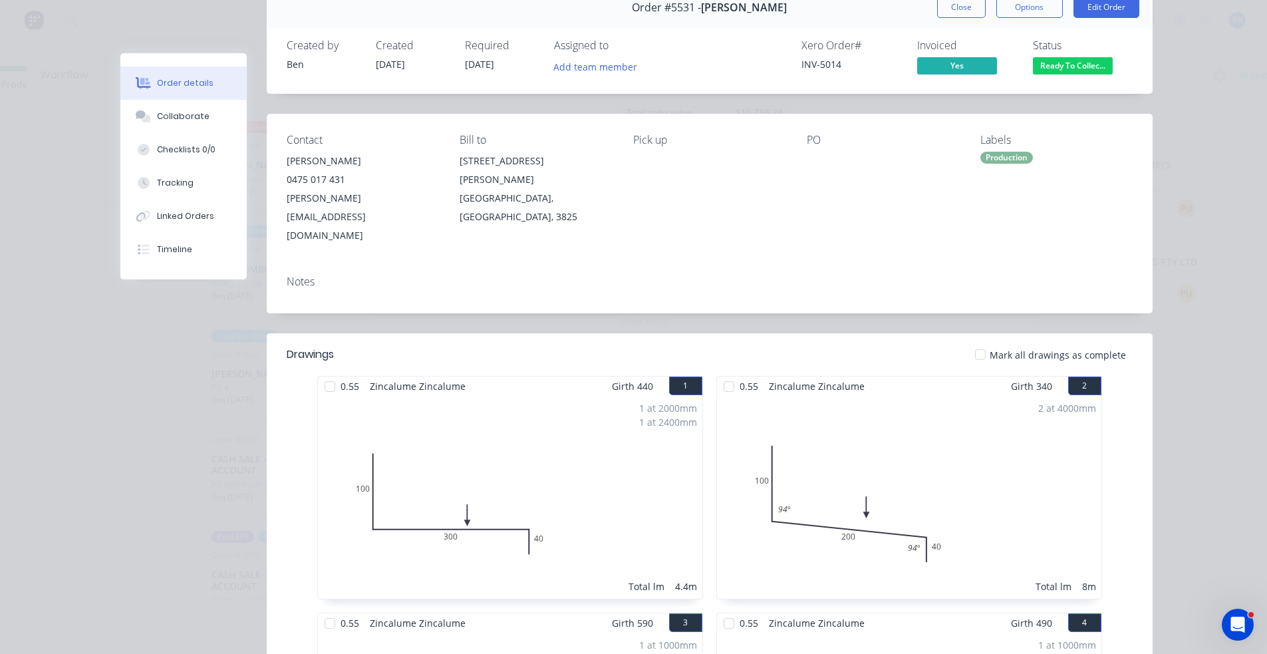
scroll to position [0, 0]
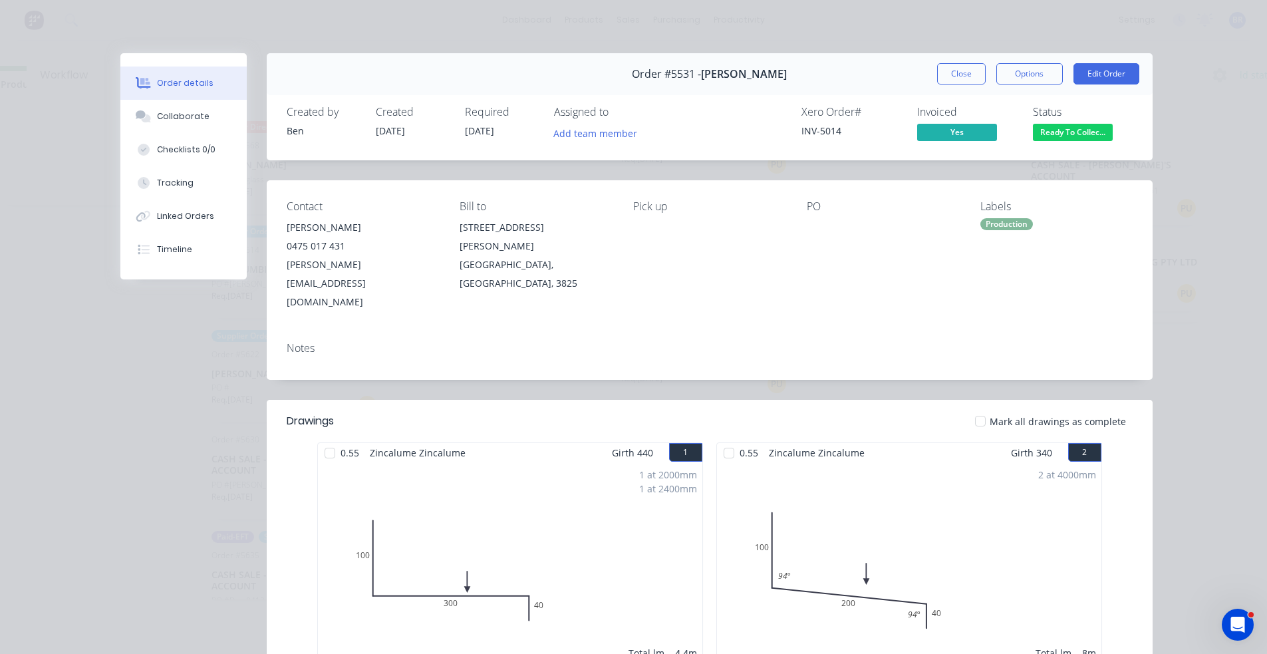
click at [1061, 142] on button "Ready To Collec..." at bounding box center [1073, 134] width 80 height 20
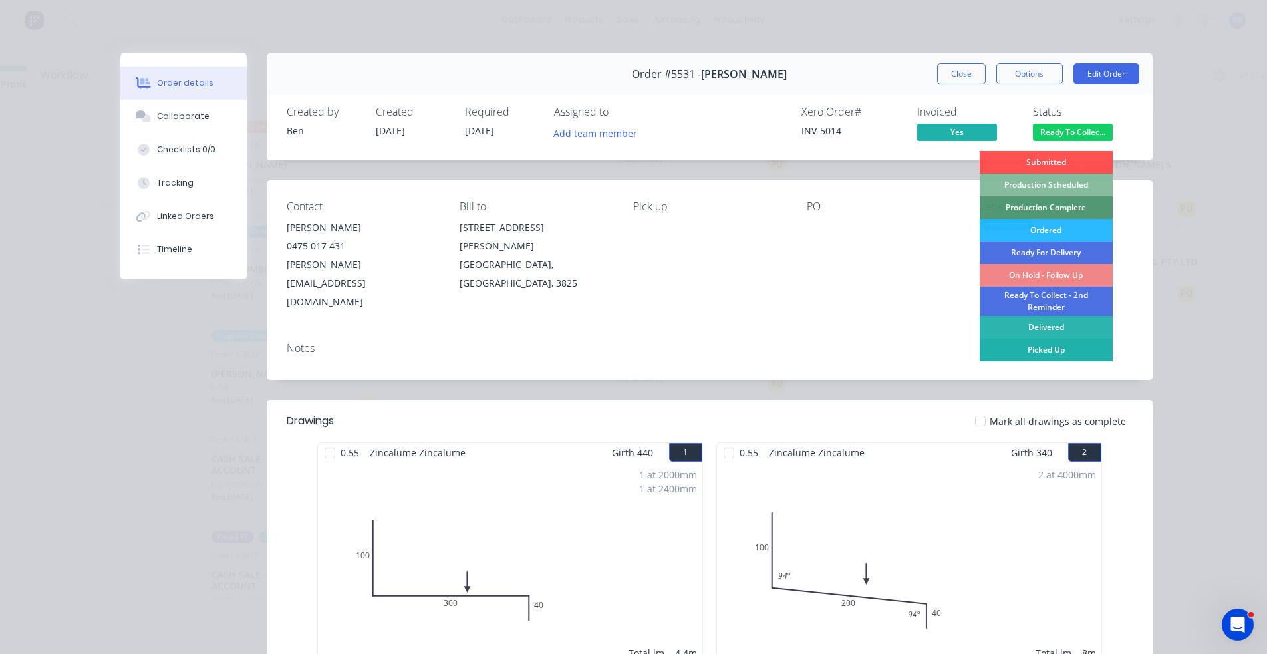
click at [1027, 359] on div "Picked Up" at bounding box center [1046, 350] width 133 height 23
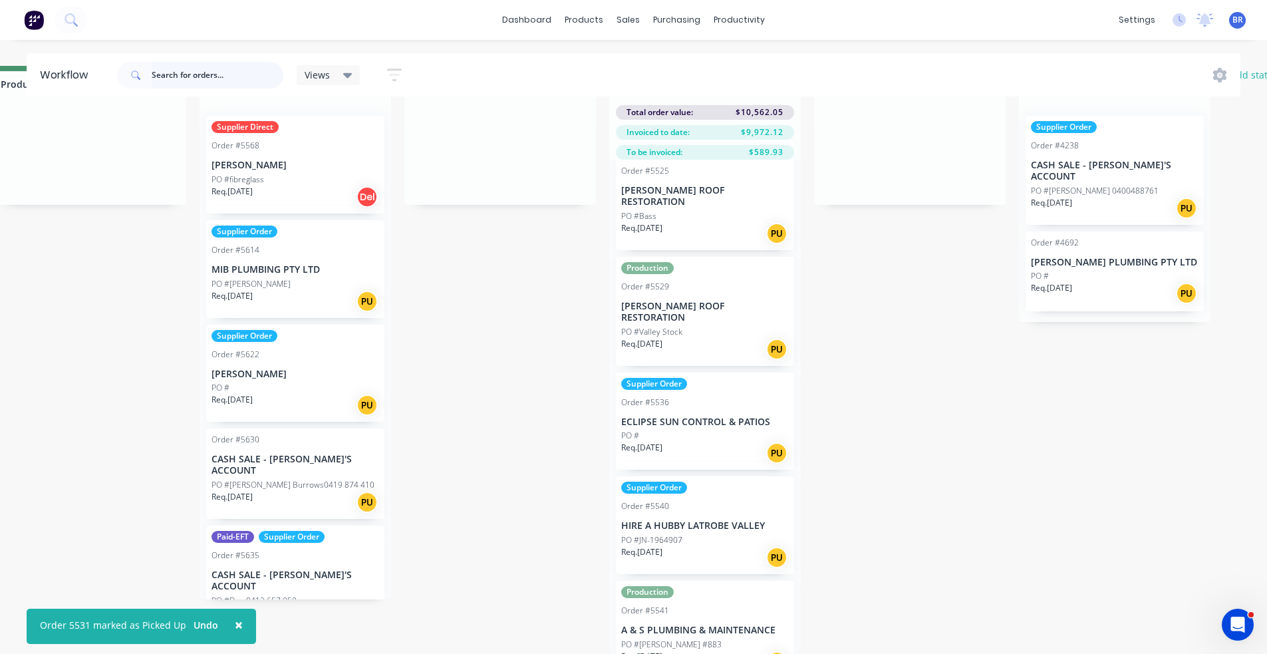
scroll to position [1397, 0]
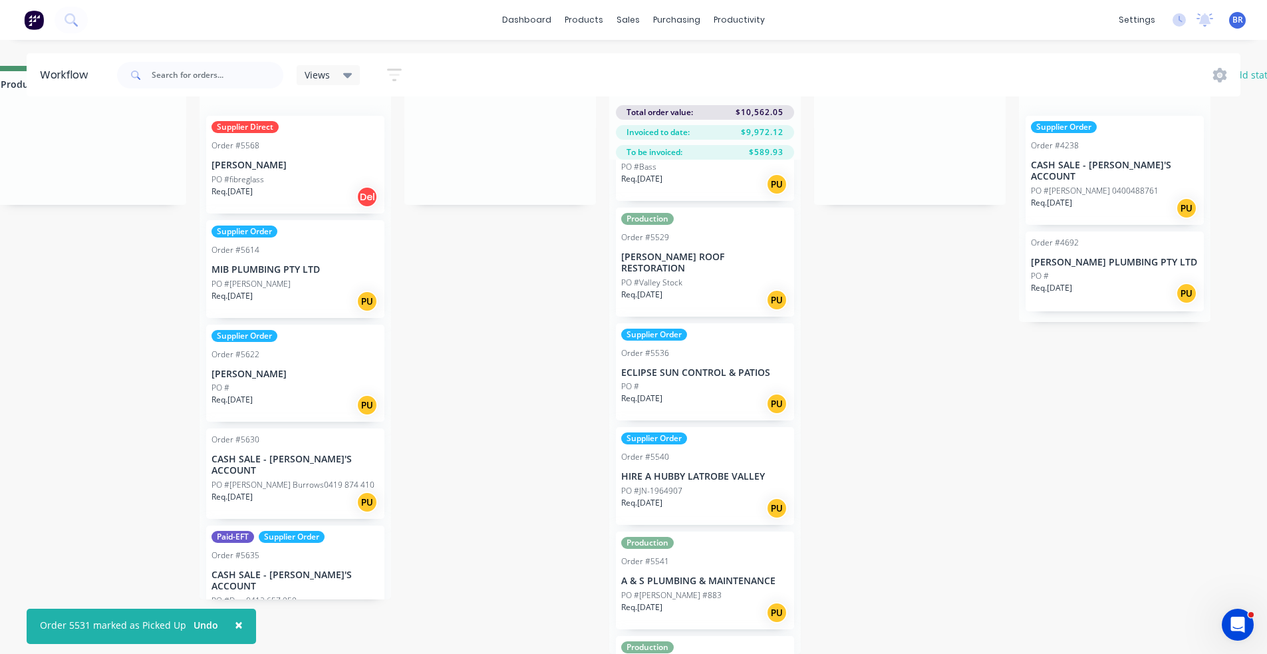
click at [731, 380] on div "PO #" at bounding box center [705, 386] width 168 height 12
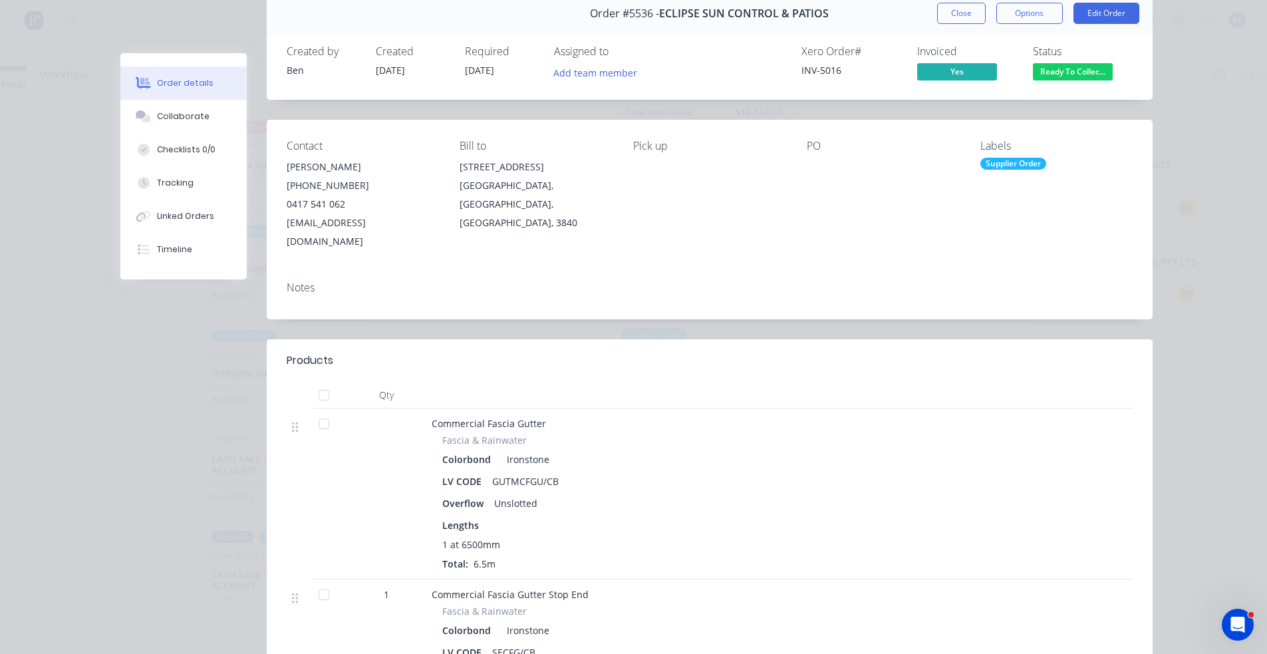
scroll to position [0, 0]
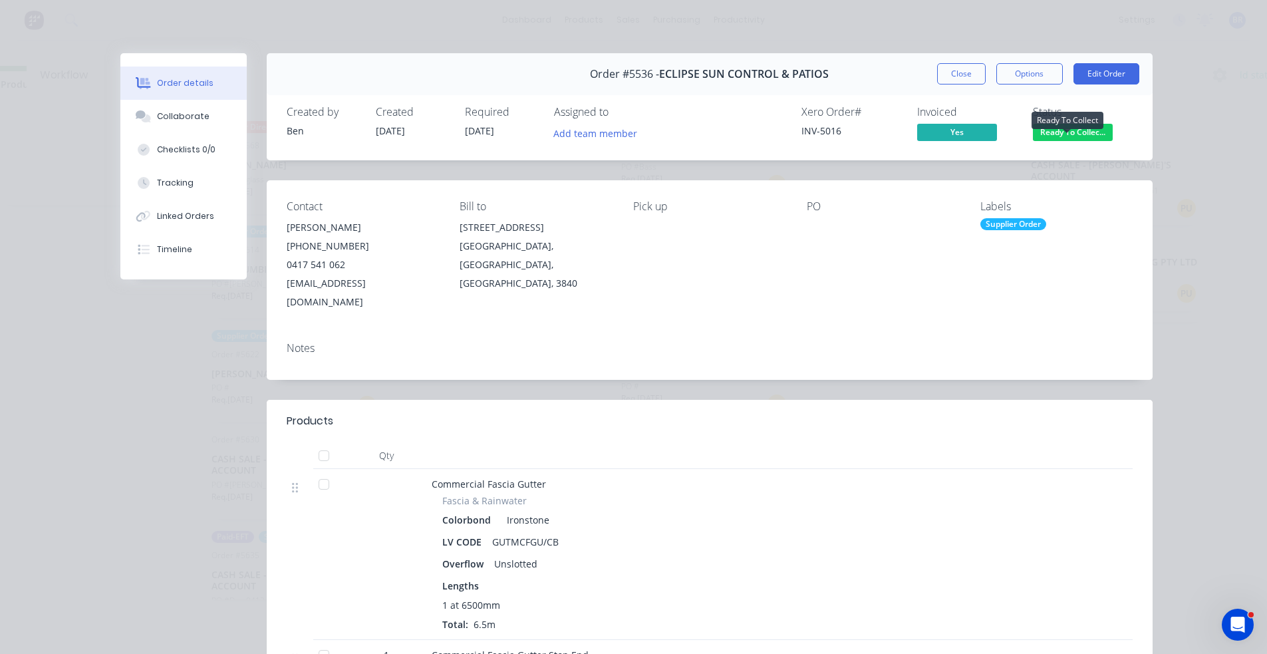
click at [1068, 136] on span "Ready To Collec..." at bounding box center [1073, 132] width 80 height 17
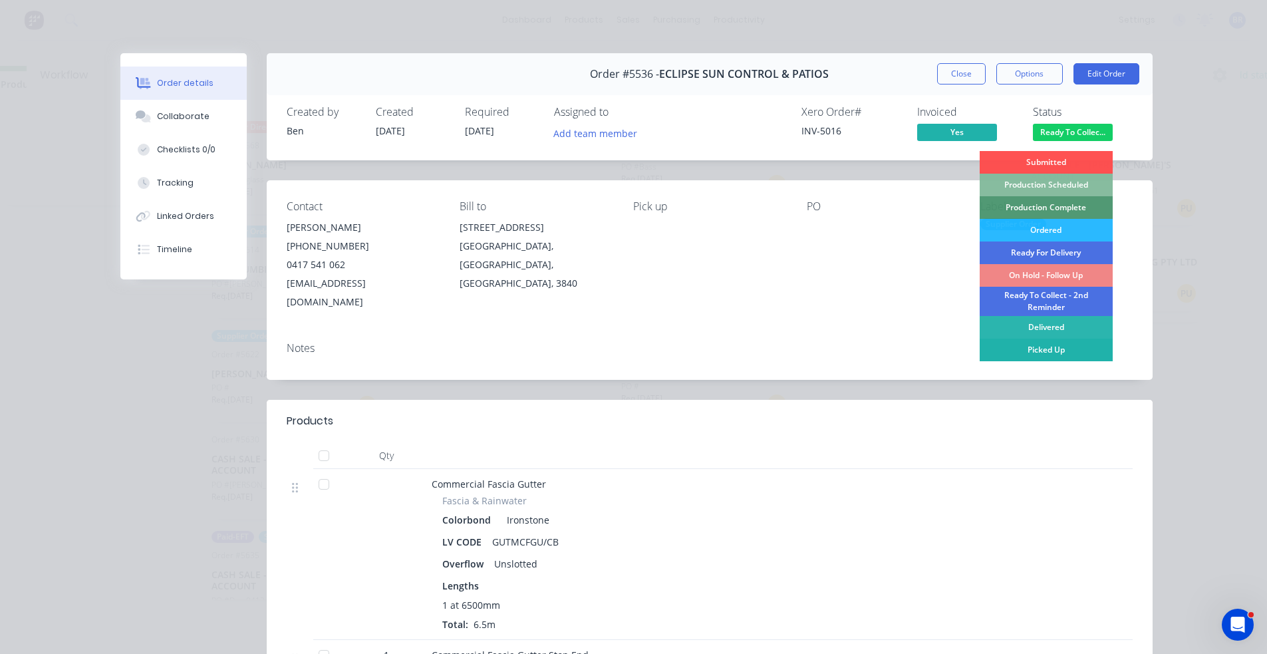
click at [1037, 350] on div "Picked Up" at bounding box center [1046, 350] width 133 height 23
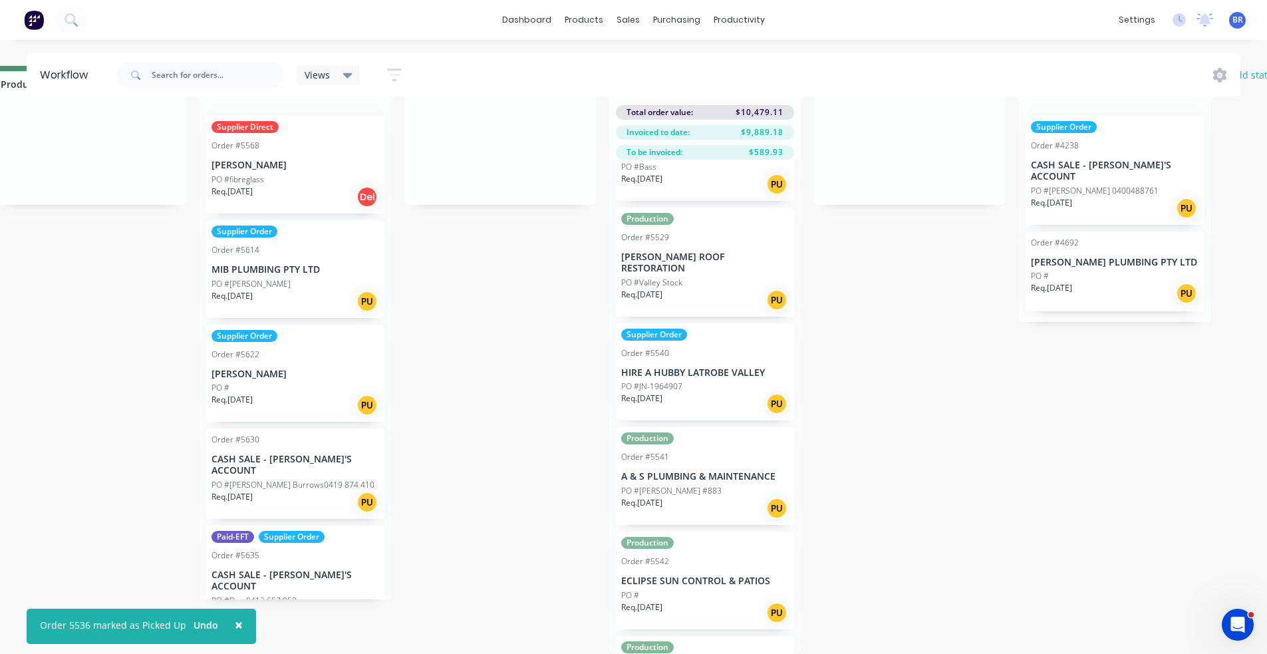
click at [731, 601] on div "Req. [DATE] PU" at bounding box center [705, 612] width 168 height 23
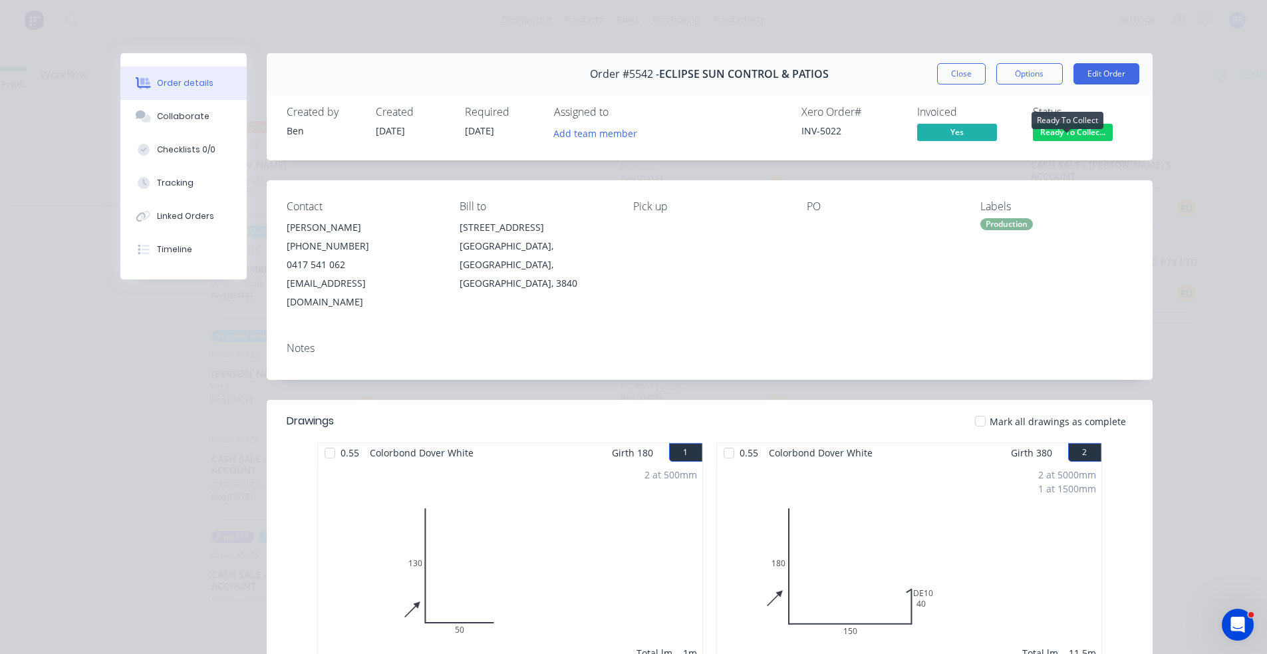
click at [1079, 134] on span "Ready To Collec..." at bounding box center [1073, 132] width 80 height 17
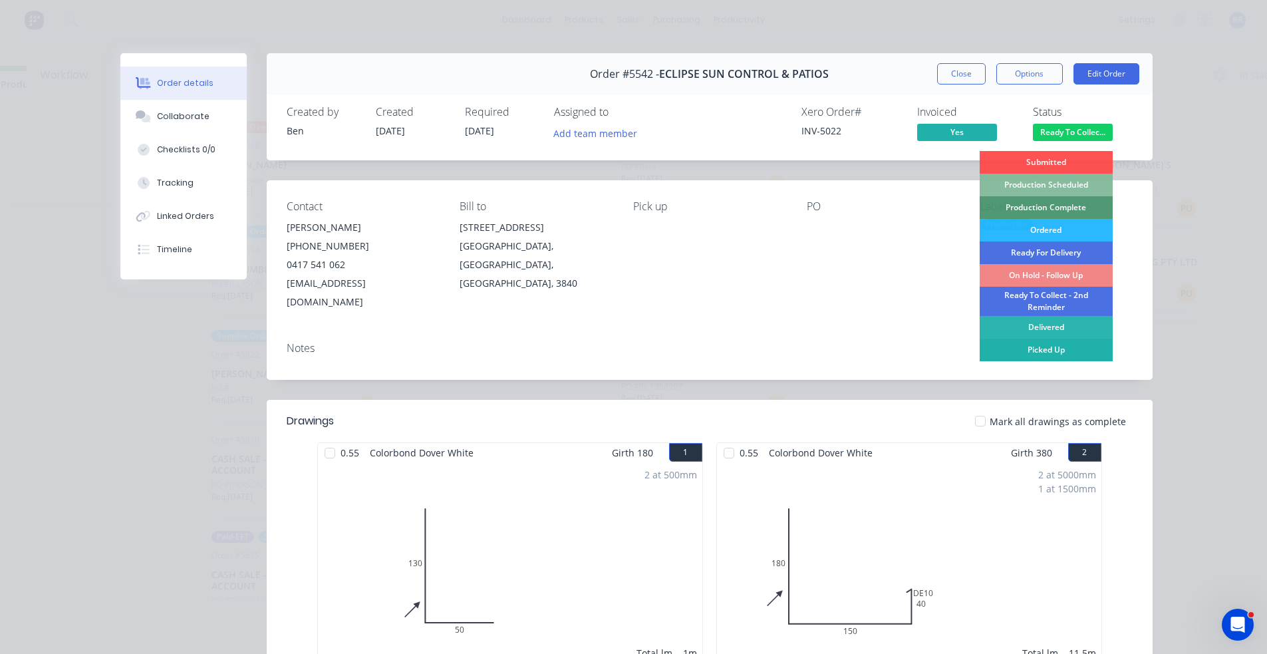
click at [1027, 347] on div "Picked Up" at bounding box center [1046, 350] width 133 height 23
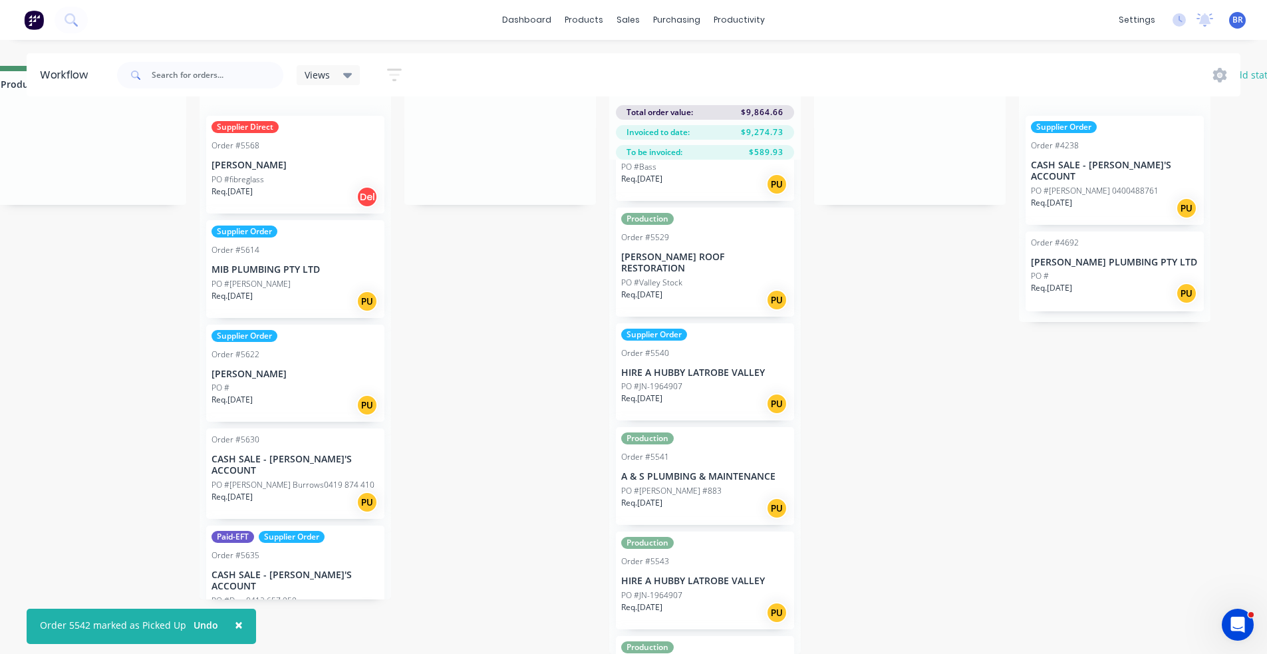
click at [737, 575] on p "HIRE A HUBBY LATROBE VALLEY" at bounding box center [705, 580] width 168 height 11
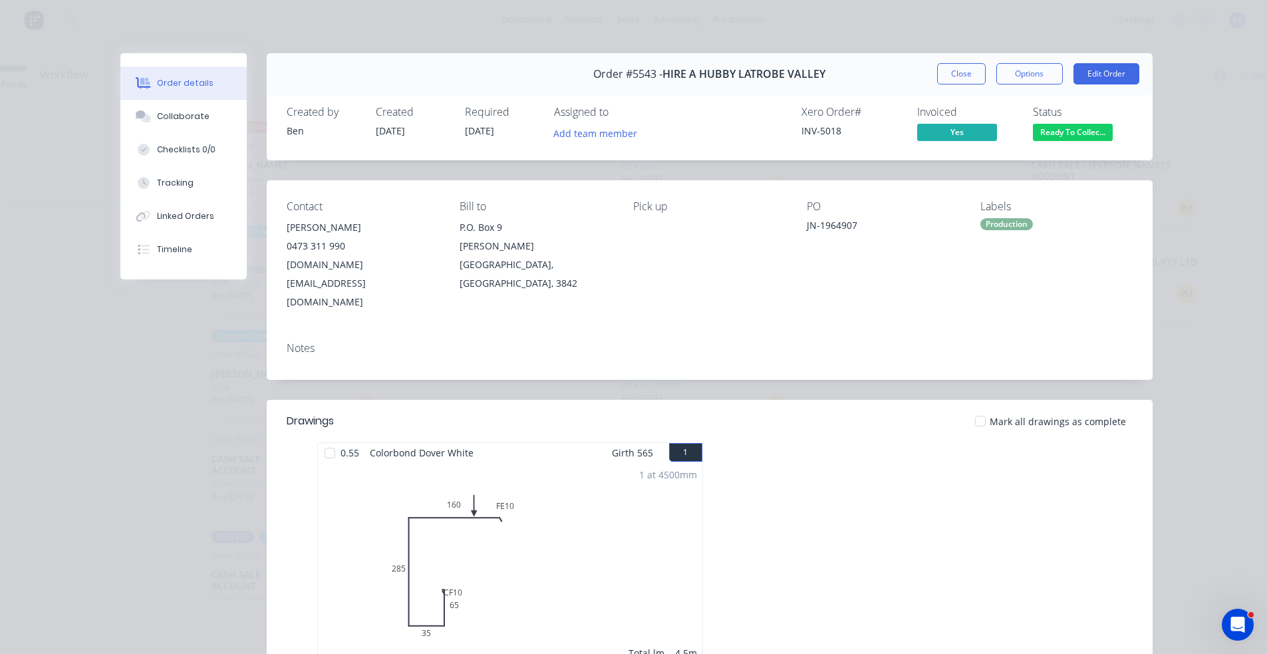
drag, startPoint x: 1066, startPoint y: 135, endPoint x: 1072, endPoint y: 148, distance: 14.3
click at [1066, 136] on span "Ready To Collec..." at bounding box center [1073, 132] width 80 height 17
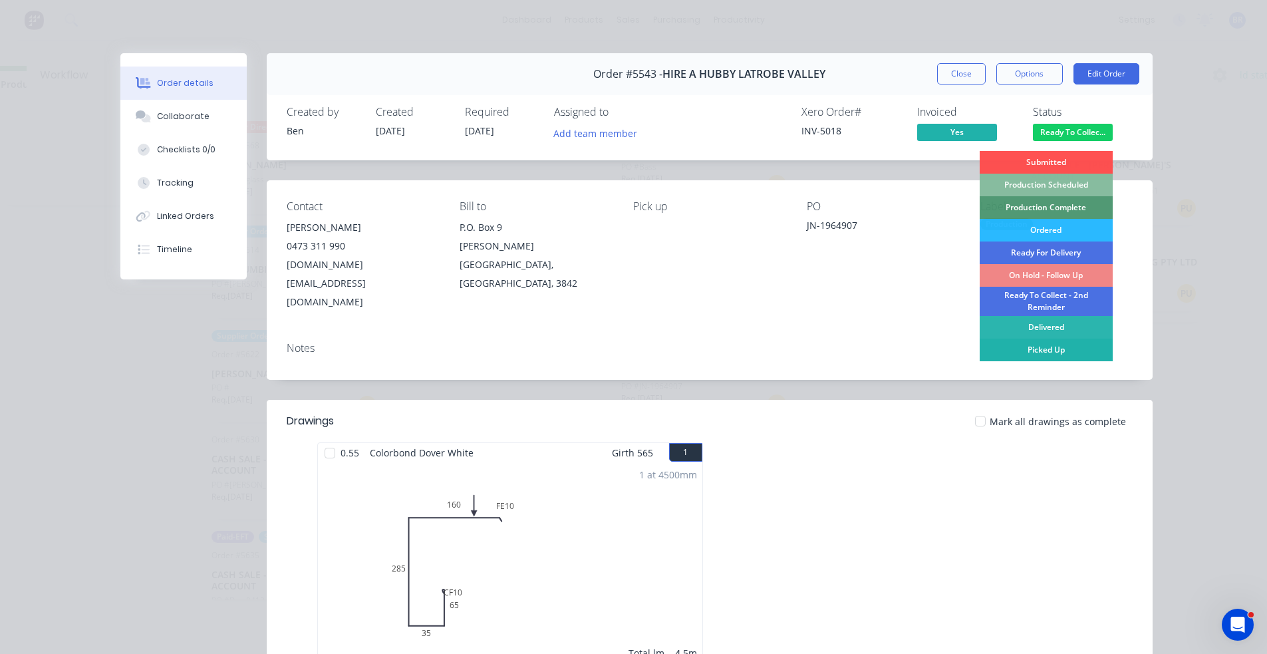
click at [1032, 348] on div "Picked Up" at bounding box center [1046, 350] width 133 height 23
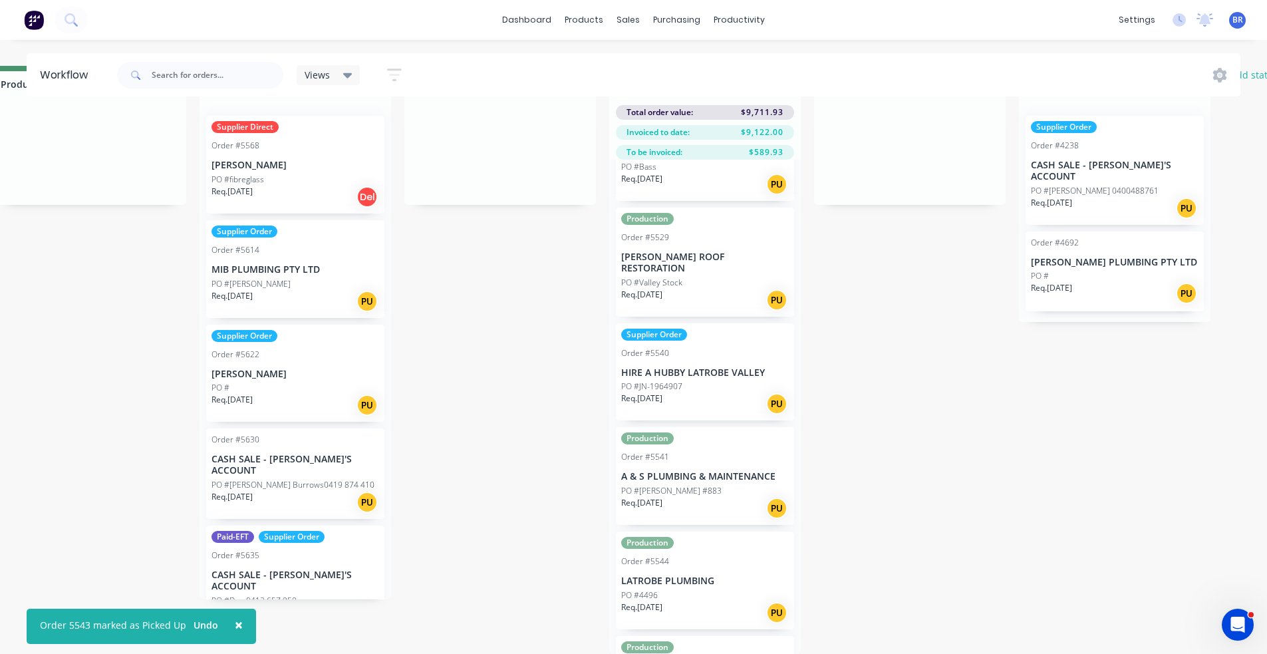
click at [730, 531] on div "Production Order #5544 LATROBE PLUMBING PO #4496 Req. [DATE] PU" at bounding box center [705, 580] width 178 height 98
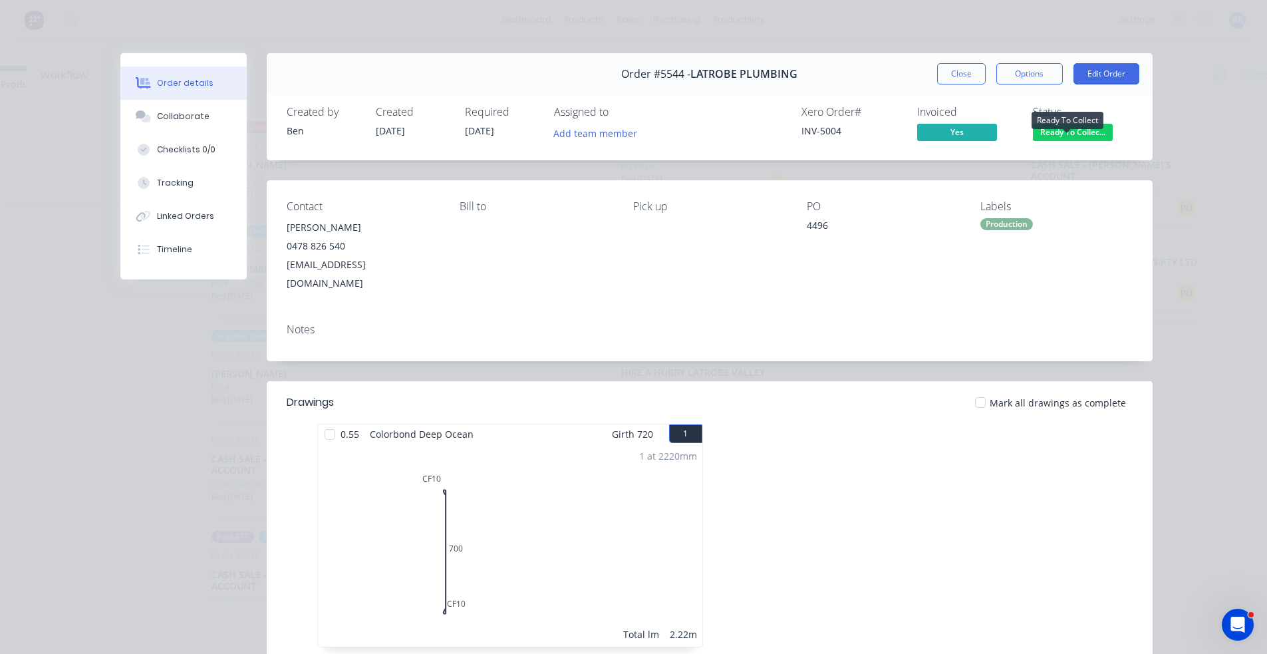
drag, startPoint x: 1059, startPoint y: 132, endPoint x: 1070, endPoint y: 148, distance: 19.6
click at [1060, 134] on span "Ready To Collec..." at bounding box center [1073, 132] width 80 height 17
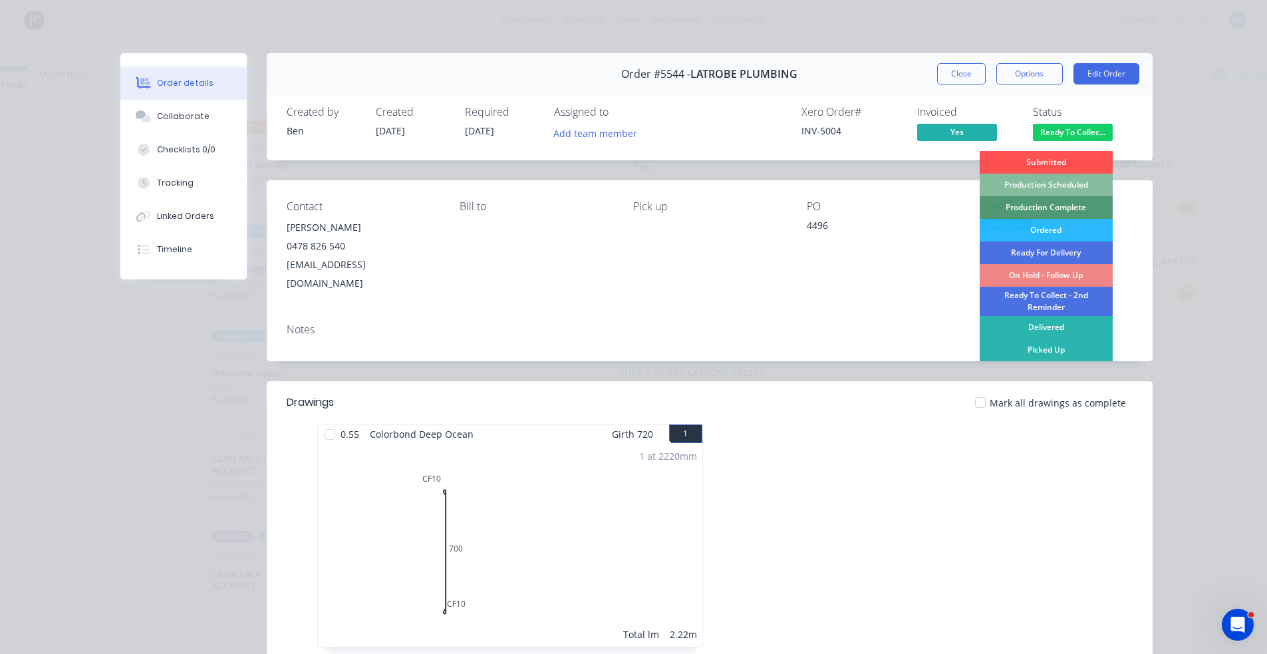
click at [1050, 351] on div "Picked Up" at bounding box center [1046, 350] width 133 height 23
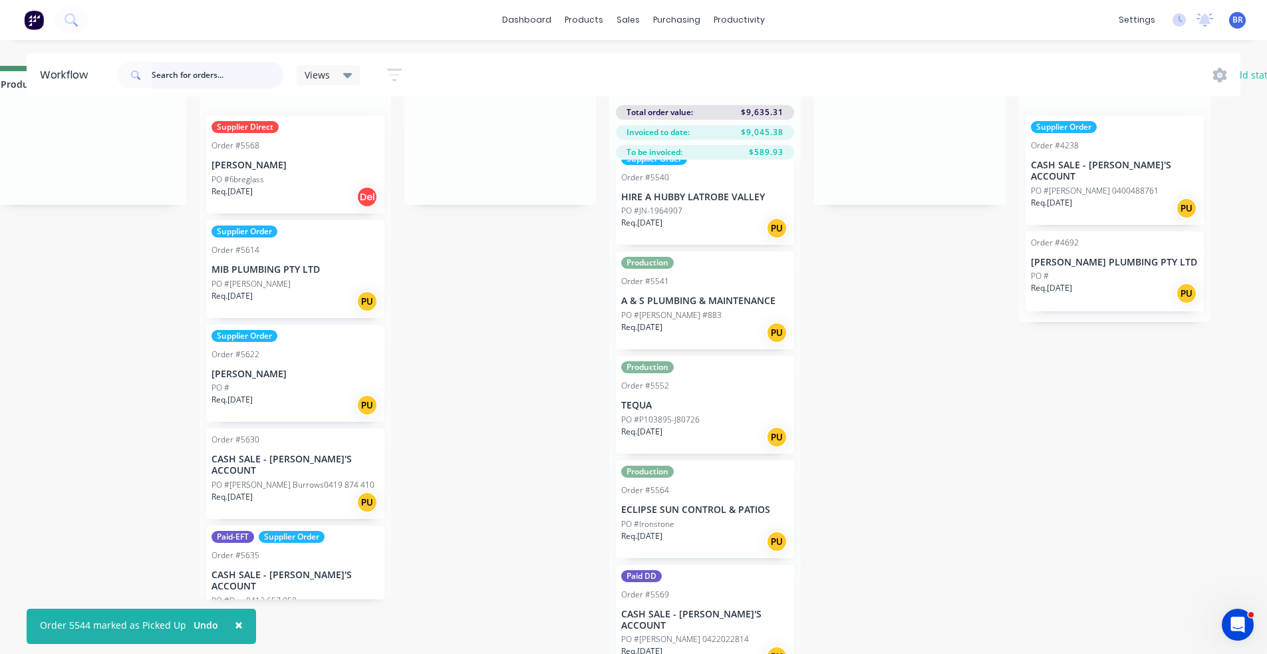
scroll to position [1596, 0]
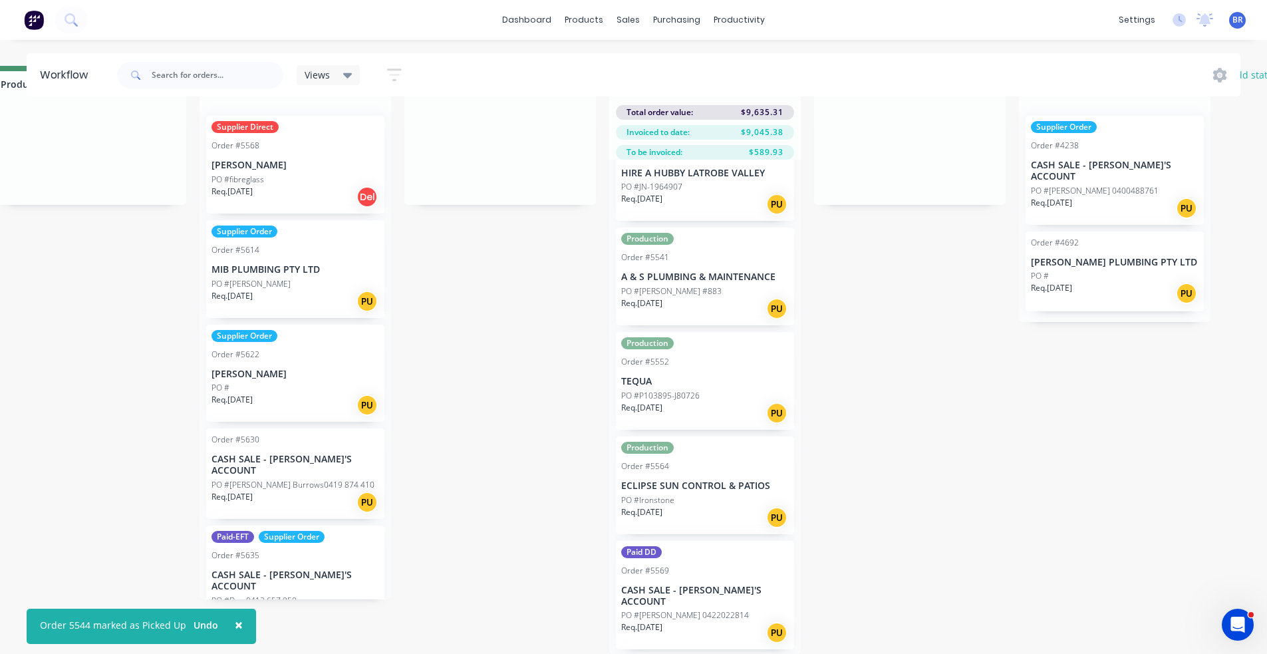
click at [719, 506] on div "Req. [DATE] PU" at bounding box center [705, 517] width 168 height 23
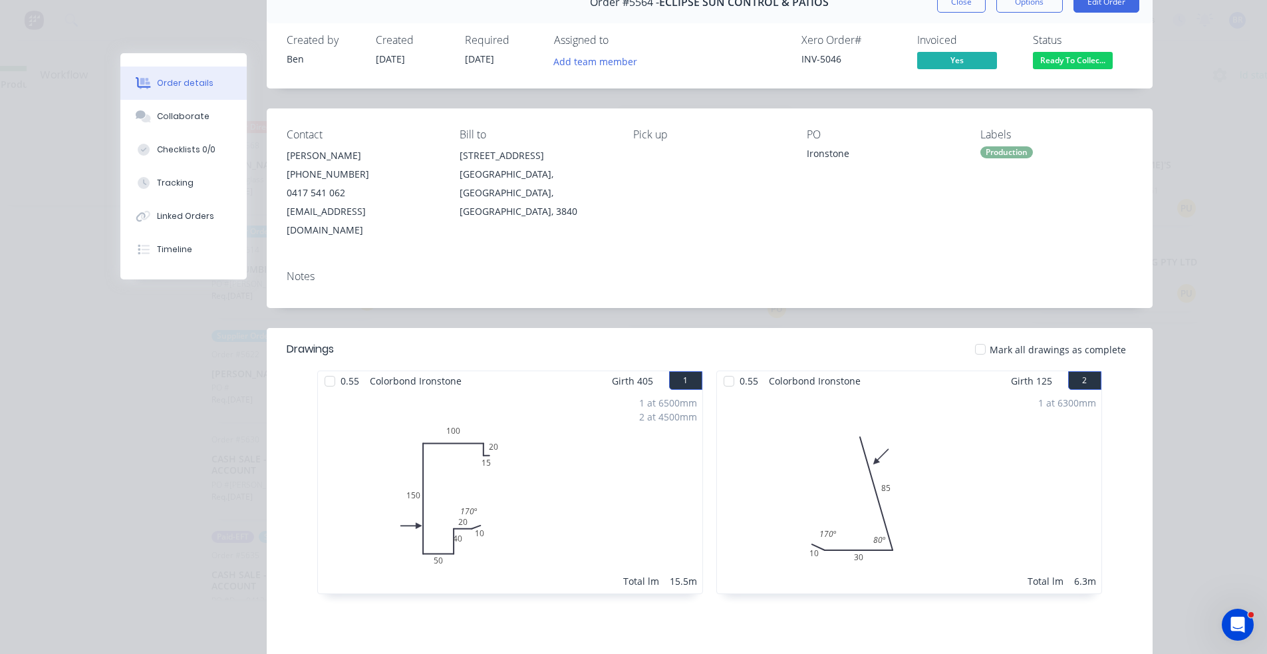
scroll to position [67, 0]
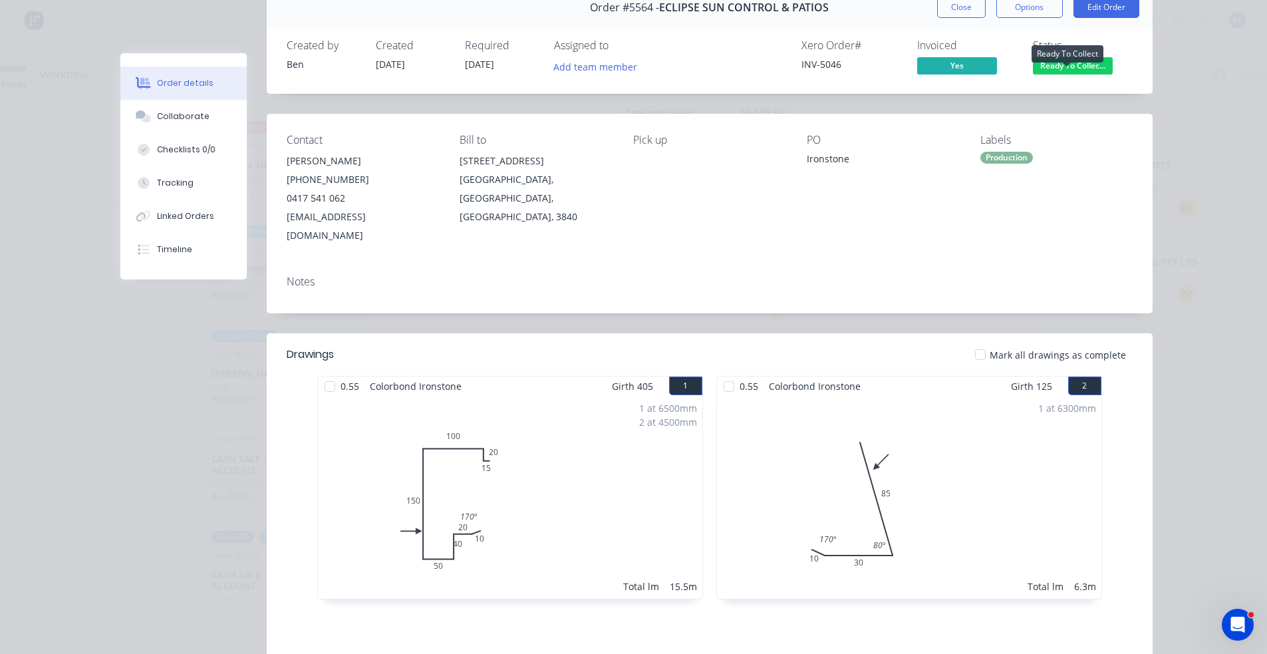
click at [1066, 67] on span "Ready To Collec..." at bounding box center [1073, 65] width 80 height 17
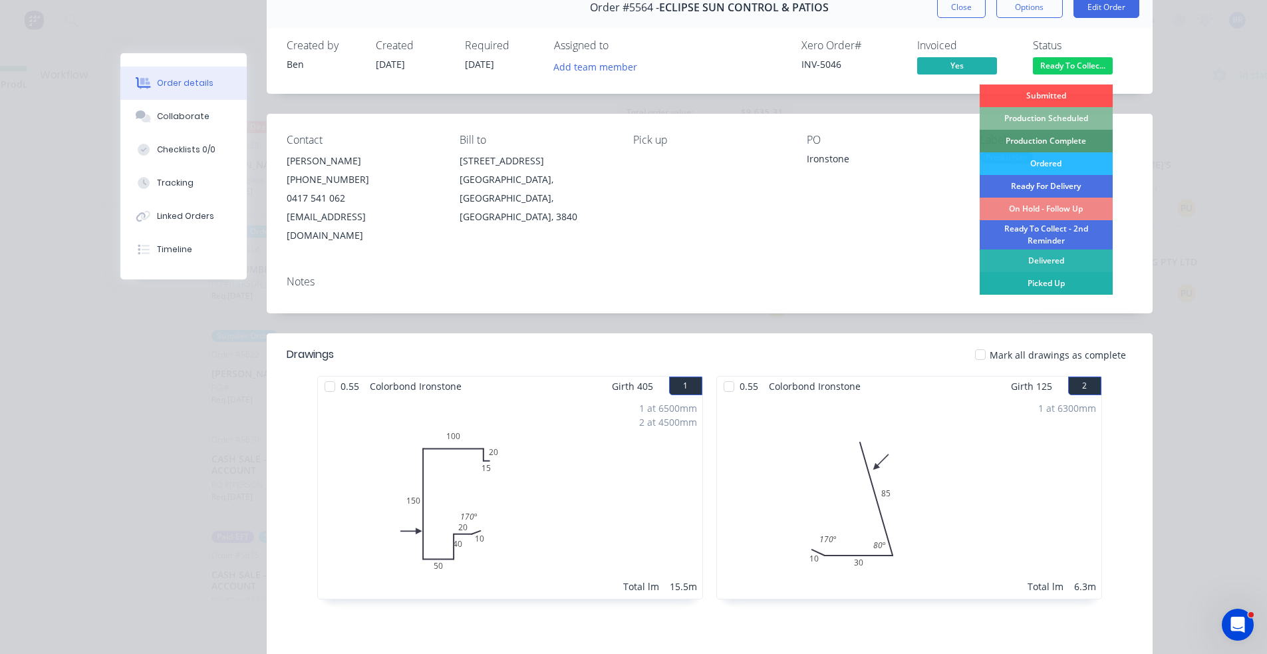
click at [1038, 285] on div "Picked Up" at bounding box center [1046, 283] width 133 height 23
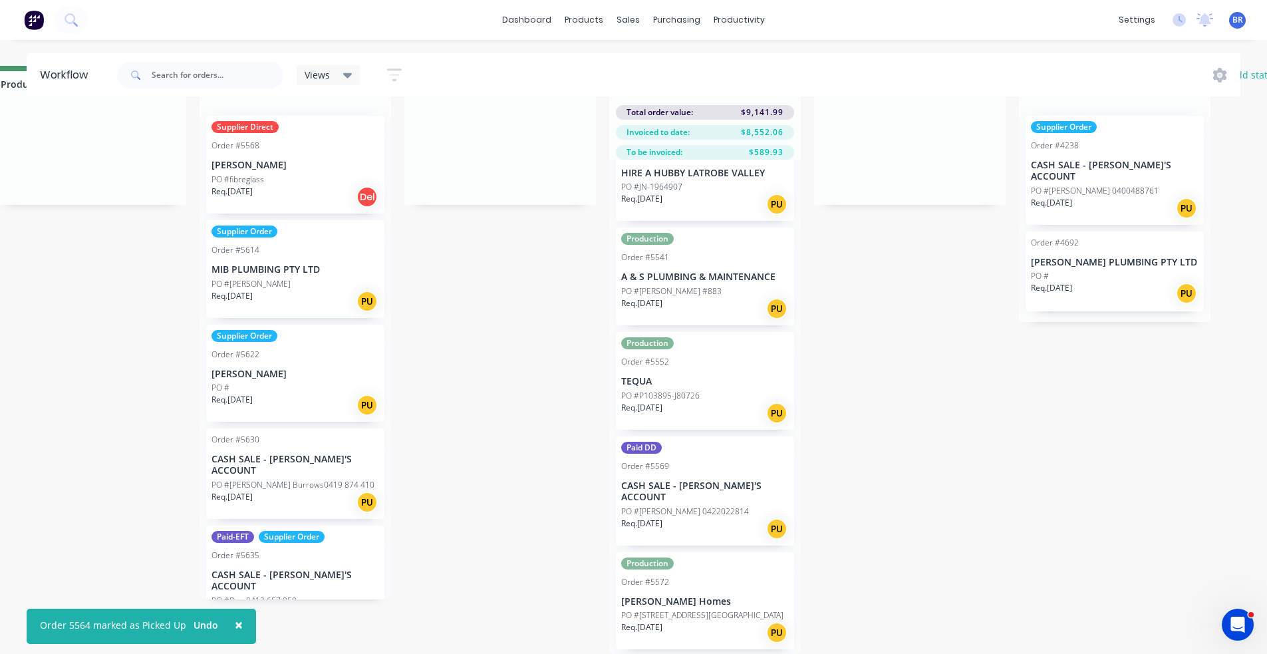
click at [741, 609] on div "PO #[STREET_ADDRESS][GEOGRAPHIC_DATA]" at bounding box center [705, 615] width 168 height 12
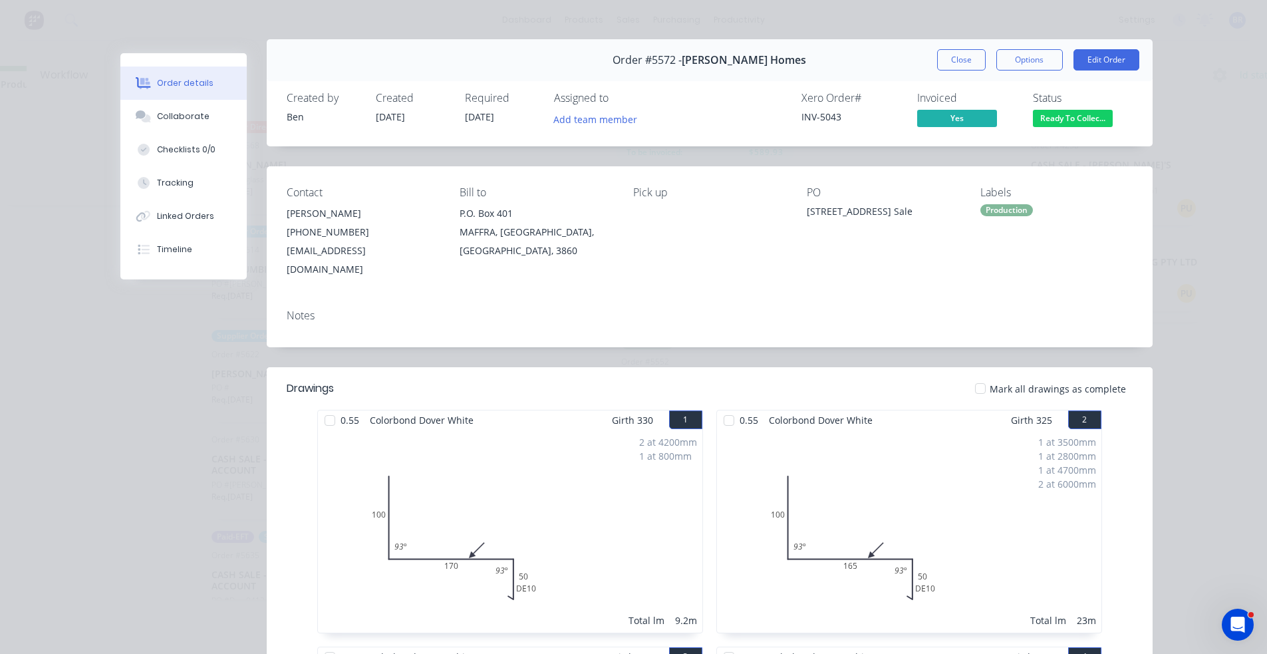
scroll to position [0, 0]
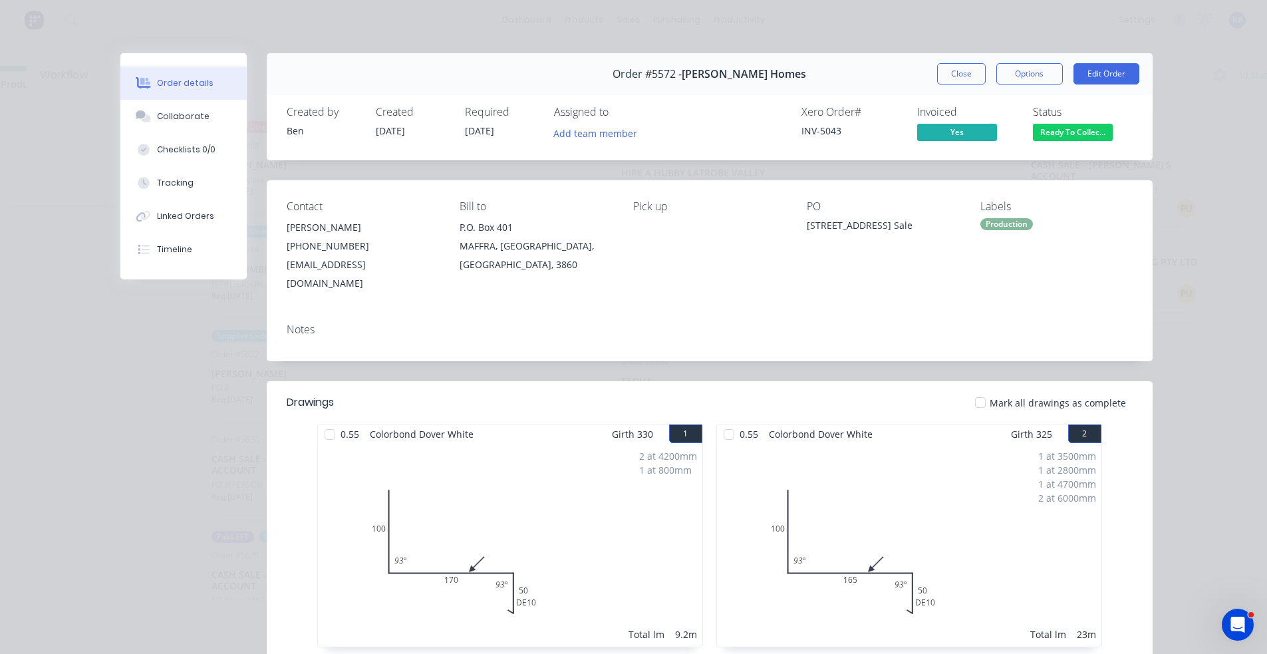
click at [1056, 133] on span "Ready To Collec..." at bounding box center [1073, 132] width 80 height 17
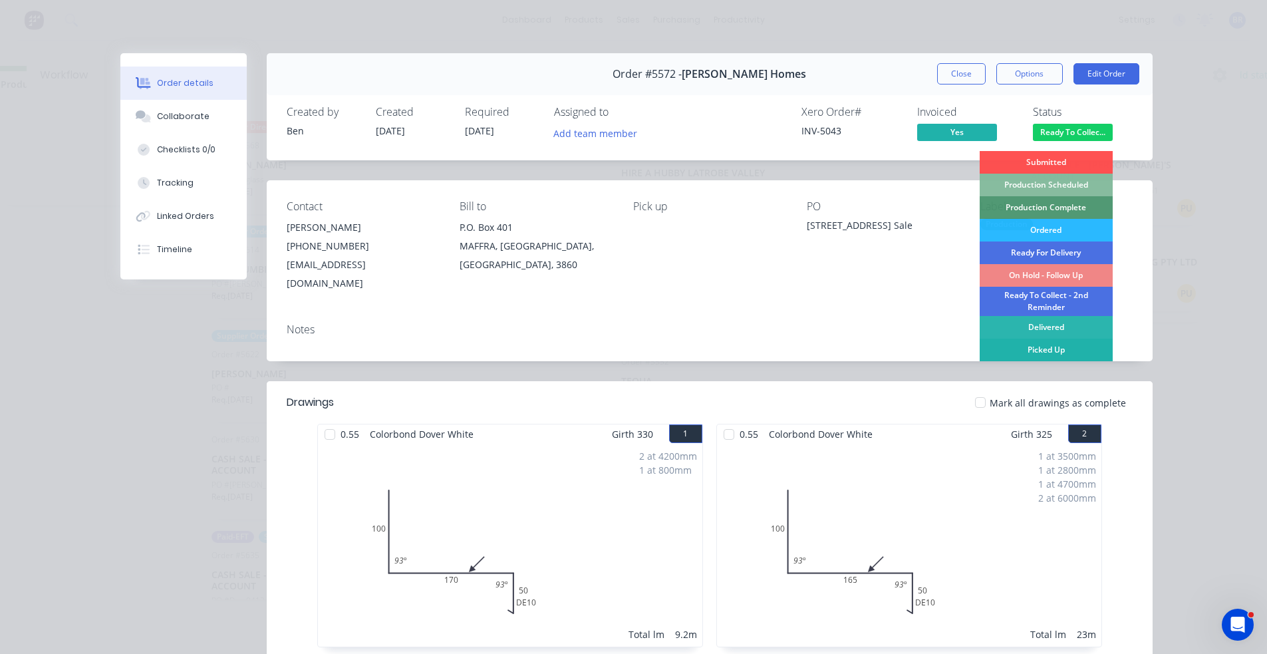
click at [1037, 347] on div "Picked Up" at bounding box center [1046, 350] width 133 height 23
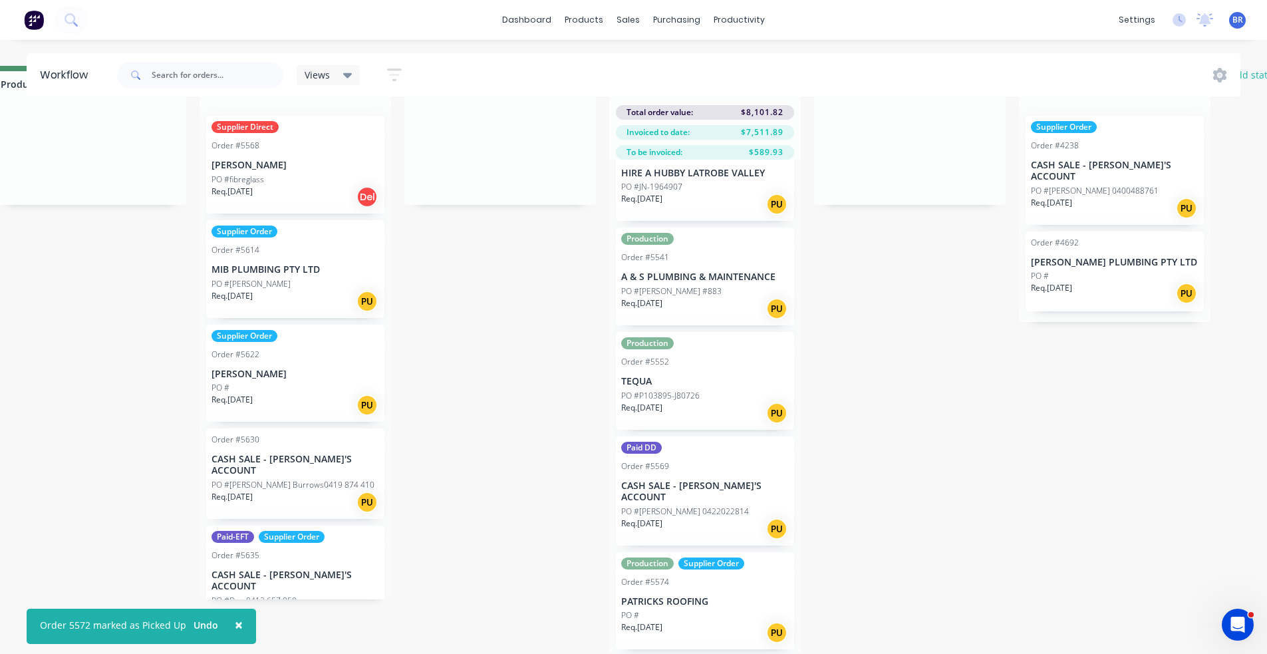
click at [714, 609] on div "PO #" at bounding box center [705, 615] width 168 height 12
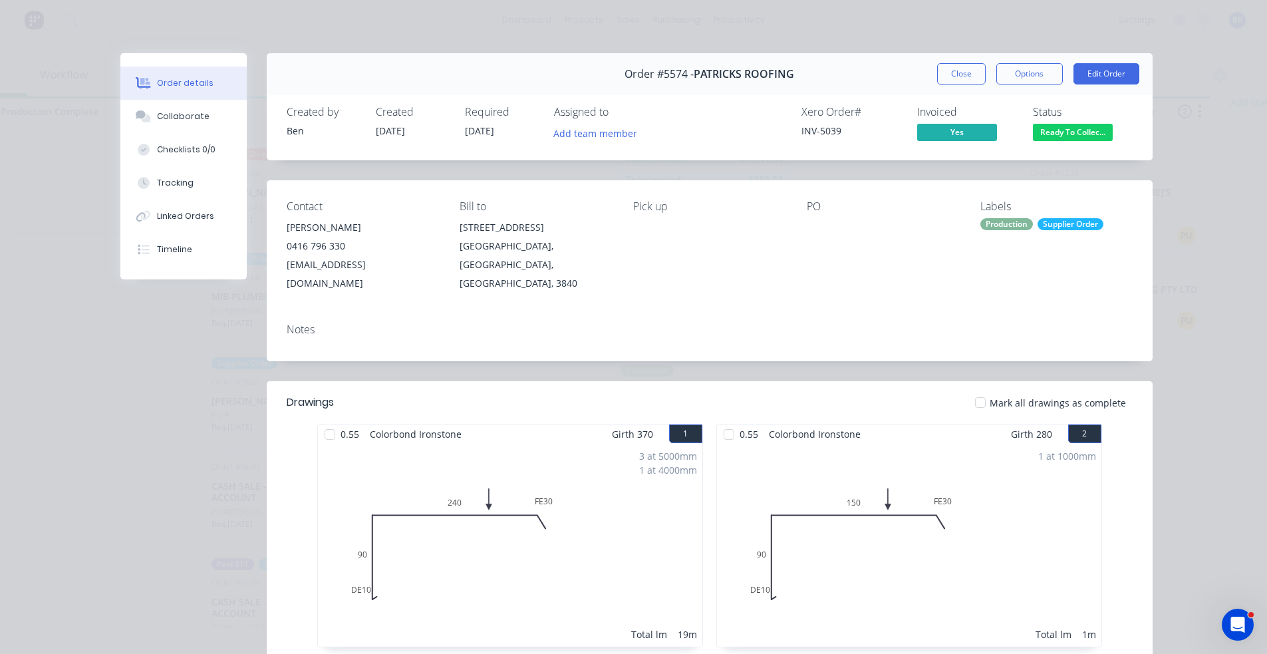
scroll to position [0, 444]
click at [958, 80] on button "Close" at bounding box center [961, 73] width 49 height 21
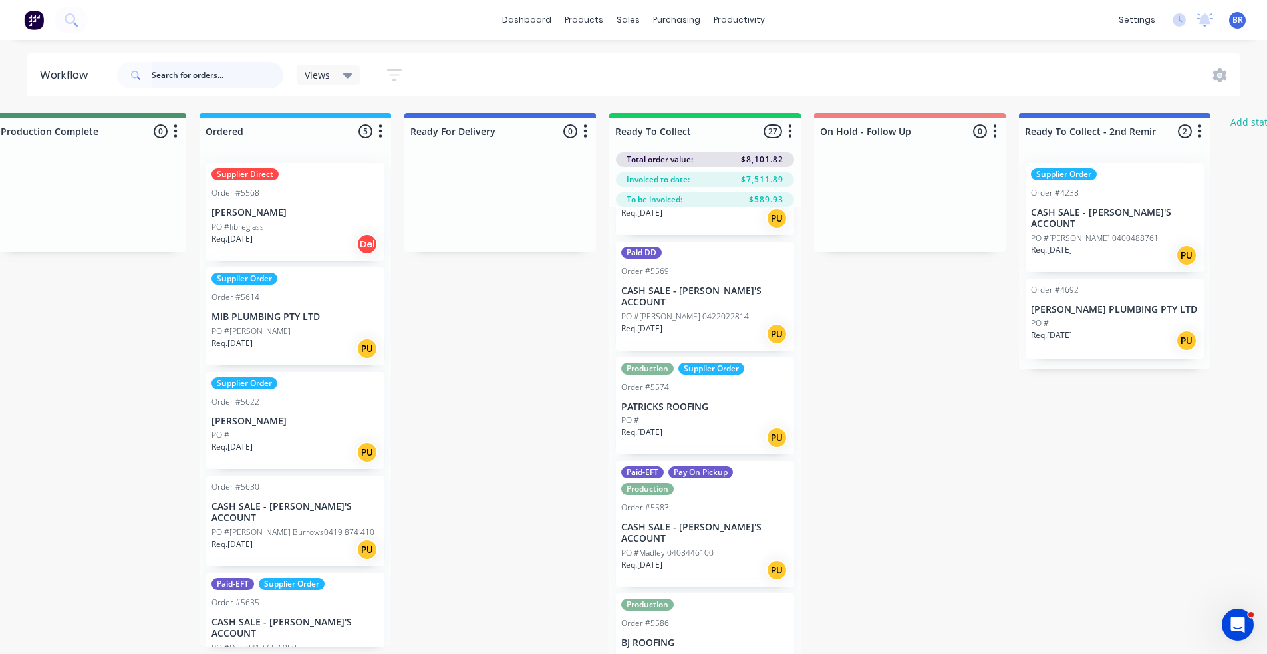
scroll to position [1863, 0]
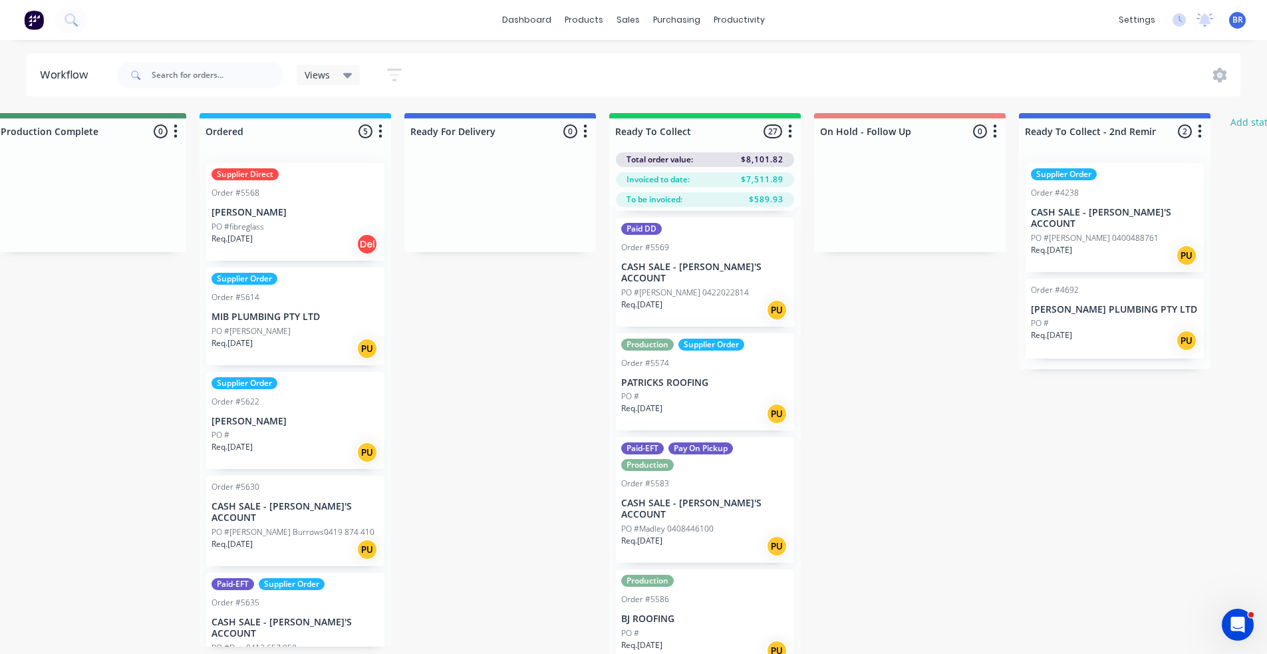
click at [718, 535] on div "Req. [DATE] PU" at bounding box center [705, 546] width 168 height 23
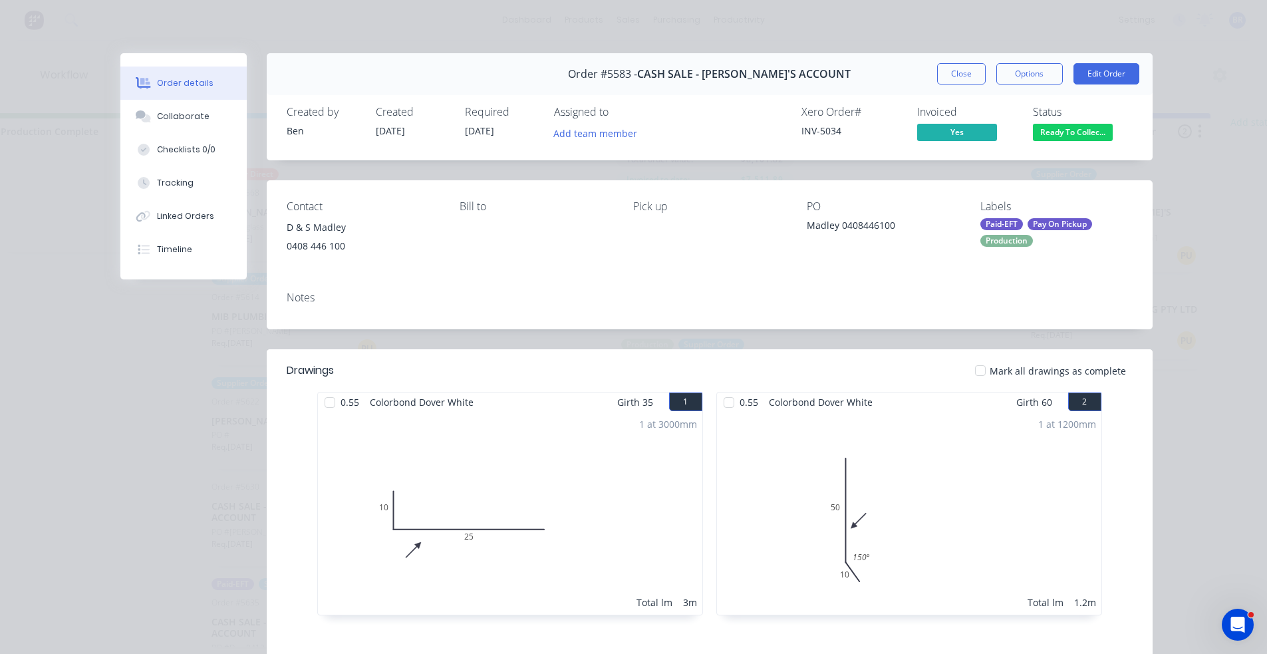
click at [1068, 221] on div "Pay On Pickup" at bounding box center [1060, 224] width 65 height 12
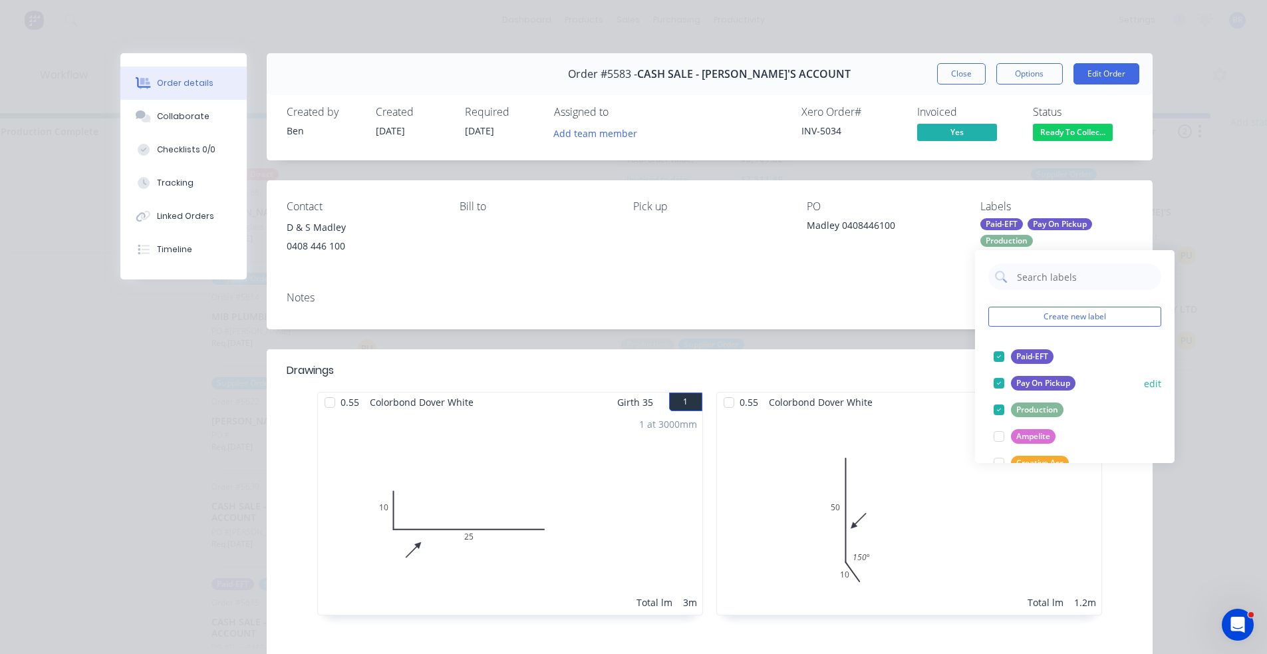
click at [1030, 380] on div "Pay On Pickup" at bounding box center [1043, 383] width 65 height 15
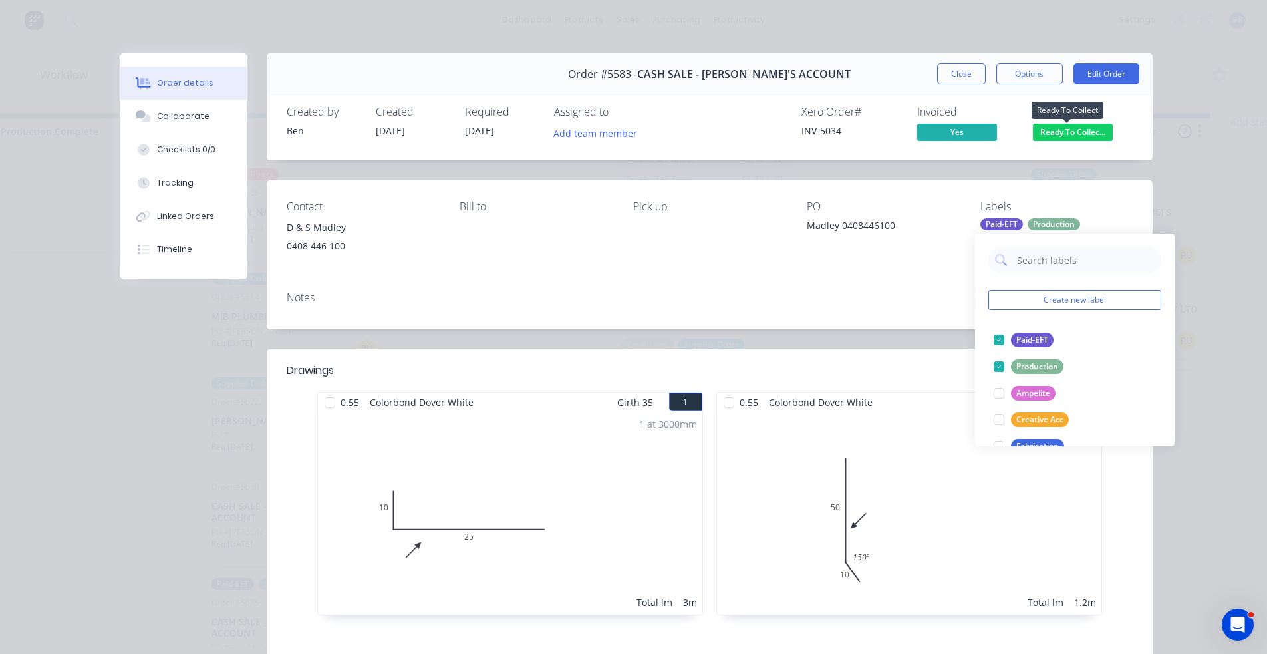
click at [1060, 133] on span "Ready To Collec..." at bounding box center [1073, 132] width 80 height 17
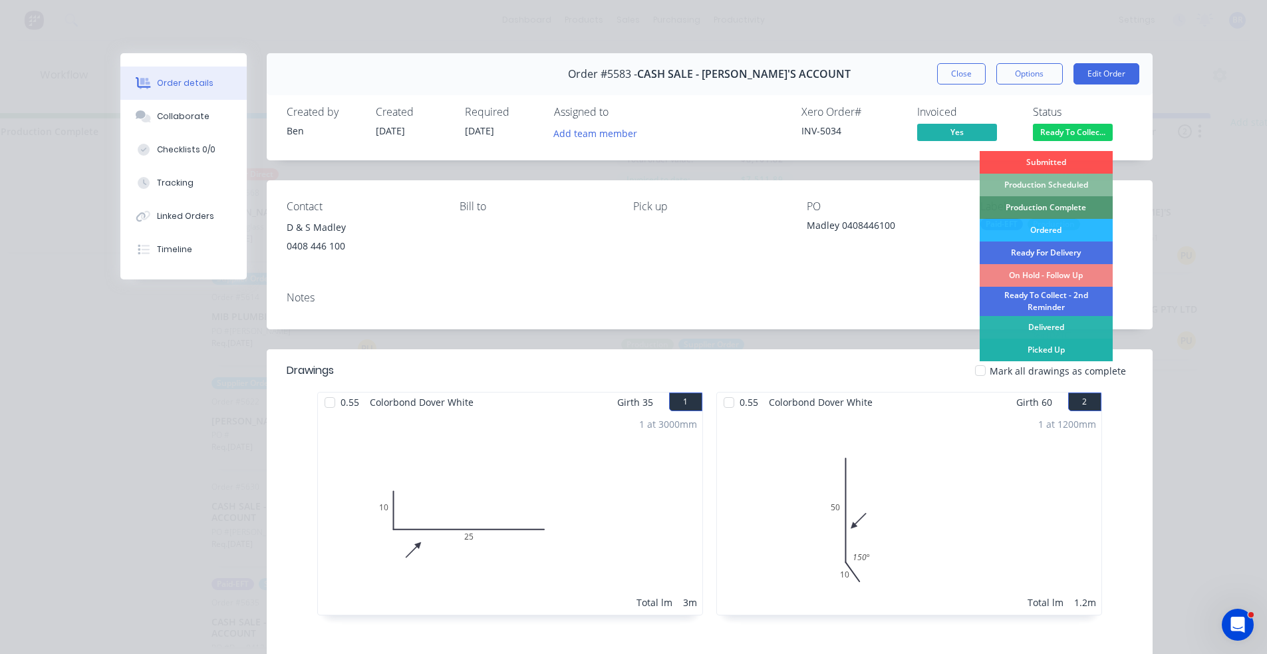
click at [1061, 348] on div "Picked Up" at bounding box center [1046, 350] width 133 height 23
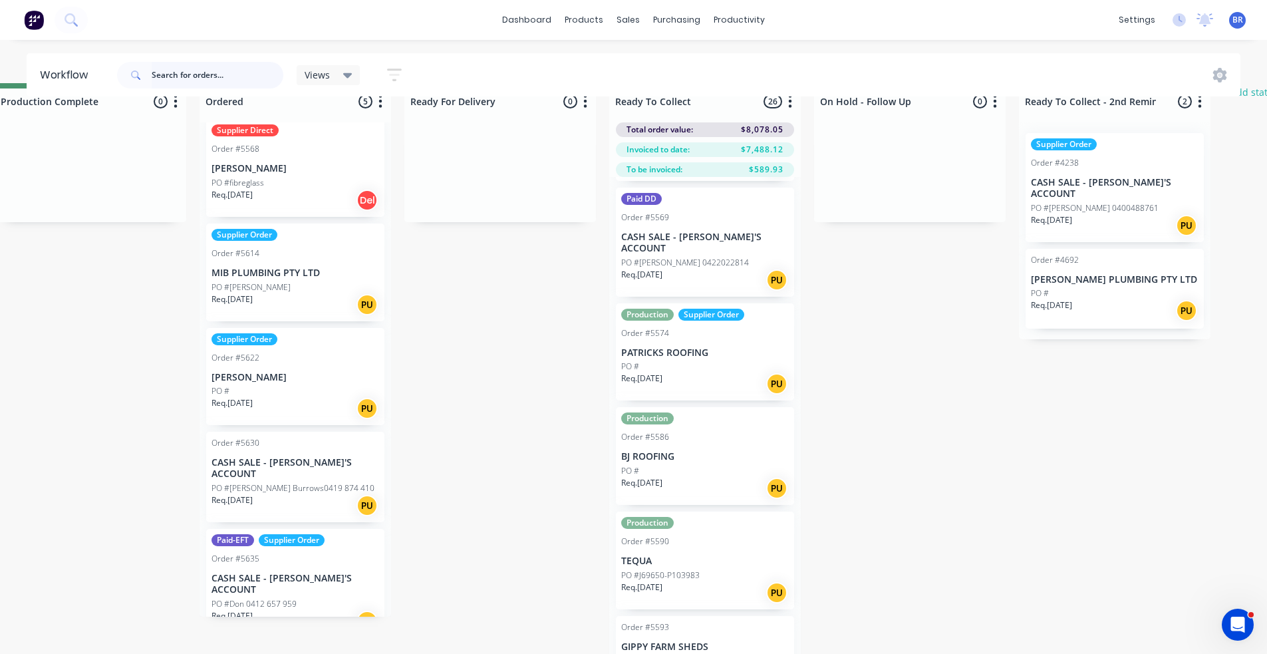
scroll to position [57, 444]
